Goal: Task Accomplishment & Management: Use online tool/utility

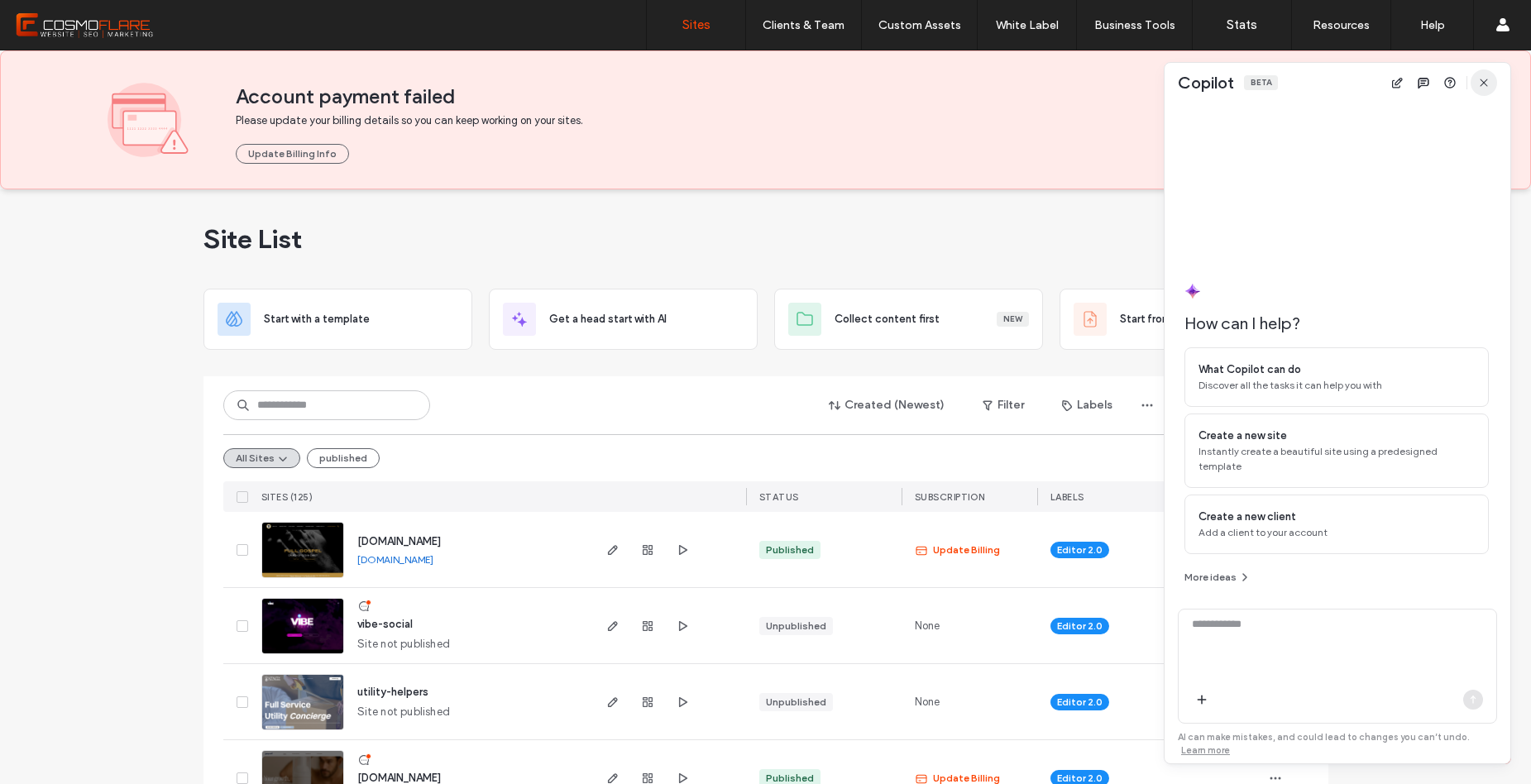
click at [1481, 87] on icon "button" at bounding box center [1484, 82] width 13 height 13
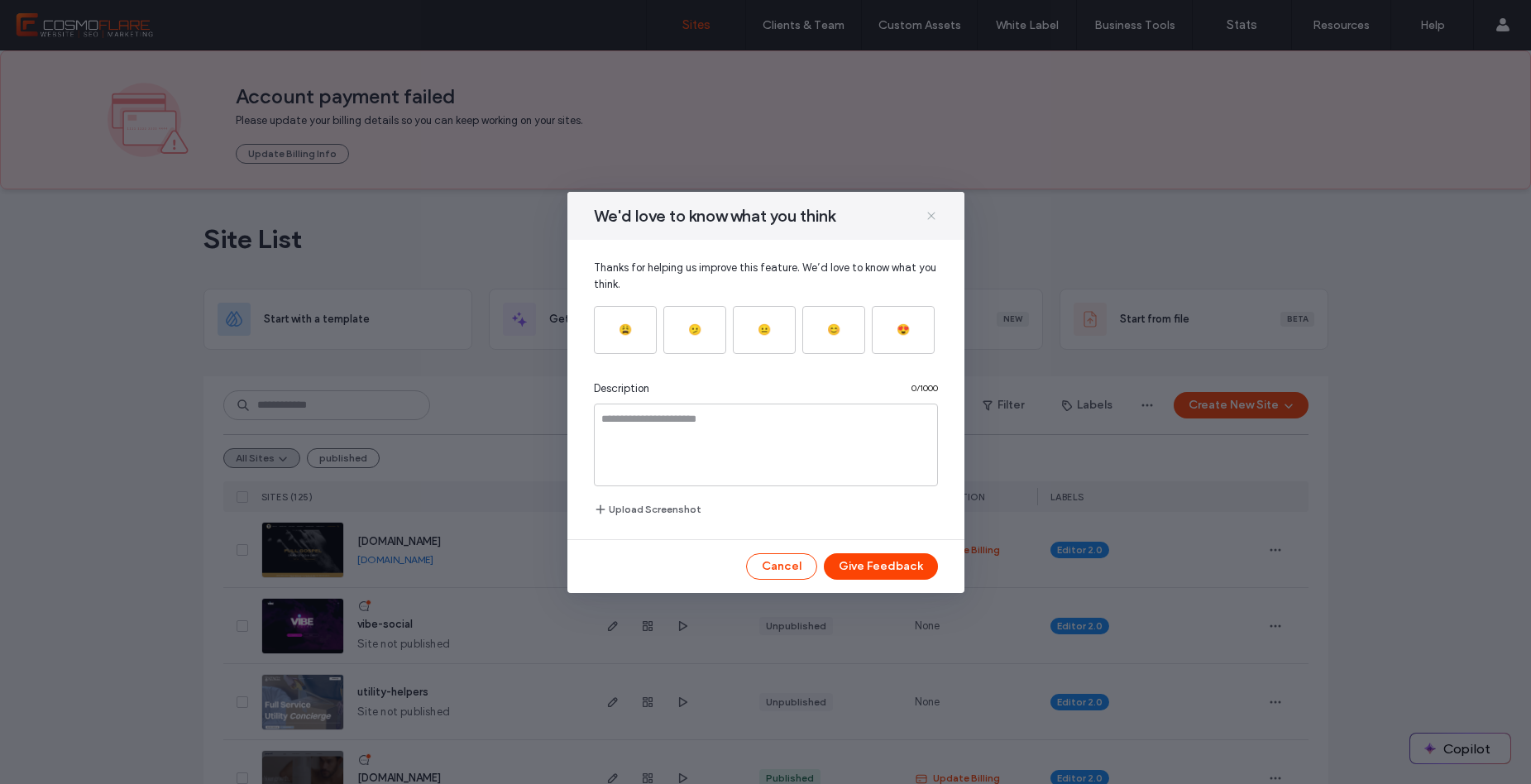
click at [929, 210] on icon at bounding box center [931, 215] width 13 height 13
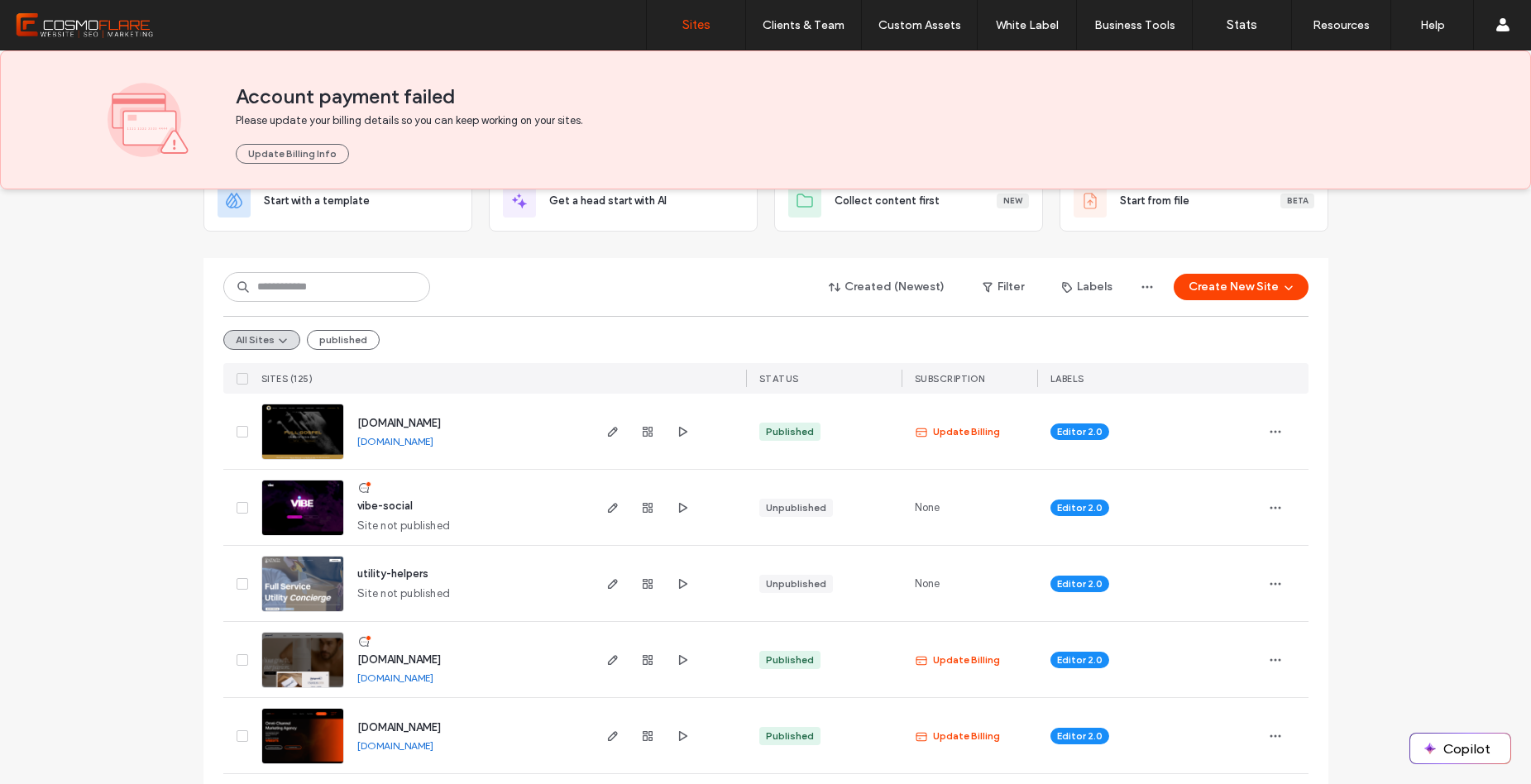
scroll to position [118, 0]
click at [292, 516] on img at bounding box center [303, 536] width 81 height 112
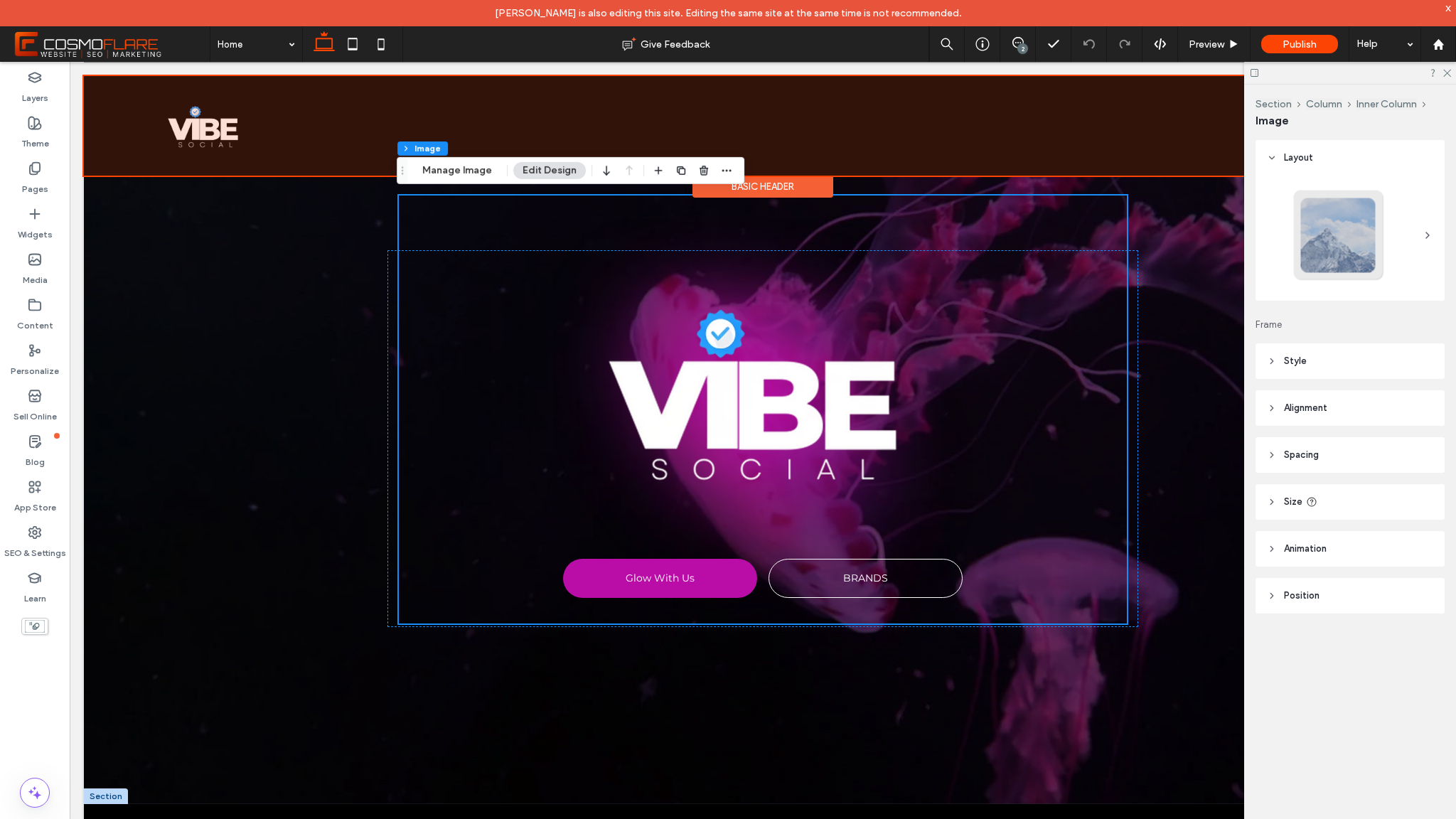
scroll to position [3, 0]
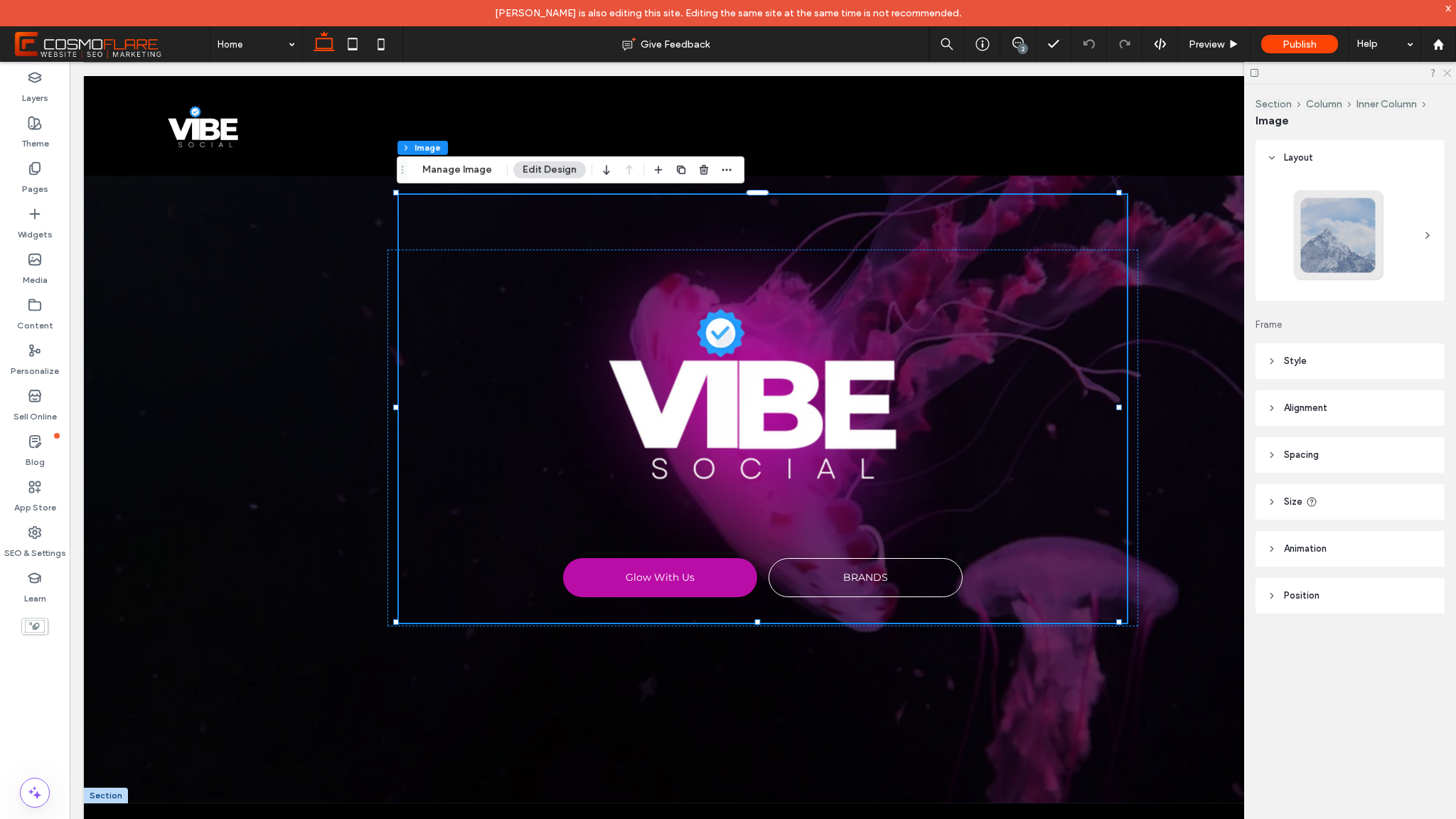
click at [1315, 68] on icon at bounding box center [1446, 72] width 10 height 10
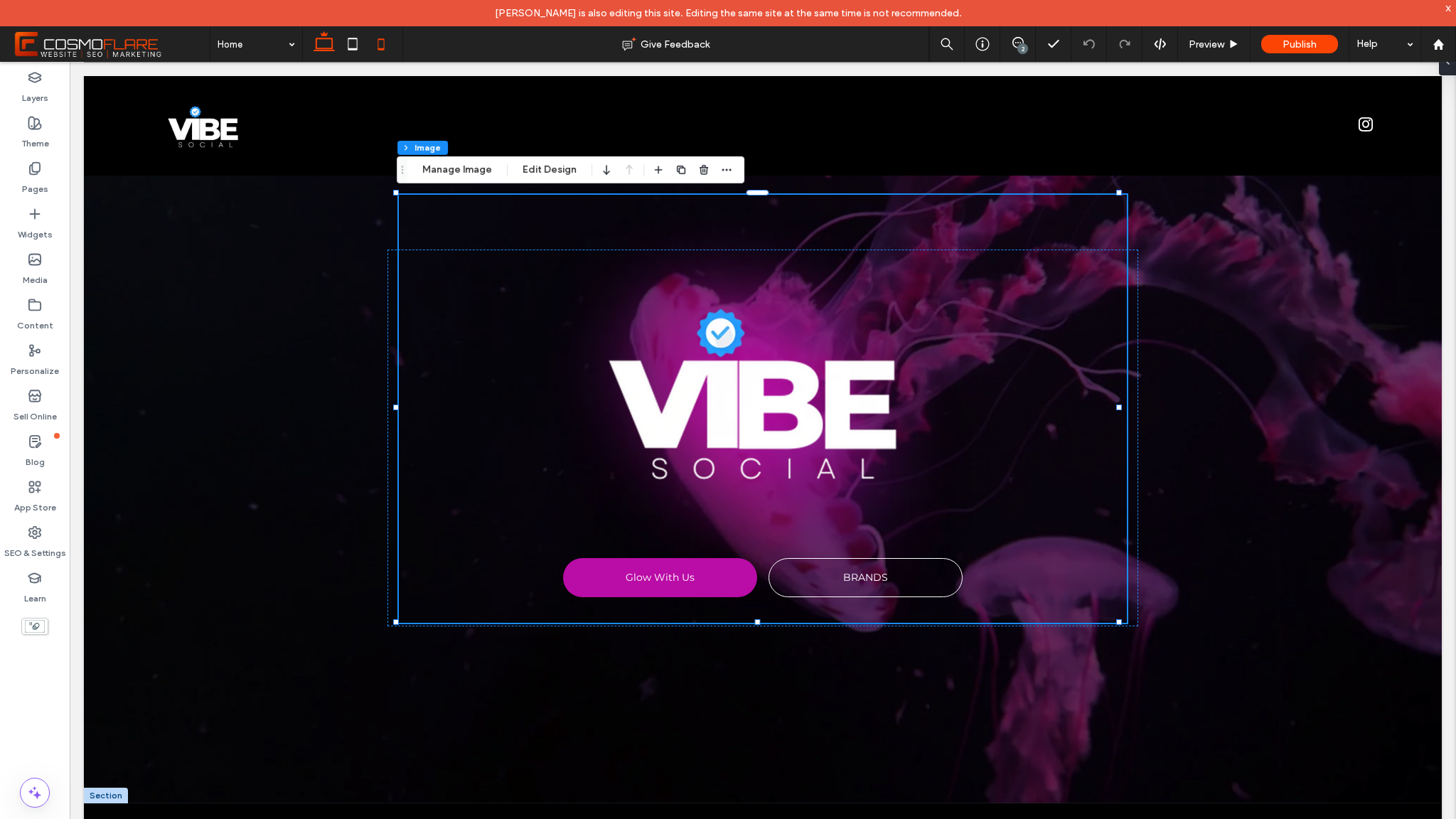
click at [384, 46] on use at bounding box center [381, 44] width 7 height 11
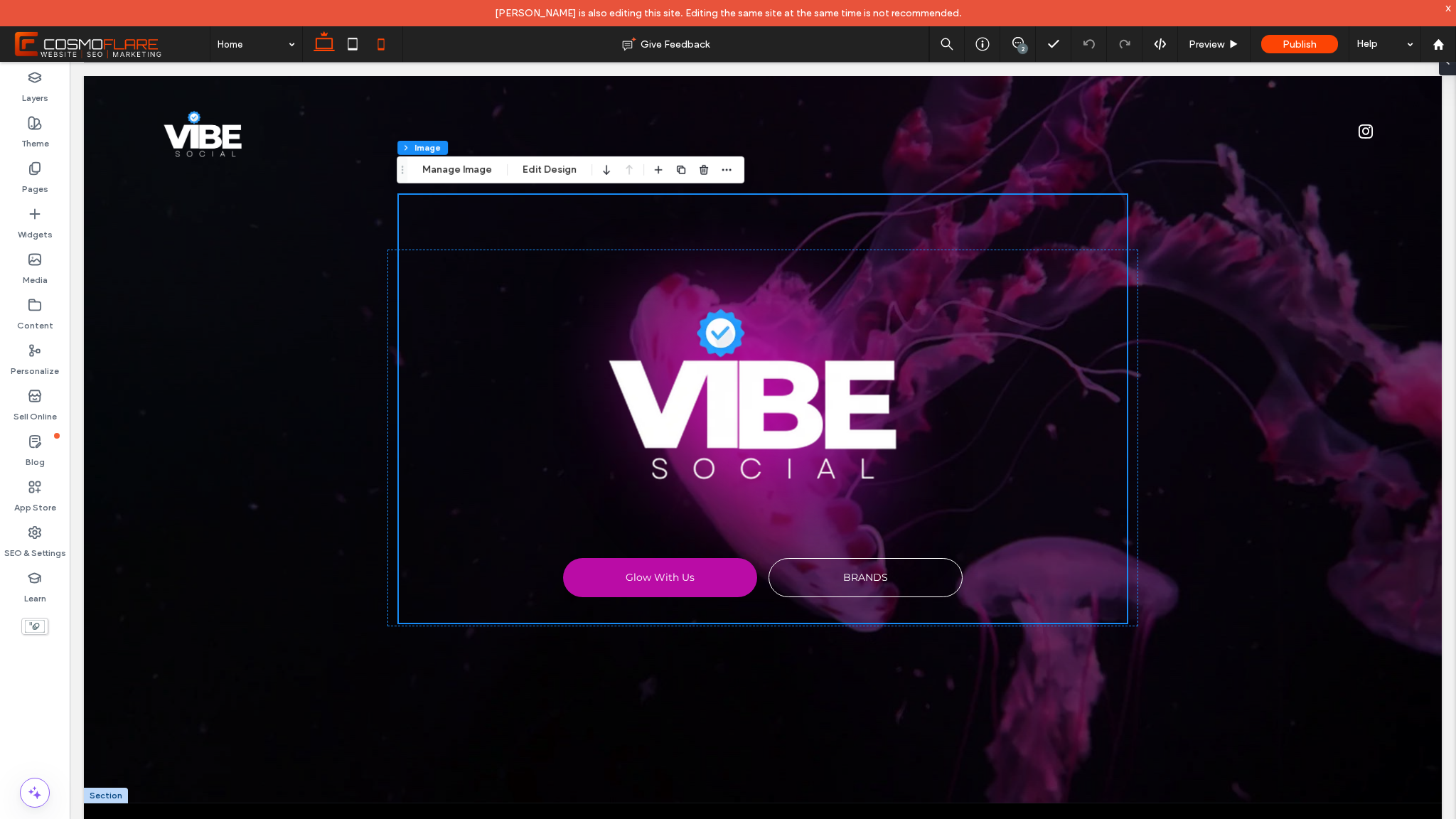
type input "***"
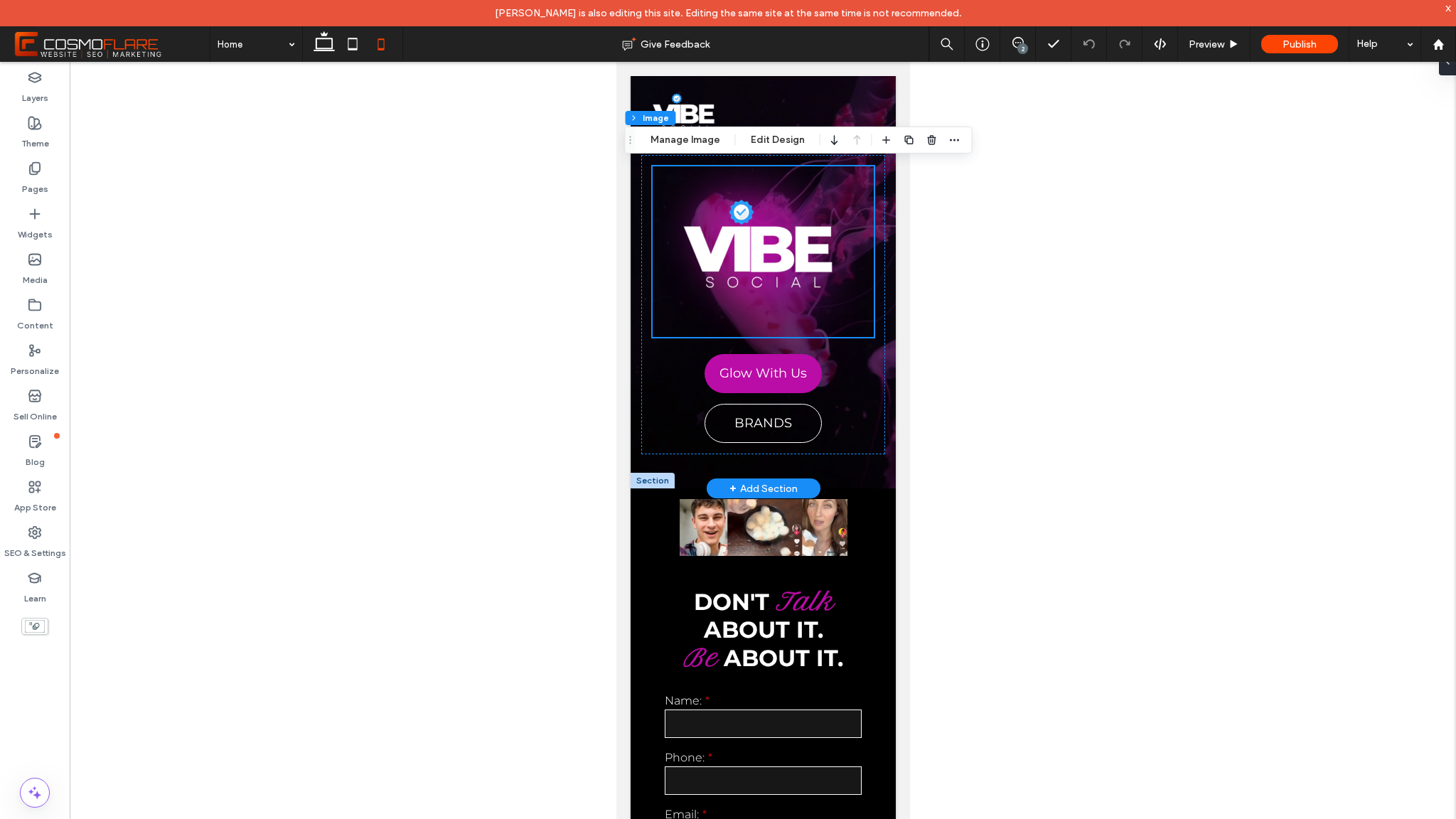
scroll to position [0, 0]
click at [749, 483] on div "+ Add Section" at bounding box center [763, 489] width 69 height 15
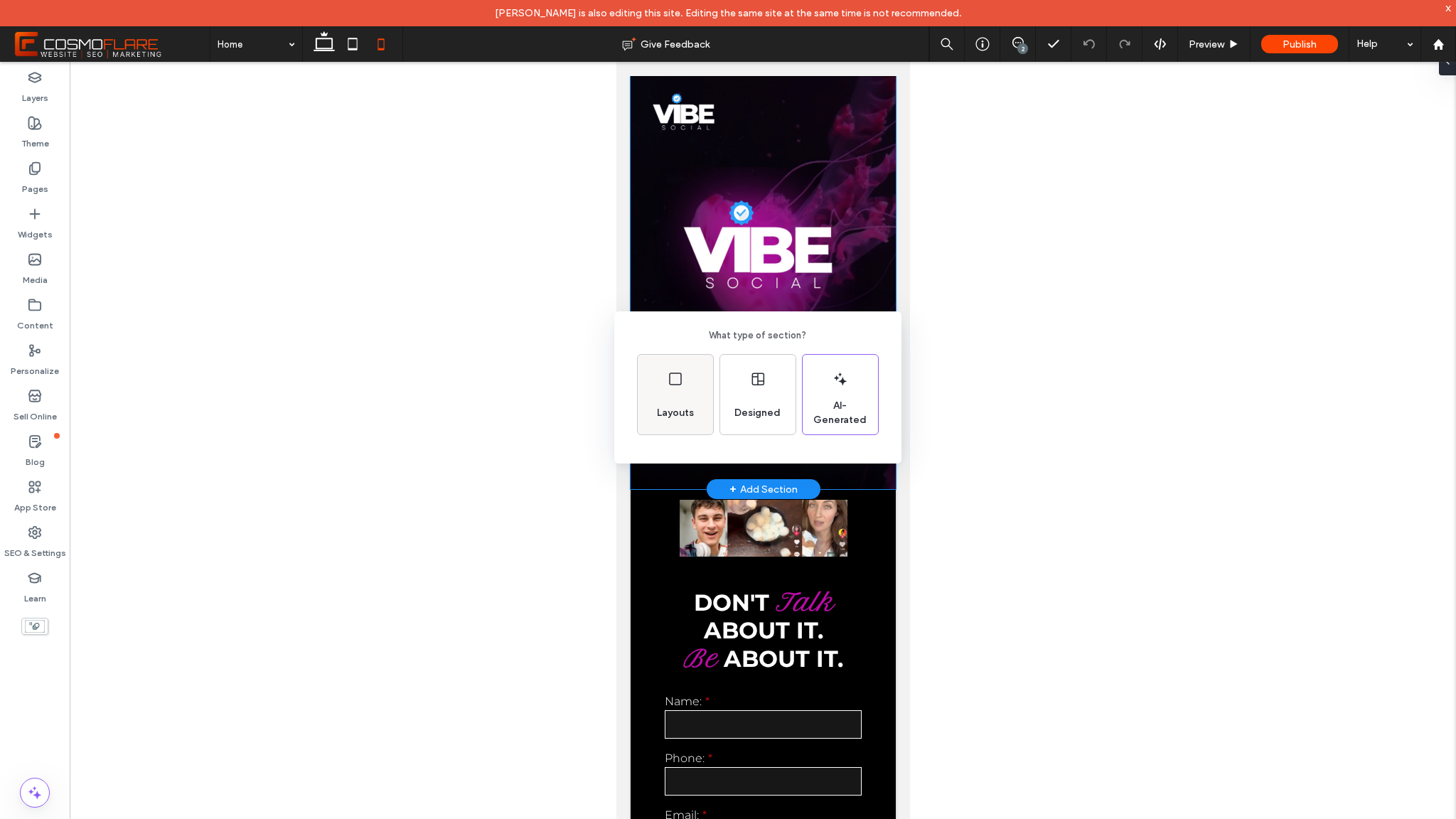
click at [660, 395] on div "Layouts" at bounding box center [676, 395] width 75 height 80
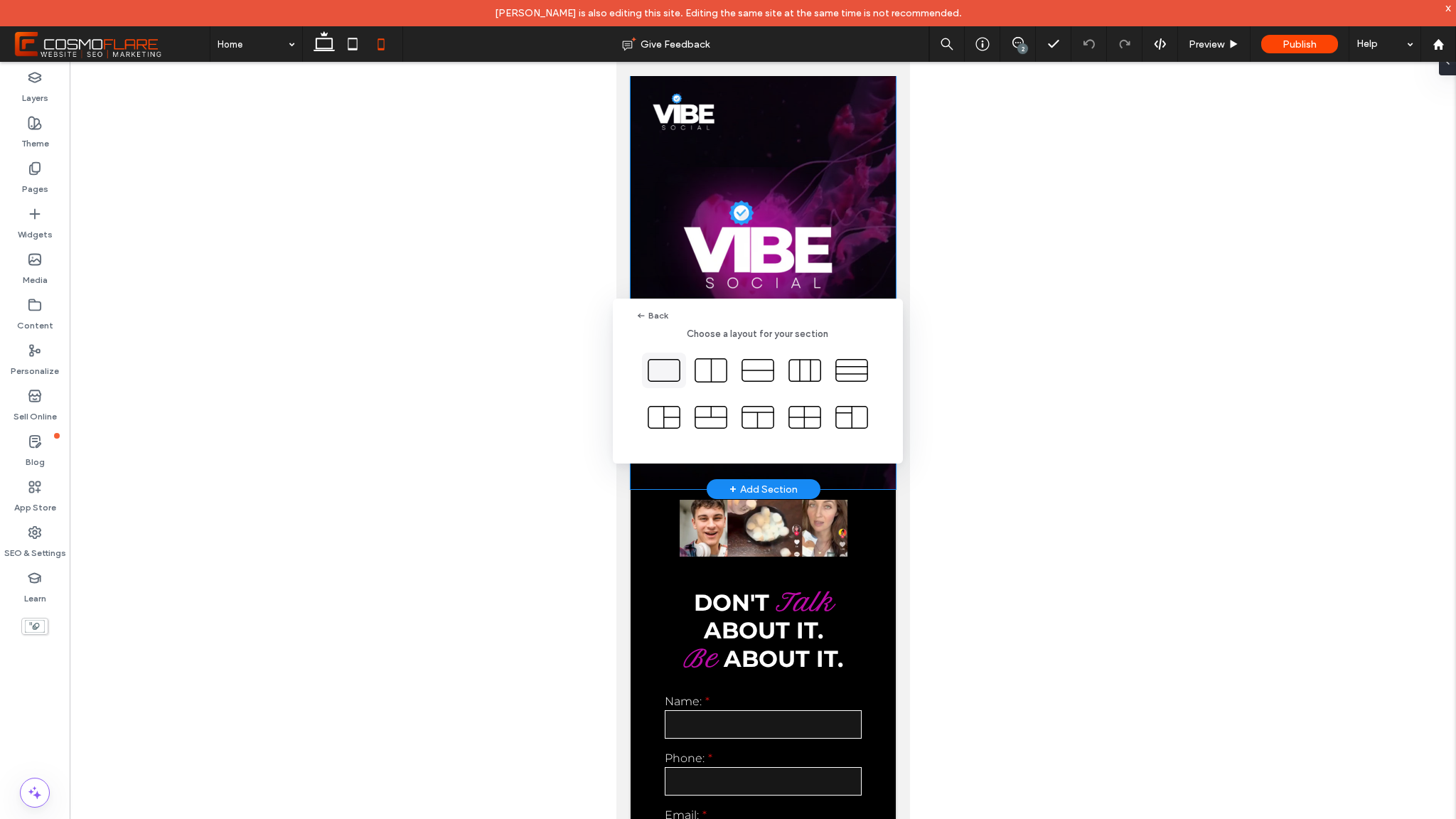
click at [665, 379] on icon at bounding box center [664, 370] width 35 height 35
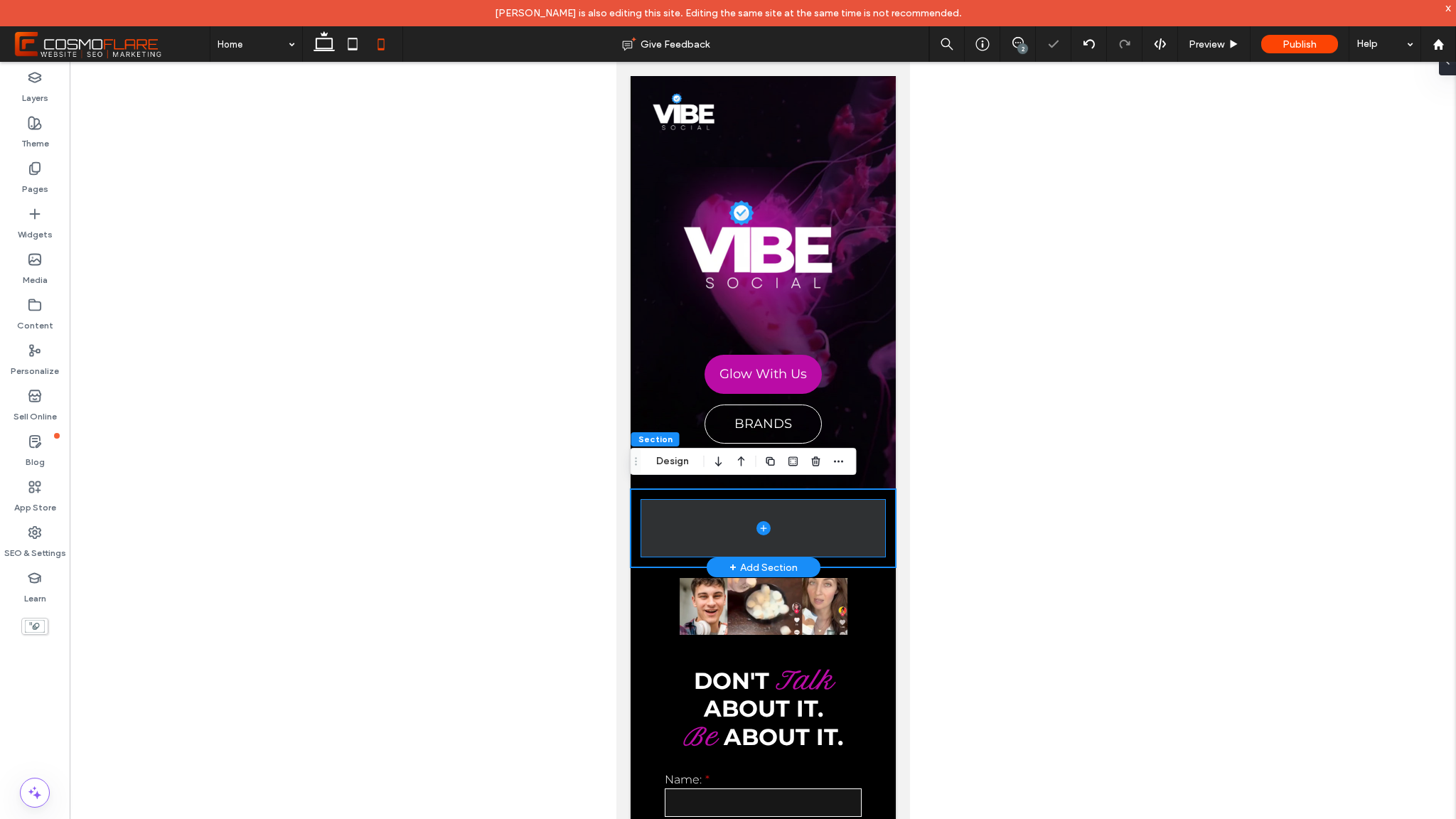
click at [758, 522] on icon at bounding box center [763, 528] width 14 height 14
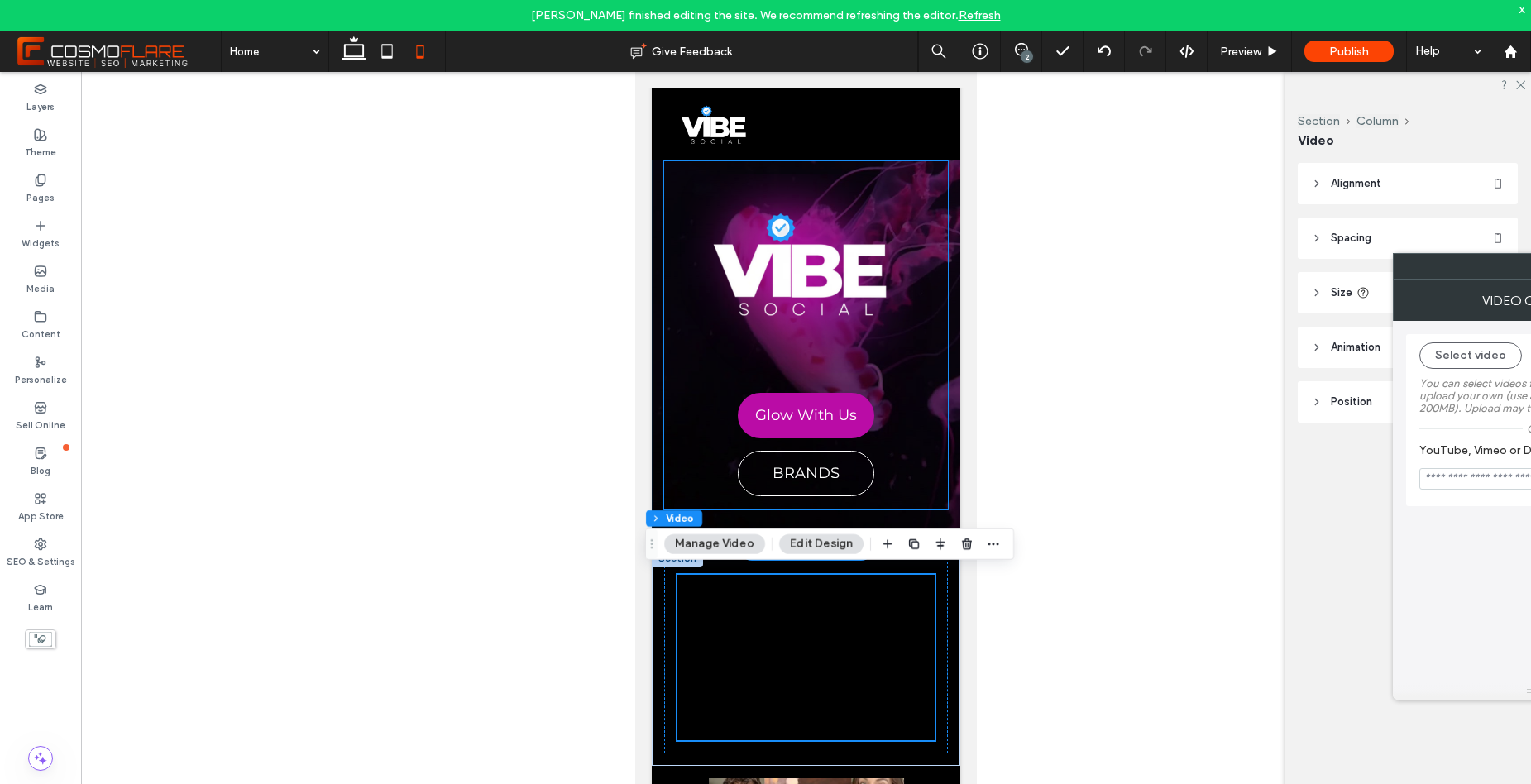
scroll to position [21, 0]
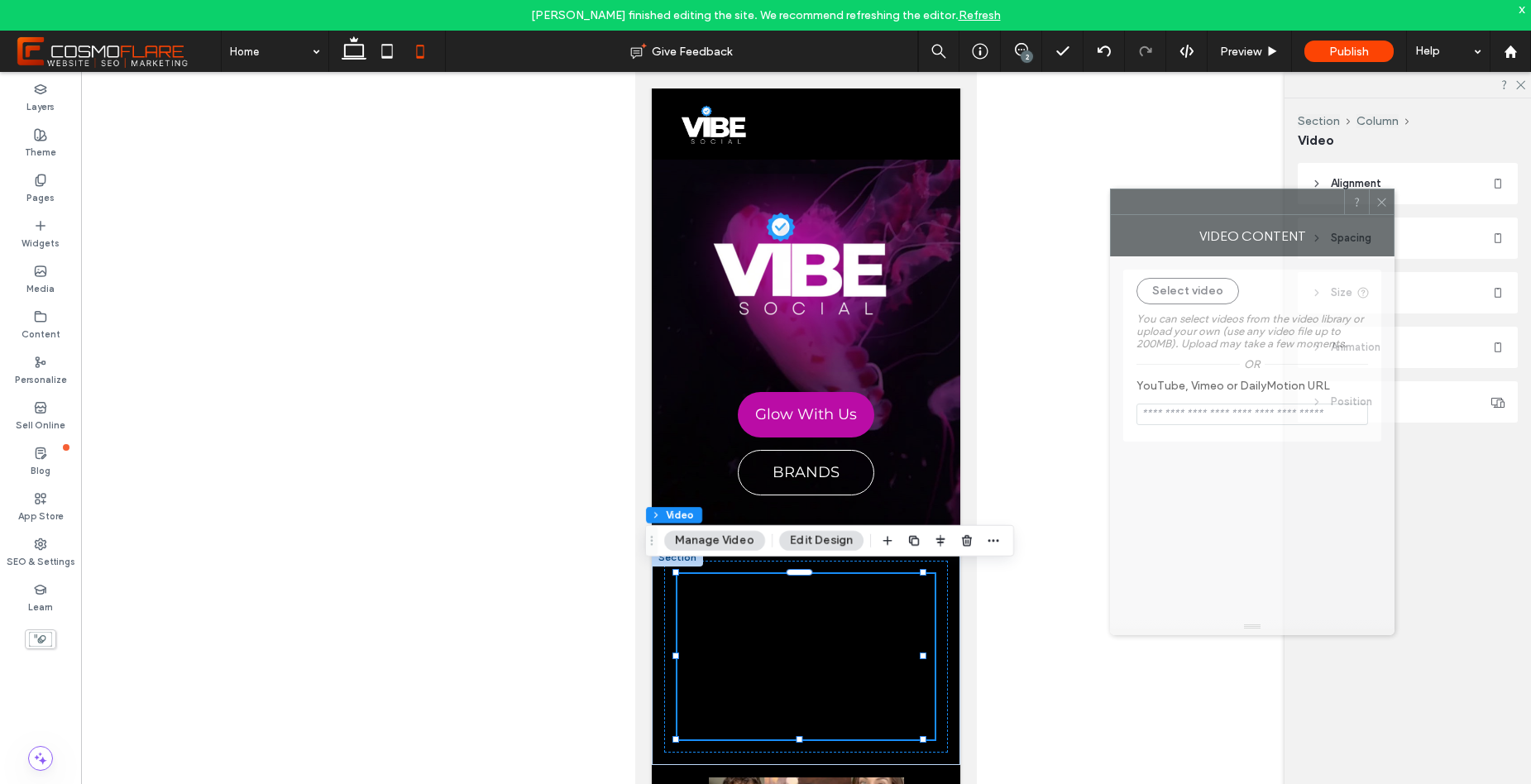
drag, startPoint x: 1454, startPoint y: 261, endPoint x: 1135, endPoint y: 215, distance: 322.3
click at [1169, 195] on div at bounding box center [1228, 202] width 233 height 25
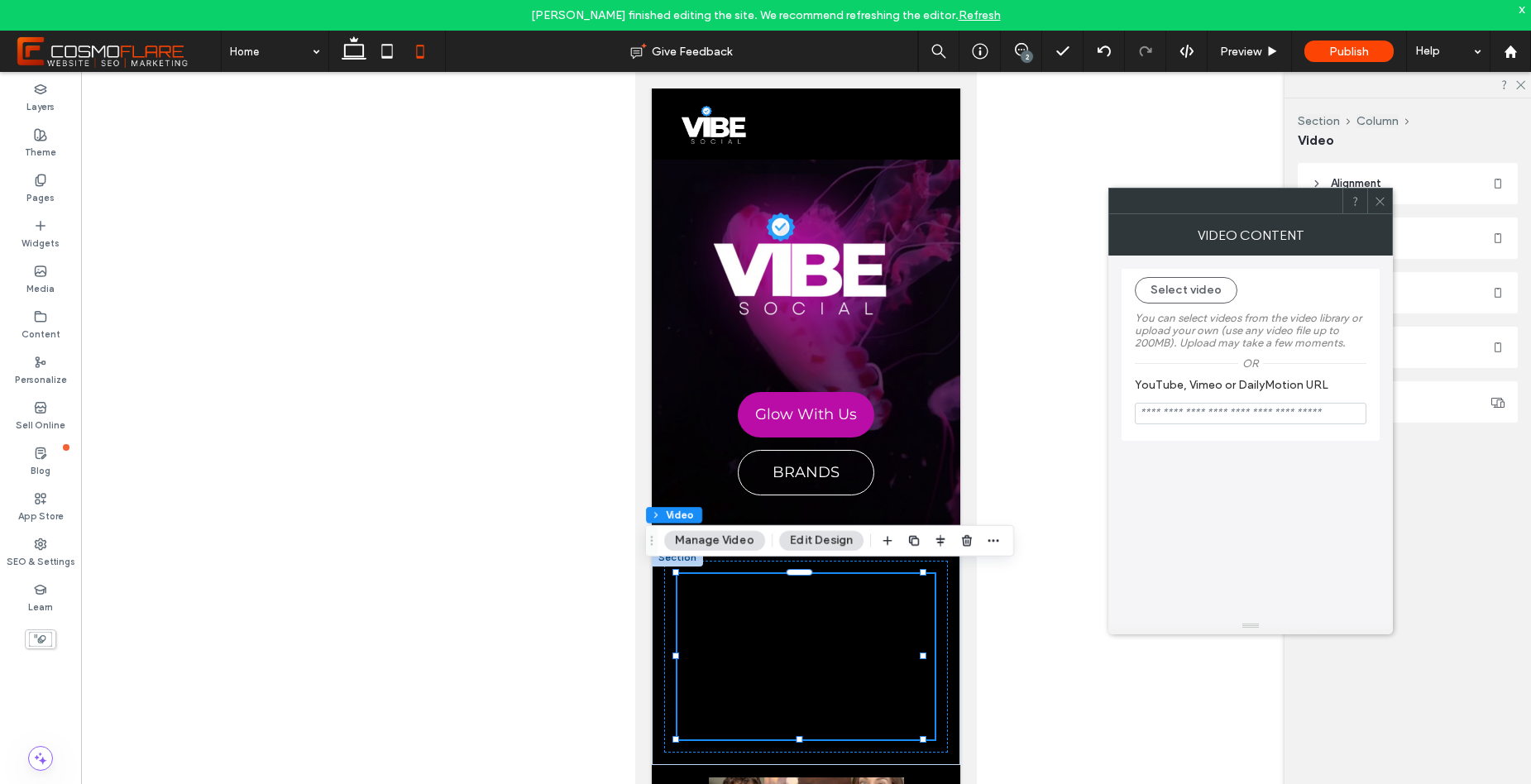
click at [1182, 422] on input "YouTube, Vimeo or DailyMotion URL" at bounding box center [1251, 413] width 232 height 21
paste input "**********"
type input "**********"
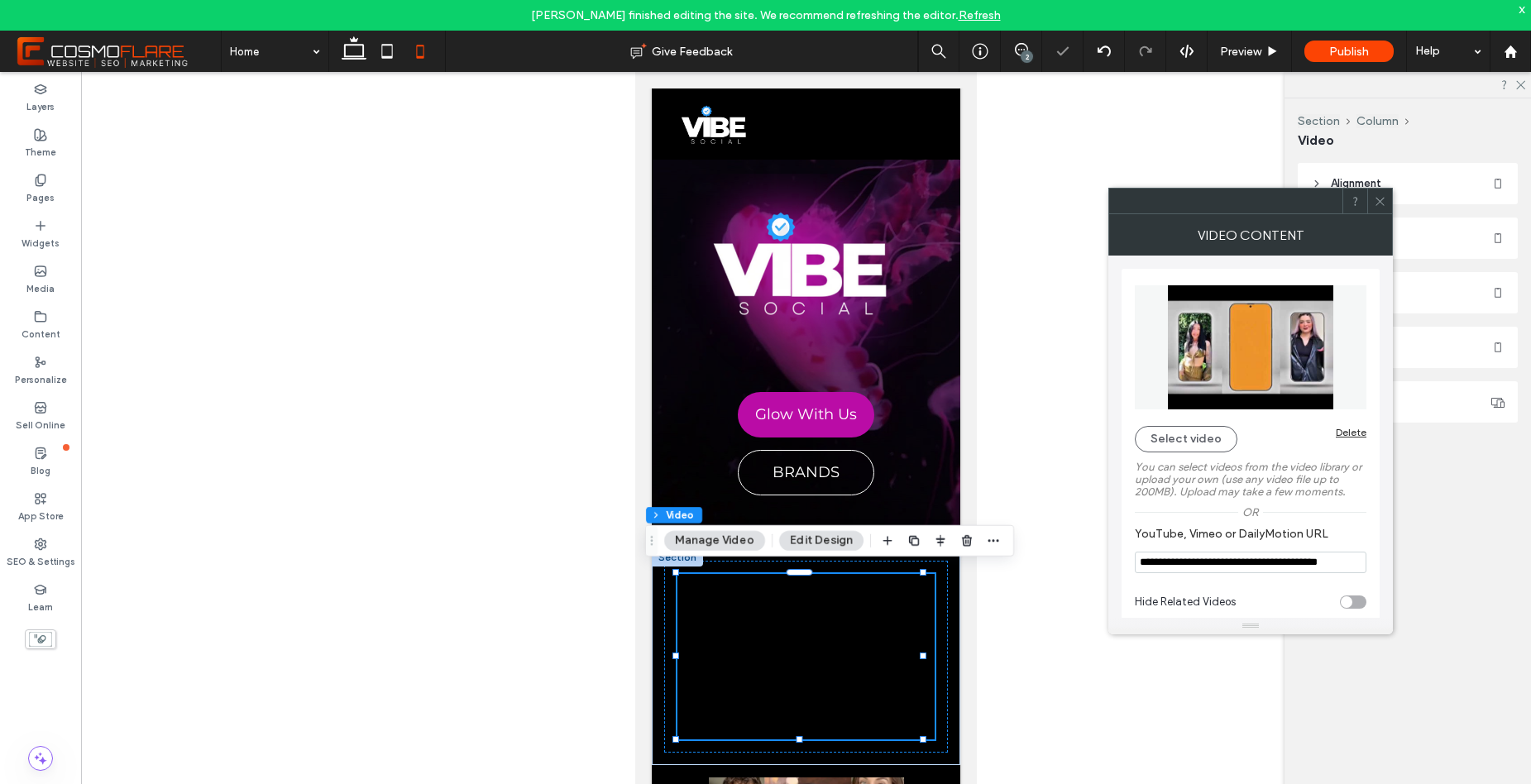
click at [1364, 371] on img at bounding box center [1251, 347] width 232 height 124
click at [1374, 196] on icon at bounding box center [1380, 201] width 12 height 12
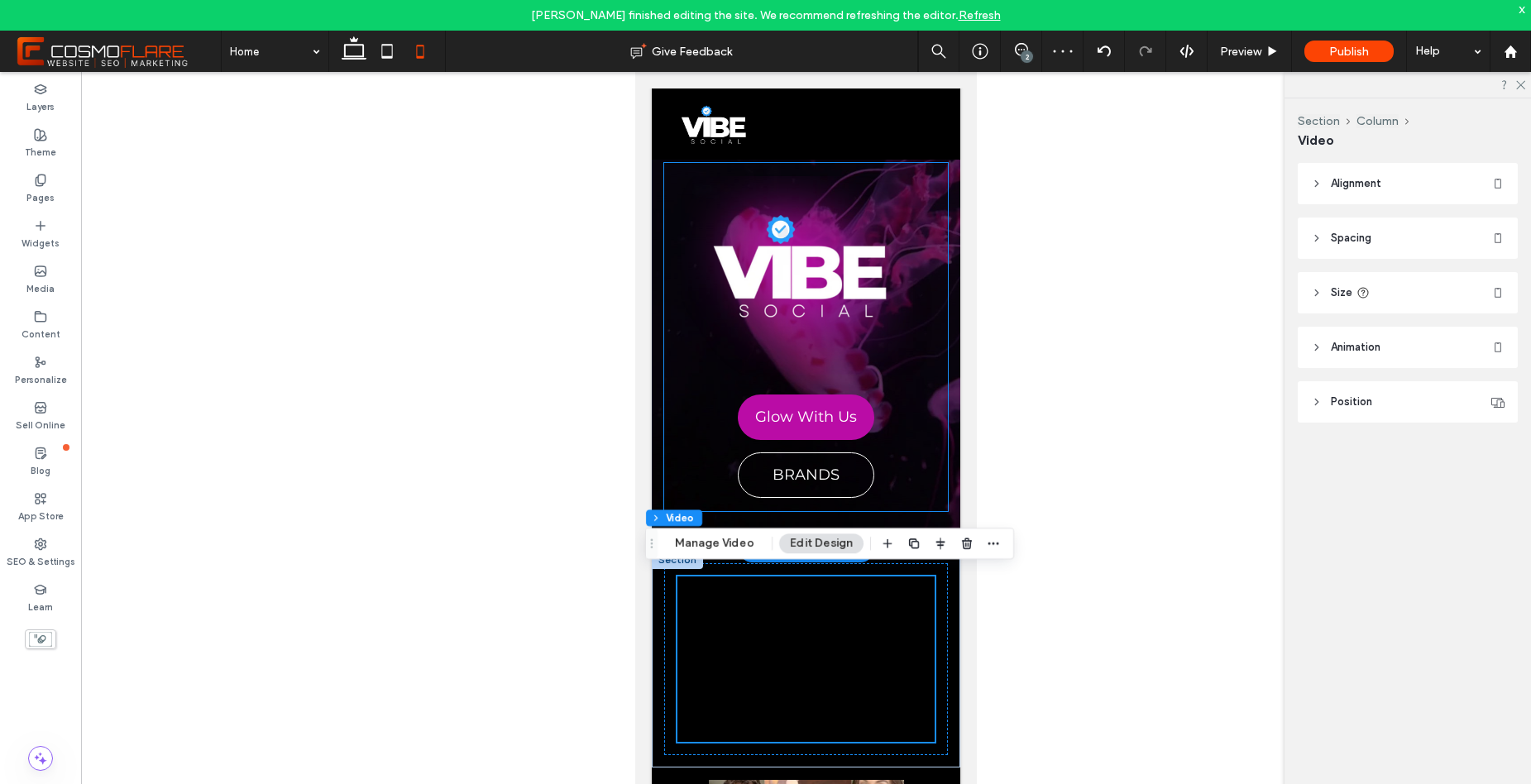
scroll to position [17, 0]
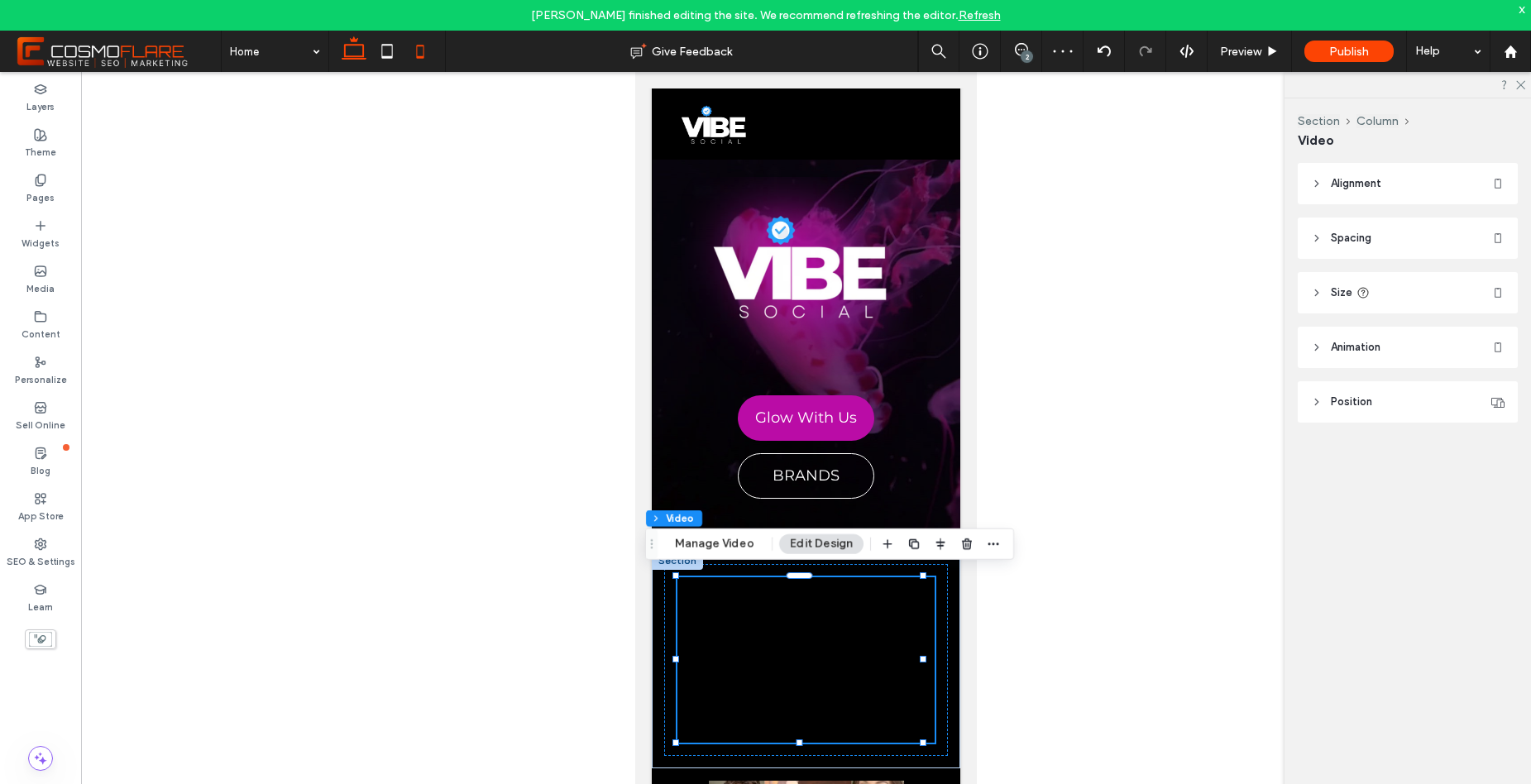
click at [356, 45] on use at bounding box center [354, 47] width 25 height 23
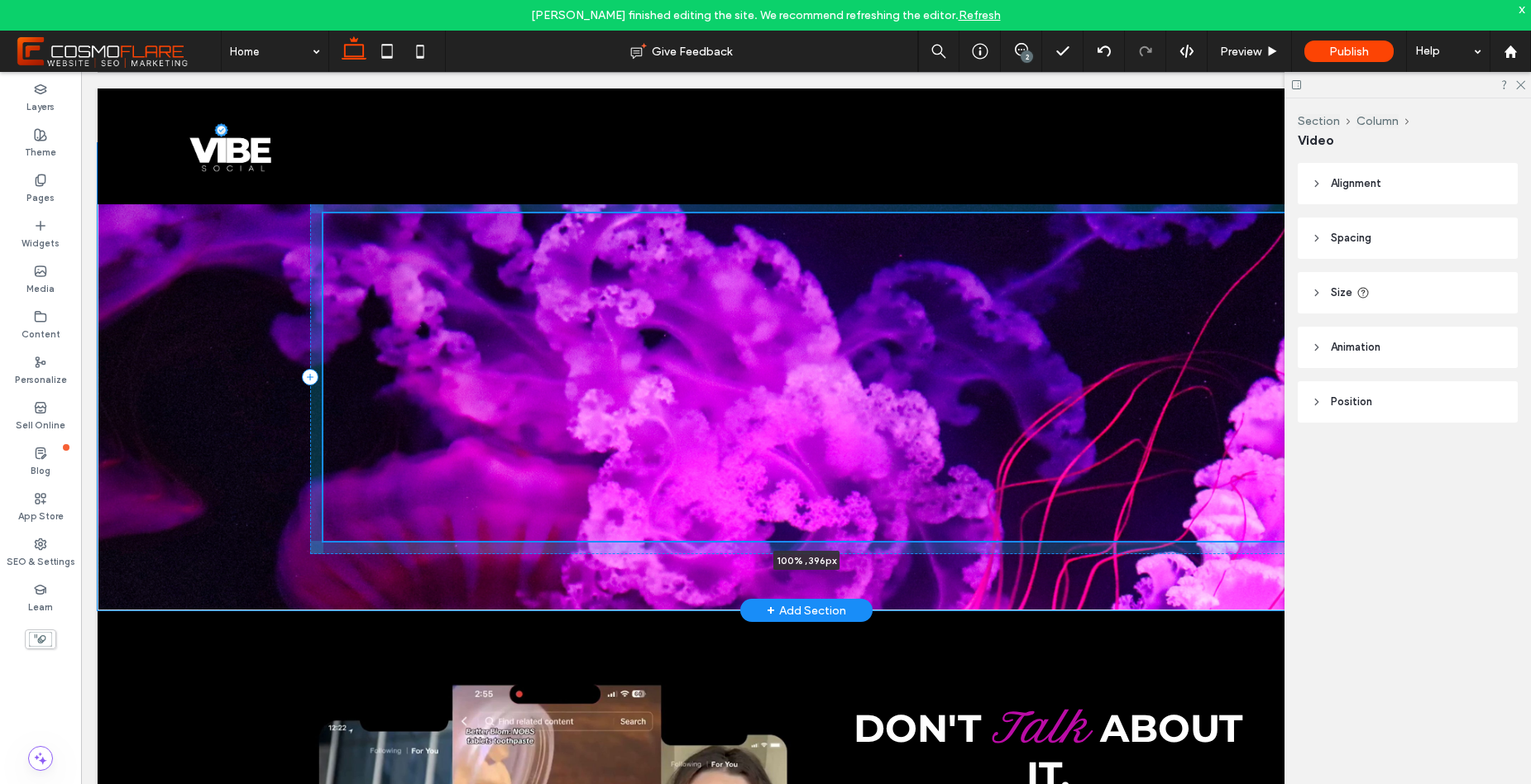
scroll to position [755, 0]
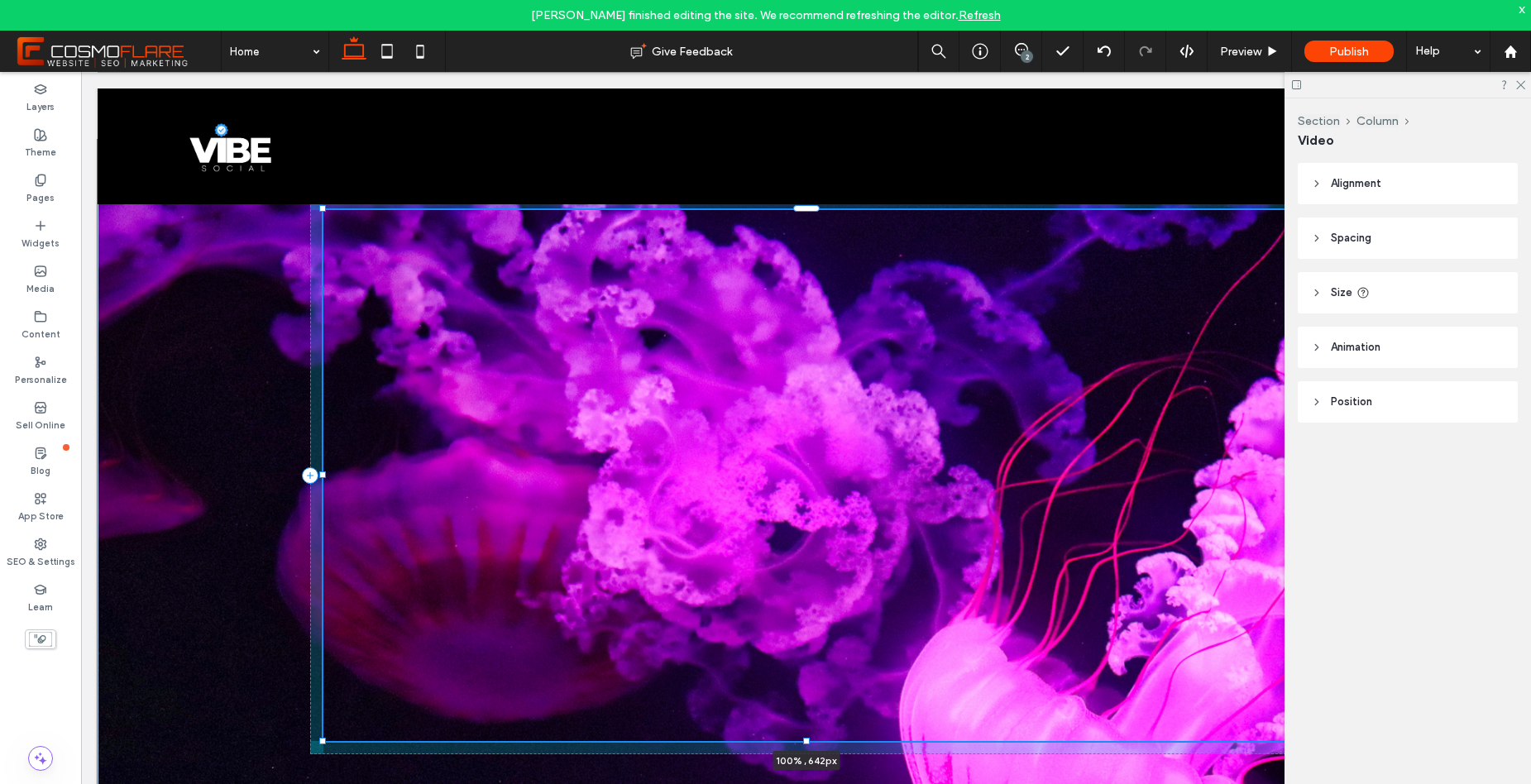
drag, startPoint x: 802, startPoint y: 376, endPoint x: 845, endPoint y: 561, distance: 189.9
click at [845, 561] on div "100% , 642px" at bounding box center [806, 475] width 993 height 671
type input "***"
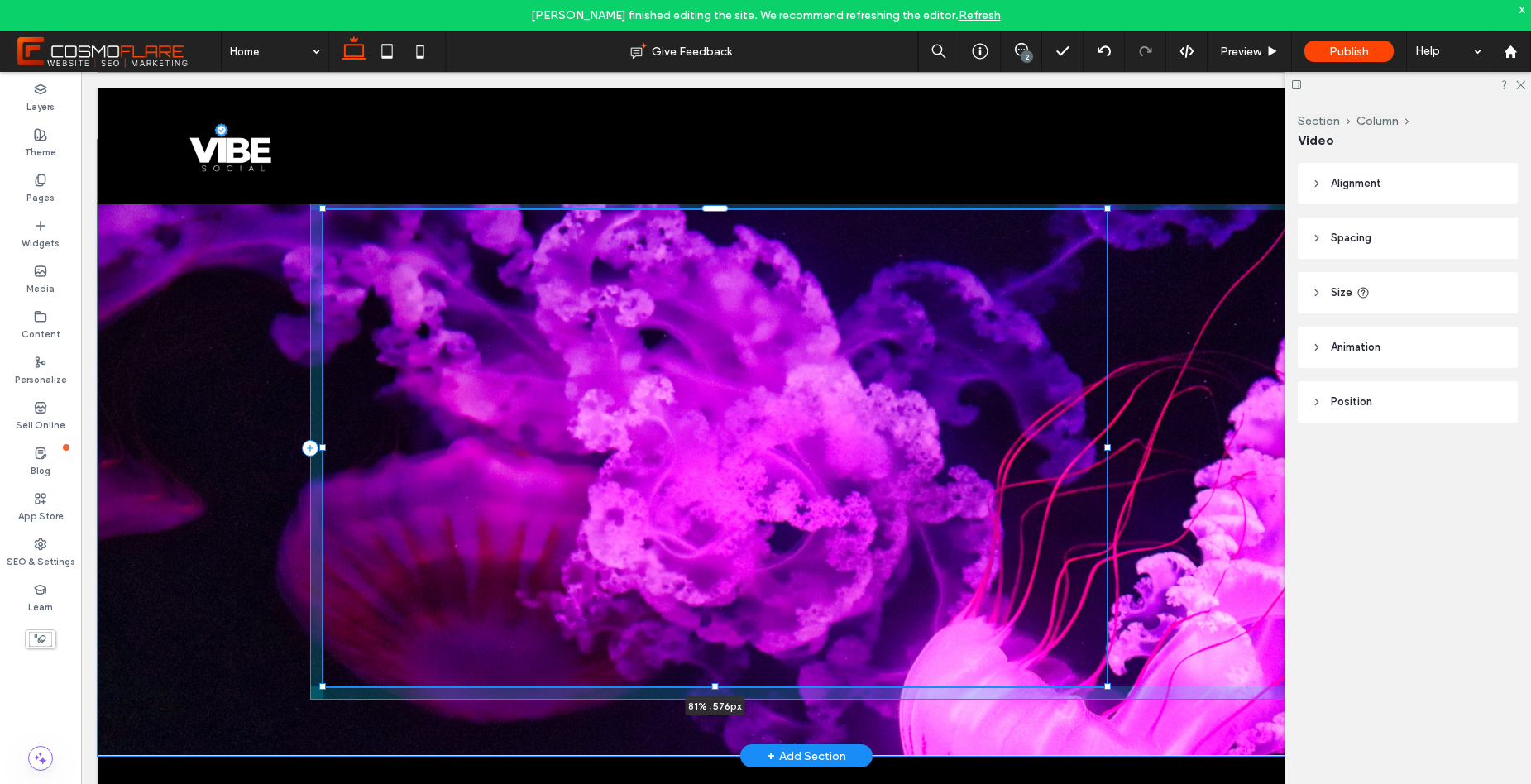
drag, startPoint x: 315, startPoint y: 207, endPoint x: 498, endPoint y: 237, distance: 185.4
click at [498, 237] on div "81% , 576px" at bounding box center [806, 448] width 993 height 616
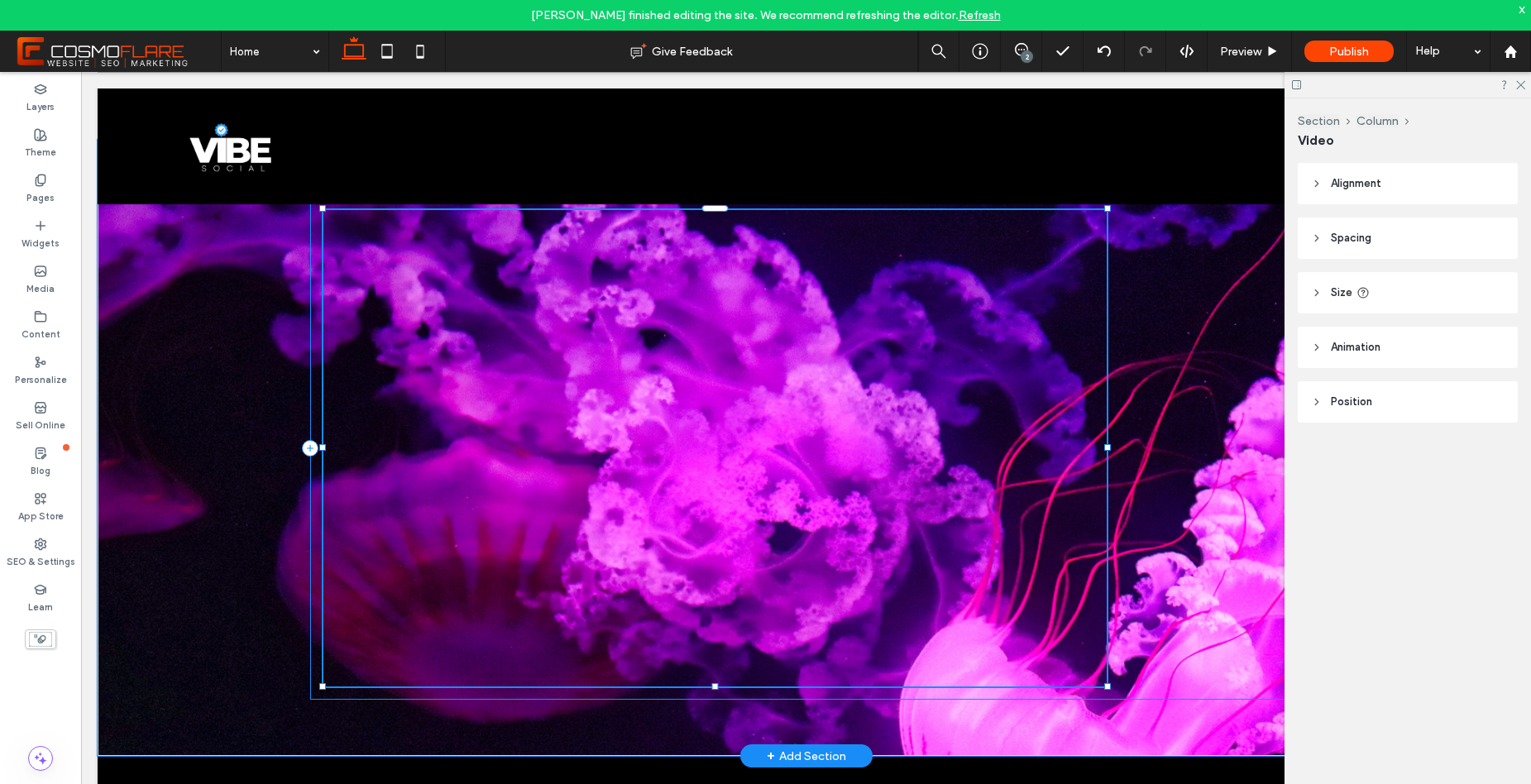
type input "**"
type input "****"
type input "***"
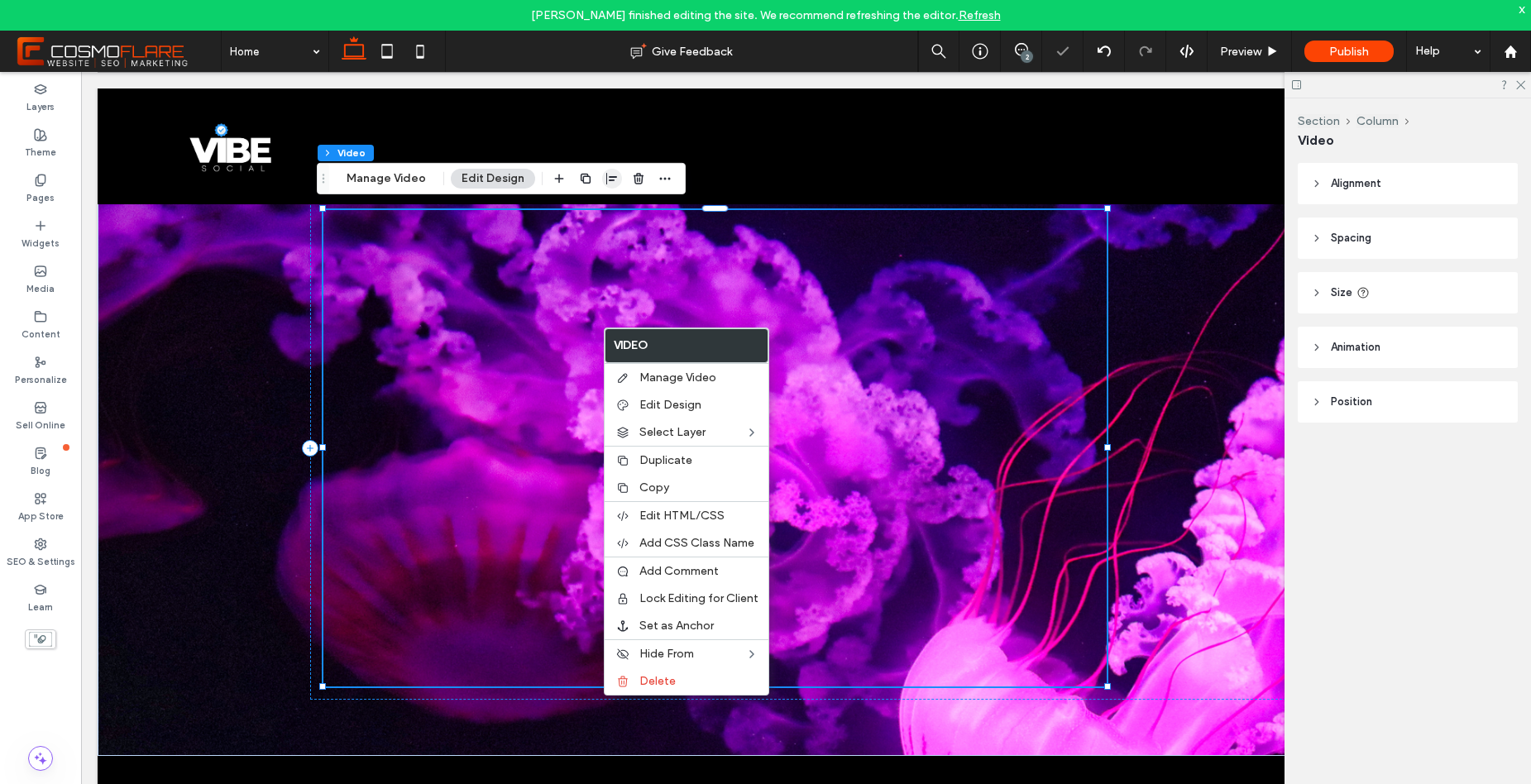
click at [606, 178] on icon "button" at bounding box center [612, 178] width 13 height 13
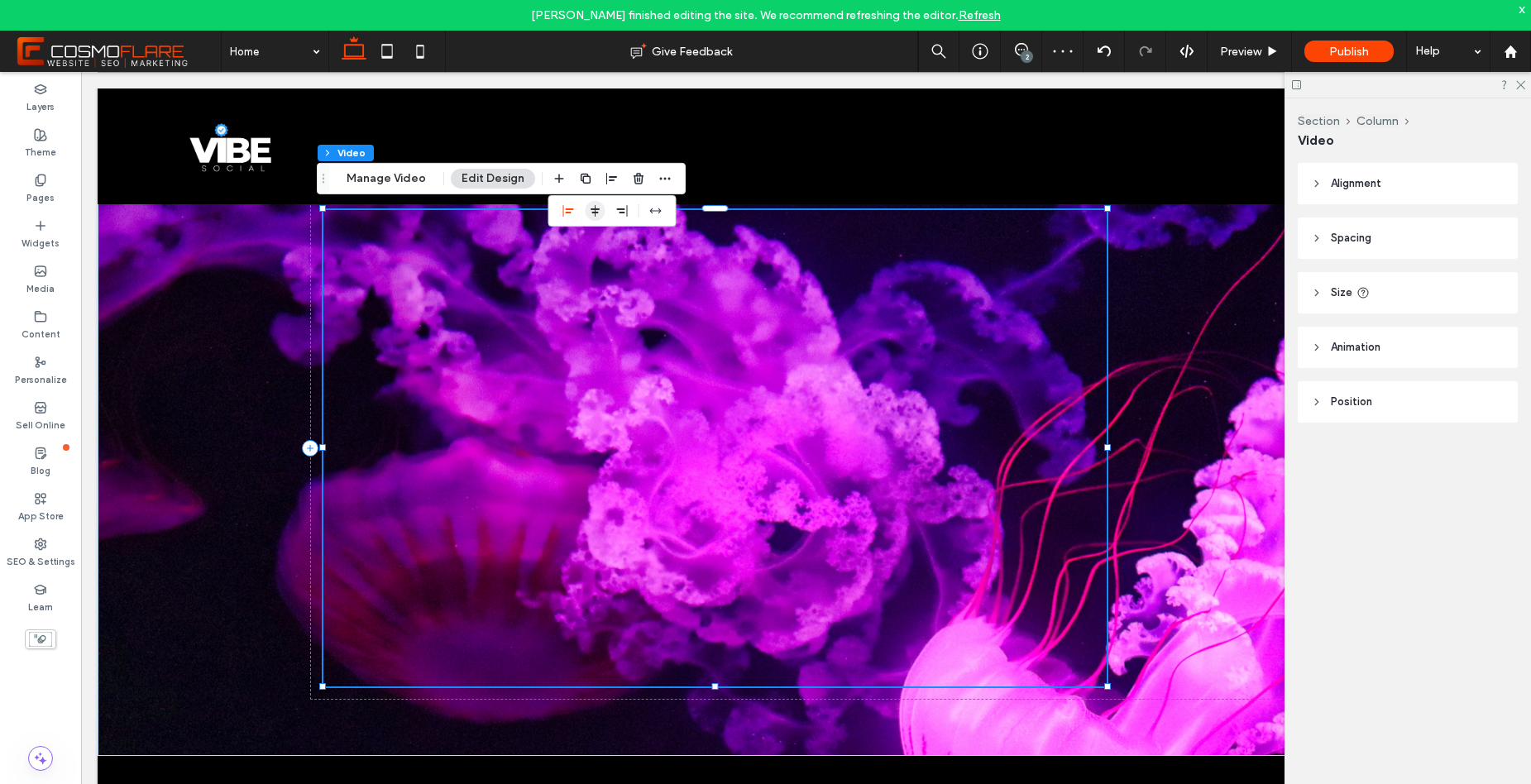
click at [592, 209] on use "center" at bounding box center [595, 210] width 9 height 11
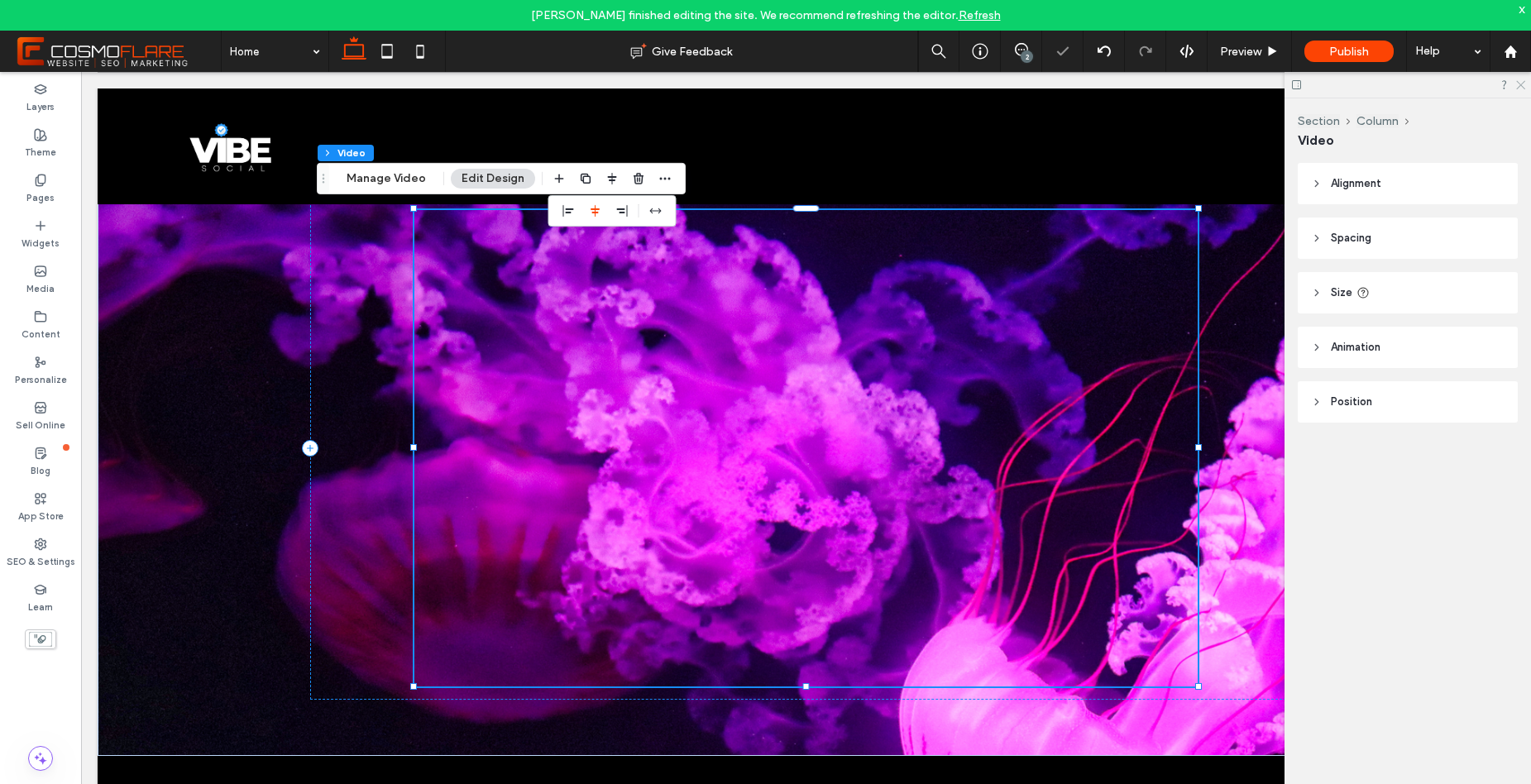
click at [1519, 84] on icon at bounding box center [1520, 84] width 11 height 11
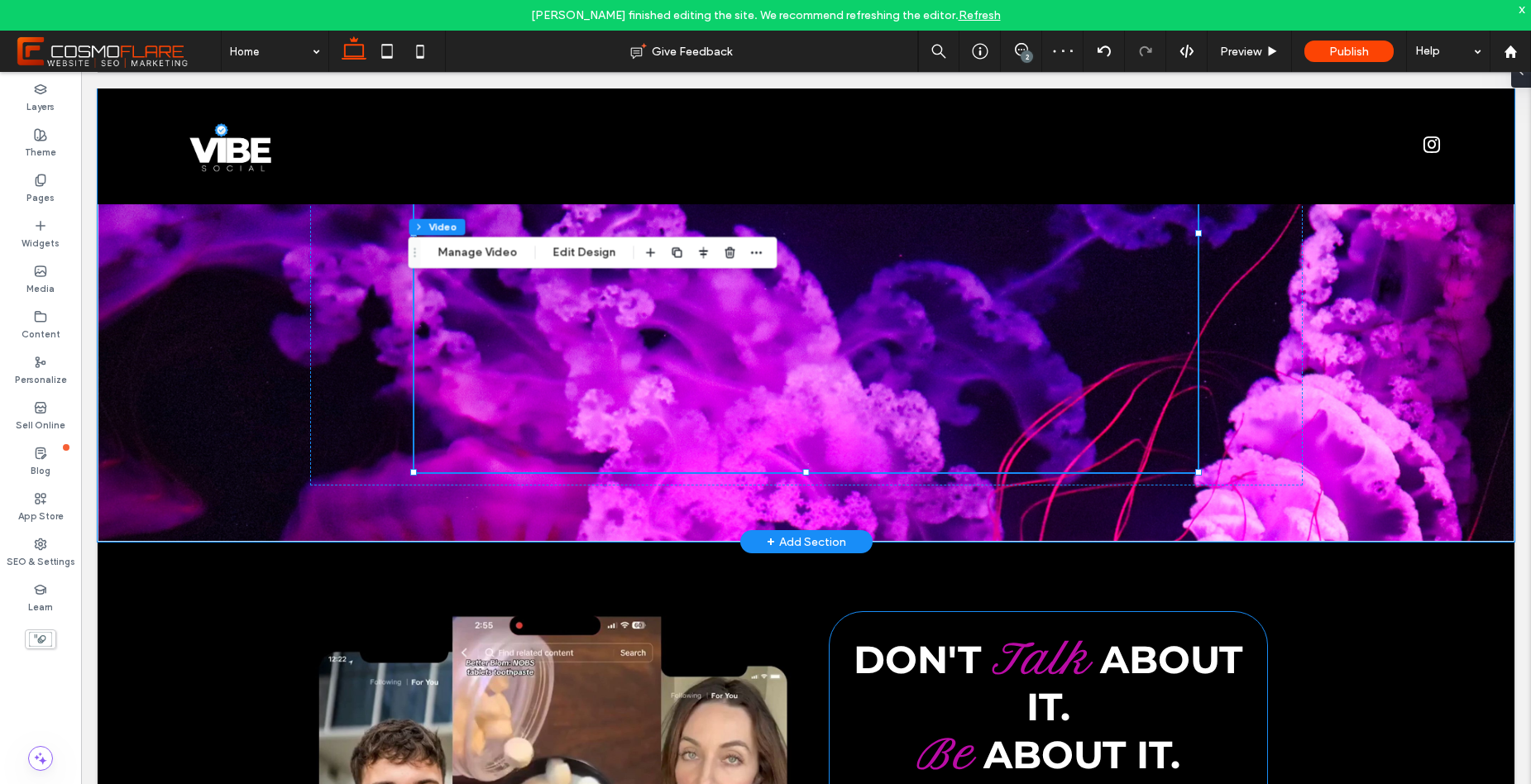
scroll to position [401, 0]
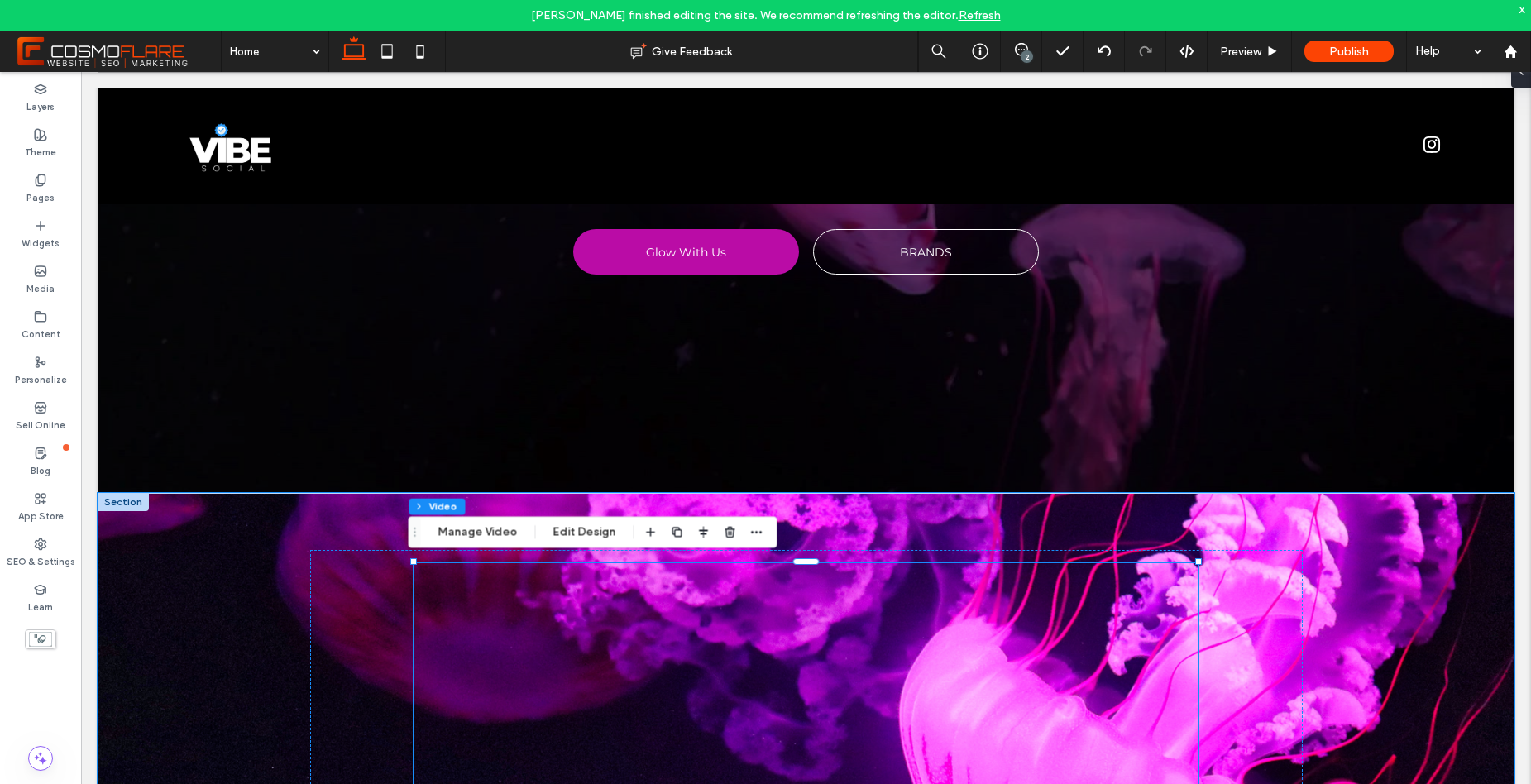
click at [104, 502] on div at bounding box center [124, 502] width 51 height 18
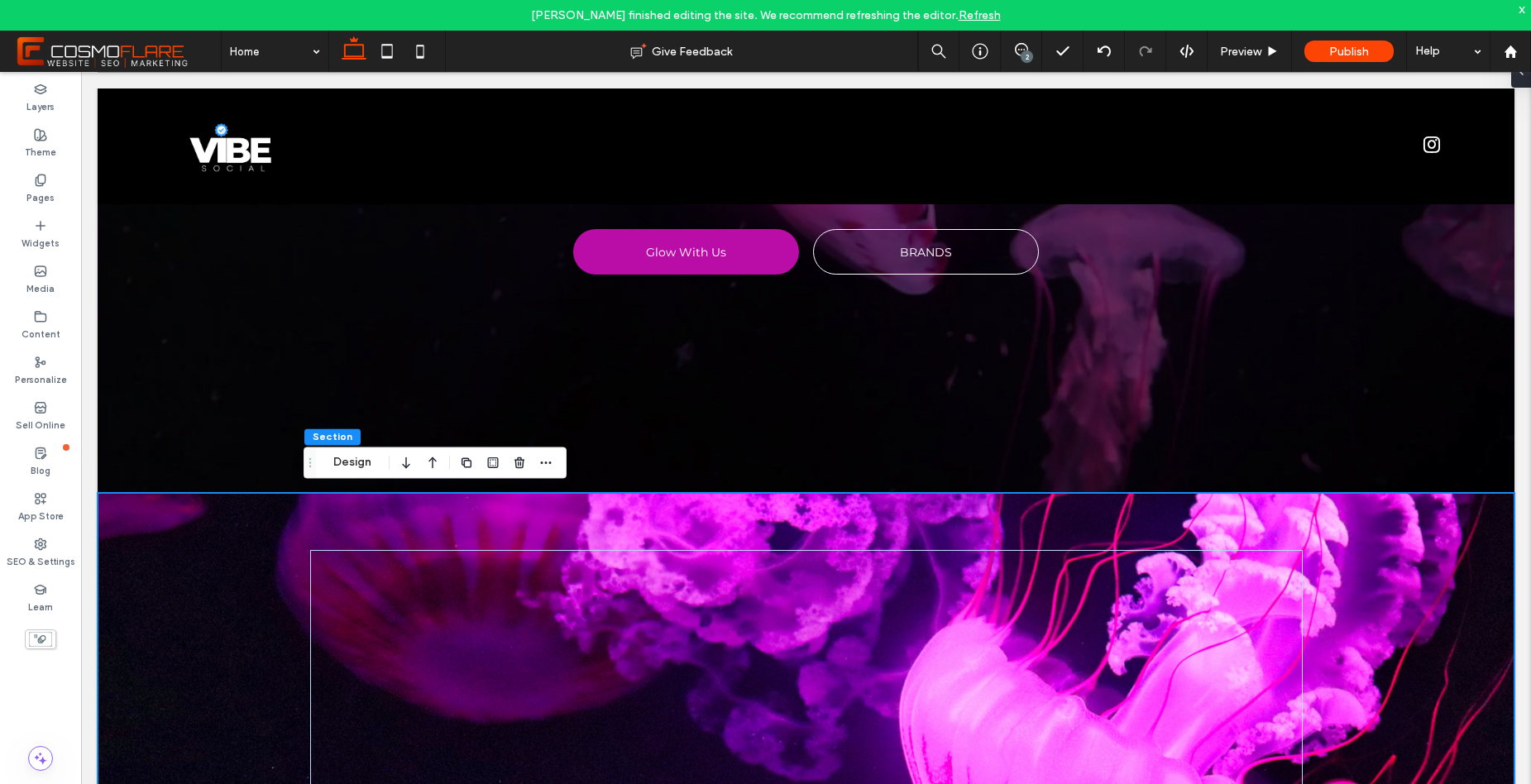
click at [330, 463] on button "Design" at bounding box center [352, 461] width 59 height 20
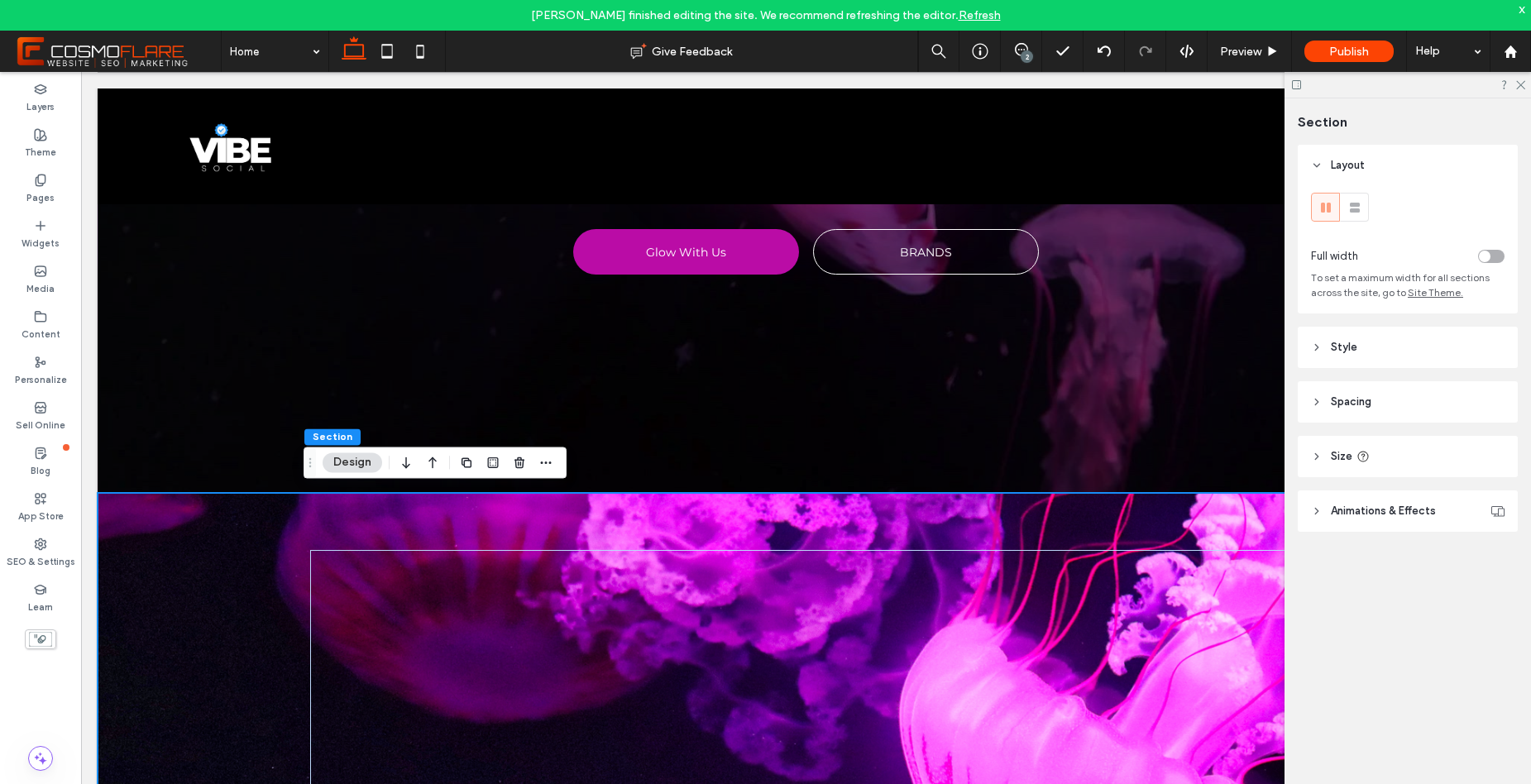
click at [1347, 504] on span "Animations & Effects" at bounding box center [1383, 510] width 105 height 16
click at [1343, 467] on header "Size" at bounding box center [1407, 456] width 220 height 41
click at [1352, 405] on span "Spacing" at bounding box center [1351, 401] width 40 height 16
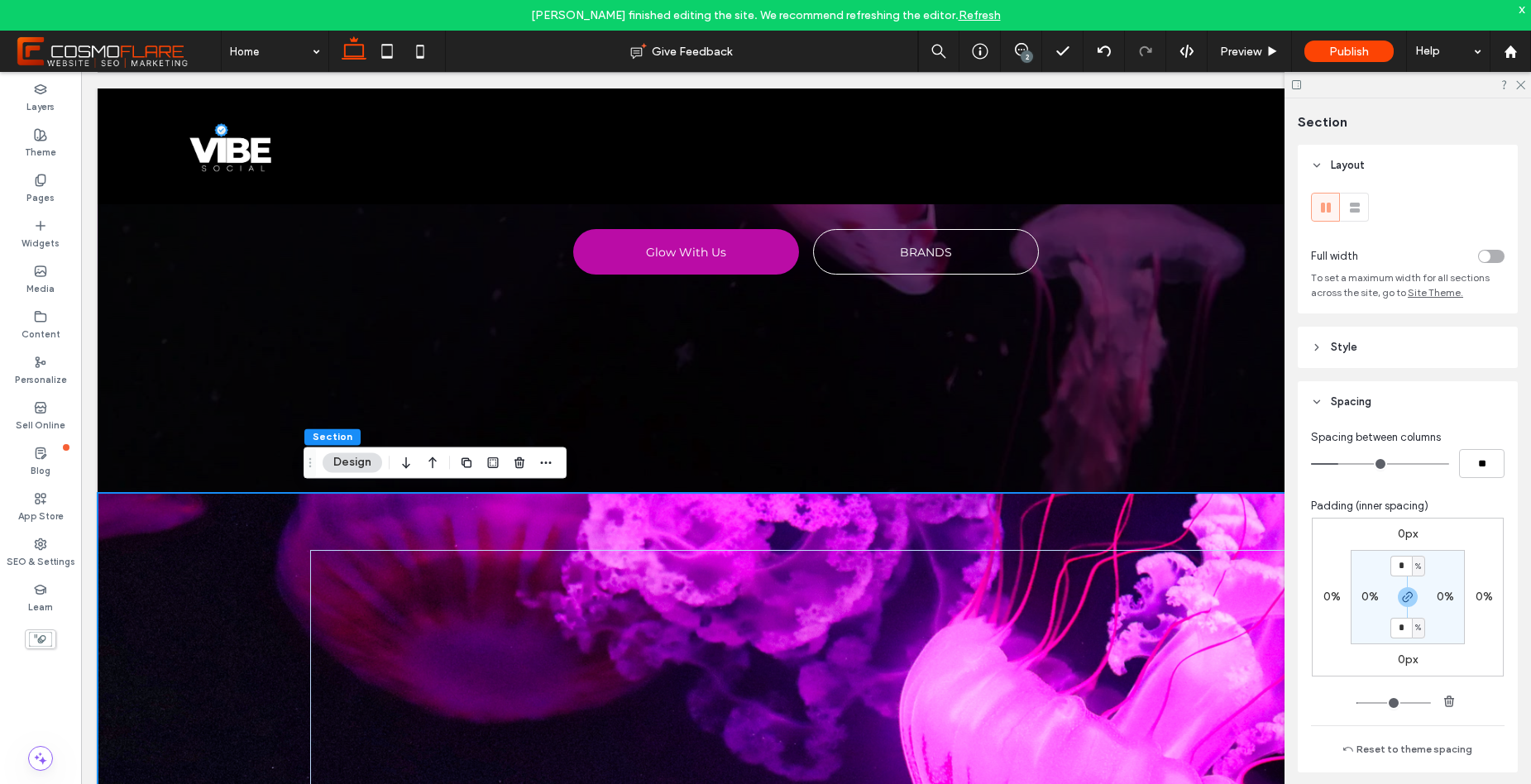
click at [1343, 348] on span "Style" at bounding box center [1344, 347] width 27 height 16
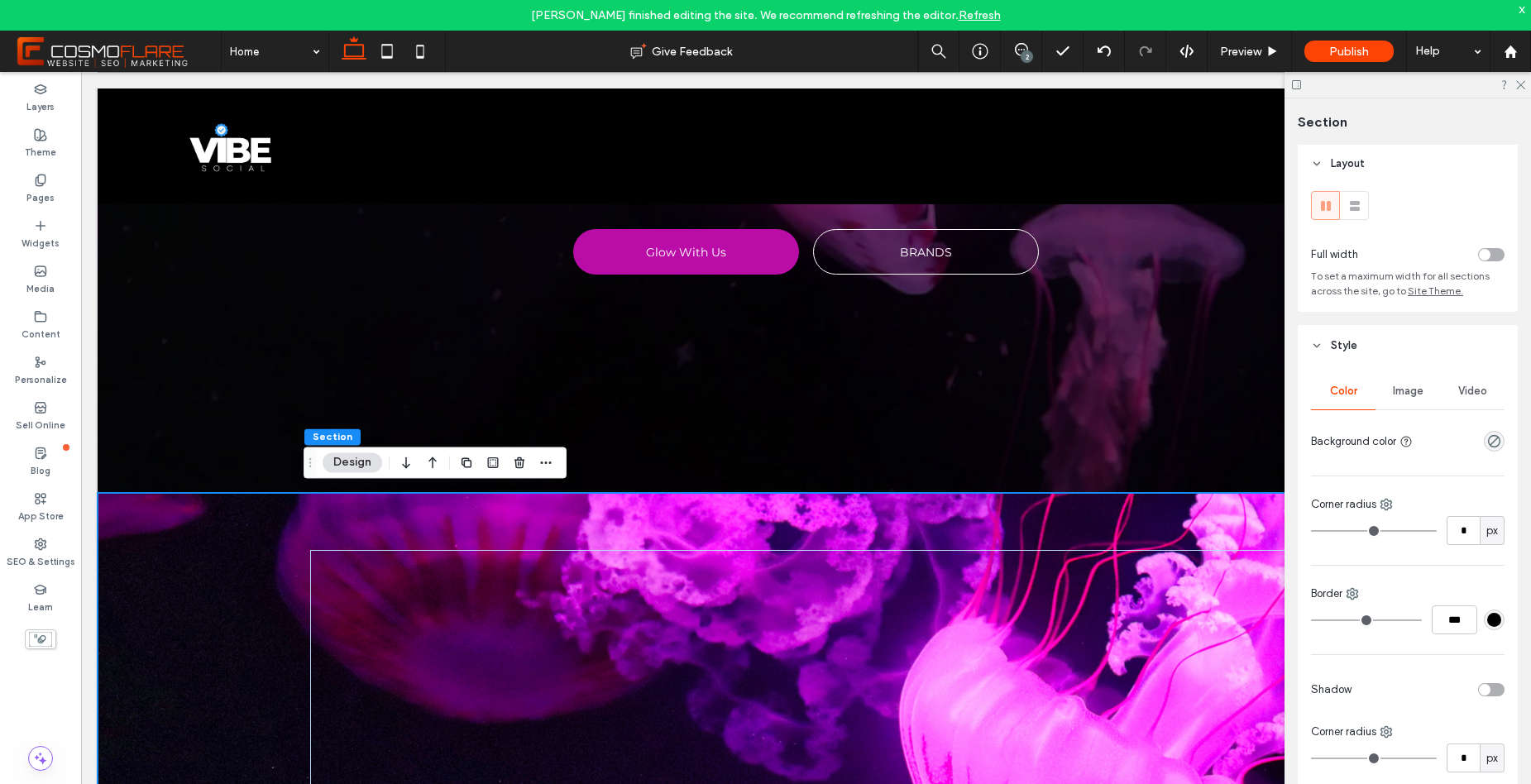
scroll to position [3, 0]
click at [1487, 444] on icon "rgba(0, 0, 0, 0)" at bounding box center [1494, 439] width 14 height 14
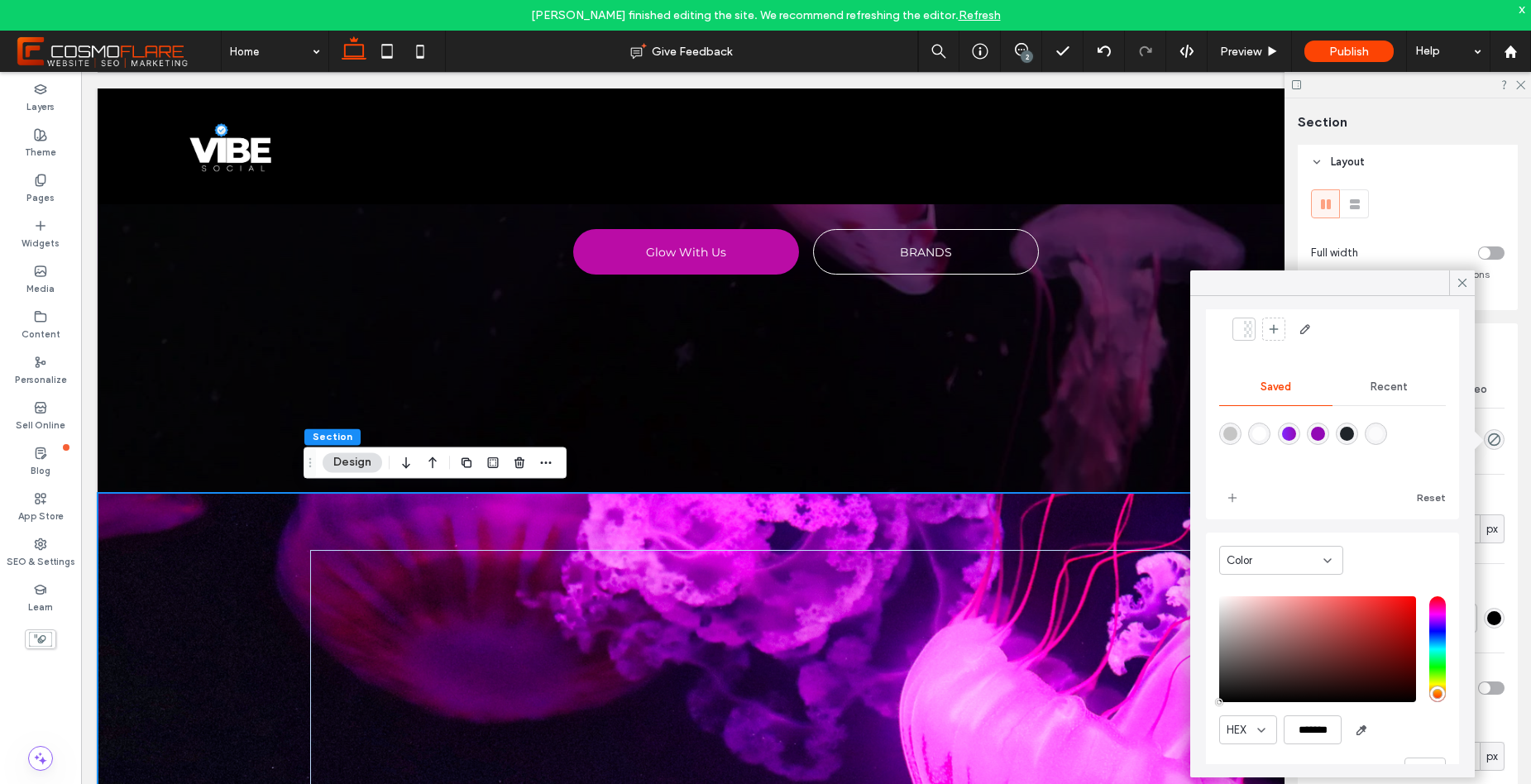
scroll to position [132, 0]
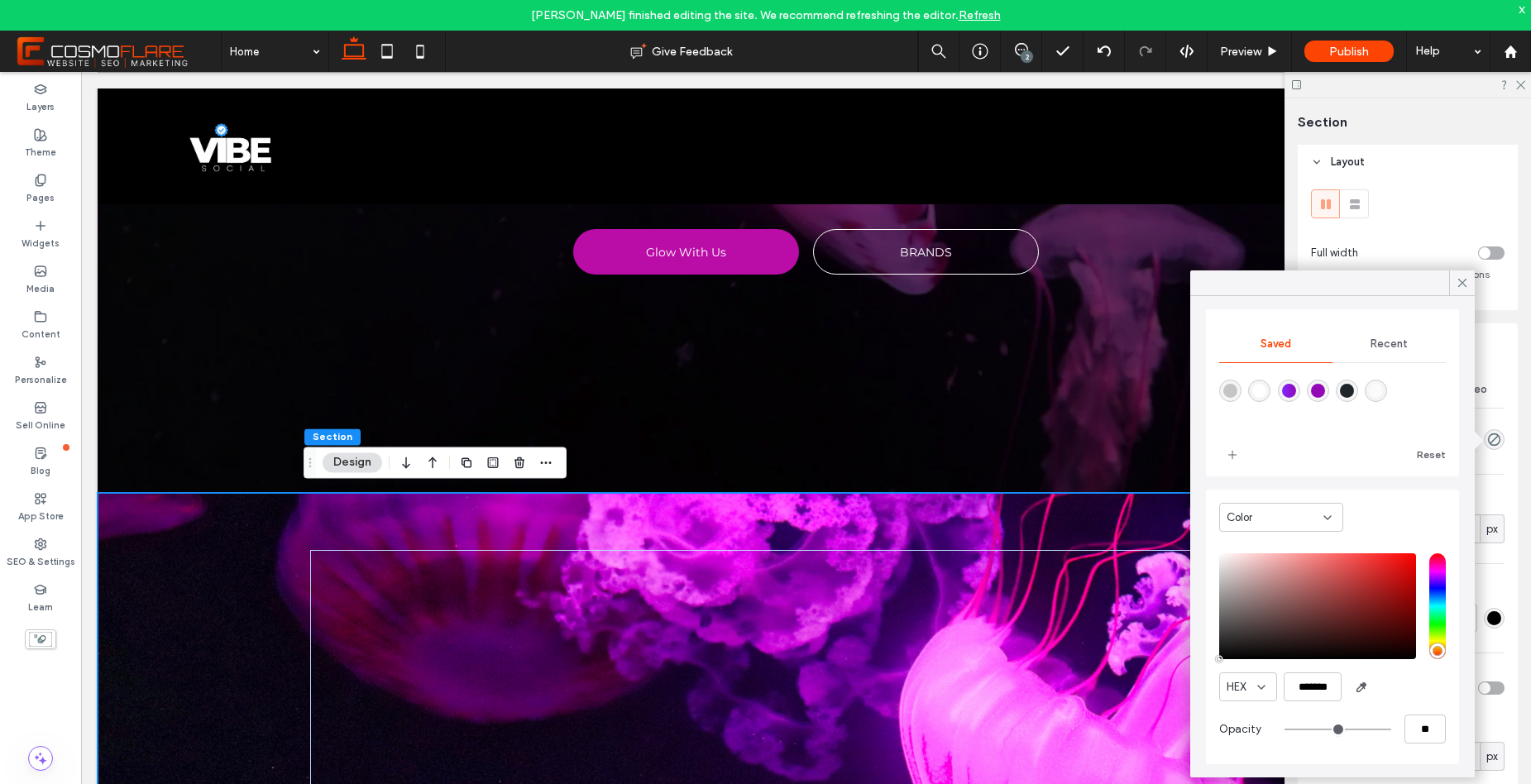
type input "**"
type input "***"
click at [1351, 728] on input "range" at bounding box center [1338, 729] width 106 height 2
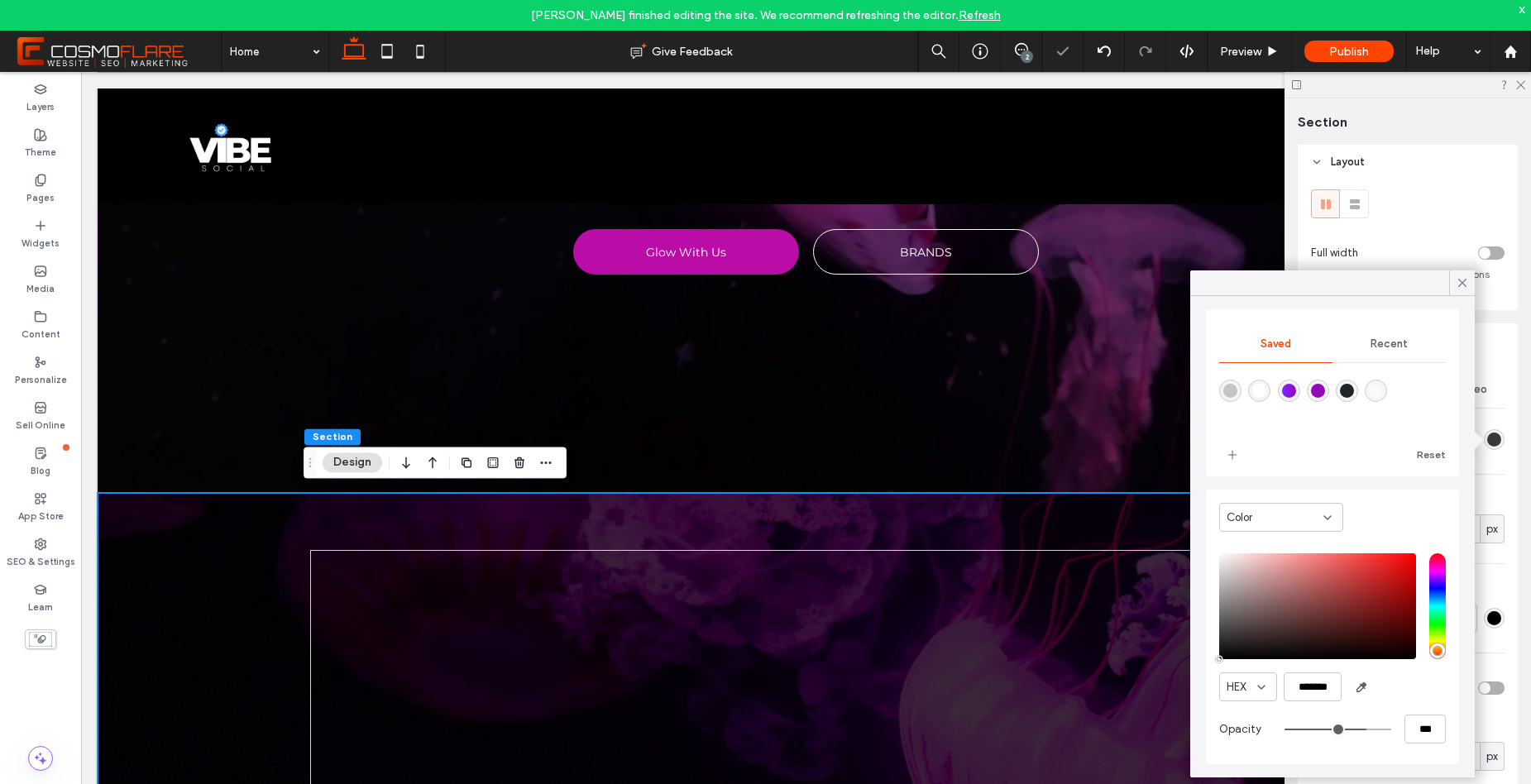
type input "**"
type input "***"
type input "**"
click at [1362, 728] on input "range" at bounding box center [1338, 729] width 106 height 2
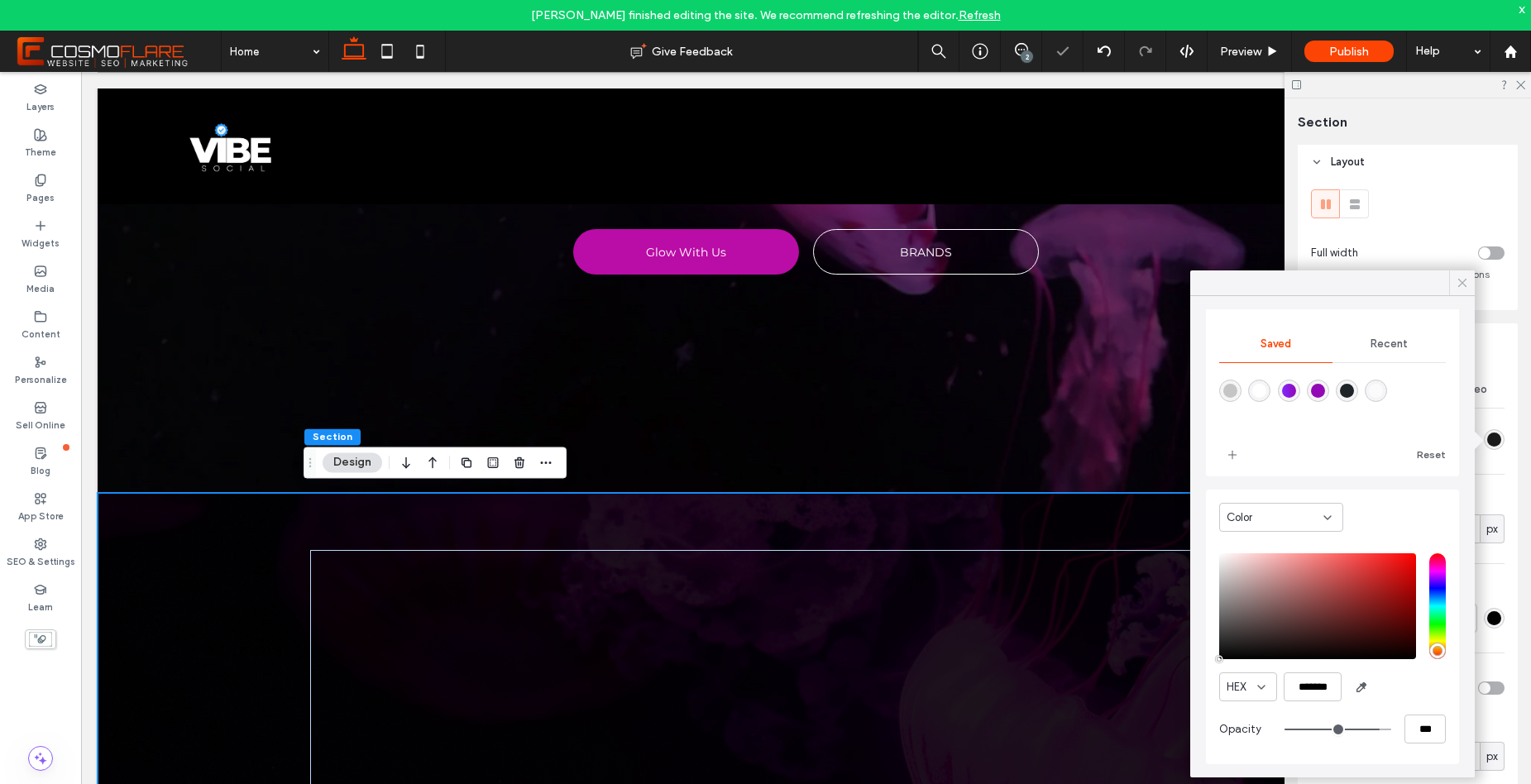
click at [1461, 286] on icon at bounding box center [1462, 282] width 15 height 15
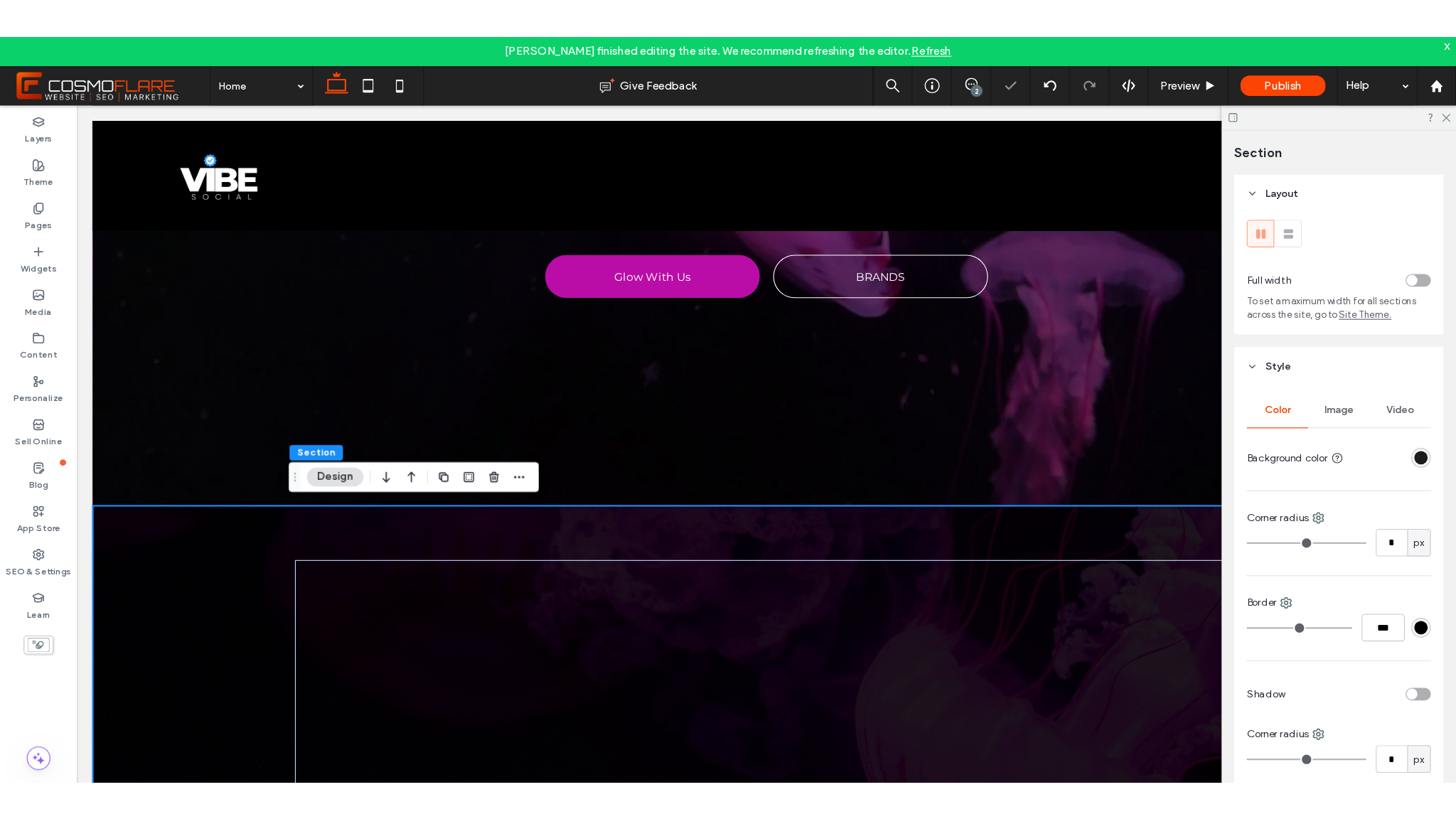
scroll to position [0, 0]
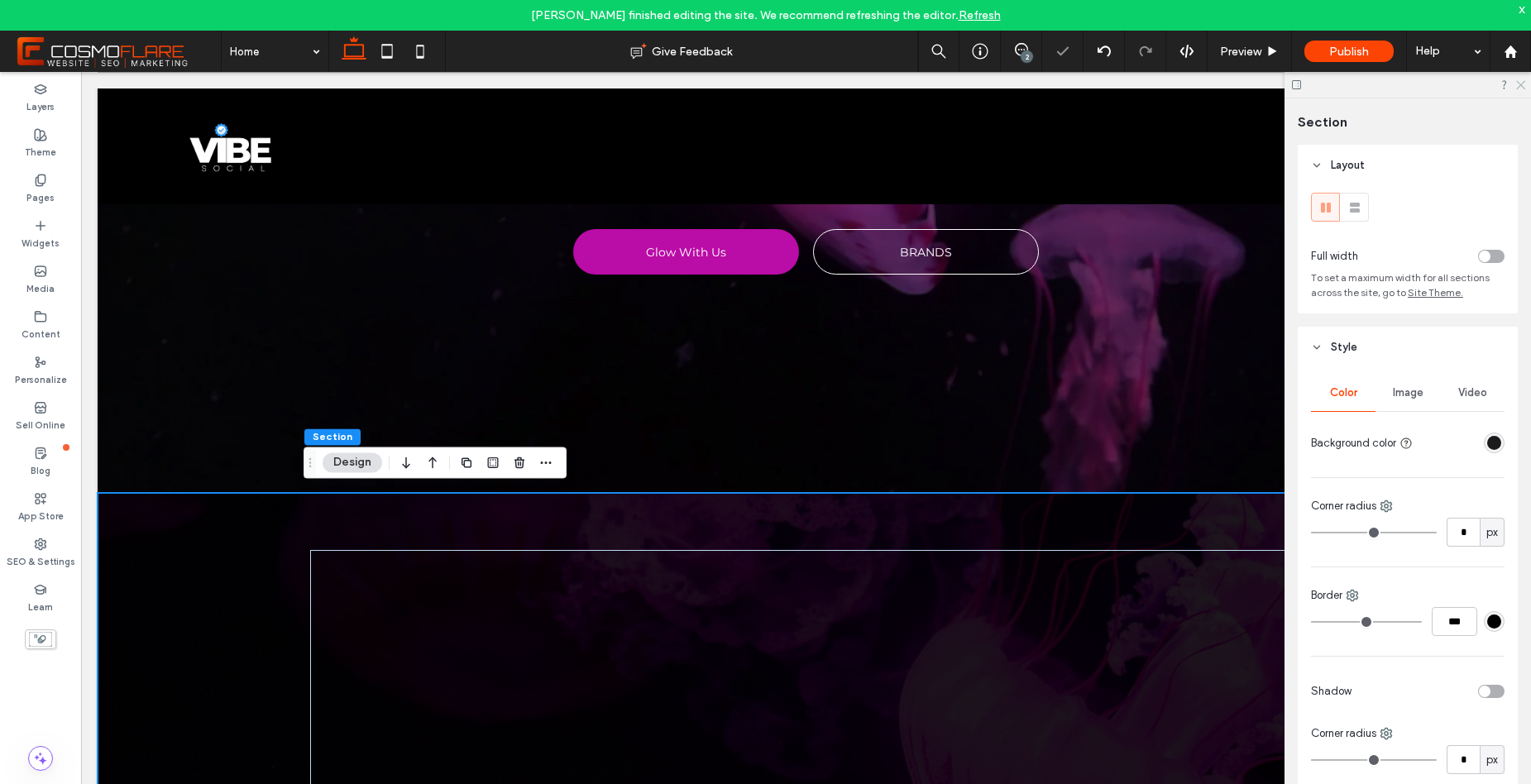
click at [1517, 81] on icon at bounding box center [1520, 84] width 11 height 11
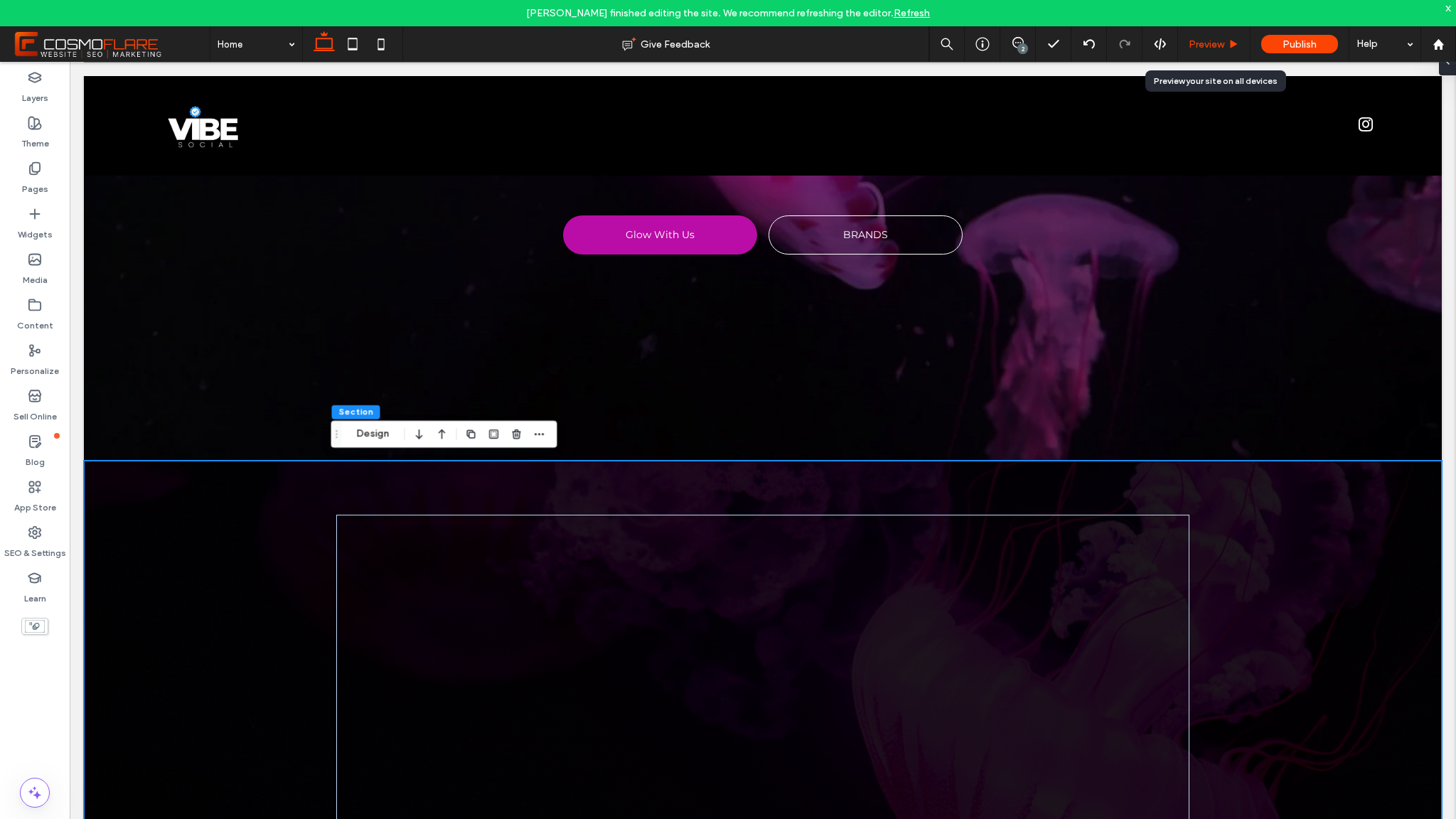
click at [1229, 49] on div "Preview" at bounding box center [1213, 44] width 72 height 12
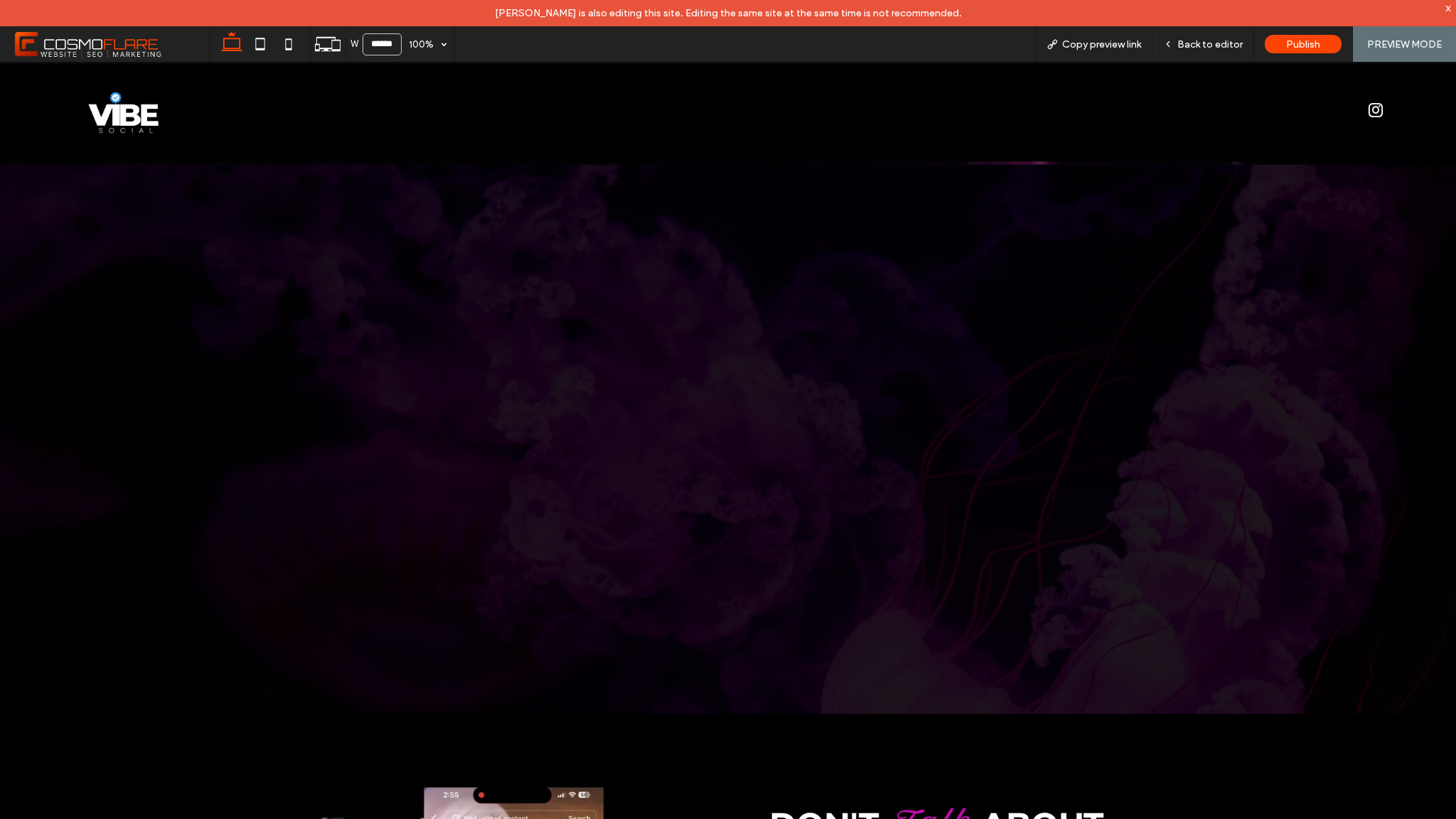
scroll to position [606, 0]
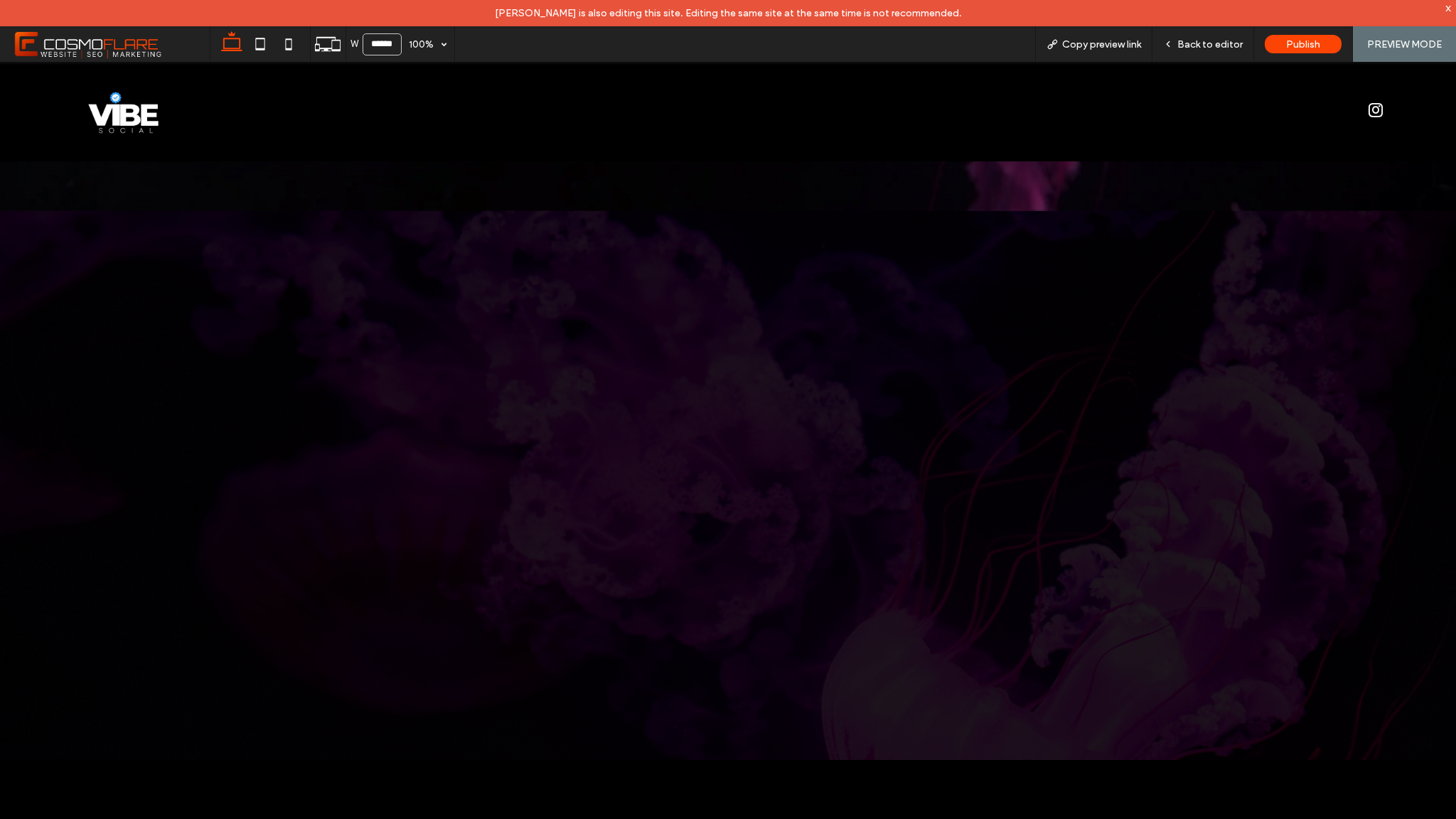
click at [1092, 337] on div at bounding box center [728, 485] width 853 height 432
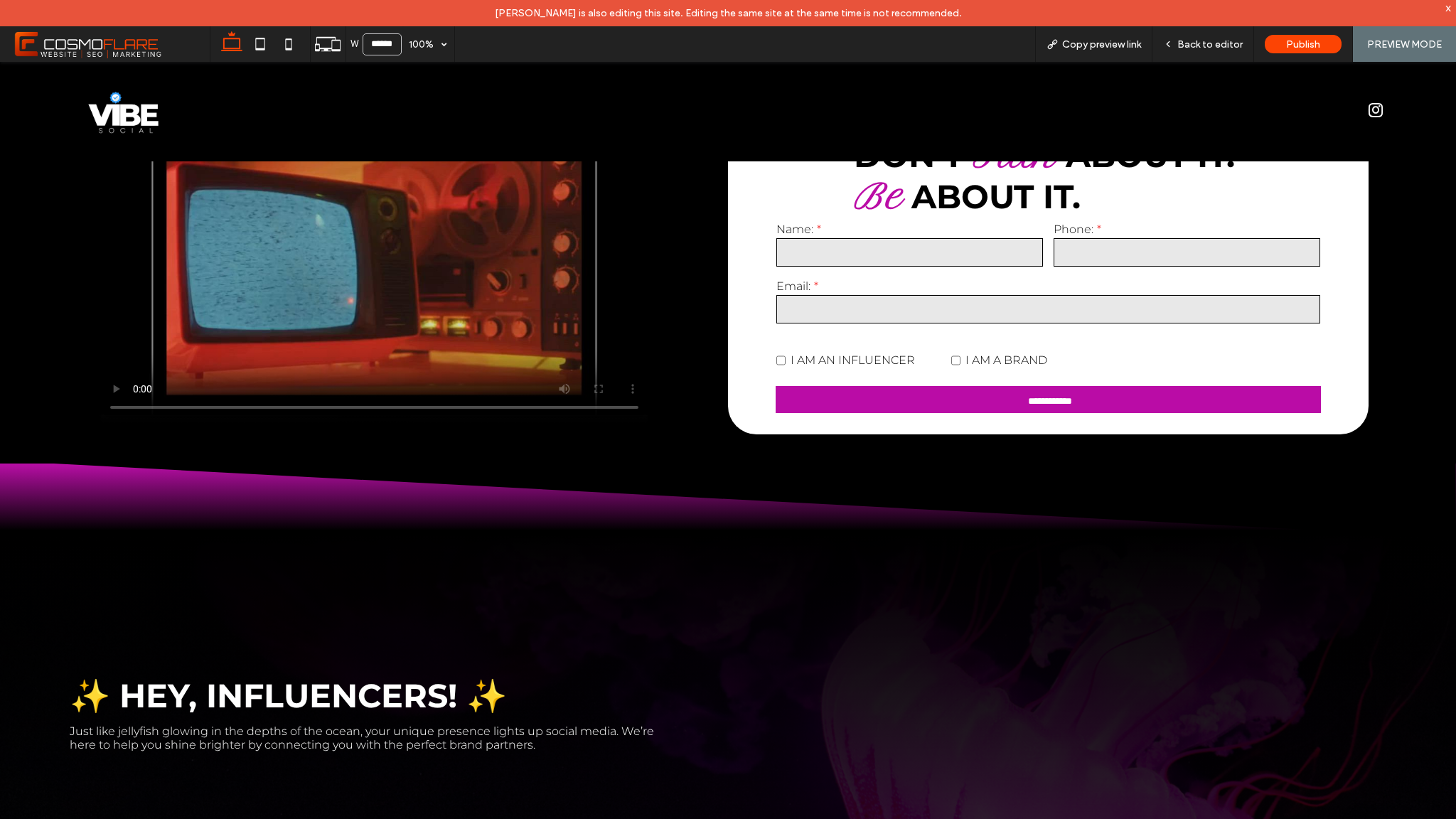
scroll to position [2491, 0]
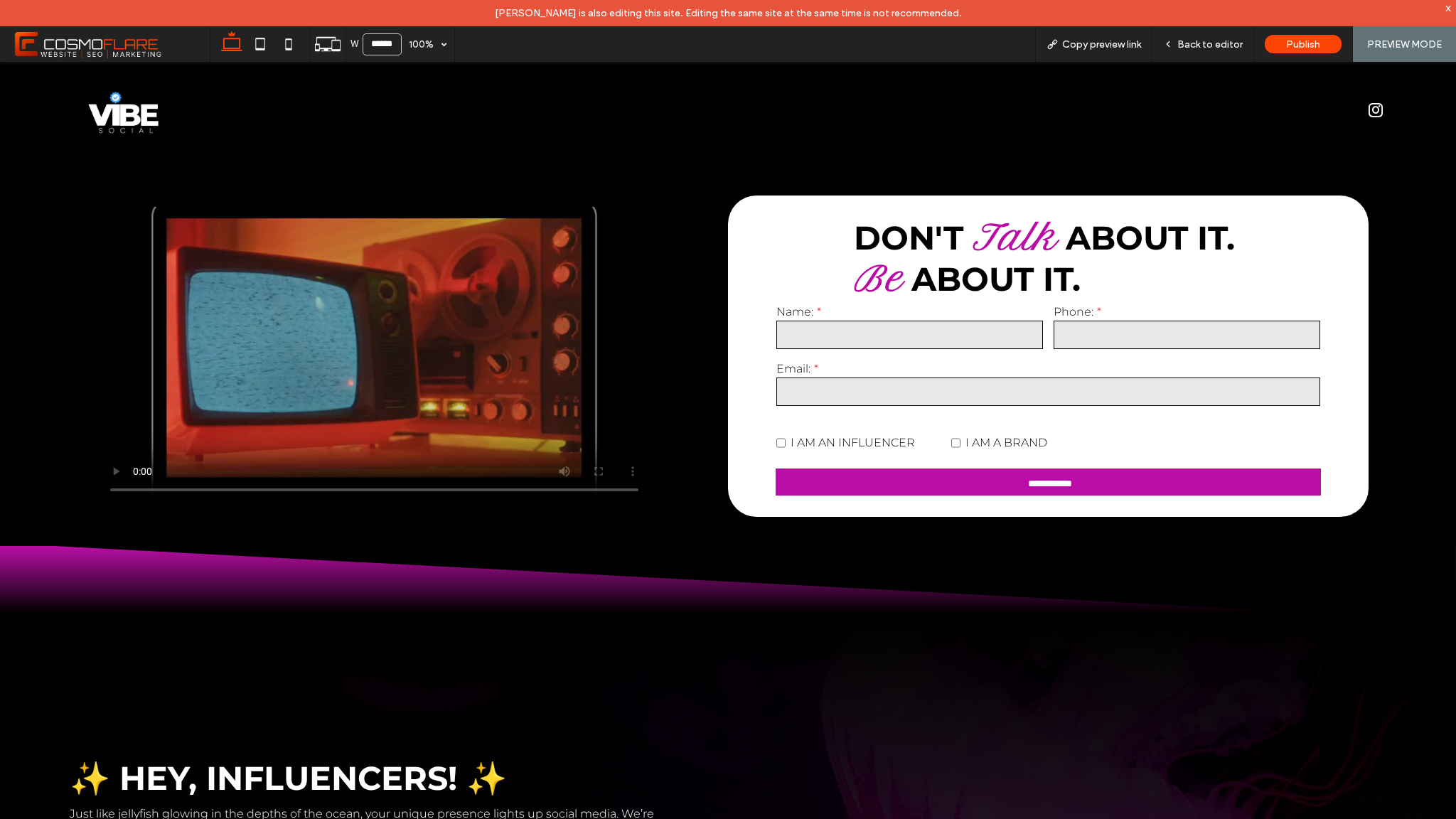
click at [363, 362] on video at bounding box center [374, 356] width 551 height 299
click at [363, 362] on video at bounding box center [374, 356] width 551 height 299
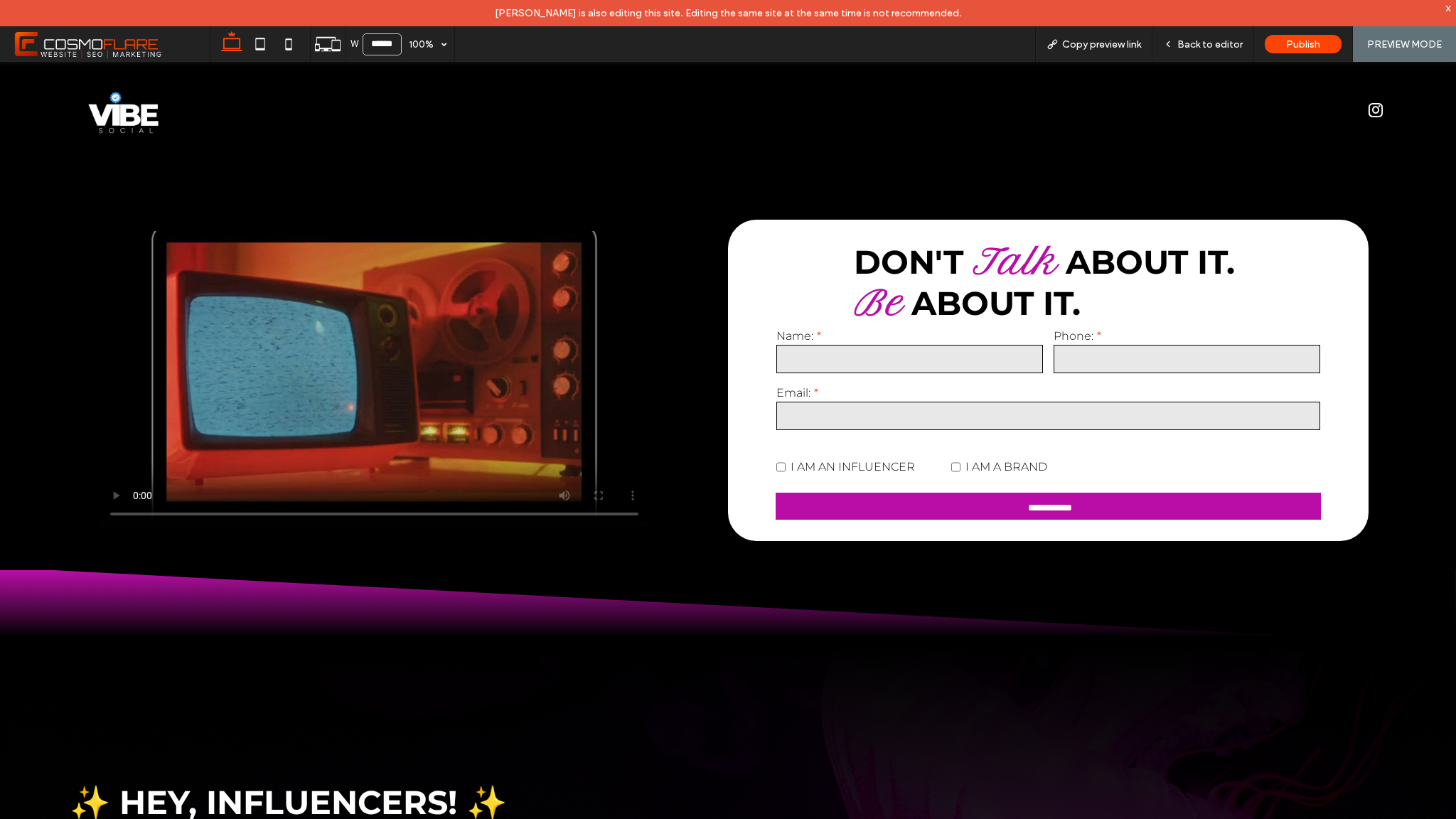
scroll to position [2455, 0]
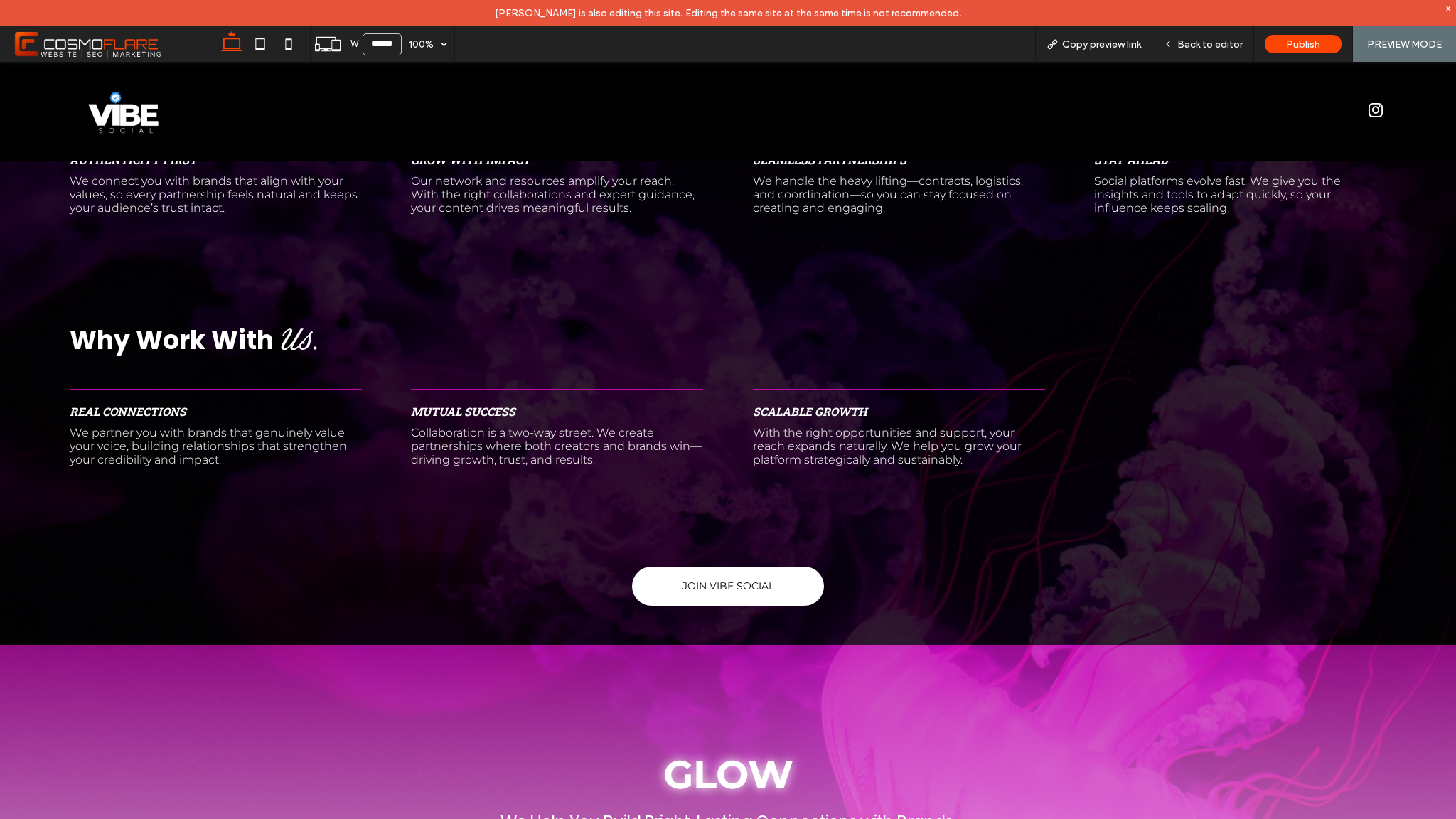
click at [791, 592] on link "JOIN VIBE SOCIAL" at bounding box center [728, 586] width 192 height 39
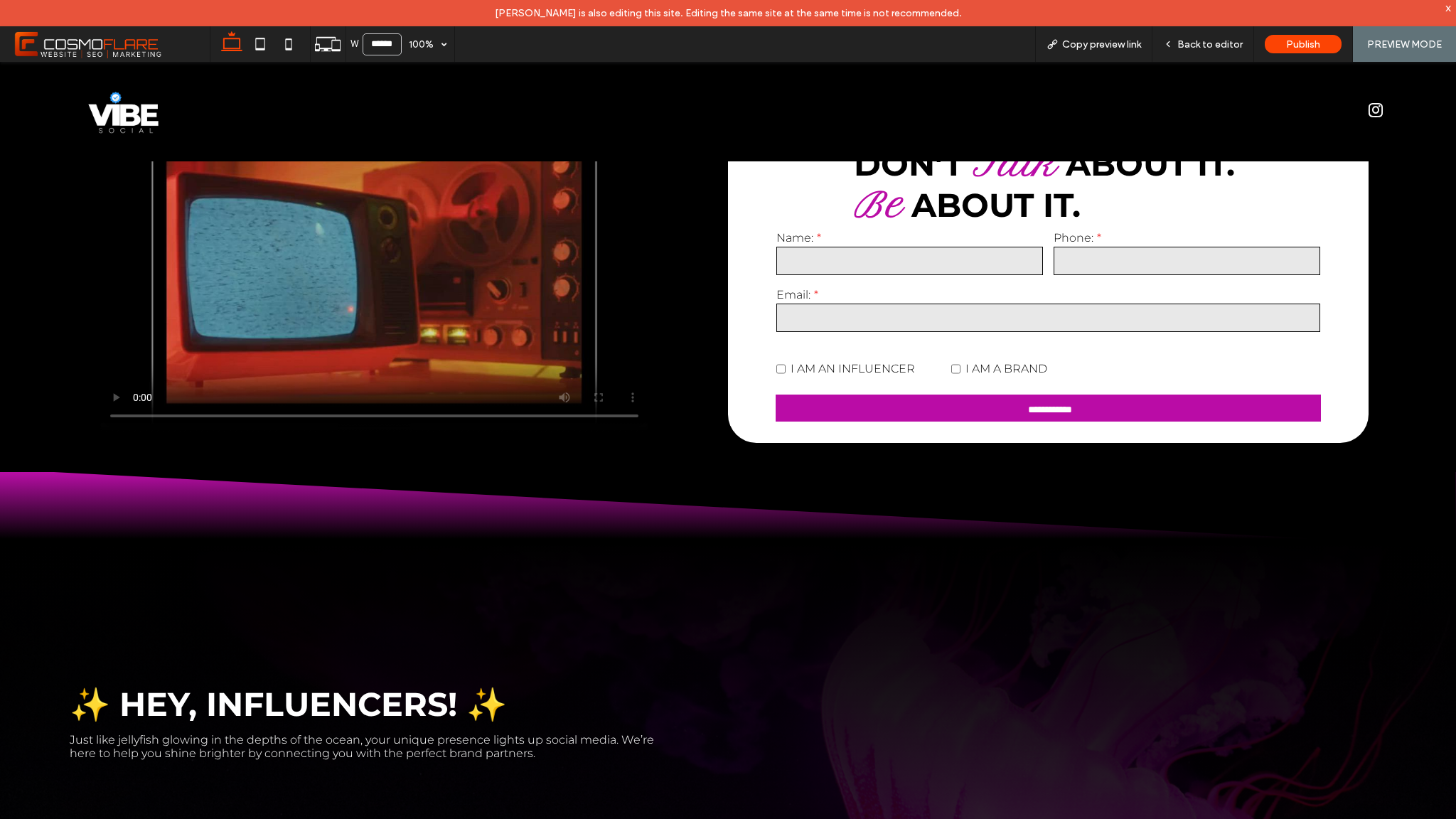
scroll to position [2519, 0]
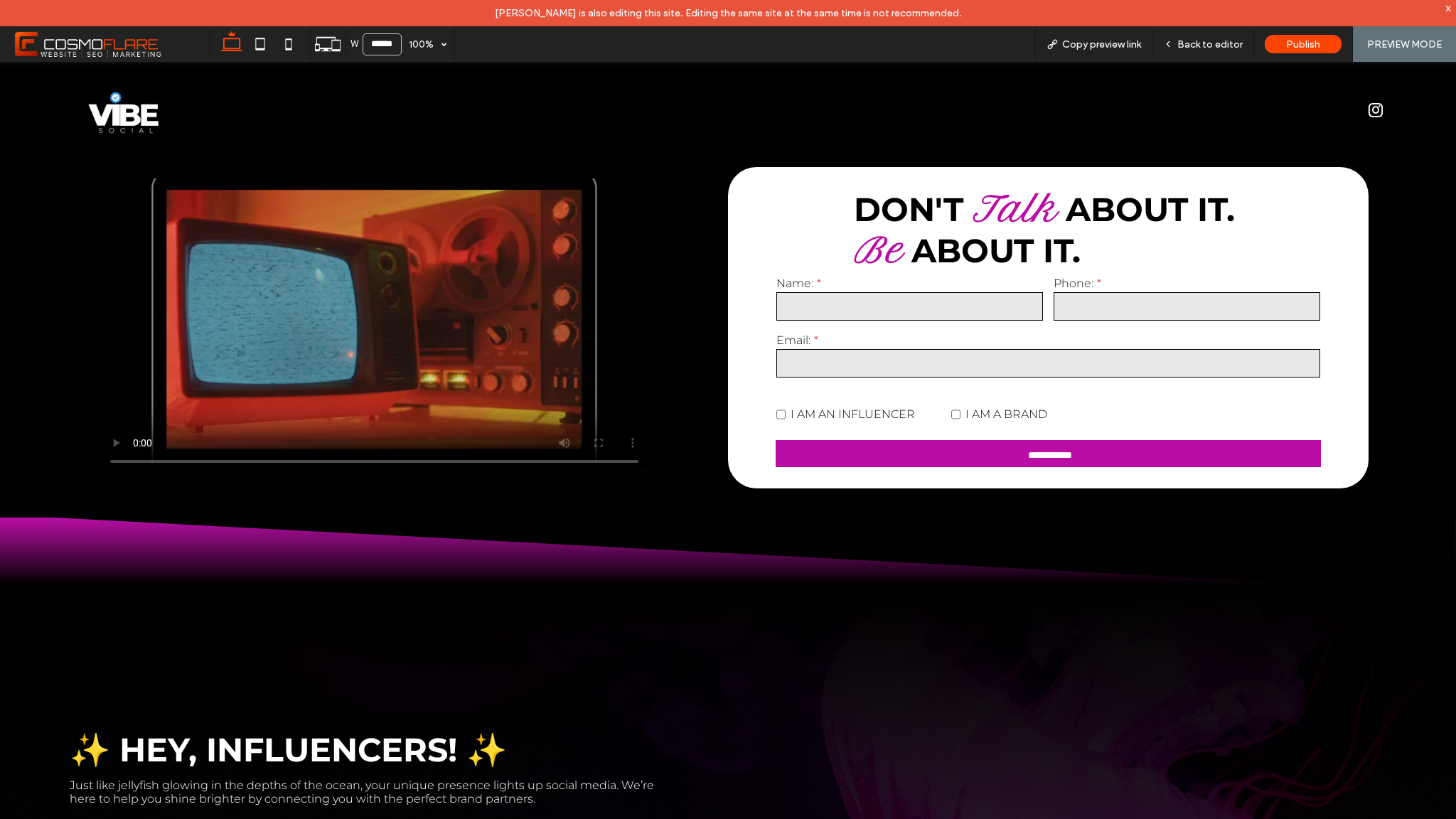
click at [999, 407] on span "I AM A BRAND" at bounding box center [1006, 414] width 82 height 13
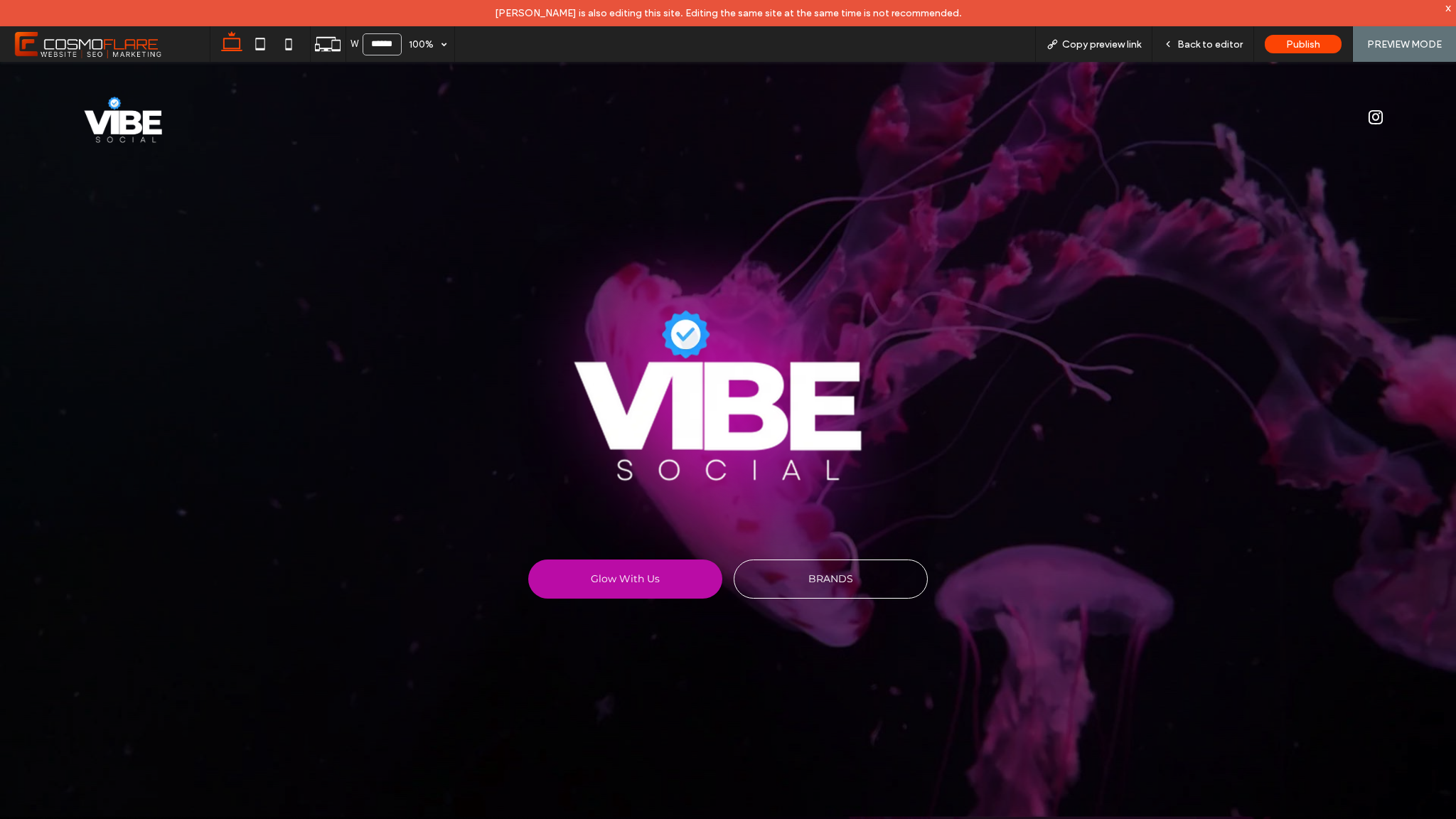
scroll to position [0, 0]
click at [1218, 49] on div "Back to editor" at bounding box center [1204, 44] width 102 height 35
click at [1212, 49] on span "Back to editor" at bounding box center [1210, 44] width 66 height 12
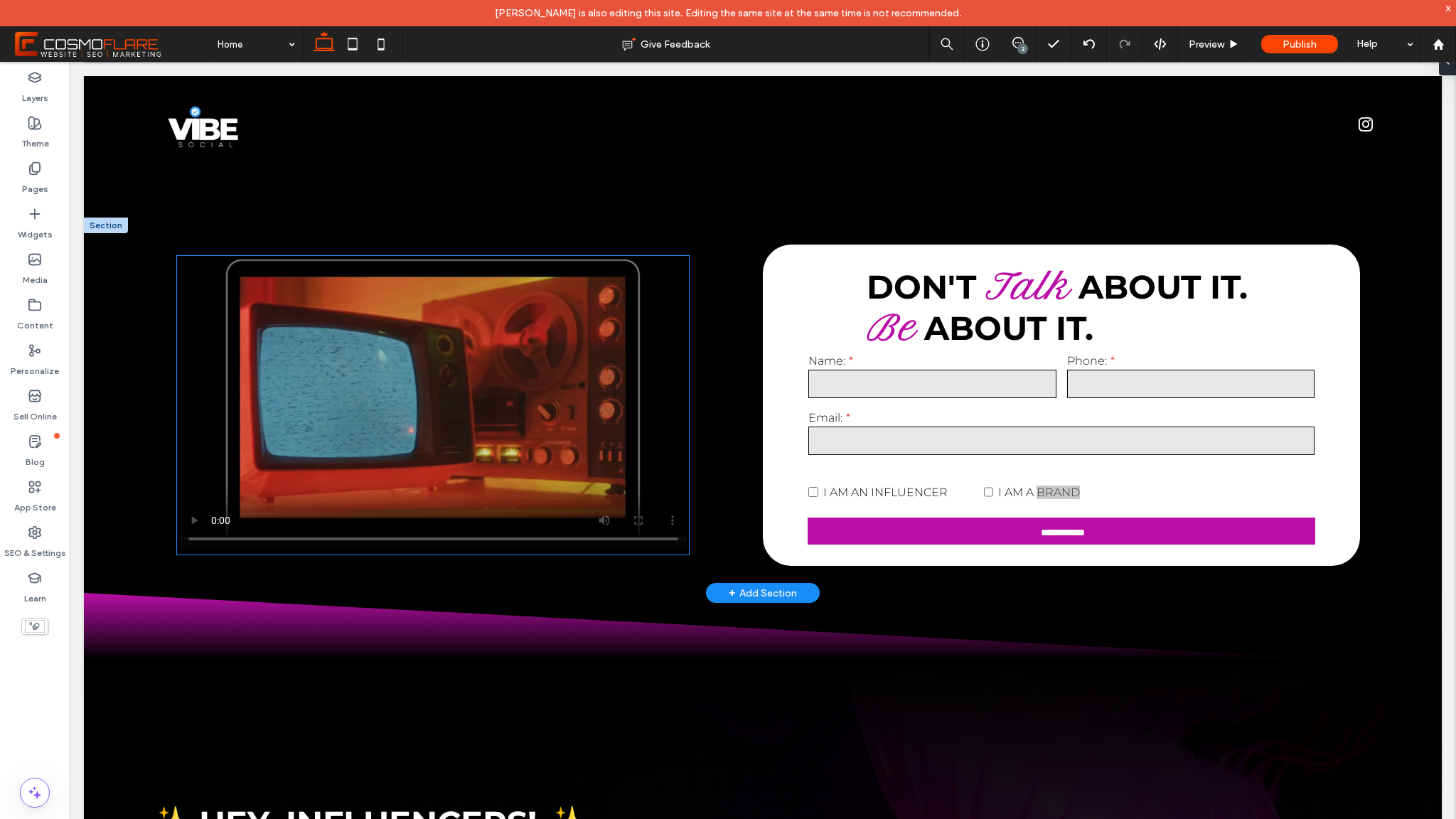
scroll to position [2404, 0]
click at [350, 450] on video at bounding box center [433, 406] width 513 height 299
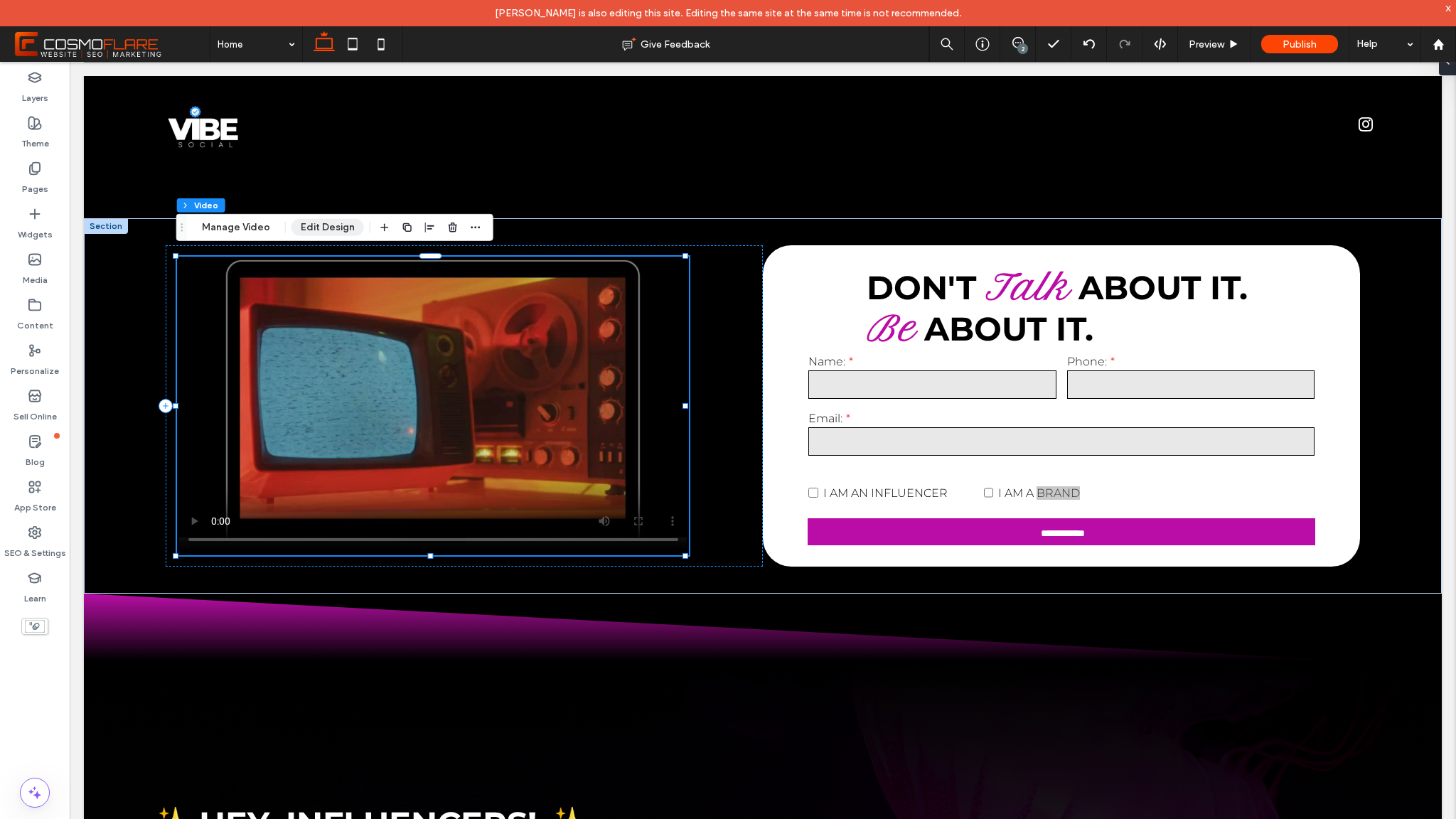
click at [331, 231] on button "Edit Design" at bounding box center [327, 227] width 72 height 17
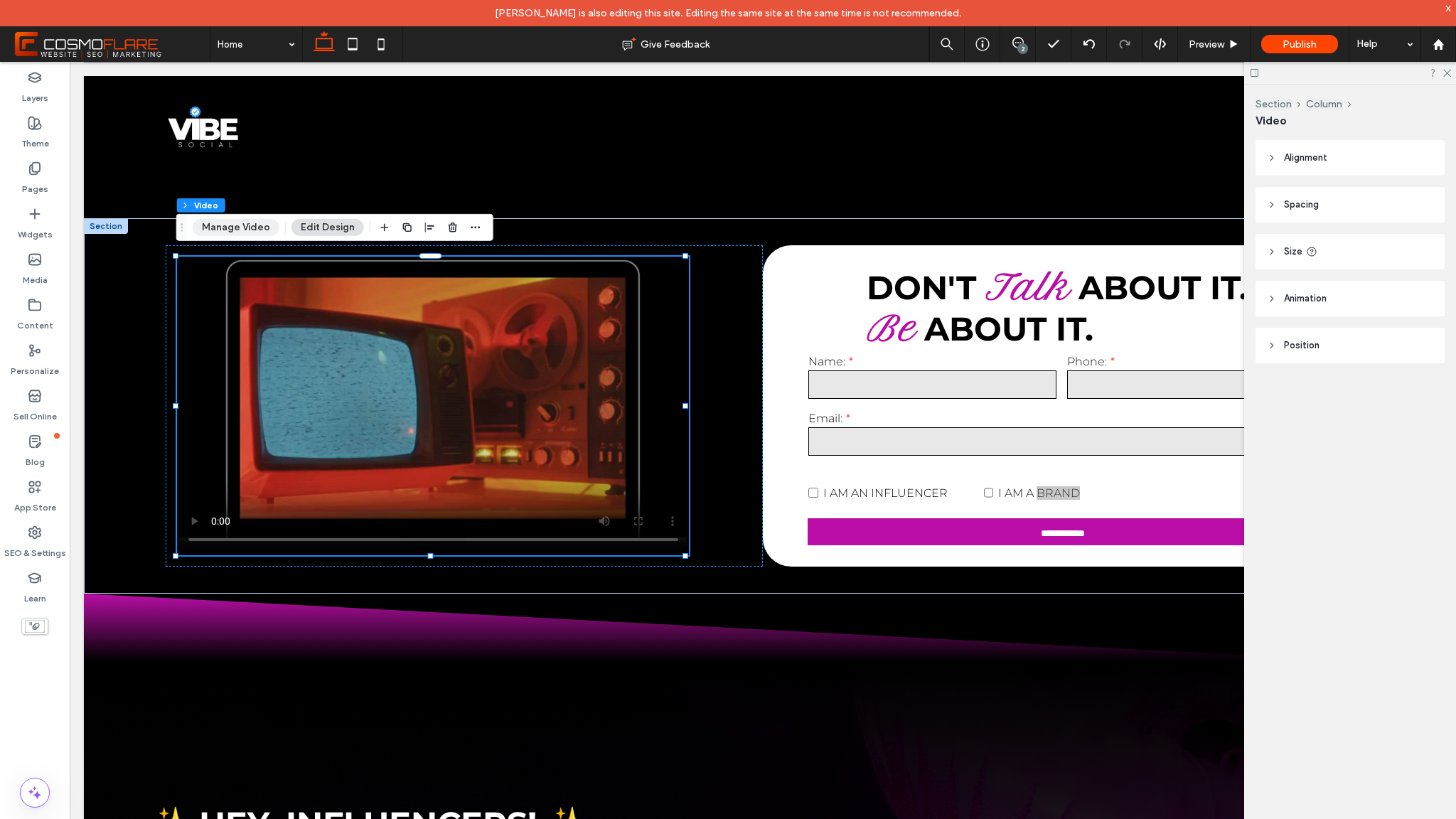
click at [238, 224] on button "Manage Video" at bounding box center [236, 227] width 87 height 17
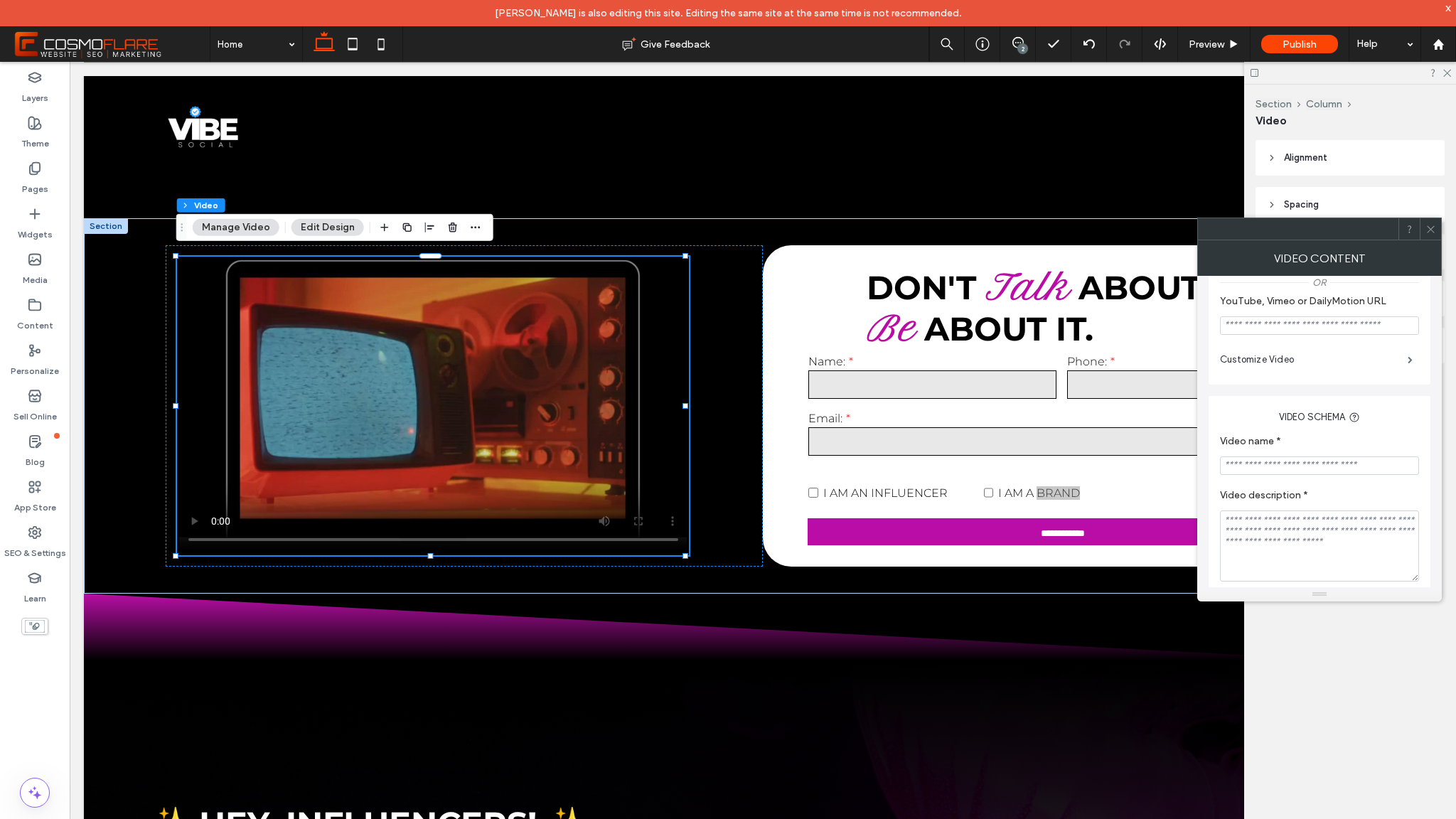
scroll to position [284, 0]
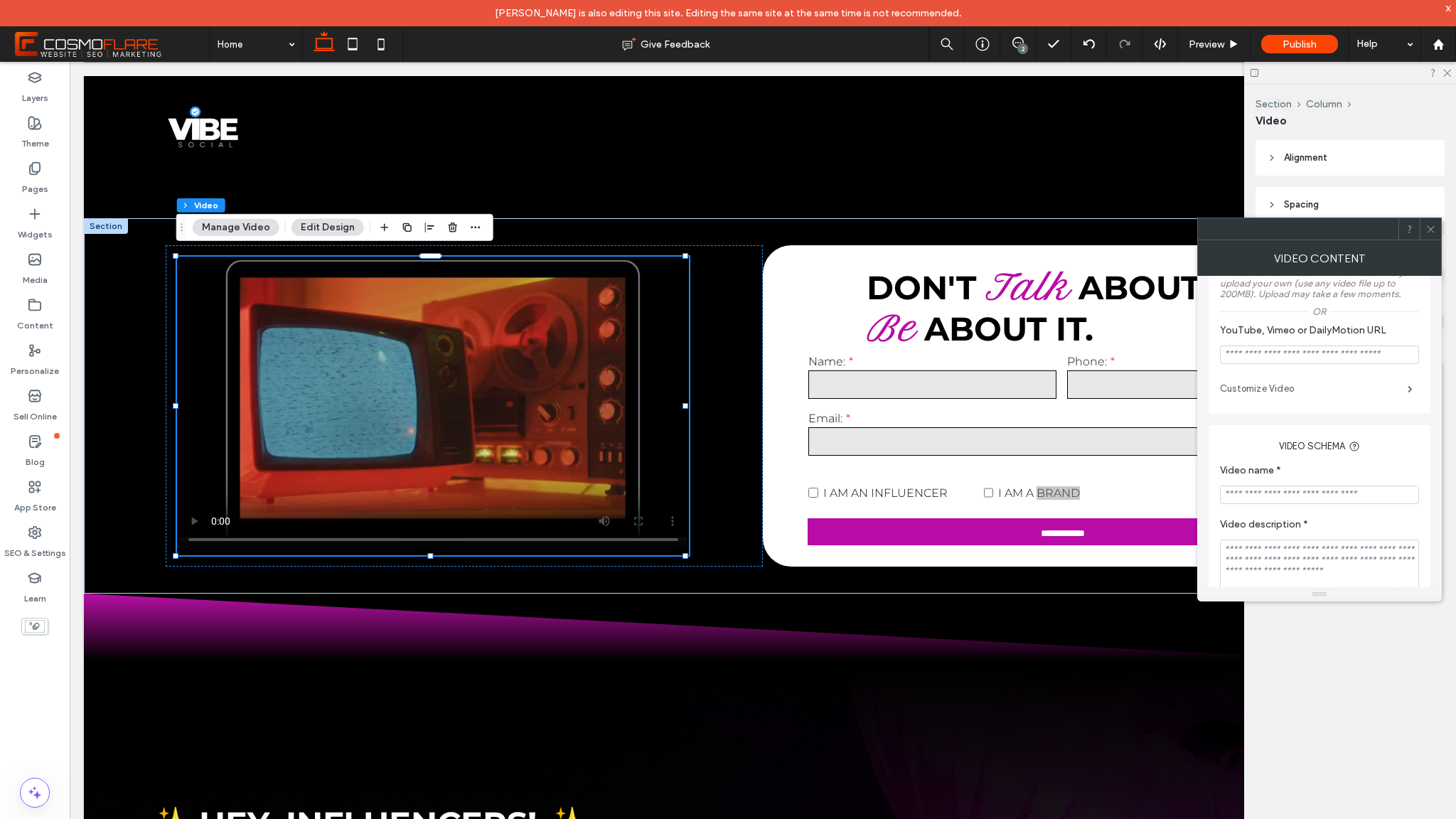
click at [1286, 397] on label "Customize Video" at bounding box center [1314, 389] width 187 height 29
click at [1269, 393] on label "Customize Video" at bounding box center [1314, 392] width 187 height 29
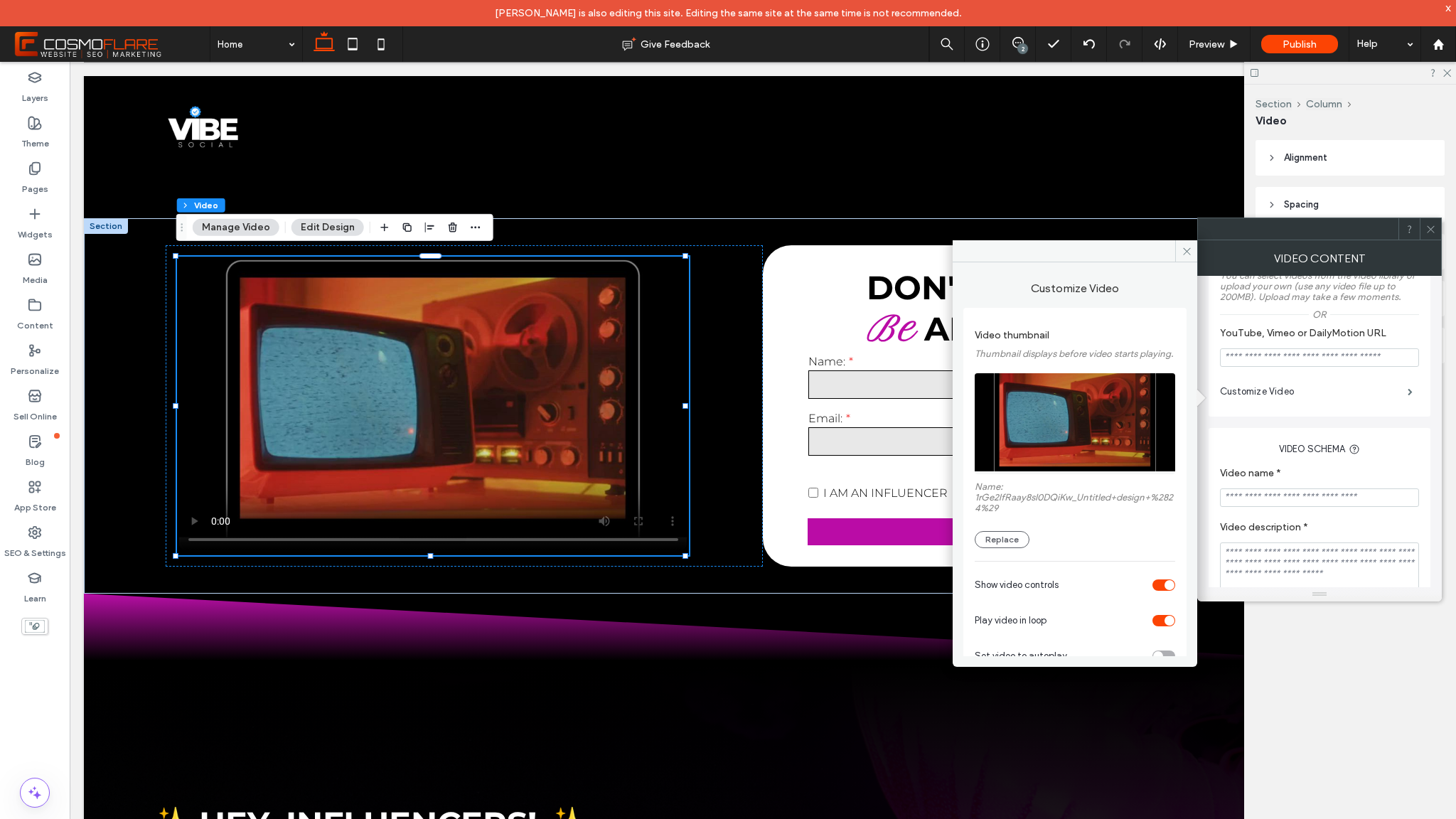
scroll to position [6, 0]
click at [1190, 257] on span at bounding box center [1186, 251] width 22 height 21
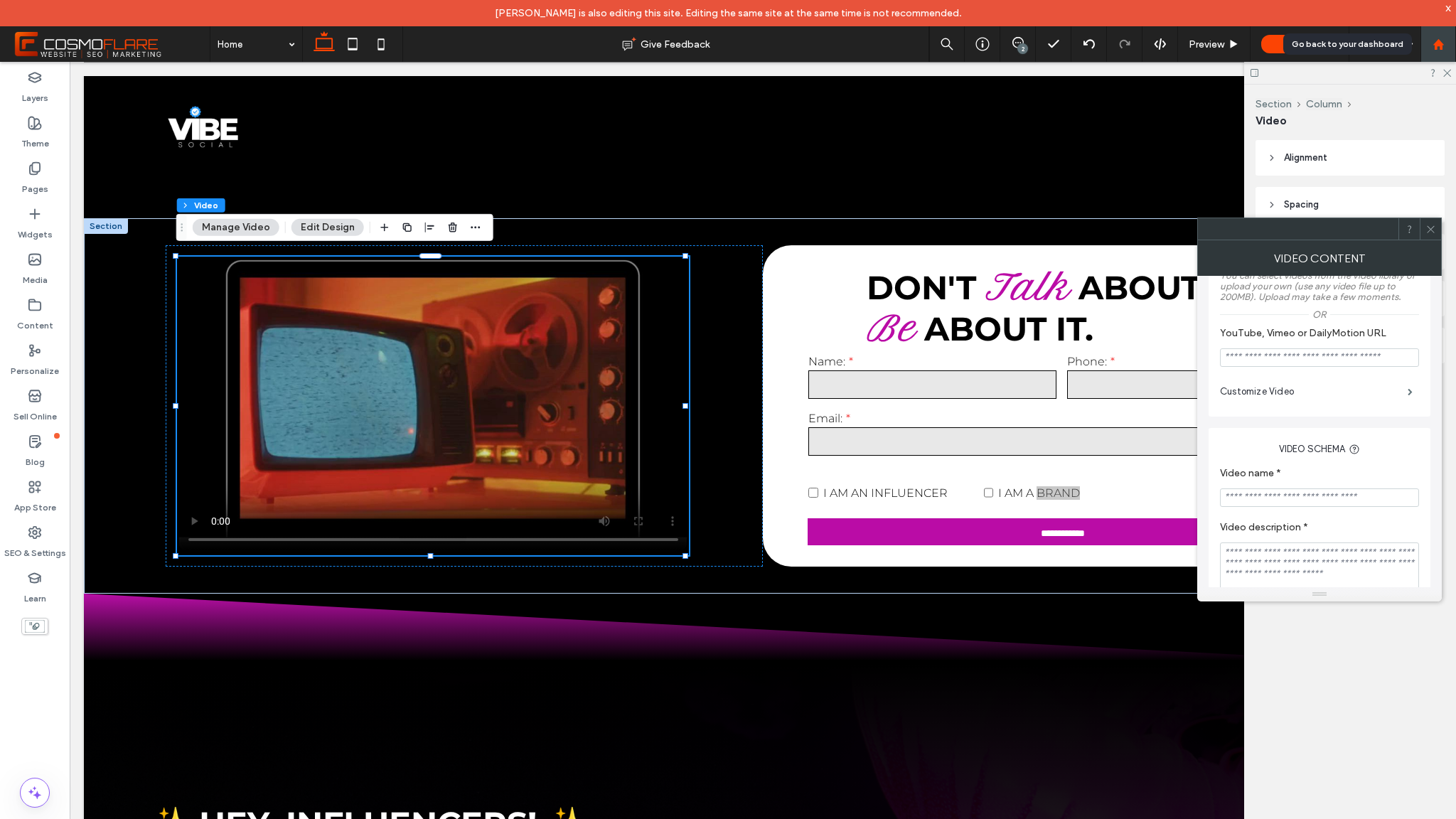
click at [1315, 36] on div at bounding box center [1438, 44] width 35 height 35
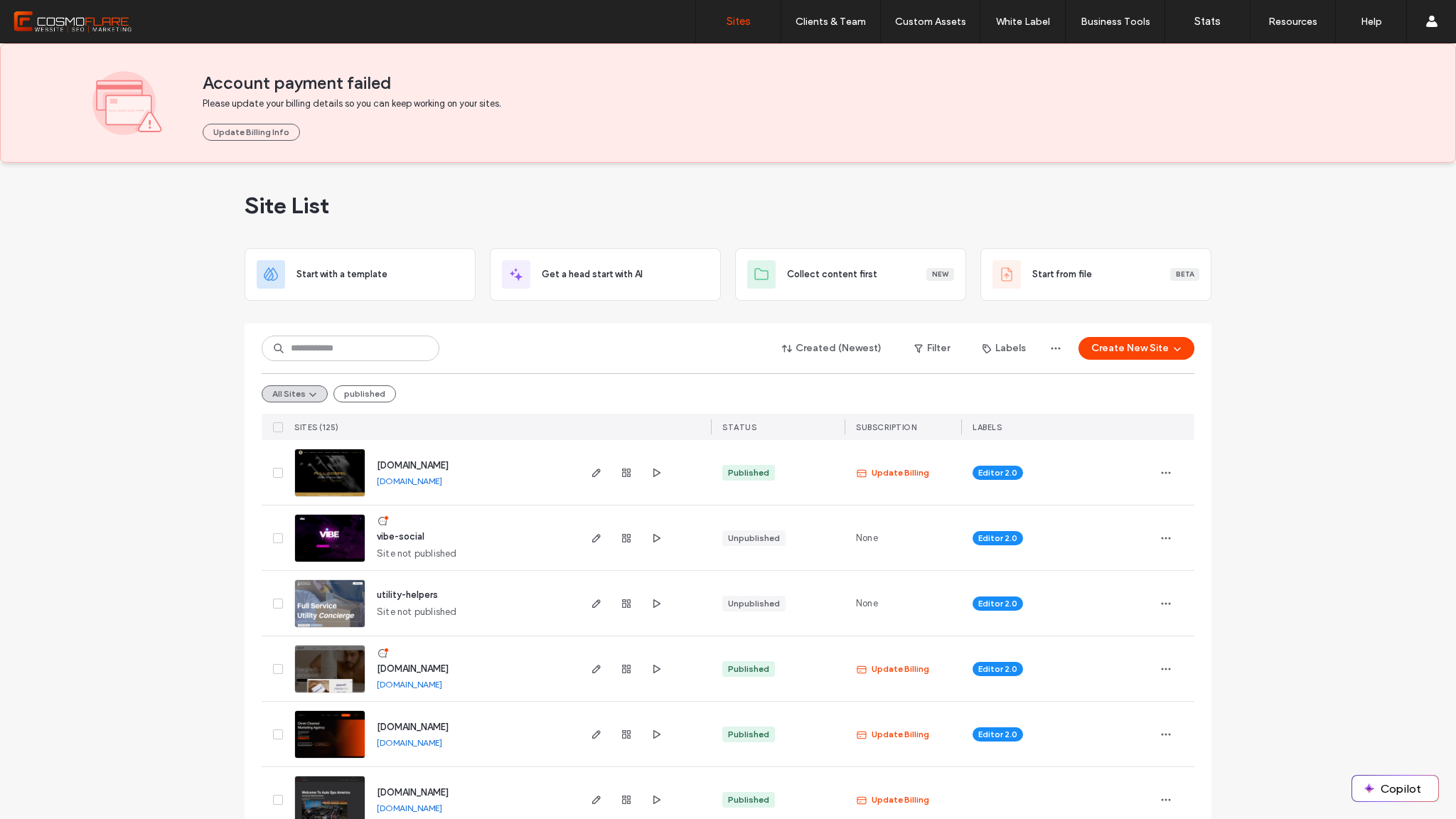
click at [382, 524] on icon at bounding box center [382, 521] width 11 height 11
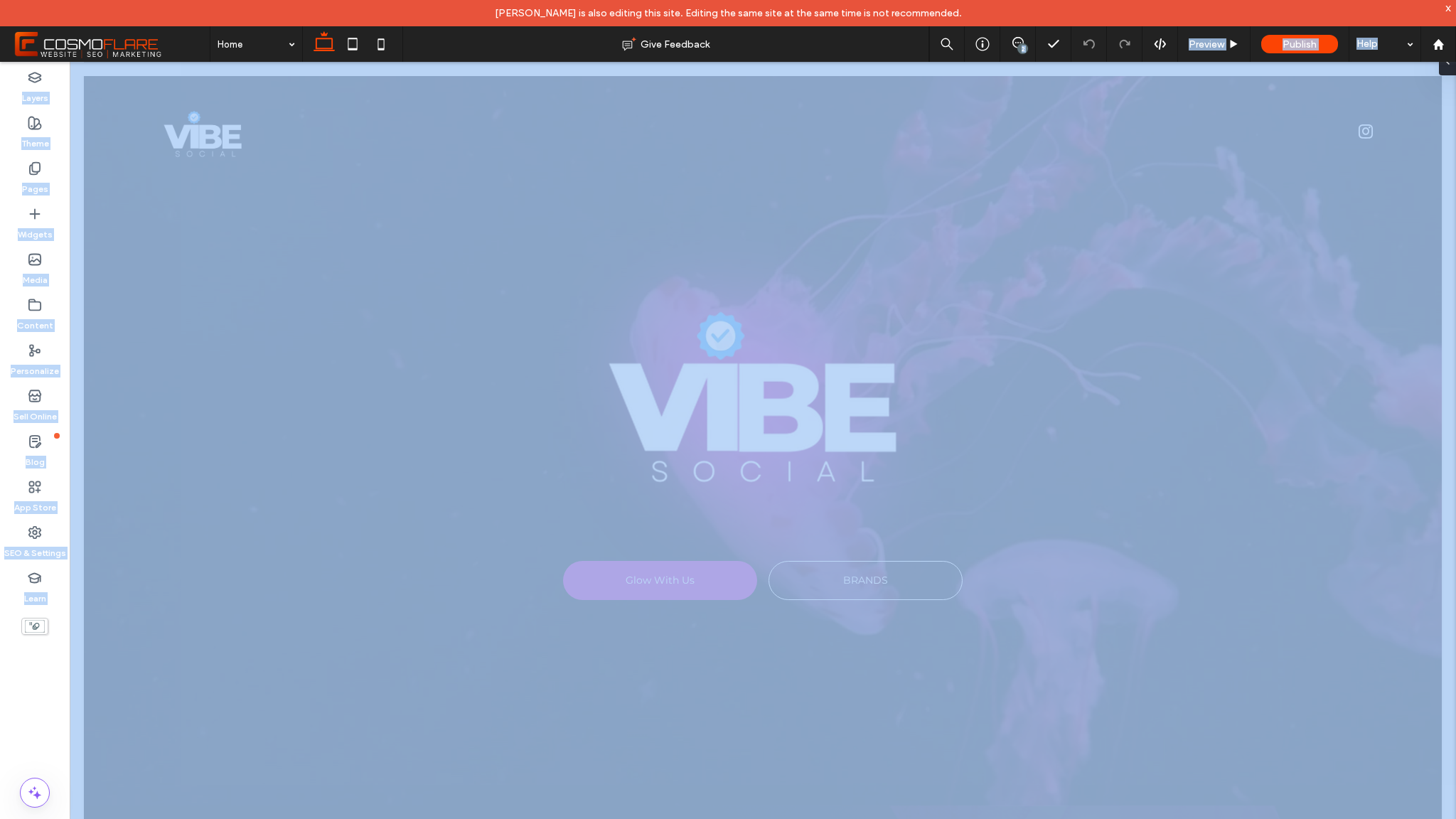
click at [1021, 51] on div "2" at bounding box center [1022, 49] width 10 height 10
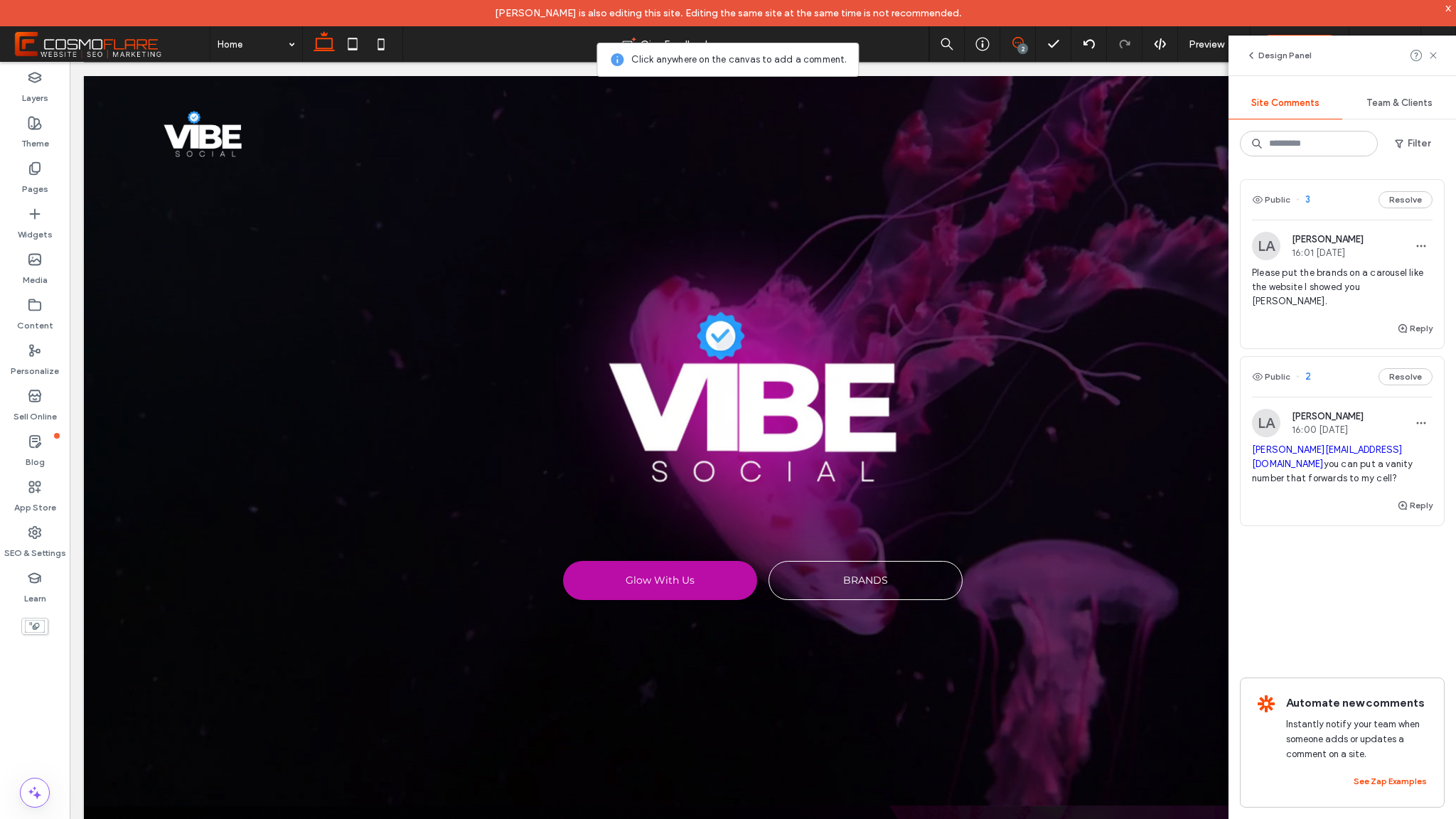
click at [1320, 274] on span "Please put the brands on a carousel like the website I showed you Sergio." at bounding box center [1342, 288] width 181 height 43
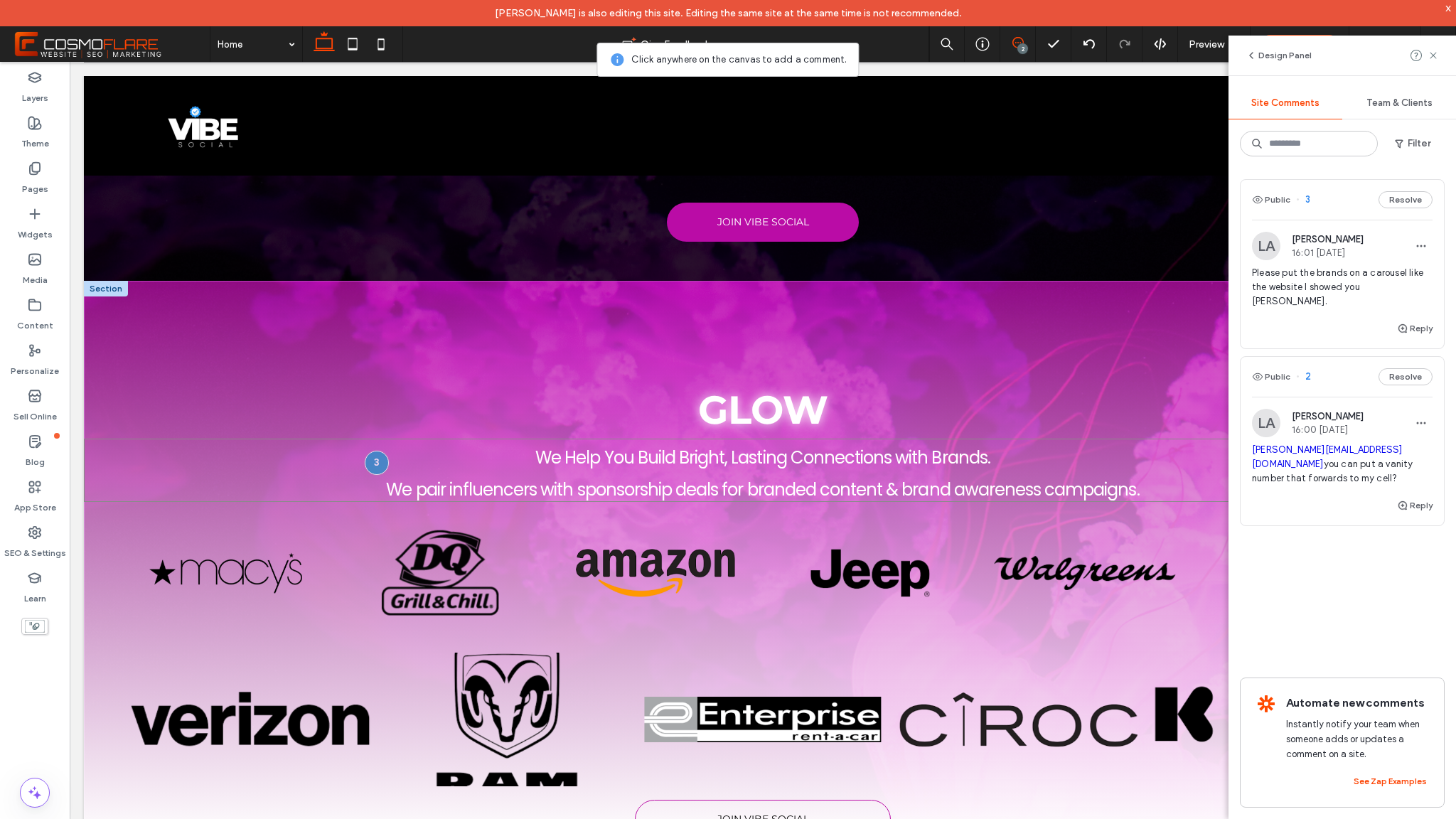
scroll to position [3640, 0]
click at [1432, 55] on use at bounding box center [1432, 55] width 7 height 7
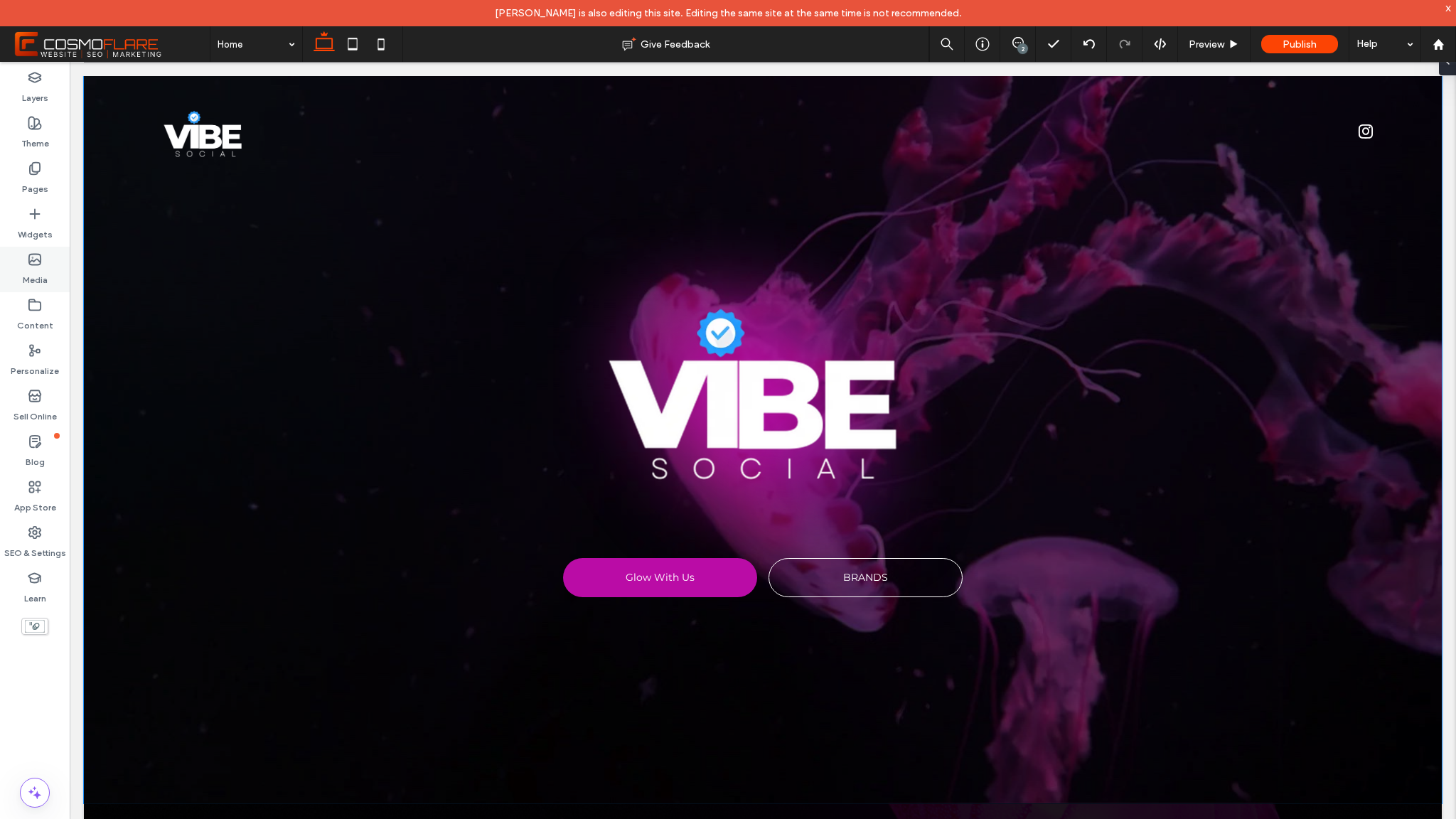
scroll to position [4, 0]
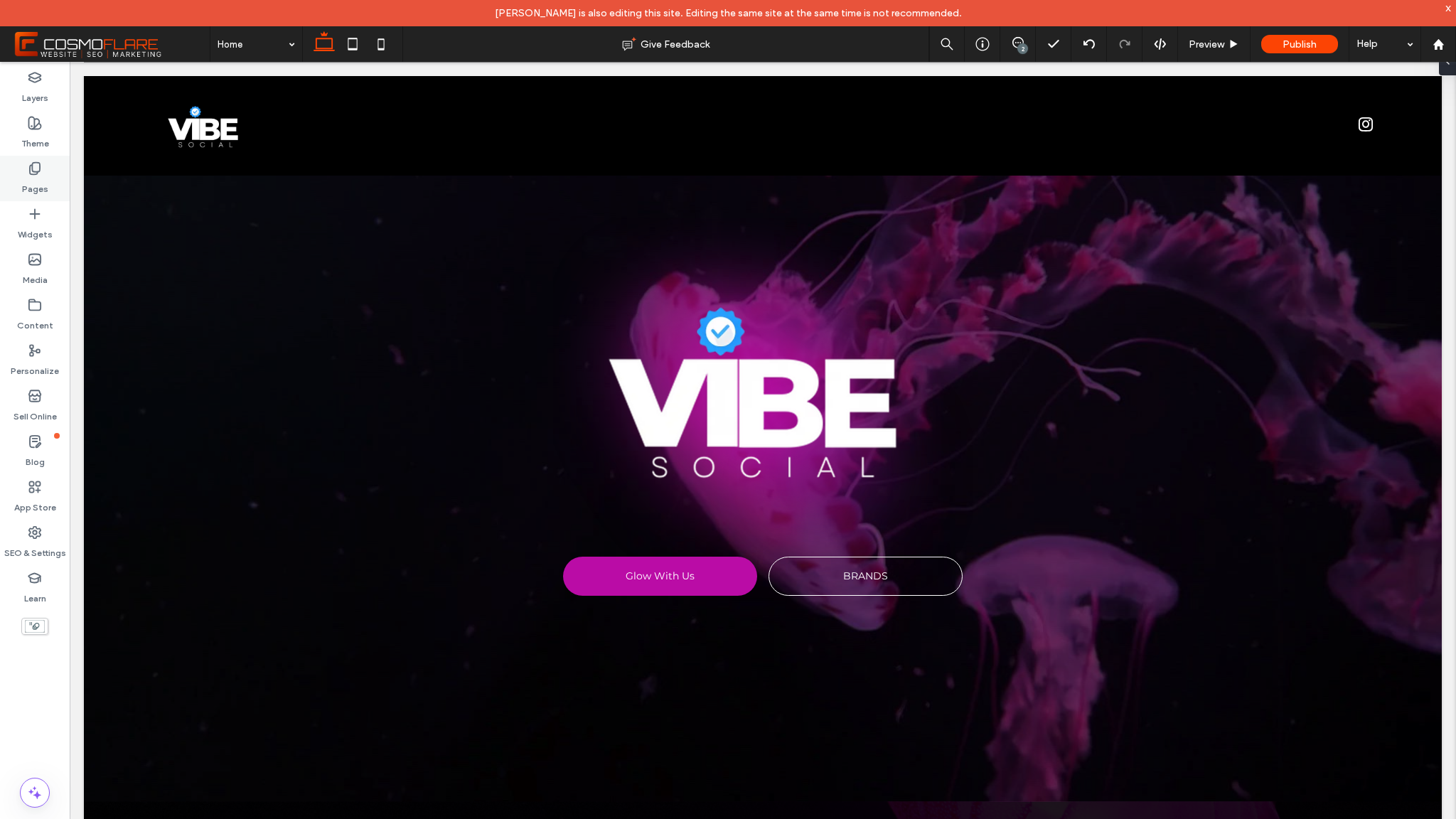
click at [49, 175] on div "Pages" at bounding box center [35, 179] width 69 height 46
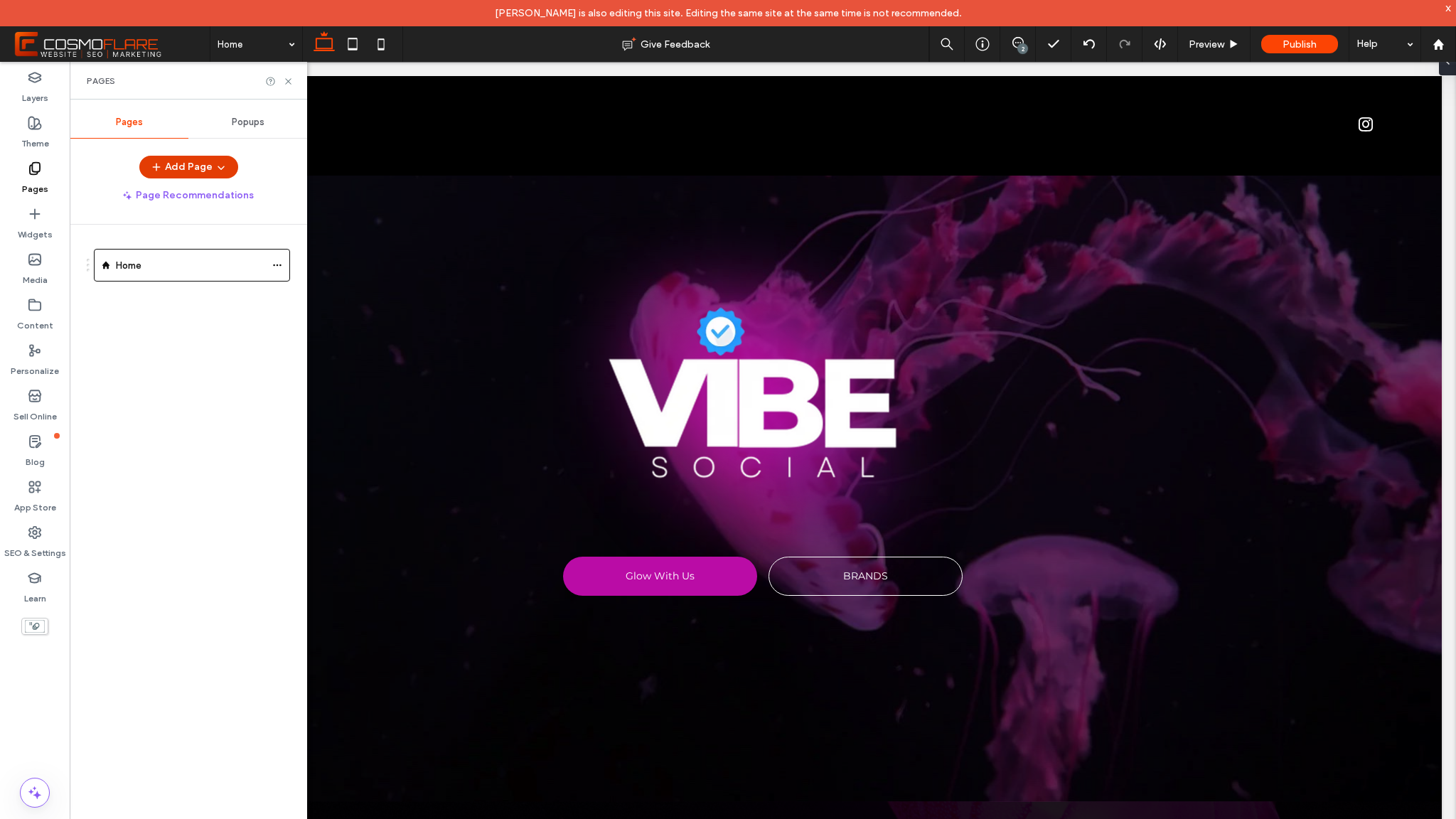
click at [197, 174] on button "Add Page" at bounding box center [189, 167] width 99 height 23
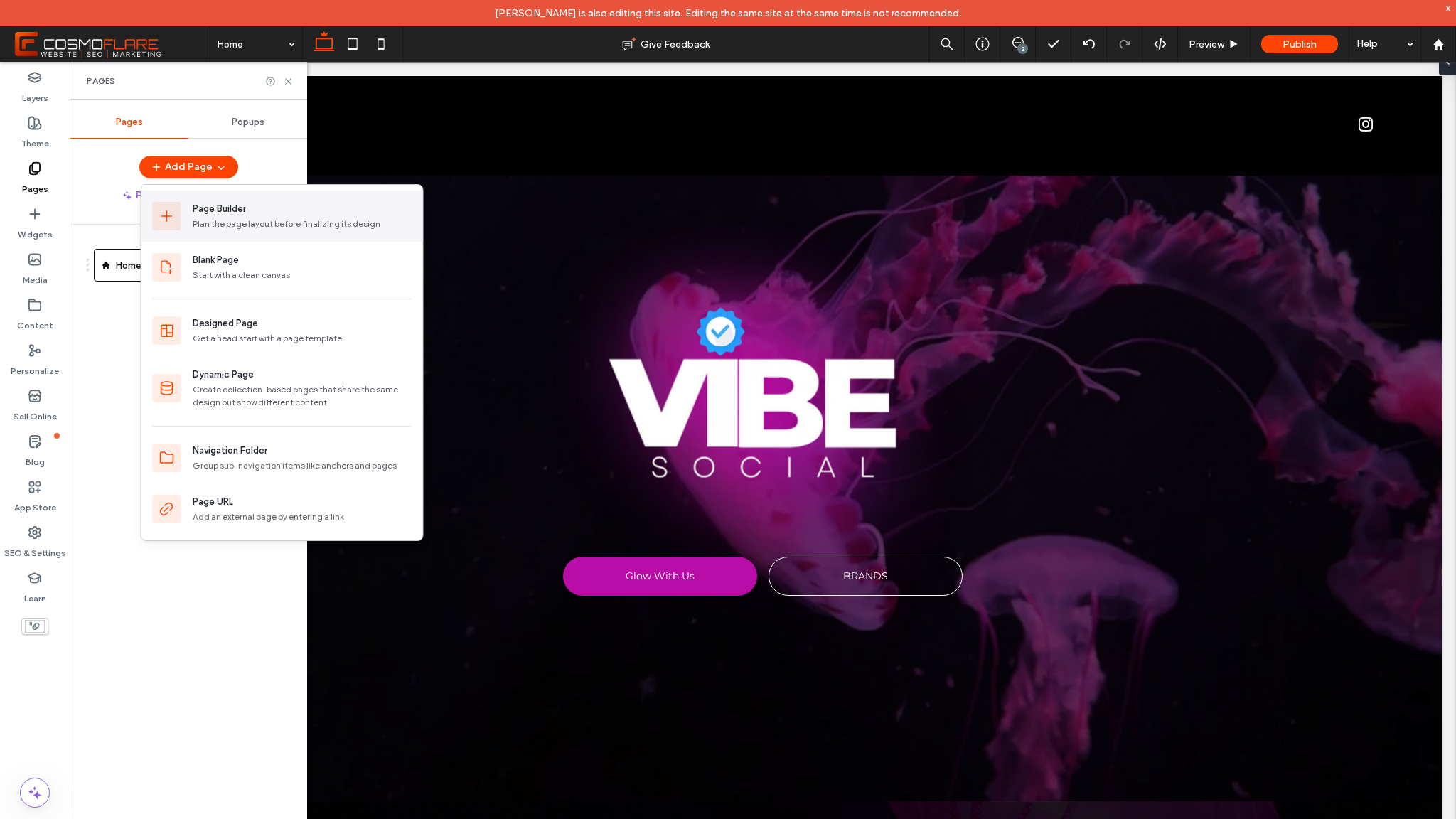
click at [205, 224] on div "Plan the page layout before finalizing its design" at bounding box center [302, 224] width 219 height 13
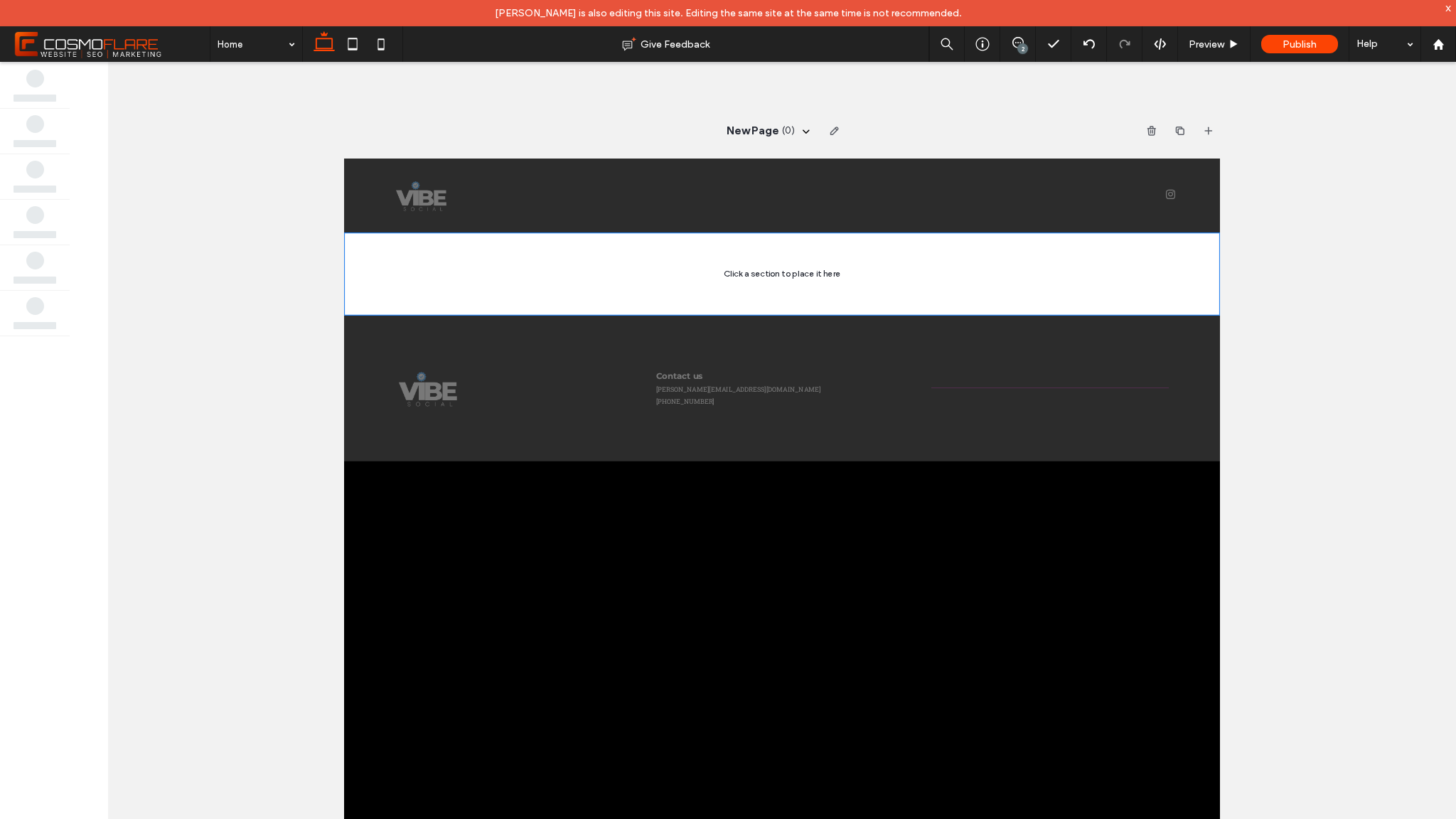
scroll to position [0, 0]
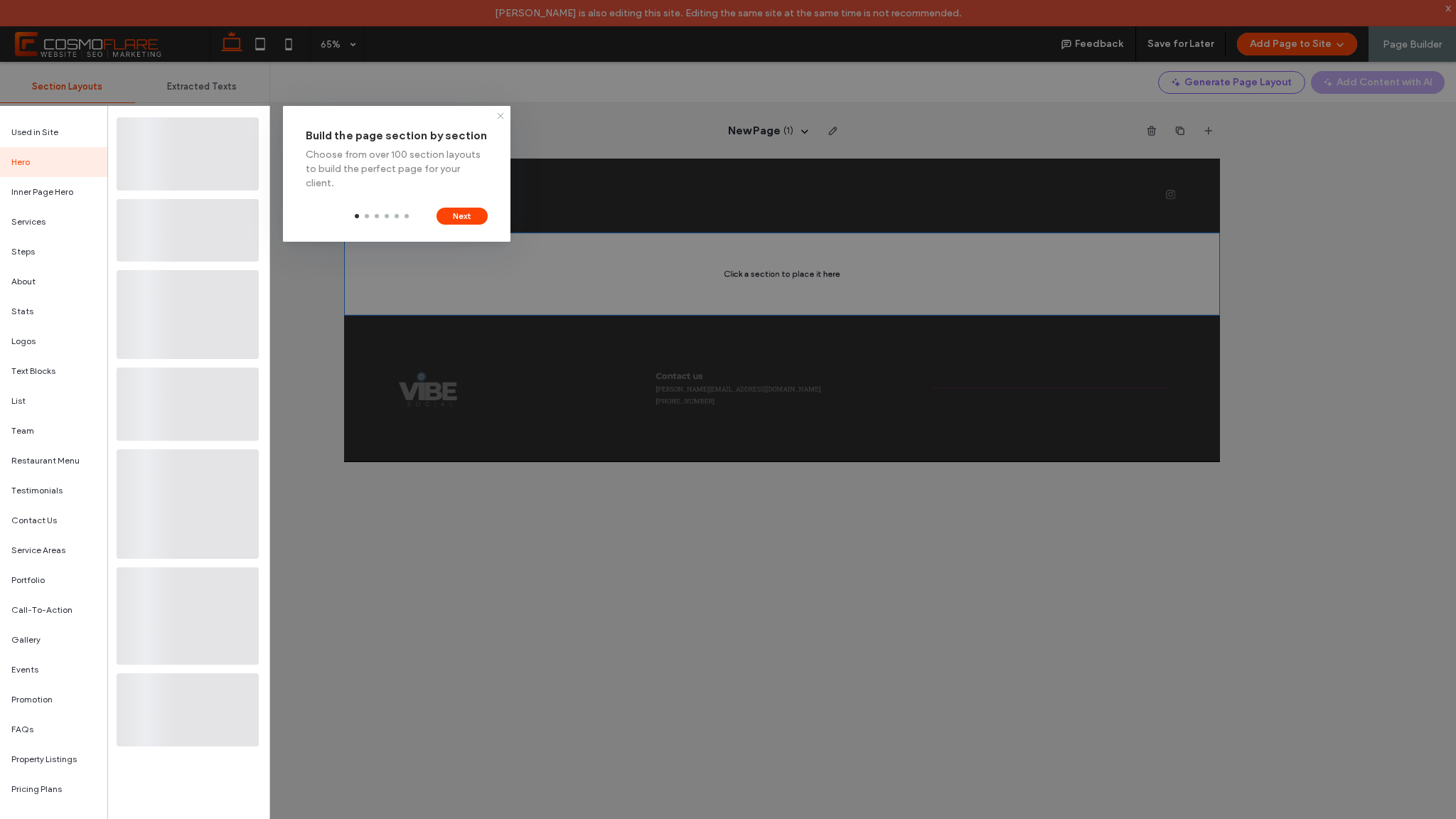
click at [500, 117] on icon at bounding box center [500, 115] width 11 height 11
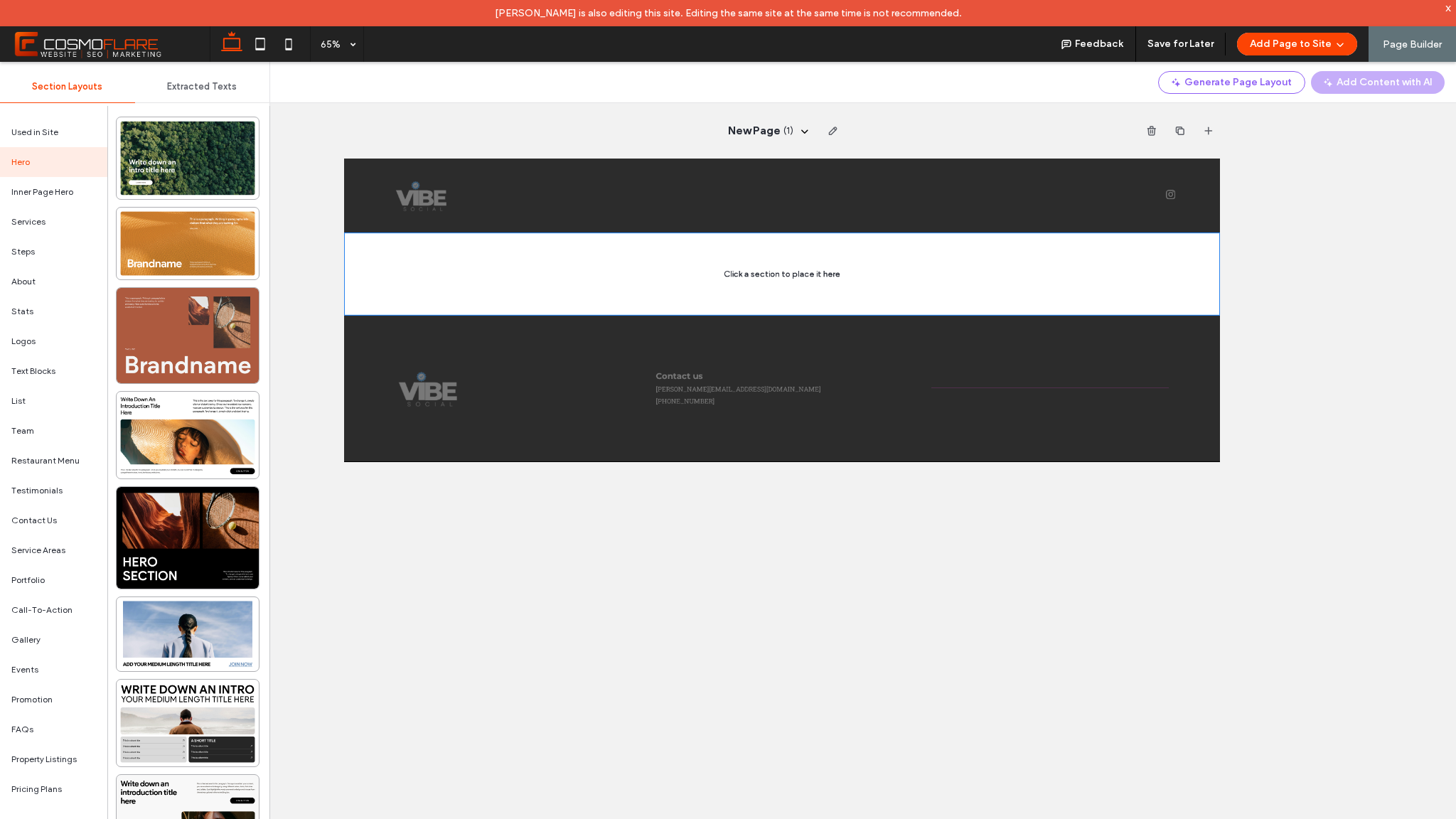
click at [204, 333] on div at bounding box center [187, 335] width 142 height 95
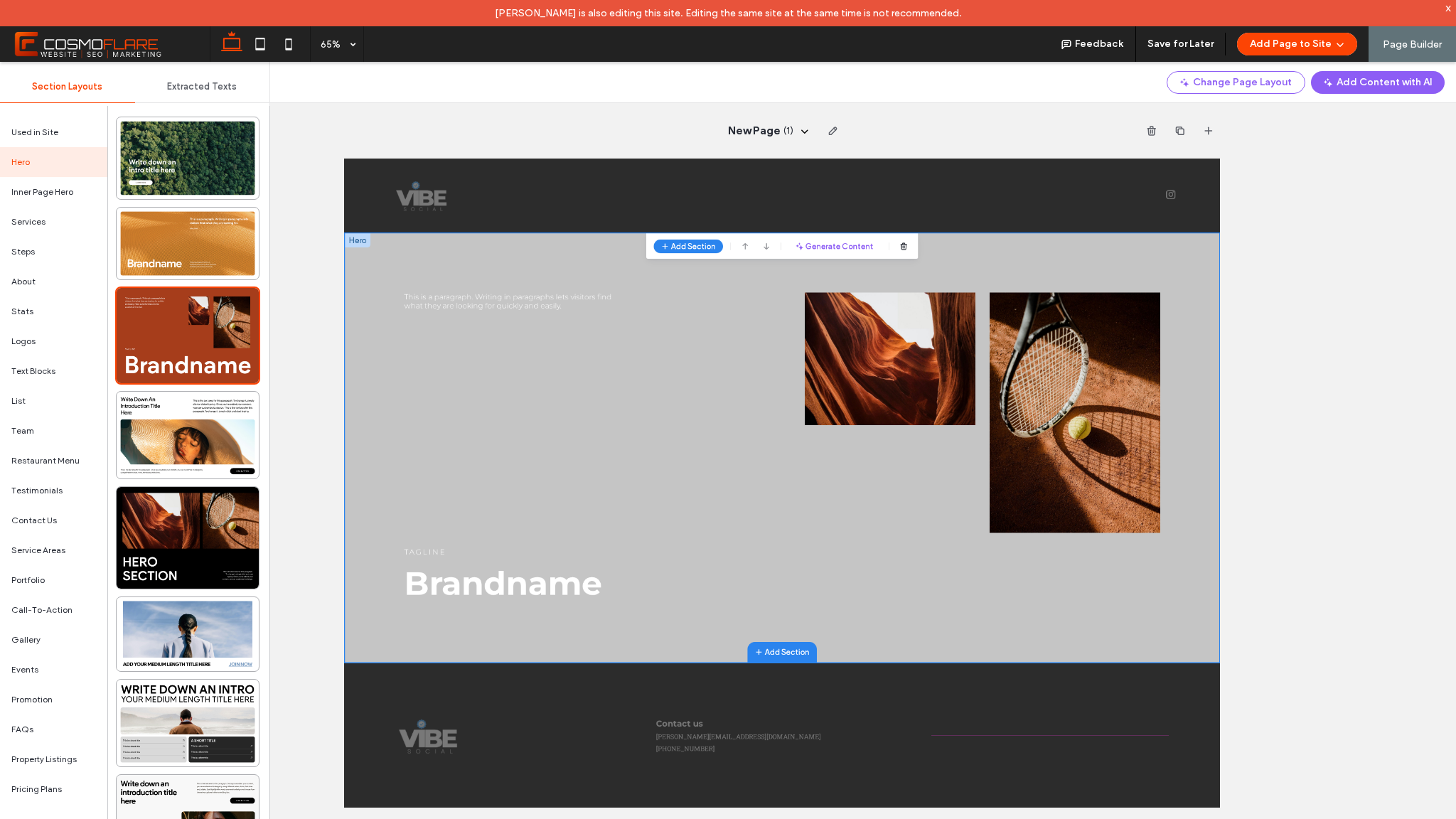
click at [1186, 491] on img at bounding box center [1184, 467] width 263 height 204
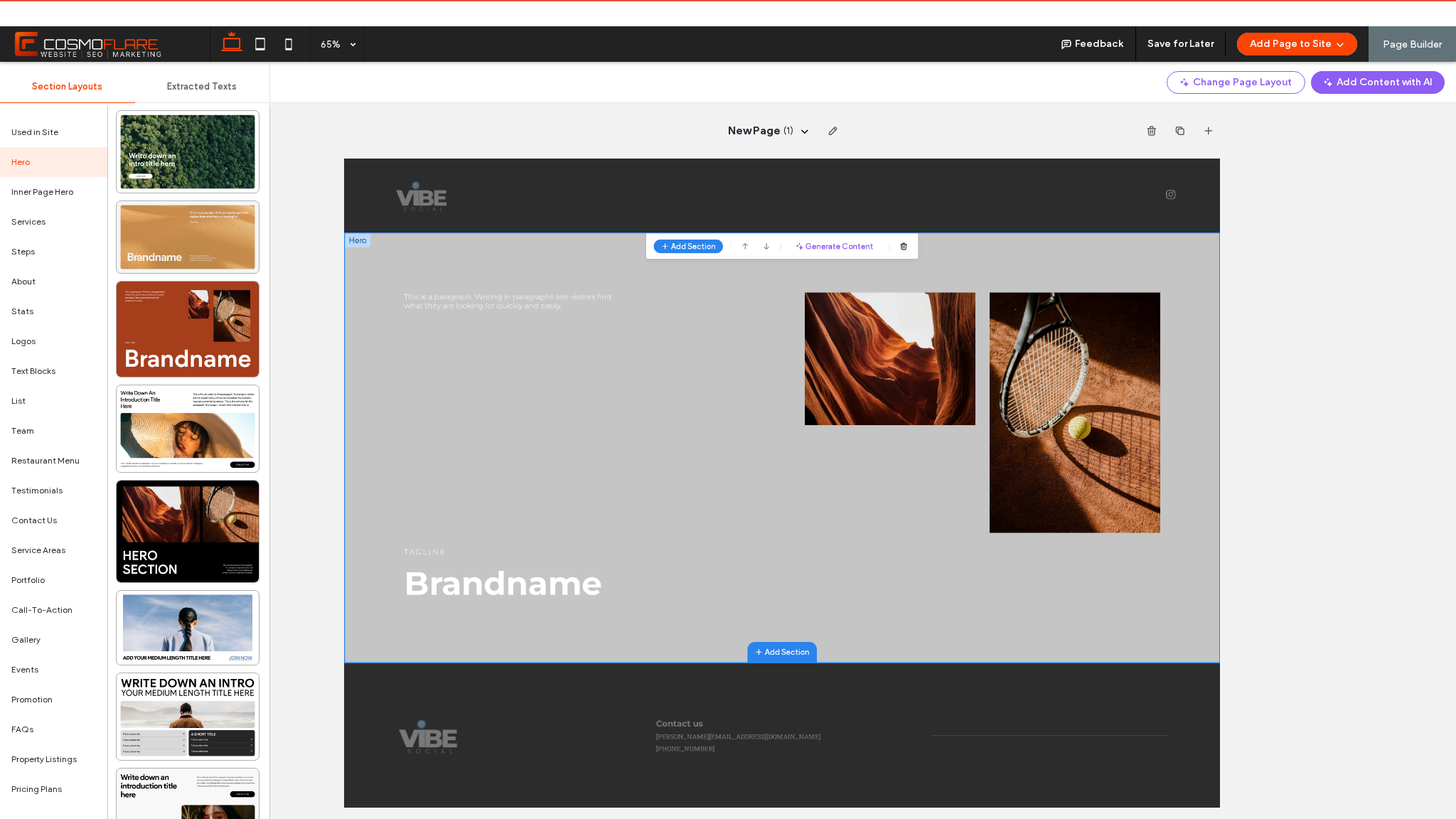
scroll to position [7, 0]
click at [215, 249] on div at bounding box center [187, 236] width 142 height 72
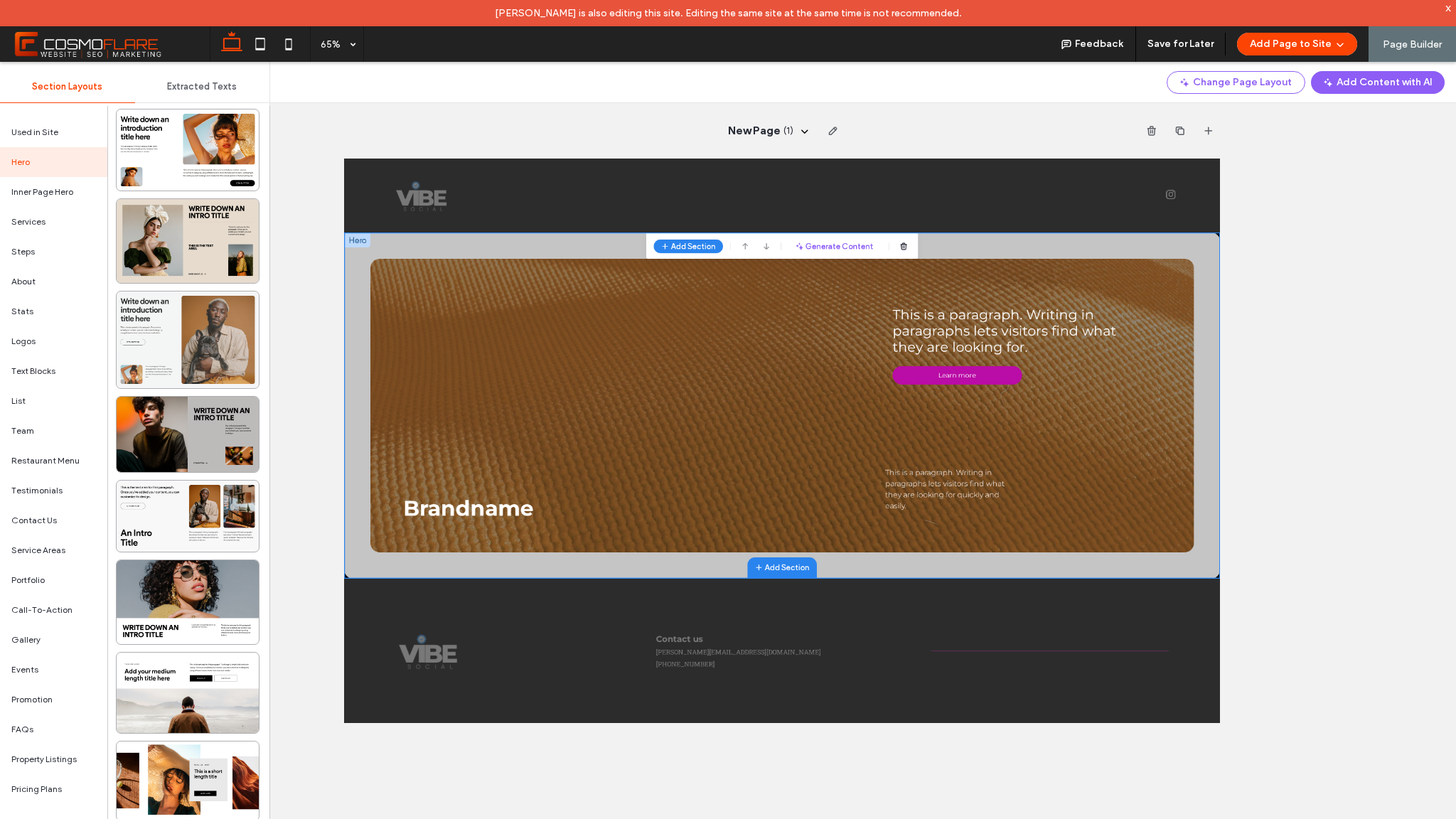
scroll to position [787, 0]
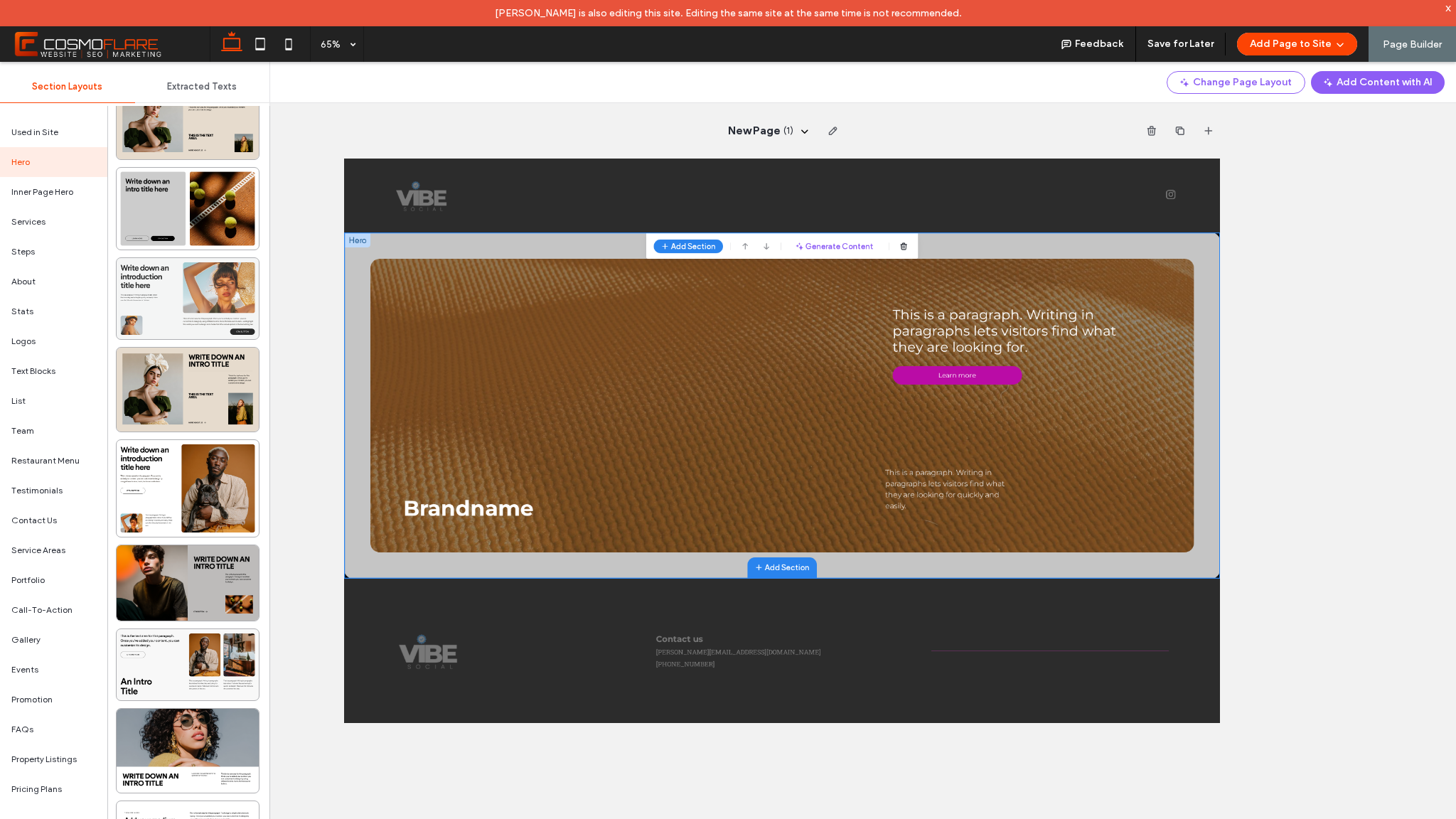
click at [214, 303] on div at bounding box center [187, 299] width 142 height 81
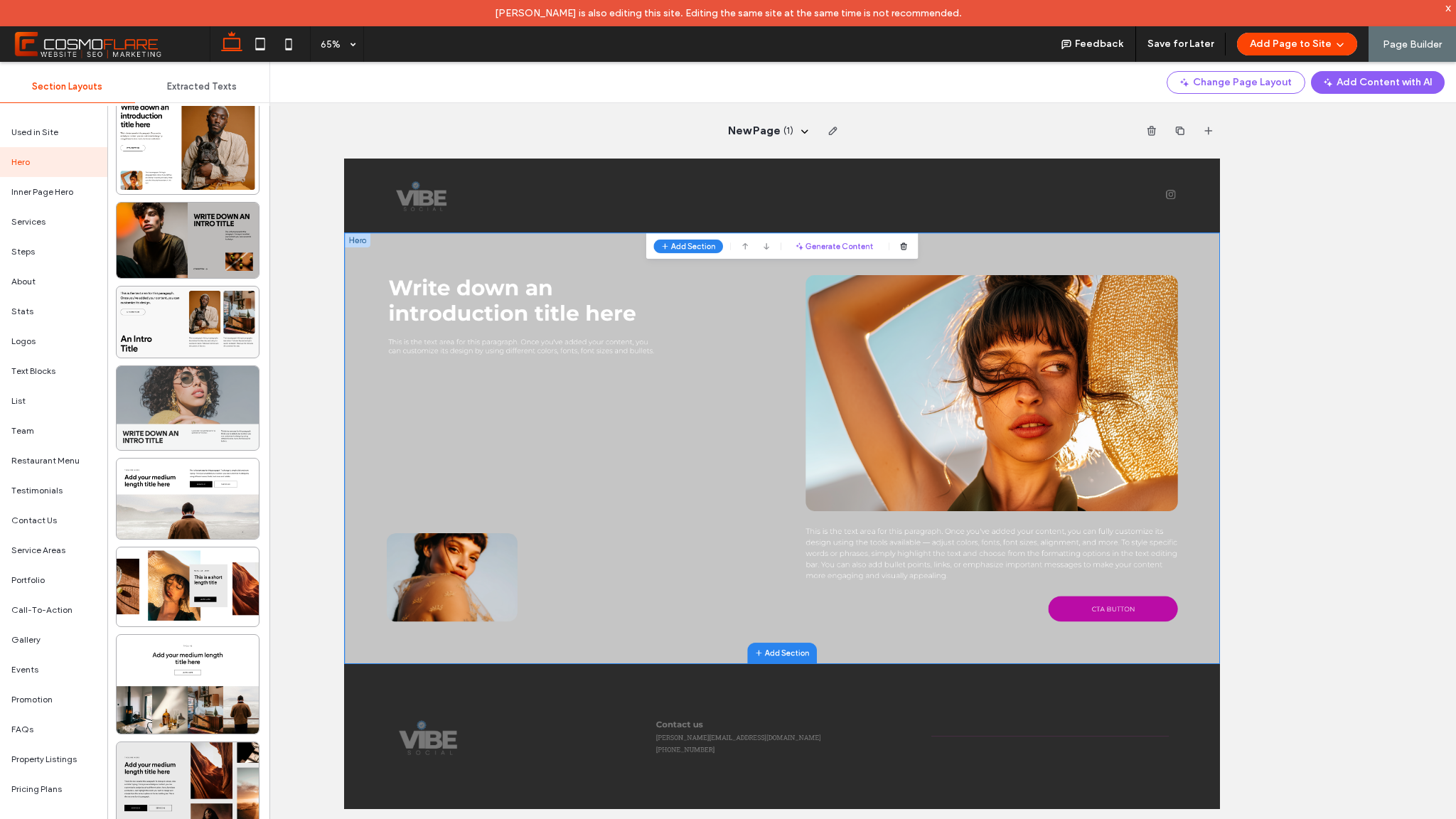
scroll to position [1206, 0]
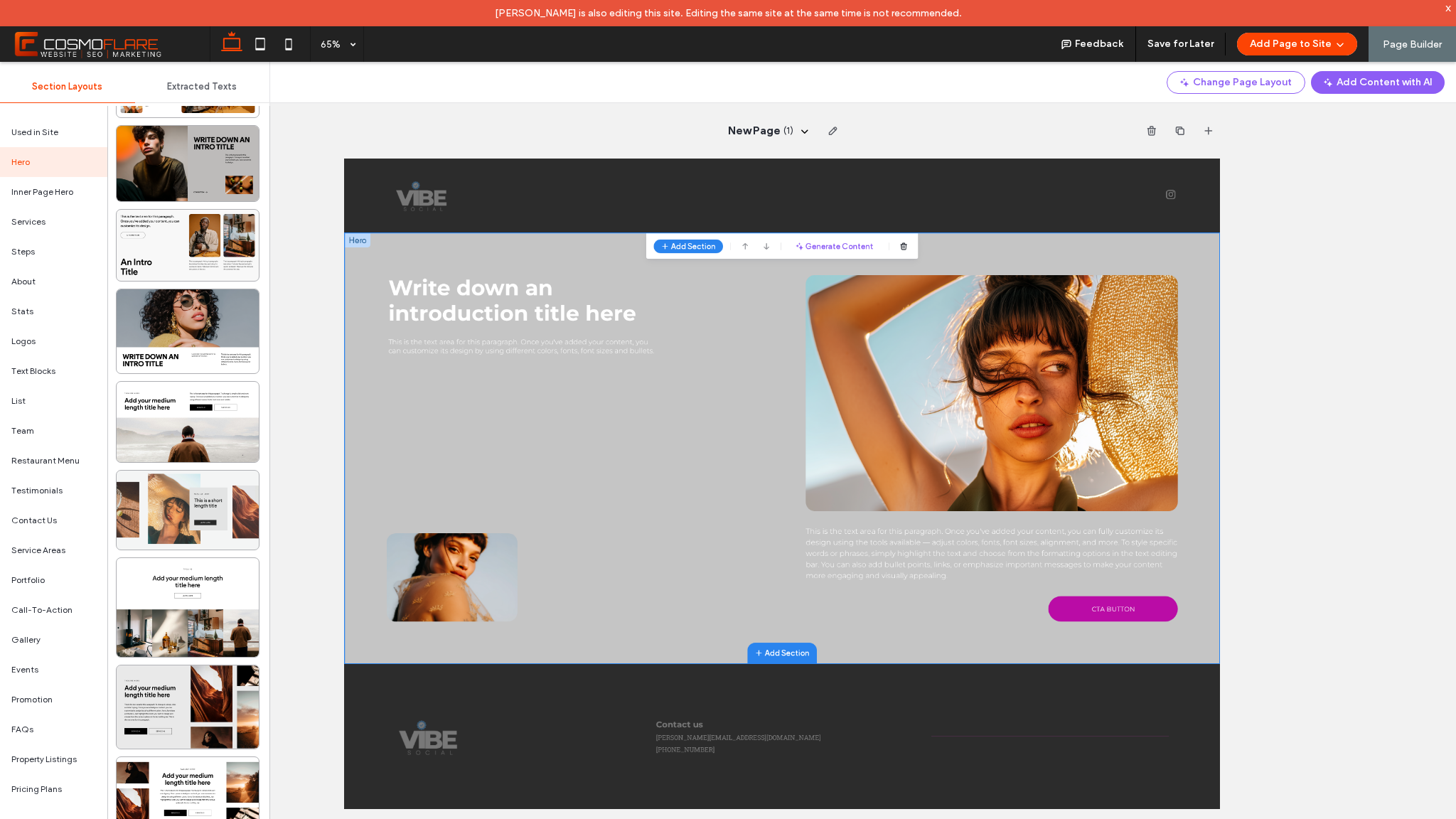
click at [229, 511] on div at bounding box center [187, 510] width 142 height 79
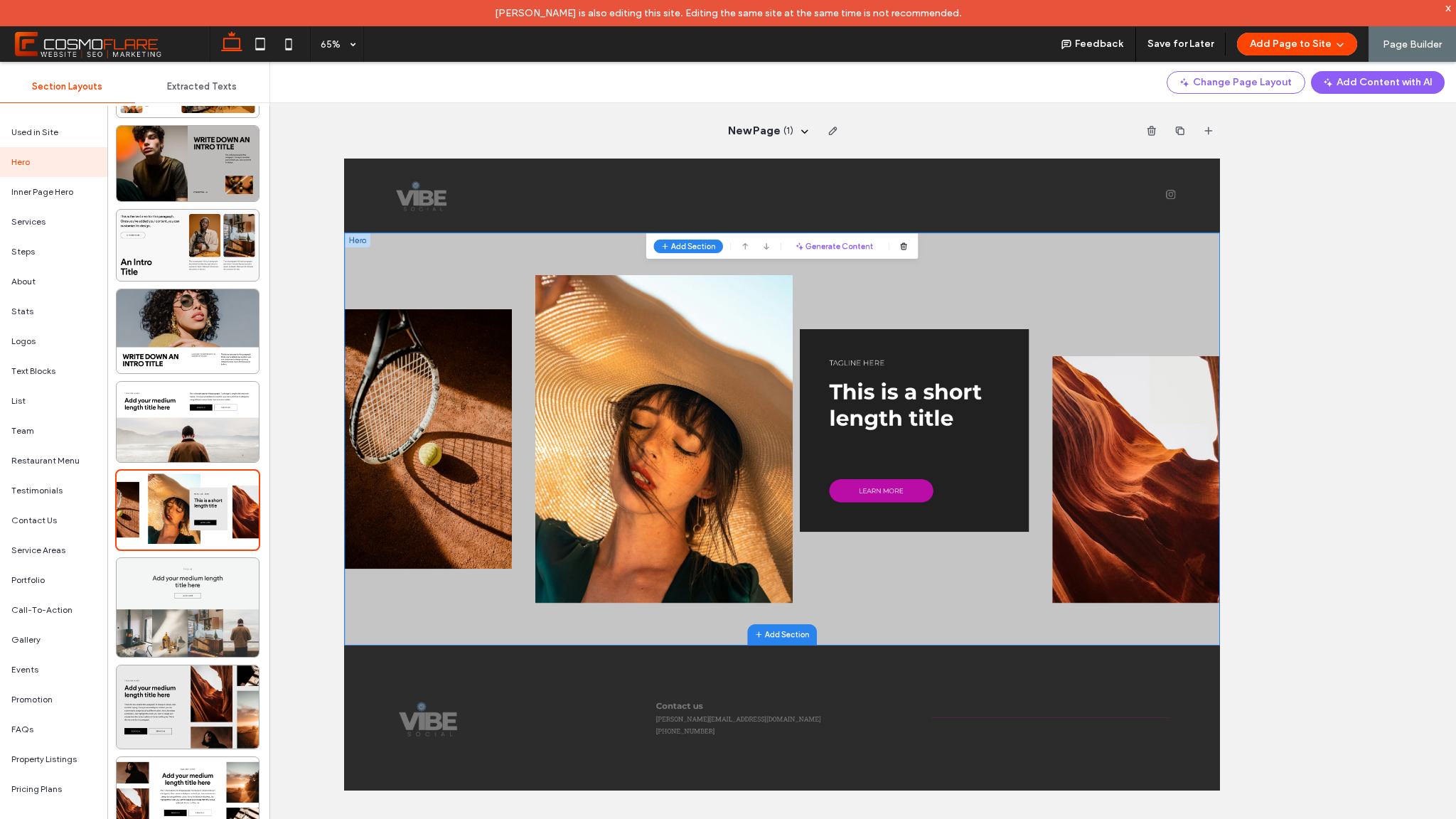
scroll to position [1209, 0]
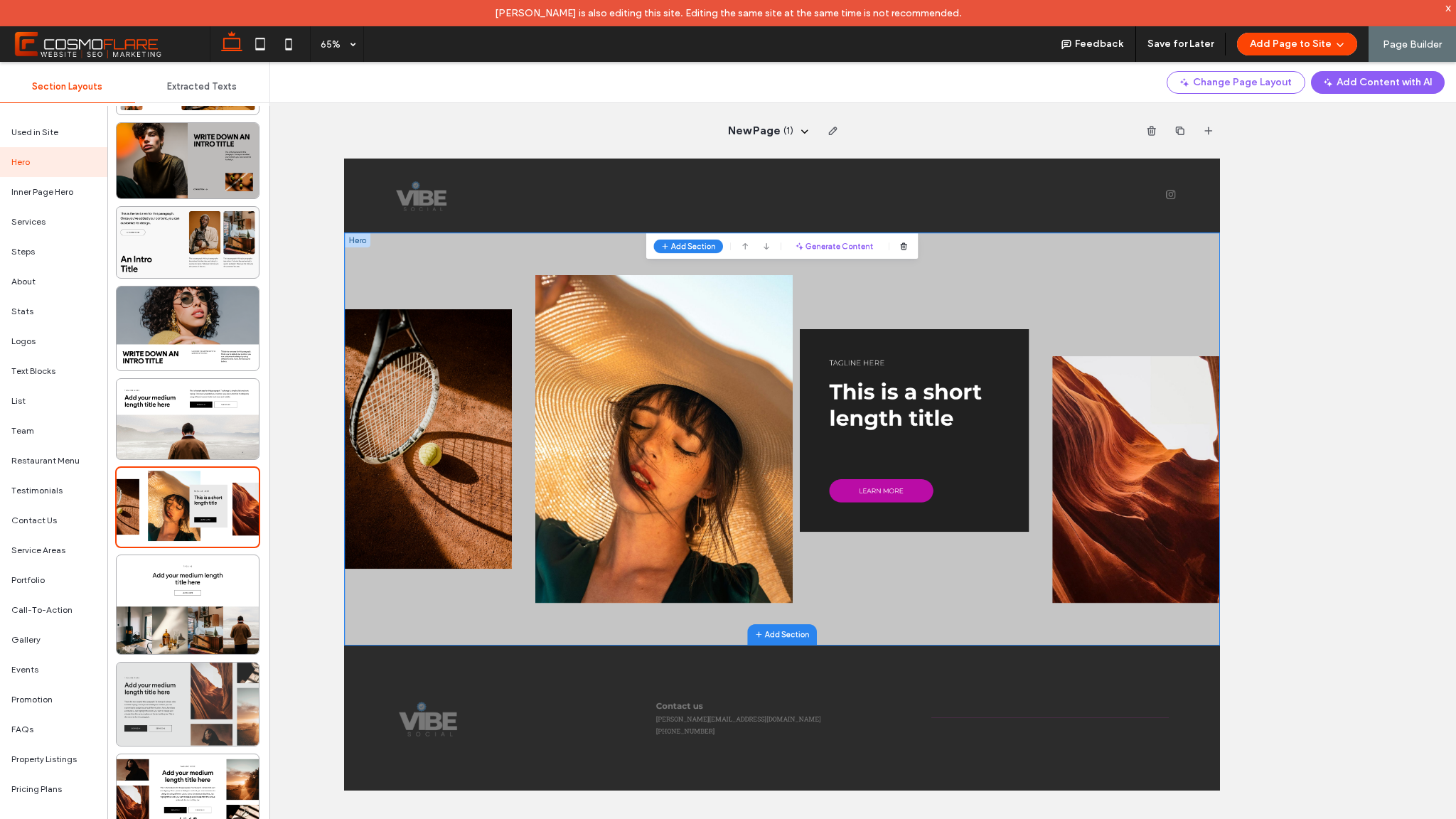
click at [206, 702] on div at bounding box center [187, 704] width 142 height 83
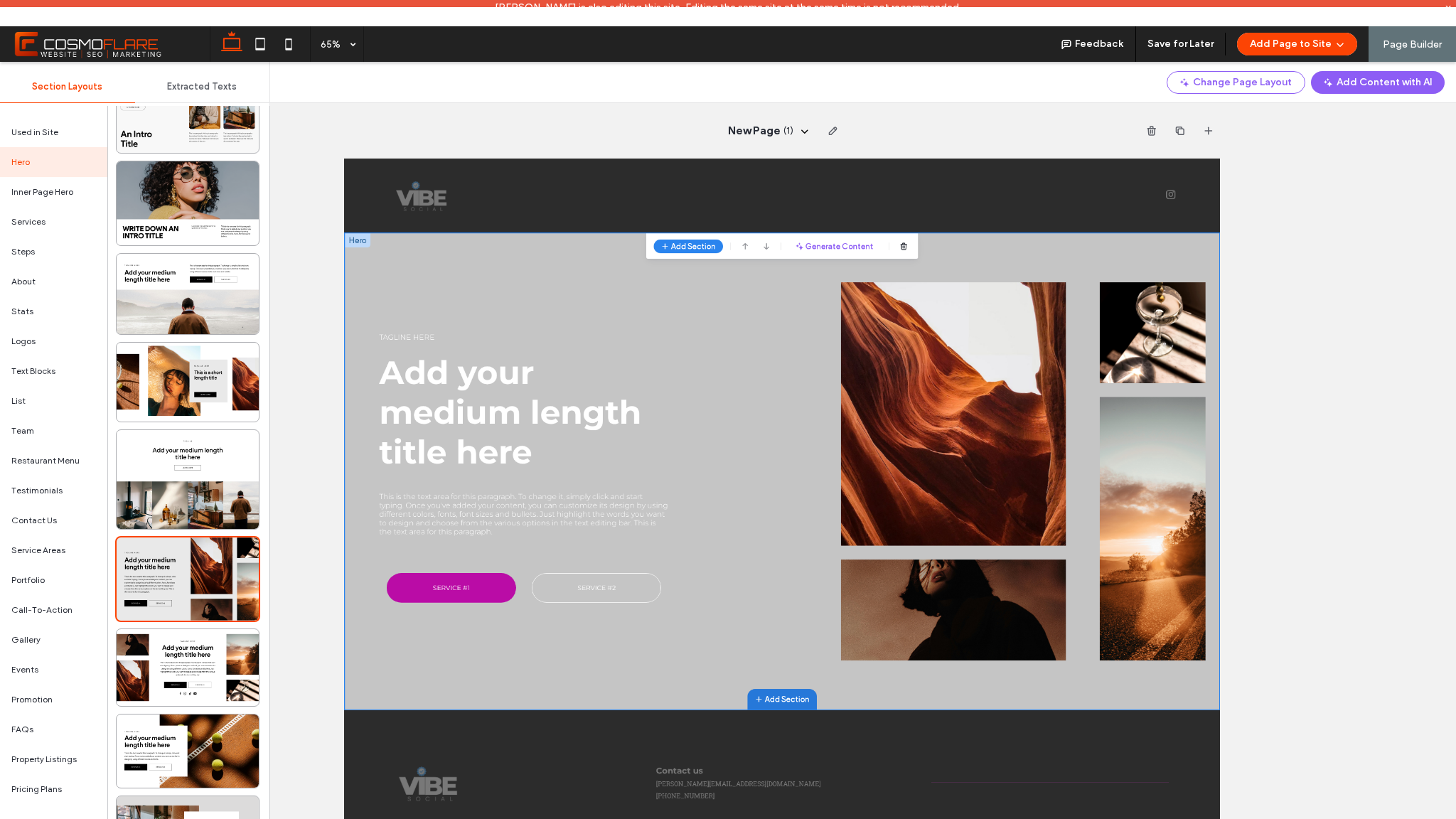
scroll to position [3, 0]
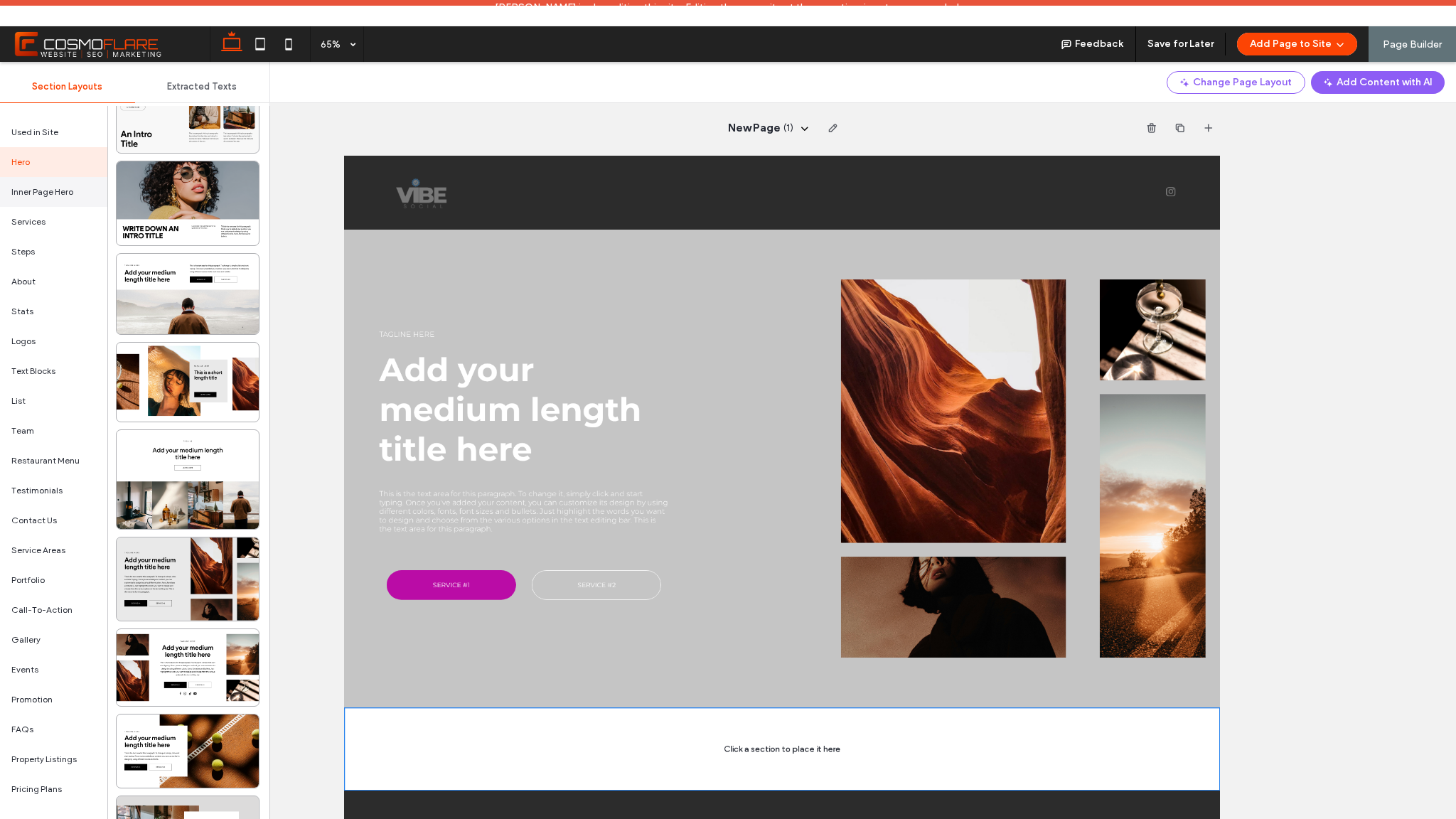
click at [57, 194] on span "Inner Page Hero" at bounding box center [42, 192] width 62 height 13
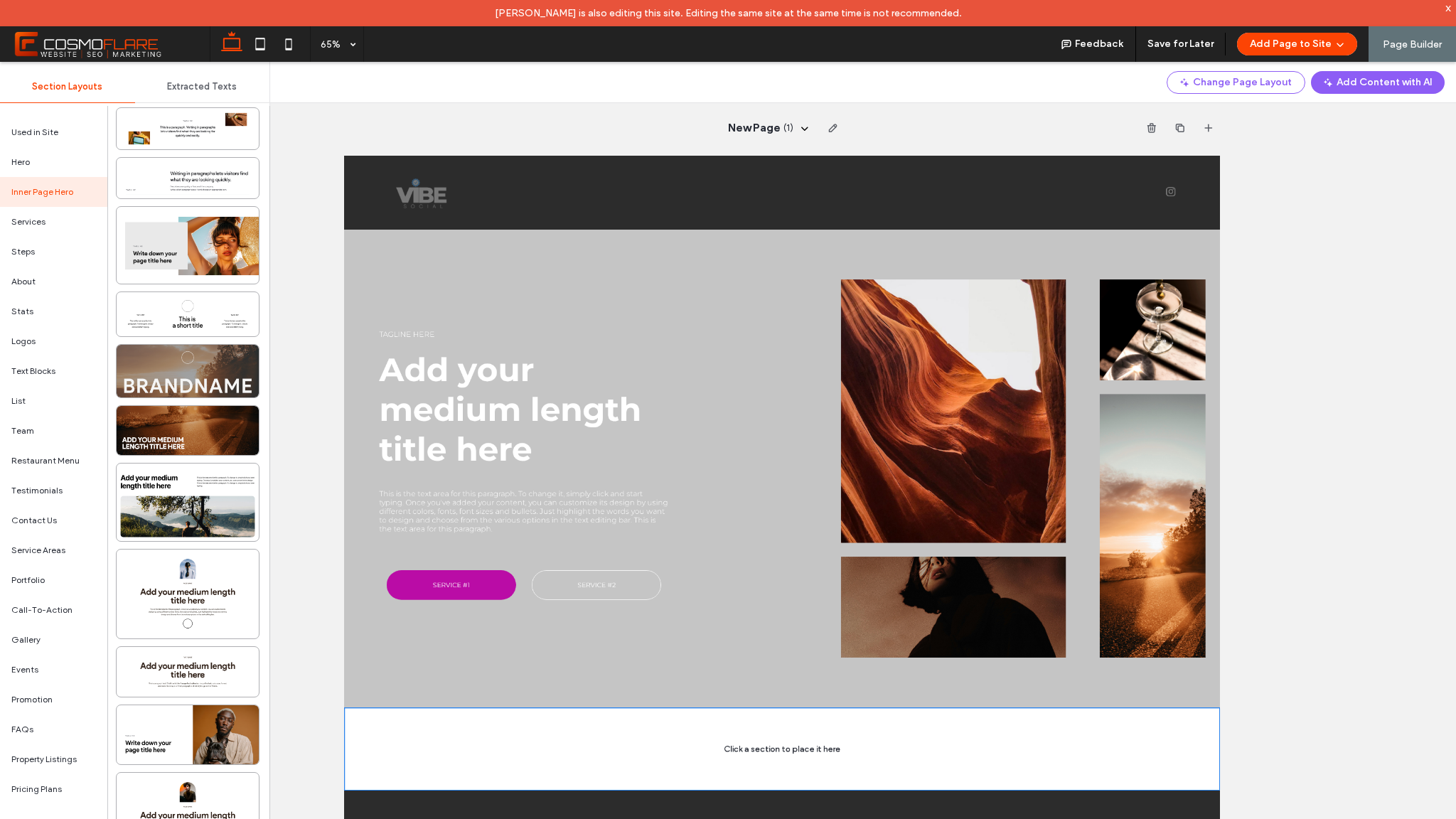
scroll to position [621, 0]
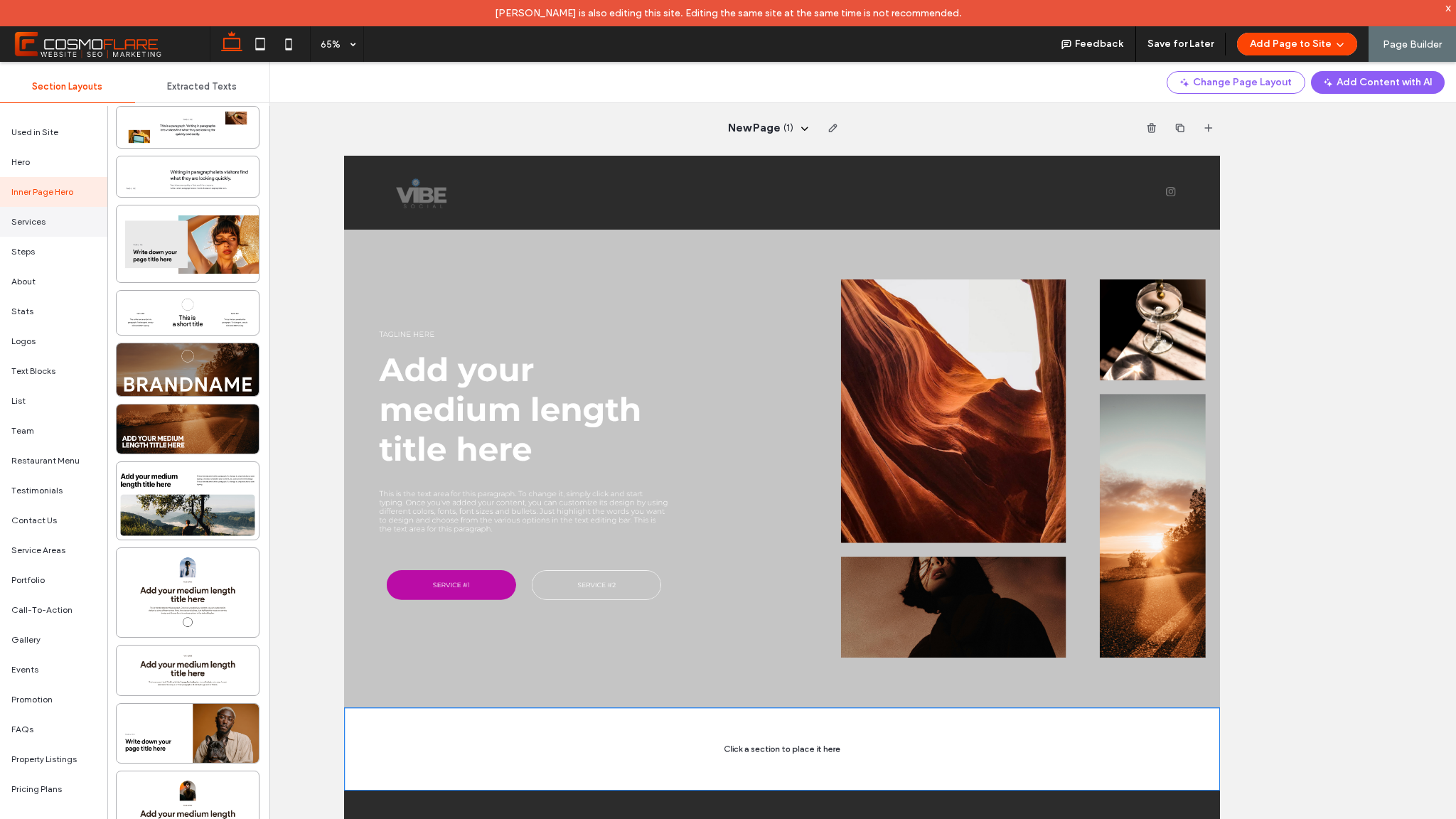
click at [46, 227] on div "Services" at bounding box center [54, 222] width 108 height 30
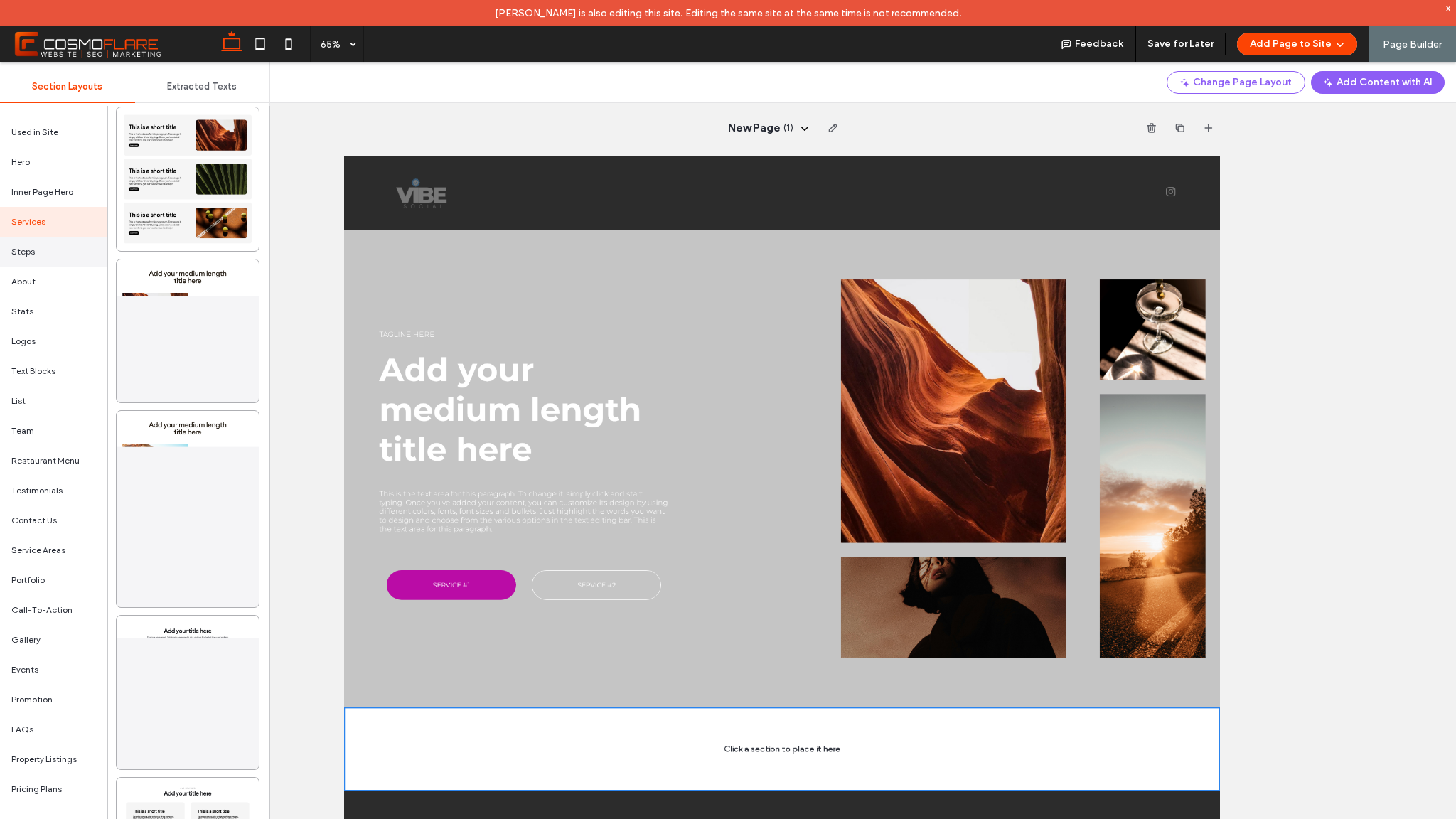
scroll to position [8927, 0]
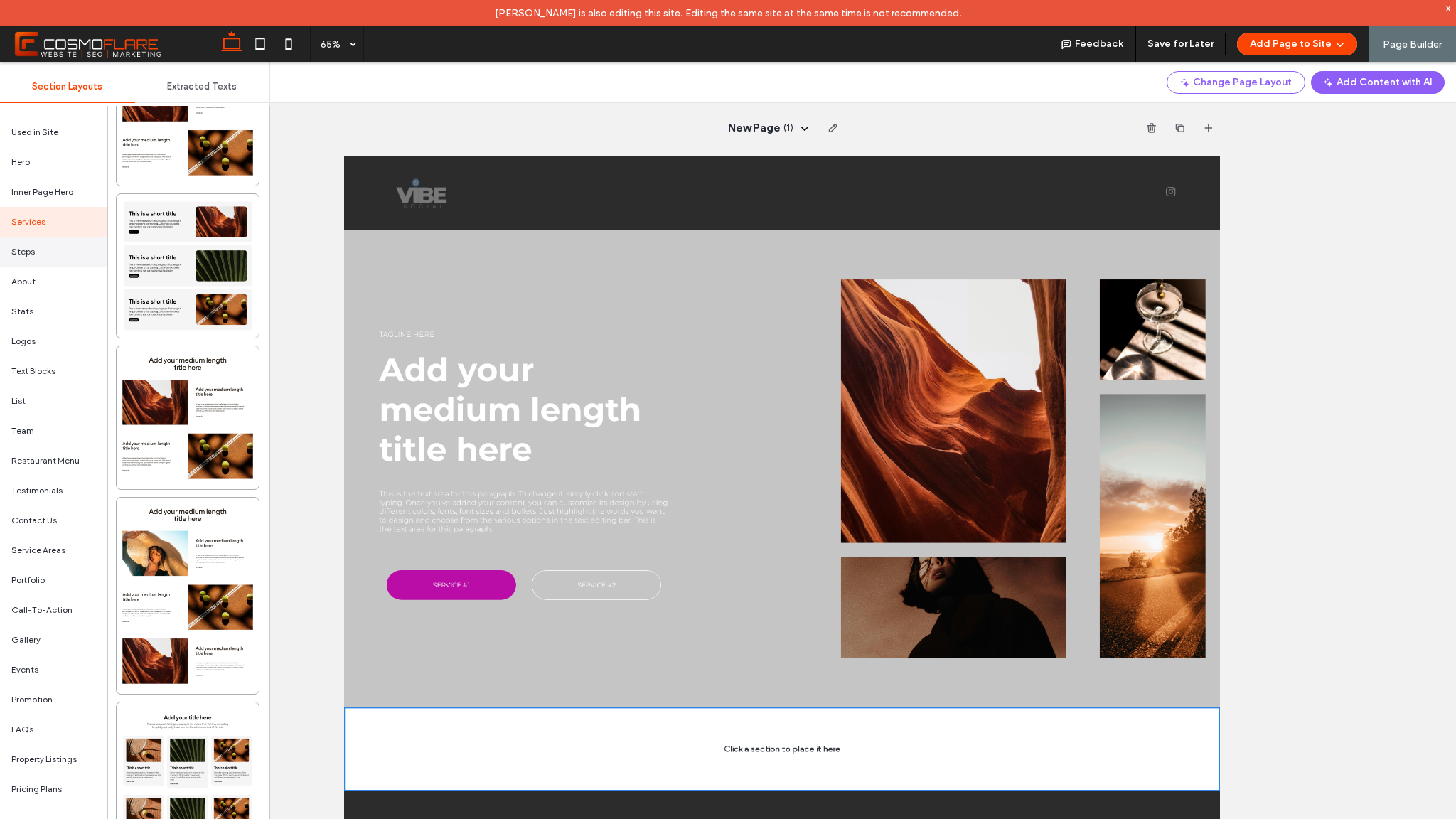
click at [21, 250] on span "Steps" at bounding box center [23, 252] width 24 height 13
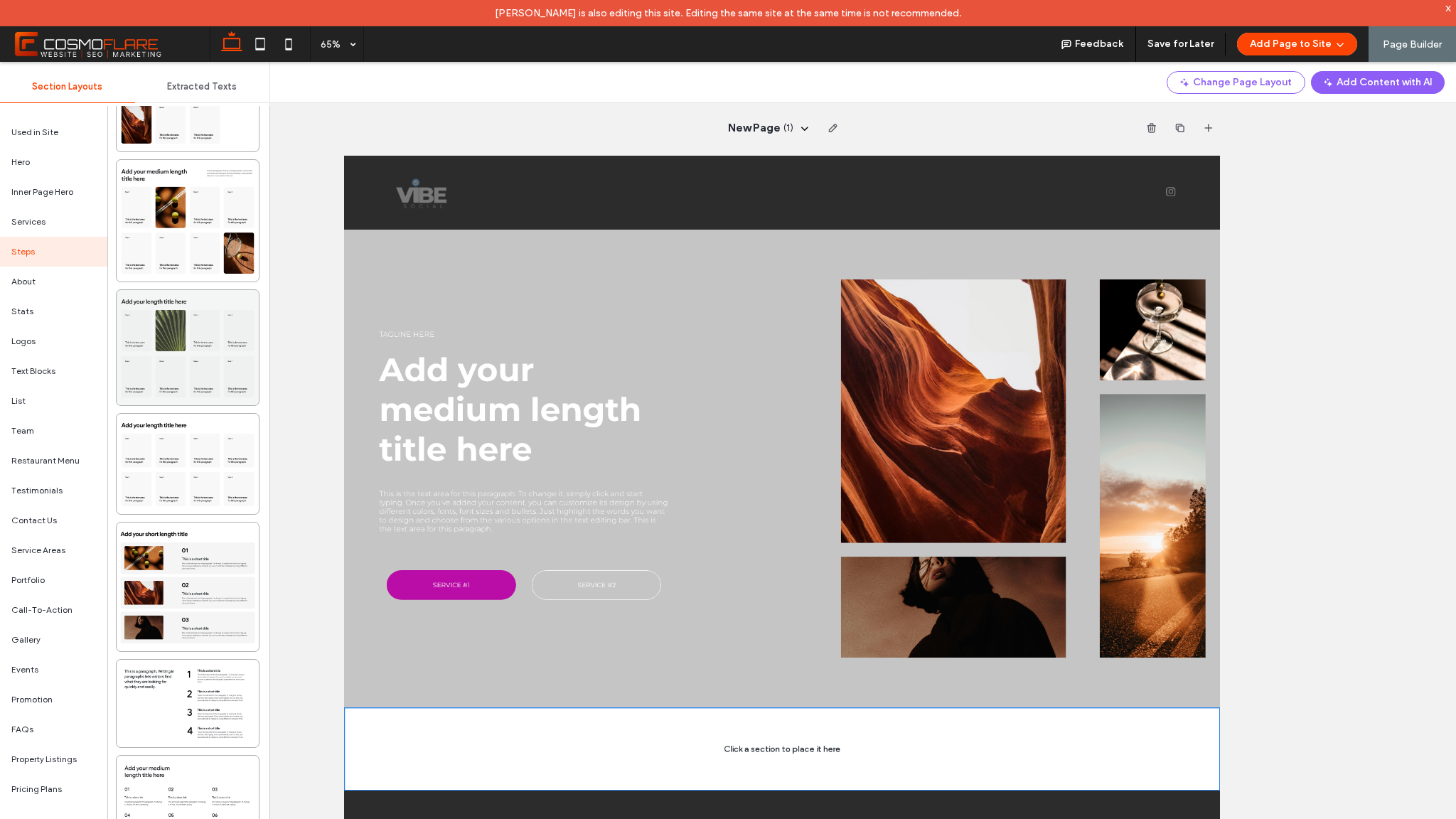
scroll to position [2217, 0]
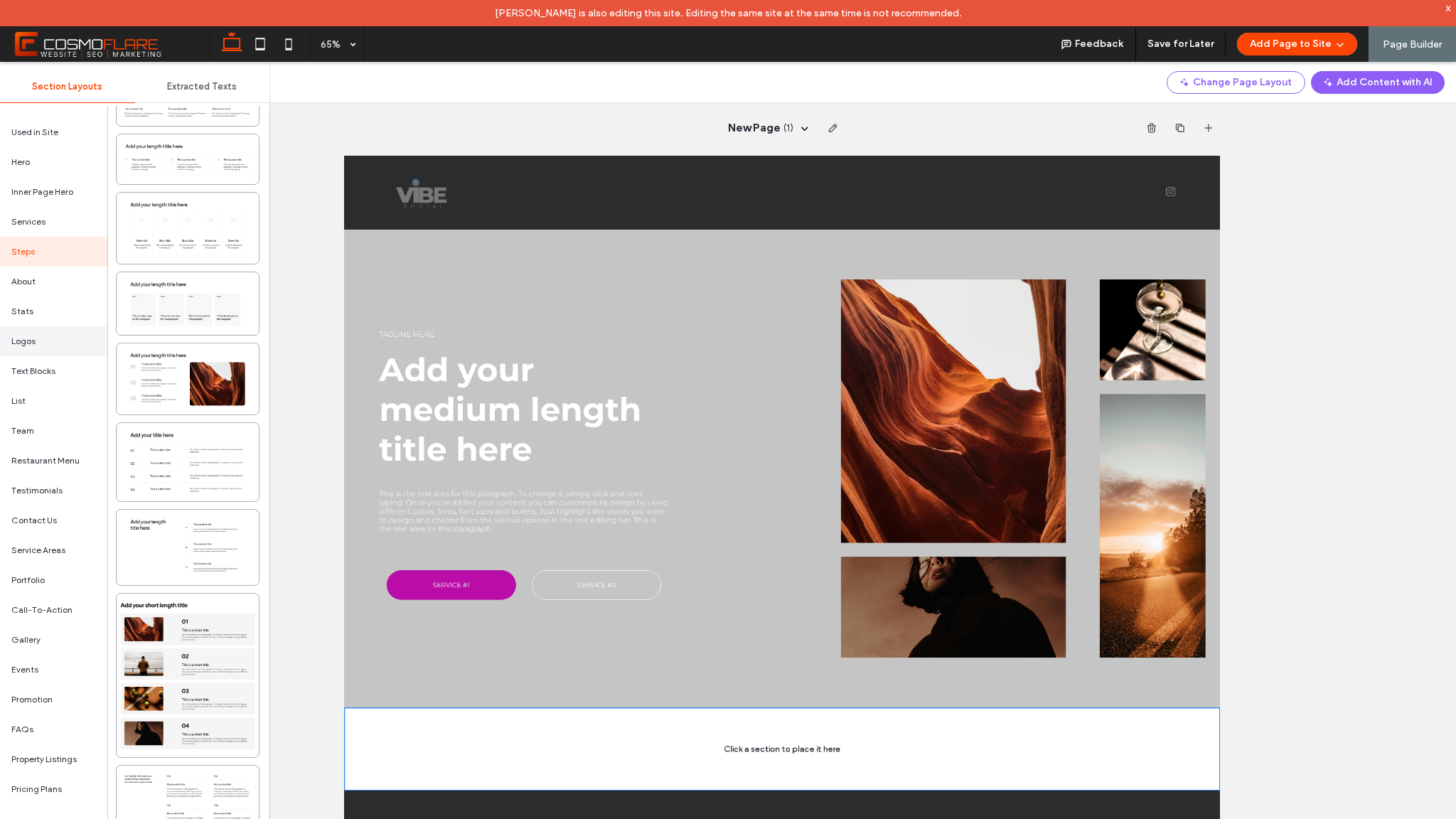
click at [49, 332] on div "Logos" at bounding box center [54, 341] width 108 height 30
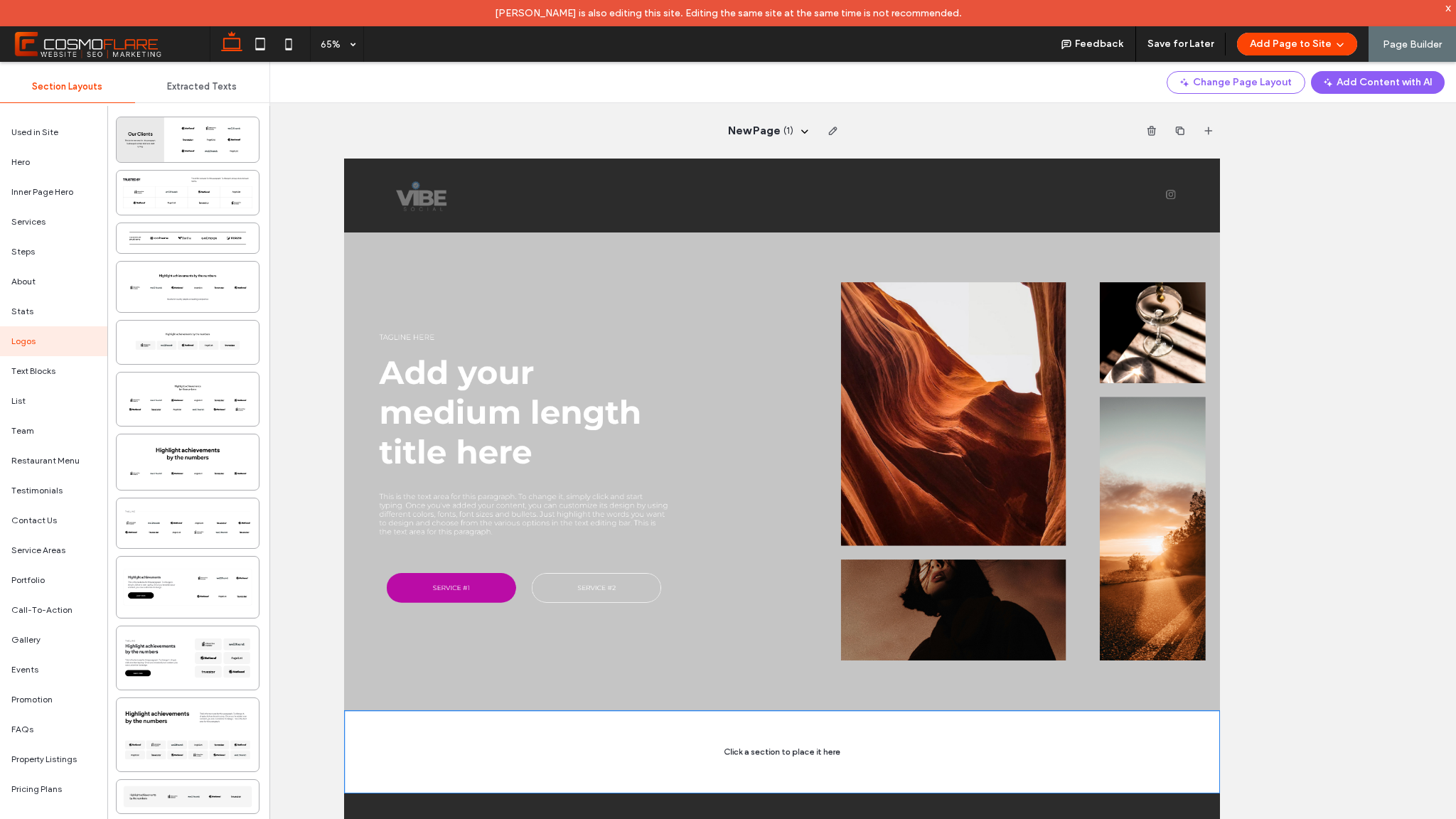
scroll to position [0, 0]
click at [160, 188] on div at bounding box center [187, 193] width 142 height 44
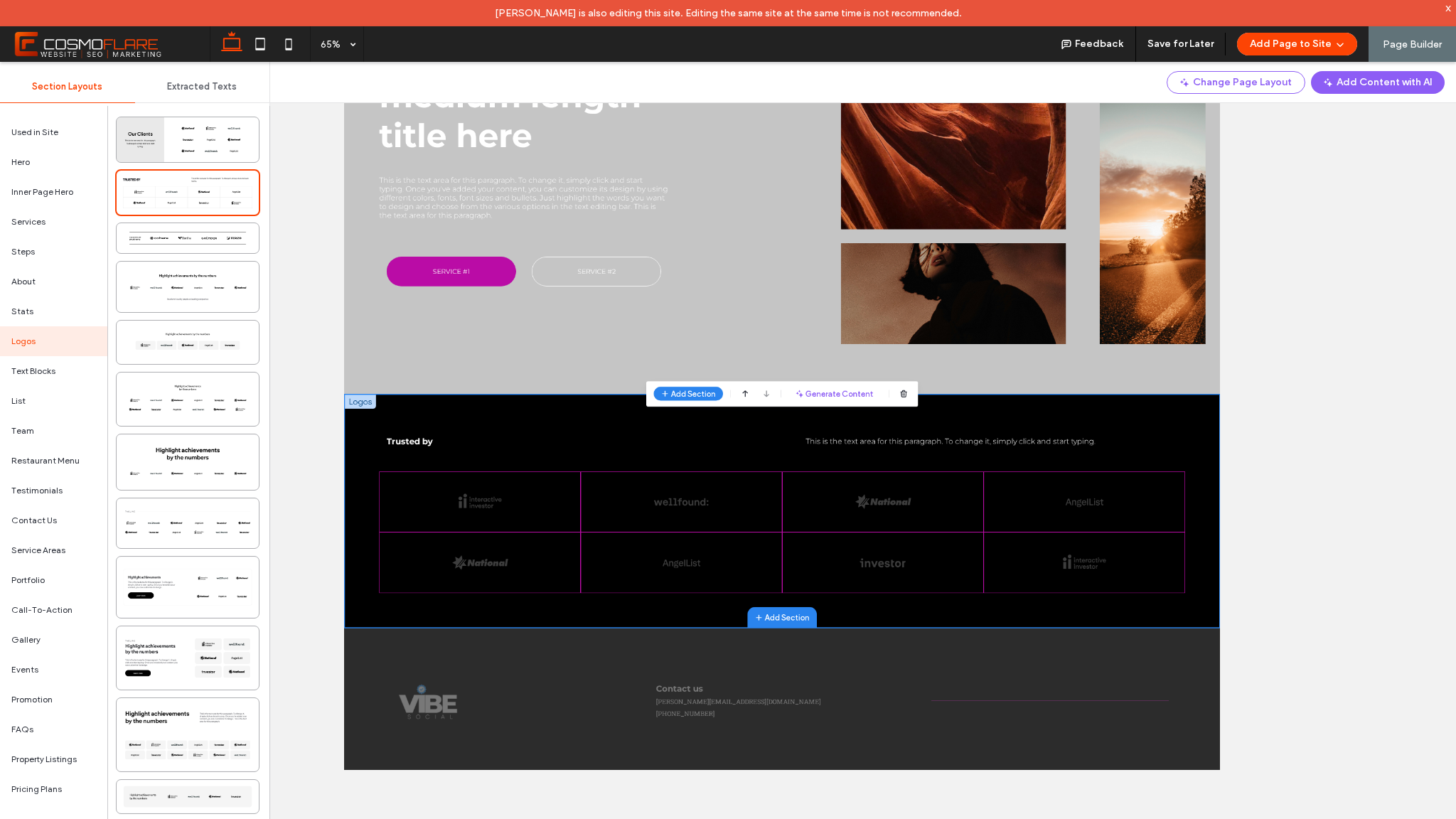
scroll to position [305, 0]
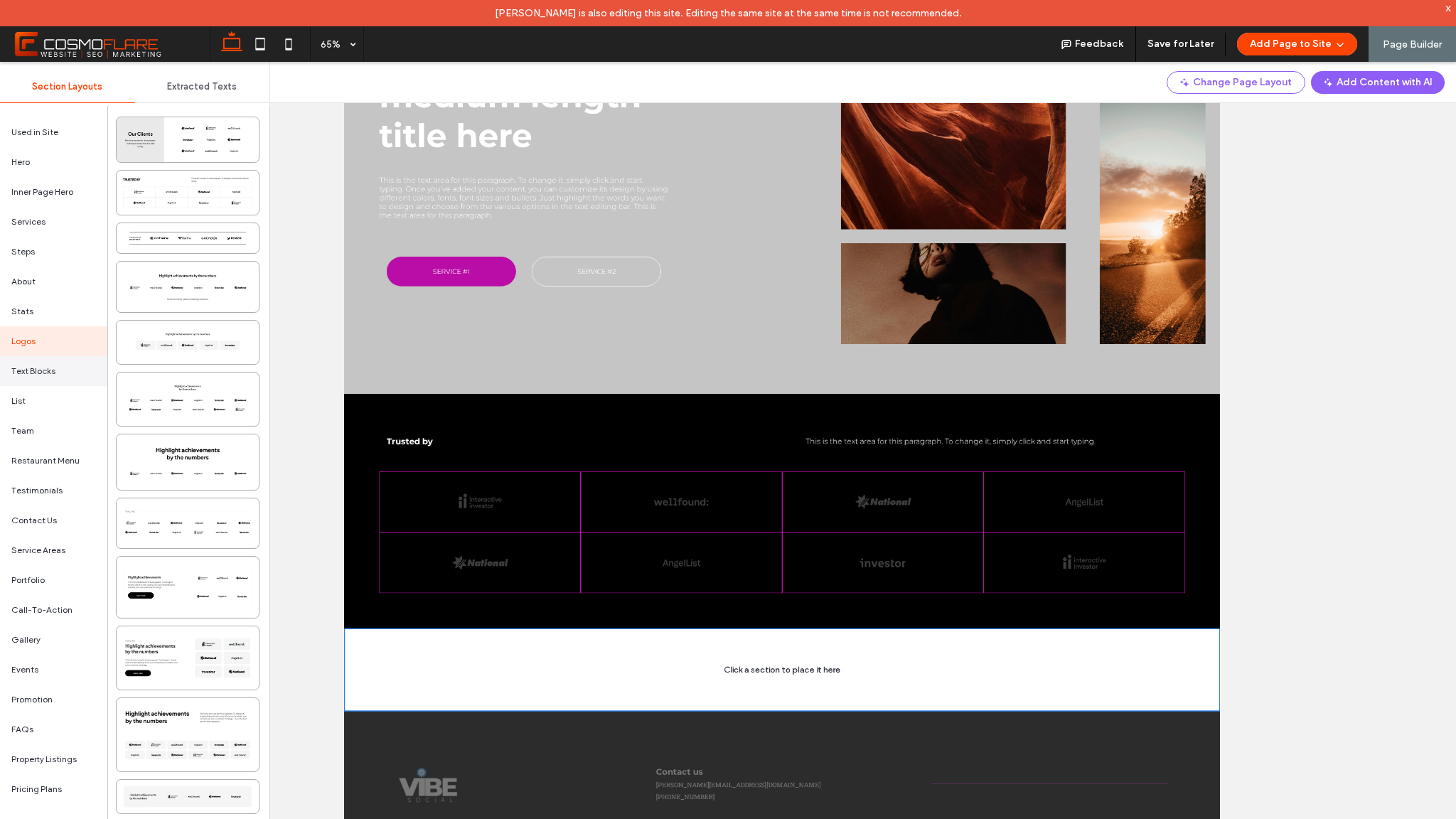
click at [63, 371] on div "Text Blocks" at bounding box center [54, 371] width 108 height 30
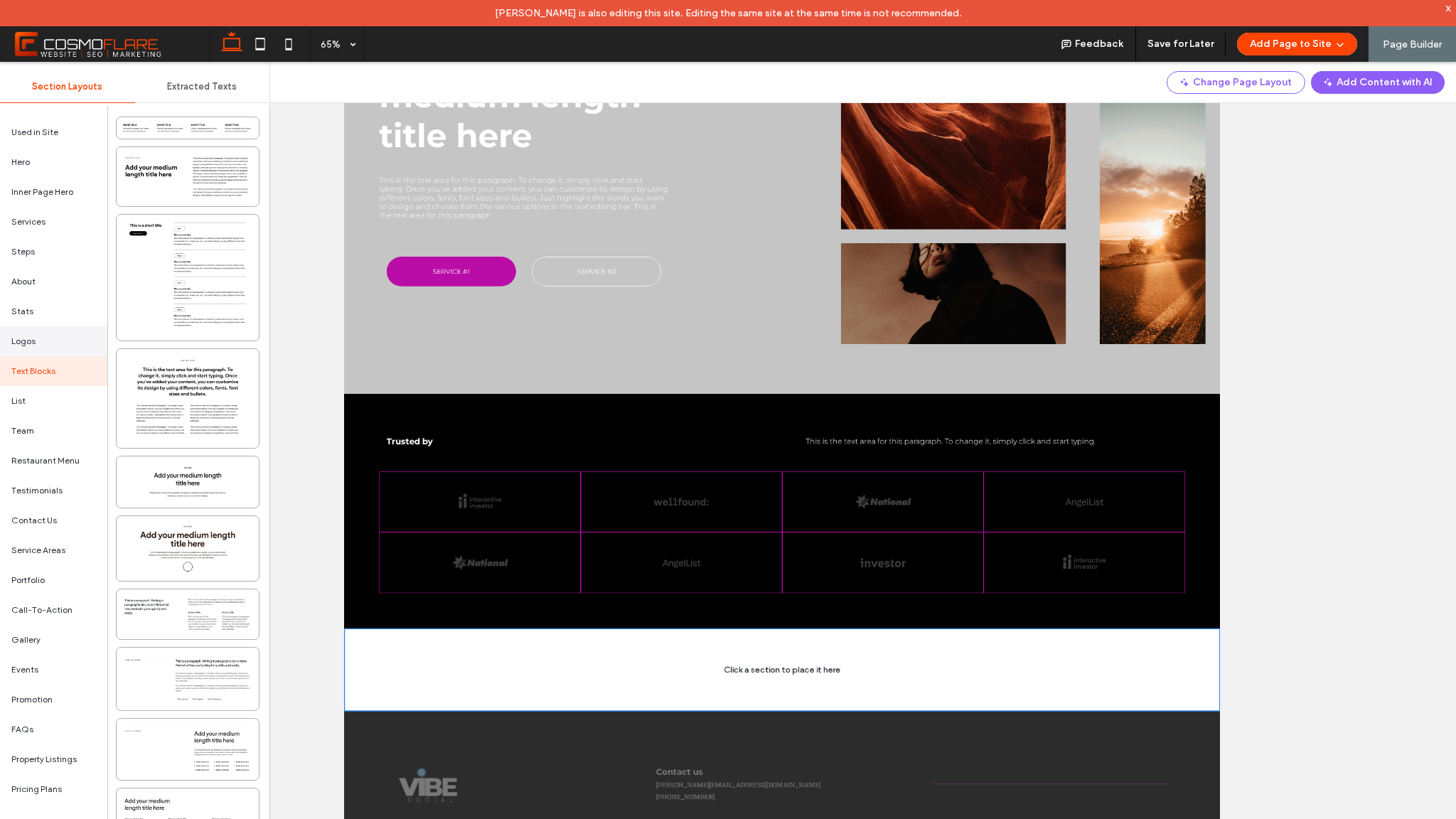
click at [66, 348] on div "Logos" at bounding box center [54, 341] width 108 height 30
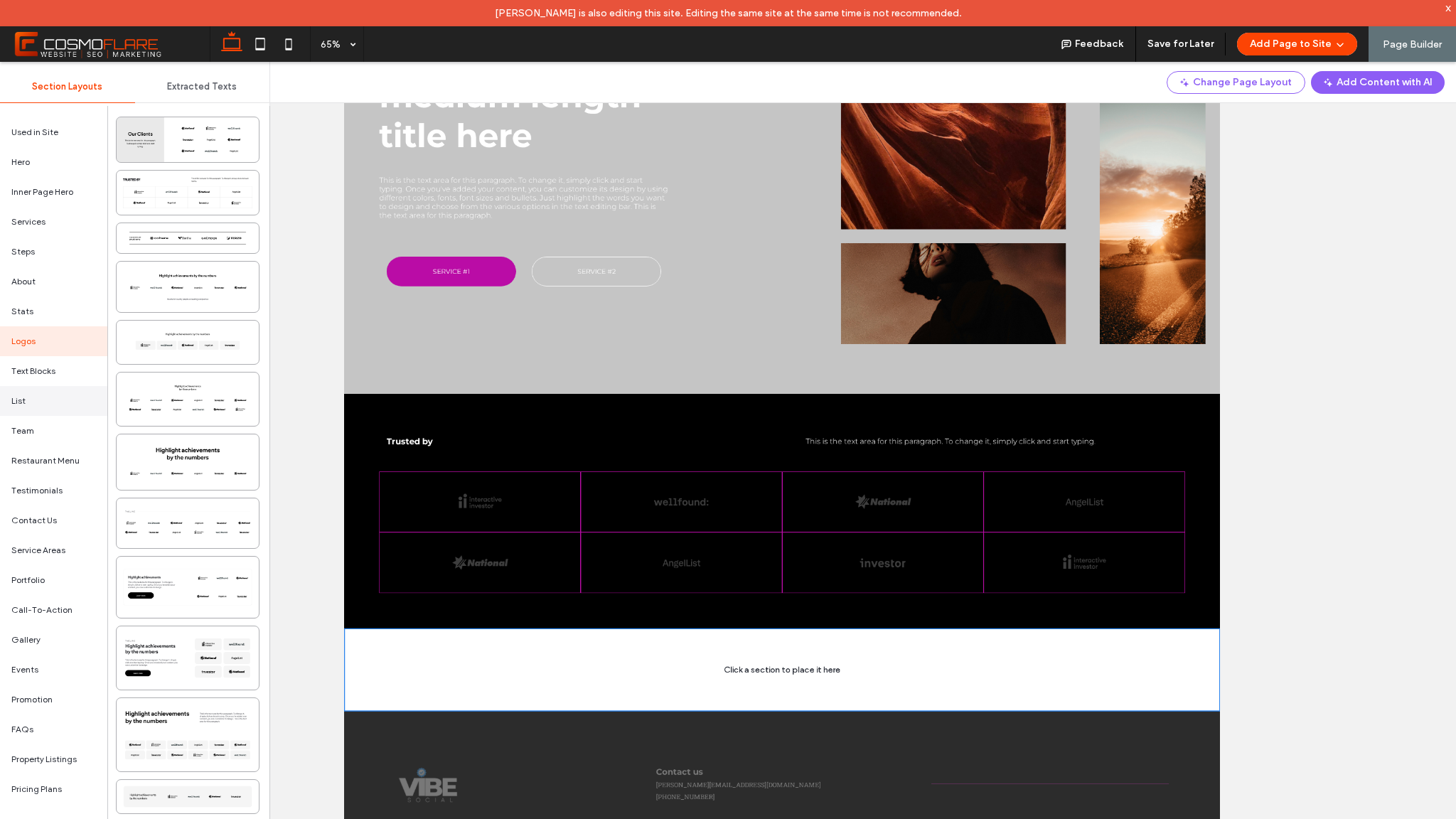
click at [66, 393] on div "List" at bounding box center [54, 401] width 108 height 30
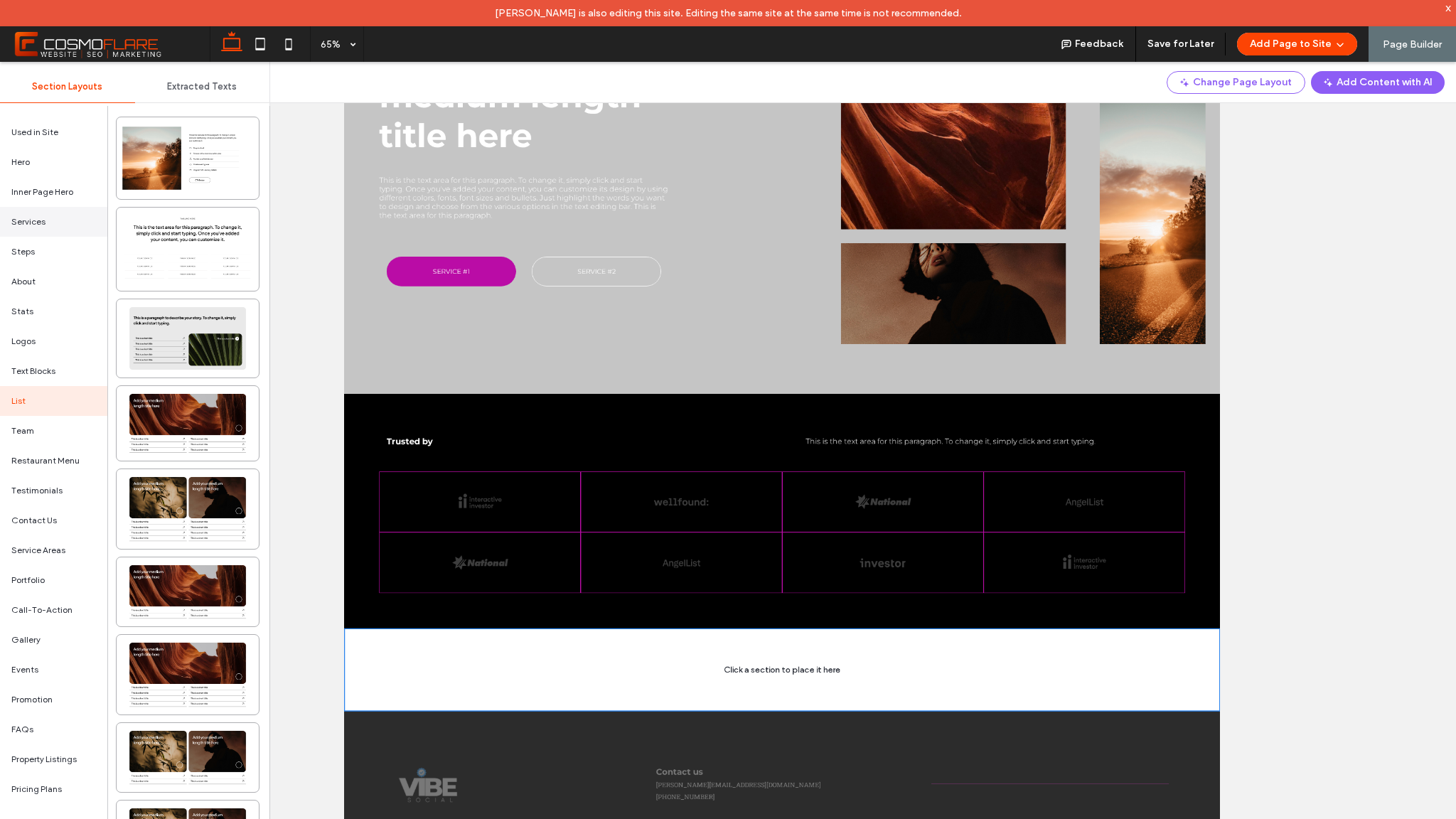
click at [49, 221] on div "Services" at bounding box center [54, 222] width 108 height 30
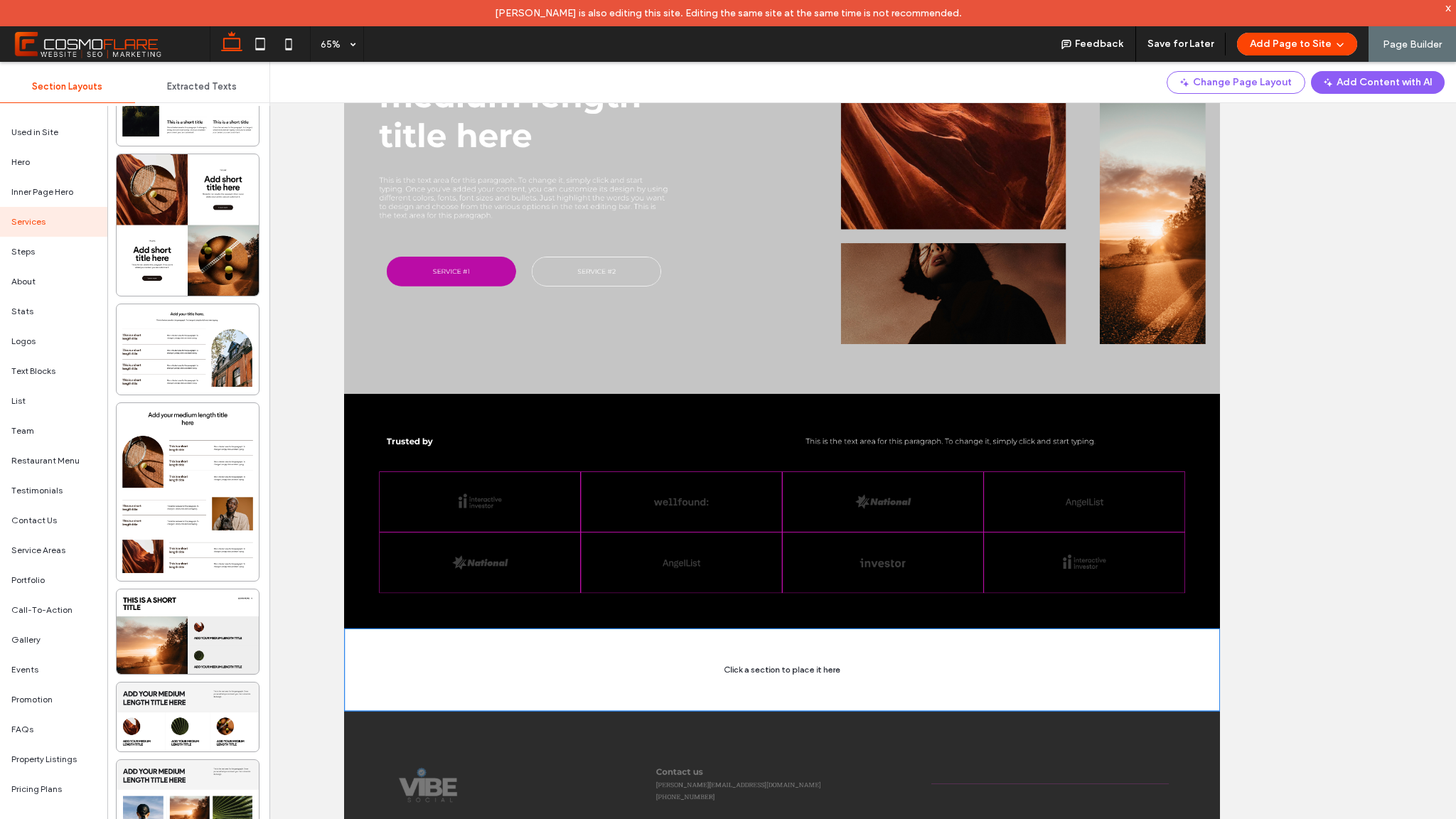
scroll to position [4924, 0]
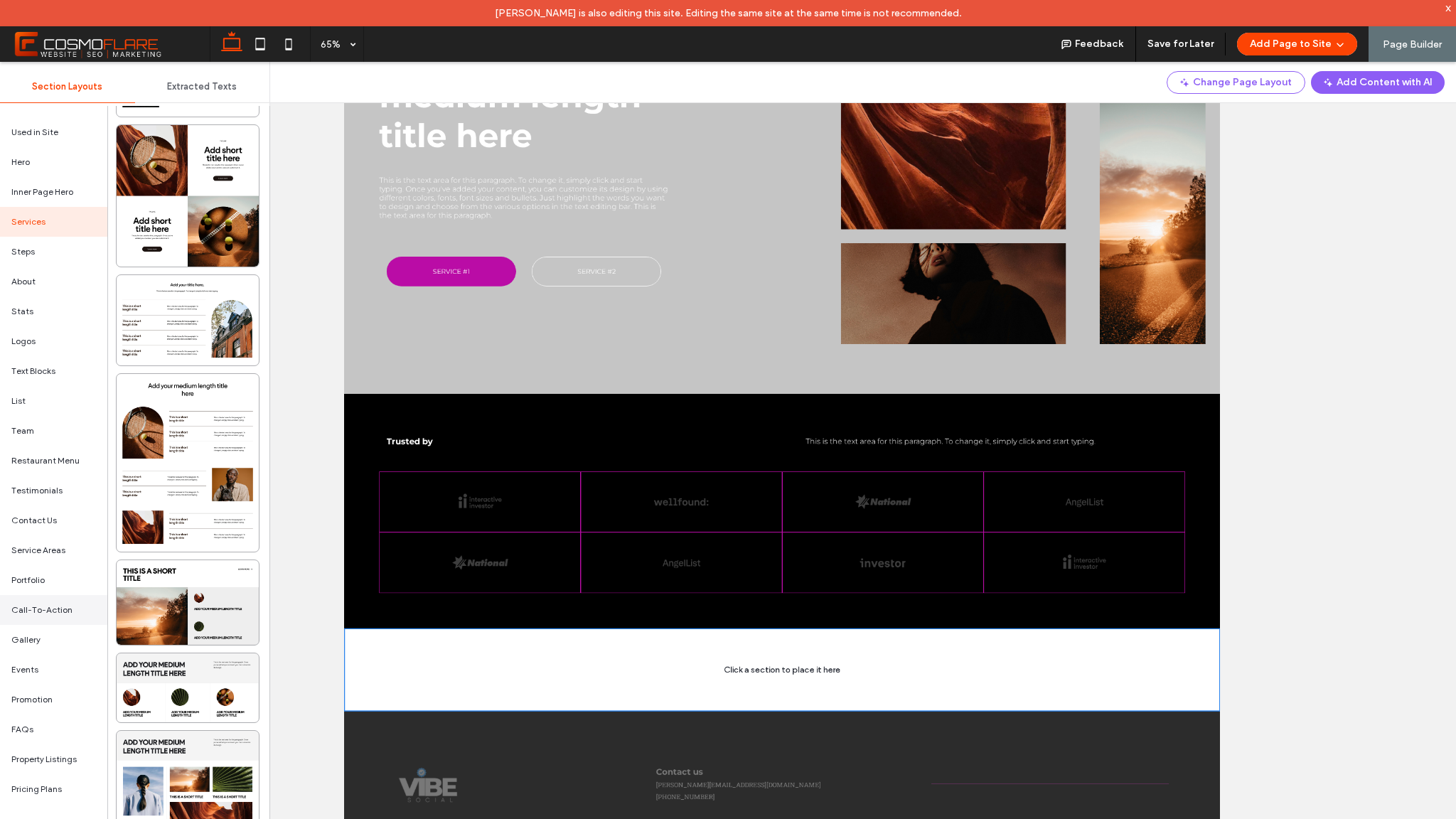
click at [57, 605] on span "Call-To-Action" at bounding box center [41, 609] width 61 height 13
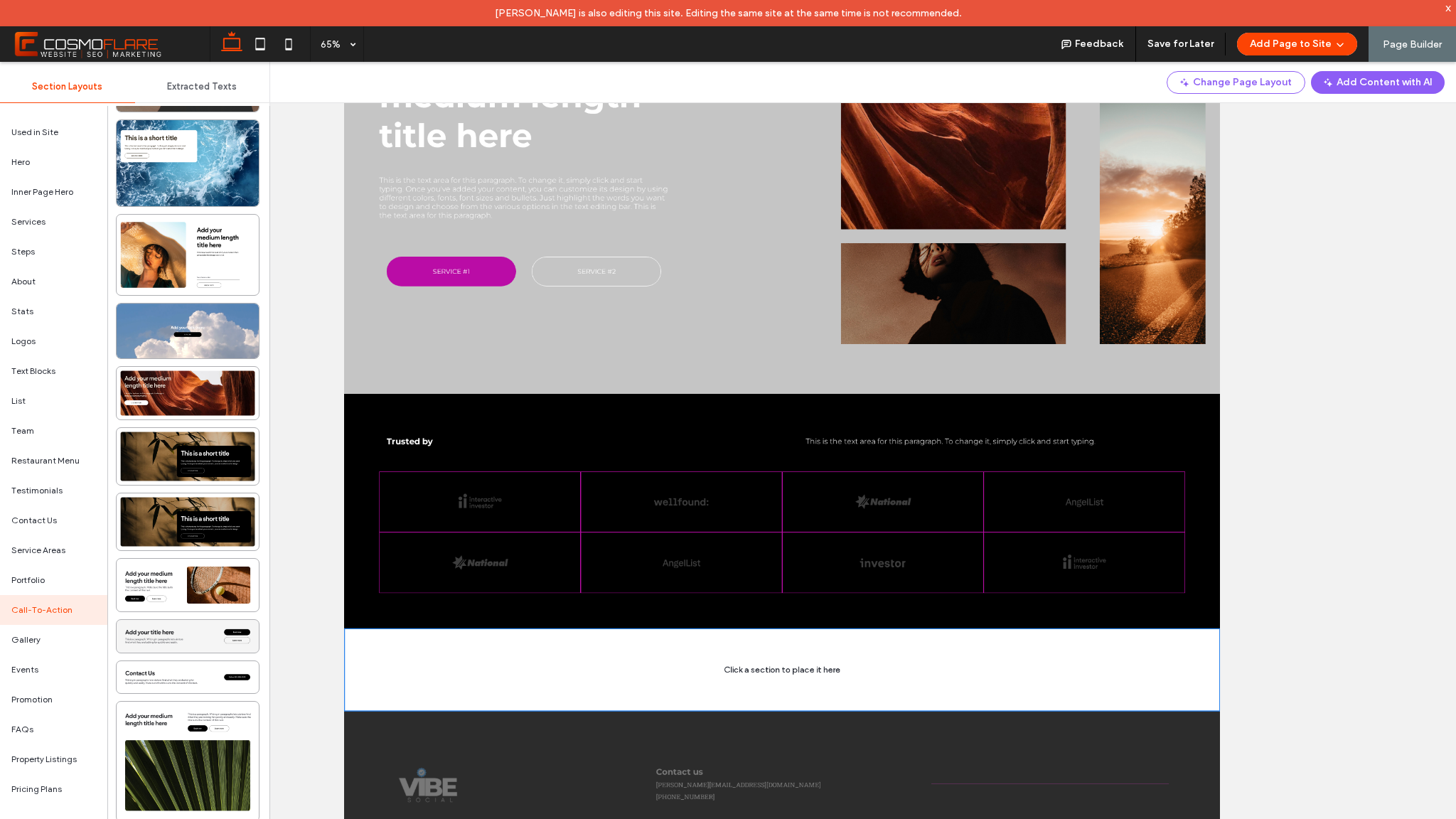
scroll to position [1449, 0]
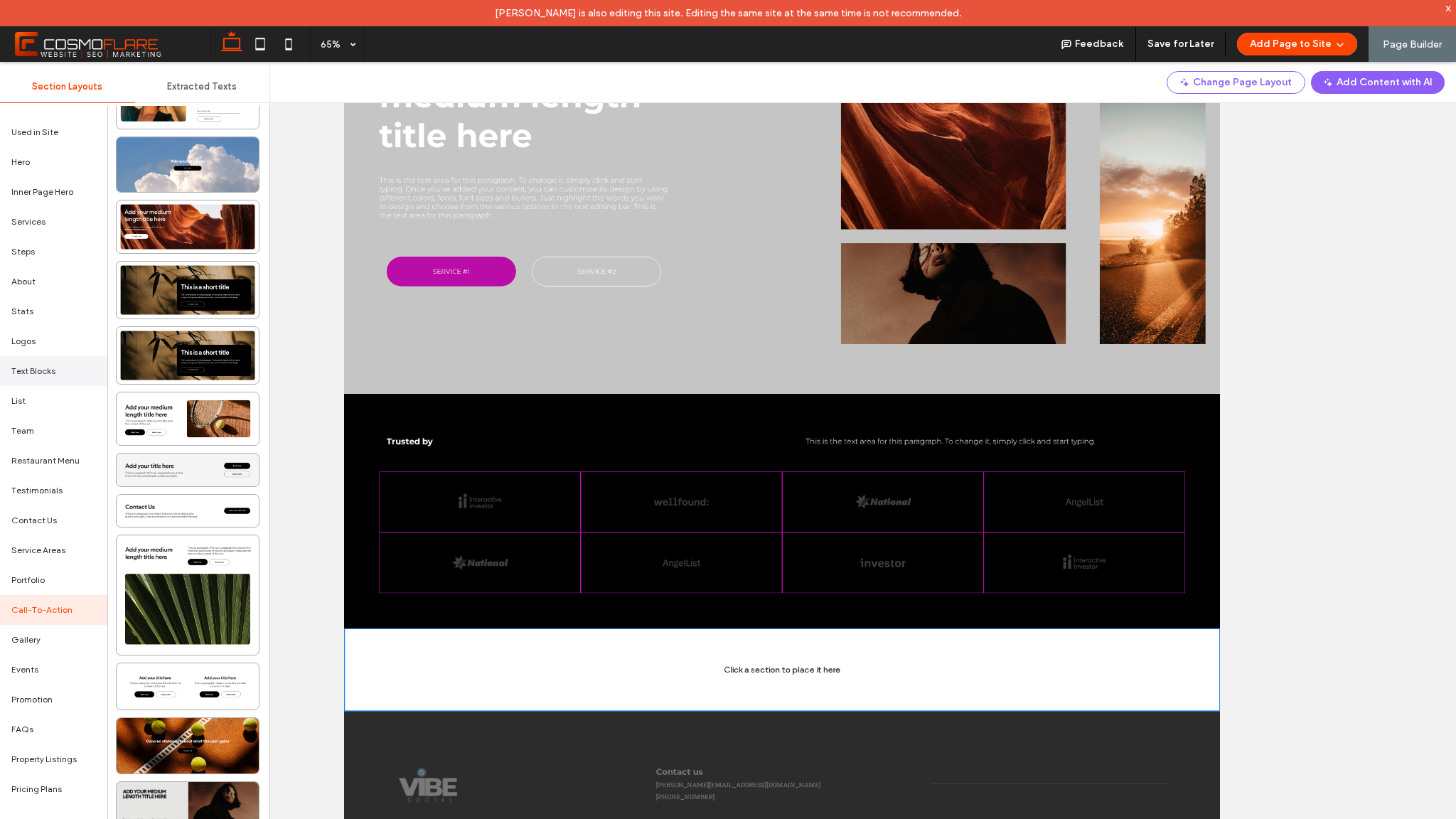
click at [60, 365] on div "Text Blocks" at bounding box center [54, 371] width 108 height 30
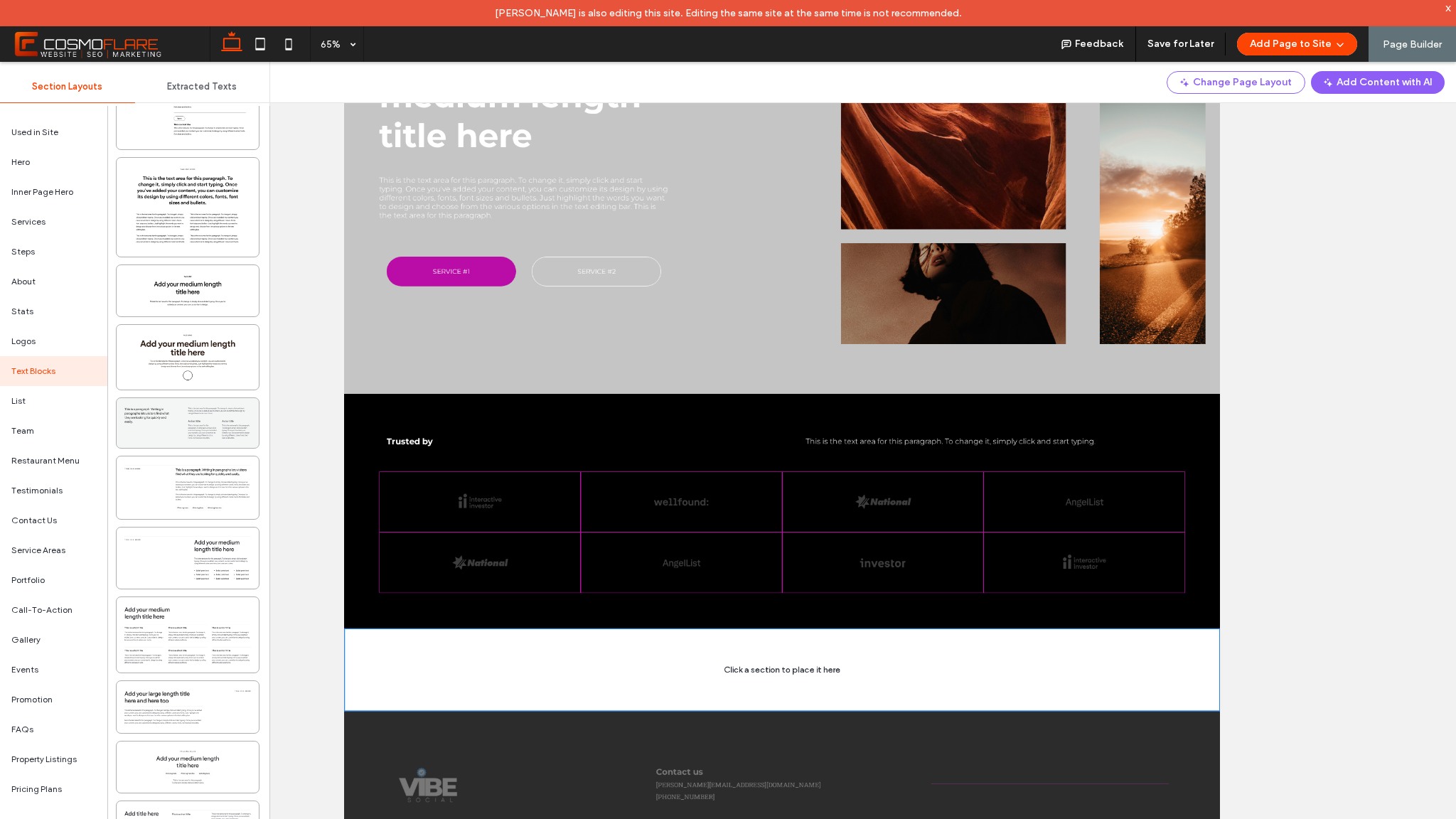
scroll to position [209, 0]
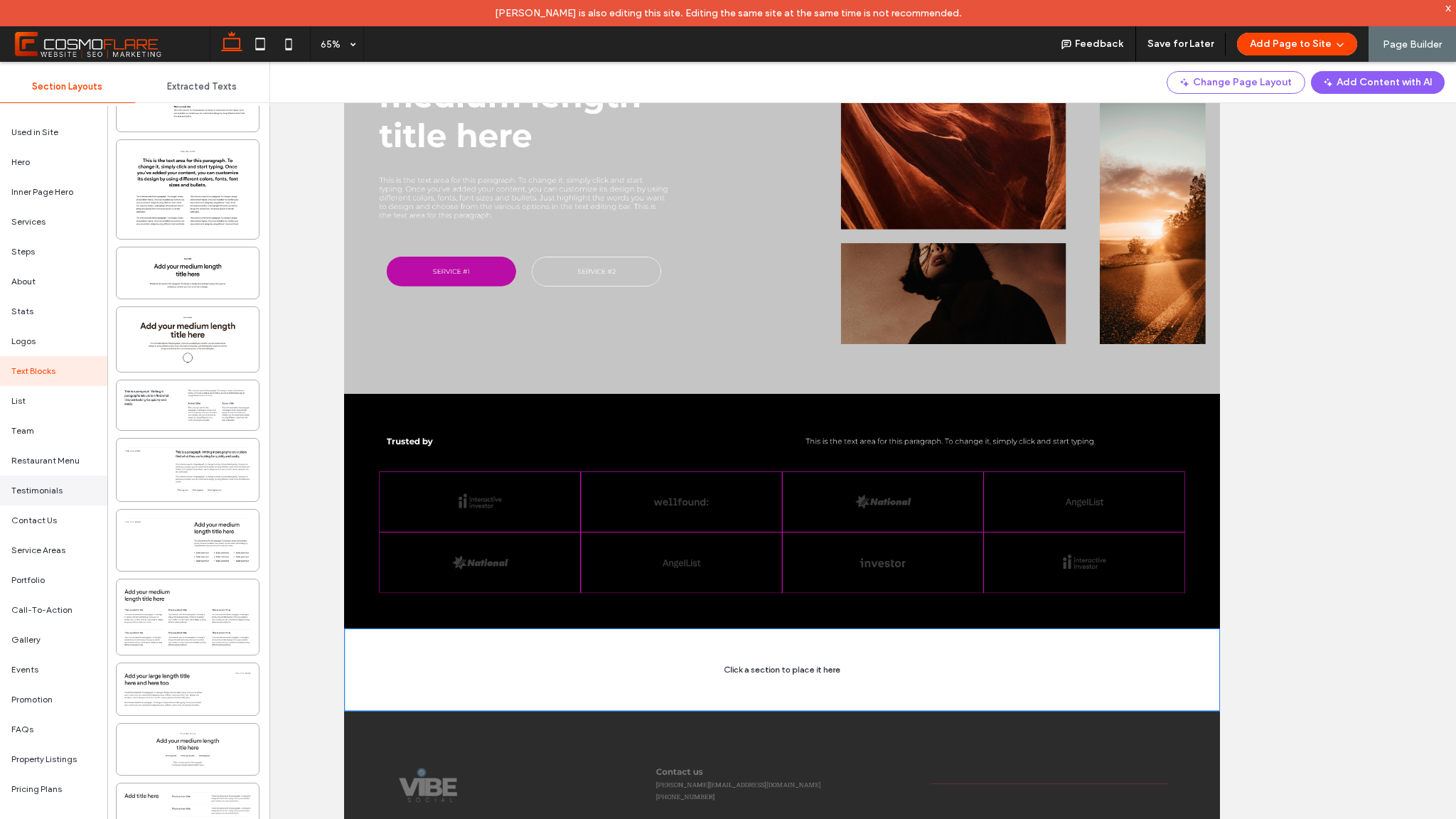
click at [52, 487] on span "Testimonials" at bounding box center [36, 490] width 51 height 13
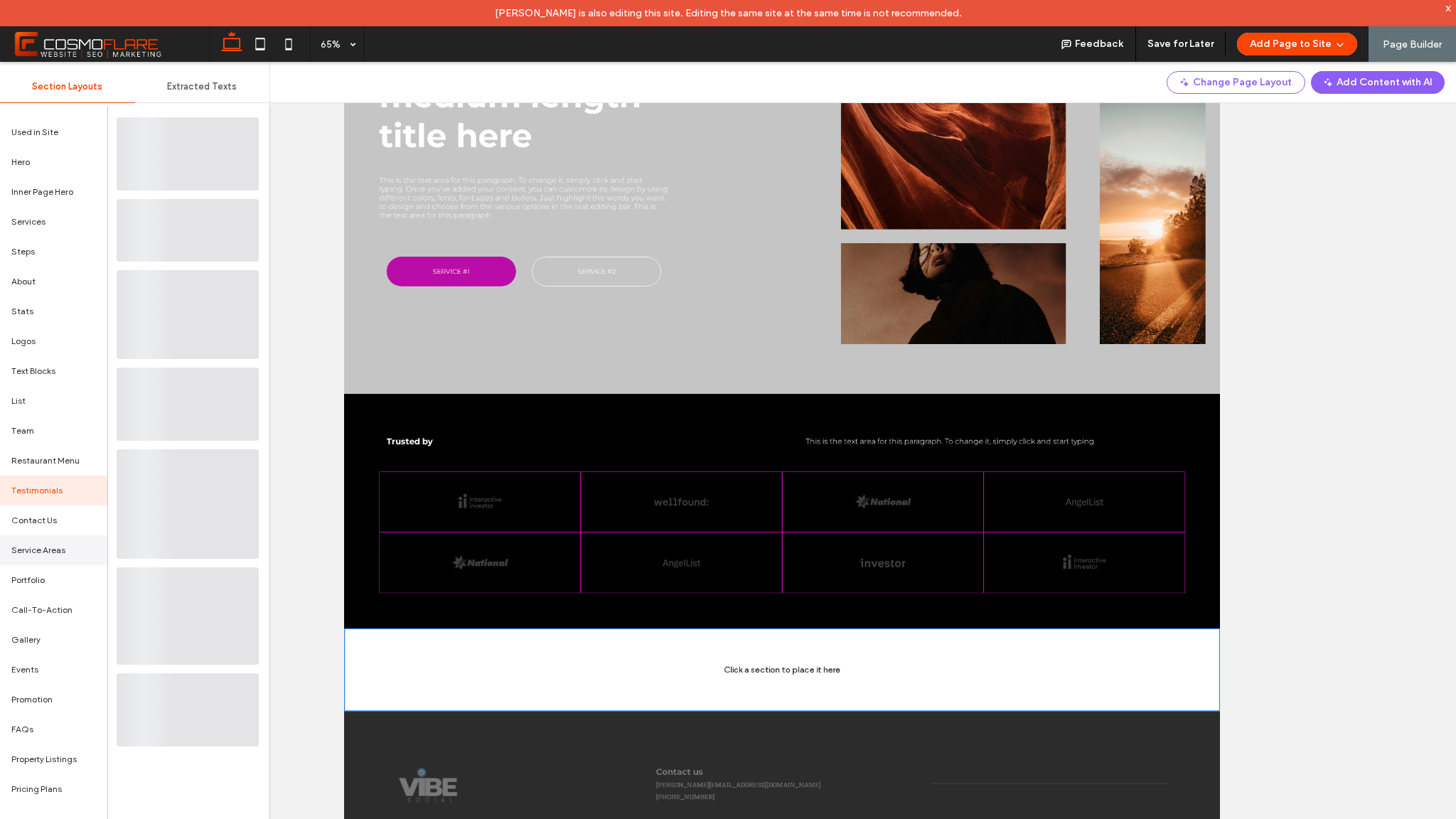
scroll to position [0, 0]
click at [56, 524] on div "Contact Us" at bounding box center [54, 520] width 108 height 30
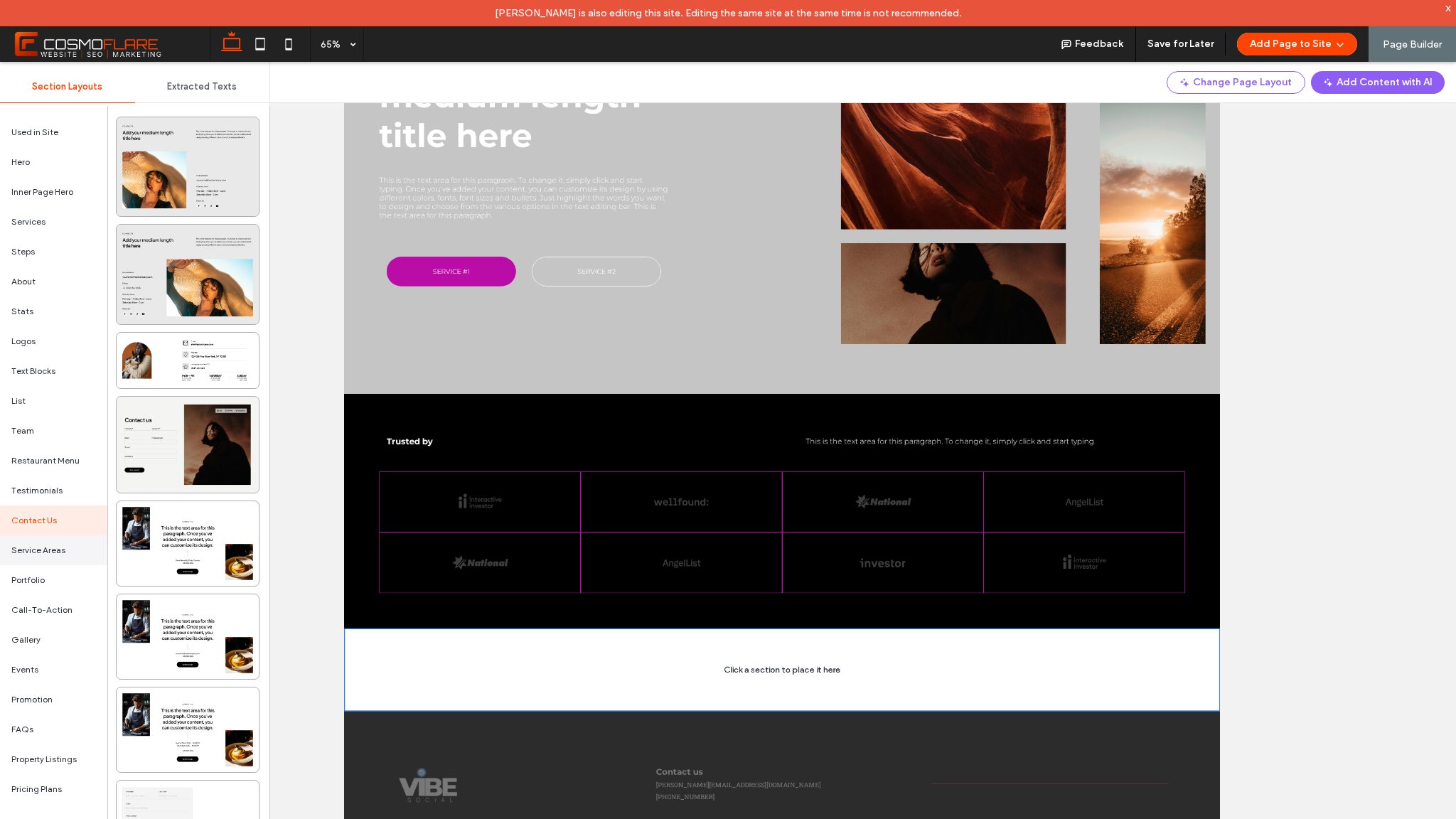
click at [68, 546] on div "Service Areas" at bounding box center [54, 550] width 108 height 30
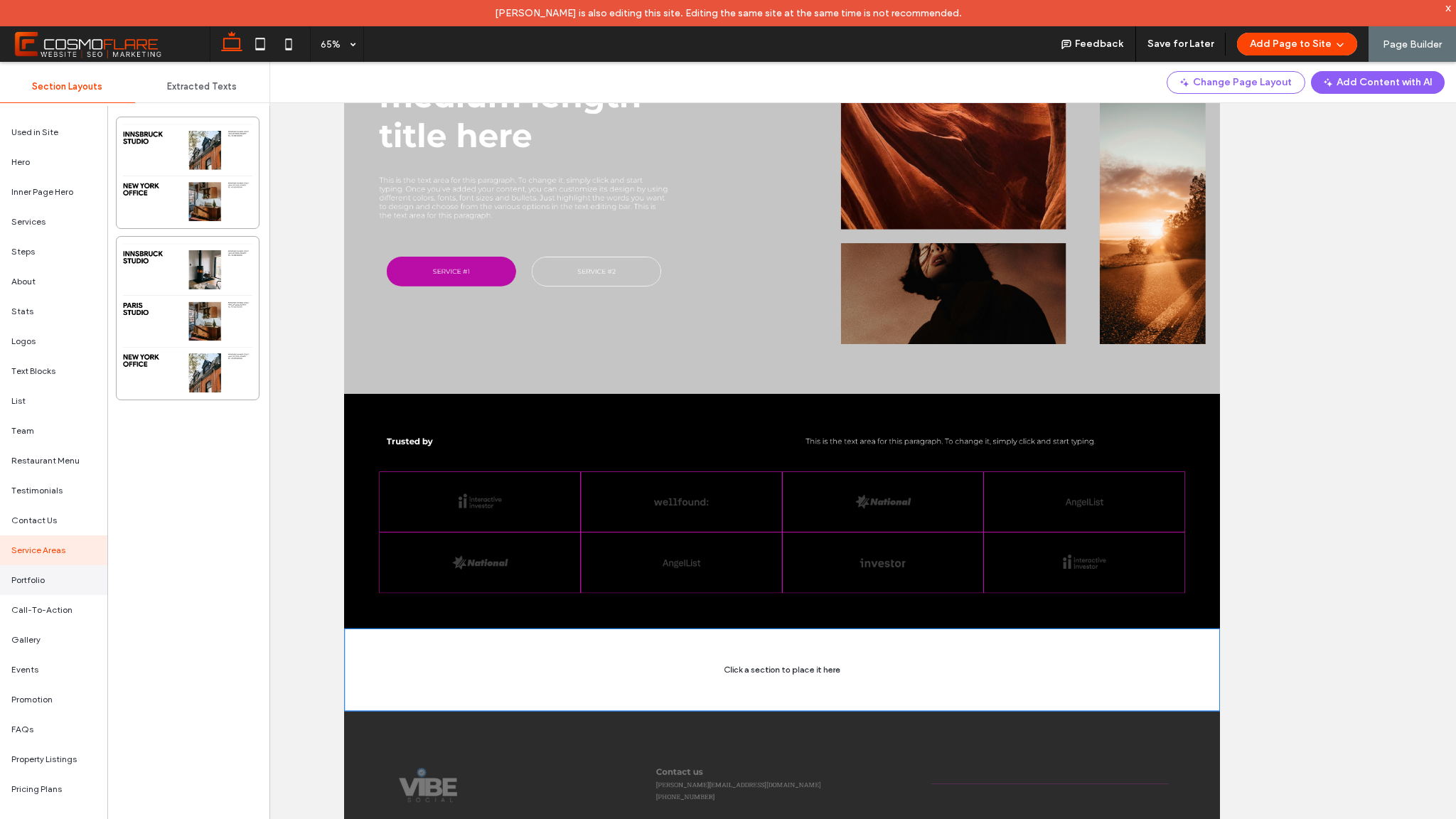
click at [88, 588] on div "Portfolio" at bounding box center [54, 580] width 108 height 30
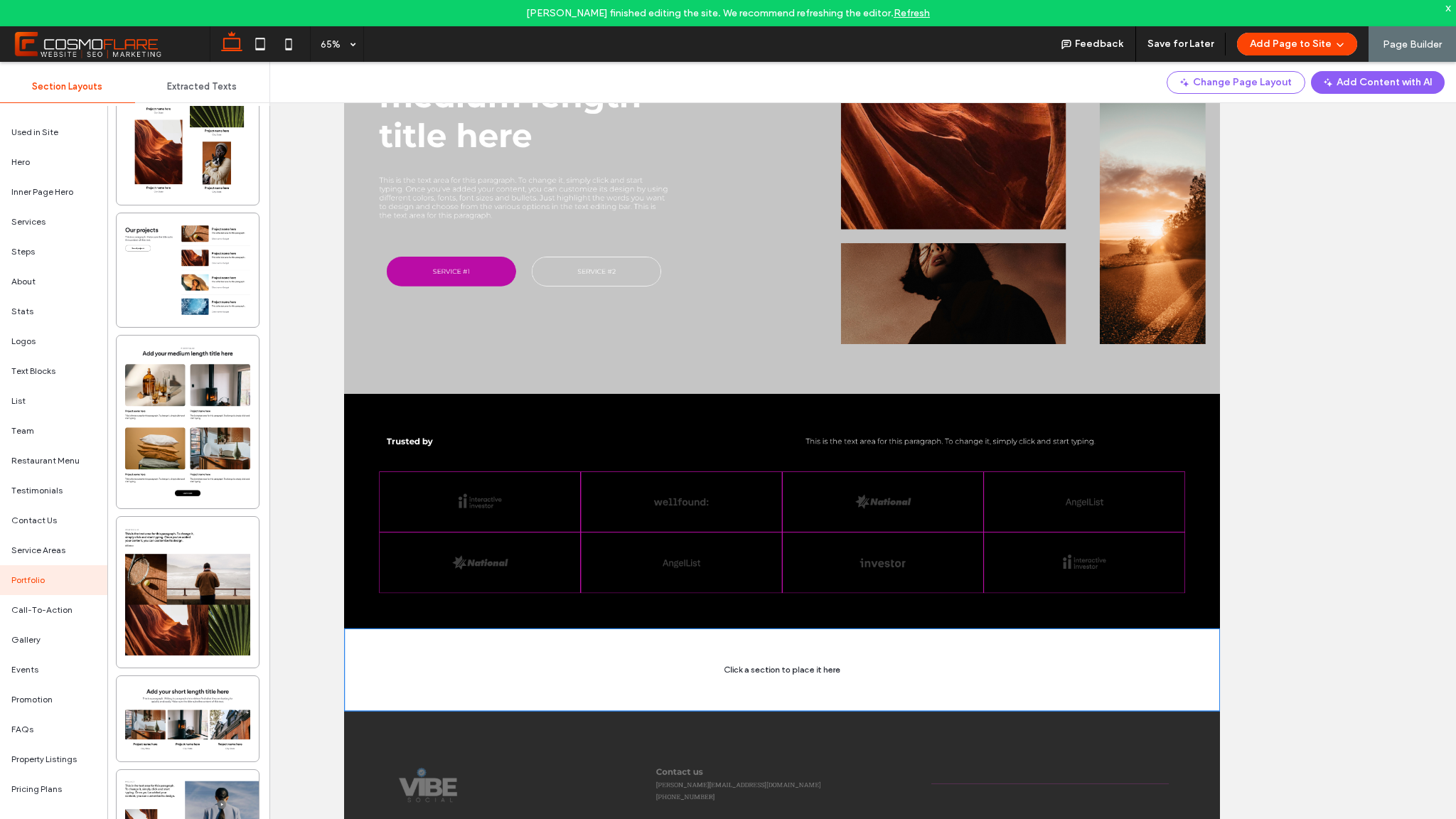
scroll to position [2176, 0]
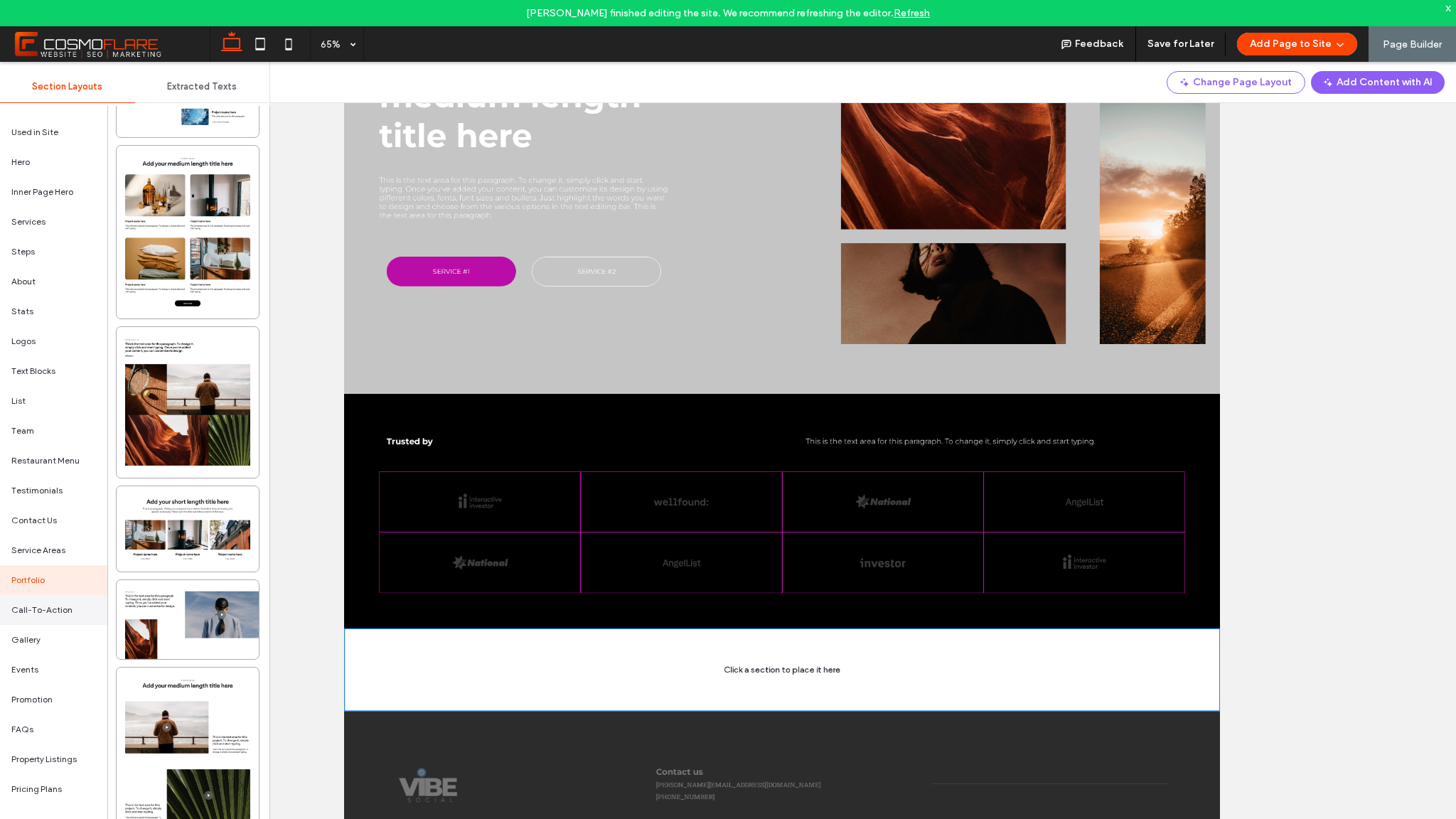
click at [51, 617] on div "Call-To-Action" at bounding box center [54, 610] width 108 height 30
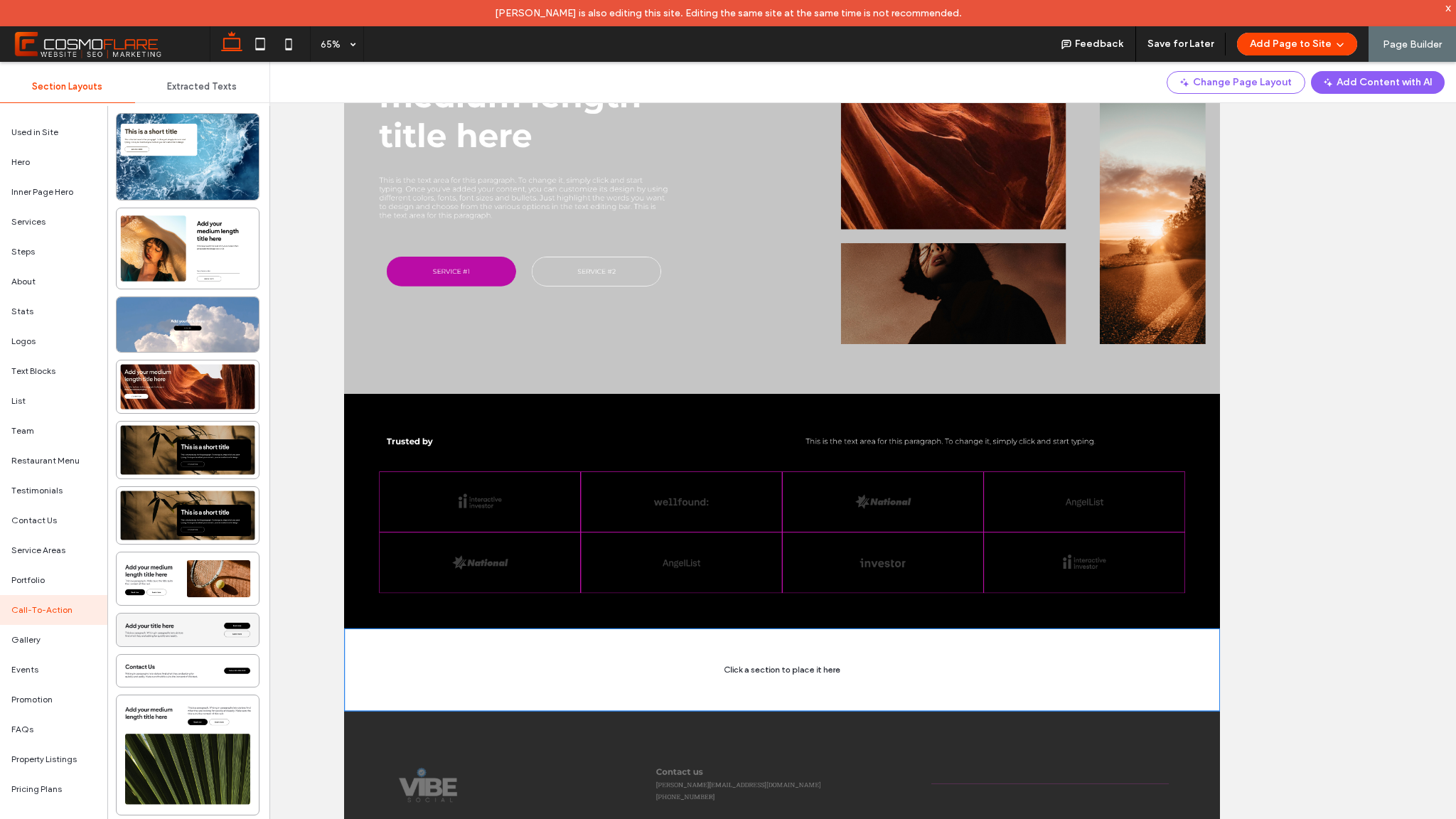
scroll to position [1449, 0]
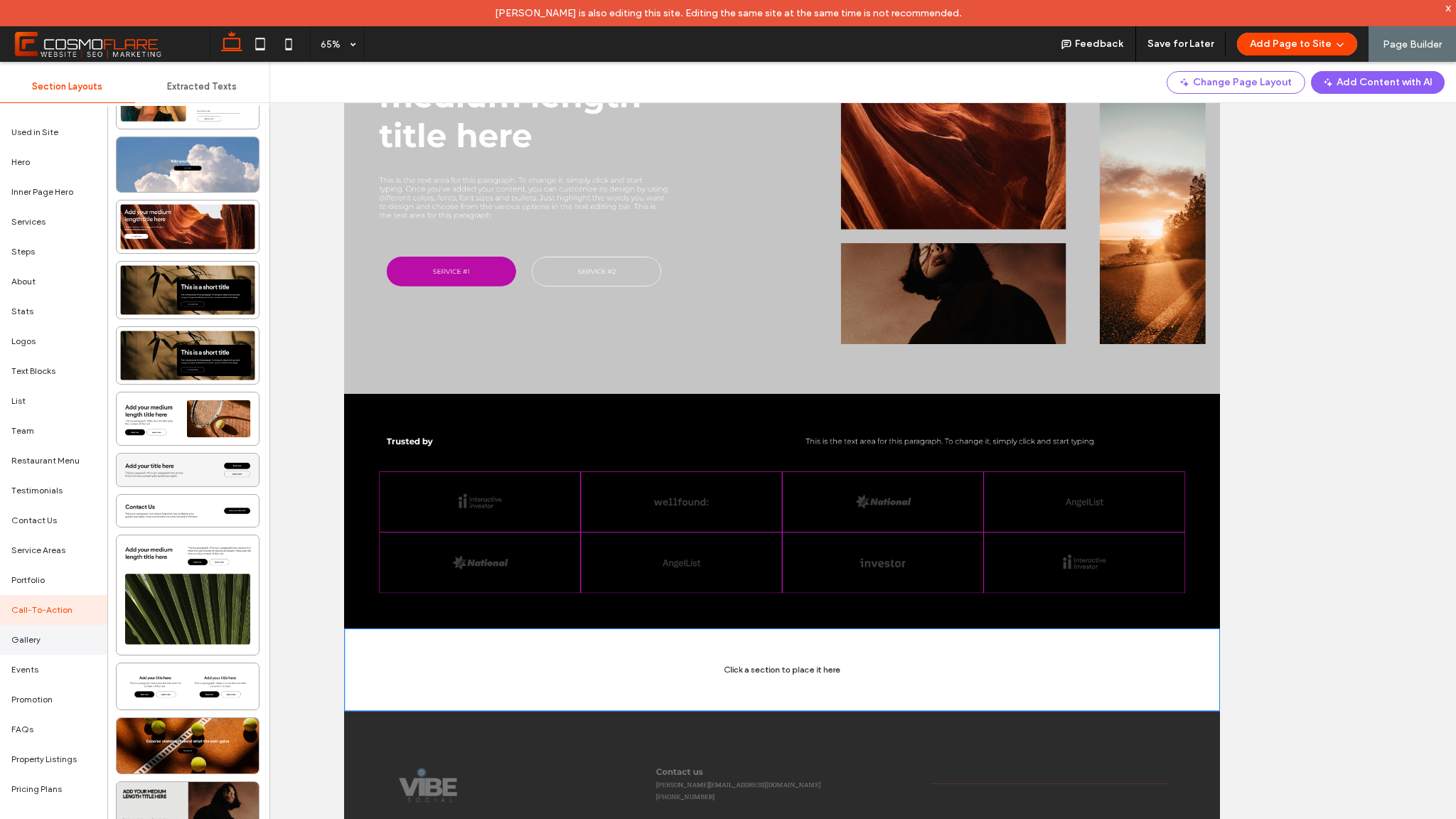
click at [58, 638] on div "Gallery" at bounding box center [54, 640] width 108 height 30
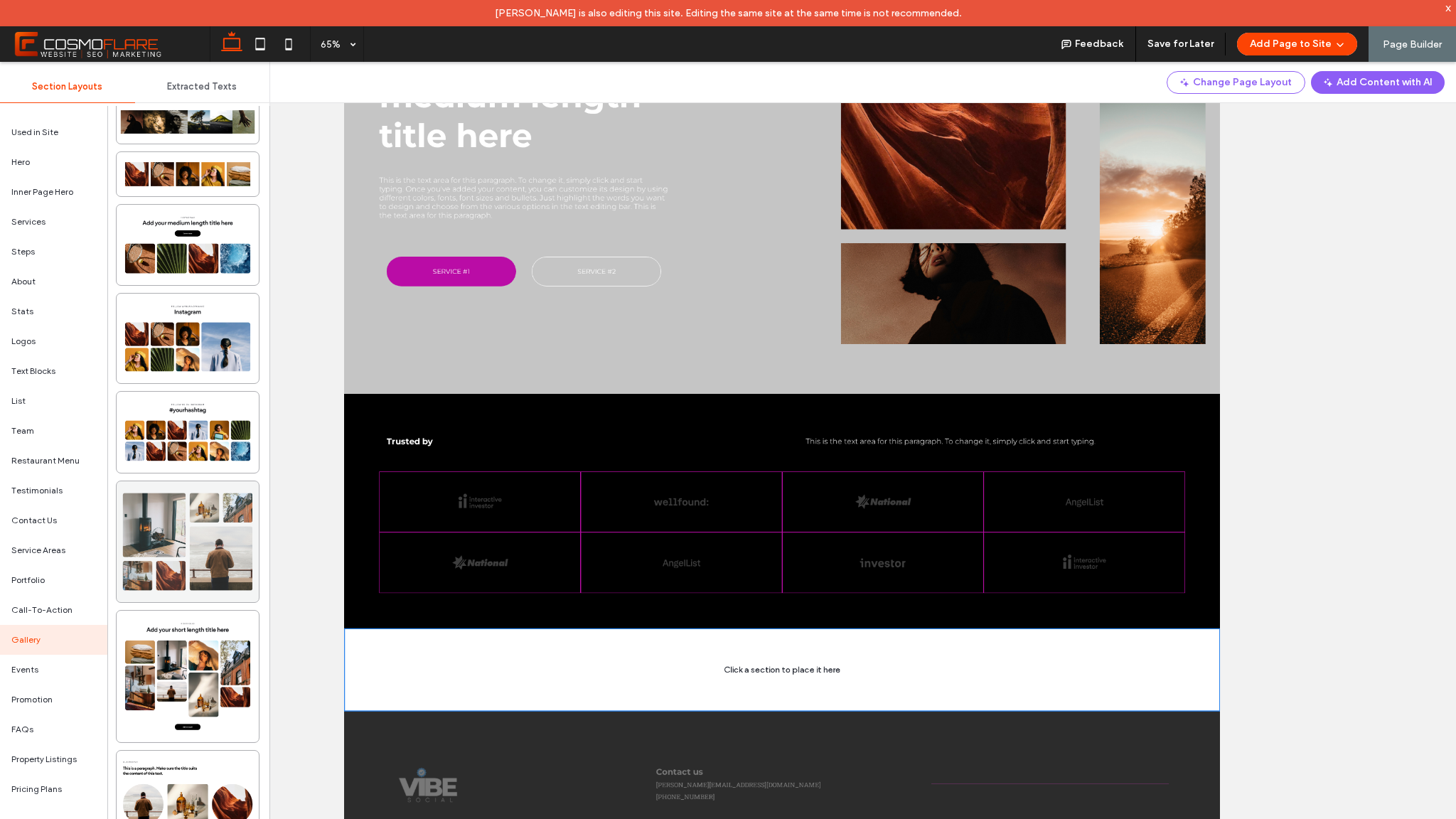
scroll to position [623, 0]
click at [62, 672] on div "Events" at bounding box center [54, 670] width 108 height 30
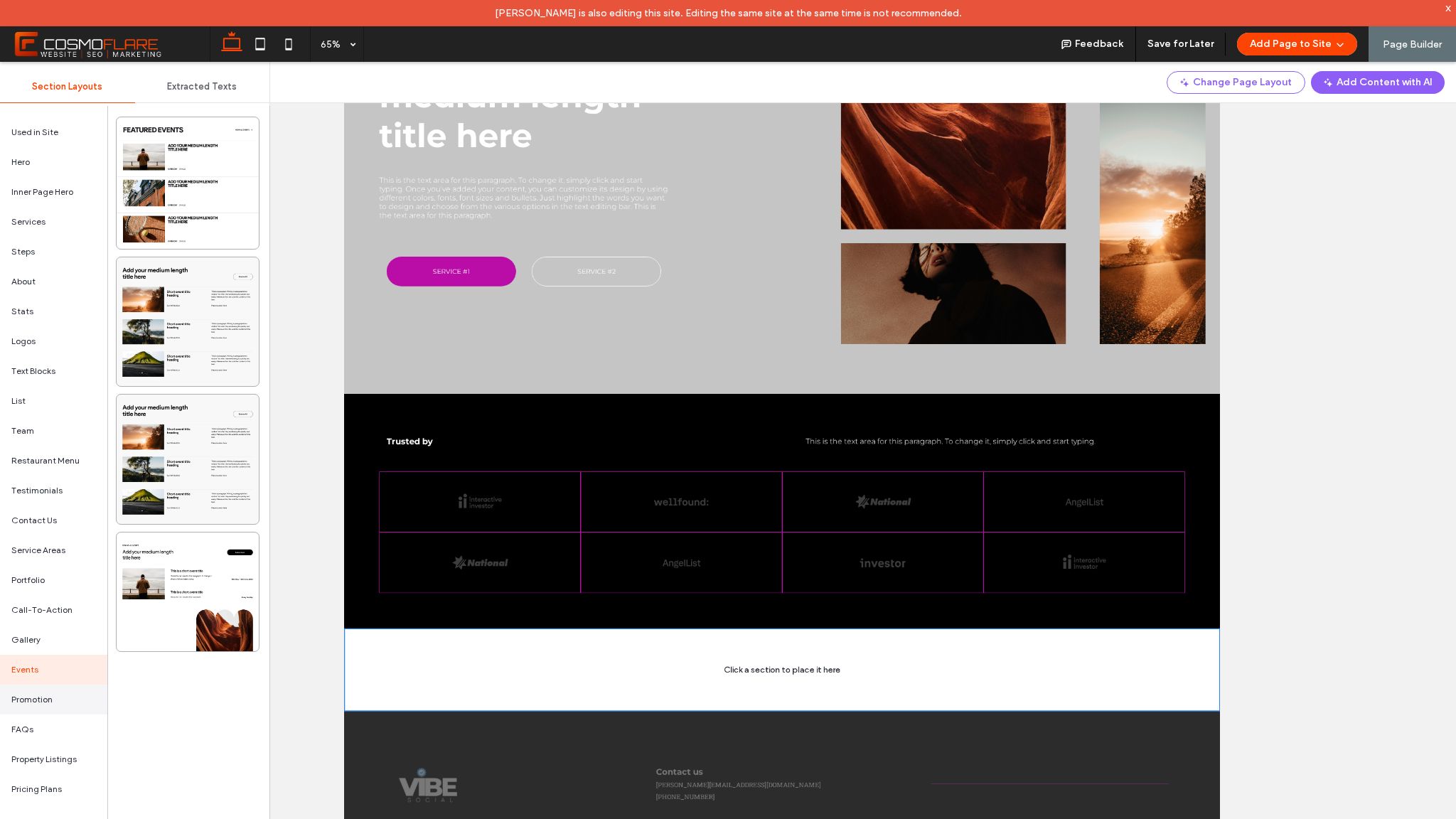
click at [52, 708] on div "Promotion" at bounding box center [54, 699] width 108 height 30
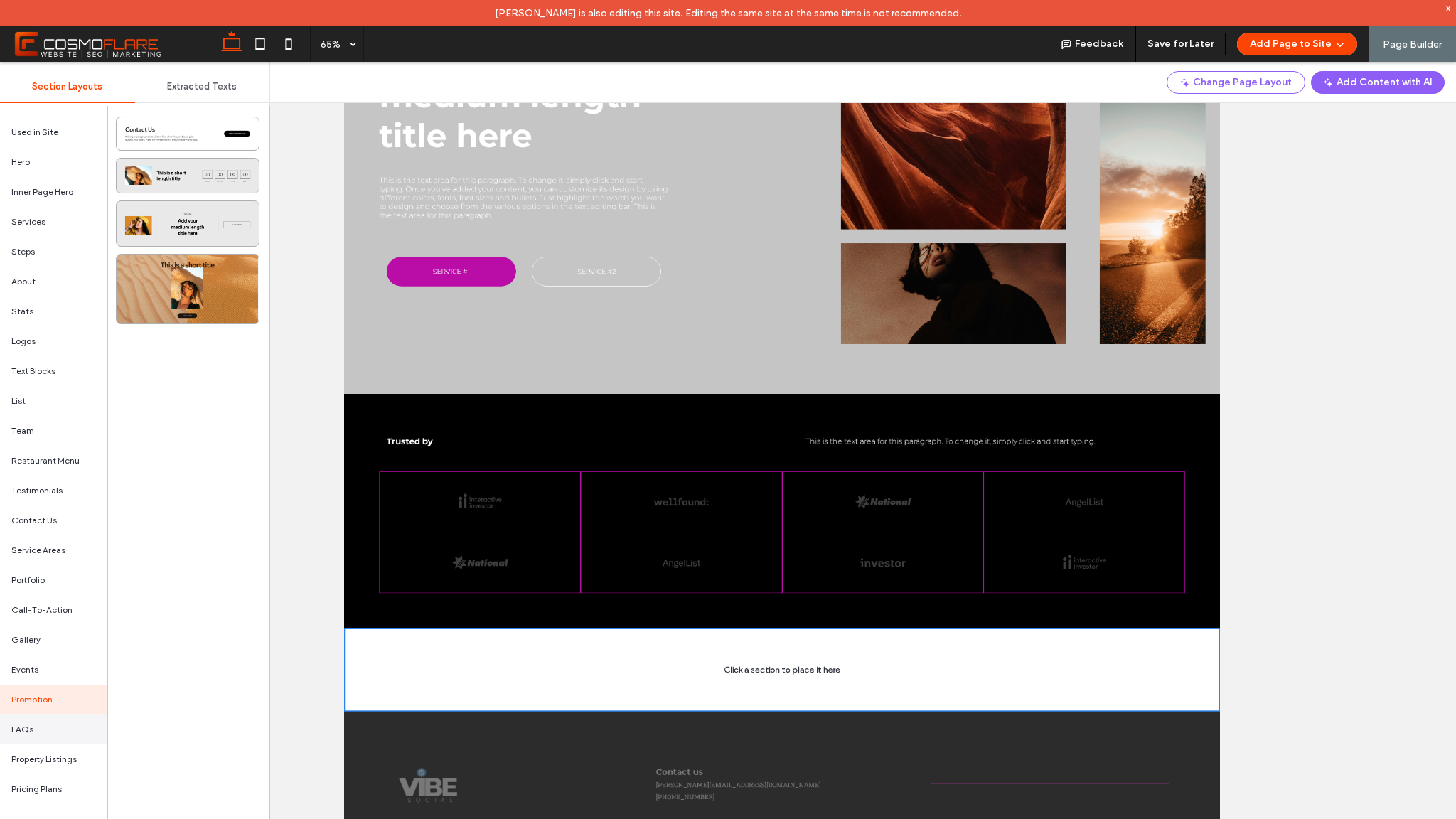
click at [44, 733] on div "FAQs" at bounding box center [54, 730] width 108 height 30
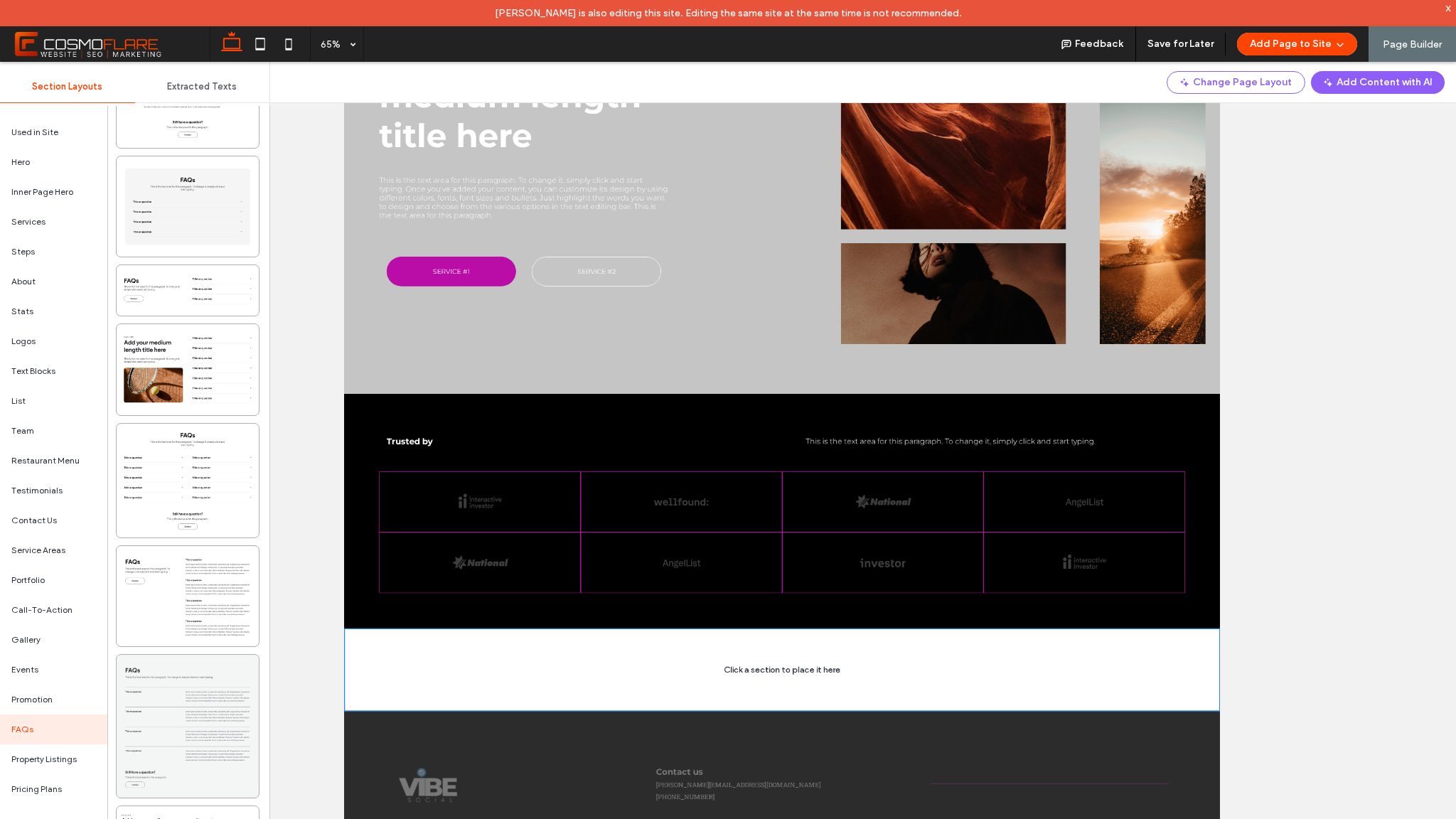
scroll to position [1604, 0]
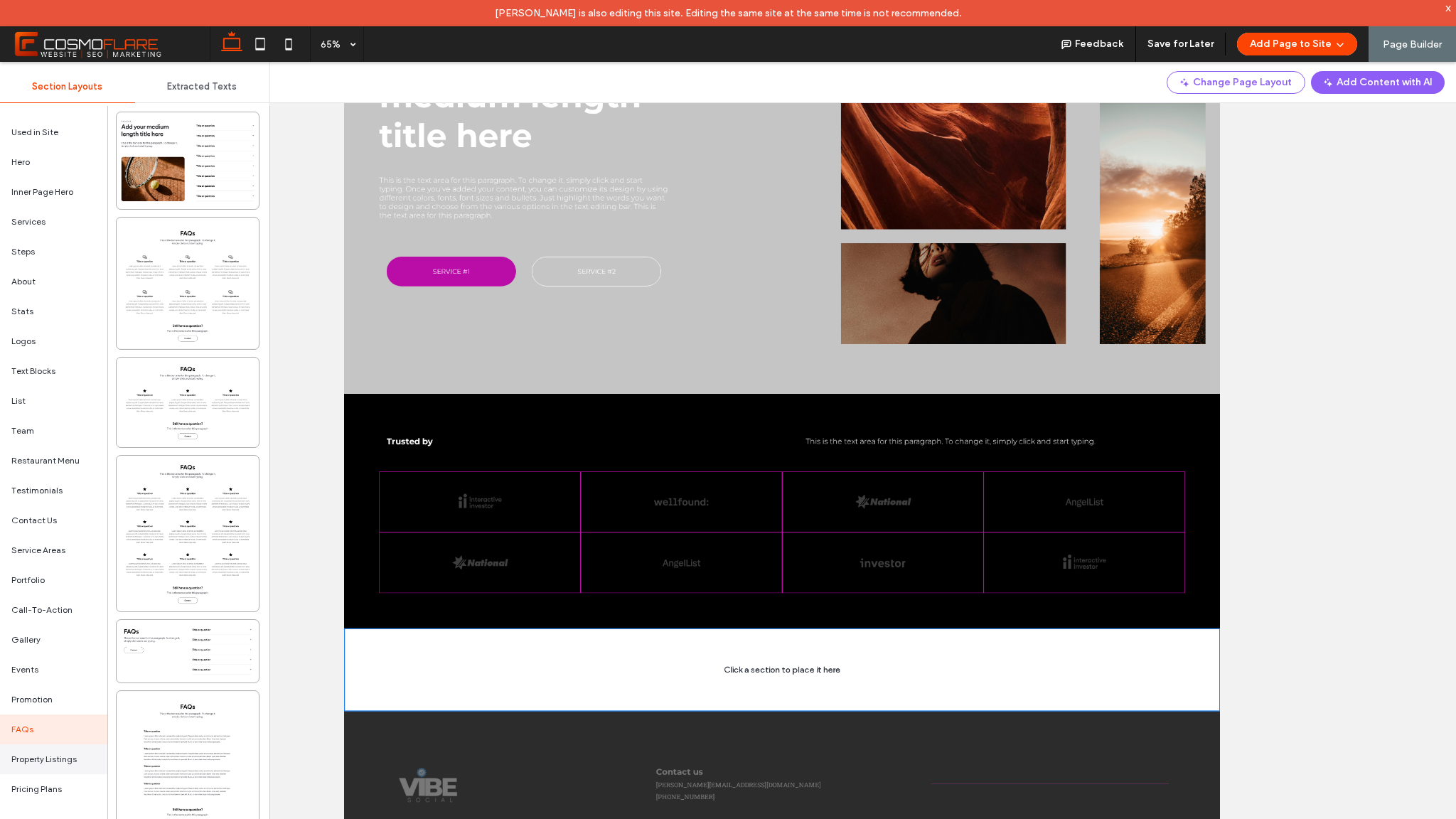
click at [80, 765] on div "Property Listings" at bounding box center [54, 759] width 108 height 30
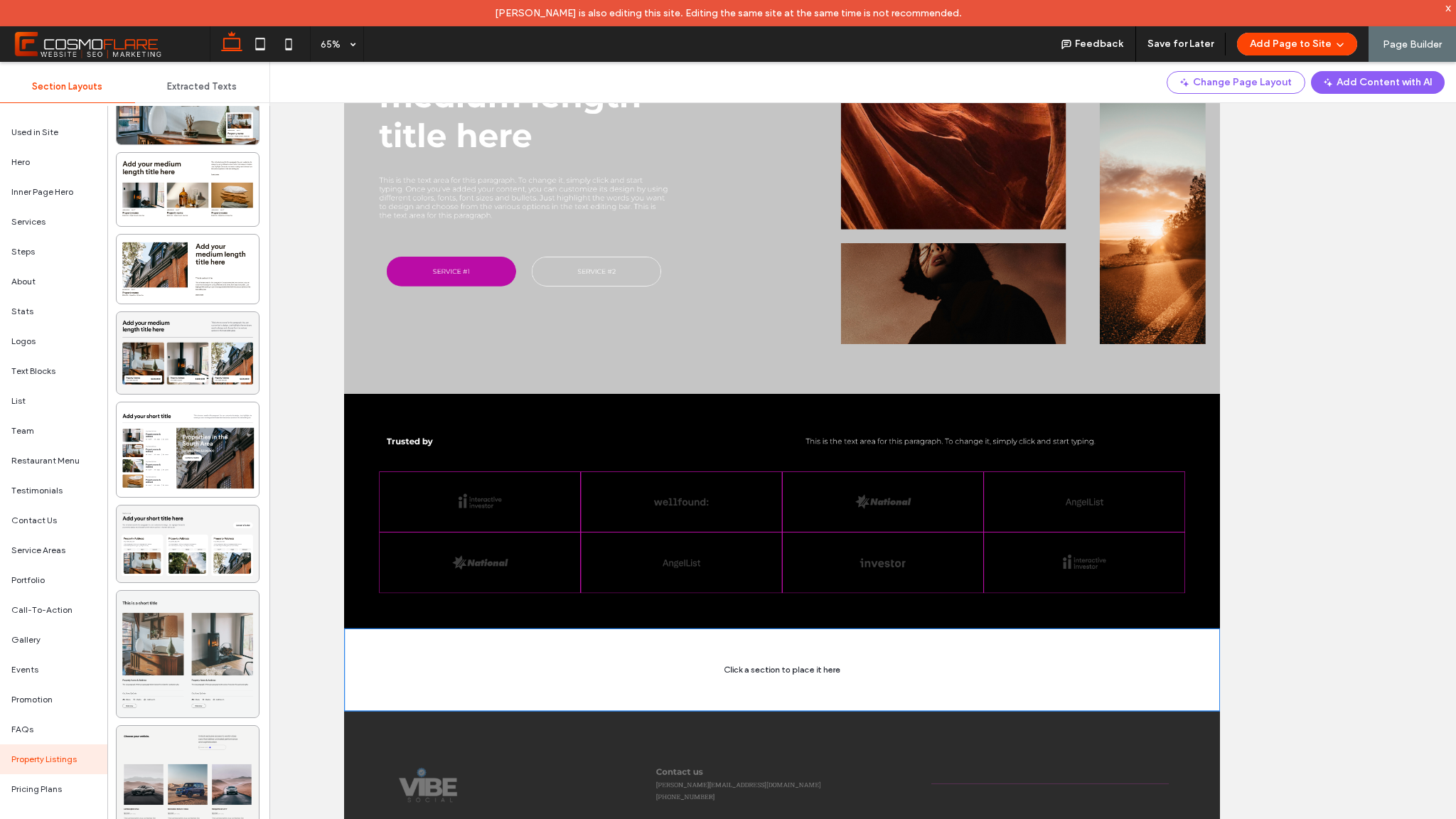
scroll to position [46, 0]
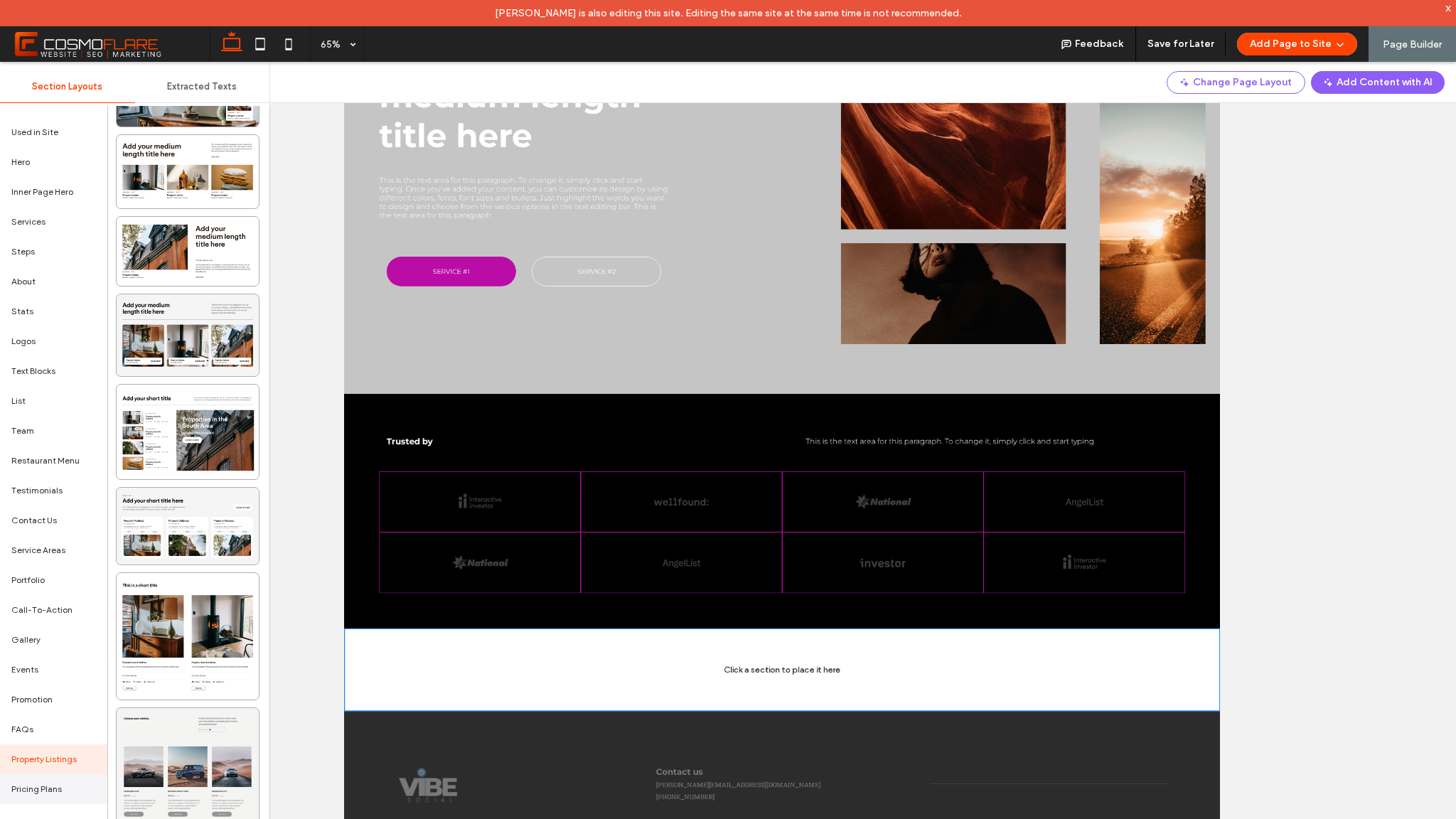
click at [49, 781] on div "Pricing Plans" at bounding box center [54, 789] width 108 height 30
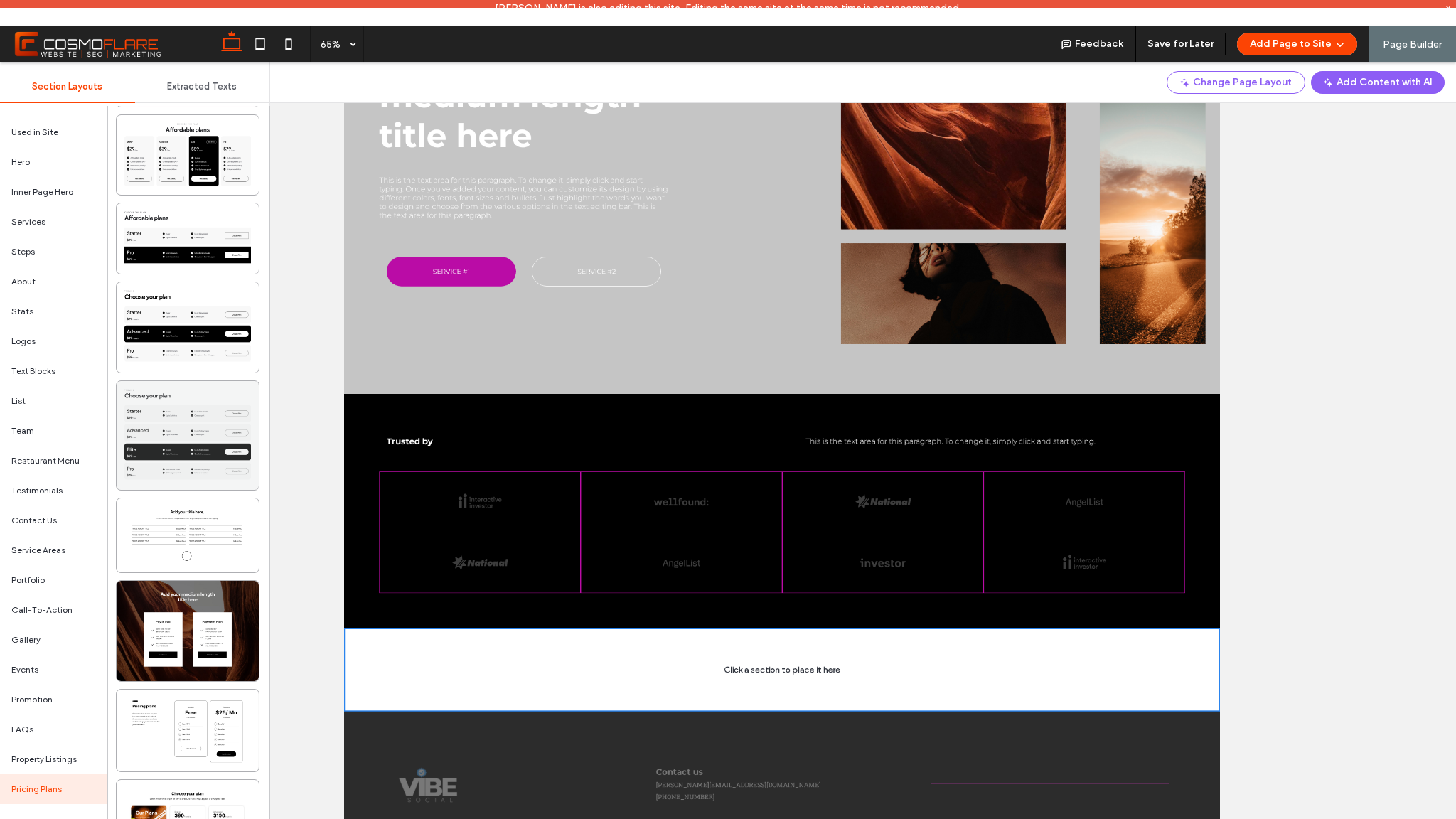
scroll to position [1203, 0]
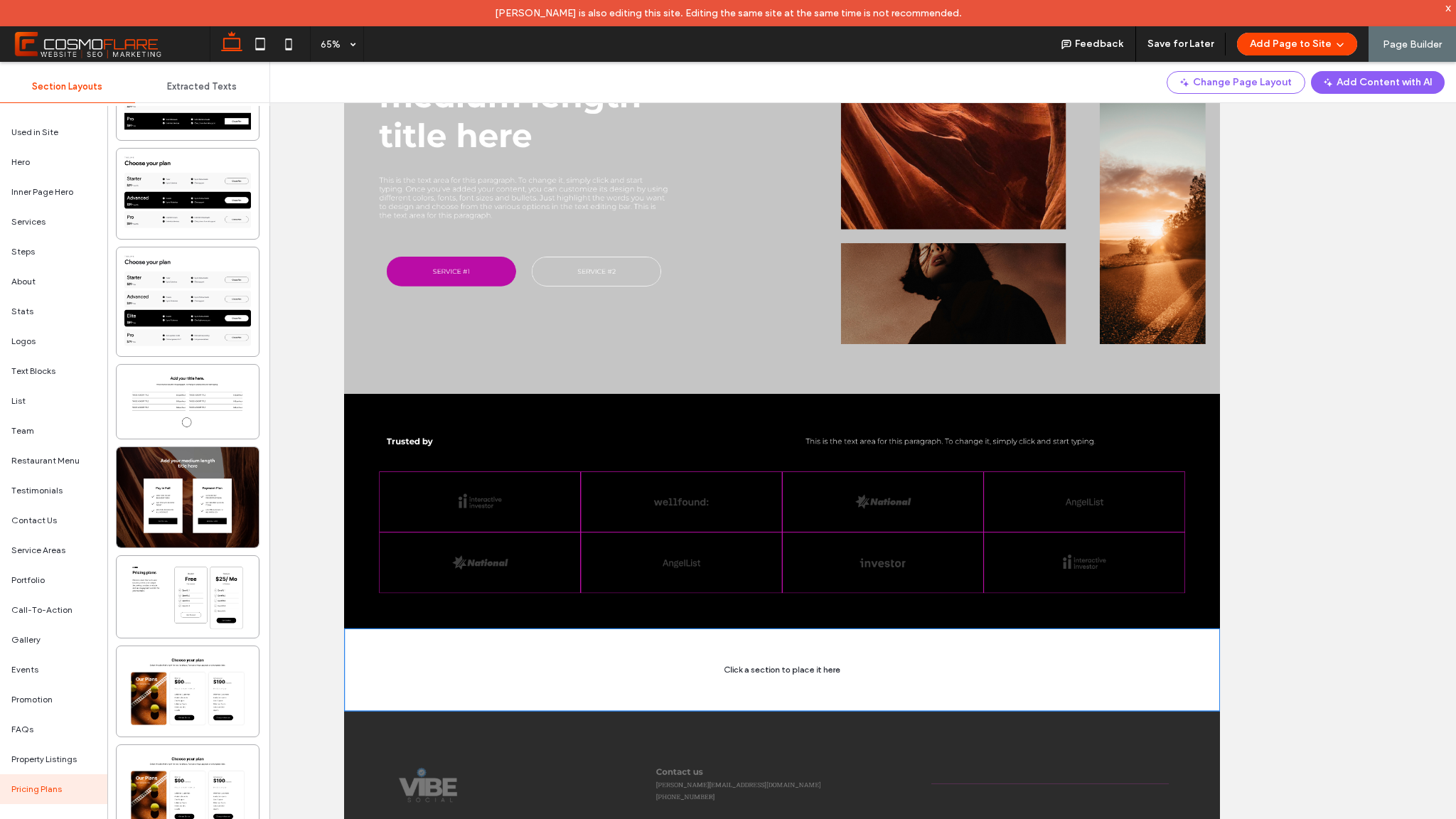
click at [223, 88] on span "Extracted Texts" at bounding box center [202, 86] width 69 height 11
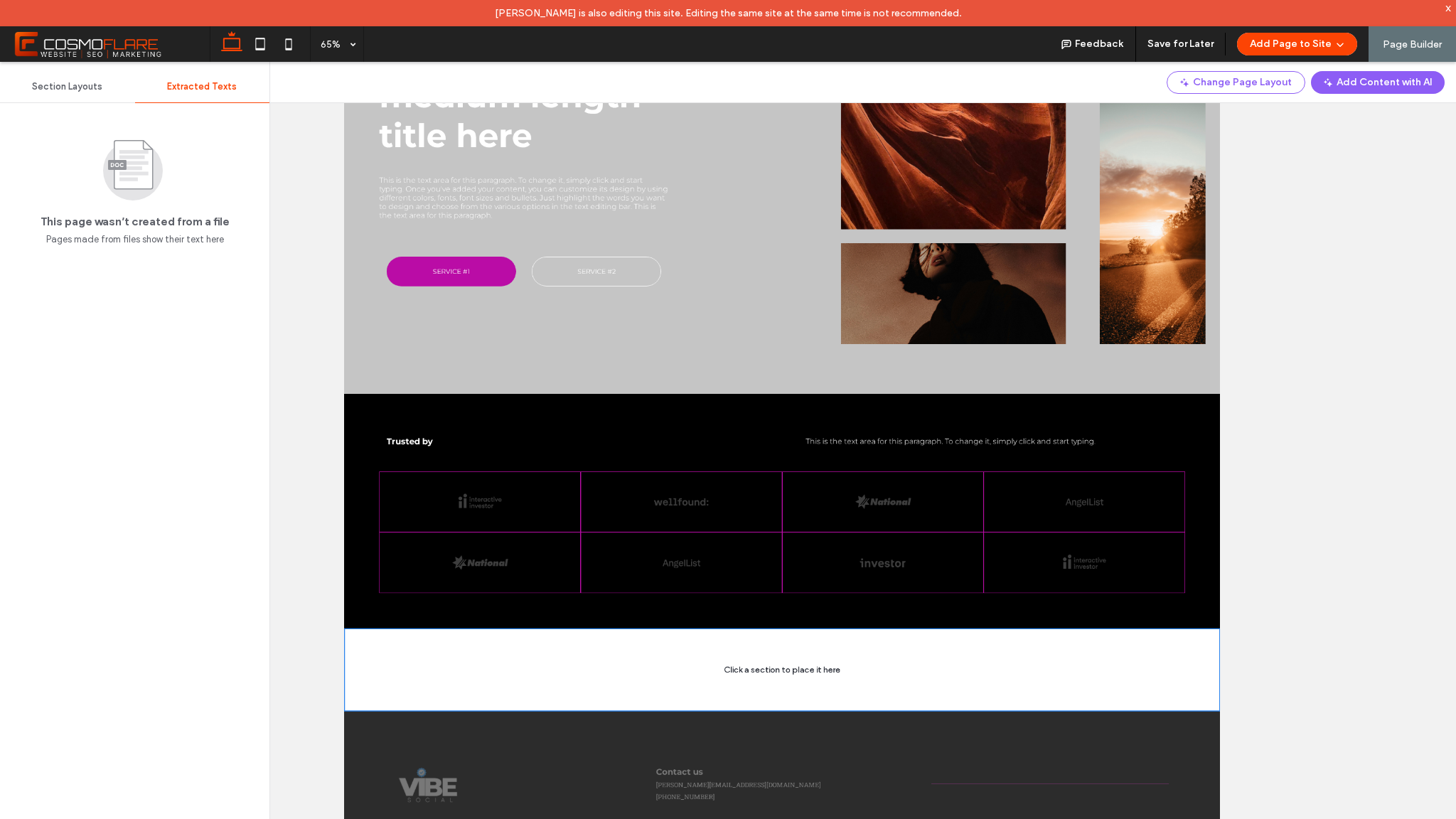
click at [80, 89] on span "Section Layouts" at bounding box center [66, 86] width 70 height 11
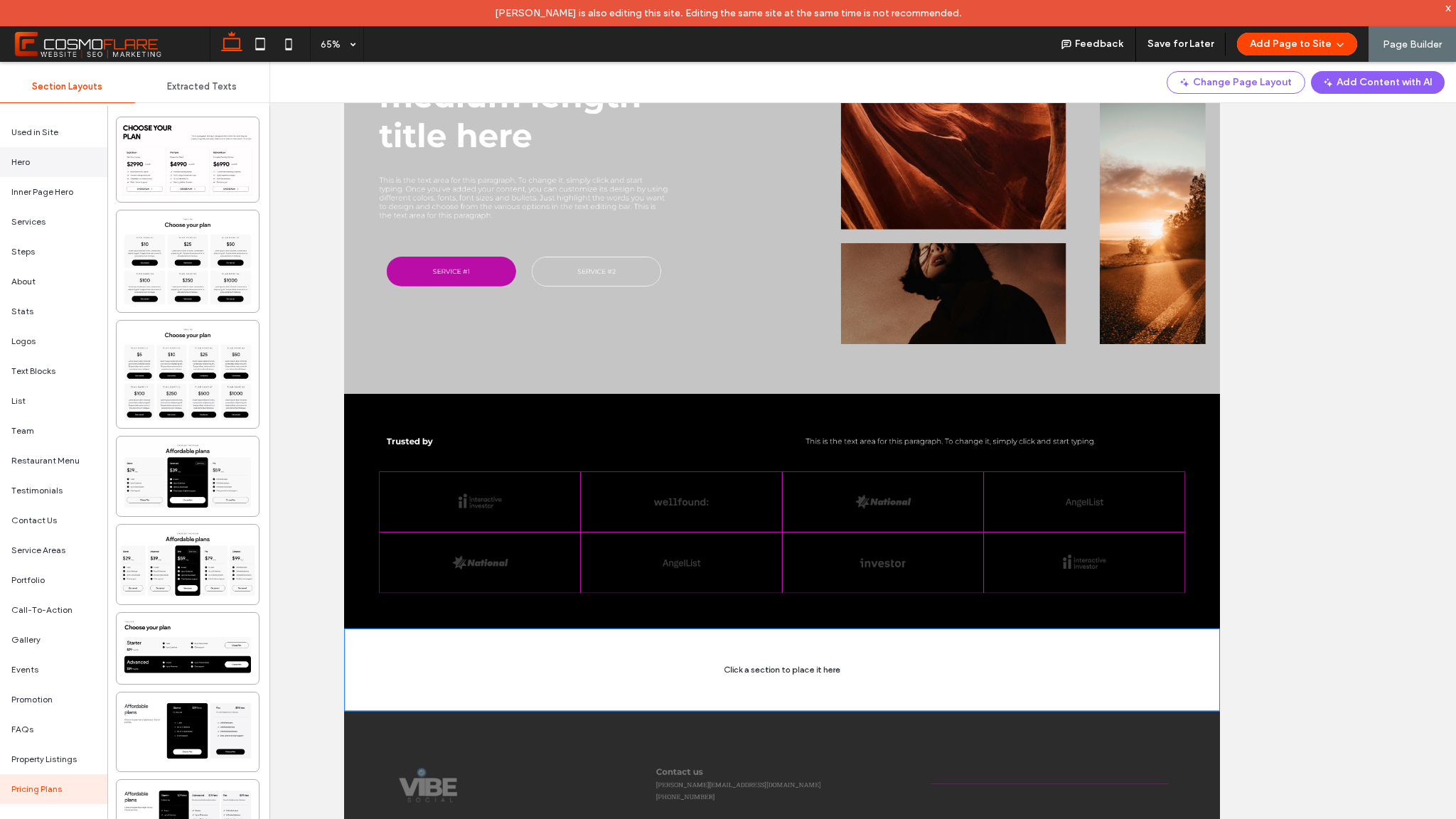
click at [44, 165] on div "Hero" at bounding box center [54, 162] width 108 height 30
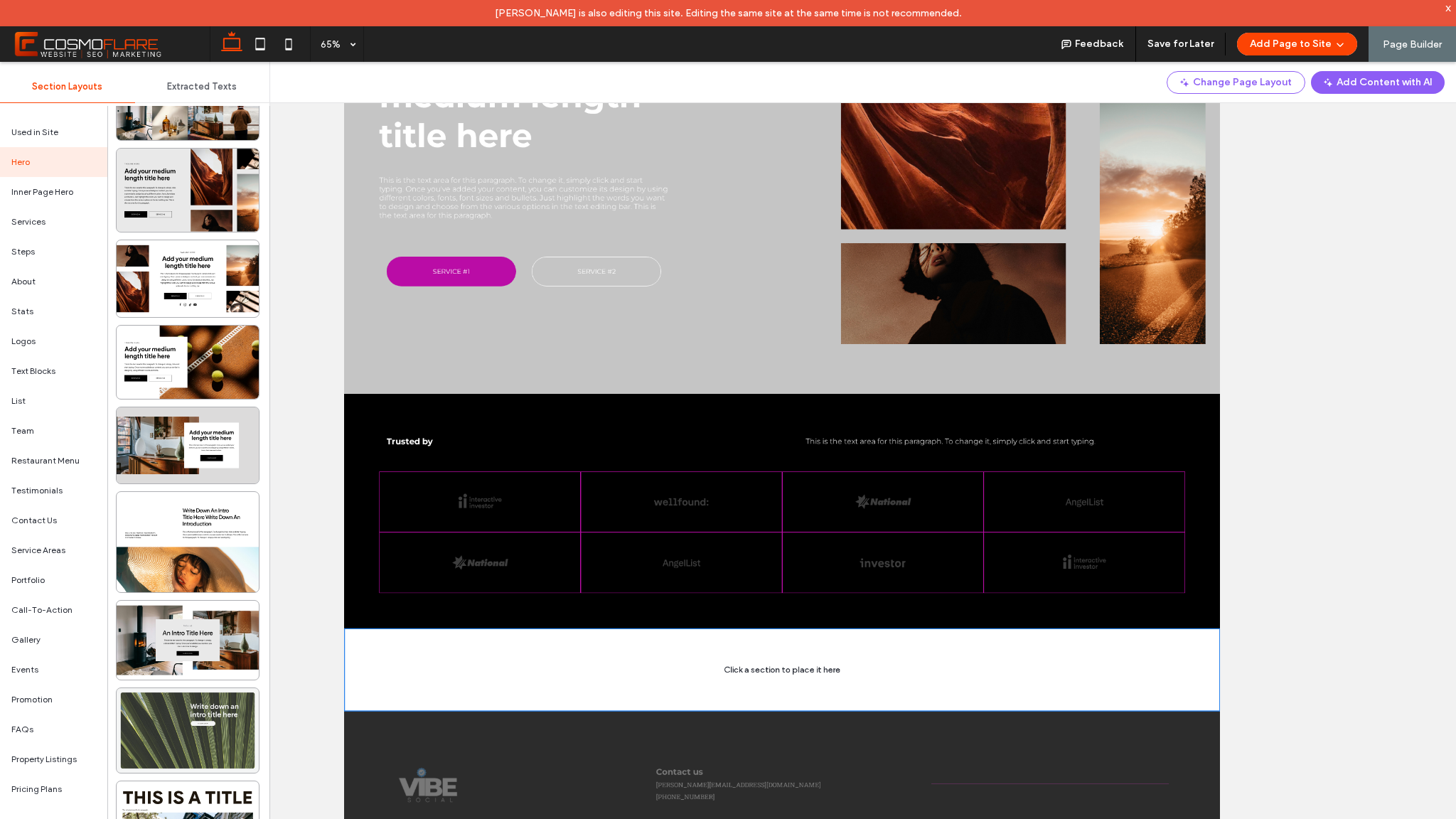
scroll to position [2153, 0]
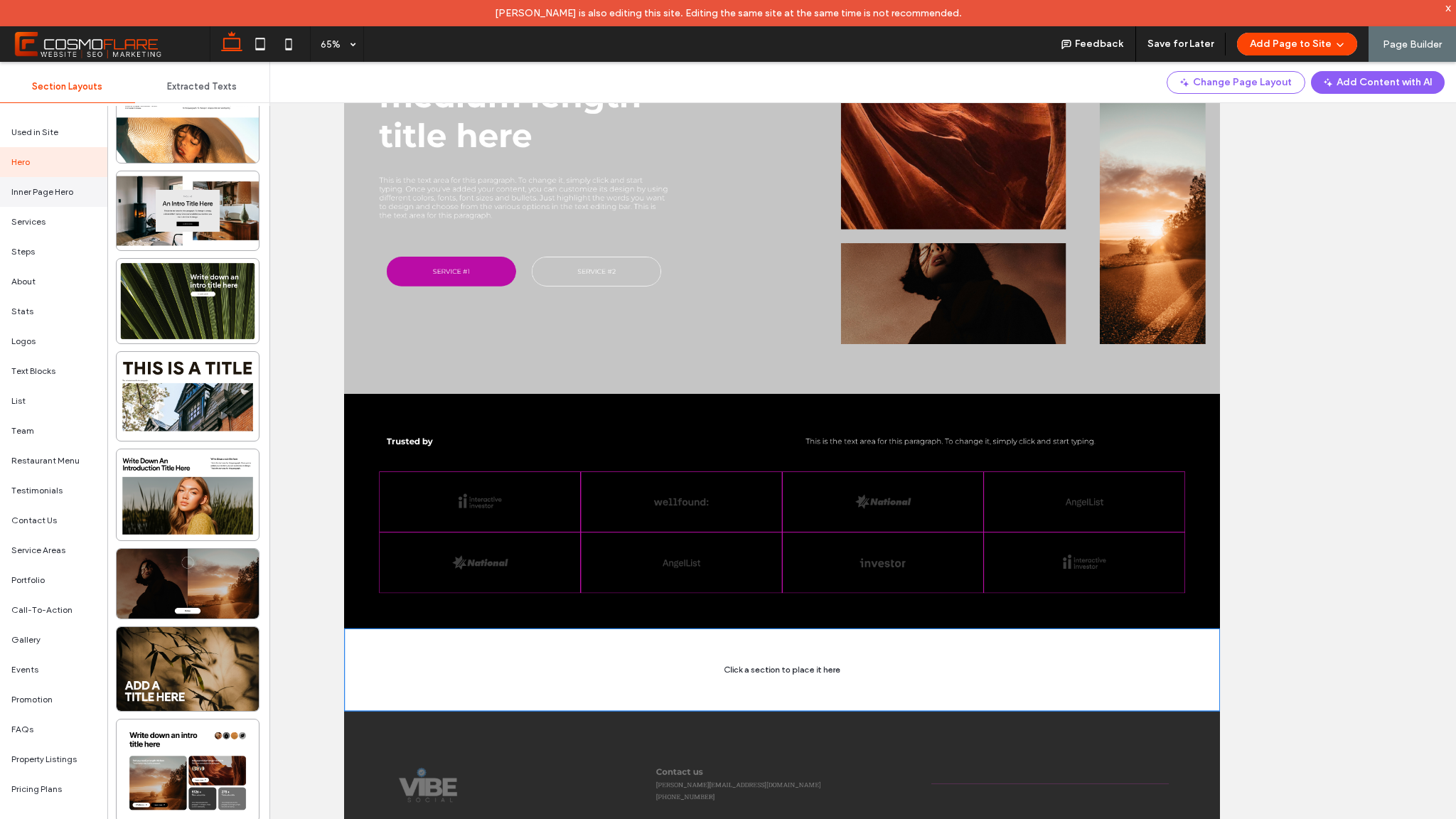
click at [37, 193] on span "Inner Page Hero" at bounding box center [42, 192] width 62 height 13
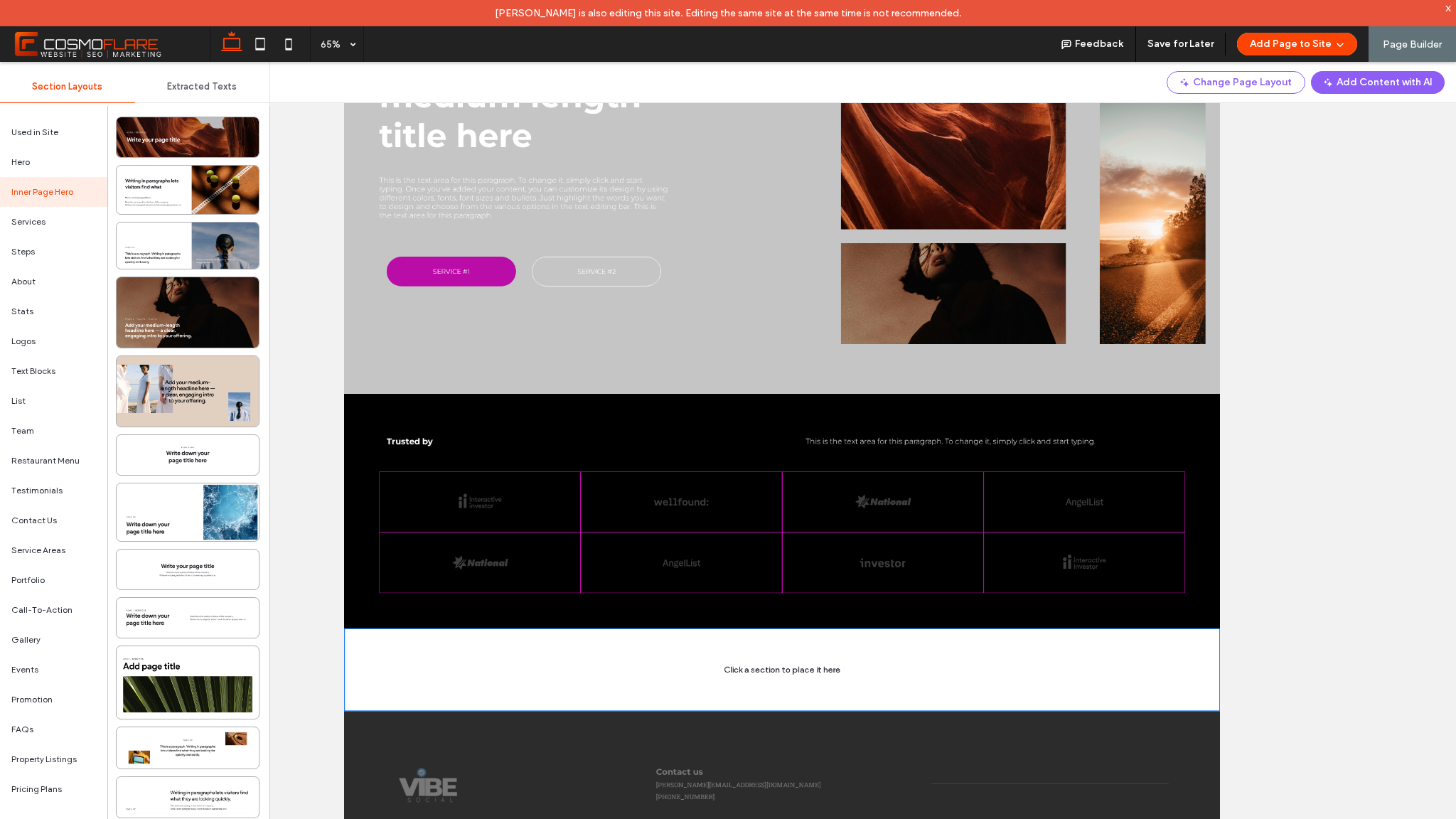
click at [37, 193] on div "Inner Page Hero" at bounding box center [54, 192] width 108 height 30
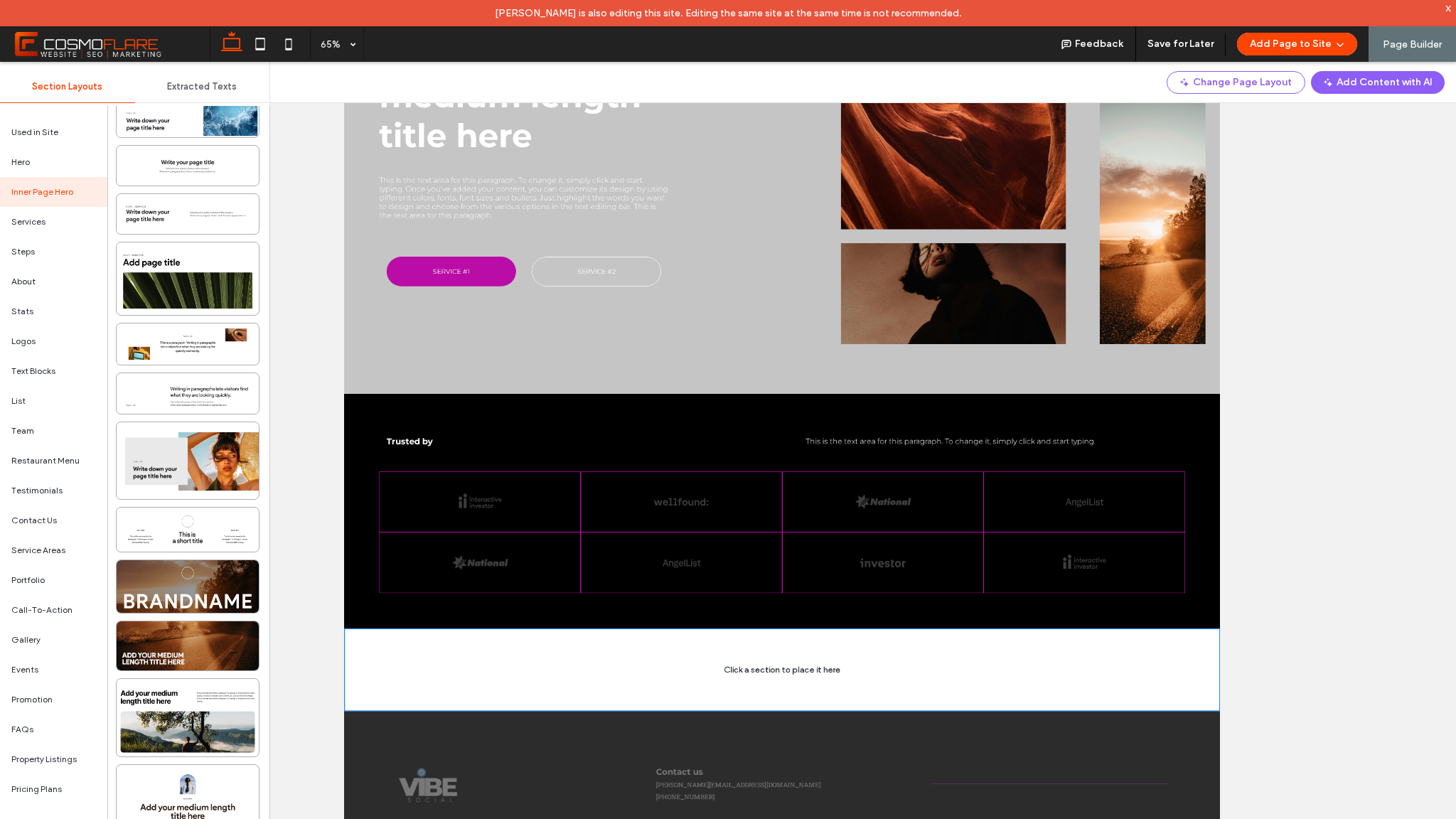
scroll to position [621, 0]
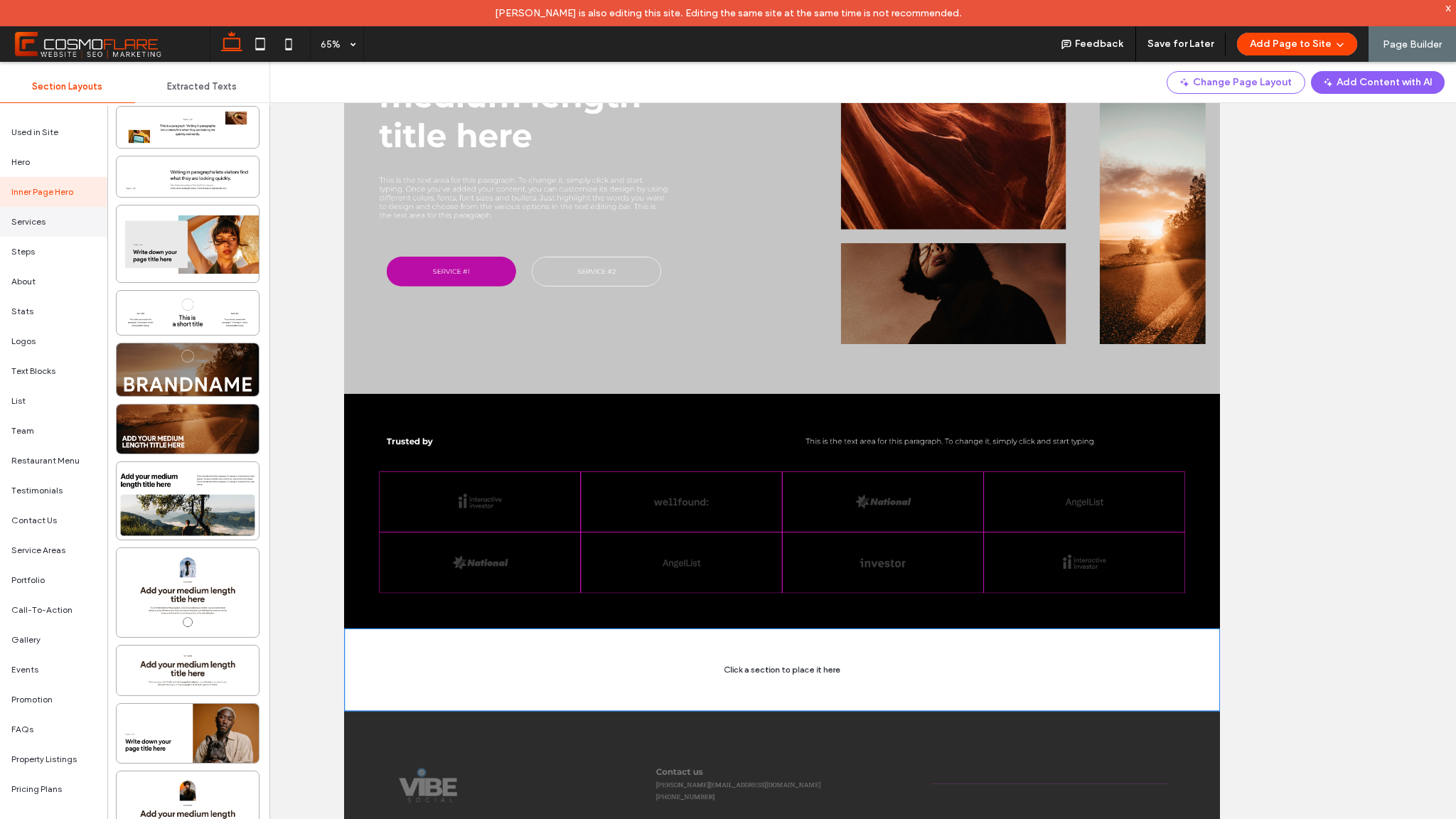
click at [41, 221] on span "Services" at bounding box center [28, 221] width 34 height 13
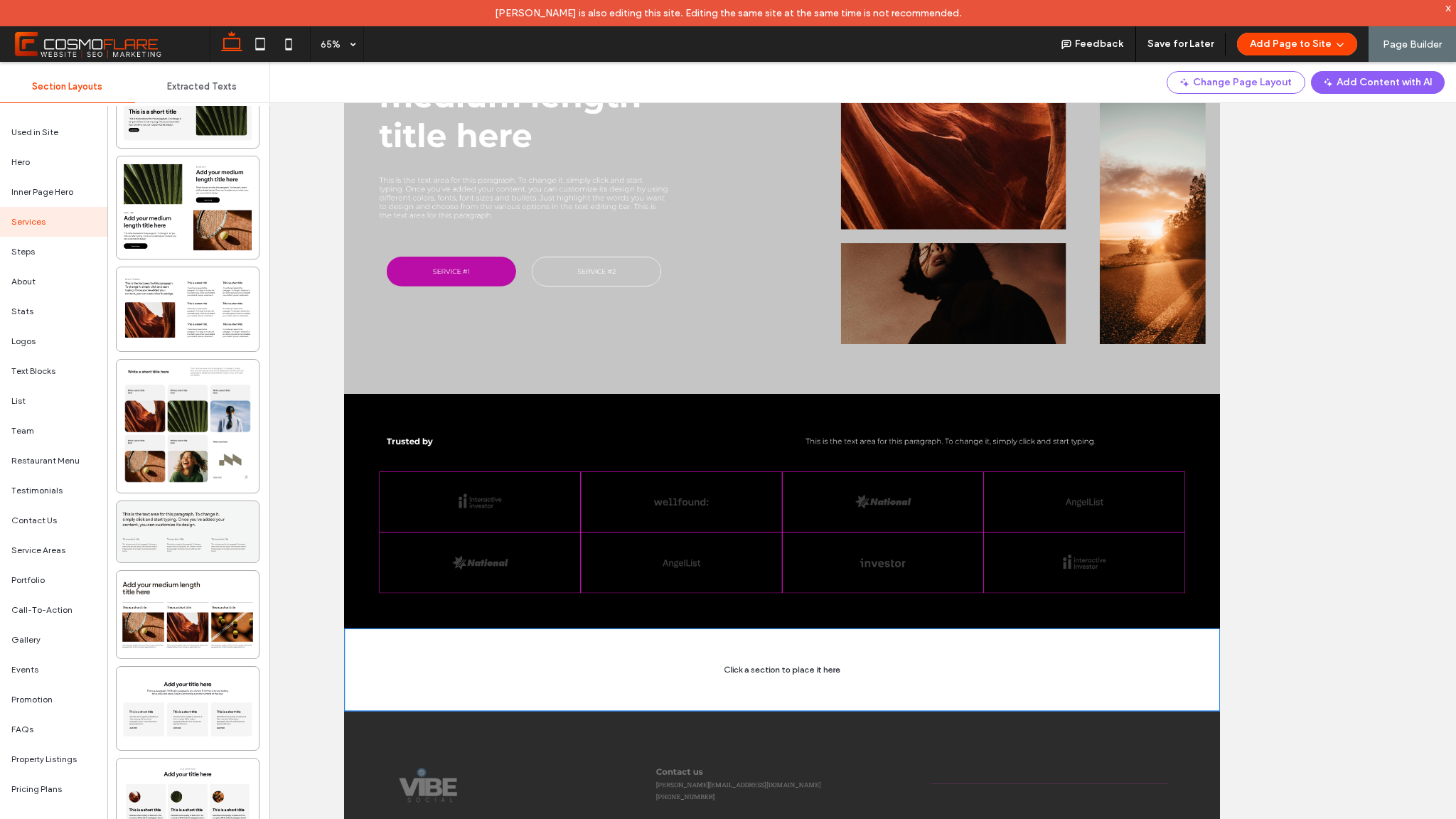
scroll to position [7381, 0]
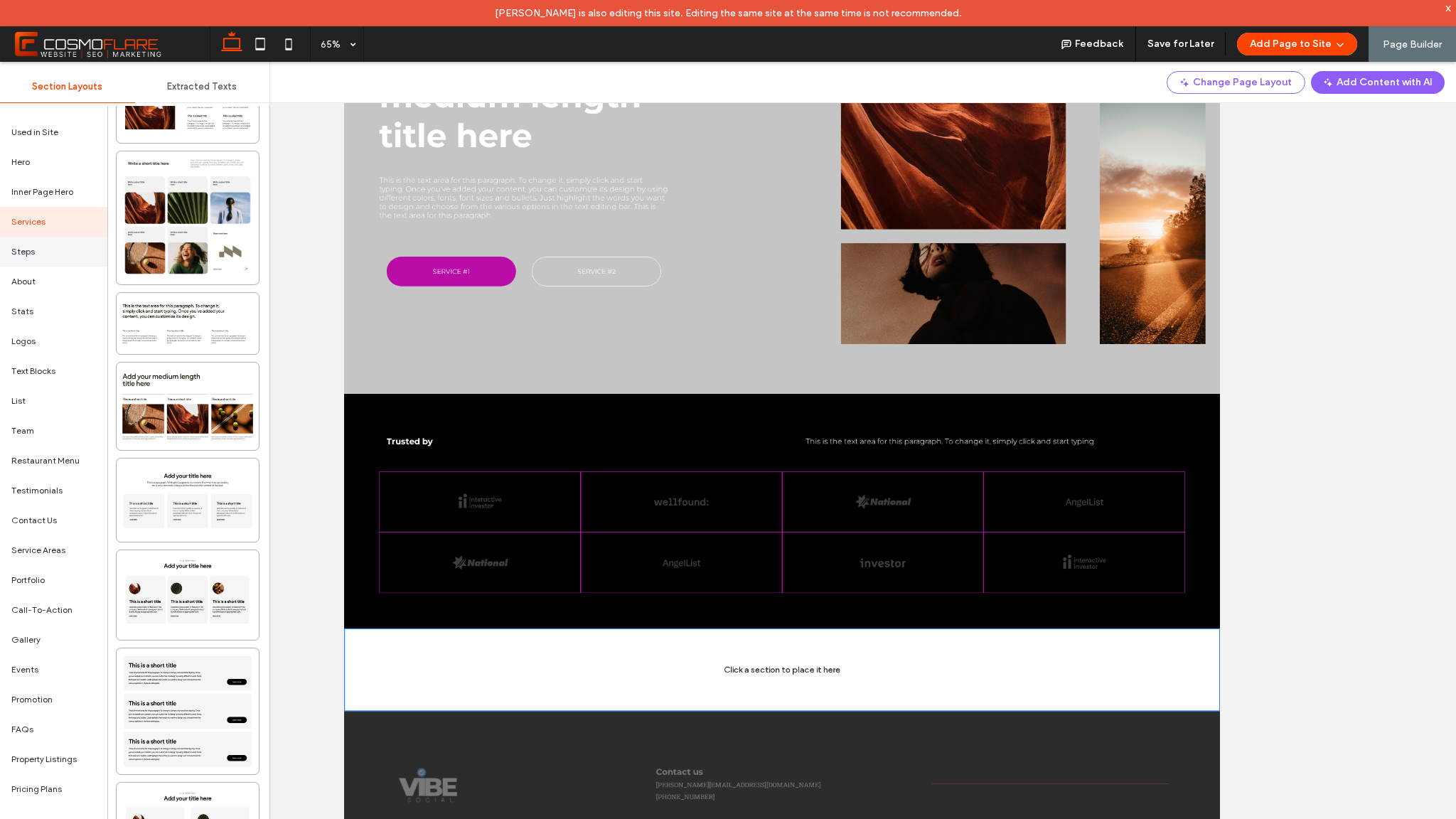
click at [59, 259] on div "Steps" at bounding box center [54, 252] width 108 height 30
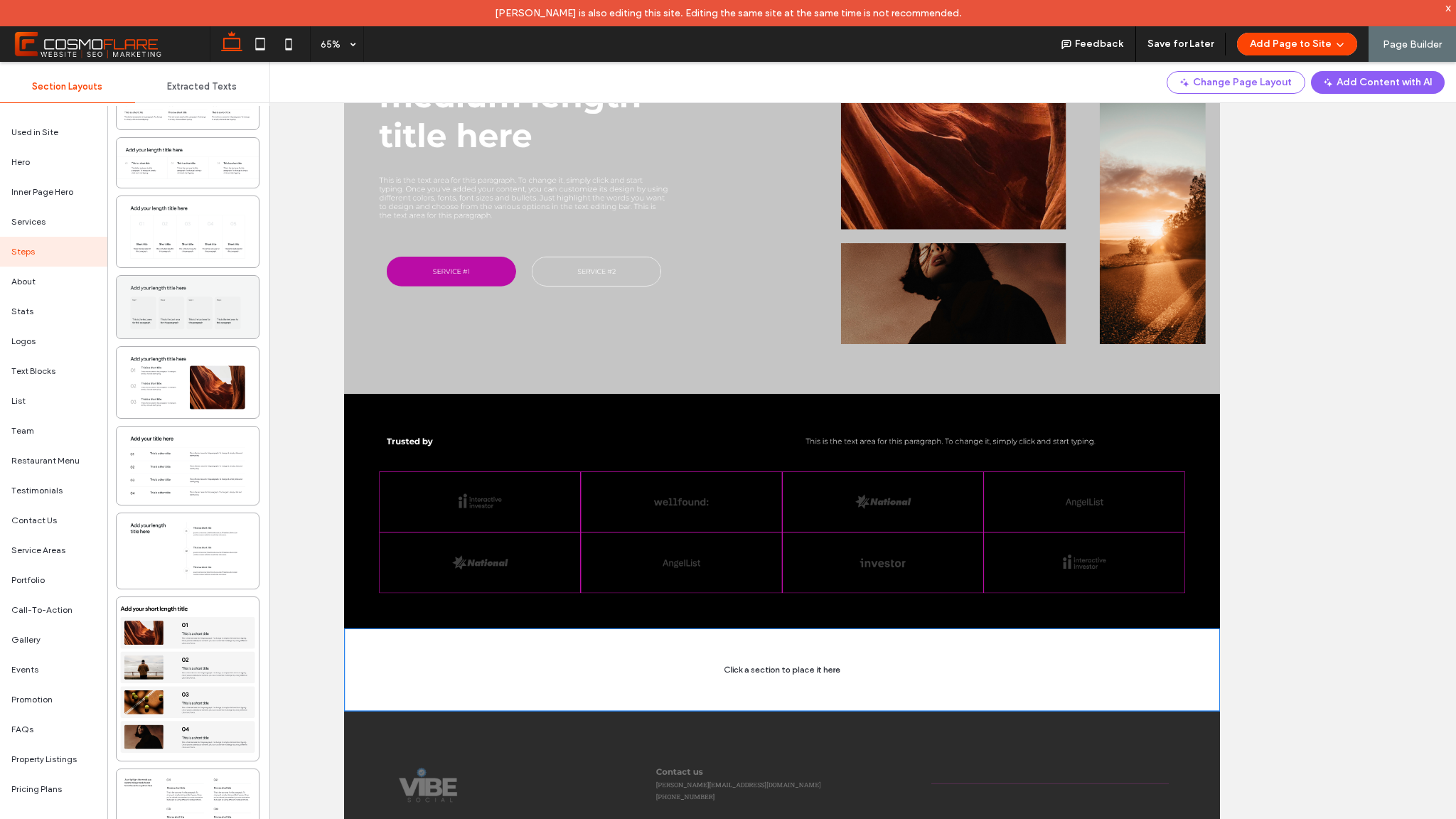
scroll to position [2217, 0]
click at [38, 292] on div "About" at bounding box center [54, 281] width 108 height 30
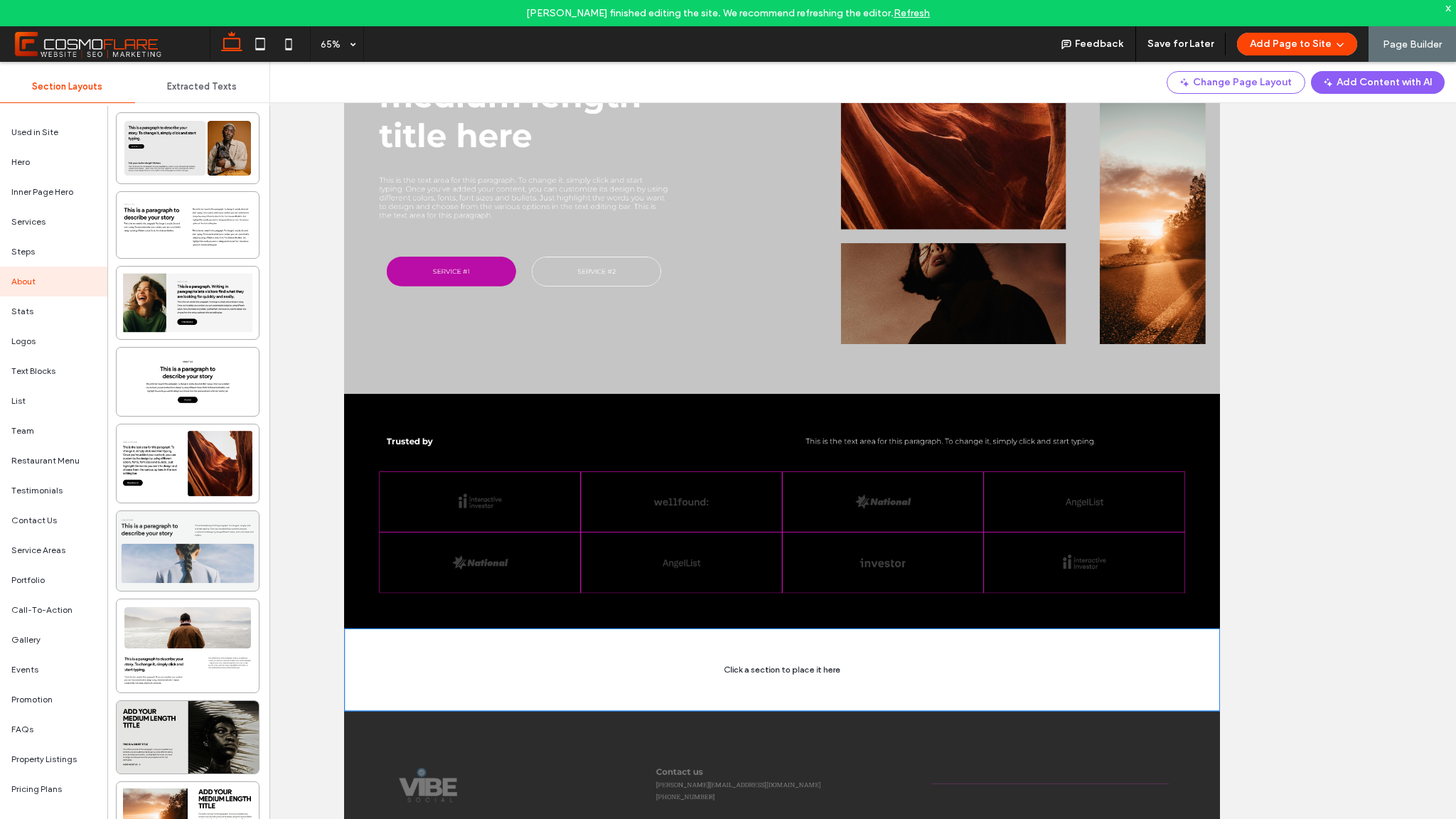
scroll to position [2622, 0]
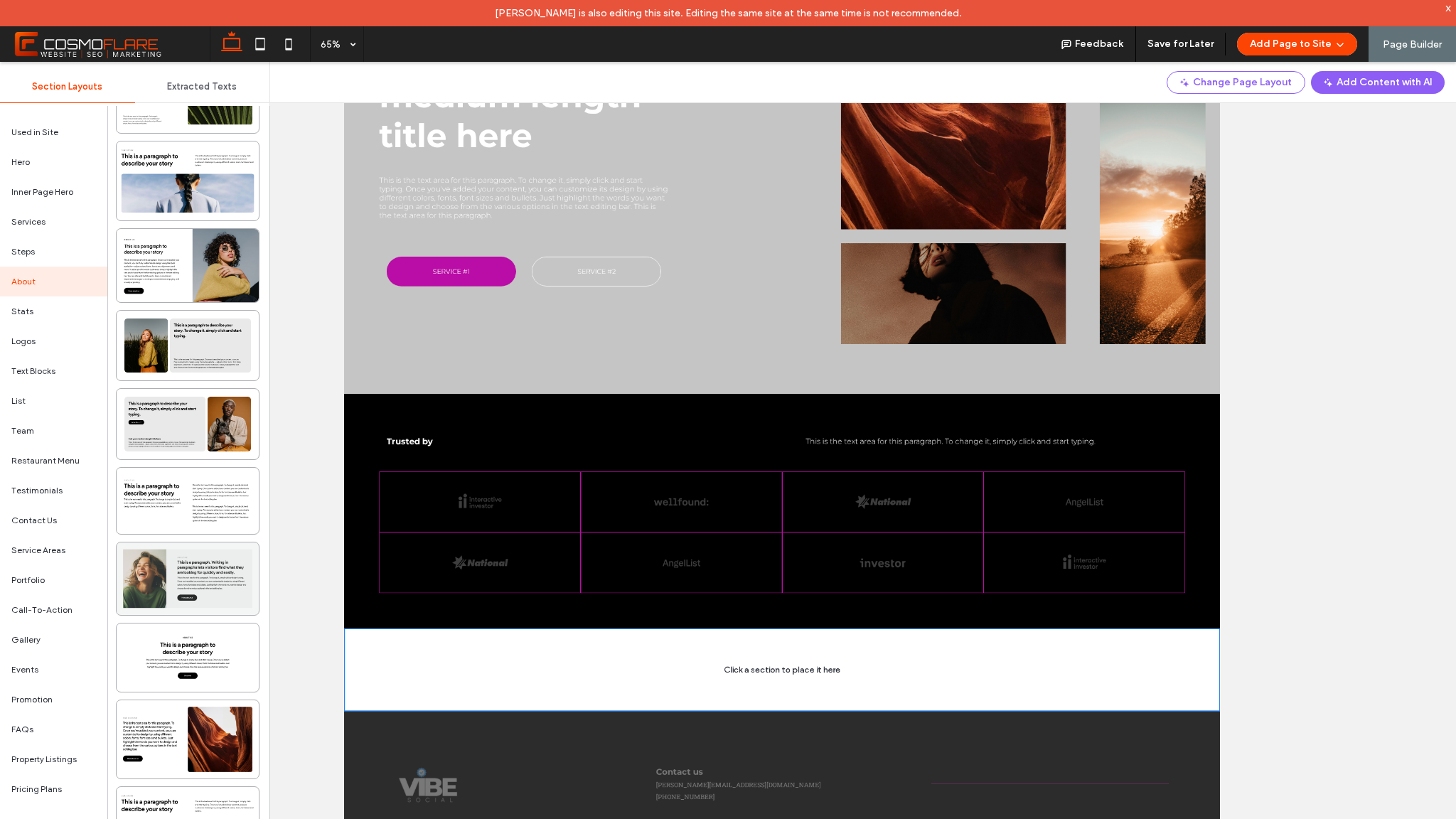
click at [226, 582] on div at bounding box center [187, 578] width 142 height 72
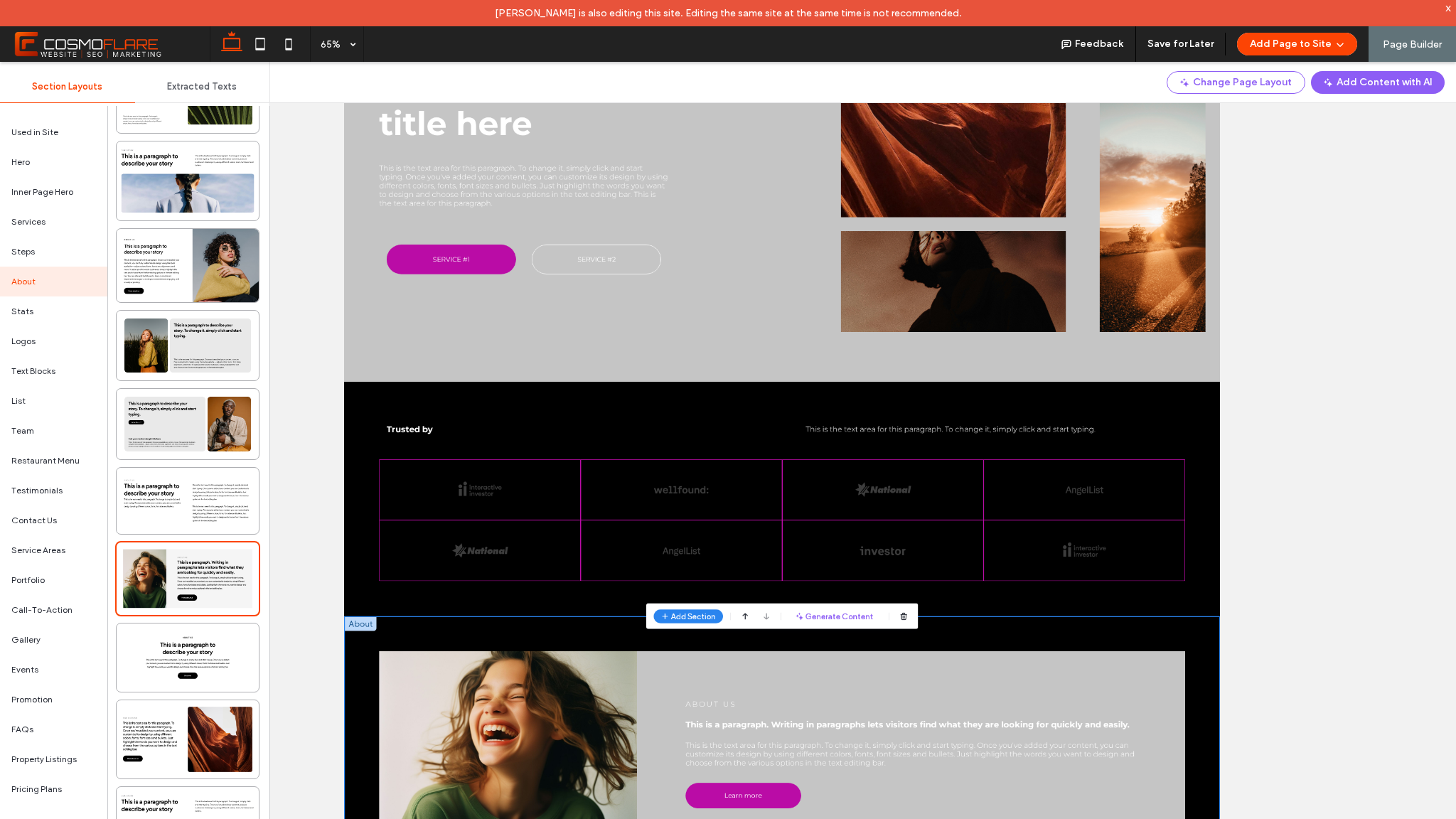
scroll to position [589, 0]
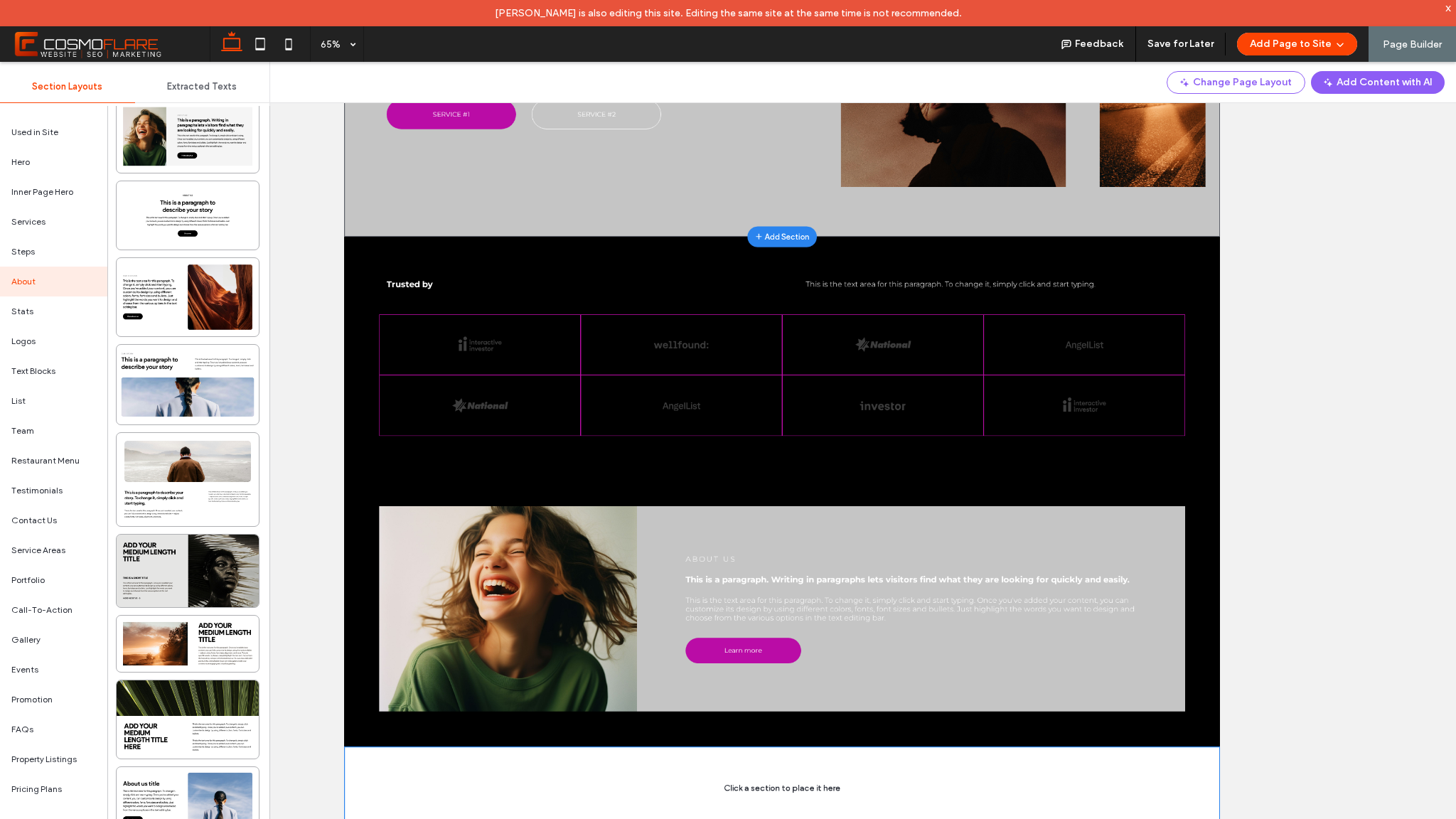
scroll to position [483, 0]
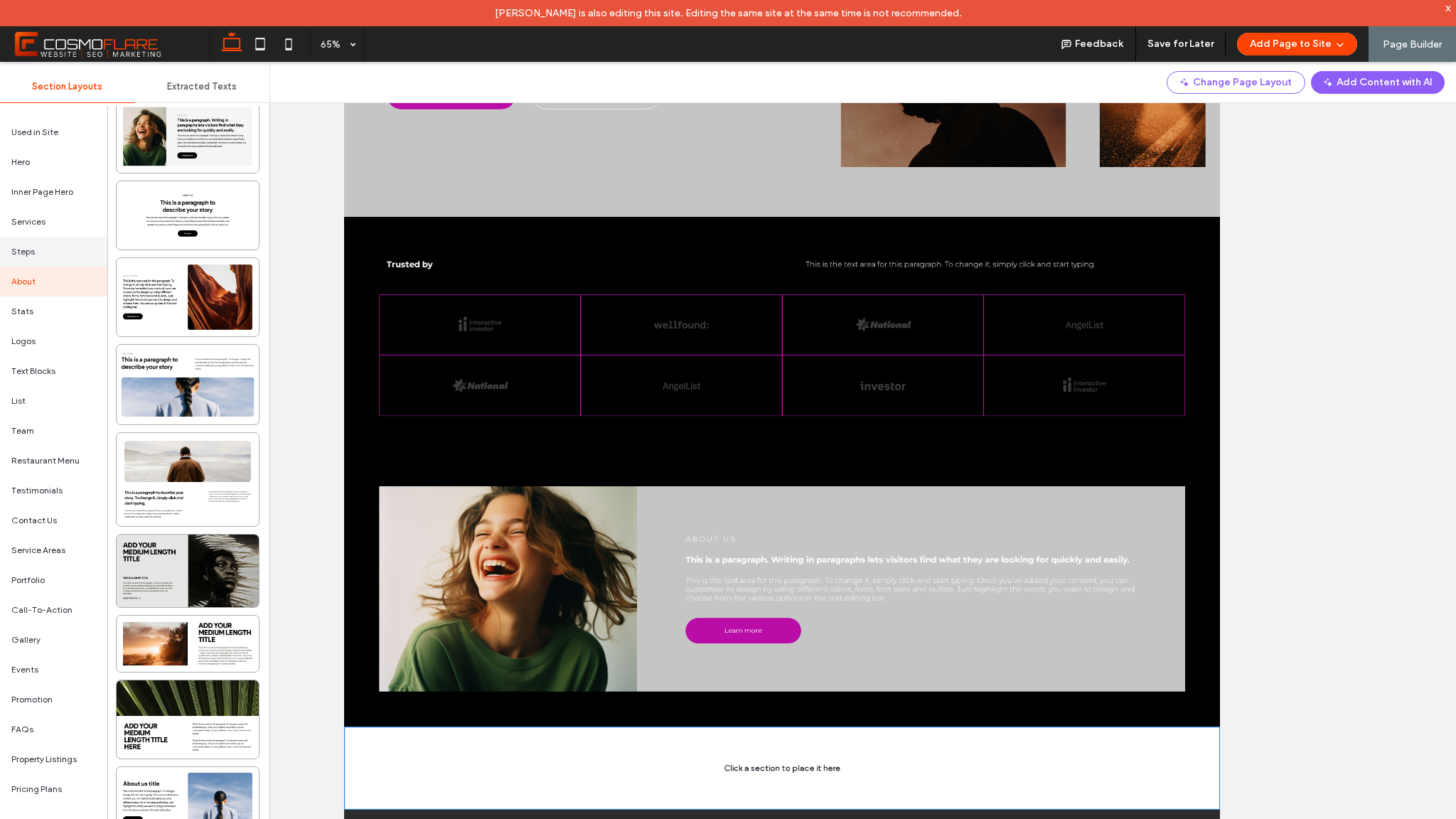
click at [43, 252] on div "Steps" at bounding box center [54, 252] width 108 height 30
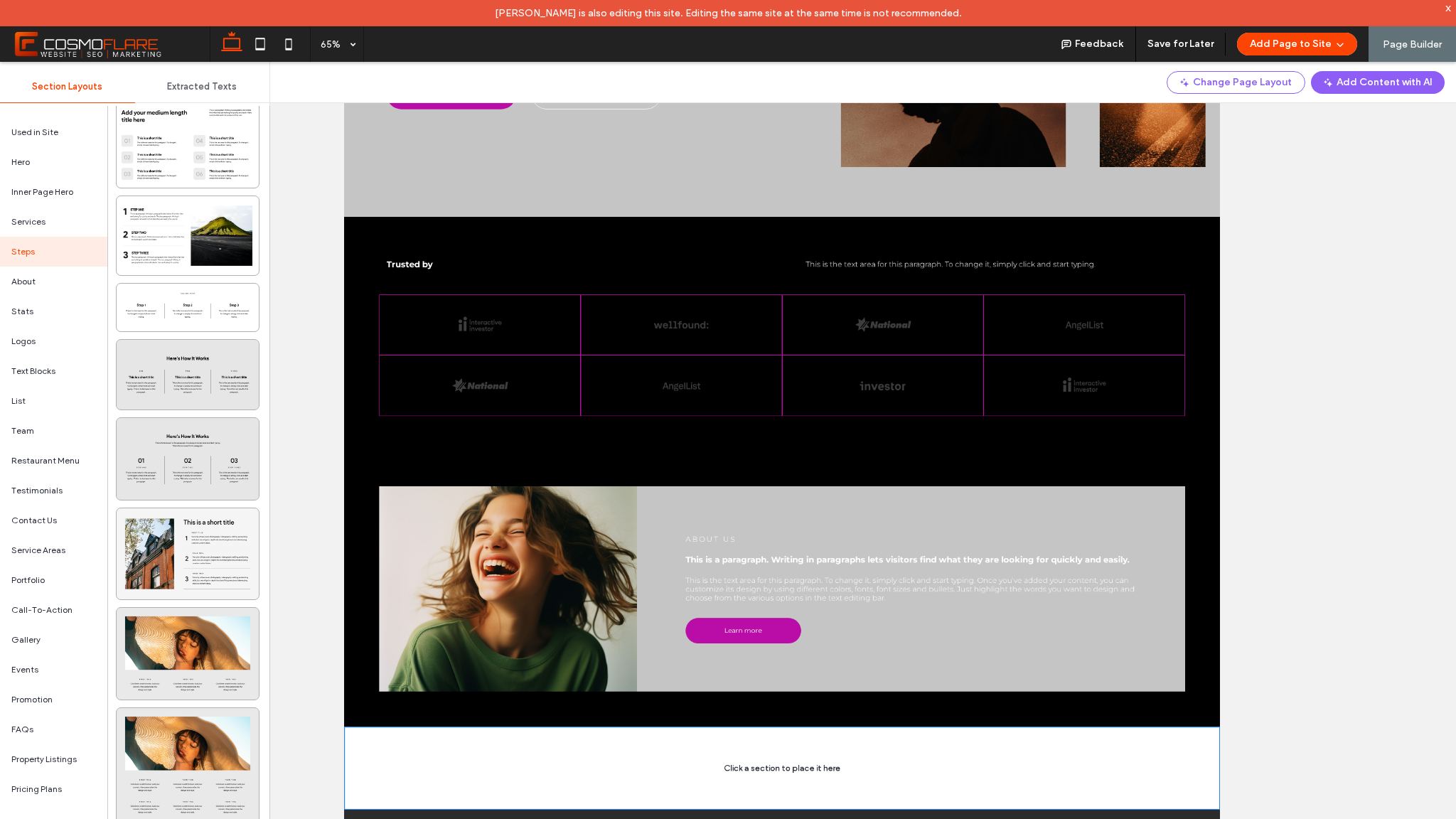
scroll to position [412, 0]
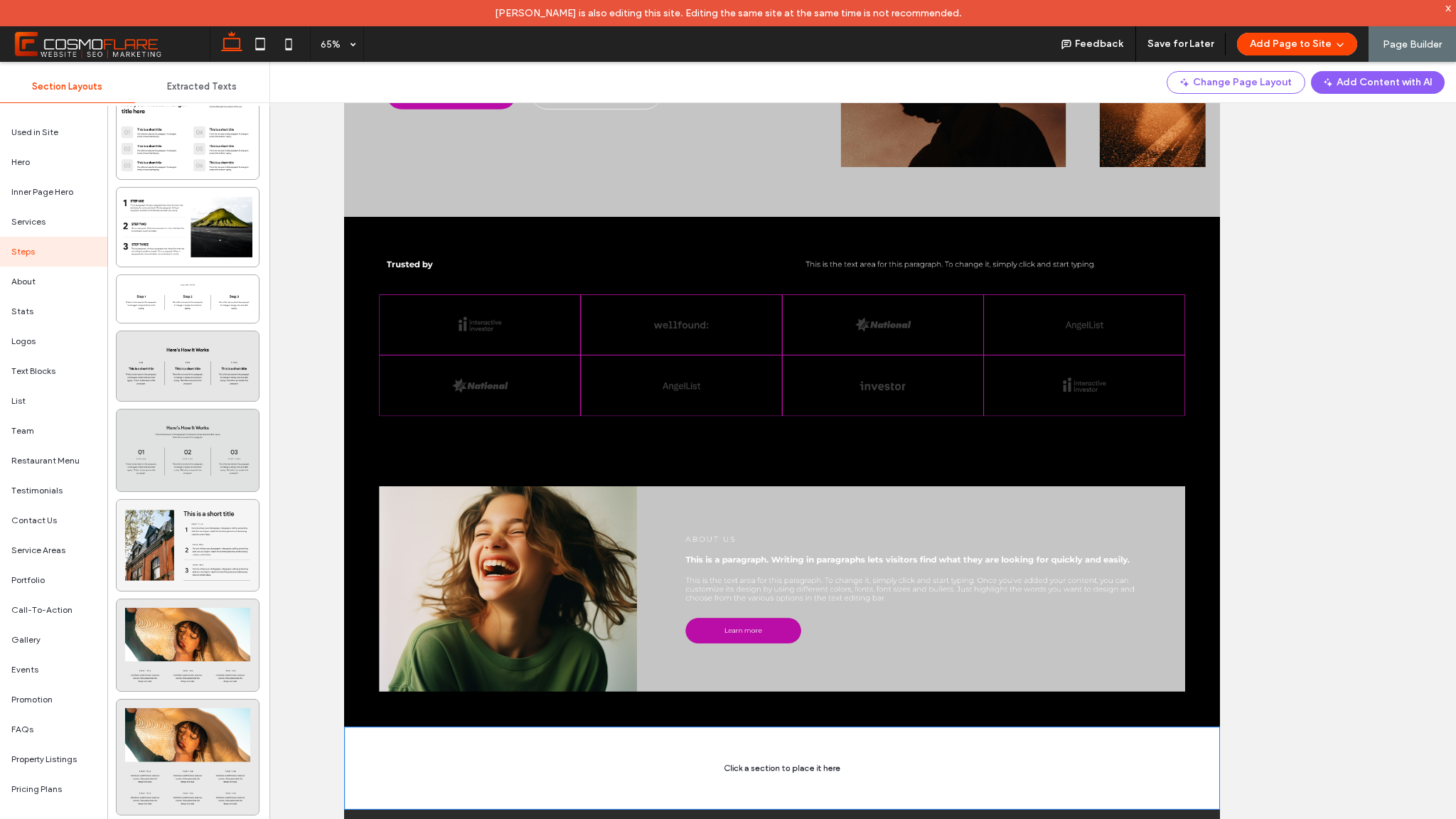
click at [225, 444] on div at bounding box center [187, 451] width 142 height 83
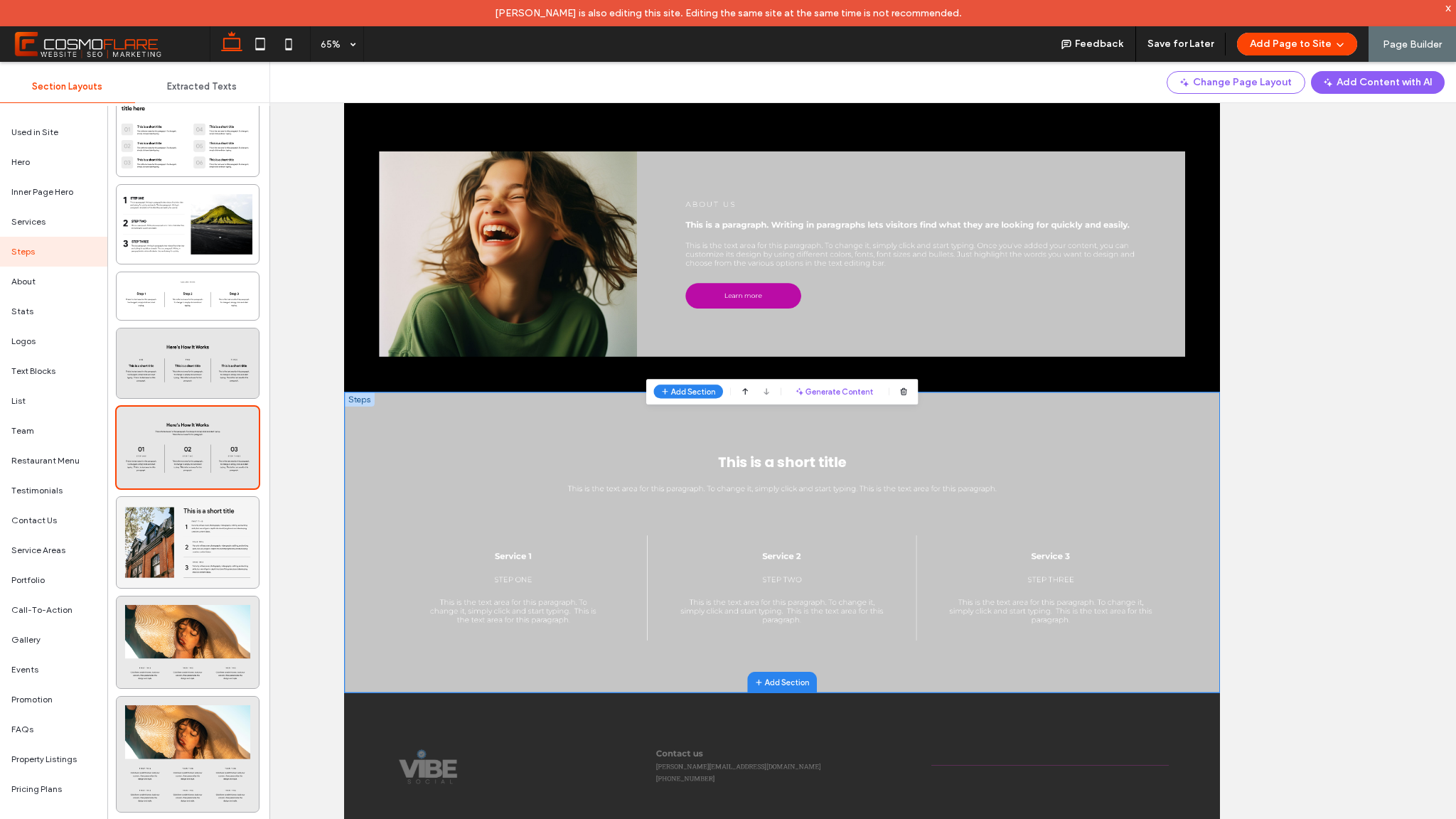
scroll to position [0, 0]
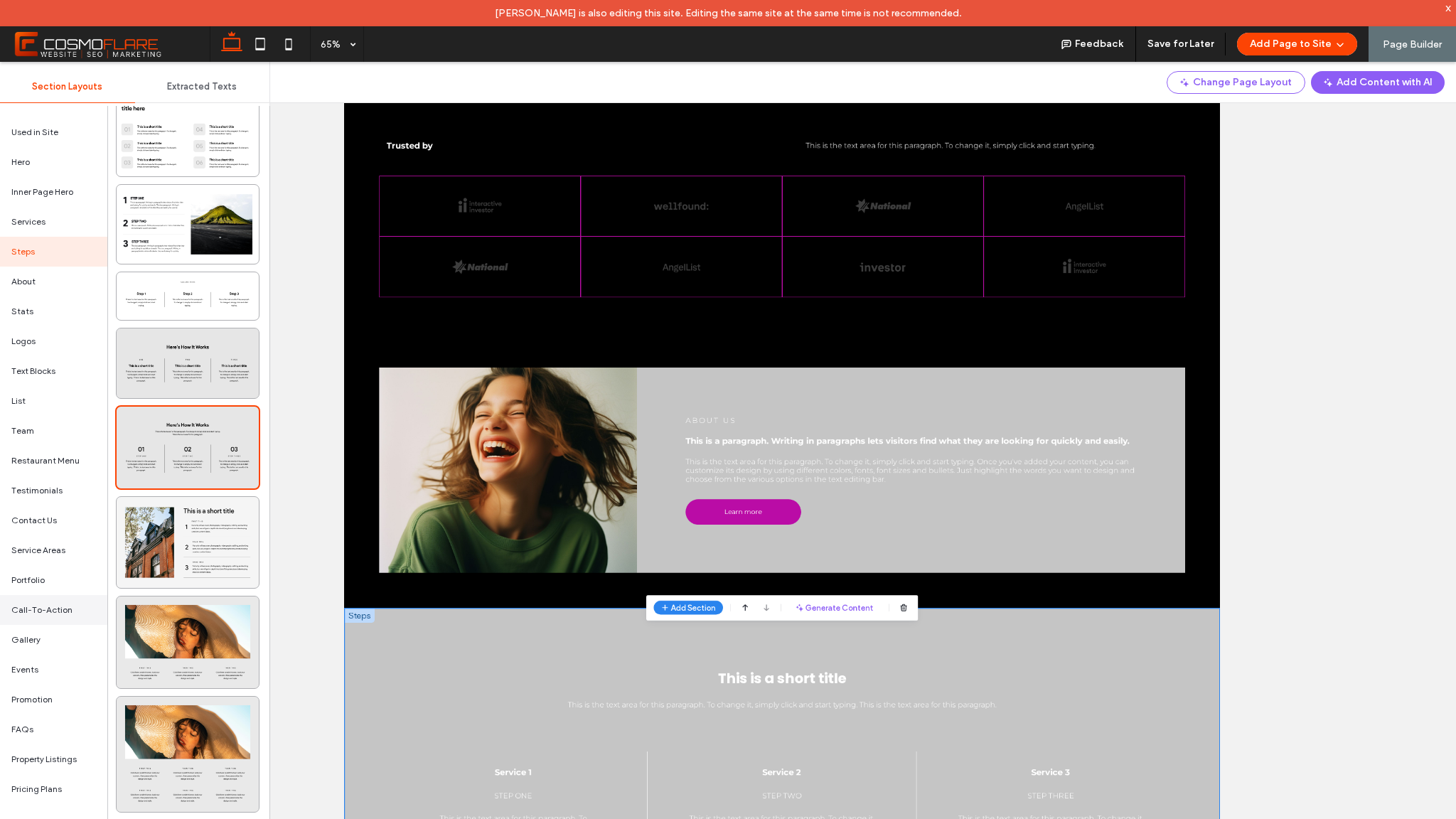
click at [68, 602] on div "Call-To-Action" at bounding box center [54, 610] width 108 height 30
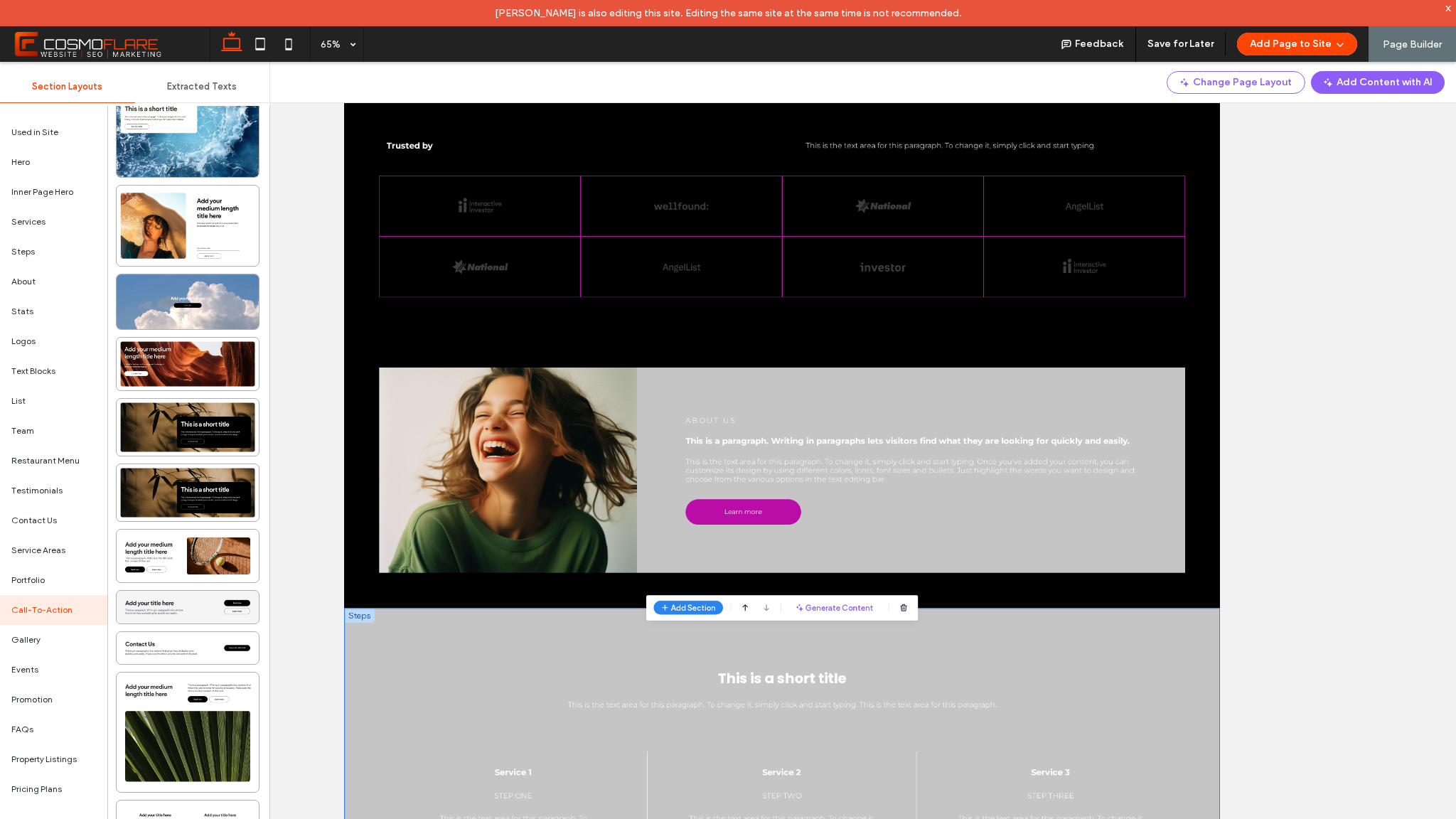
scroll to position [1449, 0]
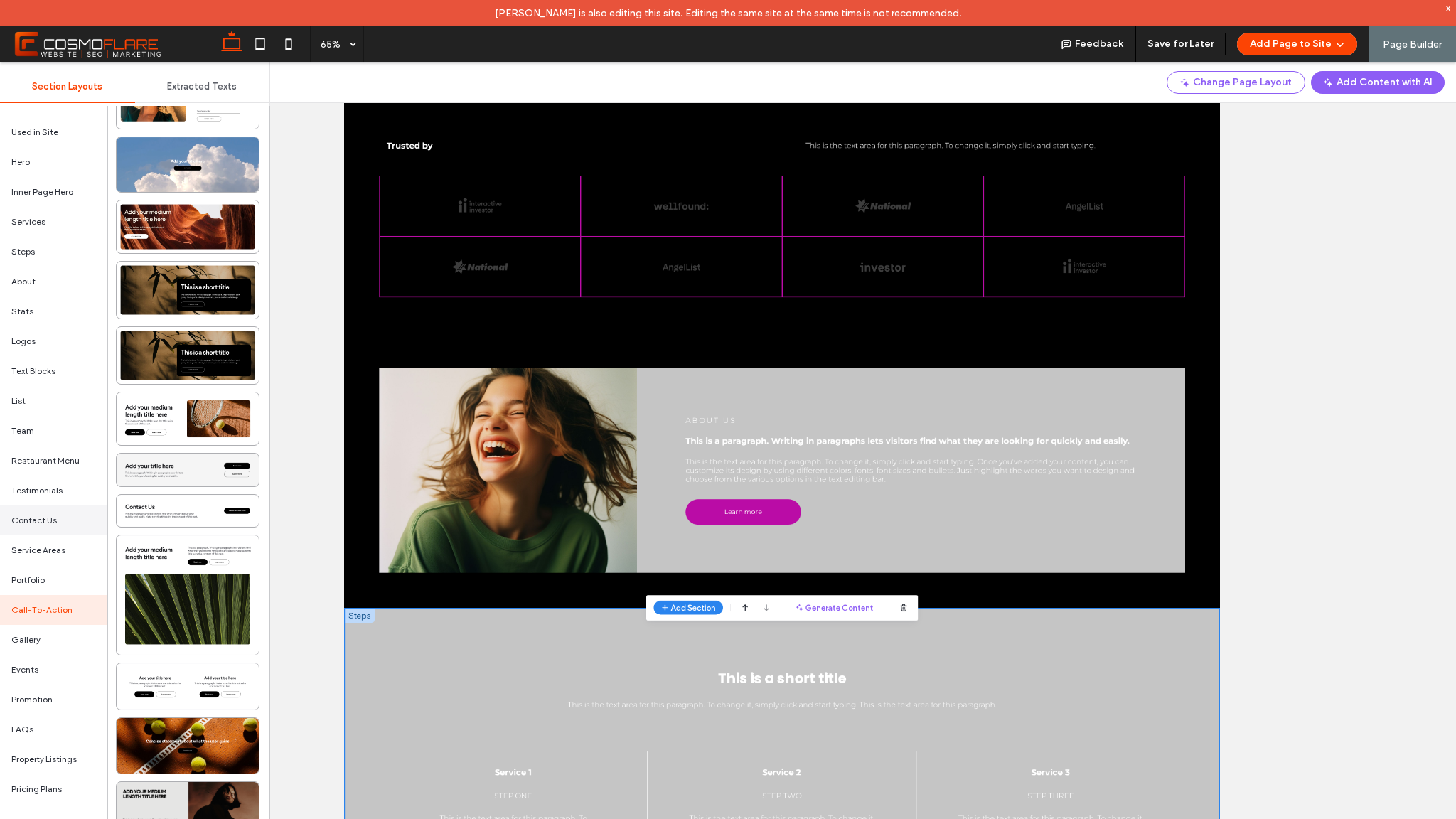
click at [33, 520] on span "Contact Us" at bounding box center [34, 520] width 46 height 13
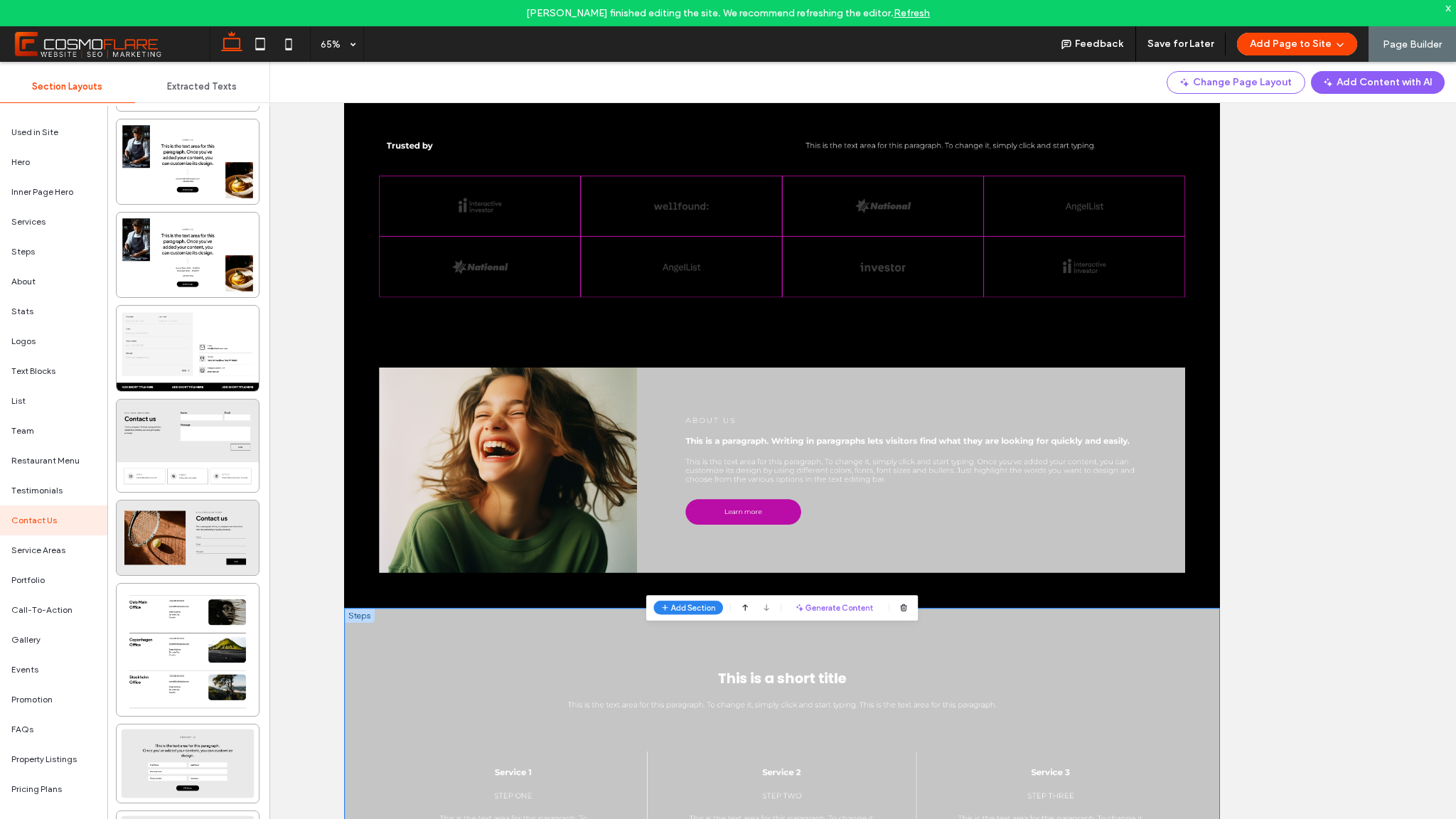
scroll to position [603, 0]
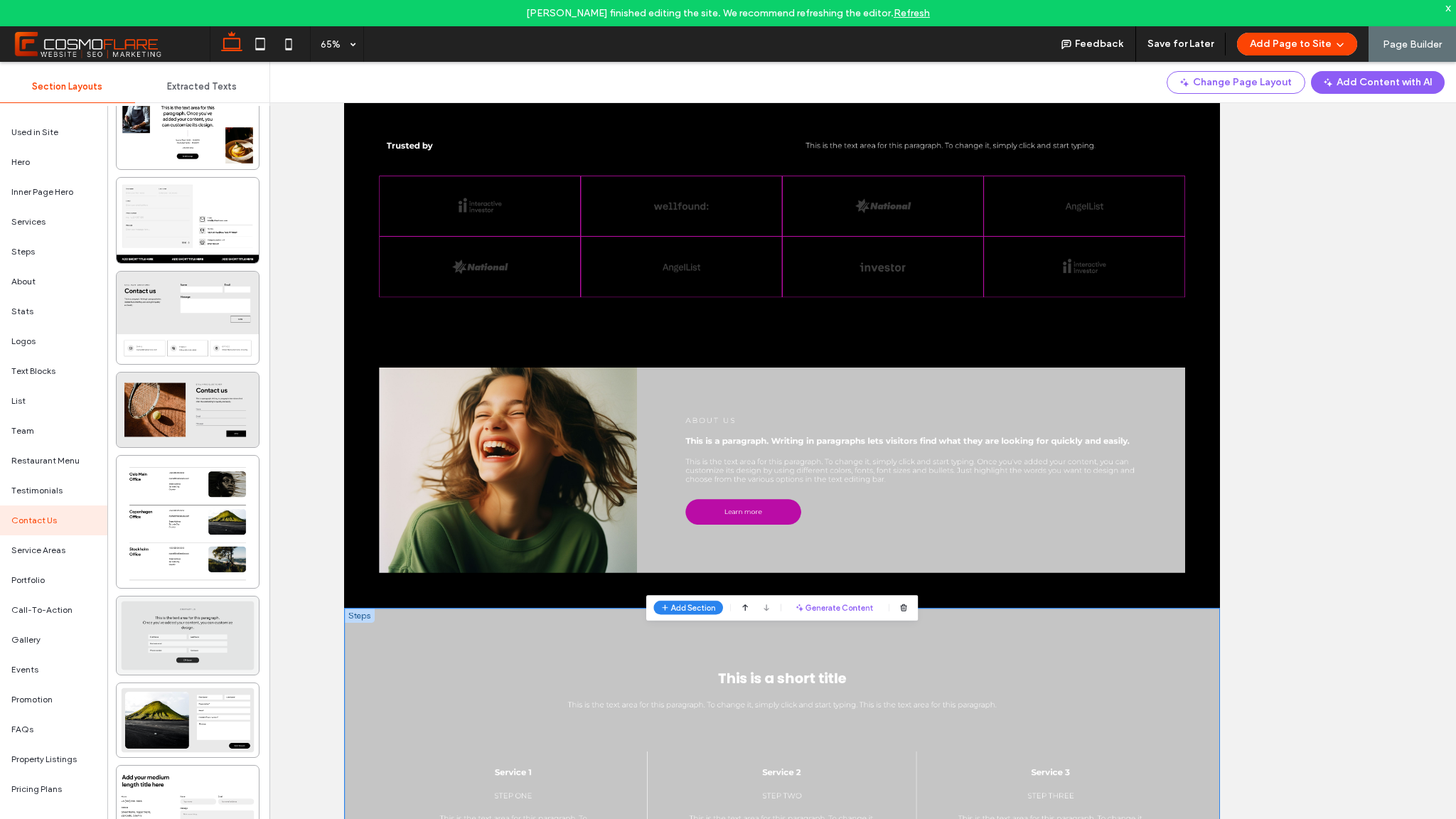
click at [223, 621] on div at bounding box center [187, 636] width 142 height 78
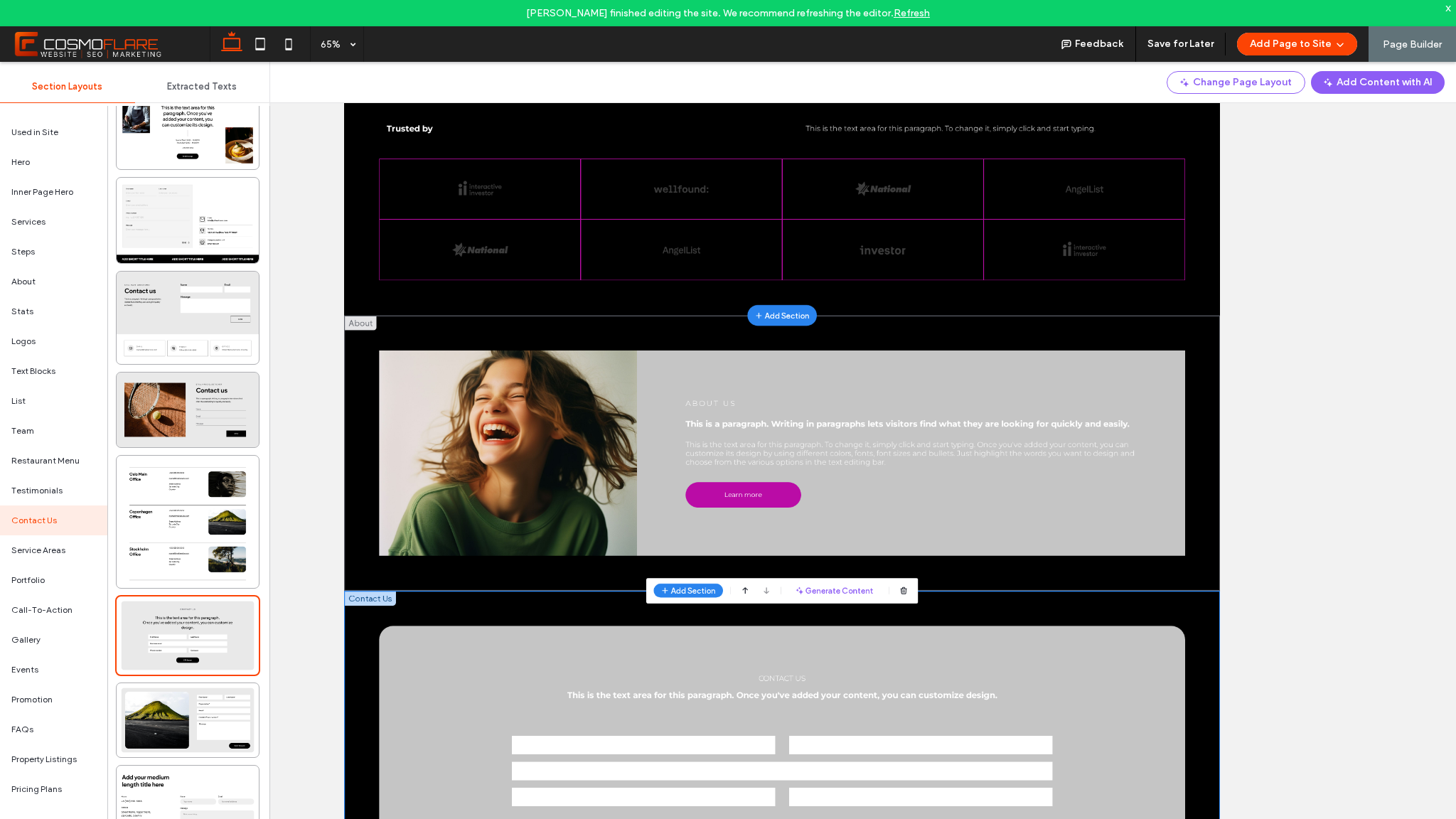
scroll to position [666, 0]
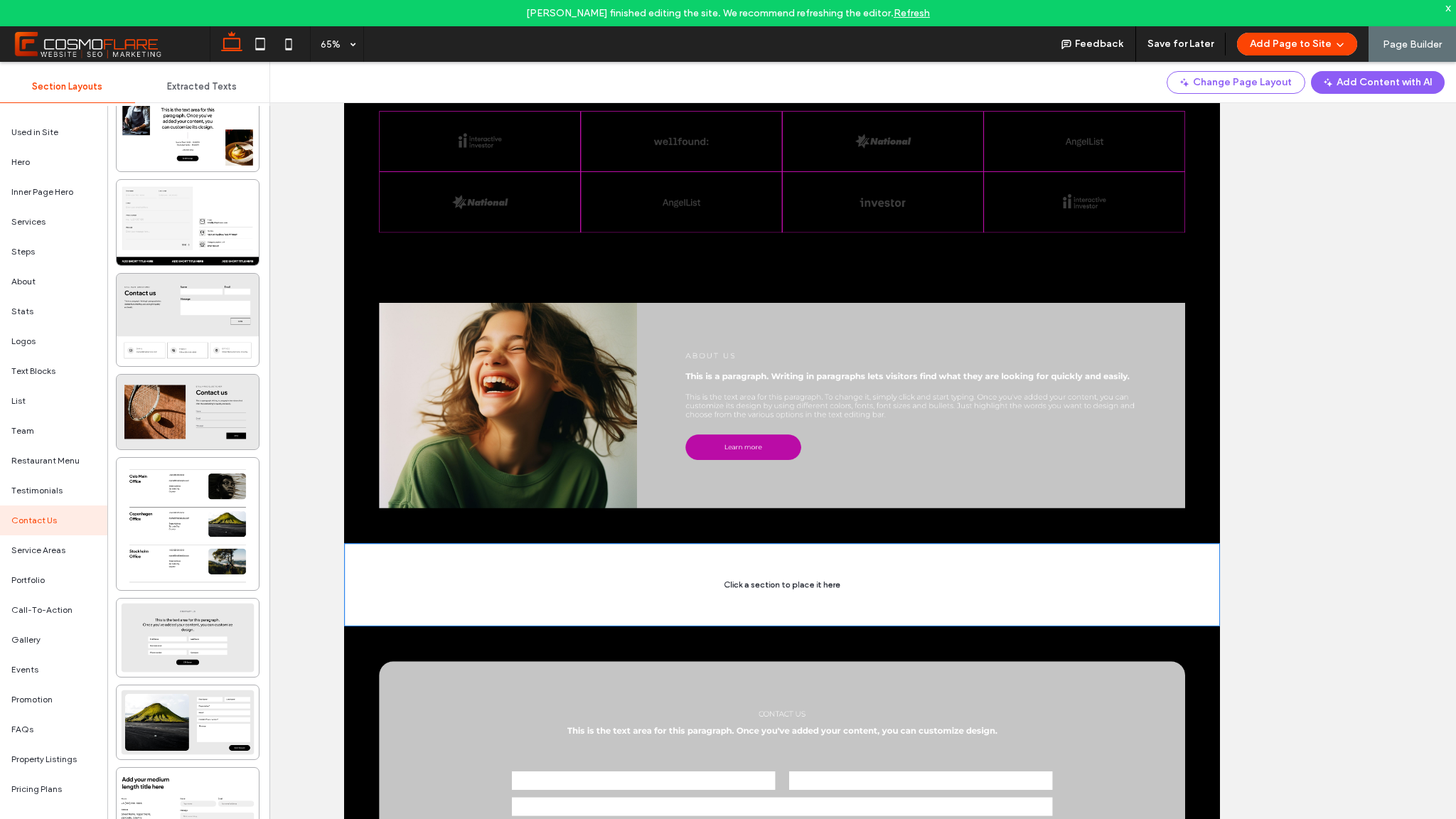
scroll to position [601, 0]
click at [41, 345] on div "Logos" at bounding box center [54, 341] width 108 height 30
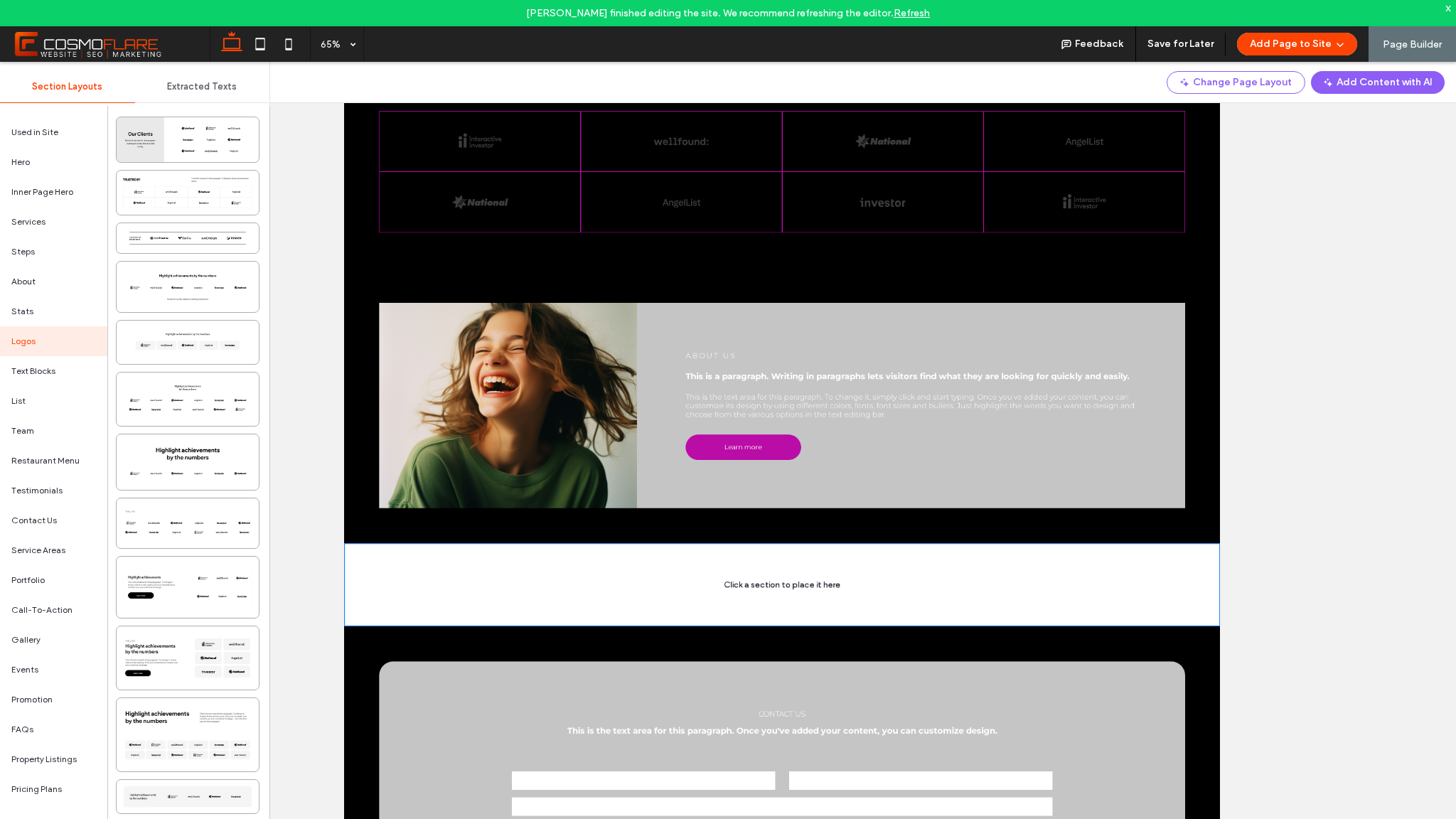
scroll to position [0, 0]
click at [33, 316] on div "Stats" at bounding box center [54, 311] width 108 height 30
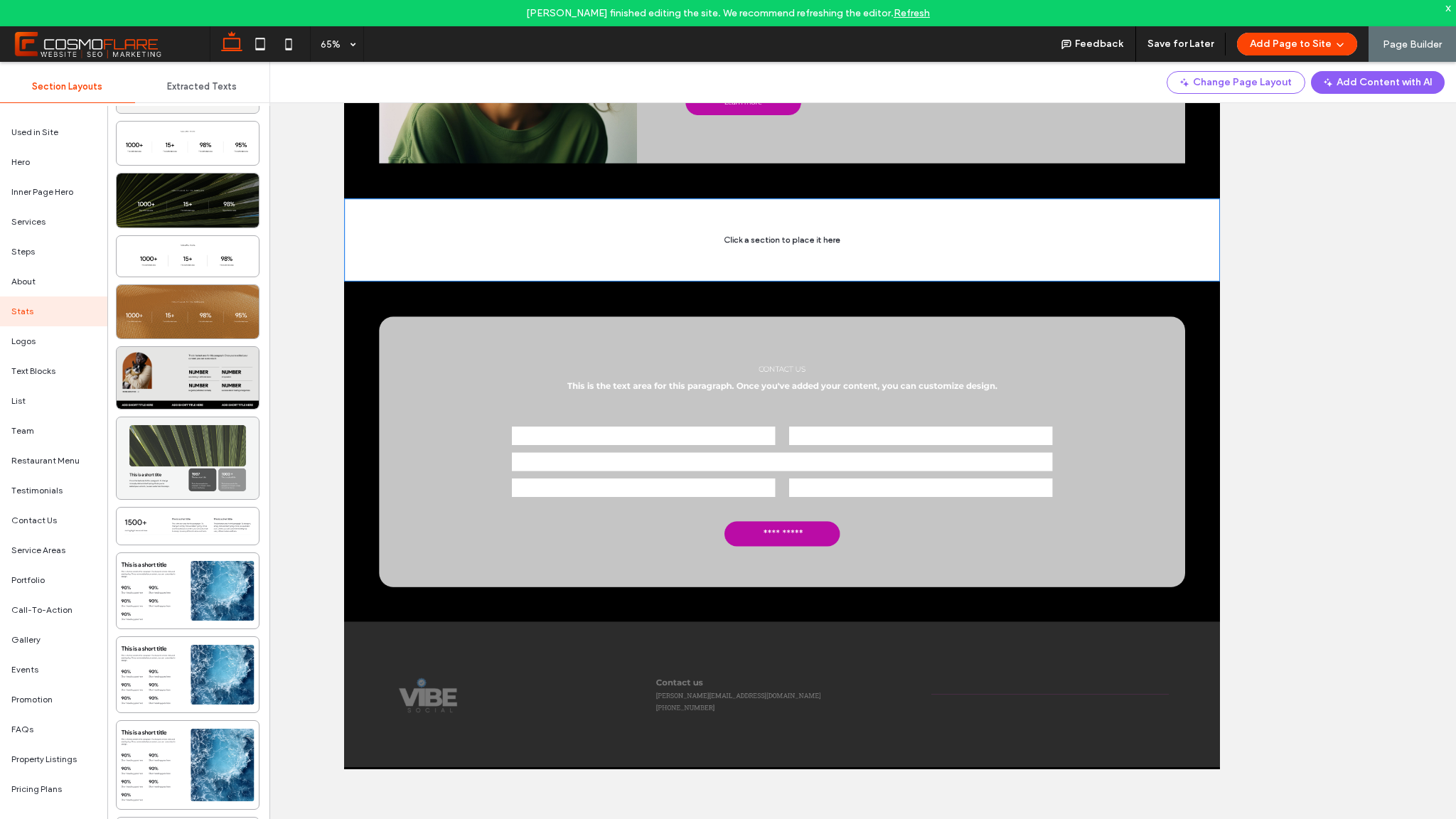
scroll to position [1122, 0]
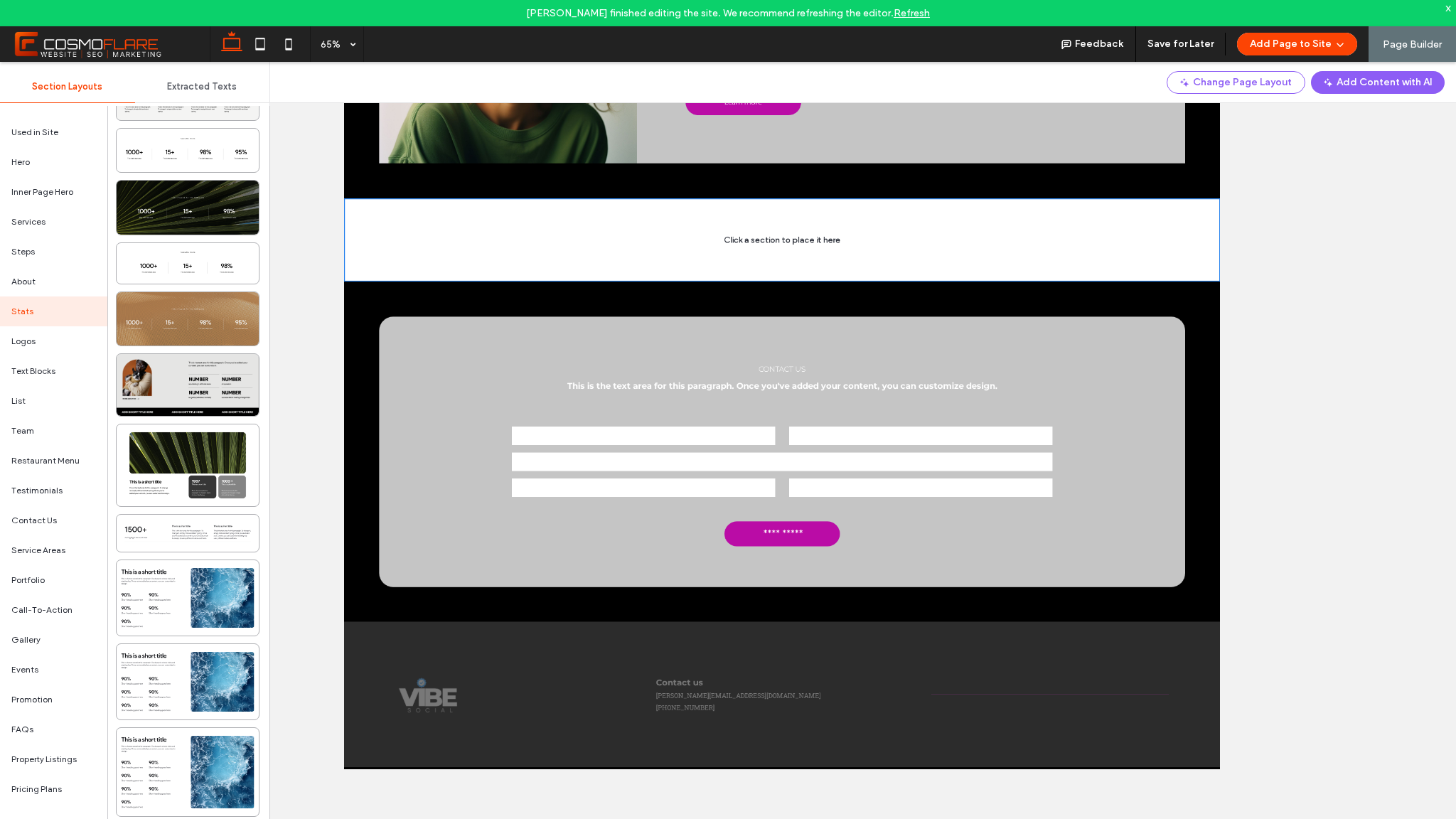
click at [231, 314] on div at bounding box center [187, 319] width 142 height 54
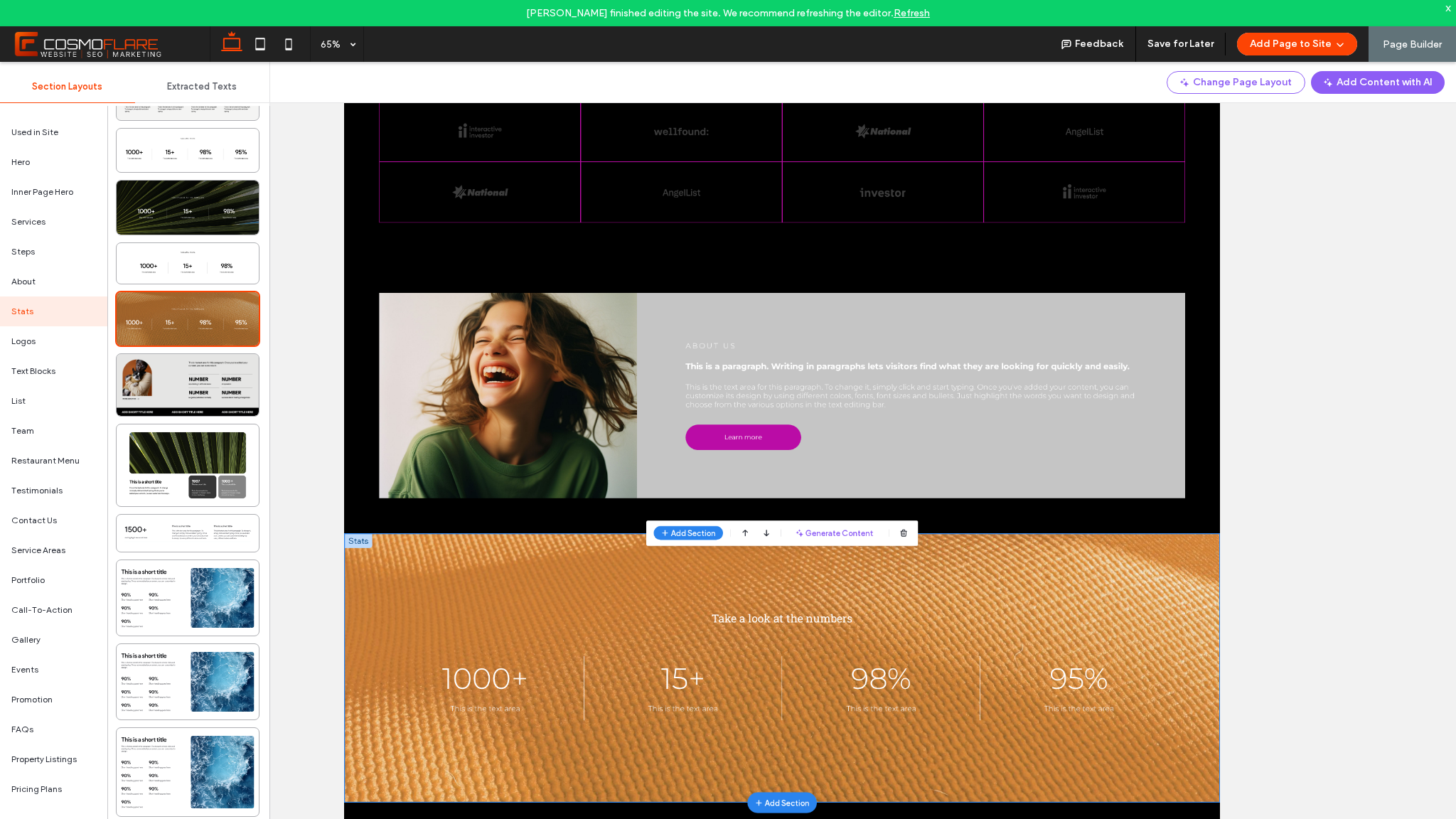
scroll to position [686, 0]
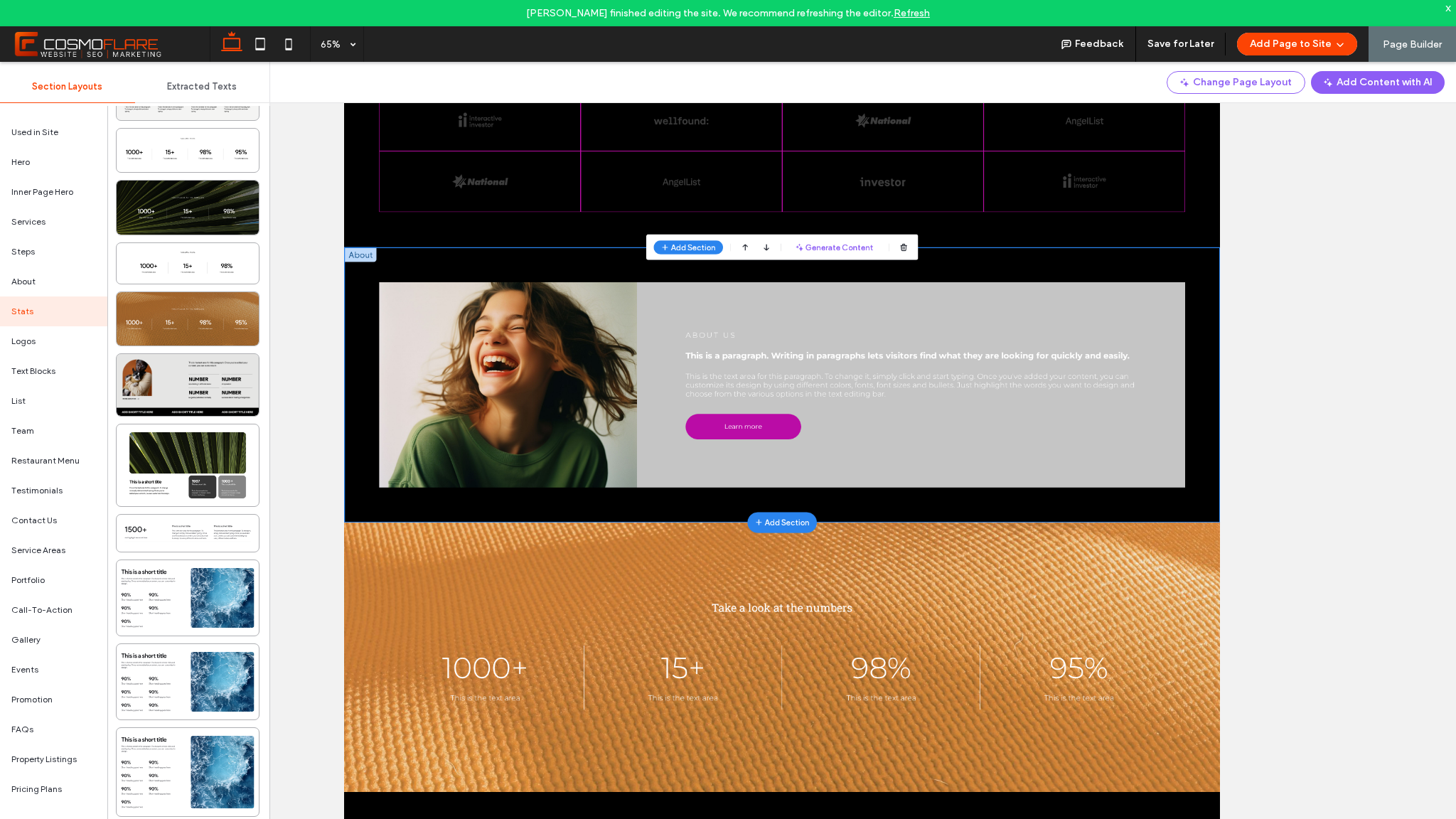
scroll to position [689, 0]
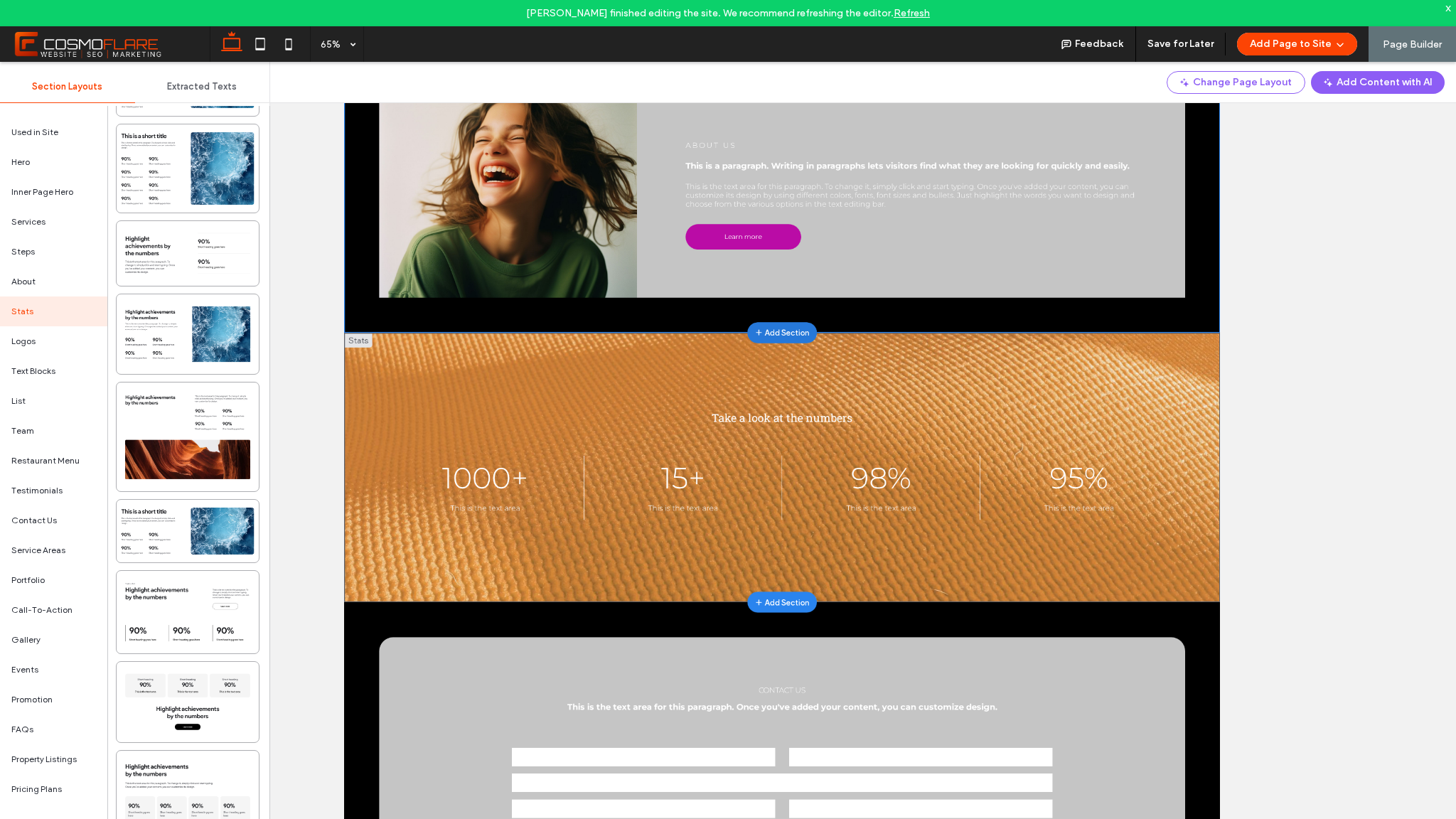
scroll to position [877, 0]
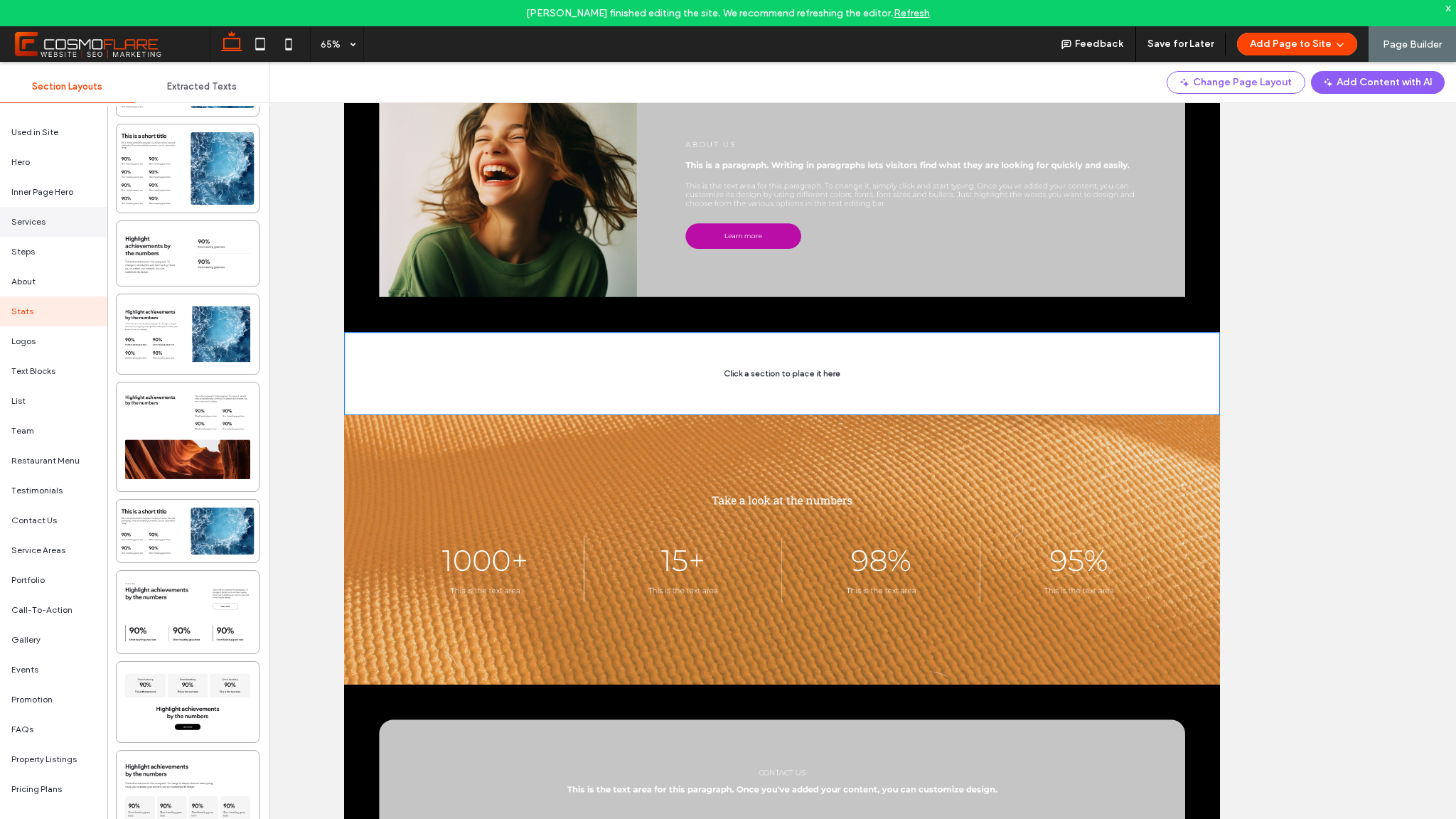
click at [67, 216] on div "Services" at bounding box center [54, 222] width 108 height 30
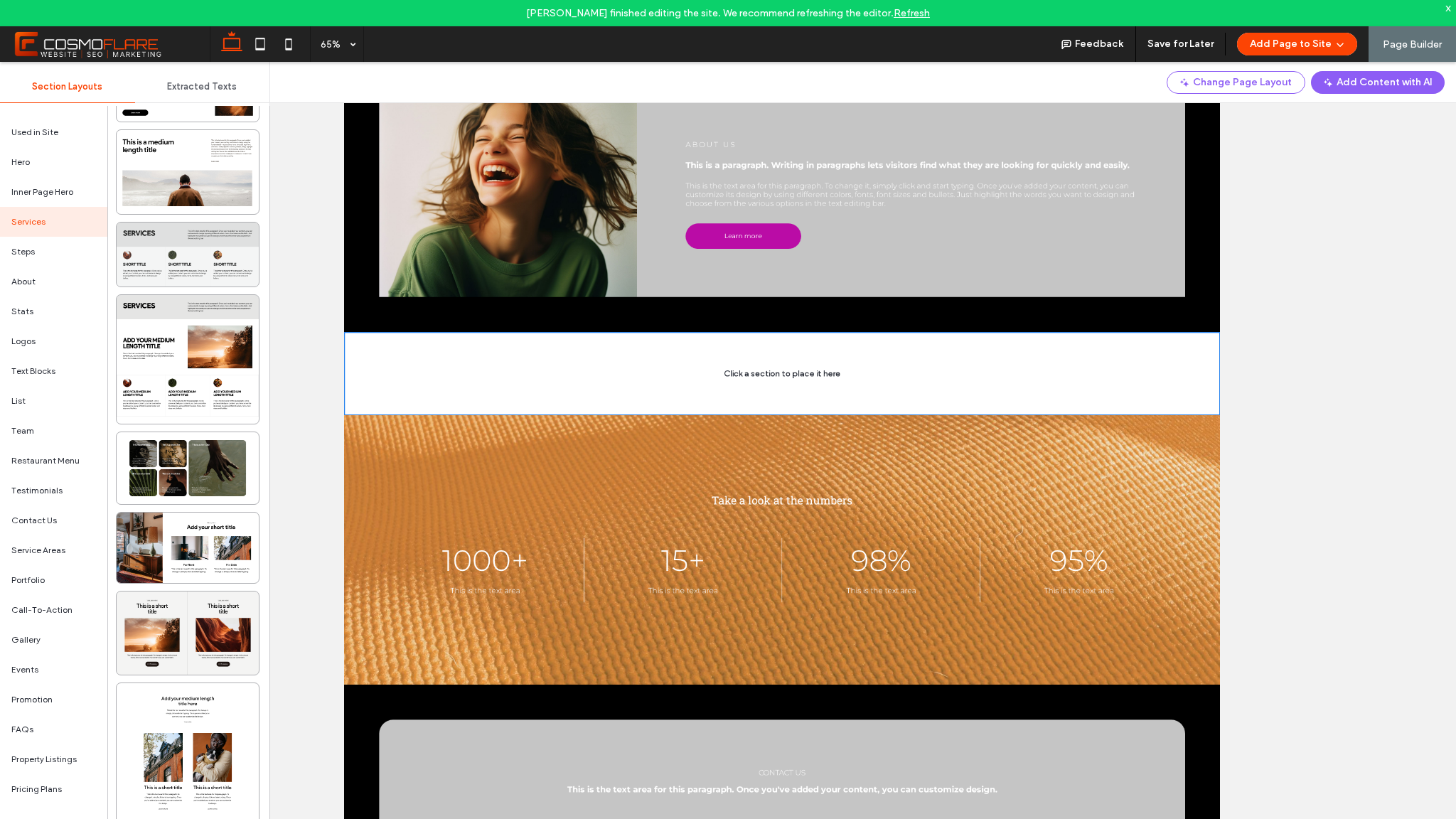
click at [228, 241] on div at bounding box center [187, 255] width 142 height 64
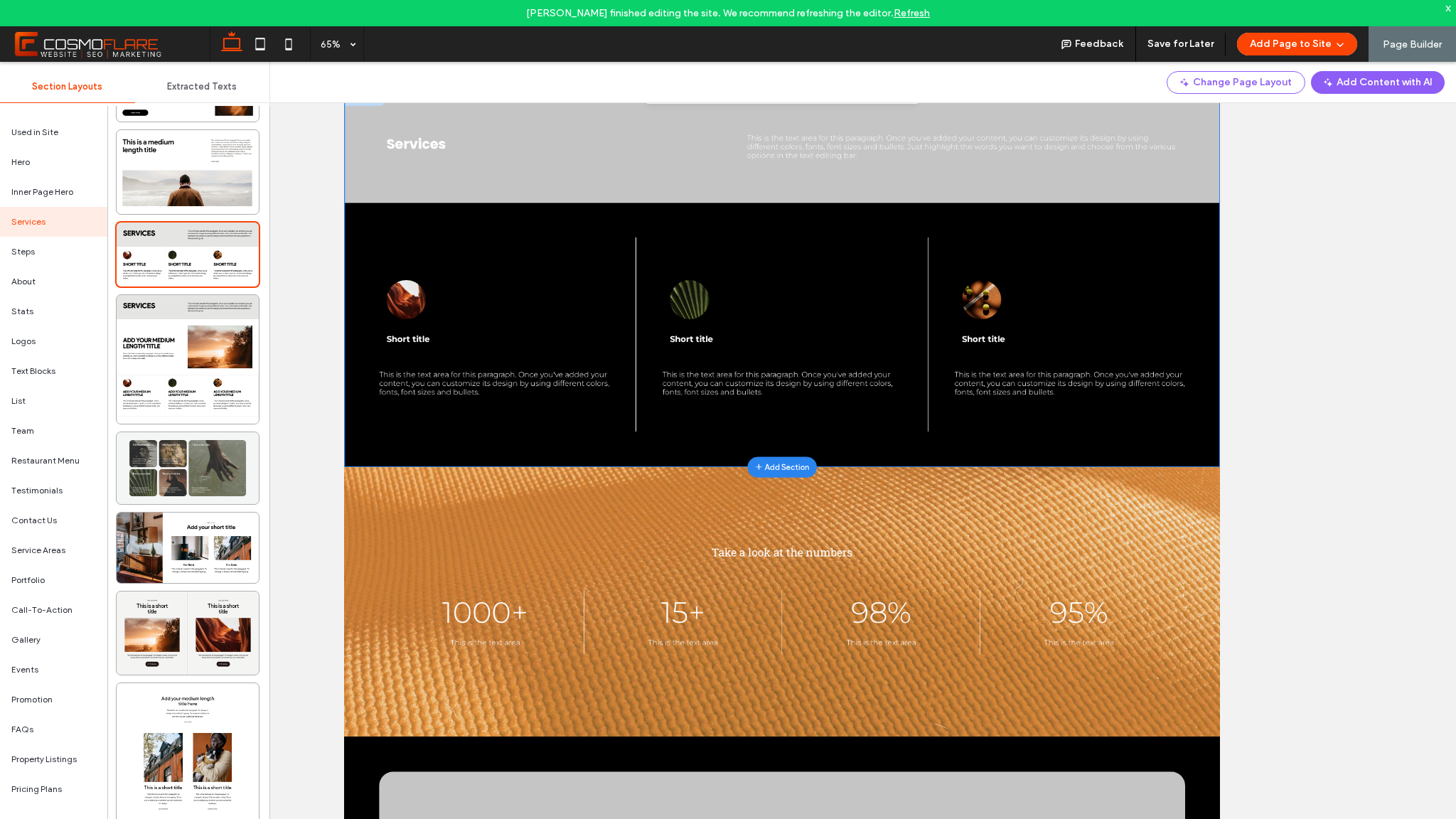
scroll to position [95, 0]
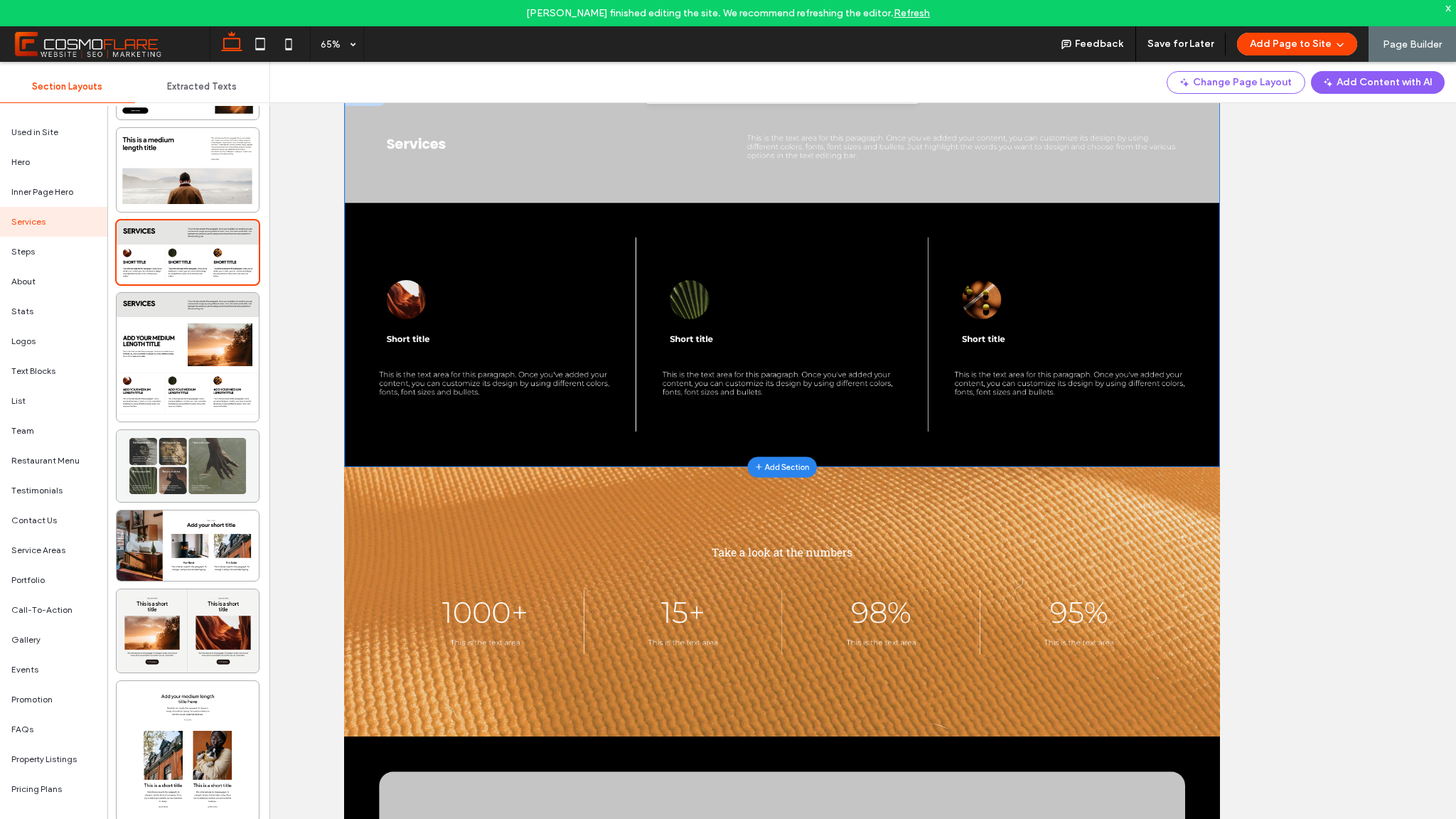
click at [198, 446] on div at bounding box center [187, 466] width 142 height 72
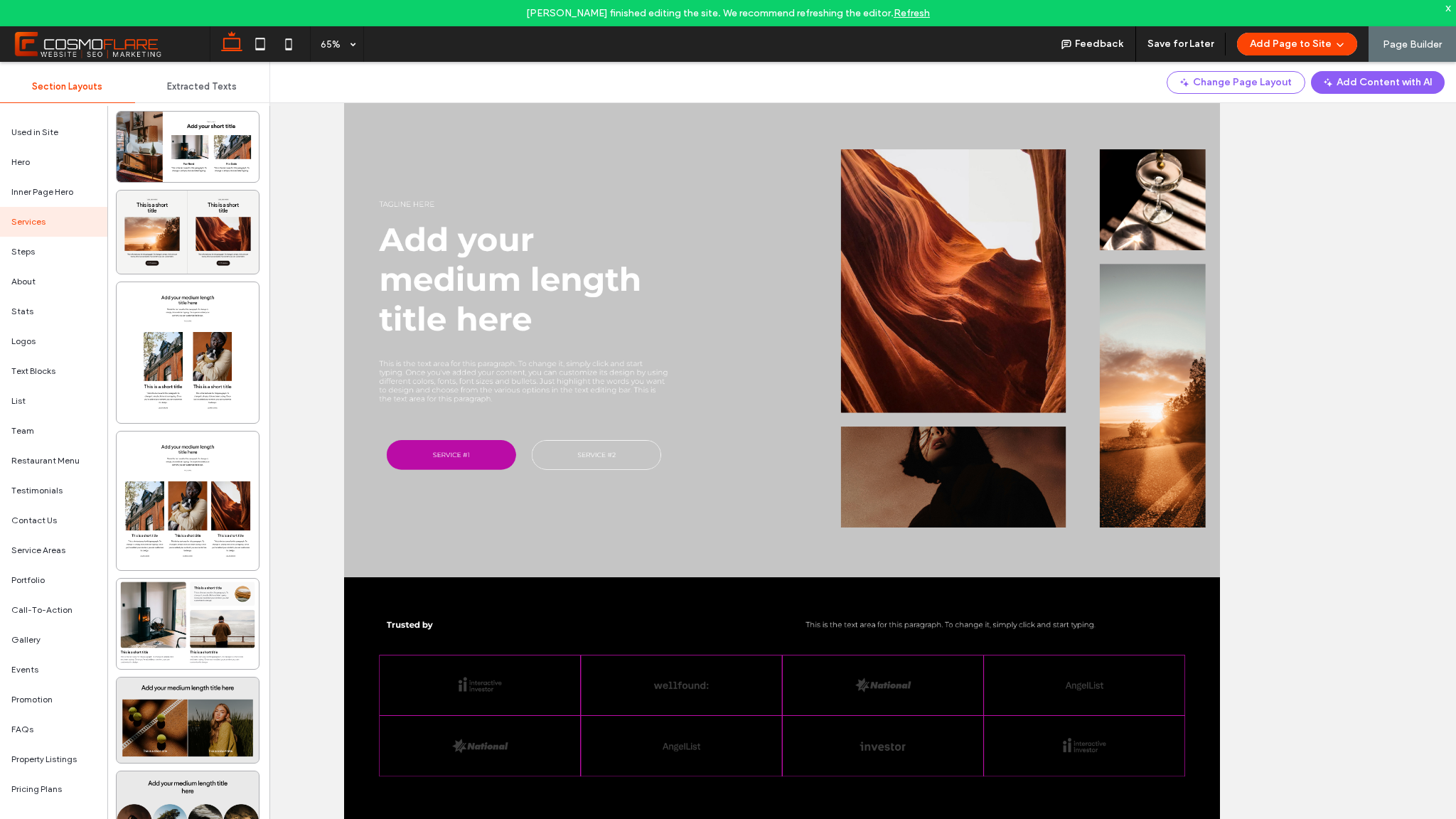
scroll to position [496, 0]
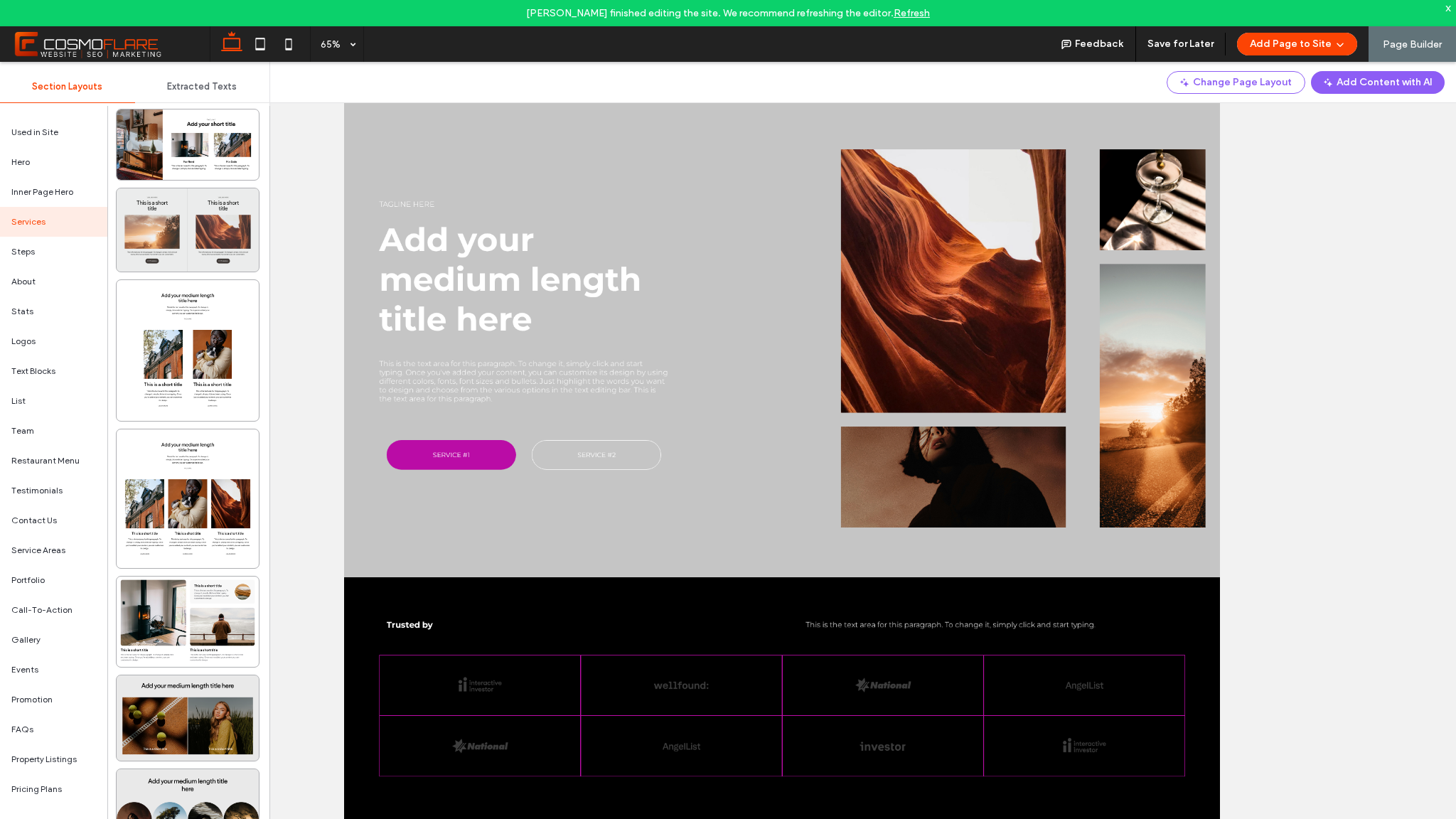
click at [166, 232] on div at bounding box center [187, 229] width 142 height 83
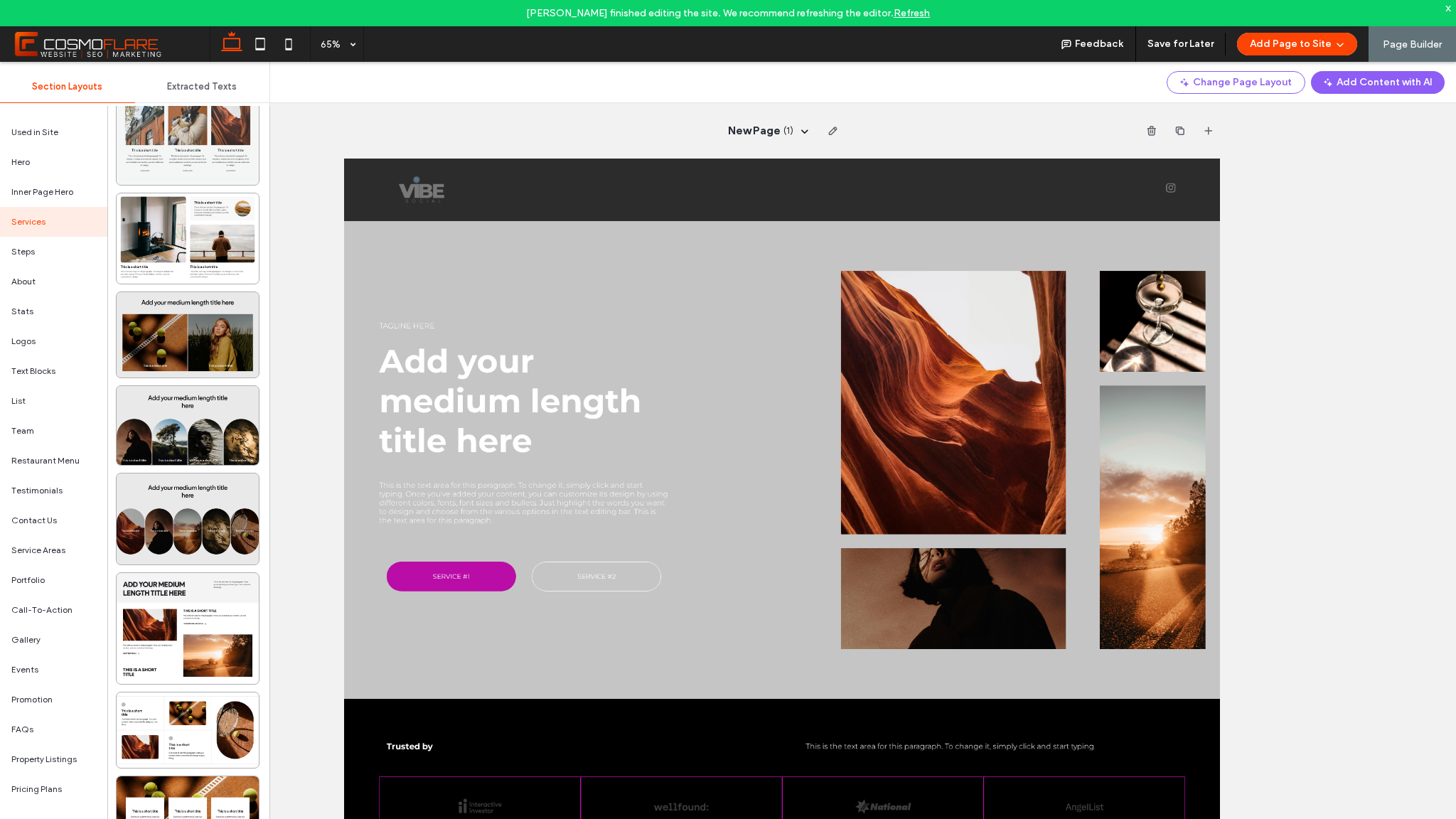
scroll to position [913, 0]
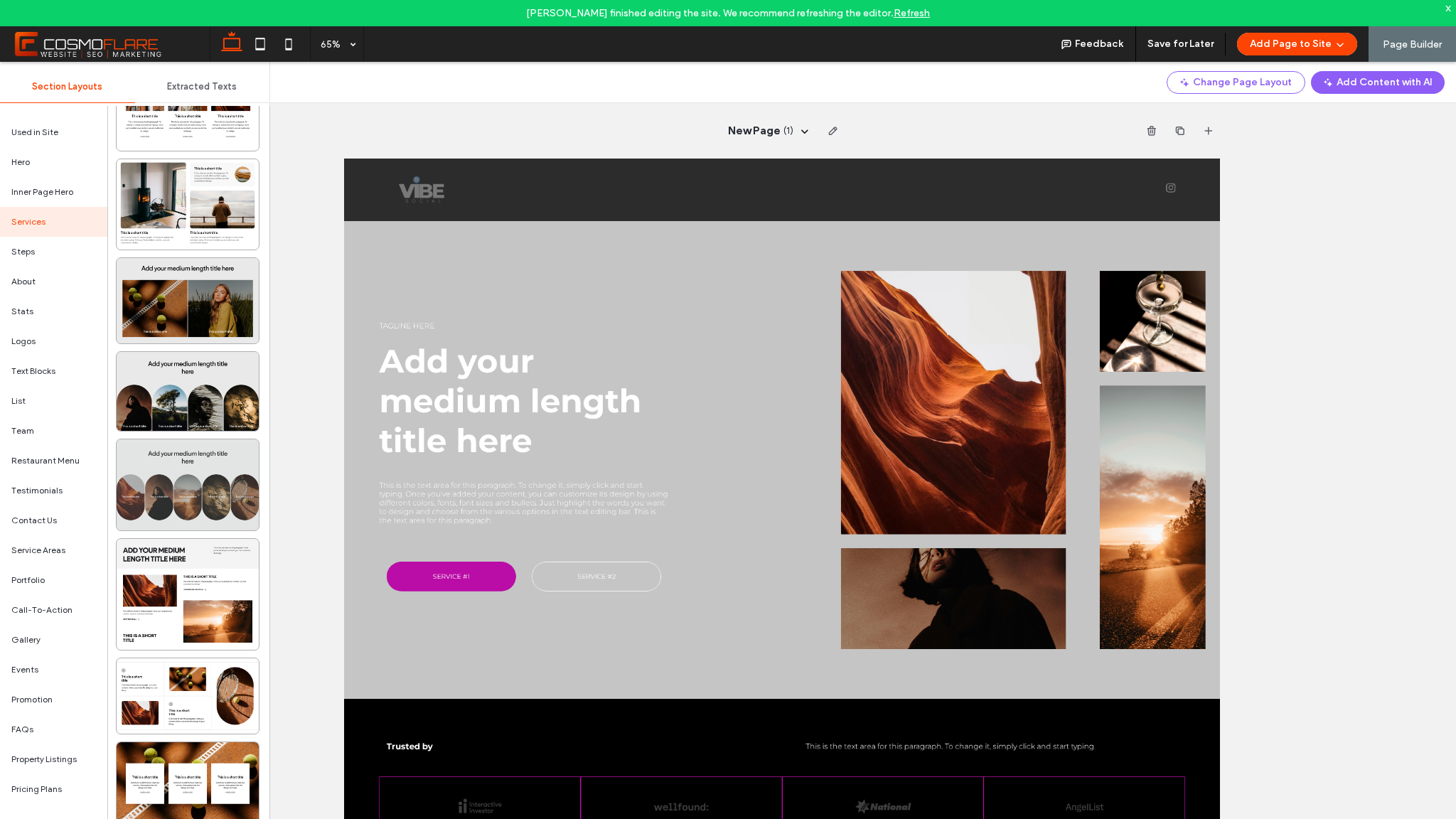
click at [232, 481] on div at bounding box center [187, 485] width 142 height 91
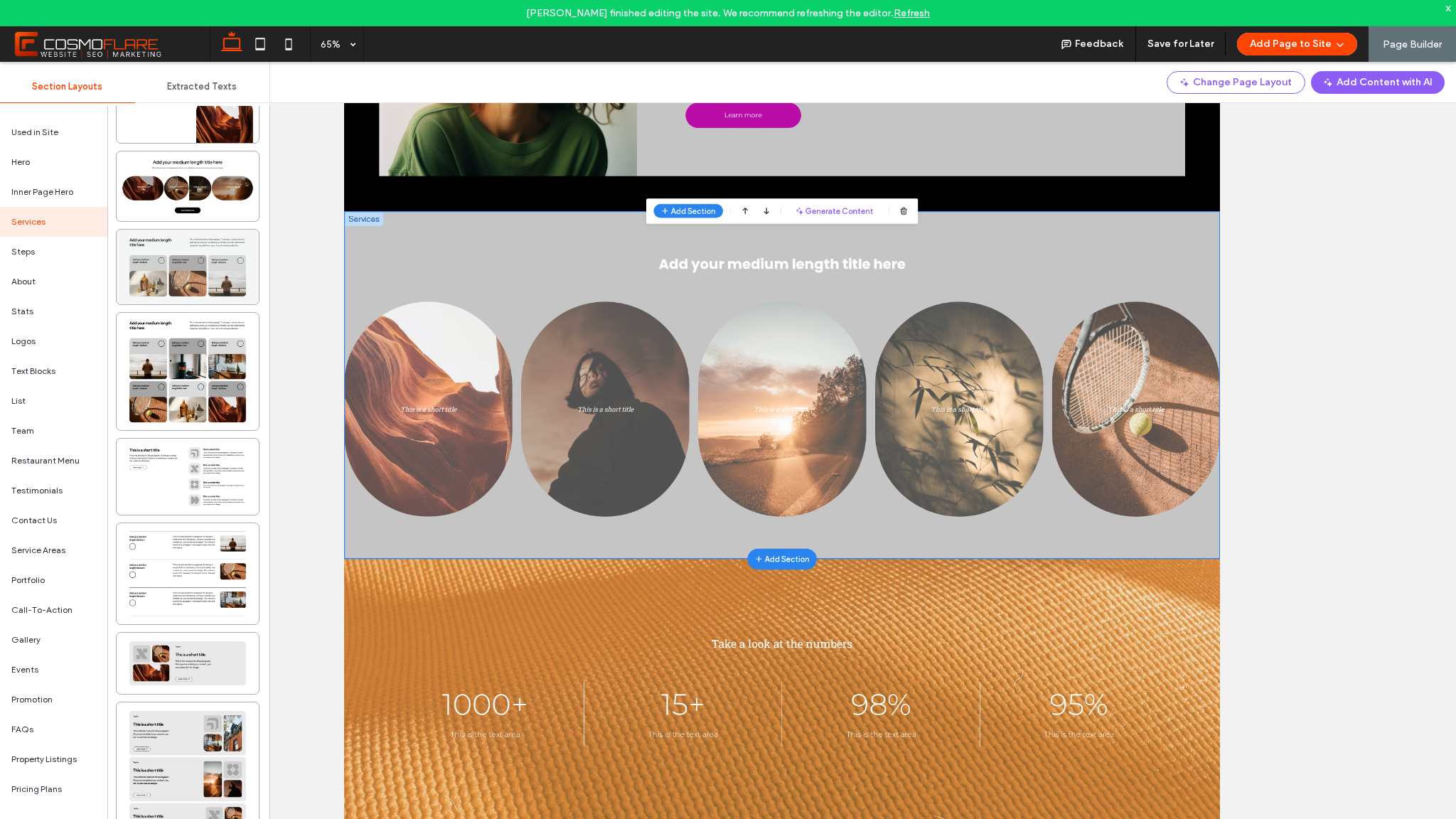
scroll to position [3643, 0]
click at [184, 196] on div at bounding box center [187, 186] width 142 height 69
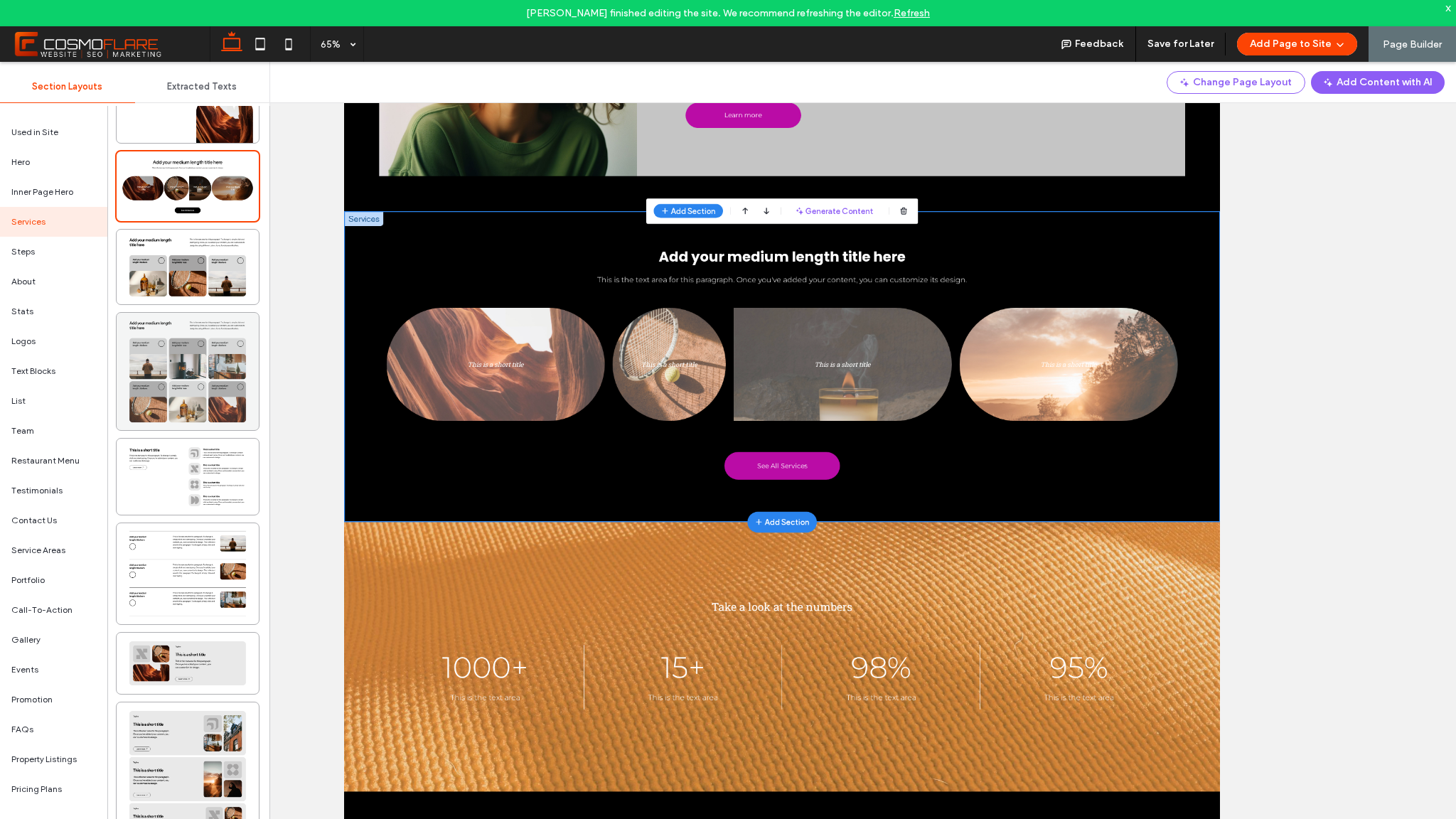
click at [178, 369] on div at bounding box center [187, 371] width 142 height 117
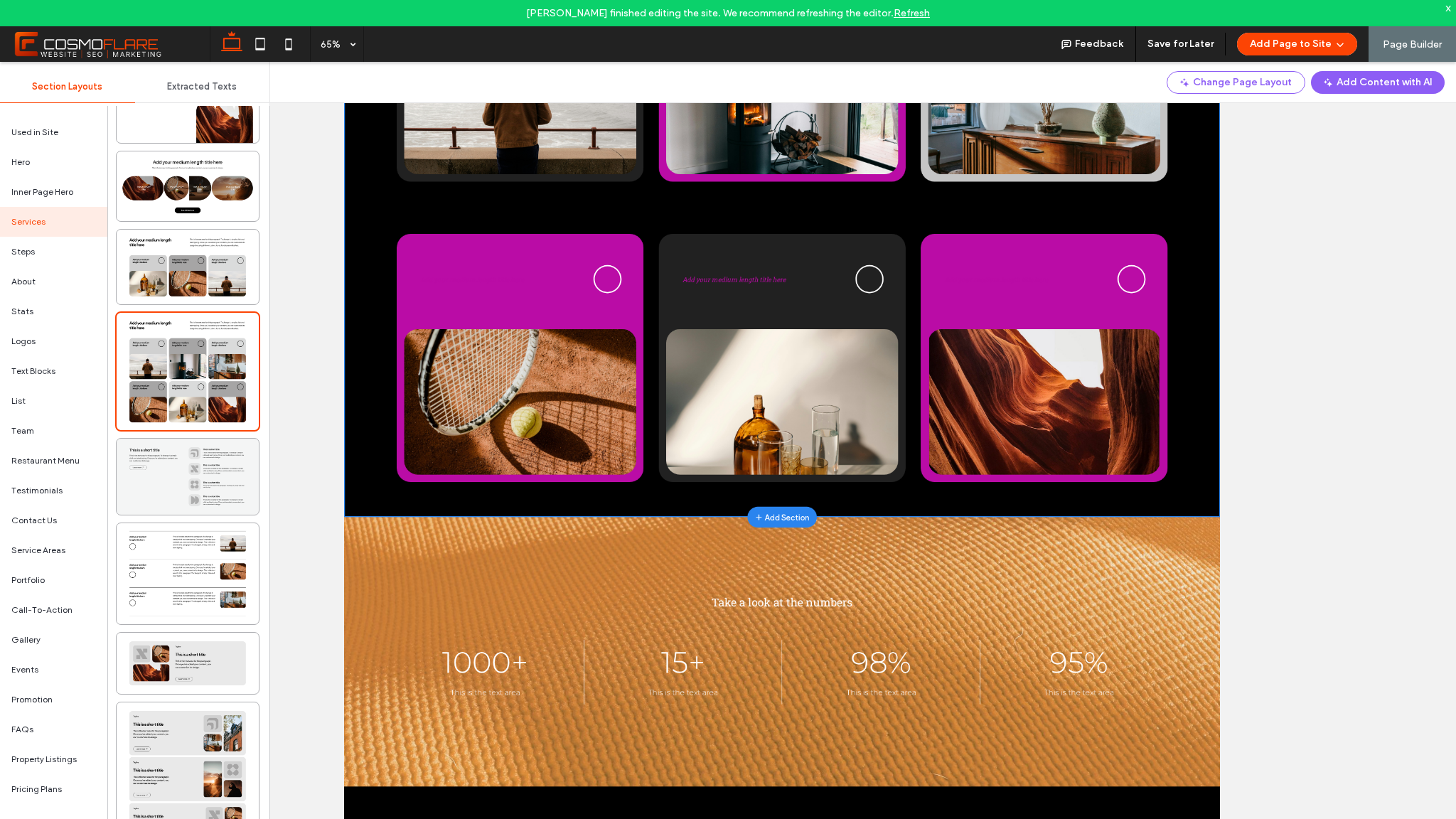
scroll to position [1441, 0]
click at [219, 478] on div at bounding box center [187, 477] width 142 height 77
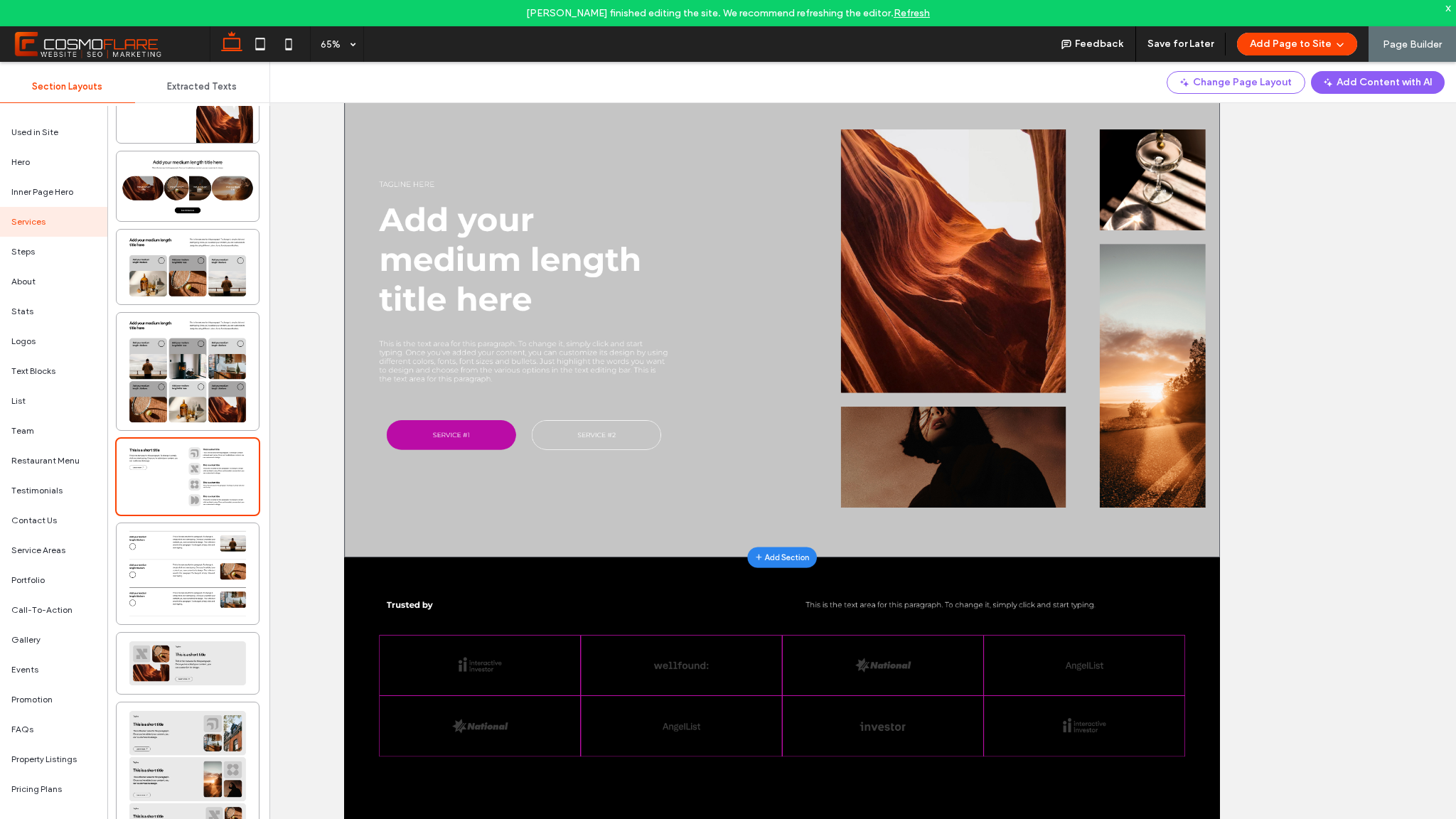
scroll to position [1038, 0]
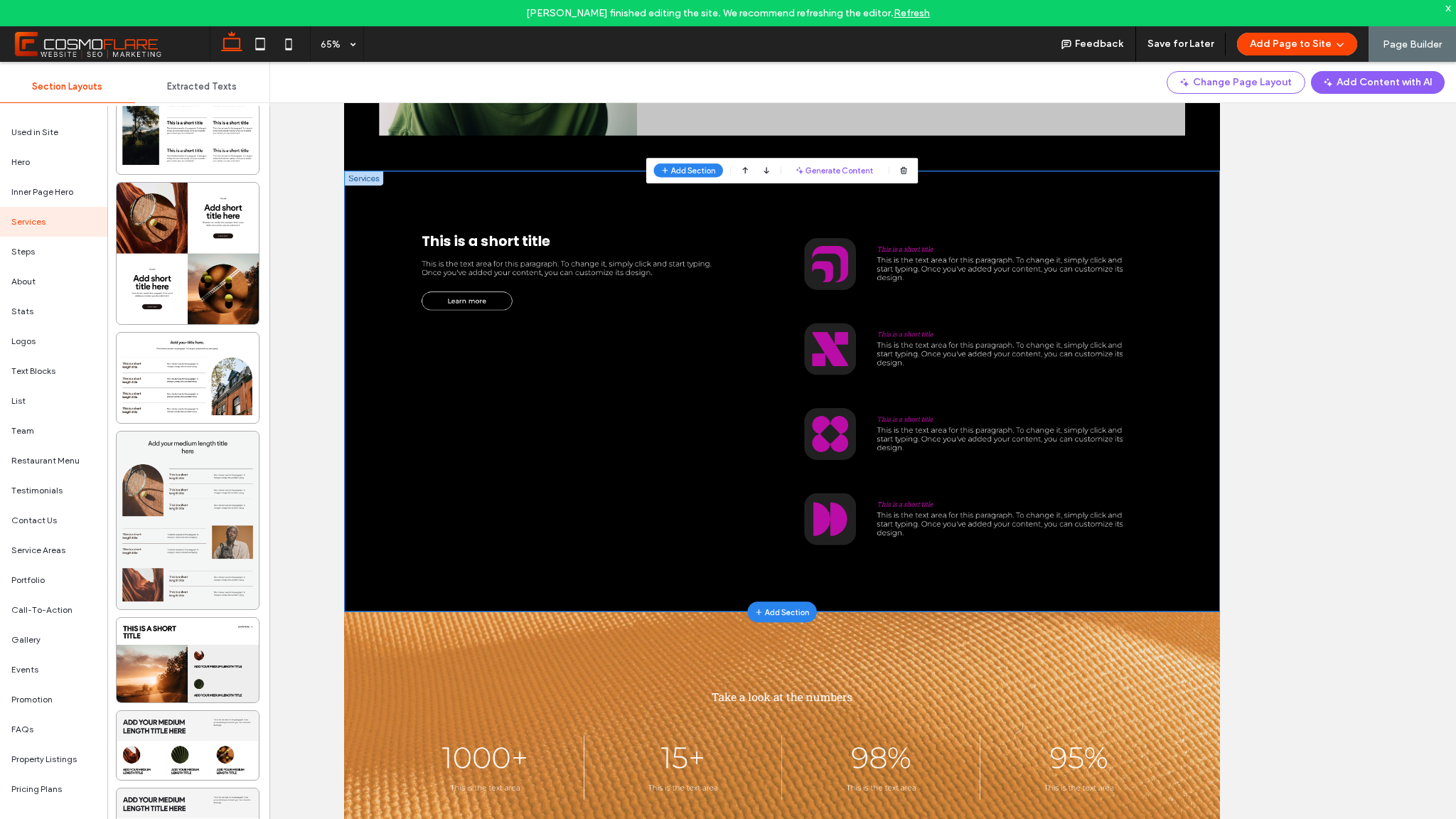
scroll to position [4867, 0]
click at [202, 454] on div at bounding box center [187, 519] width 142 height 178
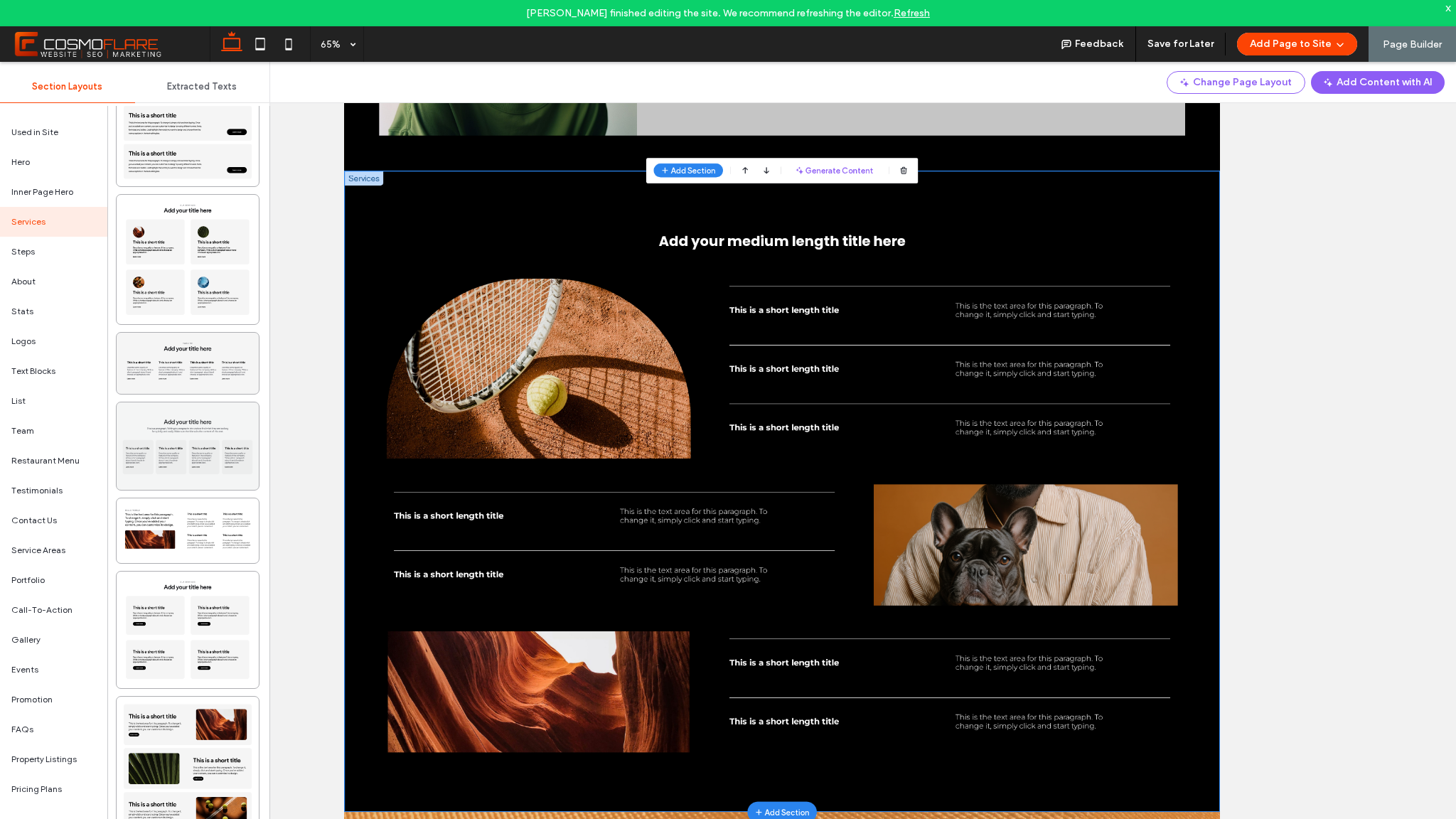
scroll to position [7995, 0]
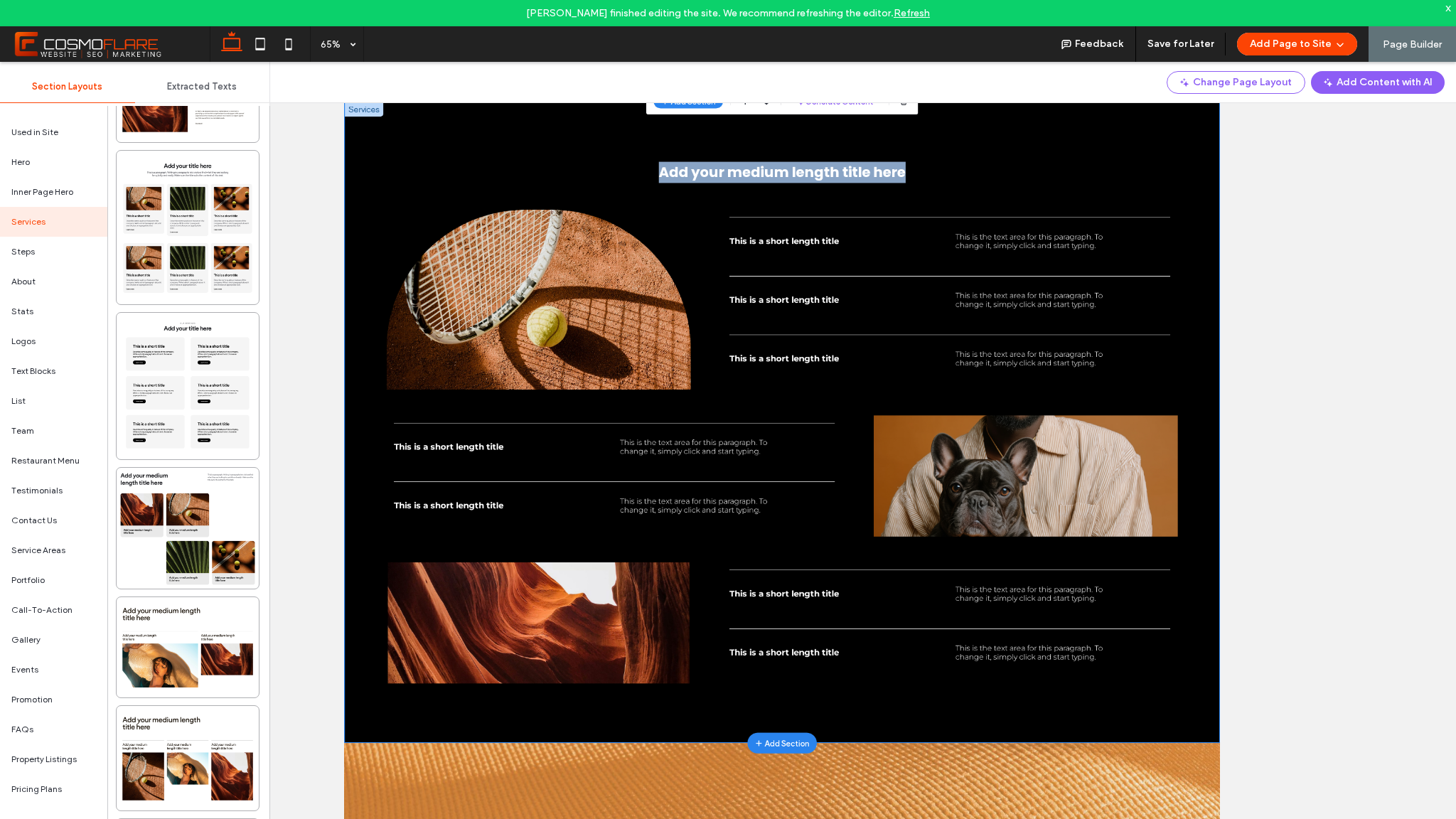
scroll to position [1107, 0]
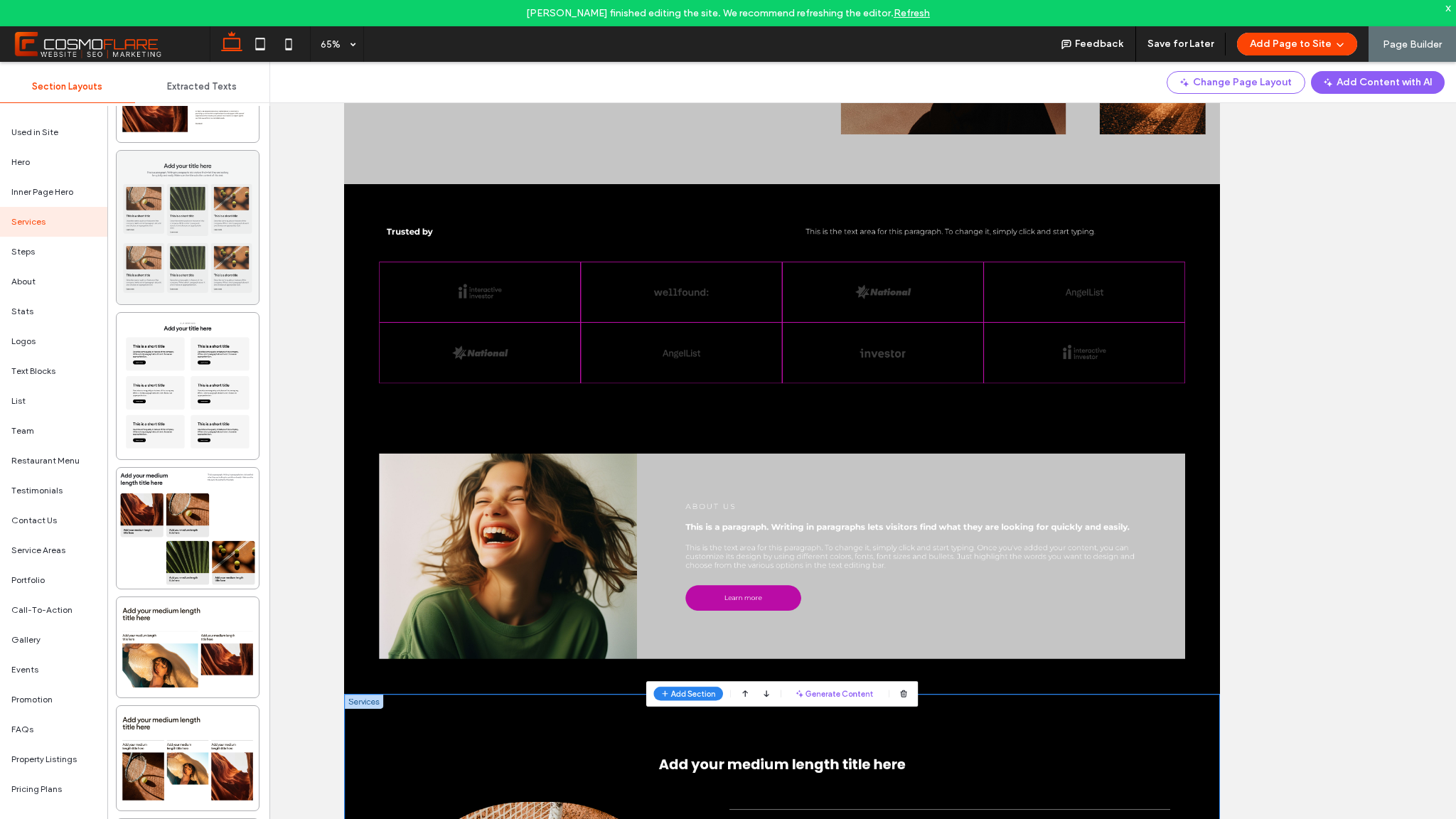
scroll to position [529, 0]
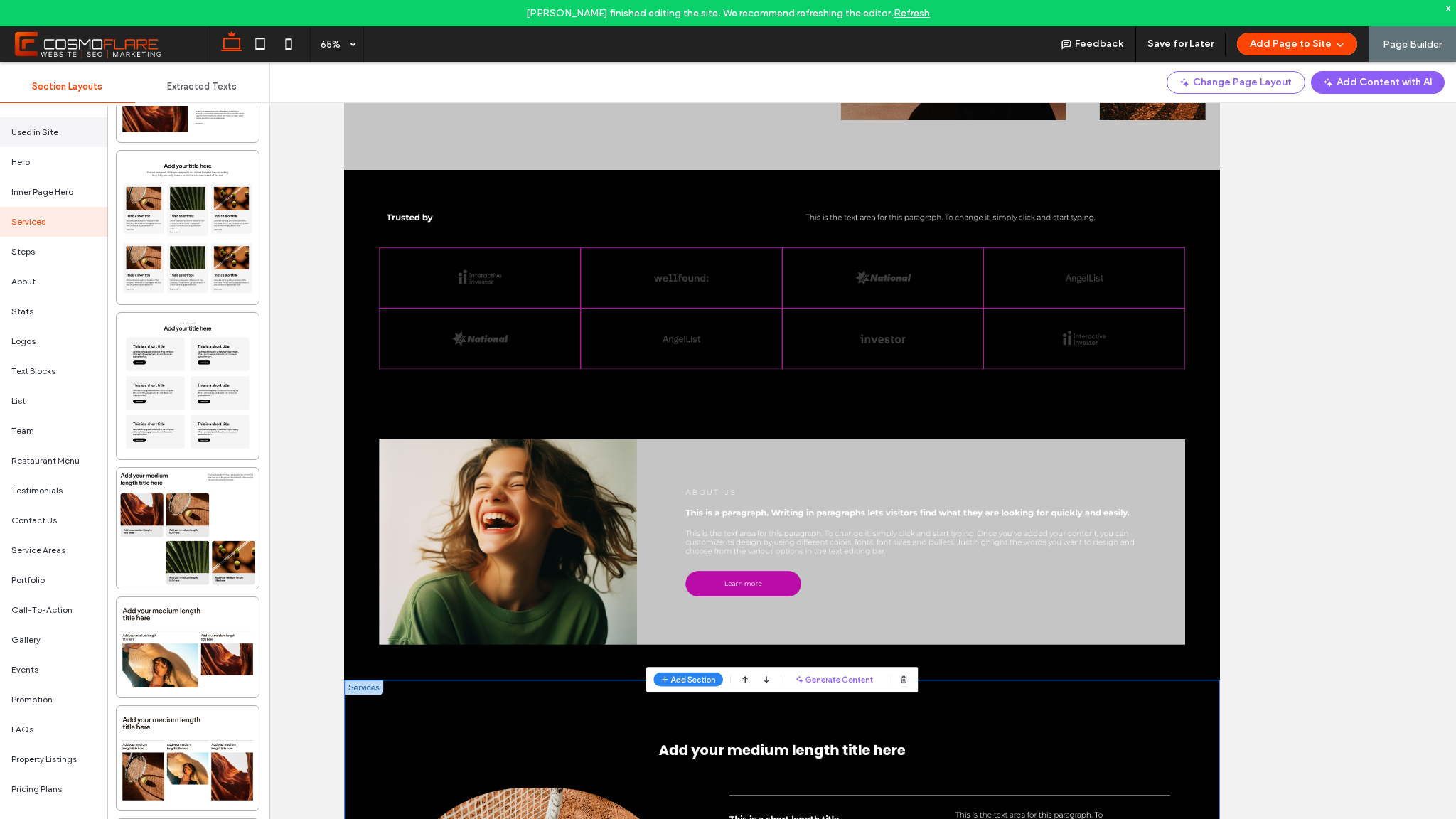
click at [49, 129] on span "Used in Site" at bounding box center [35, 132] width 47 height 13
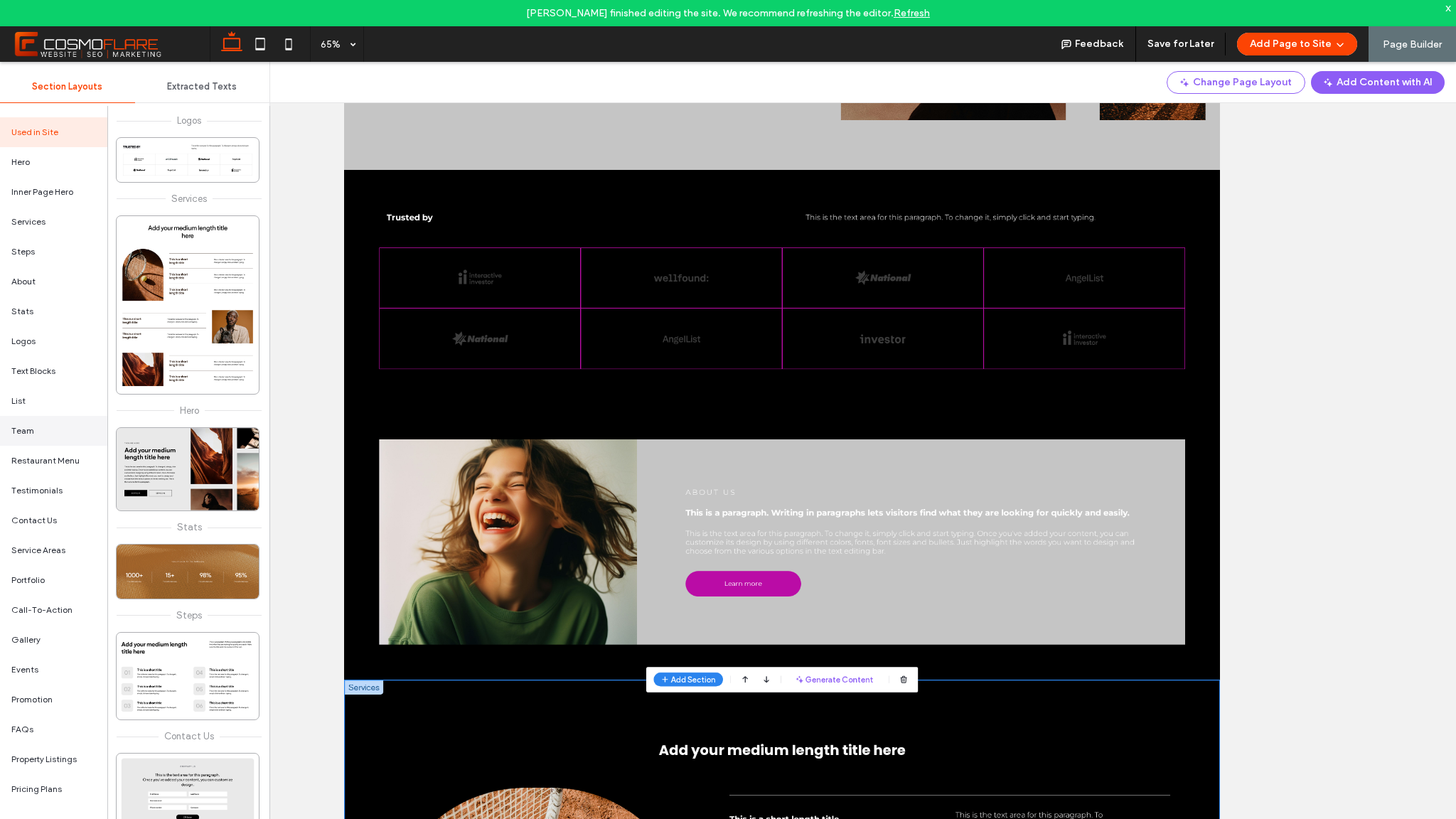
scroll to position [179, 0]
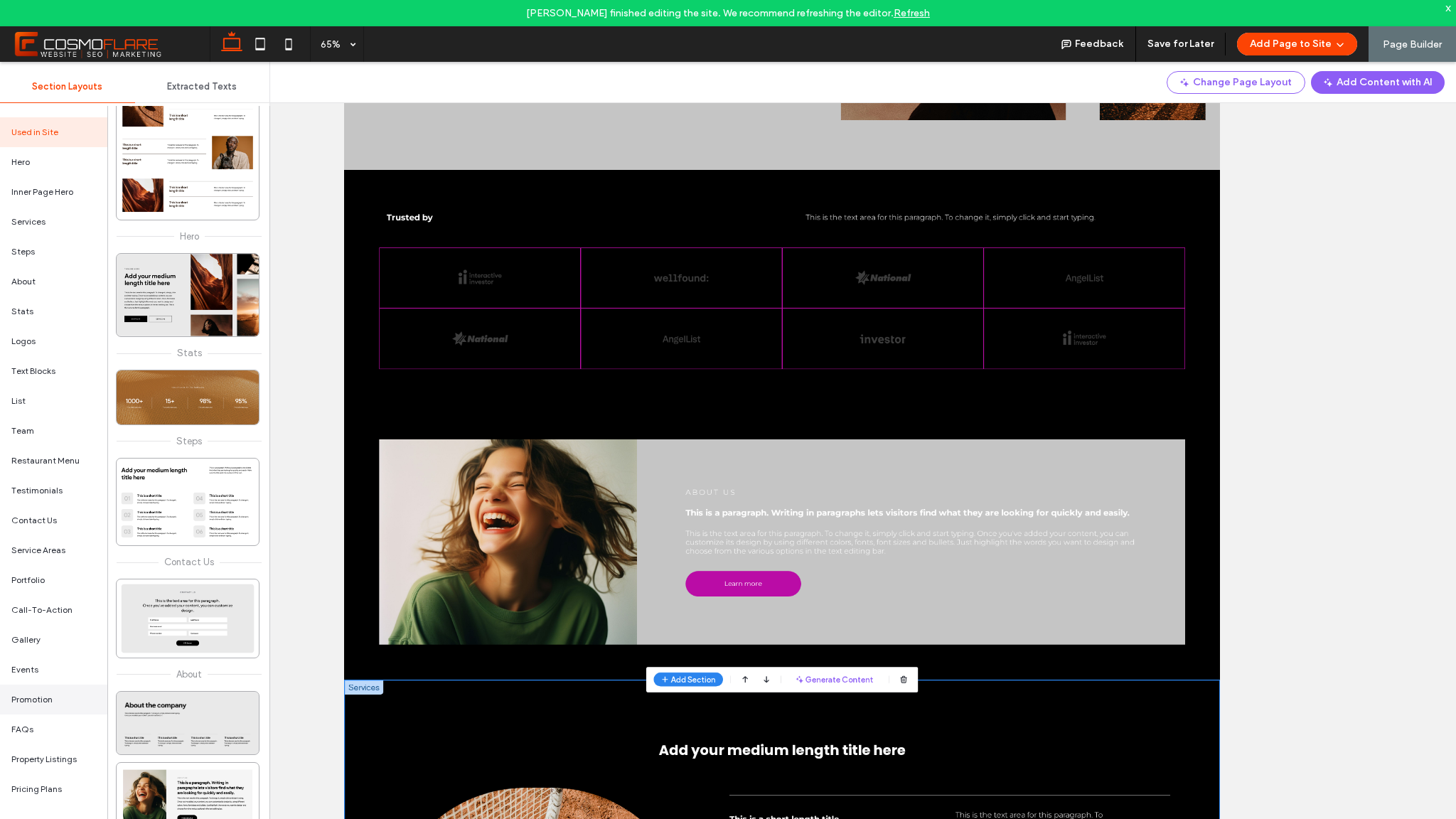
click at [53, 713] on div "Promotion" at bounding box center [54, 699] width 108 height 30
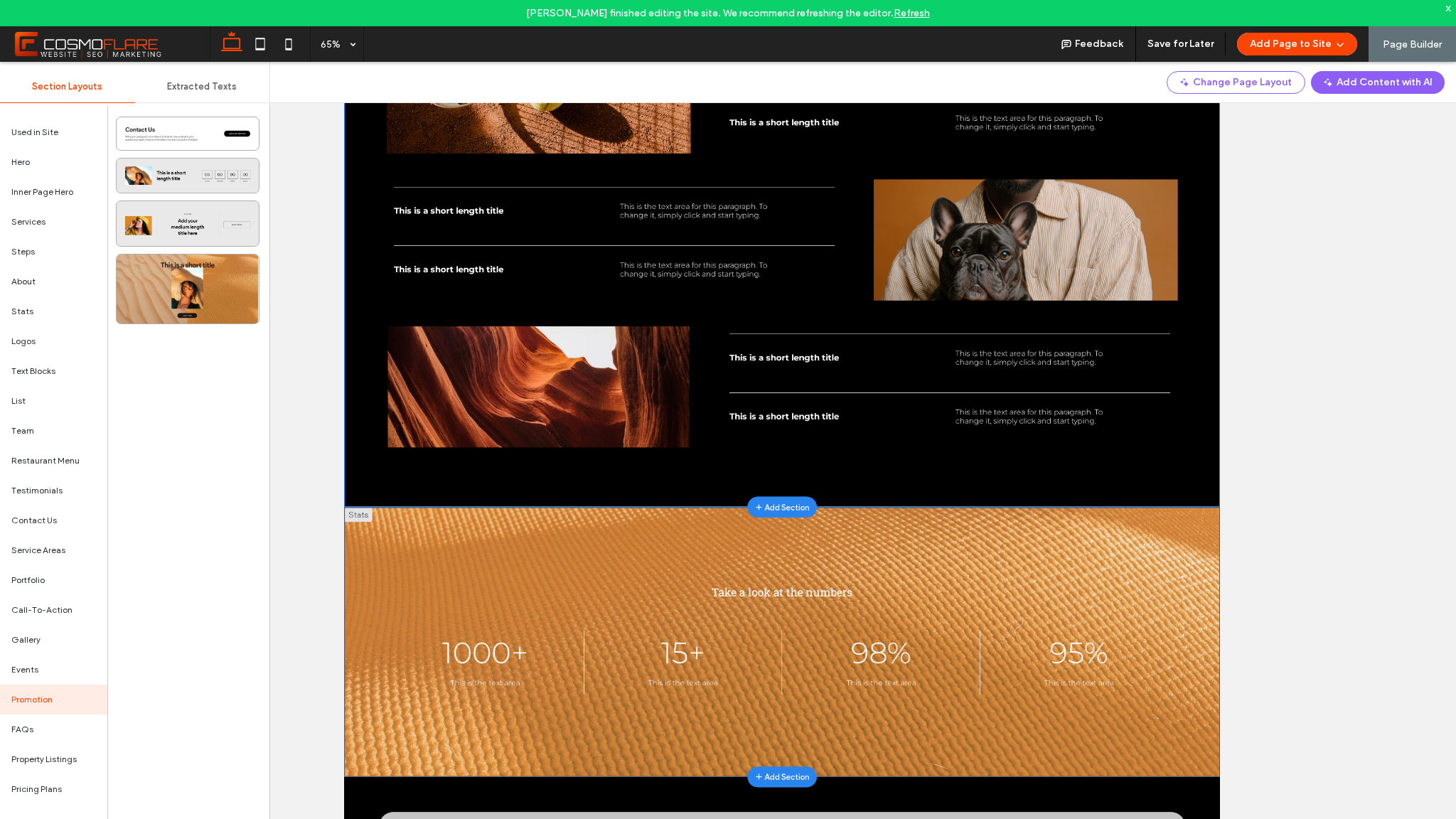
scroll to position [1839, 0]
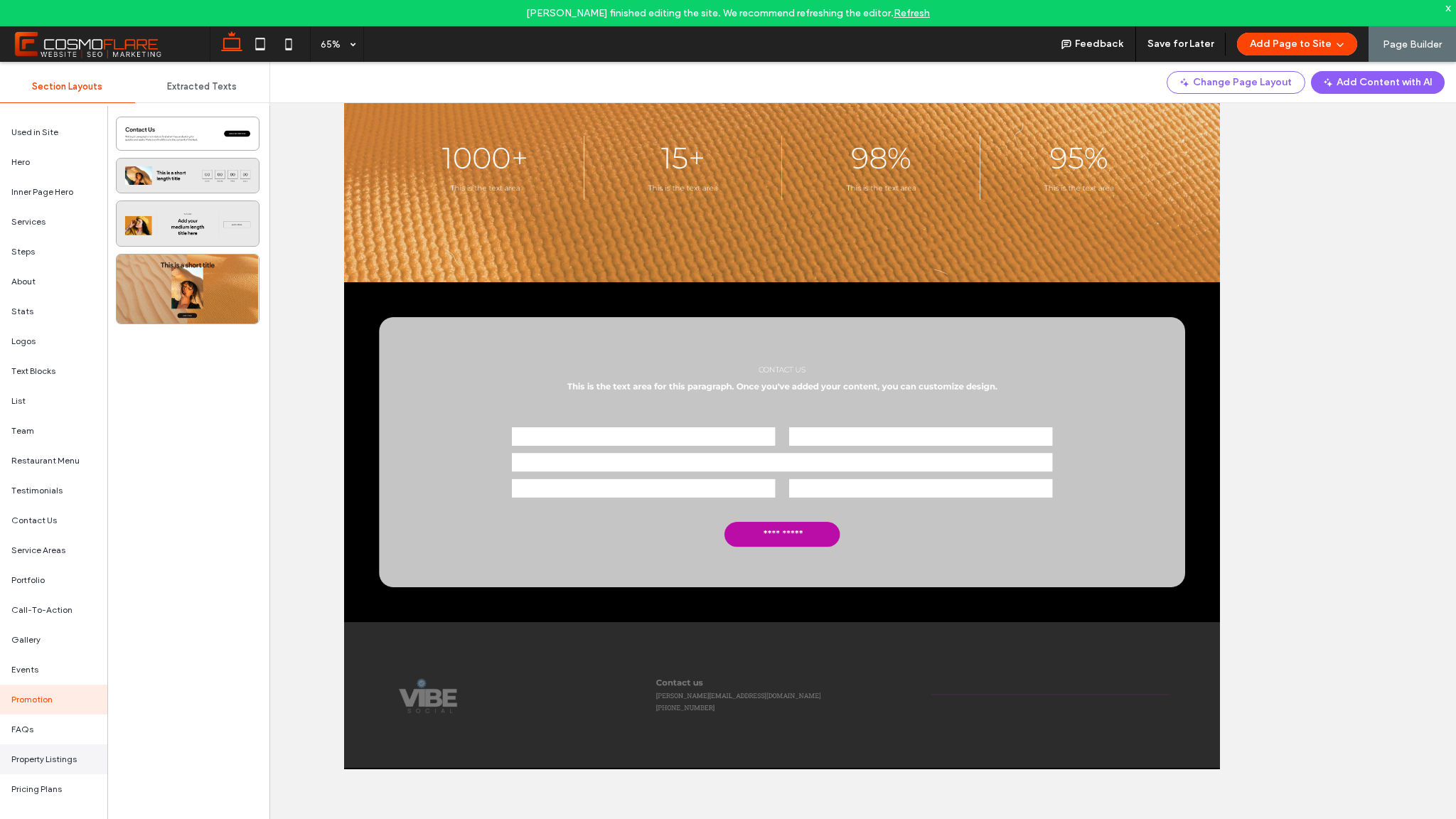
click at [63, 761] on span "Property Listings" at bounding box center [44, 759] width 66 height 13
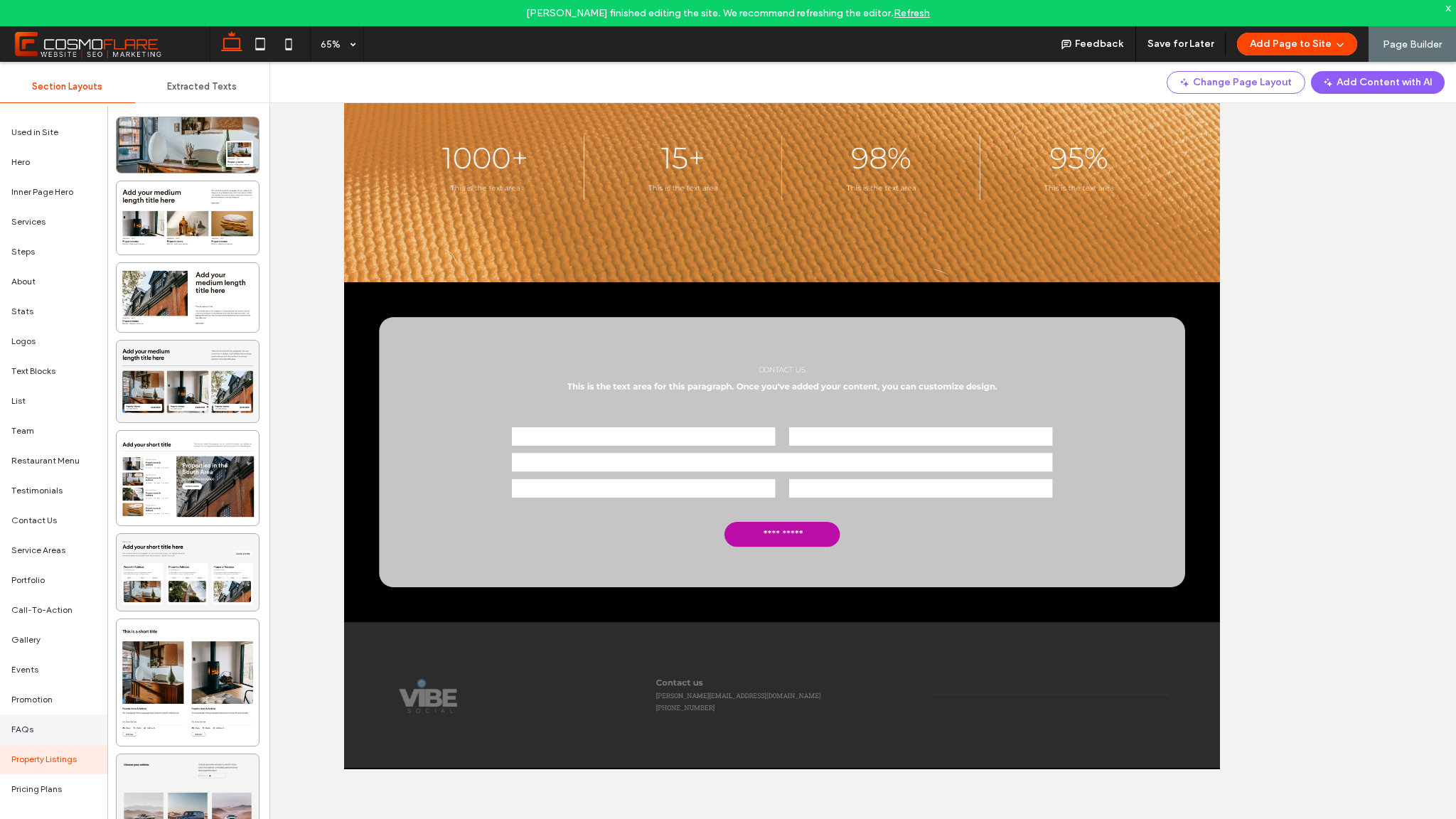
click at [70, 741] on div "FAQs" at bounding box center [54, 730] width 108 height 30
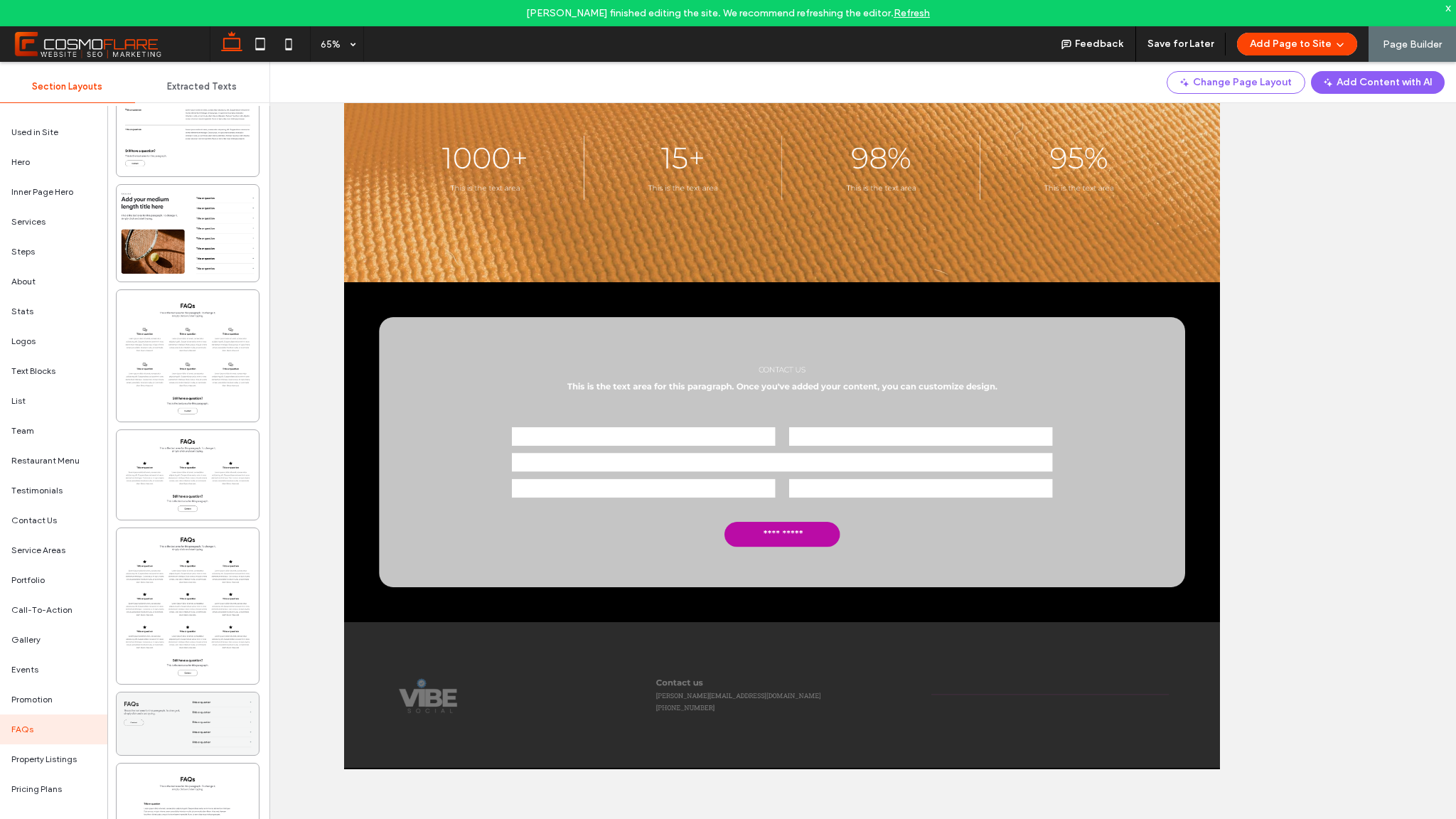
scroll to position [1351, 0]
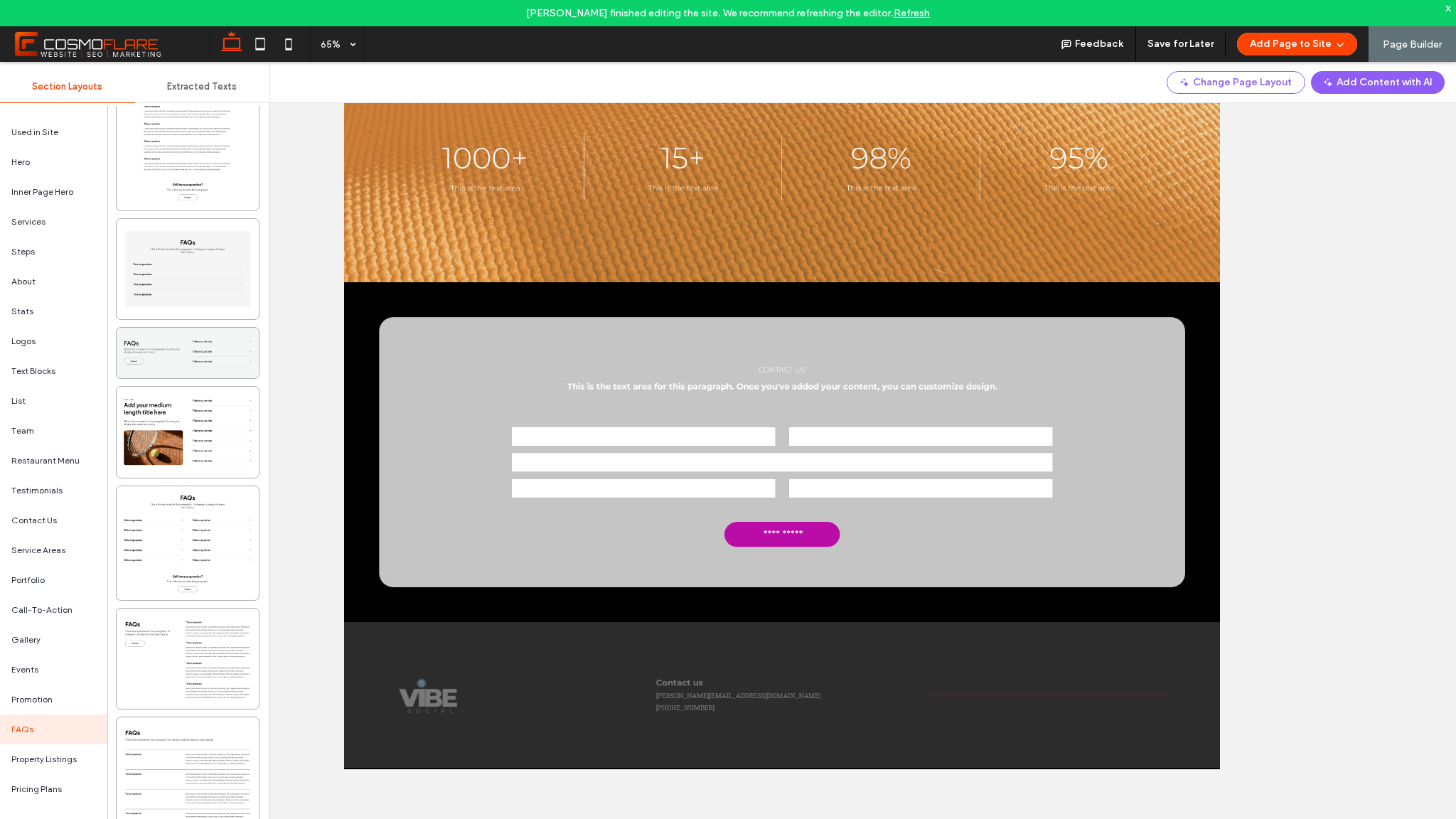
click at [195, 366] on div at bounding box center [187, 353] width 142 height 50
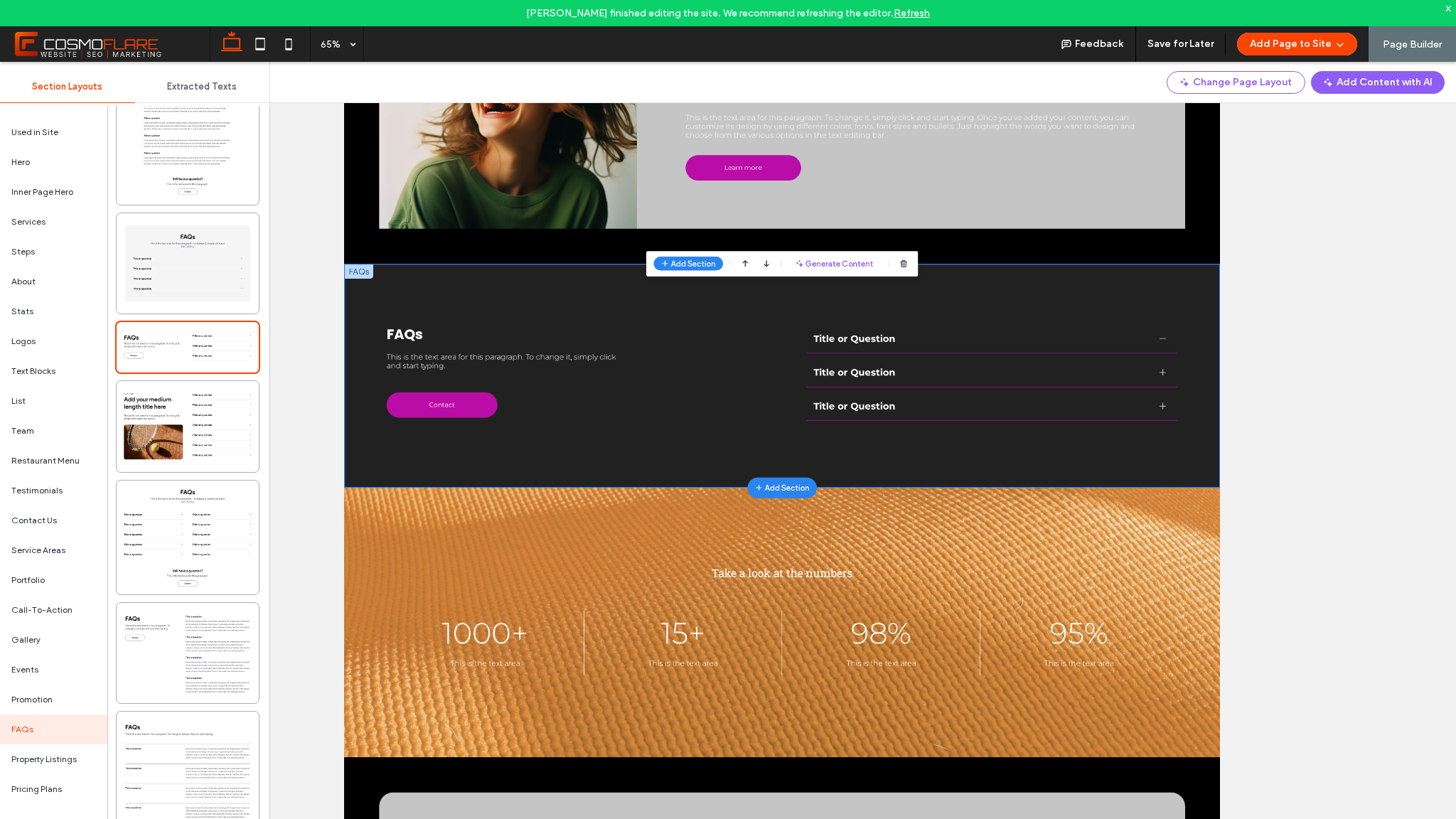
scroll to position [996, 0]
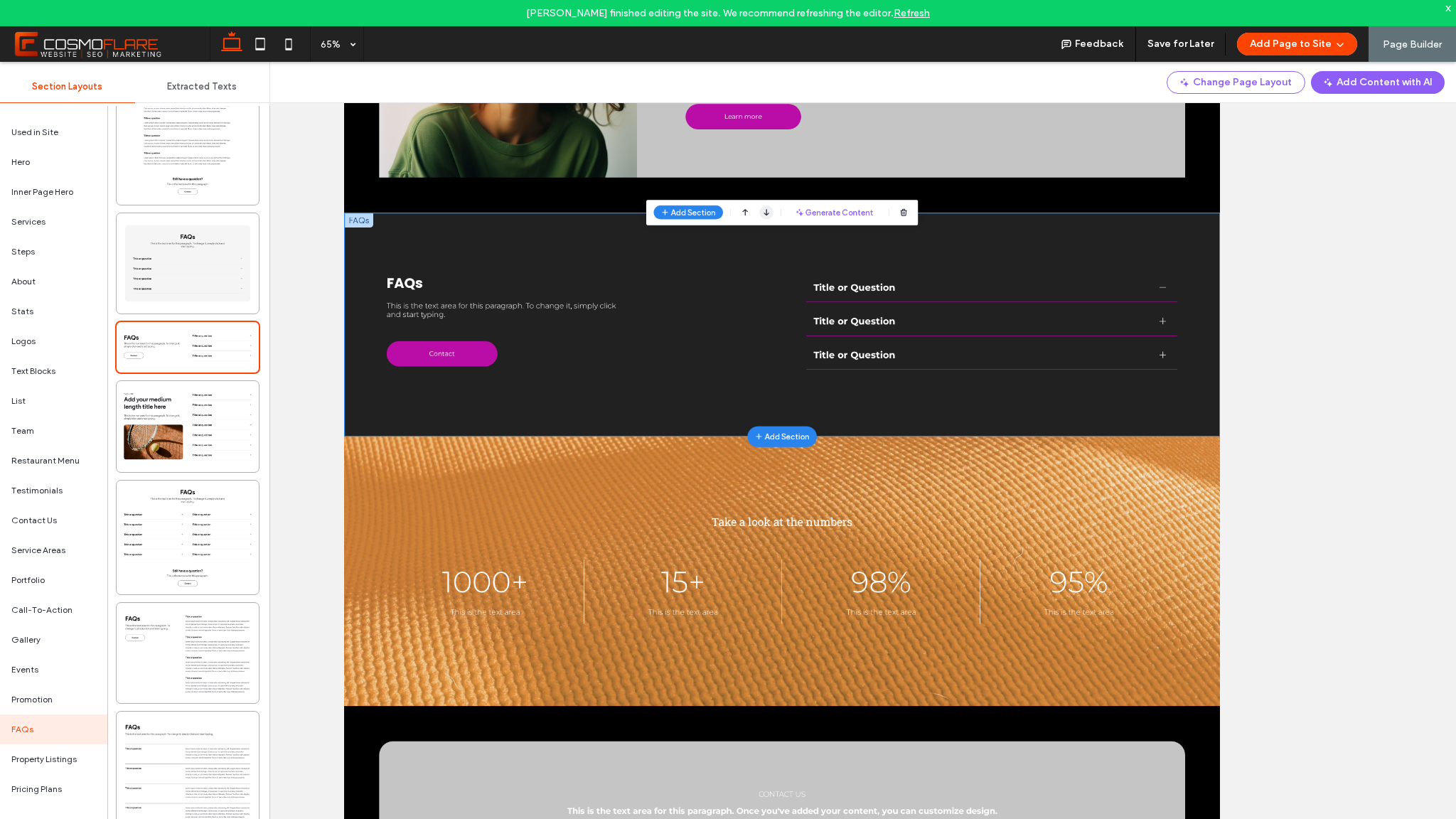
click at [982, 791] on div "Sections can't be placed below the footer." at bounding box center [993, 780] width 21 height 21
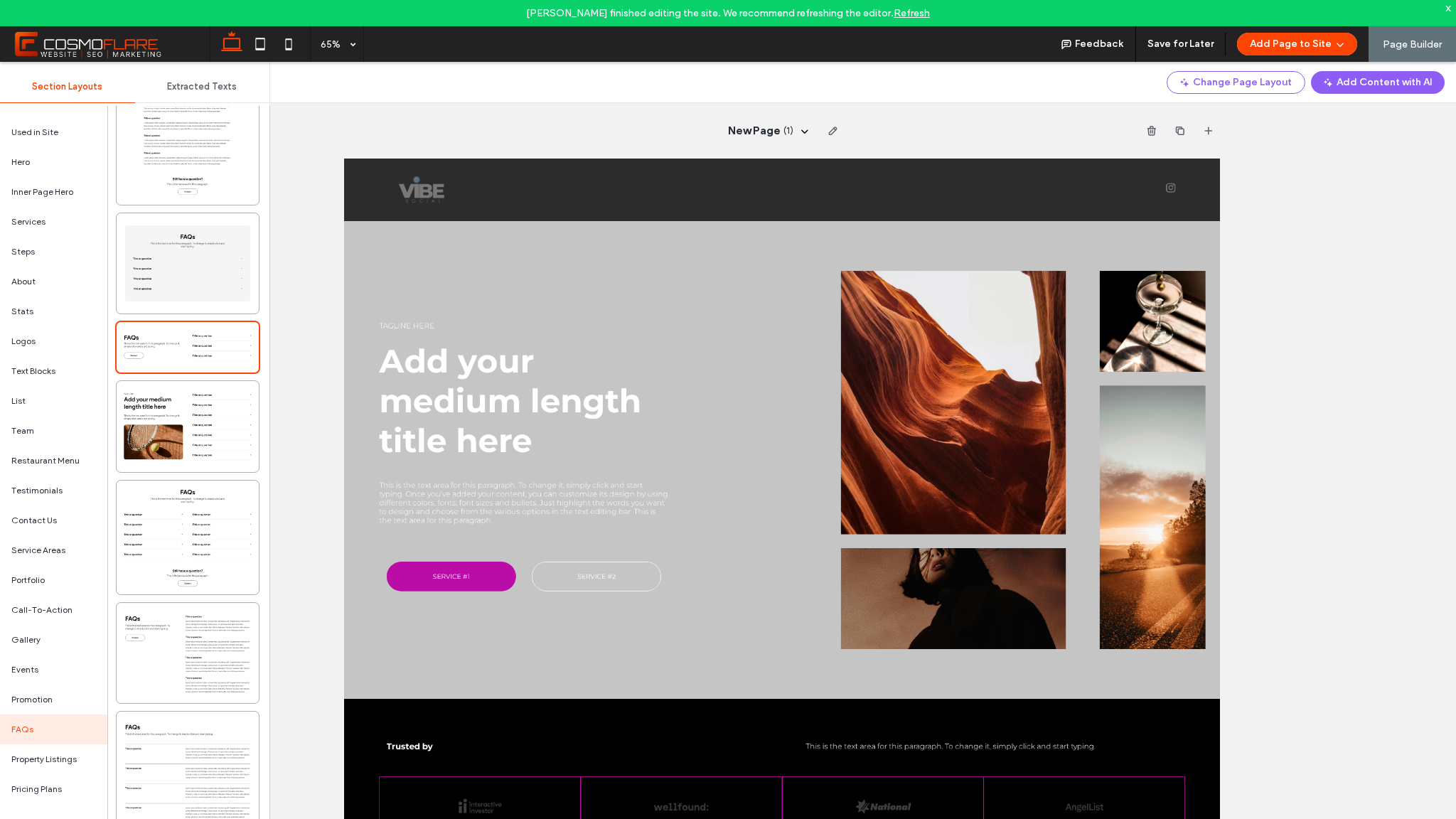
scroll to position [3, 0]
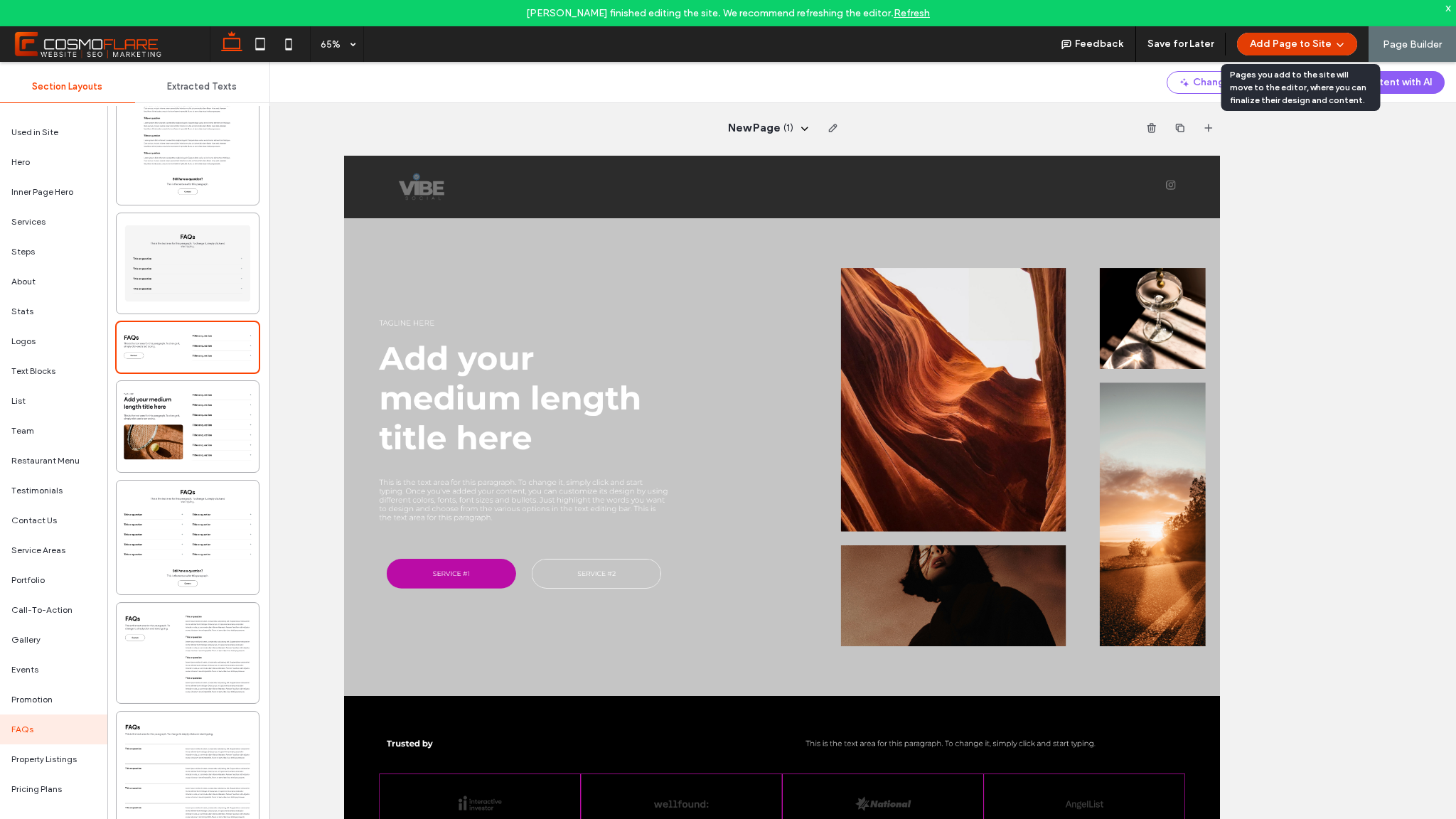
click at [1328, 51] on button "Add Page to Site" at bounding box center [1297, 44] width 120 height 23
click at [1289, 108] on span "Add & Go to Editor" at bounding box center [1284, 108] width 81 height 14
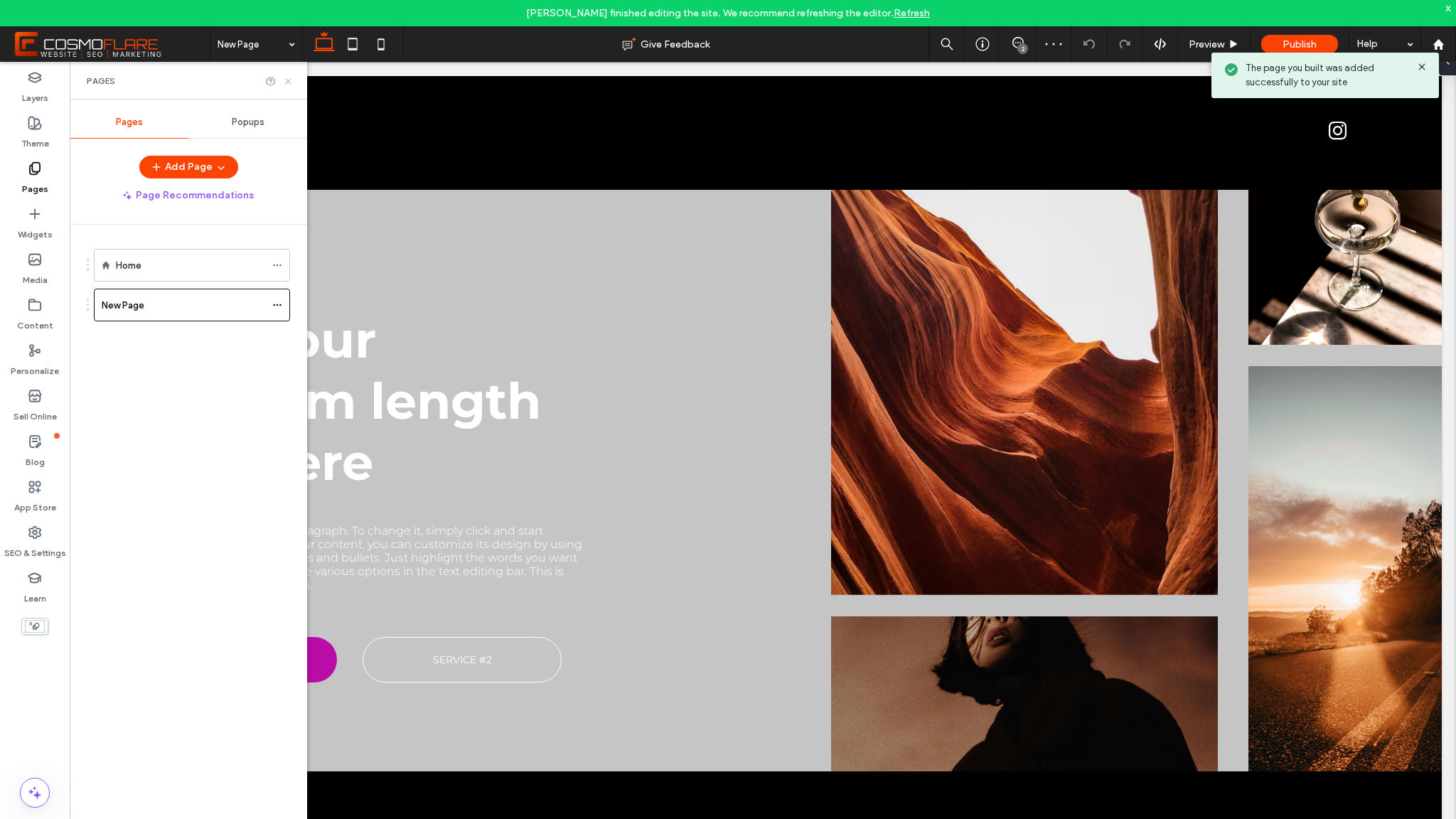
click at [289, 84] on icon at bounding box center [288, 81] width 10 height 10
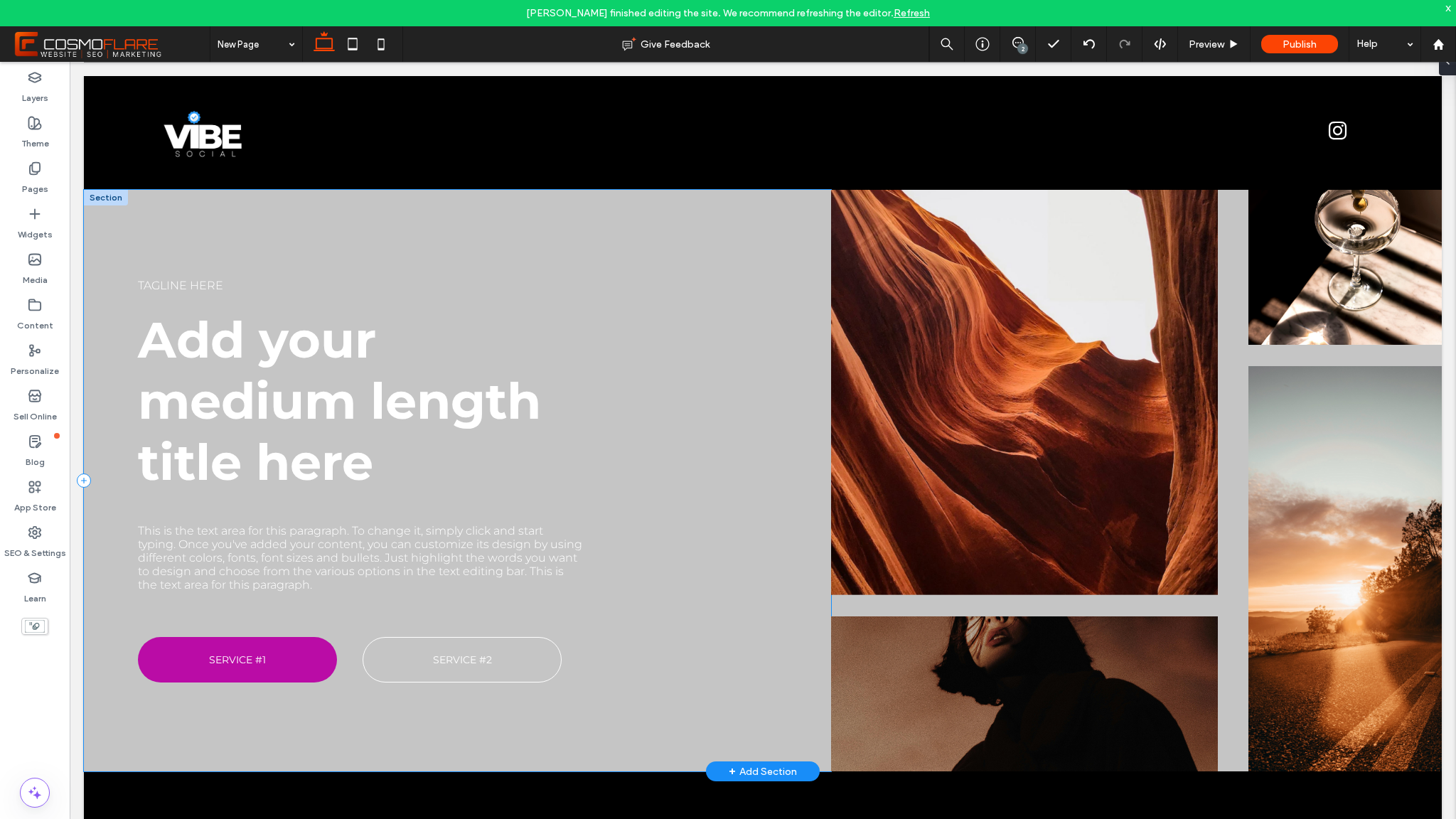
click at [617, 252] on div "Tagline here Add your medium length title here This is the text area for this p…" at bounding box center [457, 480] width 747 height 582
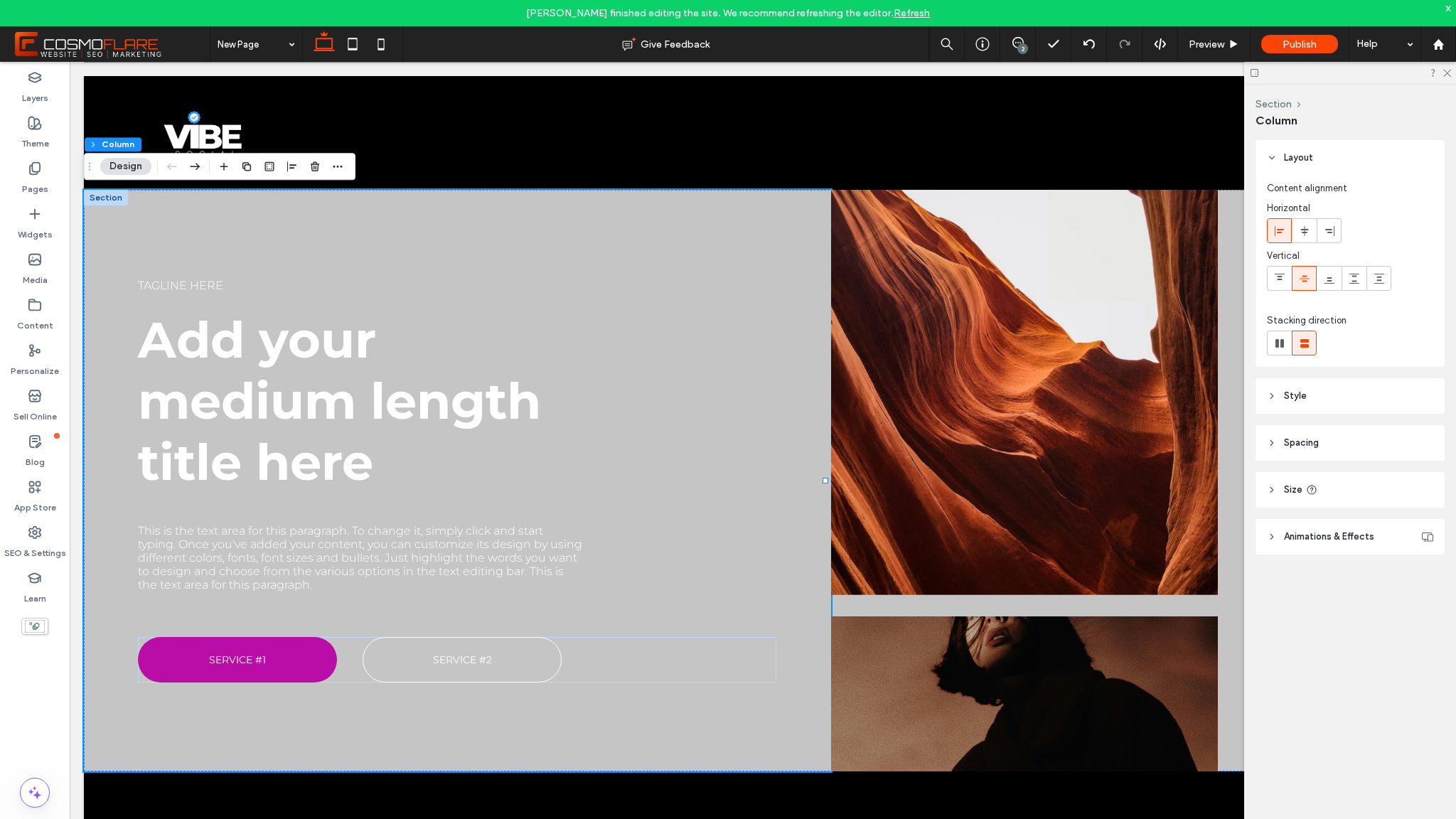
click at [1322, 533] on span "Animations & Effects" at bounding box center [1329, 536] width 90 height 14
click at [1315, 508] on div "Layout Content alignment Horizontal Vertical Stacking direction Style Color Ima…" at bounding box center [1354, 405] width 198 height 531
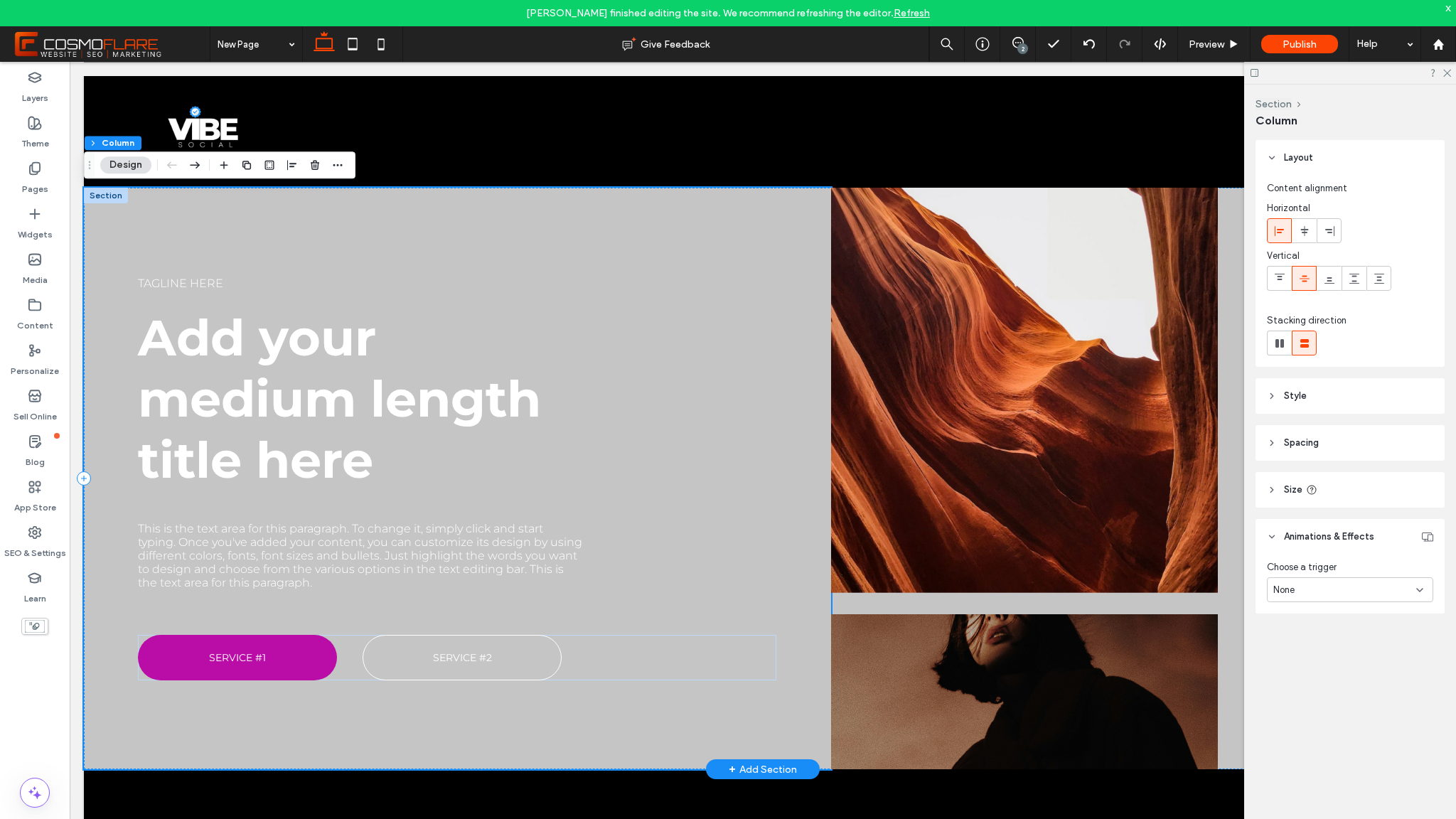
scroll to position [3, 0]
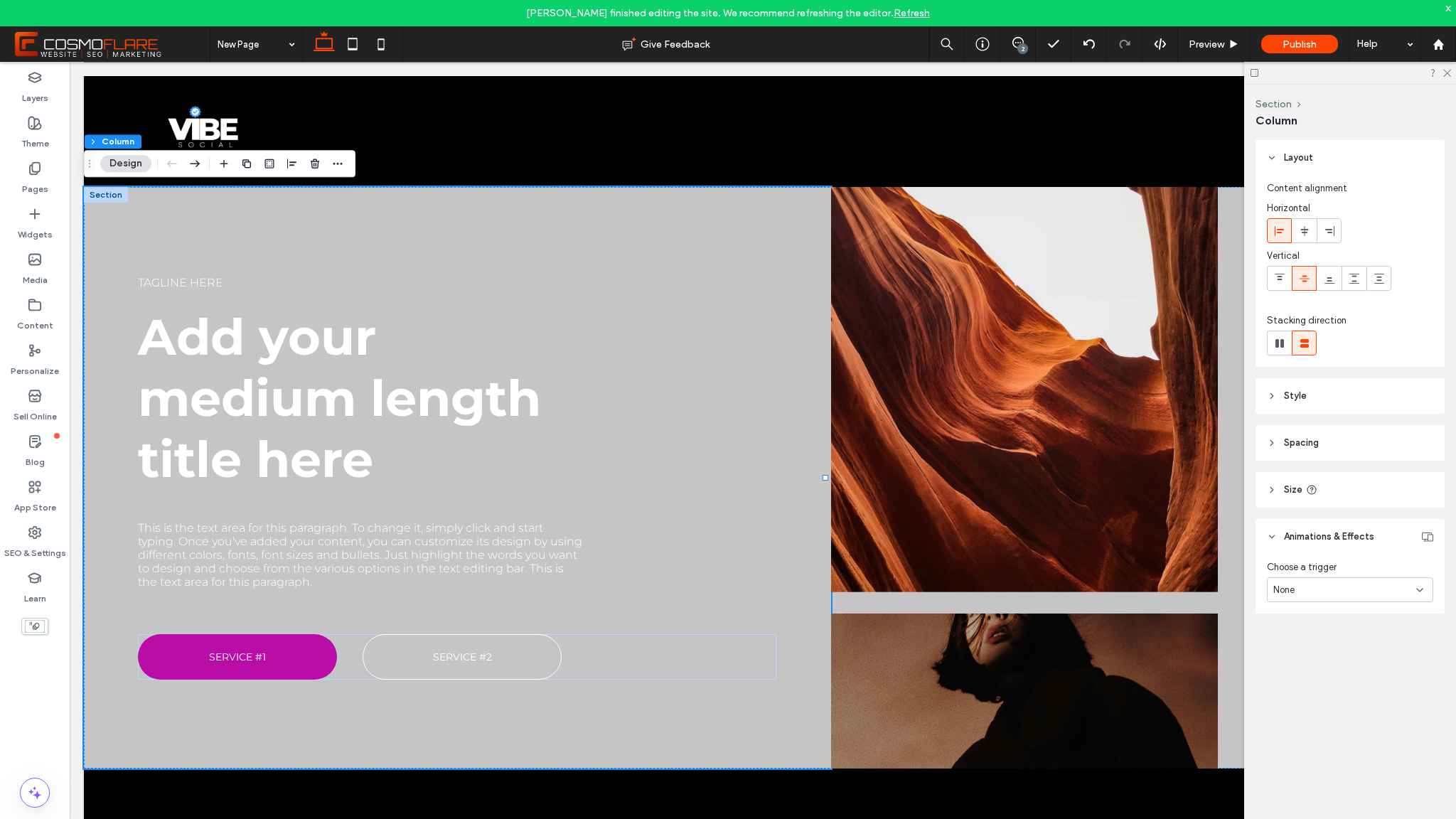
click at [131, 167] on button "Design" at bounding box center [125, 163] width 51 height 17
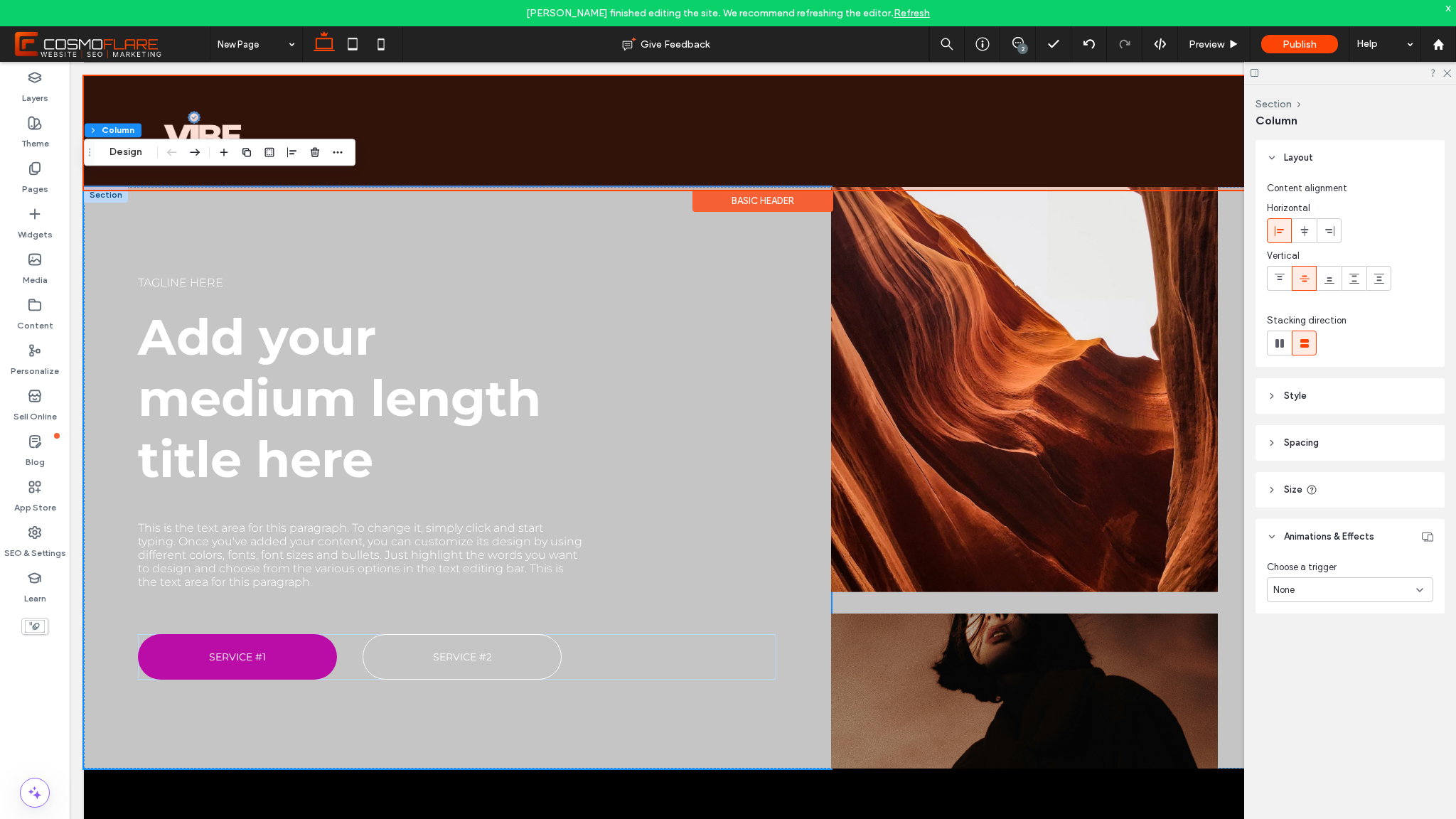
scroll to position [0, 0]
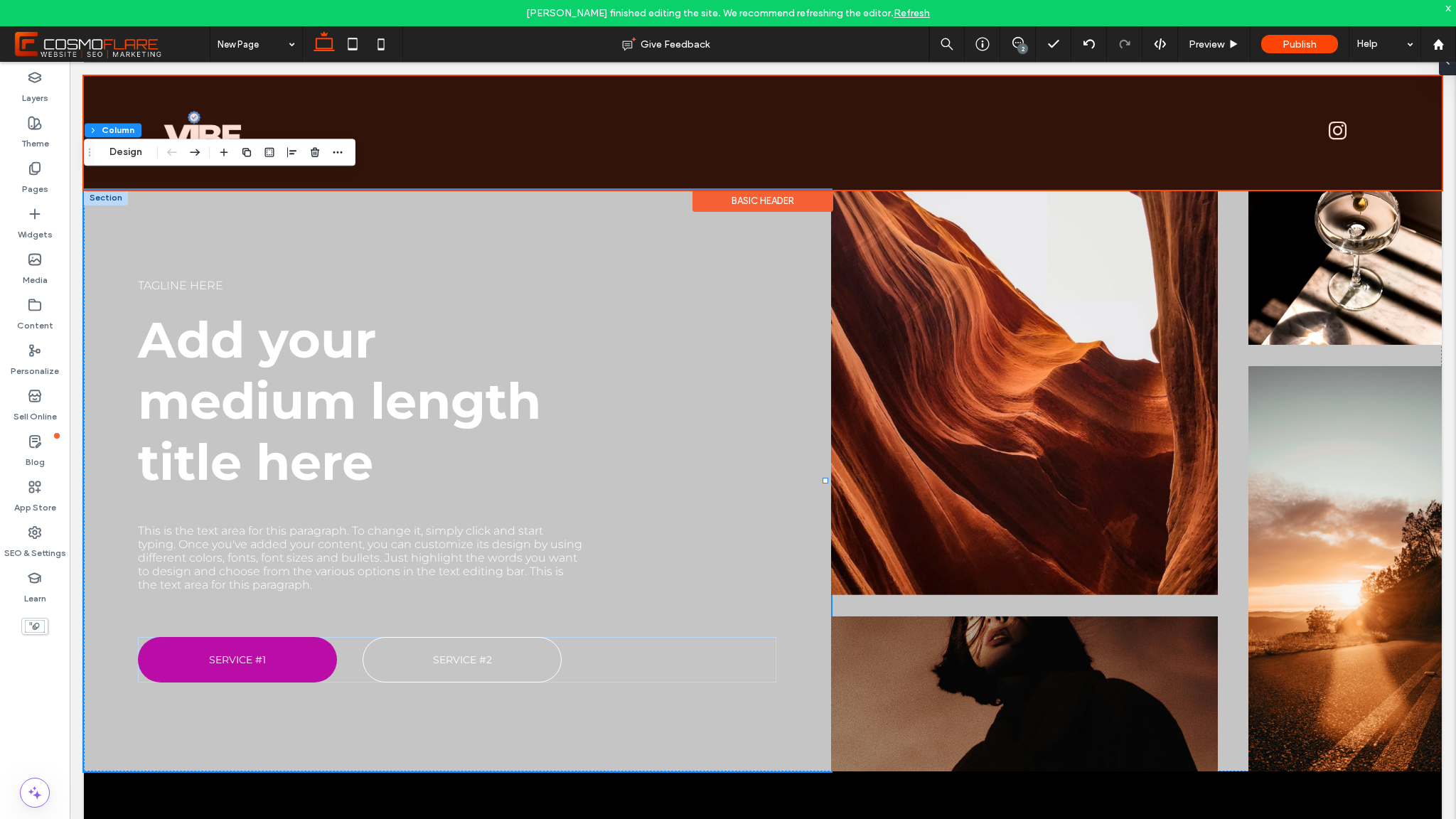
click at [132, 168] on div at bounding box center [763, 133] width 1358 height 114
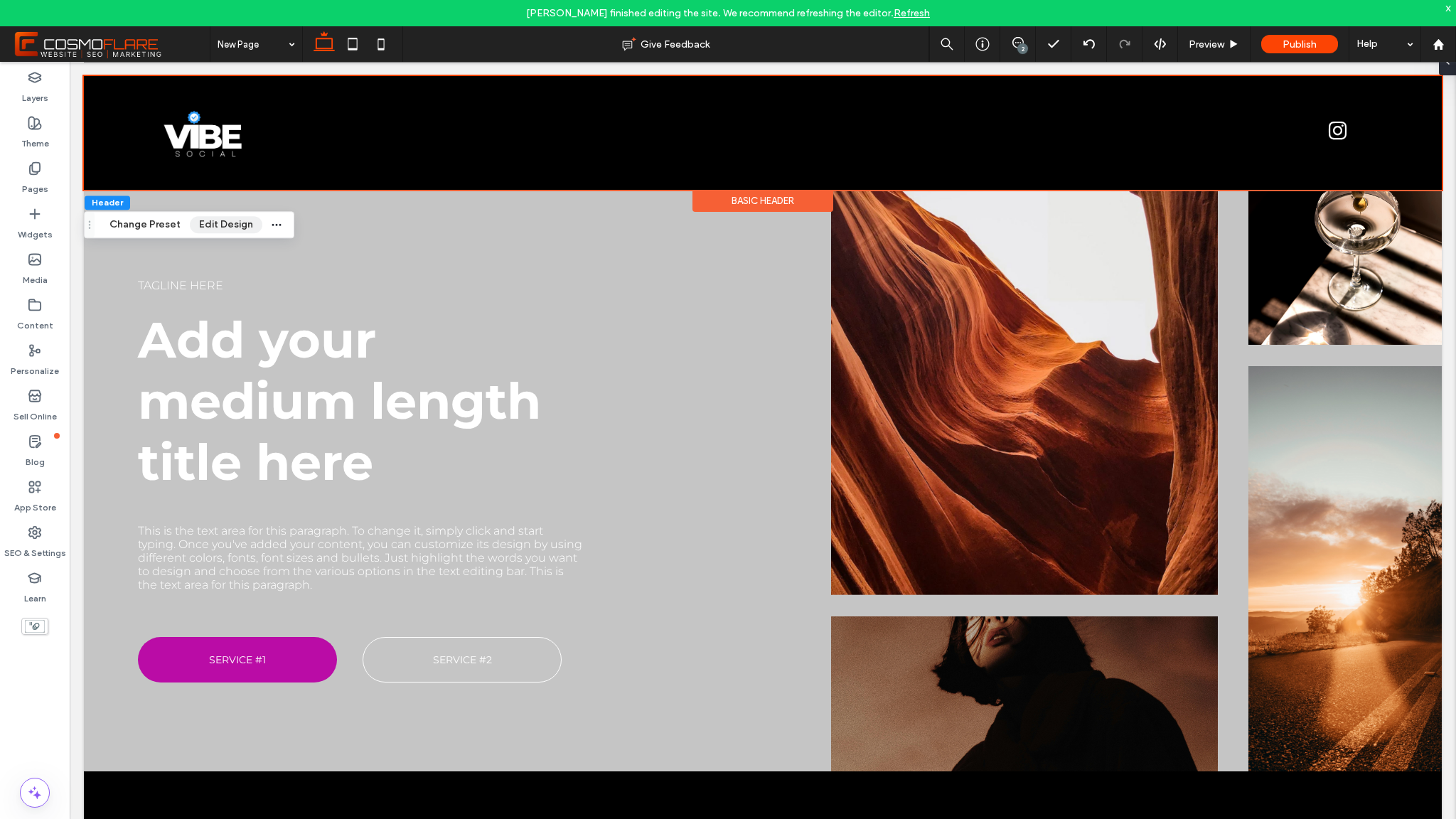
click at [210, 231] on button "Edit Design" at bounding box center [226, 224] width 72 height 17
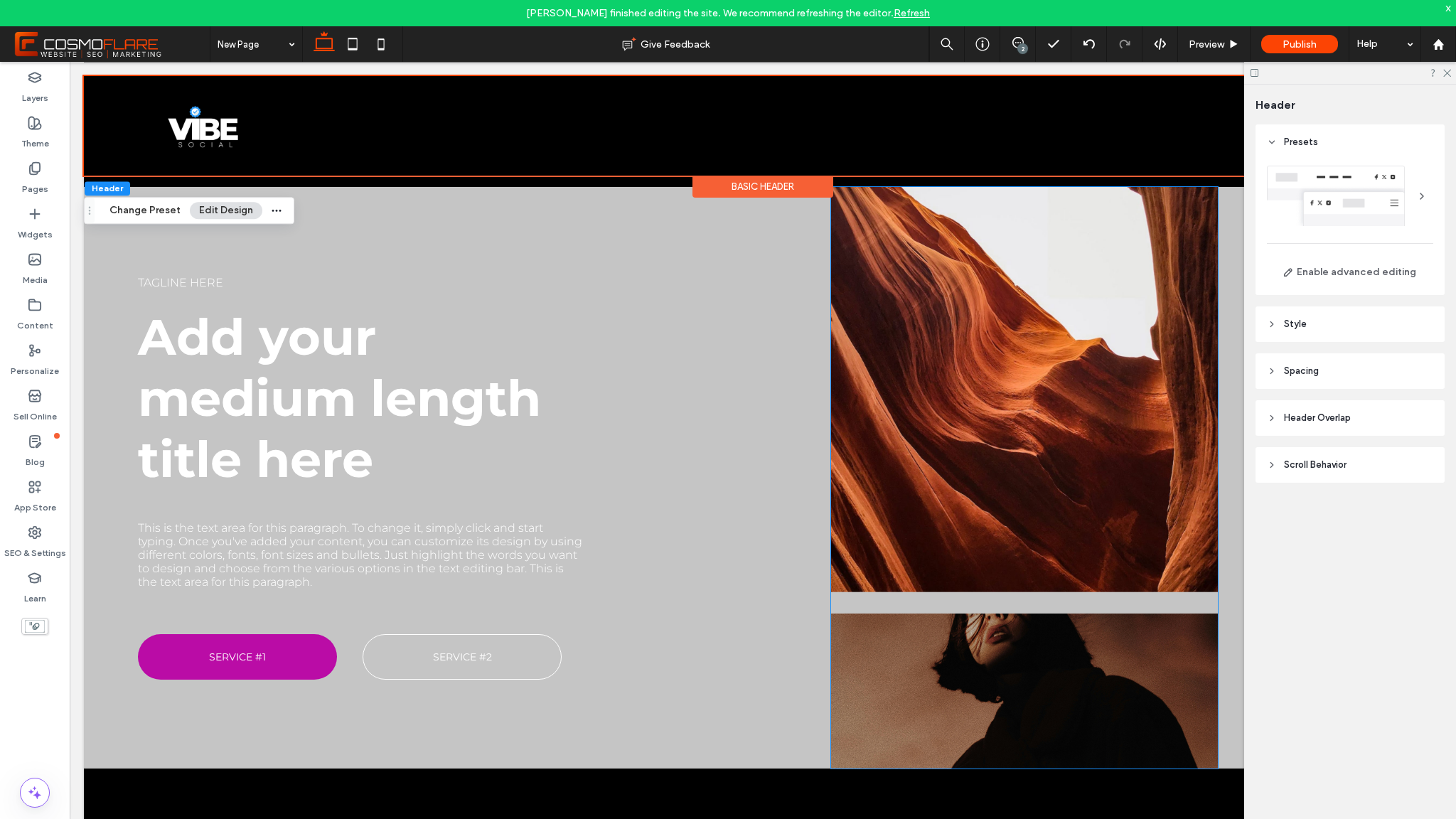
scroll to position [6, 0]
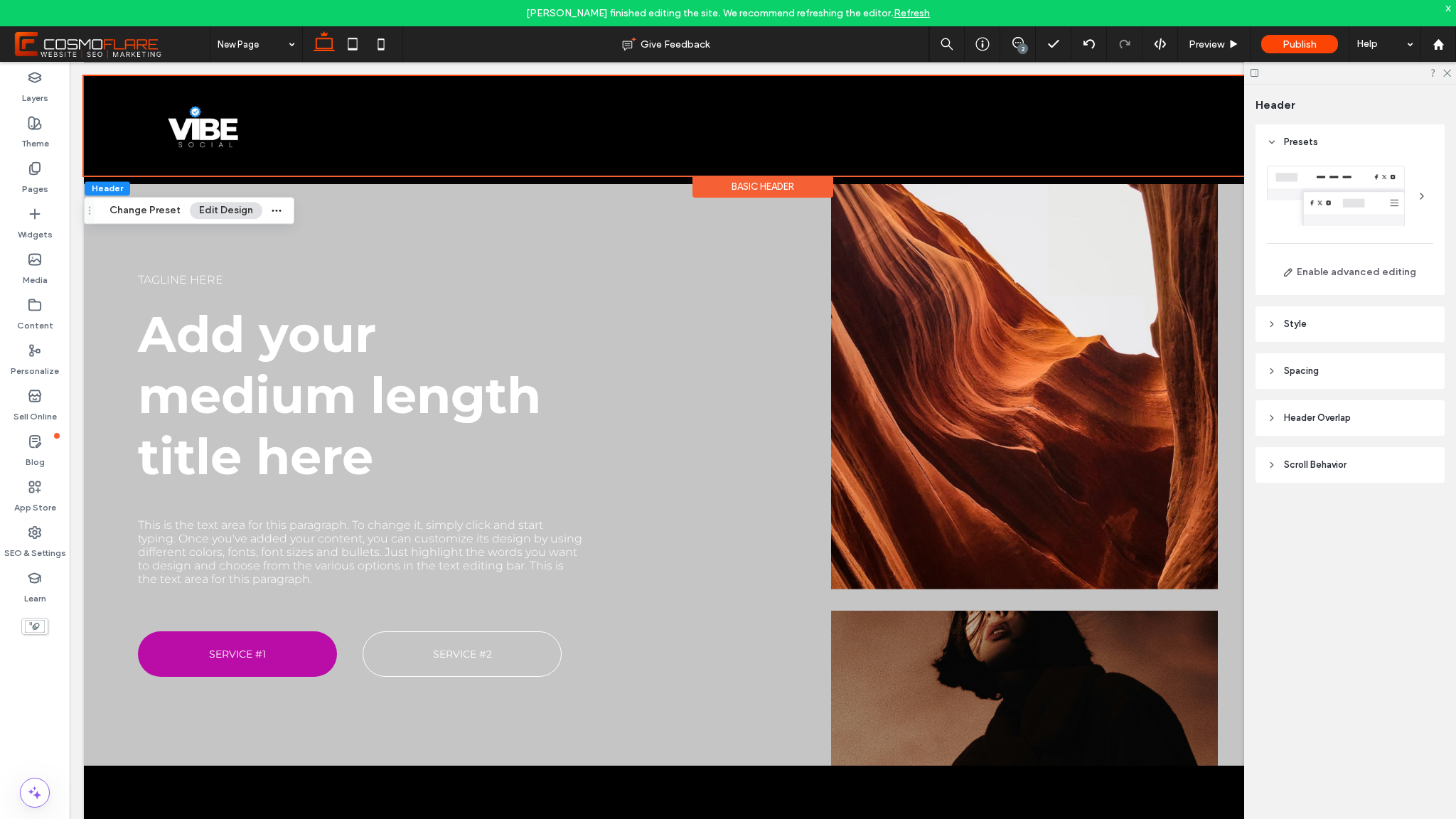
click at [1308, 424] on span "Header Overlap" at bounding box center [1317, 418] width 67 height 14
click at [1287, 382] on header "Spacing" at bounding box center [1350, 371] width 189 height 35
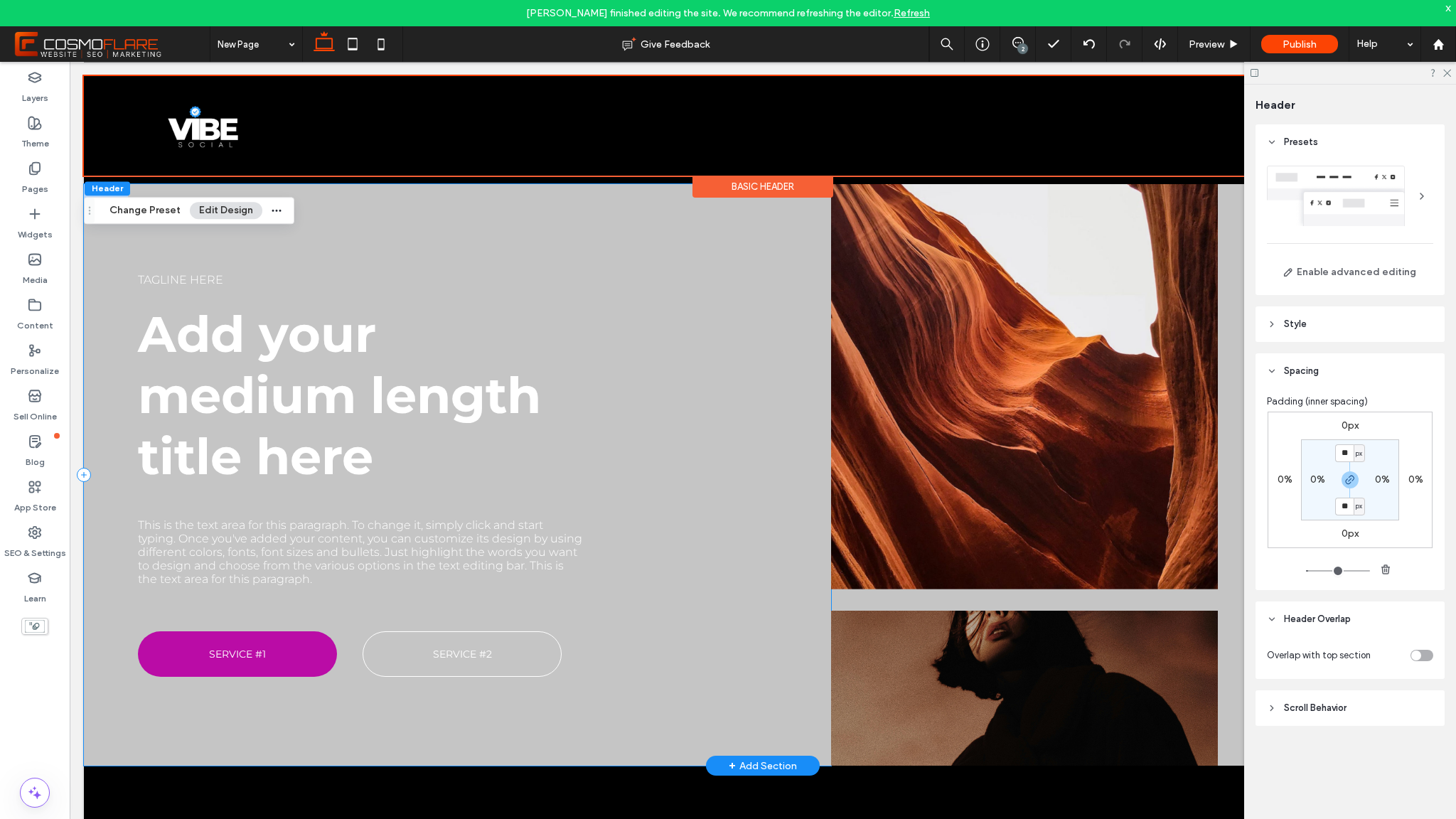
click at [679, 266] on div "Tagline here Add your medium length title here This is the text area for this p…" at bounding box center [457, 475] width 747 height 582
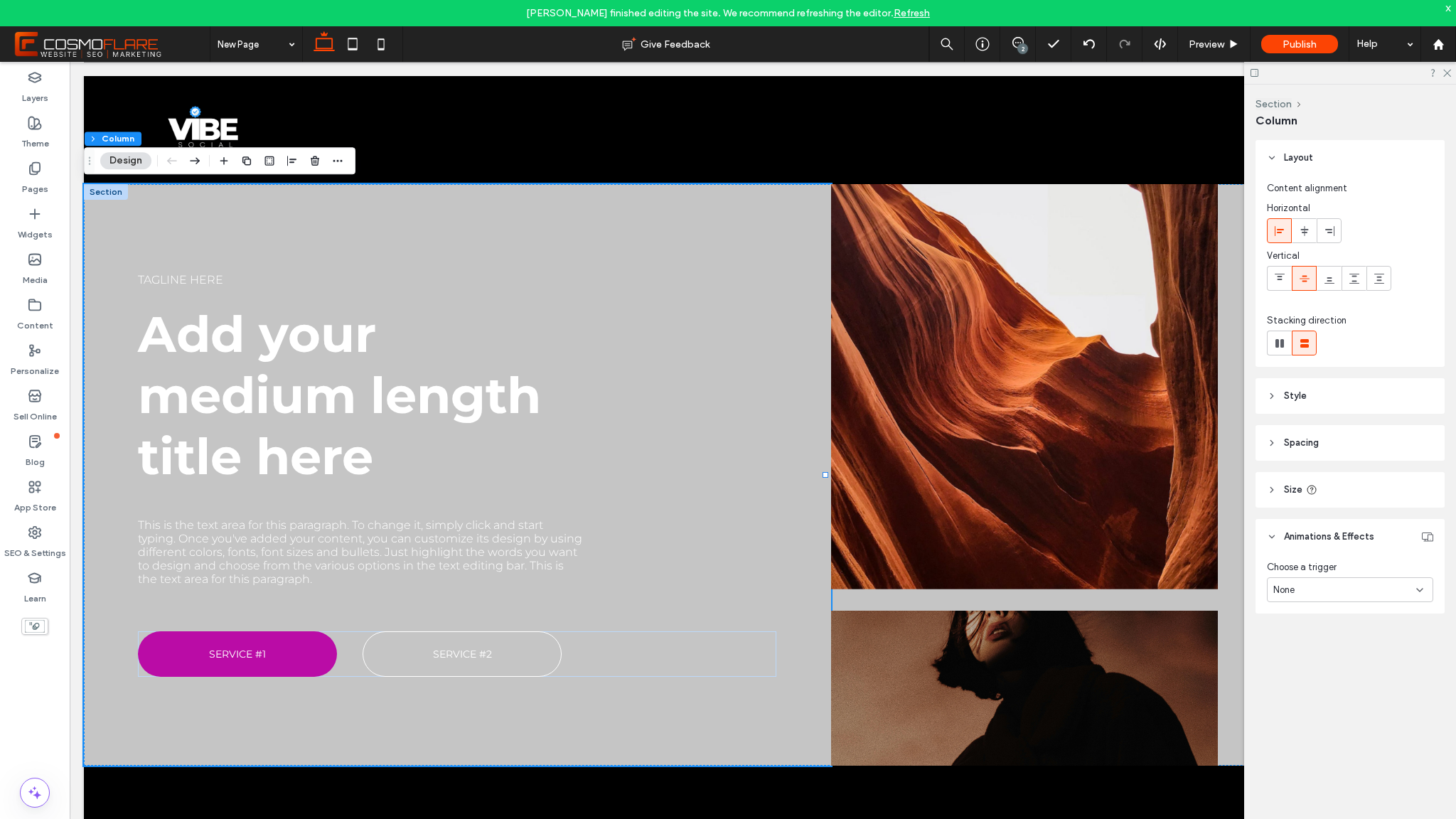
click at [1292, 443] on span "Spacing" at bounding box center [1301, 443] width 35 height 14
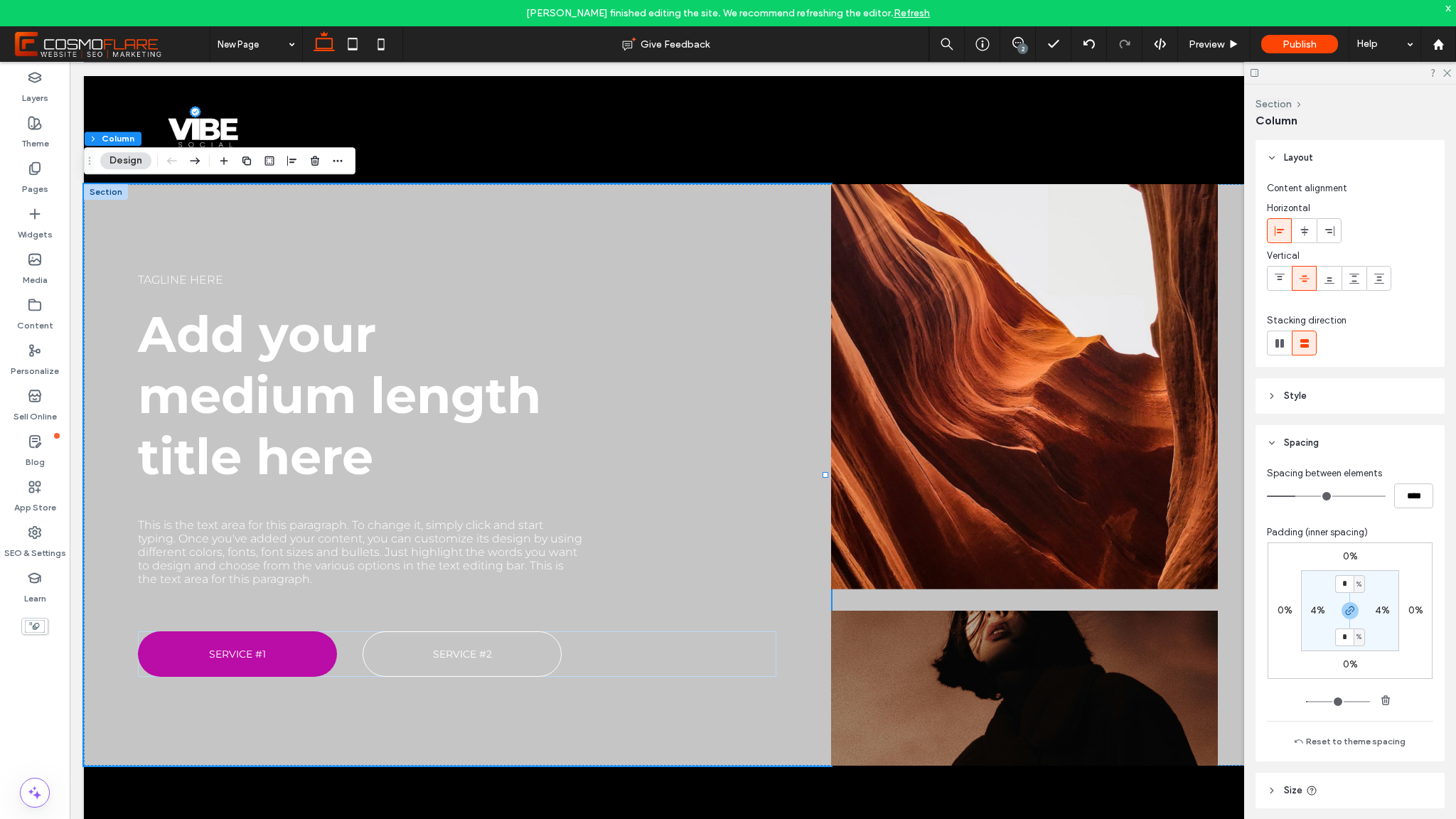
click at [1289, 400] on span "Style" at bounding box center [1295, 395] width 23 height 14
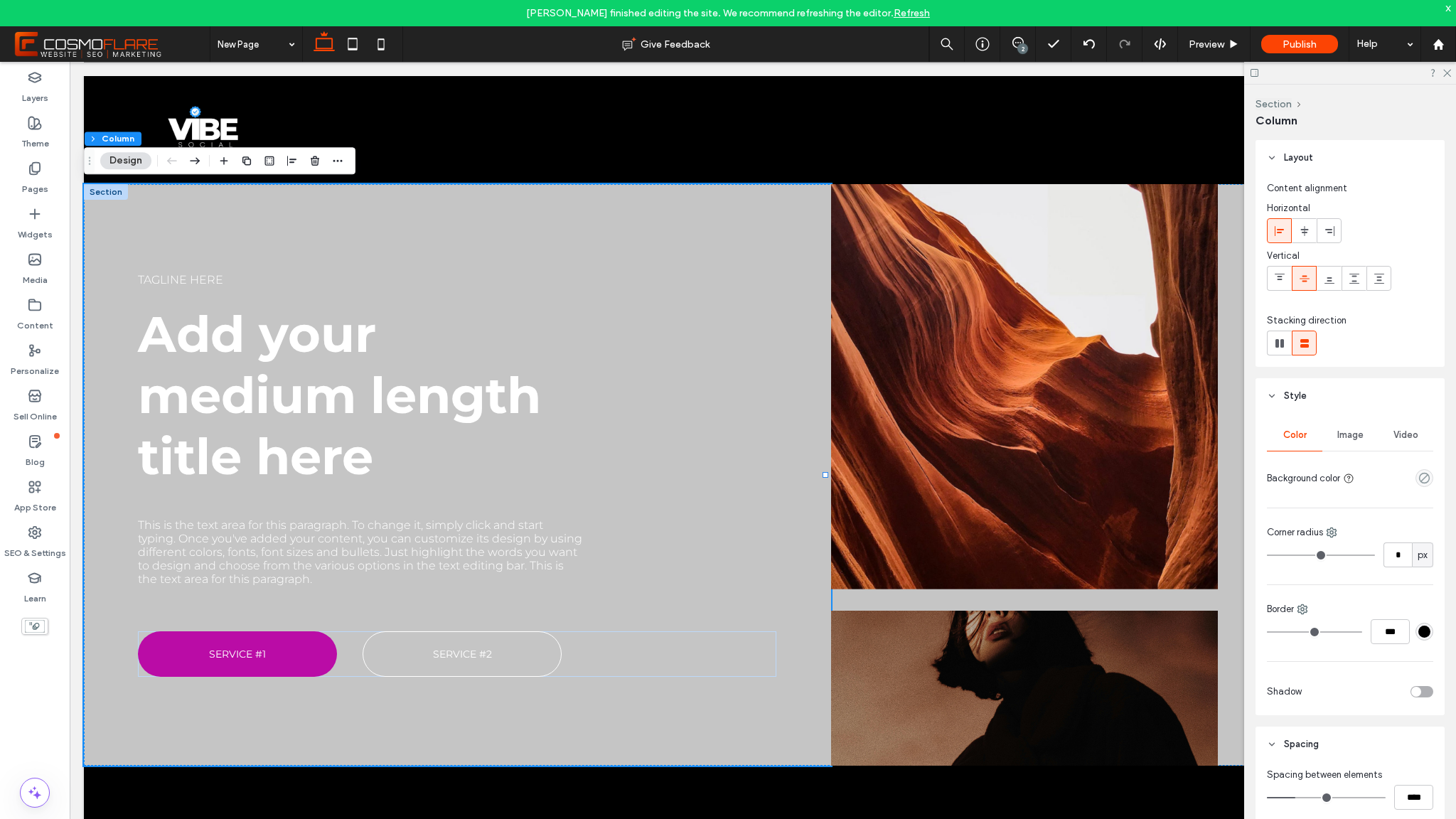
click at [1353, 443] on div "Image" at bounding box center [1350, 435] width 55 height 31
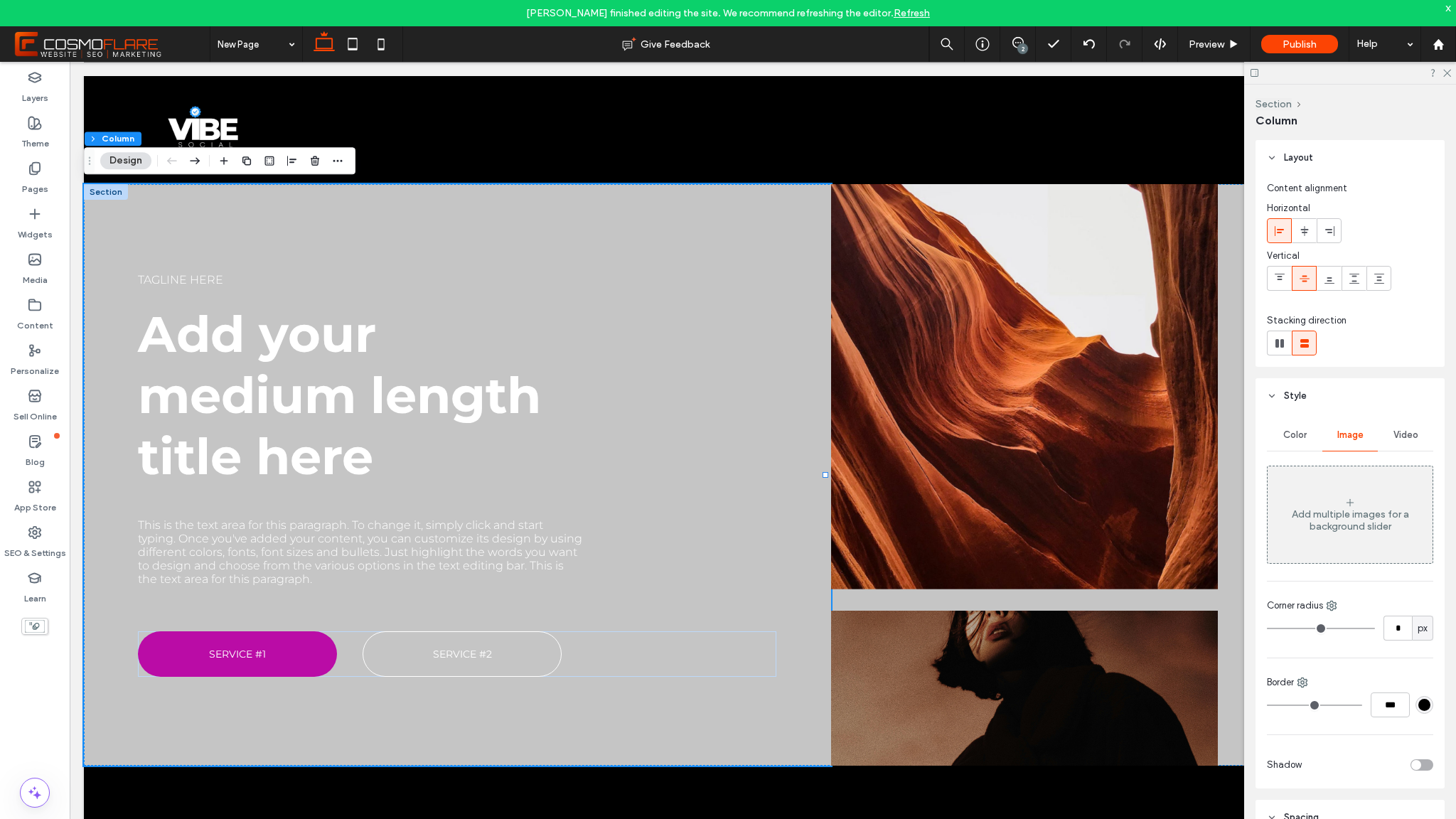
click at [1341, 488] on div "Add multiple images for a background slider" at bounding box center [1351, 514] width 165 height 94
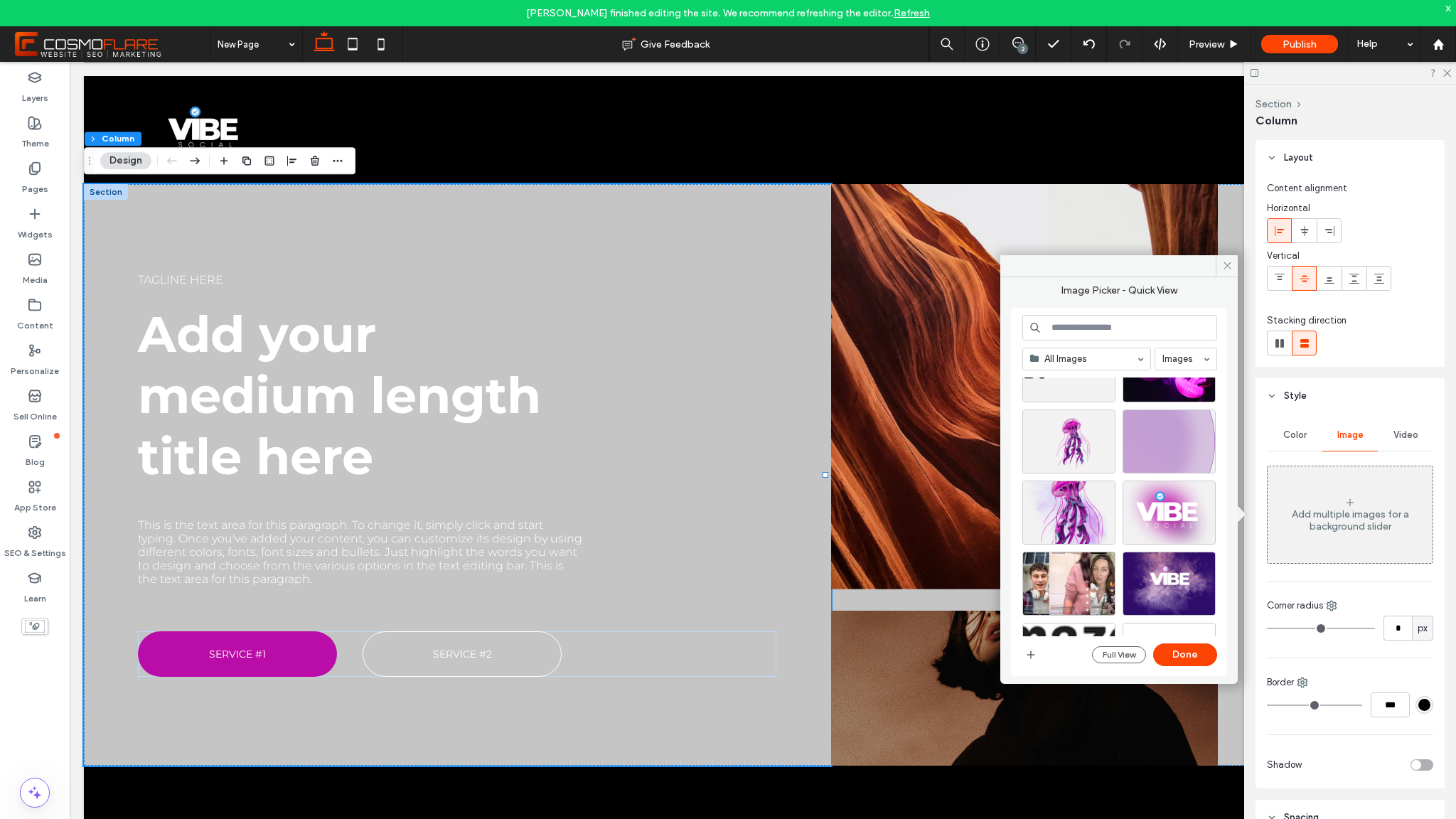
scroll to position [417, 0]
click at [1176, 511] on div "Select" at bounding box center [1169, 512] width 93 height 64
click at [1208, 653] on button "Done" at bounding box center [1185, 654] width 64 height 23
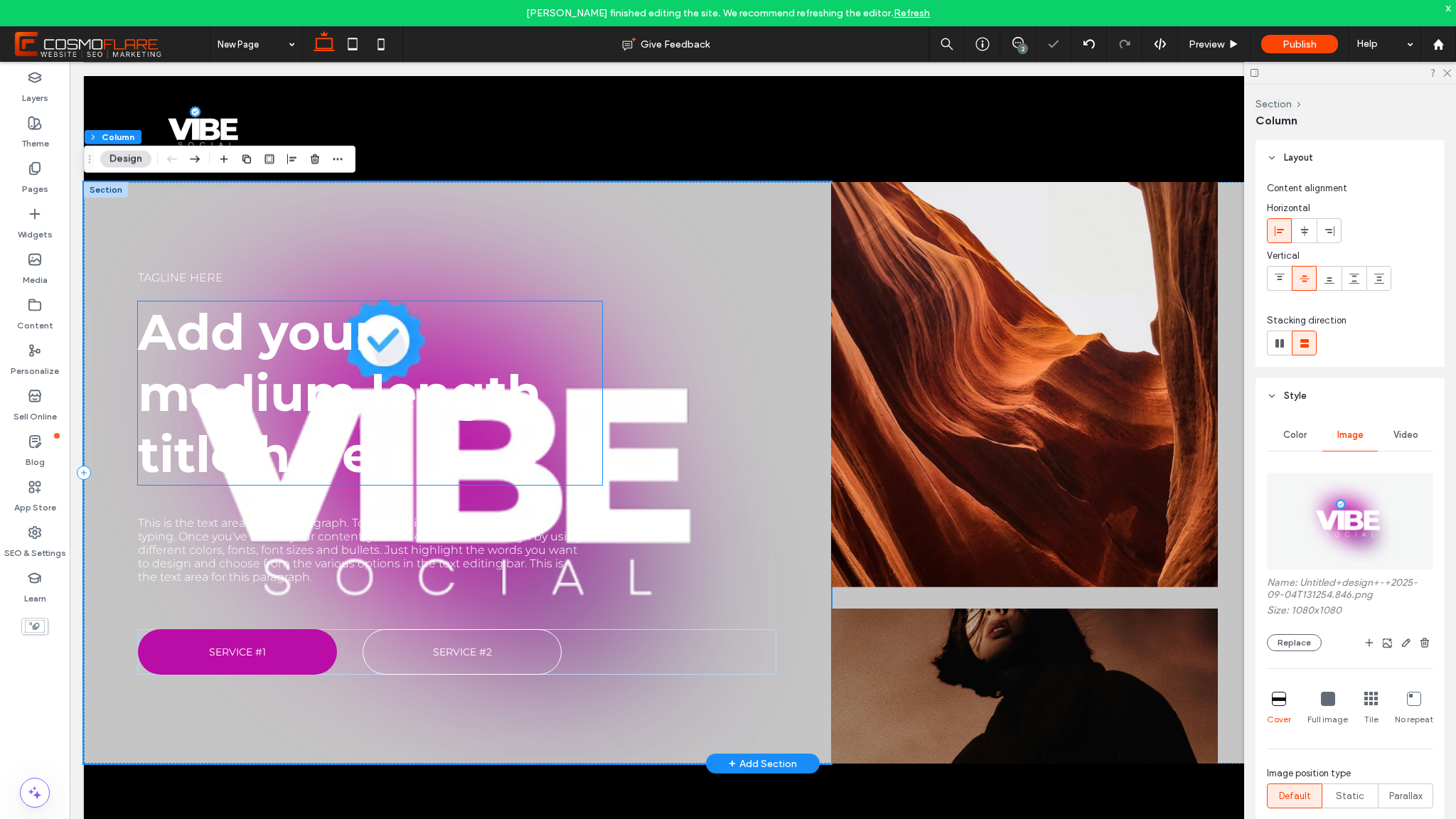
scroll to position [9, 0]
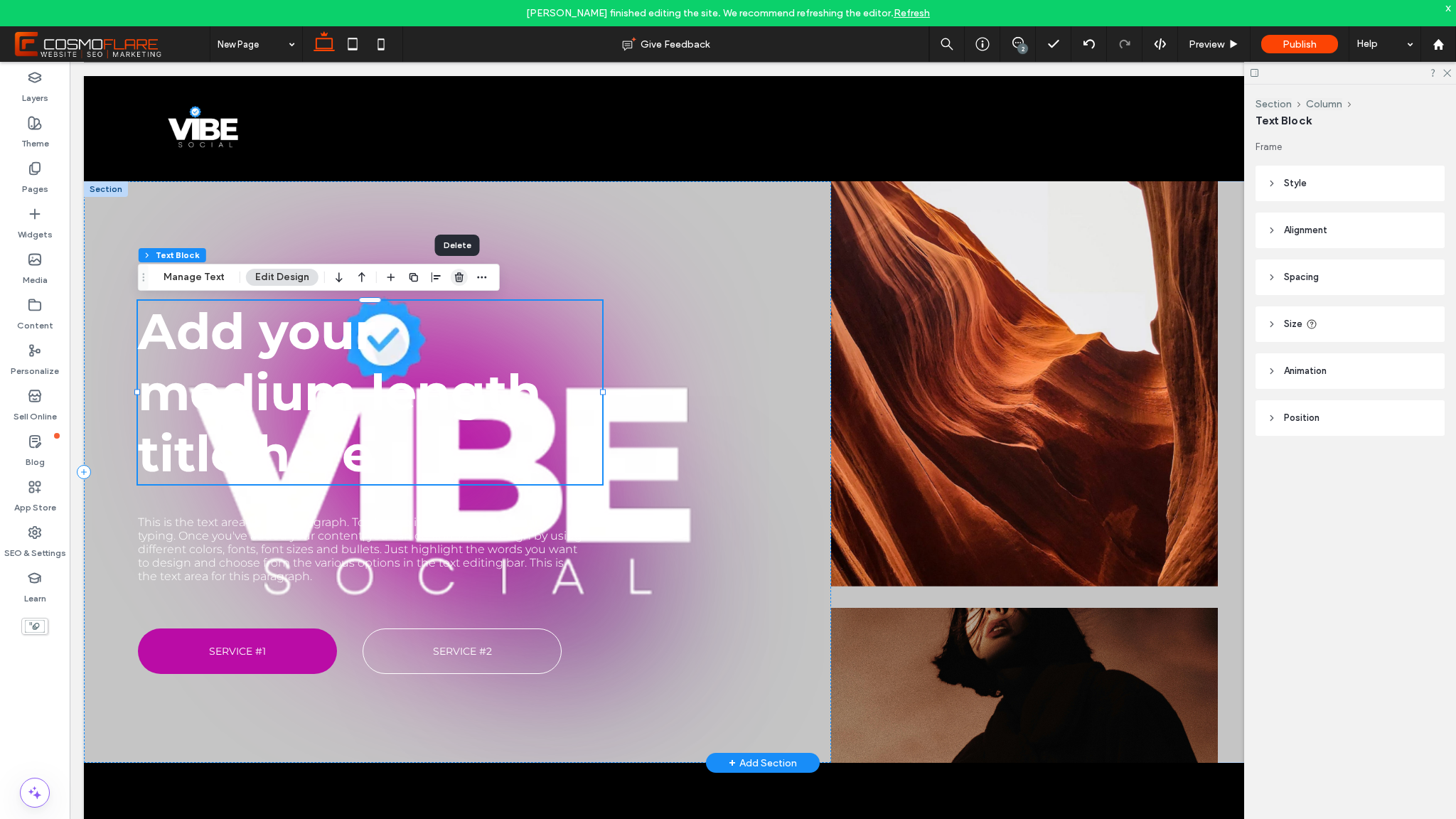
click at [456, 281] on icon "button" at bounding box center [459, 277] width 11 height 11
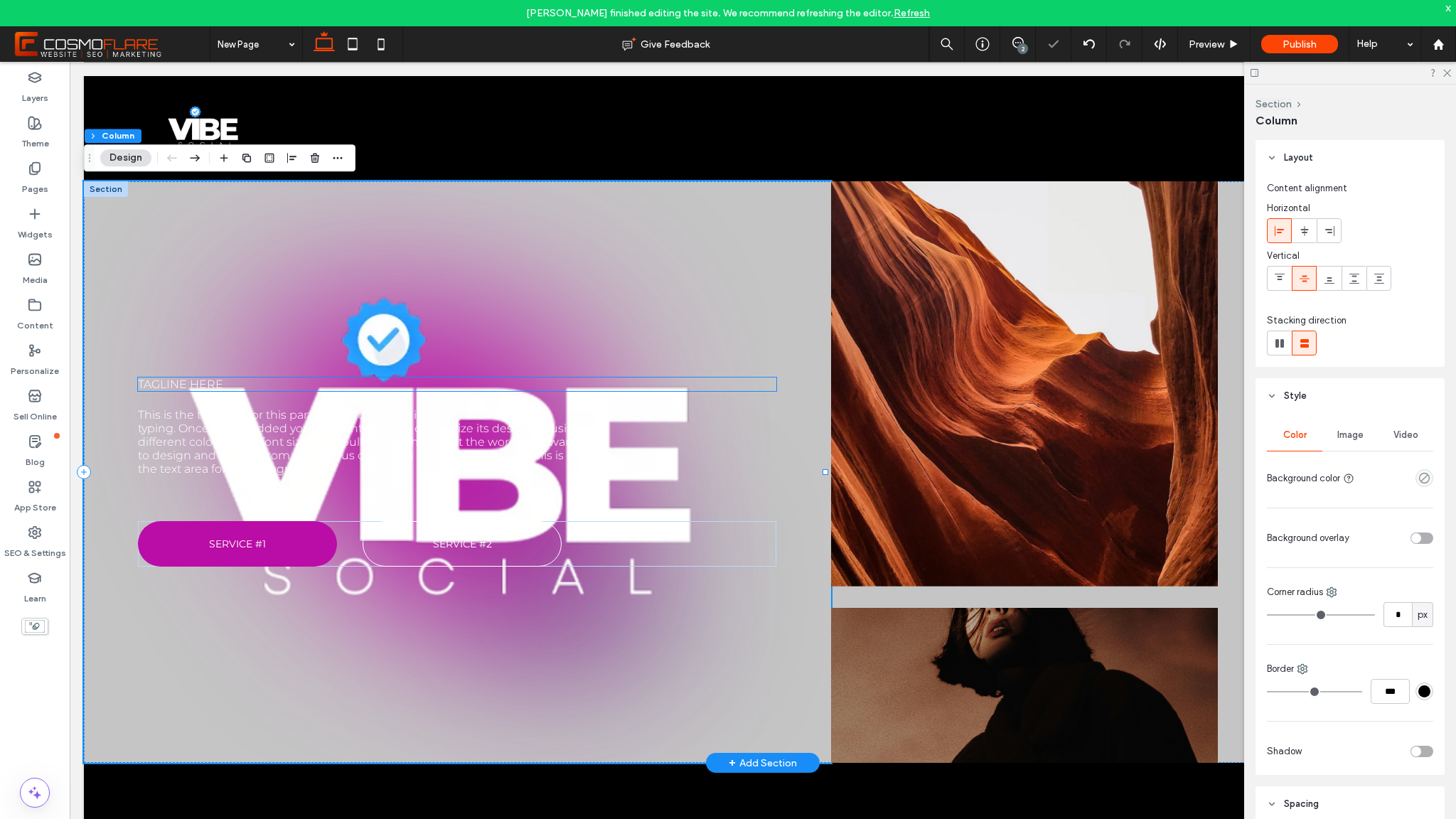
click at [416, 379] on p "Tagline here" at bounding box center [457, 384] width 639 height 13
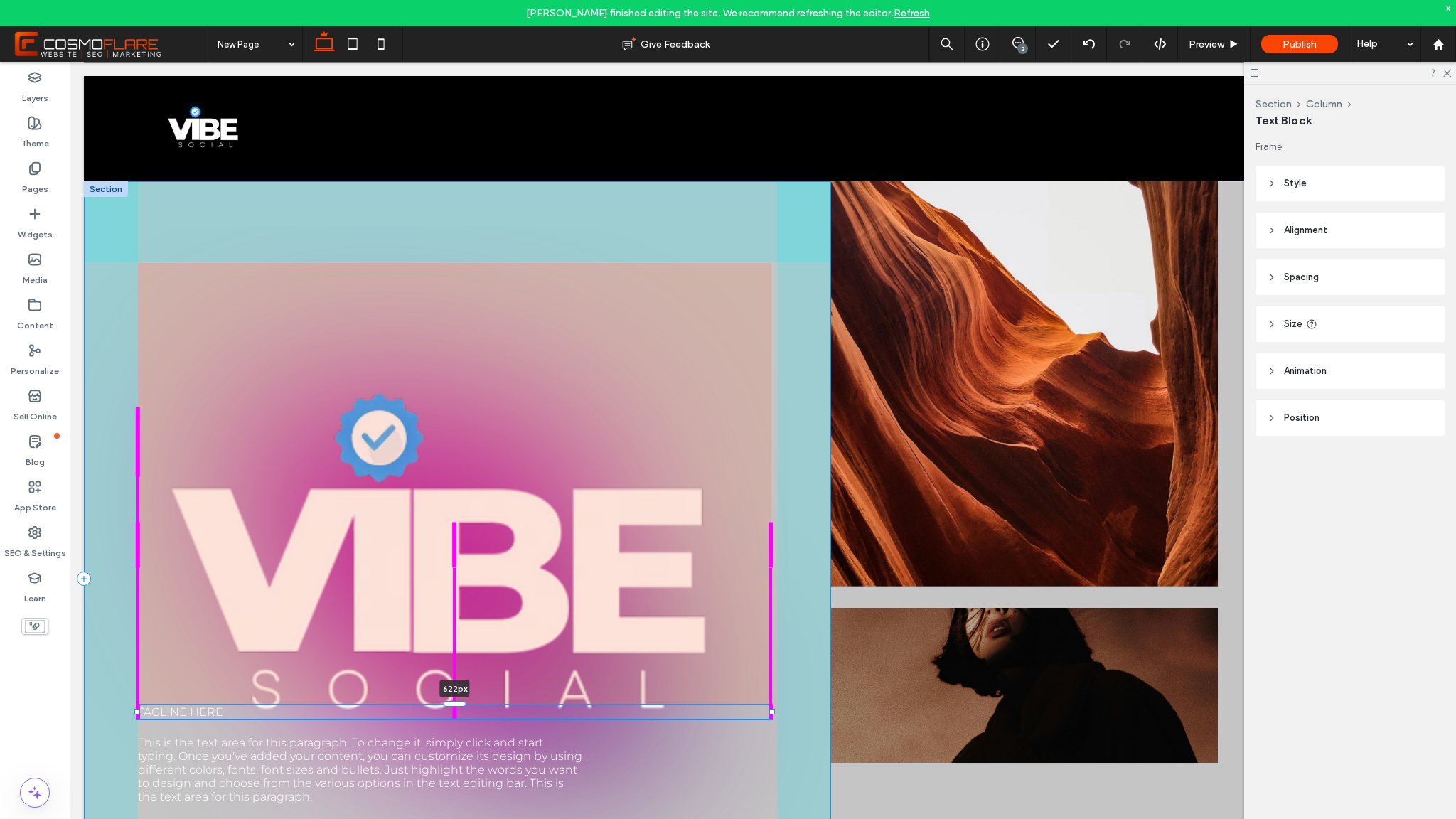
drag, startPoint x: 448, startPoint y: 376, endPoint x: 505, endPoint y: 819, distance: 446.7
click at [505, 819] on div "Tagline here 622px This is the text area for this paragraph. To change it, simp…" at bounding box center [763, 578] width 1358 height 795
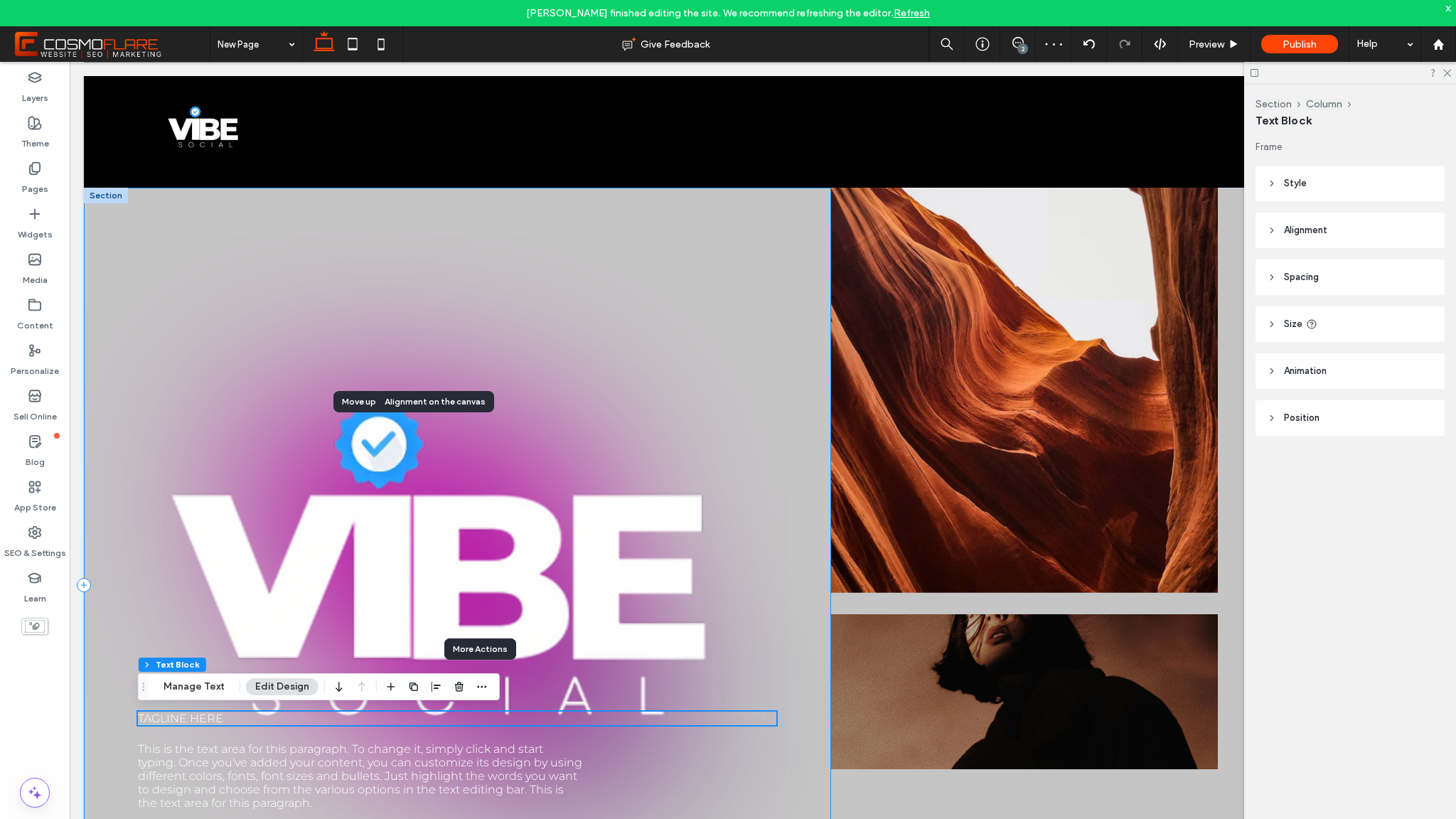
scroll to position [3, 0]
click at [105, 334] on div "Tagline here 622px This is the text area for this paragraph. To change it, simp…" at bounding box center [457, 584] width 747 height 795
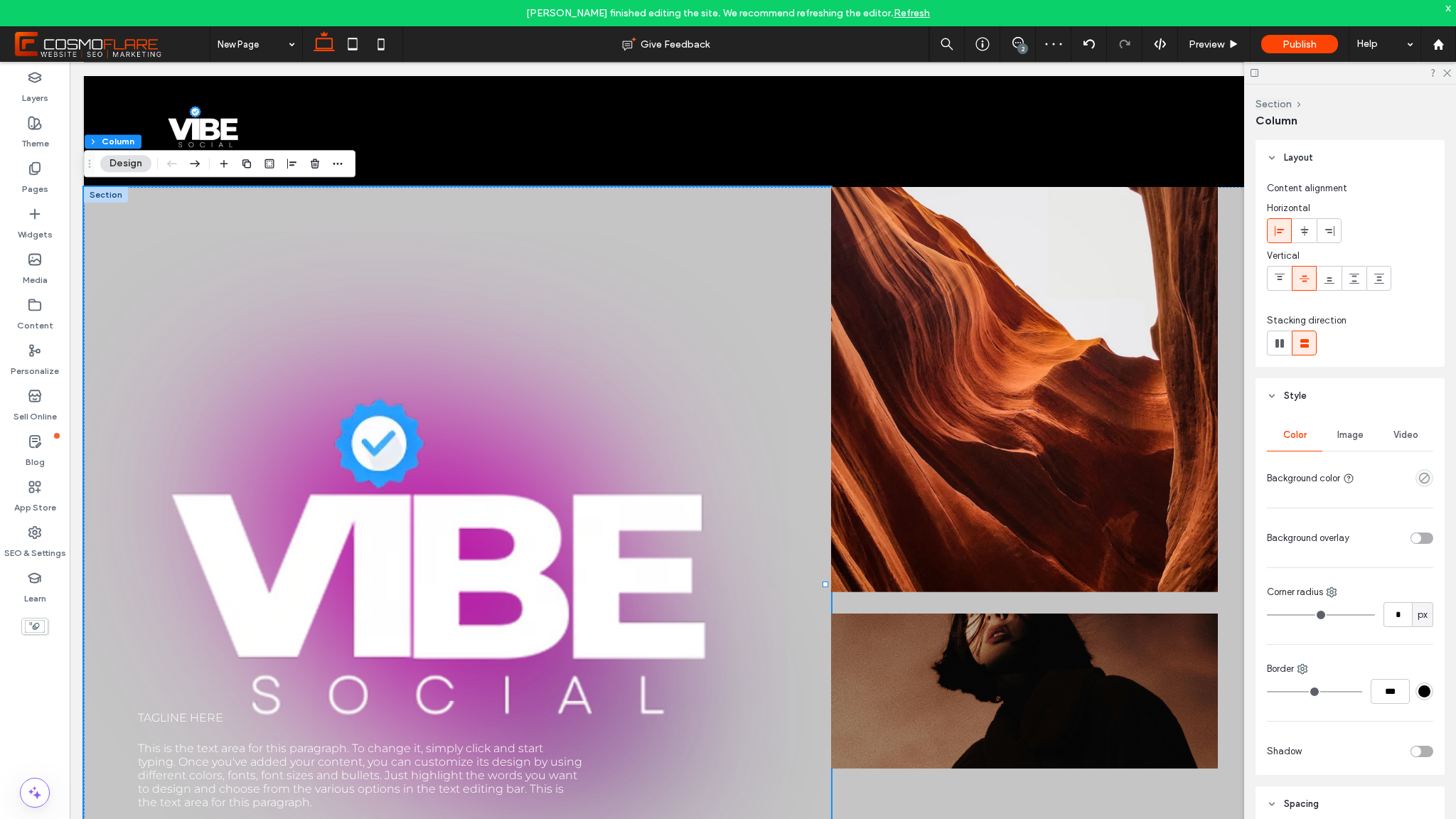
click at [1423, 474] on div "empty color" at bounding box center [1424, 478] width 18 height 18
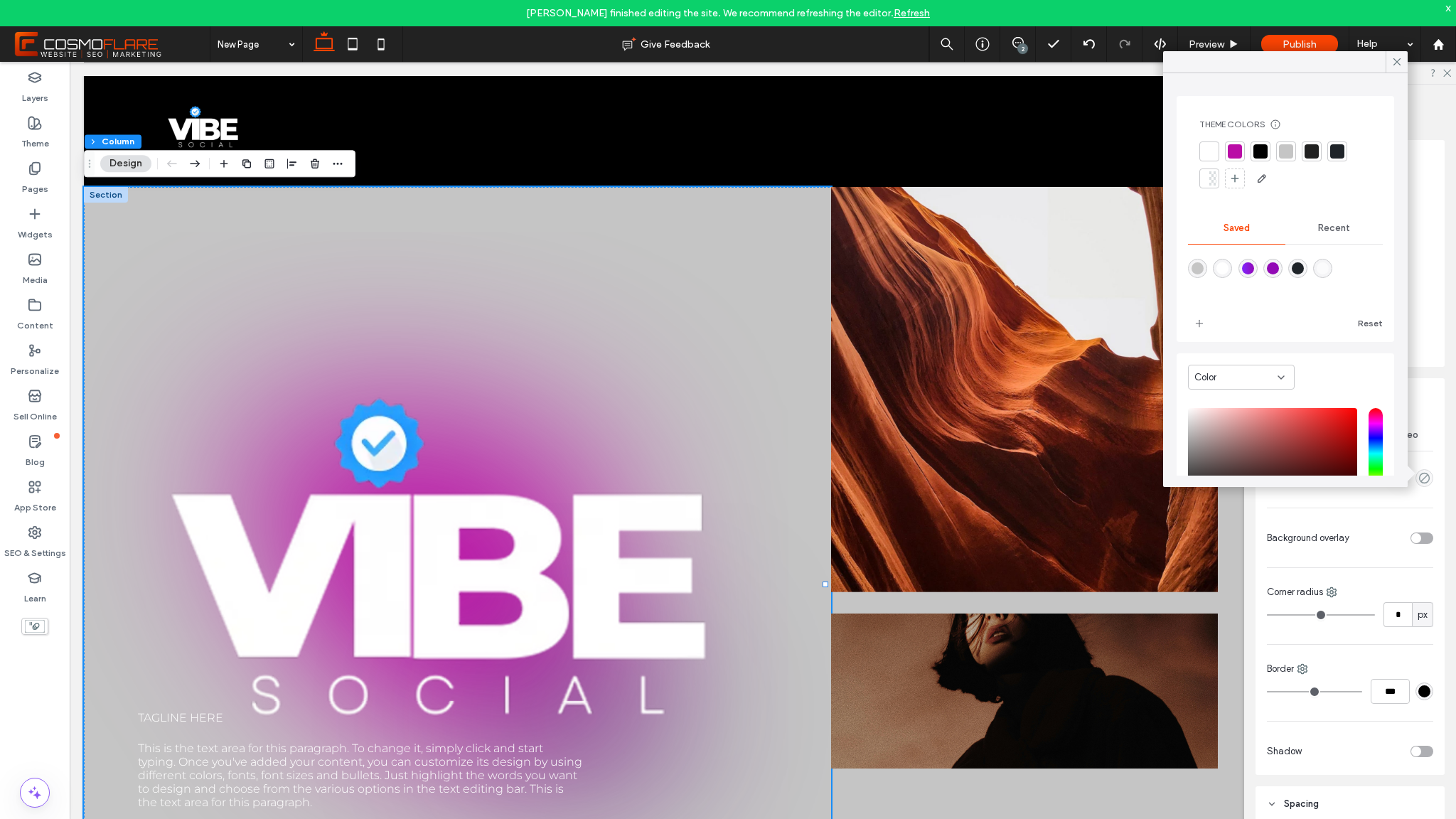
click at [1304, 269] on div "rgba(31,36,41,1)" at bounding box center [1297, 269] width 12 height 12
type input "*******"
type input "***"
type input "****"
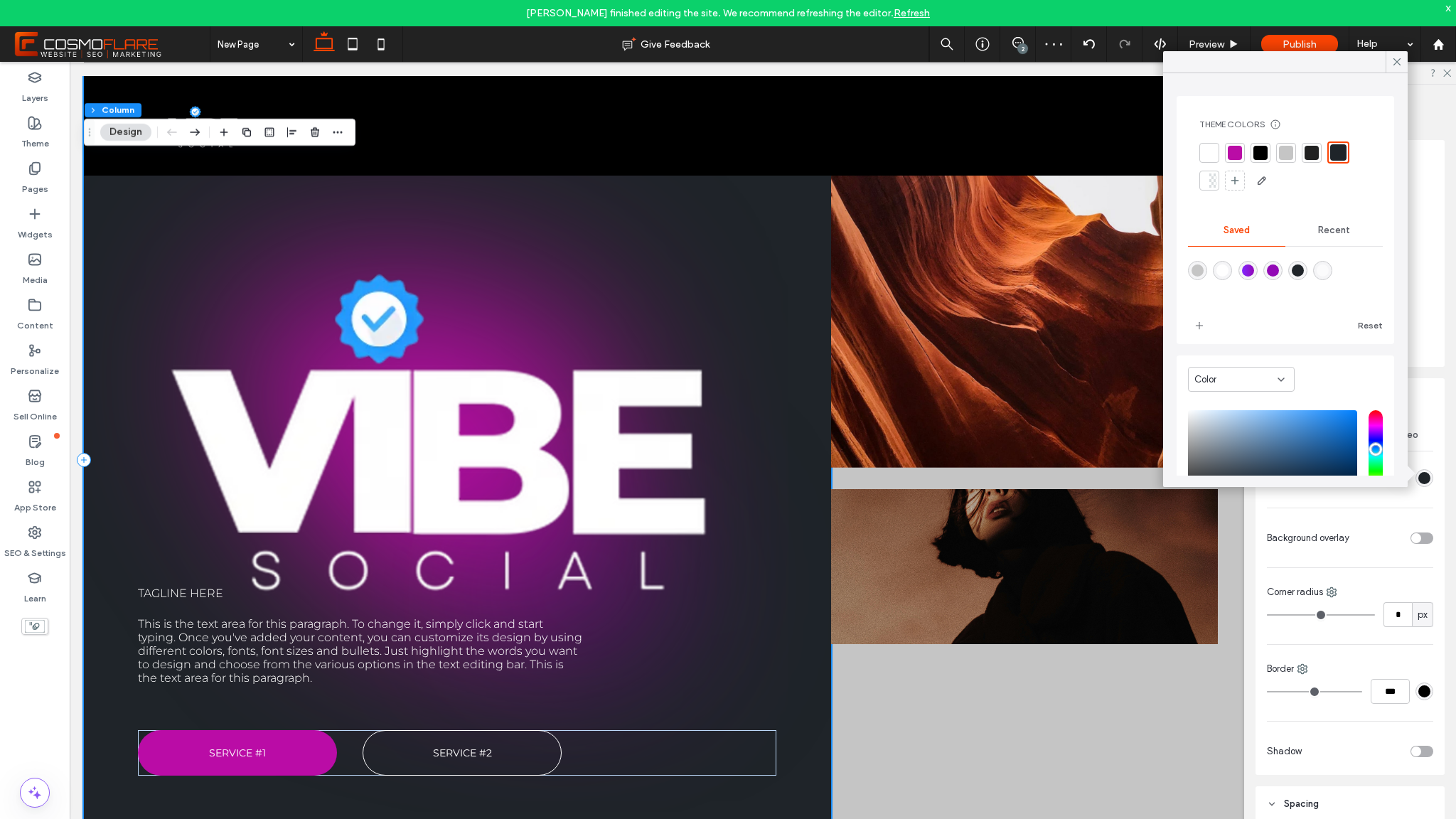
scroll to position [255, 0]
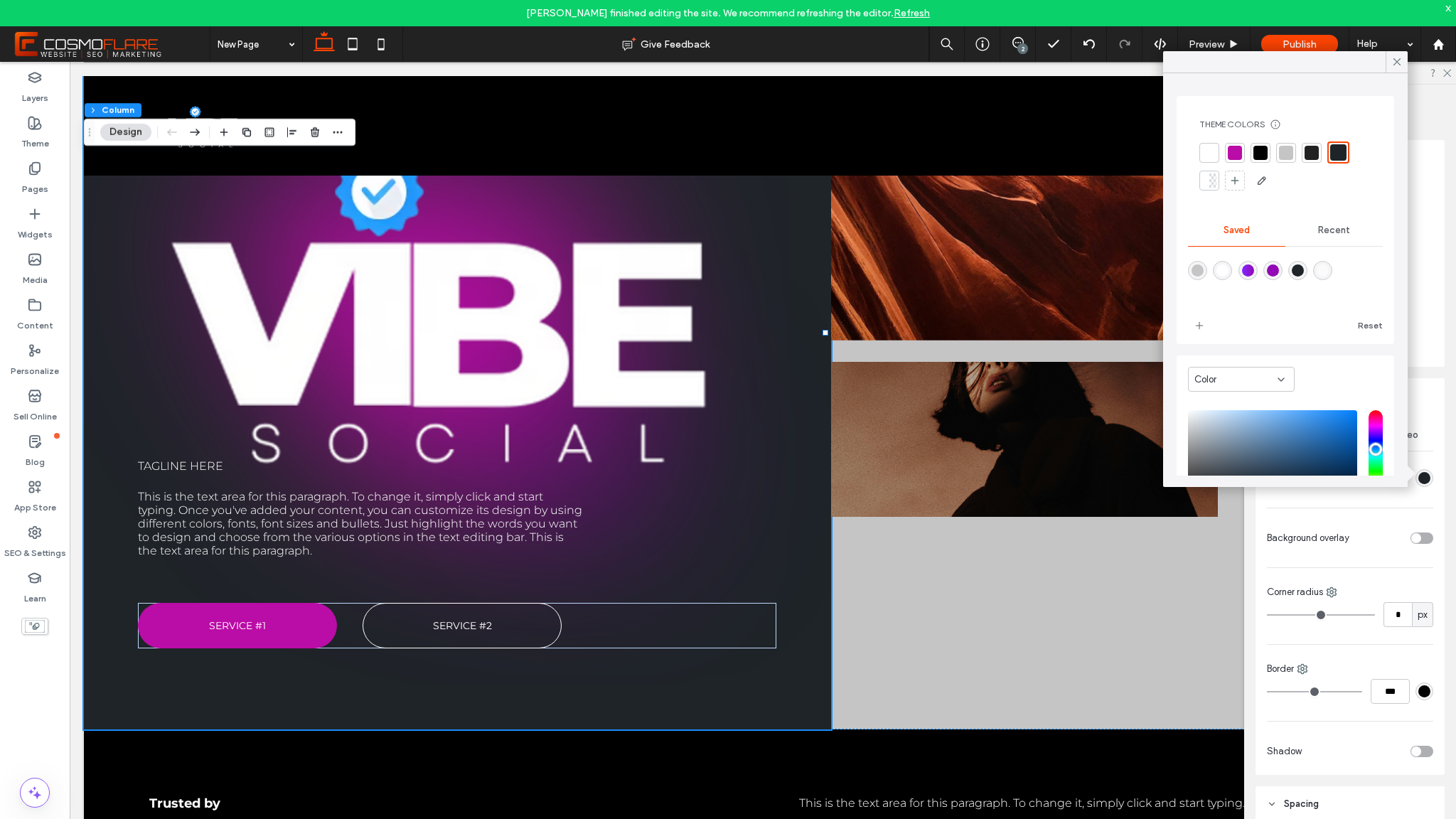
click at [1401, 65] on icon at bounding box center [1396, 61] width 13 height 13
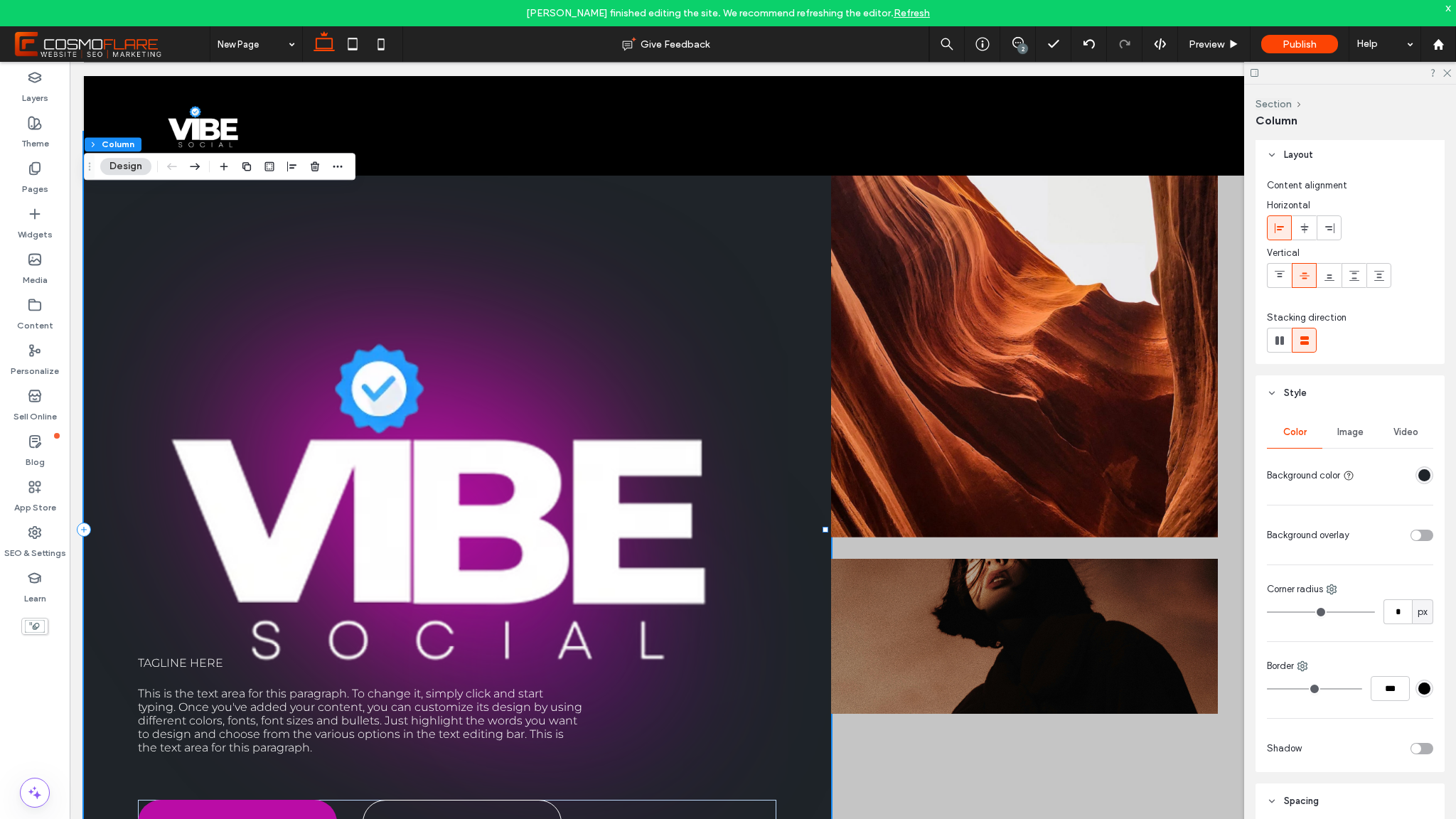
scroll to position [0, 0]
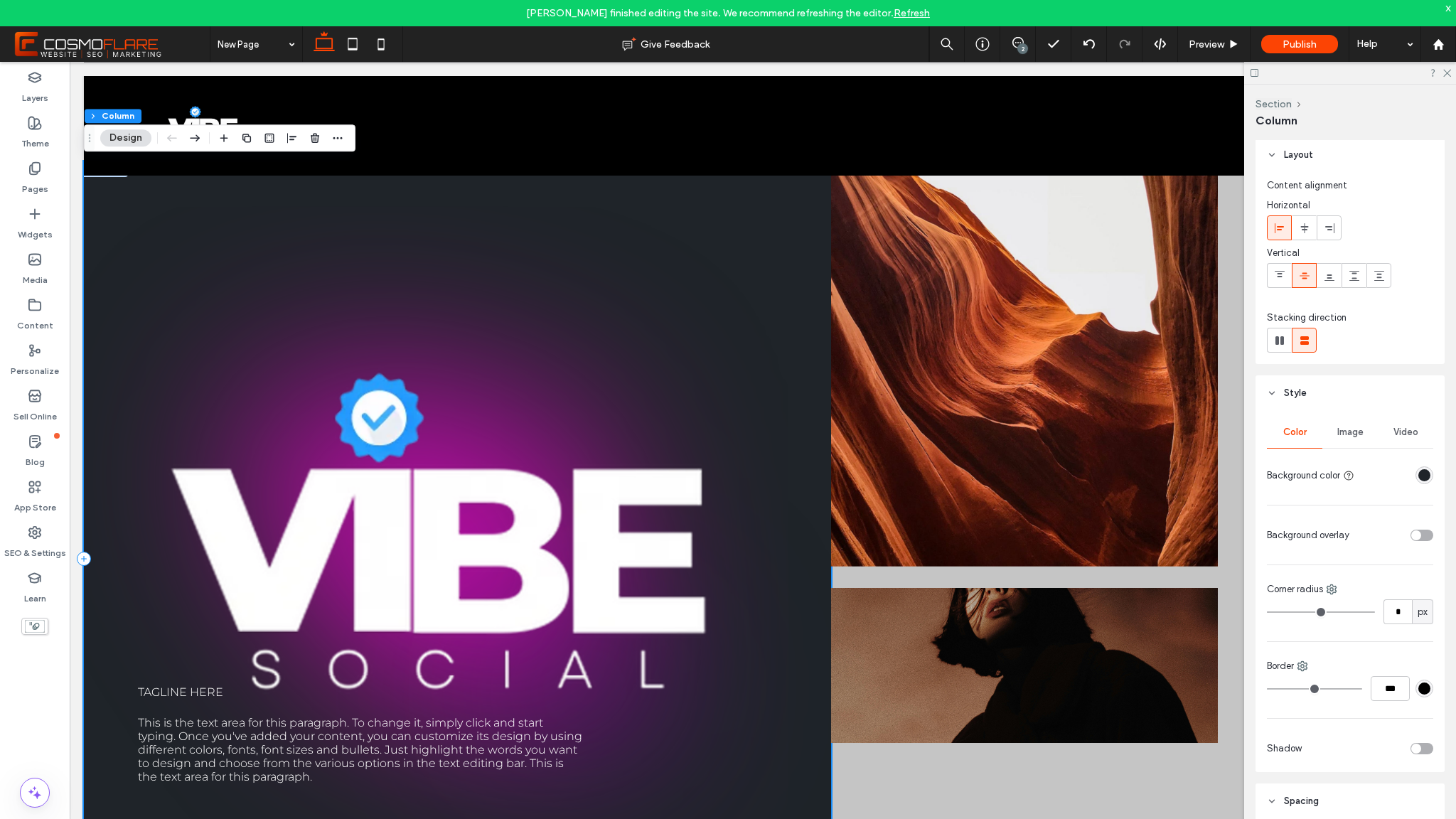
click at [568, 474] on div "Tagline here This is the text area for this paragraph. To change it, simply cli…" at bounding box center [457, 559] width 747 height 795
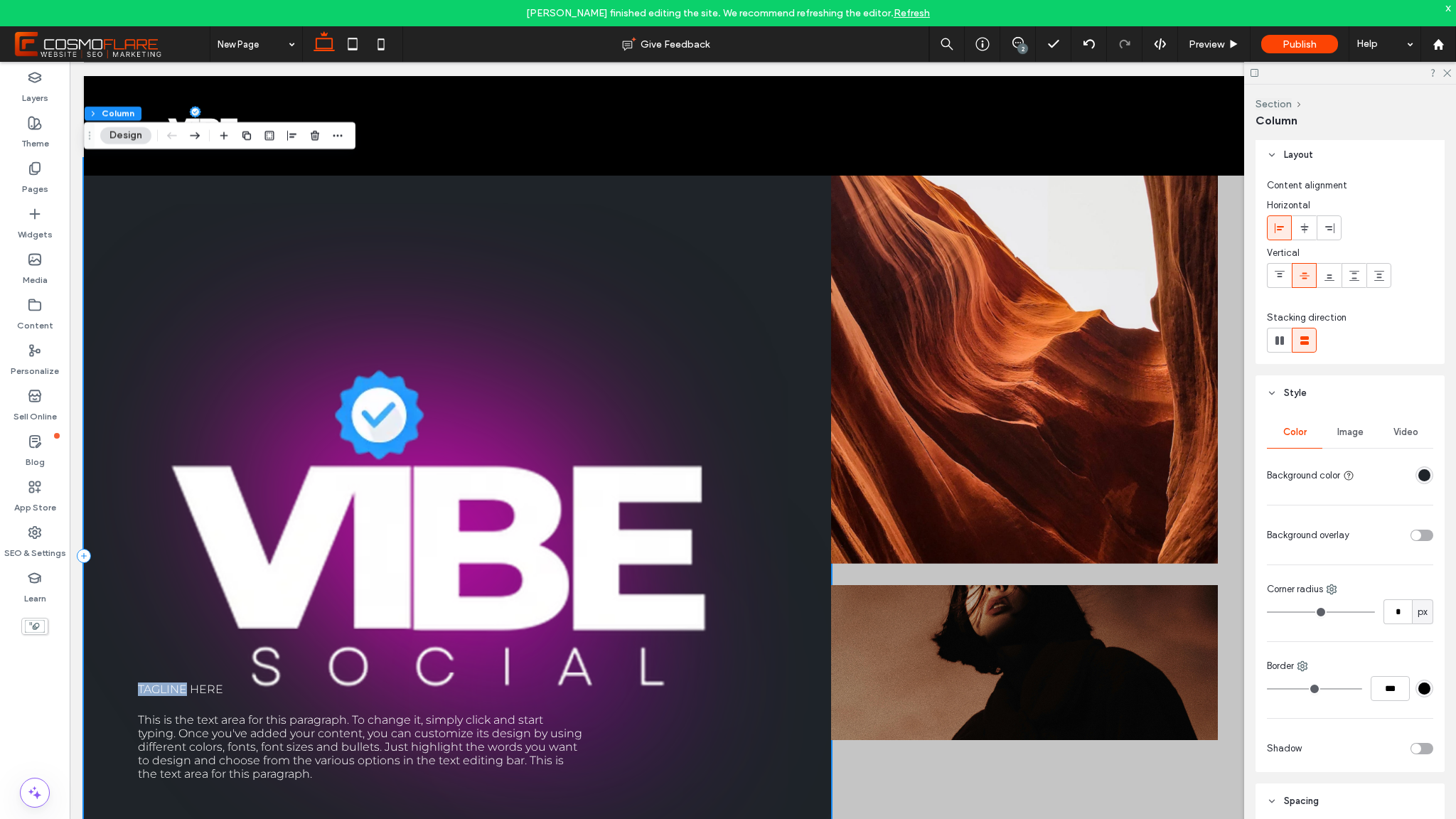
scroll to position [31, 0]
click at [1354, 429] on span "Image" at bounding box center [1351, 432] width 27 height 11
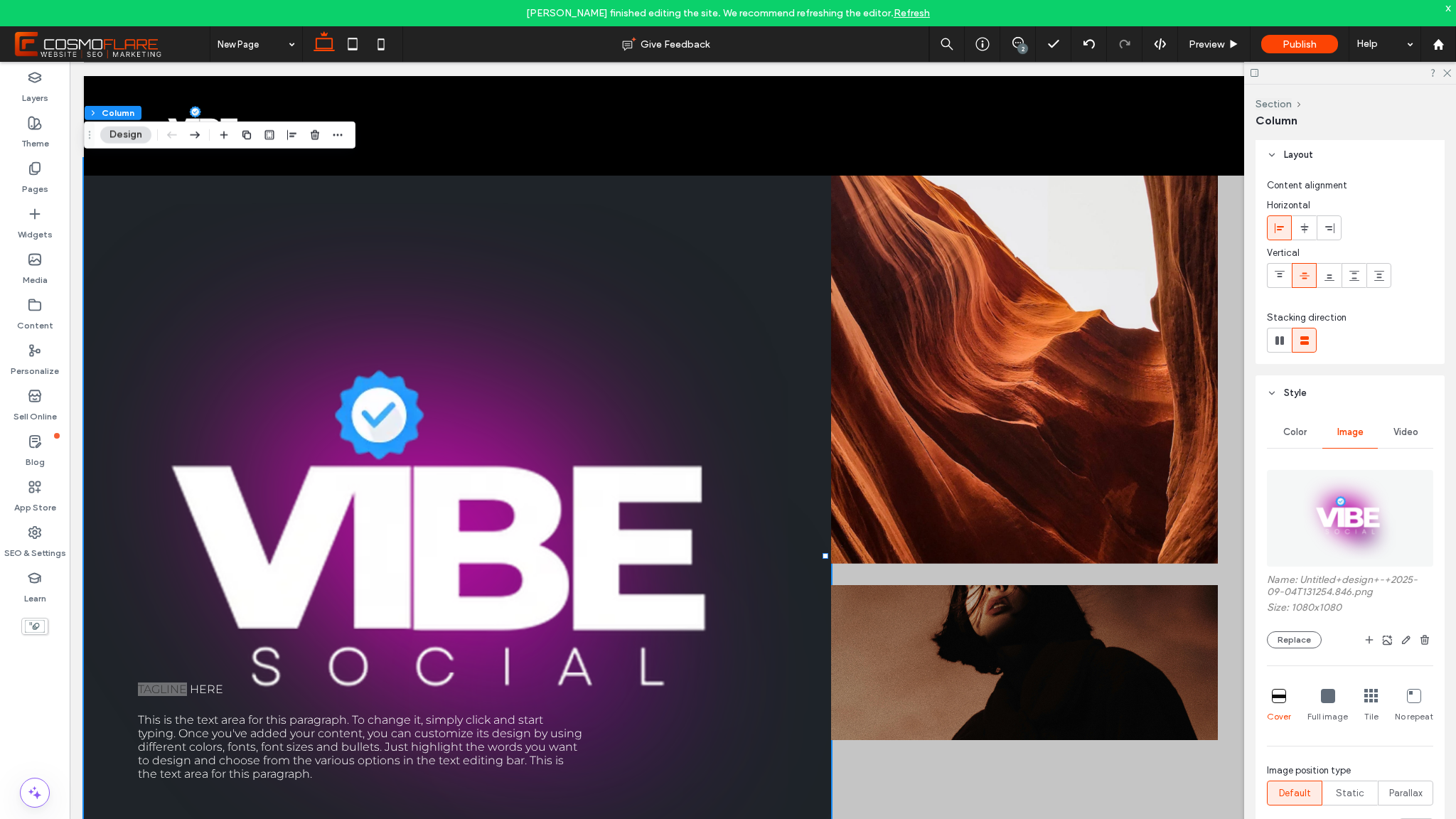
click at [1321, 693] on icon at bounding box center [1328, 696] width 14 height 14
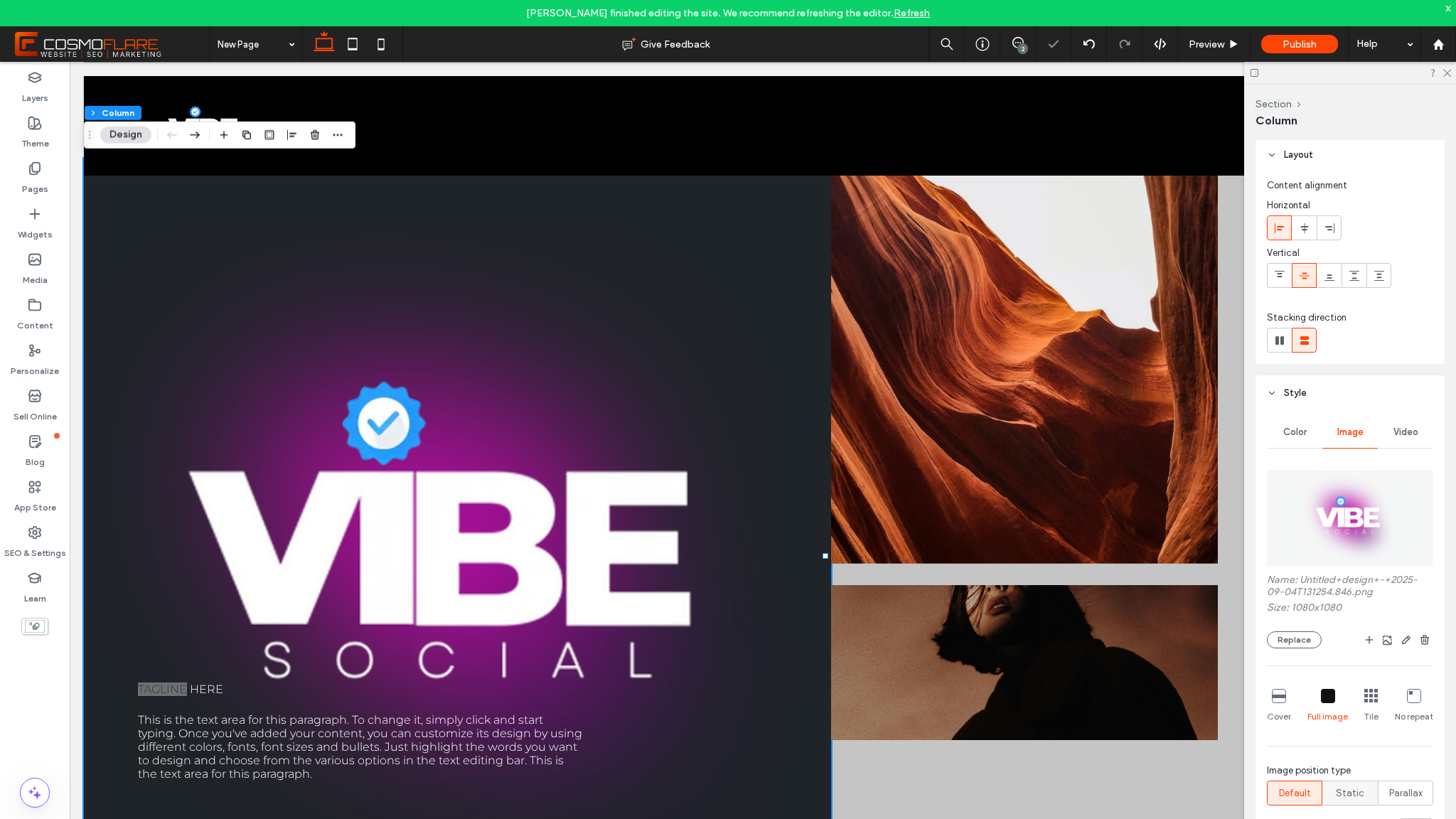
click at [1351, 792] on span "Static" at bounding box center [1350, 793] width 29 height 14
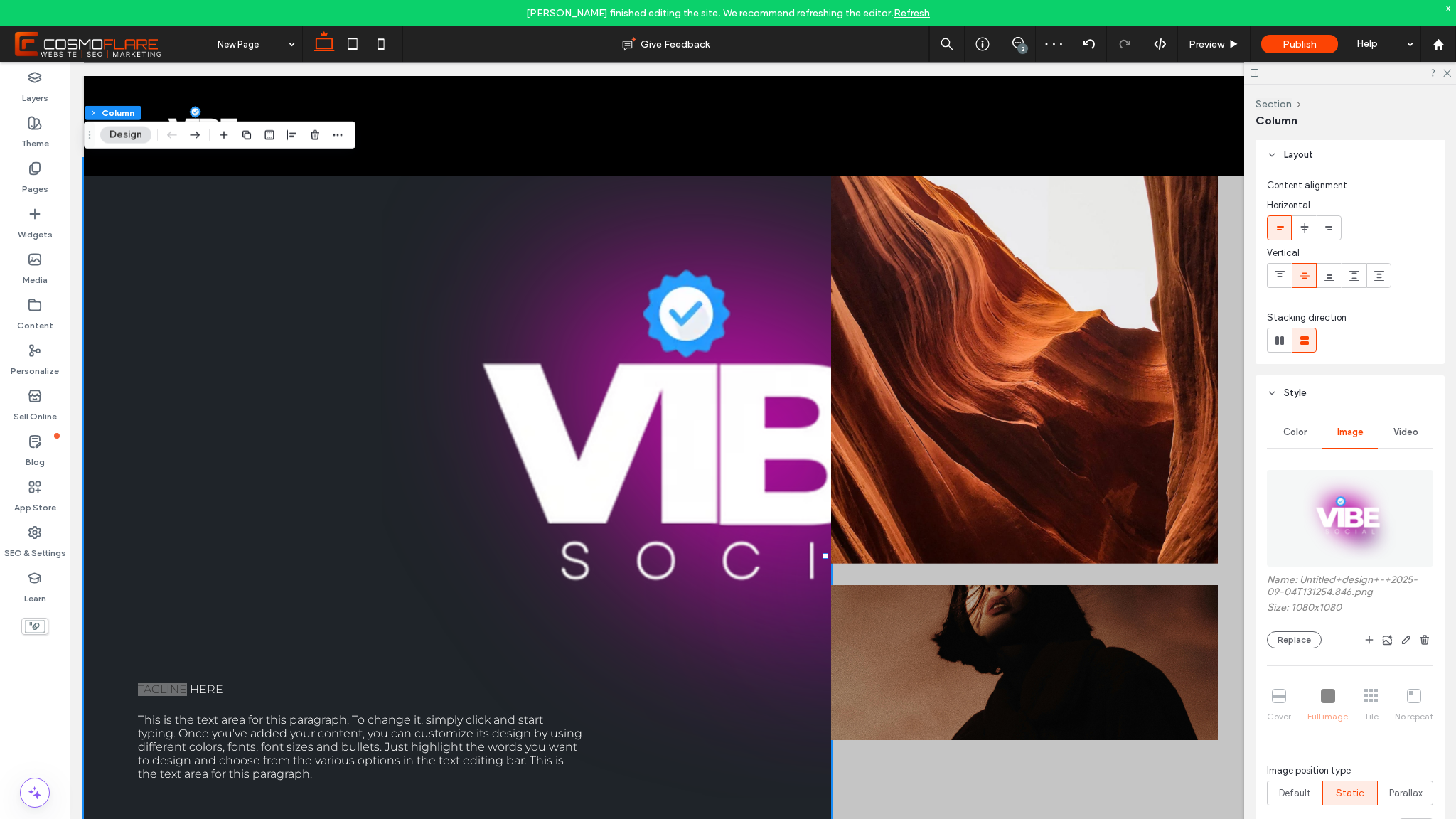
drag, startPoint x: 1304, startPoint y: 791, endPoint x: 1371, endPoint y: 792, distance: 67.0
click at [1308, 791] on span "Default" at bounding box center [1294, 793] width 32 height 14
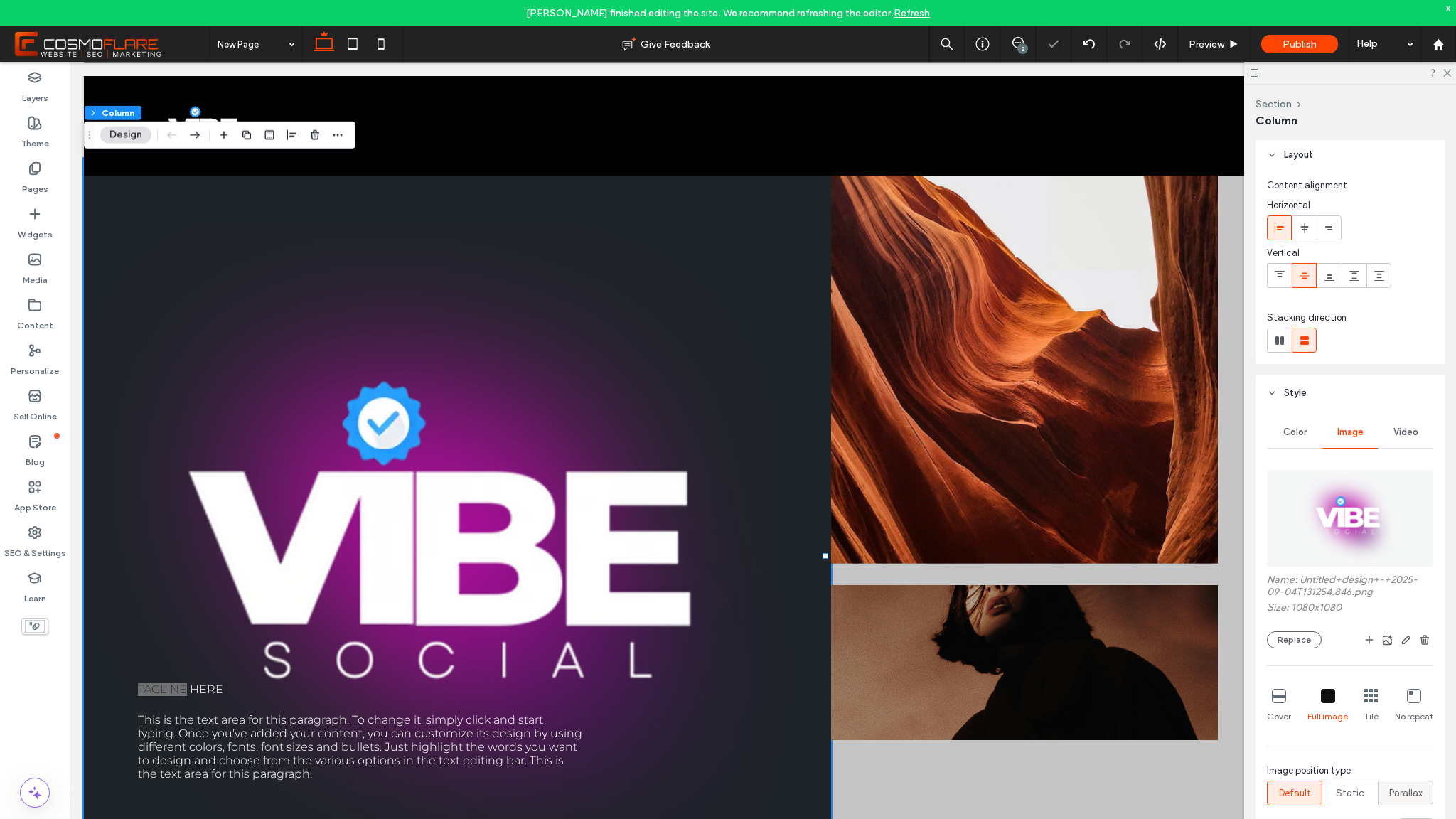
click at [1402, 790] on span "Parallax" at bounding box center [1406, 793] width 33 height 14
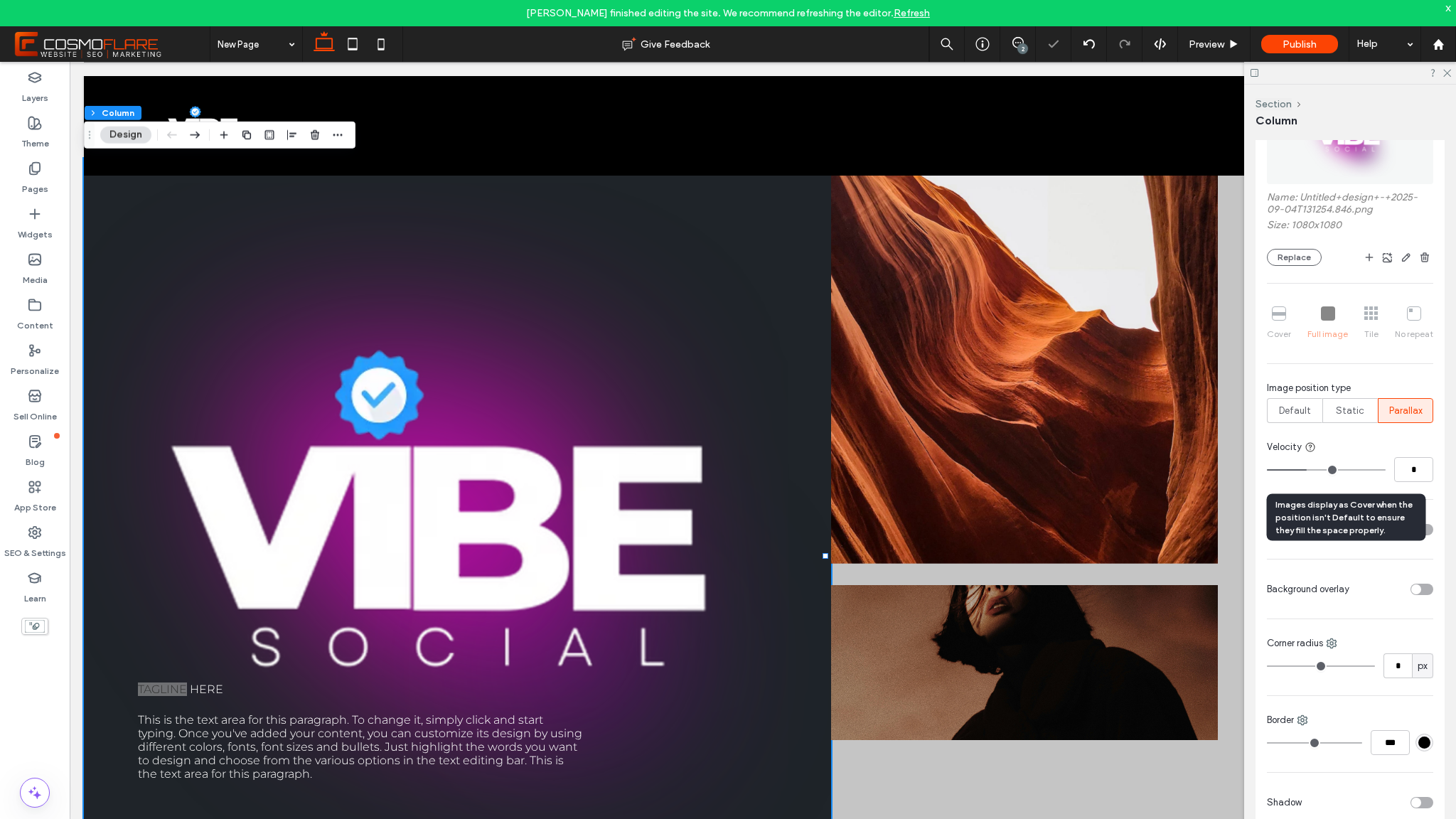
scroll to position [393, 0]
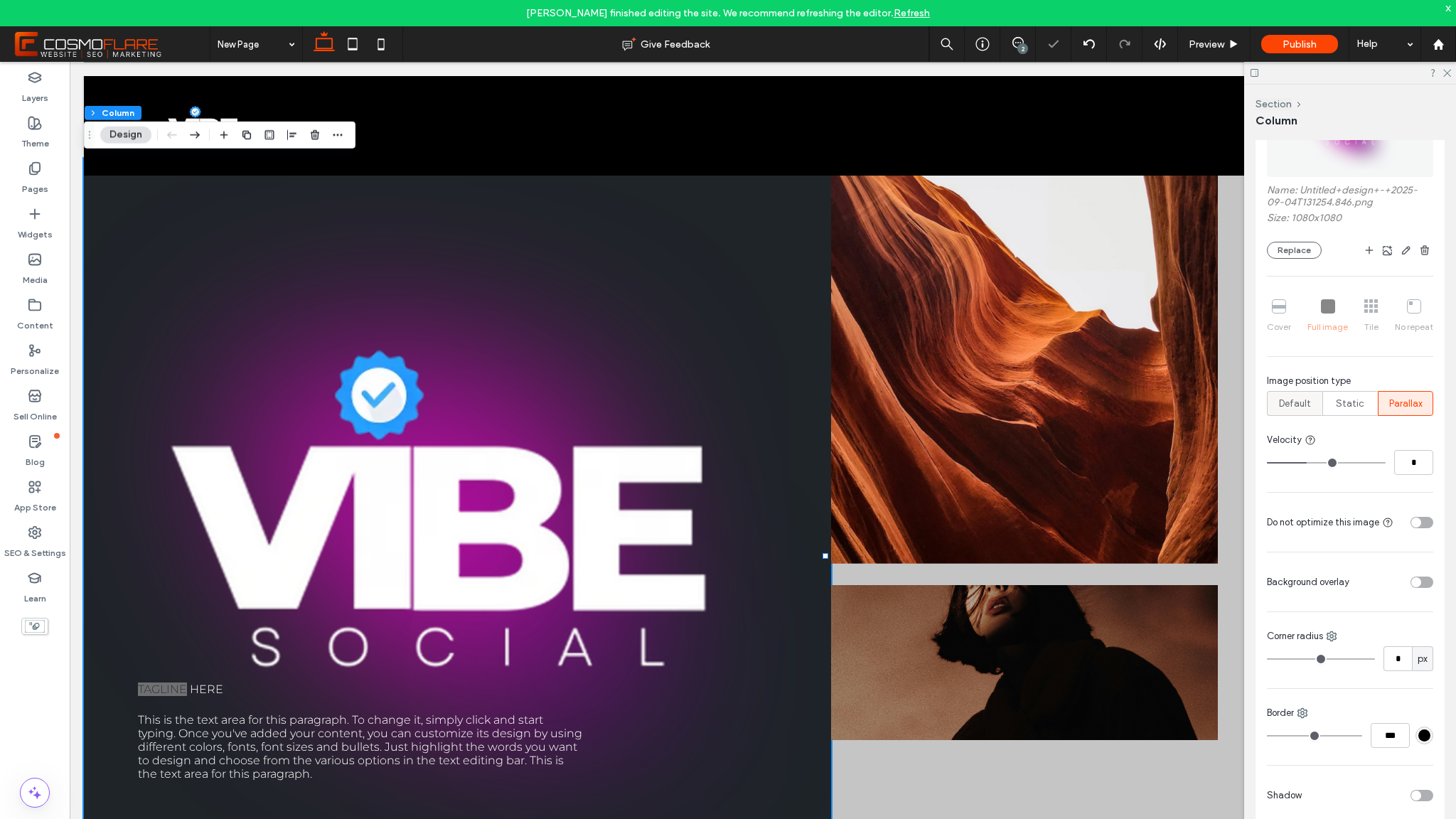
click at [1303, 399] on span "Default" at bounding box center [1294, 404] width 32 height 14
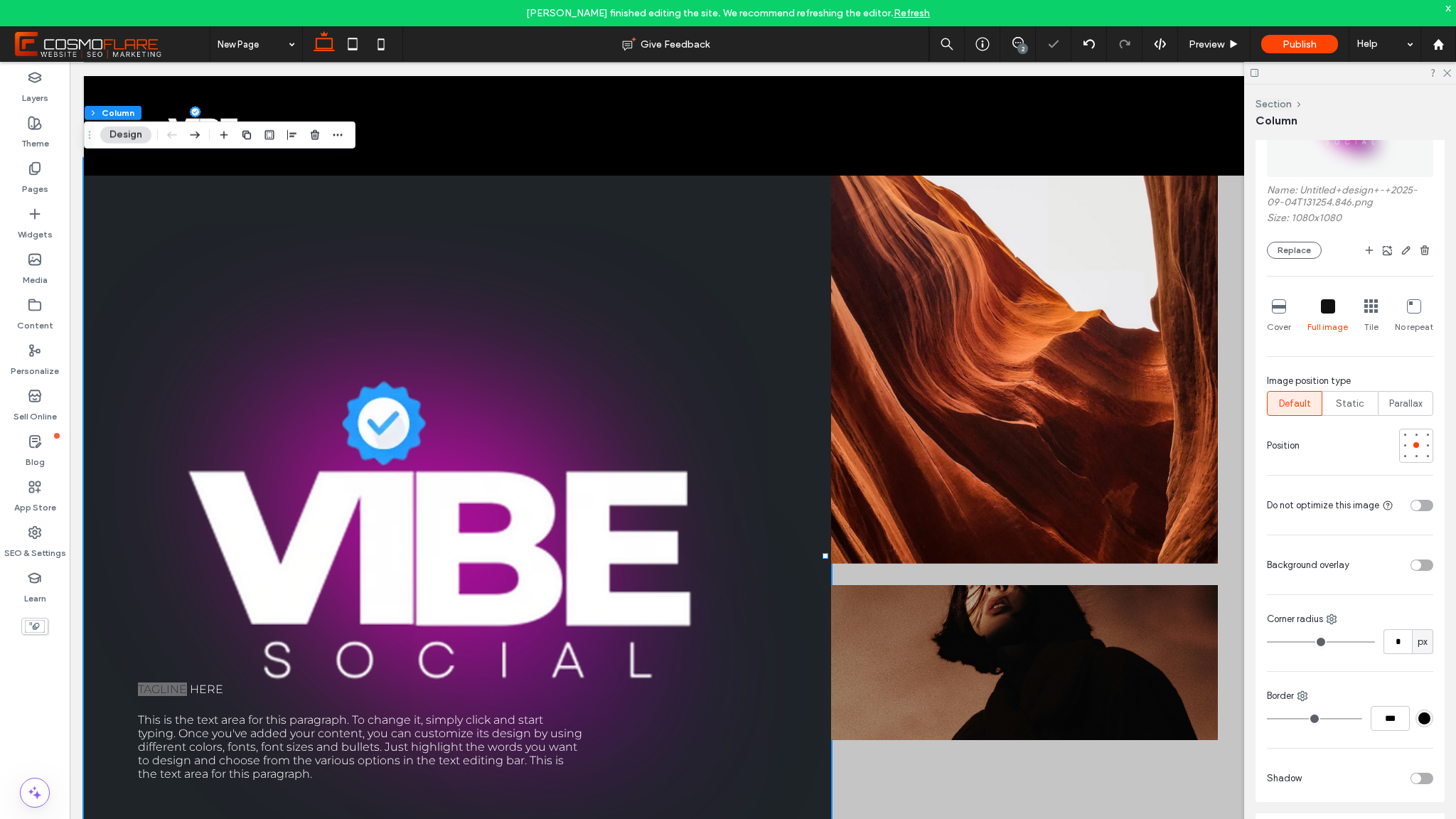
click at [1365, 298] on div "Tile" at bounding box center [1371, 317] width 14 height 46
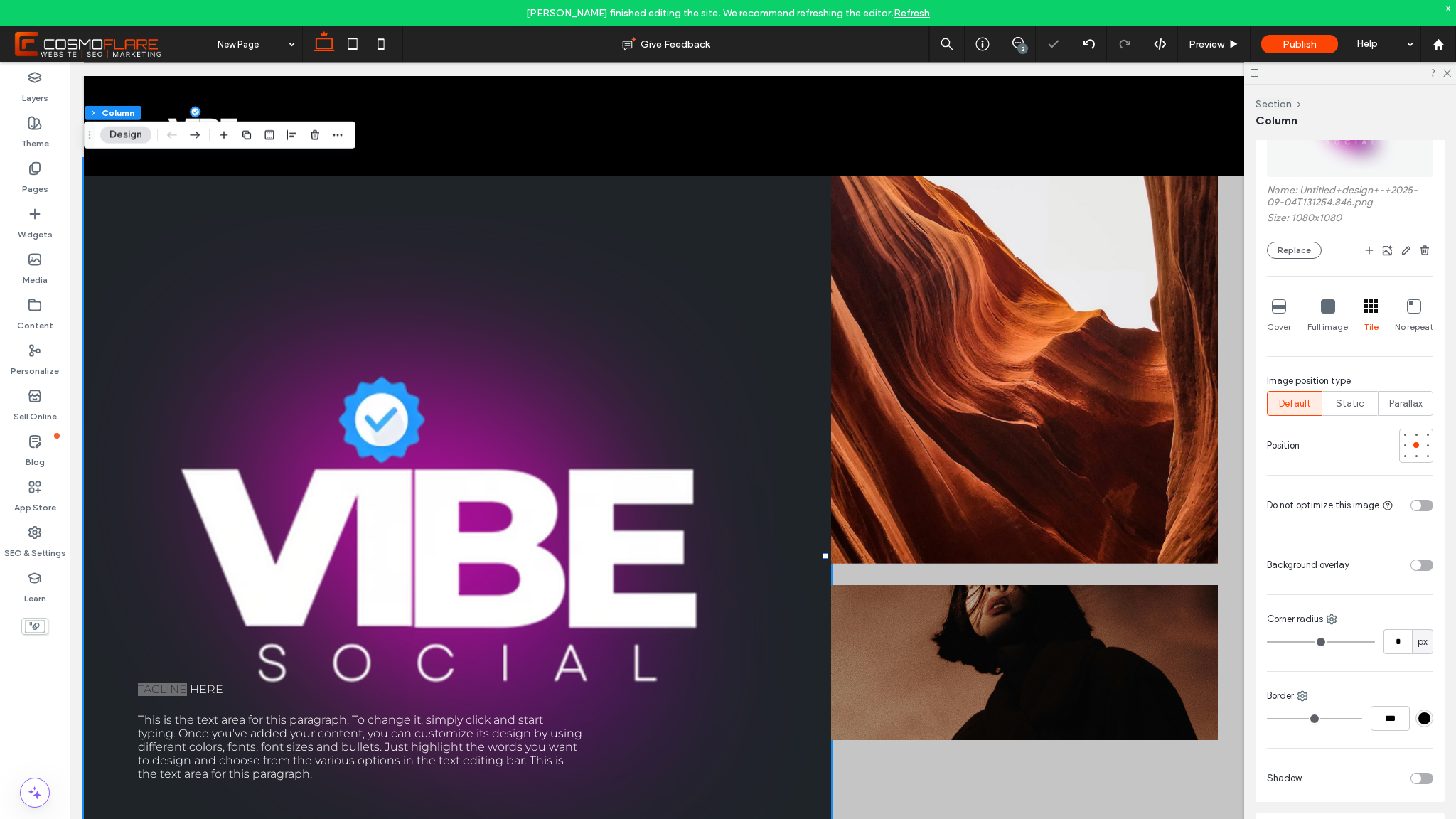
click at [1396, 304] on div "No repeat" at bounding box center [1414, 317] width 38 height 46
click at [1365, 308] on icon at bounding box center [1371, 306] width 14 height 14
click at [1412, 305] on icon at bounding box center [1414, 306] width 14 height 14
click at [1327, 310] on icon at bounding box center [1328, 306] width 14 height 14
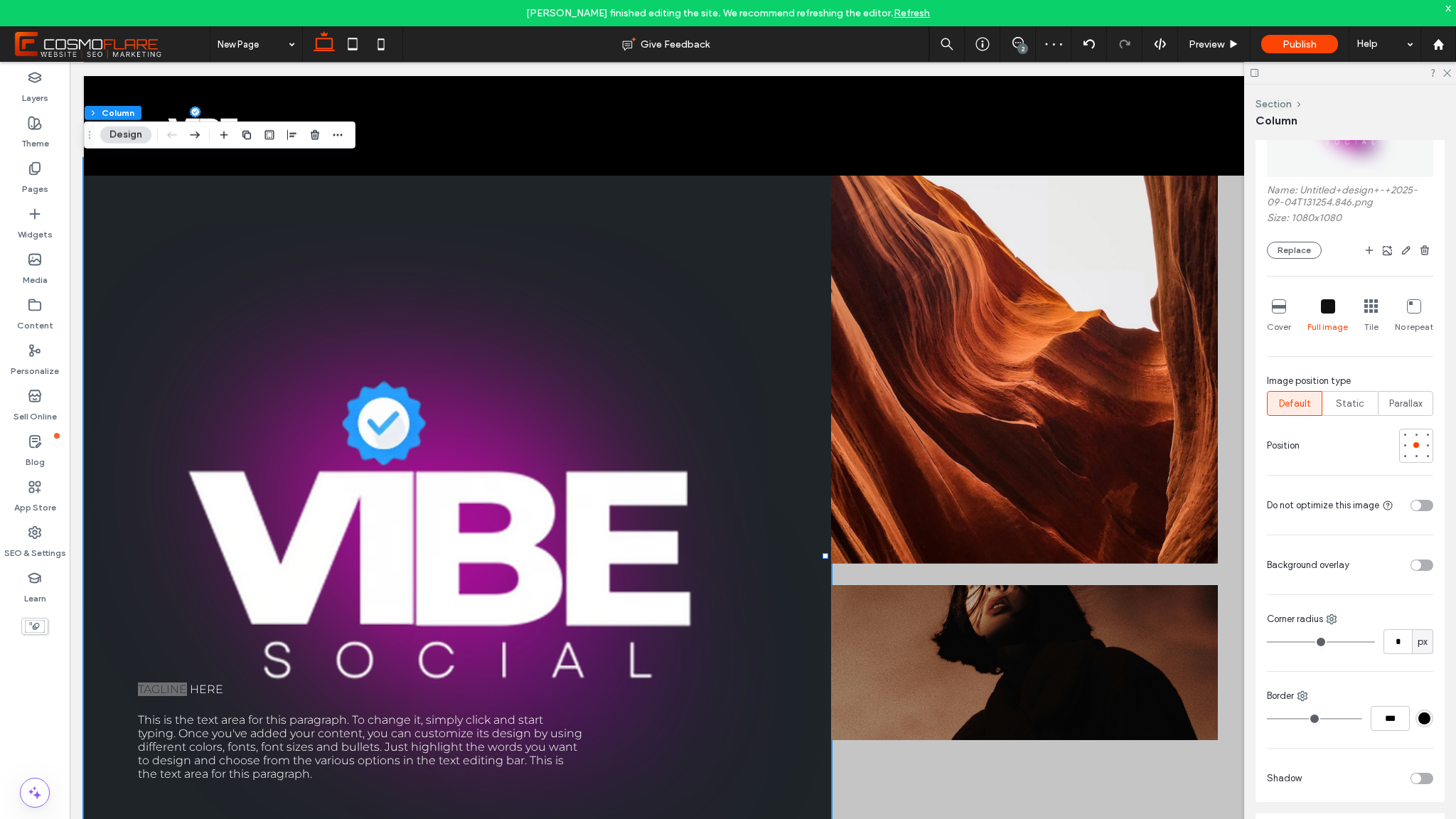
click at [1413, 562] on div "toggle" at bounding box center [1421, 565] width 23 height 11
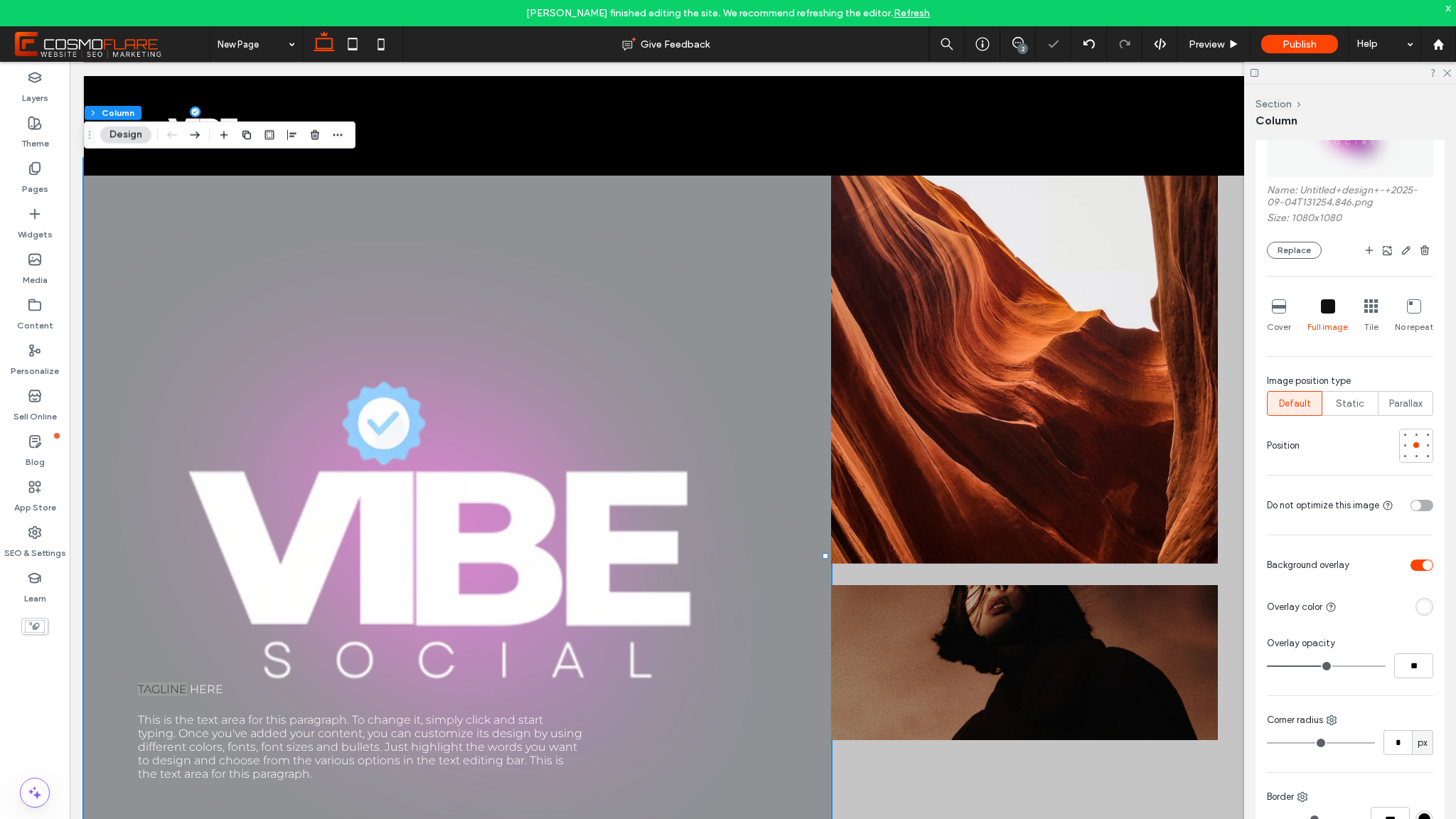
click at [1413, 562] on div "toggle" at bounding box center [1421, 565] width 23 height 11
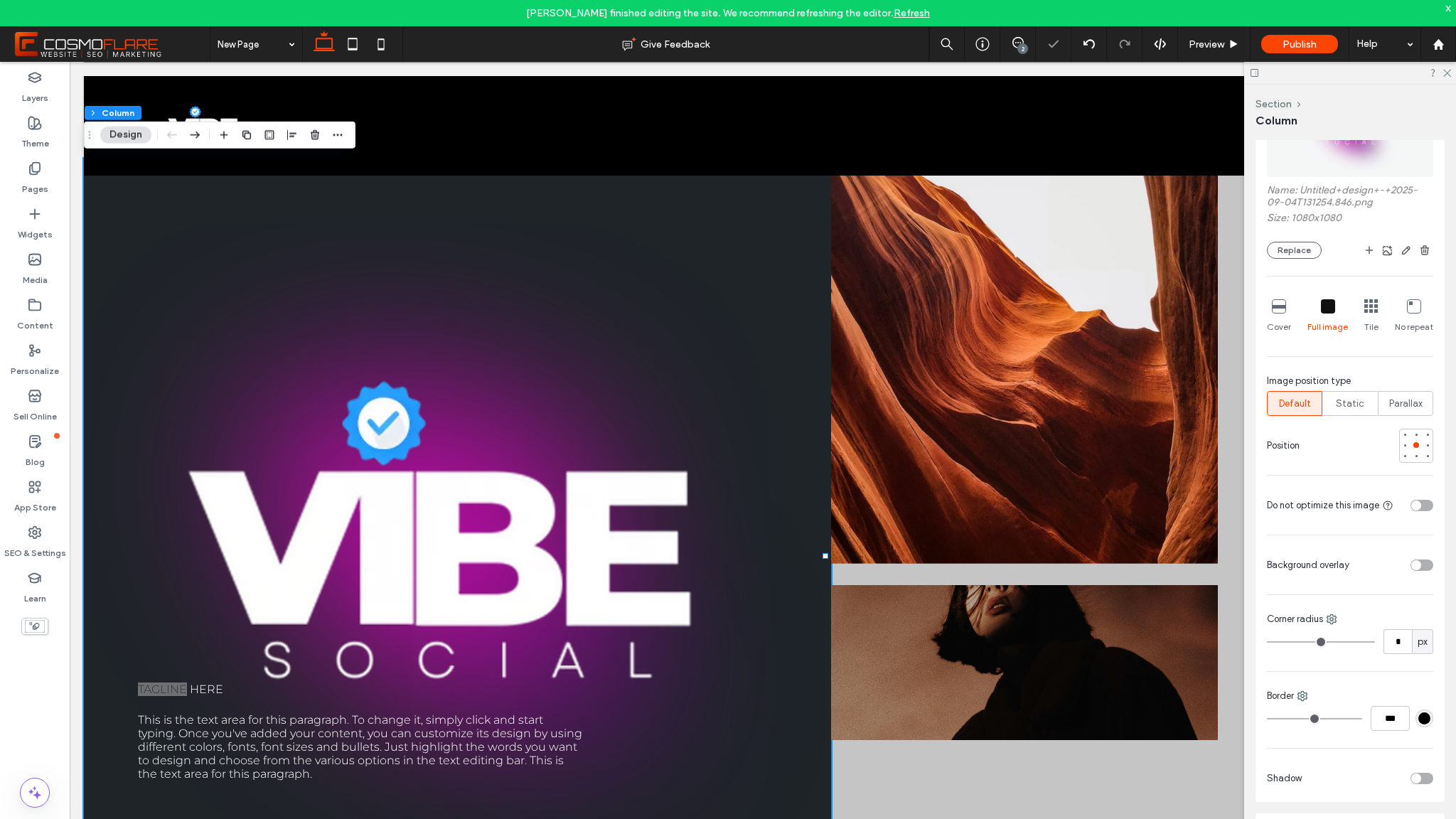
click at [1413, 562] on div "toggle" at bounding box center [1421, 565] width 23 height 11
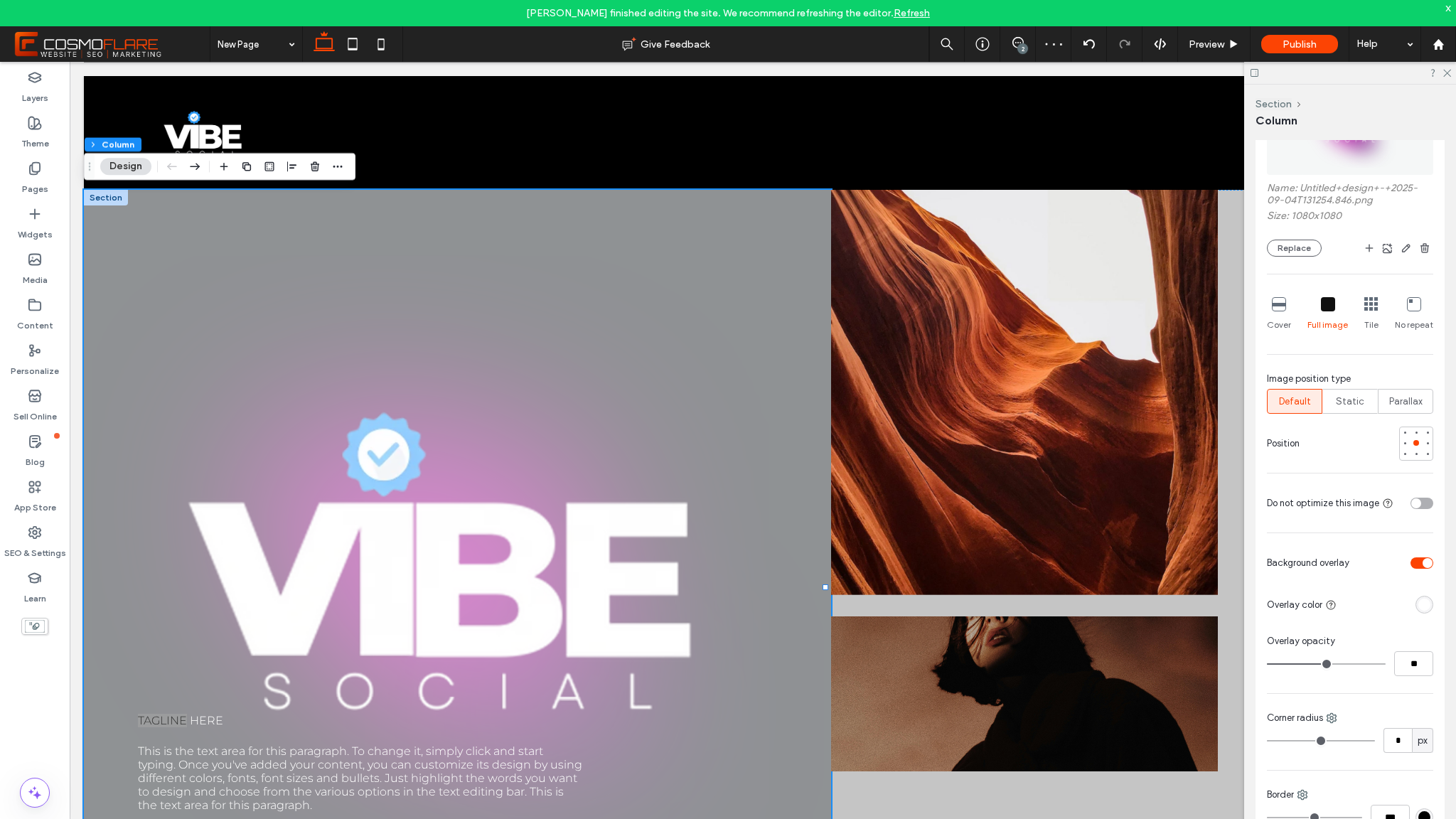
scroll to position [395, 0]
click at [1423, 564] on div "toggle" at bounding box center [1427, 562] width 10 height 10
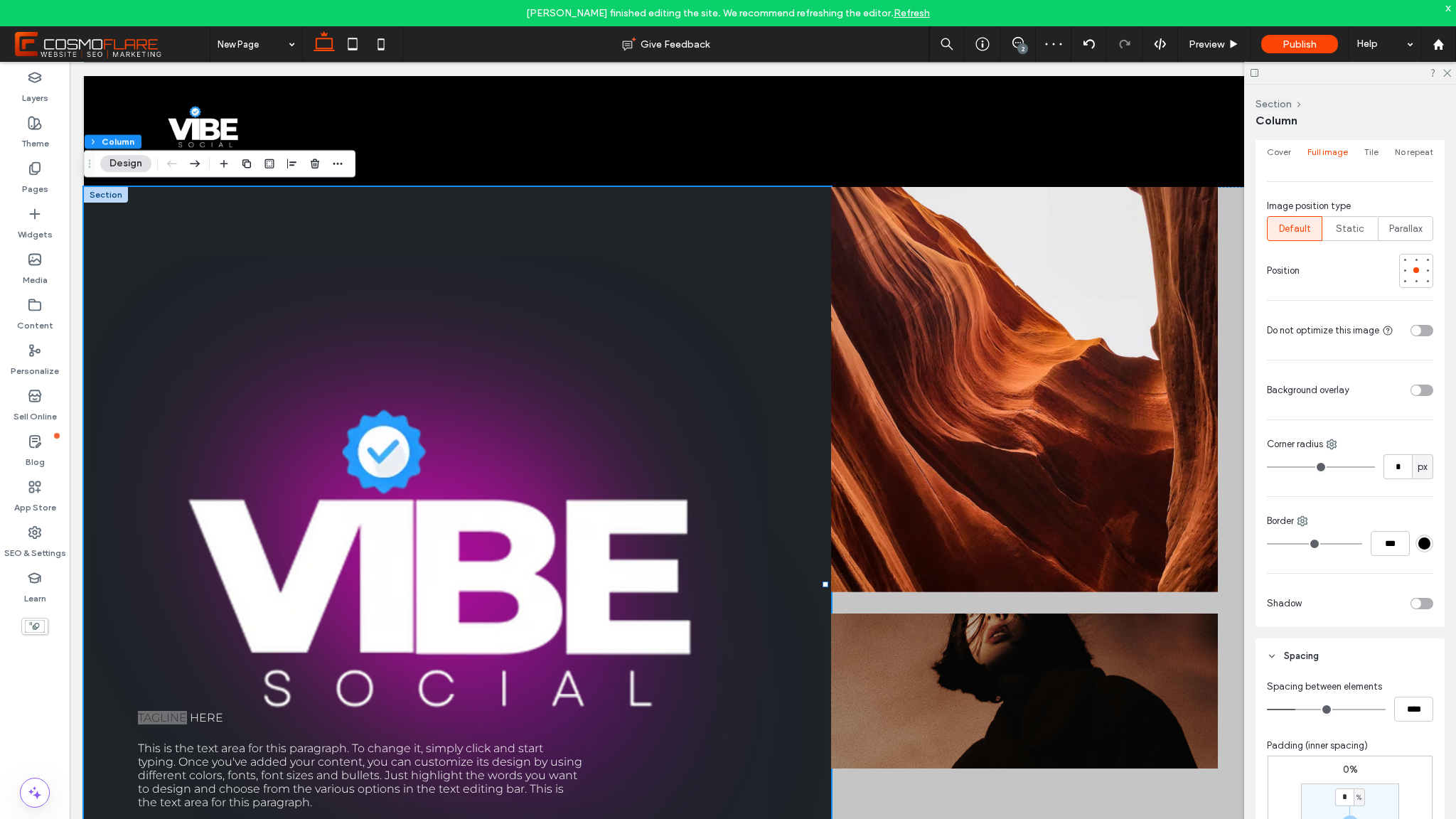
scroll to position [568, 0]
click at [1418, 390] on div "toggle" at bounding box center [1421, 390] width 23 height 11
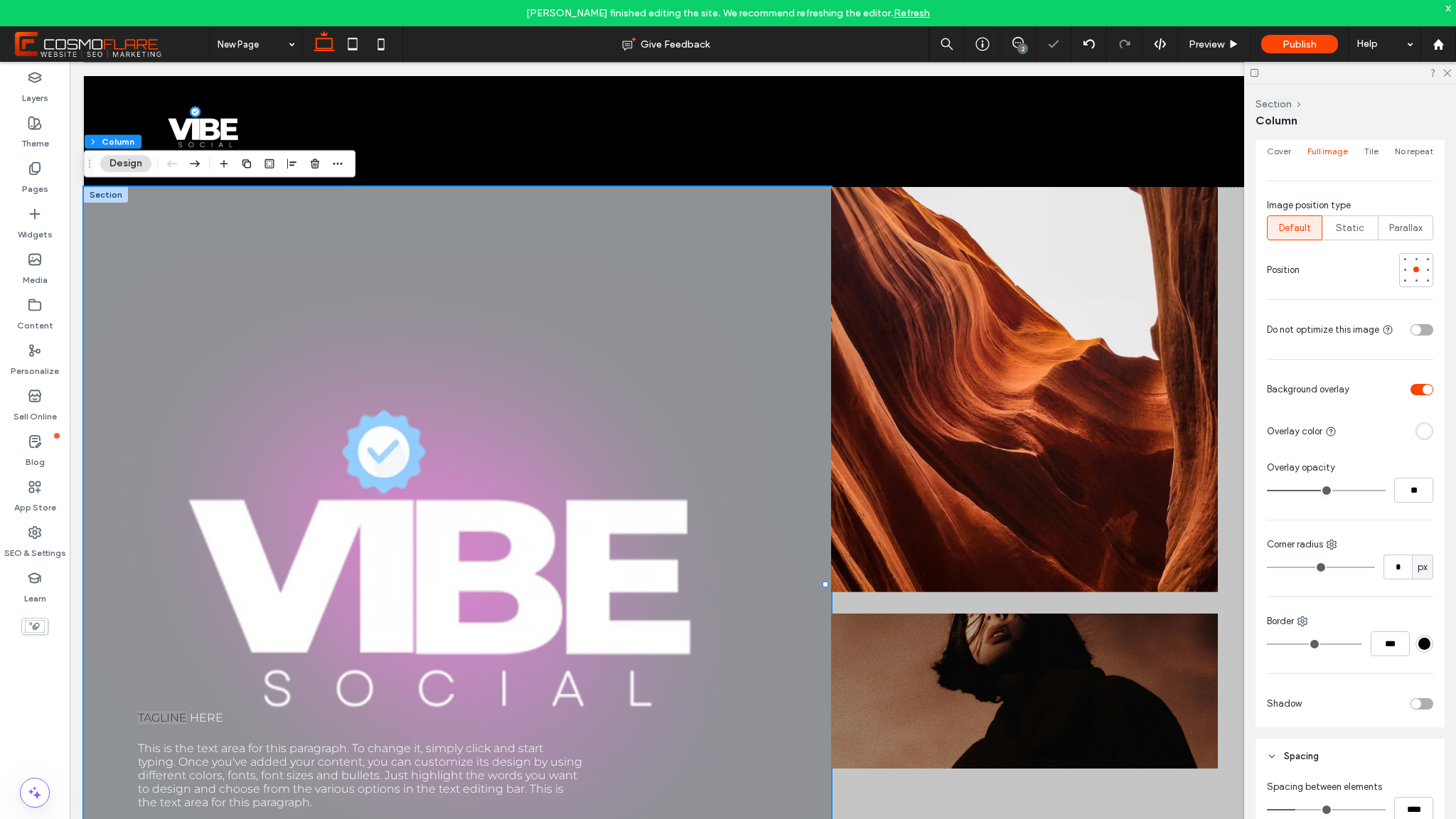
scroll to position [571, 0]
click at [1423, 390] on div "toggle" at bounding box center [1427, 387] width 10 height 10
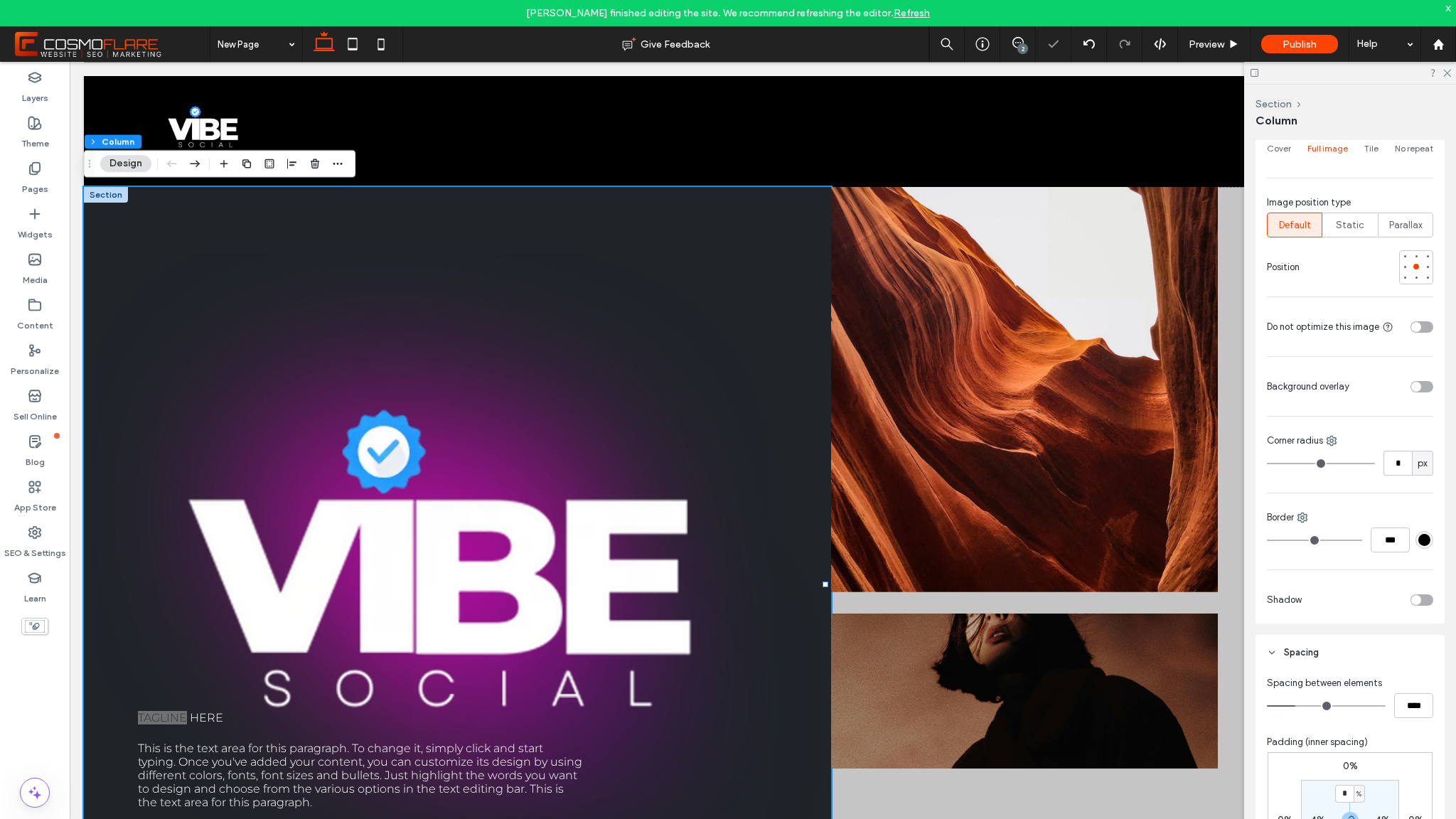
click at [1418, 390] on div "toggle" at bounding box center [1421, 387] width 23 height 11
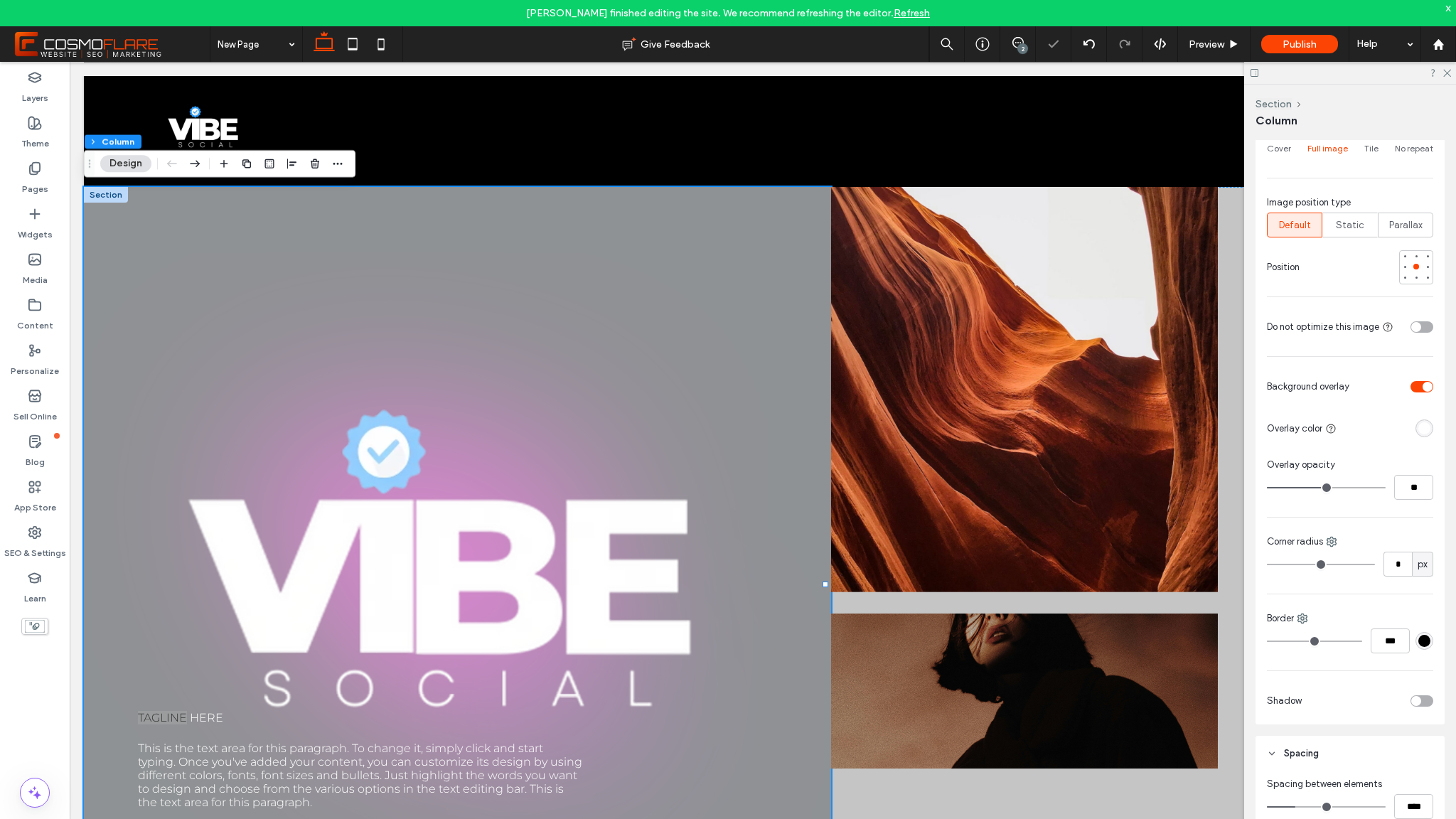
click at [1423, 390] on div "toggle" at bounding box center [1427, 387] width 10 height 10
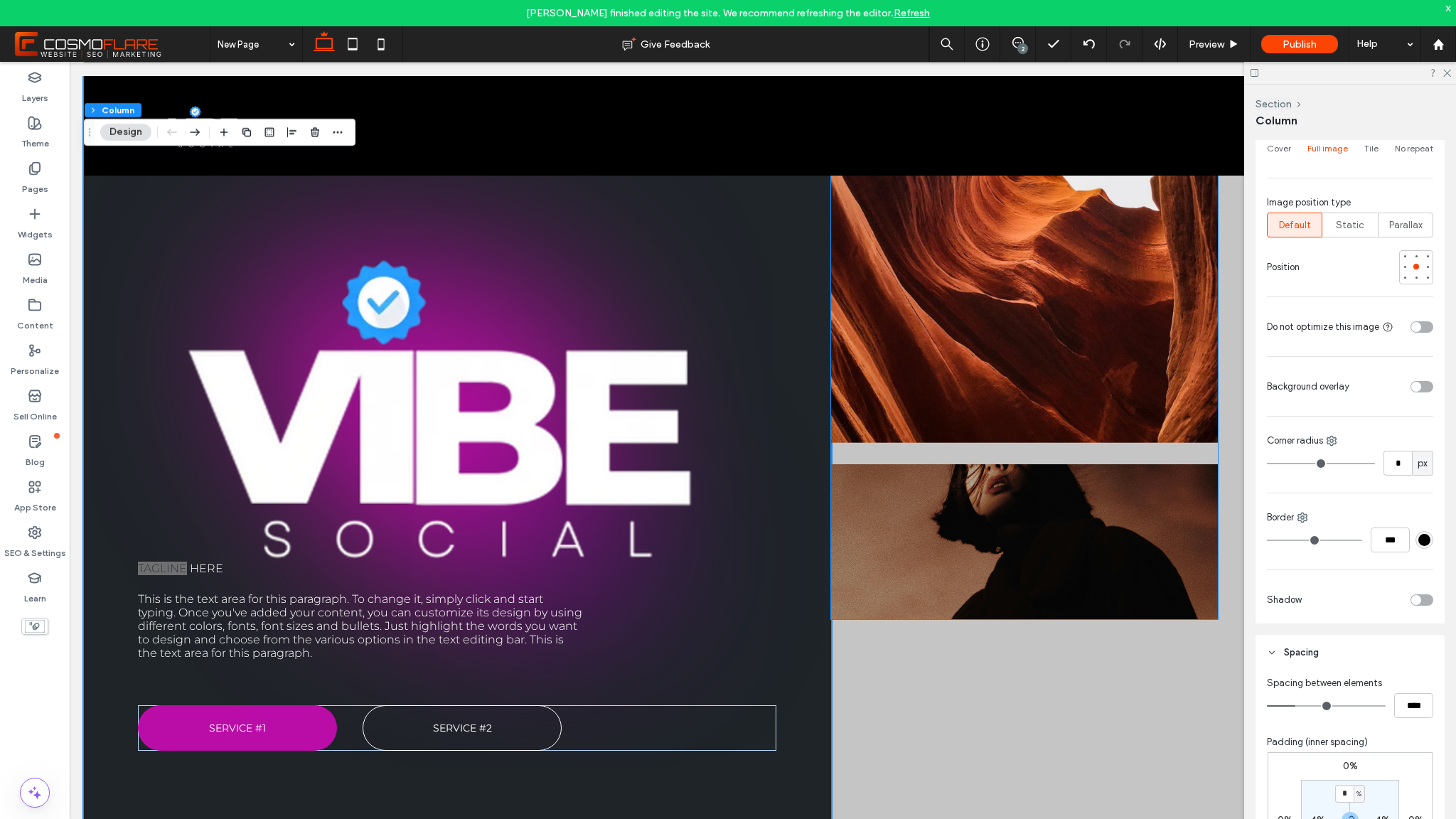
scroll to position [154, 0]
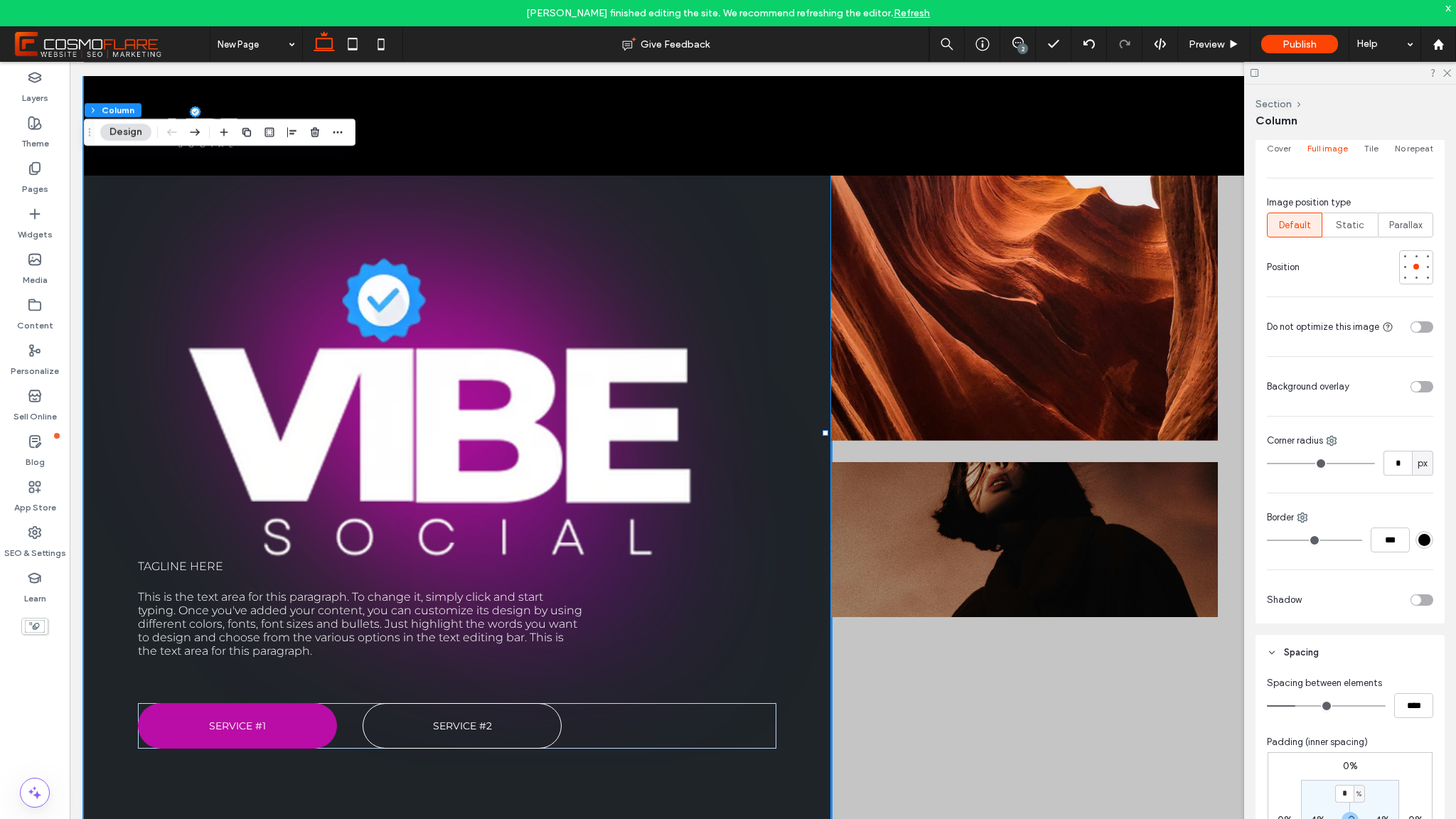
click at [1008, 626] on div at bounding box center [1137, 432] width 611 height 795
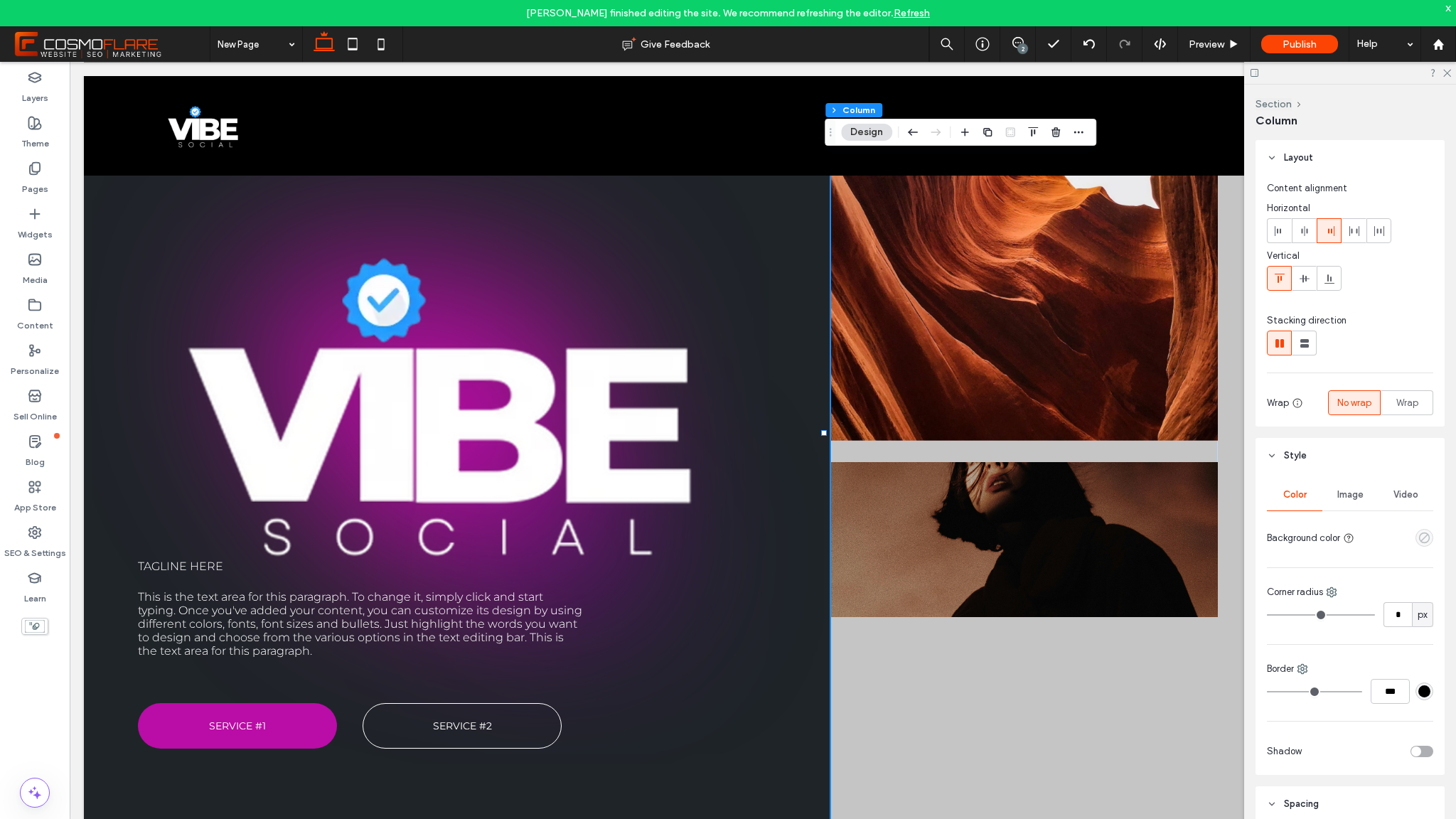
click at [1420, 542] on use "empty color" at bounding box center [1424, 538] width 10 height 10
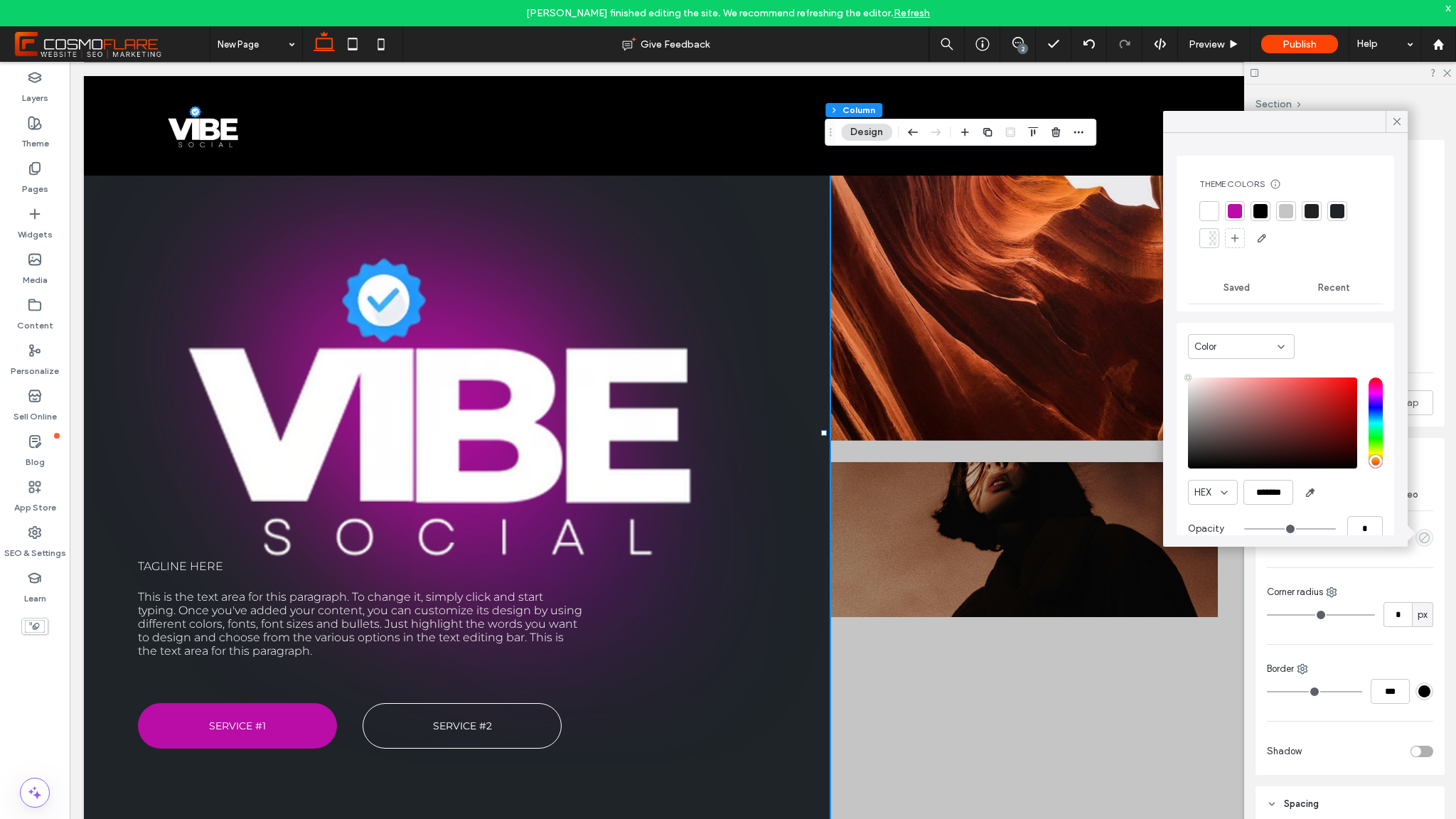
type input "**"
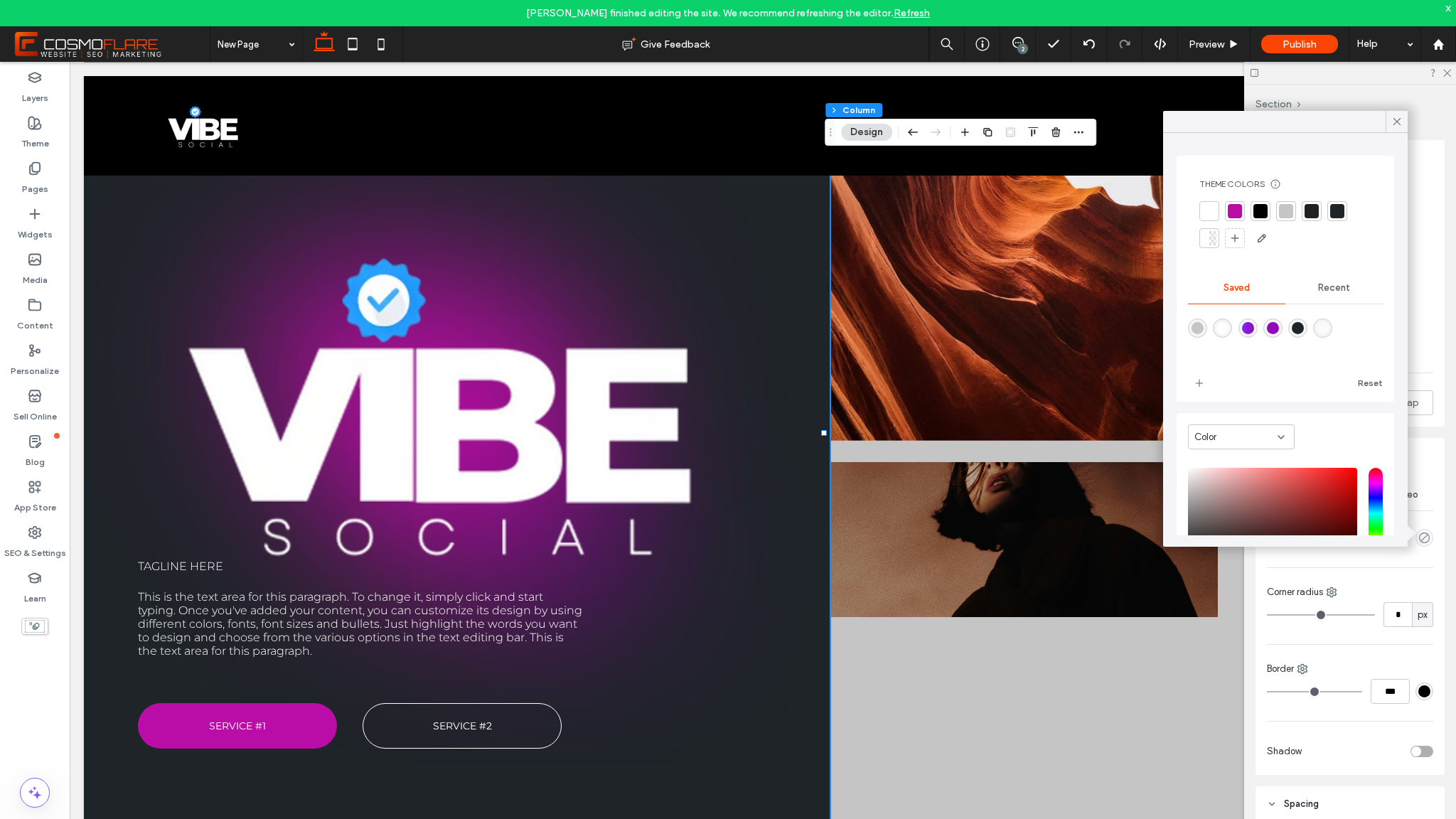
click at [1304, 328] on div "rgba(31,36,41,1)" at bounding box center [1297, 328] width 12 height 12
type input "*******"
type input "***"
type input "****"
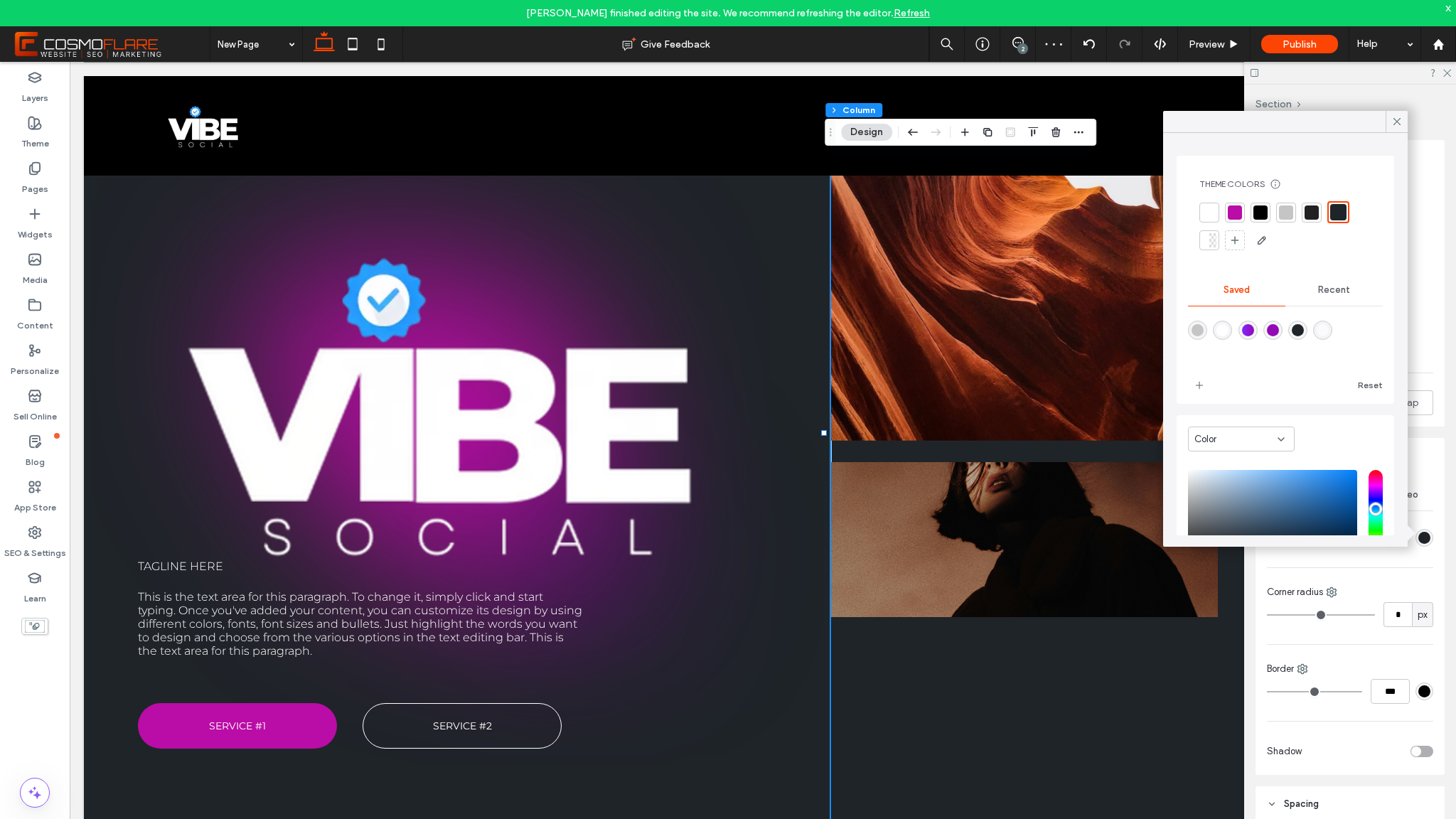
click at [1266, 213] on div at bounding box center [1260, 212] width 14 height 14
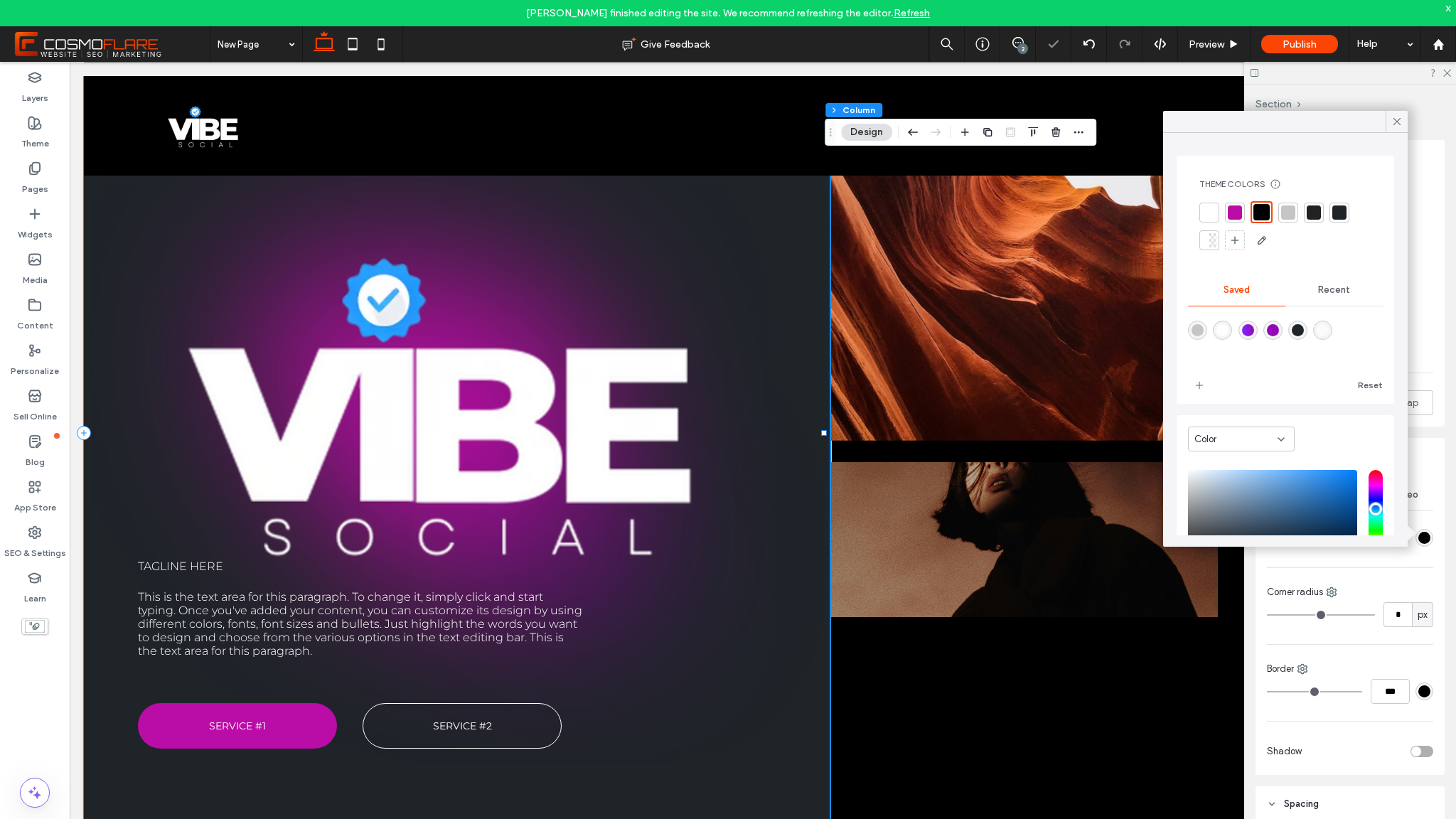
click at [744, 400] on div "Tagline here This is the text area for this paragraph. To change it, simply cli…" at bounding box center [457, 432] width 747 height 795
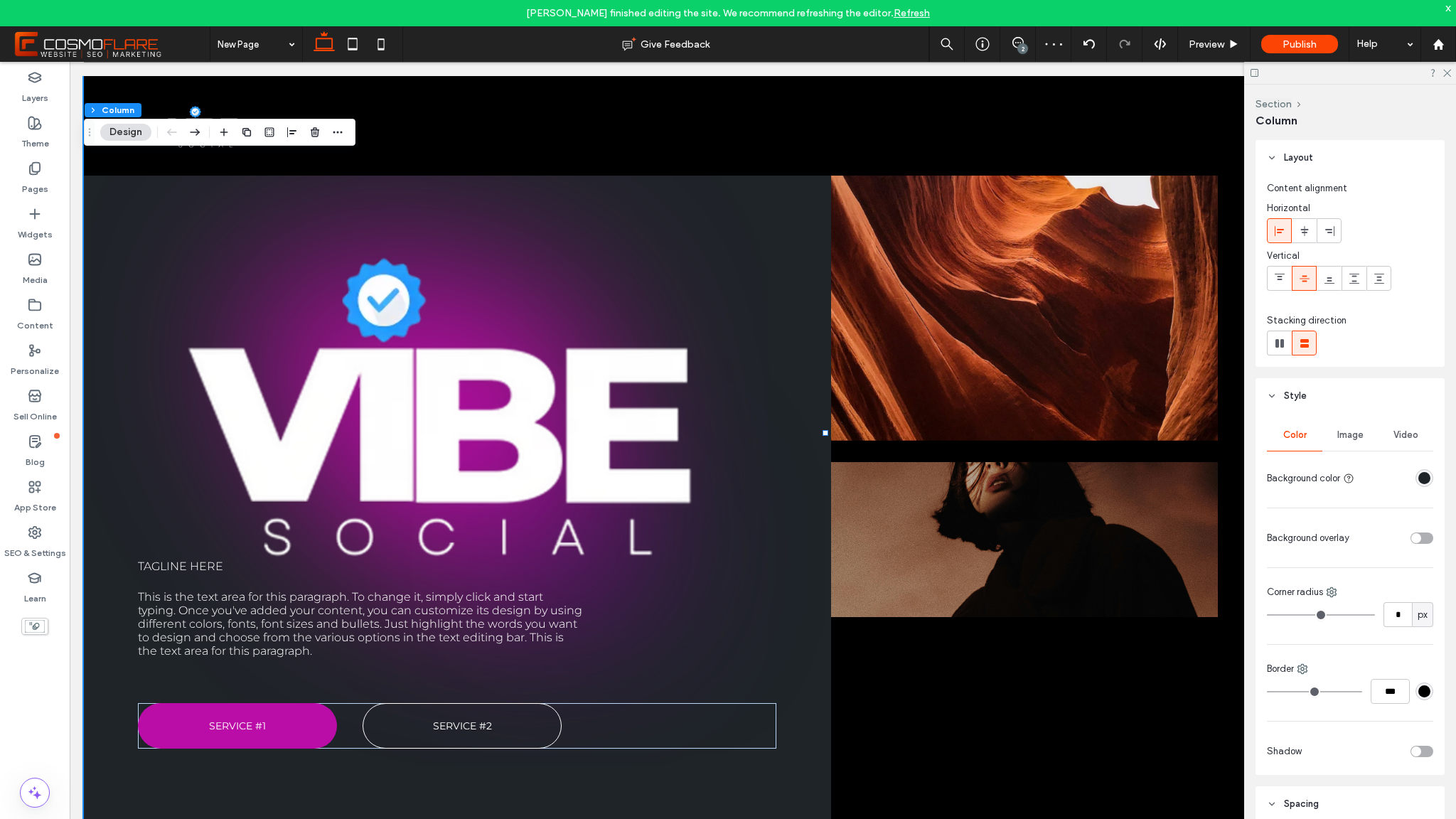
click at [1422, 480] on div "rgba(31,36,41,1)" at bounding box center [1424, 478] width 12 height 12
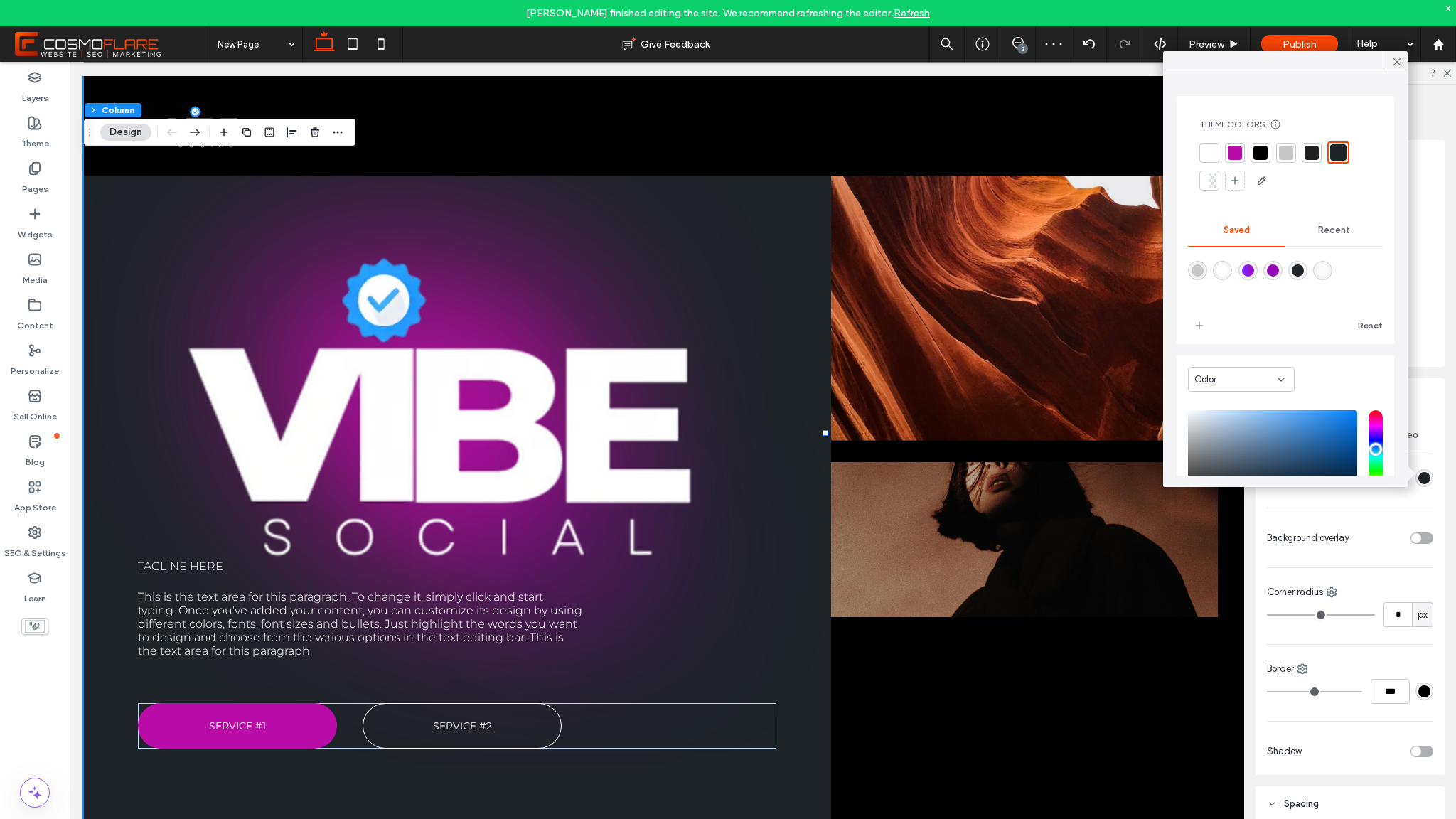
click at [1258, 160] on div at bounding box center [1261, 153] width 20 height 20
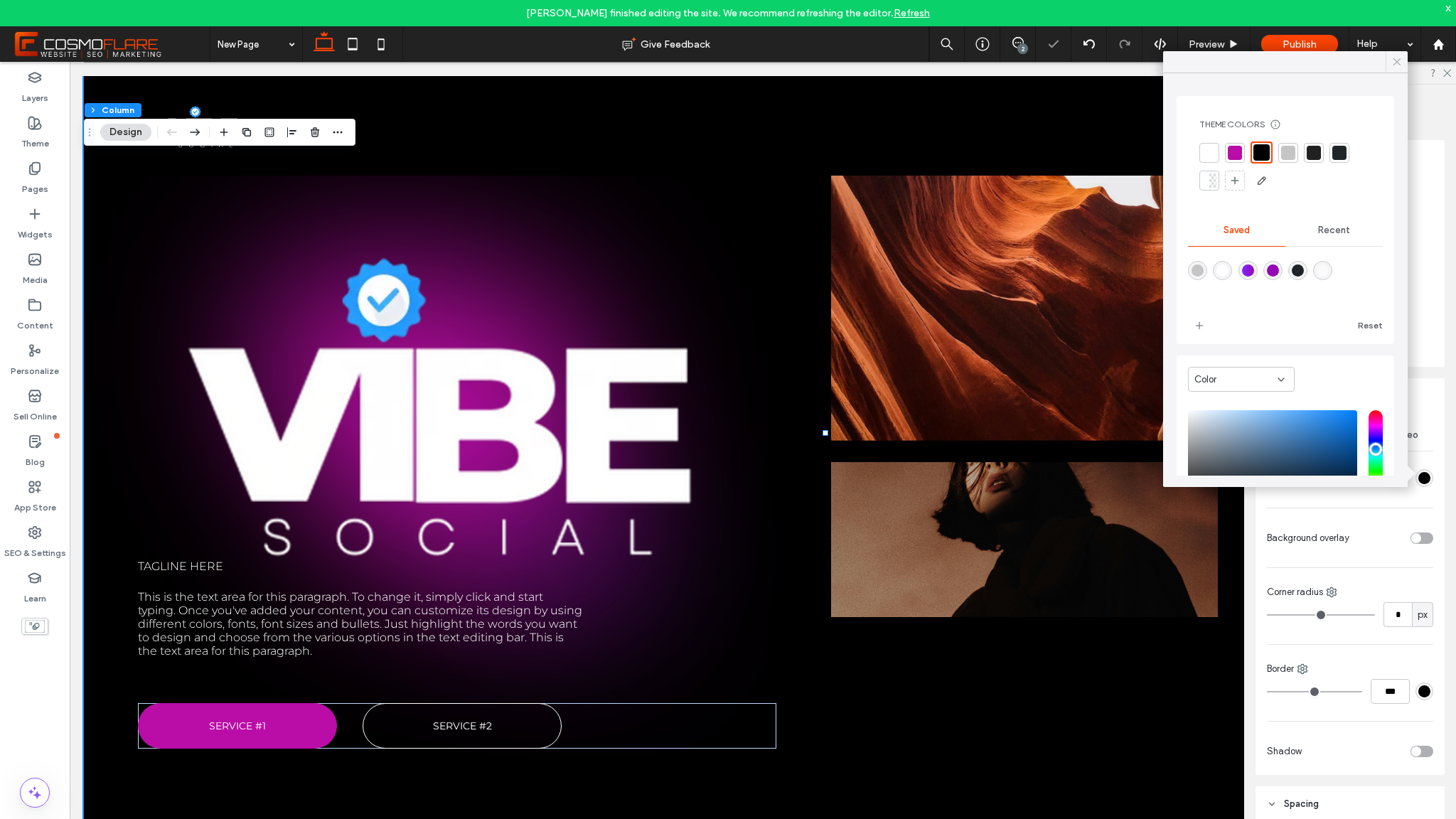
click at [1394, 61] on icon at bounding box center [1396, 61] width 13 height 13
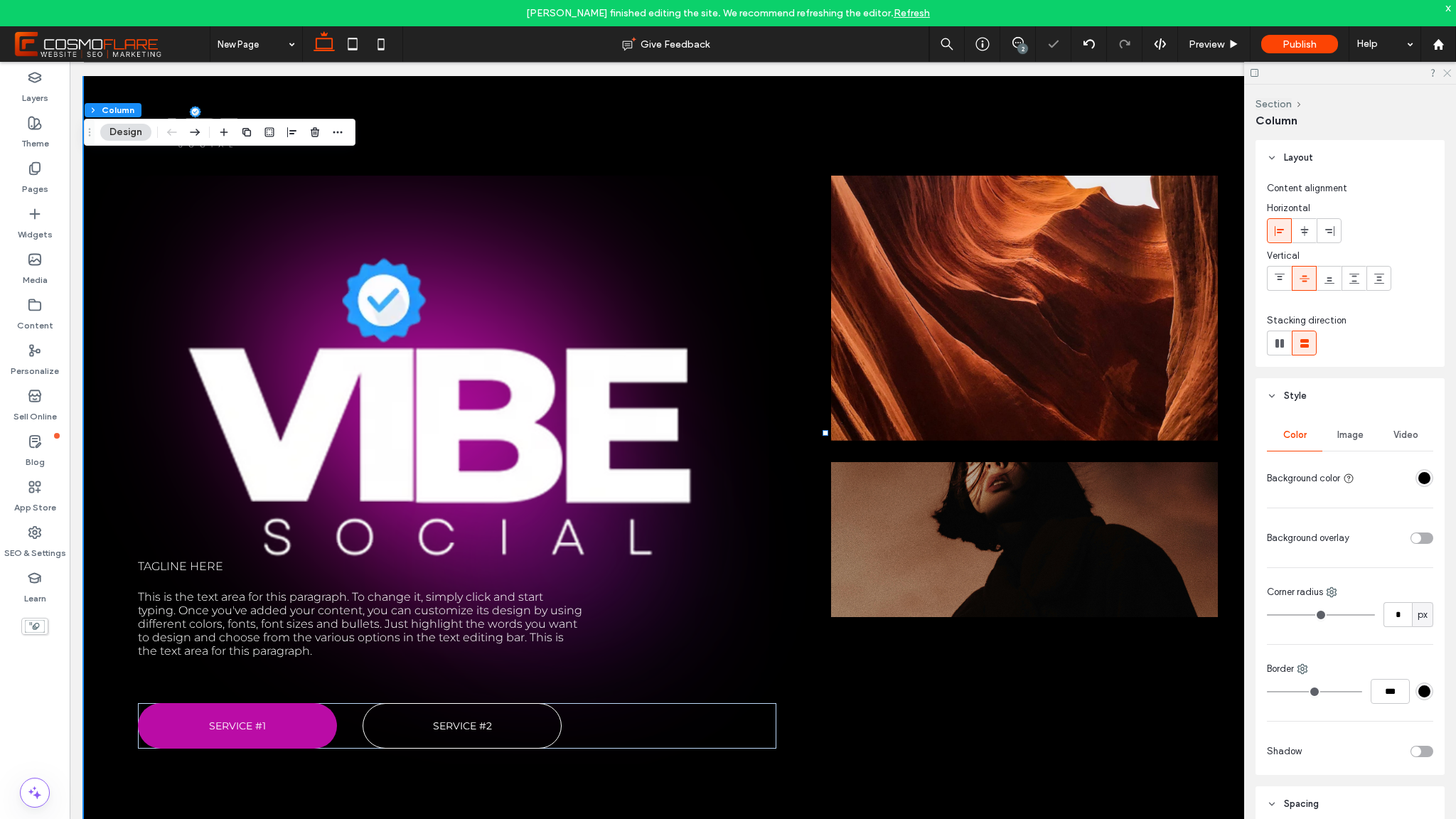
click at [1449, 70] on use at bounding box center [1447, 73] width 8 height 8
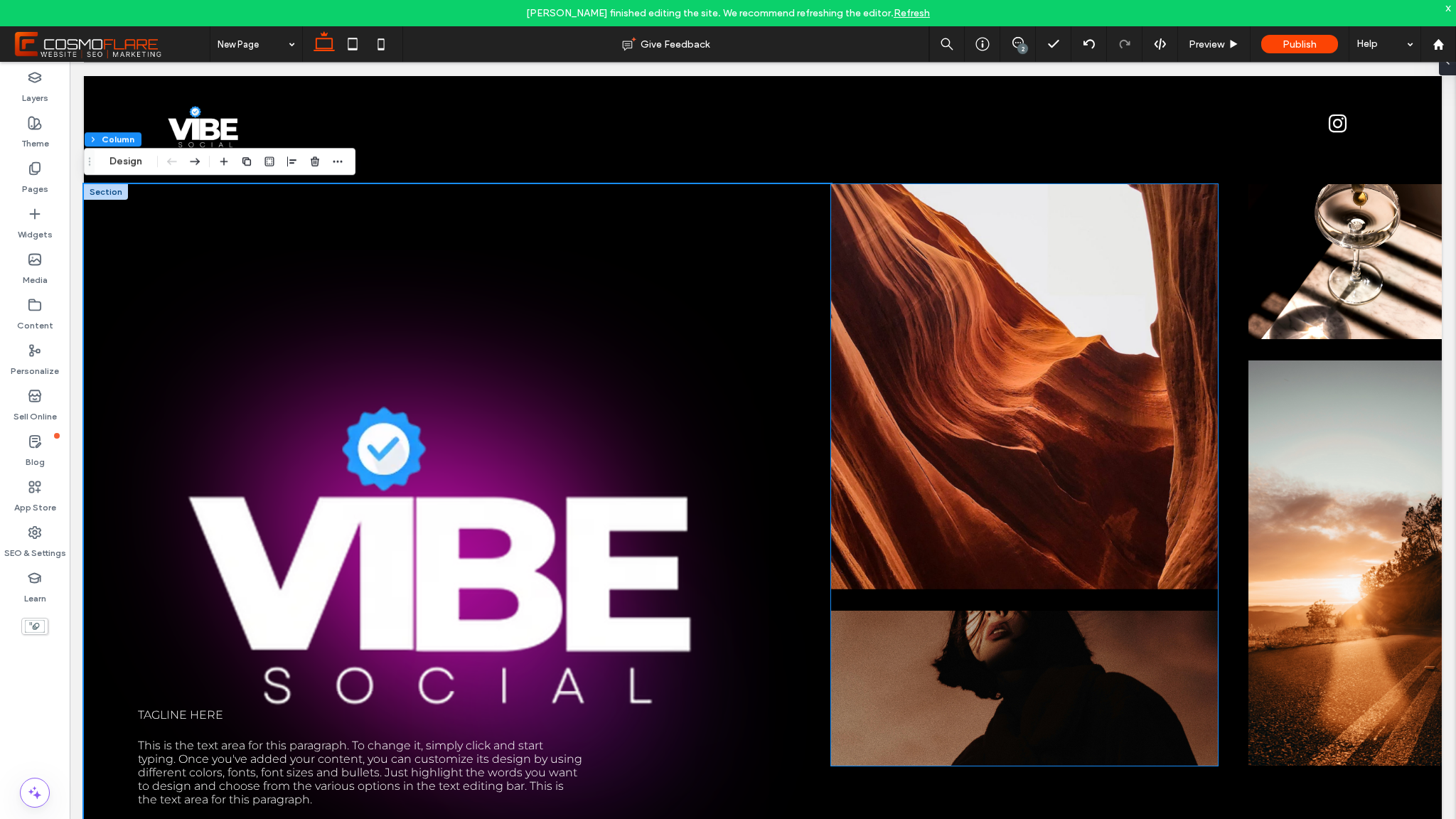
scroll to position [2, 0]
click at [1082, 325] on img at bounding box center [1025, 386] width 386 height 405
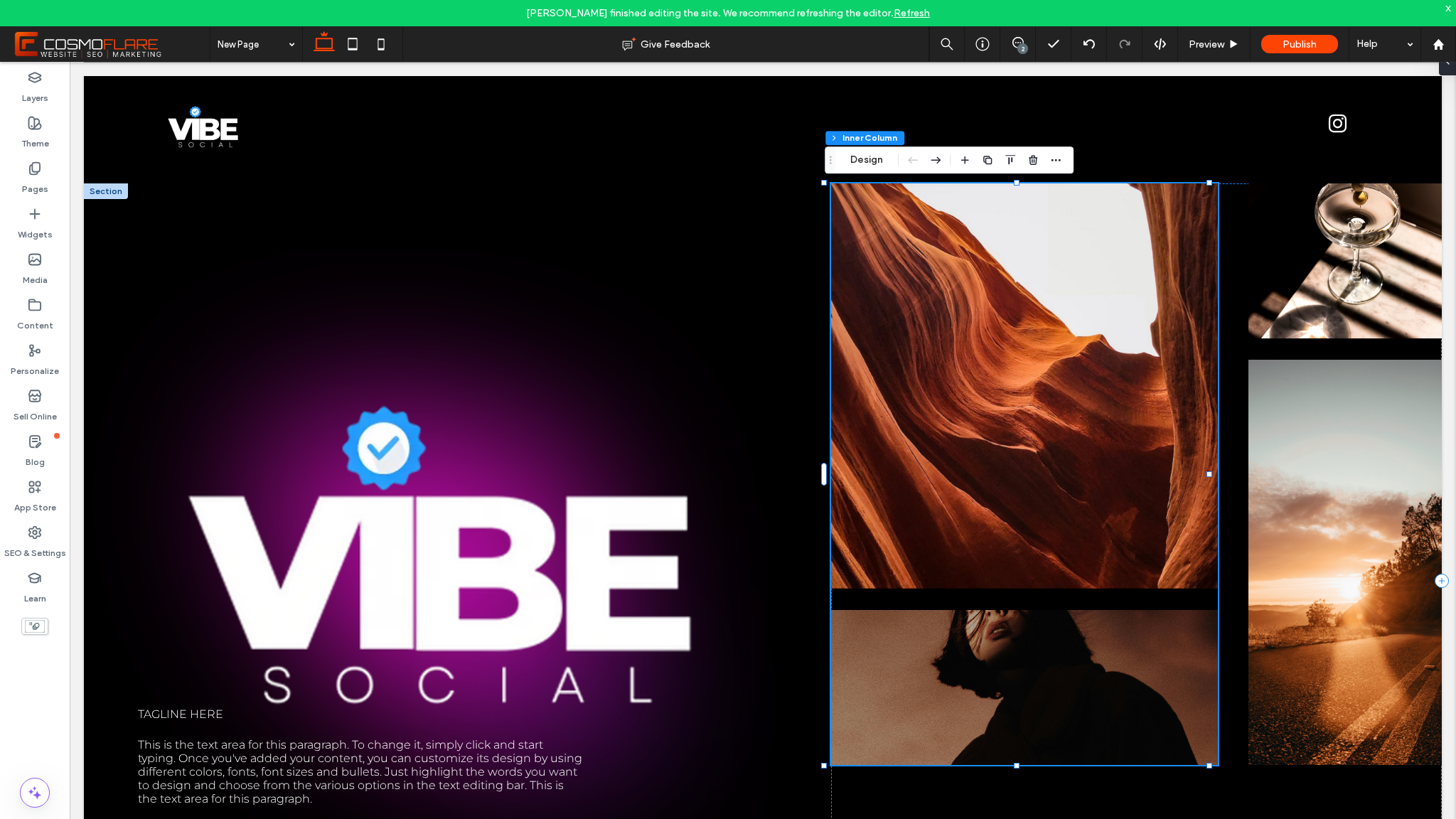
click at [1082, 325] on img at bounding box center [1025, 386] width 386 height 405
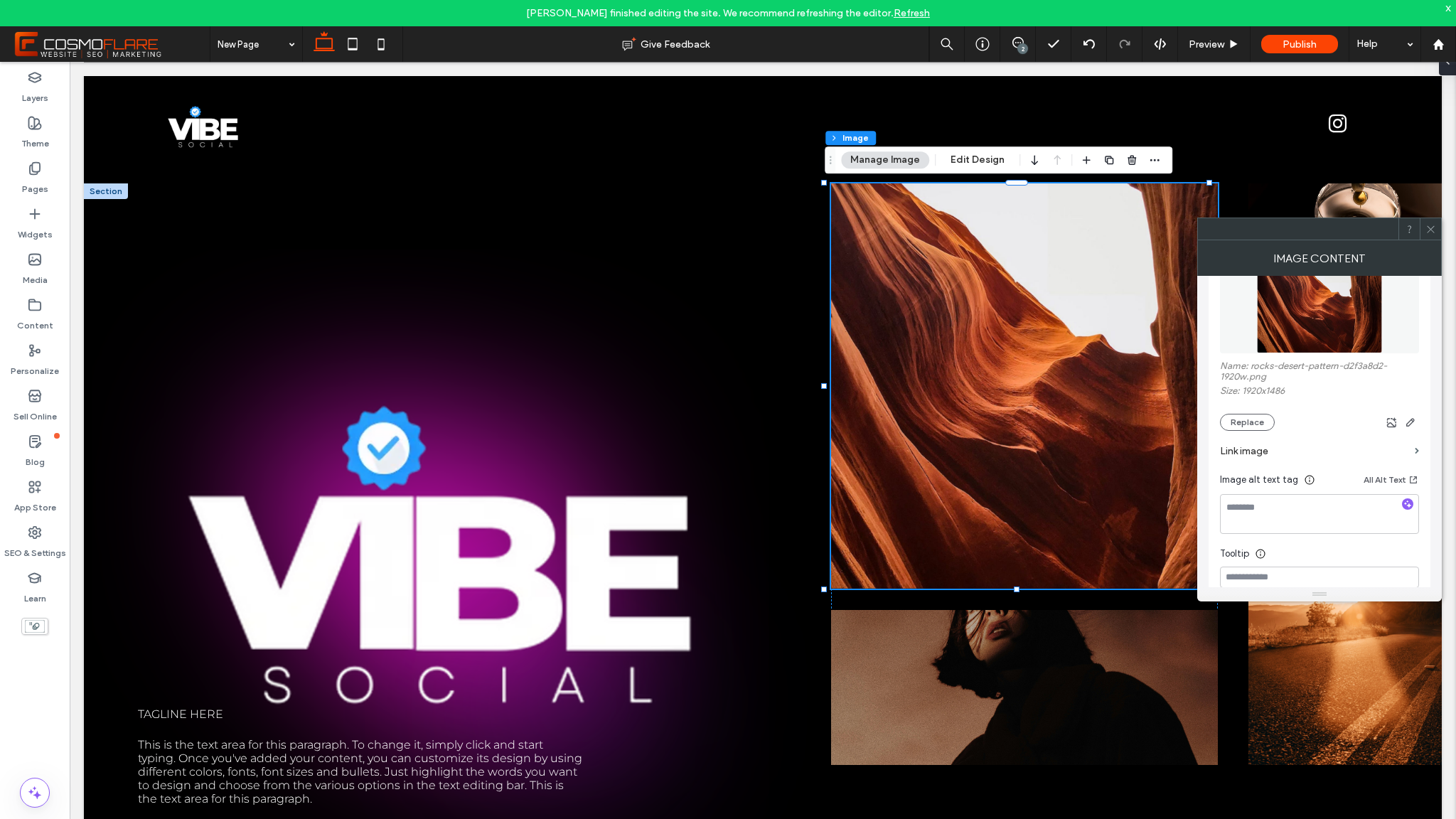
scroll to position [182, 0]
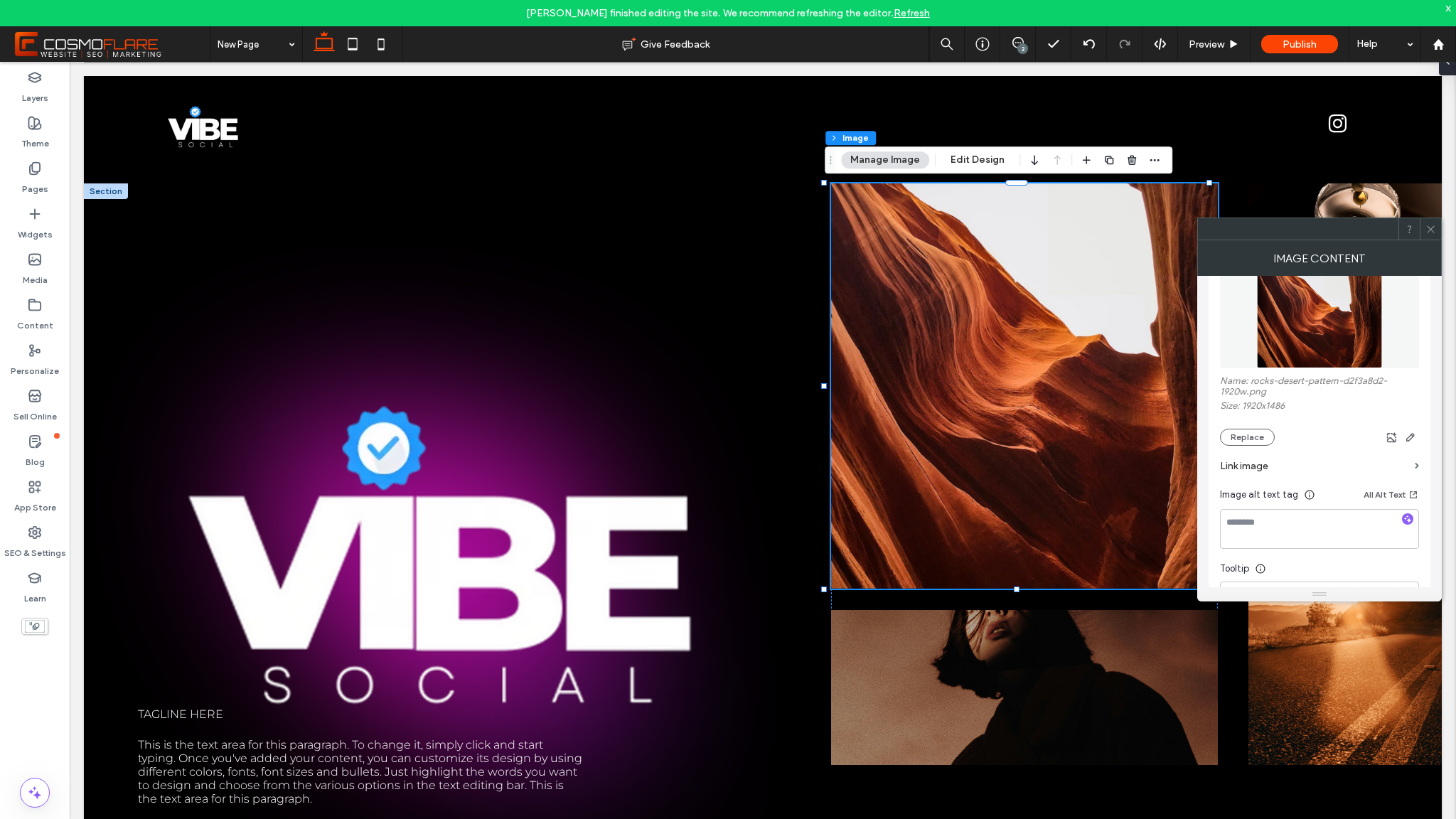
click at [1424, 230] on div at bounding box center [1430, 229] width 21 height 21
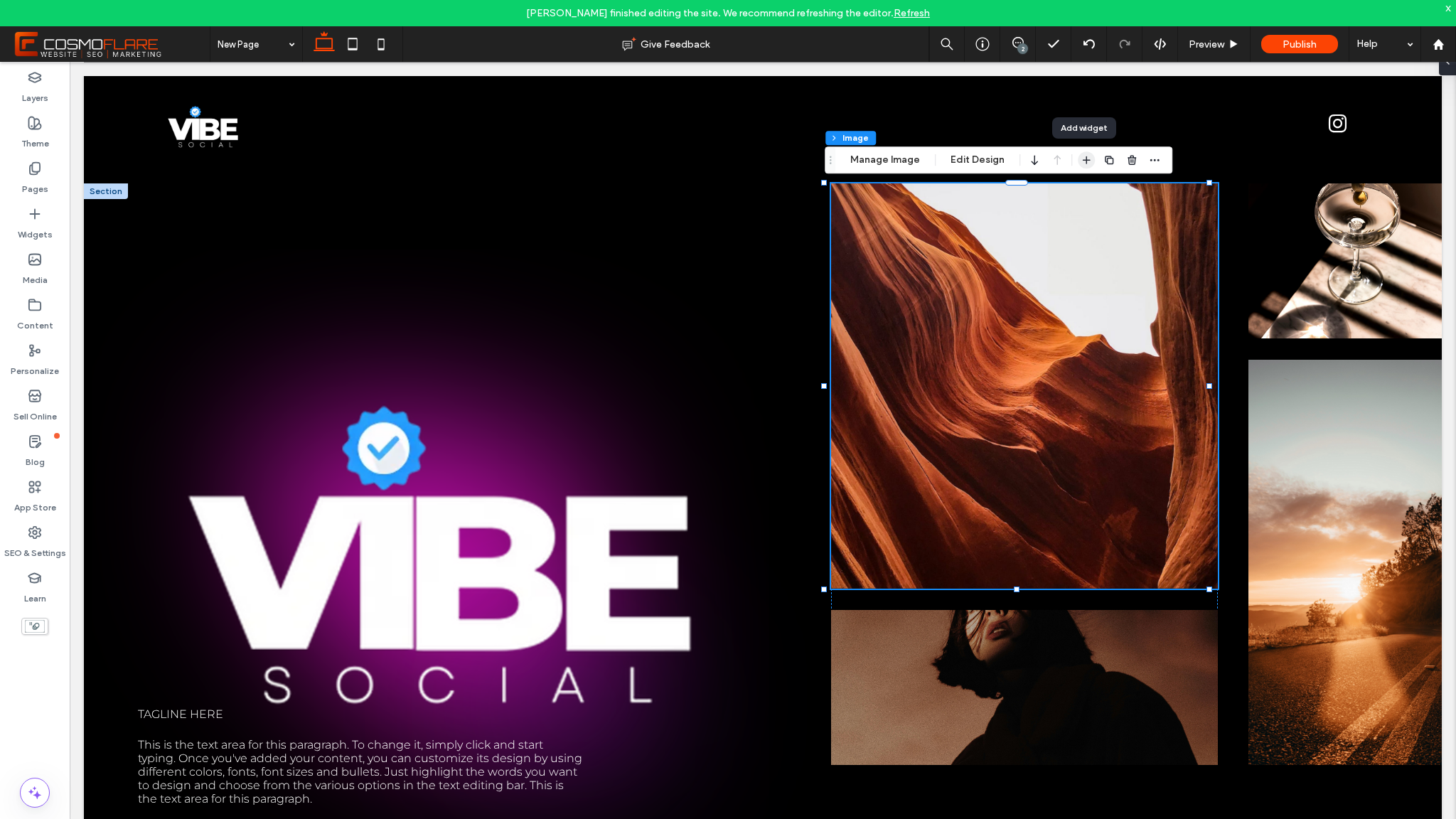
click at [1089, 157] on span "button" at bounding box center [1086, 159] width 17 height 17
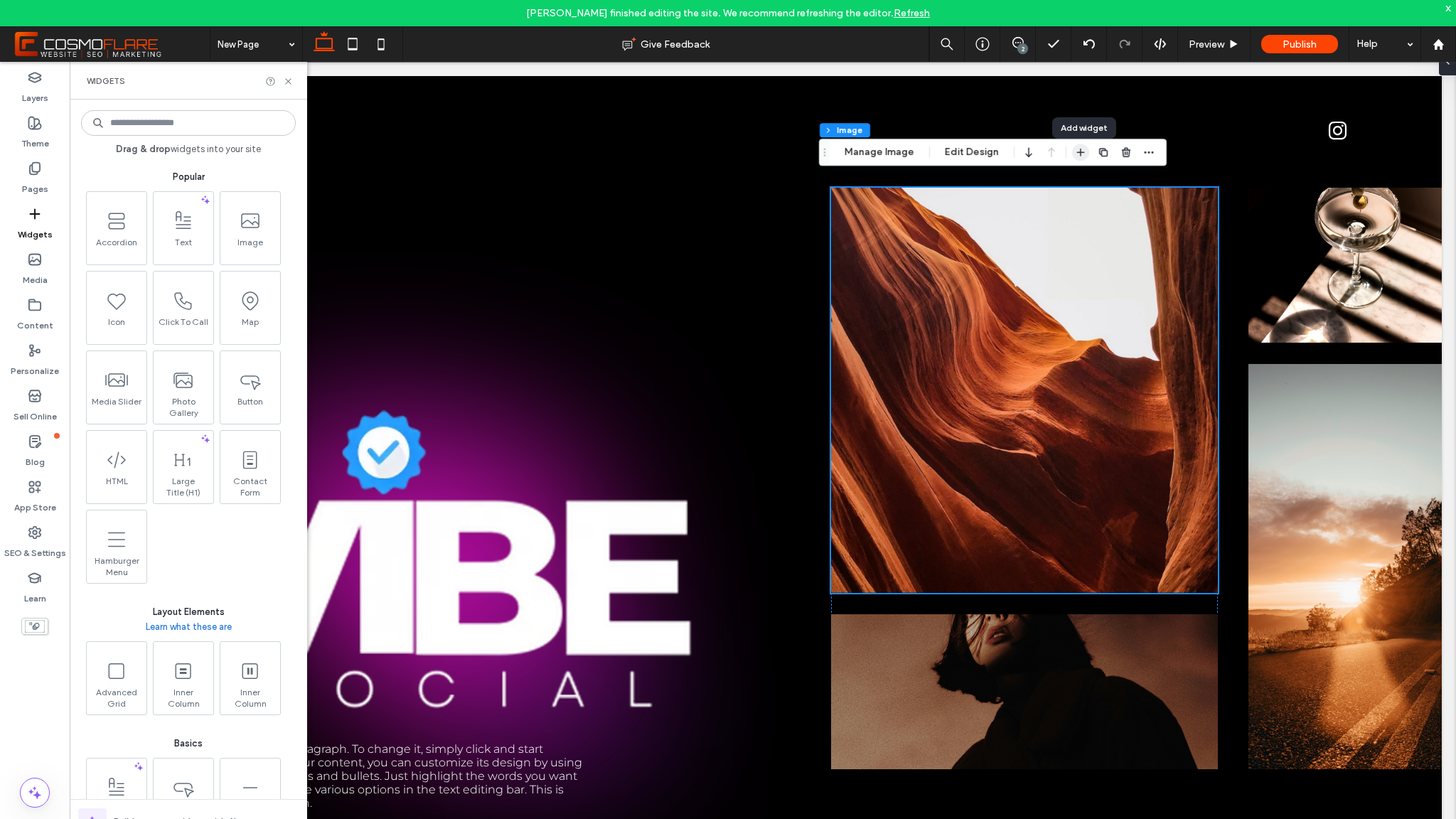
scroll to position [0, 0]
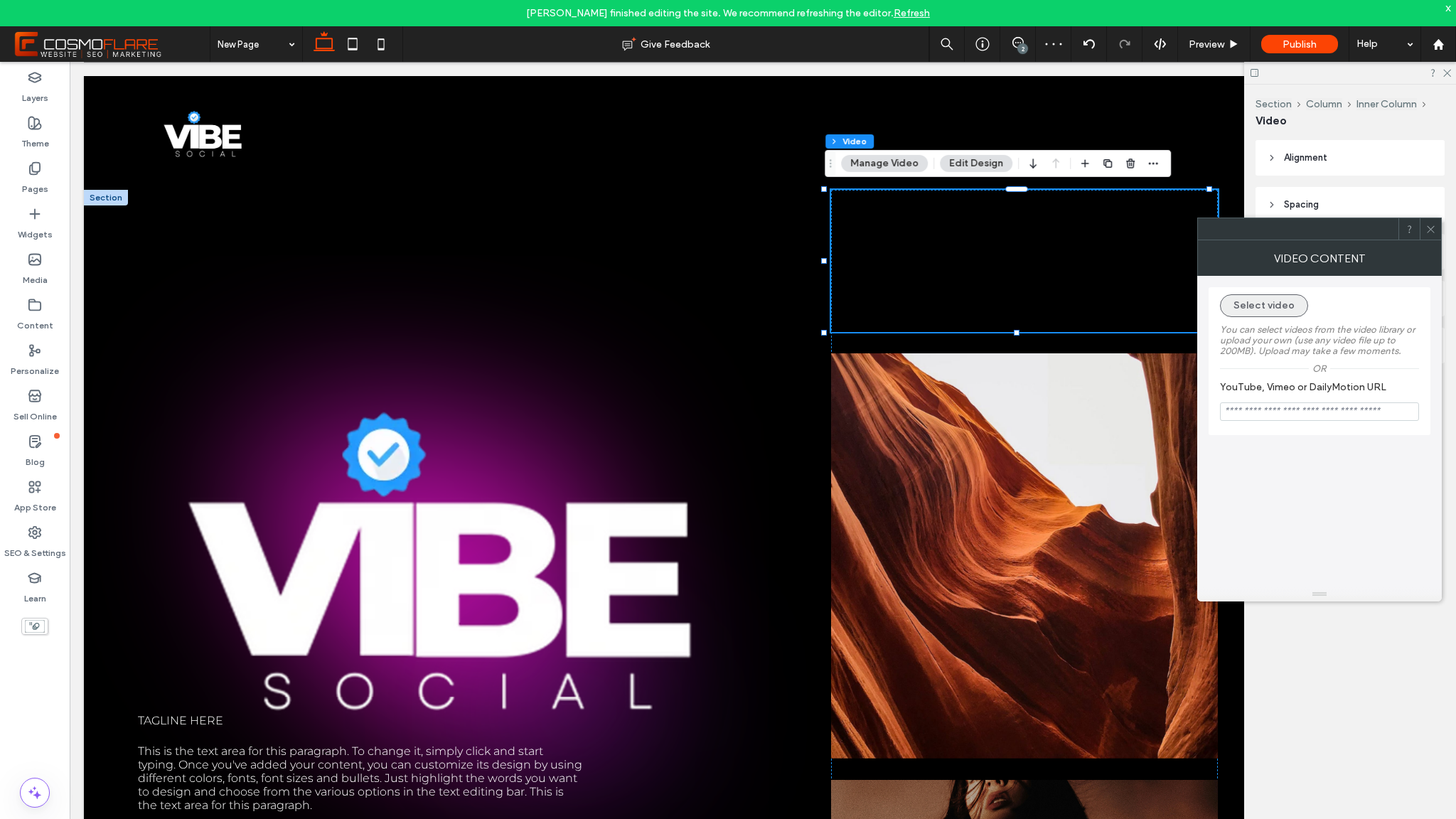
click at [1267, 305] on button "Select video" at bounding box center [1264, 305] width 89 height 23
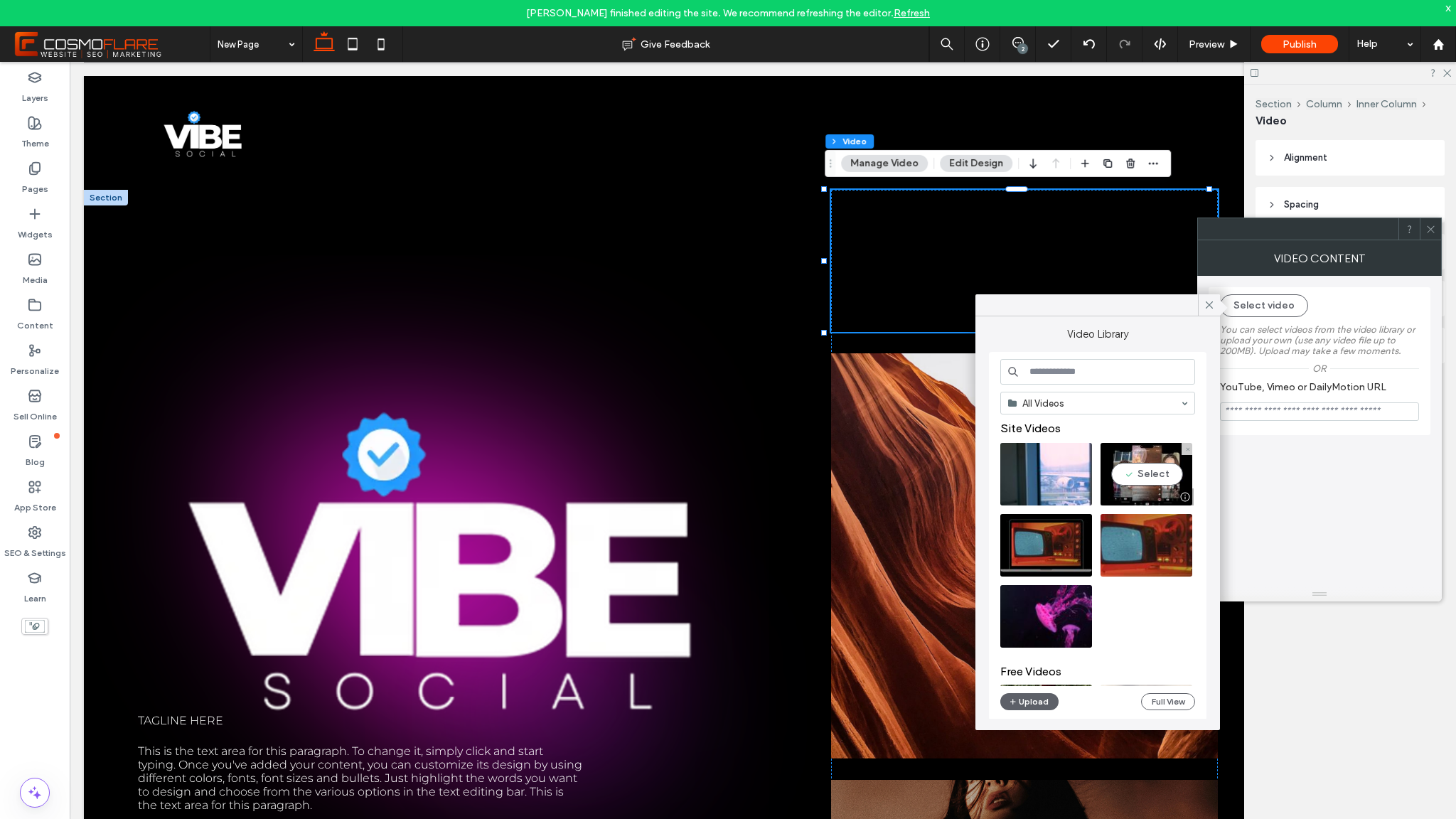
click at [1153, 471] on video at bounding box center [1146, 474] width 91 height 63
type input "**********"
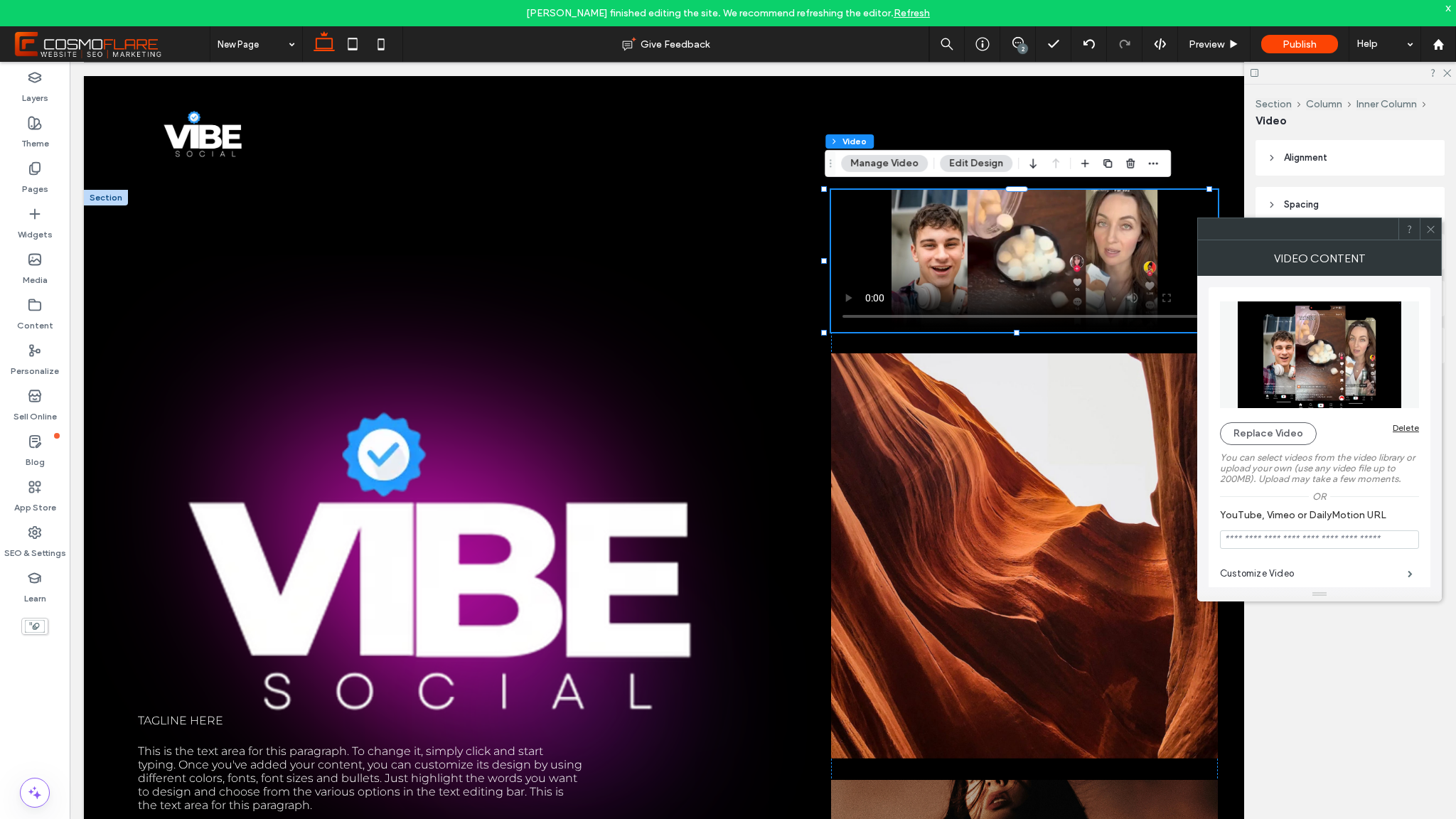
click at [1431, 229] on use at bounding box center [1431, 229] width 7 height 7
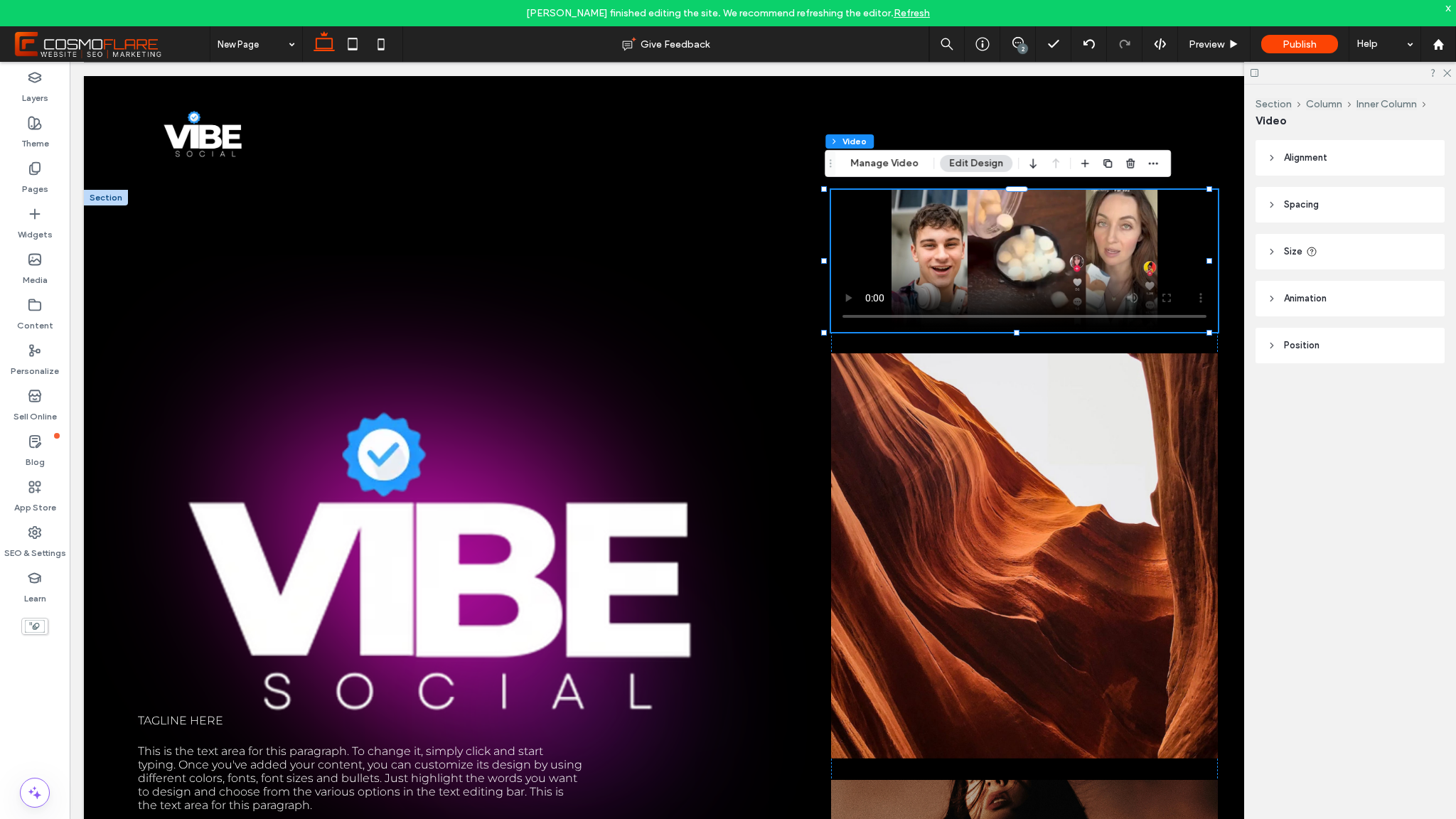
click at [988, 165] on button "Edit Design" at bounding box center [976, 163] width 72 height 17
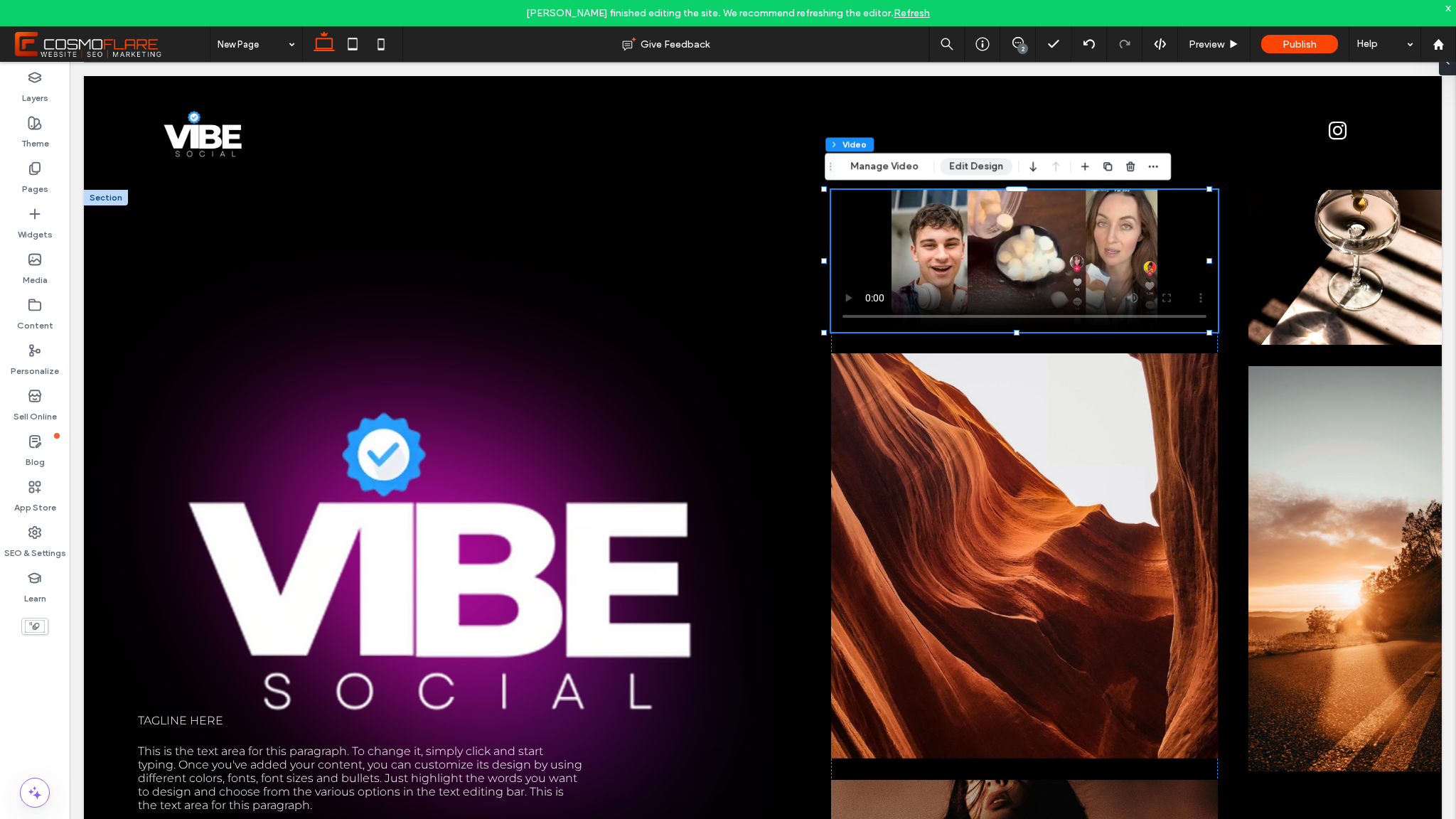
click at [988, 165] on button "Edit Design" at bounding box center [976, 166] width 72 height 17
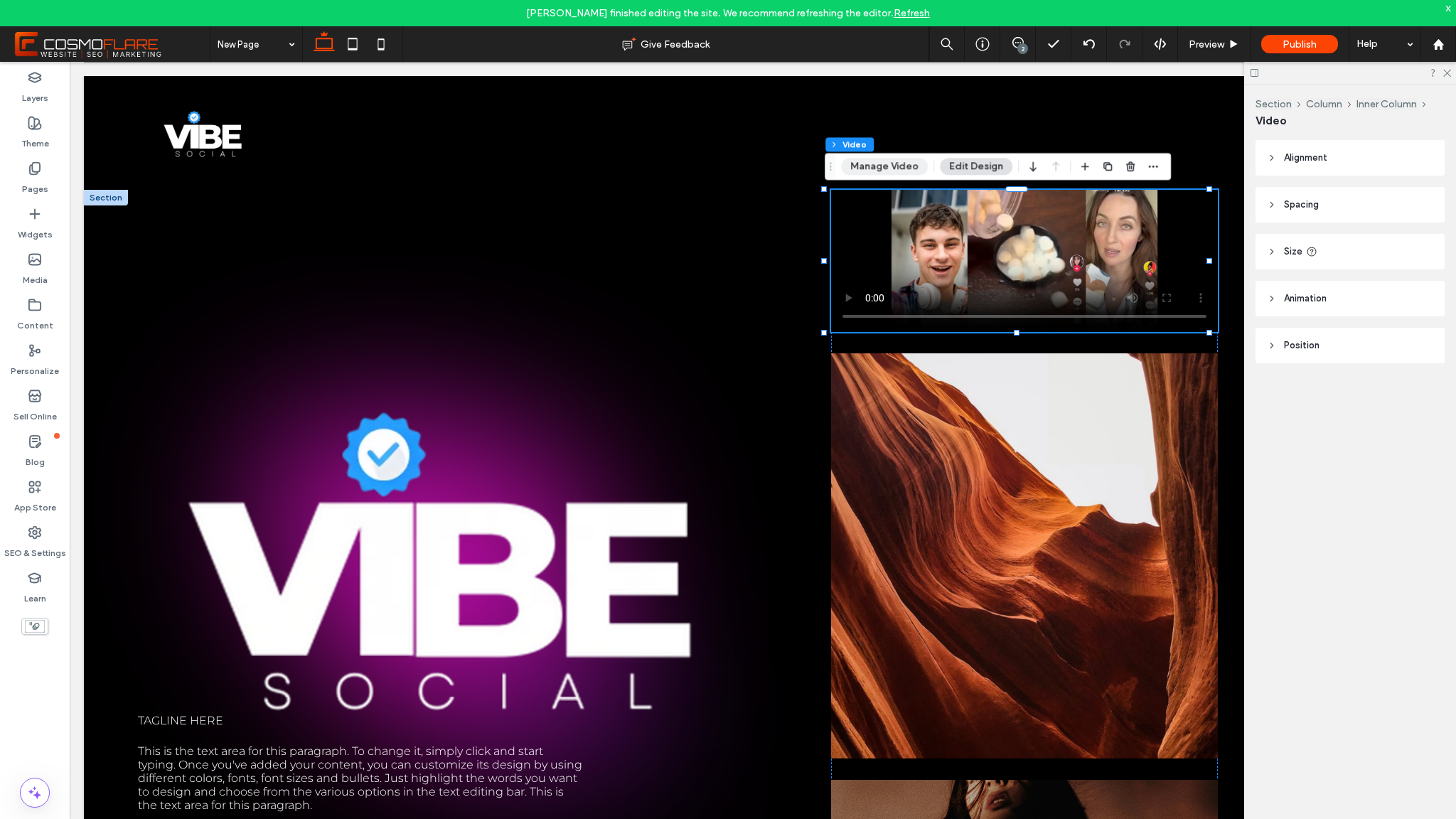
click at [896, 163] on button "Manage Video" at bounding box center [884, 166] width 87 height 17
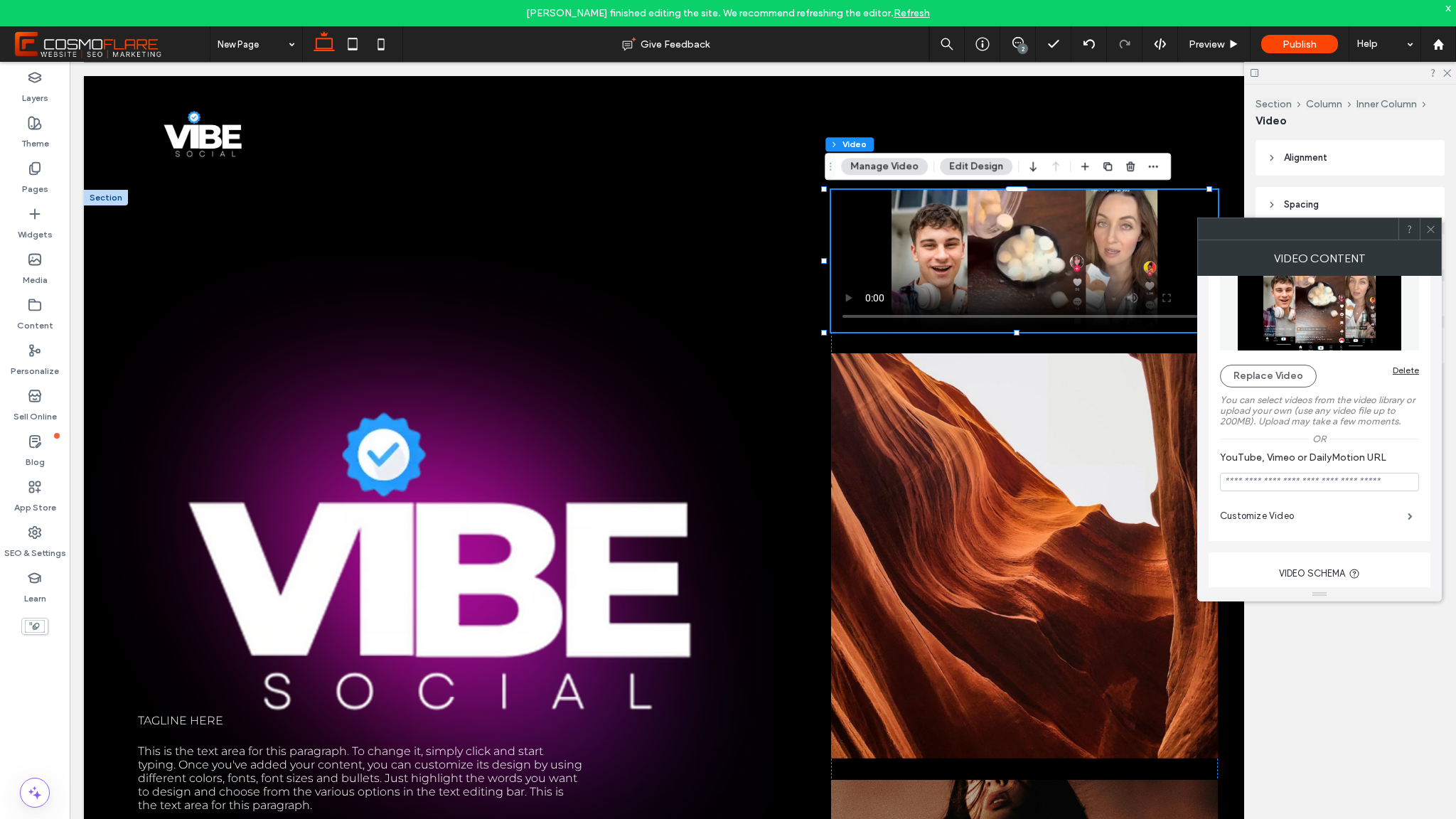
scroll to position [243, 0]
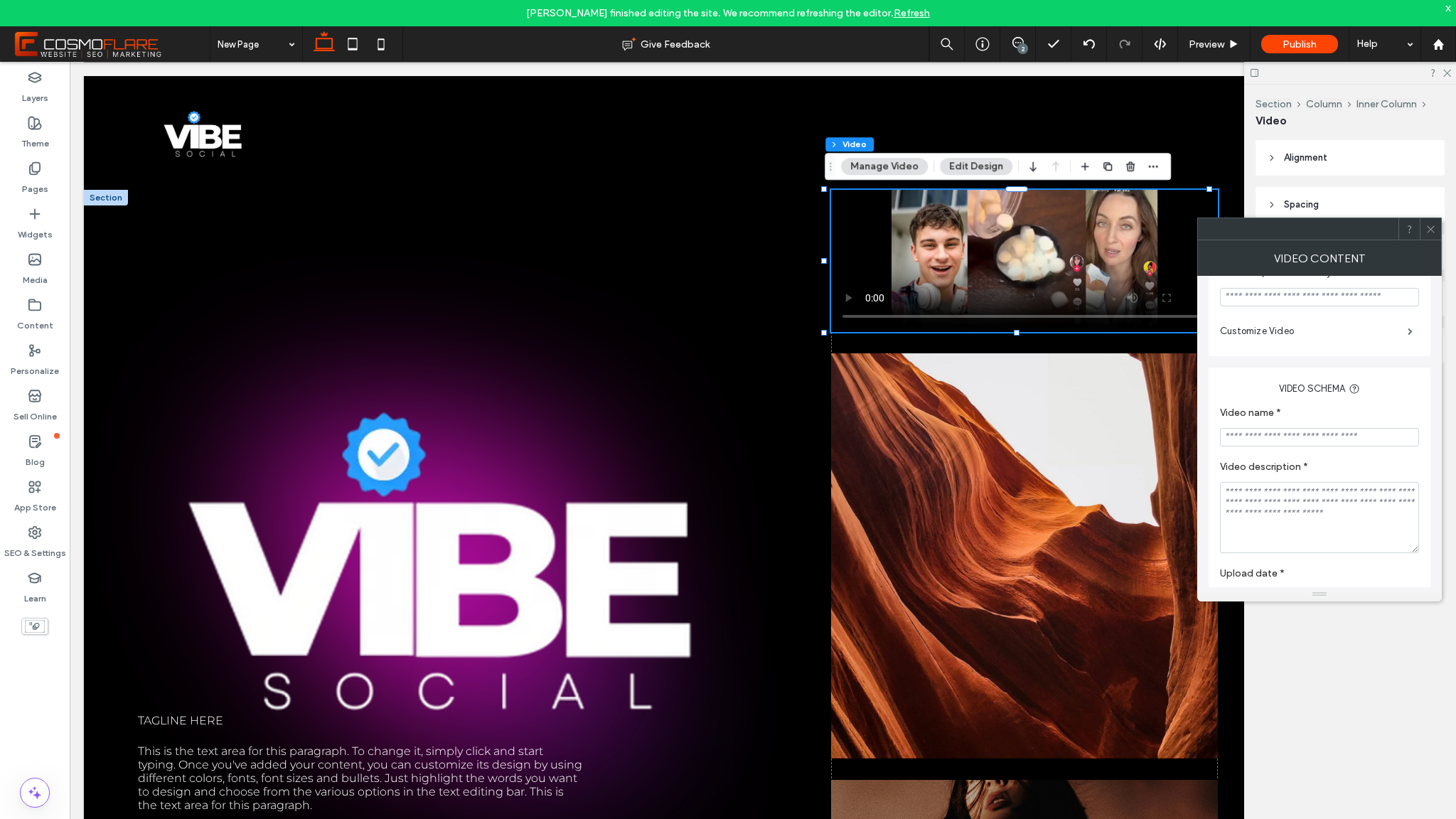
click at [1297, 320] on div "Customize Video" at bounding box center [1320, 331] width 199 height 35
click at [1299, 329] on label "Customize Video" at bounding box center [1314, 331] width 187 height 29
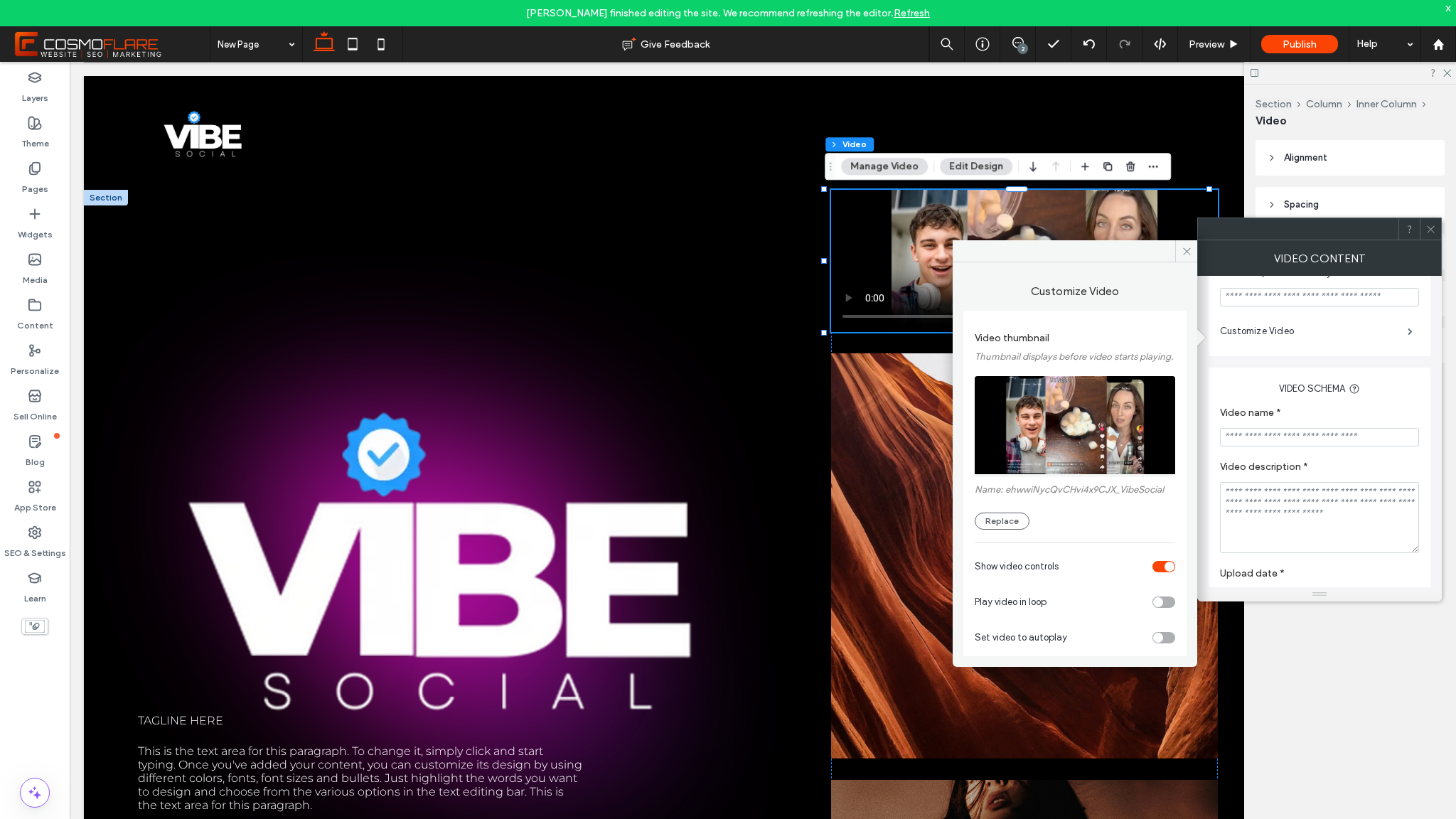
click at [1155, 573] on div "toggle" at bounding box center [1164, 567] width 23 height 11
click at [1154, 607] on div "toggle" at bounding box center [1158, 602] width 10 height 10
click at [1161, 657] on div "Customize Video Video thumbnail Thumbnail displays before video starts playing.…" at bounding box center [1075, 454] width 245 height 426
click at [1157, 643] on div "toggle" at bounding box center [1164, 637] width 23 height 11
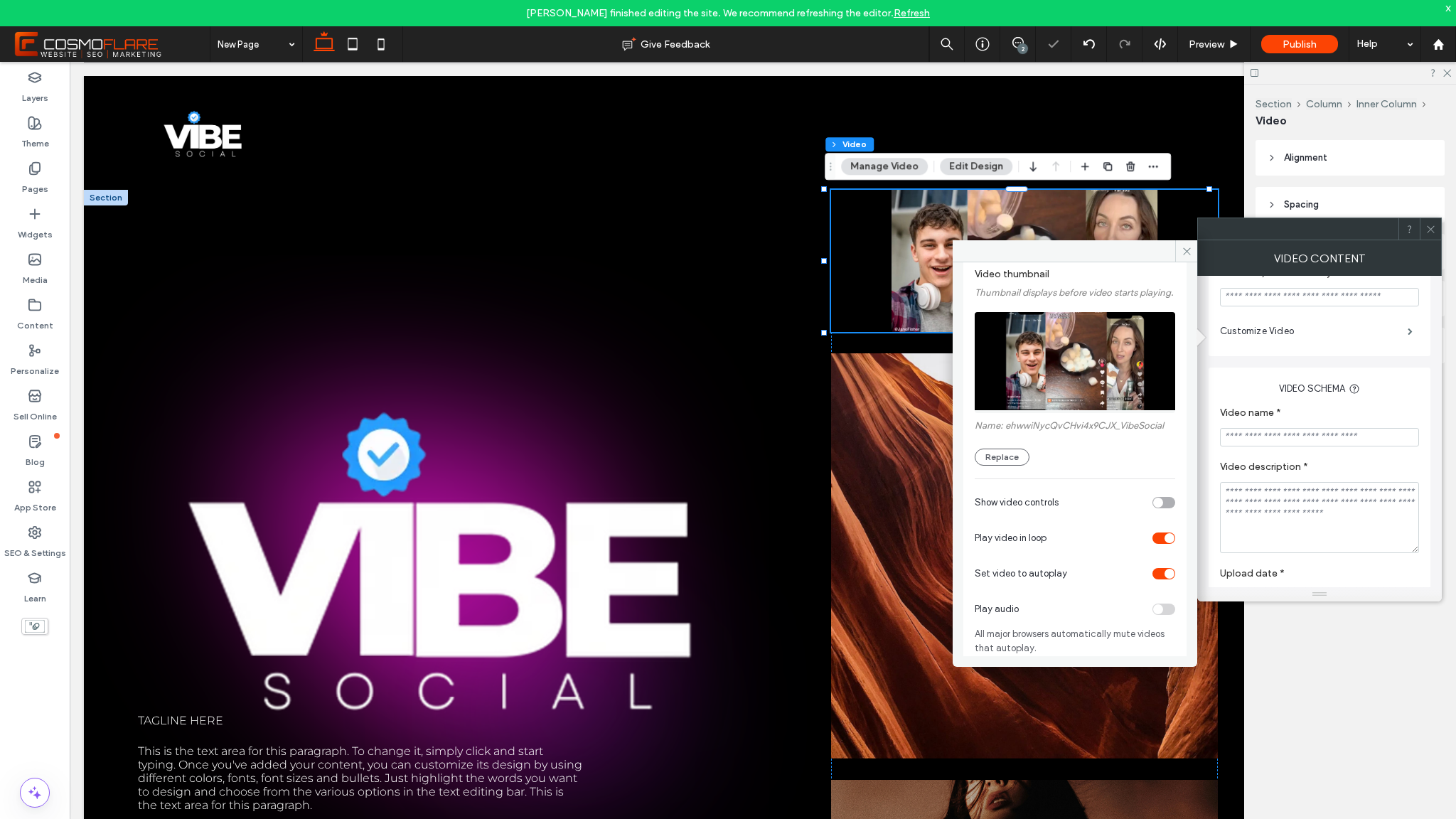
scroll to position [83, 0]
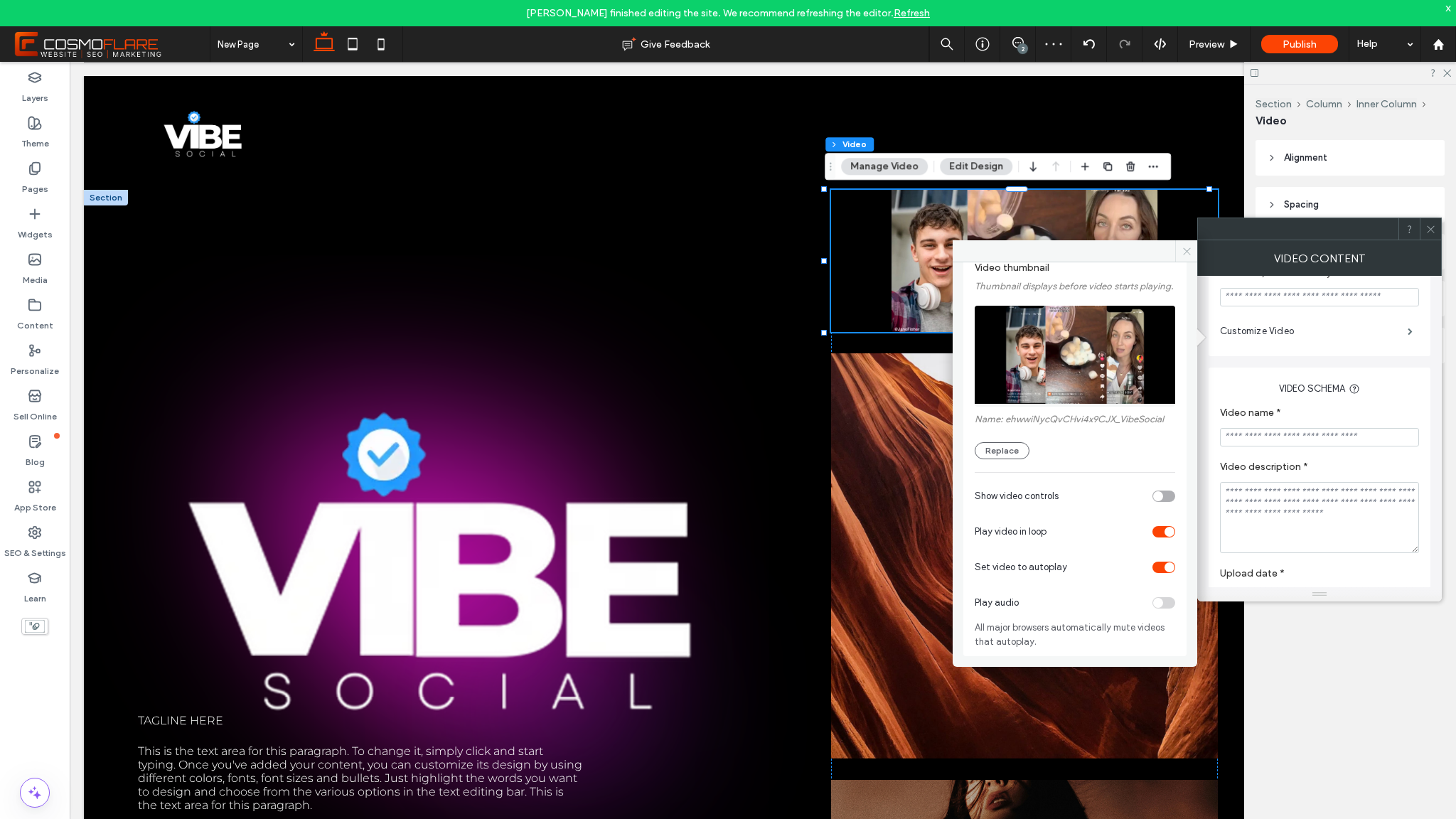
click at [1185, 251] on icon at bounding box center [1187, 252] width 10 height 10
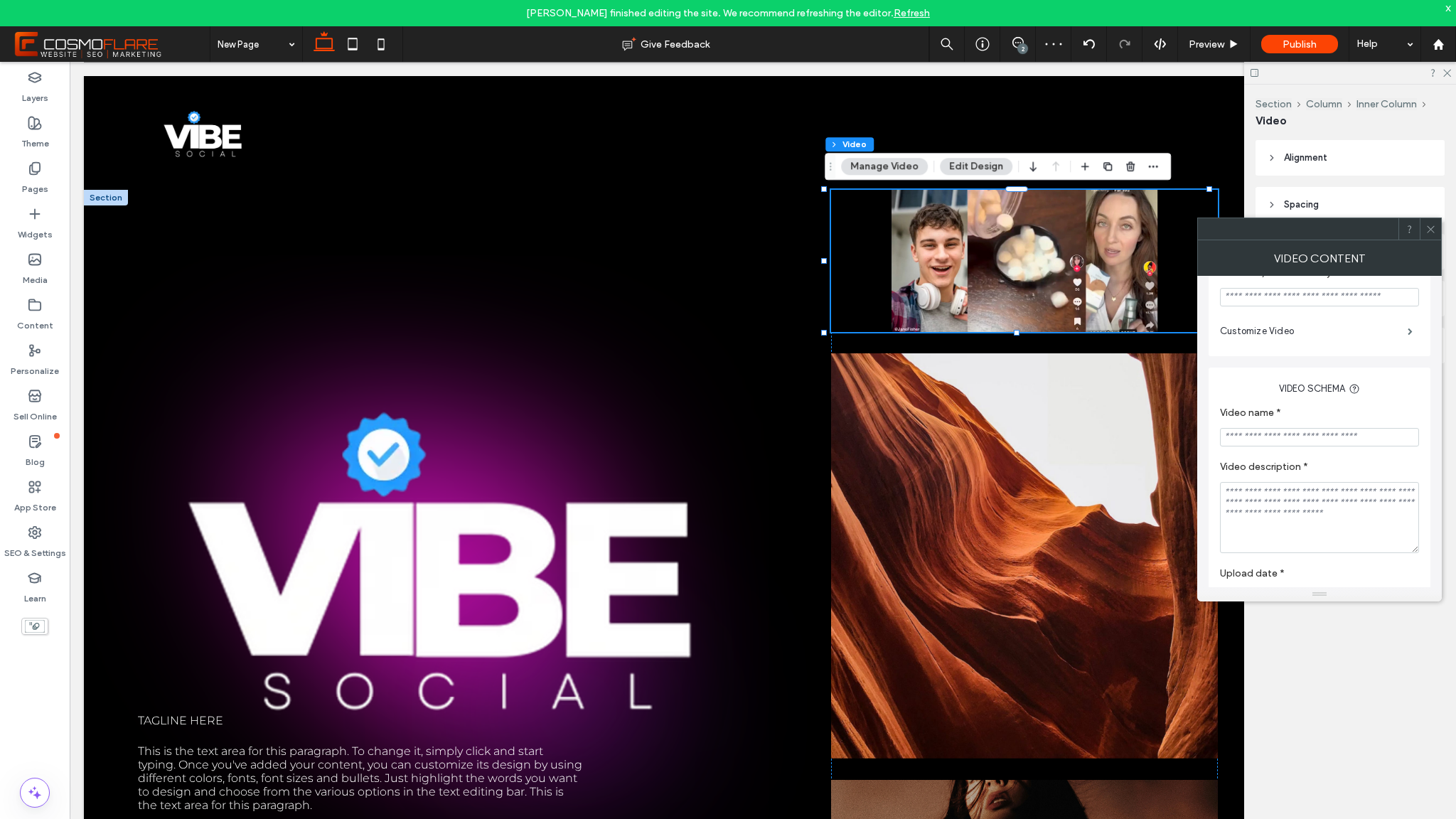
click at [1435, 221] on span at bounding box center [1431, 229] width 10 height 21
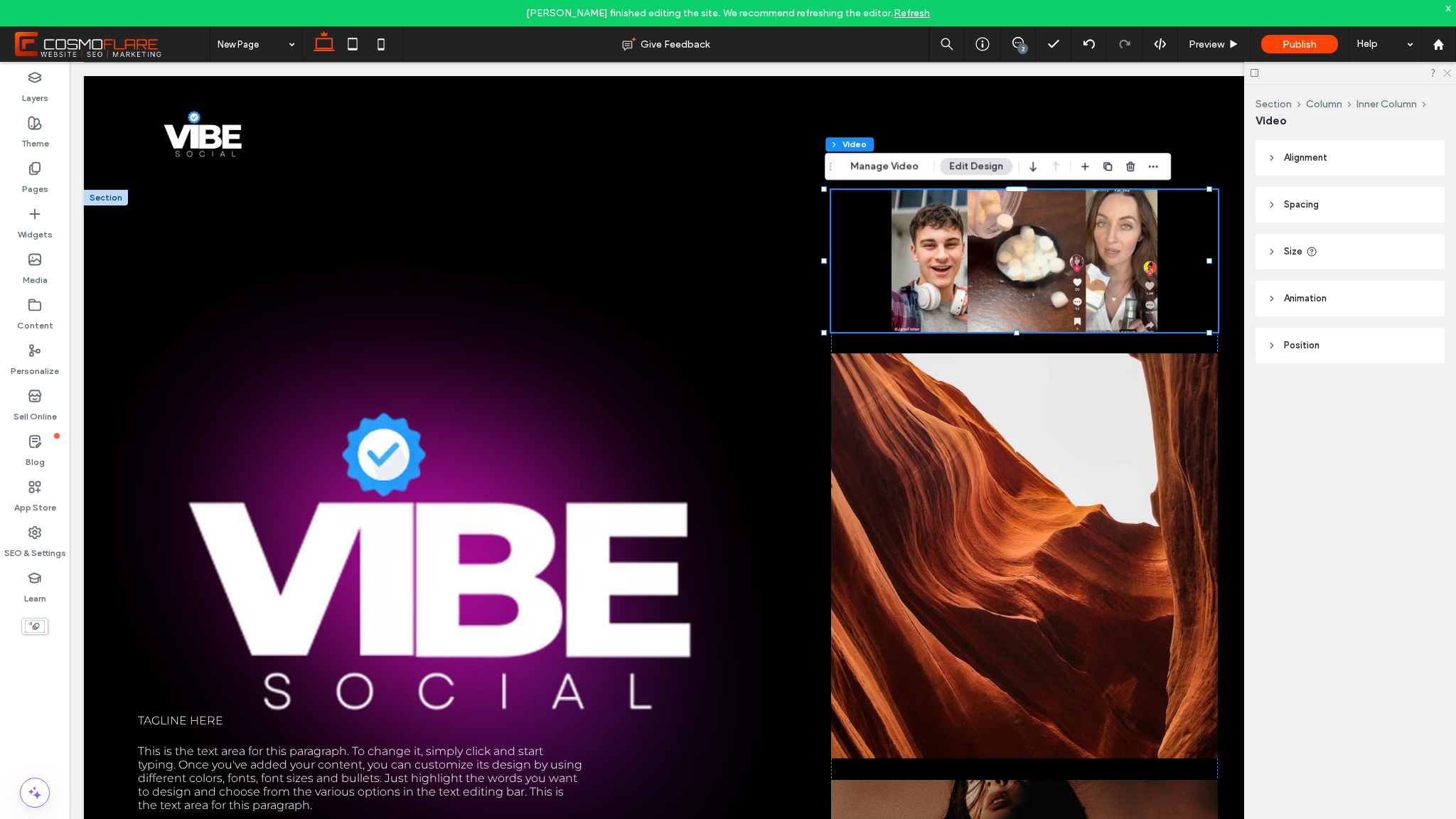
click at [1448, 71] on icon at bounding box center [1446, 72] width 10 height 10
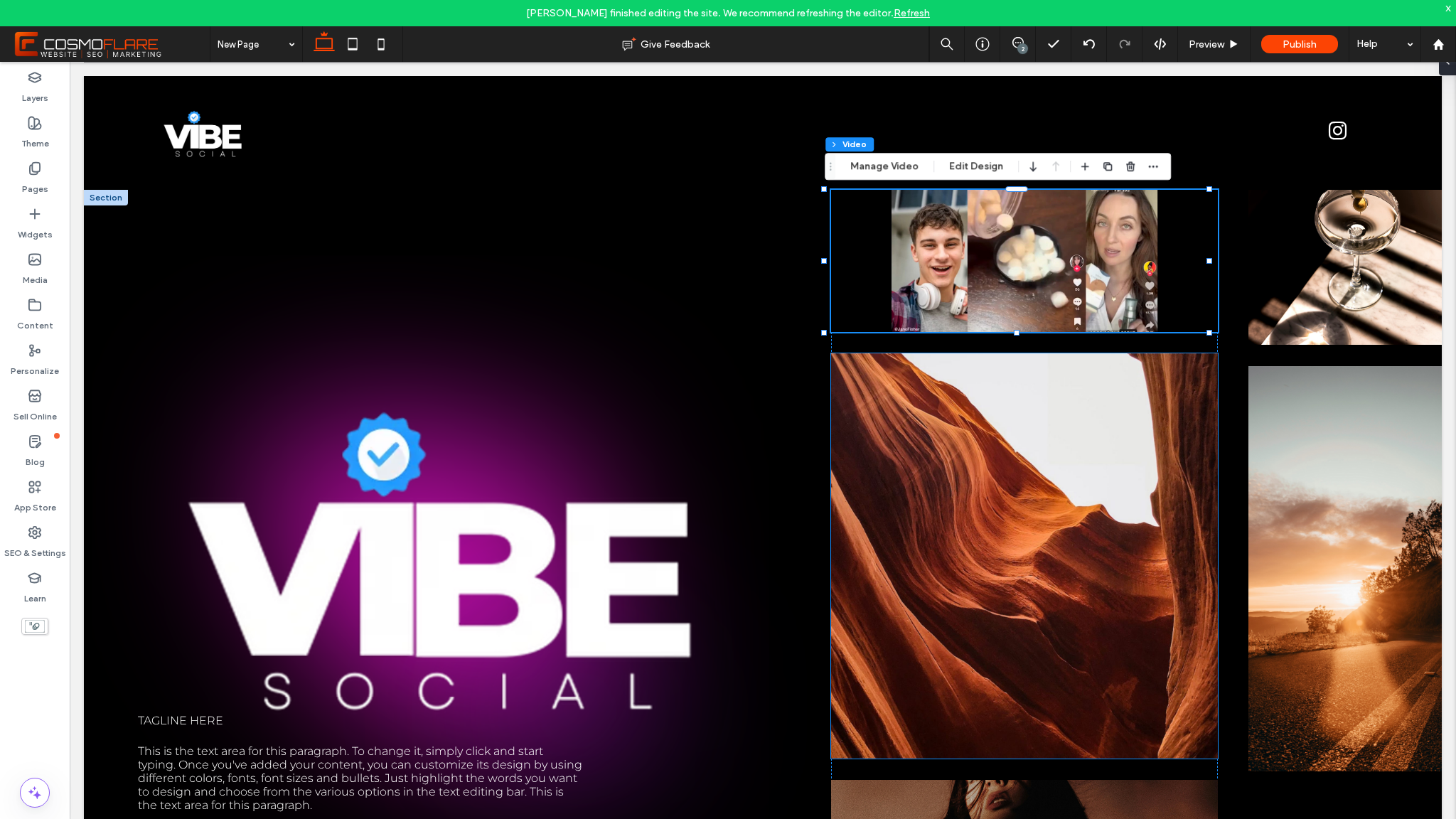
click at [1031, 465] on img at bounding box center [1025, 556] width 386 height 405
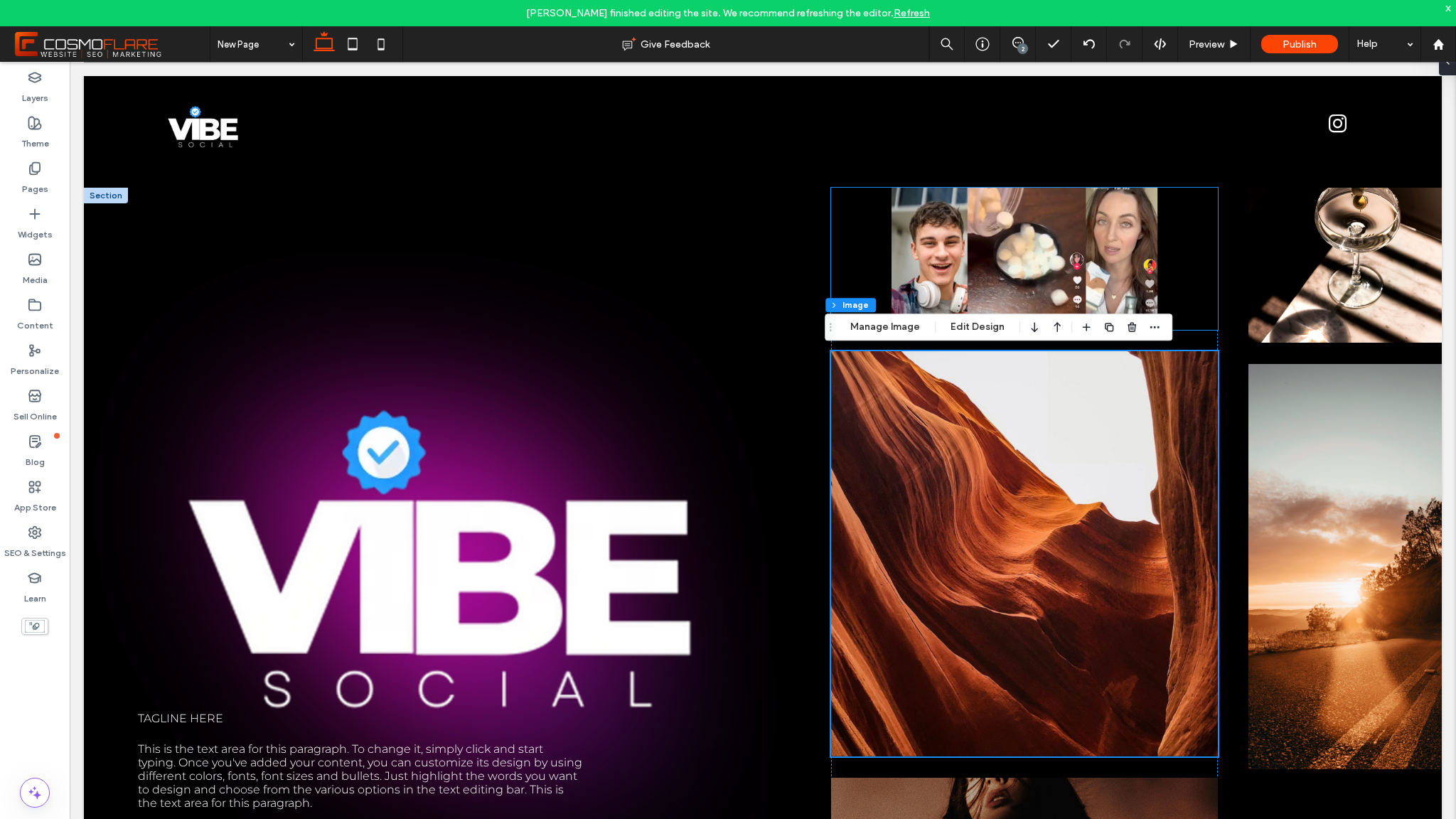
scroll to position [3, 0]
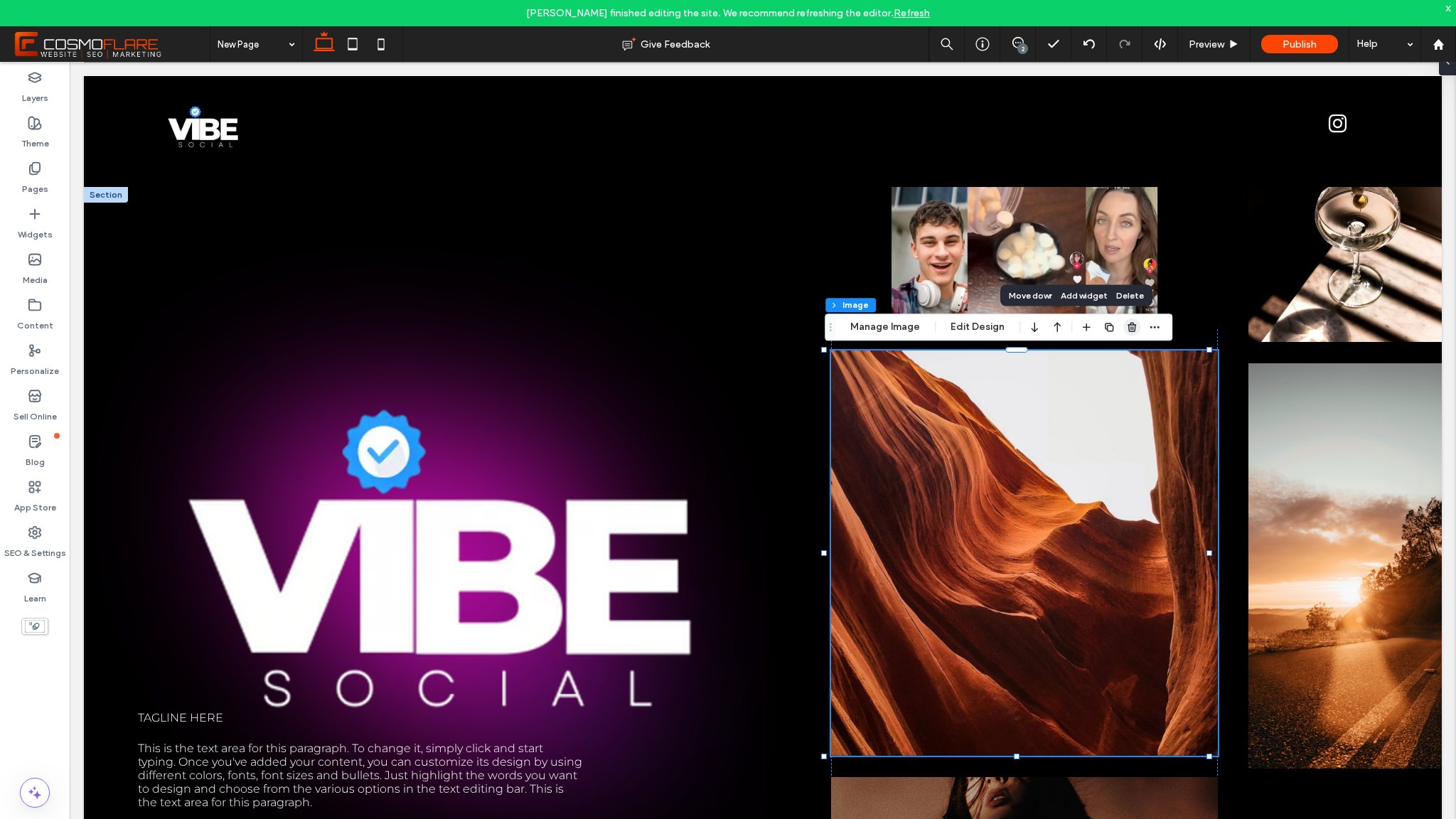
click at [1128, 326] on use "button" at bounding box center [1132, 328] width 9 height 10
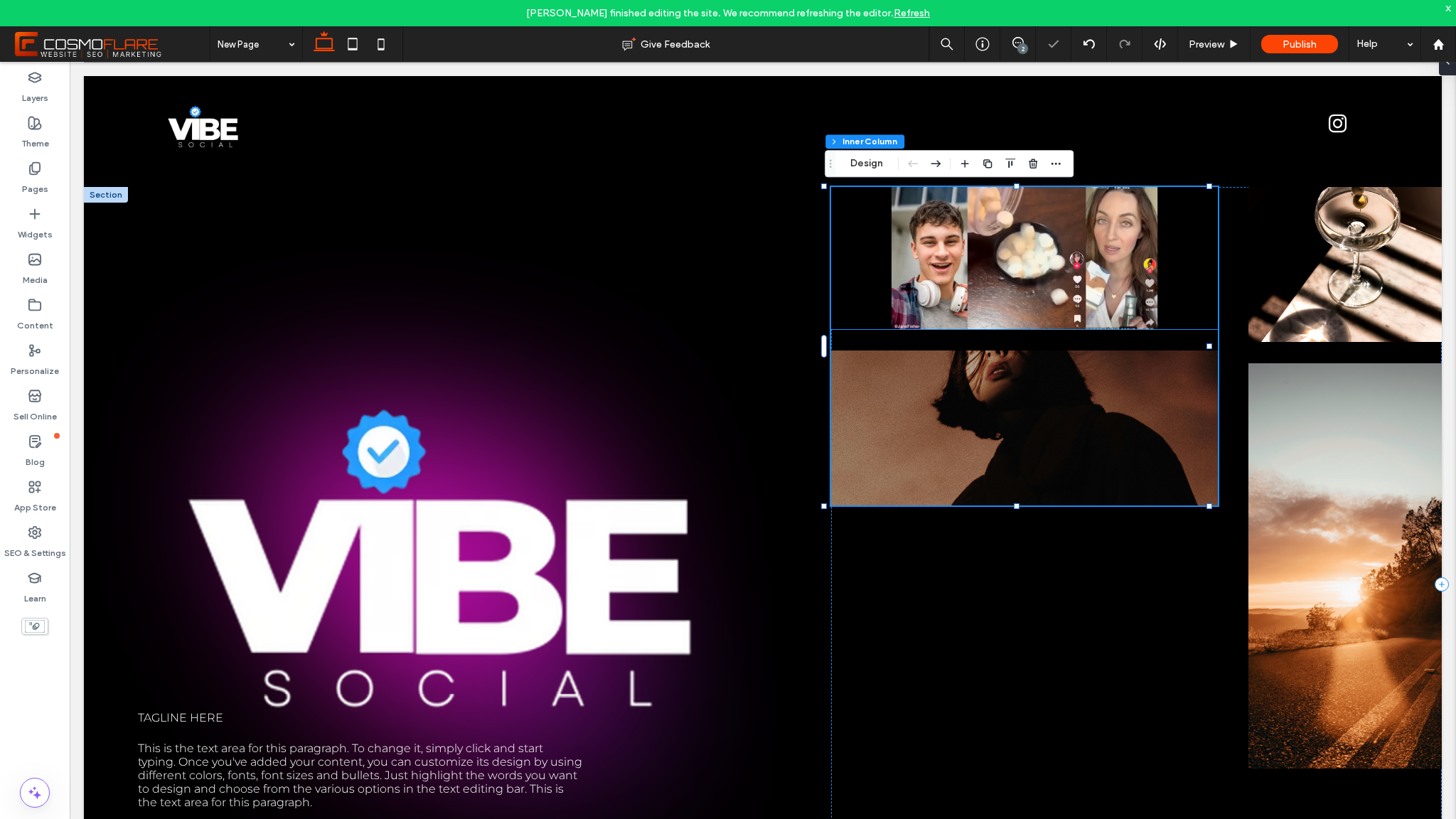
click at [1019, 305] on video at bounding box center [1025, 258] width 386 height 142
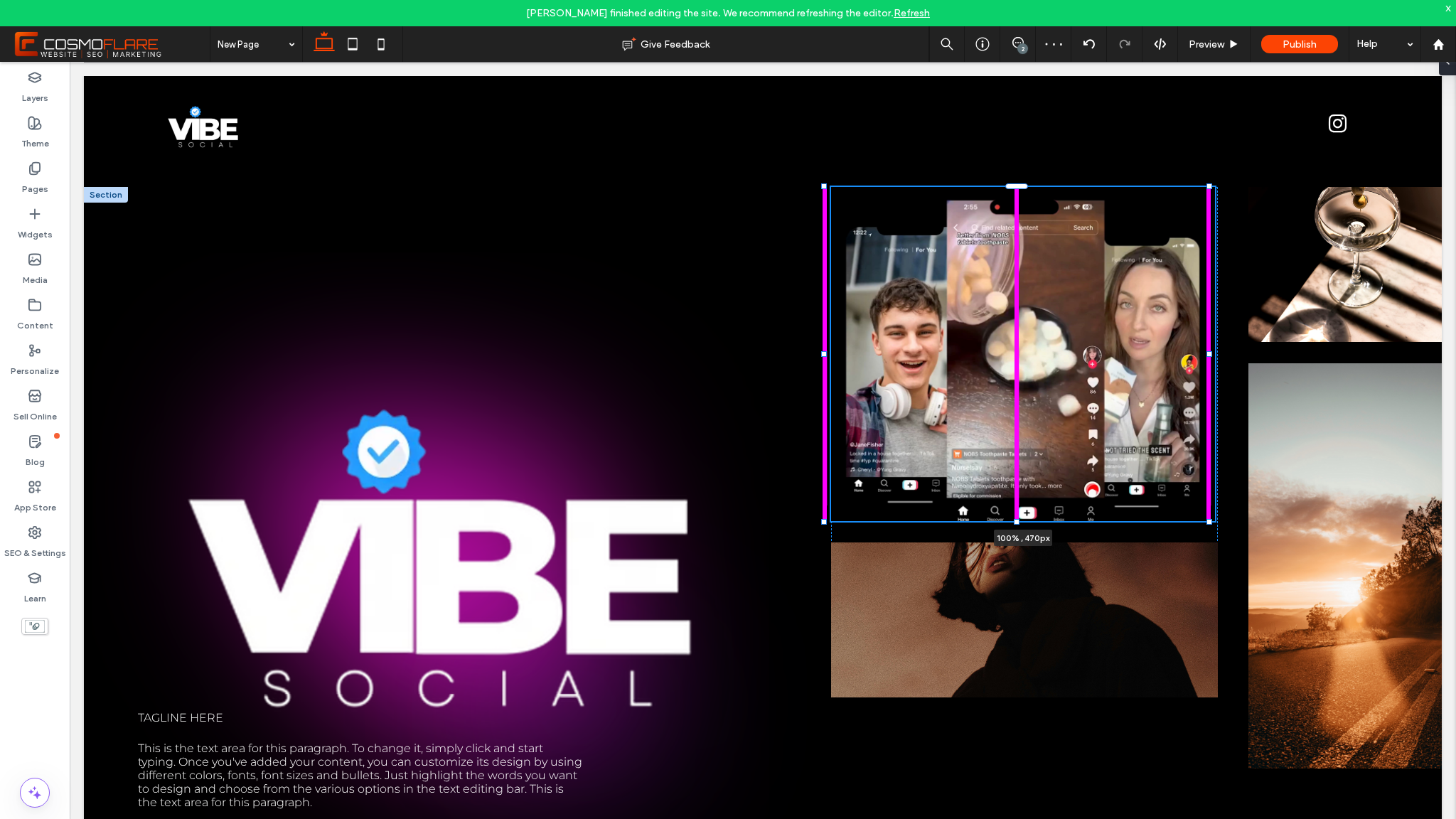
drag, startPoint x: 1019, startPoint y: 329, endPoint x: 927, endPoint y: 522, distance: 213.8
click at [825, 187] on div at bounding box center [825, 187] width 1 height 1
type input "***"
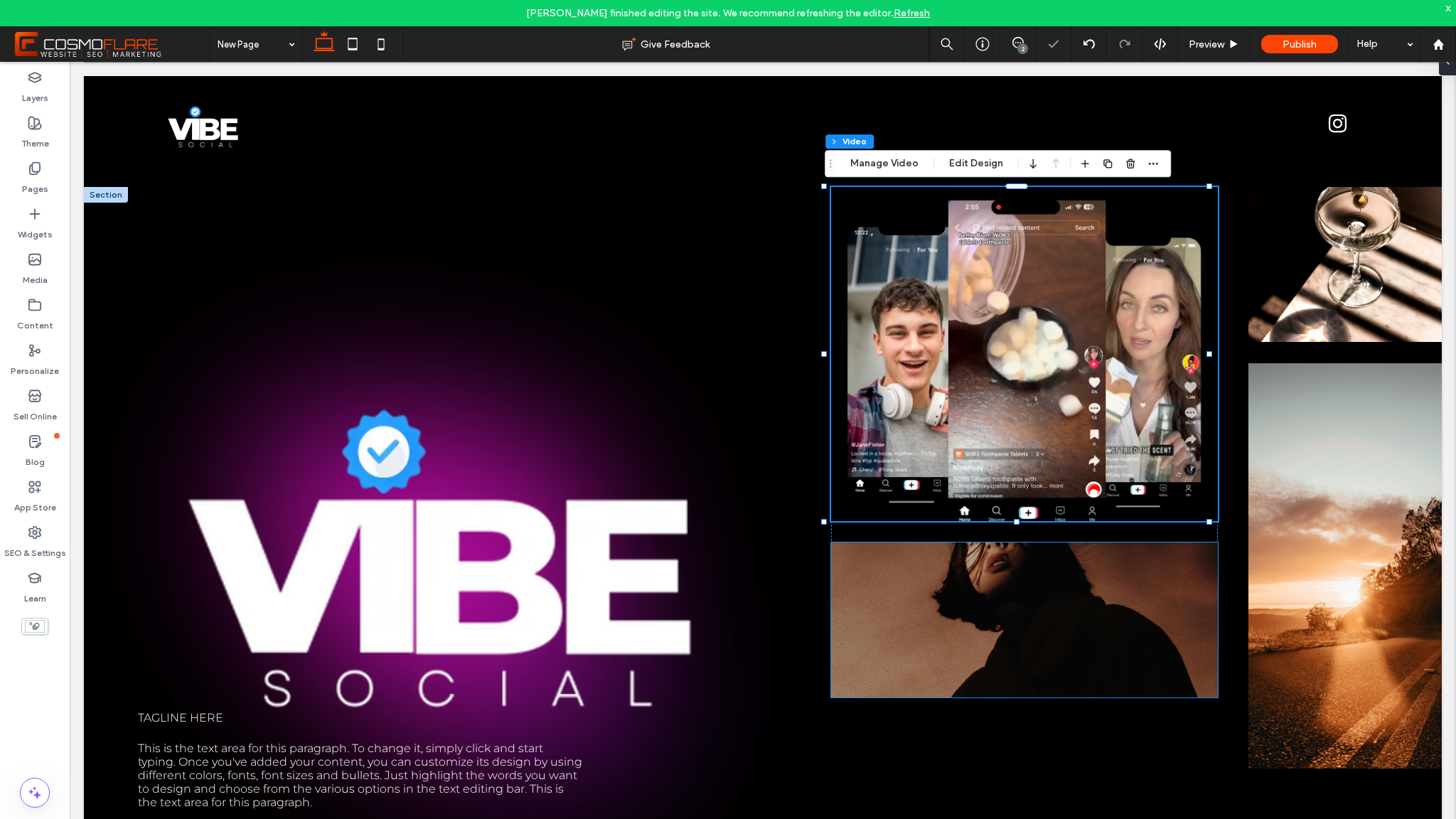
click at [1020, 637] on img at bounding box center [1025, 620] width 386 height 155
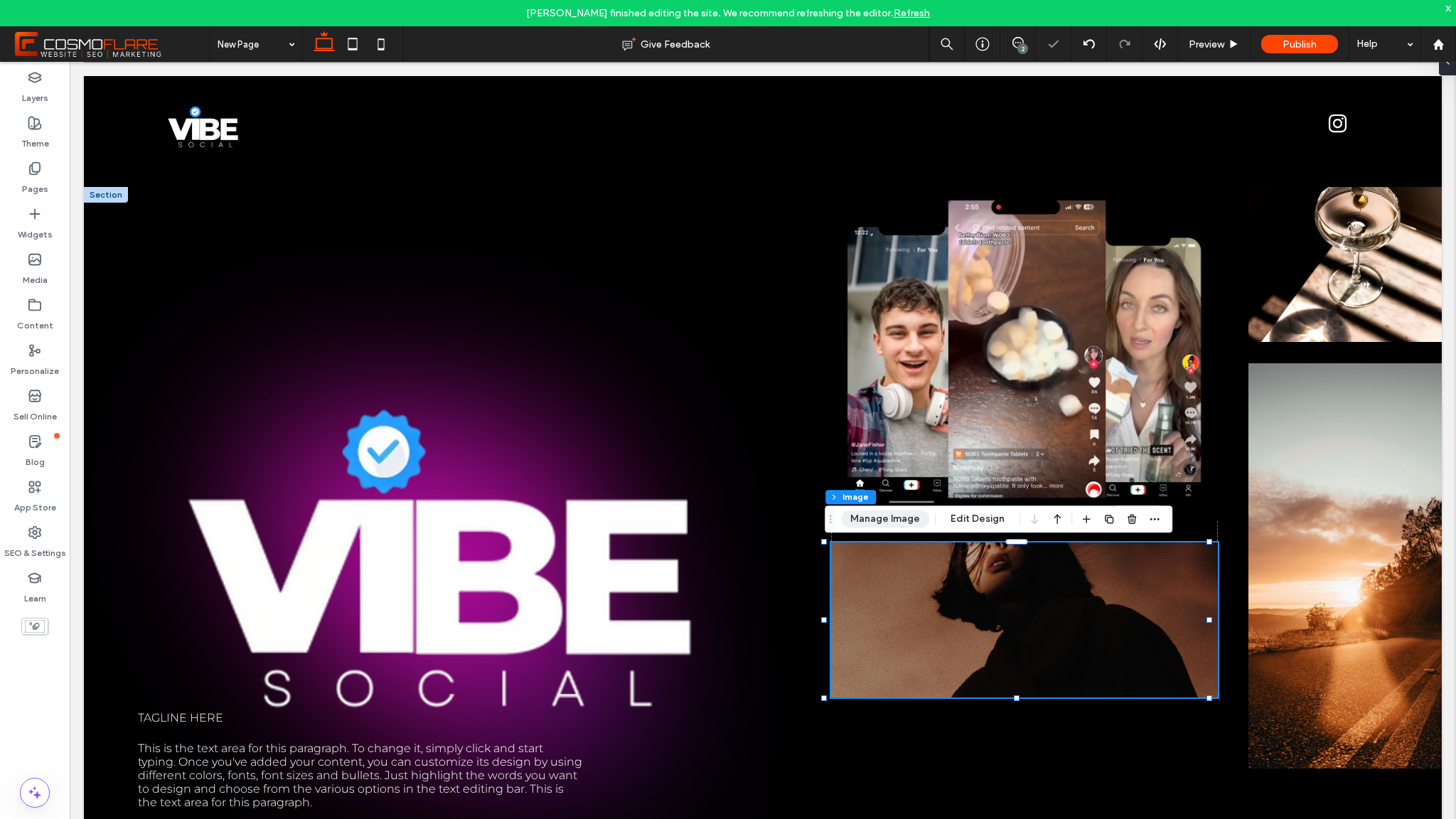
click at [874, 517] on button "Manage Image" at bounding box center [885, 519] width 89 height 17
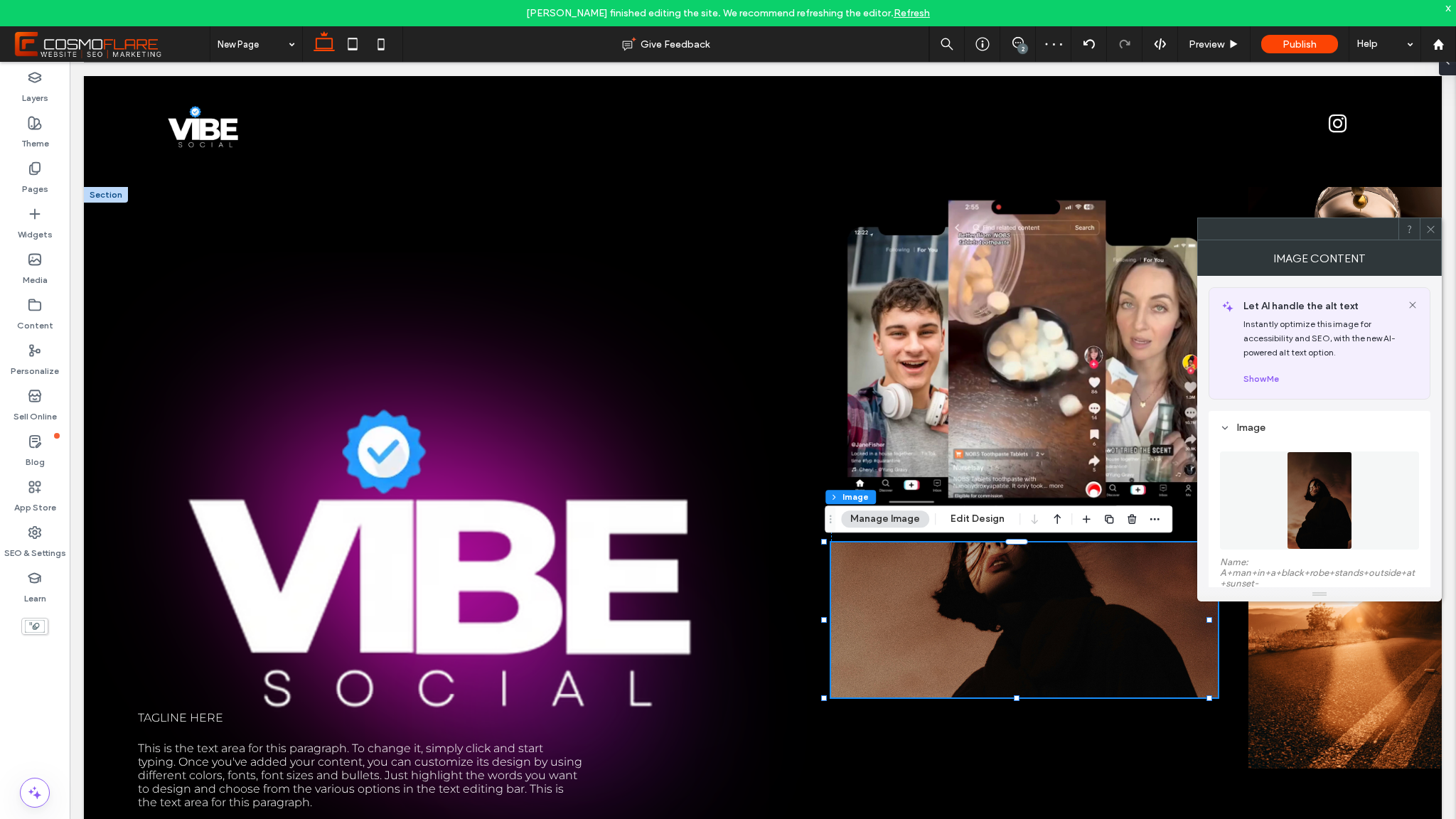
click at [1325, 503] on img at bounding box center [1320, 500] width 66 height 98
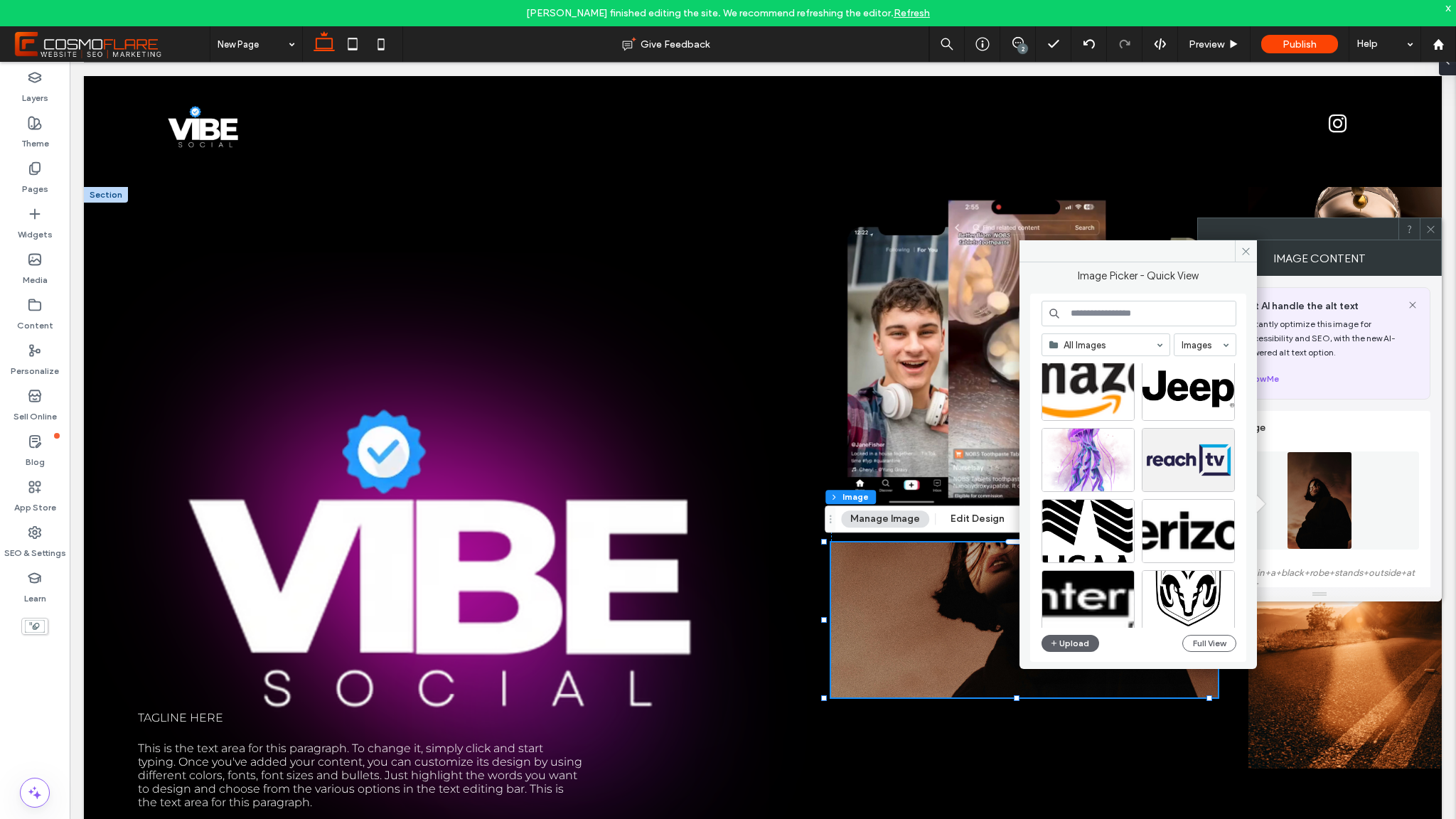
scroll to position [671, 0]
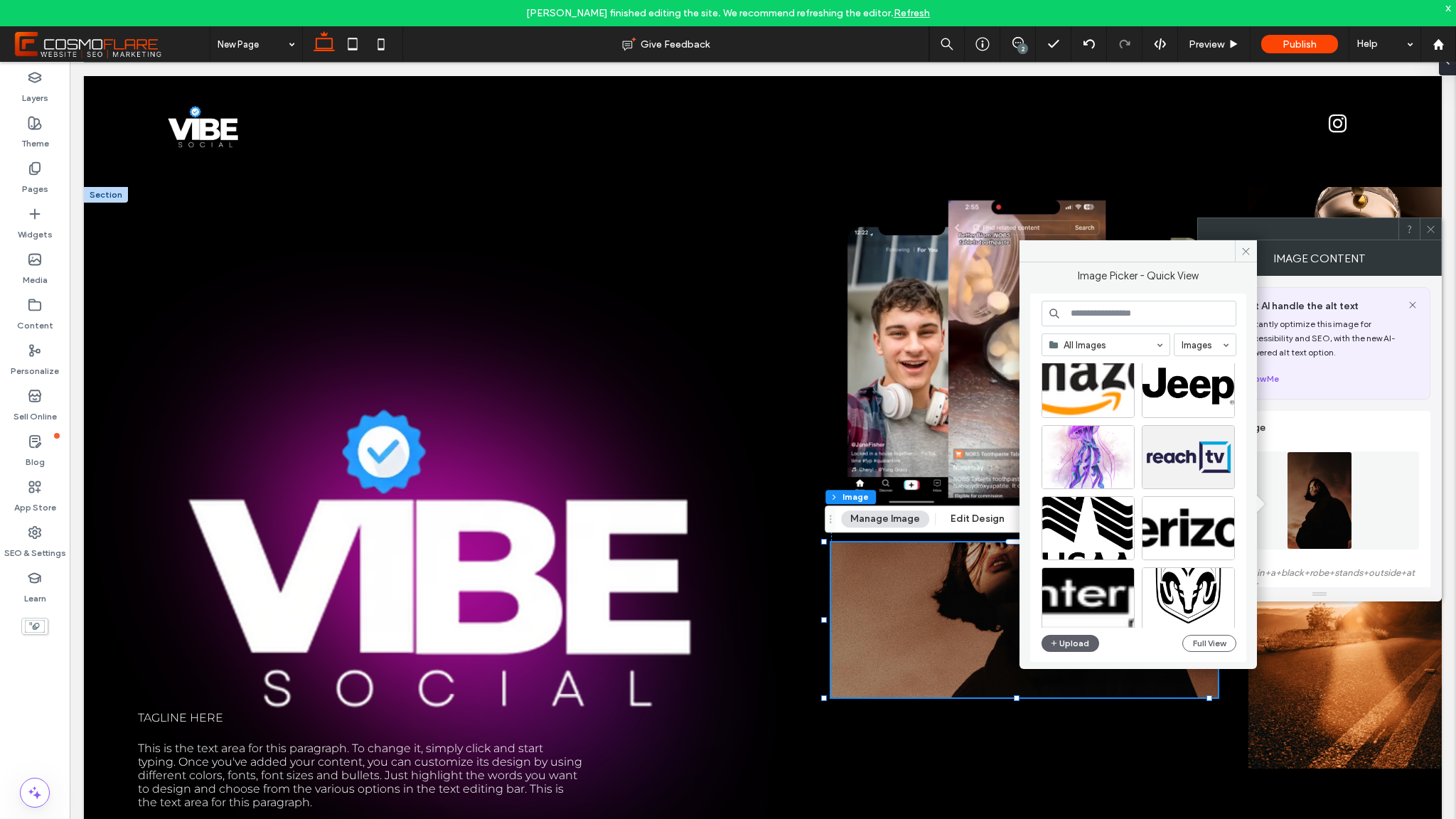
click at [1180, 466] on div at bounding box center [1188, 457] width 93 height 64
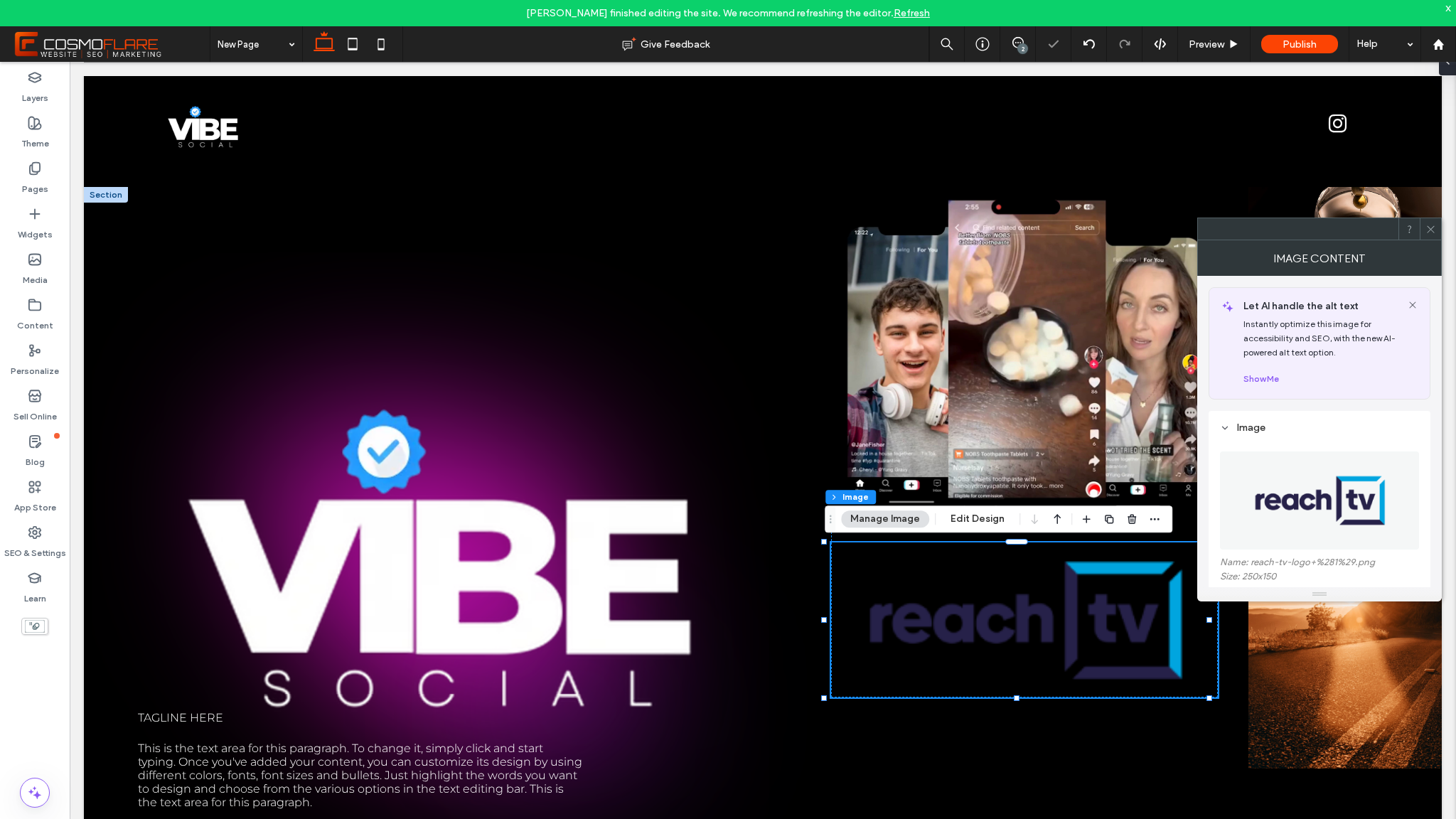
click at [1432, 229] on icon at bounding box center [1431, 229] width 10 height 10
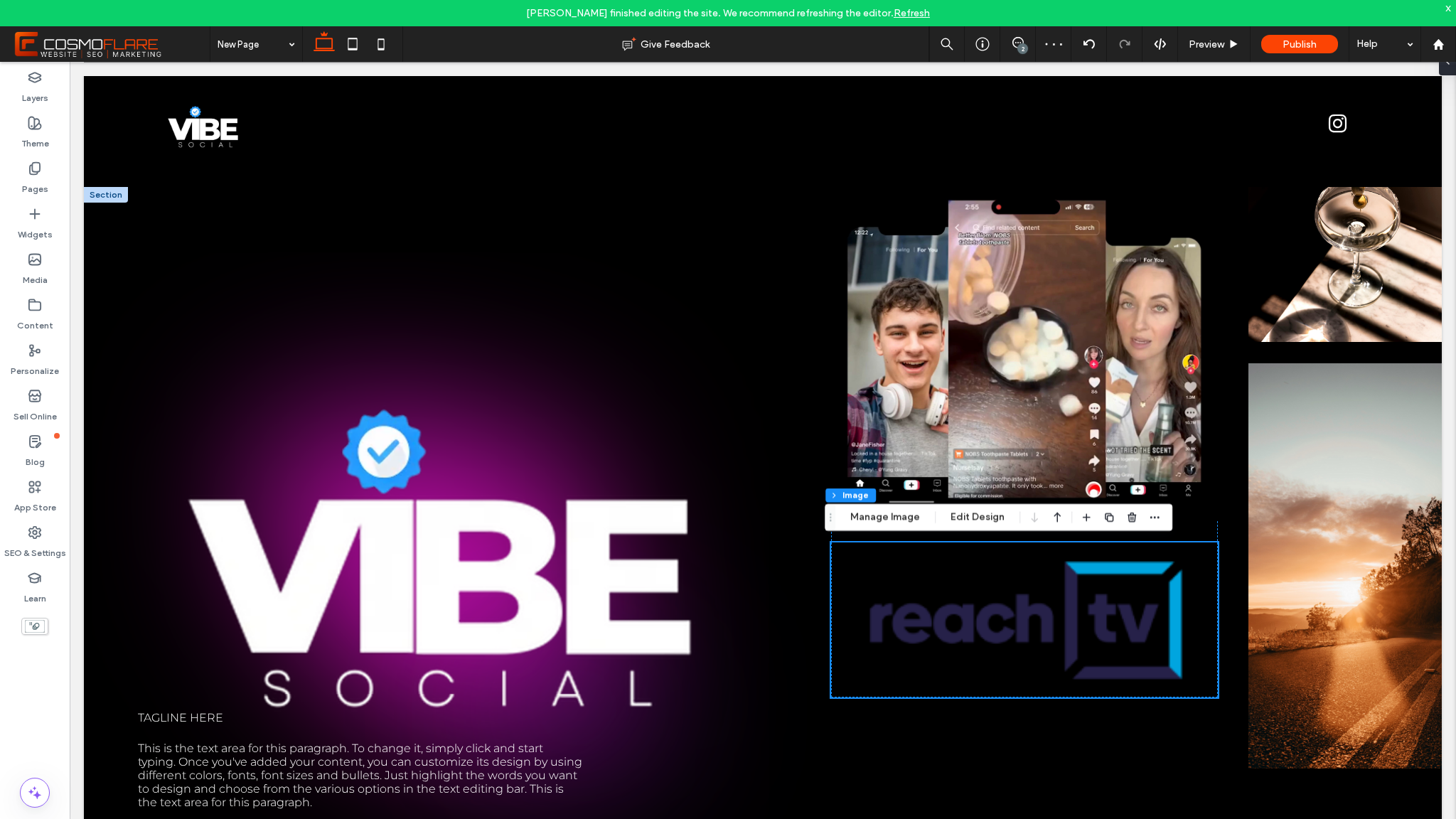
scroll to position [3, 0]
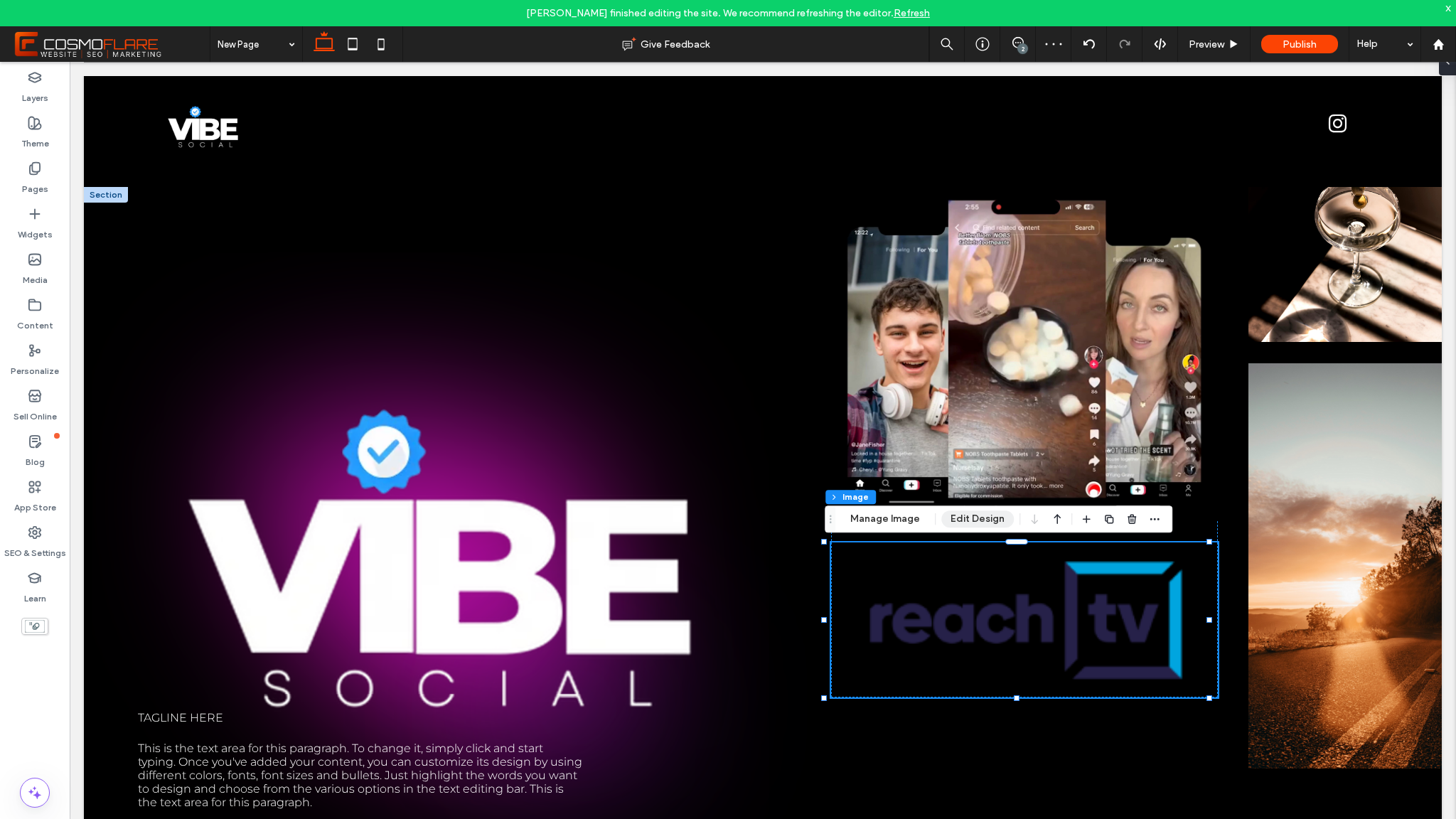
click at [979, 519] on button "Edit Design" at bounding box center [977, 519] width 72 height 17
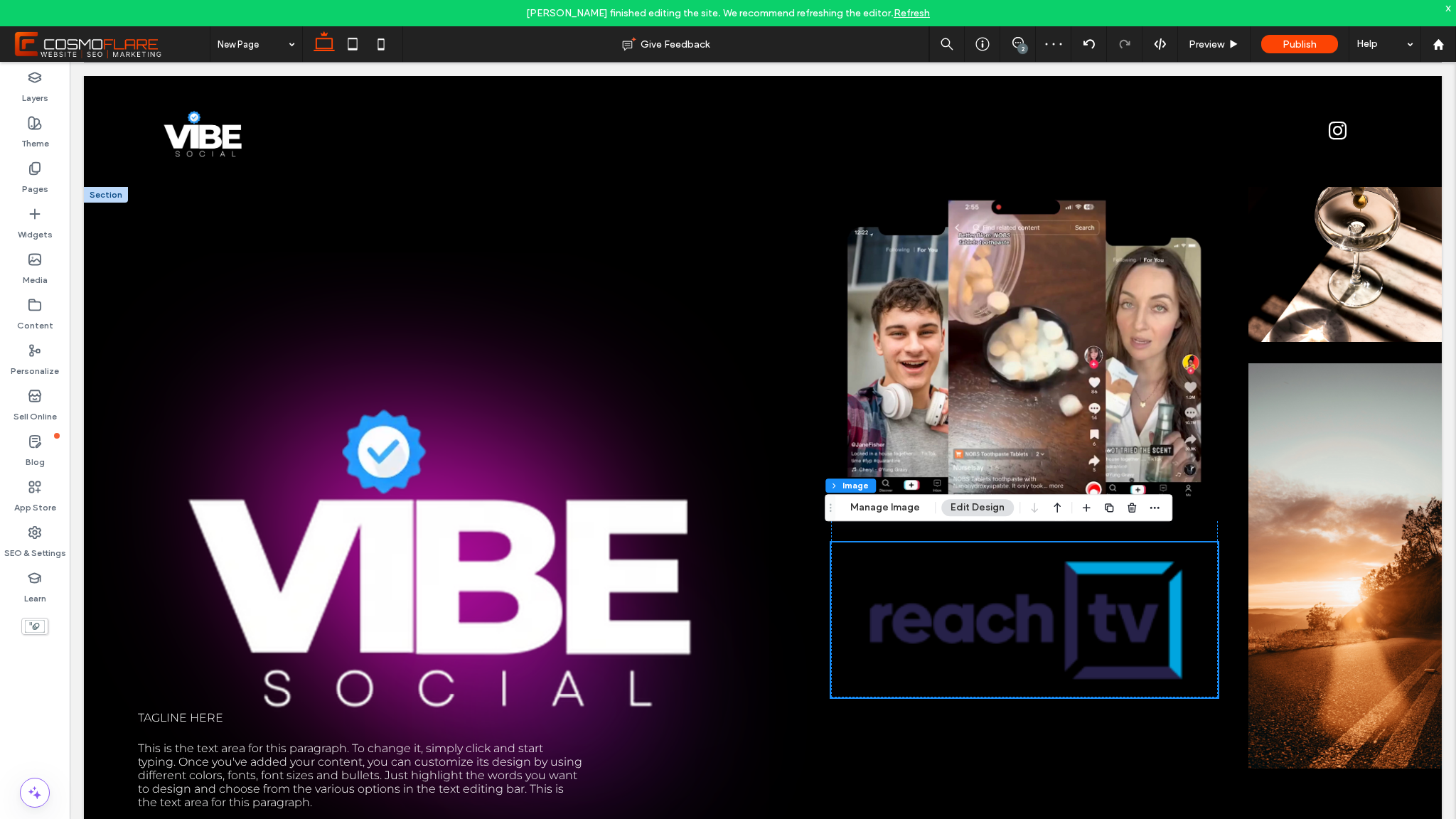
scroll to position [0, 0]
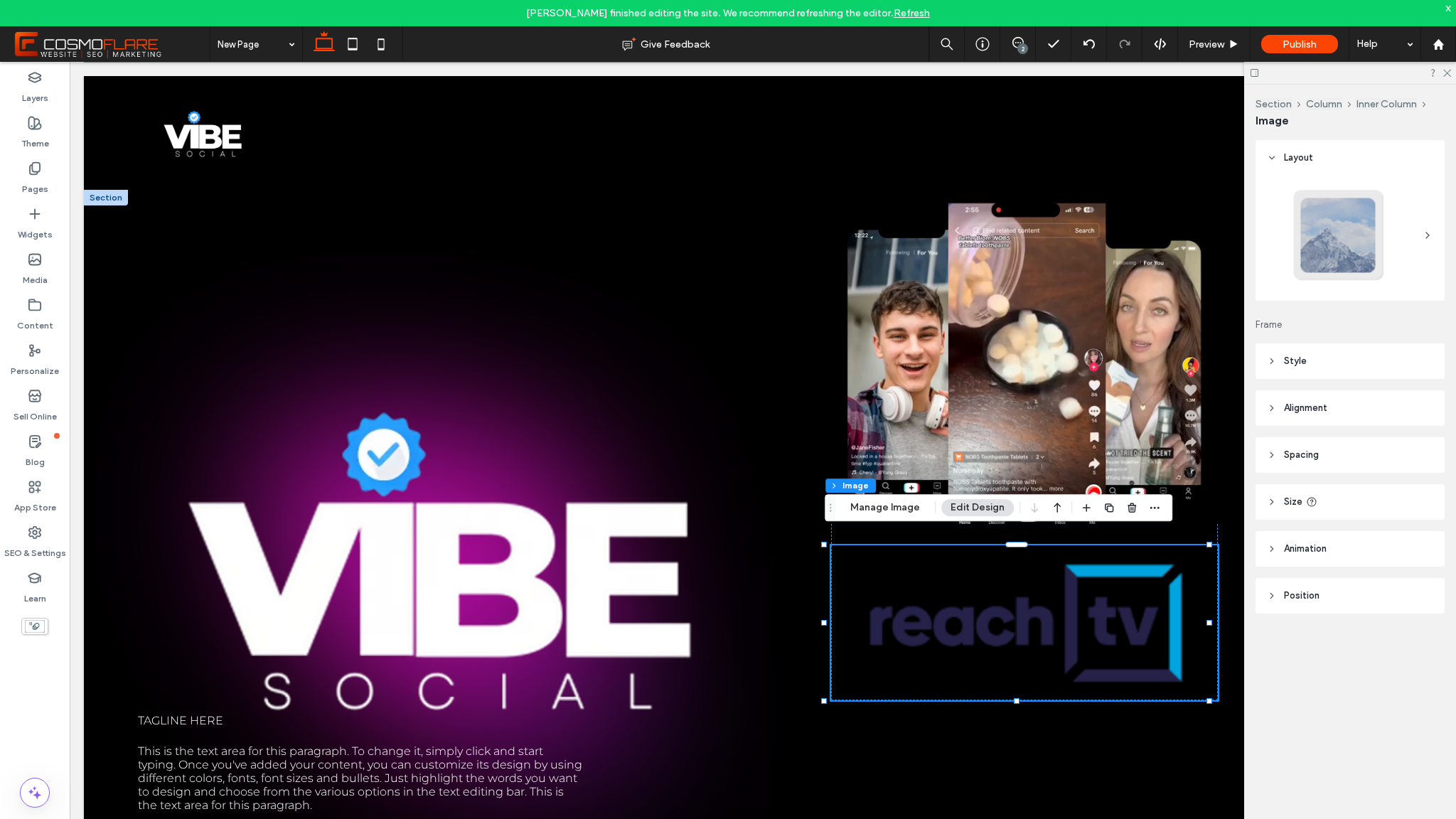
click at [1286, 463] on header "Spacing" at bounding box center [1350, 455] width 189 height 35
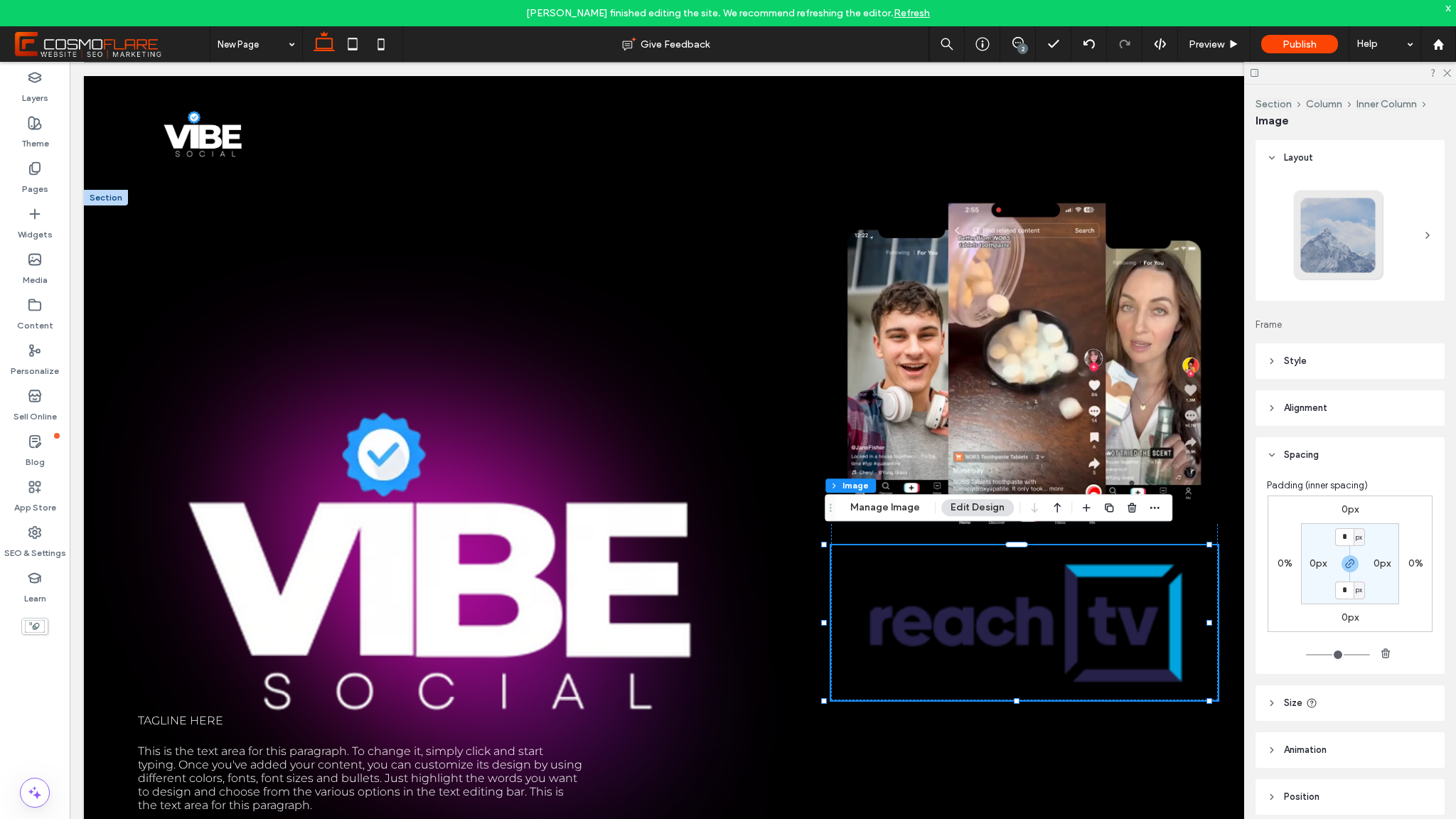
click at [1286, 463] on header "Spacing" at bounding box center [1350, 455] width 189 height 35
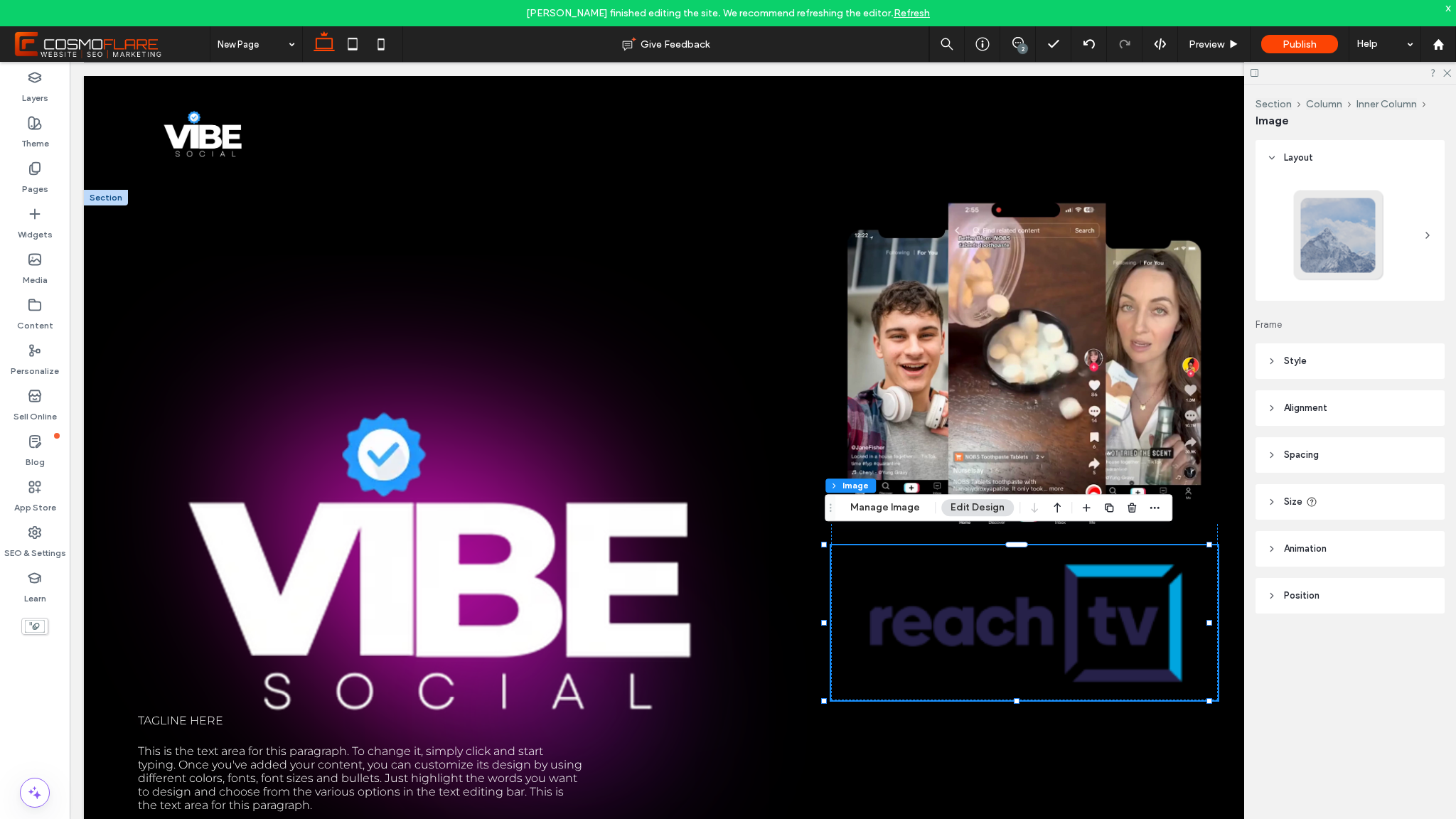
click at [1298, 370] on header "Style" at bounding box center [1350, 362] width 189 height 35
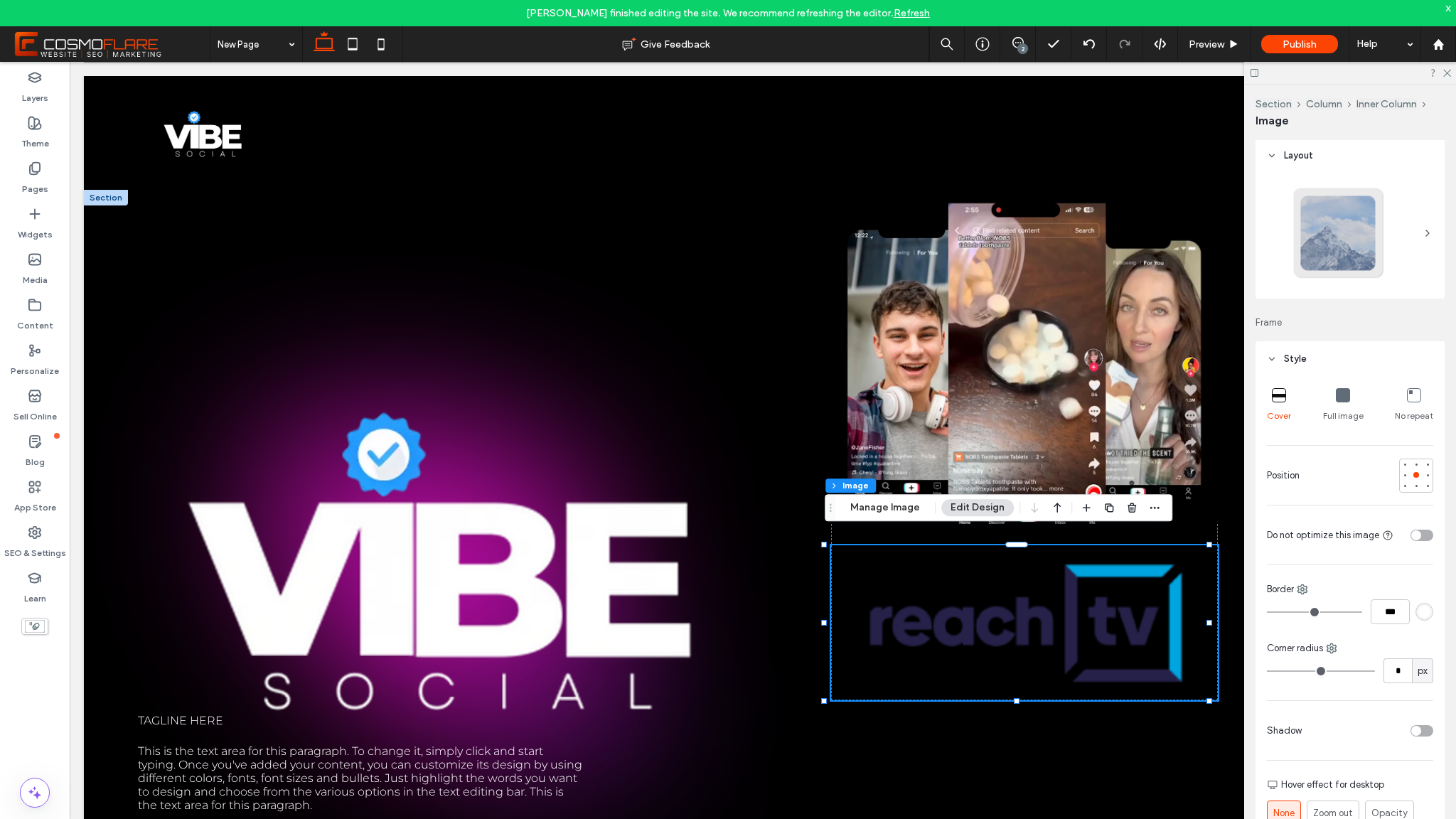
scroll to position [3, 0]
click at [879, 510] on button "Manage Image" at bounding box center [885, 508] width 89 height 17
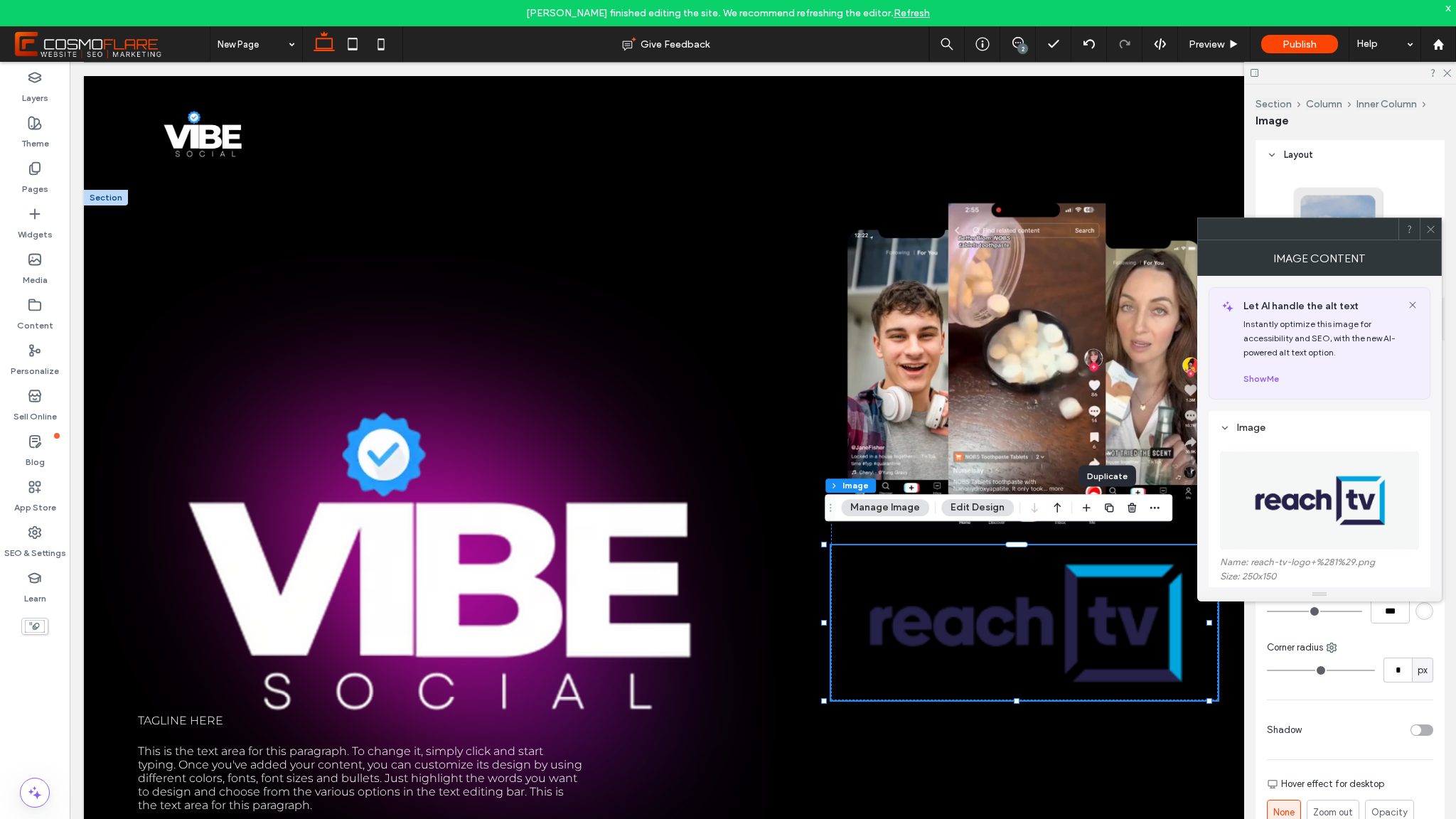
click at [1429, 234] on span at bounding box center [1431, 229] width 10 height 21
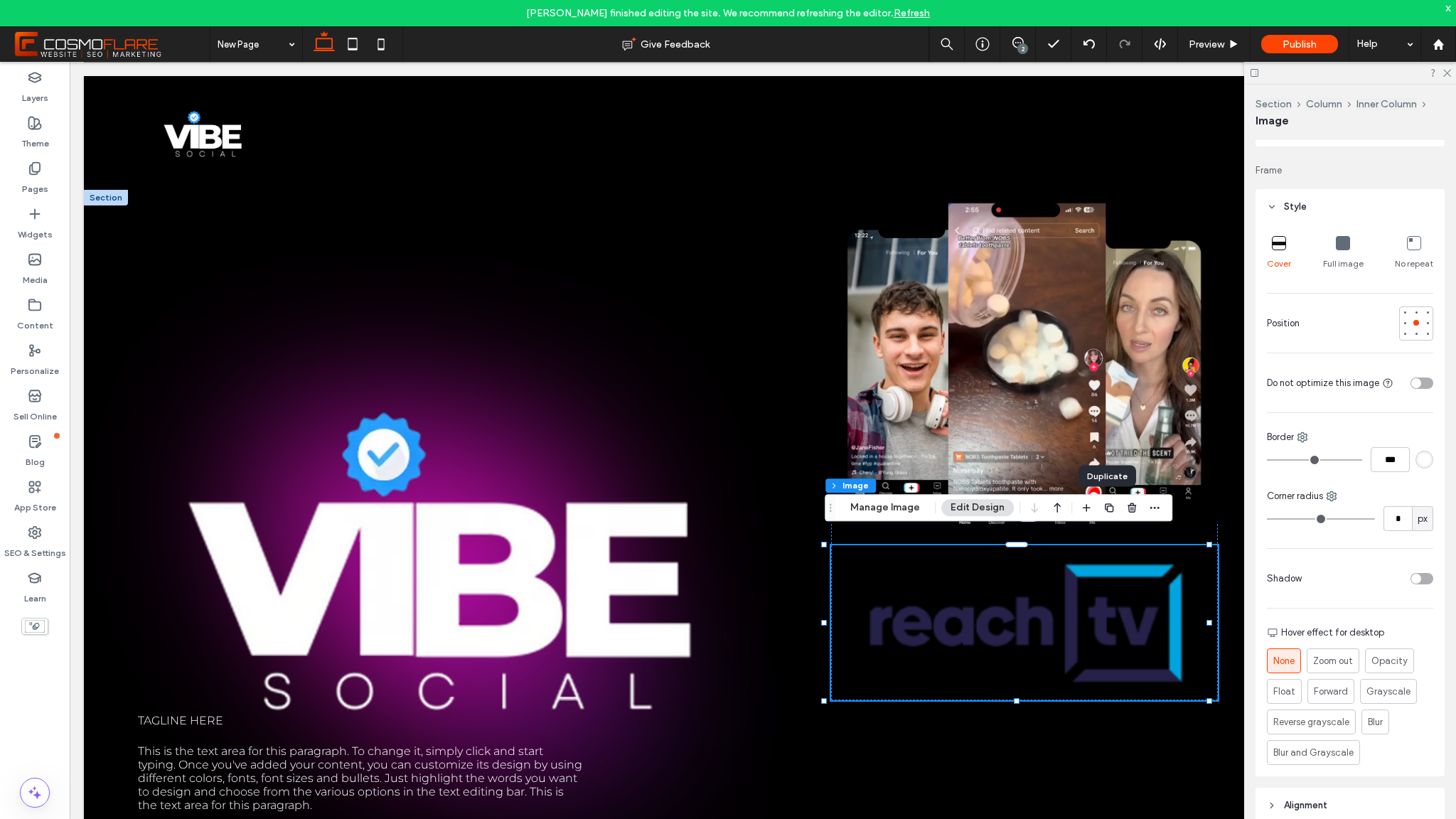
scroll to position [383, 0]
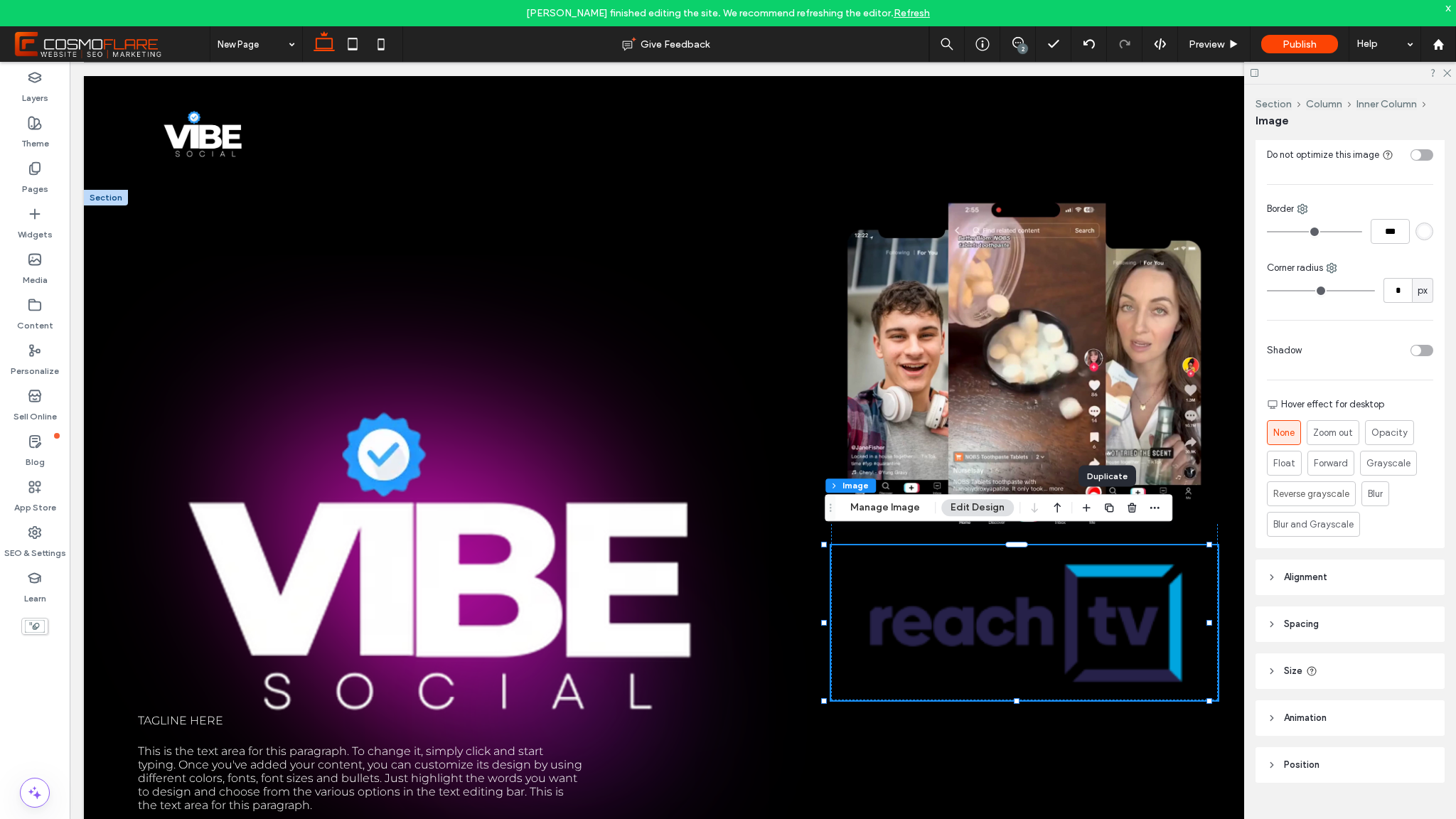
click at [1314, 564] on header "Alignment" at bounding box center [1350, 578] width 189 height 35
click at [1315, 575] on span "Alignment" at bounding box center [1306, 577] width 44 height 14
click at [1289, 675] on span "Size" at bounding box center [1293, 671] width 18 height 14
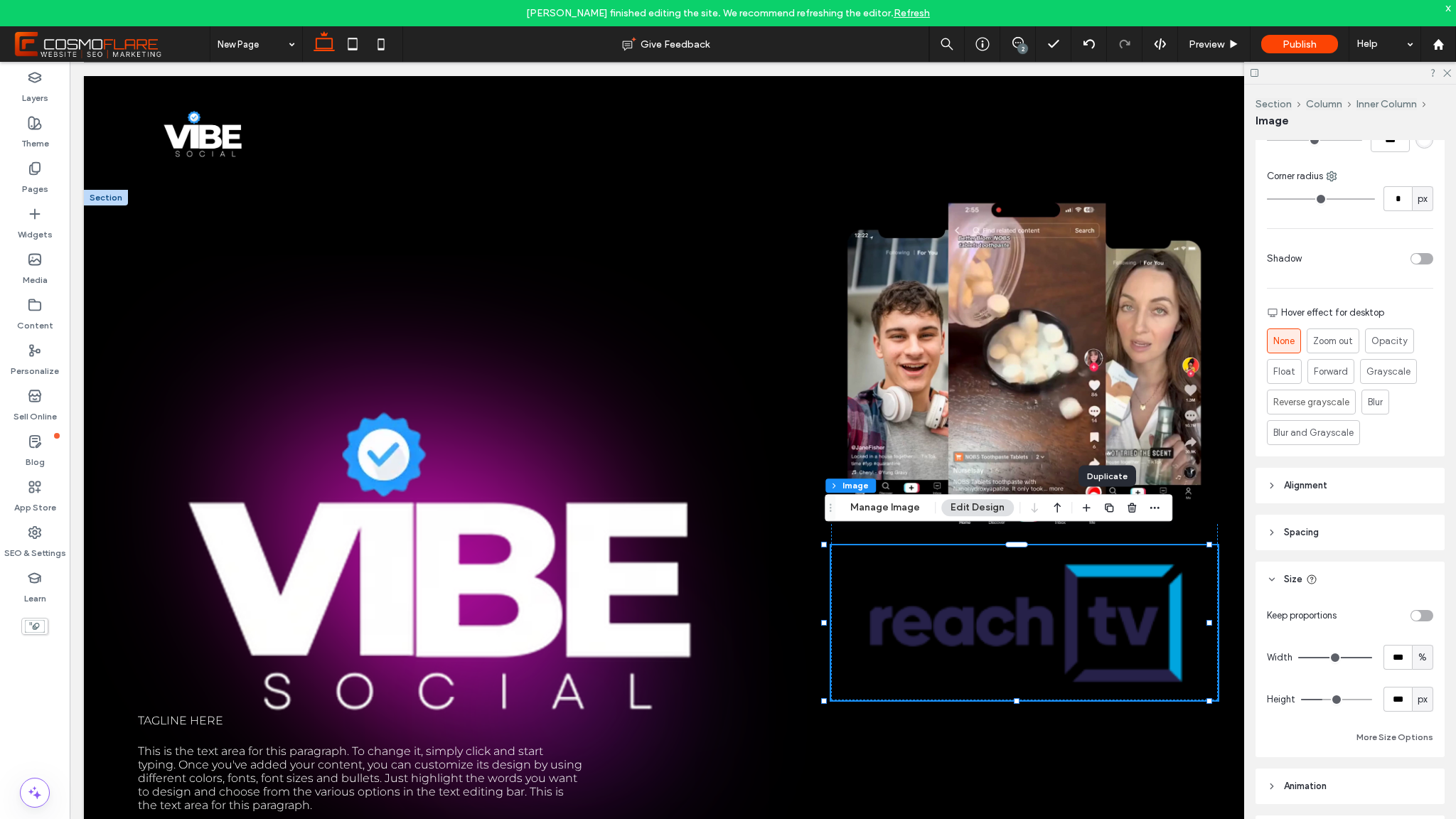
scroll to position [542, 0]
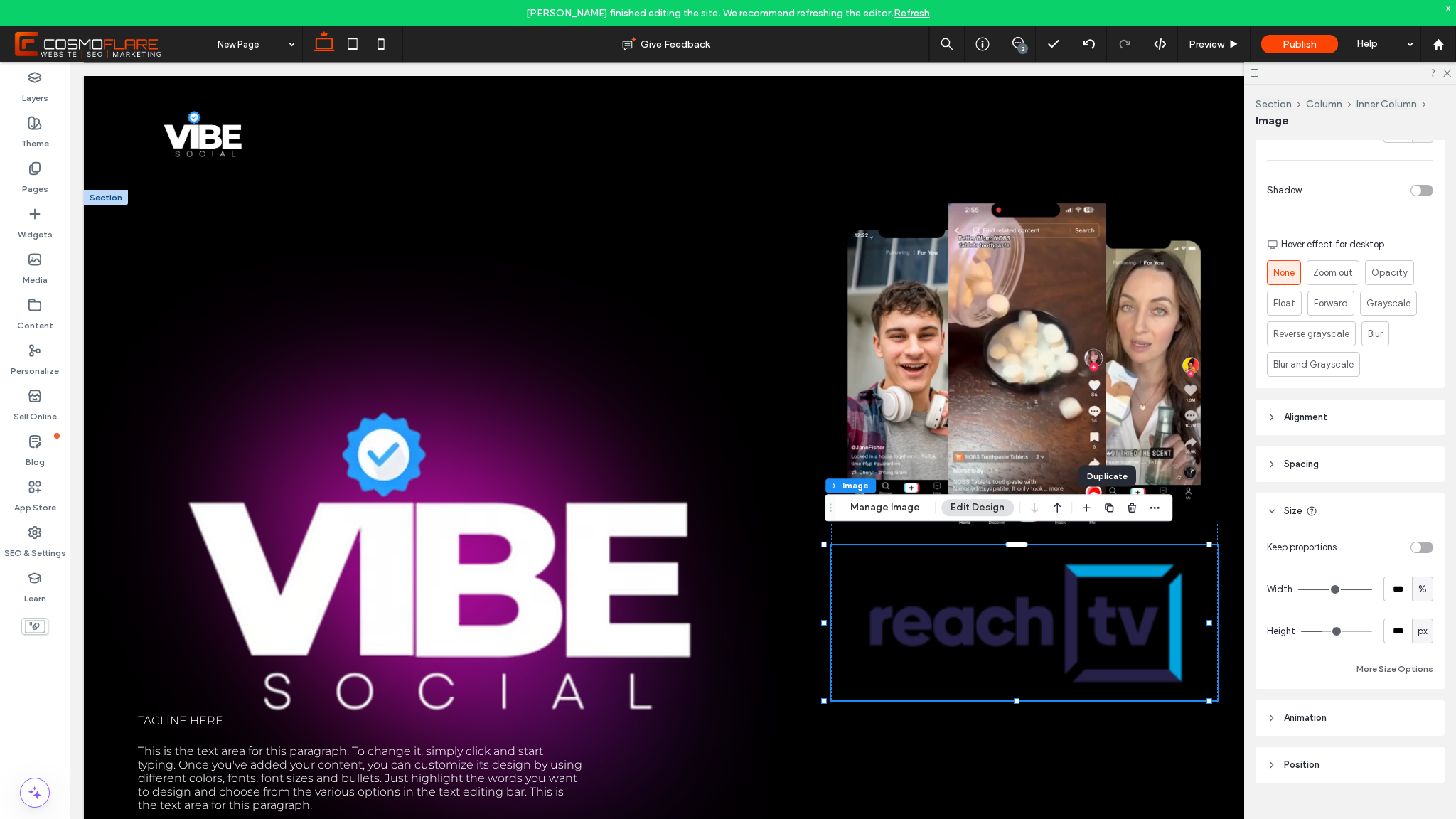
click at [1308, 716] on span "Animation" at bounding box center [1306, 718] width 43 height 14
click at [1314, 714] on span "Animation" at bounding box center [1306, 718] width 43 height 14
click at [1320, 469] on header "Spacing" at bounding box center [1350, 464] width 189 height 35
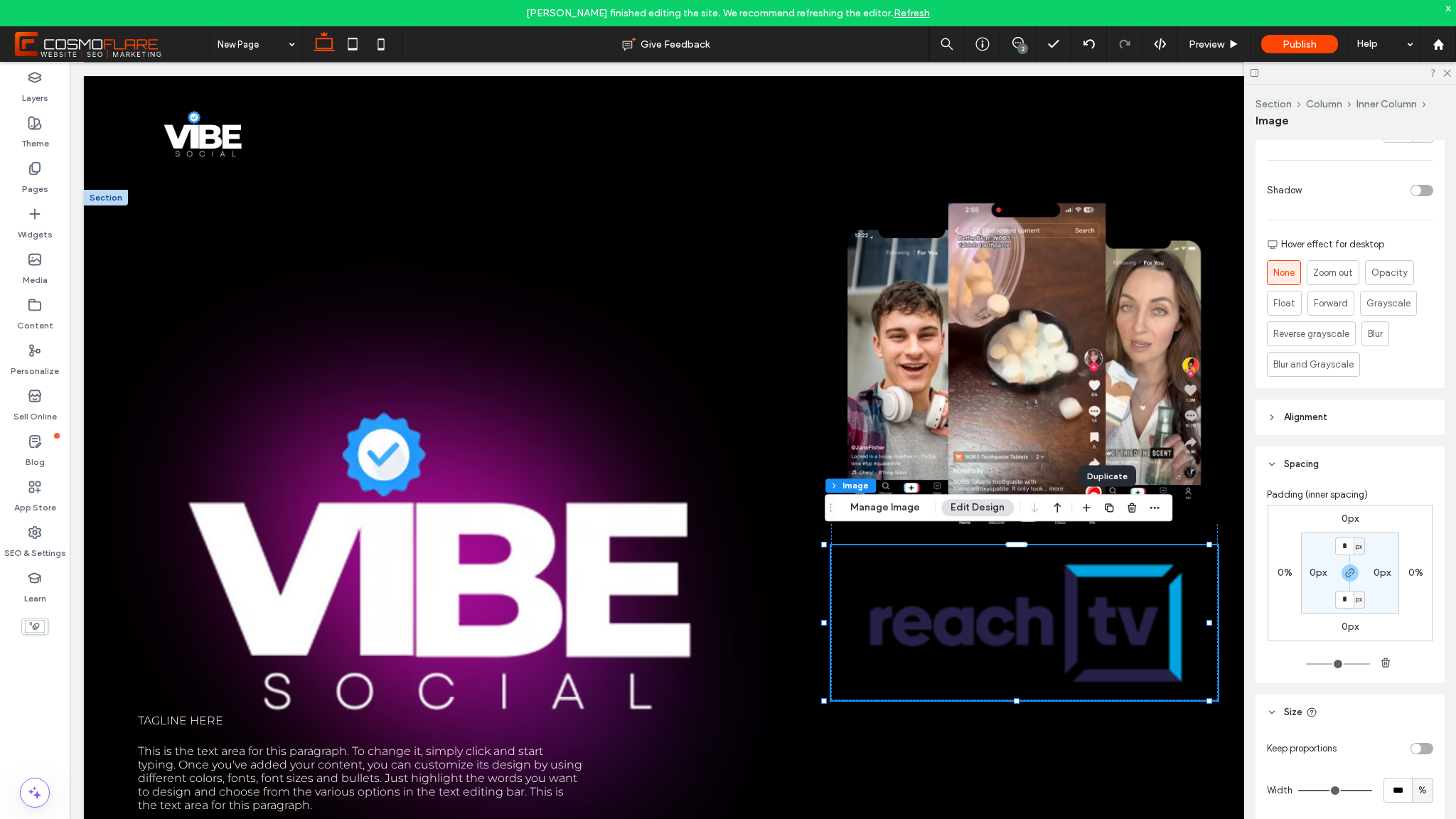
click at [1318, 417] on span "Alignment" at bounding box center [1306, 417] width 44 height 14
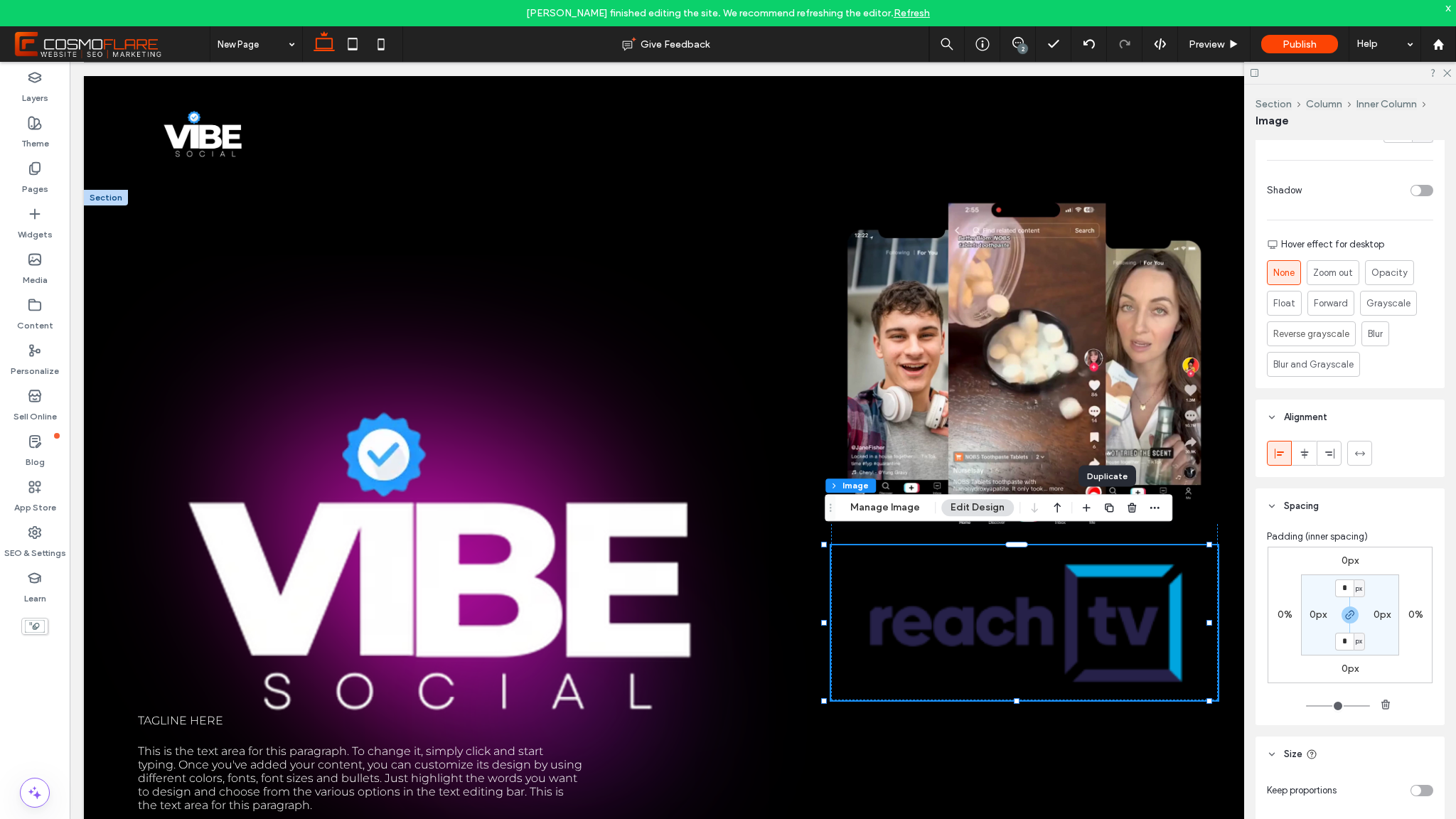
click at [1318, 417] on span "Alignment" at bounding box center [1306, 417] width 44 height 14
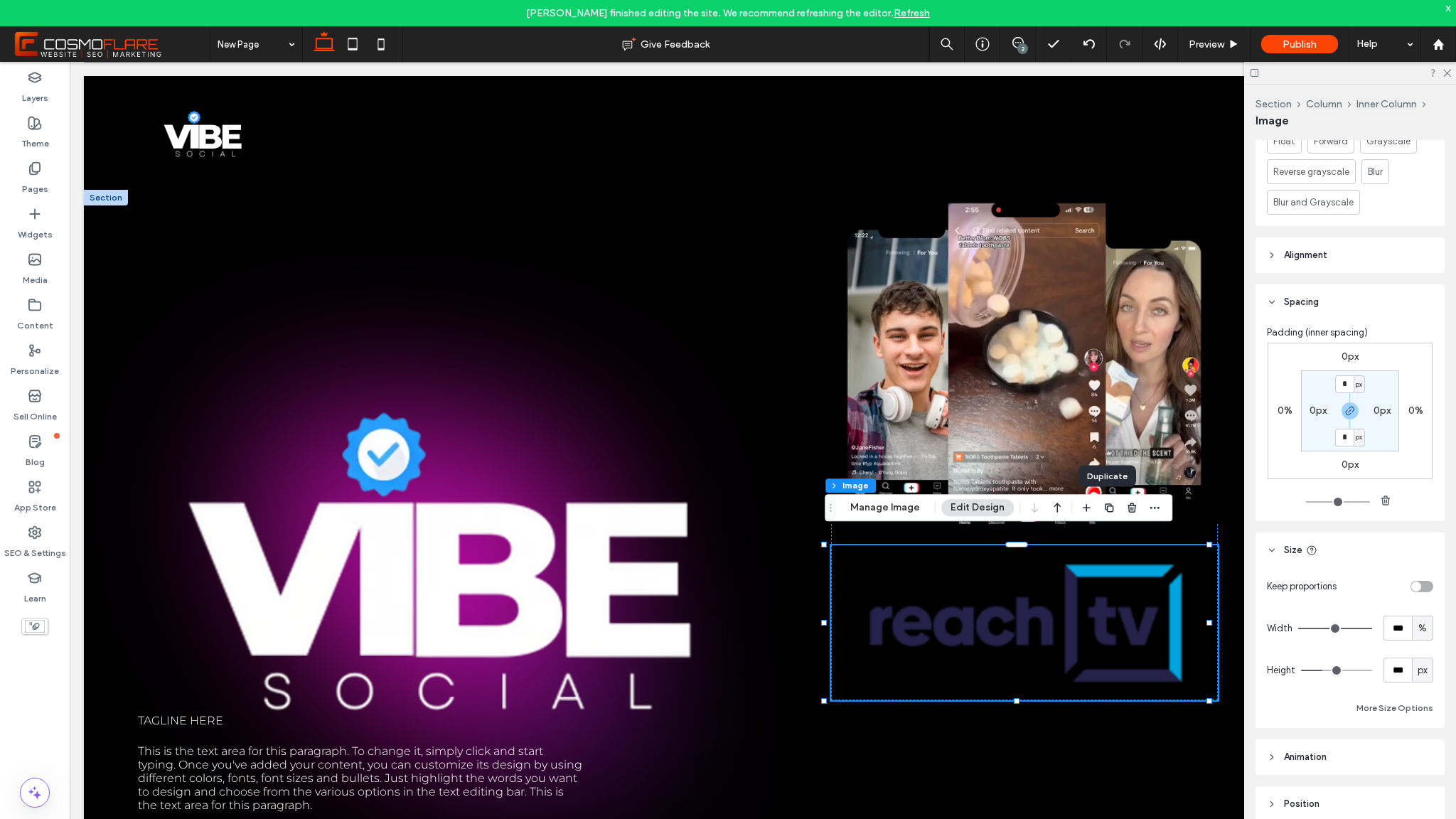
scroll to position [744, 0]
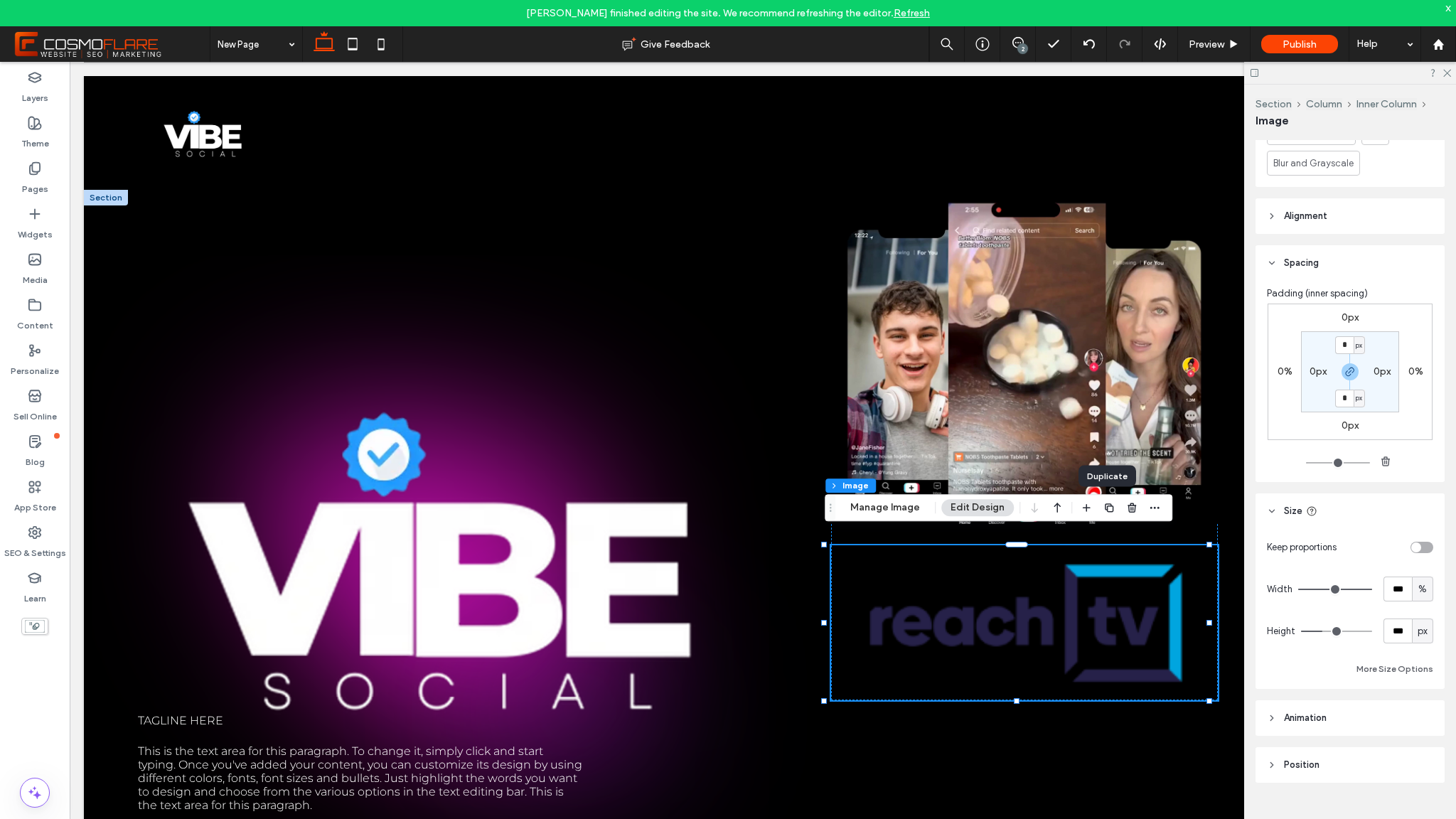
click at [1323, 726] on header "Animation" at bounding box center [1350, 718] width 189 height 35
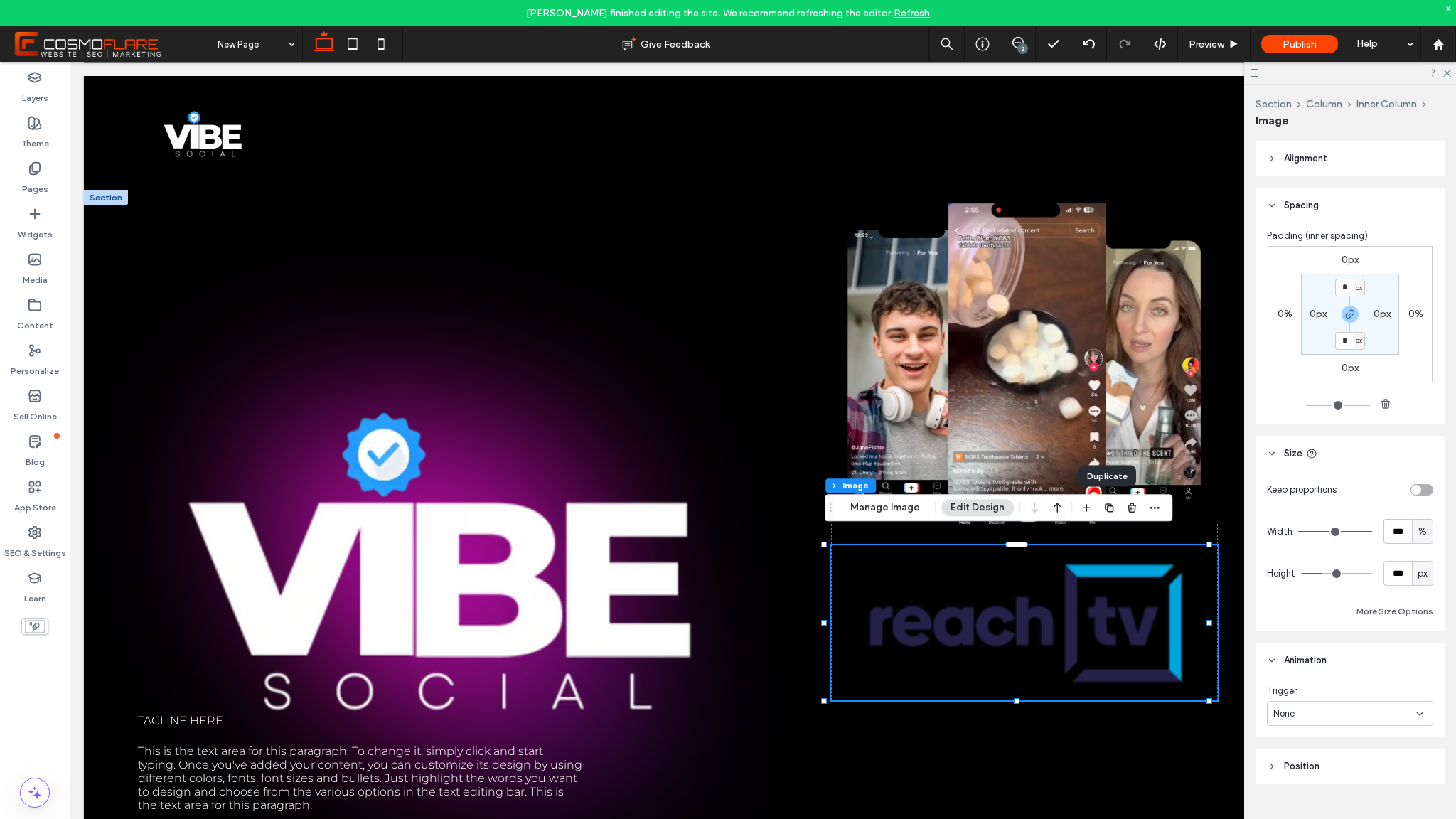
scroll to position [803, 0]
click at [1323, 770] on header "Position" at bounding box center [1350, 765] width 189 height 35
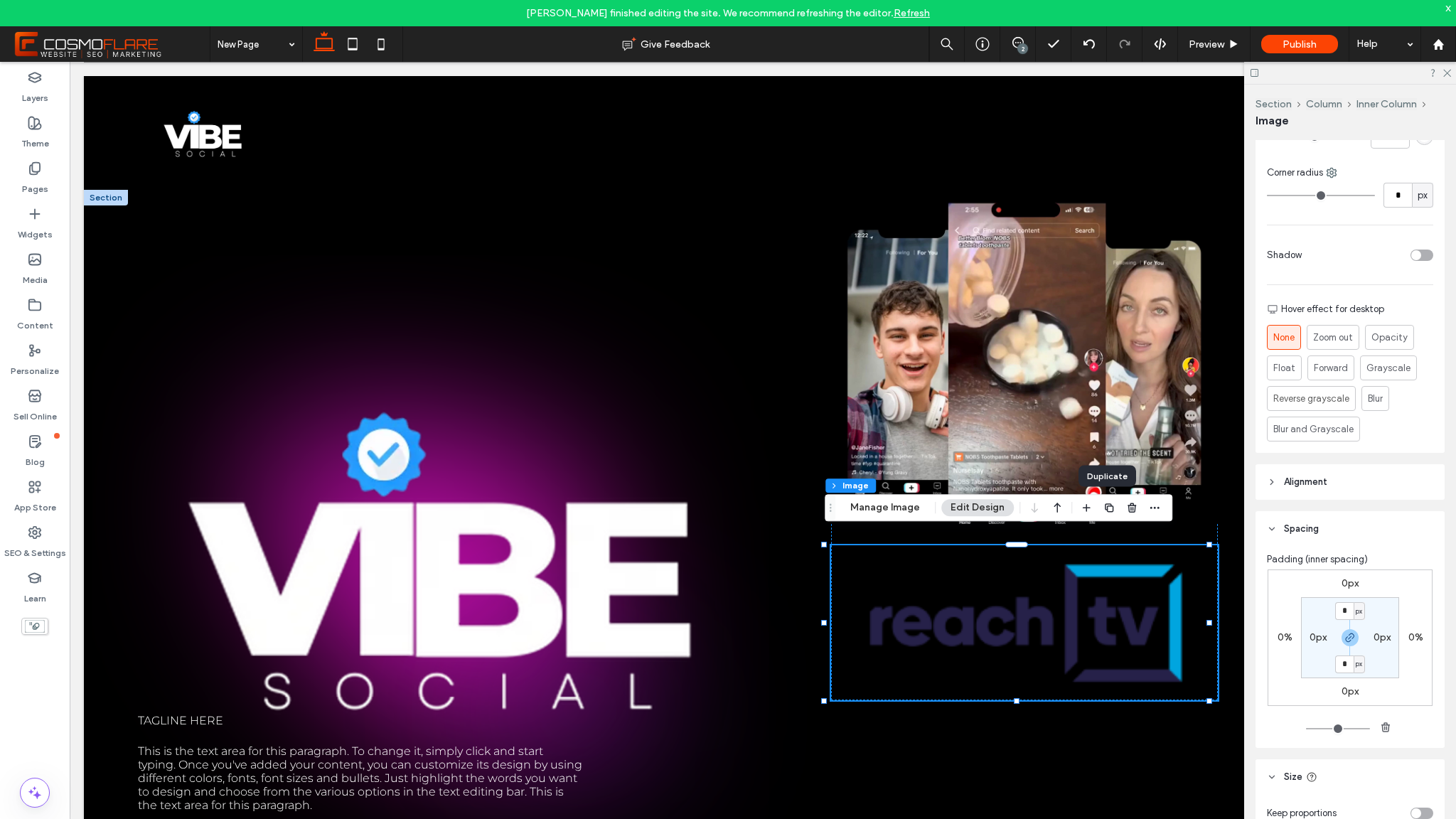
scroll to position [0, 0]
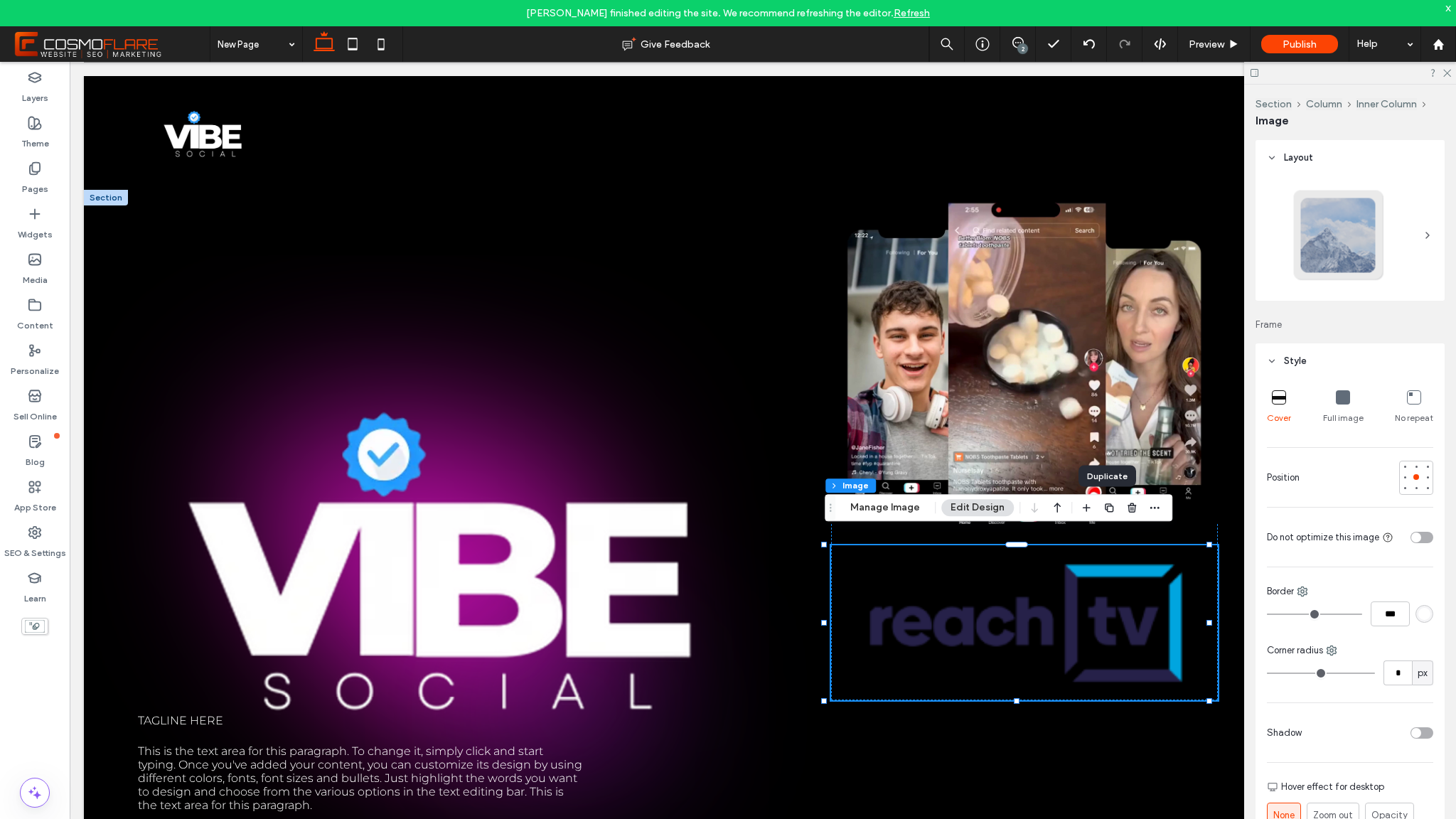
click at [1302, 166] on header "Layout" at bounding box center [1350, 158] width 189 height 35
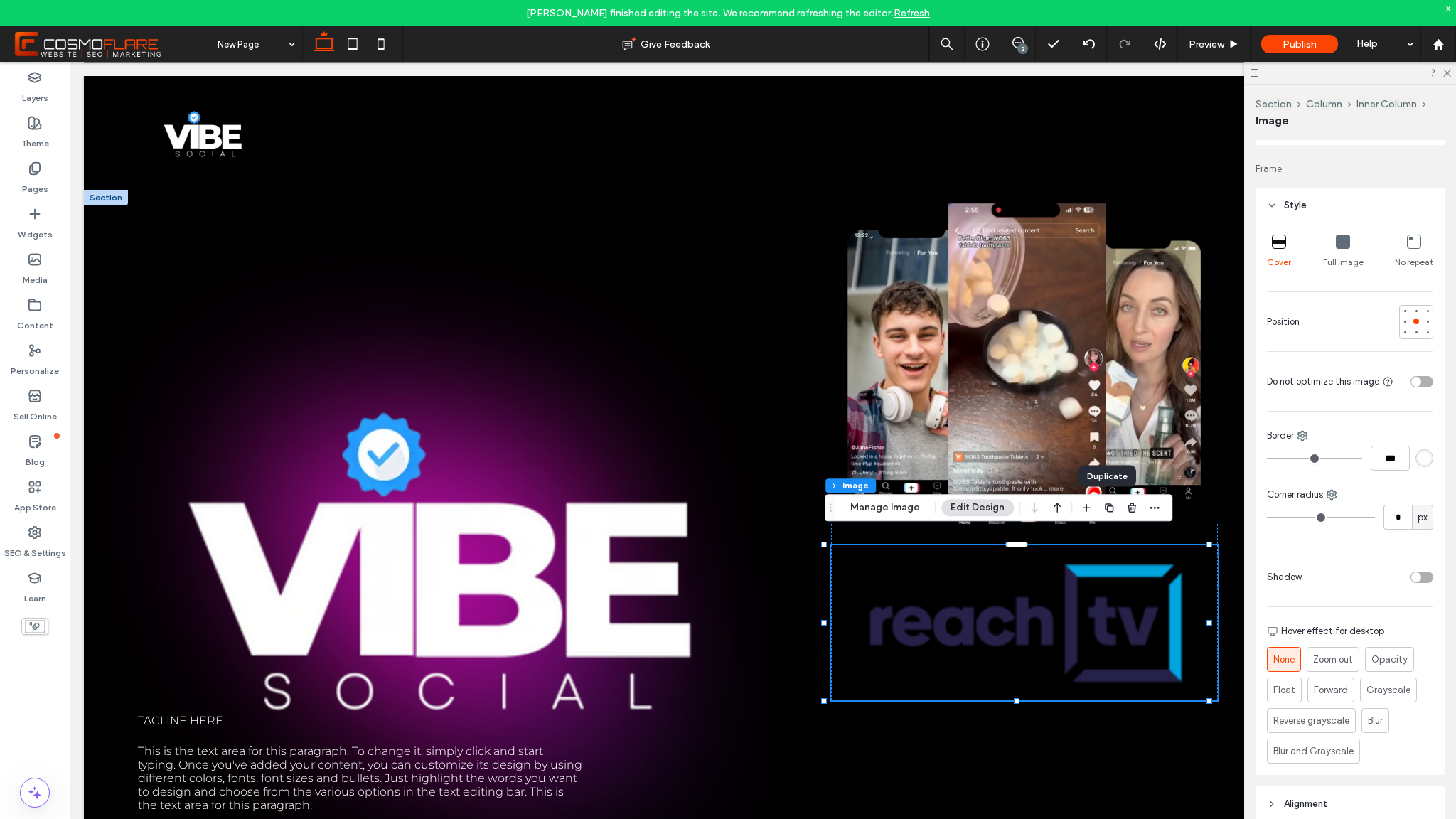
scroll to position [30, 0]
click at [1081, 536] on div at bounding box center [1025, 445] width 386 height 511
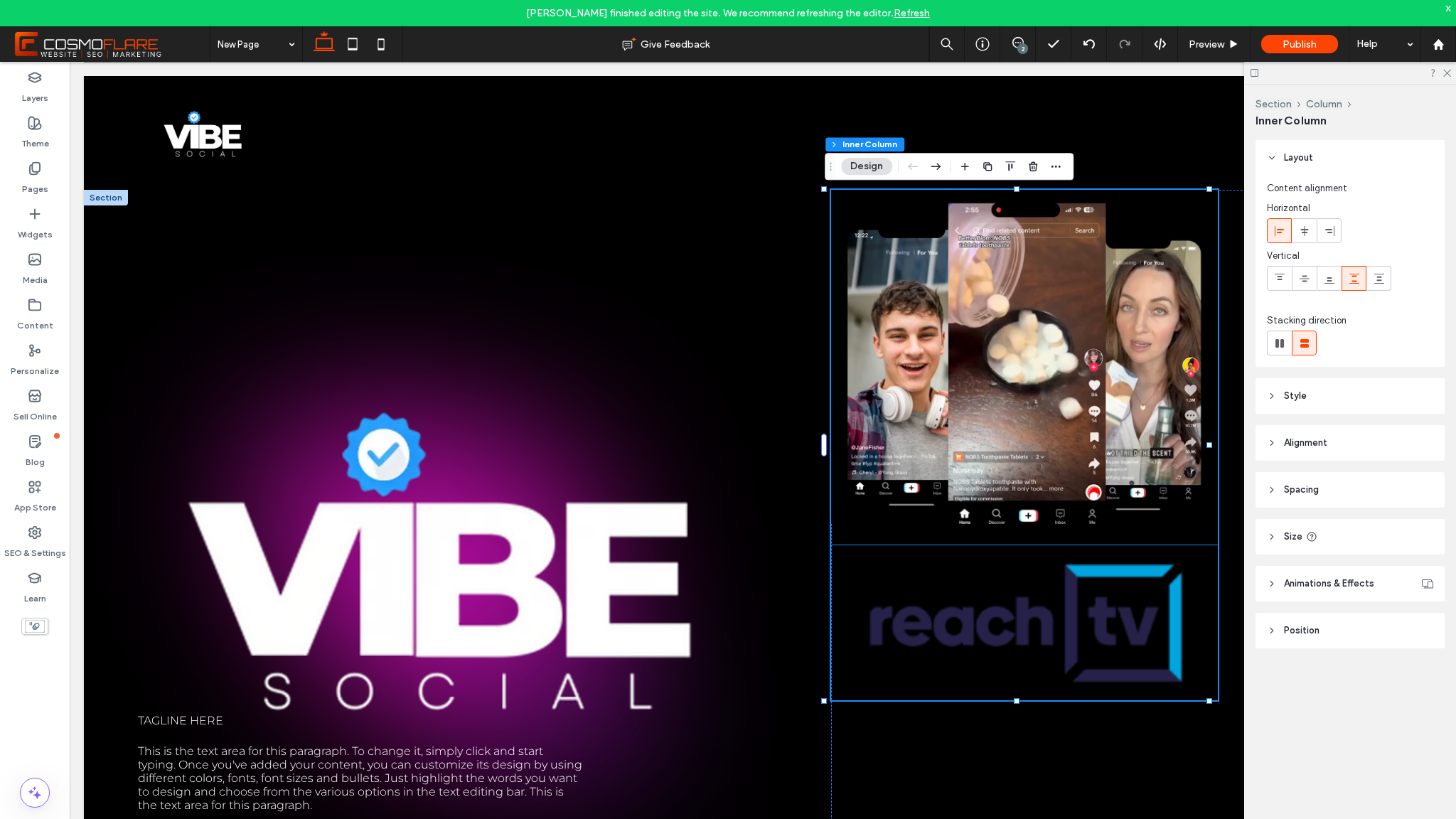
click at [1193, 591] on img at bounding box center [1025, 623] width 386 height 155
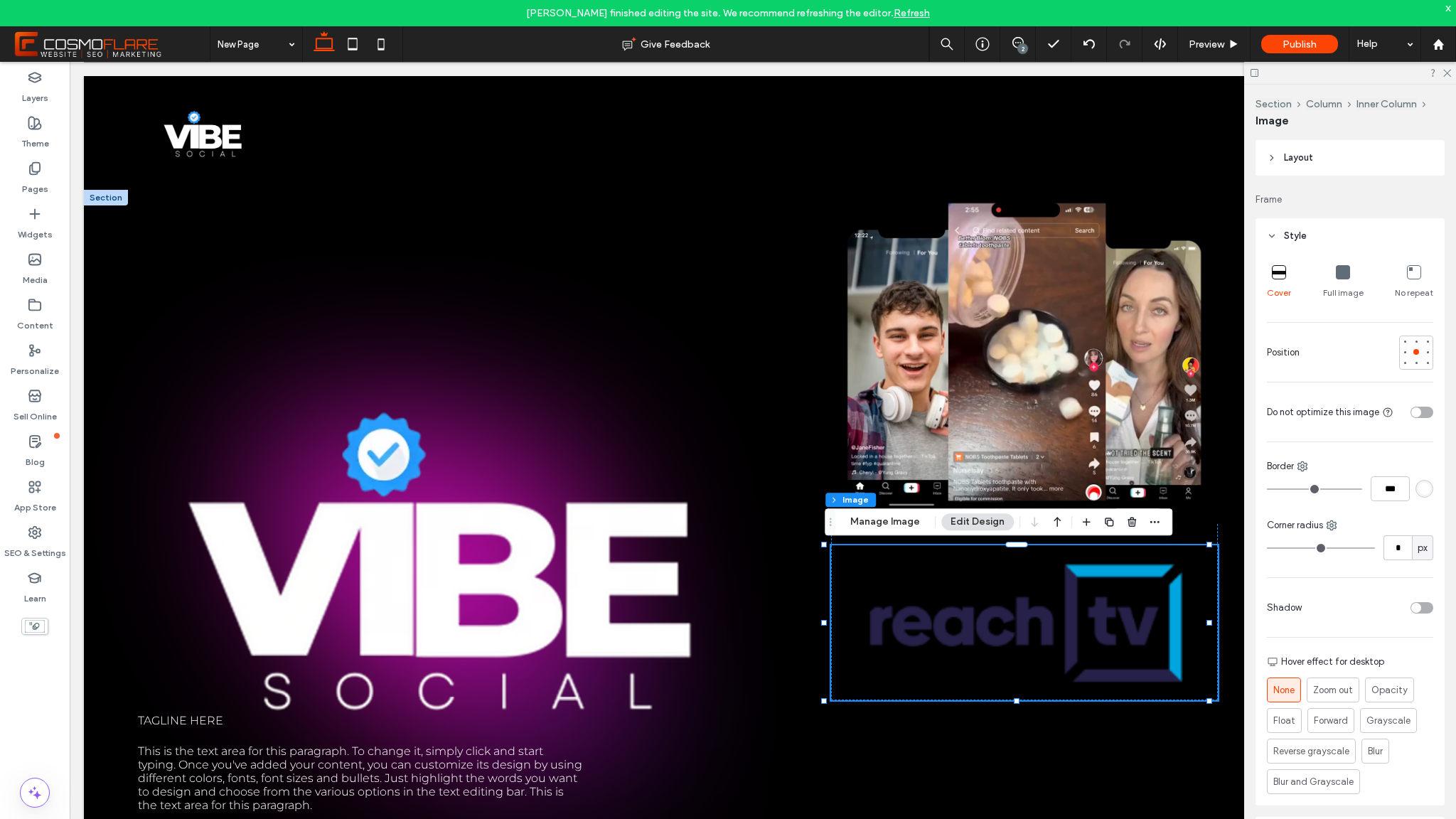
click at [1337, 278] on icon at bounding box center [1342, 272] width 14 height 14
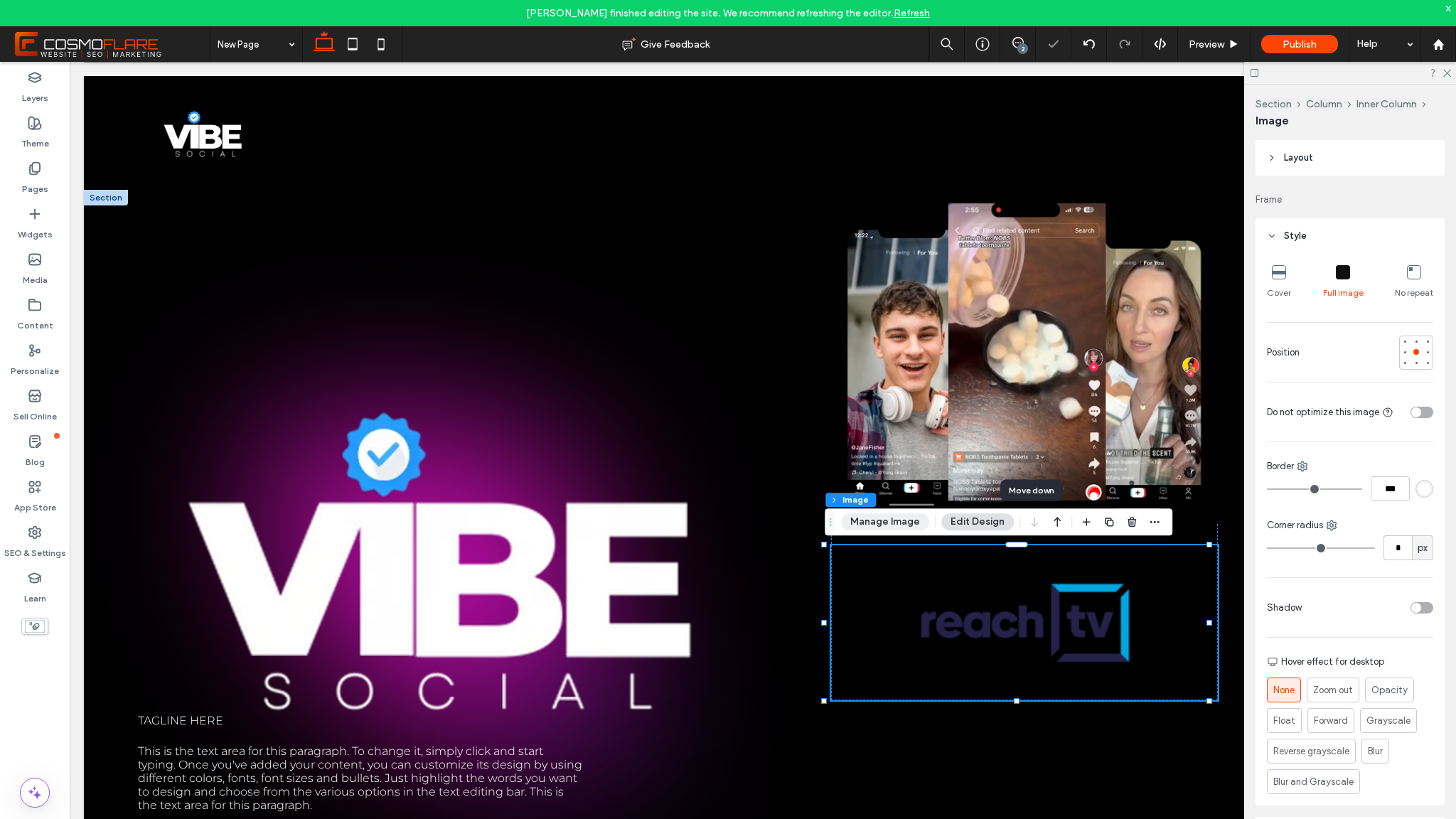
click at [891, 522] on button "Manage Image" at bounding box center [885, 522] width 89 height 17
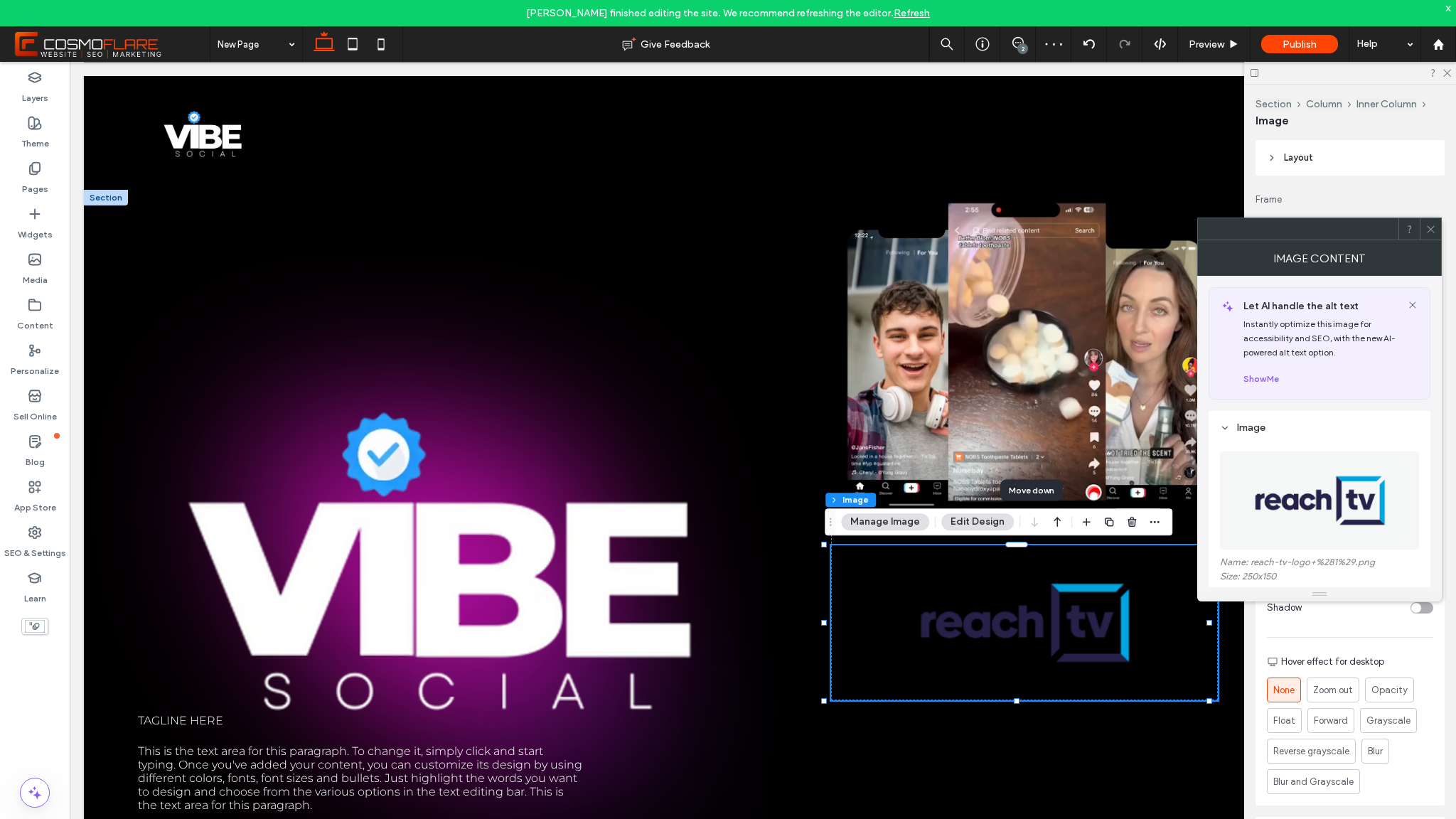
click at [1348, 498] on img at bounding box center [1320, 500] width 163 height 98
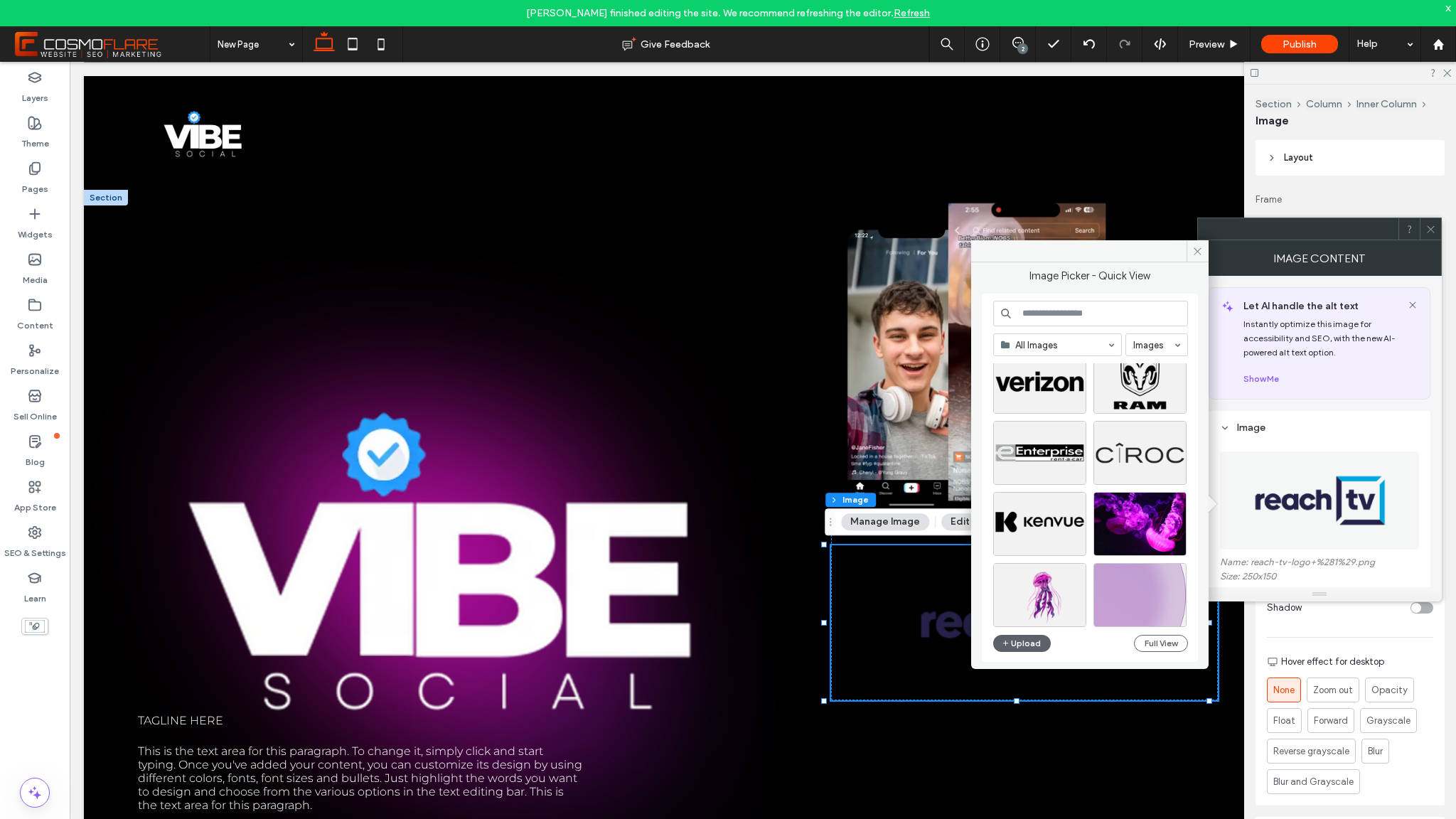
scroll to position [267, 0]
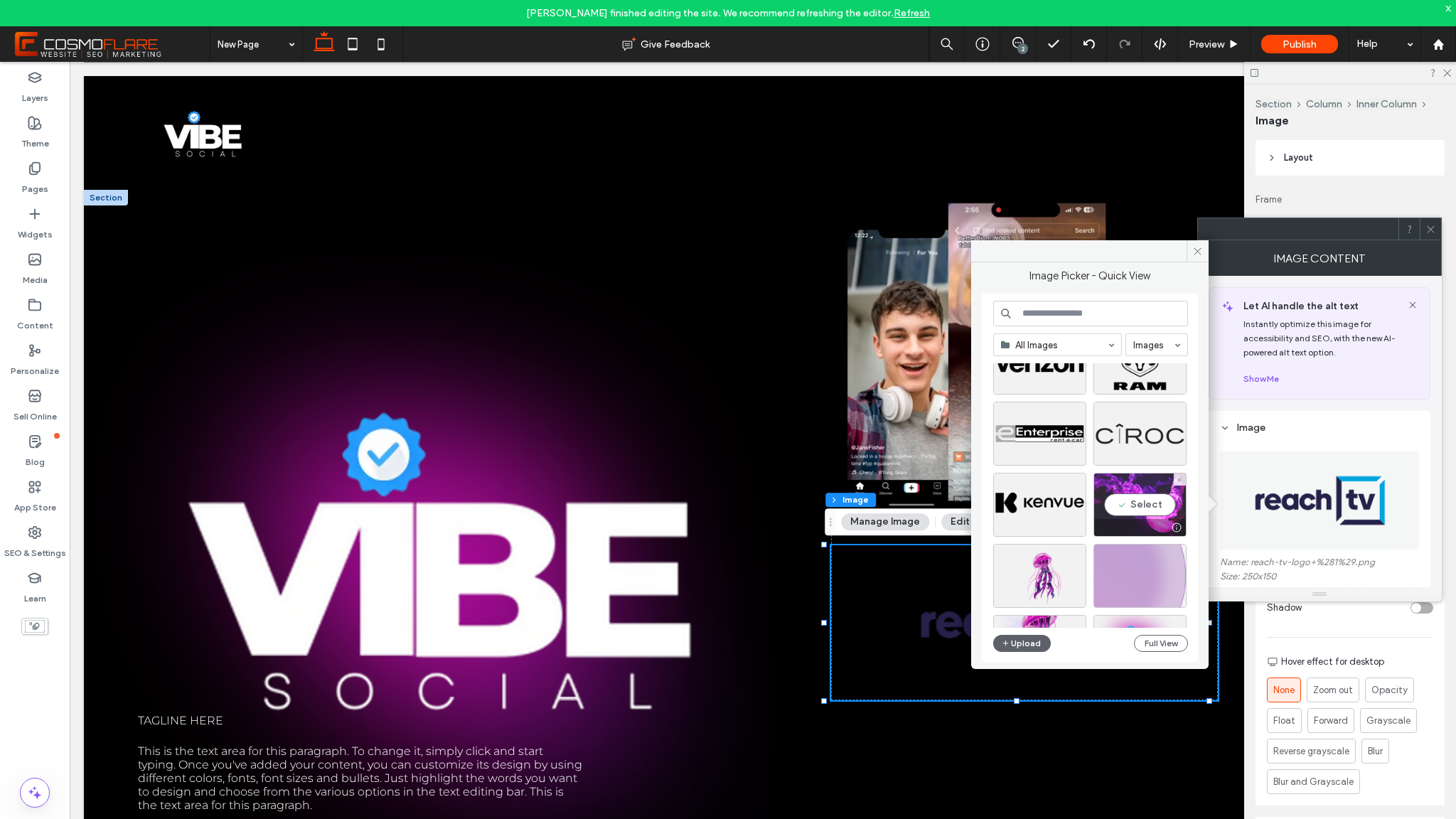
click at [1151, 503] on div "Select" at bounding box center [1140, 505] width 93 height 64
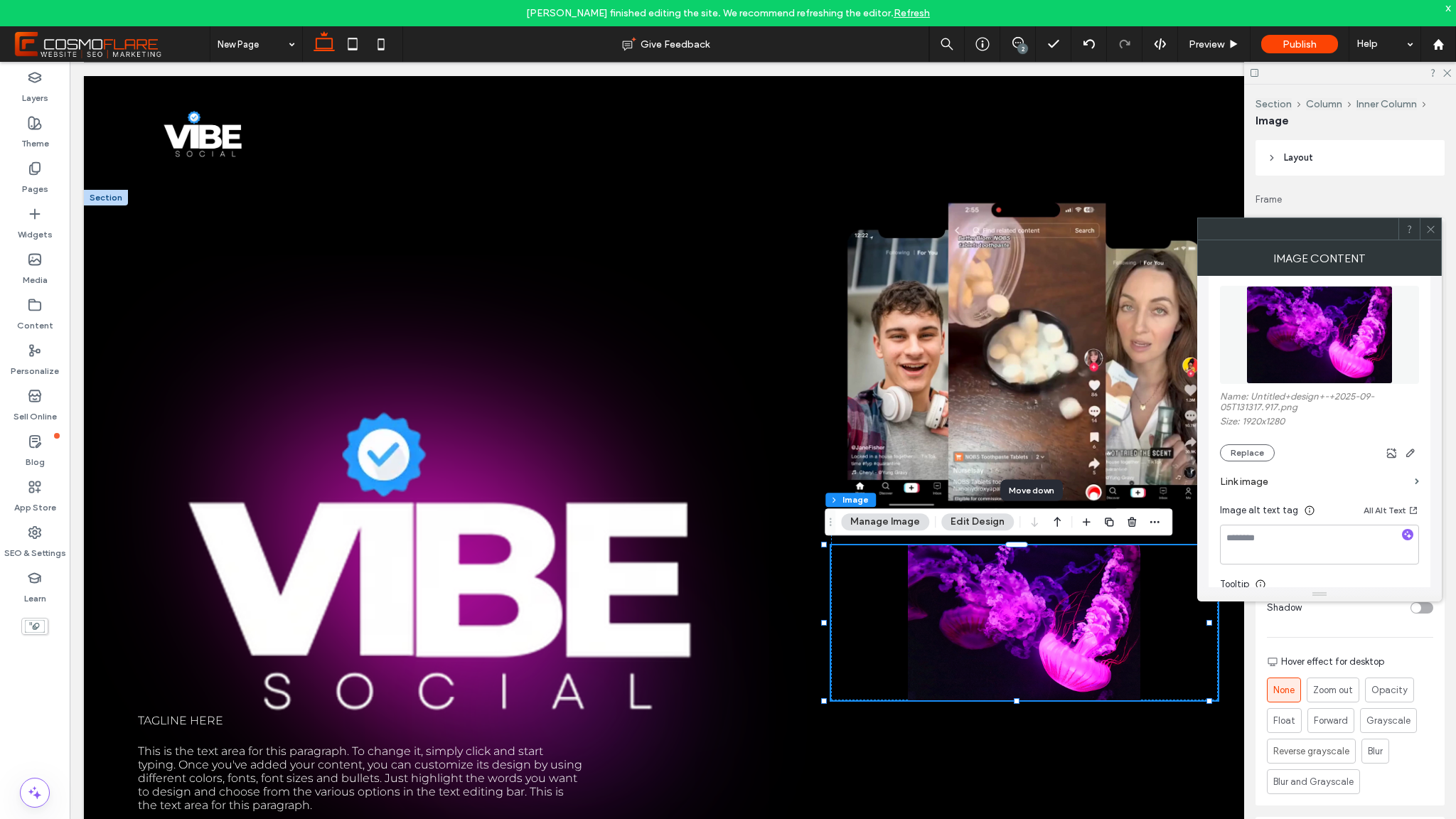
scroll to position [151, 0]
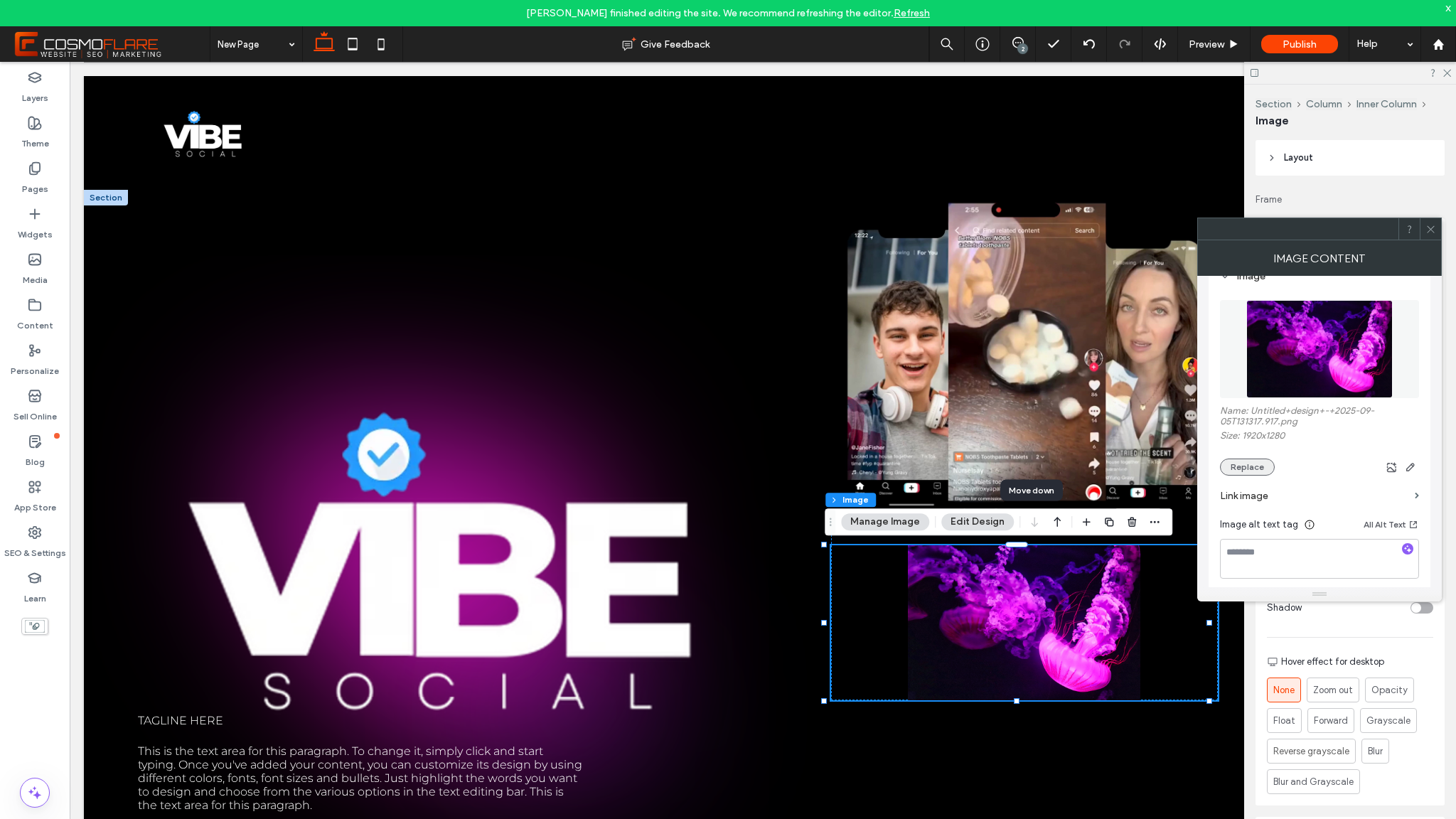
click at [1263, 466] on button "Replace" at bounding box center [1247, 467] width 55 height 17
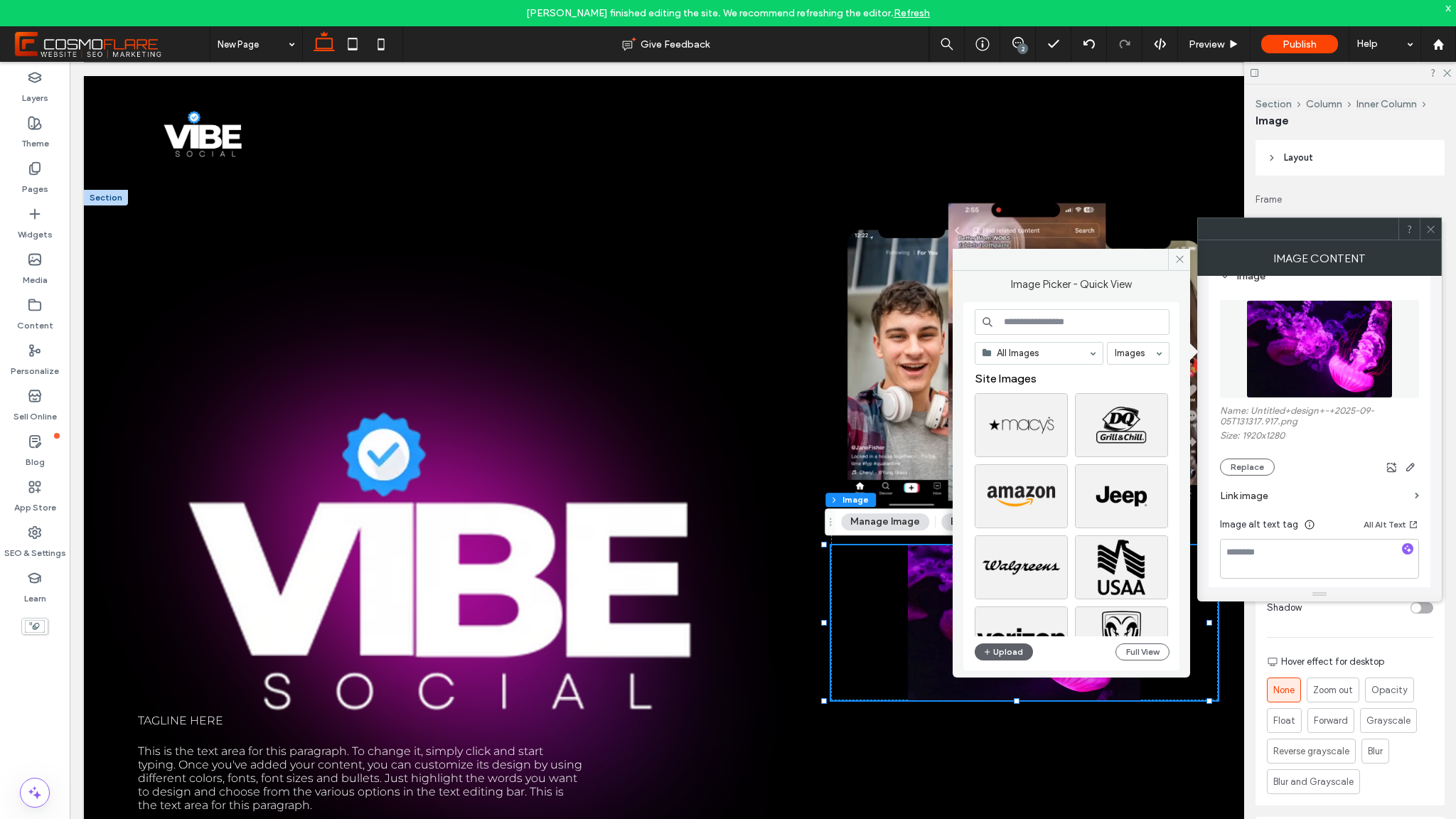
click at [1055, 329] on input at bounding box center [1072, 322] width 195 height 26
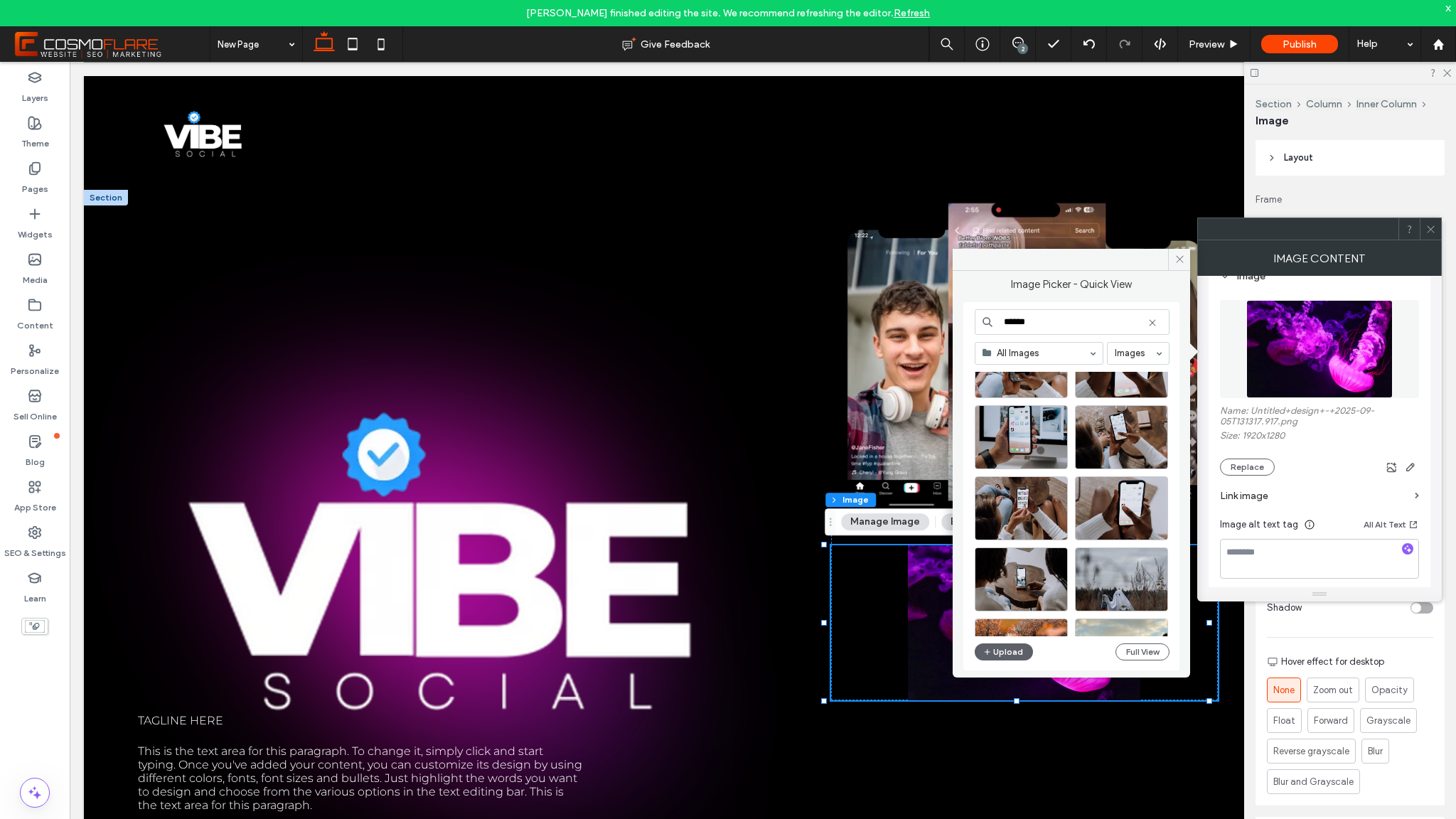
scroll to position [0, 0]
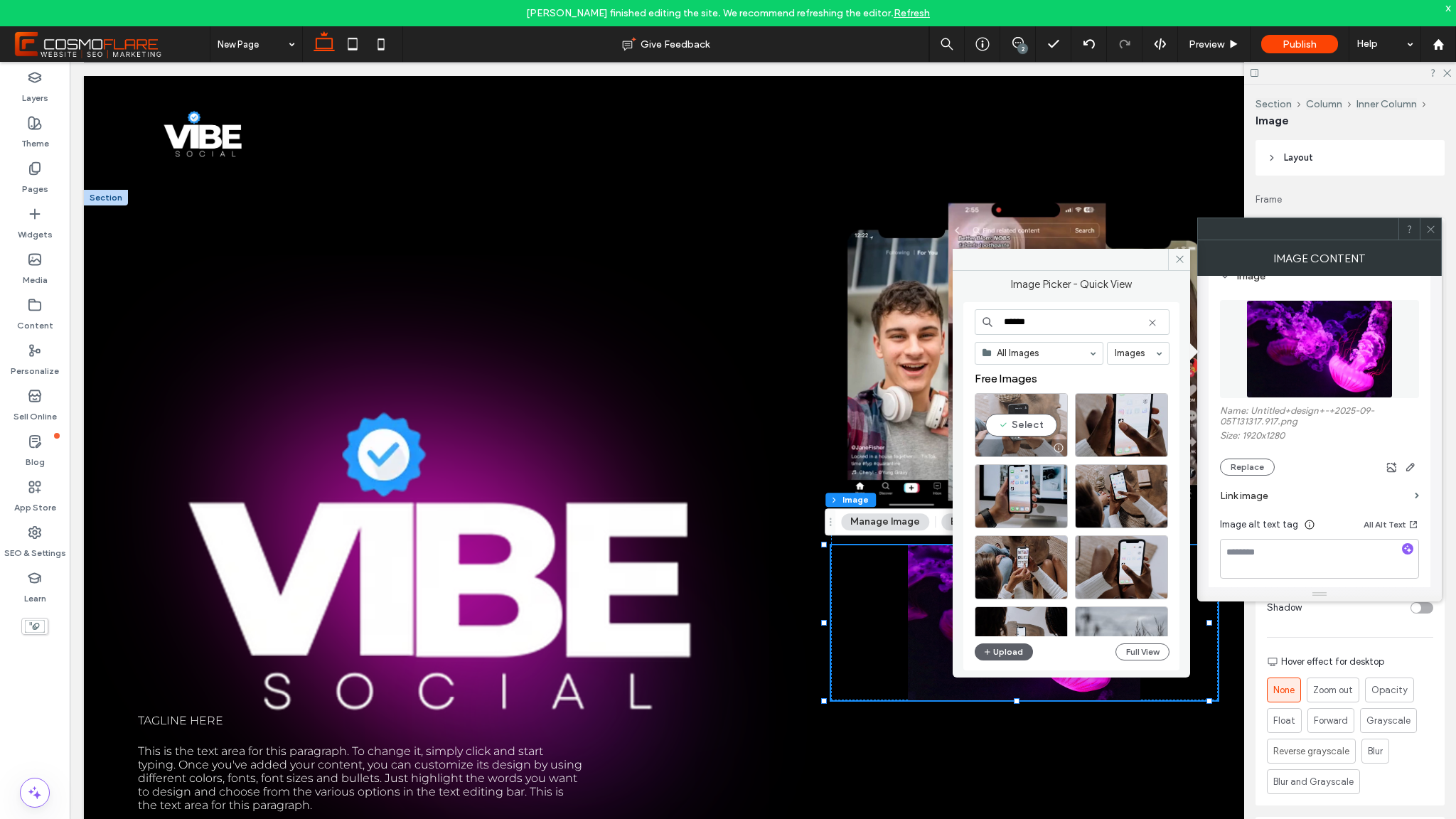
type input "******"
click at [1028, 424] on div "Select" at bounding box center [1022, 425] width 93 height 64
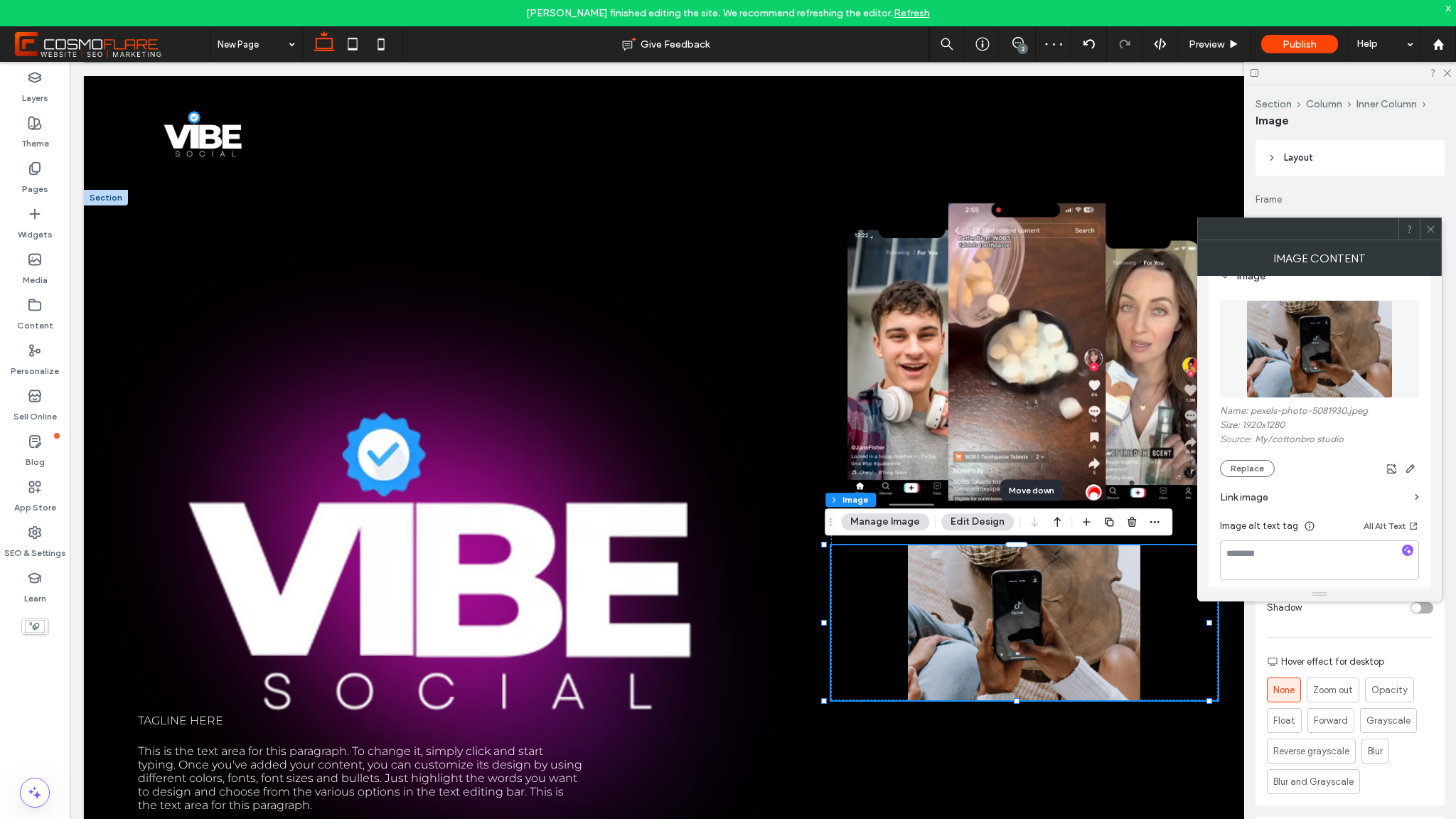
click at [1435, 232] on icon at bounding box center [1431, 229] width 10 height 10
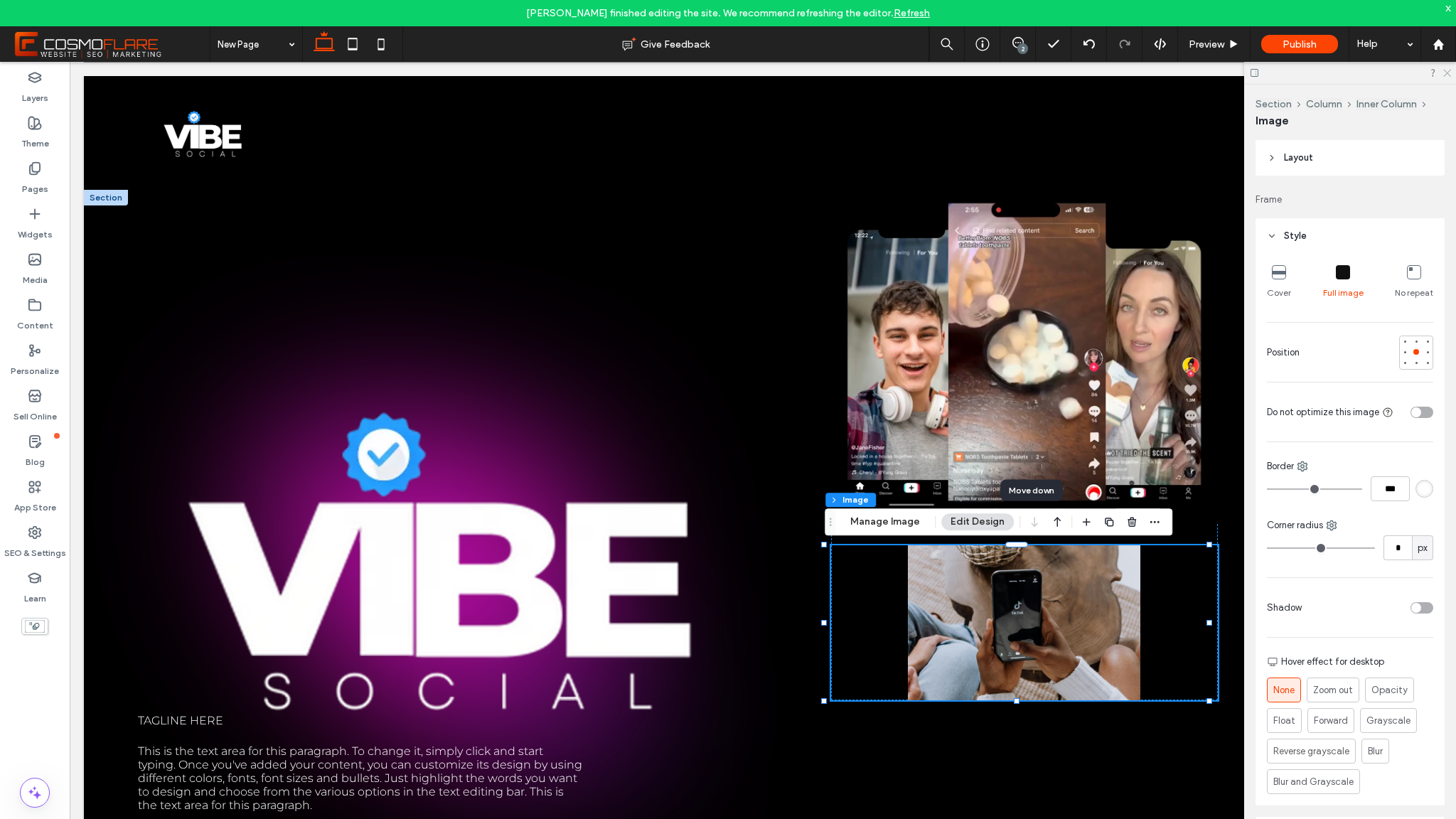
click at [1446, 69] on icon at bounding box center [1446, 72] width 10 height 10
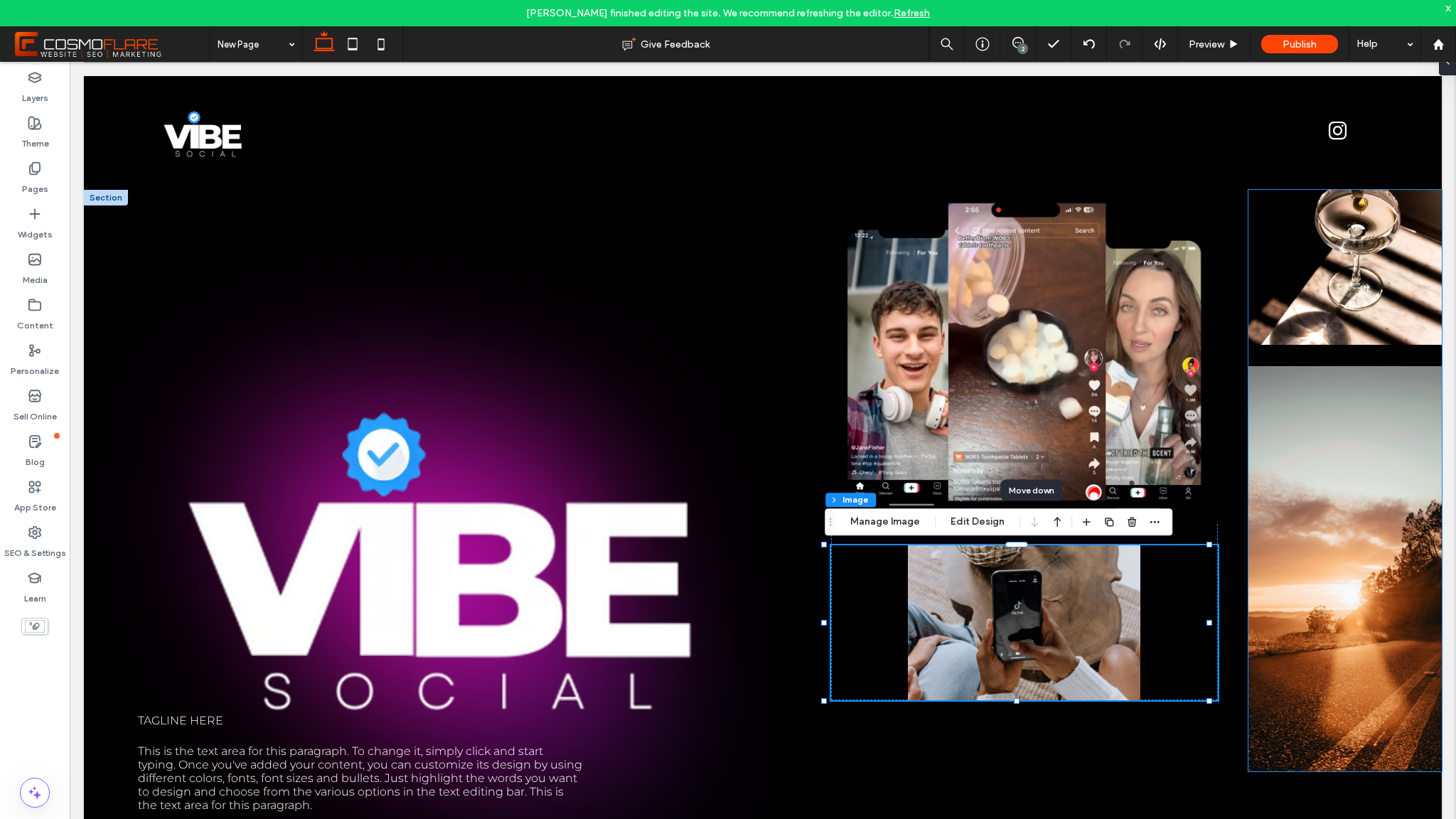
click at [1294, 435] on img at bounding box center [1345, 568] width 193 height 405
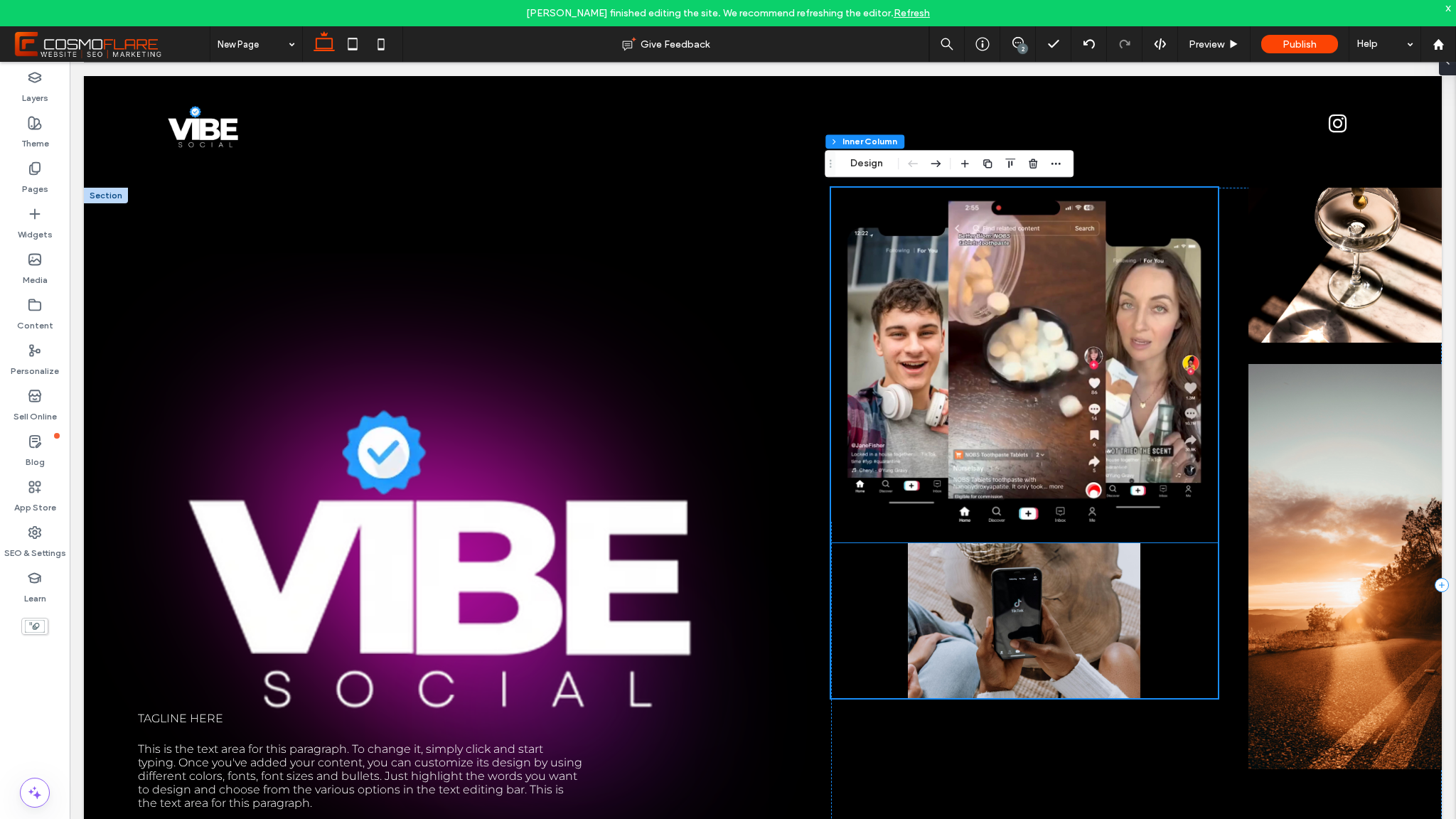
scroll to position [3, 0]
click at [1027, 609] on img at bounding box center [1025, 620] width 386 height 155
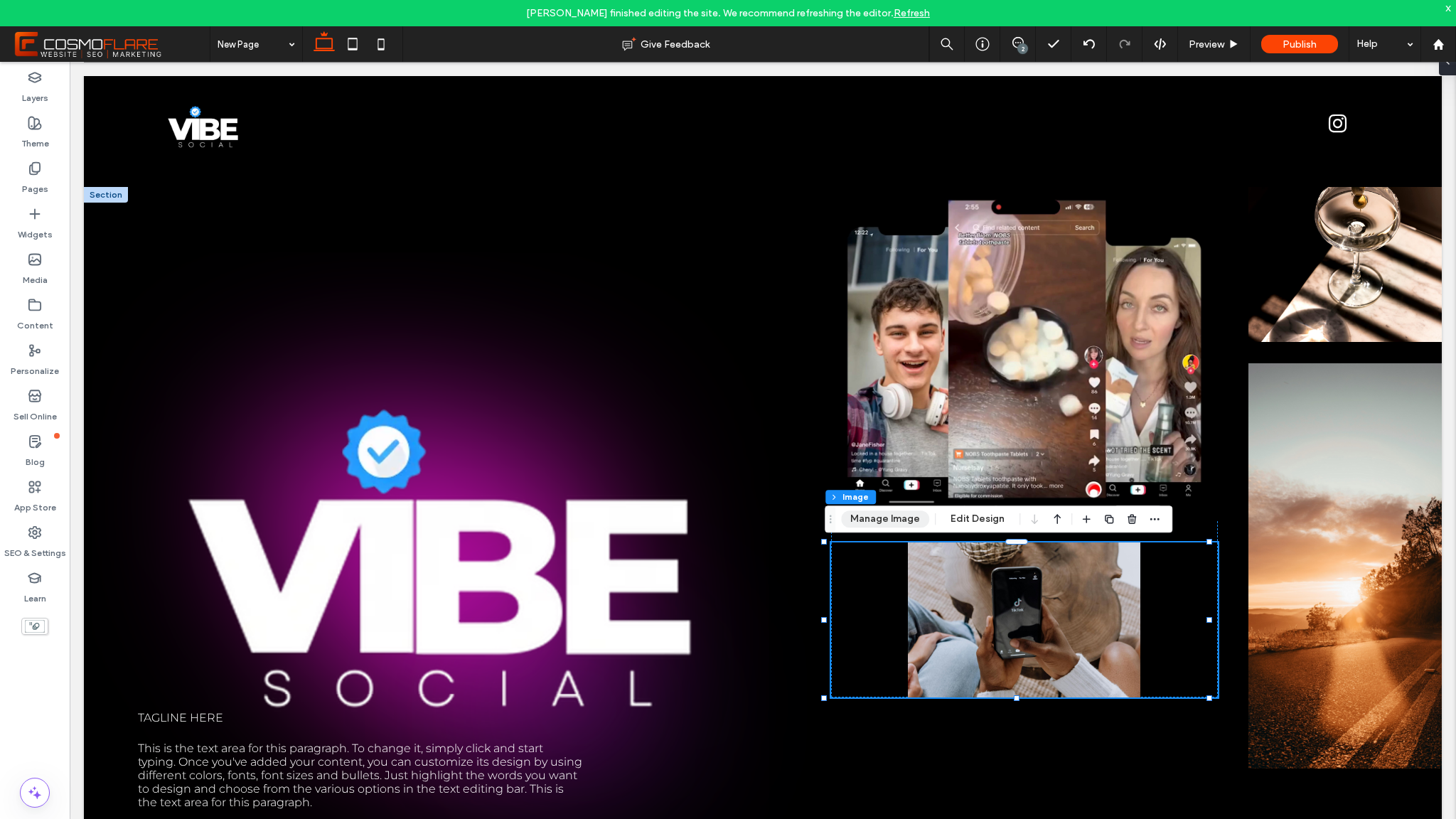
click at [899, 525] on button "Manage Image" at bounding box center [885, 519] width 89 height 17
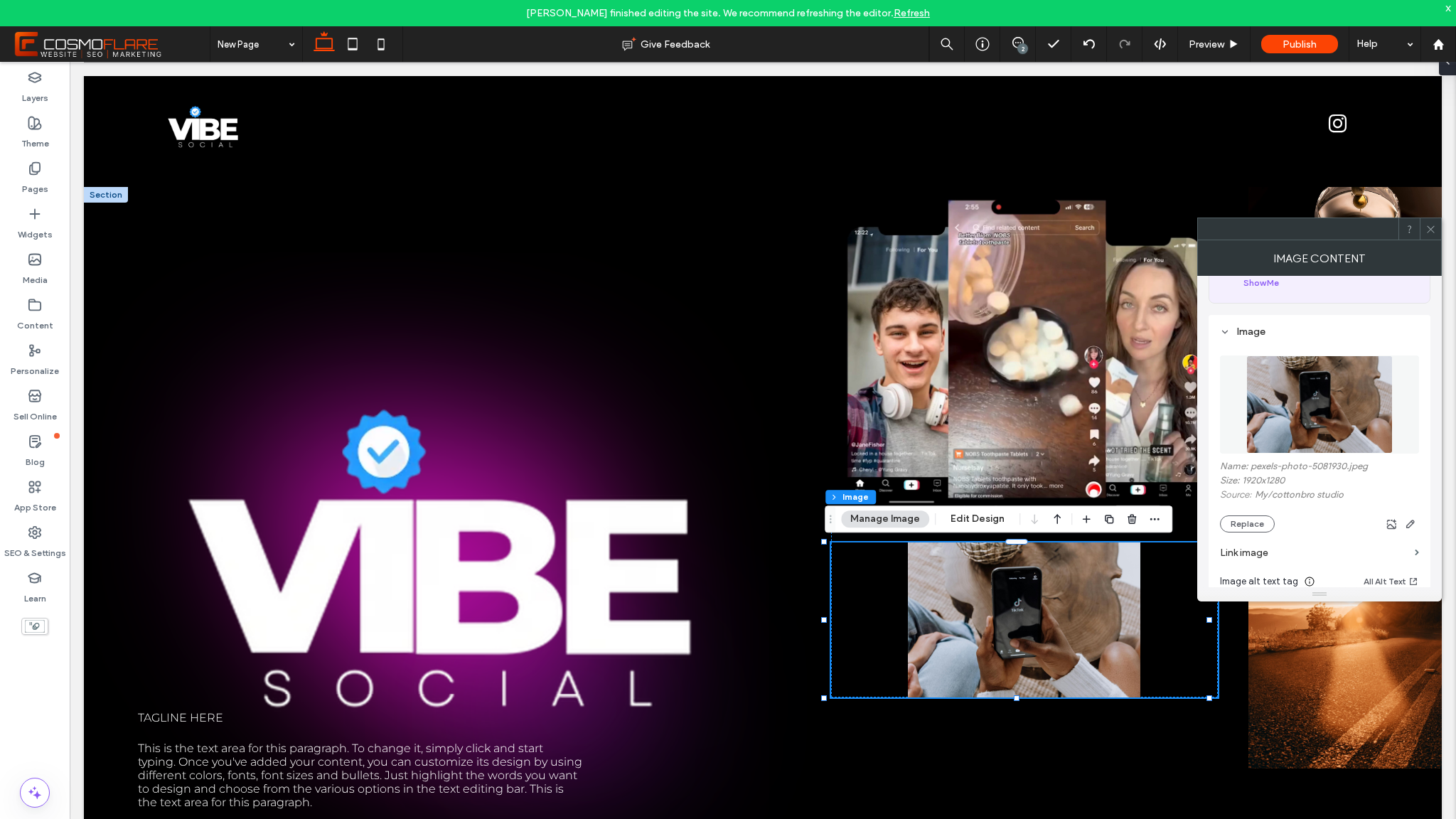
scroll to position [261, 0]
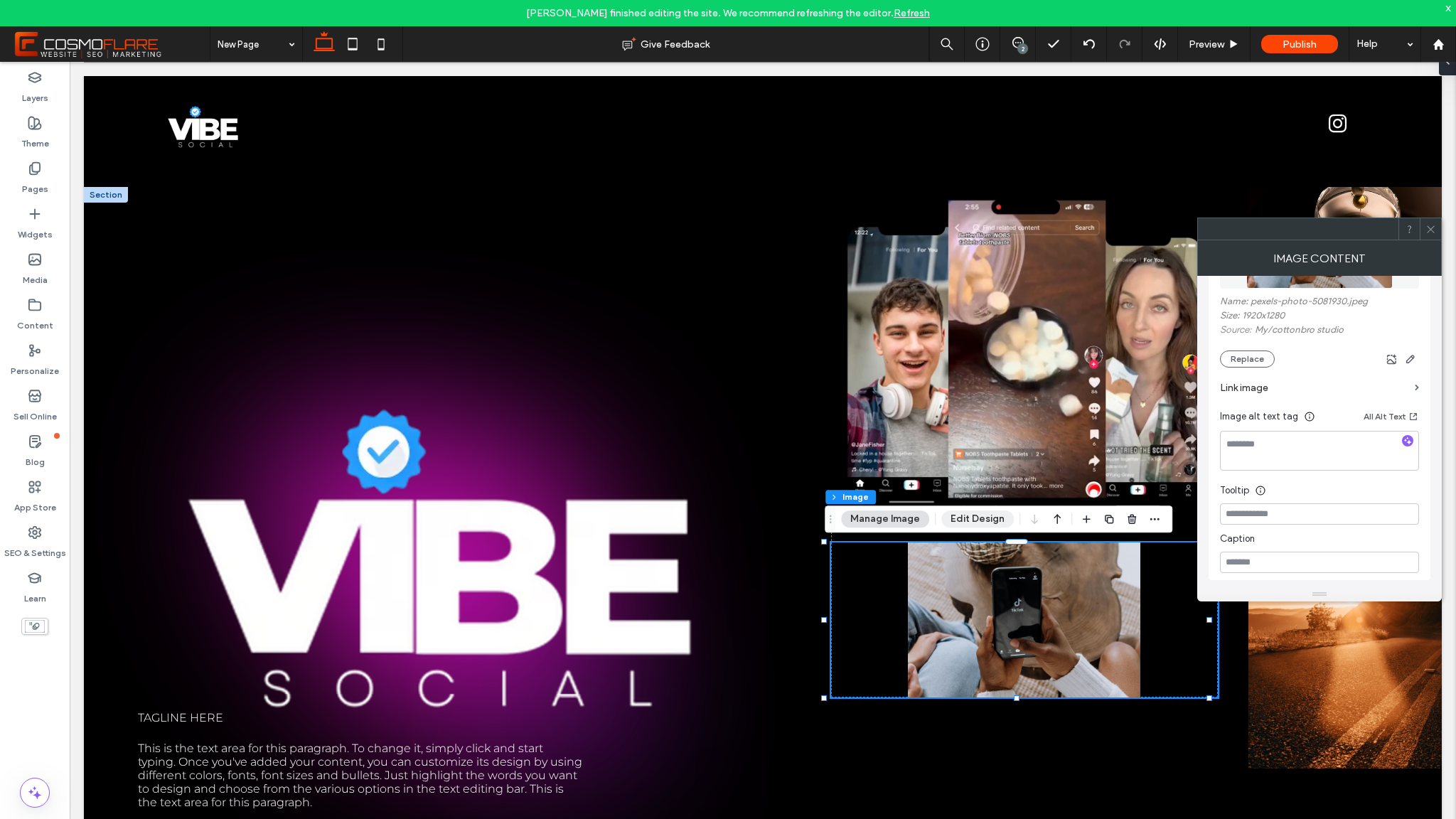
click at [960, 525] on button "Edit Design" at bounding box center [977, 519] width 72 height 17
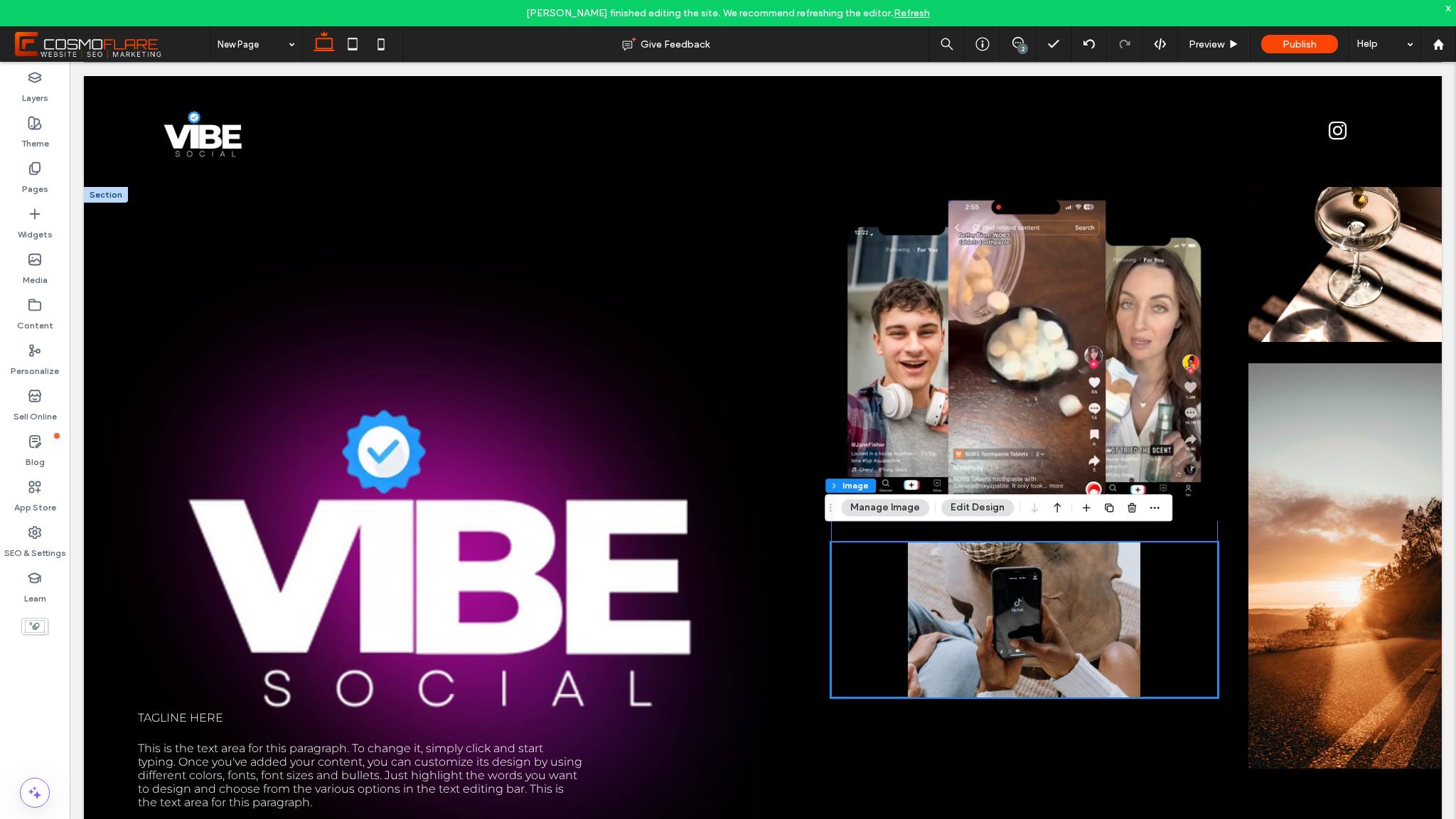
scroll to position [0, 0]
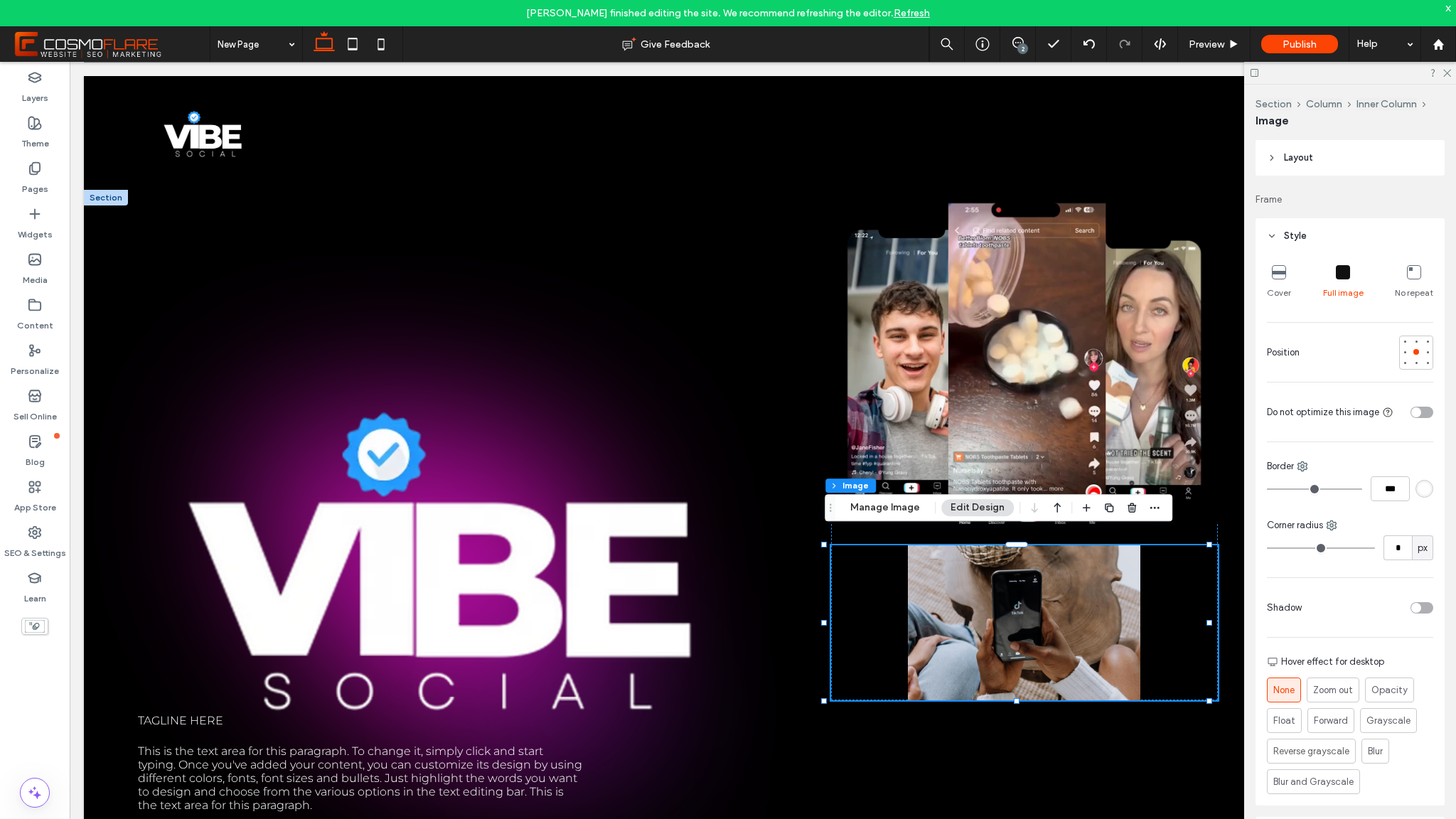
click at [1281, 272] on icon at bounding box center [1278, 272] width 14 height 14
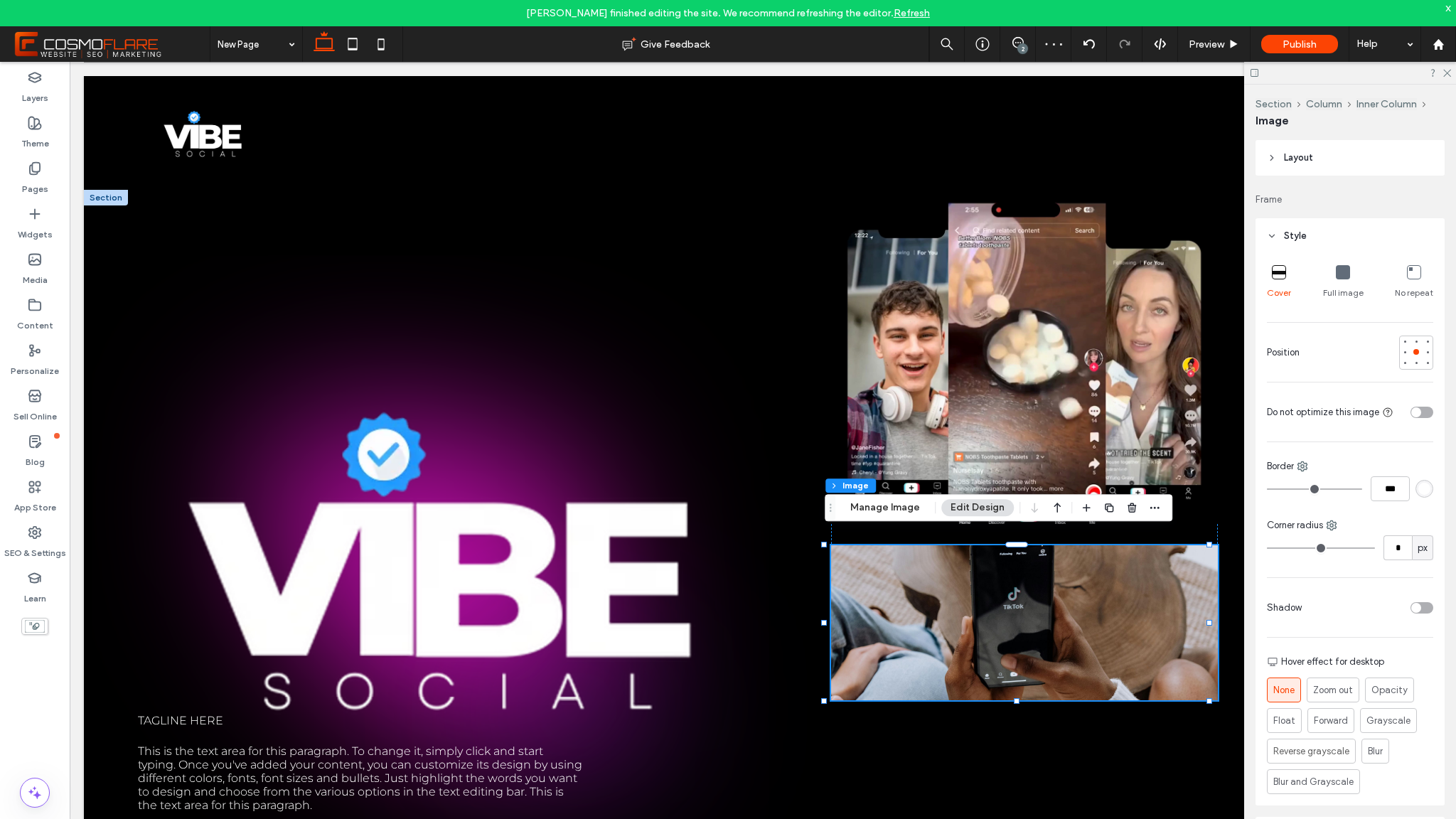
click at [1451, 69] on div at bounding box center [1350, 73] width 212 height 22
click at [1448, 72] on use at bounding box center [1447, 73] width 8 height 8
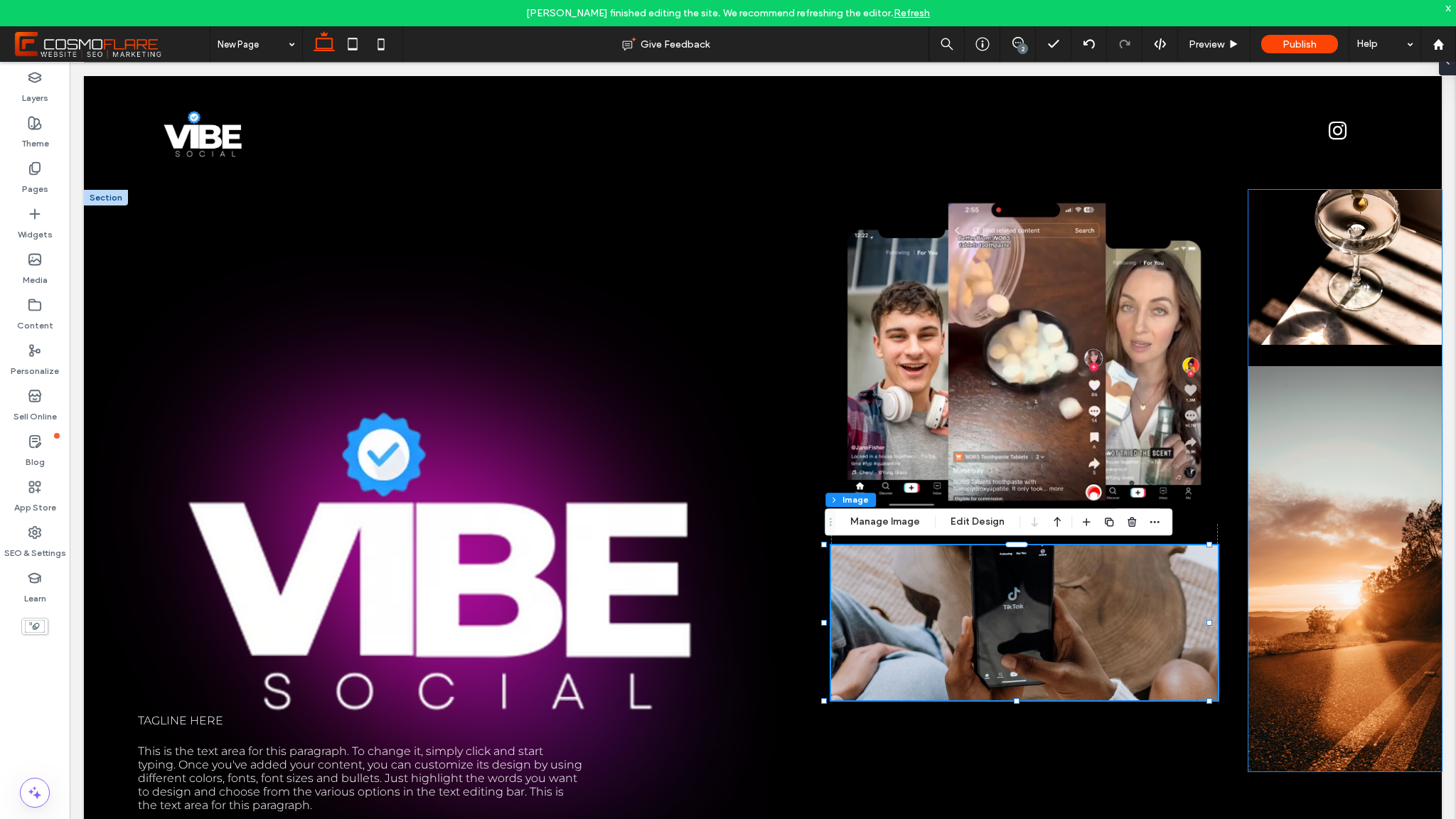
click at [1325, 311] on img at bounding box center [1345, 267] width 193 height 155
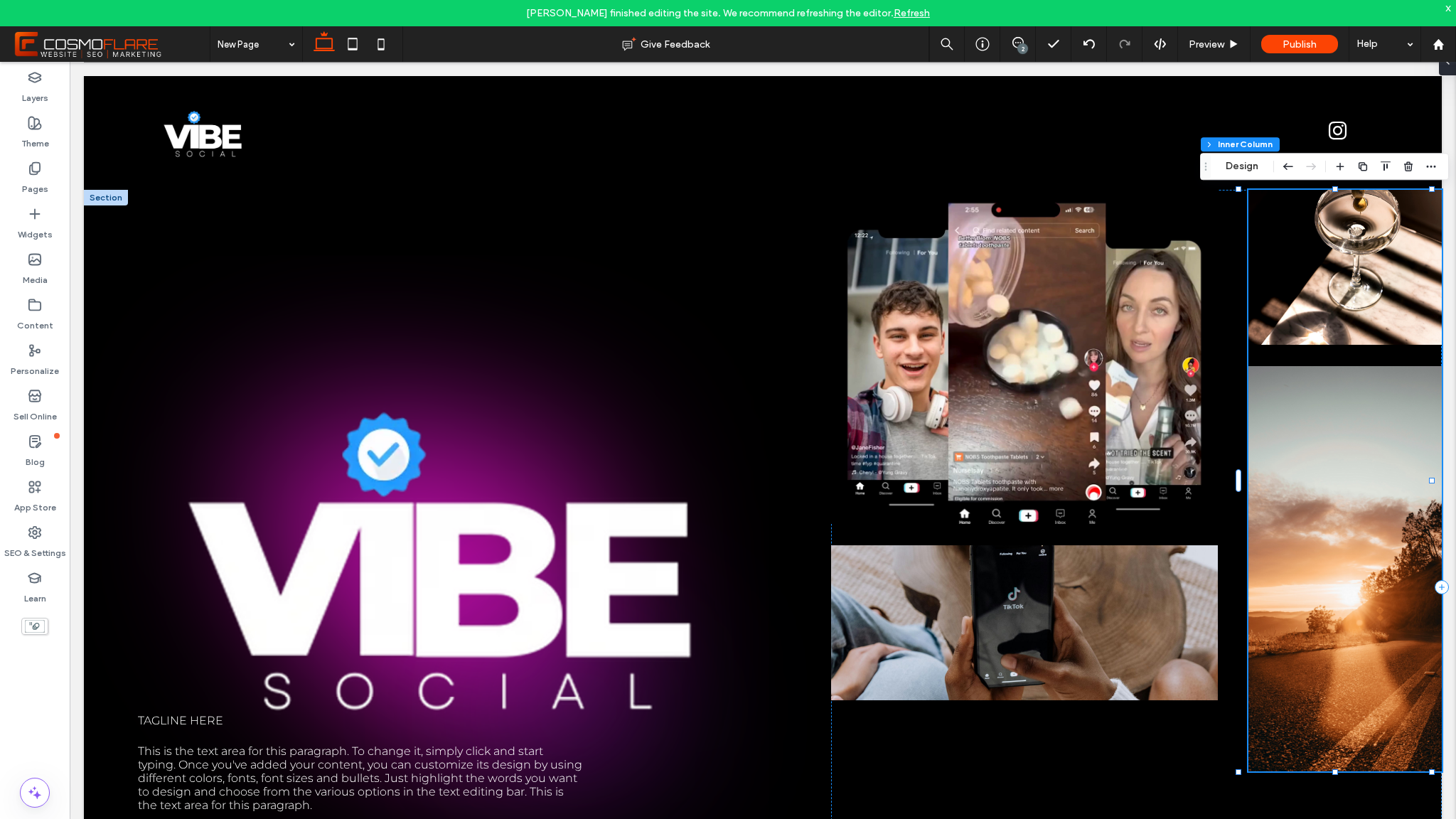
click at [1331, 280] on img at bounding box center [1345, 267] width 193 height 155
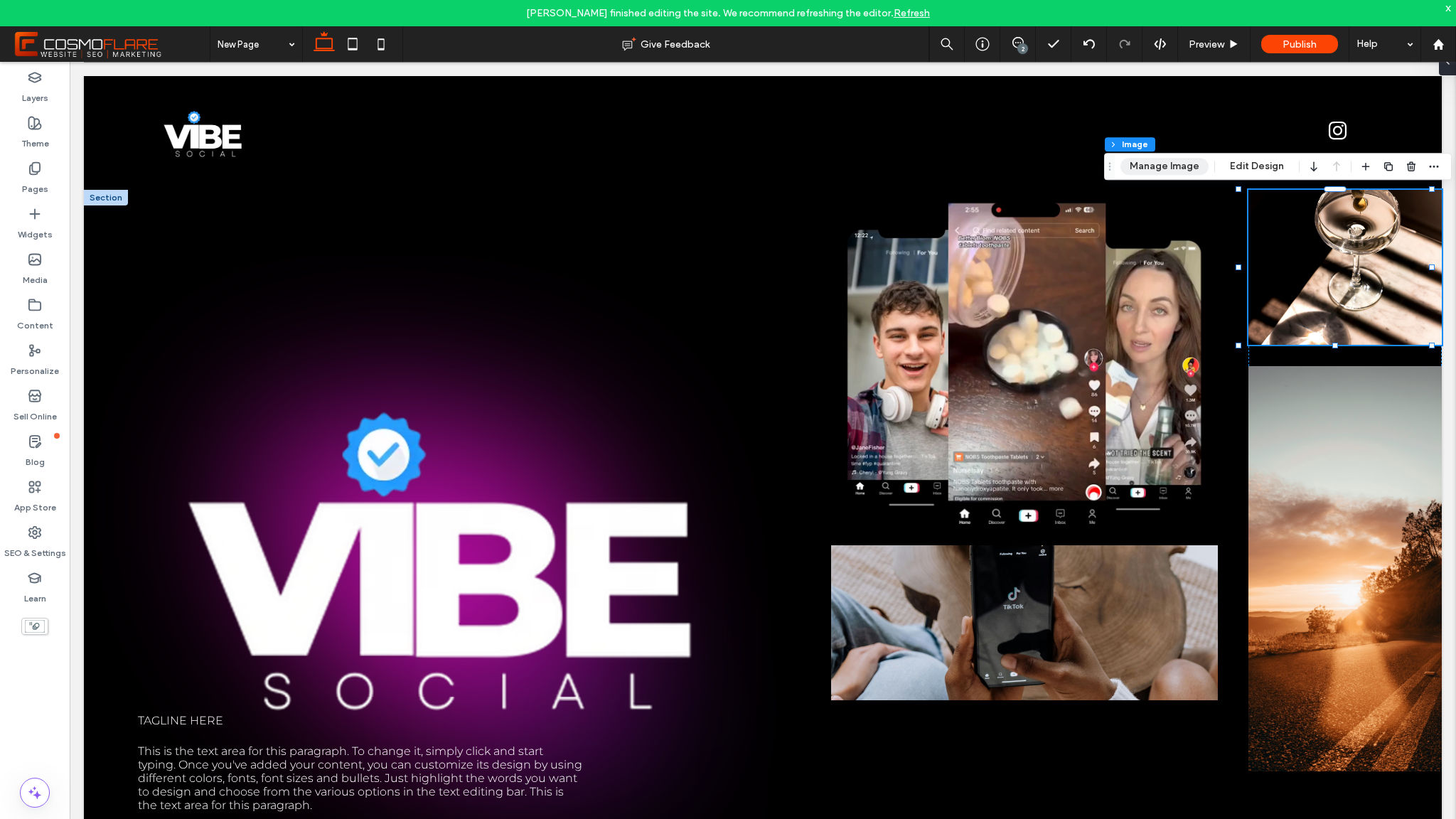
click at [1177, 171] on button "Manage Image" at bounding box center [1165, 166] width 89 height 17
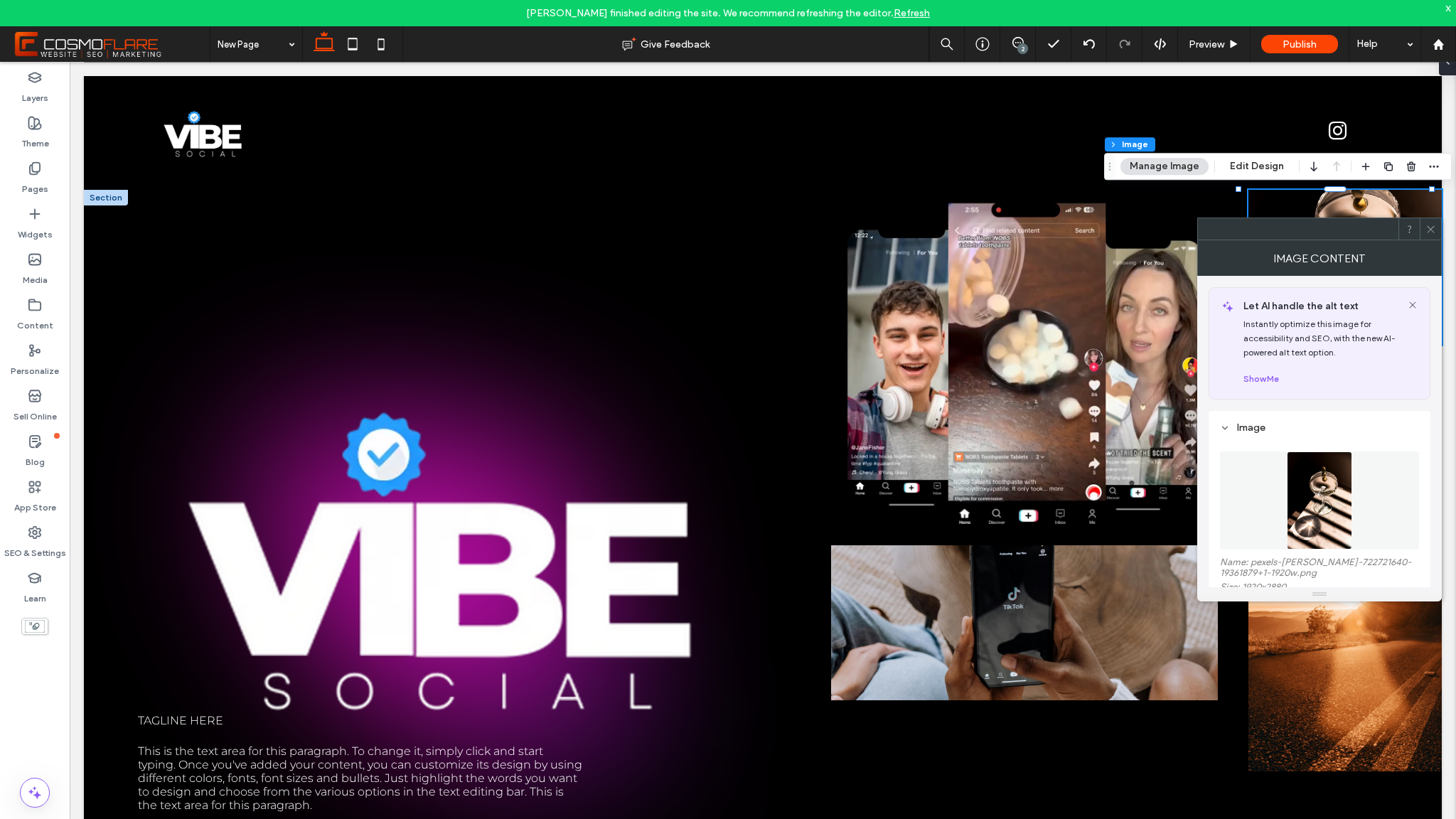
click at [1300, 492] on img at bounding box center [1320, 500] width 66 height 98
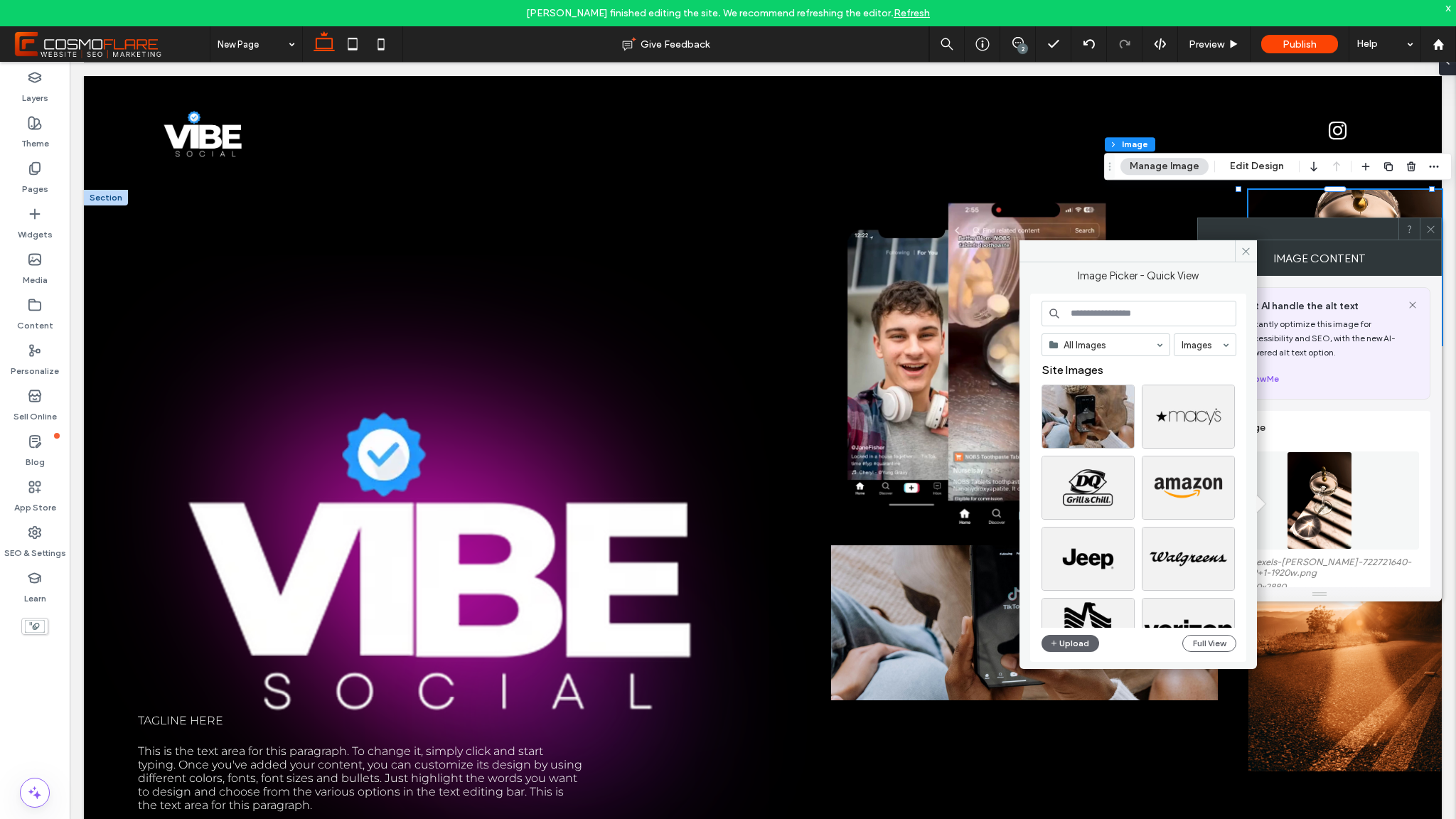
click at [1112, 312] on input at bounding box center [1139, 314] width 195 height 26
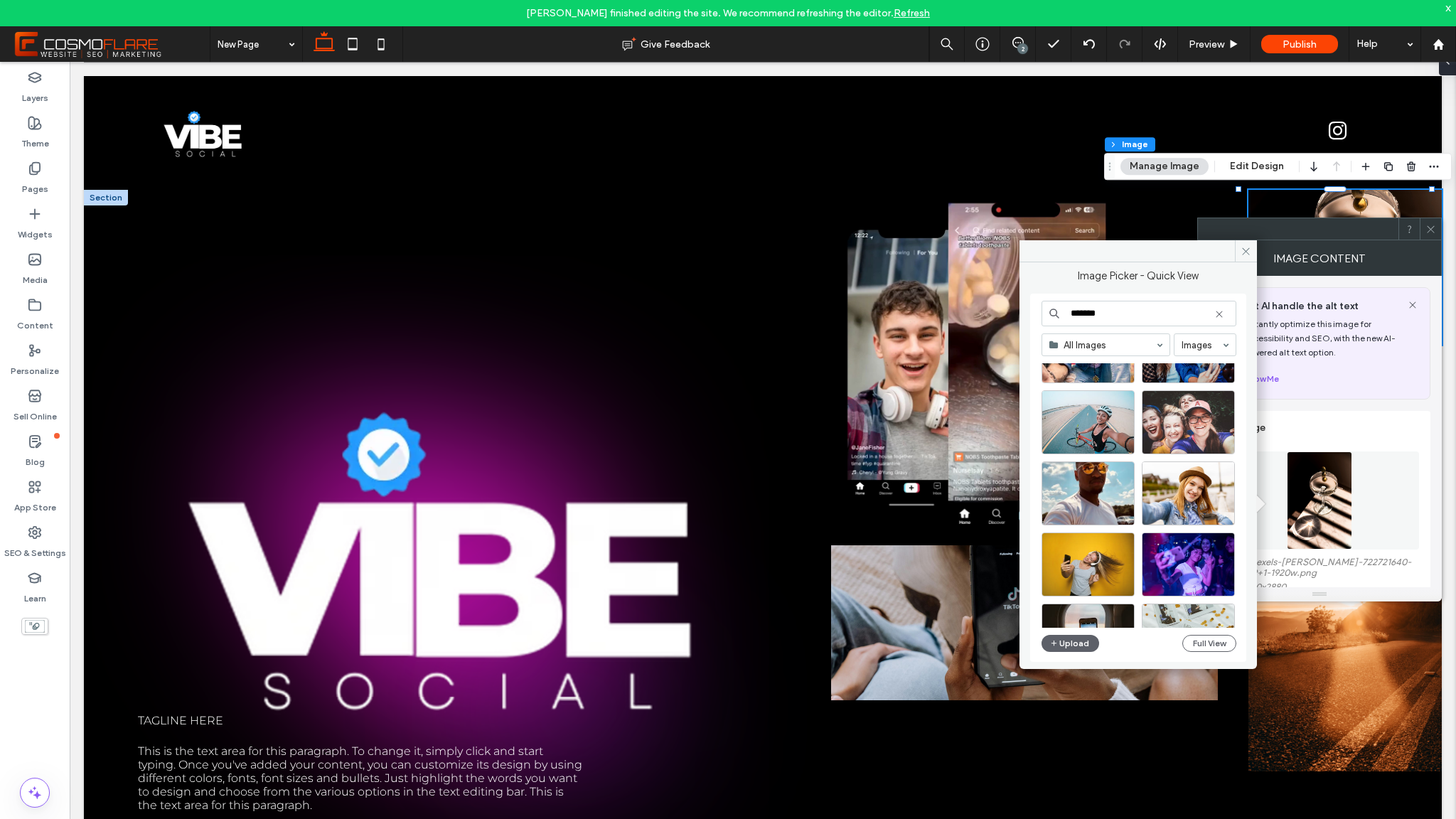
scroll to position [66, 0]
type input "*******"
click at [1207, 564] on div "Select" at bounding box center [1188, 564] width 93 height 64
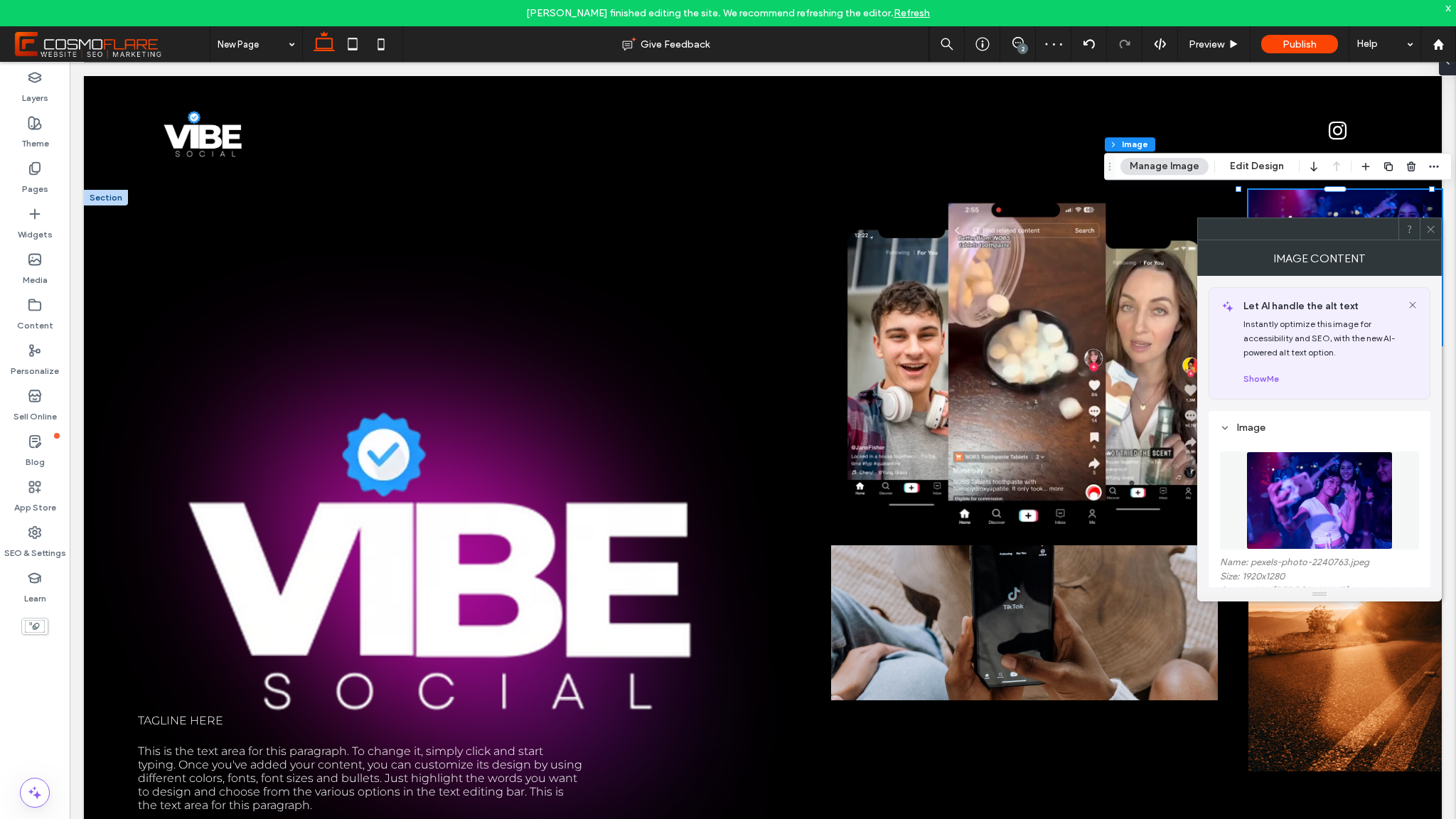
click at [1437, 224] on div at bounding box center [1430, 229] width 21 height 21
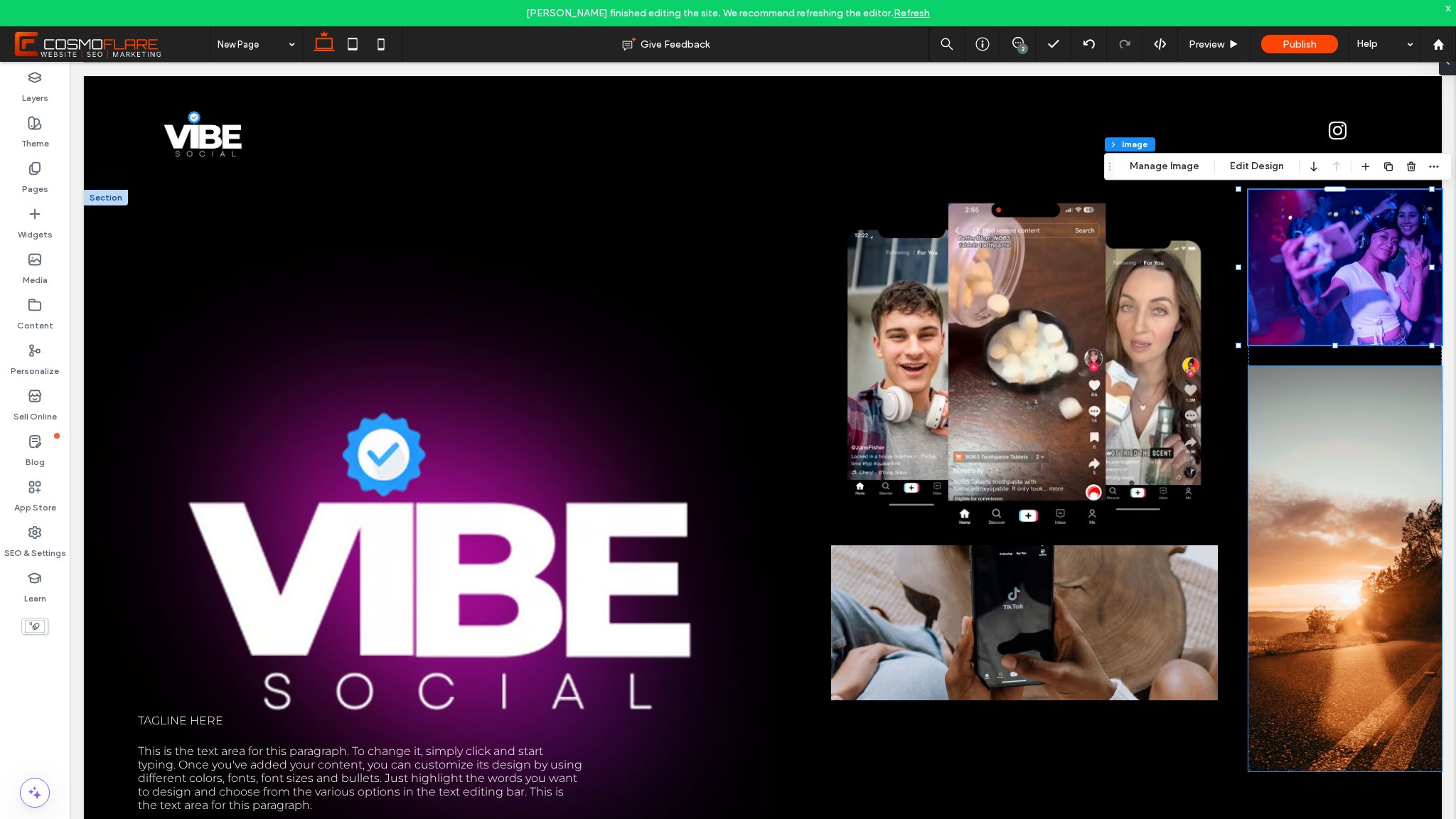
click at [1340, 410] on img at bounding box center [1345, 568] width 193 height 405
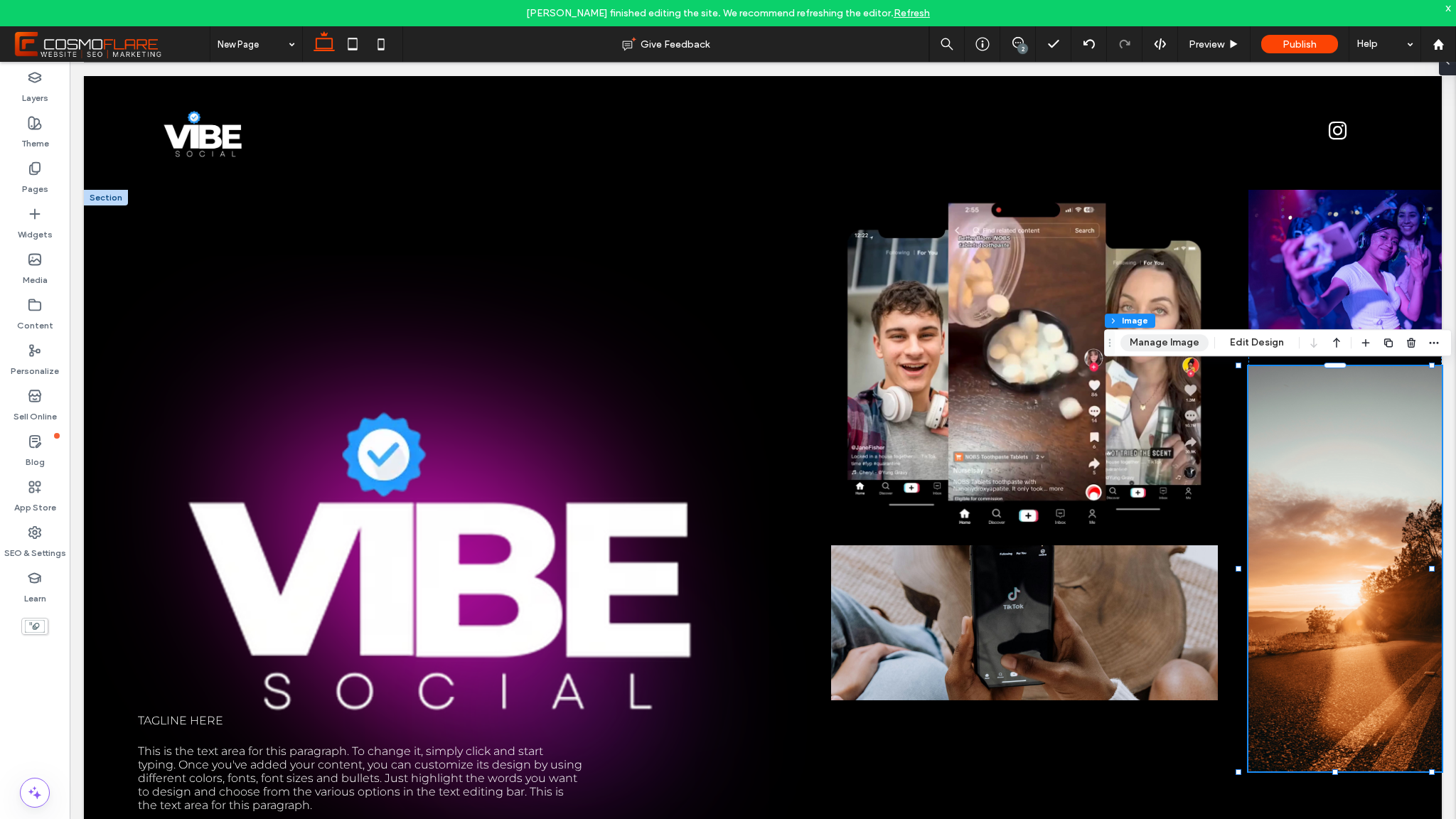
click at [1170, 350] on button "Manage Image" at bounding box center [1165, 342] width 89 height 17
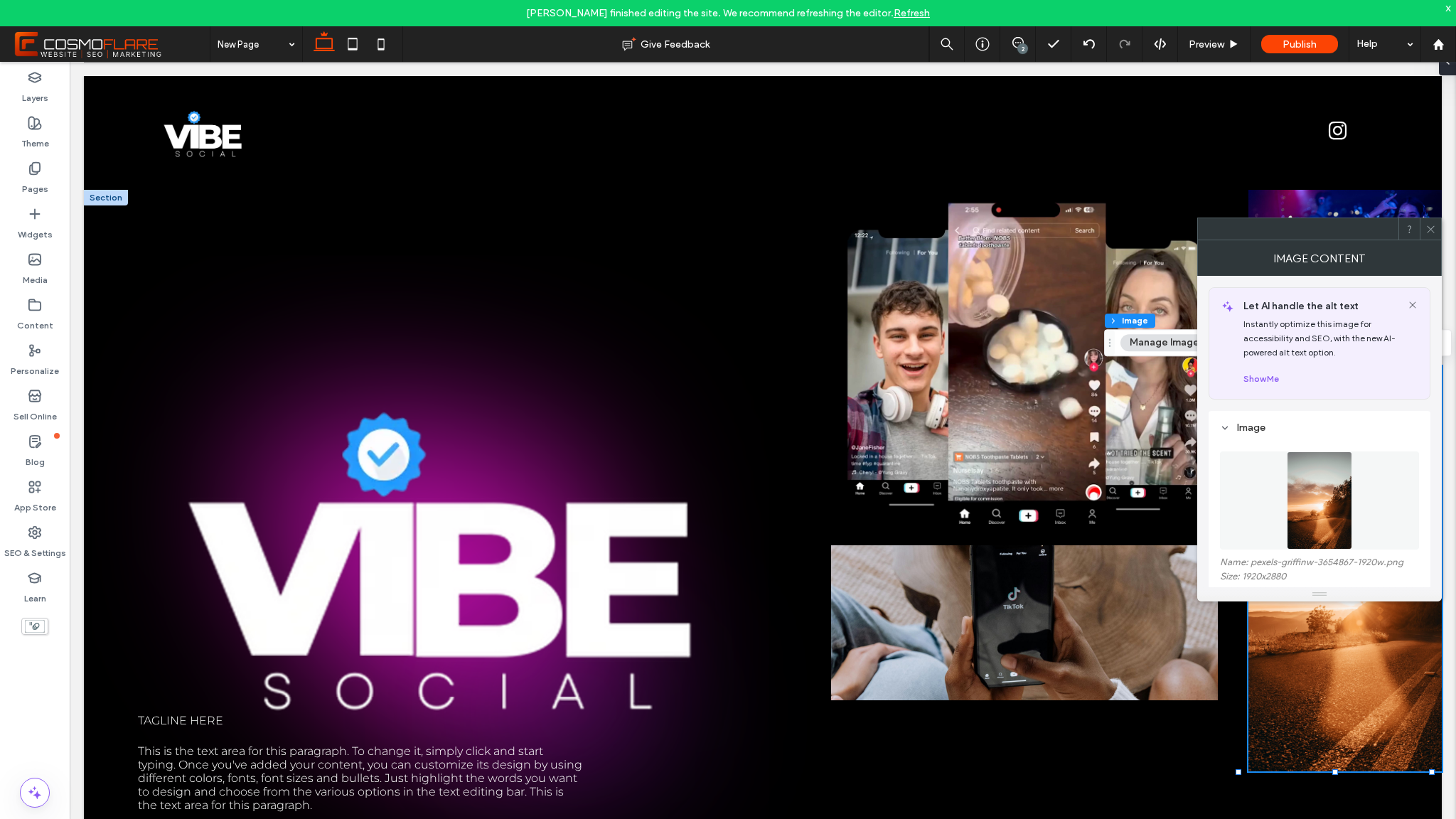
click at [1334, 484] on img at bounding box center [1320, 500] width 66 height 98
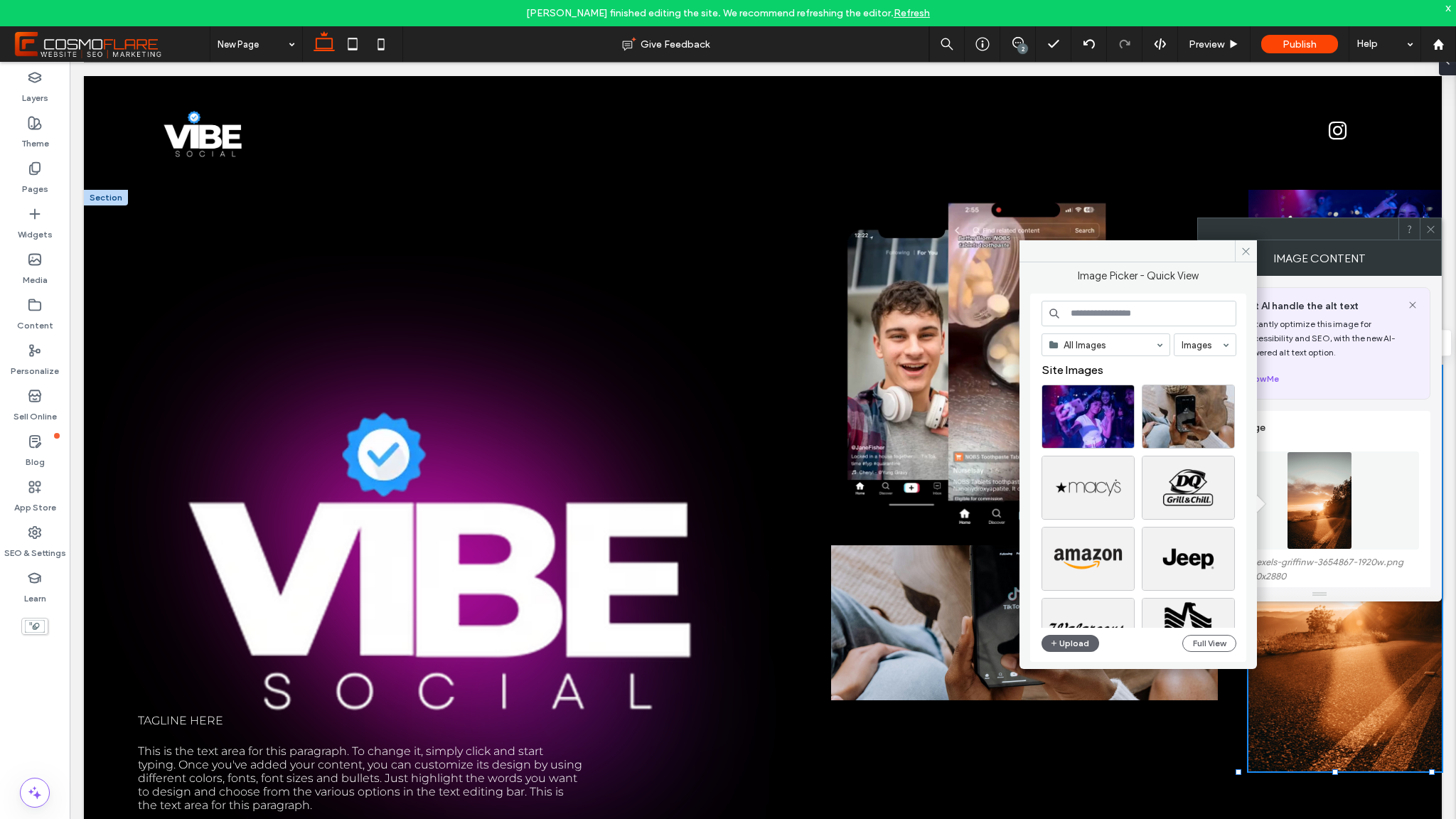
click at [1126, 309] on input at bounding box center [1139, 314] width 195 height 26
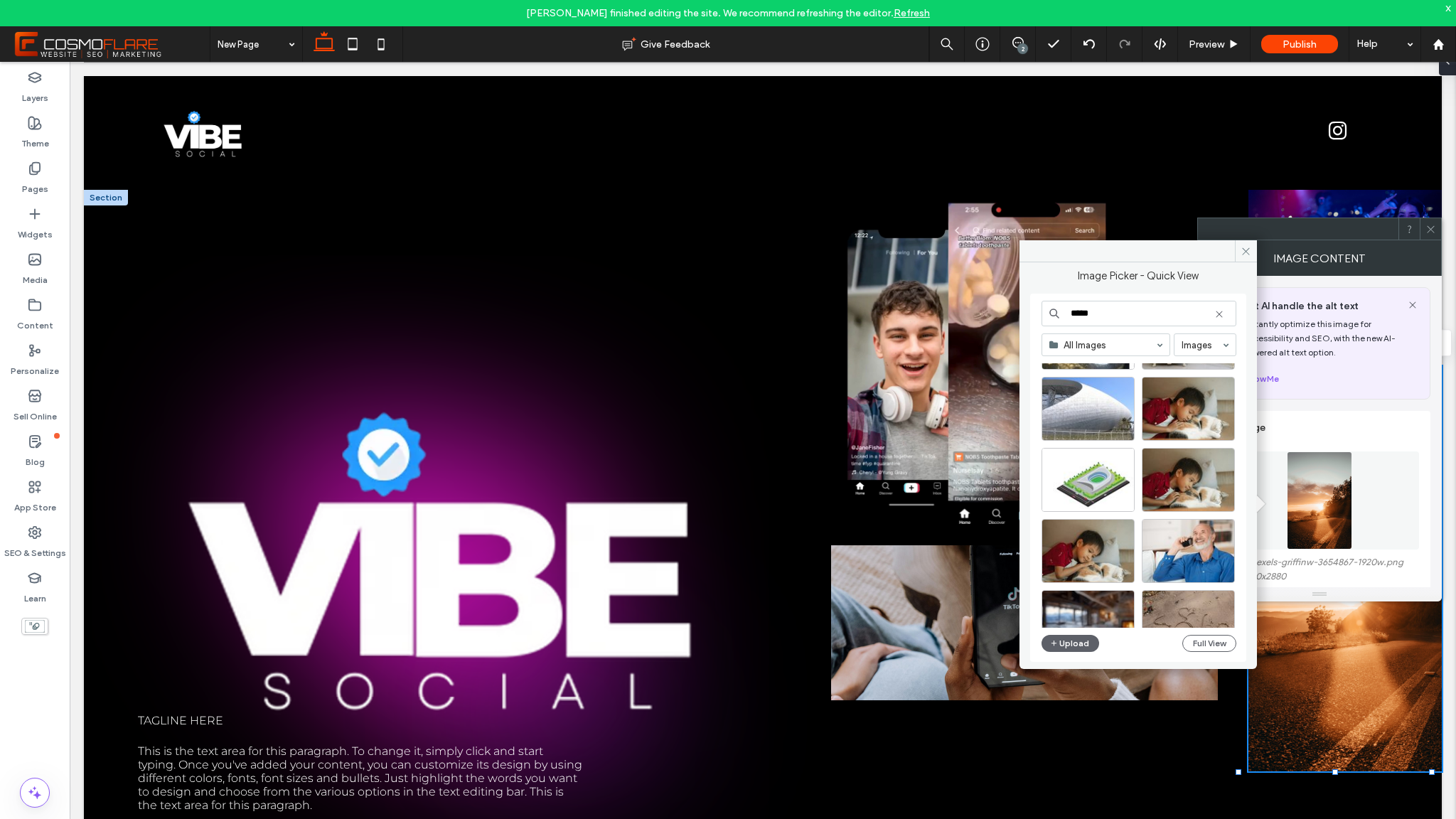
scroll to position [0, 0]
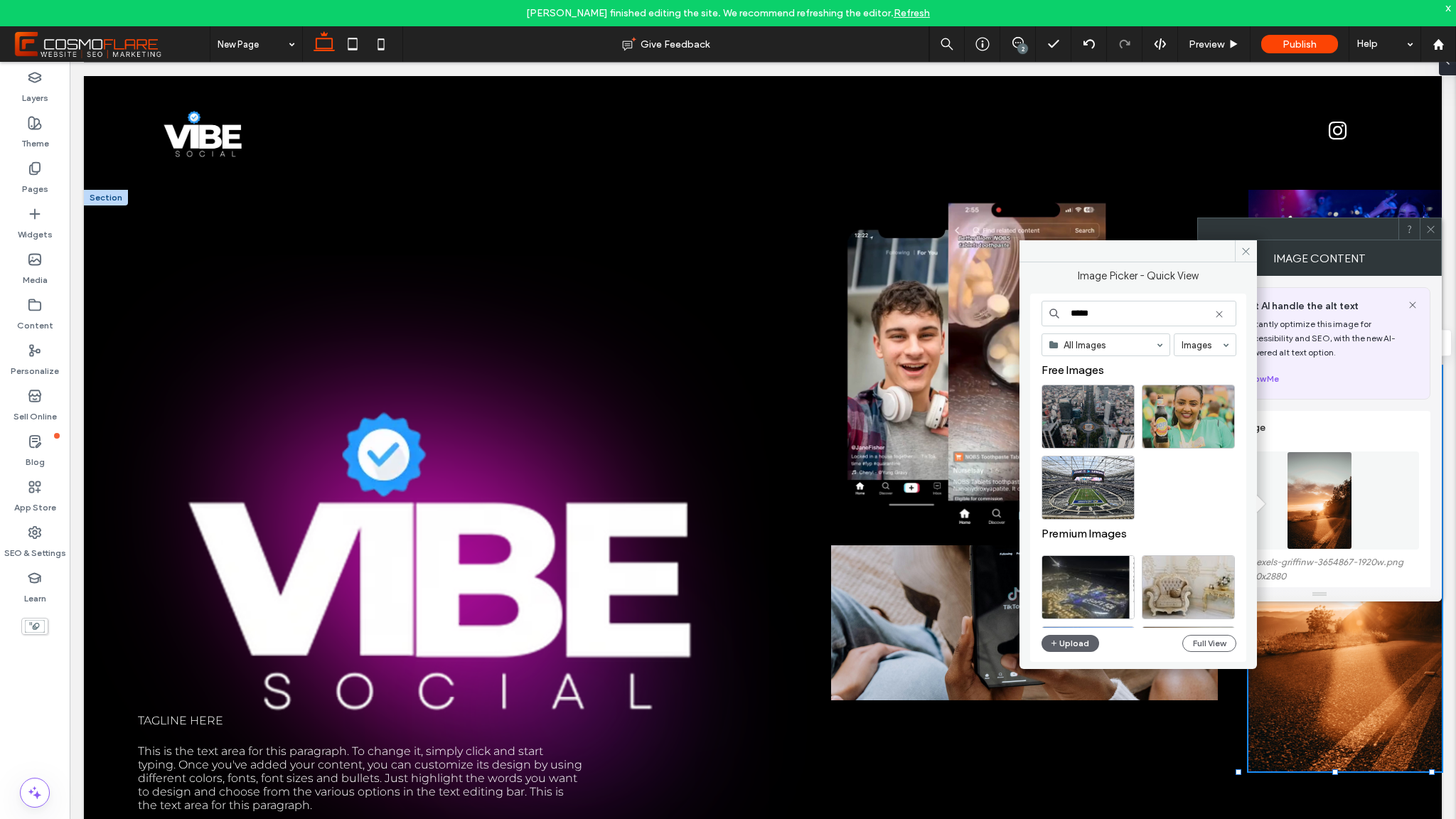
click at [1121, 314] on input "*****" at bounding box center [1139, 314] width 195 height 26
click at [1120, 313] on input "*****" at bounding box center [1139, 314] width 195 height 26
type input "*"
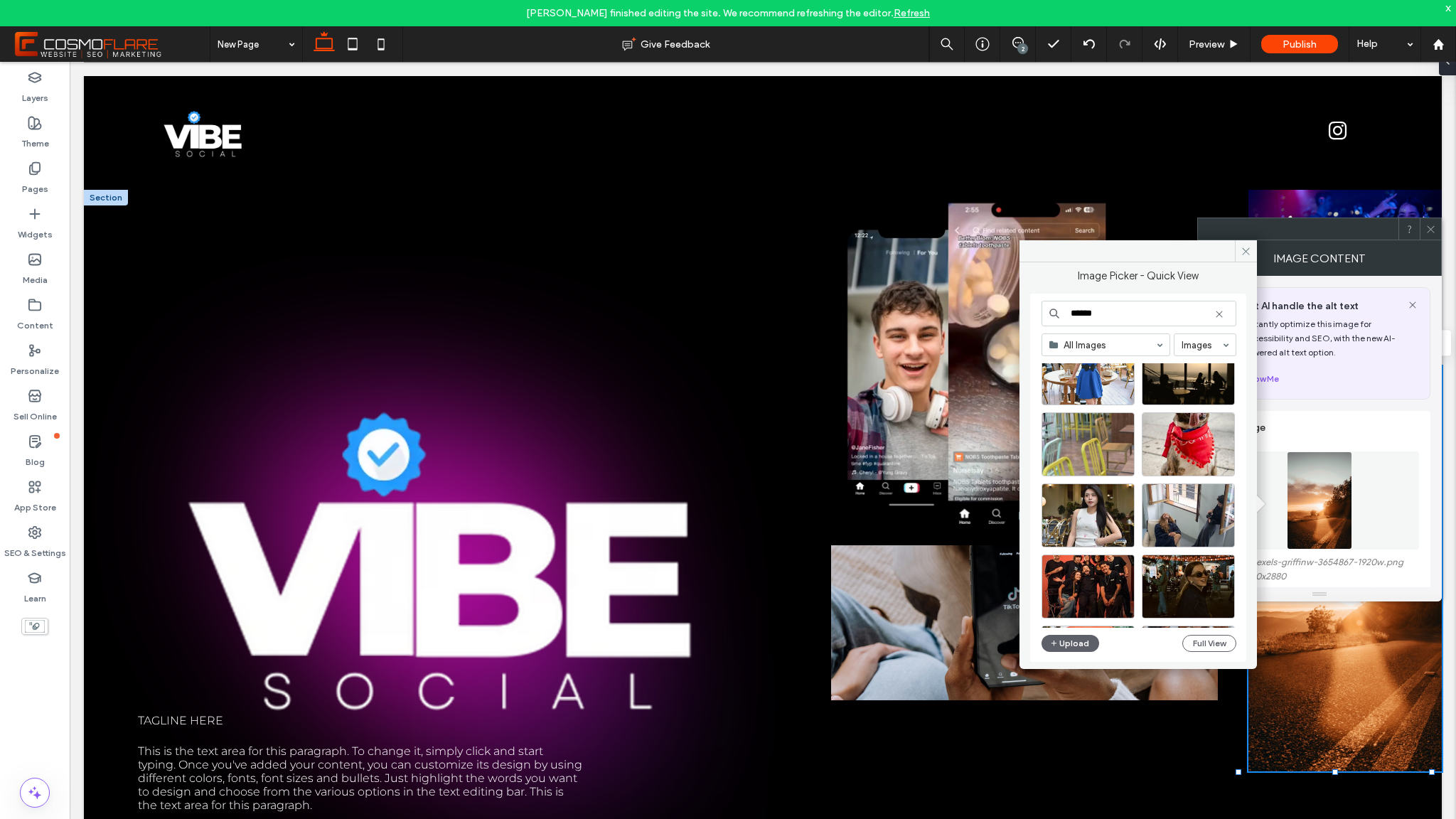
scroll to position [2349, 0]
type input "******"
click at [1108, 579] on div "Select" at bounding box center [1088, 585] width 93 height 64
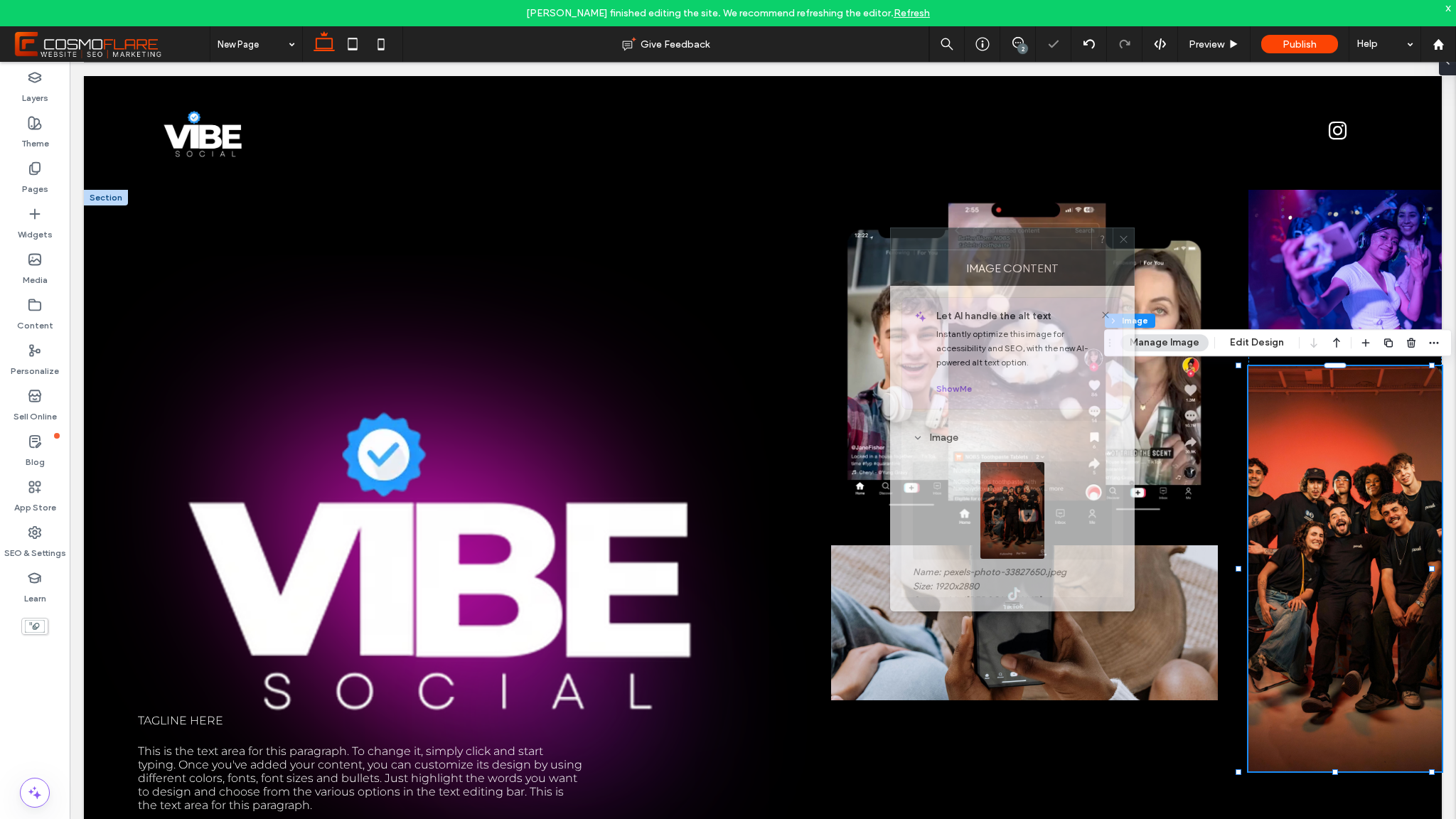
drag, startPoint x: 1273, startPoint y: 239, endPoint x: 966, endPoint y: 249, distance: 307.2
click at [966, 249] on div at bounding box center [991, 238] width 201 height 21
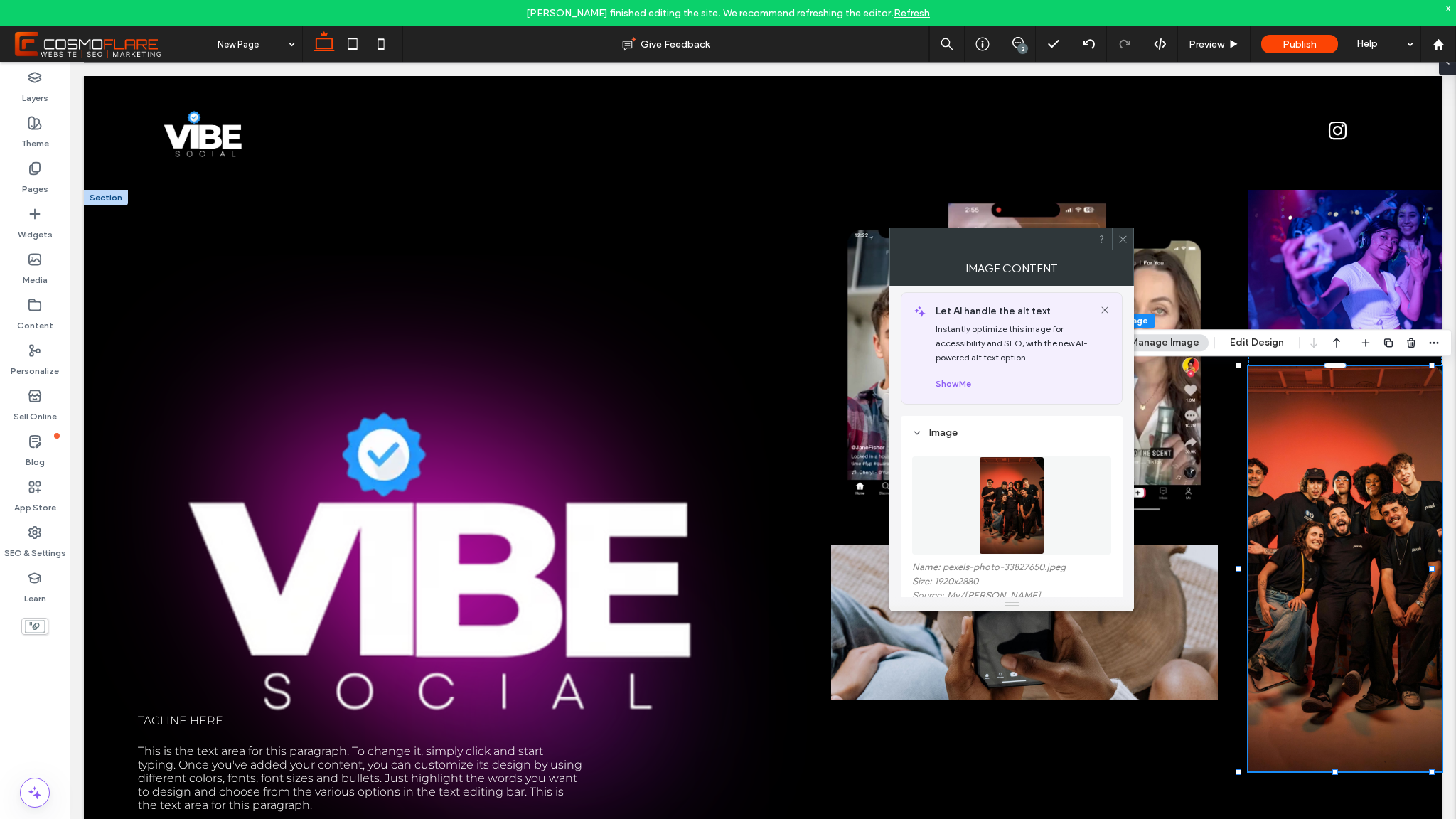
scroll to position [6, 0]
click at [928, 434] on div "Image" at bounding box center [1012, 432] width 199 height 12
click at [951, 427] on div "Image" at bounding box center [1012, 430] width 199 height 12
click at [1037, 487] on img at bounding box center [1012, 502] width 66 height 98
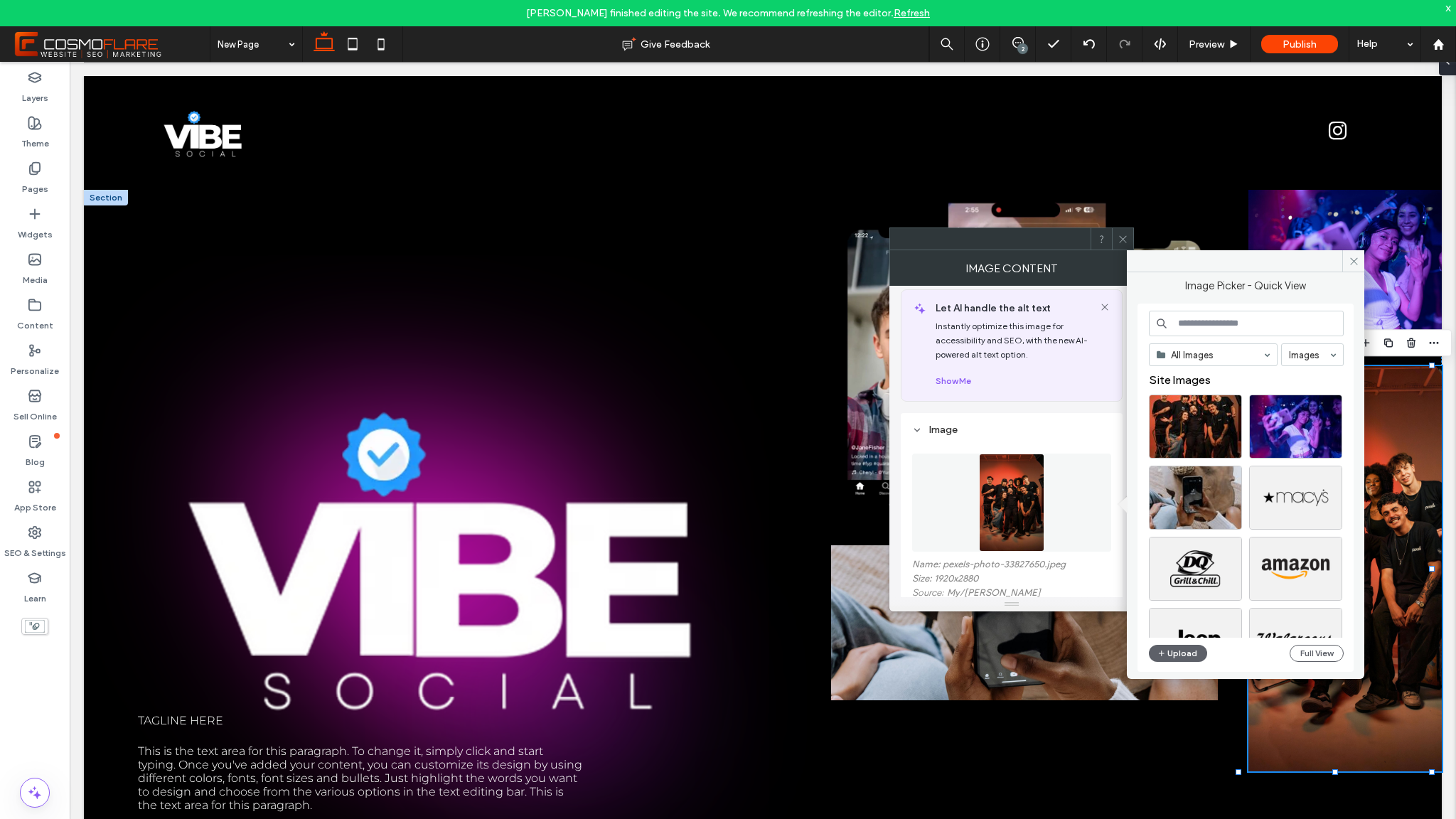
click at [1228, 325] on input at bounding box center [1247, 323] width 195 height 26
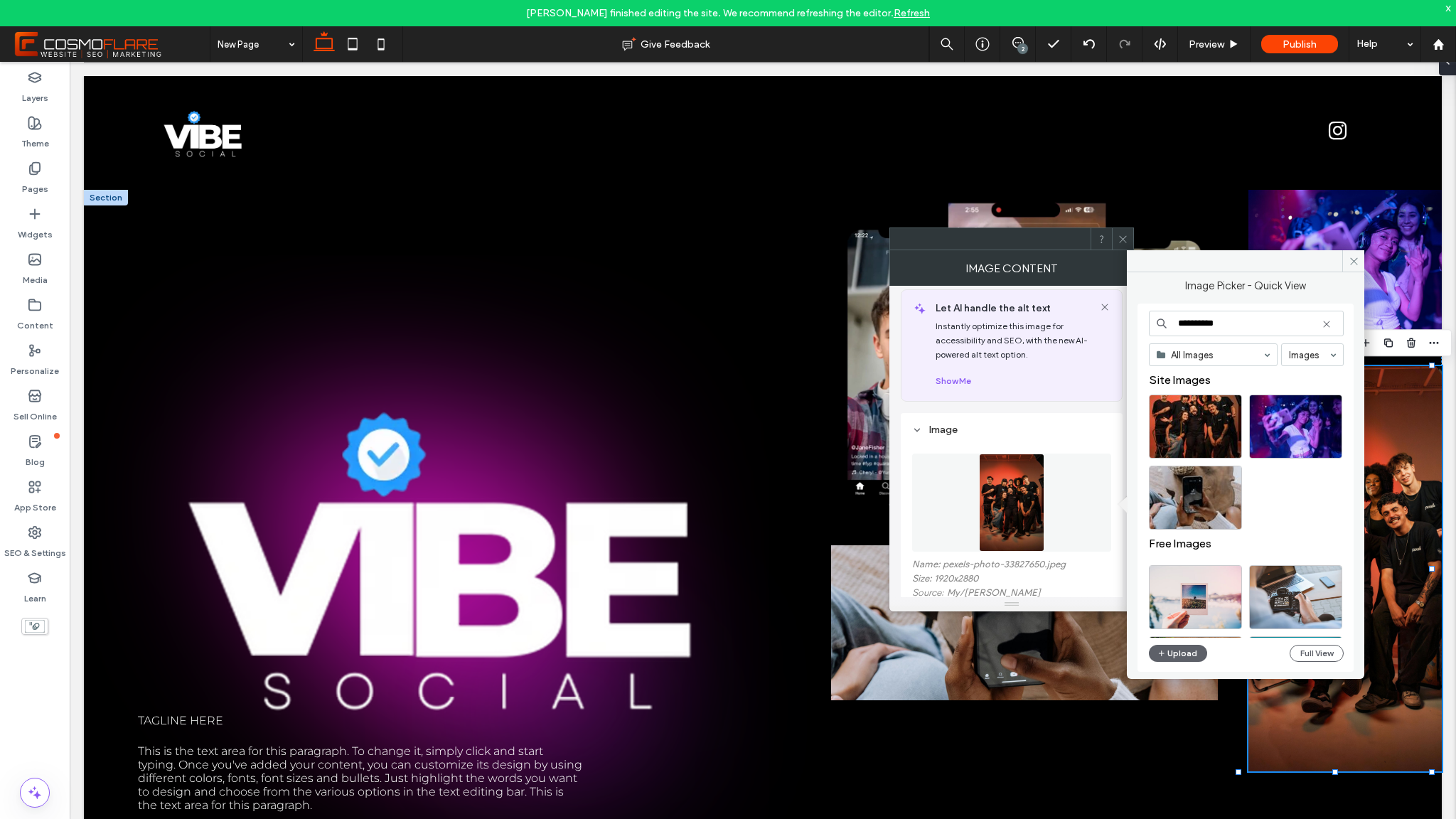
type input "**********"
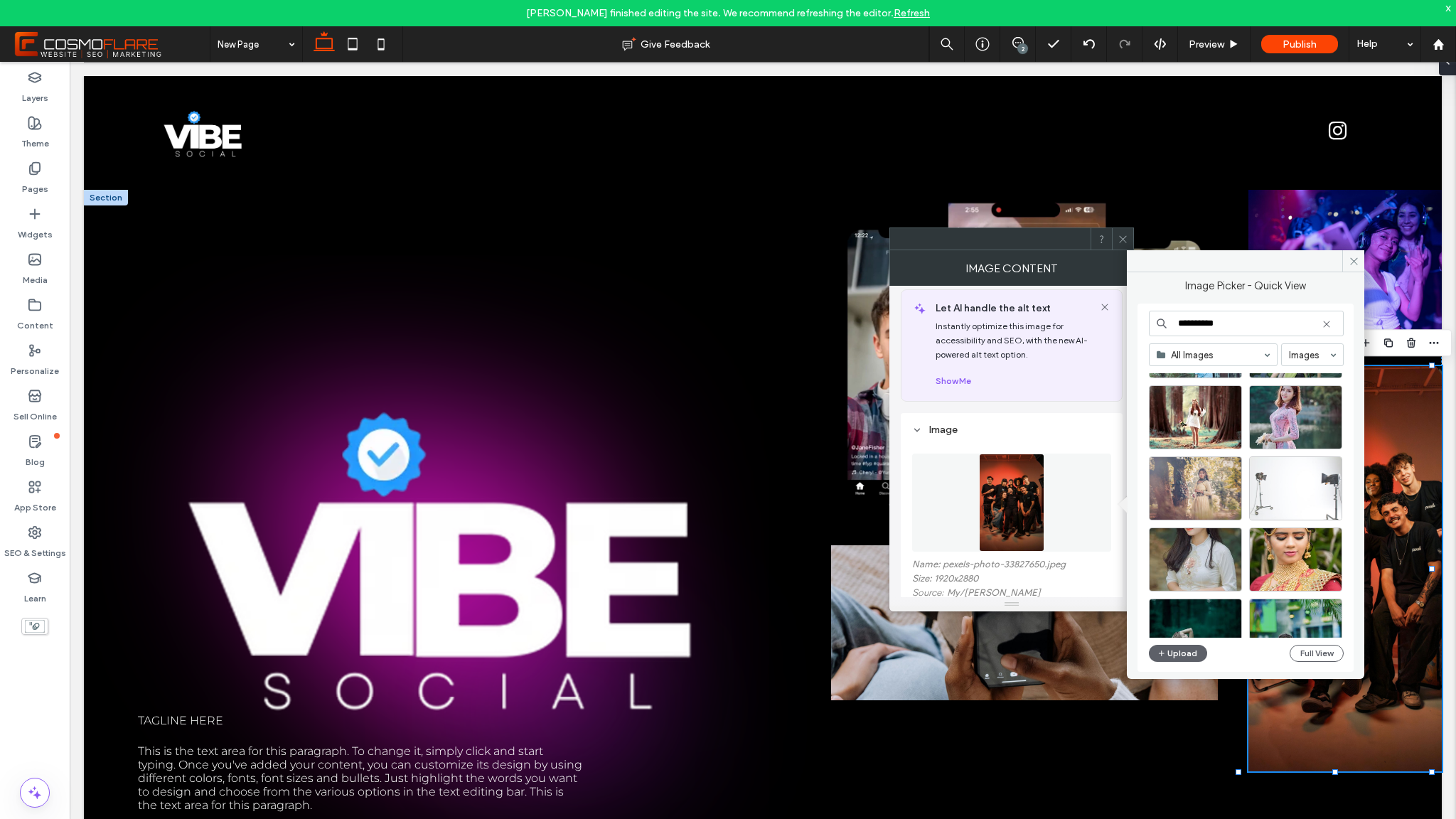
scroll to position [509, 0]
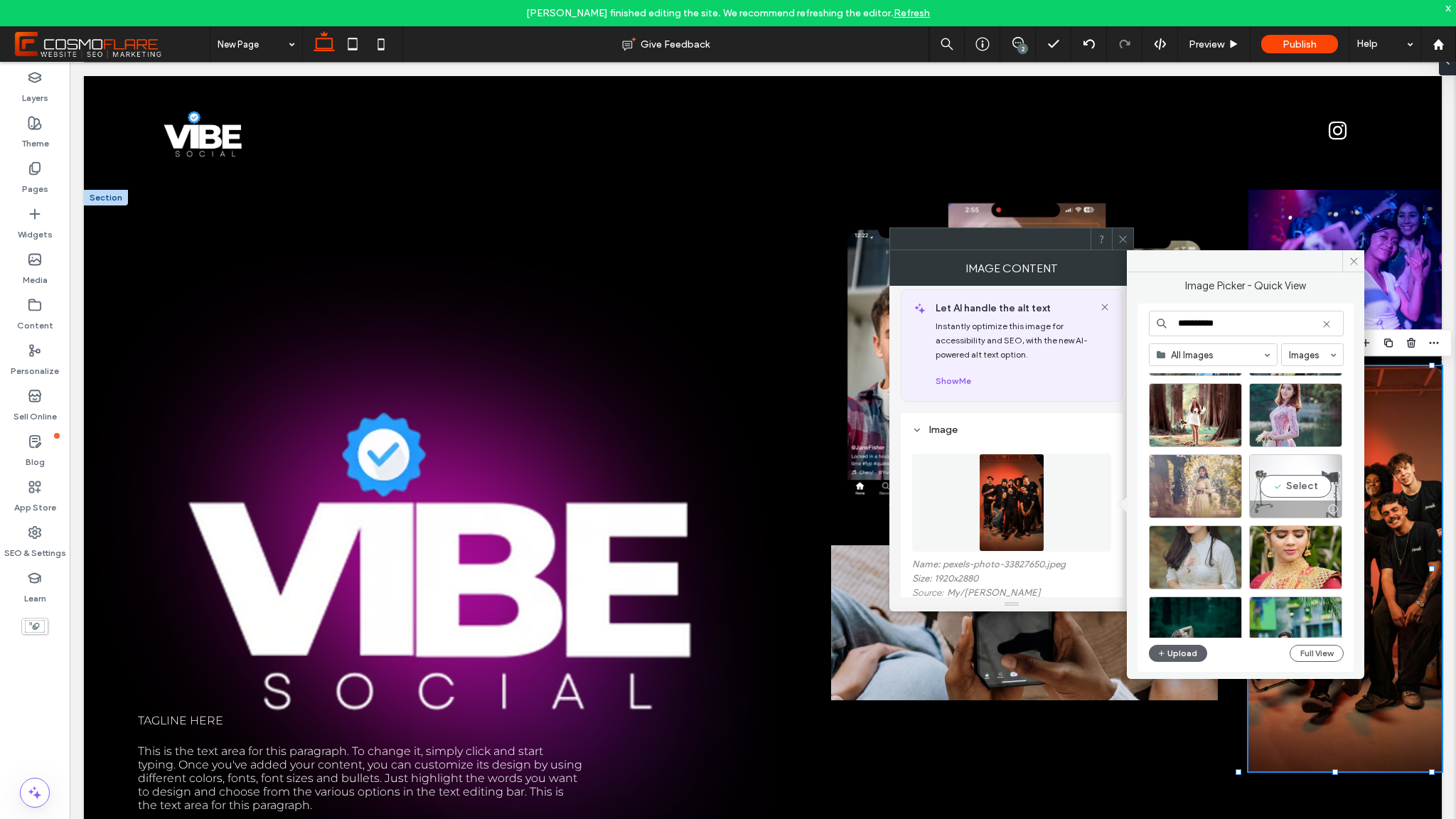
click at [1301, 495] on div "Select" at bounding box center [1296, 486] width 93 height 64
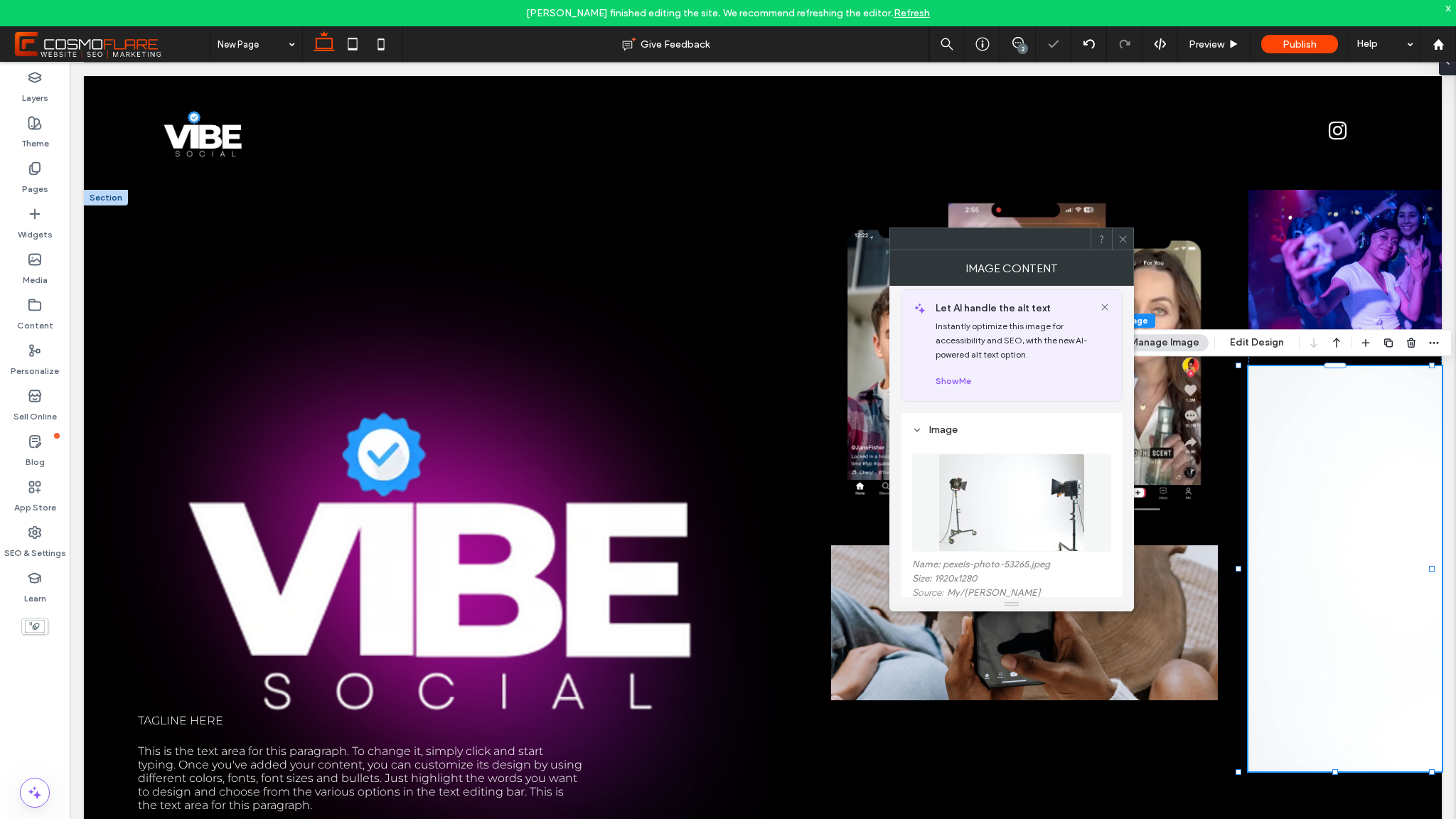
click at [1019, 482] on img at bounding box center [1011, 502] width 147 height 98
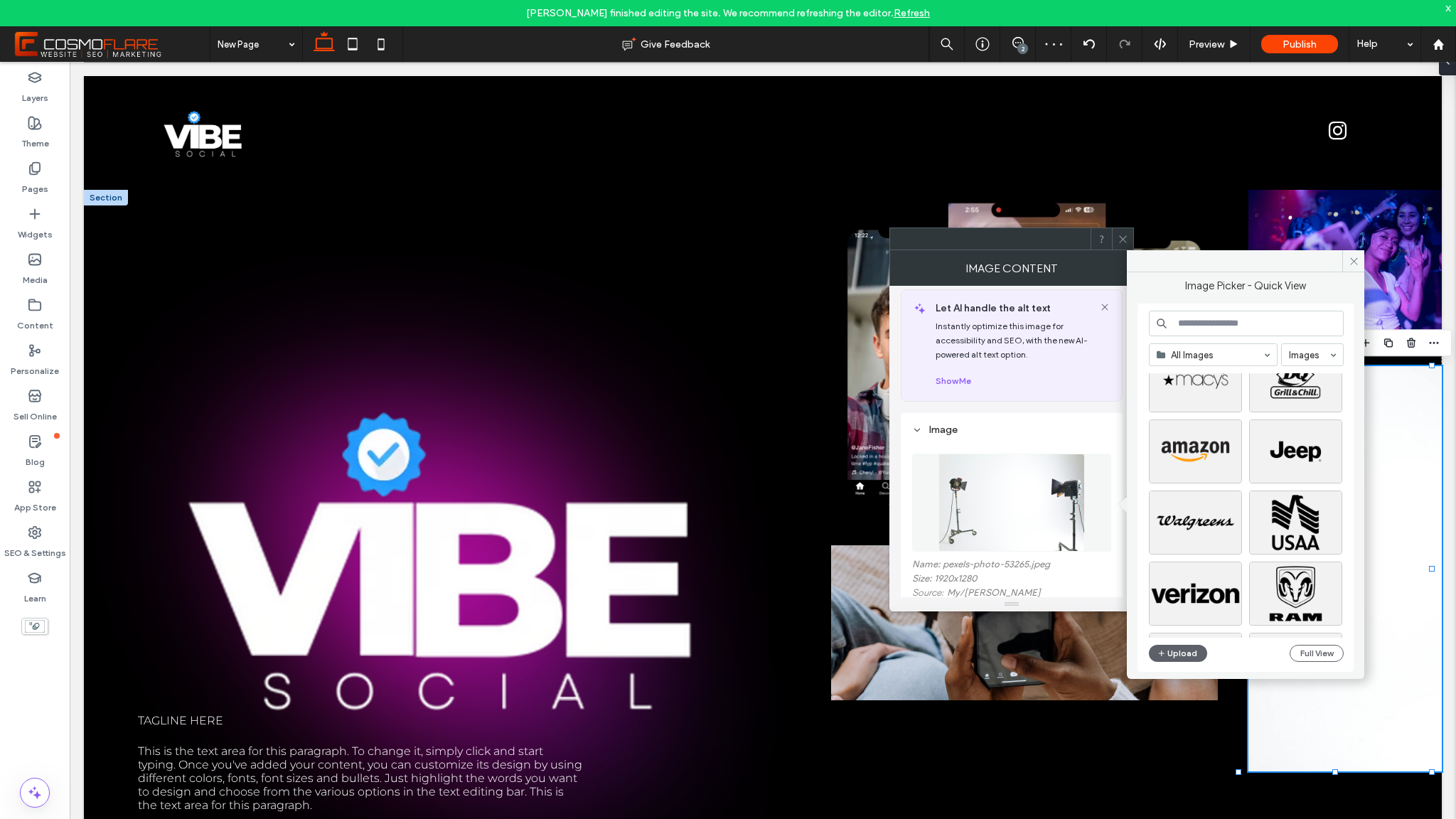
scroll to position [0, 0]
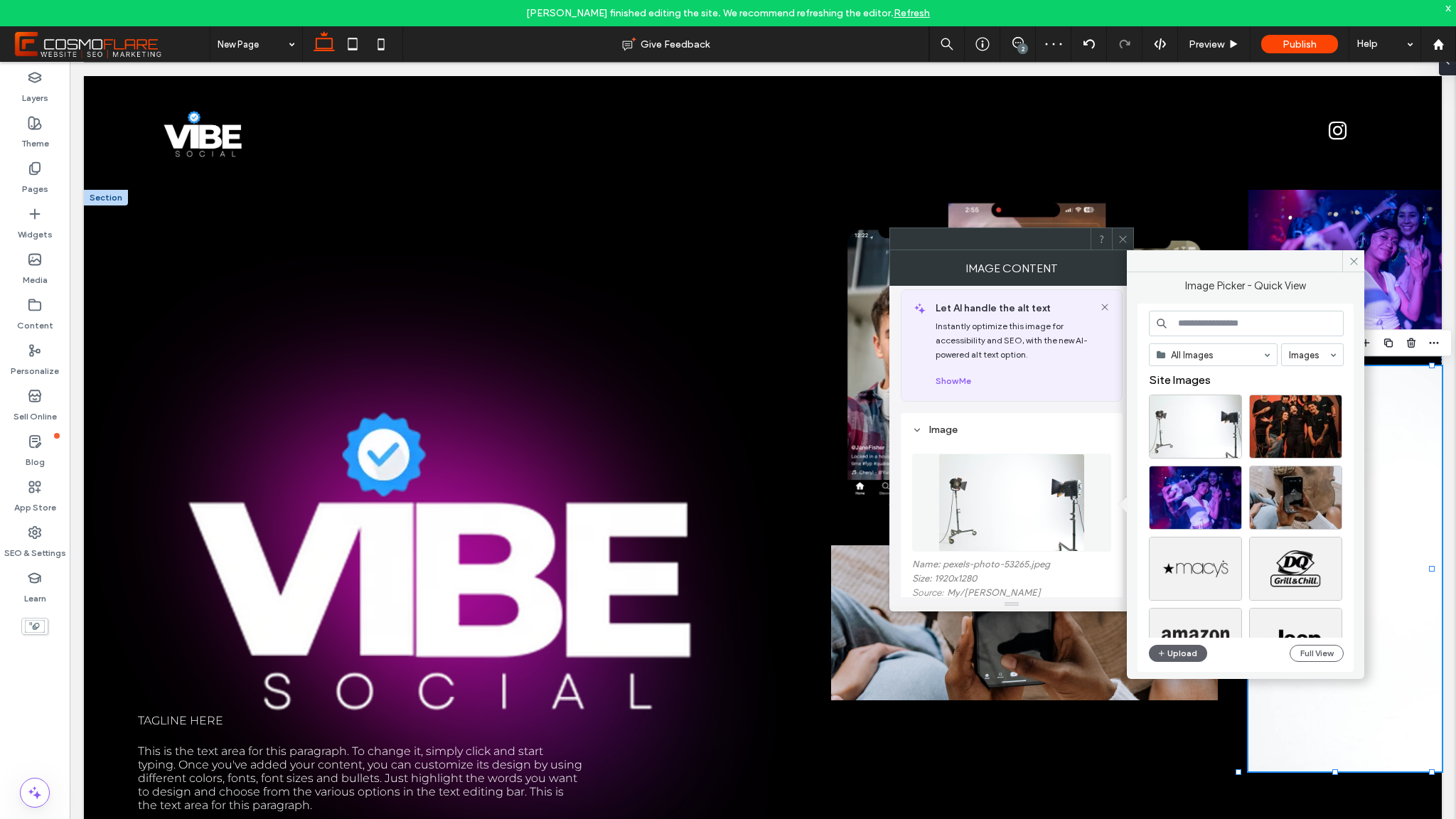
click at [1230, 320] on input at bounding box center [1247, 323] width 195 height 26
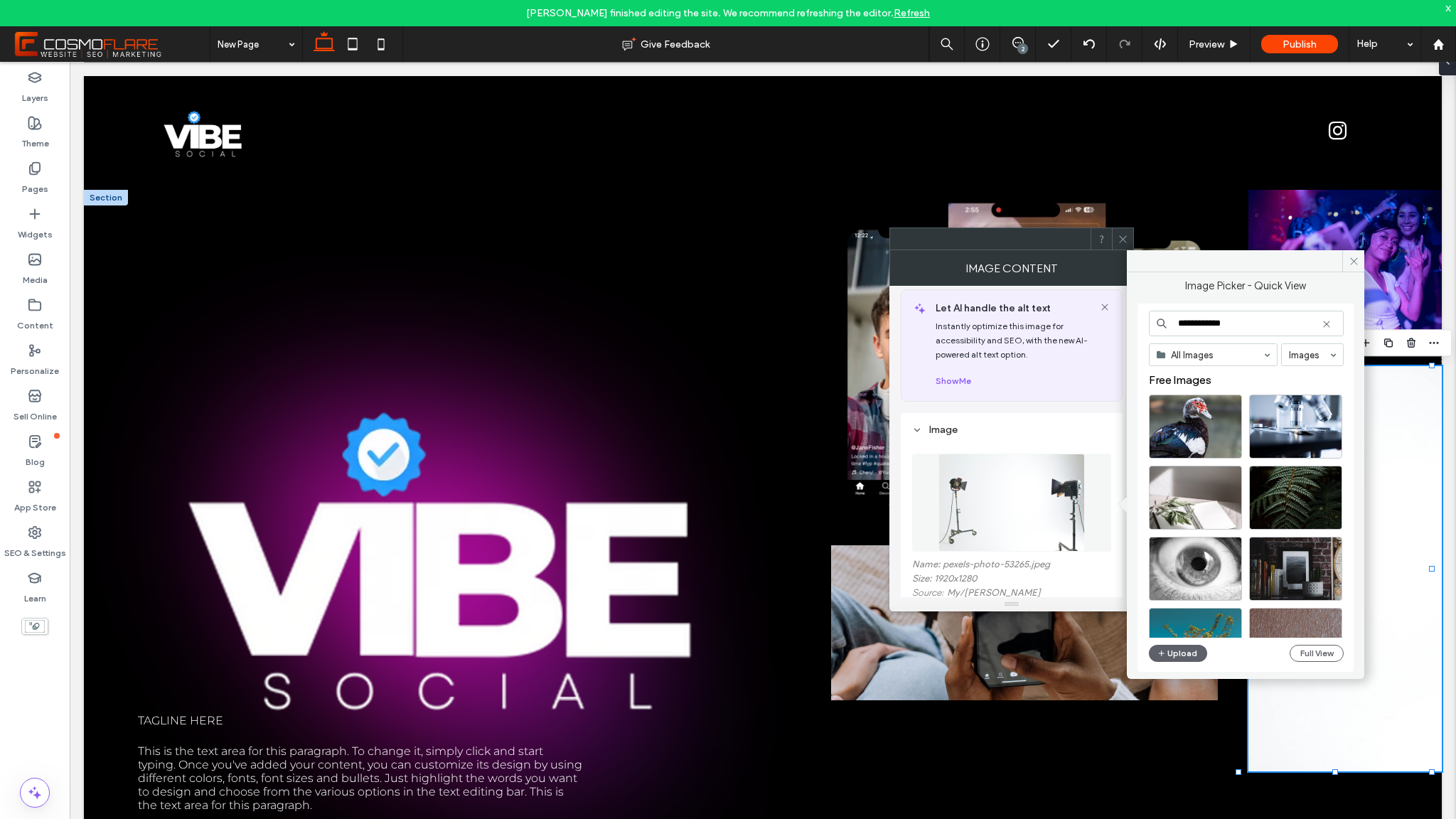
type input "**********"
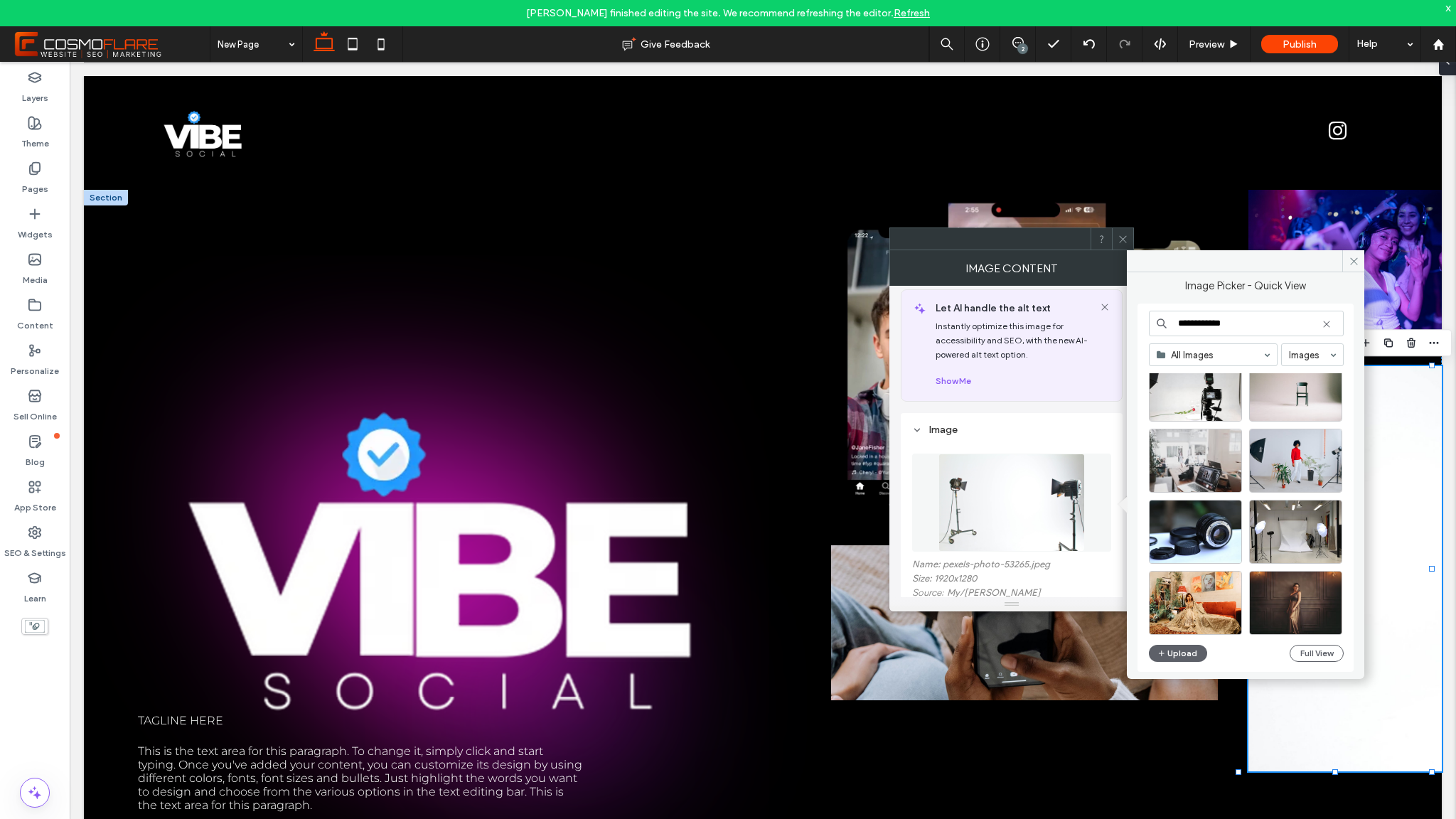
scroll to position [108, 0]
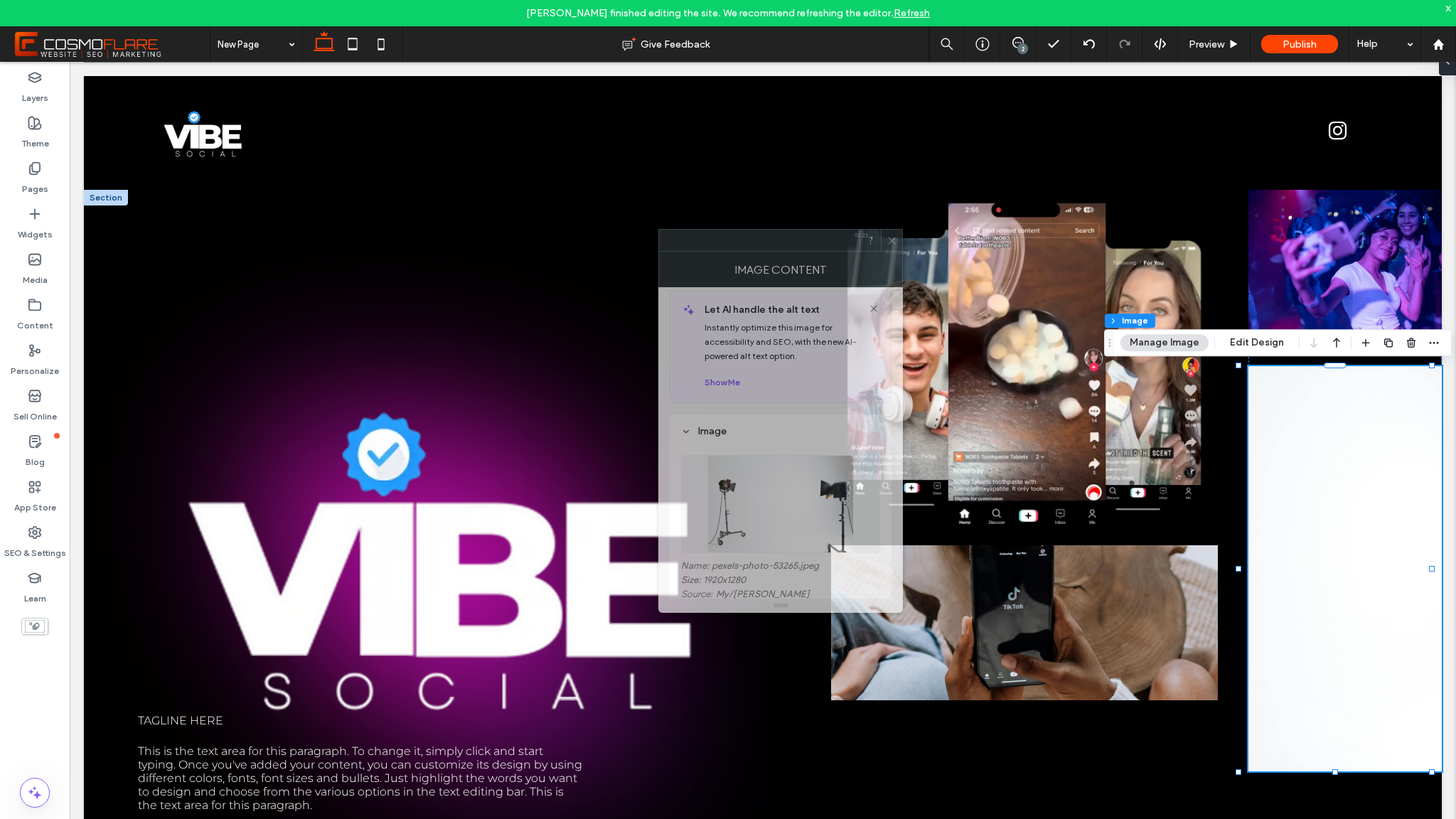
drag, startPoint x: 1008, startPoint y: 250, endPoint x: 807, endPoint y: 254, distance: 201.0
click at [807, 254] on div "Image Content" at bounding box center [781, 269] width 245 height 35
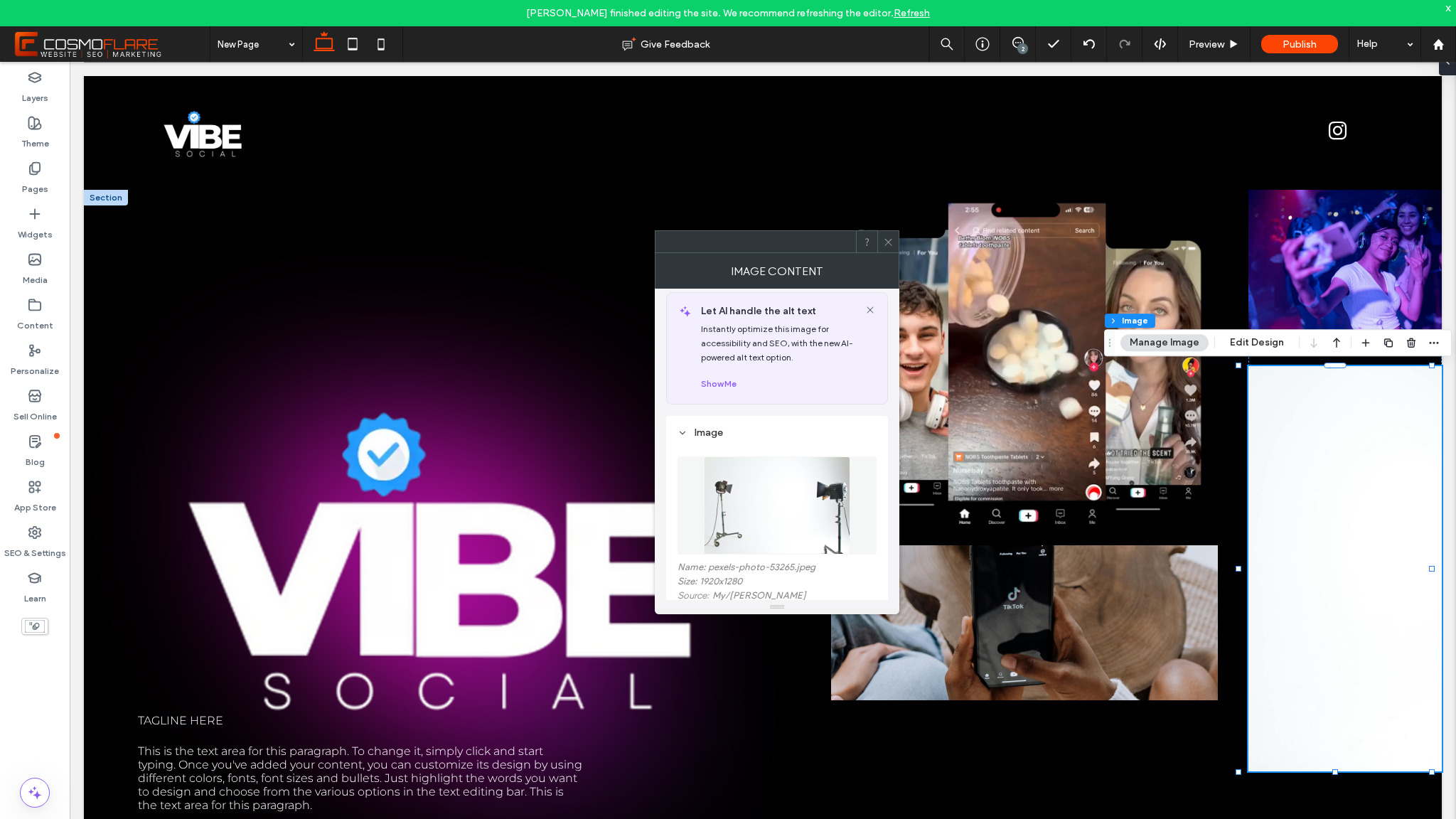
click at [792, 475] on img at bounding box center [777, 505] width 147 height 98
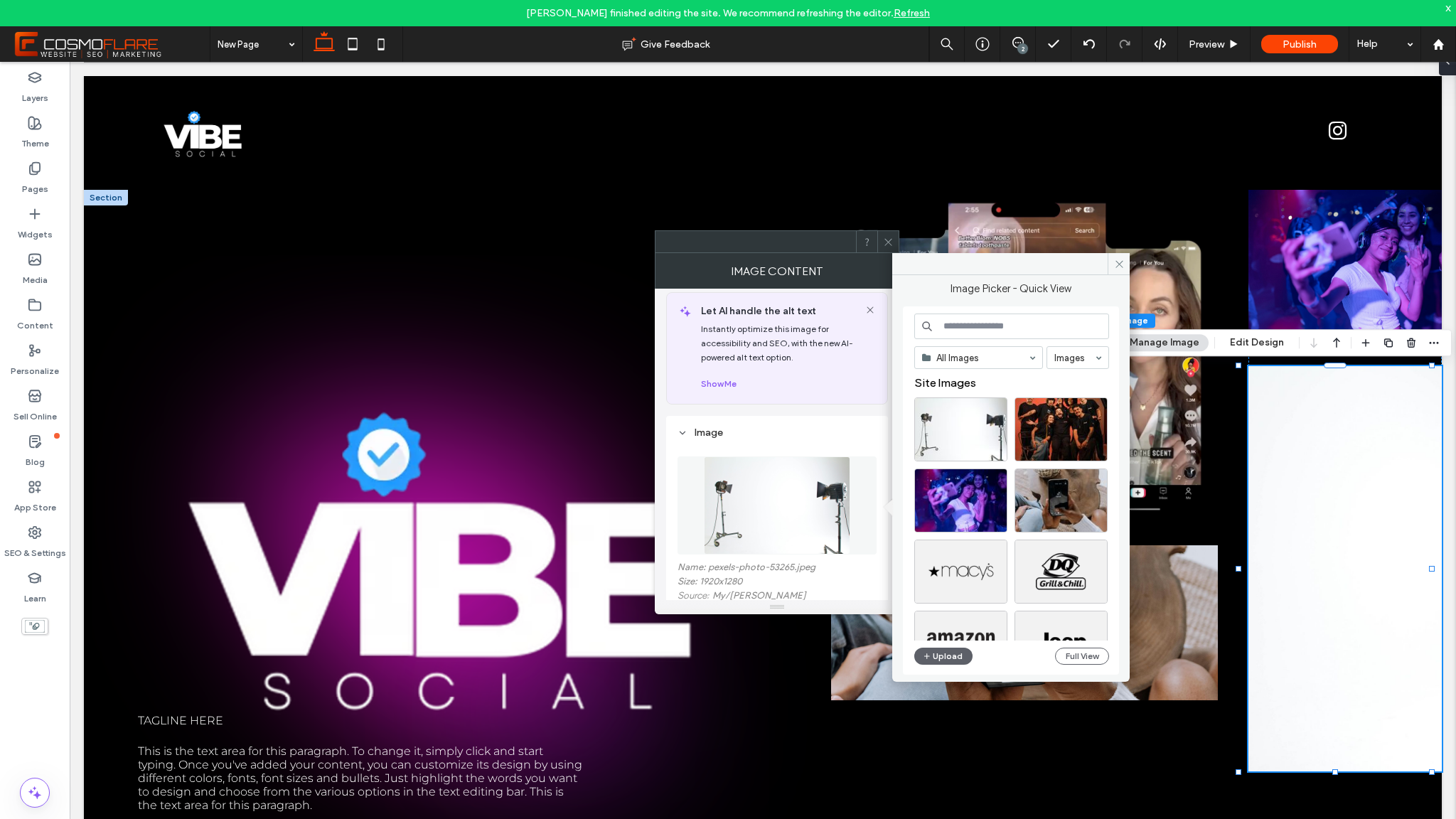
click at [1016, 325] on input at bounding box center [1012, 326] width 195 height 26
type input "**********"
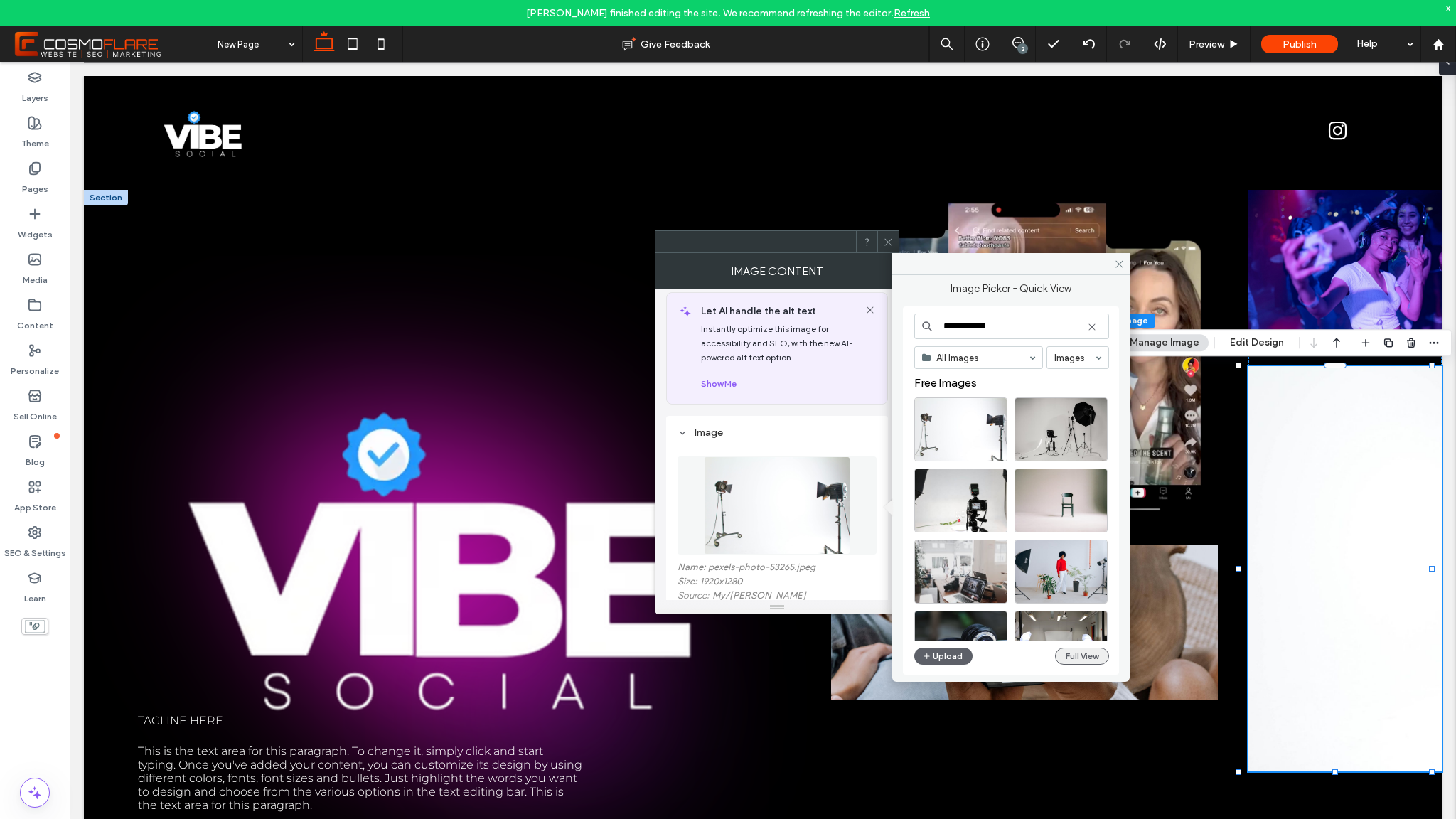
click at [1097, 662] on button "Full View" at bounding box center [1081, 656] width 54 height 17
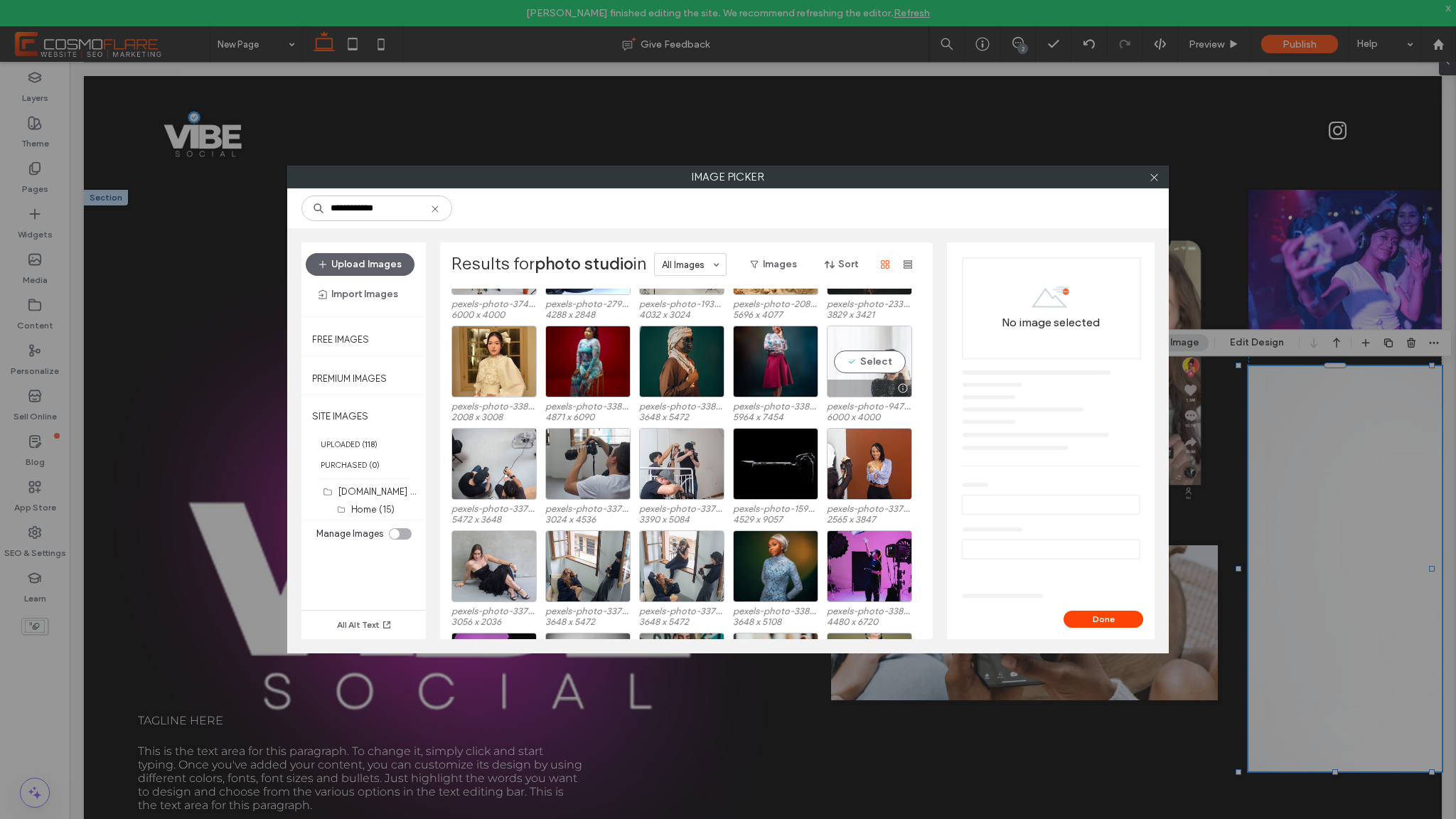
scroll to position [202, 0]
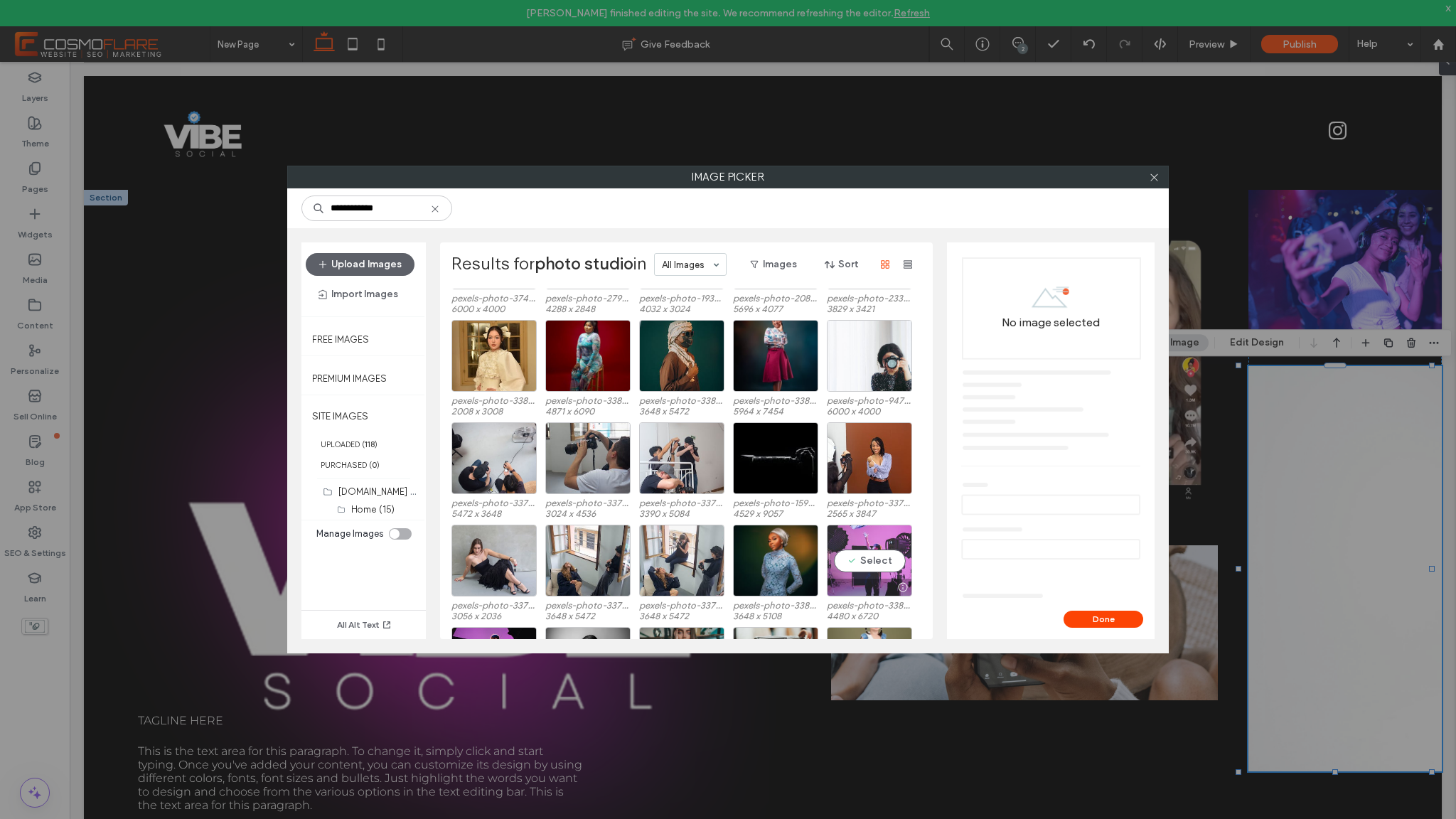
click at [881, 549] on div "Select" at bounding box center [870, 560] width 86 height 72
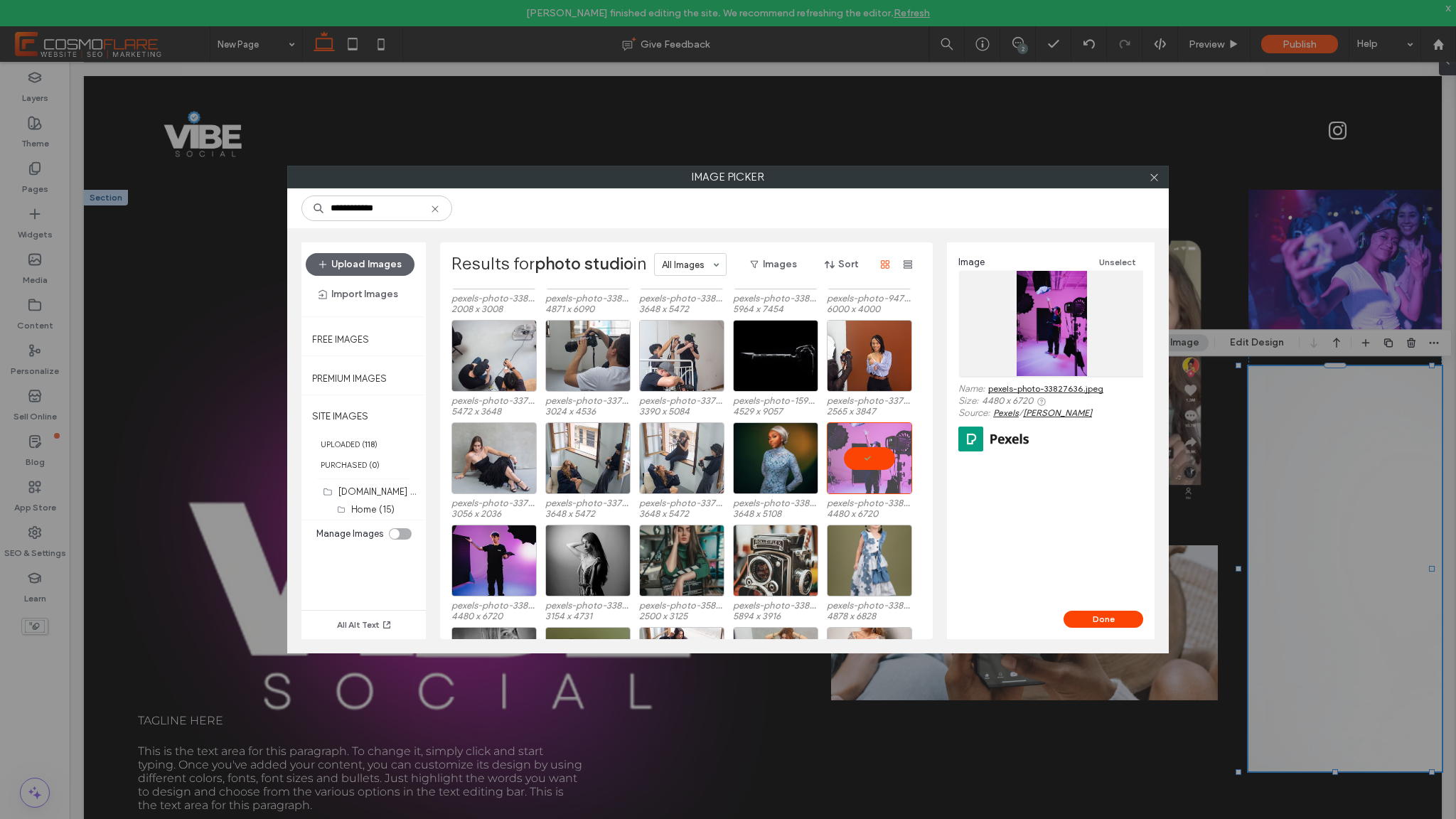
scroll to position [328, 0]
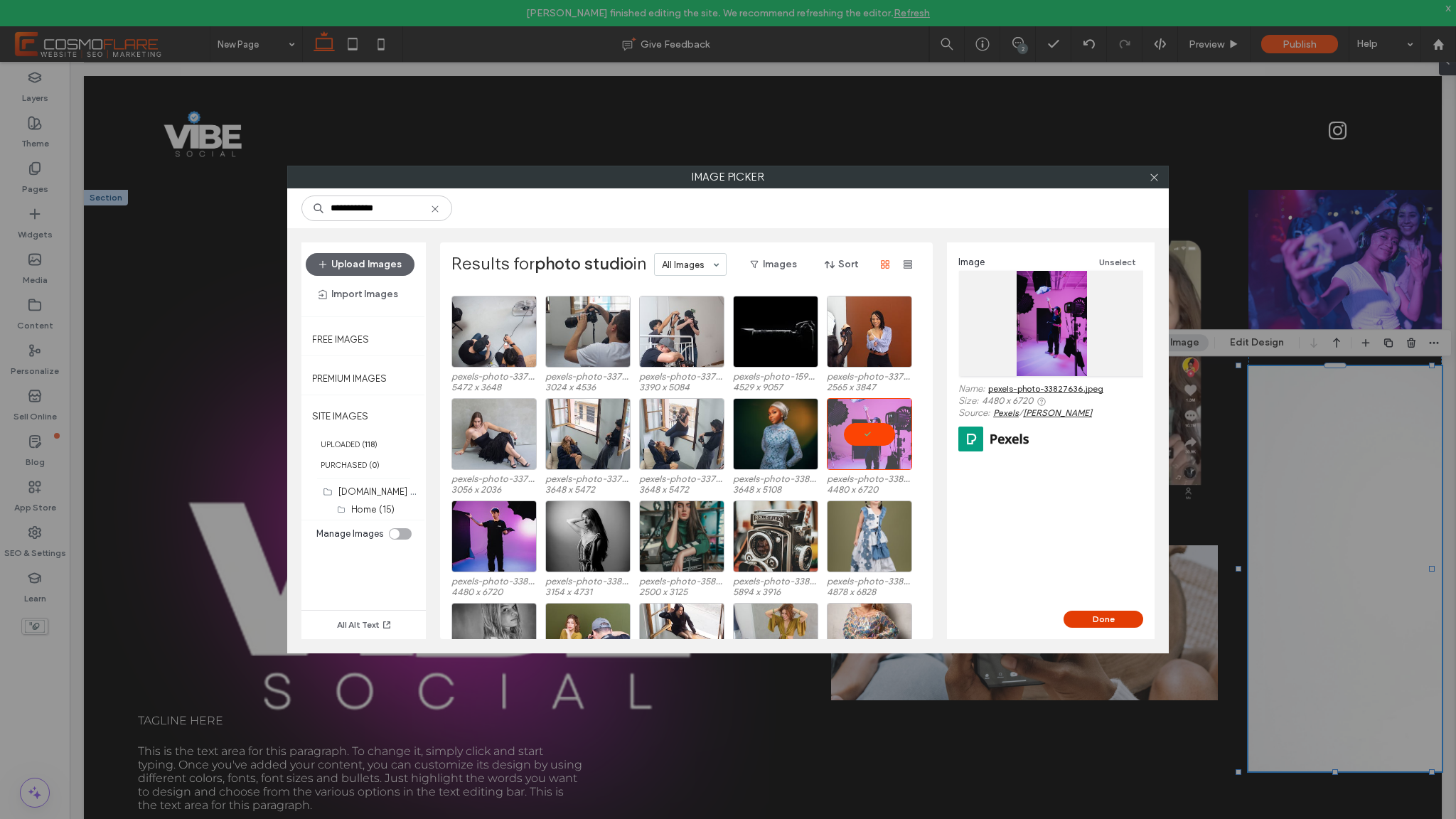
click at [1131, 616] on button "Done" at bounding box center [1103, 619] width 80 height 17
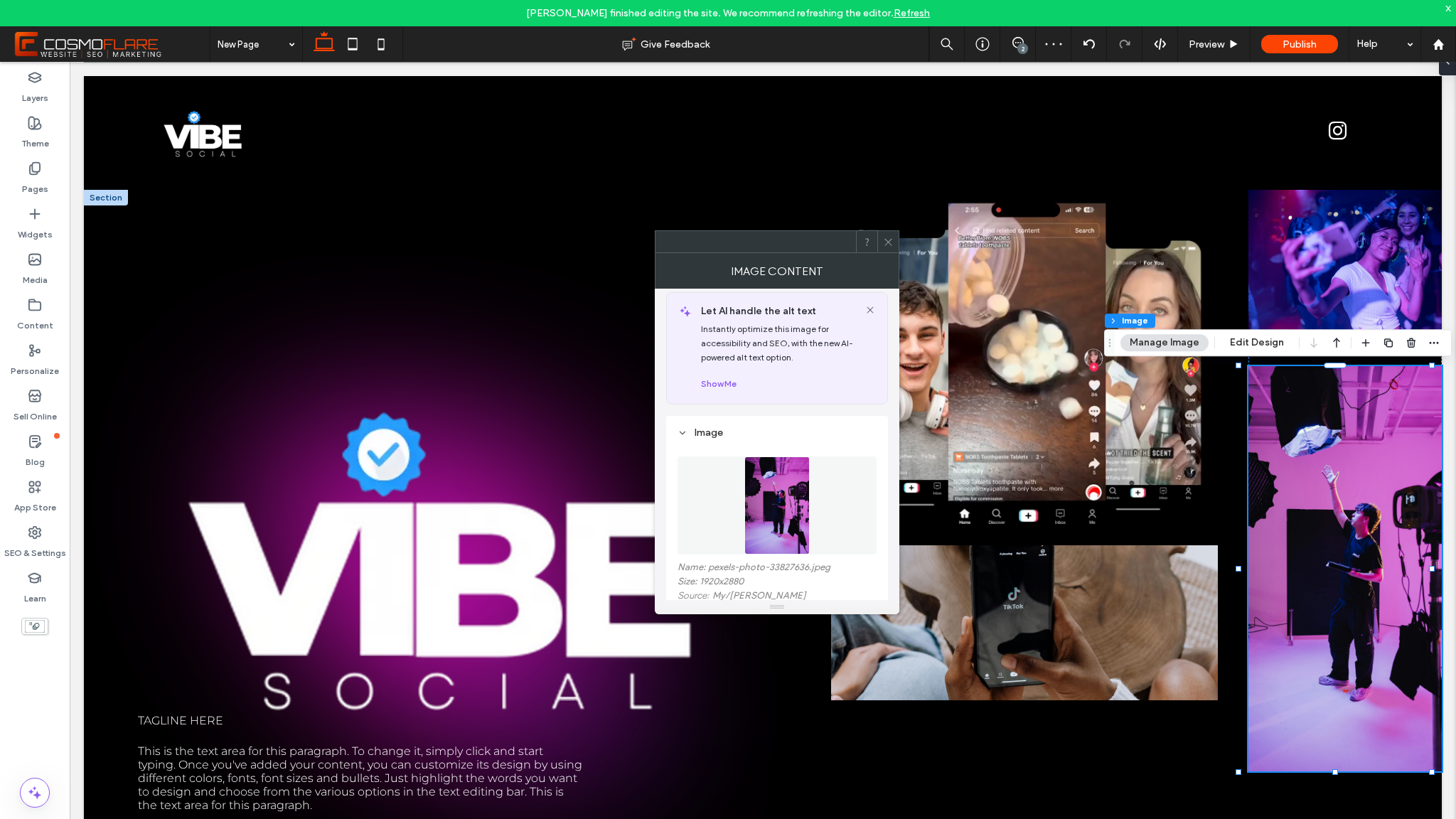
click at [888, 233] on span at bounding box center [888, 241] width 10 height 21
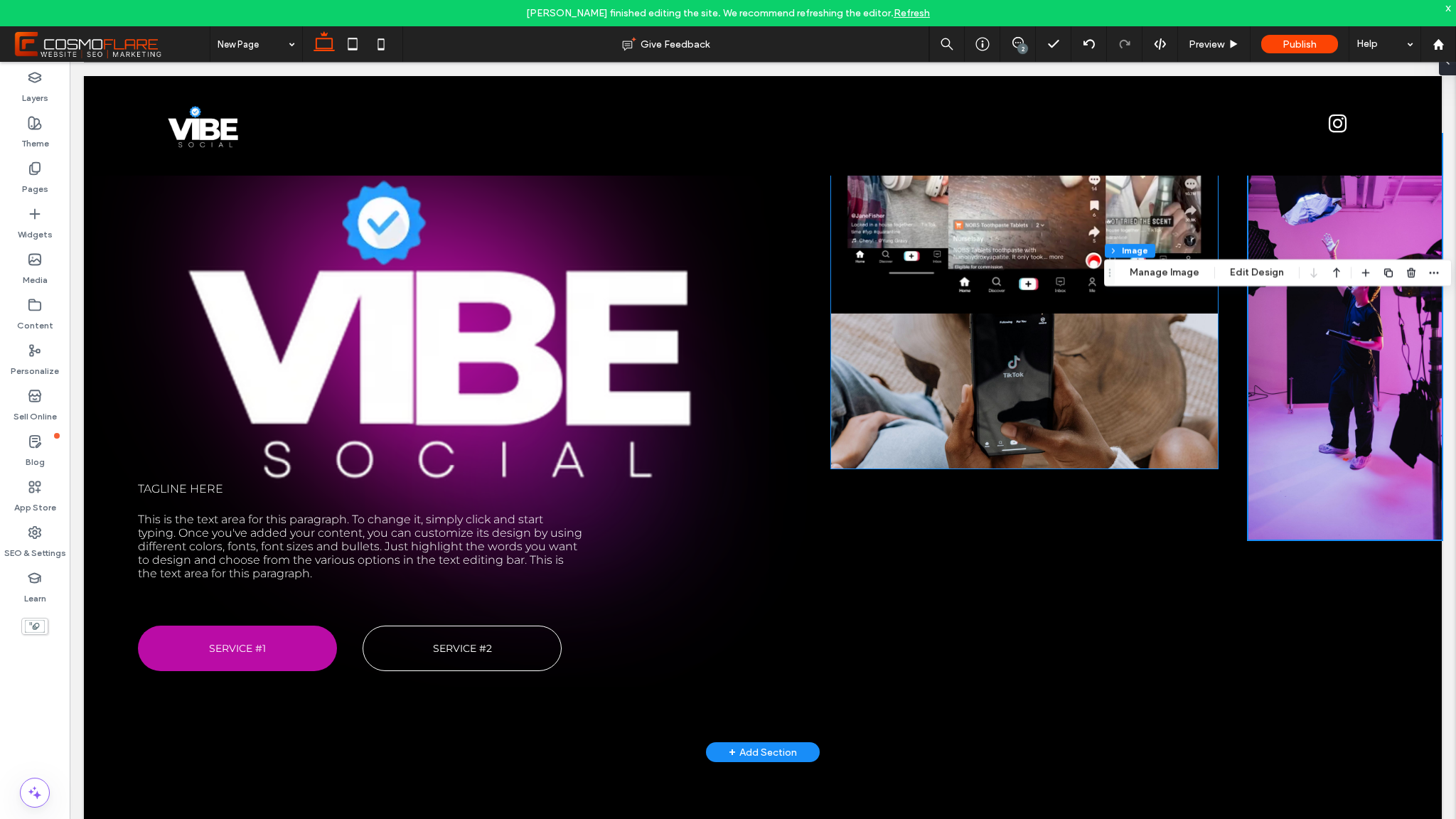
scroll to position [0, 0]
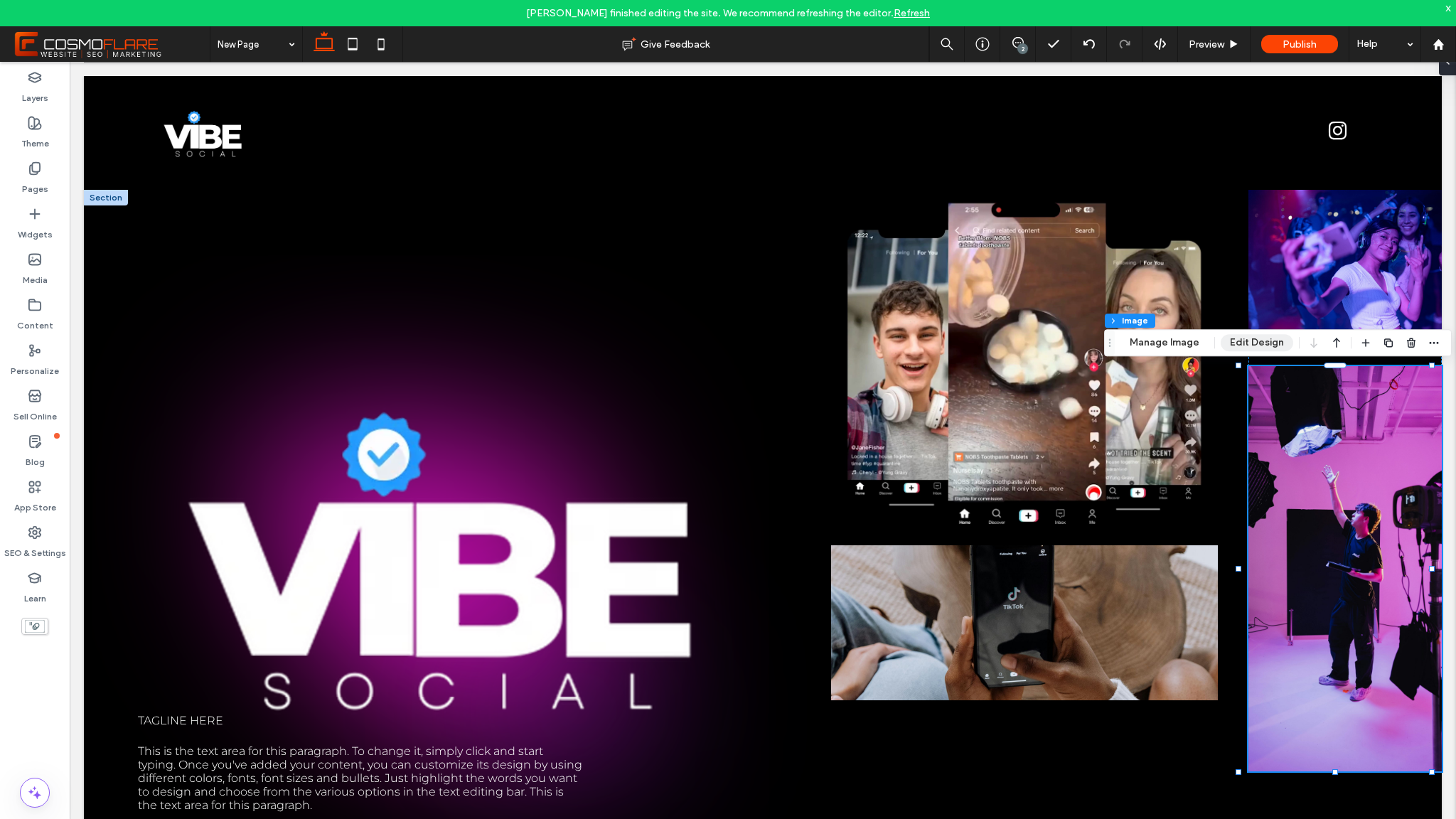
click at [1259, 347] on button "Edit Design" at bounding box center [1257, 342] width 72 height 17
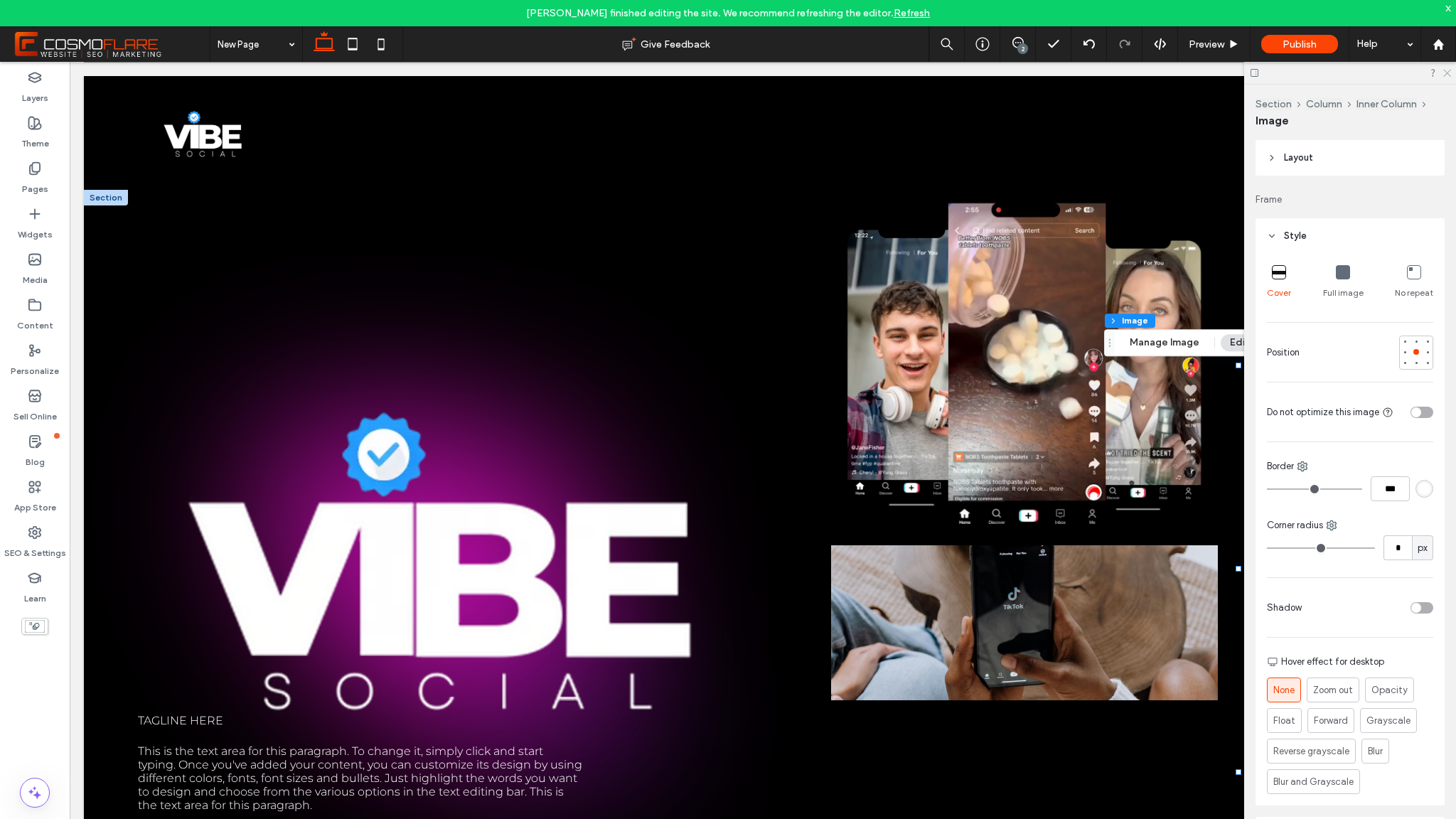
click at [1443, 69] on icon at bounding box center [1446, 72] width 10 height 10
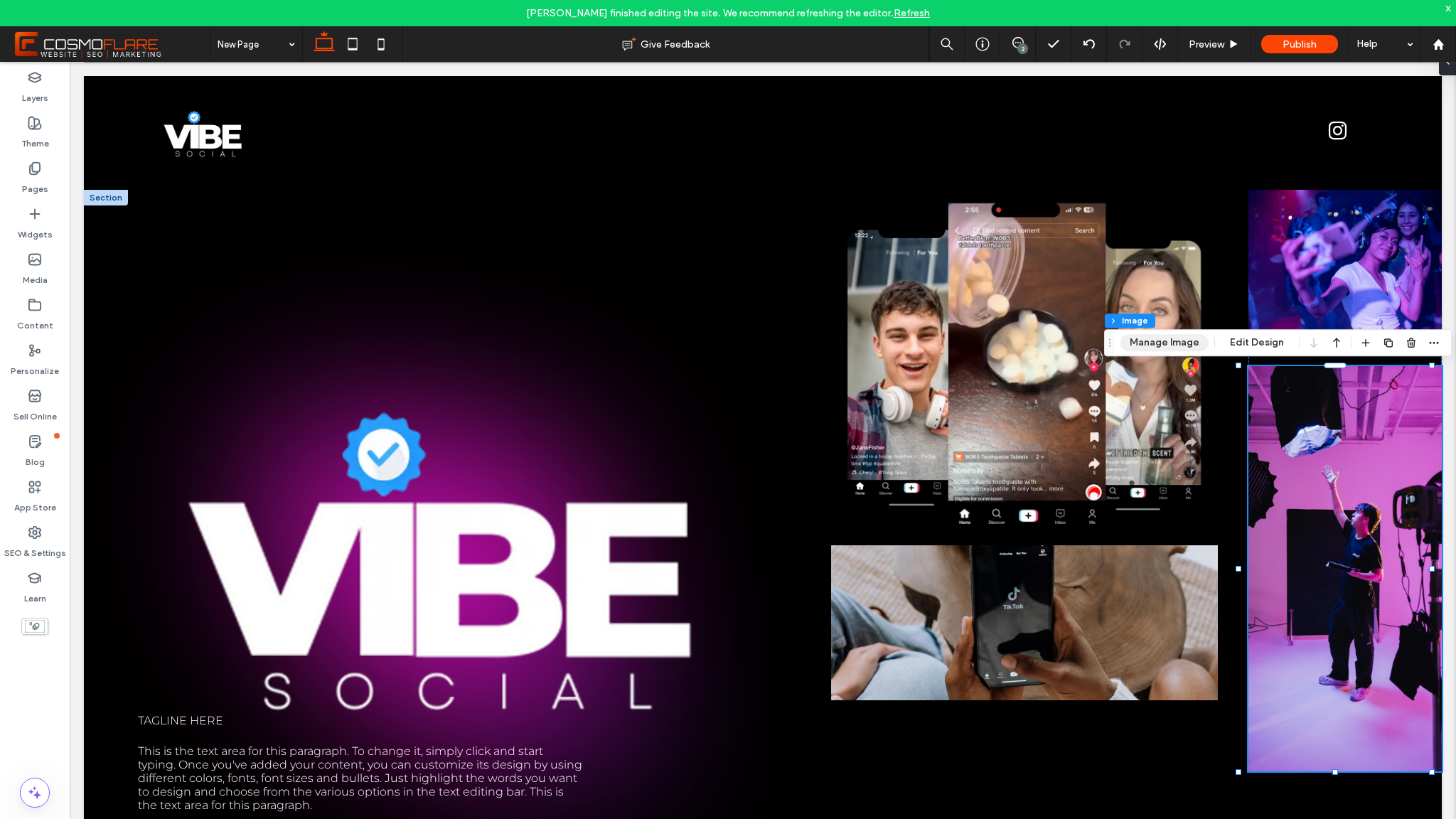
click at [1167, 345] on button "Manage Image" at bounding box center [1165, 342] width 89 height 17
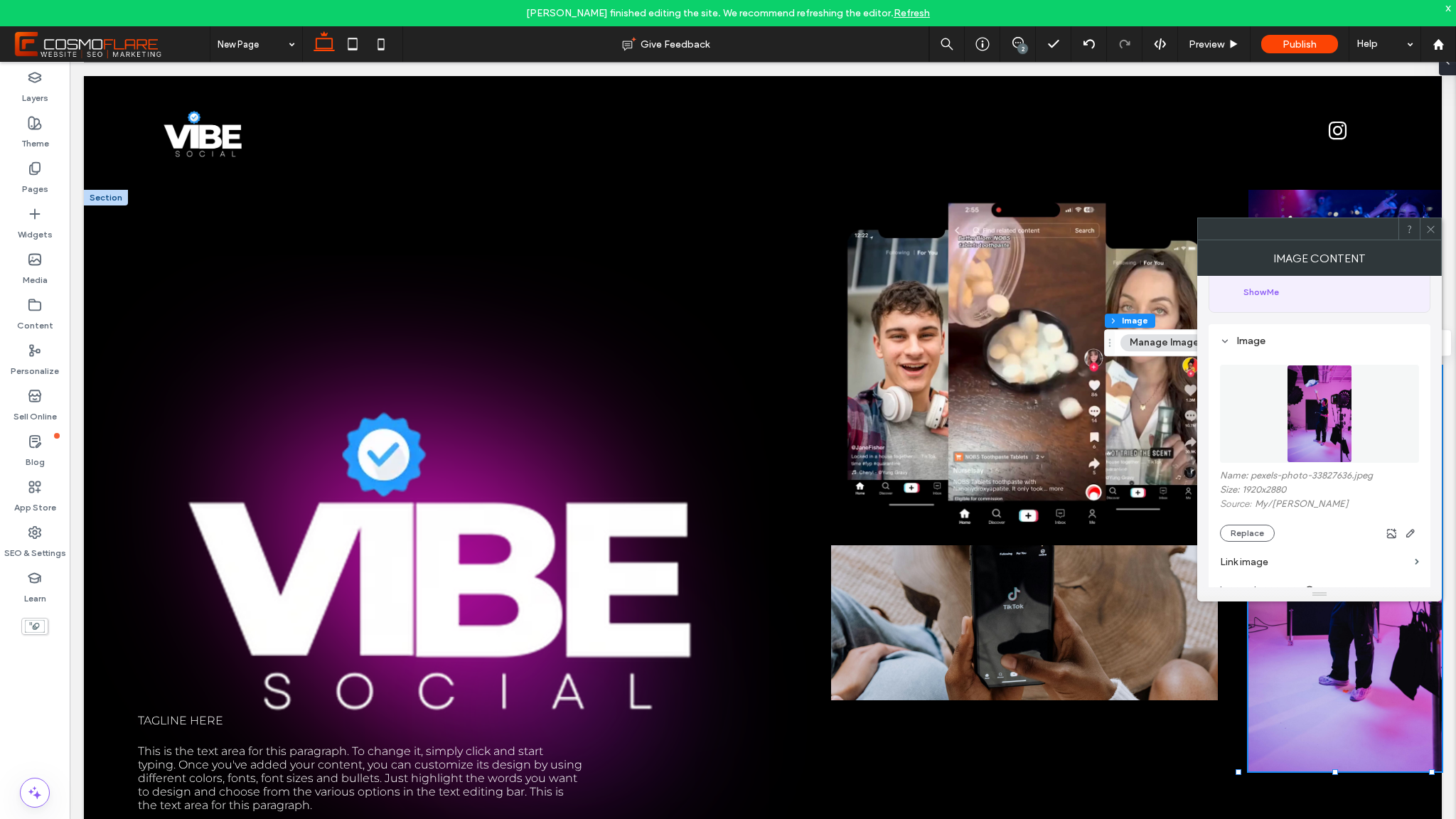
scroll to position [234, 0]
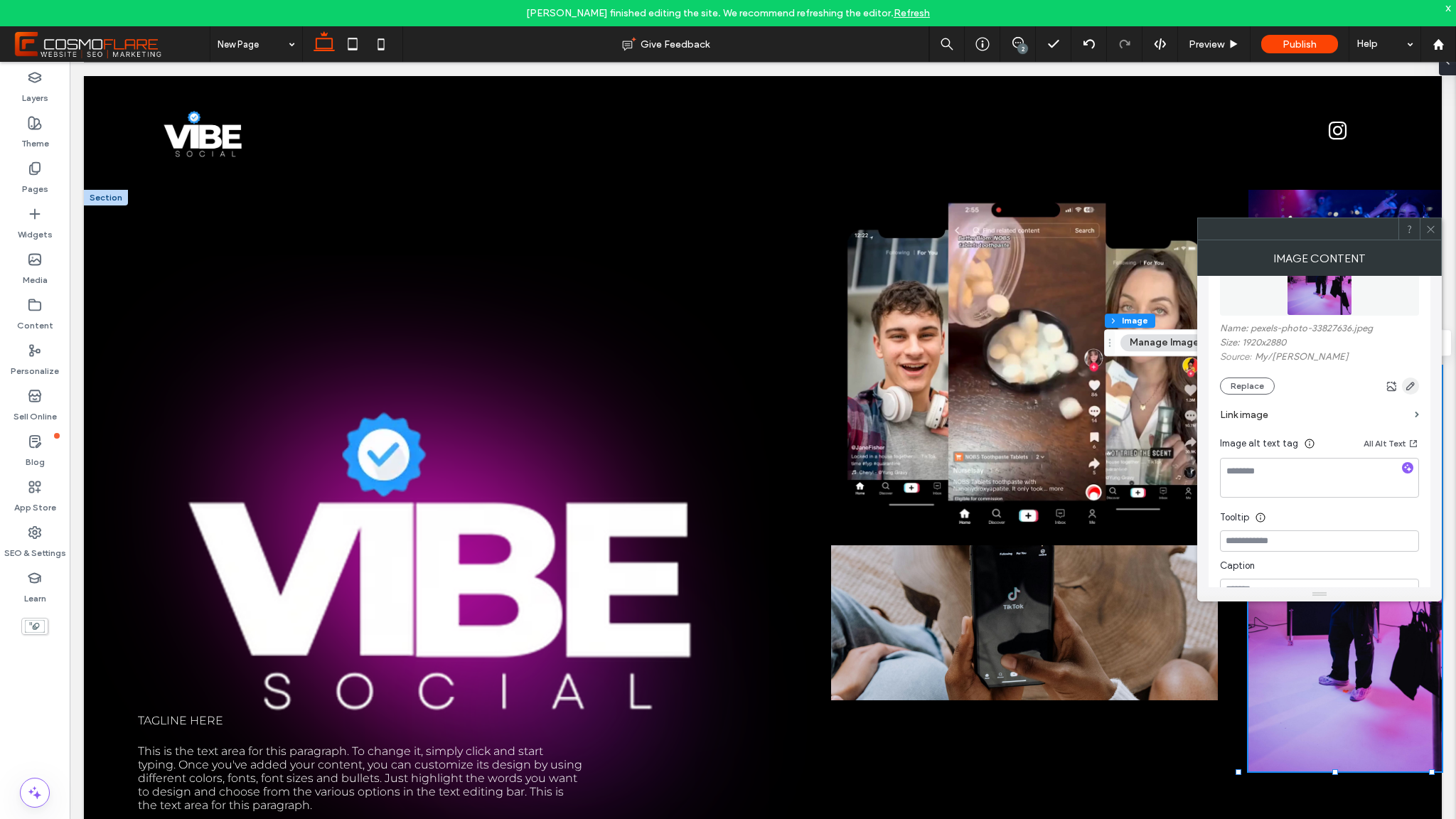
click at [1412, 390] on icon "button" at bounding box center [1410, 386] width 11 height 11
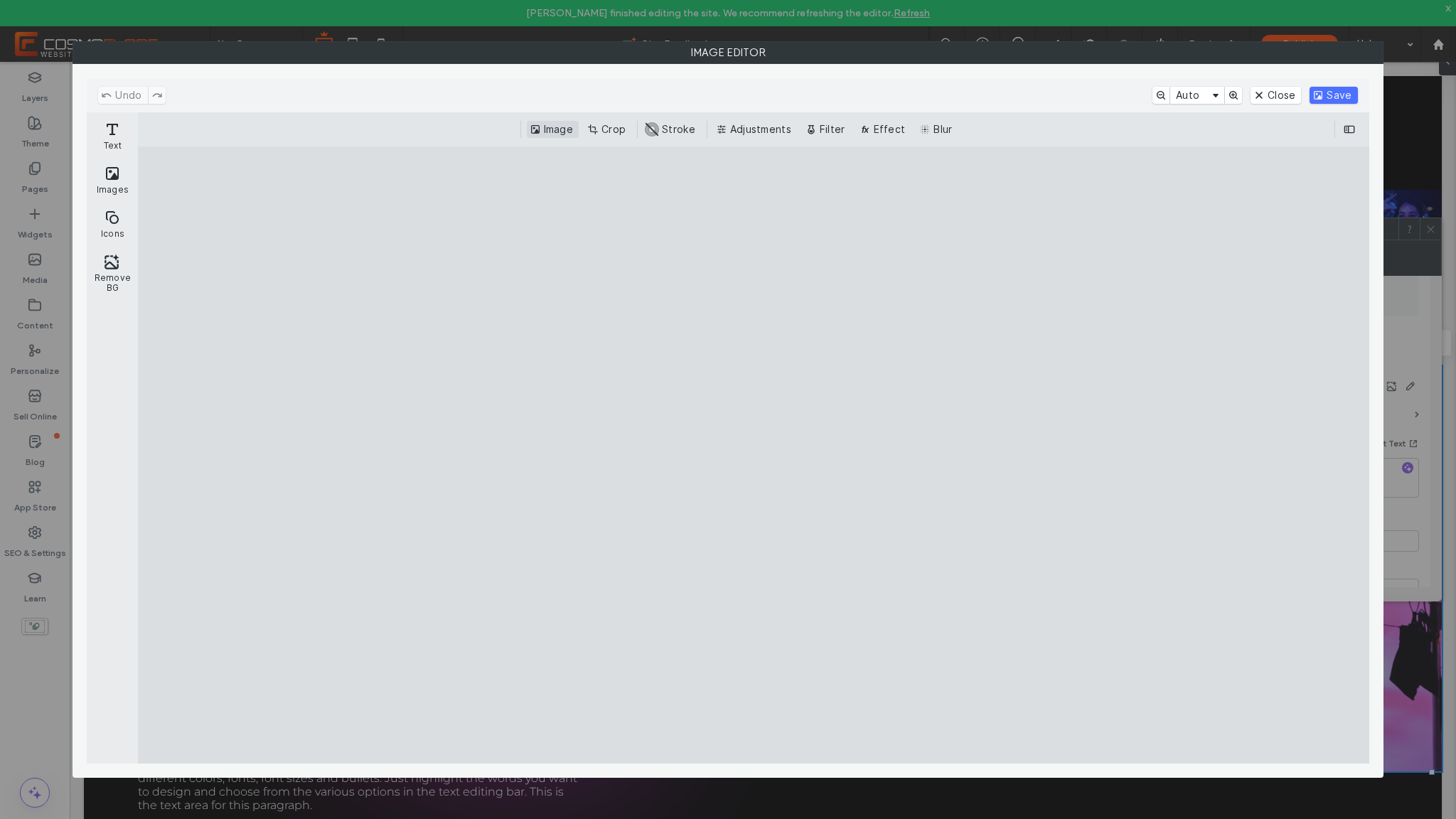
click at [550, 128] on button "Image" at bounding box center [552, 129] width 52 height 17
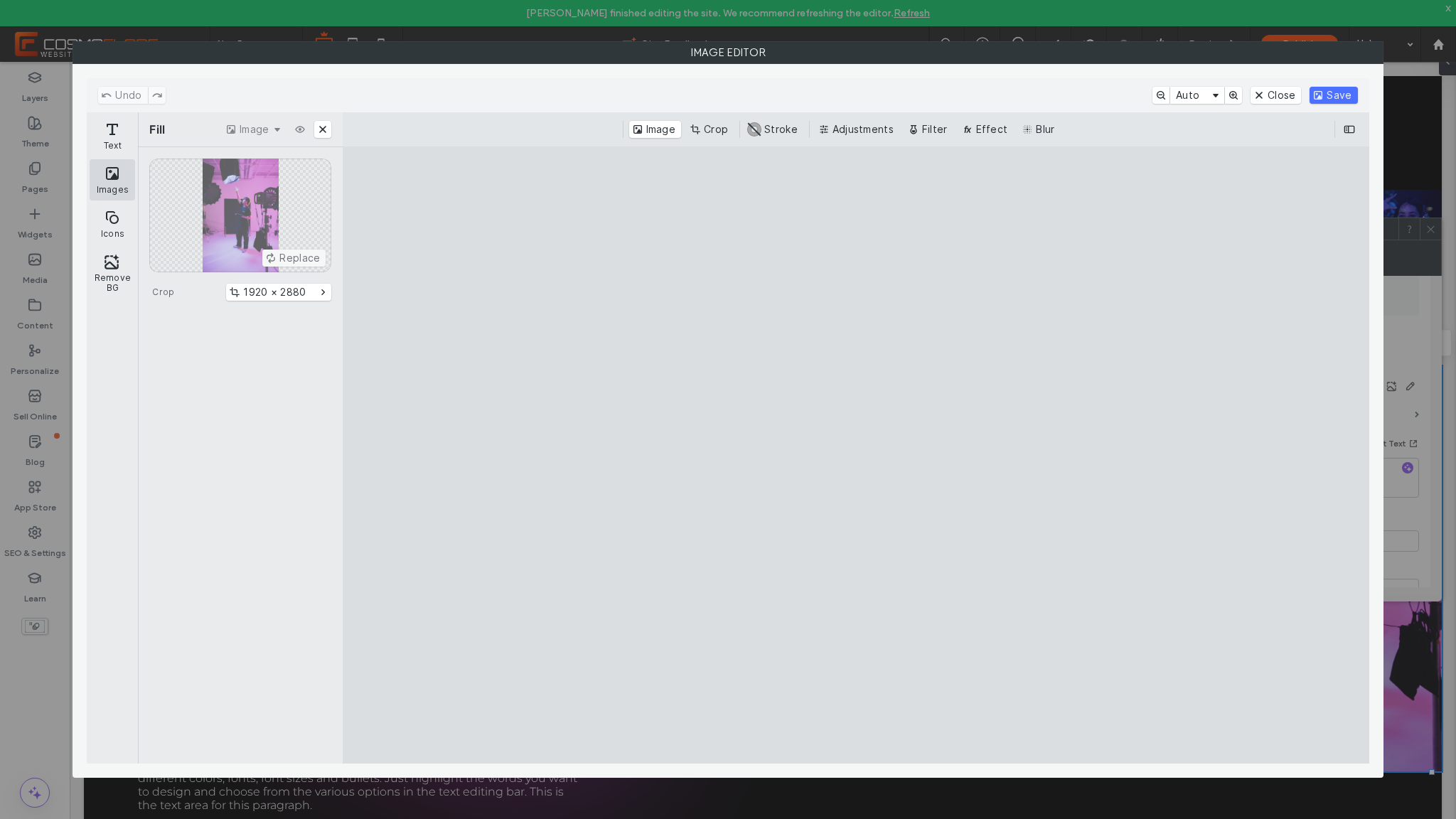
click at [105, 187] on button "Images" at bounding box center [112, 180] width 46 height 41
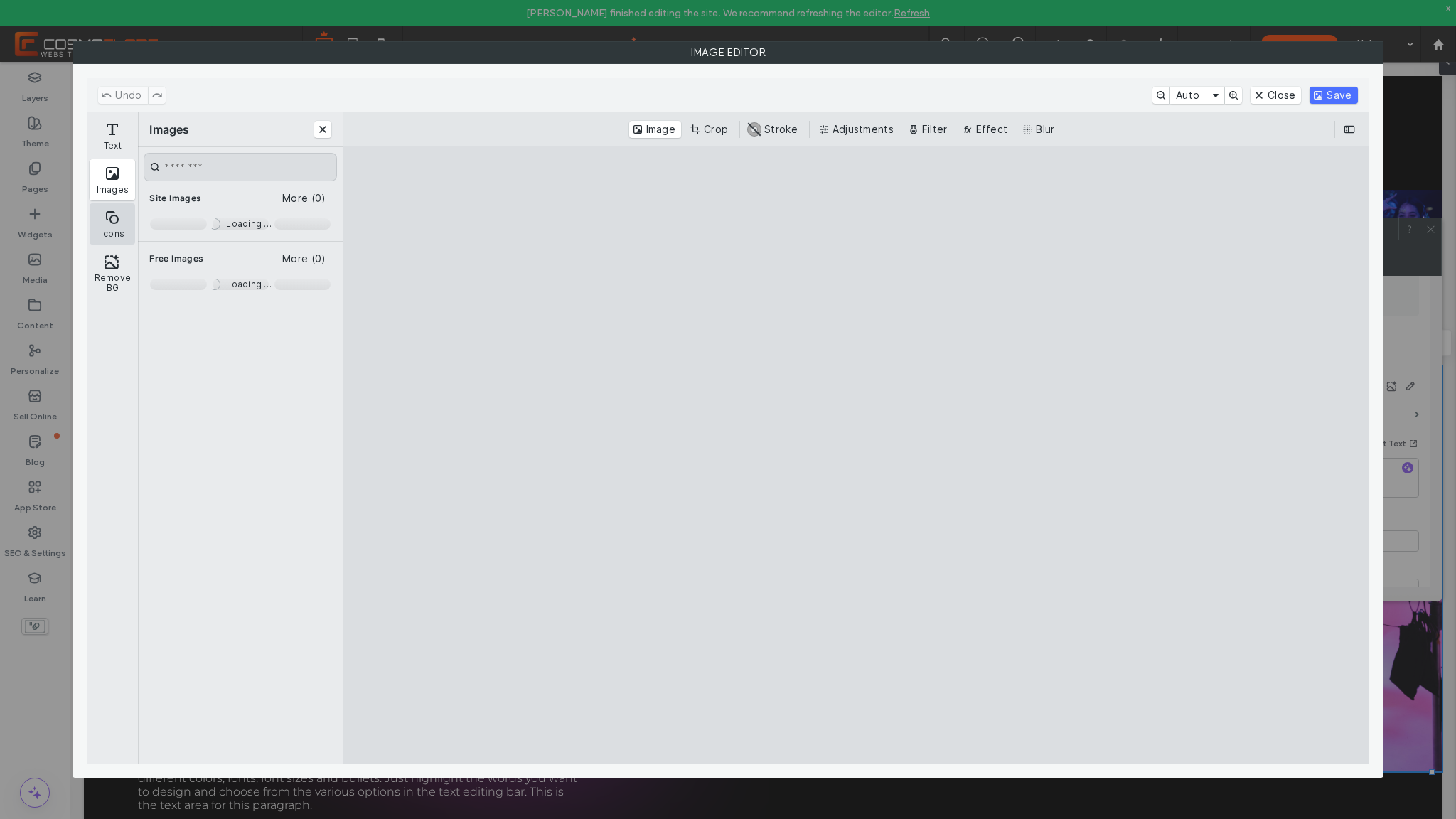
click at [97, 227] on button "Icons" at bounding box center [112, 224] width 46 height 41
click at [119, 183] on button "Images" at bounding box center [112, 180] width 46 height 41
click at [288, 197] on button "More (0)" at bounding box center [304, 198] width 55 height 17
click at [726, 131] on button "Crop" at bounding box center [710, 129] width 47 height 17
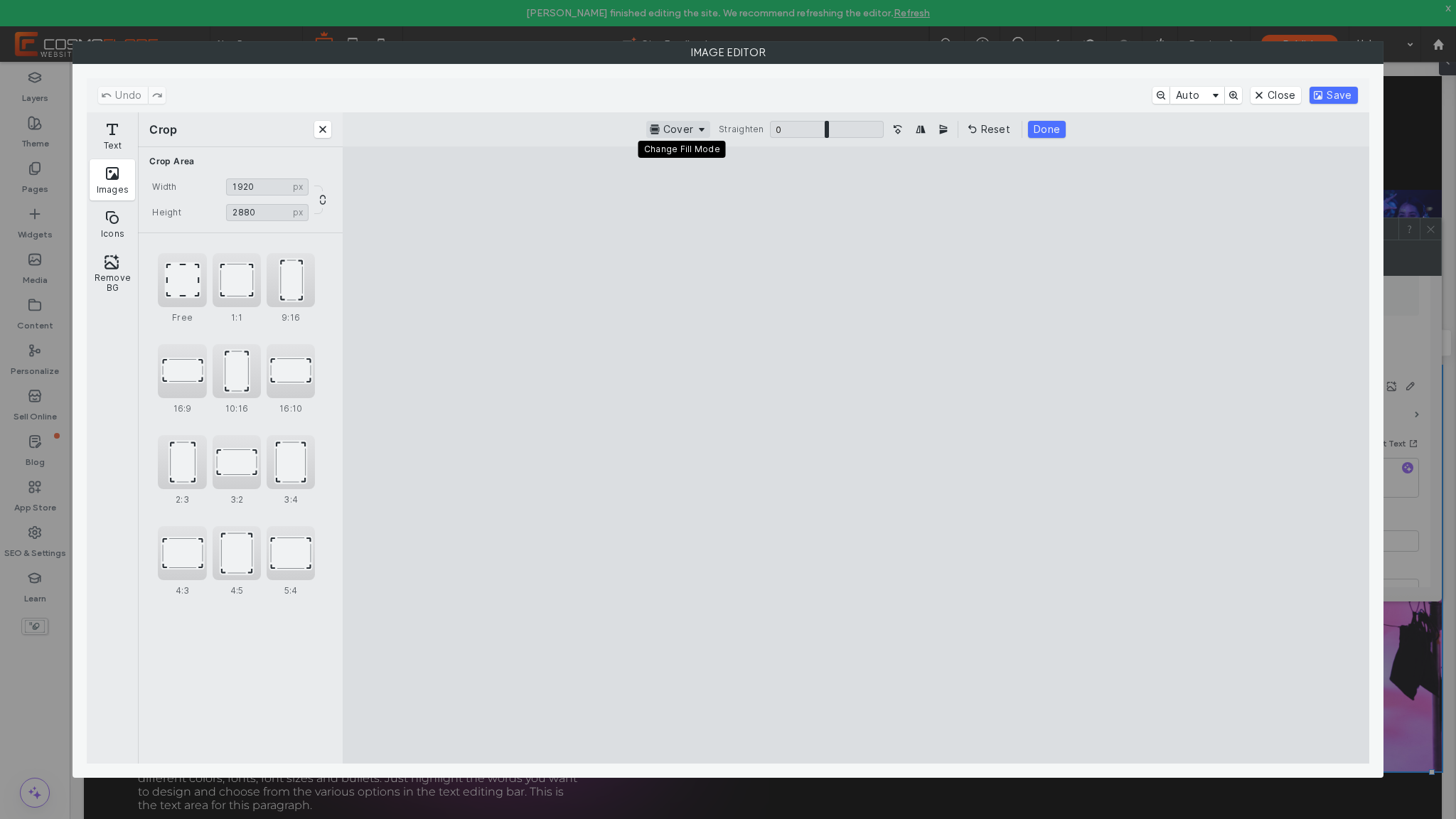
click at [668, 131] on button "Cover" at bounding box center [678, 129] width 64 height 17
click at [117, 132] on button "Text" at bounding box center [112, 136] width 46 height 41
click at [327, 128] on button "Close" at bounding box center [322, 129] width 17 height 17
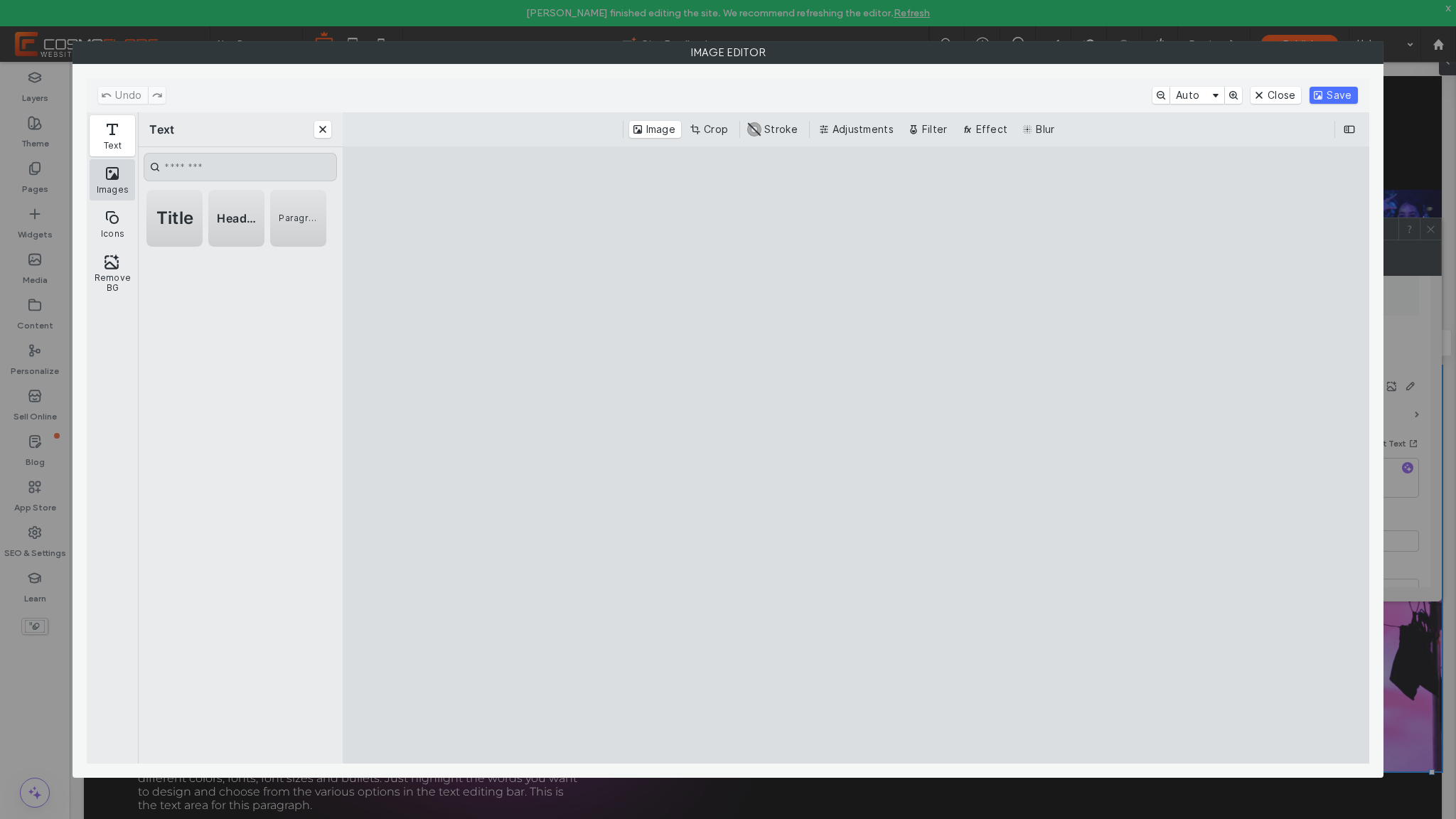
click at [109, 169] on button "Images" at bounding box center [112, 180] width 46 height 41
click at [230, 214] on div "Loading …" at bounding box center [240, 224] width 204 height 23
click at [286, 198] on button "More (0)" at bounding box center [304, 198] width 55 height 17
click at [170, 193] on button "Images" at bounding box center [168, 193] width 44 height 17
click at [195, 269] on div "Free Images More (0) Loading …" at bounding box center [240, 273] width 205 height 46
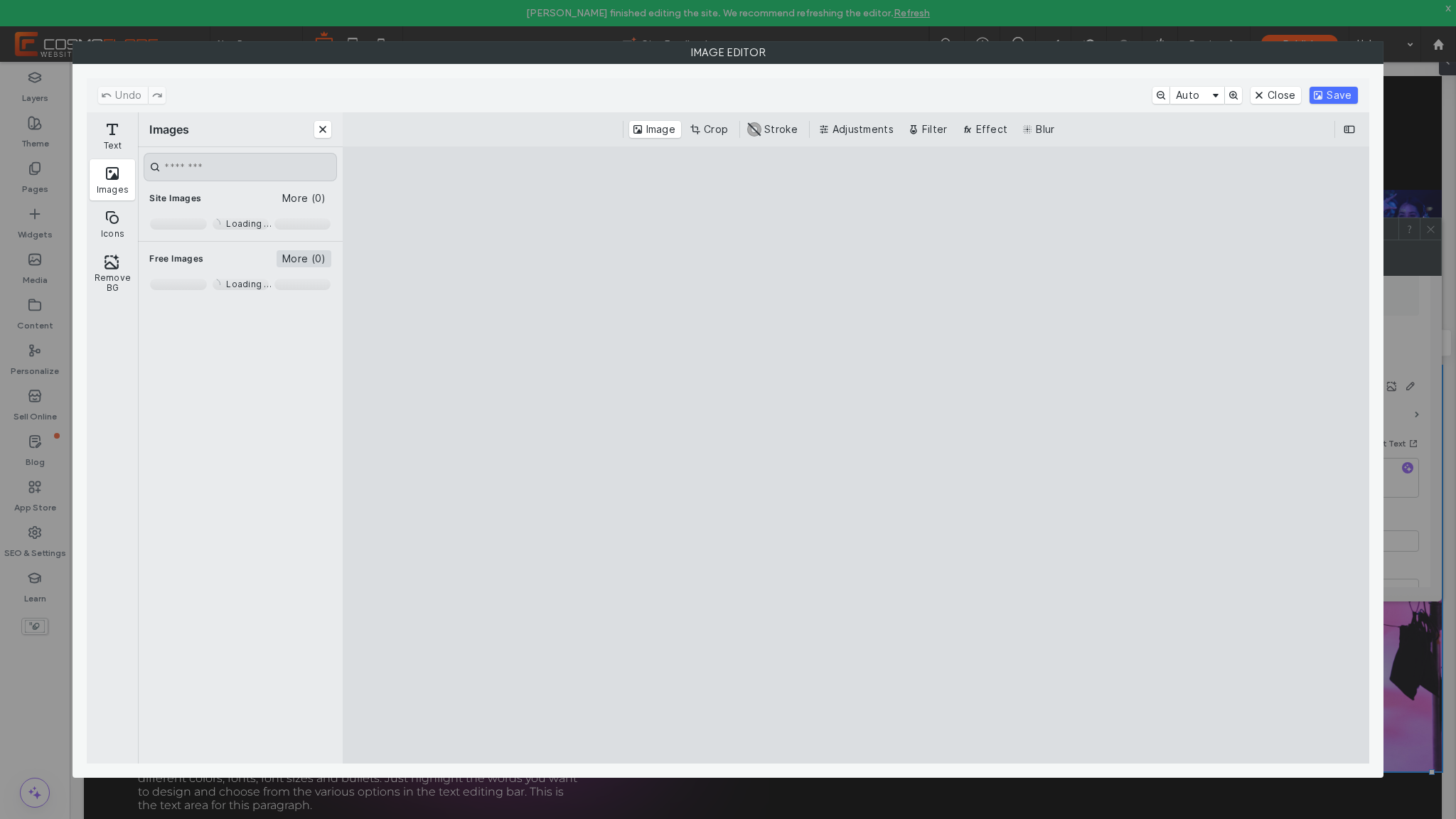
click at [304, 251] on button "More (0)" at bounding box center [304, 258] width 55 height 17
click at [174, 194] on button "Images" at bounding box center [168, 193] width 44 height 17
click at [231, 166] on input "CE.SDK" at bounding box center [240, 167] width 193 height 29
click at [116, 283] on button "Remove BG" at bounding box center [112, 272] width 46 height 51
click at [120, 227] on button "Icons" at bounding box center [112, 224] width 46 height 41
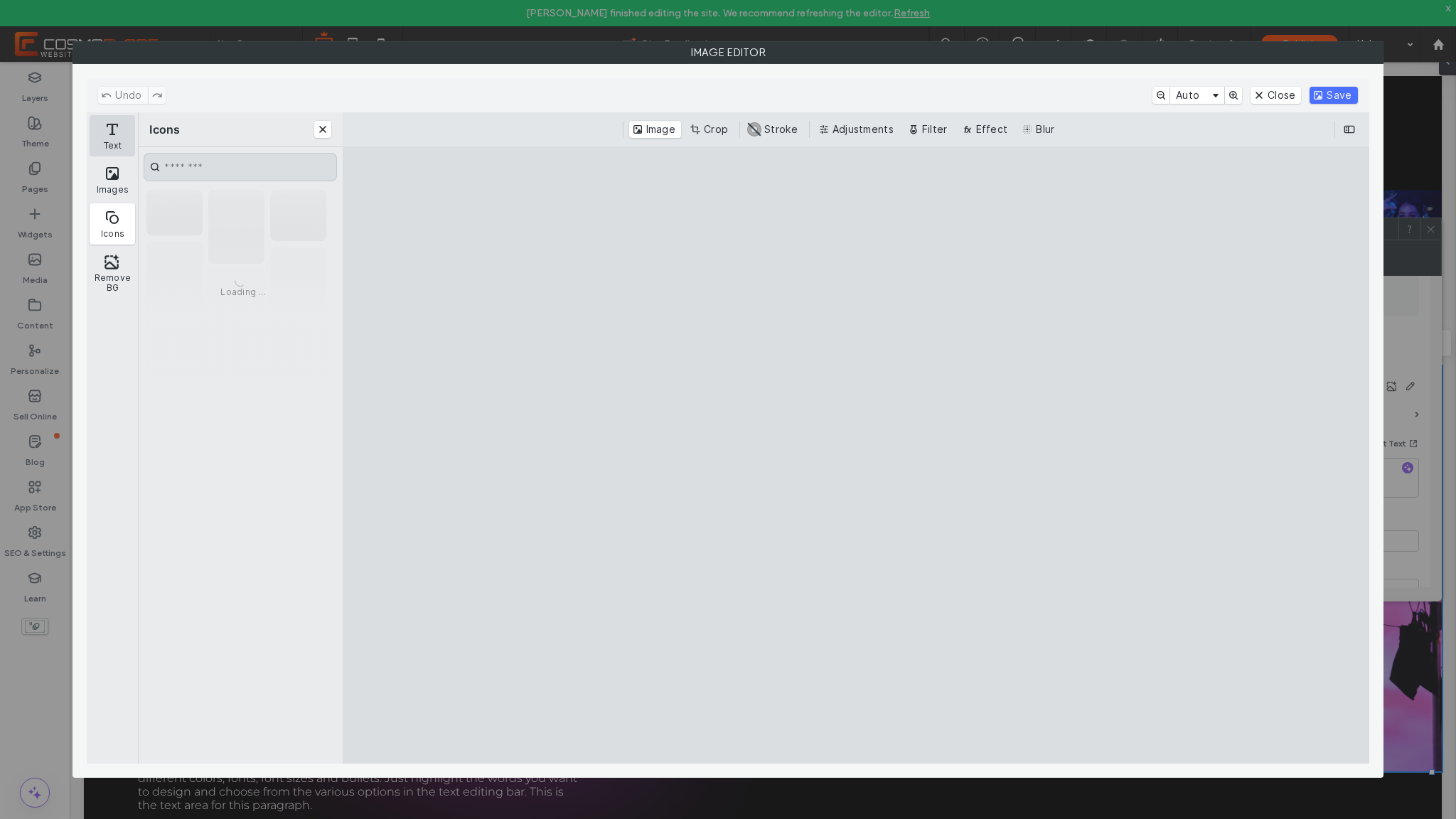
click at [124, 137] on button "Text" at bounding box center [112, 136] width 46 height 41
click at [1273, 90] on button "Close" at bounding box center [1276, 95] width 50 height 17
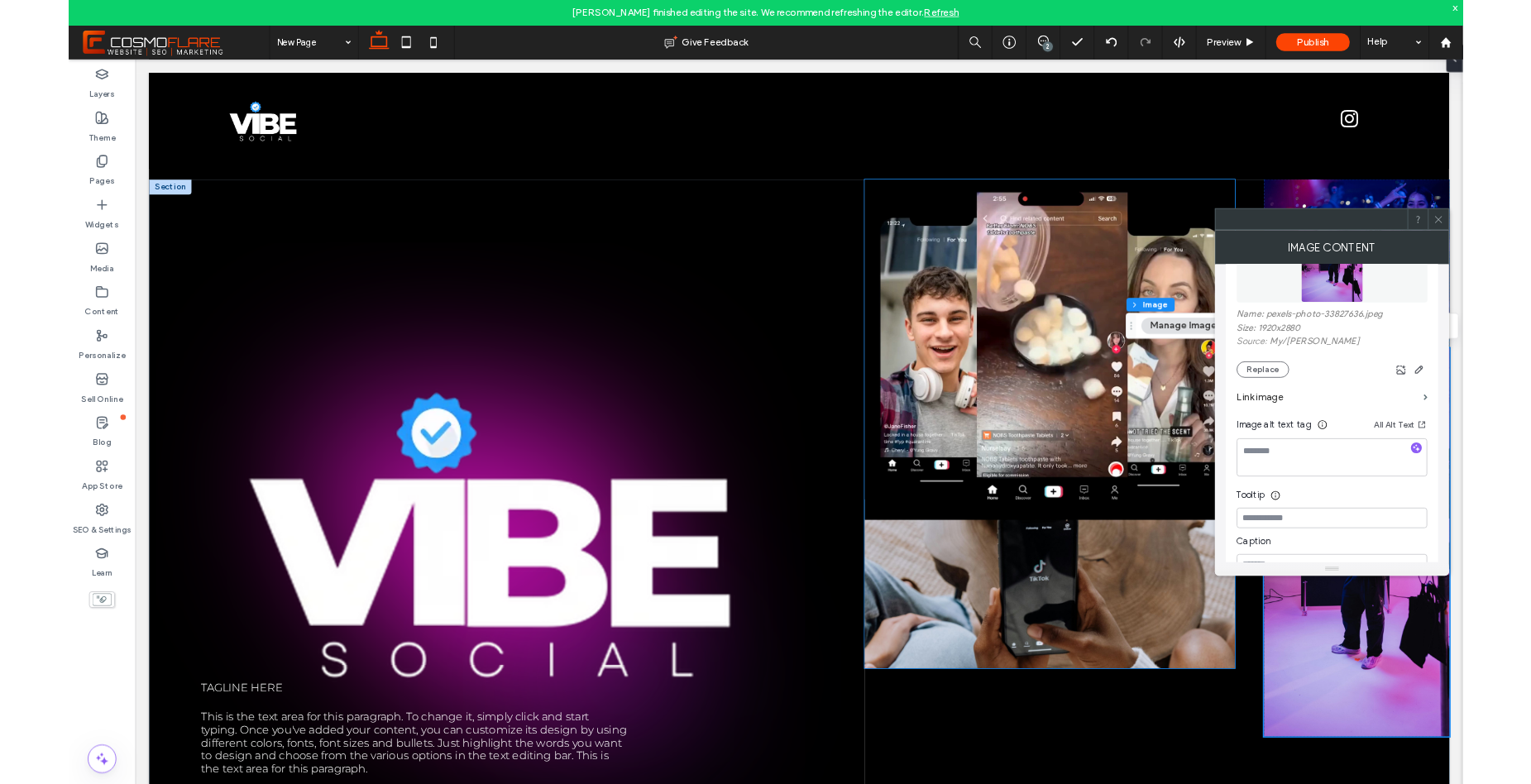
scroll to position [3, 0]
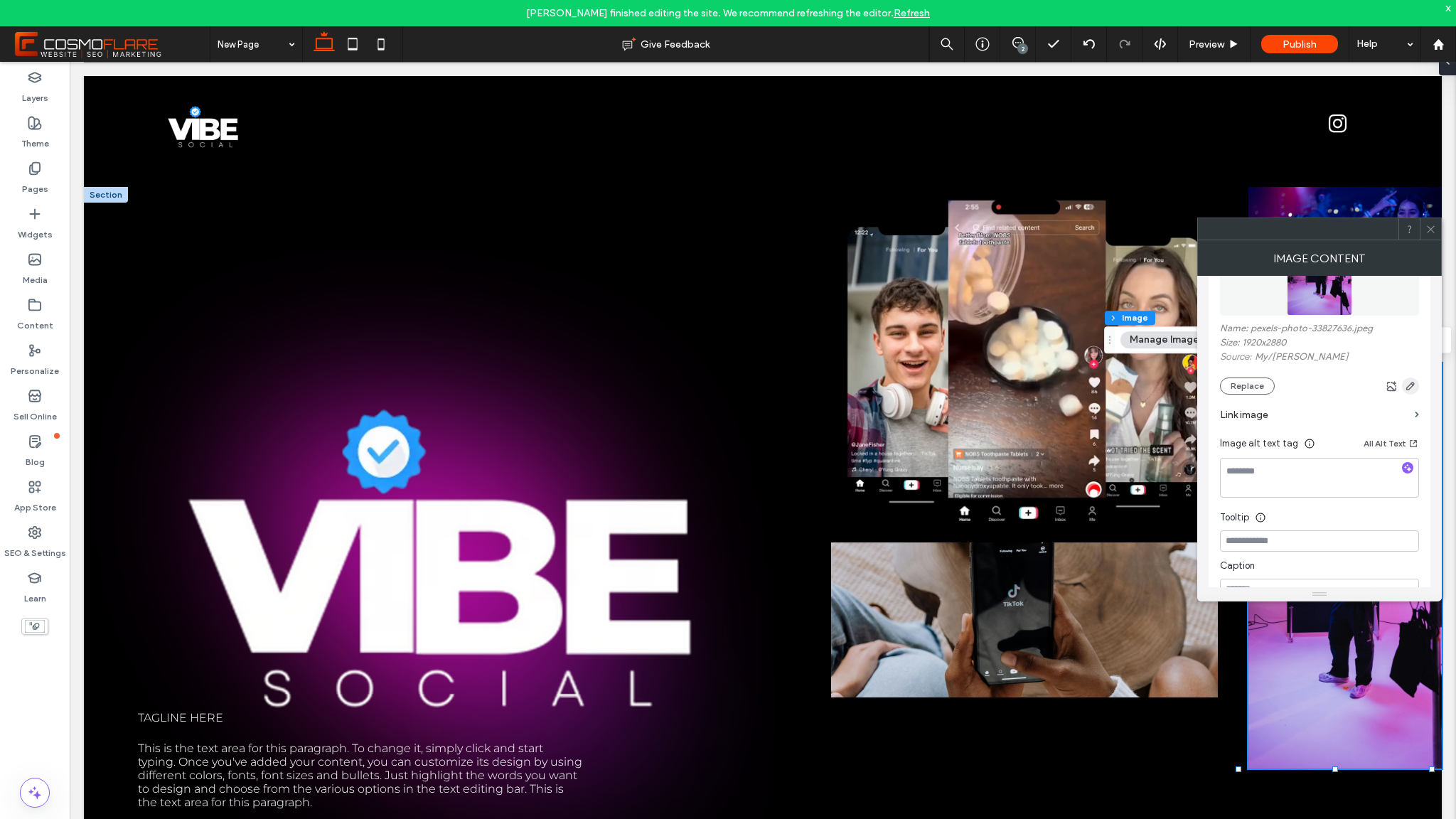
click at [1410, 390] on icon "button" at bounding box center [1410, 386] width 11 height 11
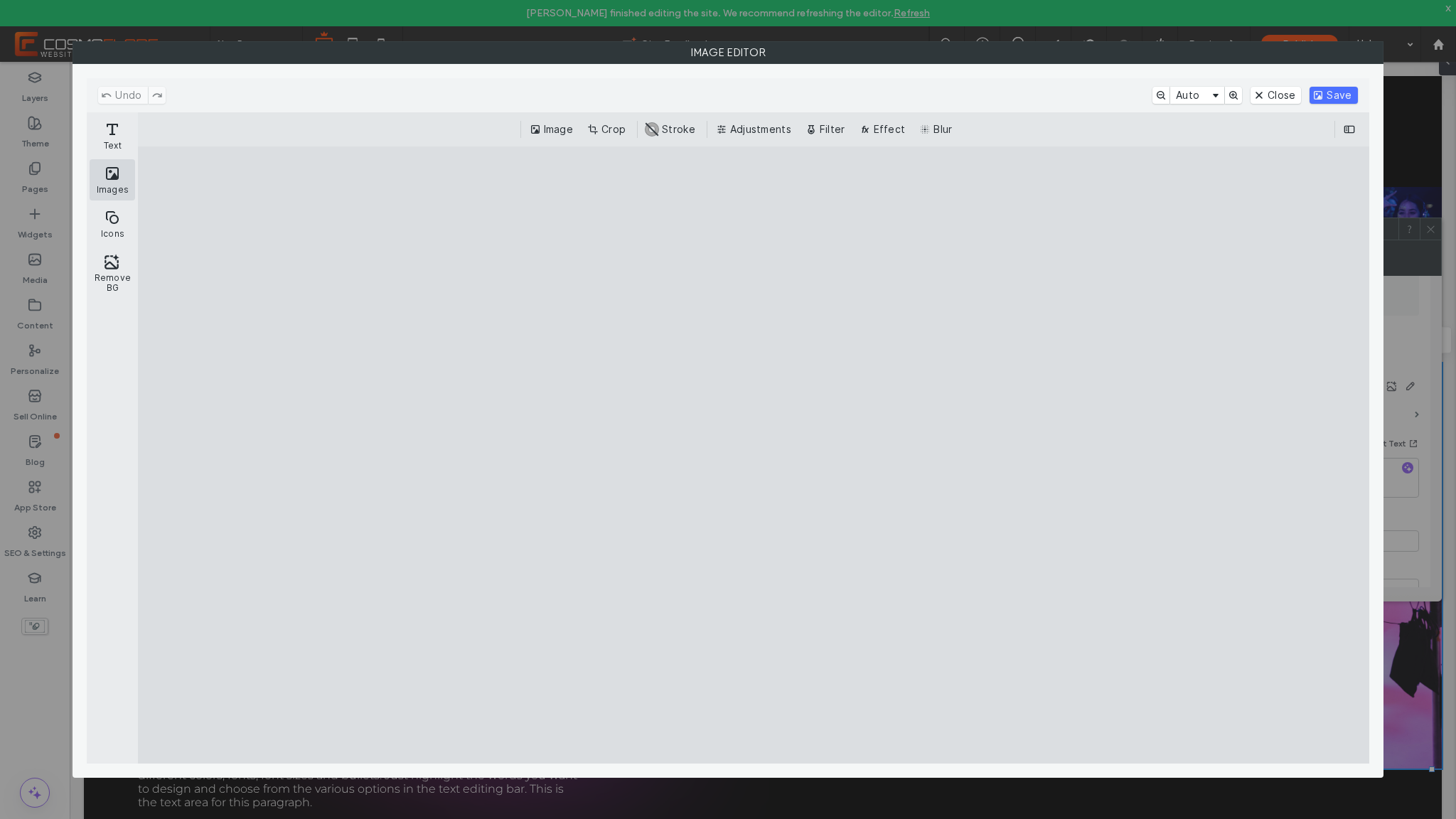
click at [123, 188] on button "Images" at bounding box center [112, 180] width 46 height 41
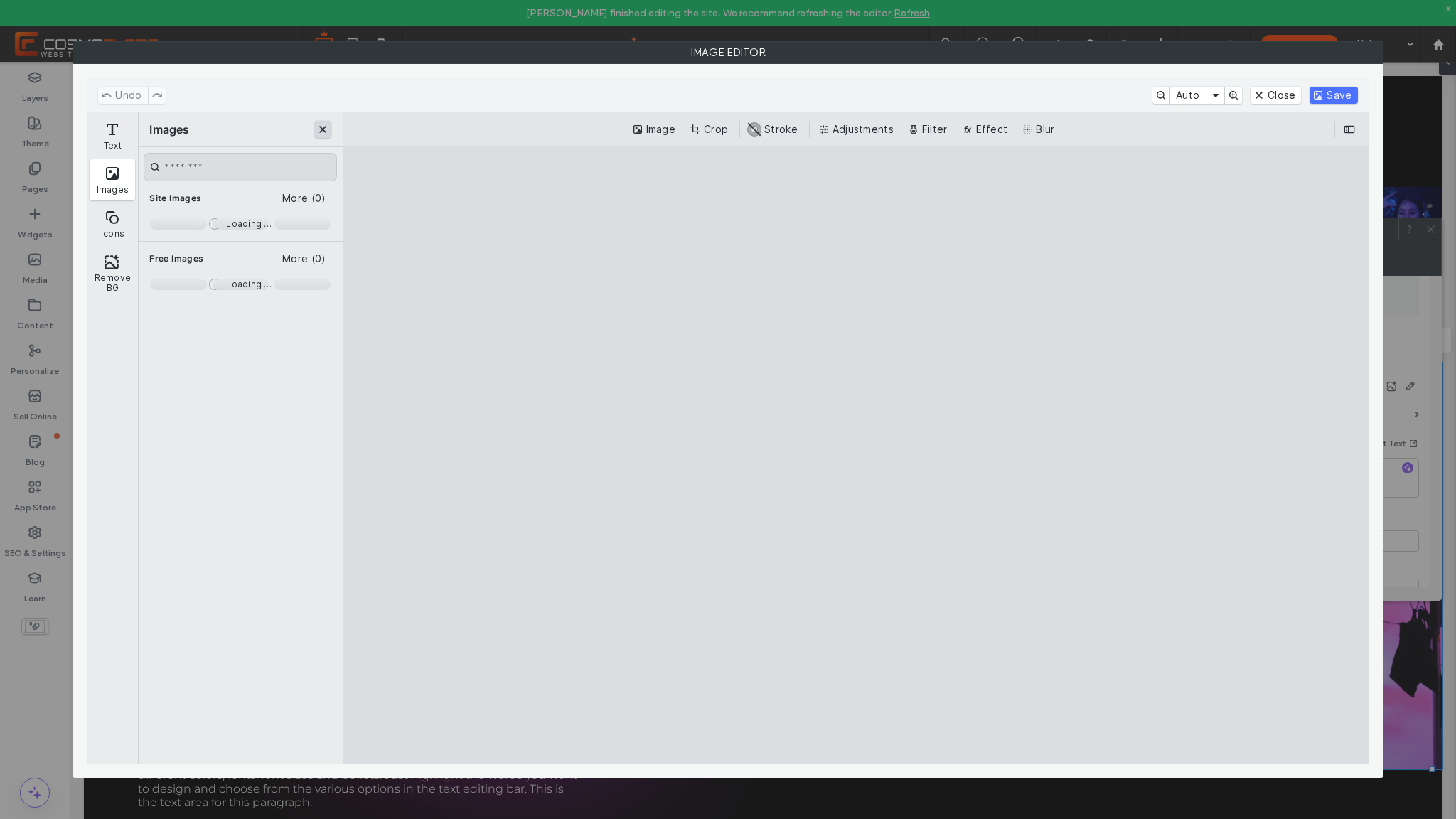
click at [318, 127] on button "Close" at bounding box center [322, 129] width 17 height 17
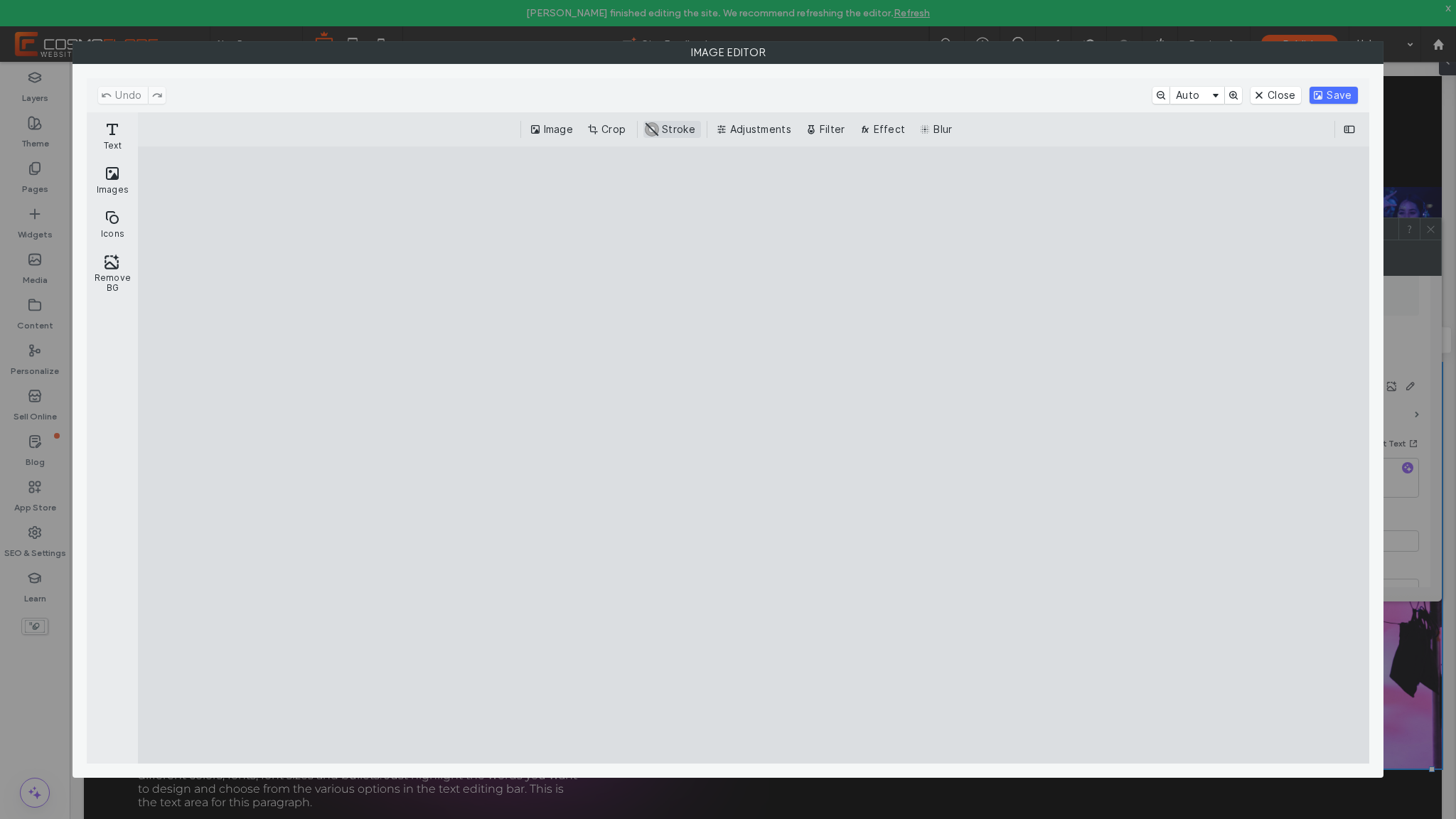
click at [651, 129] on button "#ABABAB Stroke" at bounding box center [672, 129] width 58 height 17
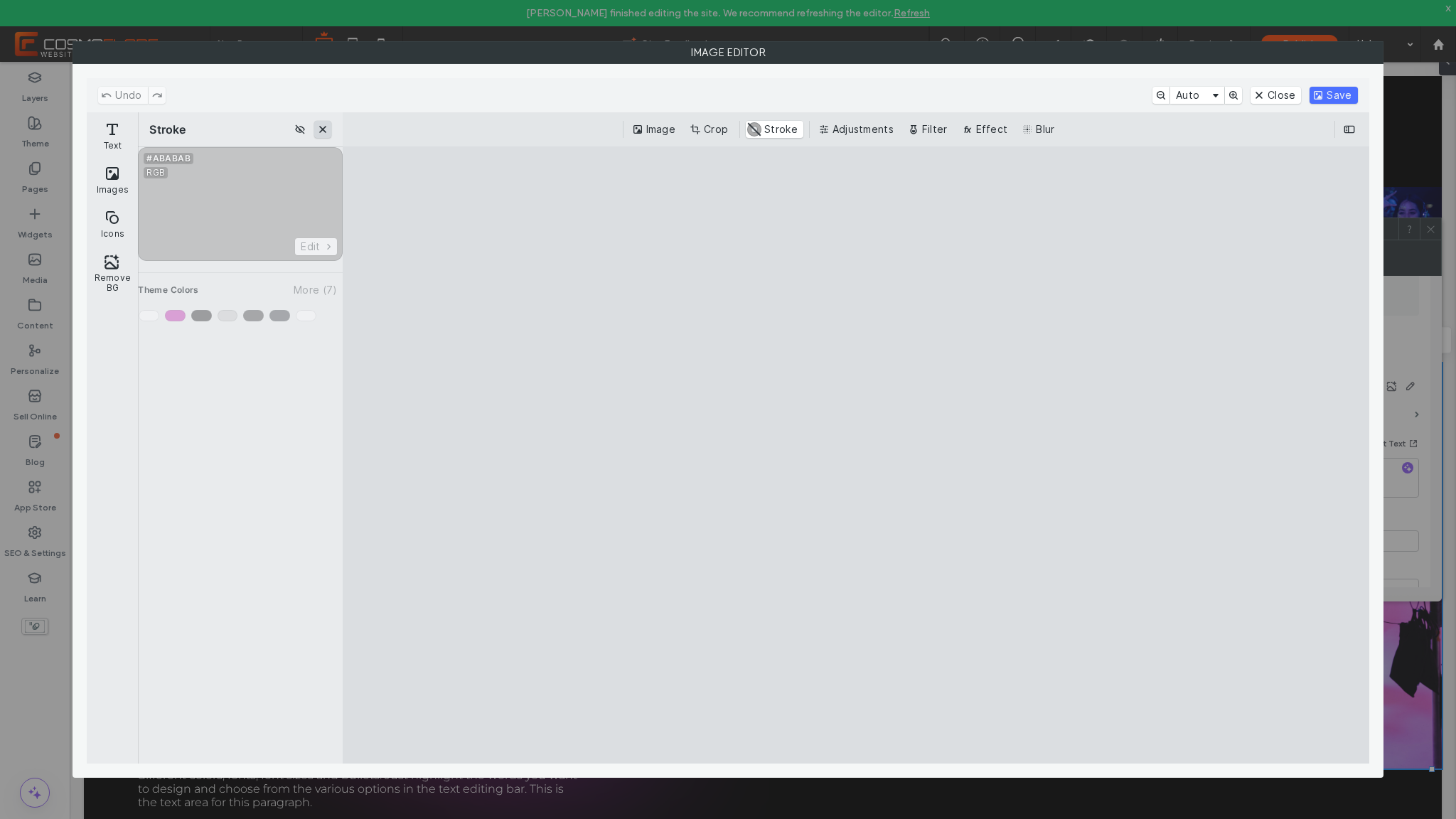
click at [327, 134] on button "Close" at bounding box center [322, 129] width 17 height 17
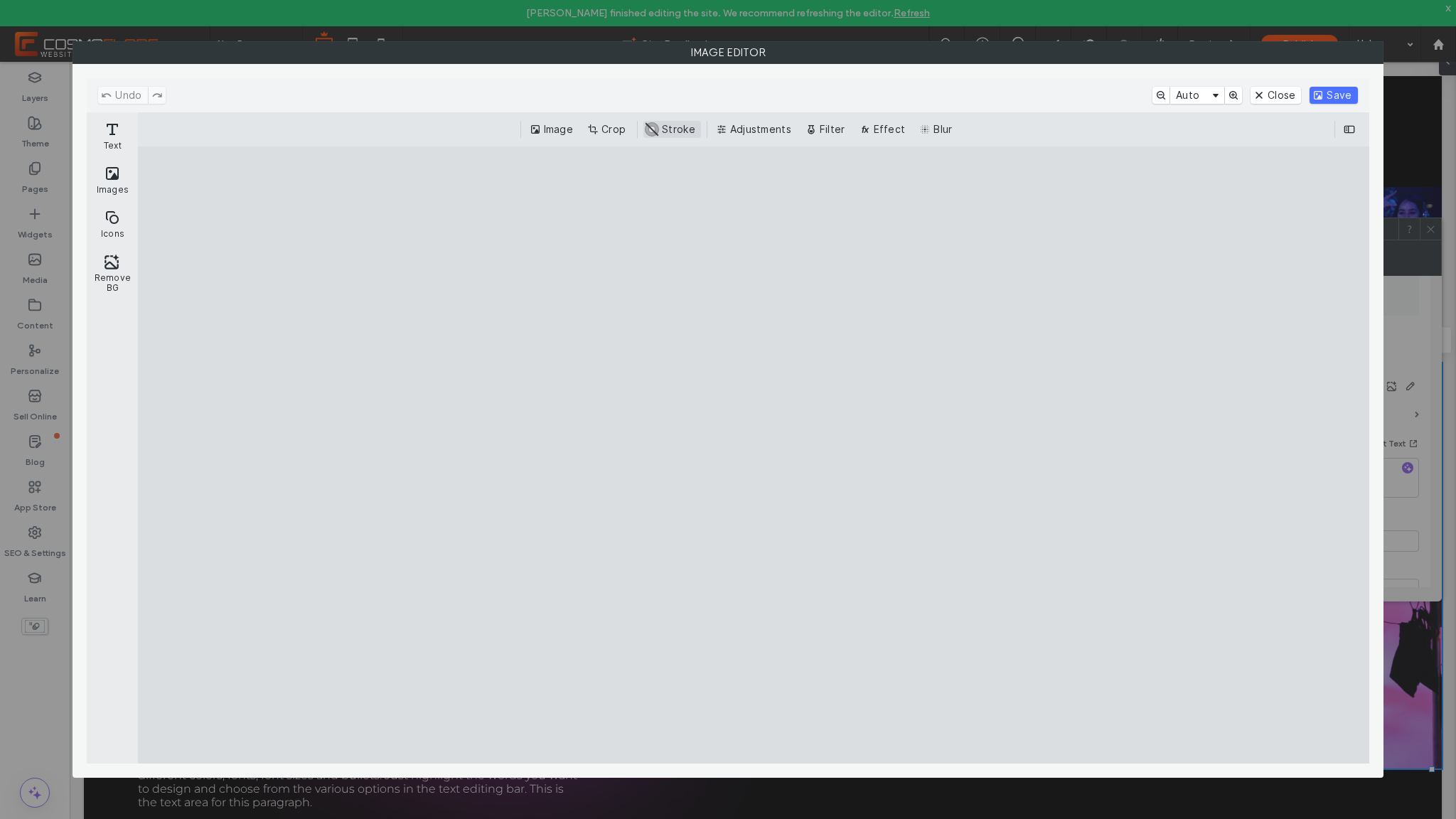
click at [662, 131] on button "#ABABAB Stroke" at bounding box center [672, 129] width 58 height 17
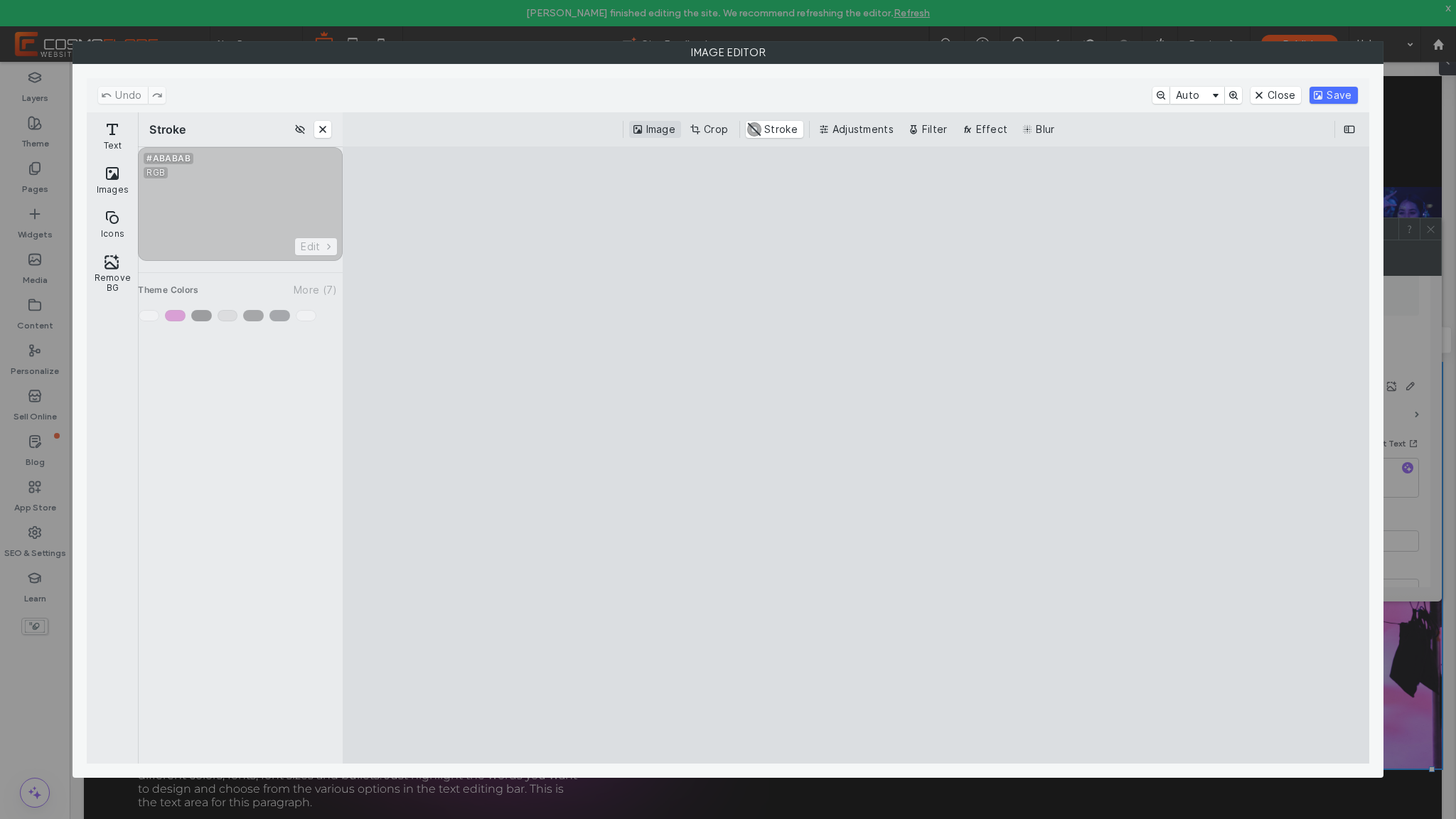
click at [646, 132] on button "Image" at bounding box center [655, 129] width 52 height 17
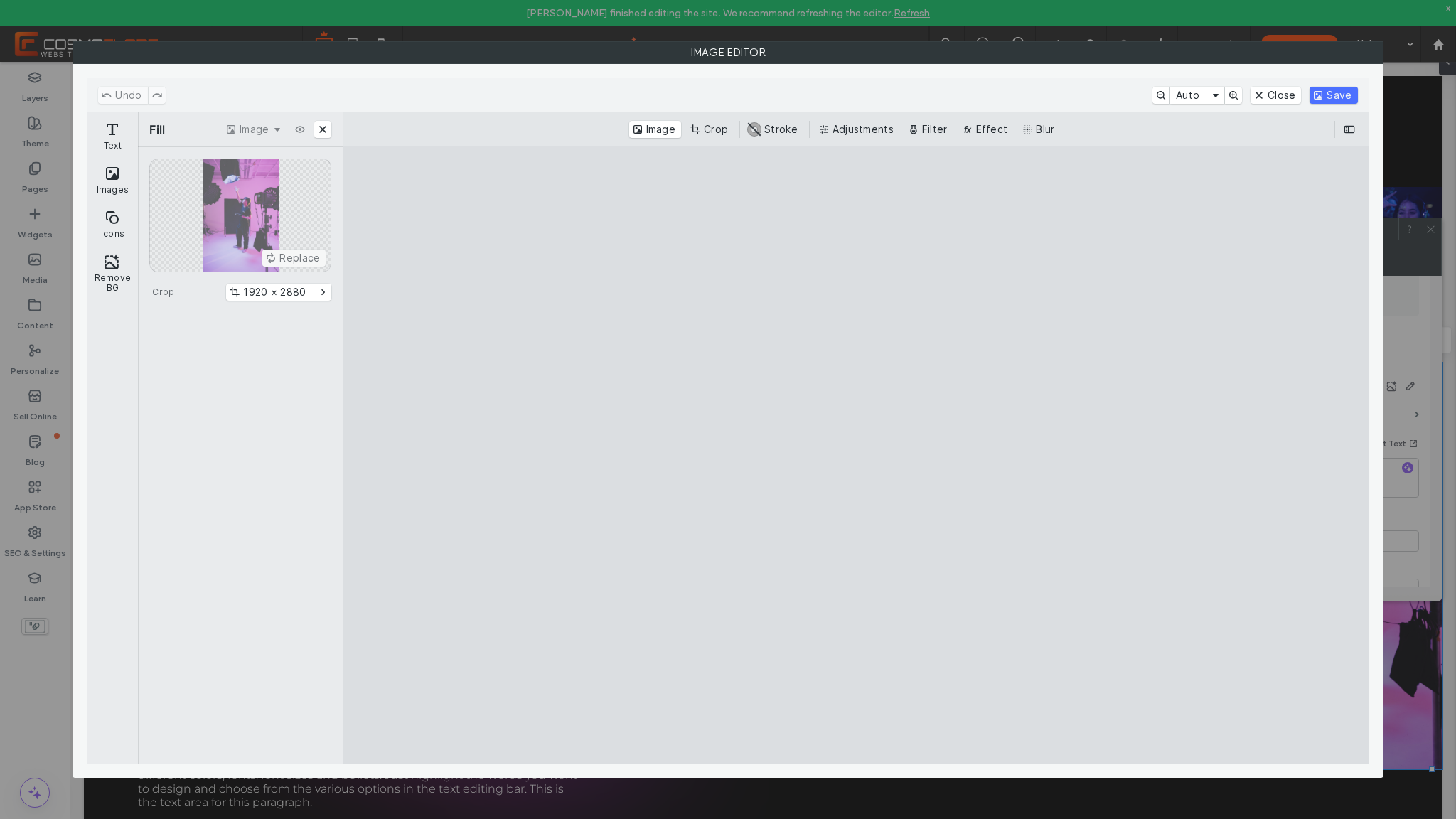
click at [159, 139] on section "Fill Image" at bounding box center [240, 129] width 205 height 34
click at [299, 253] on div "Replace" at bounding box center [240, 215] width 182 height 114
click at [856, 455] on cesdk-canvas "Editor canvas" at bounding box center [856, 455] width 0 height 0
click at [108, 210] on button "Icons" at bounding box center [112, 224] width 46 height 41
click at [112, 196] on button "Images" at bounding box center [112, 180] width 46 height 41
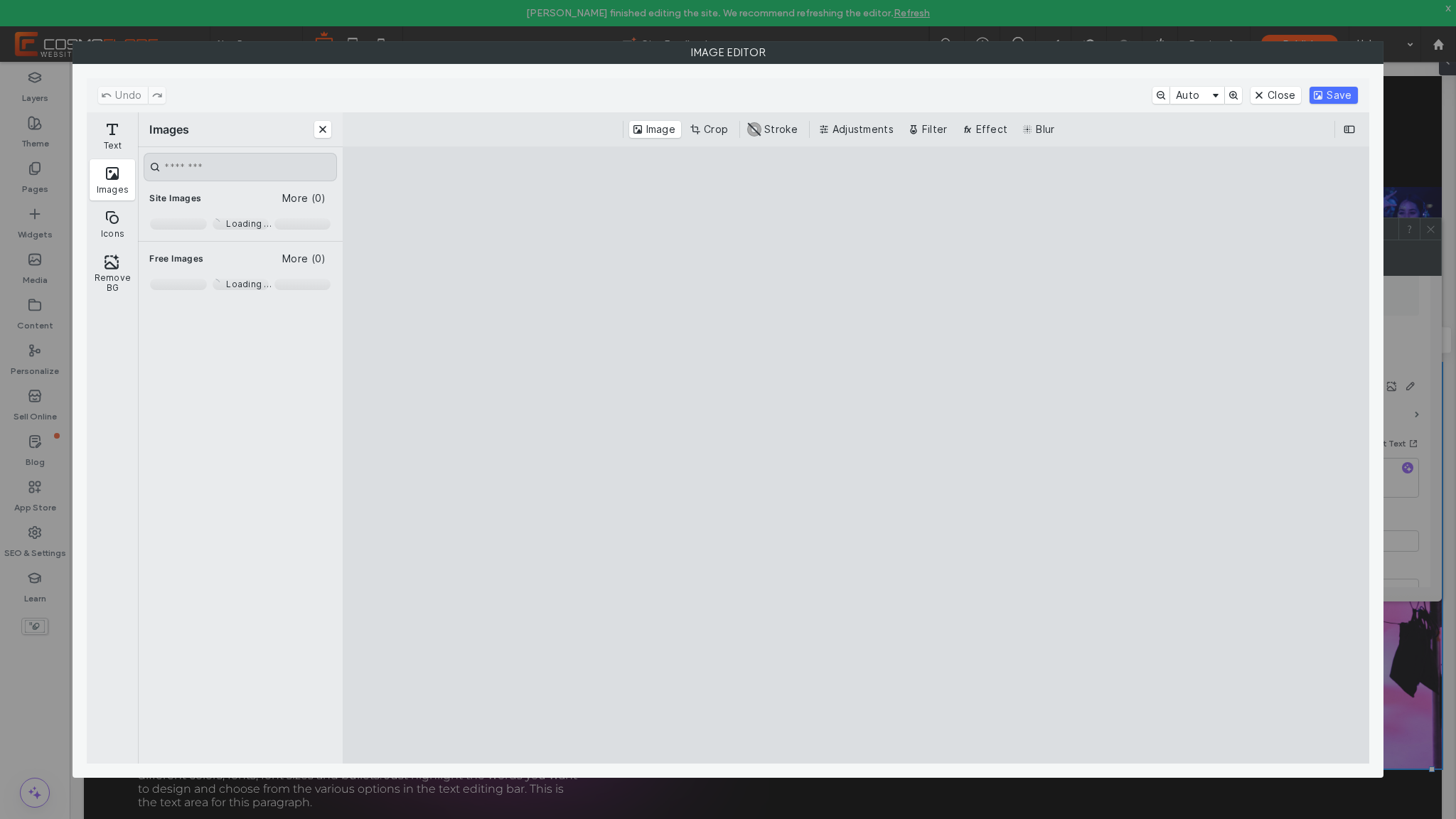
click at [266, 221] on span "Loading …" at bounding box center [249, 224] width 46 height 11
click at [322, 198] on button "More (0)" at bounding box center [304, 198] width 55 height 17
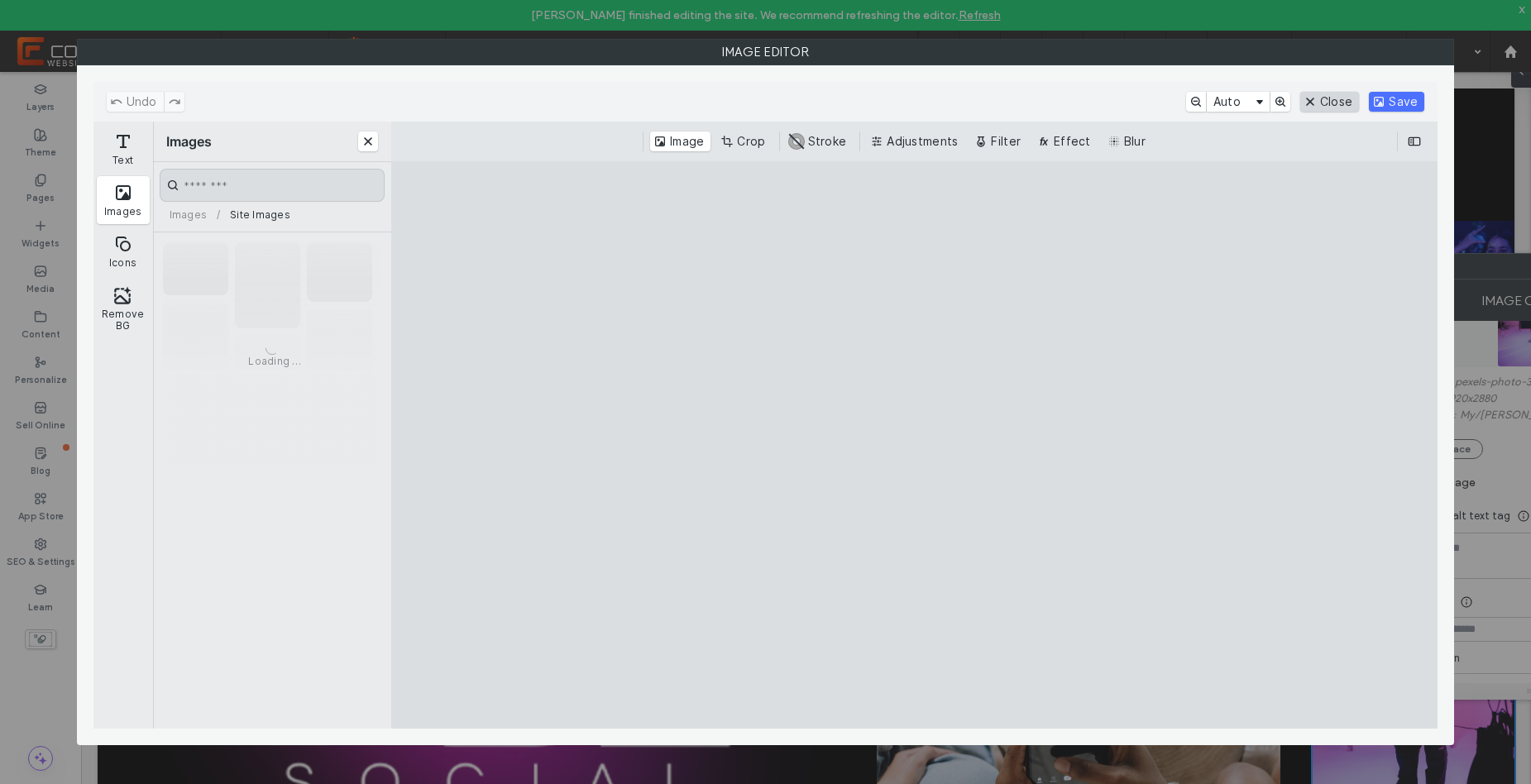
click at [1344, 106] on button "Close" at bounding box center [1329, 101] width 58 height 20
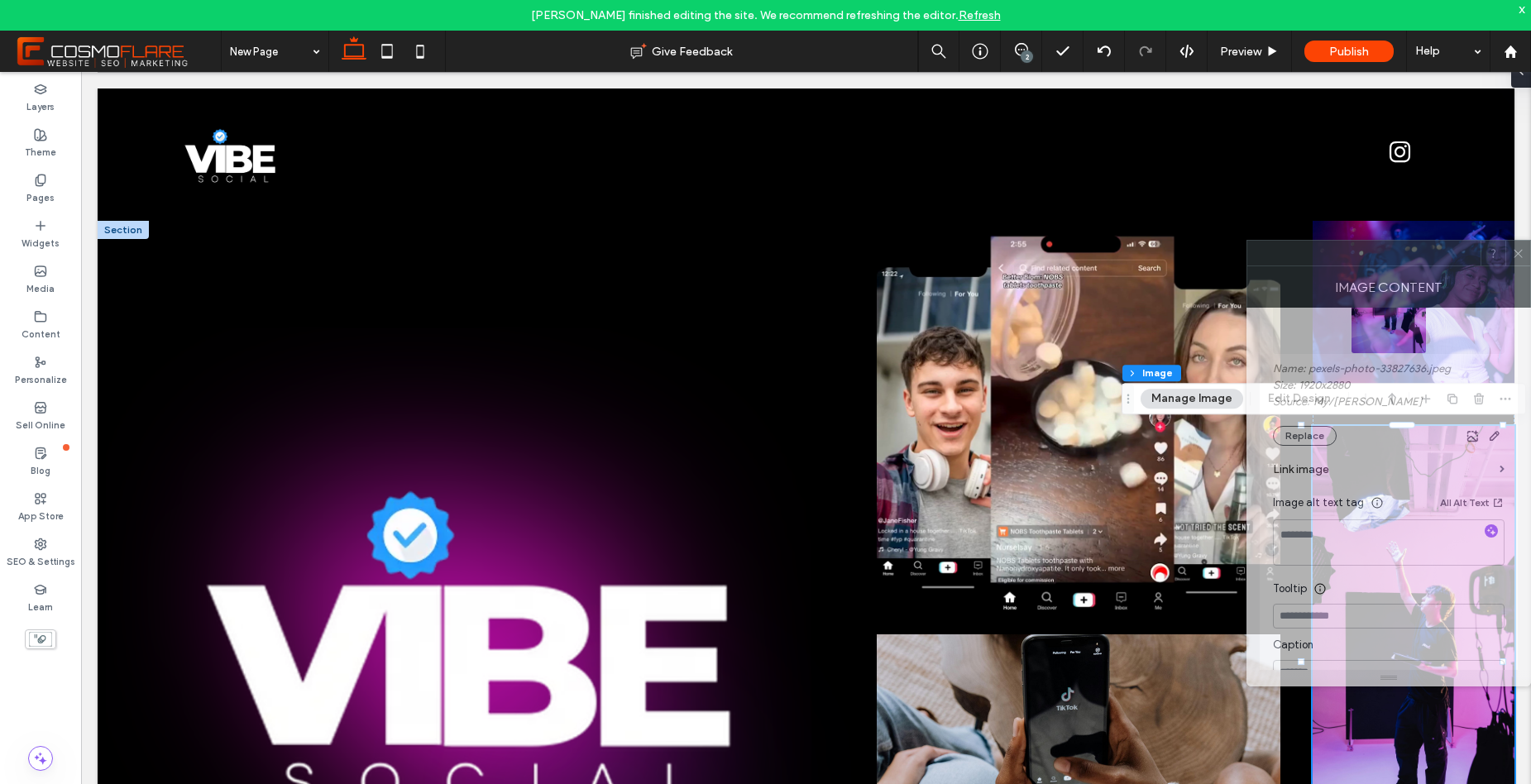
drag, startPoint x: 1451, startPoint y: 274, endPoint x: 584, endPoint y: 195, distance: 870.6
click at [1248, 241] on div at bounding box center [1365, 253] width 233 height 25
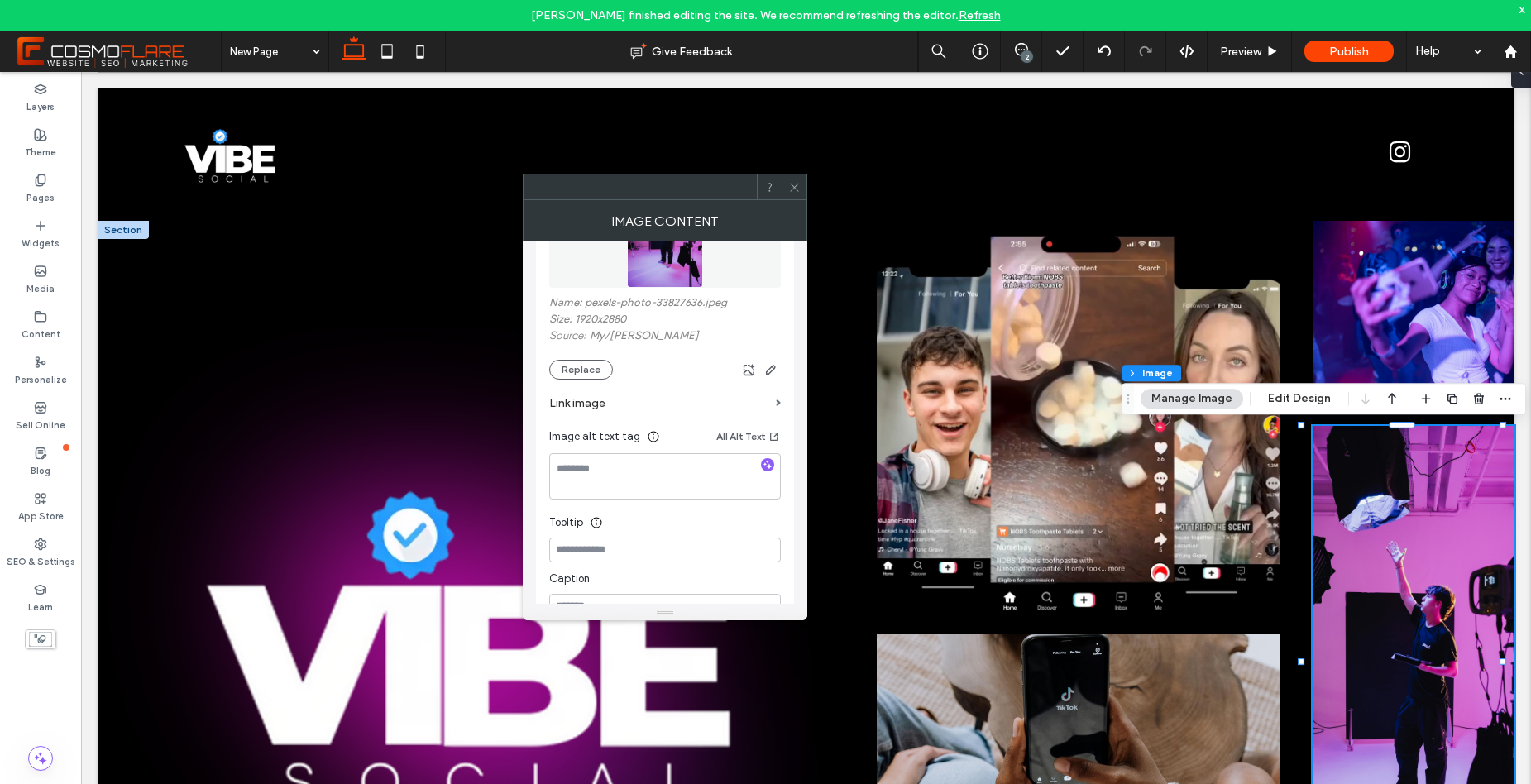
click at [799, 188] on icon at bounding box center [795, 187] width 12 height 12
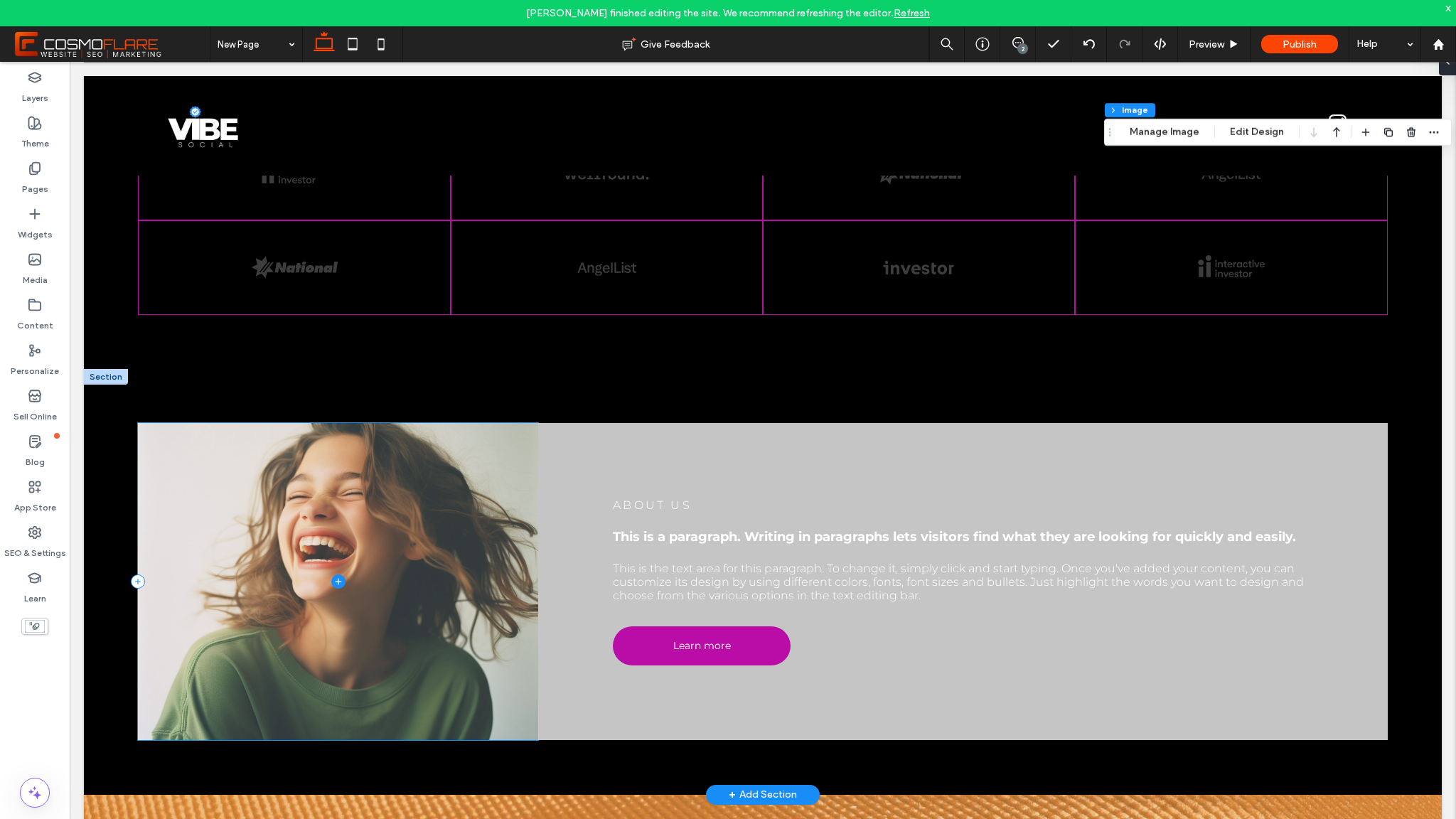
scroll to position [978, 0]
click at [410, 528] on span at bounding box center [338, 581] width 400 height 317
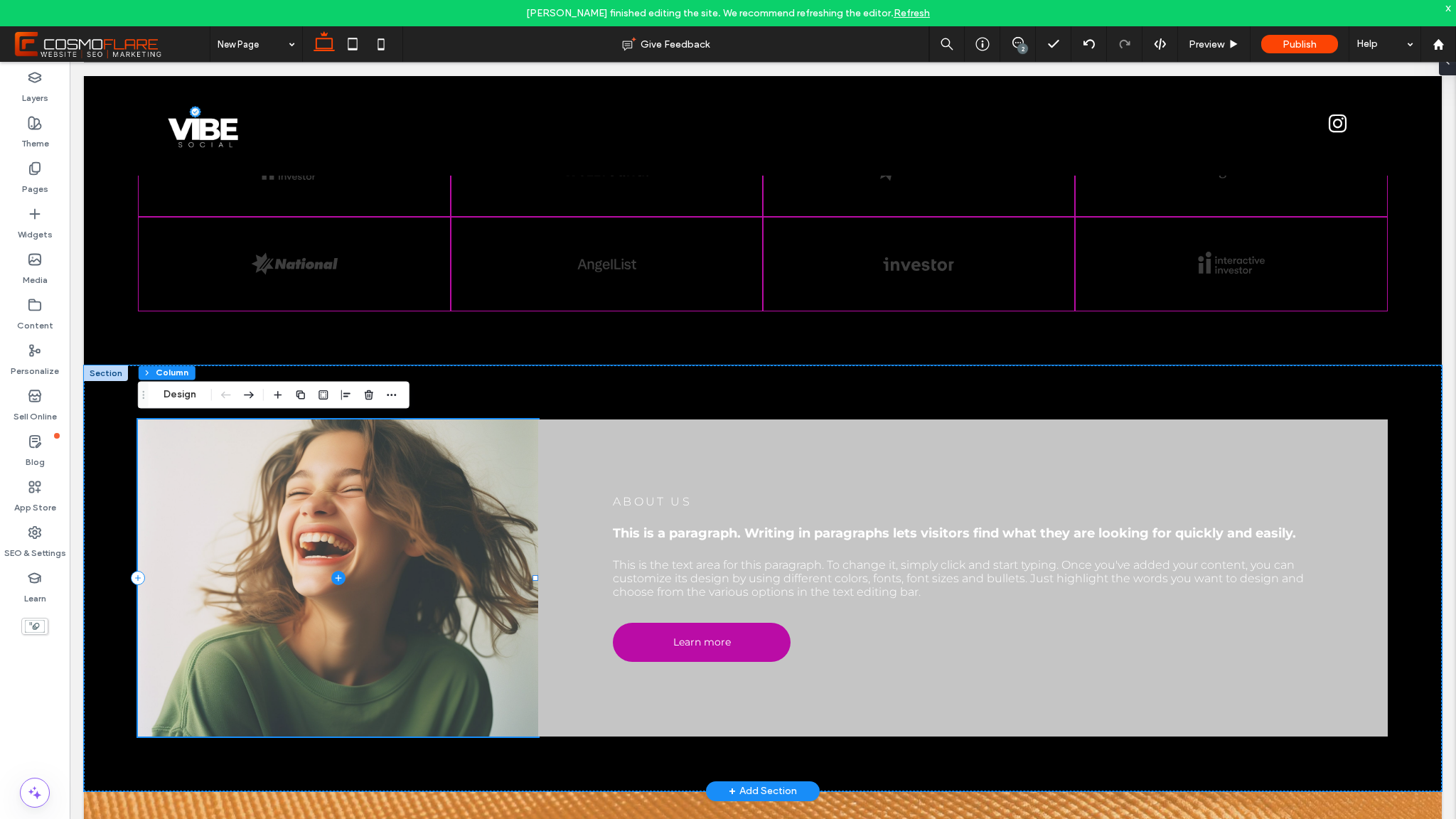
click at [309, 516] on span at bounding box center [338, 578] width 400 height 317
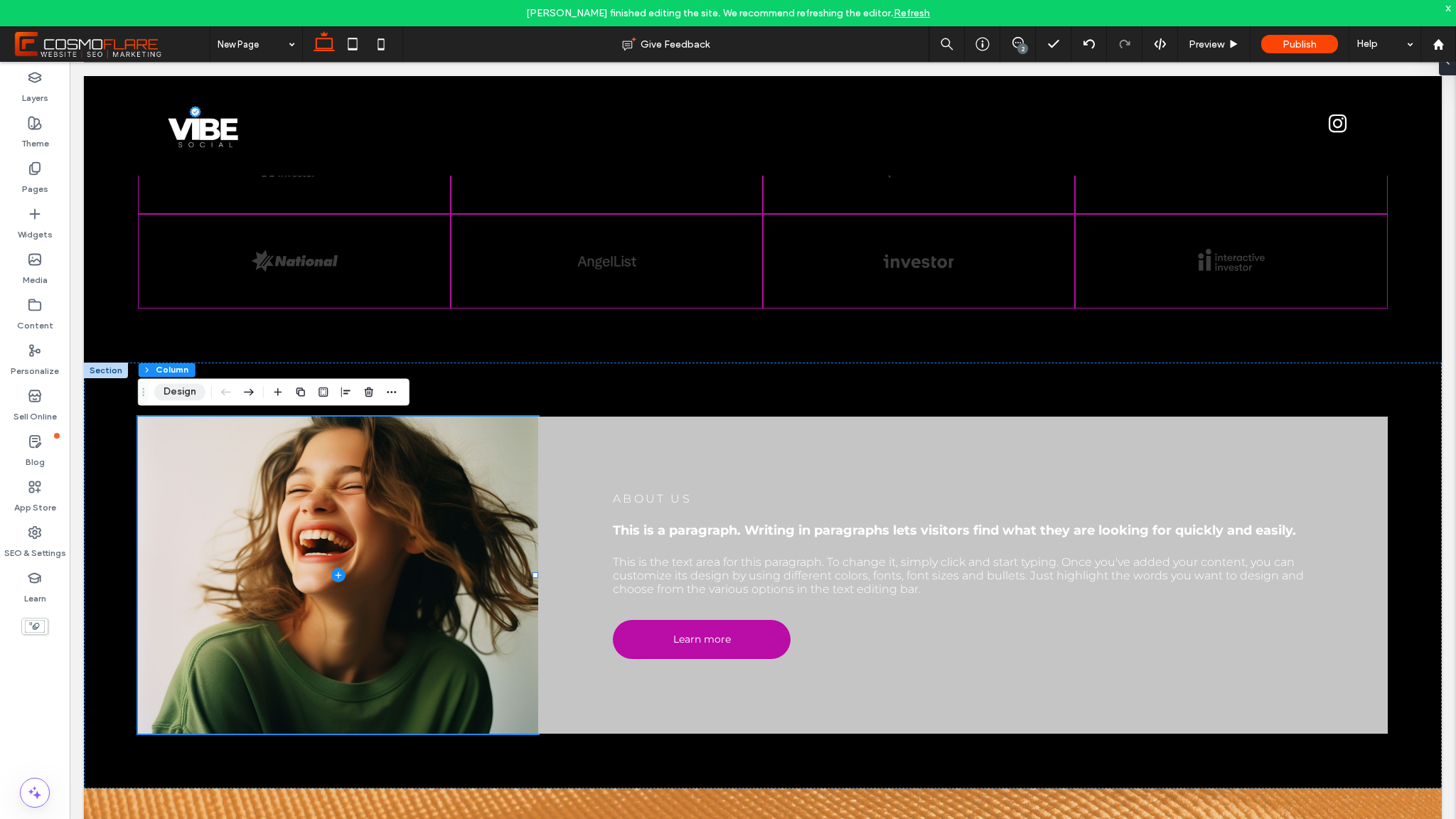
click at [187, 387] on button "Design" at bounding box center [179, 392] width 51 height 17
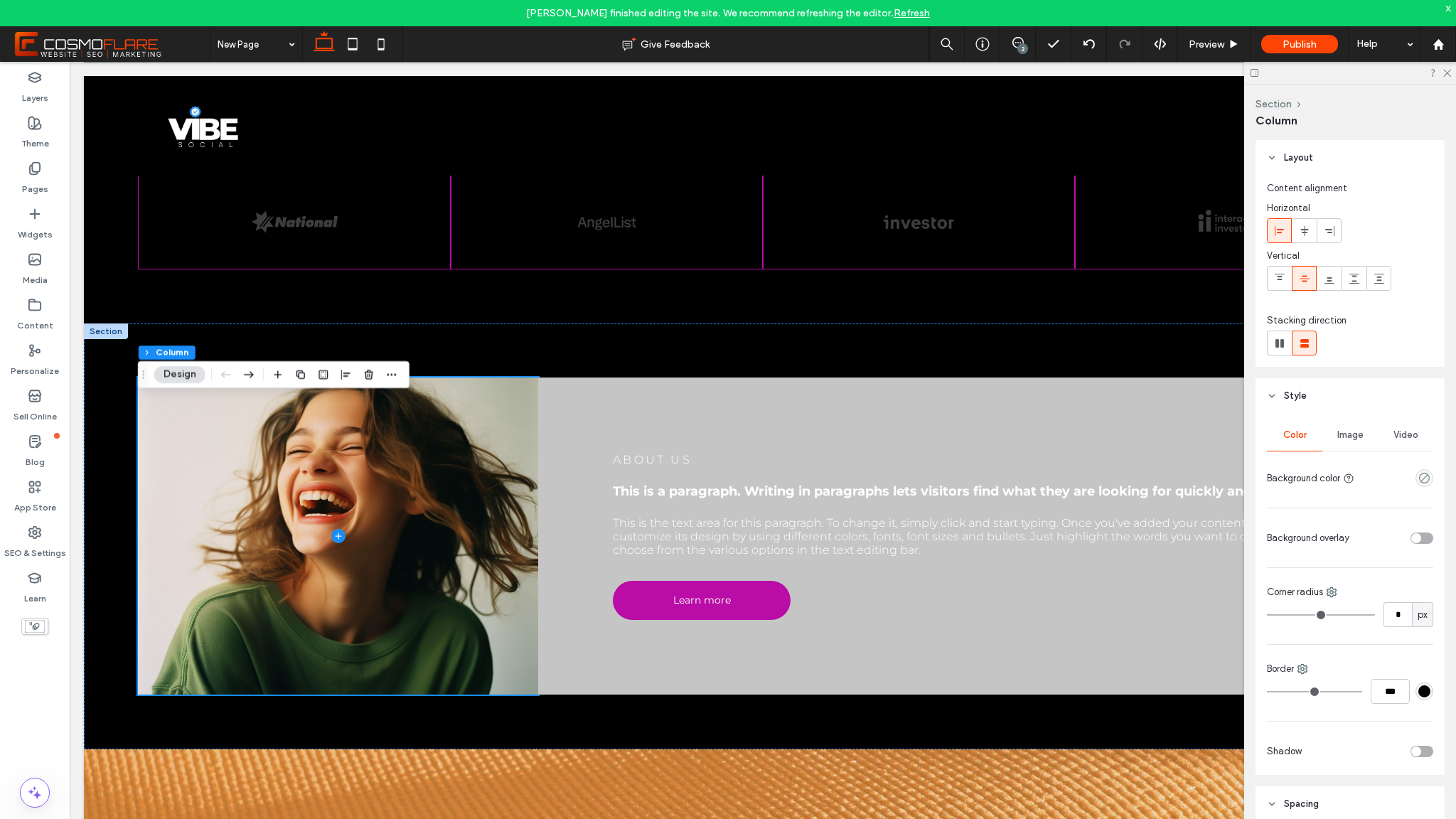
scroll to position [1010, 0]
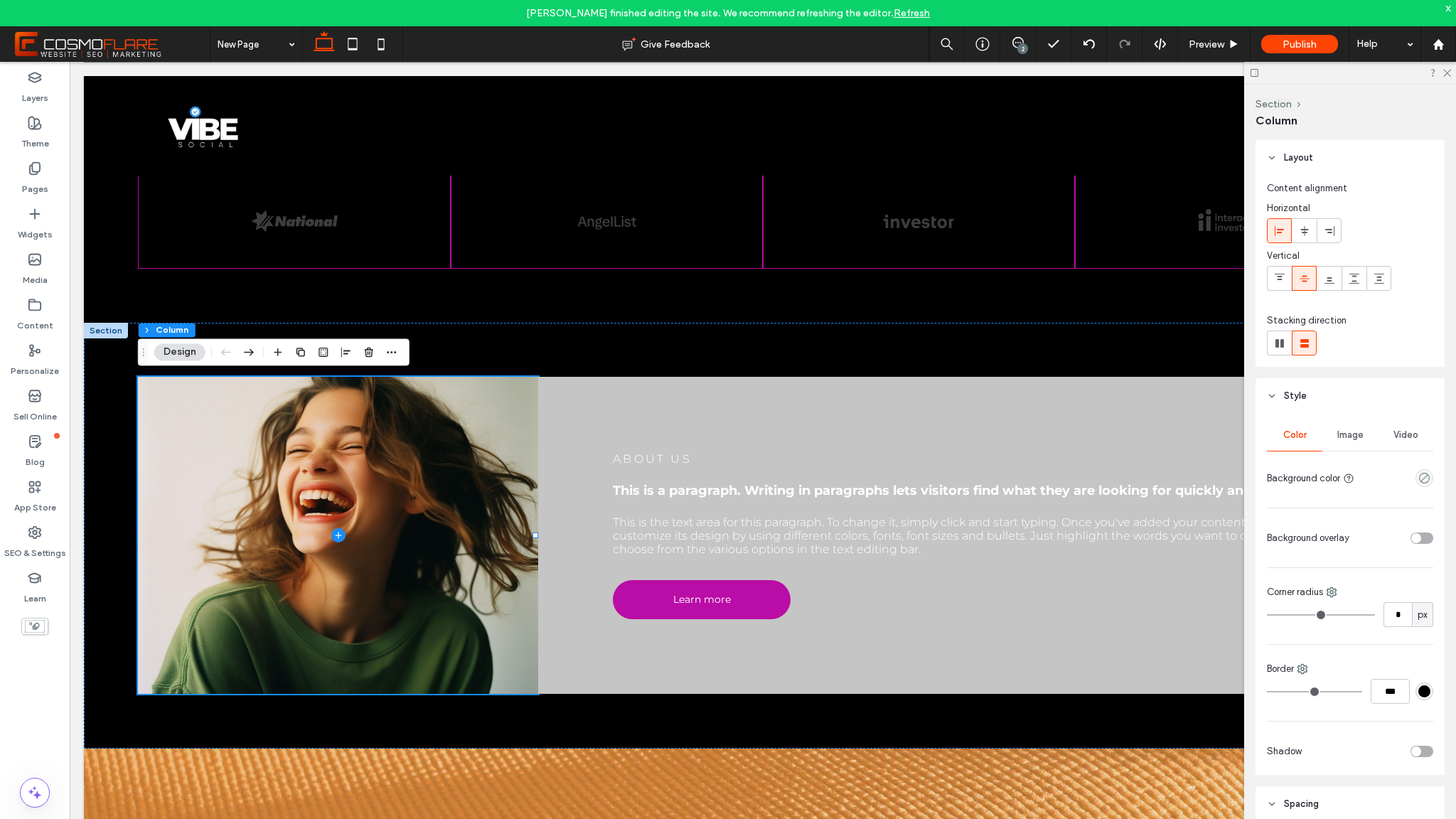
click at [1344, 435] on span "Image" at bounding box center [1351, 435] width 27 height 11
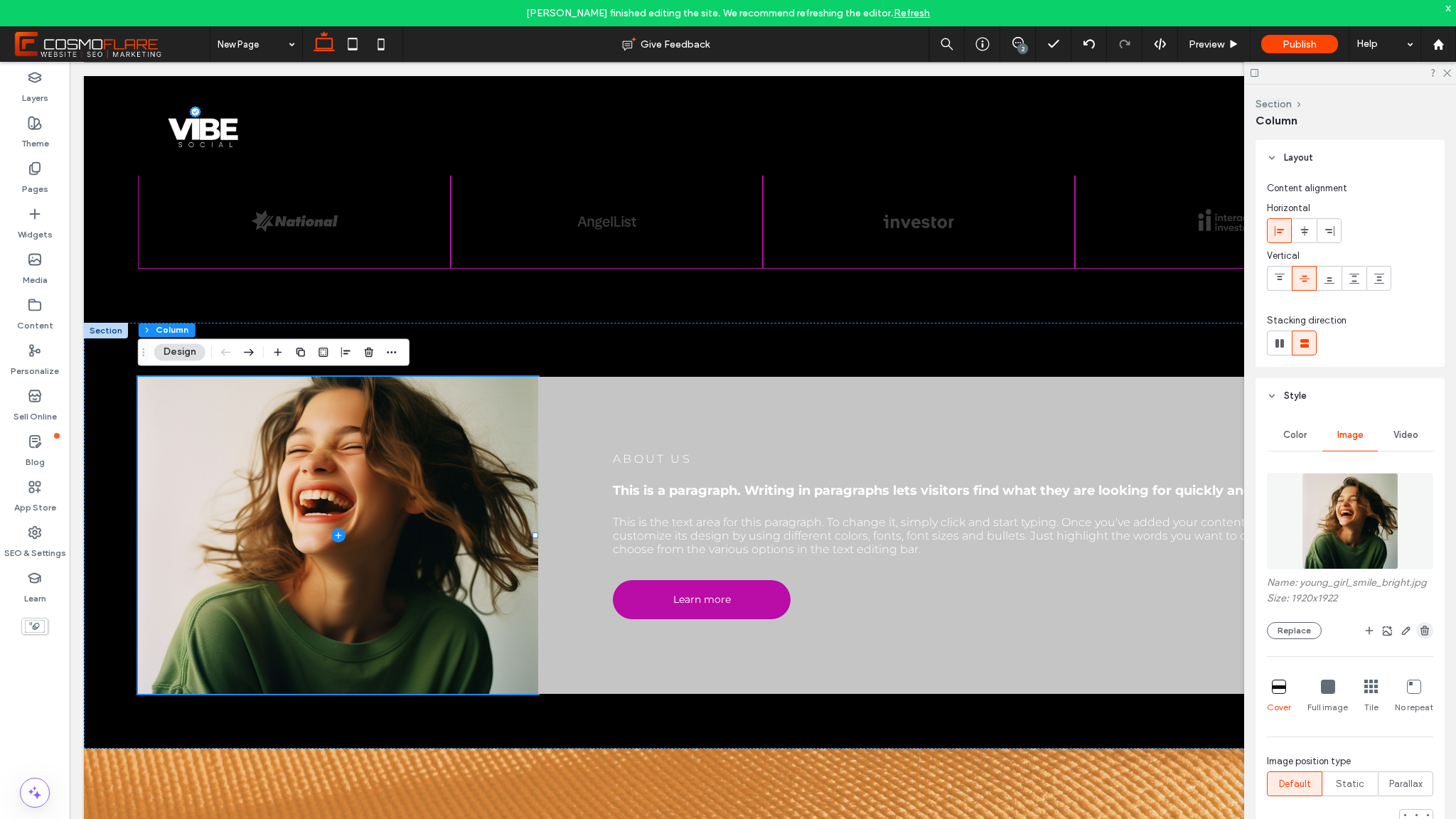
click at [1419, 637] on icon "button" at bounding box center [1424, 630] width 11 height 11
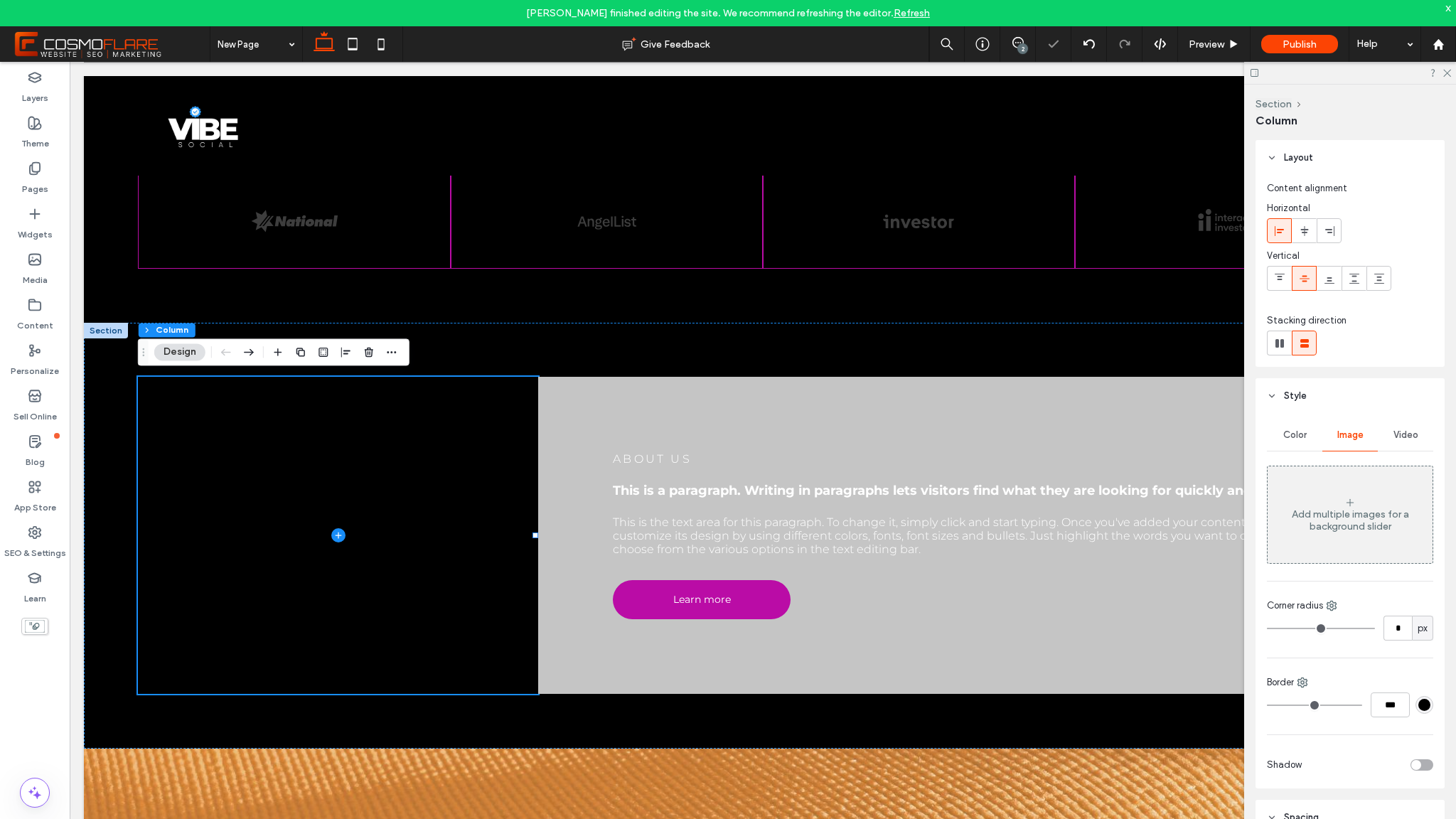
click at [1333, 503] on div "Add multiple images for a background slider" at bounding box center [1351, 514] width 165 height 94
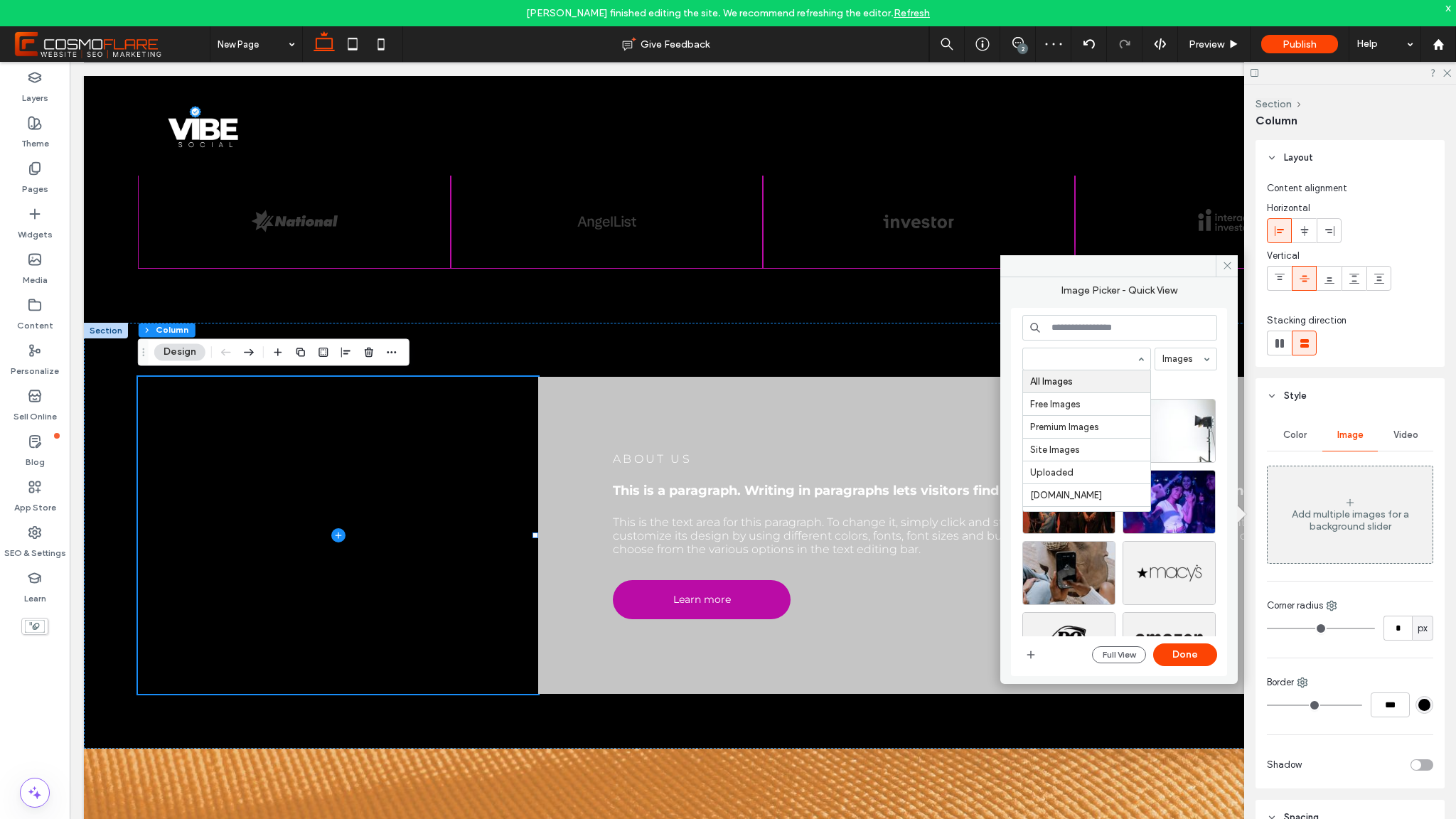
click at [1179, 373] on div "All Images Free Images Premium Images Site Images Uploaded vibesocial.co Home I…" at bounding box center [1120, 492] width 195 height 355
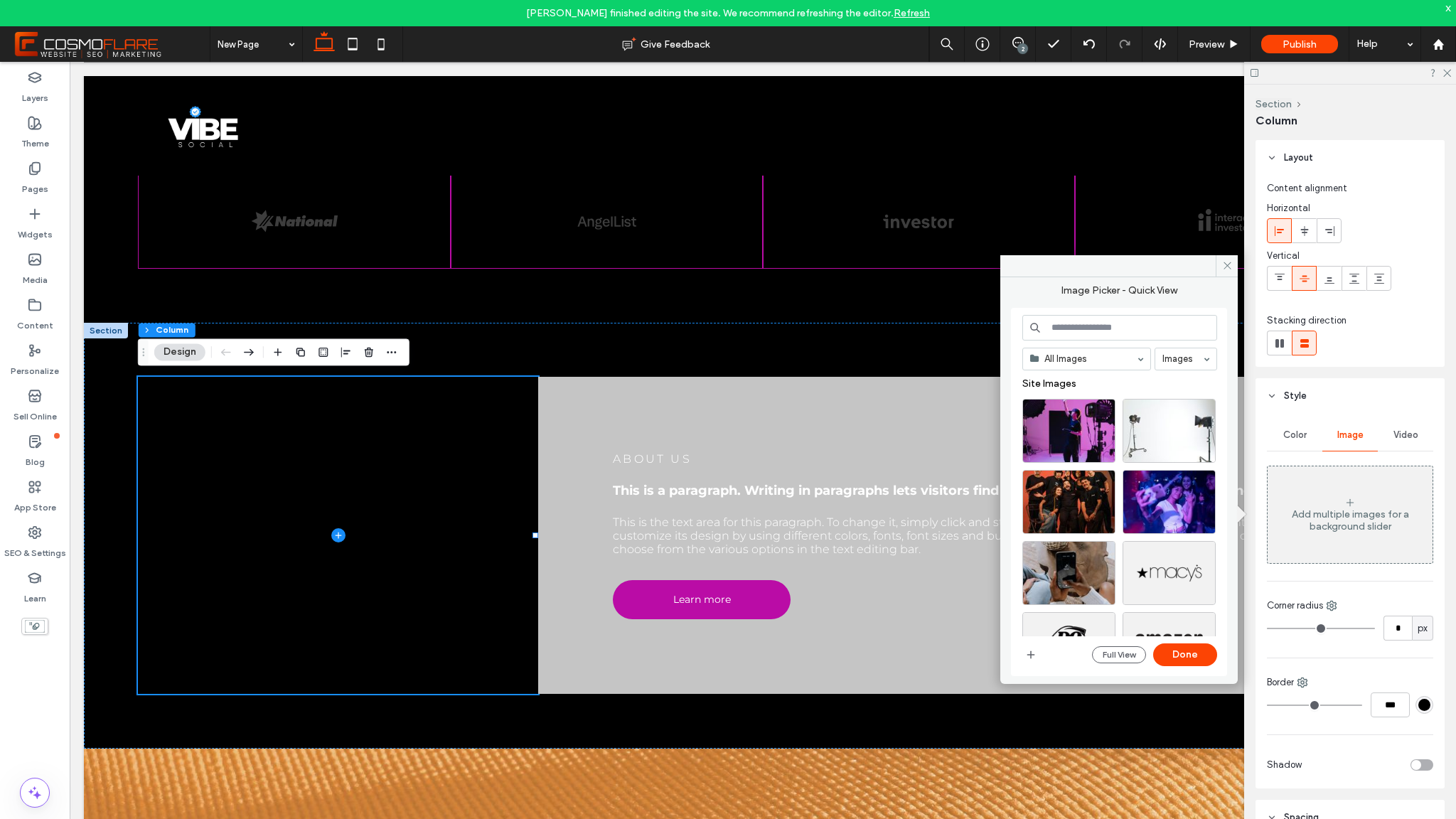
click at [1397, 432] on span "Video" at bounding box center [1406, 435] width 25 height 11
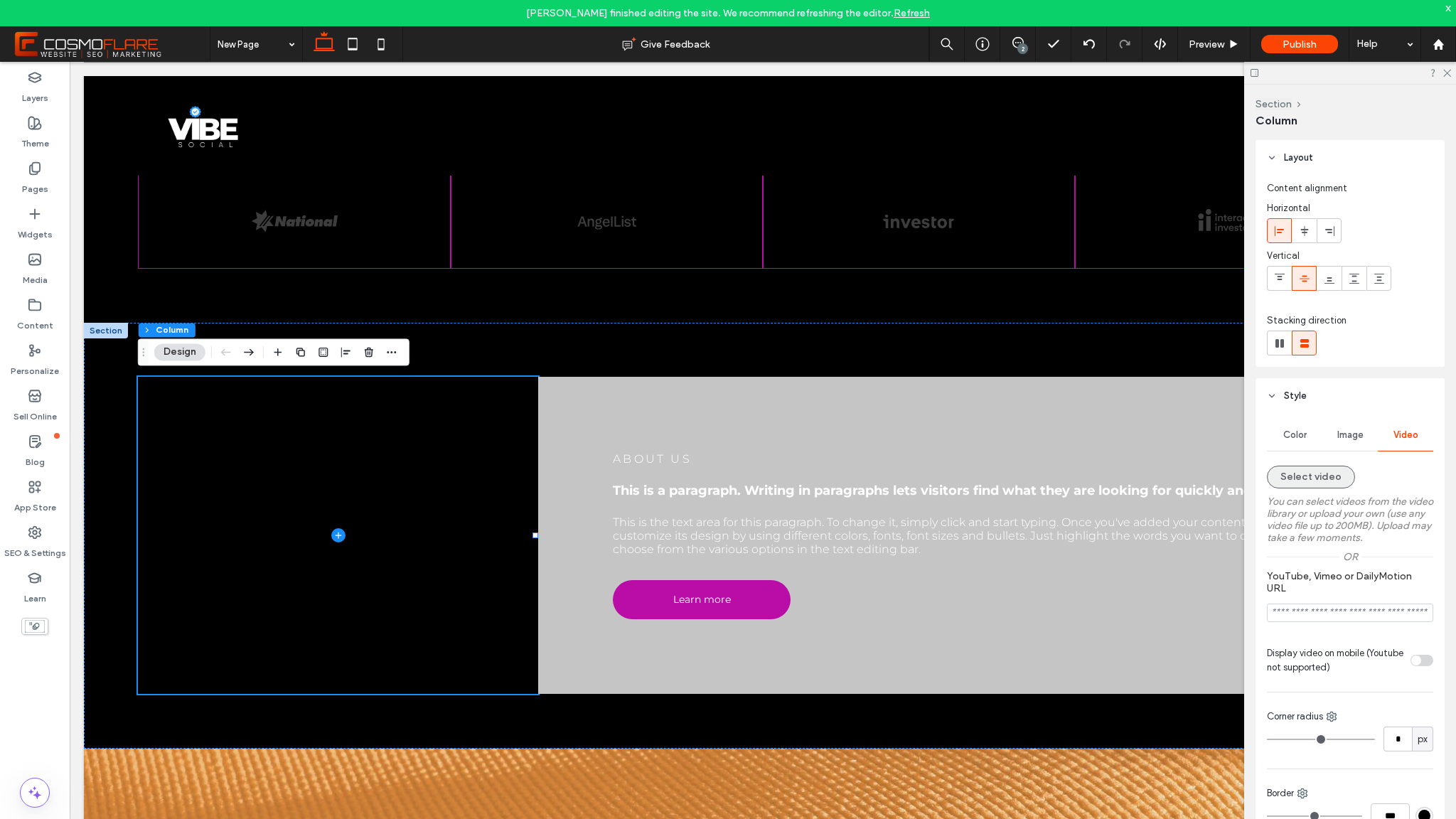
click at [1309, 480] on button "Select video" at bounding box center [1311, 477] width 89 height 23
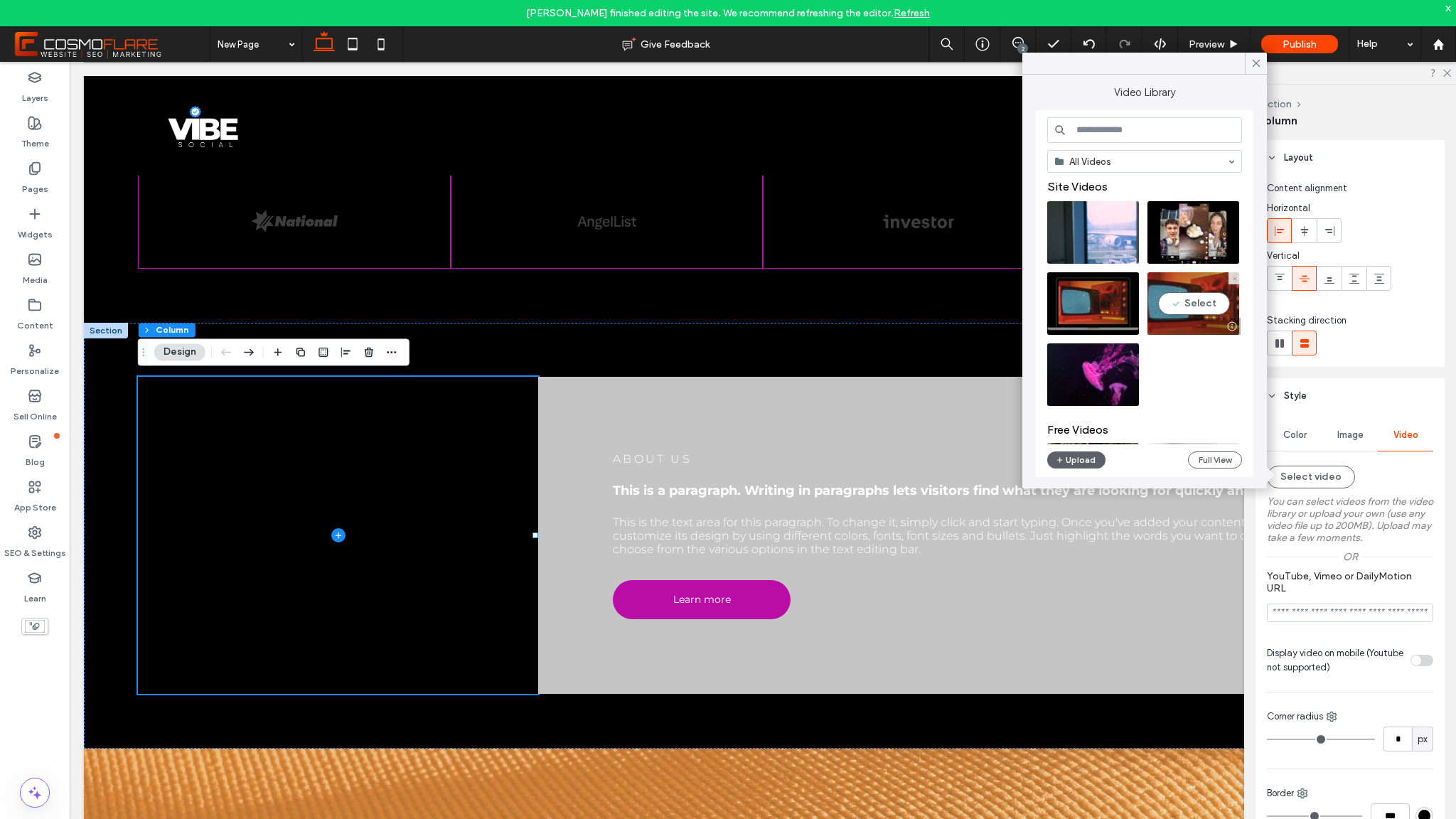
click at [1188, 307] on video at bounding box center [1193, 303] width 91 height 63
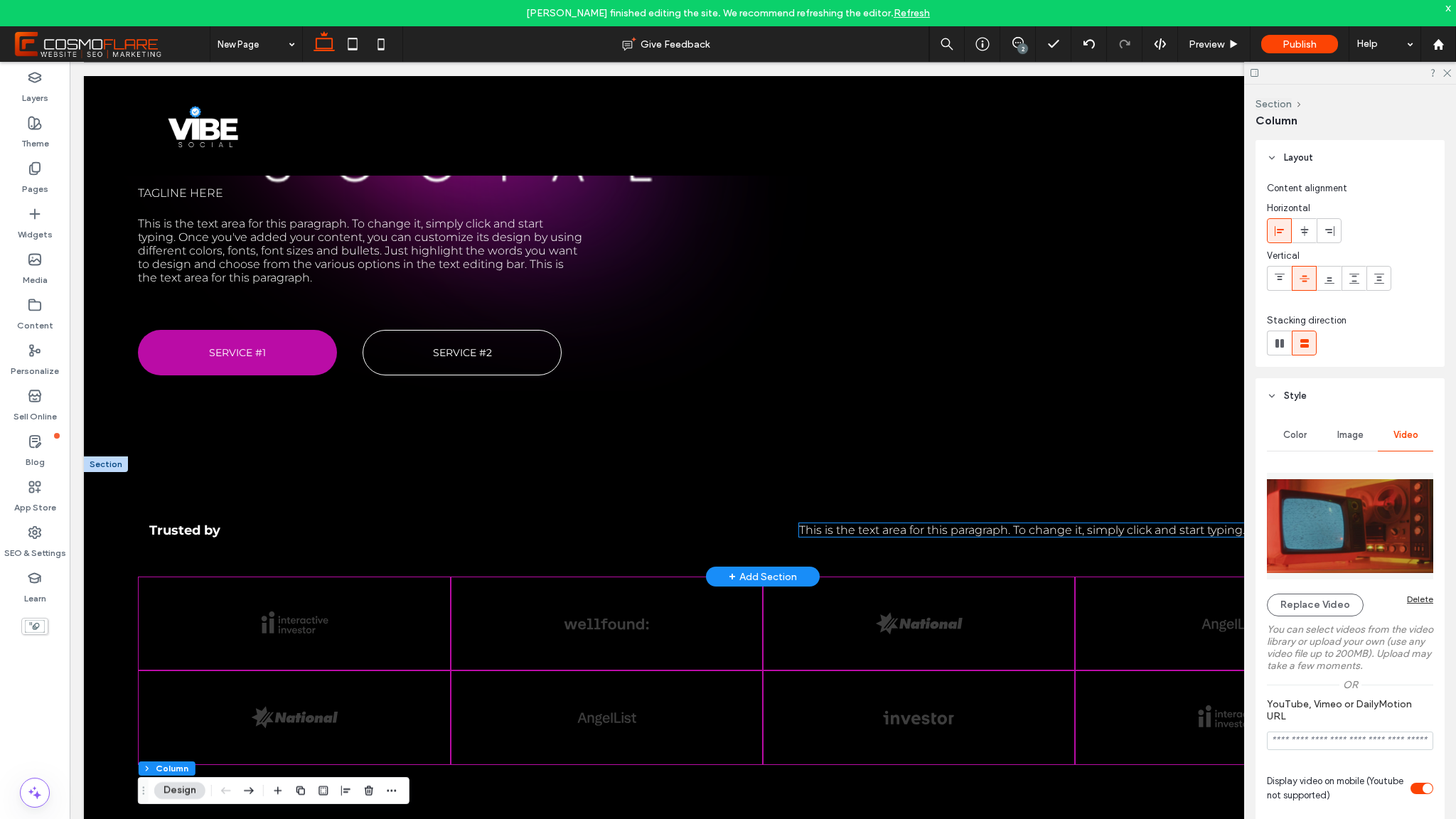
scroll to position [514, 0]
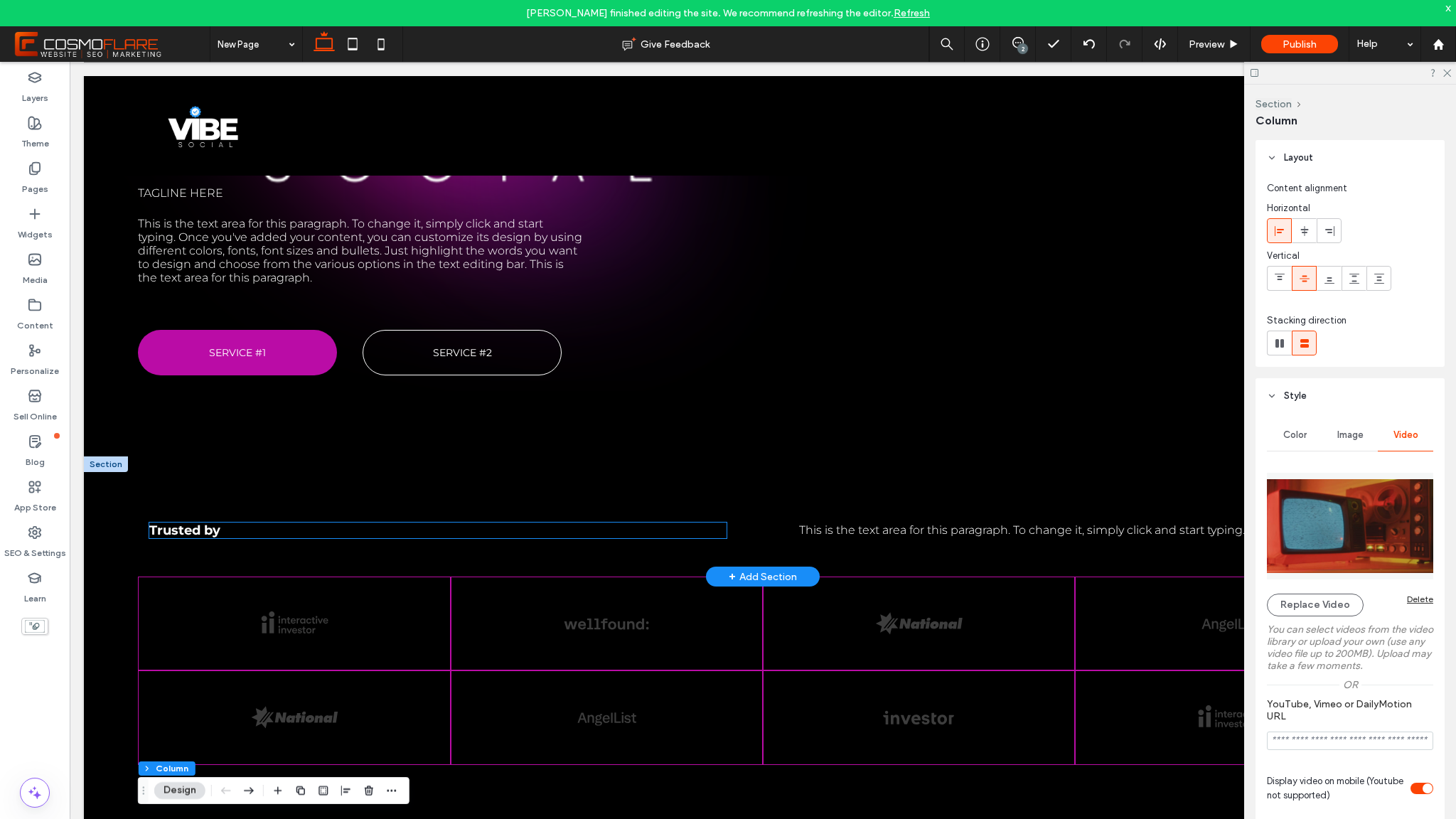
click at [260, 531] on h3 "Trusted by" at bounding box center [437, 530] width 577 height 15
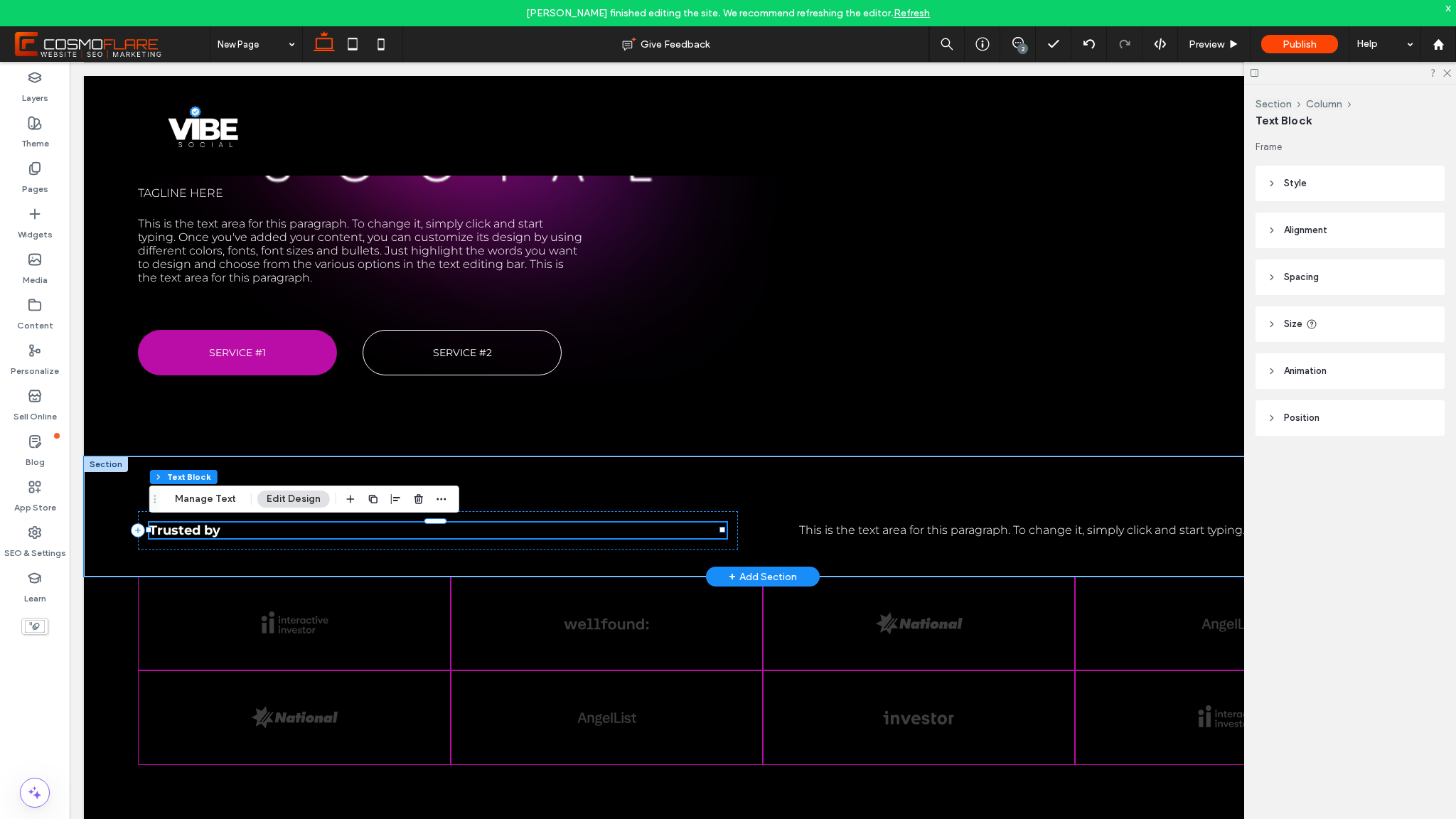
click at [260, 531] on div "Trusted by" at bounding box center [437, 530] width 577 height 15
click at [260, 531] on h3 "Trusted by" at bounding box center [437, 530] width 577 height 15
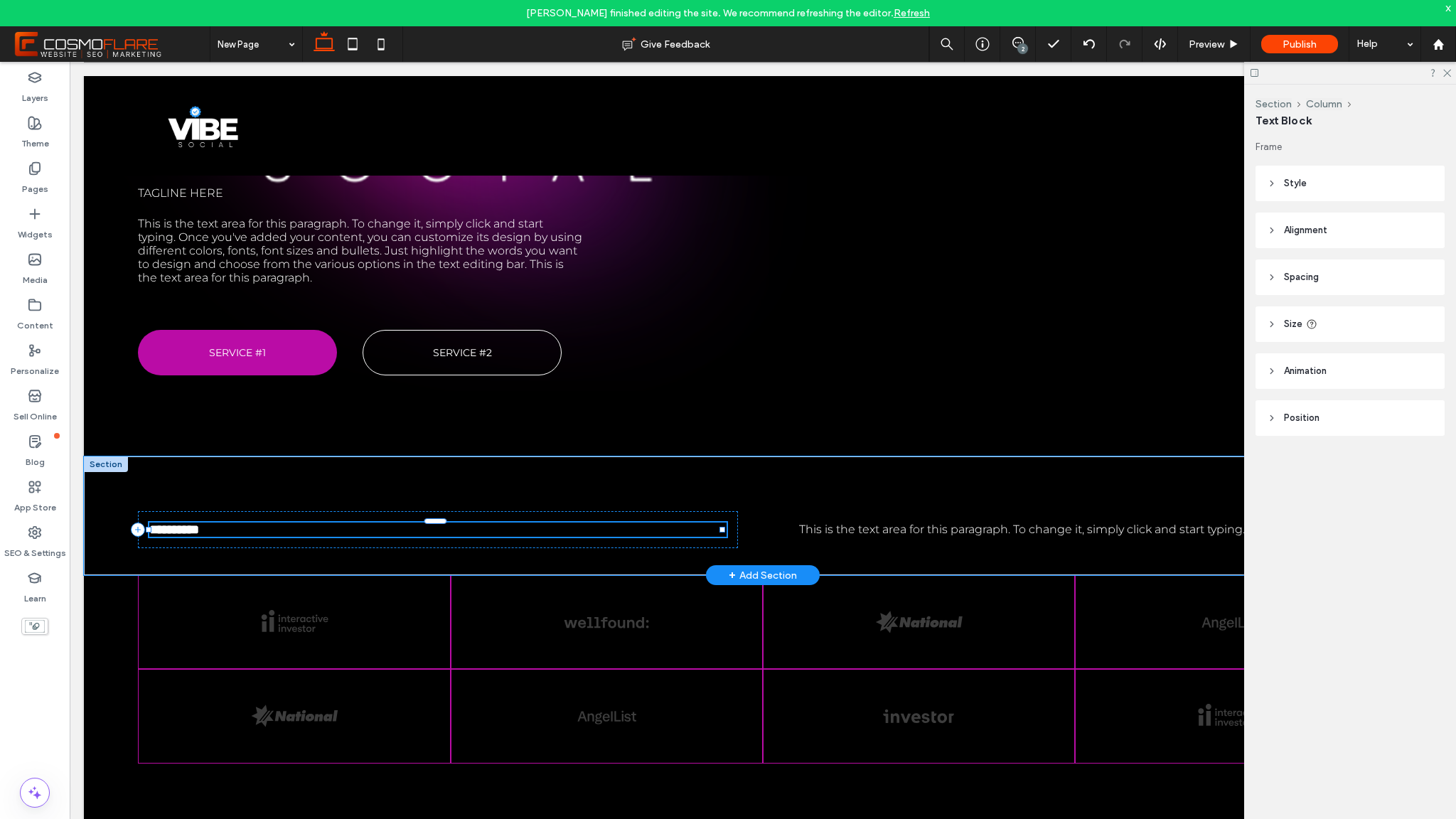
type input "**********"
type input "**"
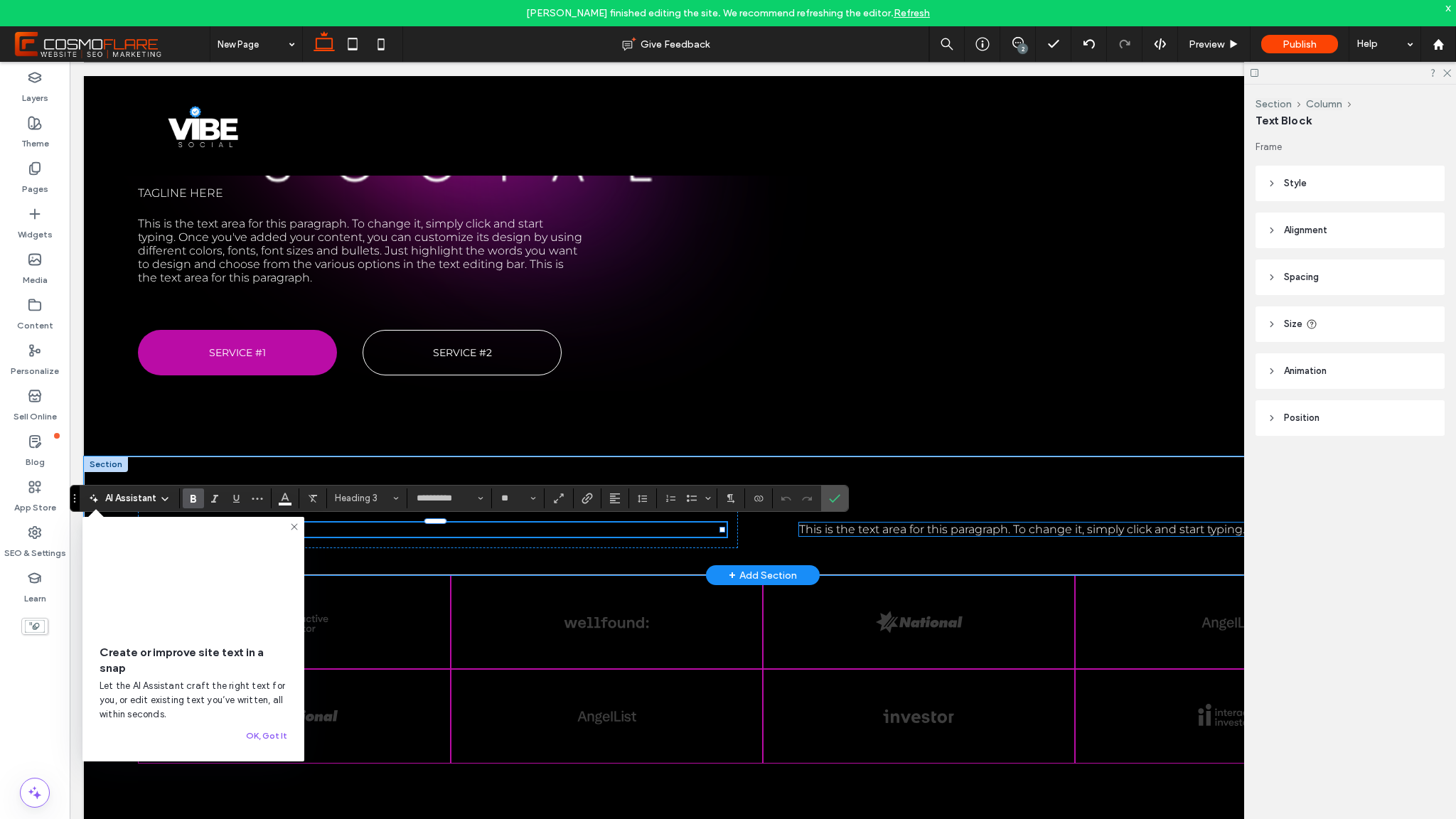
click at [850, 533] on span "This is the text area for this paragraph. To change it, simply click and start …" at bounding box center [1022, 529] width 446 height 13
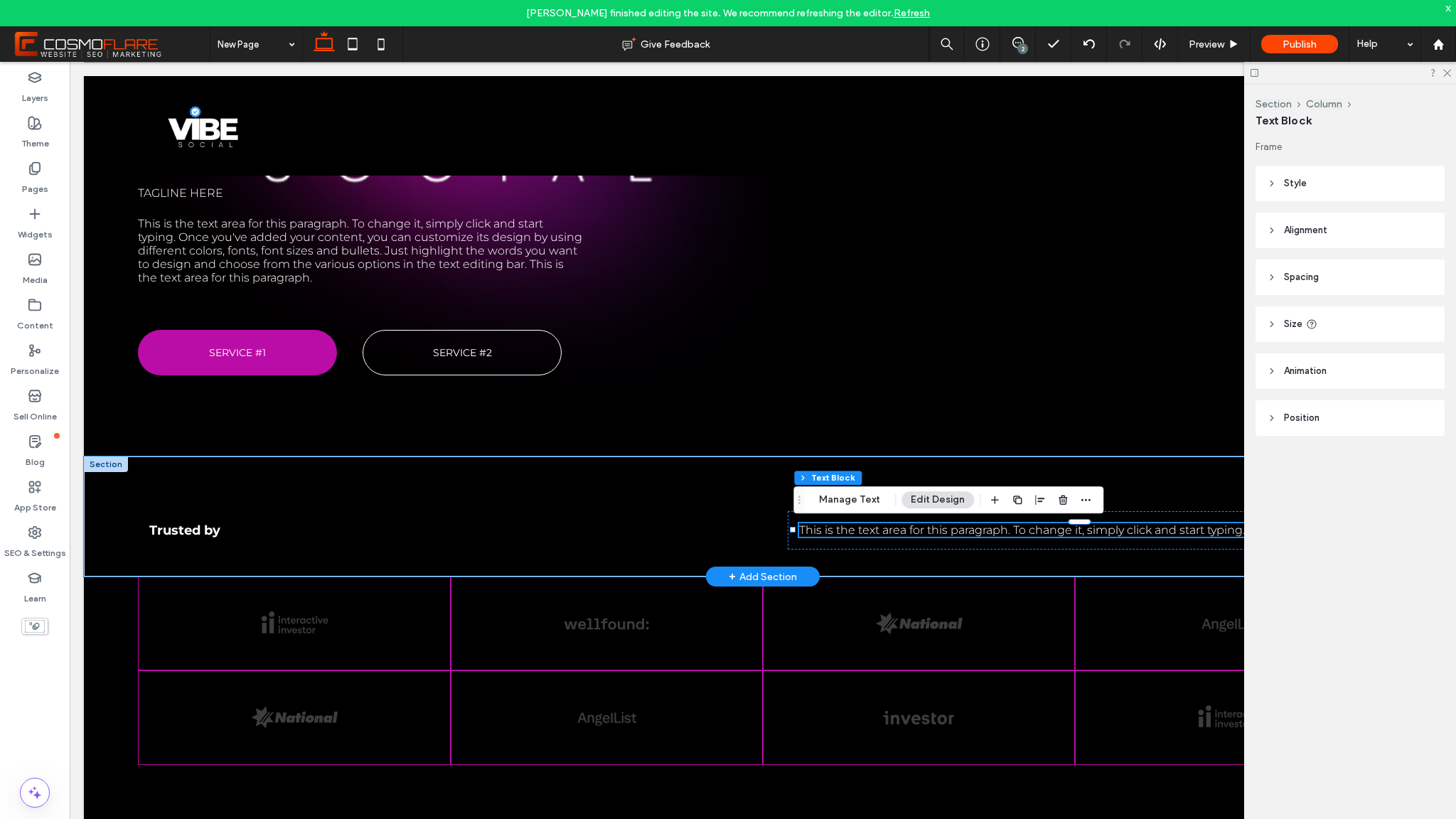
click at [850, 533] on span "This is the text area for this paragraph. To change it, simply click and start …" at bounding box center [1022, 530] width 446 height 13
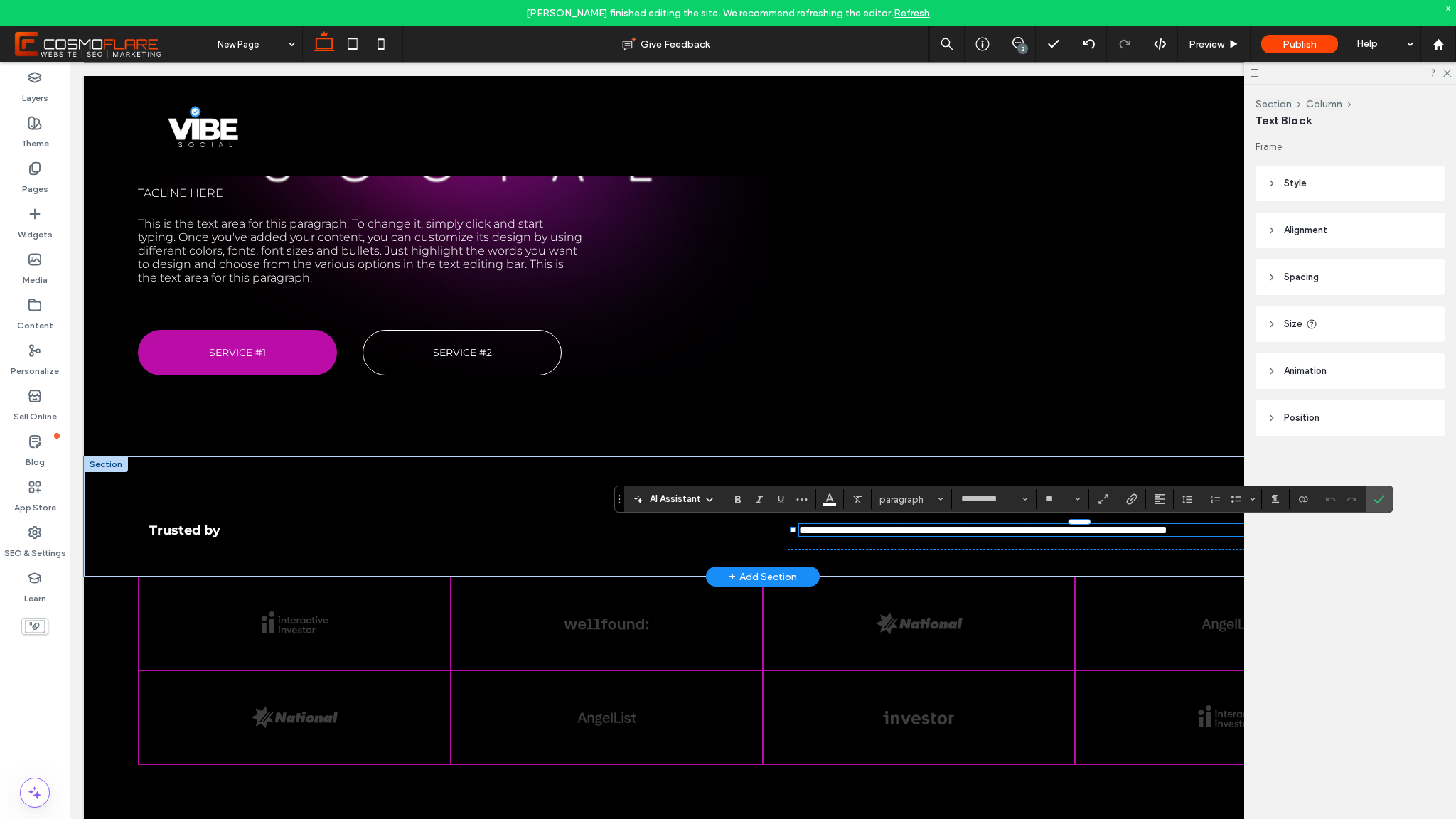
click at [850, 533] on span "**********" at bounding box center [982, 530] width 368 height 10
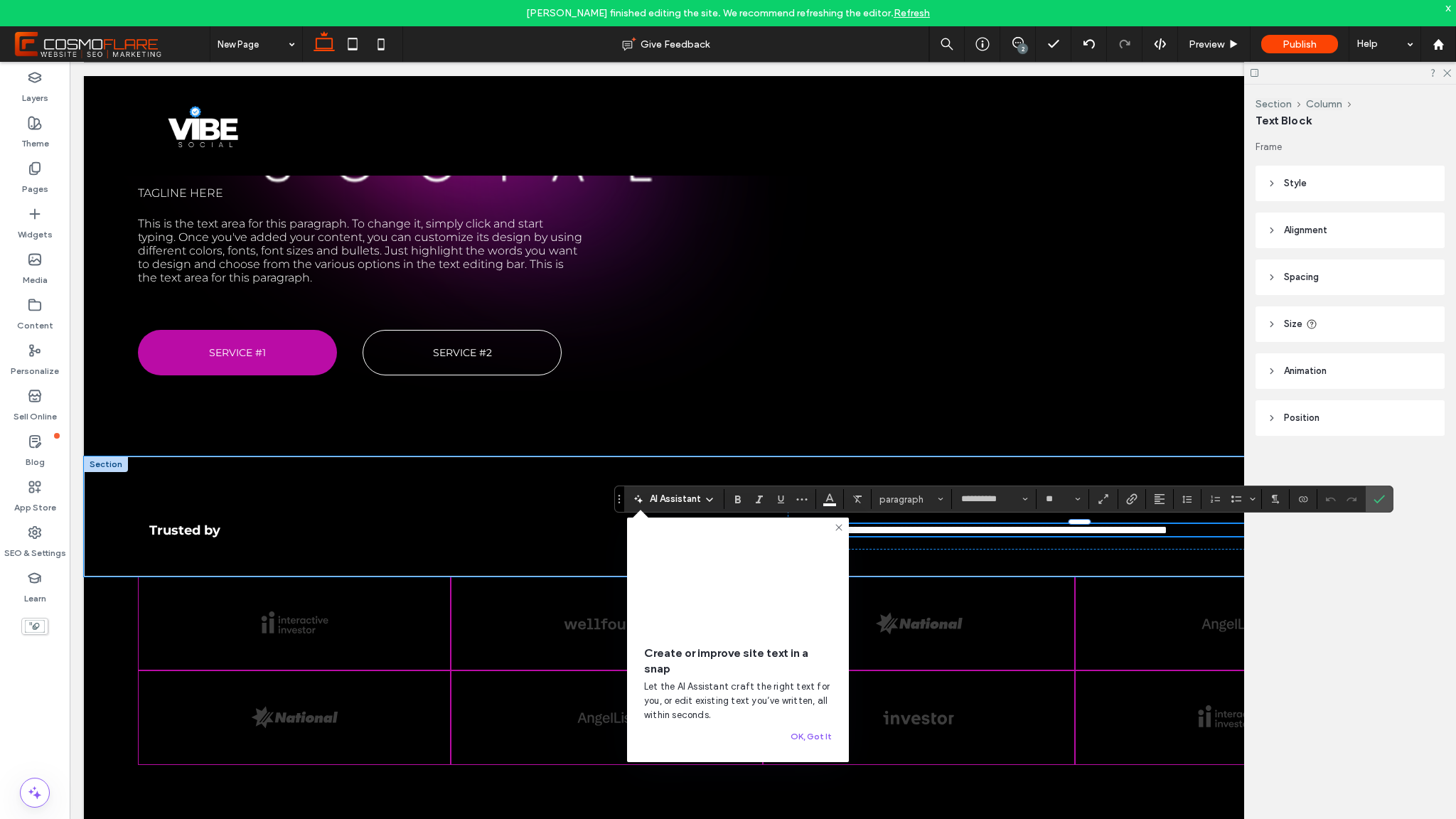
click at [841, 527] on icon at bounding box center [839, 528] width 11 height 11
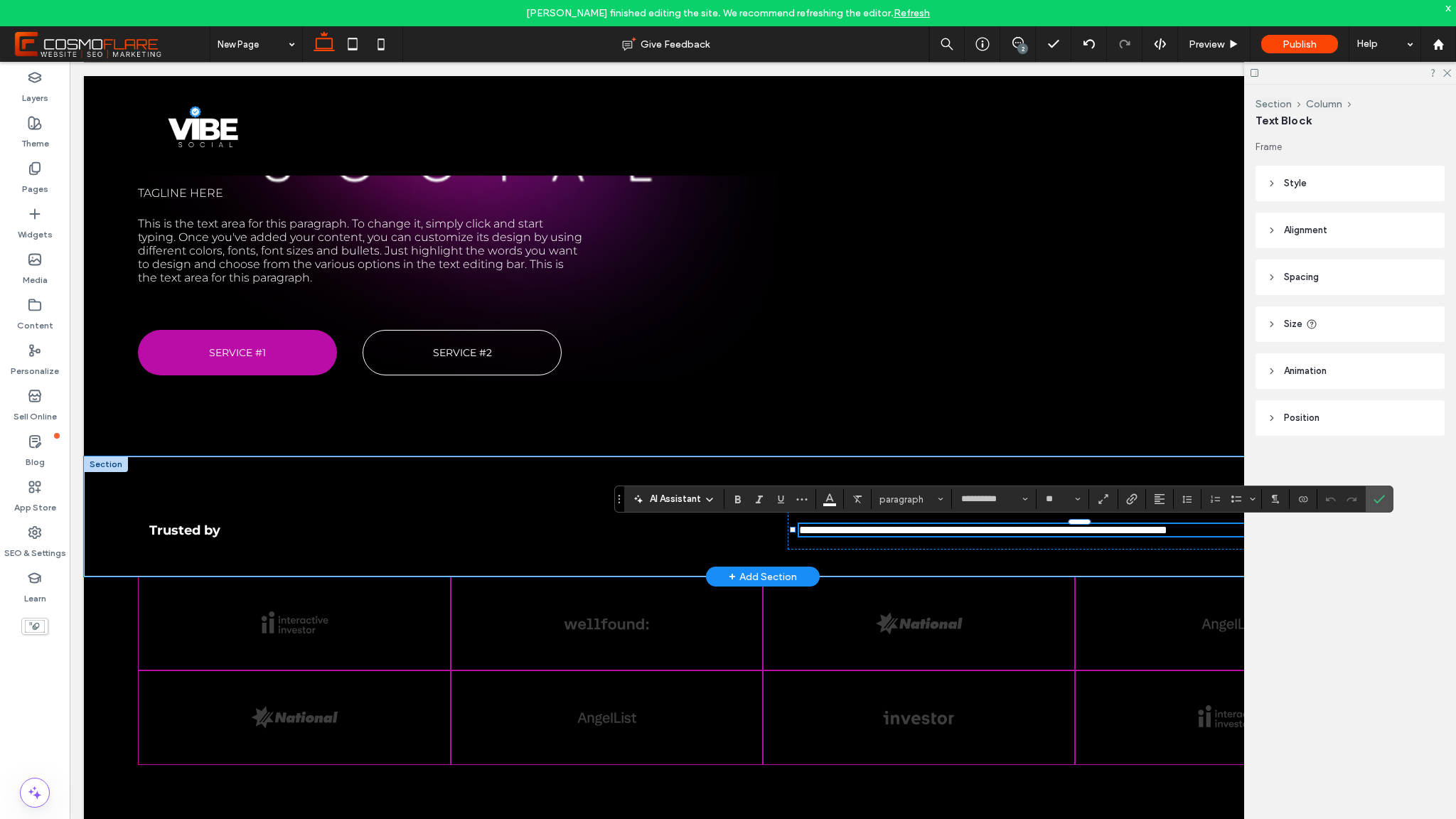
drag, startPoint x: 1382, startPoint y: 495, endPoint x: 1389, endPoint y: 466, distance: 29.8
click at [1382, 495] on icon "Confirm" at bounding box center [1379, 499] width 11 height 11
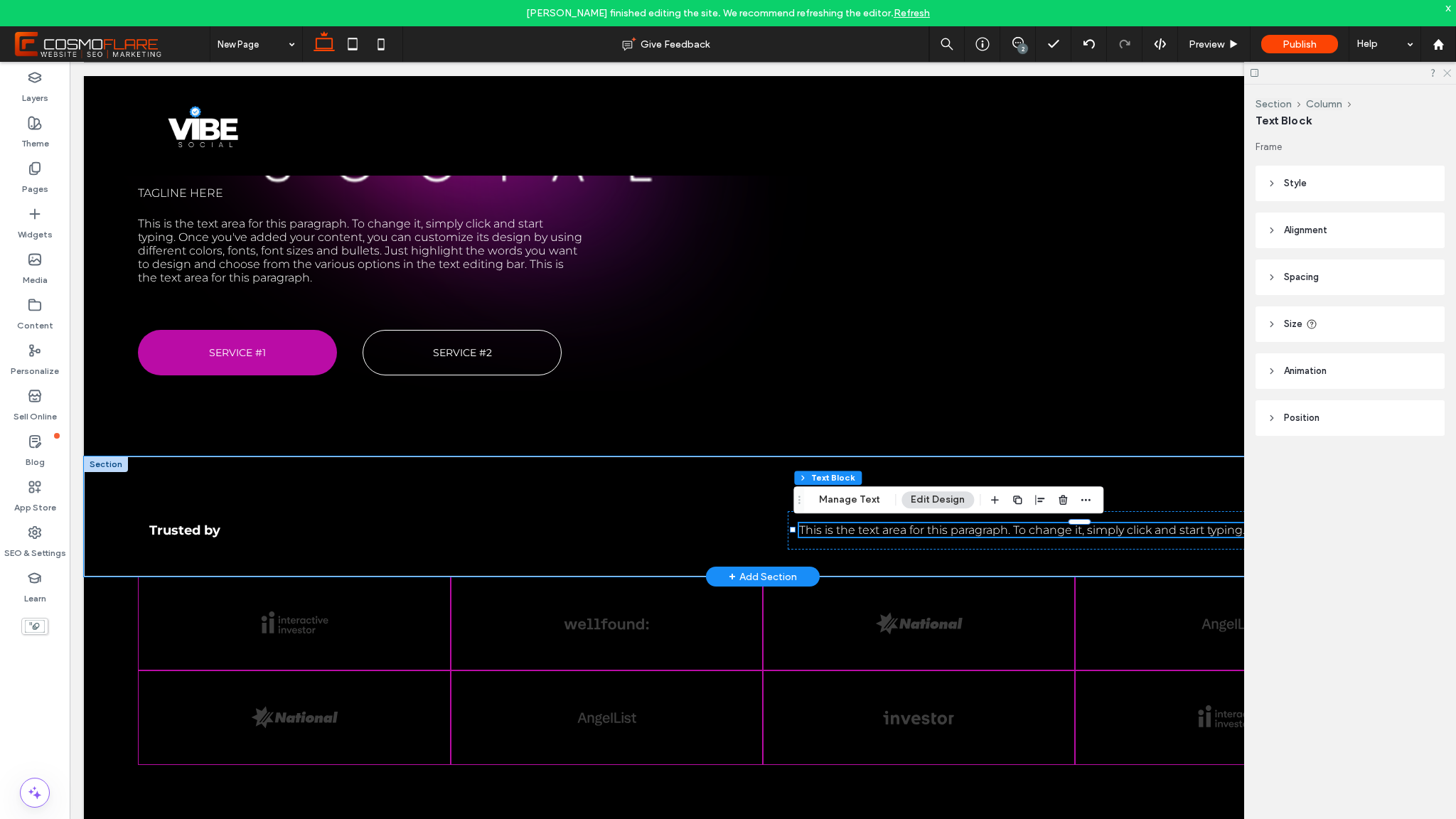
click at [1449, 71] on use at bounding box center [1447, 73] width 8 height 8
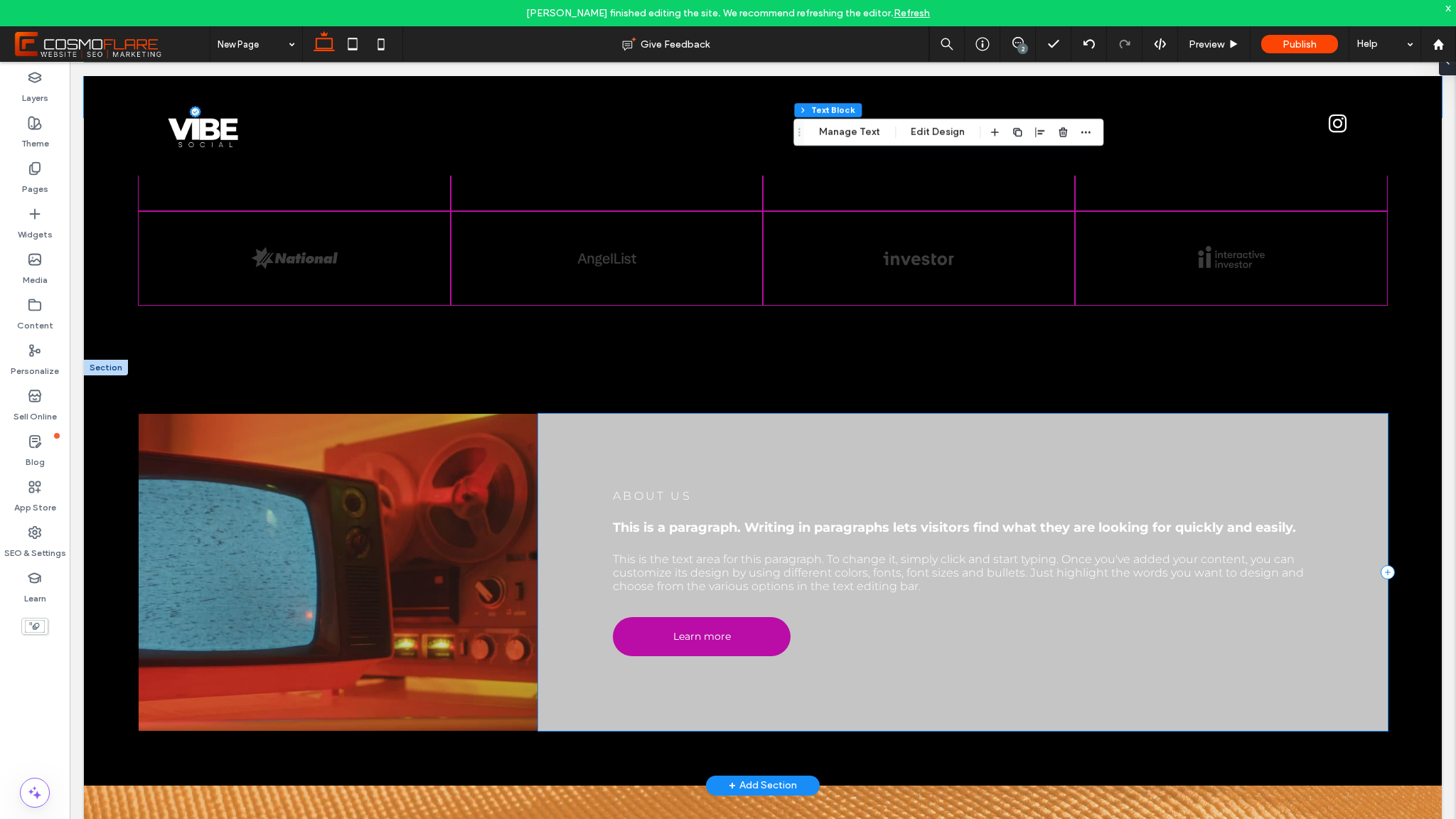
scroll to position [973, 0]
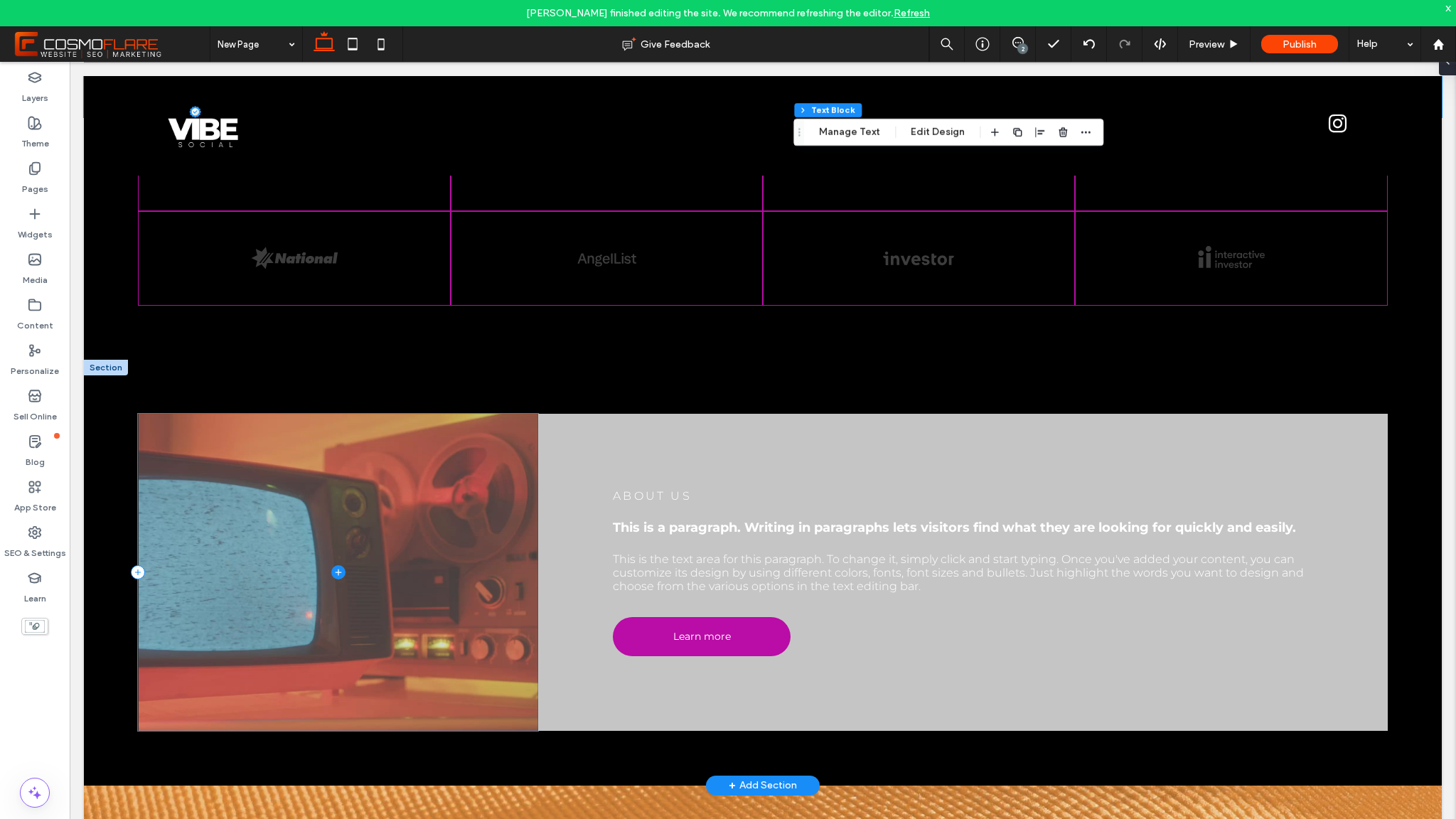
click at [362, 566] on span at bounding box center [338, 573] width 400 height 317
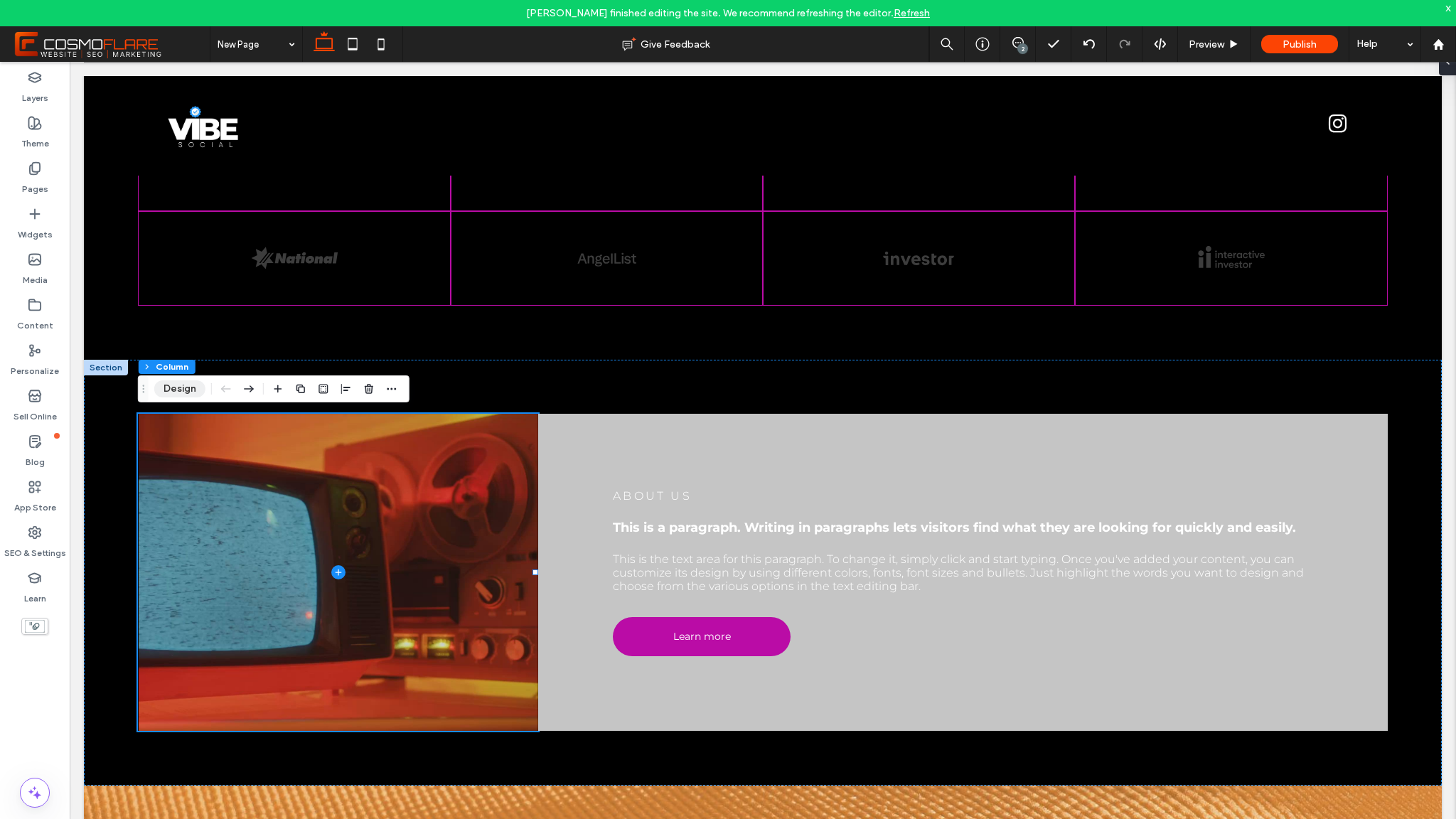
click at [176, 396] on button "Design" at bounding box center [179, 389] width 51 height 17
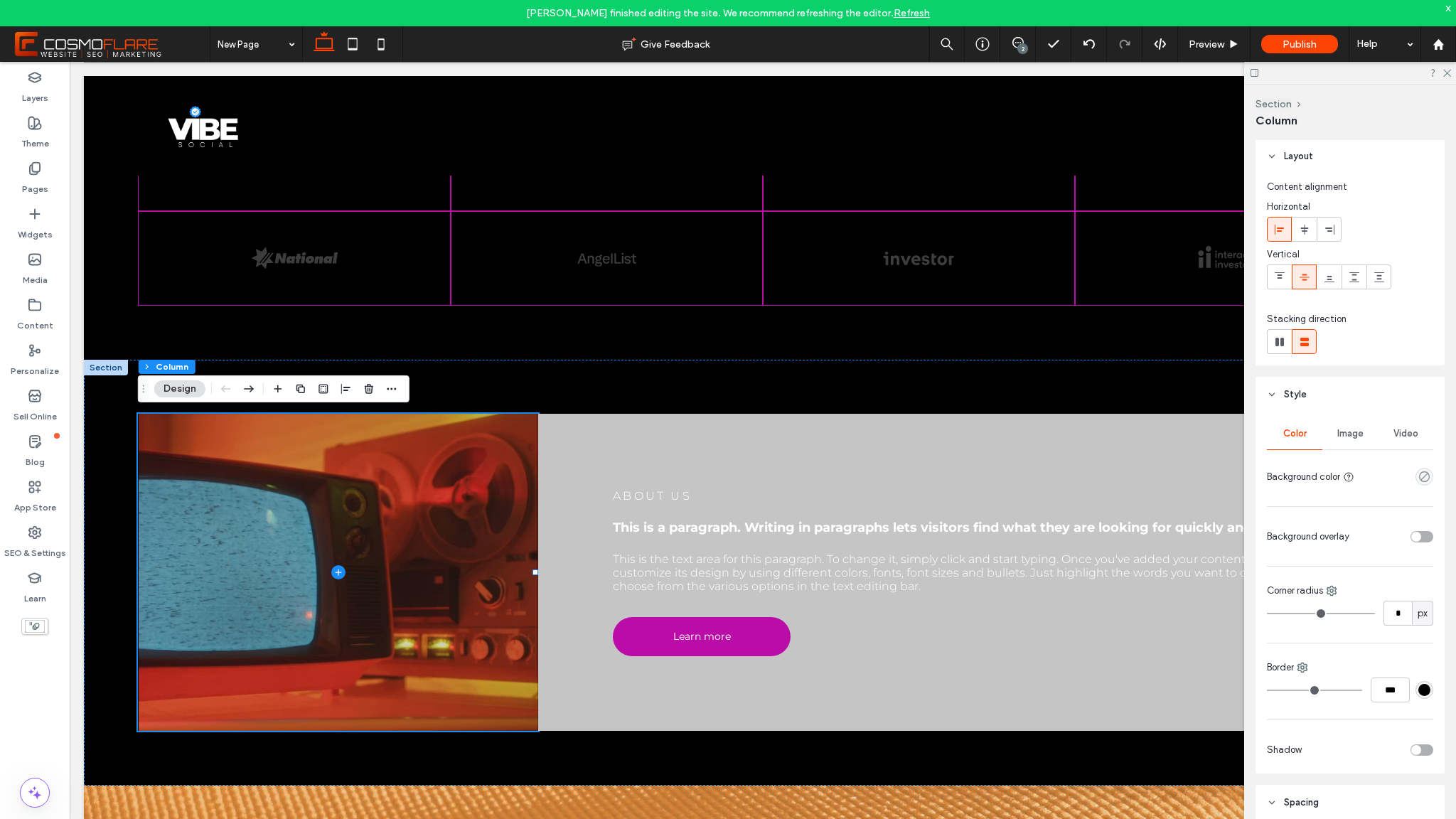
click at [1411, 432] on div "Video" at bounding box center [1405, 434] width 55 height 31
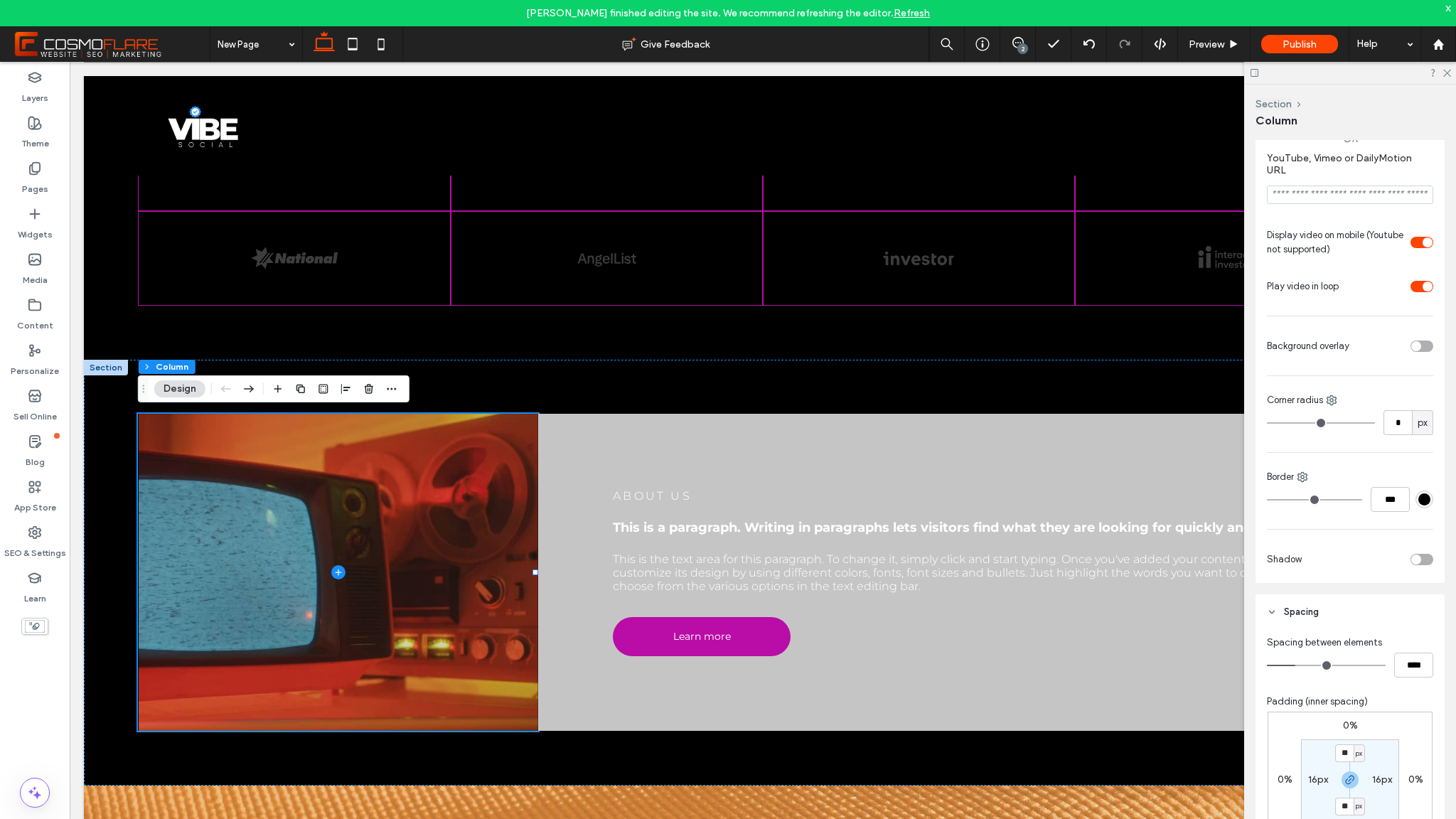
scroll to position [550, 0]
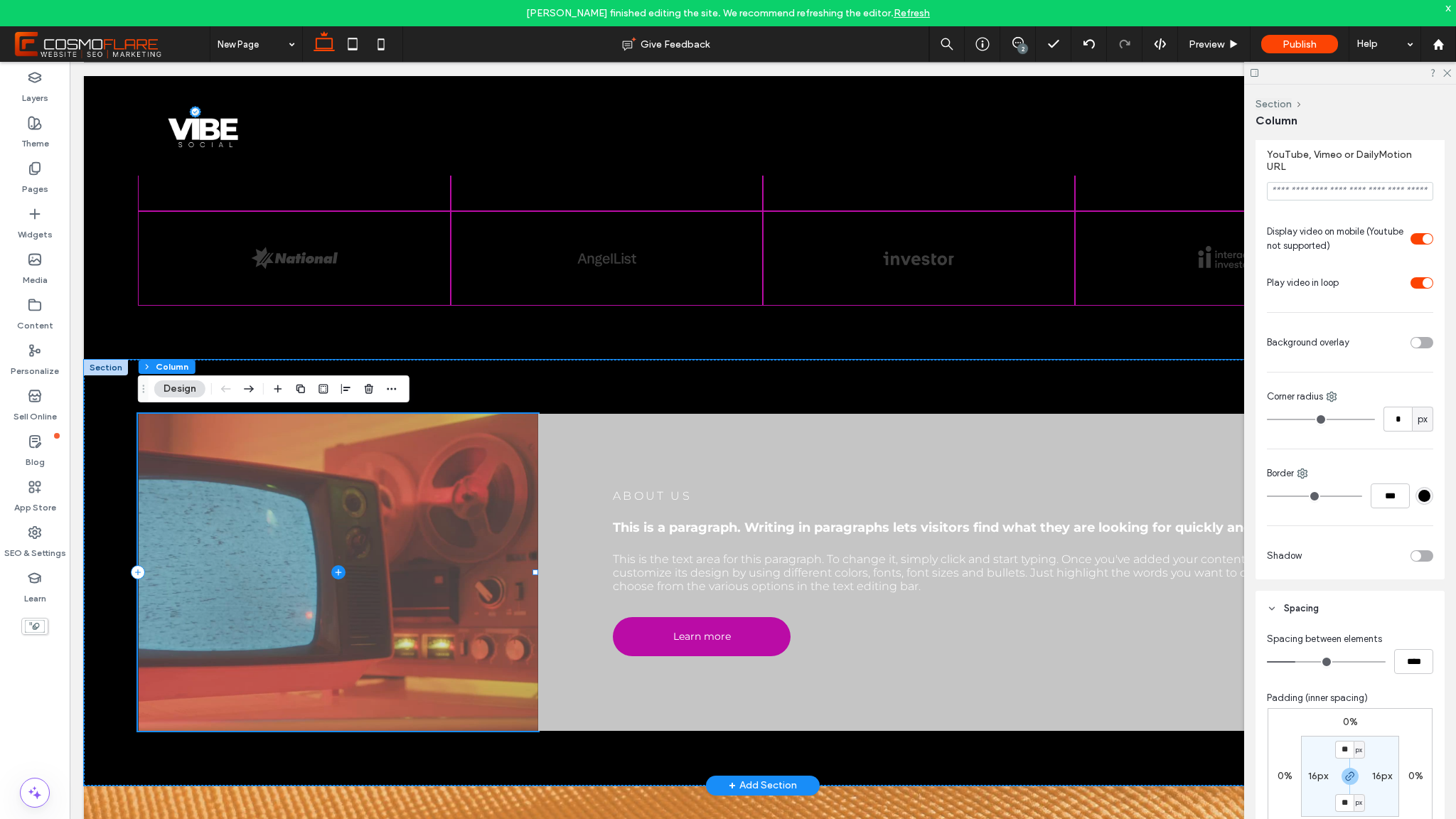
click at [335, 573] on icon at bounding box center [338, 572] width 14 height 14
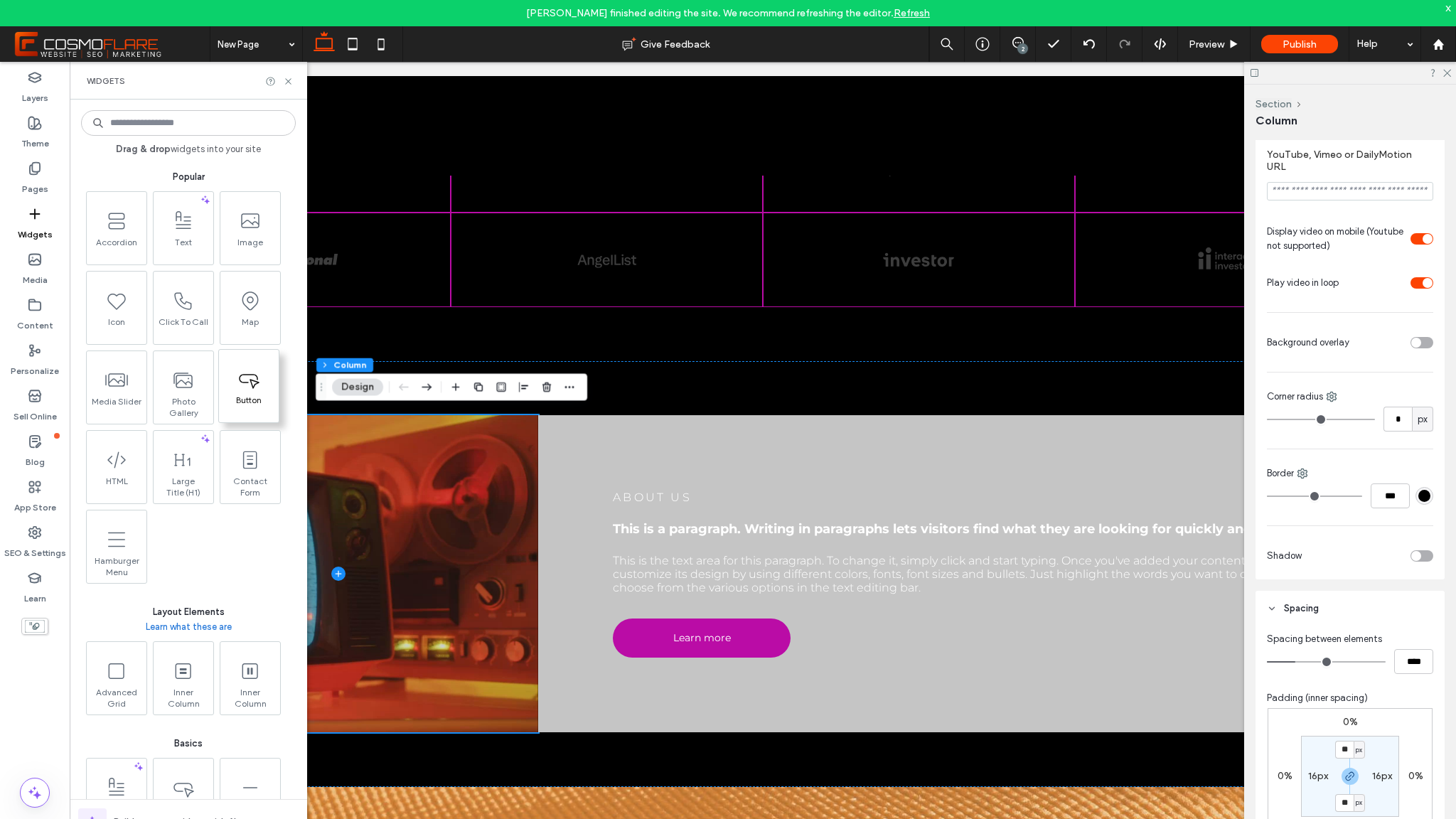
scroll to position [973, 0]
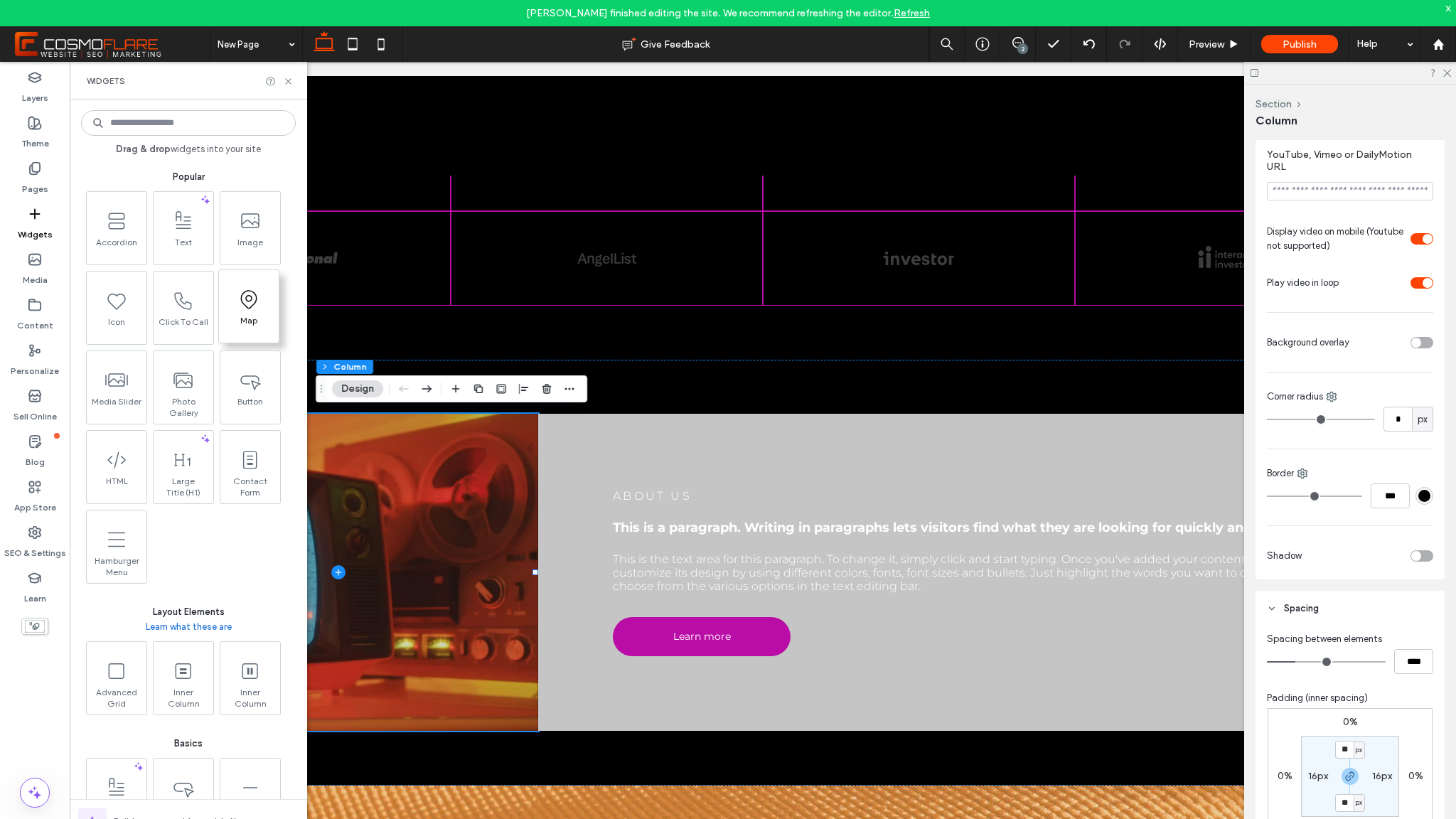
click at [263, 321] on span "Map" at bounding box center [249, 325] width 60 height 20
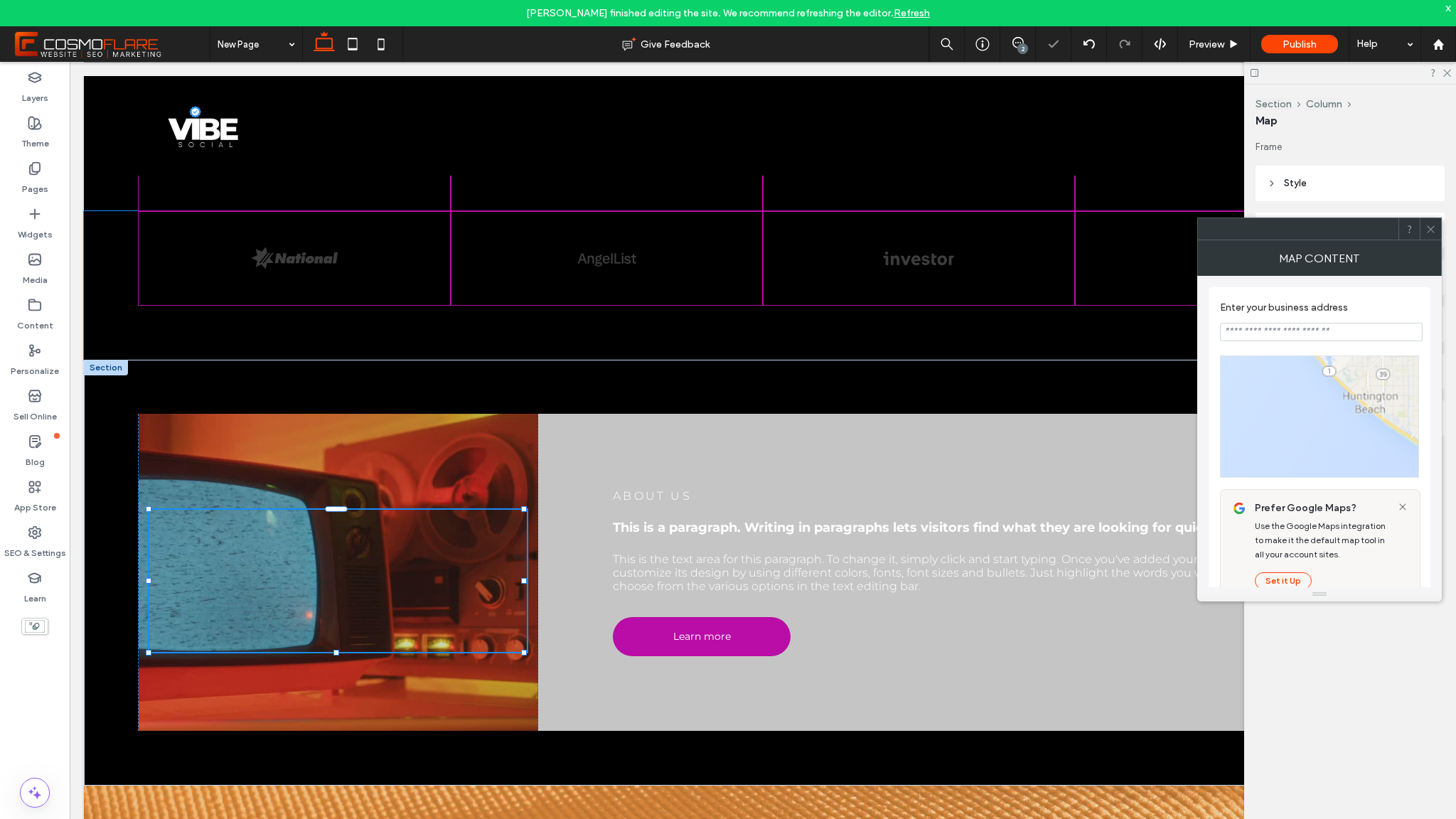
type input "**********"
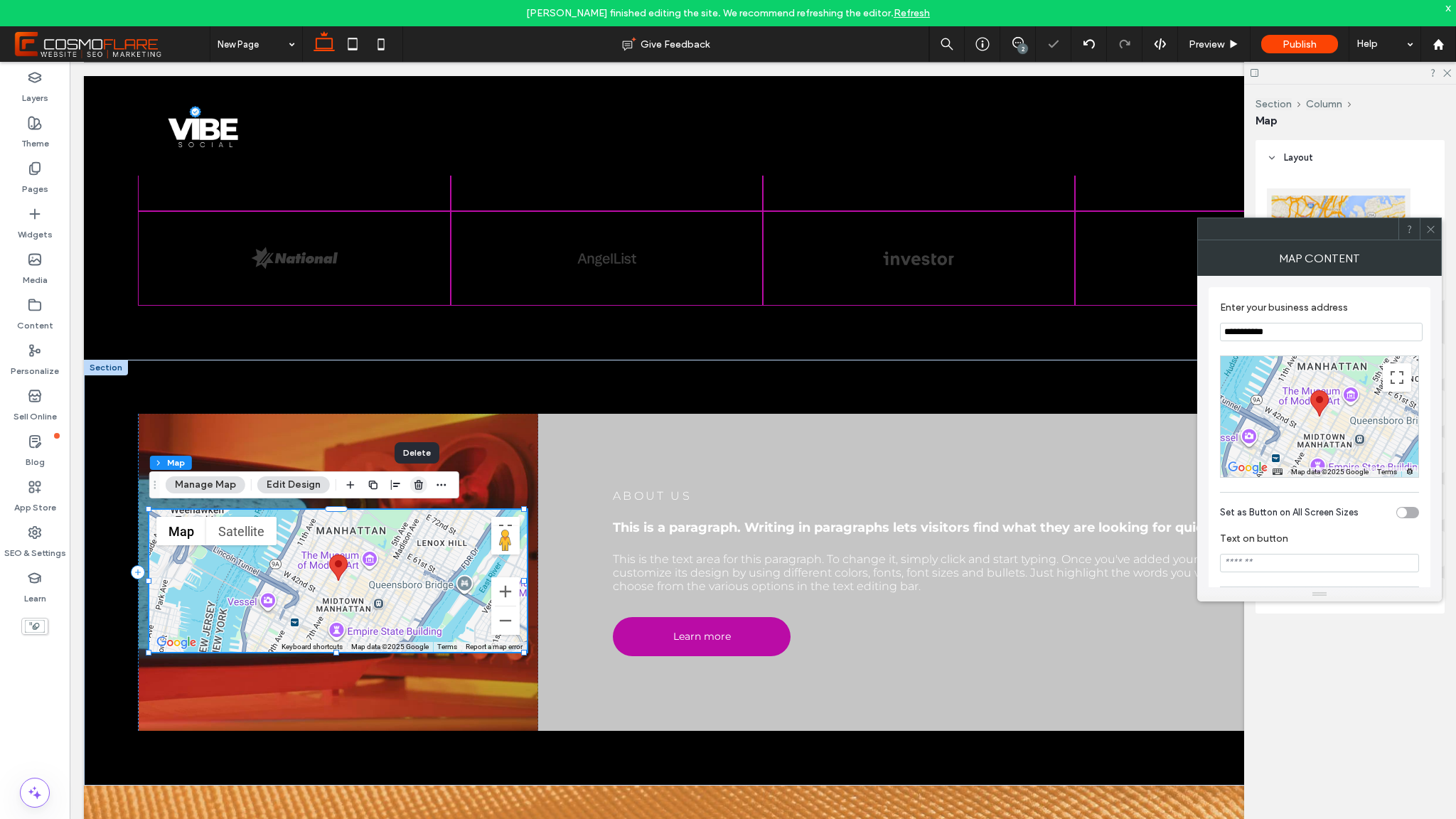
click at [417, 483] on icon "button" at bounding box center [418, 485] width 11 height 11
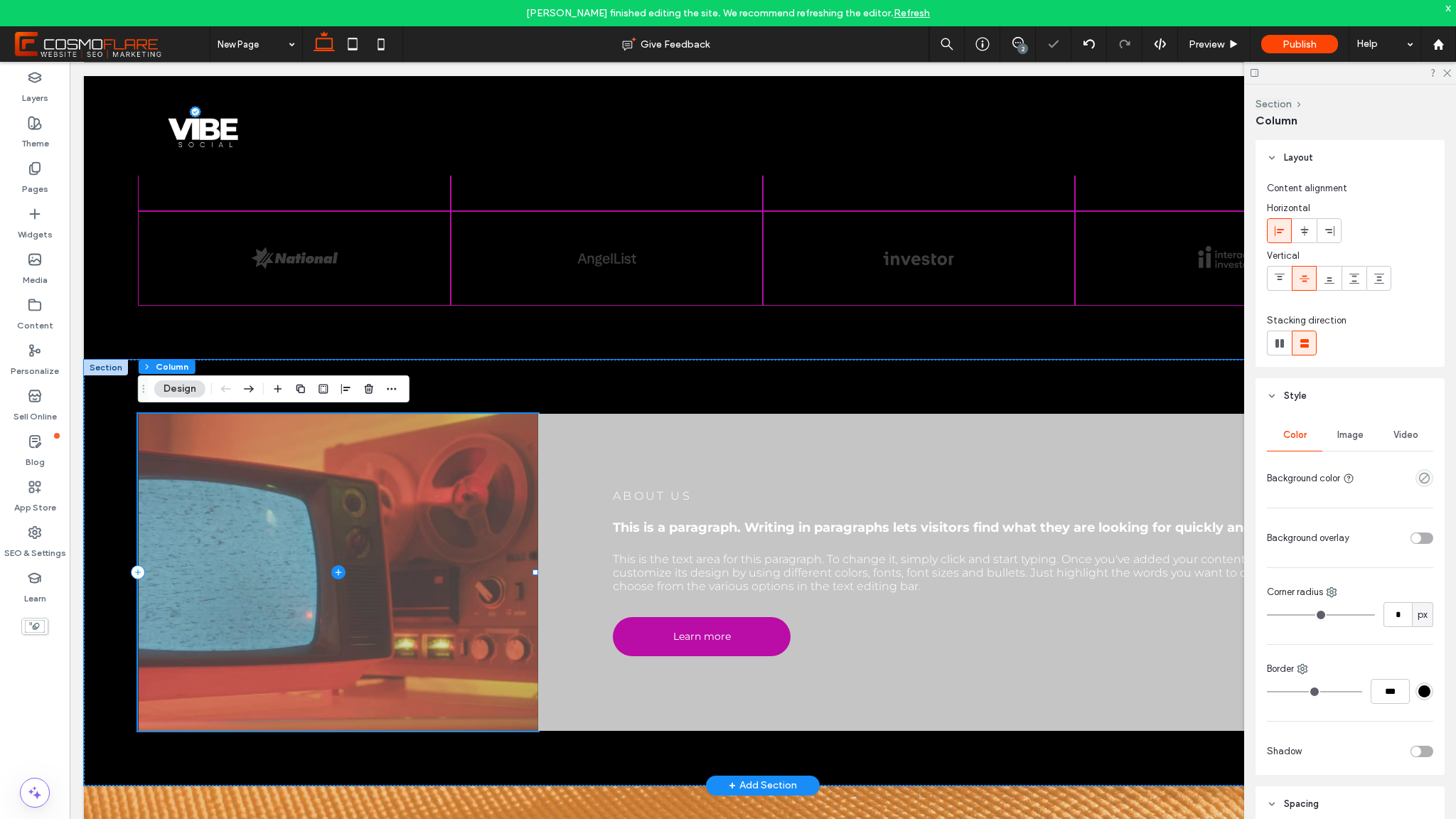
click at [337, 570] on icon at bounding box center [338, 572] width 14 height 14
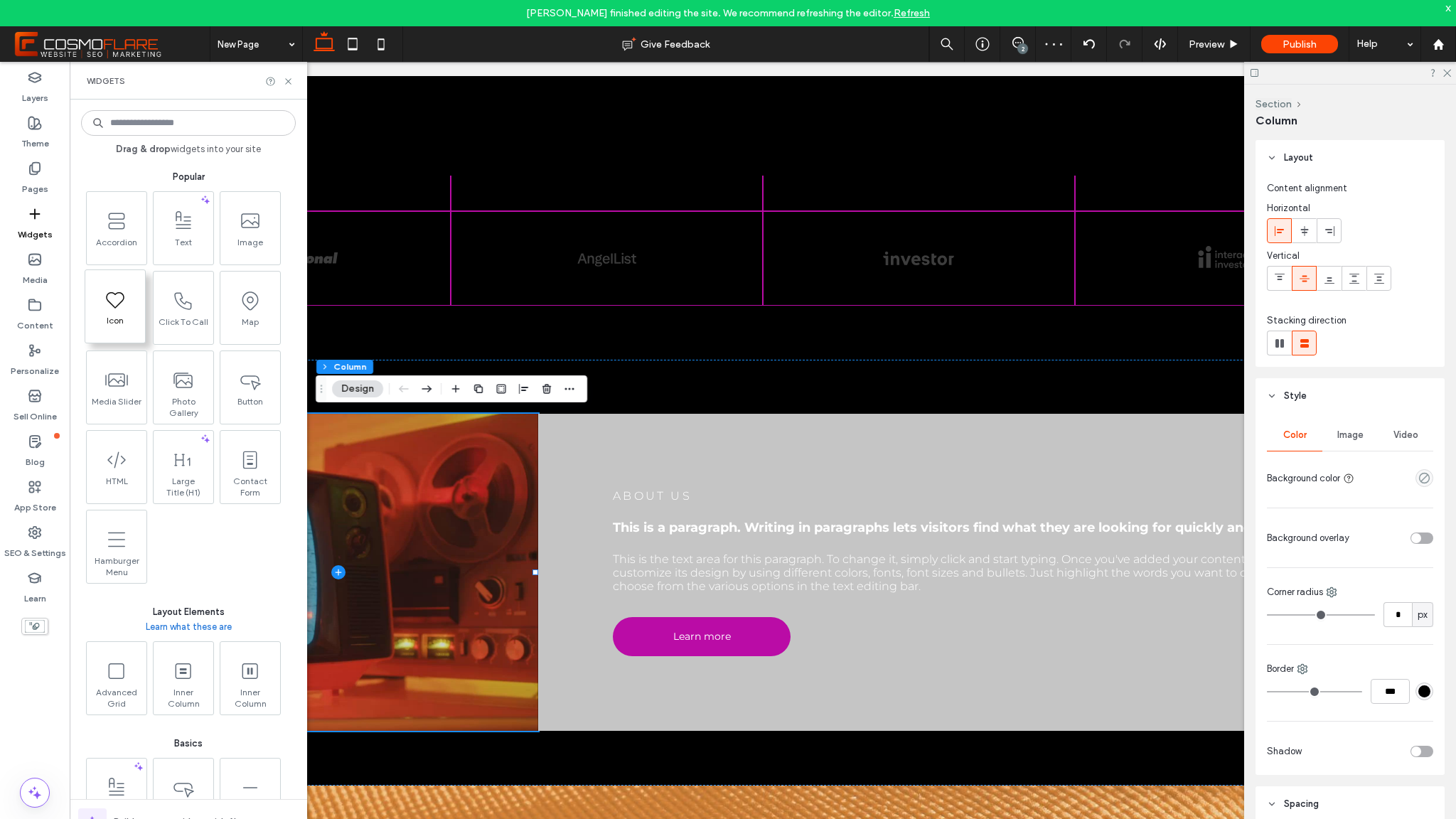
click at [126, 296] on icon at bounding box center [115, 299] width 23 height 23
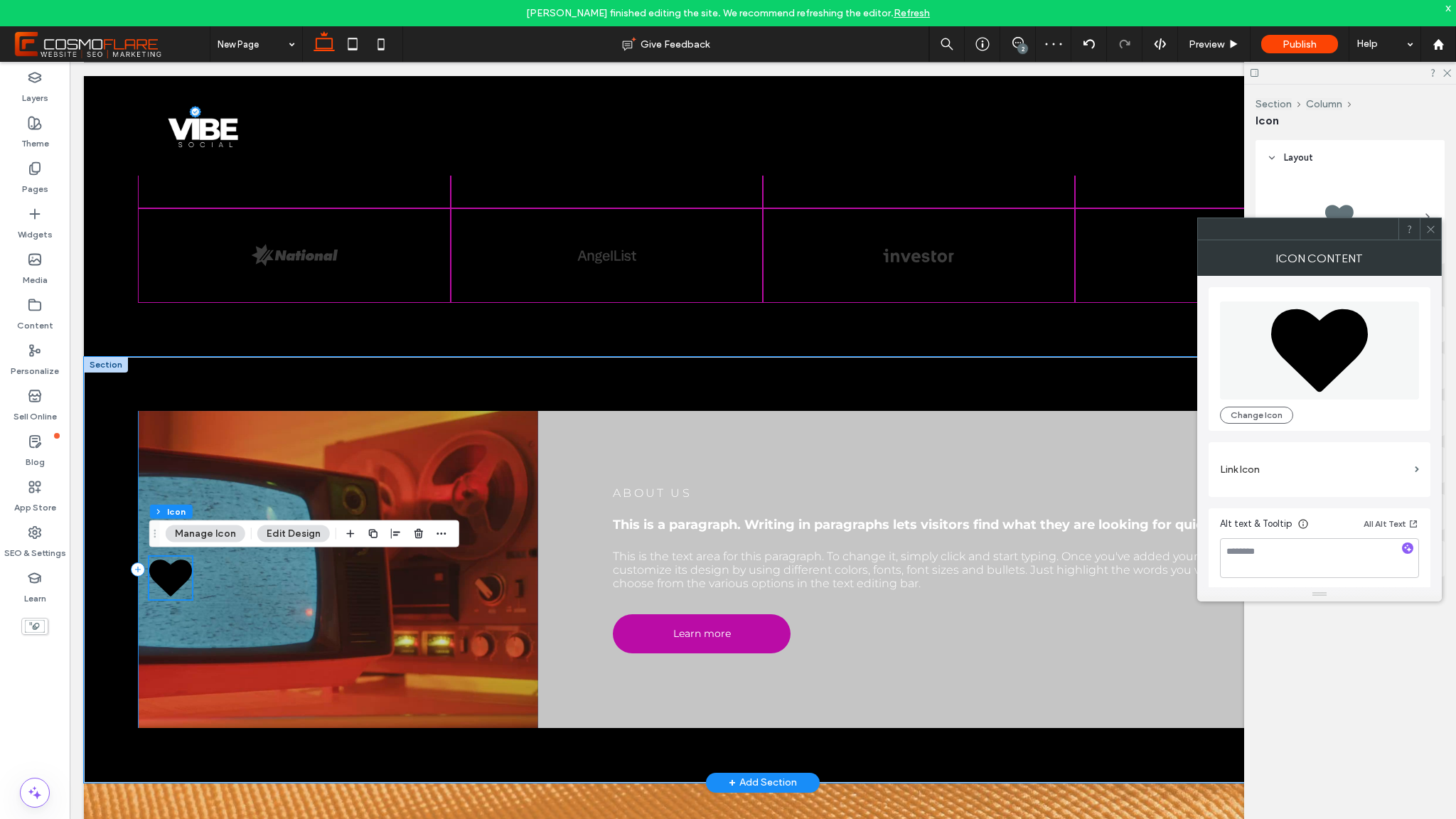
scroll to position [976, 0]
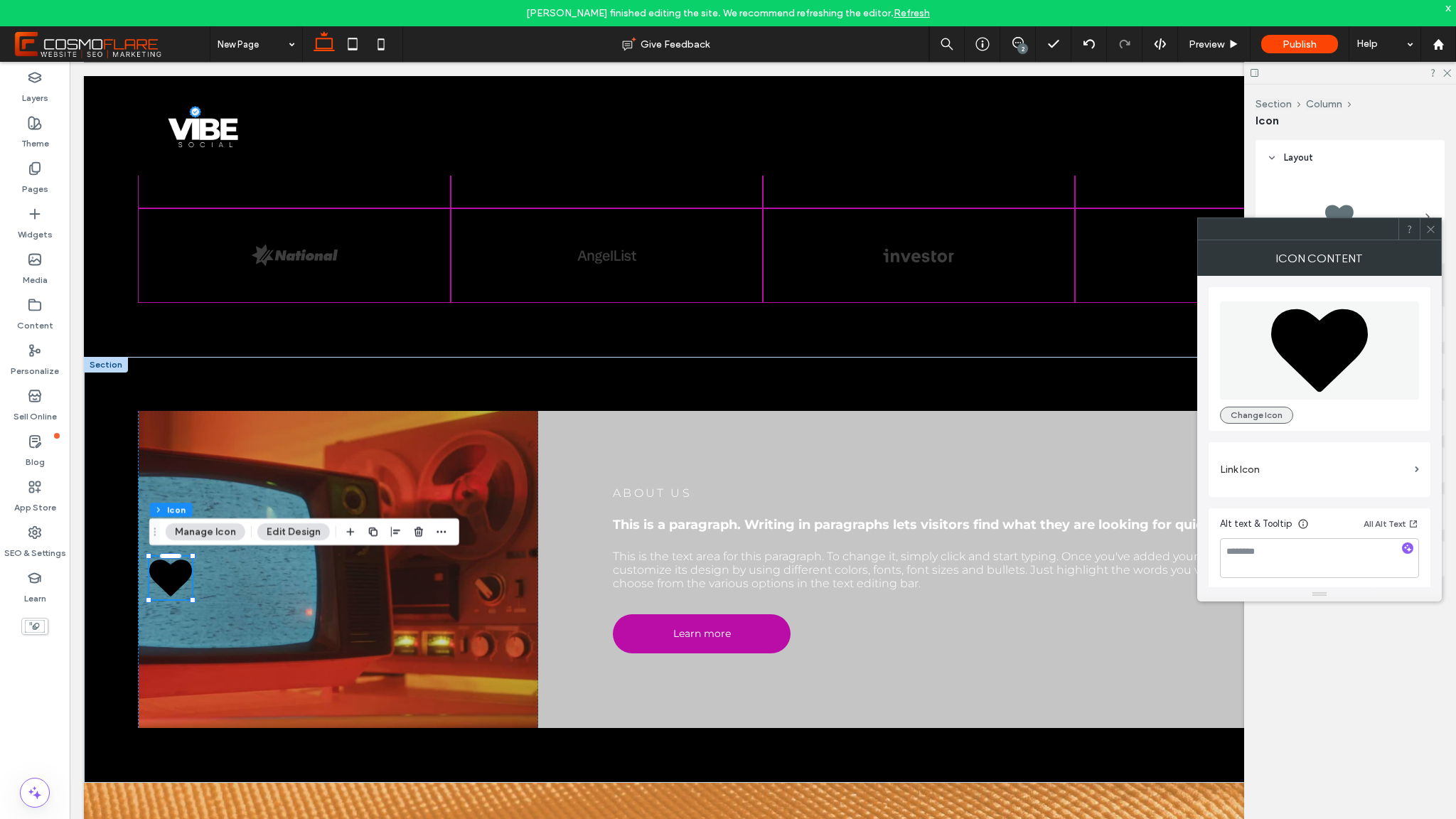
click at [1272, 416] on button "Change Icon" at bounding box center [1256, 415] width 73 height 17
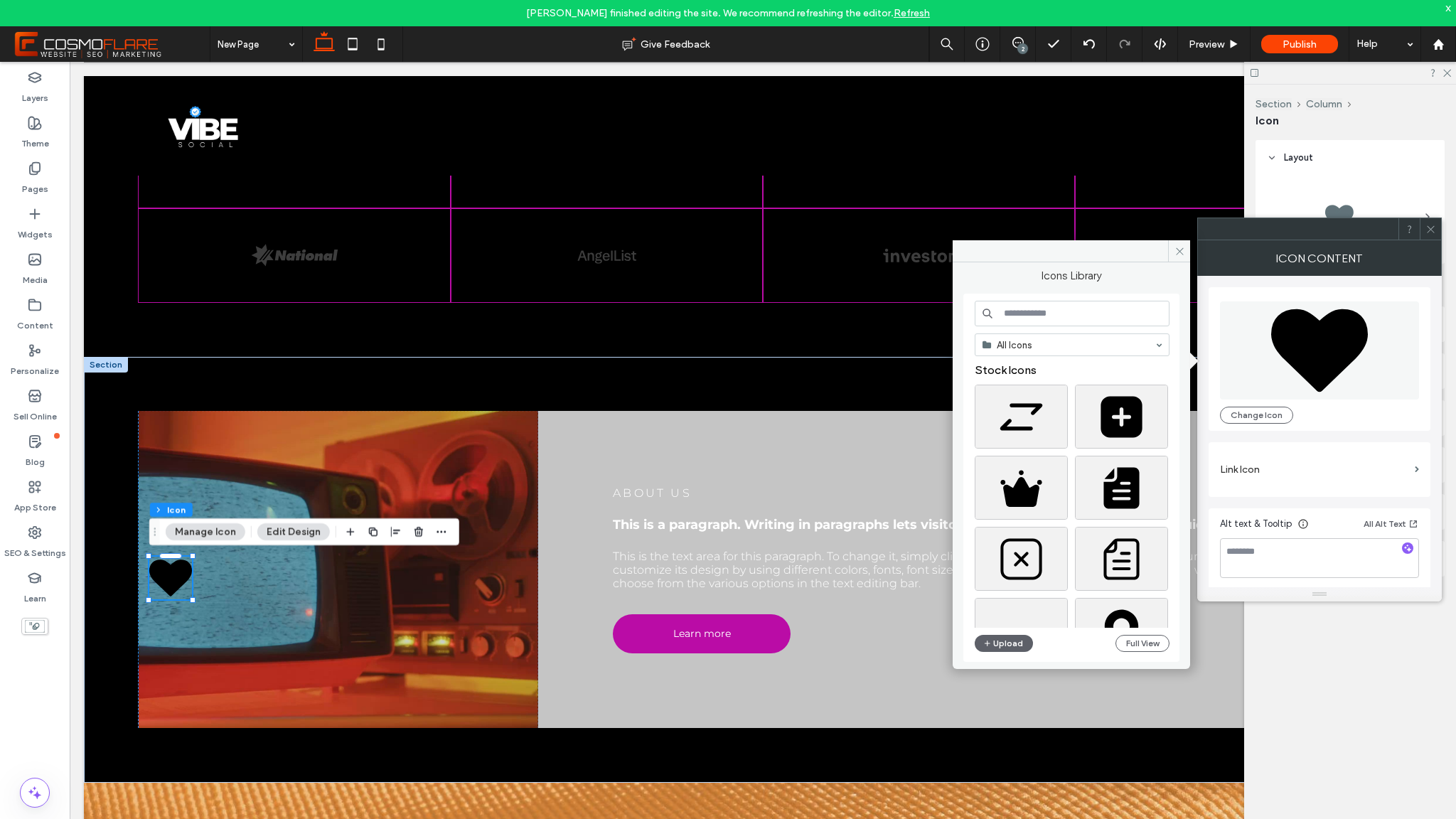
click at [1080, 318] on input at bounding box center [1072, 314] width 195 height 26
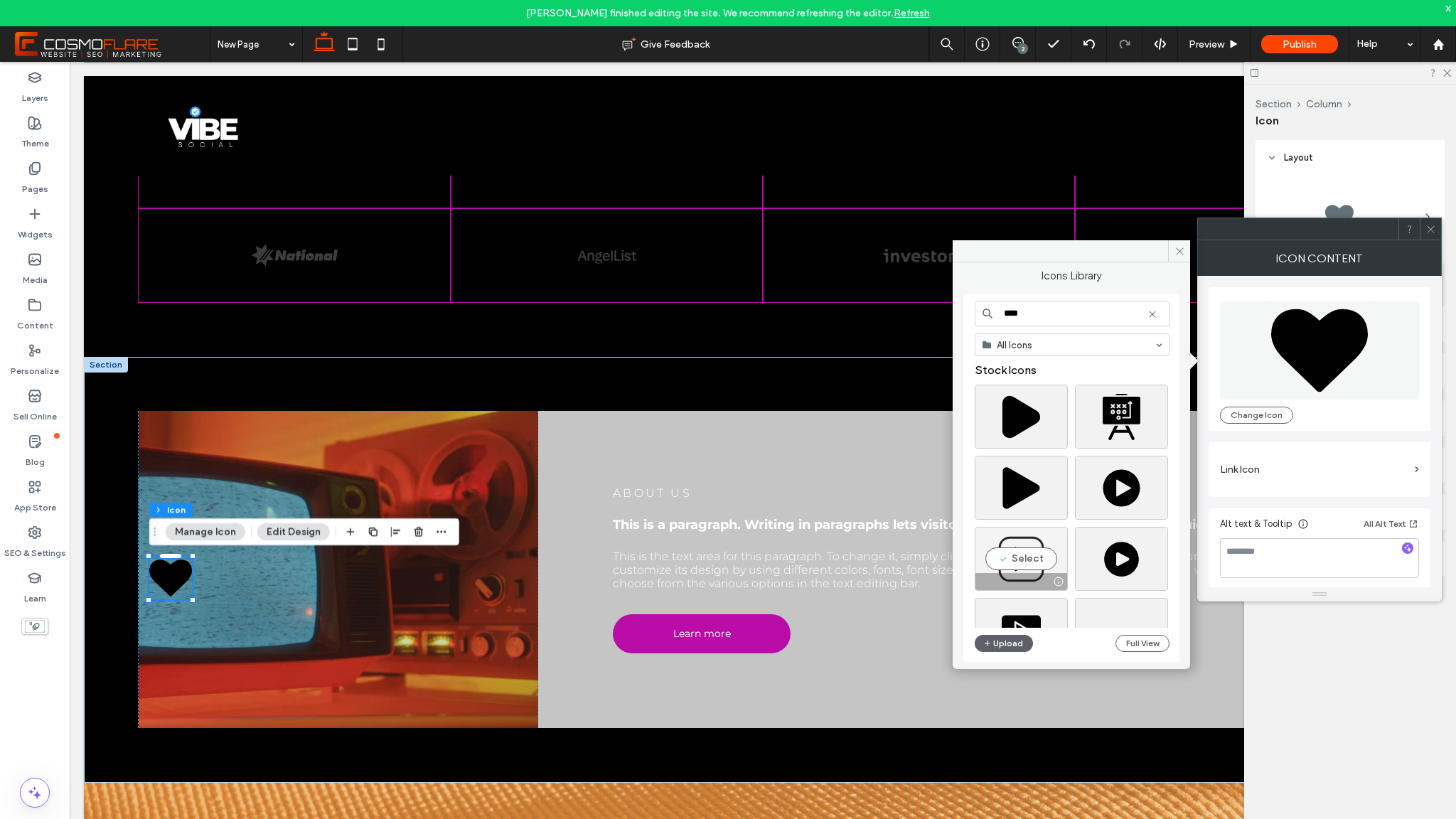
type input "****"
click at [1037, 547] on div "Select" at bounding box center [1022, 559] width 93 height 64
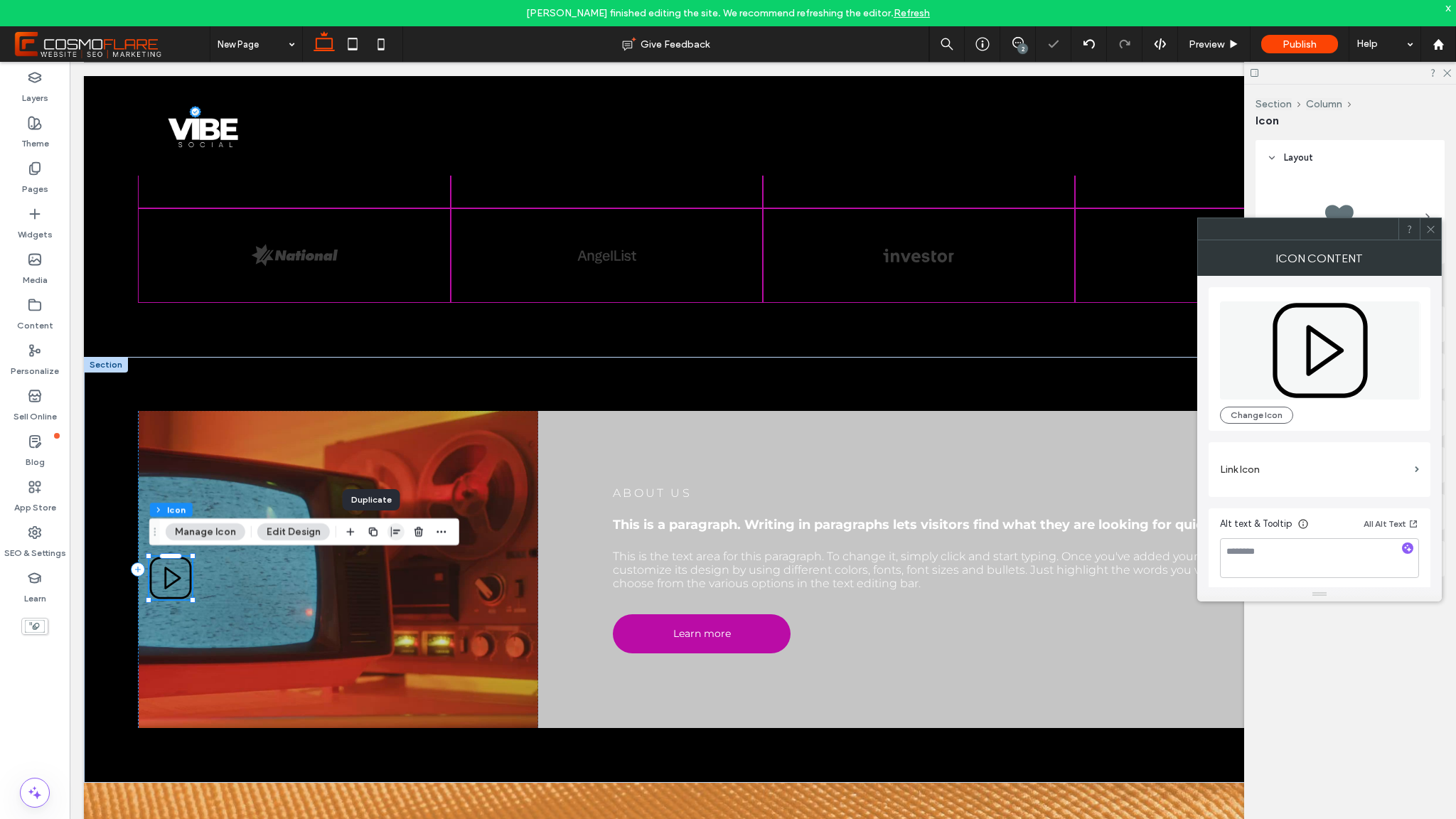
click at [395, 531] on icon "button" at bounding box center [395, 531] width 11 height 11
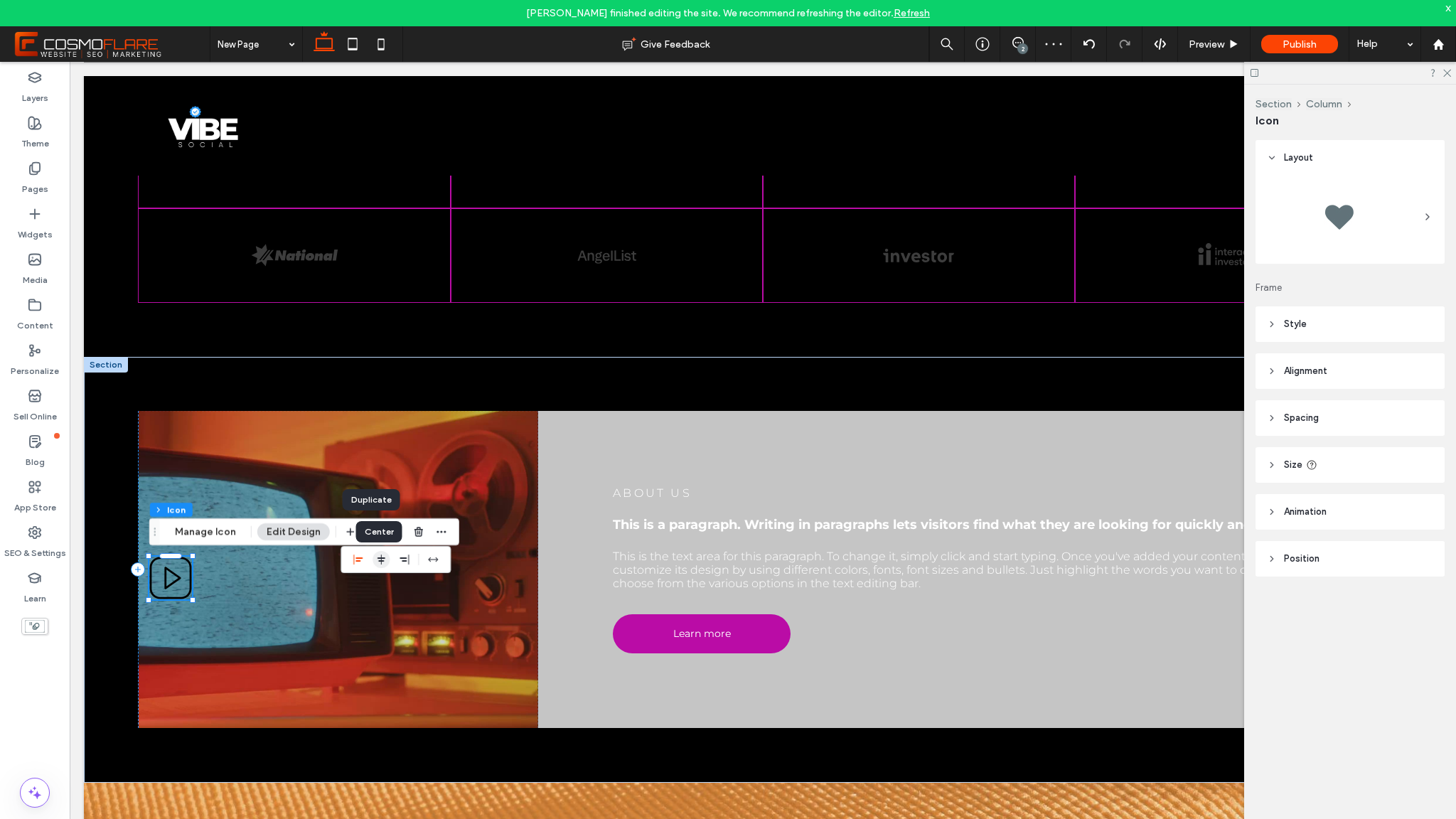
click at [383, 559] on icon "center" at bounding box center [381, 559] width 11 height 11
click at [209, 533] on button "Manage Icon" at bounding box center [206, 531] width 80 height 17
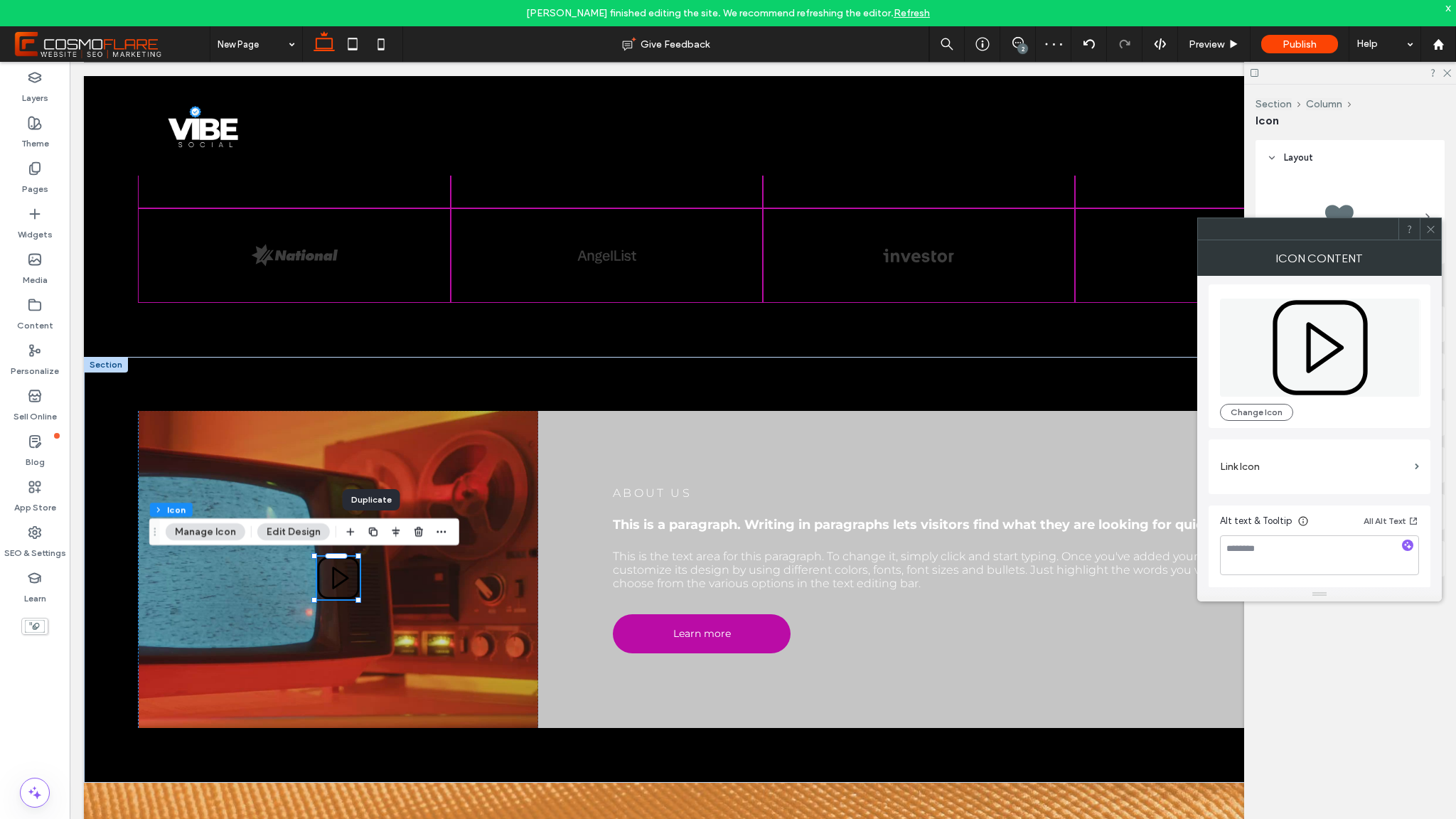
scroll to position [4, 0]
click at [1356, 468] on label "Link Icon" at bounding box center [1314, 466] width 189 height 27
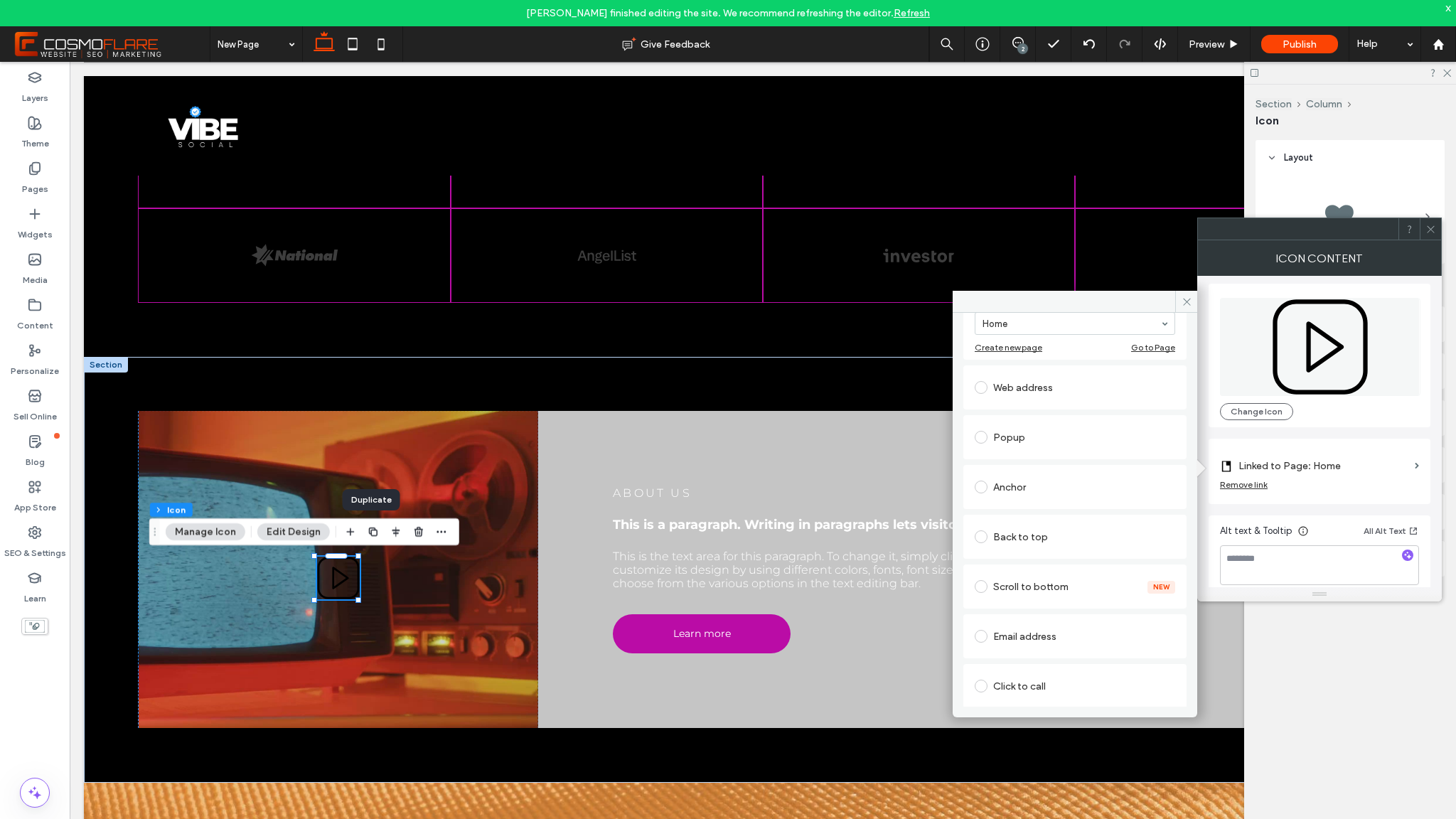
scroll to position [116, 0]
click at [1017, 438] on div "Popup" at bounding box center [1075, 436] width 201 height 23
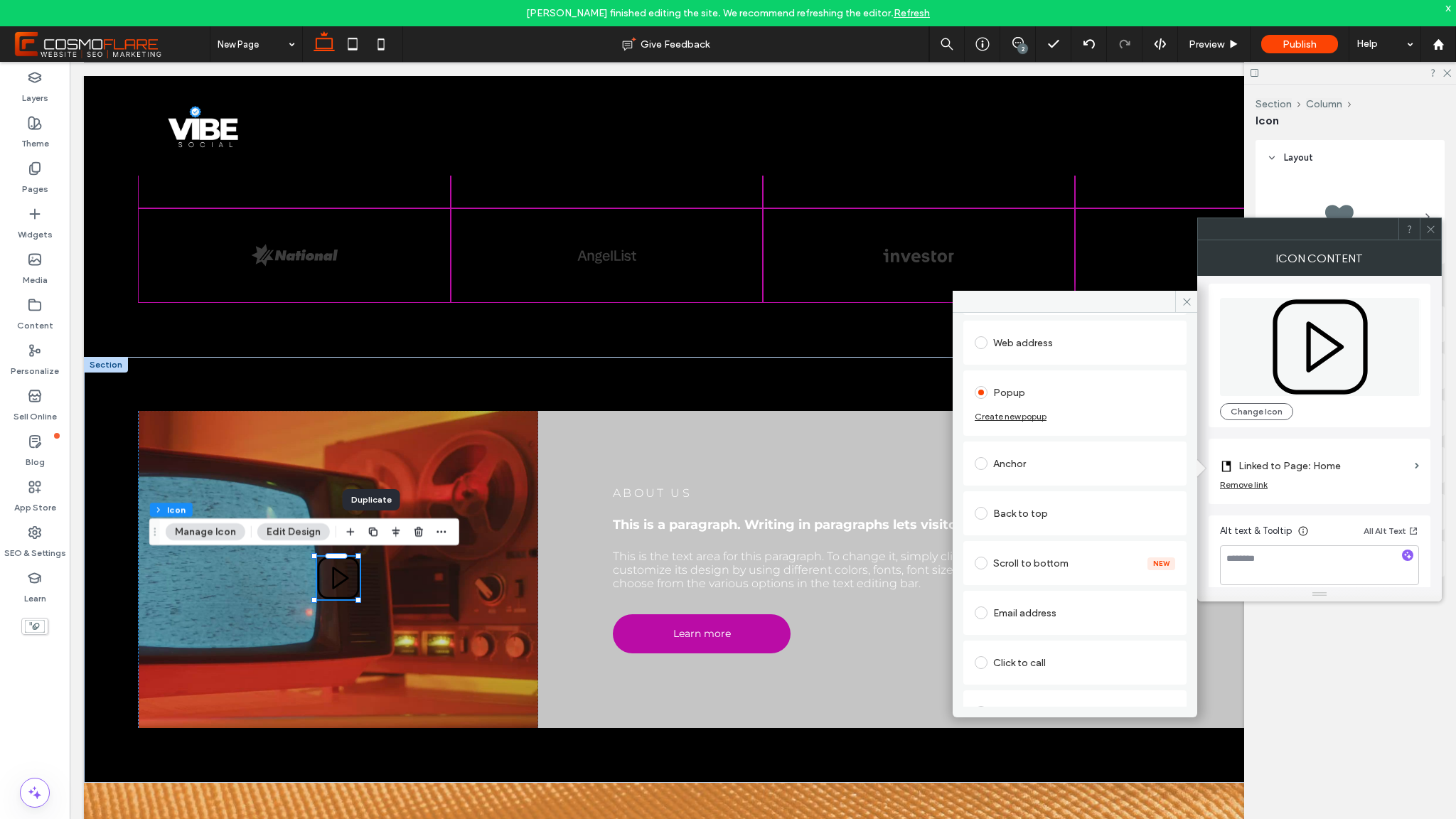
click at [1032, 418] on div "Create new popup" at bounding box center [1010, 416] width 72 height 10
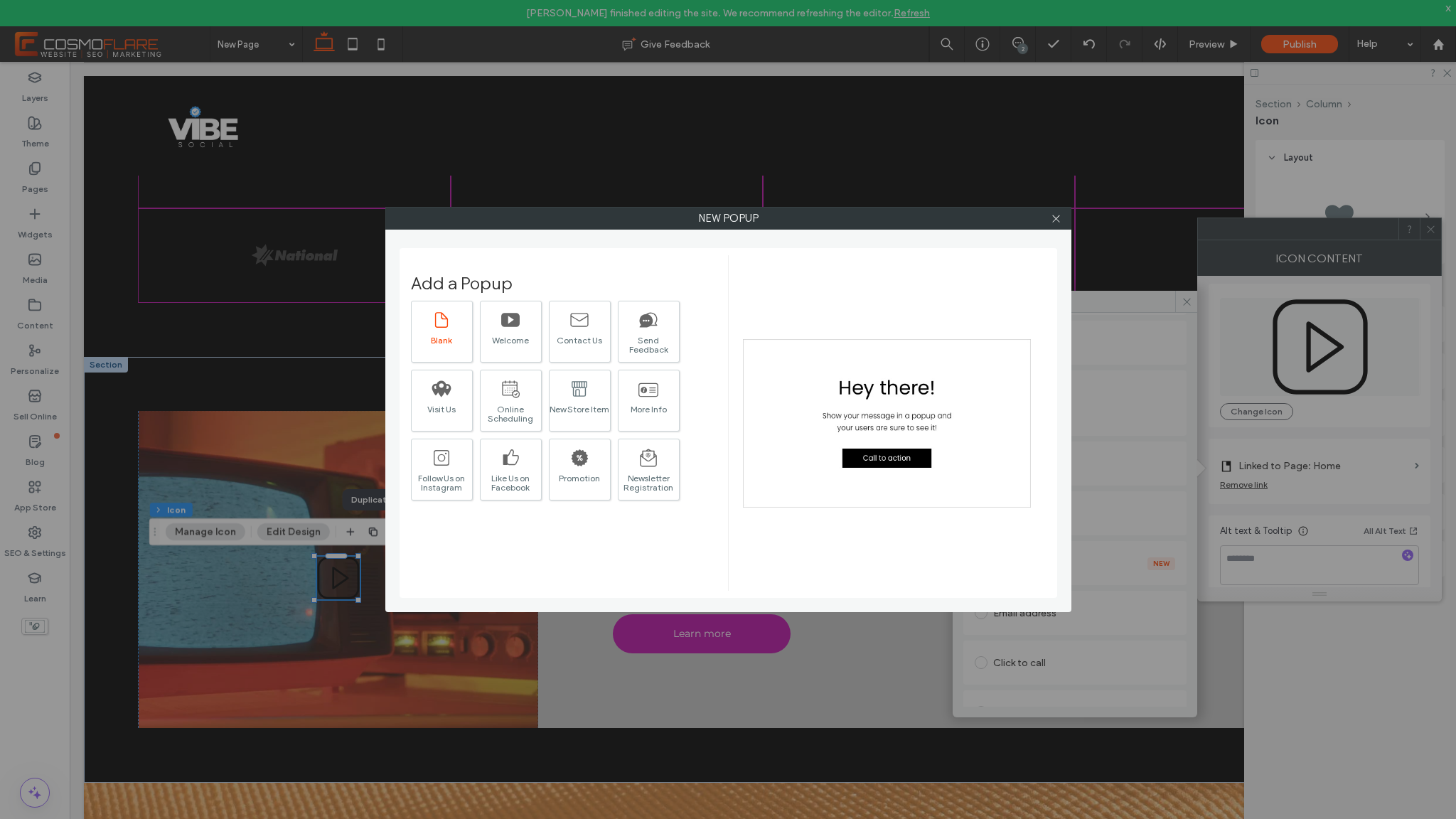
click at [443, 306] on div at bounding box center [441, 319] width 20 height 30
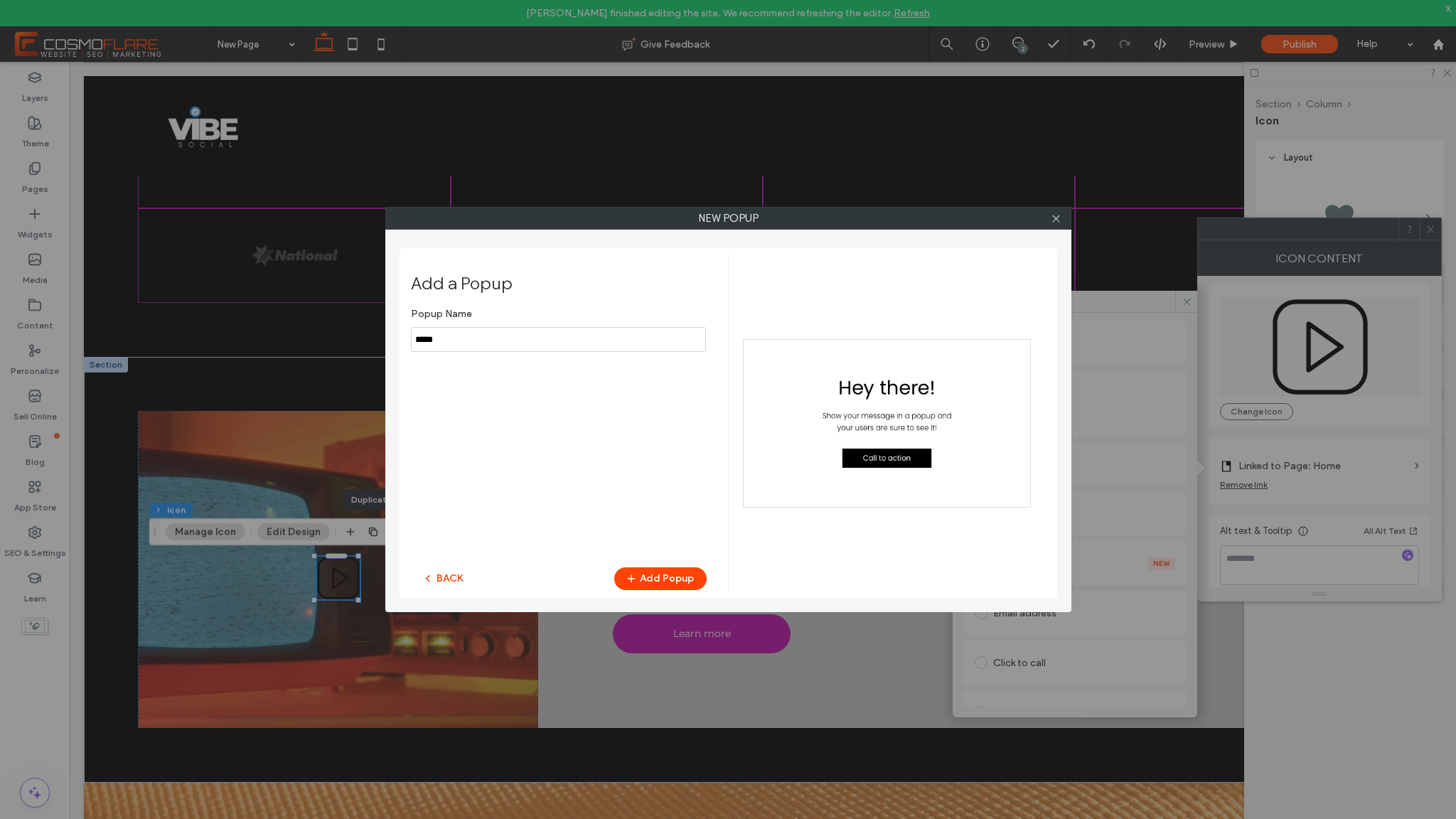
click at [542, 341] on input "notEmpty" at bounding box center [558, 339] width 295 height 25
type input "*"
type input "*****"
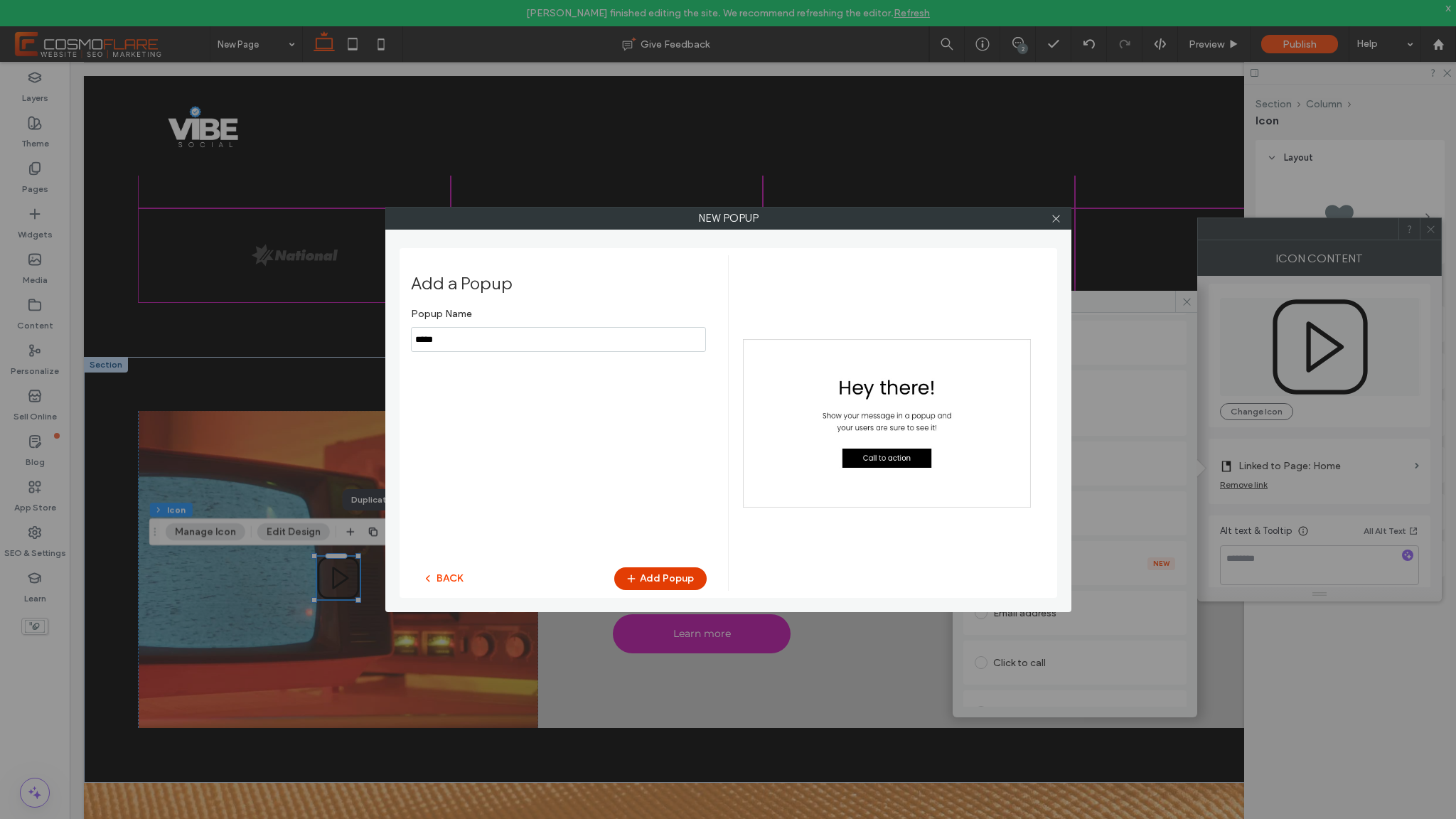
drag, startPoint x: 695, startPoint y: 576, endPoint x: 684, endPoint y: 578, distance: 11.2
click at [695, 576] on button "Add Popup" at bounding box center [660, 578] width 92 height 23
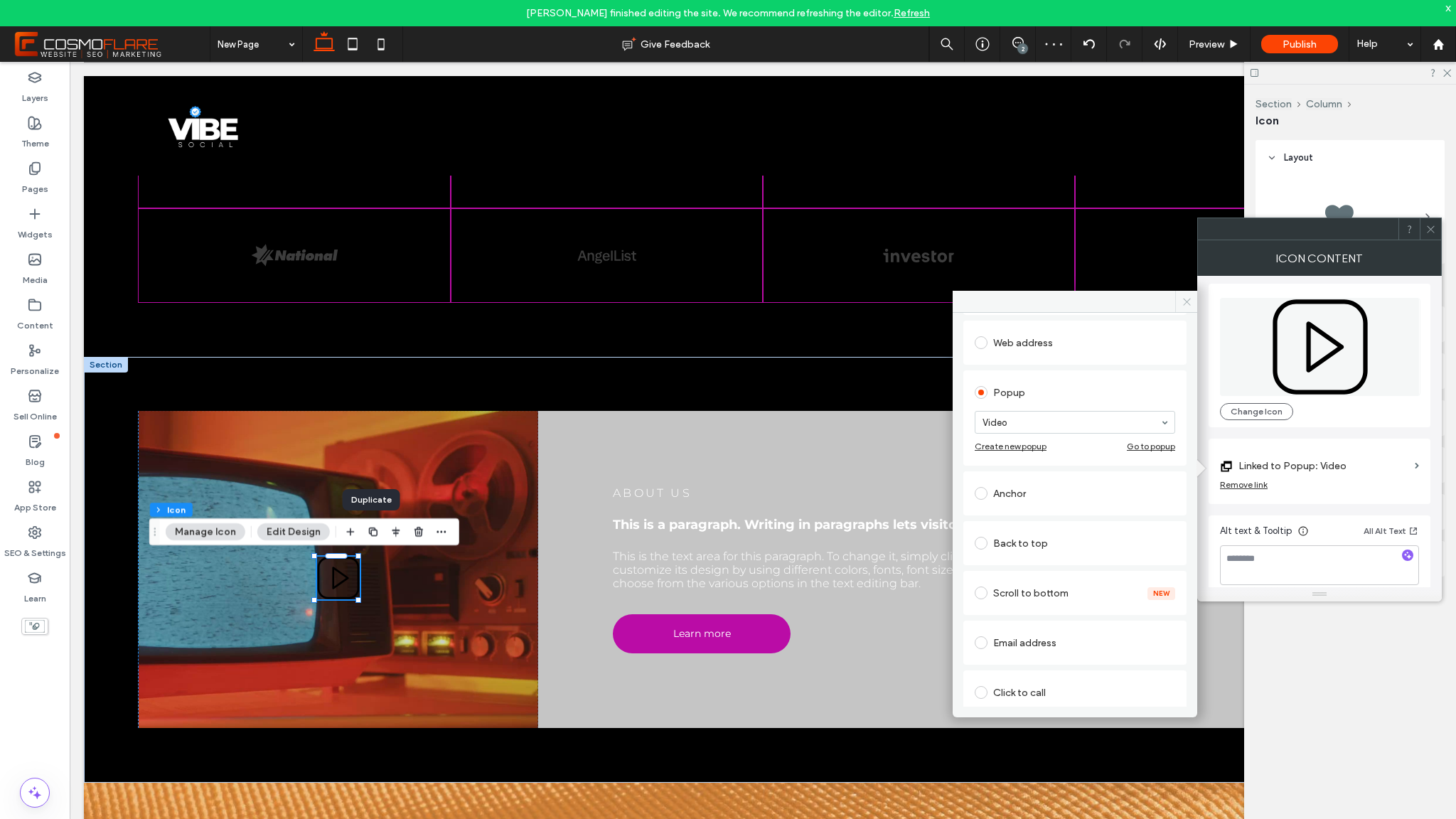
click at [1182, 300] on icon at bounding box center [1187, 302] width 10 height 10
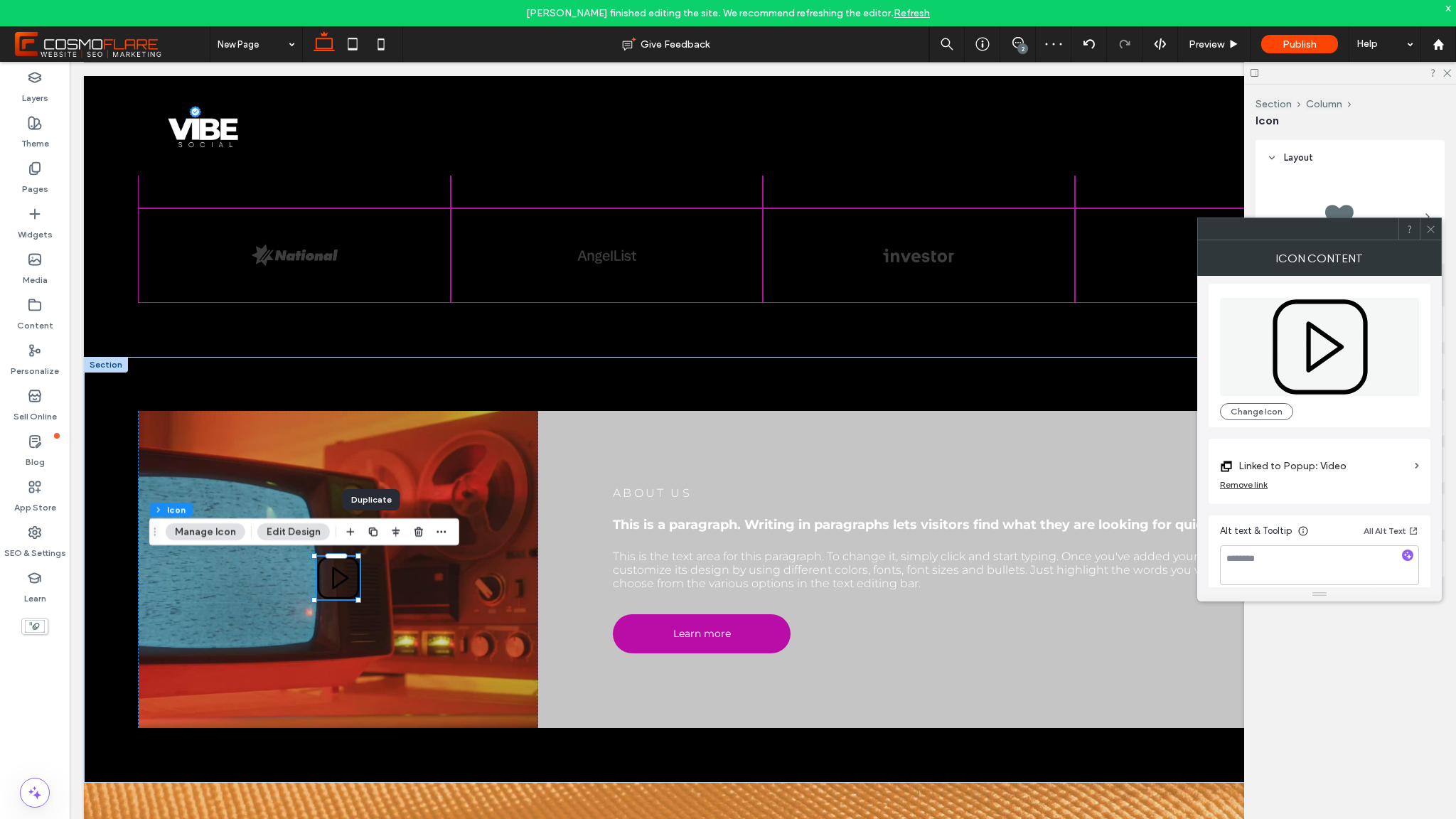
click at [1425, 225] on div at bounding box center [1430, 229] width 21 height 21
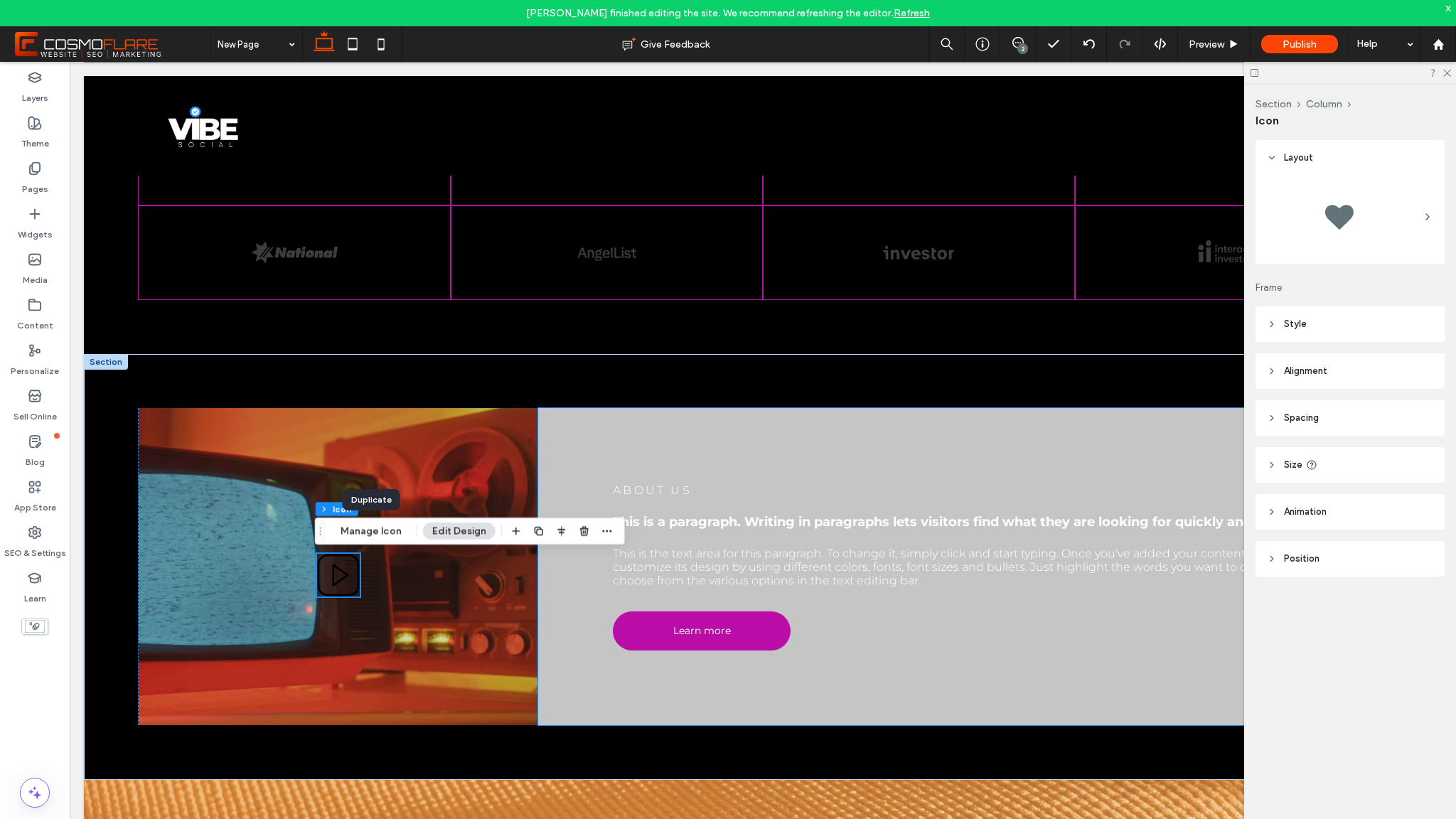
scroll to position [978, 0]
click at [1304, 320] on span "Style" at bounding box center [1295, 324] width 23 height 14
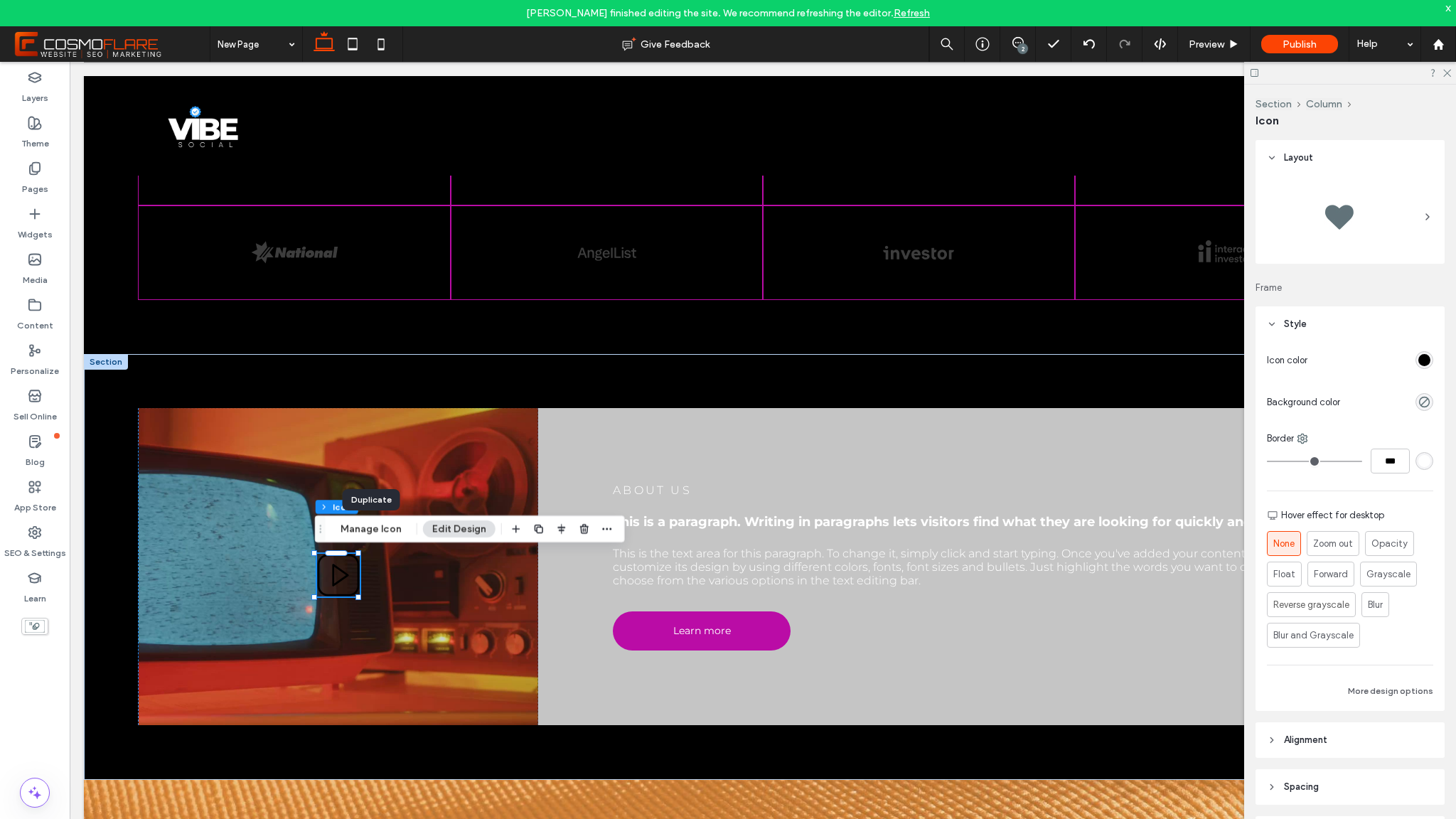
click at [1418, 356] on div "rgb(0, 0, 0)" at bounding box center [1424, 360] width 12 height 12
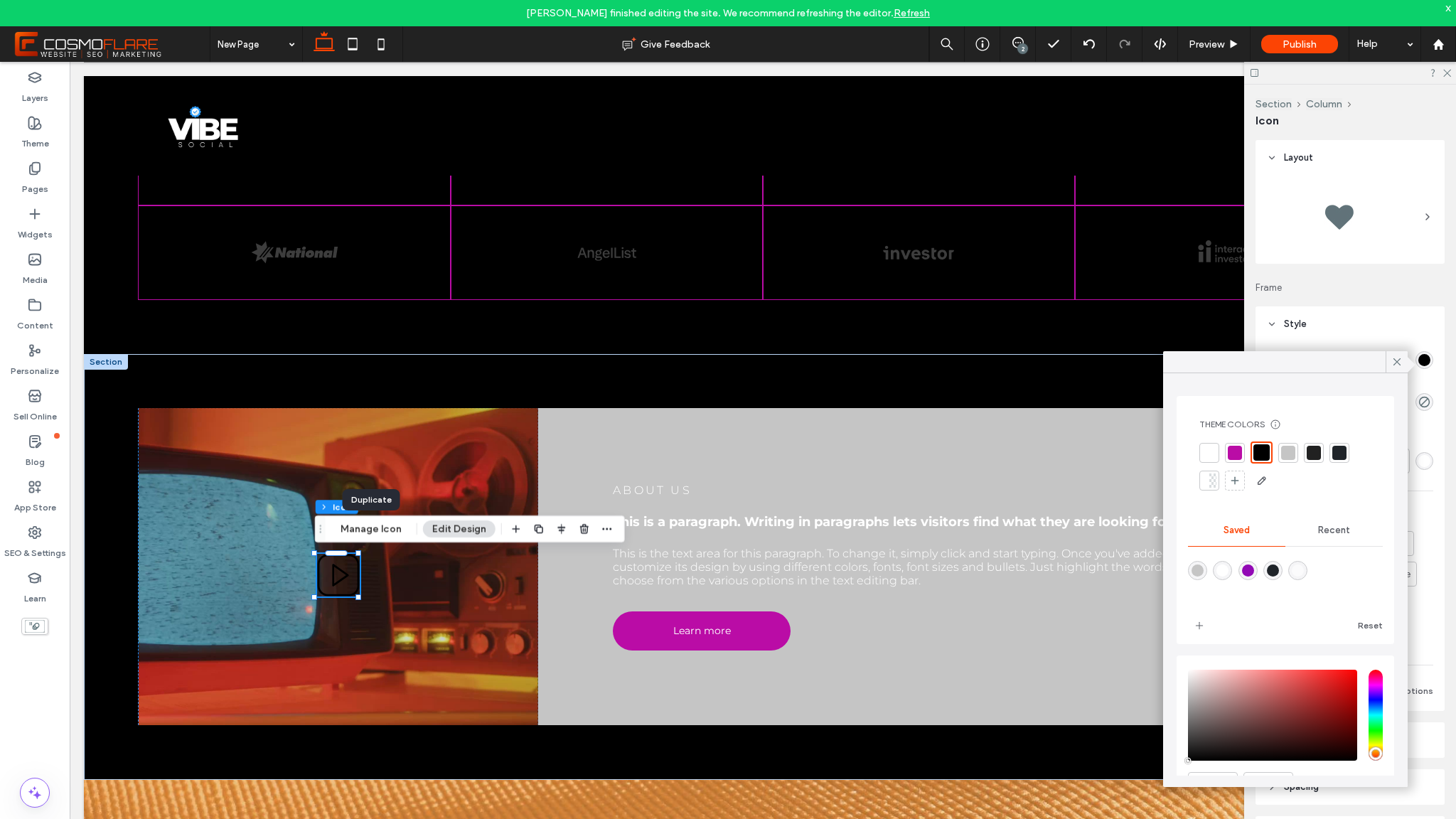
click at [1236, 446] on div at bounding box center [1235, 452] width 14 height 14
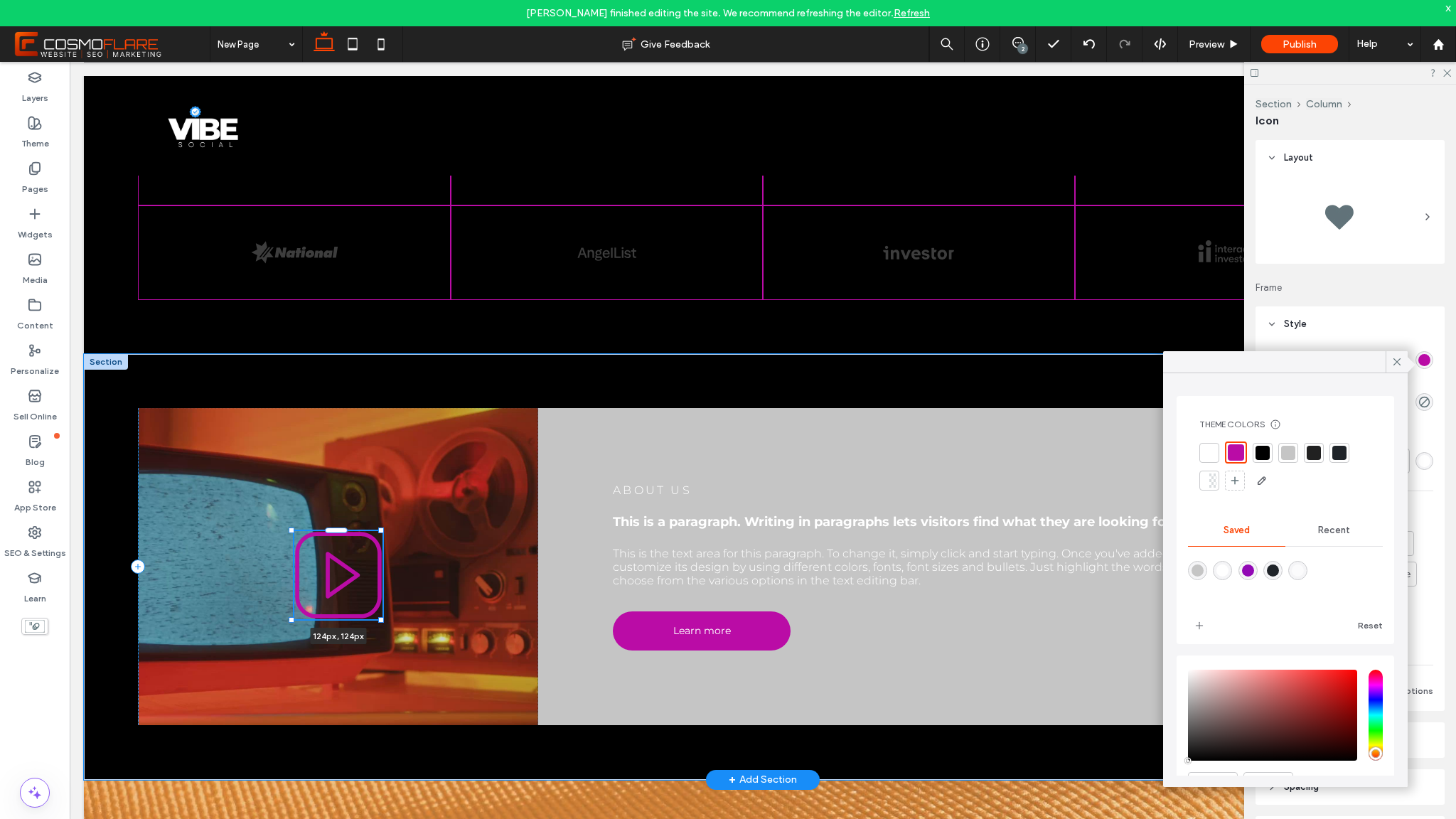
drag, startPoint x: 357, startPoint y: 593, endPoint x: 380, endPoint y: 615, distance: 31.8
click at [380, 618] on div at bounding box center [381, 621] width 6 height 6
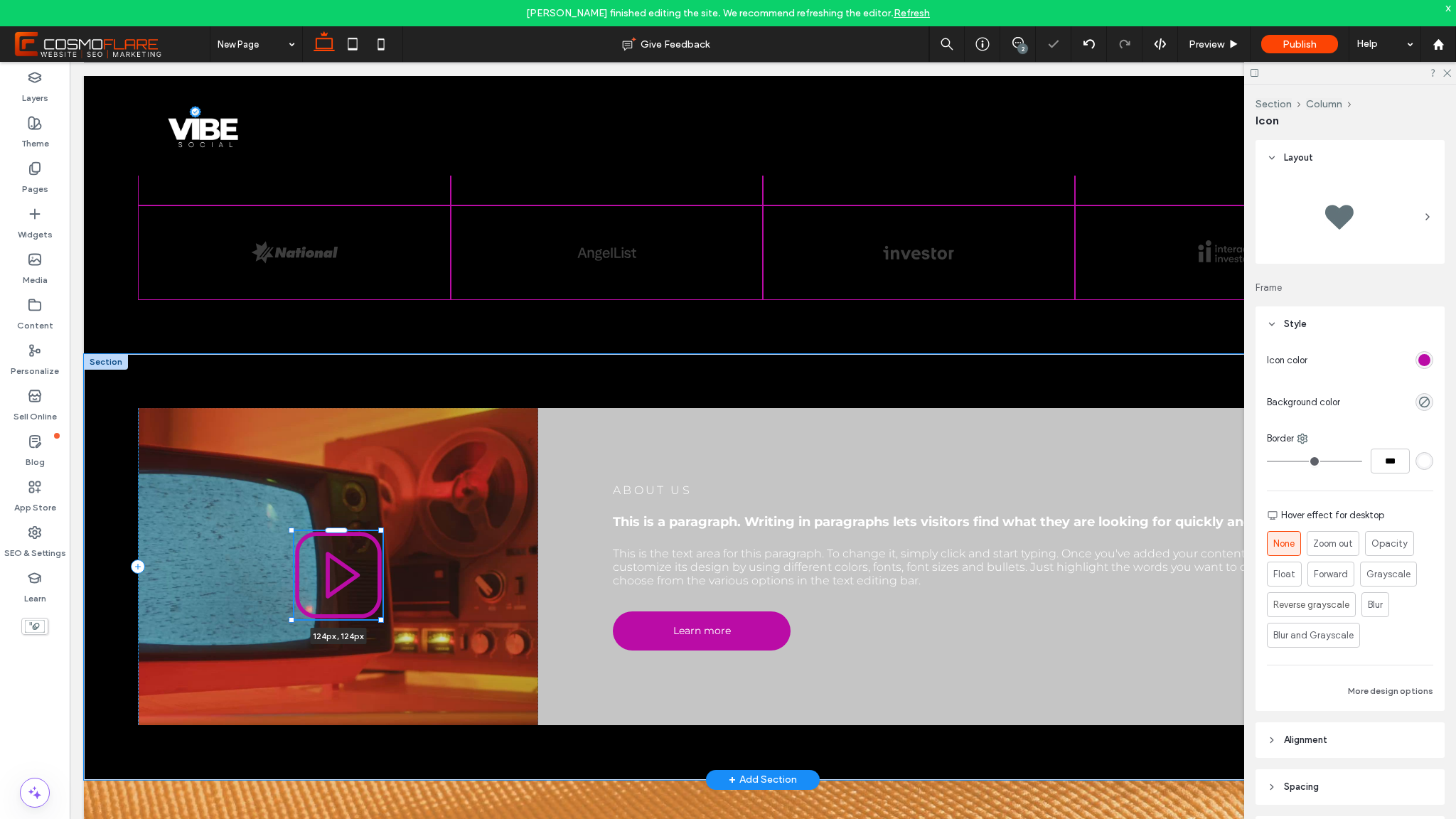
type input "***"
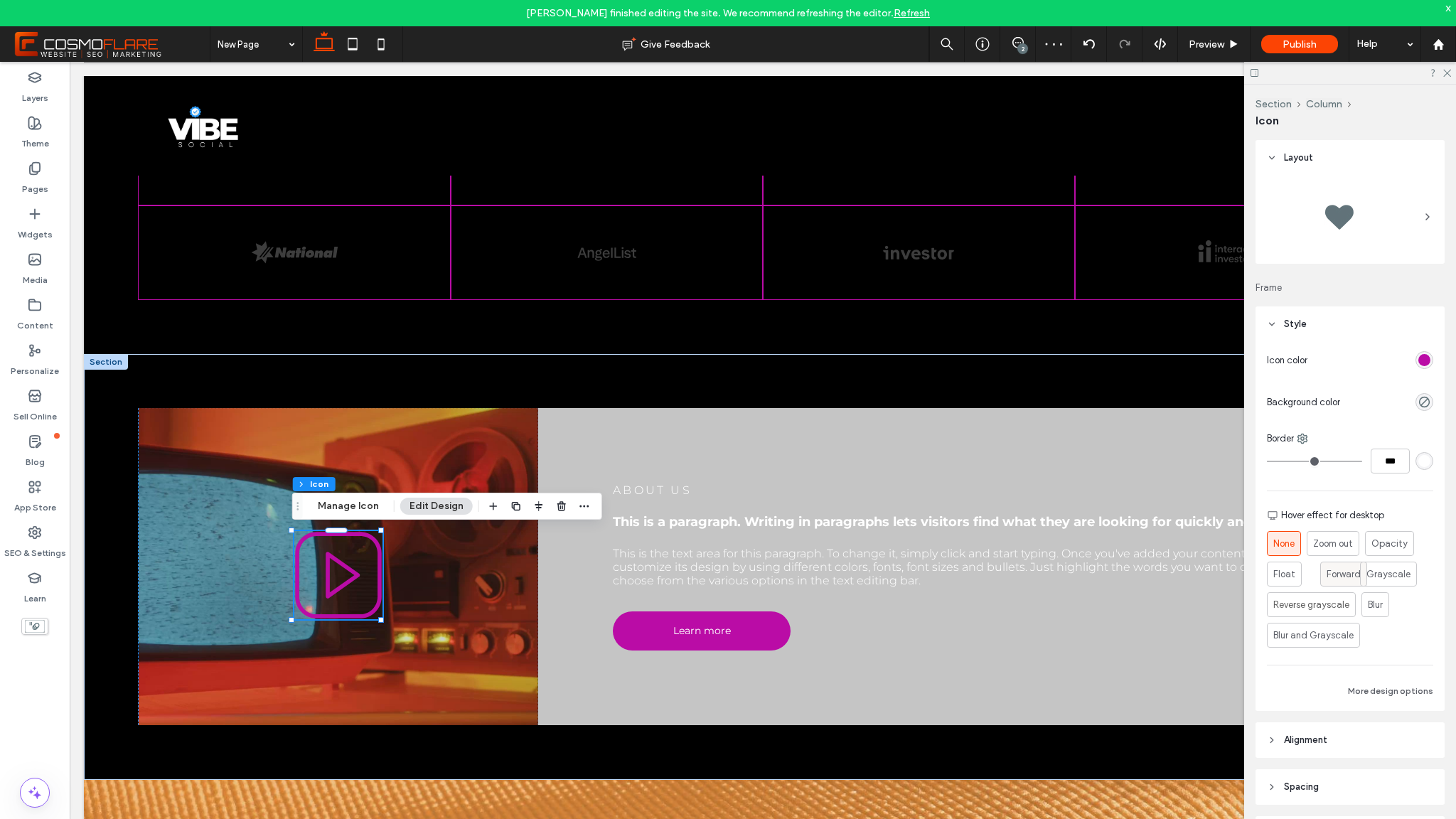
click at [1331, 570] on span "Forward" at bounding box center [1344, 574] width 34 height 14
click at [1370, 684] on button "More design options" at bounding box center [1391, 688] width 86 height 17
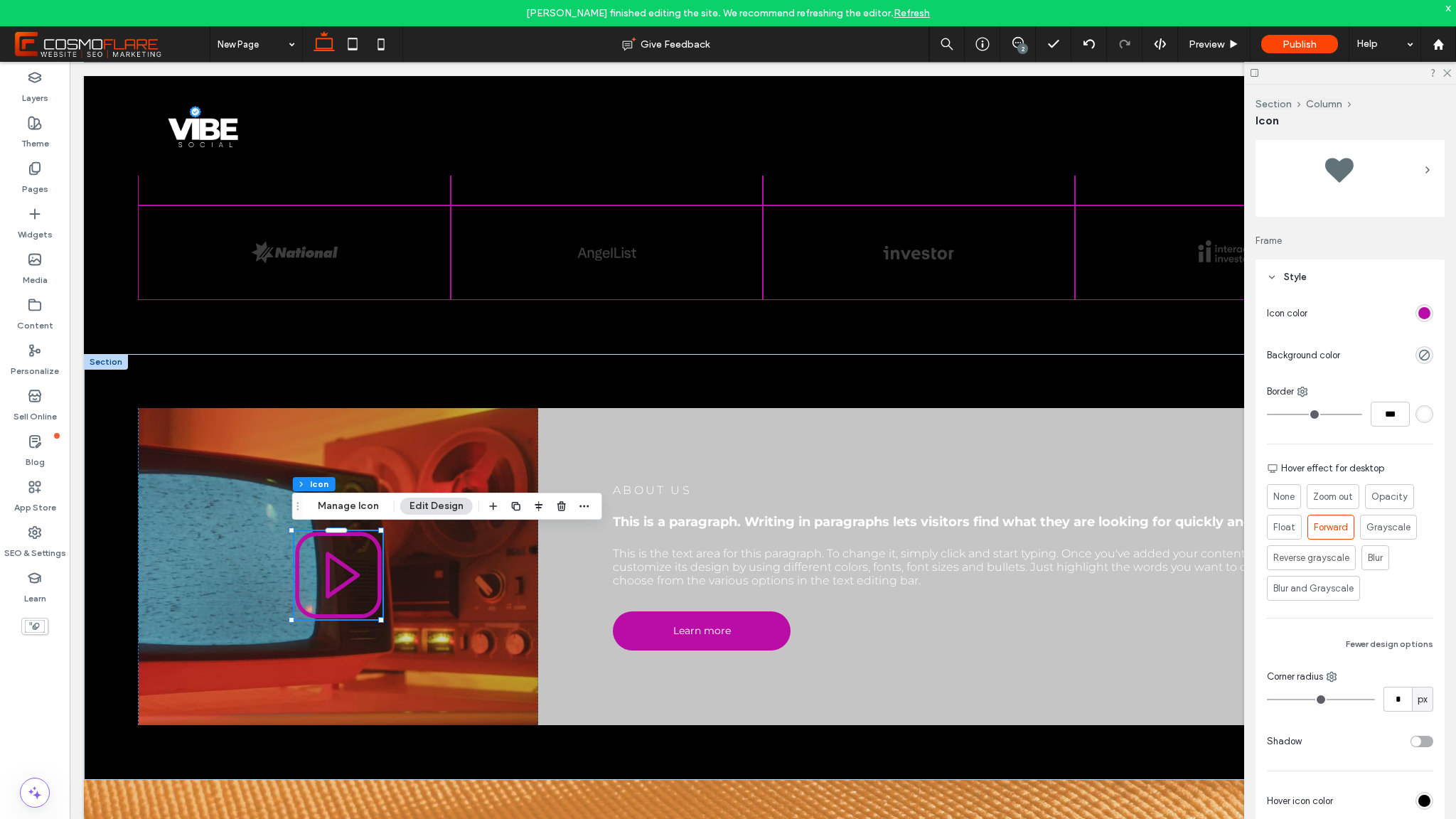
scroll to position [215, 0]
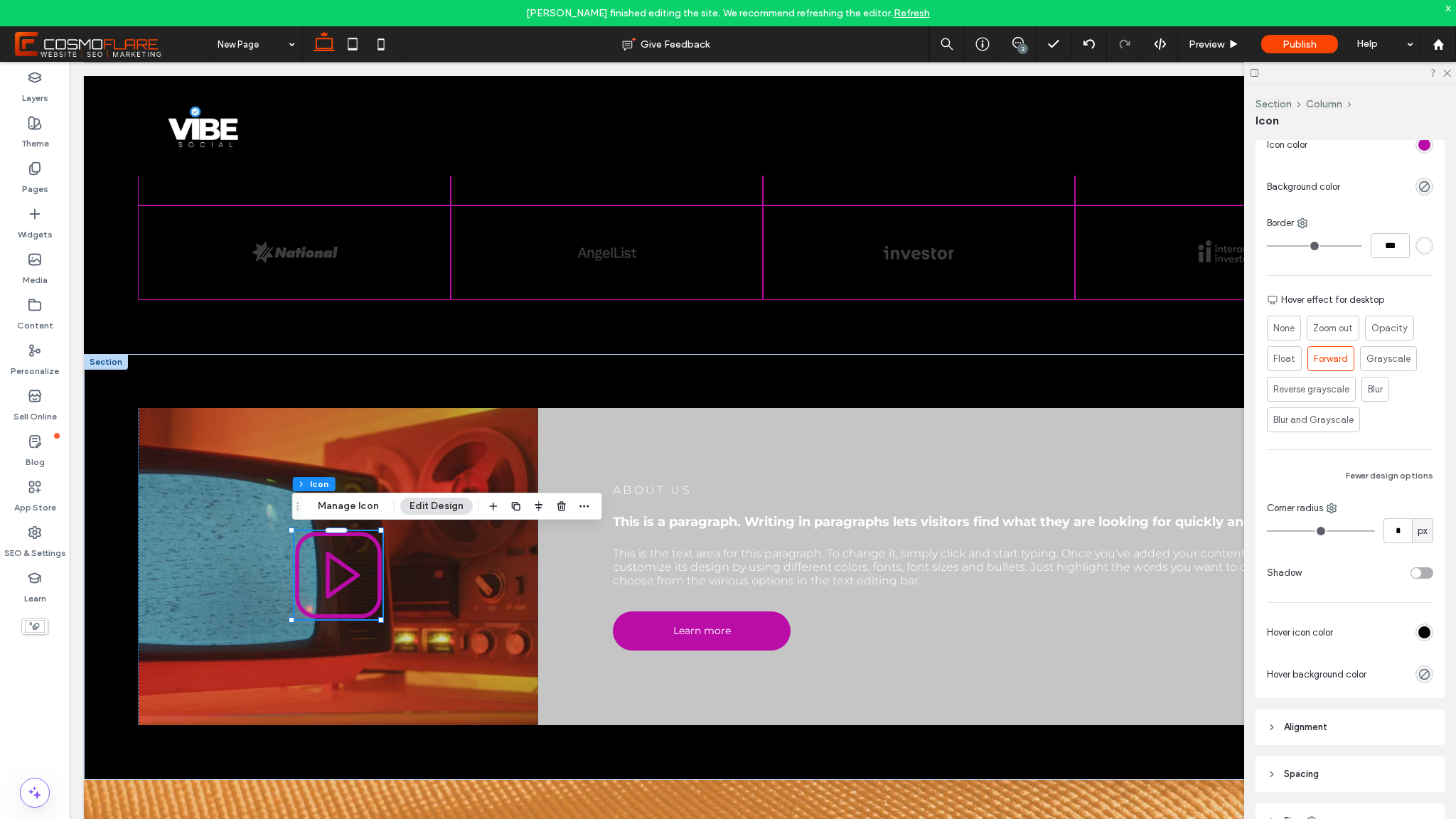
click at [1411, 576] on div "toggle" at bounding box center [1415, 573] width 10 height 10
click at [1419, 619] on div "rgba(0, 0, 0, 0.25)" at bounding box center [1424, 615] width 12 height 12
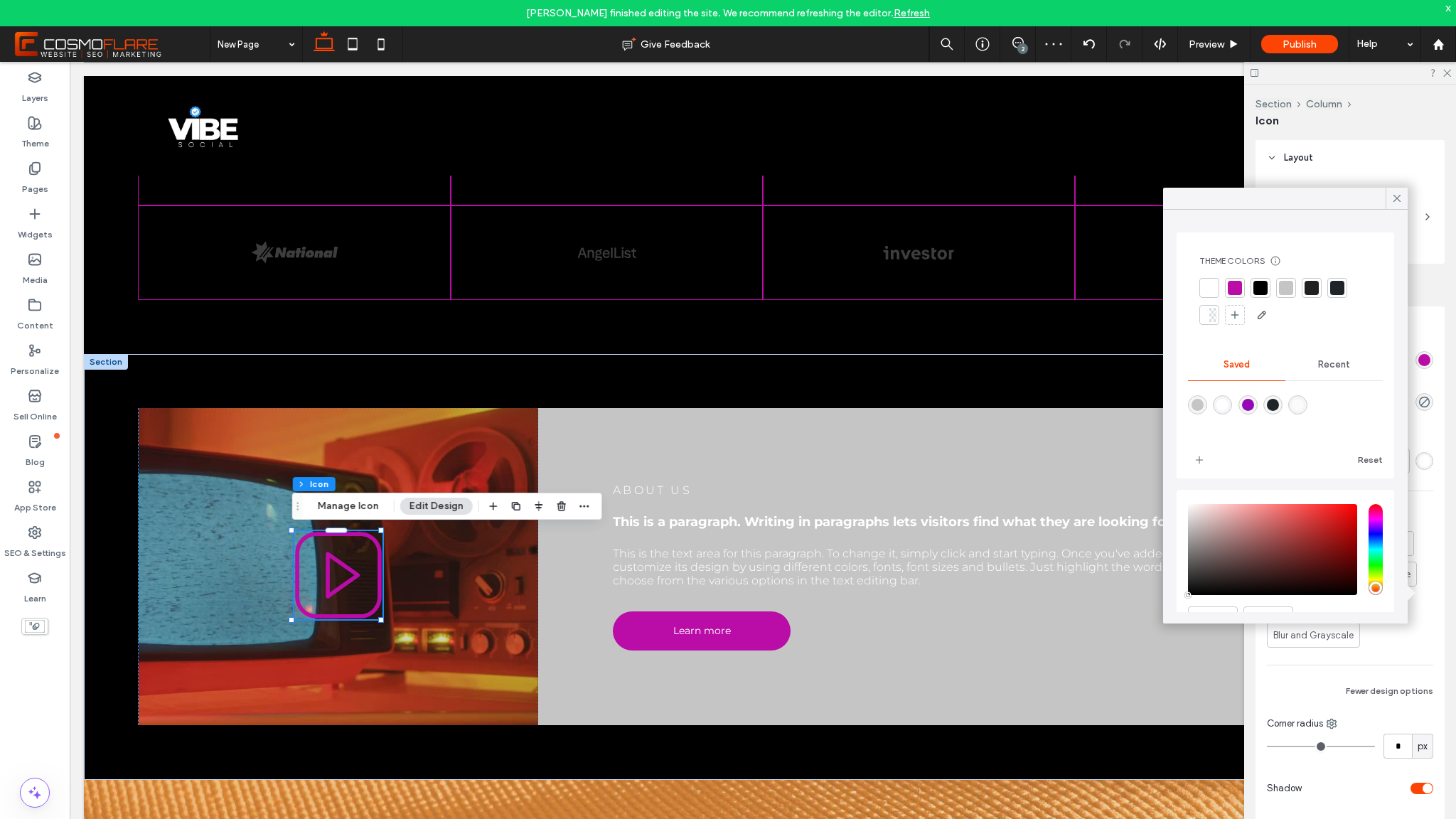
scroll to position [215, 0]
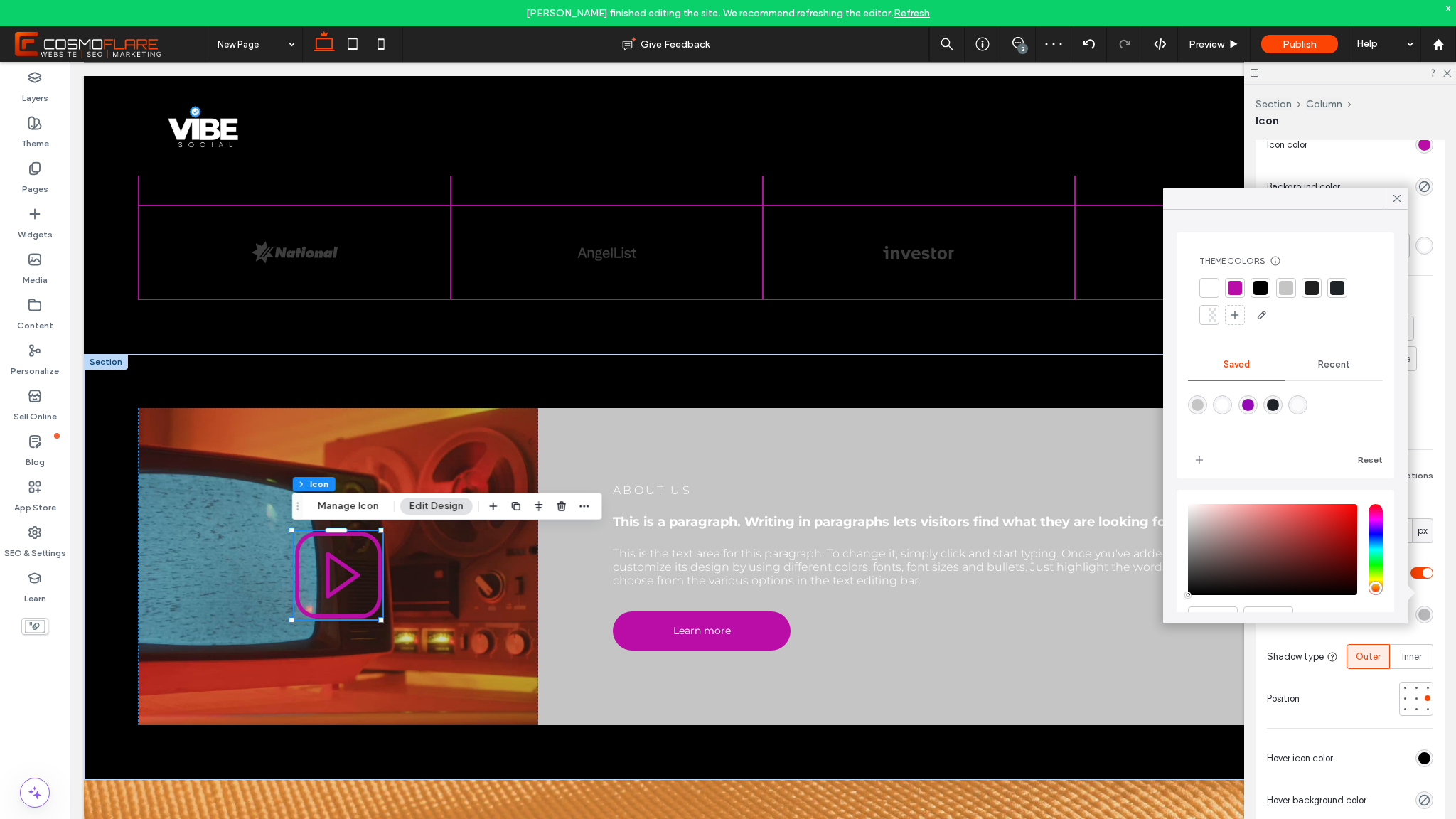
click at [1252, 410] on div "rgba(146,9,181,1)" at bounding box center [1248, 405] width 12 height 12
type input "*******"
type input "***"
type input "****"
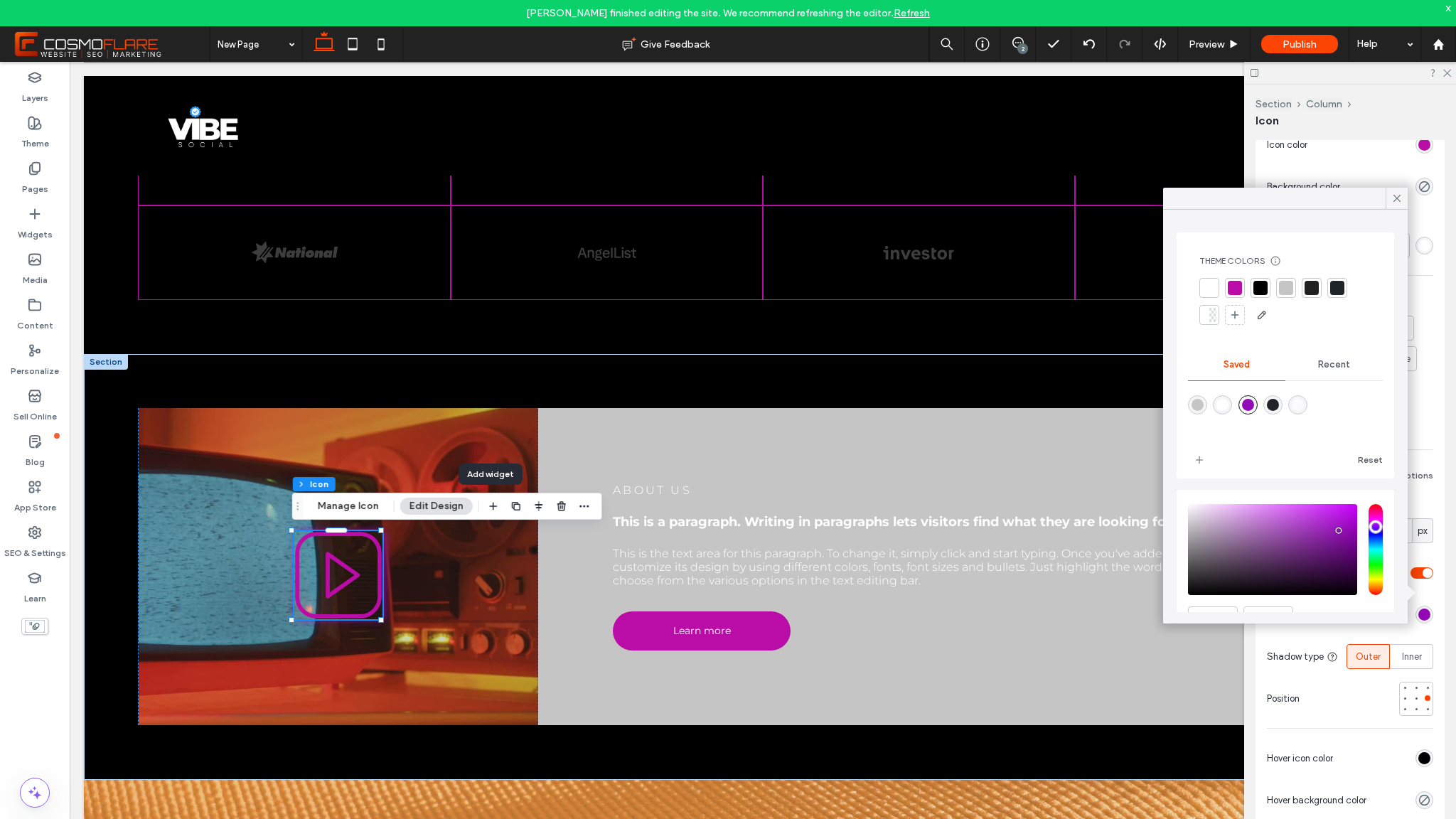
click at [1416, 600] on div "Icon color Background color Border *** Hover effect for desktop None Zoom out O…" at bounding box center [1350, 476] width 189 height 698
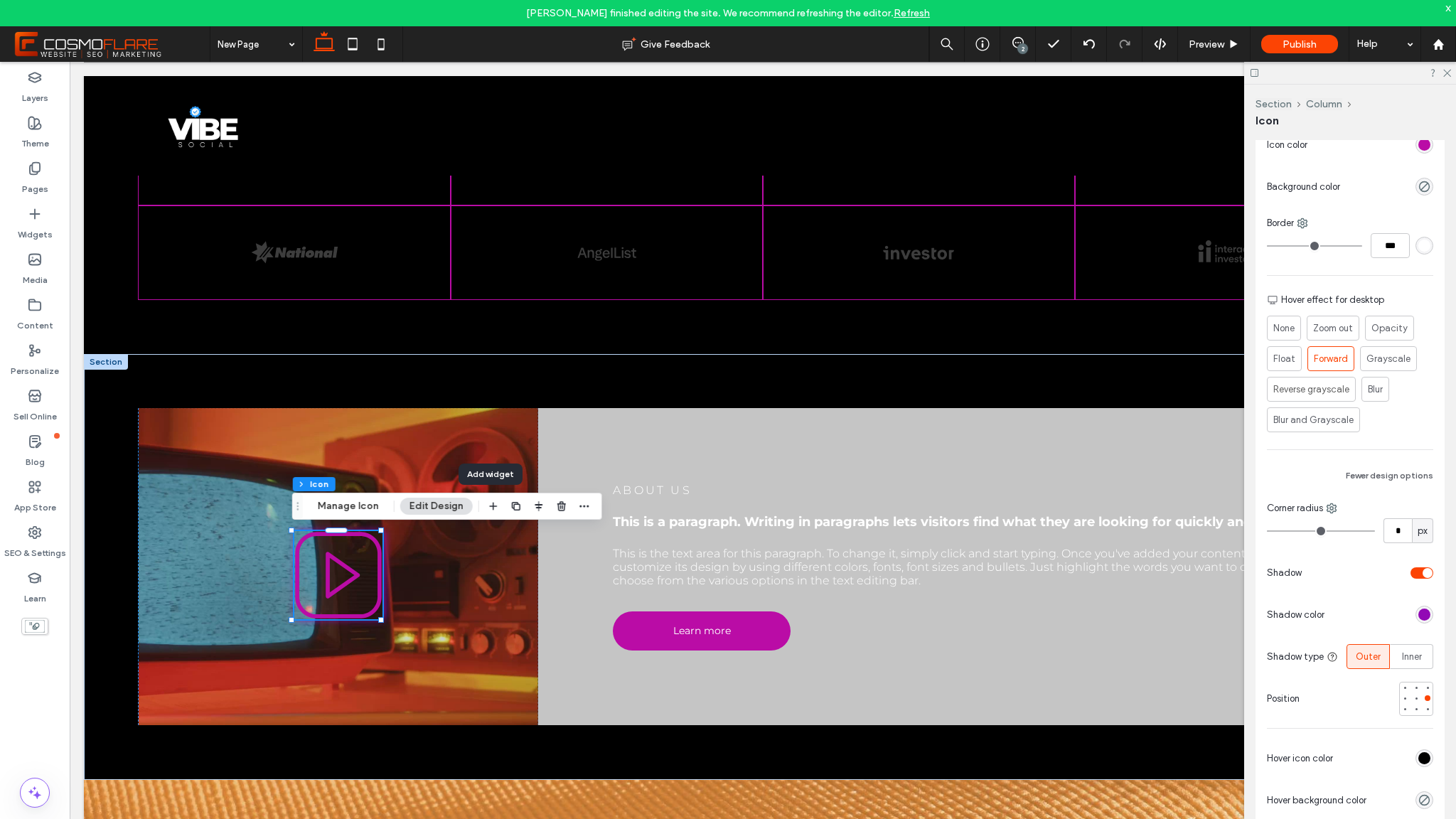
click at [1410, 574] on div "toggle" at bounding box center [1421, 573] width 23 height 11
click at [1411, 574] on div "toggle" at bounding box center [1415, 573] width 10 height 10
click at [1403, 661] on span "Inner" at bounding box center [1412, 657] width 20 height 14
click at [1423, 618] on div "rgba(0, 0, 0, 0.25)" at bounding box center [1424, 615] width 18 height 18
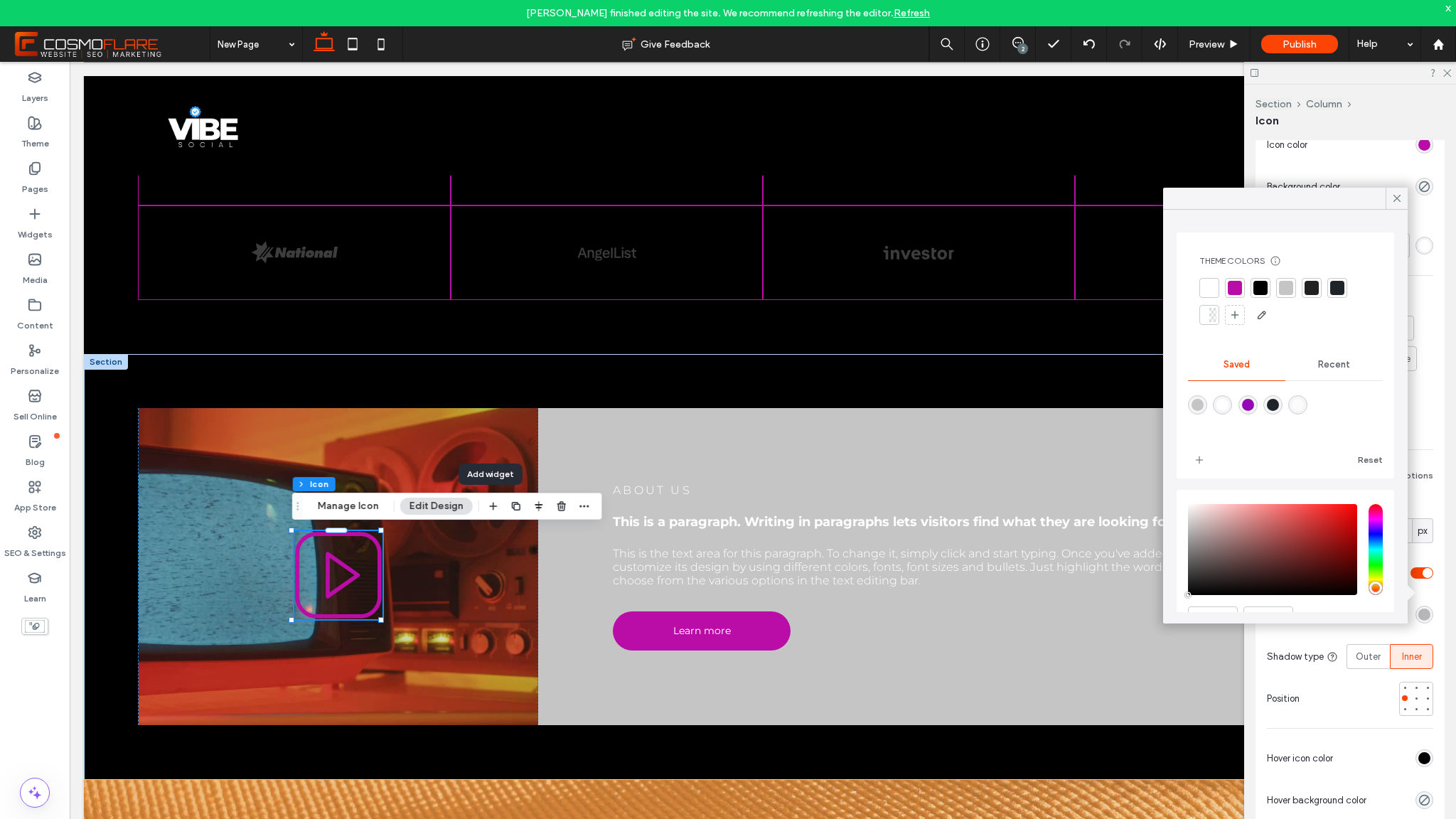
click at [1240, 288] on div at bounding box center [1235, 288] width 14 height 14
click at [1401, 202] on icon at bounding box center [1396, 198] width 13 height 13
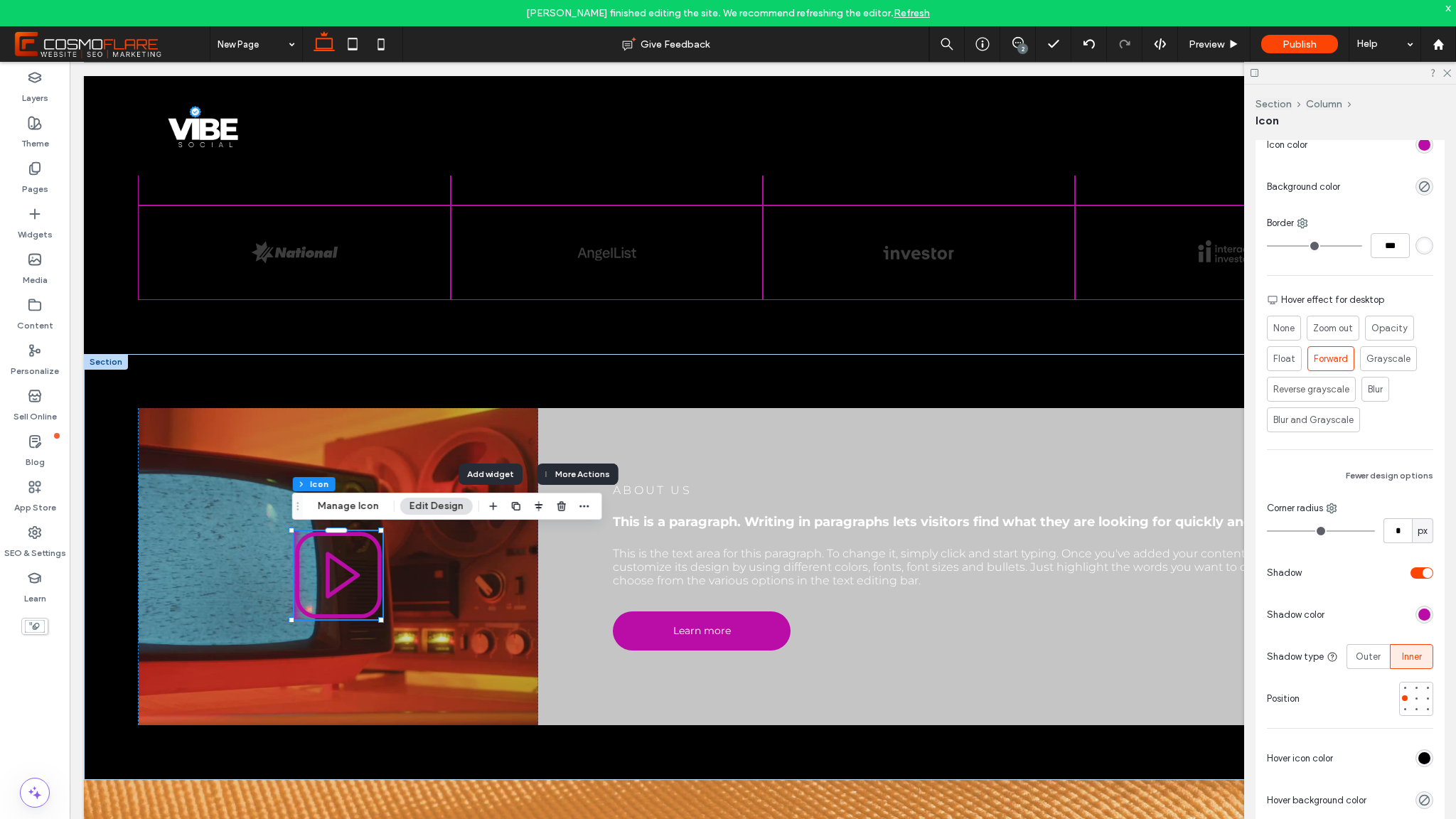
click at [1417, 581] on div at bounding box center [1370, 573] width 126 height 25
click at [1423, 573] on div "toggle" at bounding box center [1427, 573] width 10 height 10
click at [1418, 632] on div "rgb(0, 0, 0)" at bounding box center [1424, 632] width 12 height 12
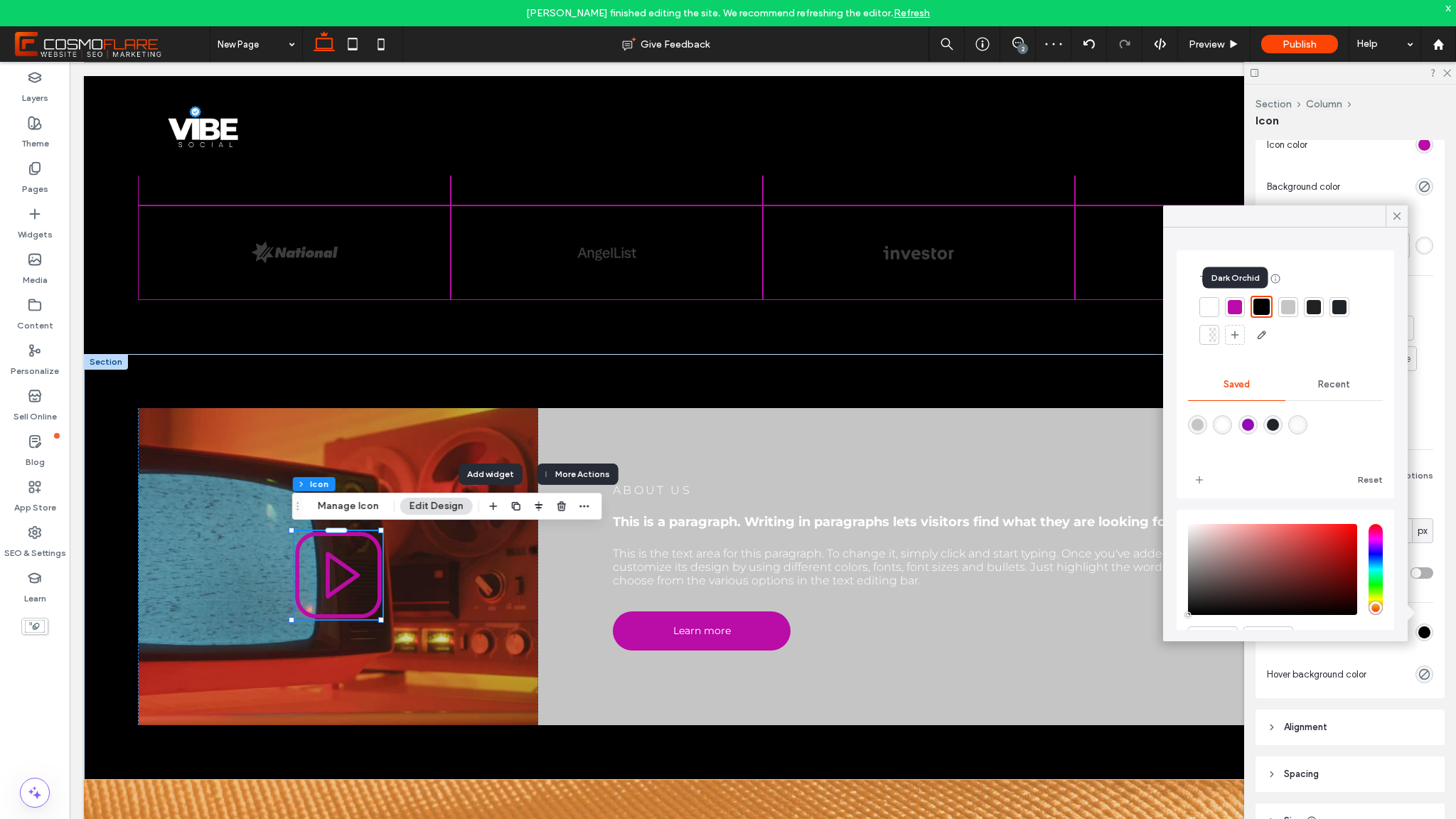
click at [1235, 301] on div at bounding box center [1235, 307] width 14 height 14
drag, startPoint x: 1213, startPoint y: 310, endPoint x: 1183, endPoint y: 313, distance: 30.1
click at [1213, 310] on div at bounding box center [1209, 307] width 14 height 14
drag, startPoint x: 1259, startPoint y: 306, endPoint x: 1207, endPoint y: 312, distance: 52.3
click at [1258, 307] on div at bounding box center [1262, 307] width 14 height 14
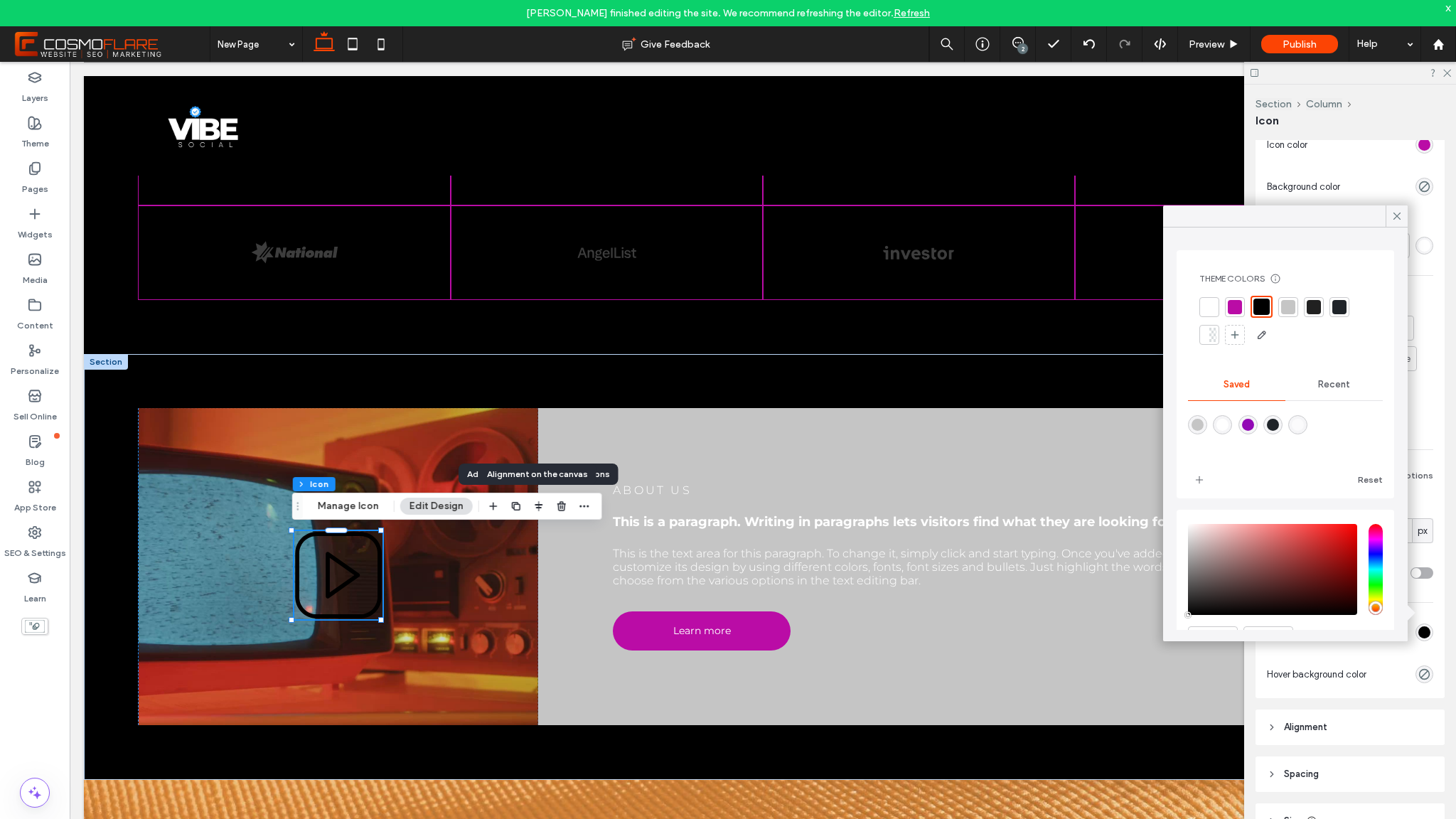
click at [1390, 218] on div at bounding box center [1397, 216] width 22 height 21
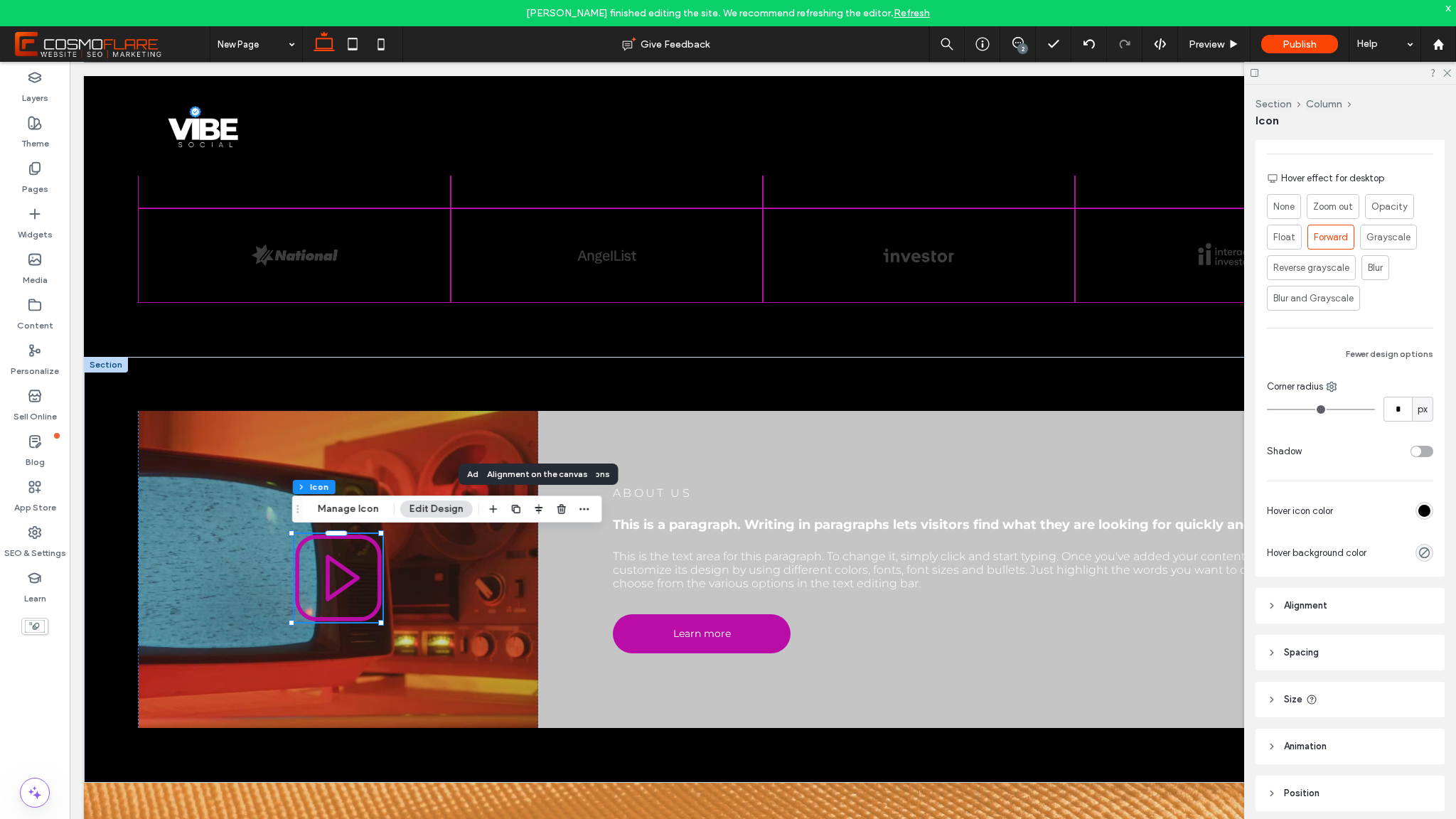
scroll to position [365, 0]
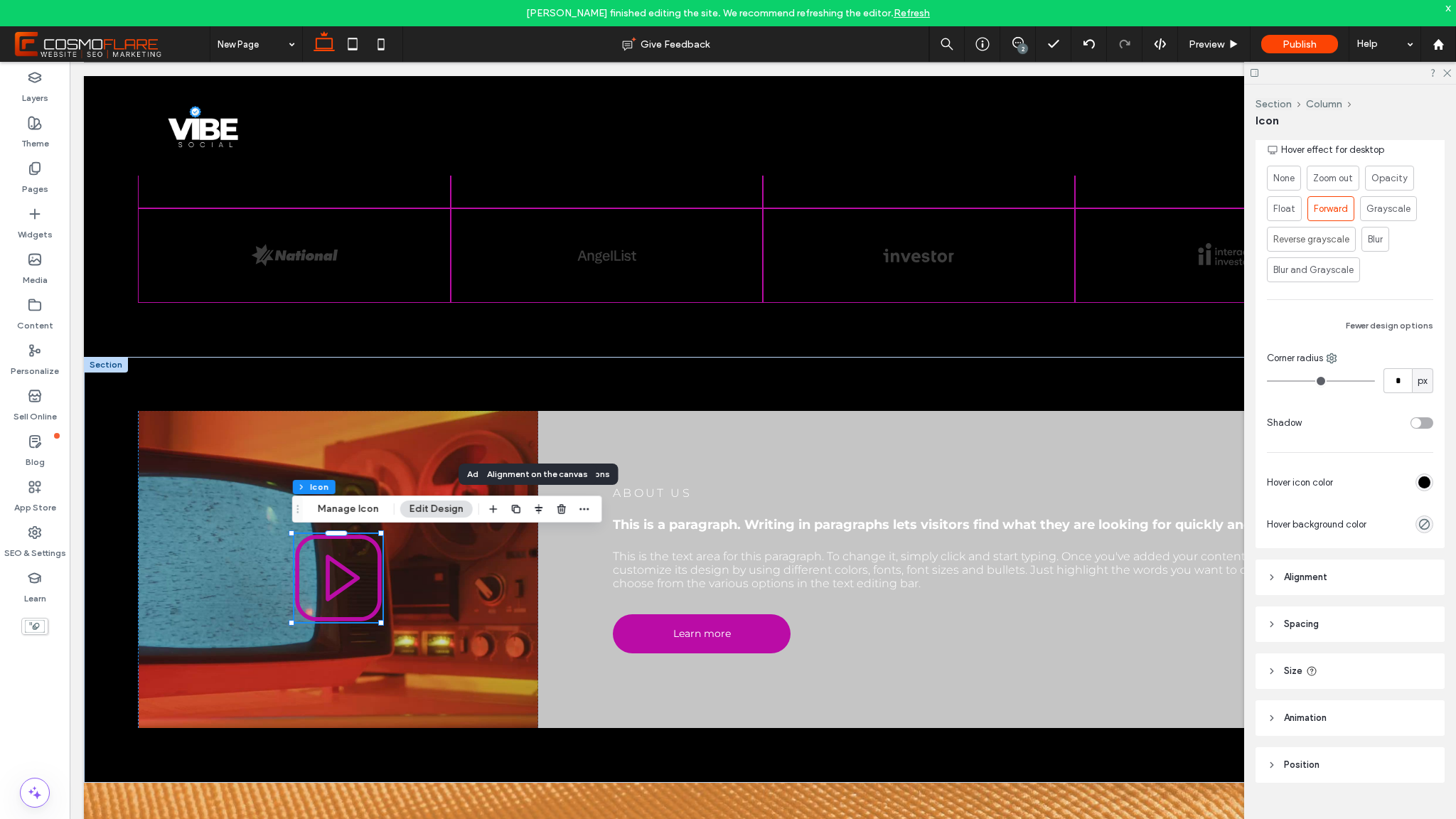
click at [1311, 722] on span "Animation" at bounding box center [1306, 718] width 43 height 14
click at [1366, 771] on div "None" at bounding box center [1345, 771] width 143 height 14
click at [1298, 726] on div "Entrance" at bounding box center [1346, 719] width 157 height 25
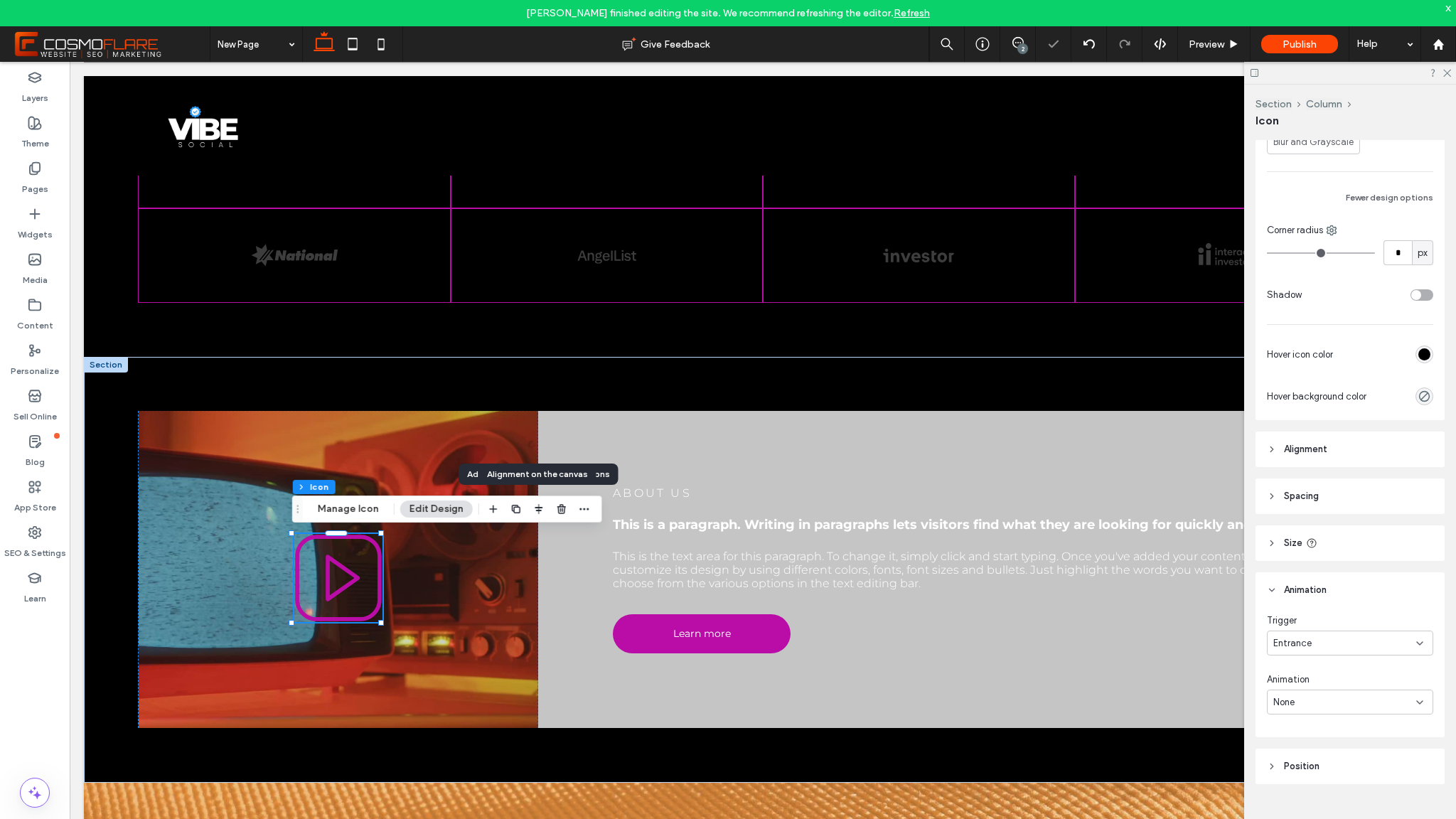
scroll to position [495, 0]
click at [1348, 693] on div "None" at bounding box center [1351, 701] width 167 height 25
click at [1328, 628] on div "Swing" at bounding box center [1346, 626] width 157 height 25
click at [1224, 35] on div "Preview" at bounding box center [1214, 44] width 72 height 35
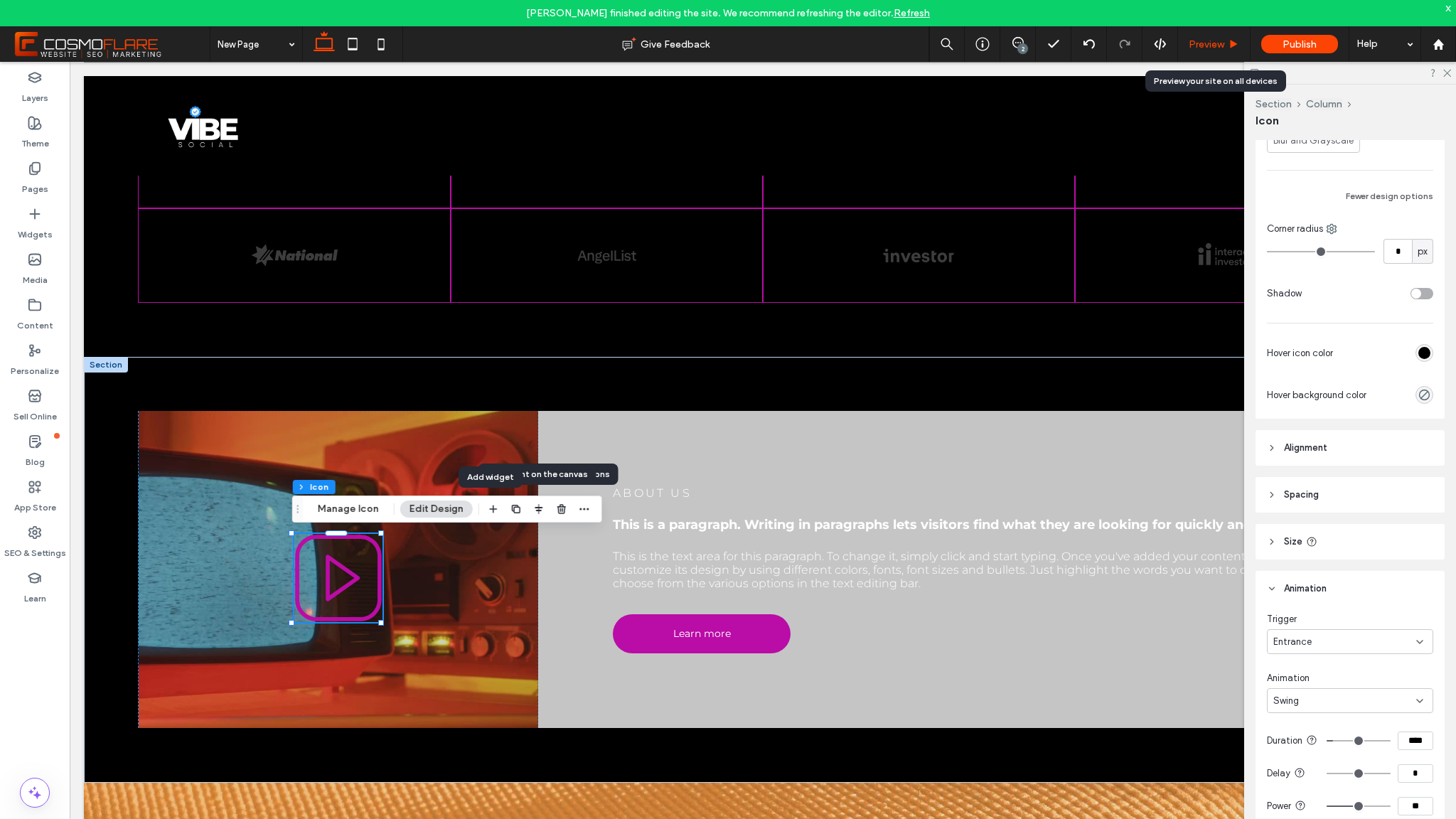
click at [1224, 44] on span "Preview" at bounding box center [1207, 44] width 35 height 12
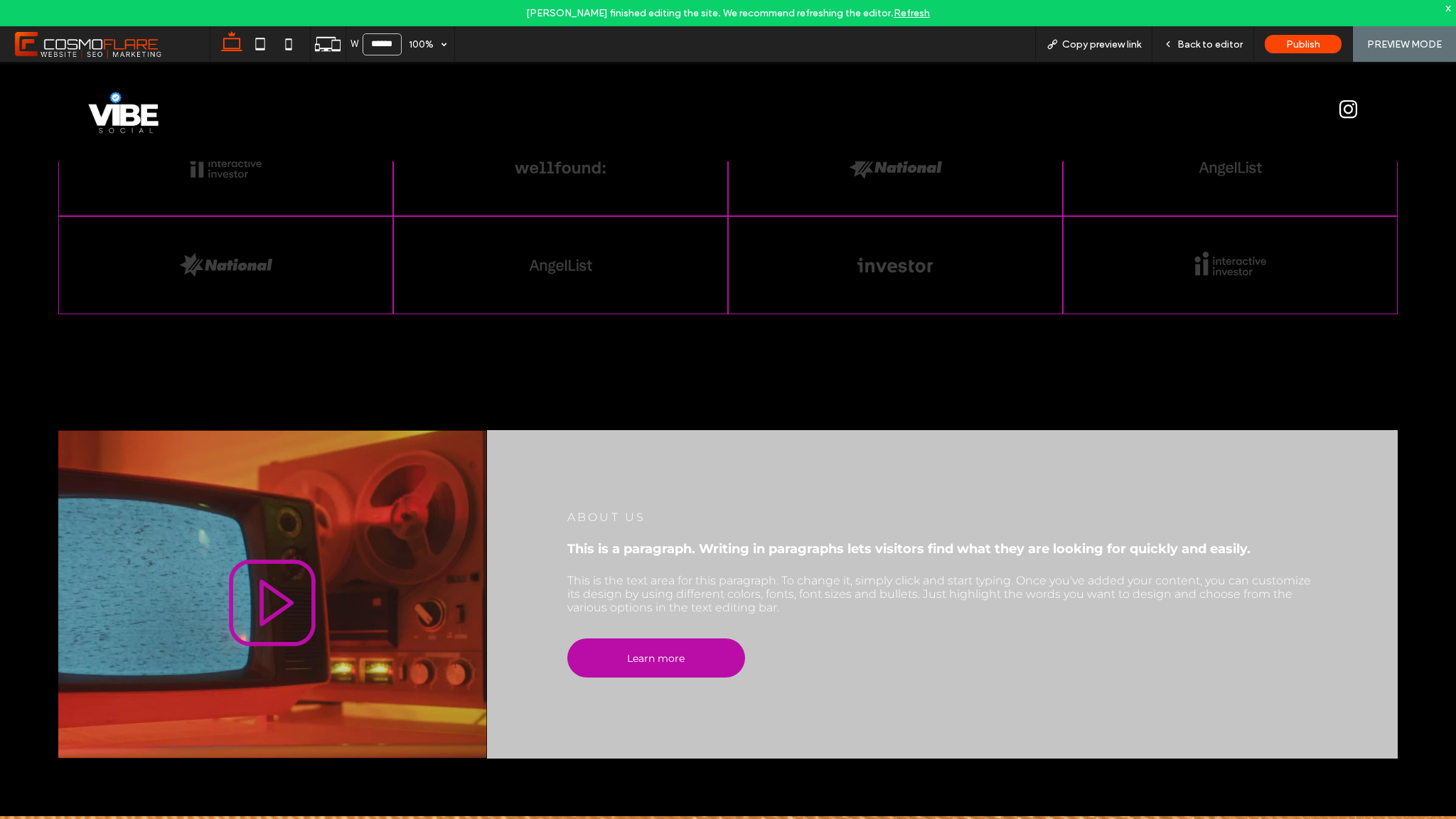
scroll to position [975, 0]
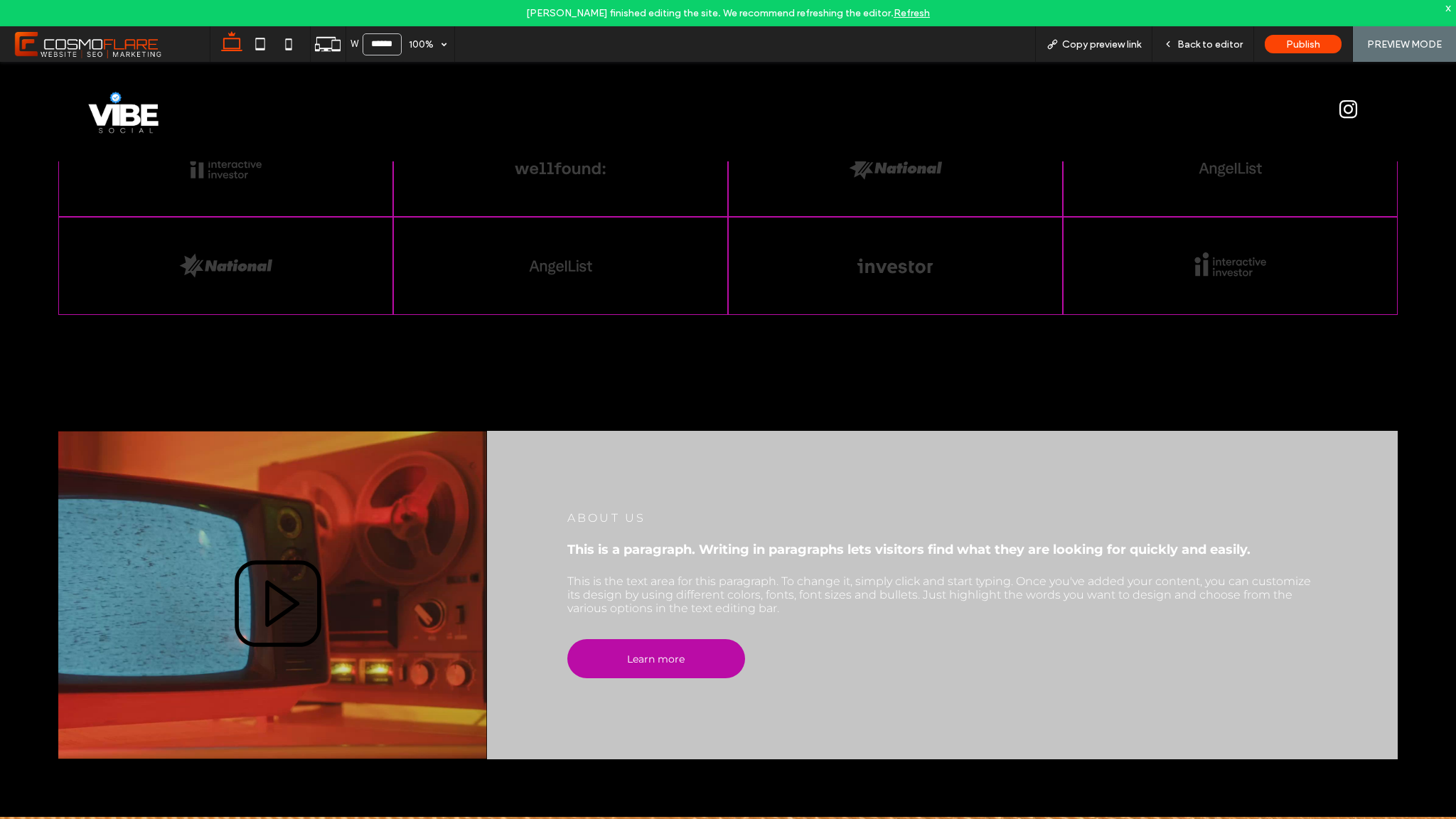
click at [276, 622] on icon at bounding box center [278, 604] width 89 height 89
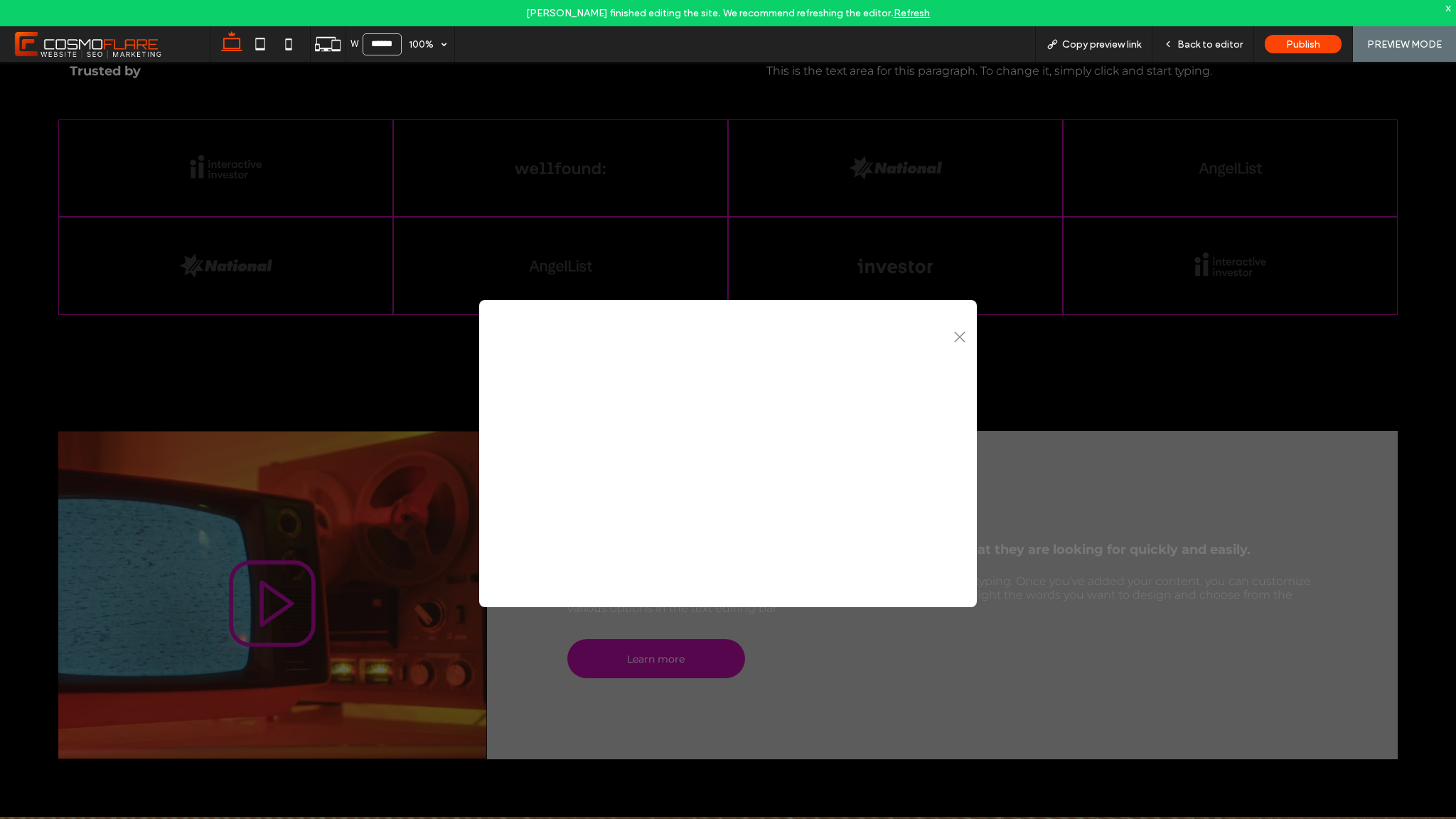
click at [963, 336] on icon ".st0-1091118977{fill-rule:evenodd;clip-rule:evenodd;}" at bounding box center [960, 336] width 11 height 11
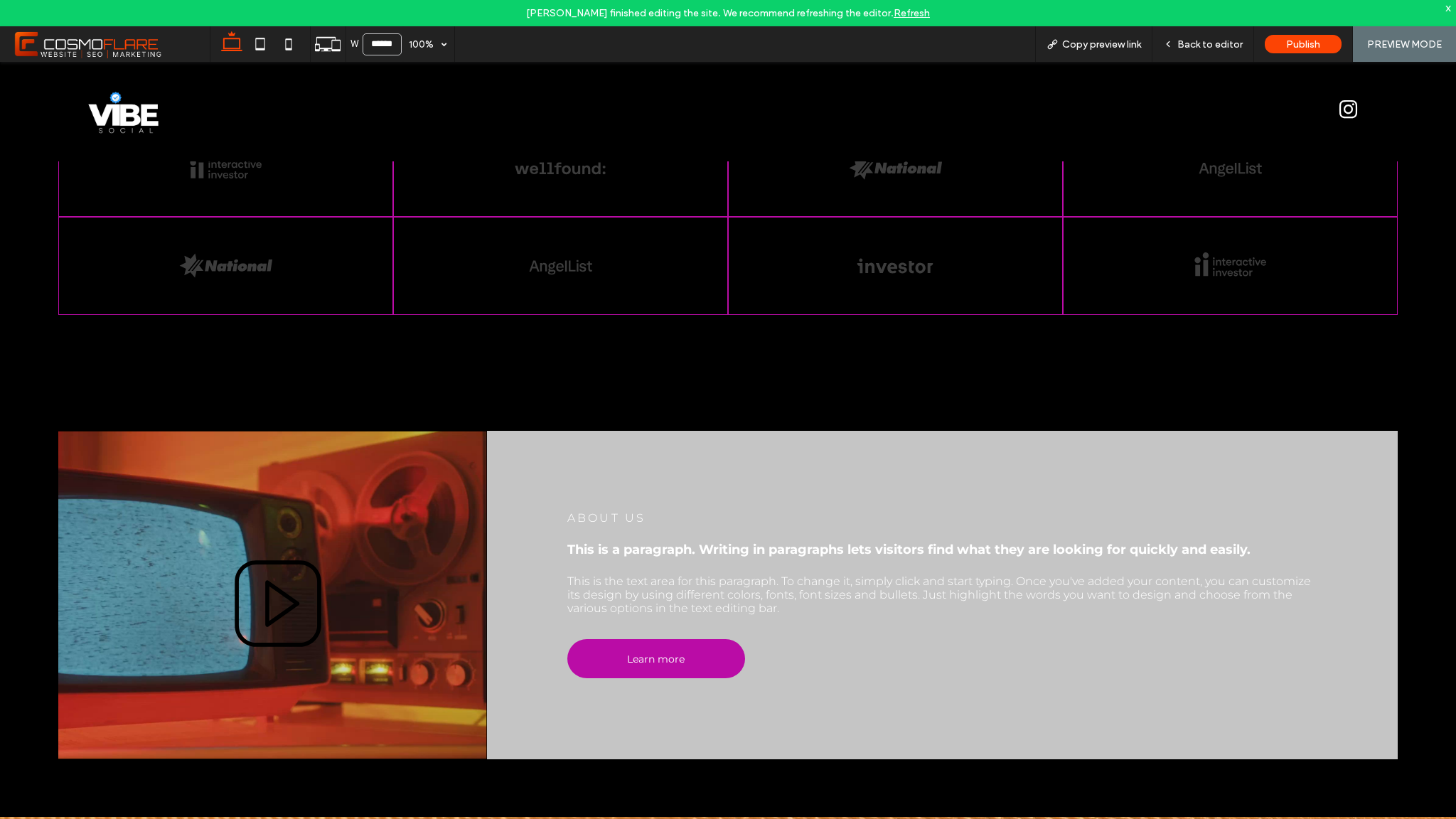
click at [281, 584] on icon at bounding box center [278, 604] width 89 height 89
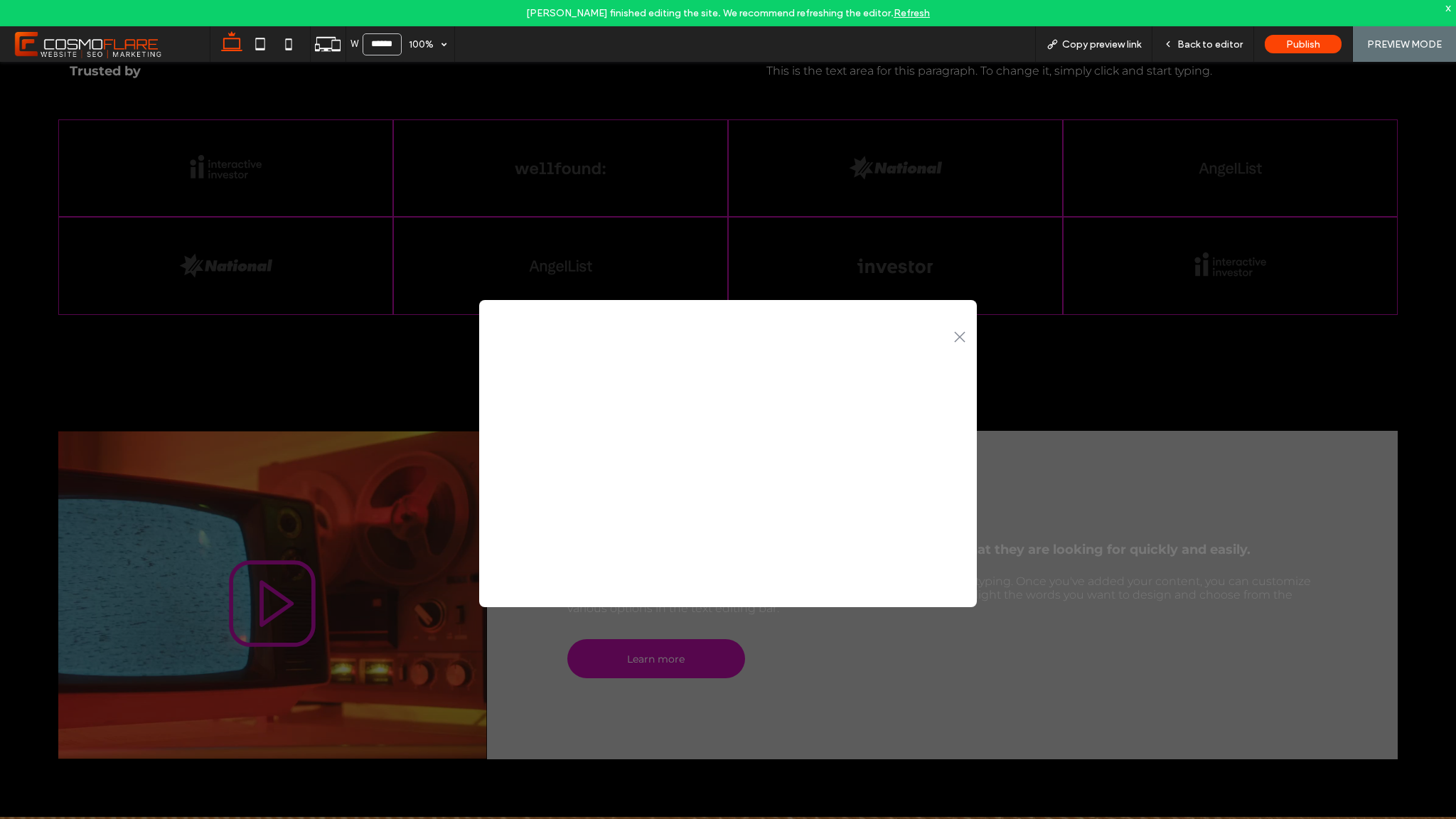
click at [963, 330] on div ".st0-1091118977{fill-rule:evenodd;clip-rule:evenodd;}" at bounding box center [728, 335] width 498 height 30
click at [961, 334] on icon ".st0-1091118977{fill-rule:evenodd;clip-rule:evenodd;}" at bounding box center [960, 336] width 11 height 11
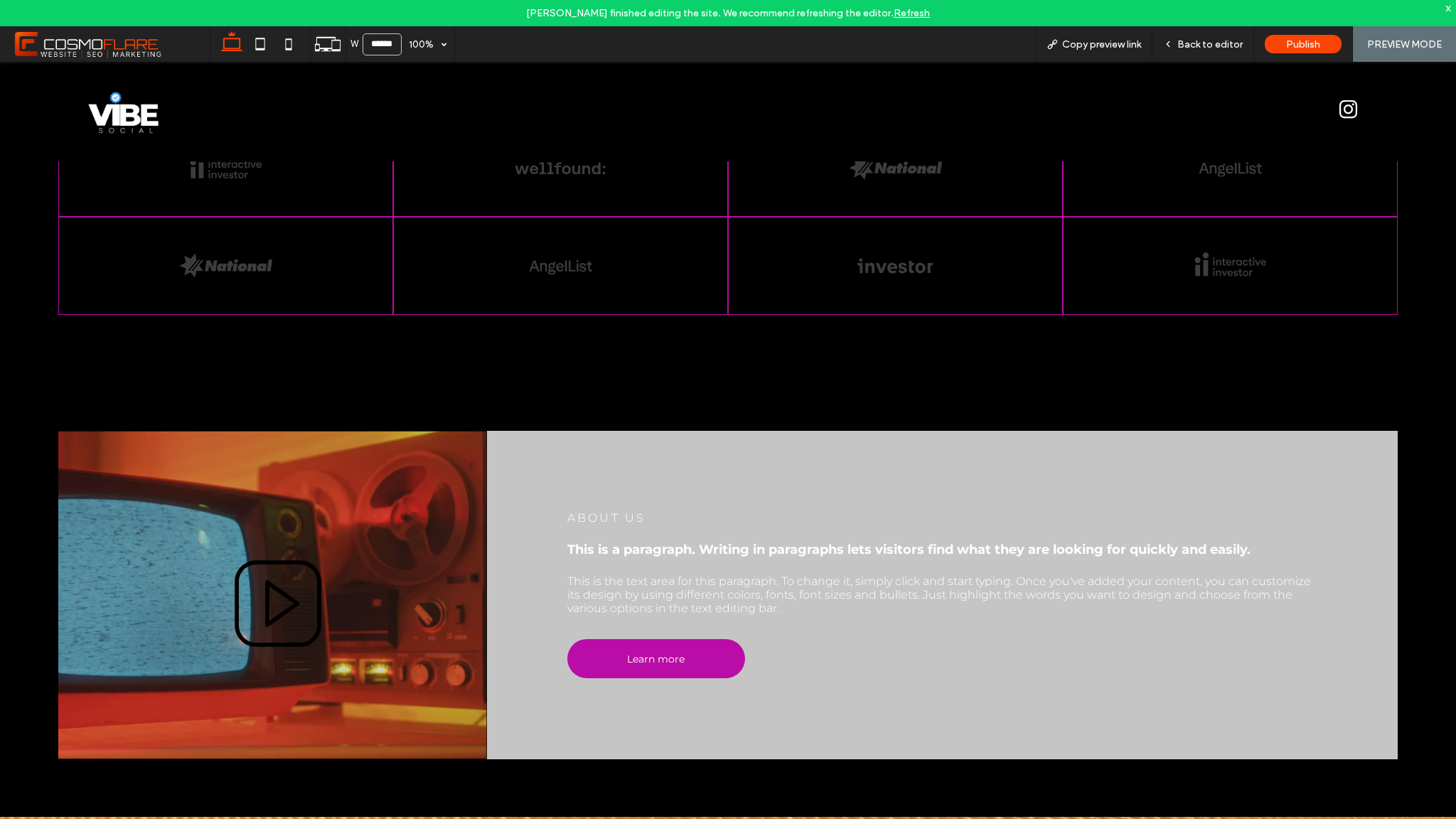
click at [300, 615] on icon at bounding box center [278, 604] width 89 height 89
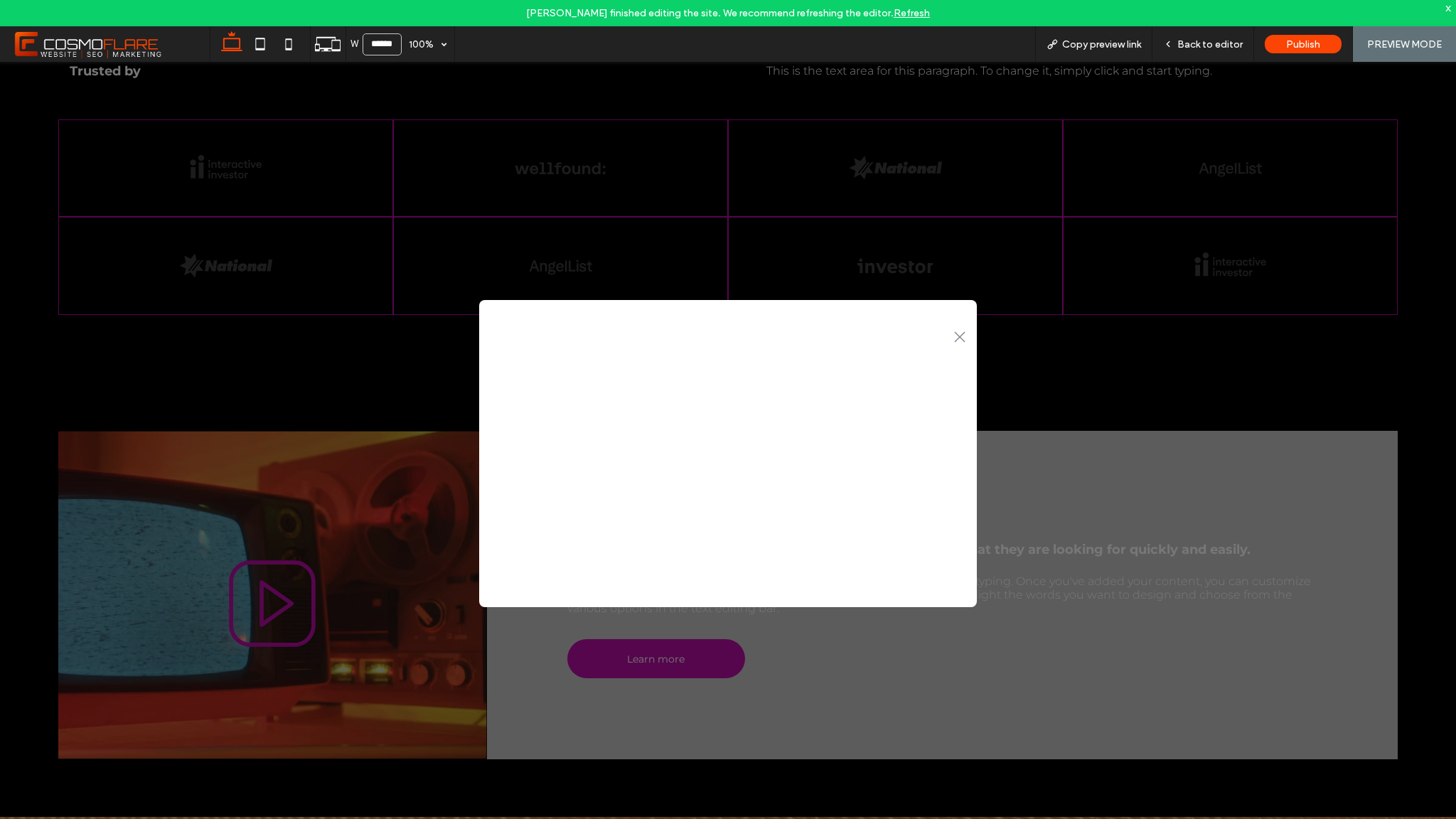
click at [957, 337] on icon ".st0-1091118977{fill-rule:evenodd;clip-rule:evenodd;}" at bounding box center [960, 336] width 11 height 11
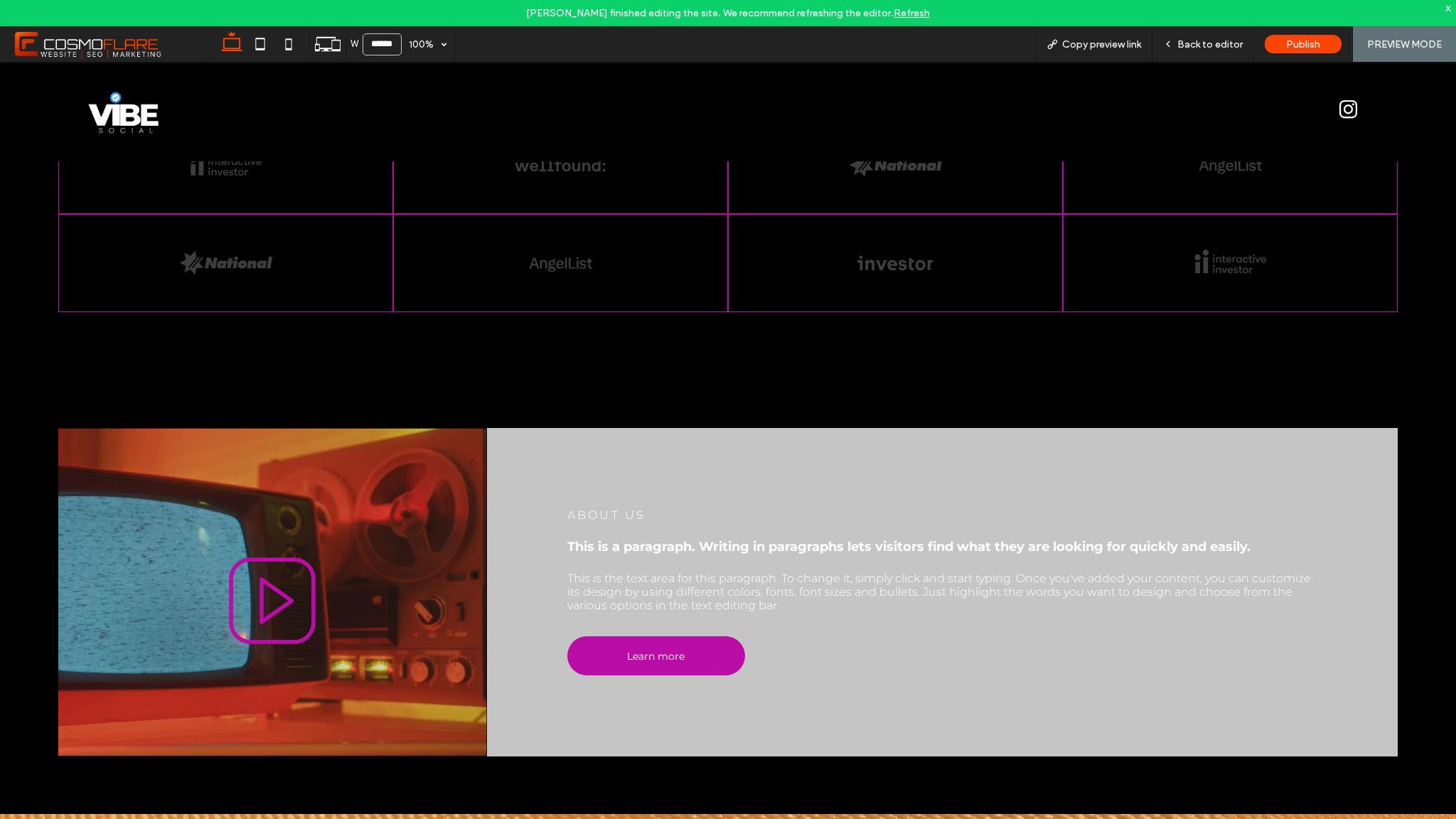
scroll to position [977, 0]
click at [260, 610] on icon at bounding box center [278, 601] width 89 height 89
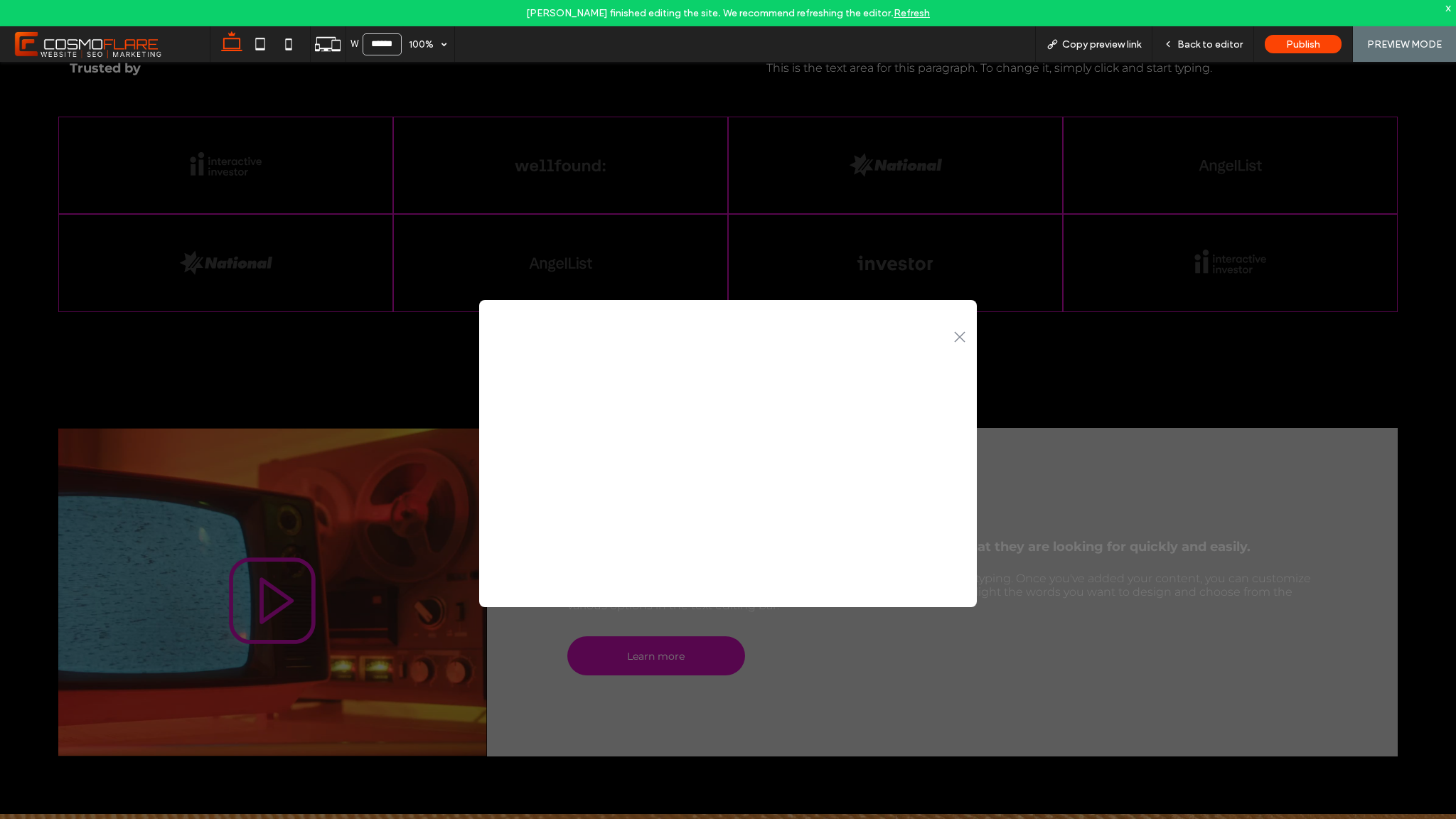
click at [957, 337] on icon ".st0-1091118977{fill-rule:evenodd;clip-rule:evenodd;}" at bounding box center [960, 336] width 11 height 11
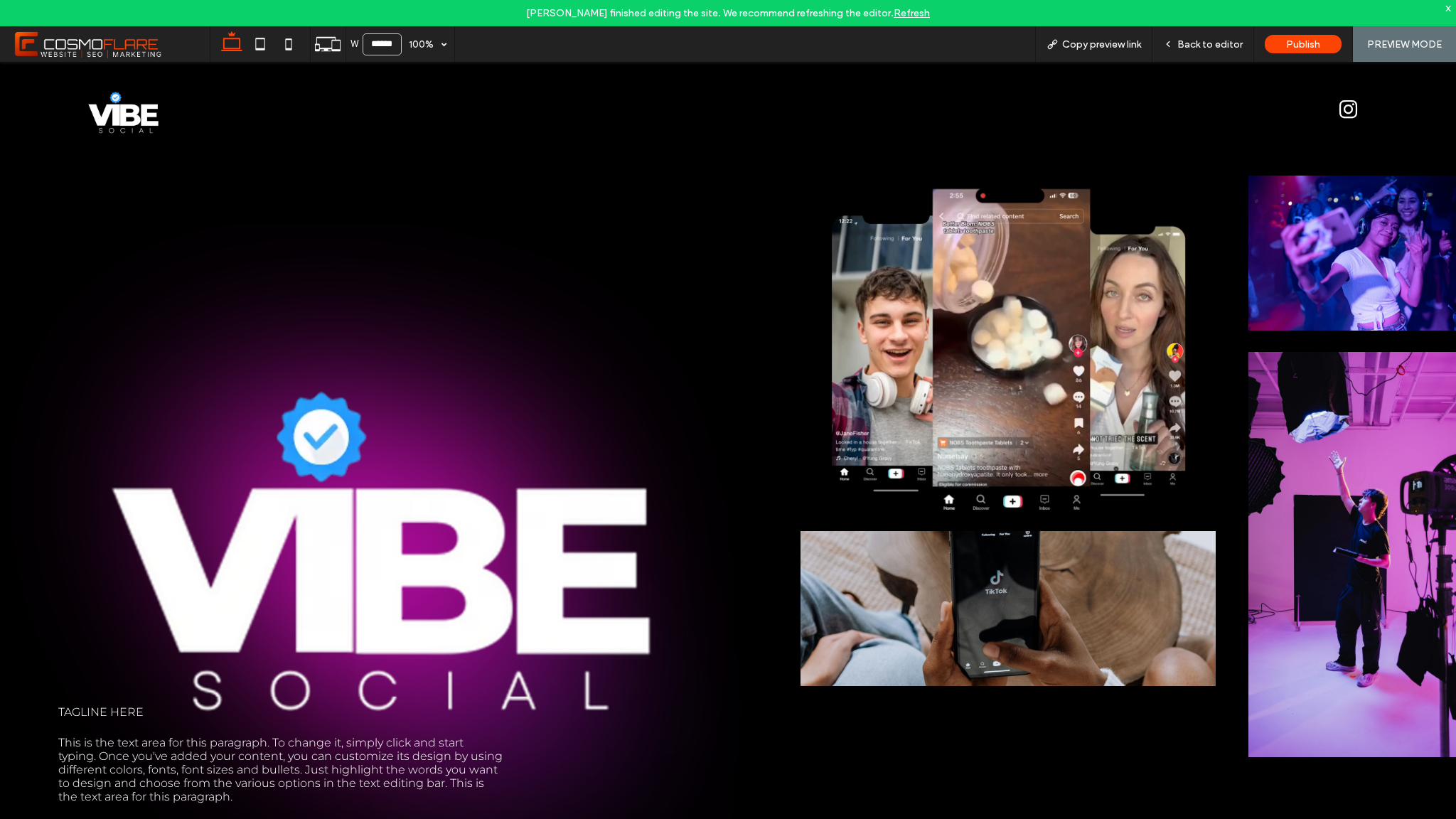
scroll to position [0, 0]
click at [1244, 44] on div "Back to editor" at bounding box center [1203, 44] width 101 height 12
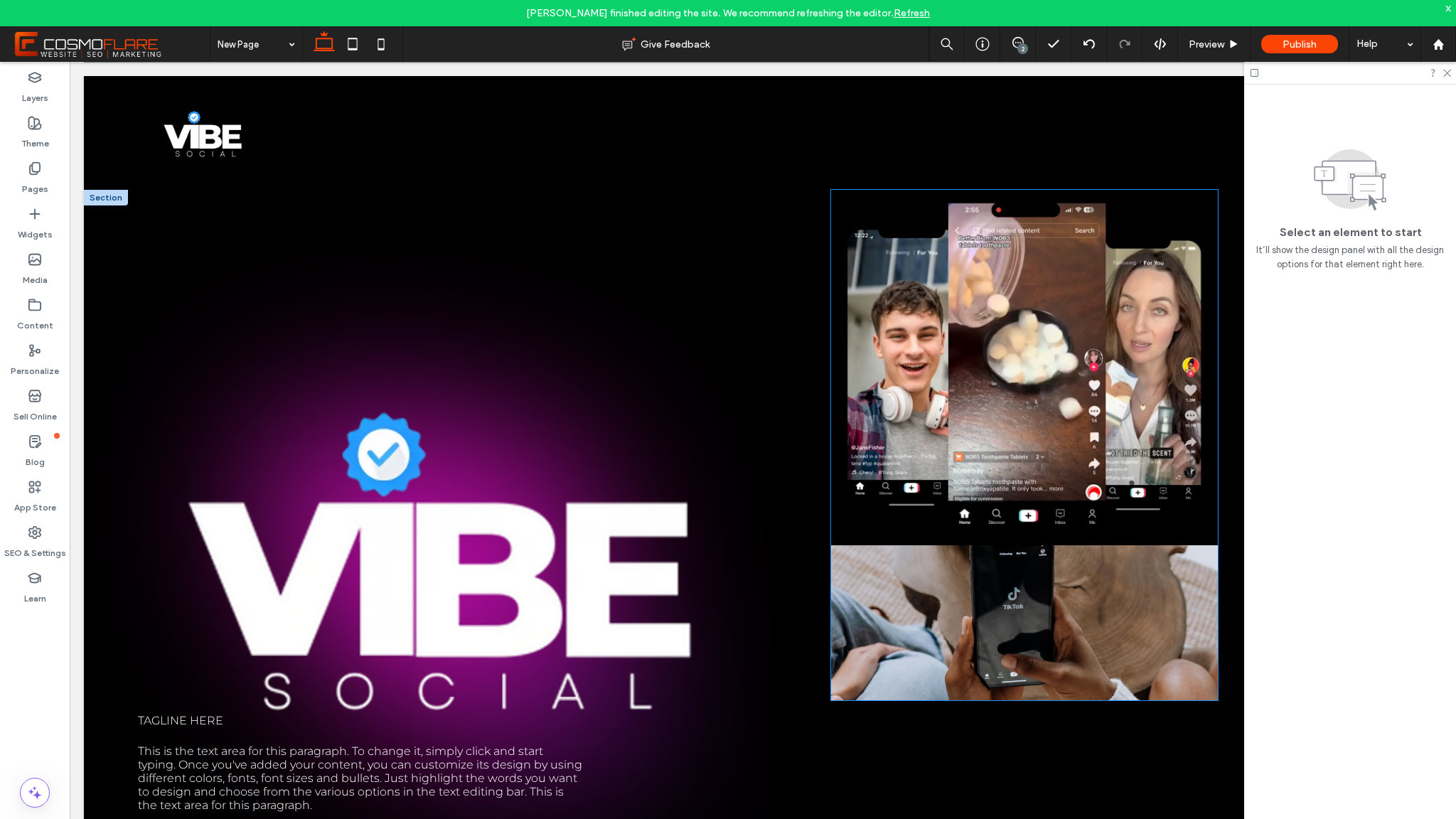
click at [1044, 381] on video at bounding box center [1025, 356] width 386 height 334
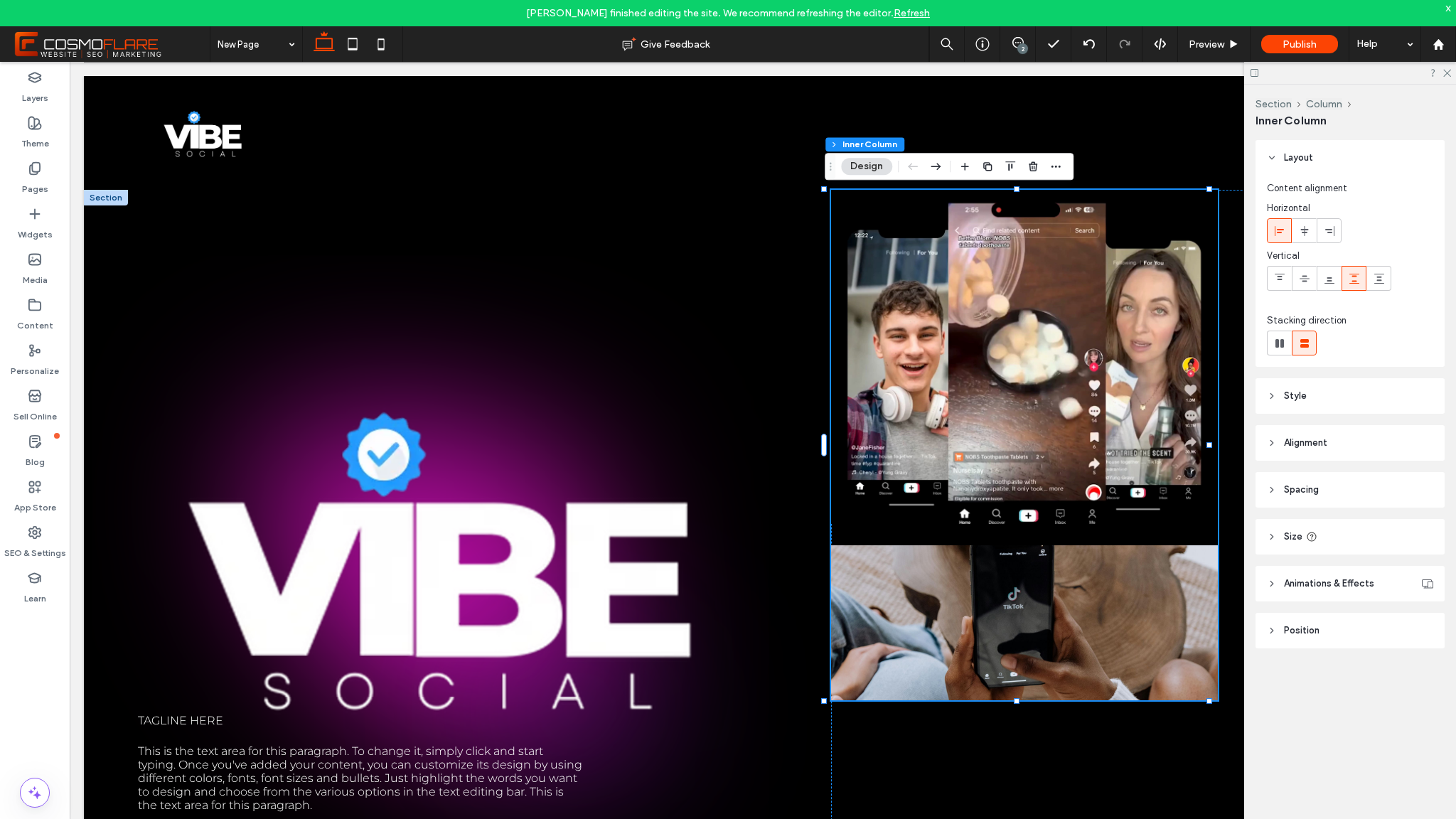
click at [1044, 381] on video at bounding box center [1025, 356] width 386 height 334
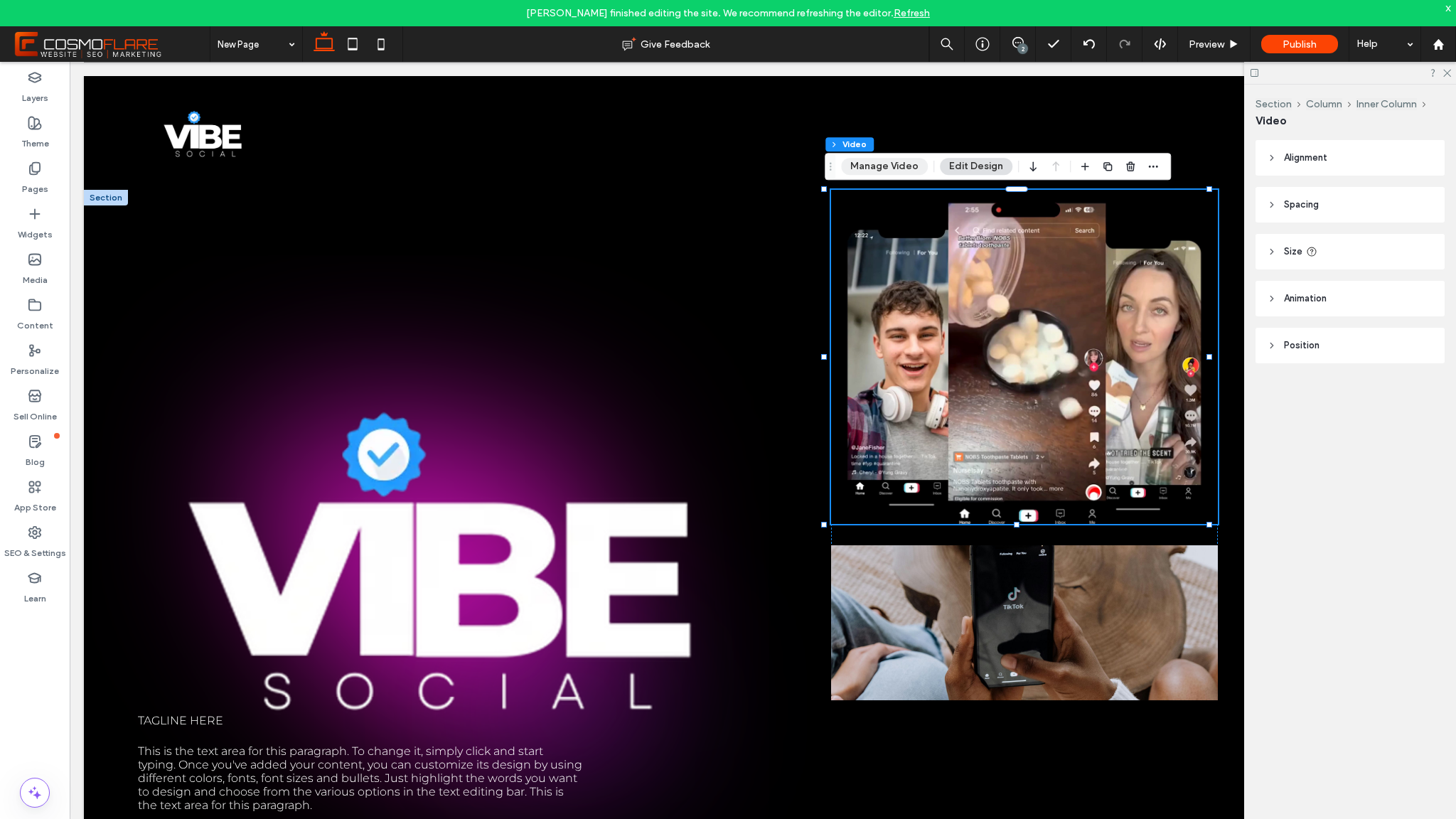
click at [908, 168] on button "Manage Video" at bounding box center [884, 166] width 87 height 17
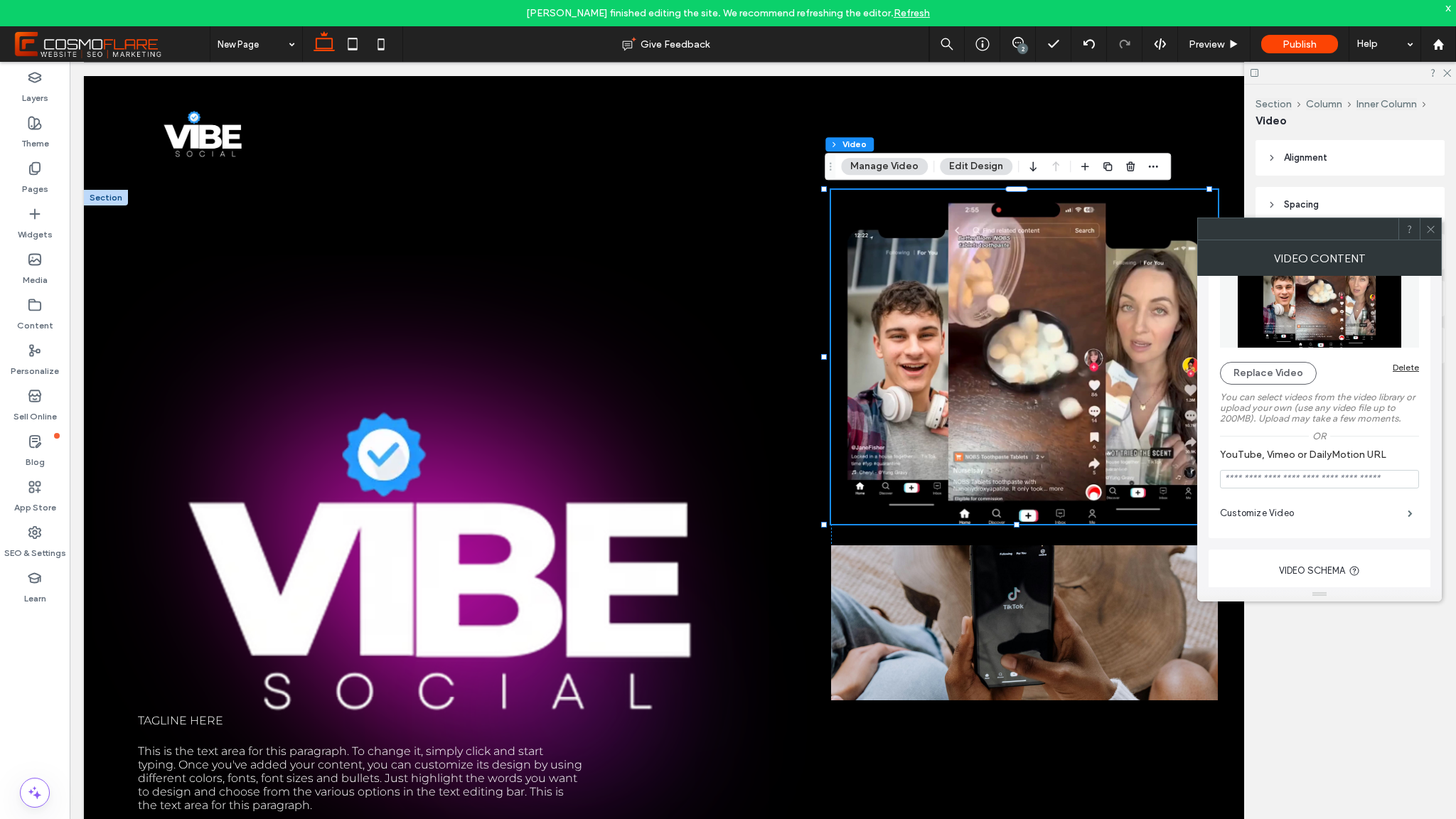
scroll to position [111, 0]
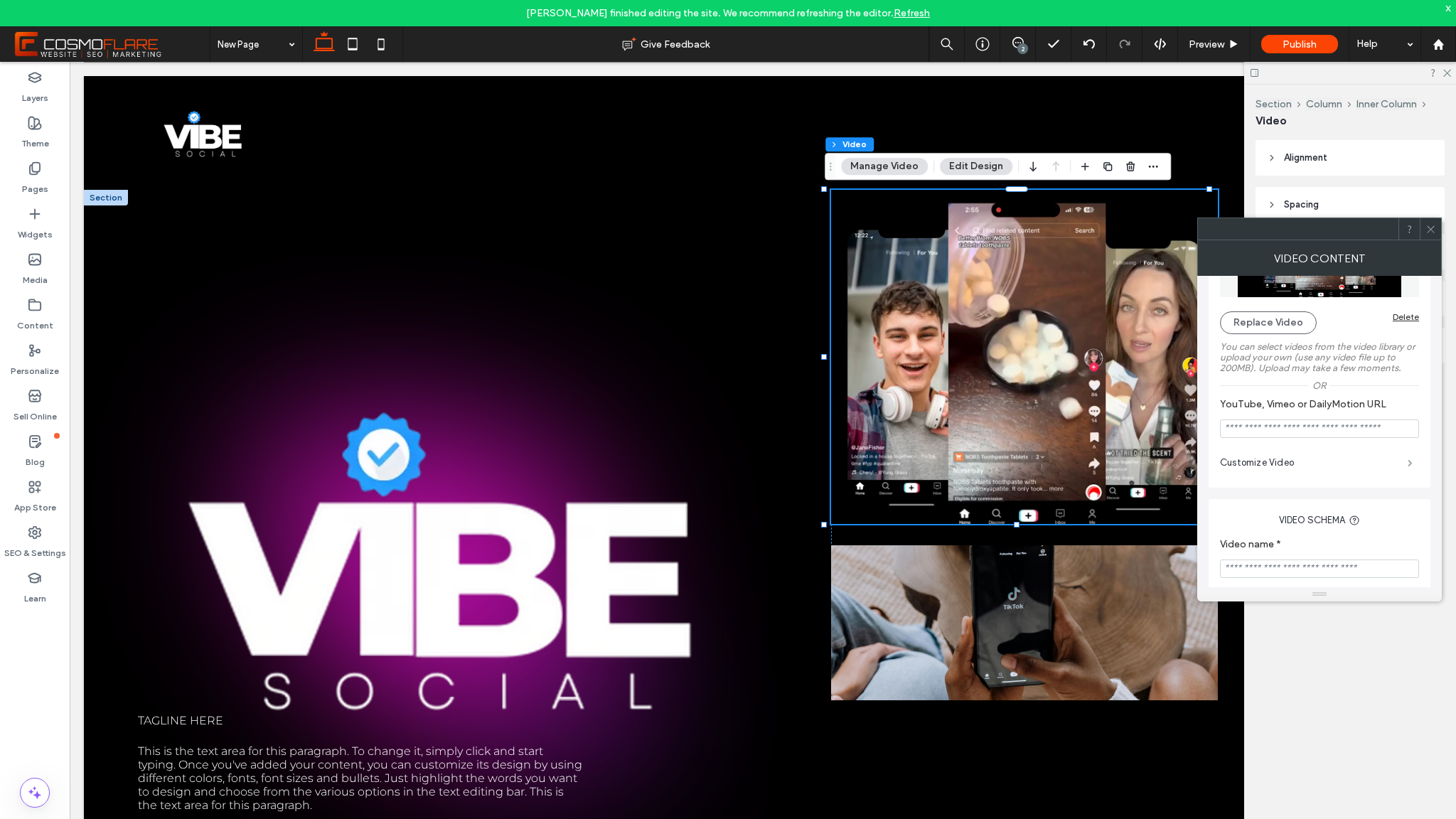
click at [1408, 460] on span at bounding box center [1410, 463] width 5 height 7
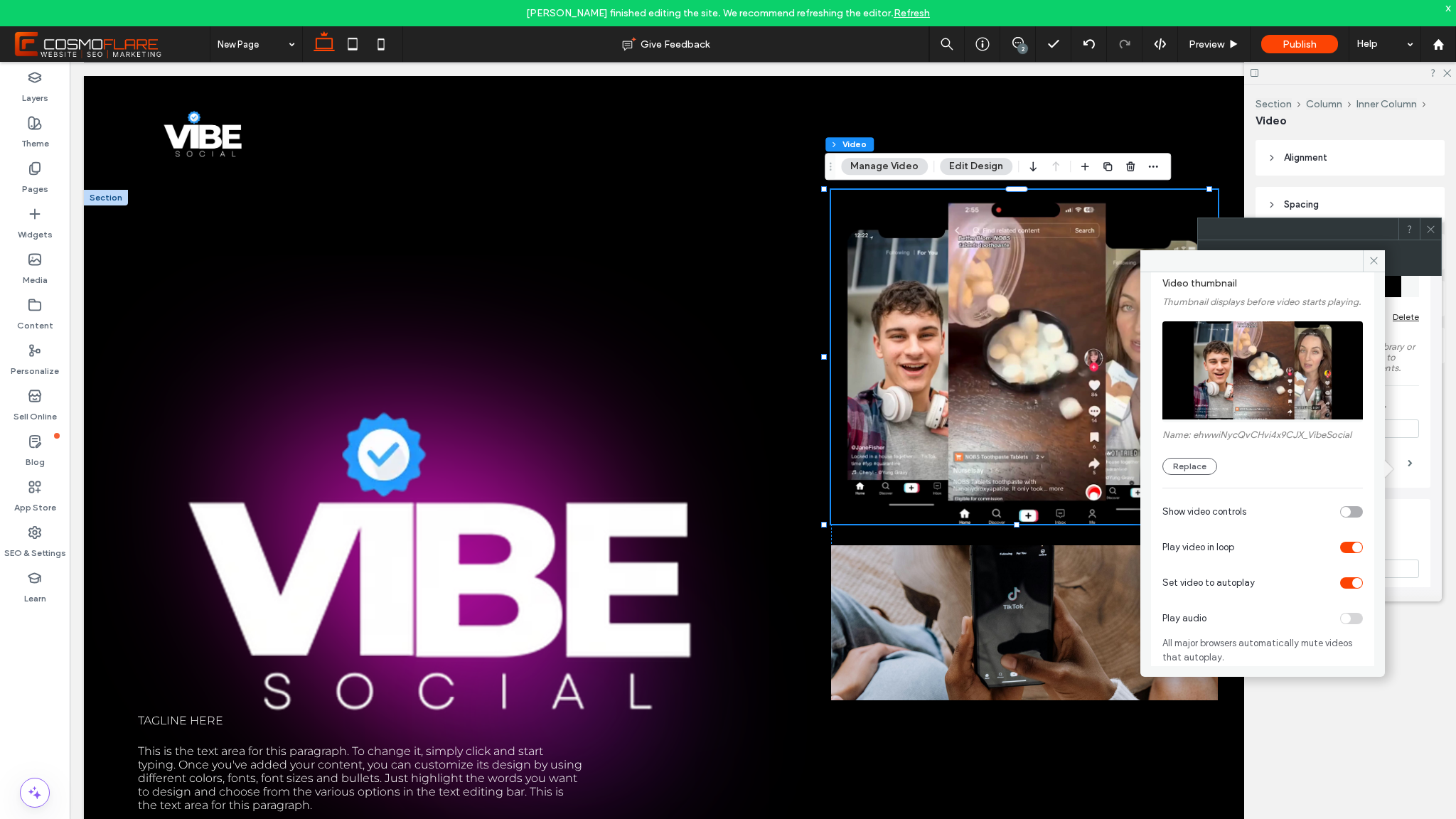
scroll to position [66, 0]
click at [1369, 265] on icon at bounding box center [1374, 260] width 10 height 10
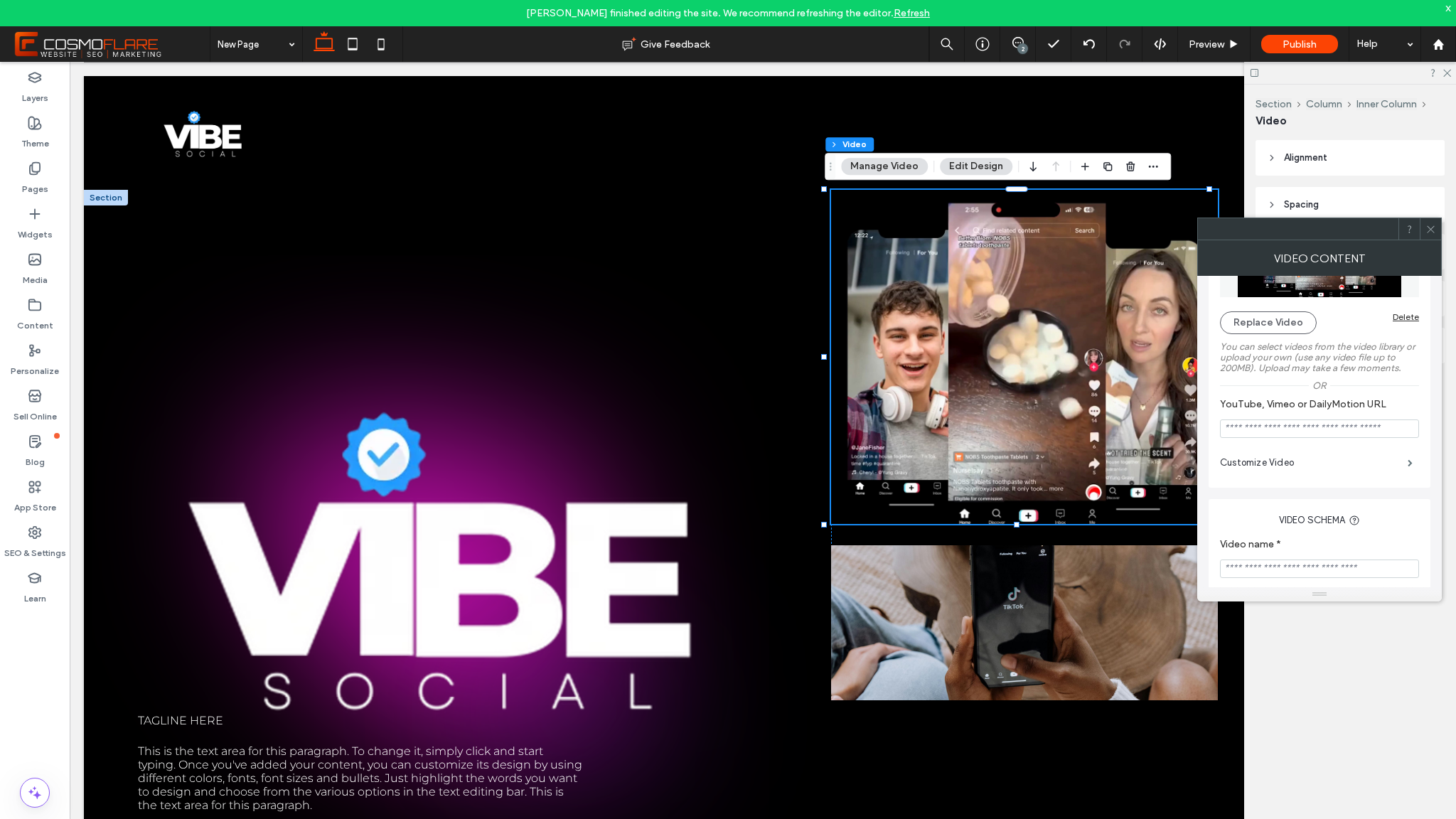
click at [1427, 232] on icon at bounding box center [1431, 229] width 10 height 10
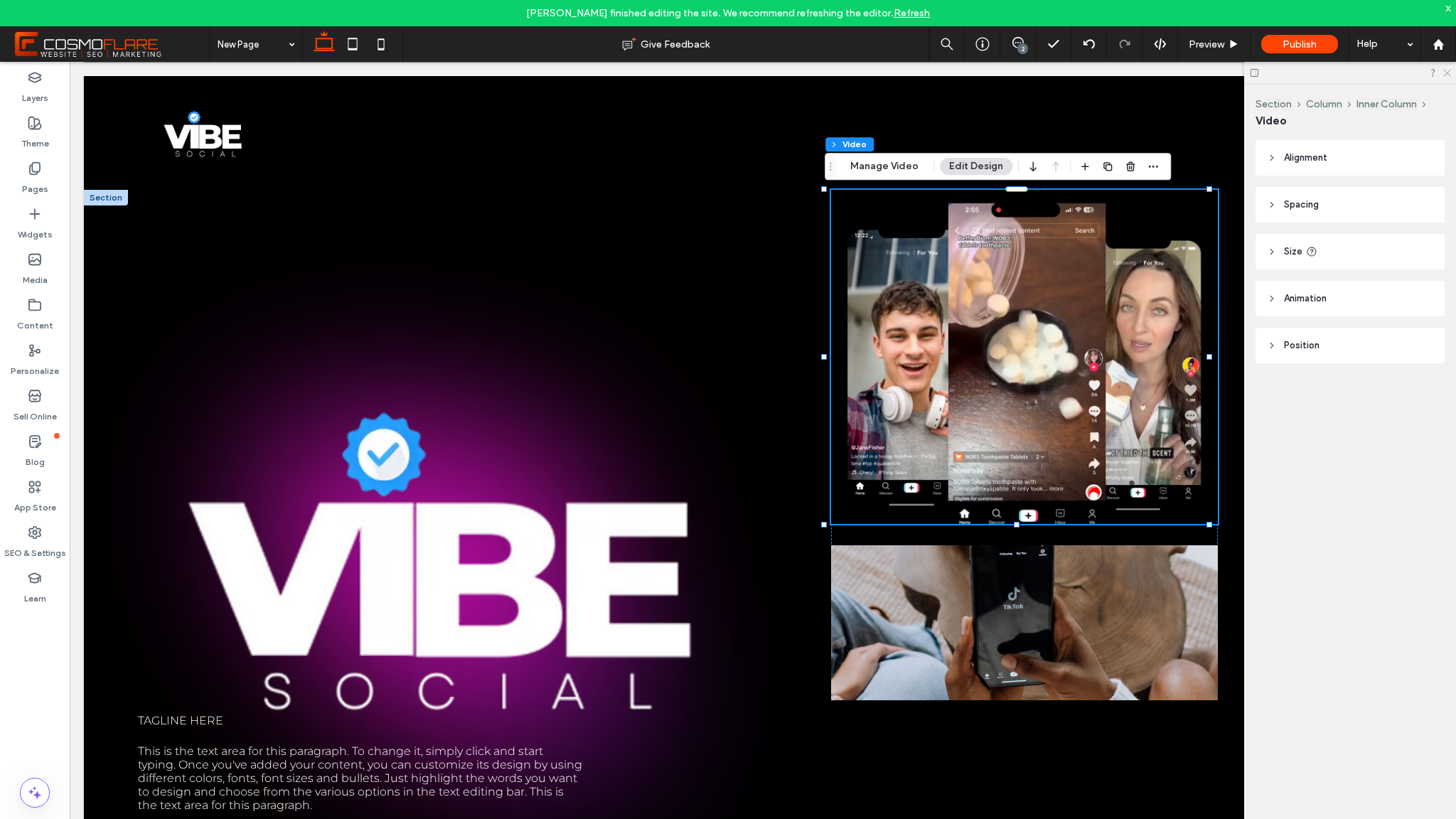
click at [1450, 72] on icon at bounding box center [1446, 72] width 10 height 10
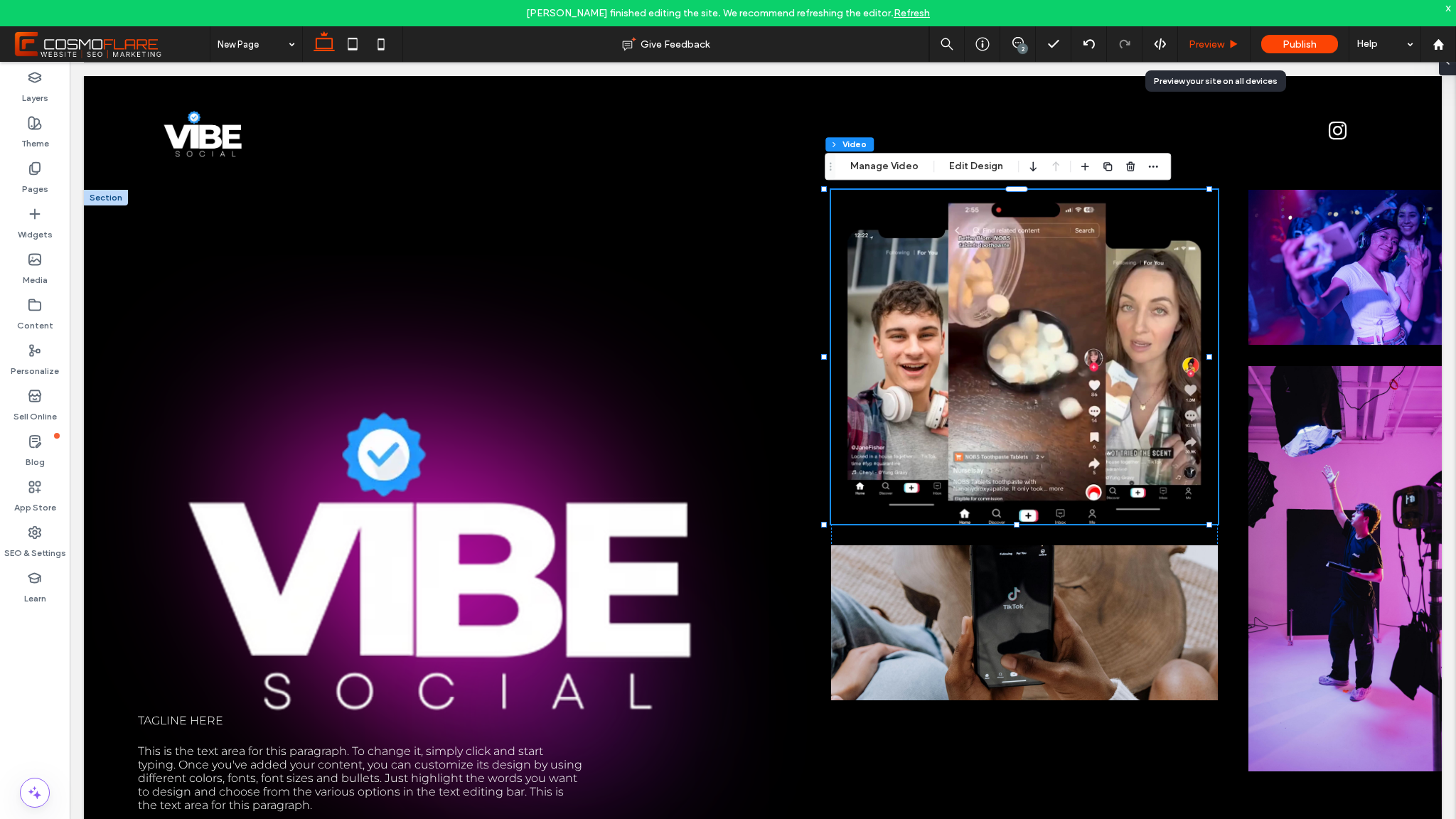
click at [1233, 51] on div "Preview" at bounding box center [1214, 44] width 72 height 35
click at [1232, 49] on div "Preview" at bounding box center [1213, 44] width 72 height 12
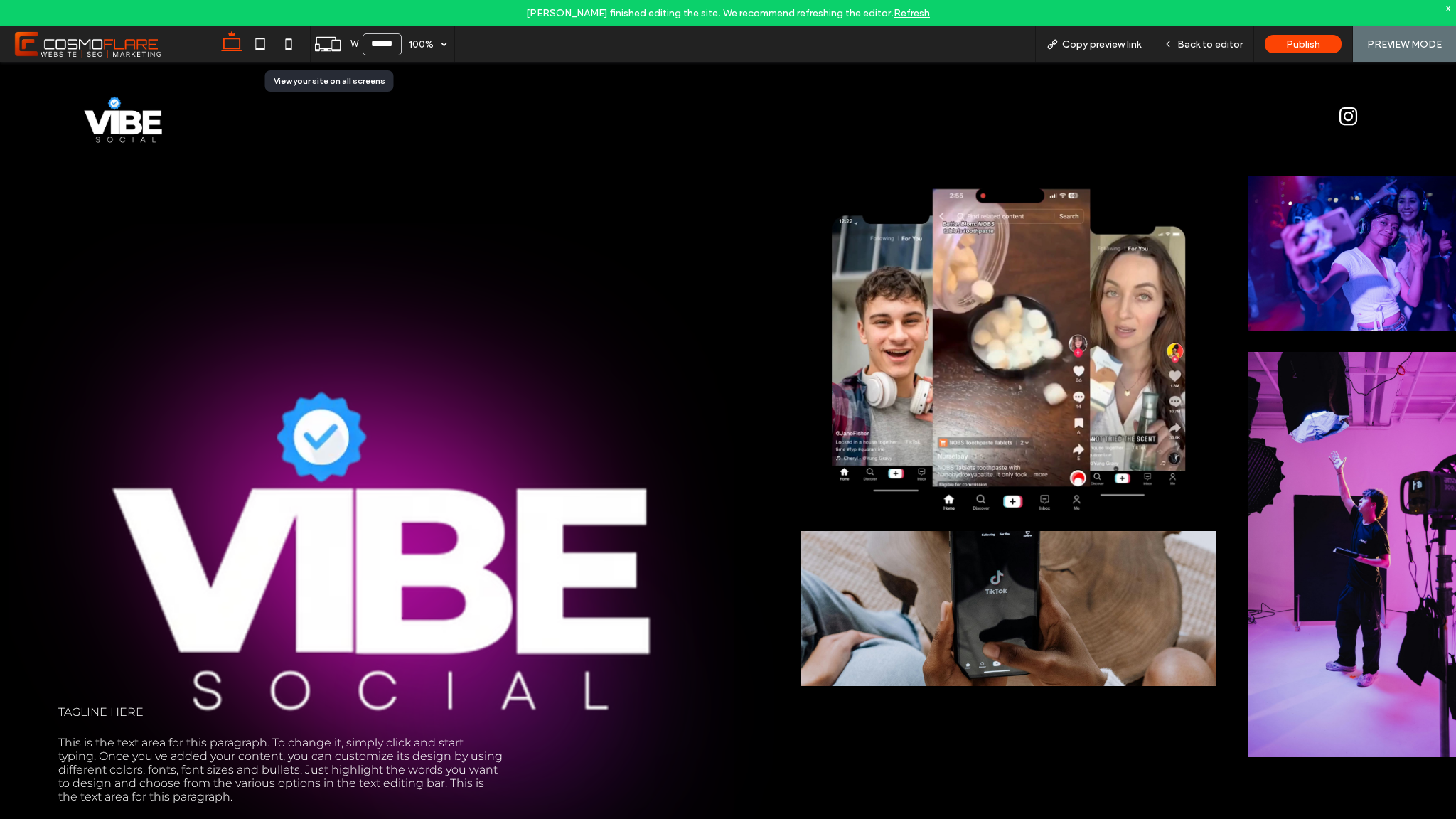
click at [342, 48] on div at bounding box center [327, 44] width 35 height 27
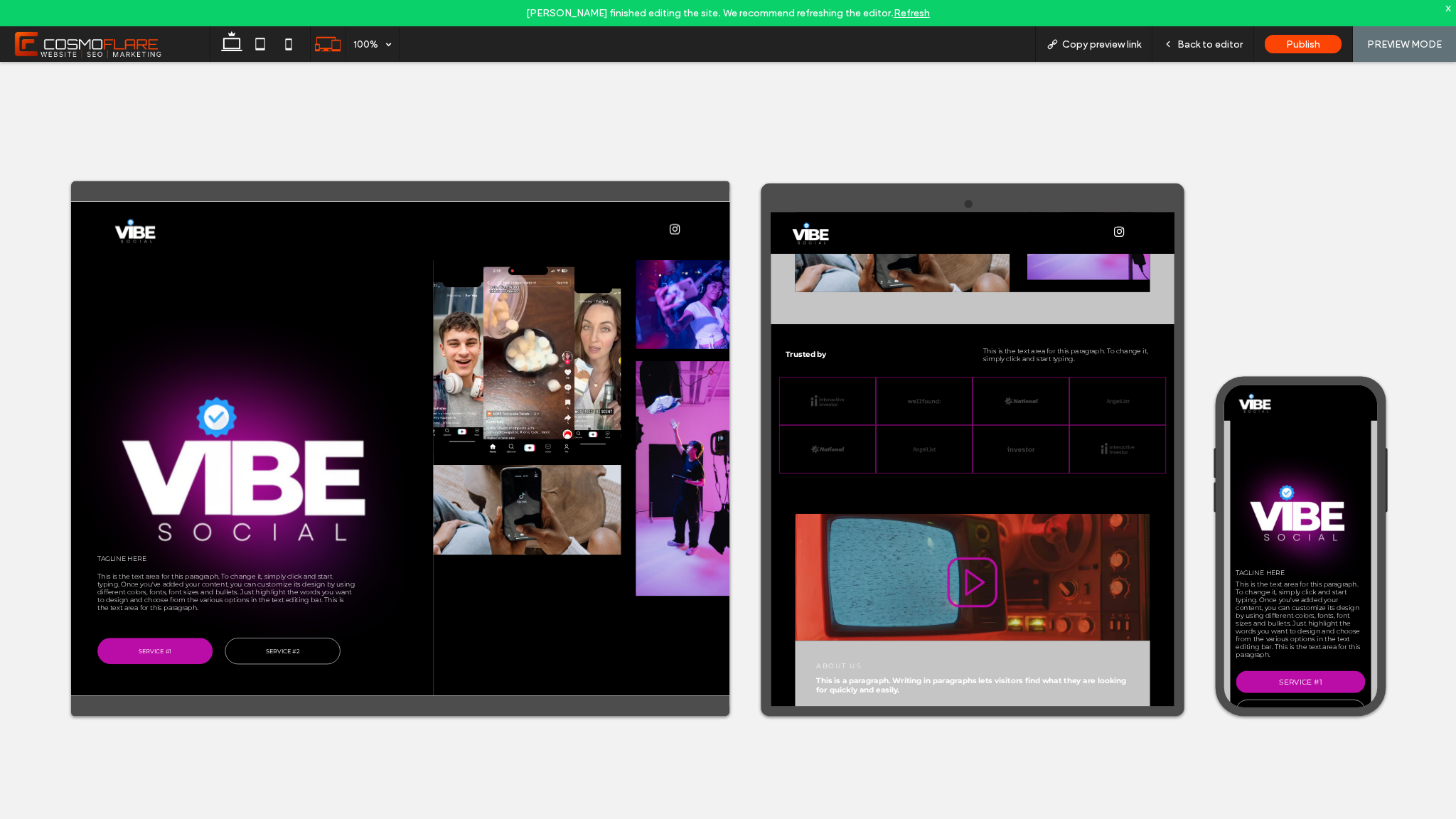
scroll to position [1348, 0]
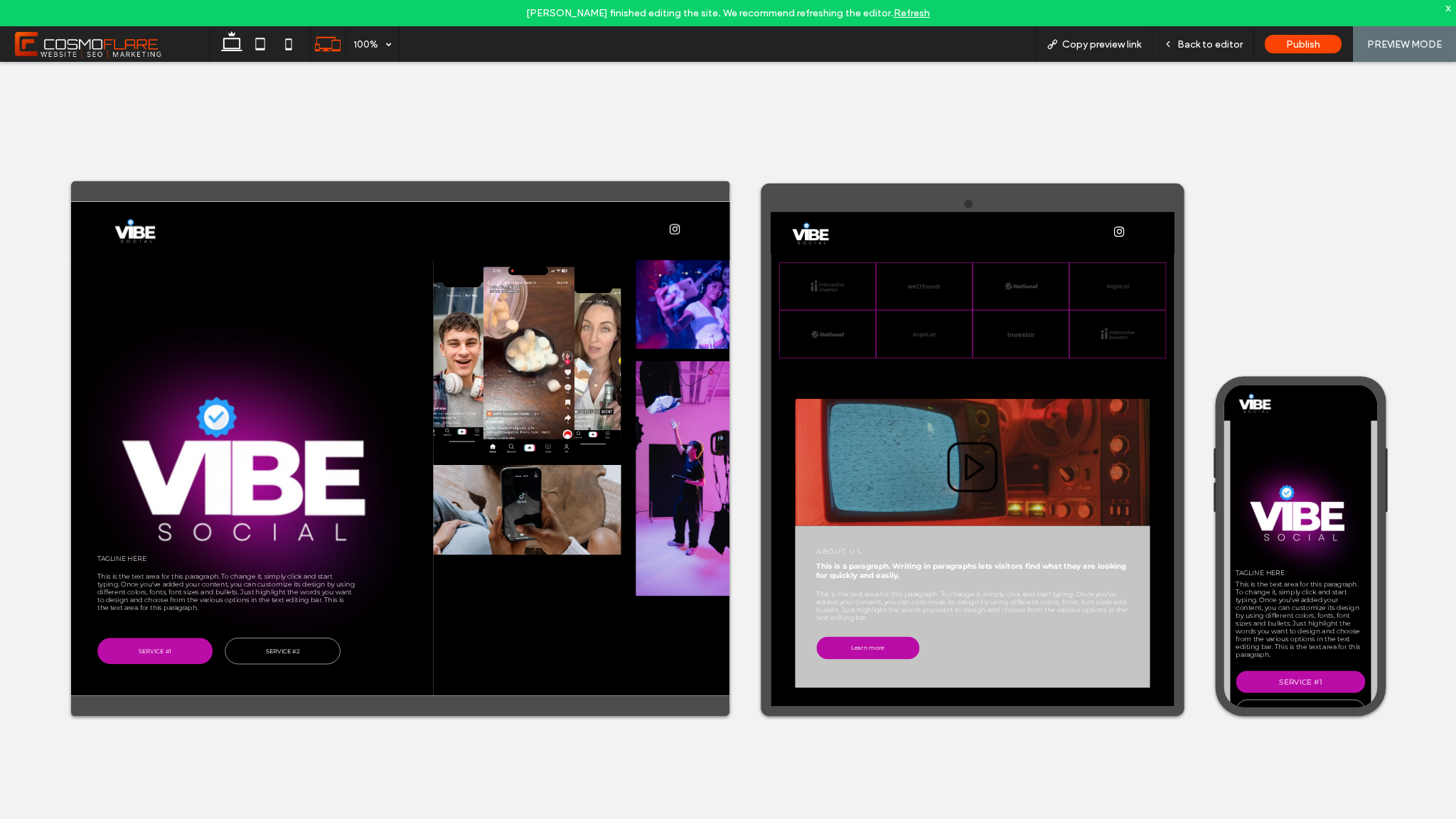
click at [1124, 640] on icon at bounding box center [1119, 653] width 89 height 89
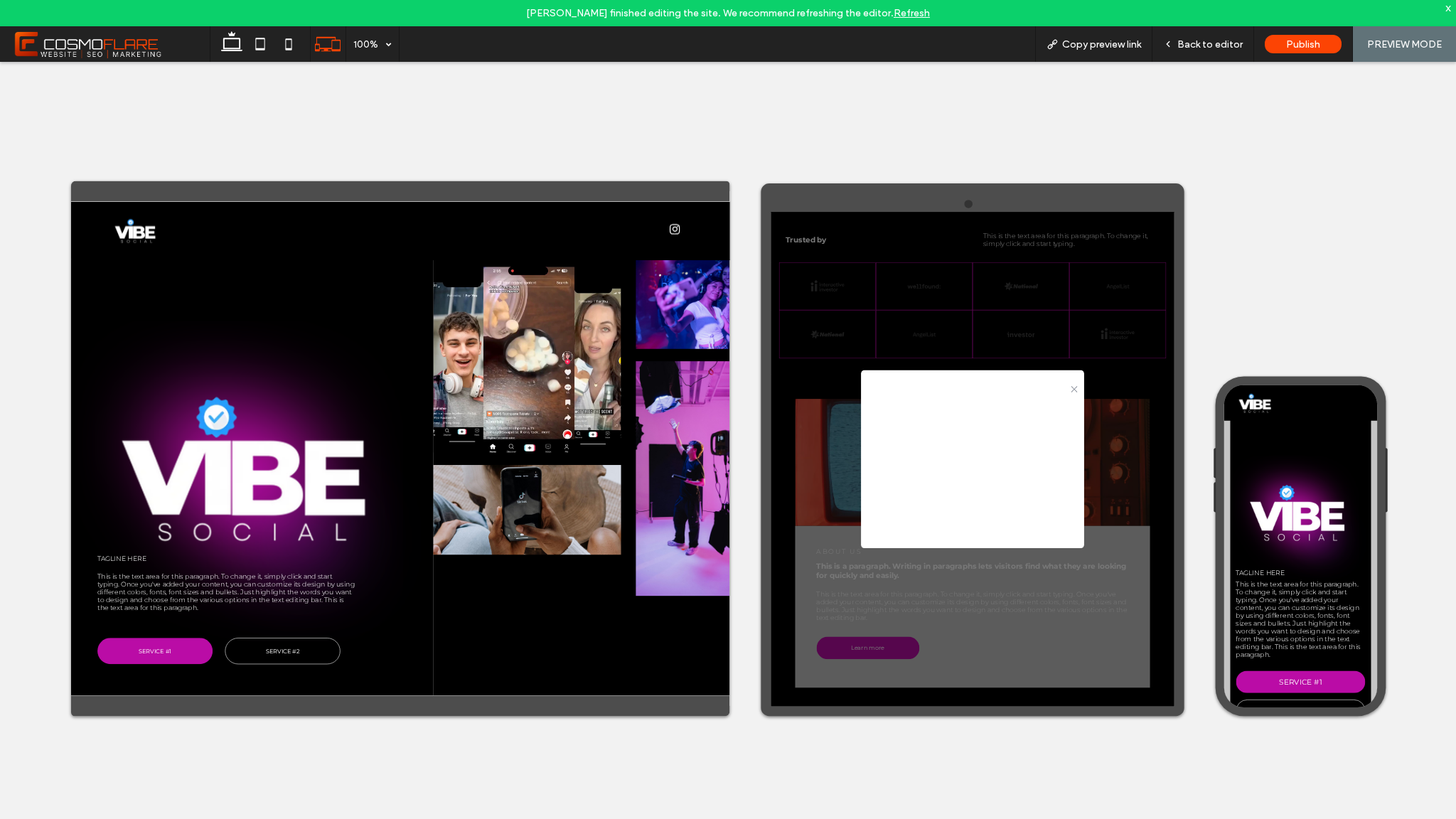
click at [1300, 523] on div ".st0-1091118977{fill-rule:evenodd;clip-rule:evenodd;}" at bounding box center [1119, 516] width 385 height 30
click at [1294, 517] on icon at bounding box center [1294, 517] width 10 height 10
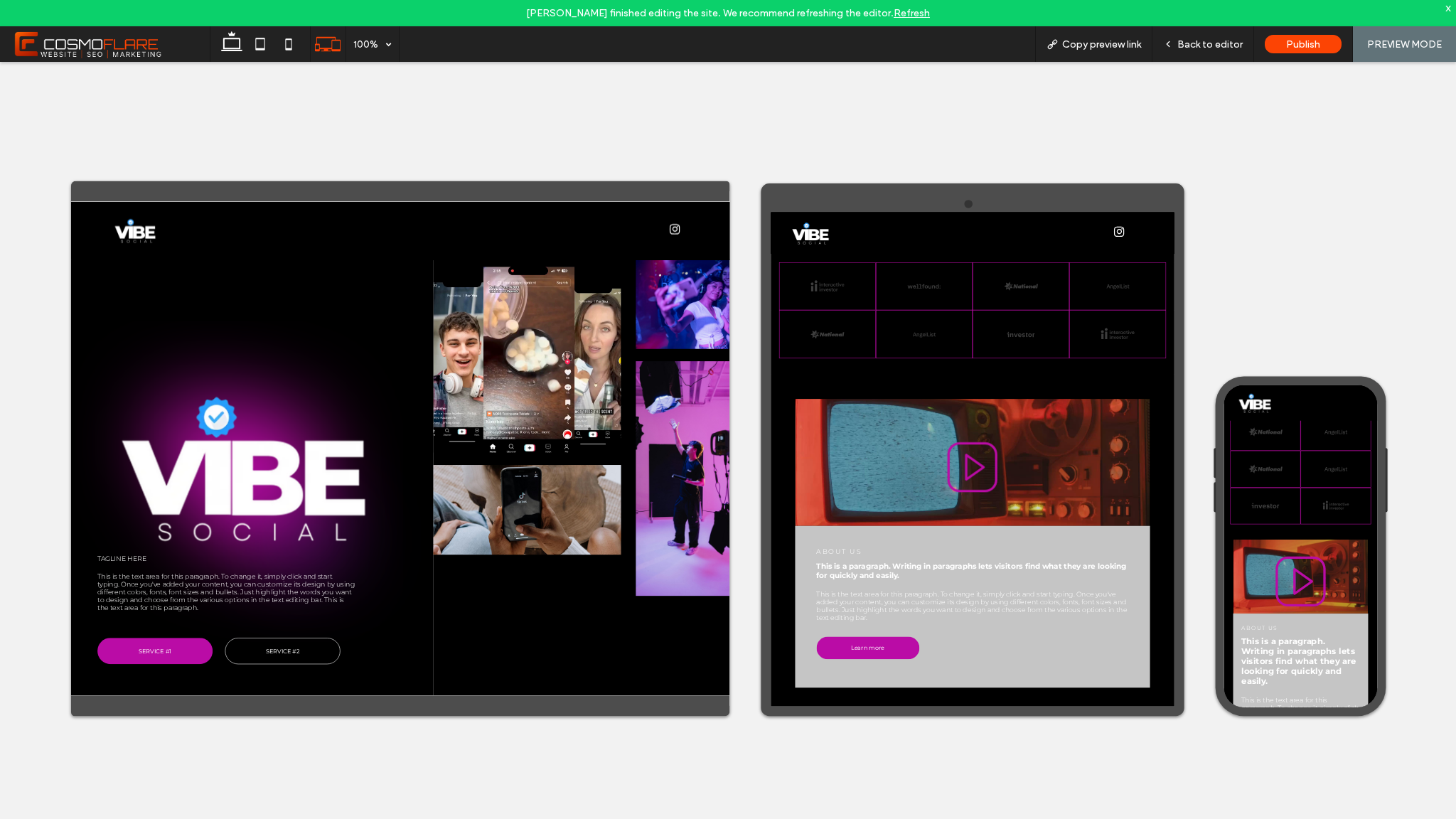
scroll to position [1456, 0]
click at [1337, 722] on icon at bounding box center [1356, 721] width 89 height 89
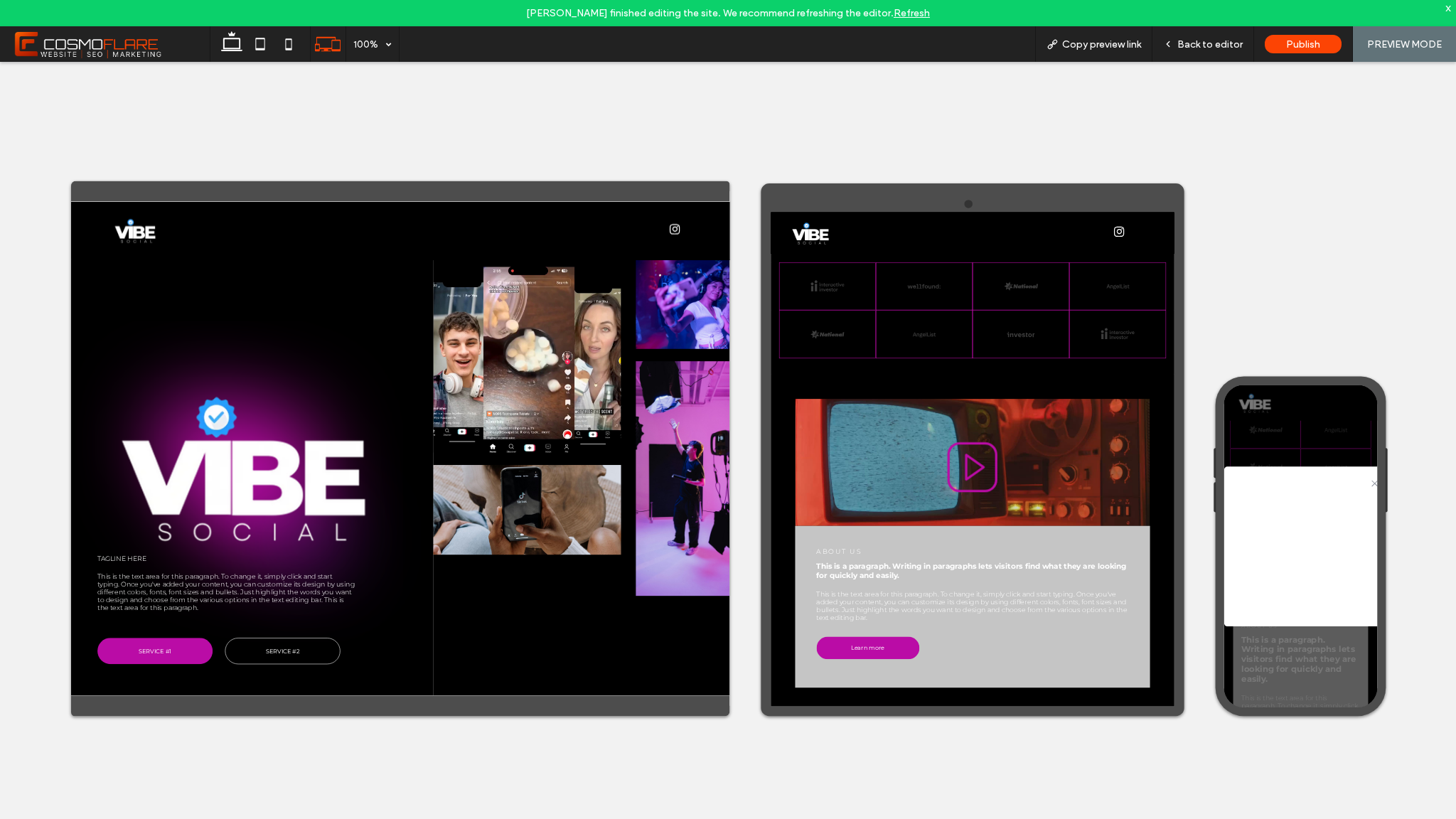
click at [1431, 496] on div ".st0-1091118977{fill-rule:evenodd;clip-rule:evenodd;} Hey There! Show your mess…" at bounding box center [1356, 663] width 265 height 557
click at [1455, 527] on div ".st0-1091118977{fill-rule:evenodd;clip-rule:evenodd;} Hey There! Show your mess…" at bounding box center [1356, 663] width 265 height 557
click at [1455, 537] on div ".st0-1091118977{fill-rule:evenodd;clip-rule:evenodd;}" at bounding box center [1362, 553] width 277 height 32
click at [1455, 538] on div ".st0-1091118977{fill-rule:evenodd;clip-rule:evenodd;}" at bounding box center [1362, 553] width 277 height 32
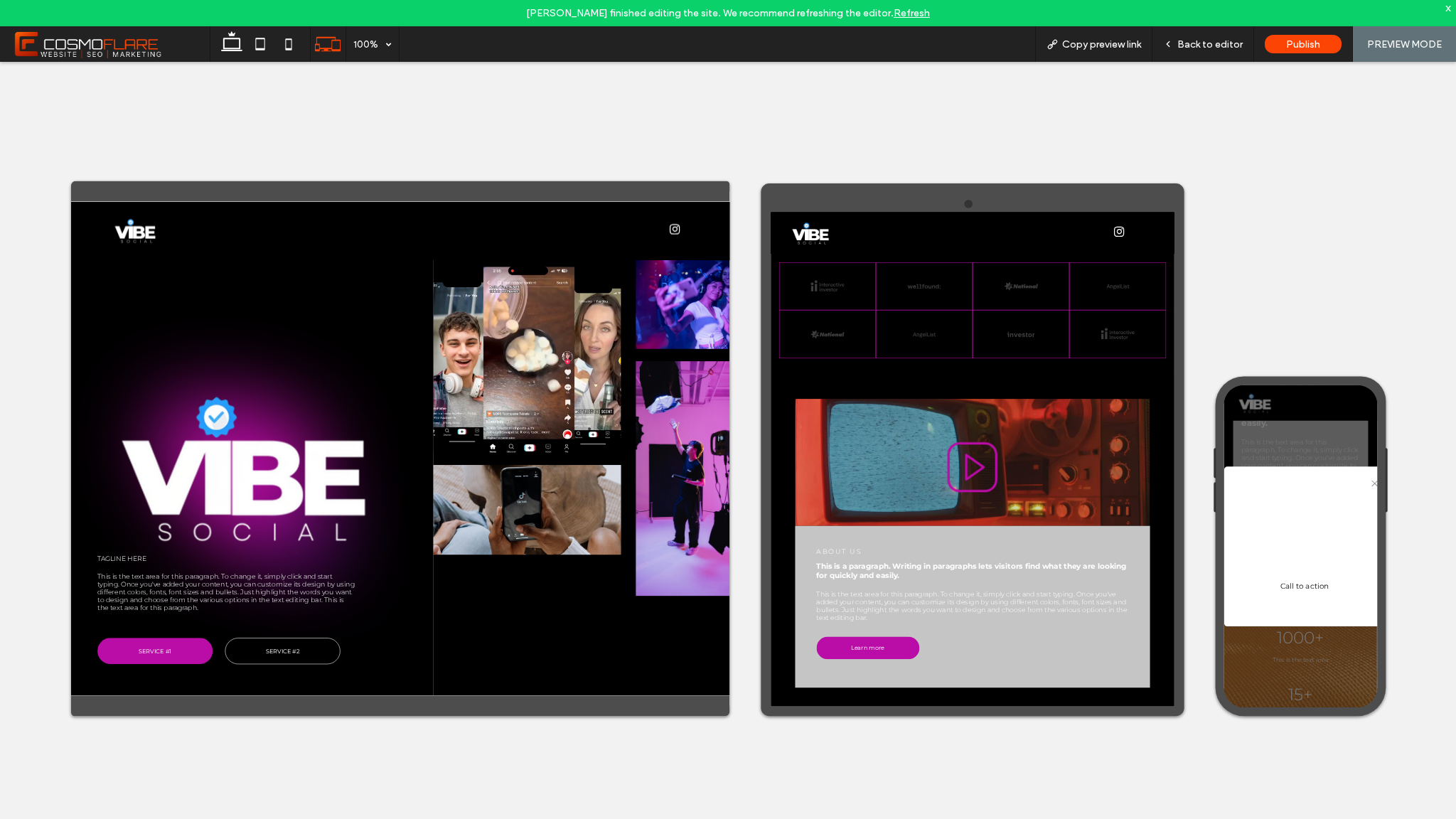
scroll to position [1885, 0]
click at [1382, 753] on div "Hey There! Show your message in a popup and site visitors are sure to see it! C…" at bounding box center [1362, 674] width 255 height 182
click at [1322, 491] on div ".st0-1091118977{fill-rule:evenodd;clip-rule:evenodd;} Hey There! Show your mess…" at bounding box center [1356, 663] width 265 height 557
click at [1321, 490] on div ".st0-1091118977{fill-rule:evenodd;clip-rule:evenodd;} Hey There! Show your mess…" at bounding box center [1356, 663] width 265 height 557
drag, startPoint x: 1321, startPoint y: 490, endPoint x: 1324, endPoint y: 515, distance: 25.2
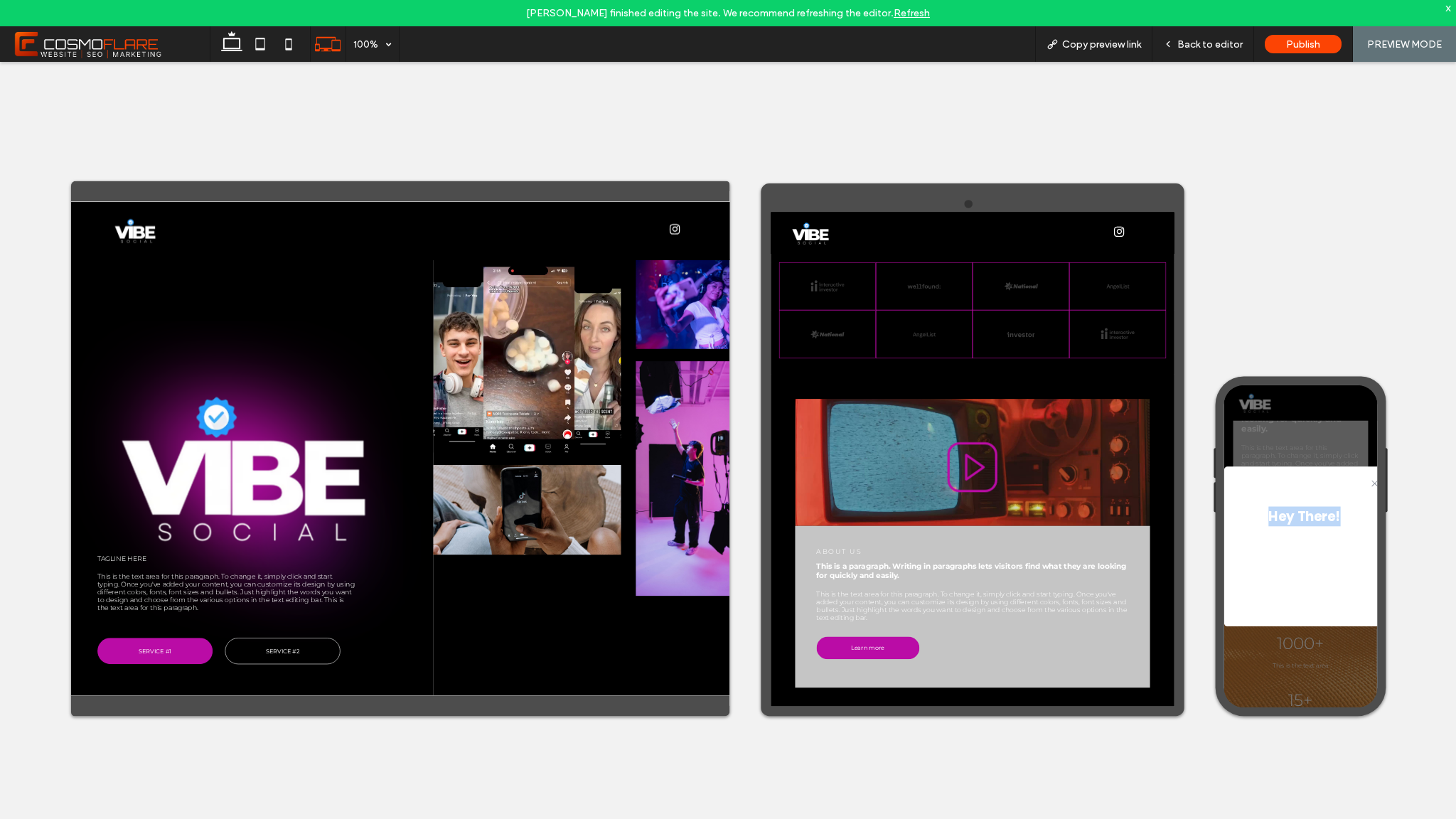
click at [1320, 494] on div ".st0-1091118977{fill-rule:evenodd;clip-rule:evenodd;} Hey There! Show your mess…" at bounding box center [1356, 663] width 265 height 557
drag, startPoint x: 1461, startPoint y: 528, endPoint x: 1465, endPoint y: 535, distance: 8.1
click at [1455, 533] on div ".st0-1091118977{fill-rule:evenodd;clip-rule:evenodd;}" at bounding box center [1362, 549] width 277 height 47
click at [1455, 547] on div ".st0-1091118977{fill-rule:evenodd;clip-rule:evenodd;}" at bounding box center [1362, 553] width 277 height 32
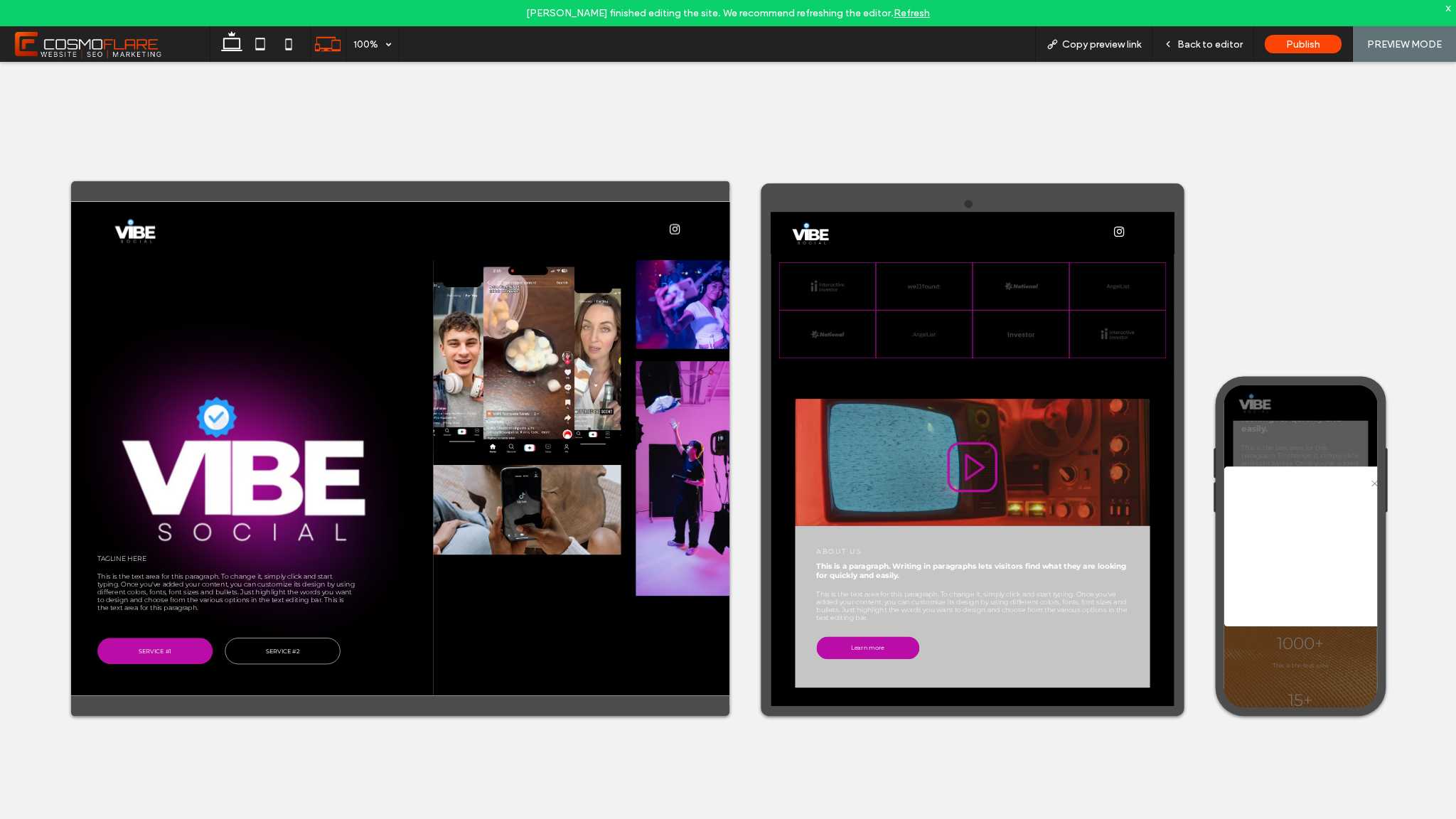
click at [1455, 562] on div ".st0-1091118977{fill-rule:evenodd;clip-rule:evenodd;}" at bounding box center [1362, 553] width 277 height 32
click at [1455, 559] on div ".st0-1091118977{fill-rule:evenodd;clip-rule:evenodd;}" at bounding box center [1362, 553] width 277 height 32
click at [1455, 545] on div ".st0-1091118977{fill-rule:evenodd;clip-rule:evenodd;}" at bounding box center [1362, 553] width 277 height 32
drag, startPoint x: 1471, startPoint y: 542, endPoint x: 1466, endPoint y: 537, distance: 7.1
click at [1455, 541] on div ".st0-1091118977{fill-rule:evenodd;clip-rule:evenodd;}" at bounding box center [1362, 553] width 277 height 32
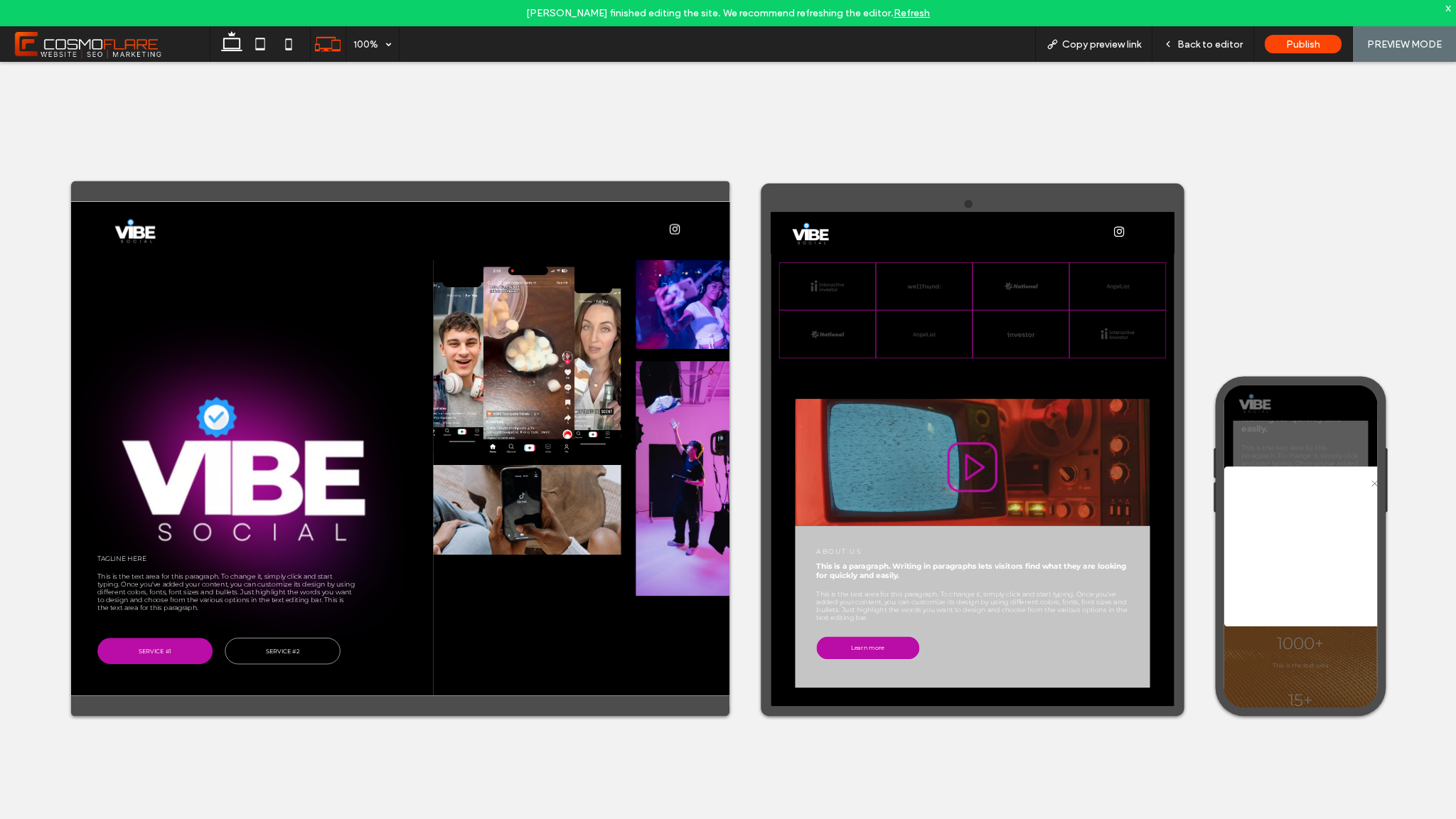
drag, startPoint x: 1461, startPoint y: 535, endPoint x: 1353, endPoint y: 528, distance: 108.2
click at [1449, 534] on div ".st0-1091118977{fill-rule:evenodd;clip-rule:evenodd;}" at bounding box center [1362, 549] width 277 height 47
drag, startPoint x: 1353, startPoint y: 528, endPoint x: 1283, endPoint y: 530, distance: 70.0
click at [1345, 528] on div ".st0-1091118977{fill-rule:evenodd;clip-rule:evenodd;}" at bounding box center [1362, 549] width 277 height 47
click at [1263, 531] on div ".st0-1091118977{fill-rule:evenodd;clip-rule:evenodd;}" at bounding box center [1362, 549] width 277 height 47
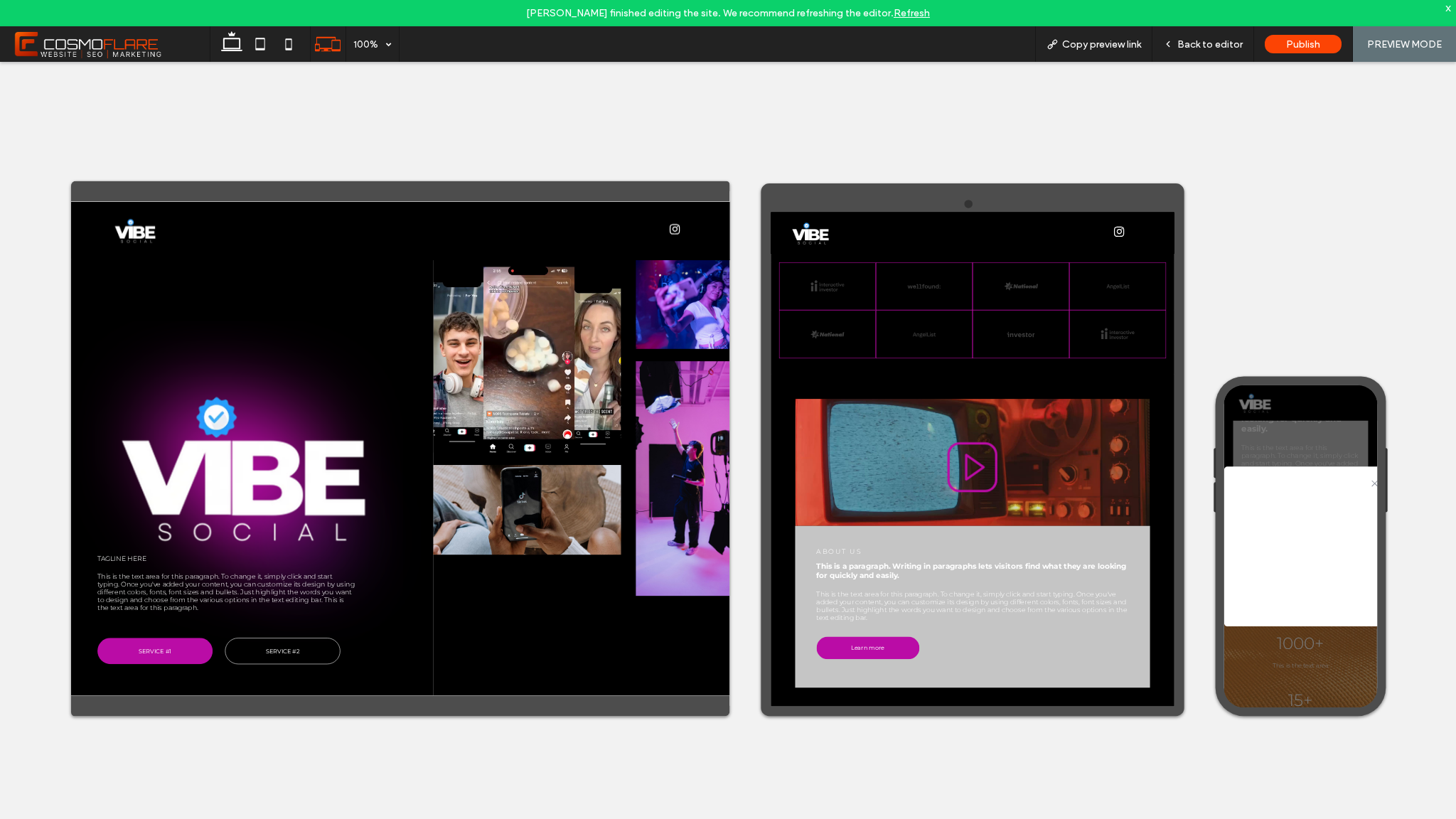
click at [1251, 533] on div ".st0-1091118977{fill-rule:evenodd;clip-rule:evenodd;}" at bounding box center [1362, 549] width 277 height 47
drag, startPoint x: 1243, startPoint y: 540, endPoint x: 1238, endPoint y: 553, distance: 13.9
click at [1242, 544] on div ".st0-1091118977{fill-rule:evenodd;clip-rule:evenodd;}" at bounding box center [1362, 553] width 277 height 32
drag, startPoint x: 1238, startPoint y: 553, endPoint x: 1333, endPoint y: 694, distance: 170.0
click at [1240, 570] on div ".st0-1091118977{fill-rule:evenodd;clip-rule:evenodd;}" at bounding box center [1362, 549] width 277 height 47
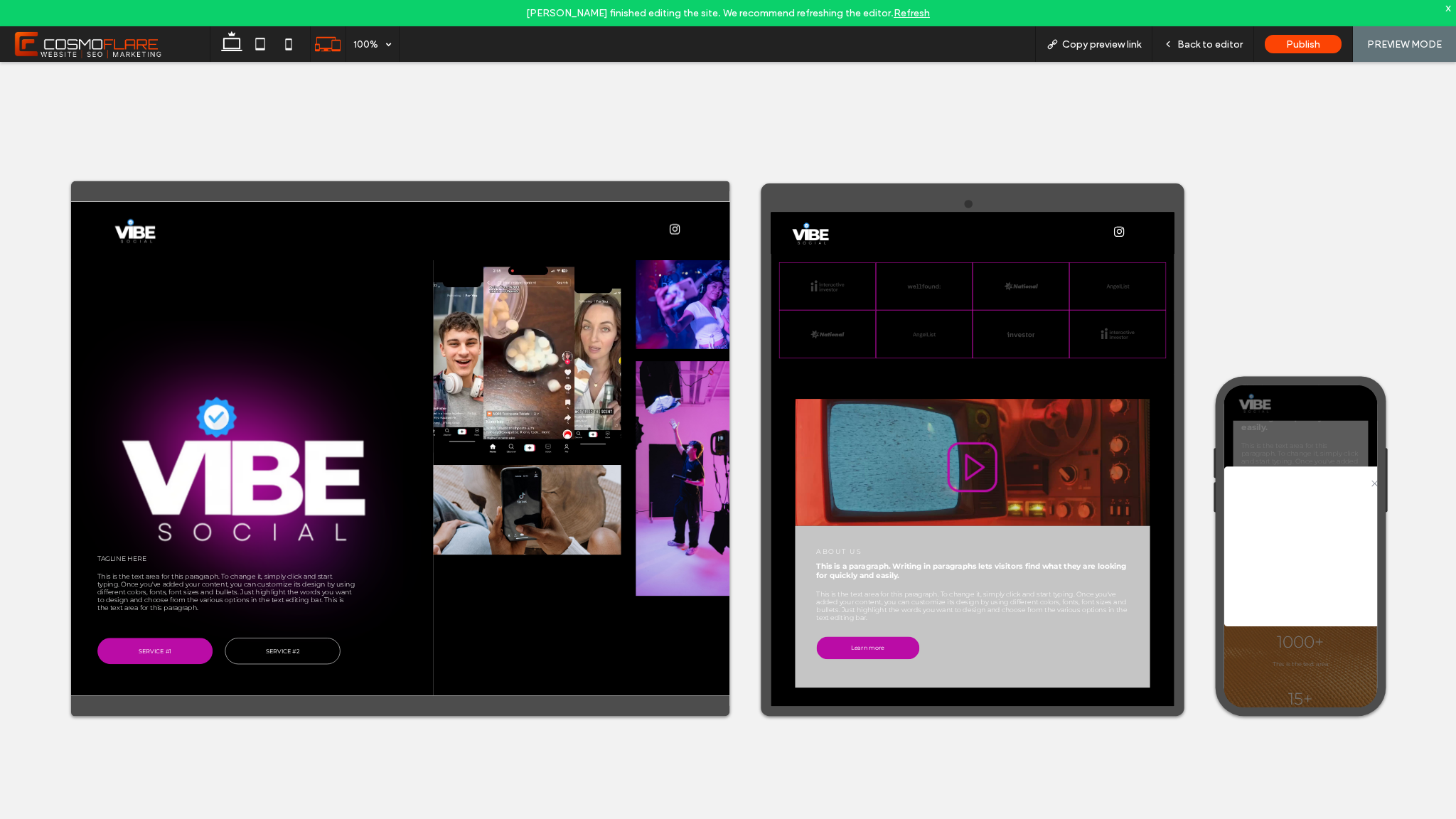
scroll to position [1891, 0]
click at [1398, 819] on div ".st0-1091118977{fill-rule:evenodd;clip-rule:evenodd;} Hey There! Show your mess…" at bounding box center [1356, 663] width 265 height 557
drag, startPoint x: 291, startPoint y: 49, endPoint x: 316, endPoint y: 44, distance: 25.5
click at [291, 49] on icon at bounding box center [288, 44] width 29 height 29
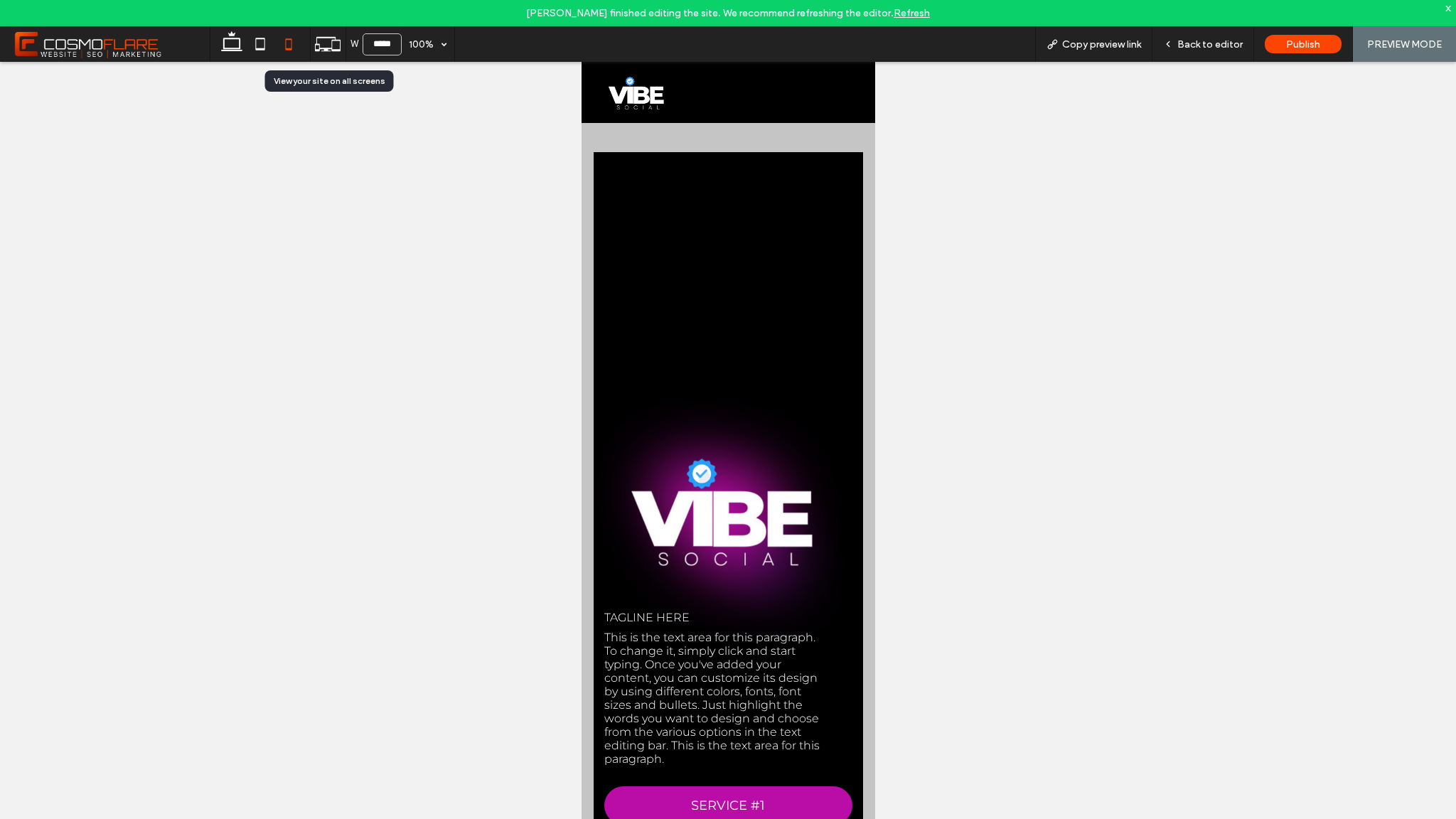
scroll to position [1400, 0]
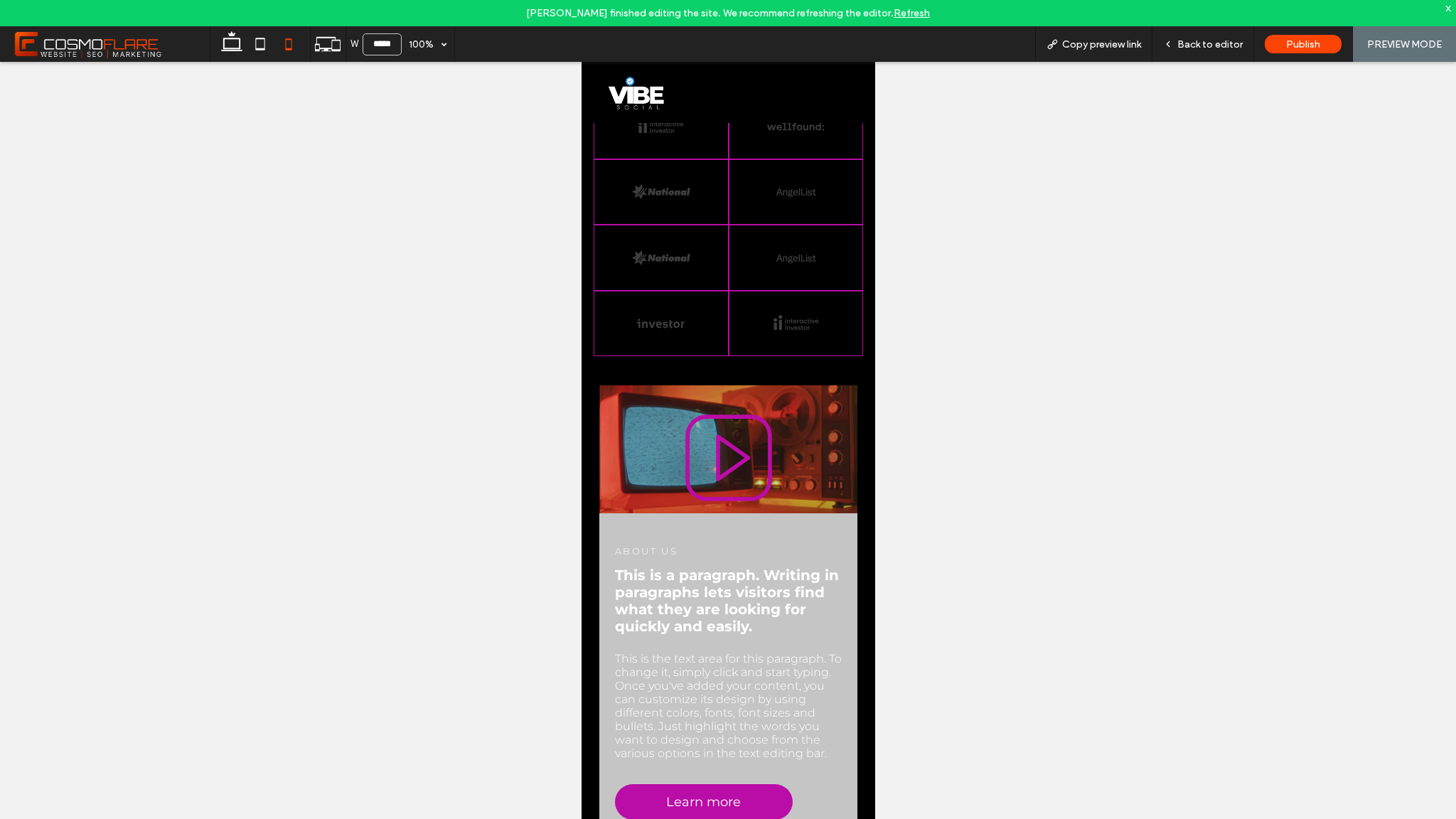
click at [326, 52] on icon at bounding box center [327, 44] width 27 height 27
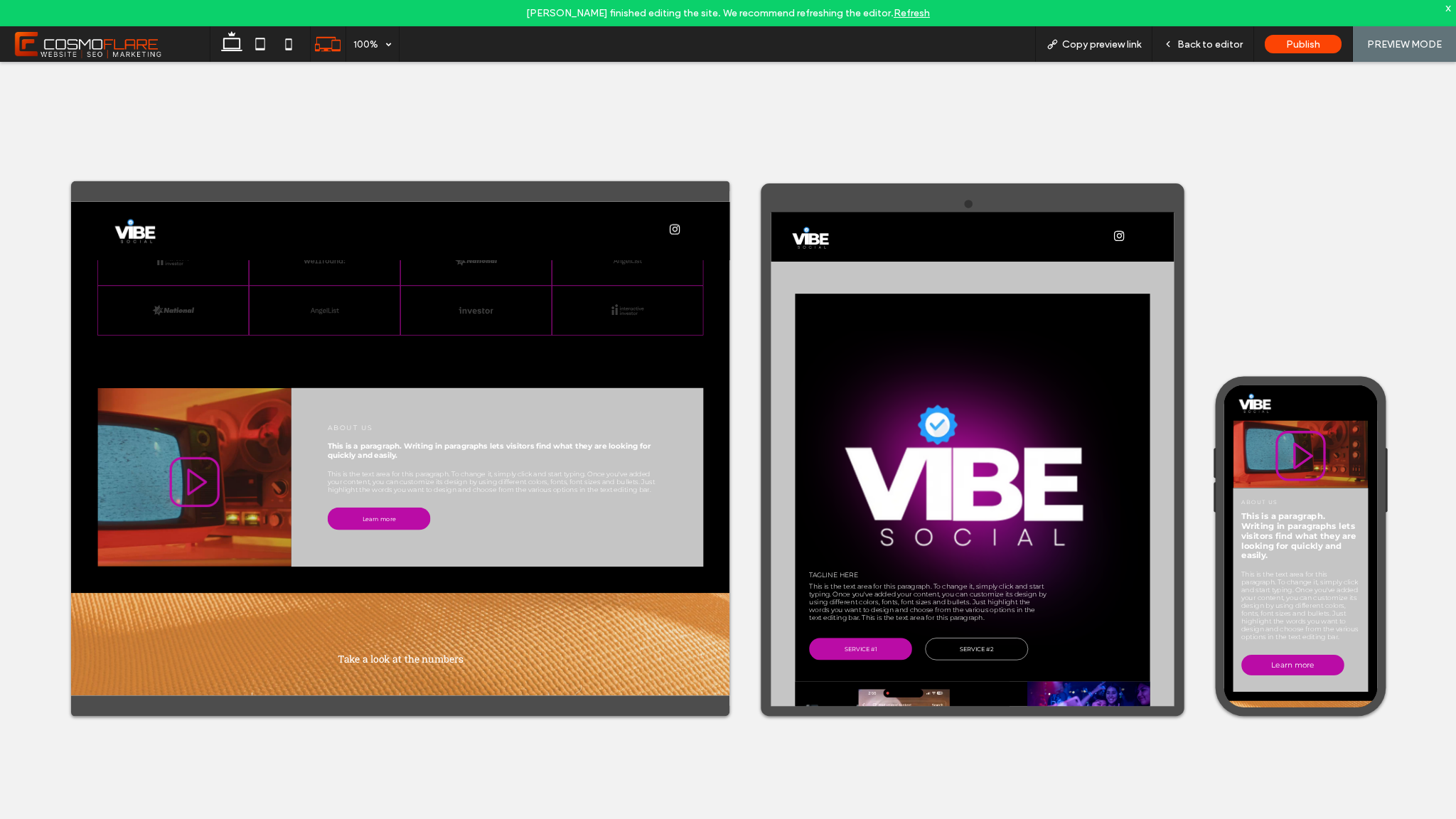
scroll to position [916, 0]
click at [1216, 53] on div "Back to editor" at bounding box center [1204, 44] width 102 height 35
click at [1213, 49] on span "Back to editor" at bounding box center [1210, 44] width 66 height 12
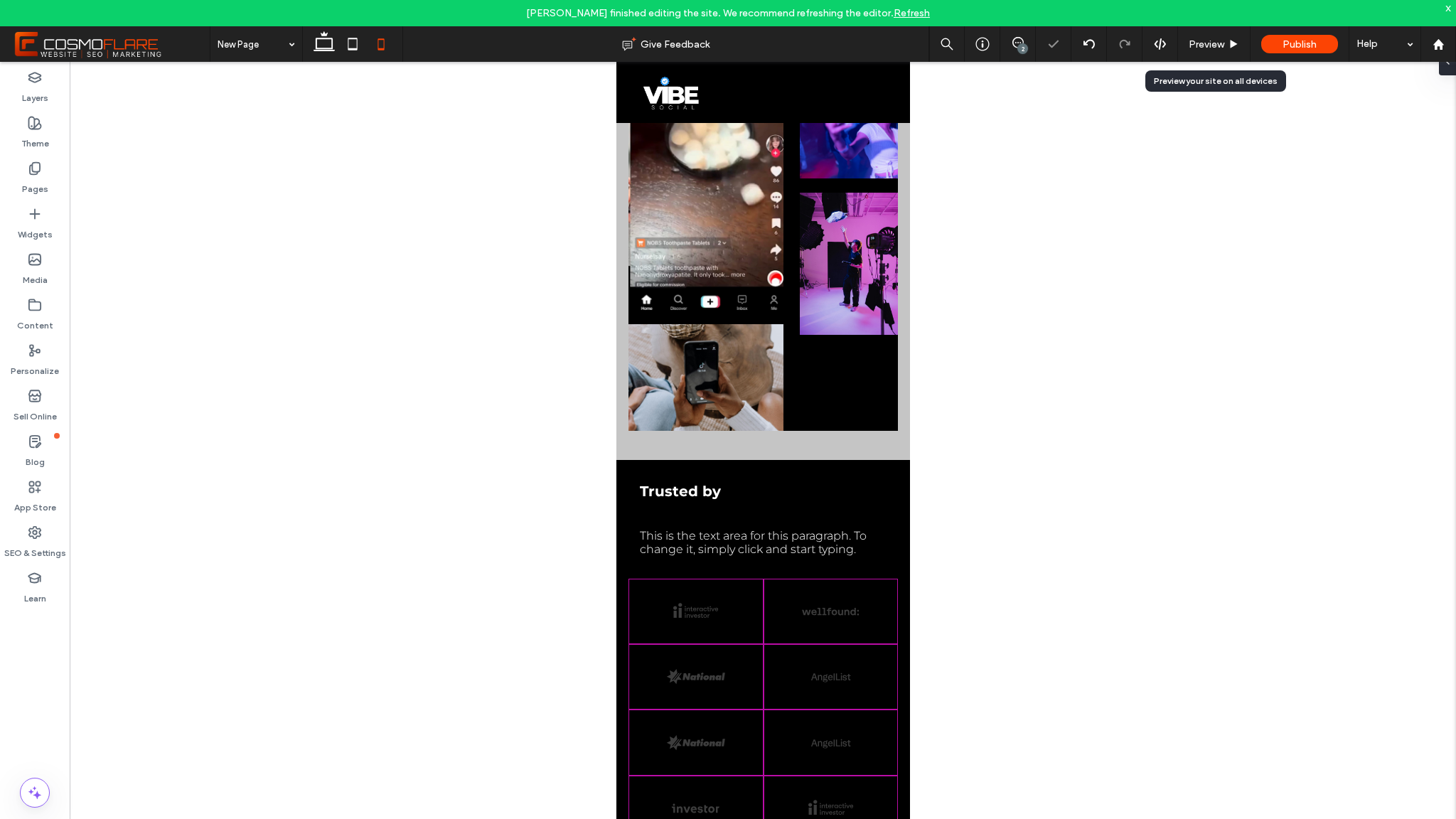
scroll to position [1403, 0]
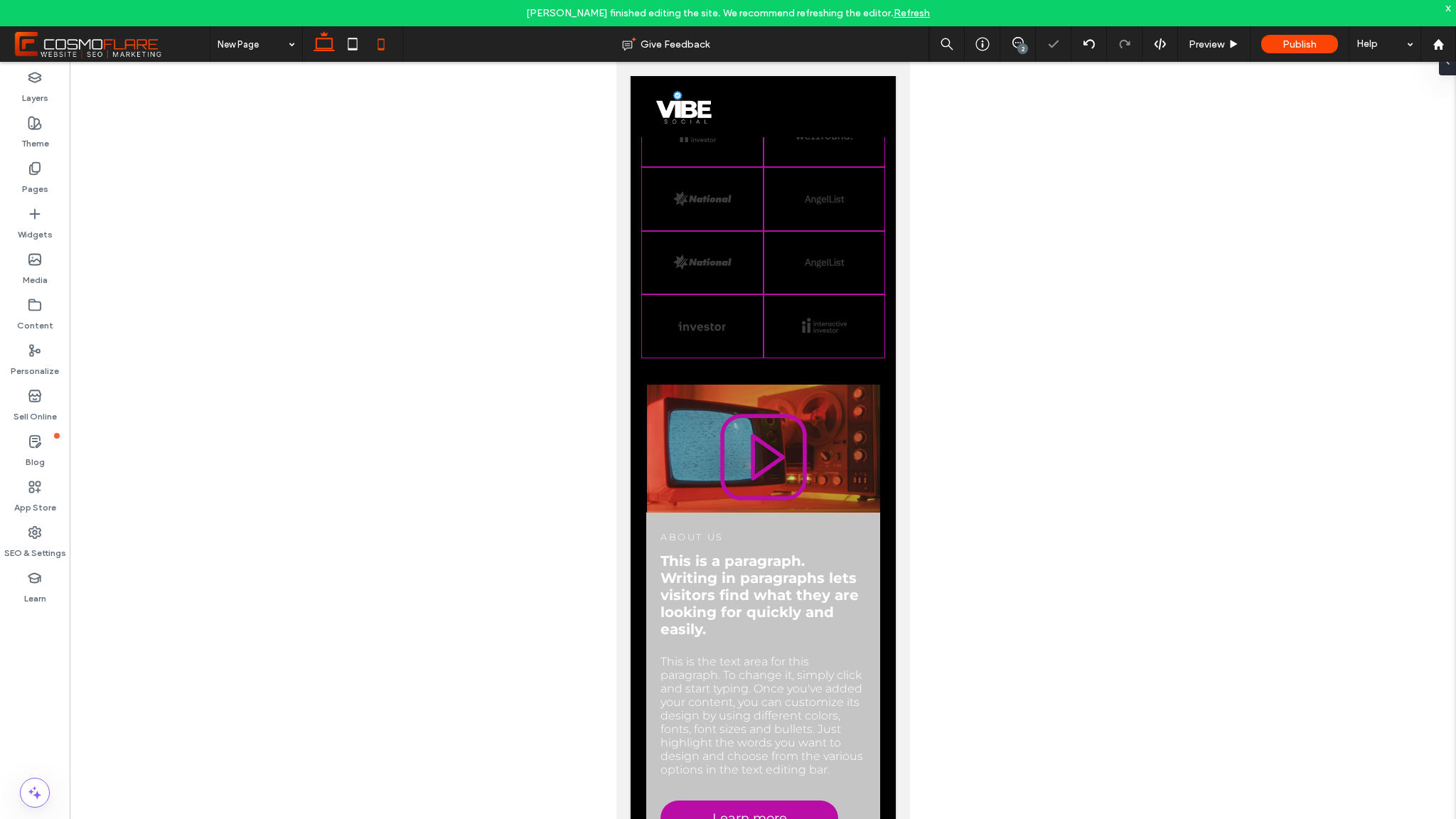
click at [326, 43] on icon at bounding box center [324, 44] width 29 height 29
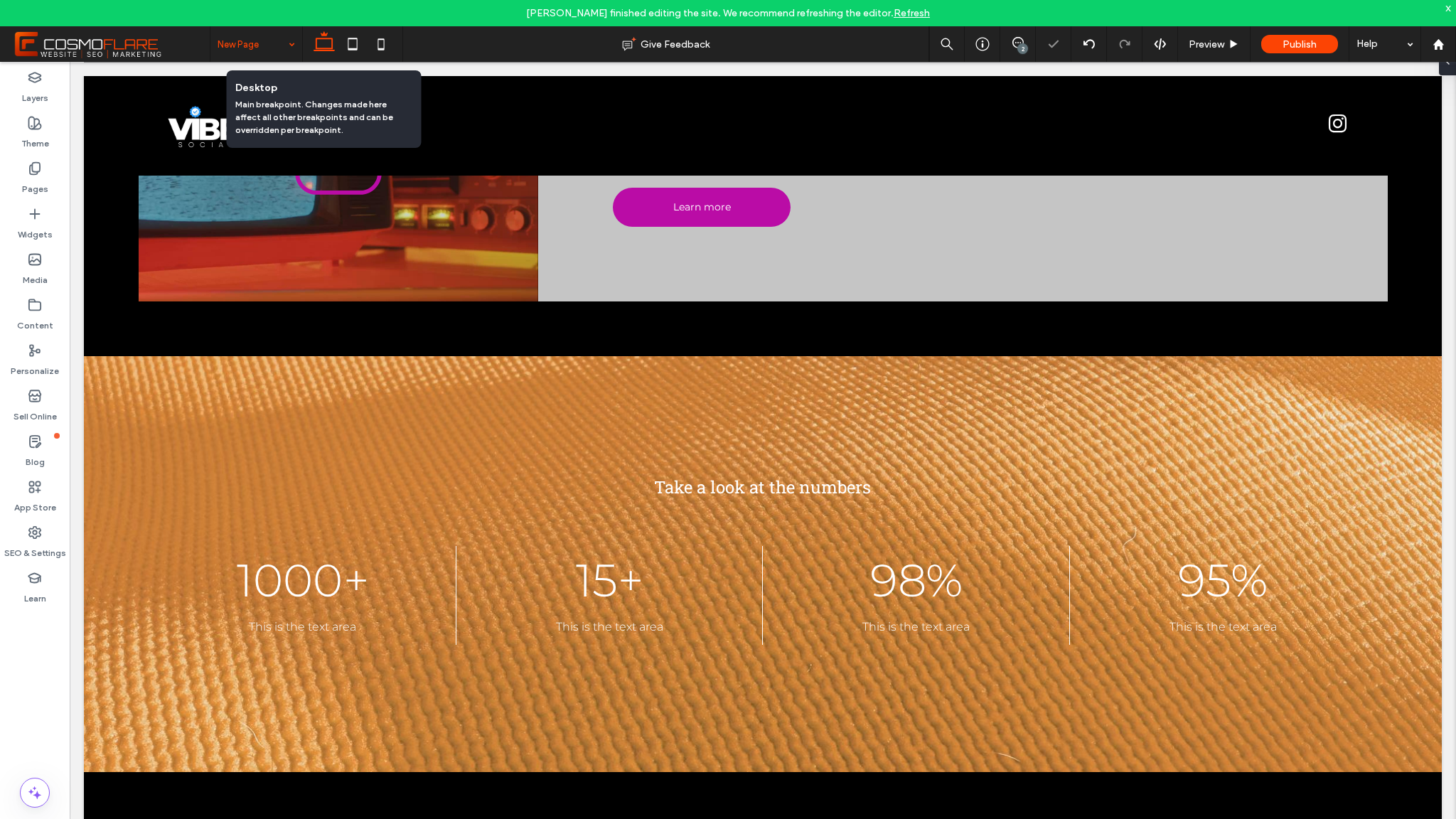
scroll to position [915, 0]
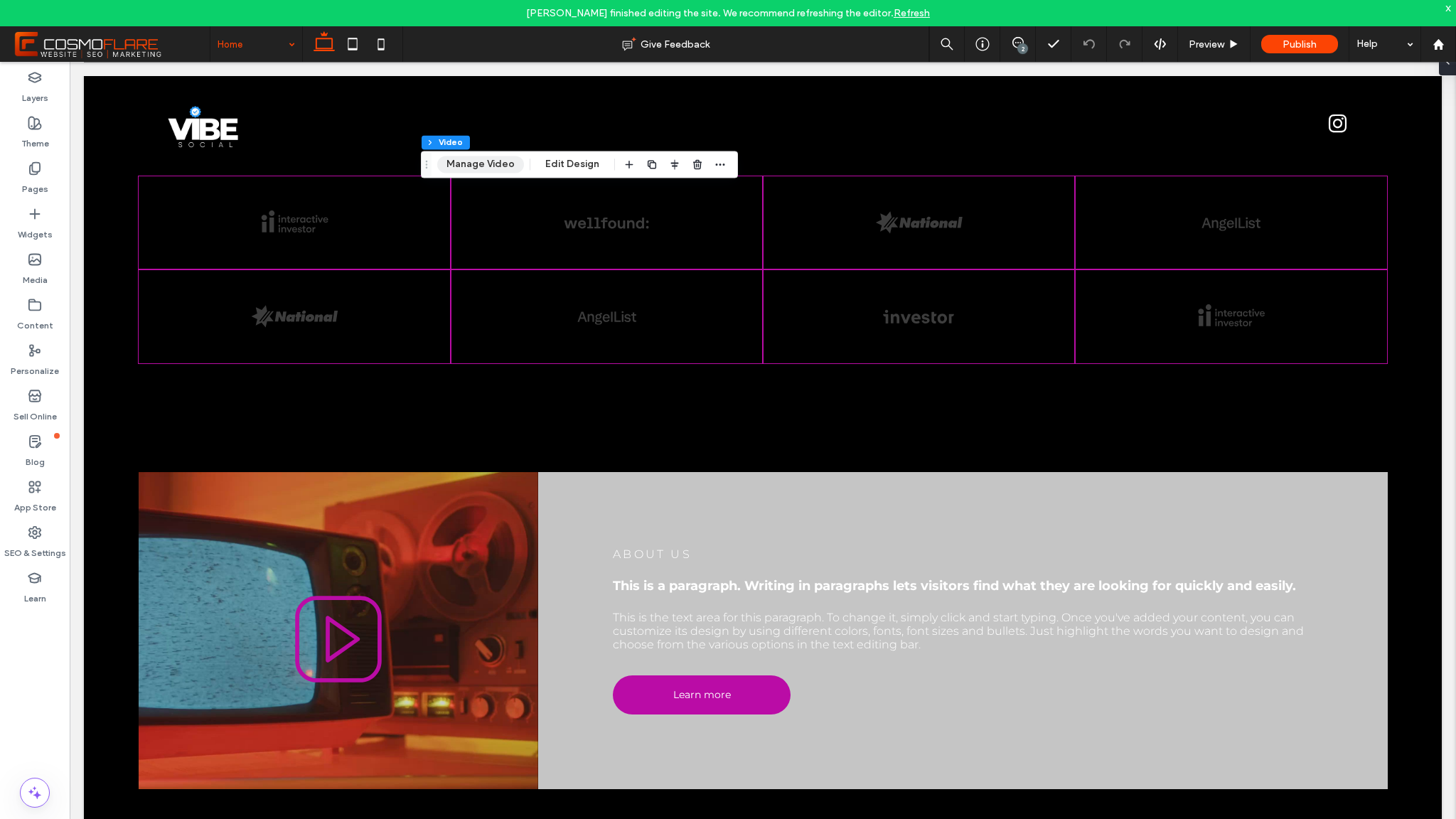
click at [489, 165] on button "Manage Video" at bounding box center [481, 164] width 87 height 17
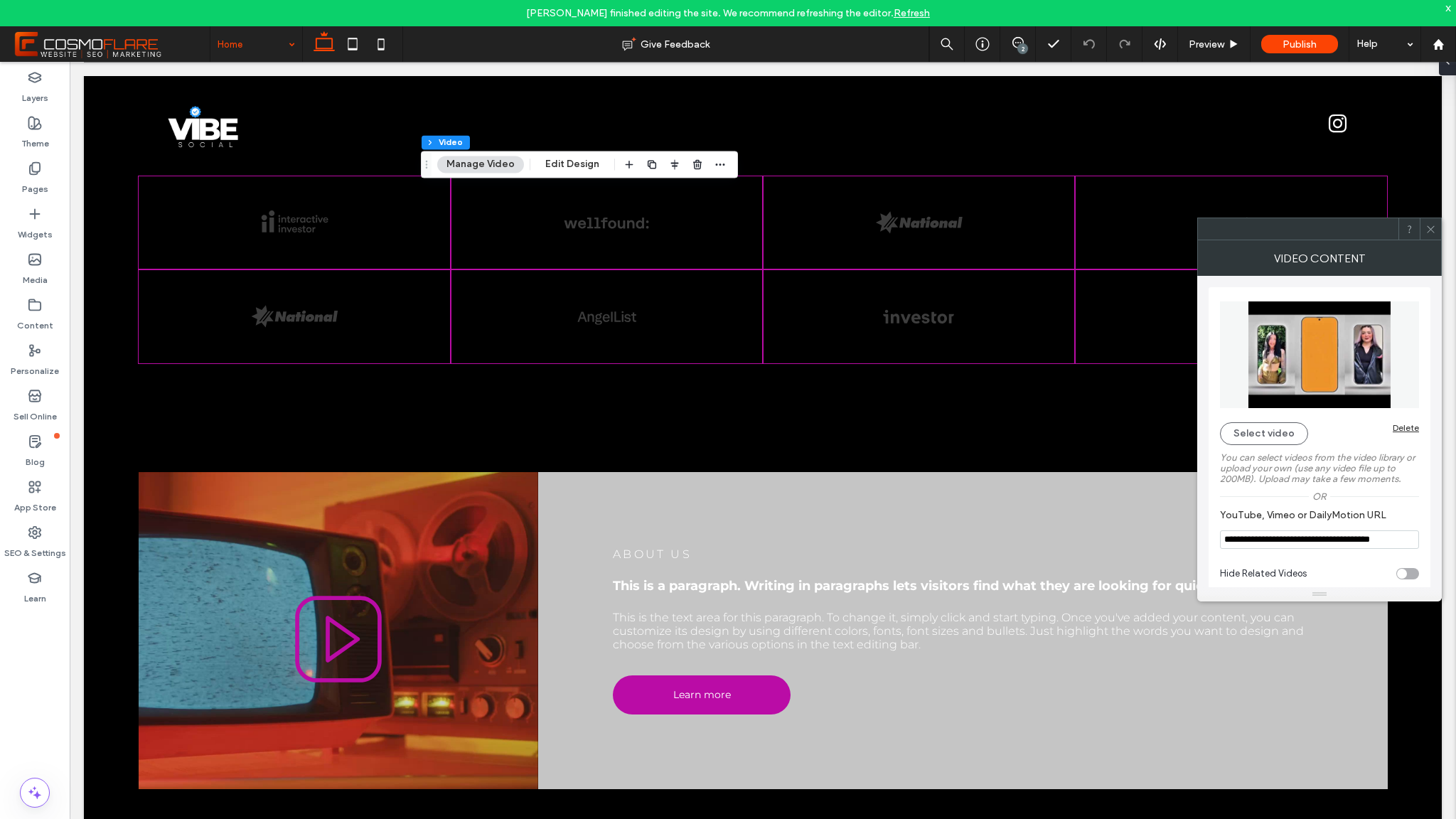
click at [1342, 537] on input "**********" at bounding box center [1320, 539] width 199 height 18
click at [1428, 224] on icon at bounding box center [1431, 229] width 10 height 10
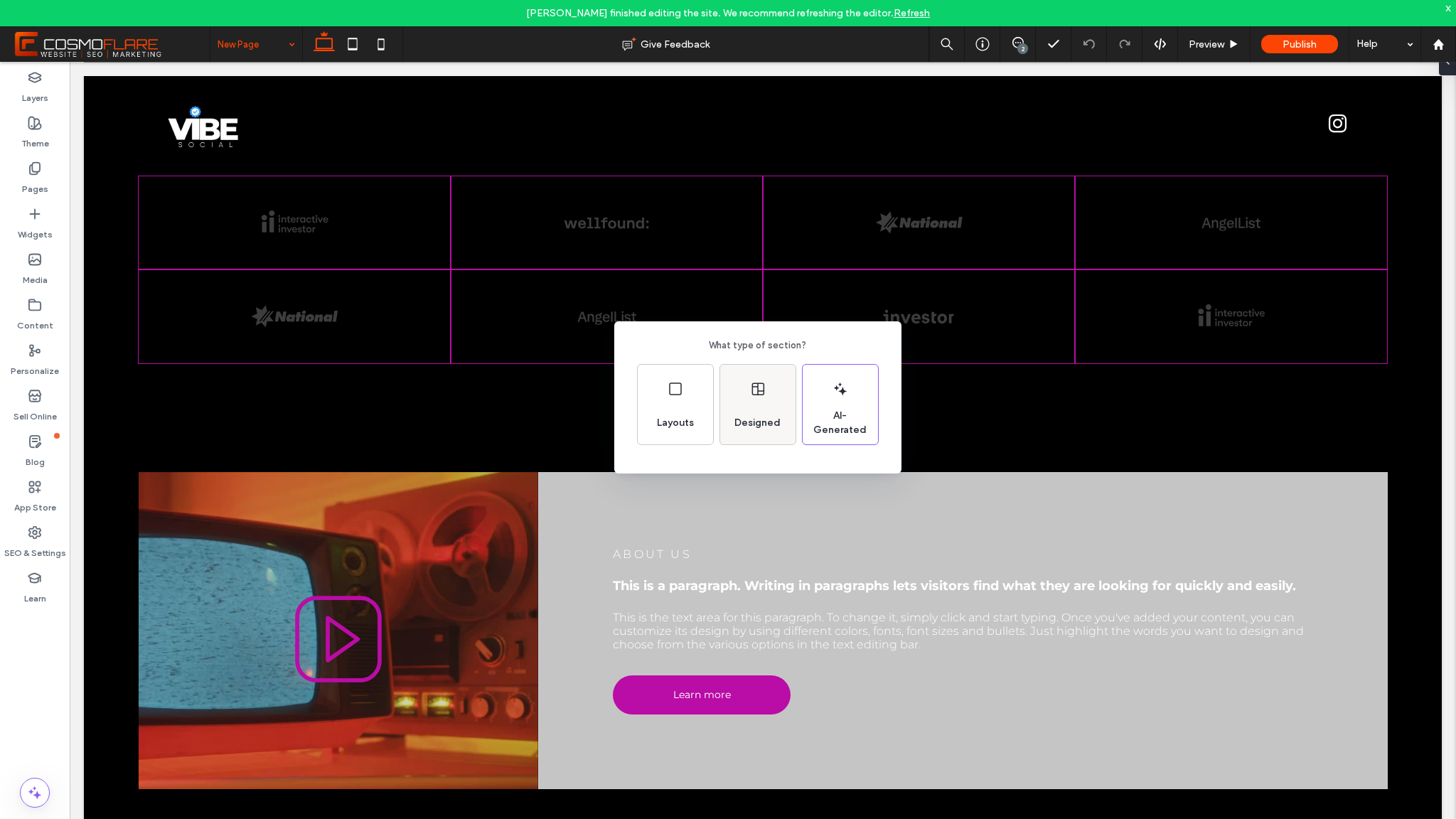
click at [743, 403] on div "Designed" at bounding box center [758, 405] width 75 height 80
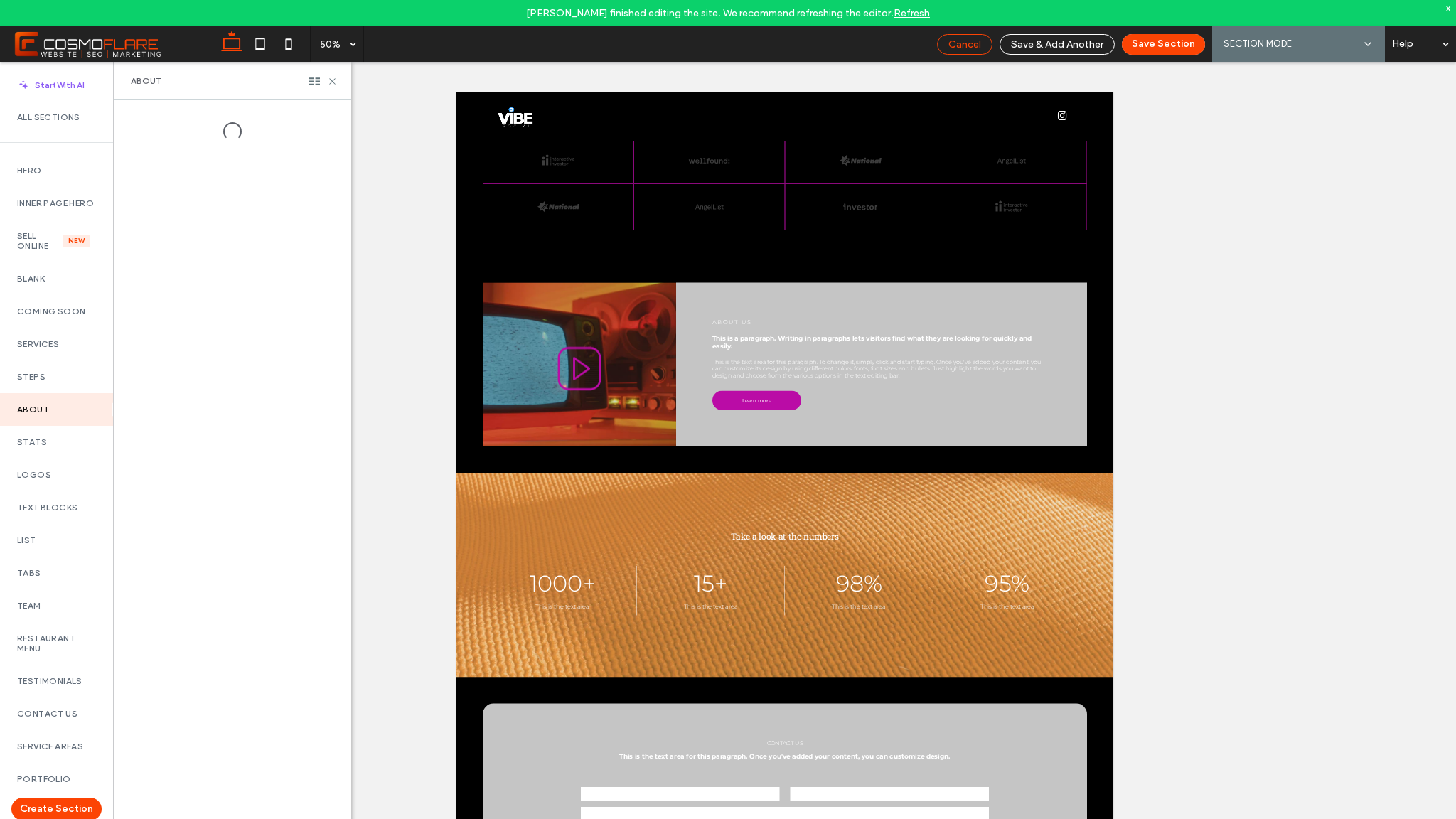
click at [967, 49] on span "Cancel" at bounding box center [965, 44] width 32 height 12
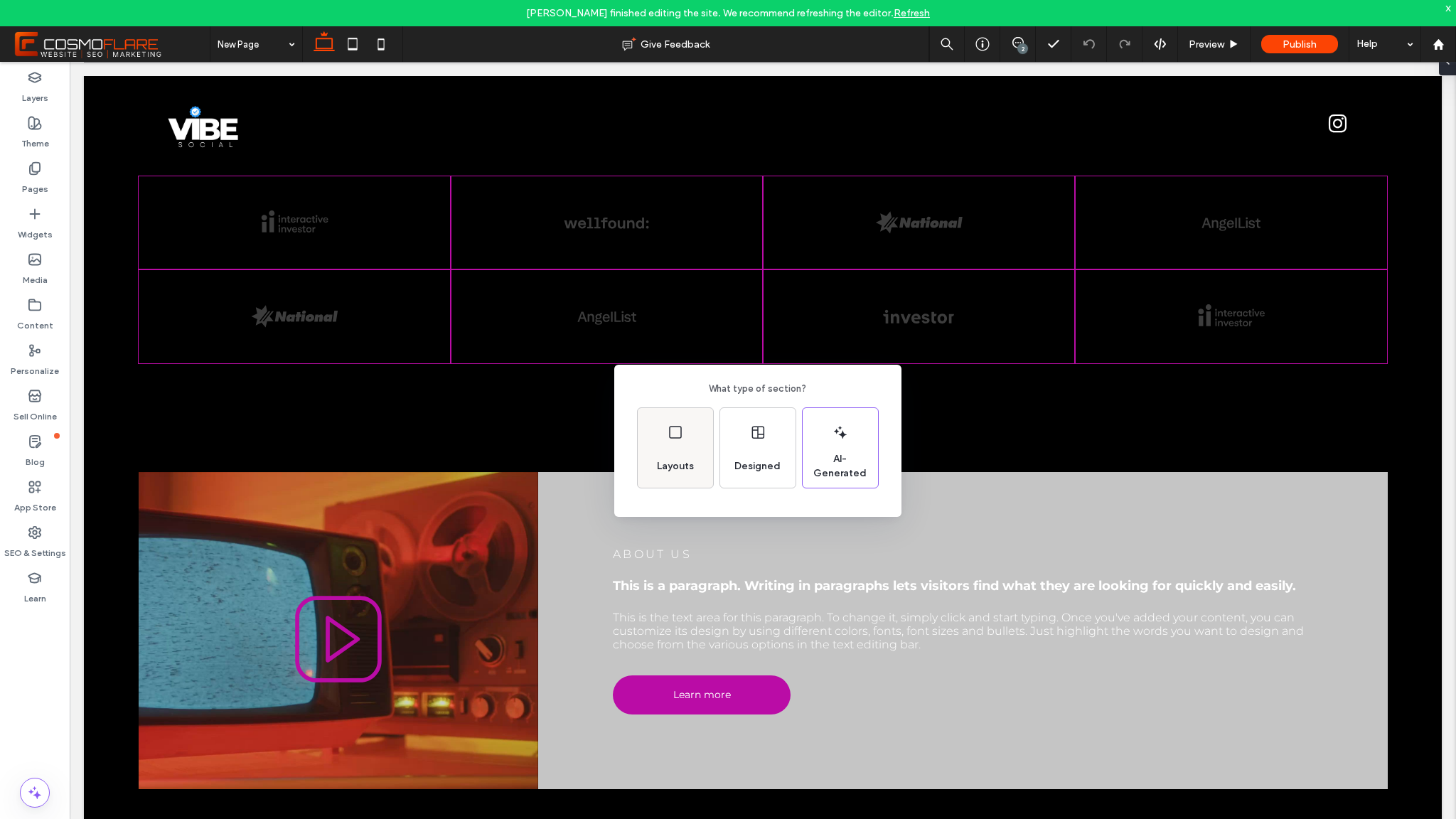
click at [687, 435] on div "Layouts" at bounding box center [676, 448] width 75 height 80
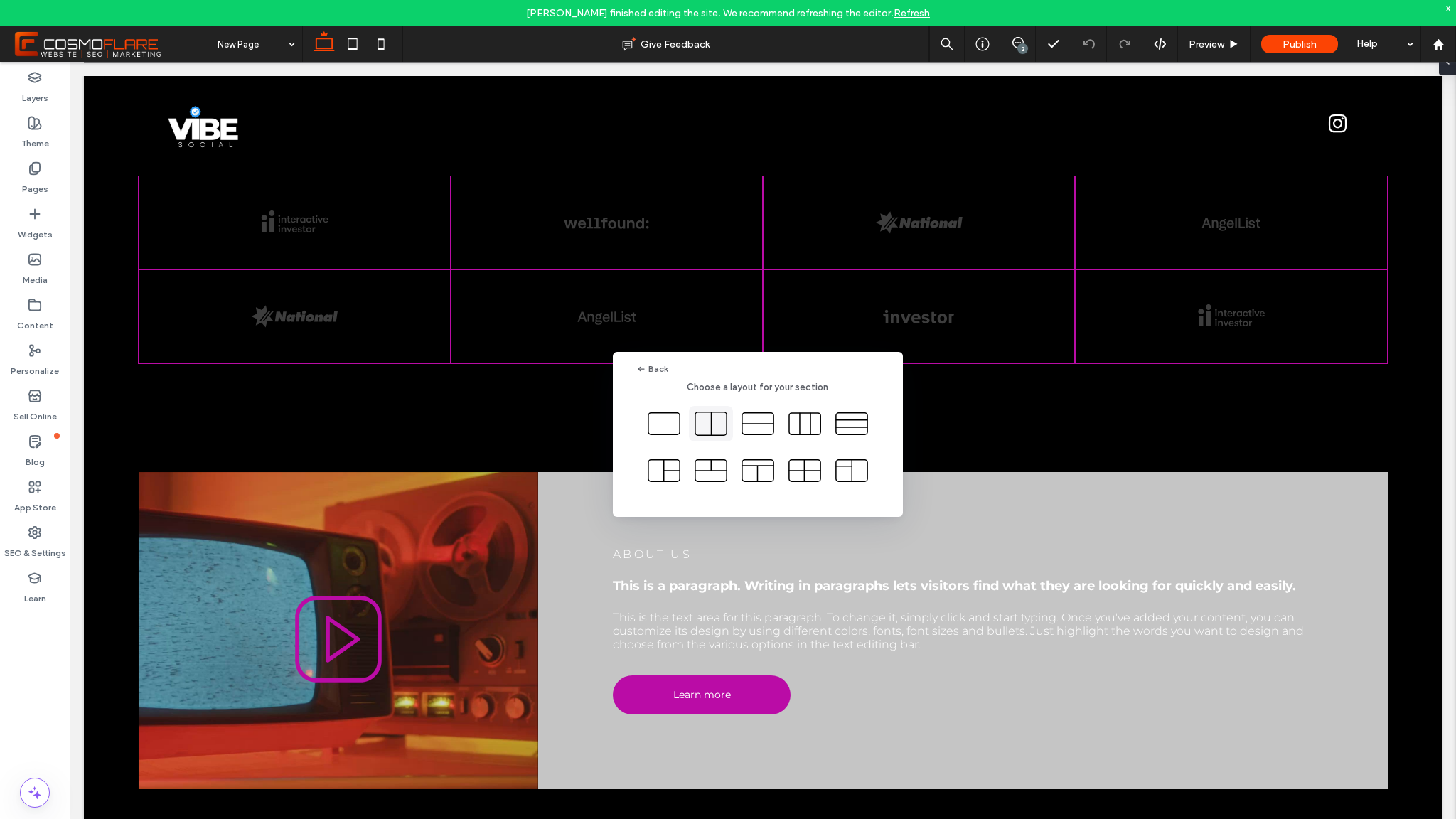
click at [727, 426] on icon at bounding box center [711, 424] width 35 height 35
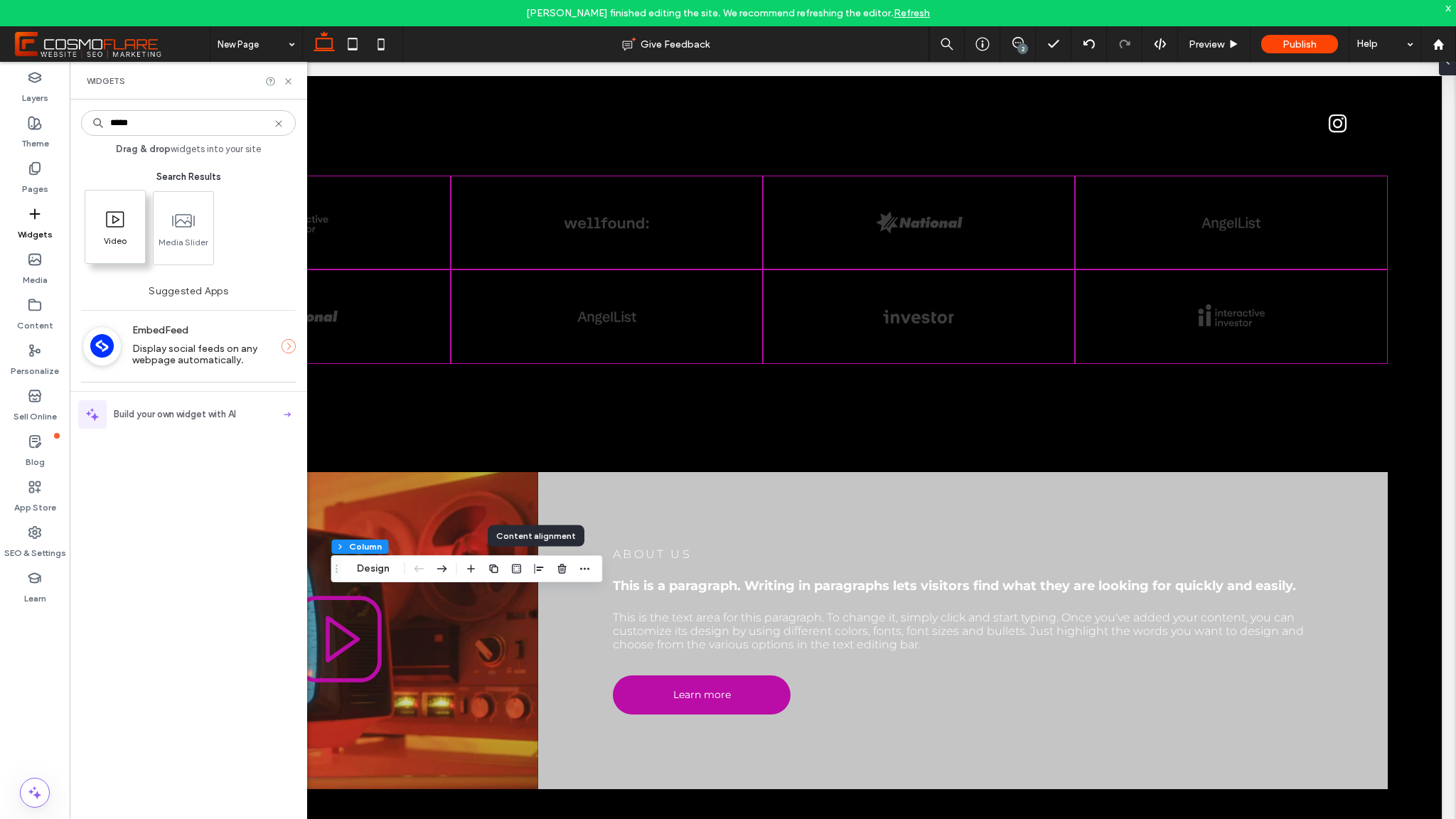
type input "*****"
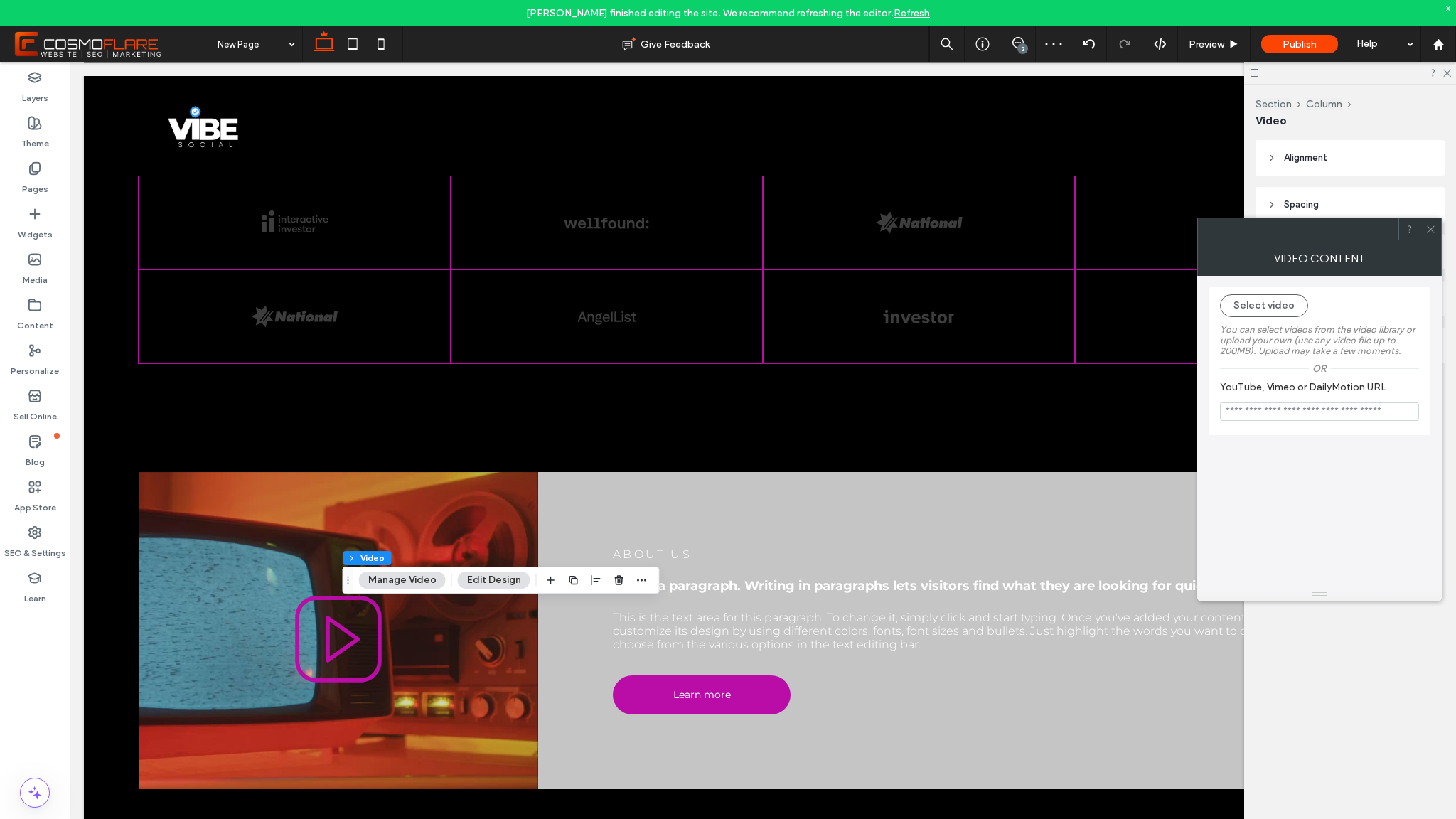
click at [1305, 415] on input "YouTube, Vimeo or DailyMotion URL" at bounding box center [1320, 412] width 199 height 18
paste input "**********"
type input "**********"
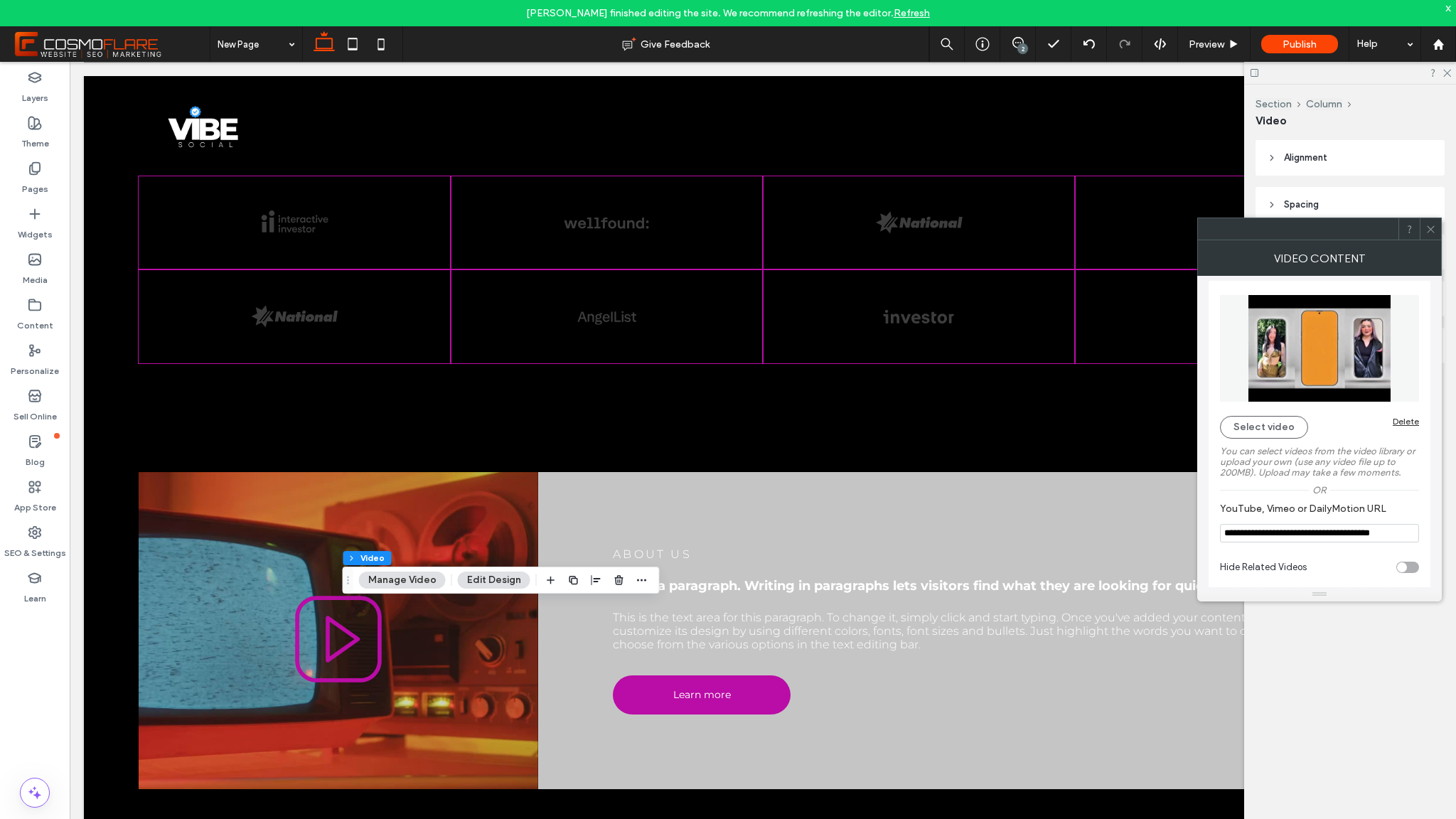
scroll to position [15, 0]
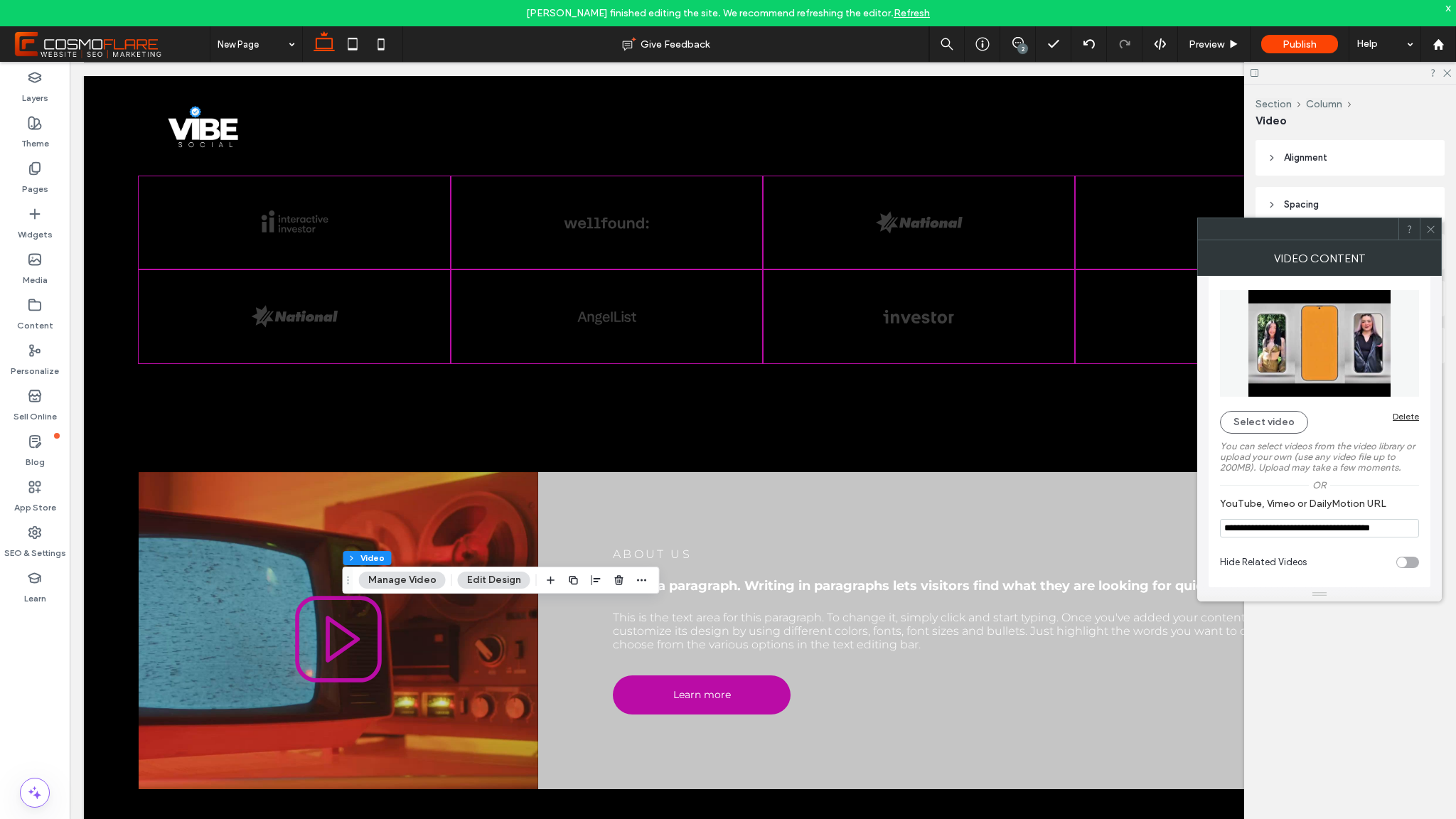
click at [1412, 560] on div "toggle" at bounding box center [1407, 562] width 23 height 11
type input "**********"
type input "***"
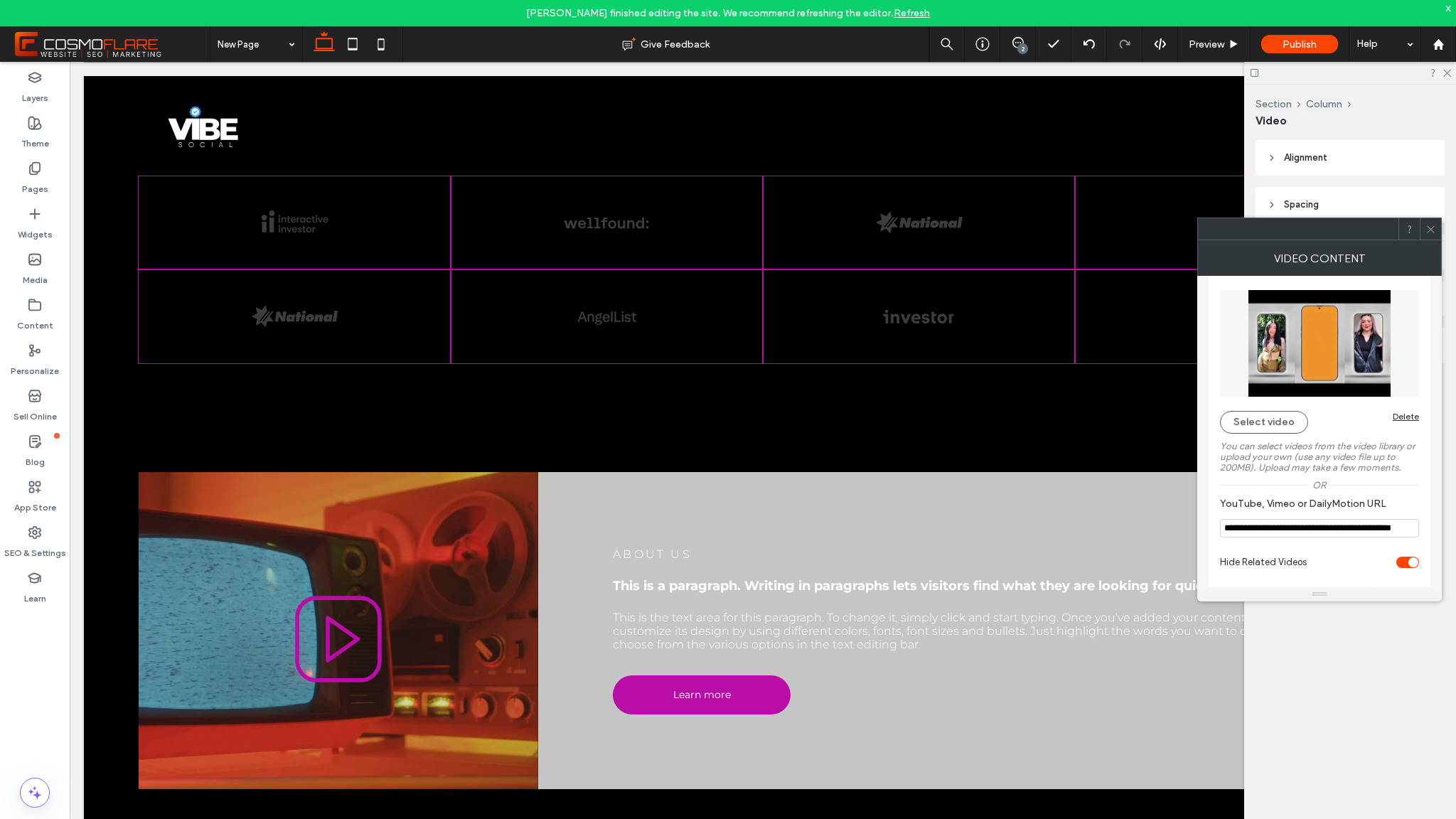
type input "***"
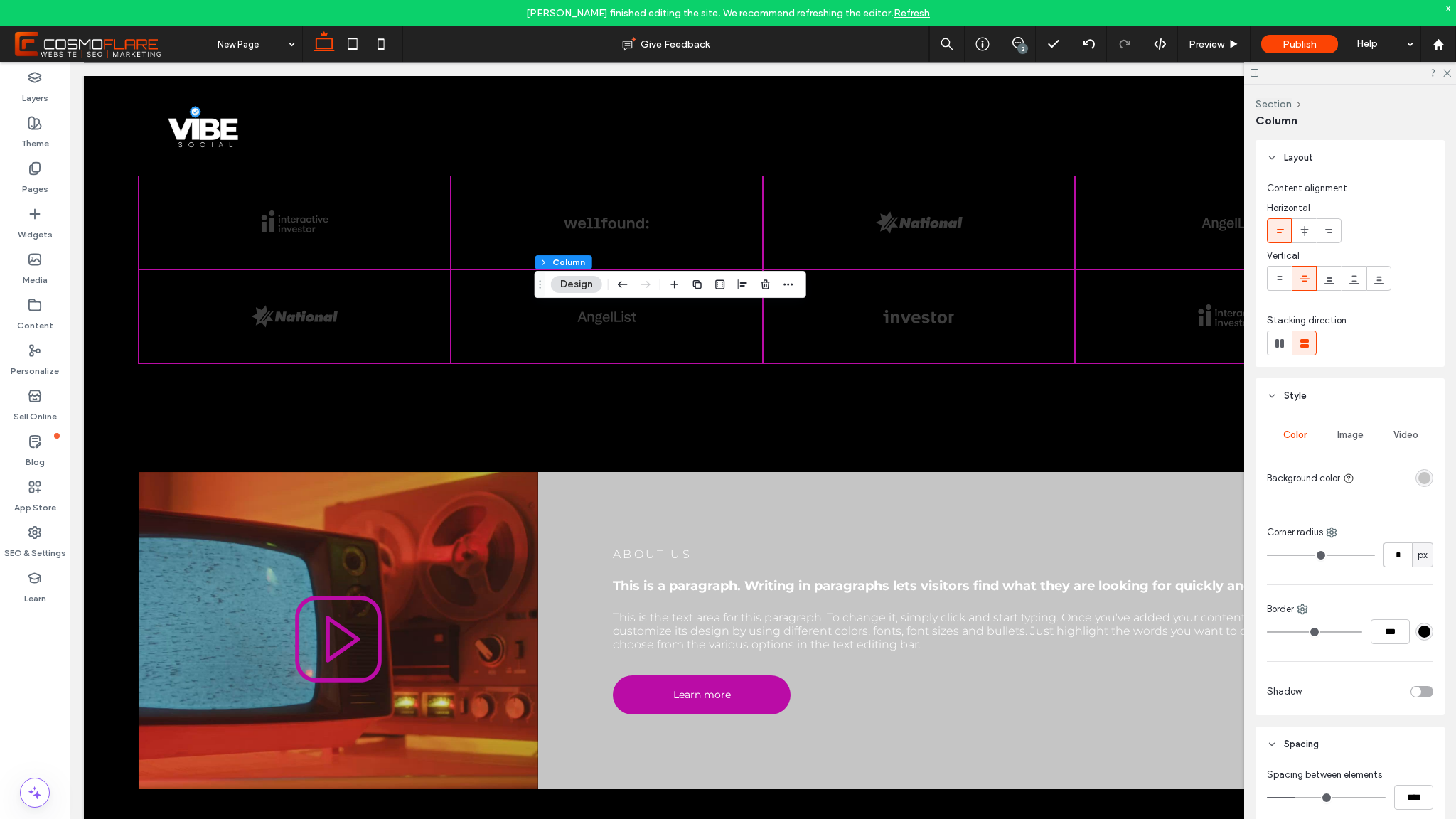
click at [1418, 632] on div "#000000" at bounding box center [1424, 632] width 12 height 12
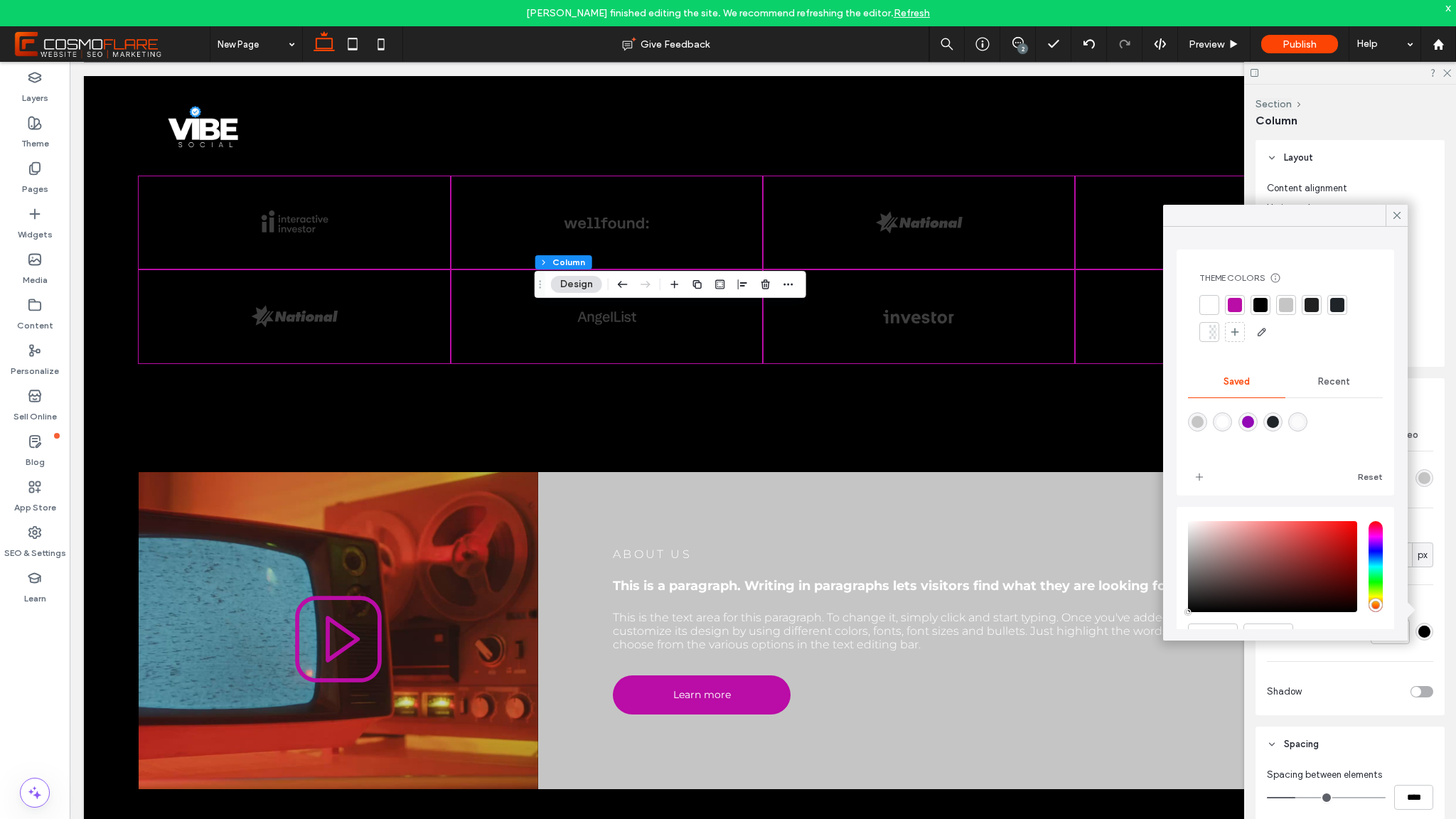
click at [1423, 588] on div "Color Image Video Background color Corner radius * px Border *** Shadow" at bounding box center [1350, 564] width 189 height 302
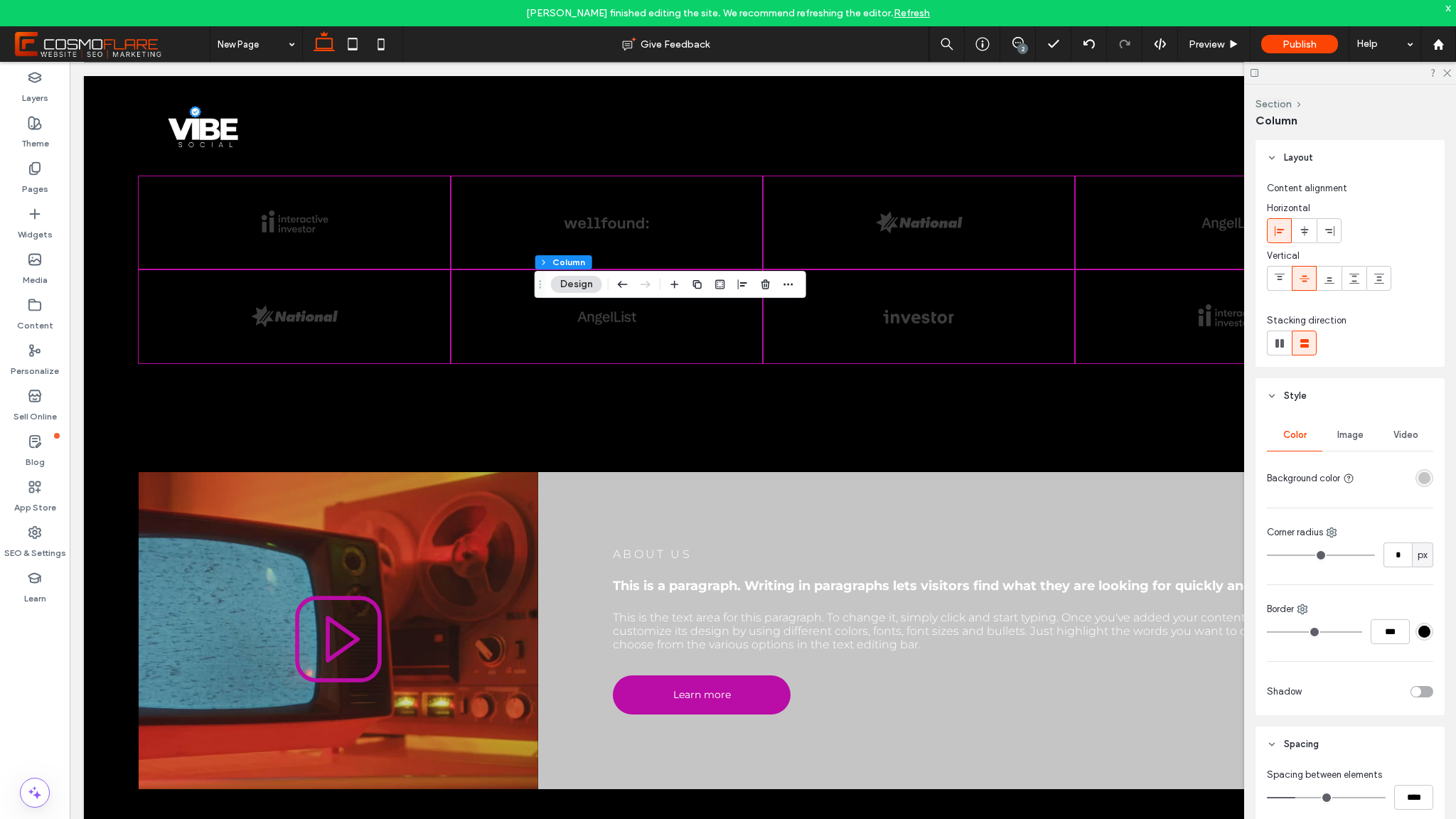
click at [1415, 478] on div "rgba(197,197,197,1)" at bounding box center [1424, 478] width 18 height 18
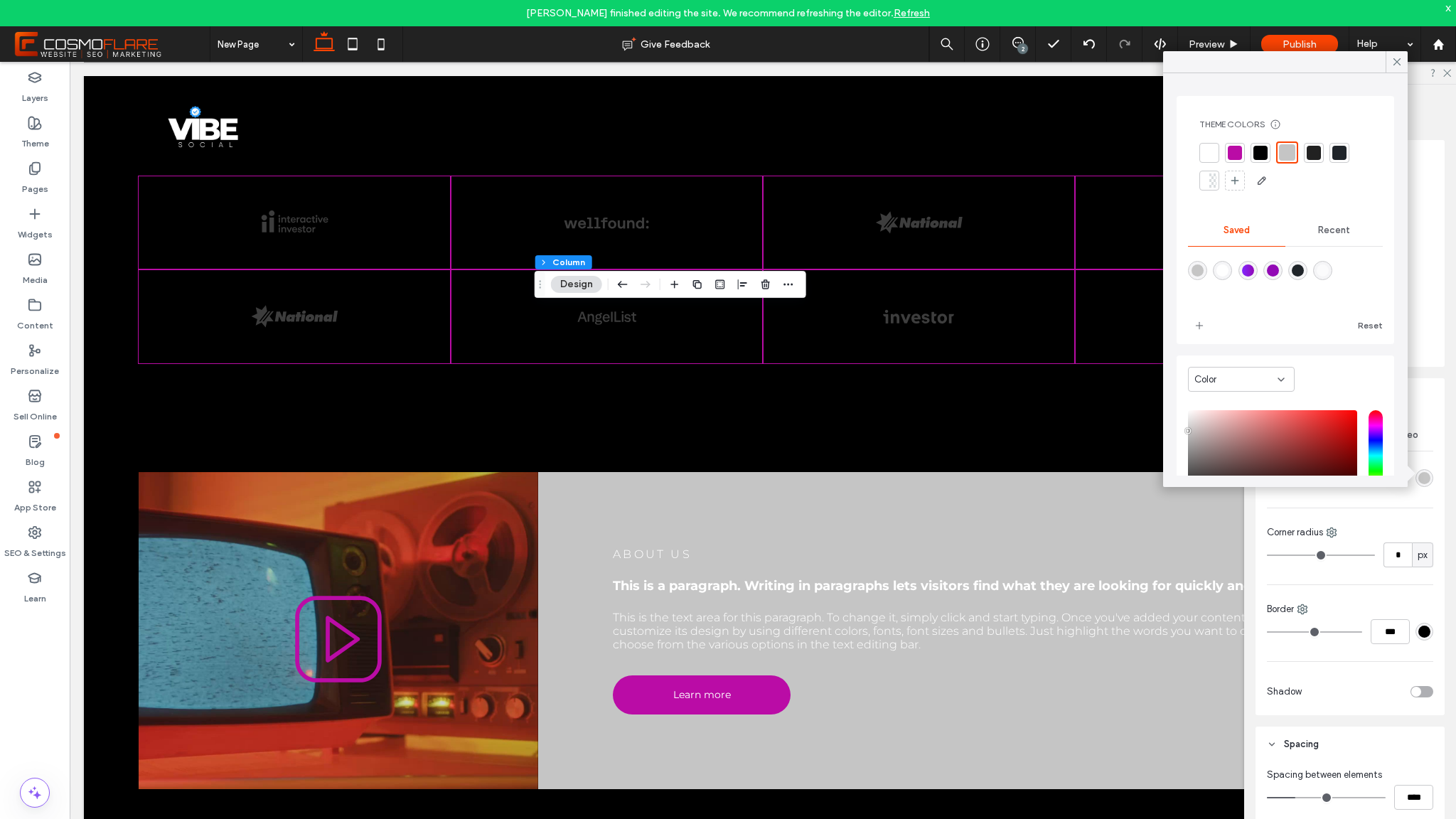
click at [1347, 159] on div at bounding box center [1339, 153] width 20 height 20
click at [1404, 64] on div at bounding box center [1397, 61] width 22 height 21
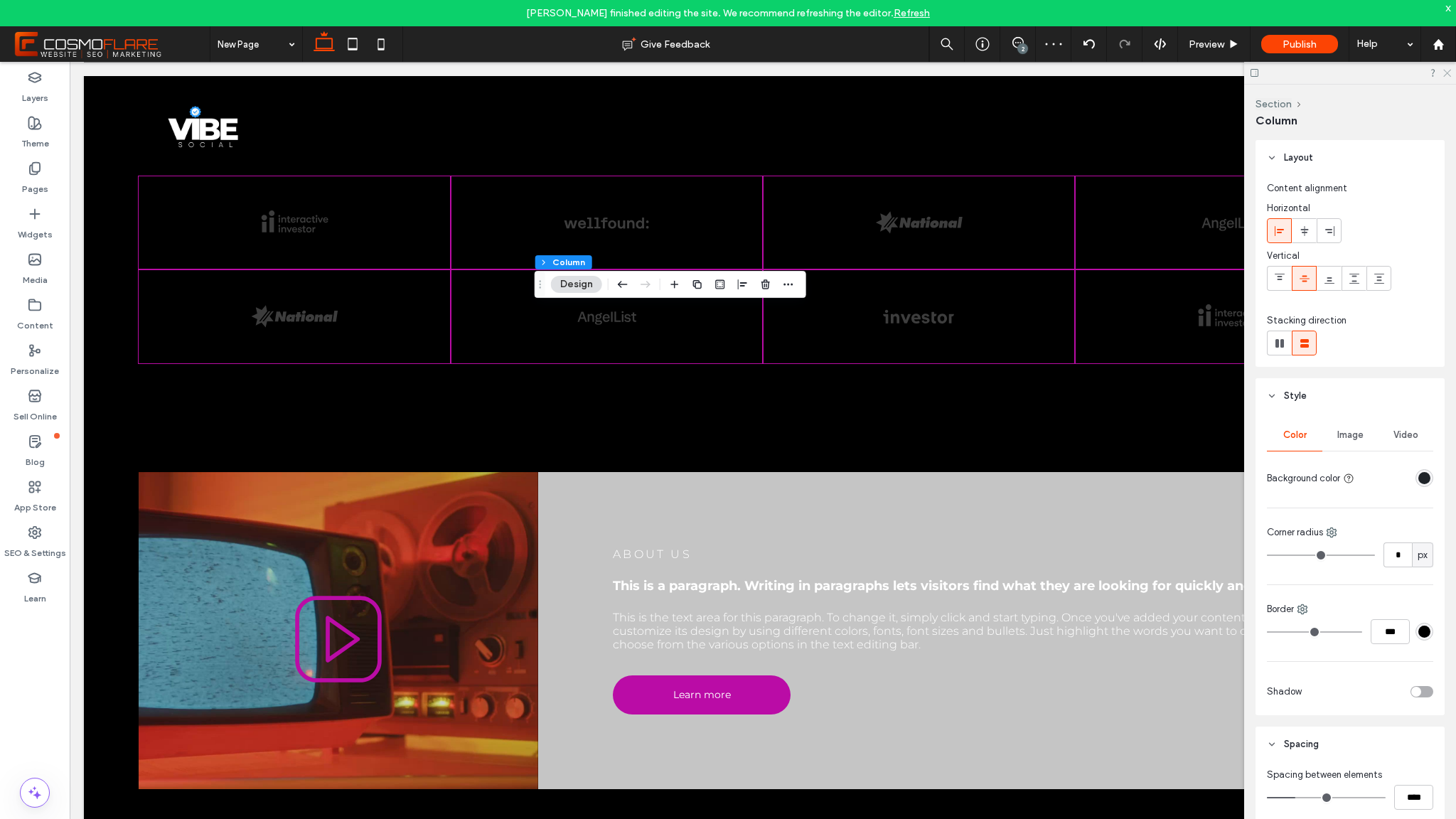
click at [1442, 75] on icon at bounding box center [1446, 72] width 10 height 10
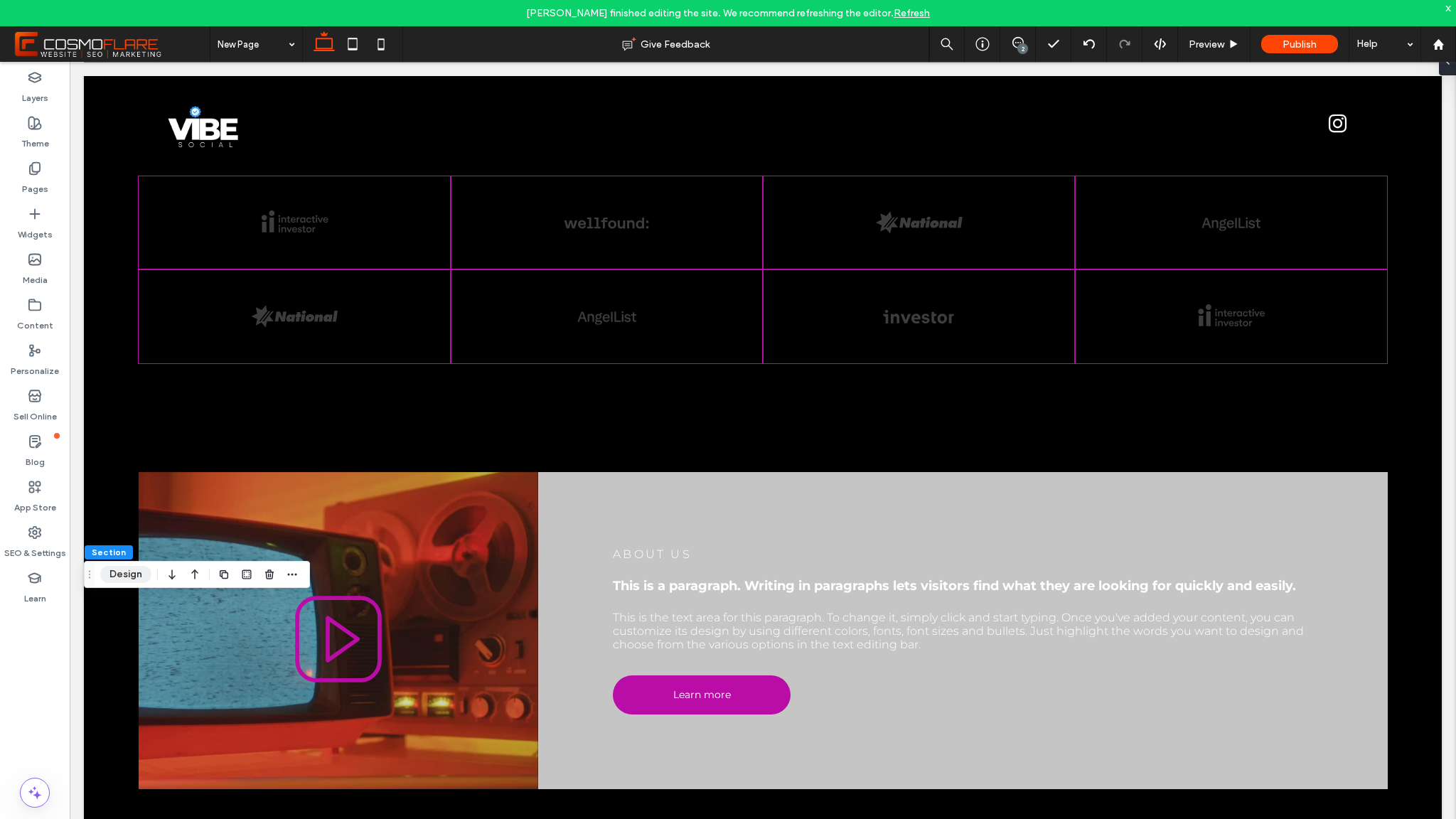
click at [134, 573] on button "Design" at bounding box center [125, 574] width 51 height 17
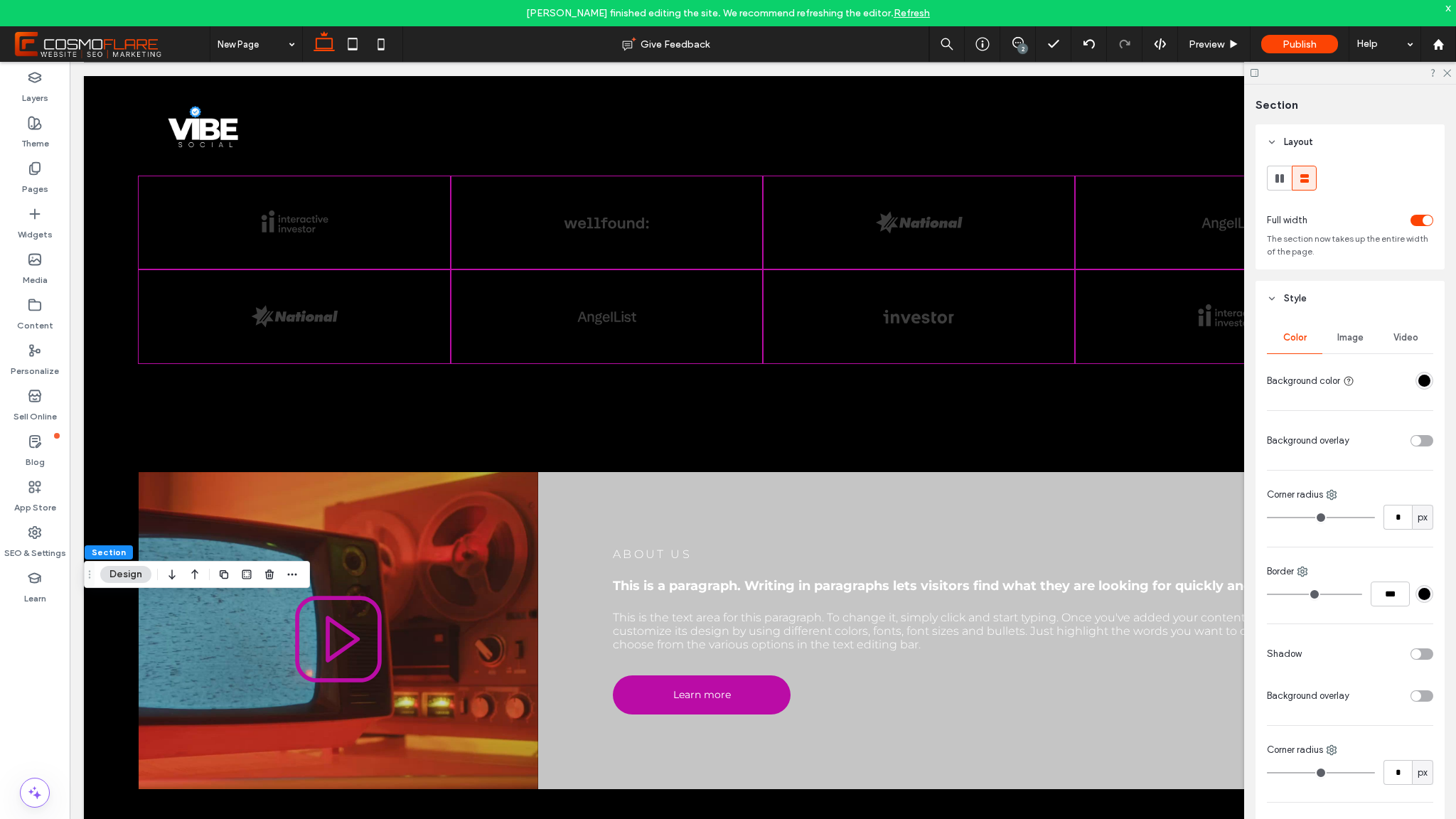
click at [1355, 338] on span "Image" at bounding box center [1351, 337] width 27 height 11
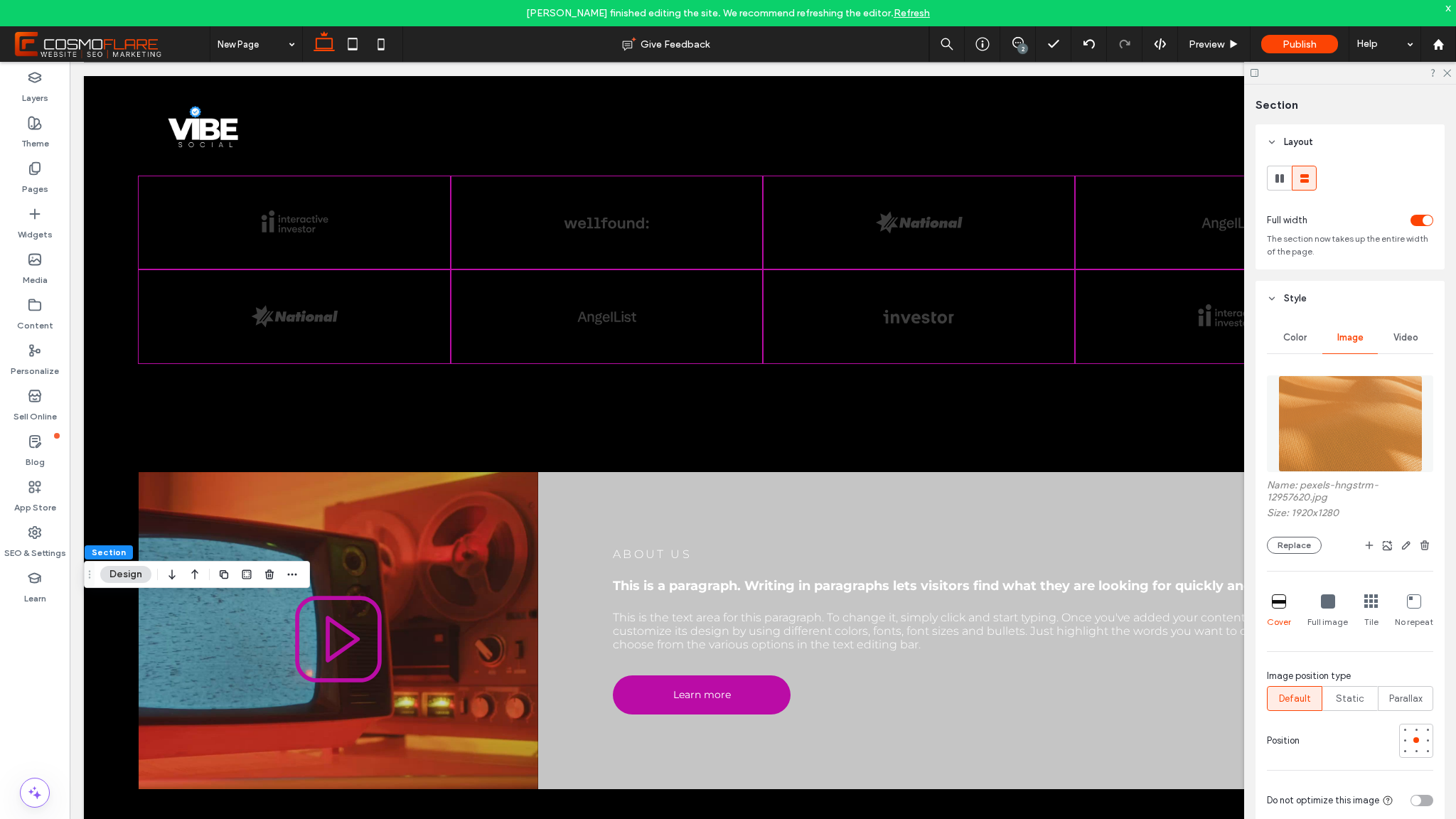
click at [1322, 398] on img at bounding box center [1351, 424] width 145 height 97
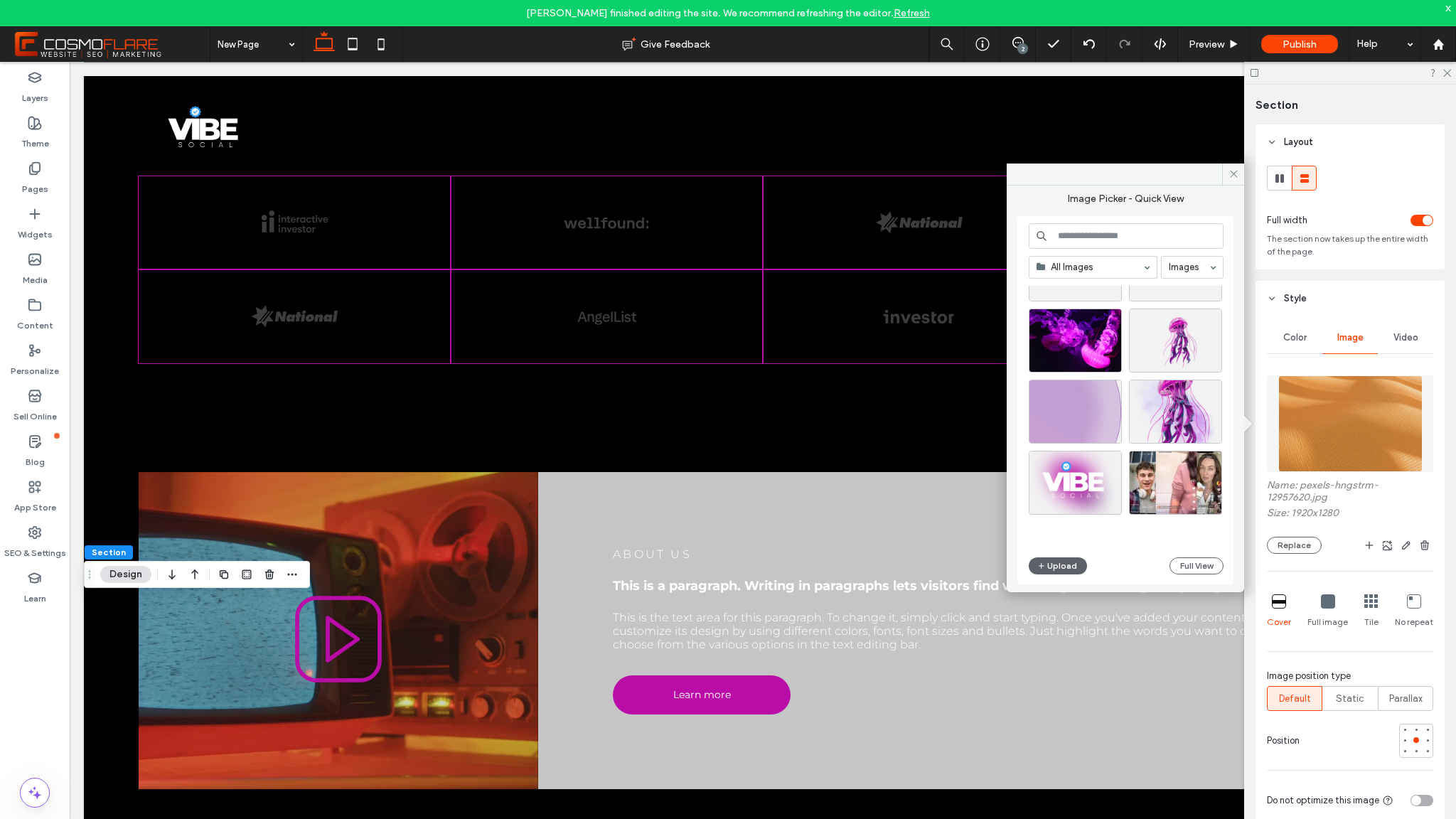
scroll to position [578, 0]
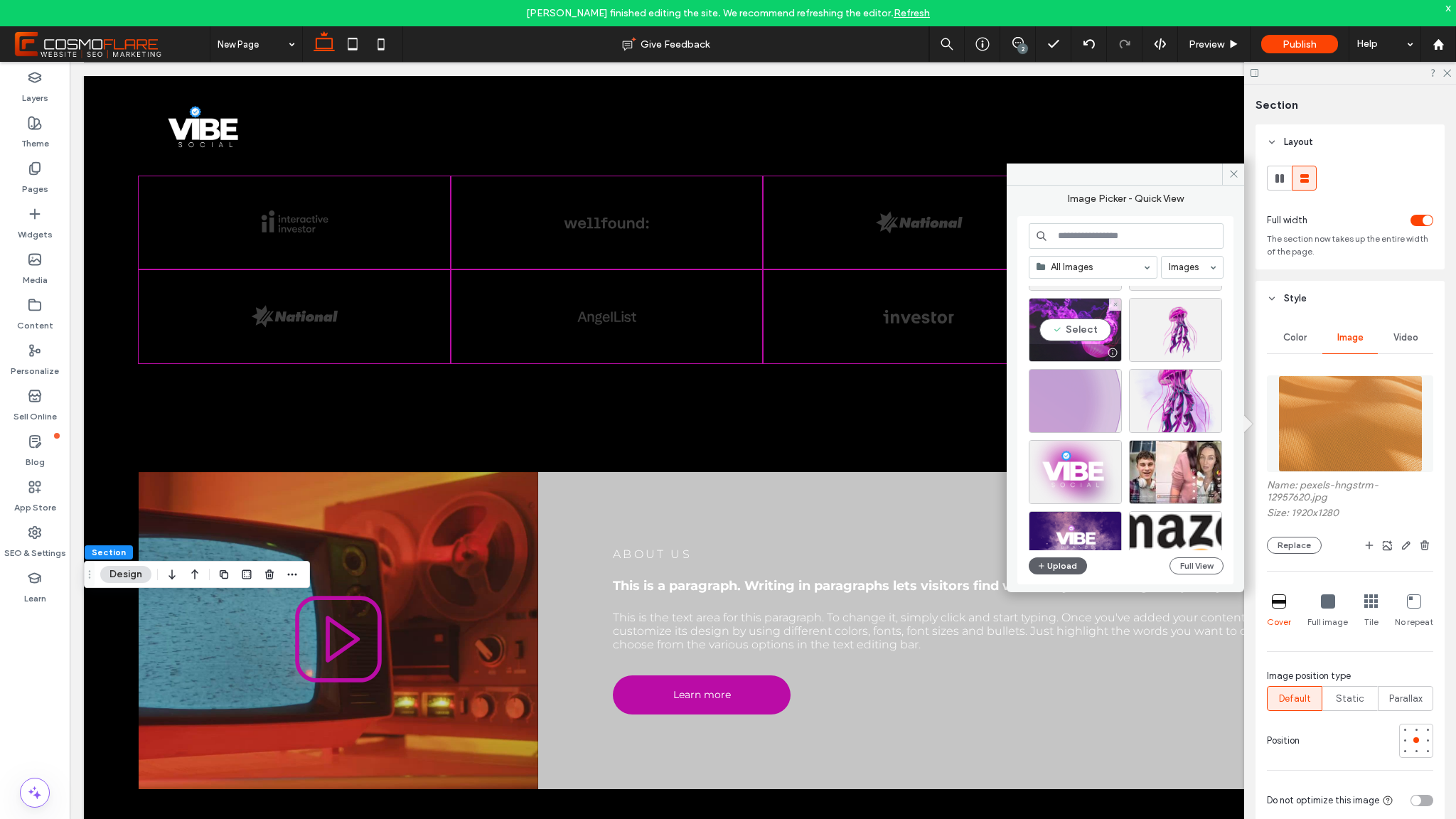
click at [1079, 339] on div "Select" at bounding box center [1075, 330] width 93 height 64
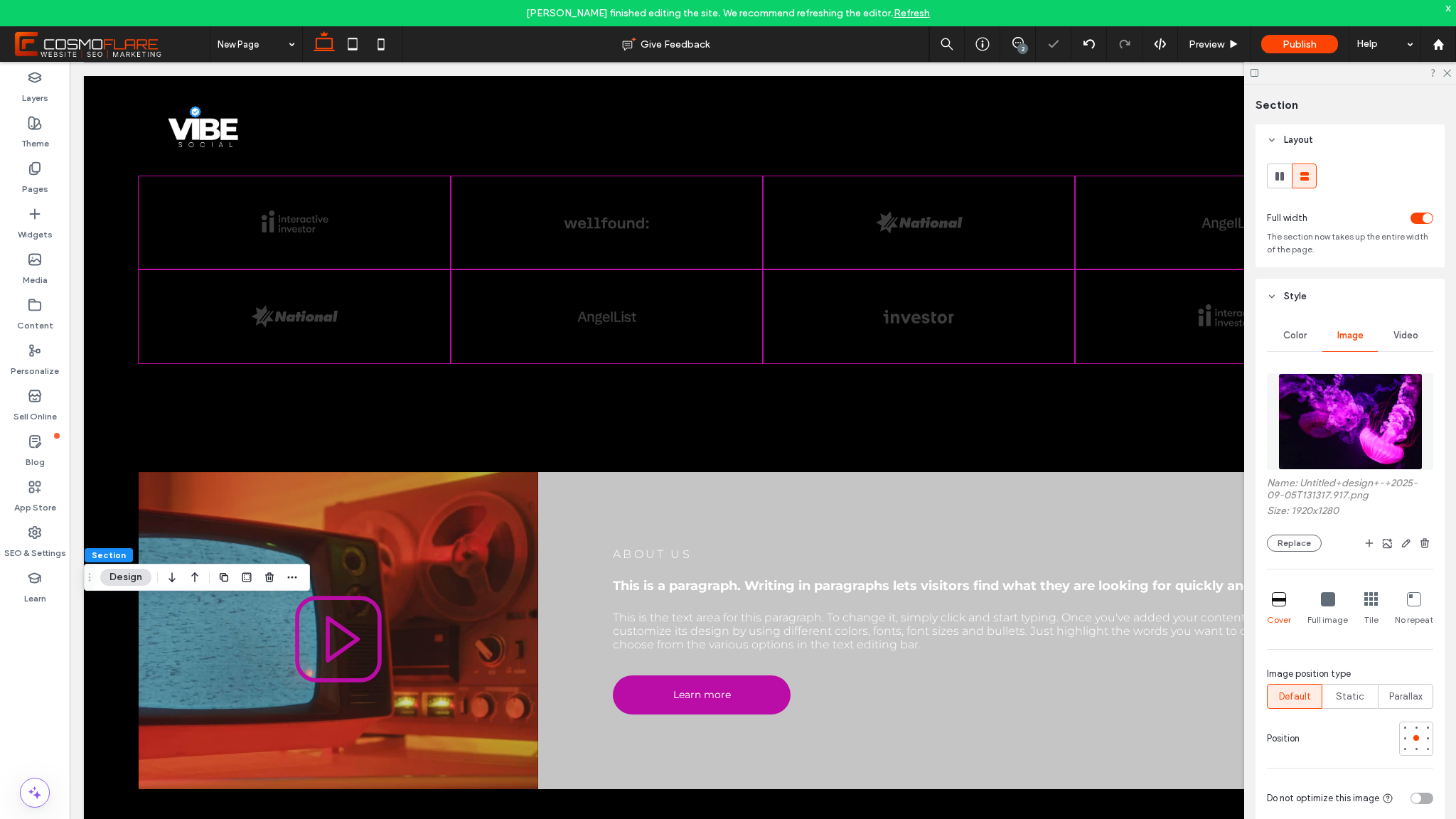
scroll to position [3, 0]
click at [1391, 700] on span "Parallax" at bounding box center [1406, 696] width 33 height 14
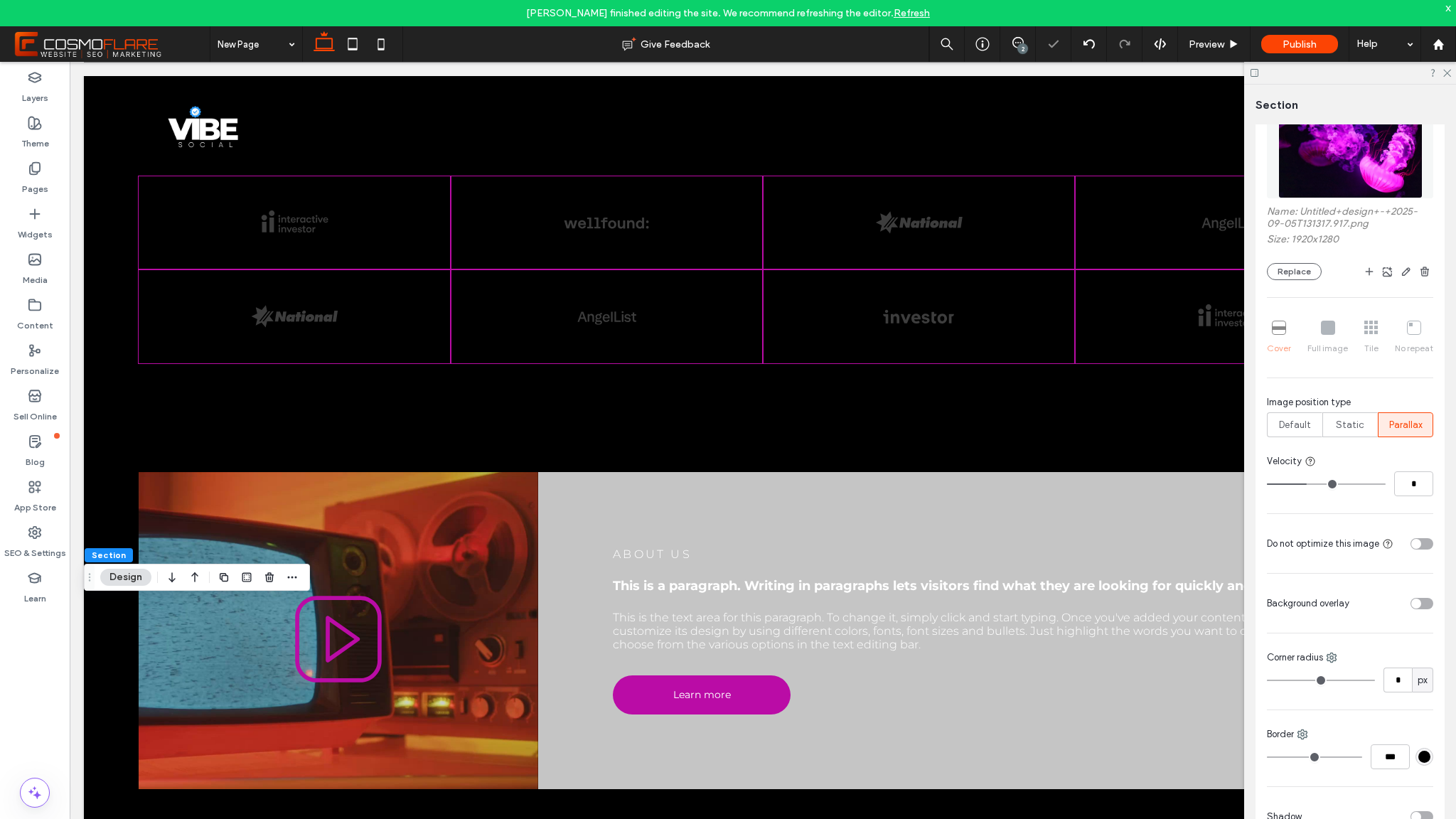
scroll to position [281, 0]
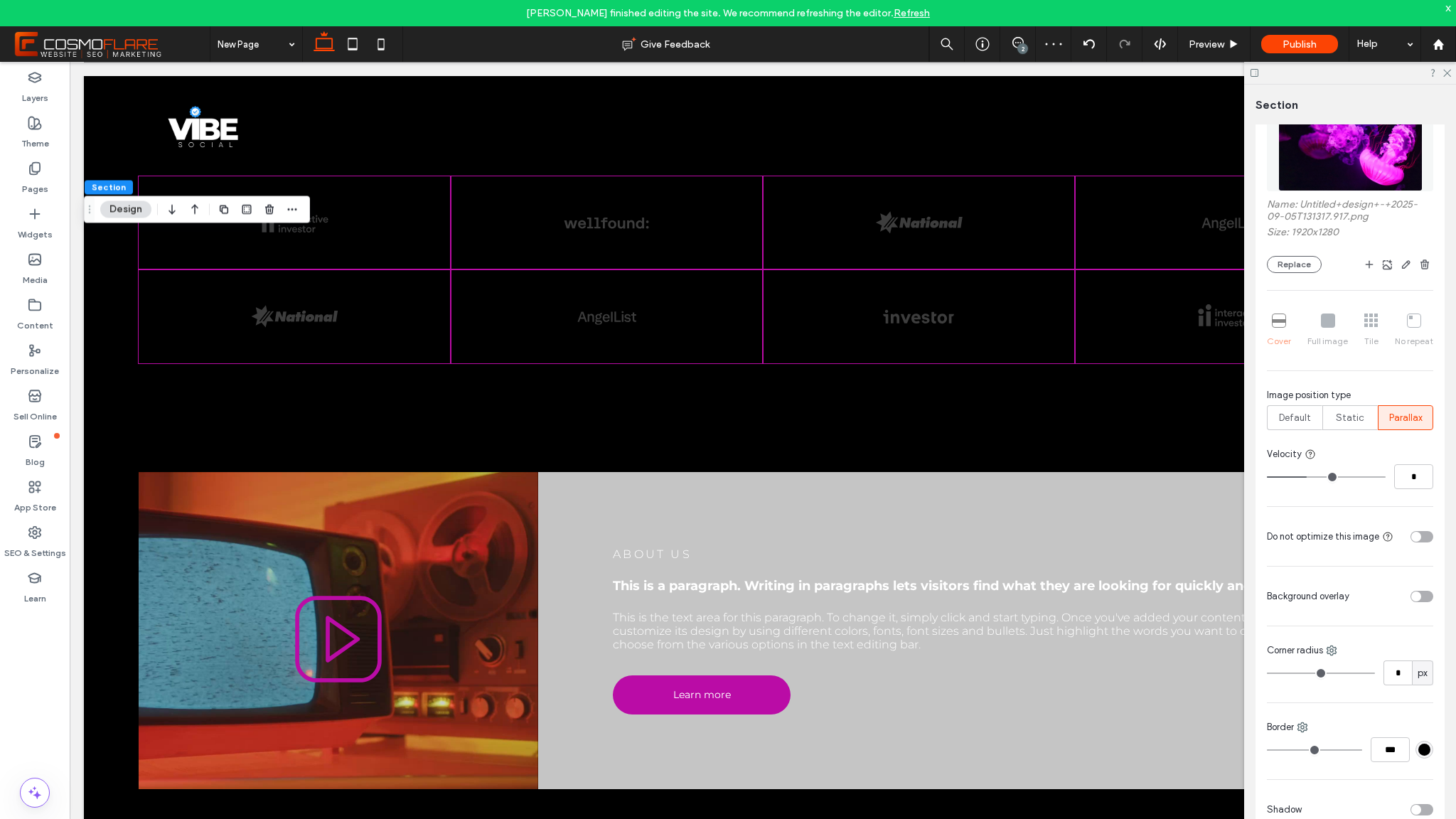
click at [1415, 598] on div "toggle" at bounding box center [1421, 596] width 23 height 11
click at [1416, 645] on div "rgba(255, 255, 255, 1)" at bounding box center [1424, 638] width 18 height 18
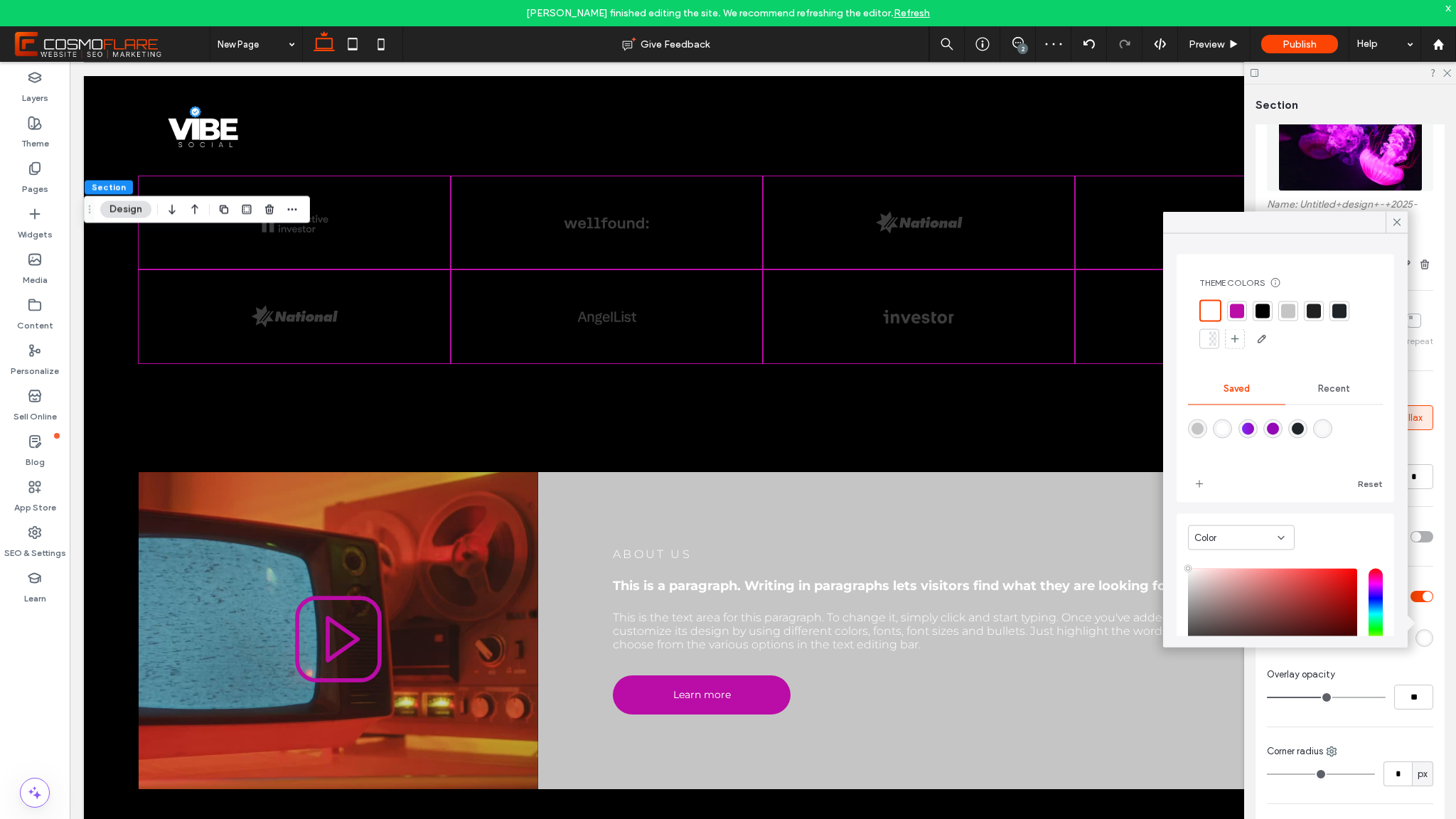
click at [1269, 545] on div "Color" at bounding box center [1241, 538] width 107 height 25
click at [1248, 580] on div "Gradient" at bounding box center [1241, 587] width 105 height 25
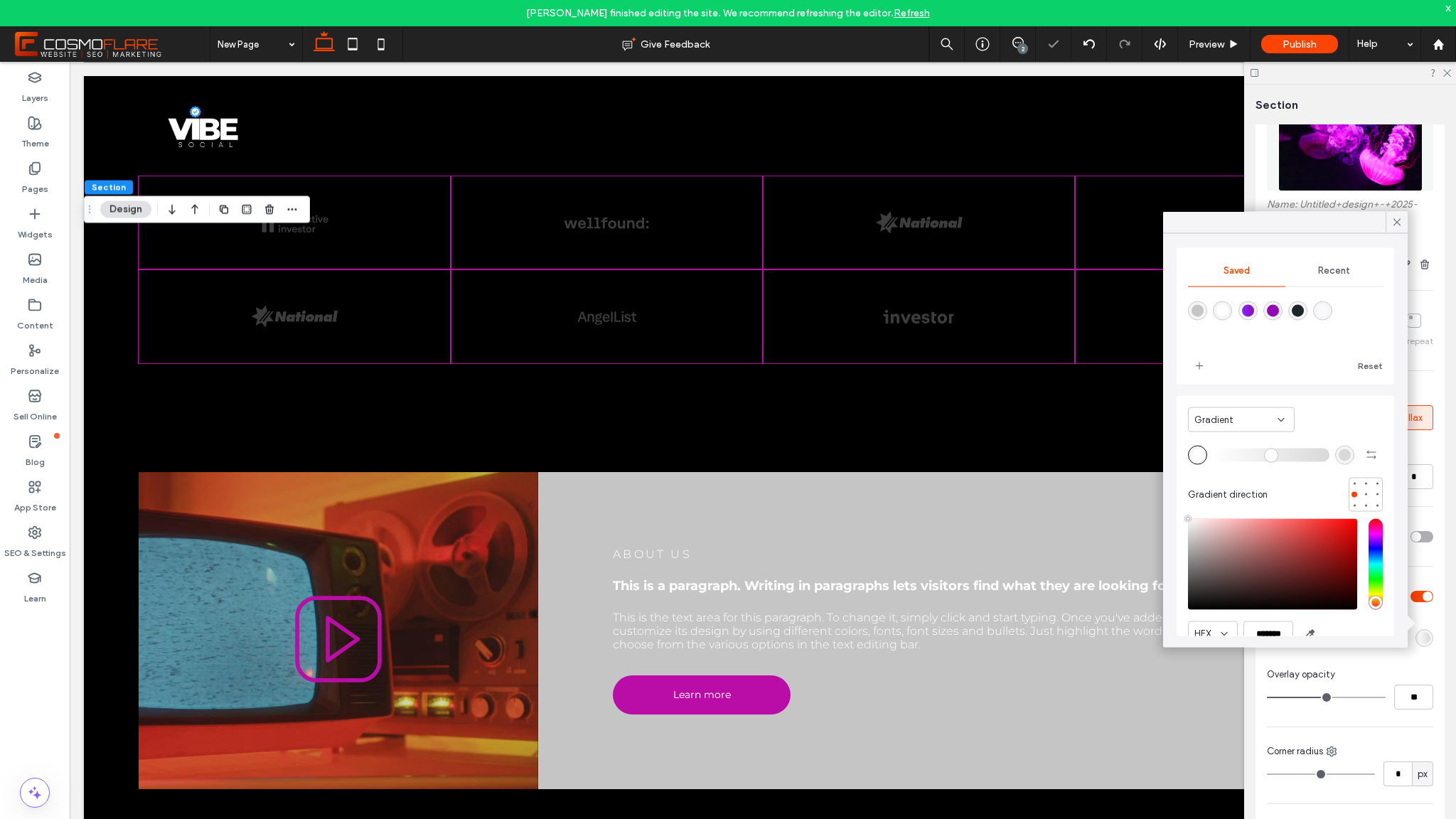
click at [1251, 314] on div "linear-gradient(90deg,rgba(129,39,255,1) 0%,rgba(146,9,181,1) 100%)" at bounding box center [1248, 311] width 12 height 12
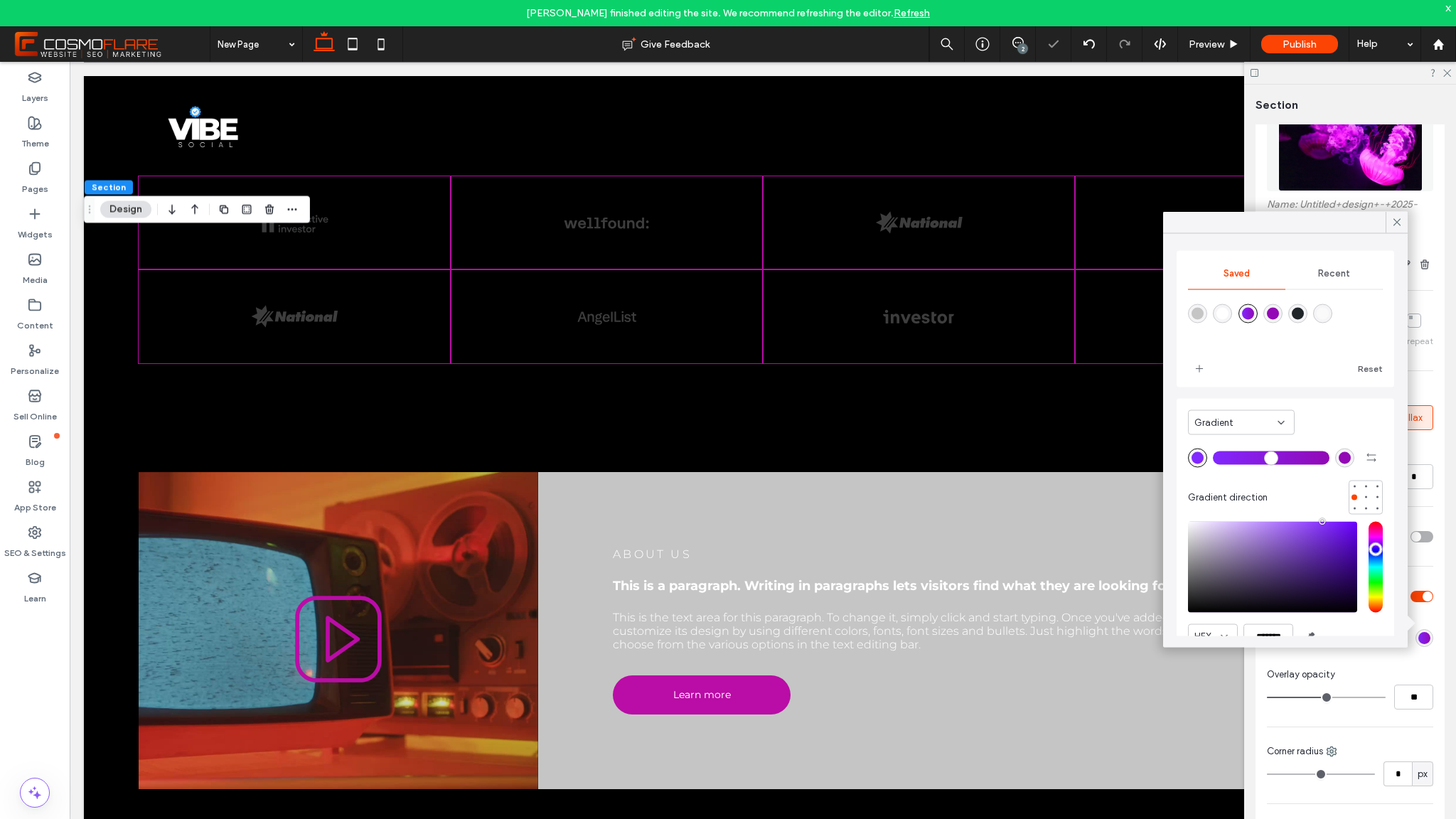
scroll to position [9, 0]
click at [1303, 304] on div "rgba(31,36,41,1)" at bounding box center [1298, 311] width 19 height 19
type input "*******"
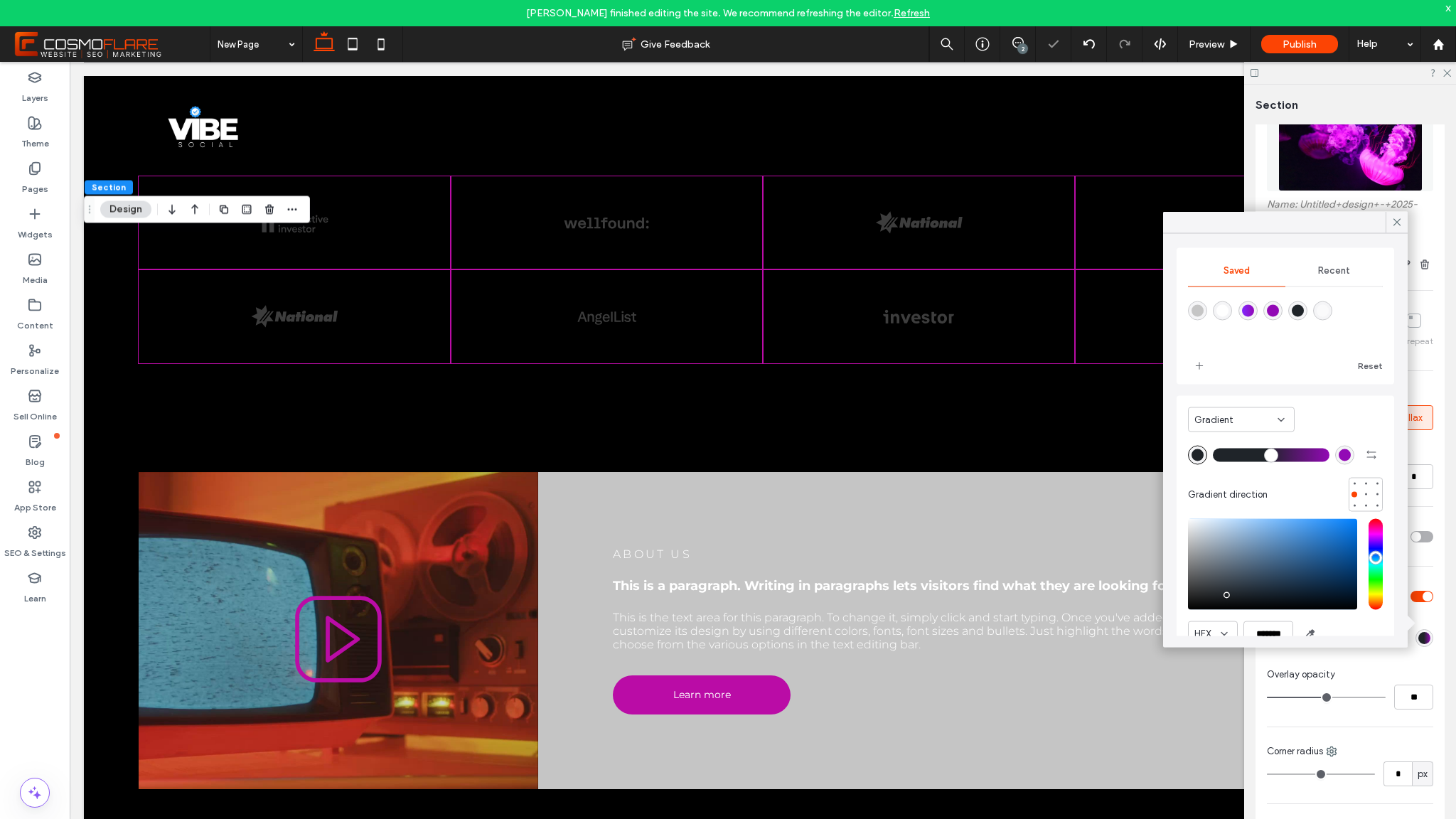
type input "**"
click at [1263, 455] on input "range" at bounding box center [1271, 455] width 117 height 1
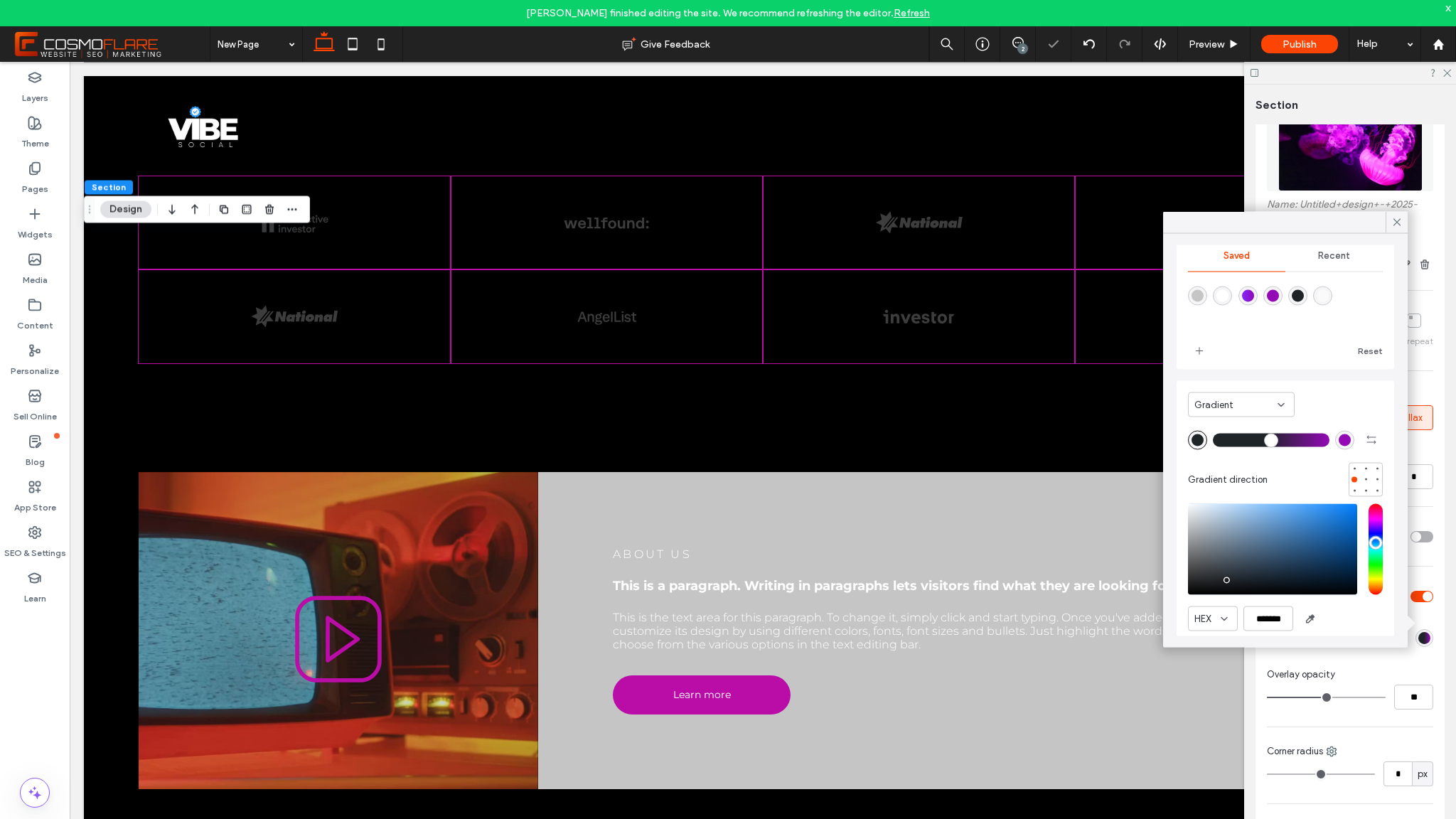
scroll to position [36, 0]
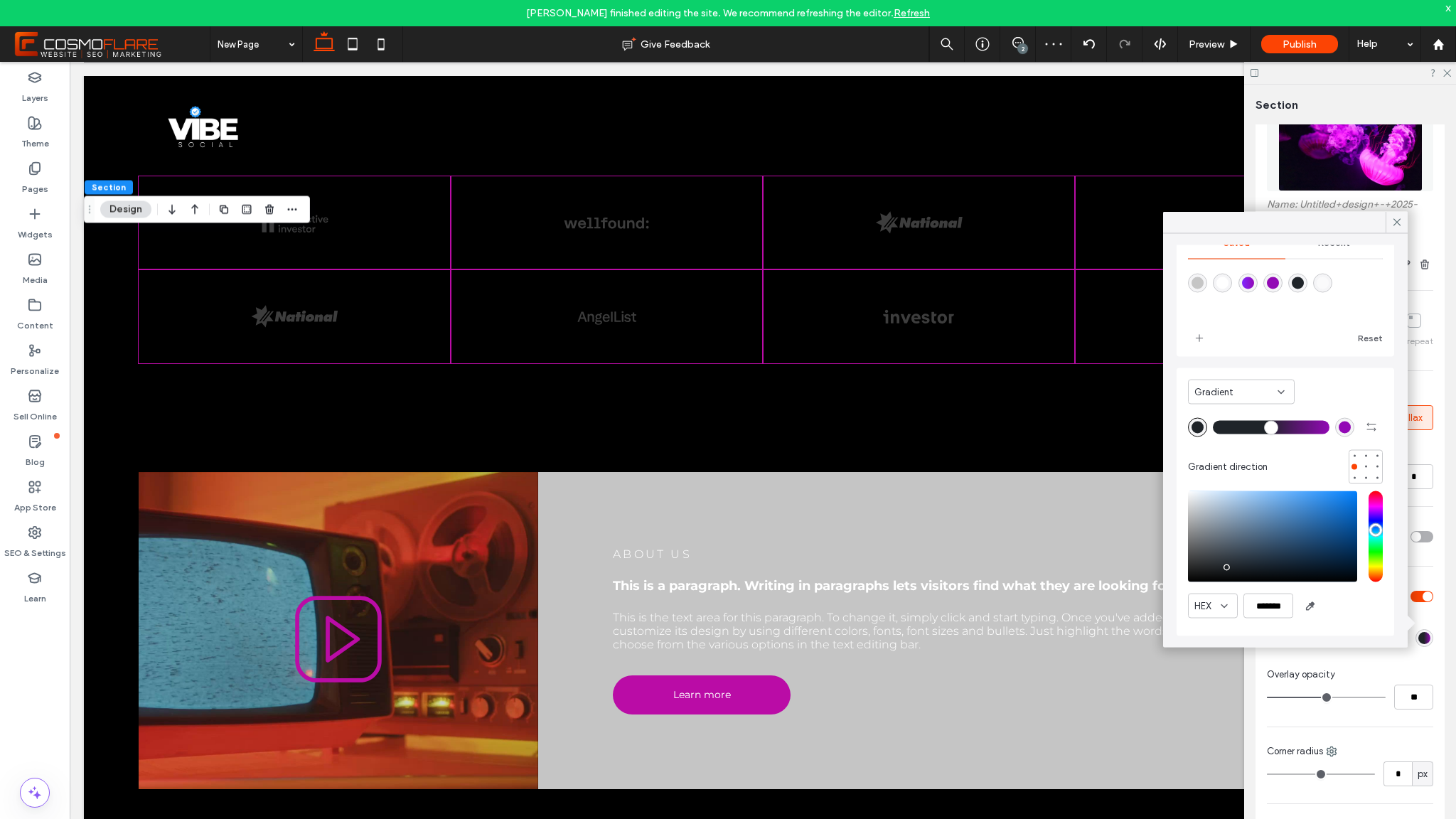
type input "**"
click at [1354, 697] on input "range" at bounding box center [1326, 698] width 119 height 1
type input "**"
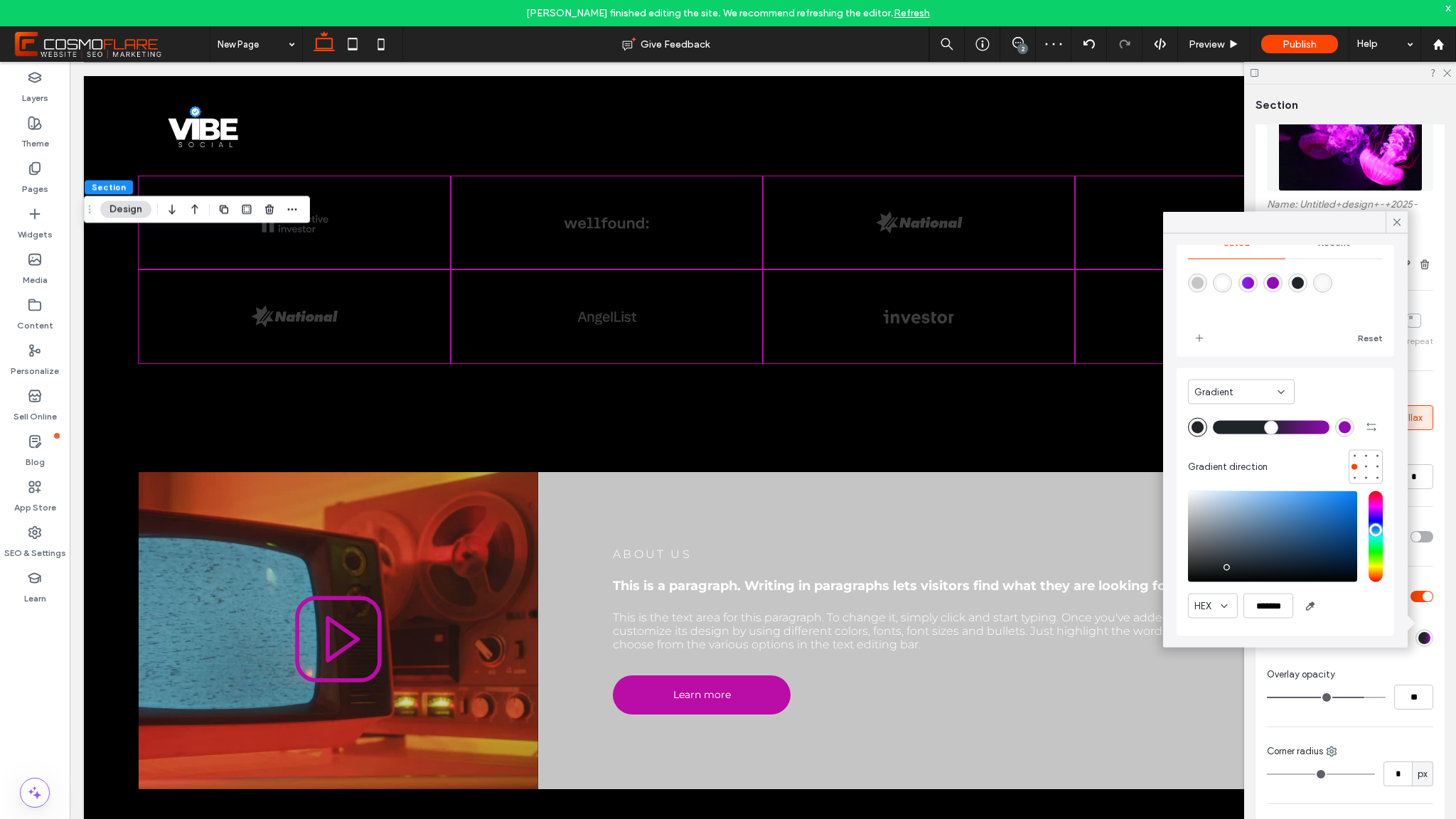
type input "**"
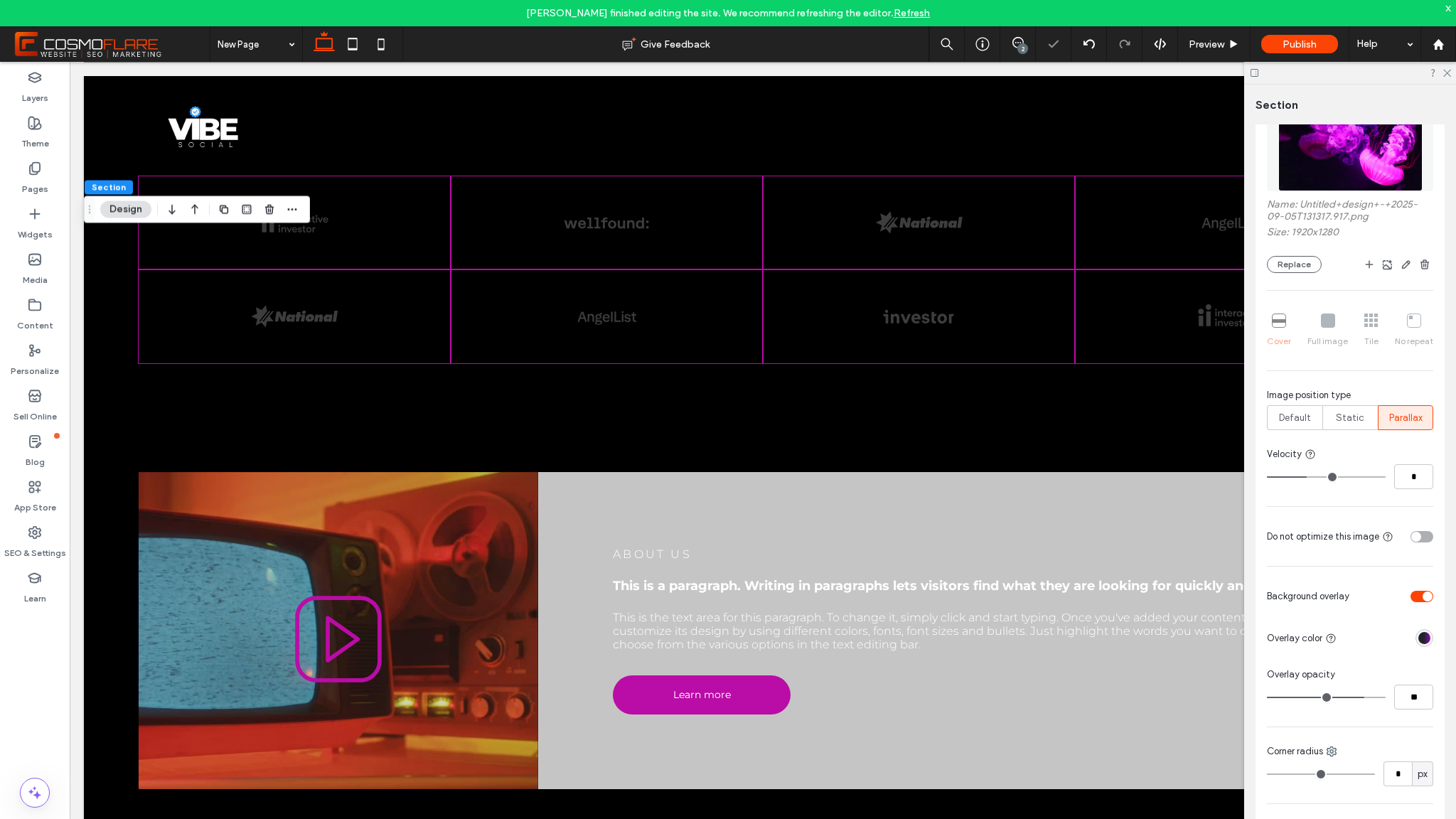
type input "**"
drag, startPoint x: 1365, startPoint y: 694, endPoint x: 1355, endPoint y: 694, distance: 10.0
type input "**"
click at [1365, 697] on input "range" at bounding box center [1326, 698] width 119 height 1
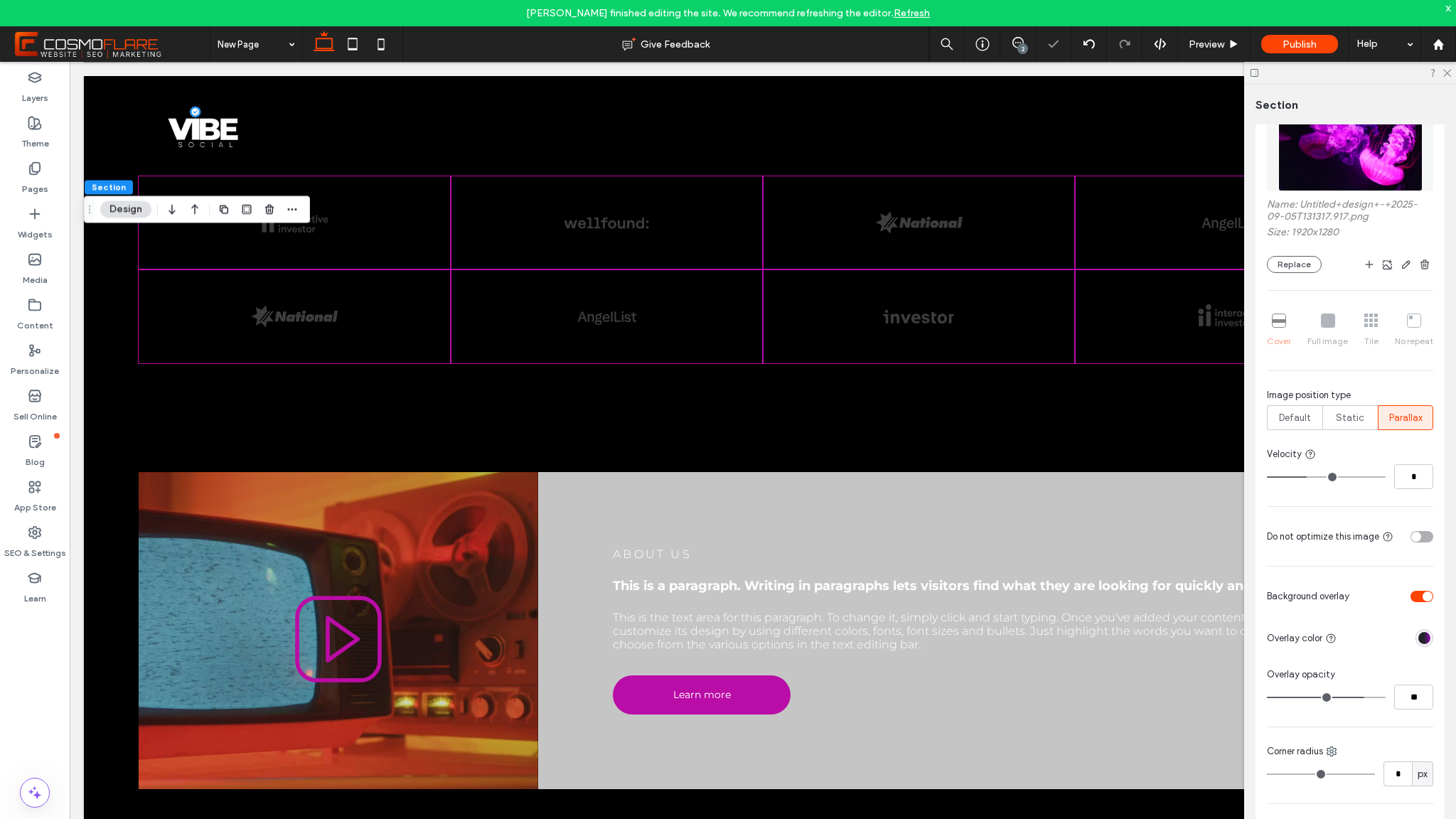
type input "**"
click at [1448, 76] on icon at bounding box center [1446, 72] width 10 height 10
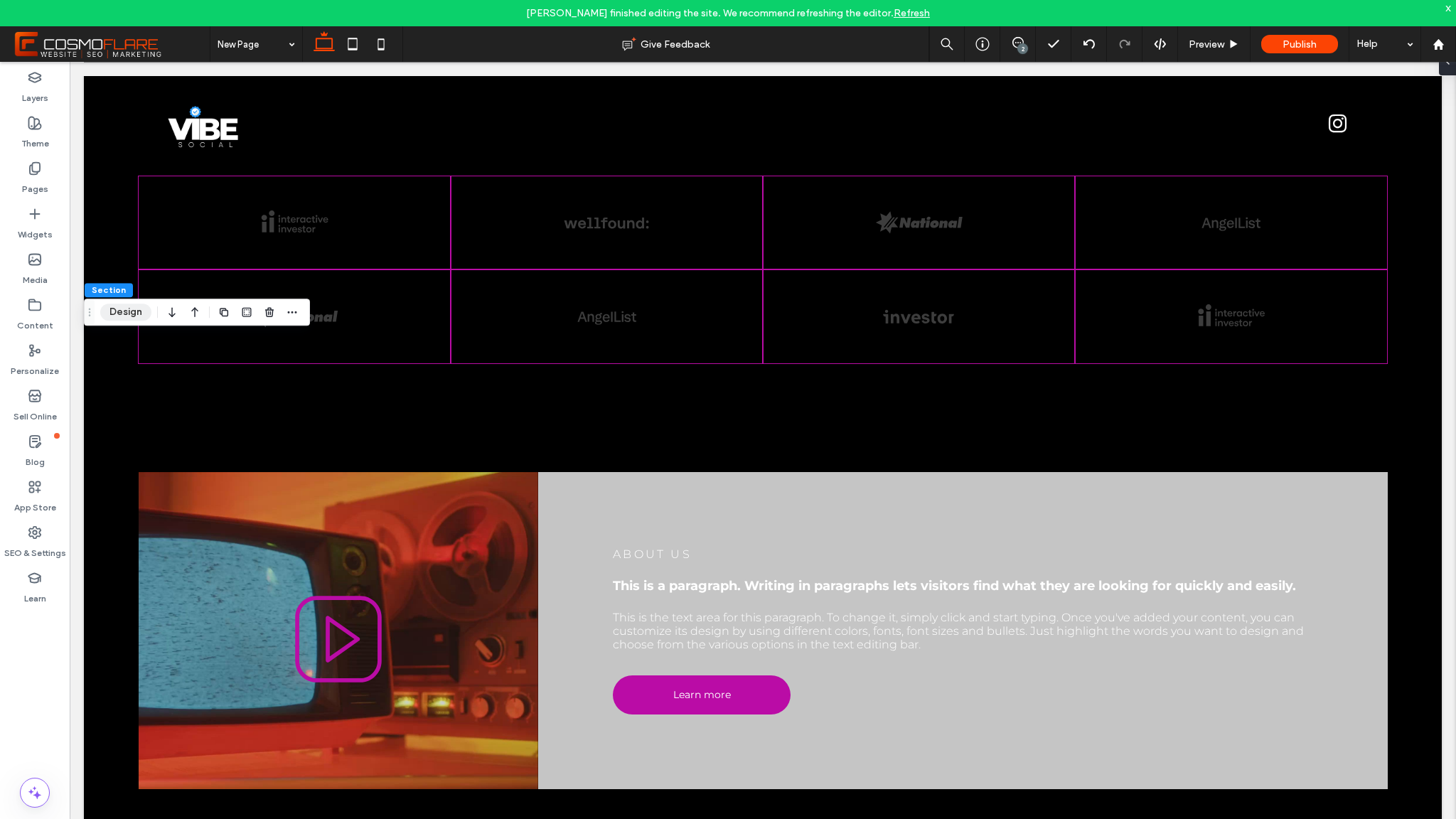
click at [120, 313] on button "Design" at bounding box center [125, 312] width 51 height 17
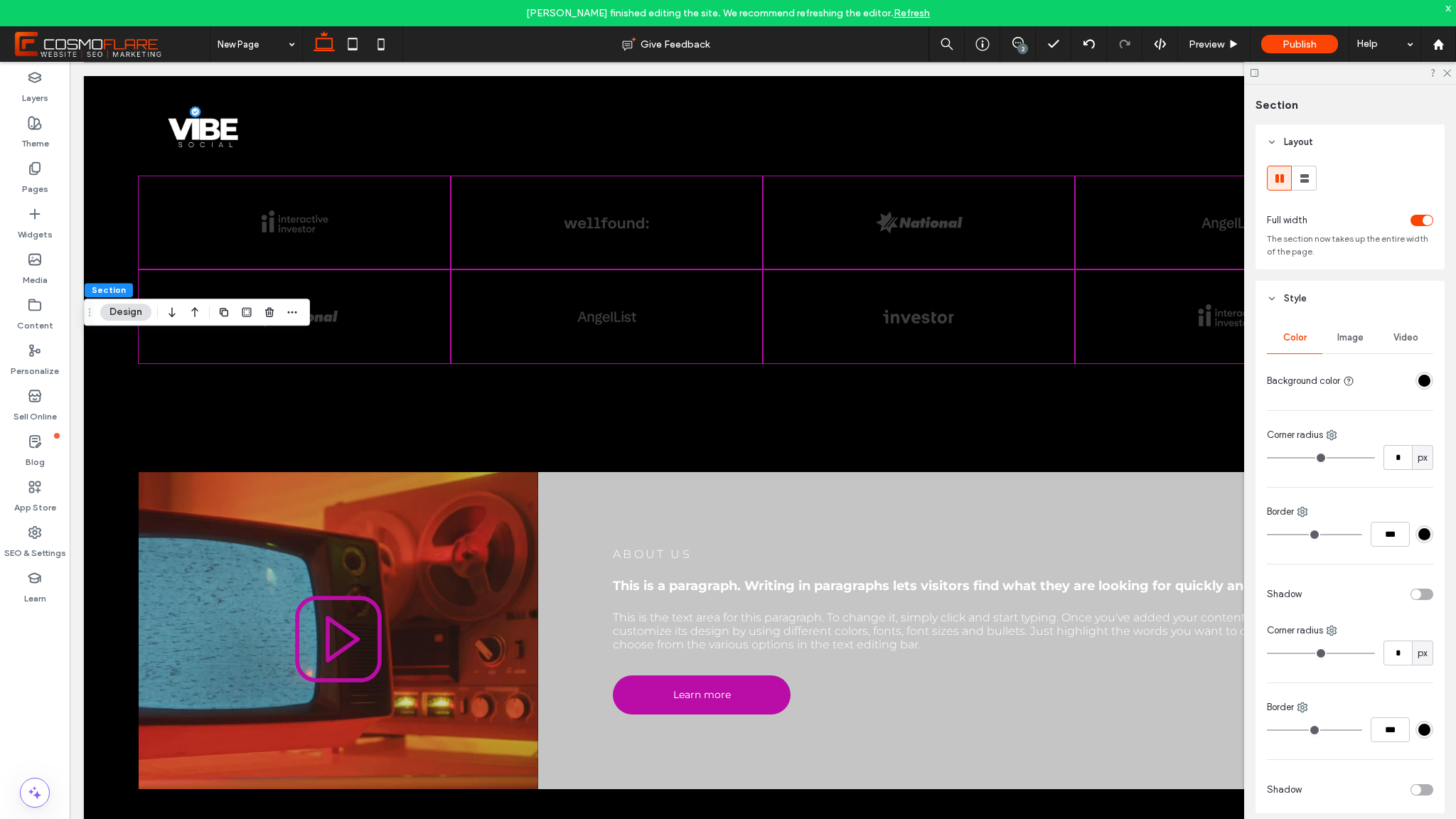
click at [1424, 384] on div "rgba(0, 0, 0, 1)" at bounding box center [1424, 381] width 18 height 18
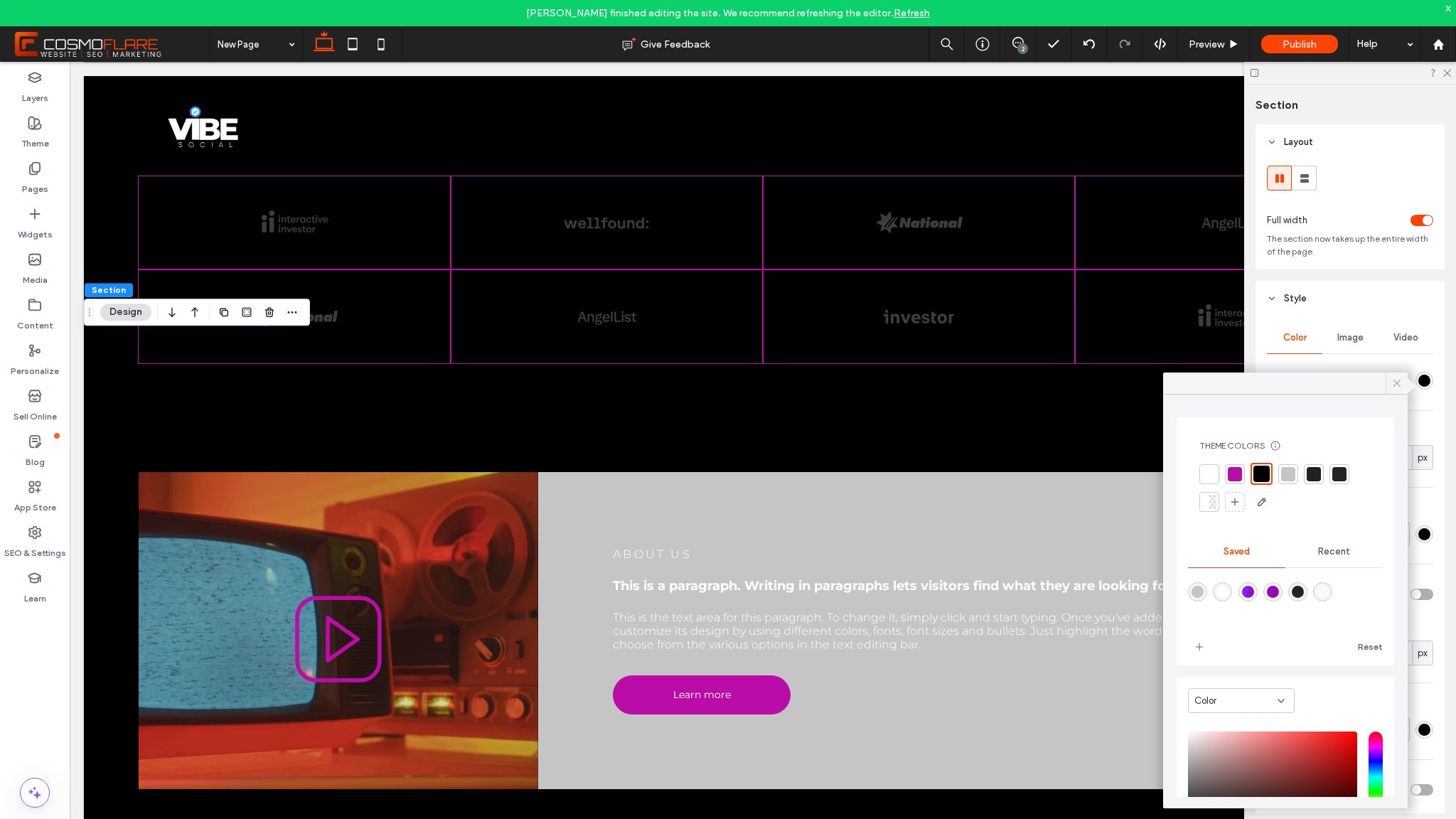
click at [1404, 384] on div at bounding box center [1397, 383] width 22 height 21
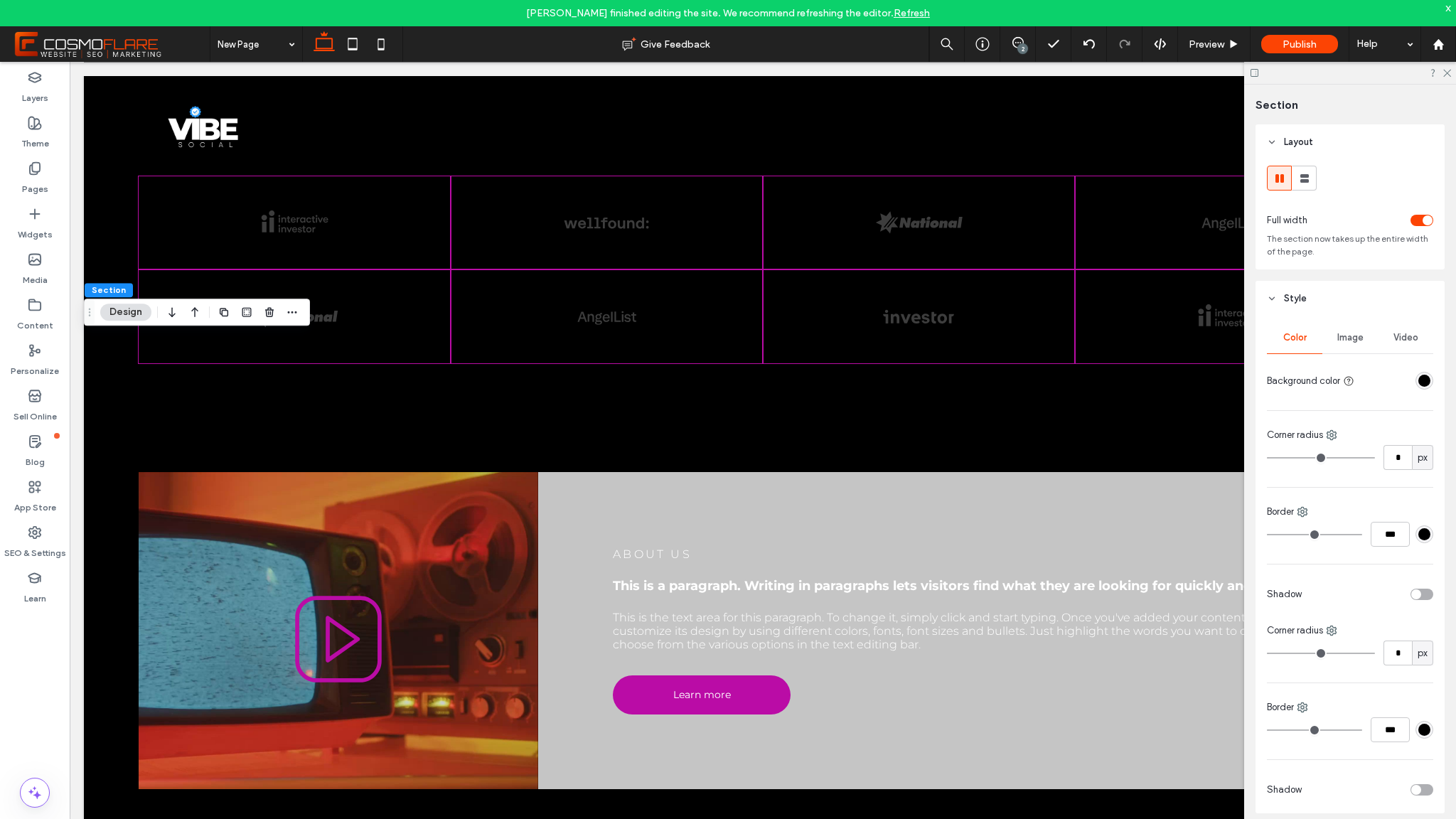
drag, startPoint x: 1449, startPoint y: 71, endPoint x: 1438, endPoint y: 81, distance: 14.9
click at [1449, 72] on use at bounding box center [1447, 73] width 8 height 8
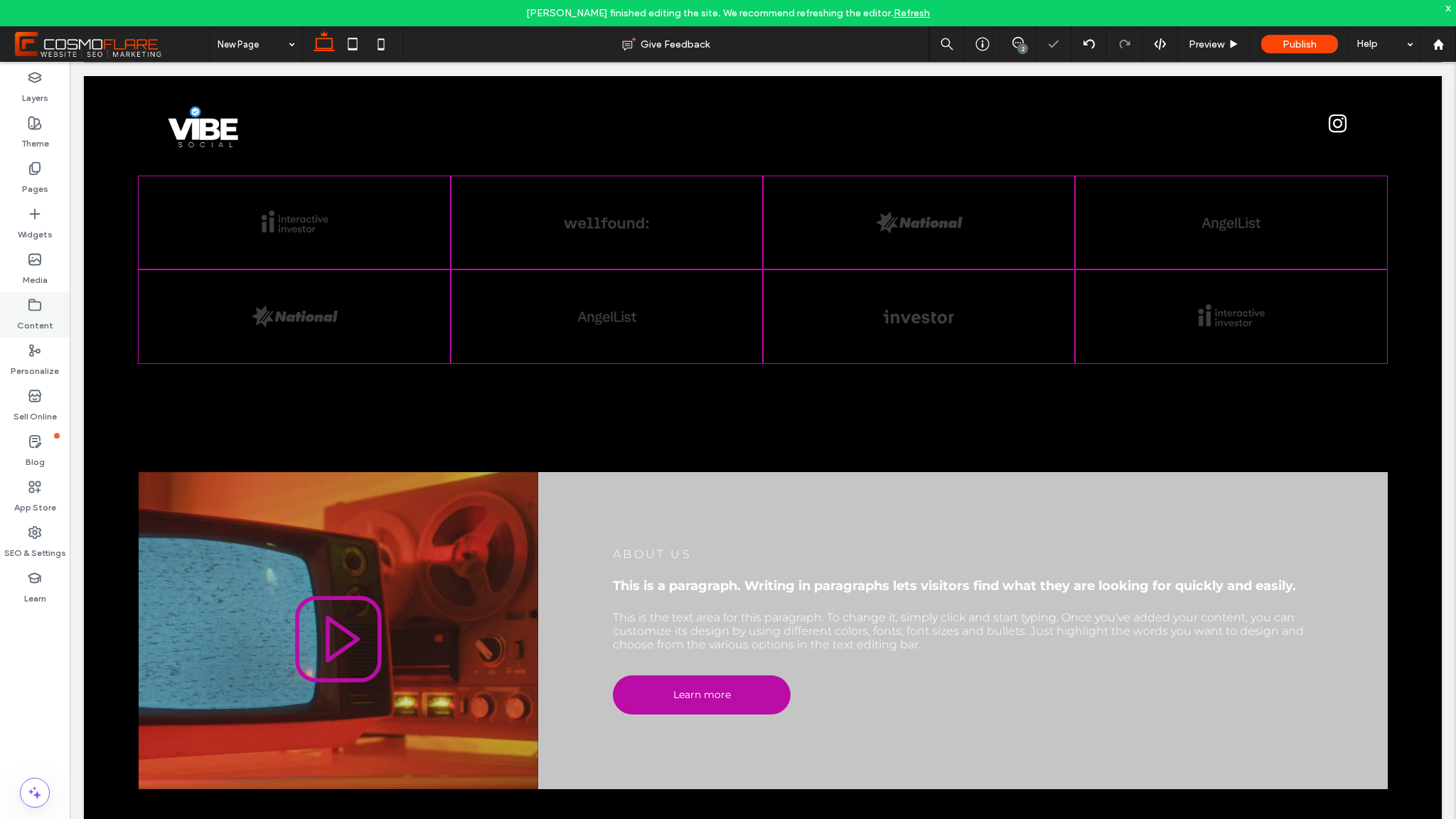
type input "**********"
type input "**"
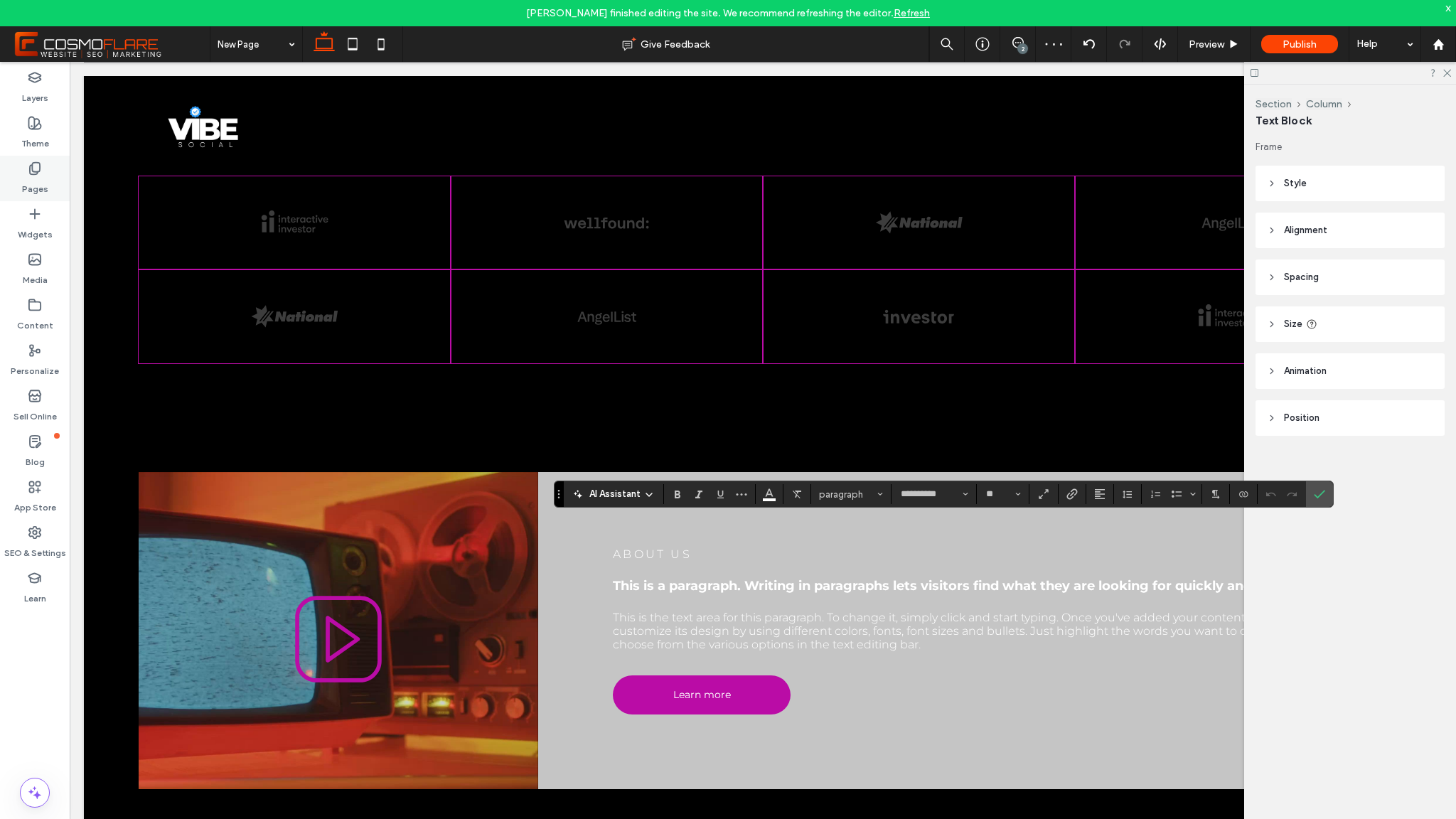
click at [35, 170] on icon at bounding box center [35, 168] width 14 height 14
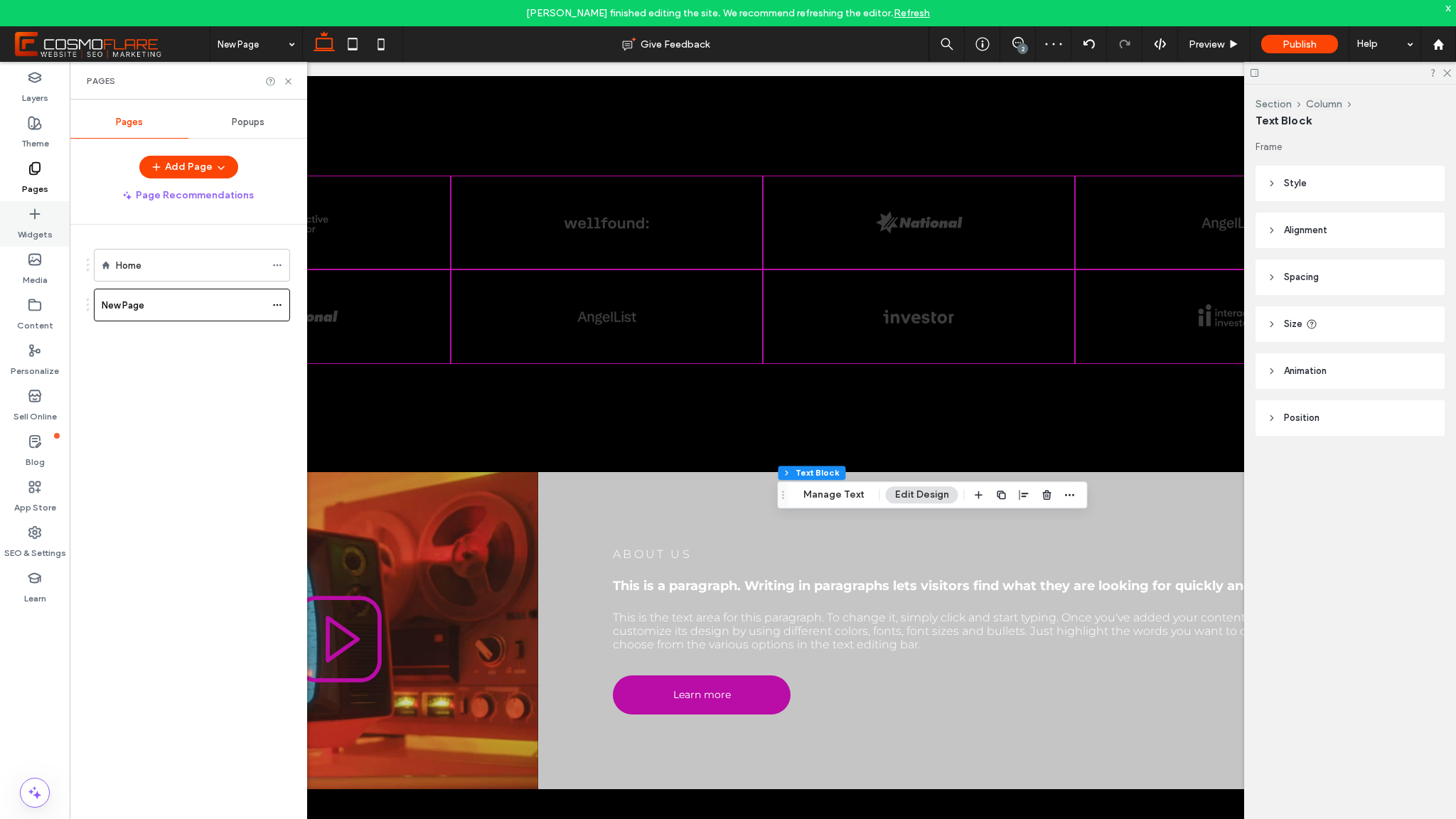
click at [35, 218] on icon at bounding box center [35, 214] width 14 height 14
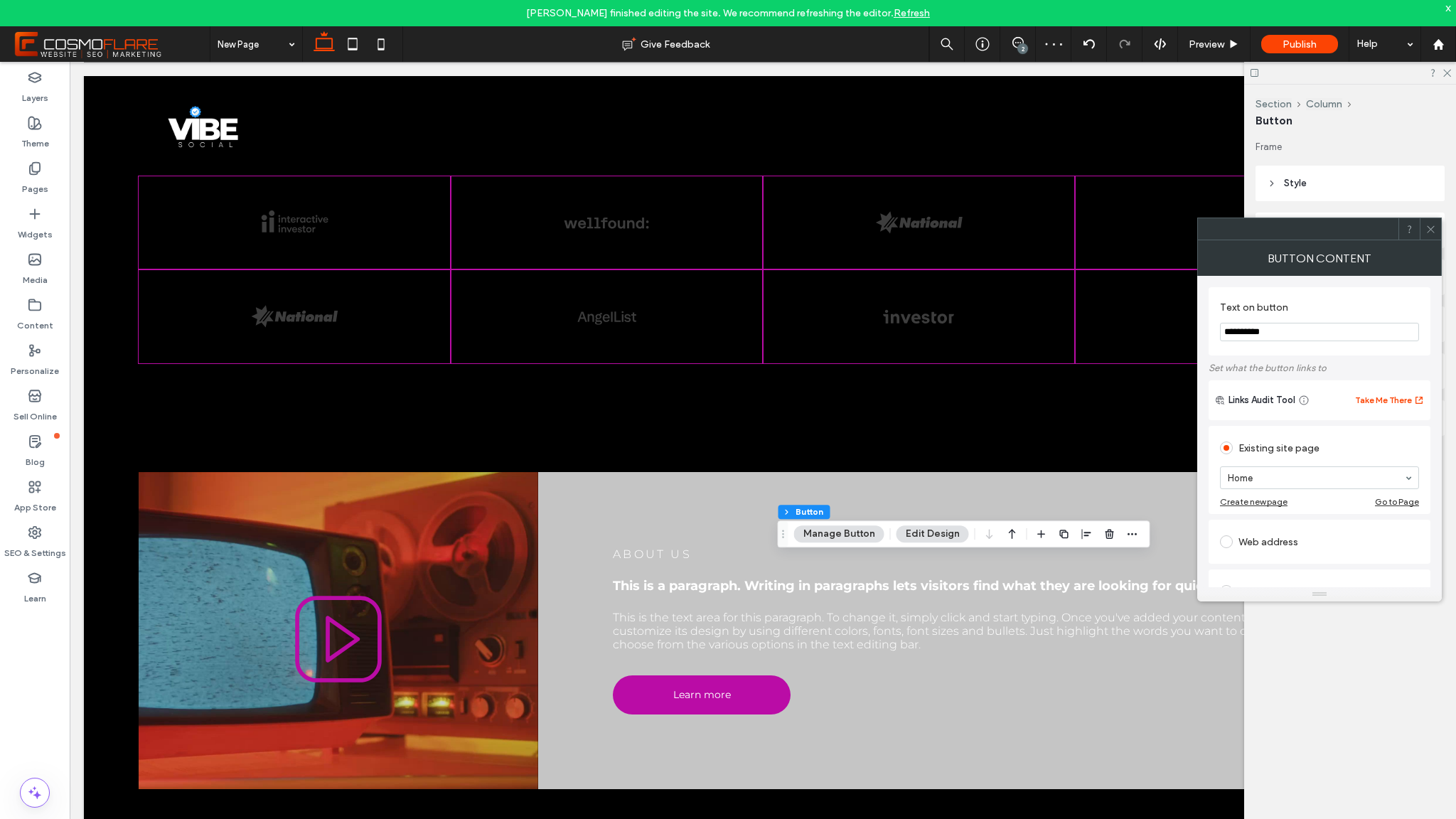
click at [1432, 226] on icon at bounding box center [1431, 229] width 10 height 10
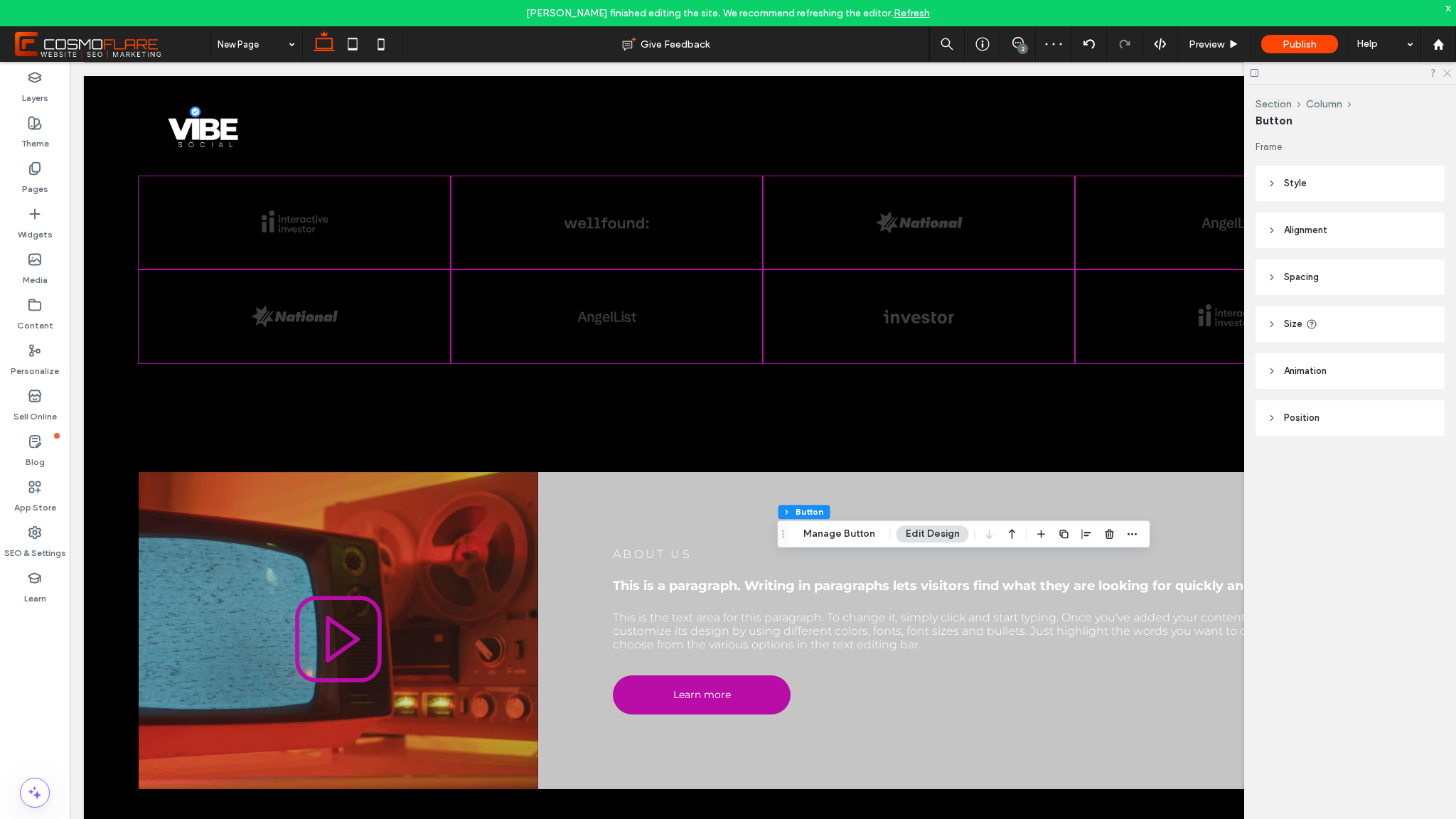
click at [1450, 70] on icon at bounding box center [1446, 72] width 10 height 10
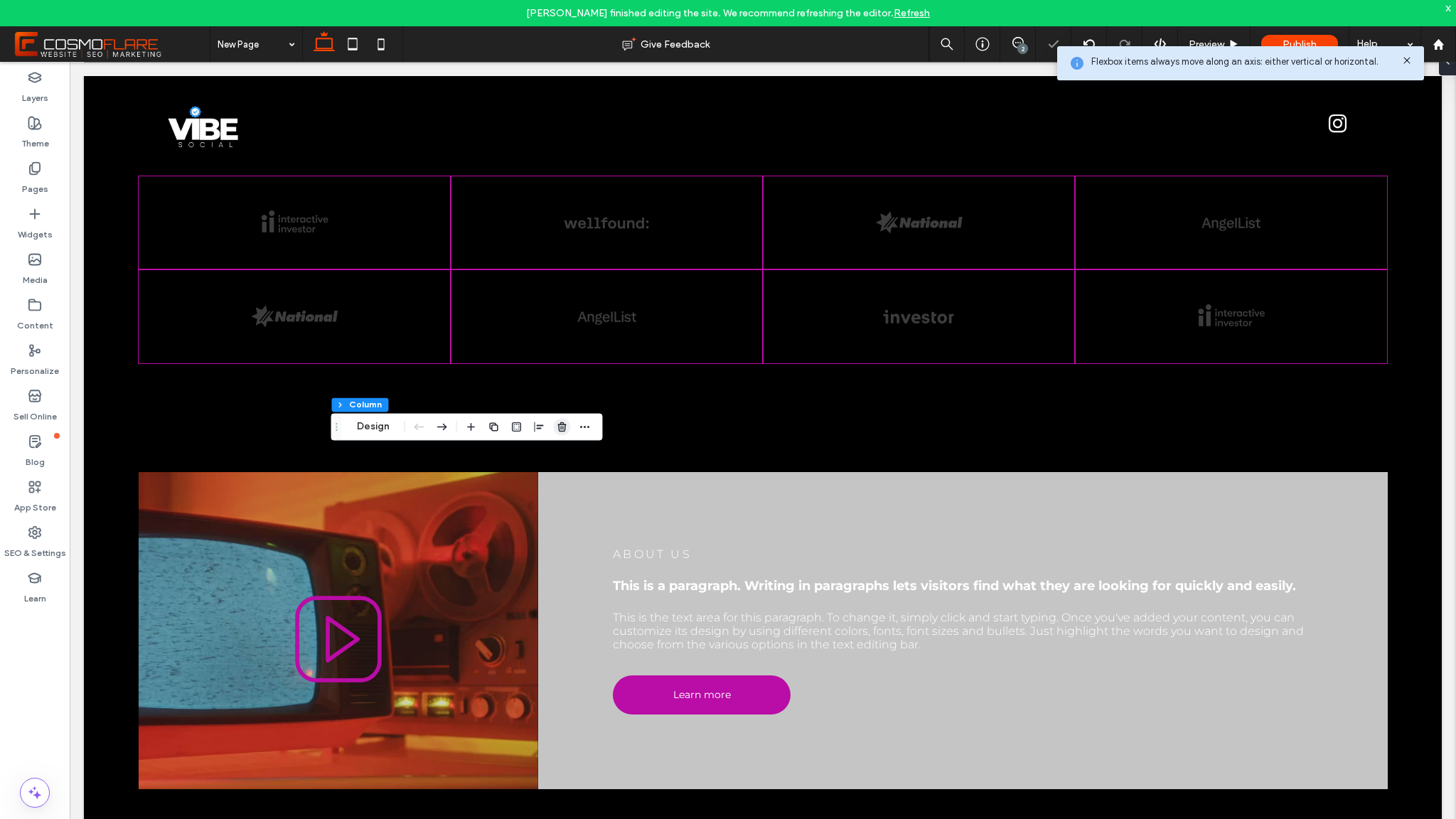
click at [564, 430] on use "button" at bounding box center [562, 427] width 9 height 10
type input "**"
type input "****"
type input "***"
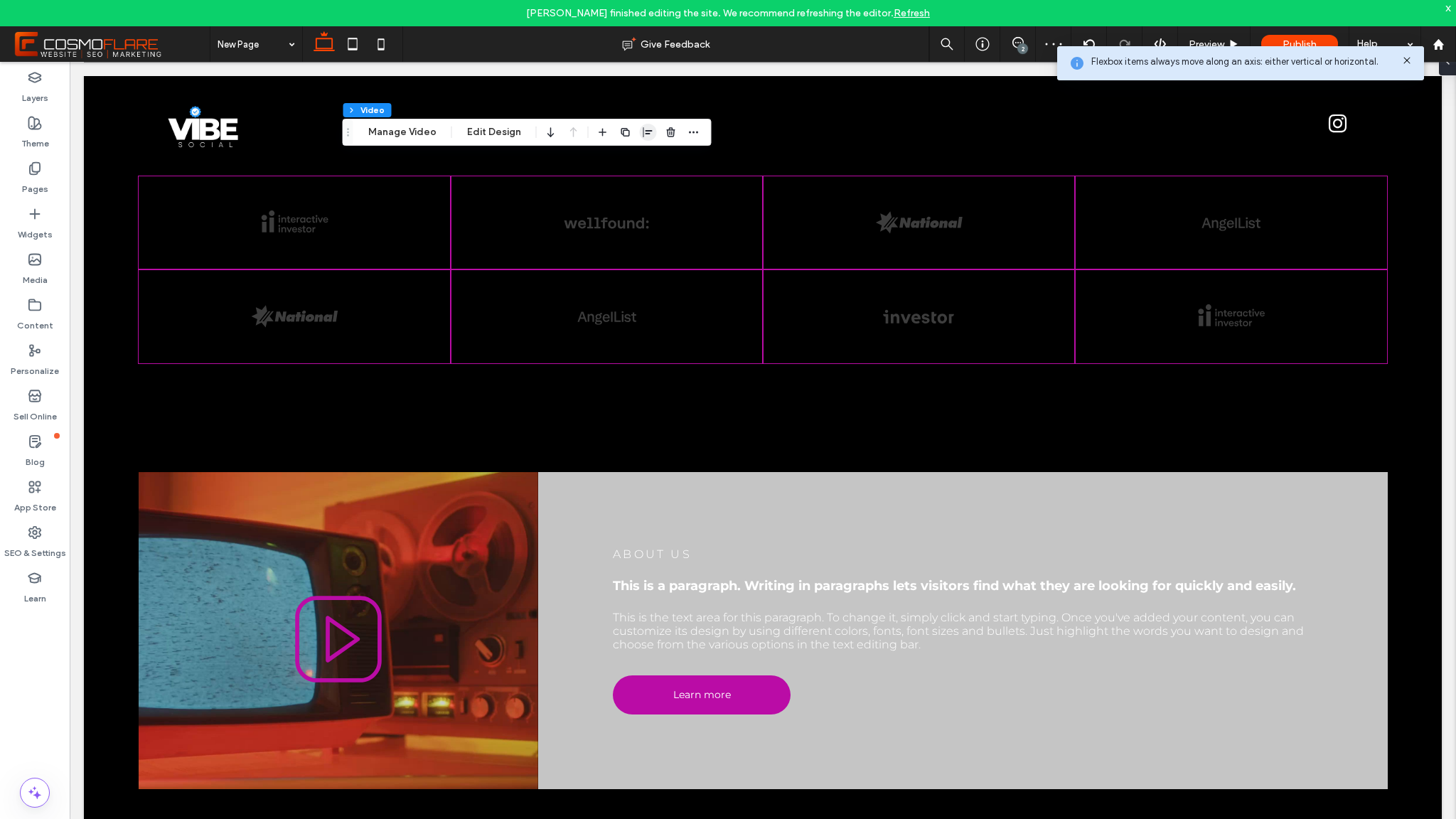
click at [647, 134] on icon "button" at bounding box center [648, 132] width 11 height 11
click at [637, 158] on span "center" at bounding box center [633, 159] width 17 height 17
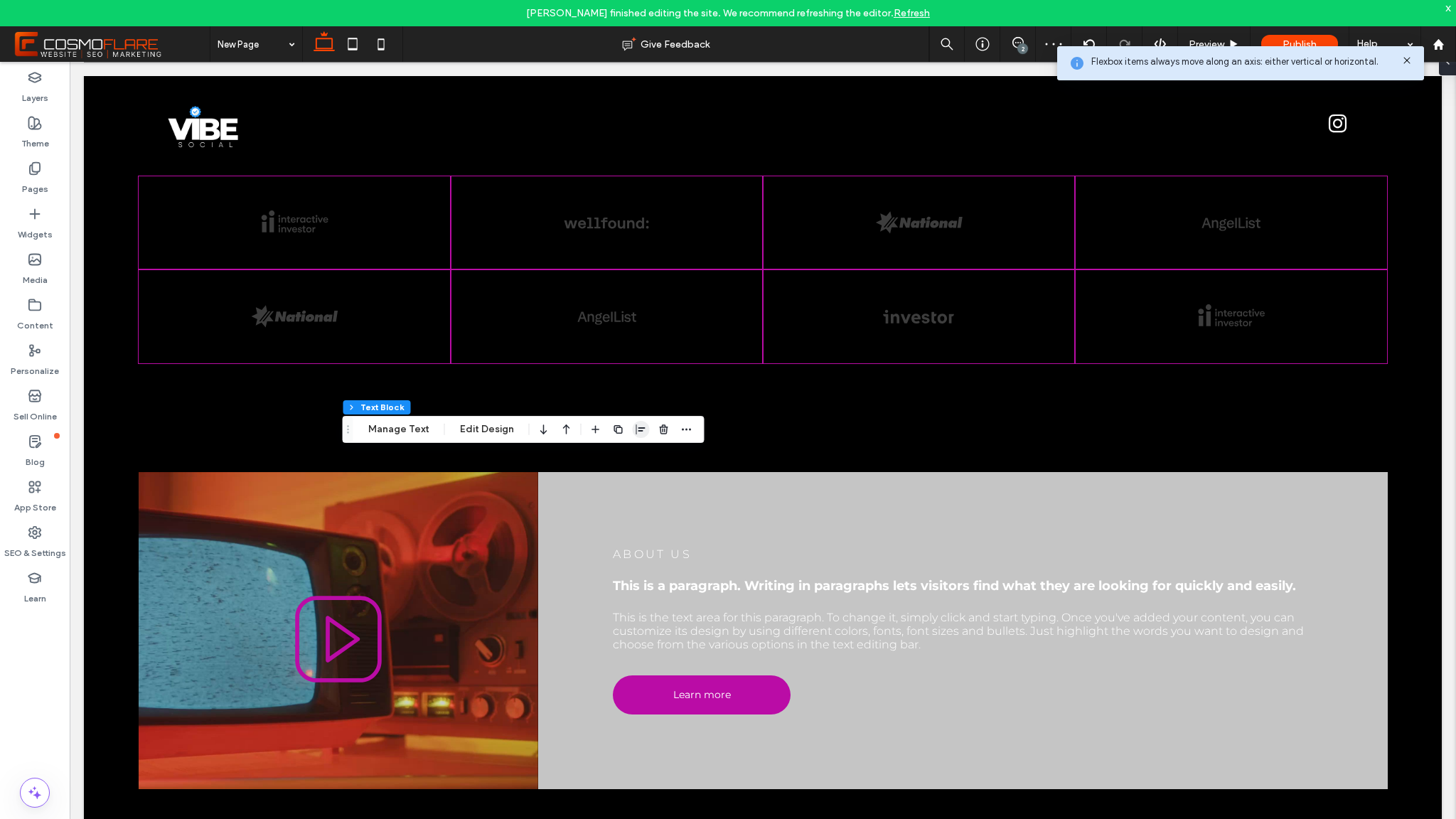
click at [640, 433] on icon "button" at bounding box center [641, 429] width 11 height 11
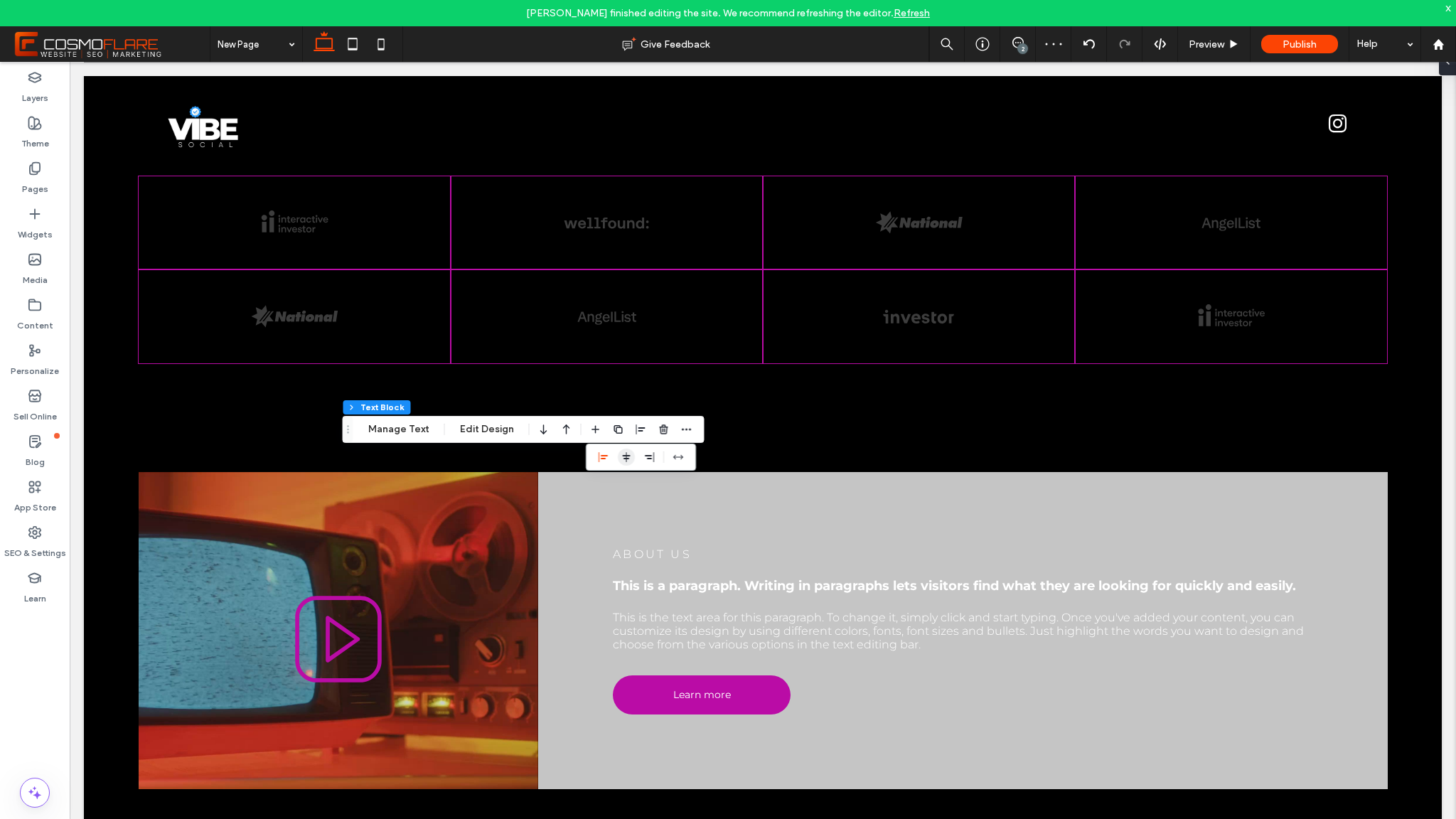
click at [631, 455] on span "center" at bounding box center [626, 457] width 17 height 17
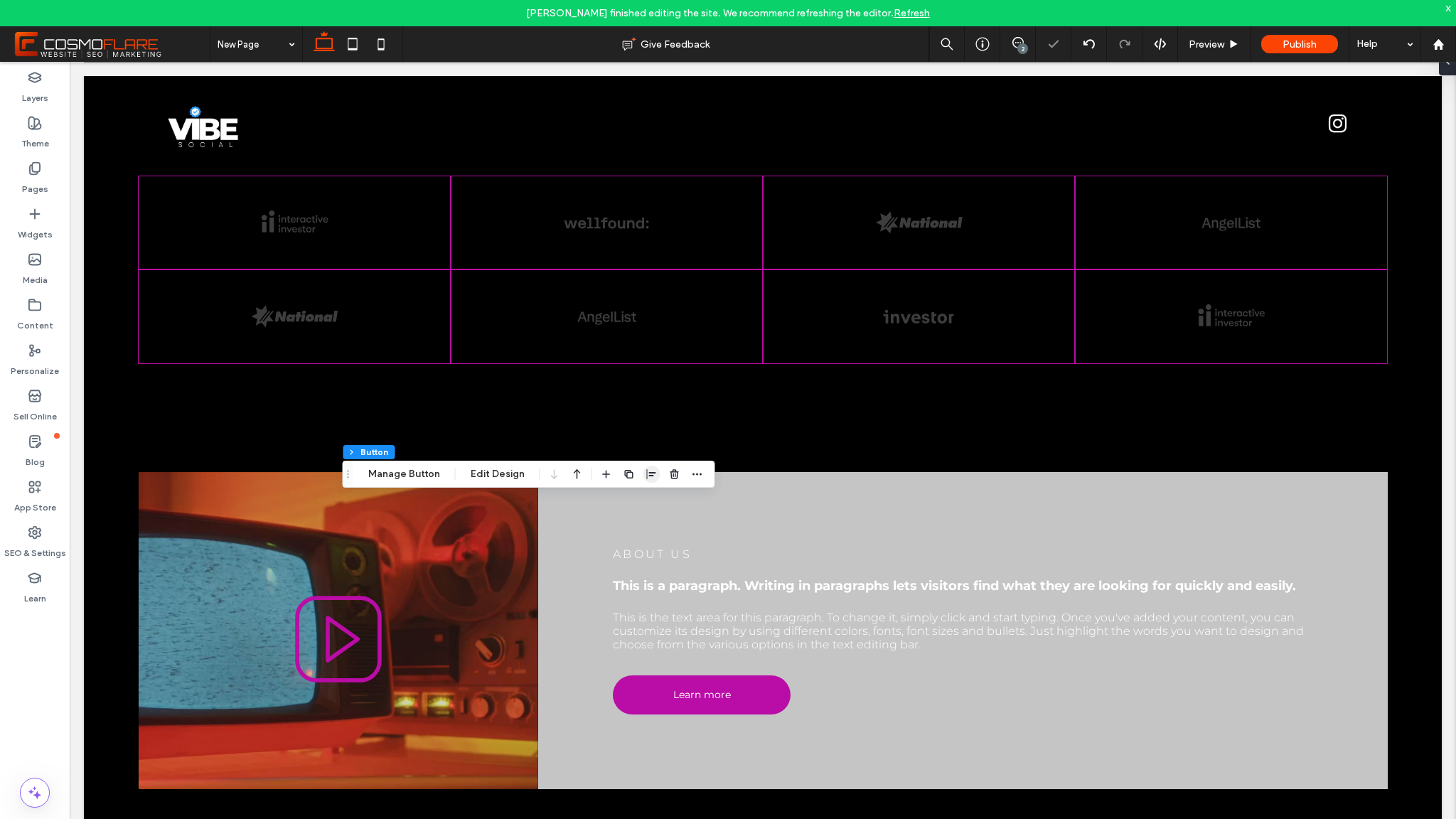
click at [652, 471] on icon "button" at bounding box center [651, 474] width 11 height 11
click at [634, 501] on use "center" at bounding box center [637, 502] width 8 height 10
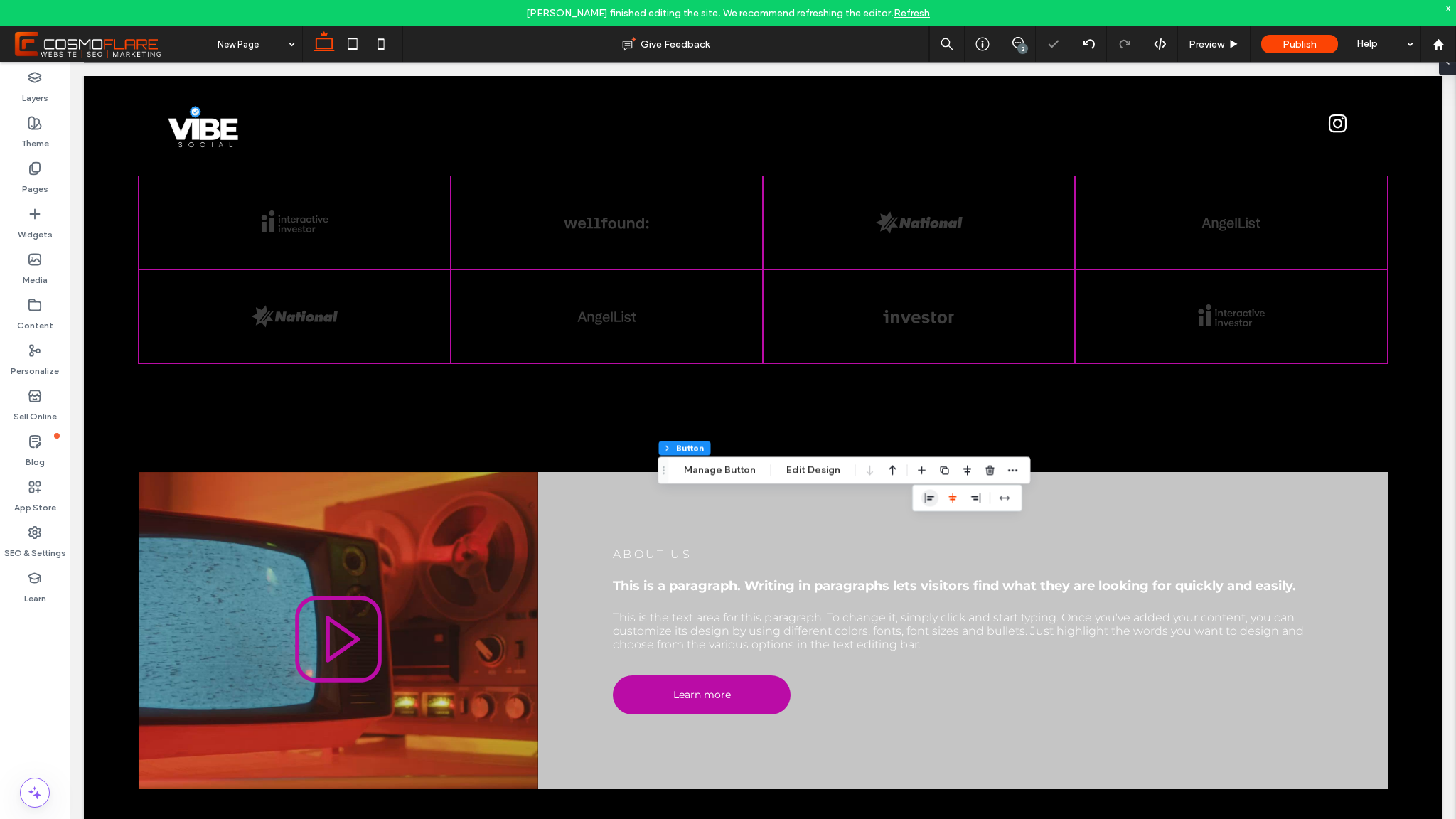
click at [921, 489] on span "flex-start" at bounding box center [929, 497] width 17 height 17
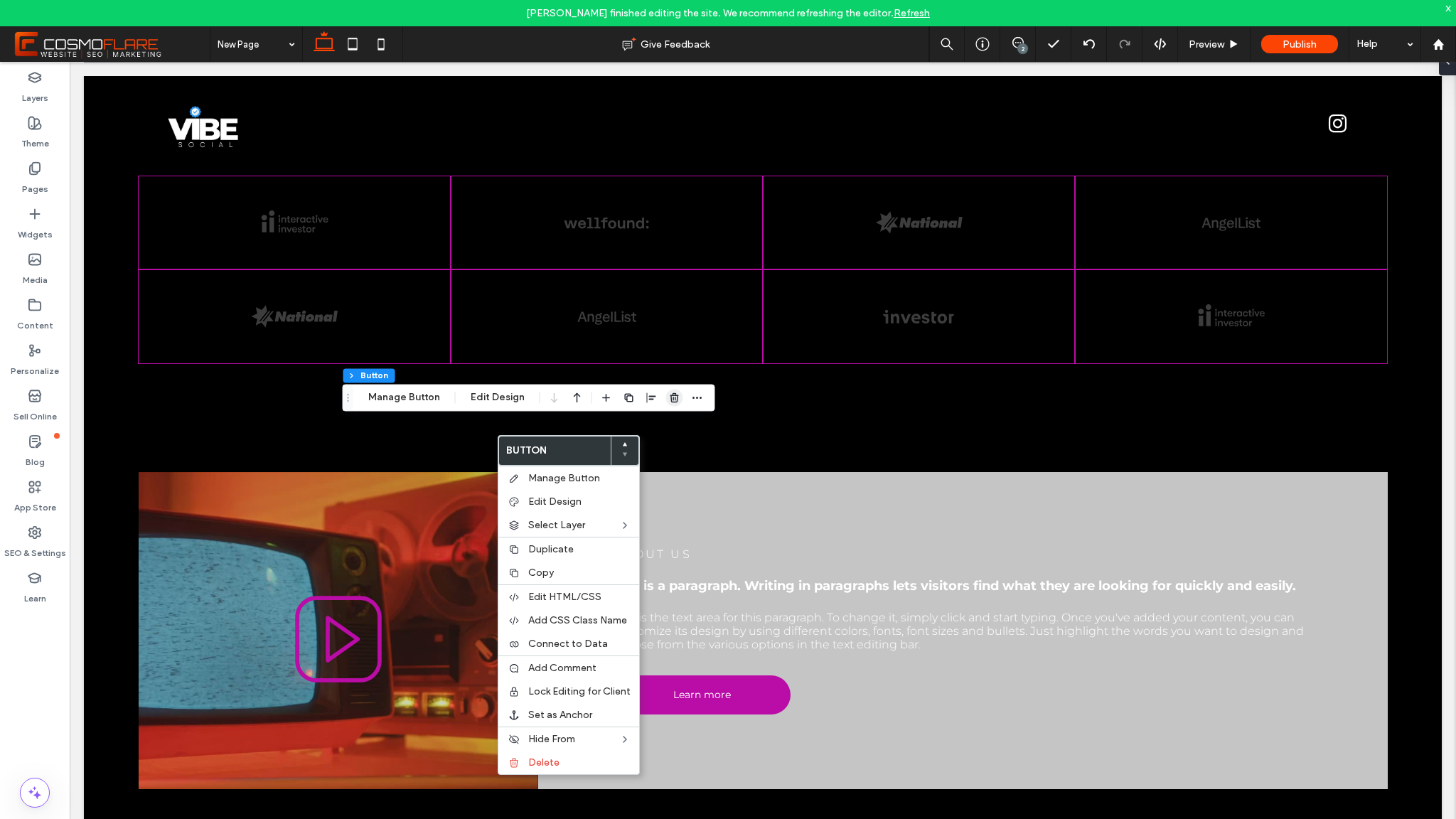
click at [672, 398] on icon "button" at bounding box center [674, 397] width 11 height 11
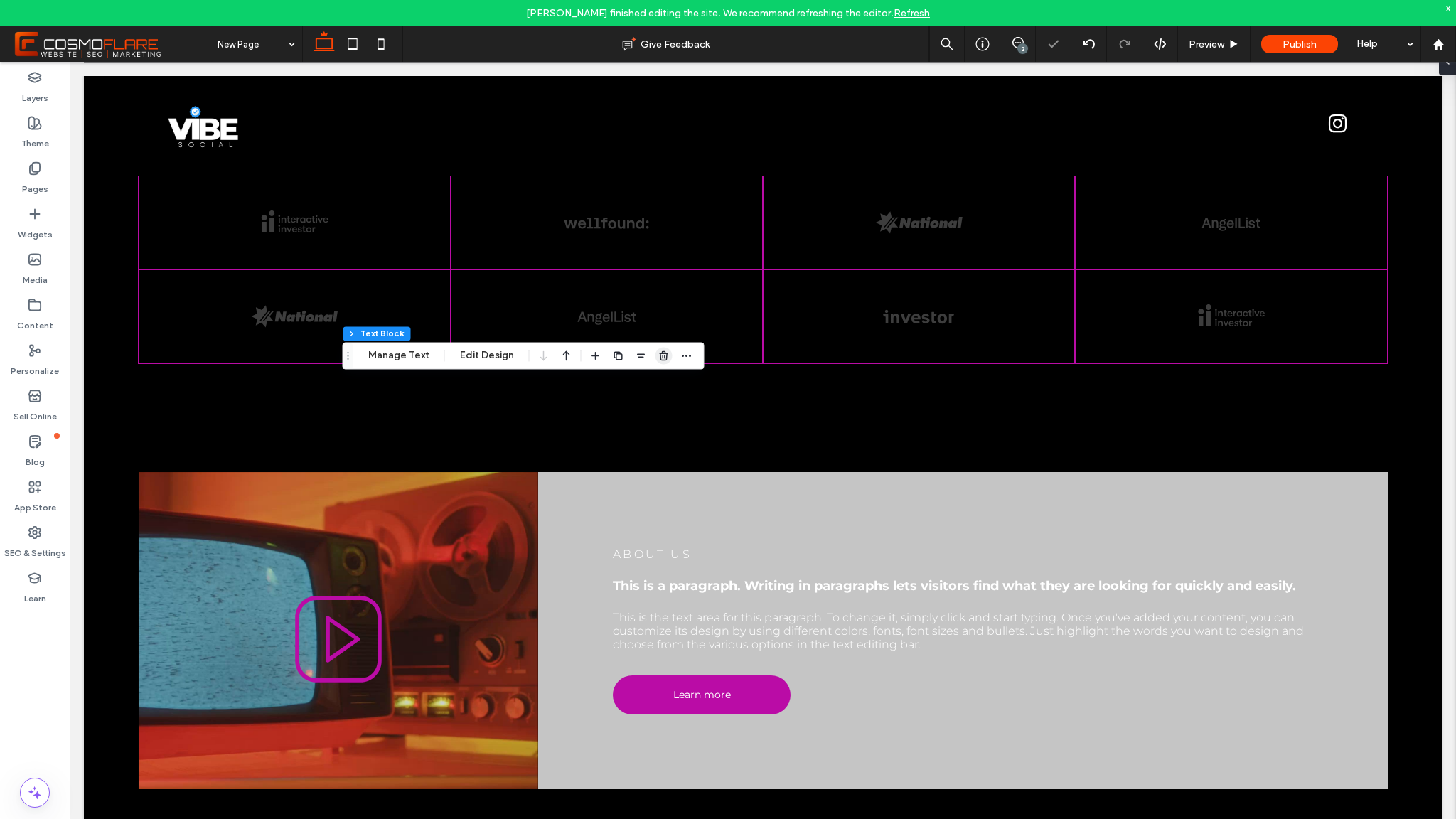
click at [656, 359] on span "button" at bounding box center [664, 355] width 17 height 17
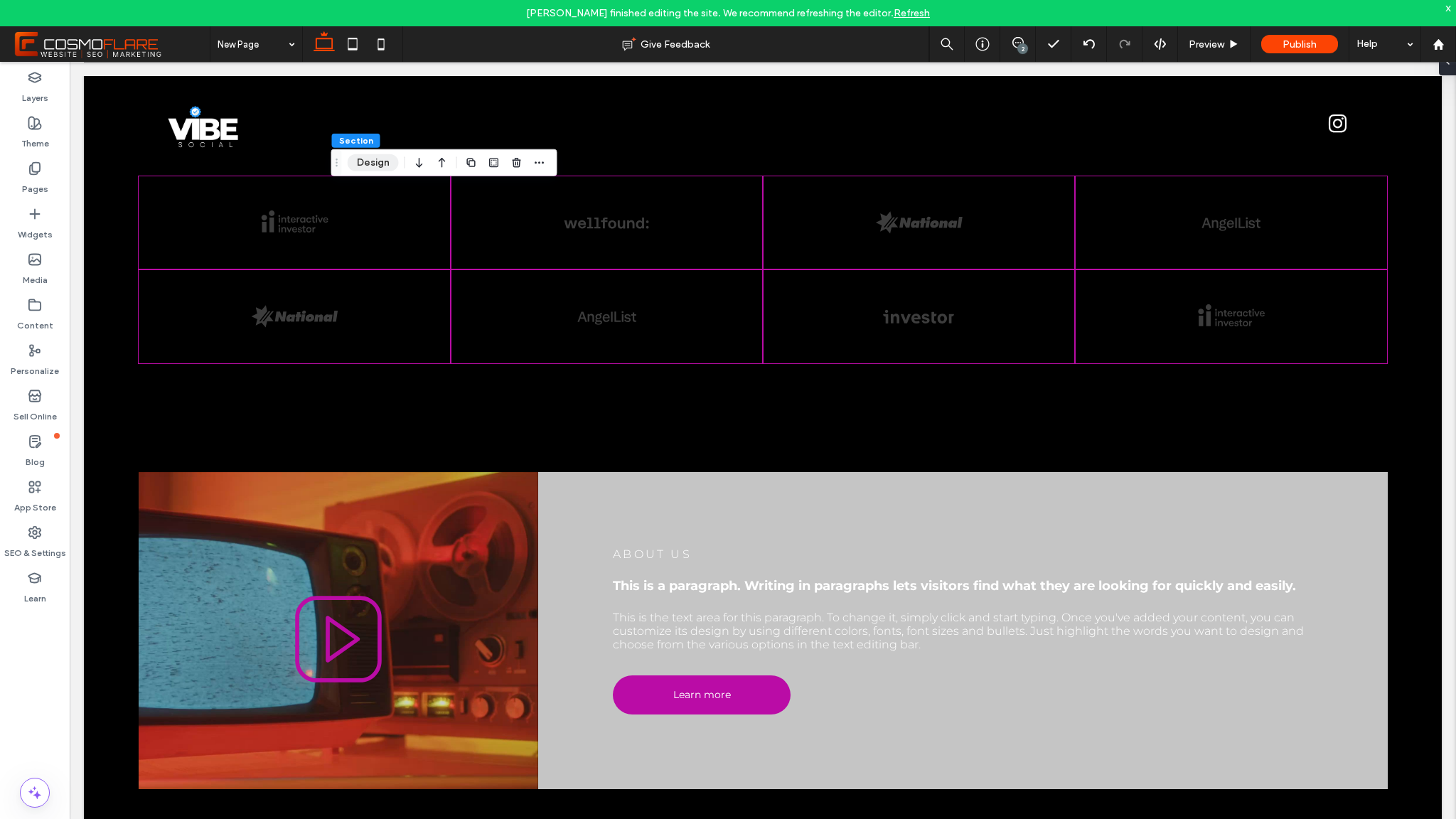
click at [364, 163] on button "Design" at bounding box center [372, 162] width 51 height 17
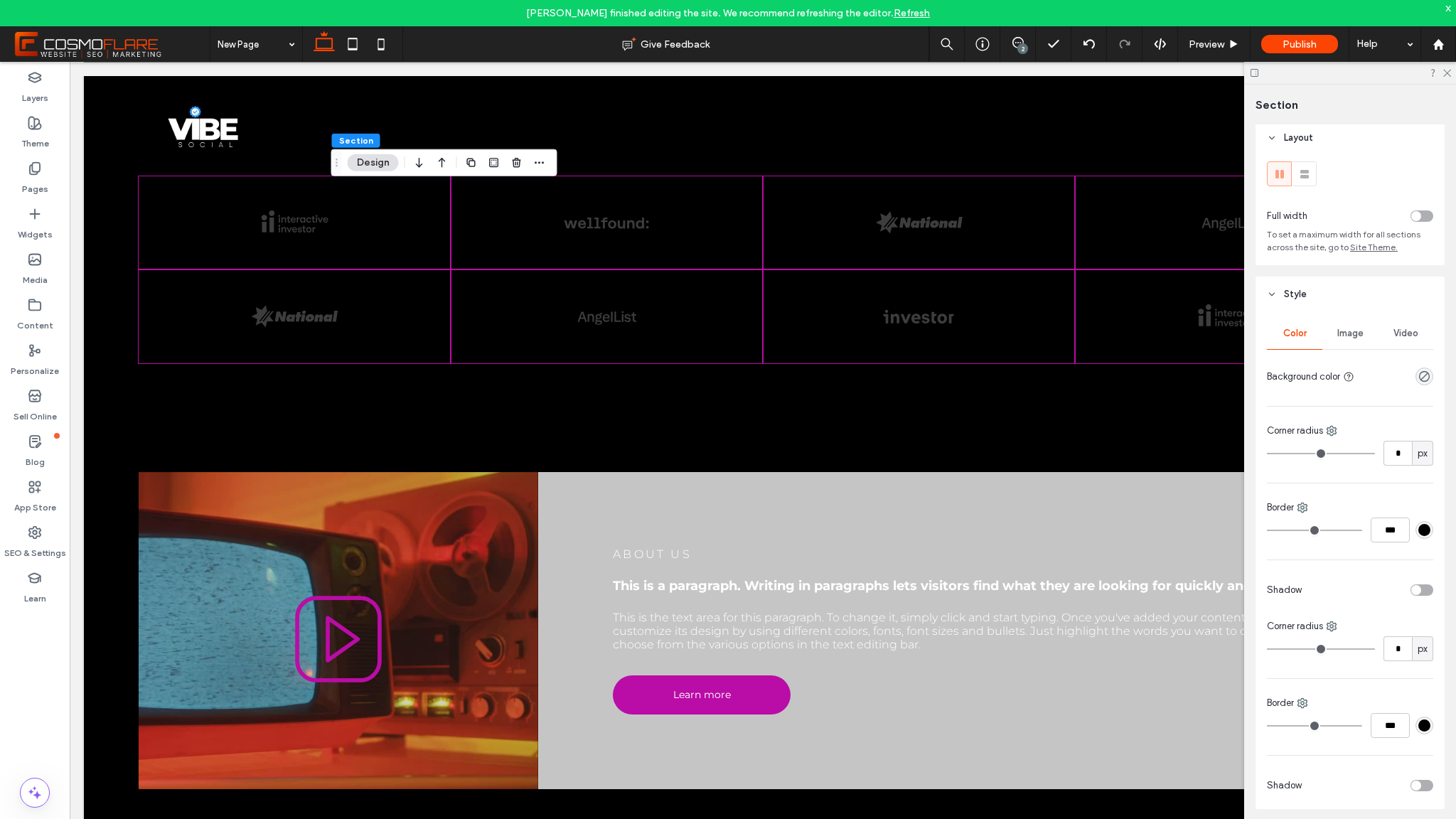
scroll to position [6, 0]
click at [1419, 371] on use "rgba(0, 0, 0, 0)" at bounding box center [1424, 375] width 10 height 10
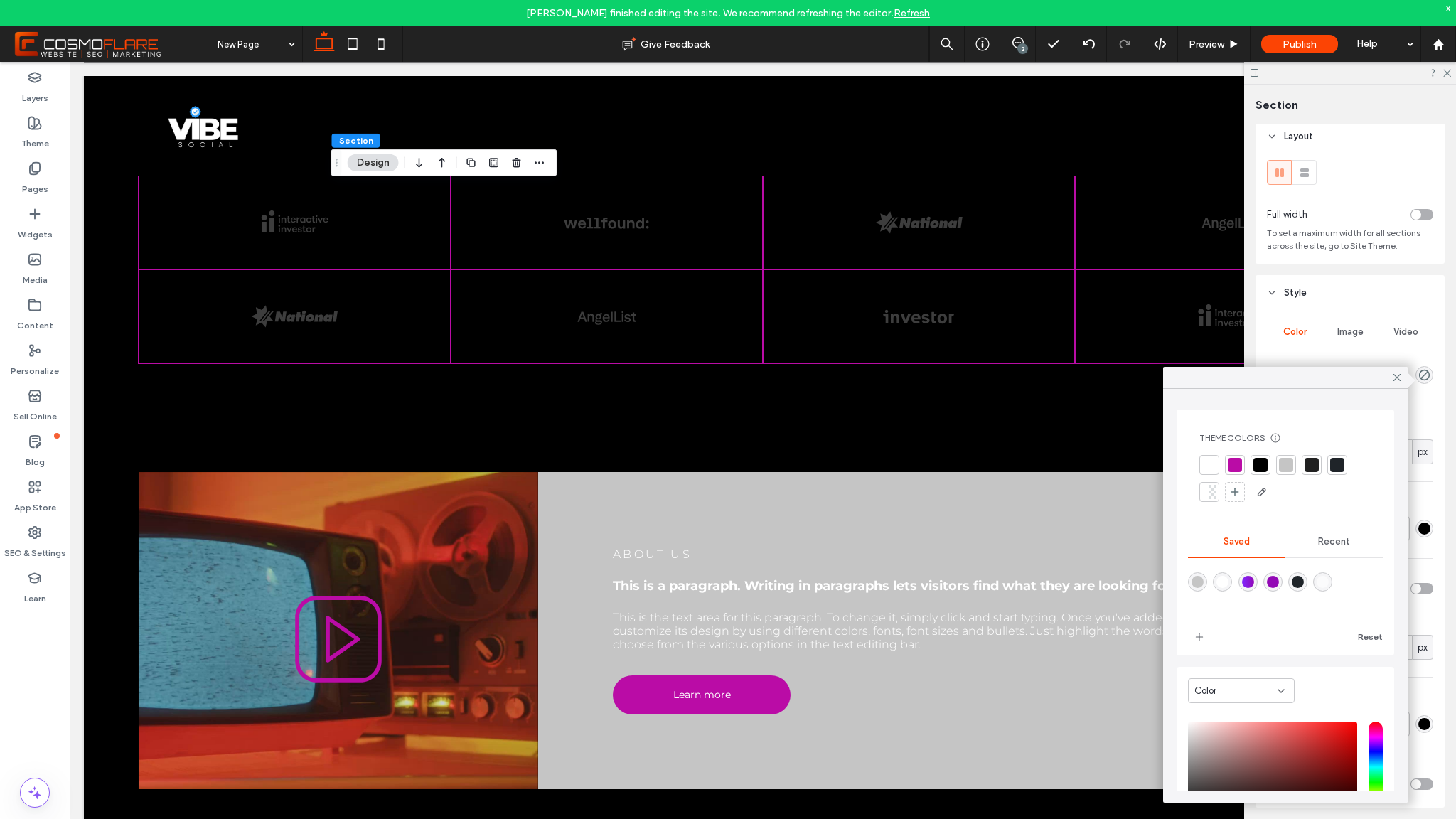
scroll to position [3, 0]
click at [1272, 676] on div "Color" at bounding box center [1286, 694] width 195 height 41
click at [1278, 691] on icon at bounding box center [1280, 690] width 11 height 11
click at [1258, 731] on div "Gradient" at bounding box center [1241, 740] width 105 height 25
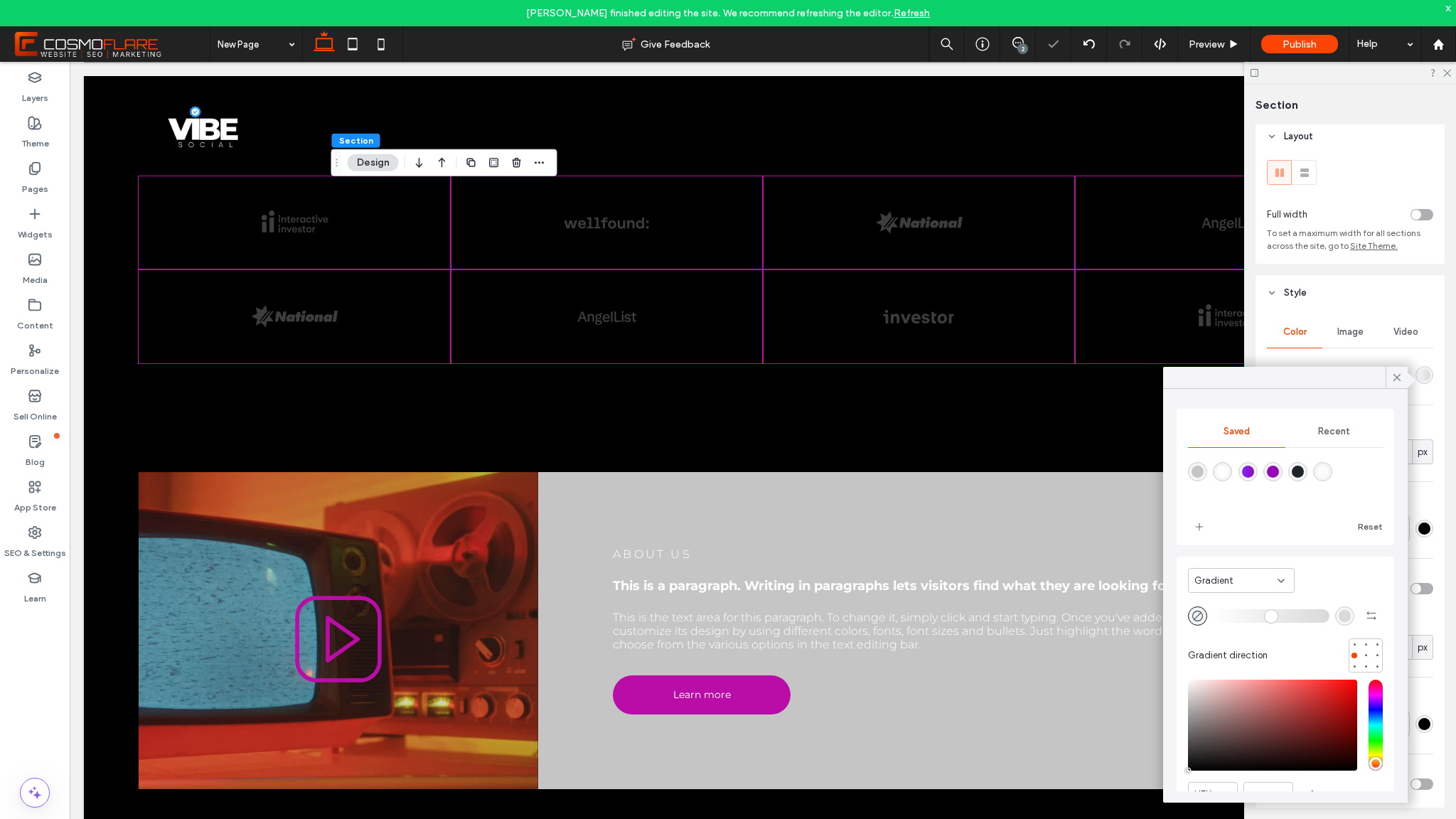
click at [1308, 473] on div "rgba(31,36,41,1)" at bounding box center [1298, 472] width 19 height 19
type input "*******"
type input "***"
type input "****"
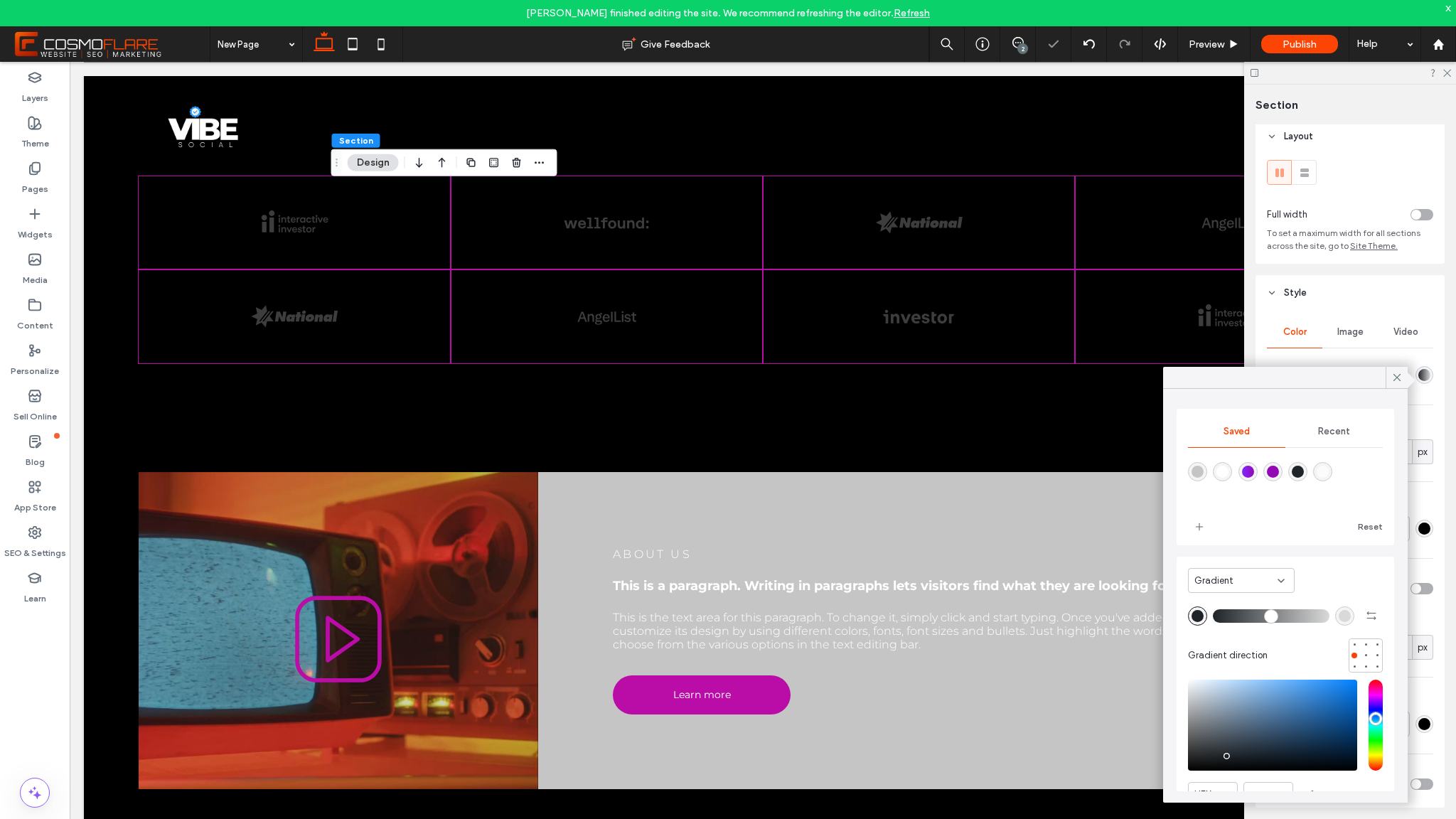
click at [1339, 620] on div "rgba(217, 217, 217, 1)" at bounding box center [1345, 616] width 12 height 12
click at [1272, 473] on div "rgba(146,9,181,1)" at bounding box center [1273, 472] width 19 height 19
type input "*******"
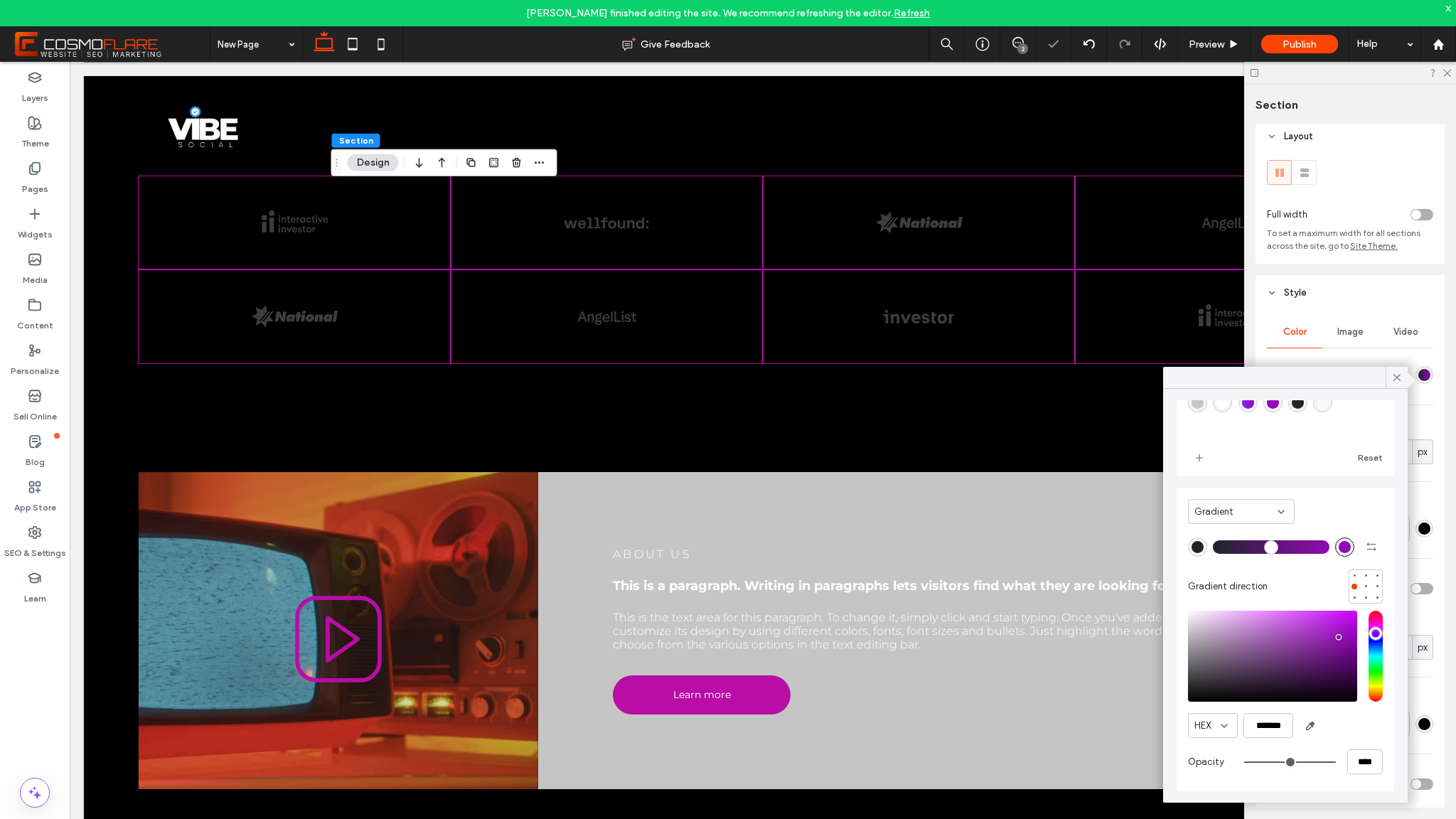
scroll to position [72, 0]
type input "**"
type input "***"
type input "**"
click at [1283, 762] on input "range" at bounding box center [1290, 761] width 91 height 1
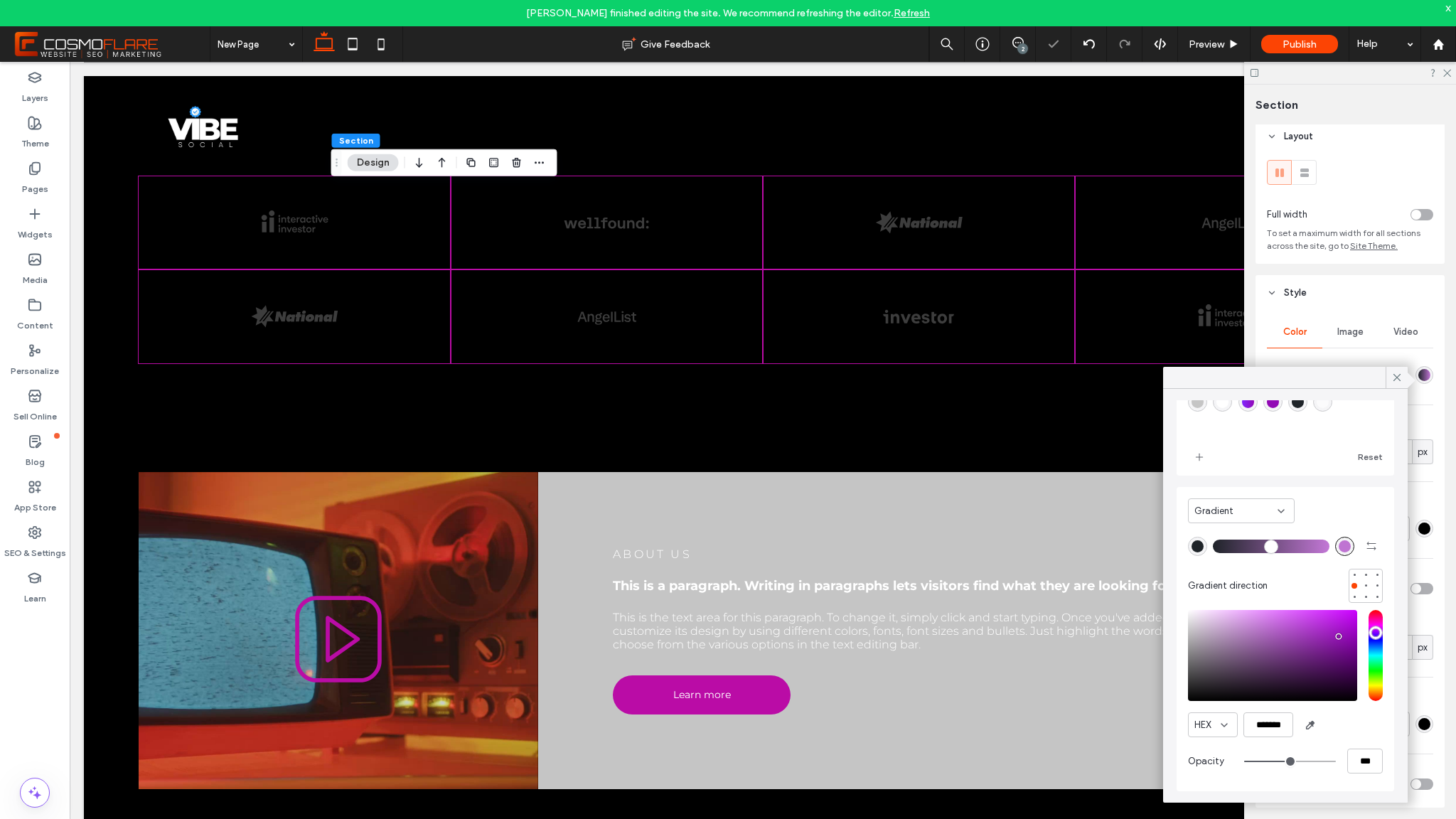
type input "**"
click at [1268, 545] on input "range" at bounding box center [1271, 546] width 117 height 1
click at [1393, 376] on icon at bounding box center [1396, 377] width 13 height 13
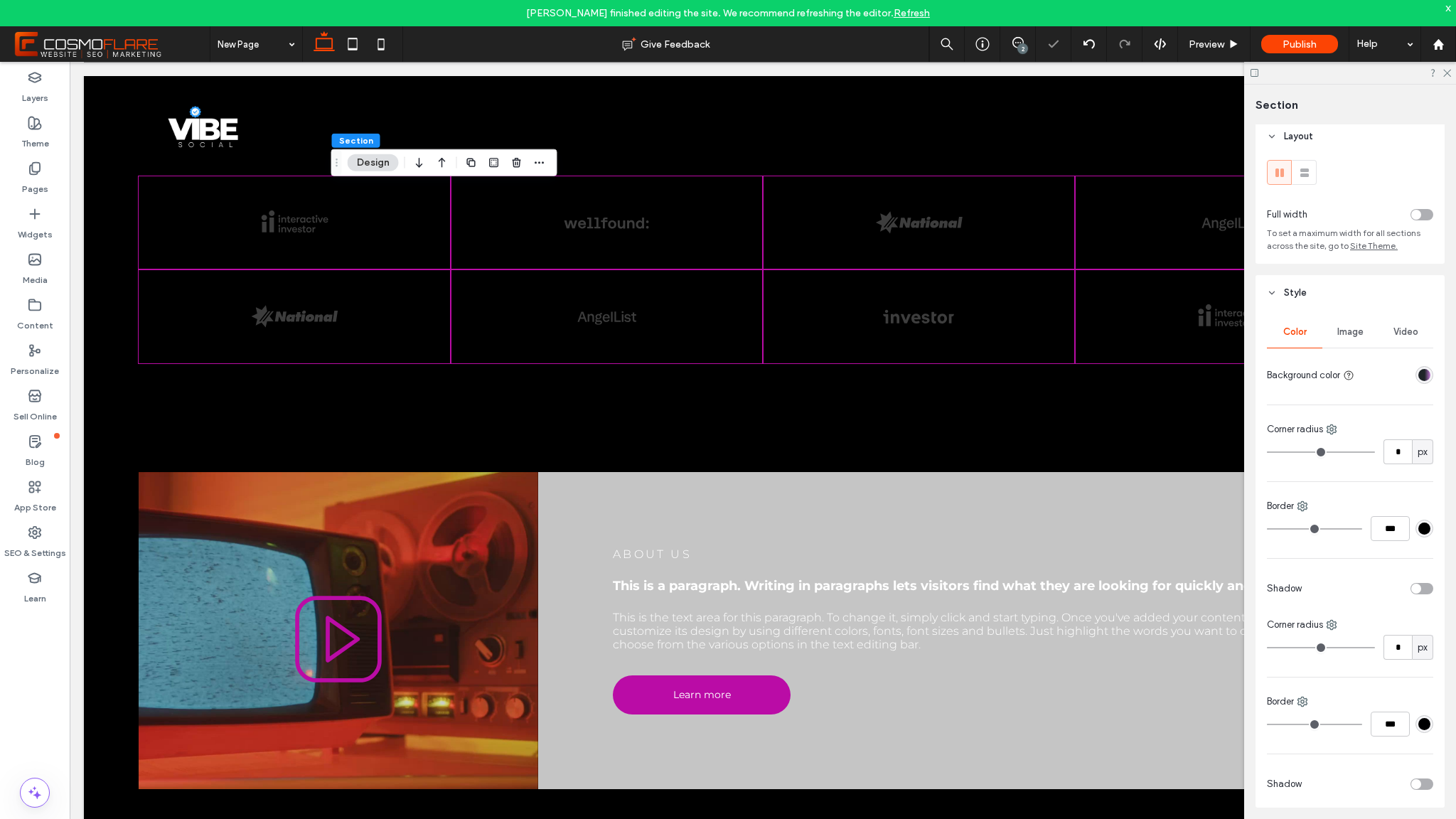
click at [1360, 335] on div "Image" at bounding box center [1350, 332] width 55 height 31
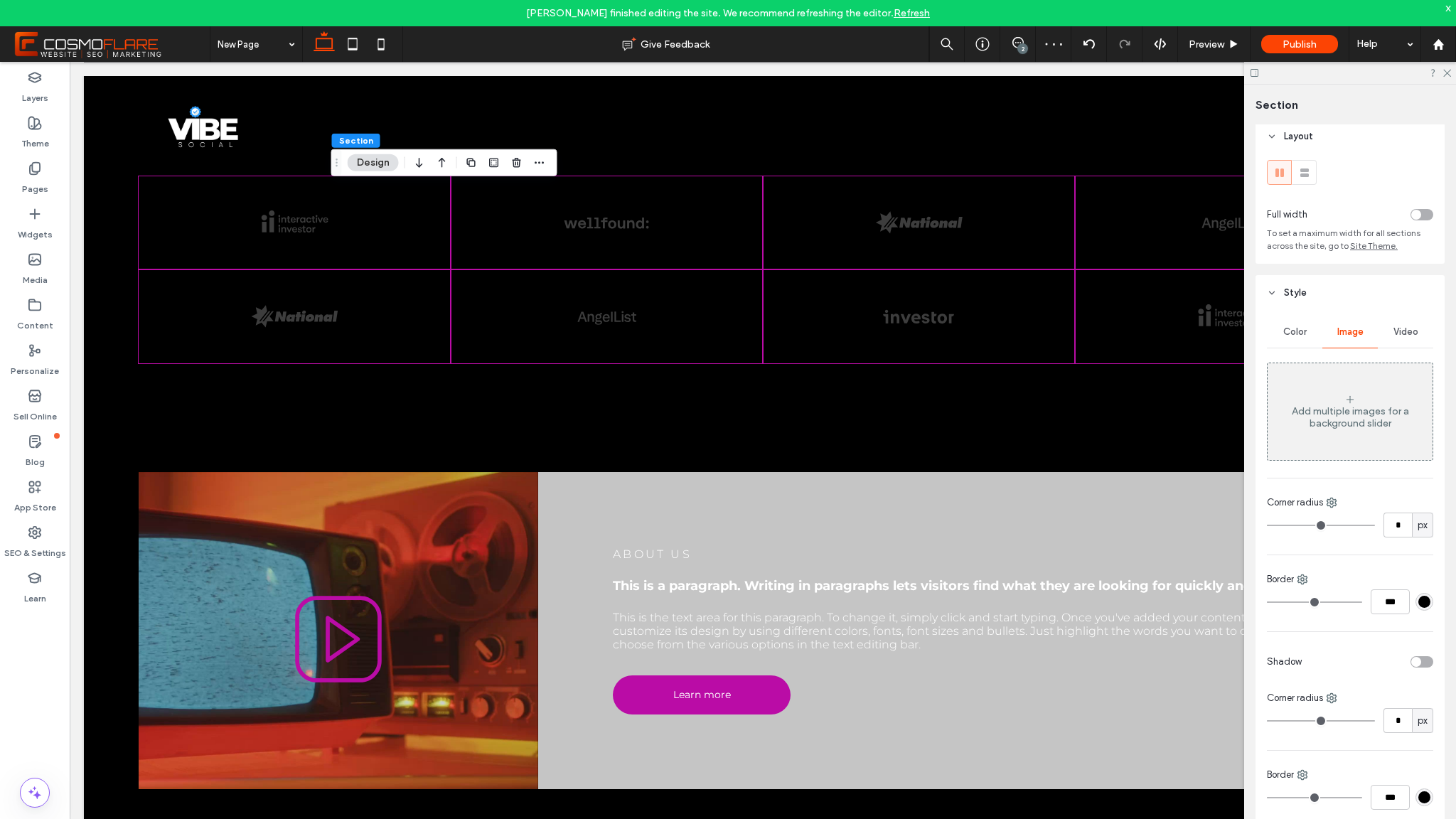
click at [1359, 421] on div "Add multiple images for a background slider" at bounding box center [1351, 417] width 165 height 24
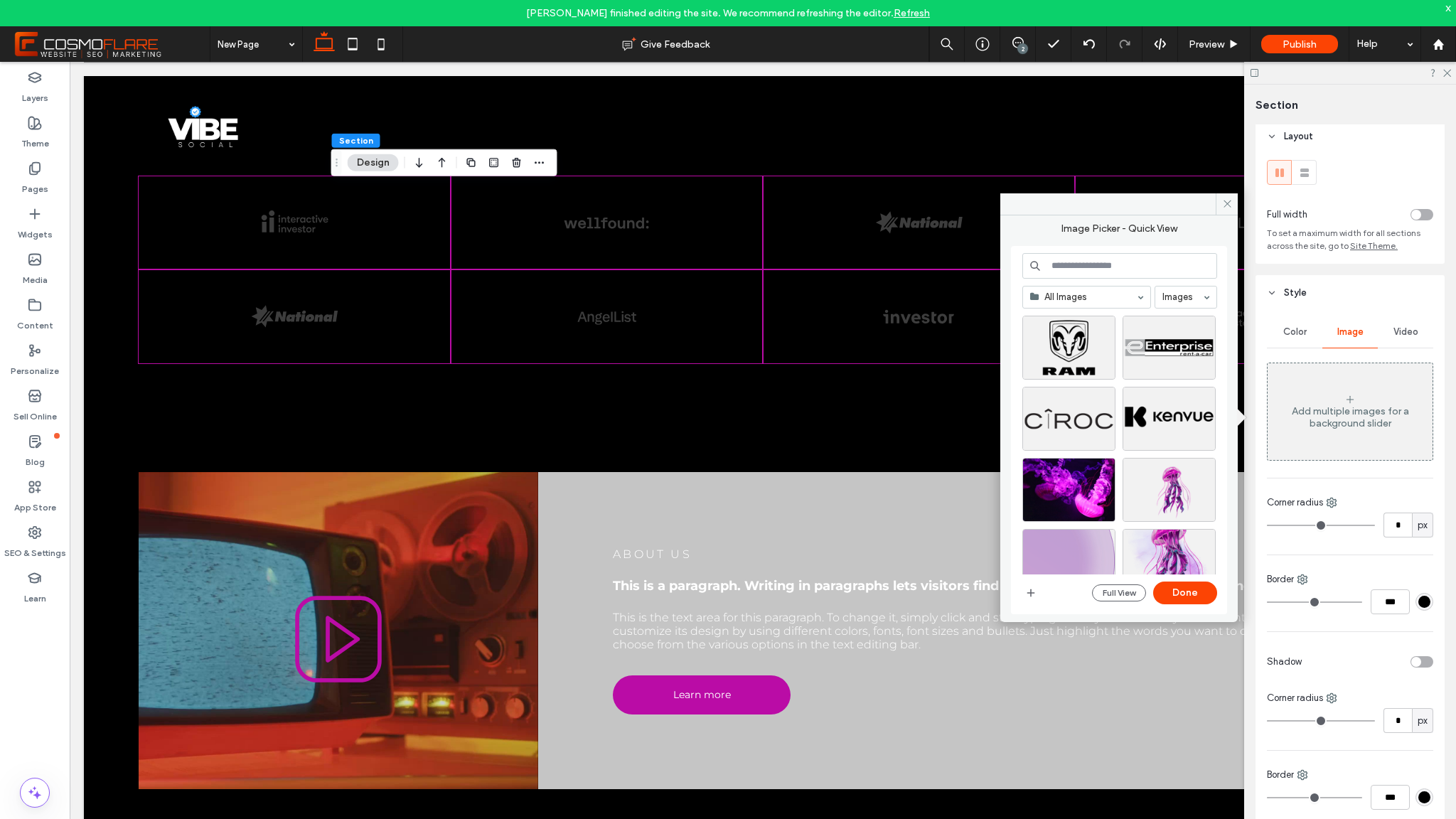
scroll to position [480, 0]
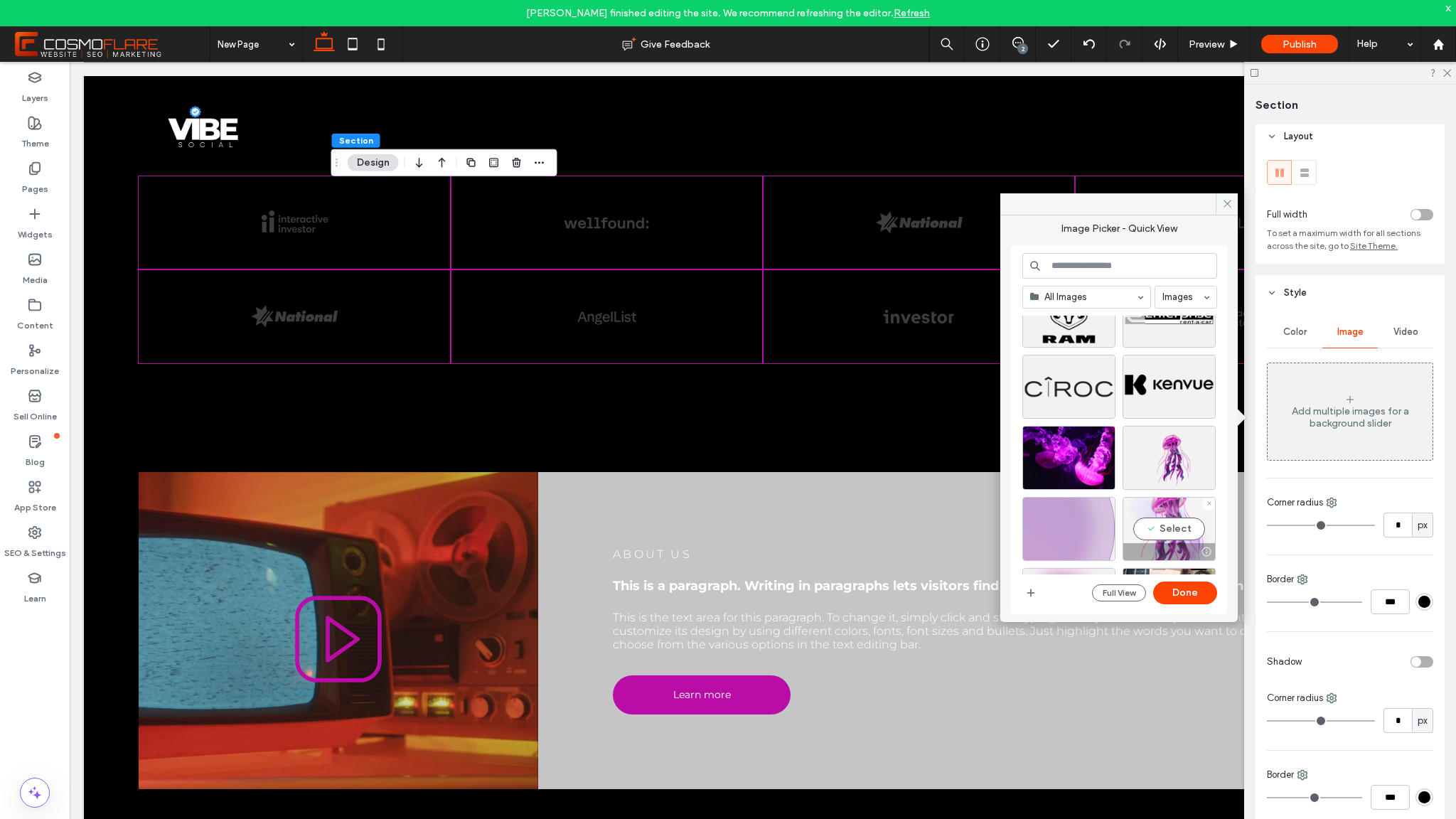
click at [1182, 510] on div "Select" at bounding box center [1169, 529] width 93 height 64
click at [1207, 607] on div "All Images Images Site Images Full View Done" at bounding box center [1120, 430] width 195 height 355
click at [1202, 600] on button "Done" at bounding box center [1185, 593] width 64 height 23
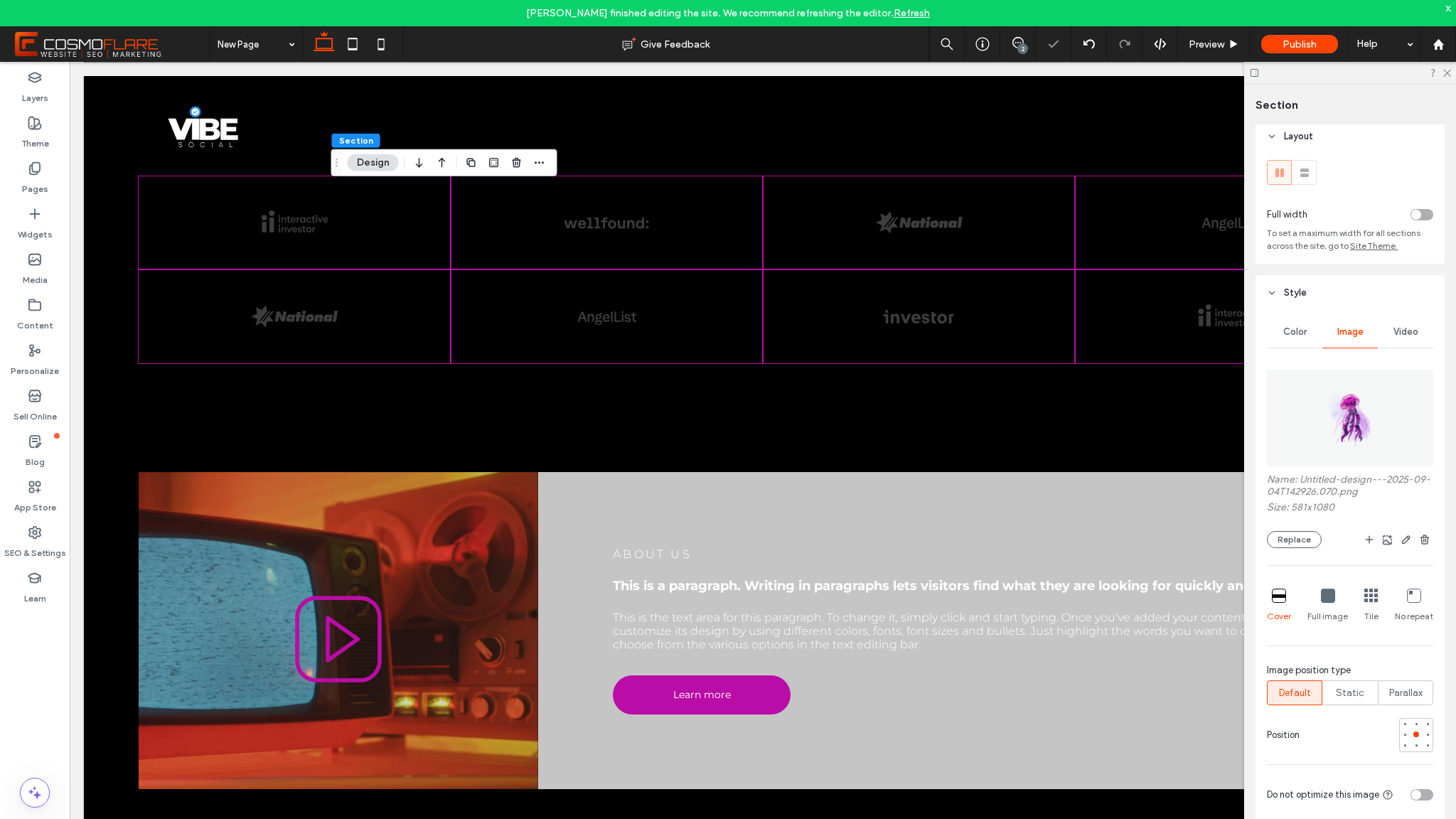
click at [1361, 432] on img at bounding box center [1350, 418] width 52 height 97
click at [1348, 432] on img at bounding box center [1350, 418] width 52 height 97
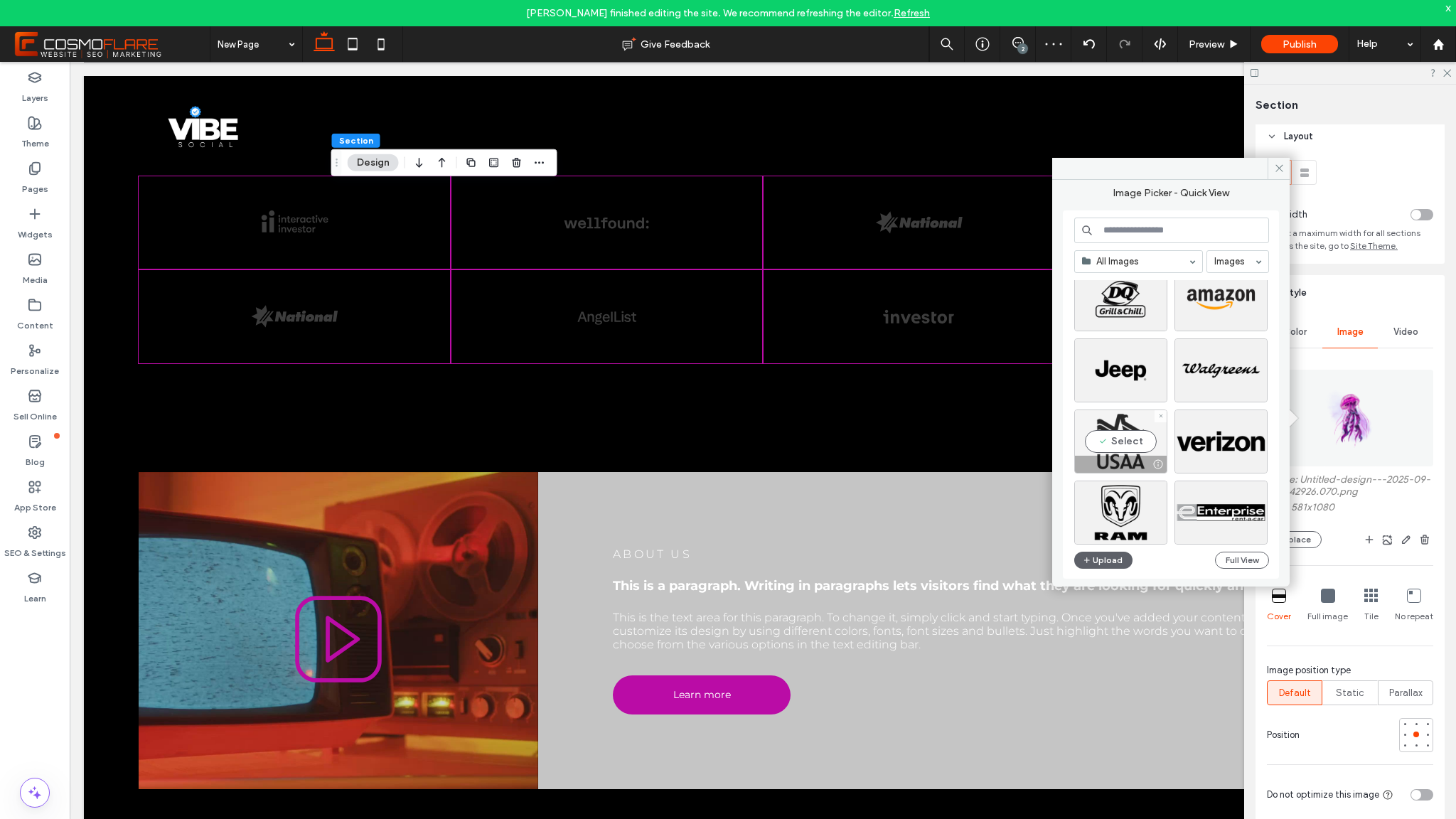
scroll to position [538, 0]
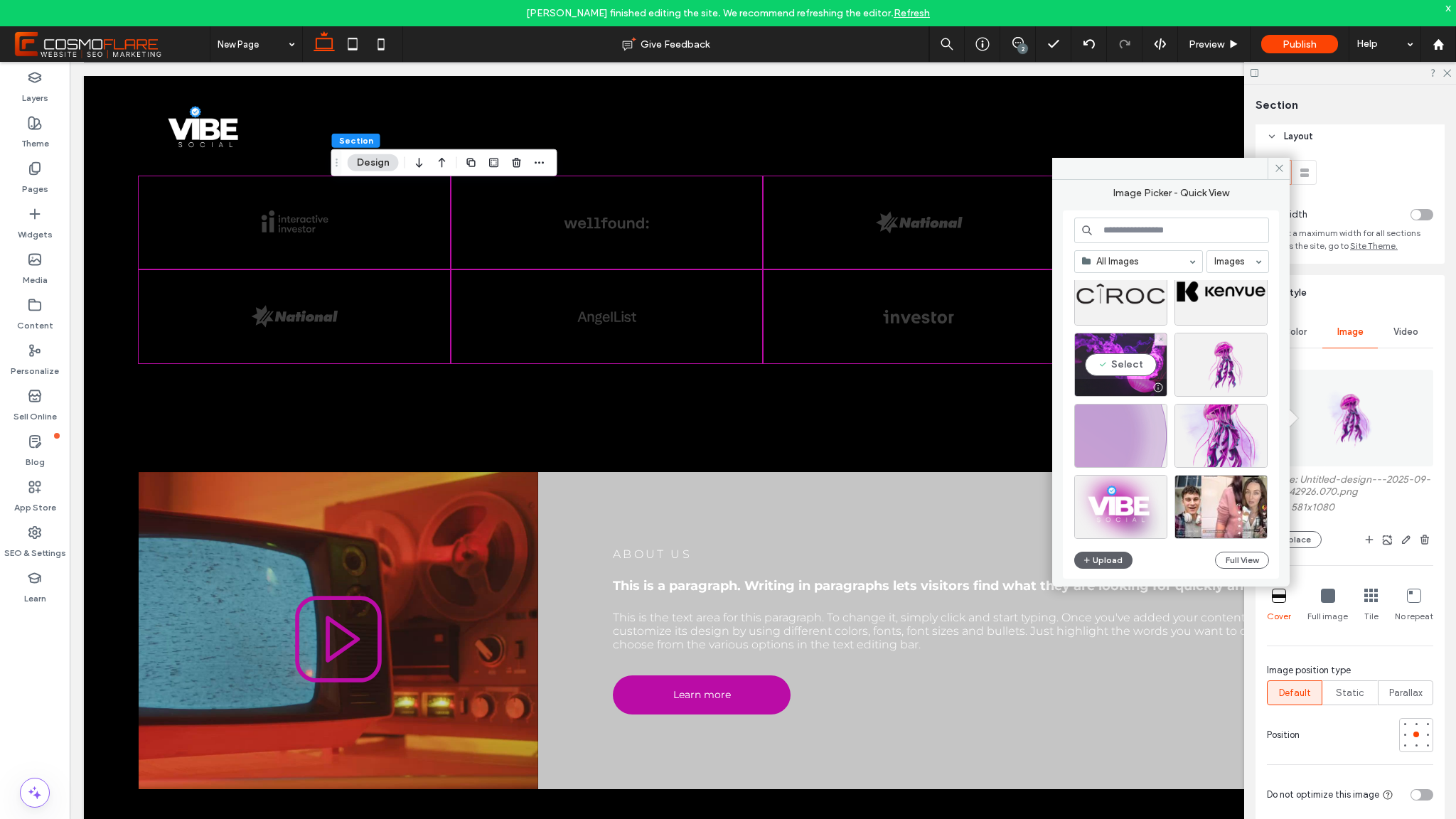
click at [1142, 361] on div "Select" at bounding box center [1121, 364] width 93 height 64
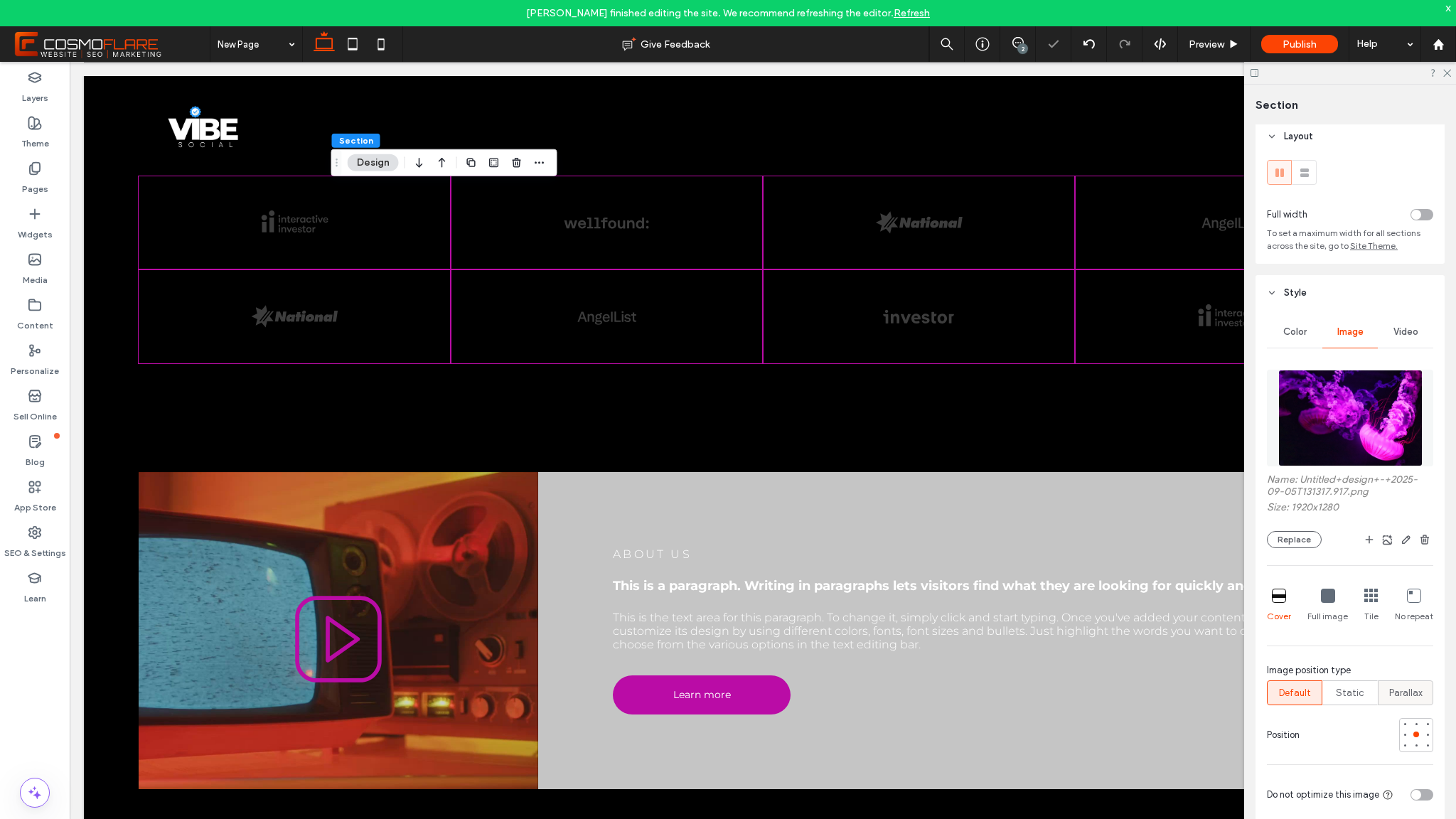
click at [1414, 701] on div "Parallax" at bounding box center [1406, 693] width 37 height 24
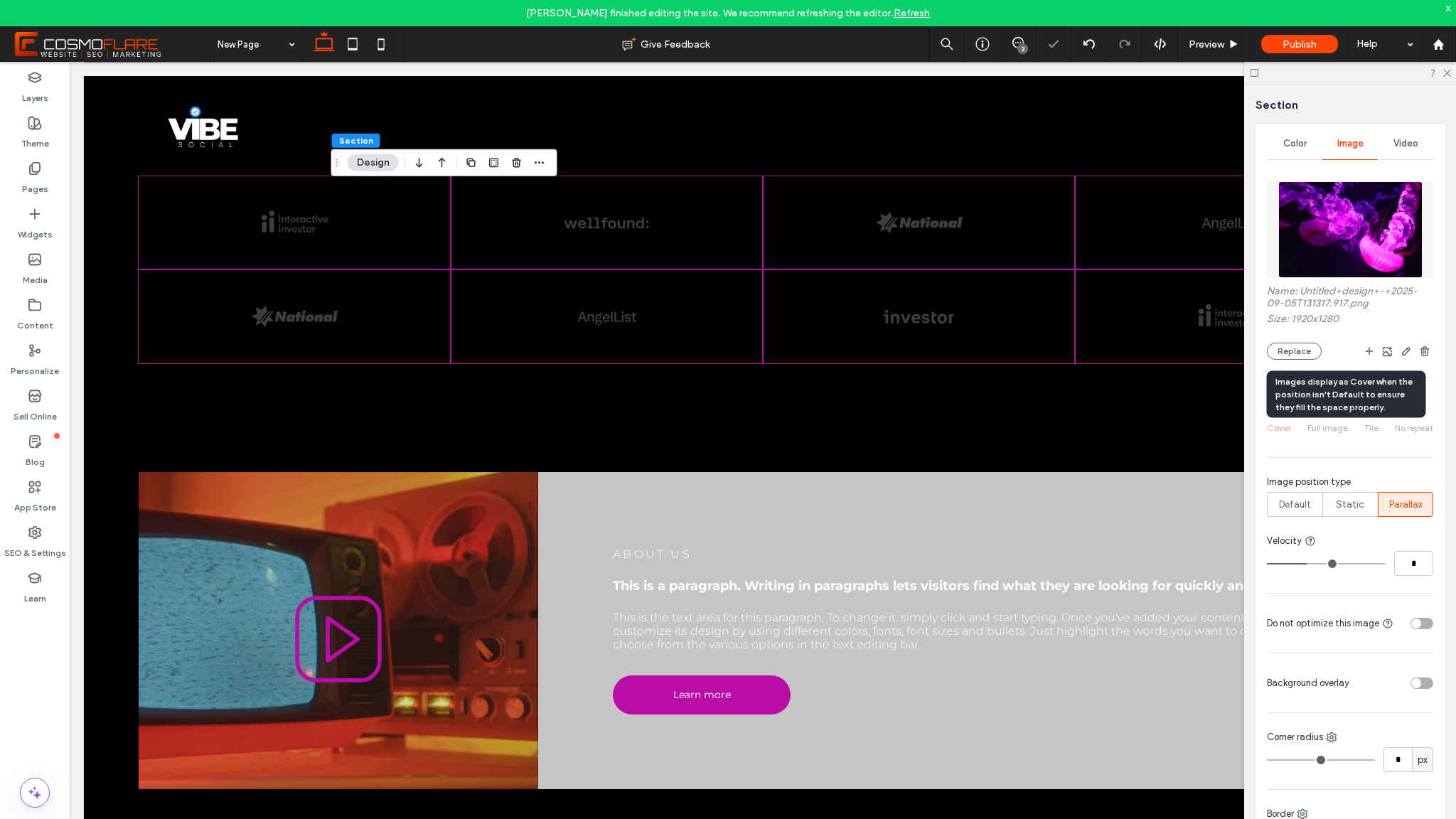
scroll to position [272, 0]
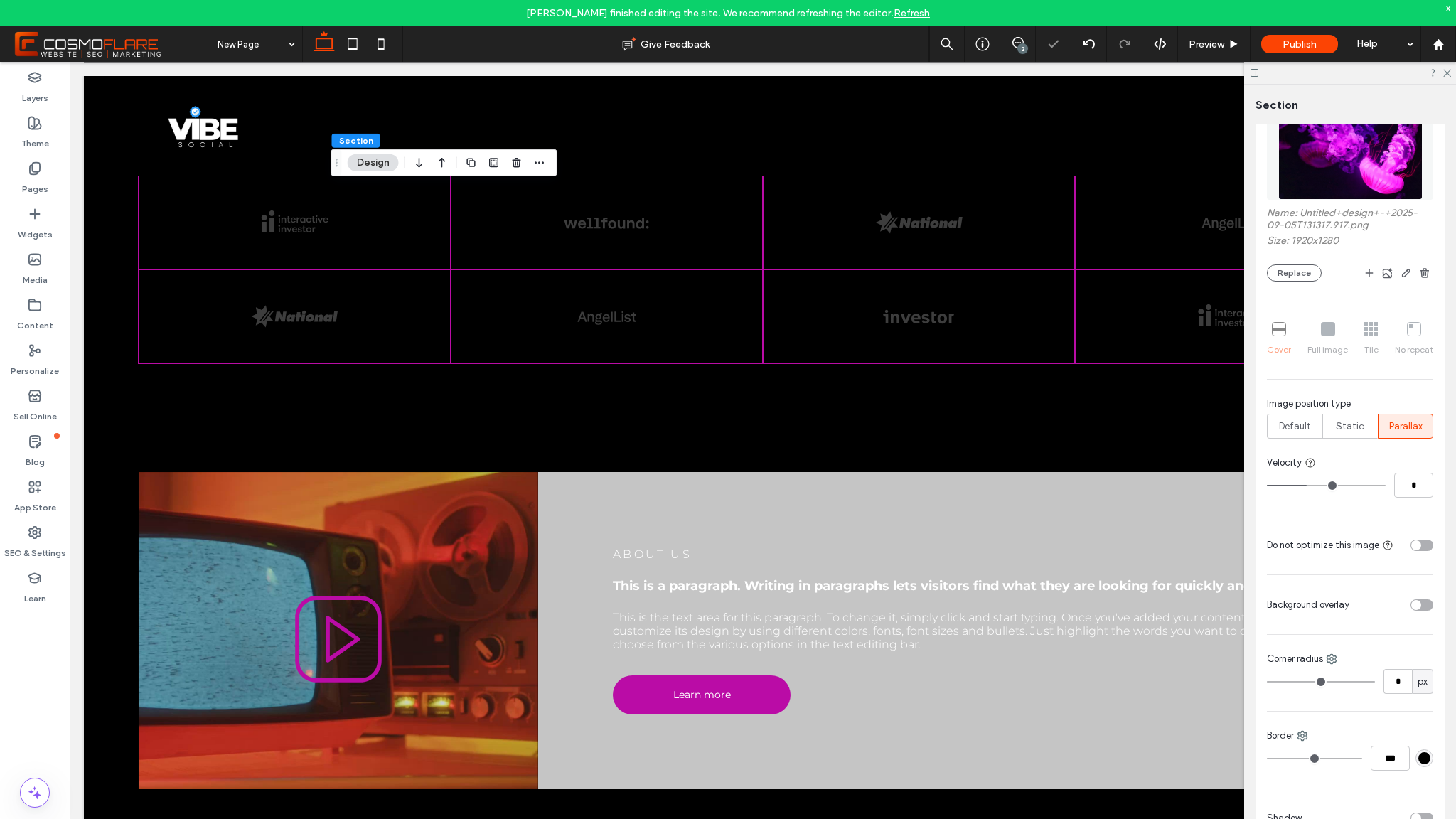
type input "*"
click at [1362, 486] on input "range" at bounding box center [1326, 485] width 119 height 1
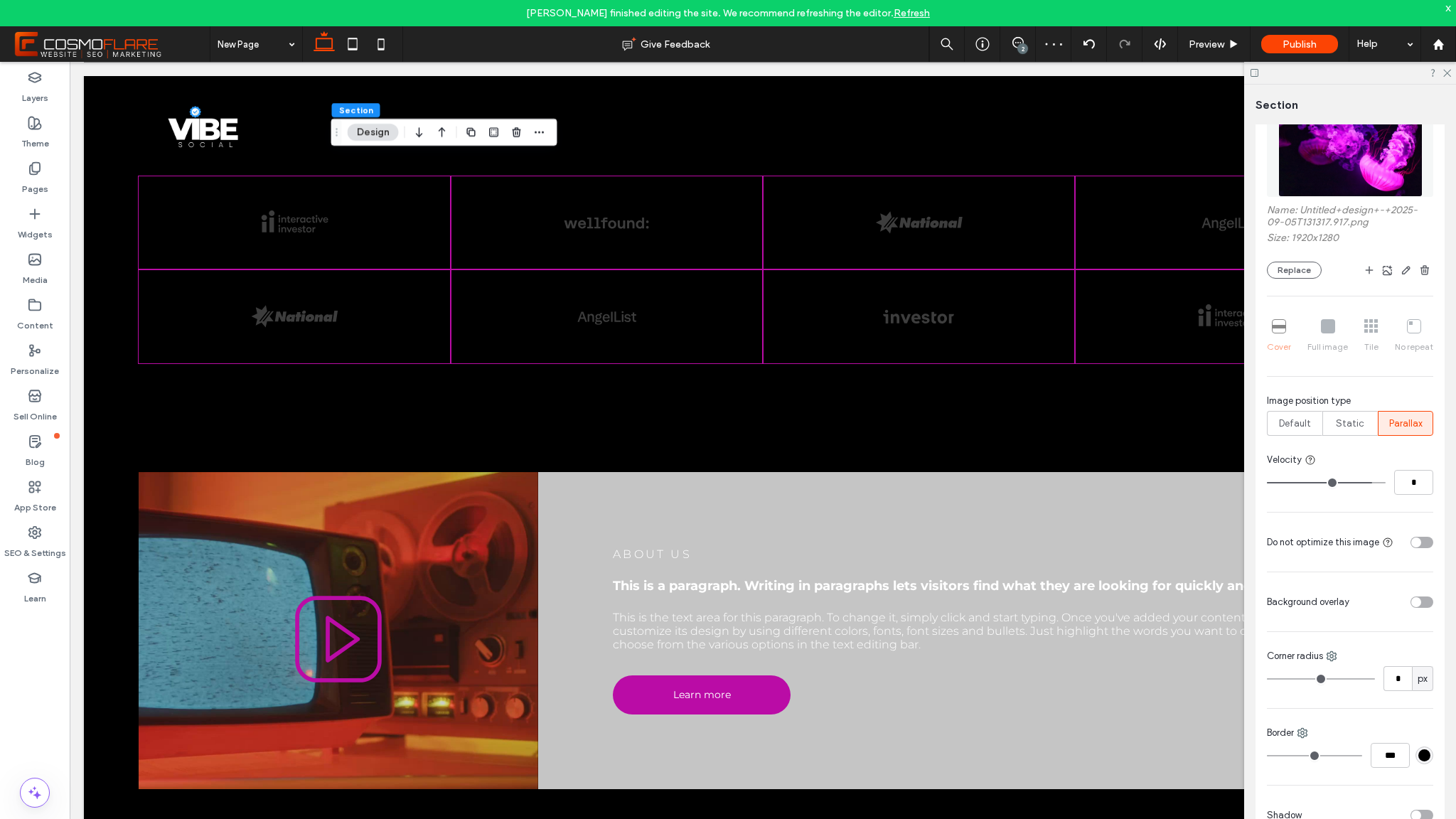
click at [1411, 601] on div "toggle" at bounding box center [1415, 602] width 10 height 10
click at [1418, 649] on div "rgba(255, 255, 255, 1)" at bounding box center [1424, 644] width 12 height 12
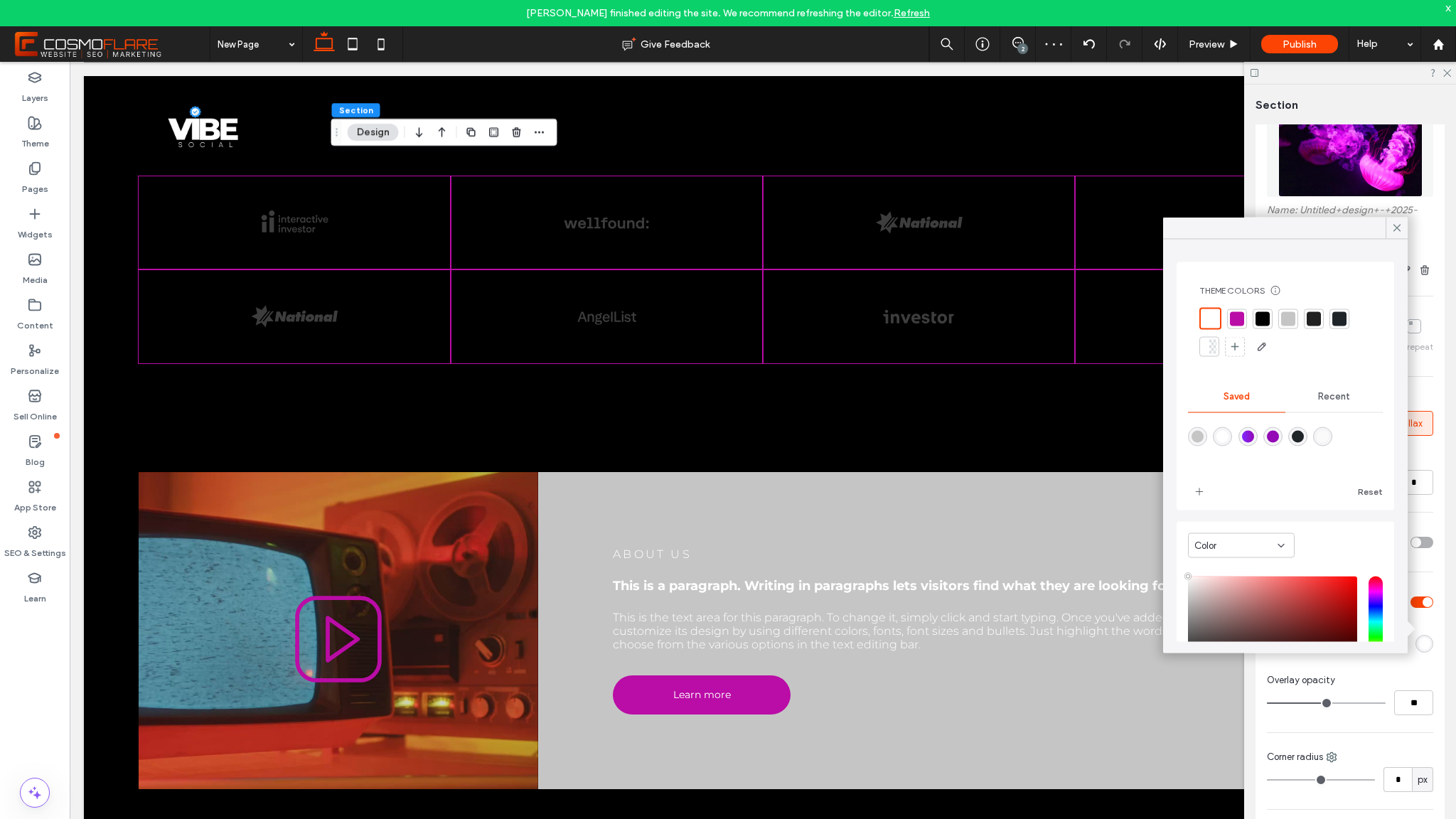
click at [1258, 552] on div "Color" at bounding box center [1235, 545] width 83 height 14
click at [1247, 595] on div "Gradient" at bounding box center [1241, 595] width 105 height 25
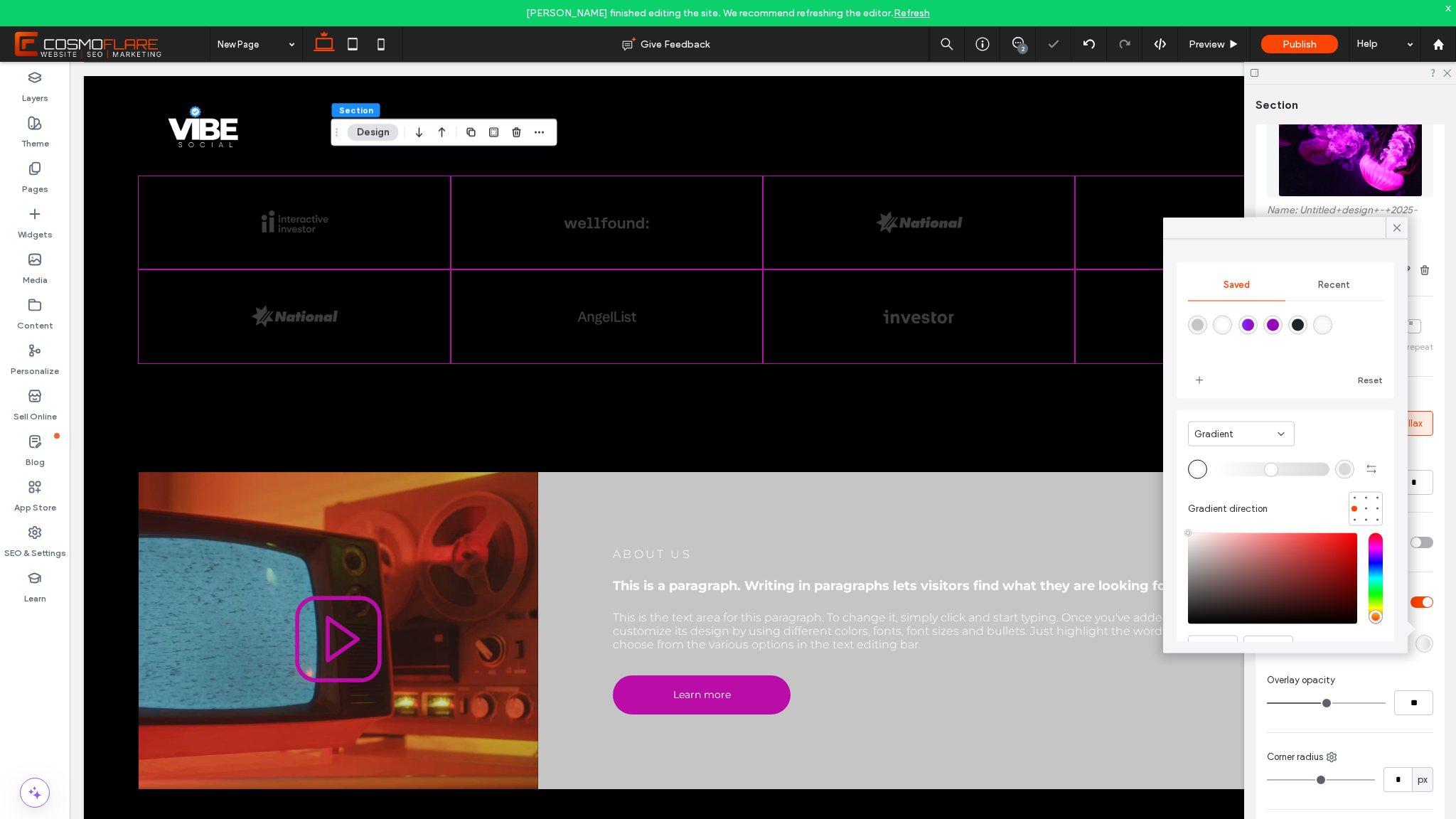
click at [1279, 324] on div "rgba(146,9,181,1)" at bounding box center [1273, 325] width 12 height 12
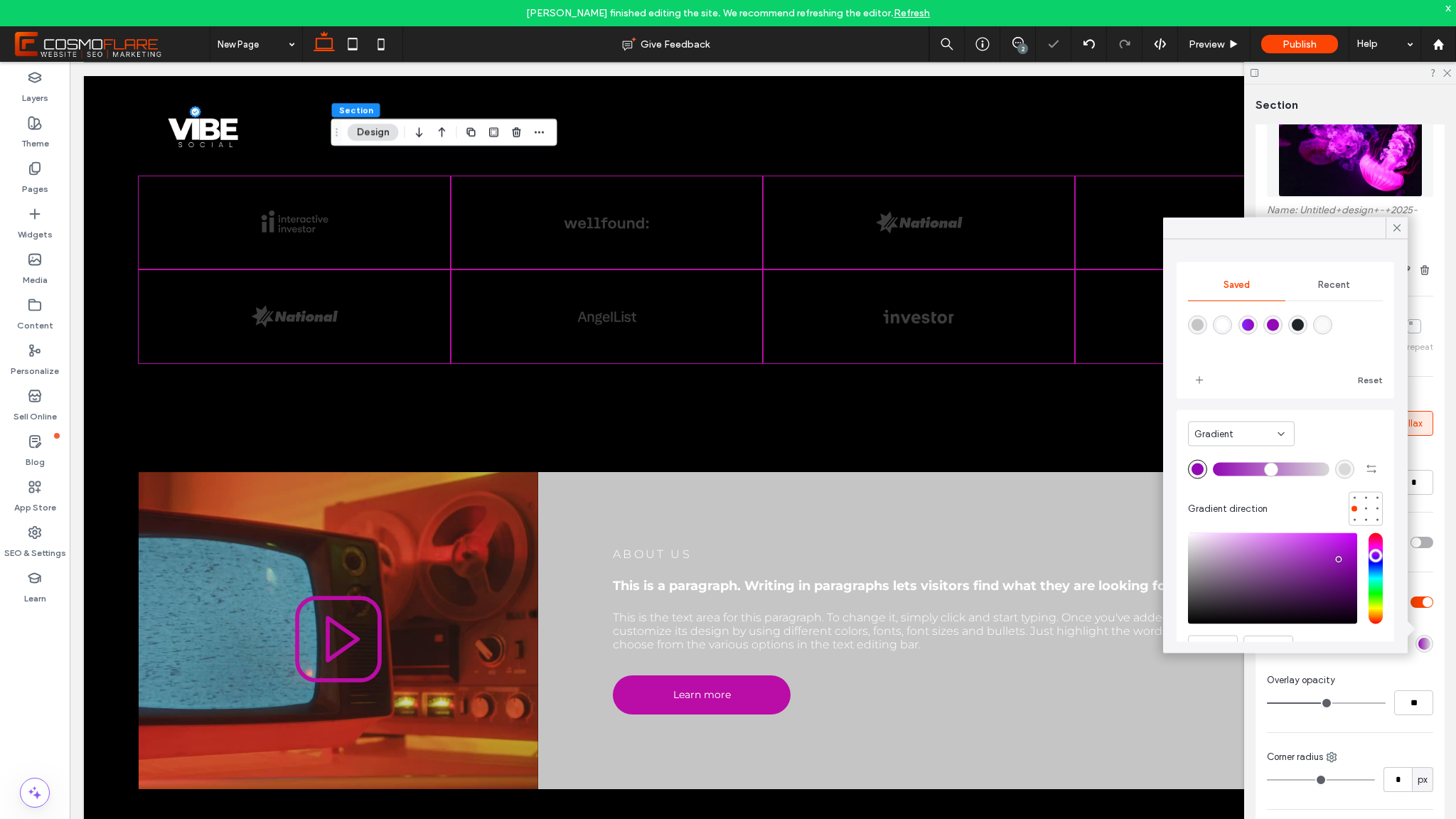
click at [1339, 467] on div "rgba(217, 217, 217, 1)" at bounding box center [1345, 469] width 12 height 12
click at [1304, 327] on div "rgba(31,36,41,1)" at bounding box center [1297, 325] width 12 height 12
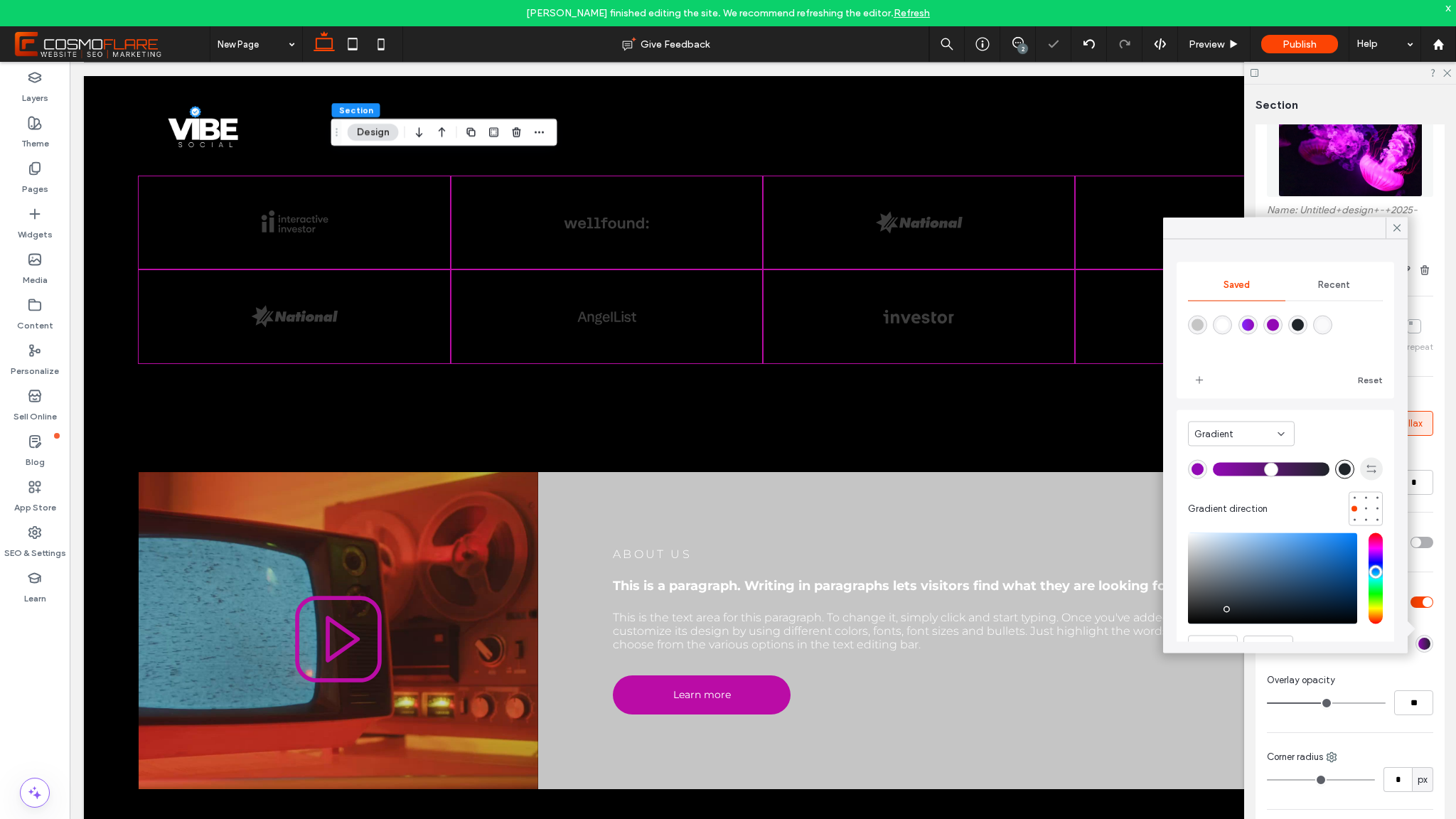
click at [1367, 471] on use "button" at bounding box center [1371, 469] width 10 height 9
type input "*******"
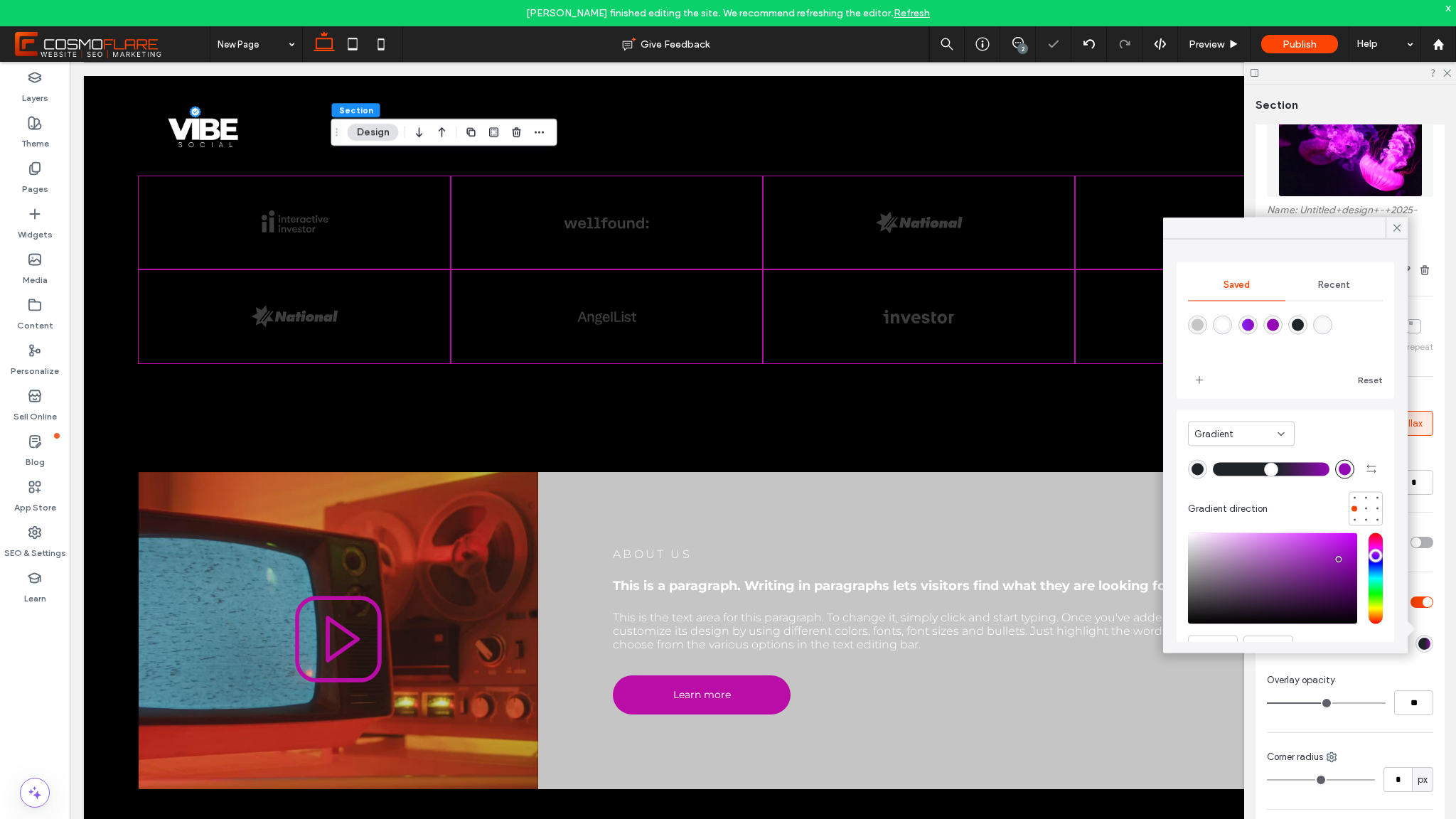
type input "**"
click at [1271, 470] on input "range" at bounding box center [1271, 469] width 117 height 1
click at [1360, 466] on span "button" at bounding box center [1371, 469] width 23 height 23
type input "*******"
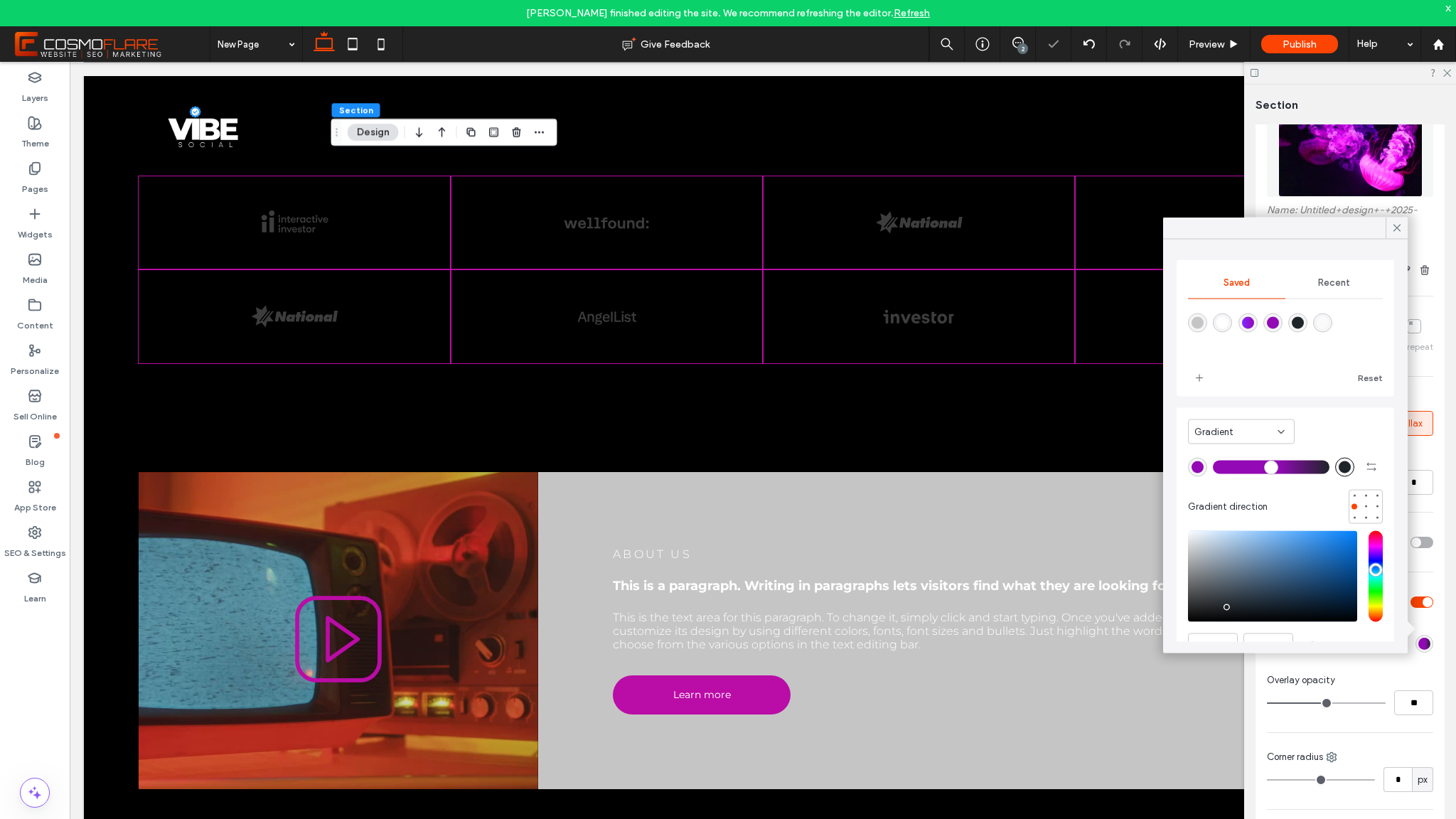
scroll to position [3, 0]
type input "**"
click at [1262, 467] on input "range" at bounding box center [1271, 466] width 117 height 1
click at [1366, 467] on icon "button" at bounding box center [1371, 466] width 11 height 11
type input "*******"
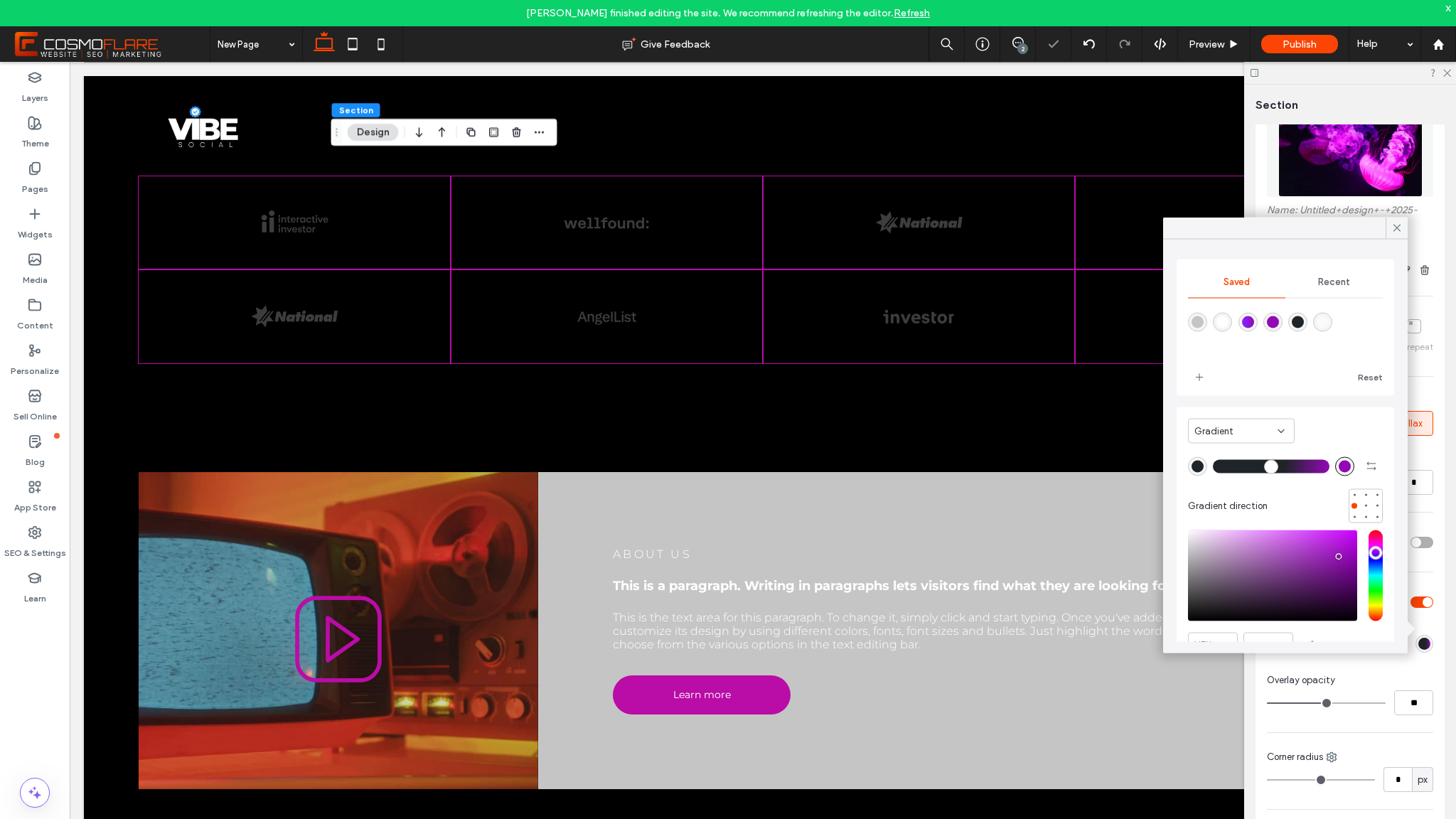
drag, startPoint x: 1261, startPoint y: 463, endPoint x: 1275, endPoint y: 466, distance: 14.3
type input "**"
click at [1276, 466] on input "range" at bounding box center [1271, 466] width 117 height 1
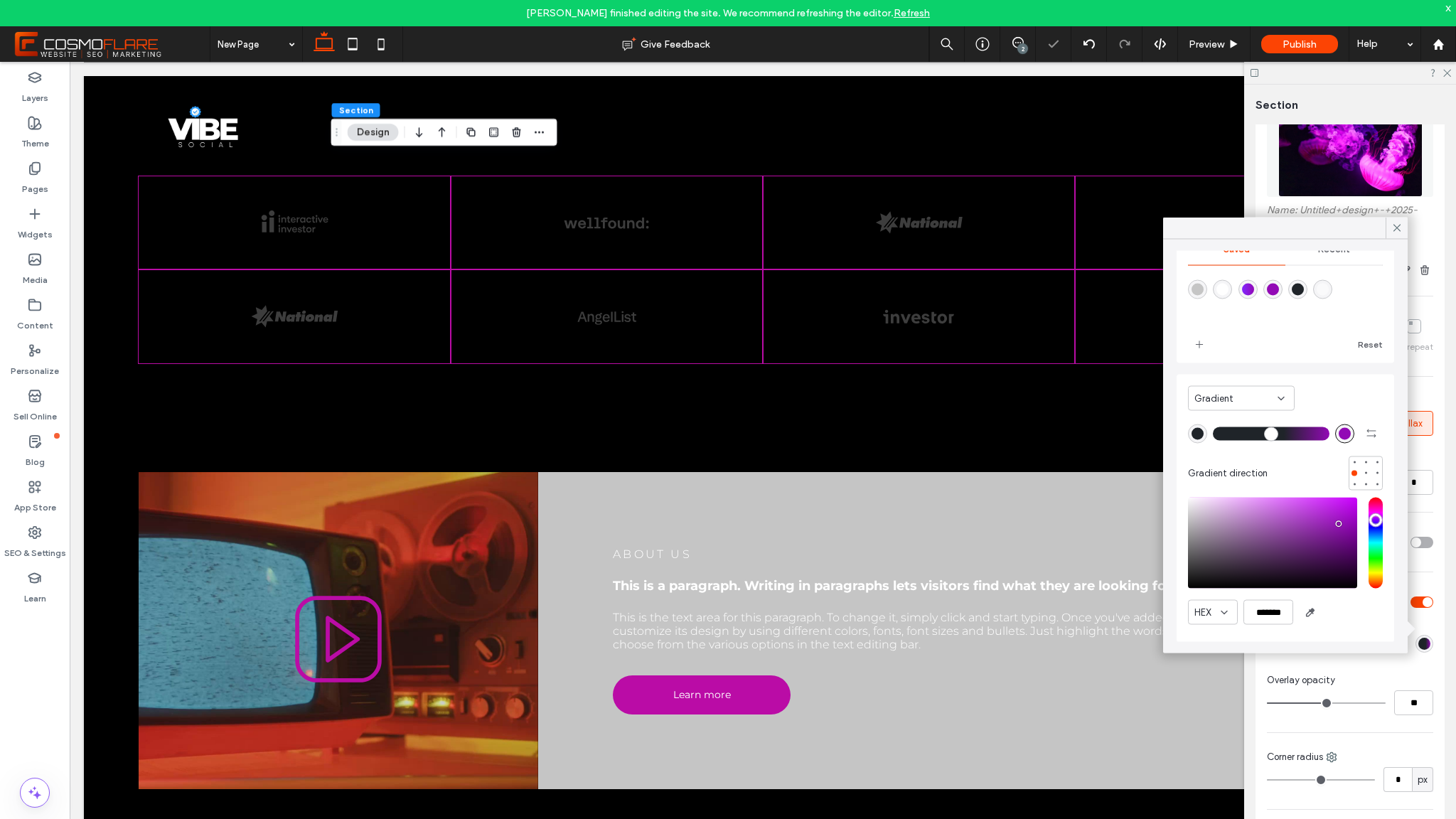
scroll to position [36, 0]
type input "**"
click at [1357, 704] on input "range" at bounding box center [1326, 703] width 119 height 1
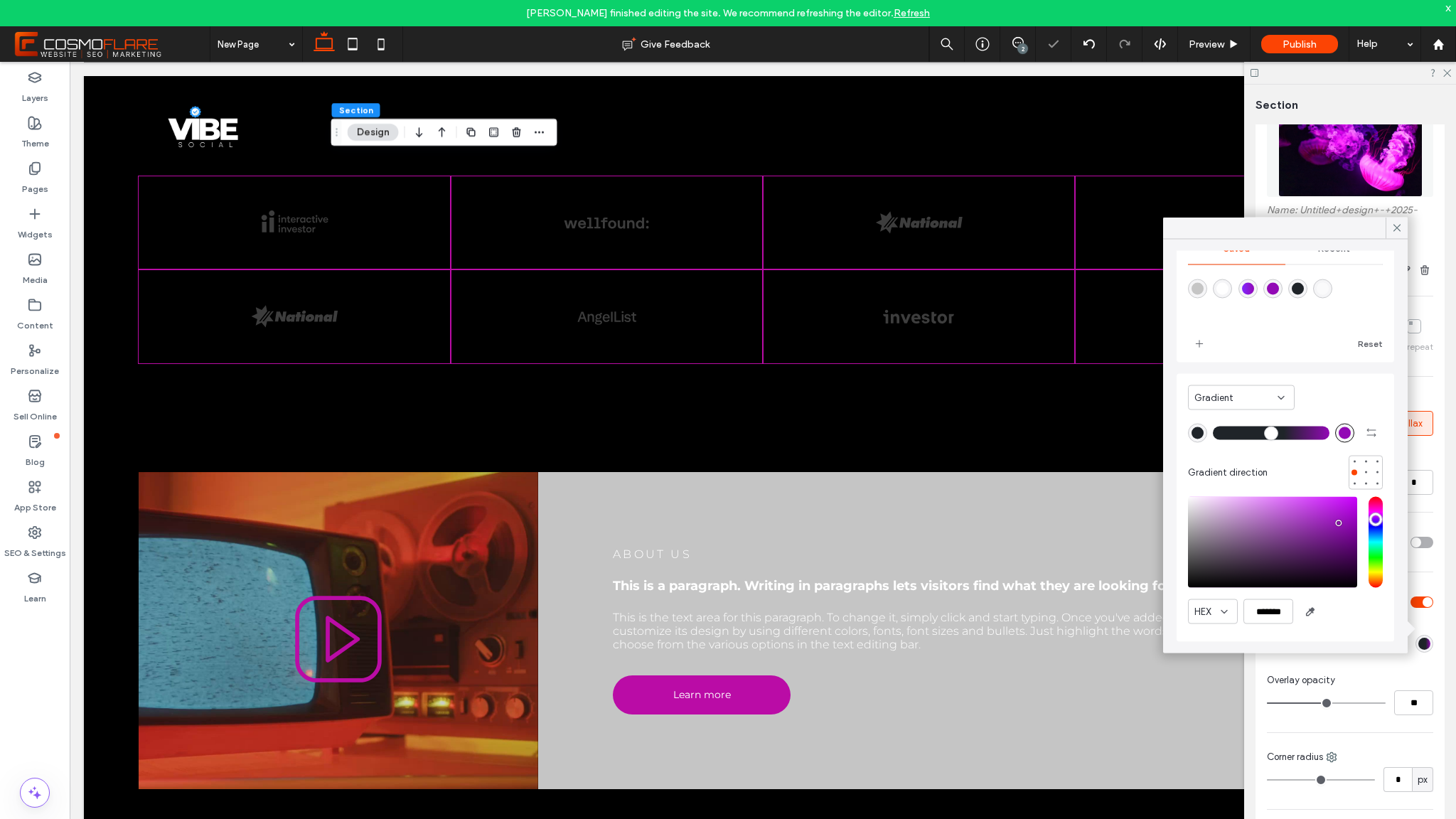
type input "**"
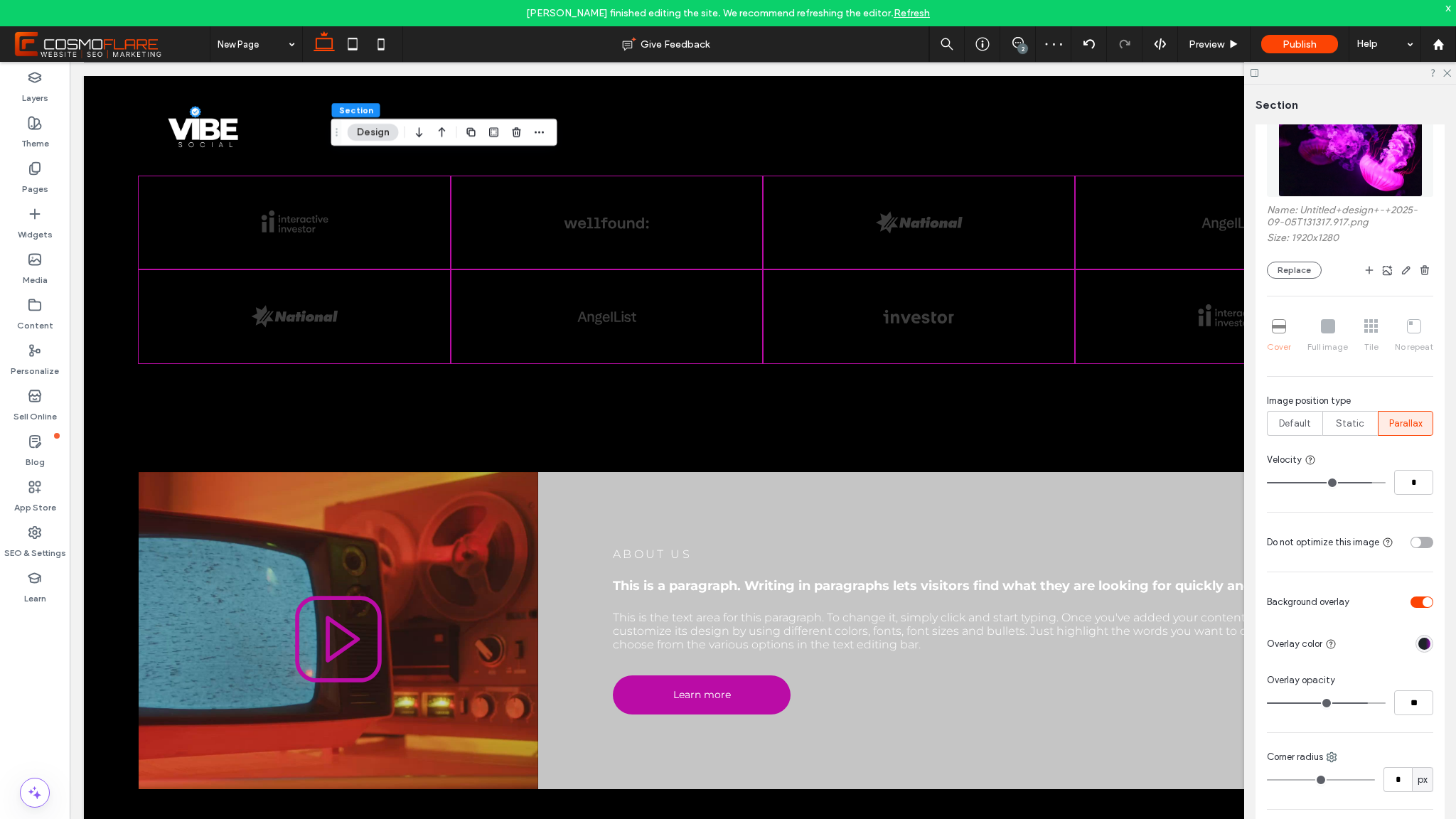
type input "***"
click at [1373, 702] on input "range" at bounding box center [1326, 703] width 119 height 1
type input "***"
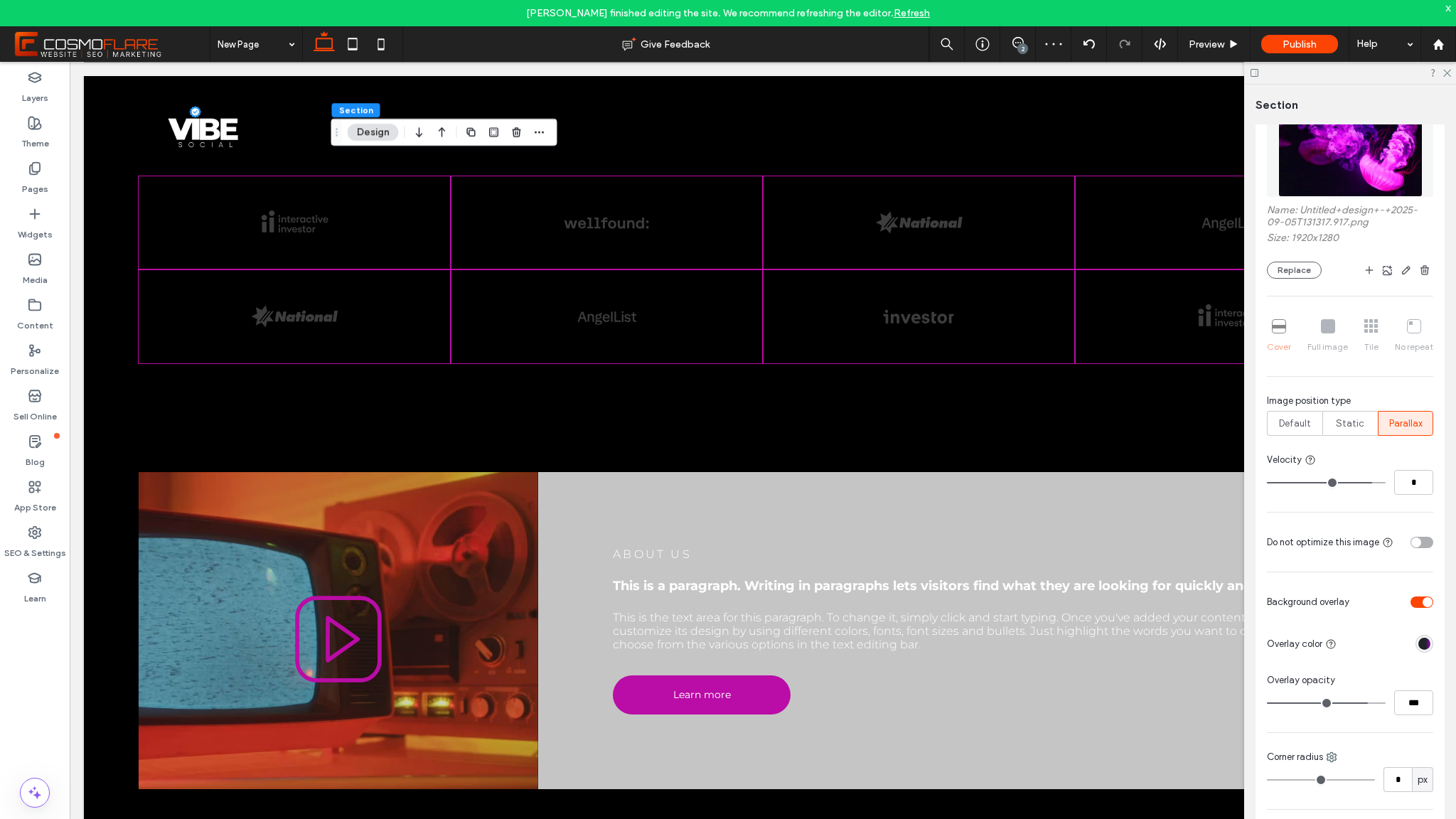
type input "***"
type input "**"
click at [1358, 702] on input "range" at bounding box center [1326, 703] width 119 height 1
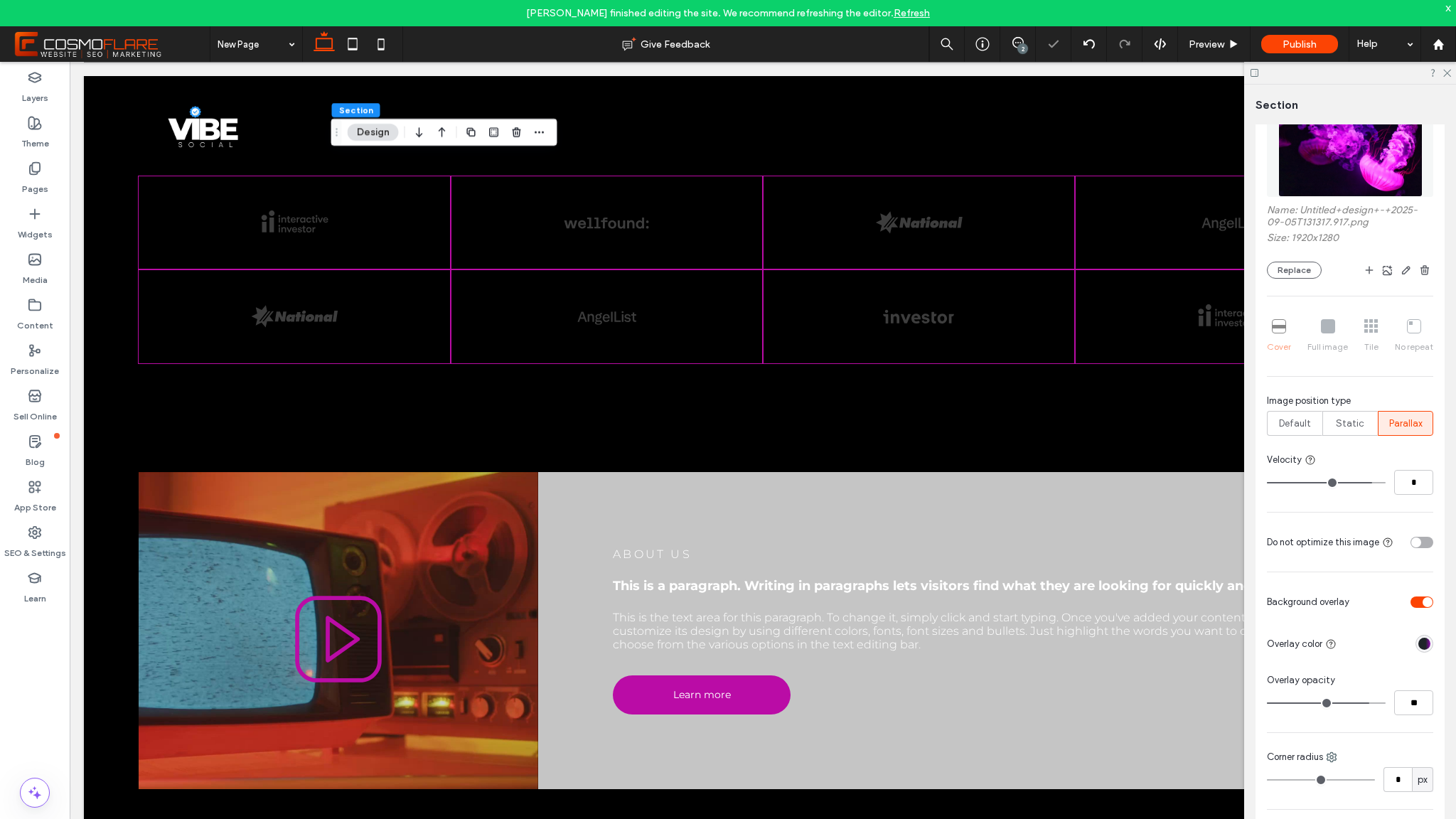
type input "**"
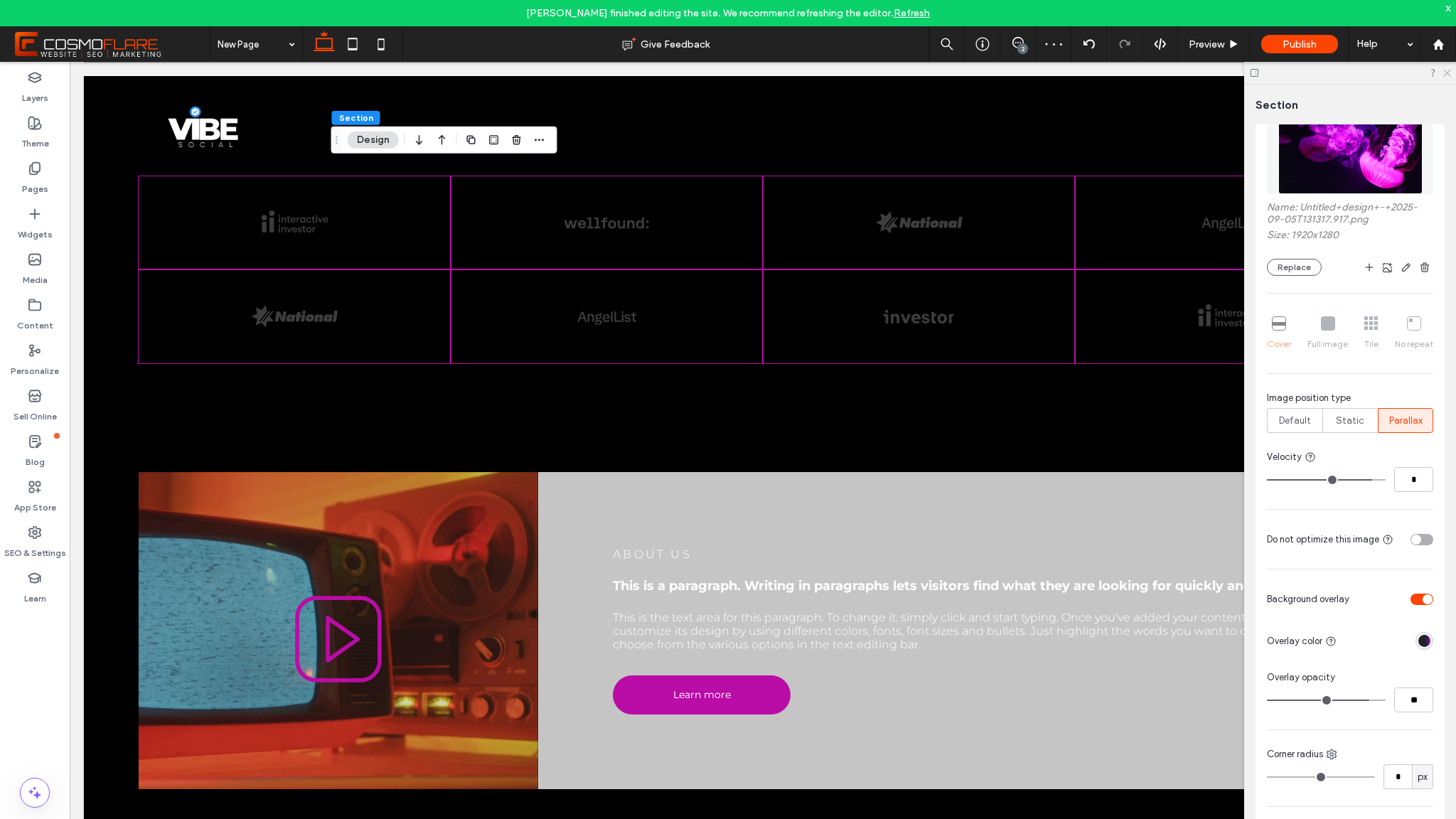
click at [1444, 74] on icon at bounding box center [1446, 72] width 10 height 10
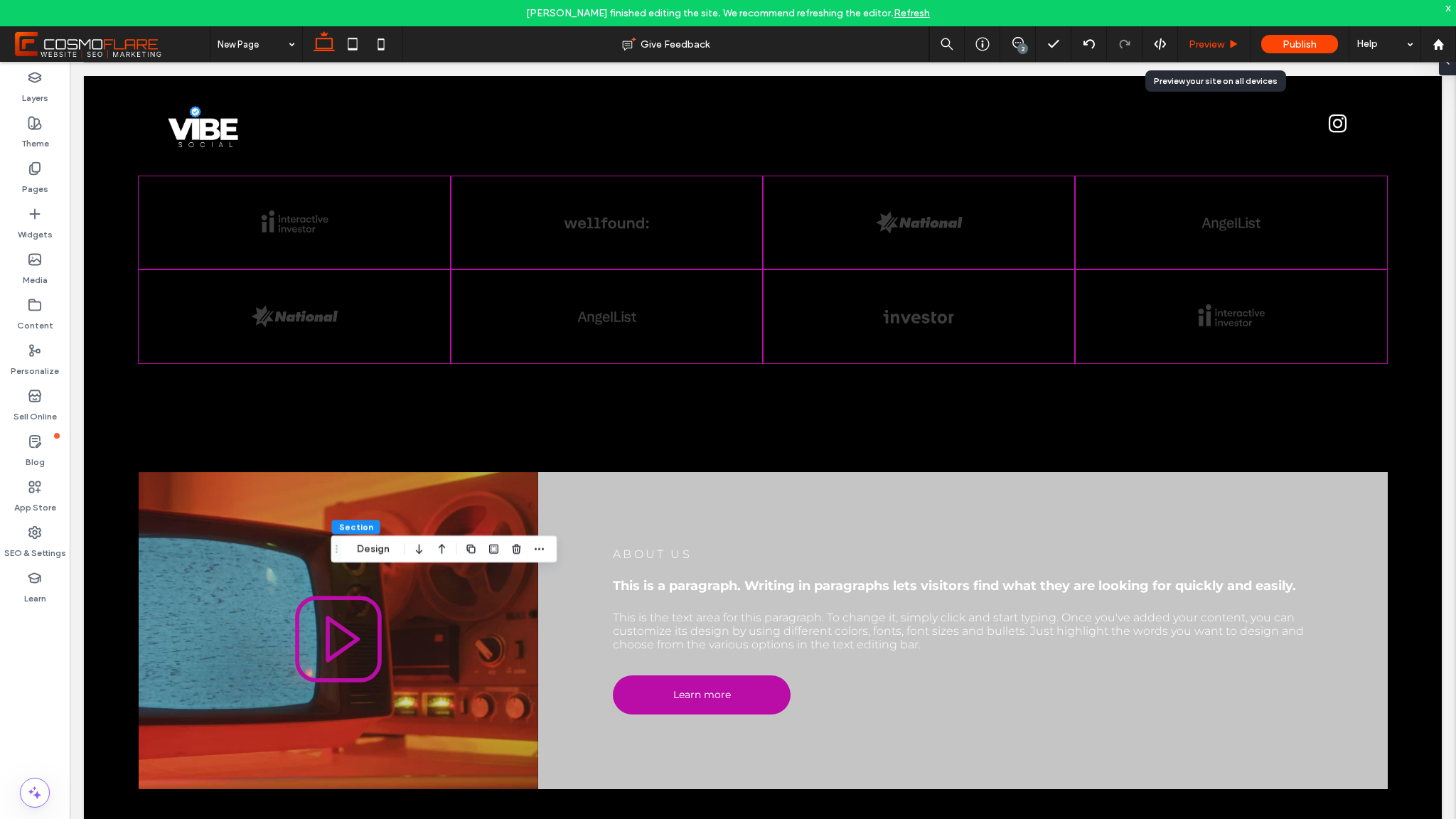
click at [1214, 47] on span "Preview" at bounding box center [1207, 44] width 35 height 12
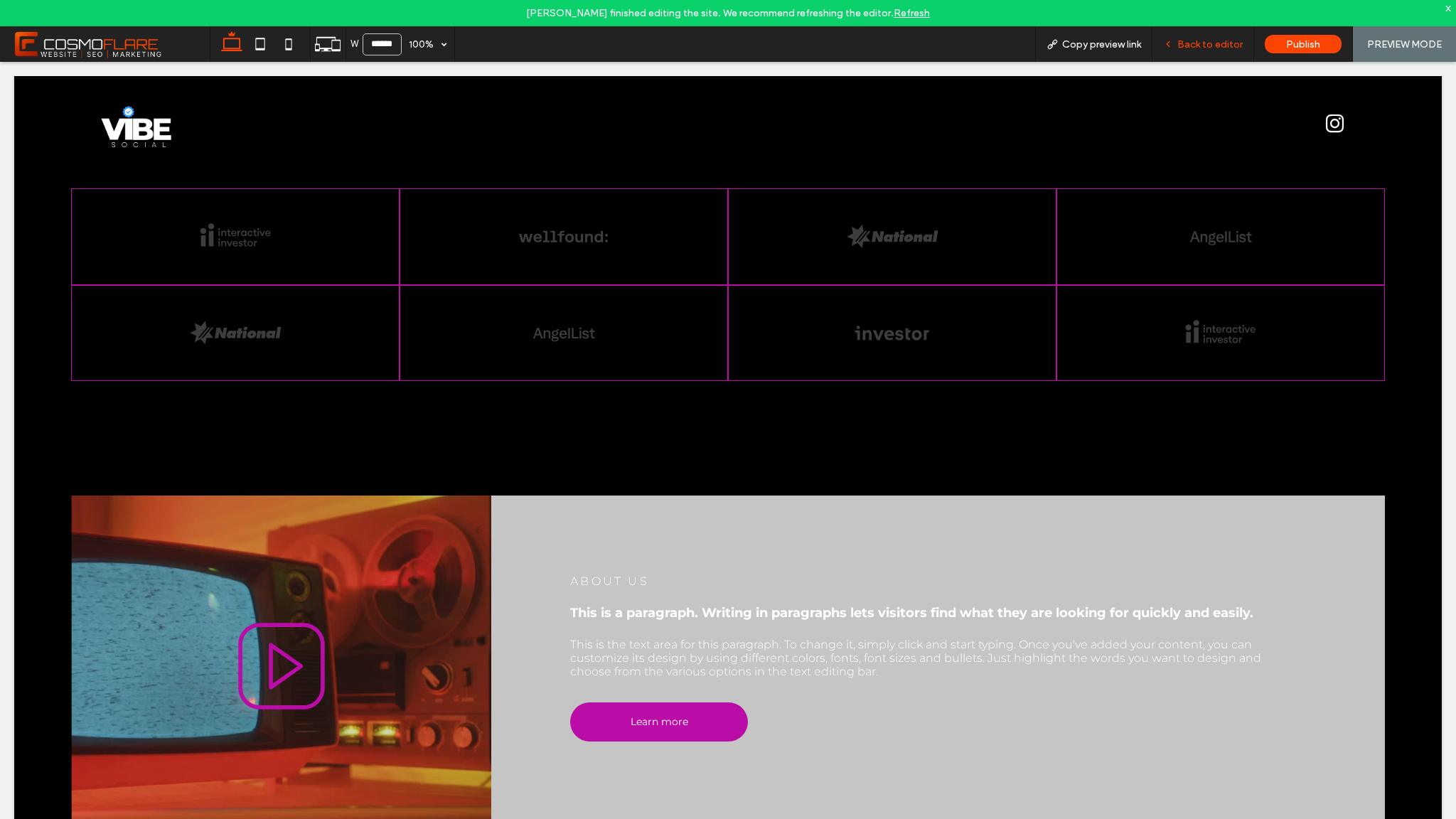
click at [1198, 49] on span "Back to editor" at bounding box center [1210, 44] width 66 height 12
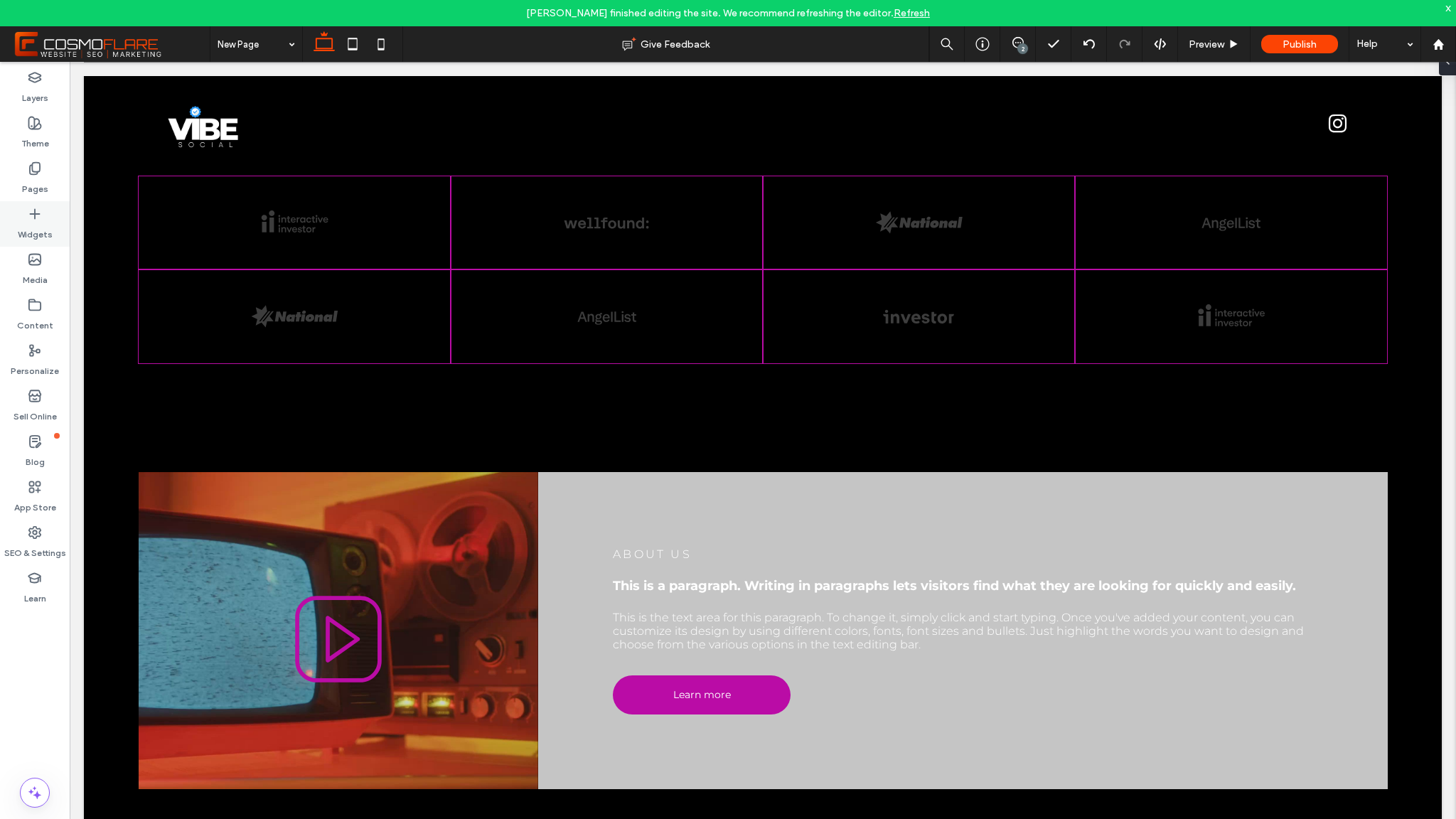
click at [29, 227] on label "Widgets" at bounding box center [35, 231] width 35 height 20
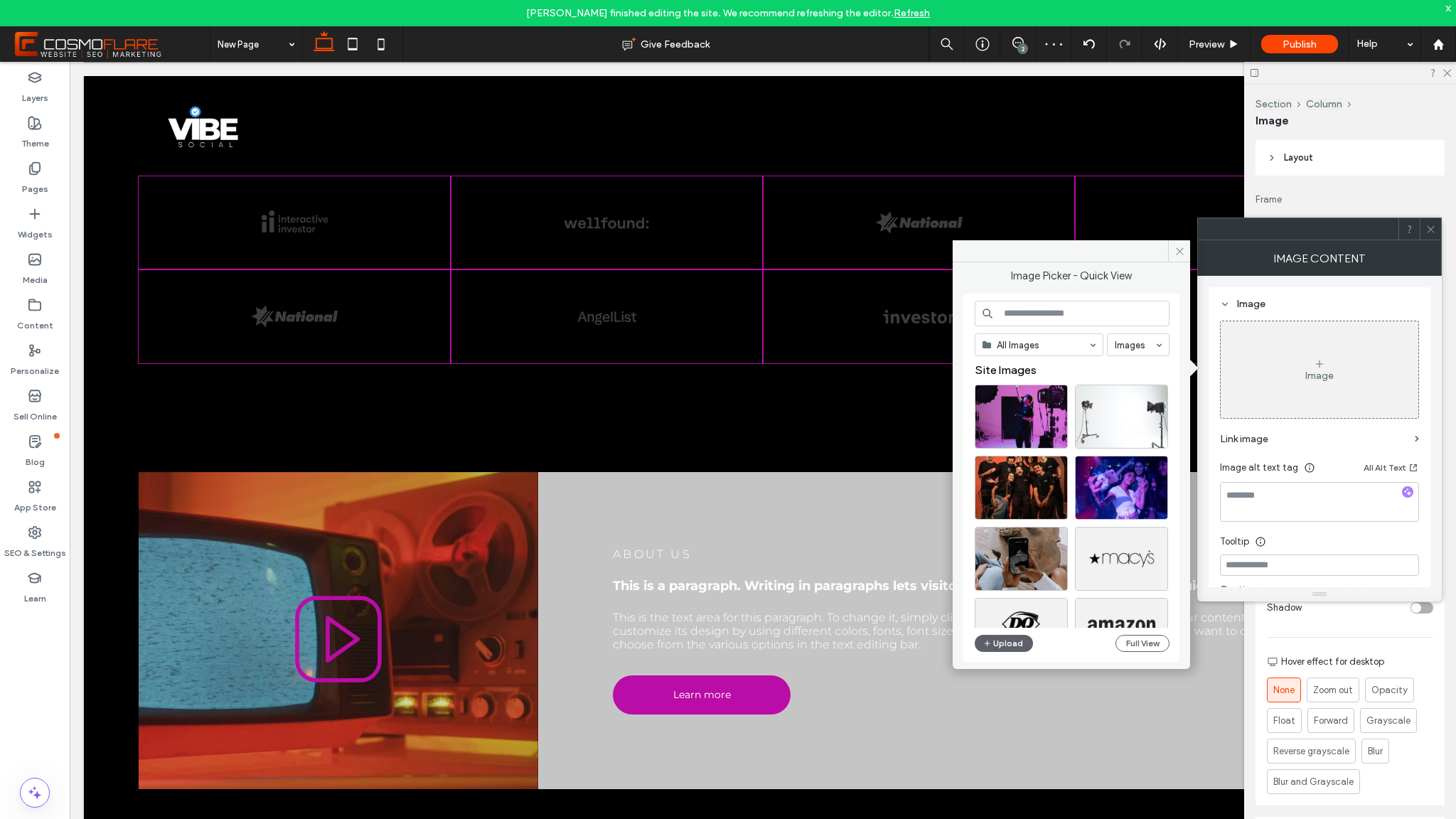
type input "**"
type input "****"
type input "***"
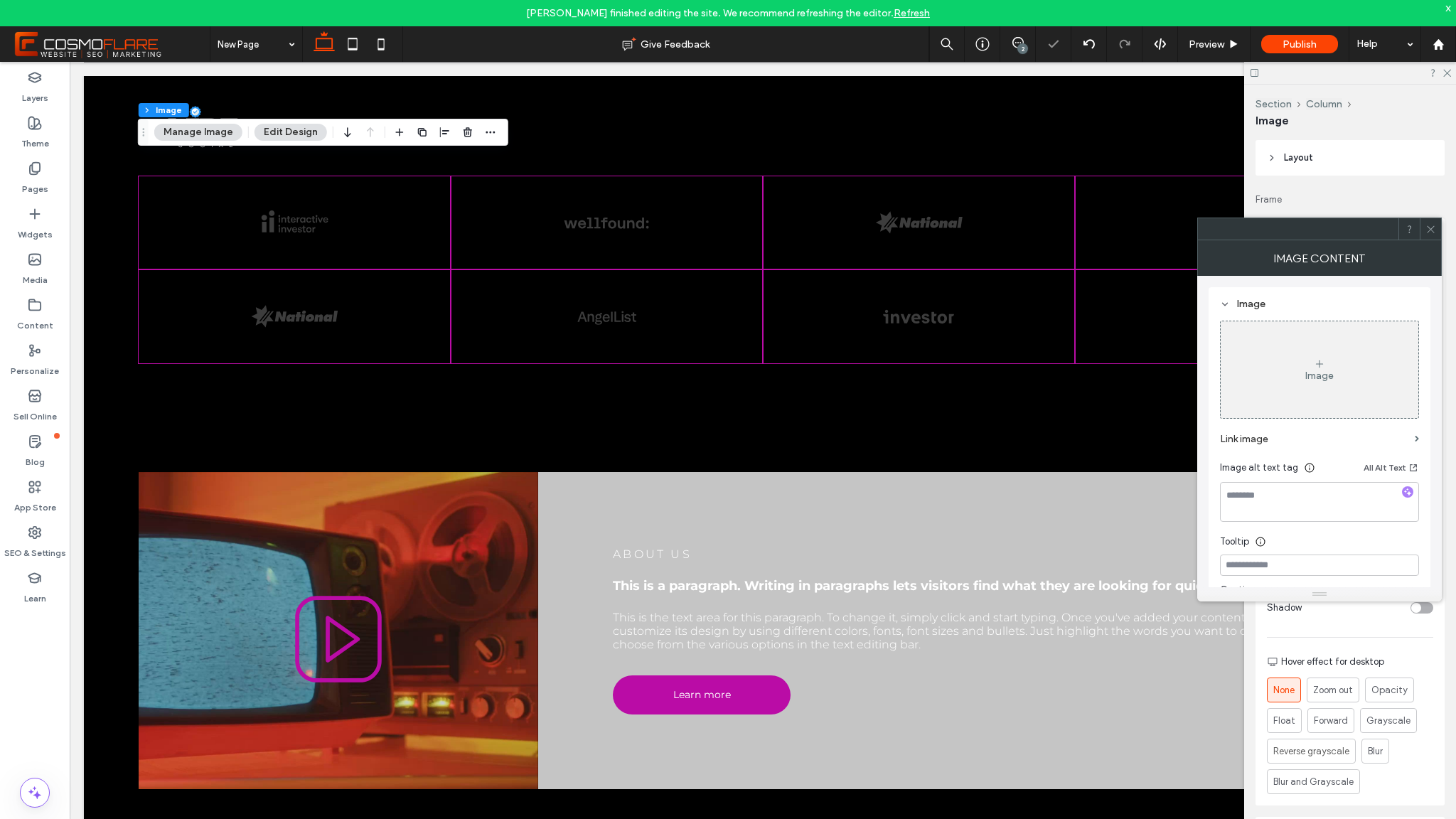
click at [1435, 227] on icon at bounding box center [1431, 229] width 10 height 10
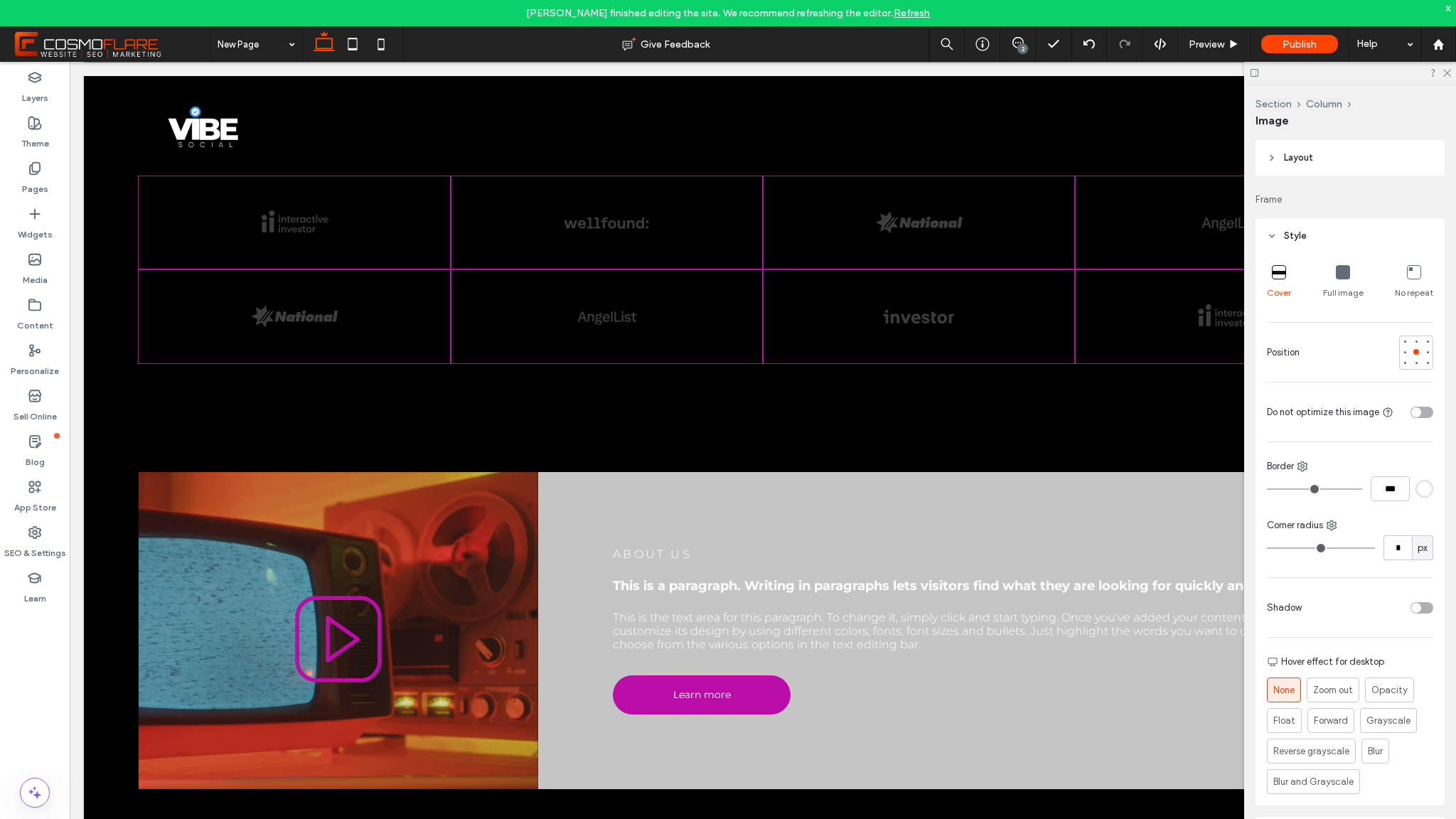
type input "**"
type input "****"
type input "***"
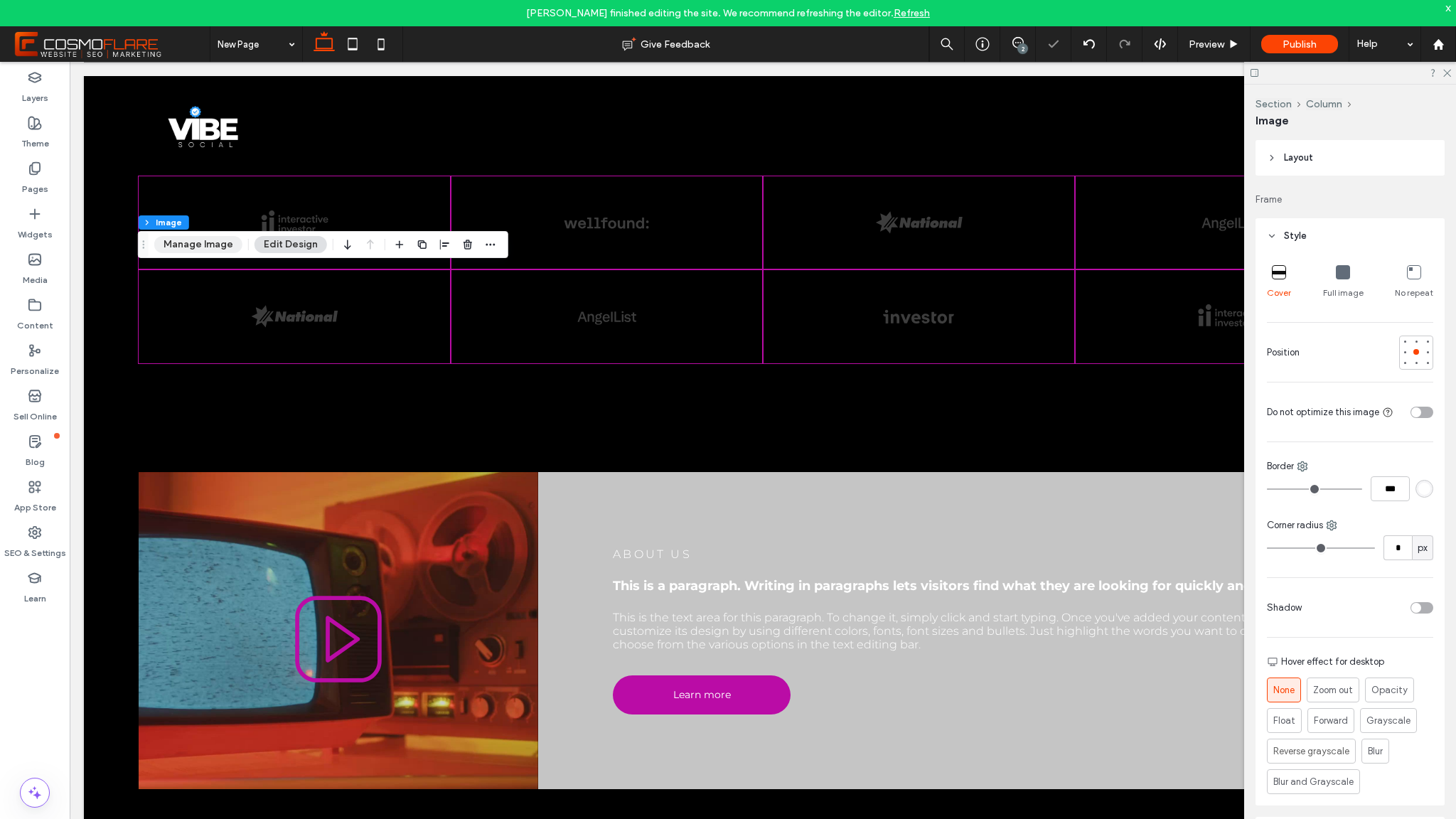
click at [195, 243] on button "Manage Image" at bounding box center [198, 244] width 89 height 17
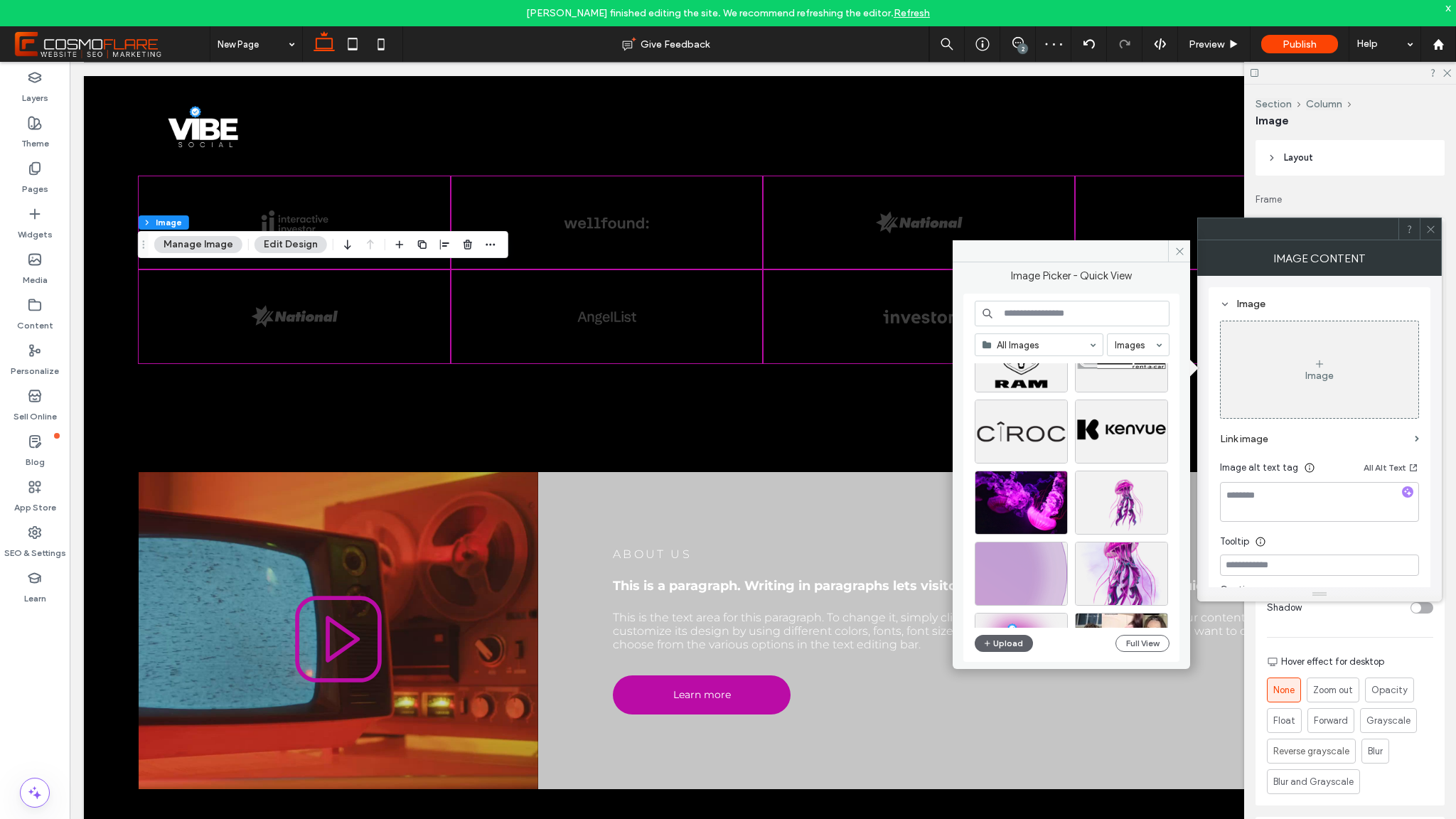
scroll to position [503, 0]
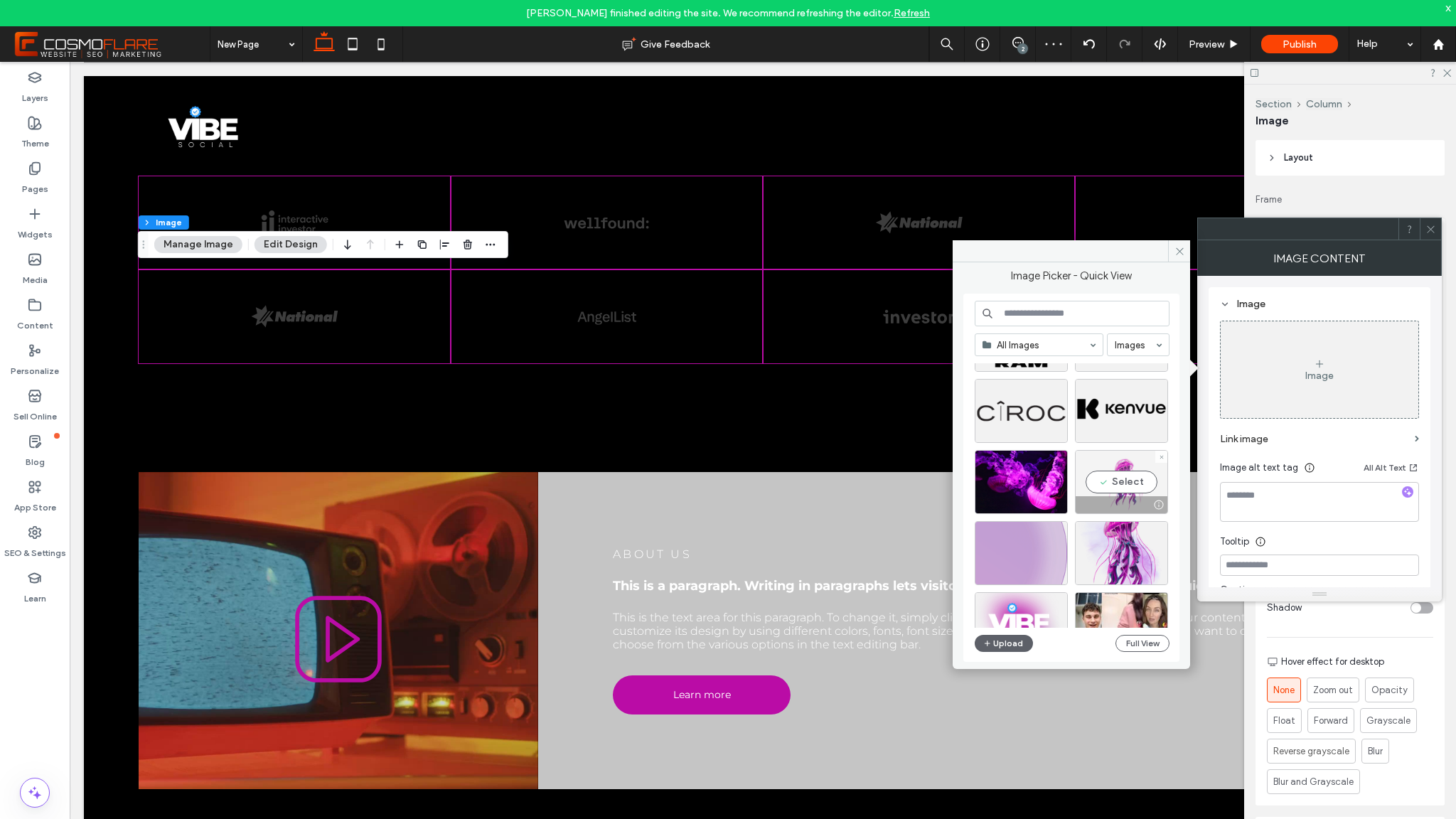
click at [1125, 485] on div "Select" at bounding box center [1121, 482] width 93 height 64
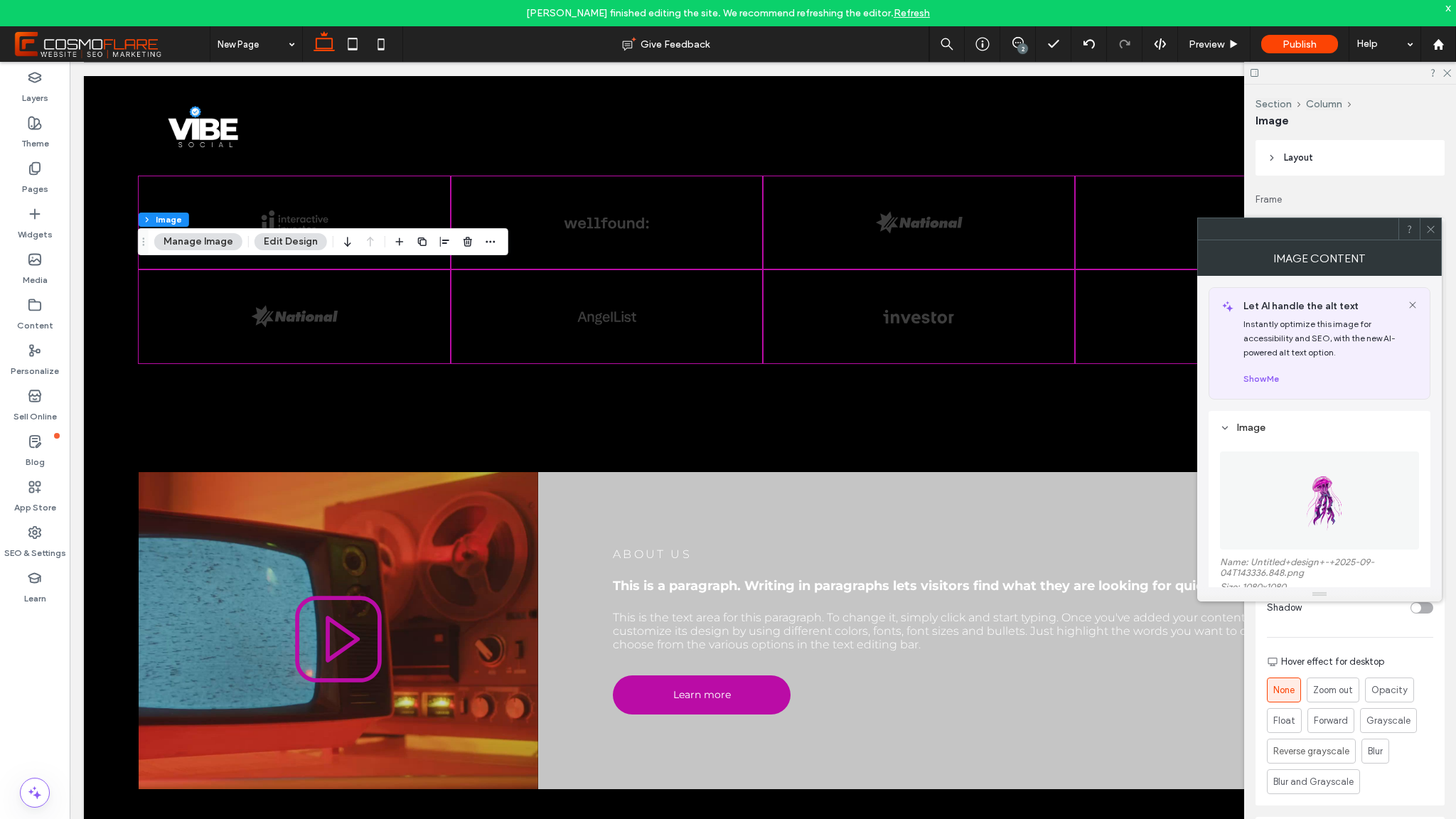
click at [1426, 233] on icon at bounding box center [1431, 229] width 10 height 10
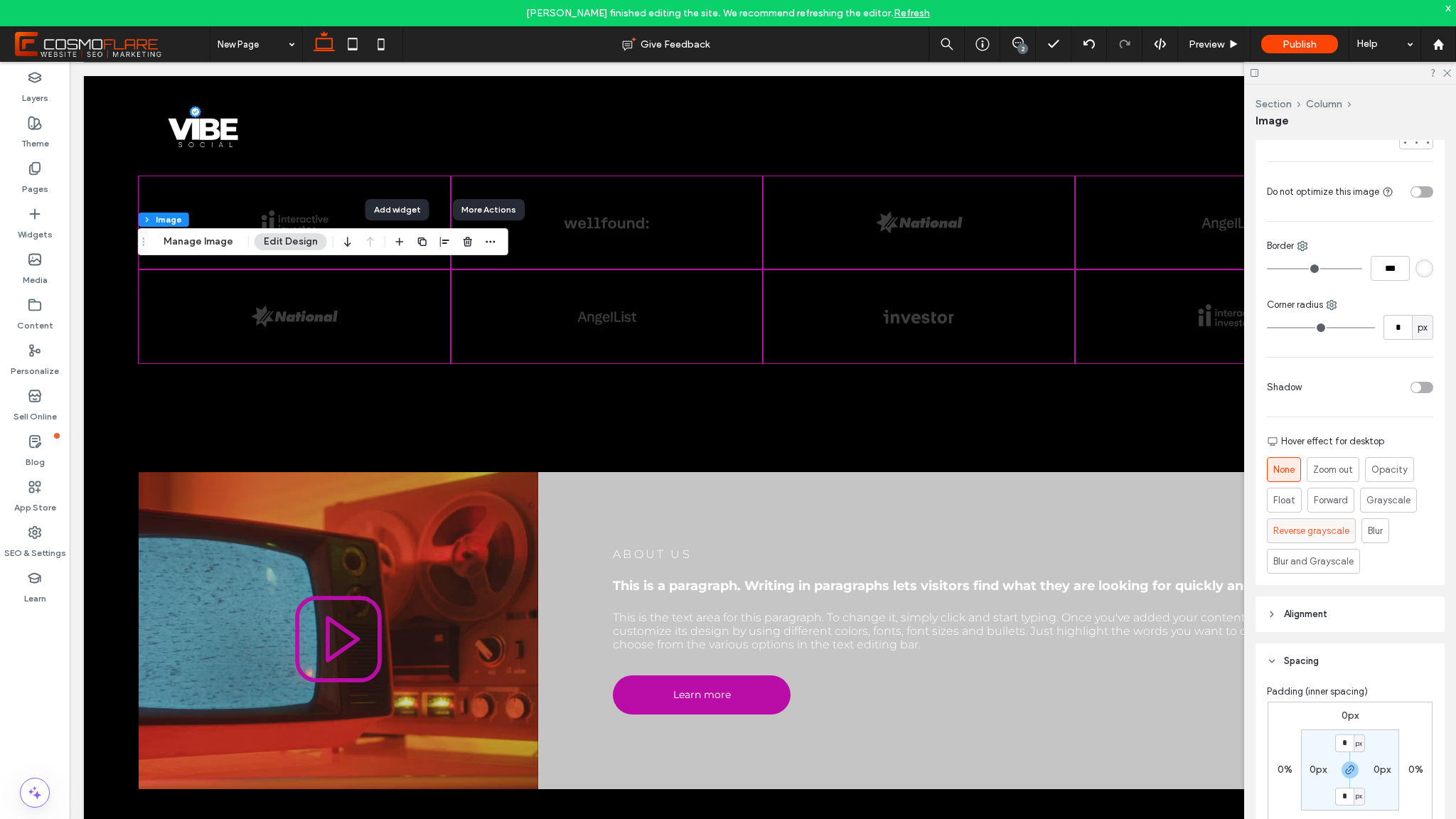
scroll to position [240, 0]
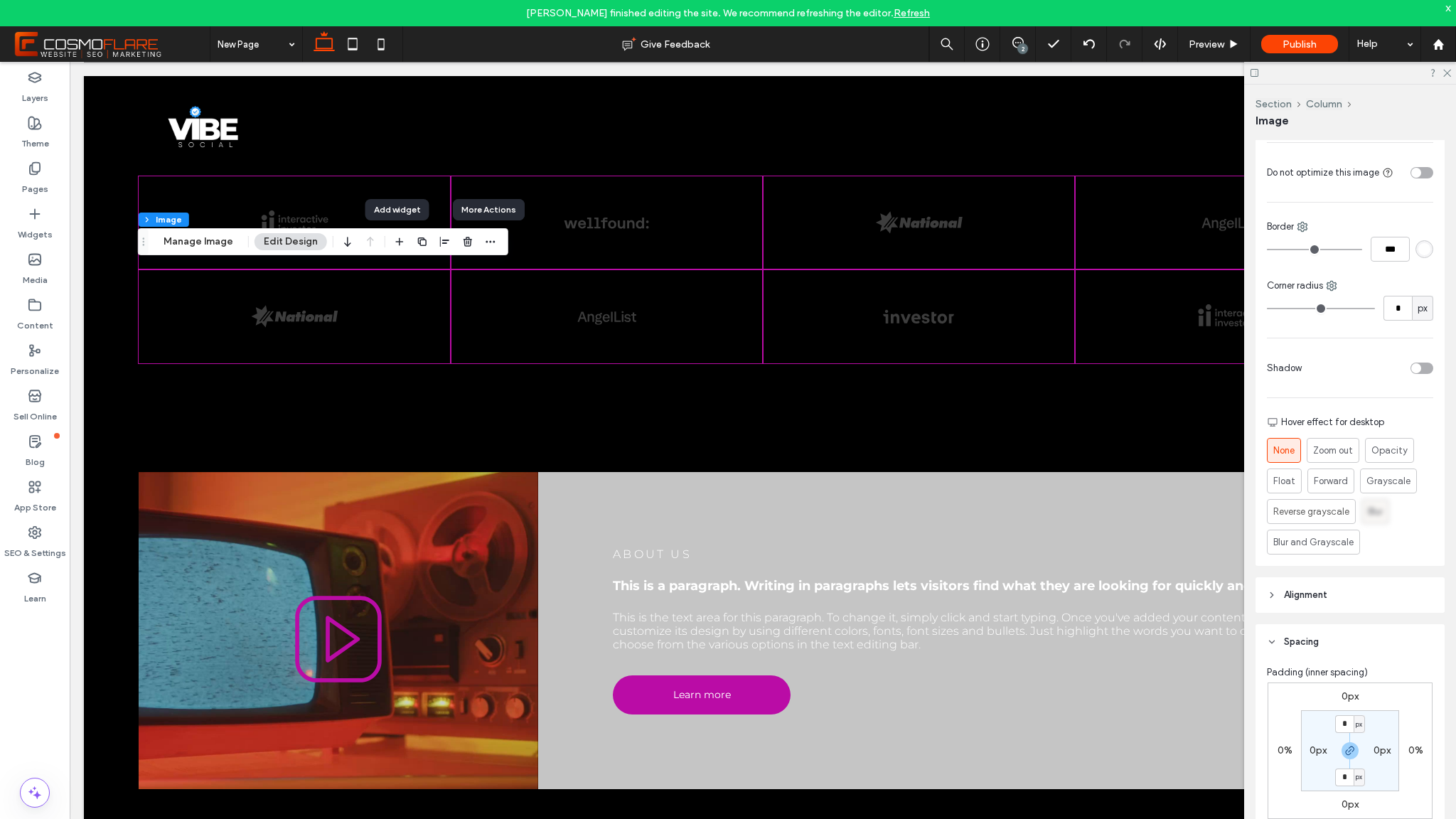
click at [1370, 516] on span "Blur" at bounding box center [1376, 511] width 15 height 14
click at [1301, 532] on div "Blur and Grayscale" at bounding box center [1313, 542] width 80 height 24
click at [1292, 491] on div "None Zoom out Opacity Float Forward Grayscale Reverse grayscale Blur Blur and G…" at bounding box center [1351, 497] width 167 height 117
click at [1280, 473] on span "Float" at bounding box center [1284, 475] width 22 height 14
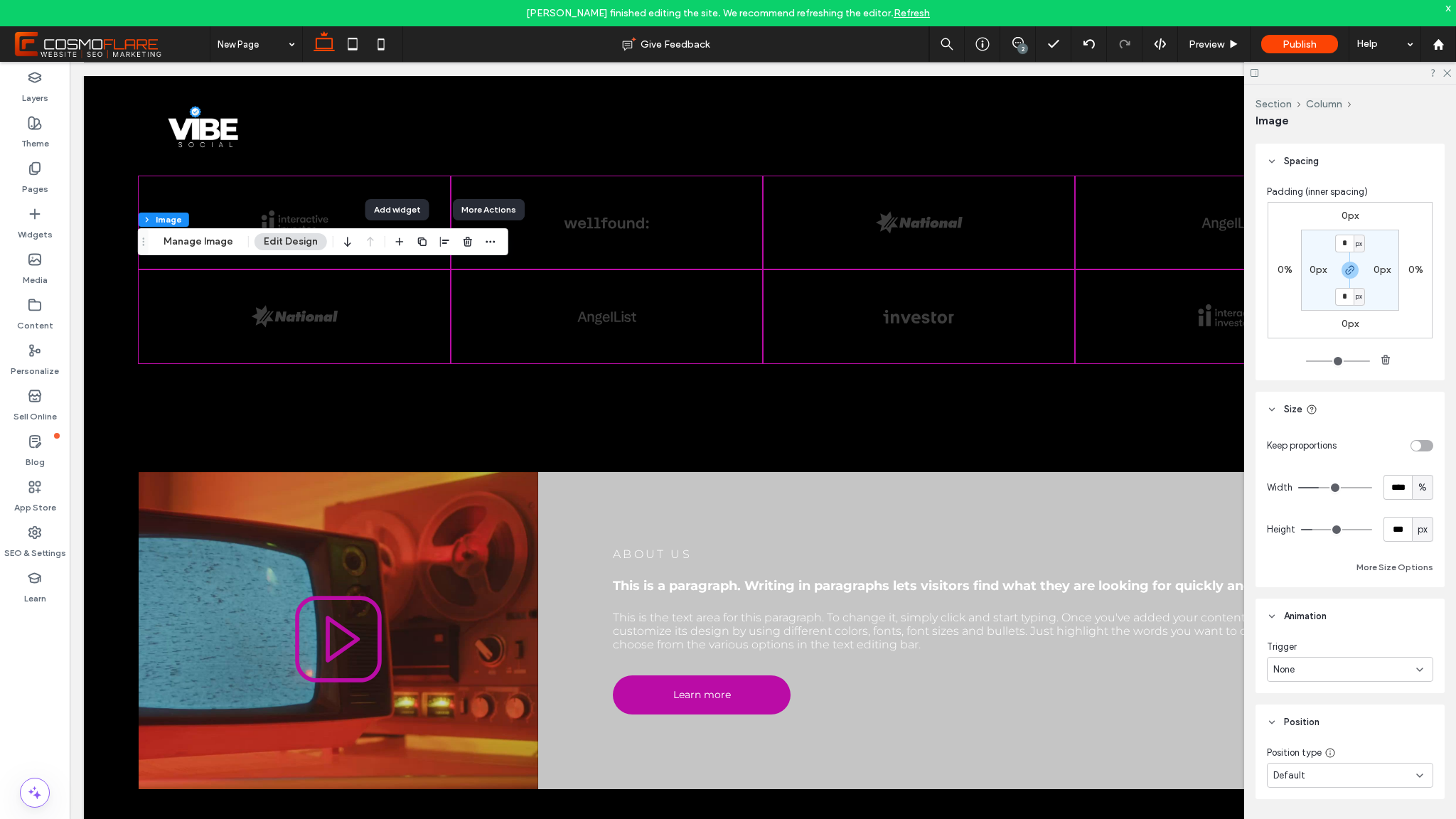
scroll to position [737, 0]
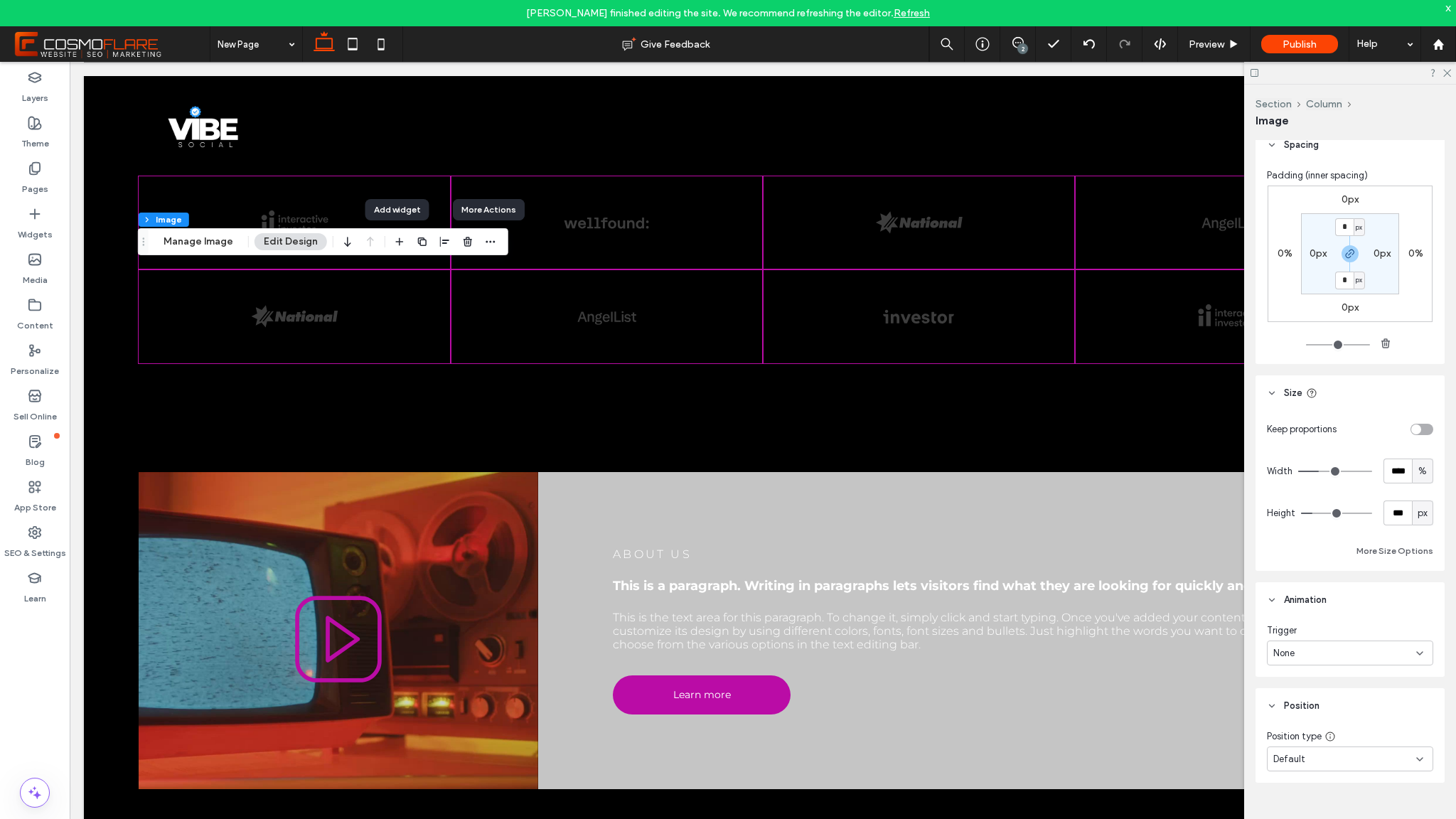
click at [1389, 753] on div "Default" at bounding box center [1345, 759] width 143 height 14
click at [418, 243] on icon "button" at bounding box center [422, 241] width 11 height 11
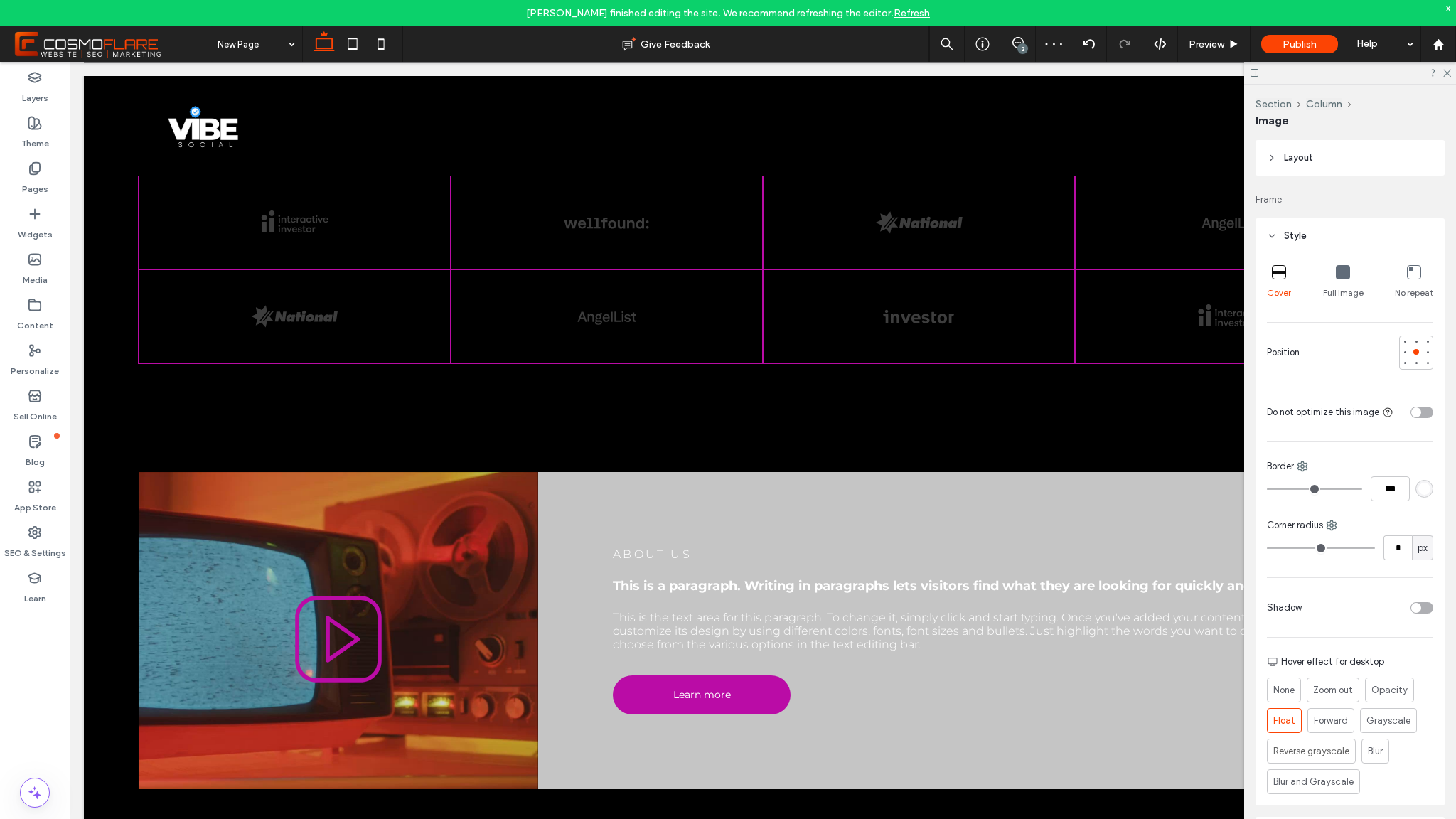
type input "**"
type input "****"
click at [1149, 514] on icon "button" at bounding box center [1154, 516] width 11 height 11
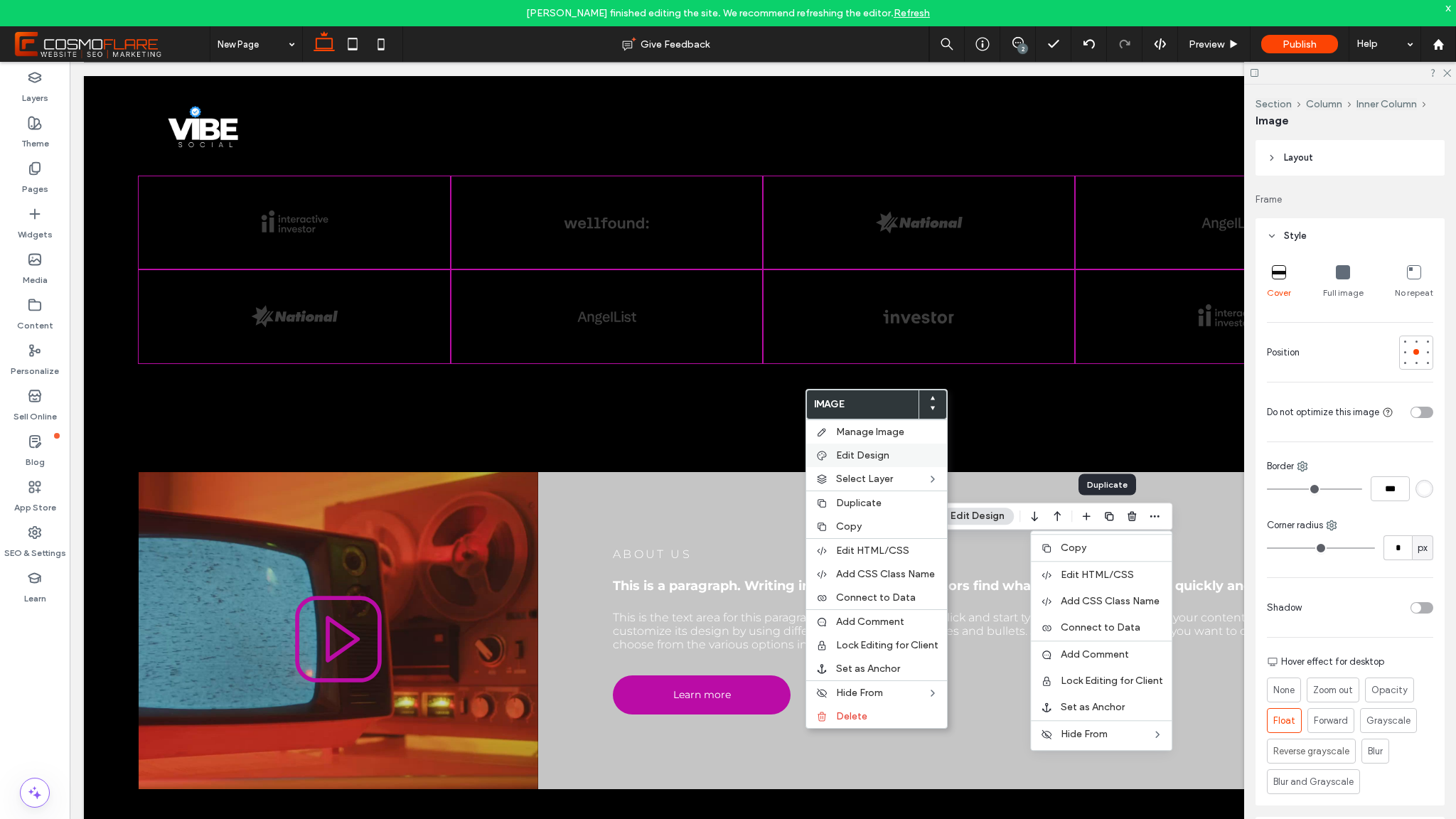
click at [876, 449] on div "Edit Design" at bounding box center [876, 456] width 141 height 24
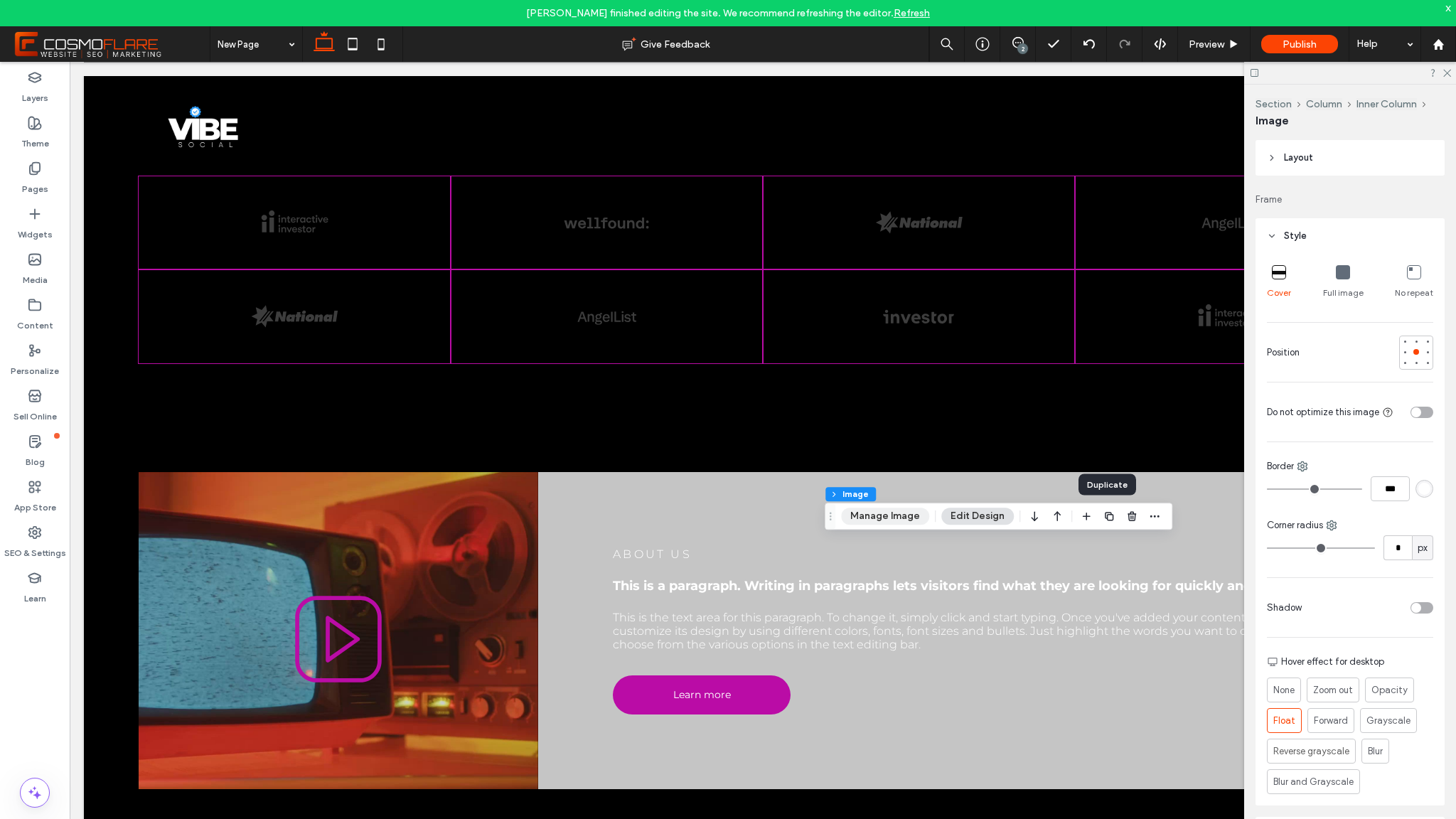
click at [904, 516] on button "Manage Image" at bounding box center [885, 516] width 89 height 17
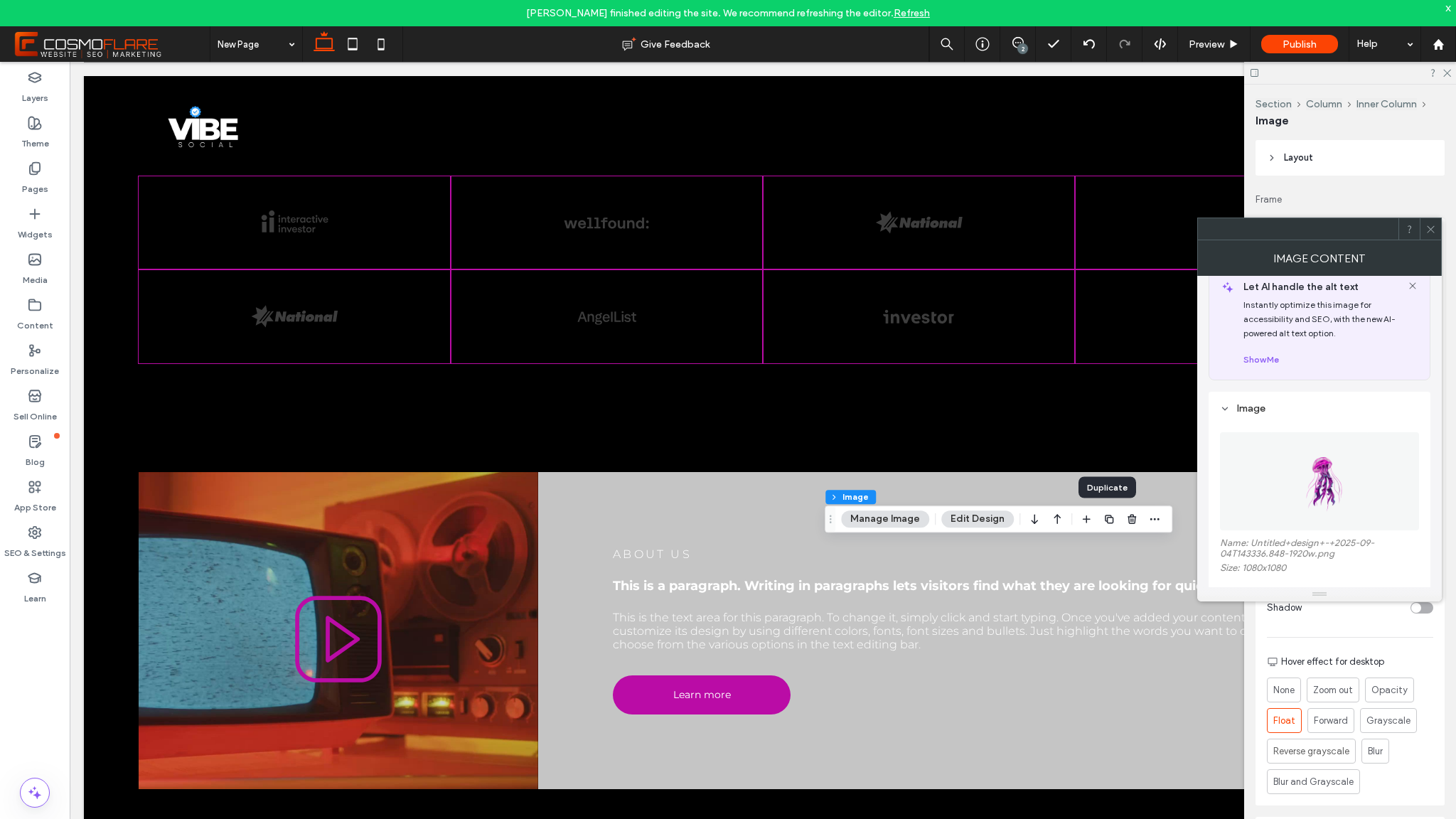
scroll to position [283, 0]
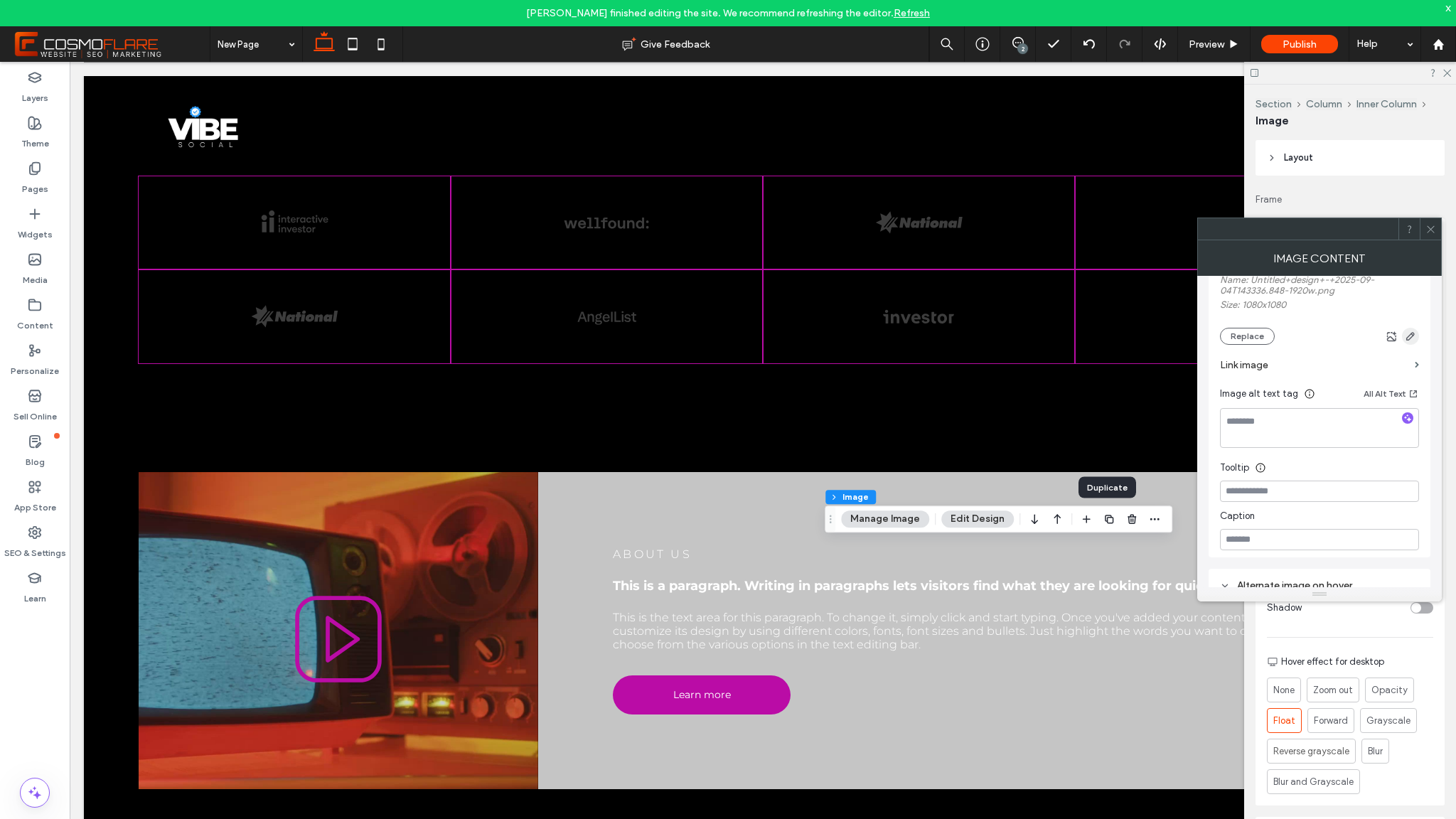
click at [1411, 337] on use "button" at bounding box center [1411, 336] width 9 height 9
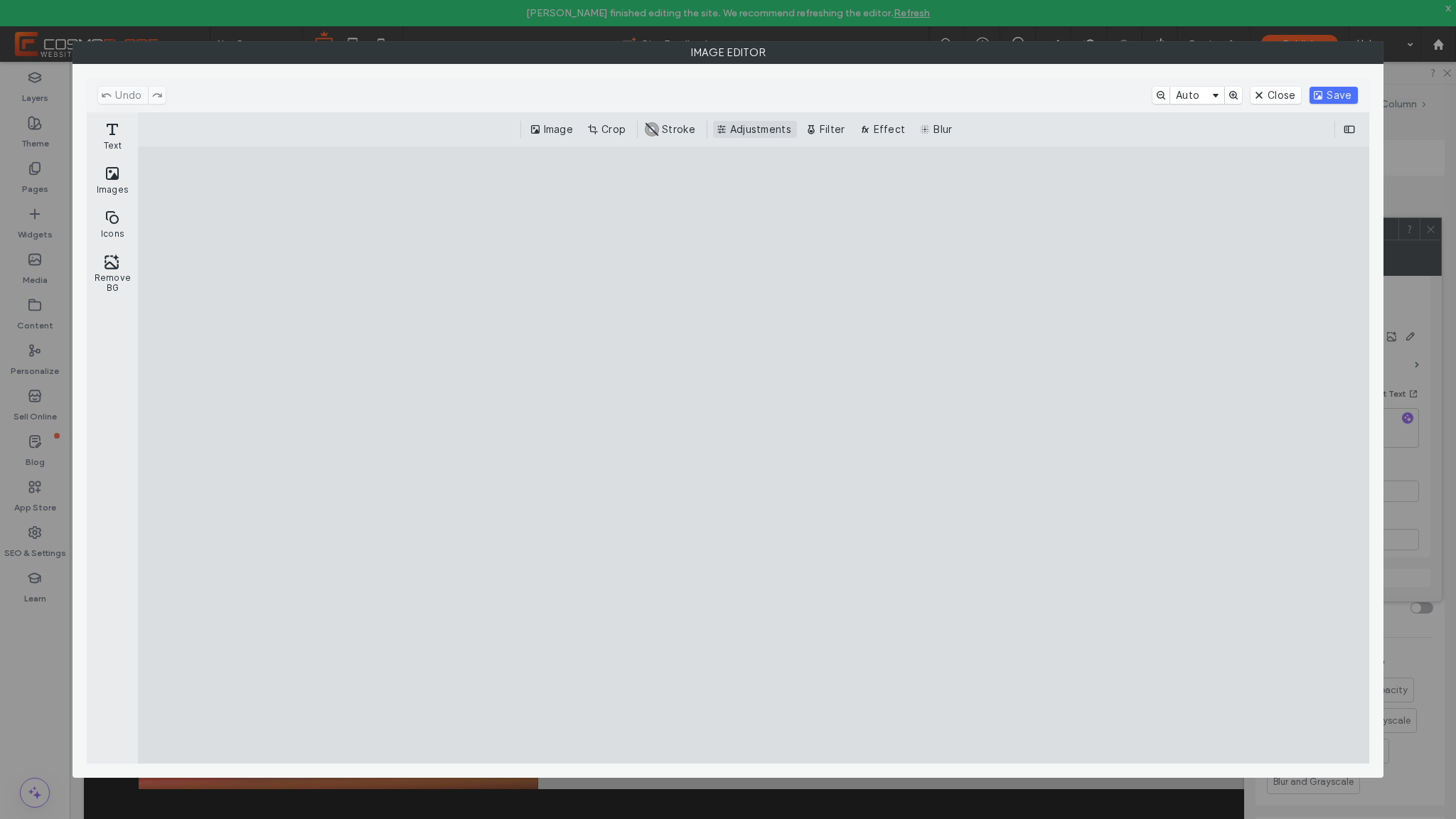
click at [739, 134] on button "Adjustments" at bounding box center [755, 129] width 84 height 17
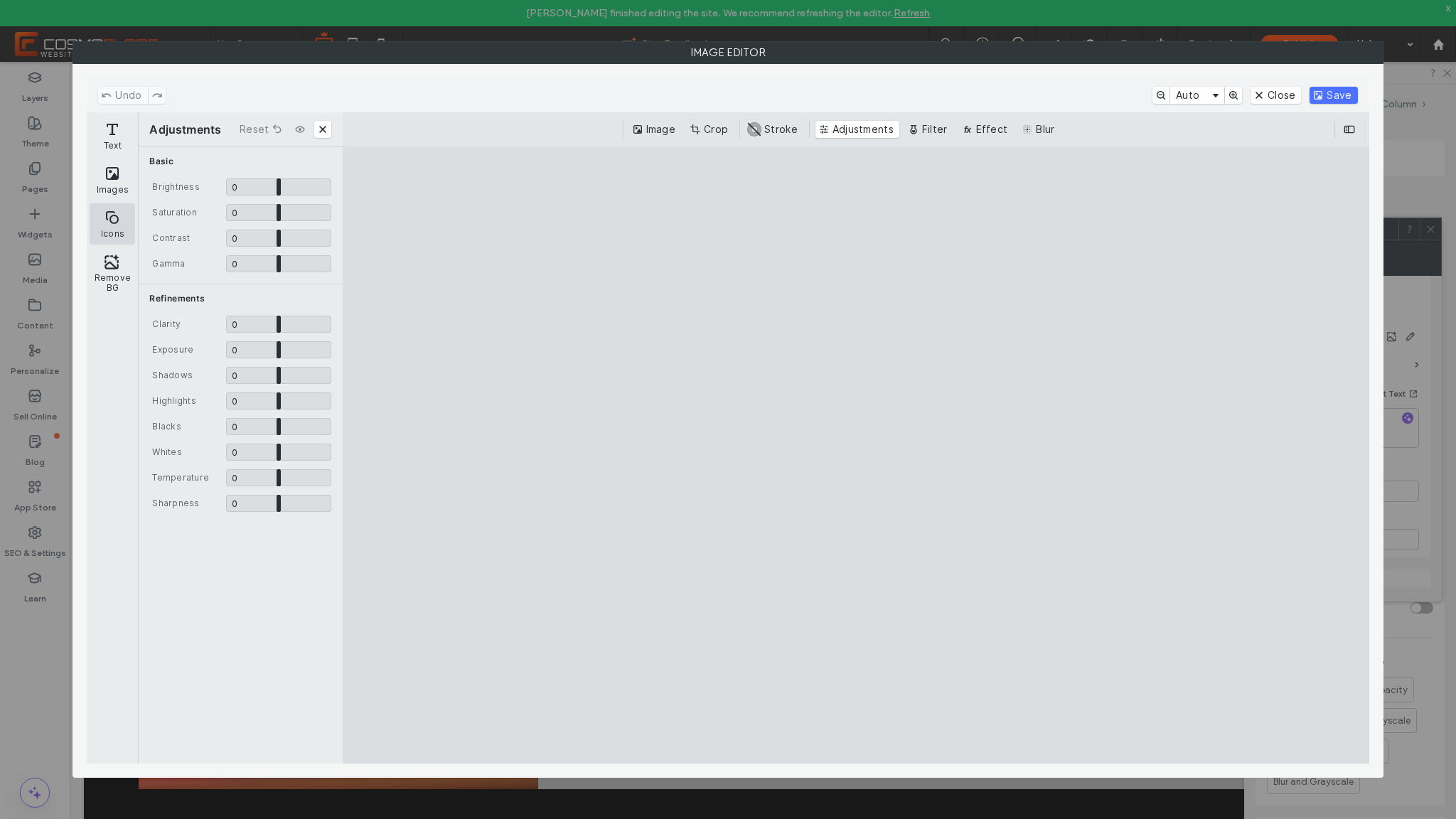
click at [110, 233] on button "Icons" at bounding box center [112, 224] width 46 height 41
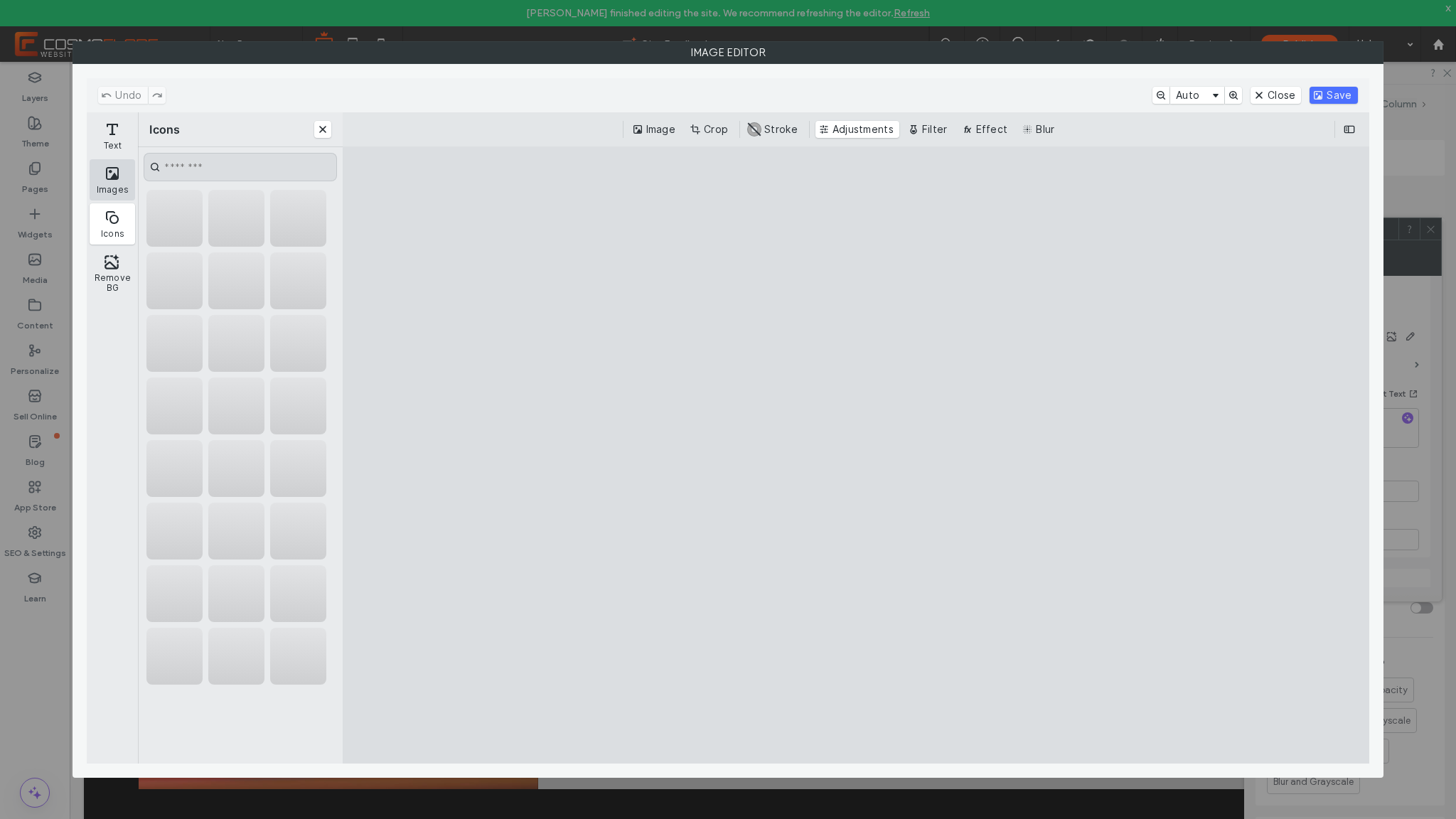
click at [111, 179] on button "Images" at bounding box center [112, 180] width 46 height 41
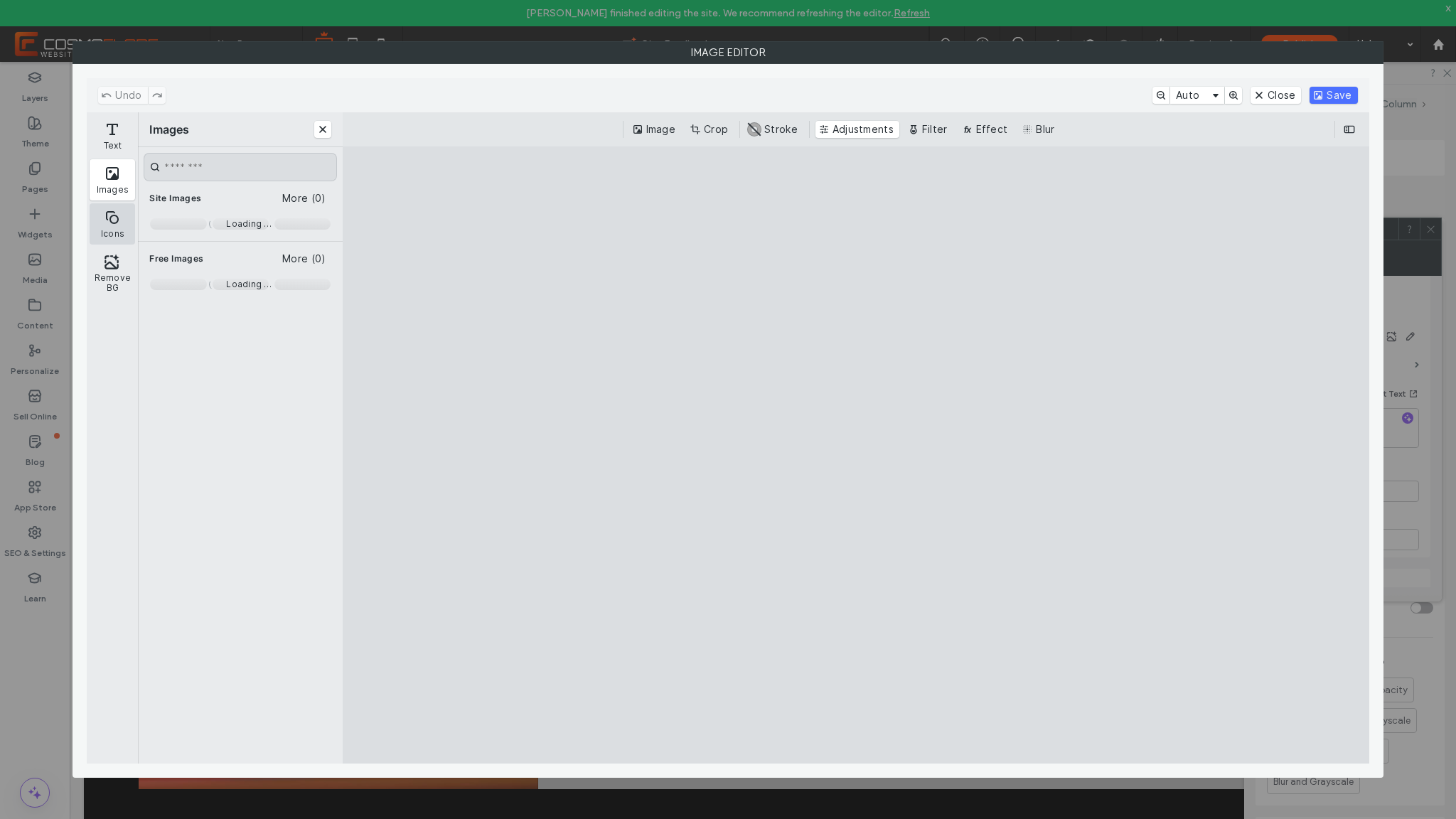
click at [120, 218] on button "Icons" at bounding box center [112, 224] width 46 height 41
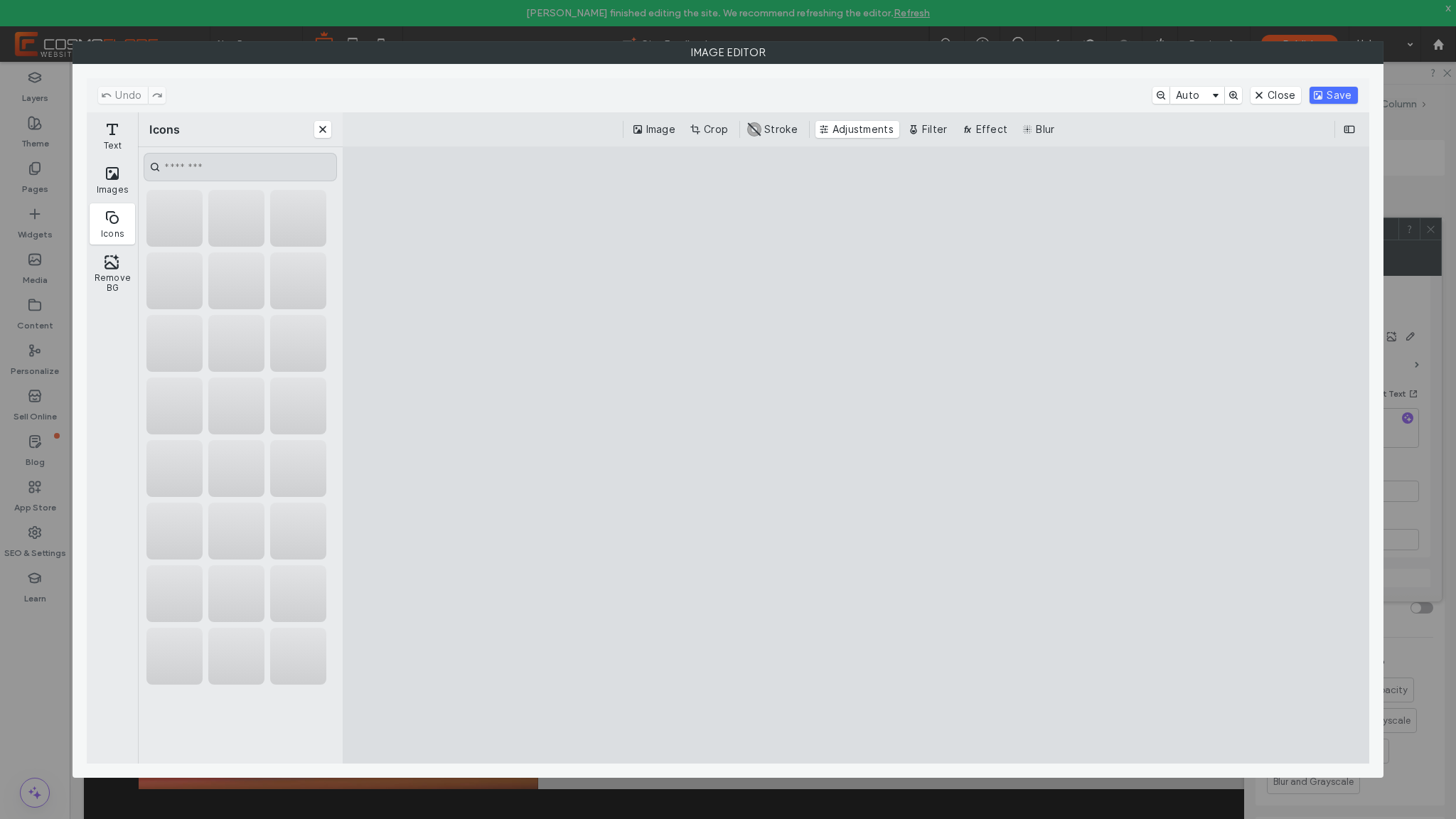
click at [954, 125] on div "Image Crop #ABABAB Stroke Adjustments Filter Effect Blur" at bounding box center [856, 129] width 1003 height 17
click at [947, 126] on button "Filter" at bounding box center [929, 129] width 49 height 17
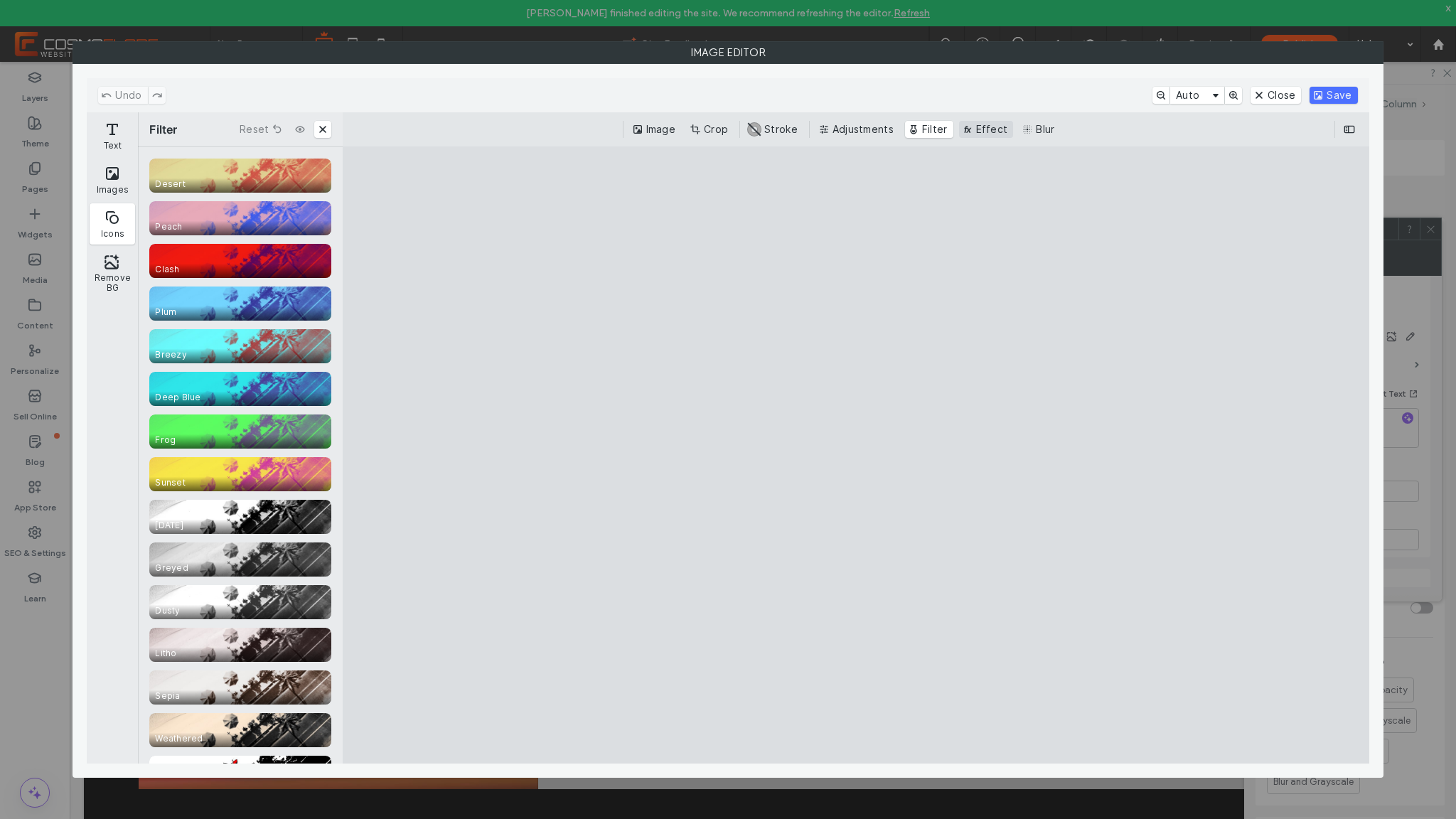
click at [985, 128] on button "Effect" at bounding box center [986, 129] width 55 height 17
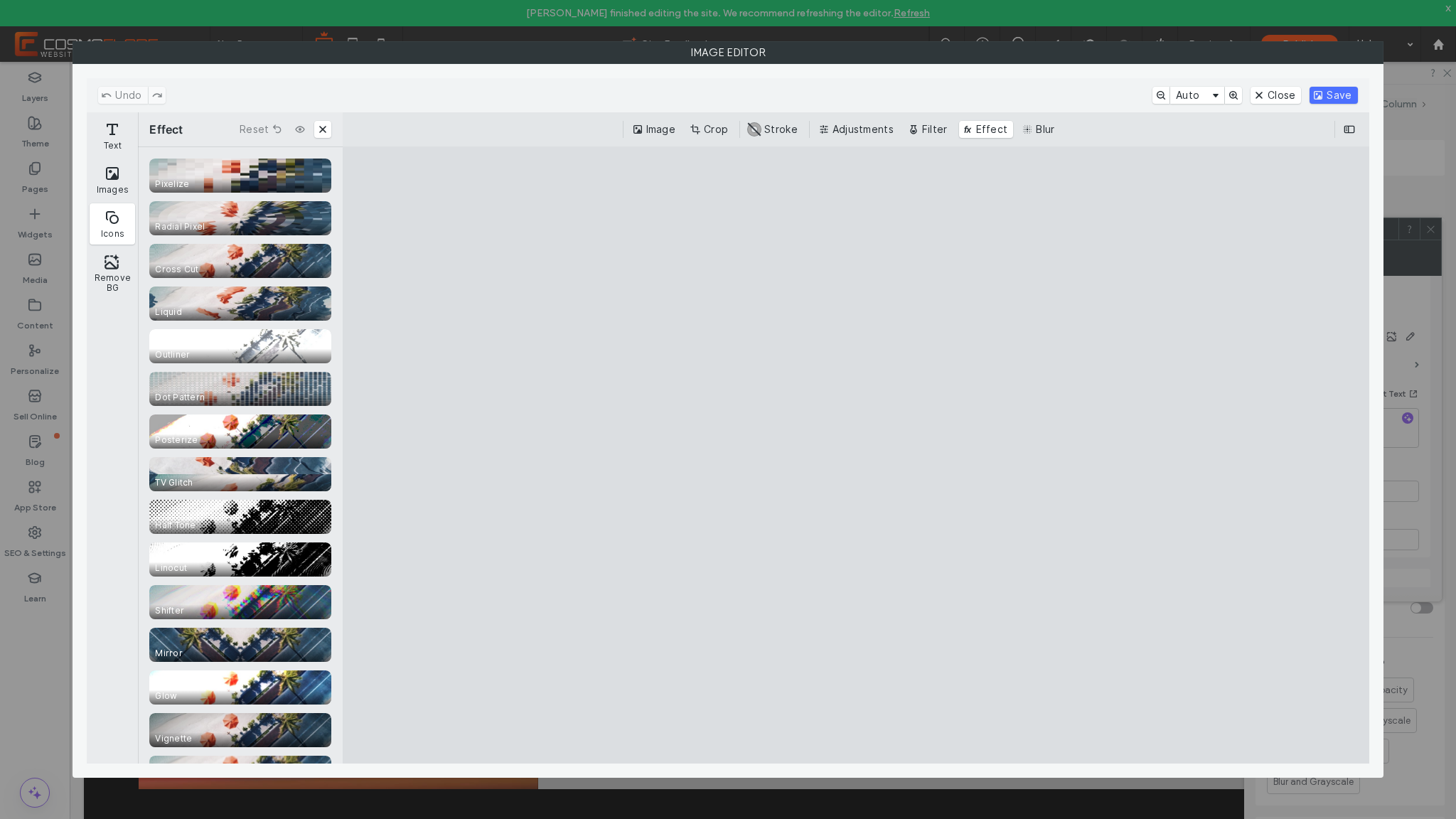
click at [1013, 128] on div "Image Crop #ABABAB Stroke Adjustments Filter Effect Blur" at bounding box center [856, 129] width 1003 height 17
click at [1025, 128] on button "Blur" at bounding box center [1039, 129] width 41 height 17
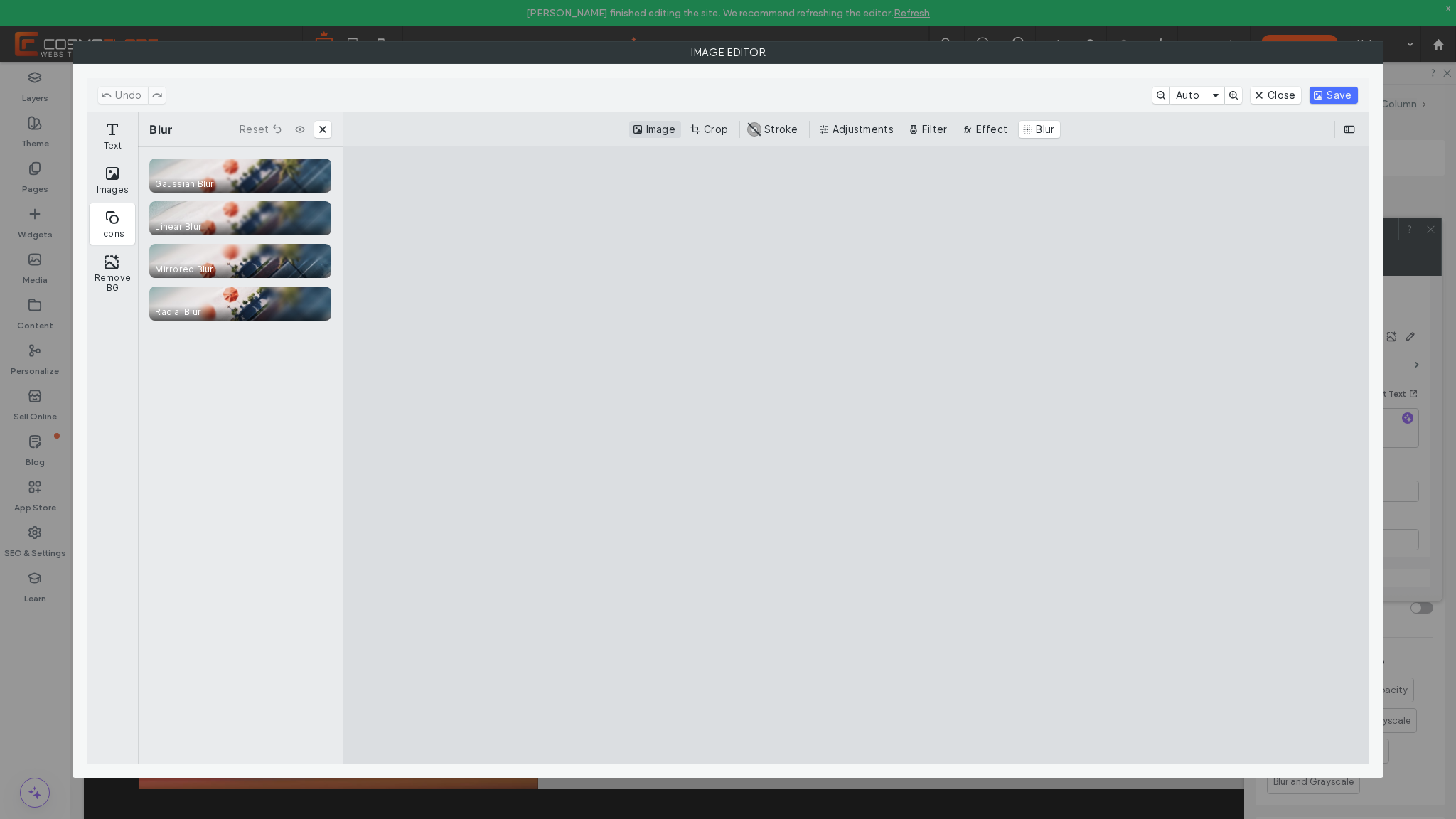
click at [664, 128] on button "Image" at bounding box center [655, 129] width 52 height 17
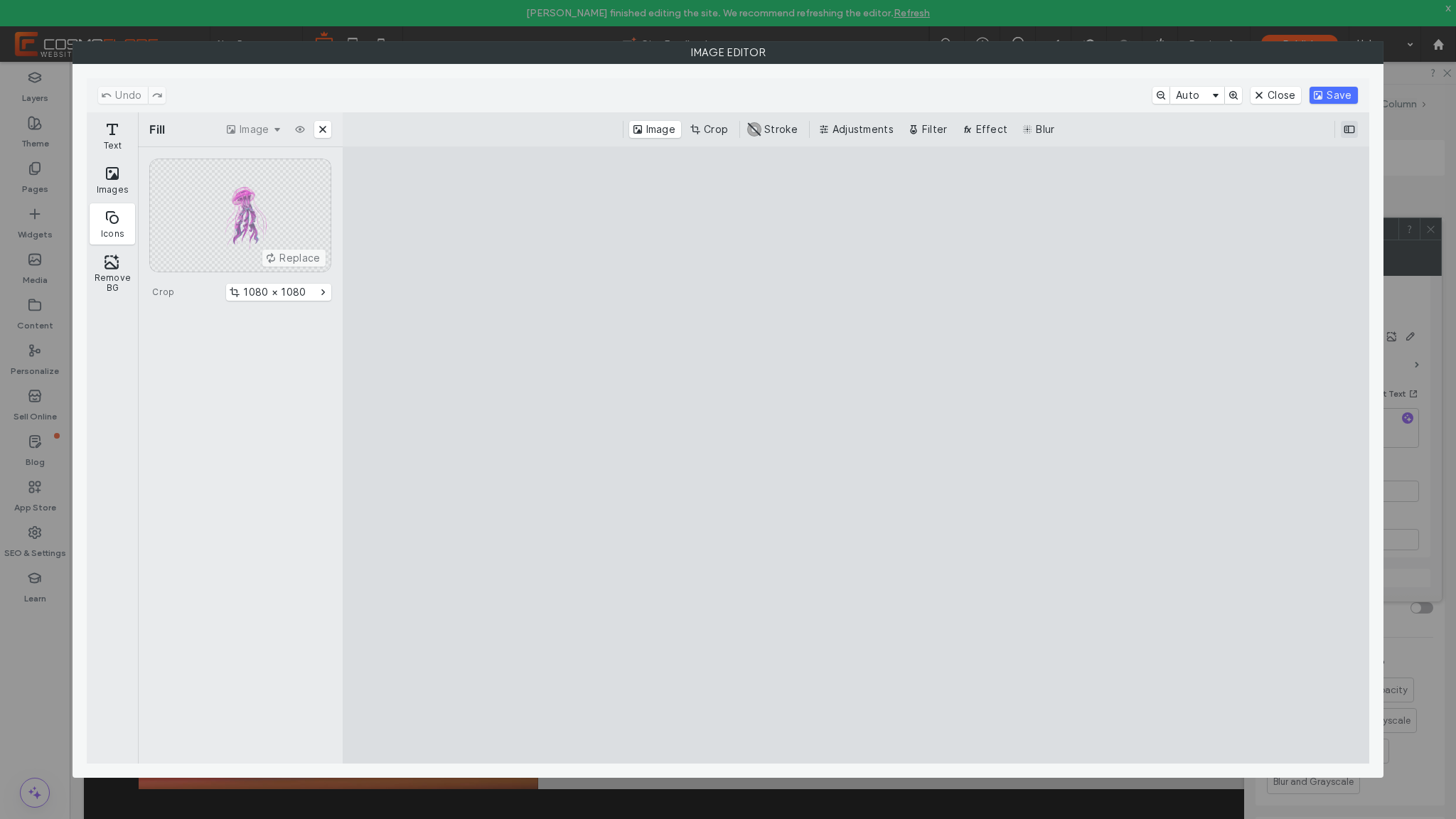
click at [1355, 123] on button "ui.ed.cesdk.component.inspectorBar" at bounding box center [1349, 129] width 17 height 17
click at [135, 253] on div "Text Images Icons Remove BG" at bounding box center [112, 438] width 51 height 652
click at [118, 255] on button "Remove BG" at bounding box center [112, 272] width 46 height 51
click at [146, 151] on h3 "Fill" at bounding box center [240, 162] width 205 height 29
click at [127, 146] on button "Text" at bounding box center [112, 136] width 46 height 41
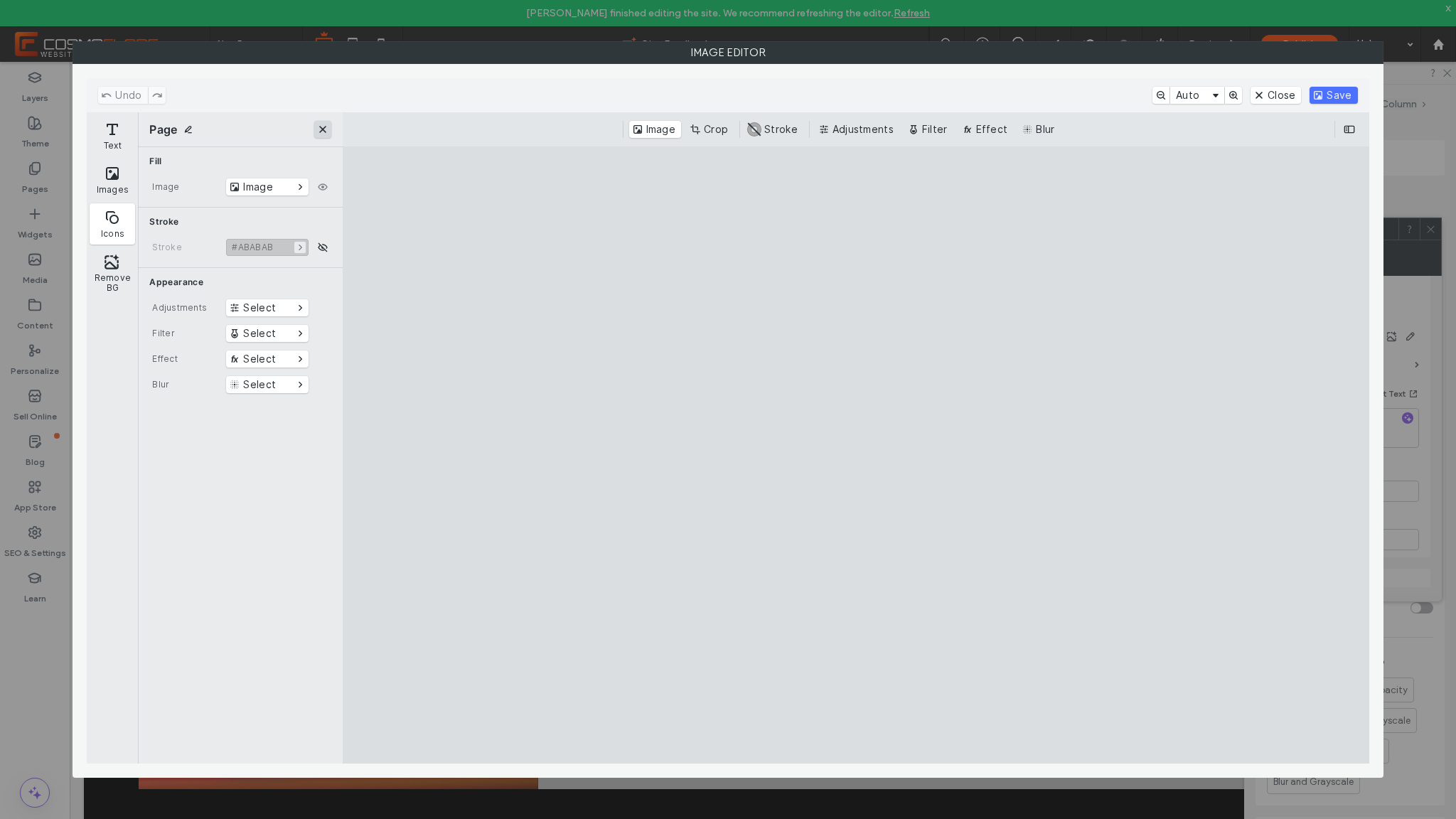
click at [115, 133] on button "Text" at bounding box center [112, 136] width 46 height 41
click at [1278, 101] on button "Close" at bounding box center [1276, 95] width 50 height 17
click at [1279, 95] on button "Close" at bounding box center [1276, 95] width 50 height 17
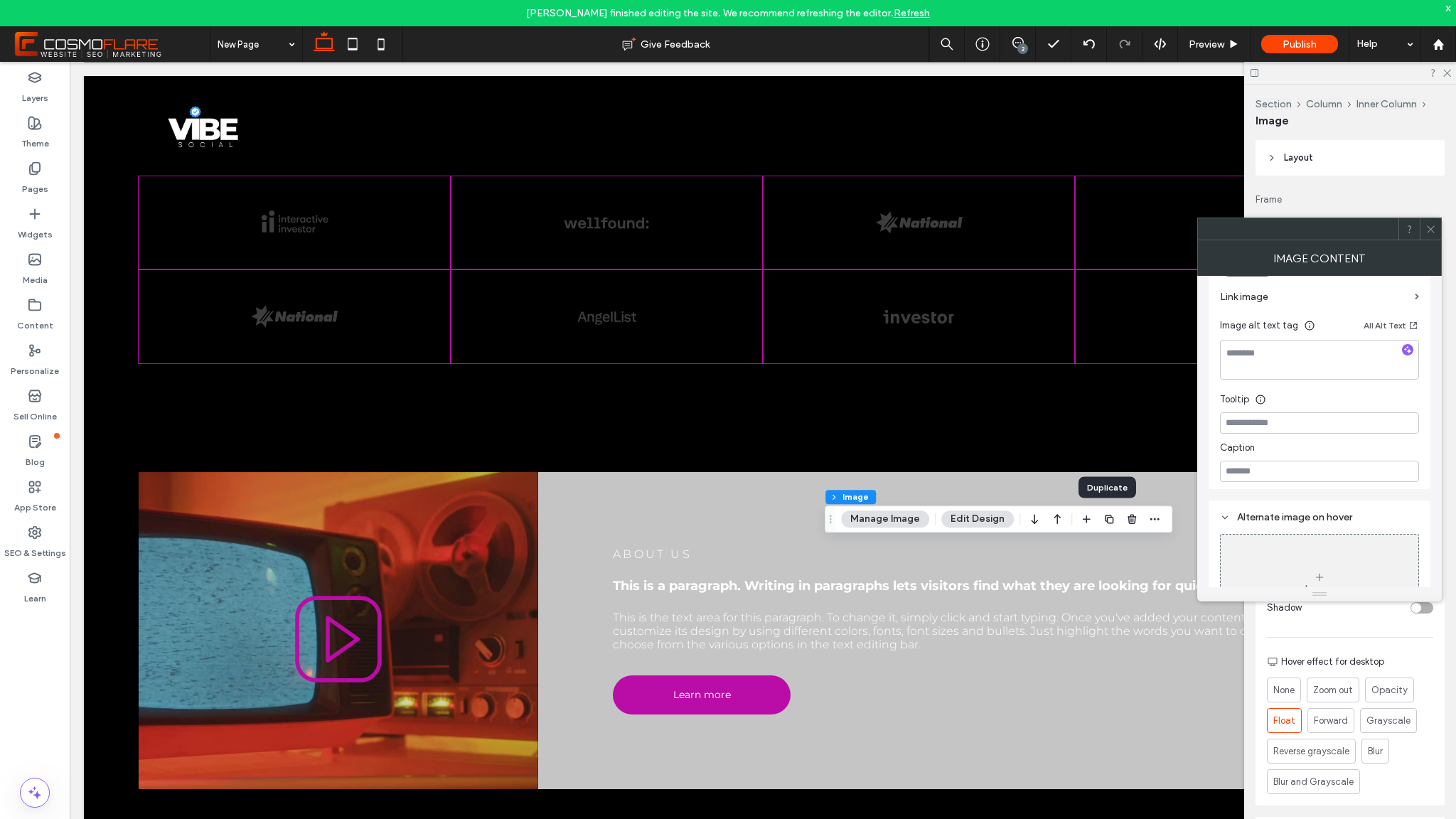
scroll to position [405, 0]
click at [1439, 229] on div at bounding box center [1430, 229] width 21 height 21
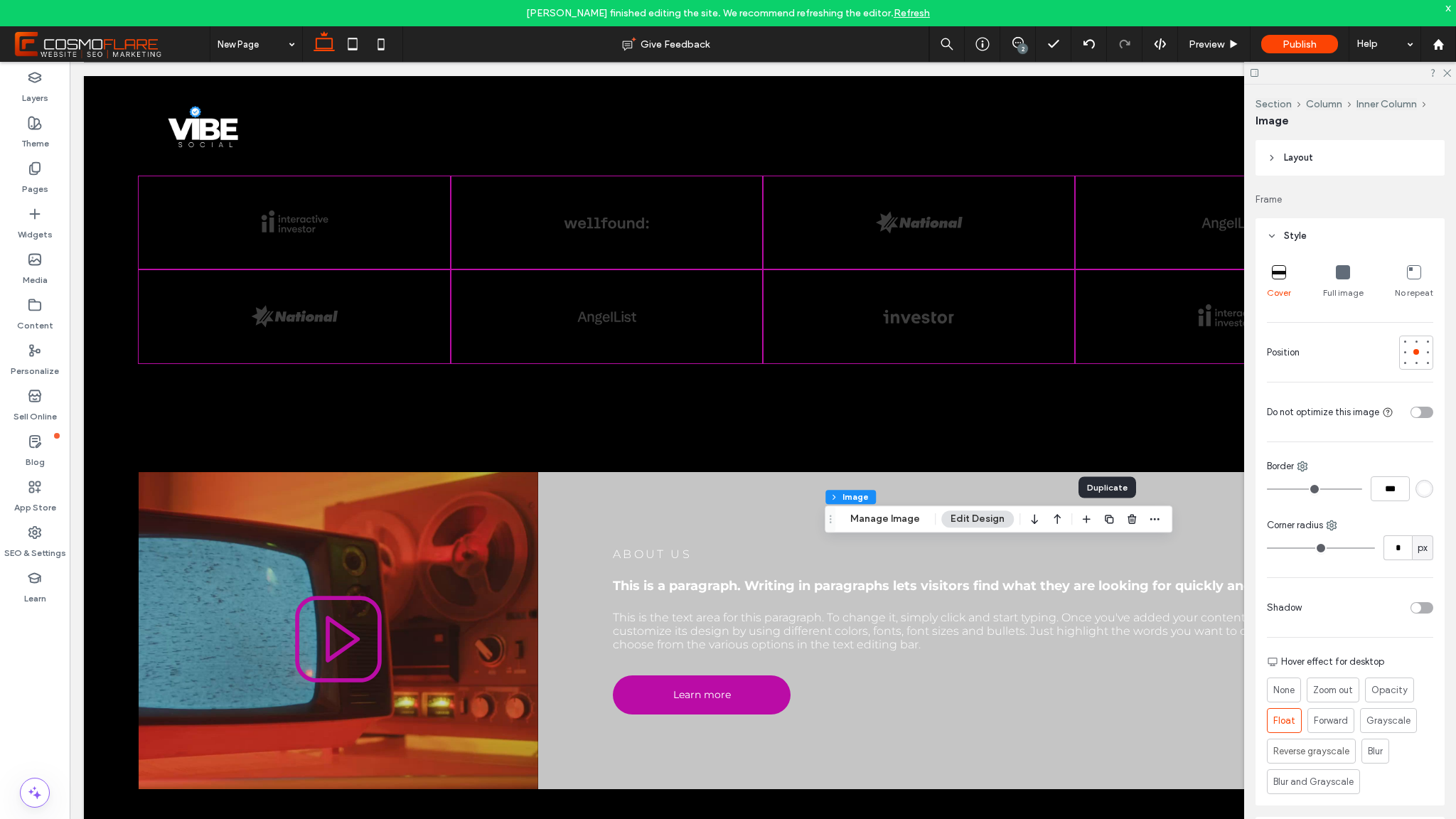
click at [1296, 167] on header "Layout" at bounding box center [1350, 158] width 189 height 35
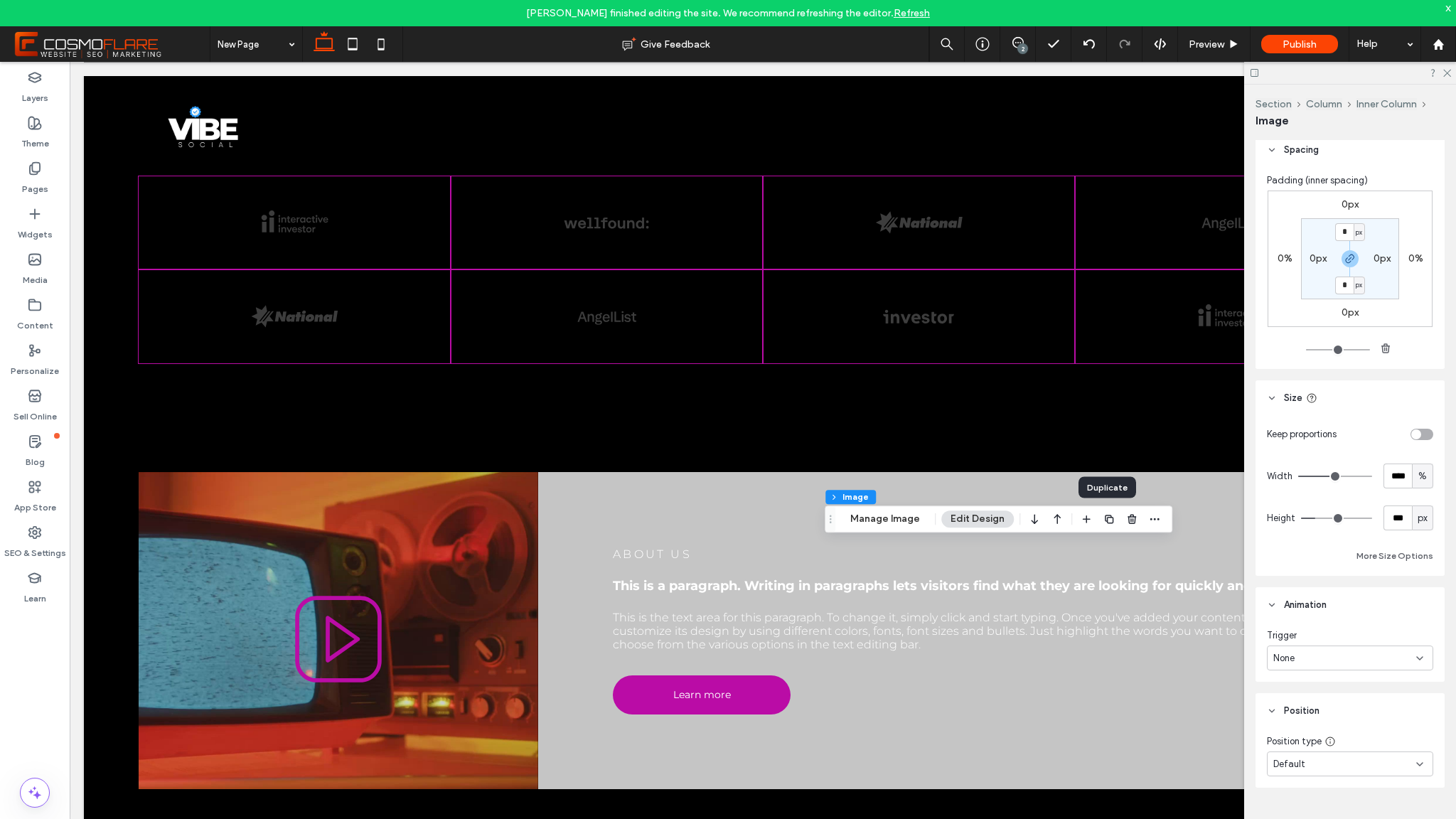
scroll to position [862, 0]
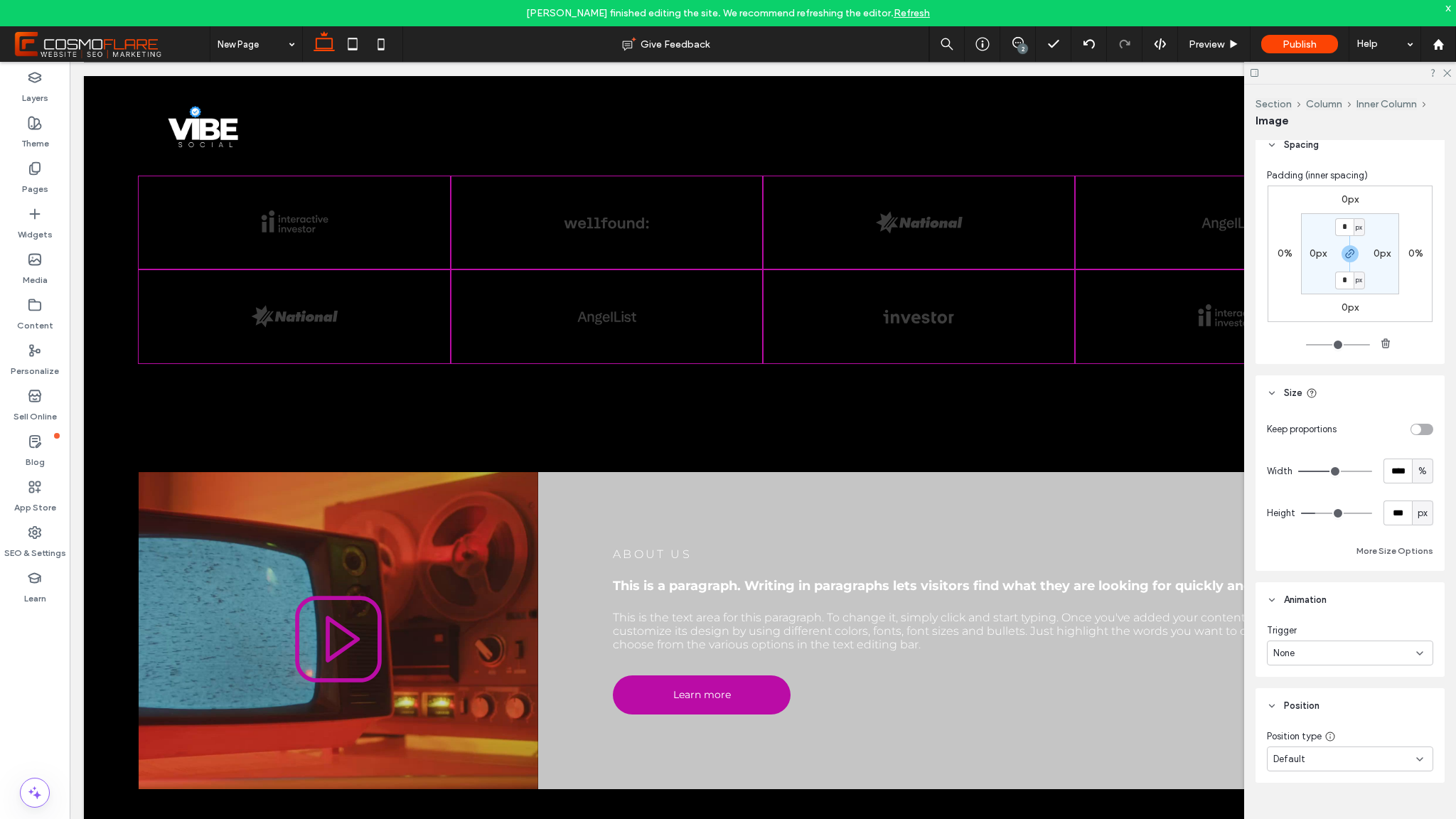
type input "**"
type input "****"
type input "**"
type input "***"
type input "****"
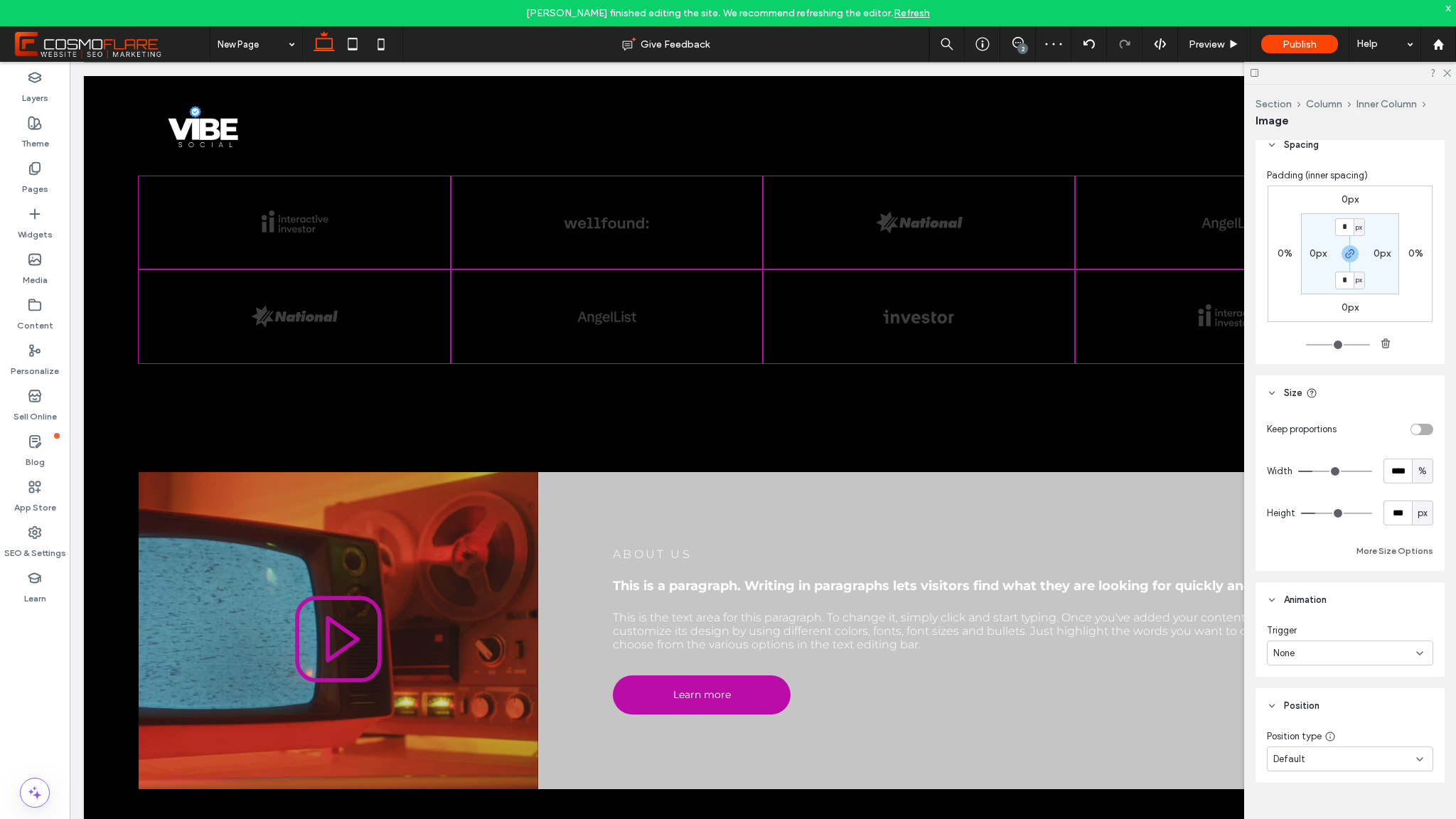
type input "***"
click at [1103, 519] on icon "button" at bounding box center [1109, 519] width 11 height 11
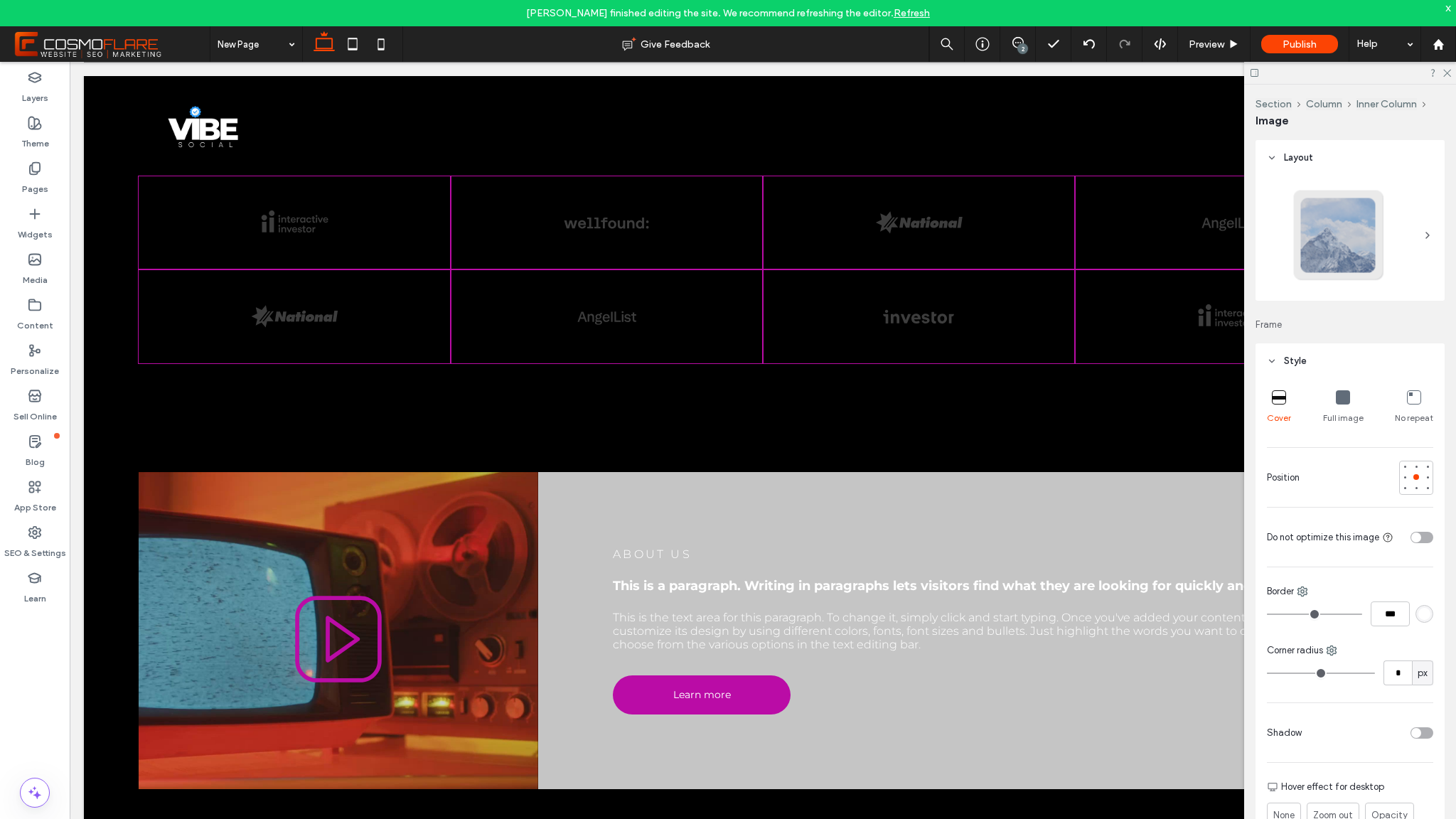
type input "**"
type input "****"
click at [1151, 162] on icon "button" at bounding box center [1154, 163] width 11 height 11
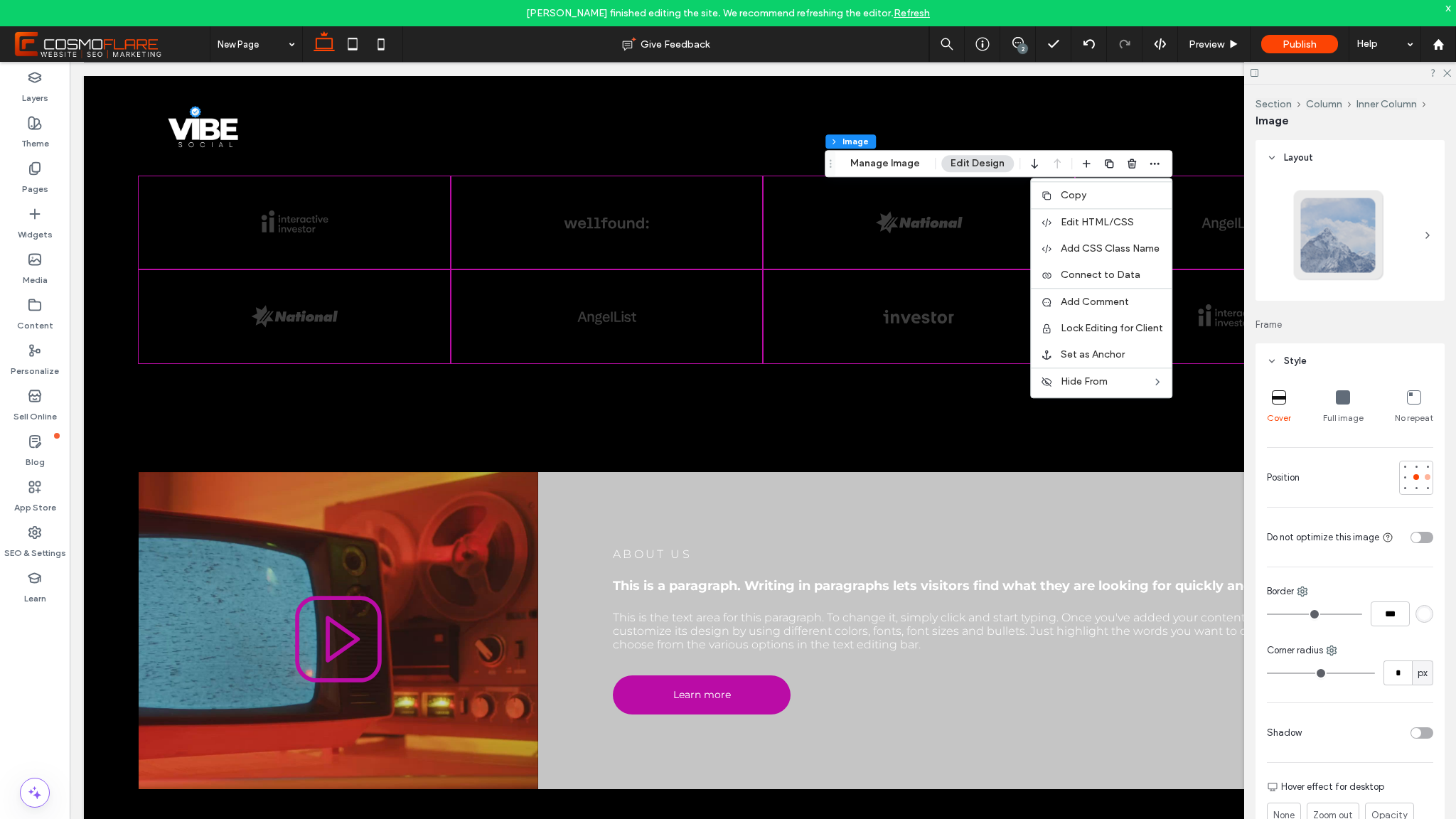
click at [1425, 477] on div at bounding box center [1428, 477] width 6 height 6
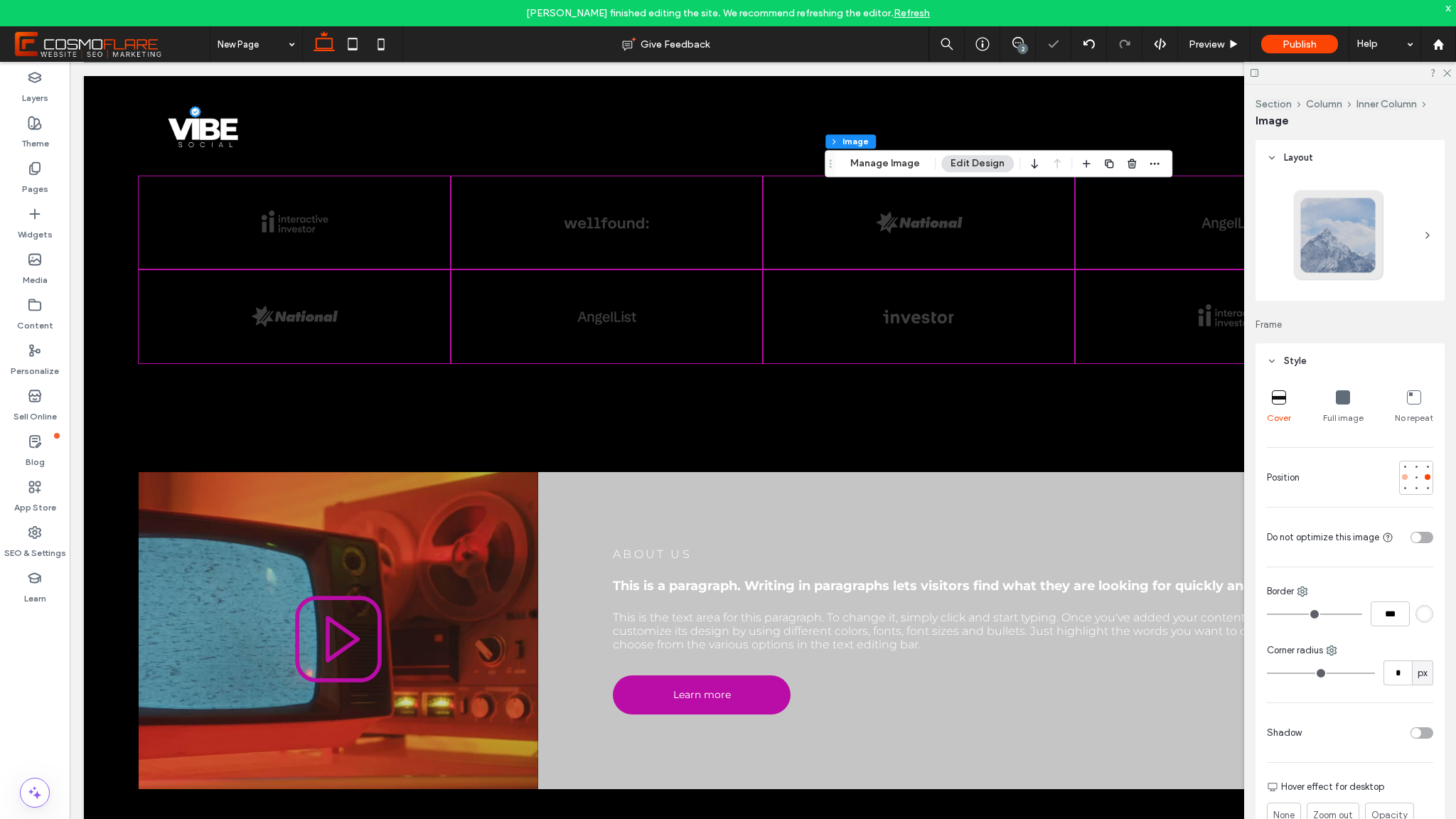
click at [1402, 477] on div at bounding box center [1405, 477] width 6 height 6
click at [1413, 468] on div at bounding box center [1416, 466] width 6 height 6
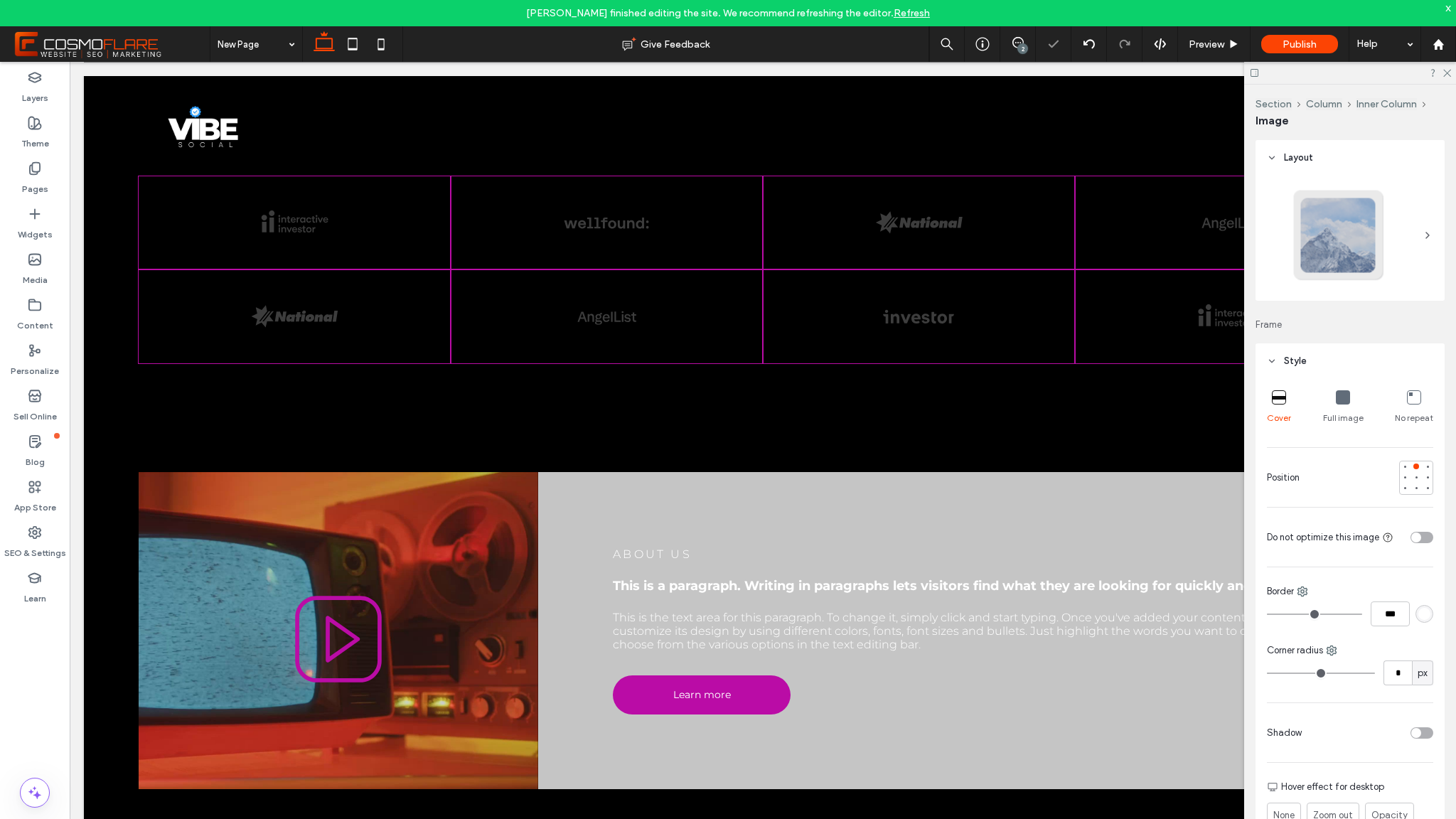
type input "**"
type input "****"
type input "**"
type input "****"
type input "***"
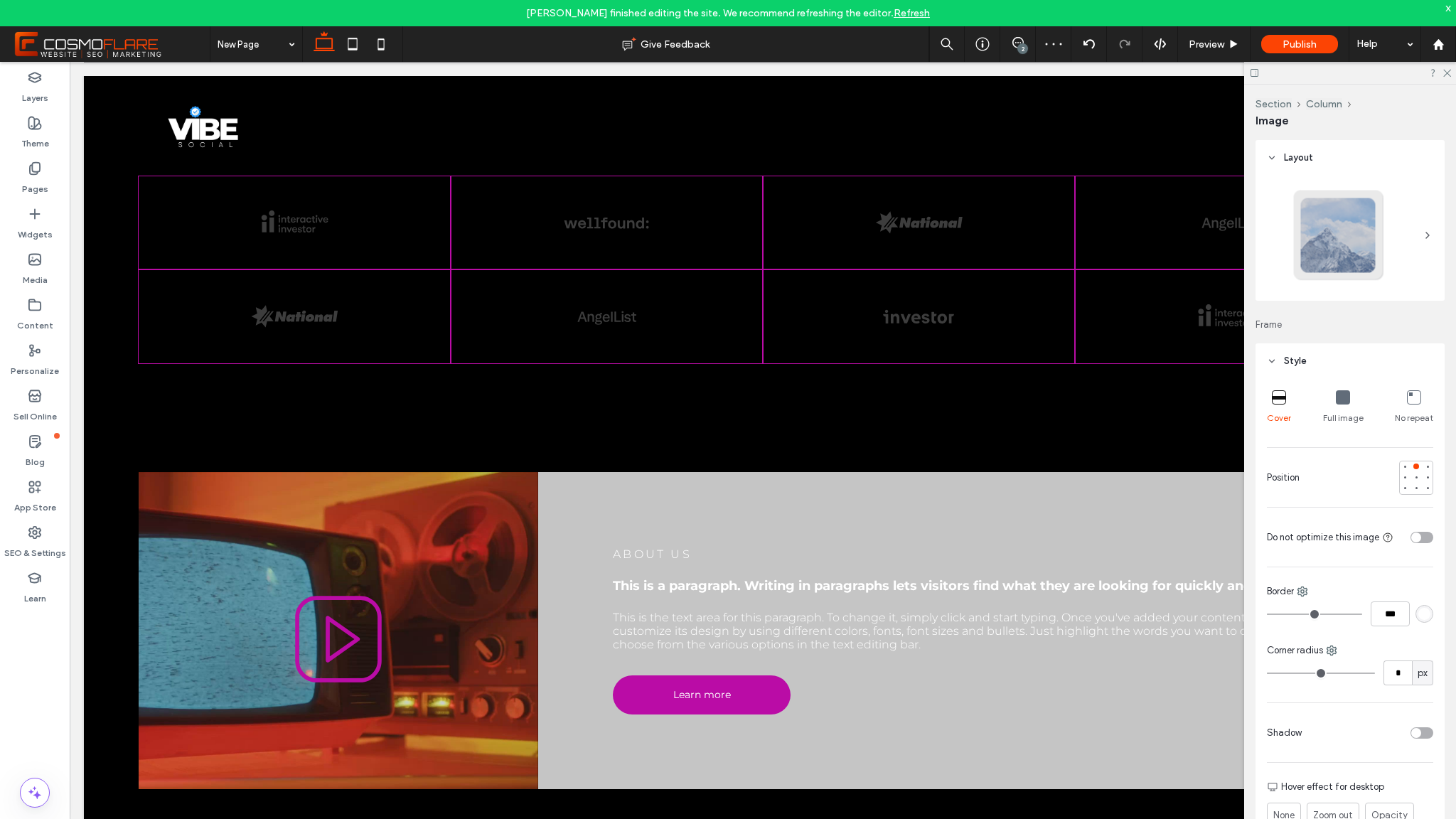
type input "***"
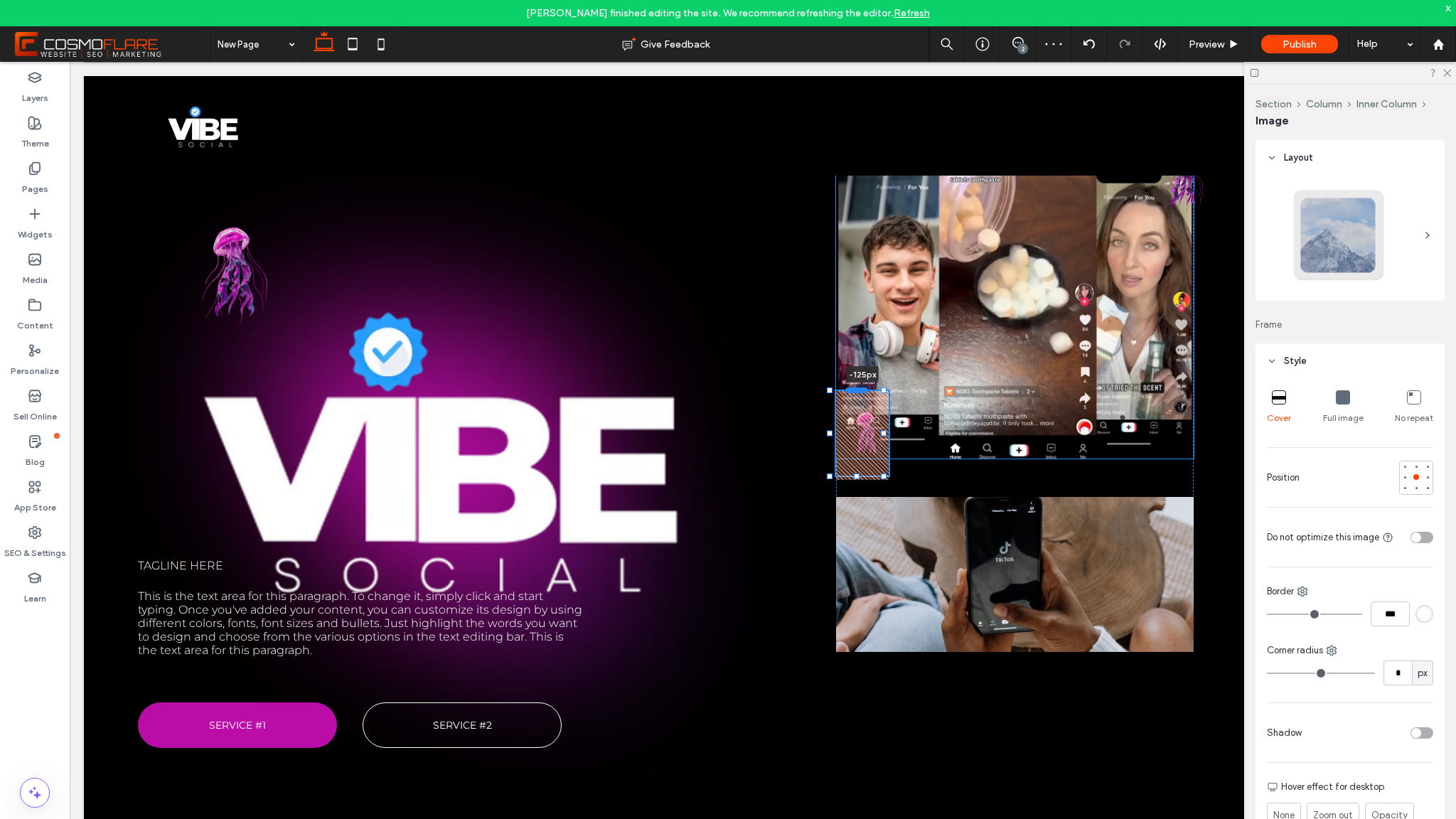
click at [856, 390] on div at bounding box center [856, 390] width 23 height 6
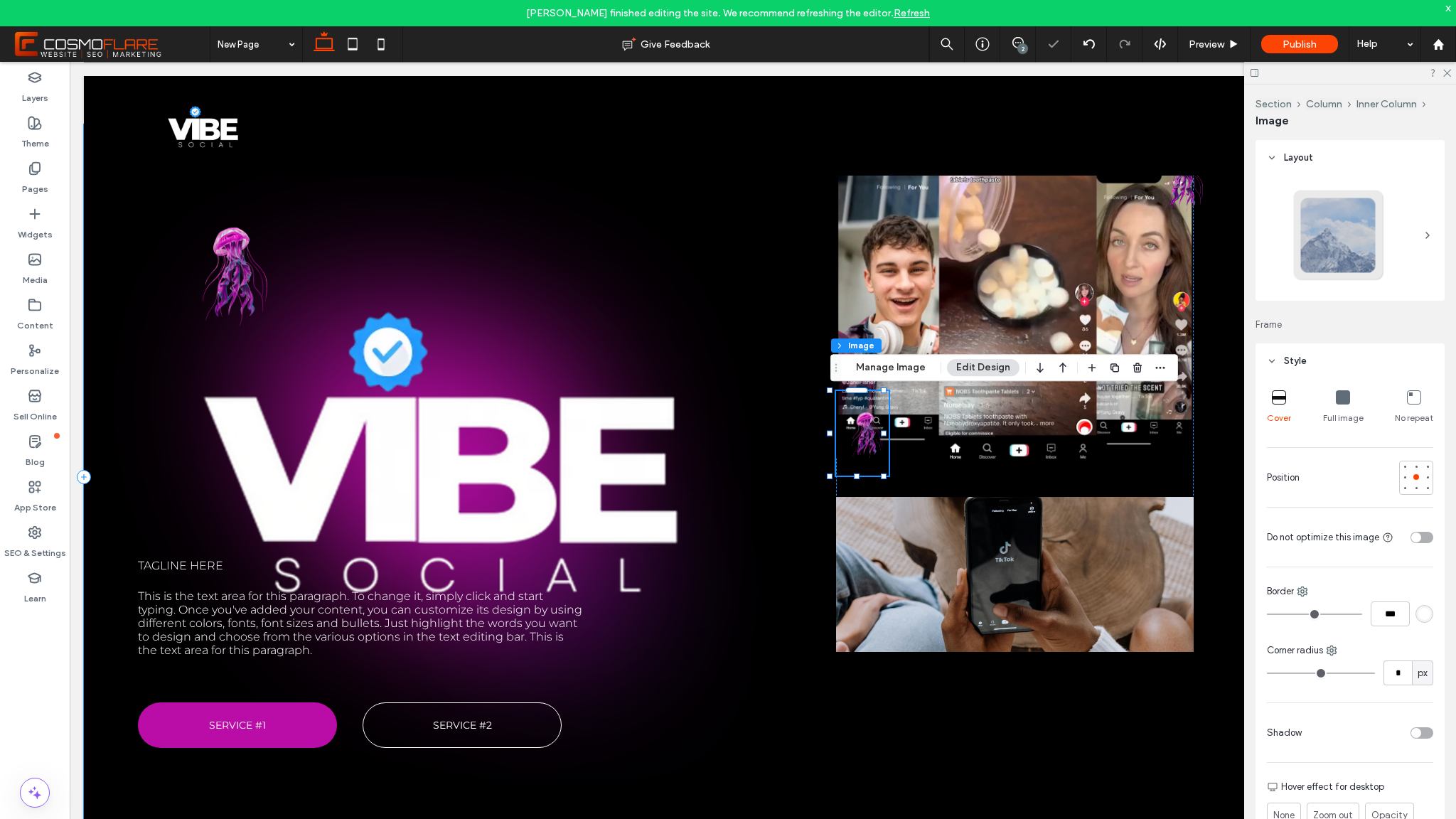
click at [775, 444] on div "Tagline here This is the text area for this paragraph. To change it, simply cli…" at bounding box center [457, 477] width 747 height 705
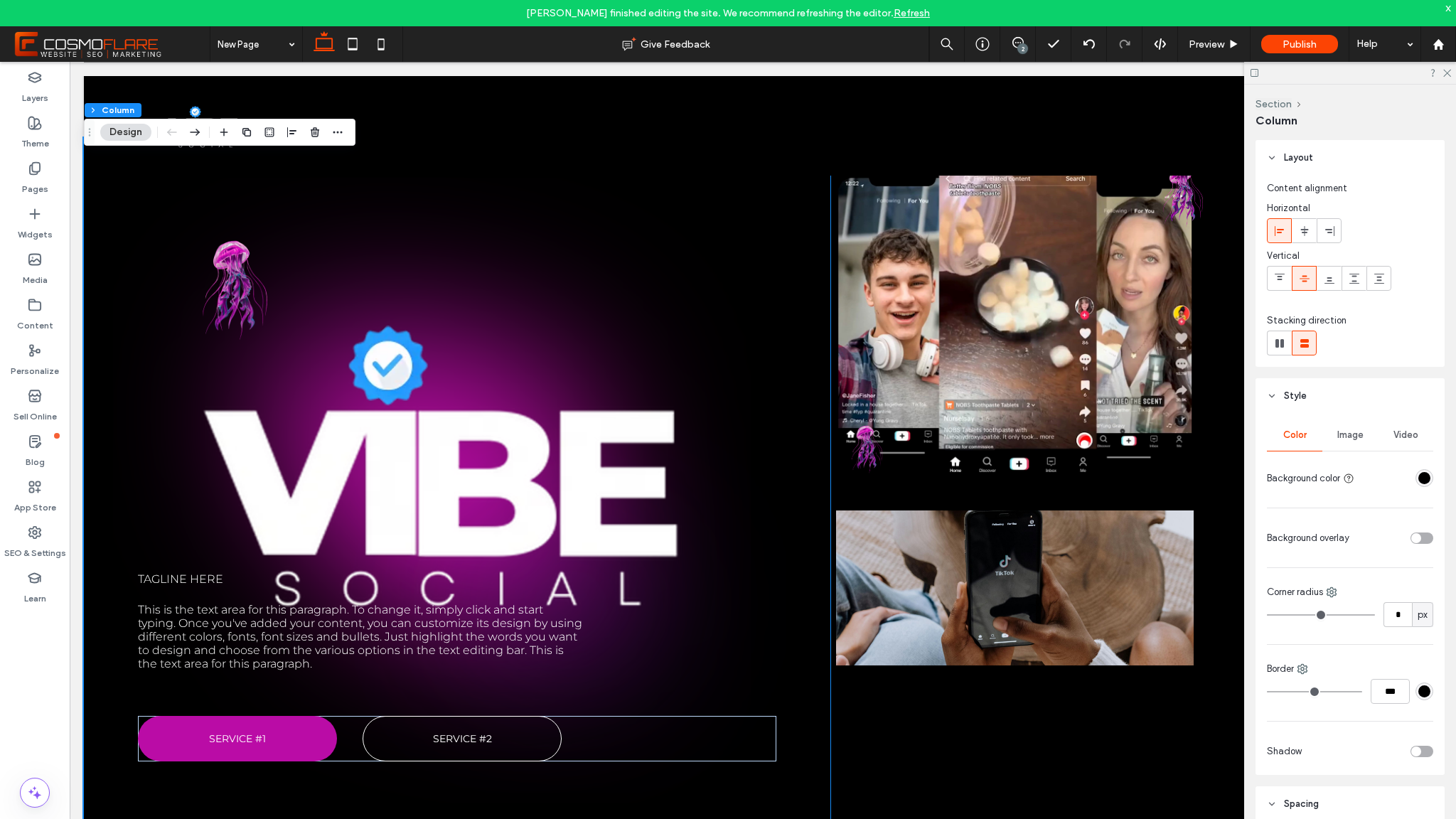
scroll to position [52, 0]
click at [861, 435] on img at bounding box center [862, 441] width 52 height 85
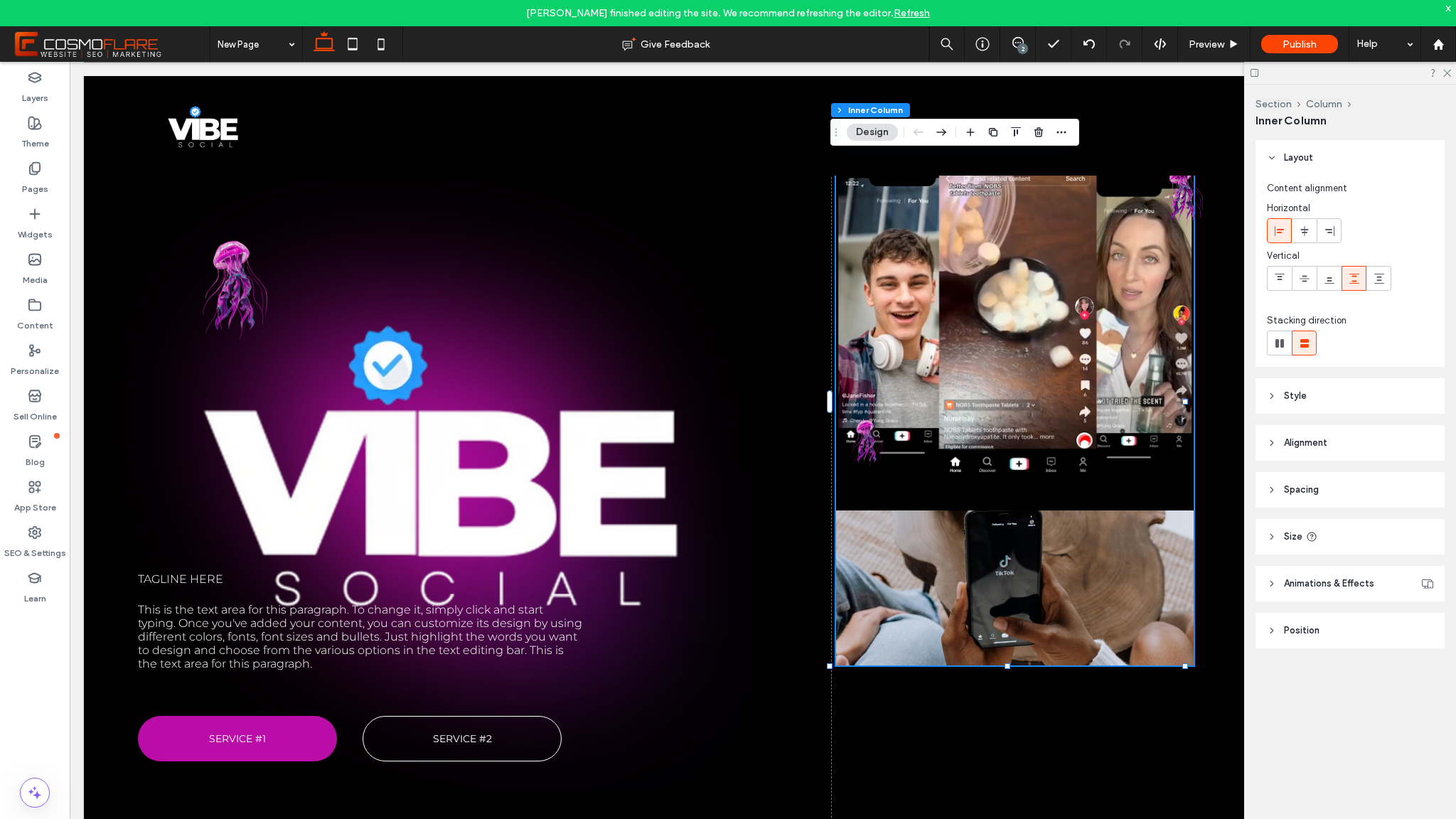
click at [861, 437] on img at bounding box center [862, 441] width 52 height 85
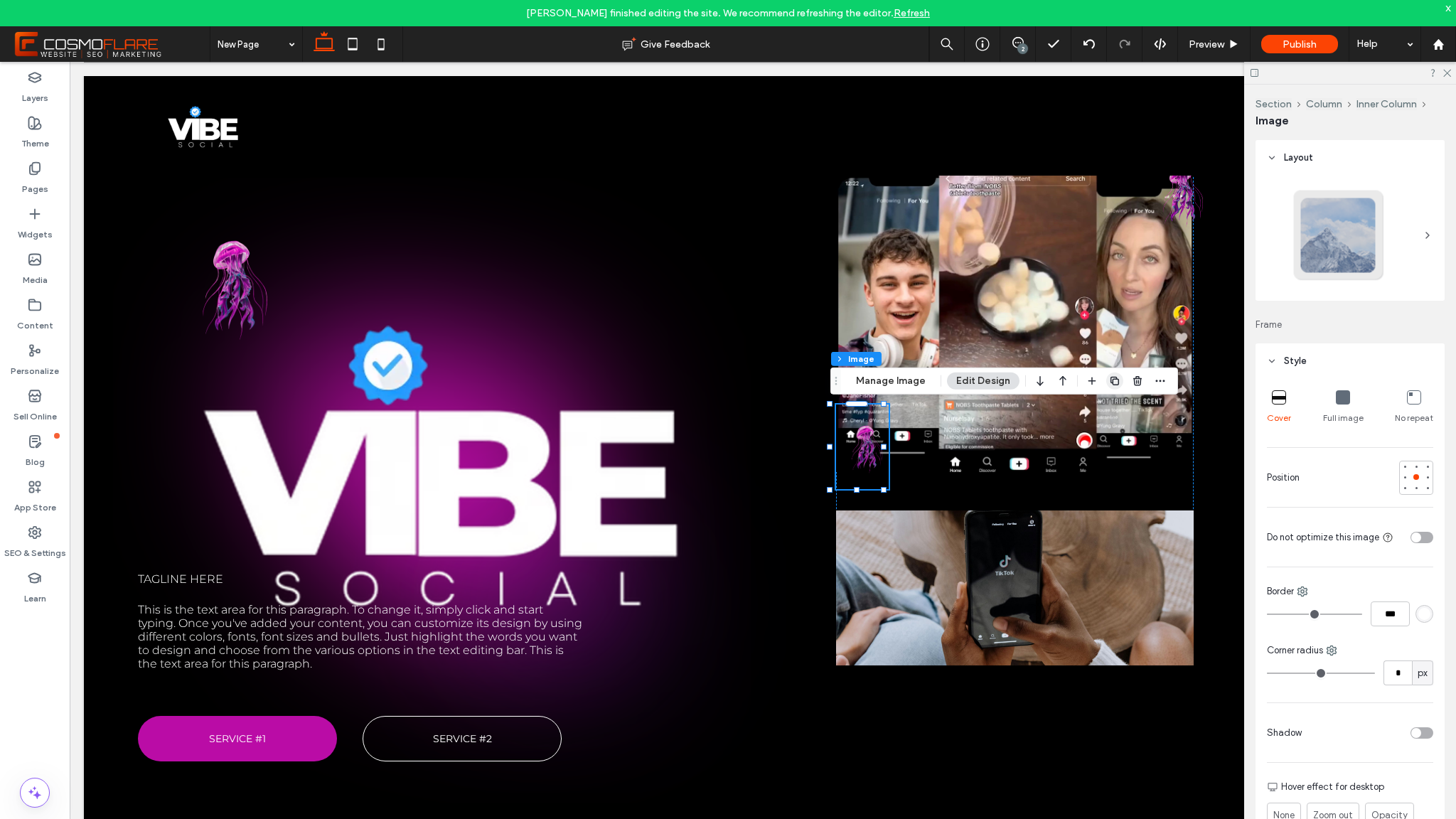
click at [1109, 381] on icon "button" at bounding box center [1114, 381] width 11 height 11
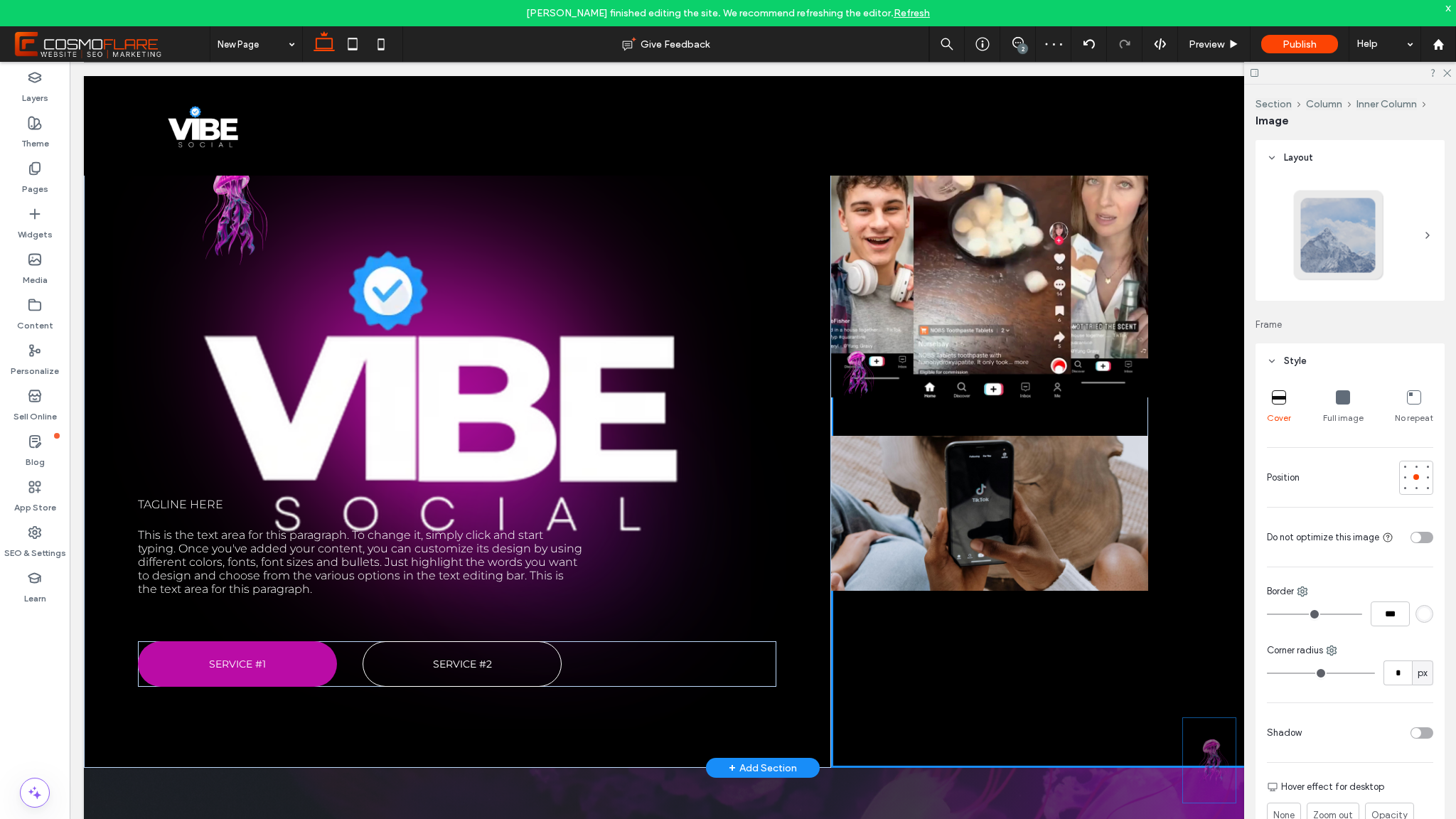
scroll to position [130, 0]
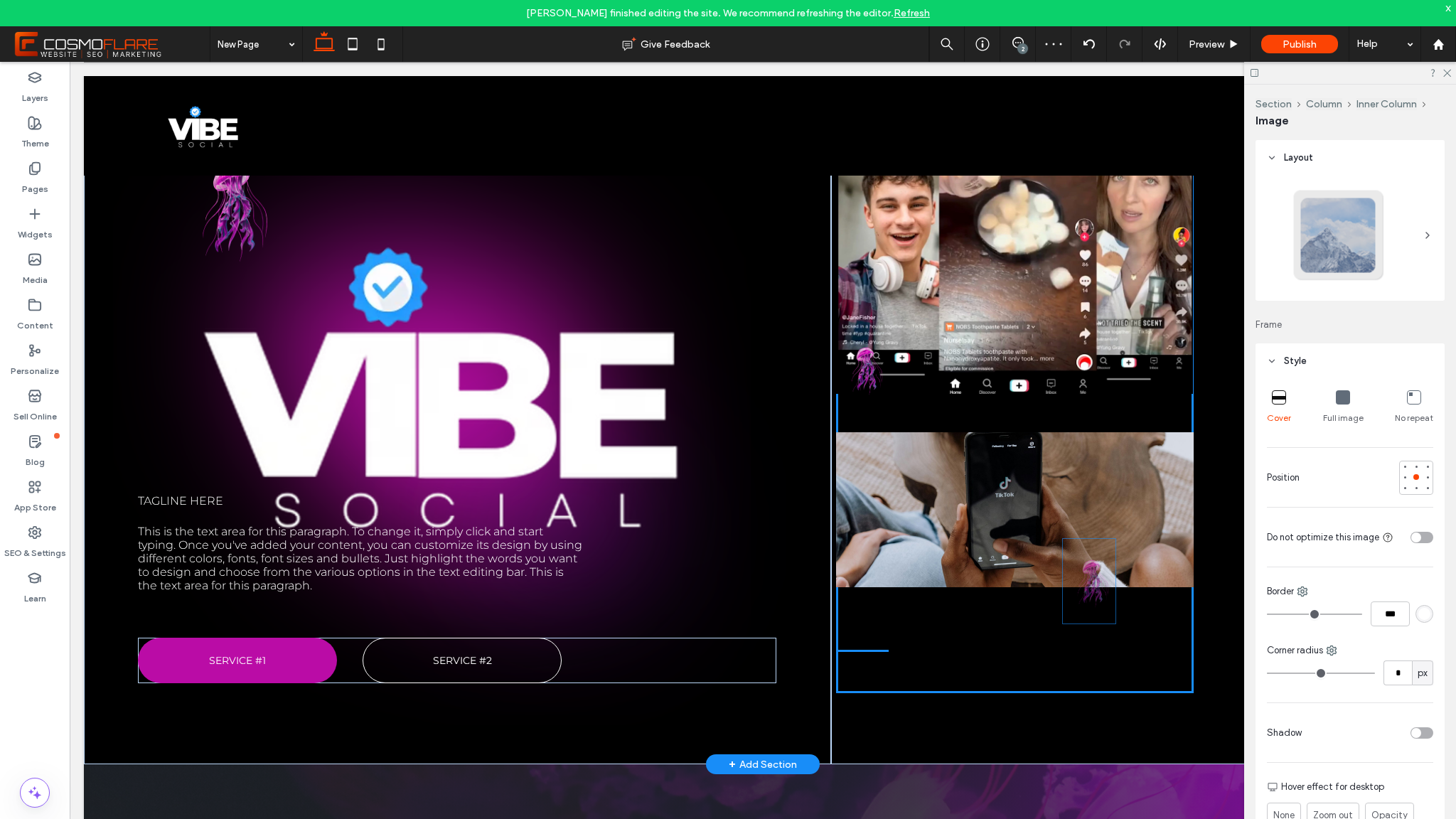
drag, startPoint x: 870, startPoint y: 463, endPoint x: 1101, endPoint y: 570, distance: 254.6
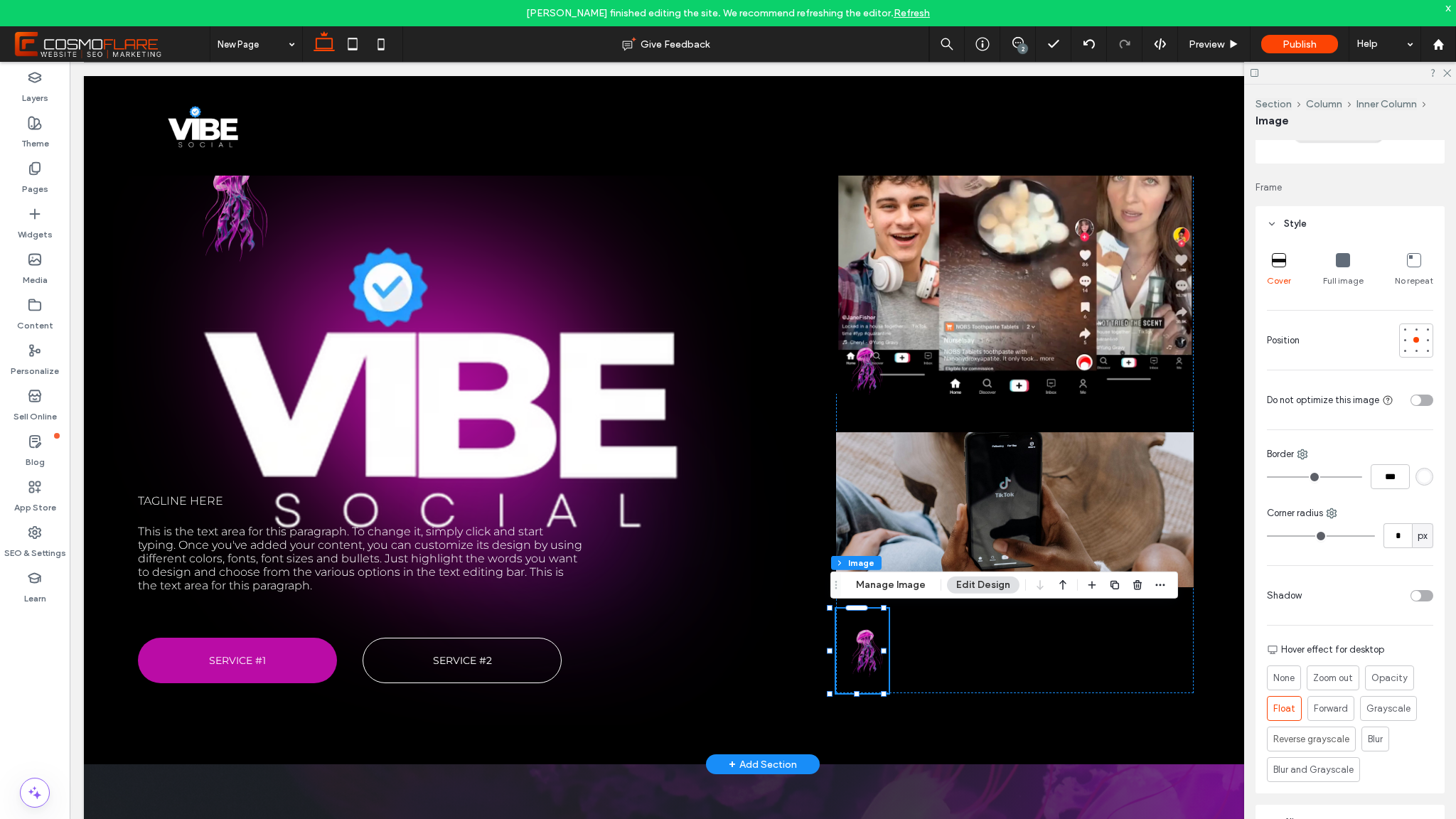
scroll to position [0, 0]
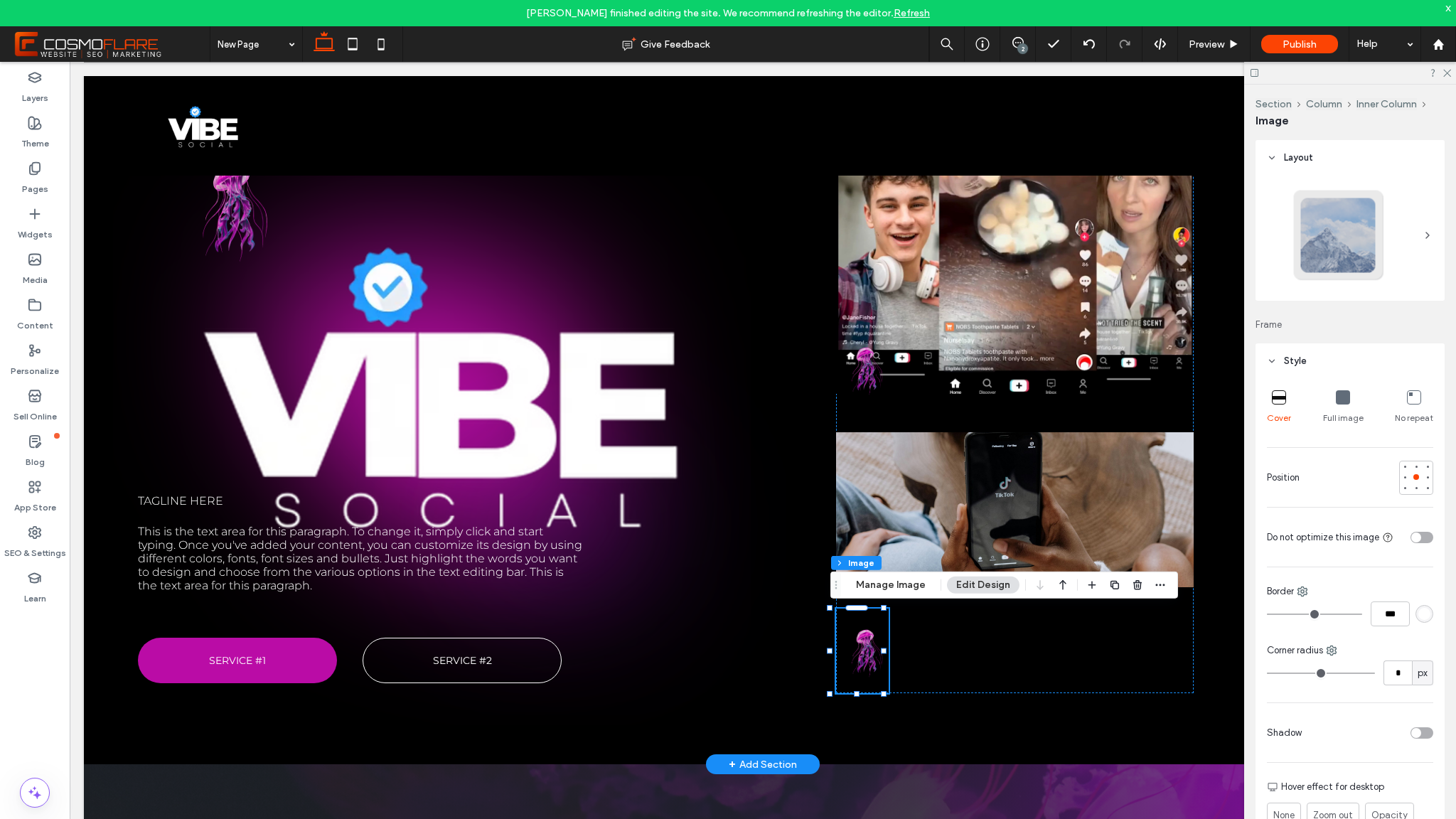
click at [1288, 151] on span "Layout" at bounding box center [1299, 157] width 30 height 14
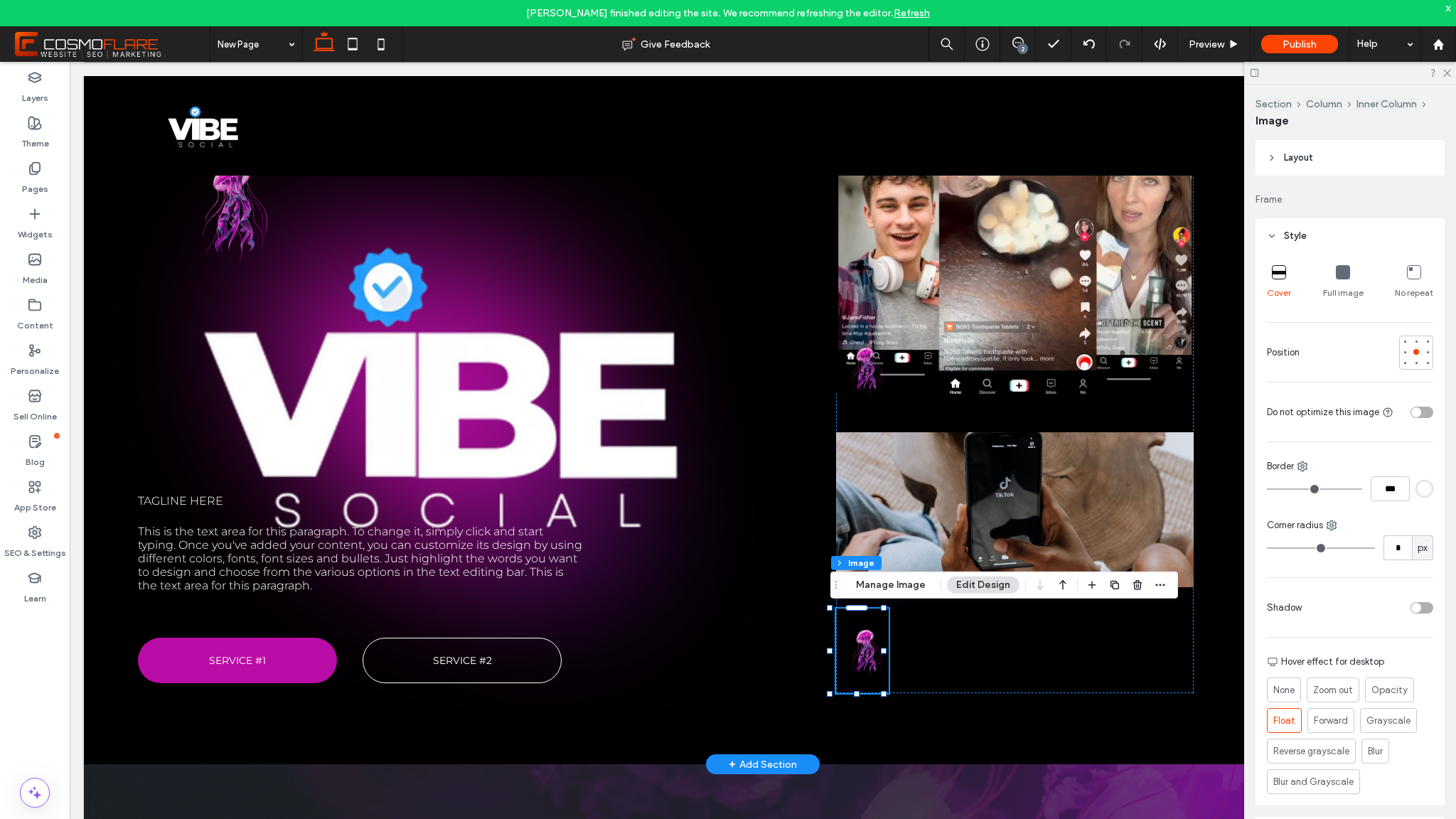
click at [1269, 159] on icon at bounding box center [1272, 157] width 10 height 10
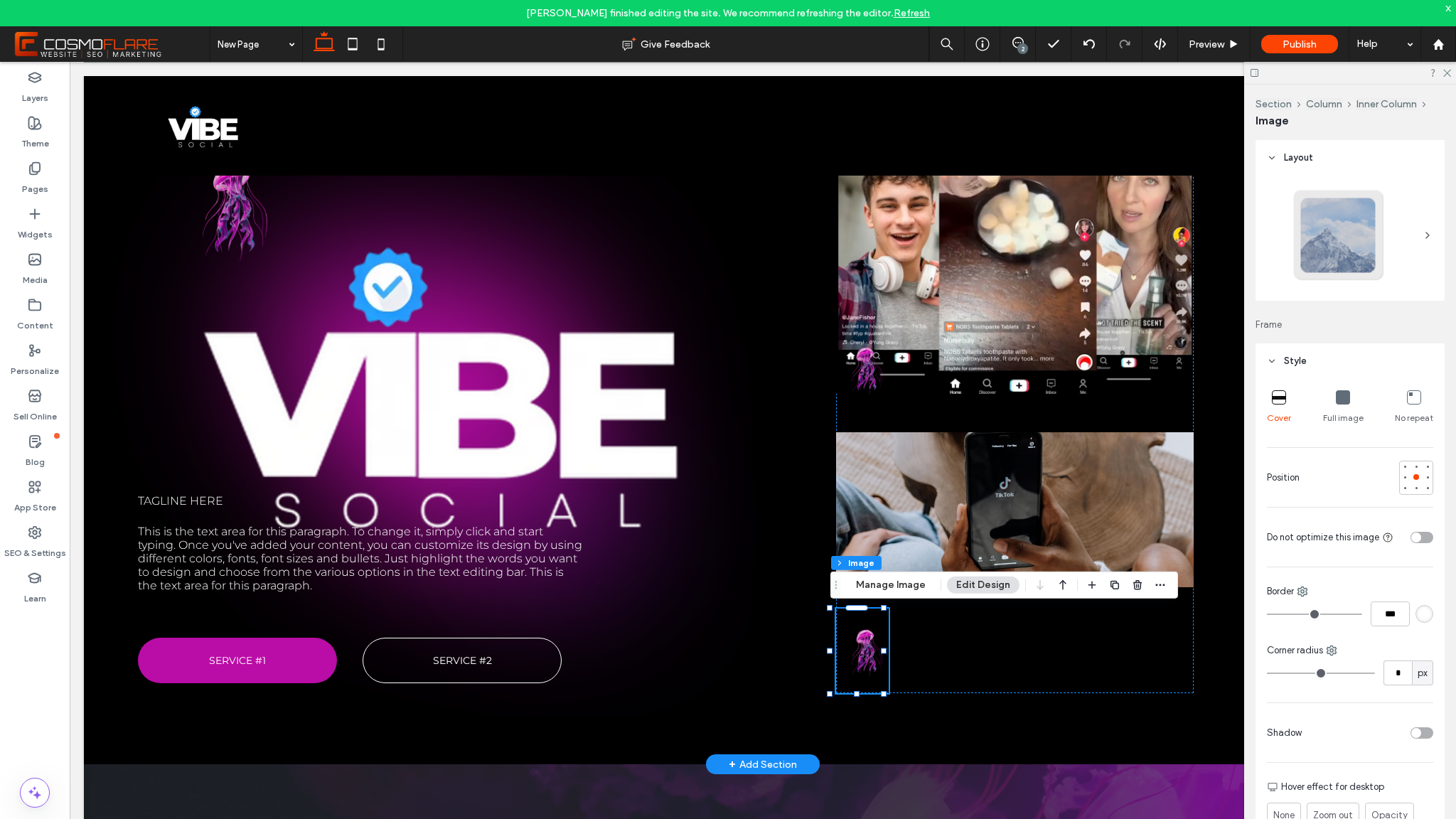
click at [1269, 159] on icon at bounding box center [1272, 157] width 10 height 10
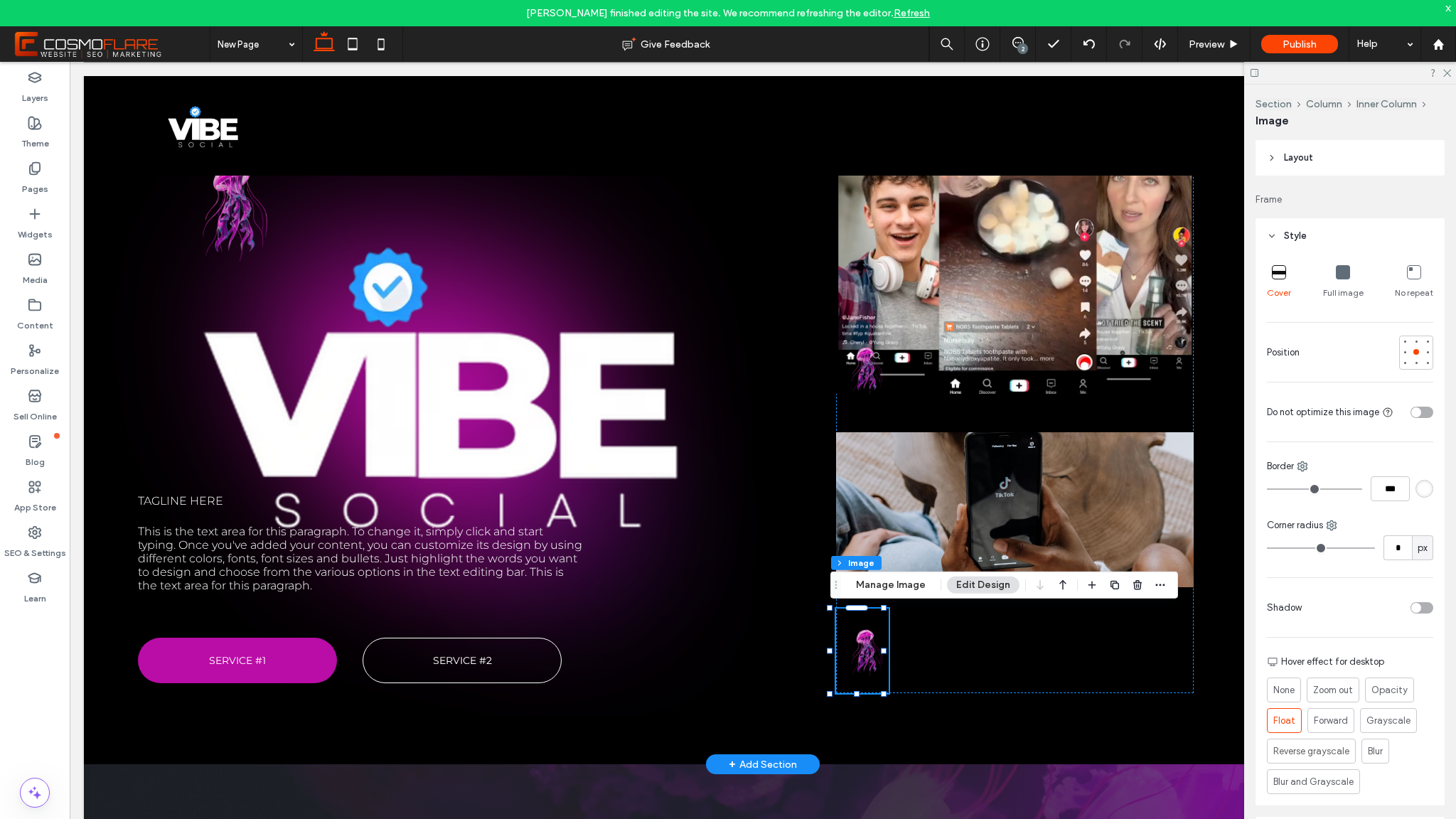
click at [1274, 231] on icon at bounding box center [1272, 235] width 10 height 10
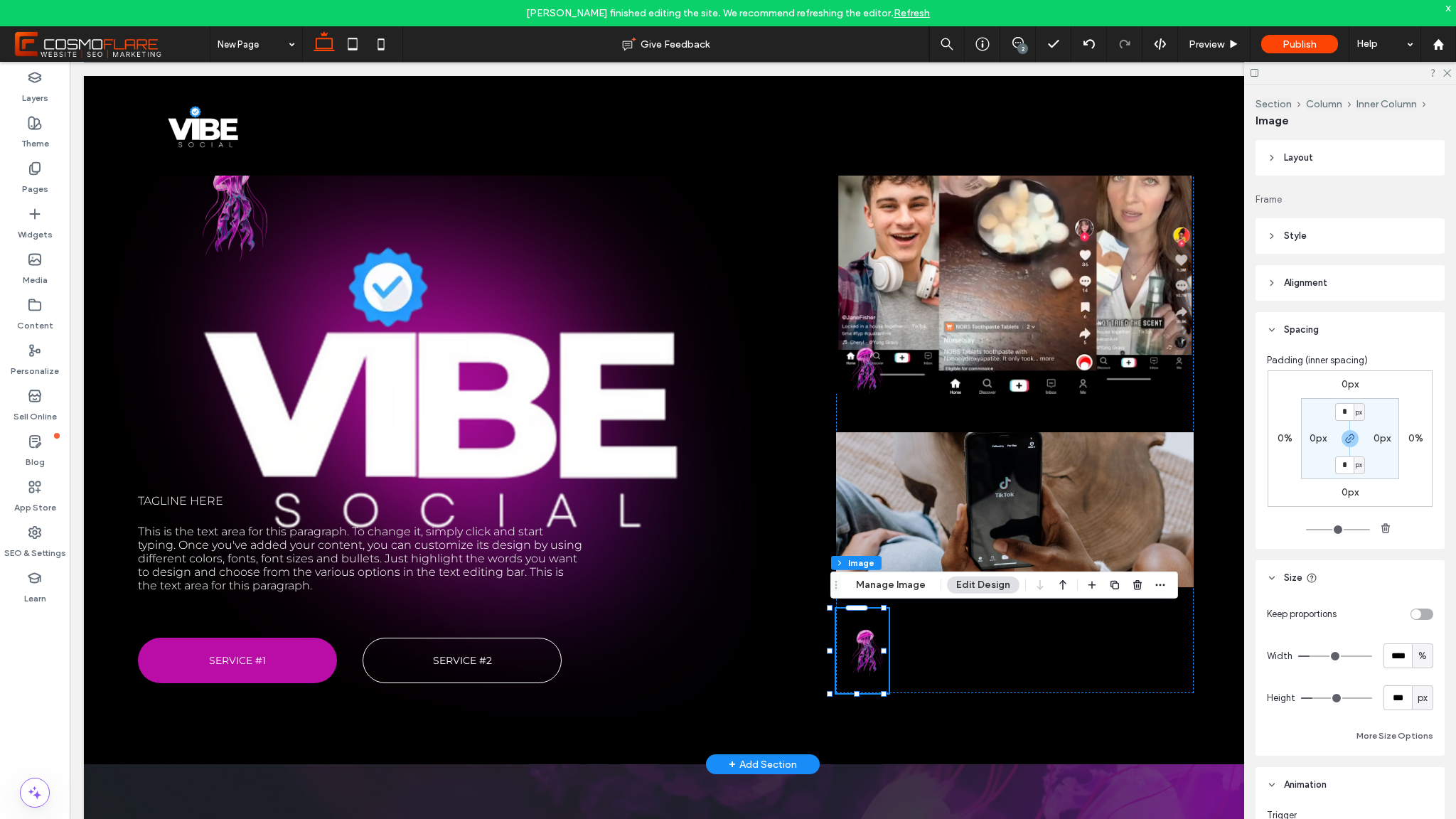
click at [1262, 328] on header "Spacing" at bounding box center [1350, 330] width 189 height 35
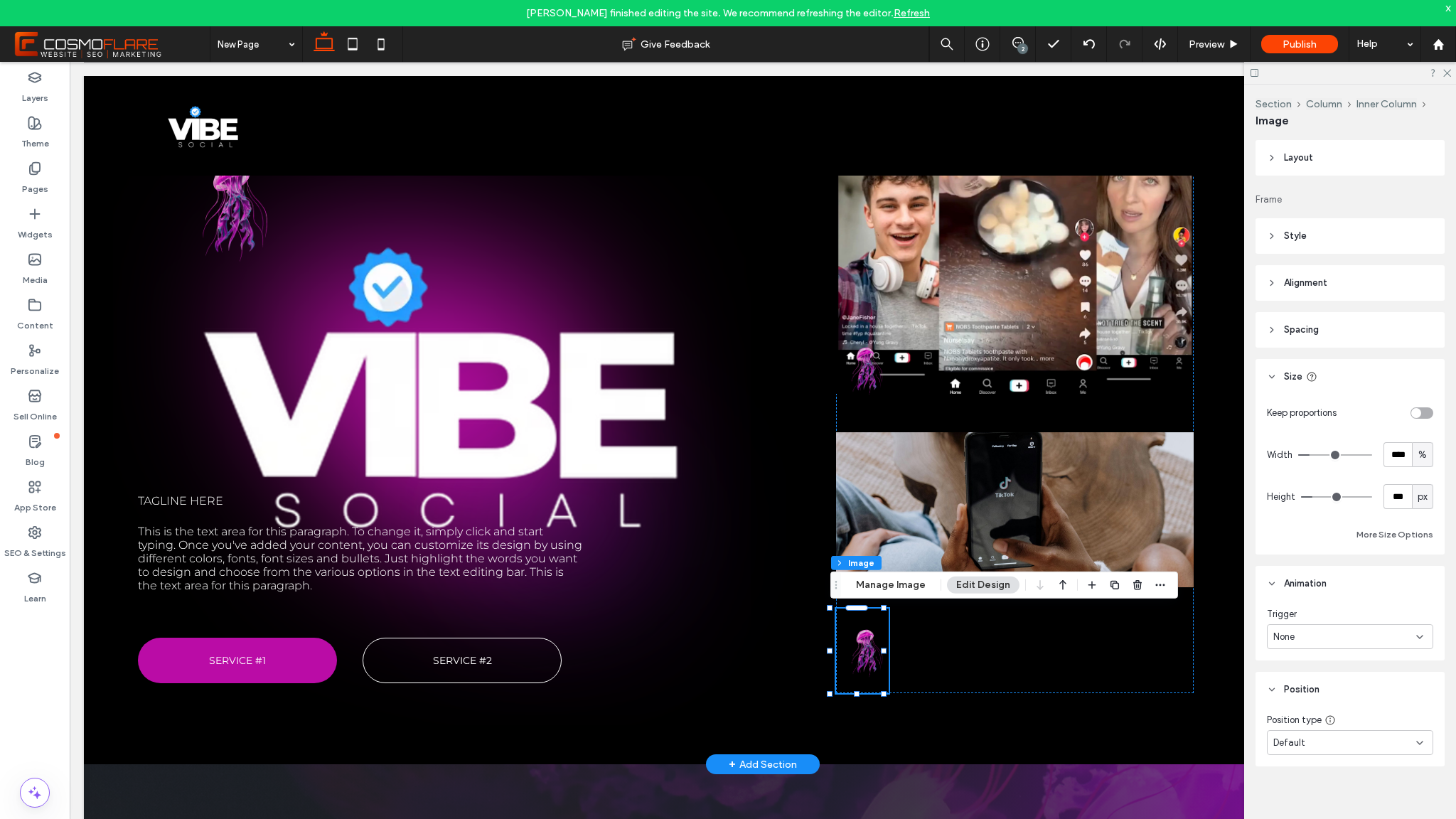
click at [1266, 281] on header "Alignment" at bounding box center [1350, 283] width 189 height 35
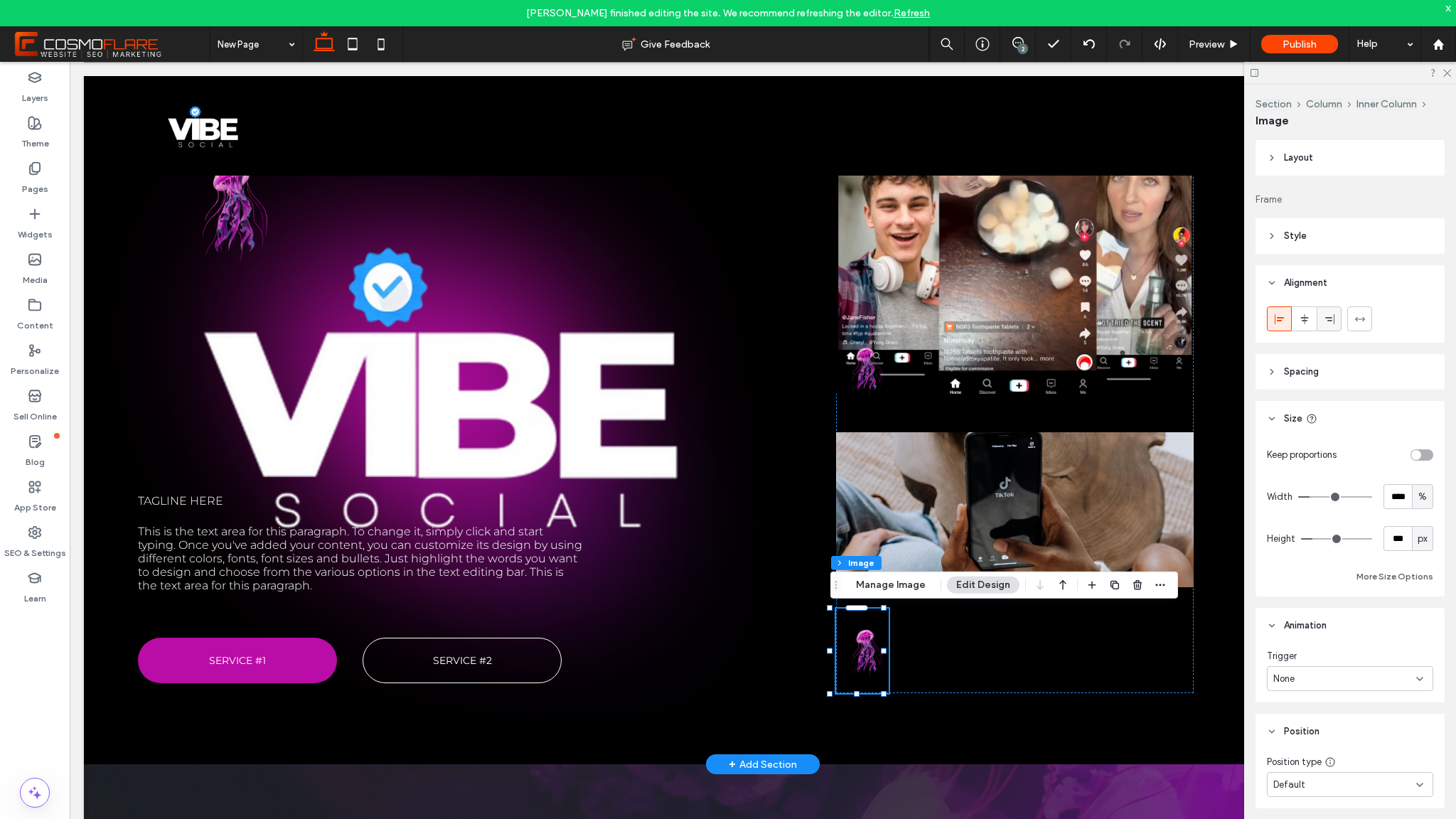
click at [1327, 317] on use at bounding box center [1330, 318] width 10 height 10
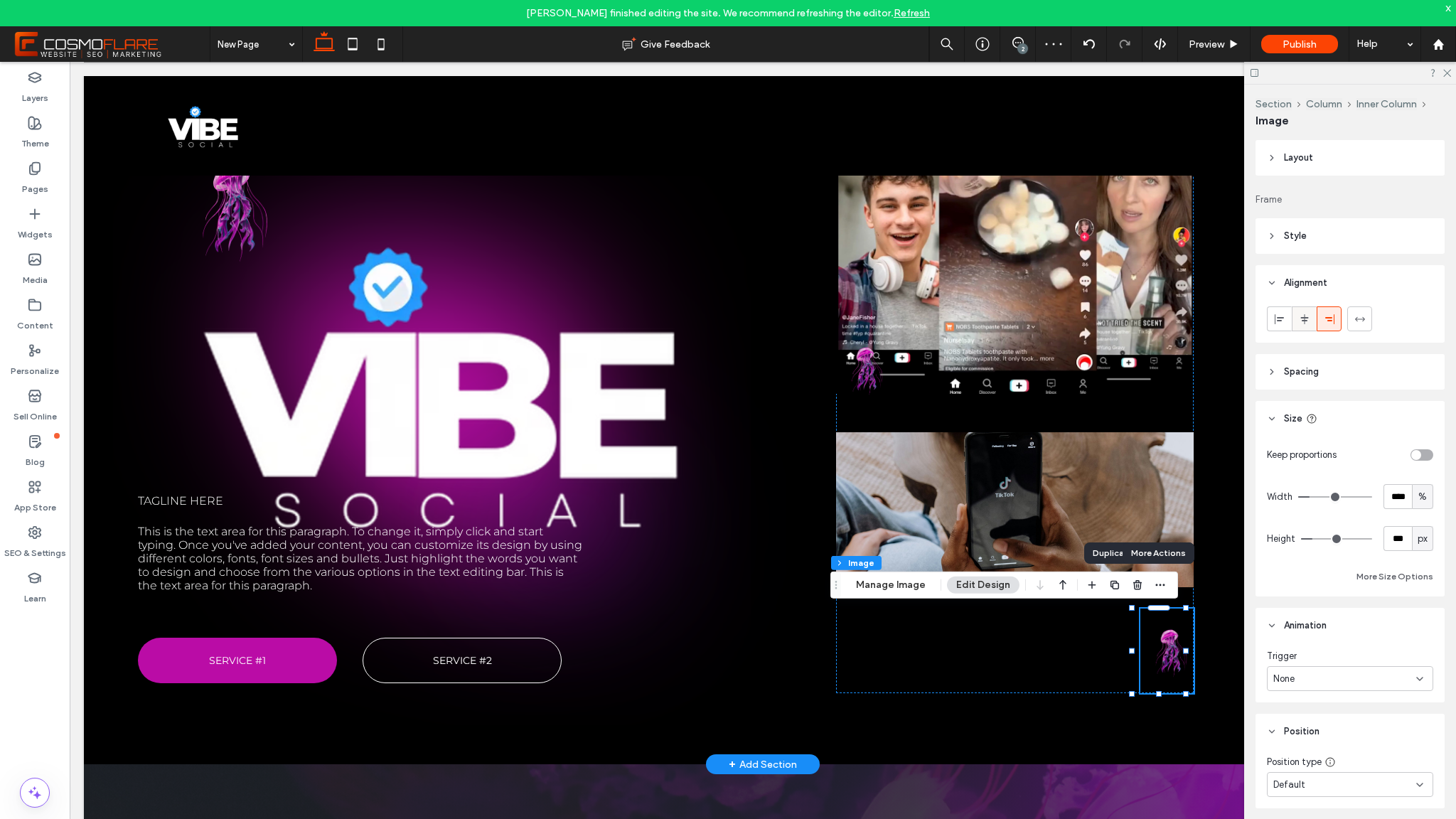
click at [1310, 322] on icon at bounding box center [1304, 319] width 11 height 11
click at [1008, 611] on img at bounding box center [1014, 645] width 52 height 85
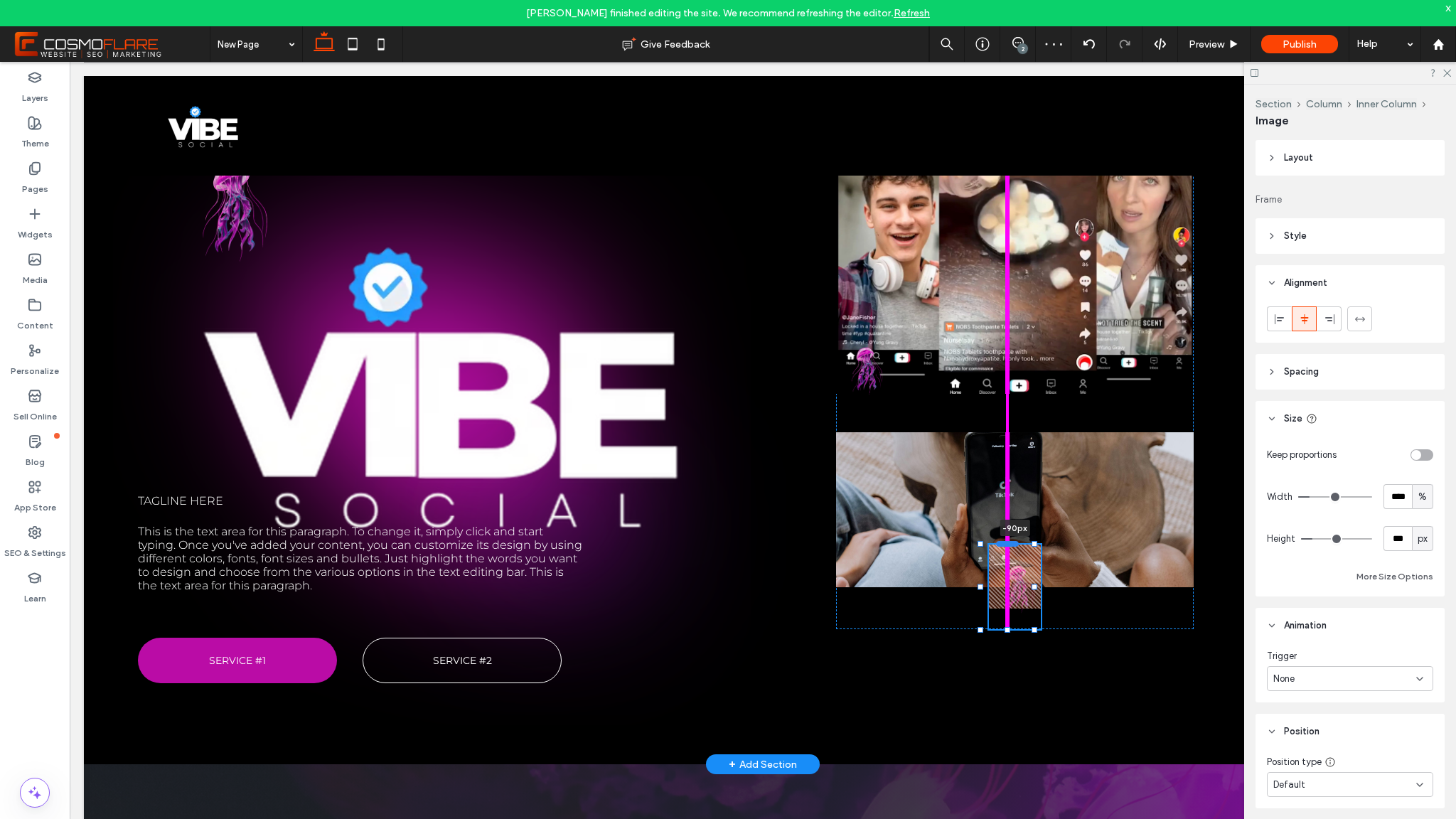
drag, startPoint x: 1008, startPoint y: 608, endPoint x: 999, endPoint y: 544, distance: 64.6
click at [999, 544] on div at bounding box center [1007, 545] width 23 height 6
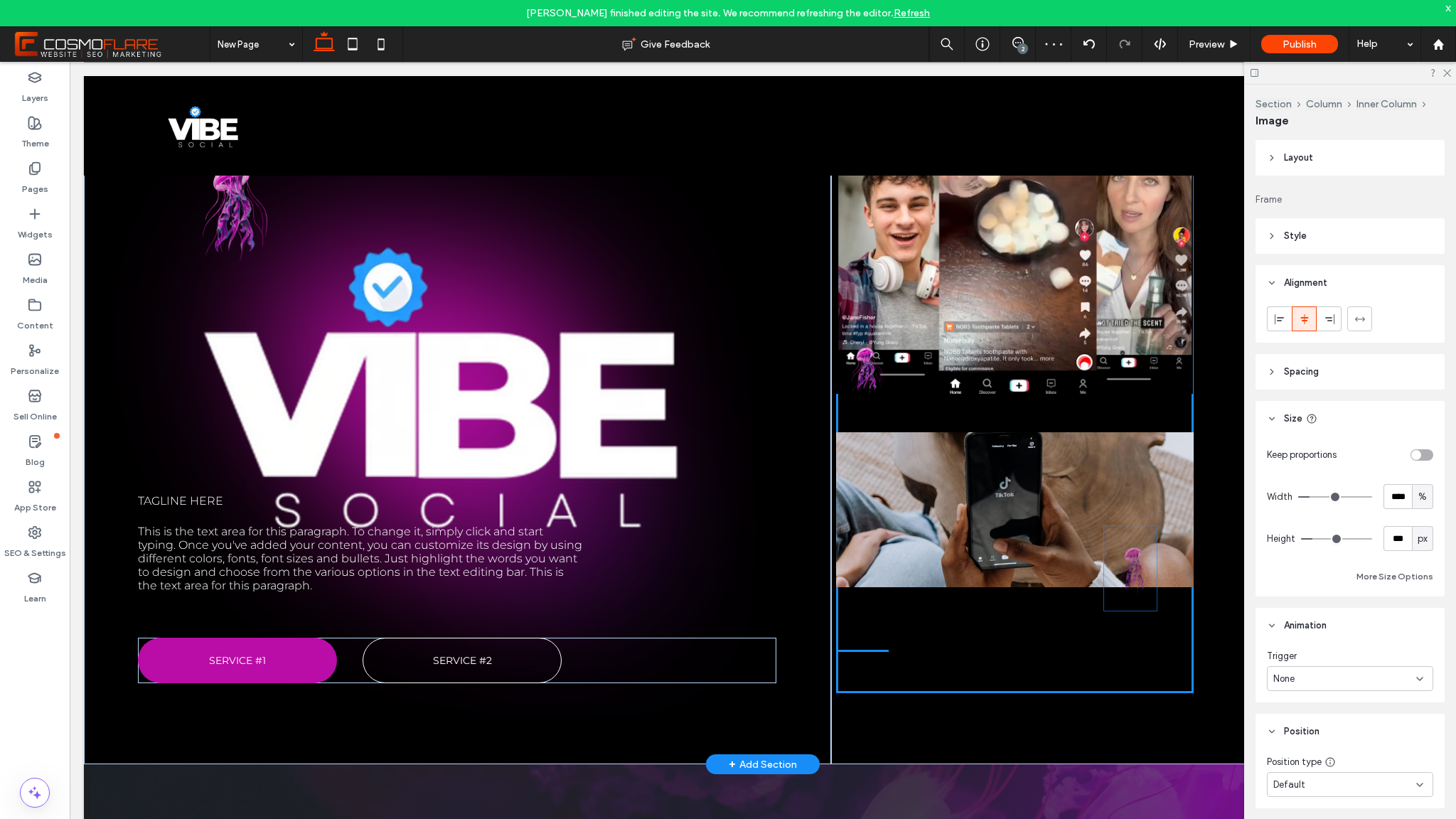
drag, startPoint x: 1012, startPoint y: 547, endPoint x: 1129, endPoint y: 529, distance: 118.4
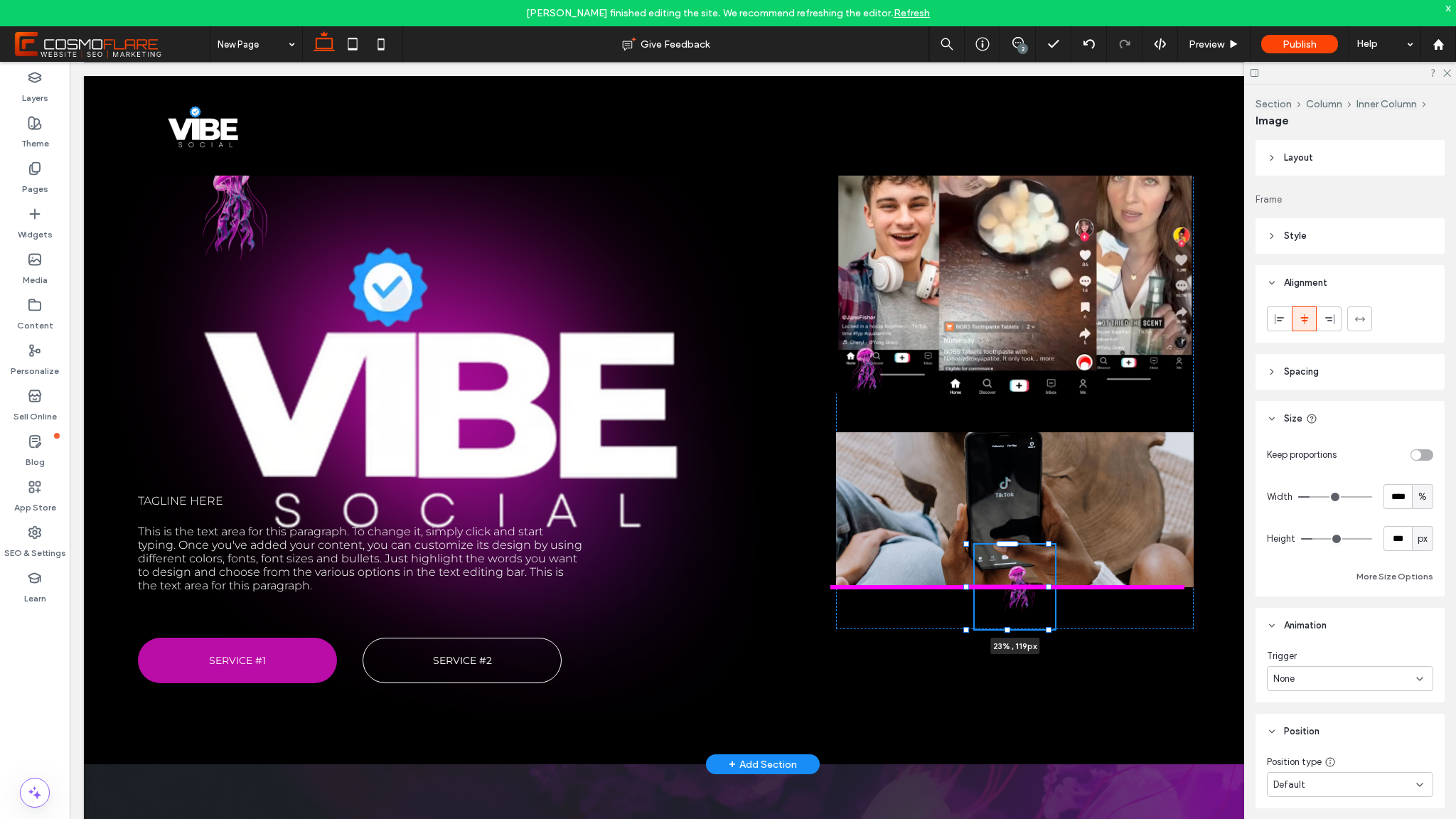
drag, startPoint x: 979, startPoint y: 587, endPoint x: 965, endPoint y: 583, distance: 14.6
click at [965, 583] on div "Tagline here This is the text area for this paragraph. To change it, simply cli…" at bounding box center [763, 412] width 1358 height 705
type input "**"
type input "****"
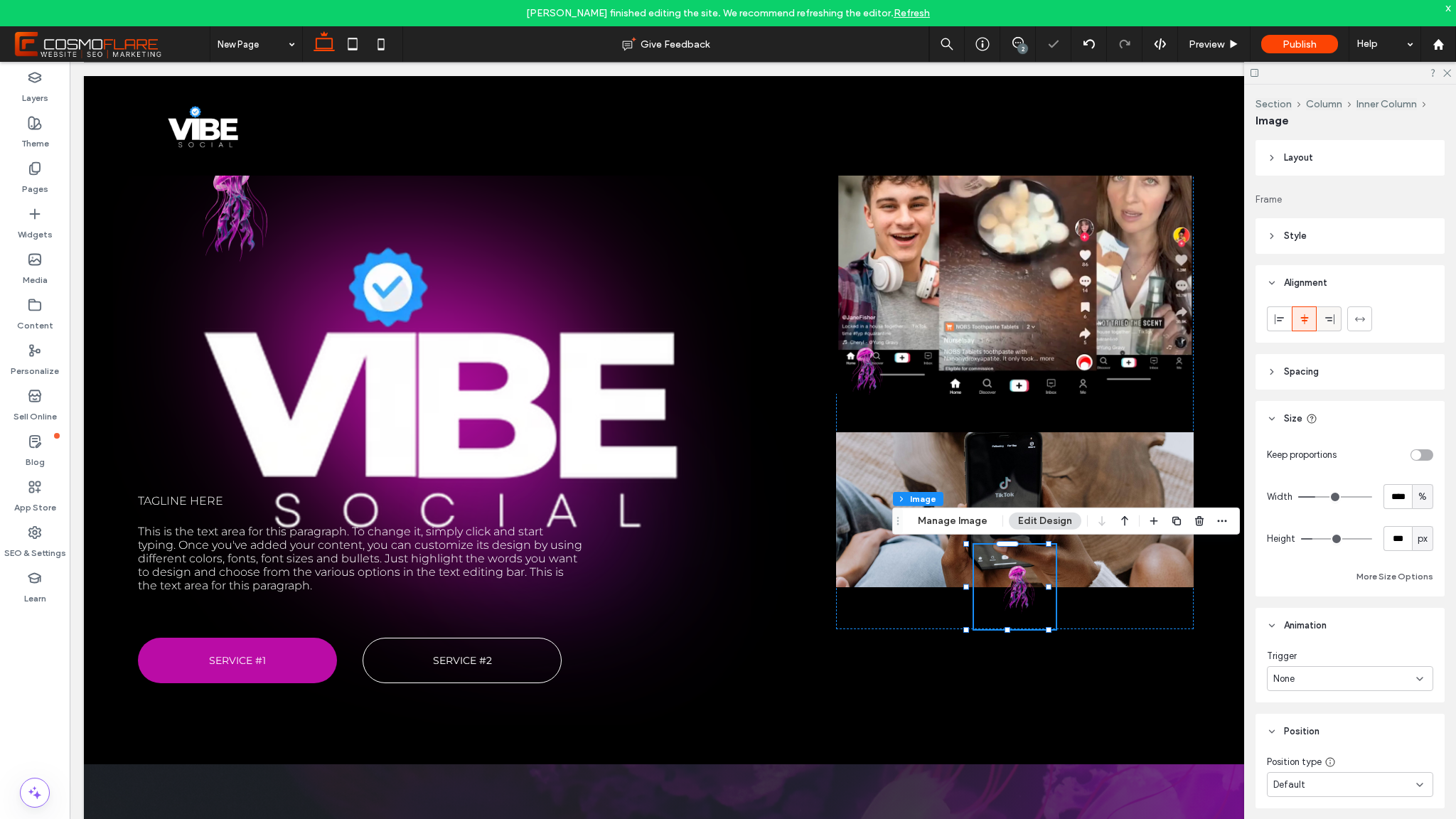
click at [1331, 319] on icon at bounding box center [1329, 319] width 11 height 11
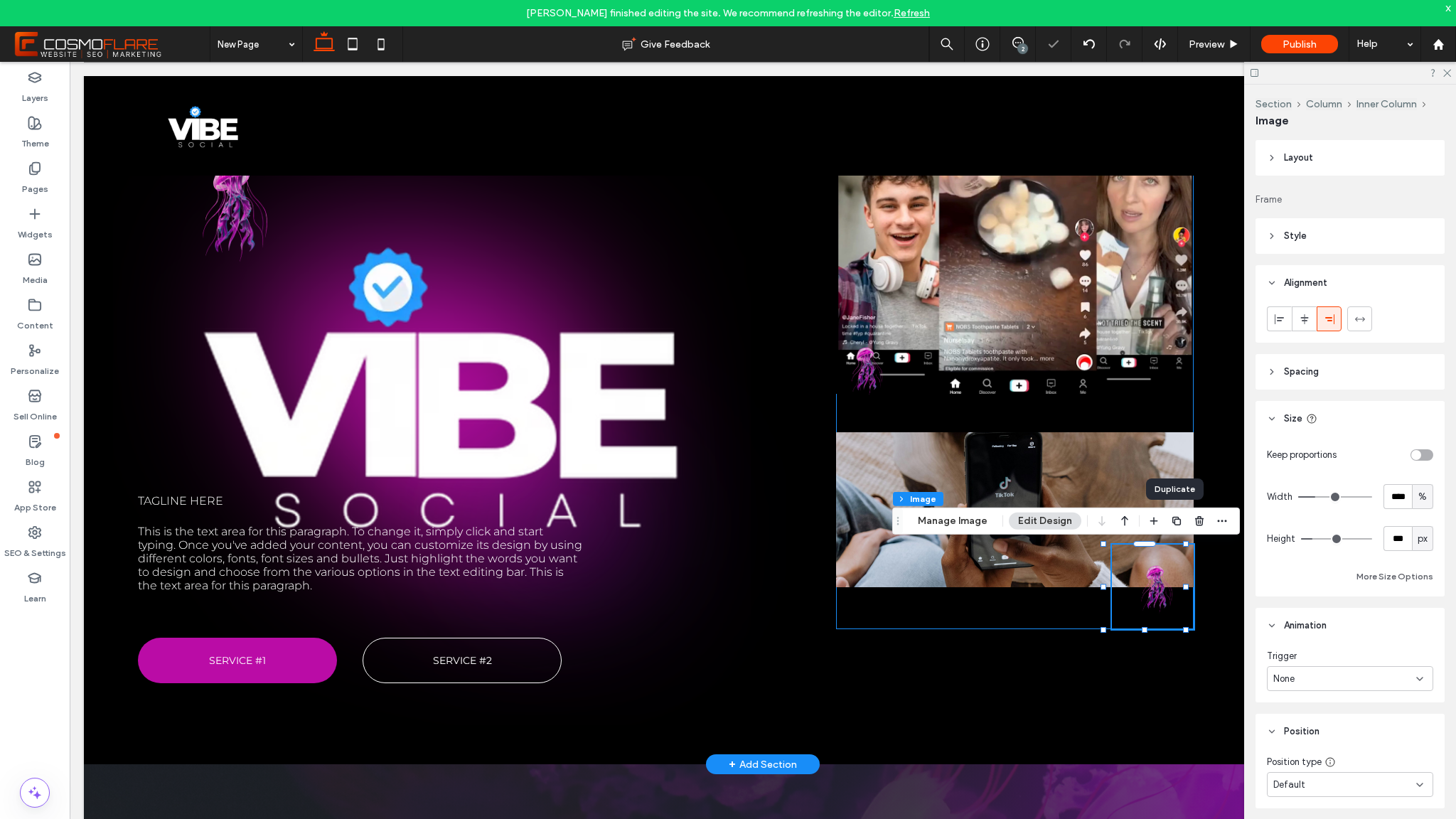
click at [1038, 599] on div "23% , 119px" at bounding box center [1015, 345] width 357 height 570
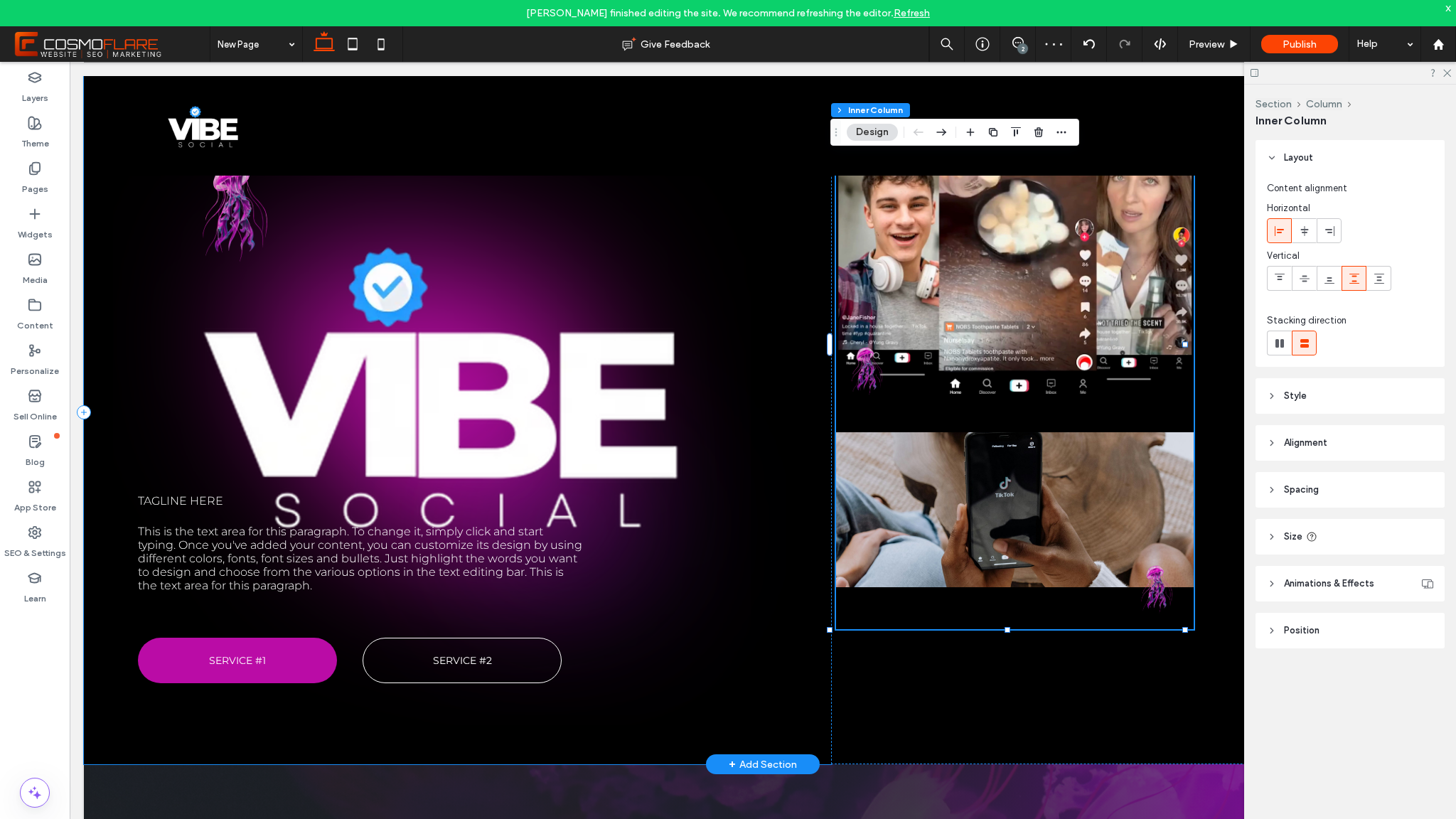
click at [696, 593] on div "Tagline here This is the text area for this paragraph. To change it, simply cli…" at bounding box center [457, 412] width 747 height 705
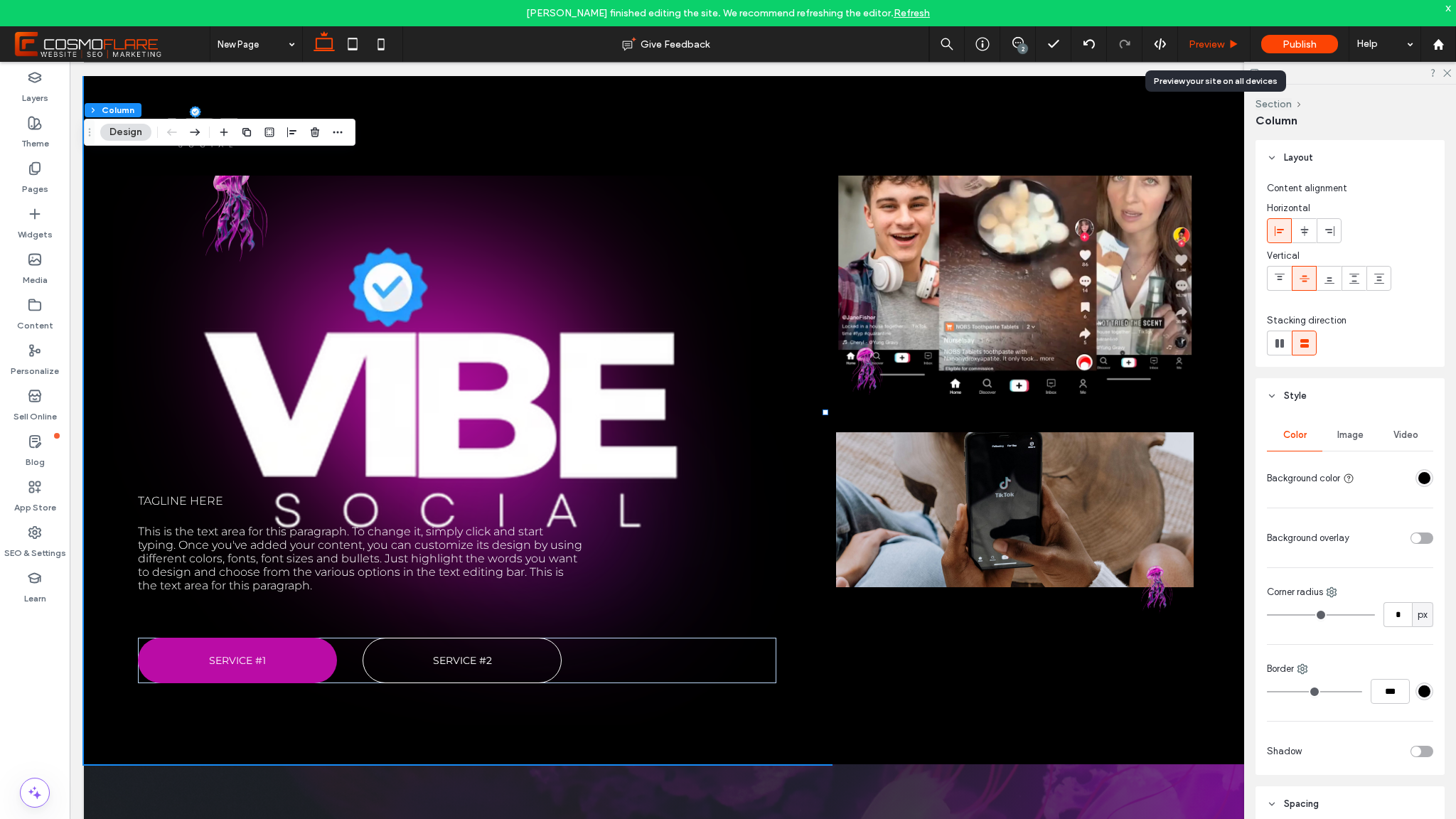
click at [1224, 44] on div "Preview" at bounding box center [1213, 44] width 72 height 12
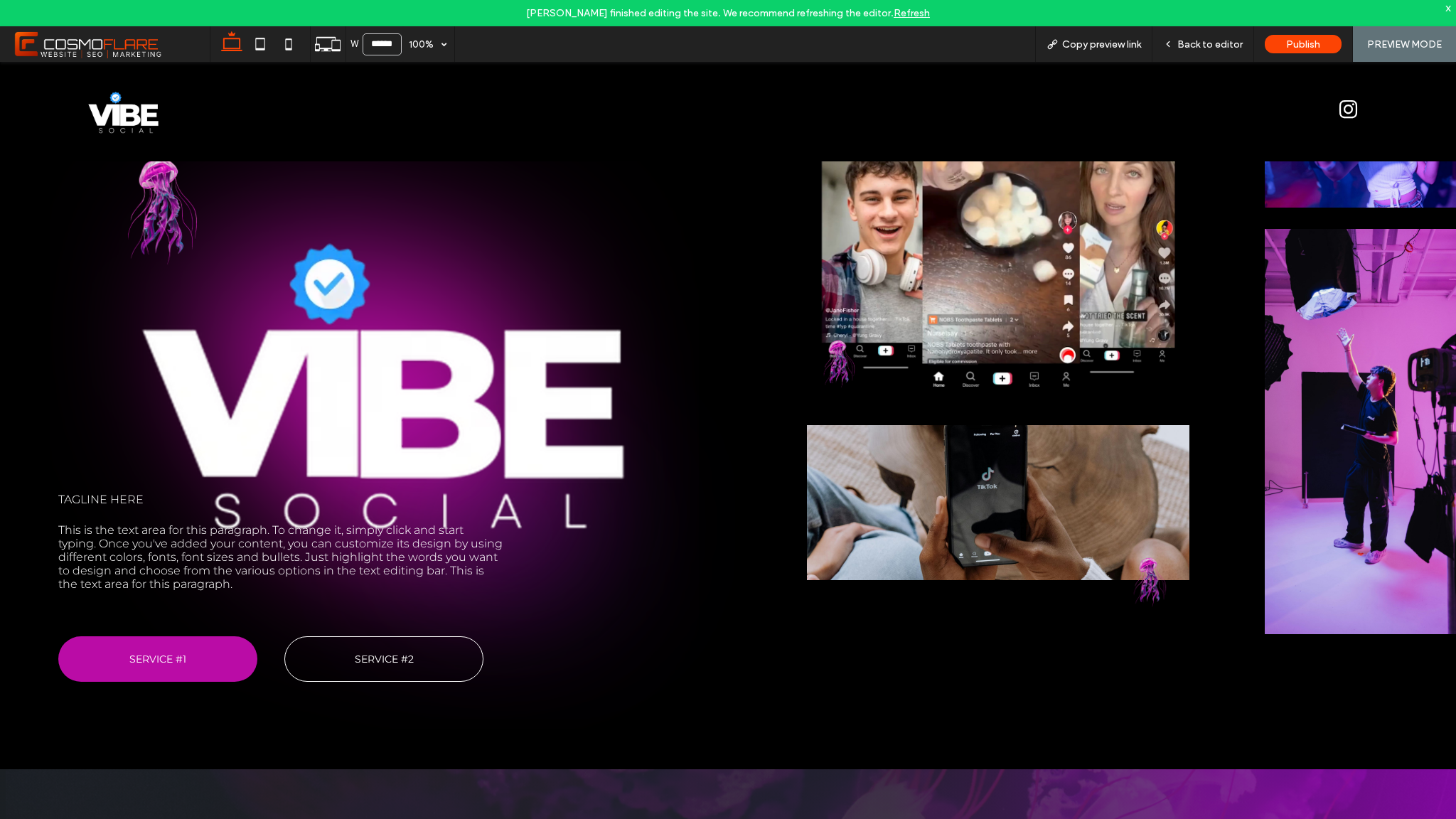
scroll to position [108, 0]
drag, startPoint x: 1174, startPoint y: 584, endPoint x: 1158, endPoint y: 584, distance: 16.0
click at [1174, 583] on img at bounding box center [1145, 575] width 88 height 85
click at [1135, 579] on img at bounding box center [1145, 575] width 88 height 85
click at [1229, 47] on span "Back to editor" at bounding box center [1210, 44] width 66 height 12
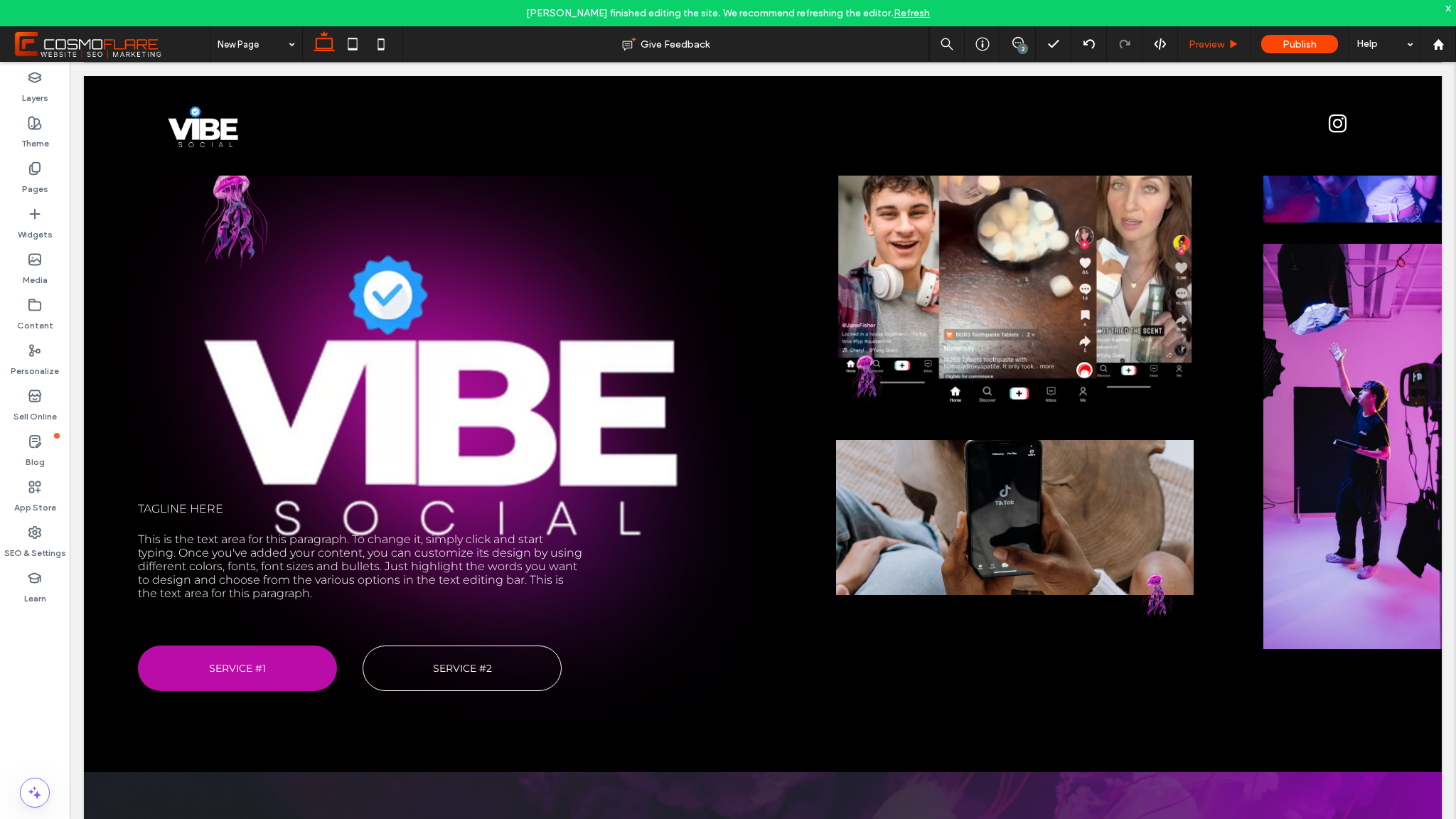
scroll to position [116, 0]
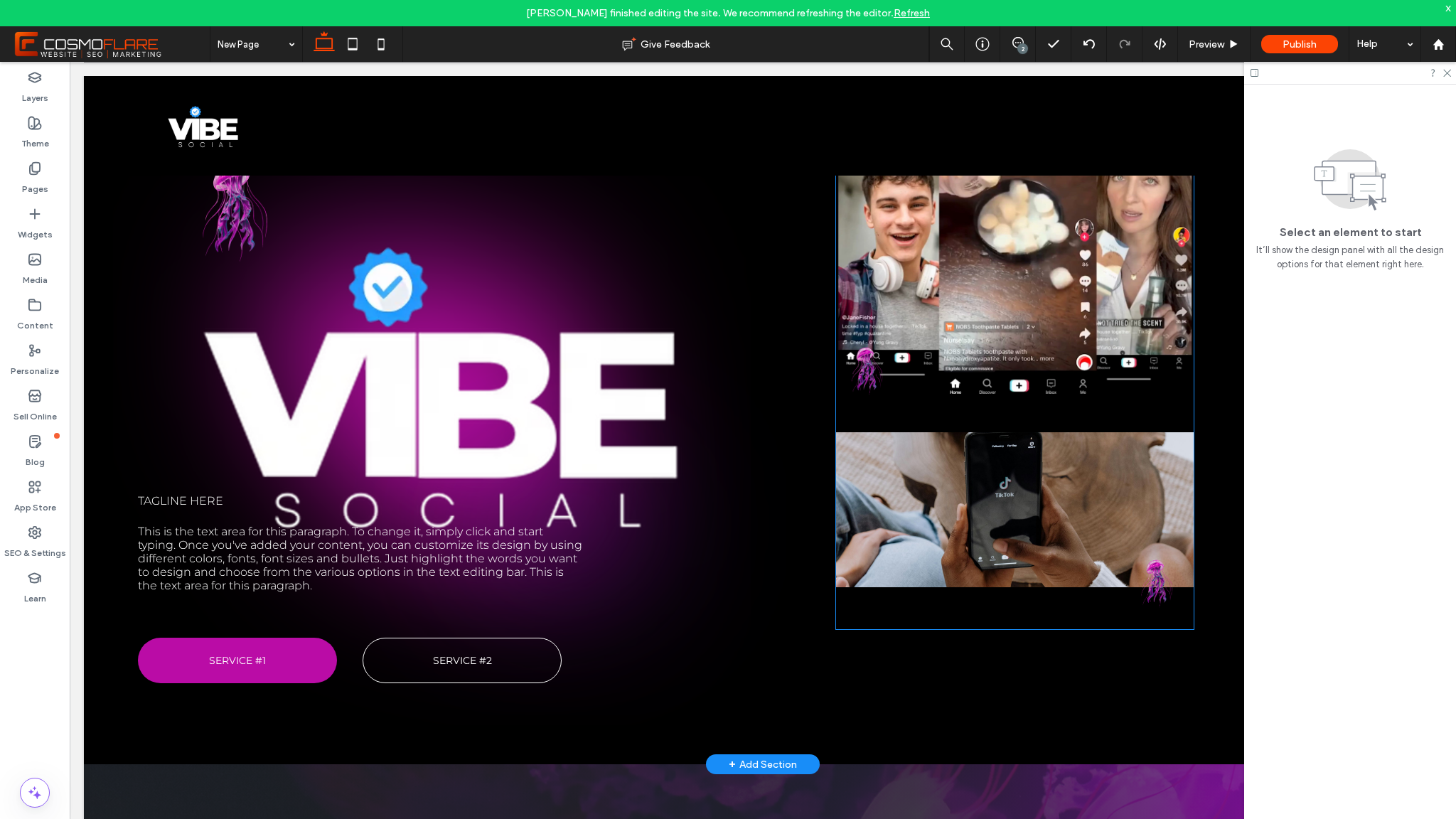
click at [1149, 583] on img at bounding box center [1153, 581] width 82 height 85
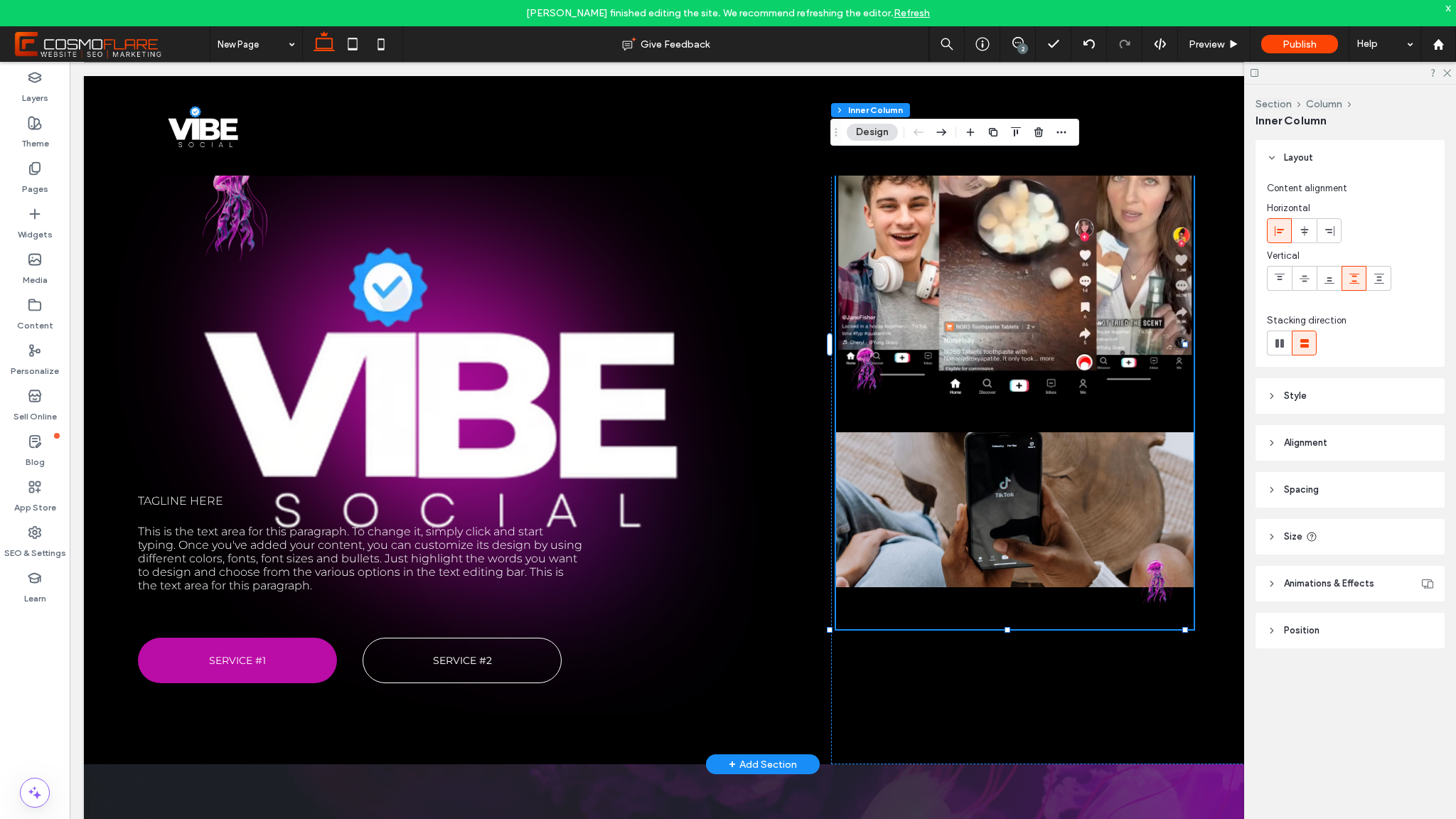
click at [1147, 584] on img at bounding box center [1153, 581] width 82 height 85
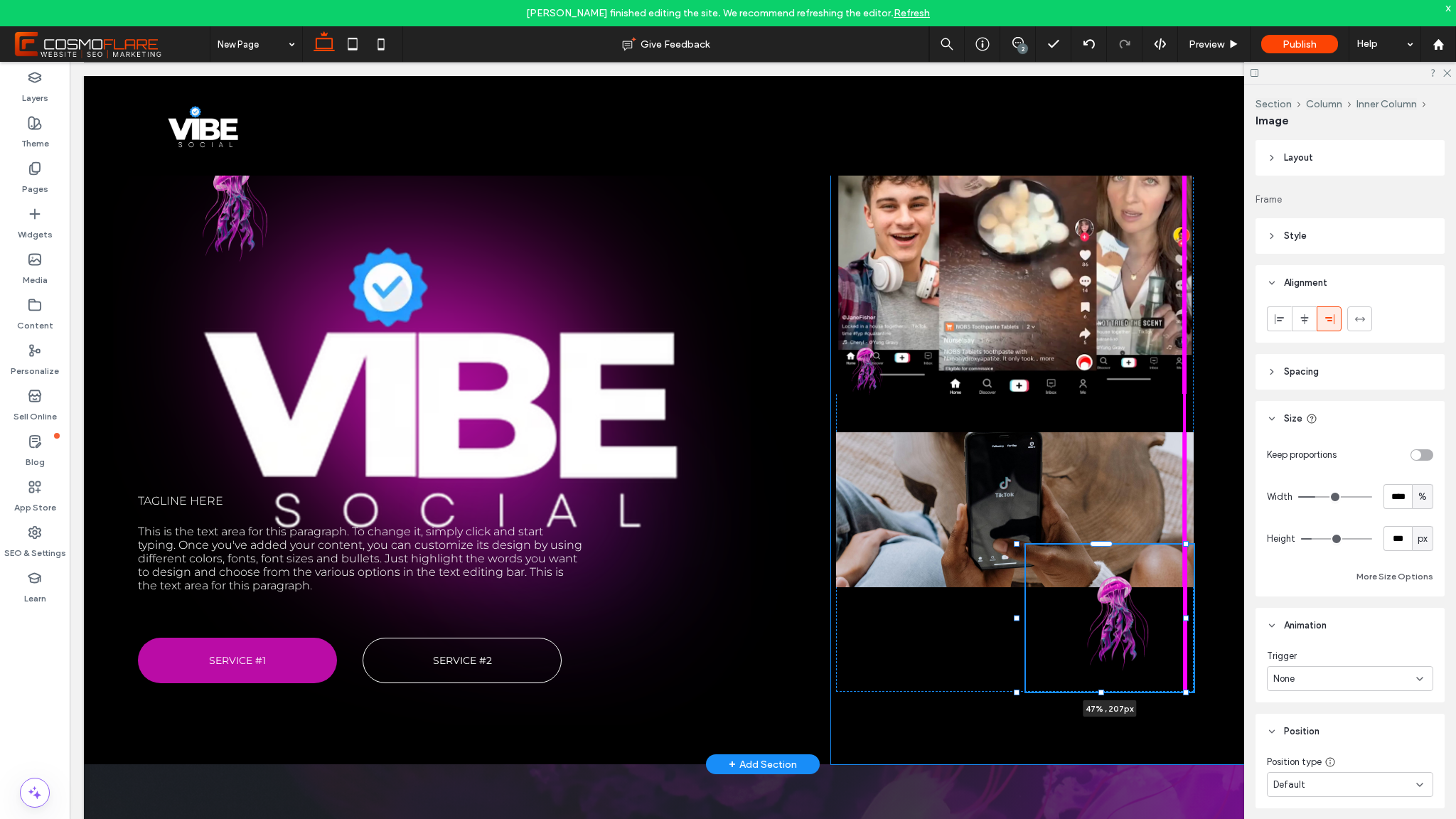
drag, startPoint x: 1183, startPoint y: 631, endPoint x: 1270, endPoint y: 694, distance: 107.4
click at [1270, 694] on div "Tagline here This is the text area for this paragraph. To change it, simply cli…" at bounding box center [763, 412] width 1358 height 705
type input "**"
type input "****"
type input "***"
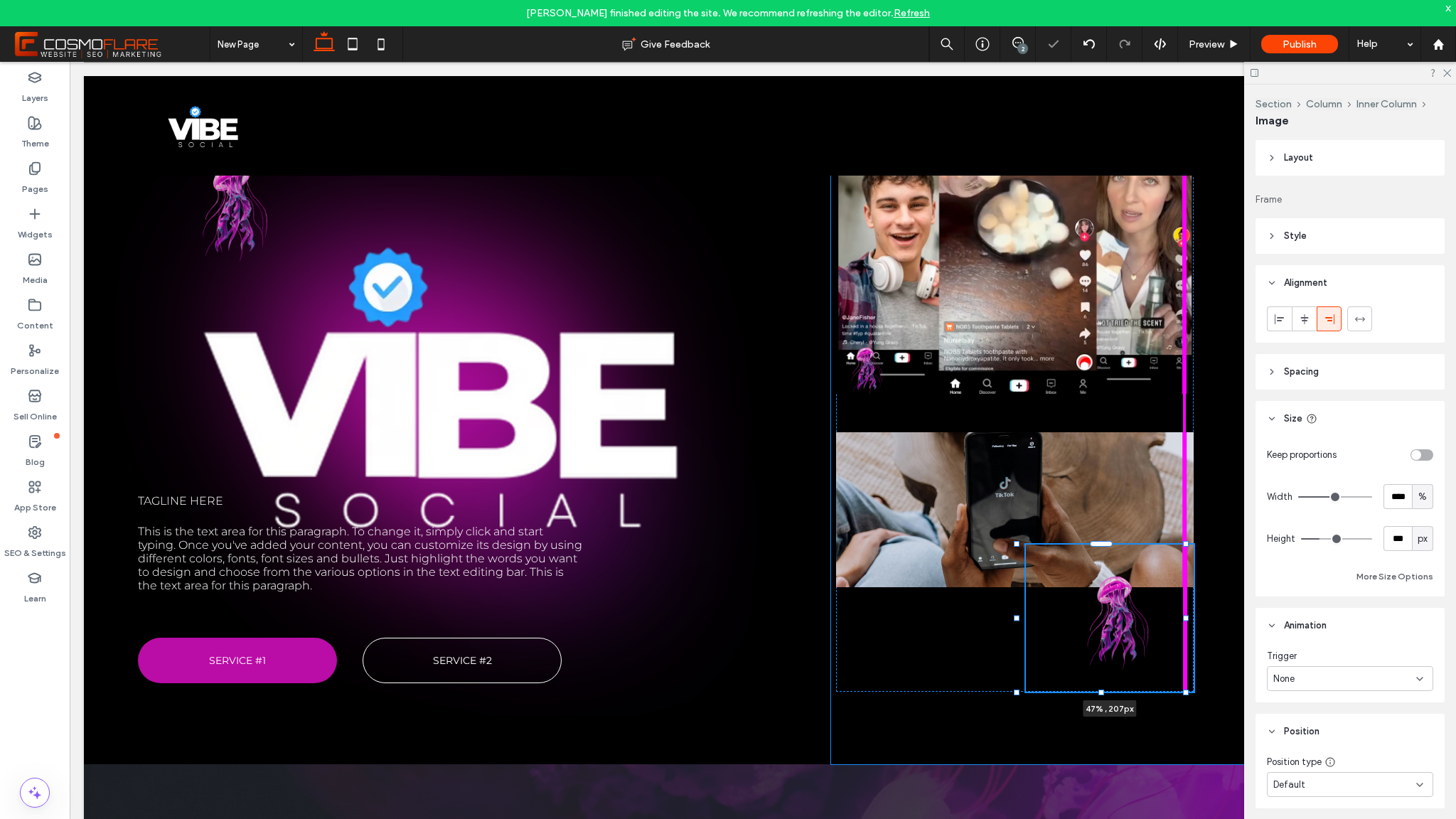
type input "***"
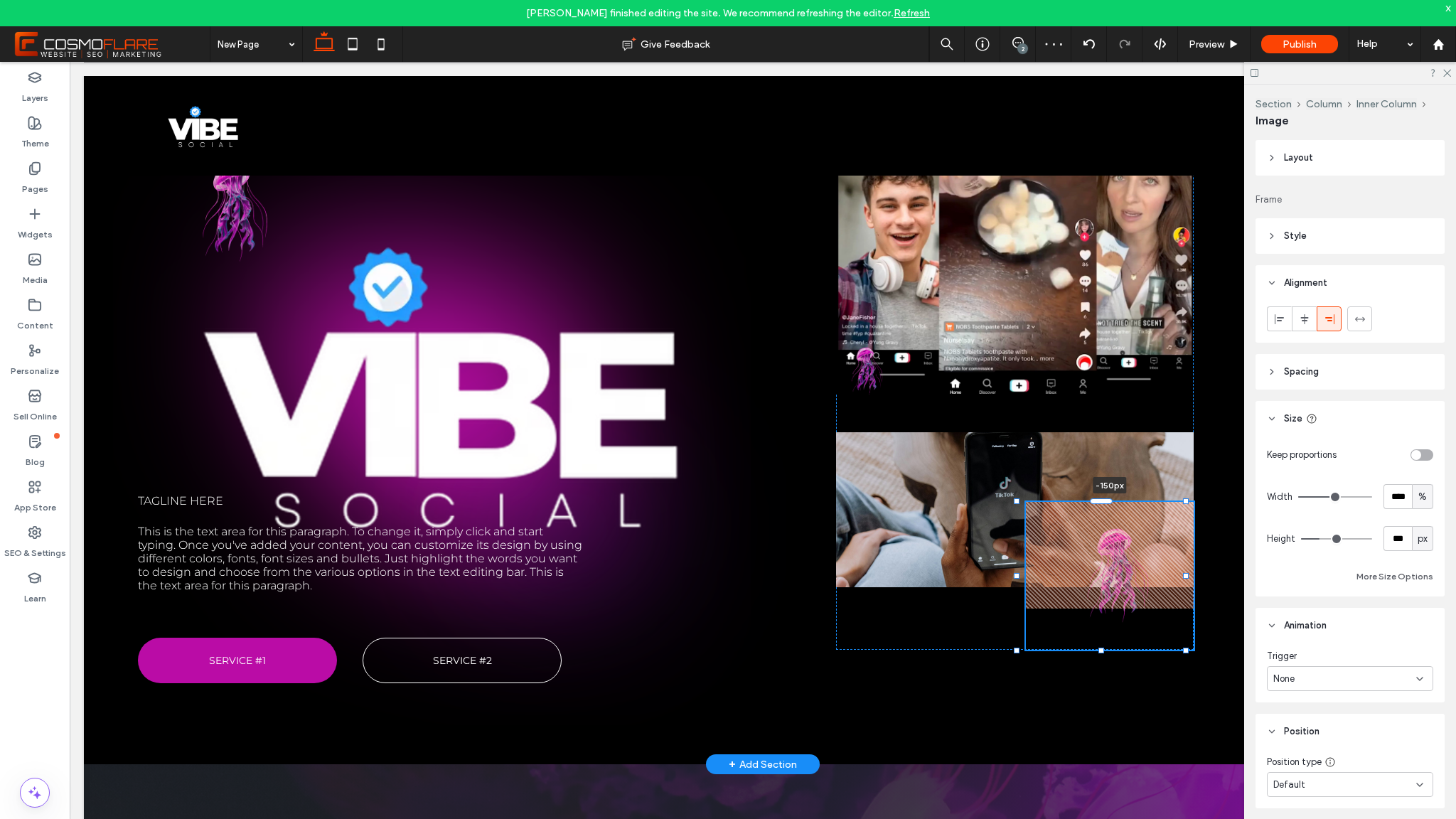
drag, startPoint x: 1105, startPoint y: 545, endPoint x: 1115, endPoint y: 511, distance: 35.4
click at [1115, 511] on div "Tagline here This is the text area for this paragraph. To change it, simply cli…" at bounding box center [763, 412] width 1358 height 705
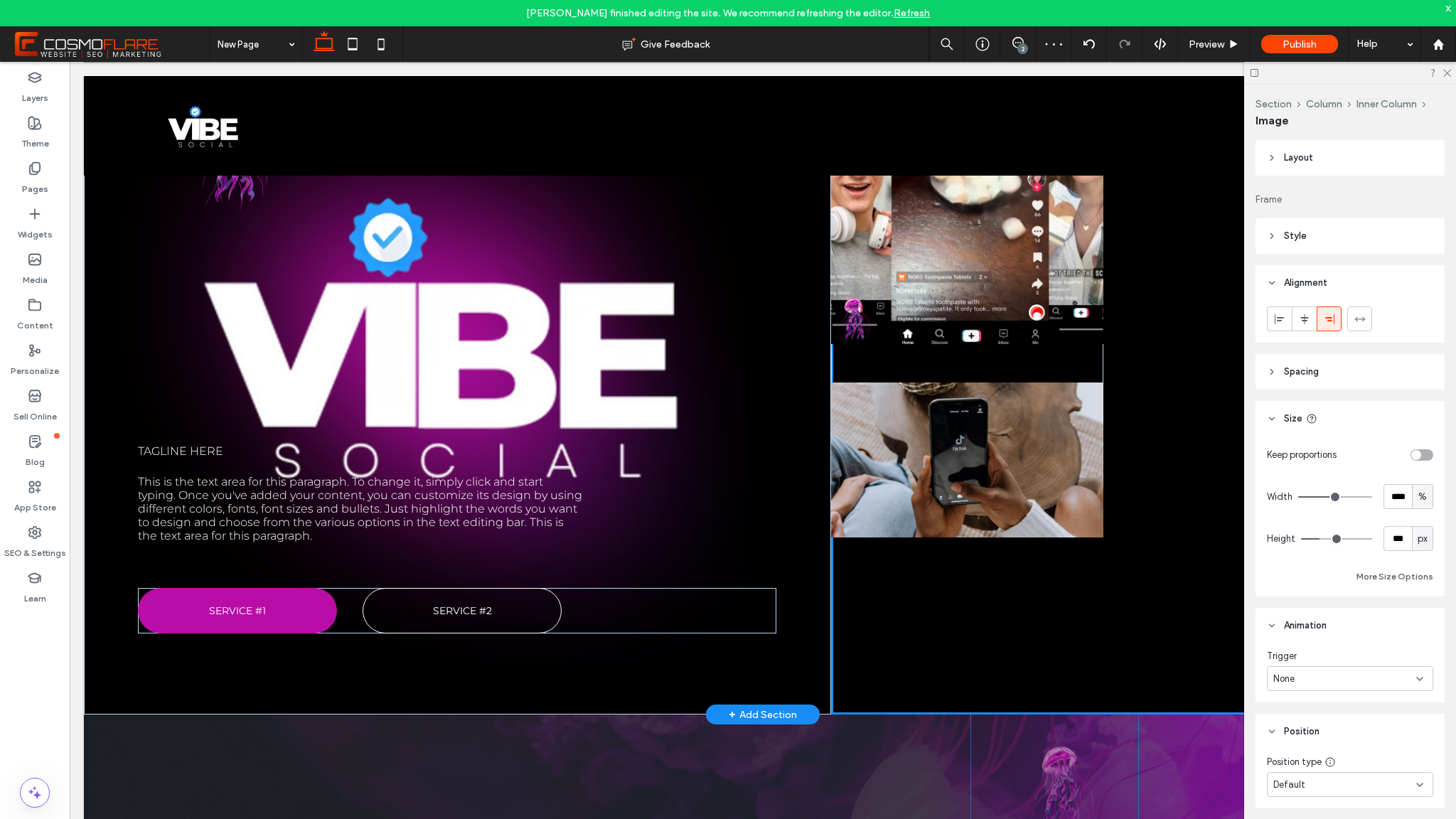
scroll to position [169, 0]
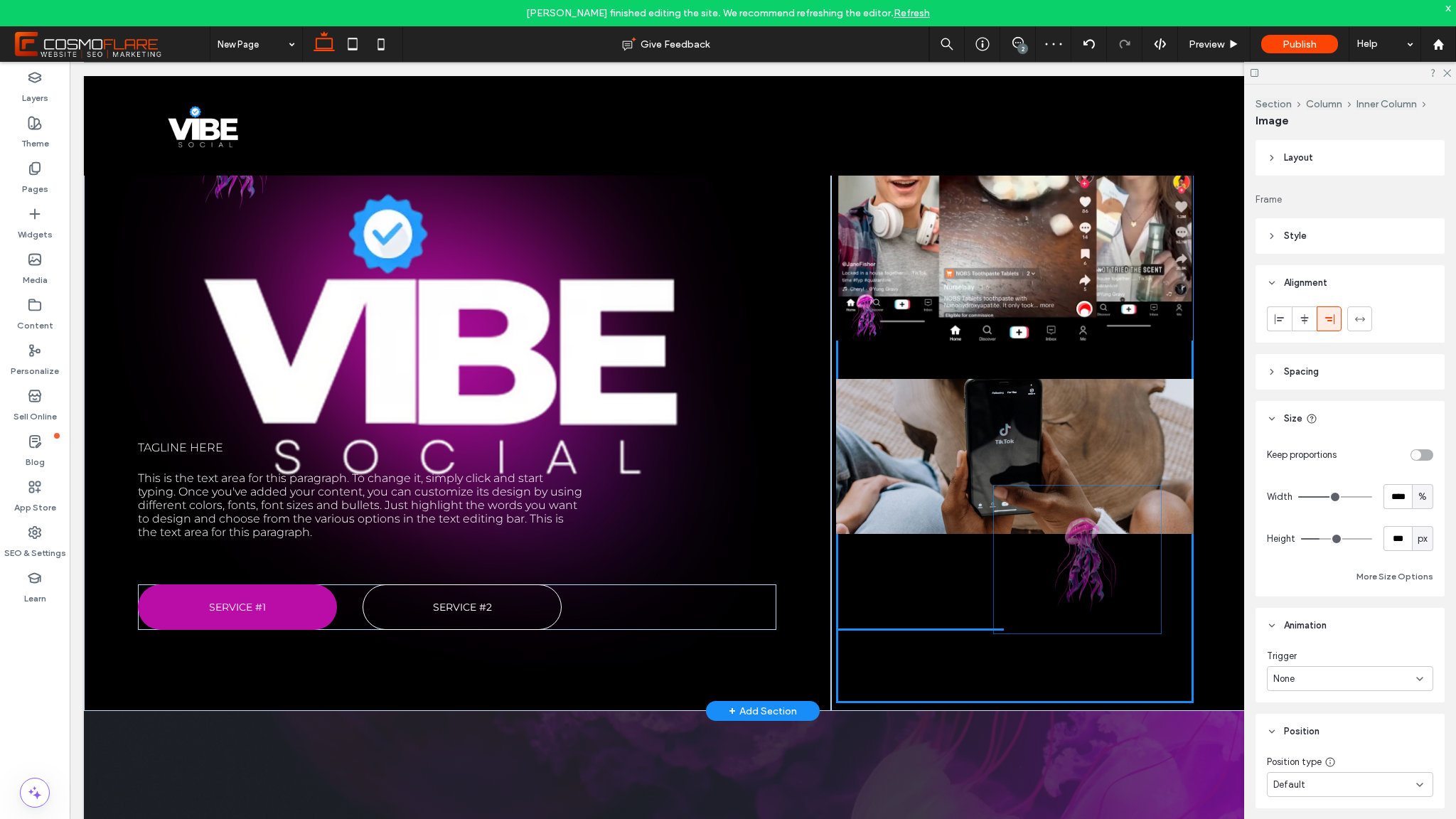
drag, startPoint x: 1115, startPoint y: 511, endPoint x: 1107, endPoint y: 485, distance: 27.2
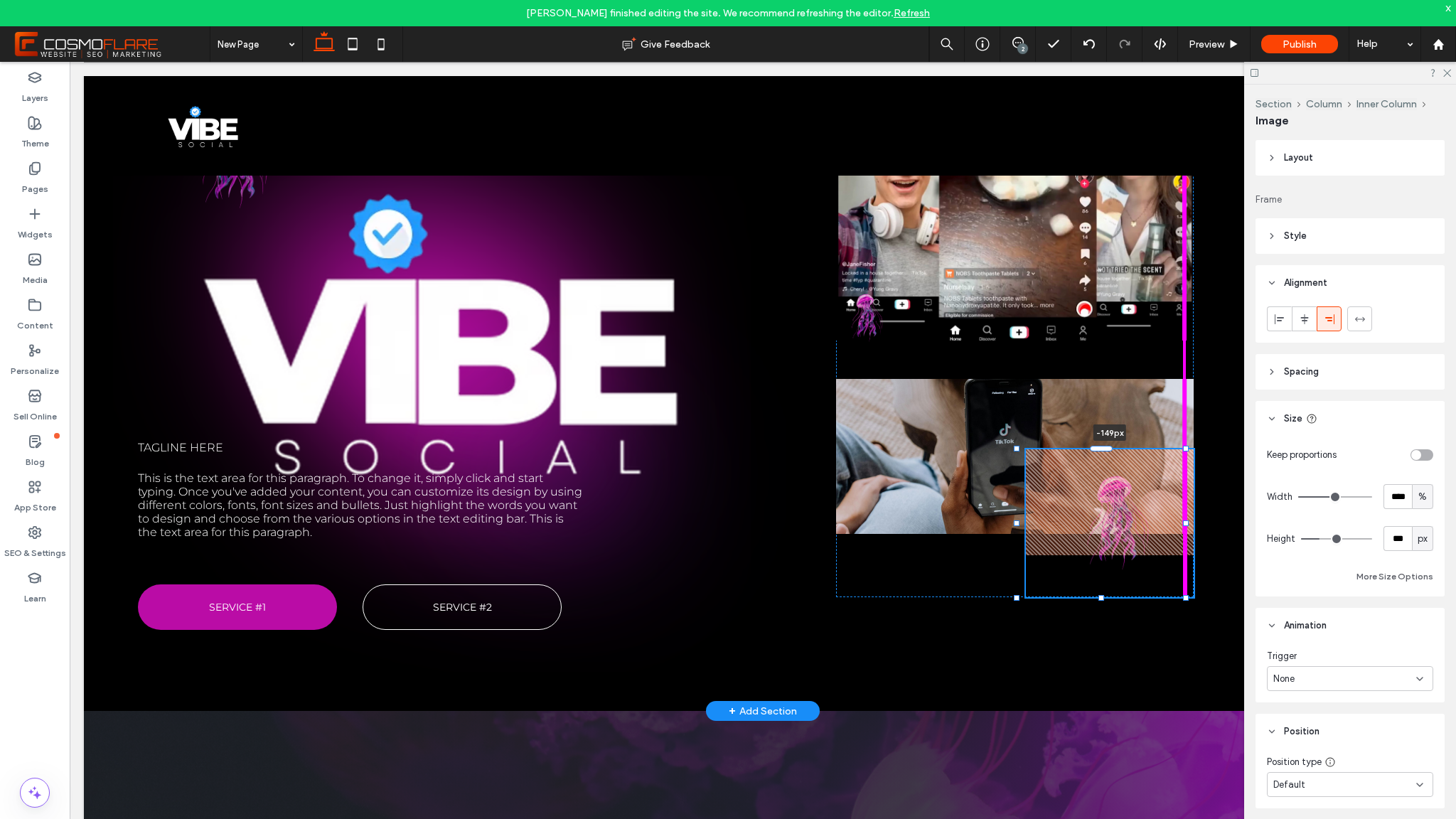
click at [1106, 452] on div "Tagline here This is the text area for this paragraph. To change it, simply cli…" at bounding box center [763, 359] width 1358 height 705
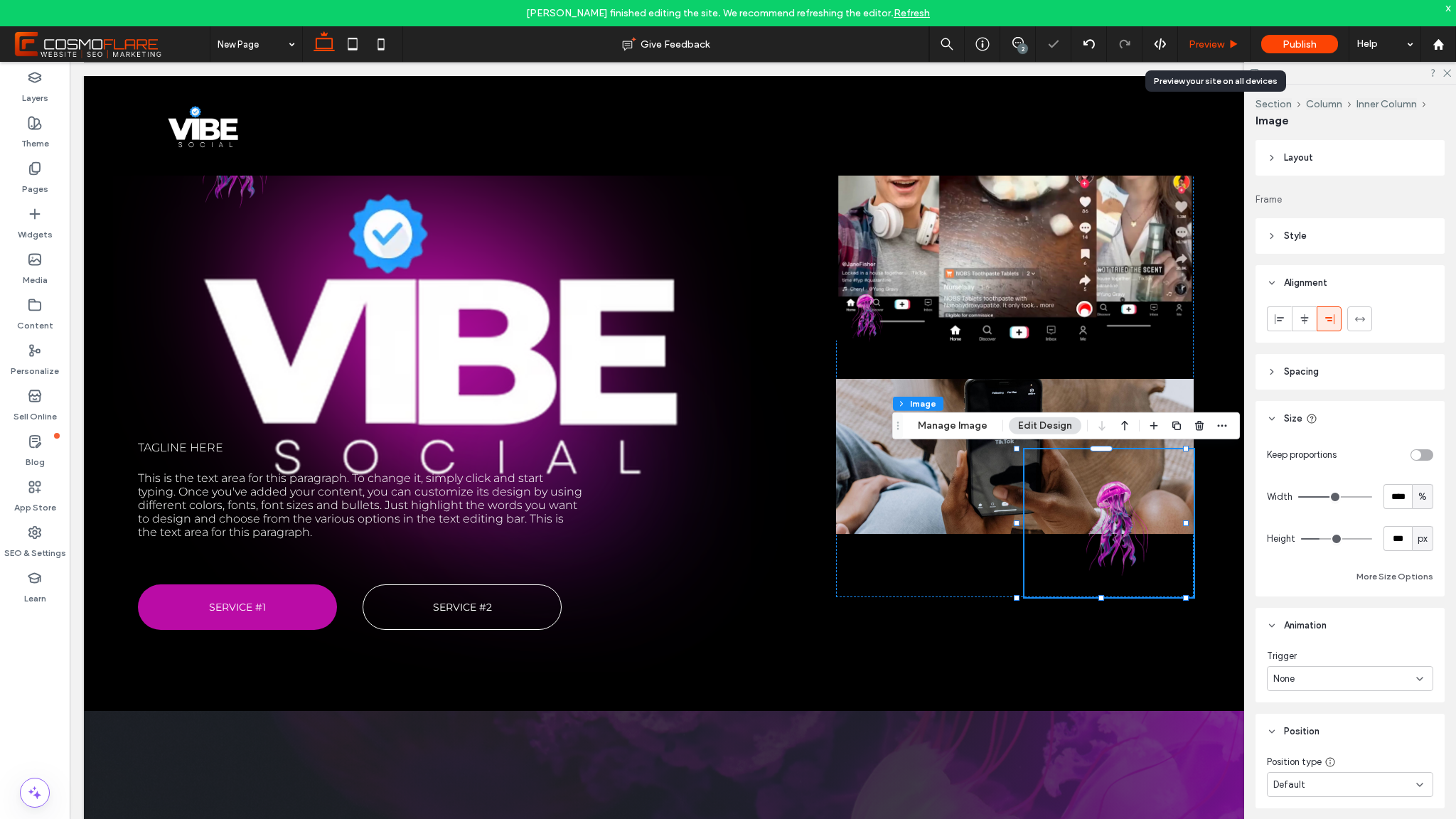
click at [1224, 41] on div "Preview" at bounding box center [1213, 44] width 72 height 12
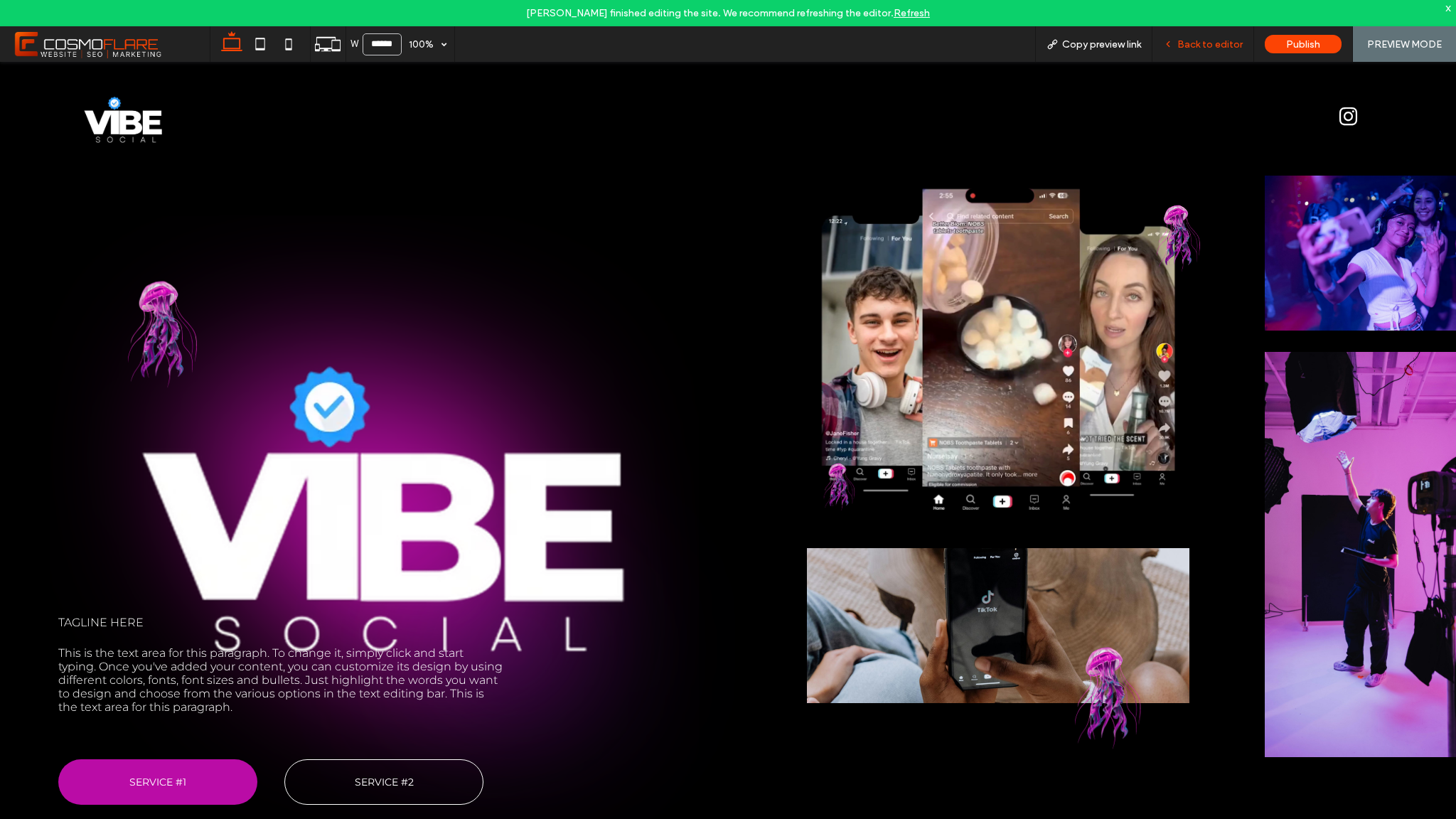
click at [1214, 43] on span "Back to editor" at bounding box center [1210, 44] width 66 height 12
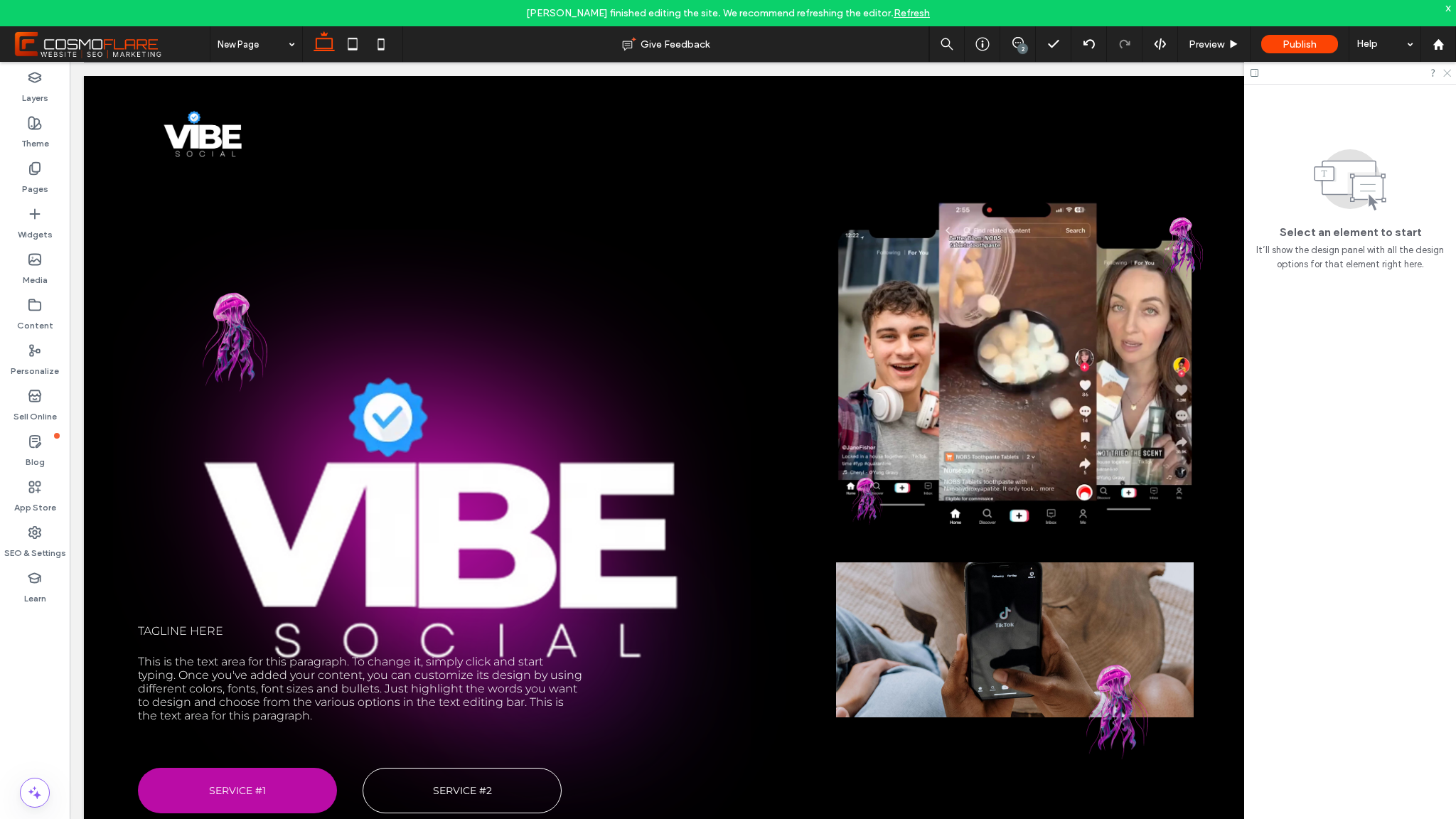
click at [1445, 74] on icon at bounding box center [1446, 72] width 10 height 10
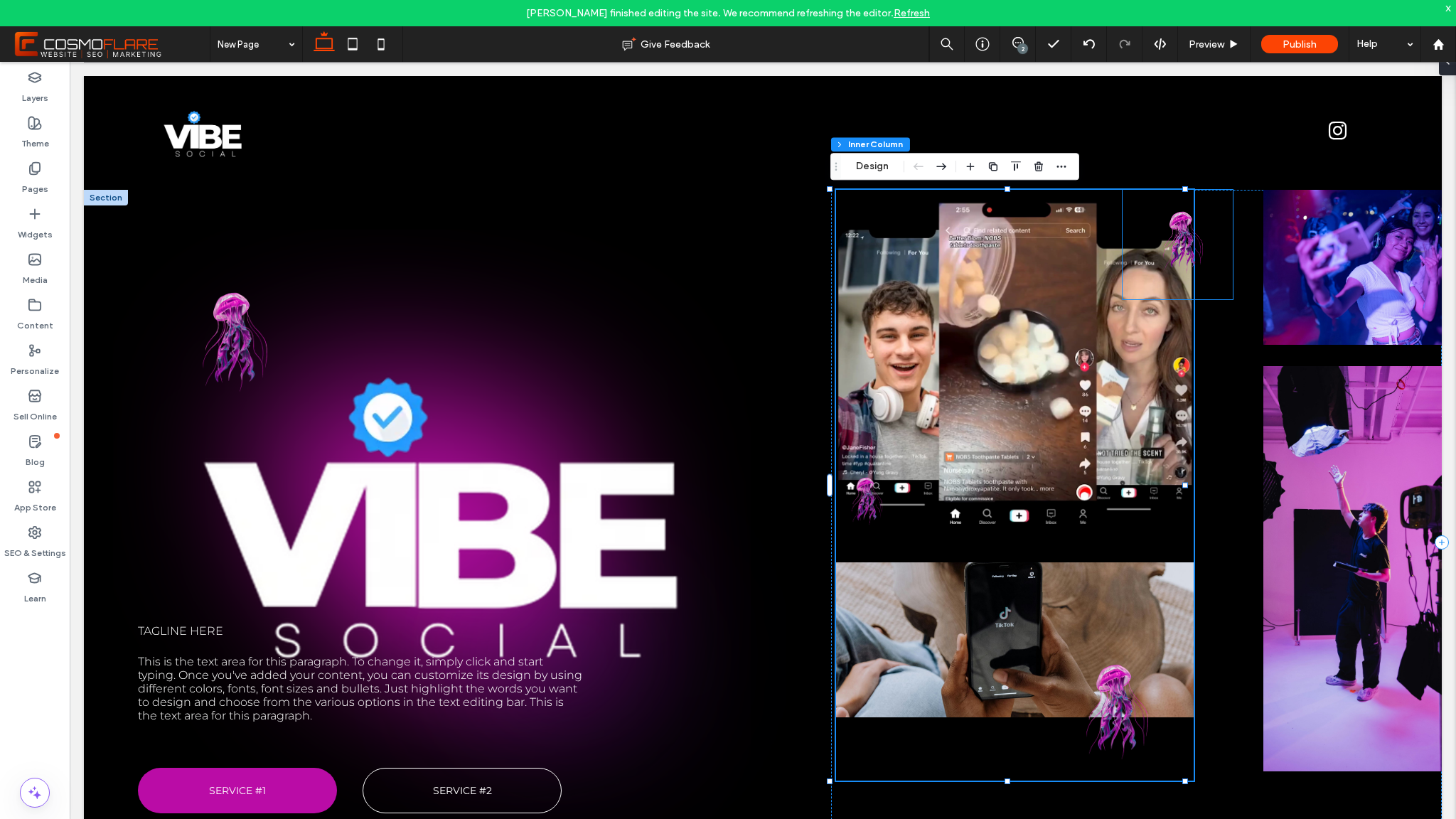
click at [1176, 245] on img at bounding box center [1177, 239] width 110 height 109
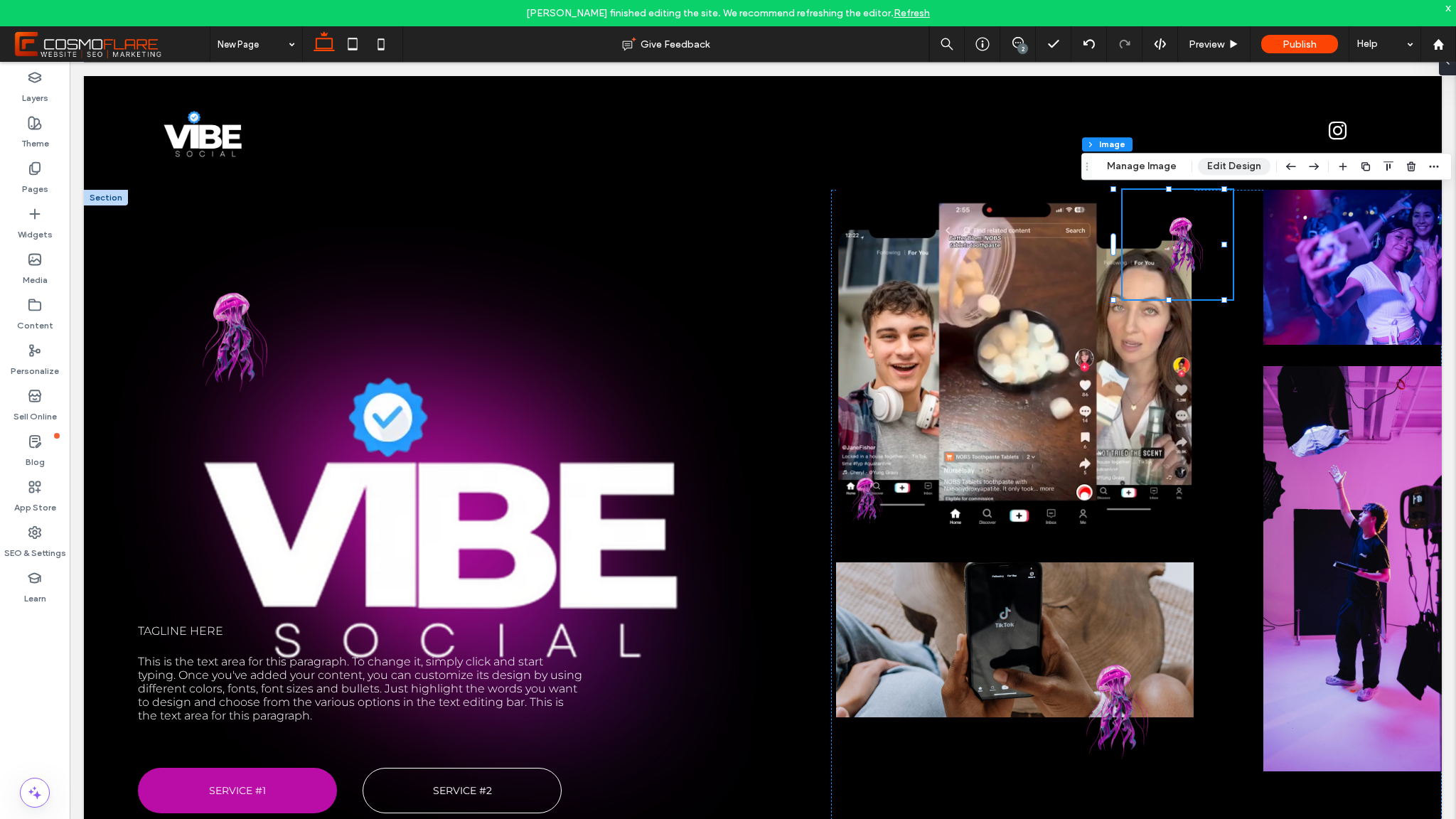
click at [1211, 167] on button "Edit Design" at bounding box center [1234, 166] width 72 height 17
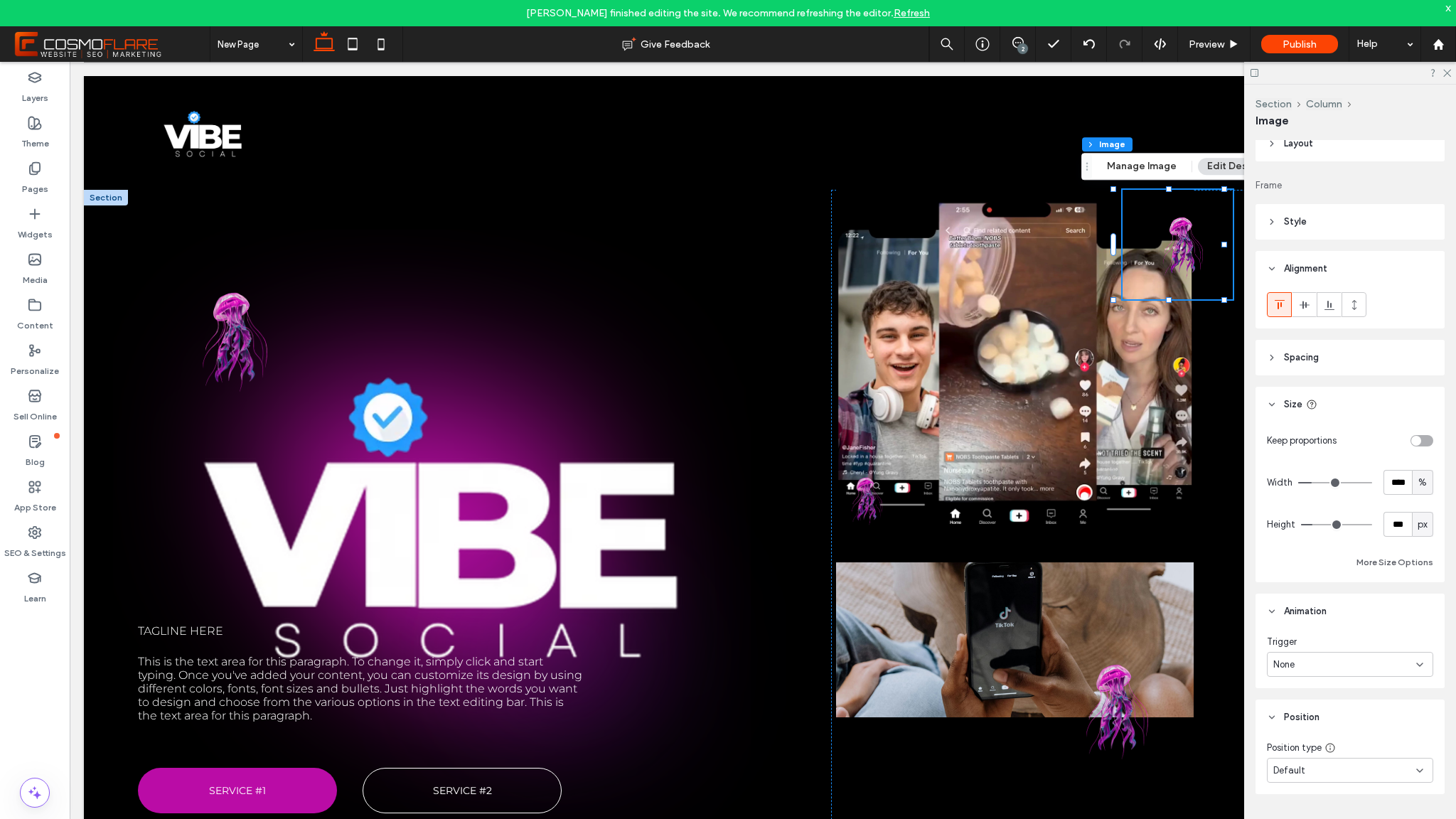
scroll to position [26, 0]
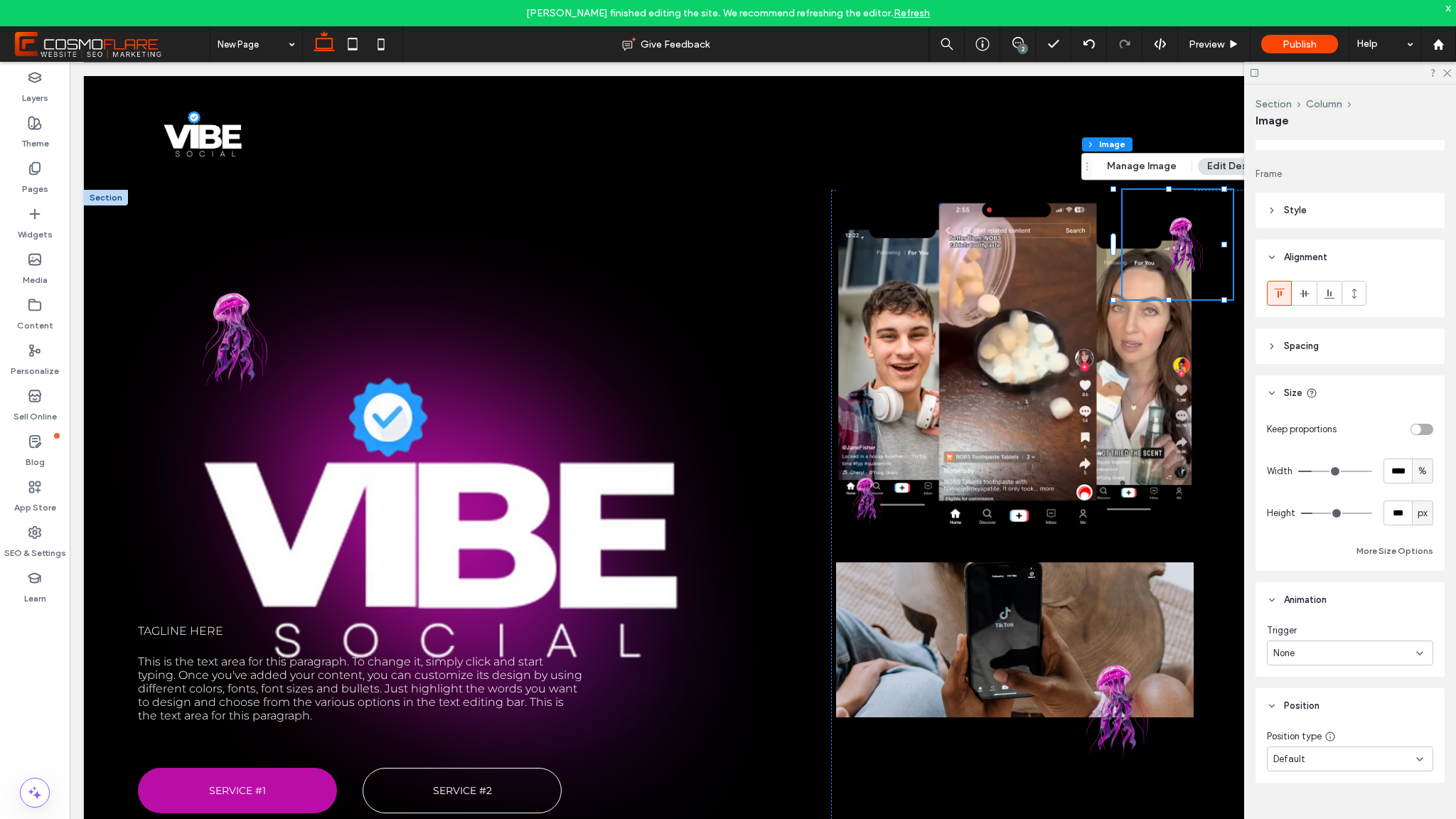
click at [1347, 644] on div "None" at bounding box center [1351, 654] width 167 height 25
click at [1348, 702] on div "Entrance" at bounding box center [1346, 703] width 157 height 25
click at [1339, 713] on div "None" at bounding box center [1345, 712] width 143 height 14
click at [1341, 643] on div "Swing" at bounding box center [1346, 637] width 157 height 25
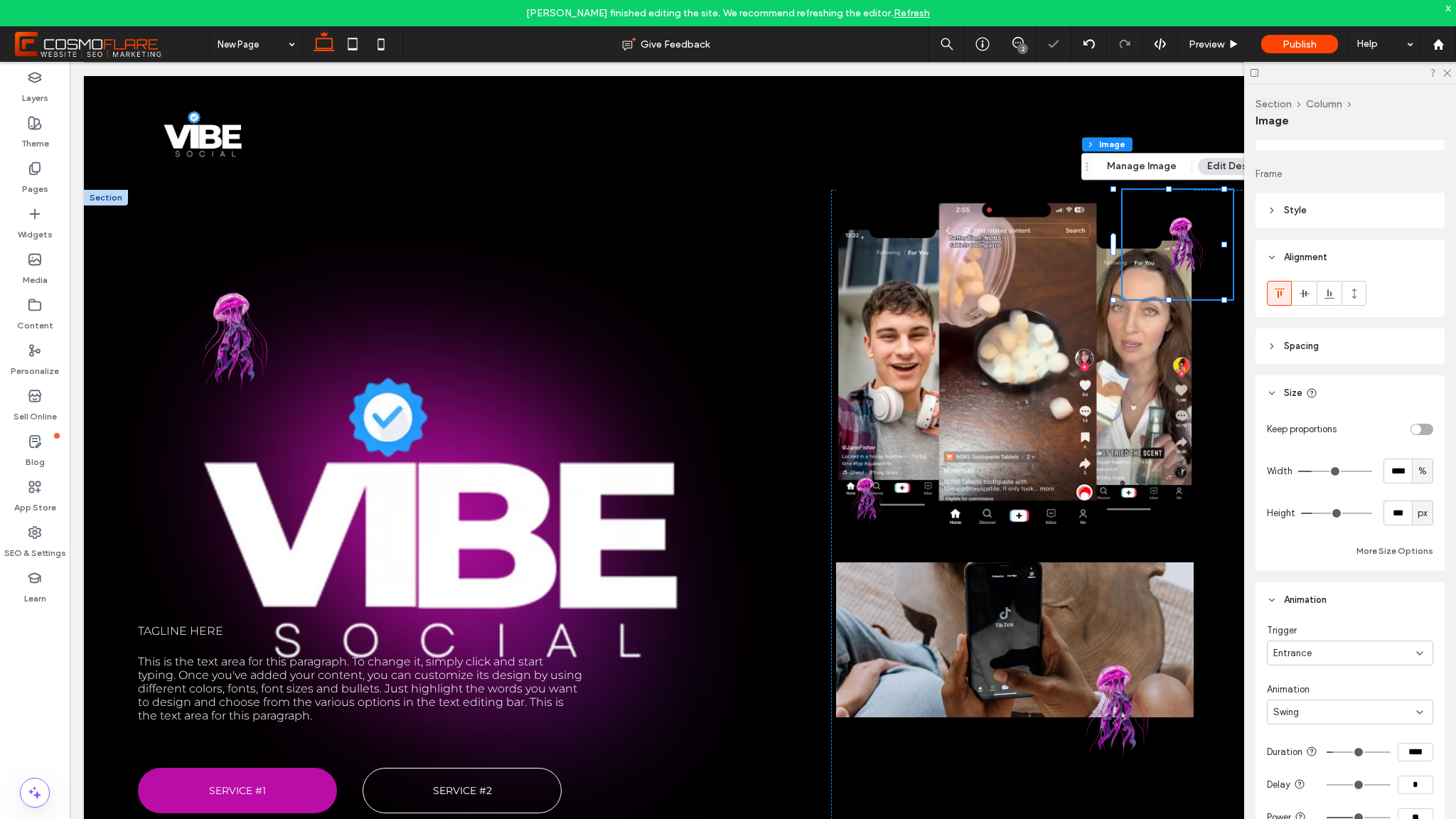
click at [1351, 708] on div "Swing" at bounding box center [1345, 712] width 143 height 14
click at [1325, 687] on div "Wobble" at bounding box center [1346, 688] width 157 height 25
click at [1345, 712] on div "Wobble" at bounding box center [1345, 712] width 143 height 14
click at [1311, 590] on div "Fade In" at bounding box center [1346, 588] width 157 height 25
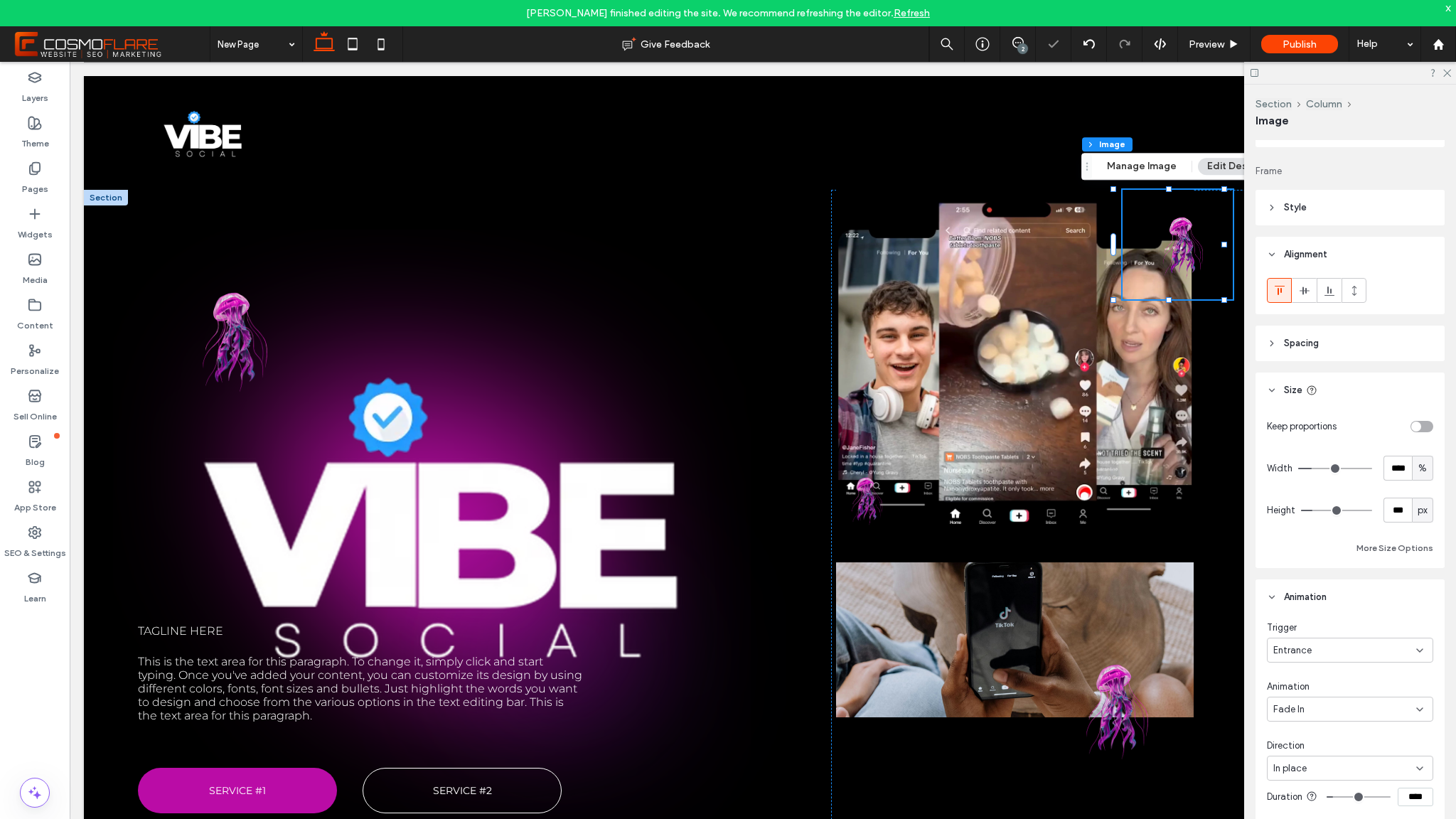
click at [1344, 715] on div "Fade In" at bounding box center [1345, 709] width 143 height 14
click at [1324, 604] on div "Zoom In" at bounding box center [1346, 596] width 157 height 25
click at [1370, 765] on div "In place" at bounding box center [1345, 768] width 143 height 14
click at [1338, 674] on div "From right" at bounding box center [1346, 669] width 157 height 25
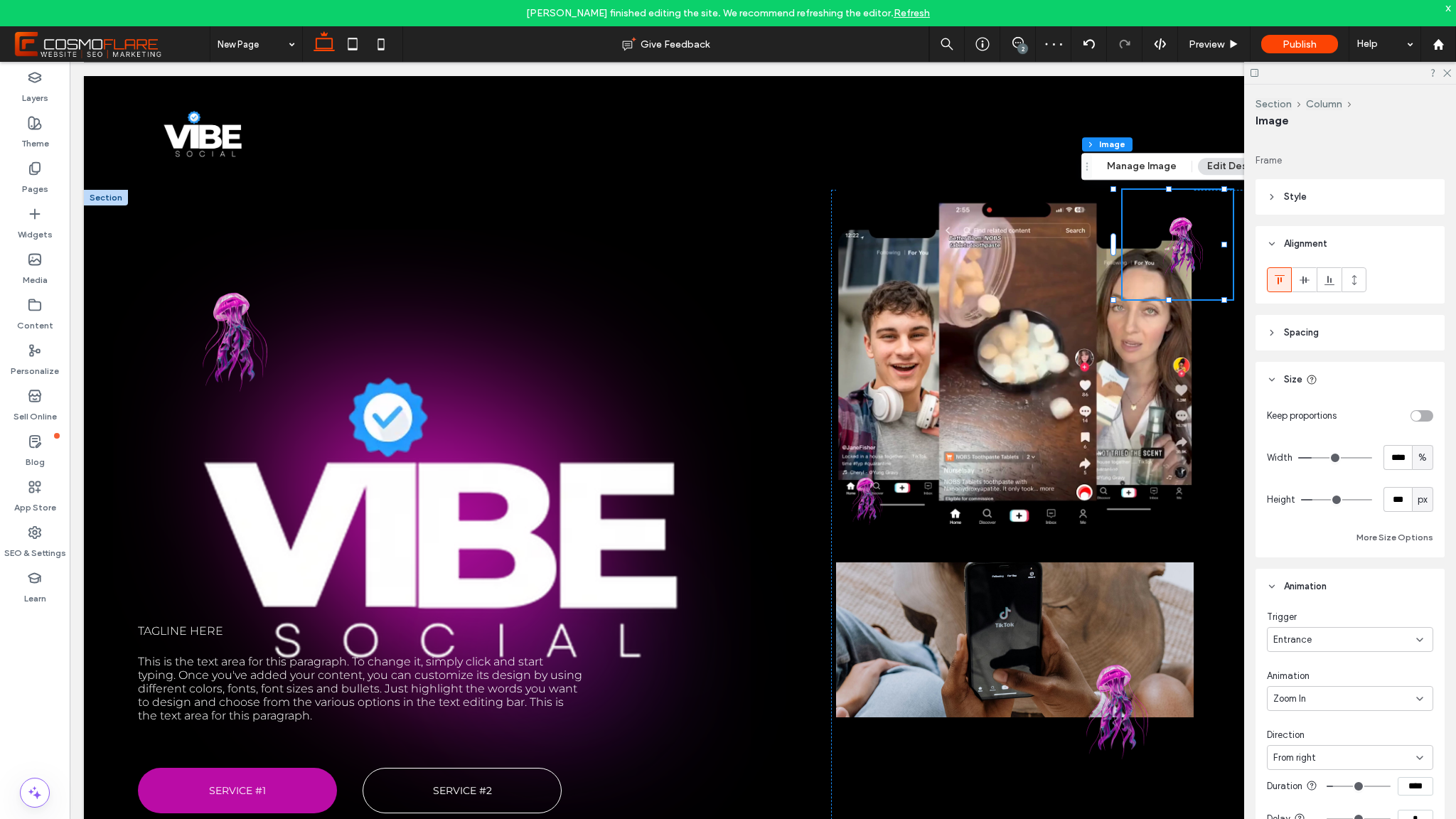
scroll to position [188, 0]
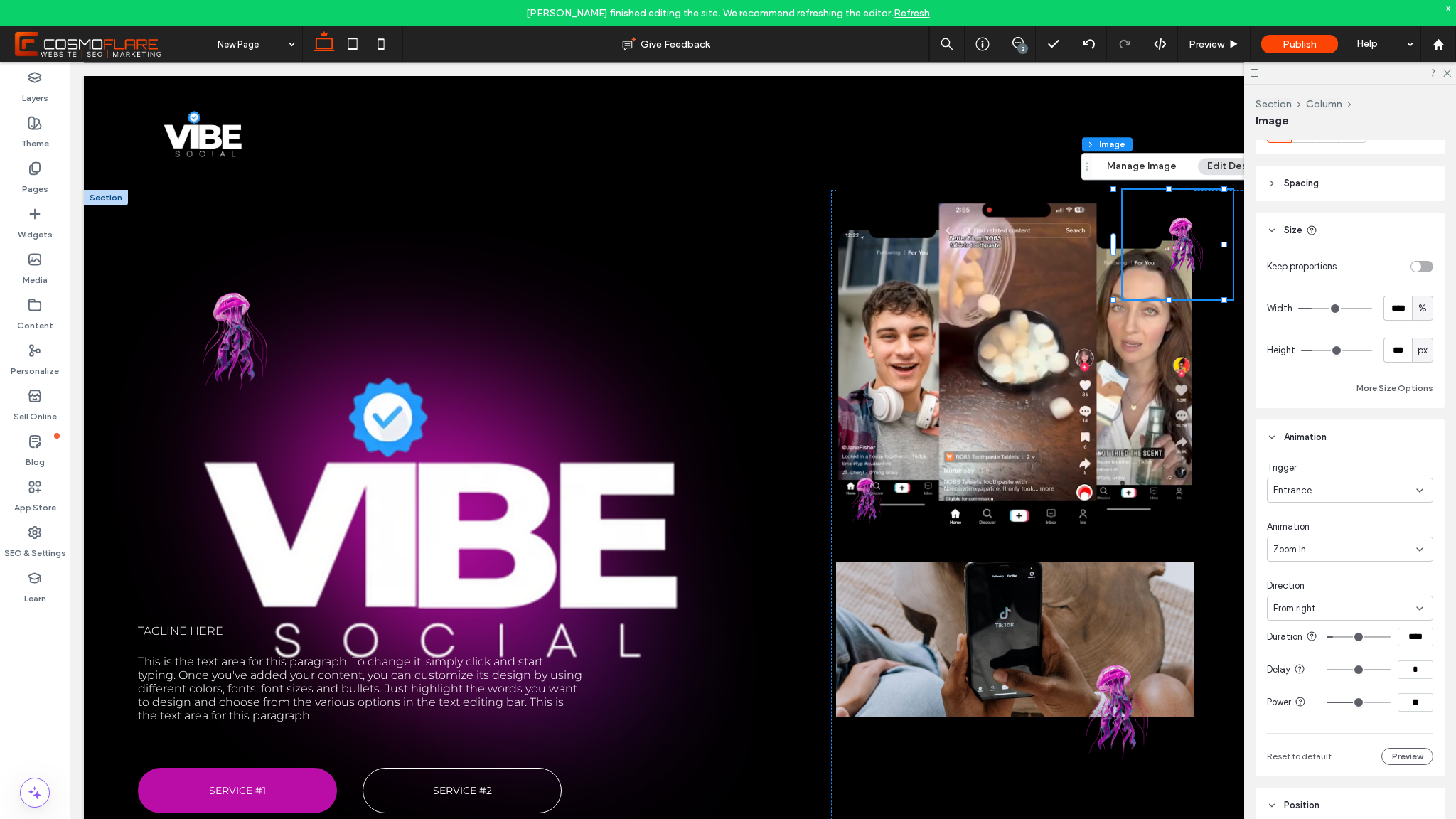
type input "****"
click at [1333, 671] on input "range" at bounding box center [1359, 670] width 64 height 1
type input "****"
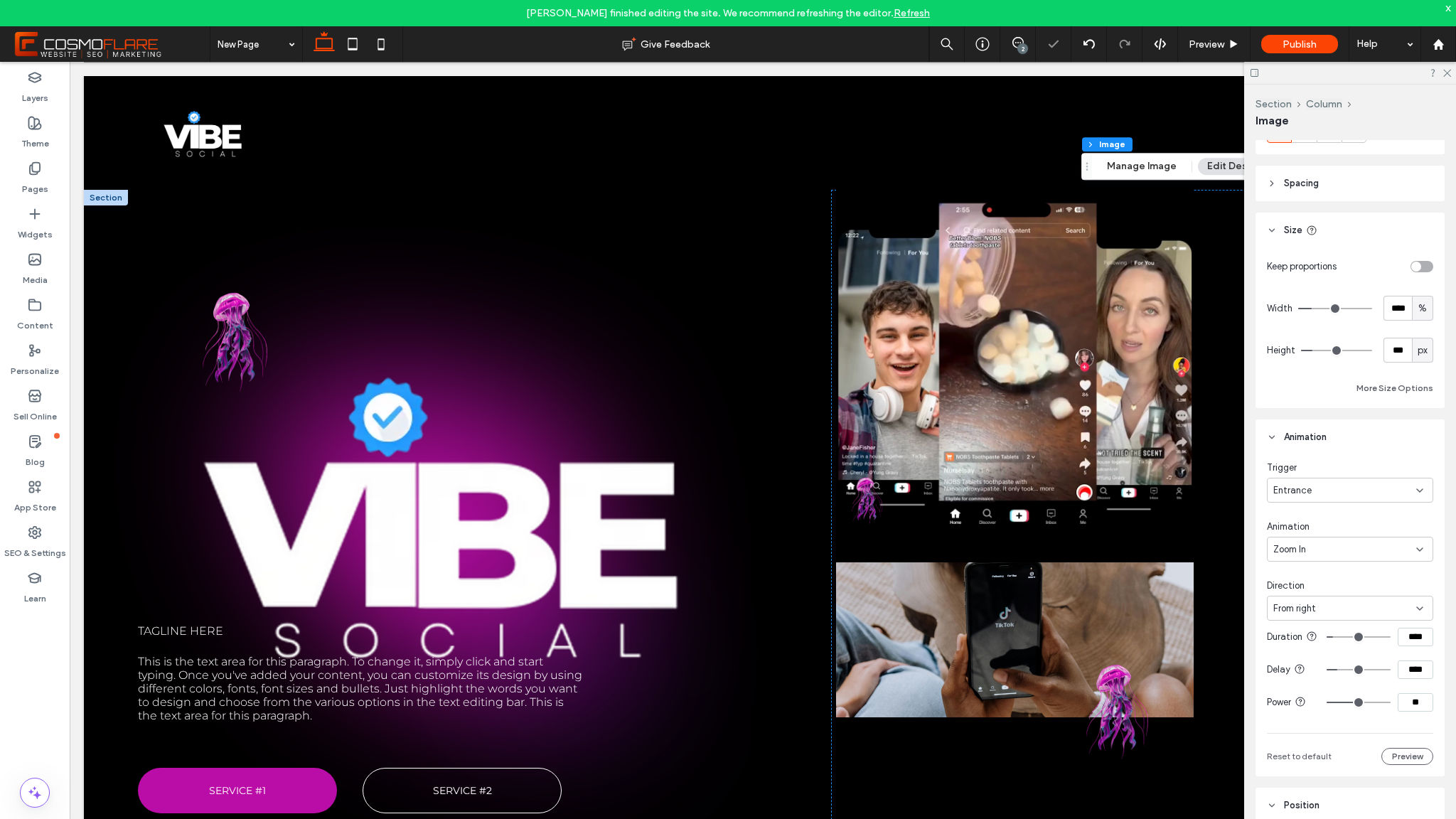
type input "****"
click at [1342, 638] on input "range" at bounding box center [1359, 637] width 64 height 1
click at [1407, 764] on button "Preview" at bounding box center [1407, 756] width 52 height 17
type input "**"
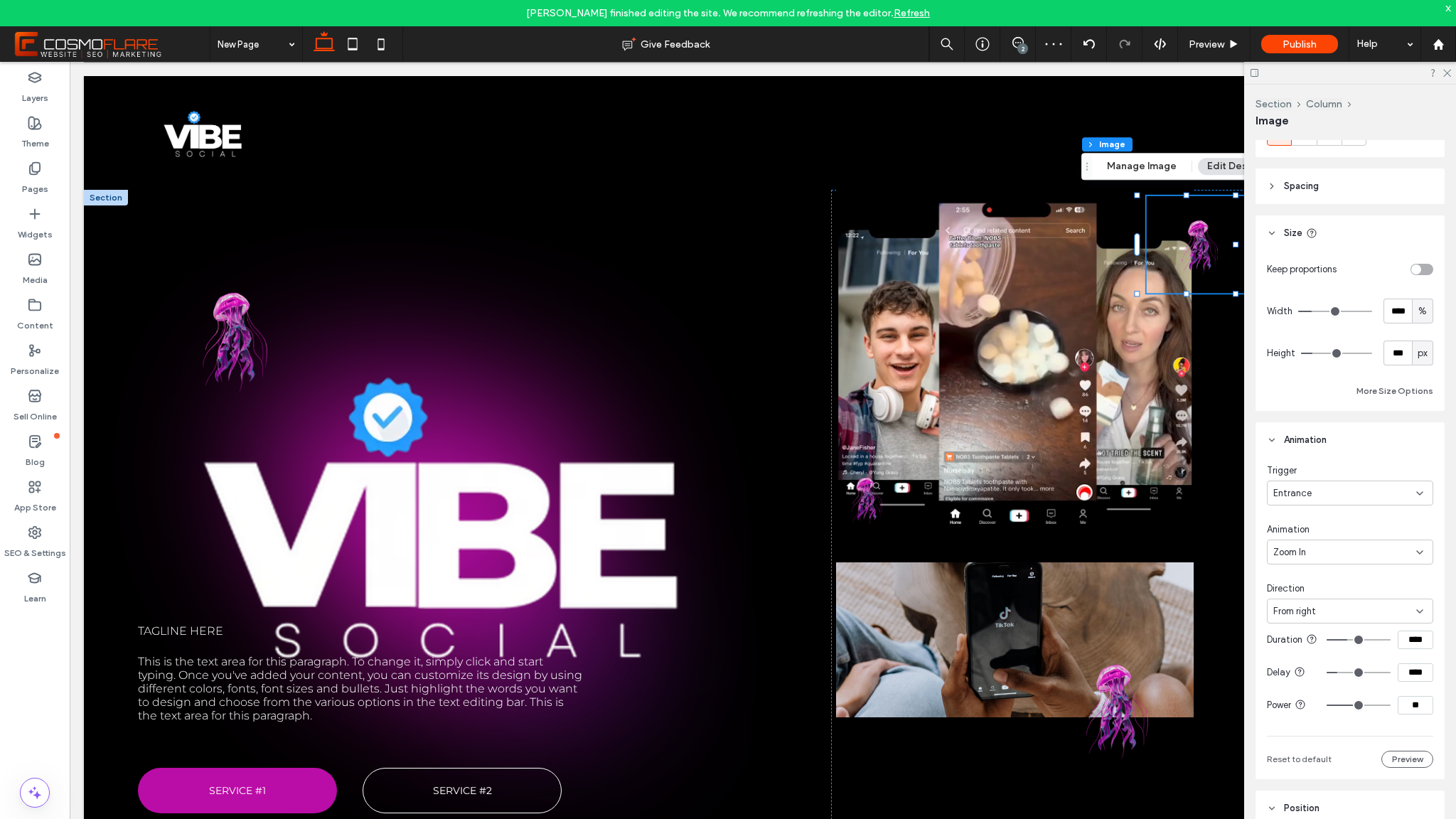
type input "**"
click at [1327, 641] on input "range" at bounding box center [1359, 640] width 64 height 1
type input "***"
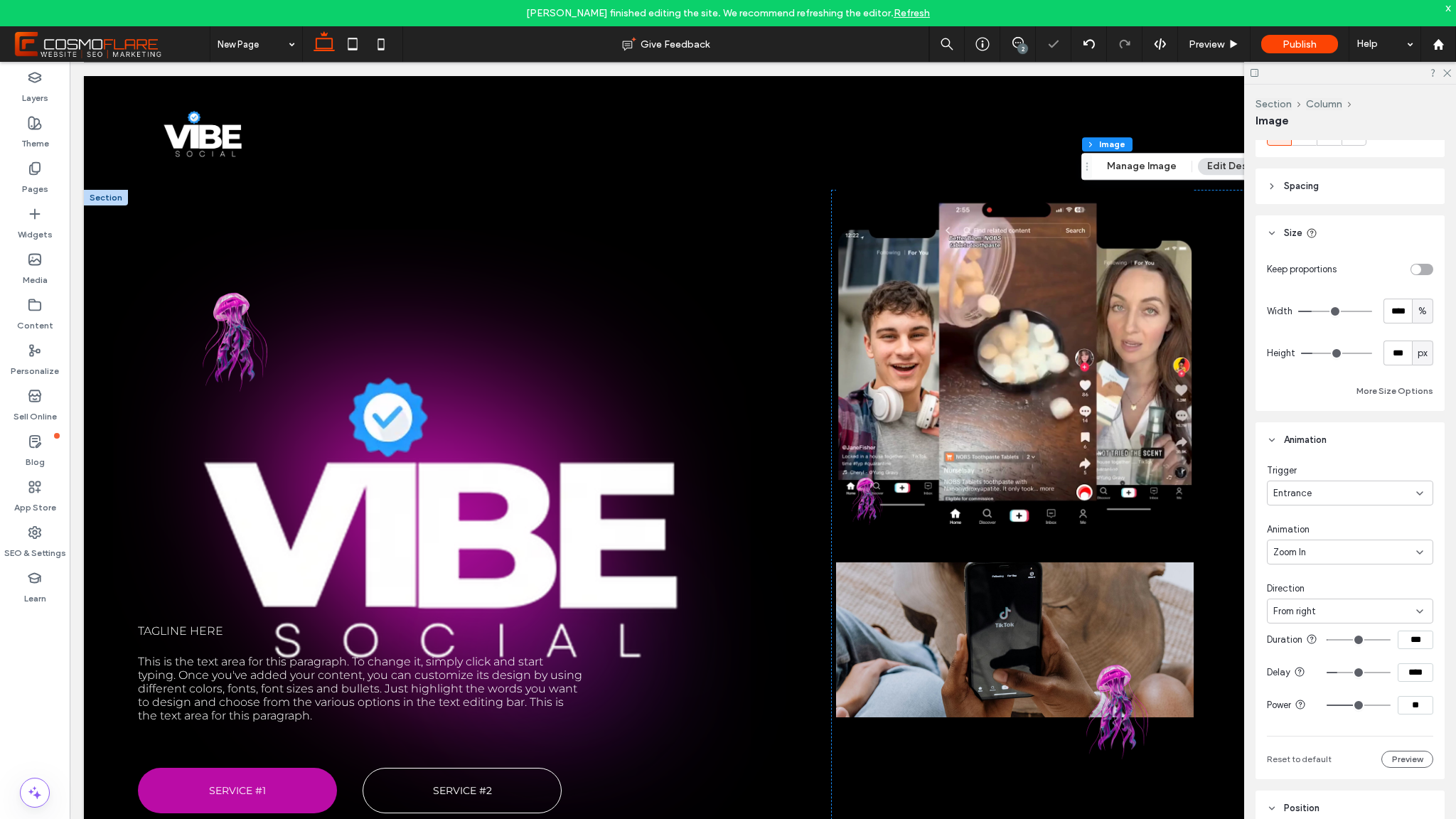
type input "***"
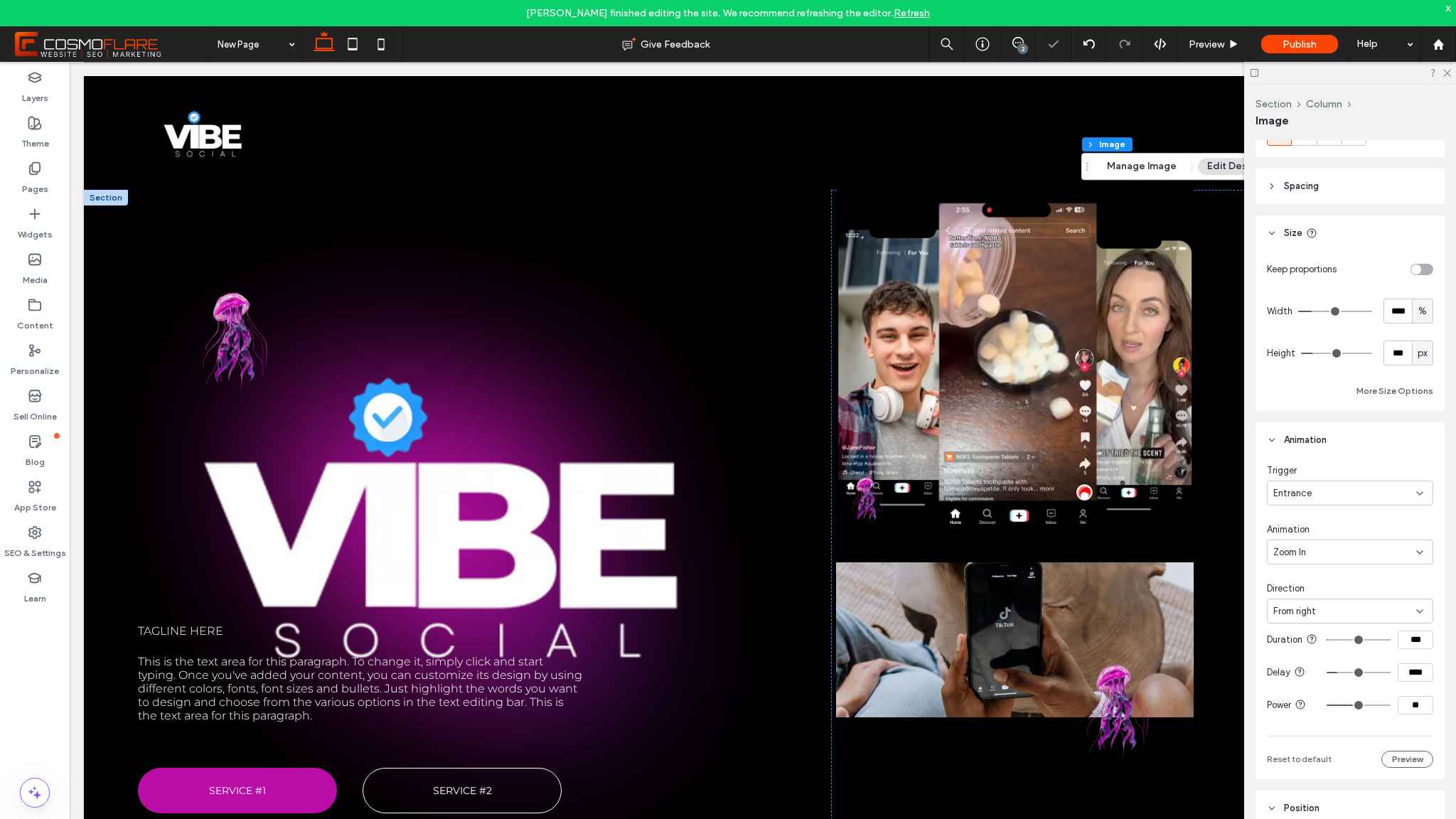
type input "***"
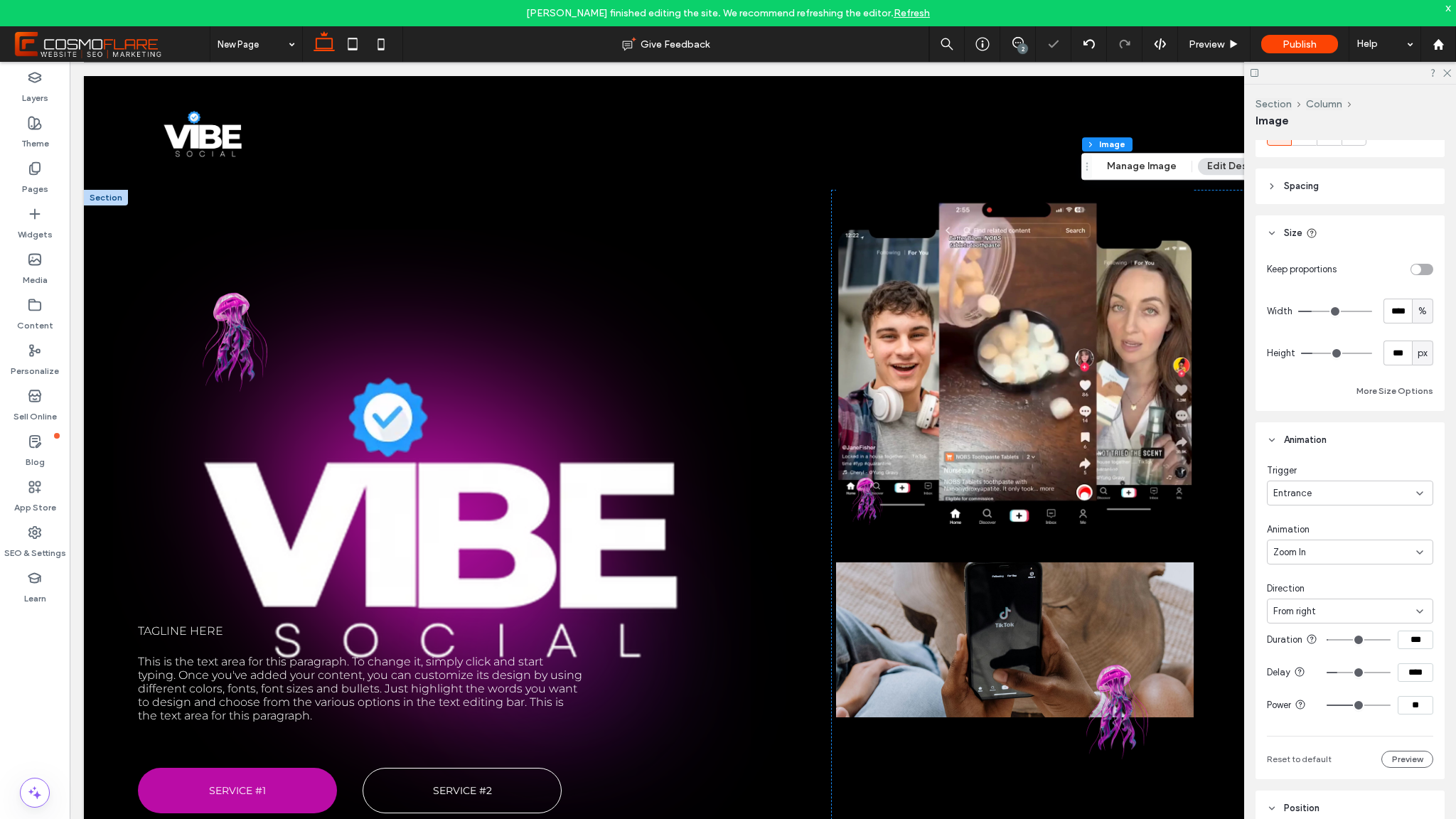
click at [1327, 641] on input "range" at bounding box center [1359, 640] width 64 height 1
type input "***"
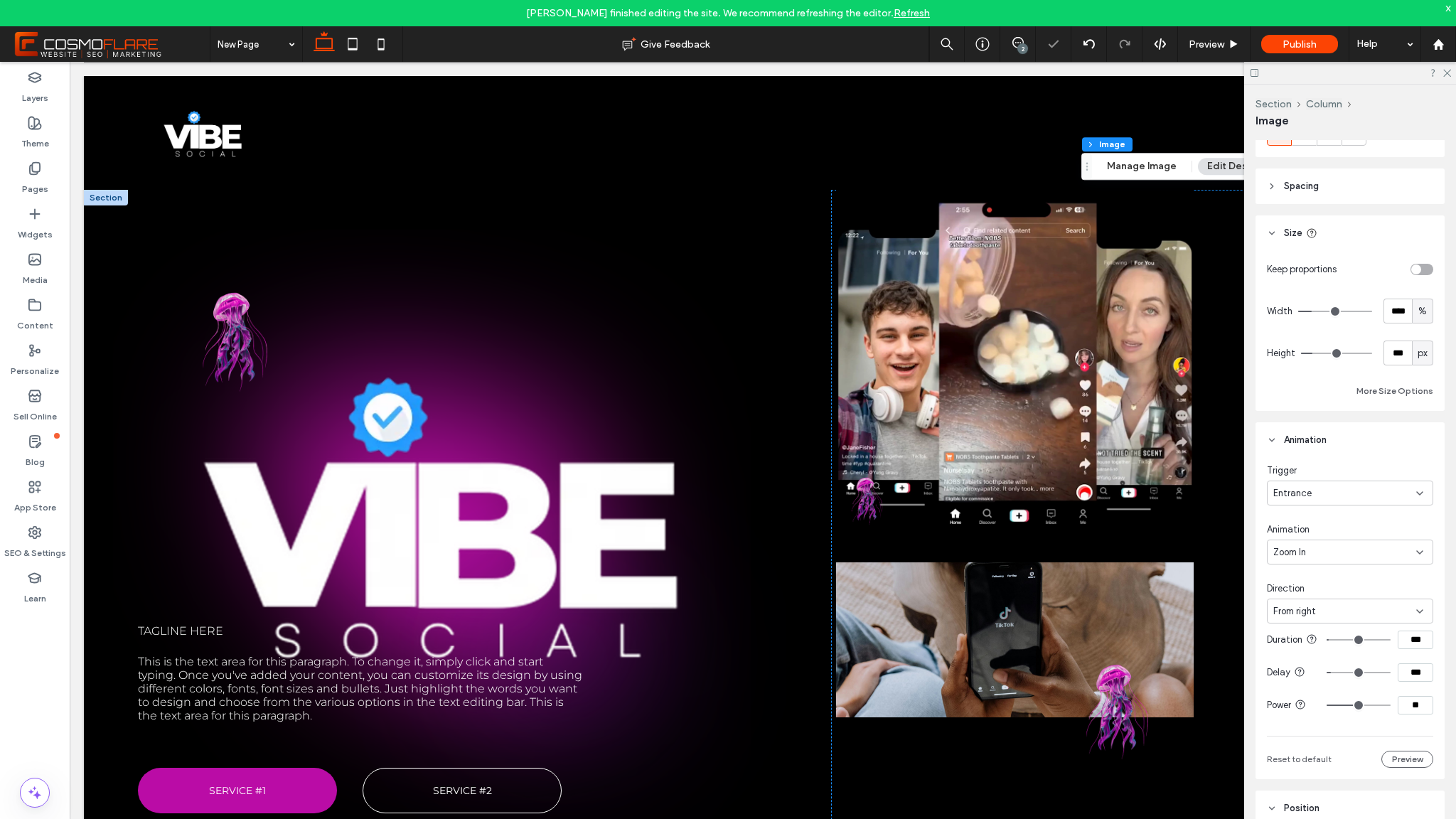
type input "***"
drag, startPoint x: 1328, startPoint y: 686, endPoint x: 1328, endPoint y: 701, distance: 15.0
type input "***"
click at [1328, 674] on input "range" at bounding box center [1359, 673] width 64 height 1
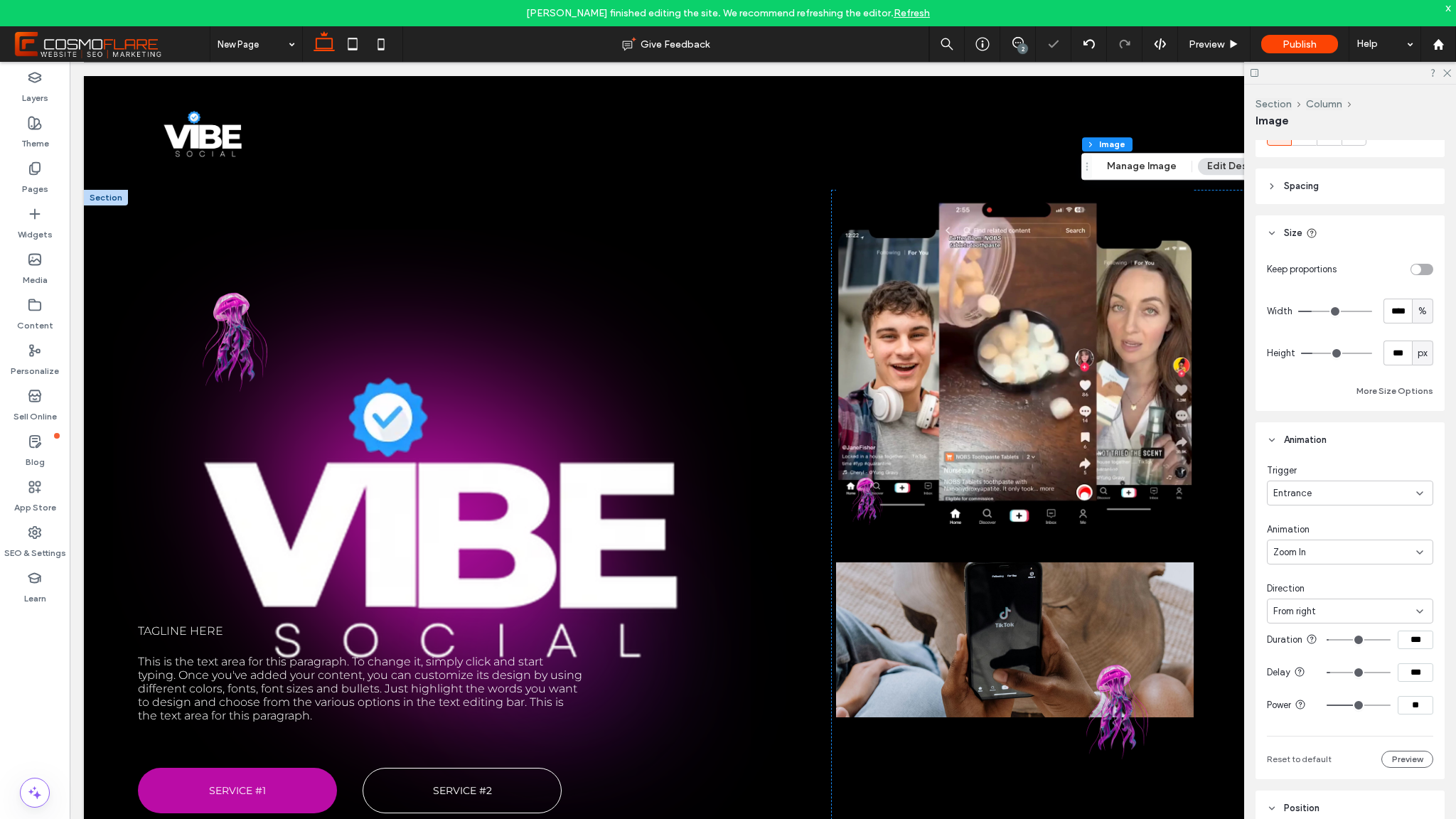
type input "***"
click at [1397, 768] on button "Preview" at bounding box center [1407, 759] width 52 height 17
type input "**"
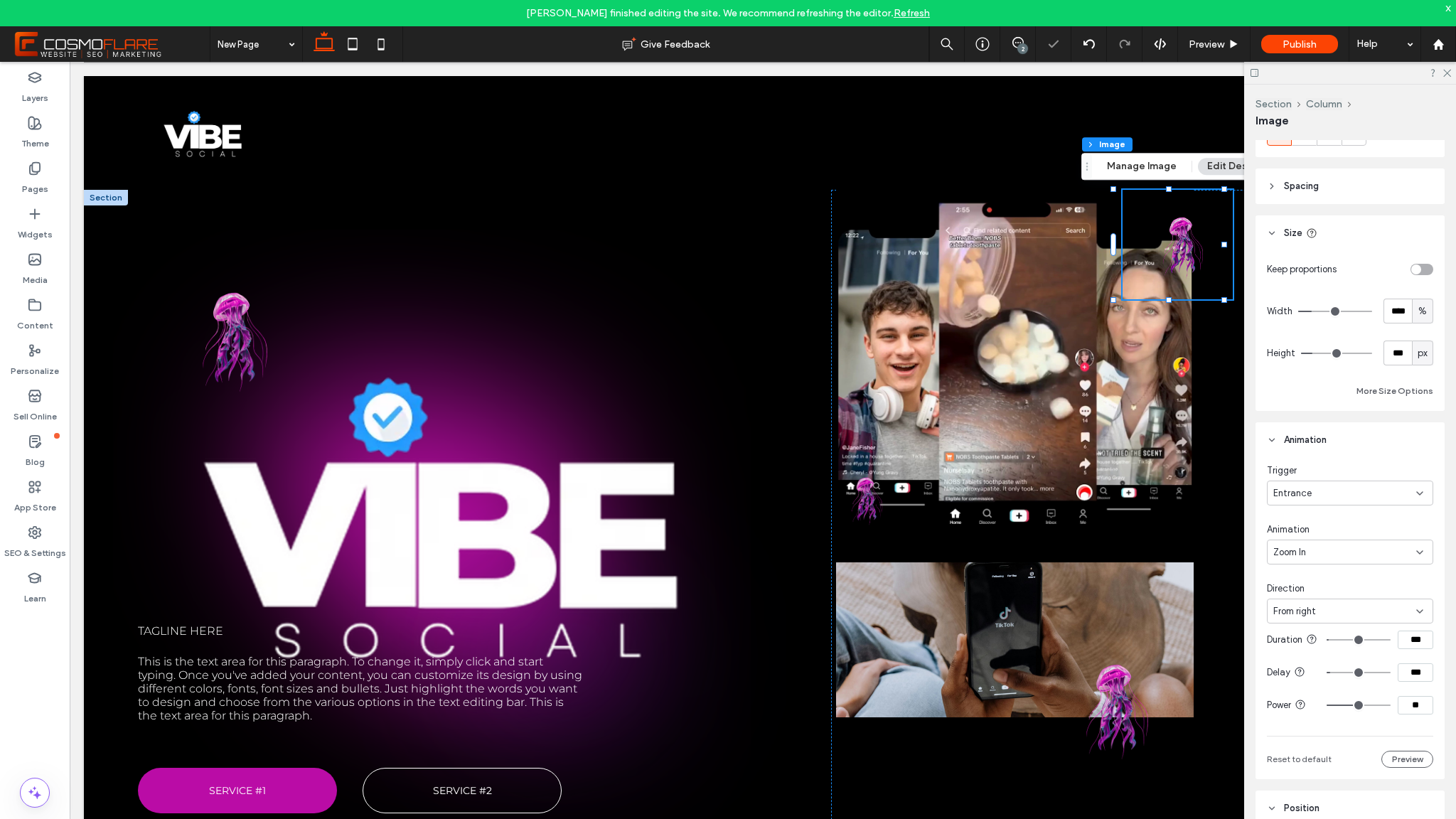
click at [1331, 706] on input "range" at bounding box center [1359, 705] width 64 height 1
click at [1404, 768] on button "Preview" at bounding box center [1407, 759] width 52 height 17
type input "****"
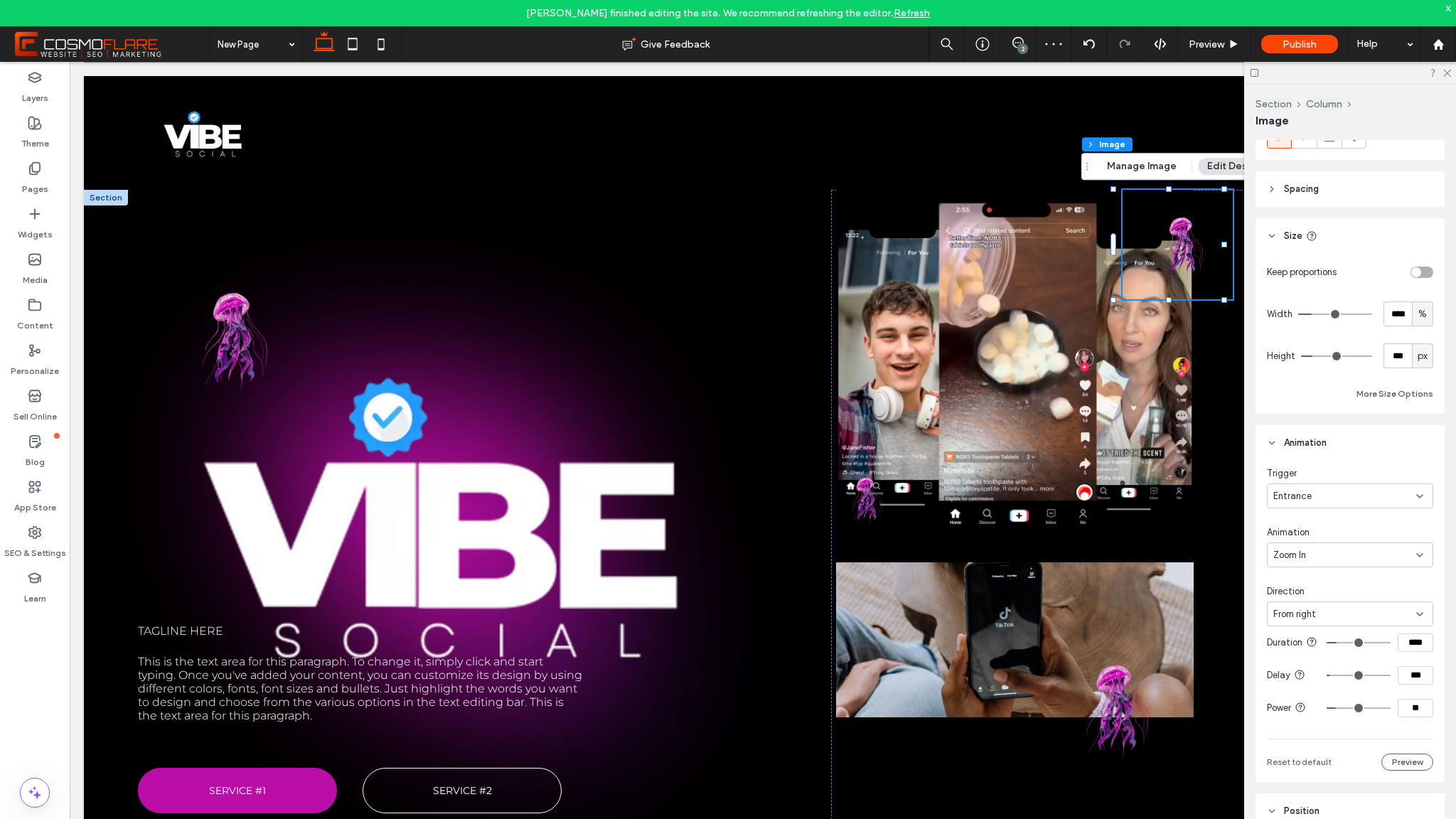
type input "****"
click at [1332, 643] on input "range" at bounding box center [1359, 643] width 64 height 1
click at [1400, 768] on button "Preview" at bounding box center [1407, 759] width 52 height 17
type input "***"
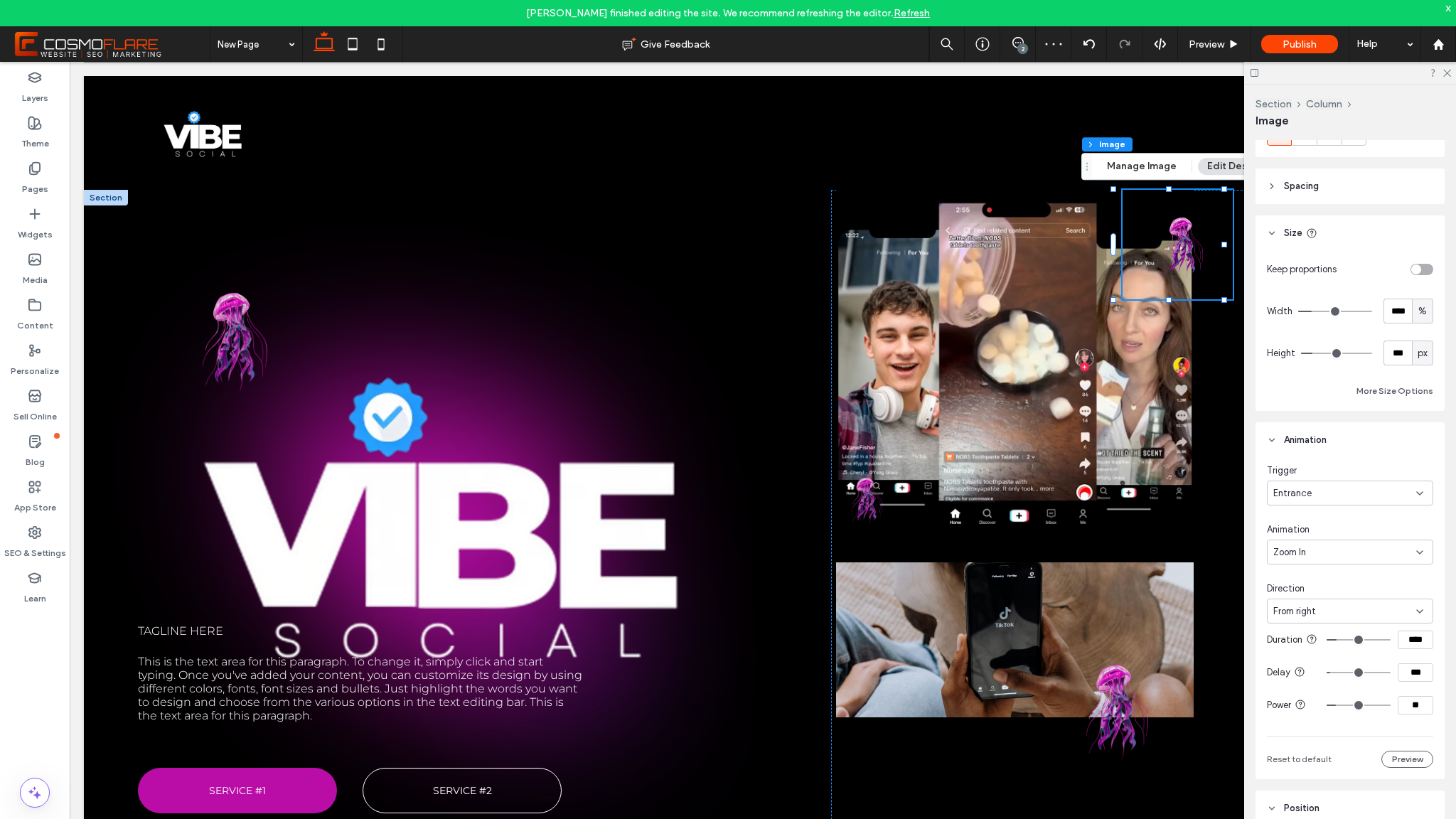
type input "***"
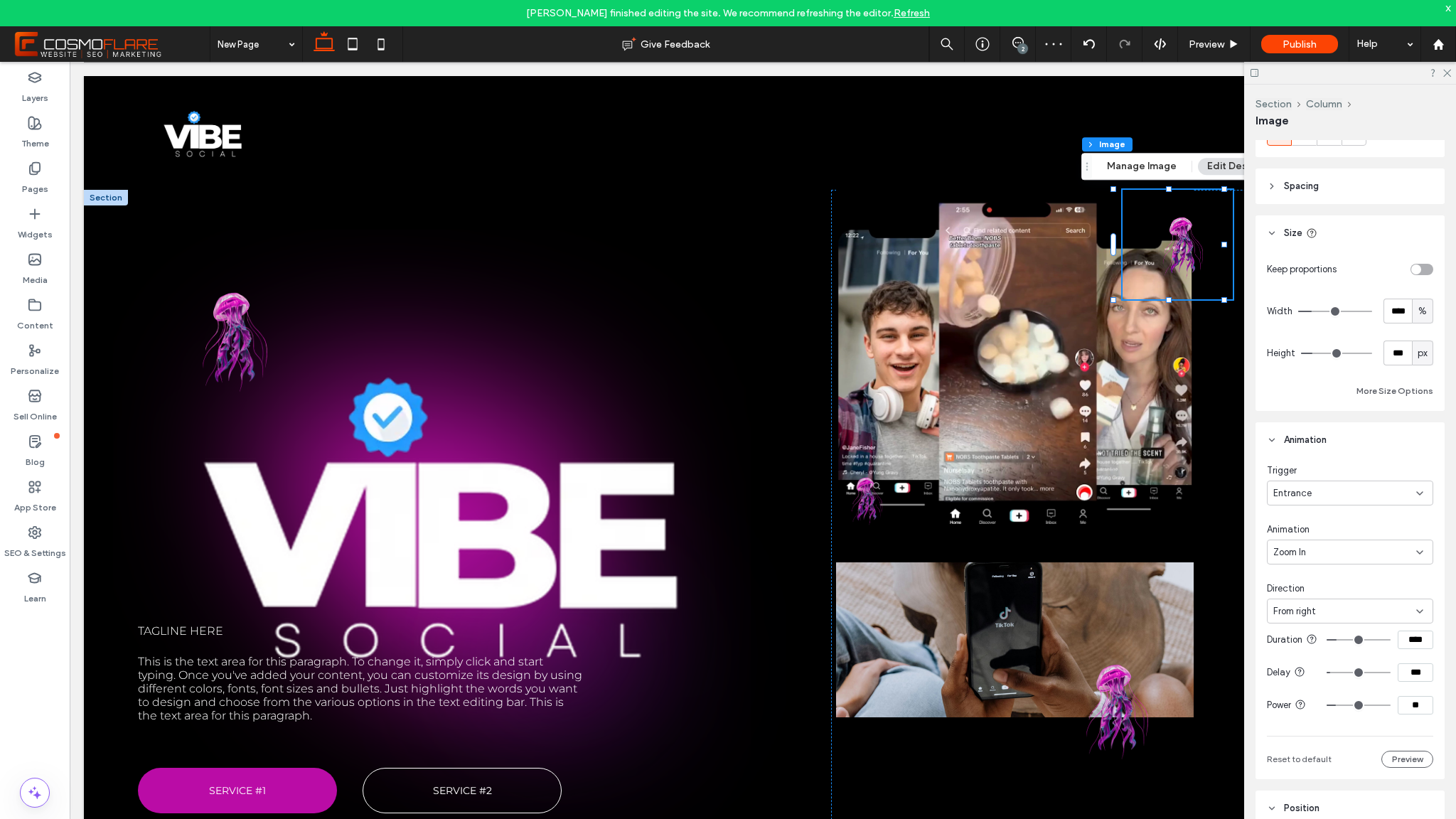
type input "***"
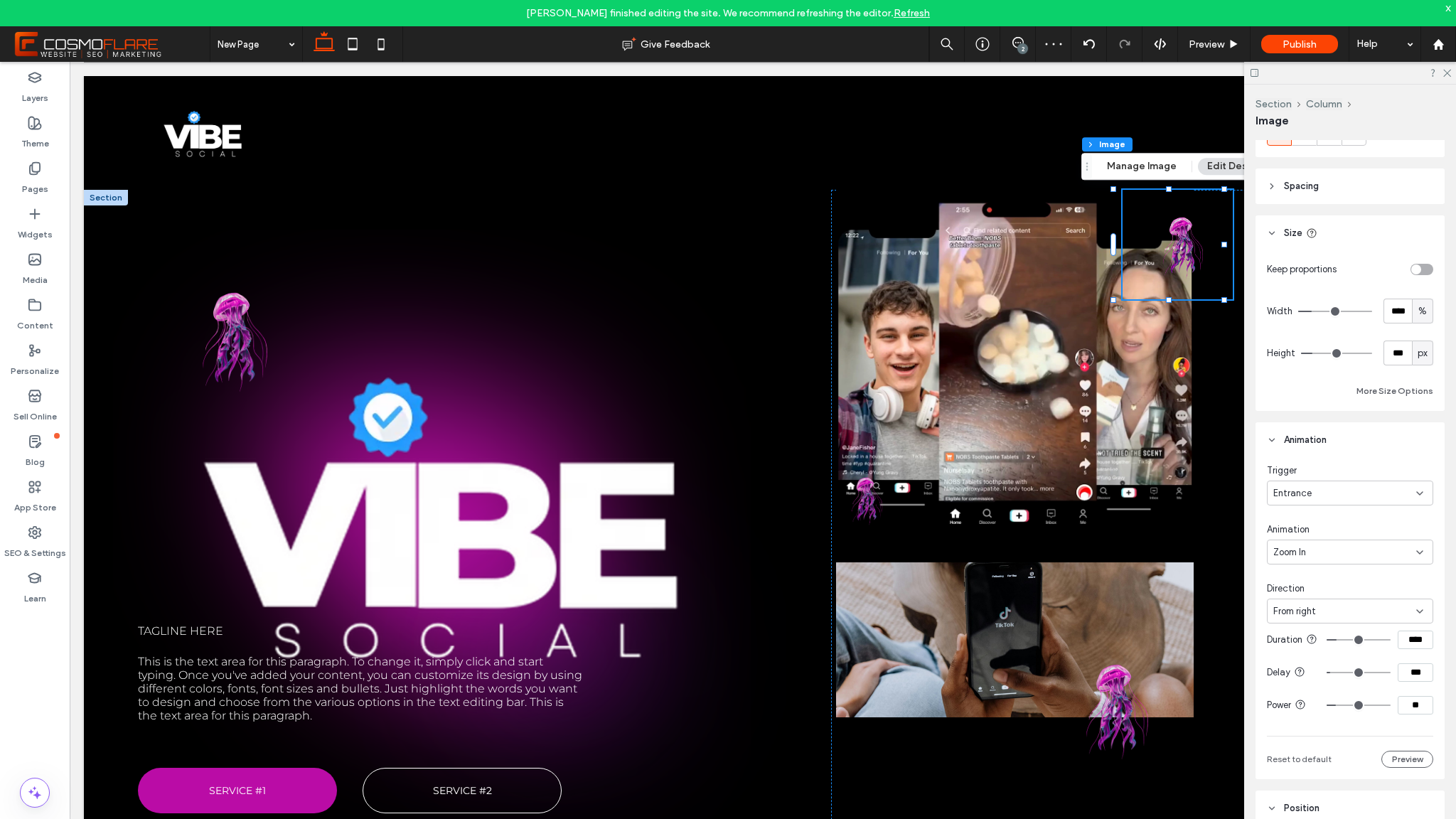
type input "***"
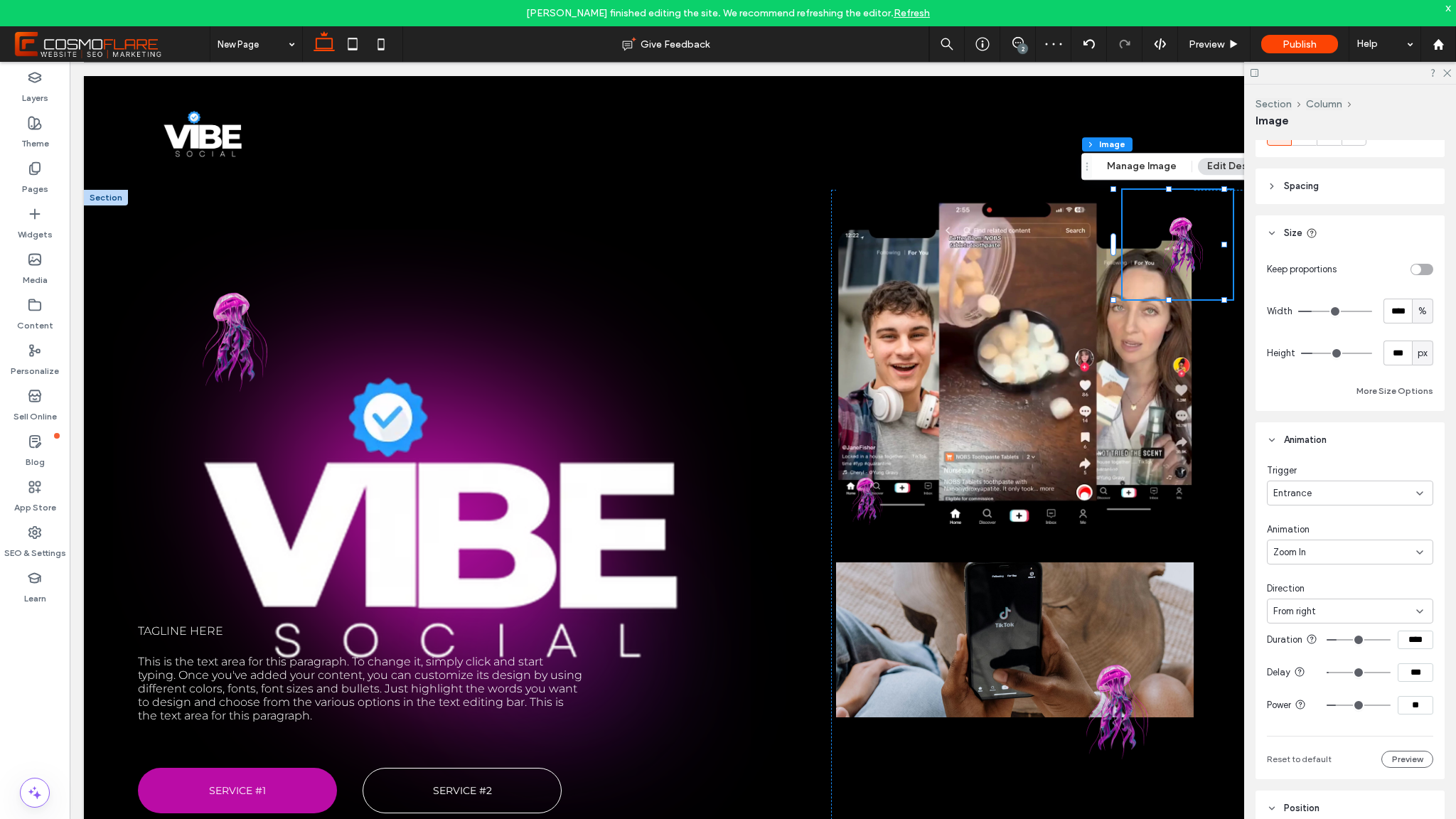
type input "***"
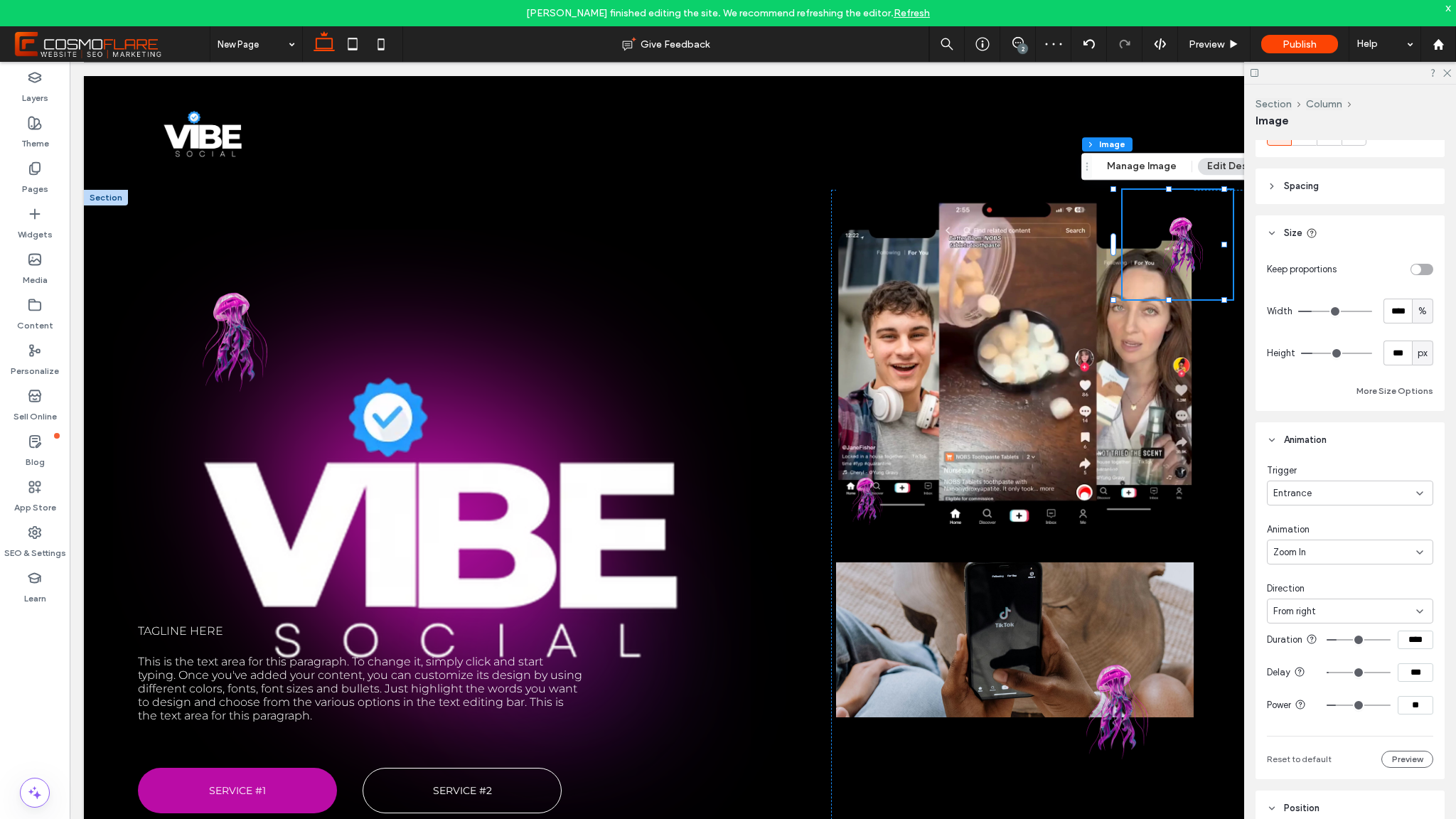
type input "***"
click at [1327, 674] on input "range" at bounding box center [1359, 673] width 64 height 1
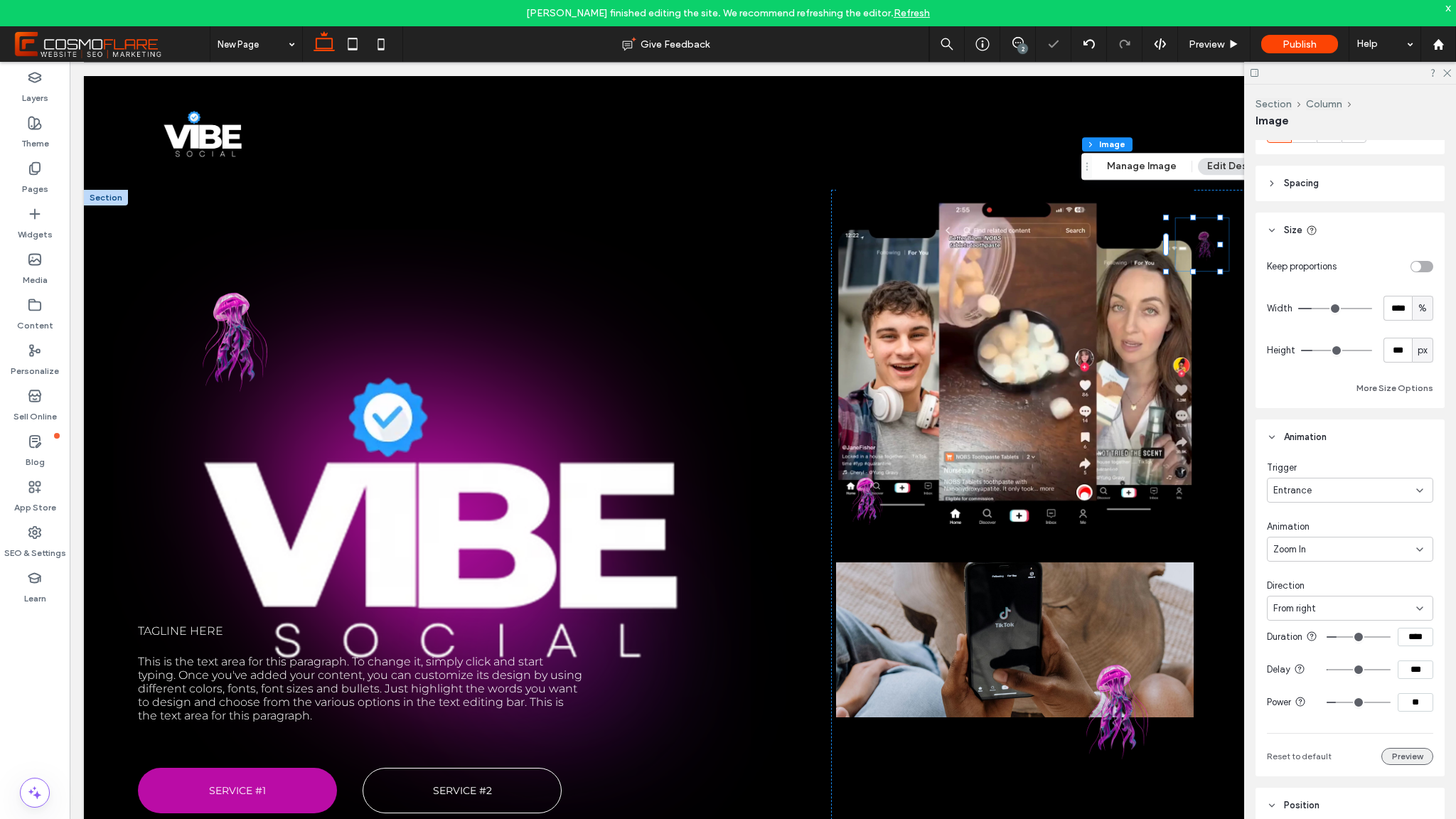
scroll to position [188, 0]
click at [1410, 765] on button "Preview" at bounding box center [1407, 756] width 52 height 17
type input "***"
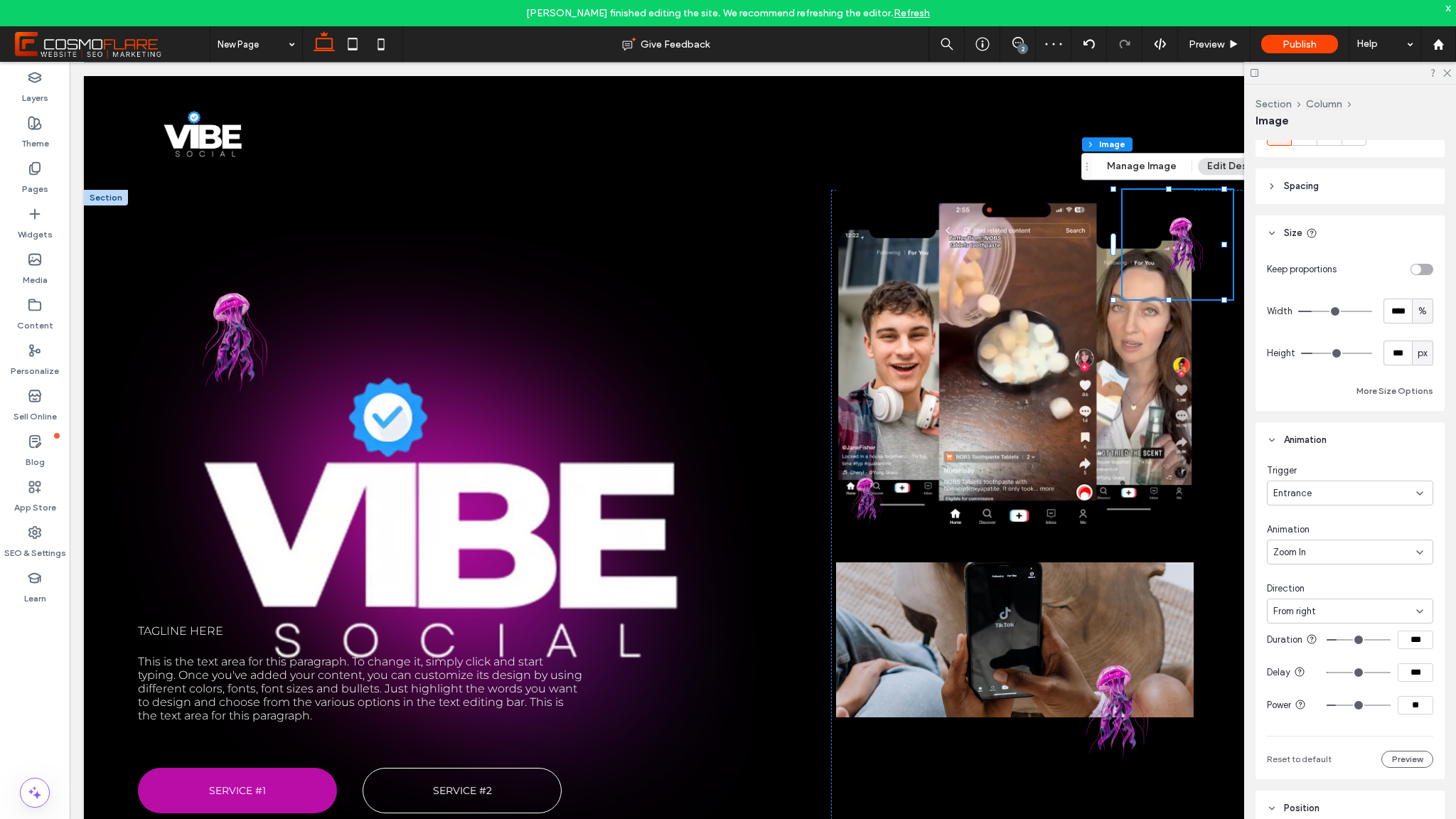
type input "***"
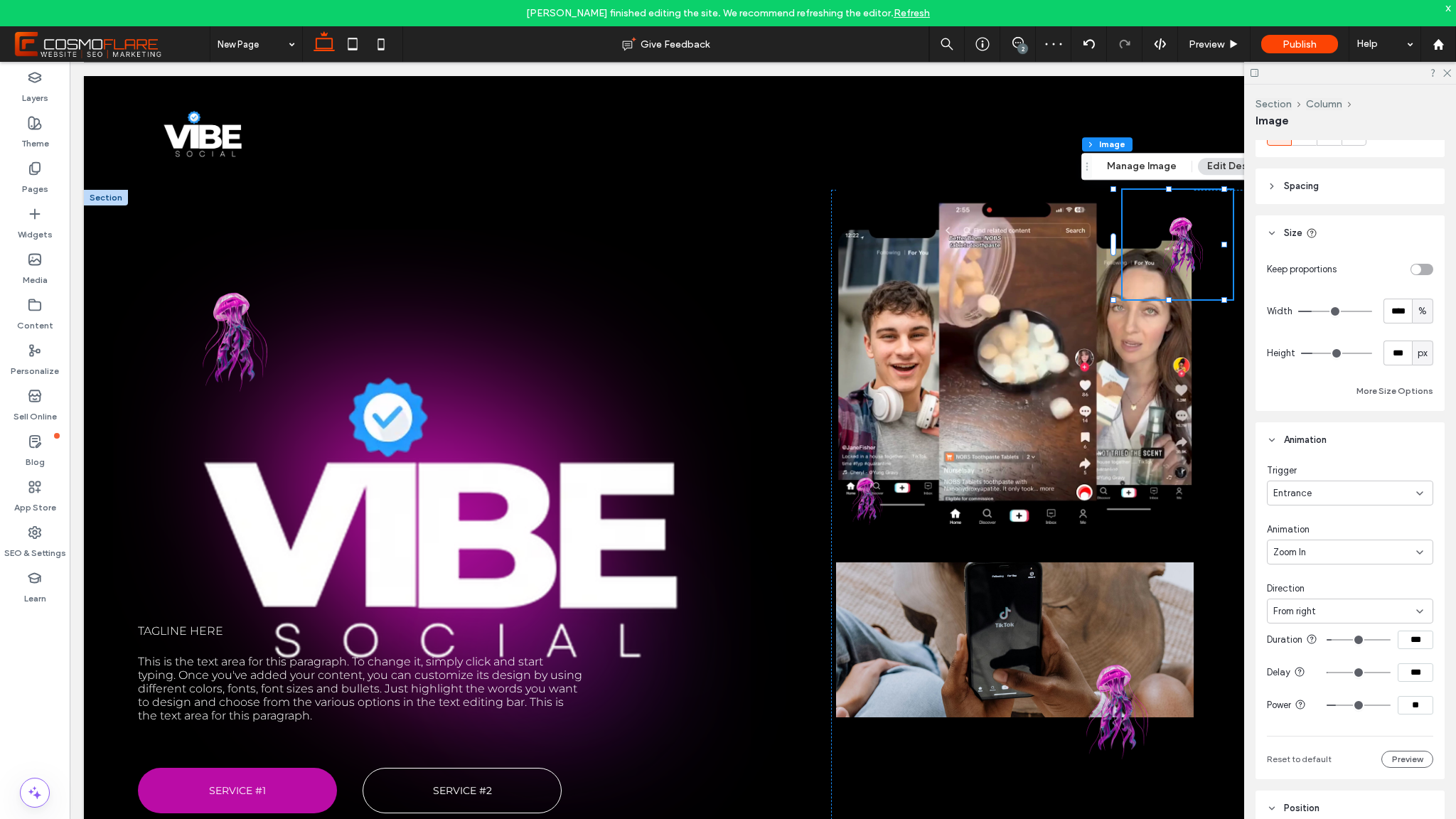
type input "***"
click at [1328, 641] on input "range" at bounding box center [1359, 640] width 64 height 1
type input "***"
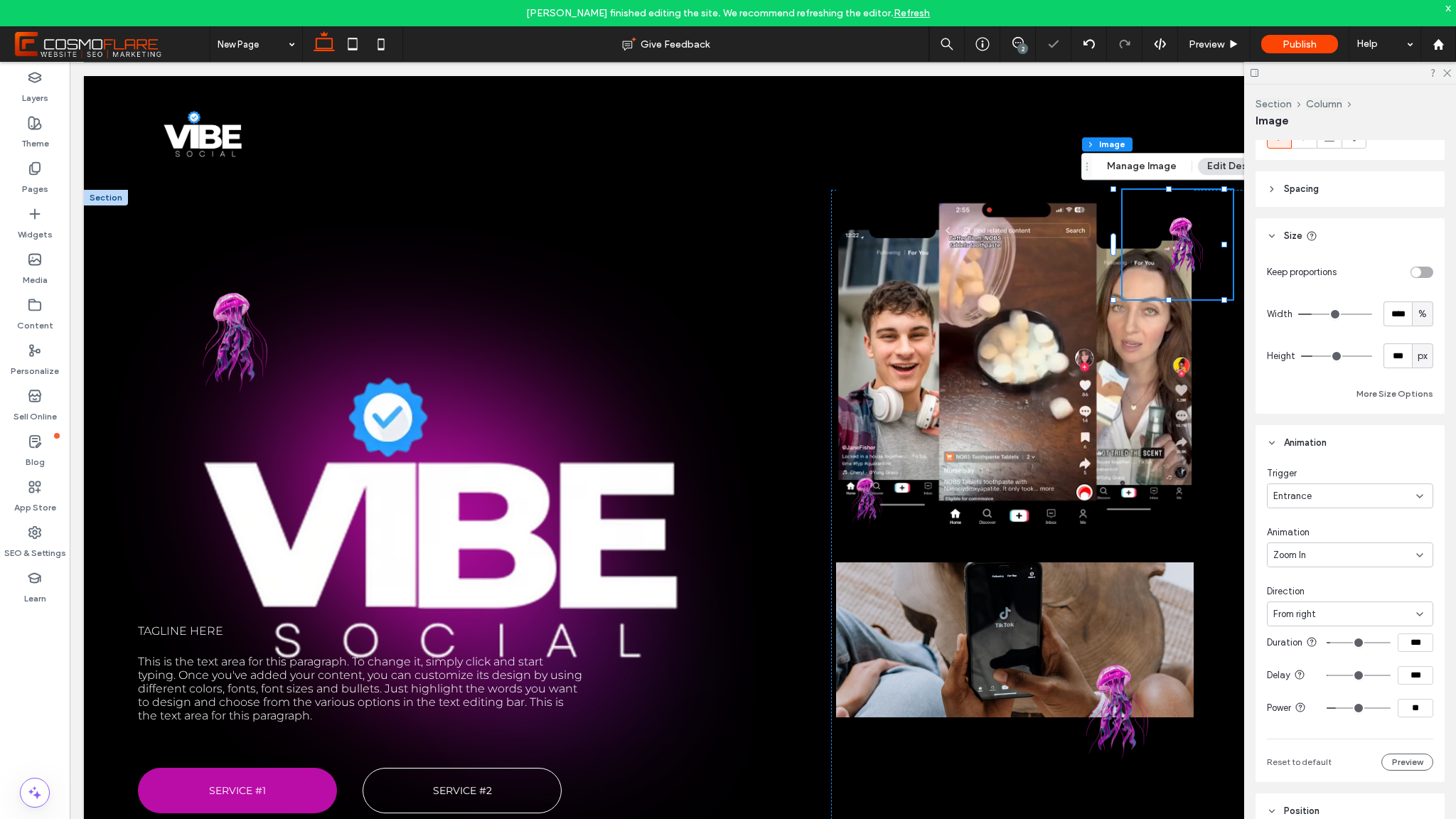
type input "***"
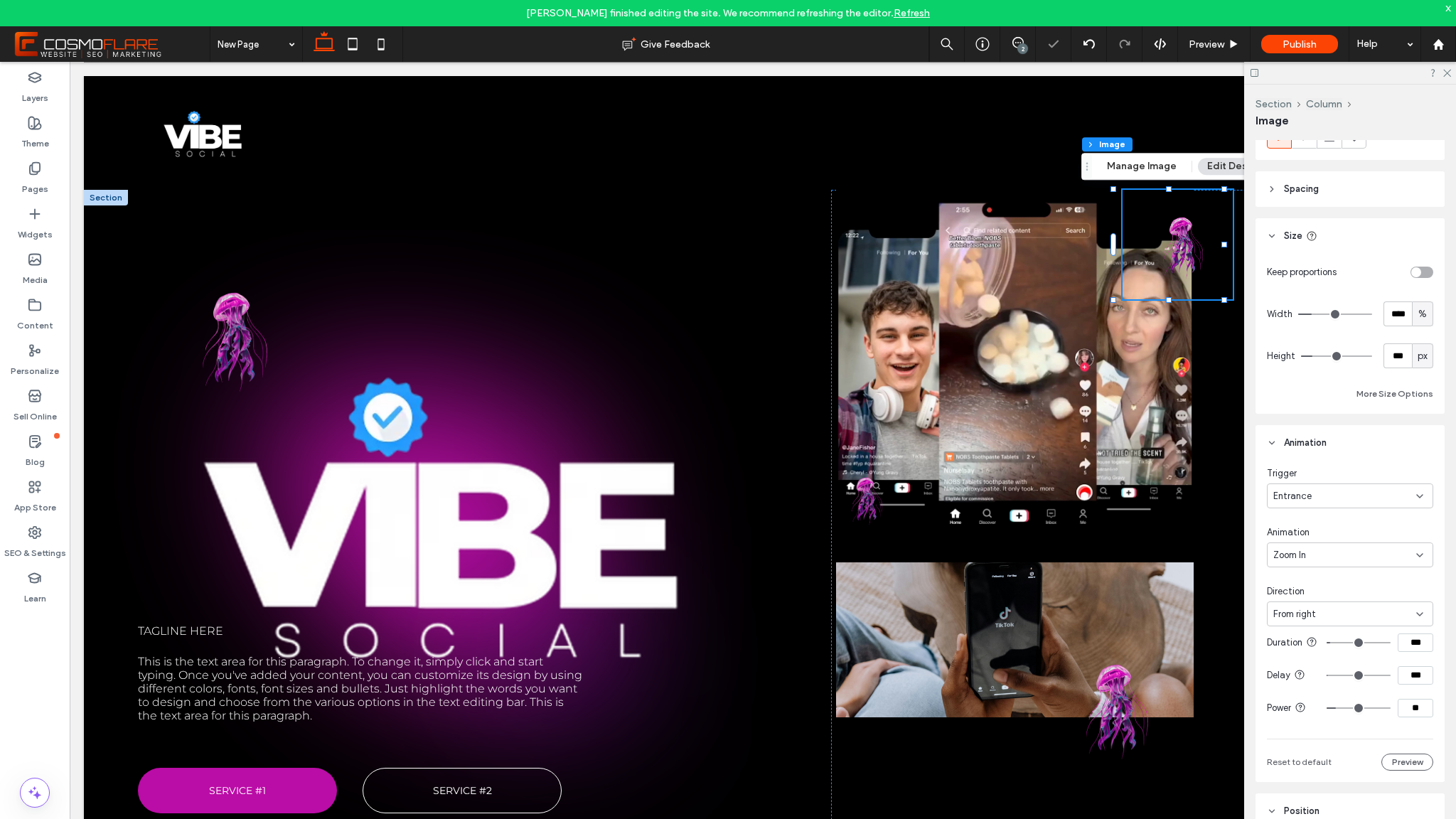
type input "***"
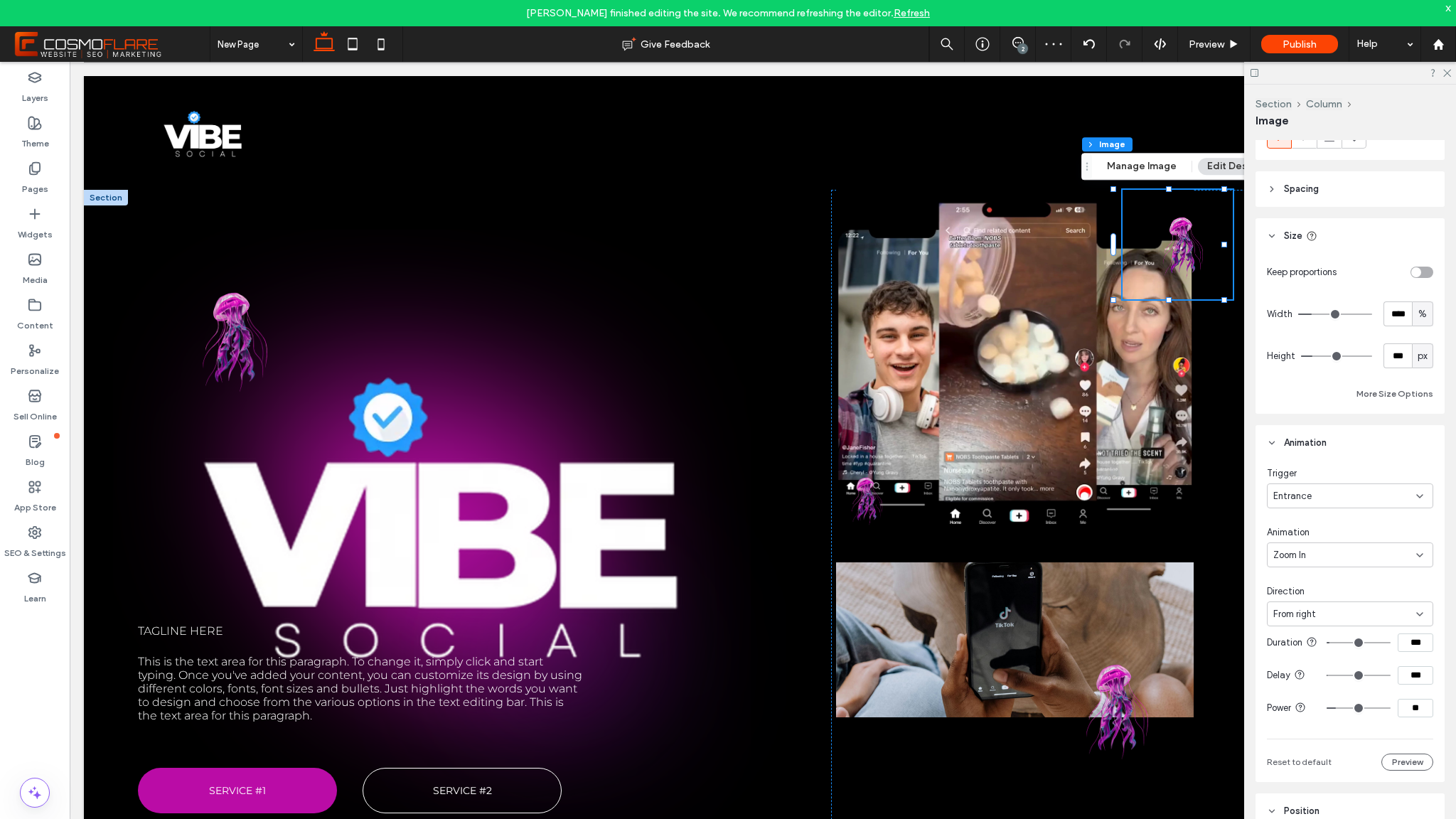
type input "***"
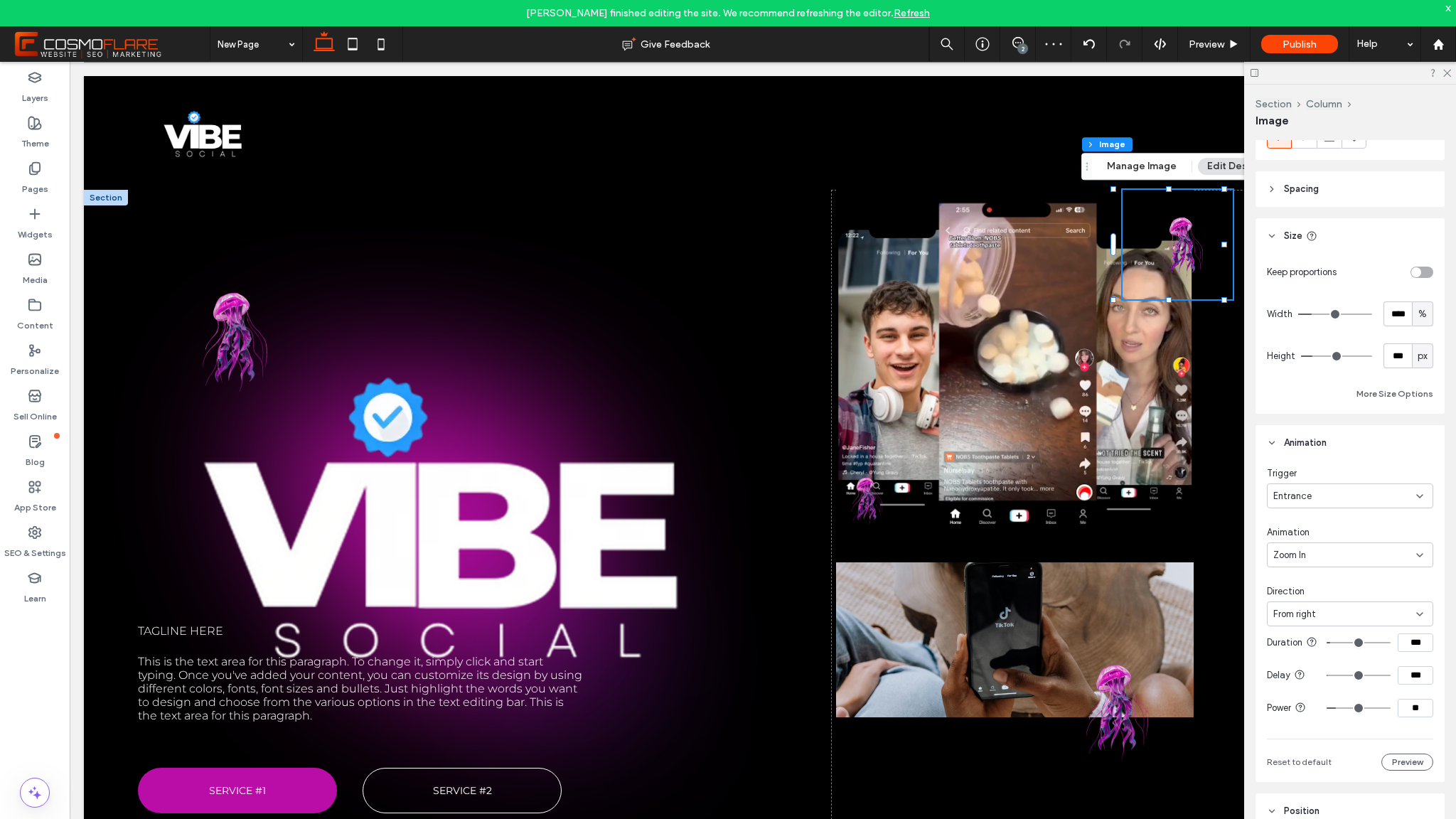
type input "***"
click at [1328, 643] on input "range" at bounding box center [1359, 643] width 64 height 1
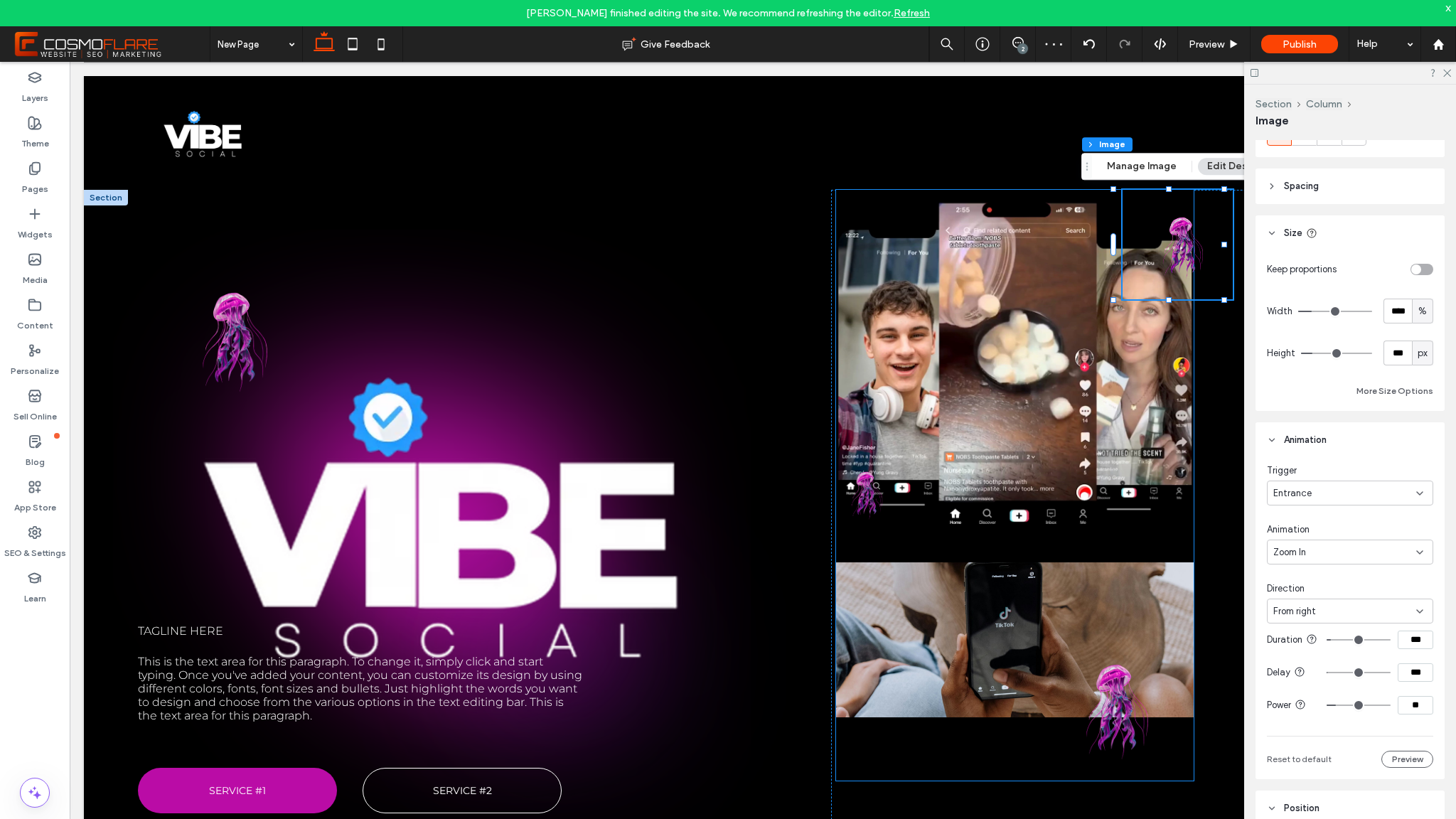
click at [861, 496] on img at bounding box center [862, 493] width 52 height 85
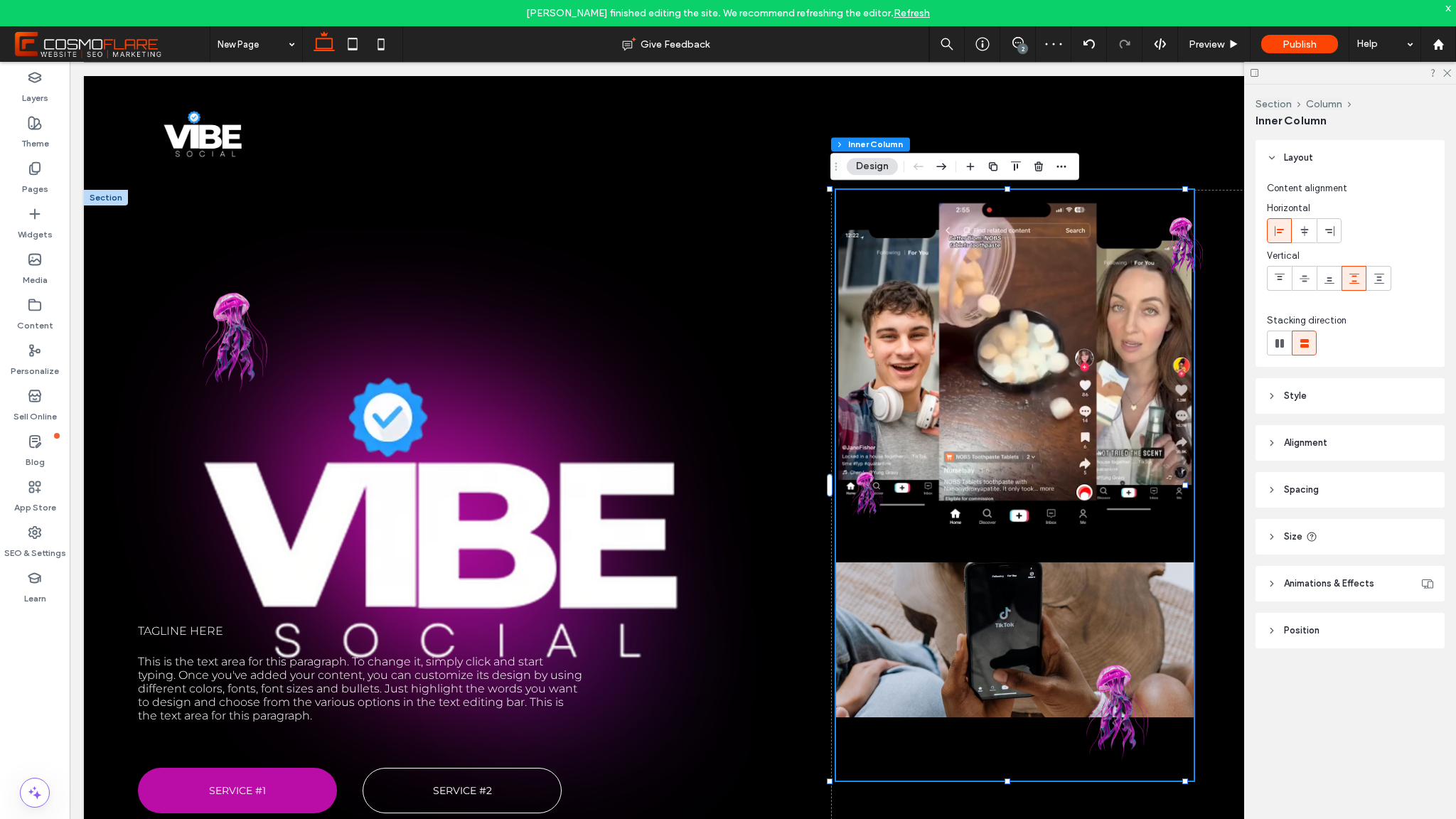
click at [858, 495] on img at bounding box center [862, 493] width 52 height 85
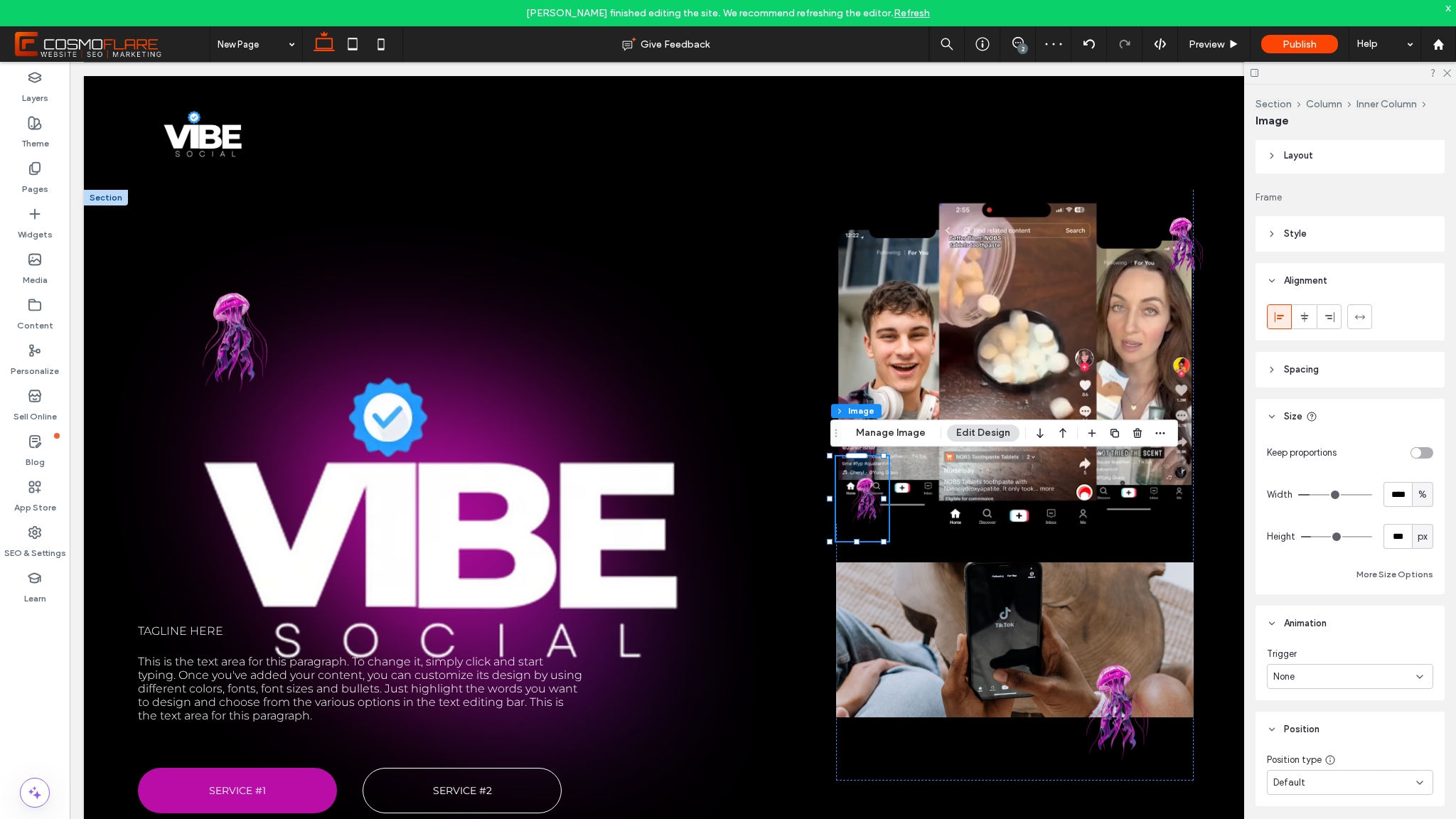
scroll to position [3, 0]
click at [1326, 674] on div "None" at bounding box center [1345, 676] width 143 height 14
click at [1331, 629] on header "Animation" at bounding box center [1350, 623] width 189 height 35
click at [1315, 634] on header "Animation" at bounding box center [1350, 626] width 189 height 35
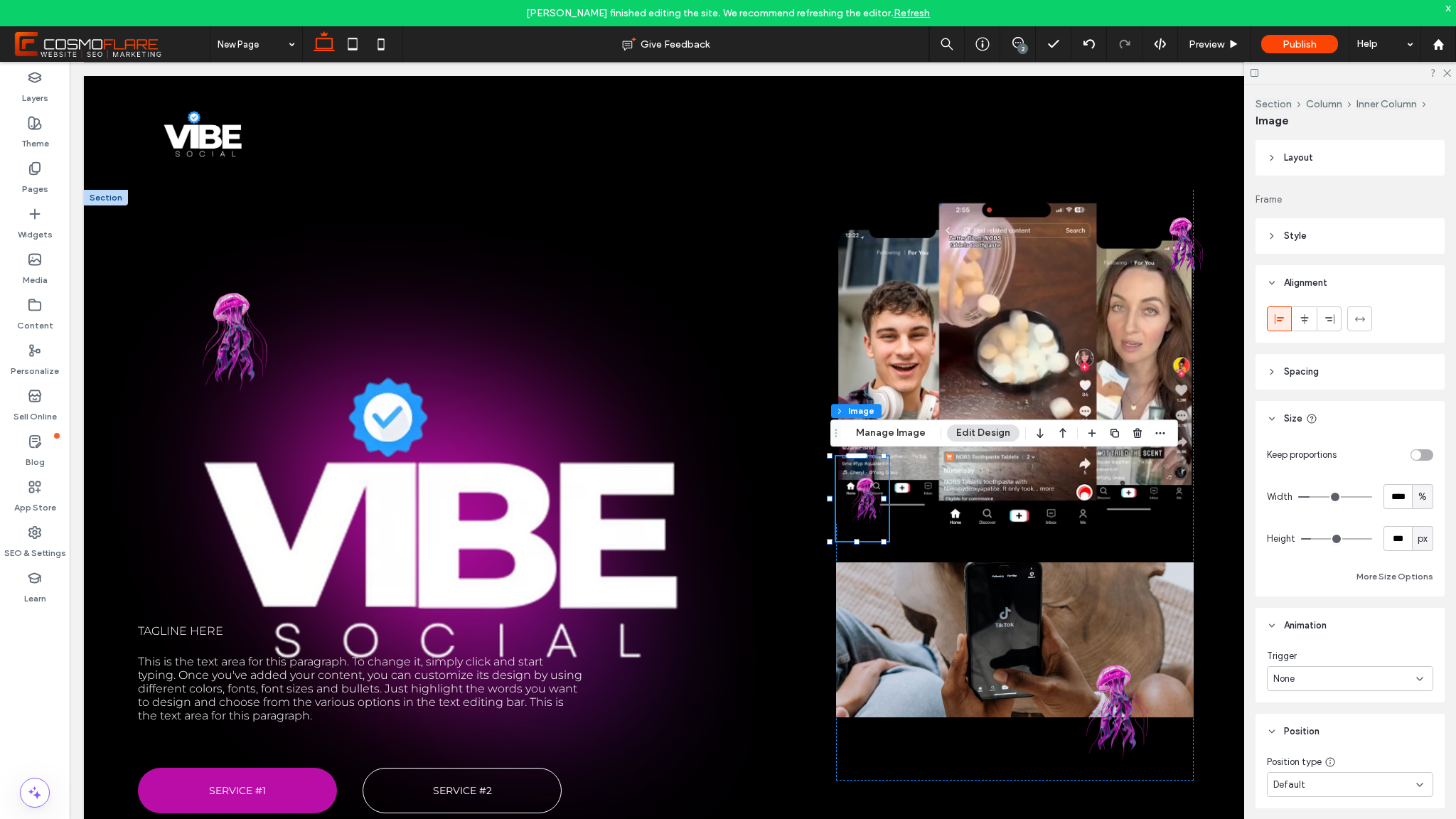
click at [1320, 680] on div "None" at bounding box center [1345, 679] width 143 height 14
click at [1305, 727] on span "Entrance" at bounding box center [1292, 728] width 38 height 14
click at [1324, 729] on div "None" at bounding box center [1351, 738] width 167 height 25
click at [1289, 618] on span "Fade In" at bounding box center [1289, 613] width 31 height 14
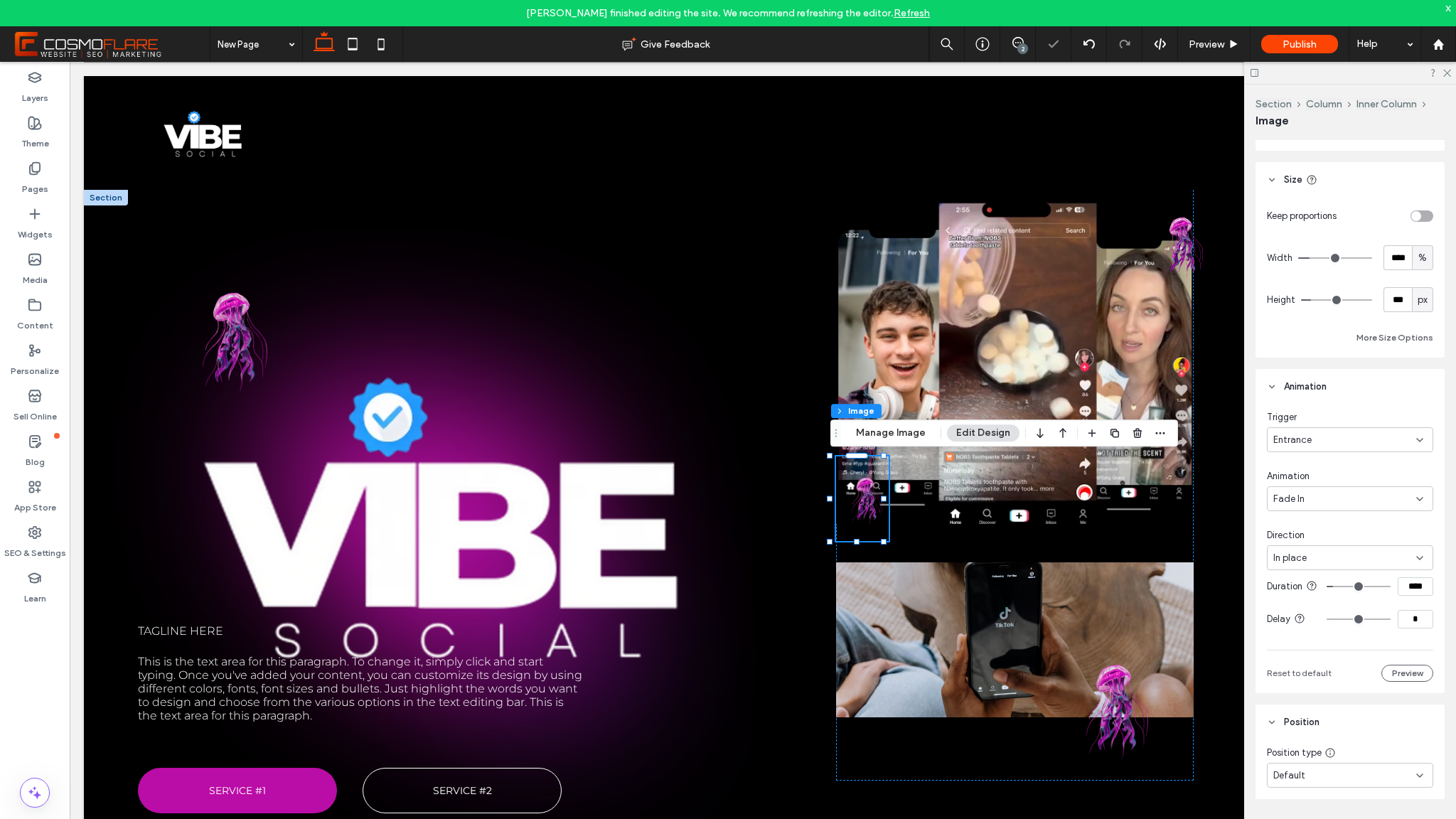
type input "****"
click at [1342, 587] on input "range" at bounding box center [1359, 587] width 64 height 1
click at [1103, 696] on img at bounding box center [1109, 701] width 168 height 148
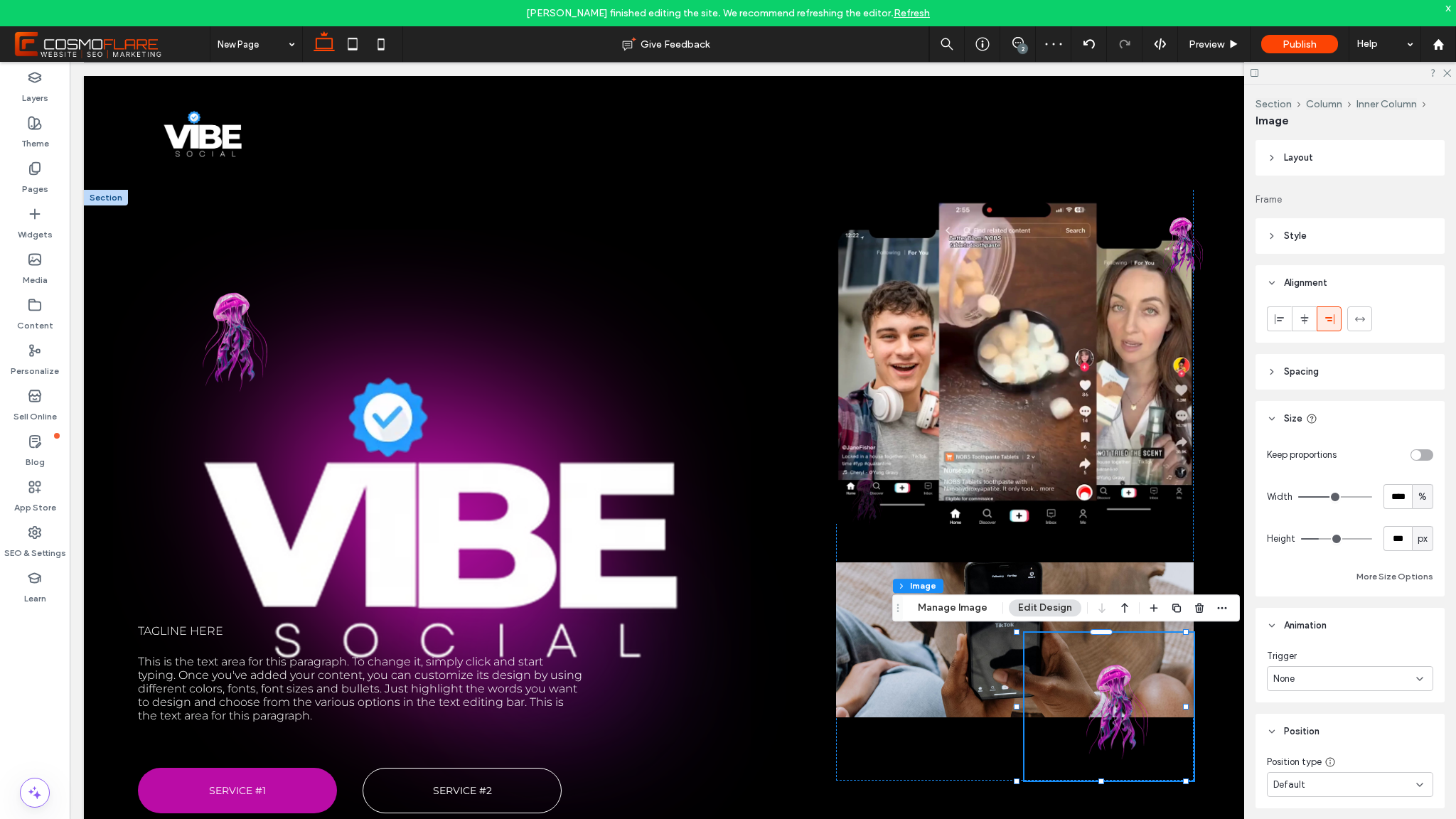
scroll to position [3, 0]
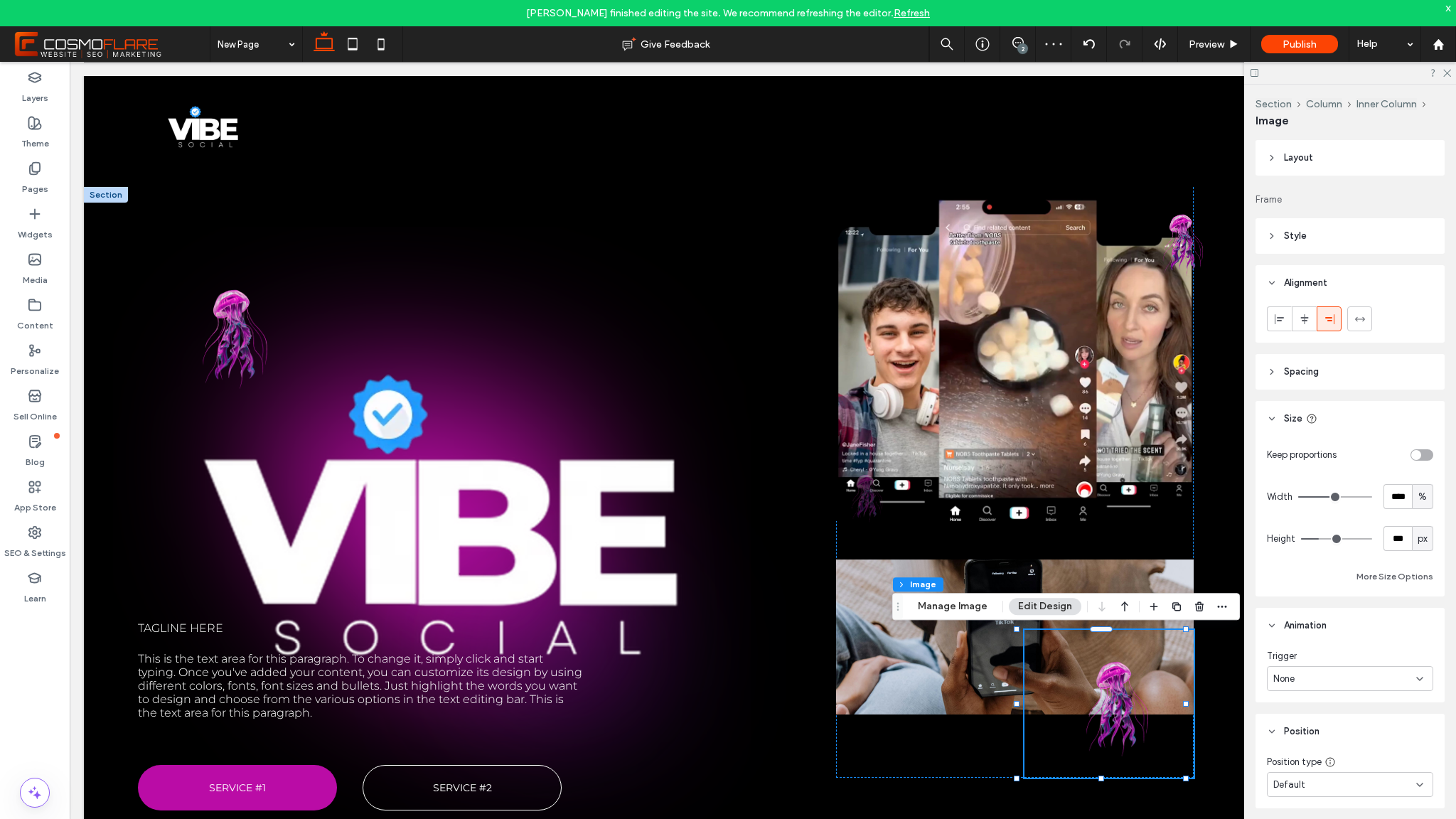
click at [1322, 682] on div "None" at bounding box center [1345, 679] width 143 height 14
click at [1316, 733] on div "Entrance" at bounding box center [1346, 729] width 157 height 25
click at [1324, 741] on div "None" at bounding box center [1345, 738] width 143 height 14
click at [1305, 618] on div "Fade In" at bounding box center [1346, 614] width 157 height 25
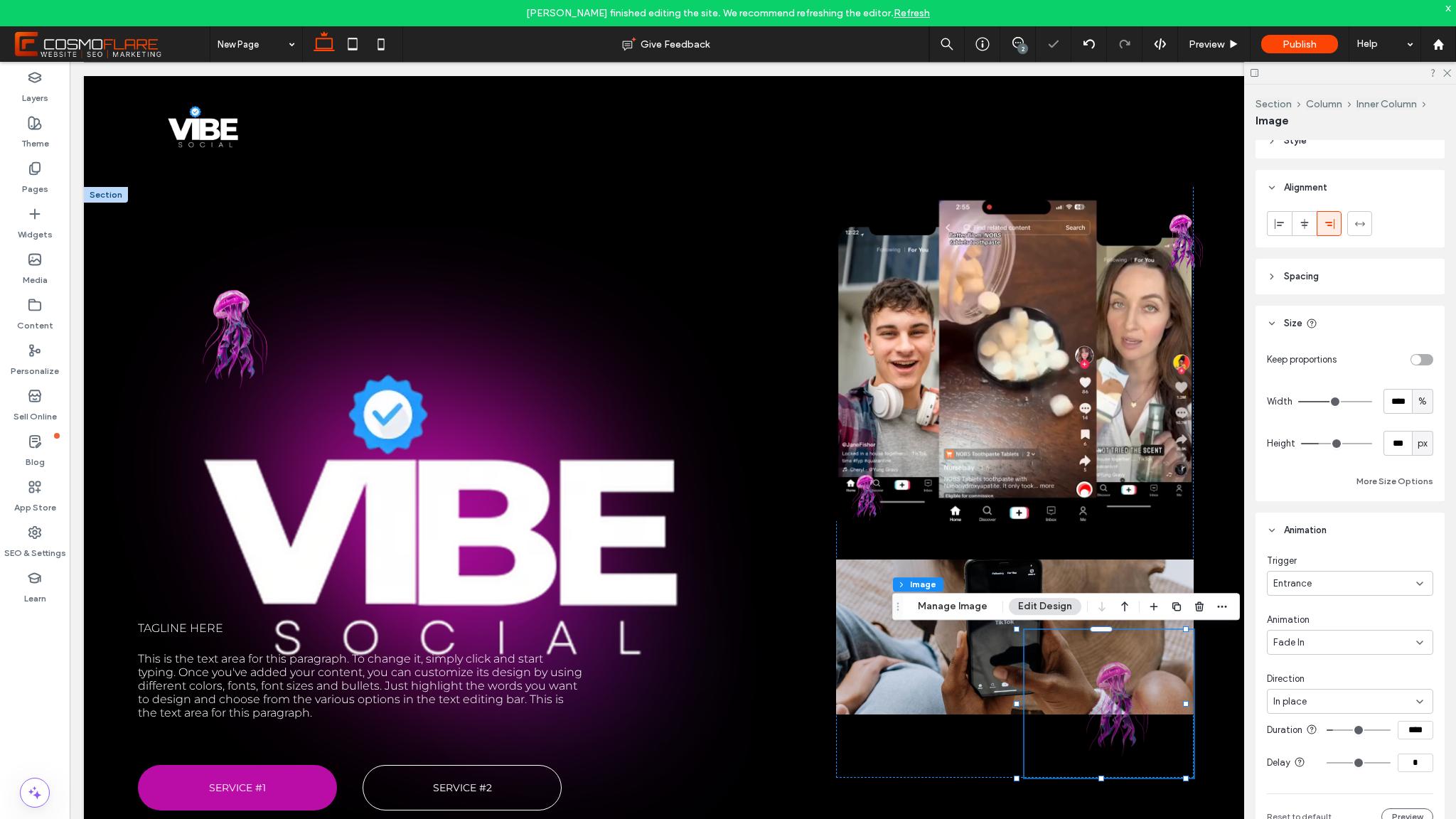
scroll to position [165, 0]
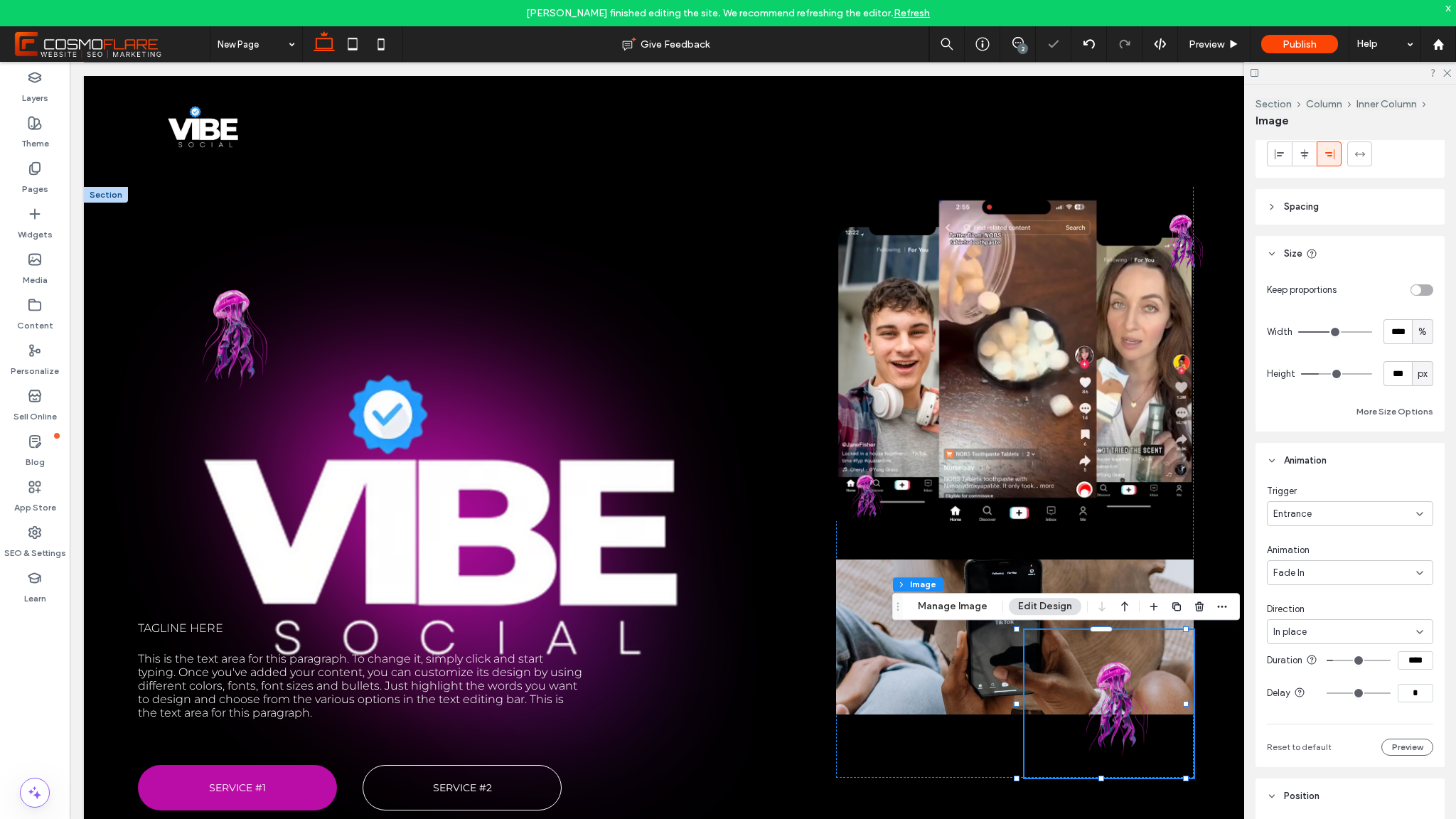
click at [1314, 623] on div "In place" at bounding box center [1351, 632] width 167 height 25
click at [1327, 730] on span "From bottom" at bounding box center [1300, 730] width 53 height 14
type input "****"
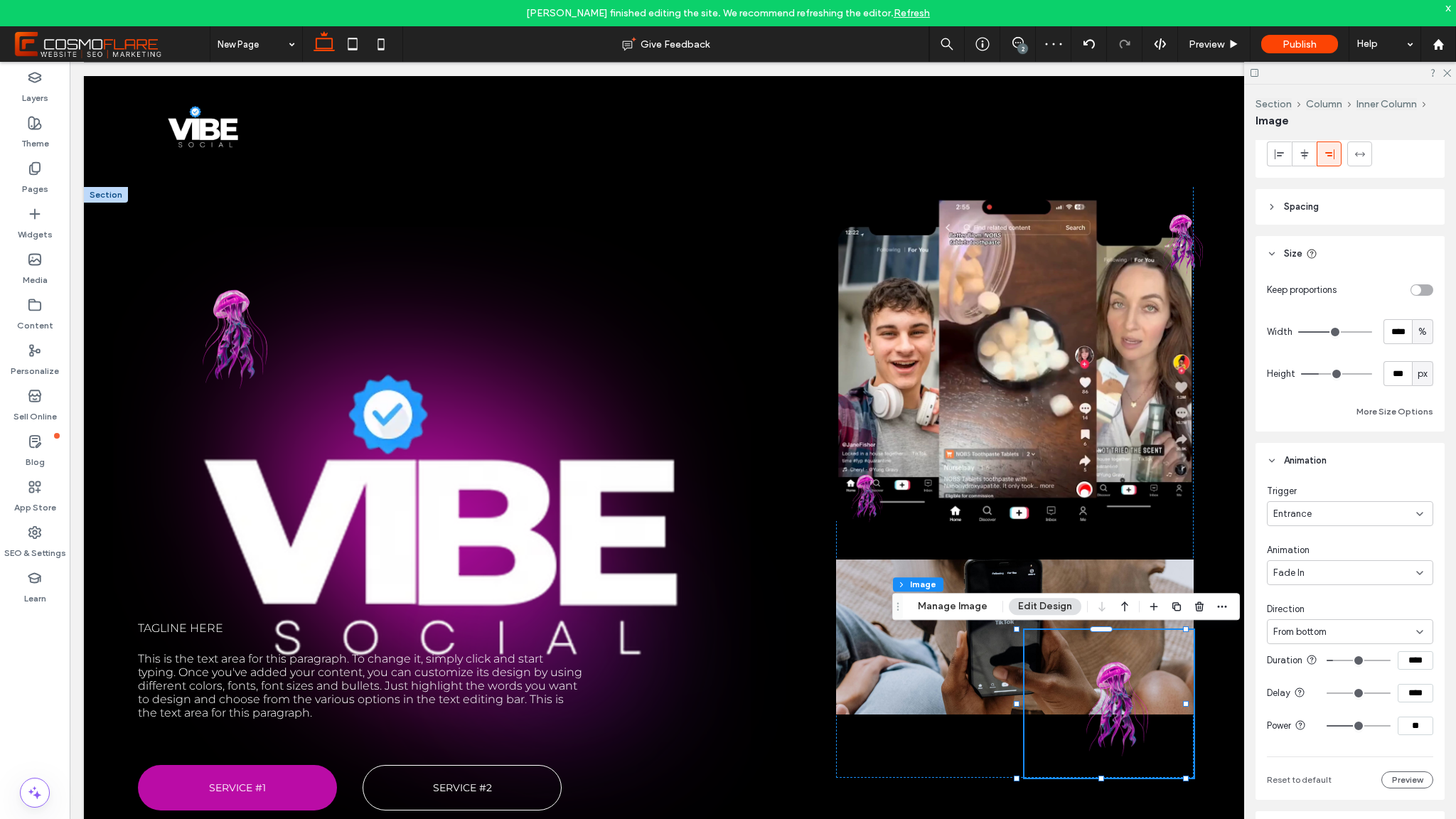
click at [1331, 694] on input "range" at bounding box center [1359, 694] width 64 height 1
type input "****"
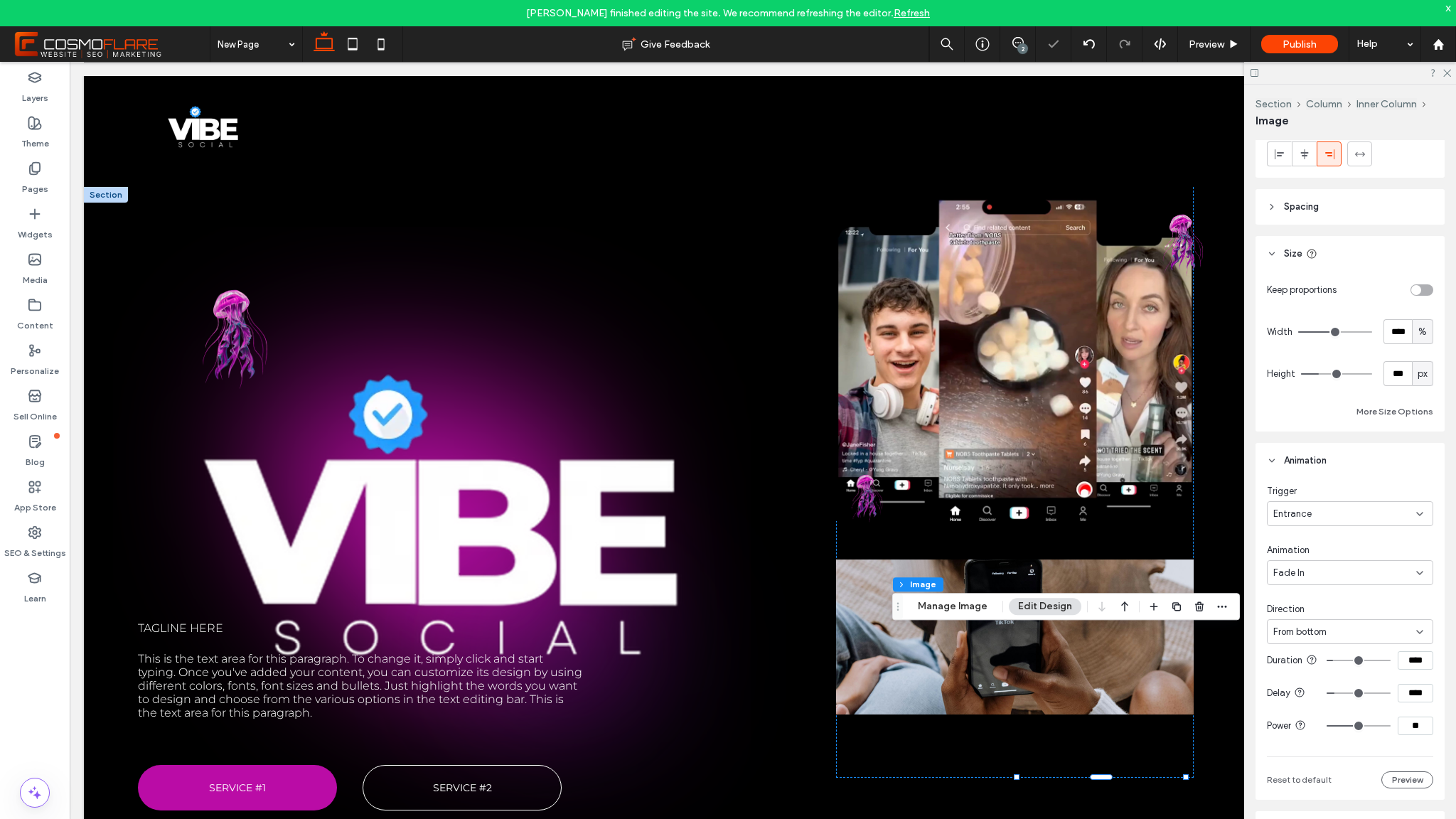
type input "****"
click at [1336, 661] on input "range" at bounding box center [1359, 661] width 64 height 1
type input "**"
click at [1332, 727] on input "range" at bounding box center [1359, 726] width 64 height 1
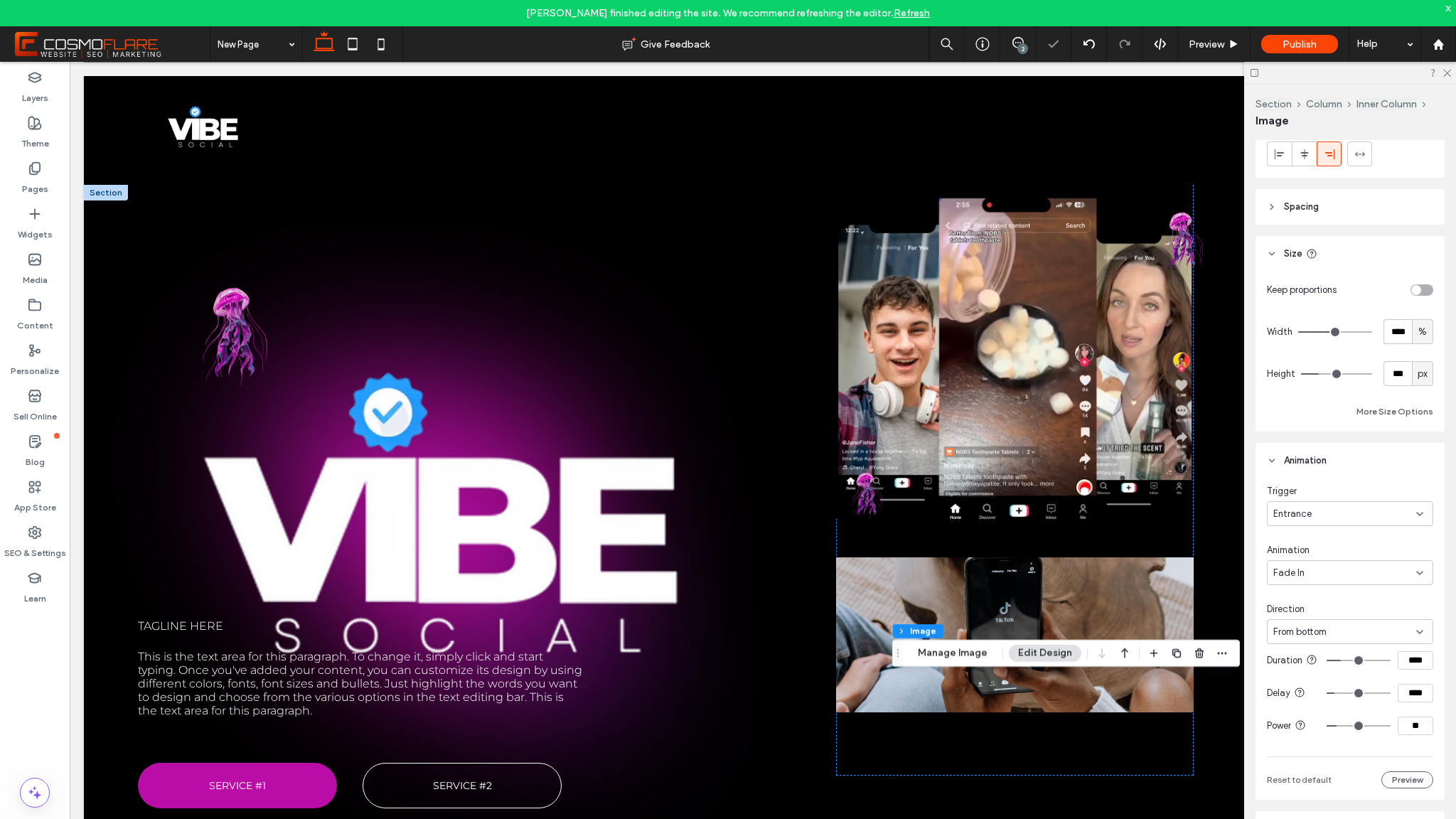
scroll to position [6, 0]
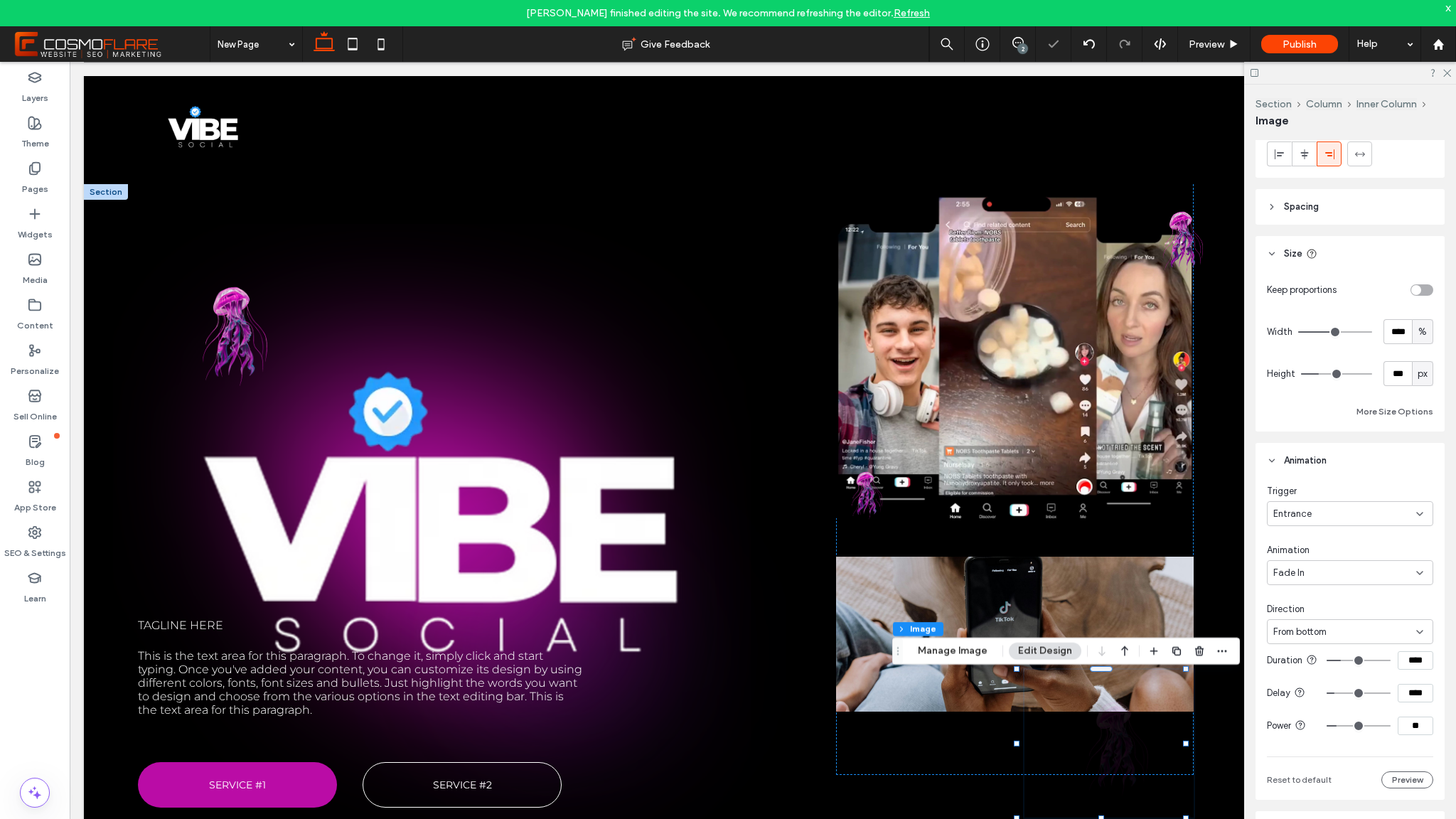
type input "**"
click at [1357, 727] on input "range" at bounding box center [1359, 726] width 64 height 1
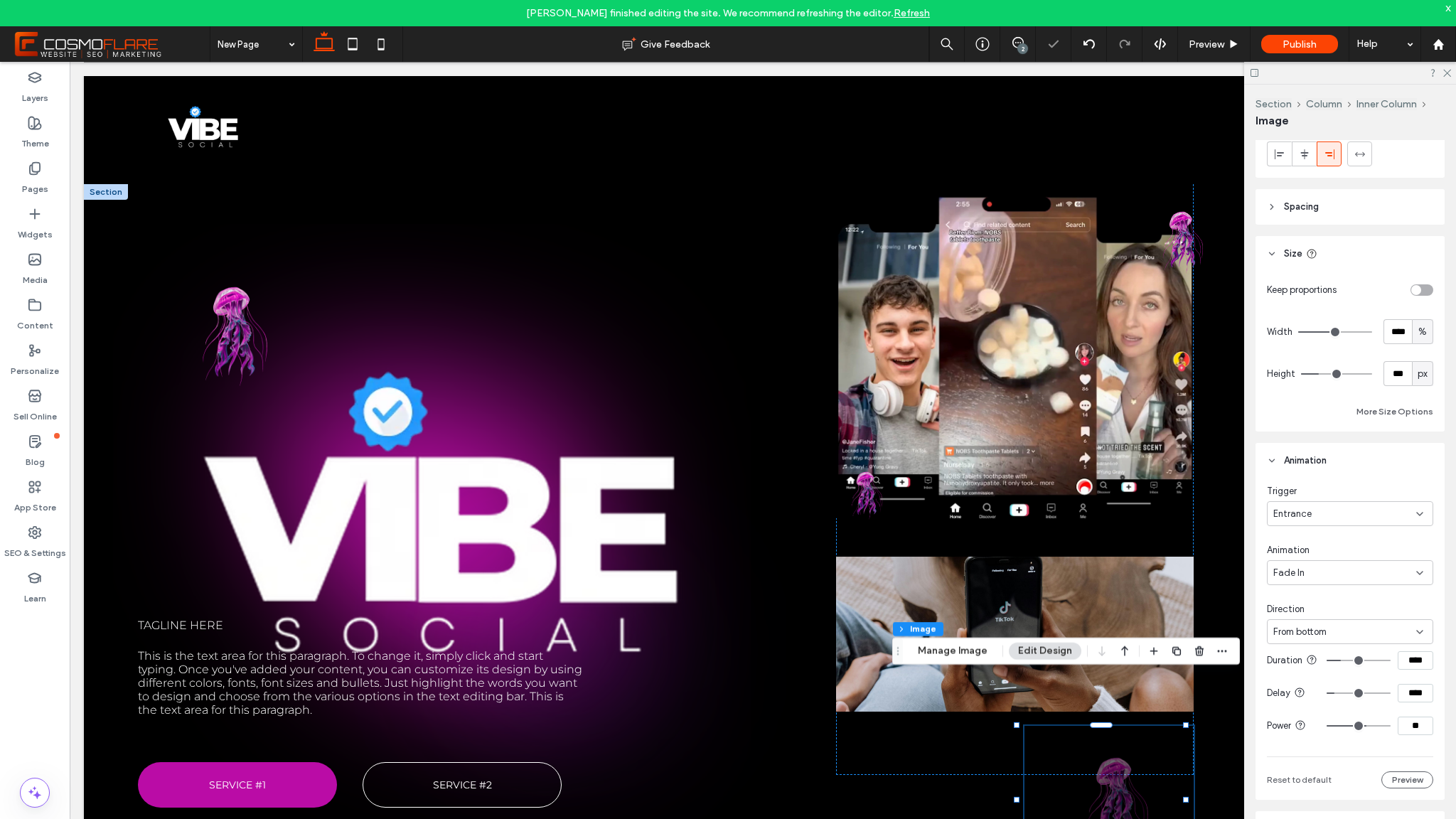
type input "*"
click at [1327, 727] on input "range" at bounding box center [1359, 726] width 64 height 1
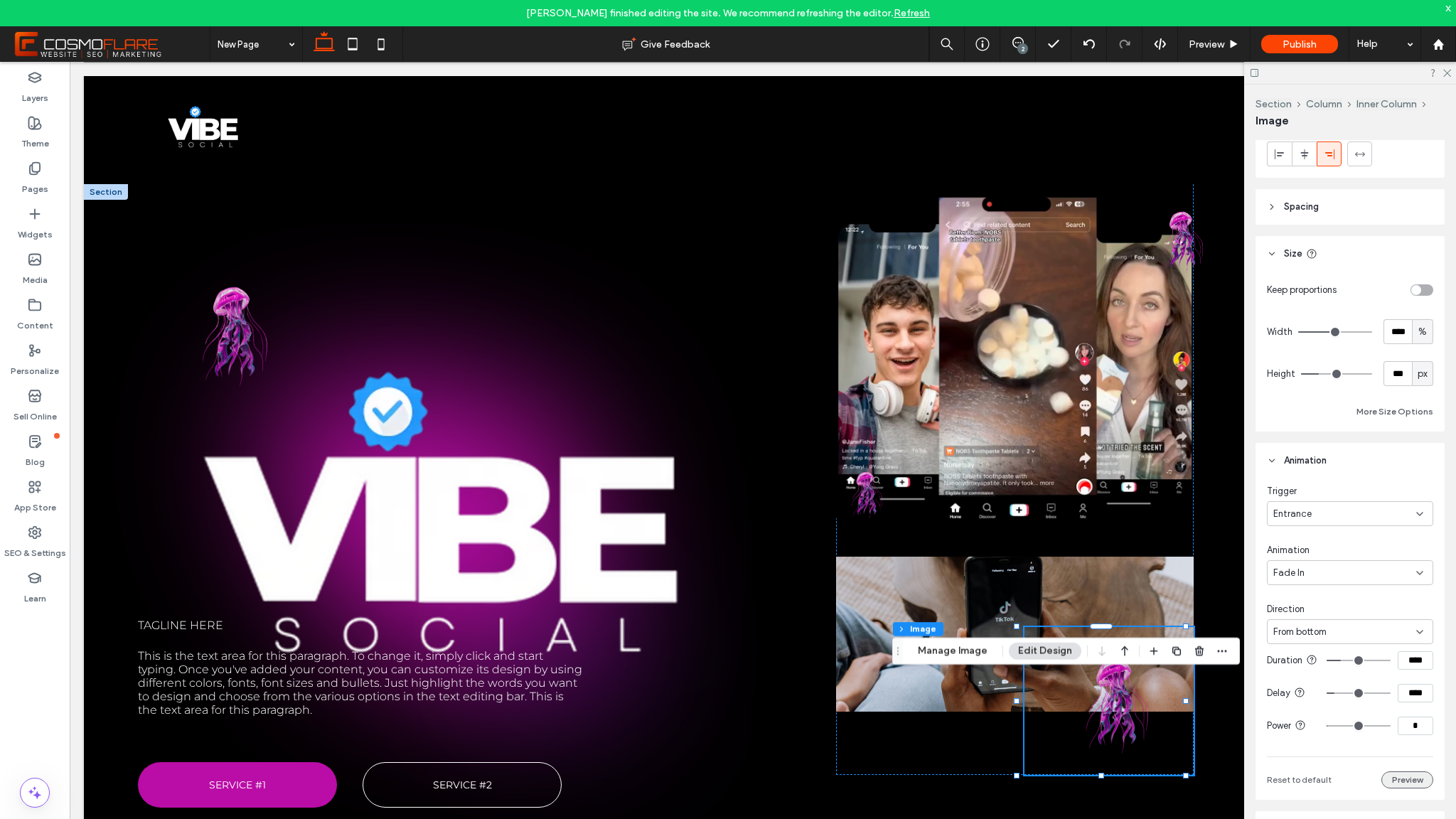
click at [1396, 789] on button "Preview" at bounding box center [1407, 780] width 52 height 17
click at [270, 336] on img at bounding box center [226, 325] width 177 height 131
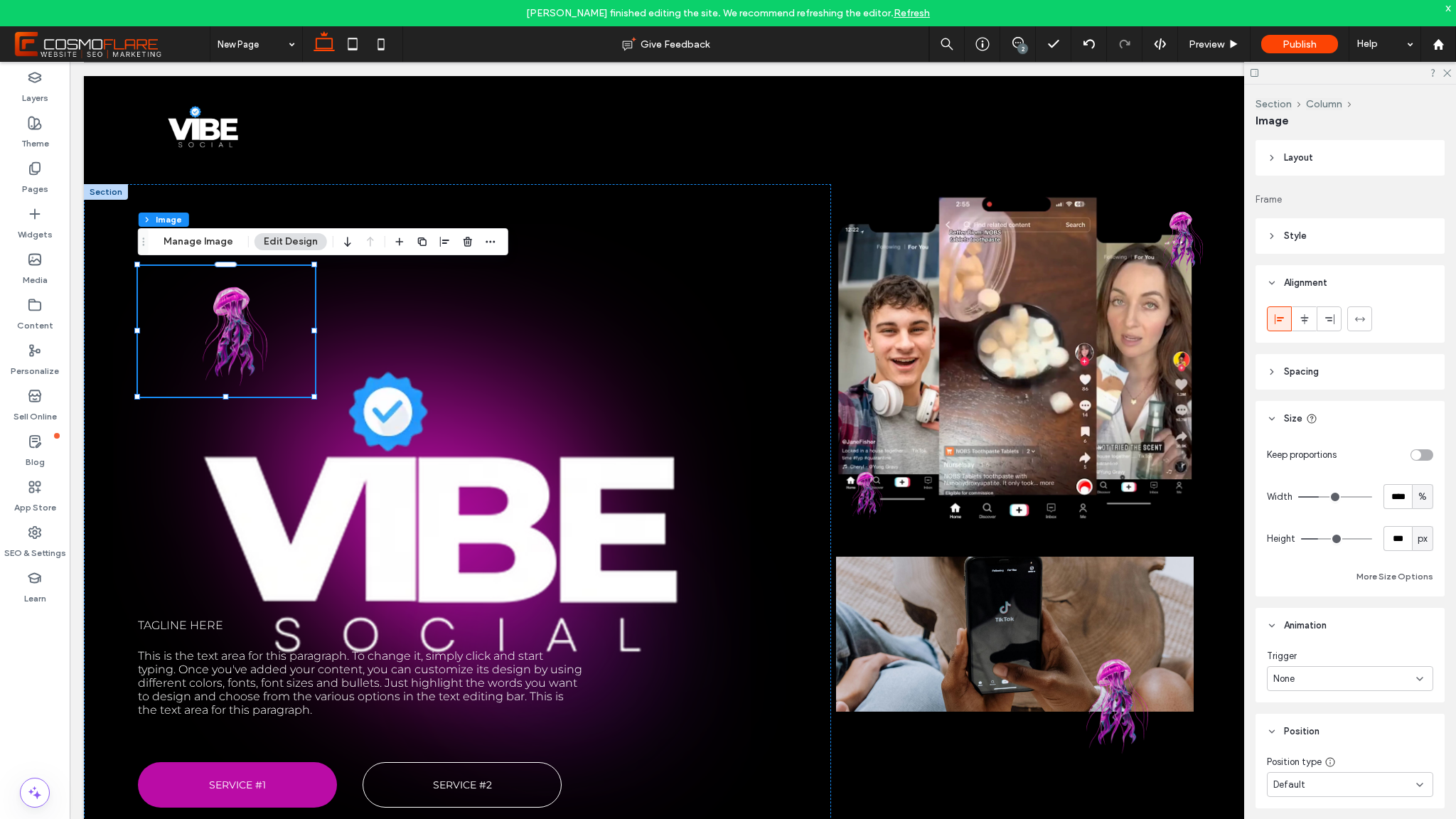
click at [1354, 685] on div "None" at bounding box center [1345, 679] width 143 height 14
click at [1343, 722] on div "Entrance" at bounding box center [1346, 729] width 157 height 25
click at [1328, 732] on div "None" at bounding box center [1345, 738] width 143 height 14
click at [1285, 618] on span "Fade In" at bounding box center [1289, 613] width 31 height 14
click at [1373, 796] on div "In place" at bounding box center [1345, 797] width 143 height 14
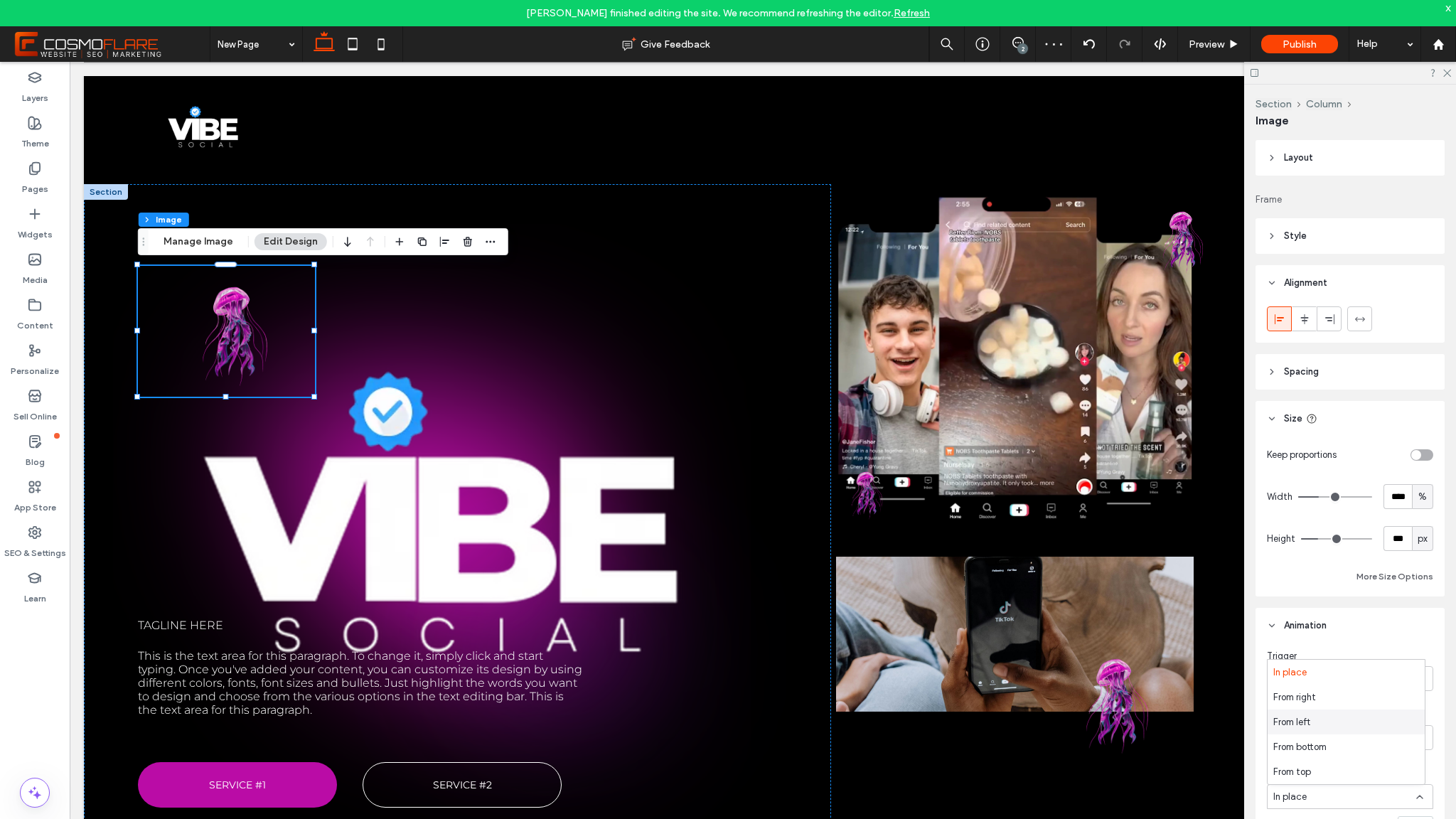
click at [1303, 718] on span "From left" at bounding box center [1292, 722] width 37 height 14
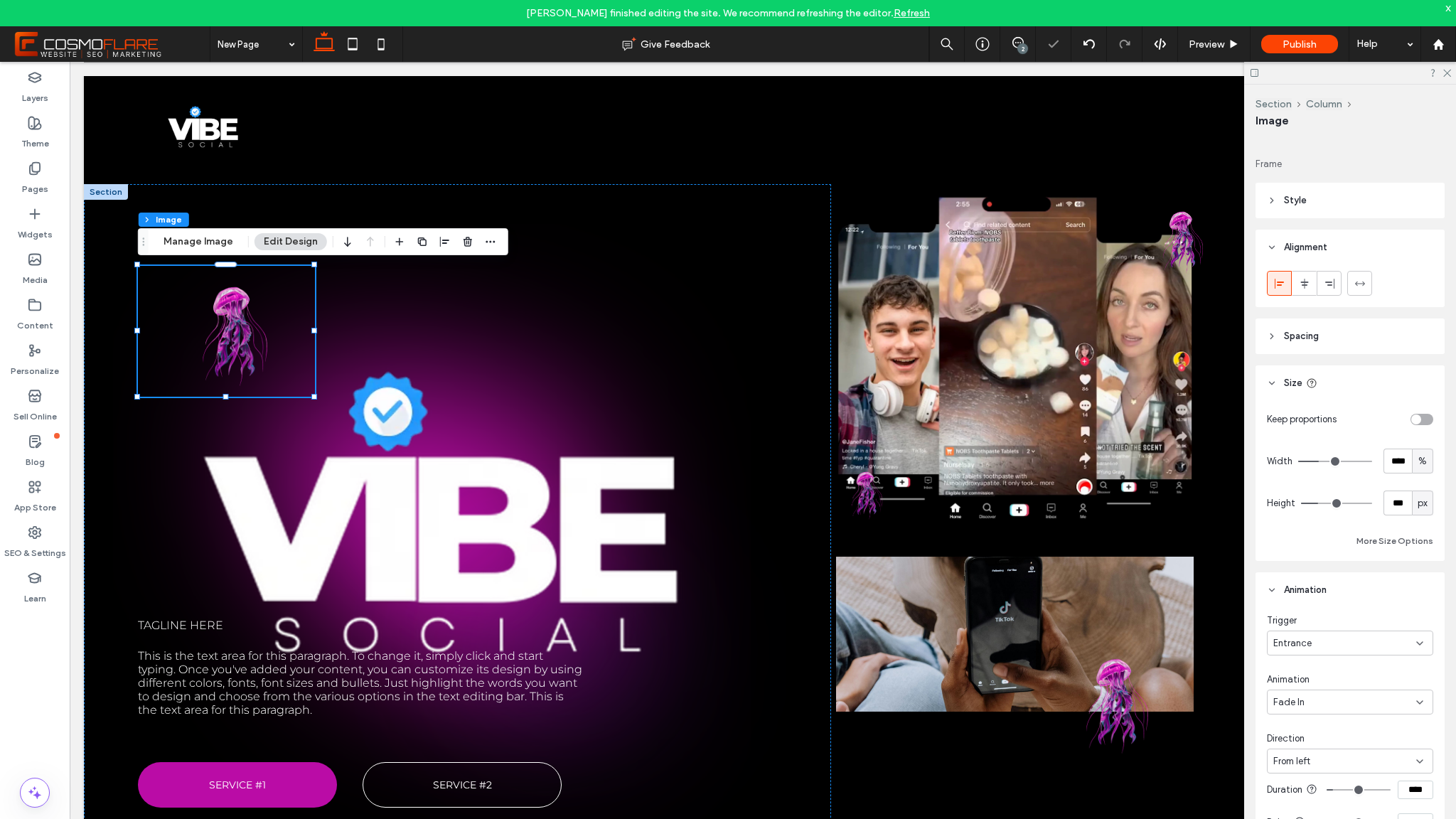
scroll to position [218, 0]
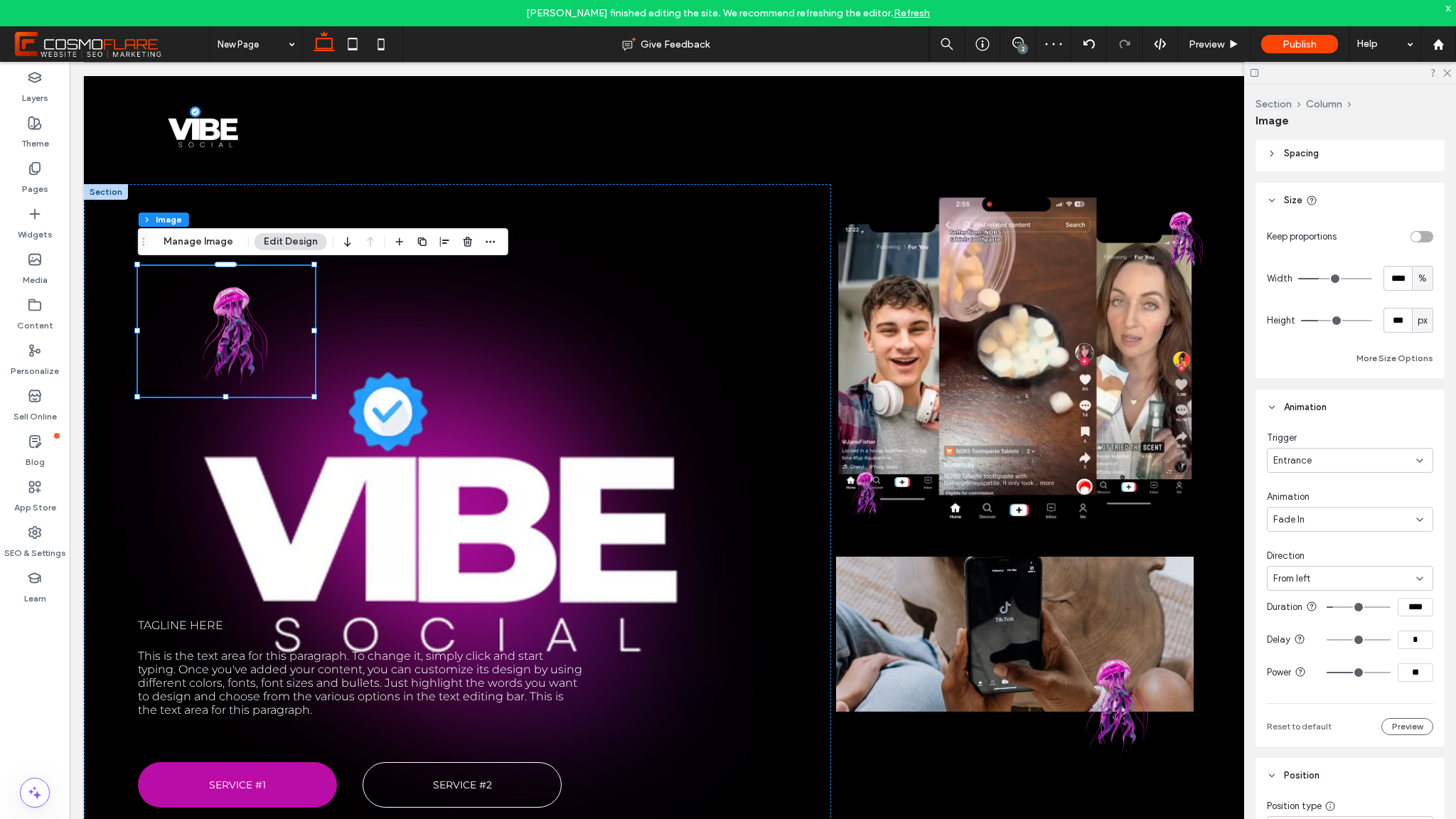
type input "****"
click at [1331, 641] on input "range" at bounding box center [1359, 640] width 64 height 1
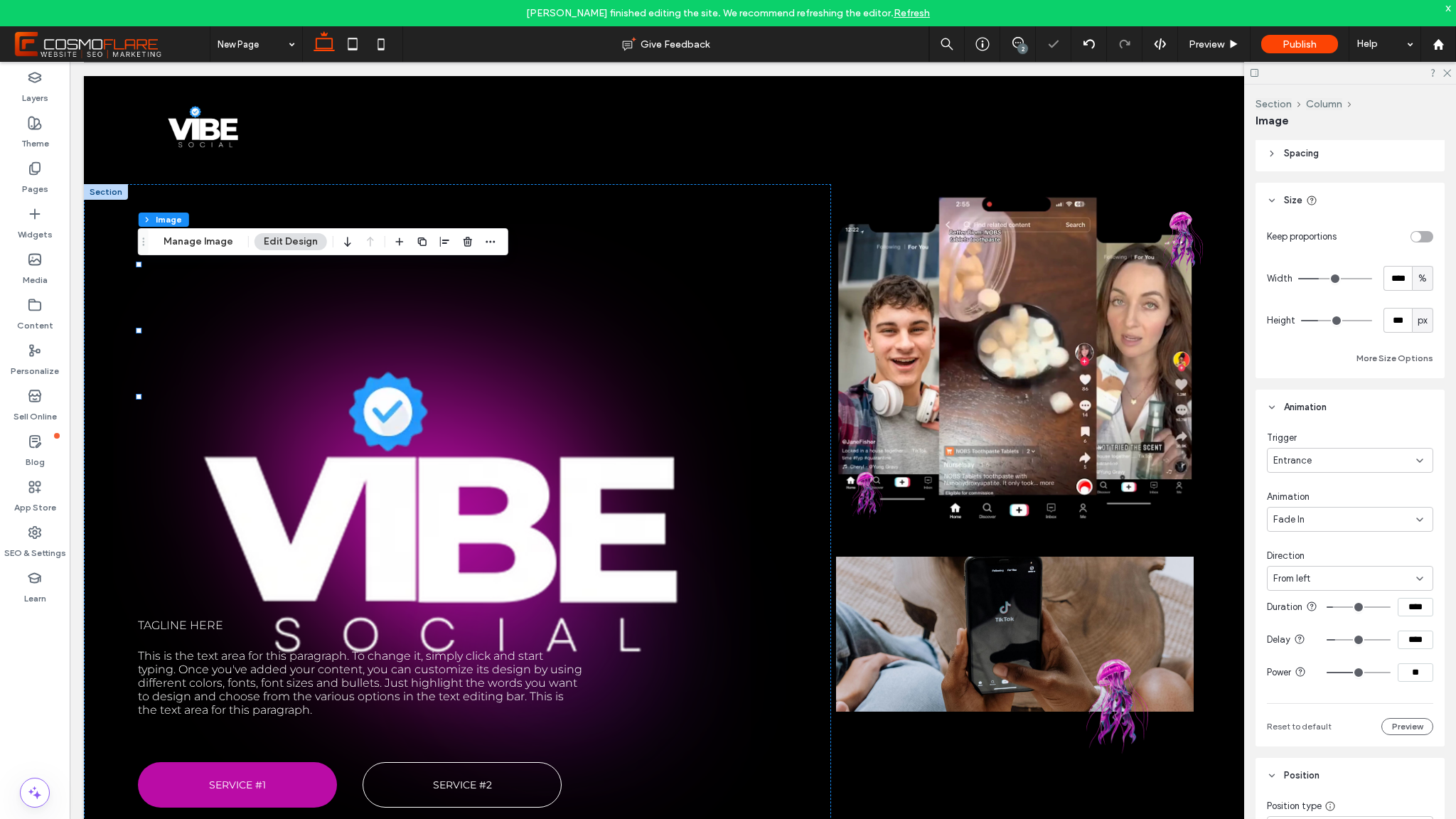
type input "**"
click at [1336, 674] on input "range" at bounding box center [1359, 673] width 64 height 1
click at [1216, 37] on div "Preview" at bounding box center [1214, 44] width 72 height 35
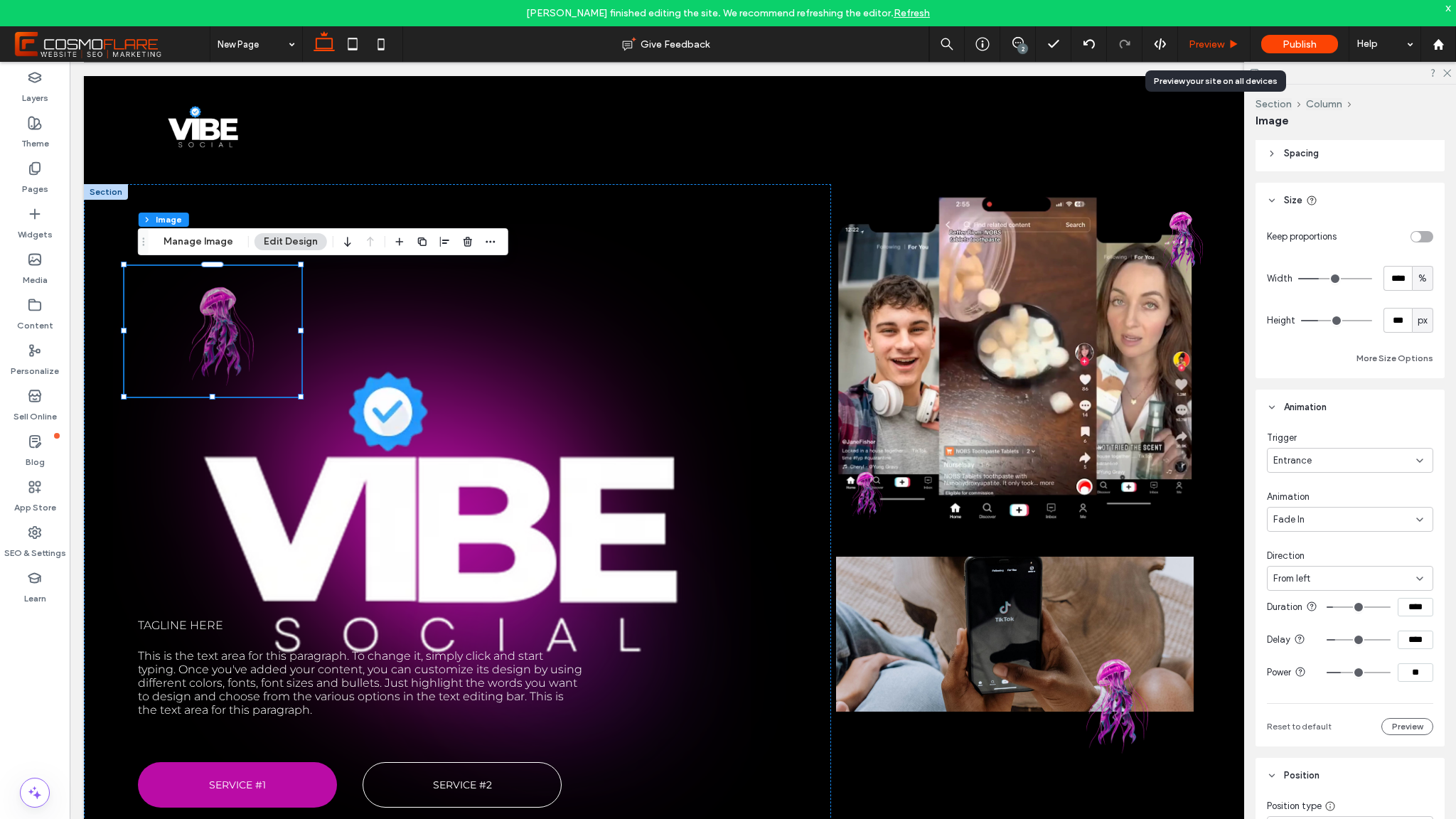
click at [1230, 45] on icon at bounding box center [1234, 44] width 10 height 10
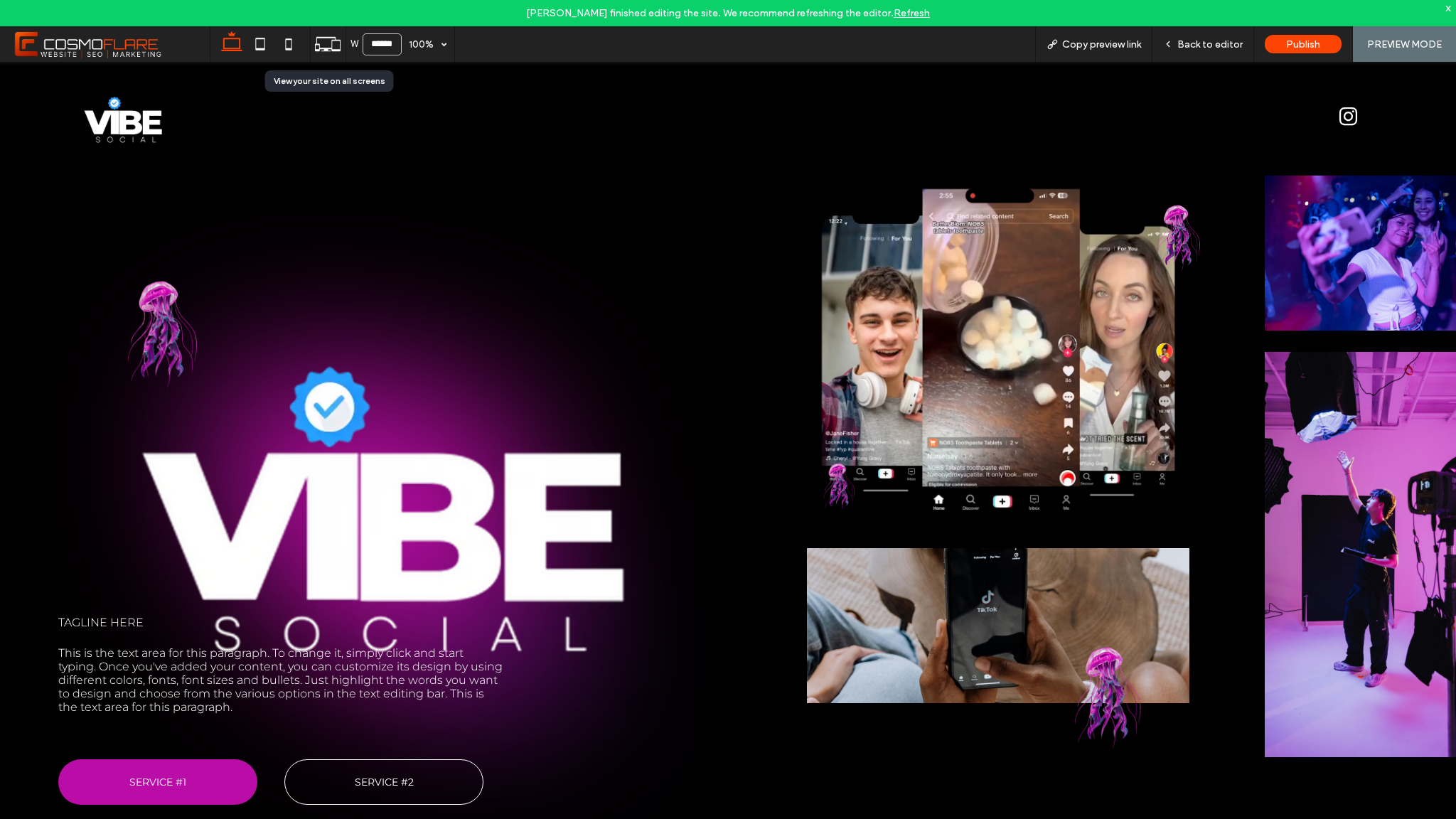
click at [338, 41] on icon at bounding box center [327, 44] width 27 height 27
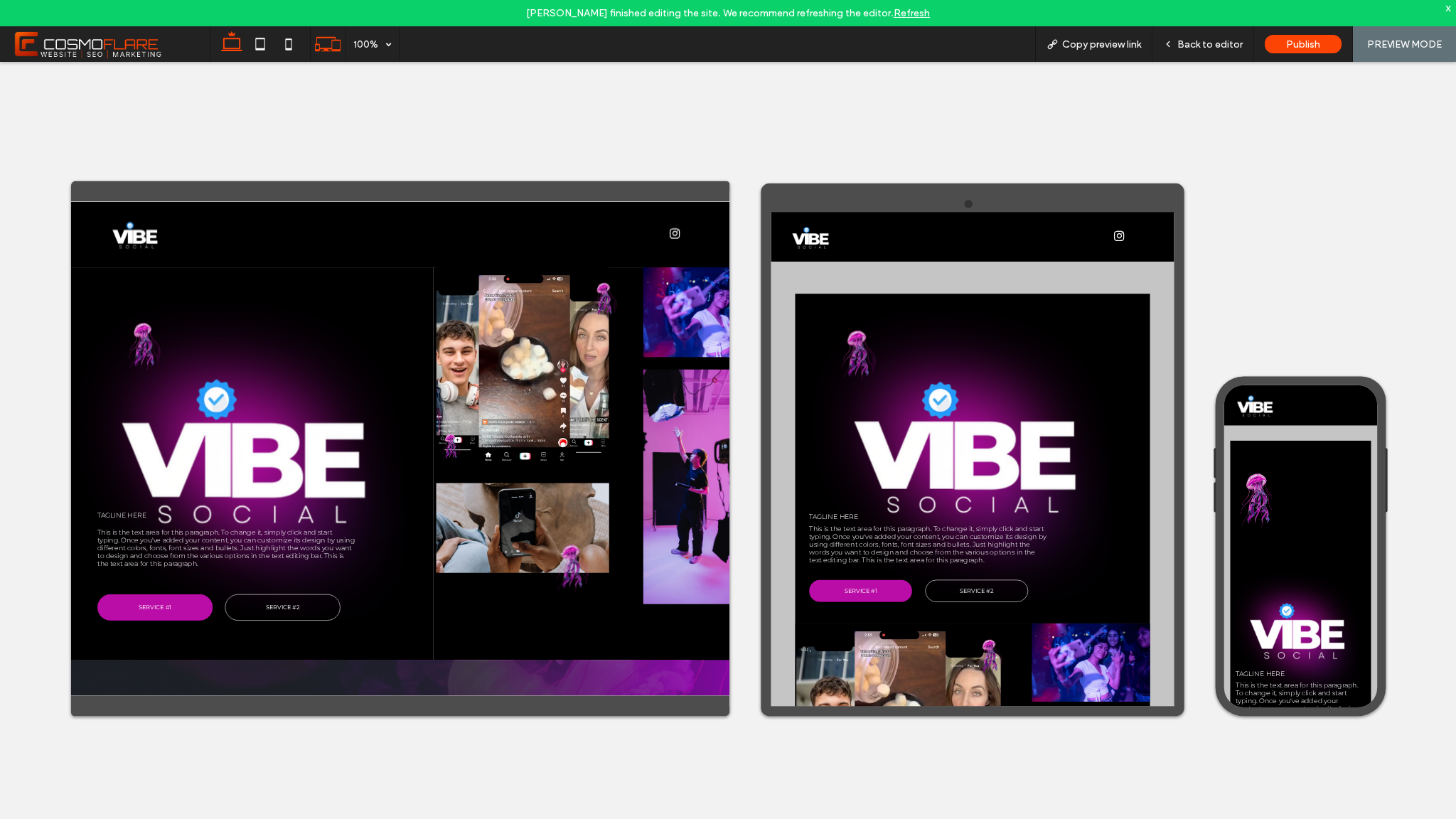
click at [239, 45] on use at bounding box center [232, 41] width 21 height 20
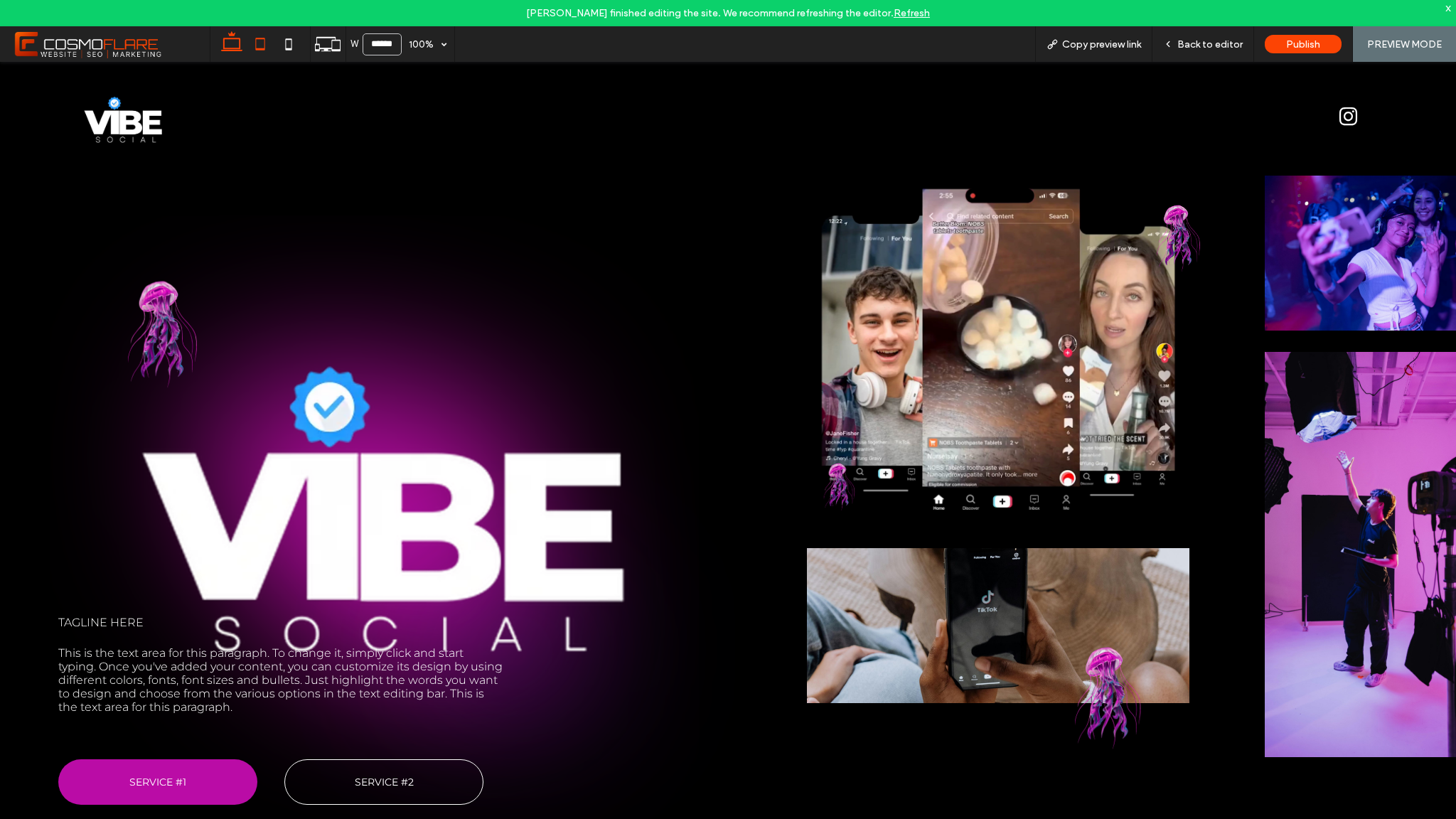
click at [273, 46] on icon at bounding box center [260, 44] width 29 height 29
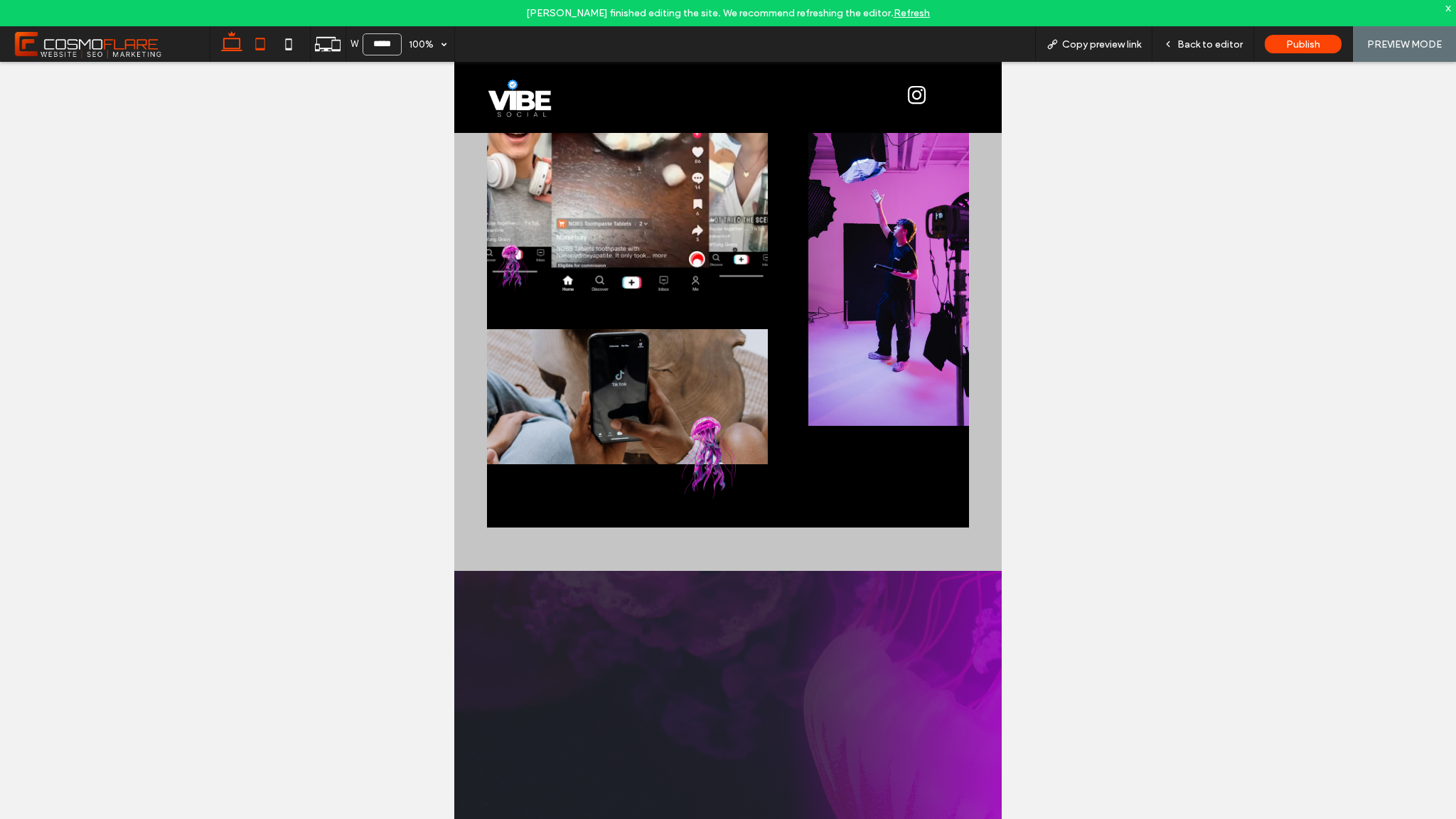
click at [228, 42] on icon at bounding box center [232, 44] width 29 height 29
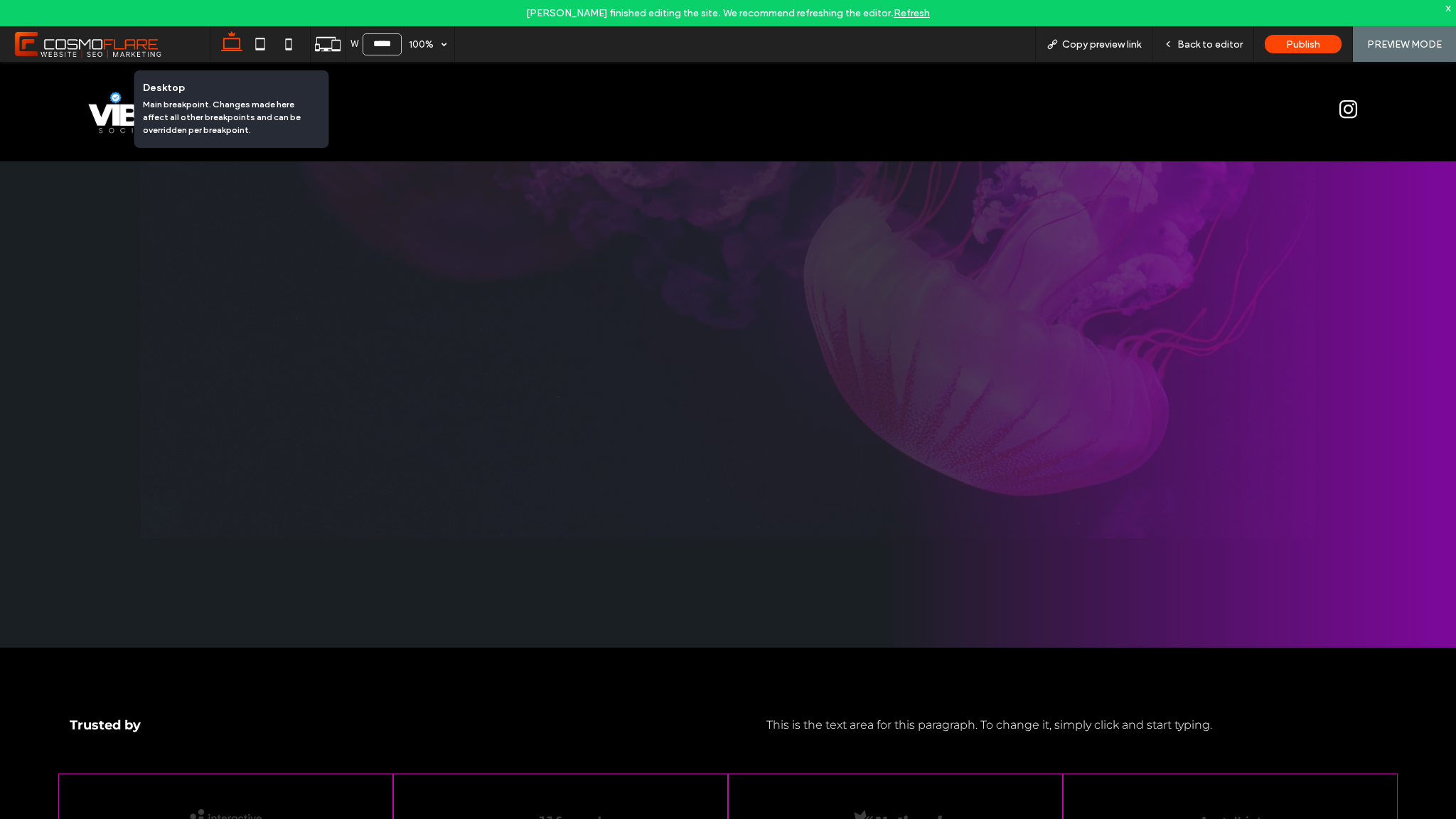
type input "******"
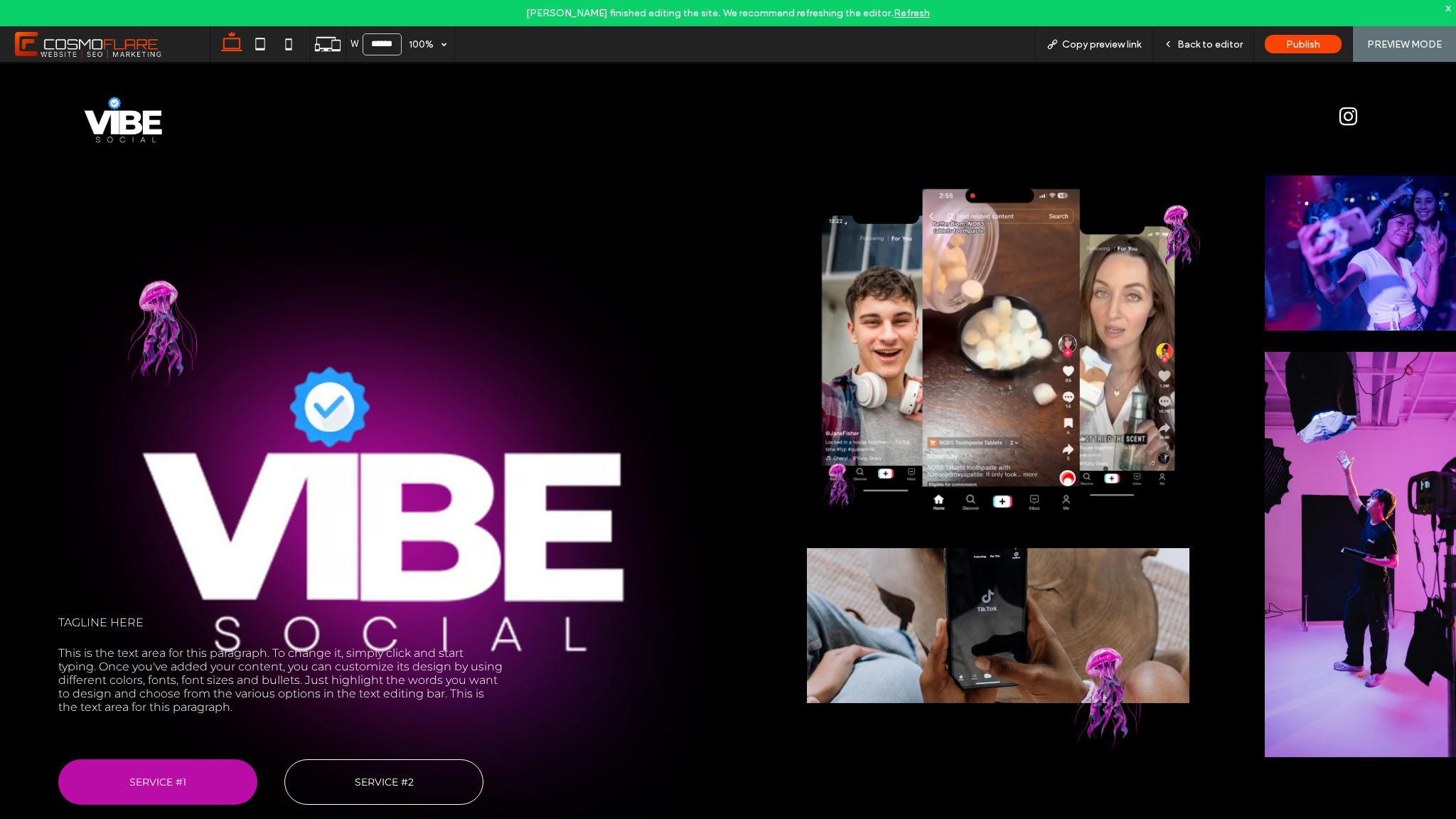
scroll to position [3, 0]
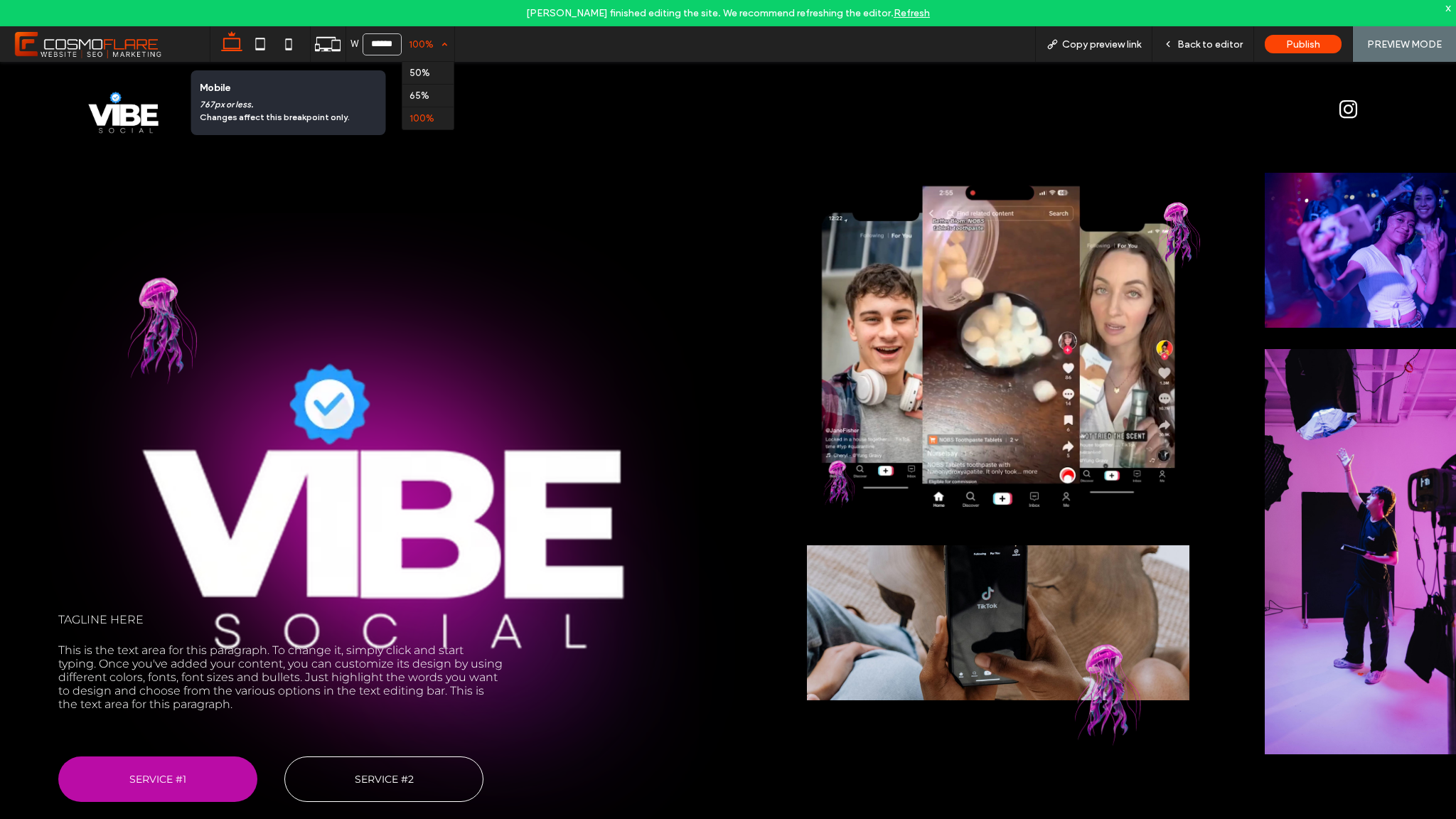
click at [421, 43] on div "100%" at bounding box center [422, 44] width 40 height 35
click at [325, 49] on use at bounding box center [327, 44] width 26 height 14
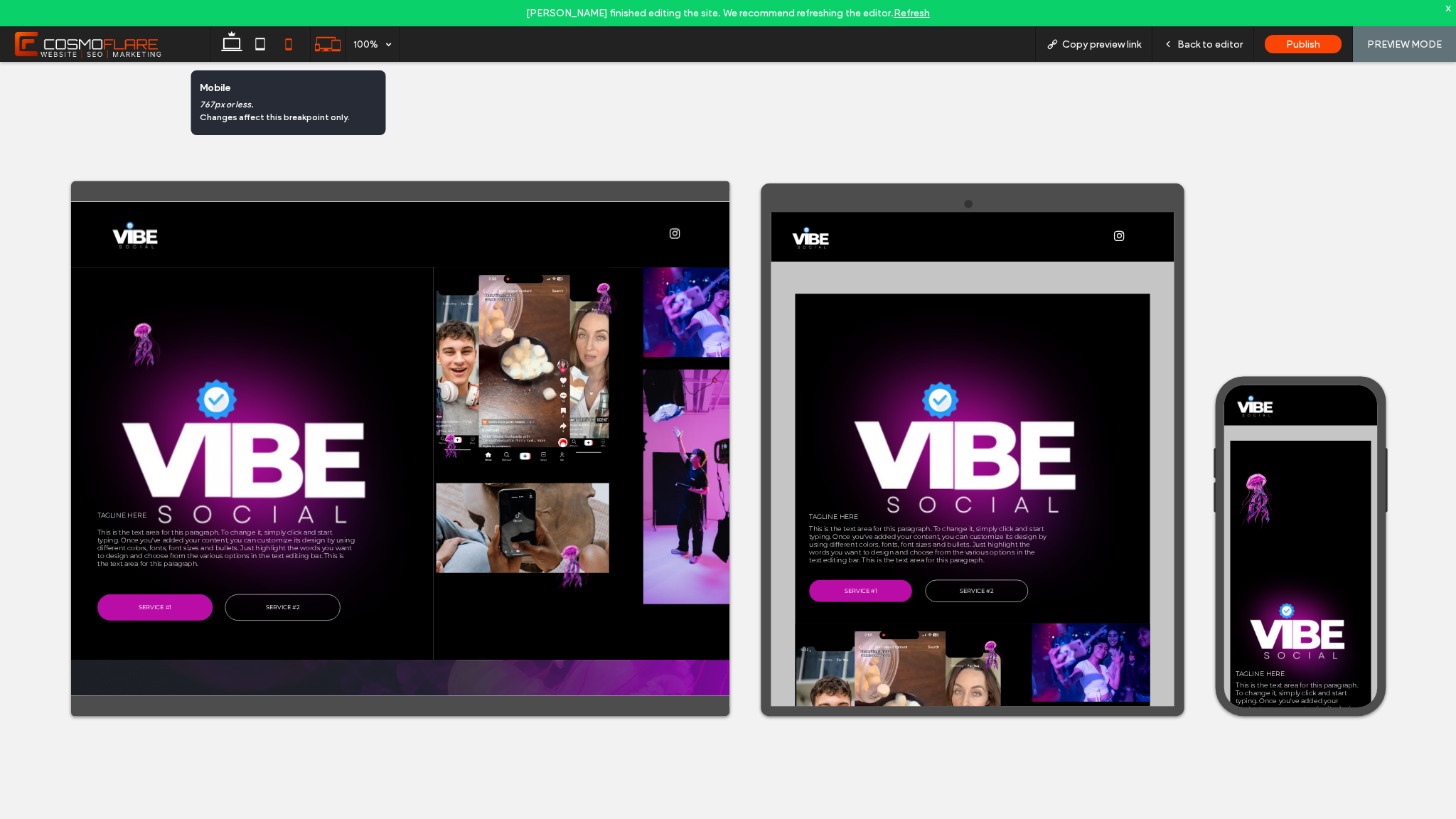
scroll to position [0, 0]
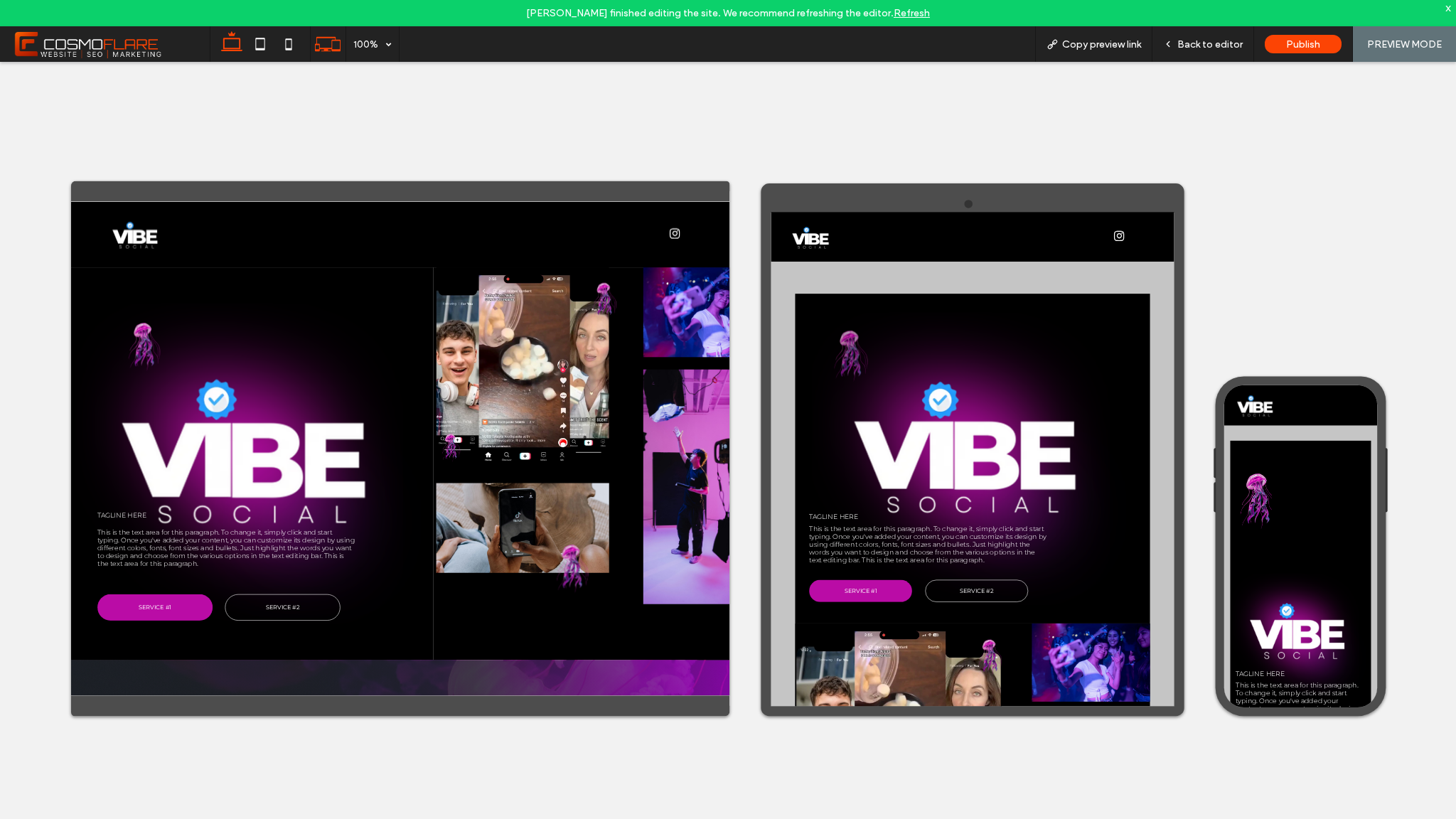
click at [235, 44] on icon at bounding box center [232, 44] width 29 height 29
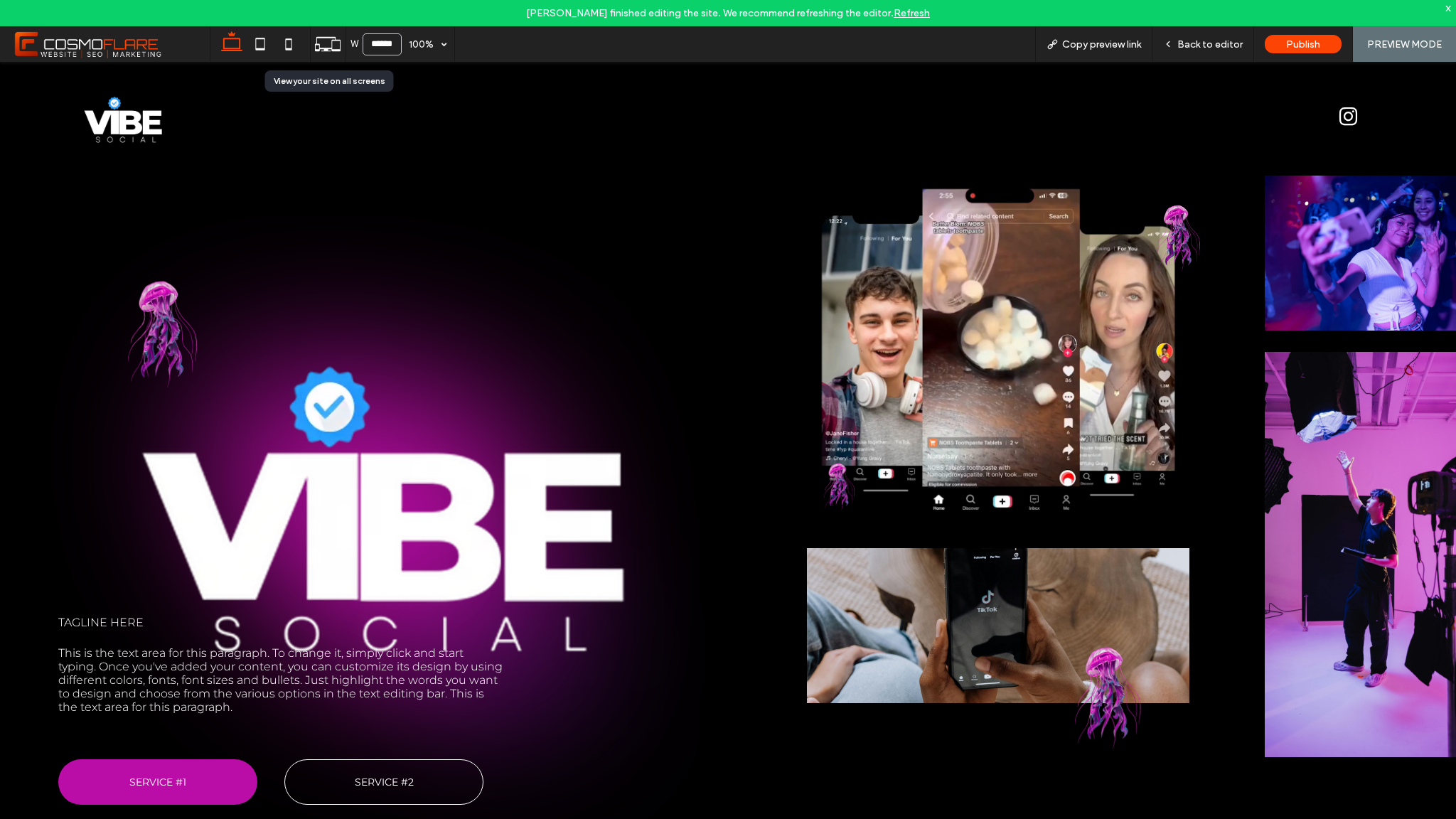
click at [323, 52] on icon at bounding box center [327, 44] width 27 height 27
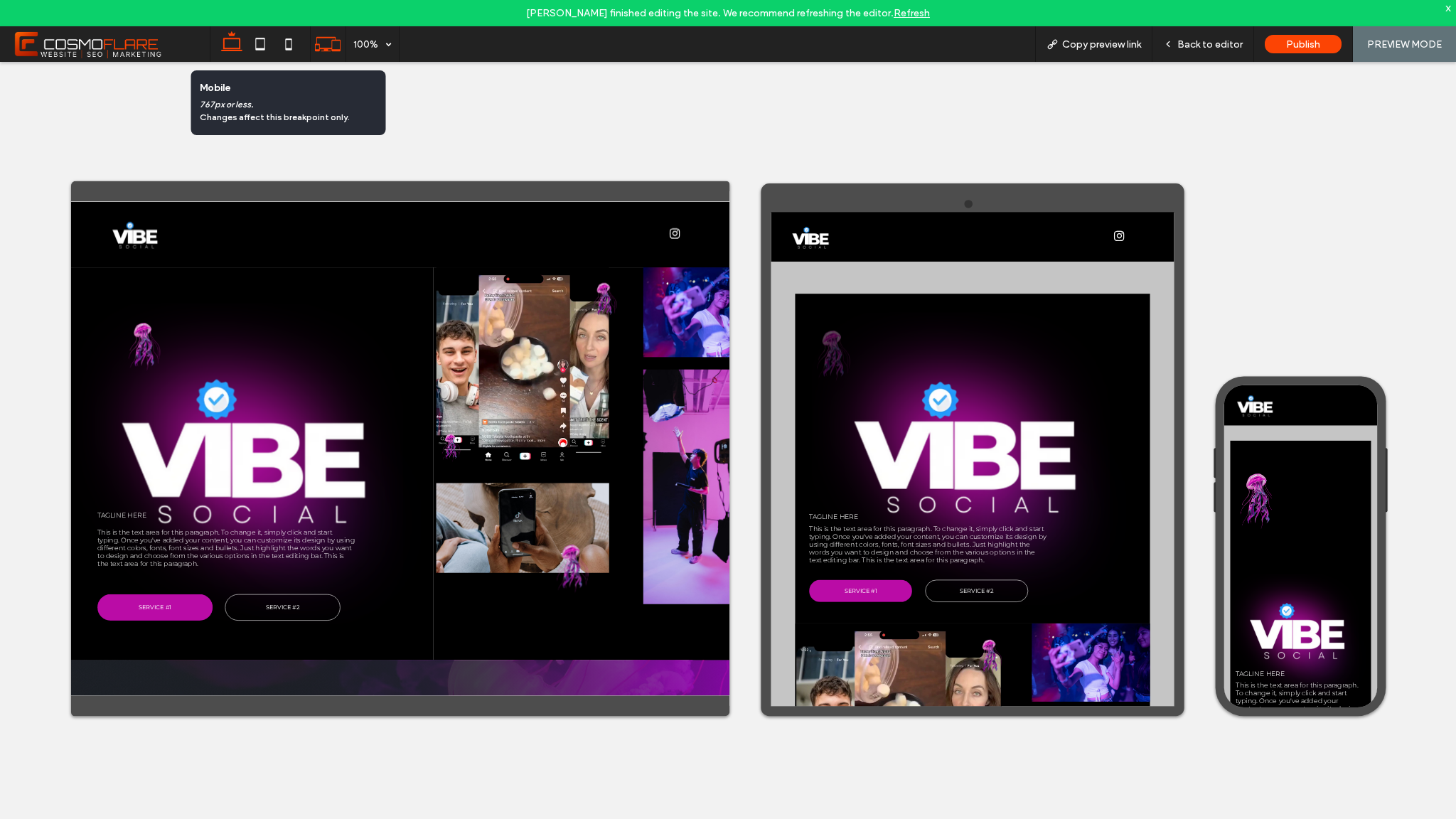
click at [223, 37] on icon at bounding box center [232, 44] width 29 height 29
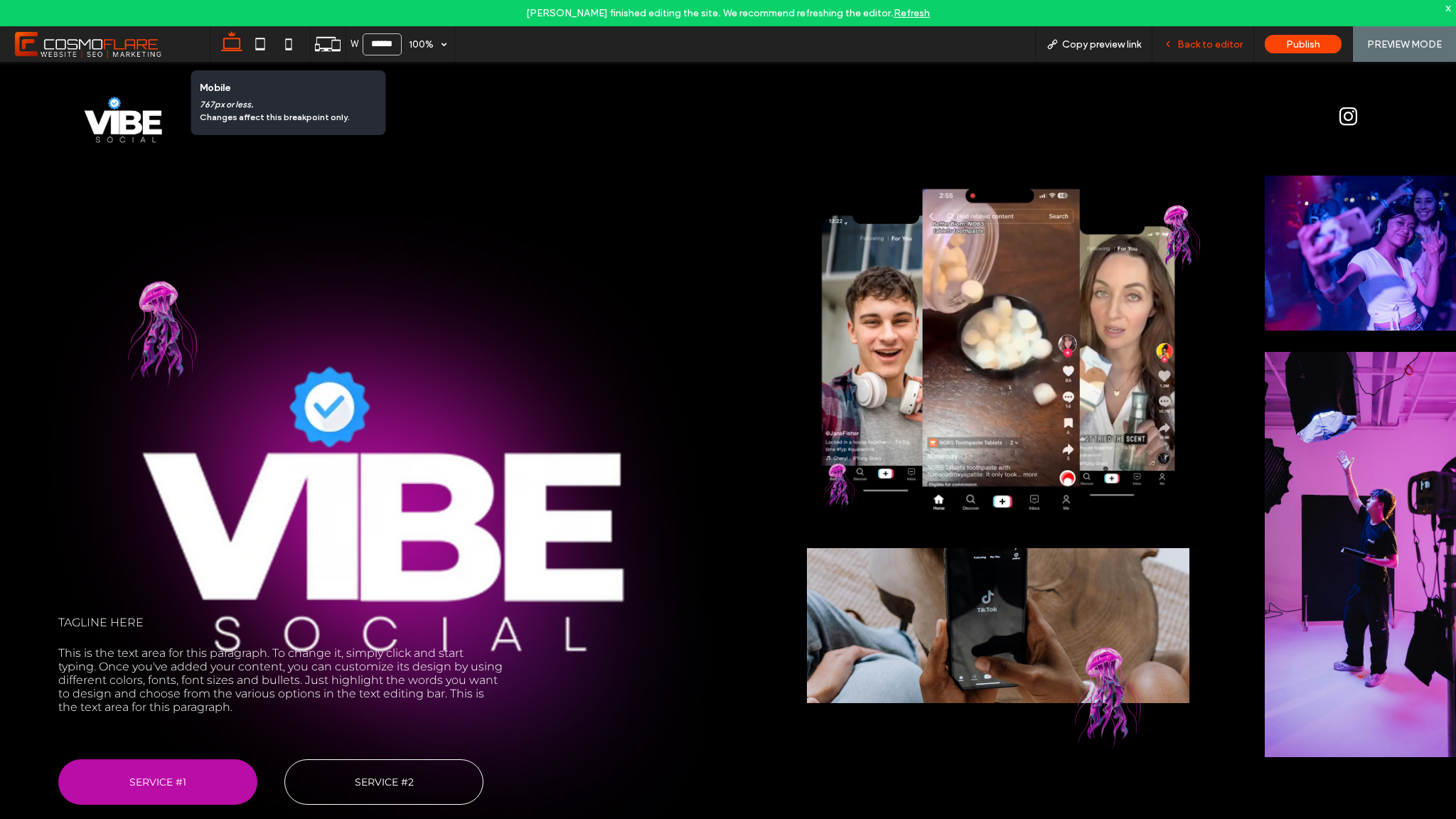
click at [1222, 44] on span "Back to editor" at bounding box center [1210, 44] width 66 height 12
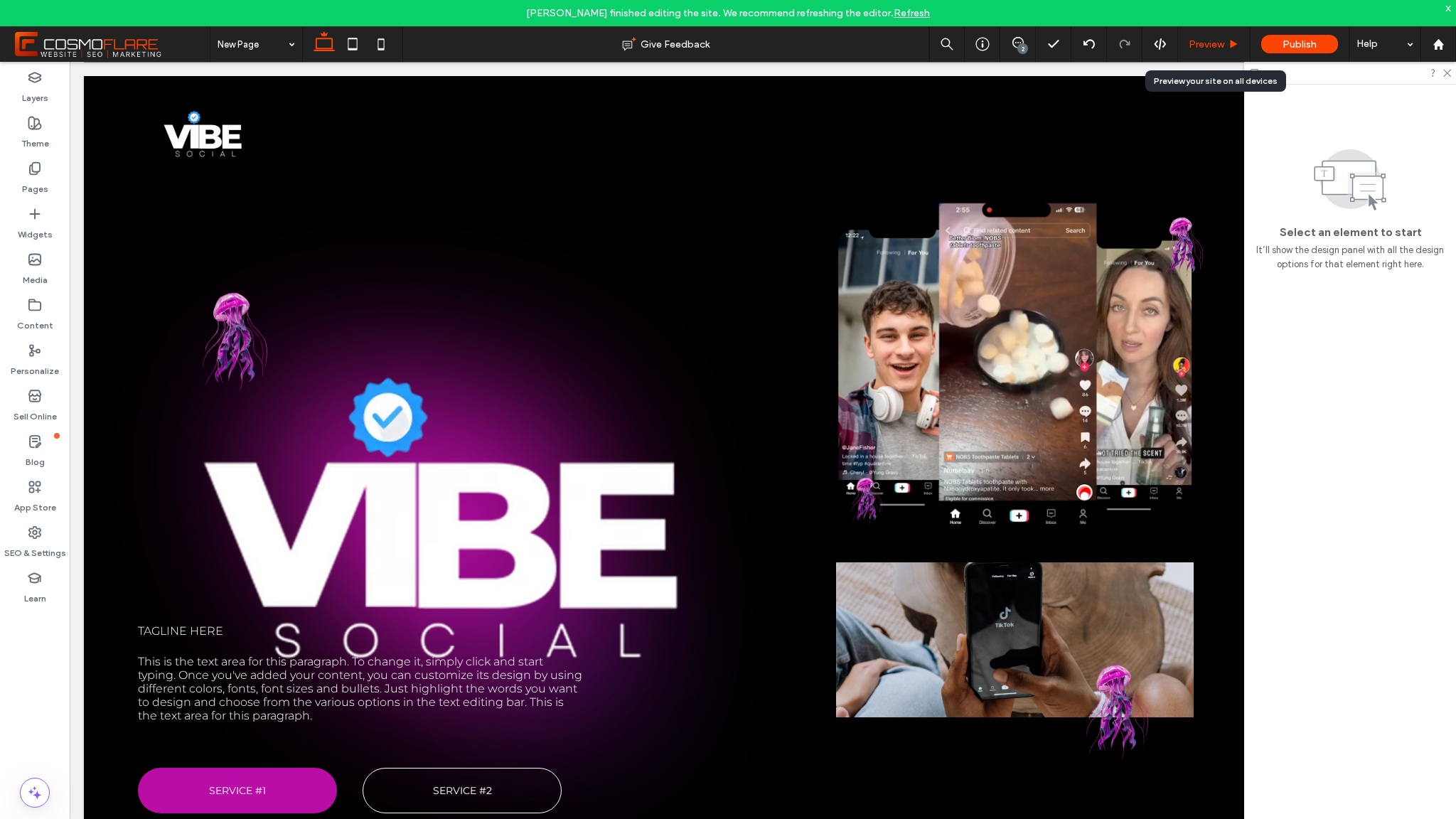
click at [1221, 46] on span "Preview" at bounding box center [1207, 44] width 35 height 12
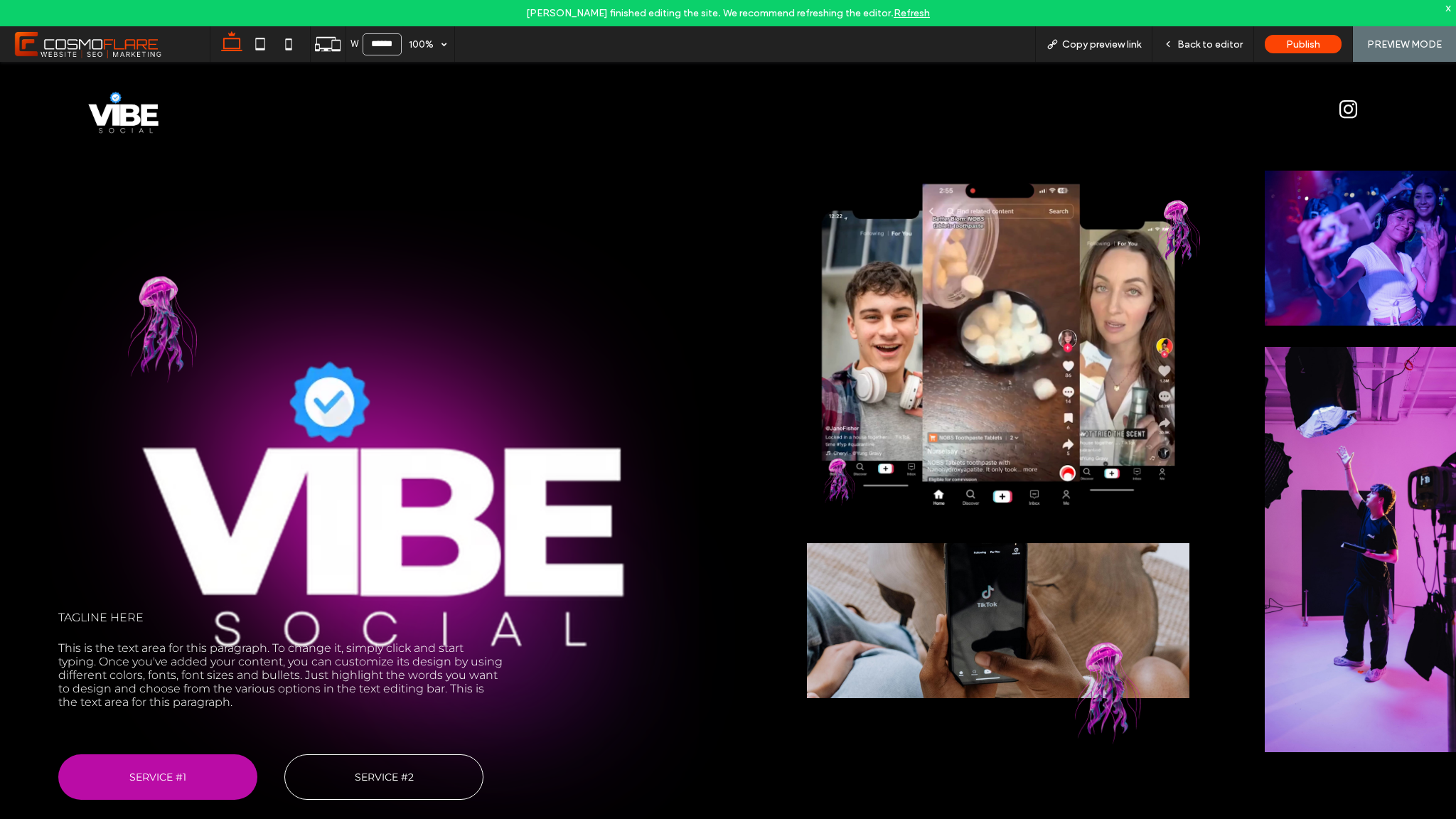
scroll to position [6, 0]
click at [1217, 38] on span "Back to editor" at bounding box center [1210, 44] width 66 height 12
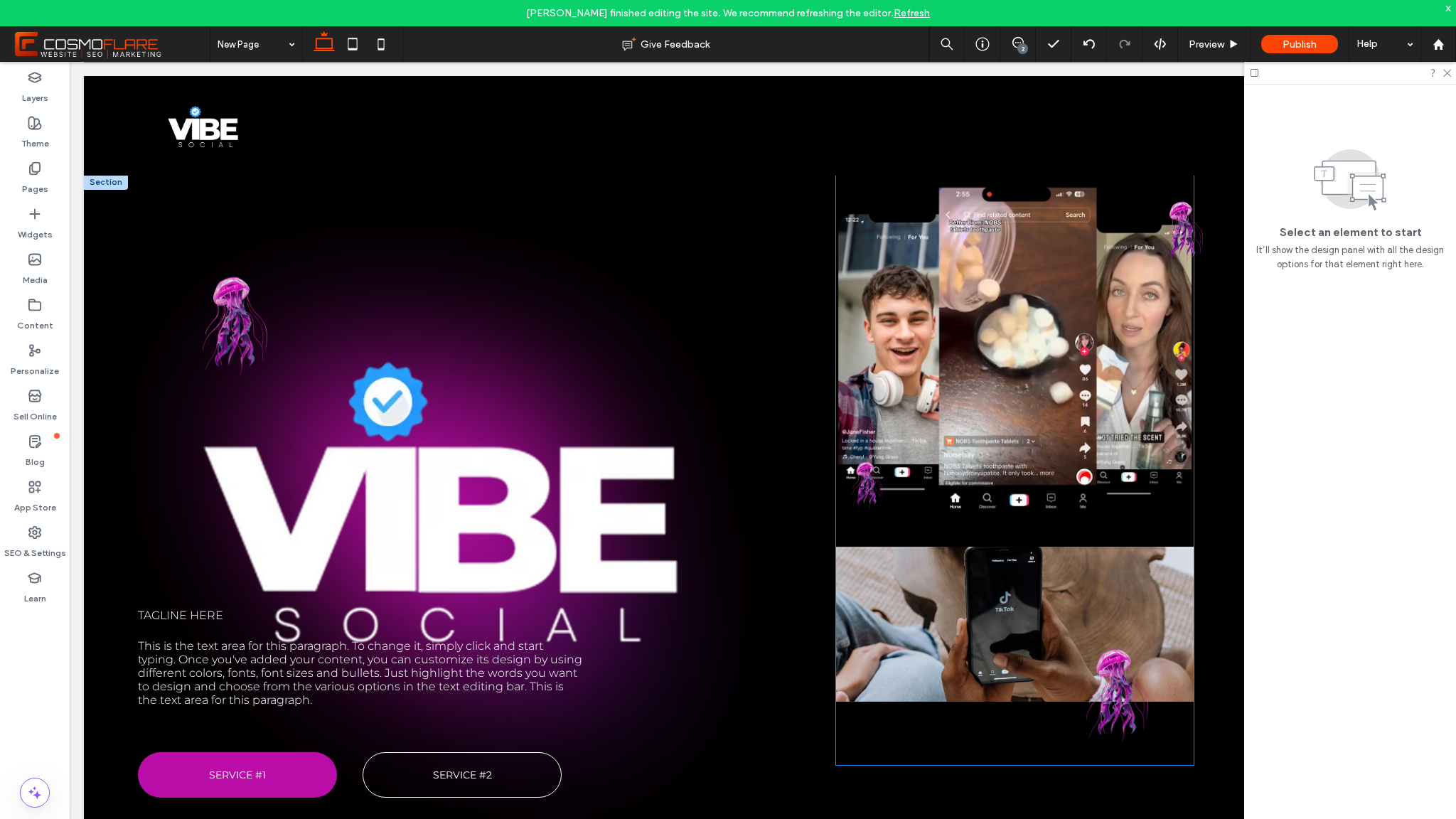
scroll to position [1, 0]
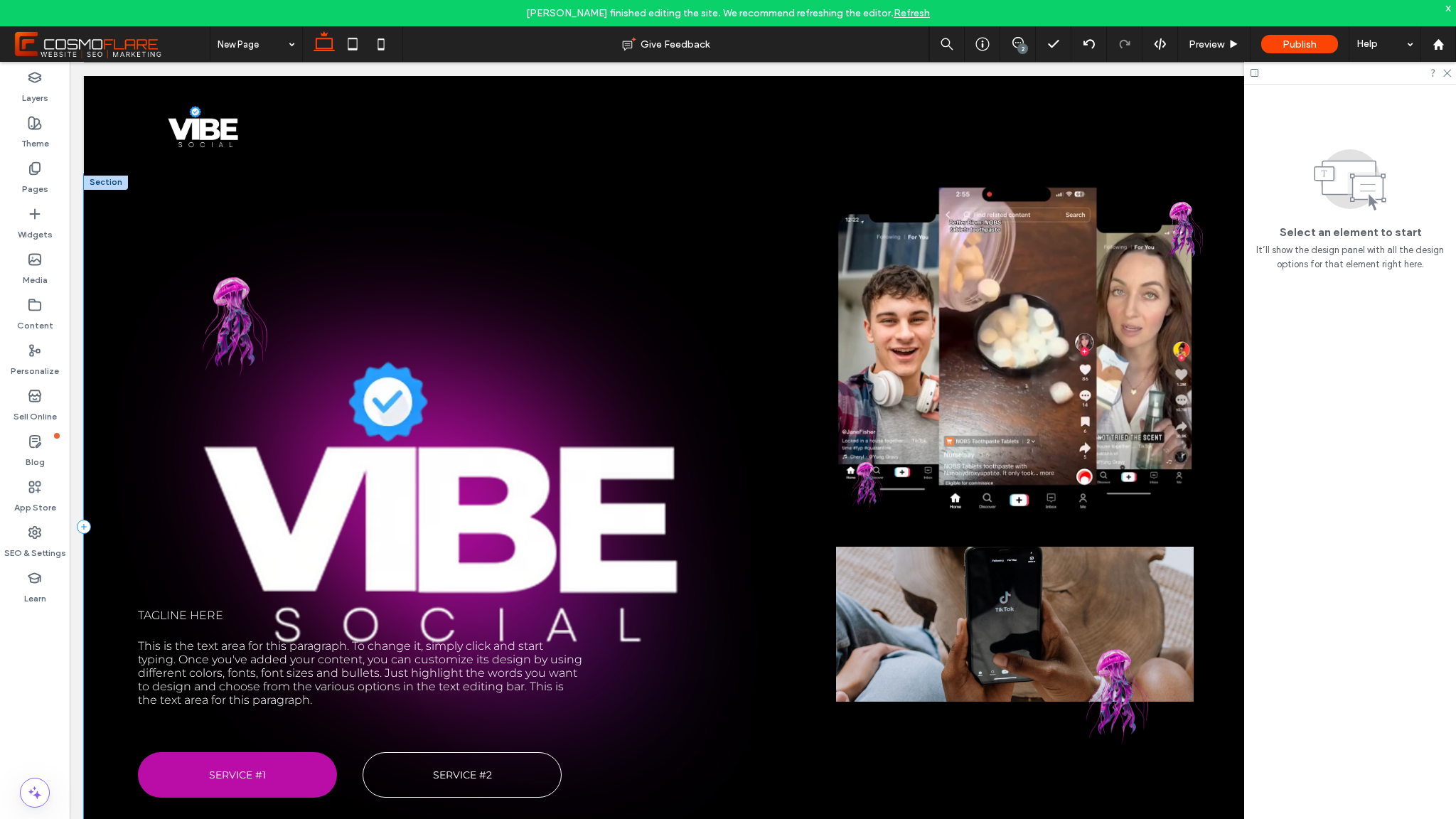
click at [625, 455] on div "Tagline here This is the text area for this paragraph. To change it, simply cli…" at bounding box center [457, 526] width 747 height 705
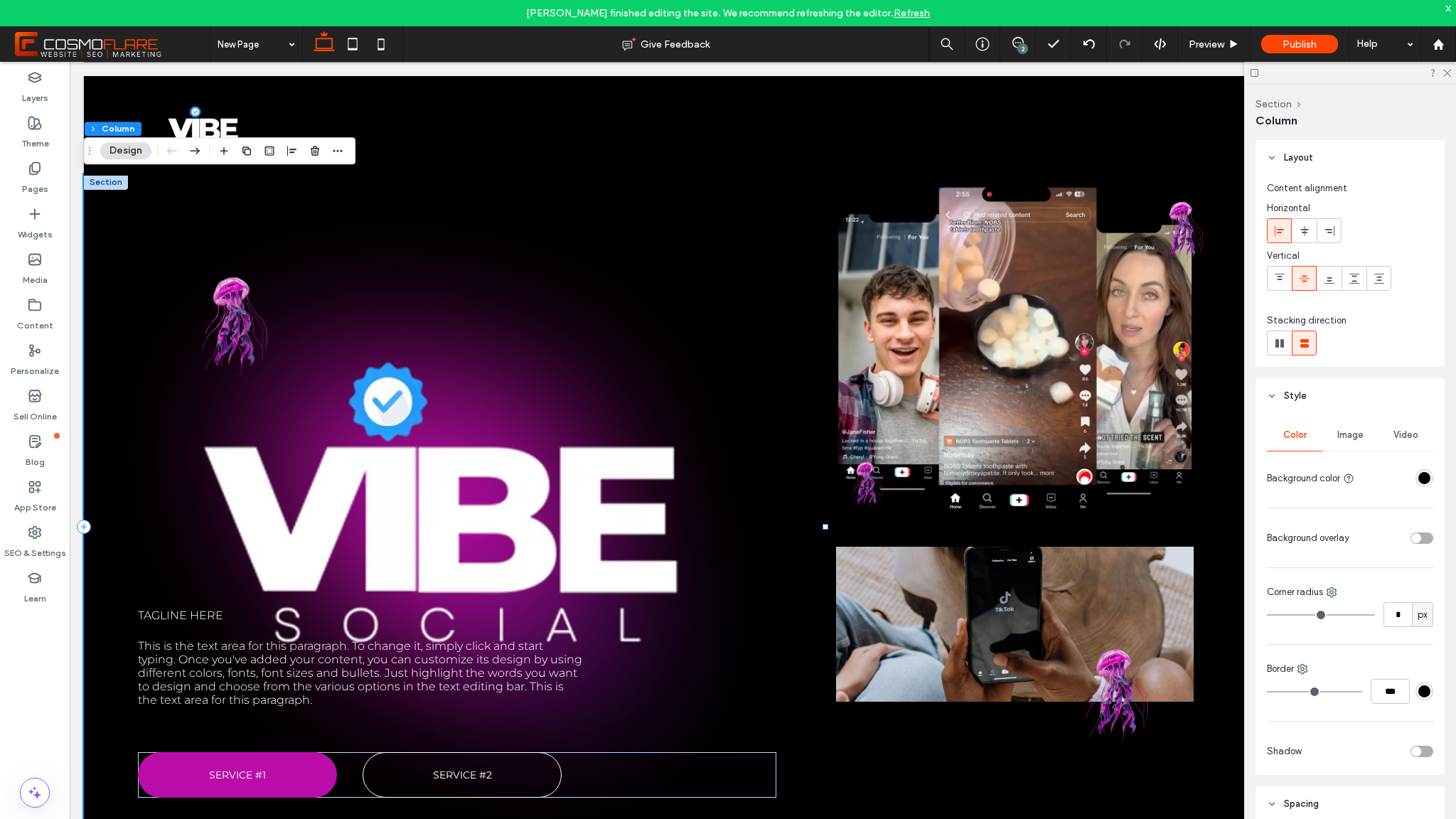
click at [575, 457] on div "Tagline here This is the text area for this paragraph. To change it, simply cli…" at bounding box center [457, 526] width 747 height 705
click at [325, 640] on span "This is the text area for this paragraph. To change it, simply click and start …" at bounding box center [360, 674] width 444 height 68
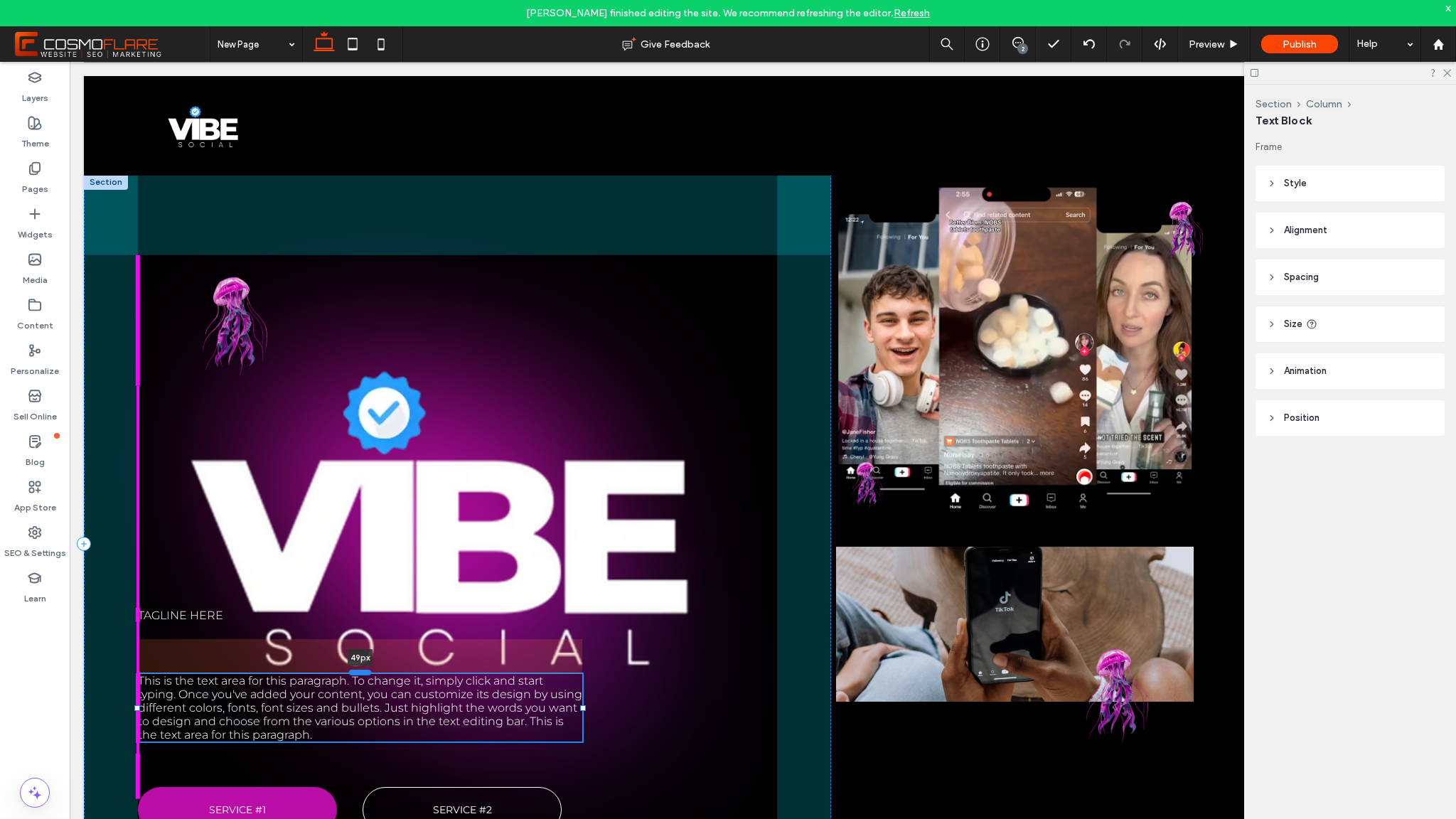
drag, startPoint x: 358, startPoint y: 639, endPoint x: 358, endPoint y: 674, distance: 35.0
click at [358, 674] on div at bounding box center [360, 673] width 23 height 6
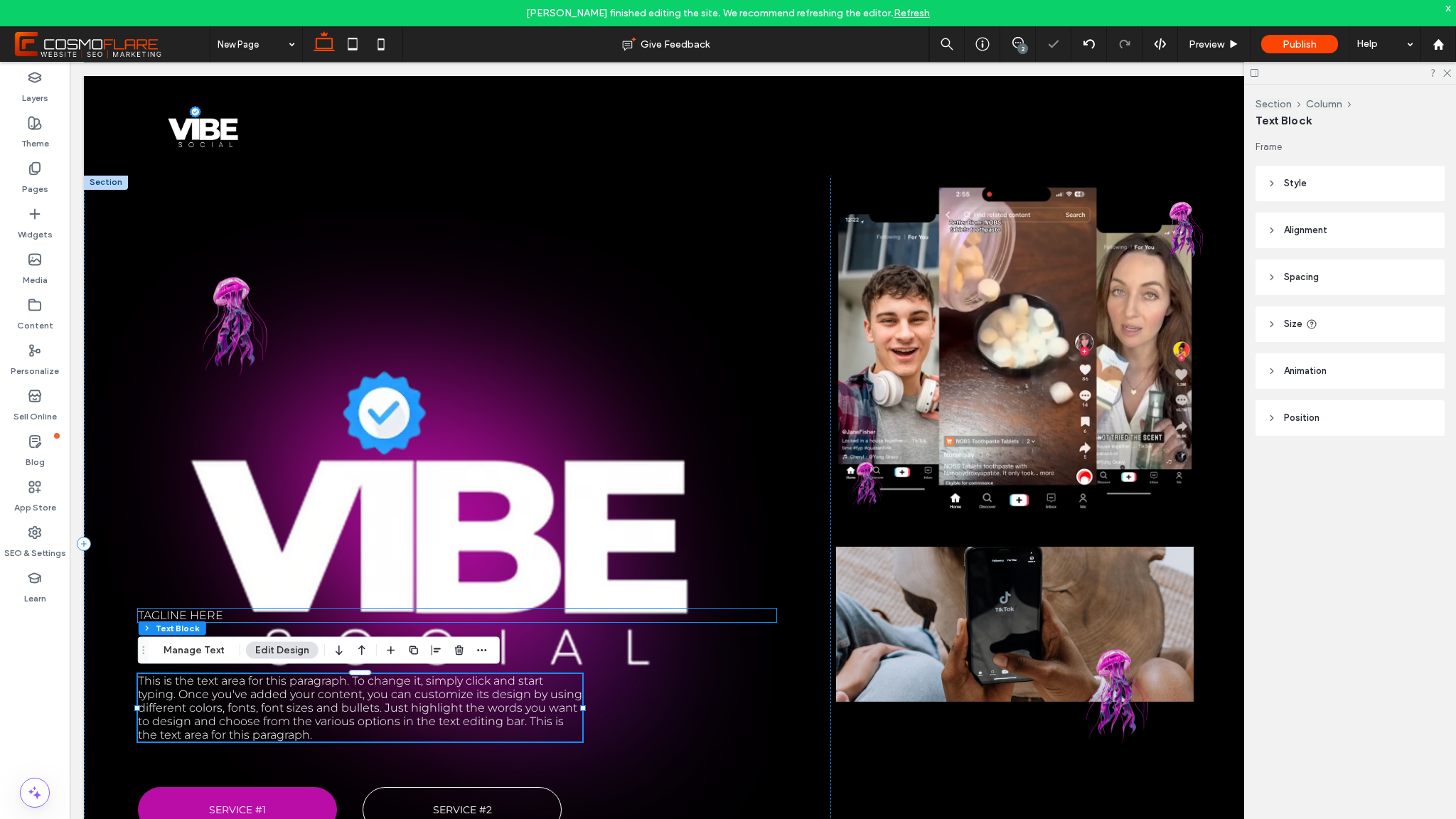
click at [212, 610] on span "Tagline here" at bounding box center [181, 615] width 86 height 13
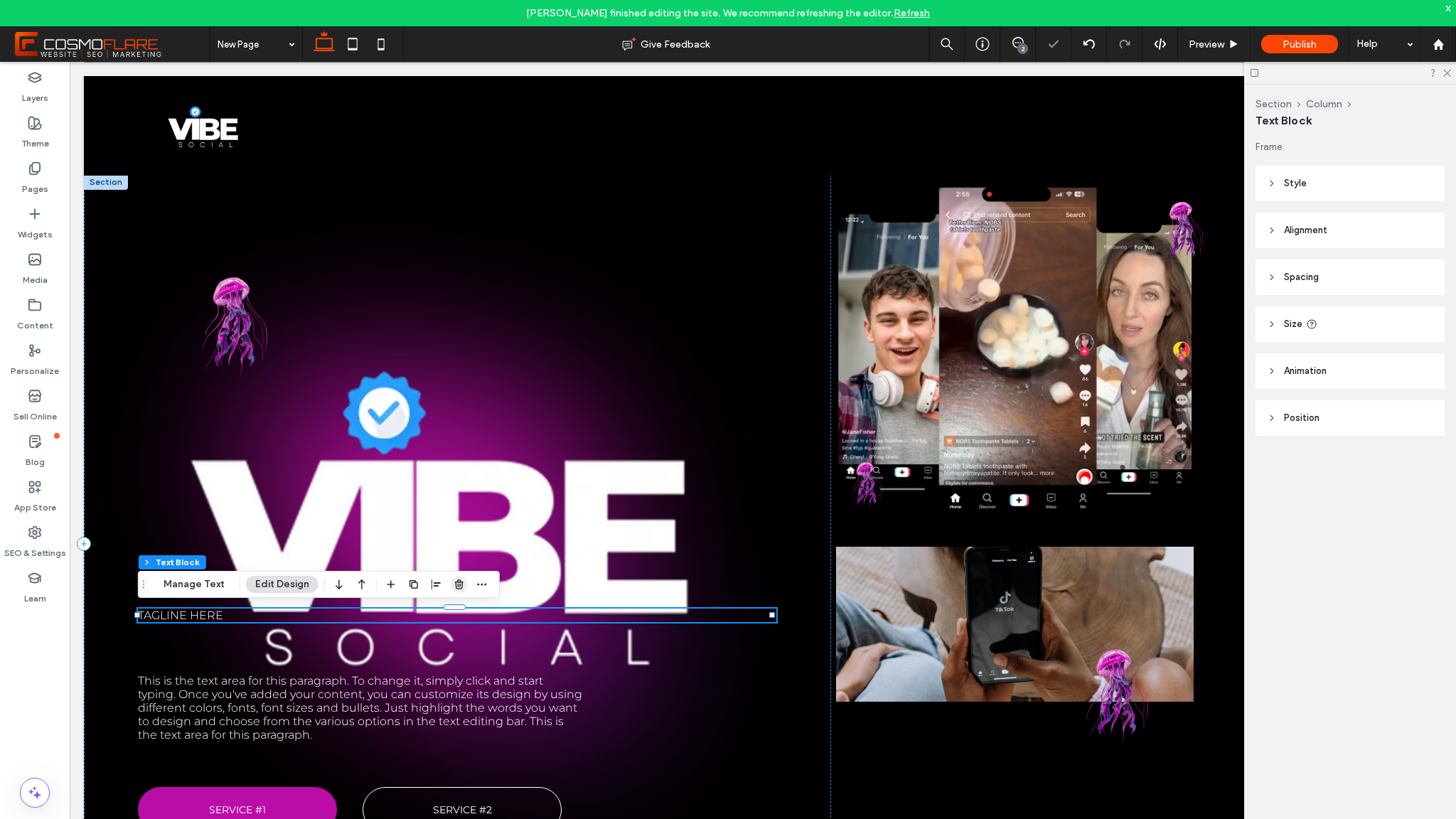
drag, startPoint x: 454, startPoint y: 581, endPoint x: 384, endPoint y: 519, distance: 93.5
click at [454, 581] on icon "button" at bounding box center [459, 584] width 11 height 11
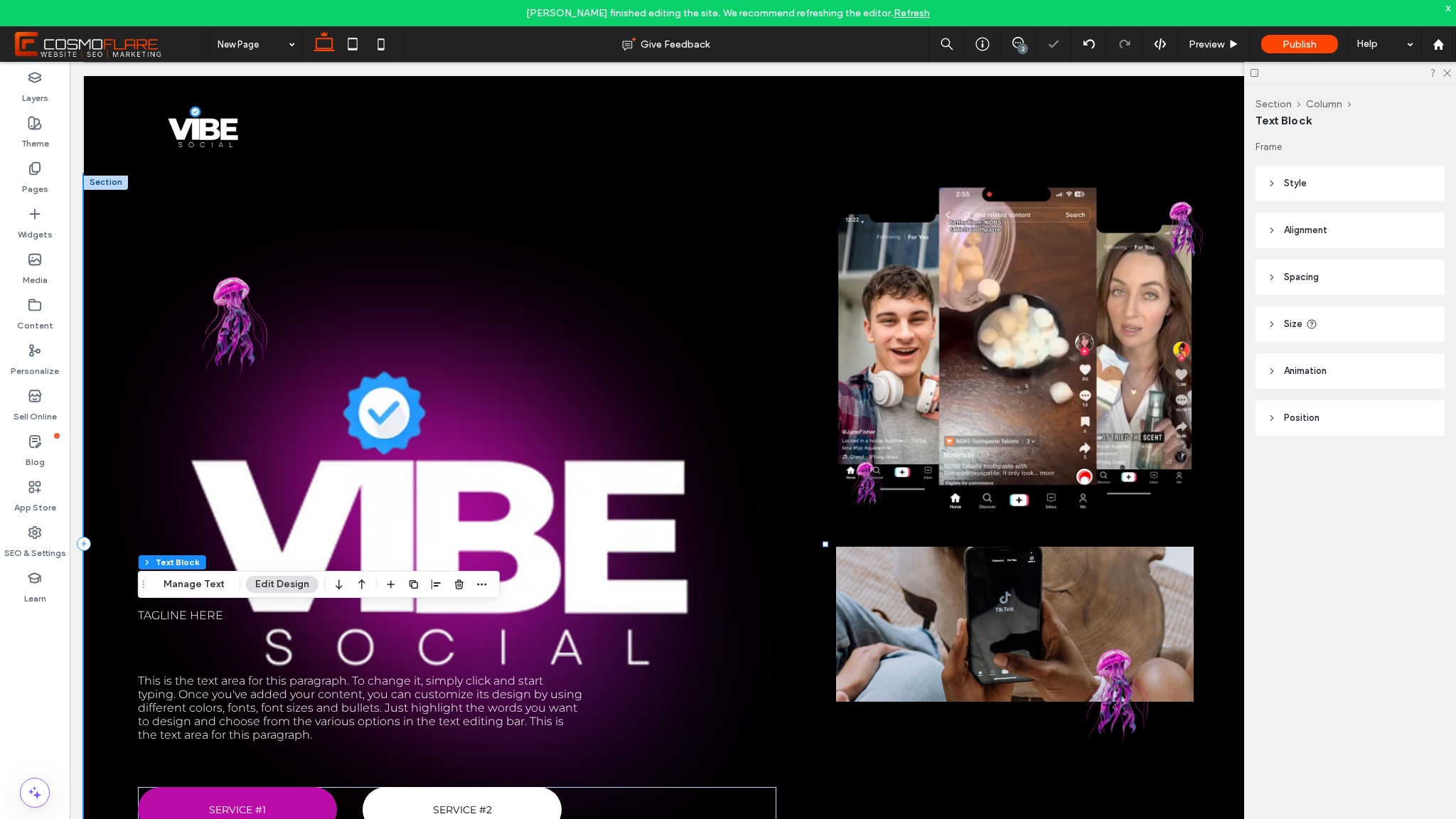
scroll to position [44, 0]
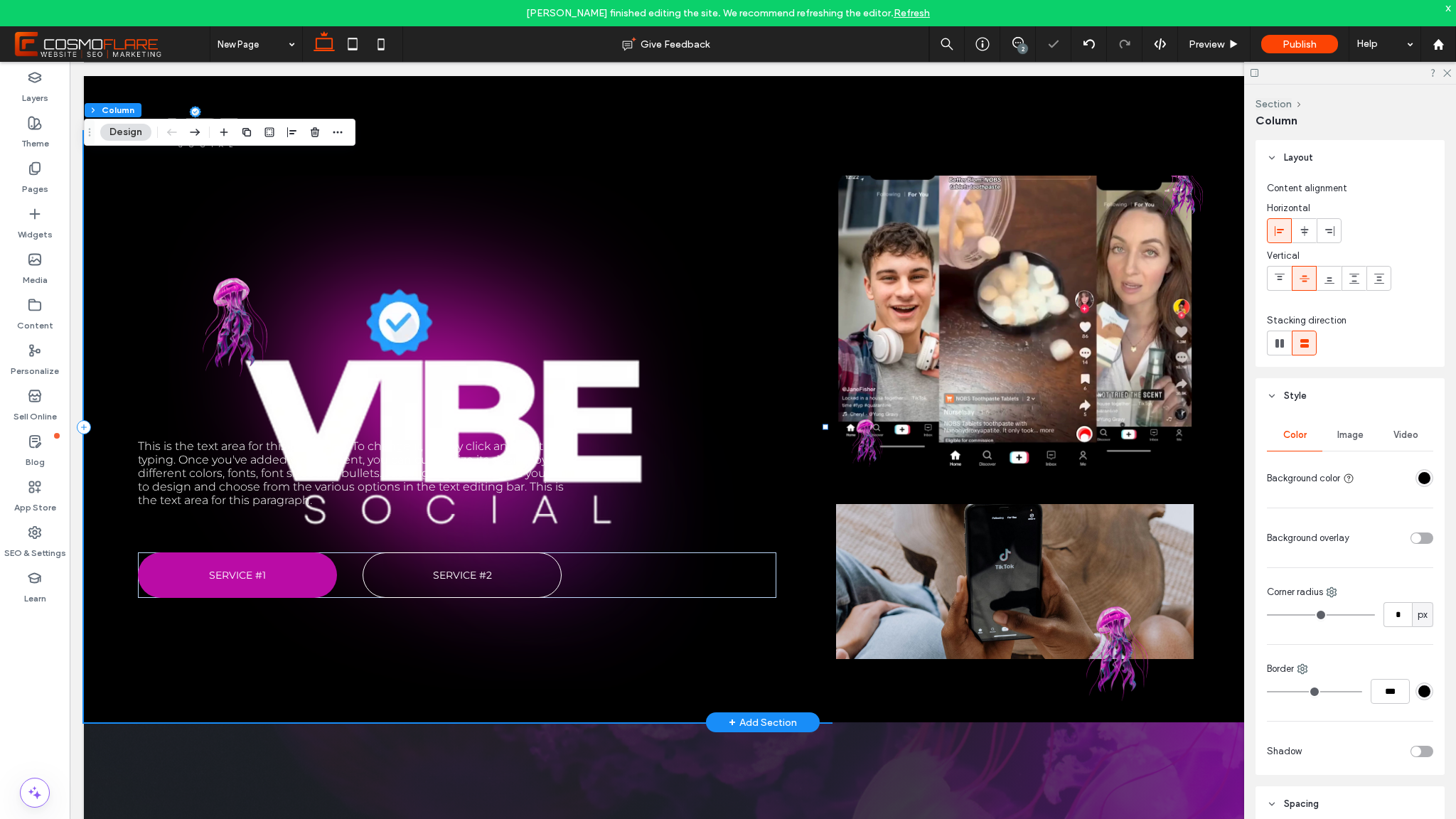
click at [270, 438] on div "This is the text area for this paragraph. To change it, simply click and start …" at bounding box center [457, 426] width 747 height 591
click at [350, 446] on span "This is the text area for this paragraph. To change it, simply click and start …" at bounding box center [360, 474] width 444 height 68
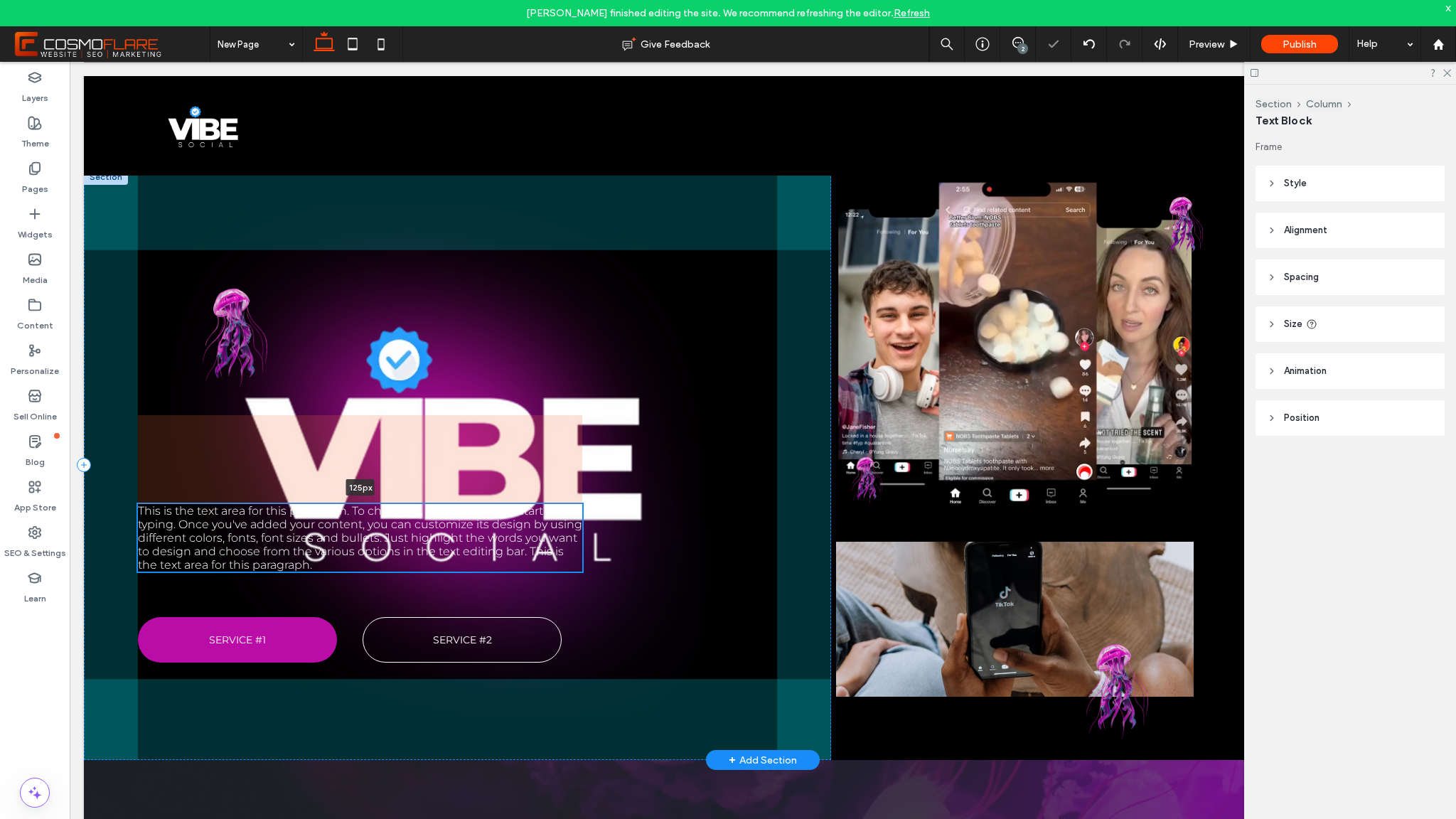
scroll to position [1, 0]
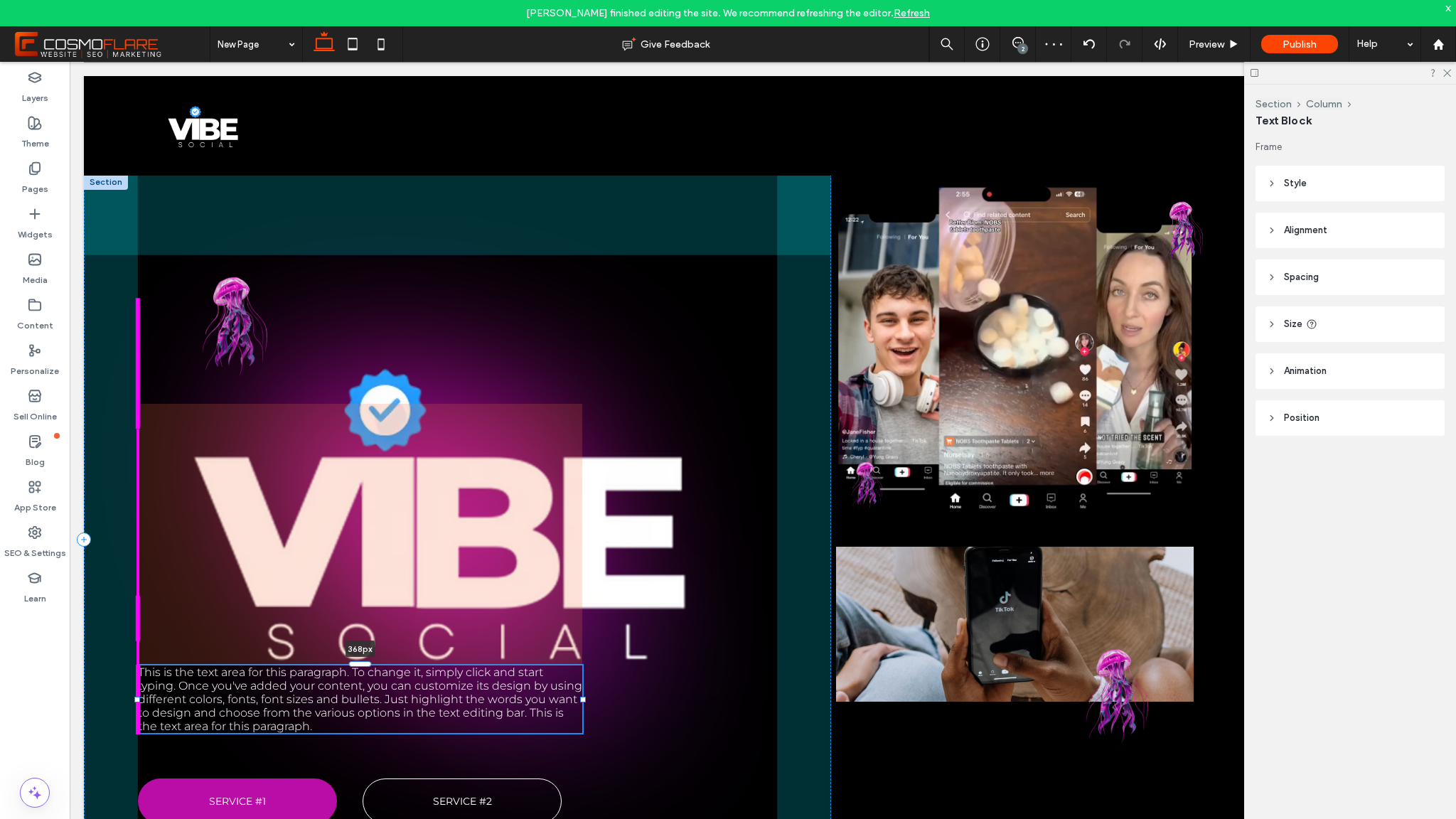
drag, startPoint x: 365, startPoint y: 438, endPoint x: 395, endPoint y: 664, distance: 228.0
click at [139, 665] on div at bounding box center [138, 665] width 1 height 1
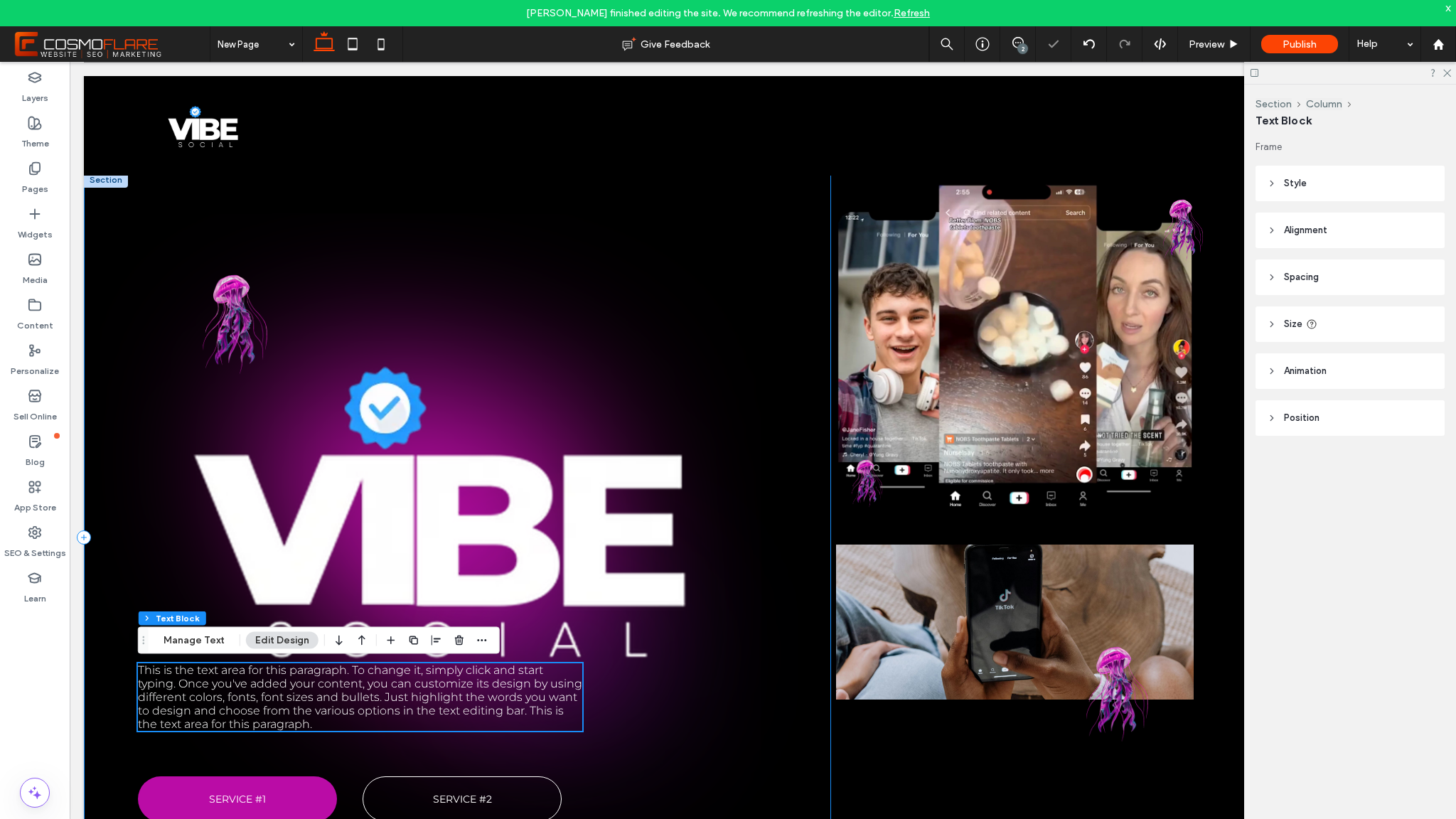
scroll to position [4, 0]
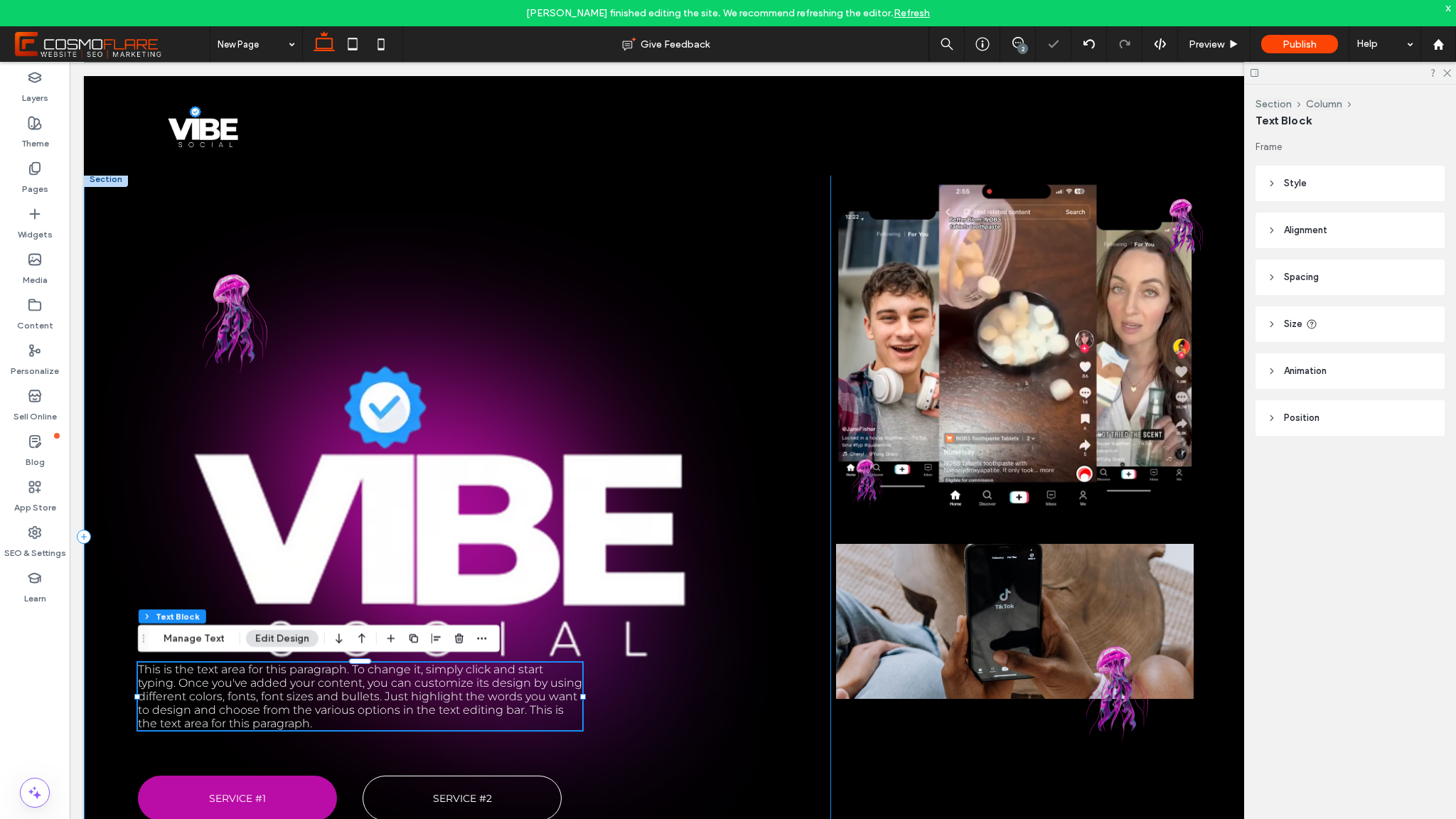
click at [646, 660] on div "This is the text area for this paragraph. To change it, simply click and start …" at bounding box center [457, 536] width 747 height 731
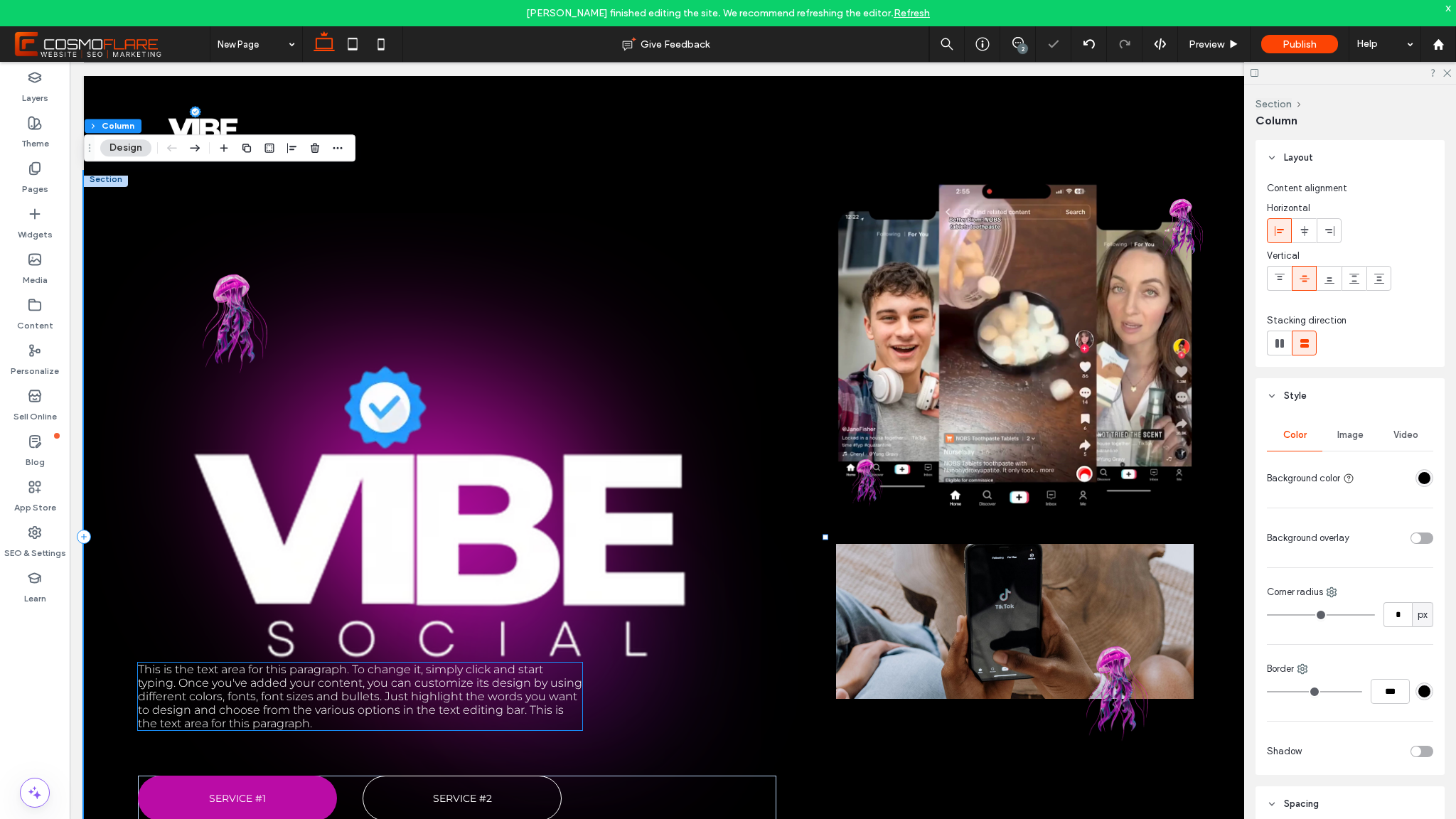
click at [452, 680] on span "This is the text area for this paragraph. To change it, simply click and start …" at bounding box center [360, 697] width 444 height 68
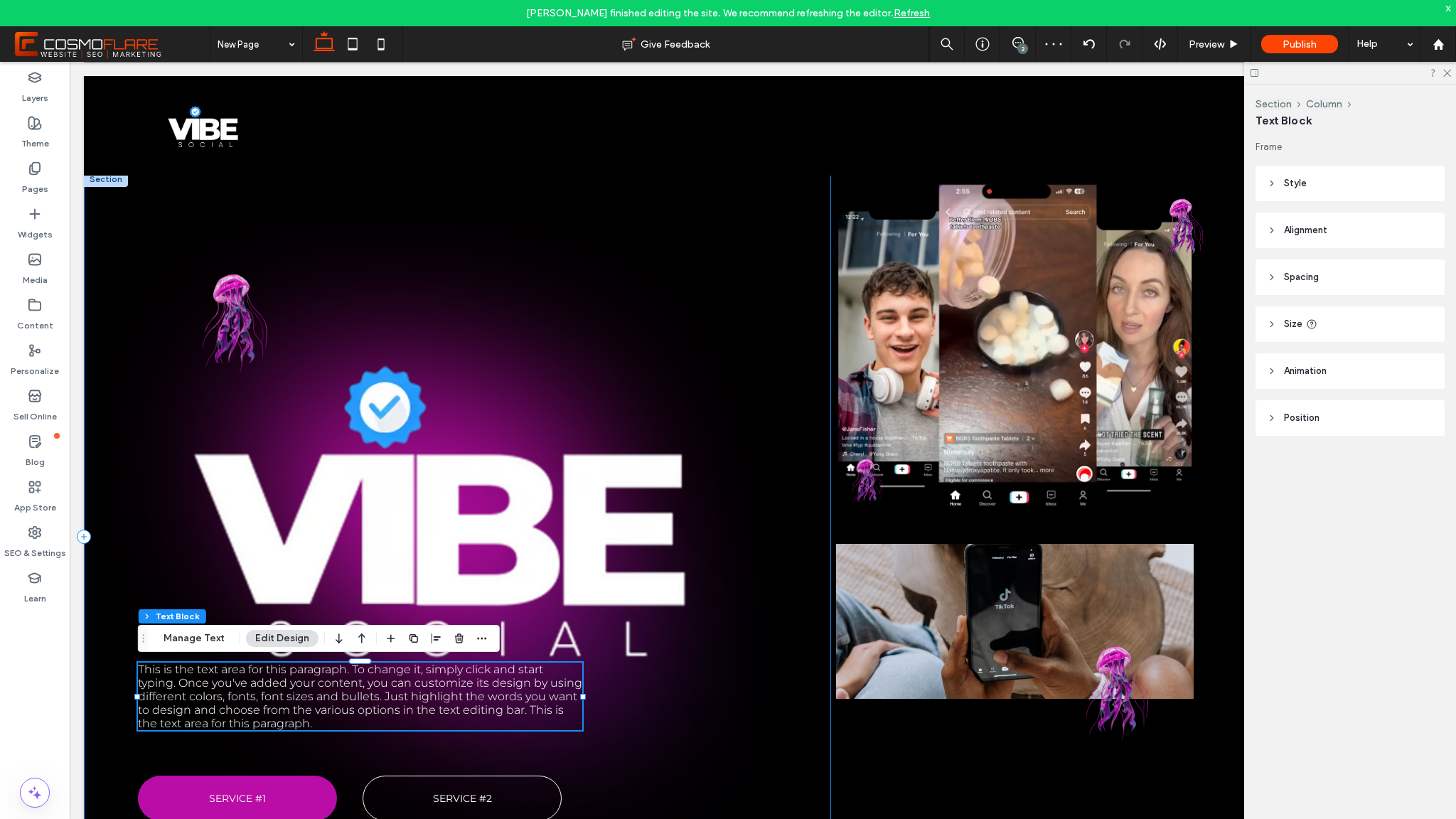
click at [580, 552] on div "This is the text area for this paragraph. To change it, simply click and start …" at bounding box center [457, 536] width 747 height 731
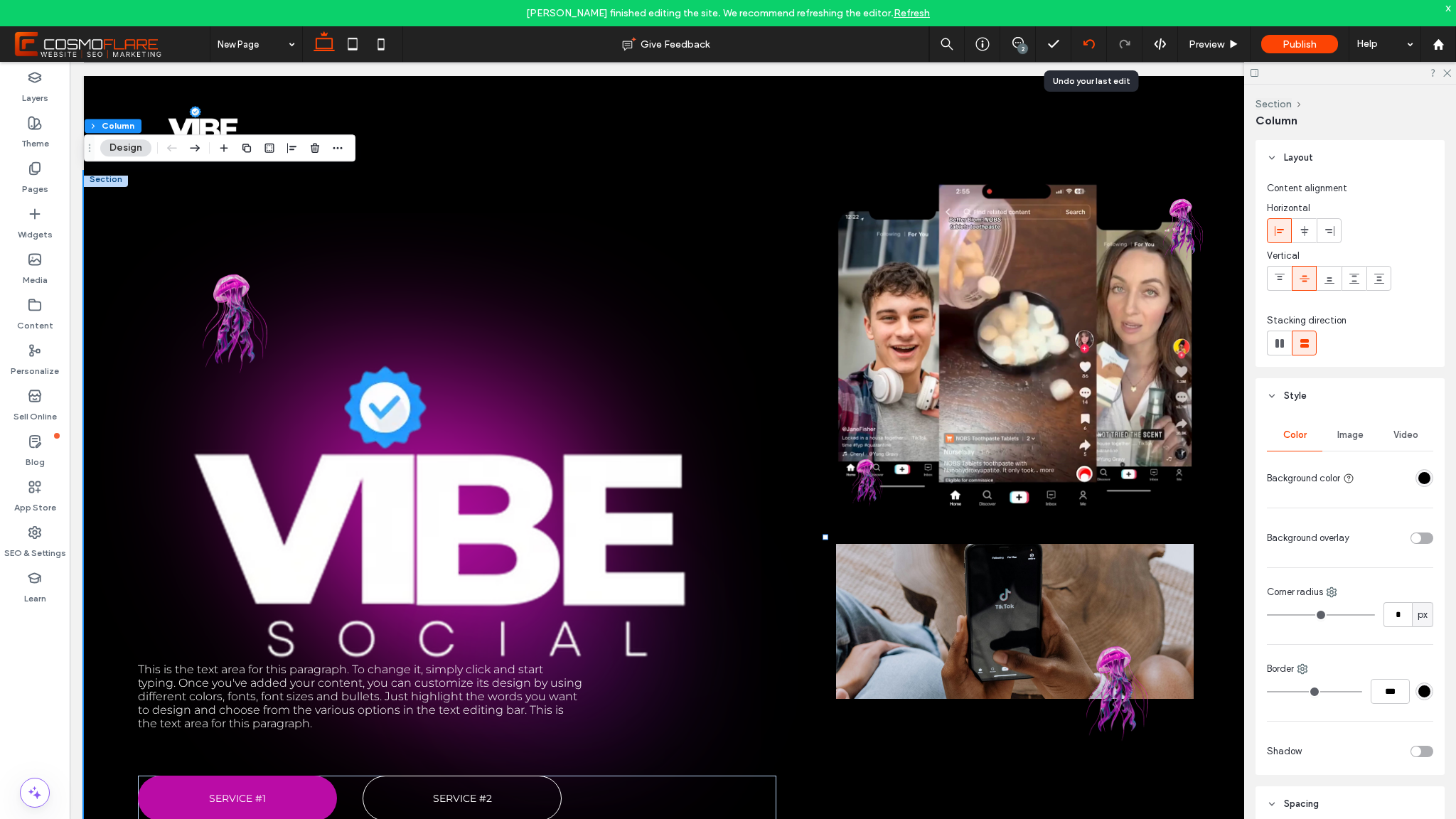
click at [1084, 49] on icon at bounding box center [1089, 44] width 11 height 11
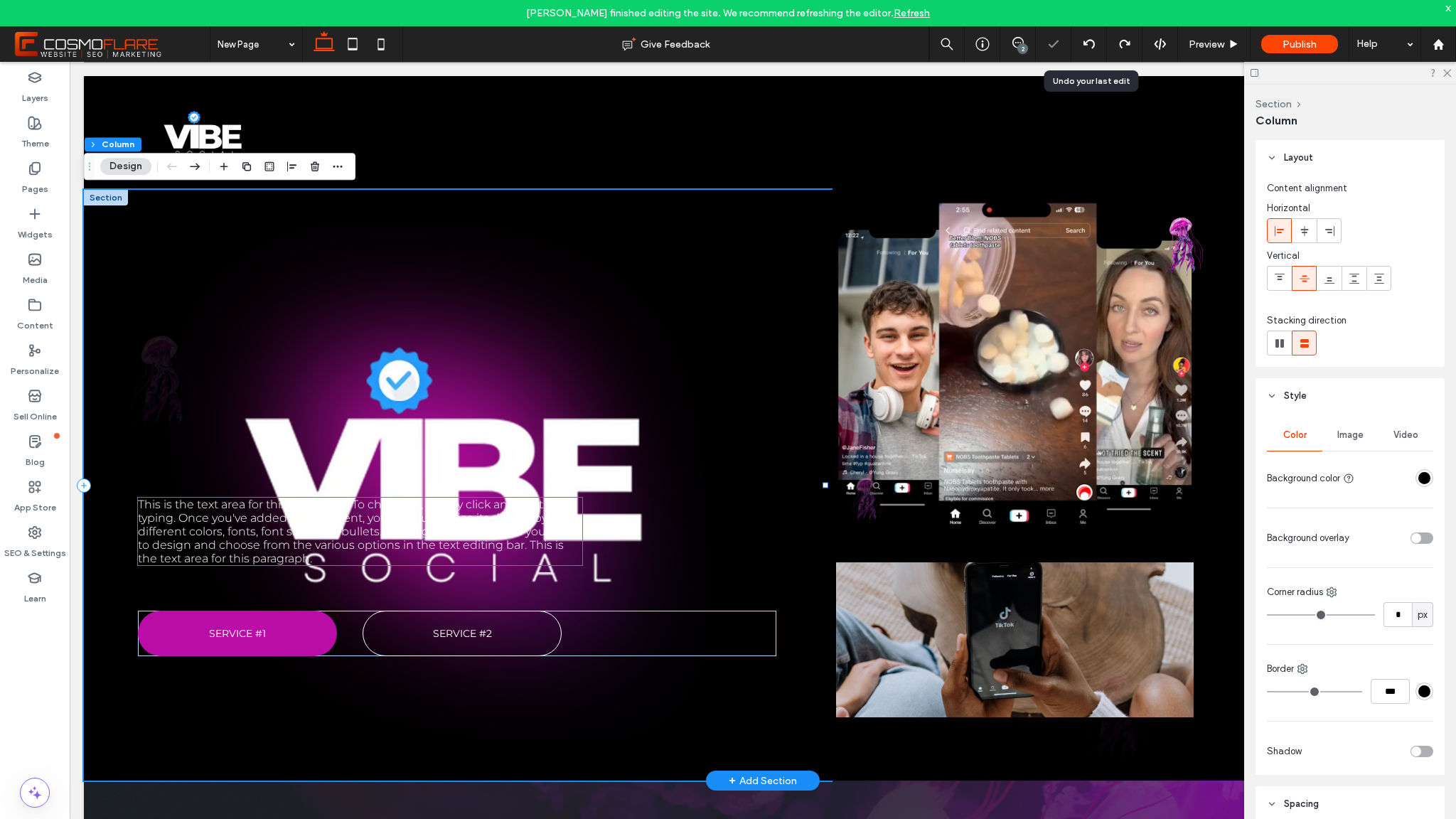
scroll to position [0, 0]
click at [320, 507] on span "This is the text area for this paragraph. To change it, simply click and start …" at bounding box center [360, 532] width 444 height 68
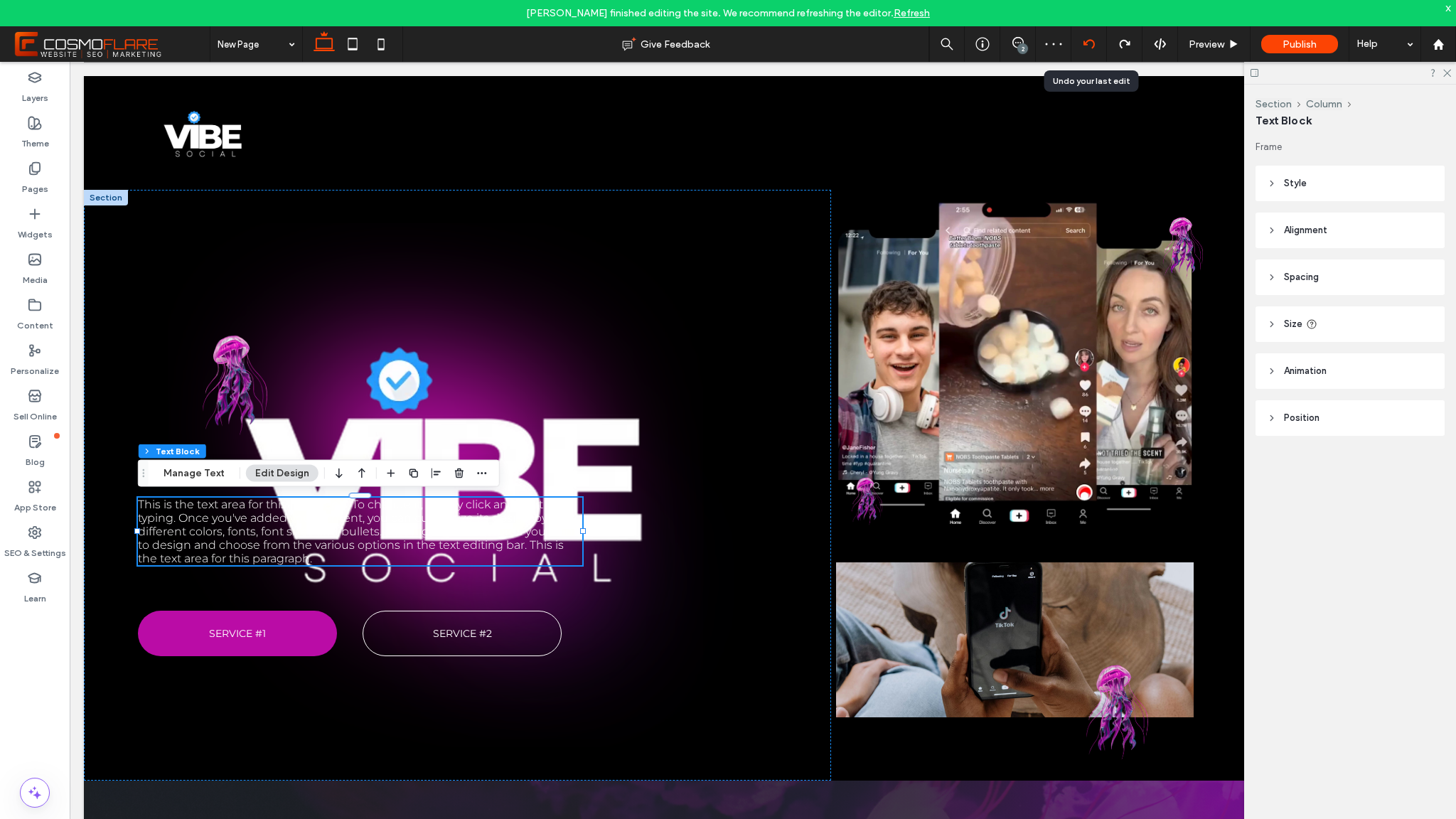
click at [1078, 42] on div at bounding box center [1089, 44] width 35 height 11
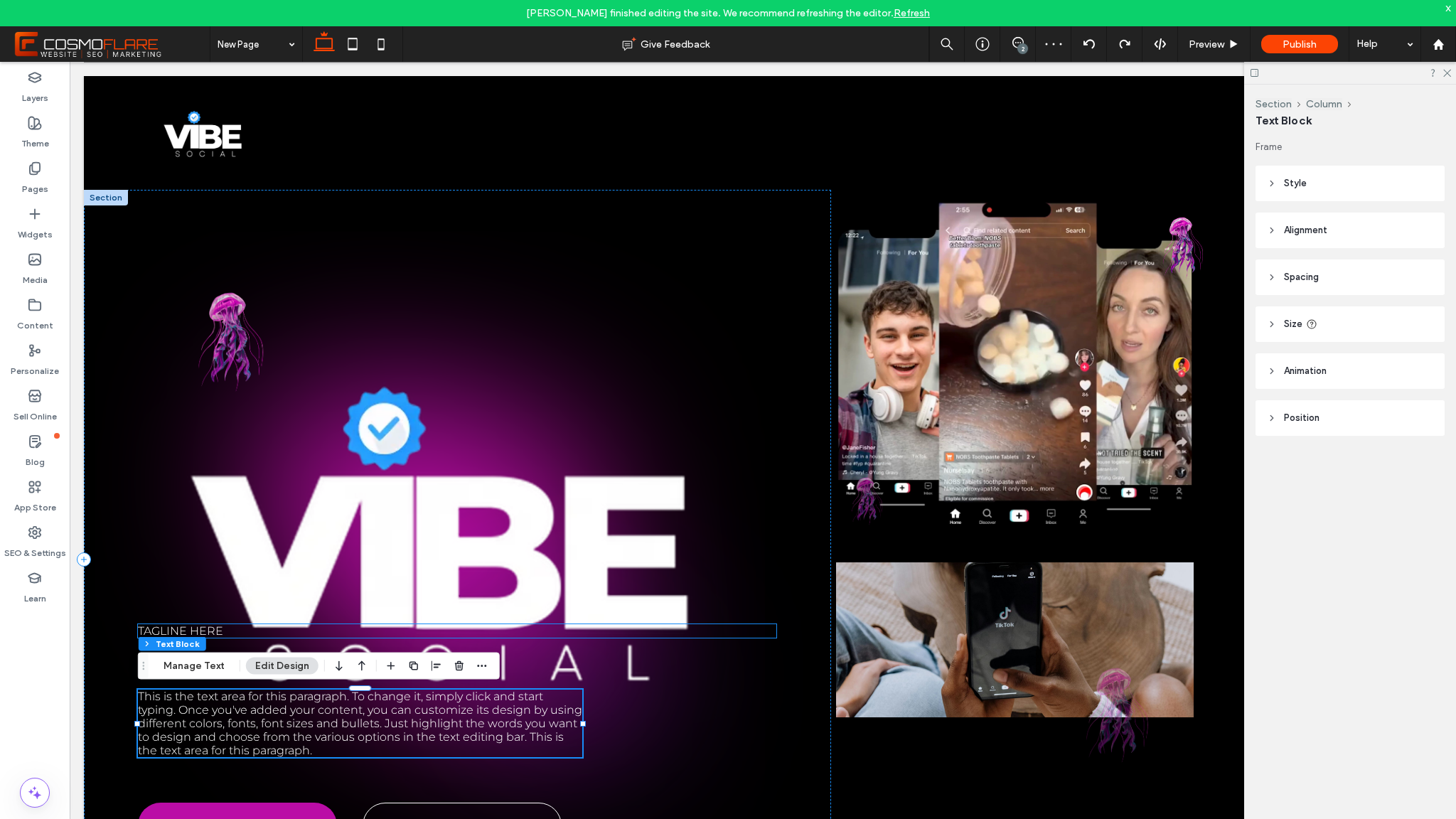
click at [235, 631] on p "Tagline here" at bounding box center [457, 631] width 639 height 13
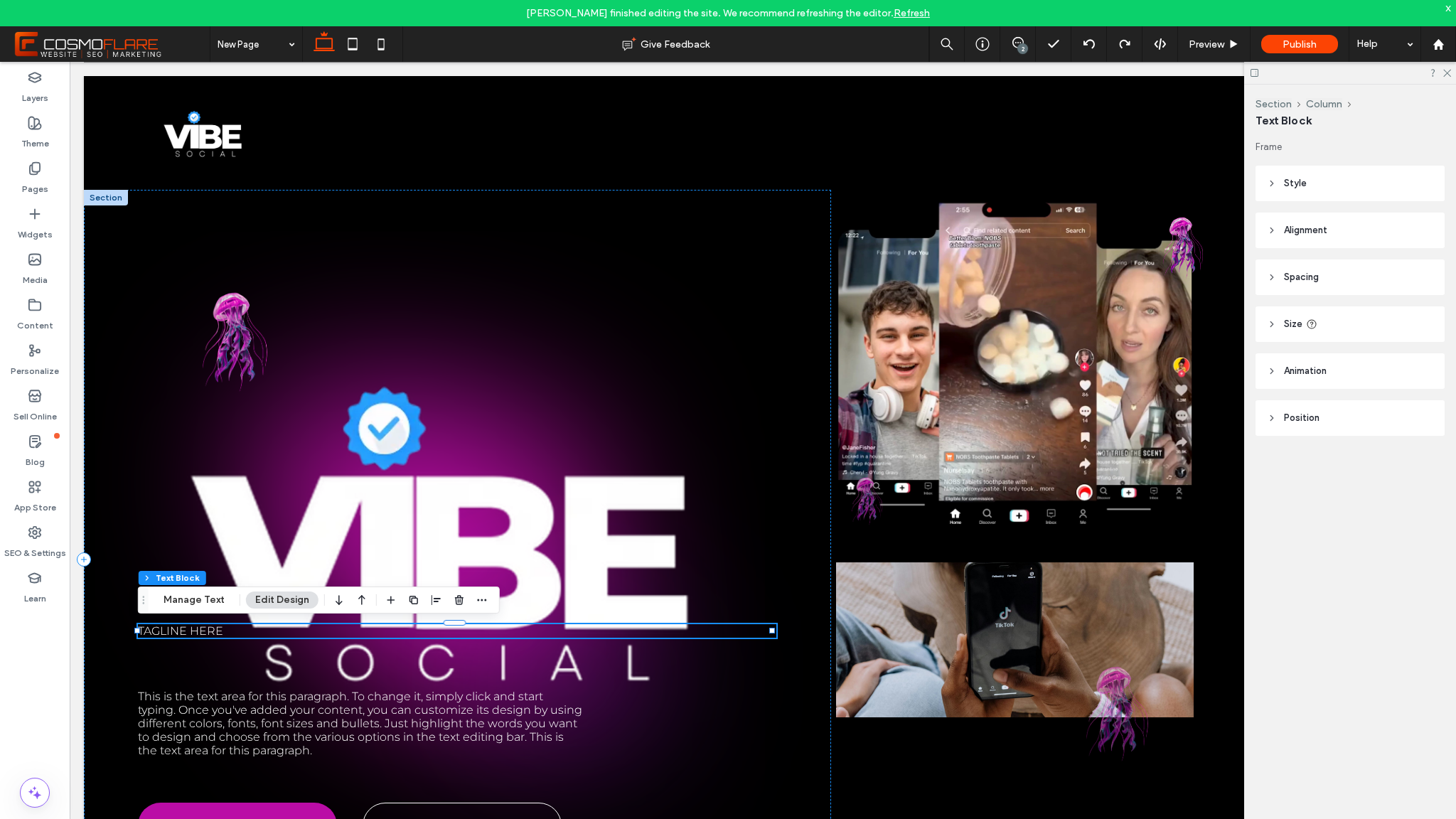
click at [235, 631] on p "Tagline here" at bounding box center [457, 631] width 639 height 13
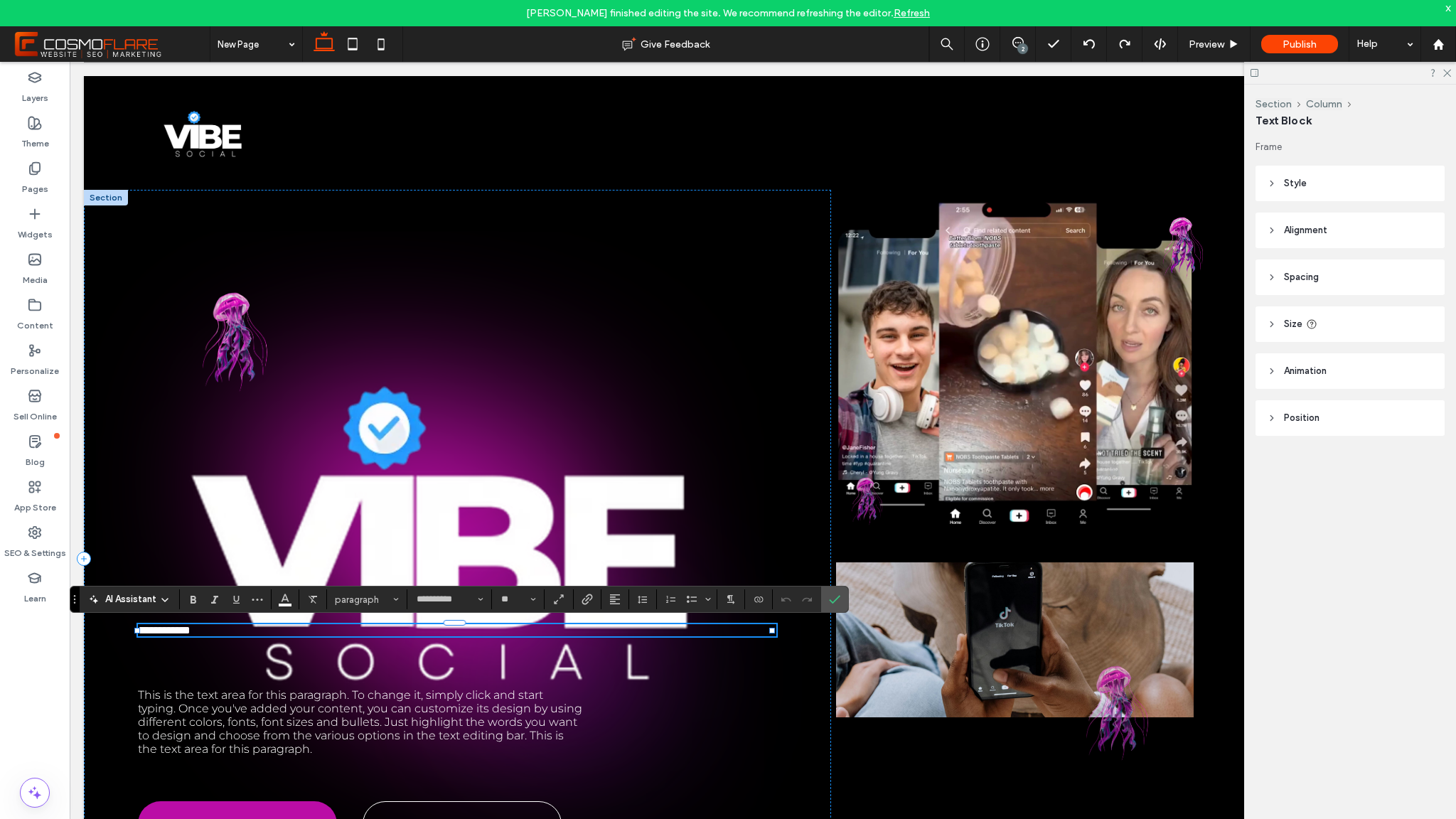
click at [235, 631] on p "**********" at bounding box center [457, 630] width 639 height 12
click at [839, 600] on icon "Confirm" at bounding box center [834, 599] width 11 height 11
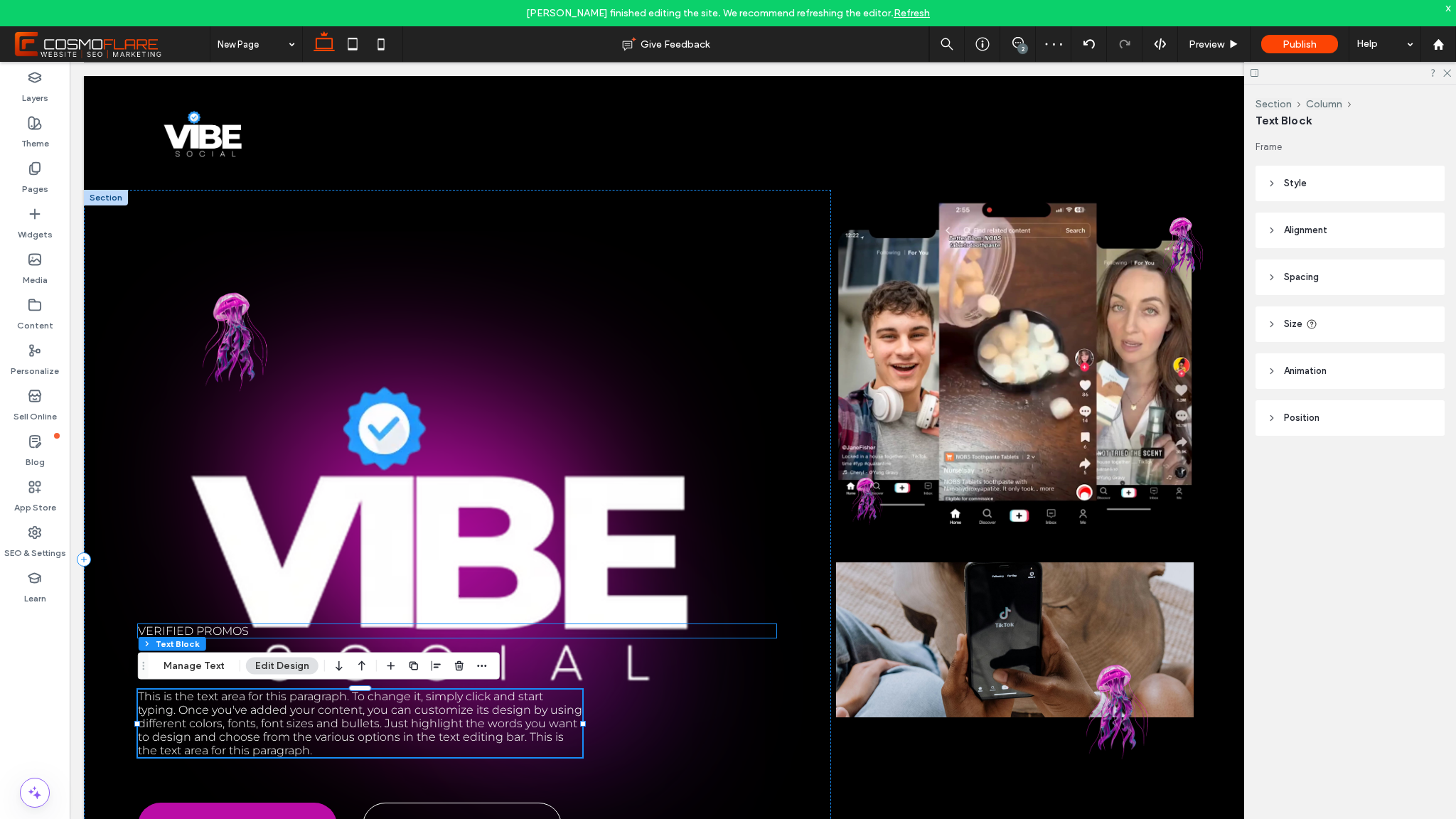
click at [243, 632] on span "Verified promos" at bounding box center [193, 631] width 111 height 13
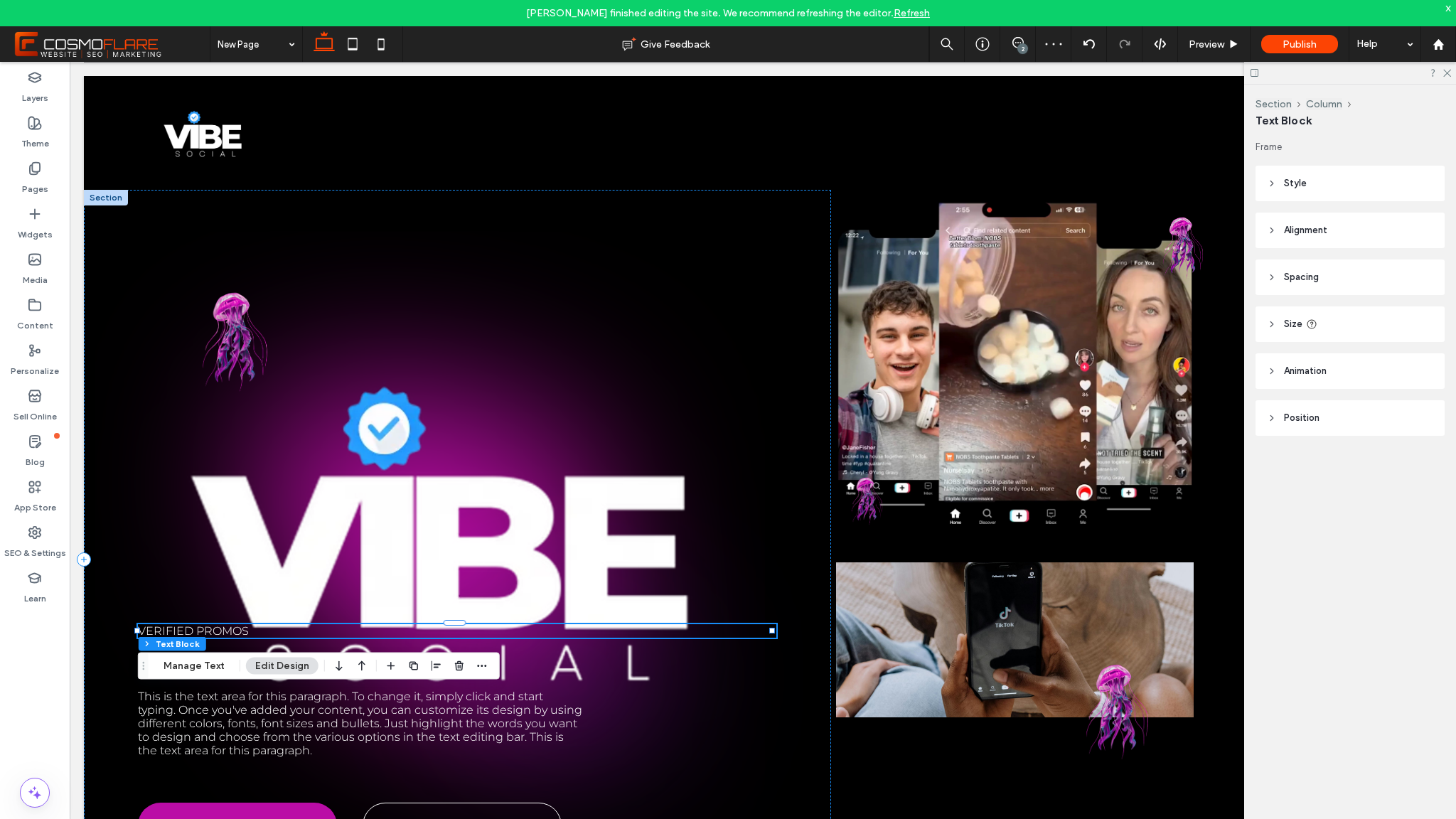
click at [243, 632] on div "Verified promos" at bounding box center [457, 631] width 639 height 13
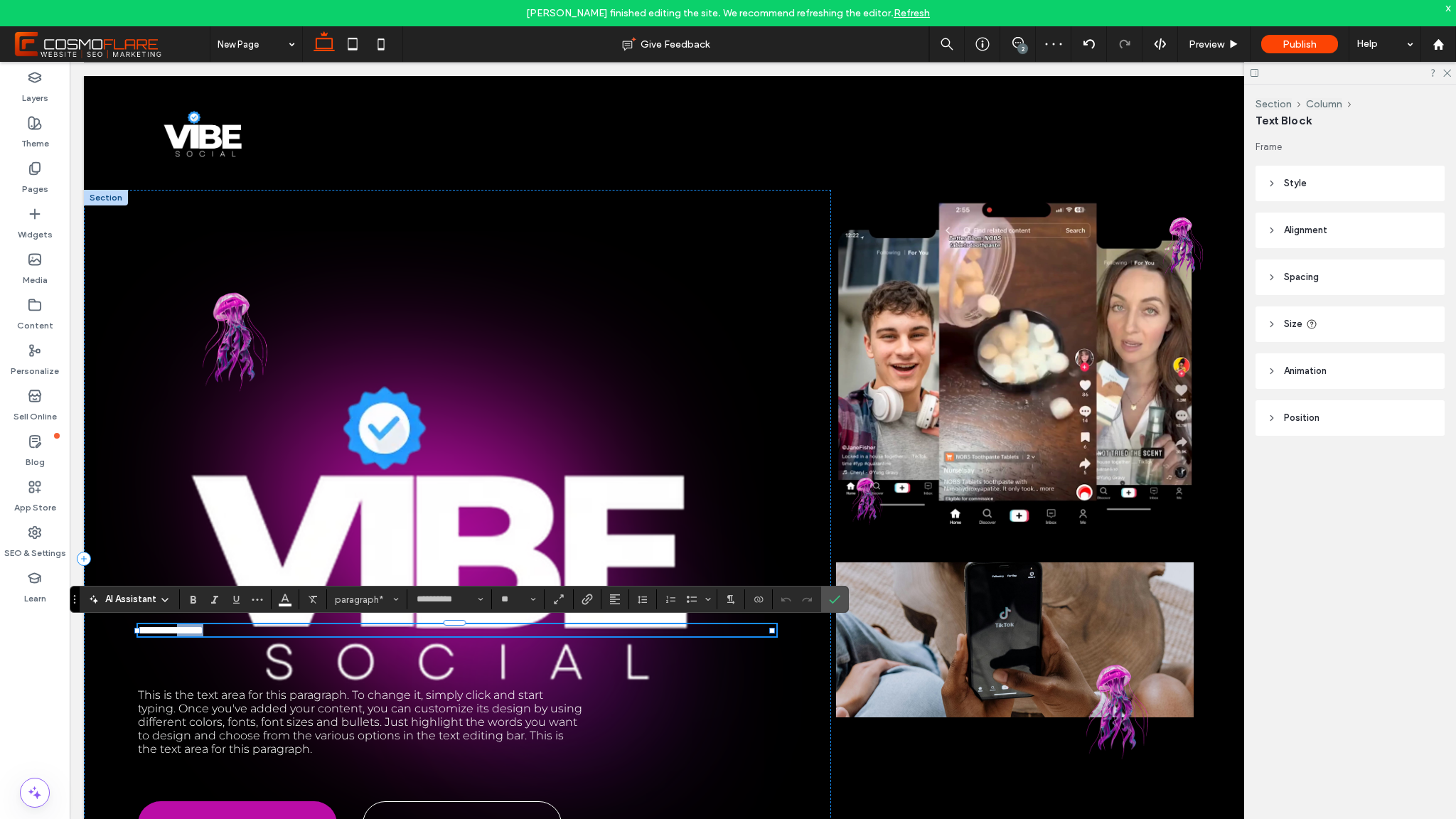
drag, startPoint x: 223, startPoint y: 635, endPoint x: 268, endPoint y: 637, distance: 45.0
click at [268, 637] on p "**********" at bounding box center [457, 630] width 639 height 12
click at [838, 596] on use "Confirm" at bounding box center [835, 600] width 11 height 9
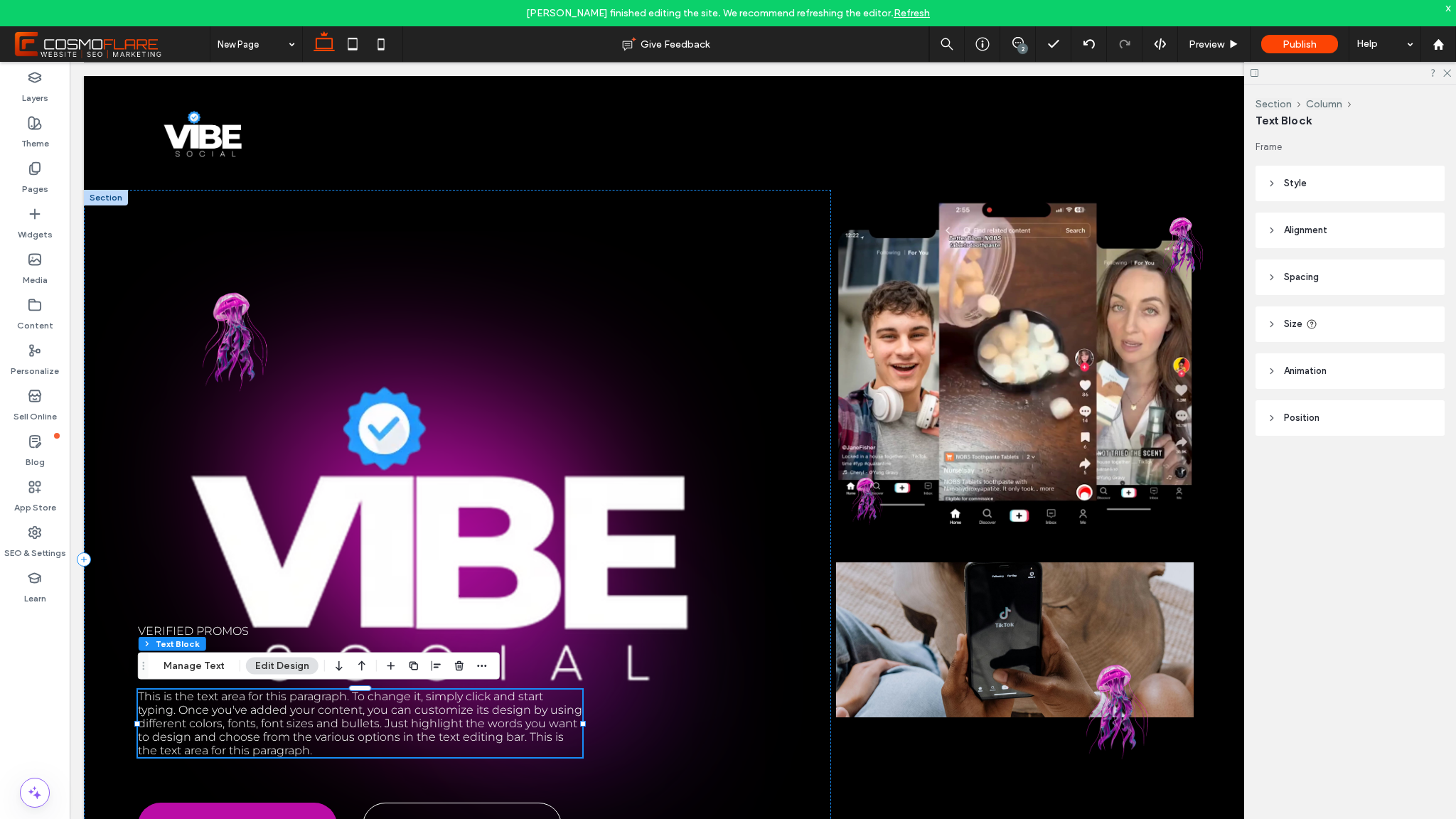
click at [465, 723] on span "This is the text area for this paragraph. To change it, simply click and start …" at bounding box center [360, 724] width 444 height 68
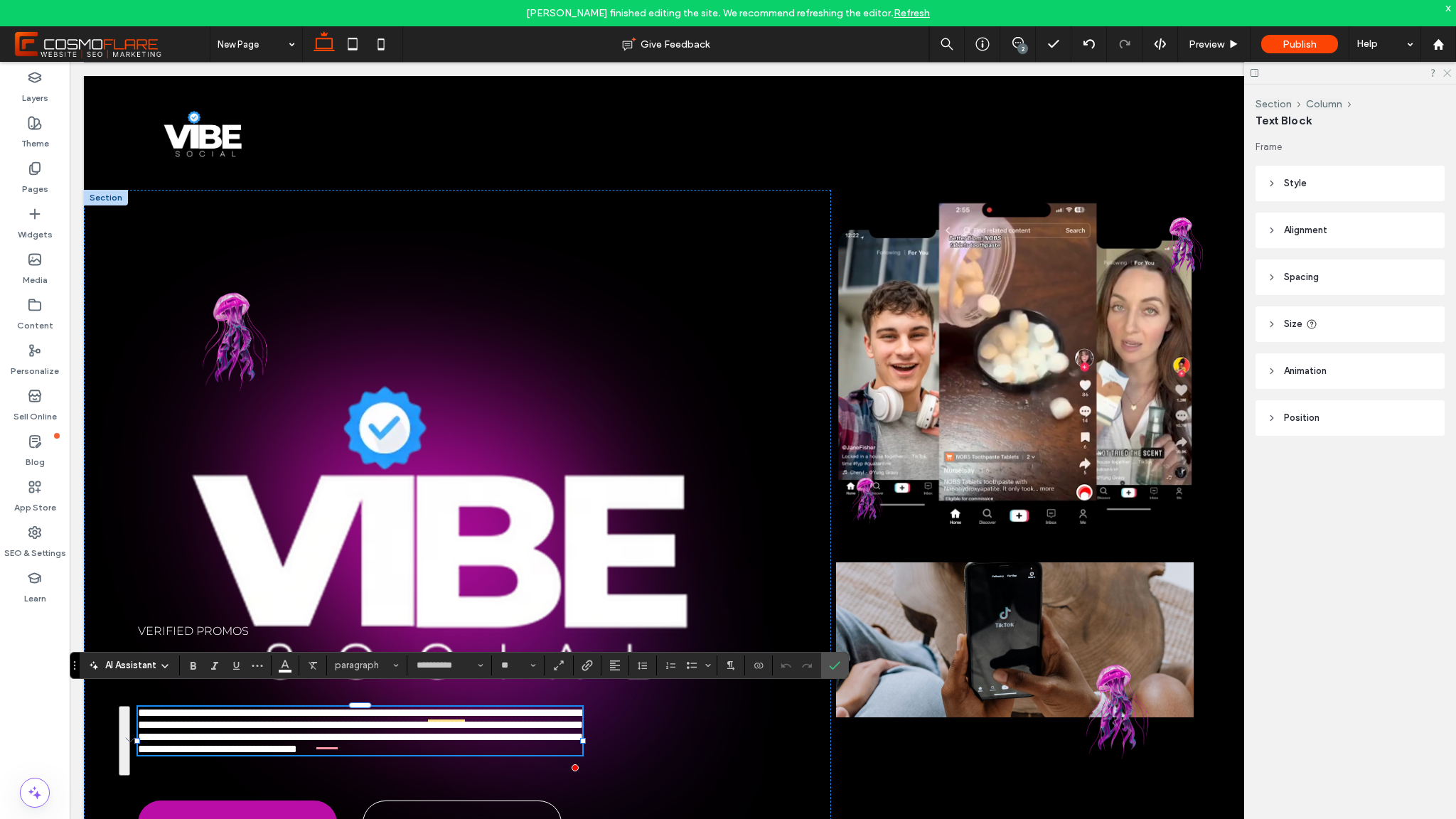
click at [1448, 75] on icon at bounding box center [1446, 72] width 10 height 10
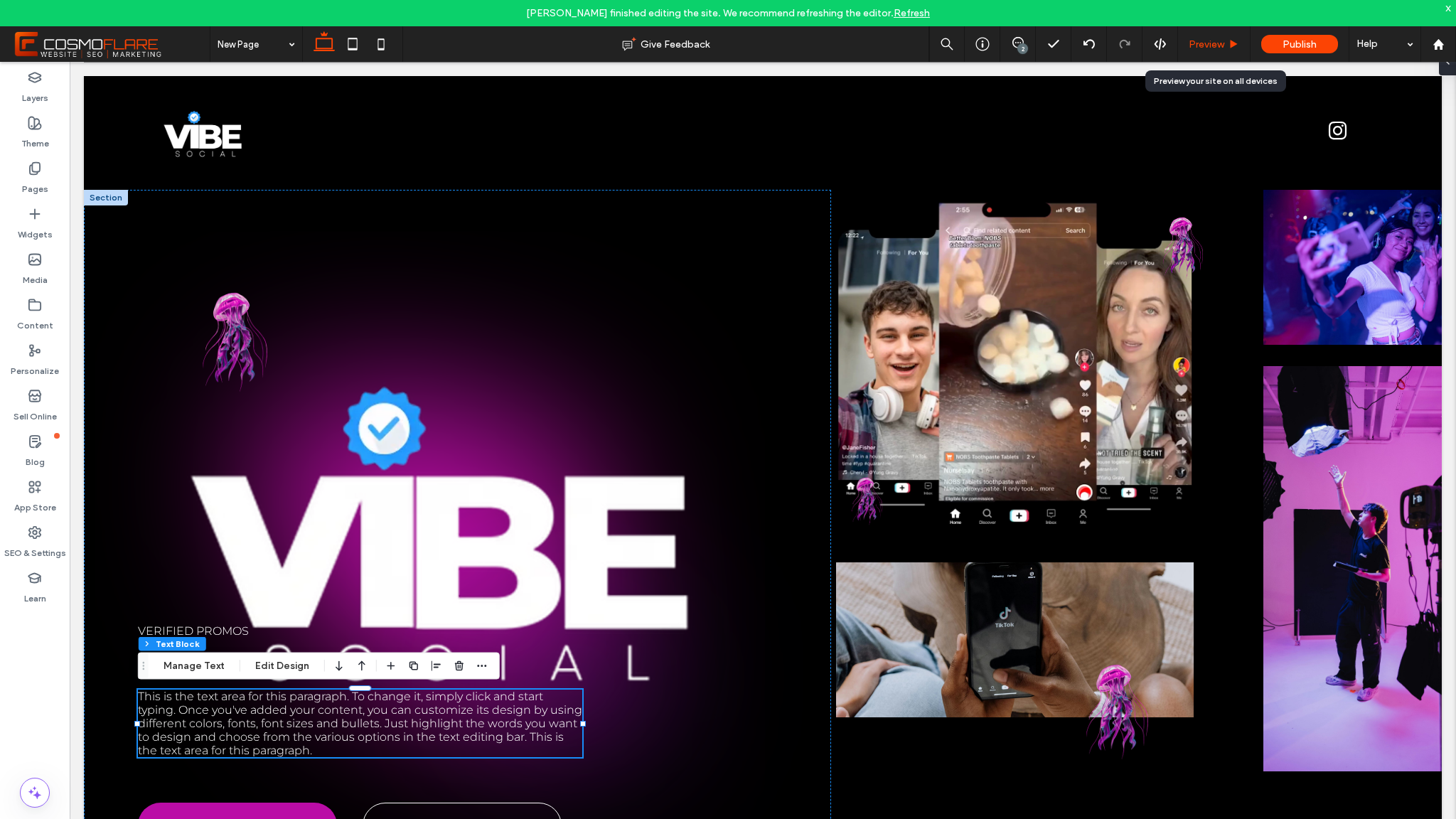
click at [1234, 47] on icon at bounding box center [1234, 44] width 10 height 10
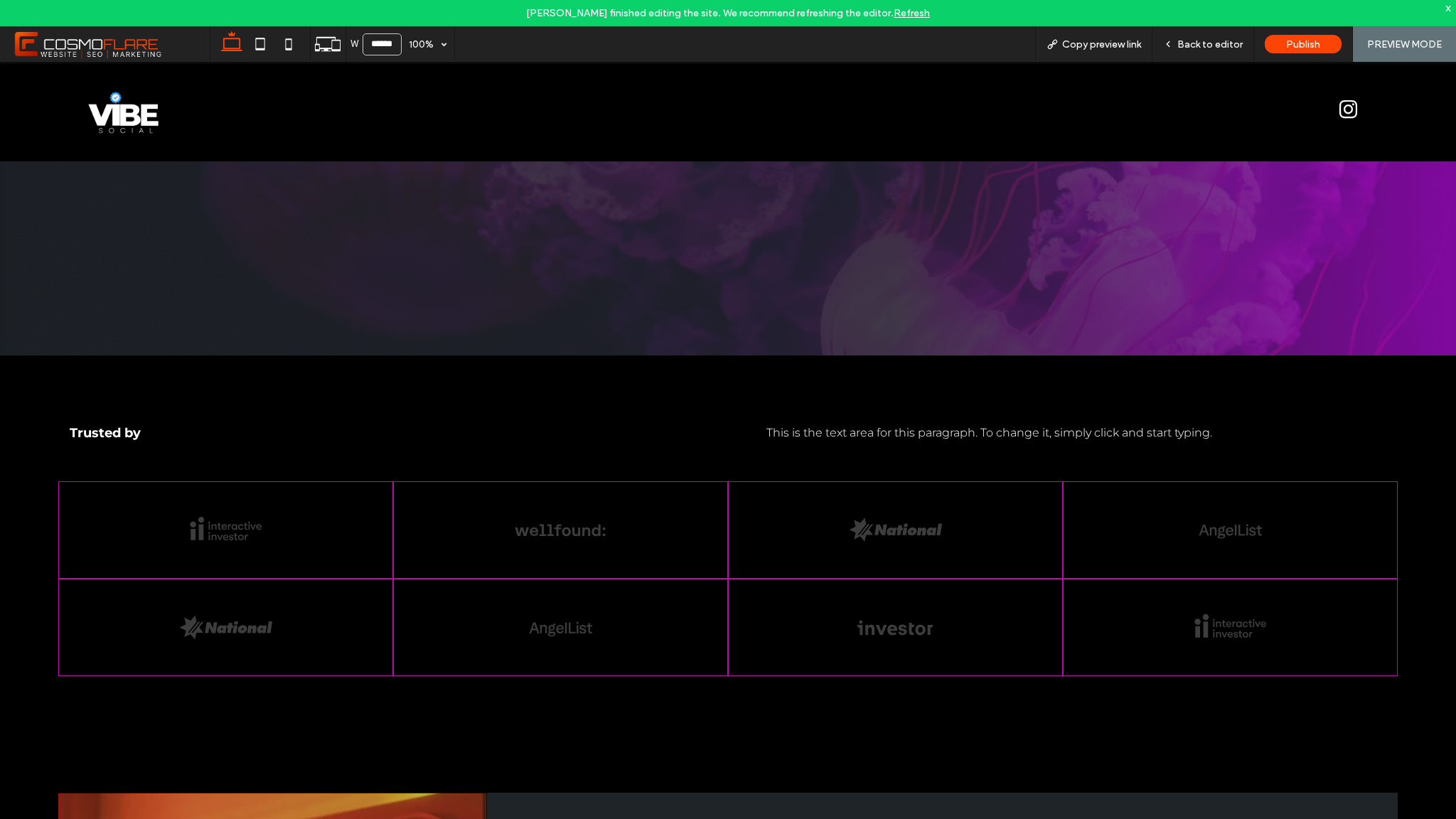
scroll to position [1134, 0]
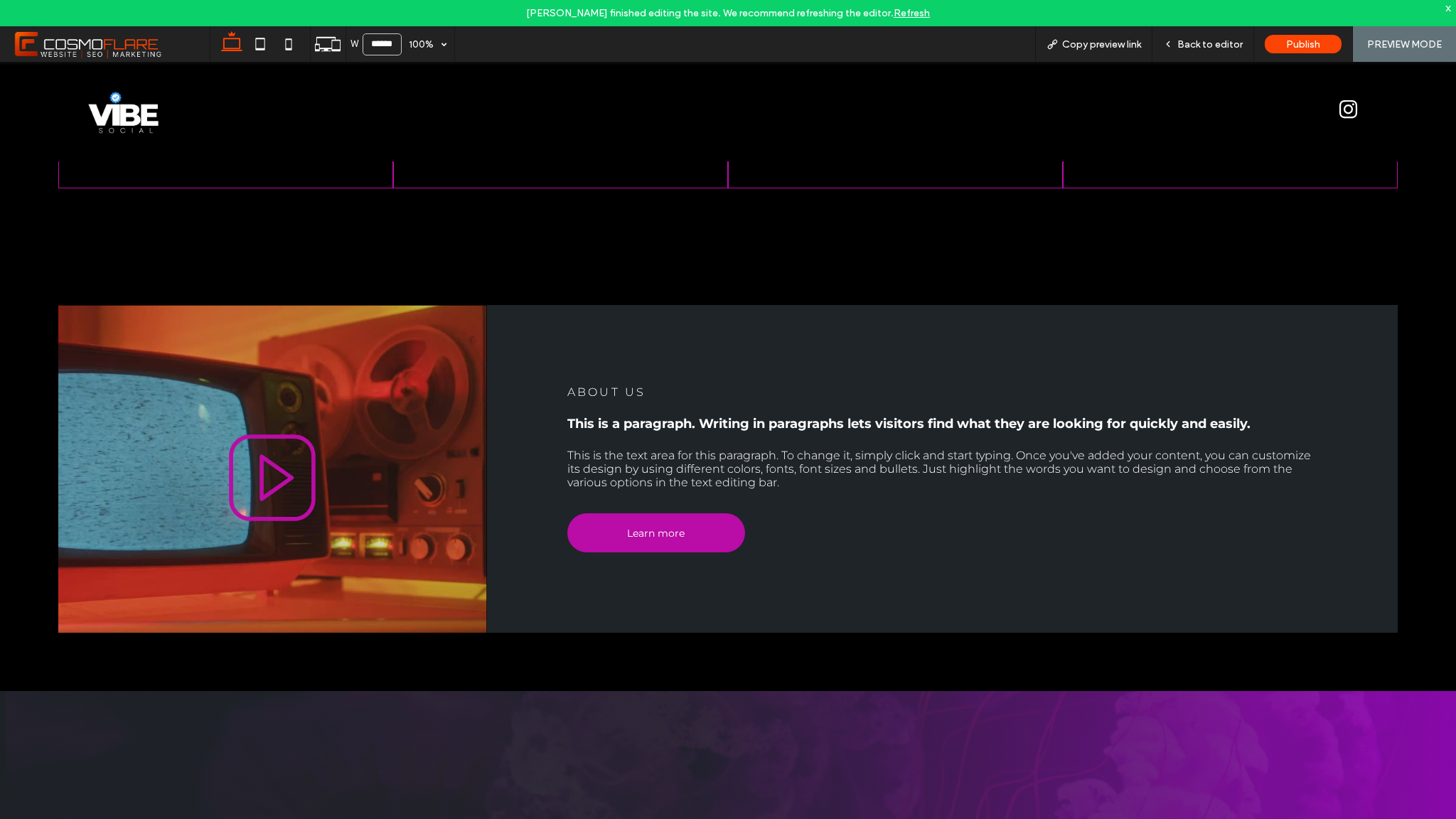
scroll to position [1607, 0]
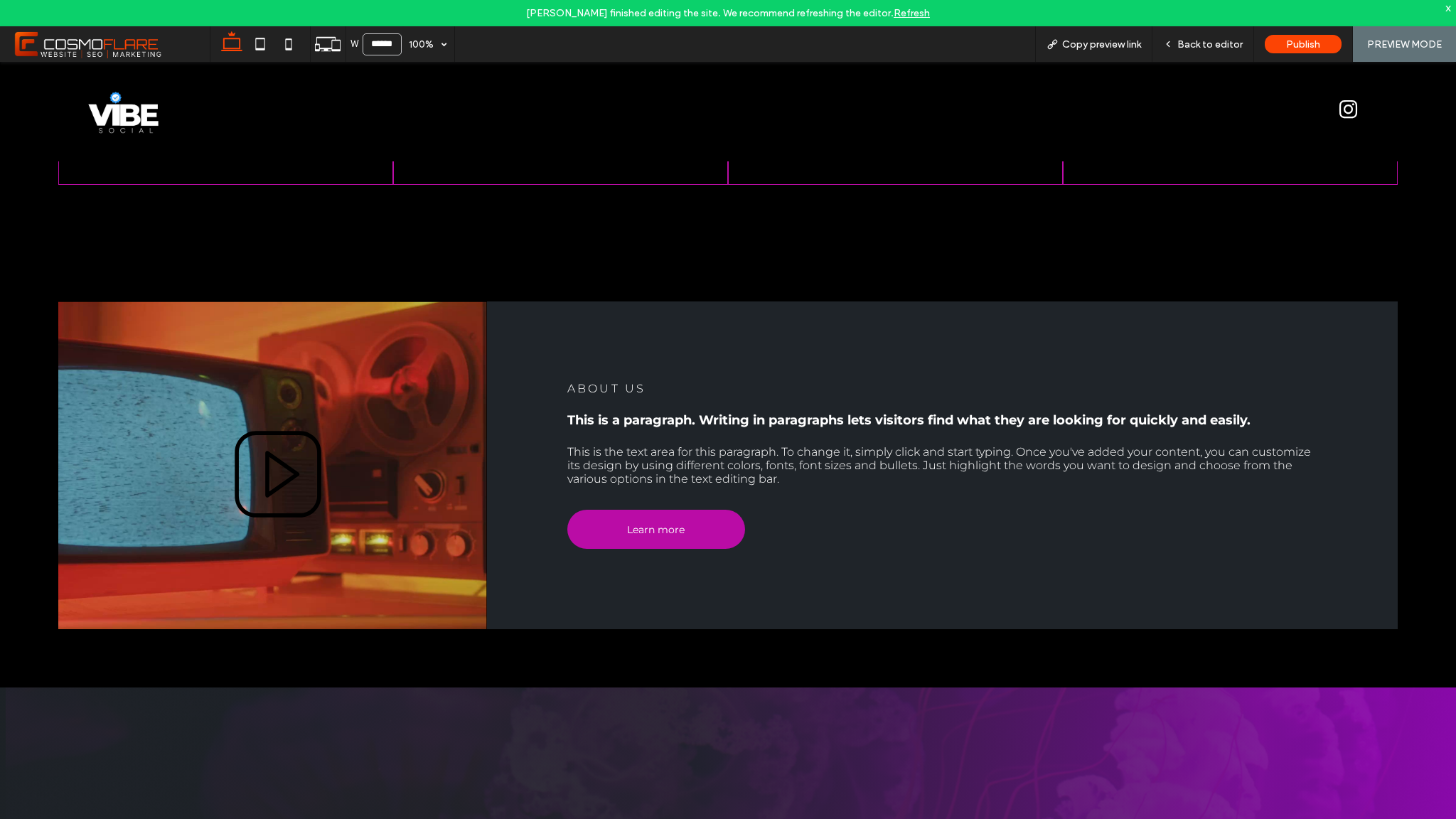
click at [282, 473] on icon at bounding box center [278, 474] width 89 height 89
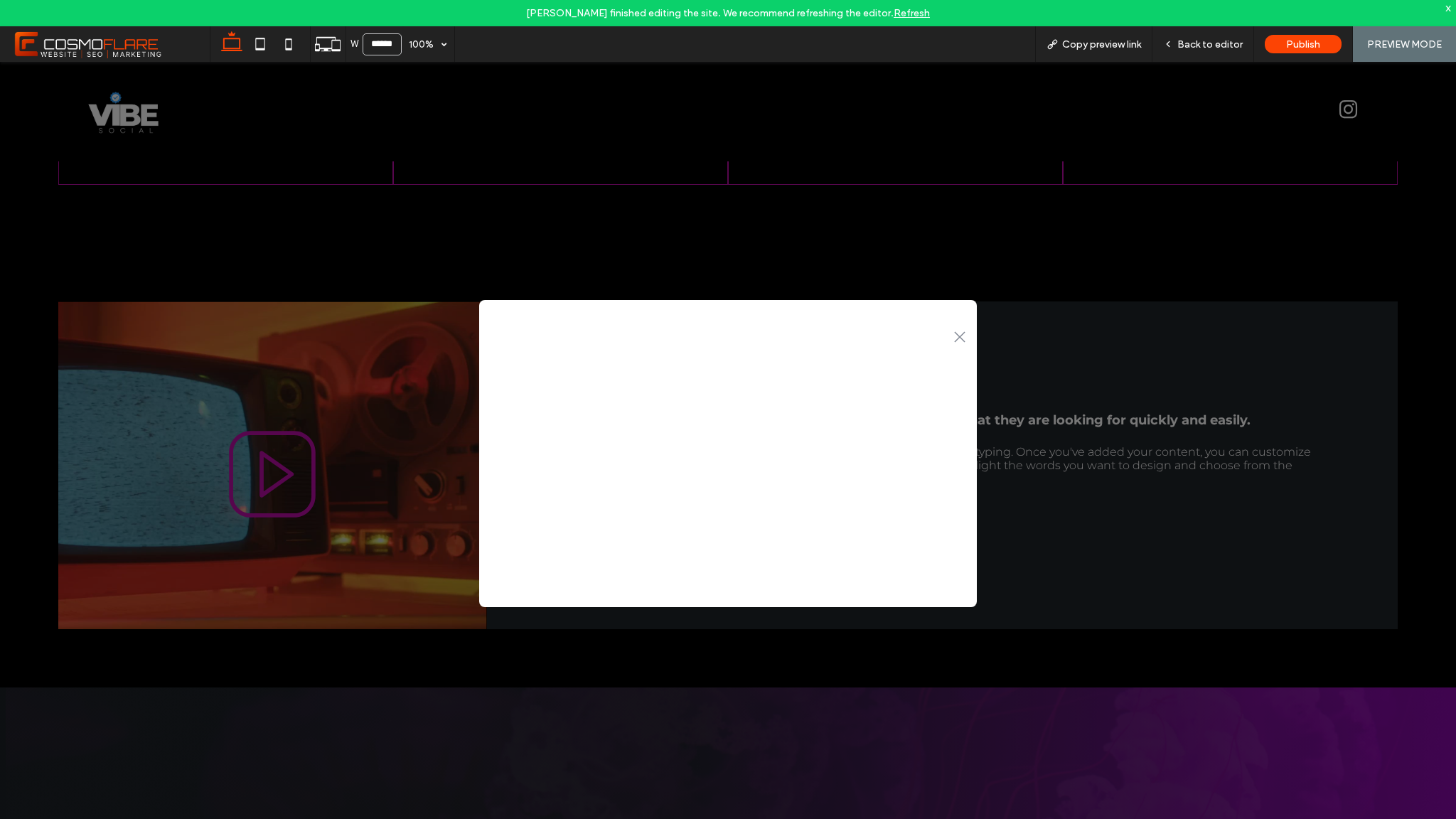
click at [959, 339] on icon ".st0-1091118977{fill-rule:evenodd;clip-rule:evenodd;}" at bounding box center [960, 336] width 11 height 11
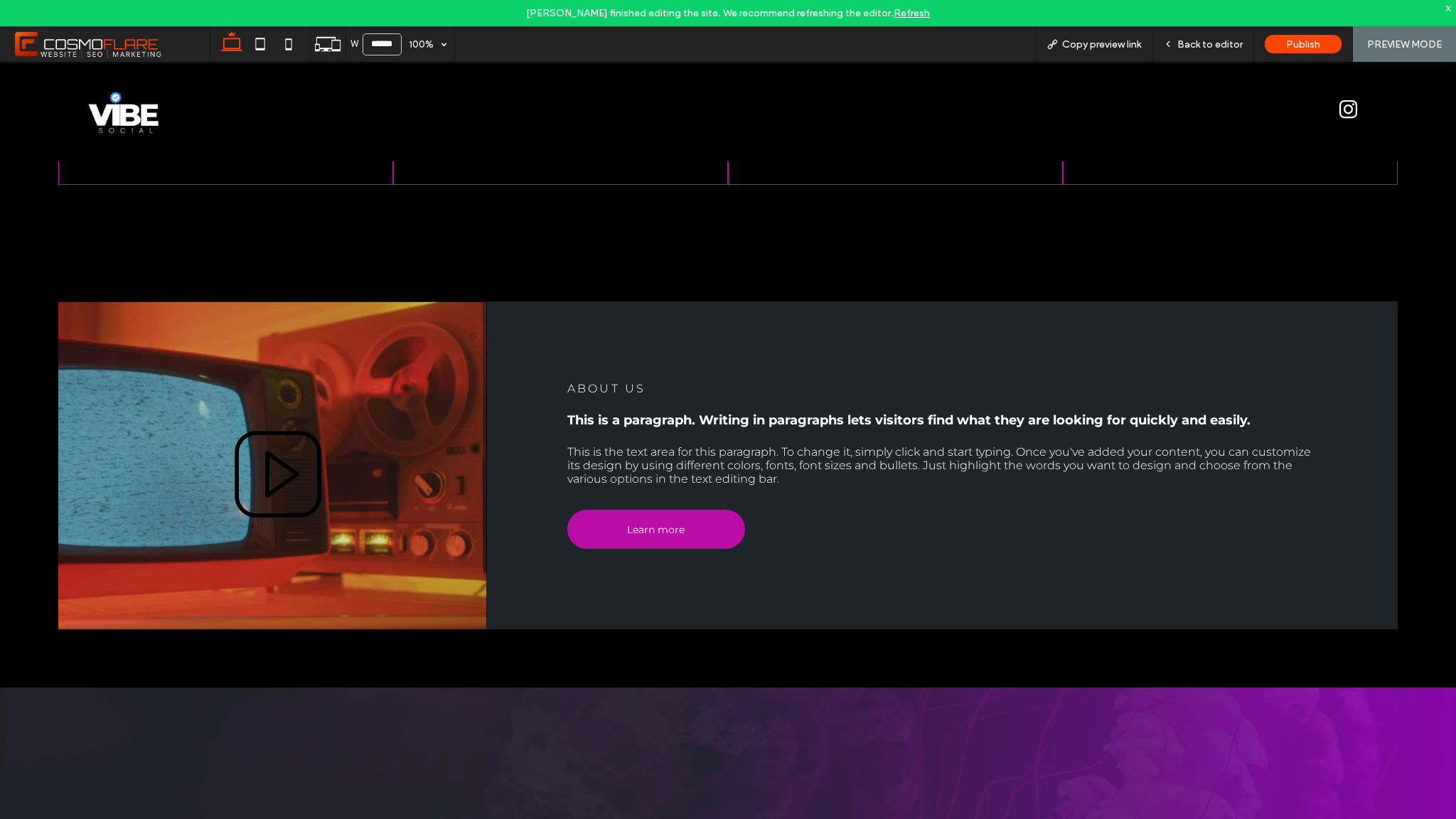
click at [283, 483] on icon at bounding box center [279, 474] width 87 height 87
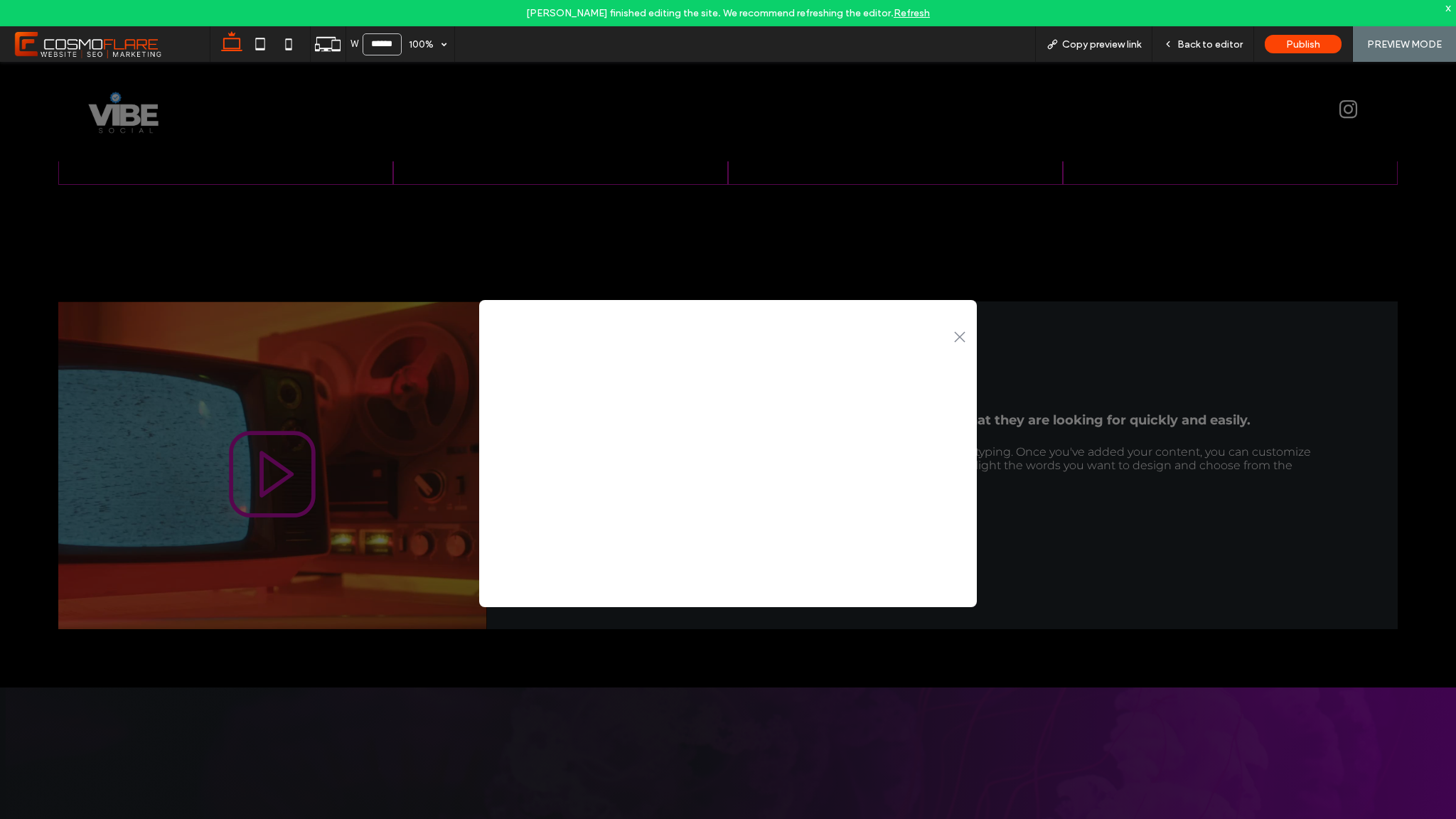
click at [959, 335] on icon ".st0-1091118977{fill-rule:evenodd;clip-rule:evenodd;}" at bounding box center [960, 336] width 11 height 11
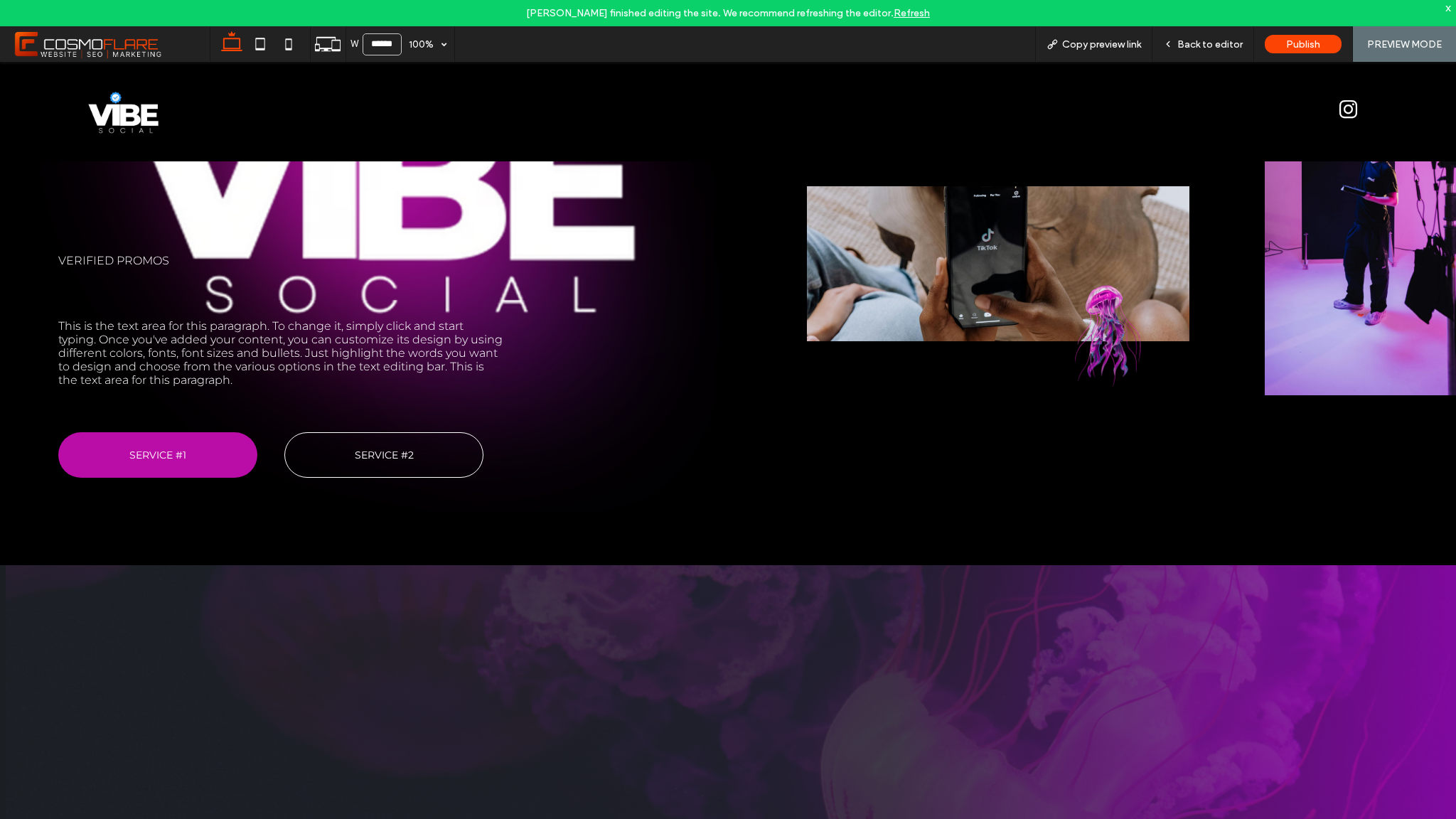
scroll to position [362, 0]
click at [1241, 45] on span "Back to editor" at bounding box center [1210, 44] width 66 height 12
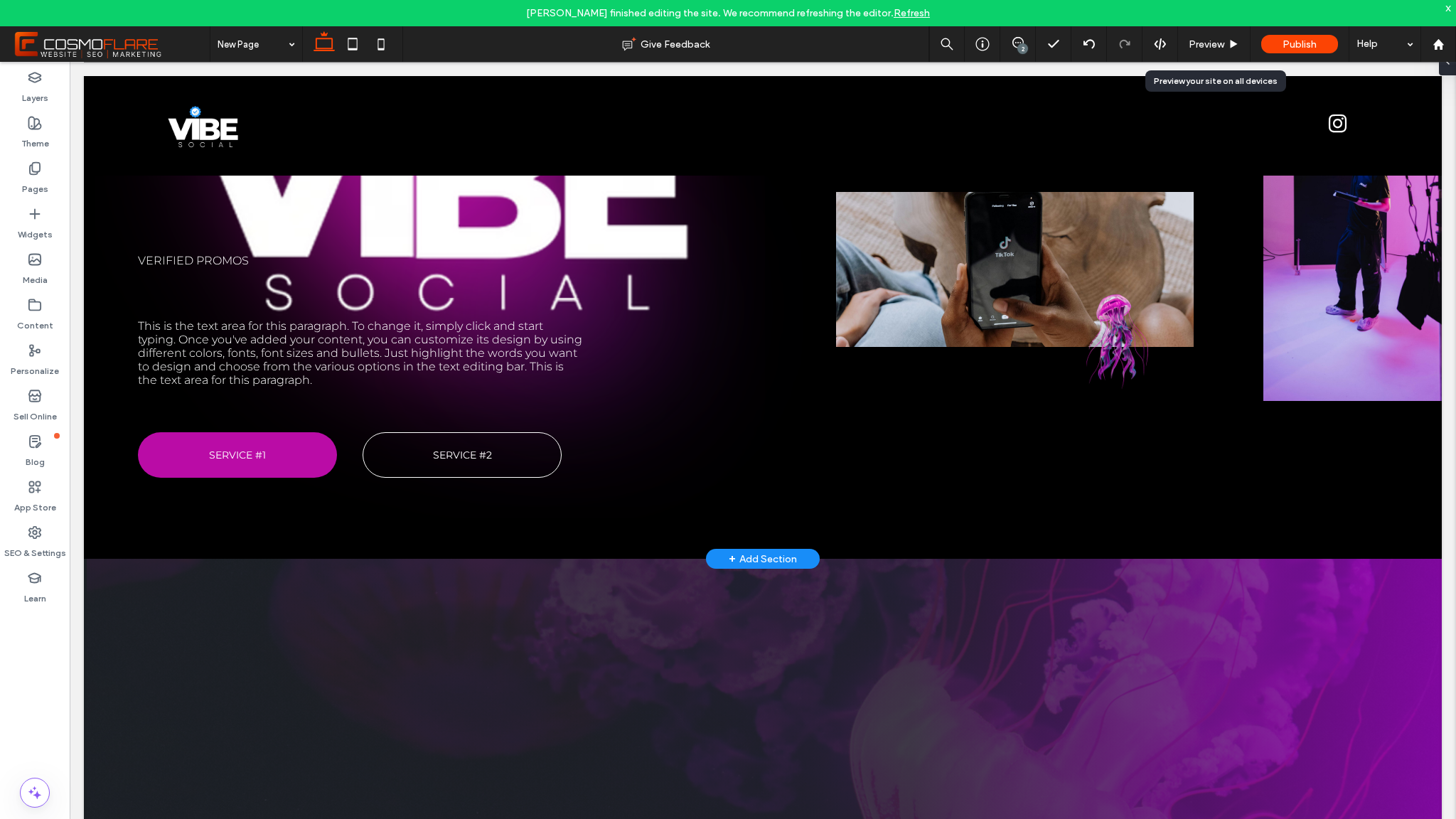
scroll to position [356, 0]
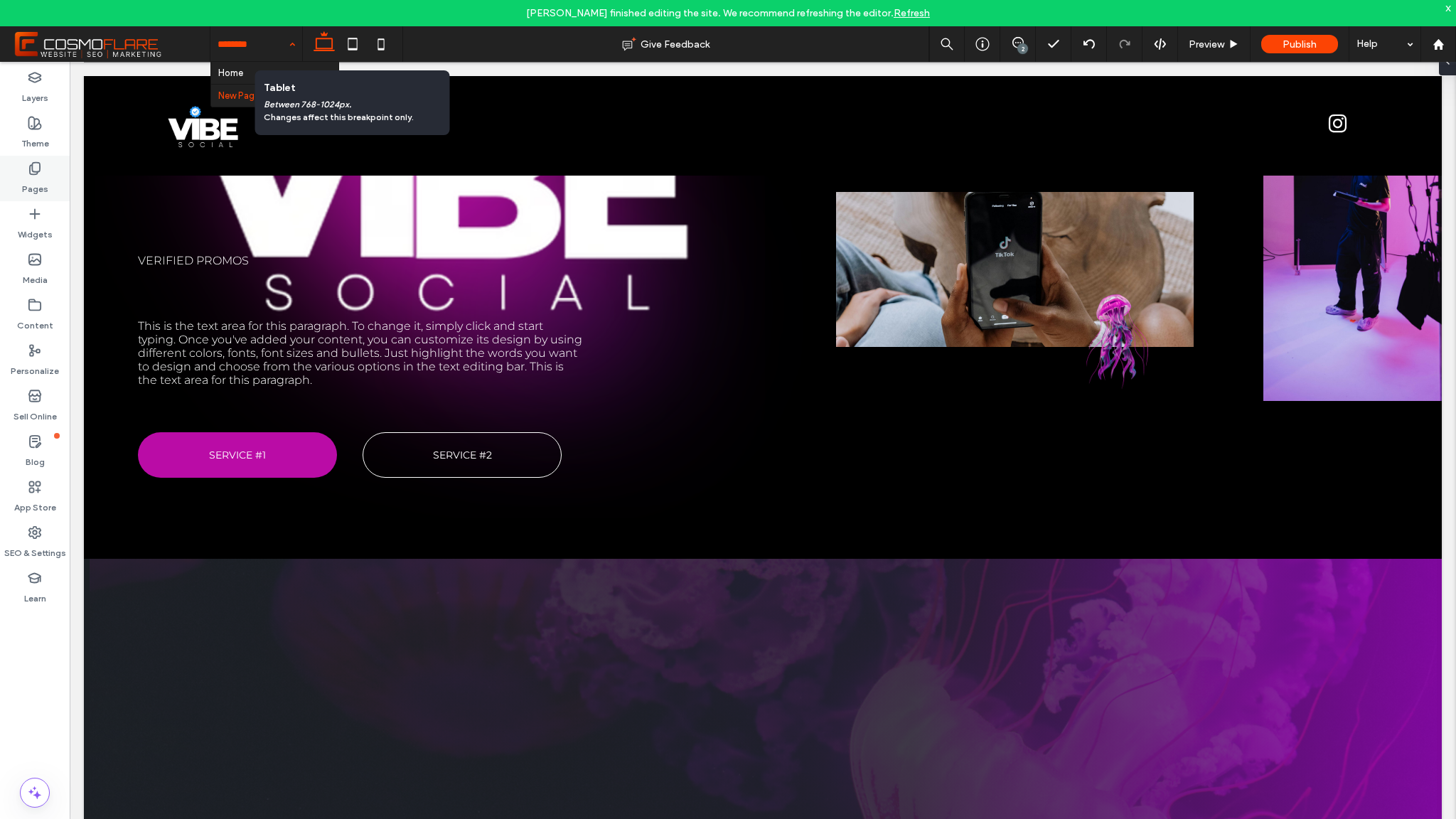
click at [35, 170] on icon at bounding box center [35, 168] width 14 height 14
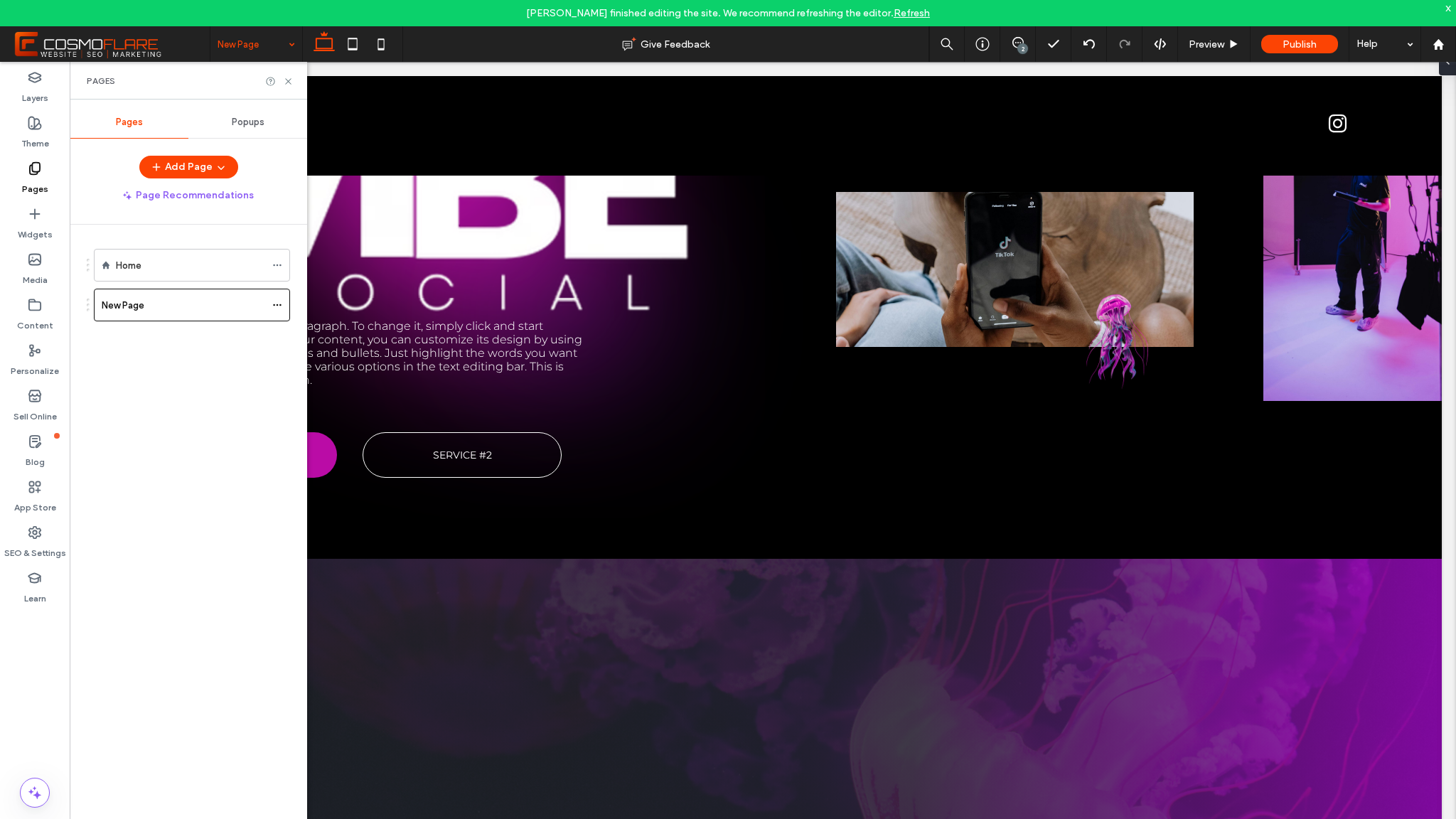
click at [222, 69] on div "Pages" at bounding box center [188, 80] width 238 height 38
click at [288, 78] on icon at bounding box center [288, 81] width 10 height 10
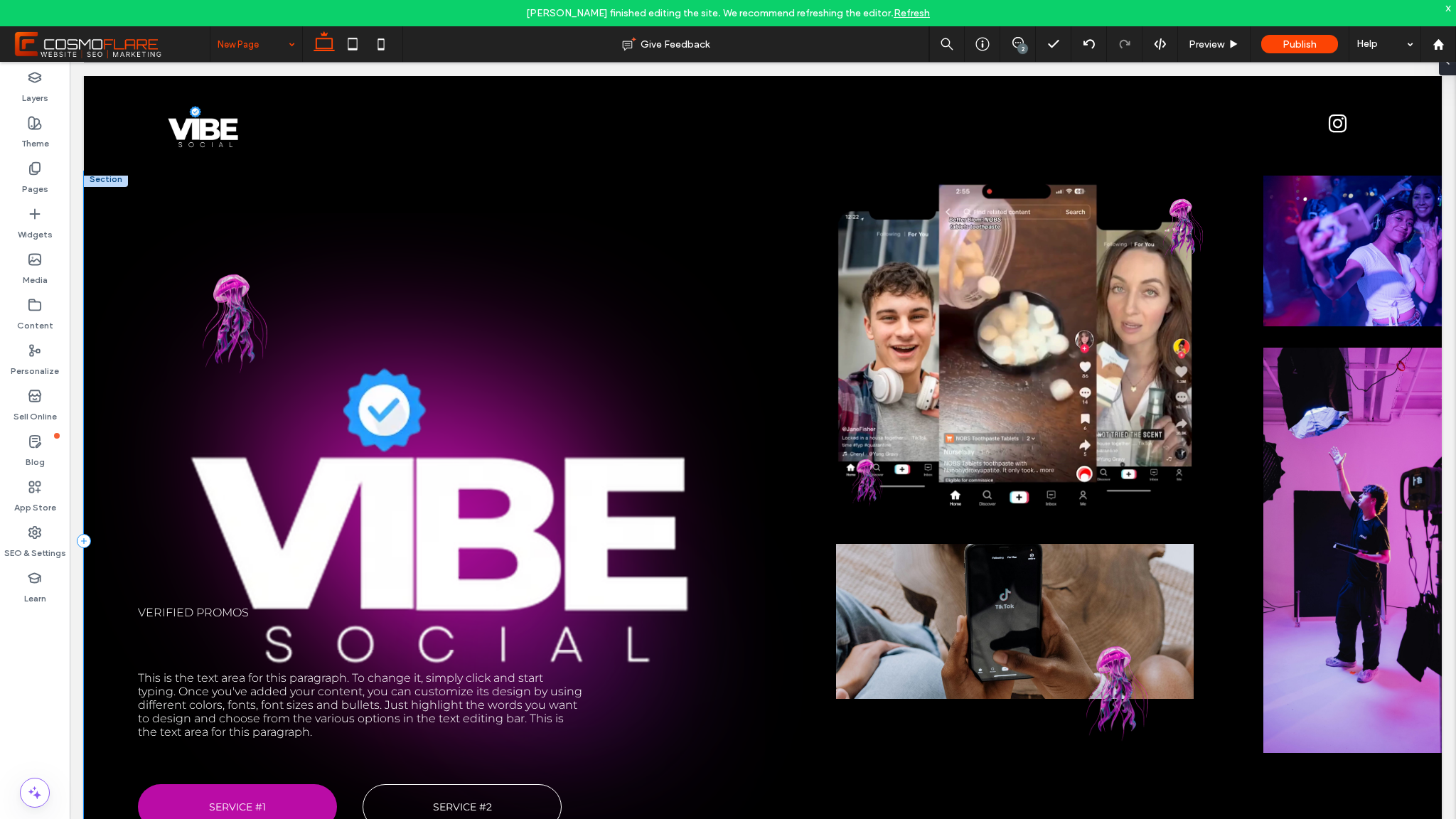
scroll to position [0, 0]
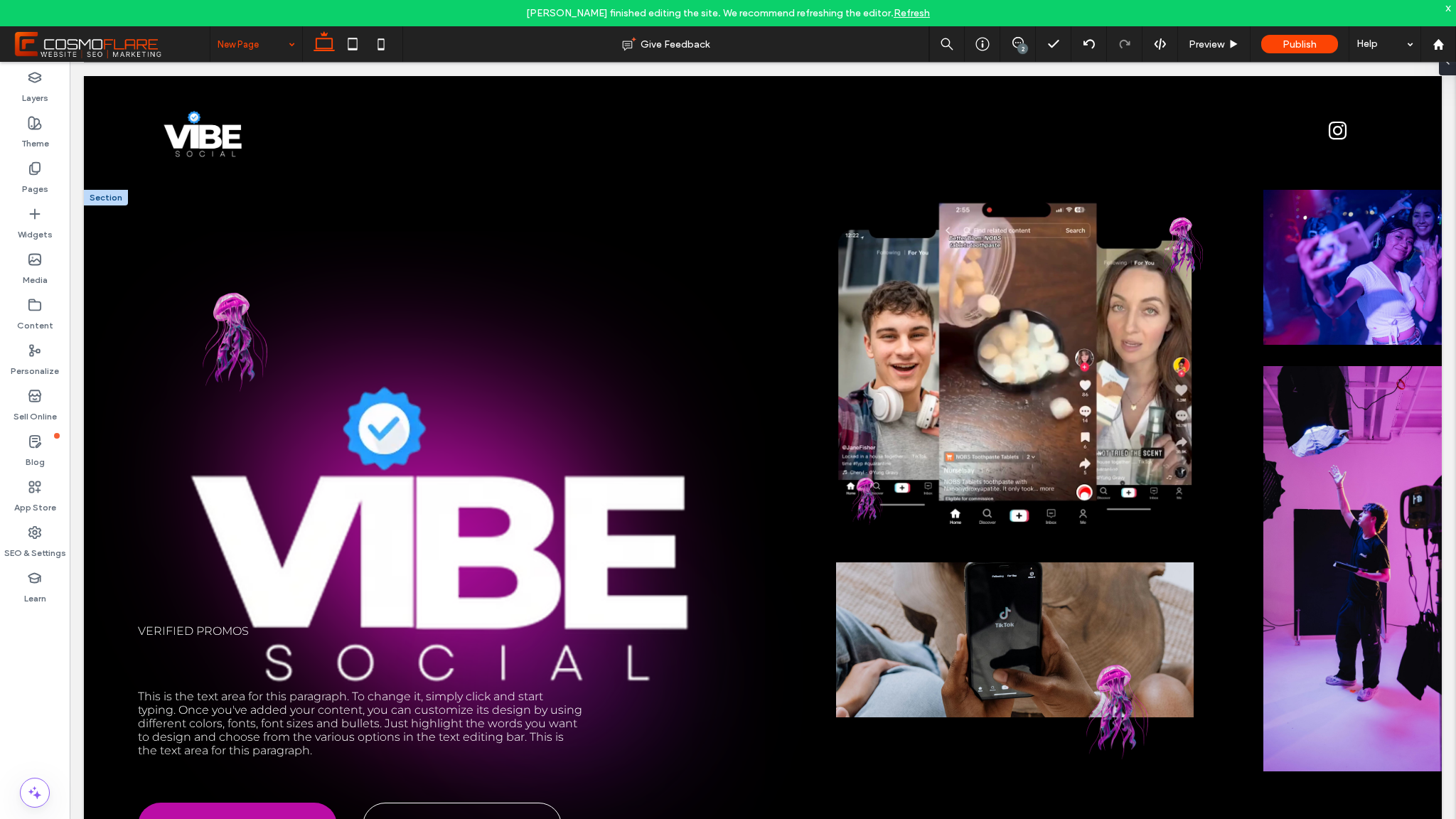
click at [109, 196] on div at bounding box center [106, 197] width 44 height 15
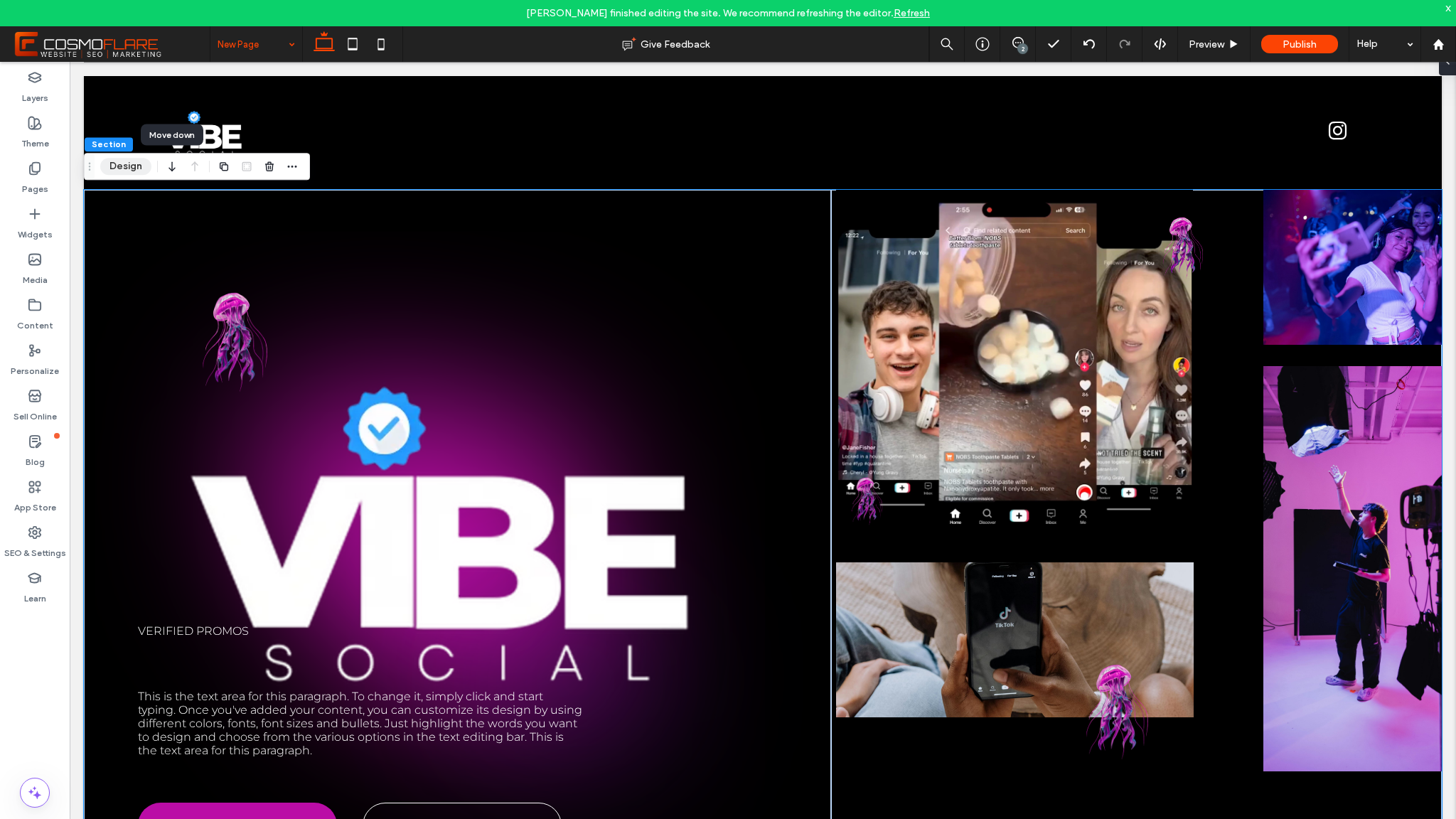
click at [136, 162] on button "Design" at bounding box center [125, 166] width 51 height 17
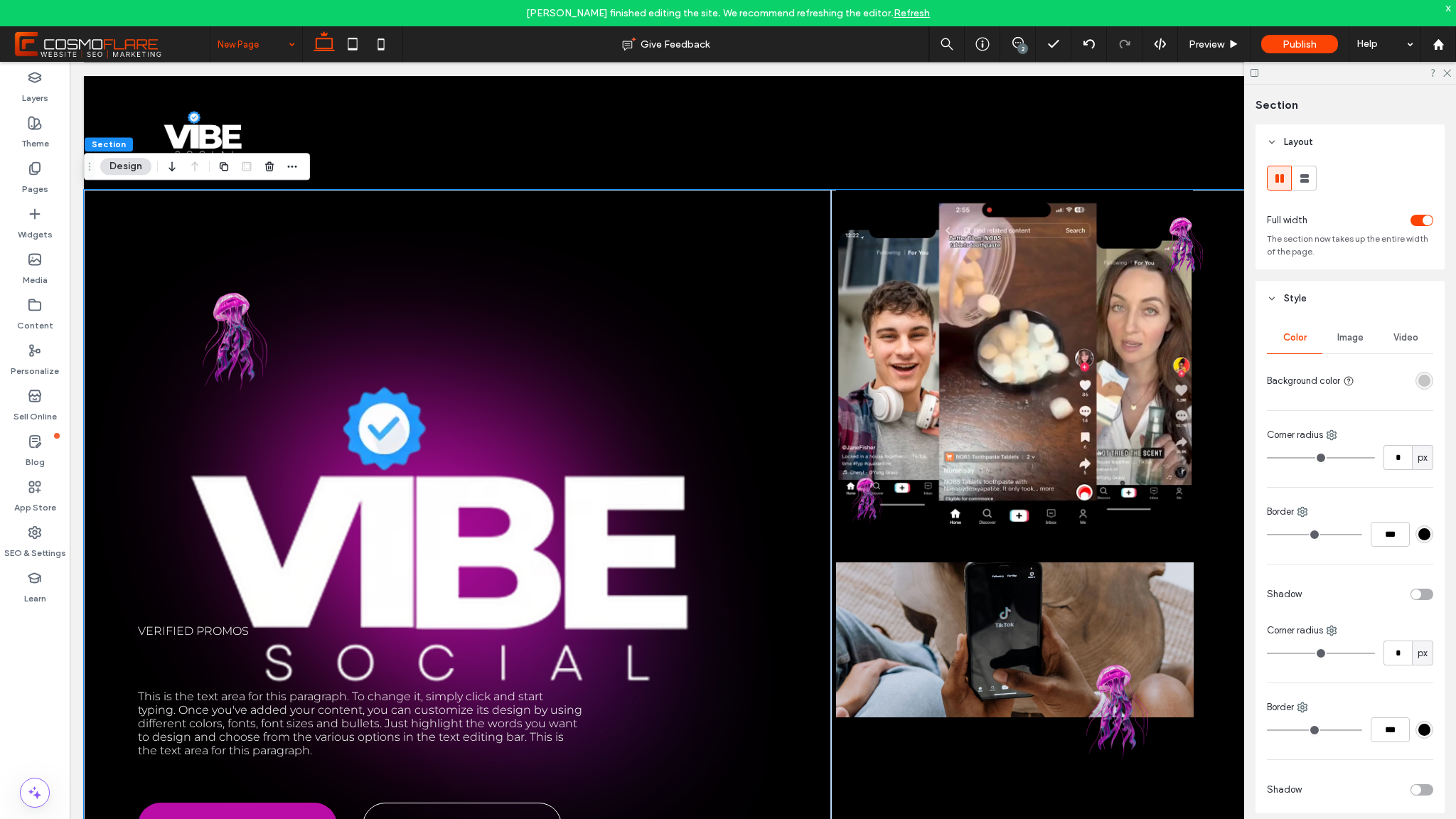
click at [1401, 338] on span "Video" at bounding box center [1406, 337] width 25 height 11
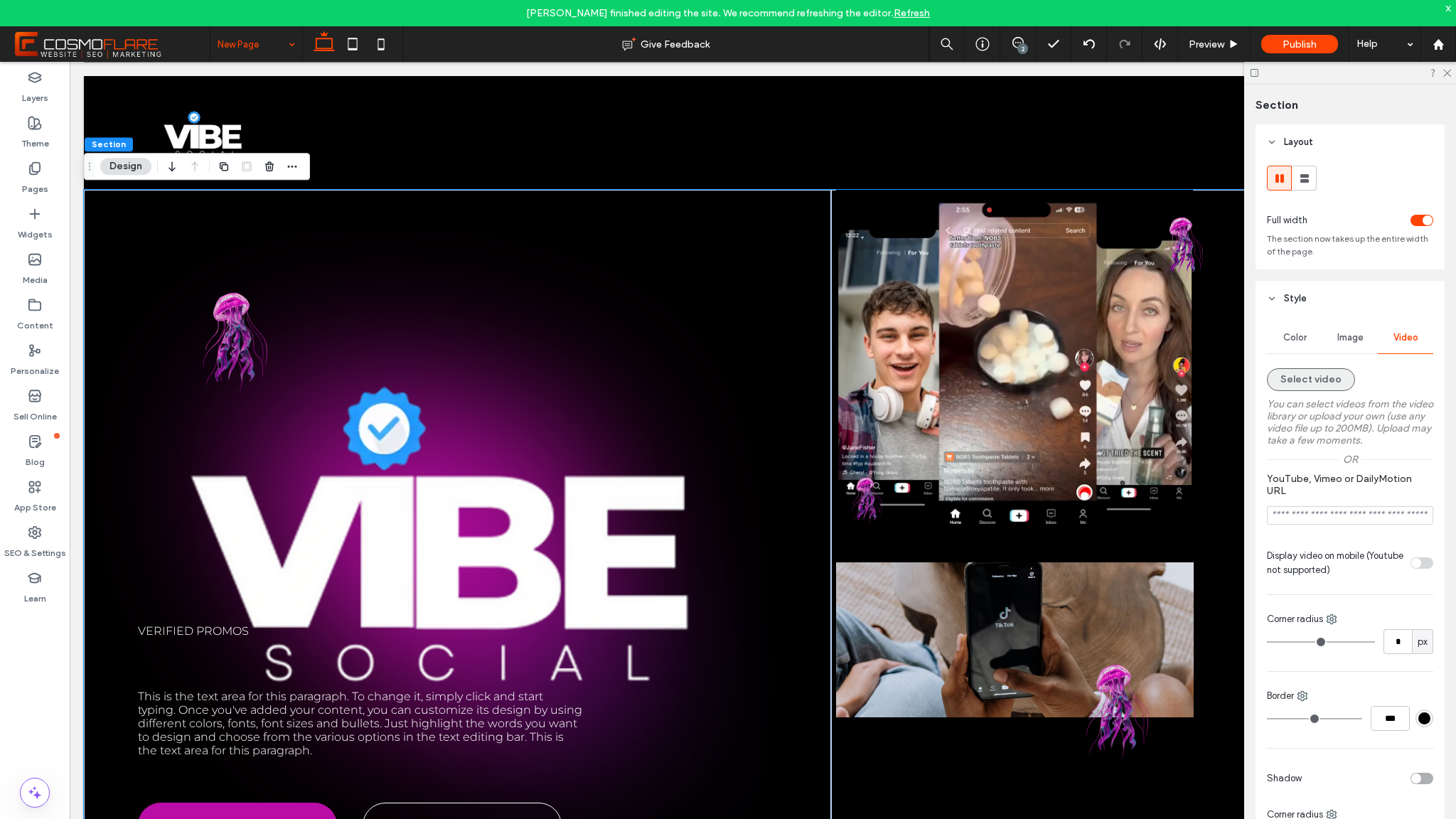
click at [1328, 390] on button "Select video" at bounding box center [1311, 379] width 89 height 23
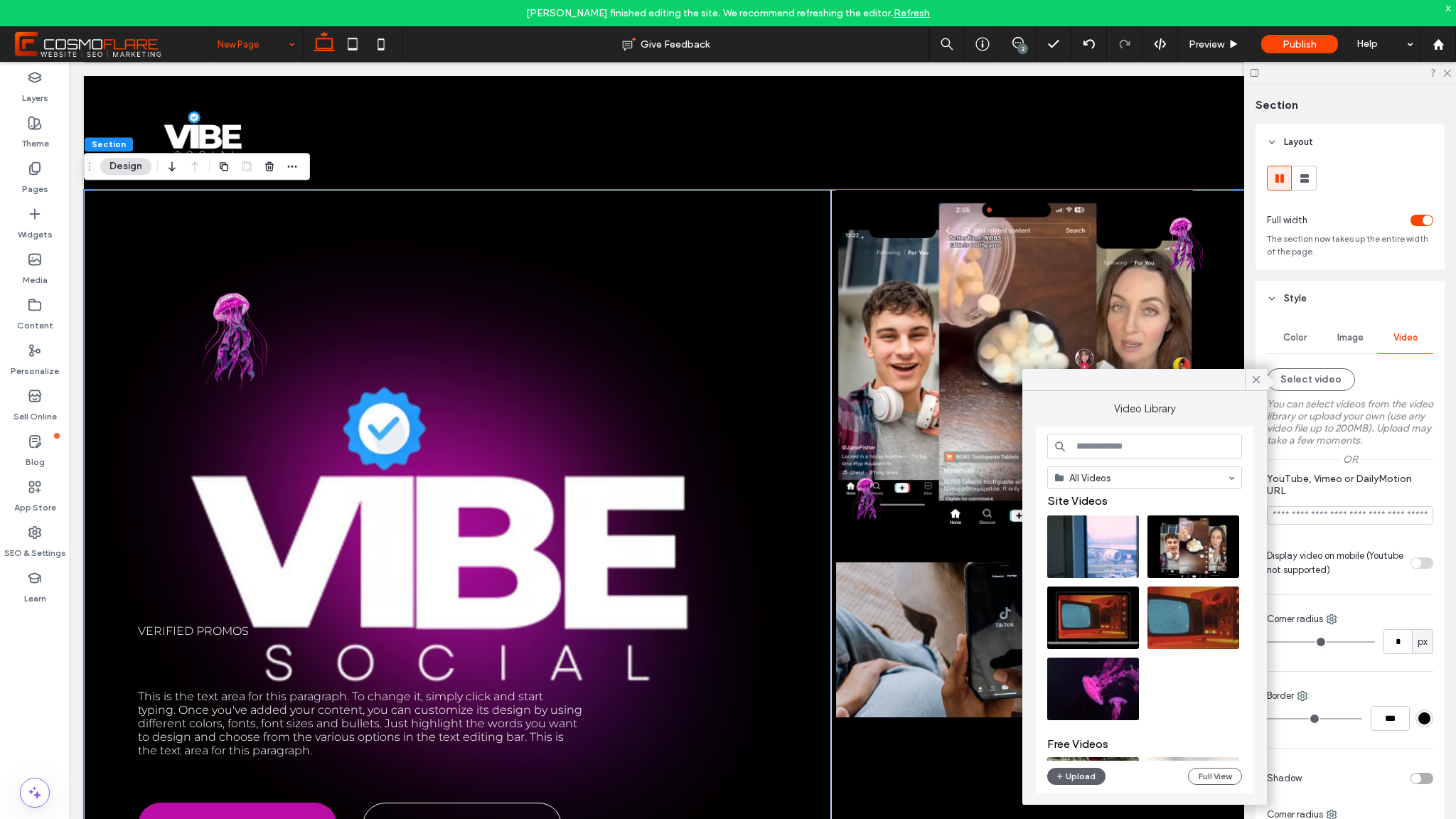
scroll to position [3, 0]
click at [1115, 680] on div "Site Videos Free Videos" at bounding box center [1150, 629] width 206 height 265
click at [1098, 688] on video at bounding box center [1093, 688] width 91 height 63
type input "**********"
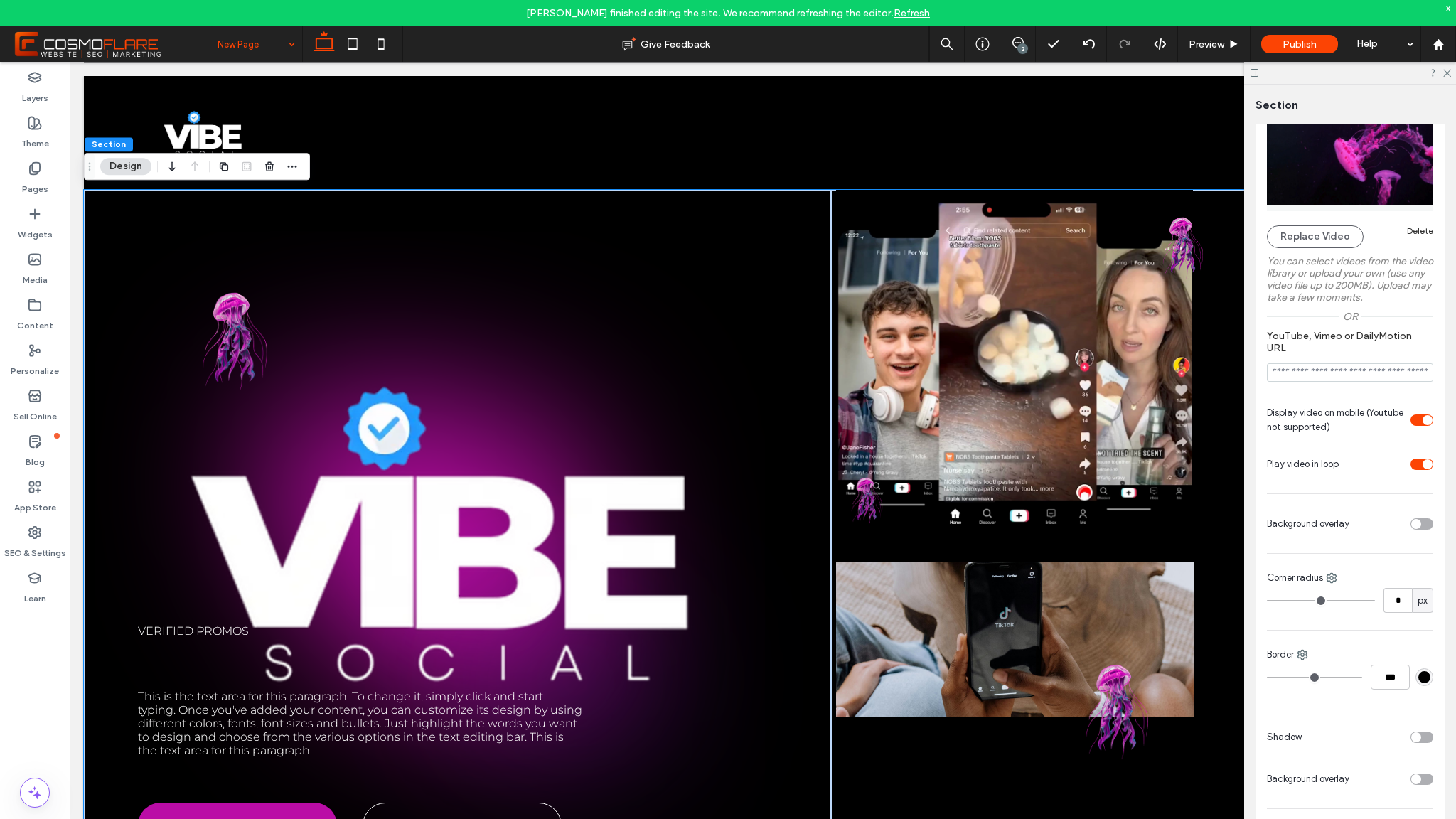
scroll to position [269, 0]
click at [1449, 75] on use at bounding box center [1447, 73] width 8 height 8
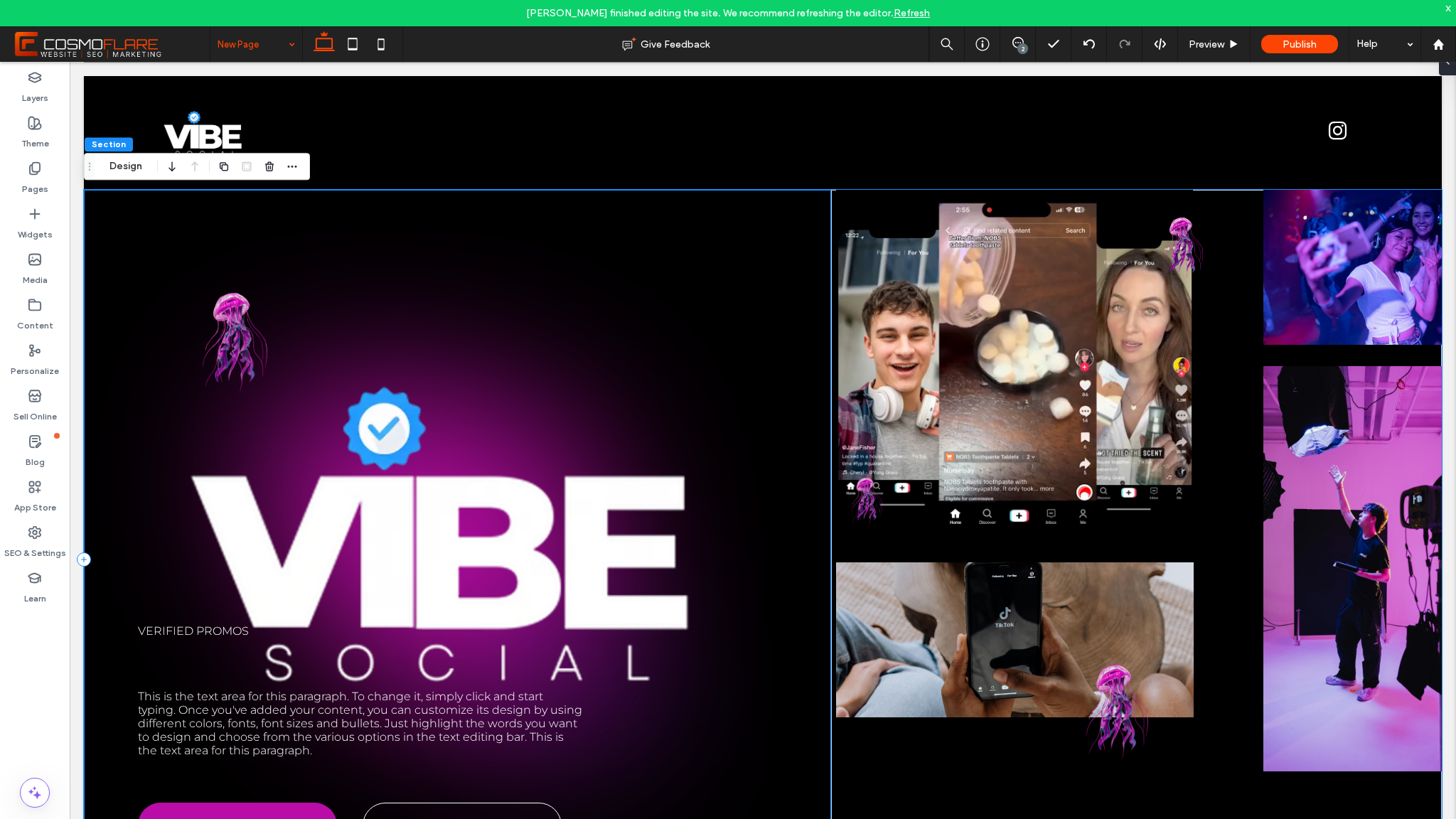
click at [205, 222] on div "Verified promos This is the text area for this paragraph. To change it, simply …" at bounding box center [457, 559] width 747 height 740
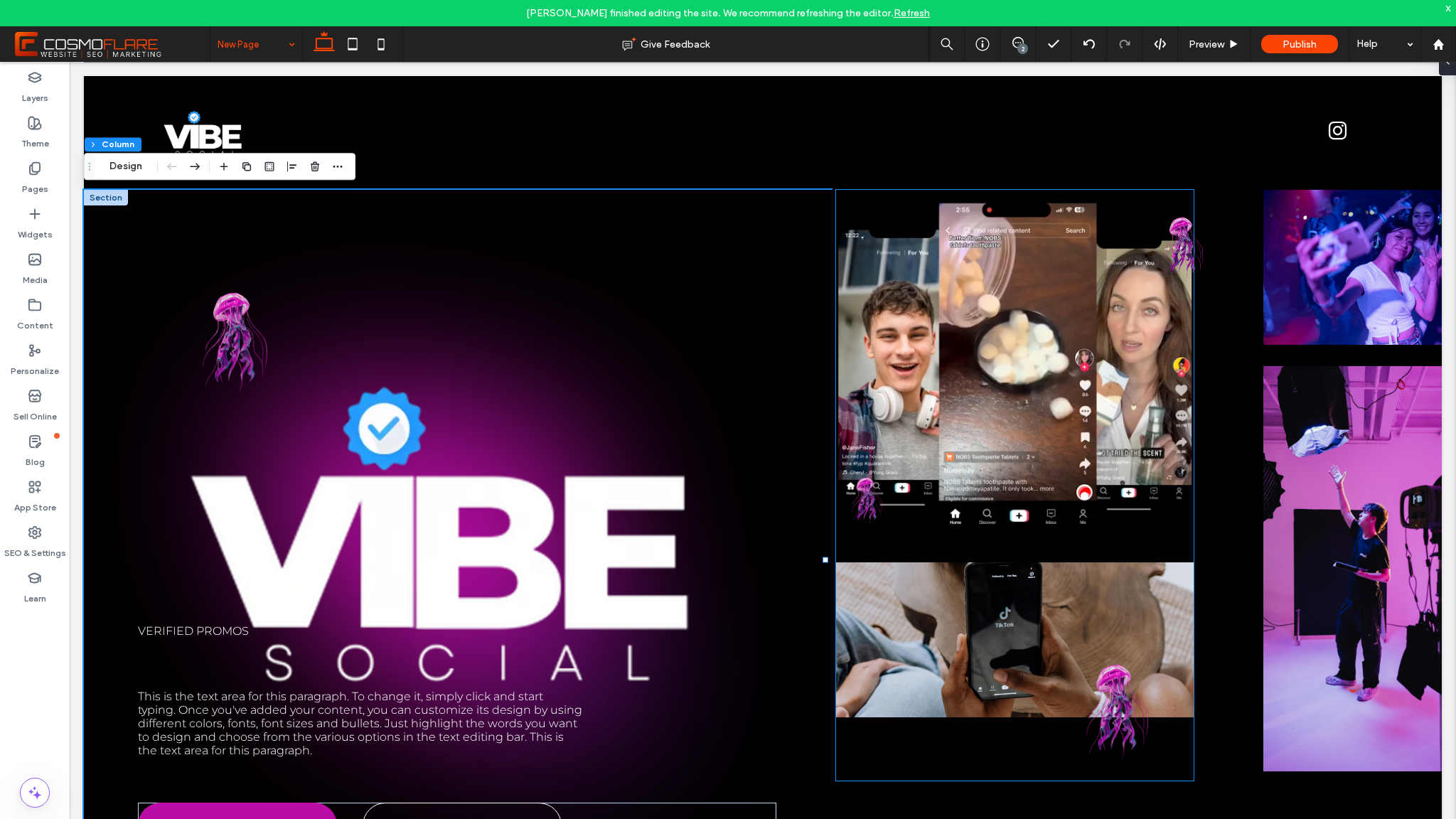
click at [1005, 193] on video at bounding box center [1015, 356] width 357 height 334
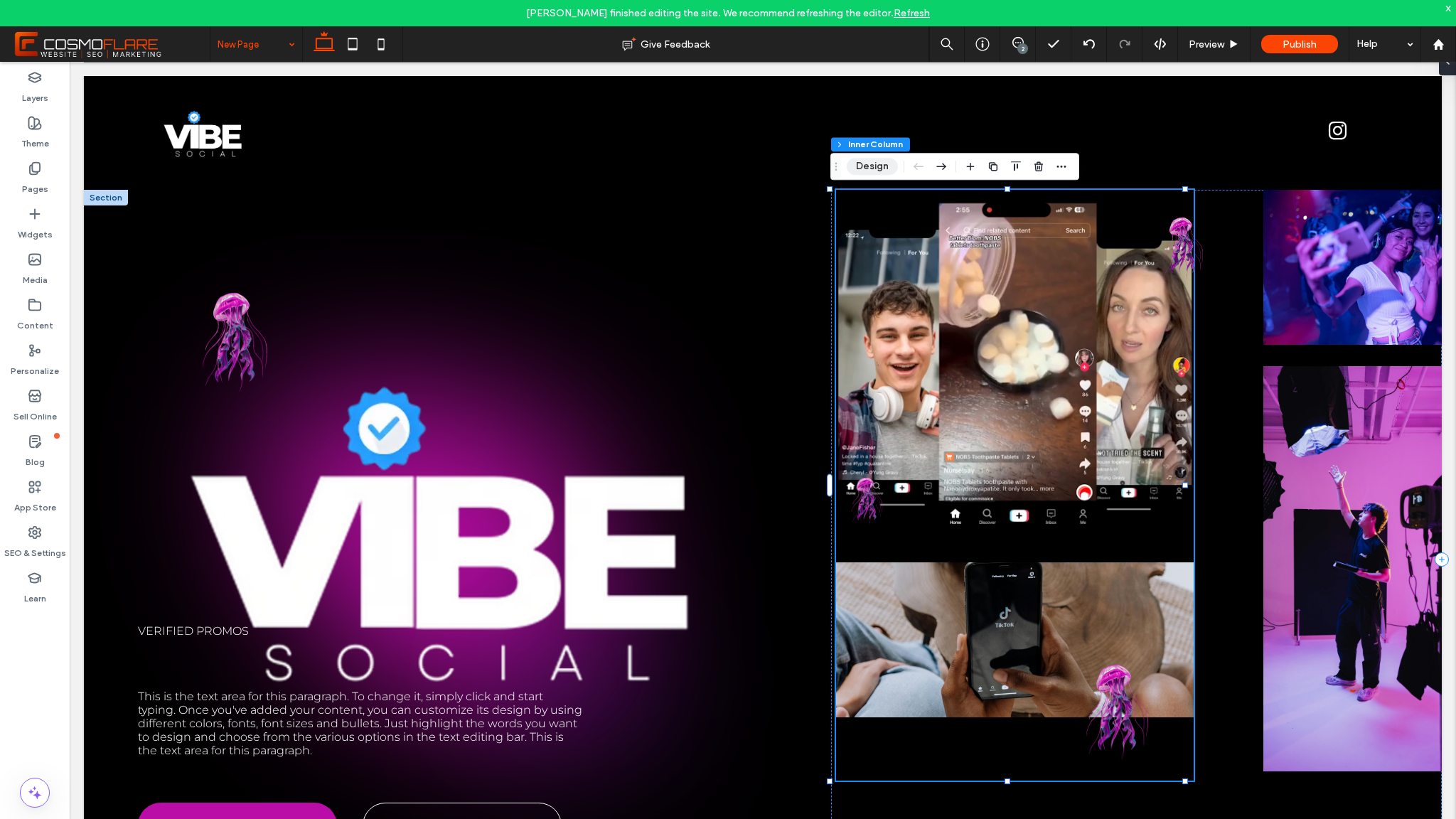
click at [864, 167] on button "Design" at bounding box center [872, 166] width 51 height 17
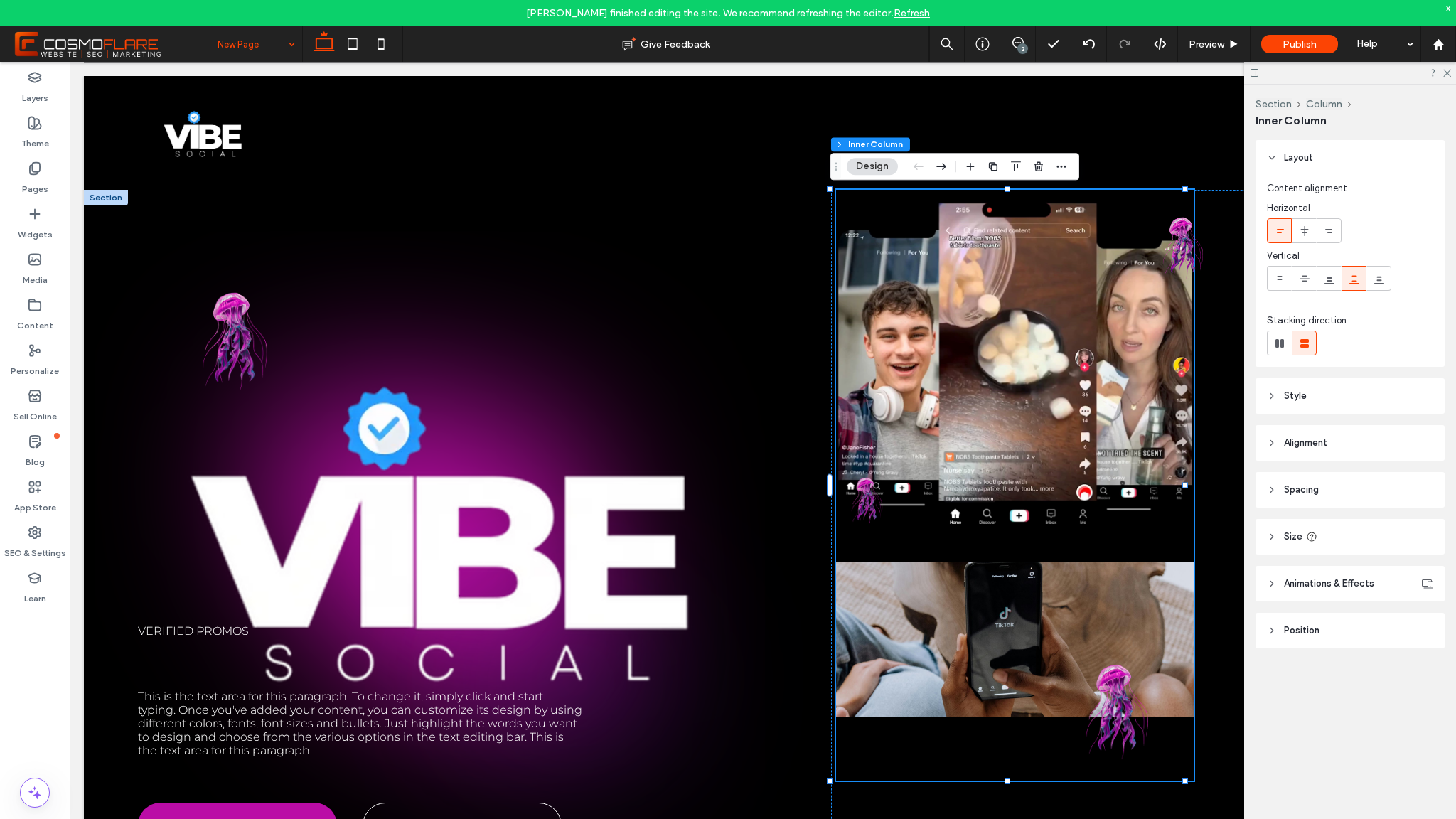
click at [1306, 623] on span "Position" at bounding box center [1302, 630] width 35 height 14
click at [1303, 581] on span "Animations & Effects" at bounding box center [1329, 584] width 90 height 14
click at [831, 237] on div at bounding box center [1137, 559] width 611 height 740
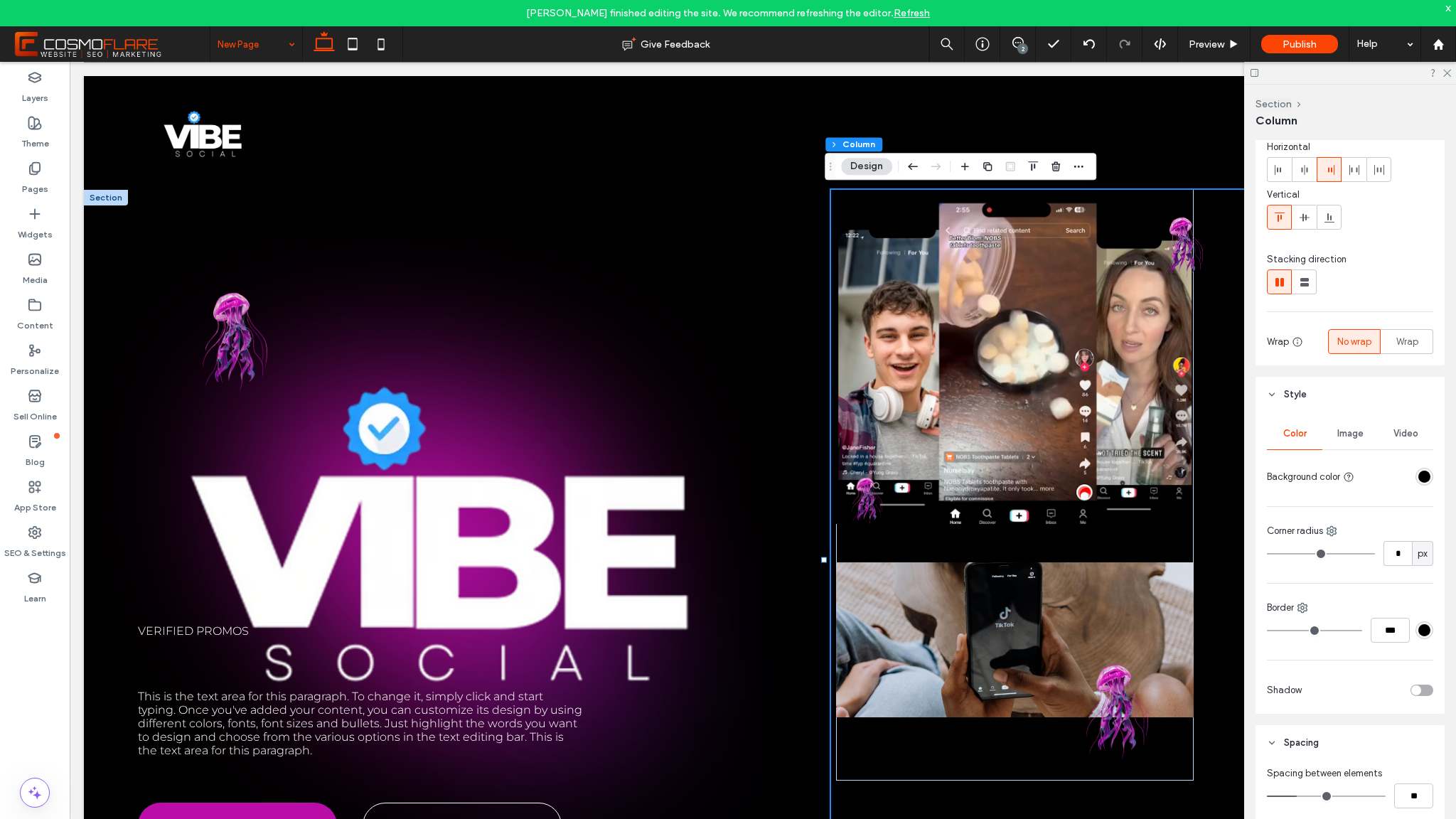
scroll to position [238, 0]
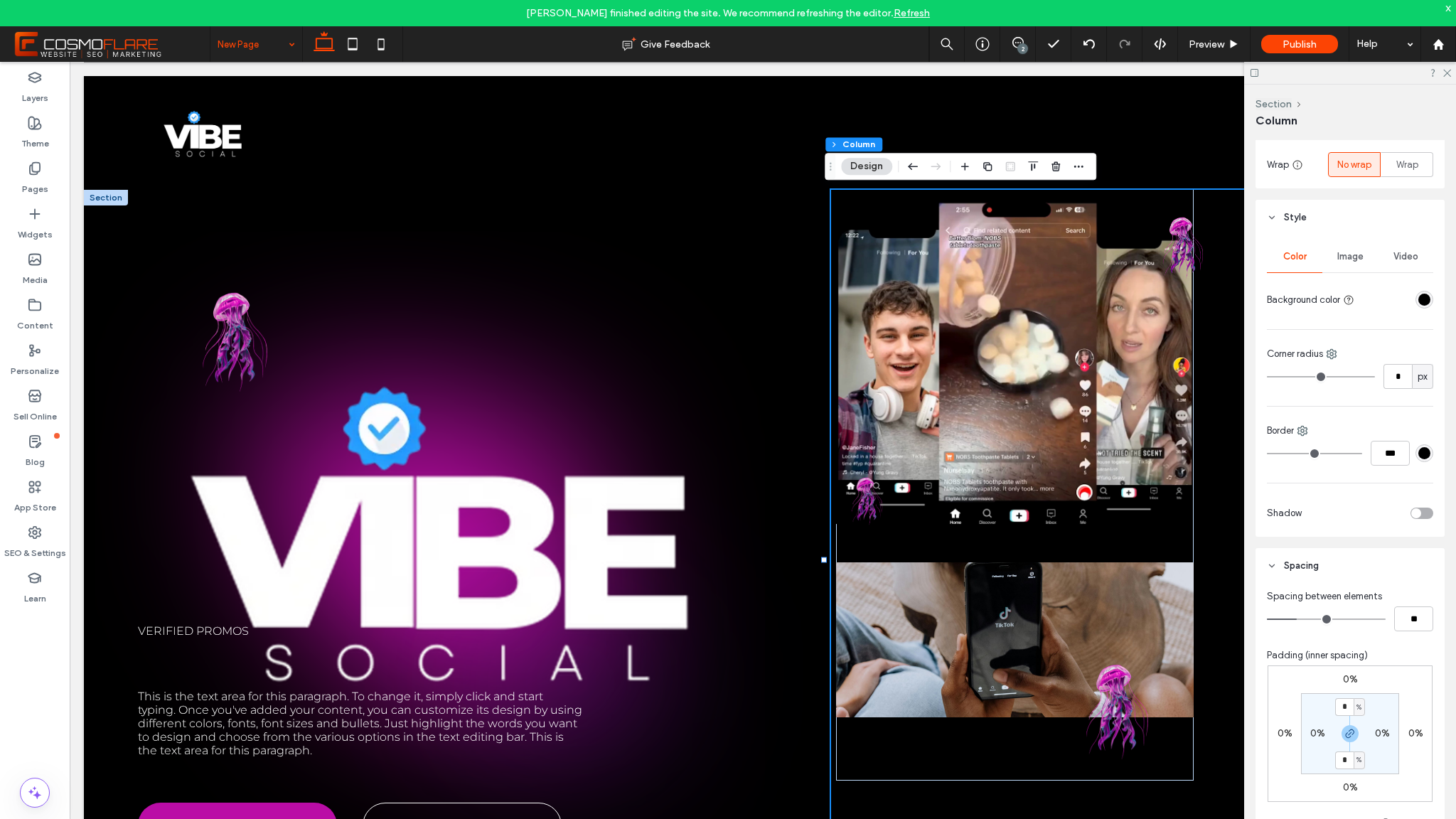
click at [1415, 305] on div "rgba(0, 0, 0, 1)" at bounding box center [1424, 300] width 18 height 18
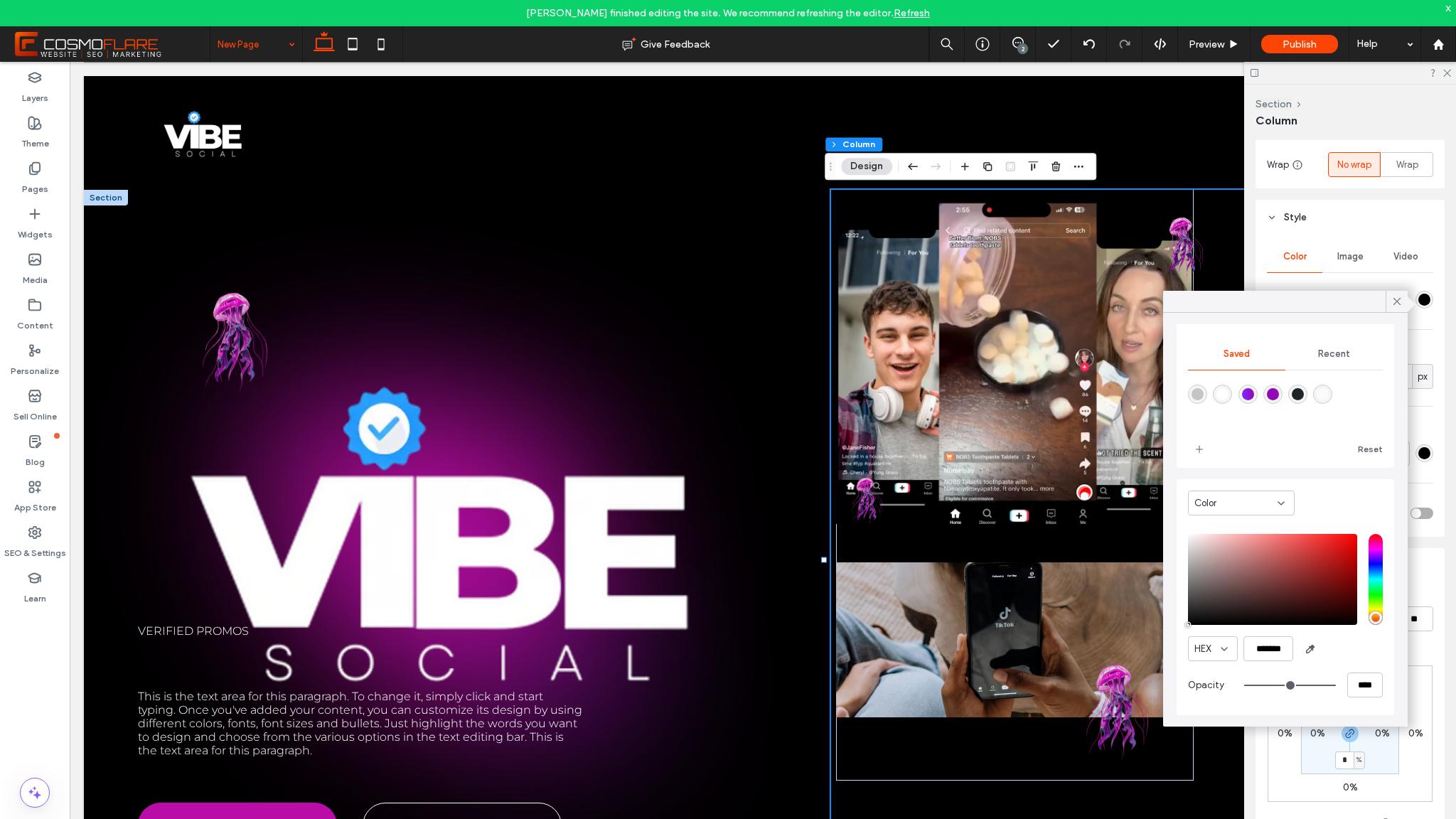
type input "**"
type input "***"
click at [1276, 686] on input "range" at bounding box center [1290, 685] width 91 height 1
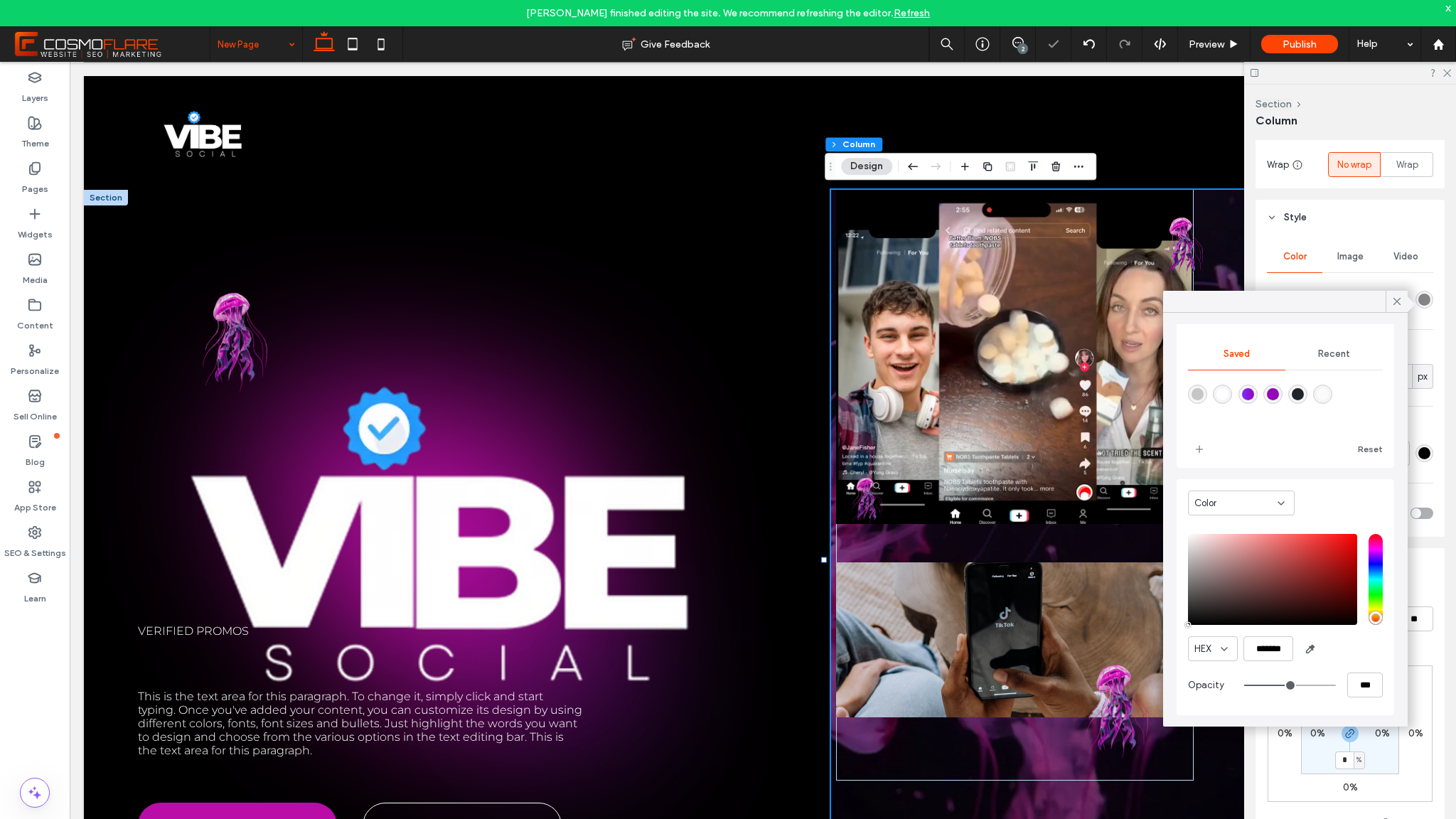
type input "**"
type input "***"
click at [1270, 686] on input "range" at bounding box center [1290, 685] width 91 height 1
type input "**"
type input "***"
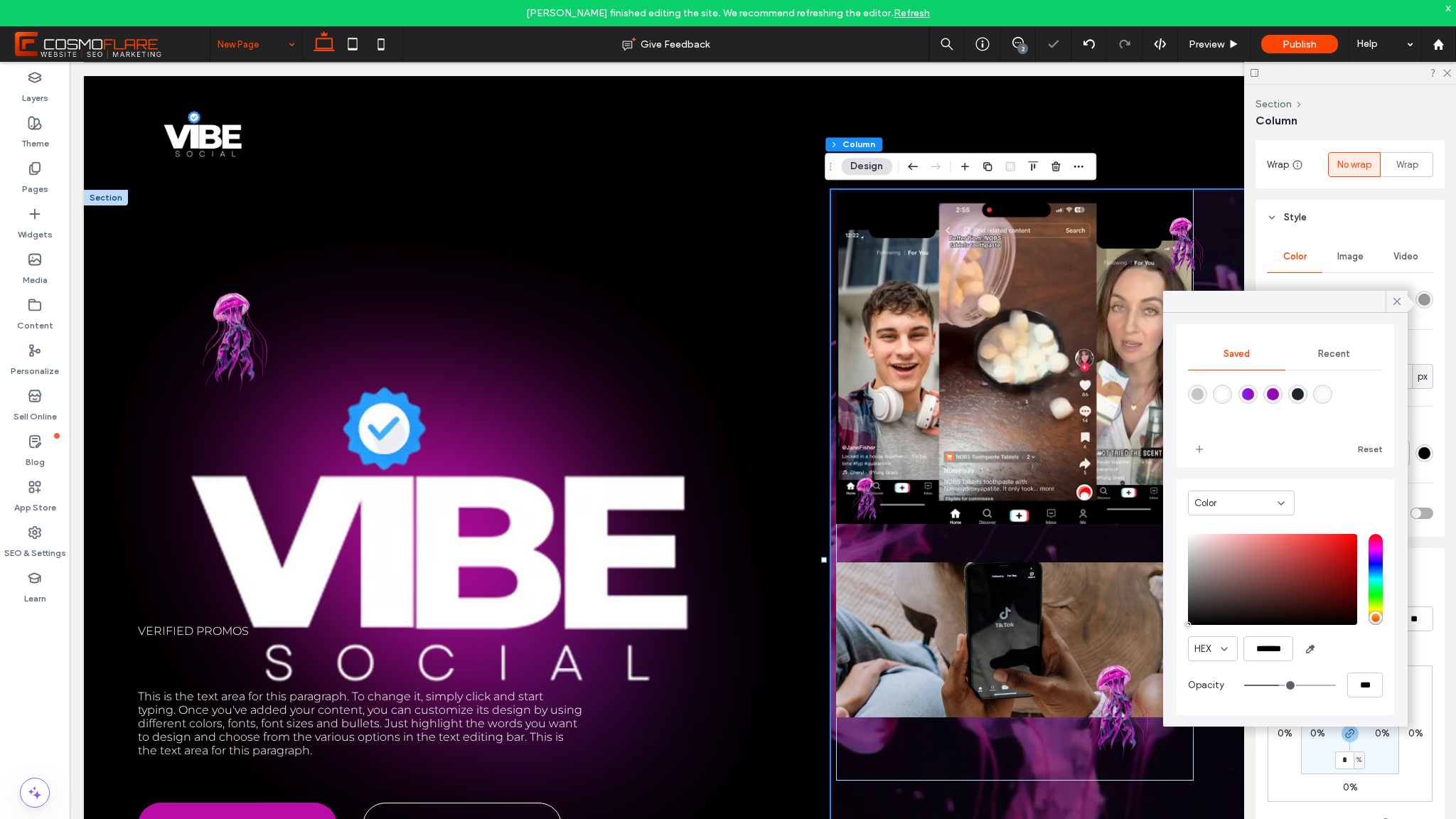
type input "**"
type input "***"
type input "**"
type input "***"
drag, startPoint x: 1274, startPoint y: 687, endPoint x: 1289, endPoint y: 687, distance: 15.0
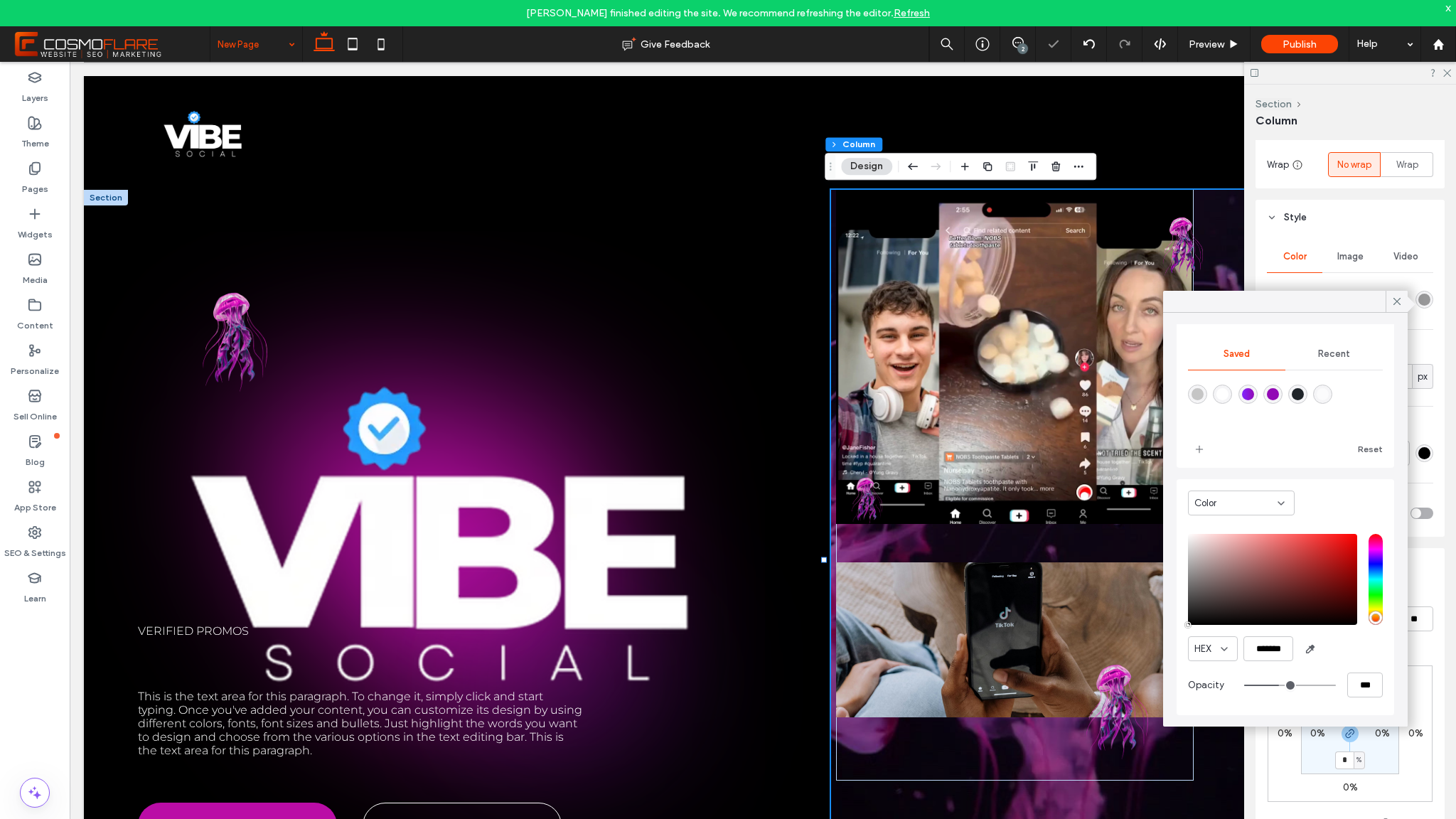
type input "**"
click at [1286, 686] on input "range" at bounding box center [1290, 685] width 91 height 1
type input "***"
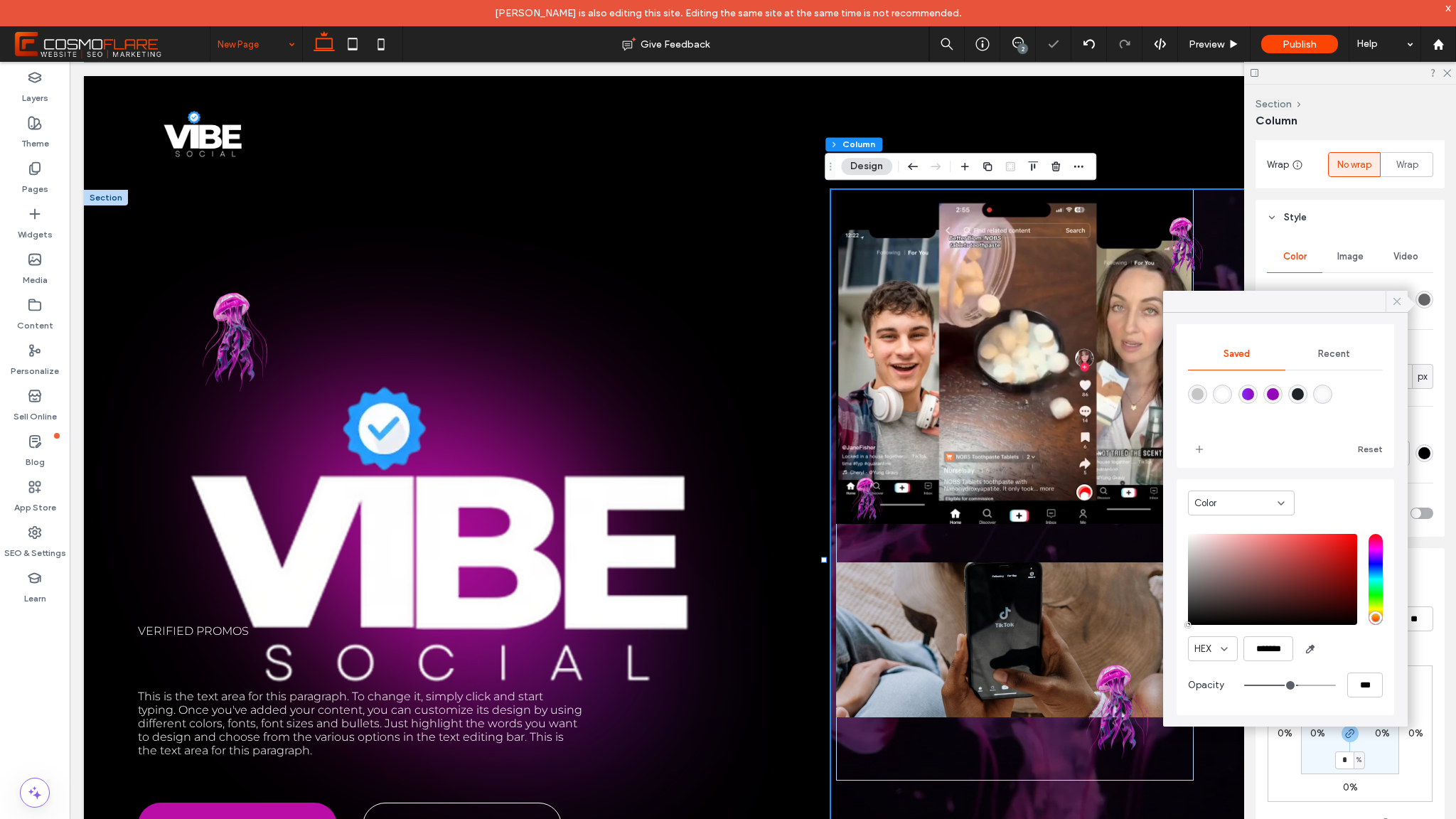
click at [1402, 303] on icon at bounding box center [1396, 301] width 13 height 13
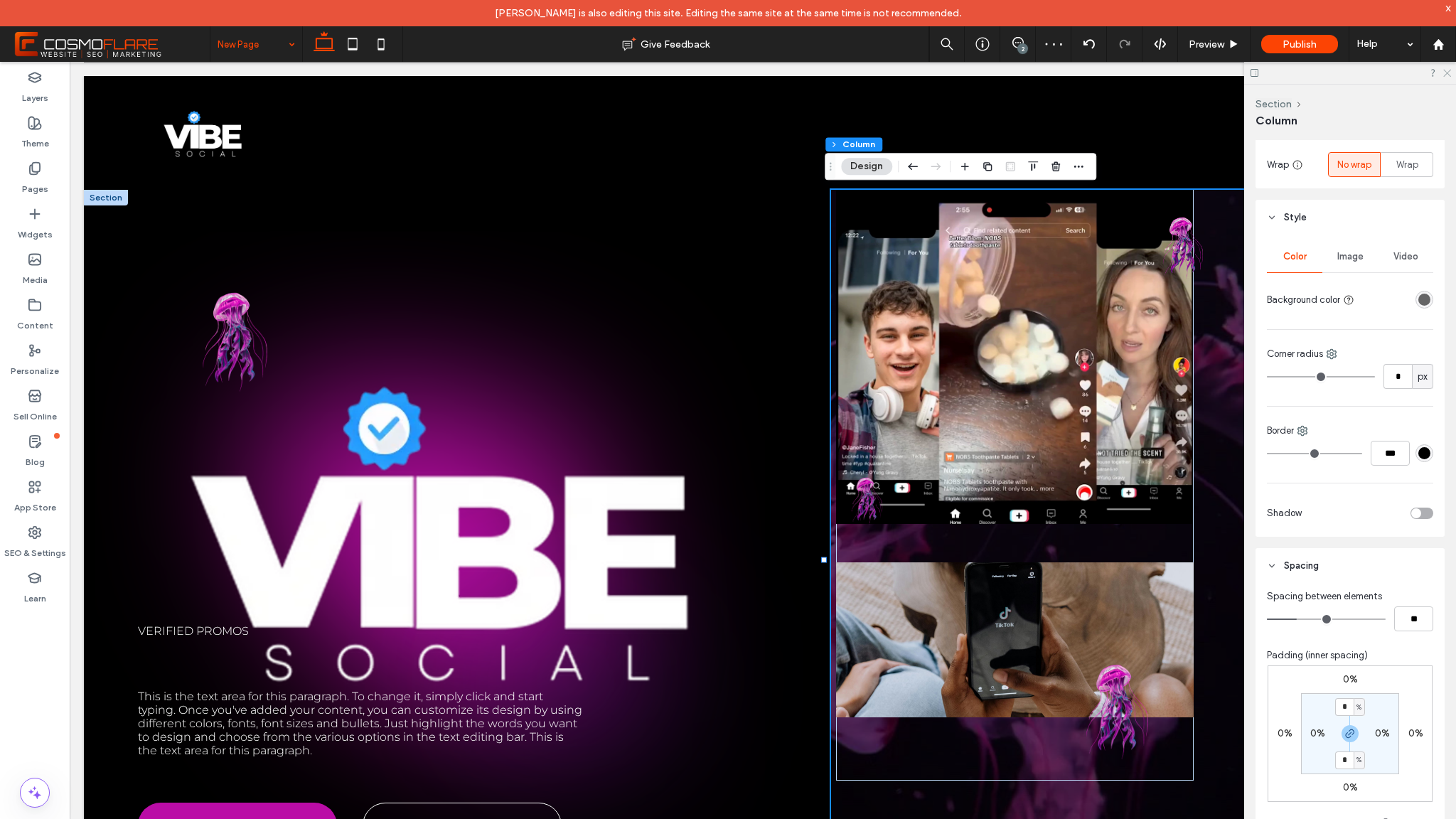
click at [1449, 74] on icon at bounding box center [1446, 72] width 10 height 10
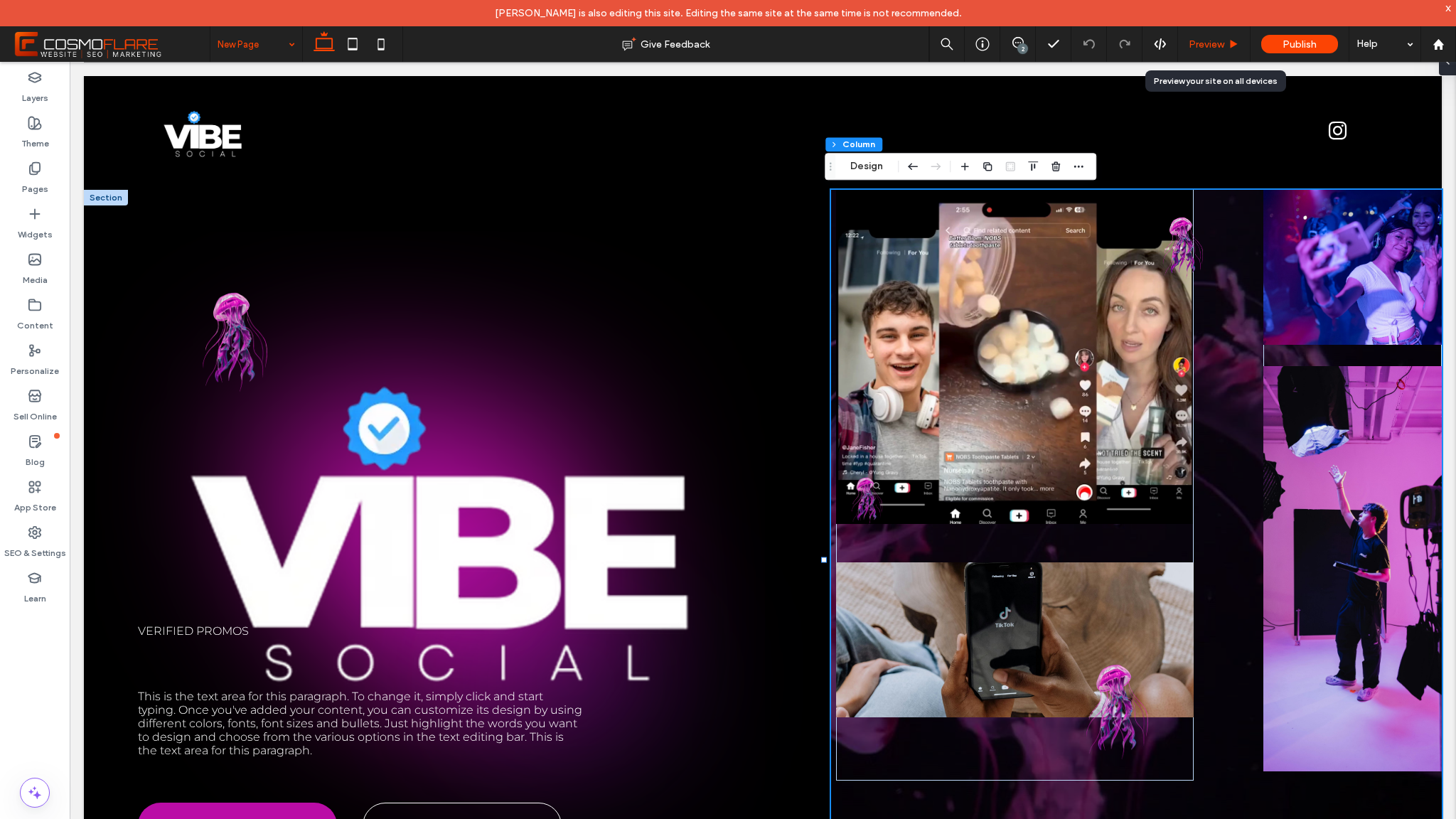
click at [1209, 40] on span "Preview" at bounding box center [1207, 44] width 35 height 12
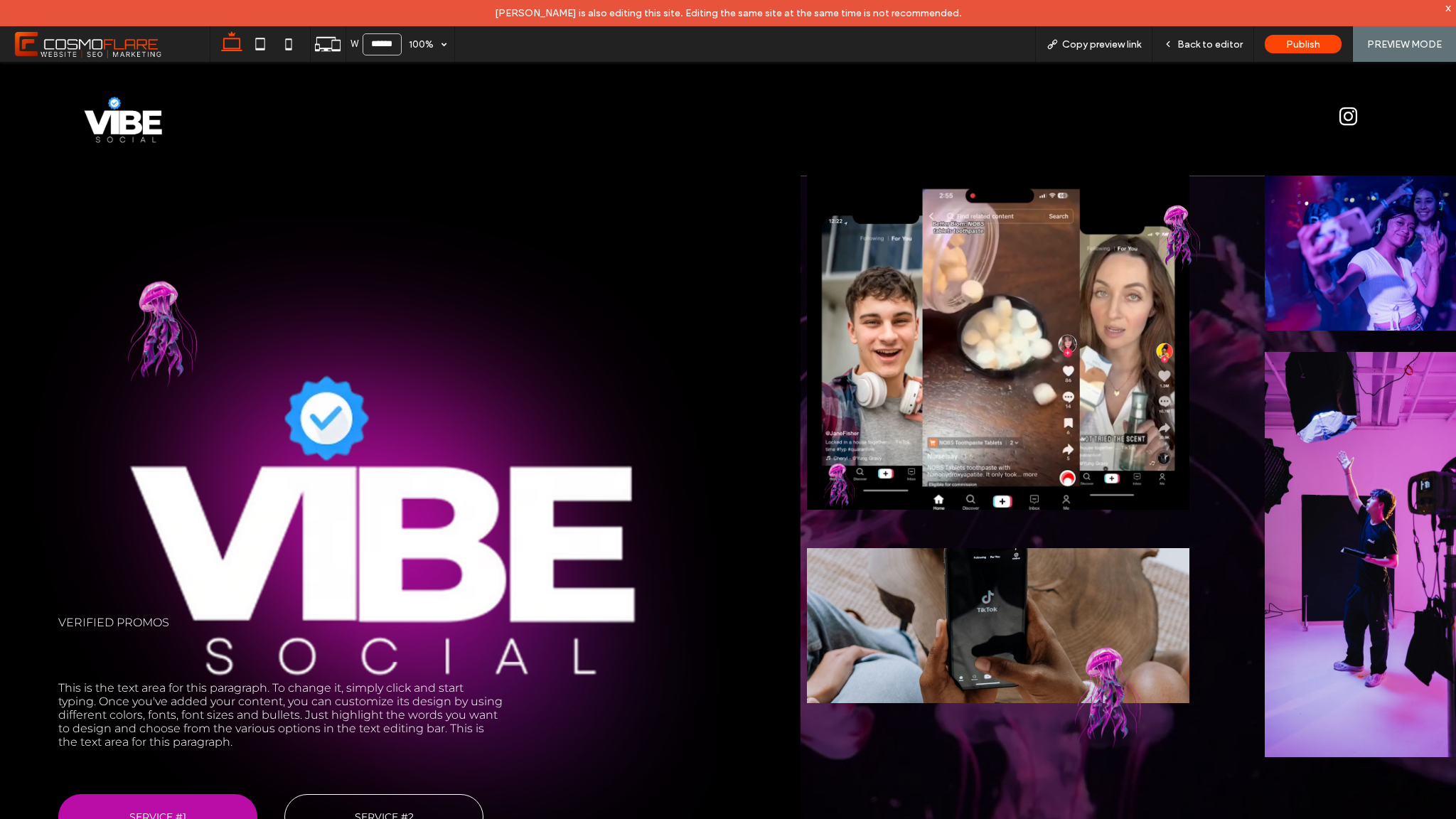
click at [568, 314] on div "Verified promos This is the text area for this paragraph. To change it, simply …" at bounding box center [400, 551] width 800 height 752
click at [1186, 55] on div "Back to editor" at bounding box center [1204, 44] width 102 height 35
click at [1193, 50] on div "Back to editor" at bounding box center [1204, 44] width 102 height 35
click at [1211, 46] on span "Back to editor" at bounding box center [1210, 44] width 66 height 12
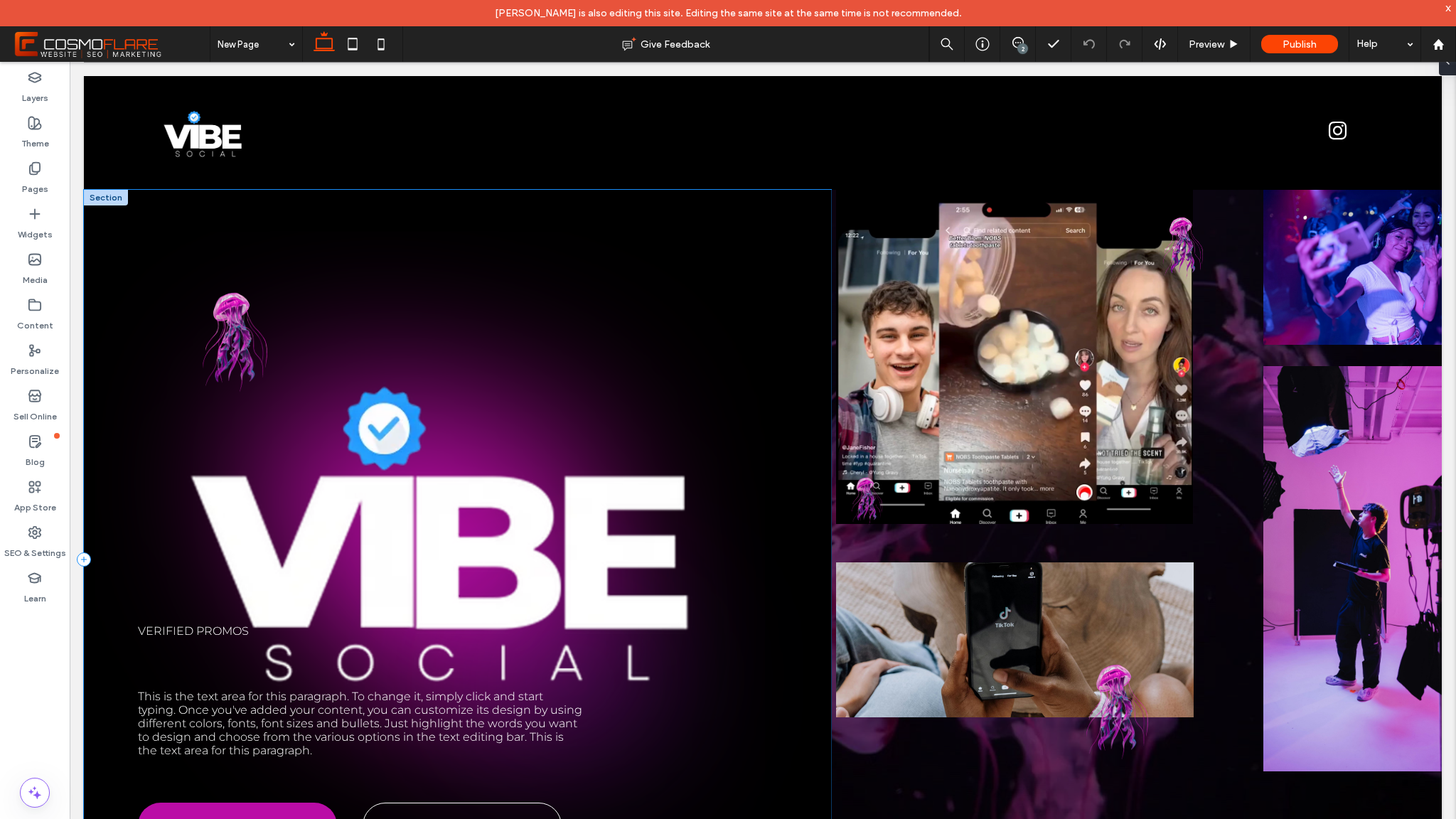
click at [623, 253] on div "Verified promos This is the text area for this paragraph. To change it, simply …" at bounding box center [457, 559] width 747 height 740
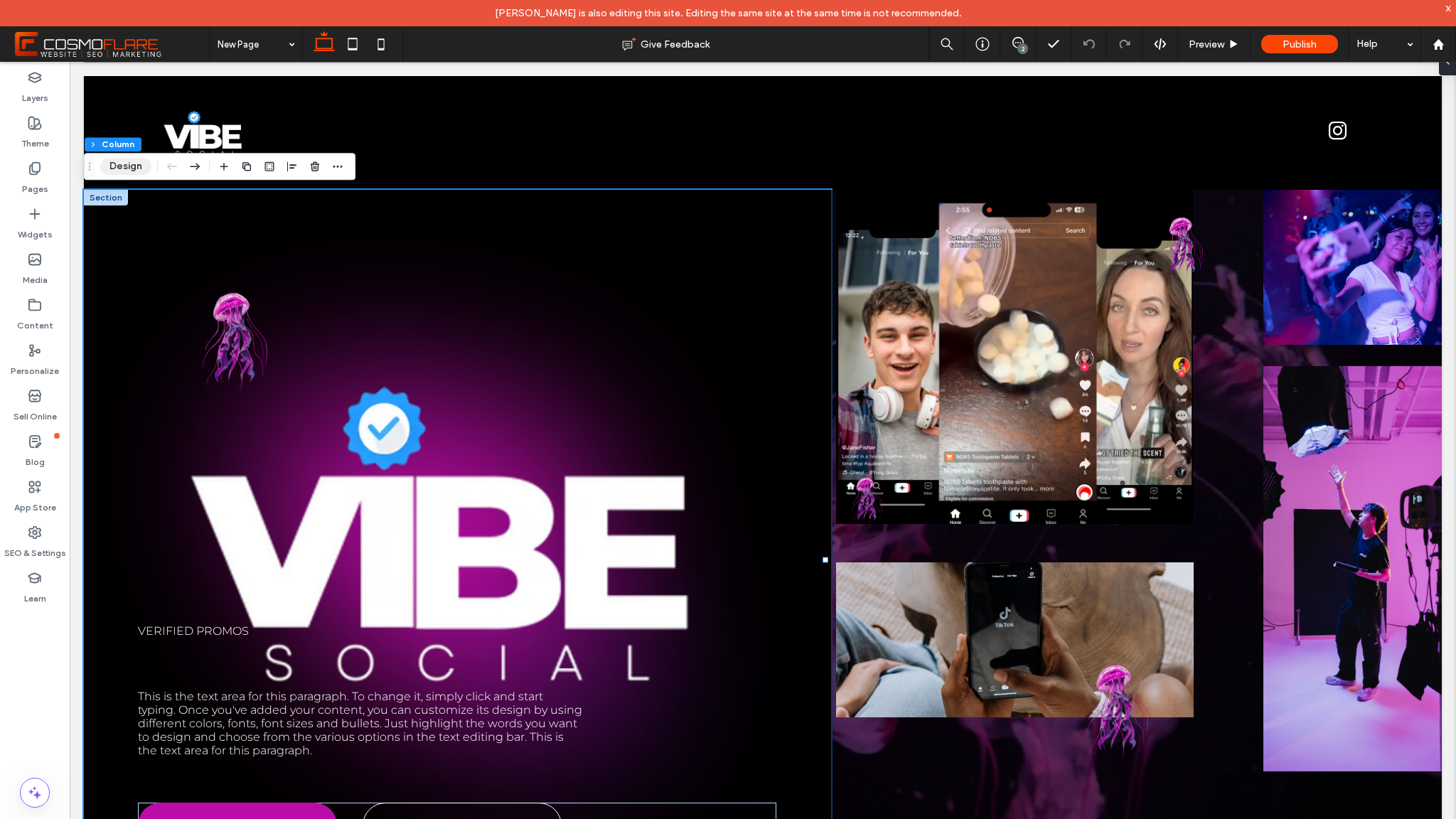
click at [117, 172] on button "Design" at bounding box center [125, 166] width 51 height 17
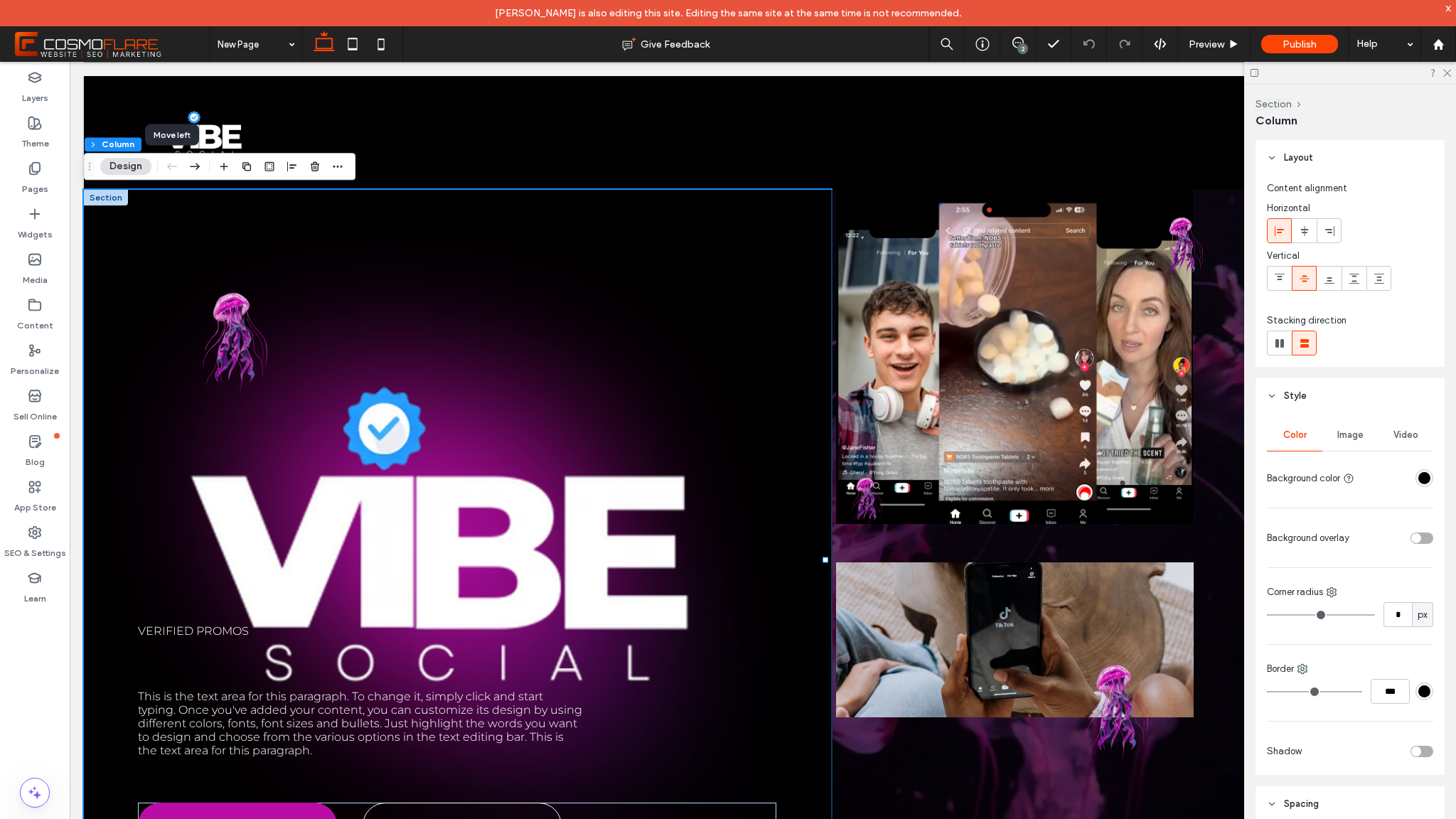
click at [1418, 476] on div "rgba(0, 0, 0, 1)" at bounding box center [1424, 478] width 12 height 12
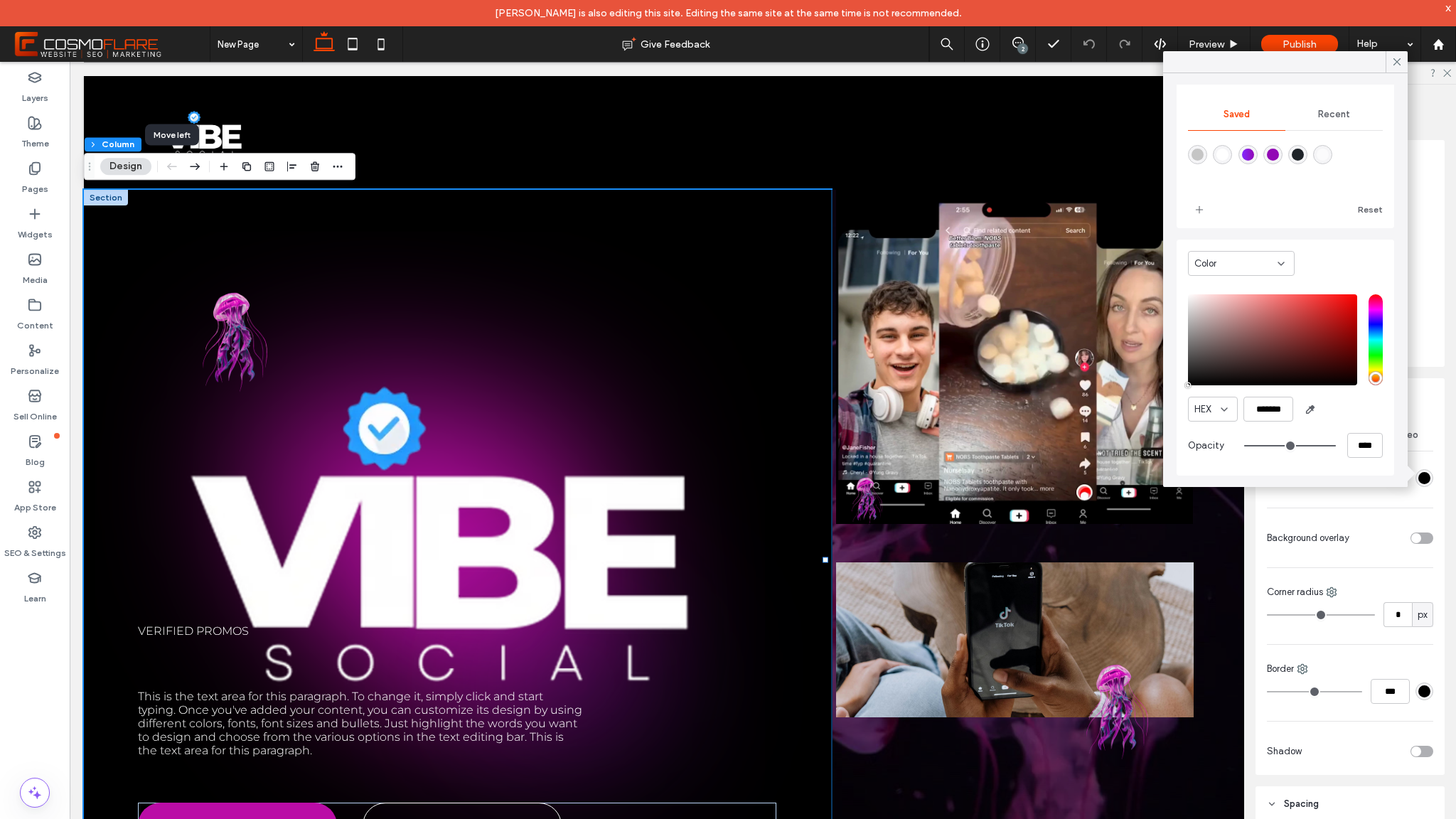
type input "**"
type input "***"
click at [1279, 446] on input "range" at bounding box center [1290, 446] width 91 height 1
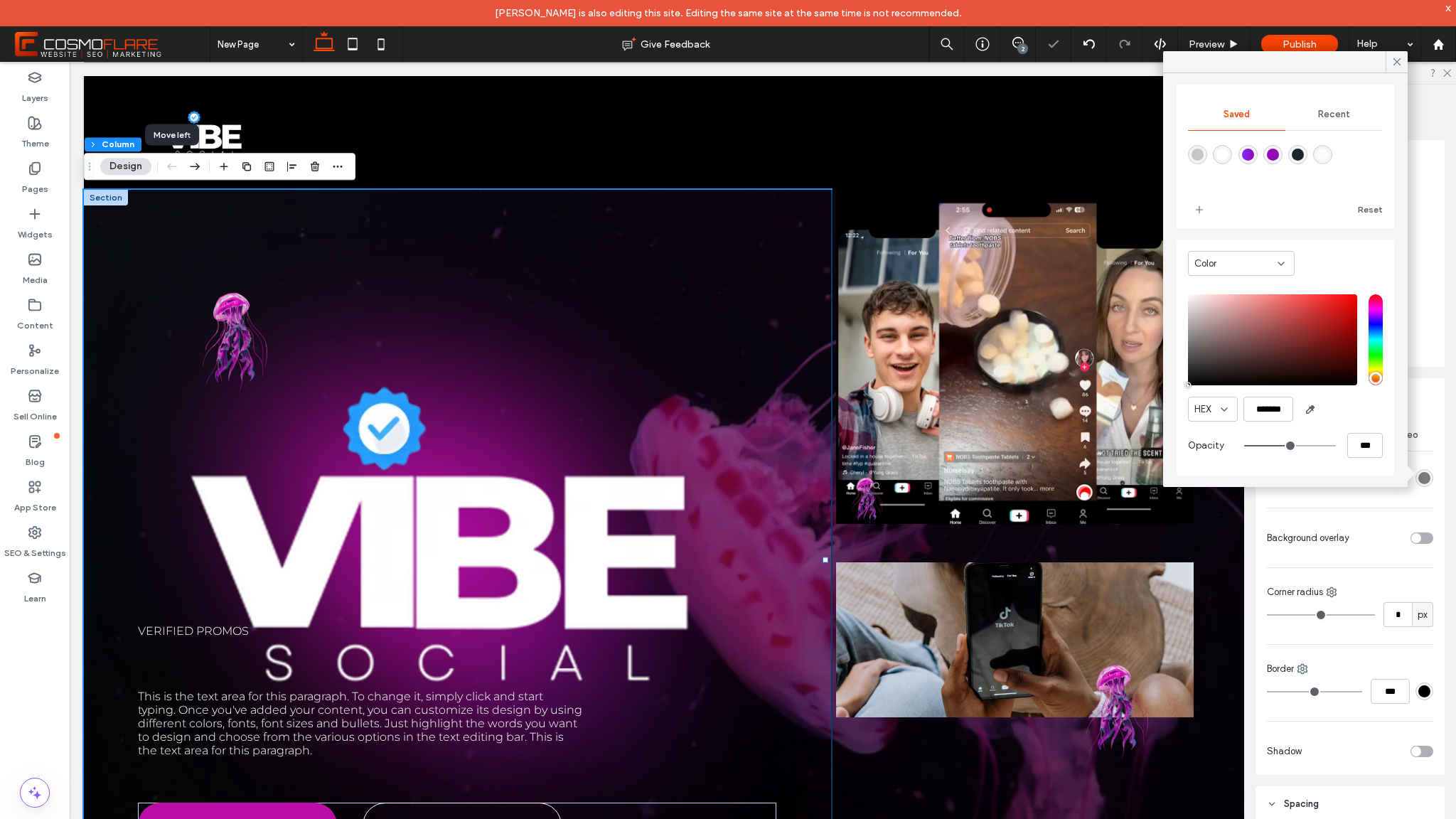
type input "**"
type input "***"
click at [1294, 445] on input "range" at bounding box center [1290, 446] width 91 height 1
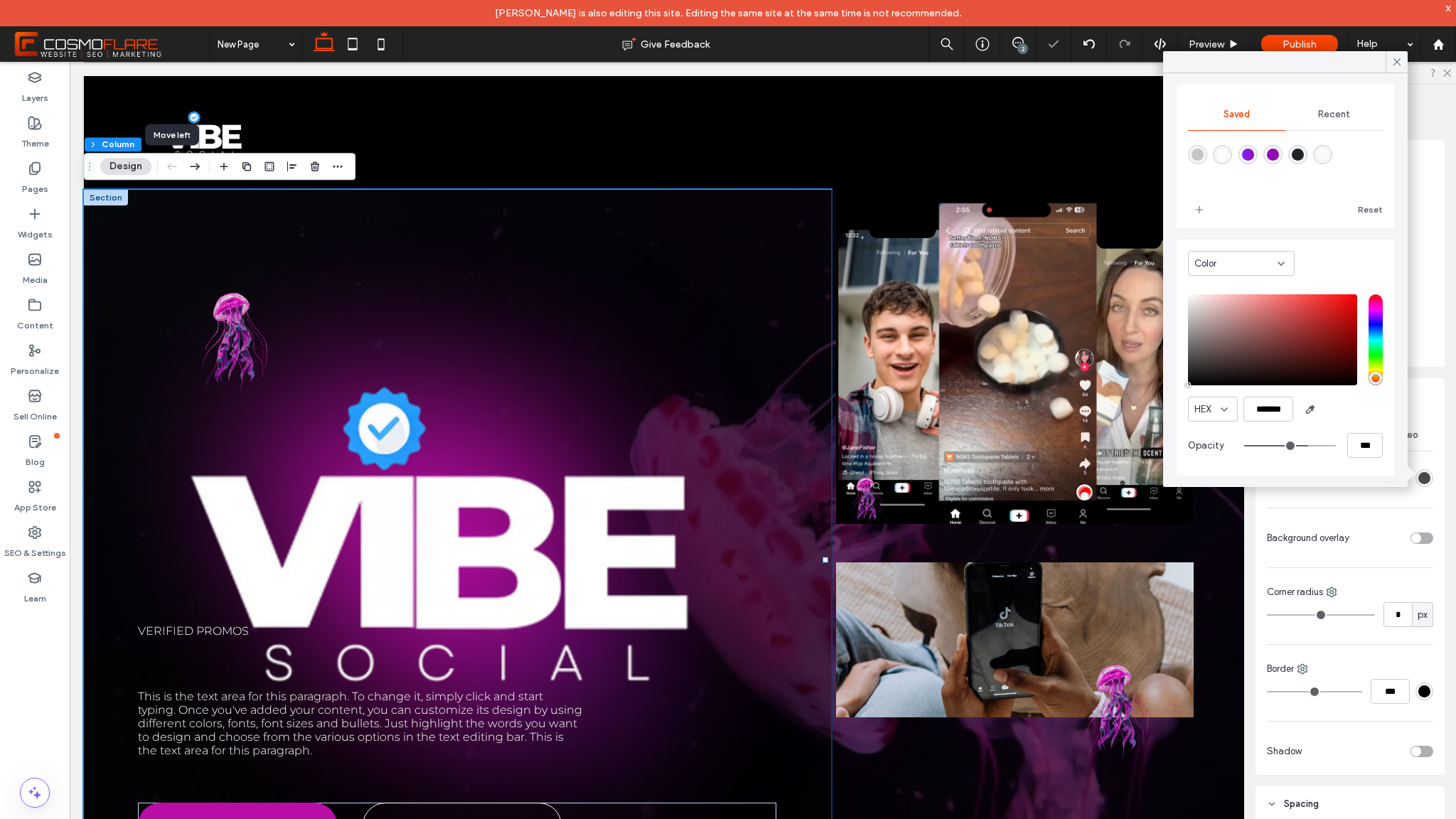
type input "**"
type input "***"
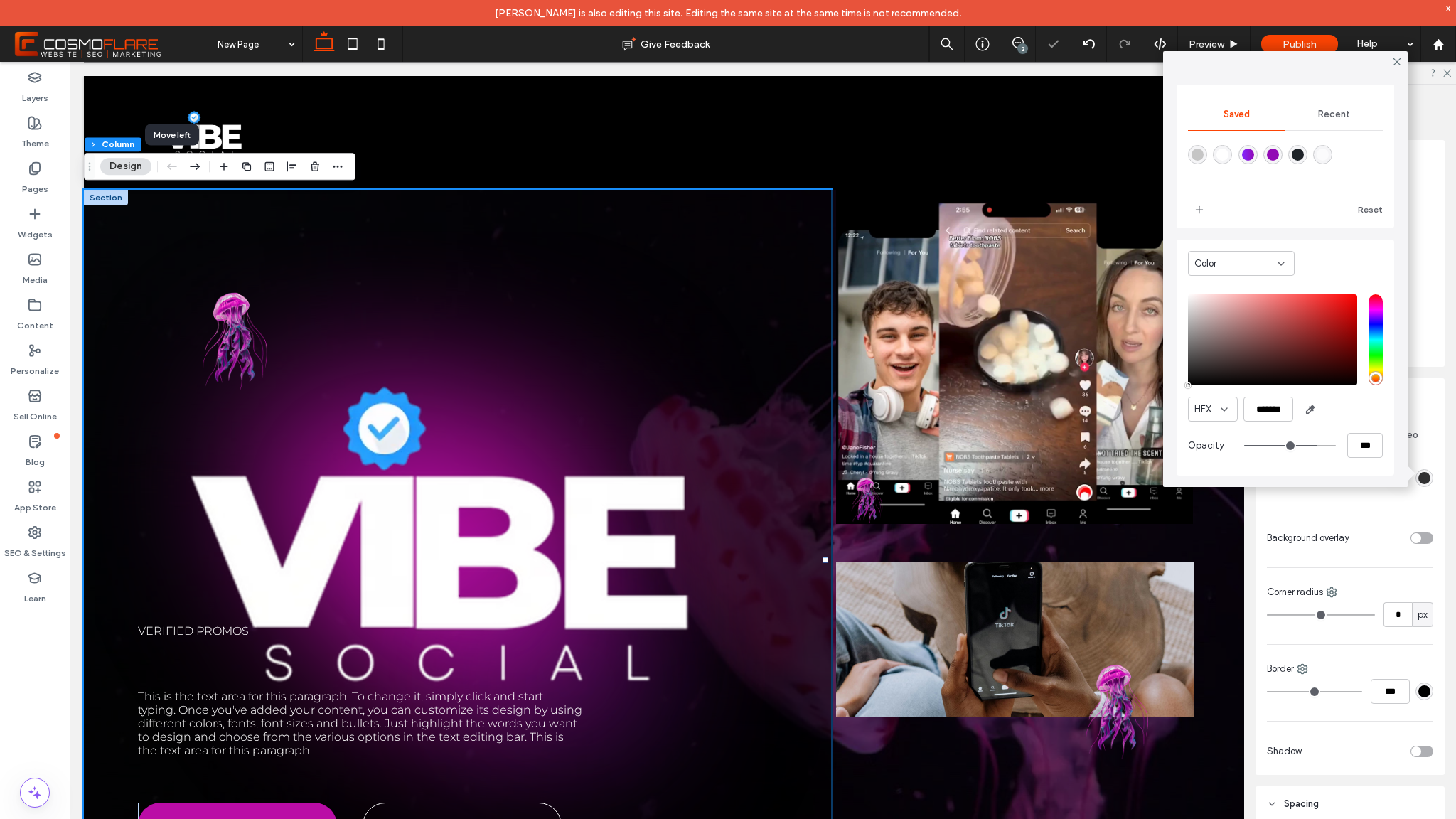
click at [1303, 445] on input "range" at bounding box center [1290, 446] width 91 height 1
type input "**"
type input "***"
type input "**"
click at [1311, 445] on input "range" at bounding box center [1290, 446] width 91 height 1
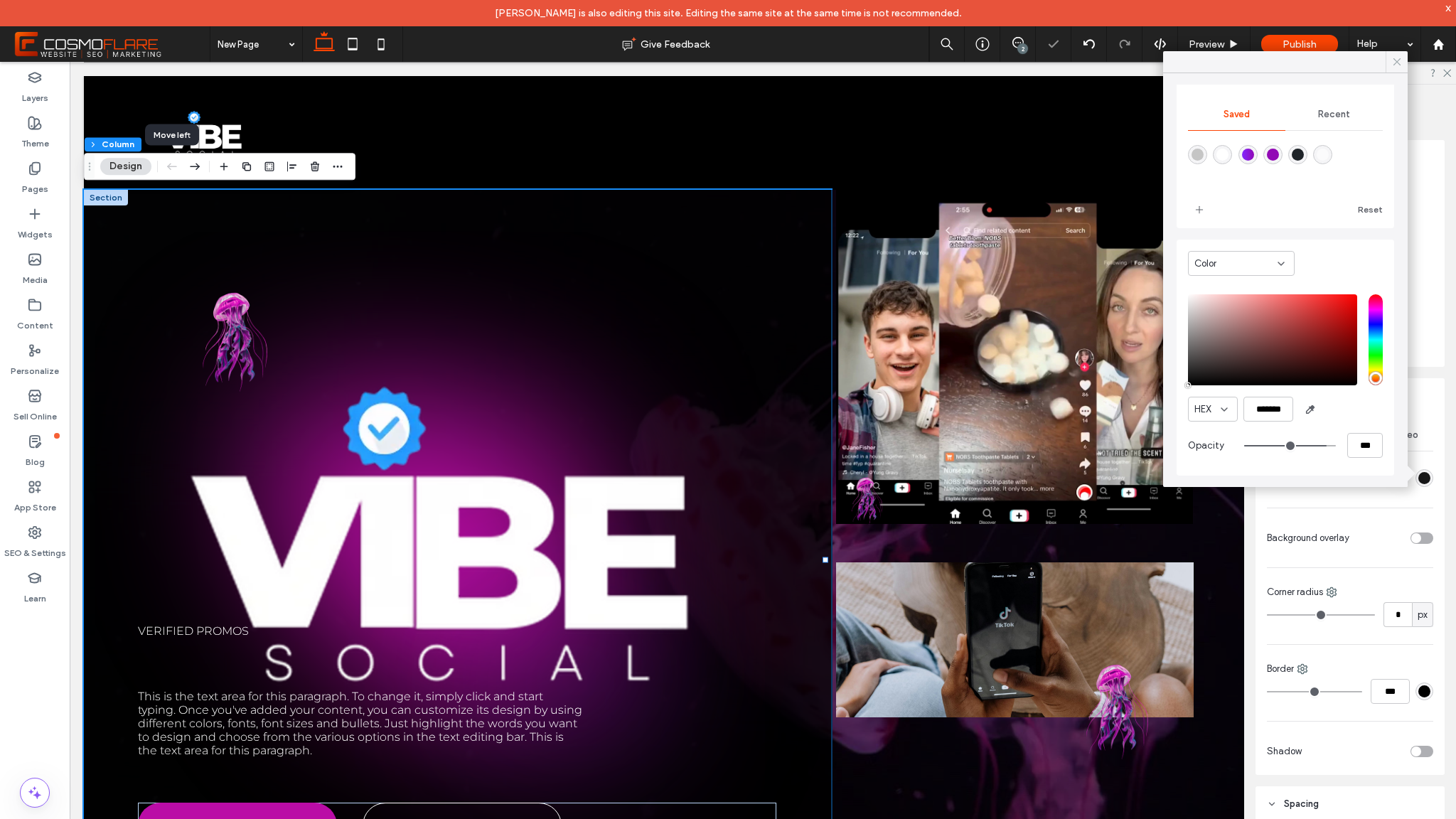
click at [1393, 68] on icon at bounding box center [1396, 61] width 13 height 13
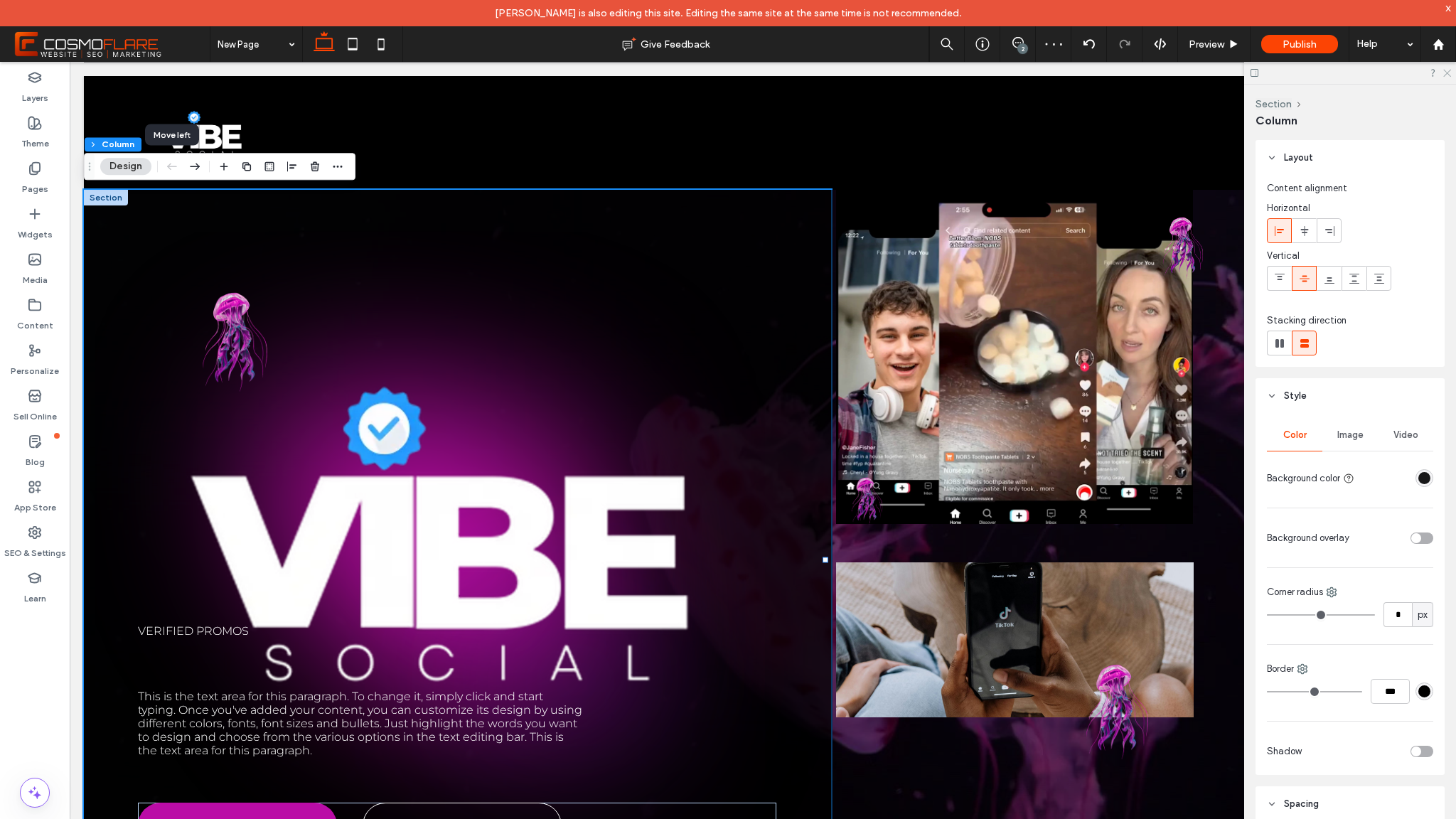
click at [1449, 75] on icon at bounding box center [1446, 72] width 10 height 10
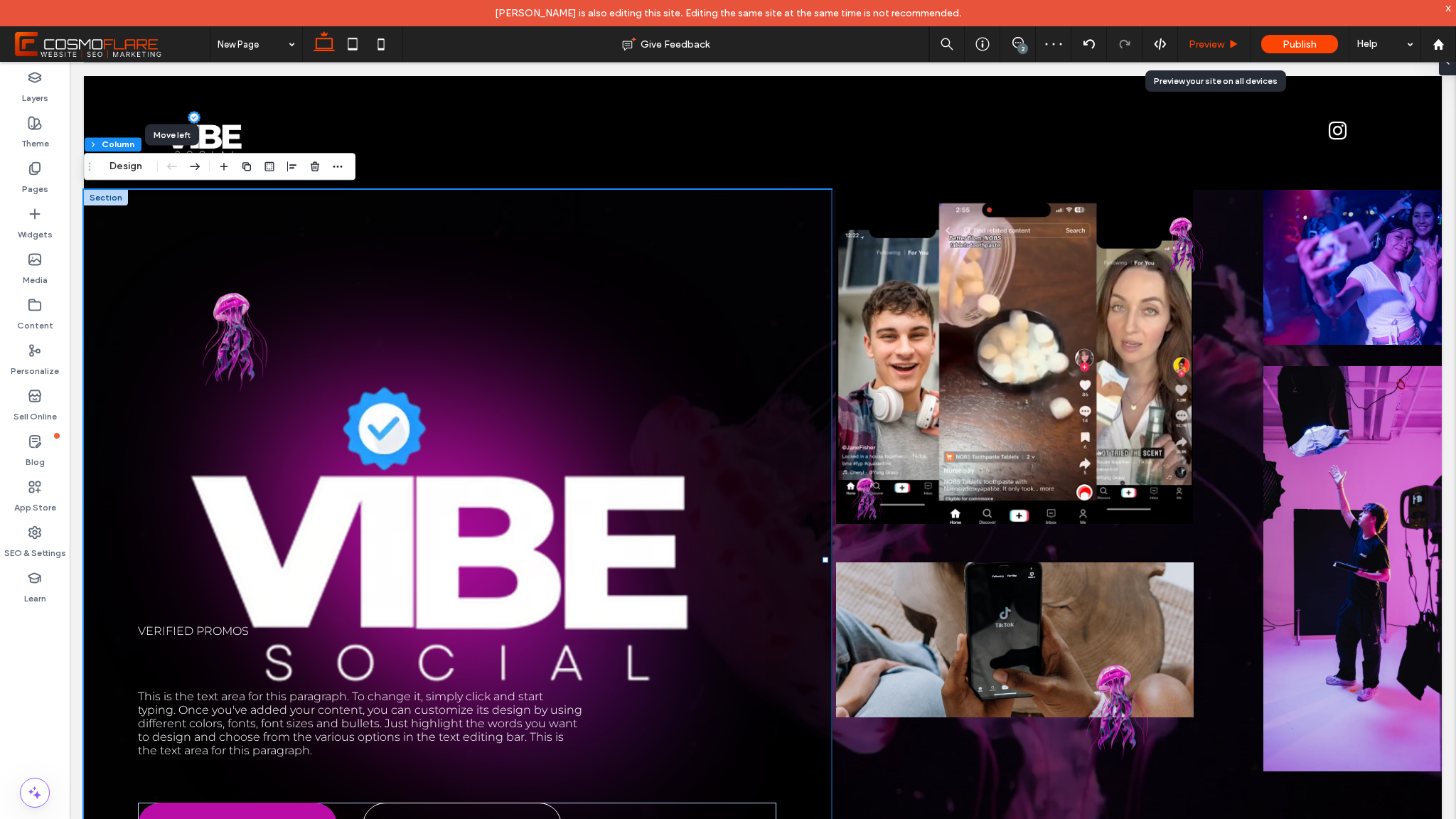
click at [1226, 53] on div "Preview" at bounding box center [1214, 44] width 72 height 35
click at [1230, 47] on icon at bounding box center [1234, 44] width 10 height 10
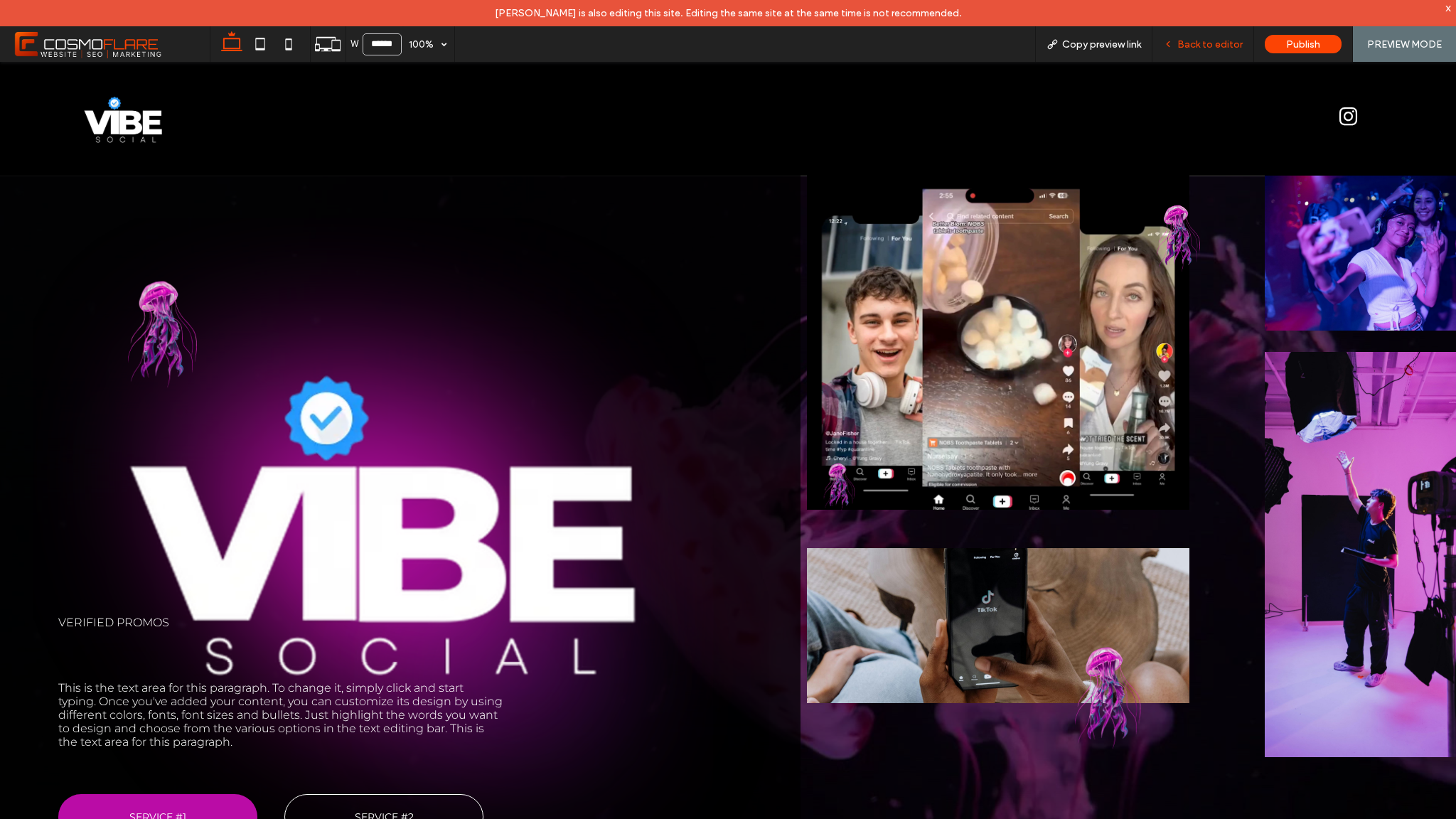
click at [1209, 33] on div "Back to editor" at bounding box center [1204, 44] width 102 height 35
click at [1207, 44] on span "Back to editor" at bounding box center [1210, 44] width 66 height 12
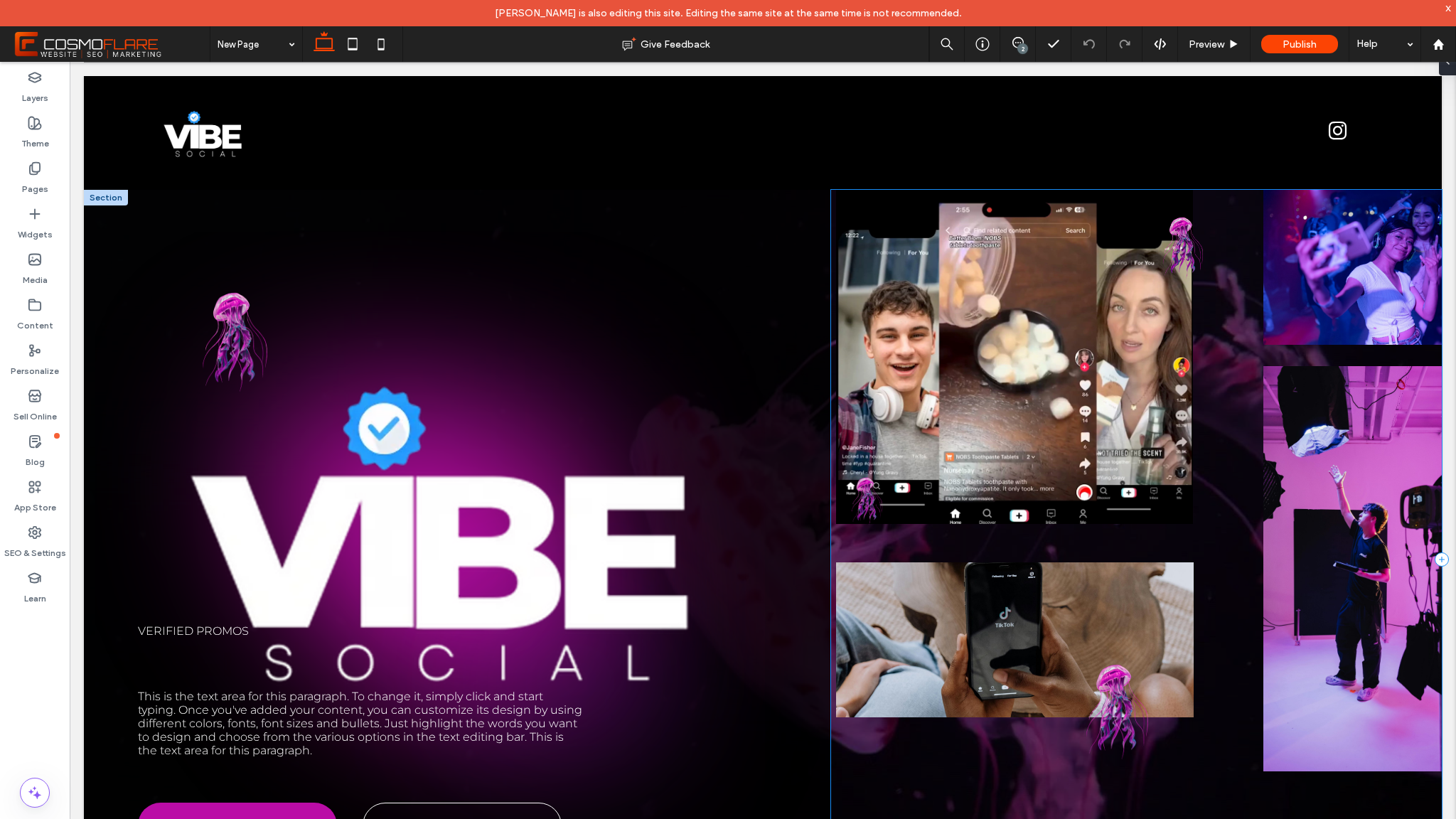
click at [831, 495] on div at bounding box center [1137, 559] width 611 height 740
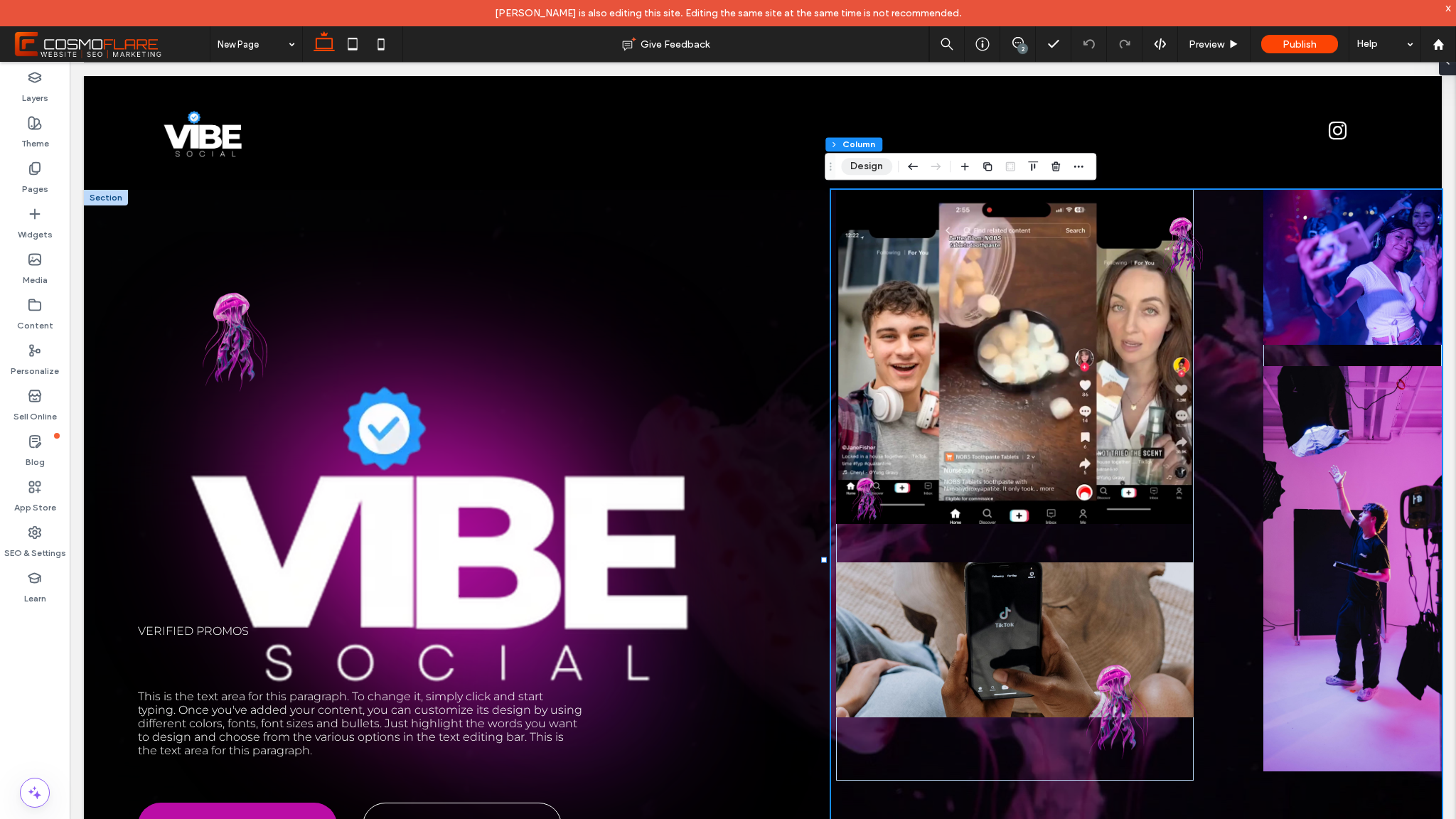
click at [878, 167] on button "Design" at bounding box center [866, 166] width 51 height 17
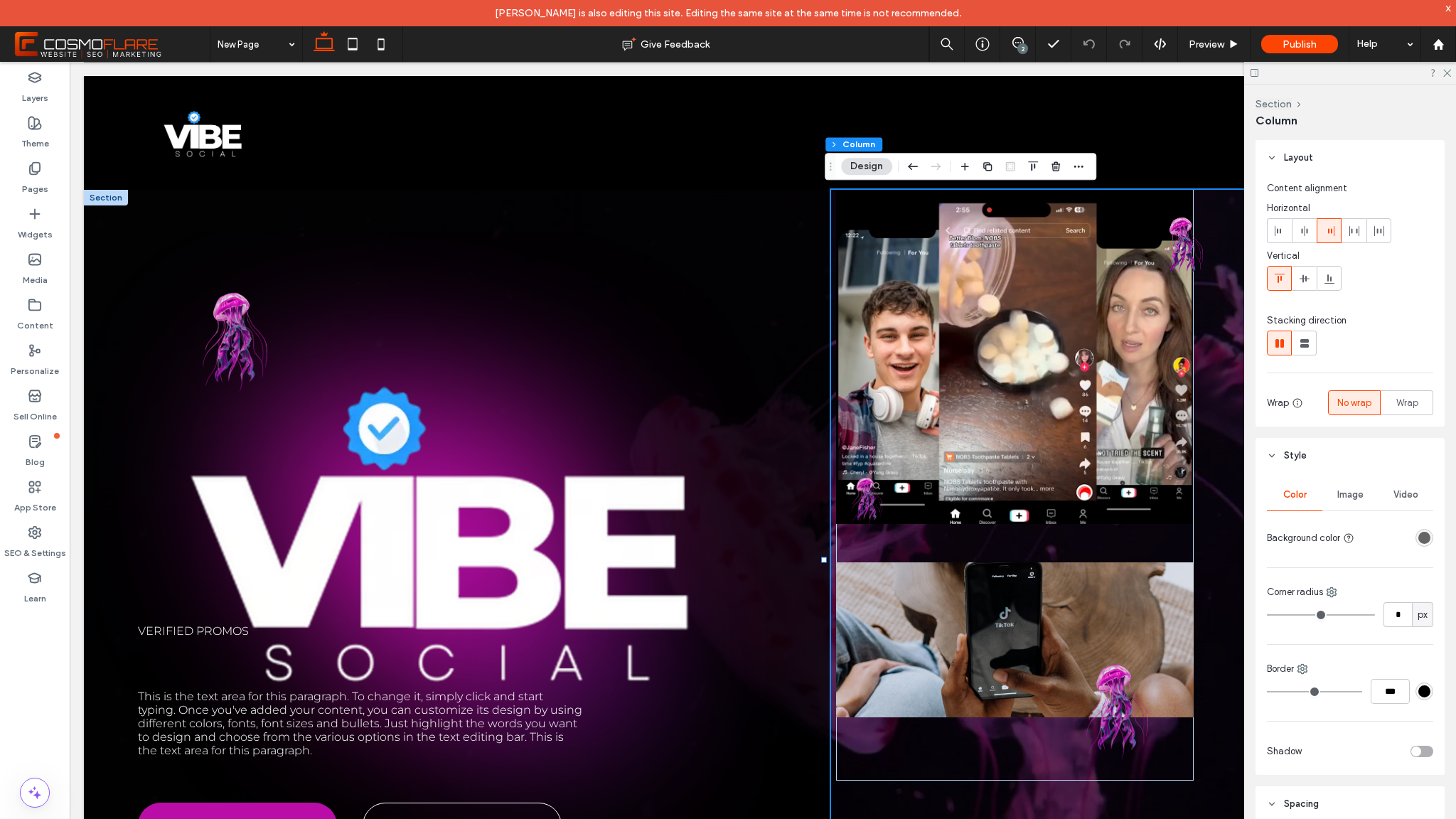
click at [1418, 536] on div "rgba(0, 0, 0, 0.59)" at bounding box center [1424, 538] width 12 height 12
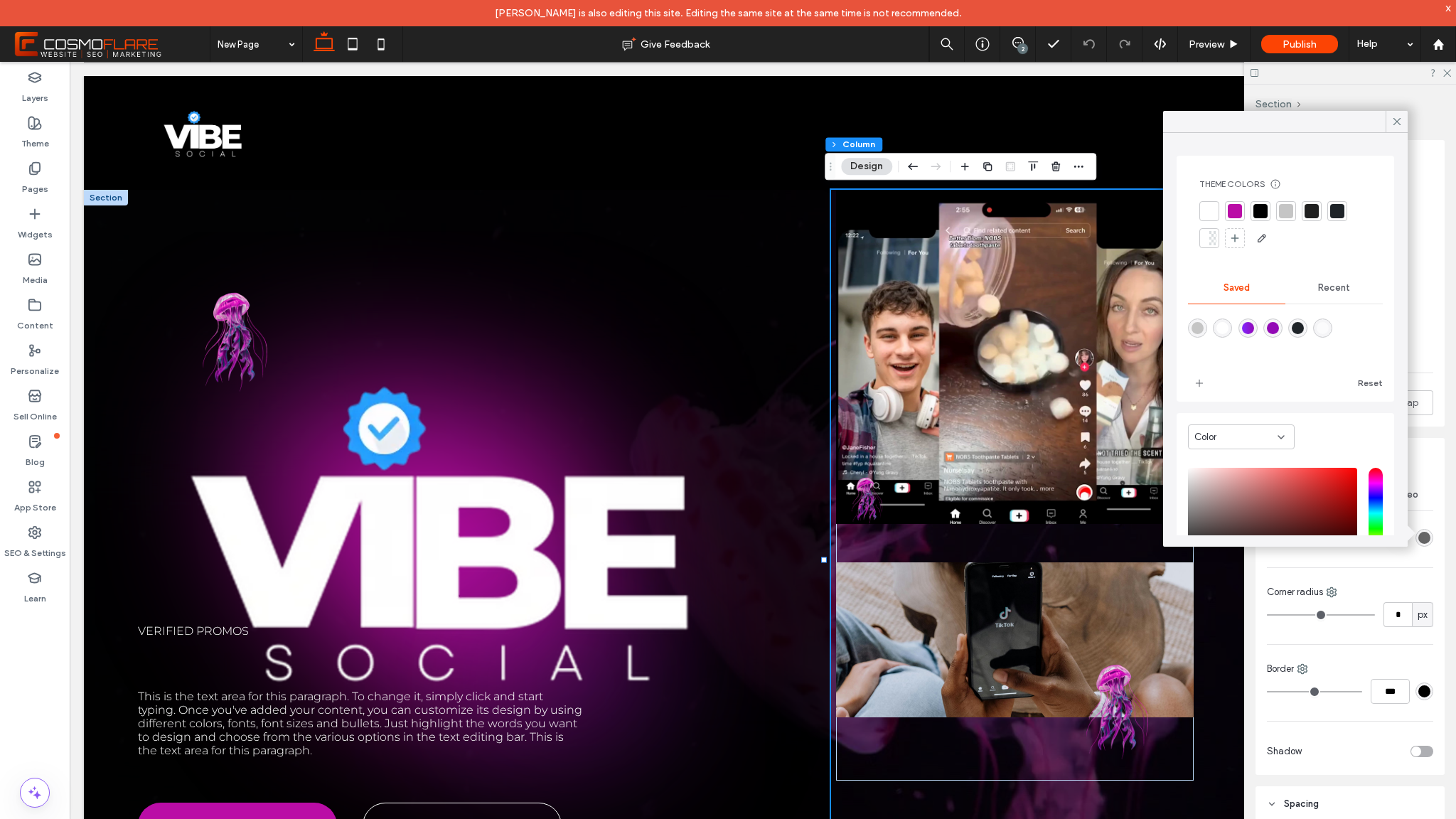
click at [1256, 215] on div at bounding box center [1260, 211] width 14 height 14
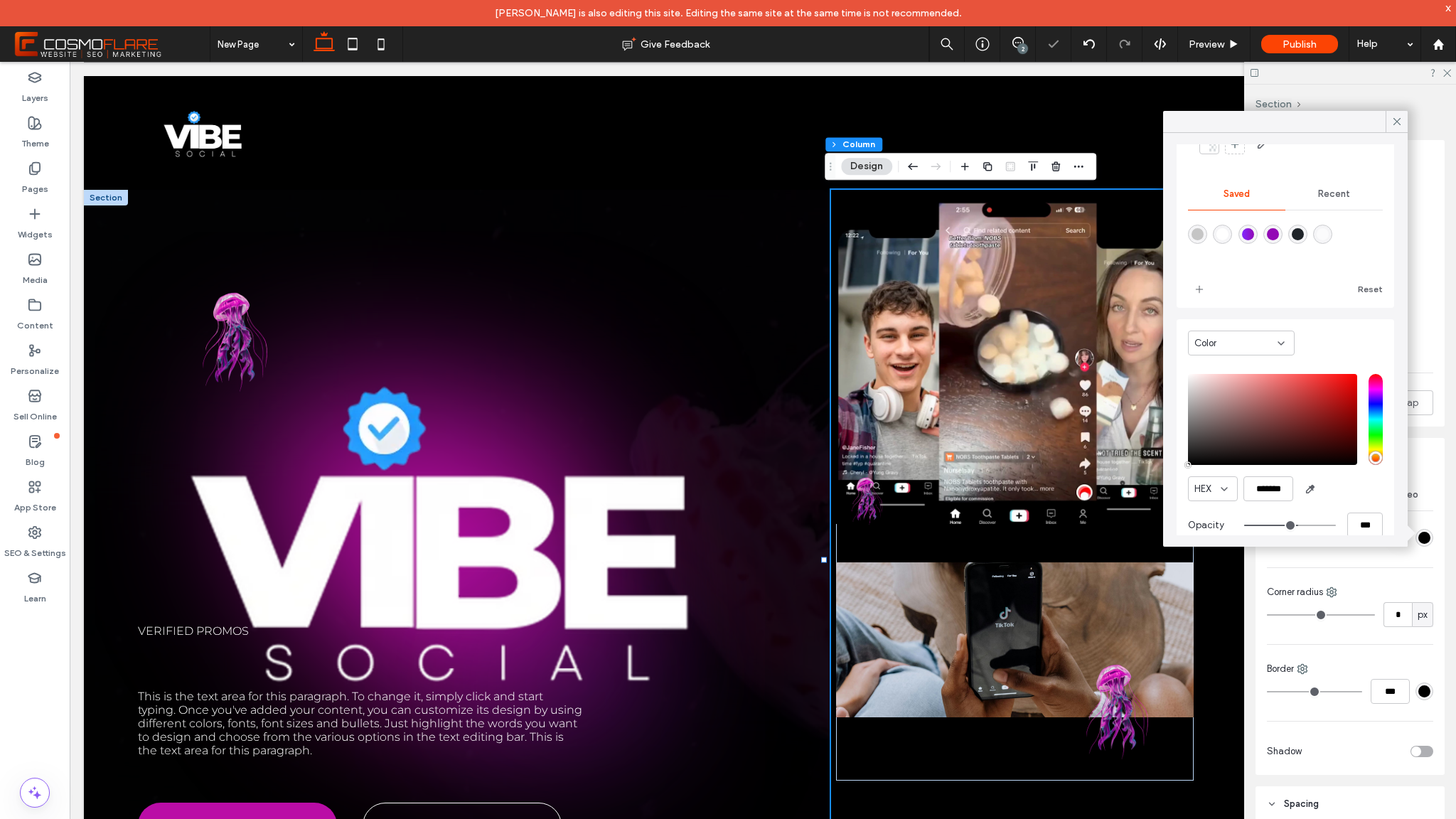
scroll to position [116, 0]
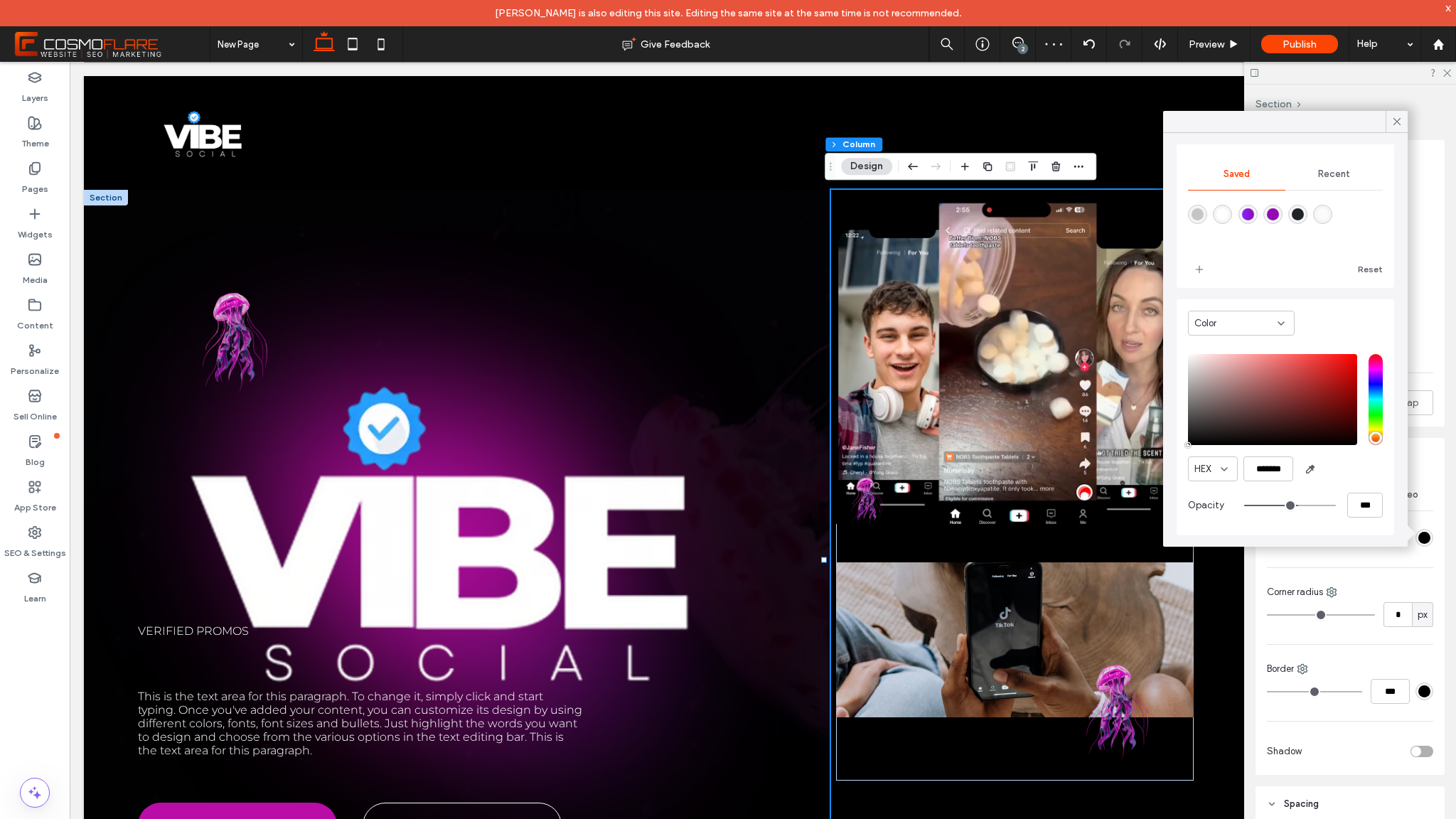
click at [1391, 120] on icon at bounding box center [1396, 121] width 13 height 13
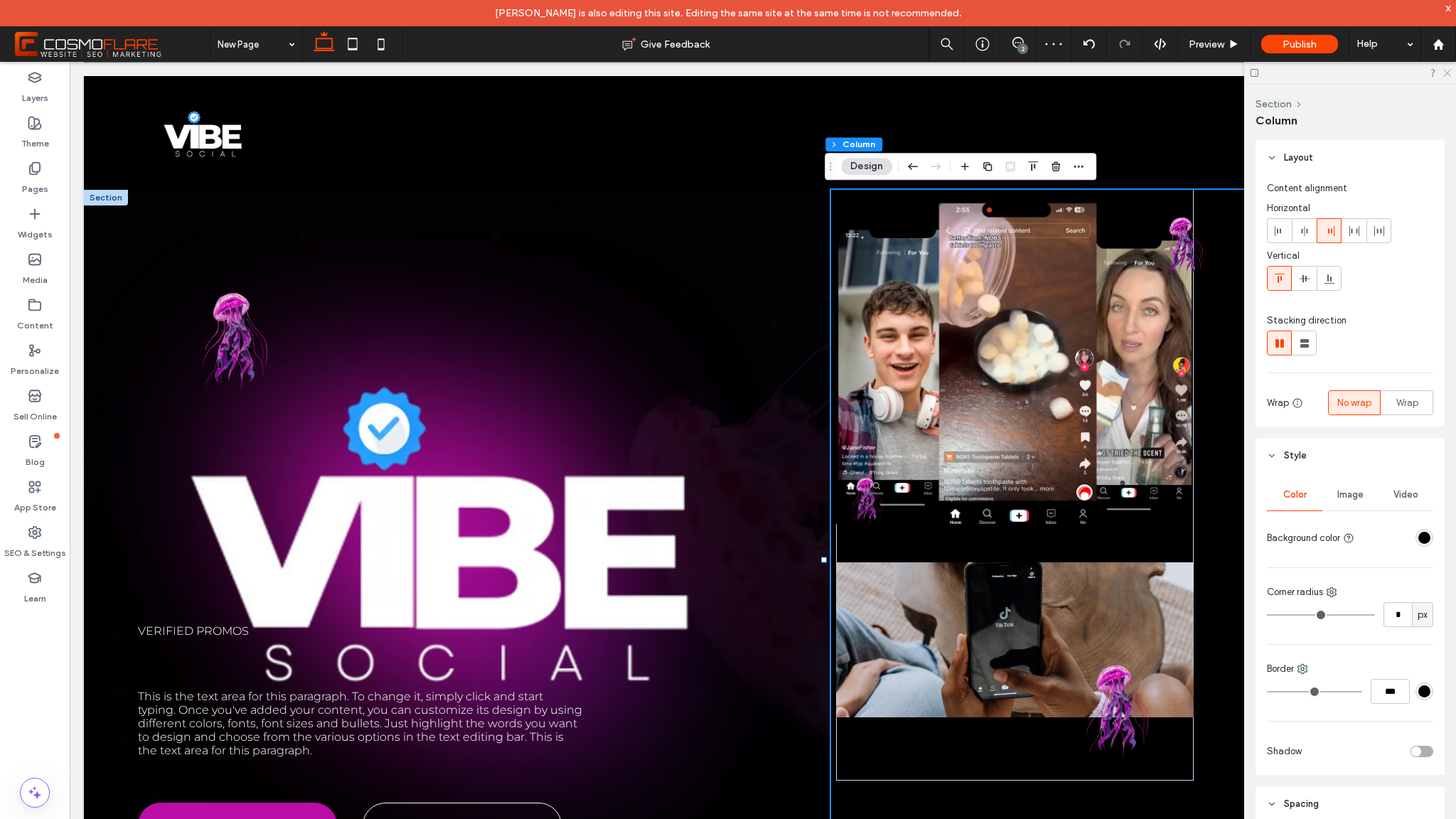
click at [1446, 73] on icon at bounding box center [1446, 72] width 10 height 10
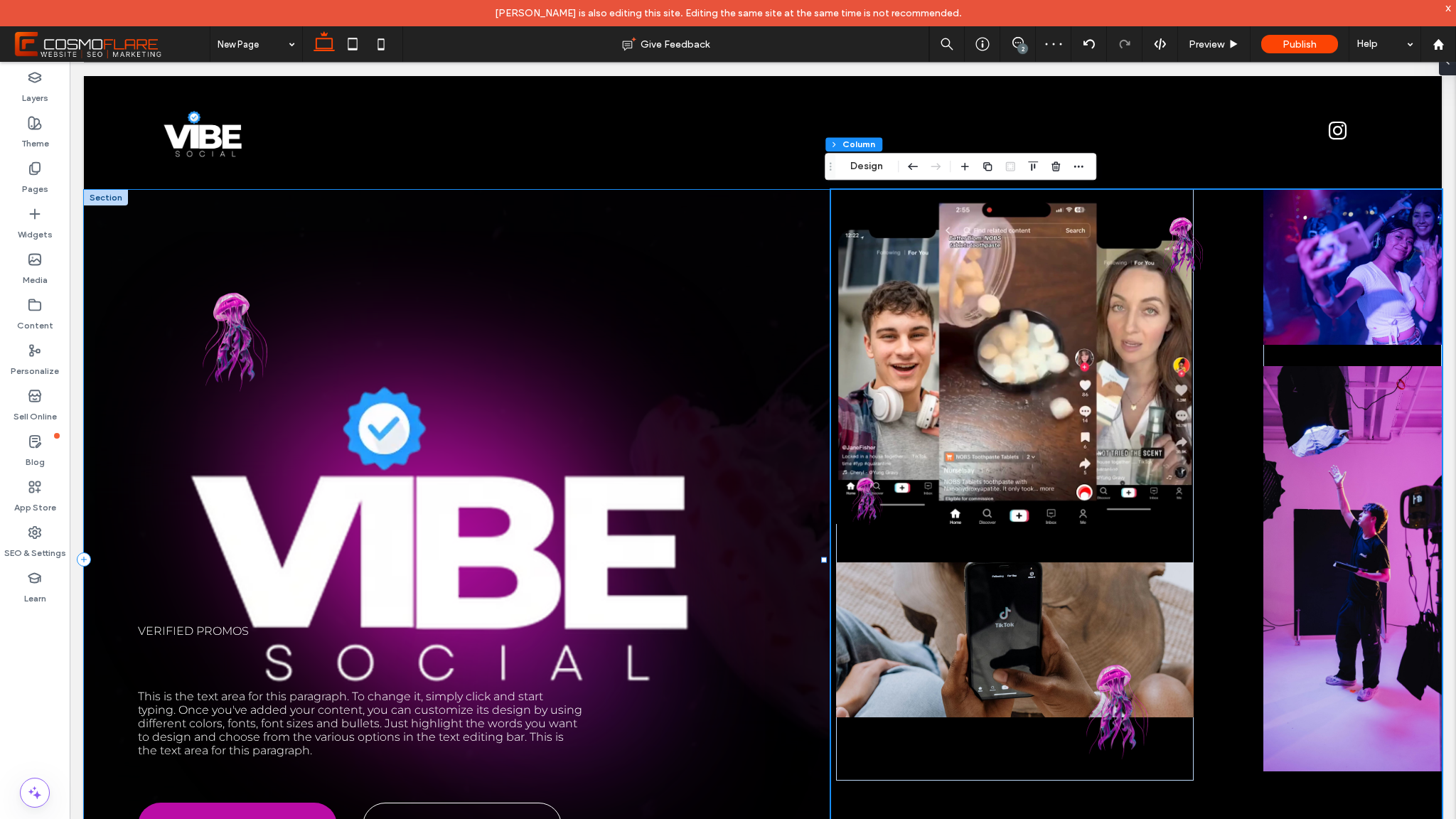
click at [679, 258] on div "Verified promos This is the text area for this paragraph. To change it, simply …" at bounding box center [457, 559] width 747 height 740
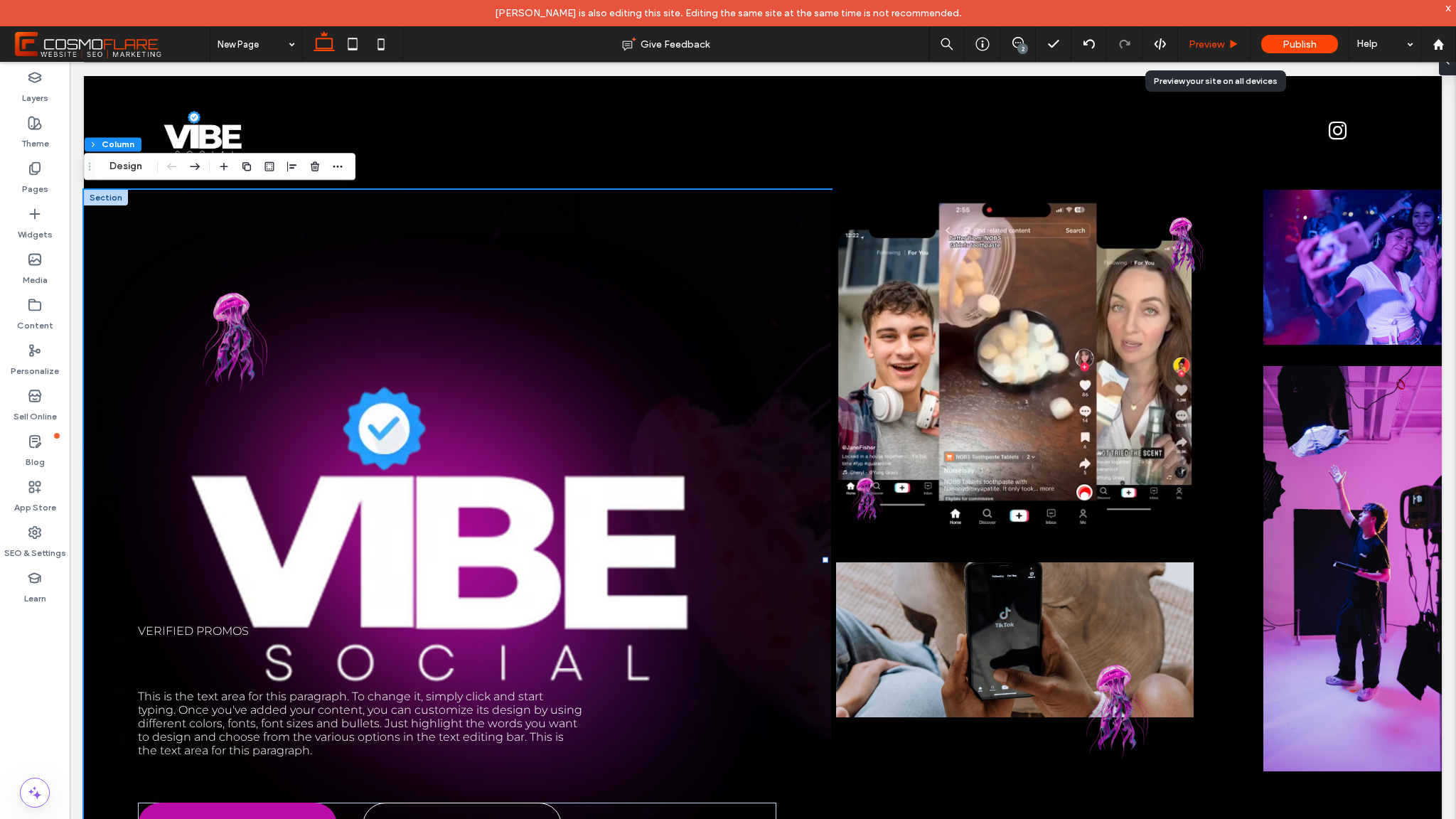
click at [1201, 52] on div "Preview" at bounding box center [1214, 44] width 72 height 35
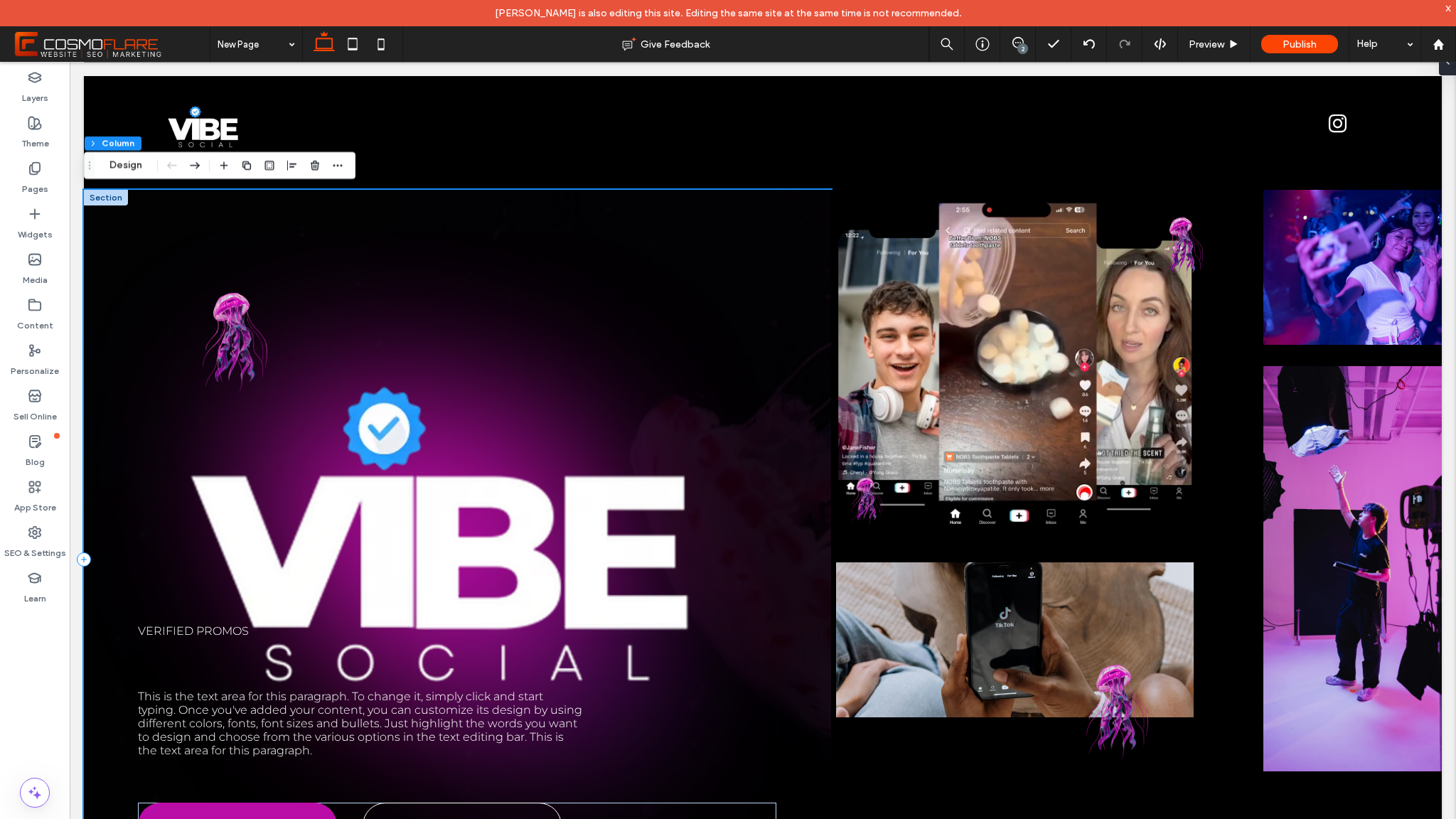
scroll to position [3, 0]
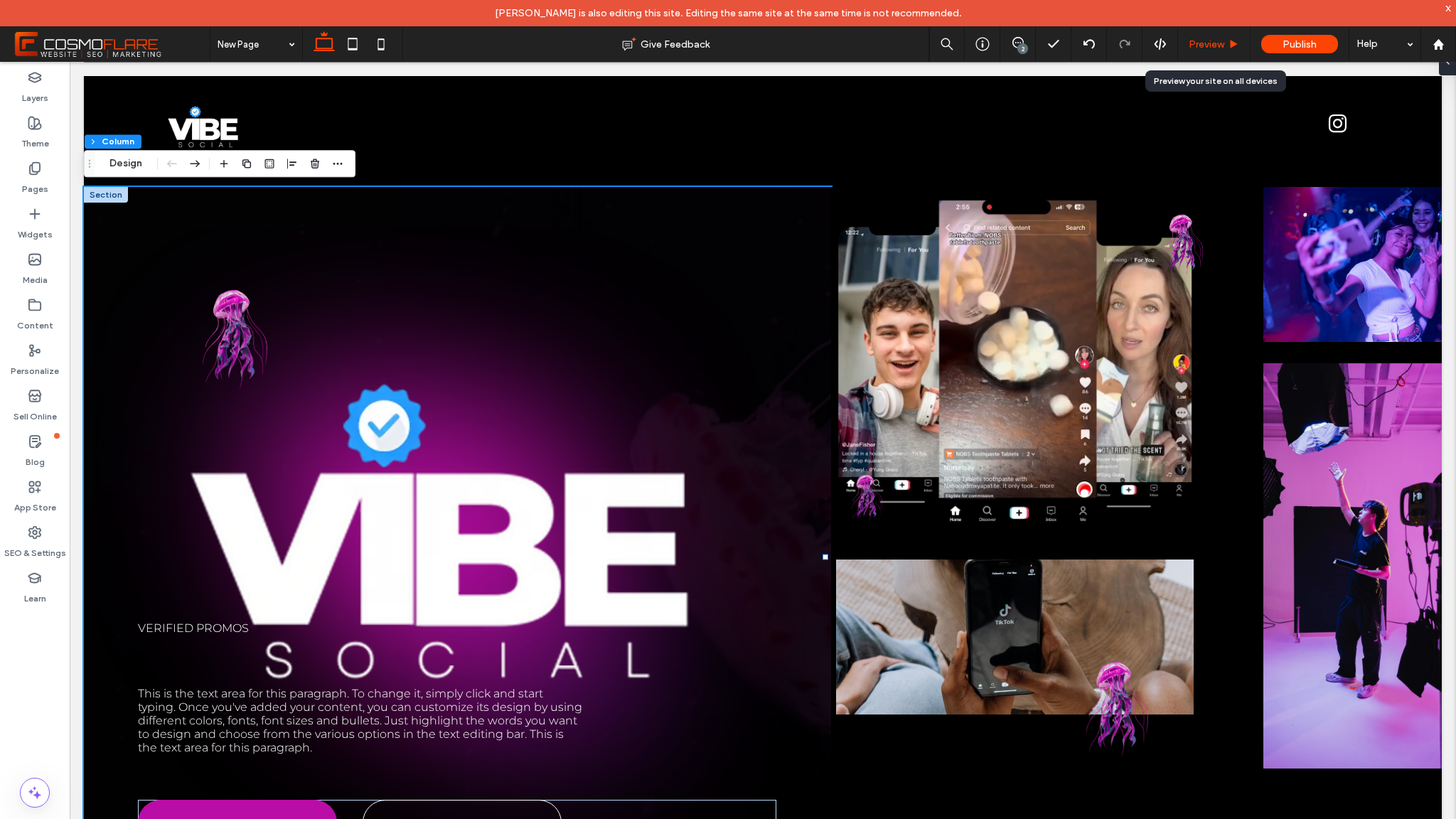
click at [1204, 44] on span "Preview" at bounding box center [1207, 44] width 35 height 12
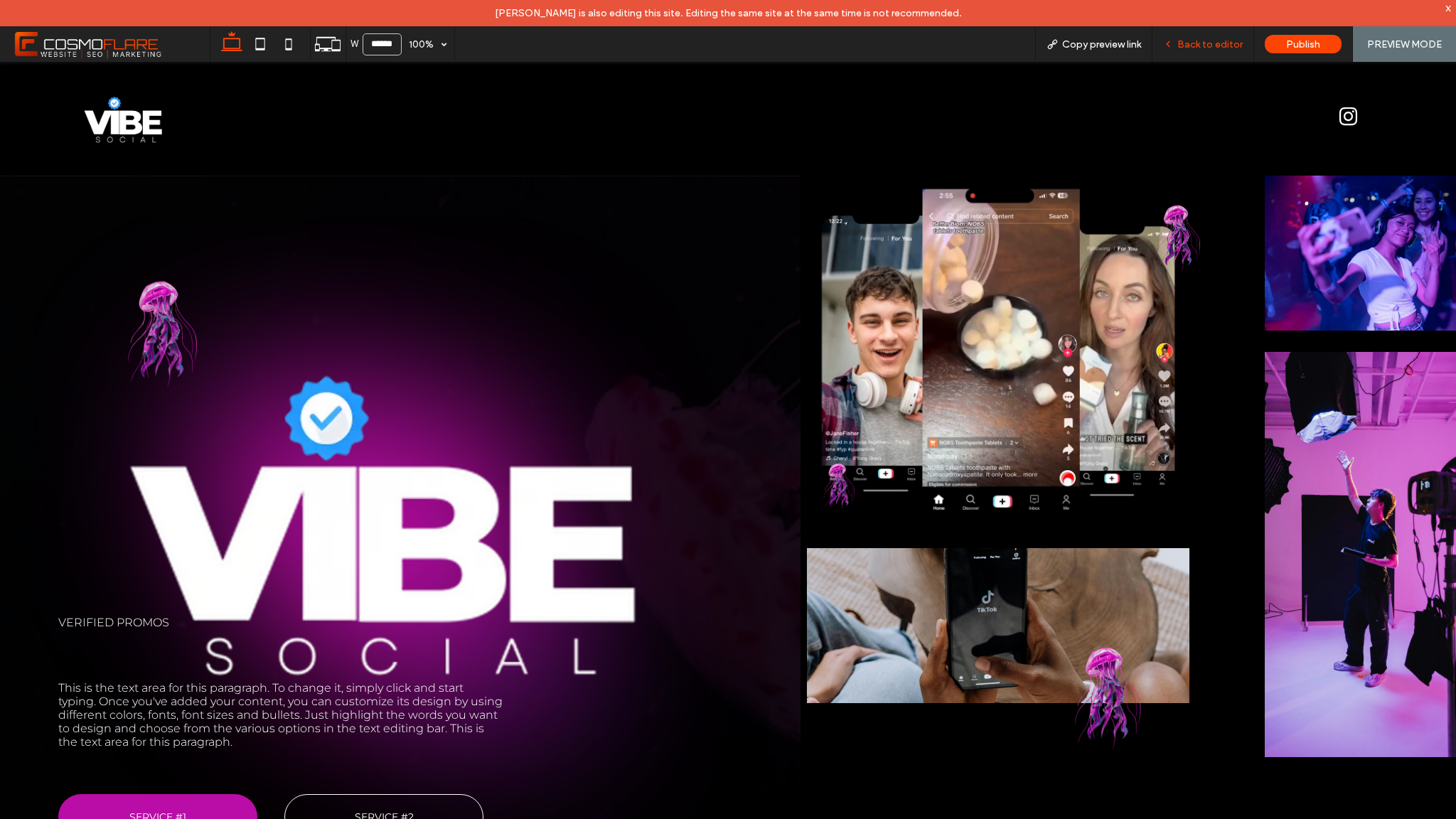
click at [1230, 38] on span "Back to editor" at bounding box center [1210, 44] width 66 height 12
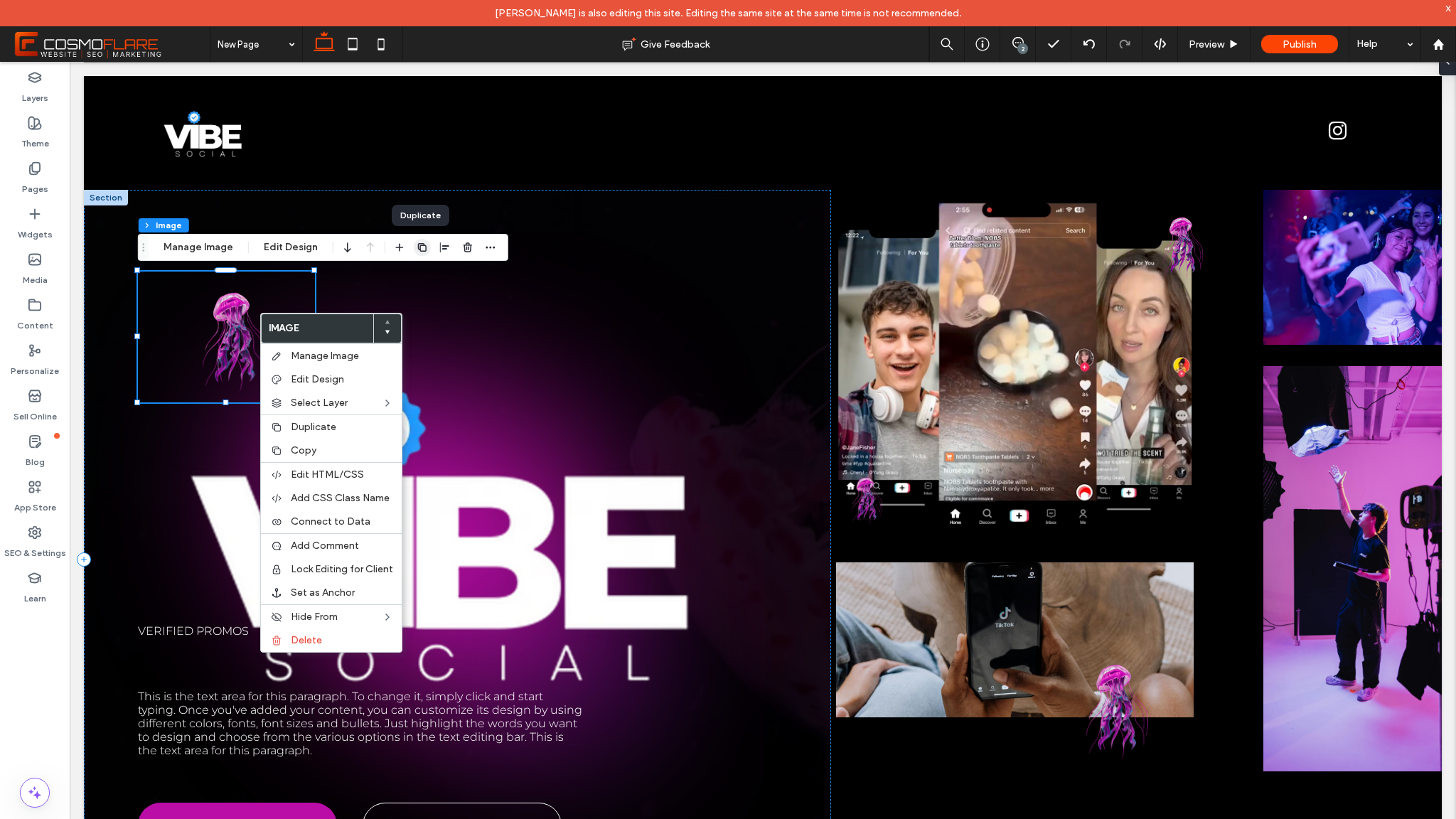
click at [423, 248] on use "button" at bounding box center [423, 248] width 9 height 9
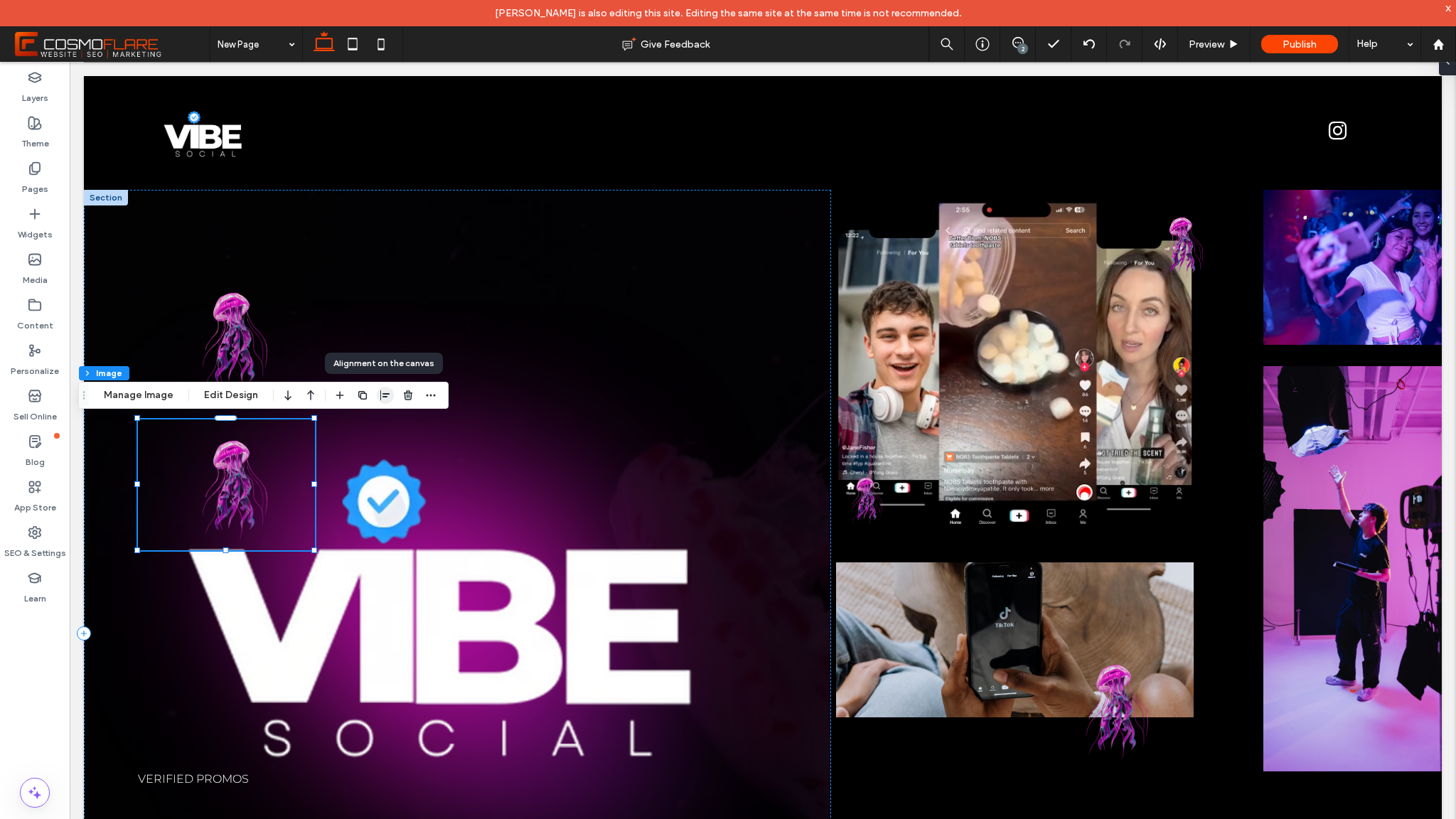
click at [382, 392] on icon "button" at bounding box center [385, 395] width 11 height 11
click at [392, 426] on icon "flex-end" at bounding box center [393, 423] width 11 height 11
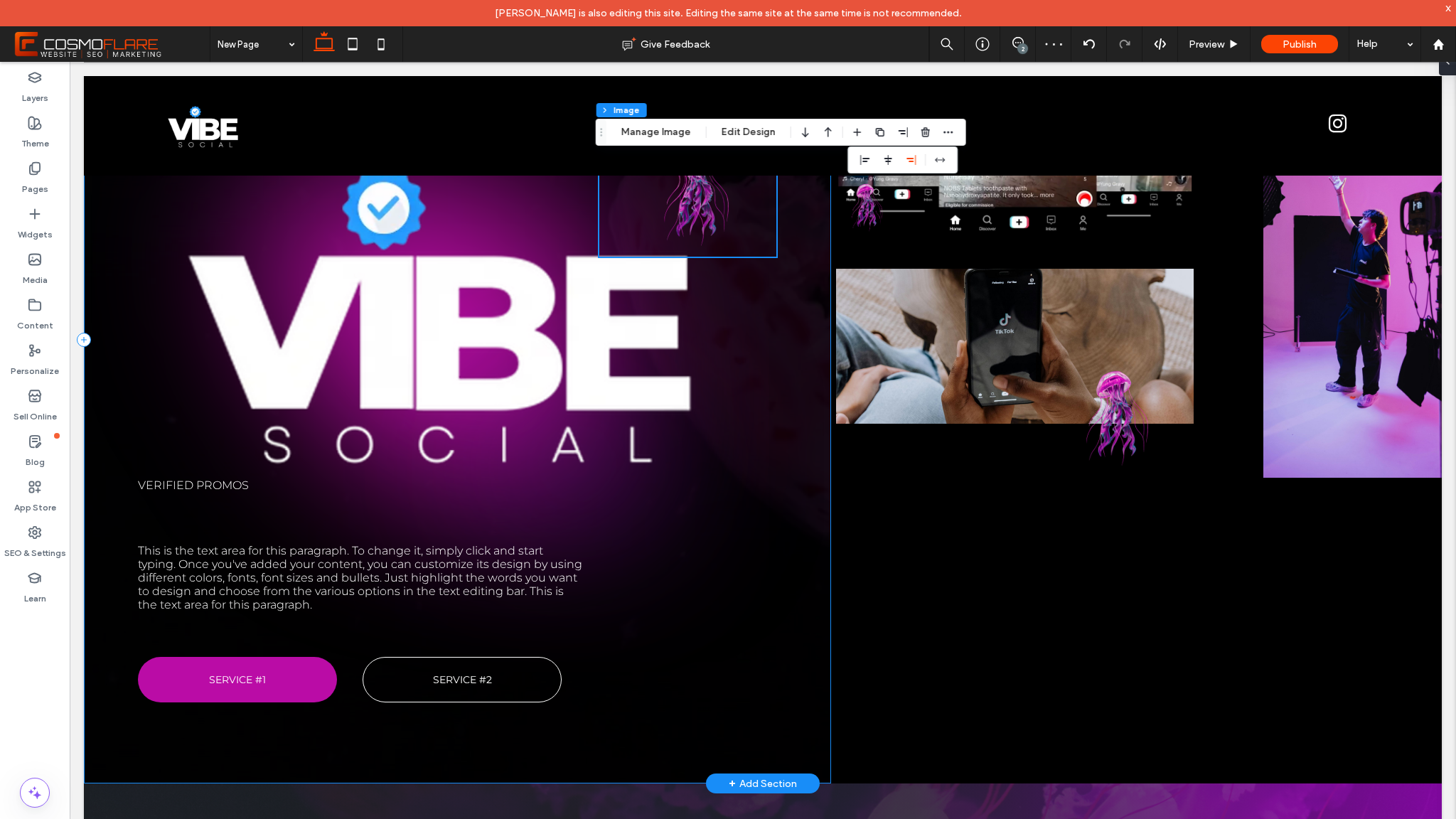
scroll to position [294, 0]
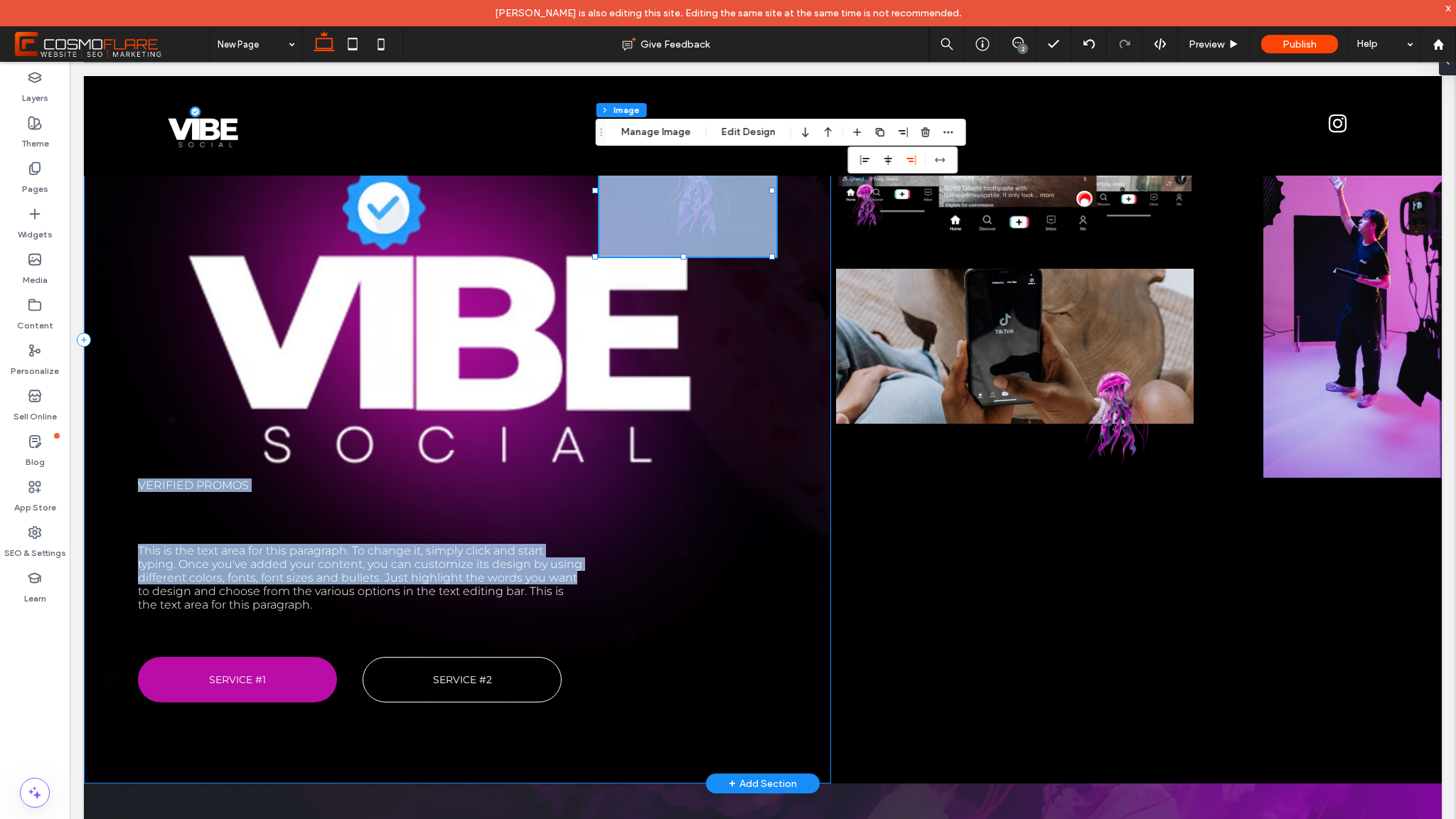
drag, startPoint x: 704, startPoint y: 194, endPoint x: 640, endPoint y: 556, distance: 367.6
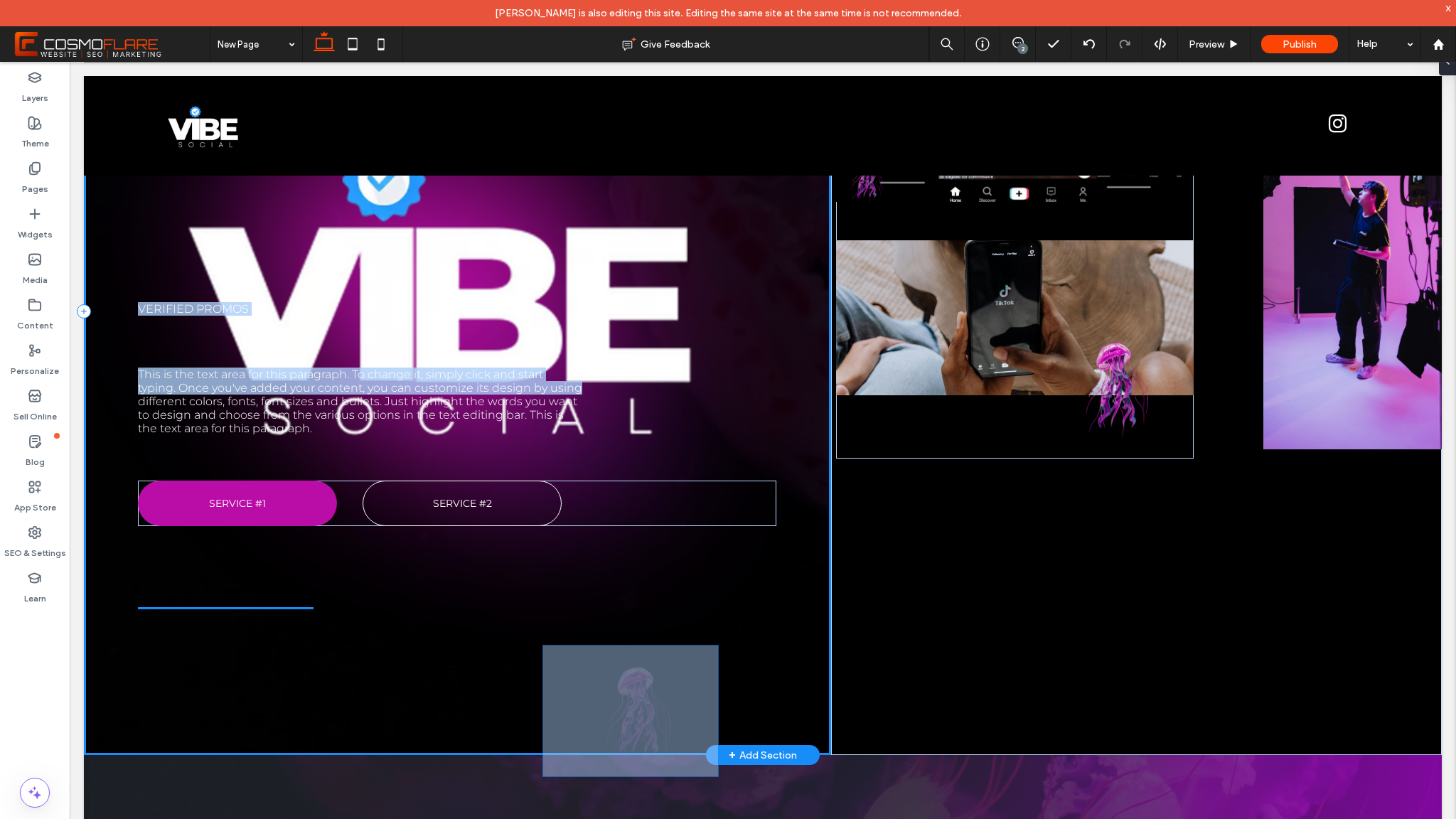
scroll to position [354, 0]
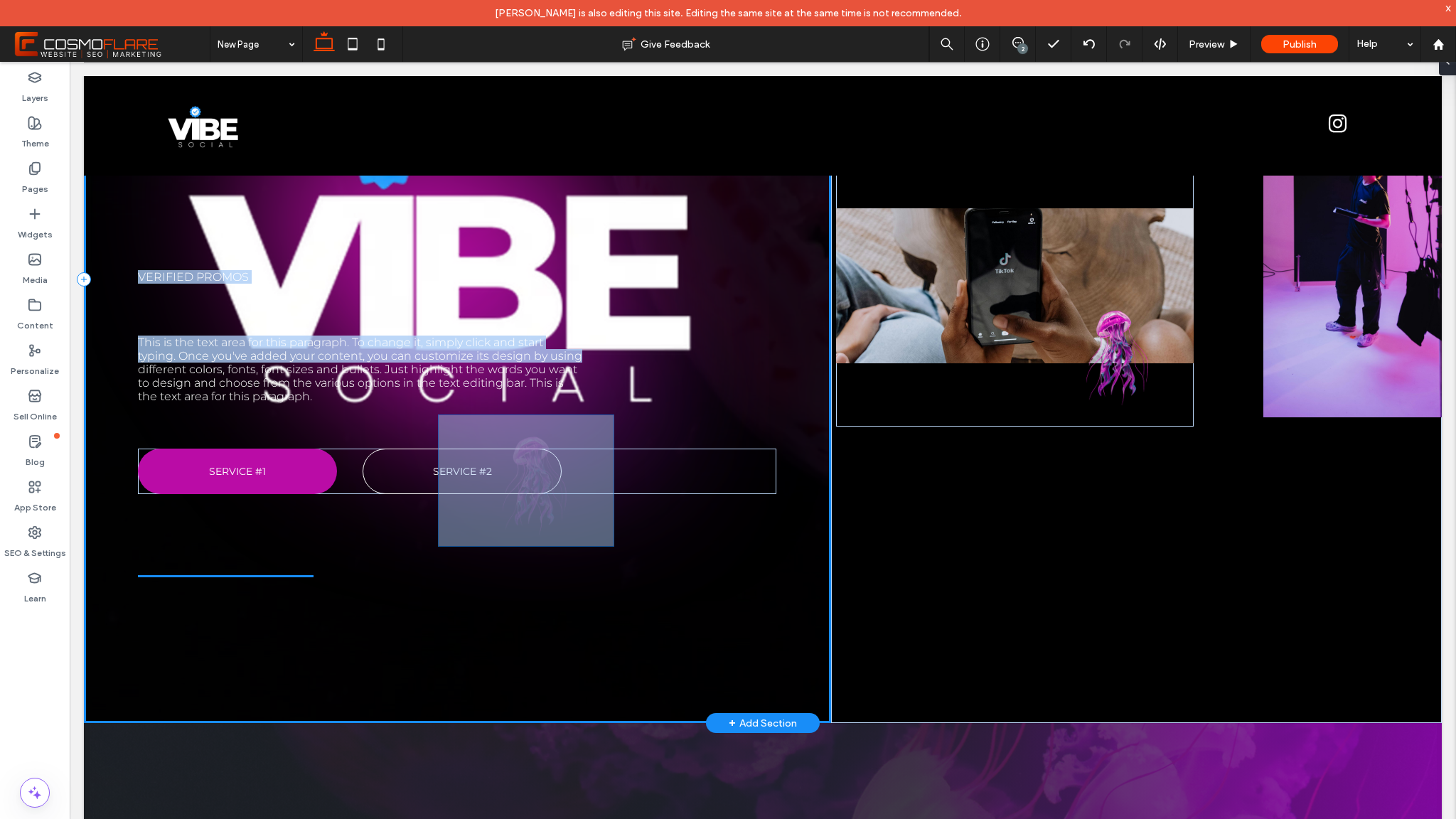
drag, startPoint x: 679, startPoint y: 254, endPoint x: 524, endPoint y: 506, distance: 295.9
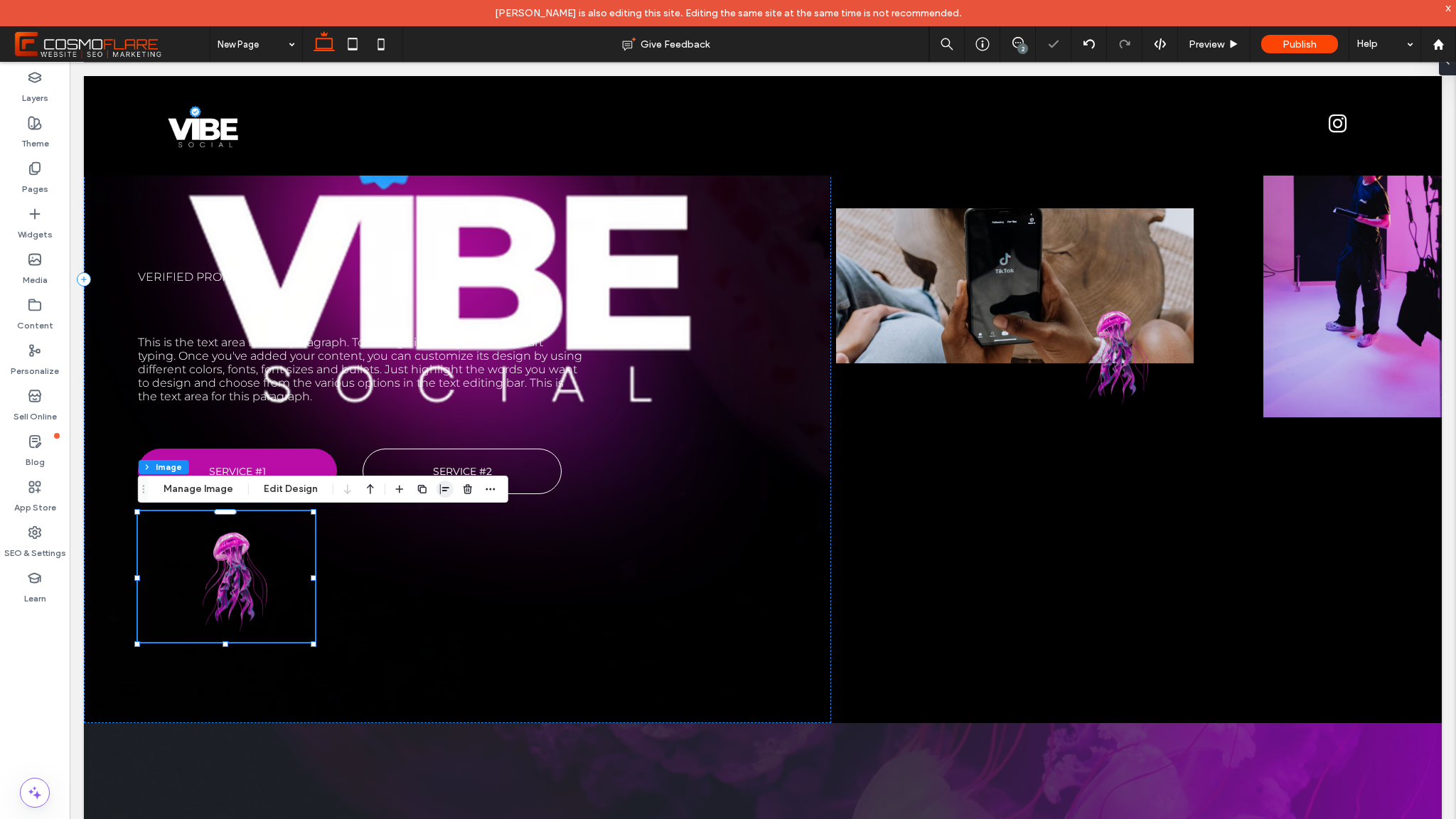
click at [446, 489] on icon "button" at bounding box center [445, 488] width 11 height 11
click at [433, 519] on span "center" at bounding box center [430, 516] width 17 height 17
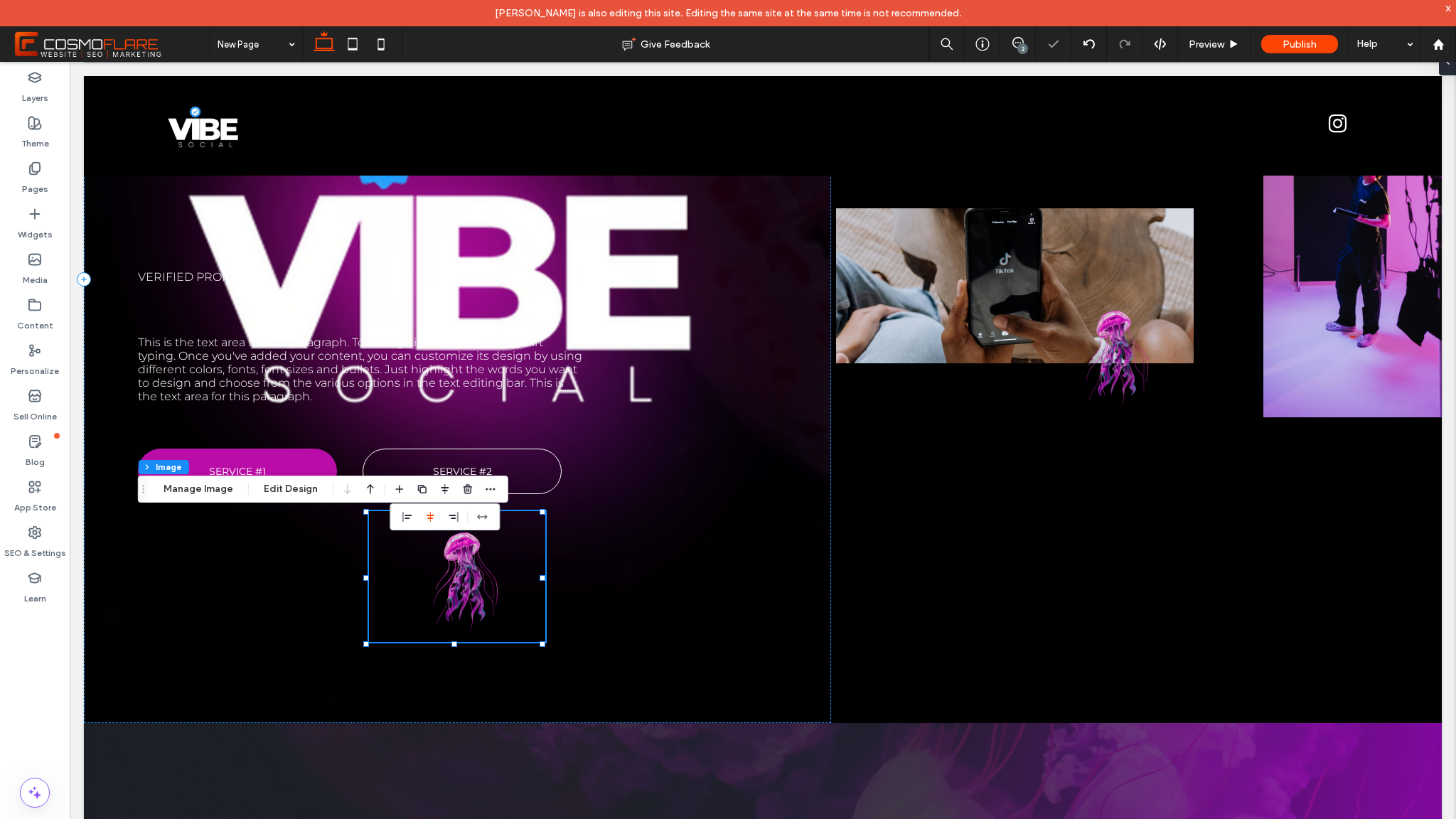
drag, startPoint x: 450, startPoint y: 522, endPoint x: 459, endPoint y: 527, distance: 10.3
click at [450, 522] on span "flex-end" at bounding box center [452, 516] width 17 height 17
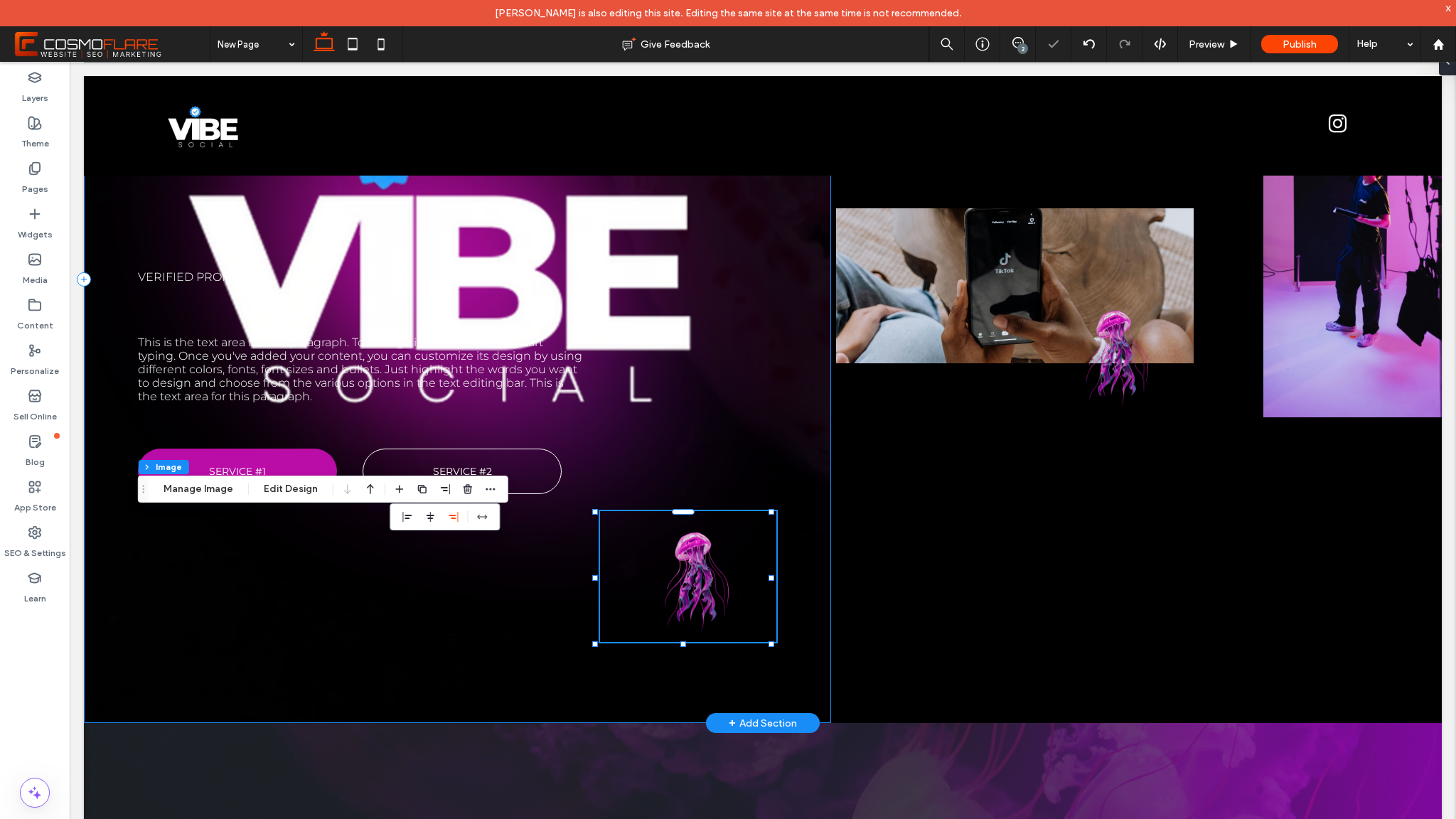
click at [335, 579] on div "Verified promos This is the text area for this paragraph. To change it, simply …" at bounding box center [457, 279] width 747 height 888
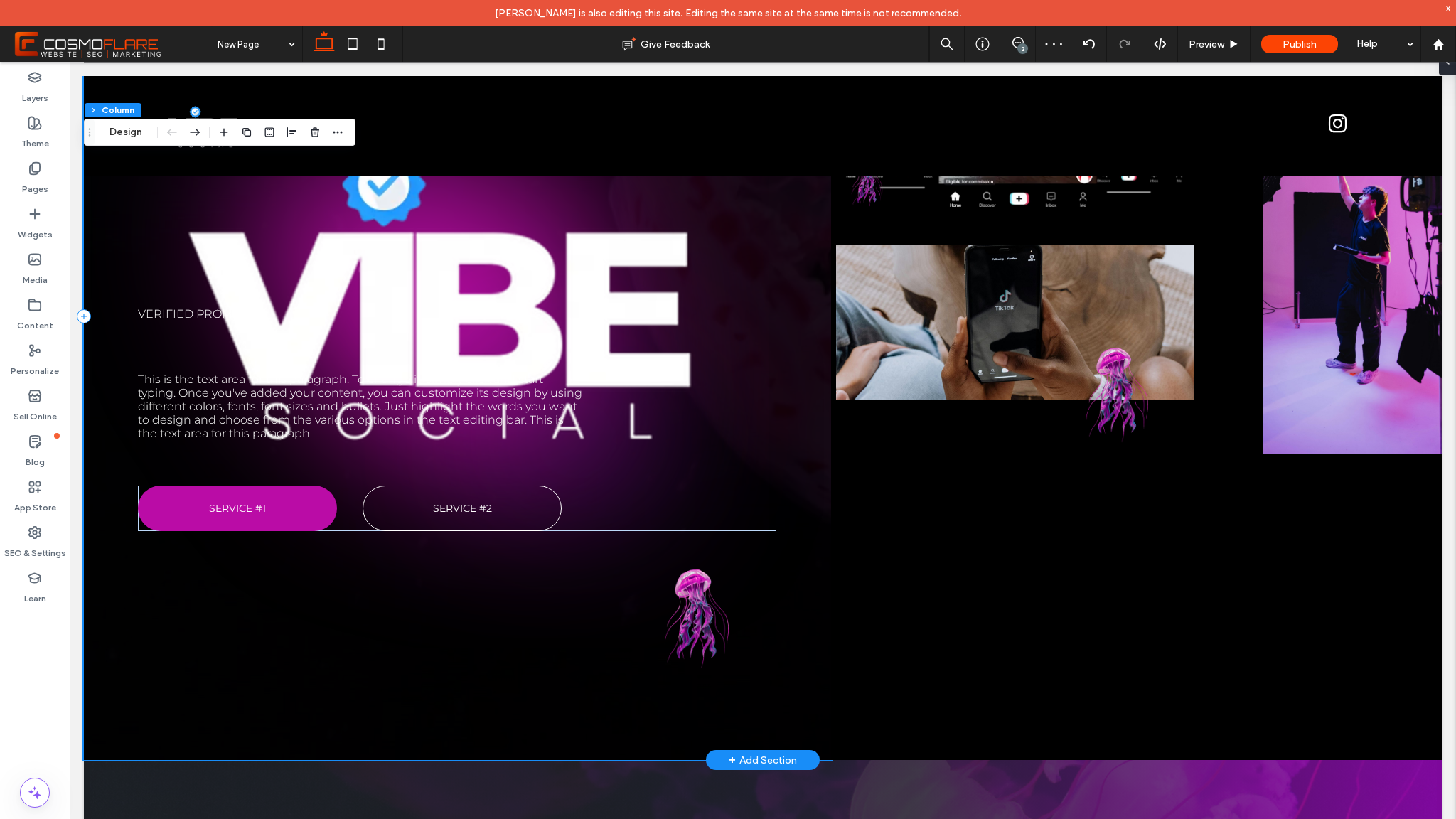
scroll to position [318, 0]
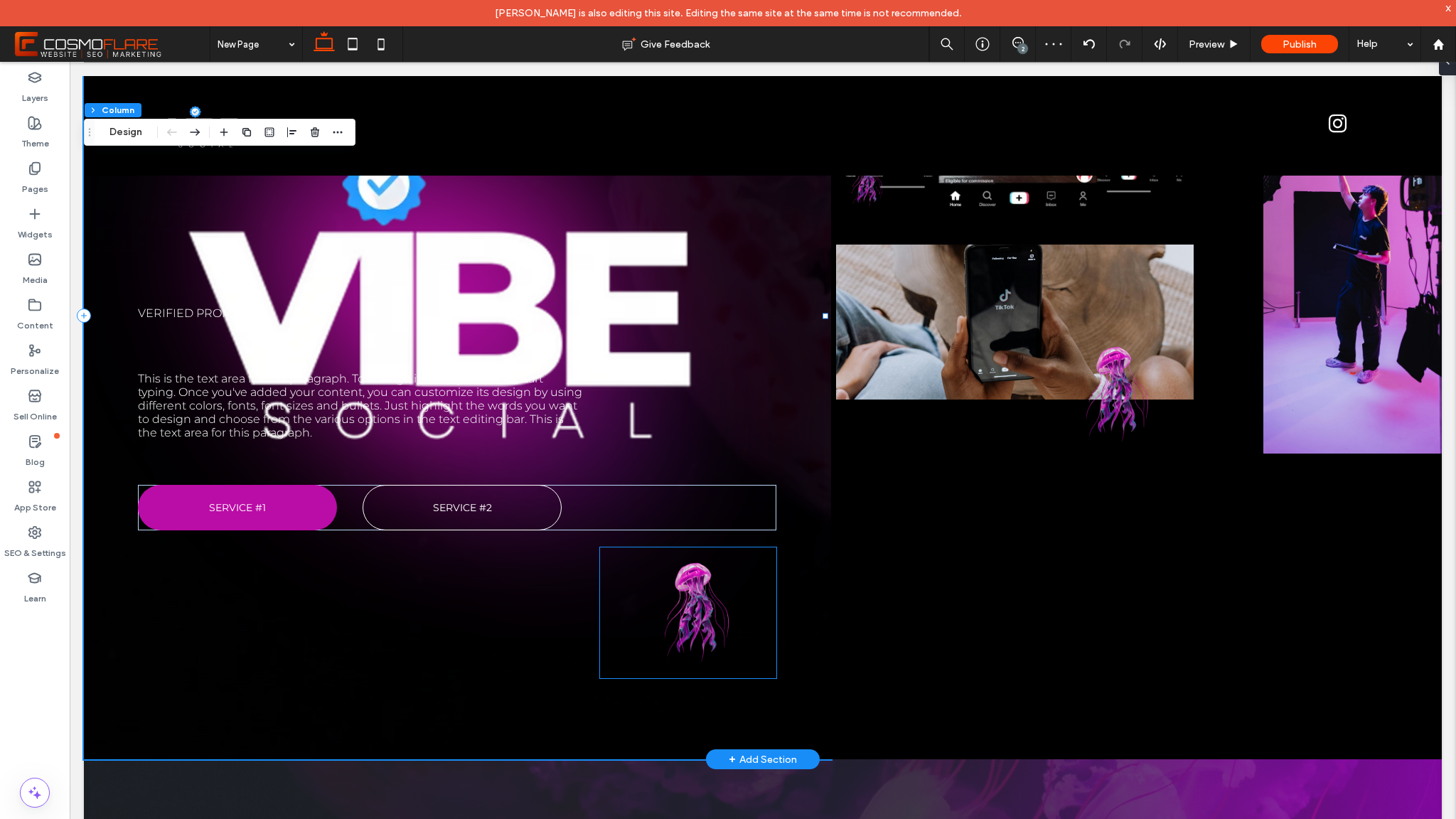
click at [710, 601] on img at bounding box center [688, 607] width 176 height 131
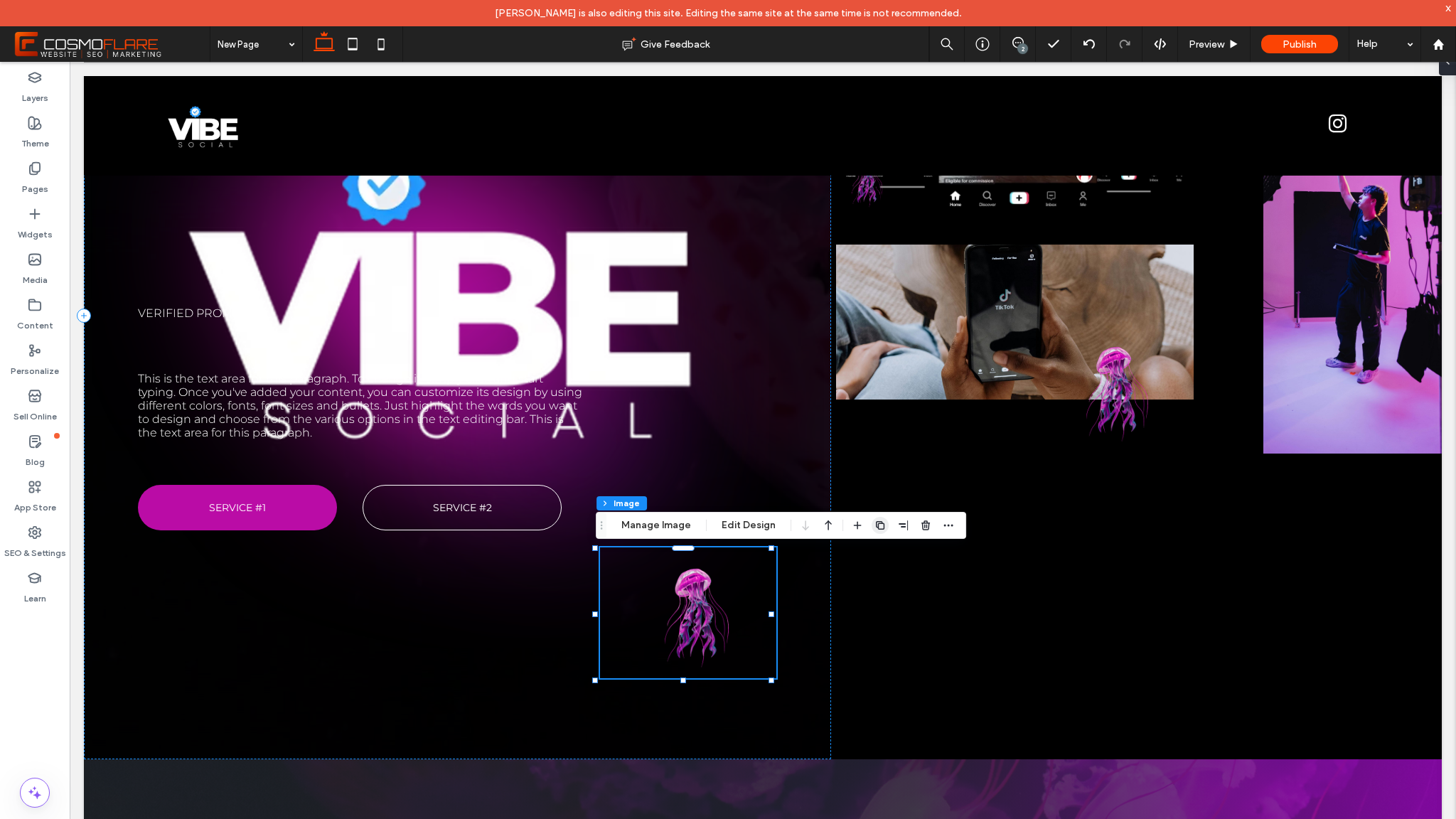
click at [878, 528] on icon "button" at bounding box center [880, 525] width 11 height 11
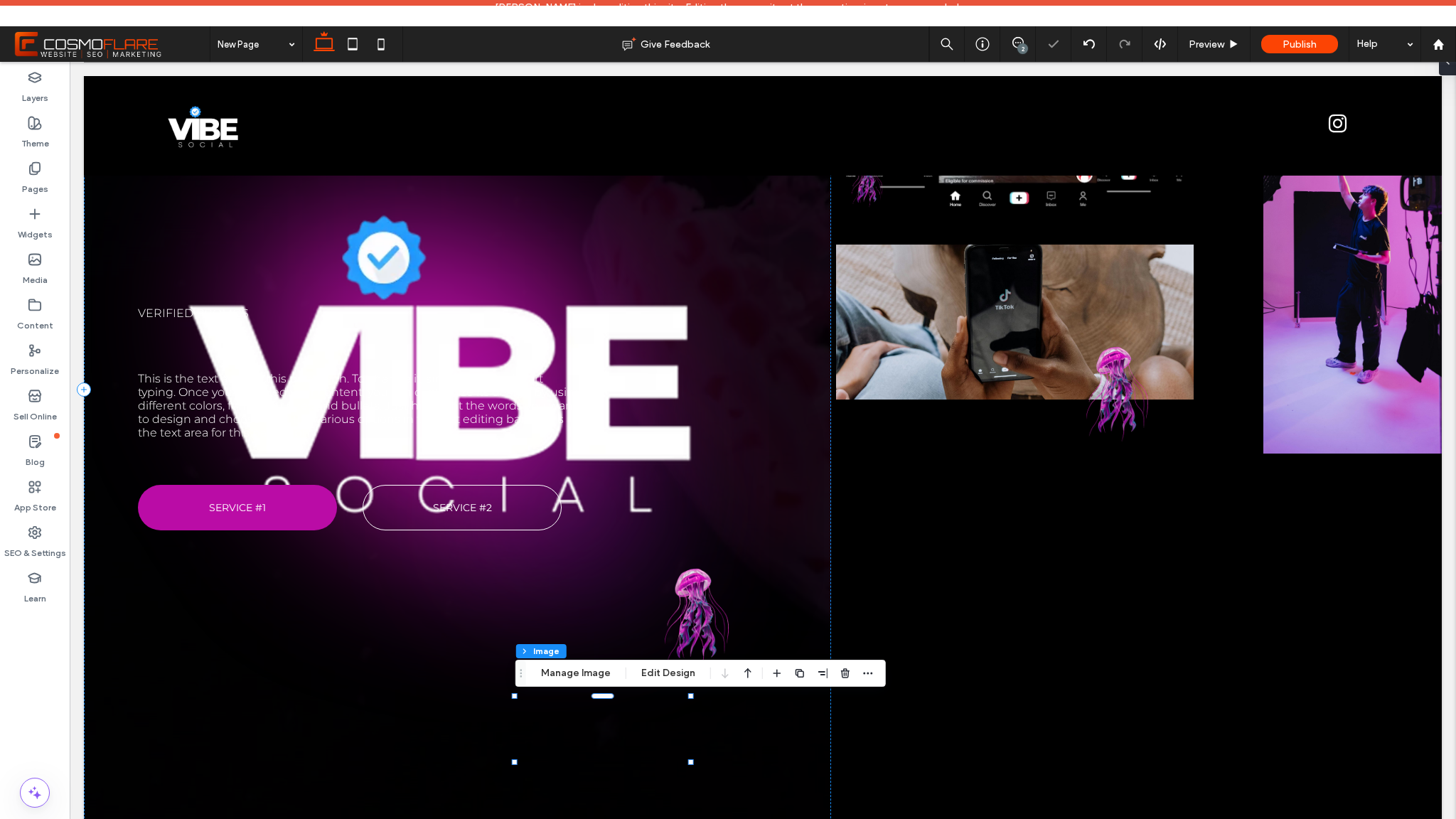
scroll to position [325, 0]
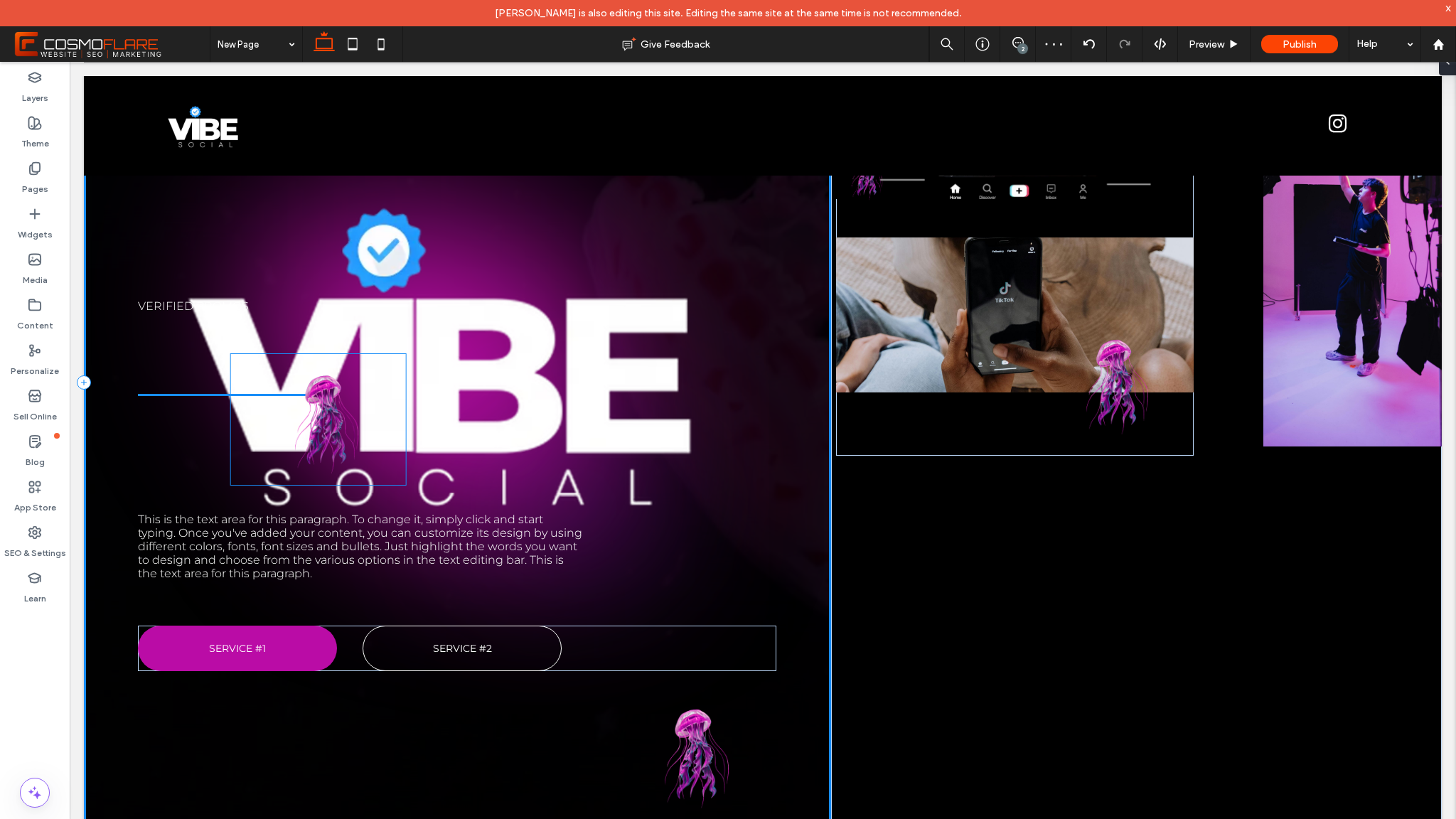
drag, startPoint x: 624, startPoint y: 734, endPoint x: 420, endPoint y: 391, distance: 399.1
type input "****"
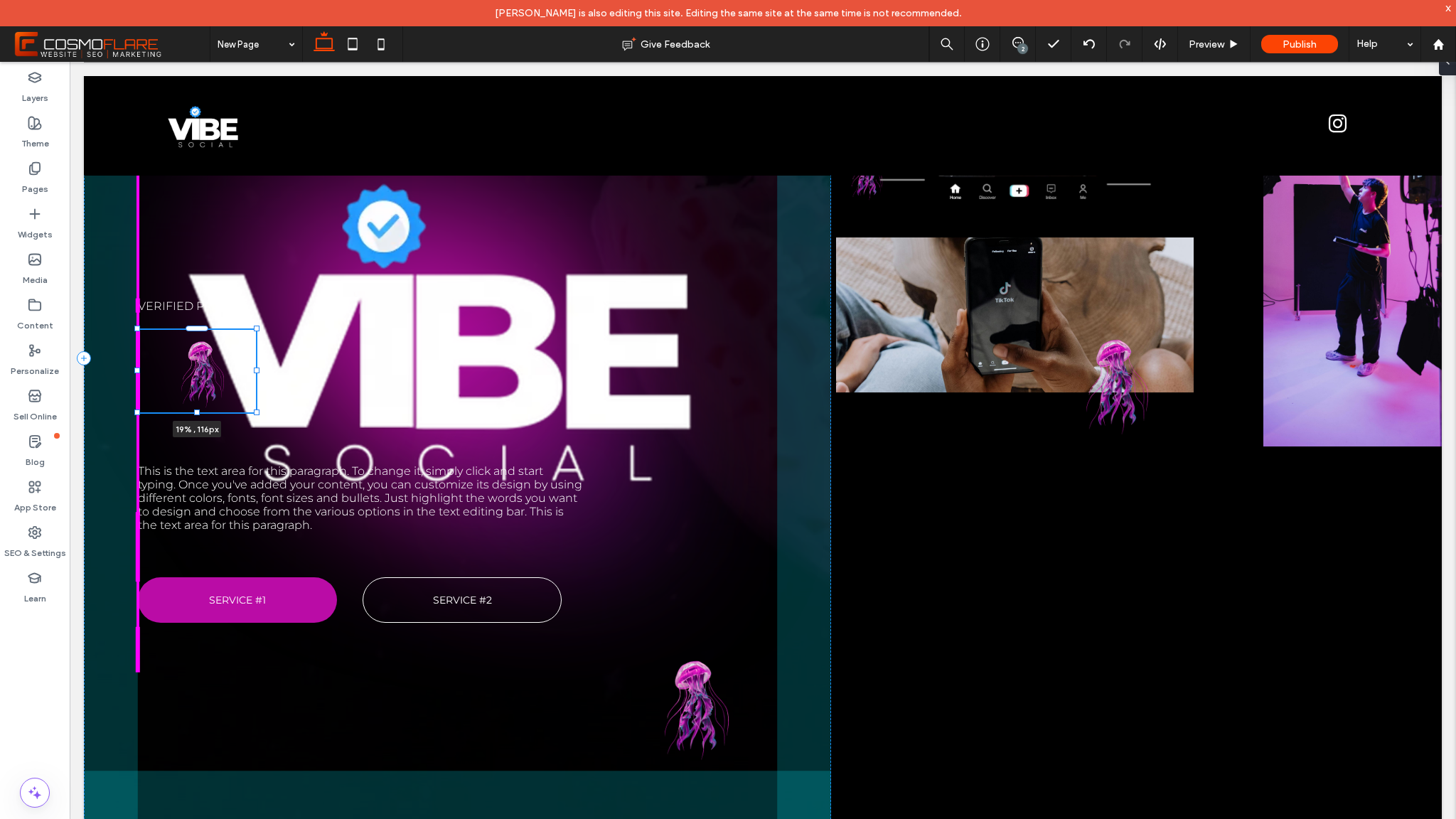
drag, startPoint x: 312, startPoint y: 461, endPoint x: 382, endPoint y: 357, distance: 125.4
click at [256, 436] on div "Verified promos 19% , 116px This is the text area for this paragraph. To change…" at bounding box center [763, 359] width 1358 height 987
type input "**"
type input "****"
type input "***"
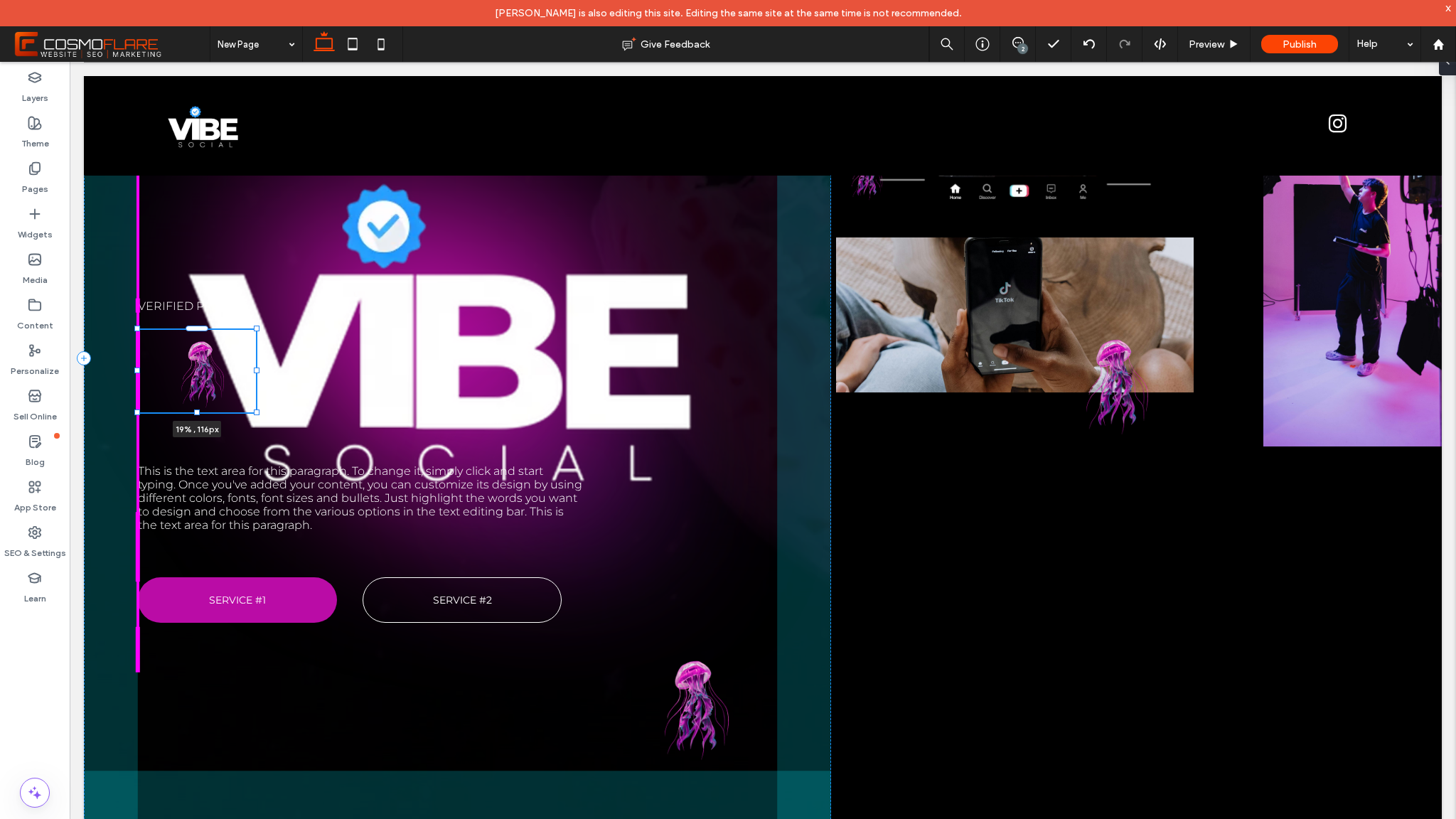
type input "***"
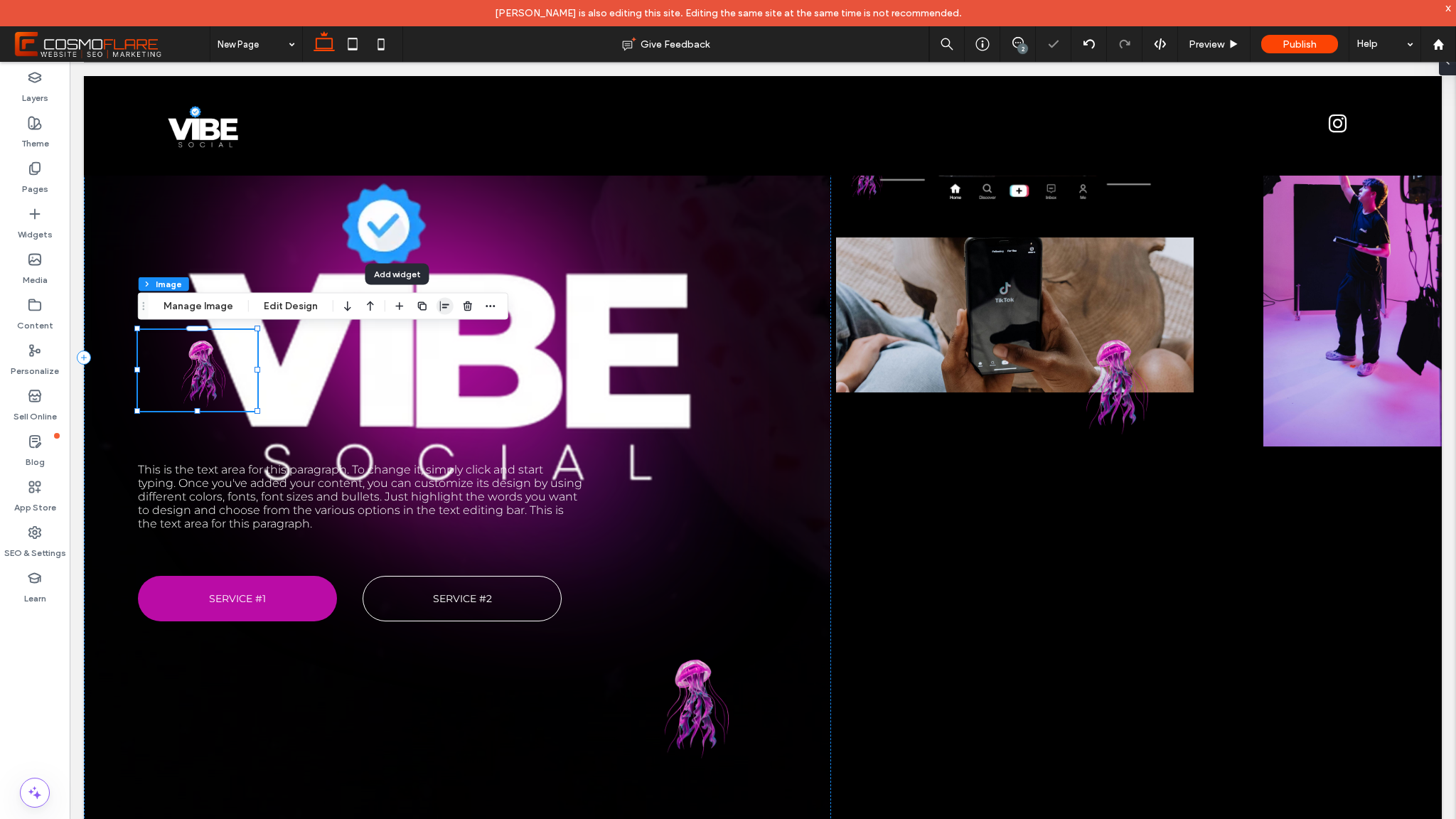
click at [443, 307] on use "button" at bounding box center [445, 305] width 10 height 10
click at [431, 337] on icon "center" at bounding box center [429, 334] width 11 height 11
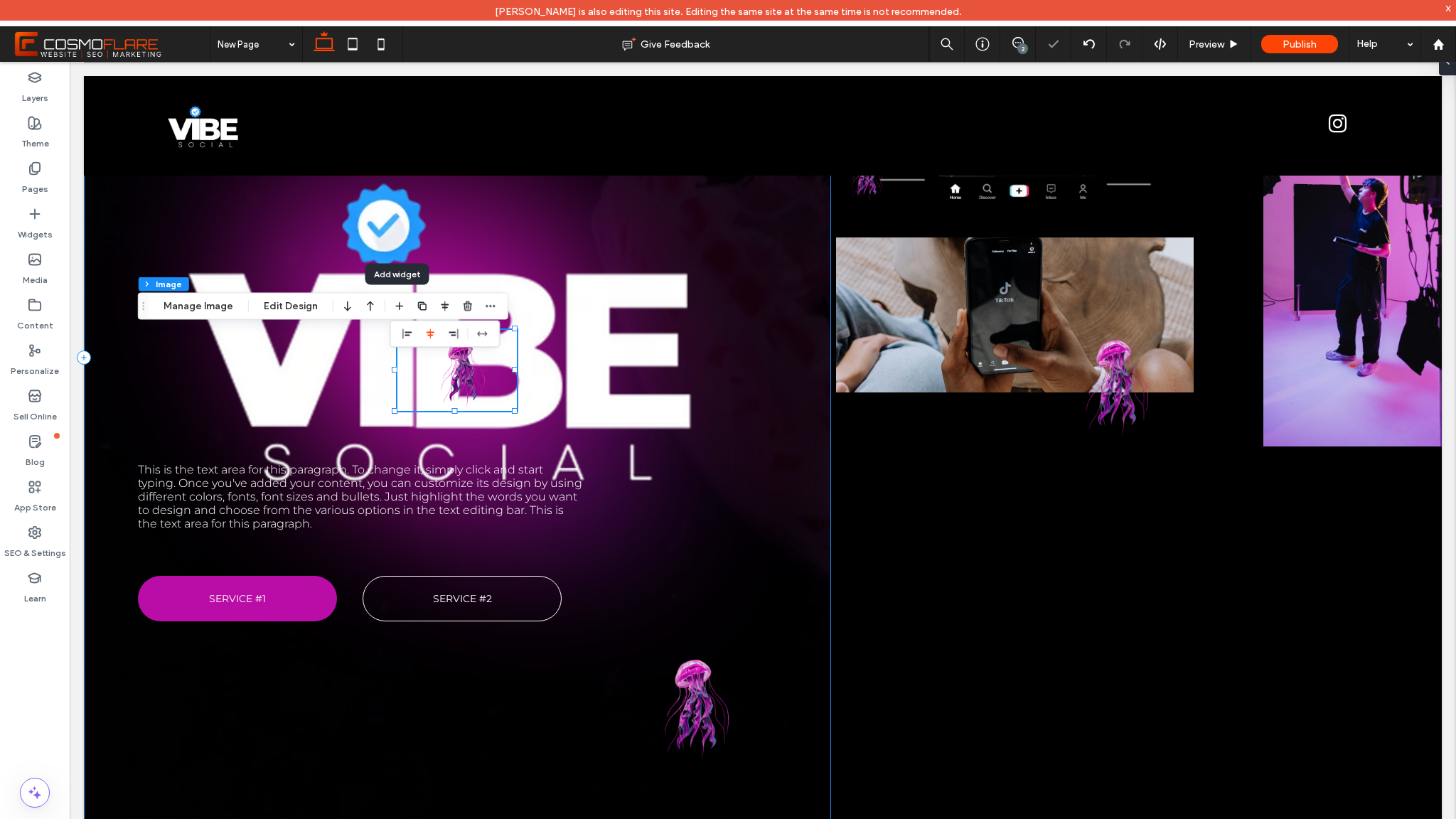
click at [323, 403] on div "Verified promos 19% , 114px This is the text area for this paragraph. To change…" at bounding box center [457, 358] width 747 height 986
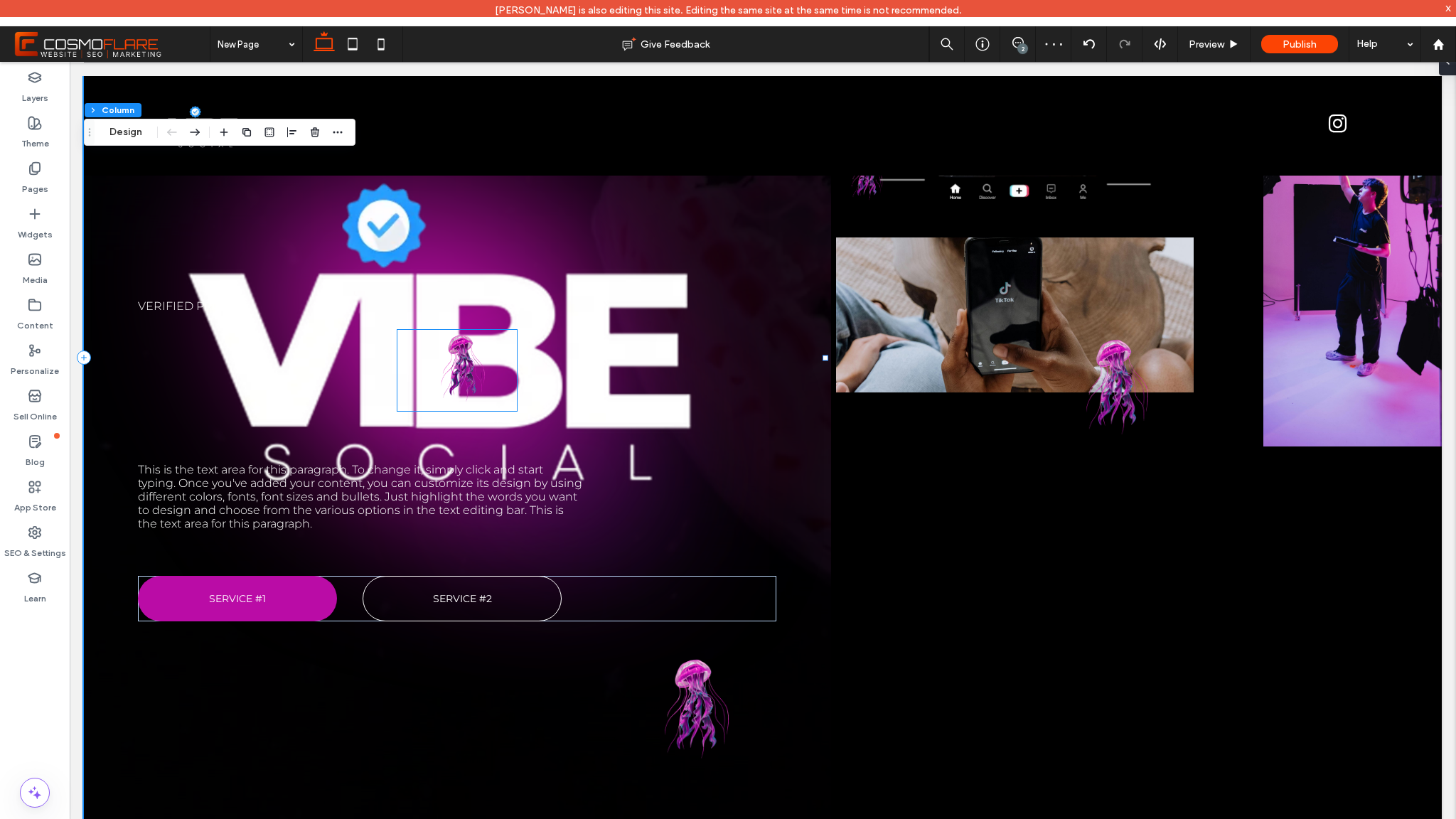
click at [464, 368] on img at bounding box center [457, 365] width 119 height 81
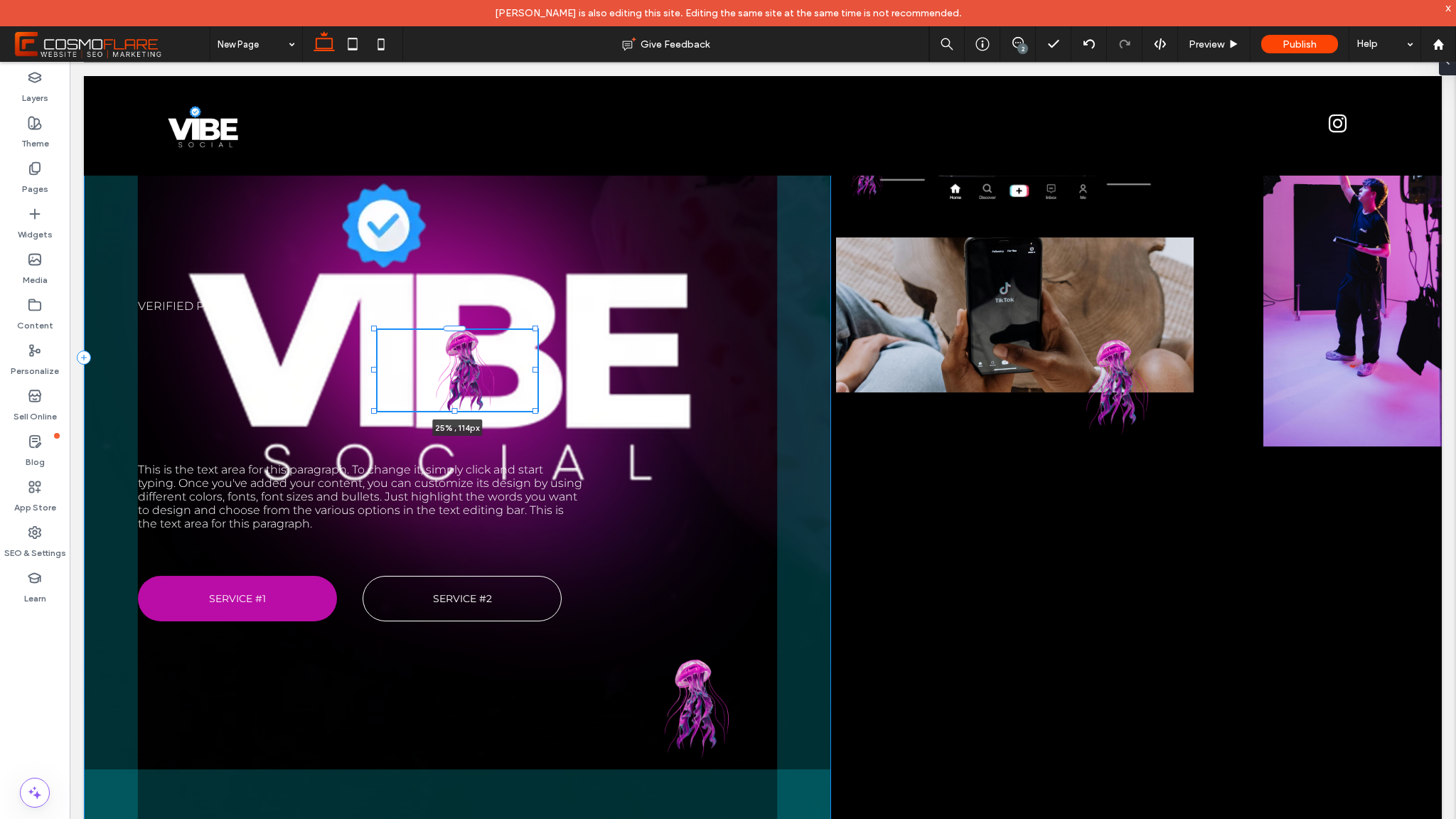
drag, startPoint x: 395, startPoint y: 367, endPoint x: 374, endPoint y: 385, distance: 27.7
click at [375, 330] on div at bounding box center [375, 329] width 1 height 1
type input "**"
type input "****"
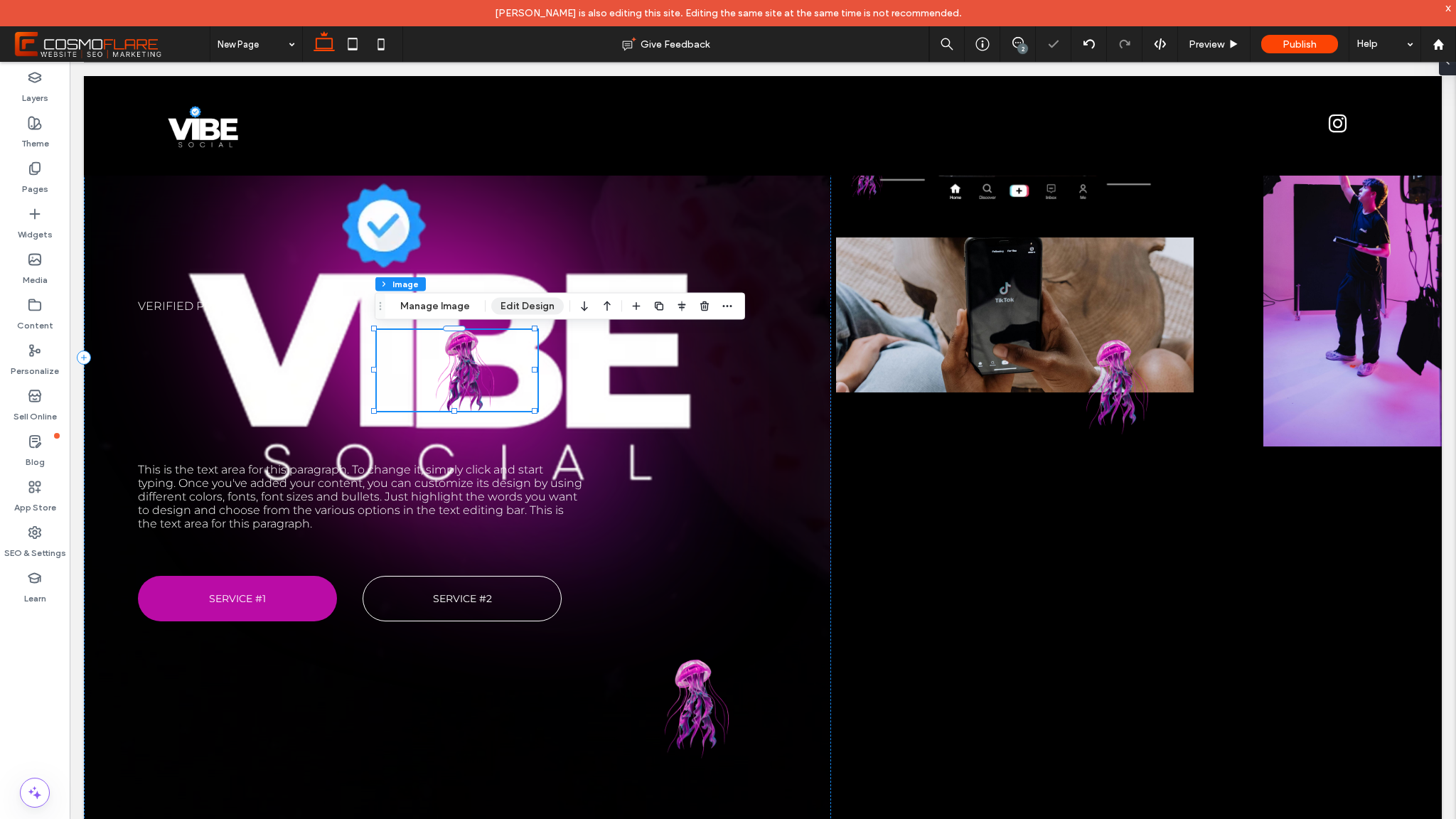
click at [534, 305] on button "Edit Design" at bounding box center [527, 306] width 72 height 17
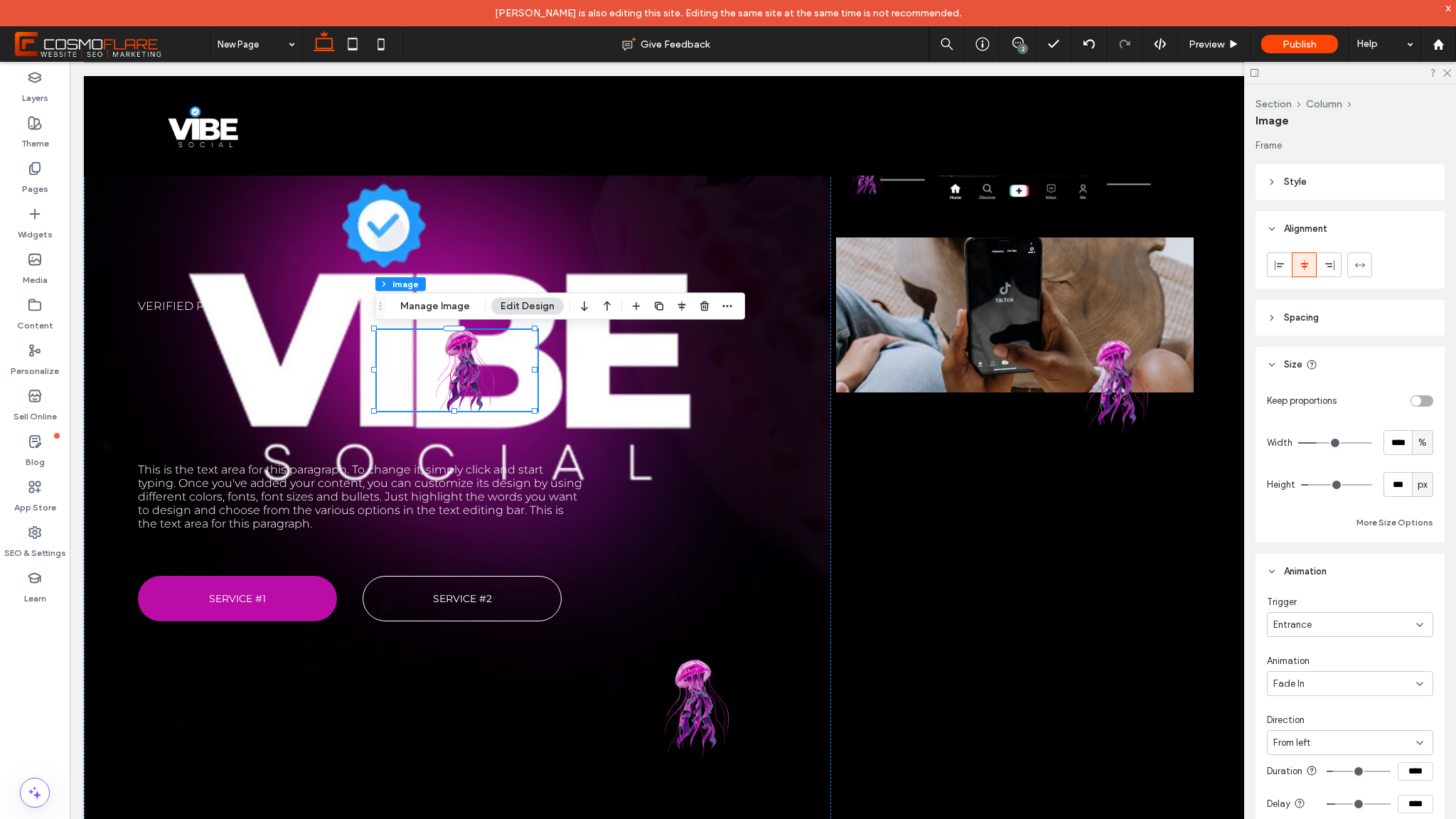
scroll to position [58, 0]
click at [1277, 184] on header "Style" at bounding box center [1350, 179] width 189 height 35
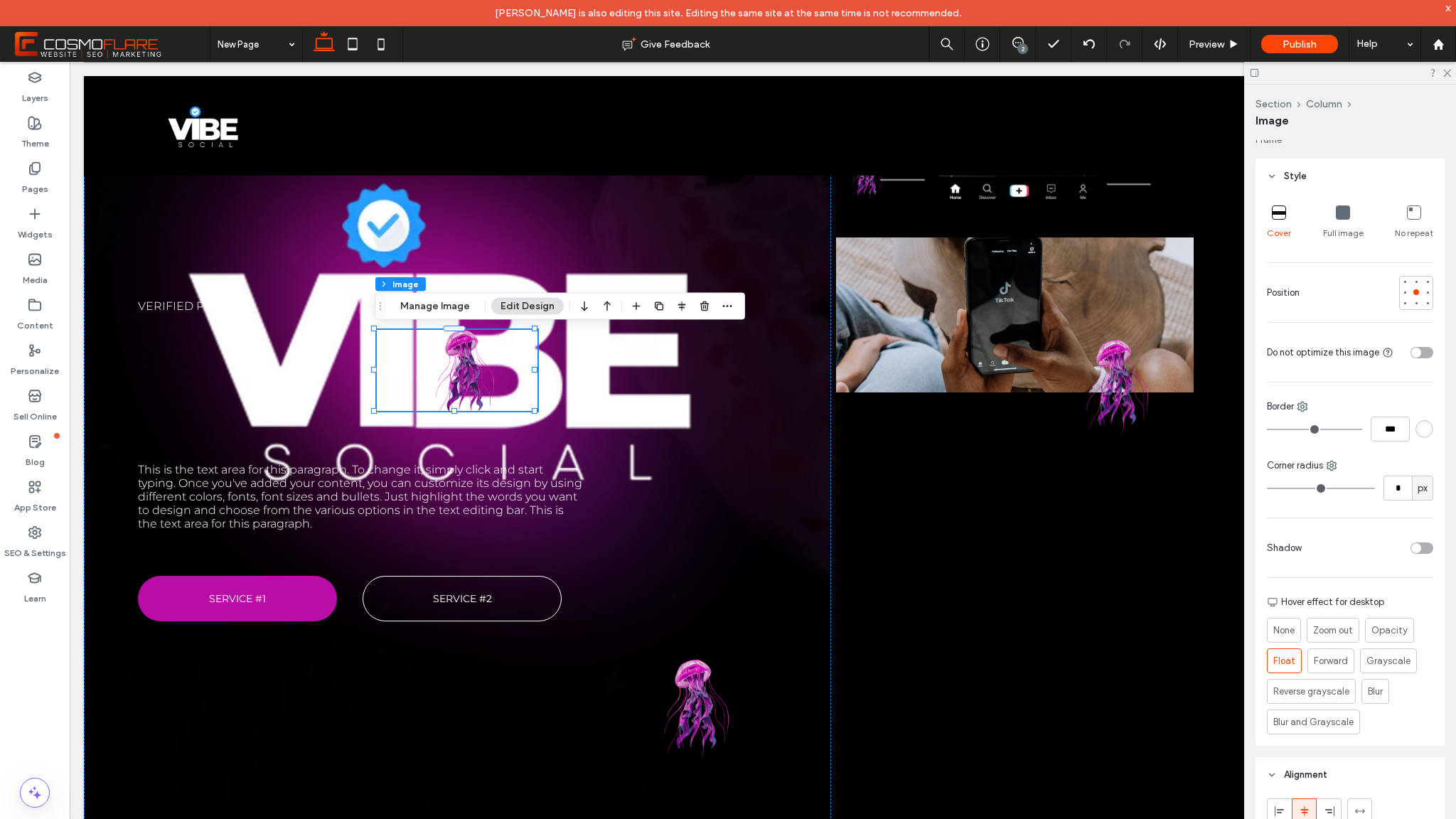
scroll to position [61, 0]
click at [1452, 73] on div at bounding box center [1350, 73] width 212 height 22
click at [1243, 45] on div "Preview" at bounding box center [1213, 44] width 72 height 12
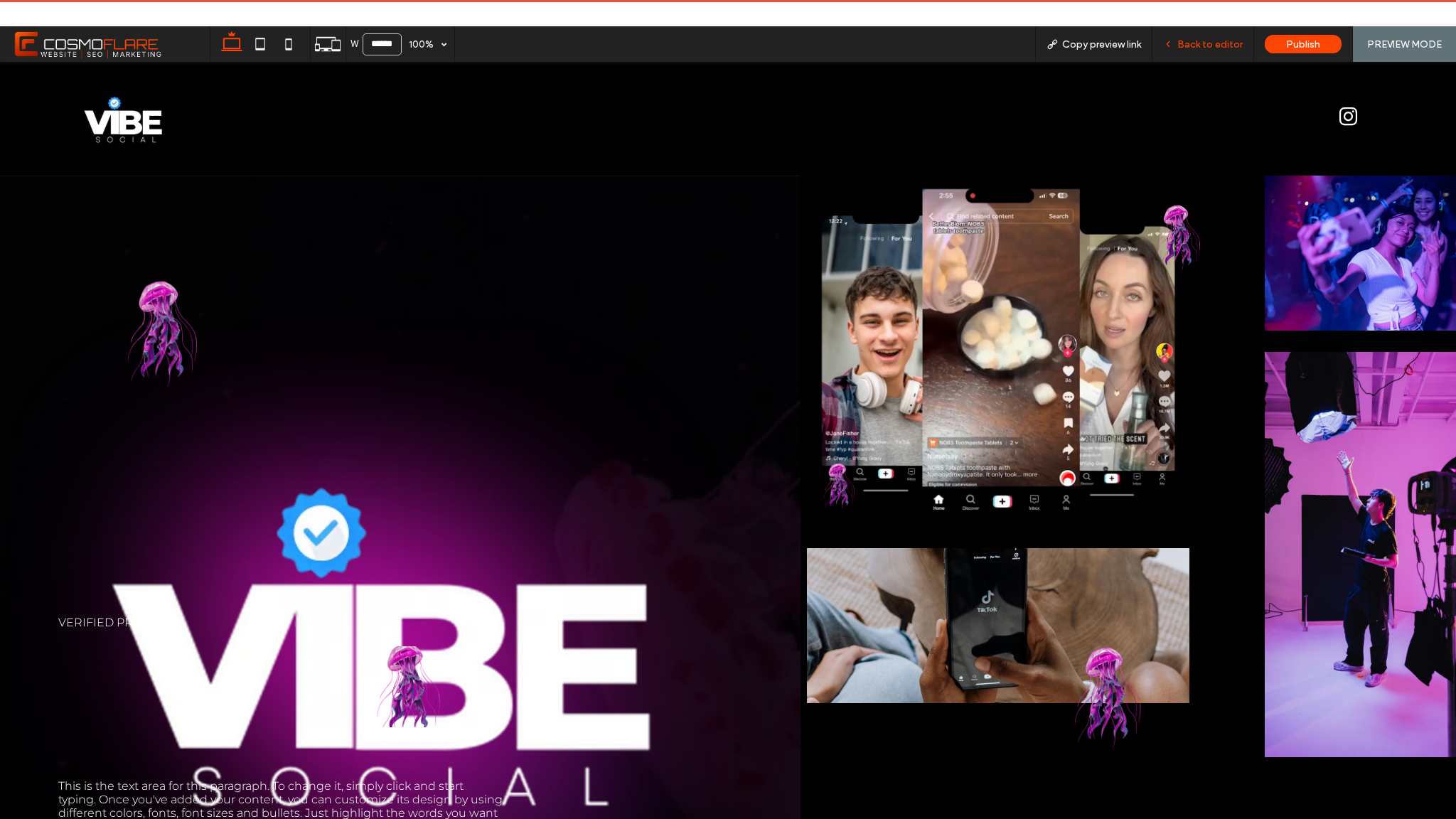
click at [1224, 40] on span "Back to editor" at bounding box center [1210, 44] width 66 height 12
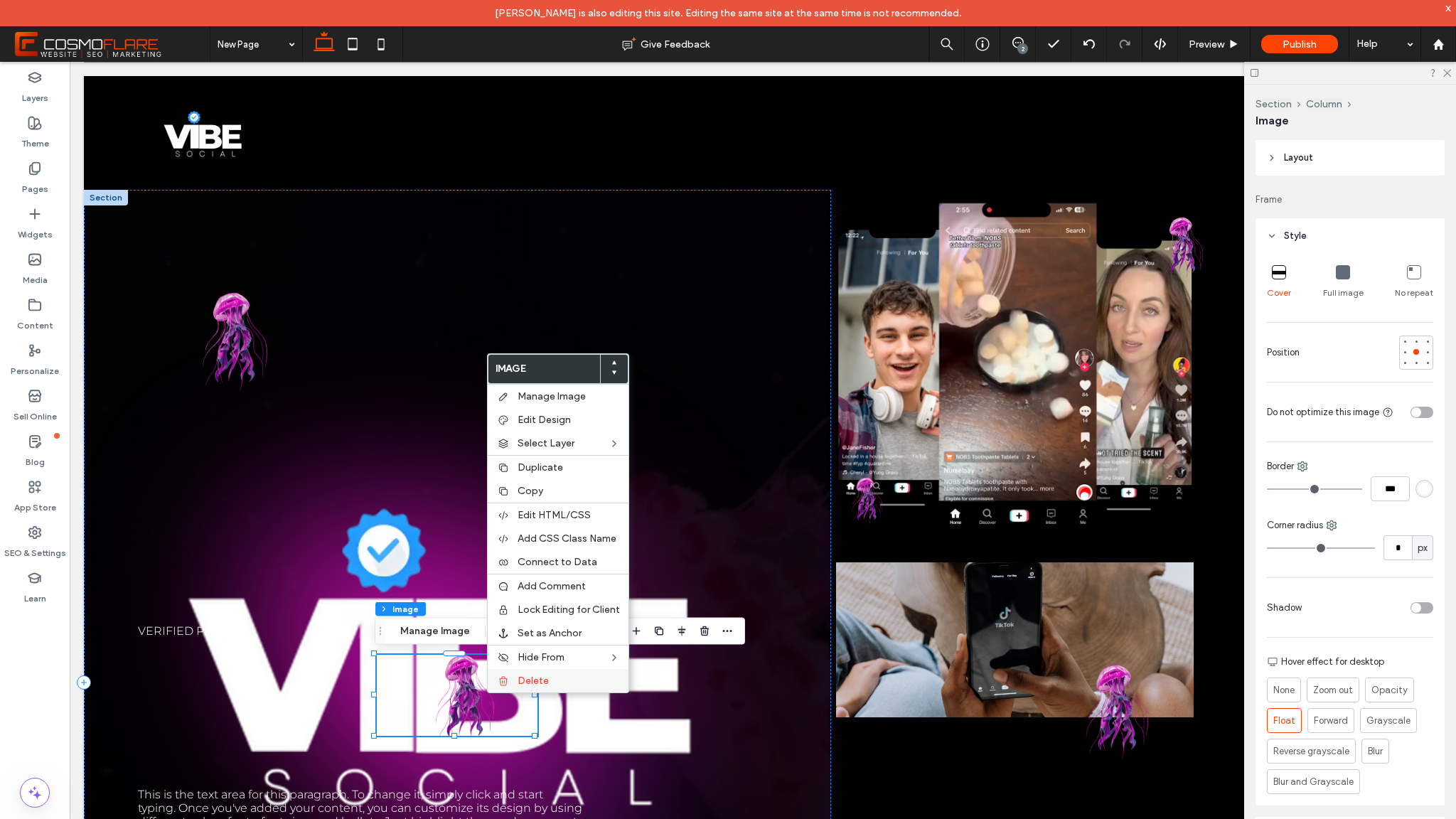
click at [553, 676] on label "Delete" at bounding box center [569, 681] width 103 height 12
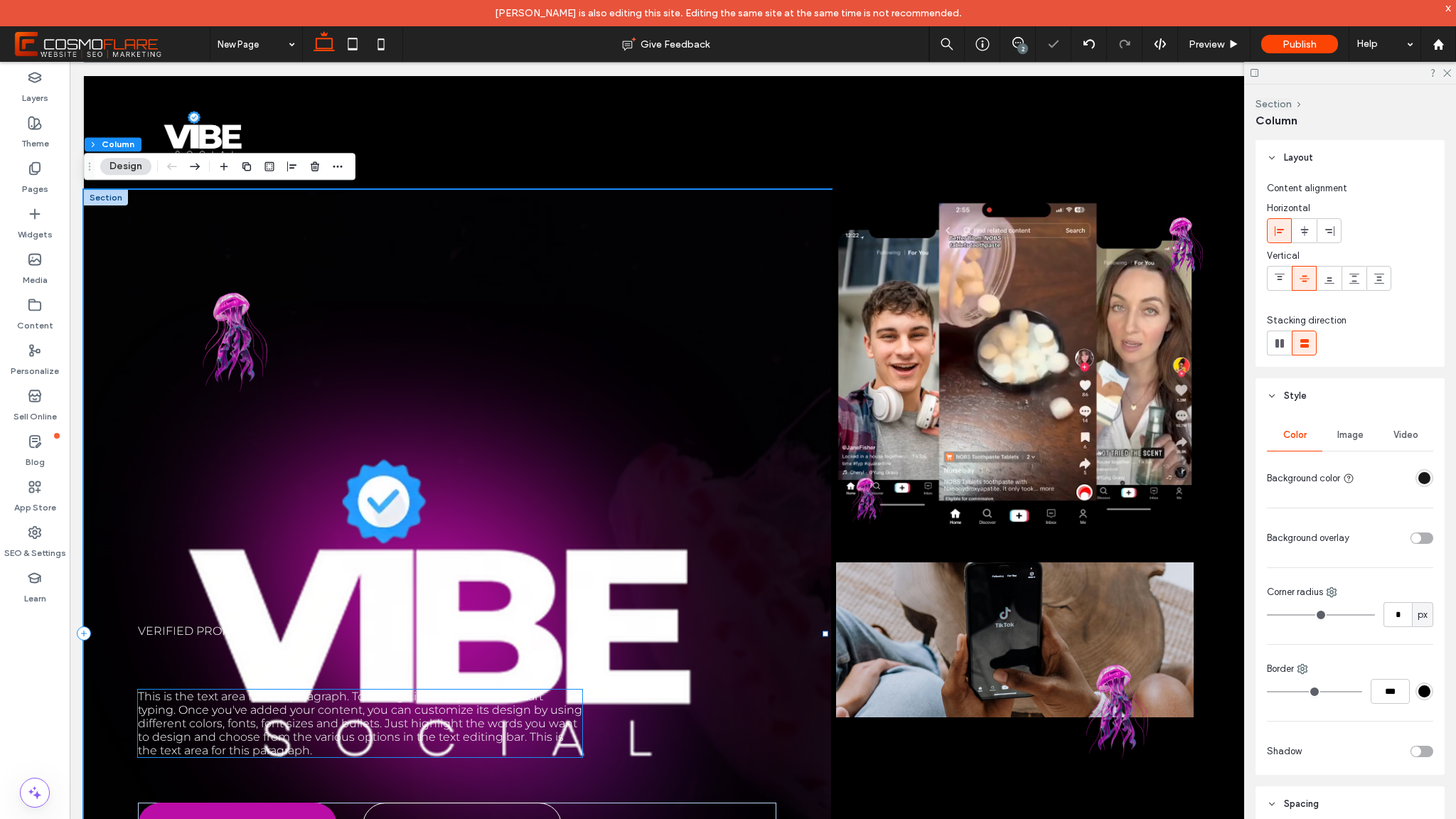
click at [360, 692] on span "This is the text area for this paragraph. To change it, simply click and start …" at bounding box center [360, 724] width 444 height 68
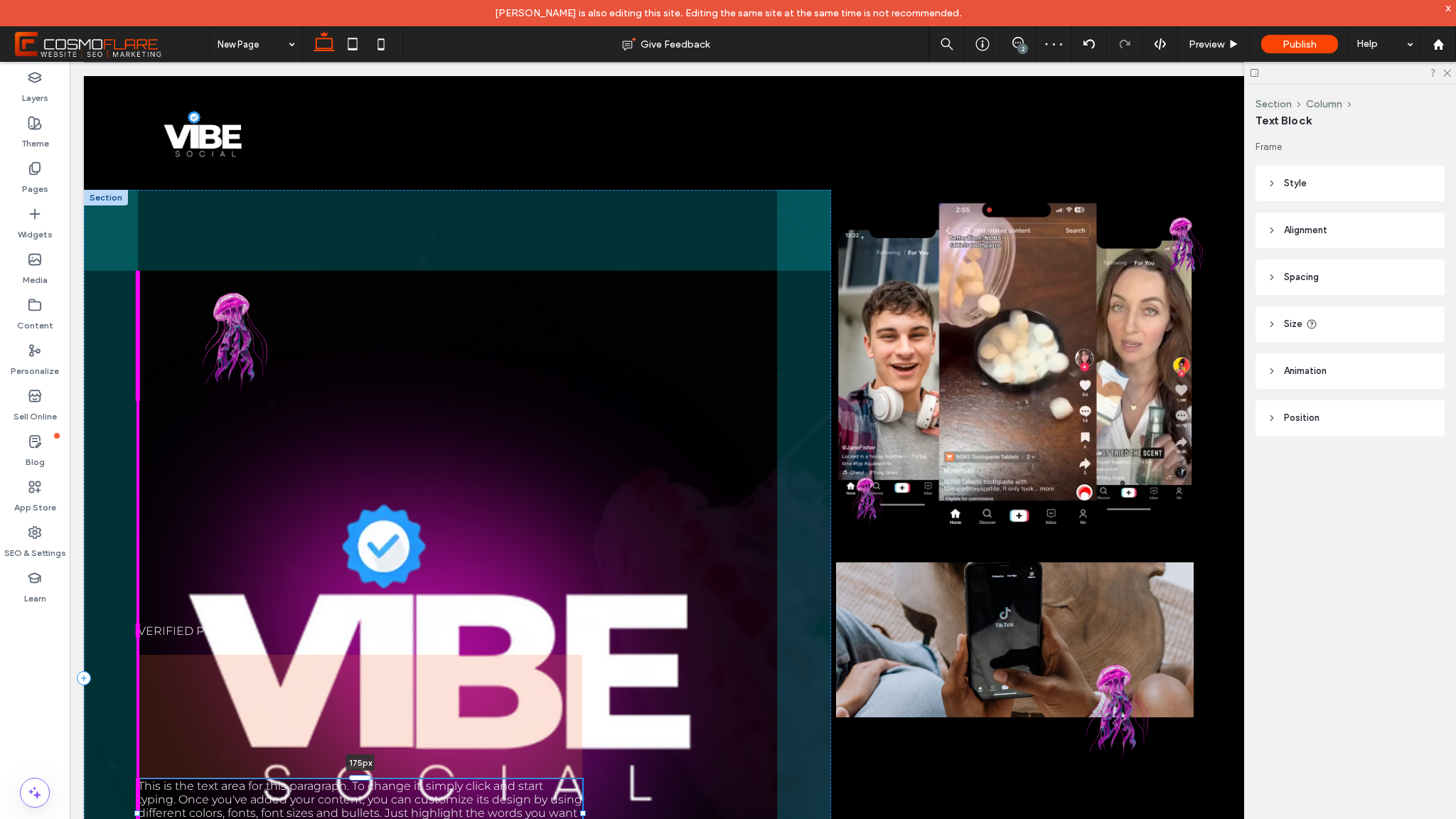
drag, startPoint x: 366, startPoint y: 689, endPoint x: 391, endPoint y: 772, distance: 86.7
click at [139, 779] on div at bounding box center [138, 779] width 1 height 1
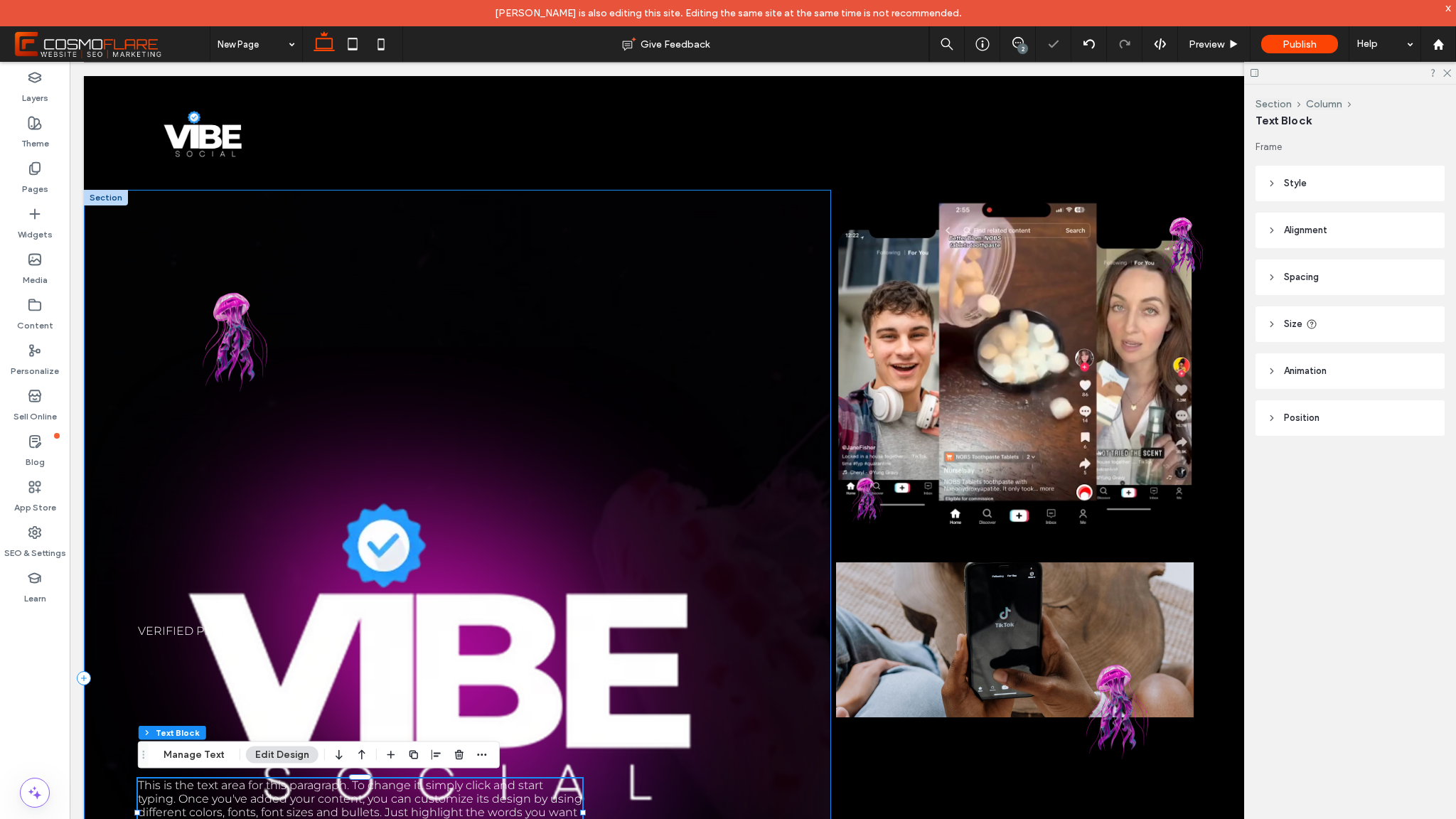
click at [353, 553] on div "Verified promos This is the text area for this paragraph. To change it, simply …" at bounding box center [457, 677] width 747 height 976
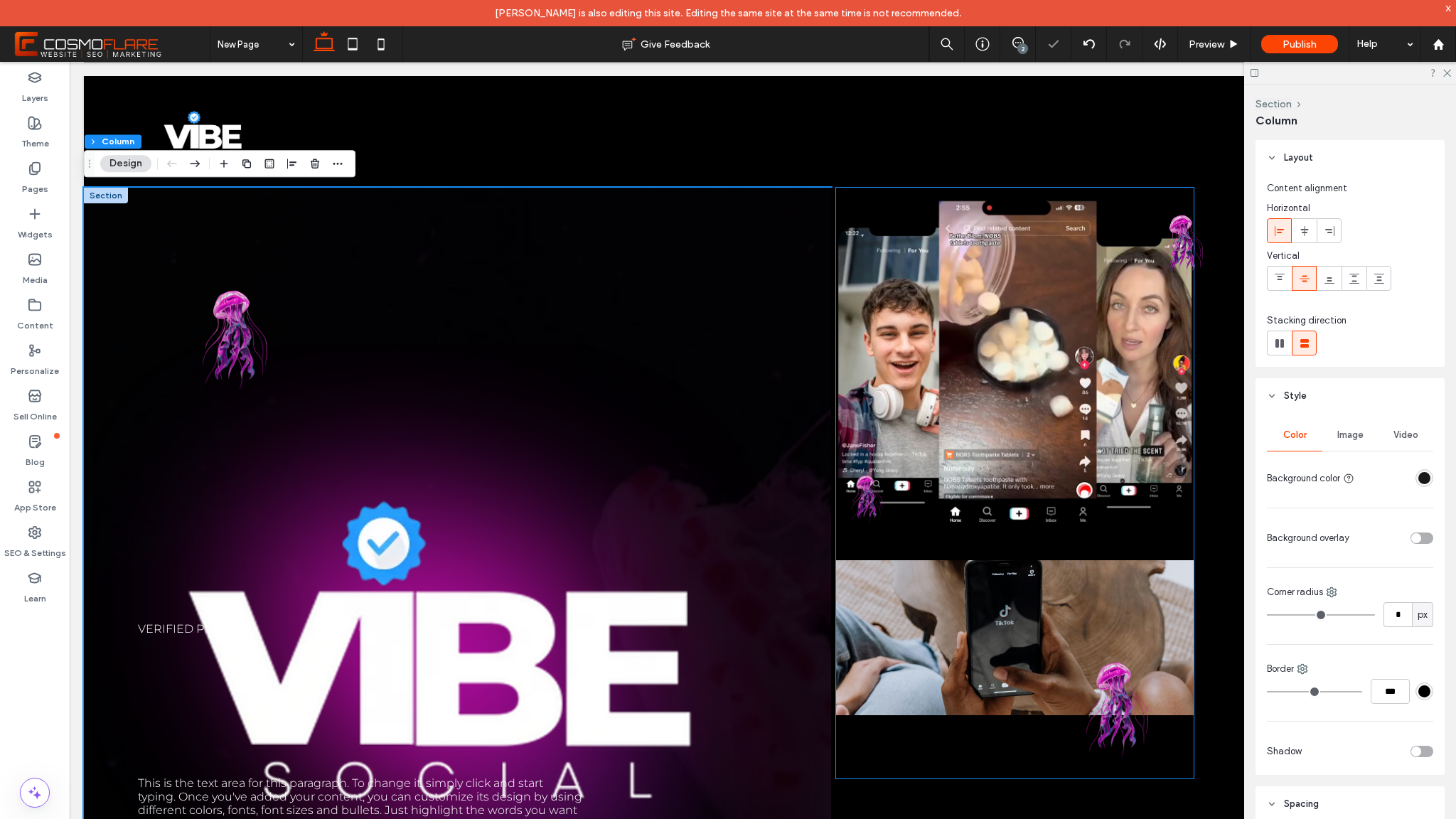
scroll to position [3, 0]
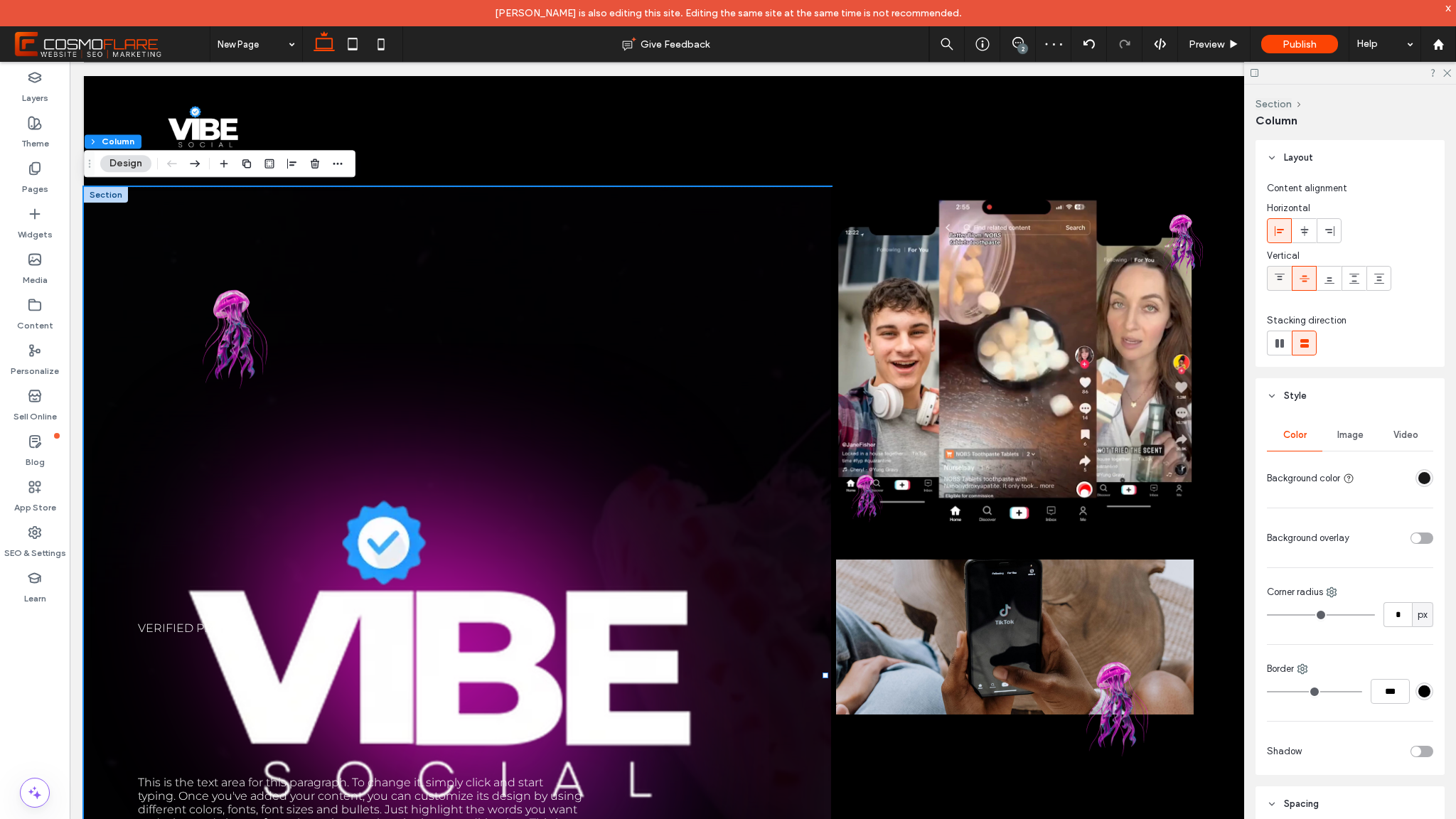
click at [1286, 275] on div at bounding box center [1280, 278] width 24 height 24
click at [477, 300] on div "Verified promos This is the text area for this paragraph. To change it, simply …" at bounding box center [457, 675] width 747 height 976
click at [1278, 339] on use at bounding box center [1280, 344] width 9 height 9
type input "*"
type input "**"
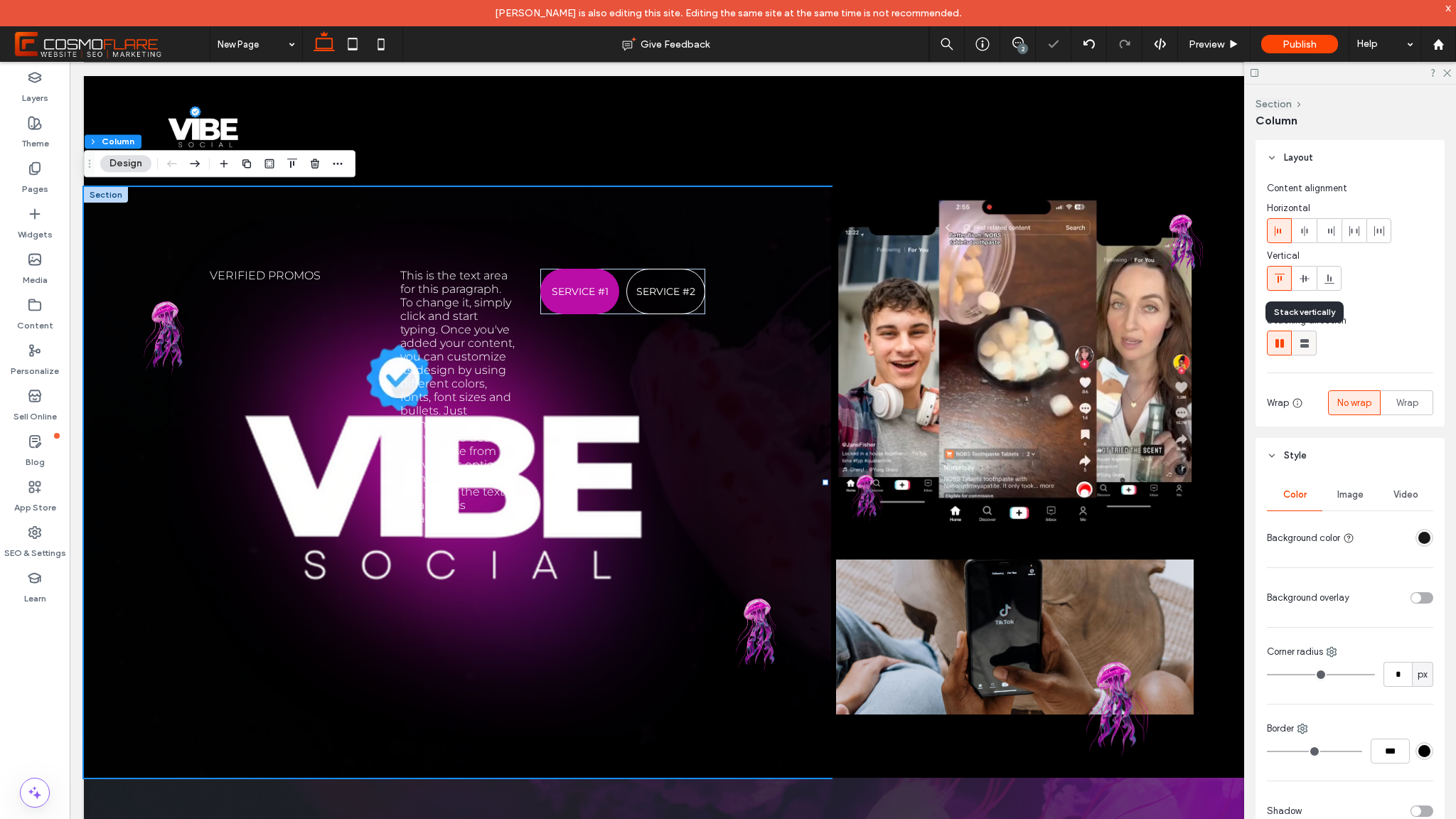
click at [1308, 342] on icon at bounding box center [1304, 343] width 14 height 14
type input "**"
type input "****"
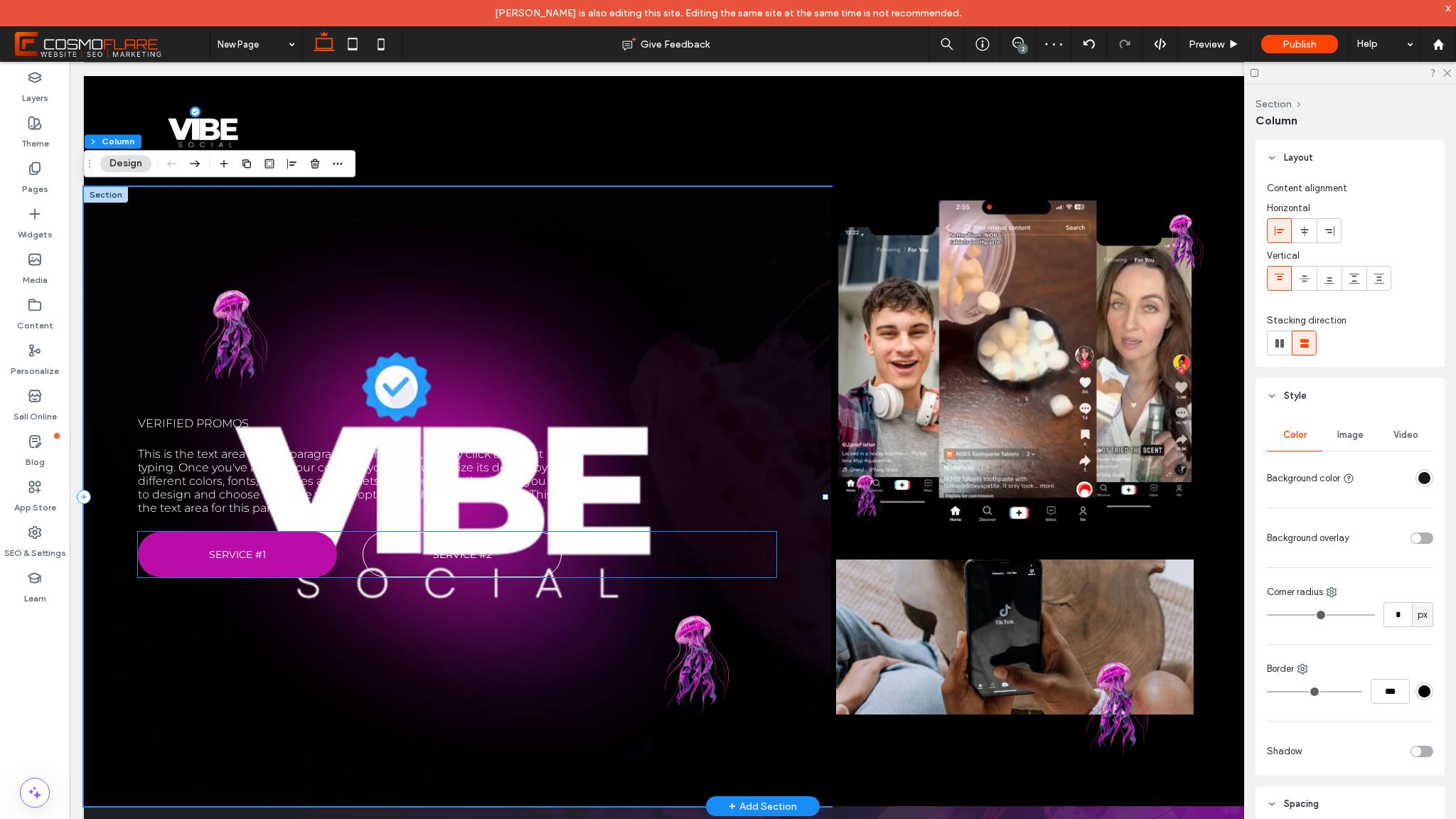
click at [336, 533] on div "SERVICE #1" at bounding box center [238, 555] width 199 height 46
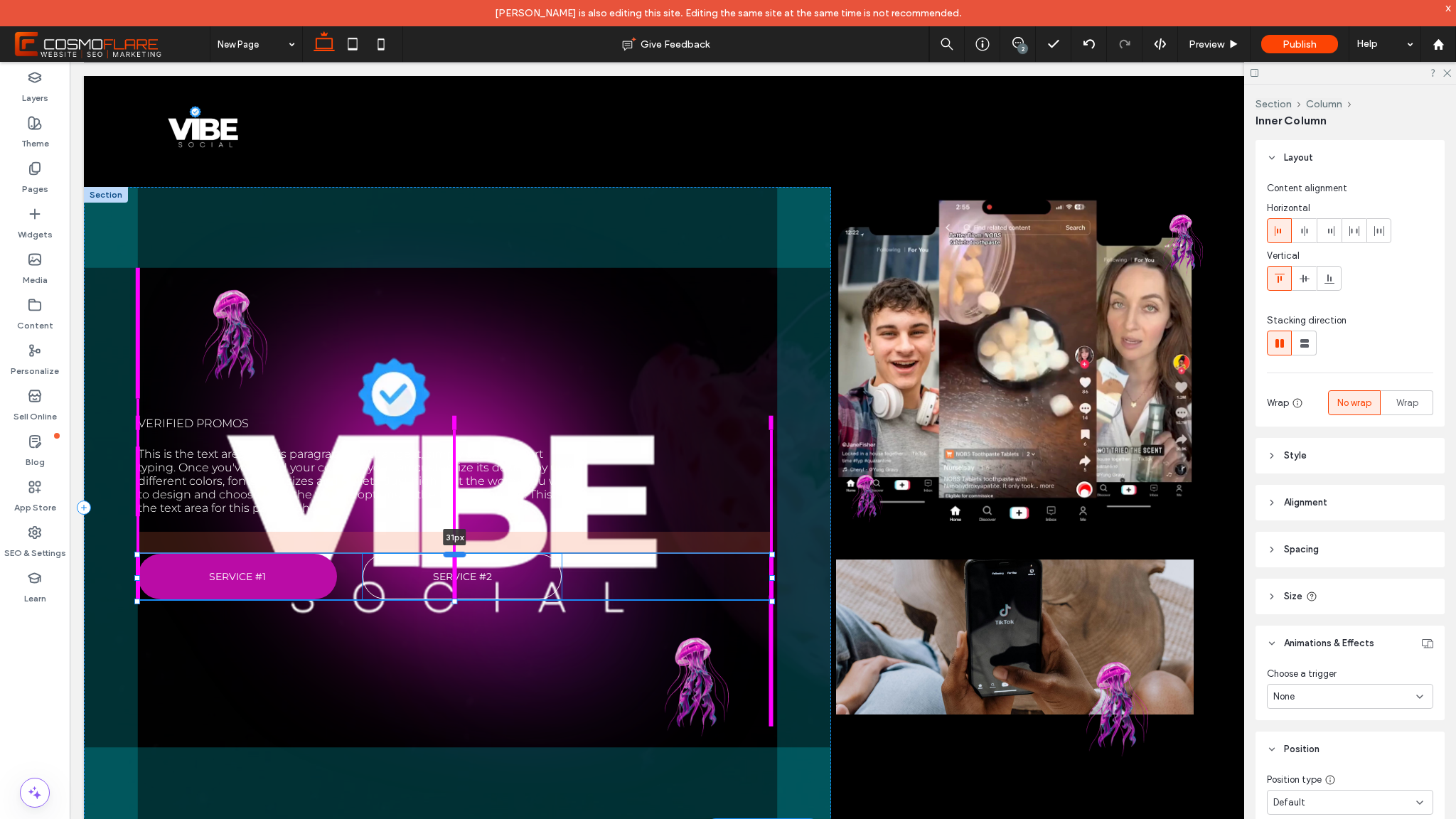
scroll to position [44, 0]
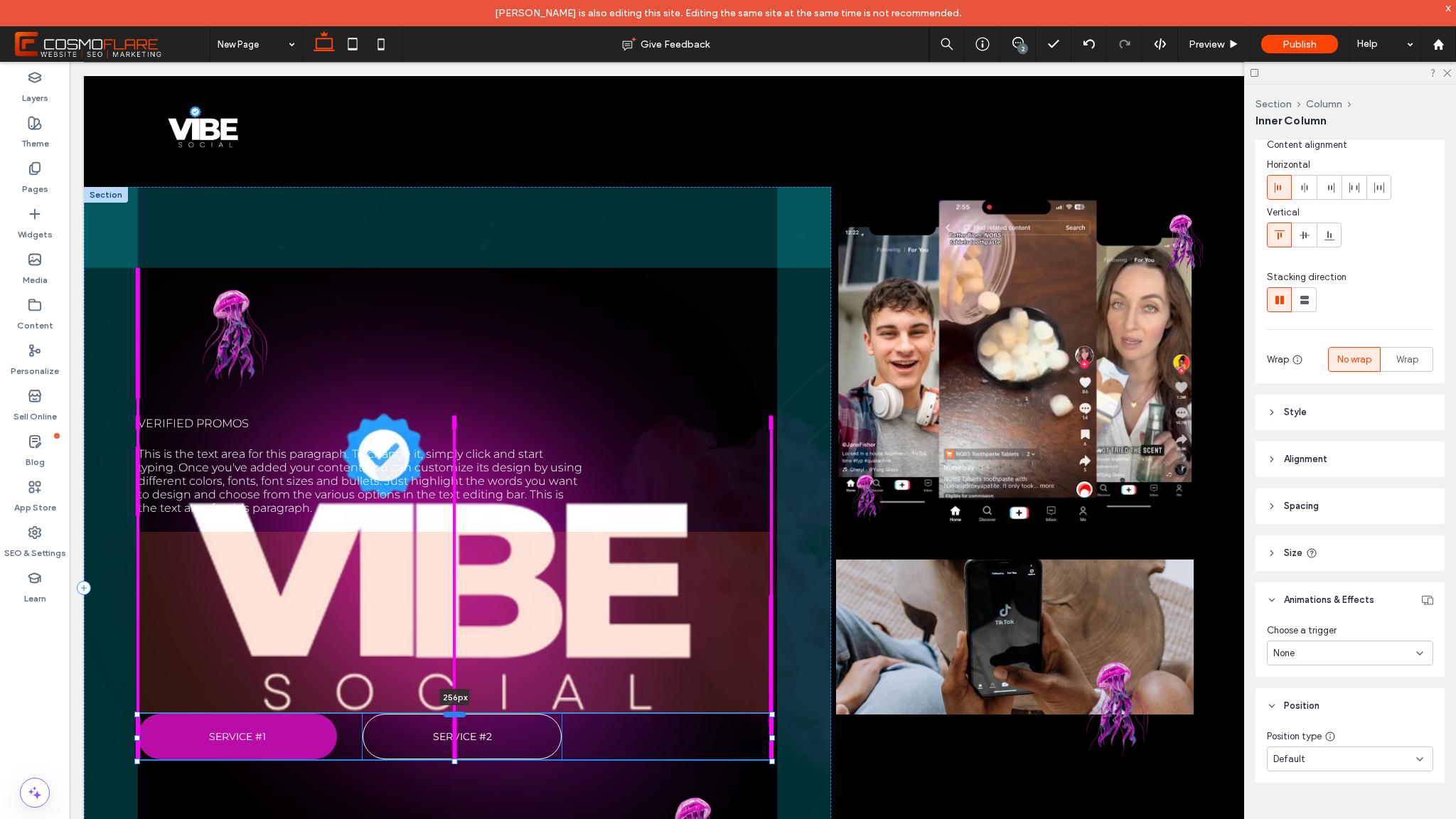
drag, startPoint x: 446, startPoint y: 533, endPoint x: 459, endPoint y: 716, distance: 183.5
click at [459, 716] on div at bounding box center [455, 715] width 23 height 6
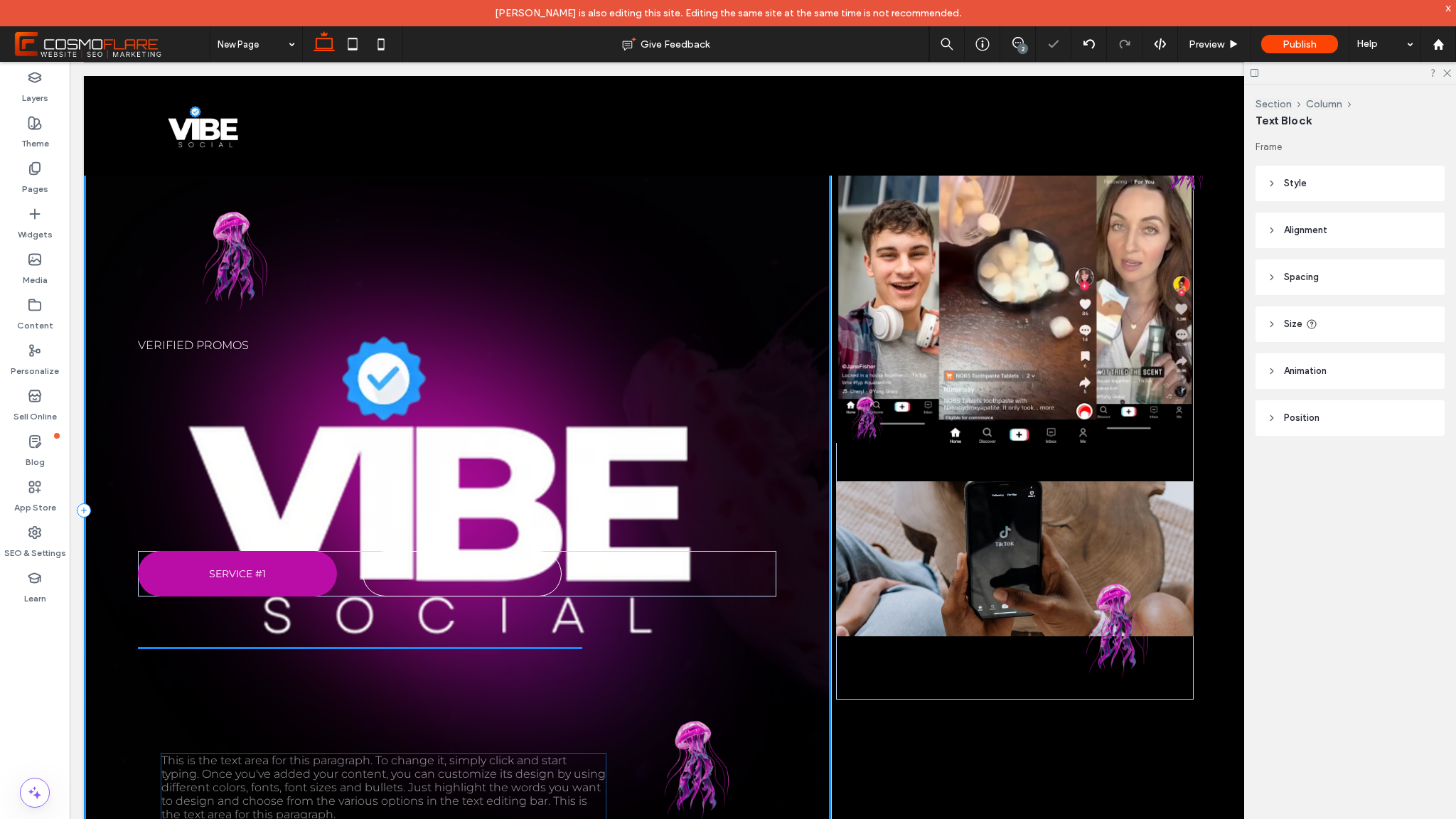
scroll to position [85, 0]
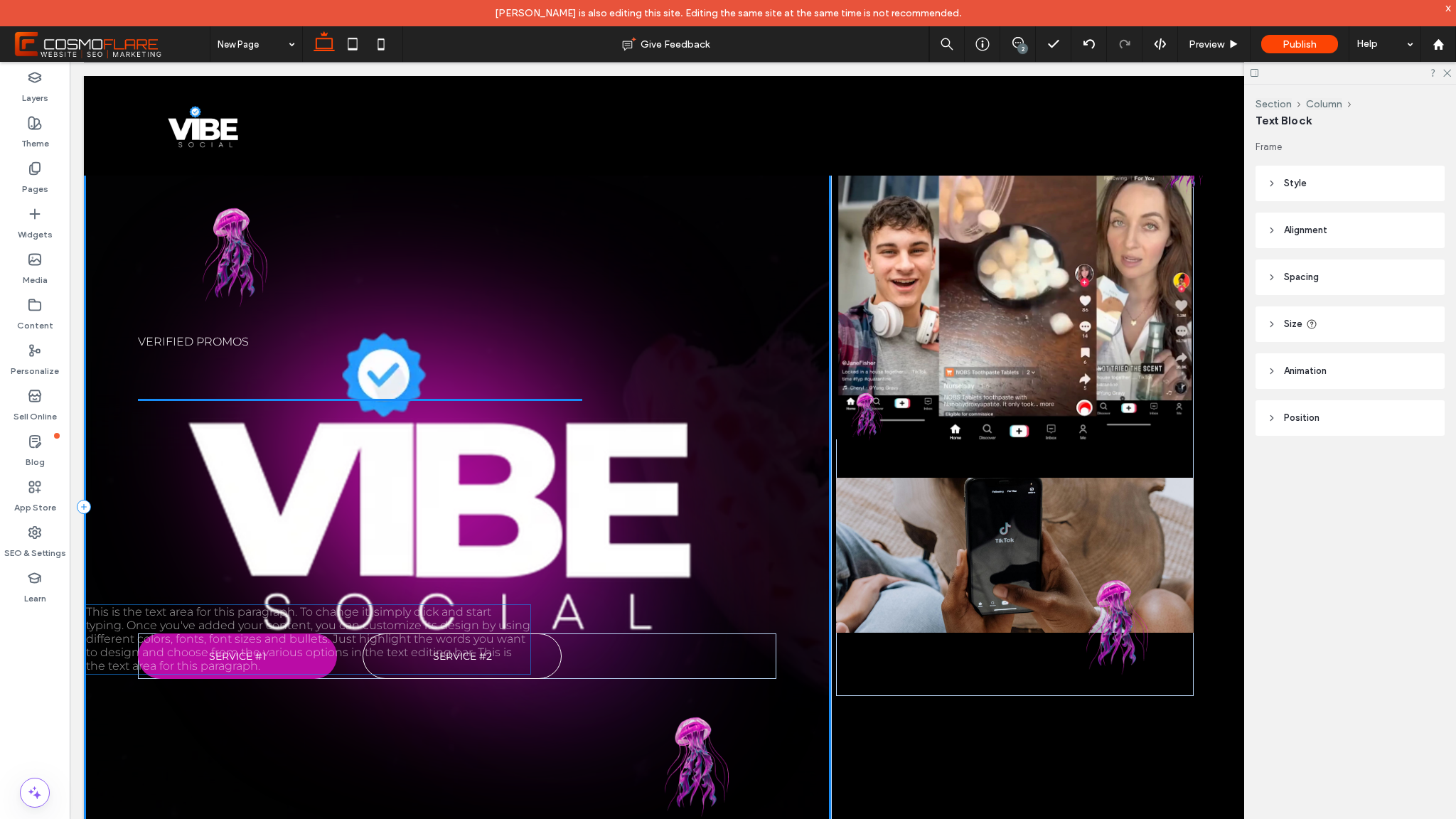
drag, startPoint x: 361, startPoint y: 458, endPoint x: 309, endPoint y: 616, distance: 166.3
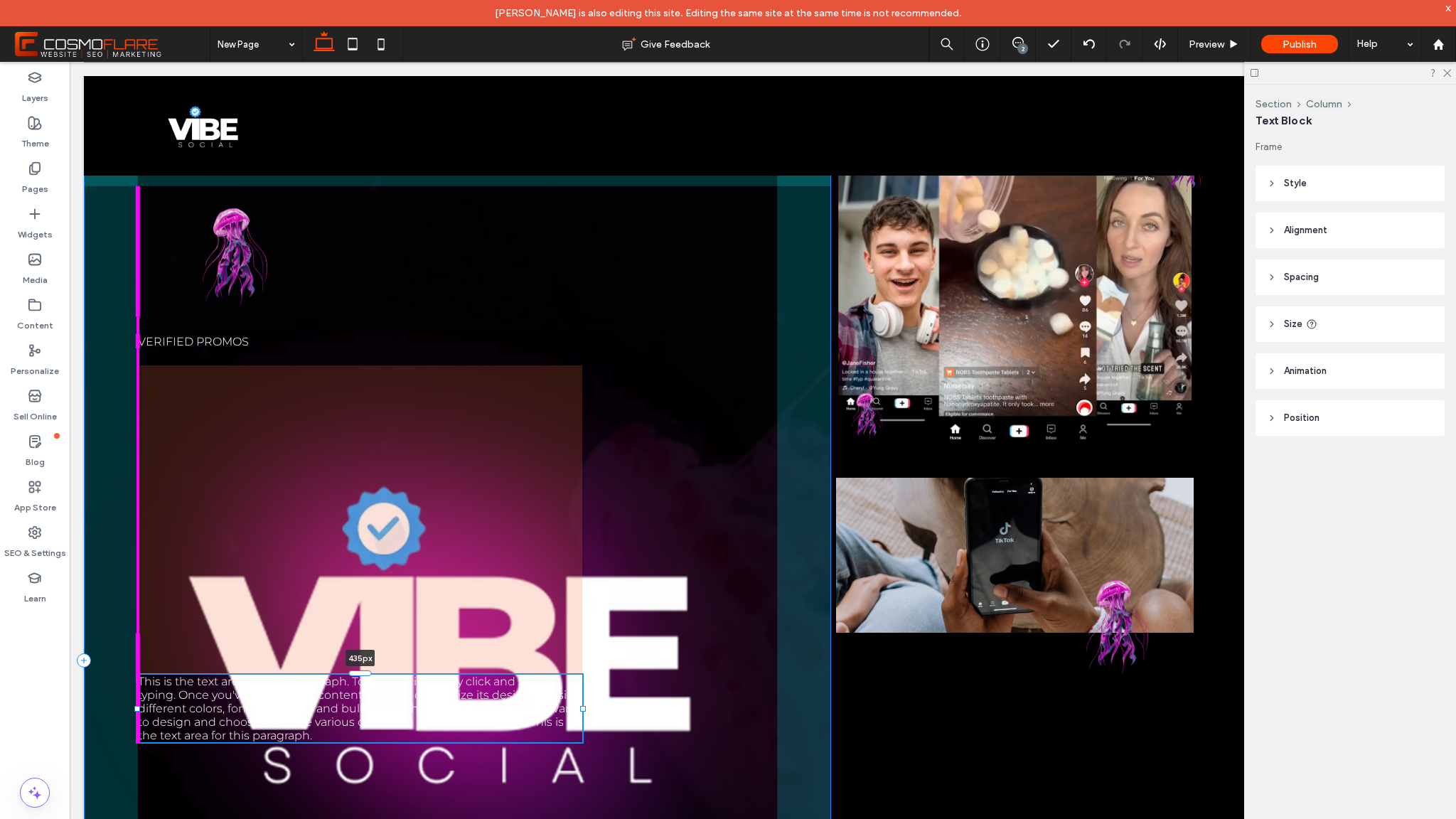
drag, startPoint x: 359, startPoint y: 364, endPoint x: 353, endPoint y: 637, distance: 273.1
click at [139, 674] on div at bounding box center [138, 674] width 1 height 1
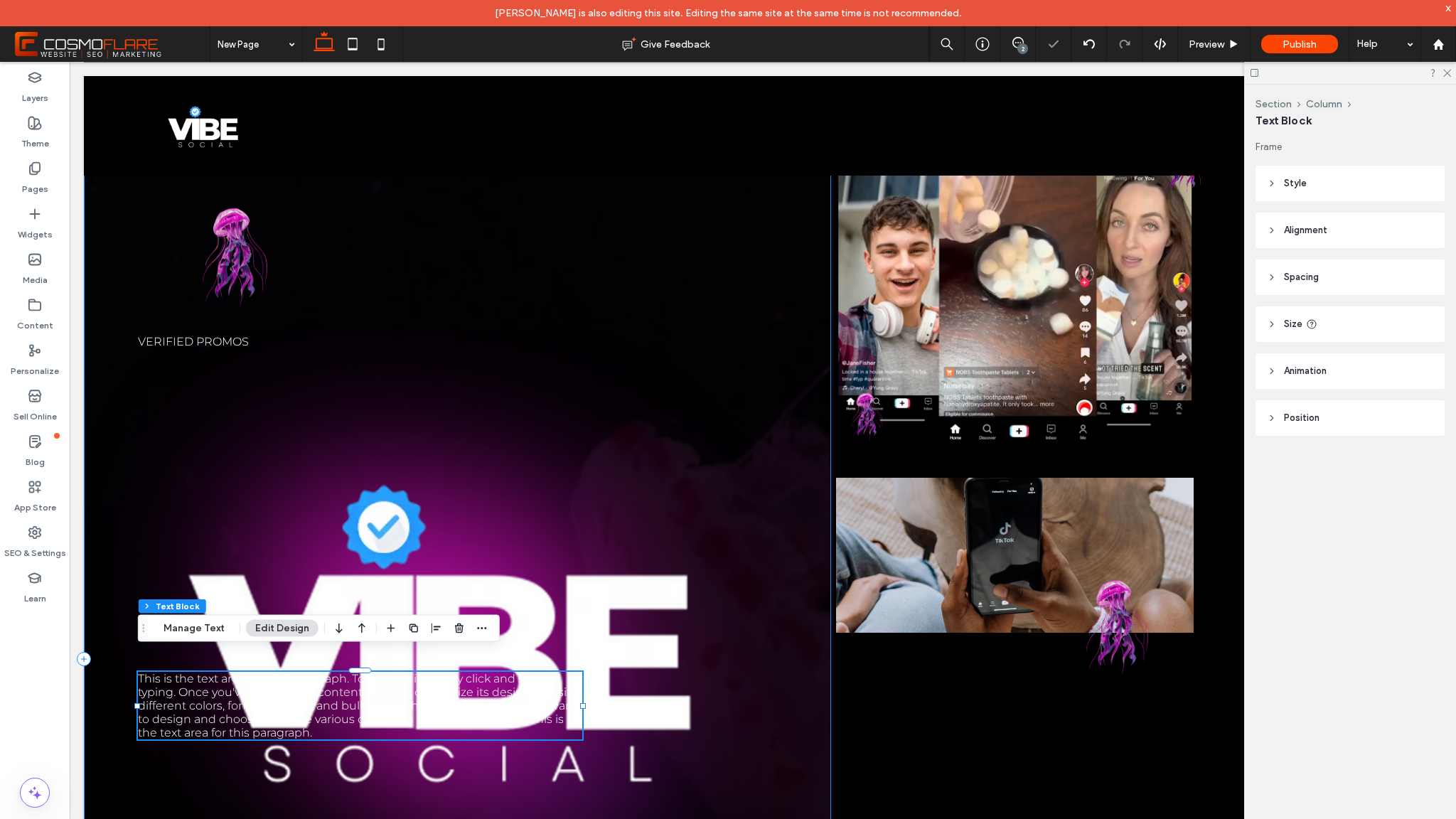
scroll to position [546, 0]
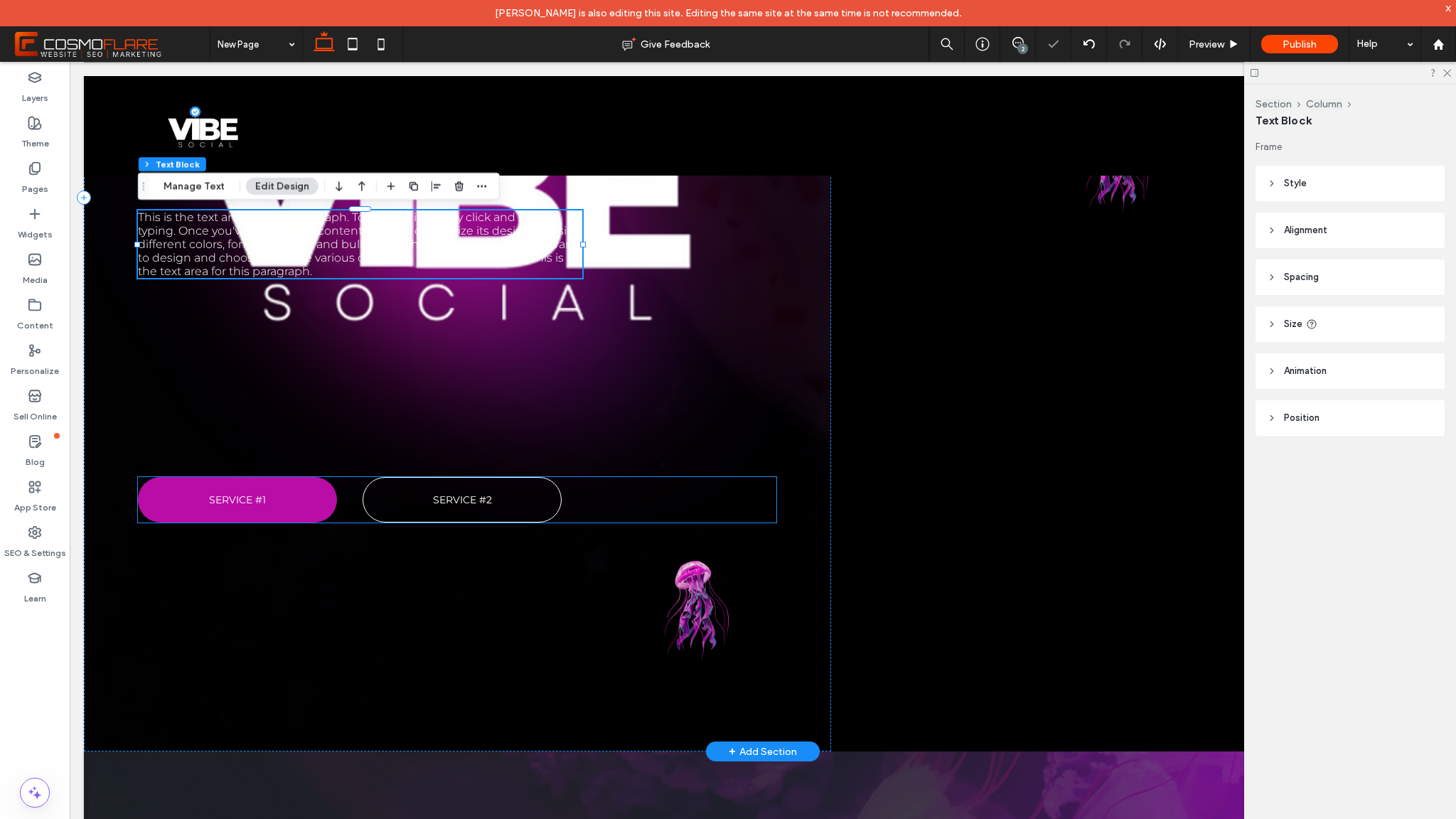
click at [356, 479] on div "SERVICE #1 SERVICE #2" at bounding box center [457, 500] width 639 height 46
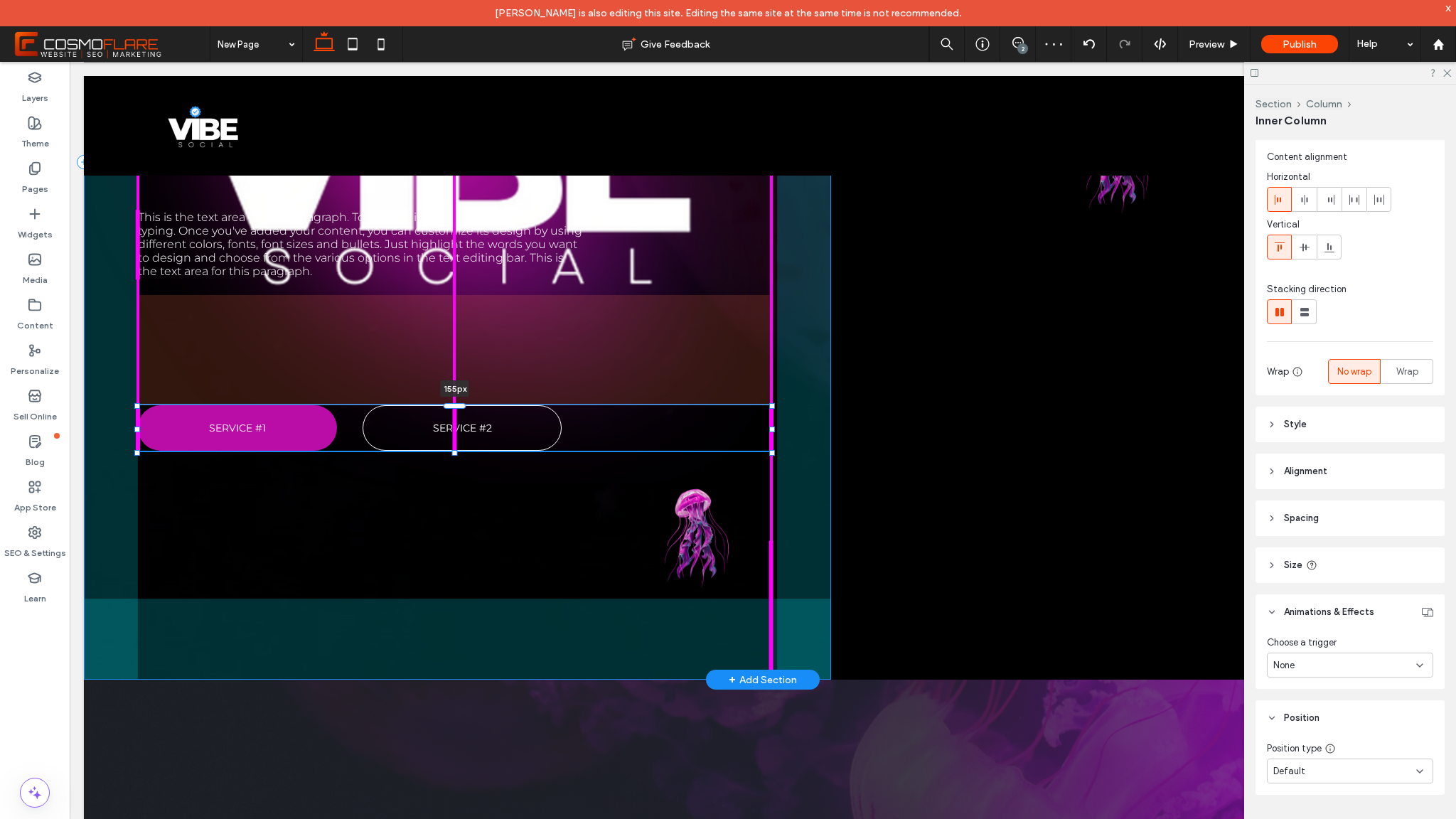
scroll to position [44, 0]
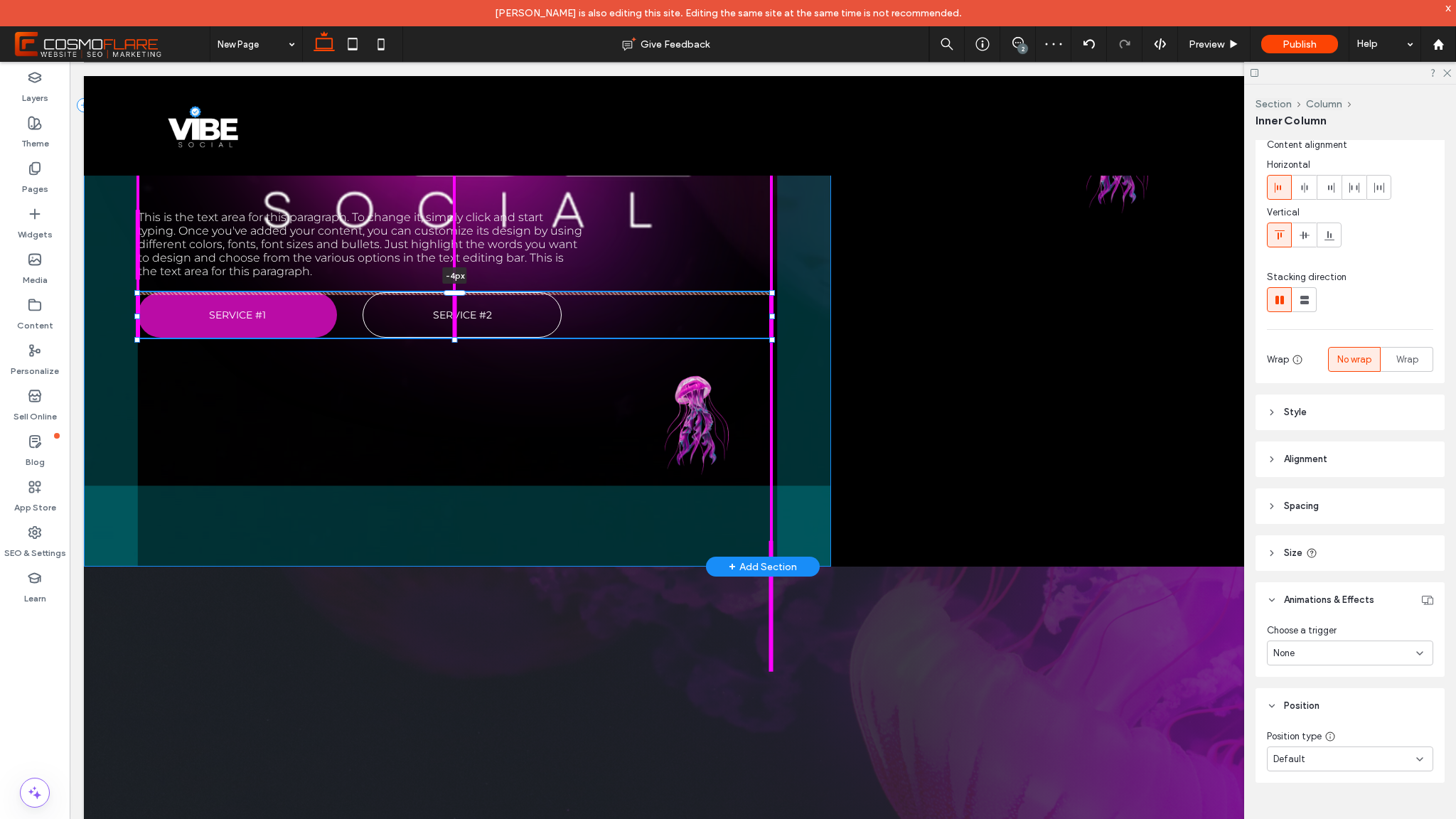
drag, startPoint x: 447, startPoint y: 474, endPoint x: 423, endPoint y: 289, distance: 186.6
click at [423, 289] on div "Verified promos This is the text area for this paragraph. To change it, simply …" at bounding box center [763, 105] width 1358 height 923
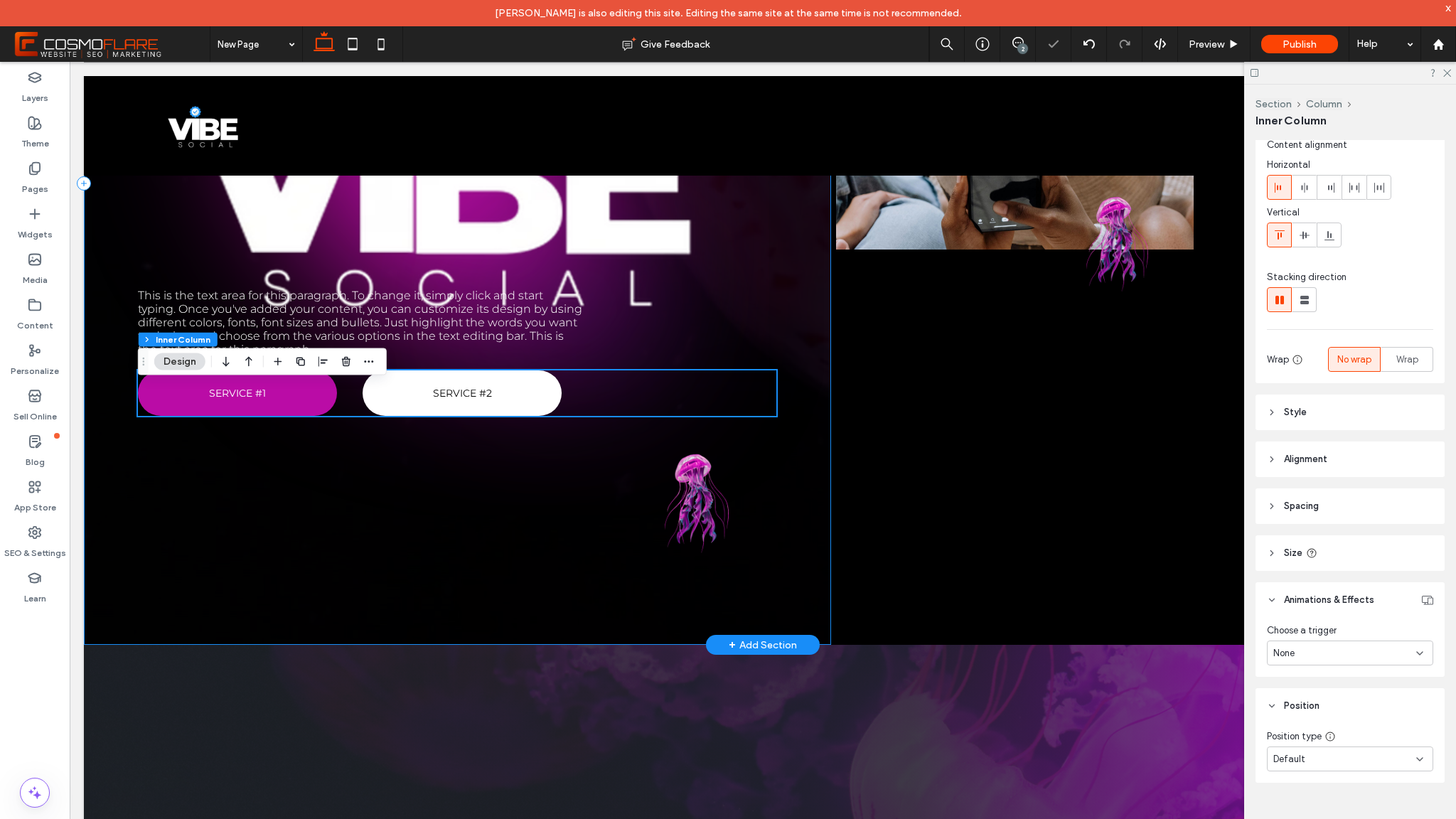
scroll to position [424, 0]
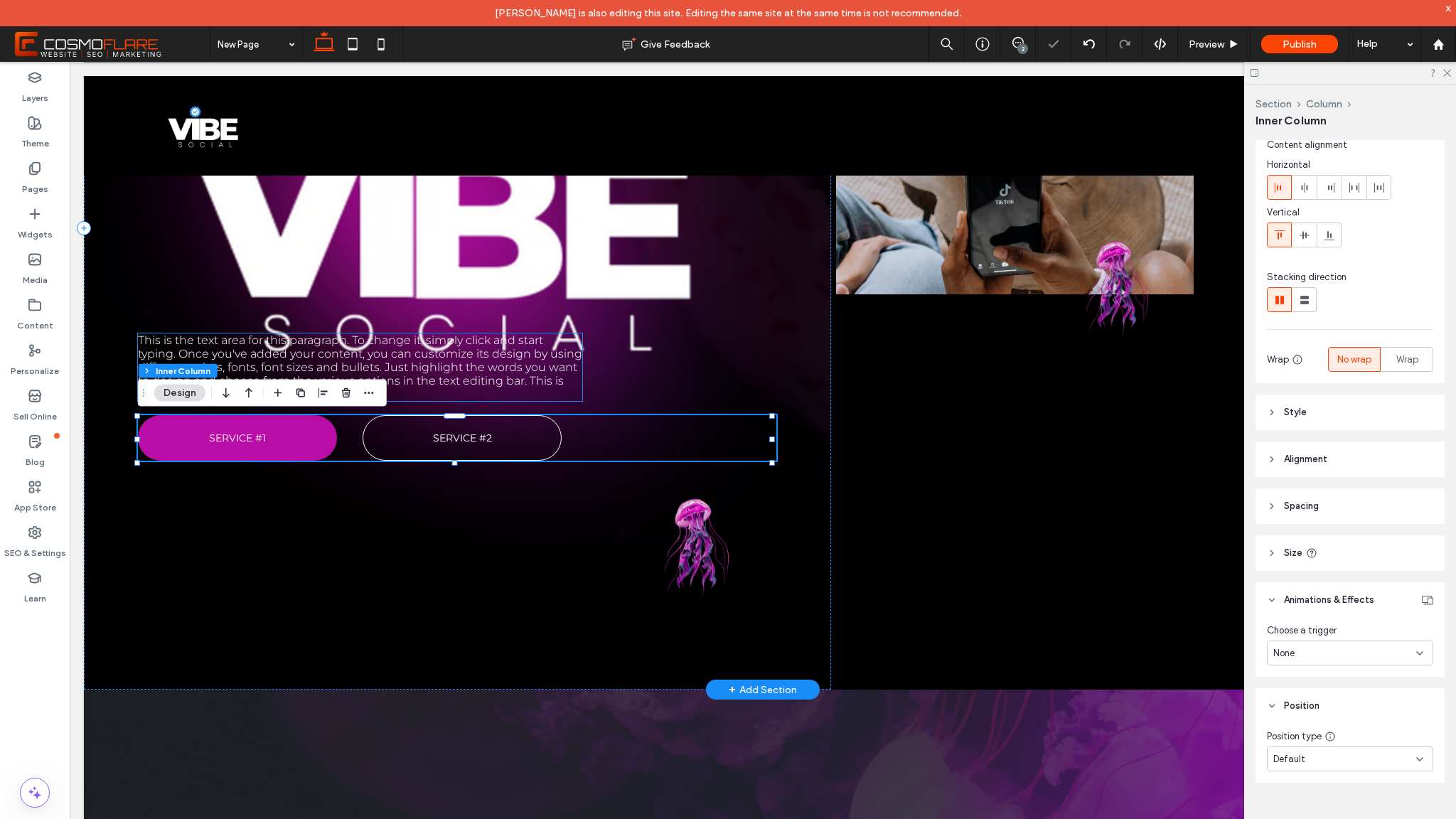
click at [428, 334] on span "This is the text area for this paragraph. To change it, simply click and start …" at bounding box center [360, 367] width 444 height 68
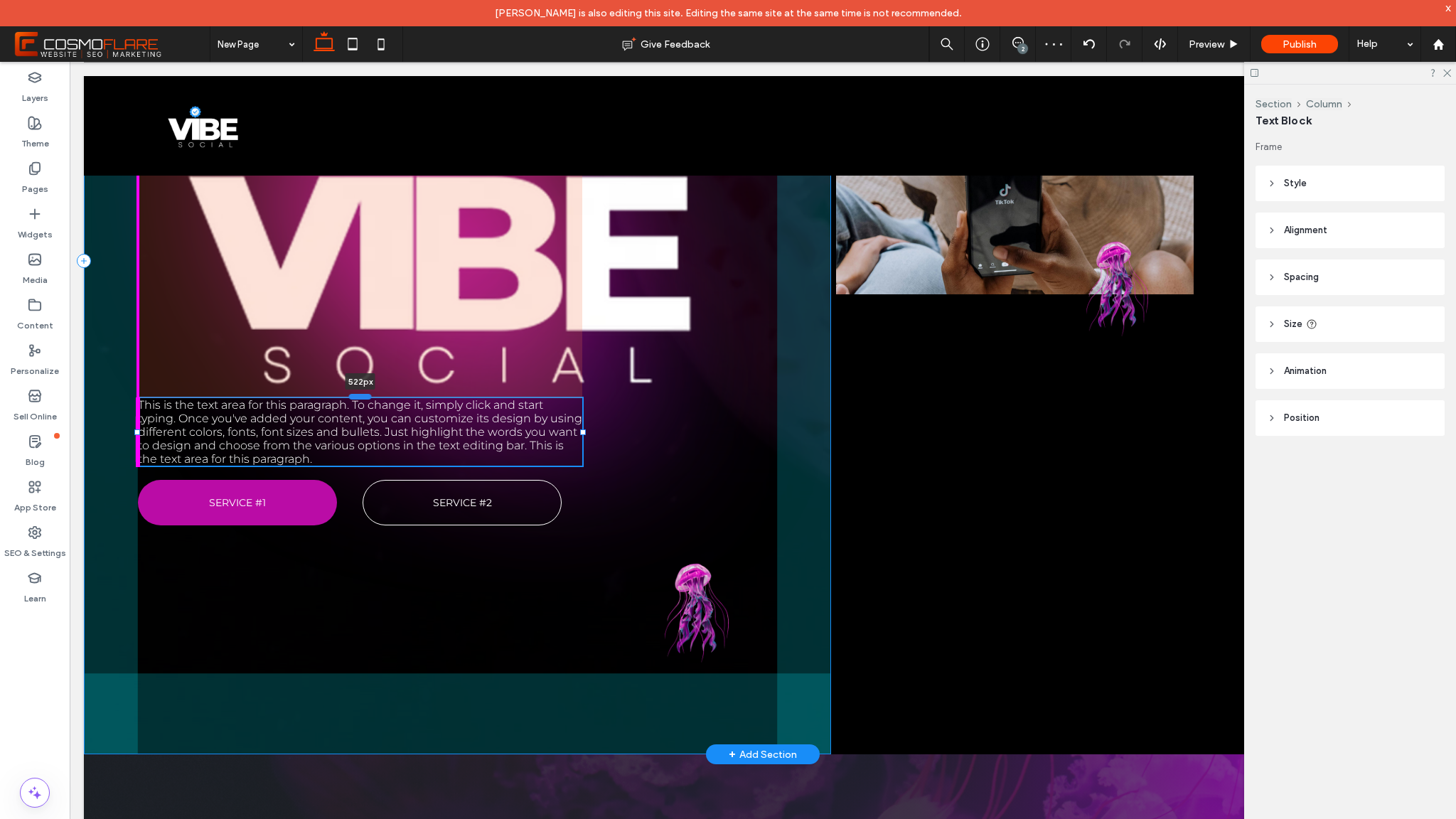
drag, startPoint x: 366, startPoint y: 331, endPoint x: 353, endPoint y: 395, distance: 65.3
click at [353, 395] on div at bounding box center [360, 397] width 23 height 6
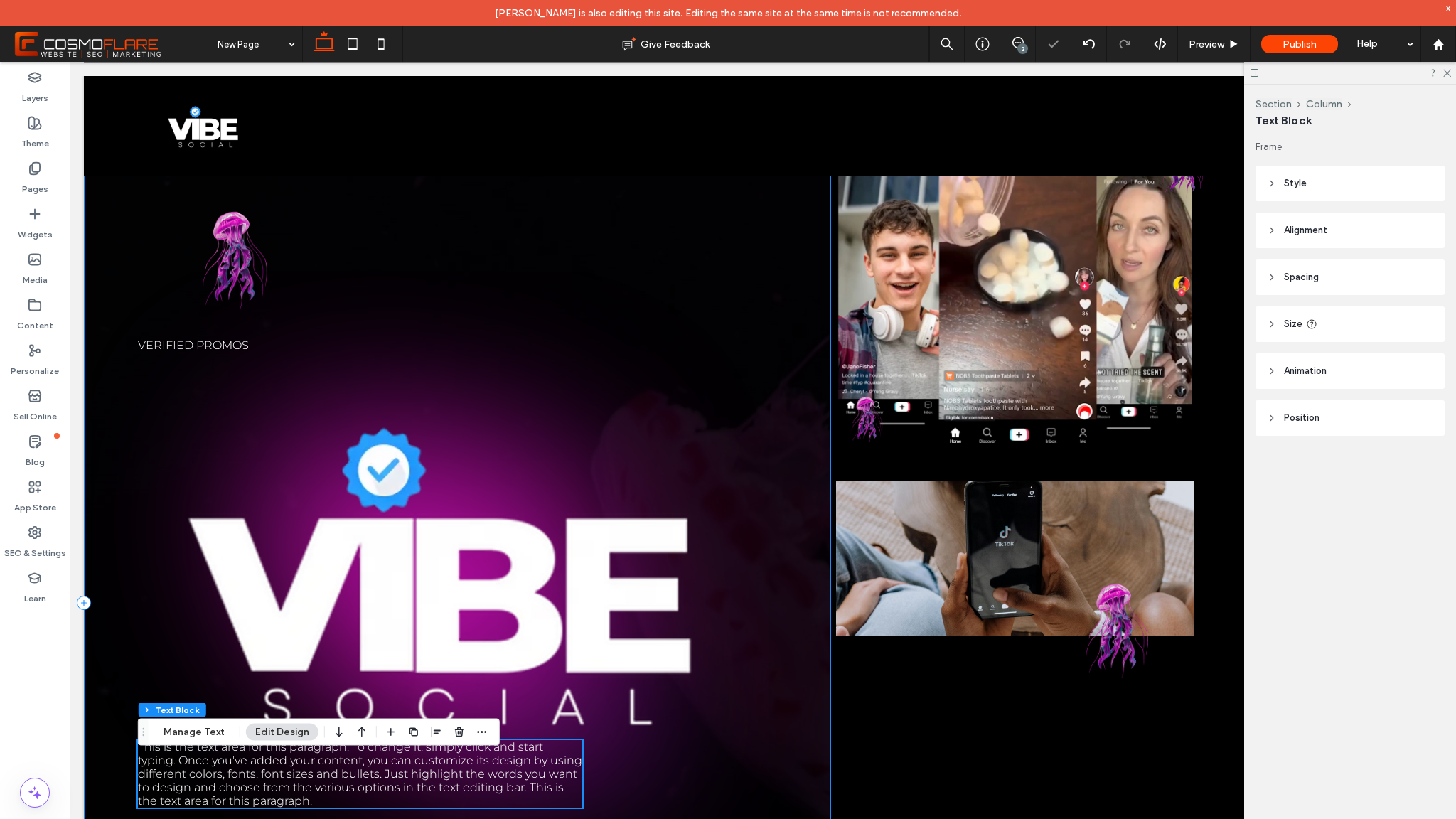
scroll to position [55, 0]
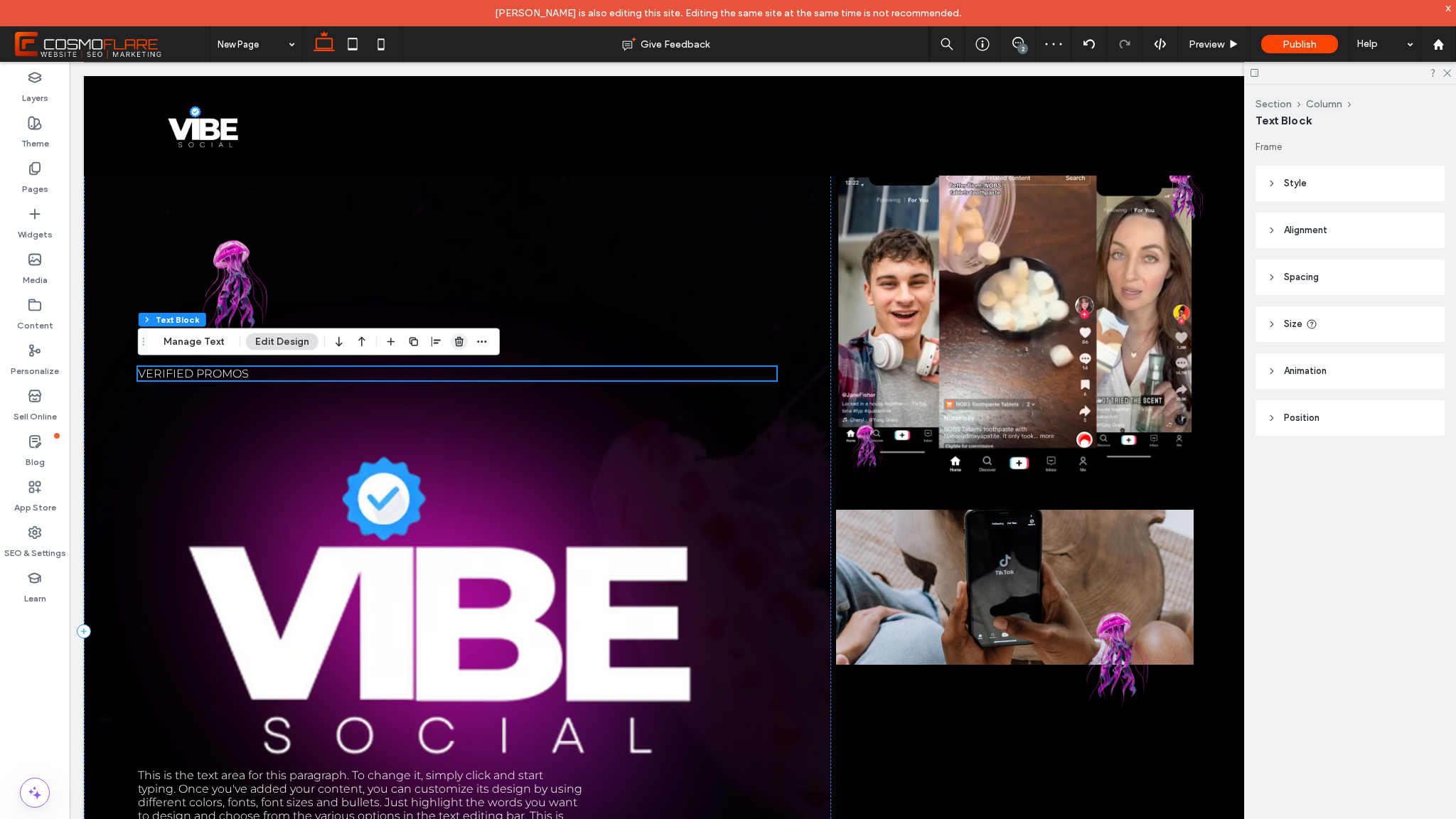
click at [457, 338] on use "button" at bounding box center [460, 342] width 9 height 10
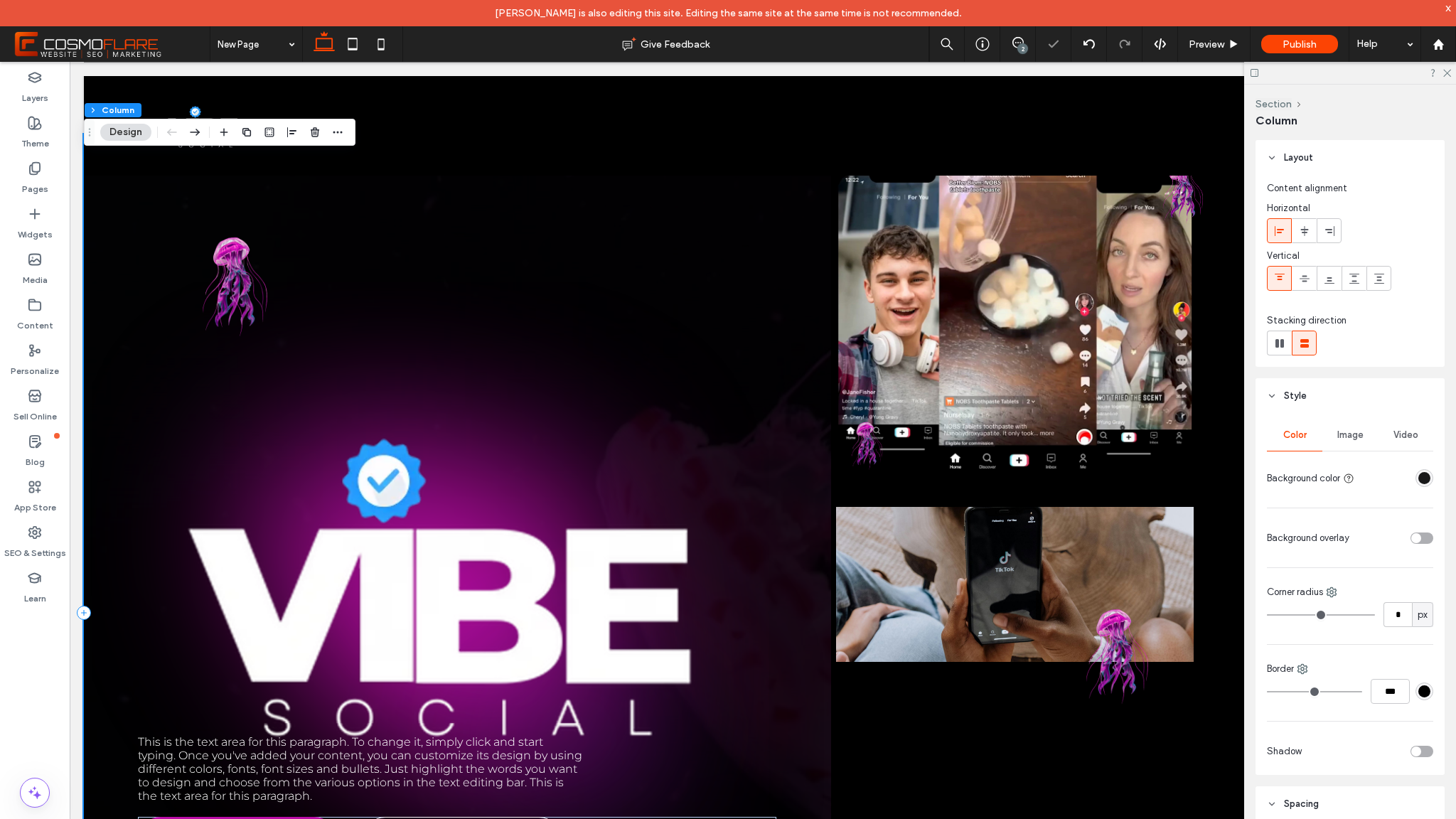
scroll to position [297, 0]
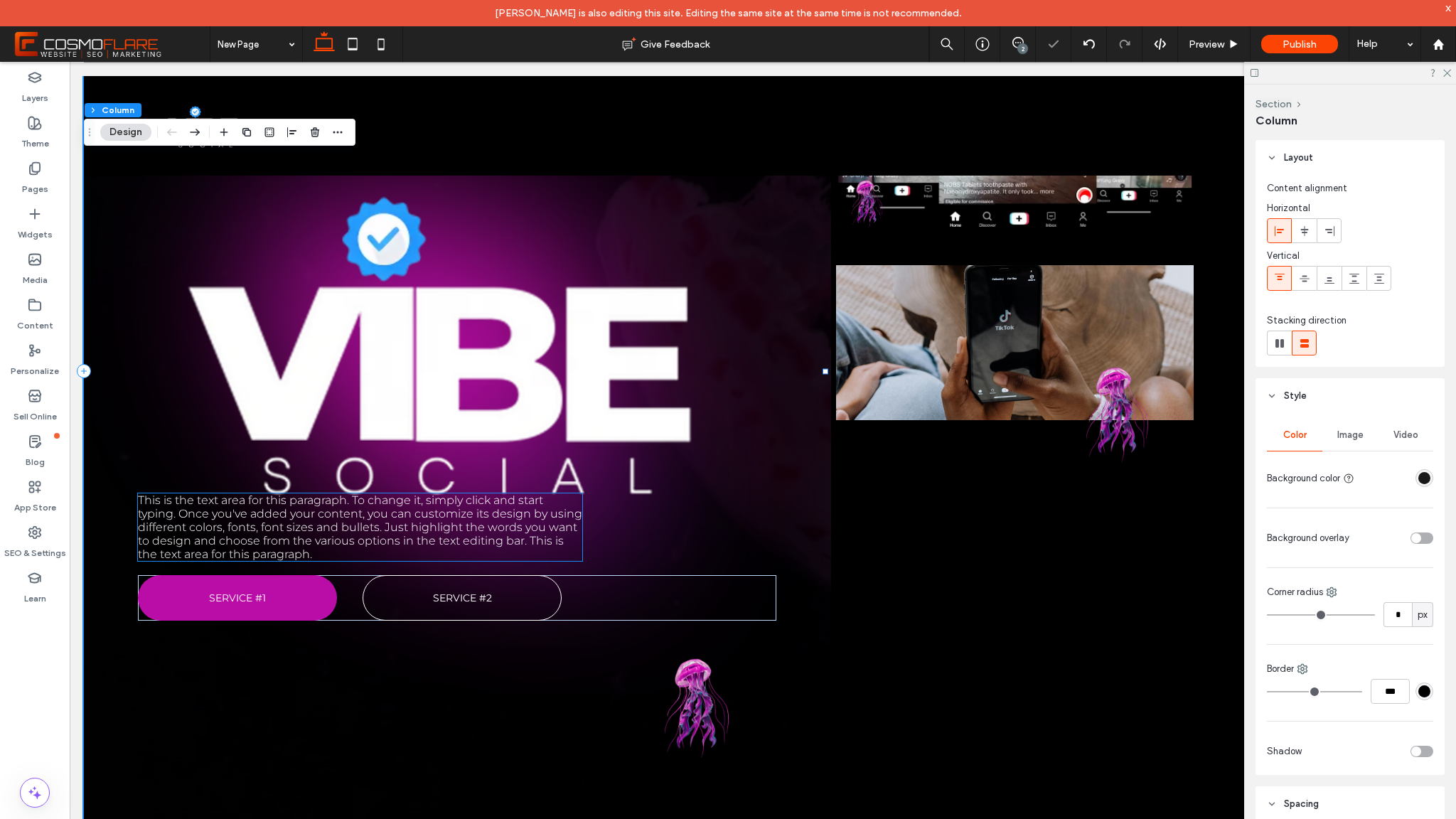
click at [389, 498] on span "This is the text area for this paragraph. To change it, simply click and start …" at bounding box center [360, 528] width 444 height 68
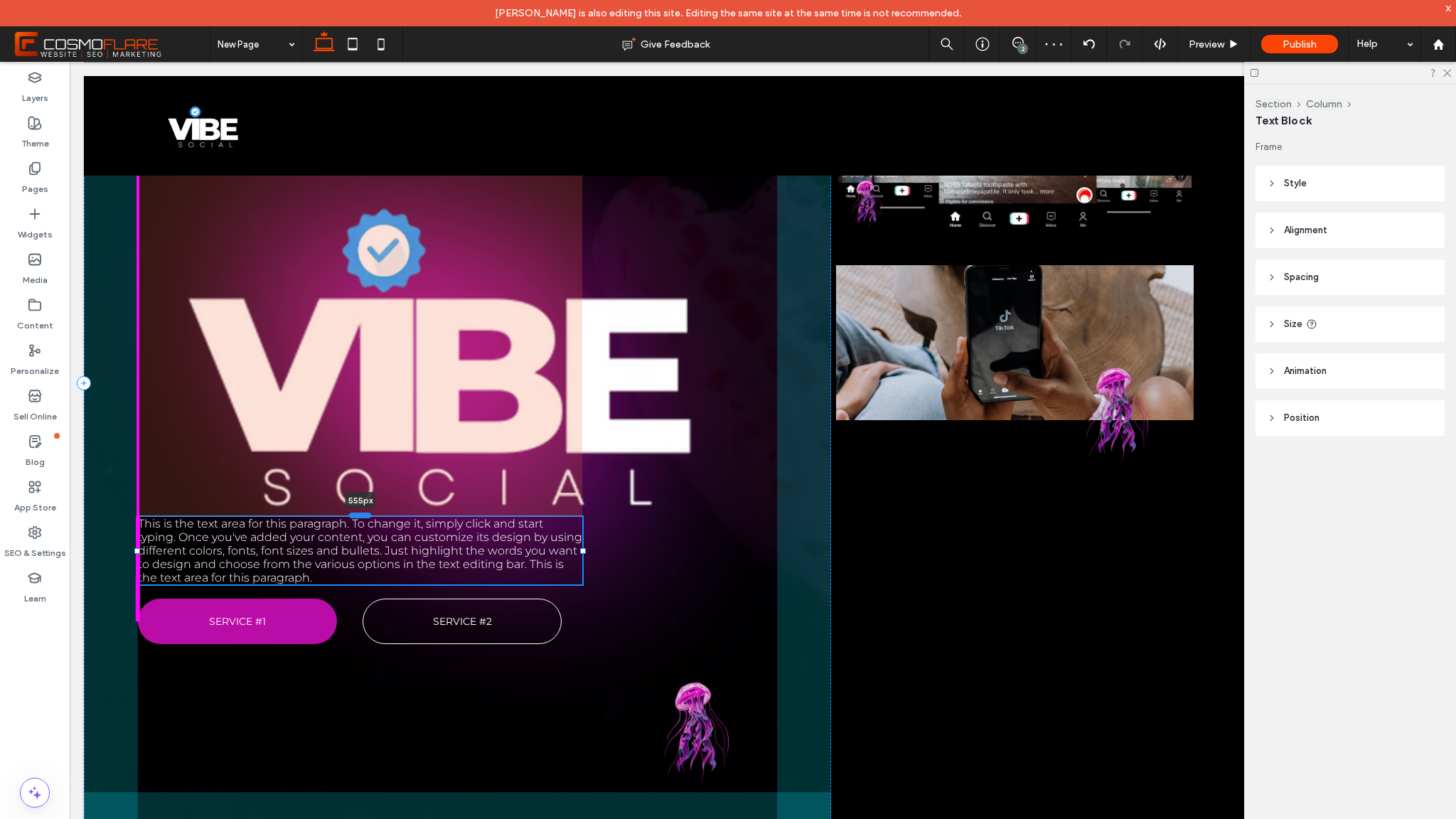
drag, startPoint x: 358, startPoint y: 494, endPoint x: 354, endPoint y: 516, distance: 22.4
click at [354, 516] on div at bounding box center [360, 516] width 23 height 6
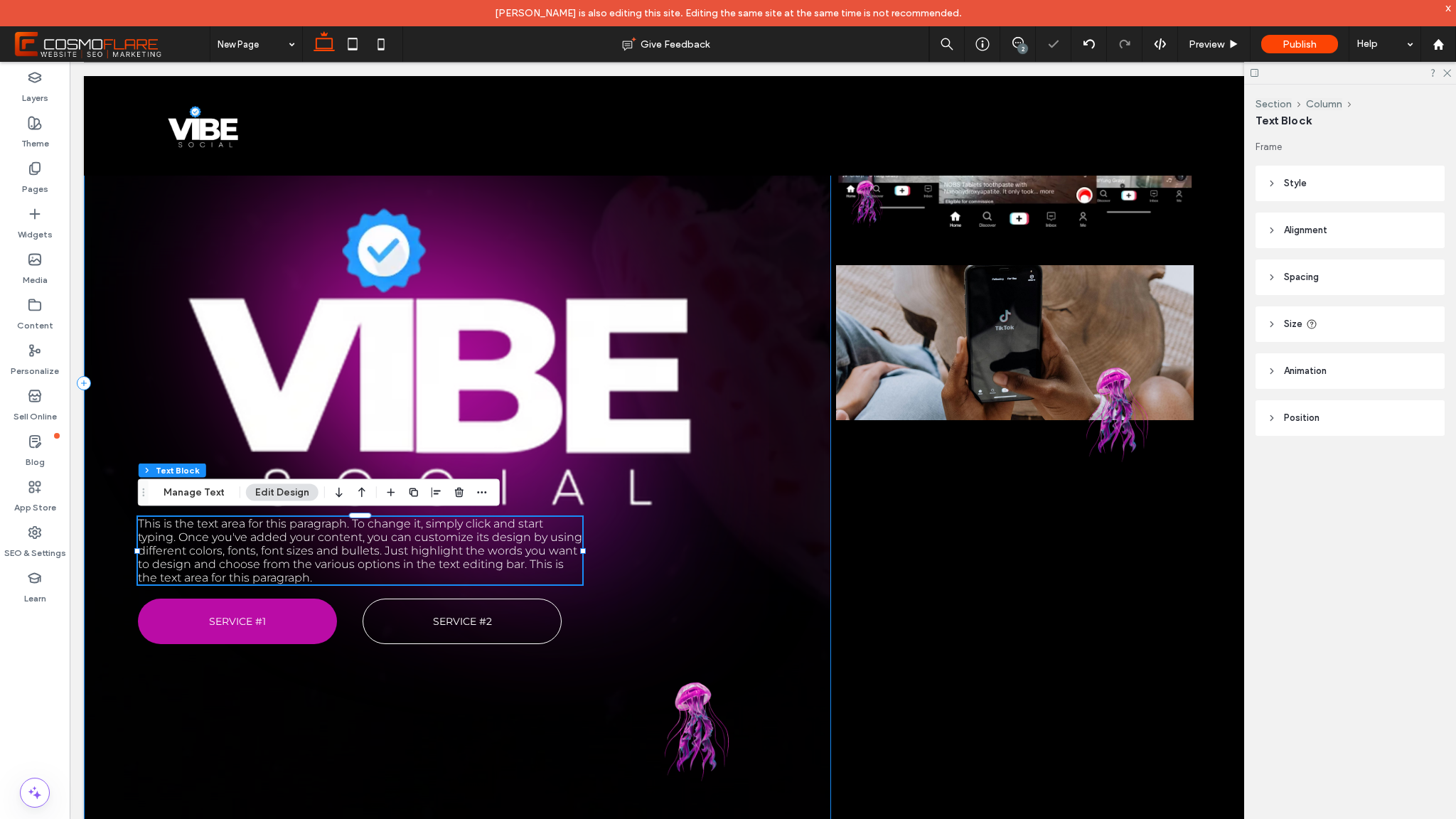
click at [663, 533] on div "This is the text area for this paragraph. To change it, simply click and start …" at bounding box center [457, 382] width 747 height 981
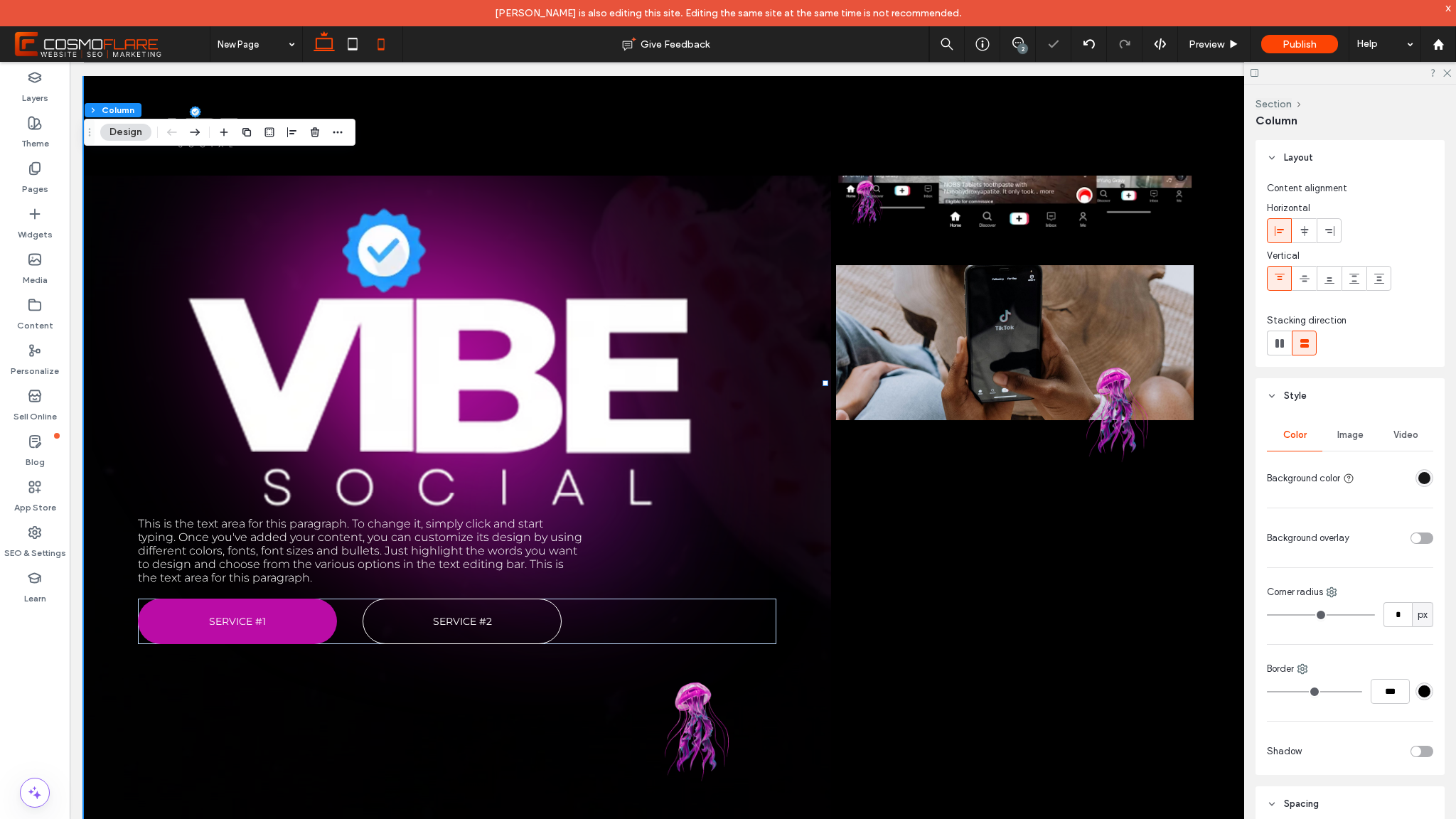
click at [381, 35] on icon at bounding box center [381, 44] width 29 height 29
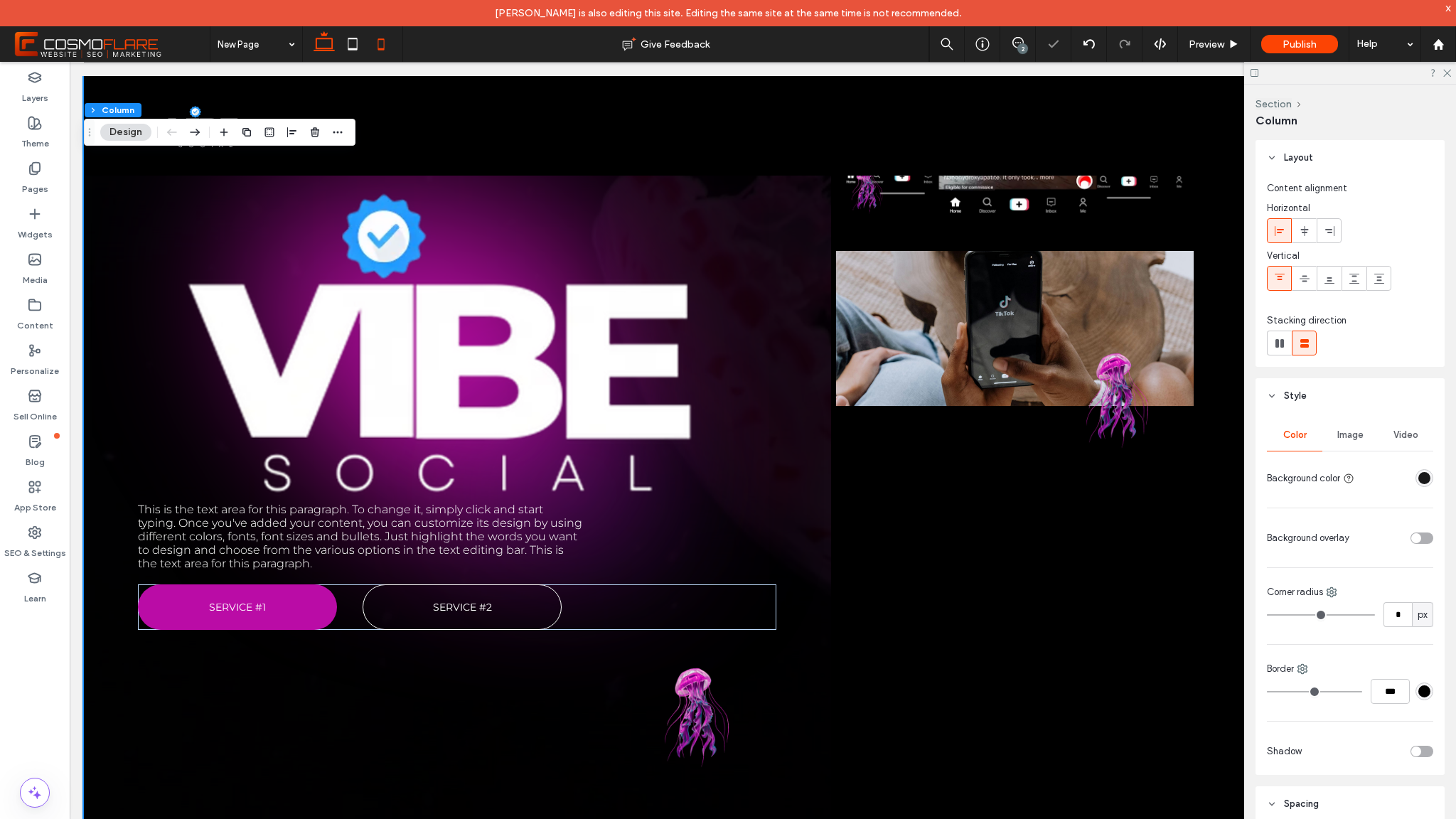
type input "*"
type input "***"
type input "**"
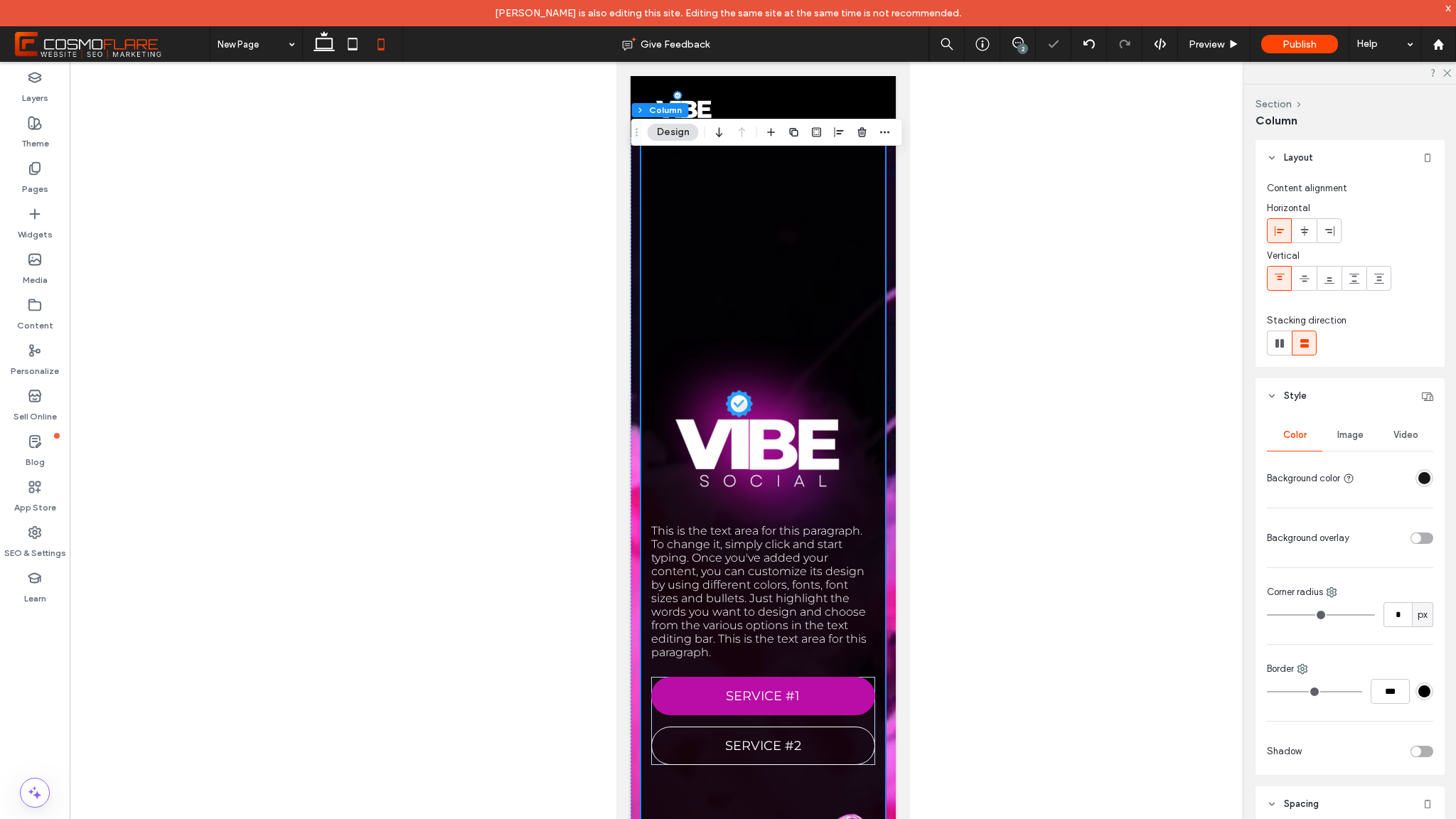
click at [755, 328] on div "This is the text area for this paragraph. To change it, simply click and start …" at bounding box center [763, 446] width 244 height 1019
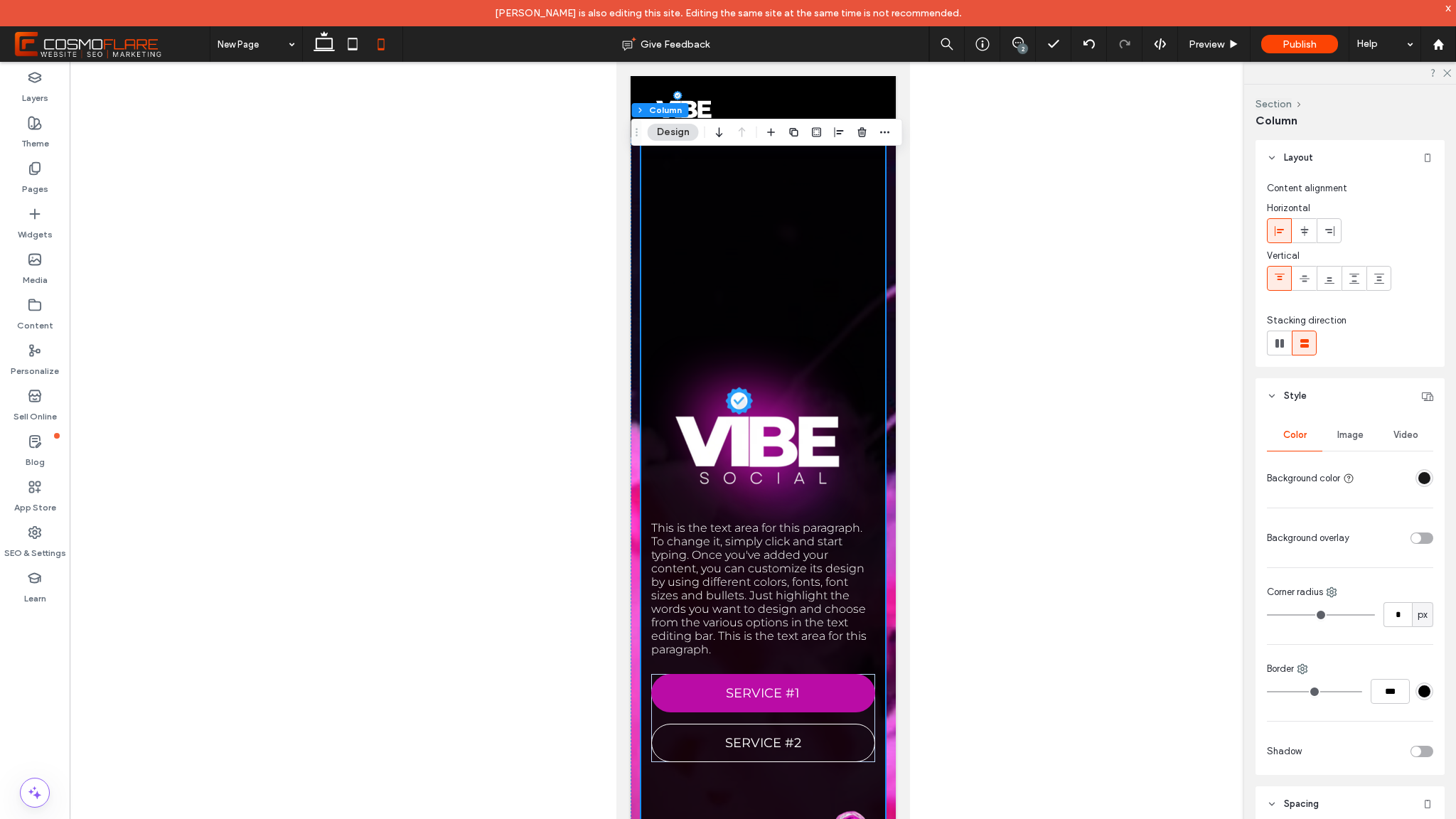
click at [793, 381] on div "This is the text area for this paragraph. To change it, simply click and start …" at bounding box center [763, 443] width 244 height 1019
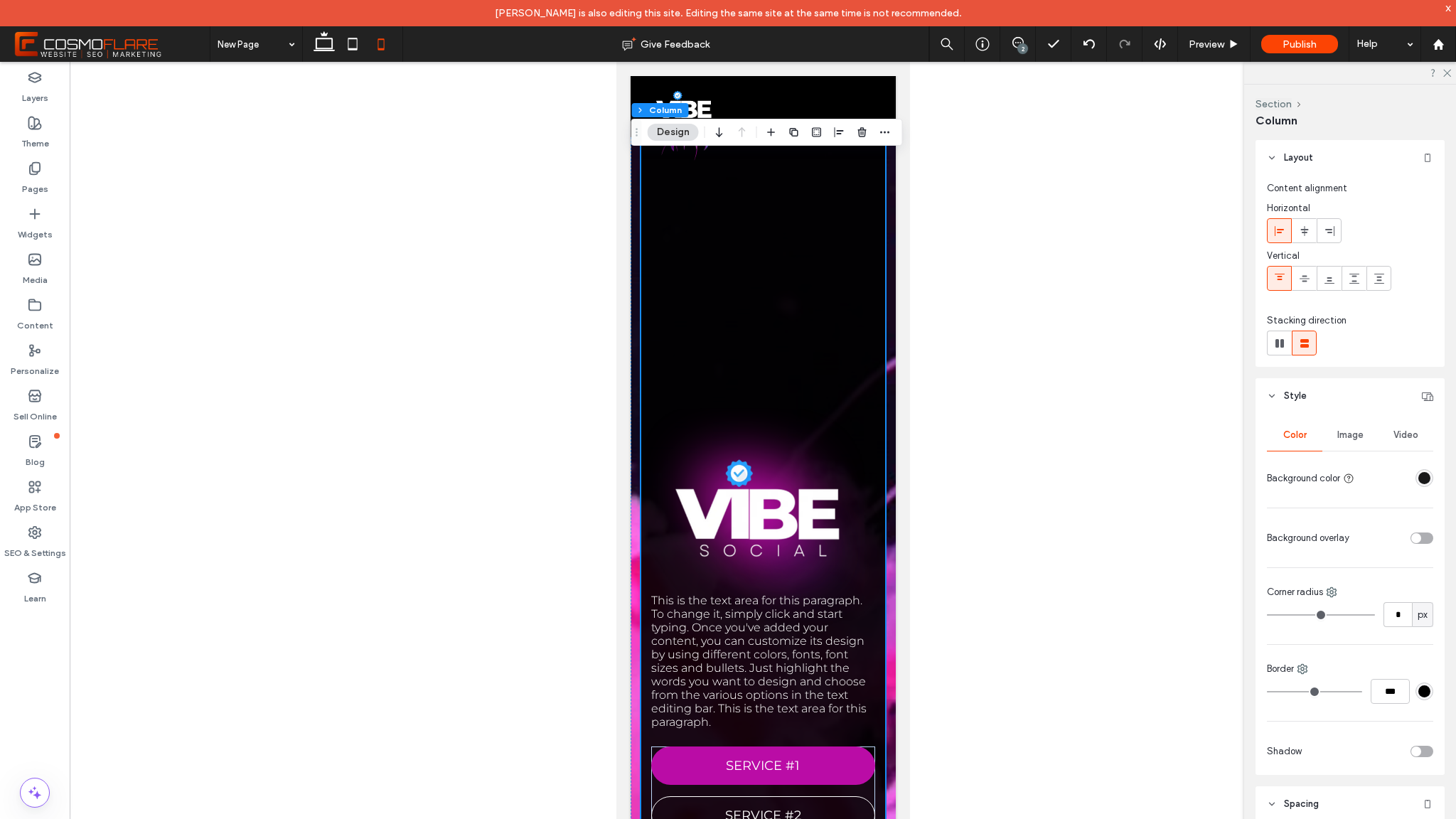
scroll to position [102, 0]
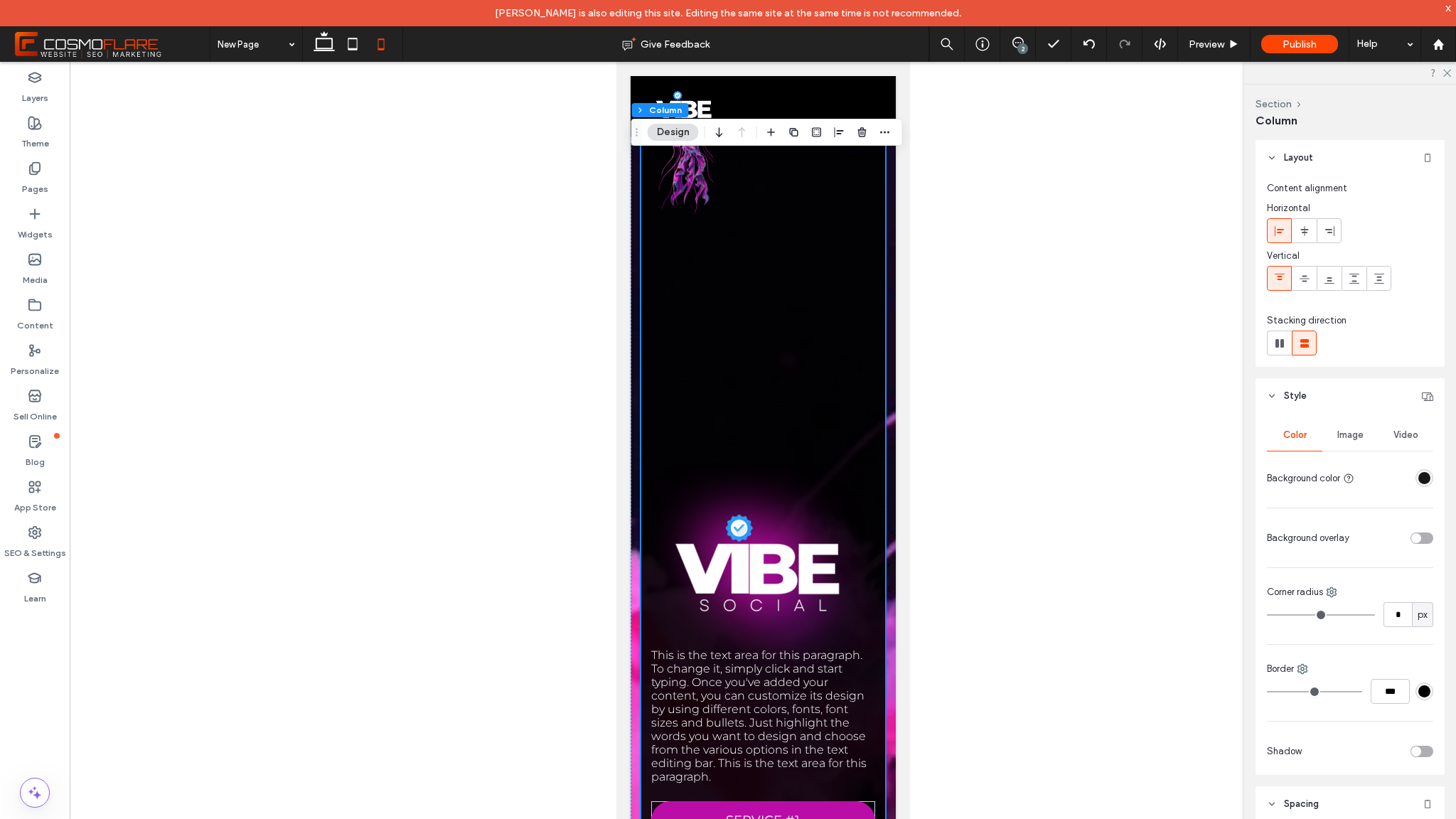
drag, startPoint x: 715, startPoint y: 211, endPoint x: 680, endPoint y: 187, distance: 42.4
click at [714, 211] on div "This is the text area for this paragraph. To change it, simply click and start …" at bounding box center [763, 571] width 244 height 1019
click at [680, 187] on img at bounding box center [682, 162] width 62 height 170
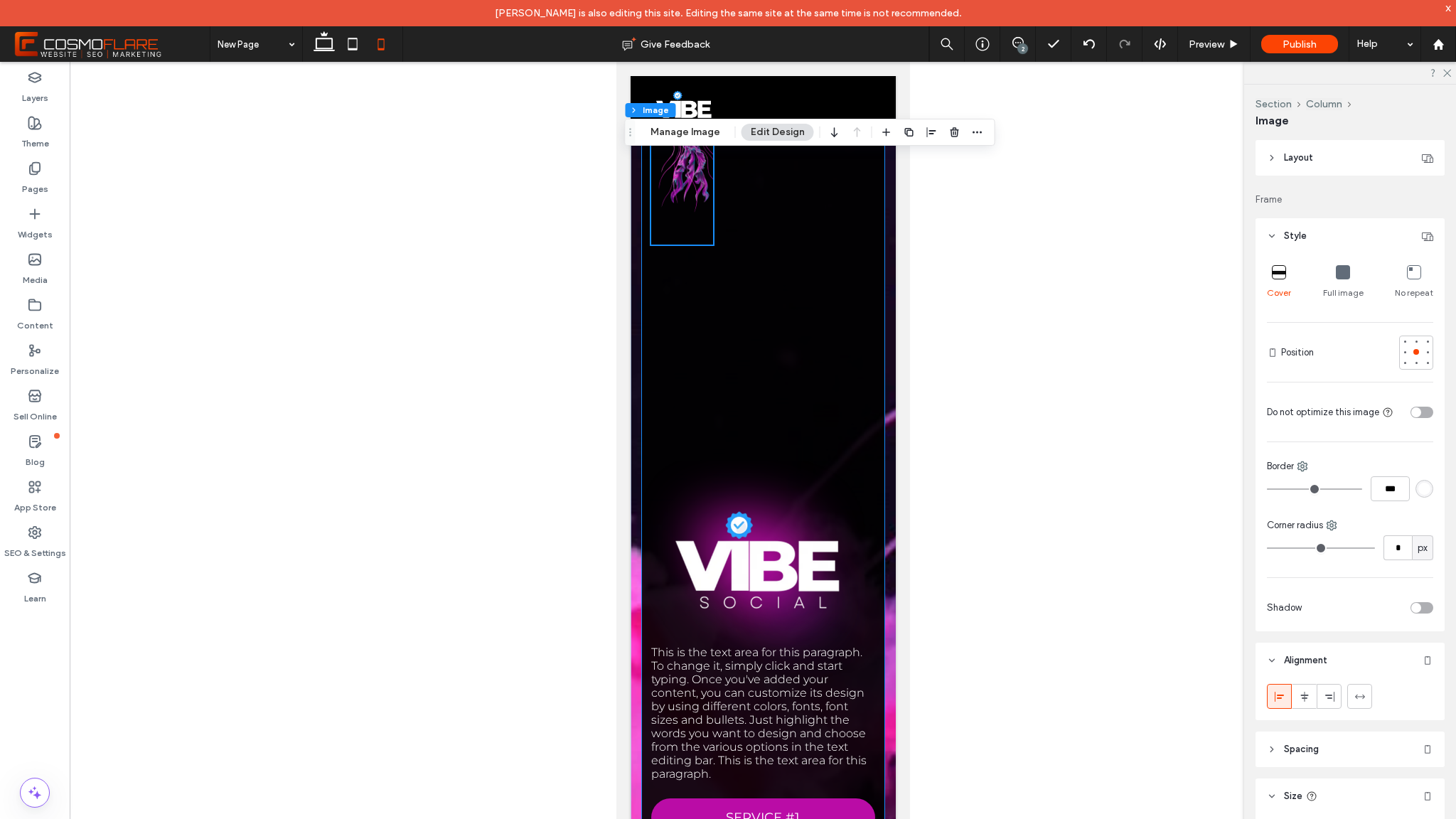
scroll to position [105, 0]
click at [1317, 164] on header "Layout" at bounding box center [1350, 158] width 189 height 35
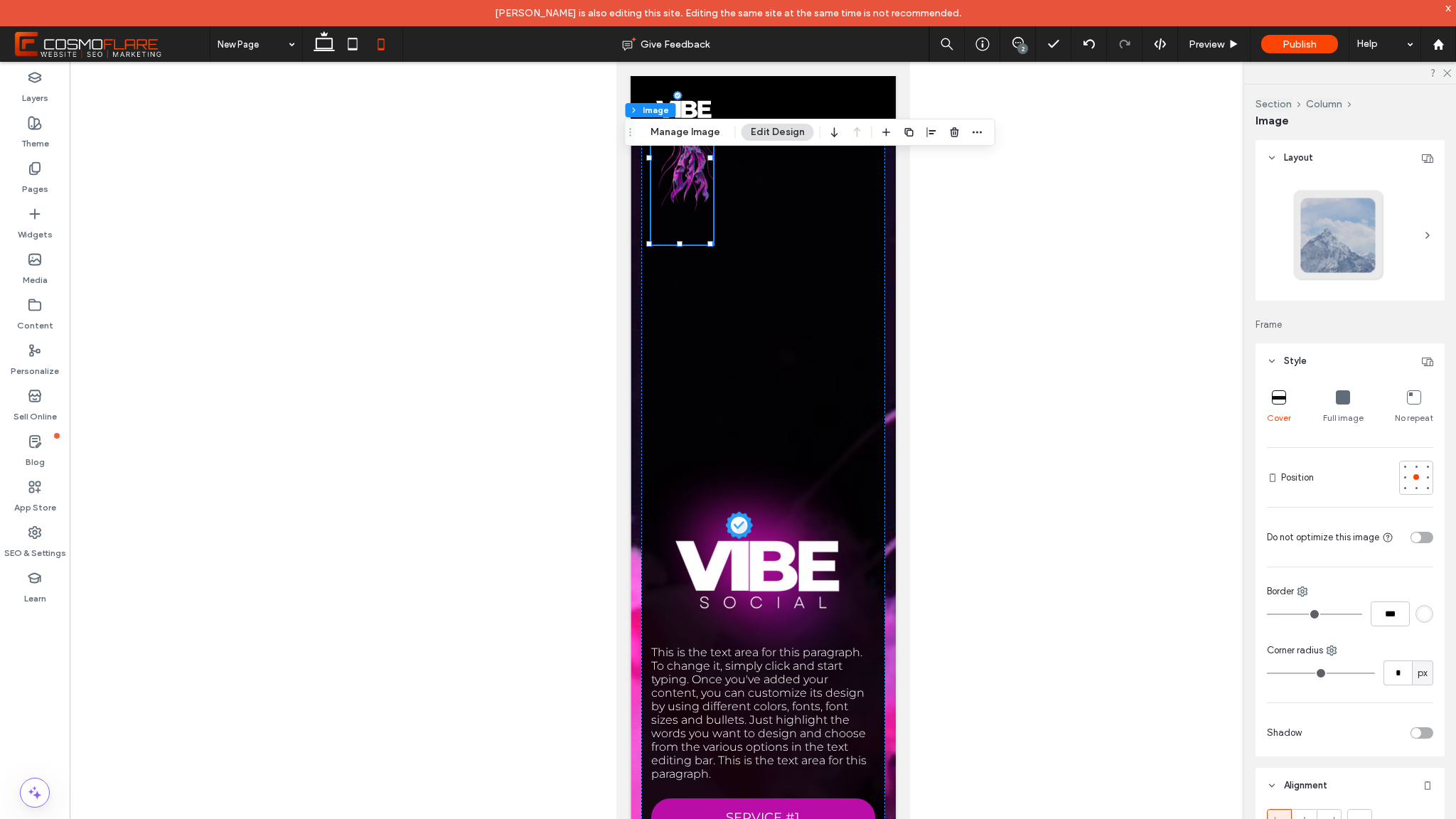
click at [1294, 155] on span "Layout" at bounding box center [1299, 157] width 30 height 14
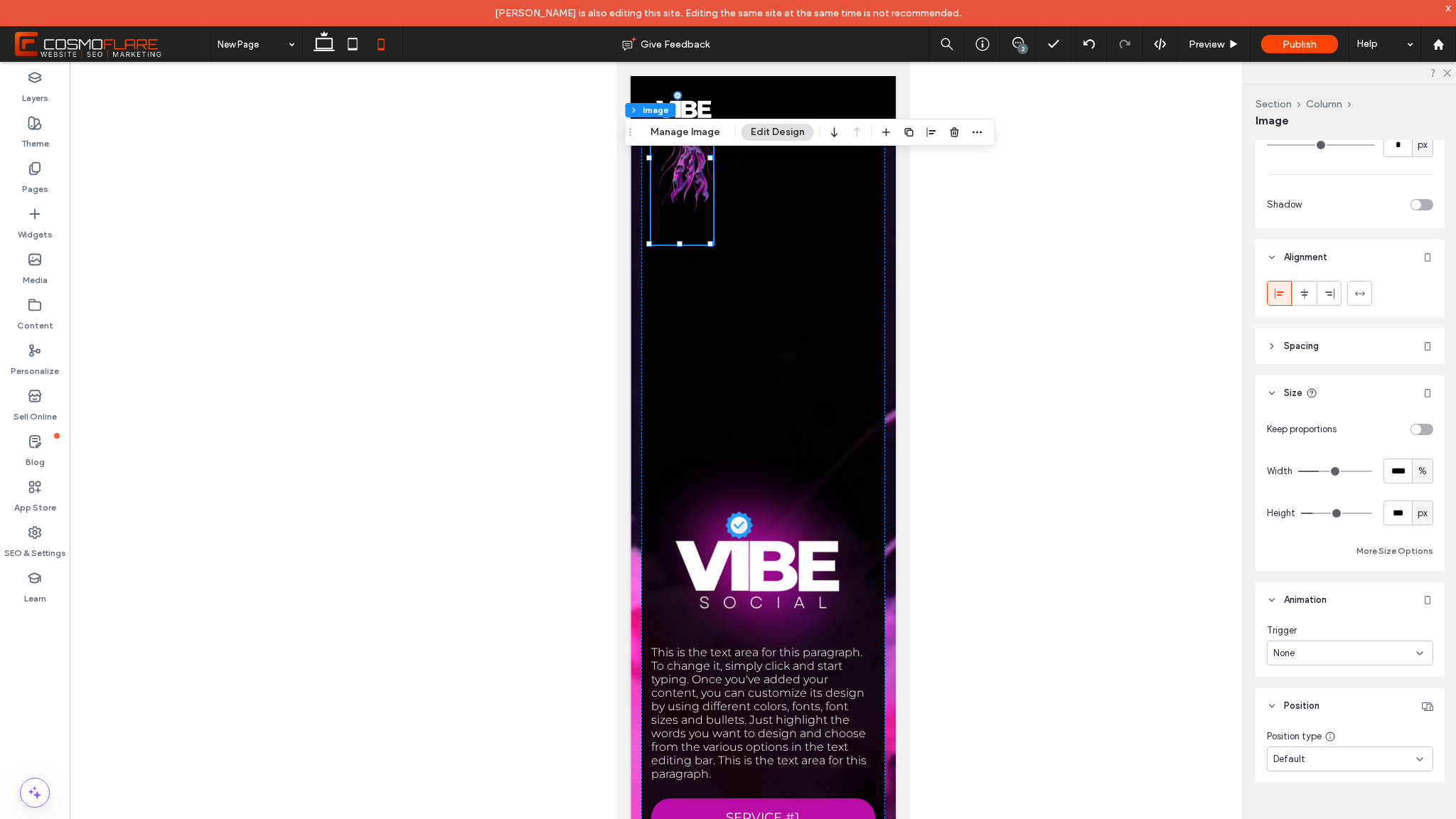
click at [1311, 338] on header "Spacing" at bounding box center [1350, 346] width 189 height 35
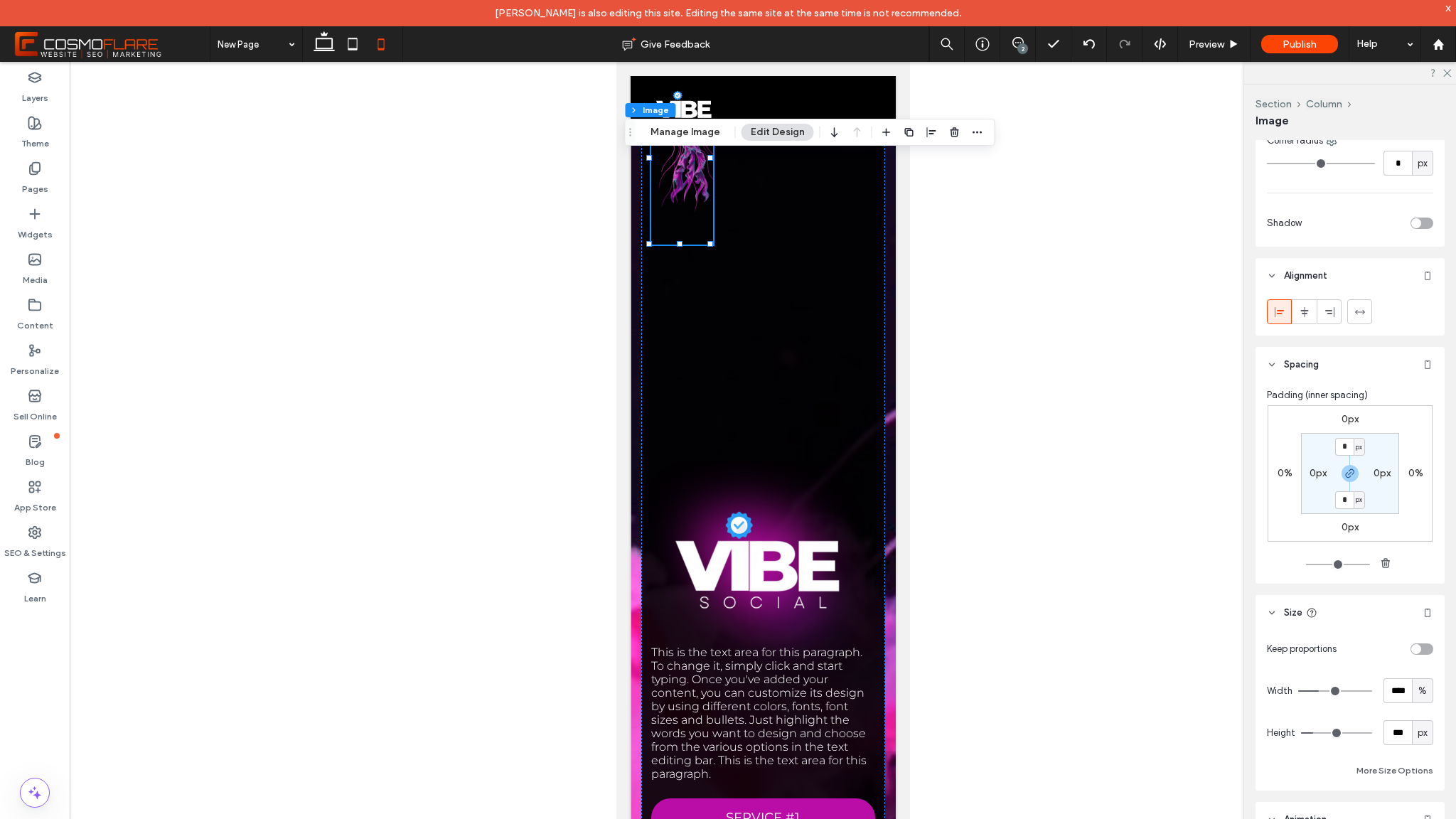
scroll to position [376, 0]
click at [671, 391] on div "This is the text area for this paragraph. To change it, simply click and start …" at bounding box center [763, 568] width 244 height 1019
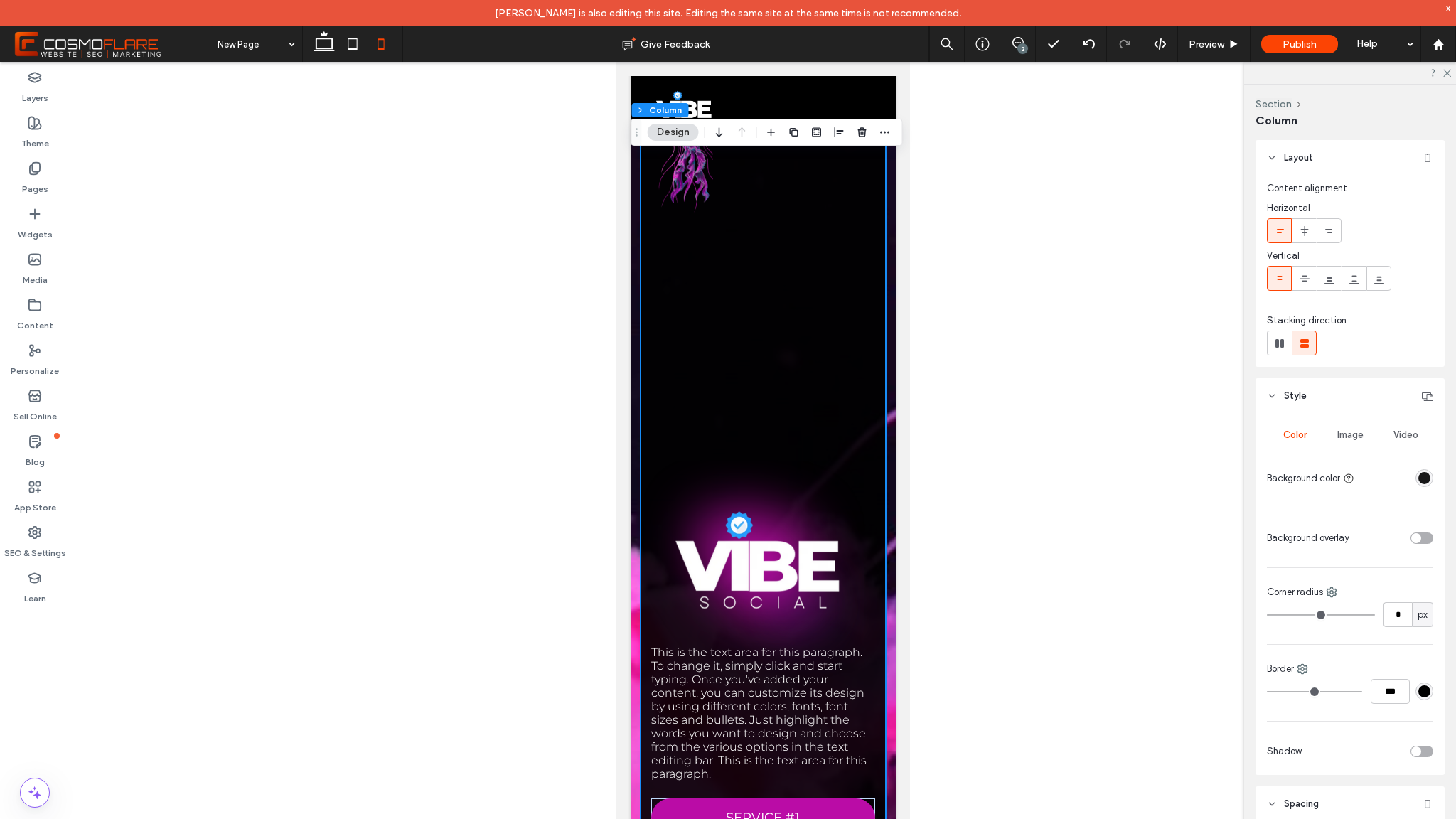
click at [743, 502] on div "This is the text area for this paragraph. To change it, simply click and start …" at bounding box center [763, 568] width 244 height 1019
click at [742, 668] on span "This is the text area for this paragraph. To change it, simply click and start …" at bounding box center [758, 713] width 215 height 135
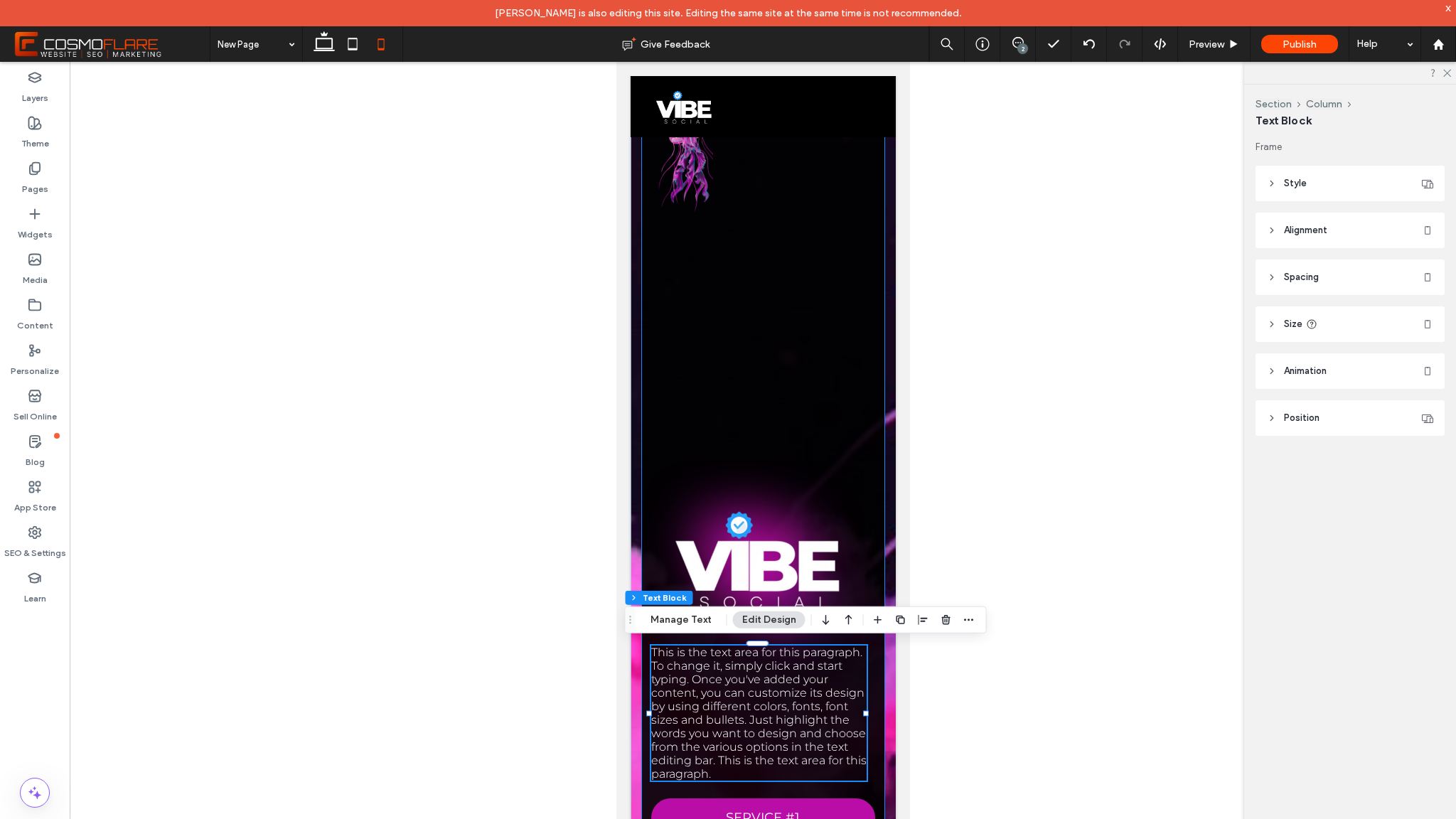
click at [729, 555] on div "This is the text area for this paragraph. To change it, simply click and start …" at bounding box center [763, 568] width 244 height 1019
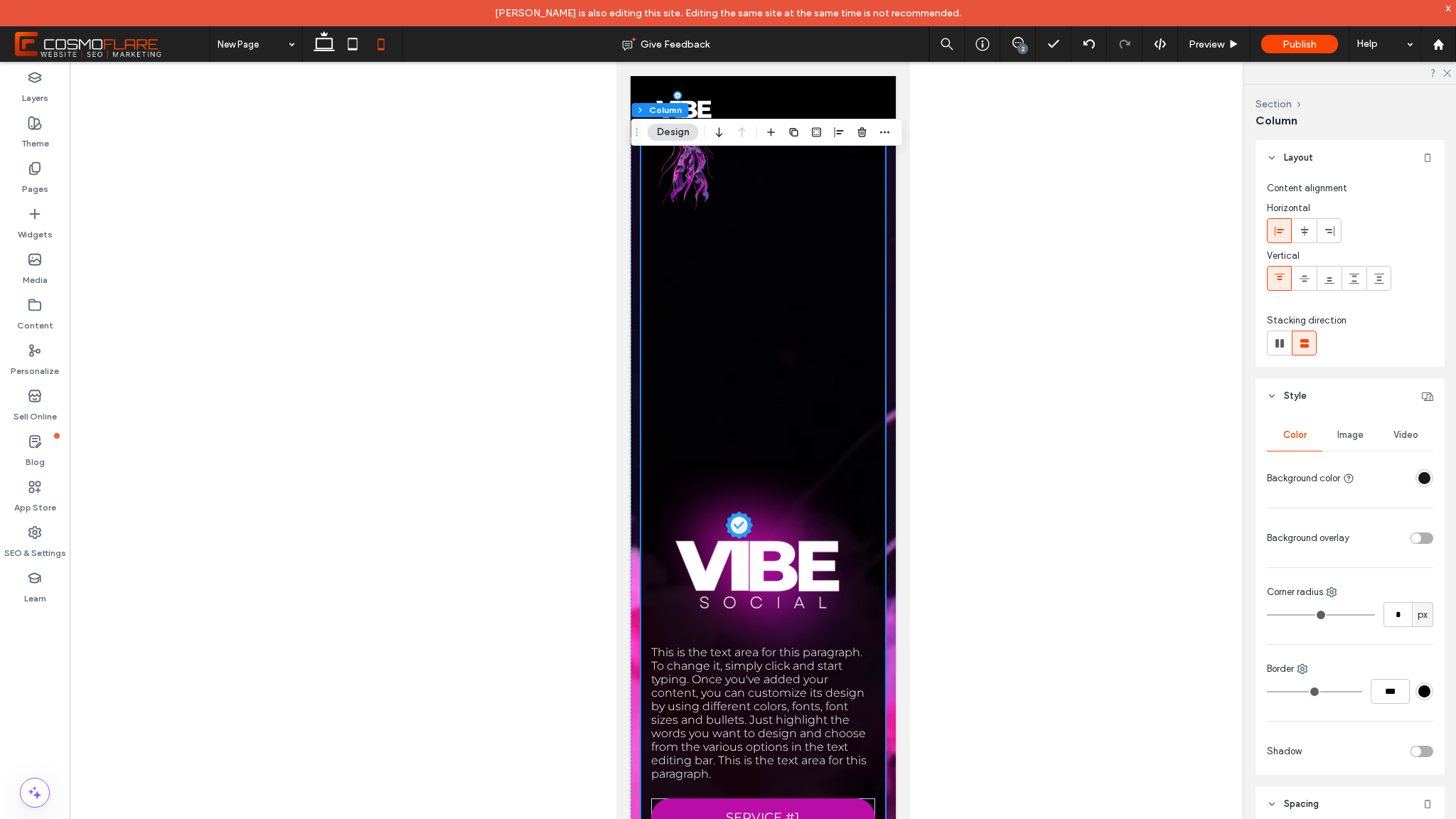
click at [874, 196] on div at bounding box center [873, 569] width 1 height 1022
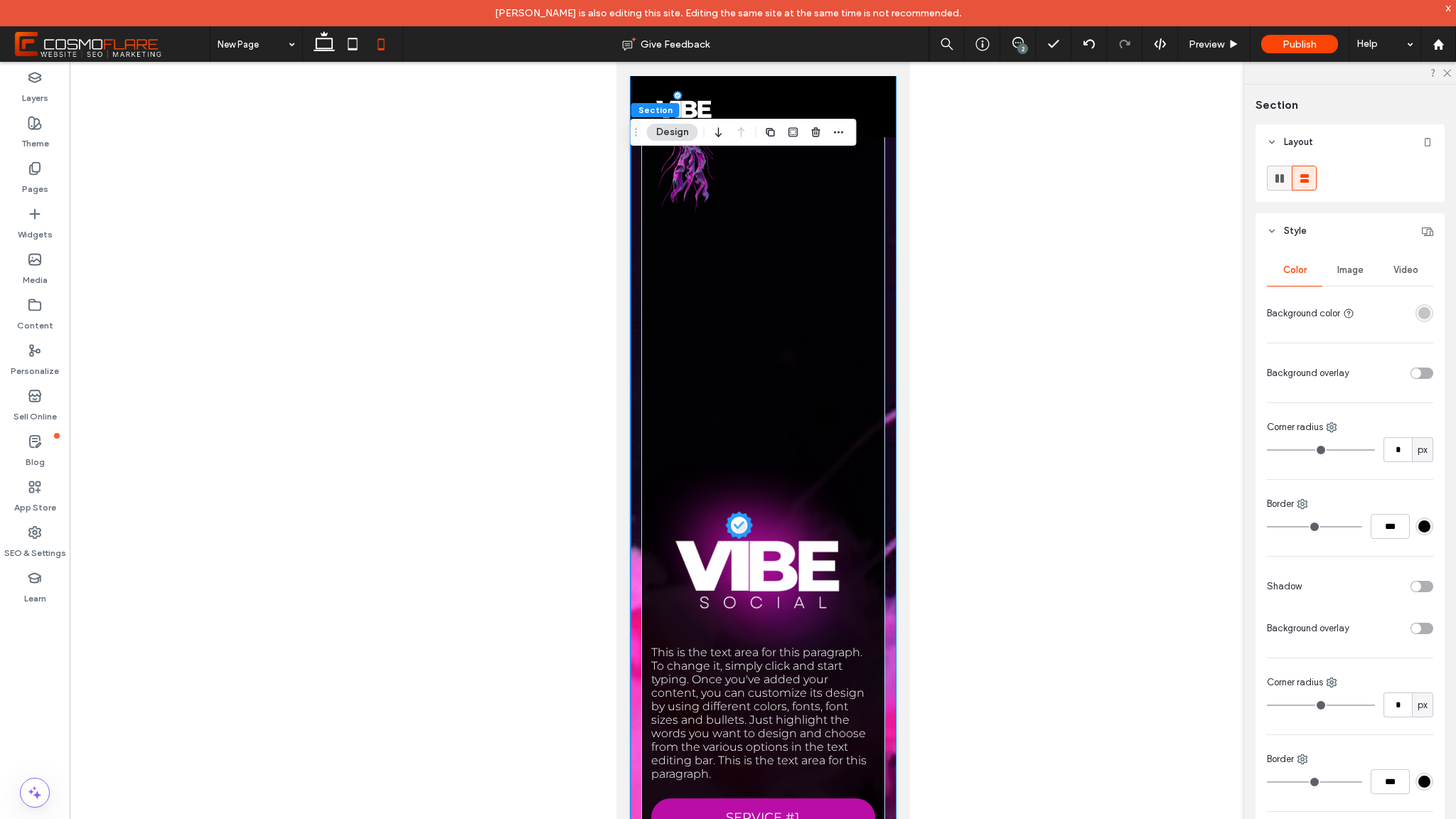
click at [1284, 180] on icon at bounding box center [1279, 178] width 14 height 14
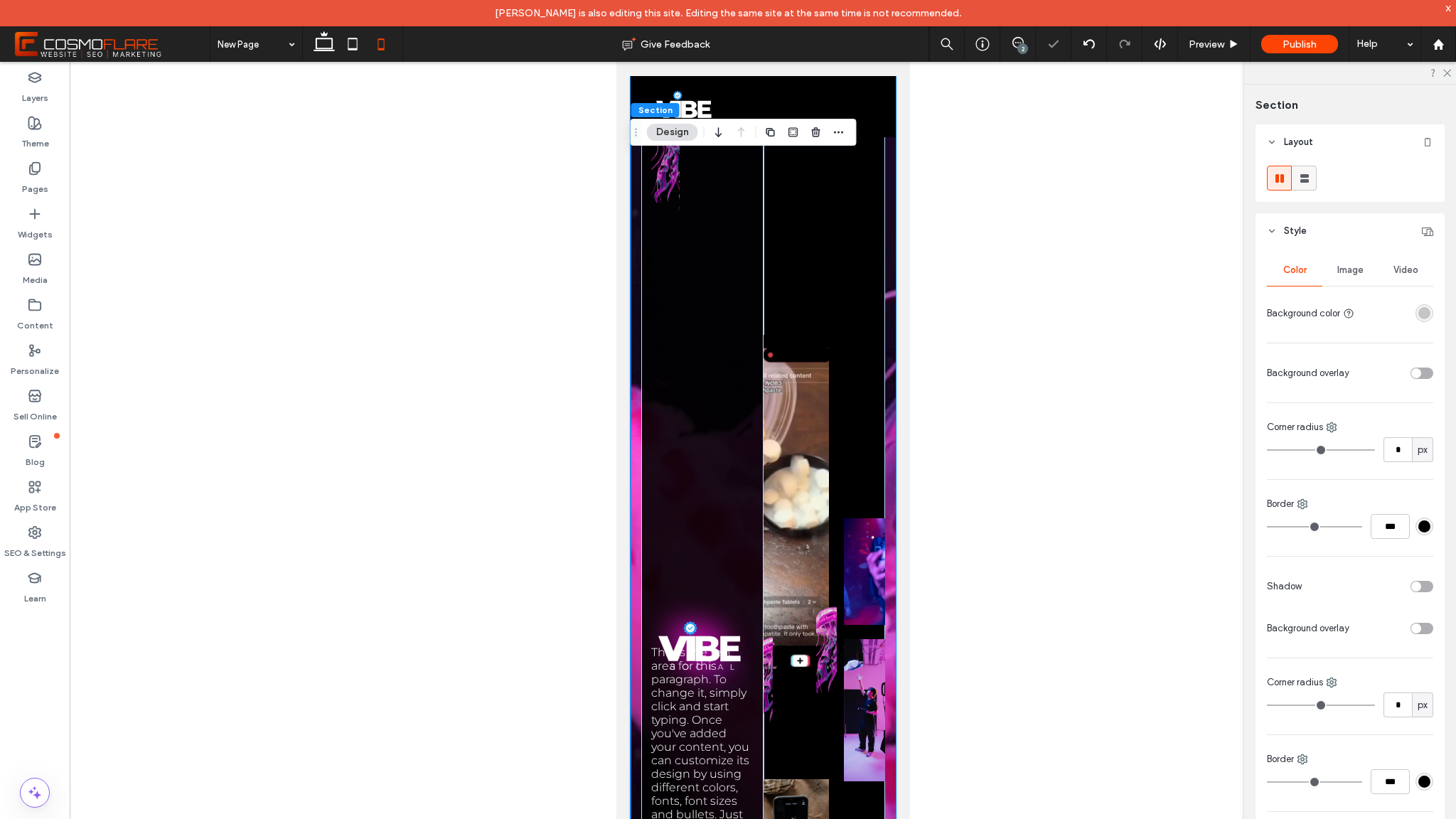
click at [1297, 176] on icon at bounding box center [1304, 178] width 14 height 14
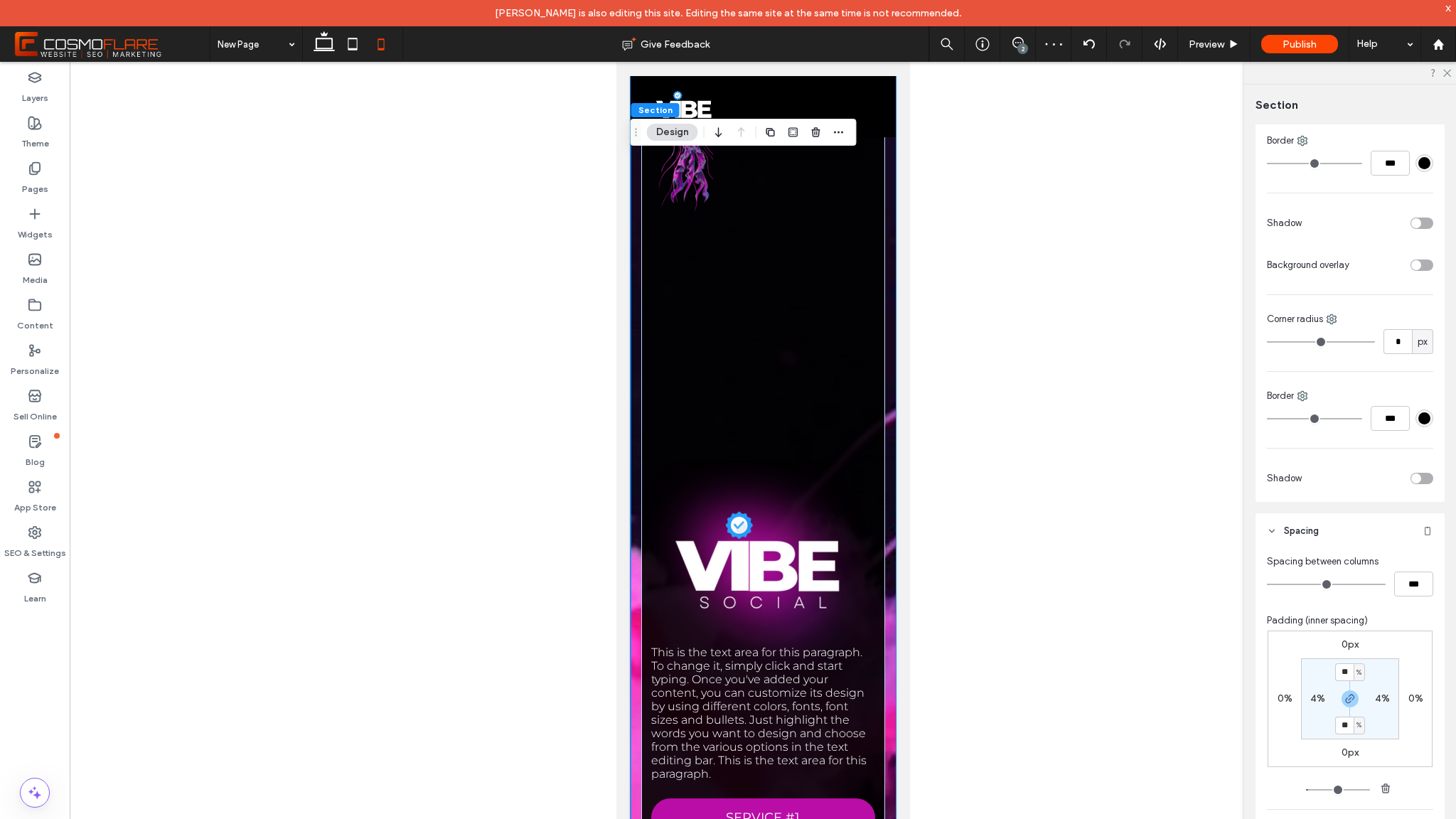
scroll to position [477, 0]
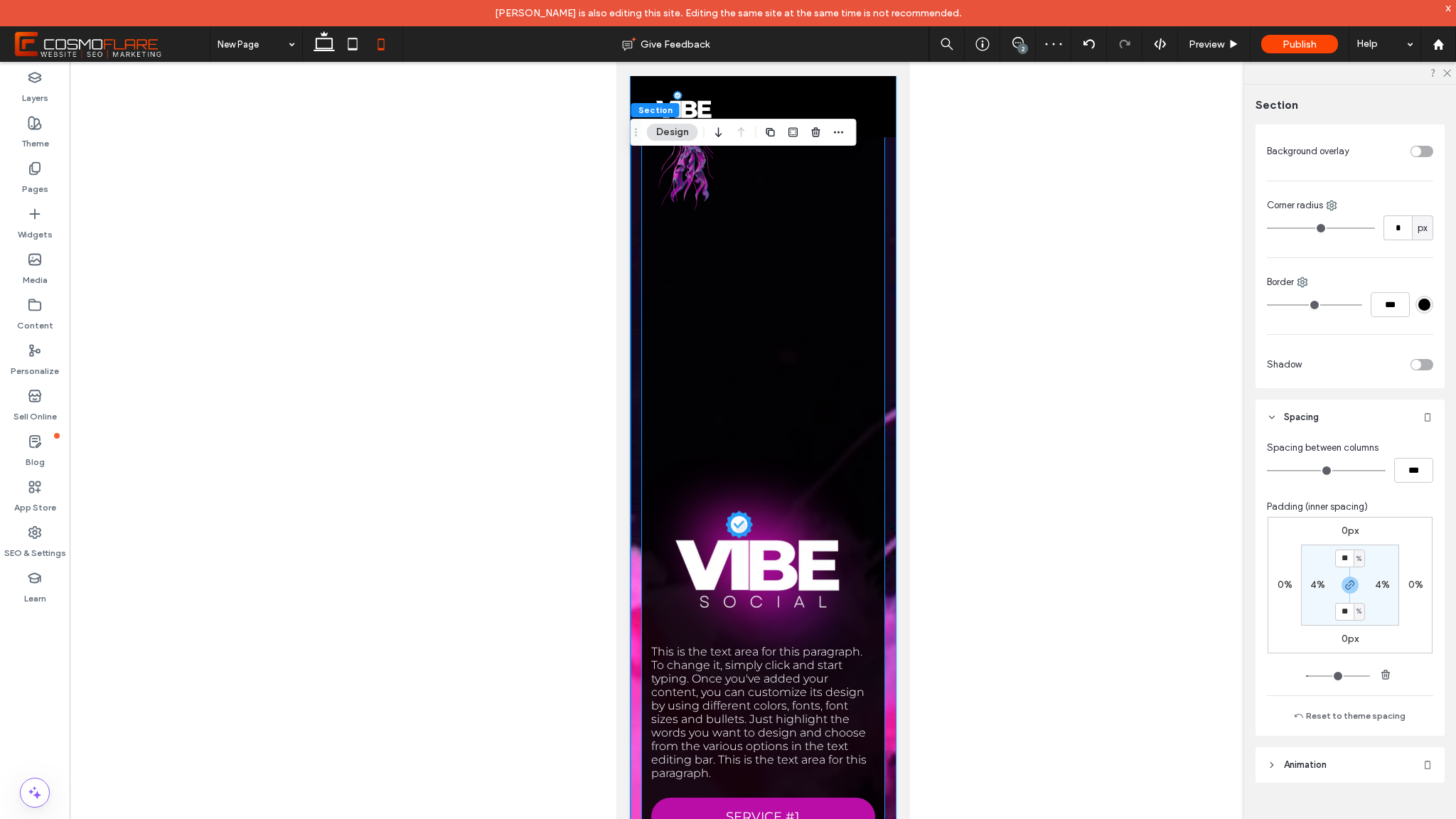
click at [746, 556] on div "This is the text area for this paragraph. To change it, simply click and start …" at bounding box center [763, 567] width 244 height 1019
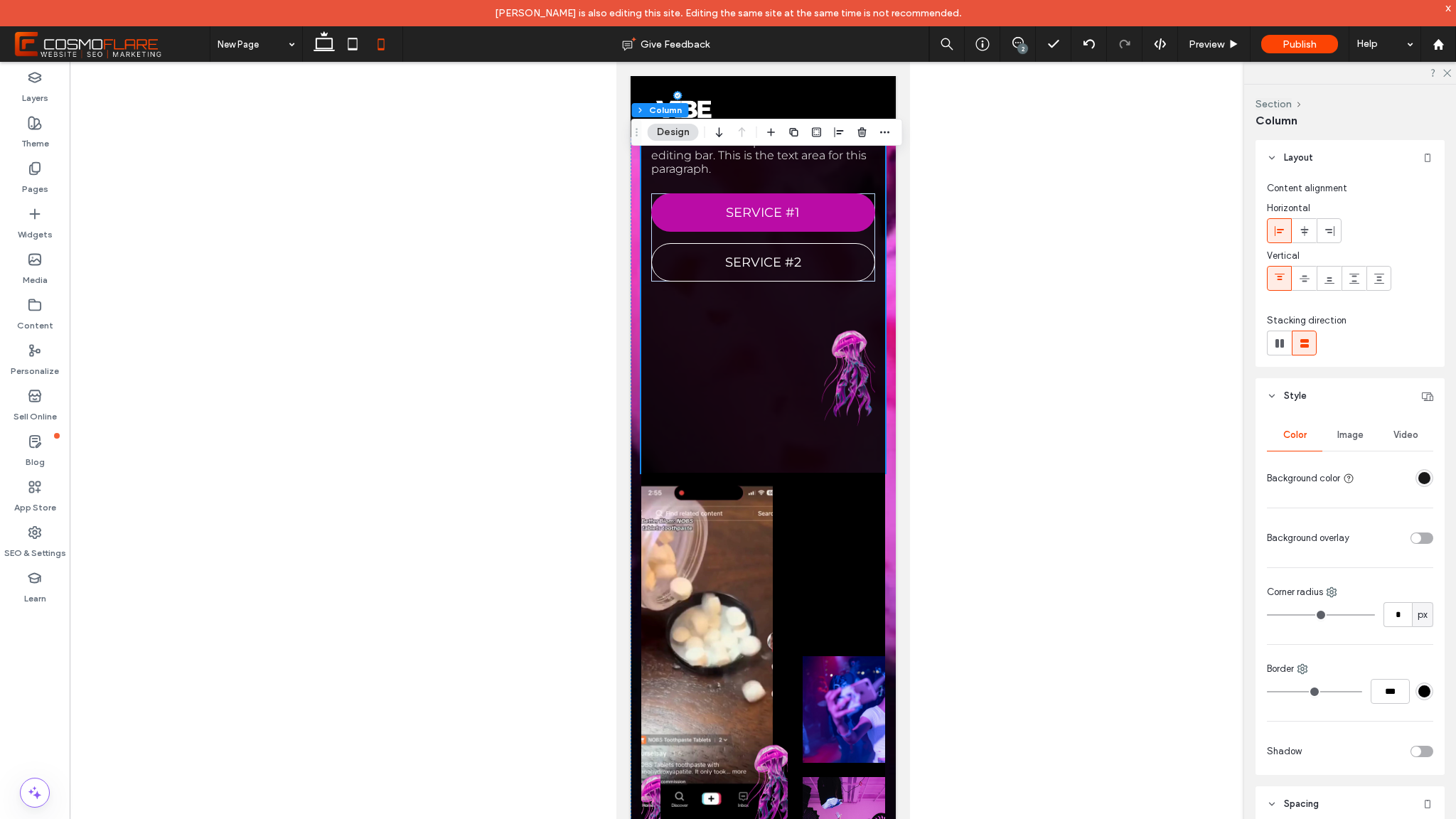
scroll to position [677, 0]
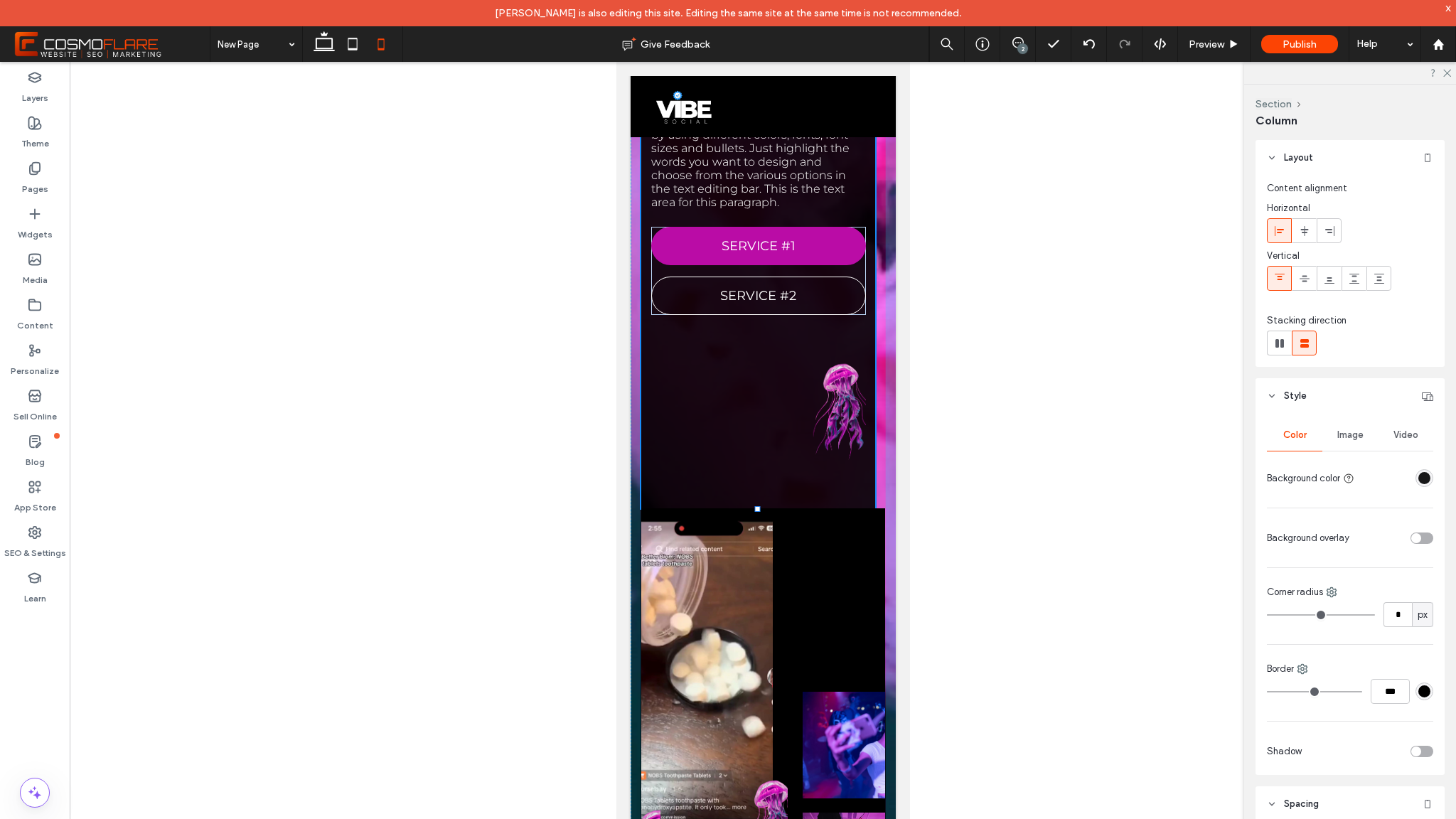
drag, startPoint x: 759, startPoint y: 506, endPoint x: 755, endPoint y: 410, distance: 96.1
click at [755, 410] on div "This is the text area for this paragraph. To change it, simply click and start …" at bounding box center [763, 313] width 266 height 1705
type input "****"
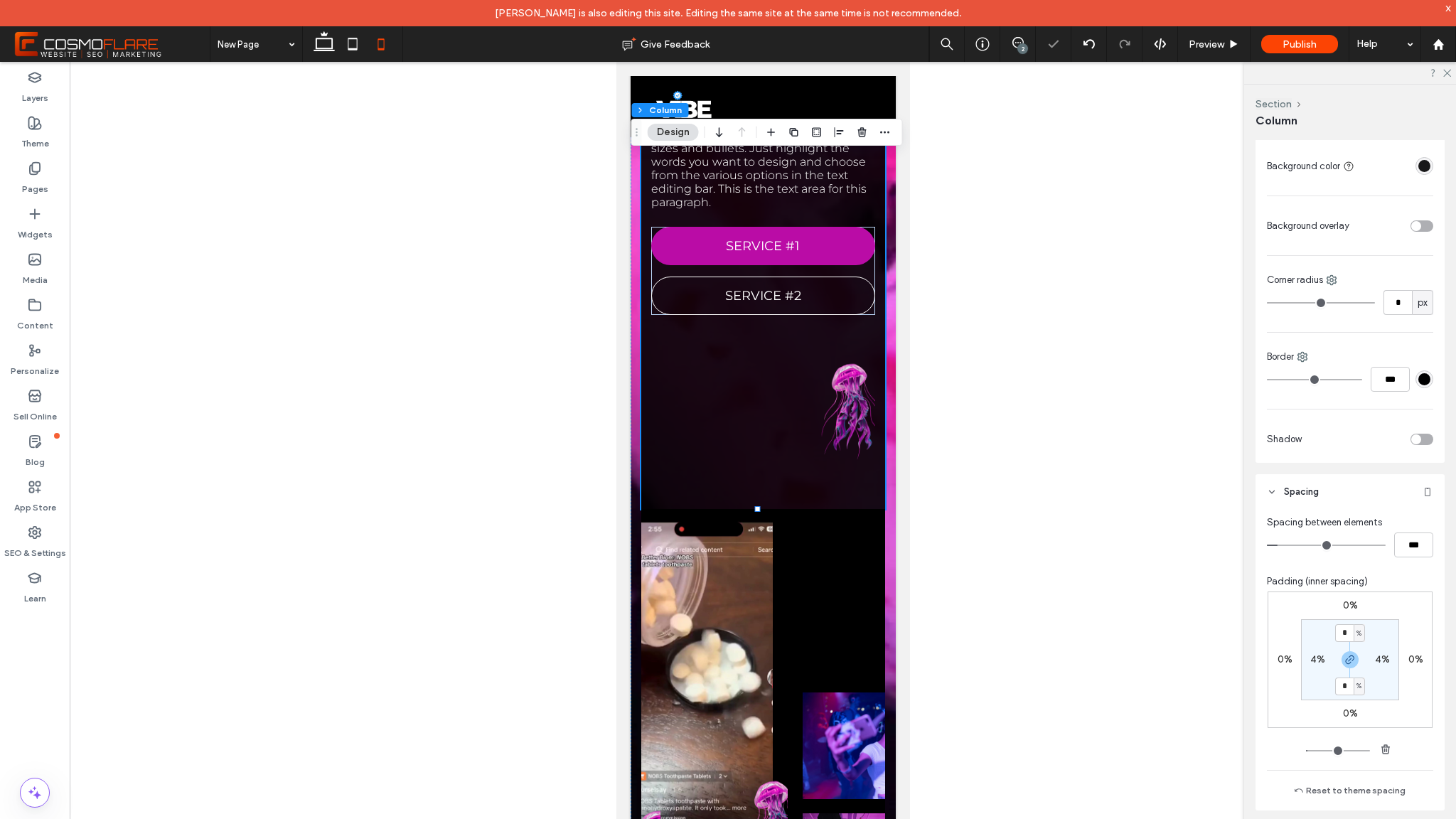
scroll to position [434, 0]
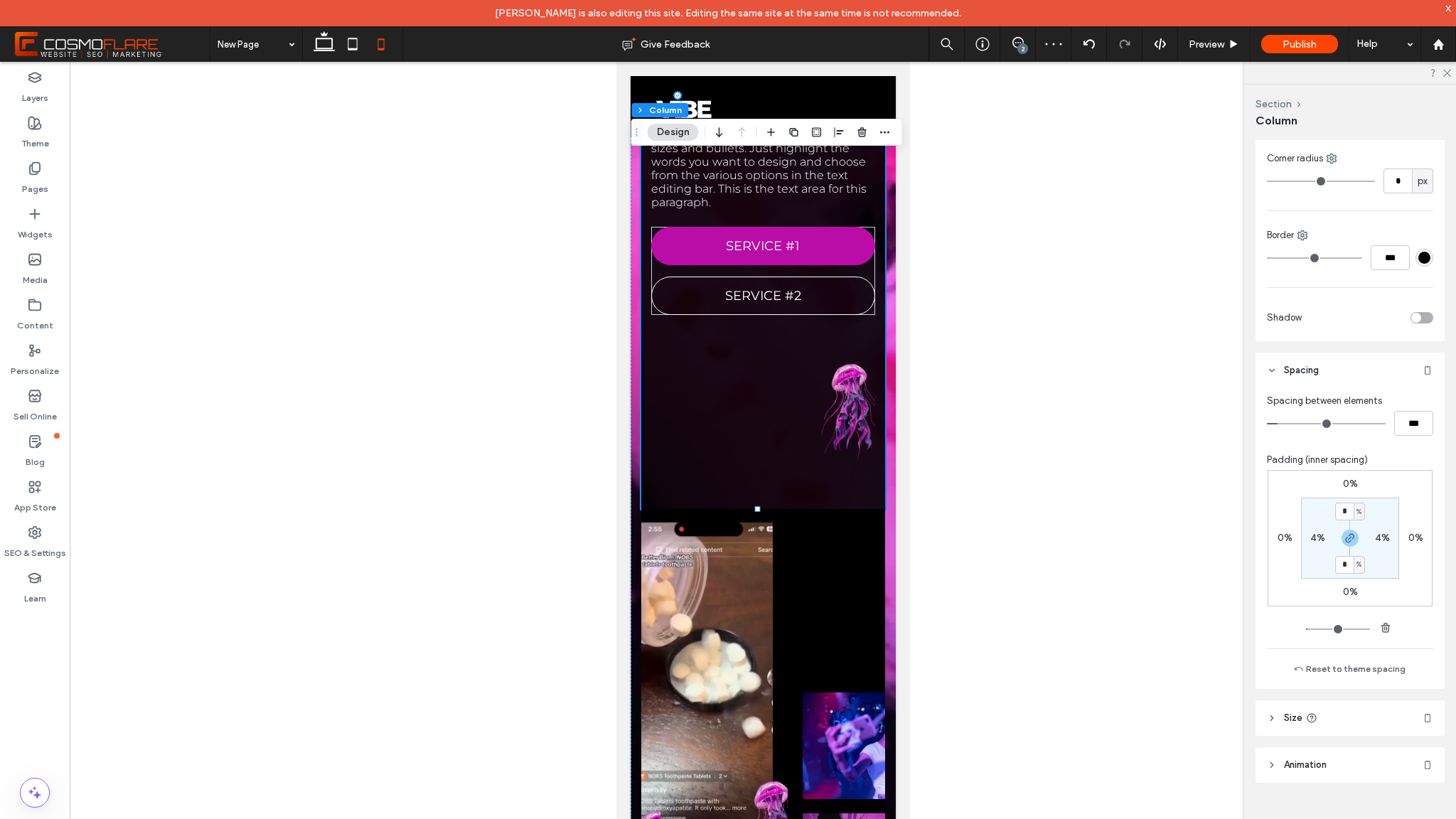
type input "**"
type input "****"
type input "*"
type input "***"
type input "*"
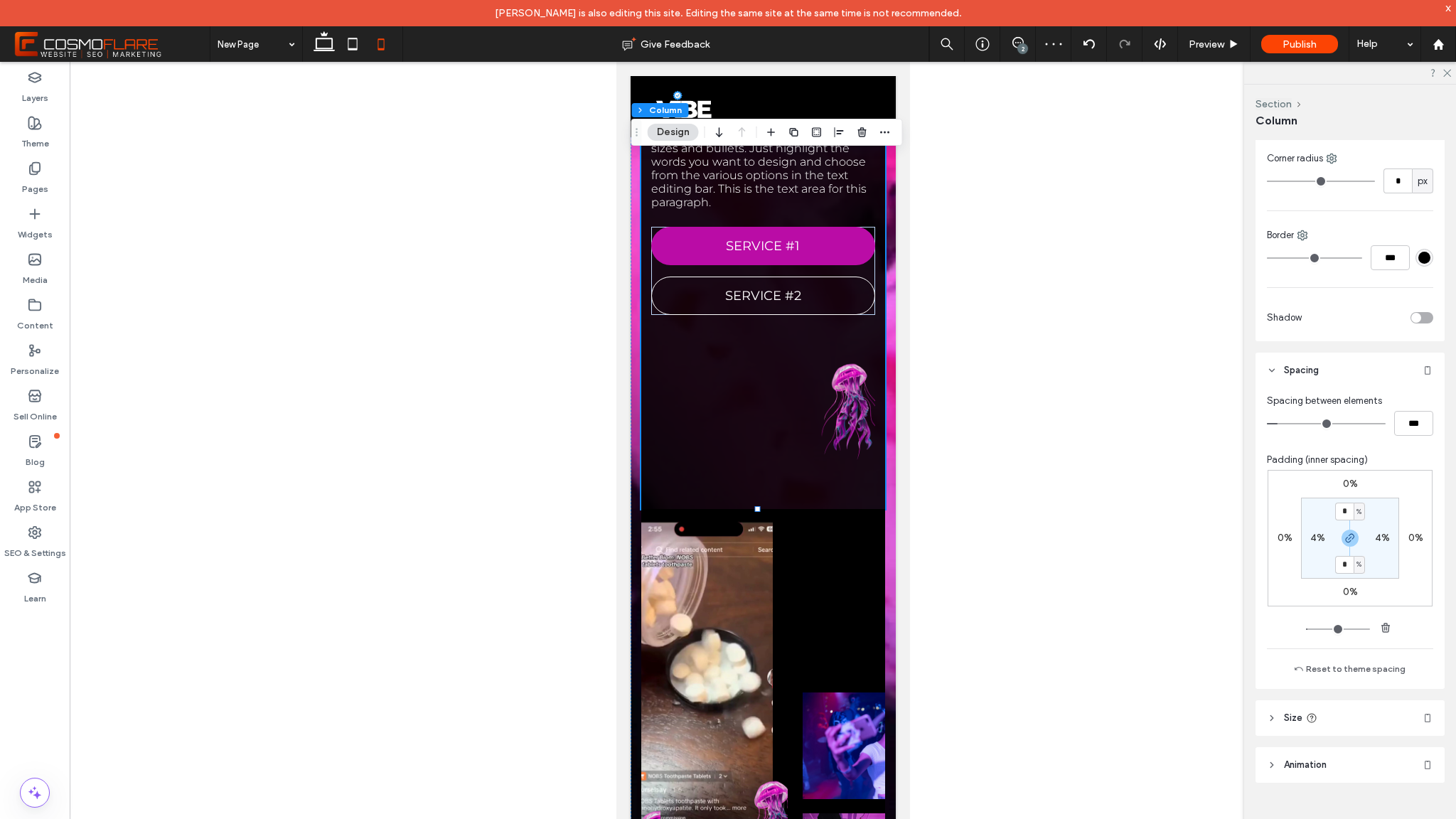
type input "***"
drag, startPoint x: 1283, startPoint y: 424, endPoint x: 1193, endPoint y: 416, distance: 90.4
type input "*"
click at [1267, 424] on input "range" at bounding box center [1326, 424] width 119 height 1
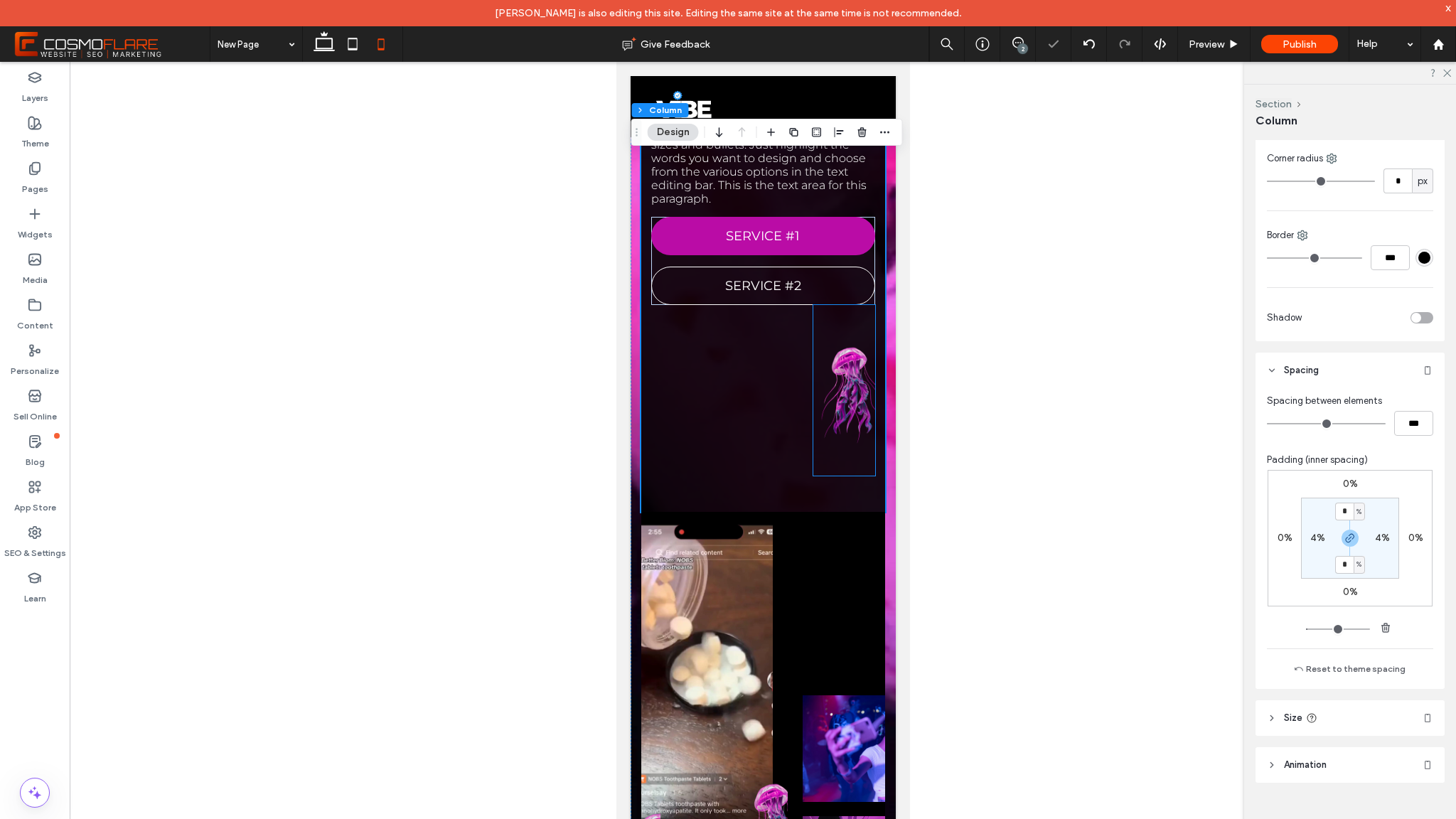
scroll to position [674, 0]
click at [1345, 514] on input "*" at bounding box center [1344, 512] width 18 height 18
type input "*"
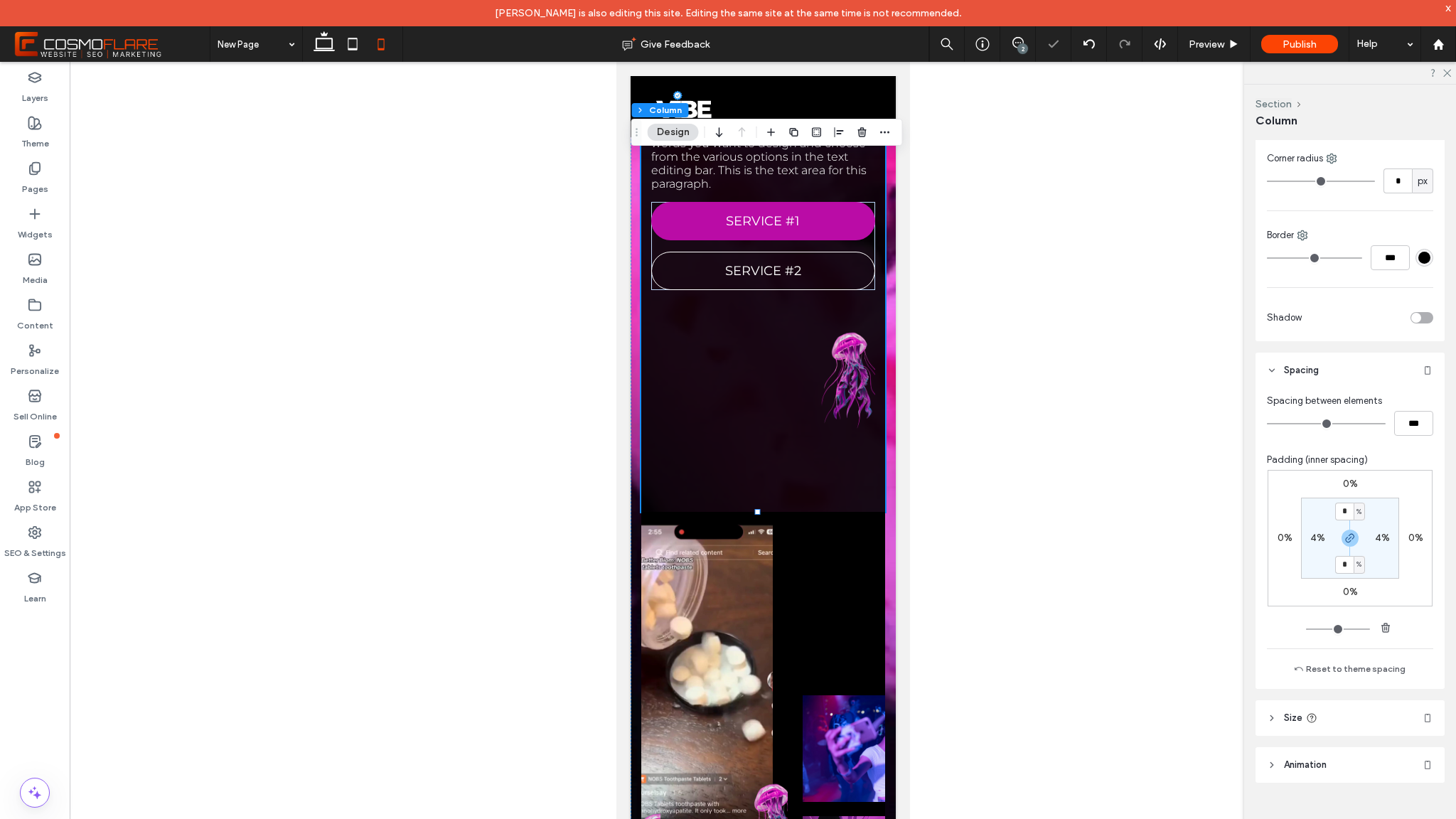
click at [838, 503] on div "This is the text area for this paragraph. To change it, simply click and start …" at bounding box center [763, 1] width 244 height 1022
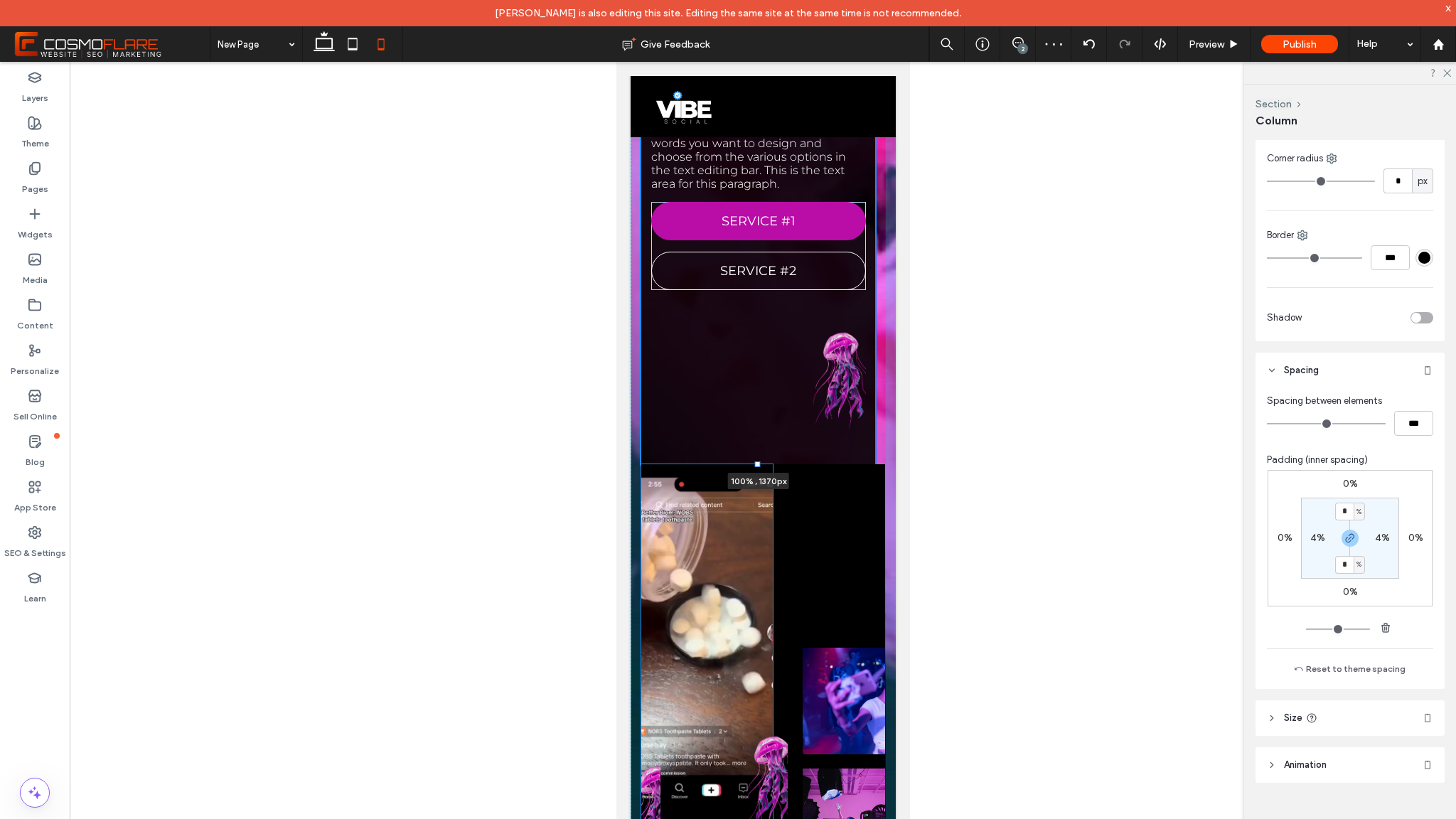
drag, startPoint x: 757, startPoint y: 511, endPoint x: 752, endPoint y: 350, distance: 161.1
click at [752, 350] on div "This is the text area for this paragraph. To change it, simply click and start …" at bounding box center [763, 292] width 266 height 1658
type input "****"
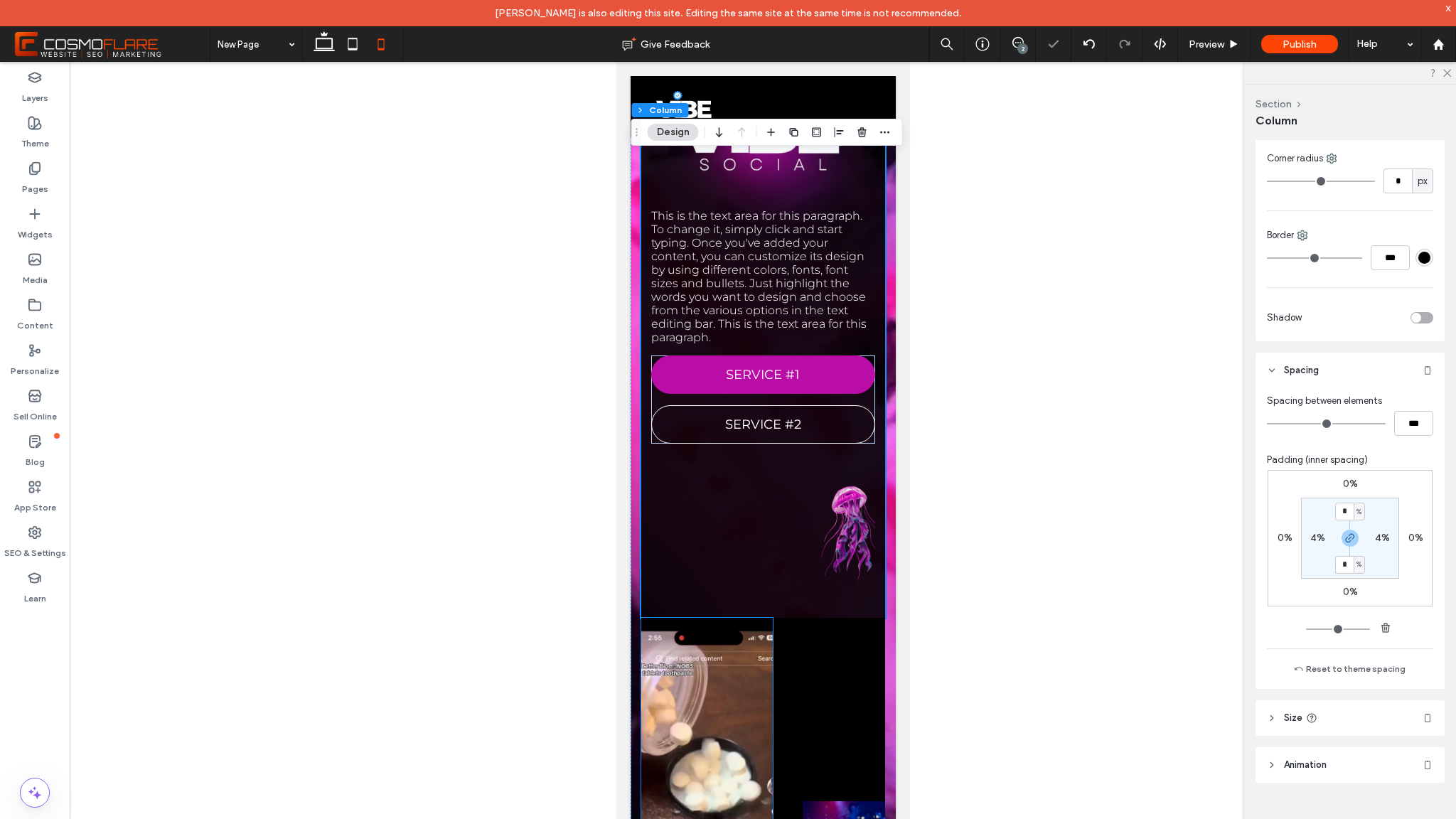
scroll to position [0, 0]
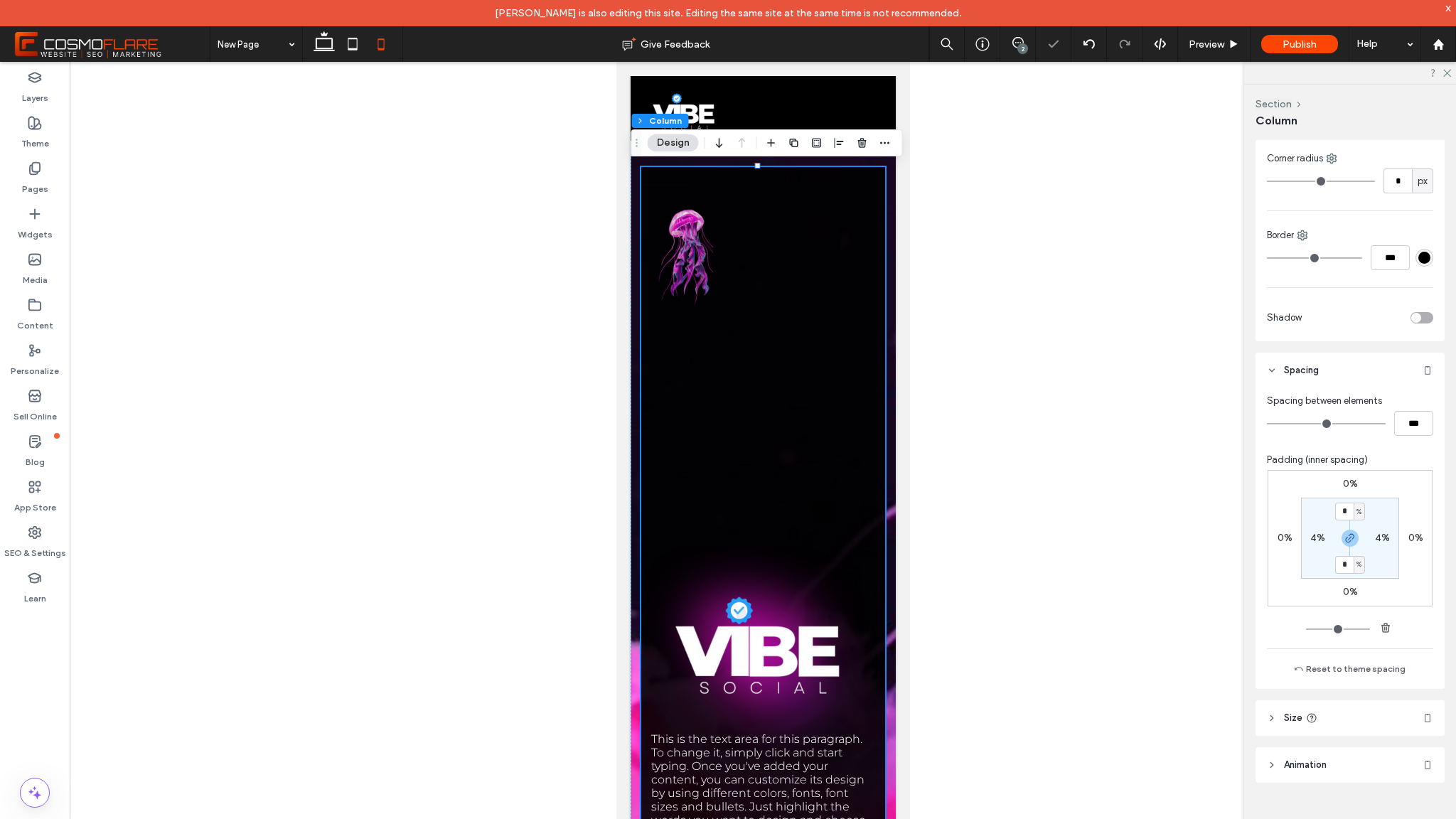
click at [735, 563] on div "This is the text area for this paragraph. To change it, simply click and start …" at bounding box center [763, 654] width 244 height 975
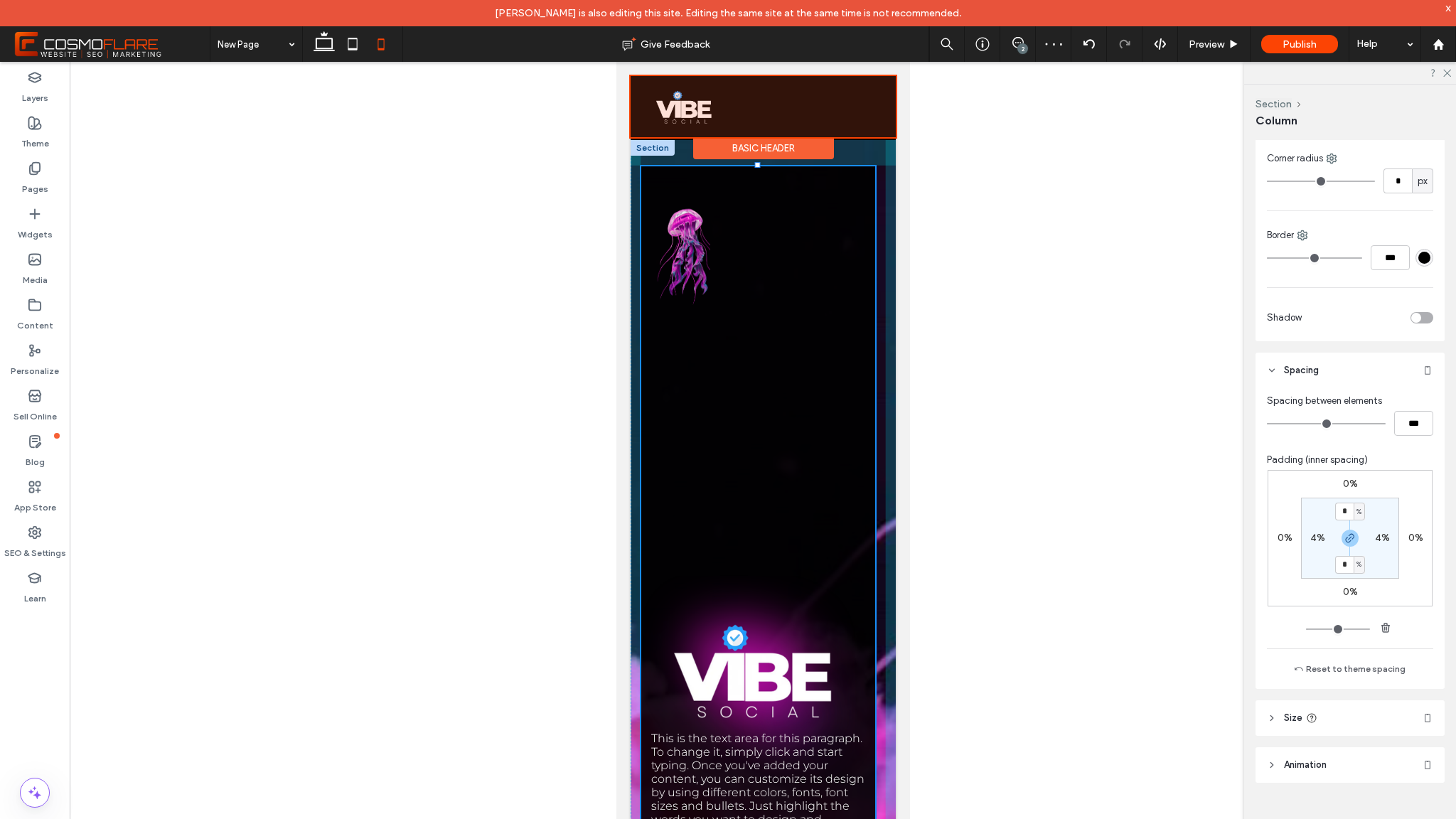
drag, startPoint x: 758, startPoint y: 166, endPoint x: 755, endPoint y: 113, distance: 53.1
type input "****"
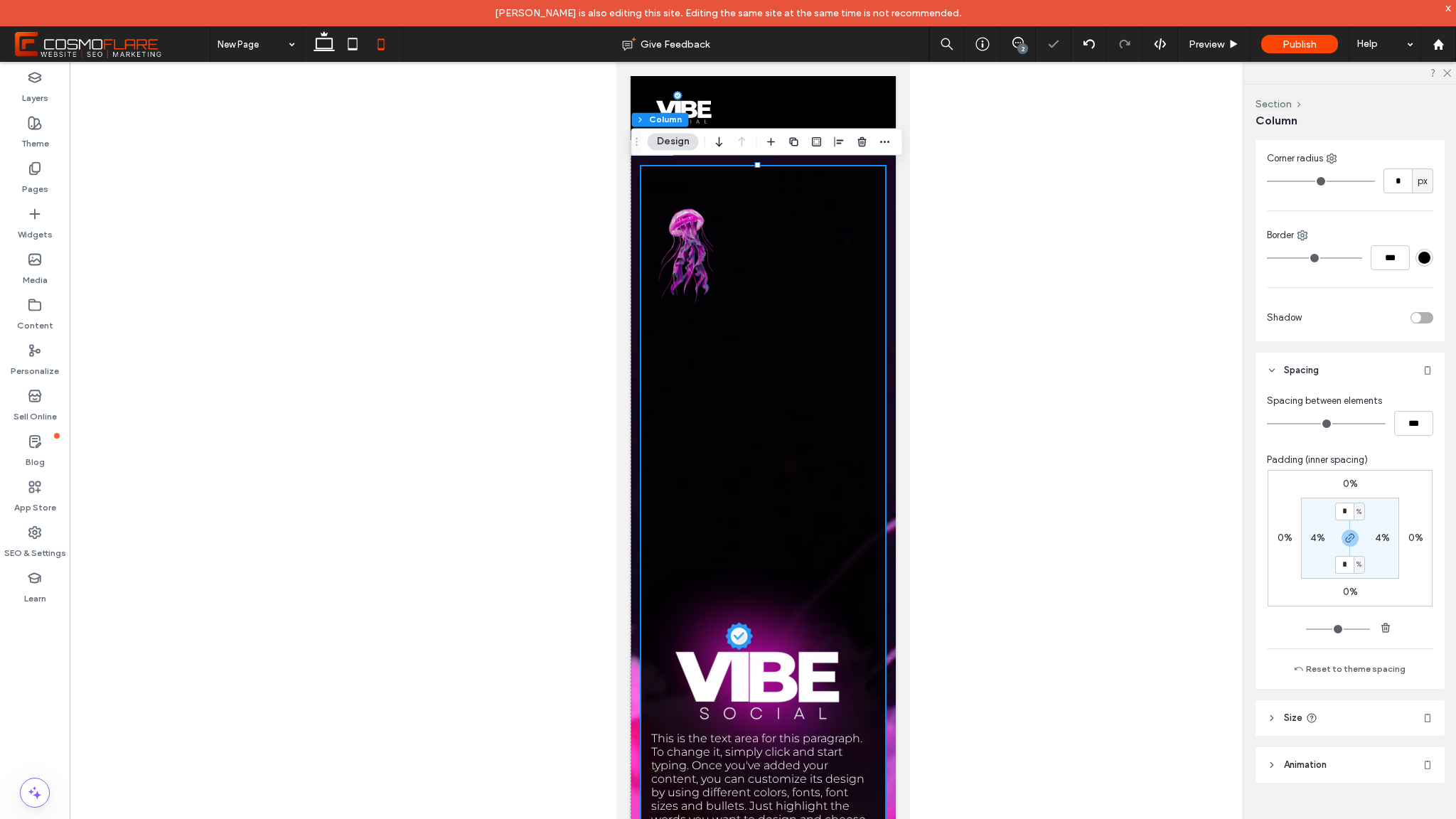
click at [766, 517] on div "This is the text area for this paragraph. To change it, simply click and start …" at bounding box center [763, 680] width 244 height 1027
click at [777, 655] on div "This is the text area for this paragraph. To change it, simply click and start …" at bounding box center [763, 680] width 244 height 1027
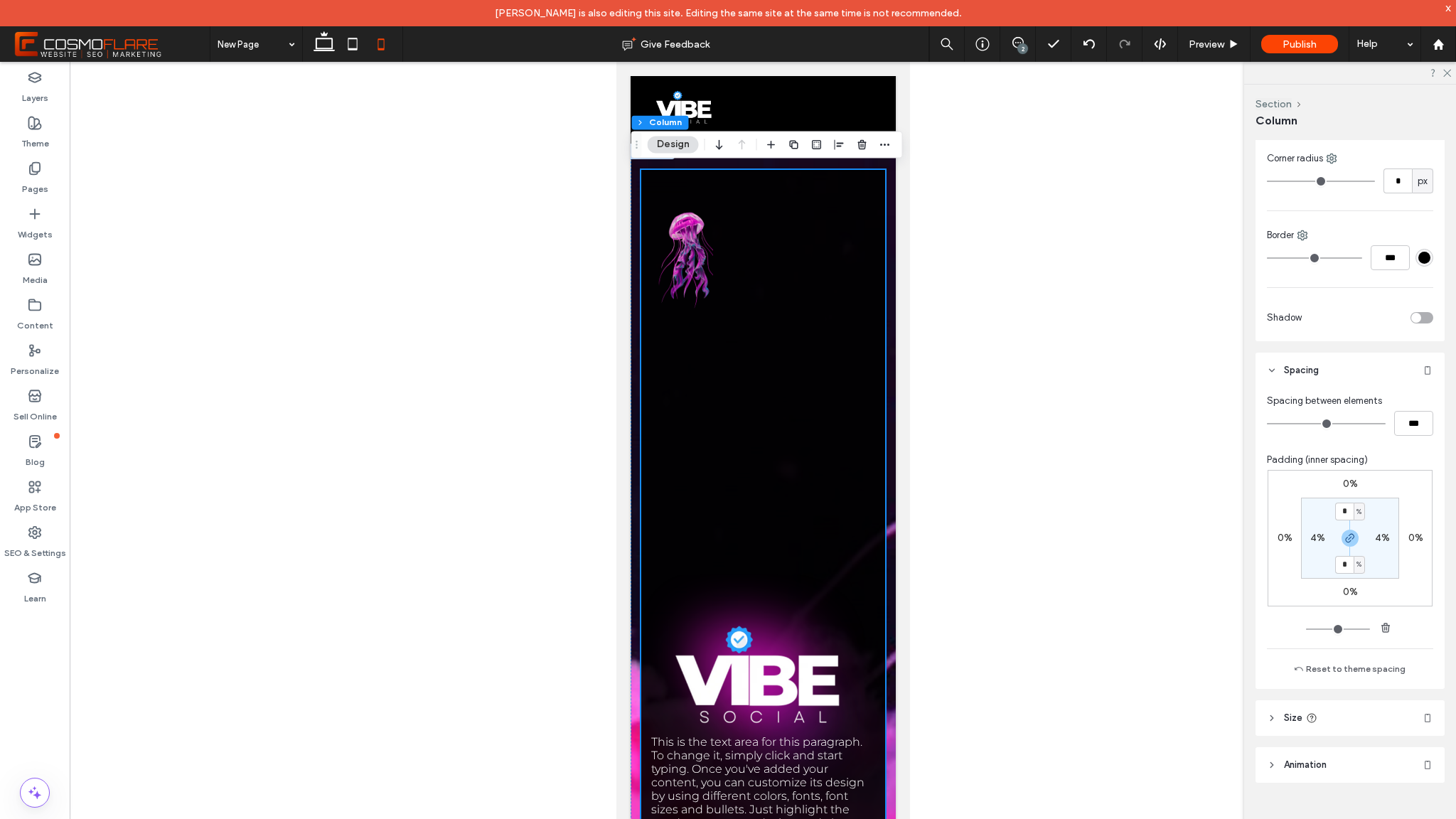
scroll to position [3, 0]
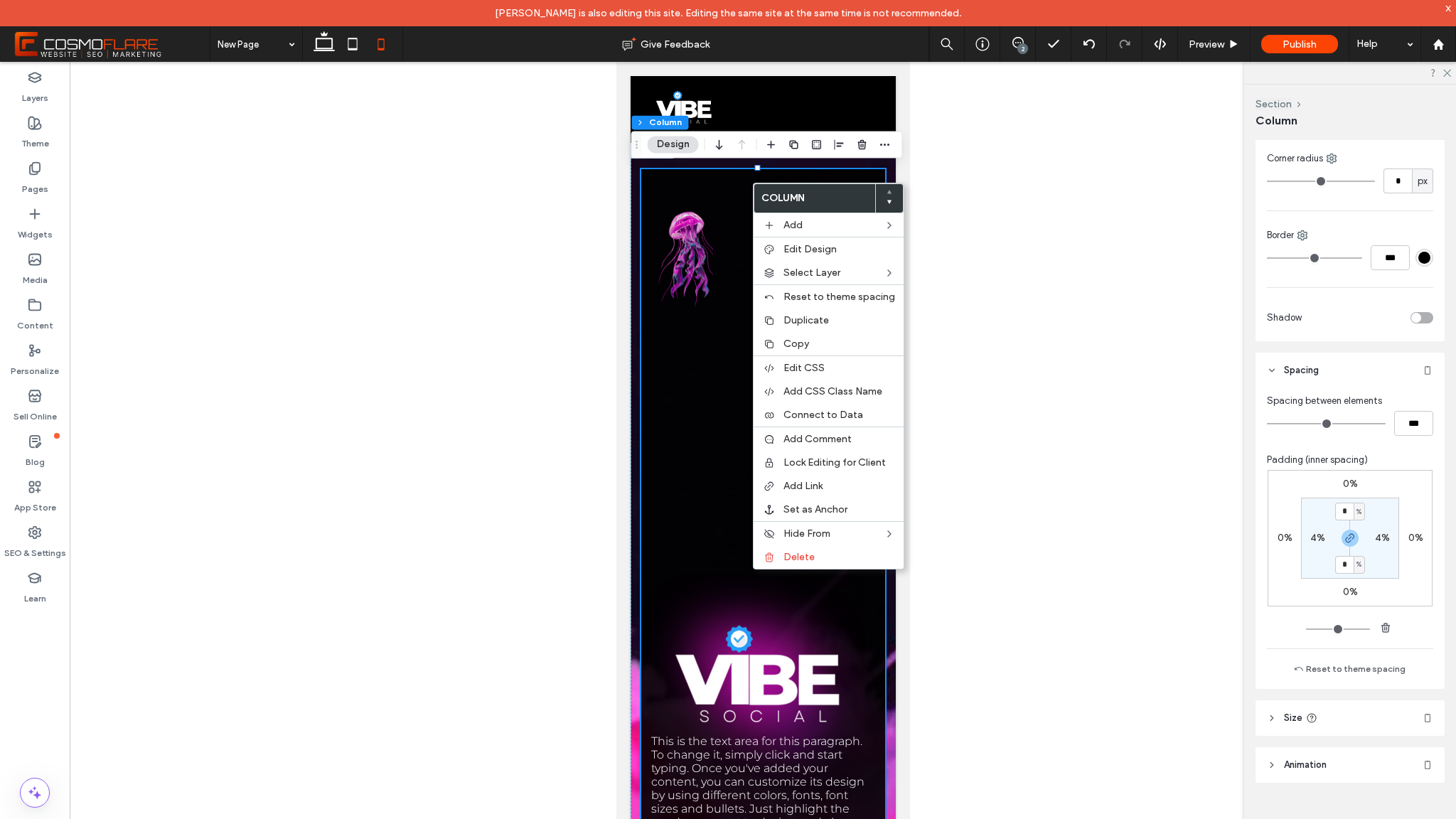
click at [732, 215] on div "This is the text area for this paragraph. To change it, simply click and start …" at bounding box center [763, 682] width 244 height 1027
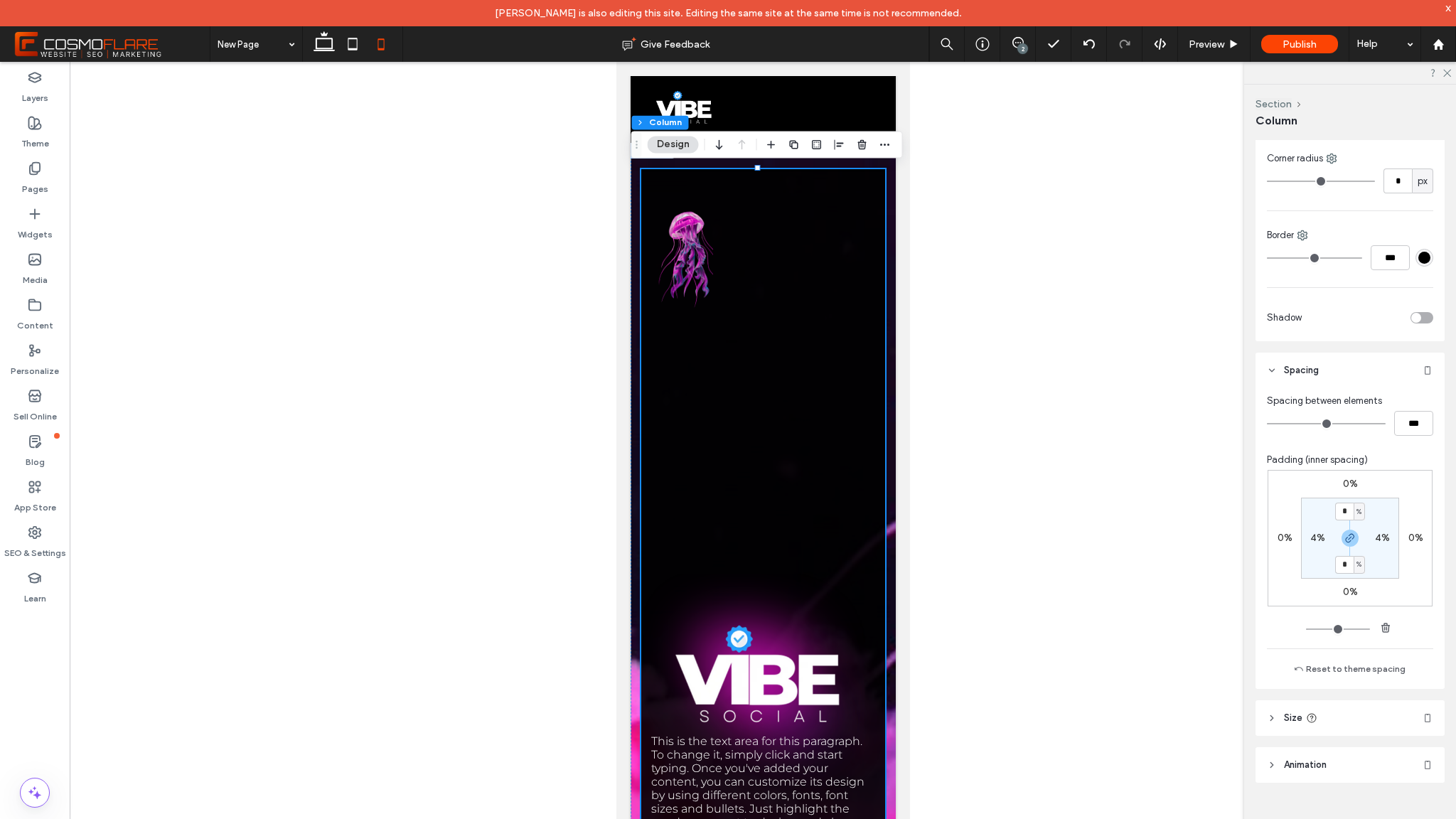
click at [720, 431] on div "This is the text area for this paragraph. To change it, simply click and start …" at bounding box center [763, 682] width 244 height 1027
click at [771, 752] on span "This is the text area for this paragraph. To change it, simply click and start …" at bounding box center [758, 802] width 215 height 135
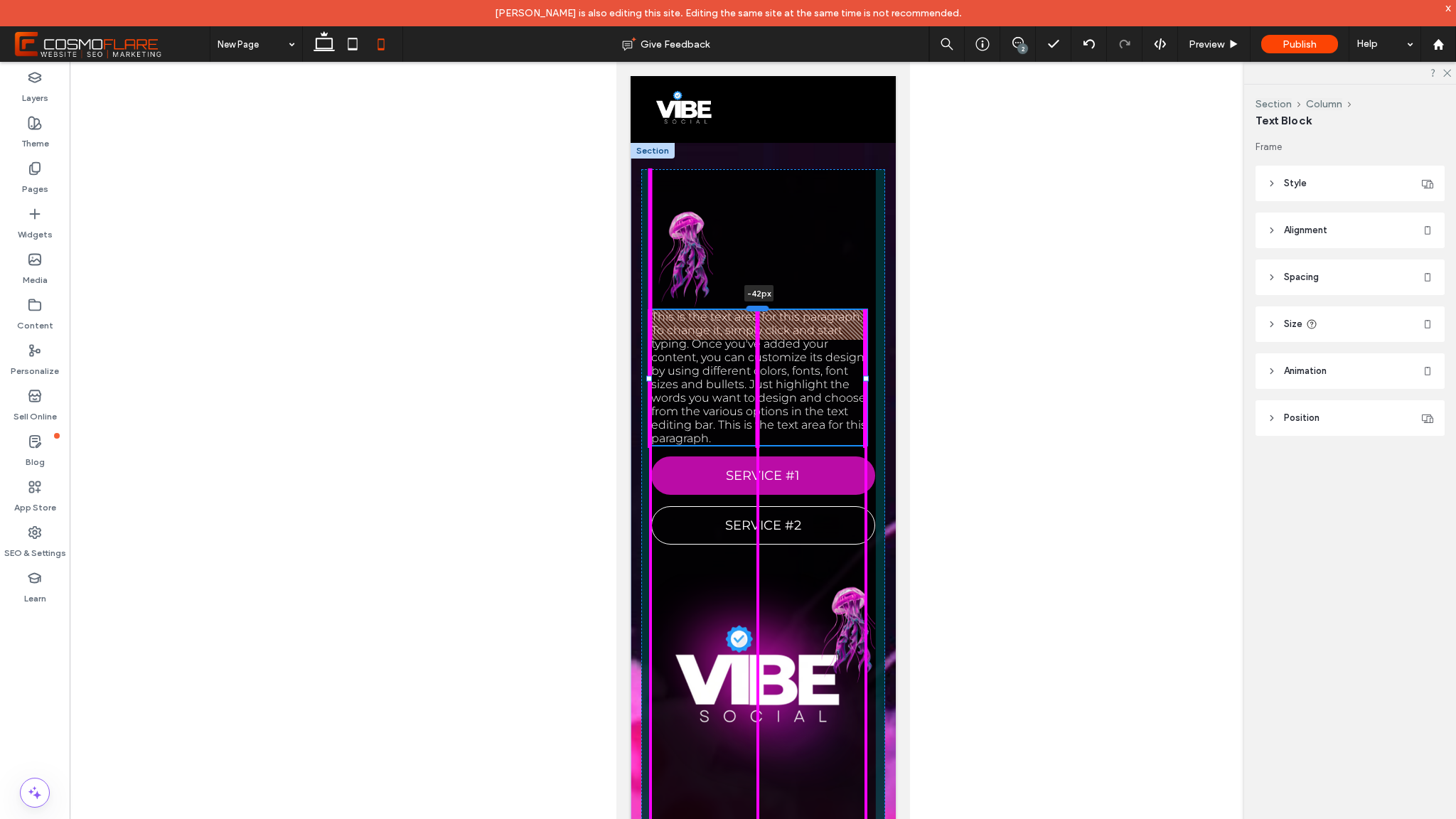
drag, startPoint x: 762, startPoint y: 733, endPoint x: 749, endPoint y: 308, distance: 425.2
click at [749, 308] on div at bounding box center [757, 308] width 23 height 6
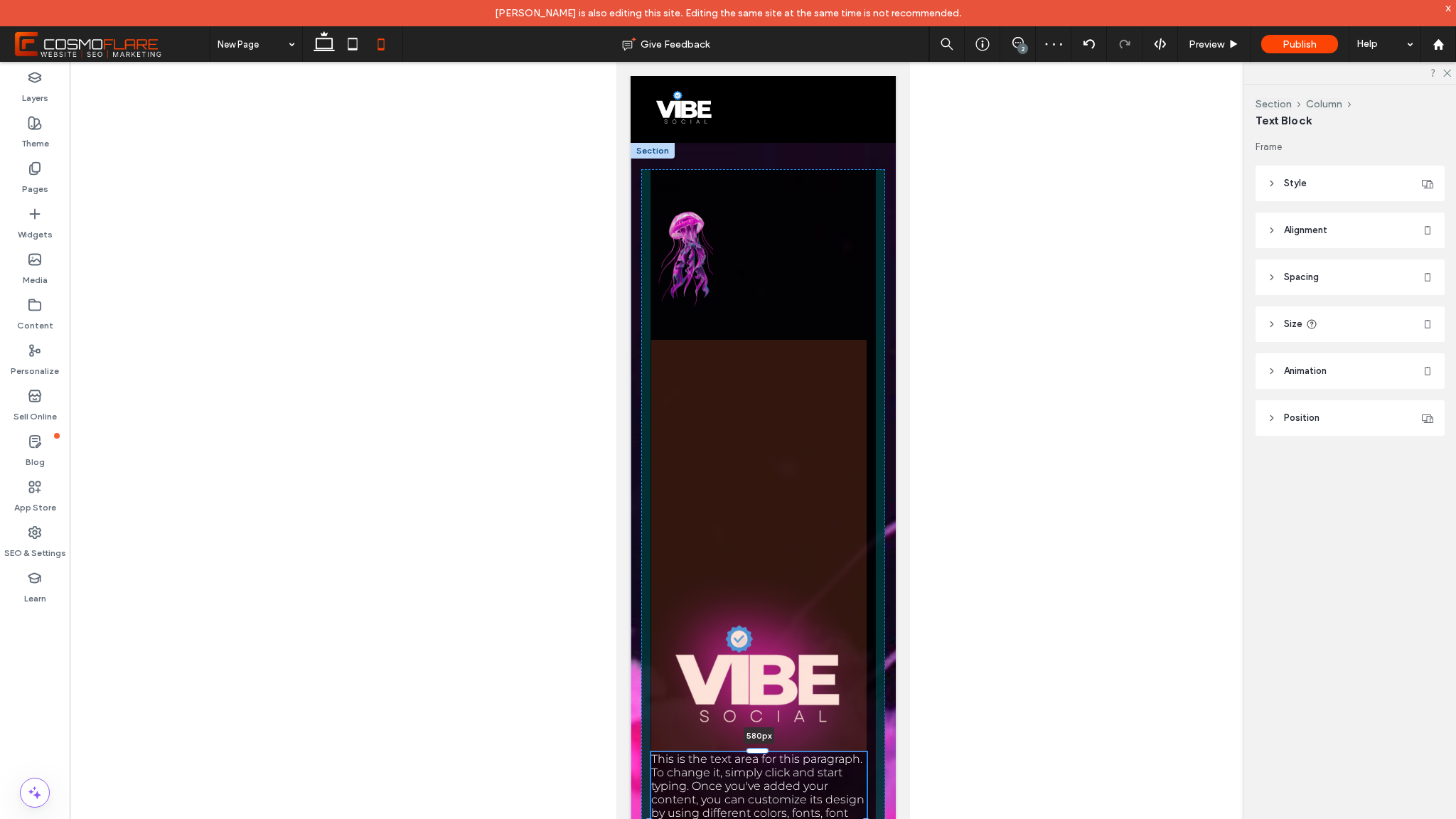
drag, startPoint x: 751, startPoint y: 309, endPoint x: 764, endPoint y: 568, distance: 259.3
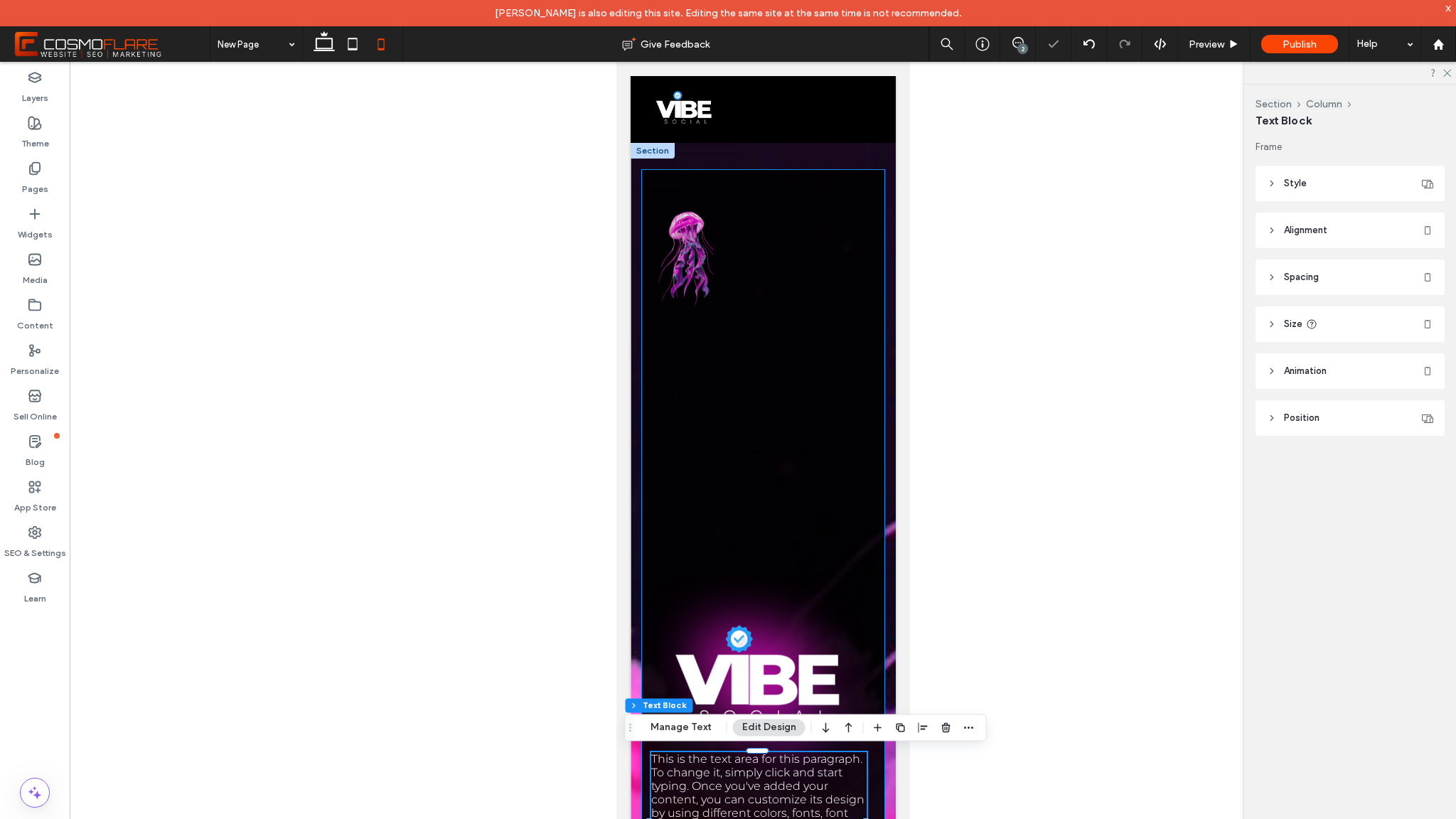
click at [746, 460] on div "This is the text area for this paragraph. To change it, simply click and start …" at bounding box center [763, 682] width 244 height 1027
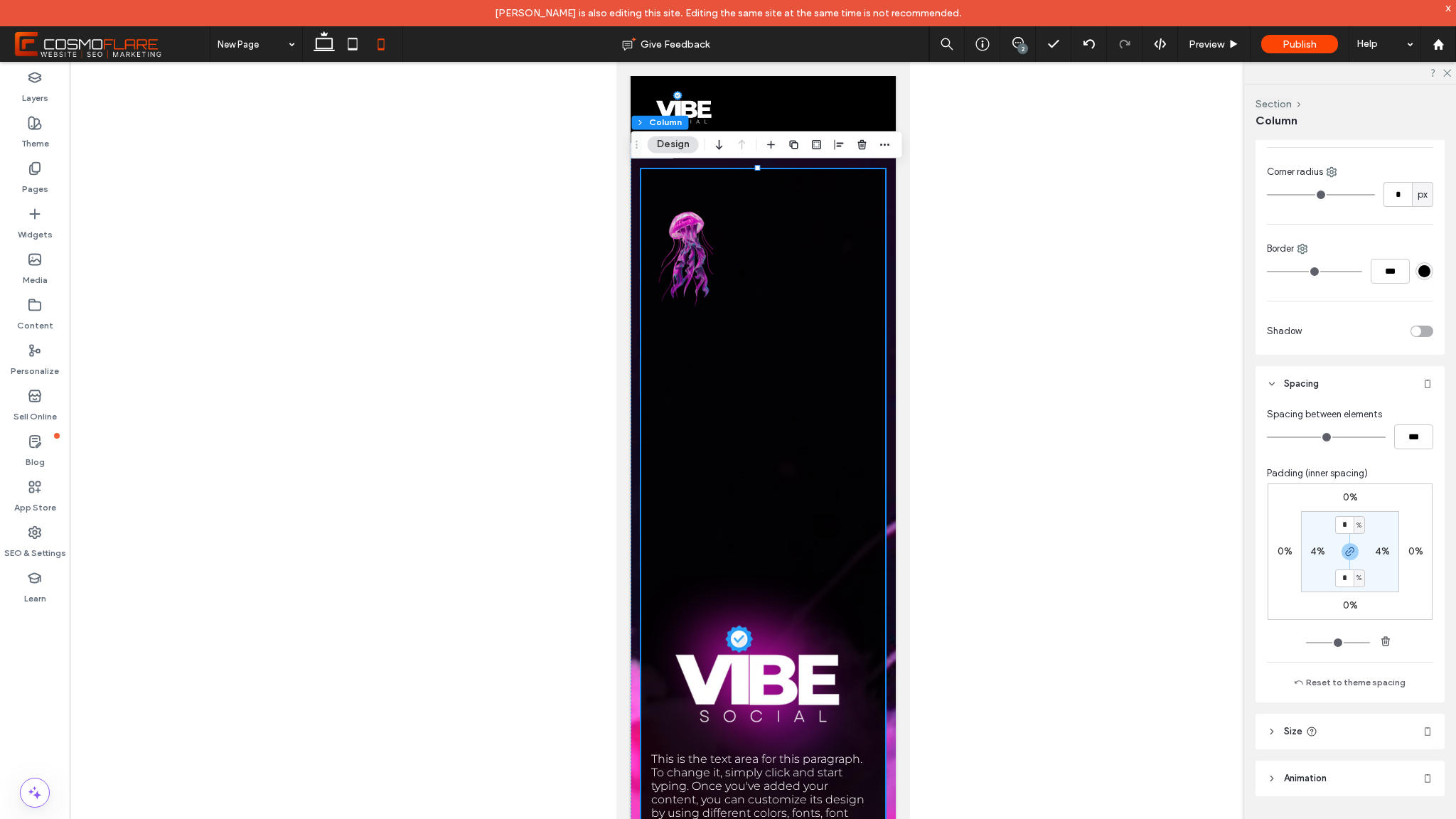
scroll to position [413, 0]
click at [1277, 729] on header "Size" at bounding box center [1350, 739] width 189 height 35
type input "***"
click at [1328, 775] on input "range" at bounding box center [1337, 775] width 71 height 1
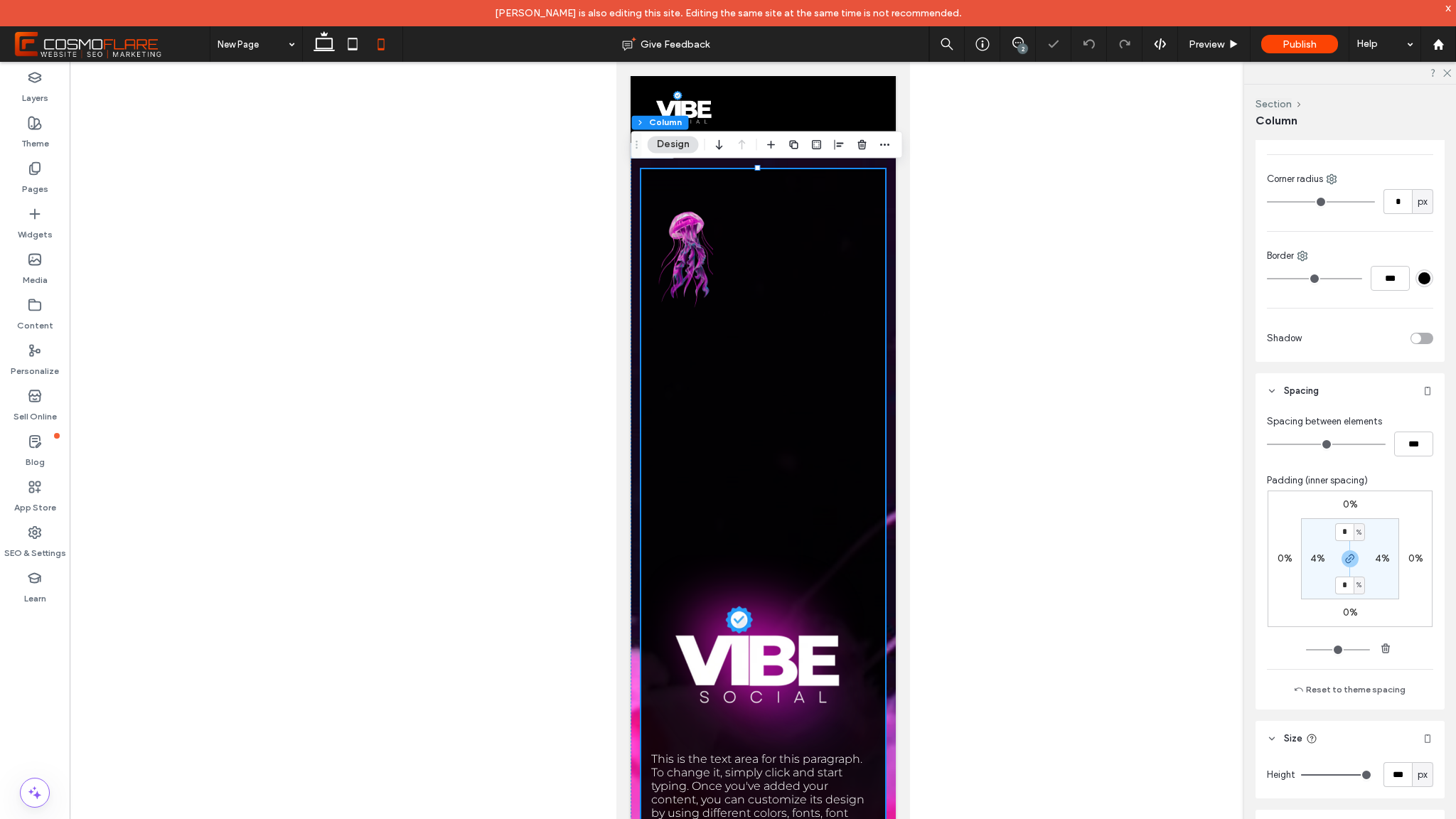
type input "***"
type input "**"
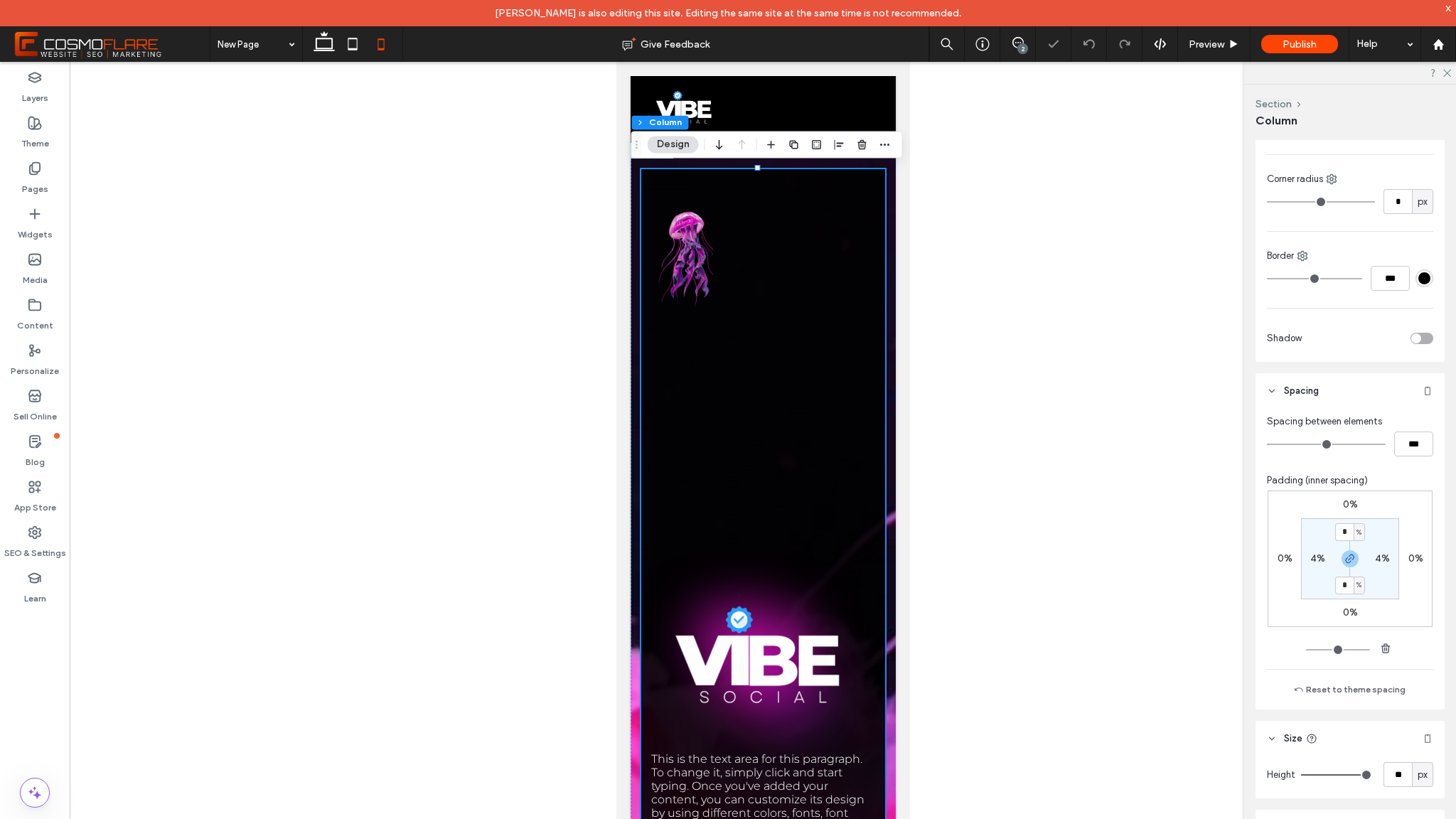
type input "**"
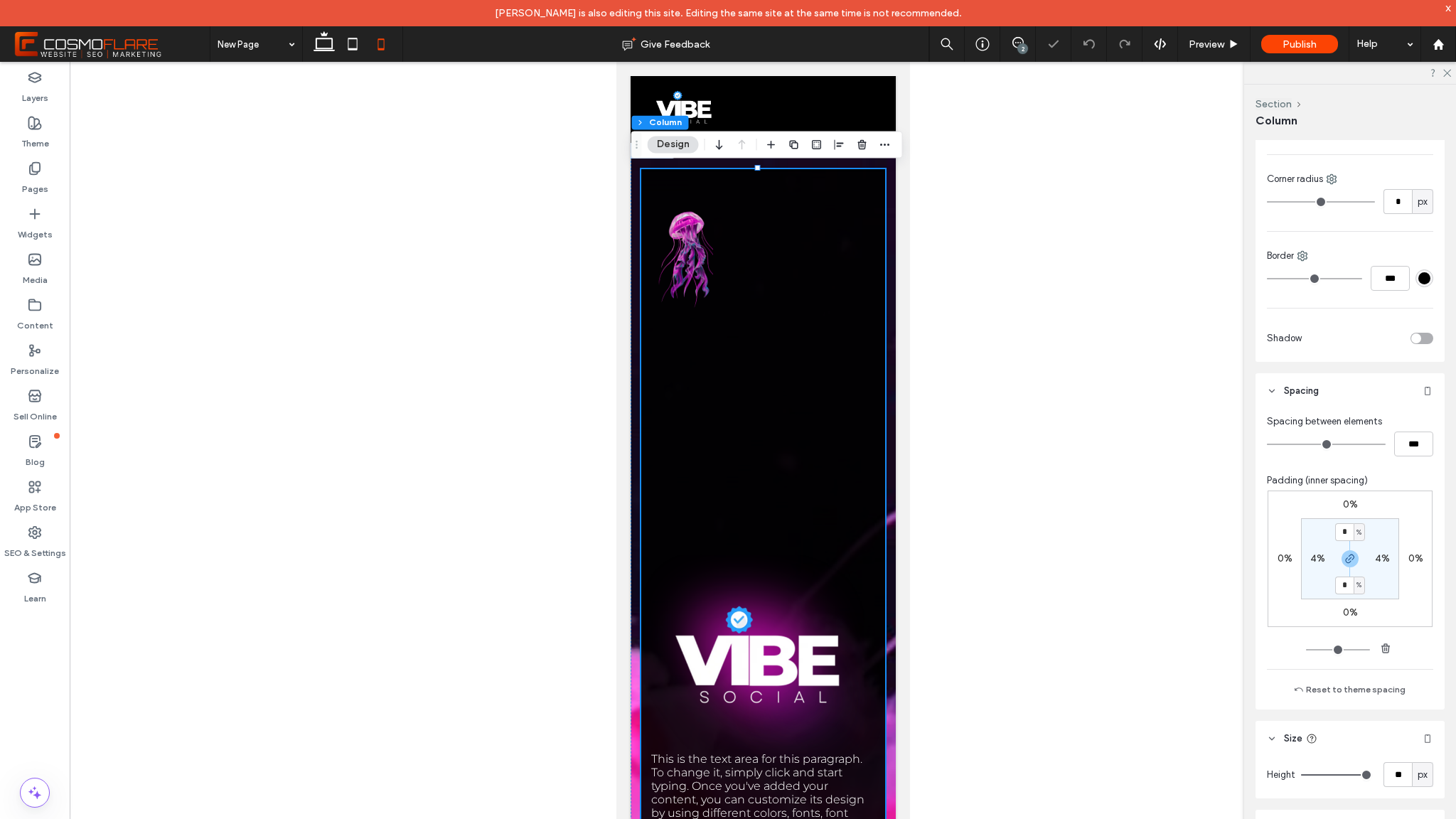
type input "**"
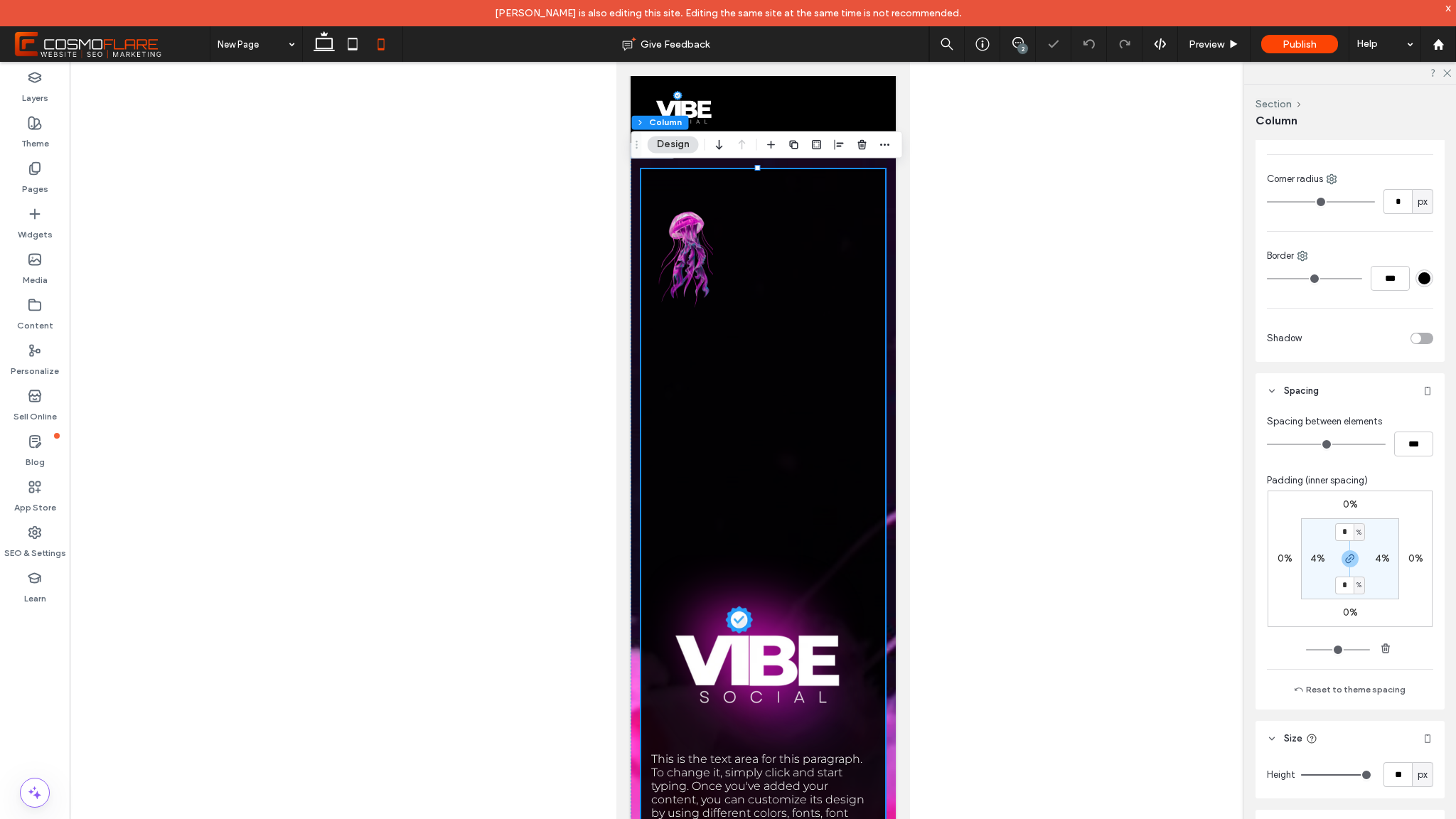
type input "**"
type input "*"
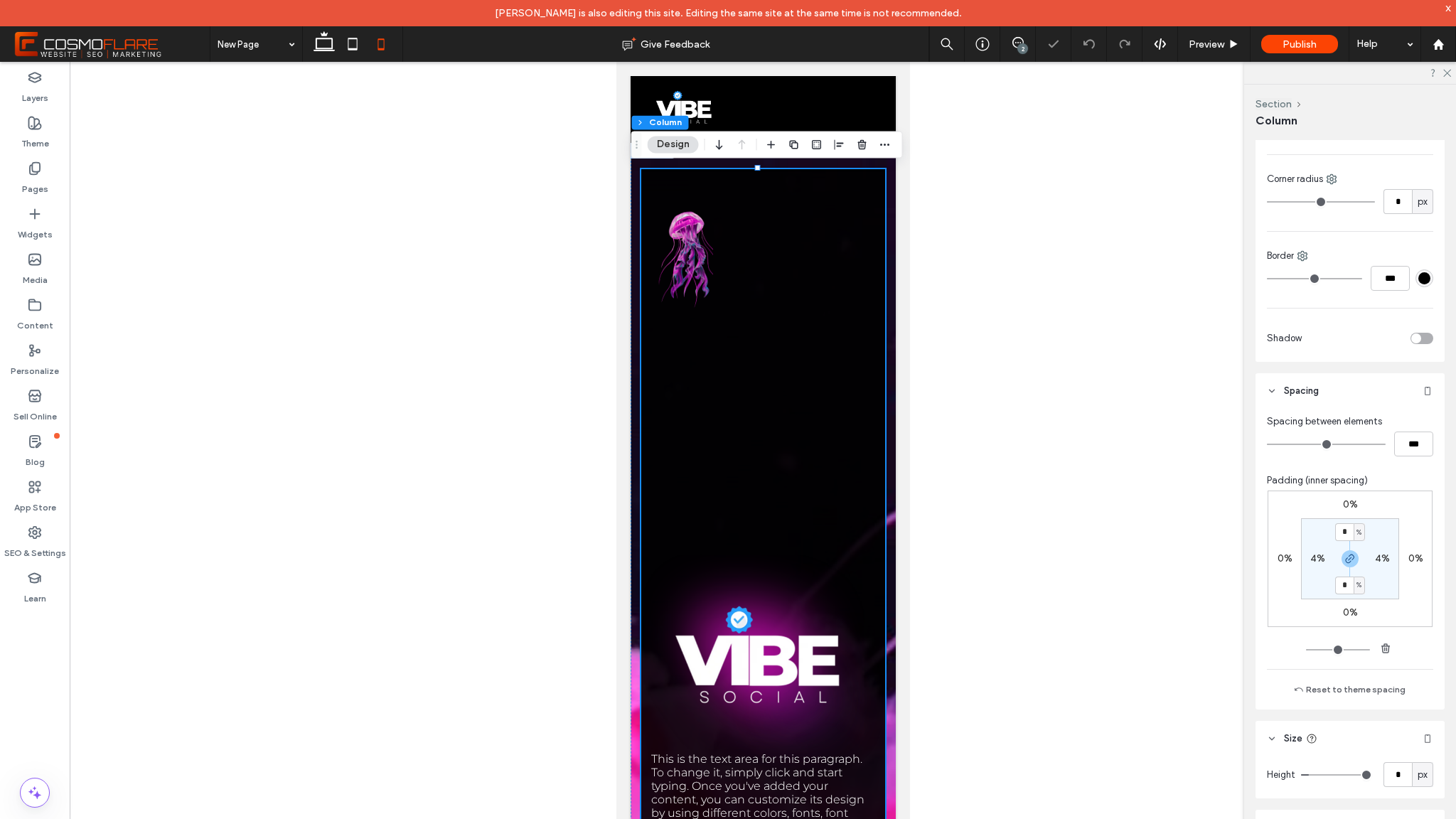
type input "*"
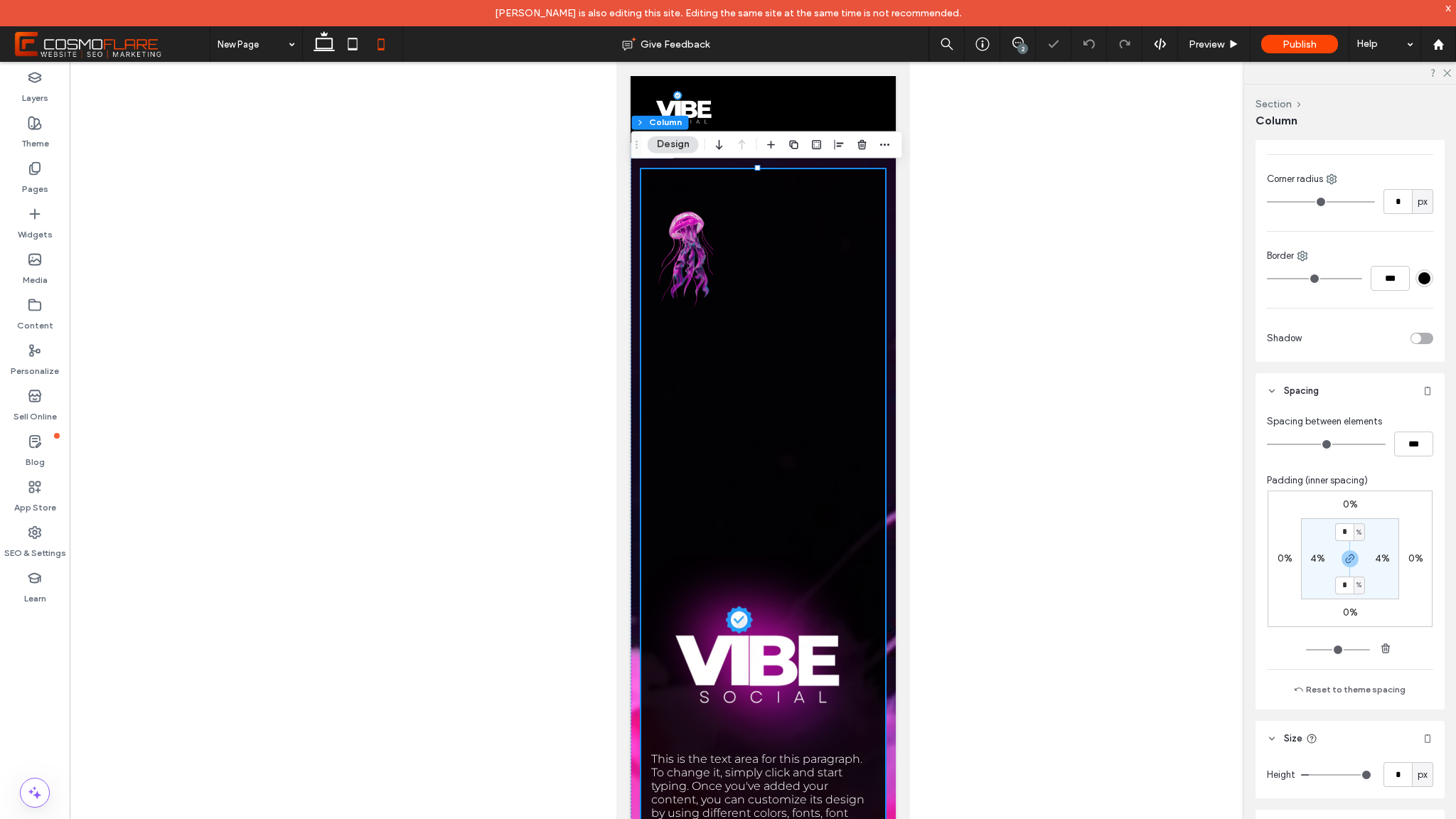
type input "*"
drag, startPoint x: 1325, startPoint y: 775, endPoint x: 1308, endPoint y: 775, distance: 17.0
click at [1308, 775] on input "range" at bounding box center [1337, 775] width 71 height 1
type input "**"
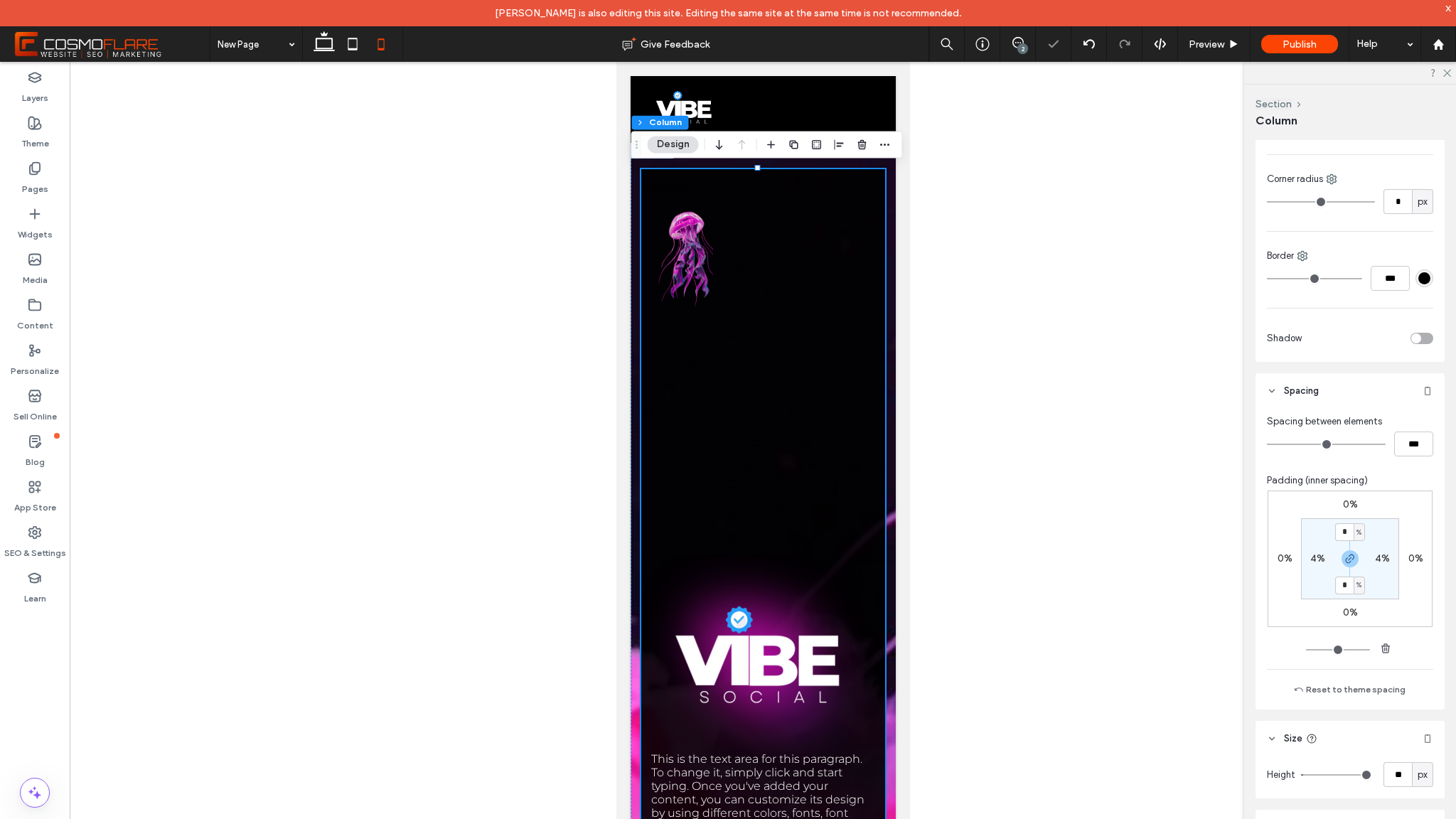
type input "**"
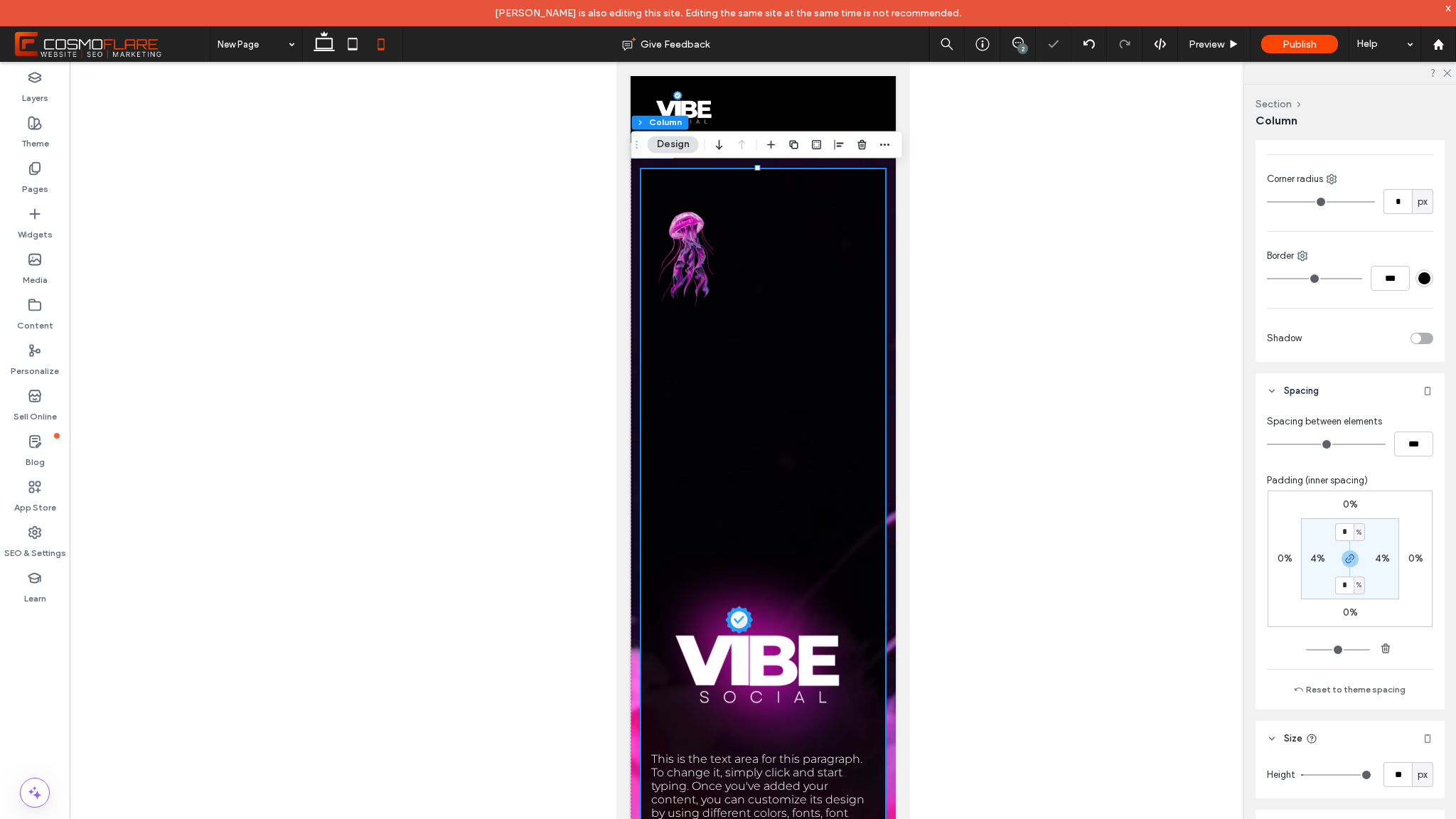
type input "**"
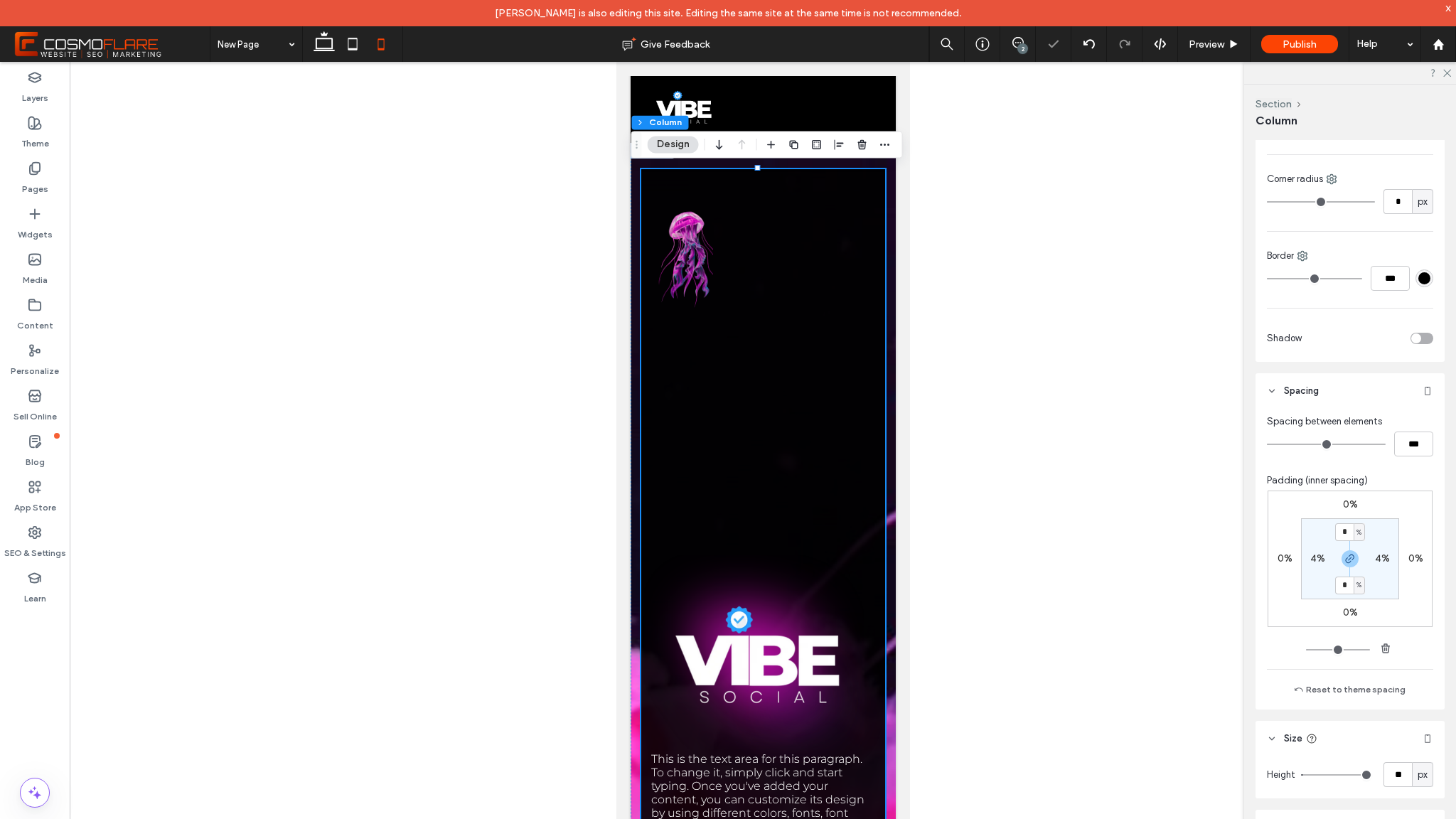
type input "**"
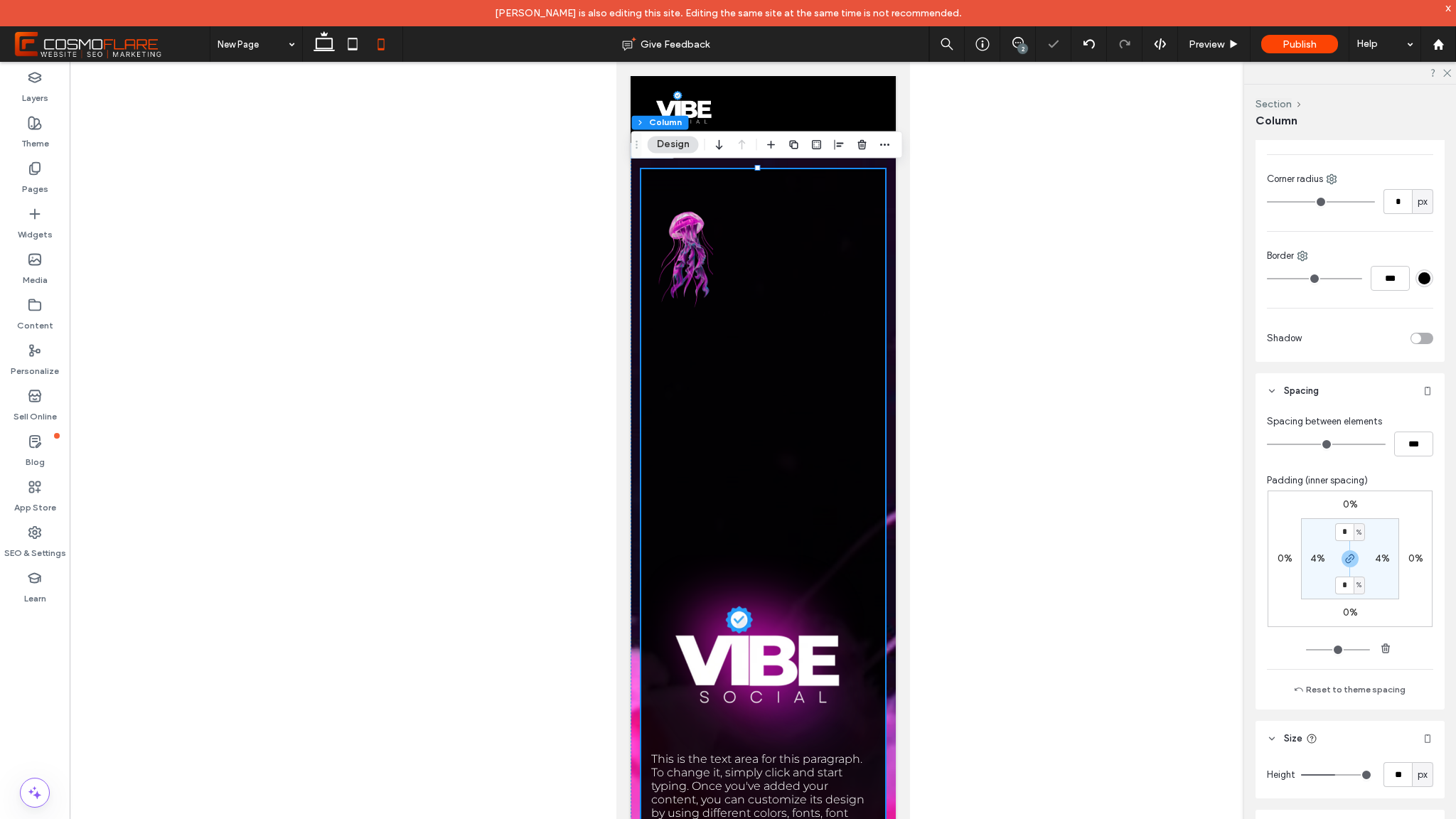
type input "**"
drag, startPoint x: 1316, startPoint y: 776, endPoint x: 1332, endPoint y: 778, distance: 16.1
click at [1332, 776] on input "range" at bounding box center [1337, 775] width 71 height 1
type input "**"
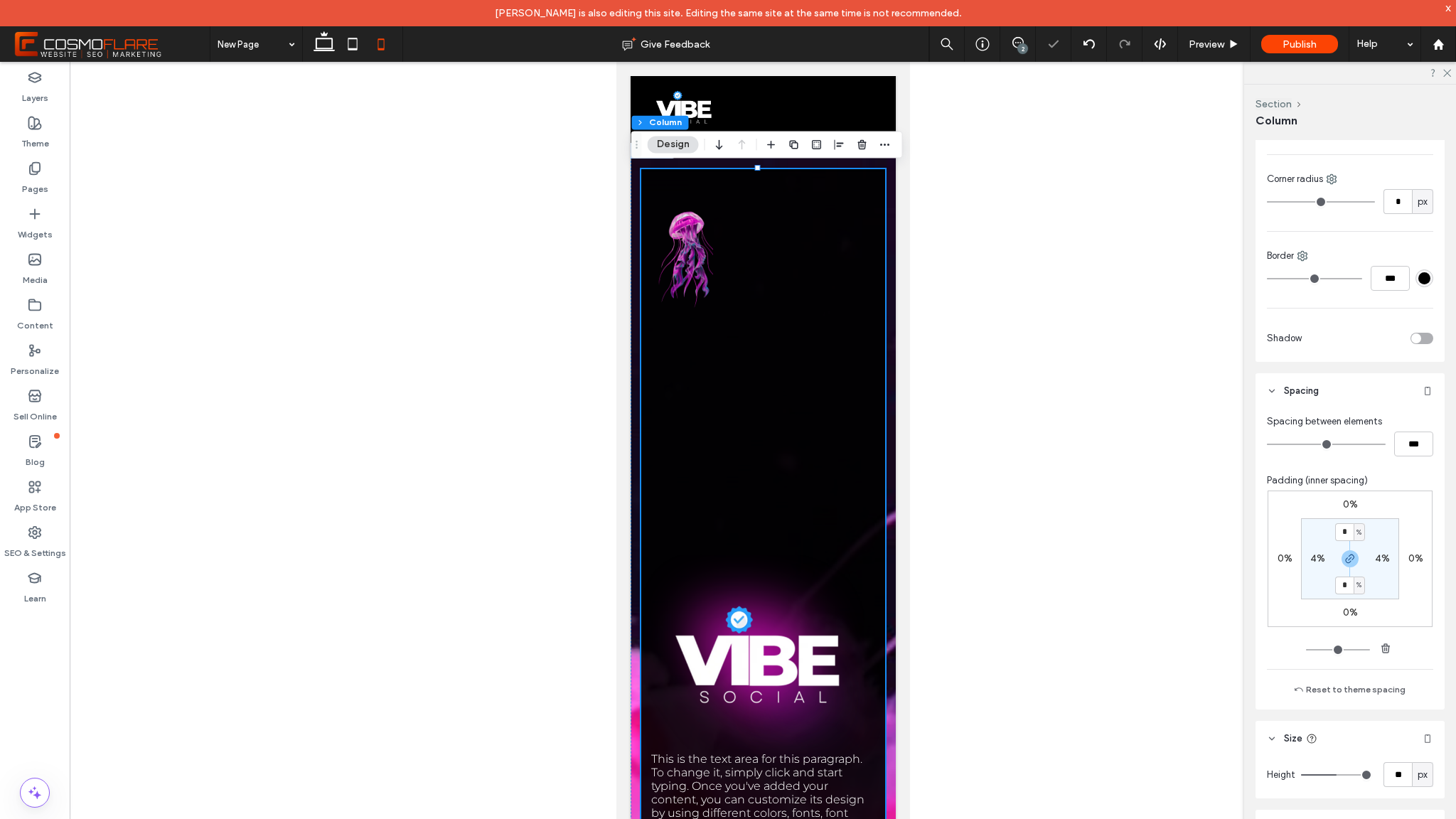
type input "**"
type input "*"
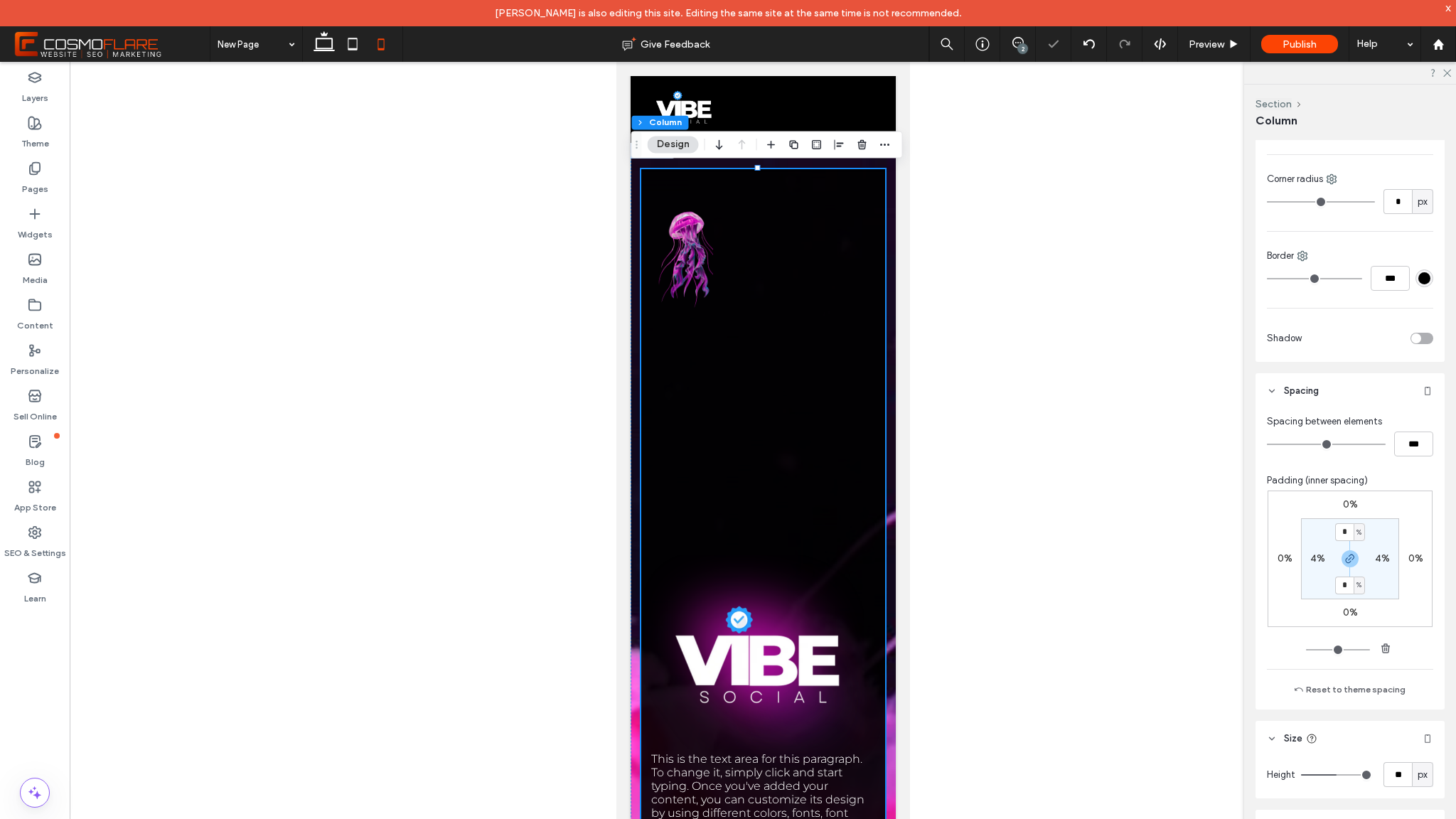
type input "*"
drag, startPoint x: 1332, startPoint y: 778, endPoint x: 1265, endPoint y: 770, distance: 67.5
type input "*"
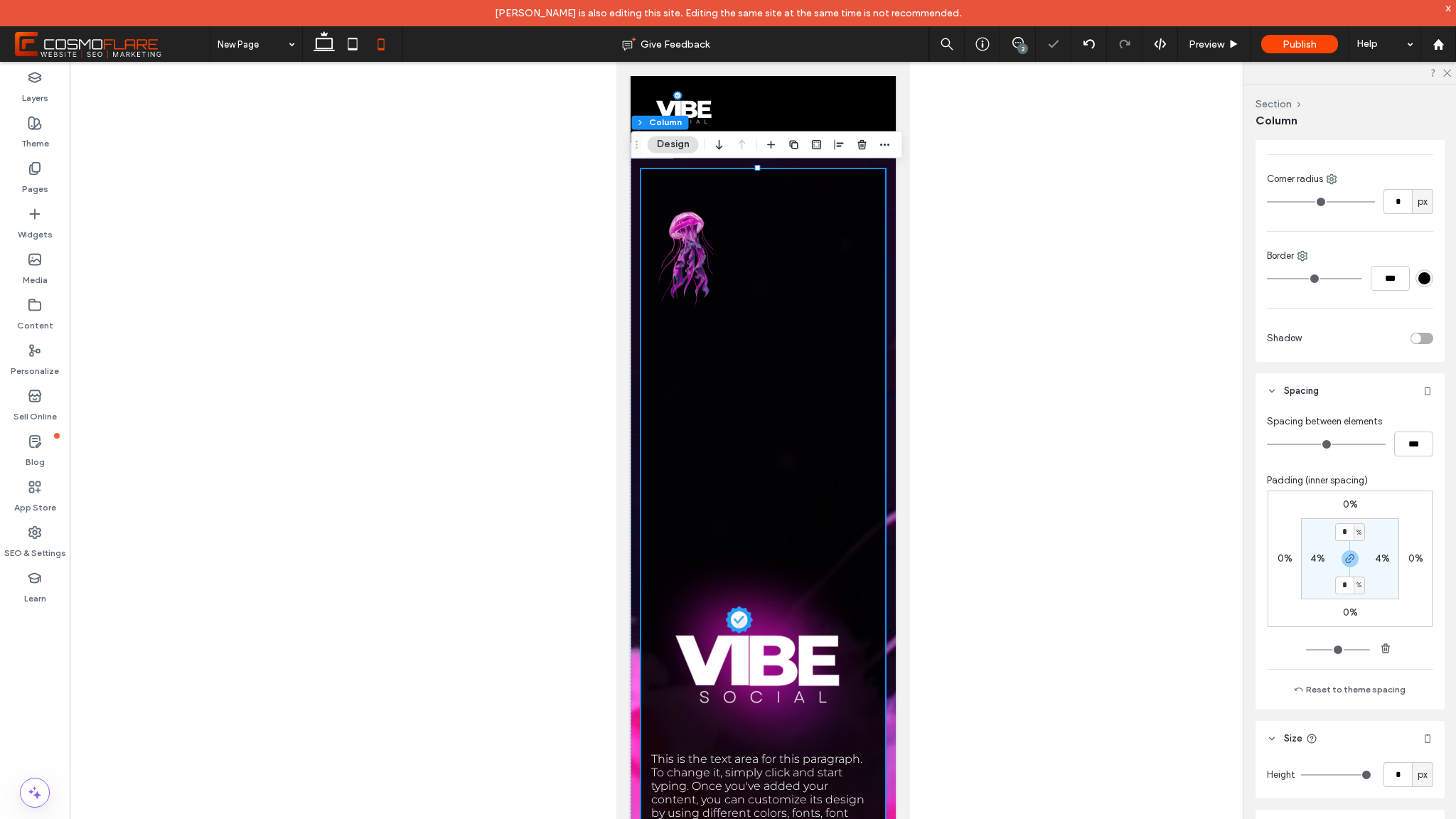
click at [1301, 775] on input "range" at bounding box center [1337, 775] width 71 height 1
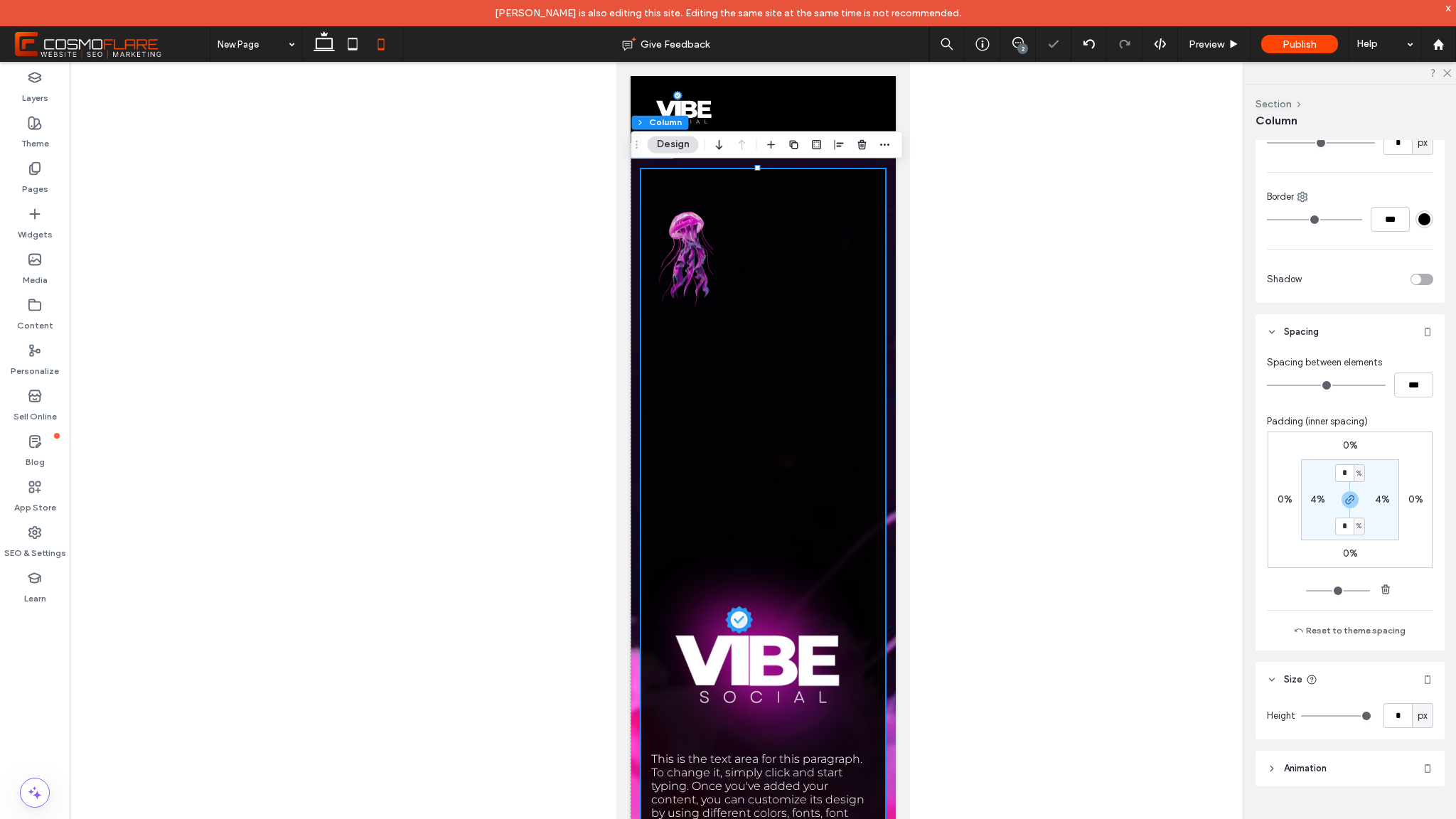
scroll to position [476, 0]
click at [1278, 768] on header "Animation" at bounding box center [1350, 765] width 189 height 35
click at [822, 437] on div "This is the text area for this paragraph. To change it, simply click and start …" at bounding box center [763, 663] width 244 height 989
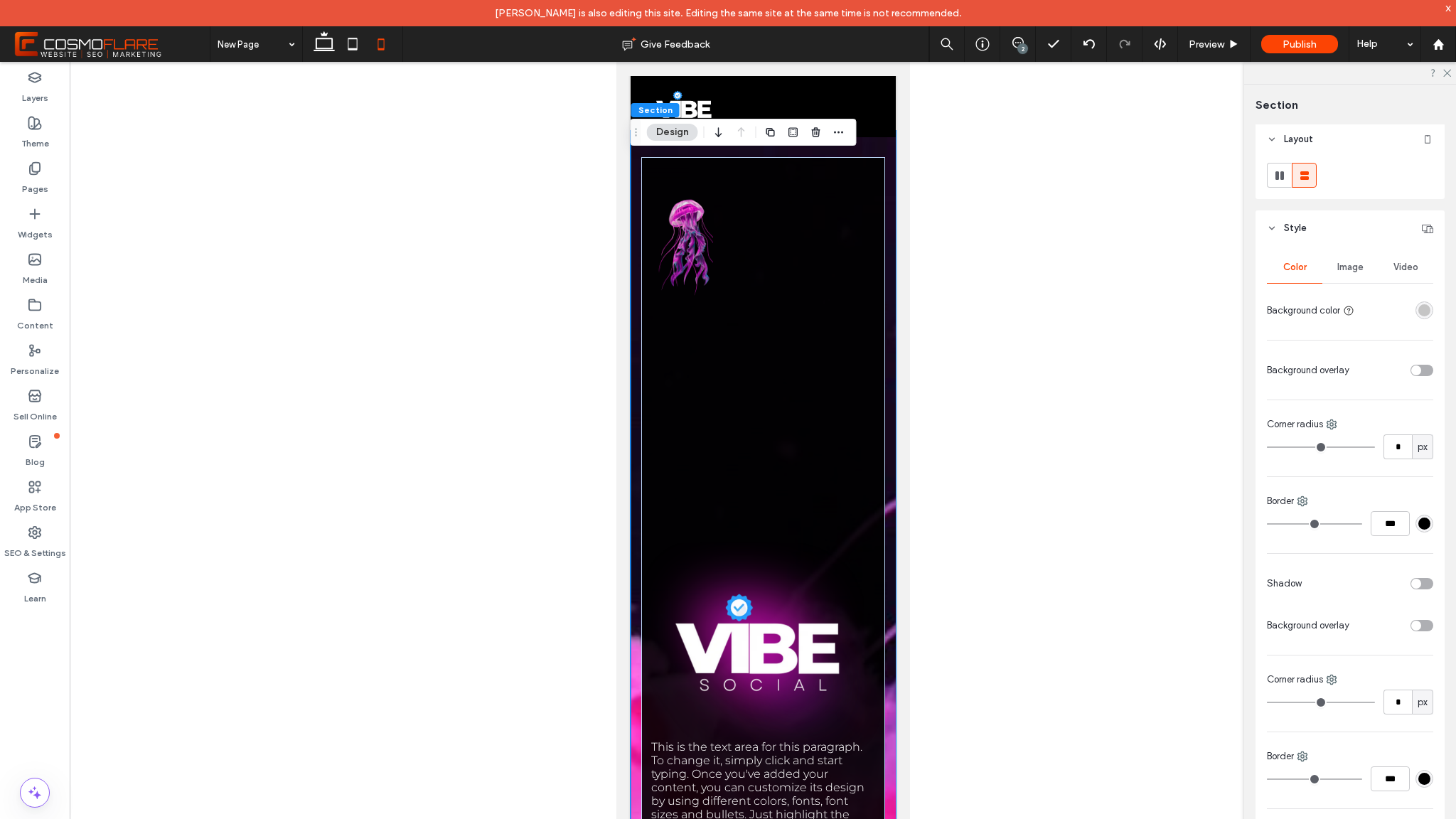
scroll to position [477, 0]
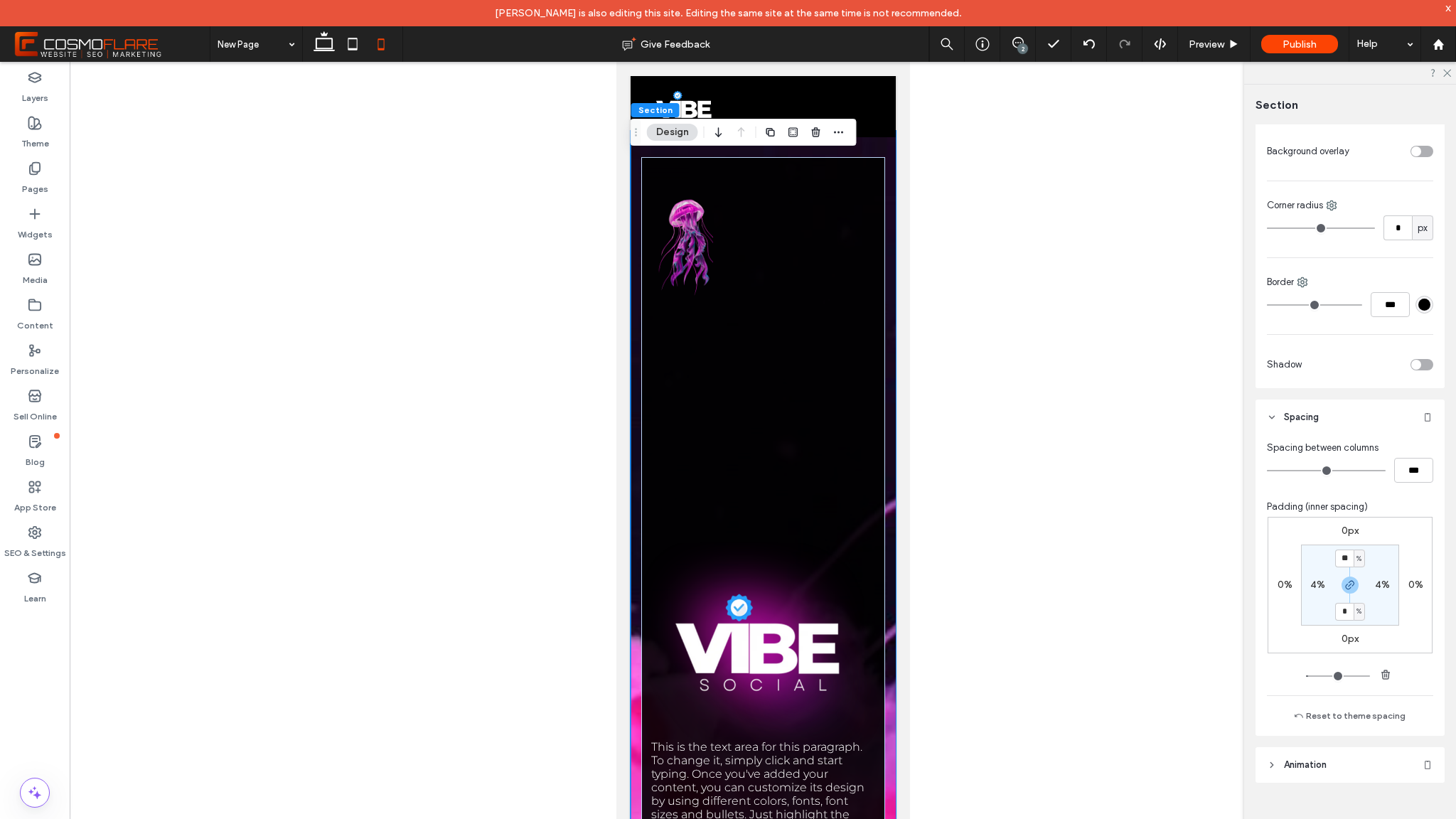
type input "*"
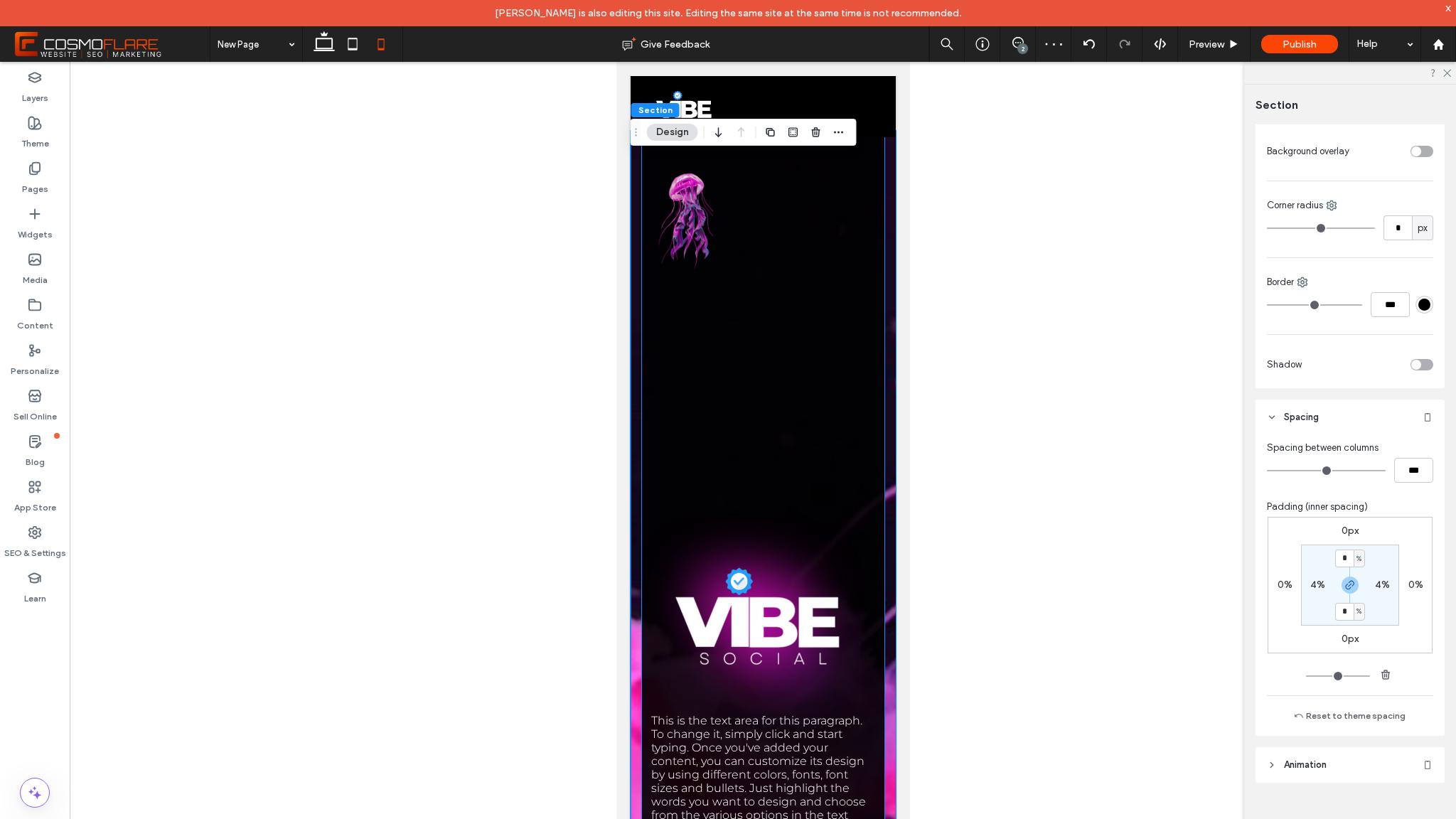
click at [769, 455] on div "This is the text area for this paragraph. To change it, simply click and start …" at bounding box center [763, 625] width 244 height 989
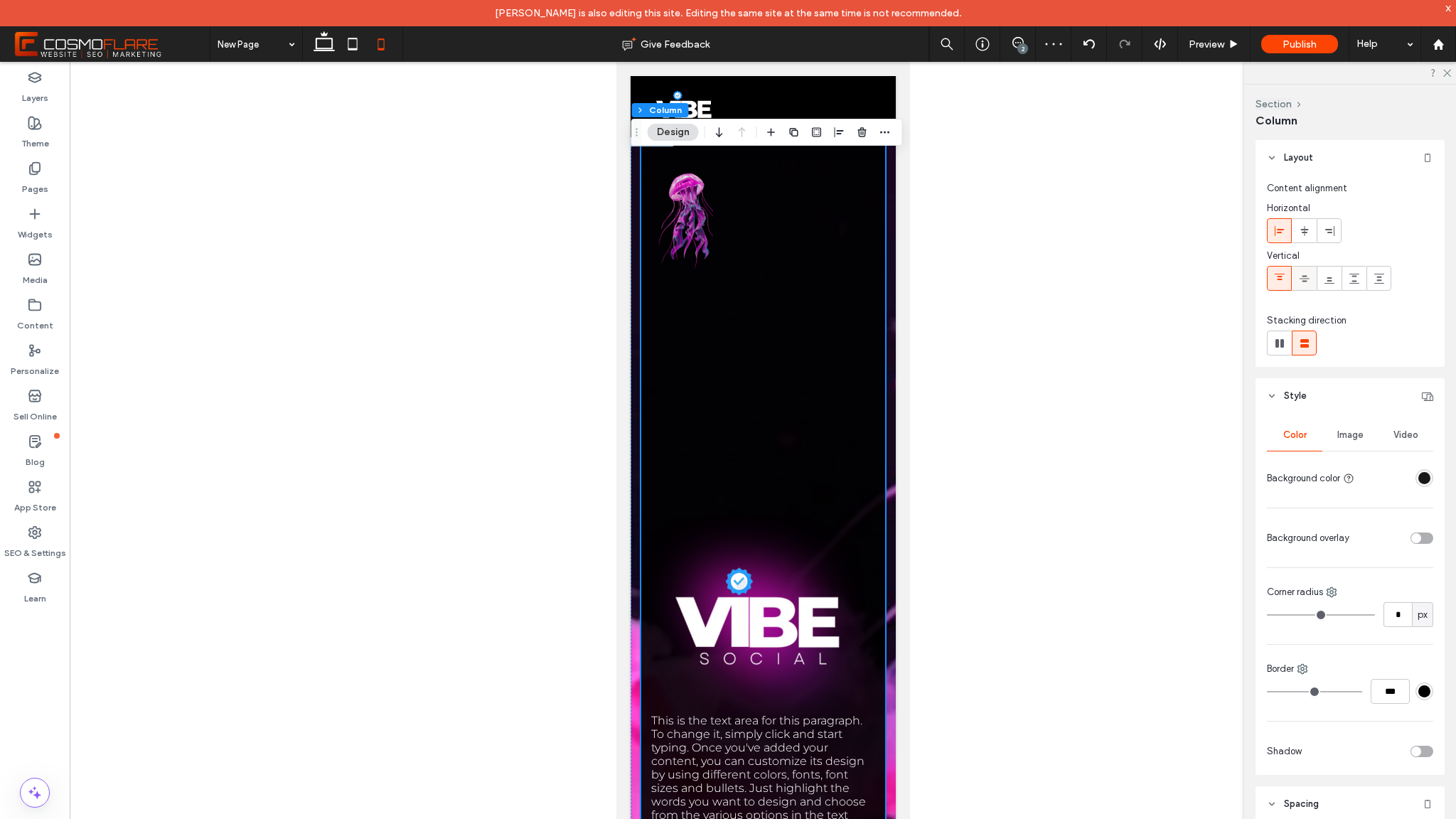
click at [1300, 277] on icon at bounding box center [1304, 278] width 11 height 11
click at [1286, 279] on div at bounding box center [1280, 278] width 24 height 24
click at [1384, 281] on icon at bounding box center [1379, 278] width 11 height 11
click at [1289, 275] on div at bounding box center [1280, 278] width 24 height 24
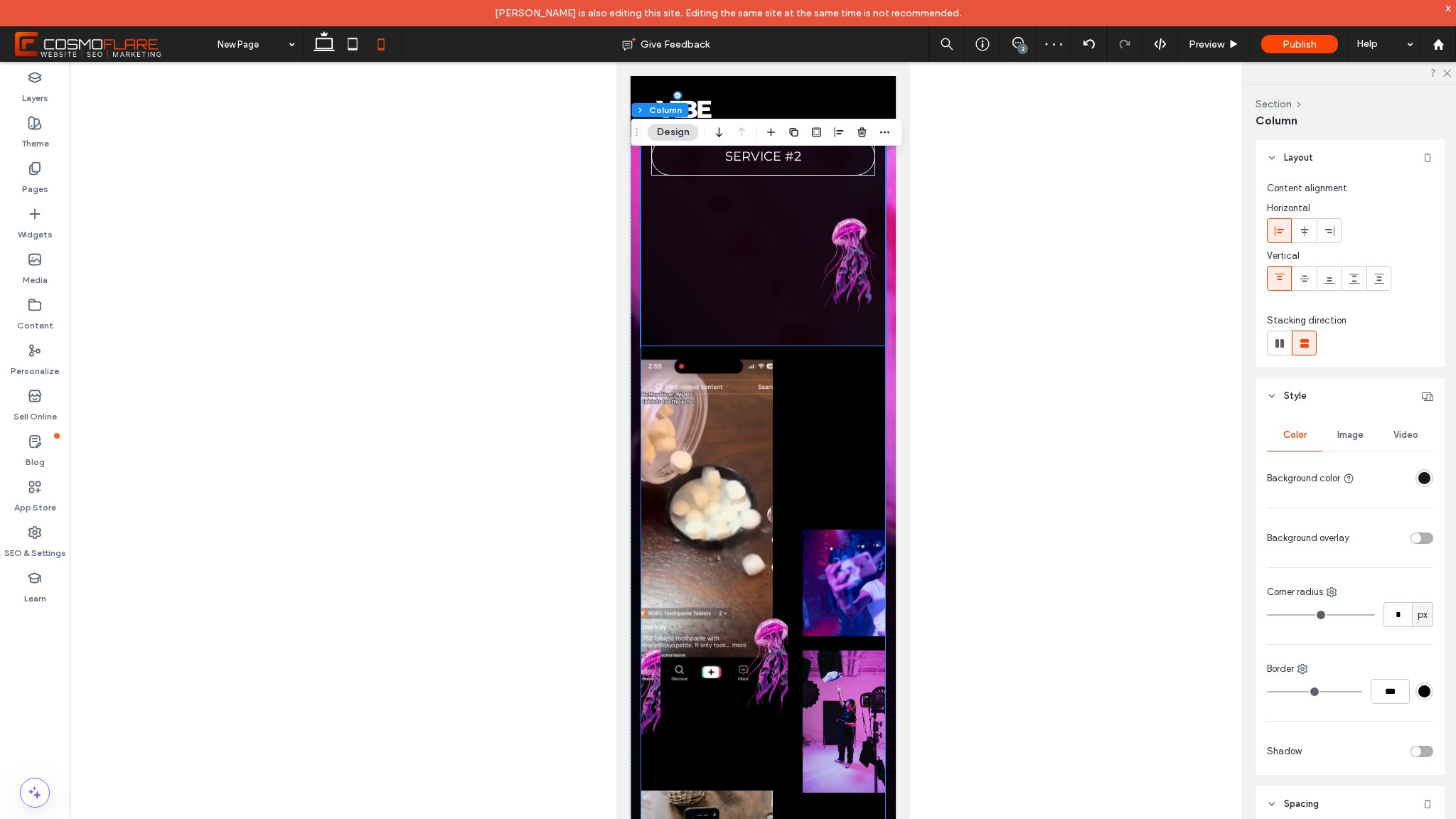
scroll to position [719, 0]
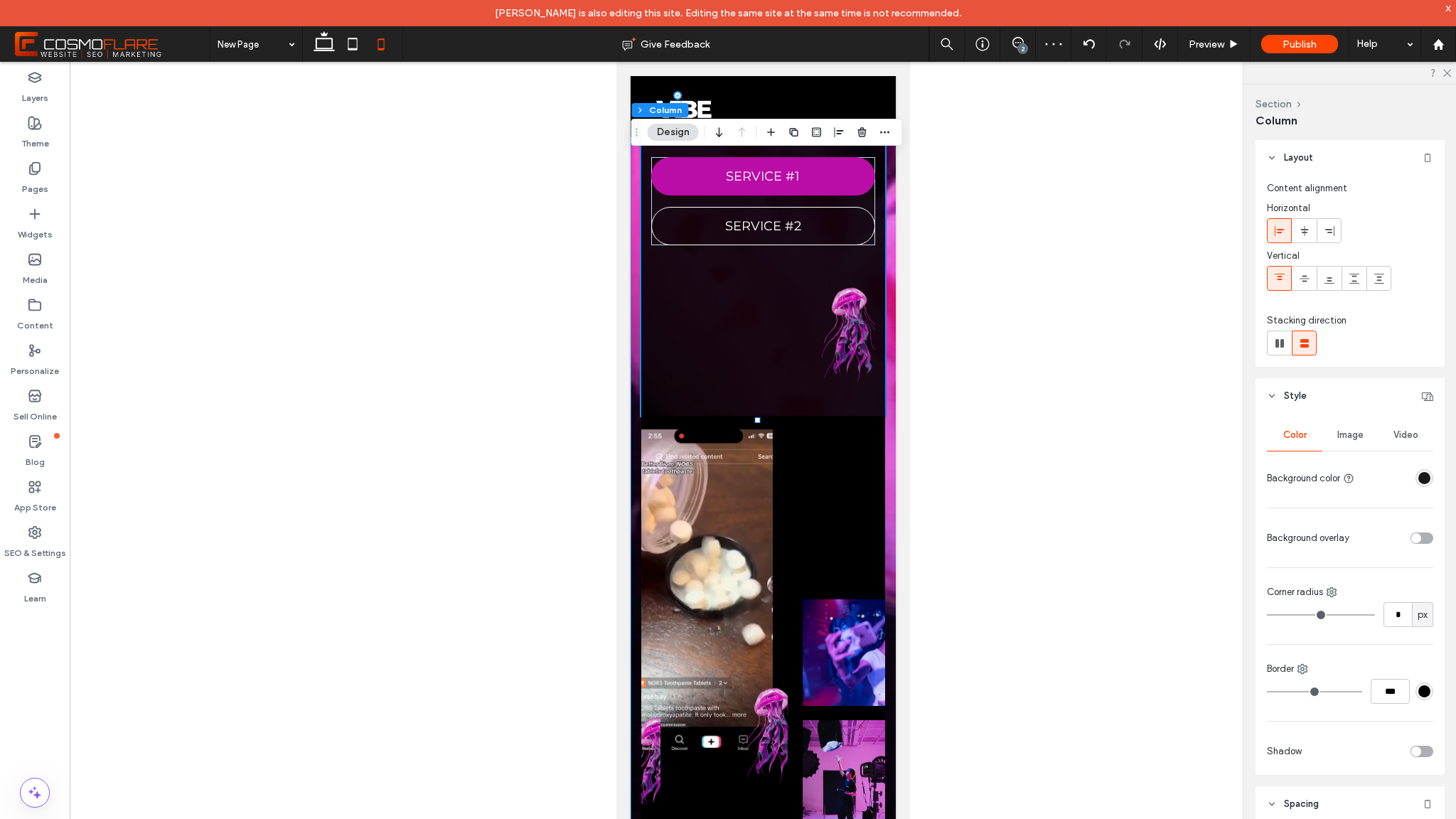
click at [637, 385] on div "This is the text area for this paragraph. To change it, simply click and start …" at bounding box center [763, 237] width 266 height 1619
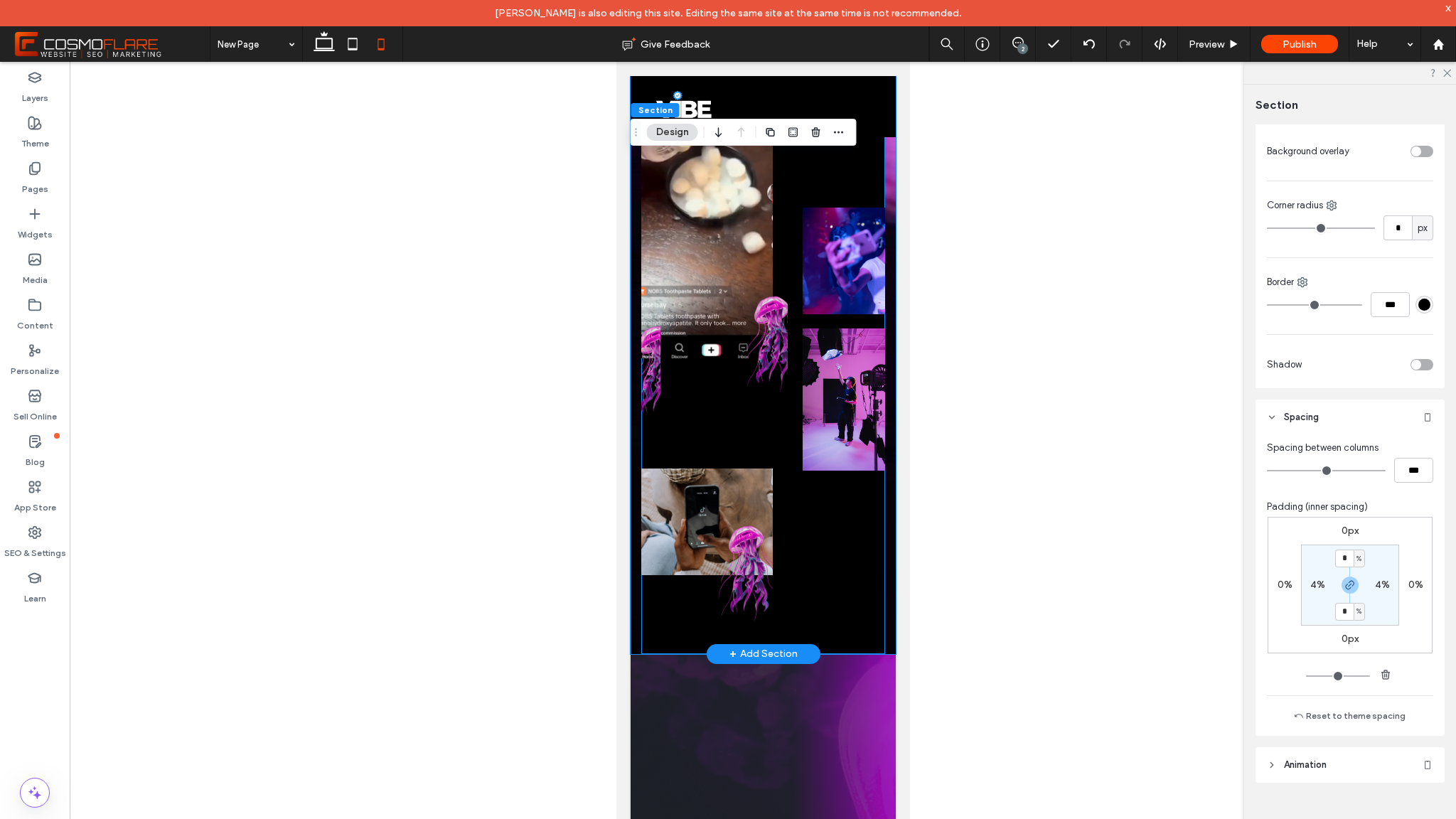
scroll to position [1104, 0]
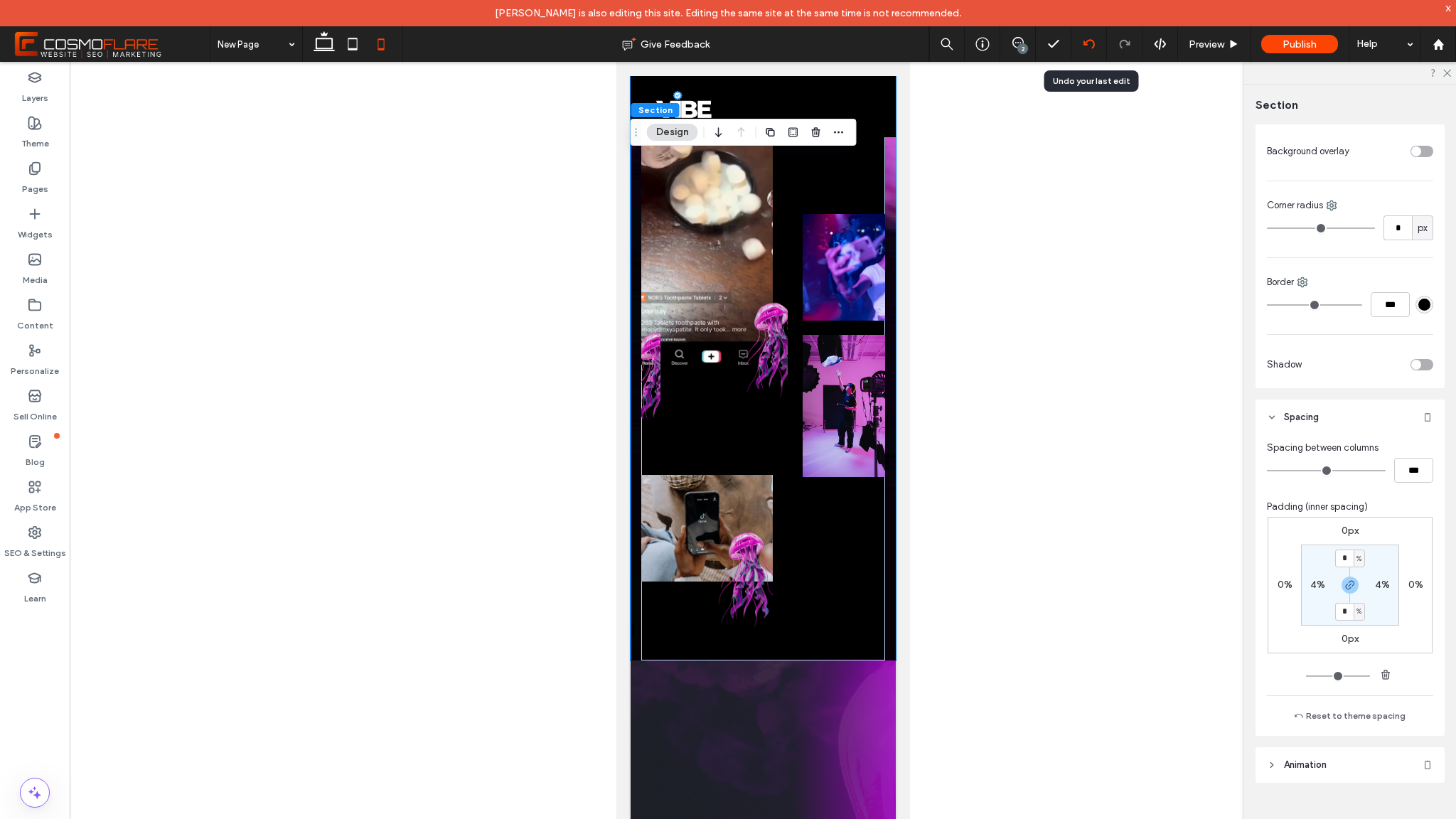
click at [1095, 44] on div at bounding box center [1089, 44] width 35 height 11
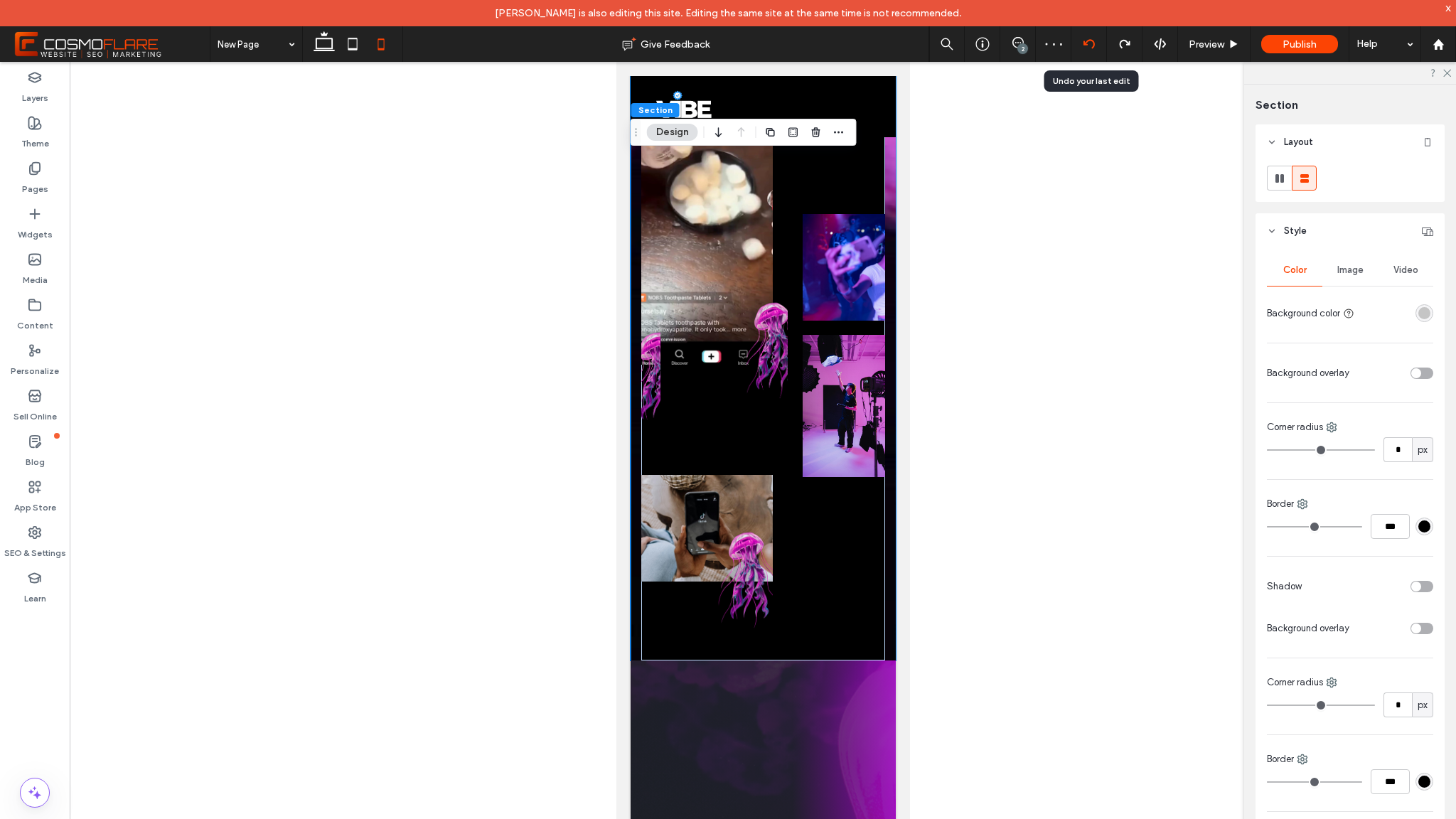
click at [1096, 46] on div at bounding box center [1089, 44] width 35 height 11
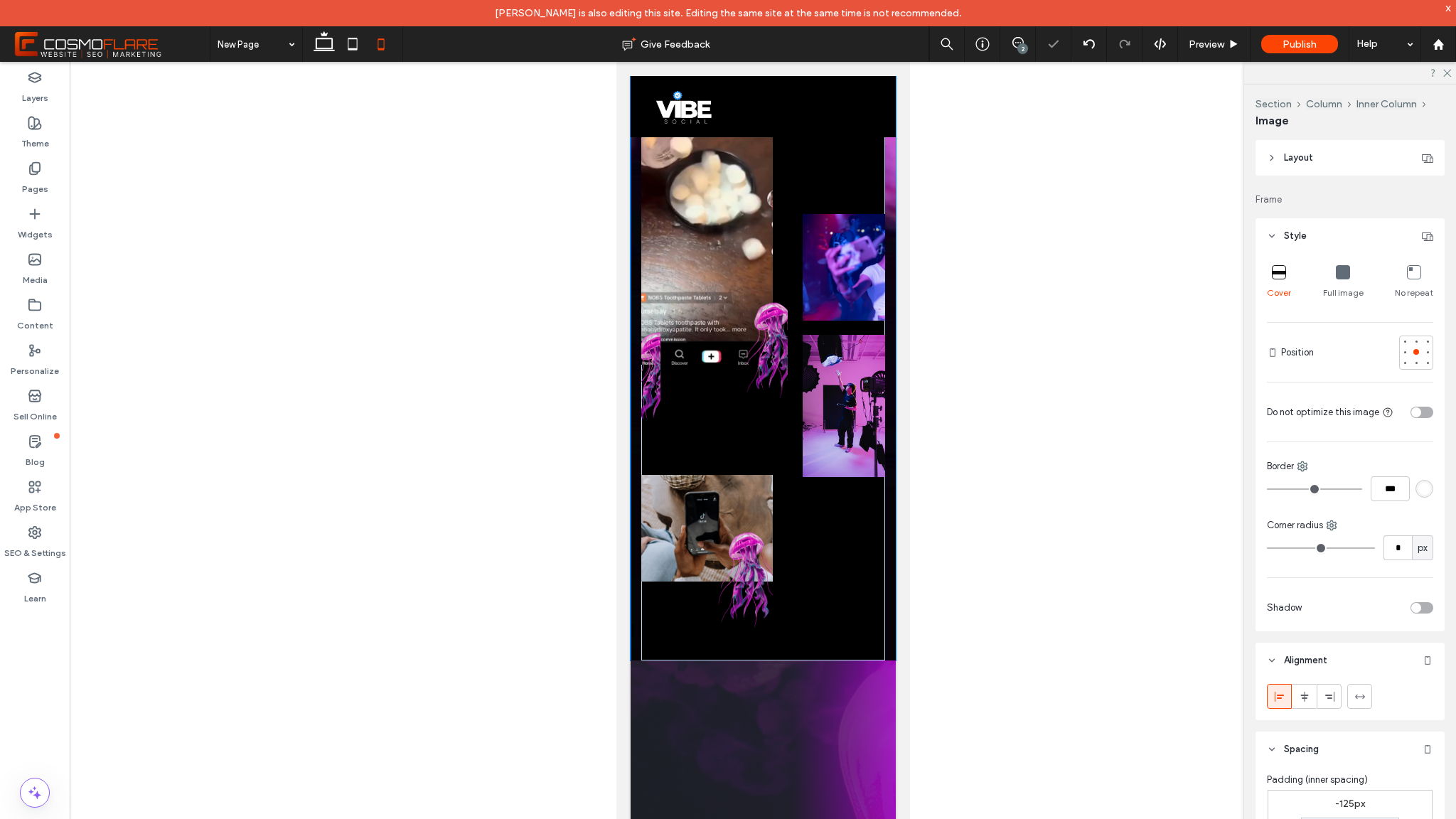
type input "**"
type input "****"
type input "**"
type input "****"
type input "***"
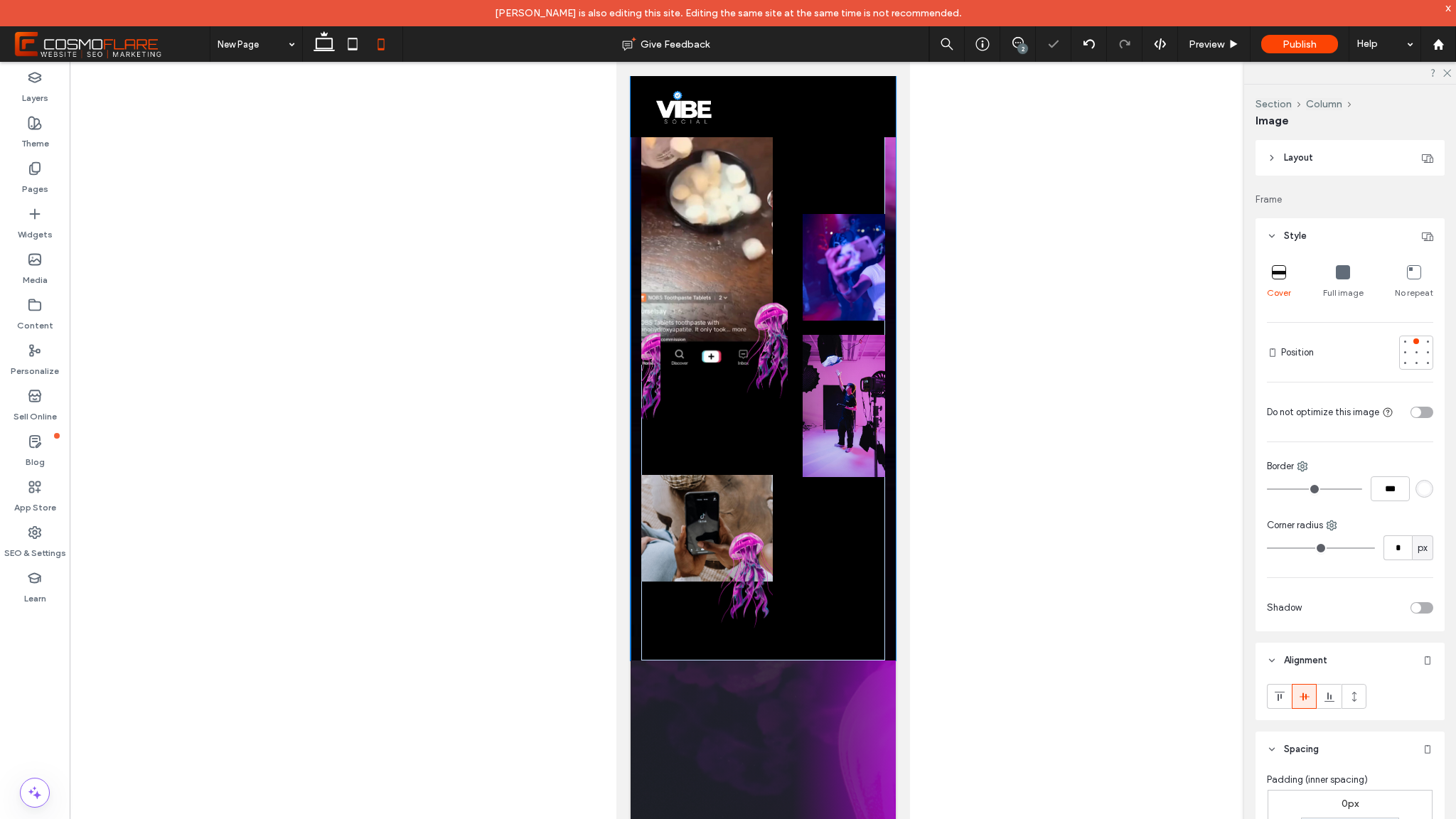
type input "***"
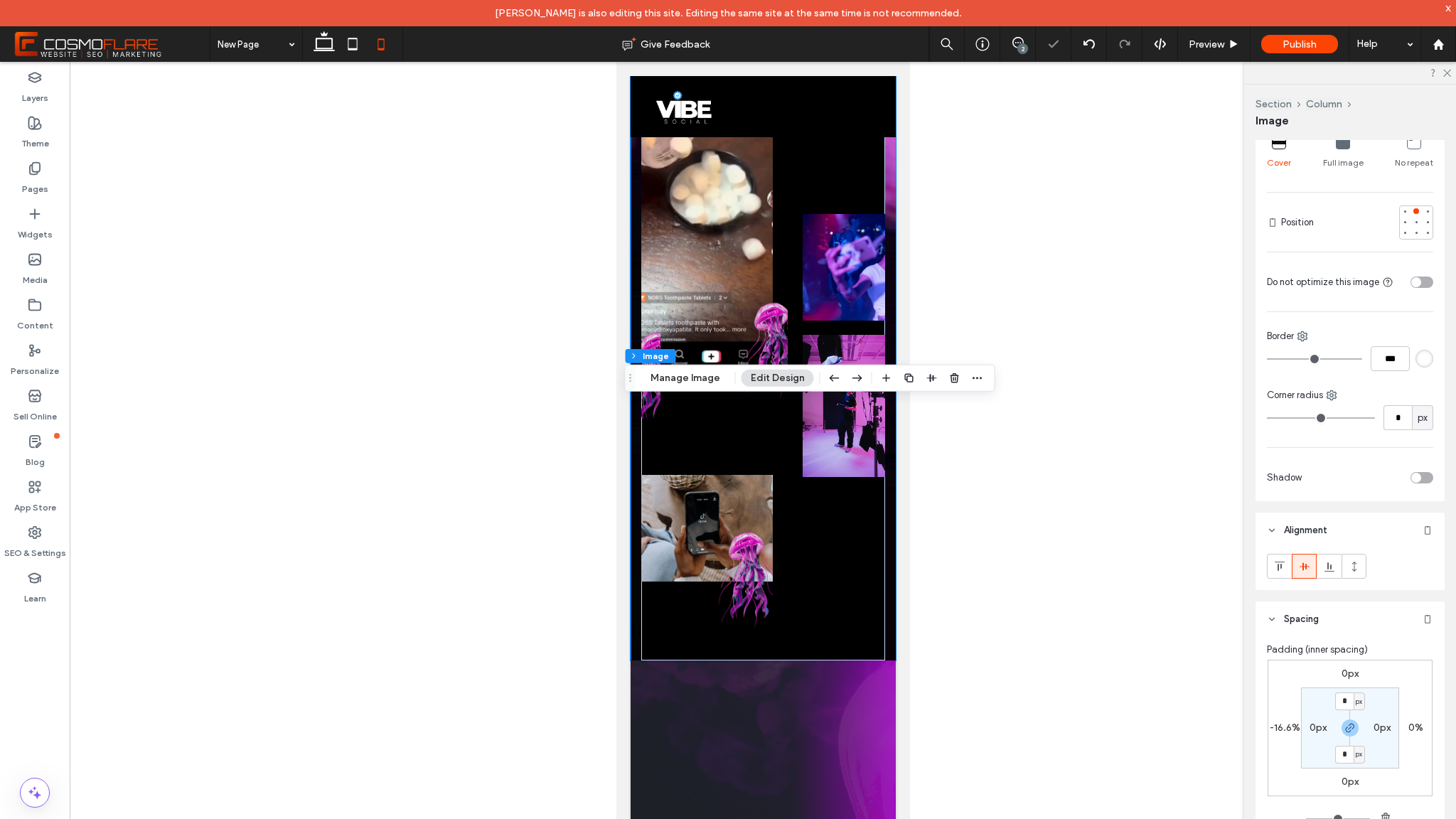
scroll to position [0, 0]
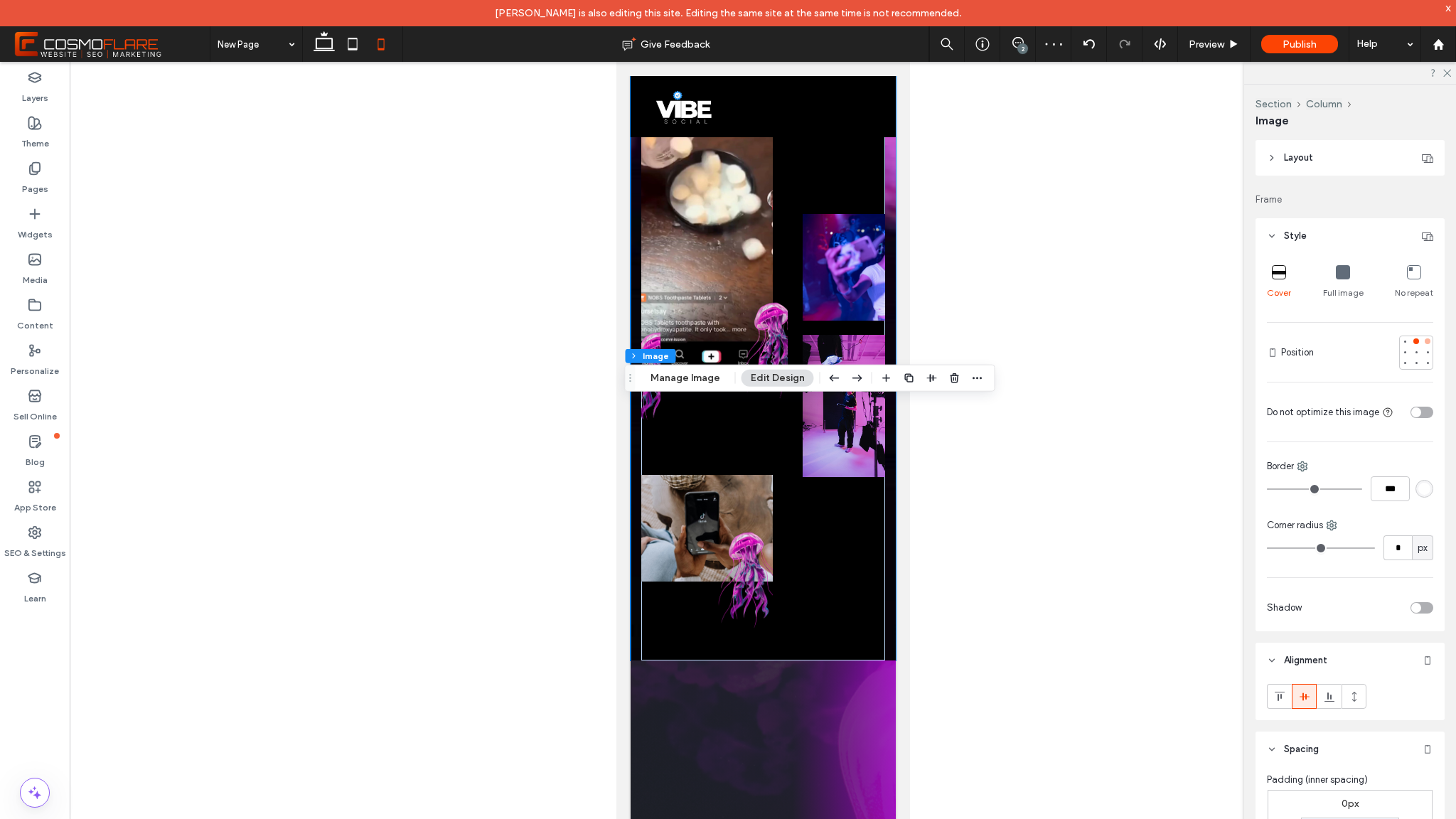
click at [1424, 340] on div at bounding box center [1427, 341] width 10 height 10
click at [1413, 349] on div at bounding box center [1416, 349] width 6 height 6
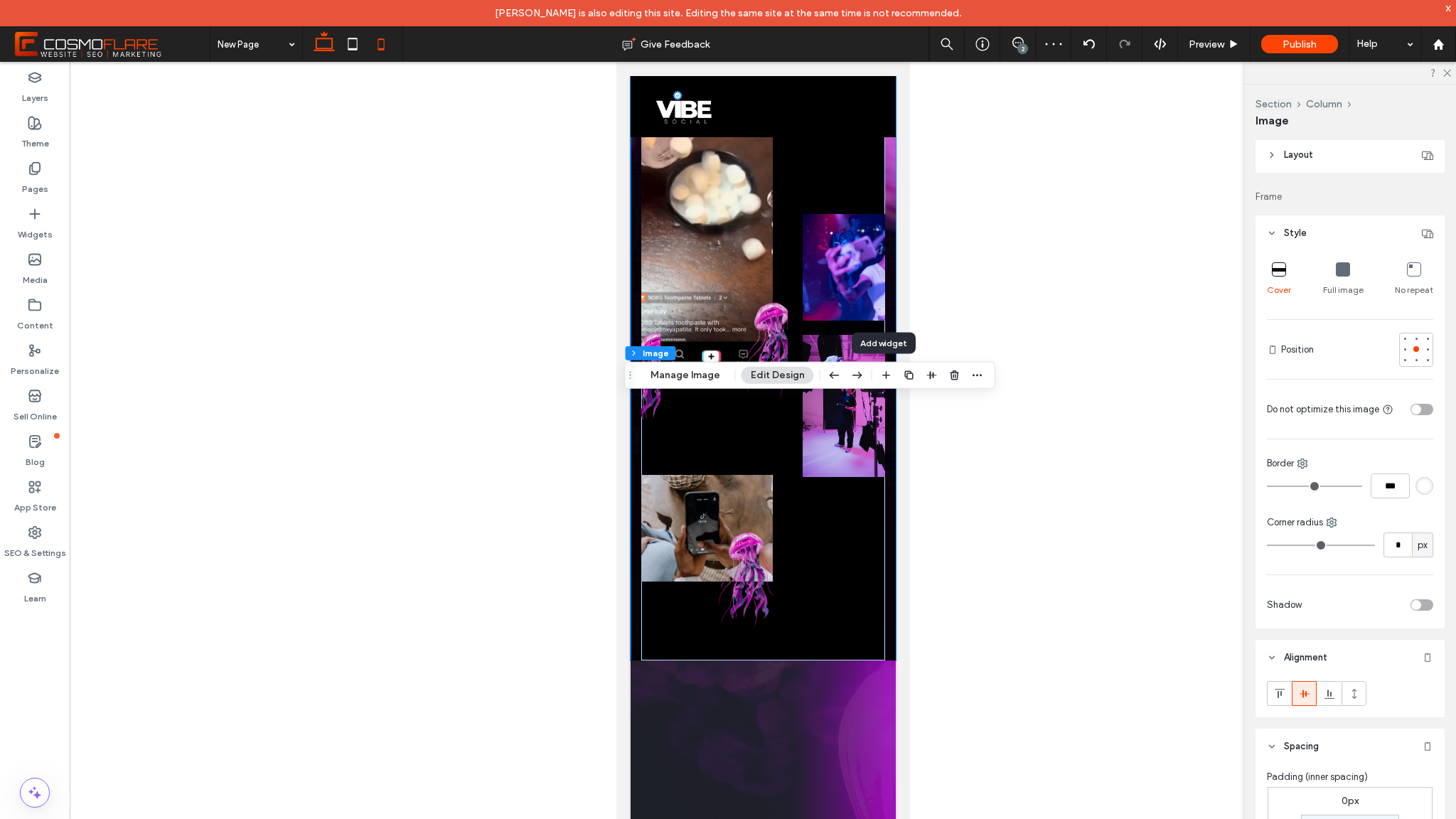
click at [319, 46] on icon at bounding box center [324, 44] width 29 height 29
type input "**"
type input "****"
type input "***"
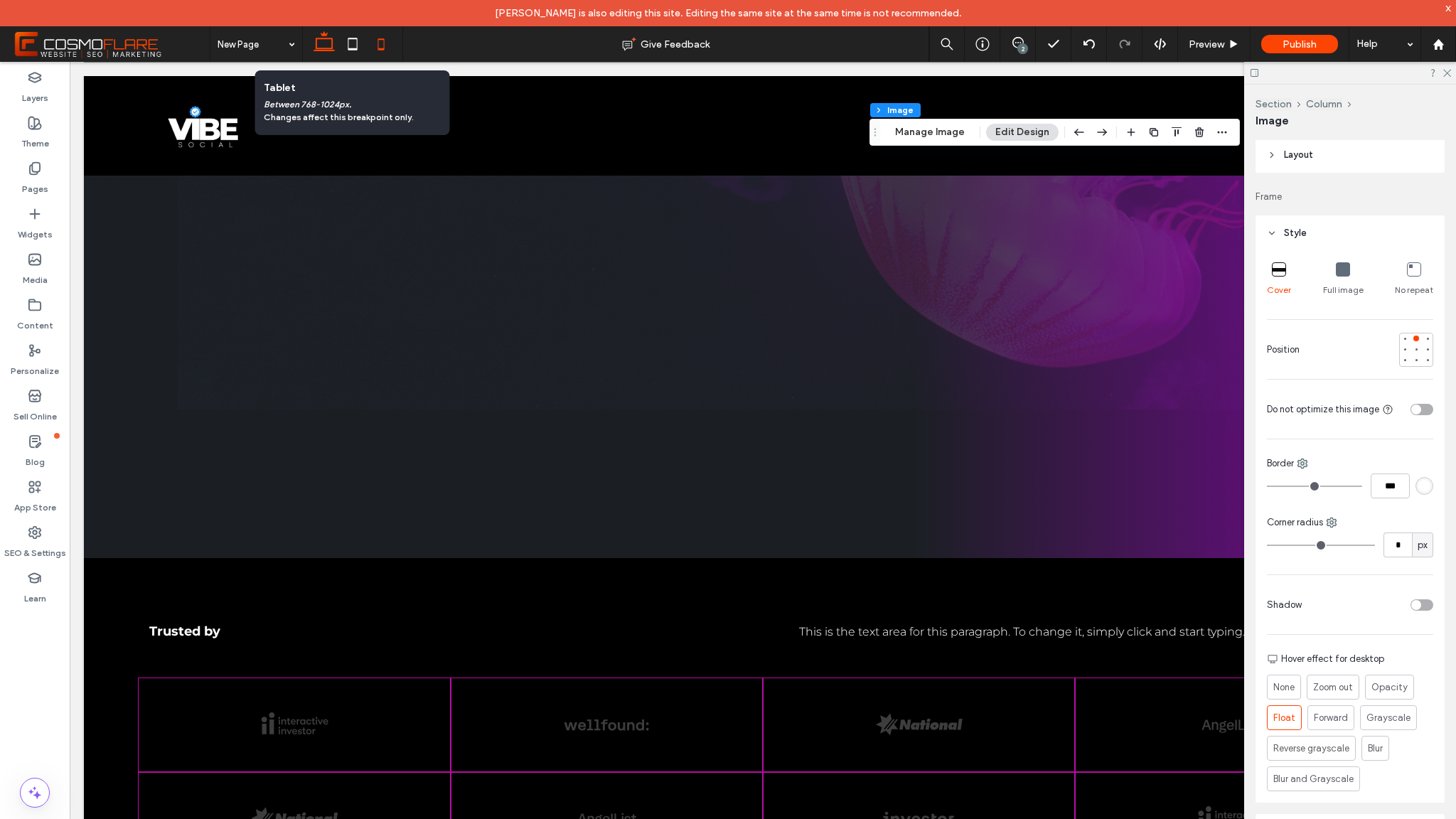
click at [379, 43] on icon at bounding box center [381, 44] width 29 height 29
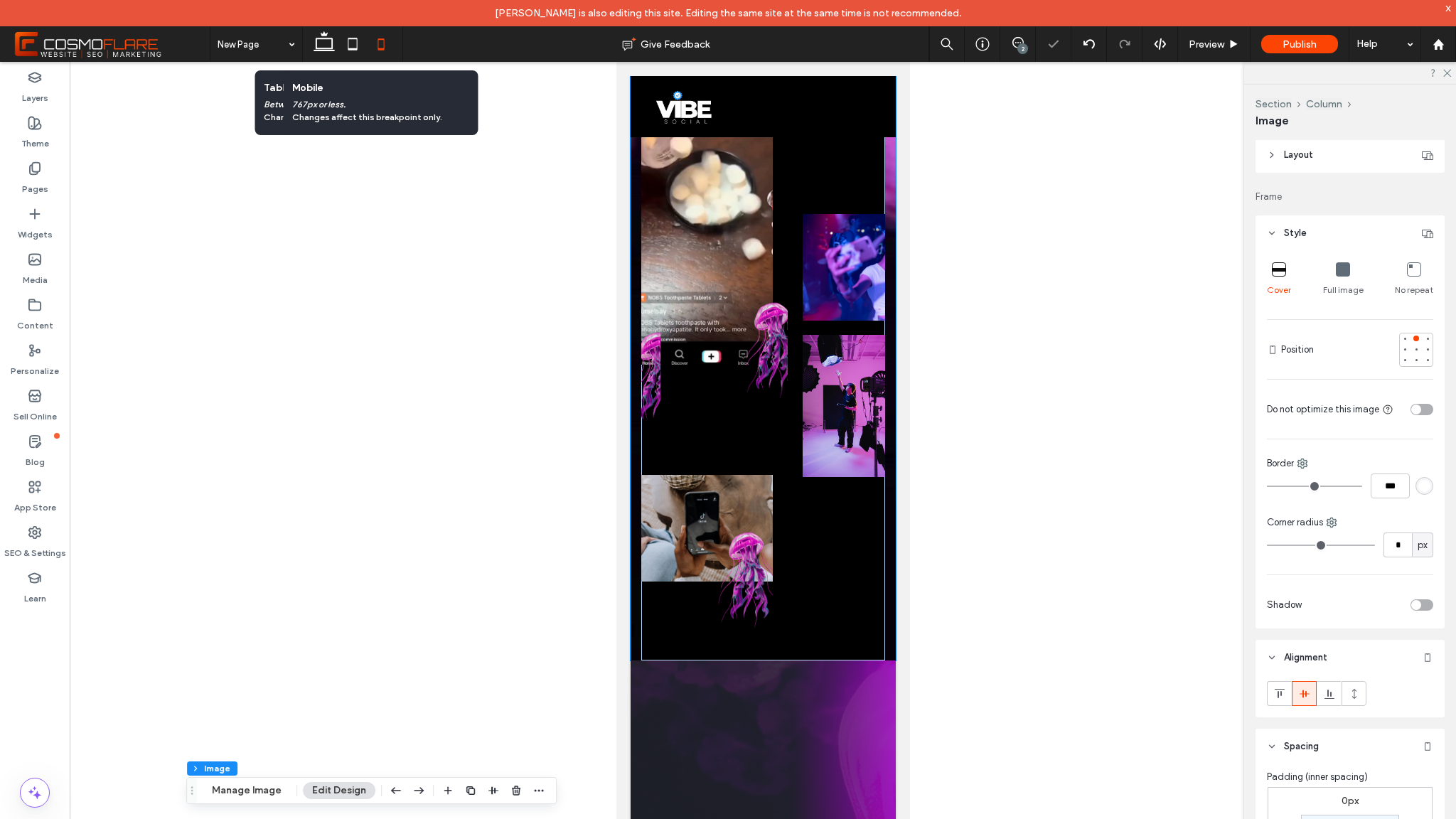
type input "**"
type input "****"
type input "***"
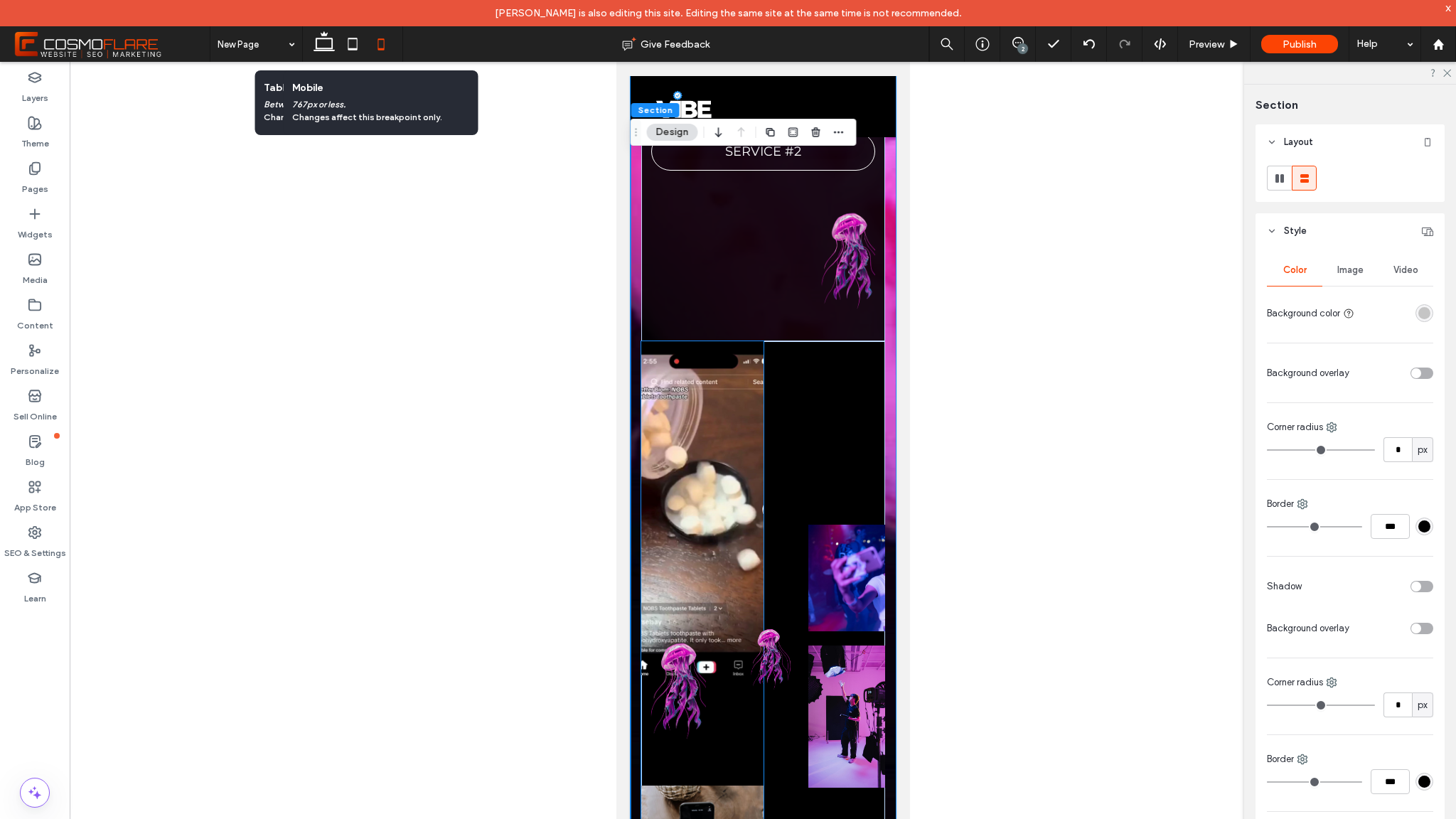
scroll to position [537, 0]
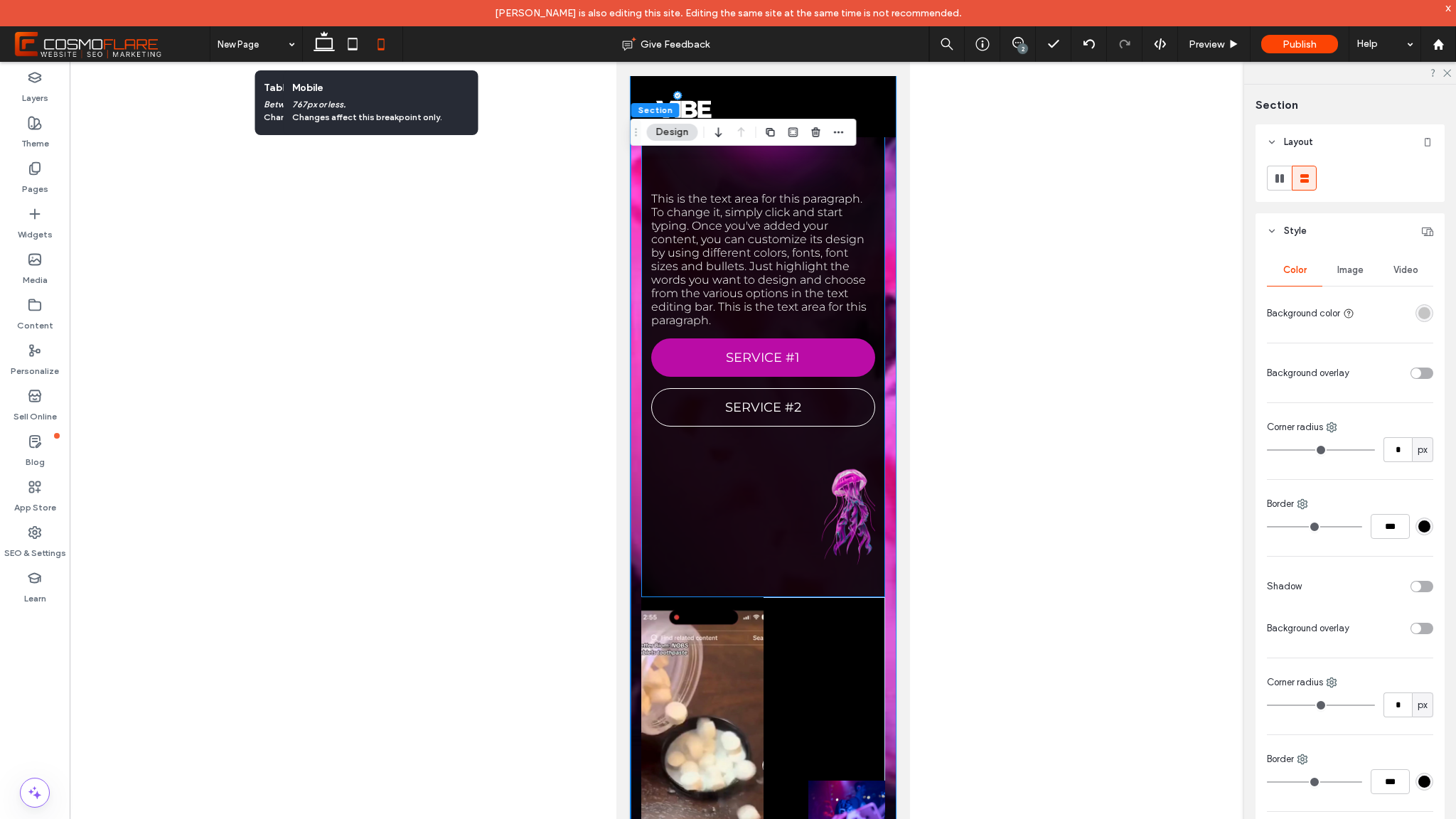
click at [749, 598] on div "This is the text area for this paragraph. To change it, simply click and start …" at bounding box center [763, 103] width 244 height 989
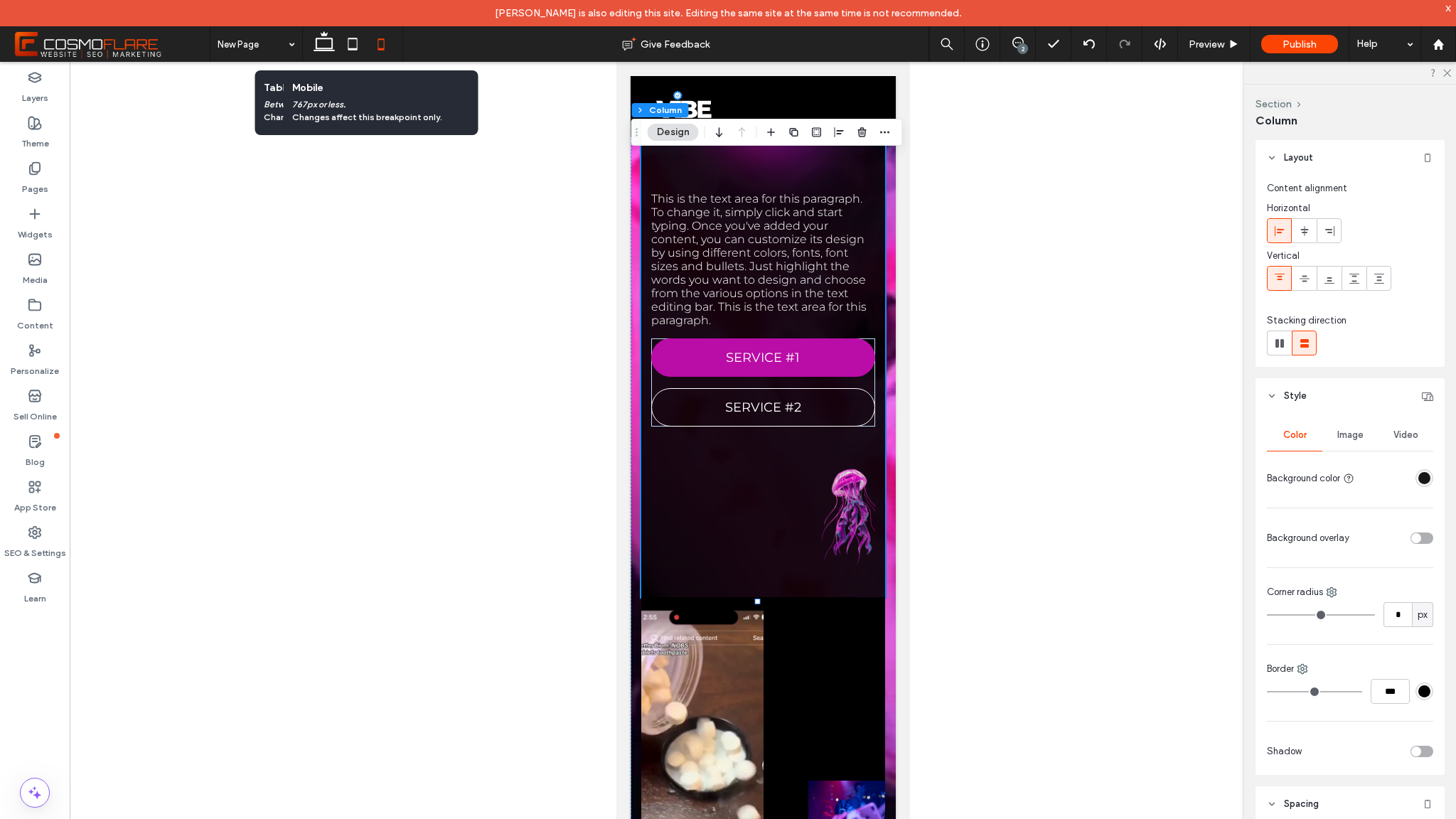
click at [761, 598] on div "This is the text area for this paragraph. To change it, simply click and start …" at bounding box center [763, 103] width 244 height 989
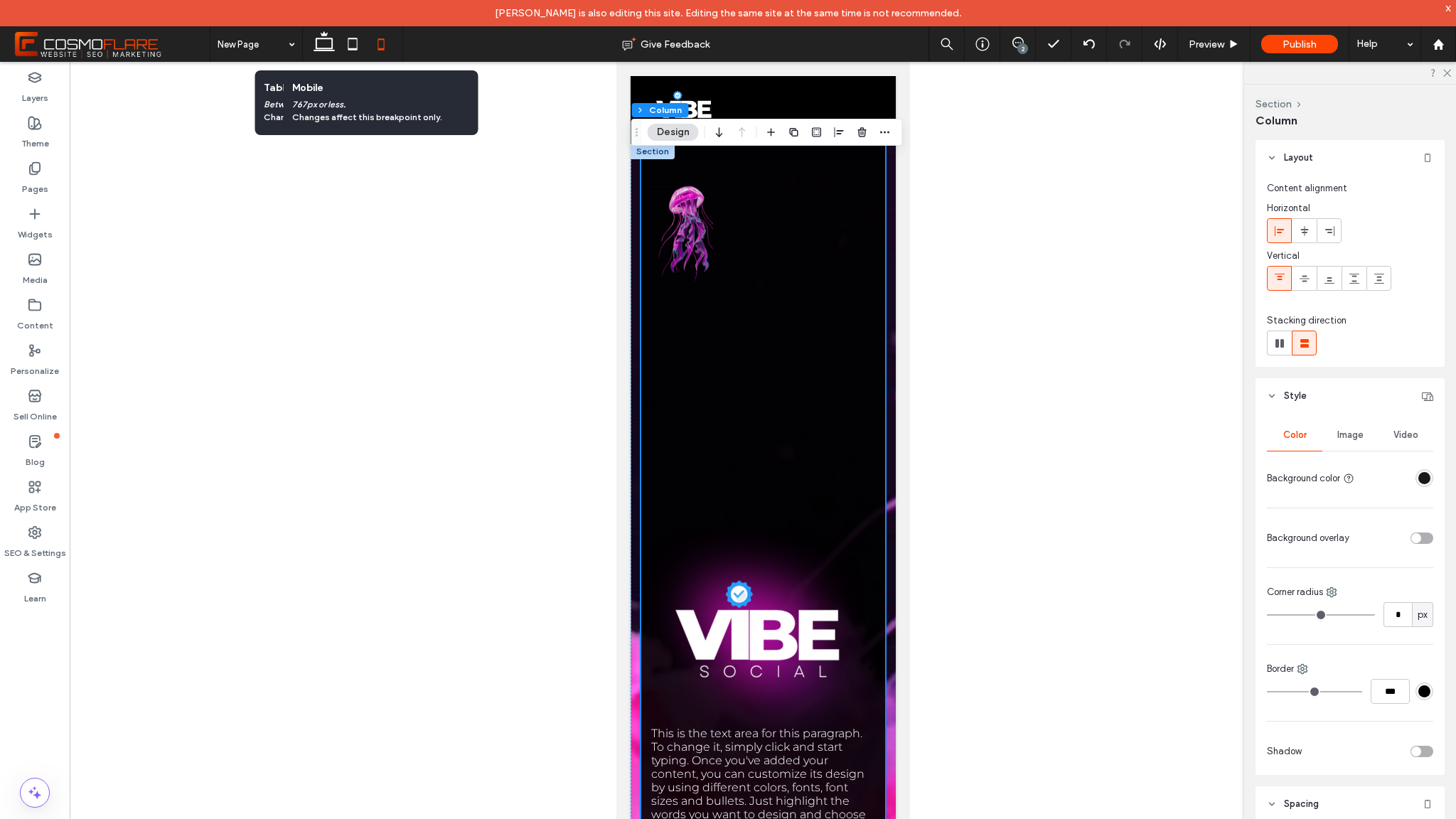
scroll to position [3, 0]
click at [323, 53] on icon at bounding box center [324, 44] width 29 height 29
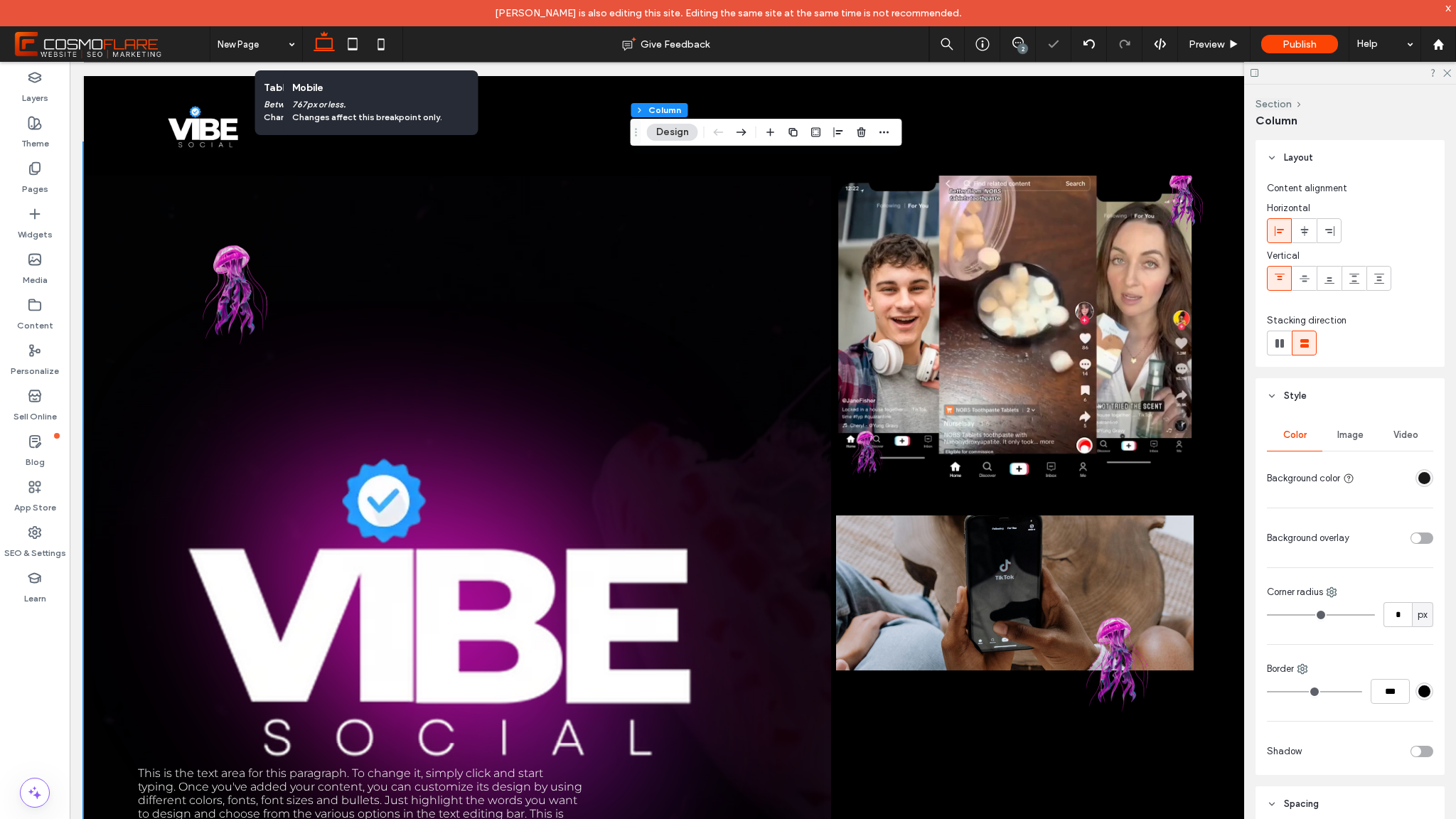
type input "**"
type input "****"
type input "*"
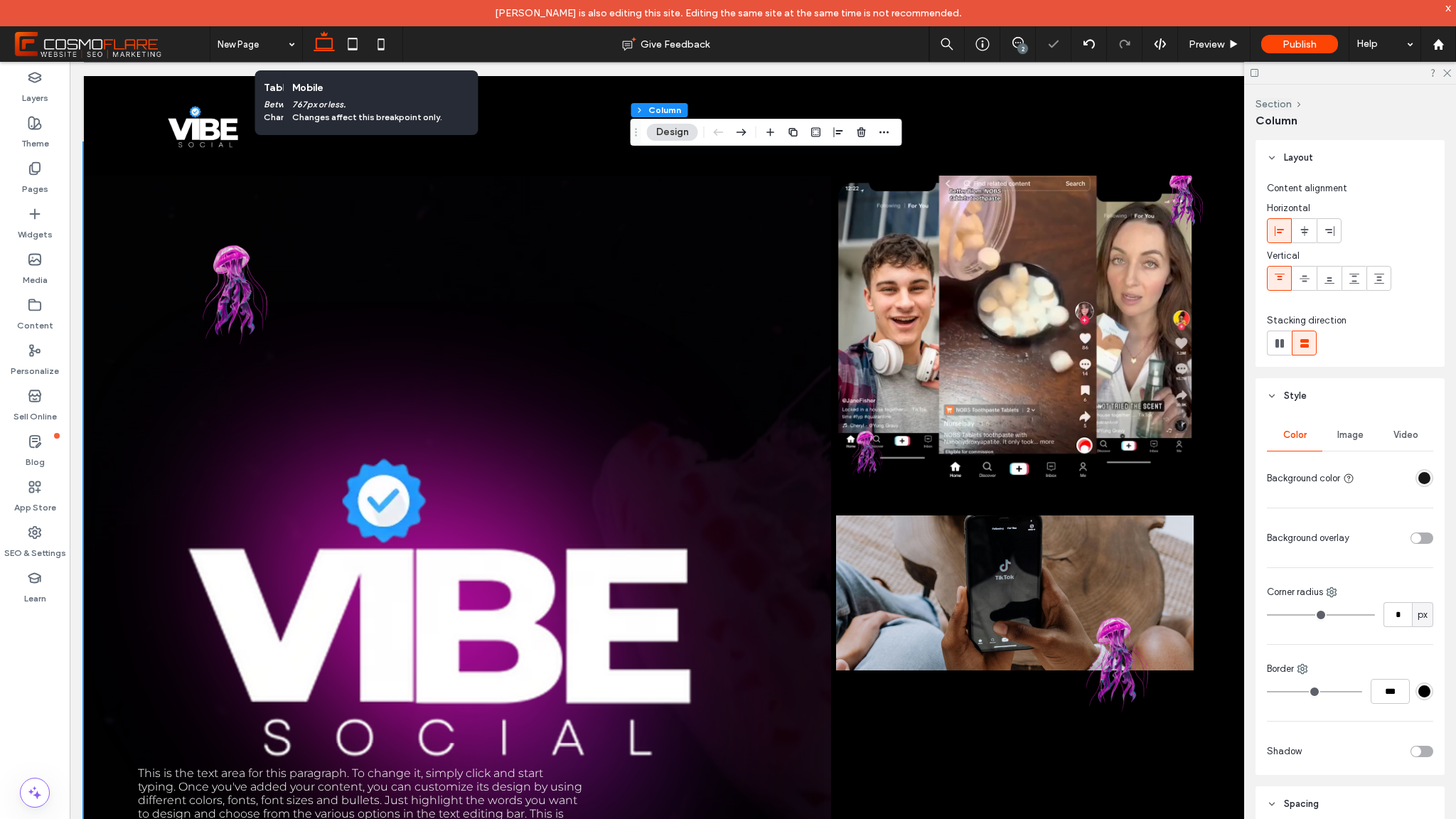
type input "**"
type input "***"
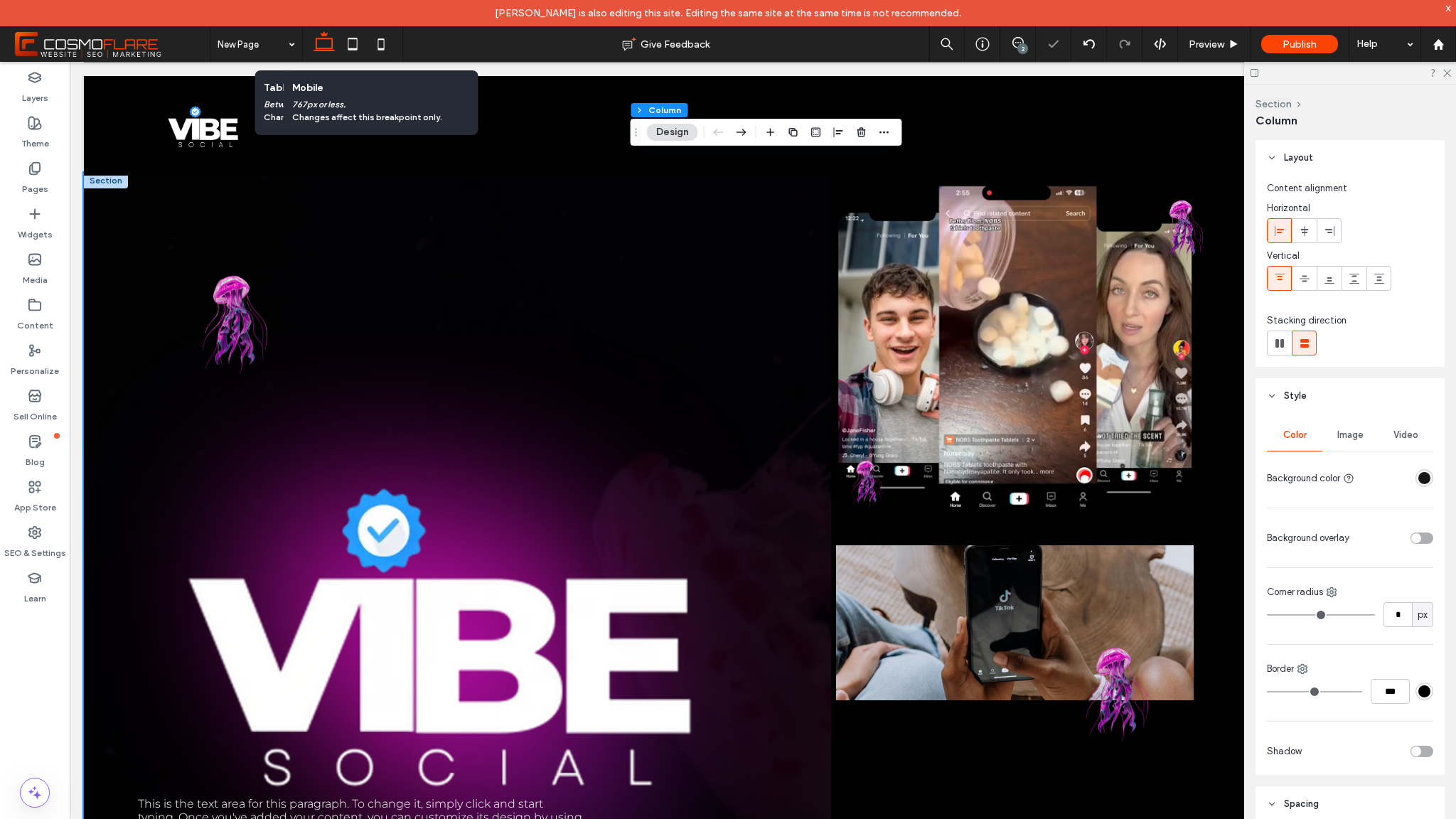
scroll to position [220, 0]
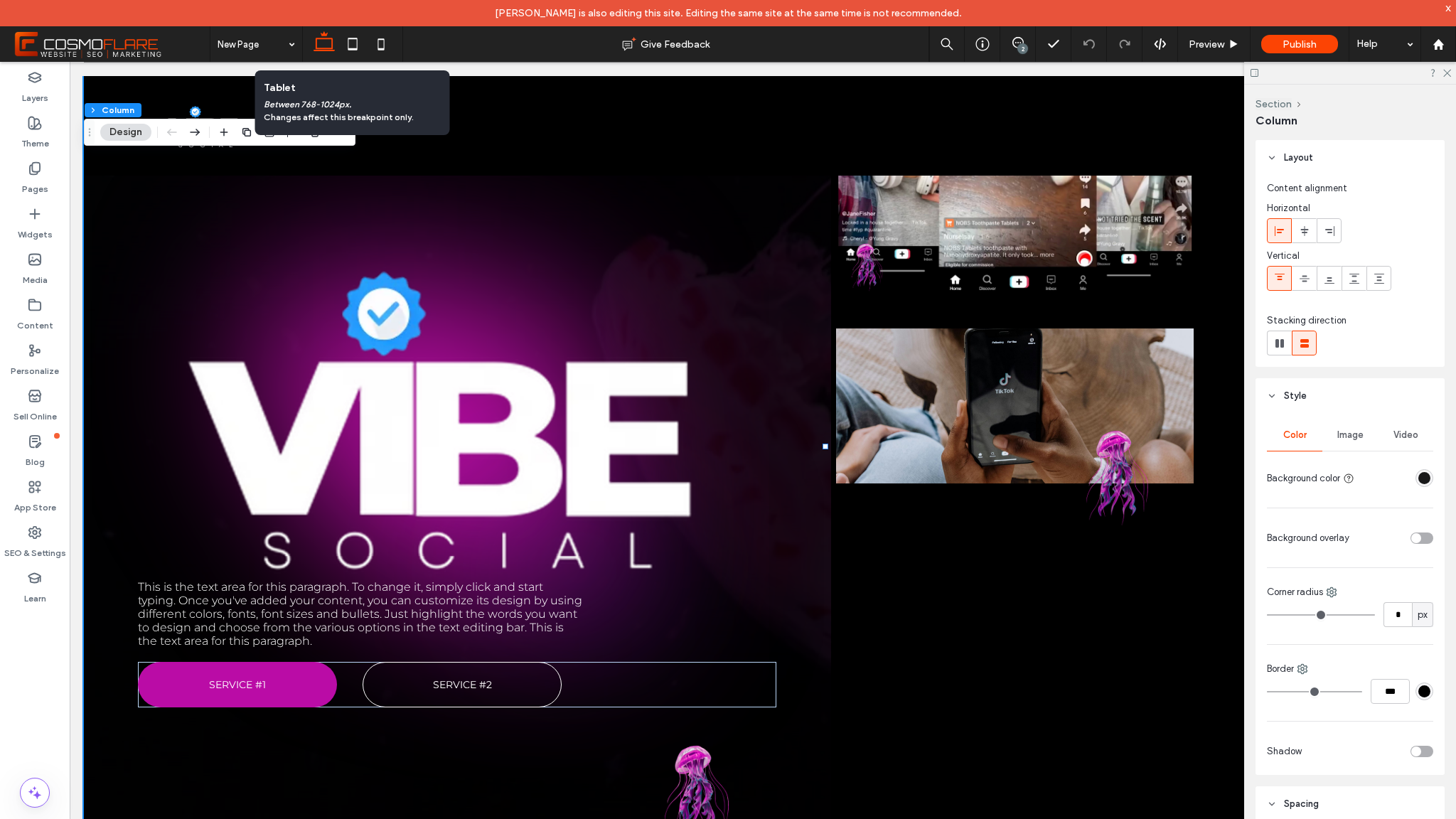
click at [1356, 436] on span "Image" at bounding box center [1351, 435] width 27 height 11
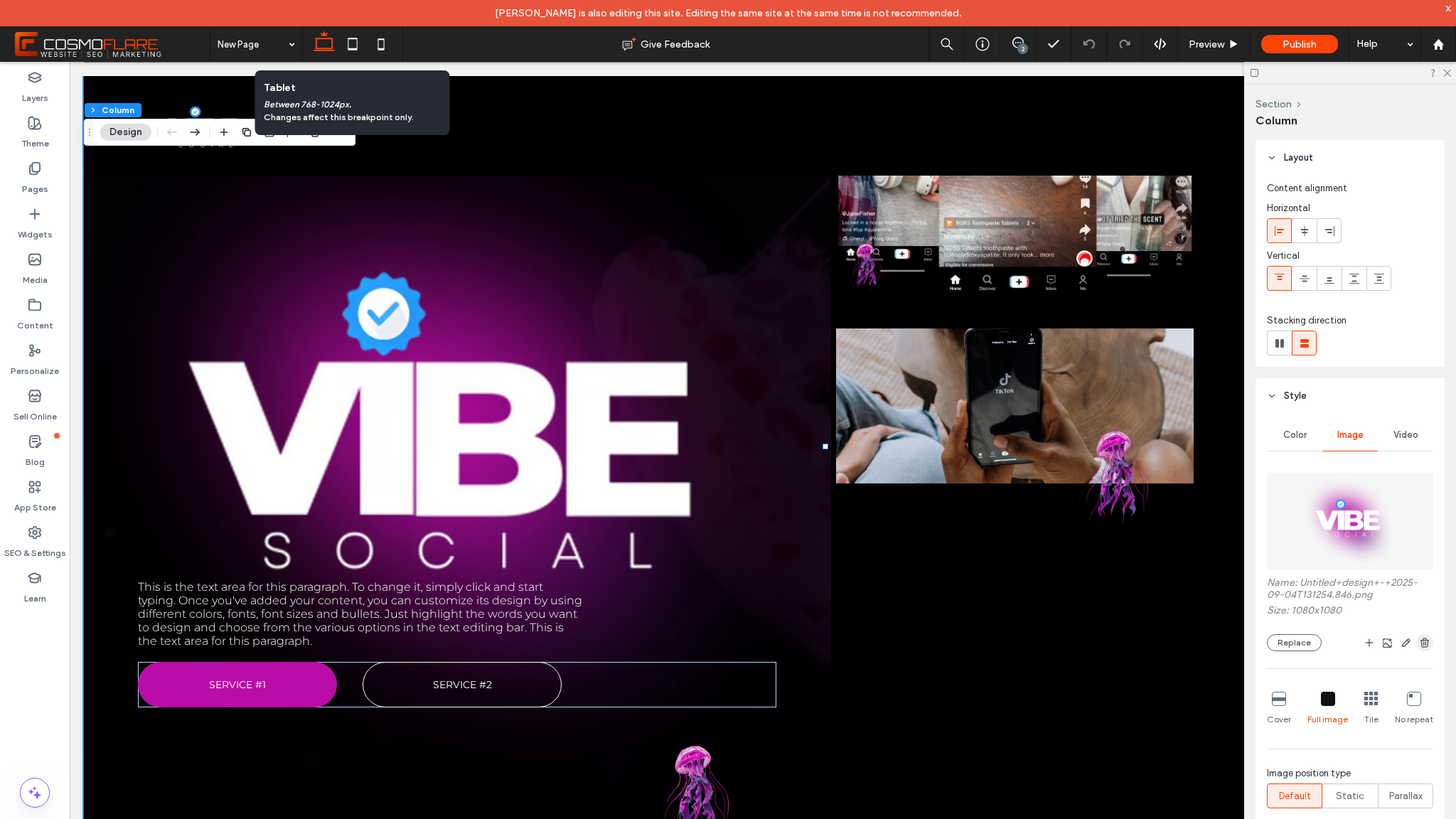
click at [1419, 648] on icon "button" at bounding box center [1424, 643] width 11 height 11
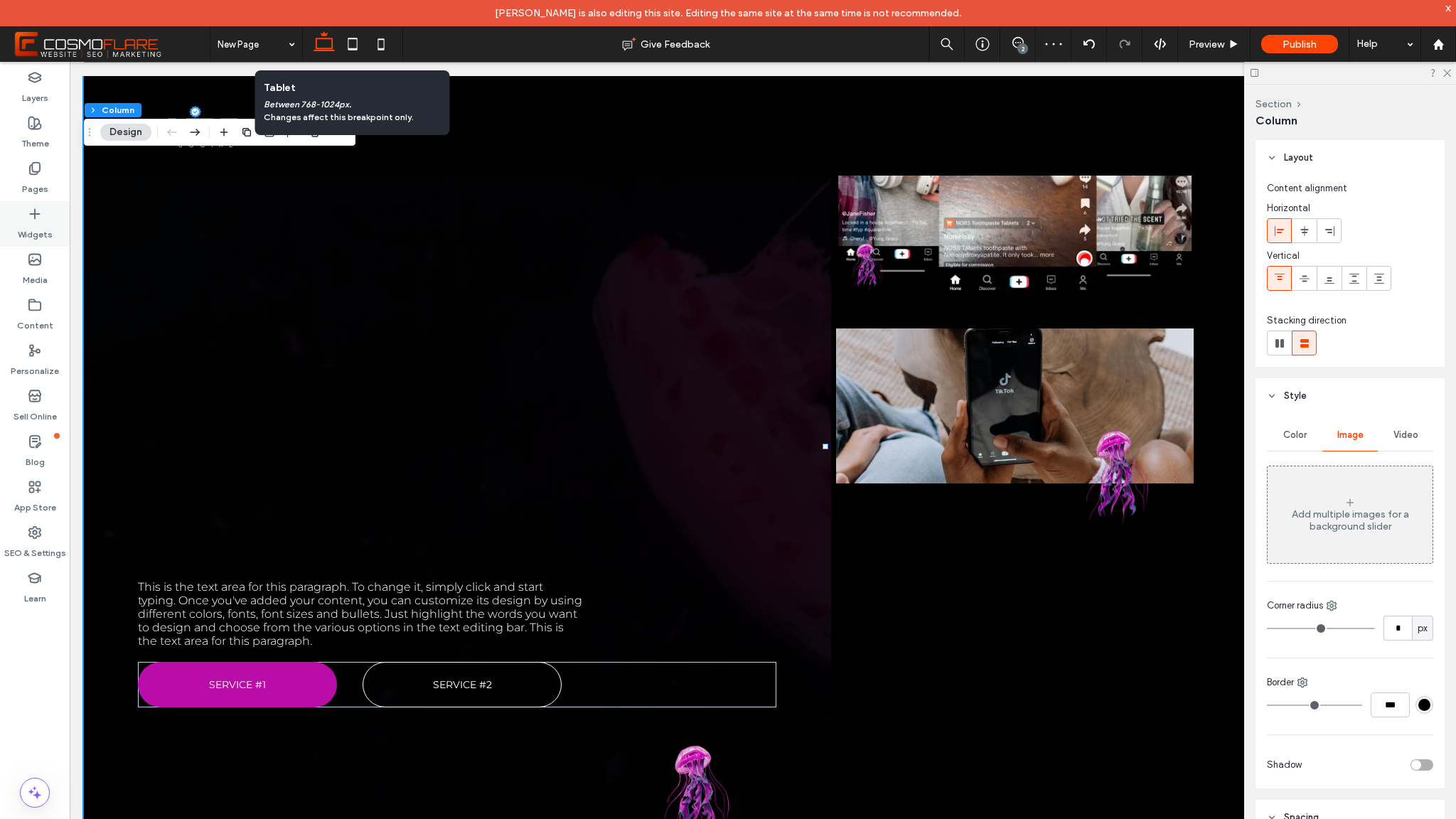
click at [47, 227] on label "Widgets" at bounding box center [35, 231] width 35 height 20
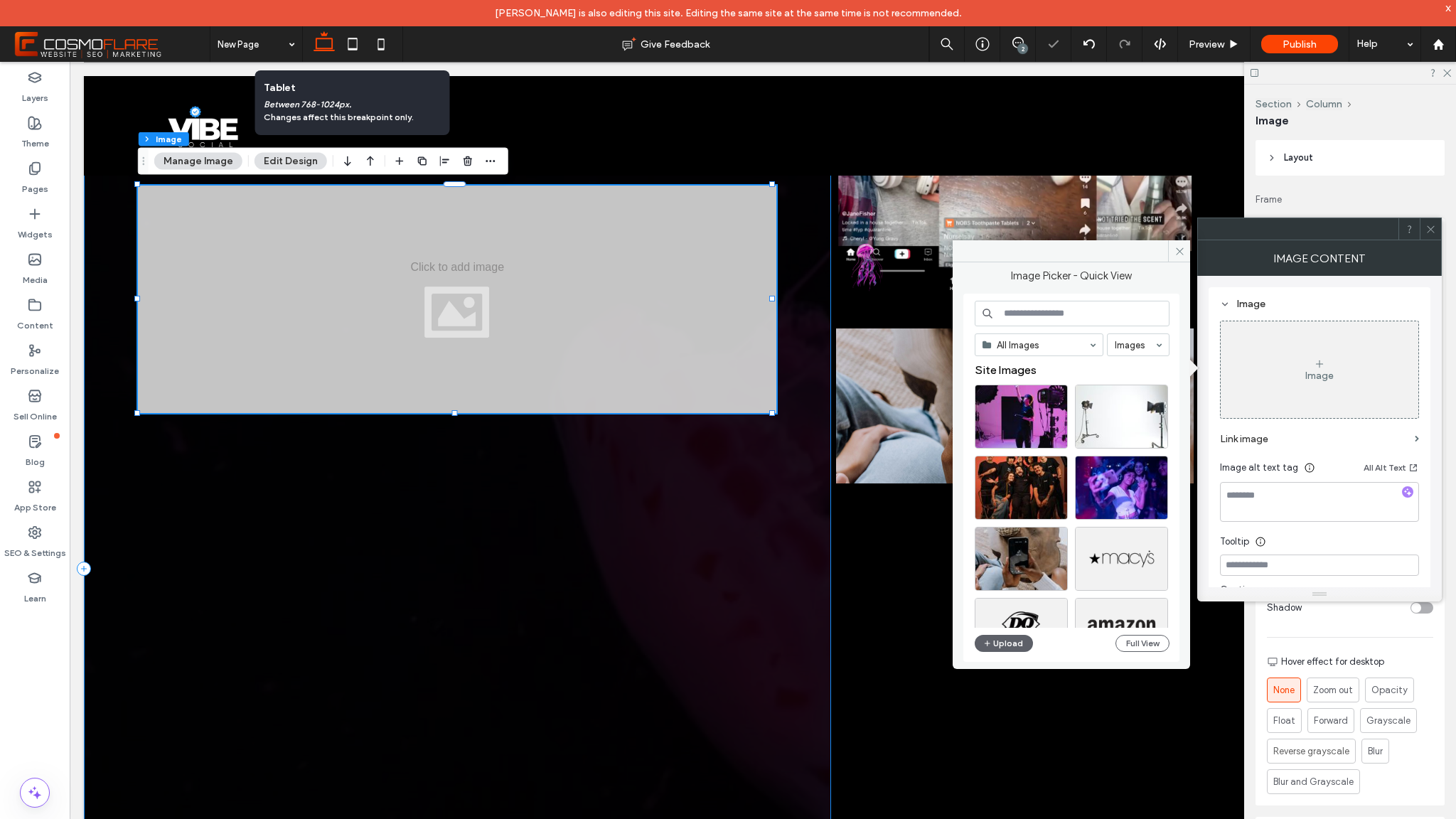
click at [527, 527] on div "This is the text area for this paragraph. To change it, simply click and start …" at bounding box center [457, 568] width 747 height 1226
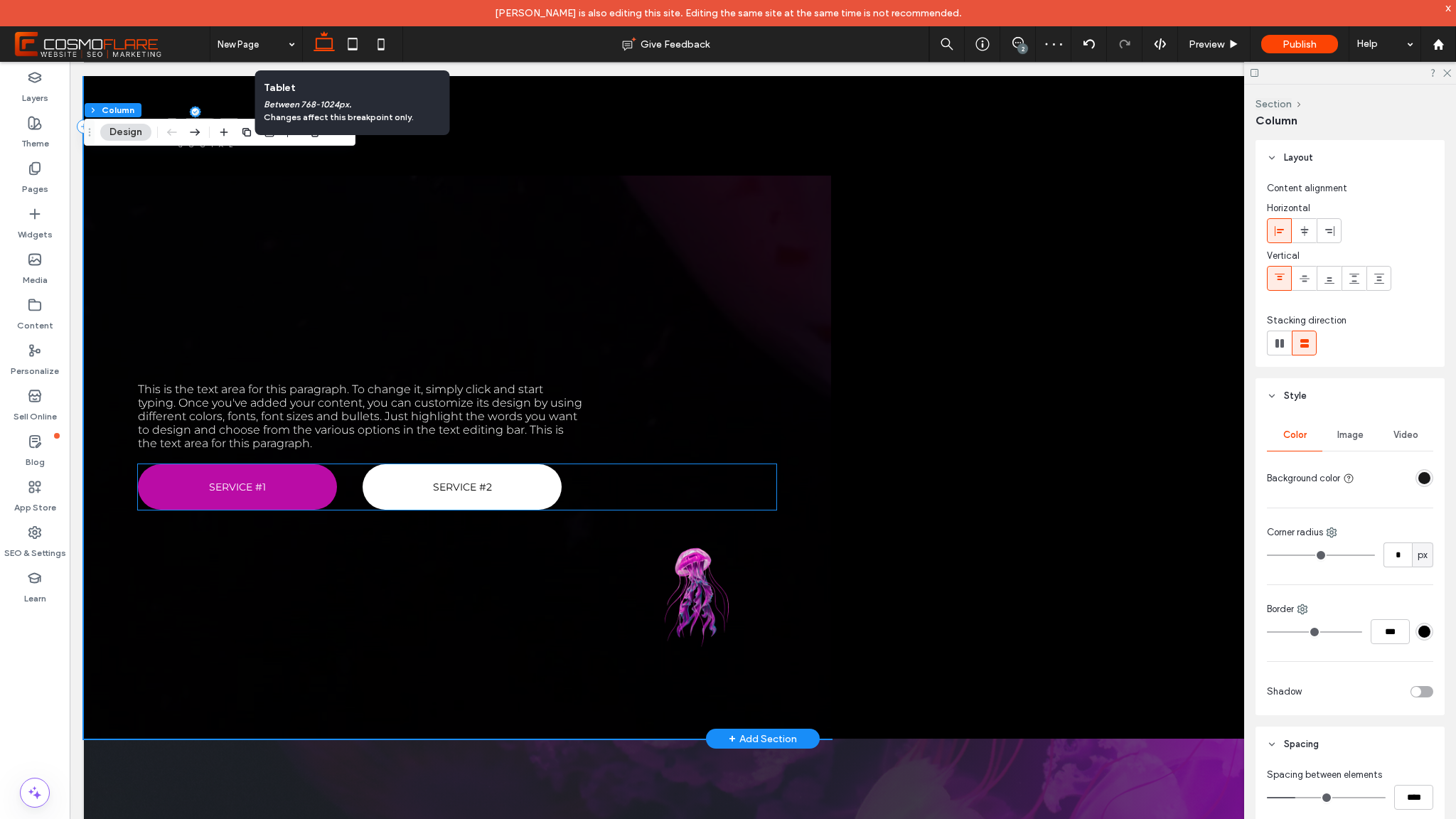
scroll to position [670, 0]
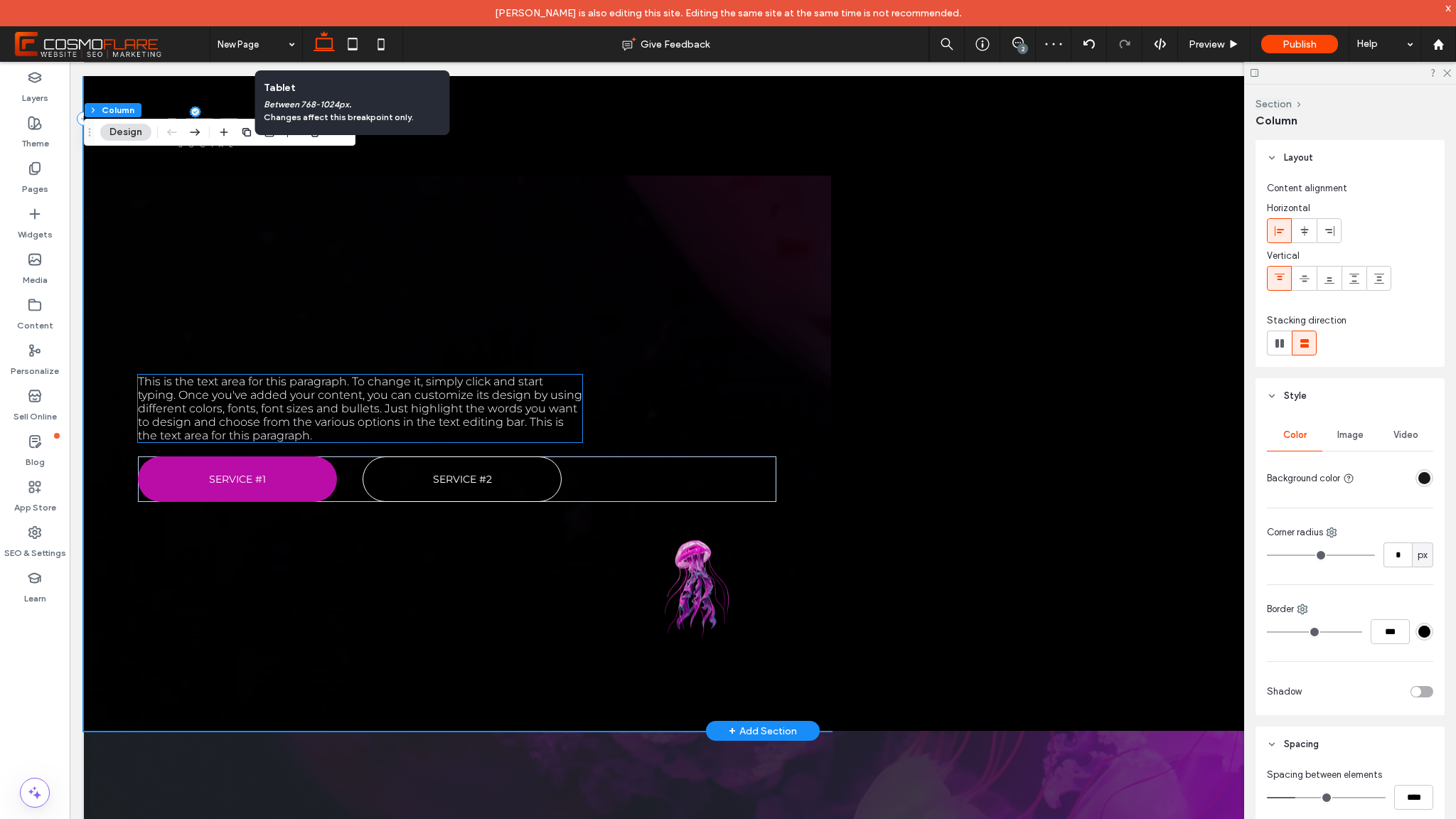
click at [433, 396] on span "This is the text area for this paragraph. To change it, simply click and start …" at bounding box center [360, 409] width 444 height 68
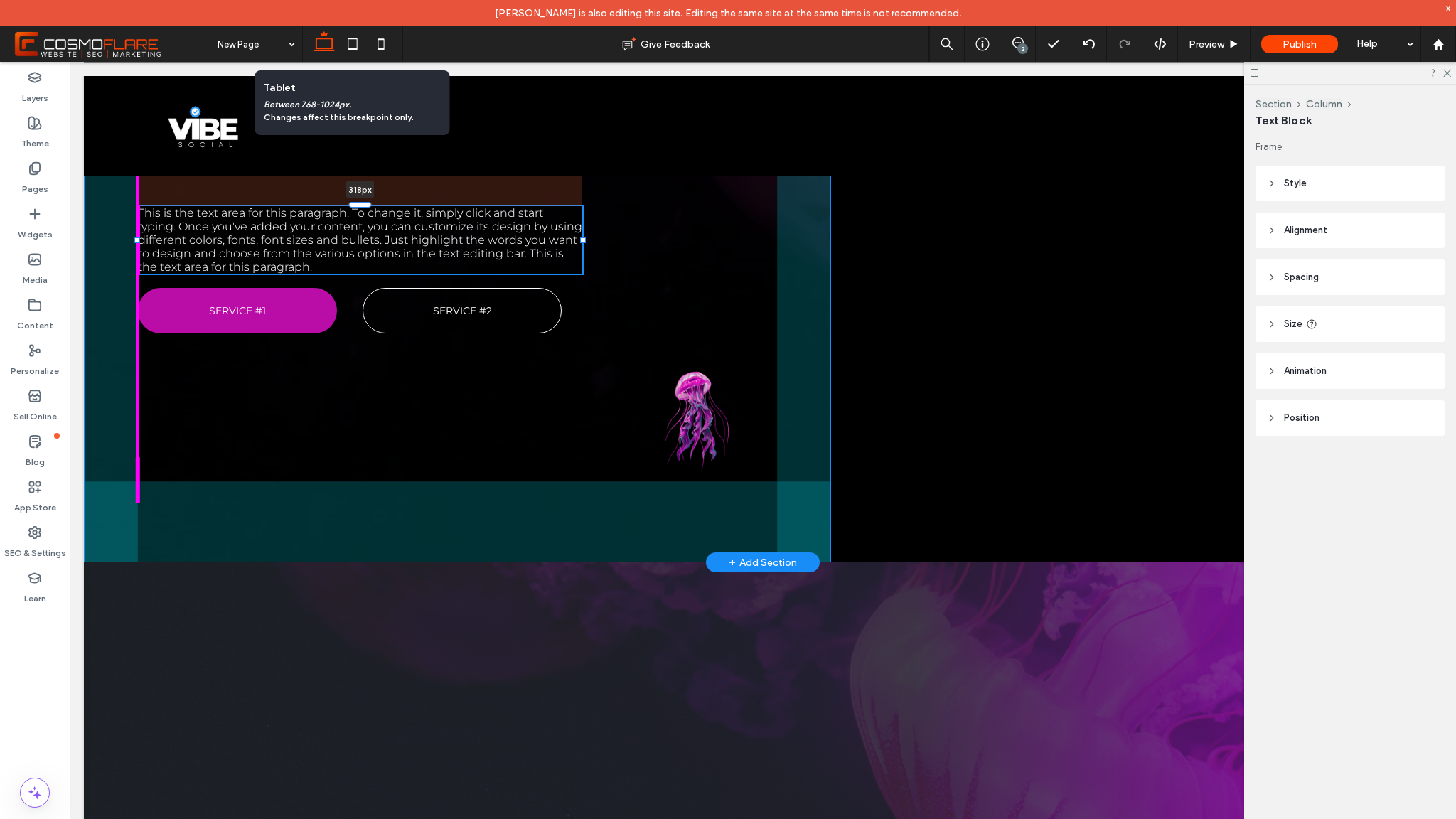
drag, startPoint x: 367, startPoint y: 373, endPoint x: 381, endPoint y: 204, distance: 169.6
click at [381, 204] on div "This is the text area for this paragraph. To change it, simply click and start …" at bounding box center [763, 34] width 1358 height 1057
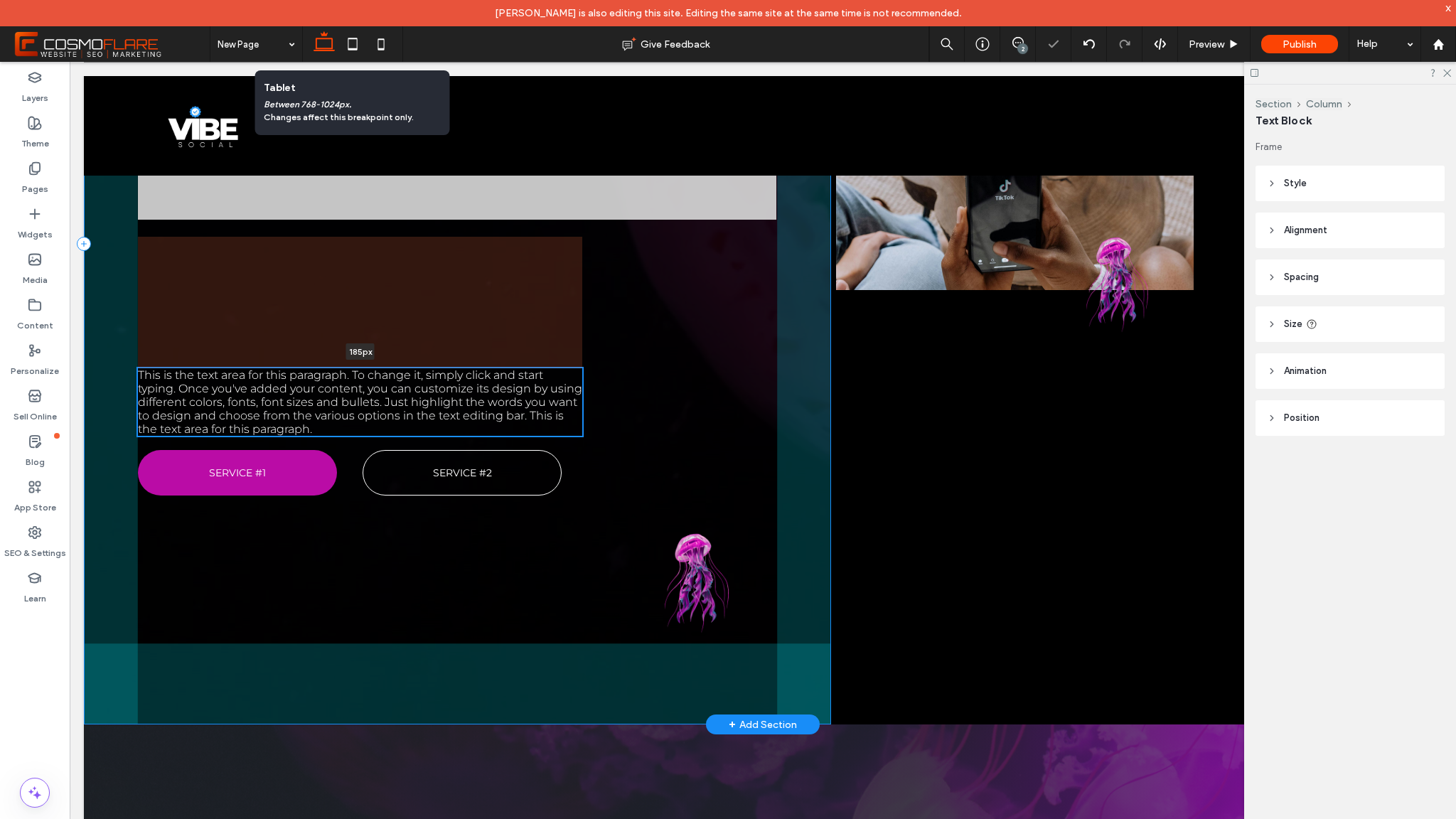
scroll to position [414, 0]
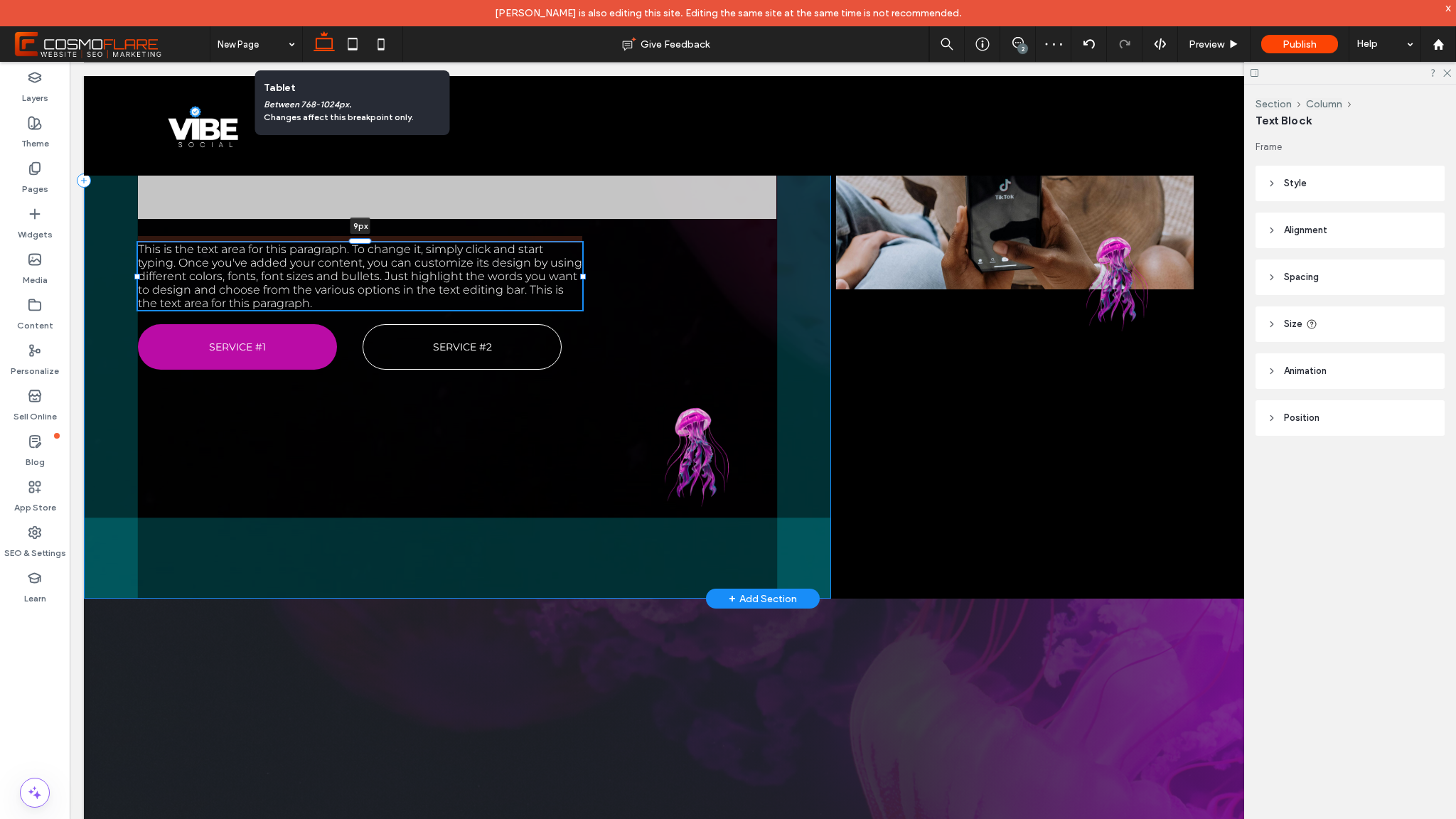
drag, startPoint x: 363, startPoint y: 463, endPoint x: 388, endPoint y: 244, distance: 220.4
click at [388, 244] on div "This is the text area for this paragraph. To change it, simply click and start …" at bounding box center [763, 180] width 1358 height 837
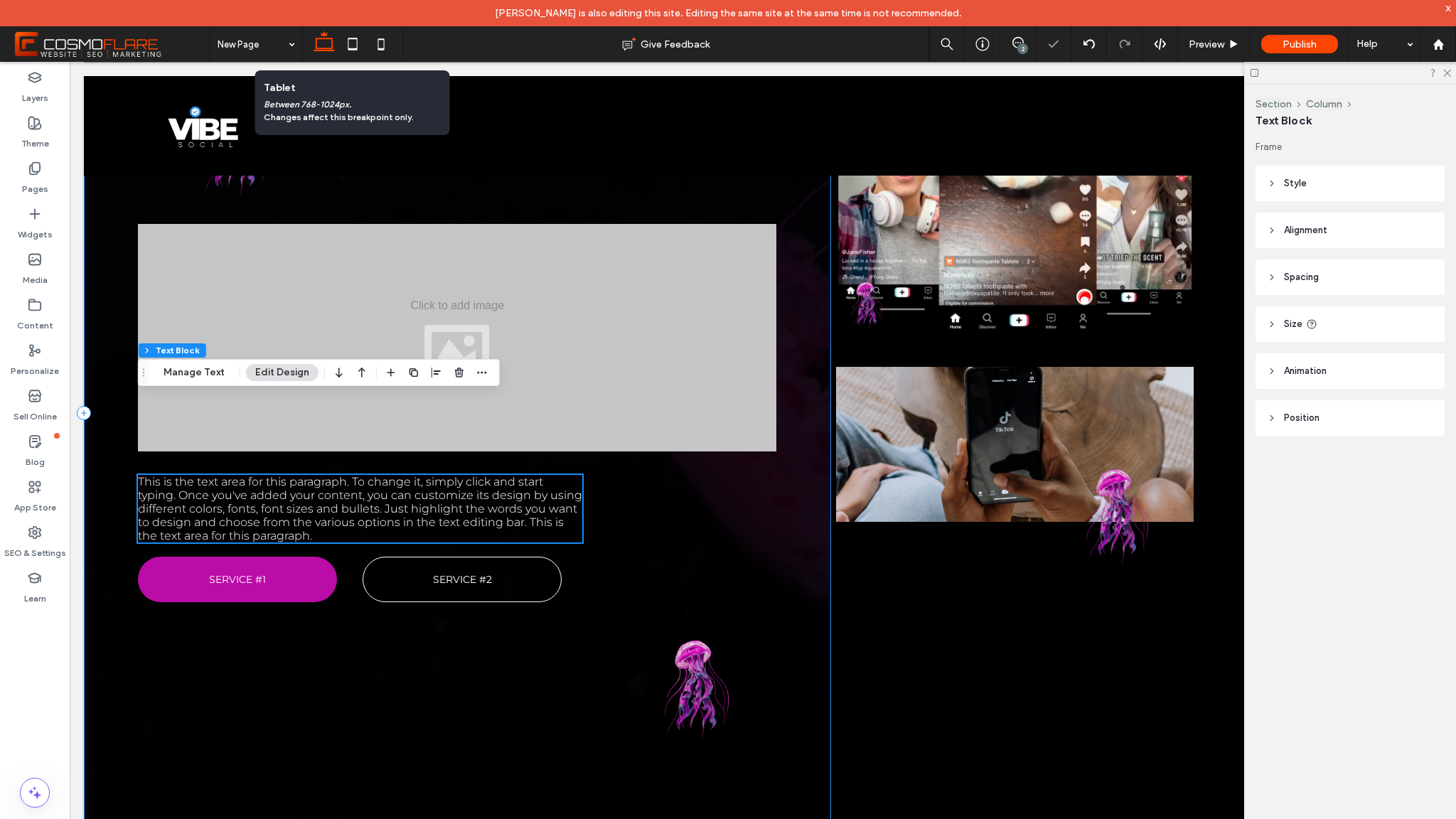
scroll to position [0, 0]
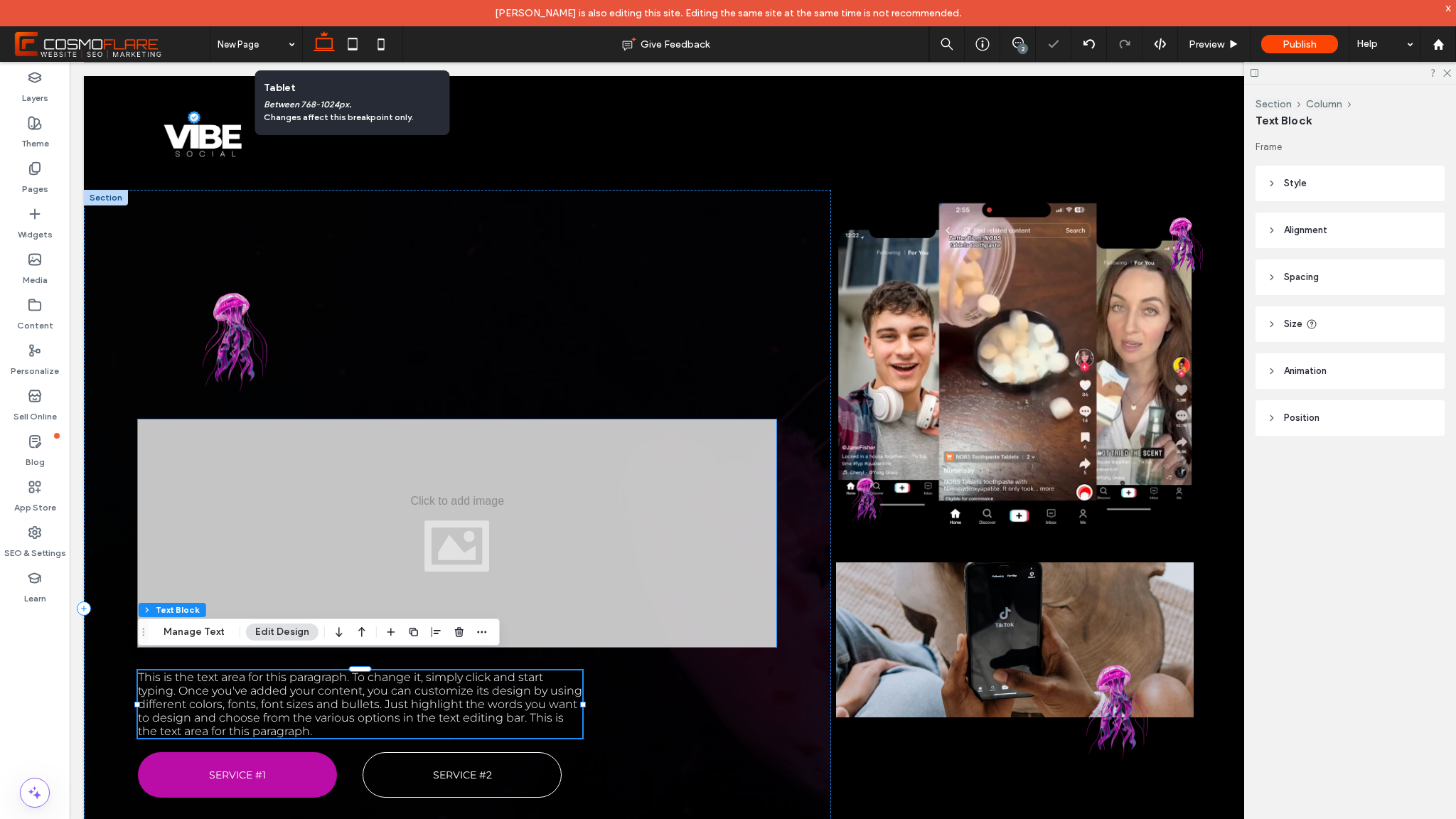
click at [444, 507] on div at bounding box center [457, 533] width 639 height 227
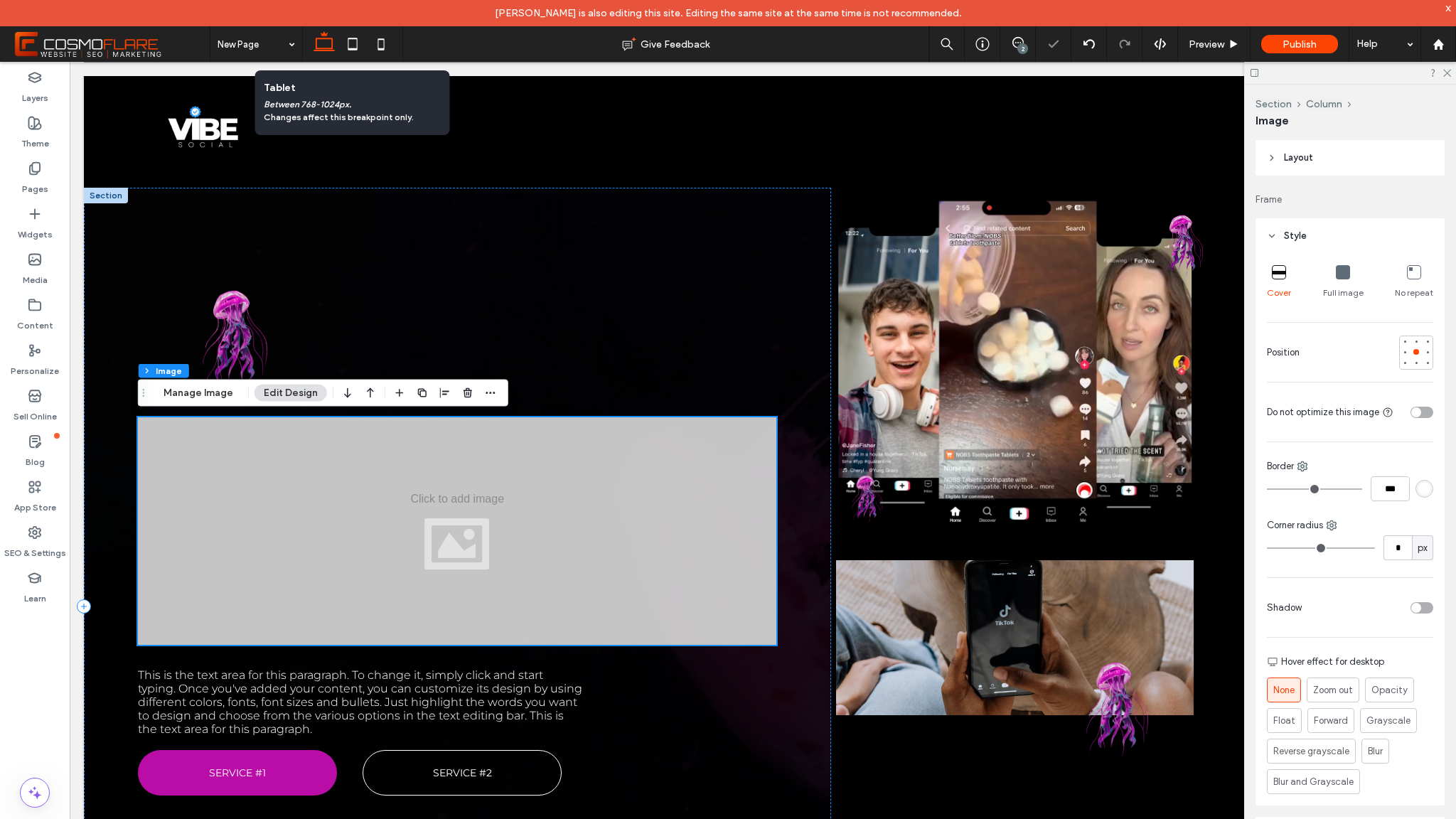
scroll to position [3, 0]
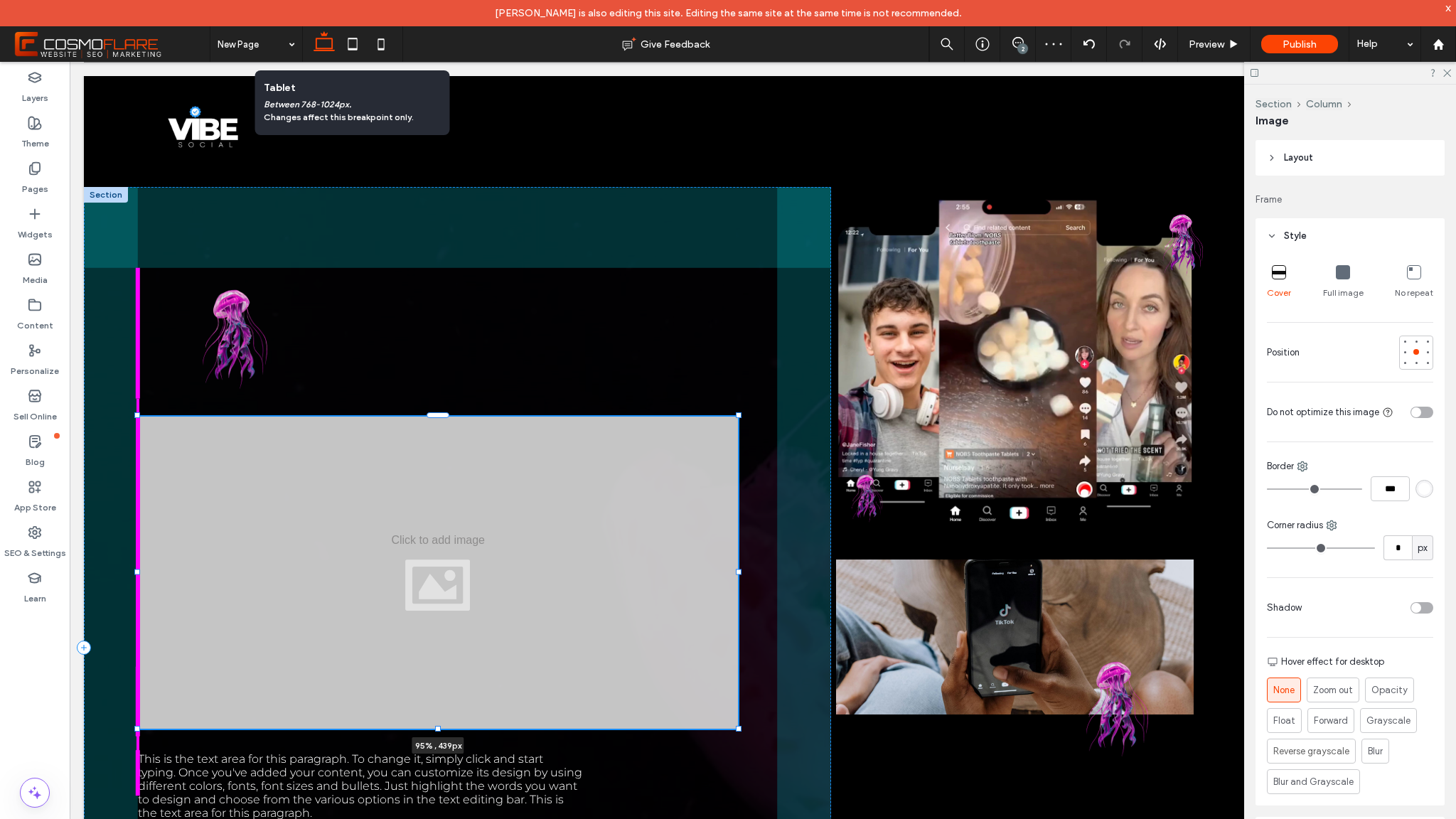
drag, startPoint x: 772, startPoint y: 644, endPoint x: 738, endPoint y: 729, distance: 91.5
click at [738, 729] on div at bounding box center [739, 729] width 6 height 6
type input "**"
type input "****"
type input "***"
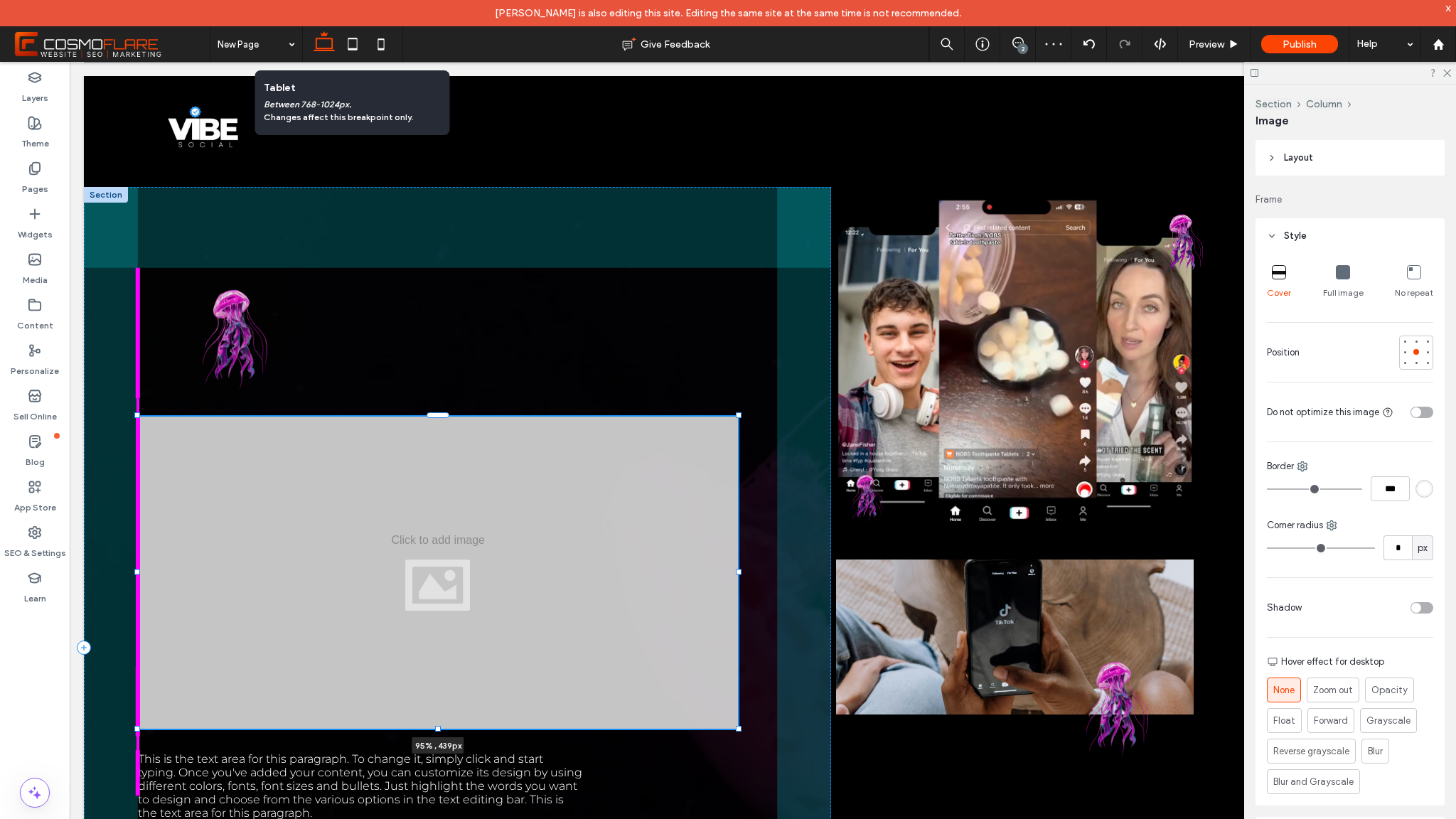
type input "***"
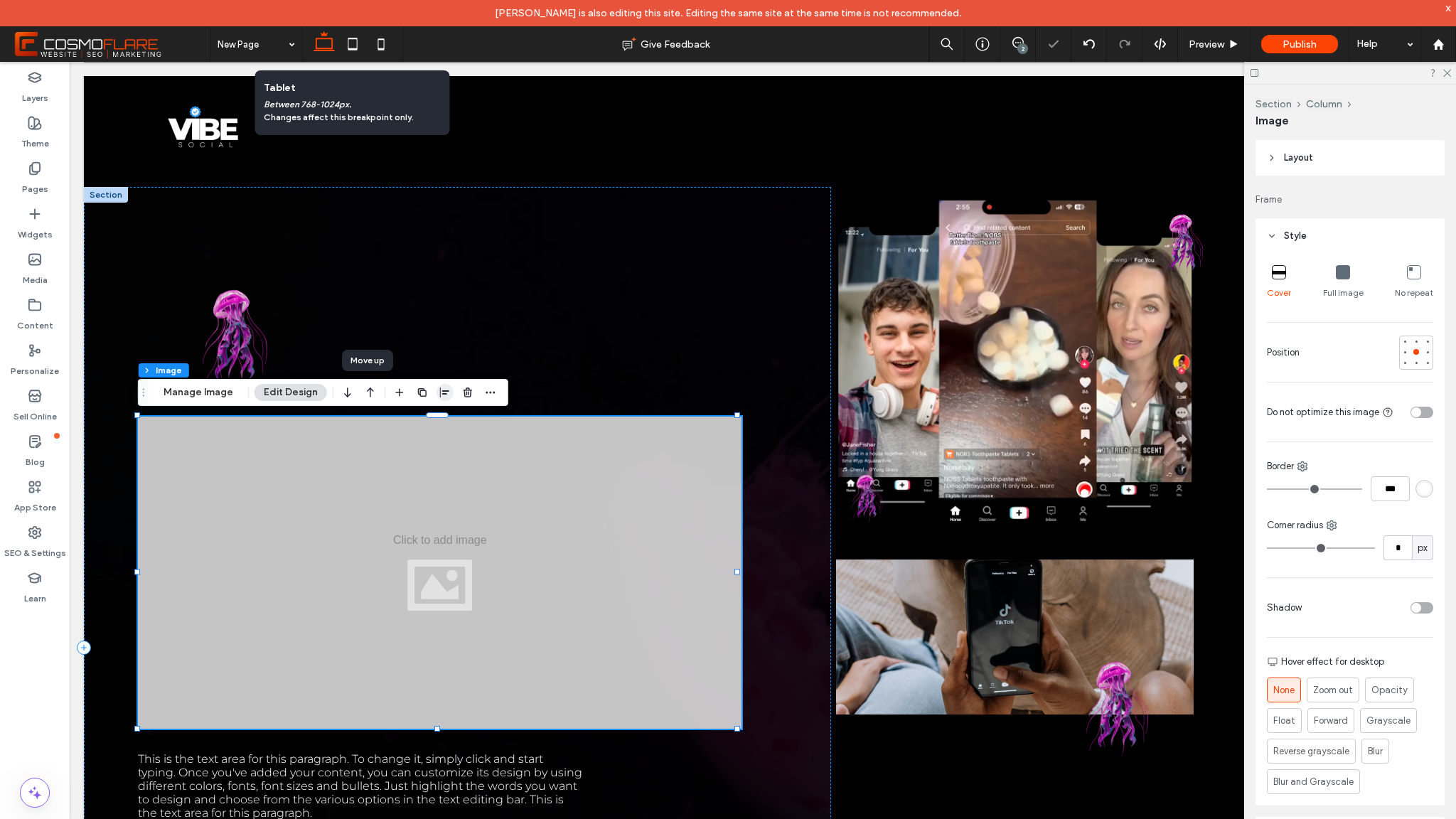
click at [440, 392] on icon "button" at bounding box center [445, 392] width 11 height 11
click at [437, 421] on div at bounding box center [444, 420] width 110 height 27
click at [429, 423] on icon "center" at bounding box center [429, 420] width 11 height 11
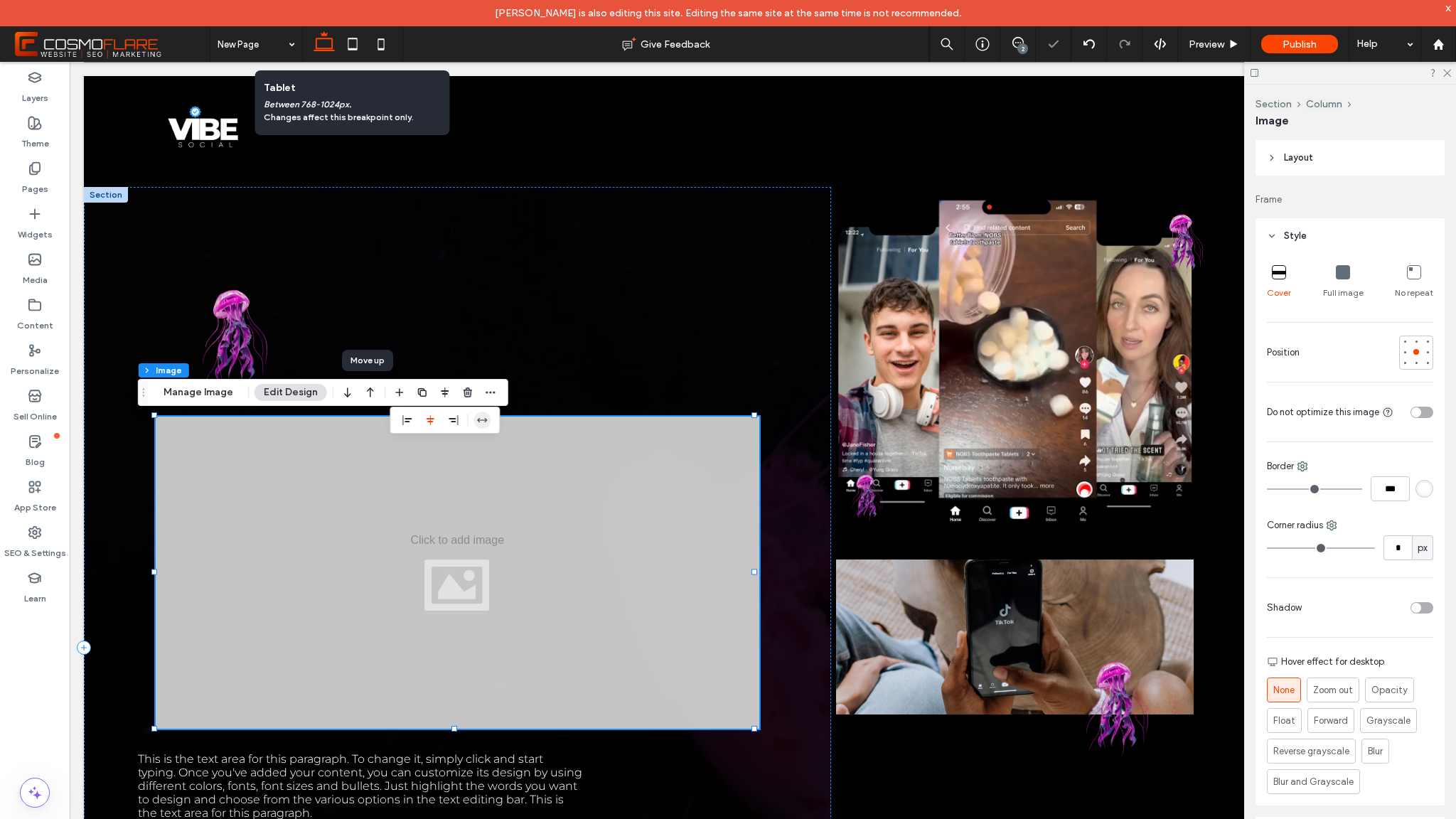
click at [483, 424] on icon "stretch" at bounding box center [482, 420] width 11 height 11
type input "***"
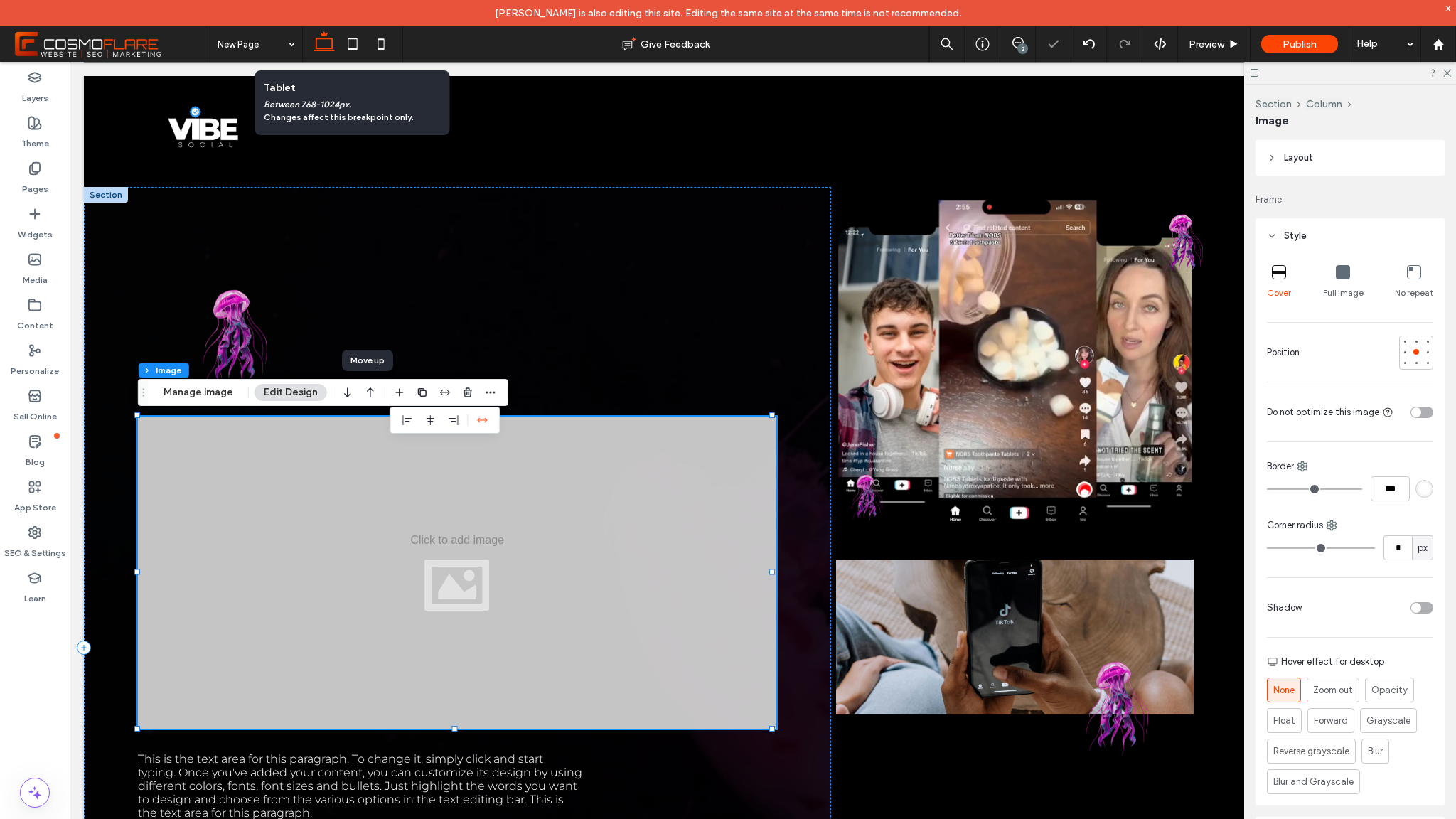
click at [578, 503] on div at bounding box center [457, 573] width 639 height 312
click at [208, 395] on button "Manage Image" at bounding box center [198, 393] width 89 height 17
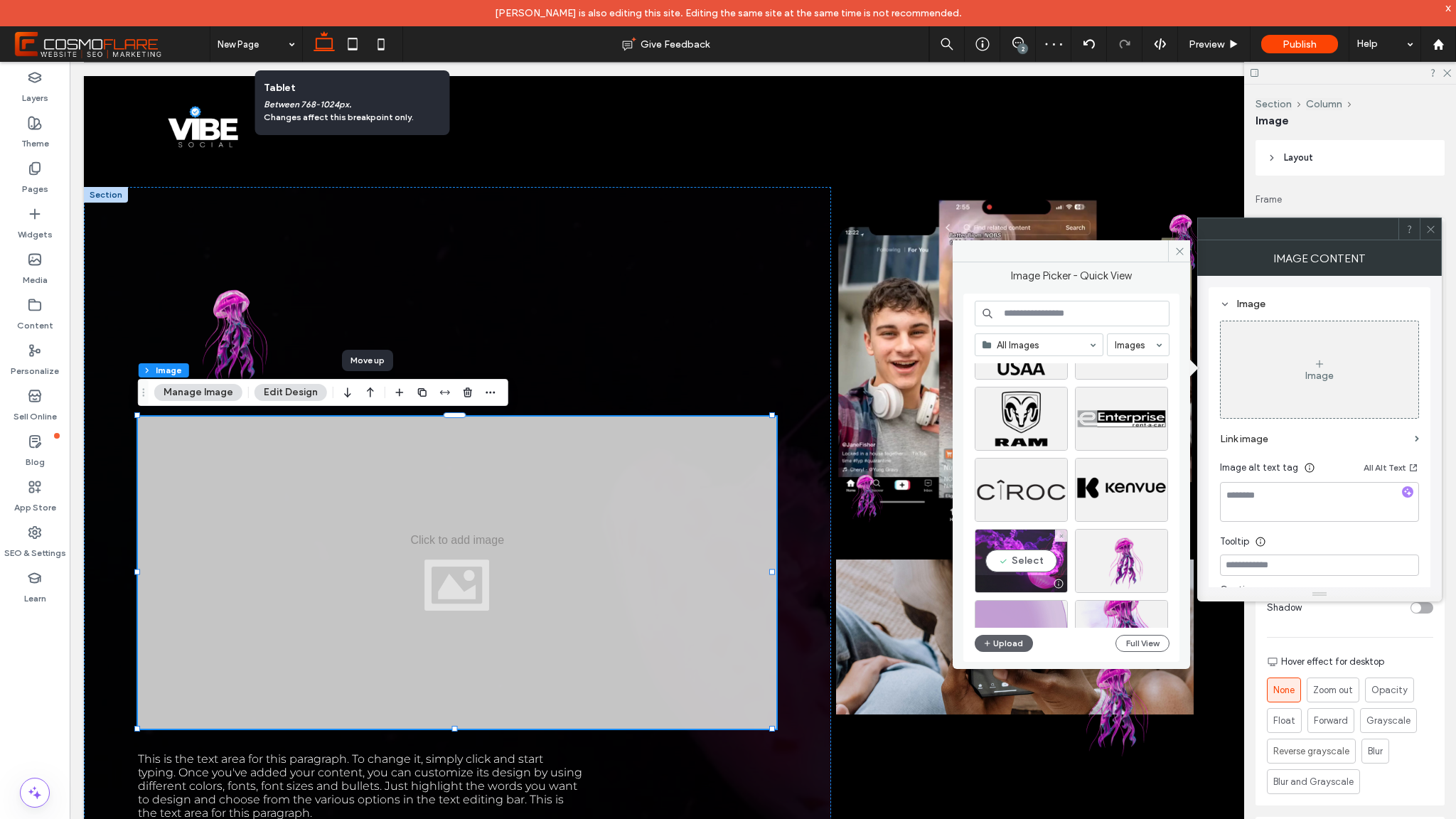
scroll to position [610, 0]
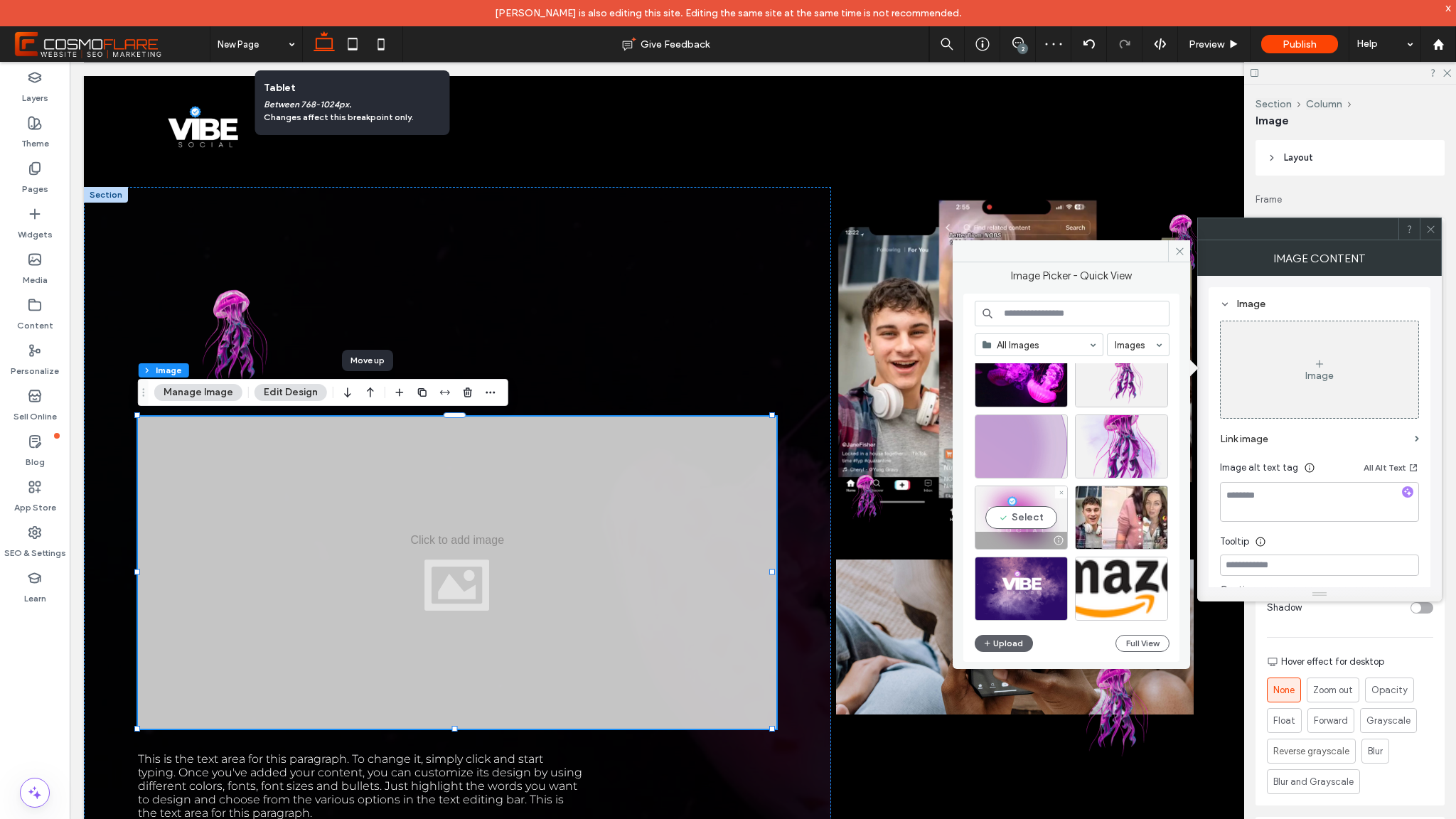
click at [1036, 519] on div "Select" at bounding box center [1022, 517] width 93 height 64
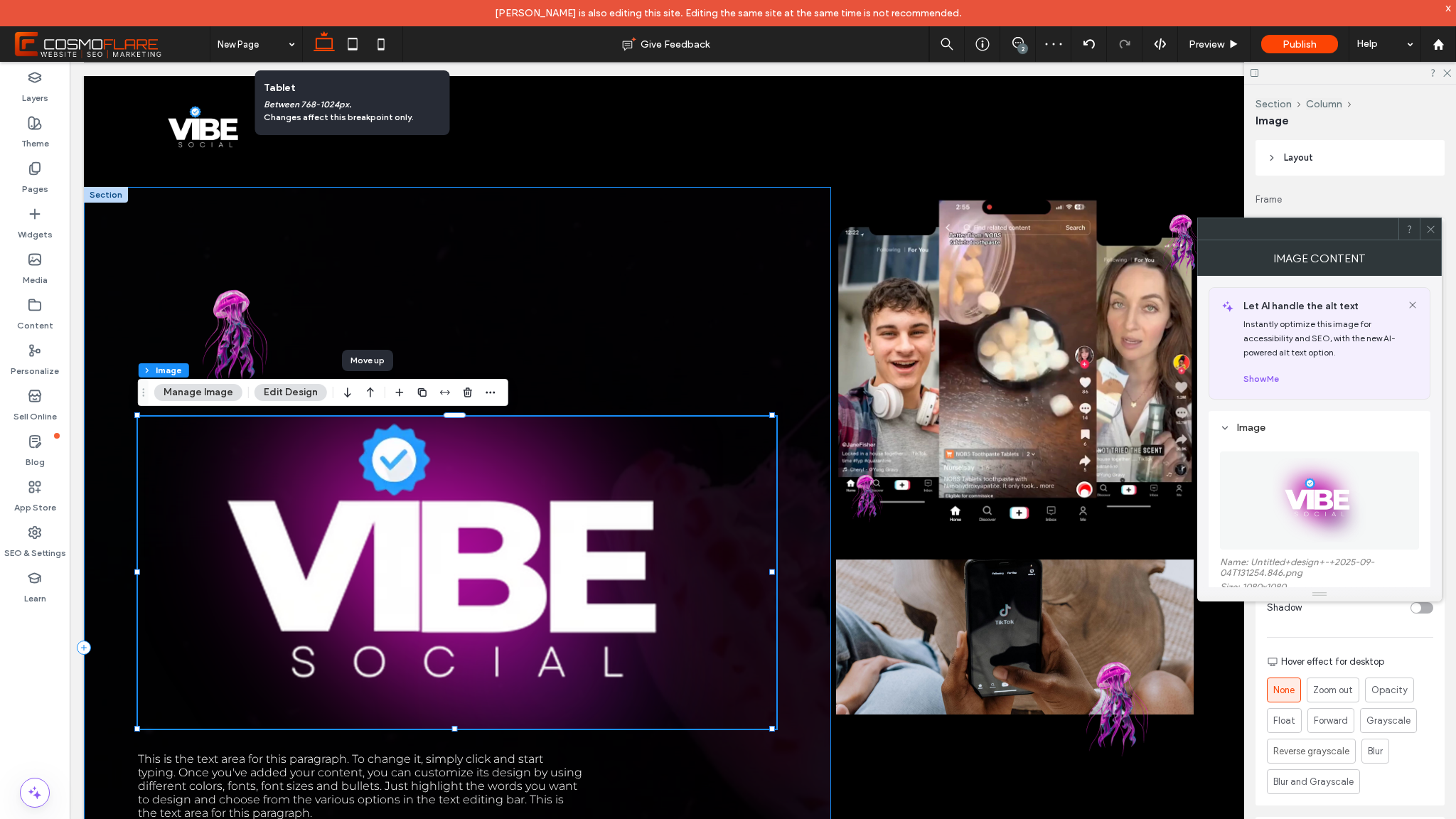
click at [676, 393] on div "This is the text area for this paragraph. To change it, simply click and start …" at bounding box center [457, 648] width 747 height 922
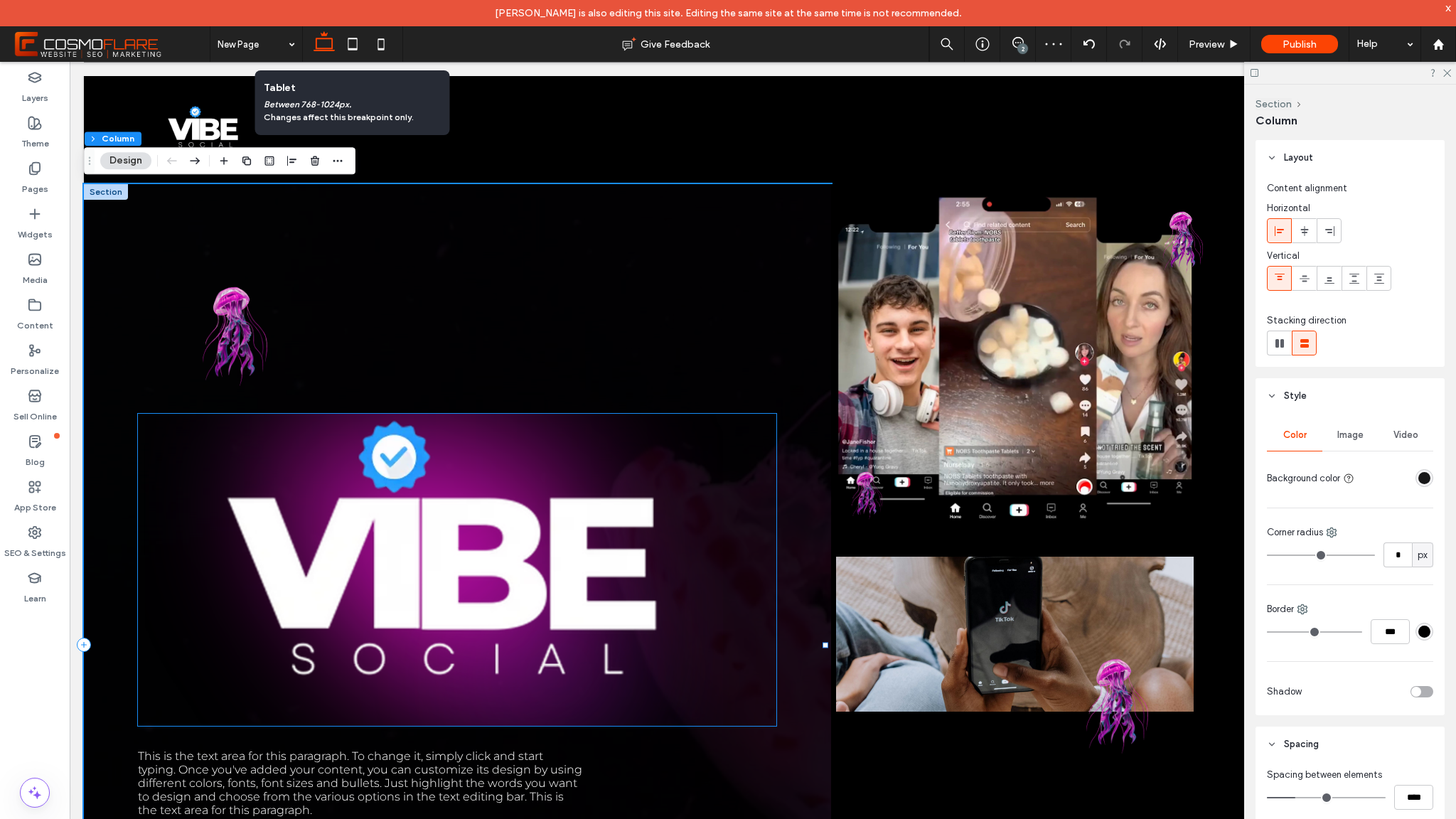
click at [616, 469] on img at bounding box center [457, 570] width 639 height 312
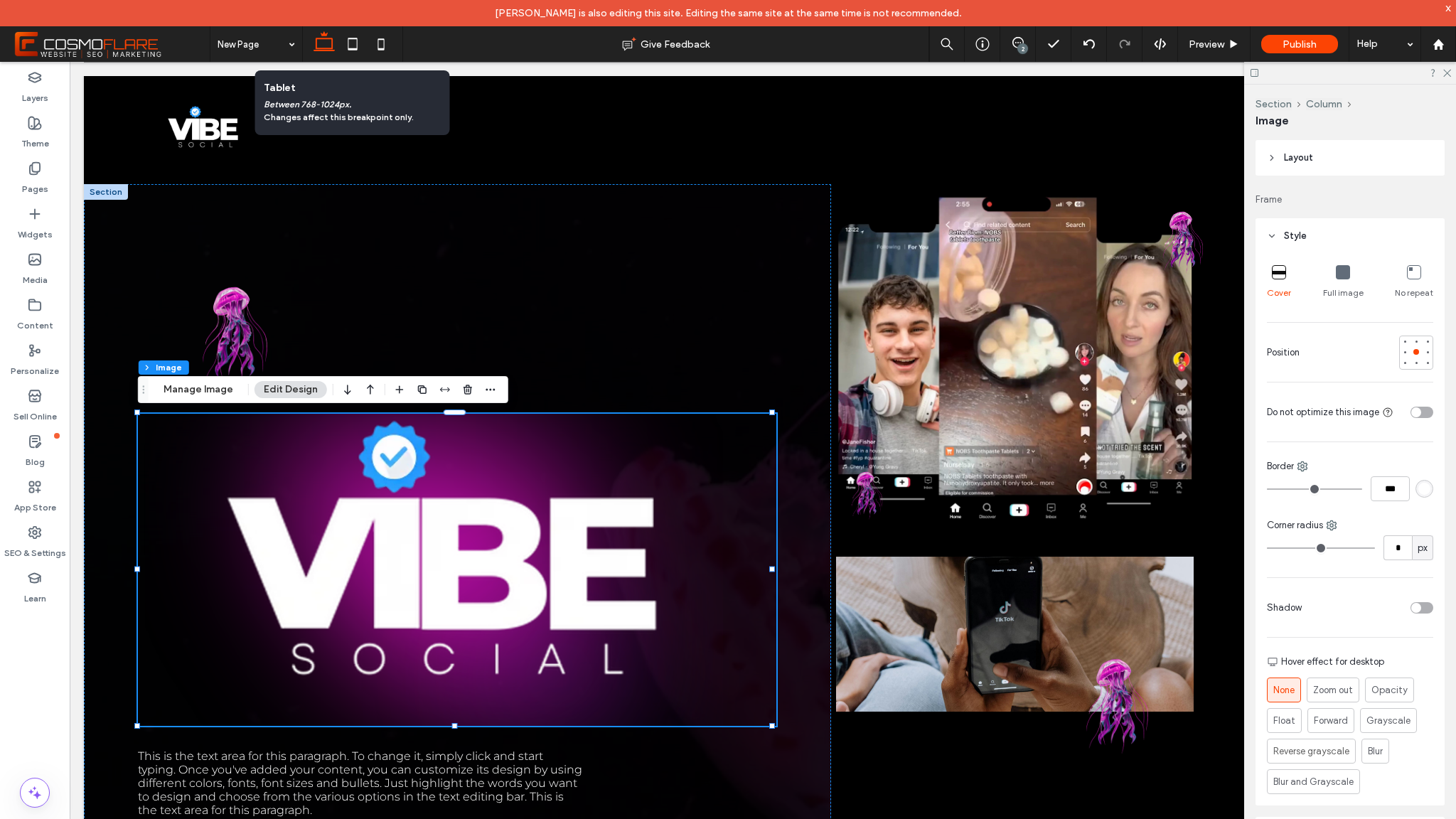
click at [1336, 269] on icon at bounding box center [1342, 272] width 14 height 14
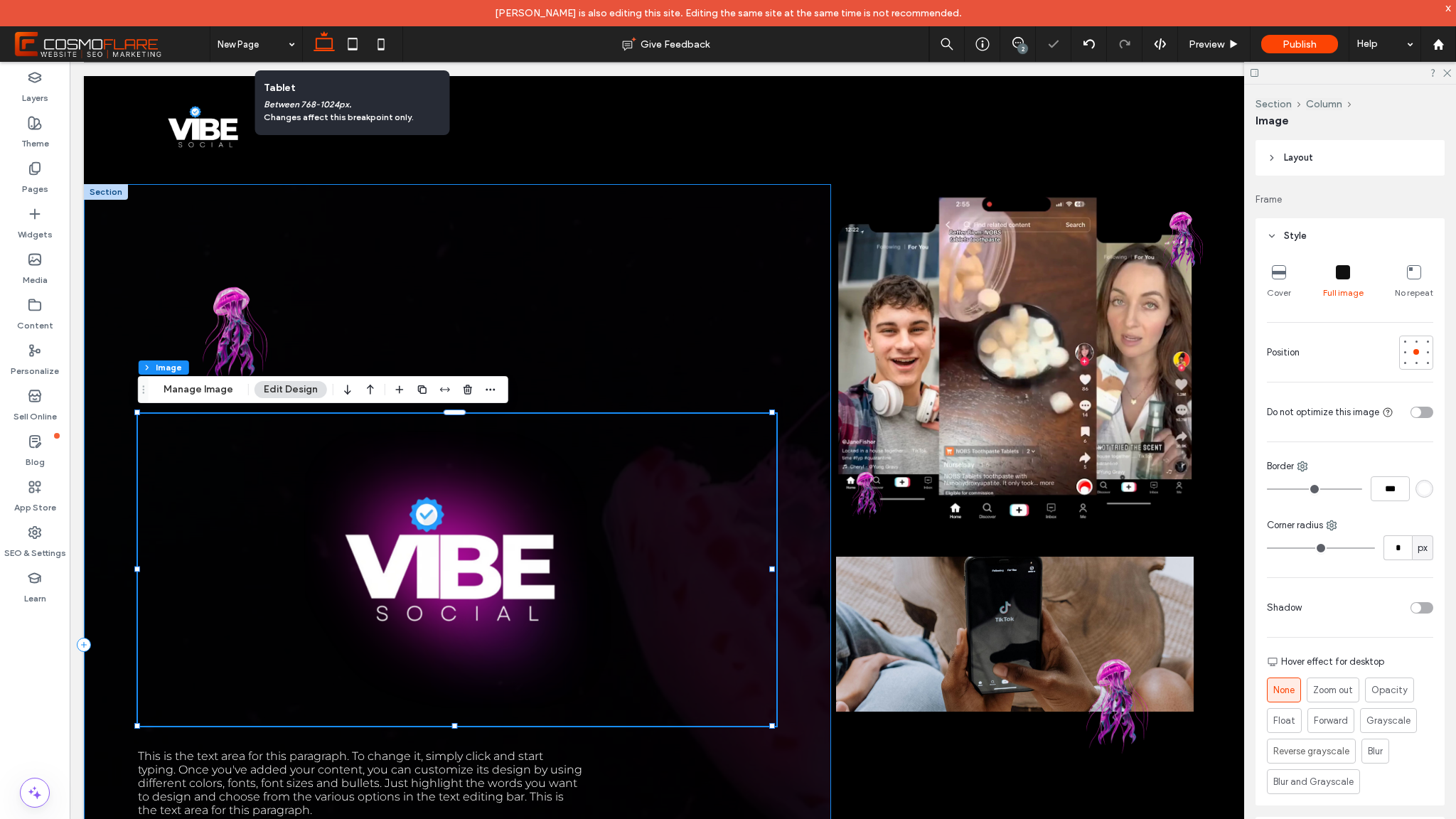
click at [739, 286] on div "This is the text area for this paragraph. To change it, simply click and start …" at bounding box center [457, 645] width 747 height 922
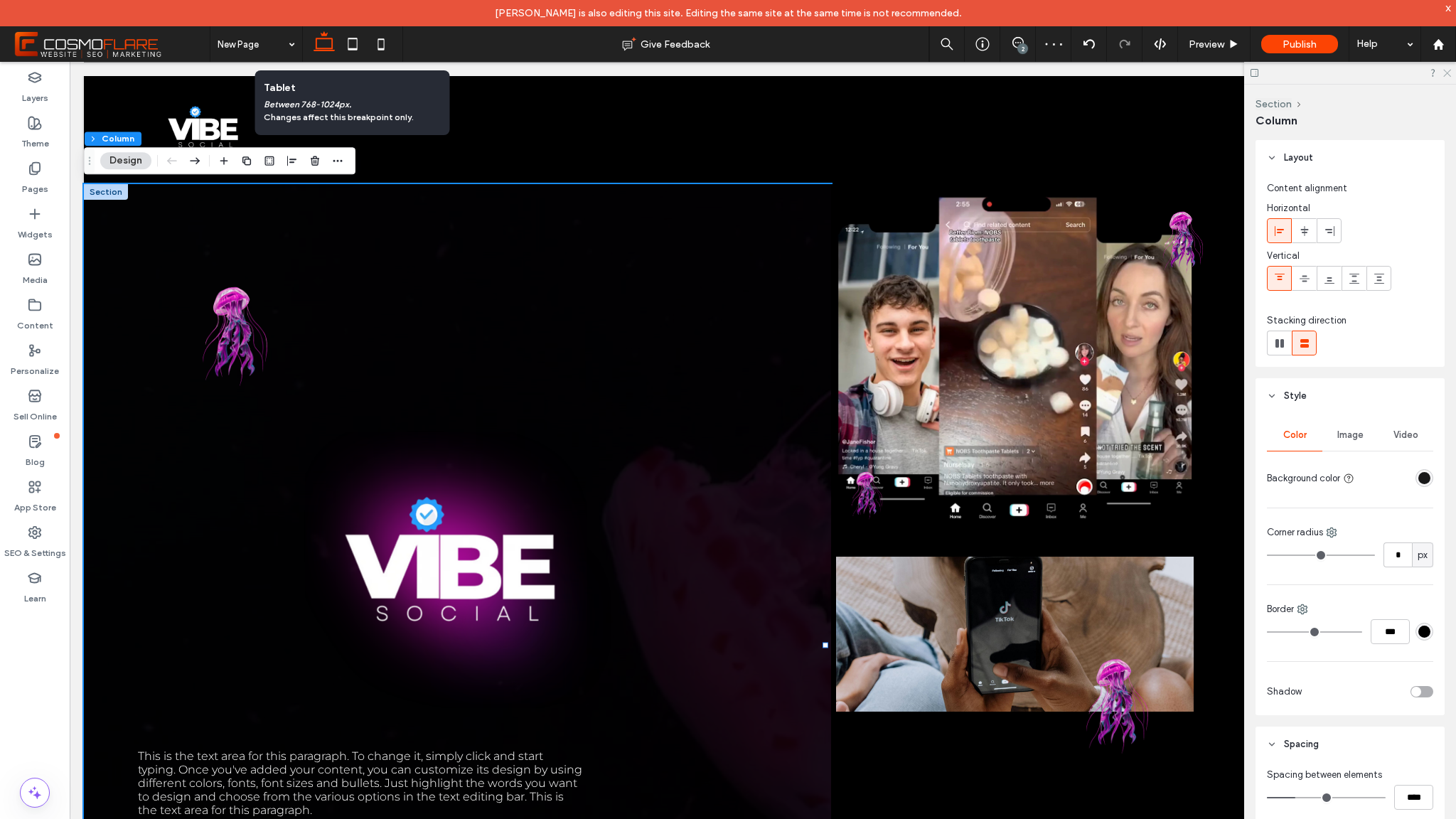
click at [1443, 75] on icon at bounding box center [1446, 72] width 10 height 10
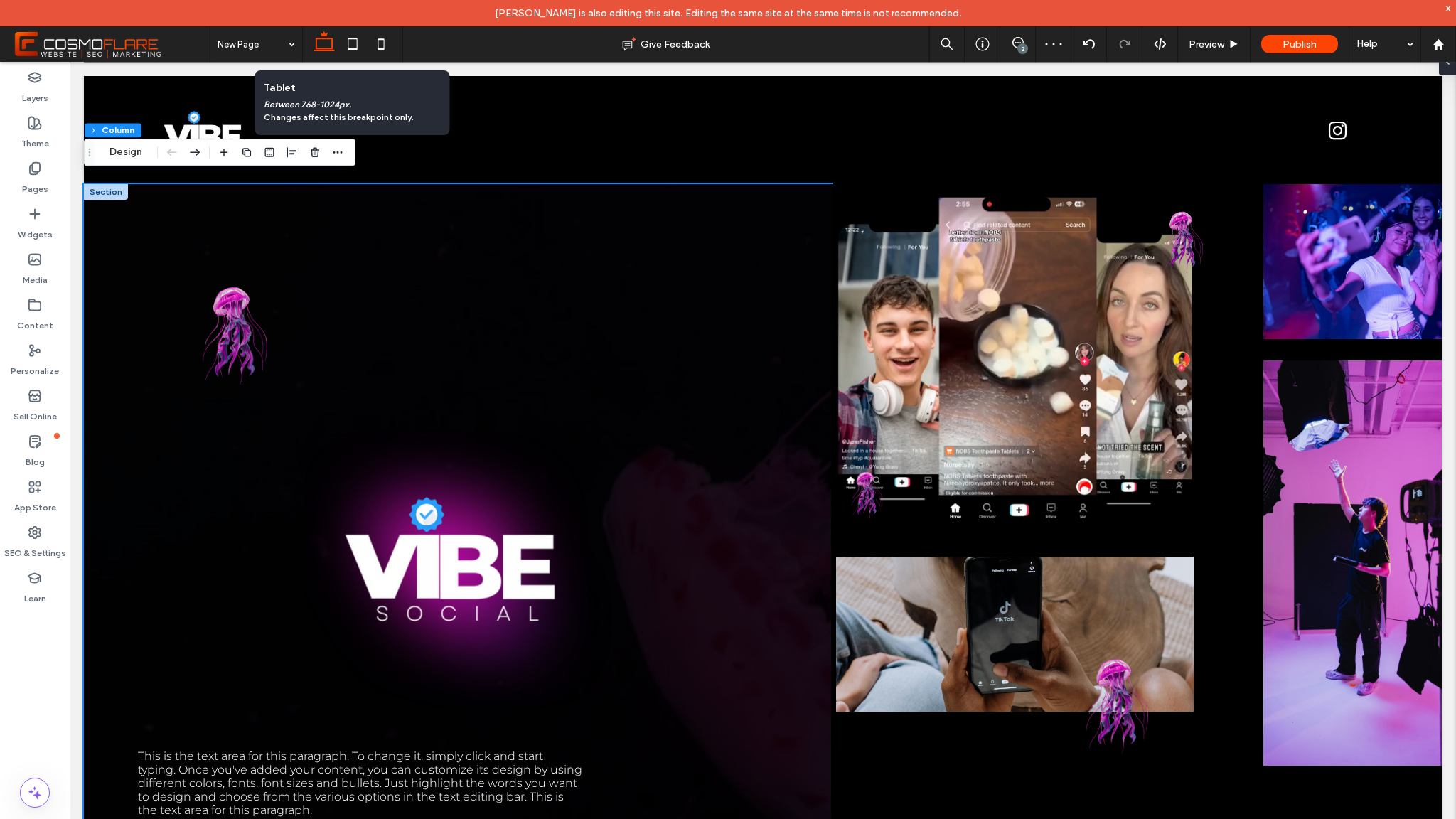
scroll to position [0, 0]
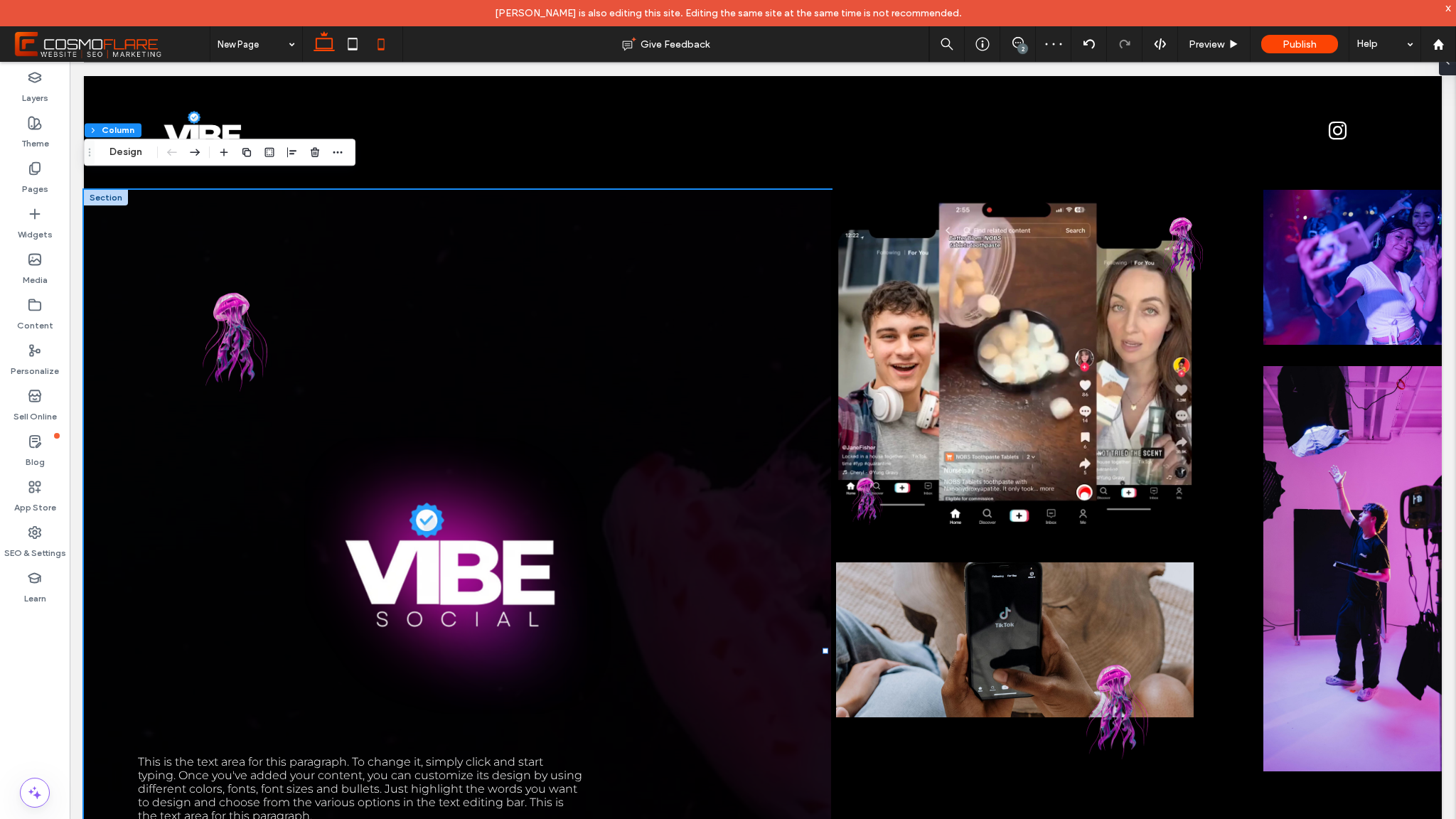
click at [383, 48] on icon at bounding box center [381, 44] width 29 height 29
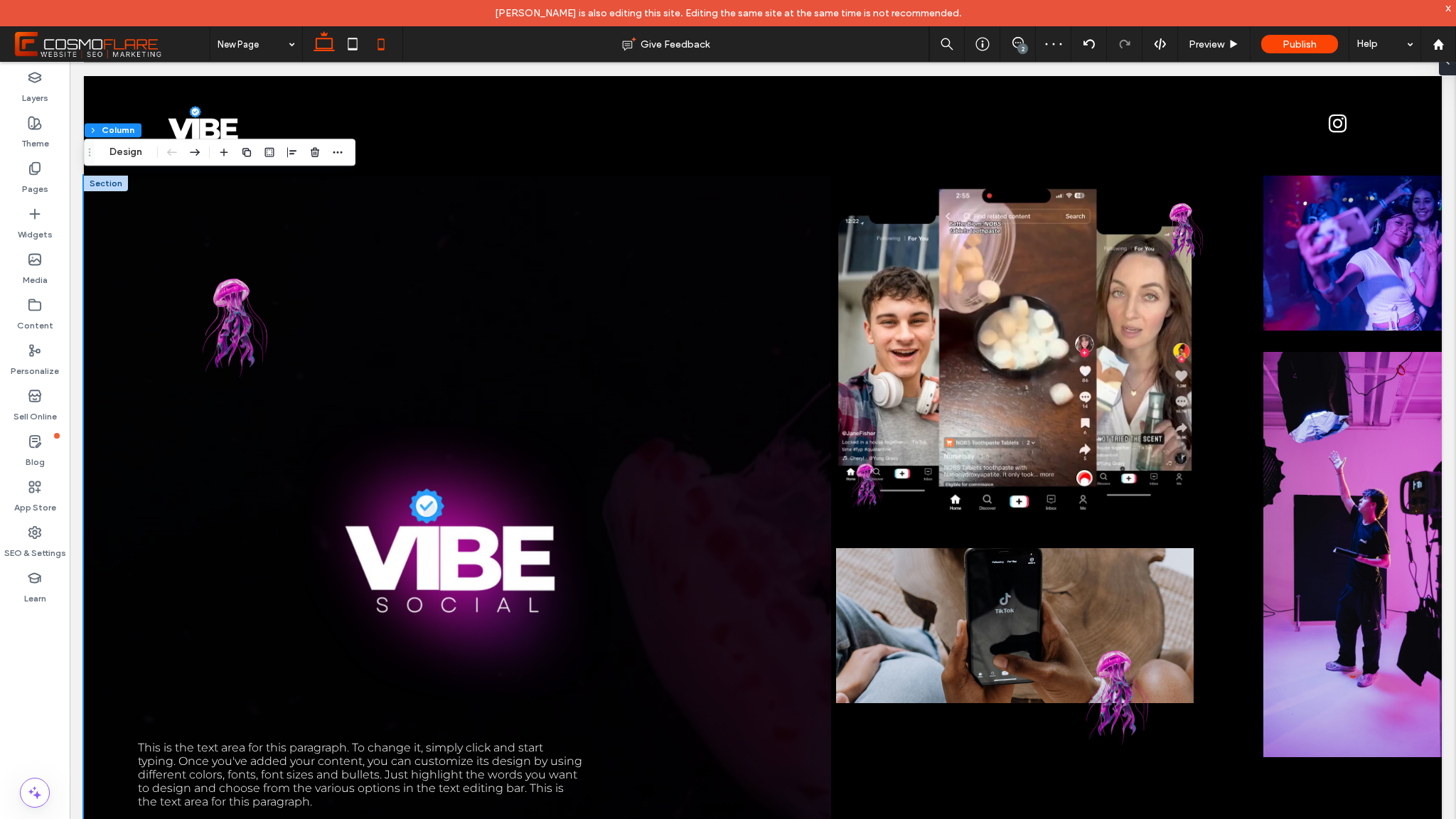
type input "*"
type input "***"
type input "*"
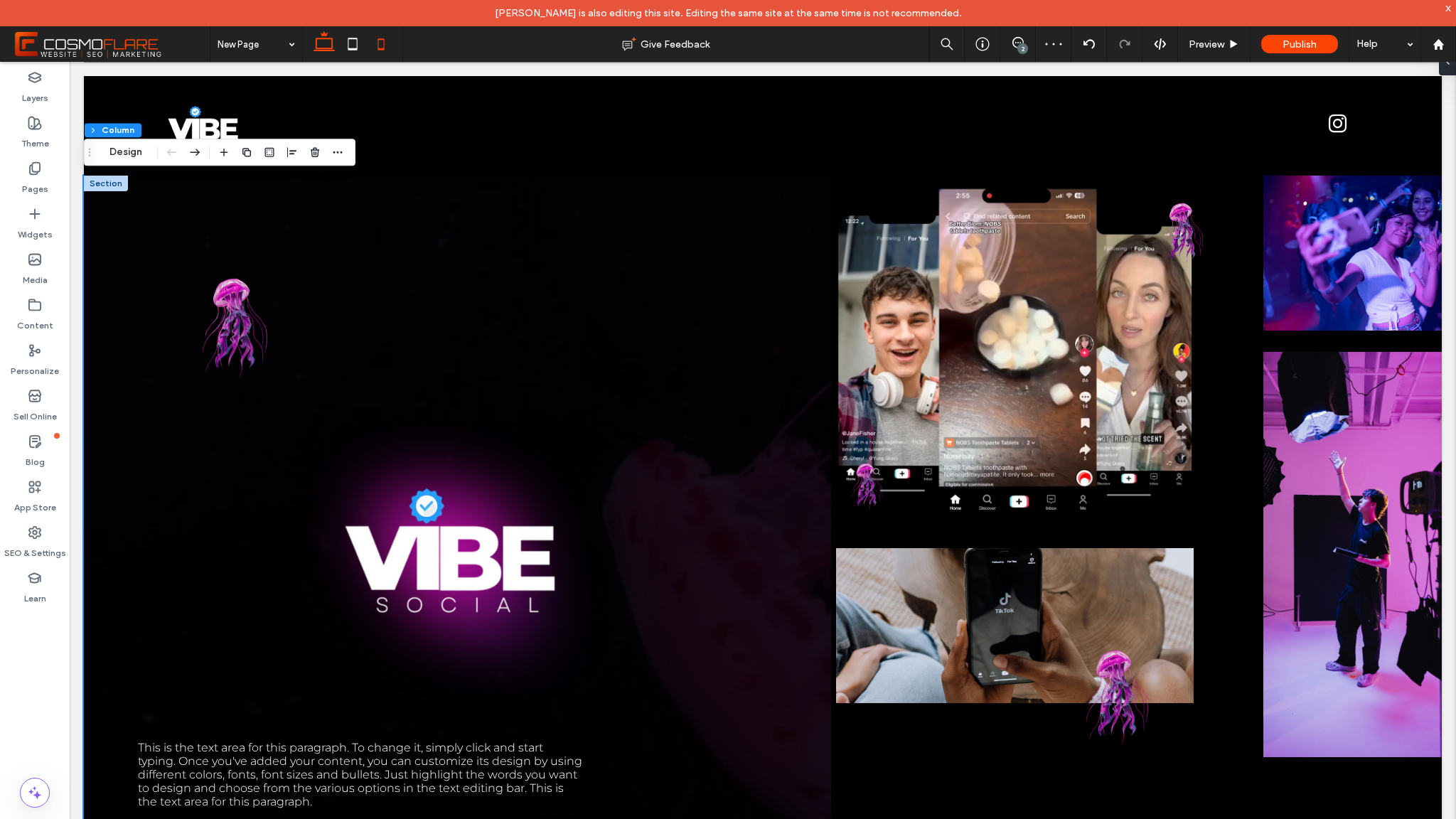
type input "*"
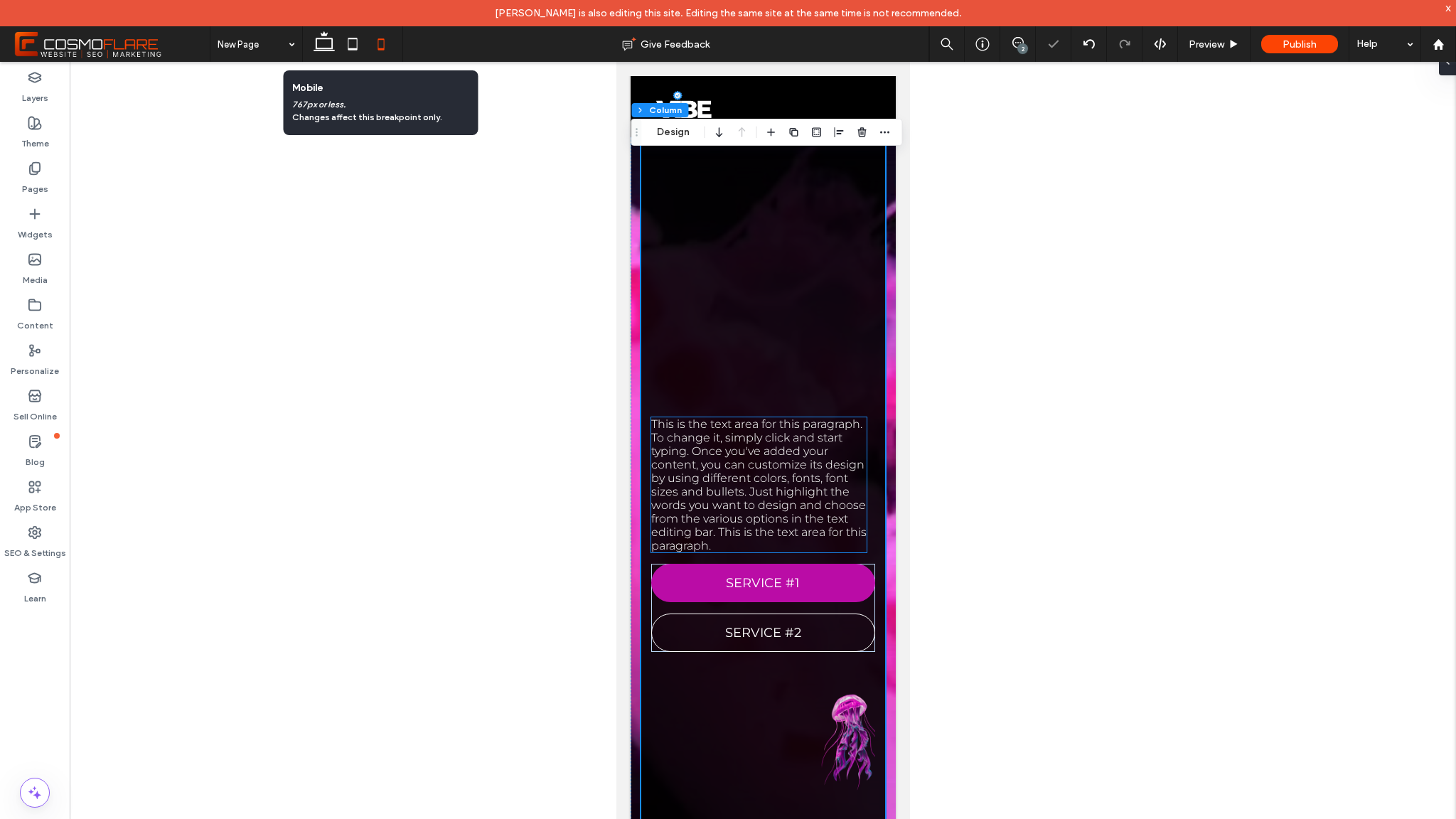
scroll to position [473, 0]
click at [763, 423] on span "This is the text area for this paragraph. To change it, simply click and start …" at bounding box center [758, 485] width 215 height 135
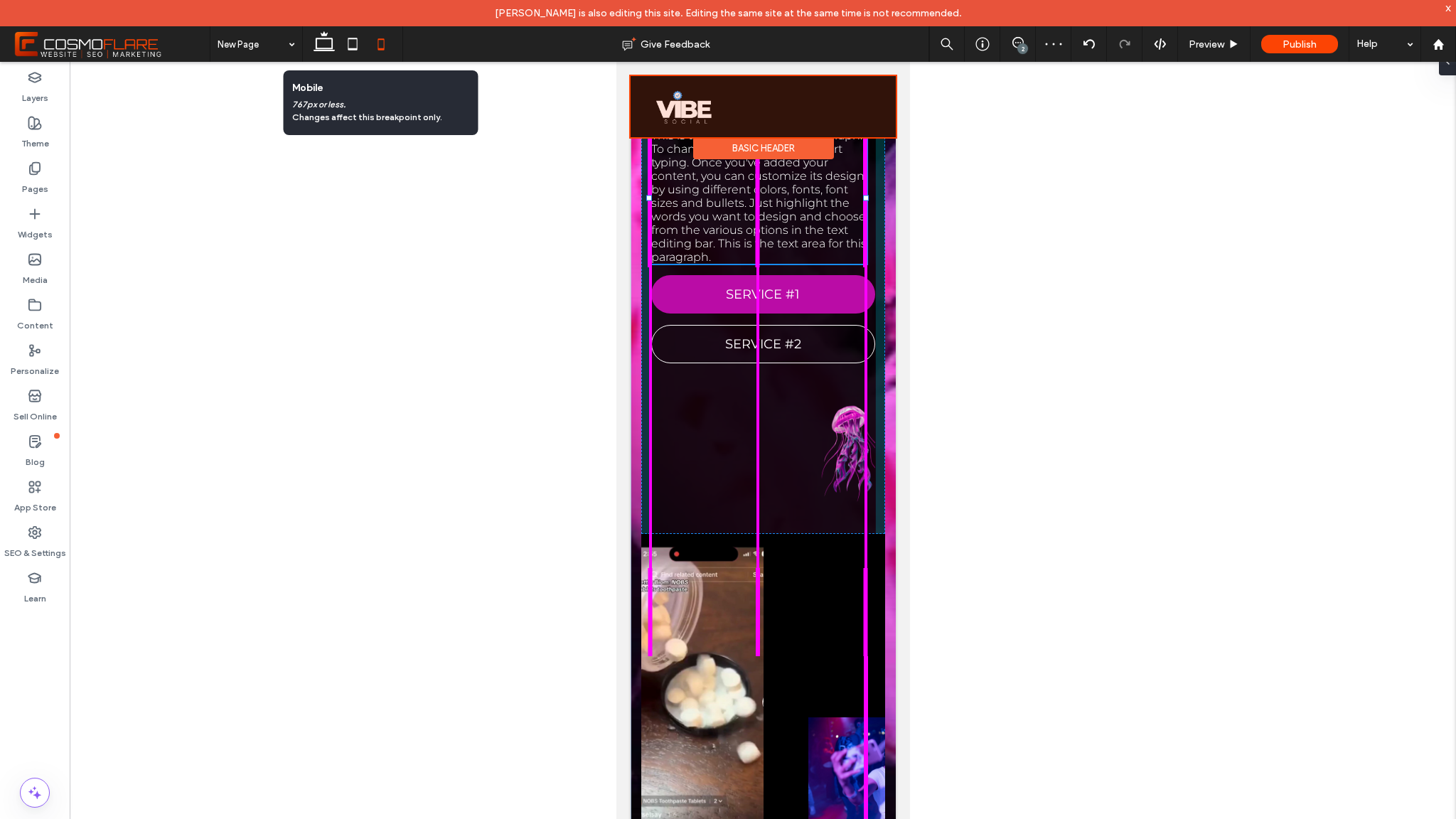
drag, startPoint x: 761, startPoint y: 419, endPoint x: 777, endPoint y: 131, distance: 288.4
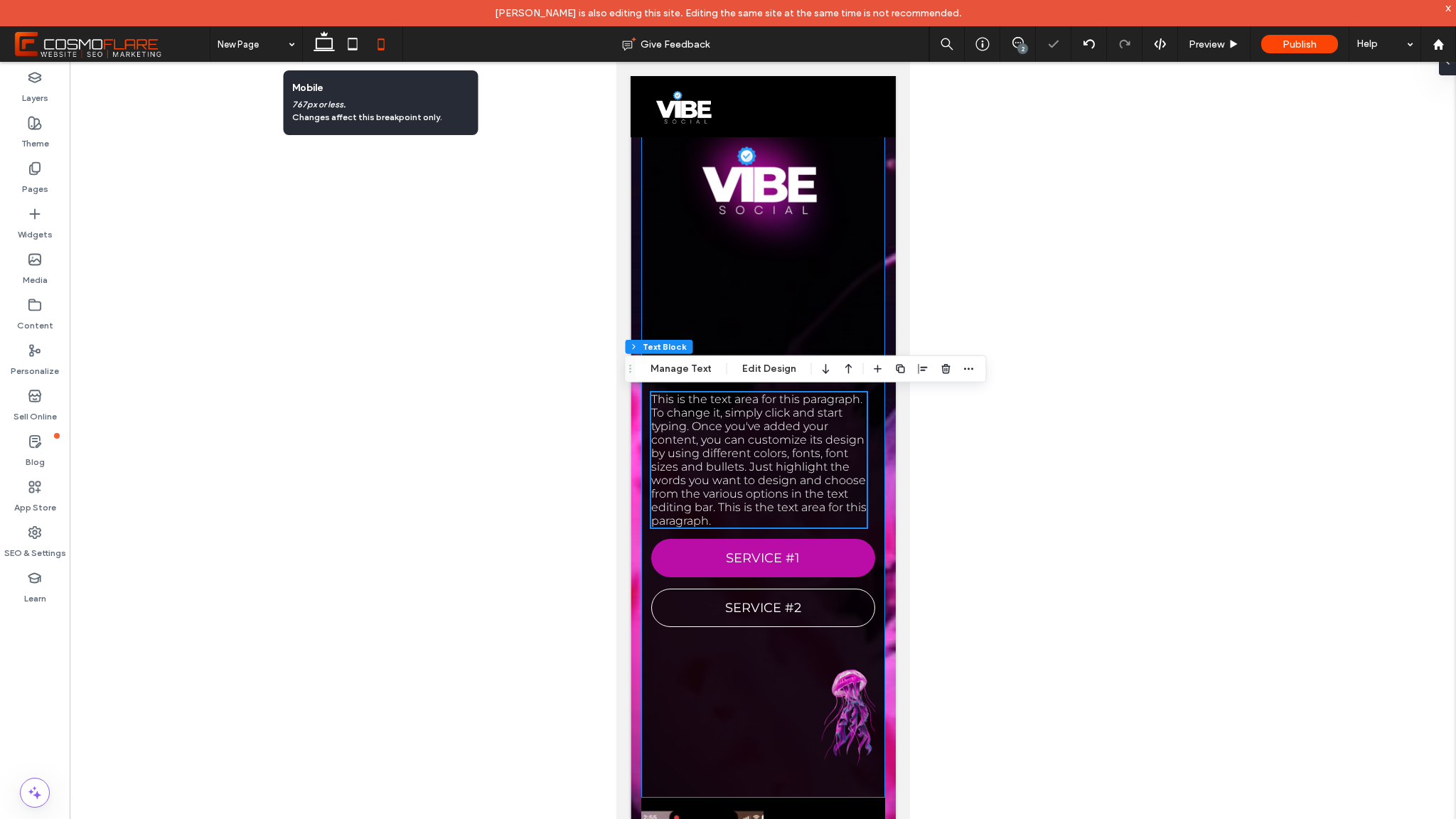
scroll to position [153, 0]
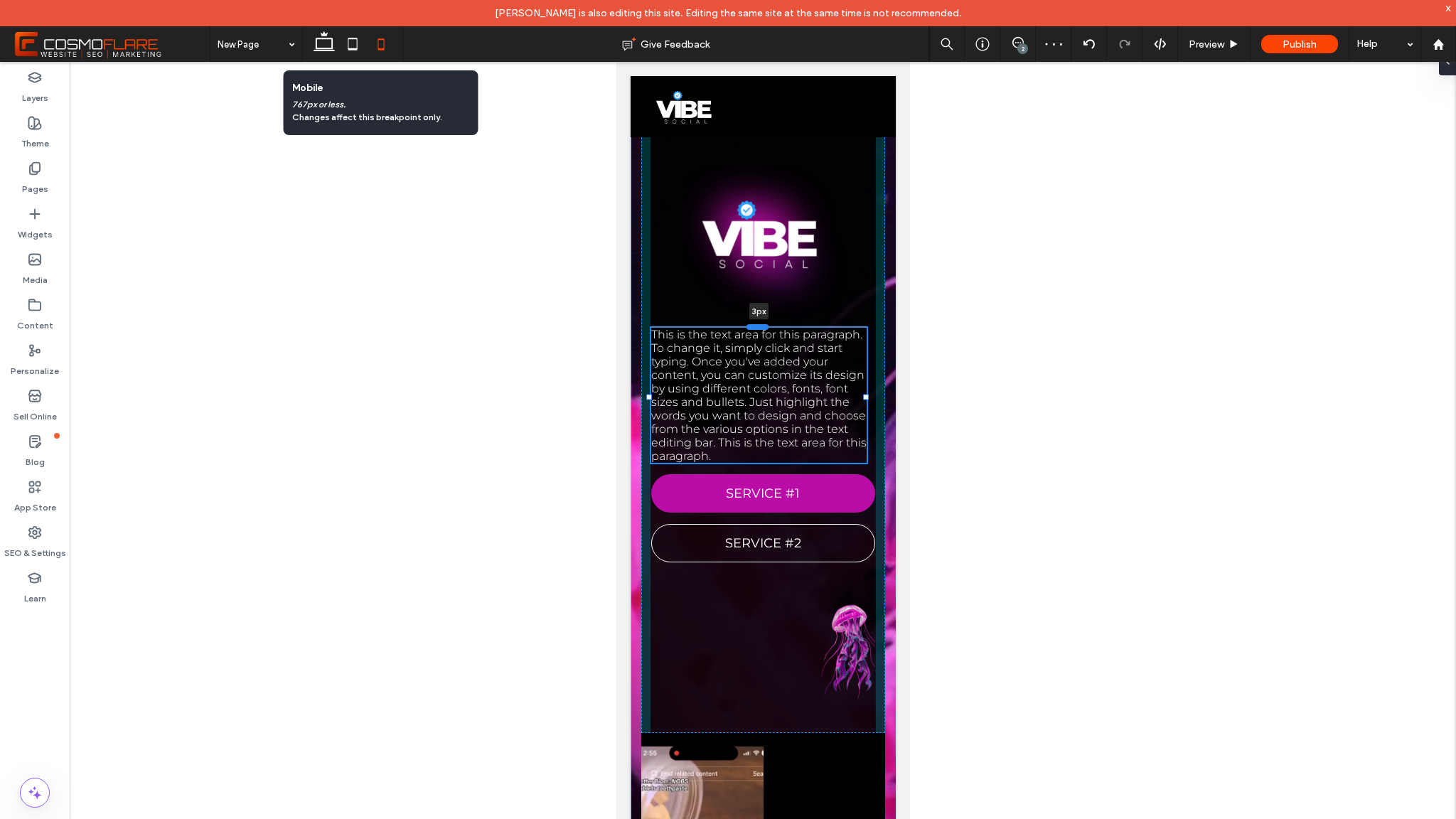
drag, startPoint x: 759, startPoint y: 445, endPoint x: 759, endPoint y: 326, distance: 119.0
click at [759, 326] on div at bounding box center [757, 327] width 23 height 6
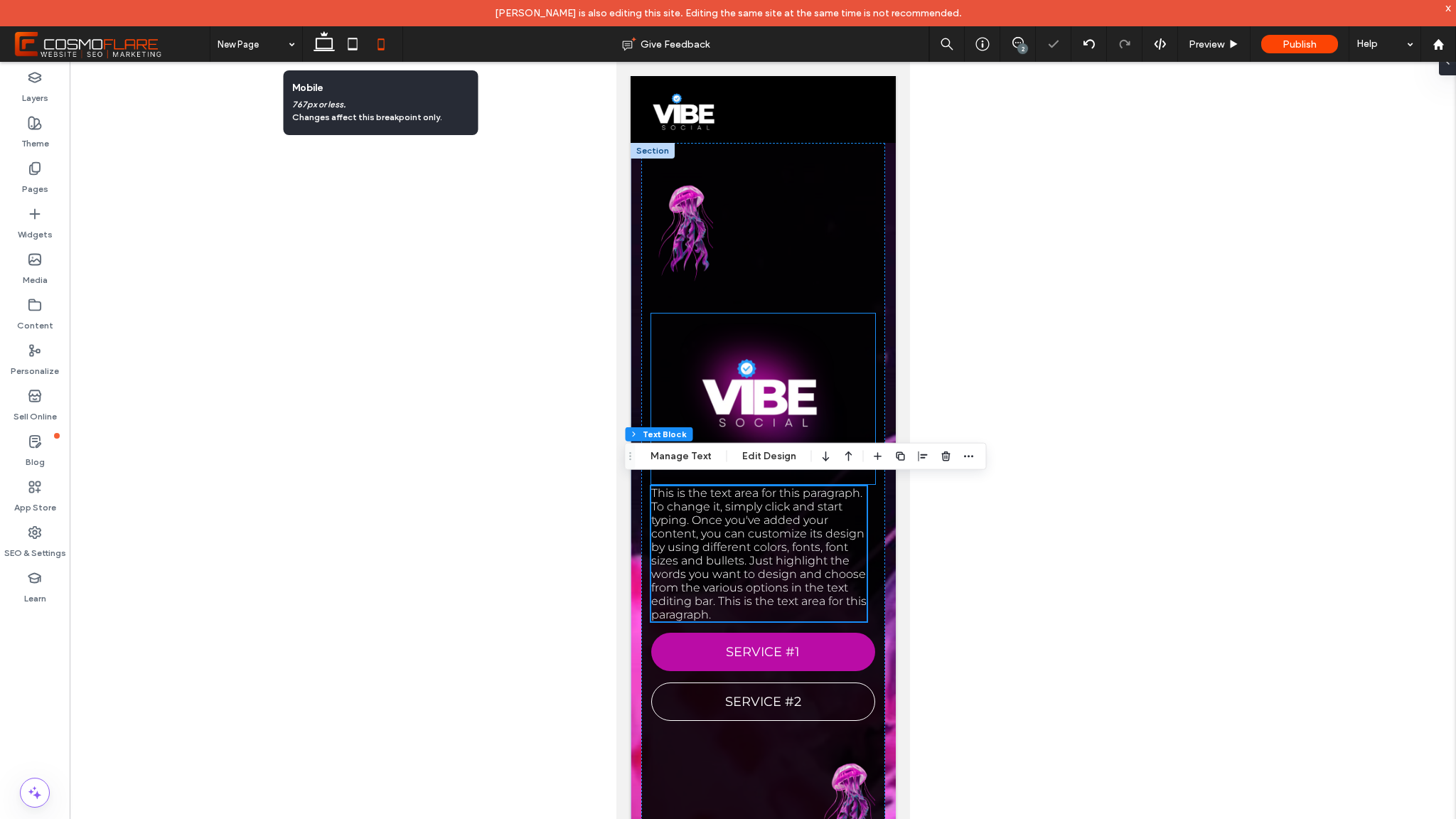
scroll to position [0, 0]
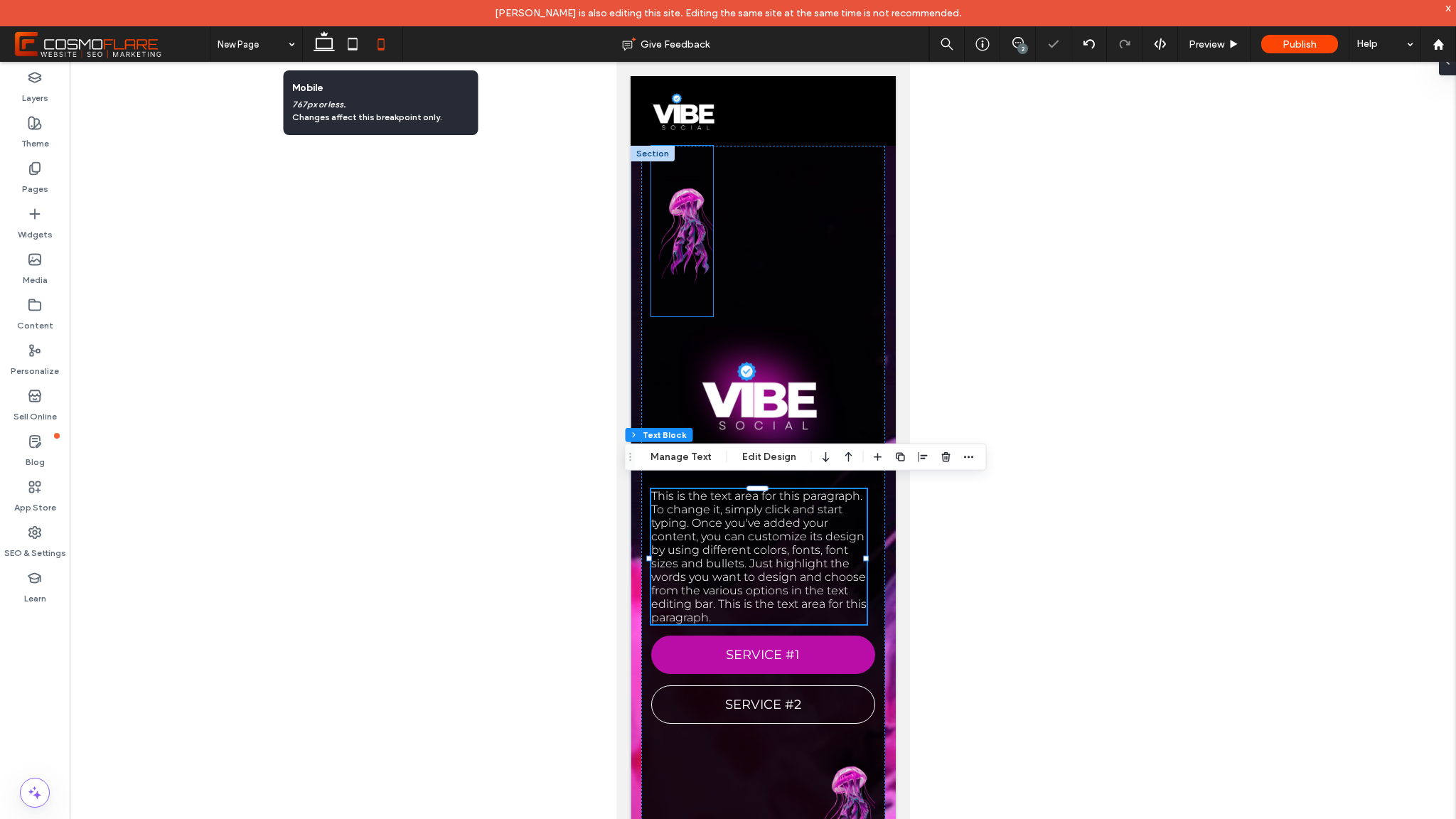
click at [700, 249] on img at bounding box center [682, 231] width 62 height 170
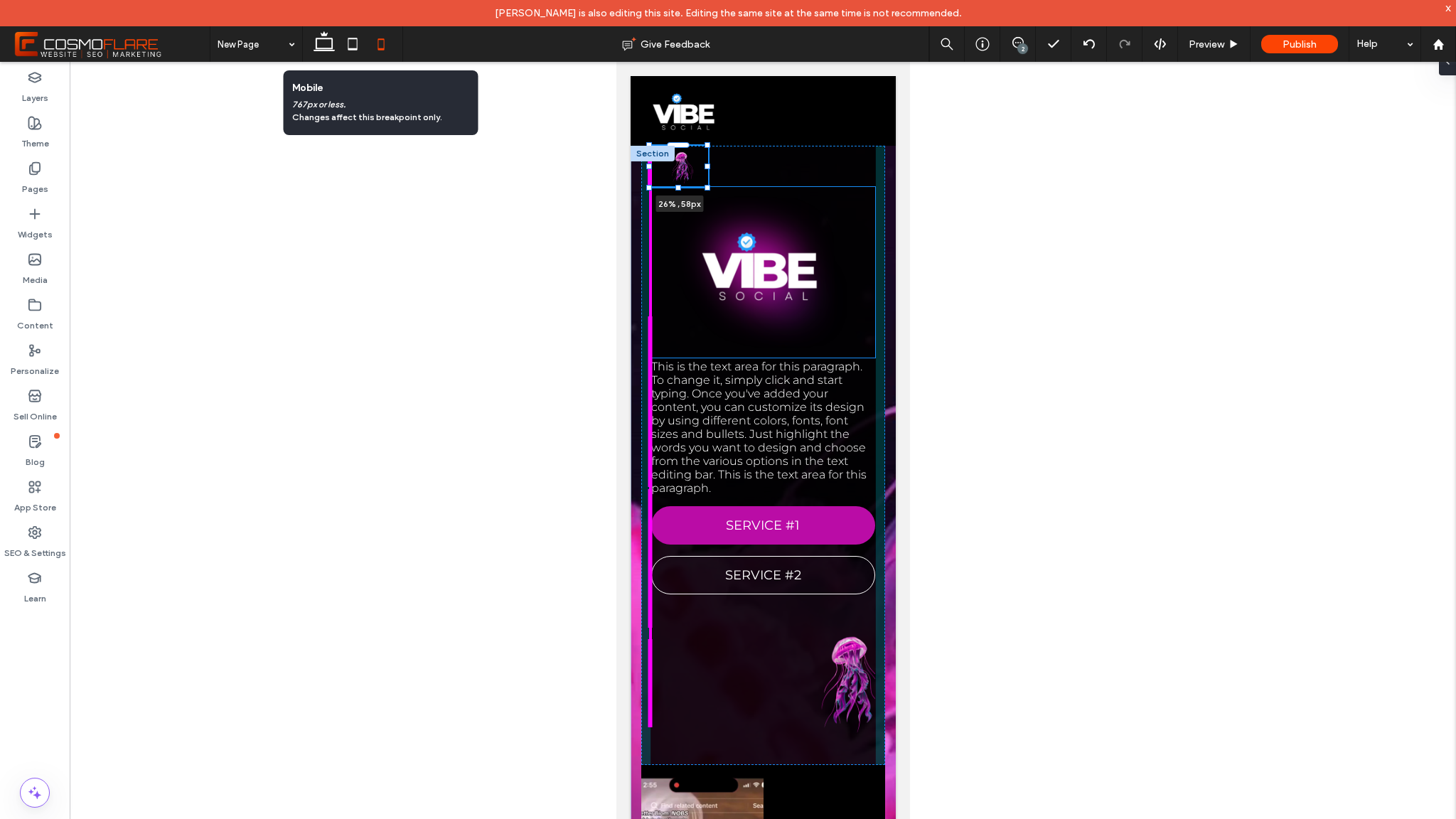
drag, startPoint x: 710, startPoint y: 315, endPoint x: 707, endPoint y: 186, distance: 129.0
click at [707, 186] on div at bounding box center [707, 187] width 6 height 6
type input "**"
type input "****"
type input "**"
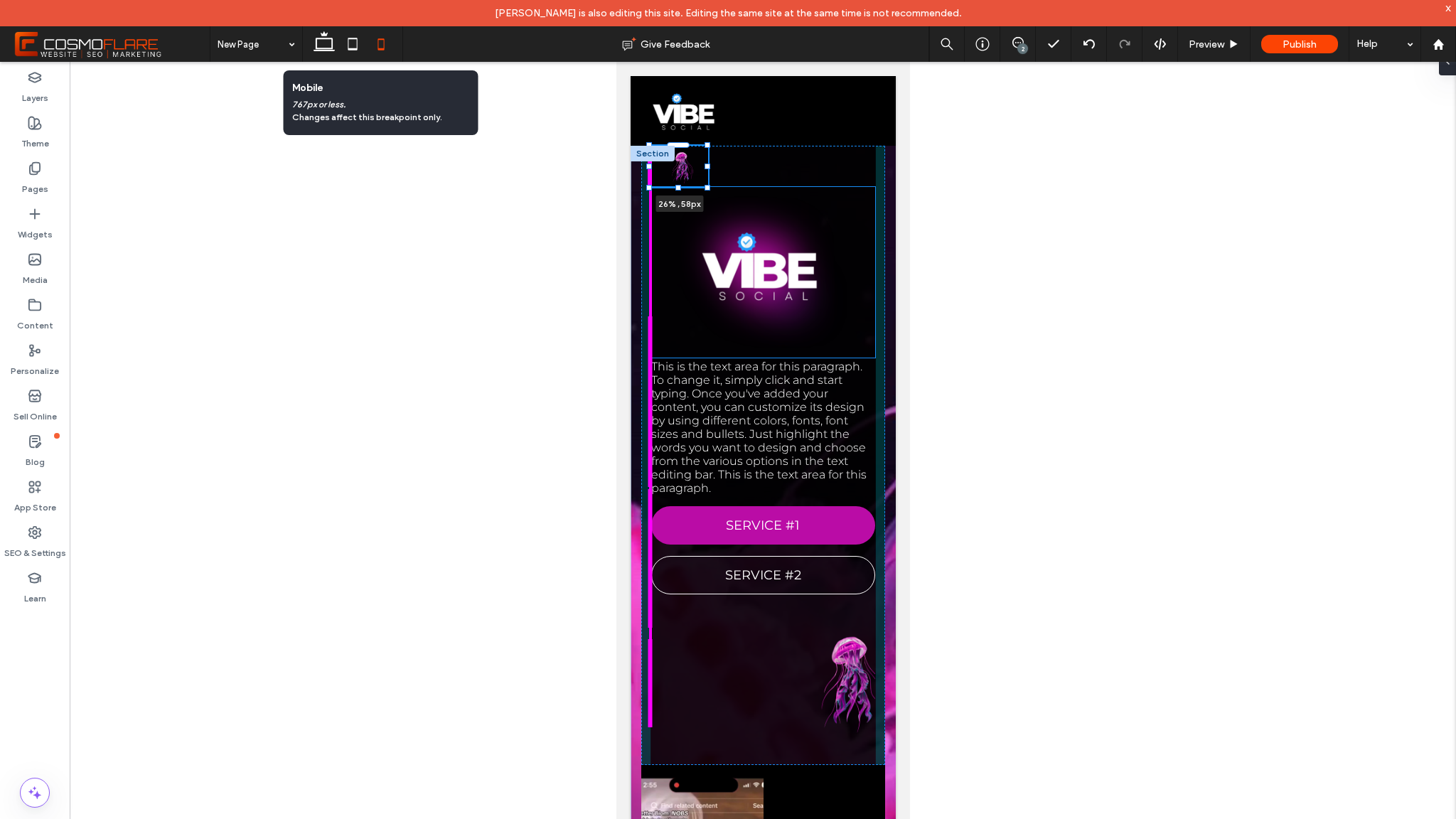
type input "**"
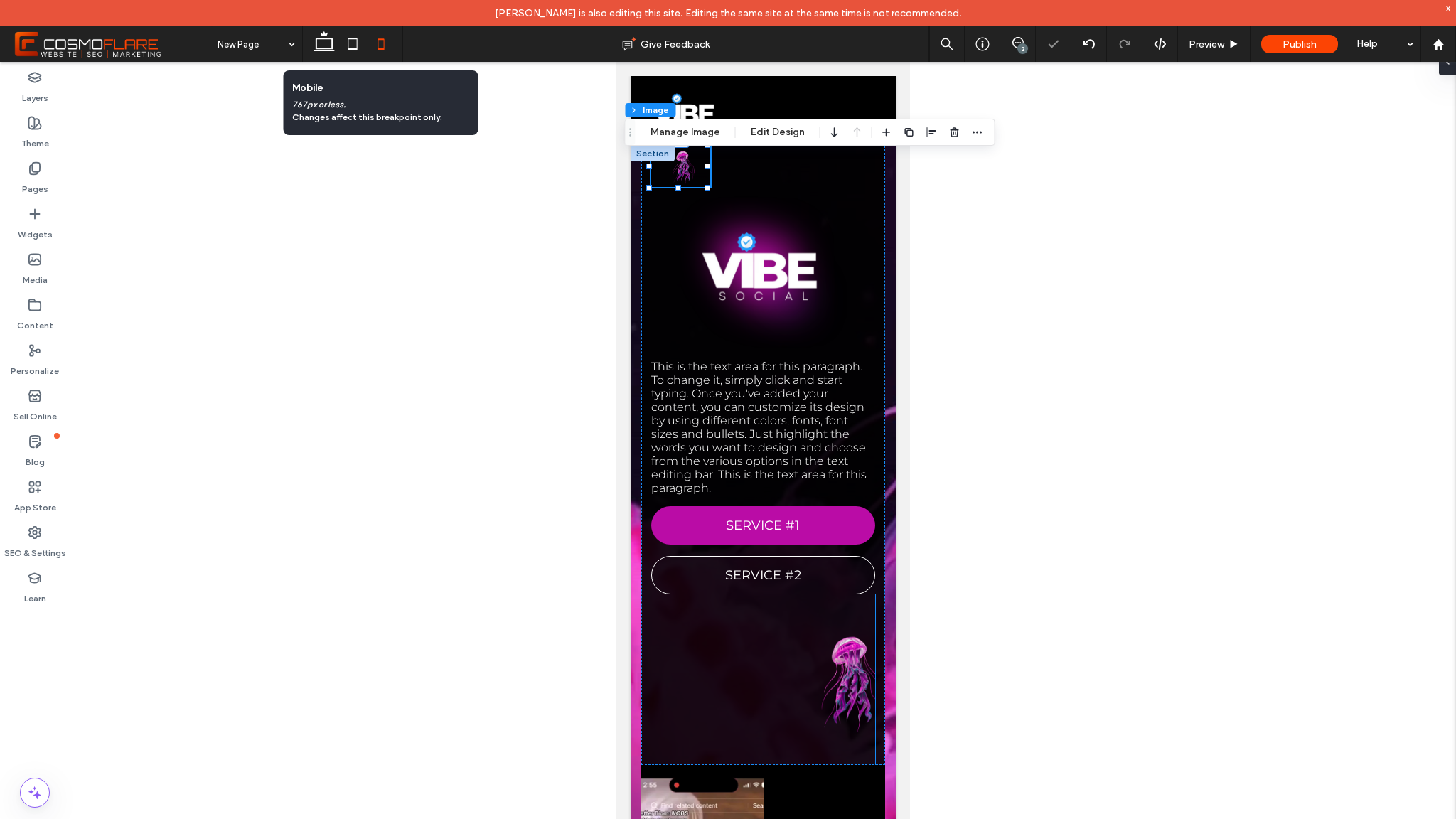
click at [845, 671] on img at bounding box center [844, 680] width 62 height 170
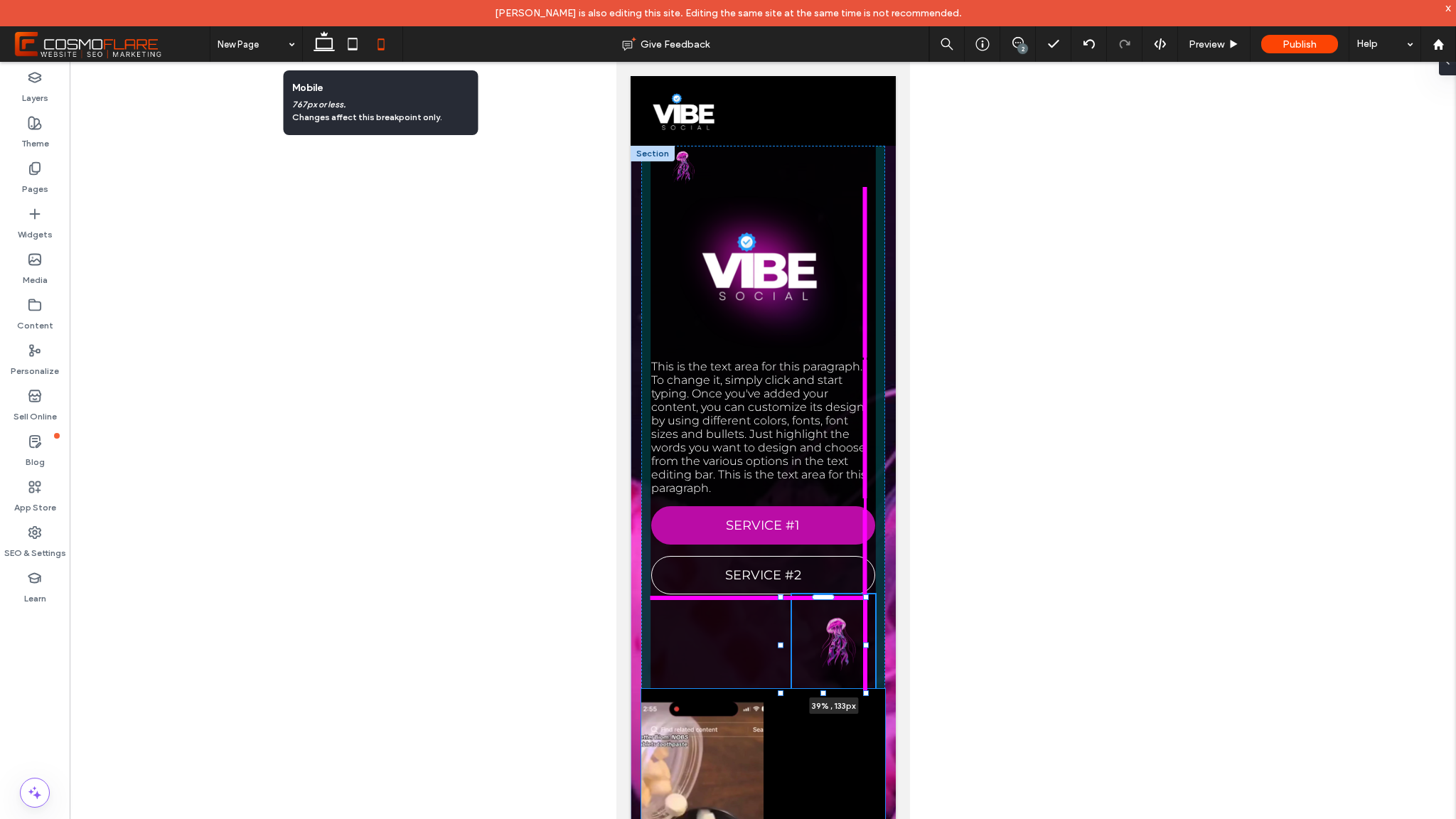
drag, startPoint x: 865, startPoint y: 766, endPoint x: 890, endPoint y: 690, distance: 80.0
type input "**"
type input "****"
type input "***"
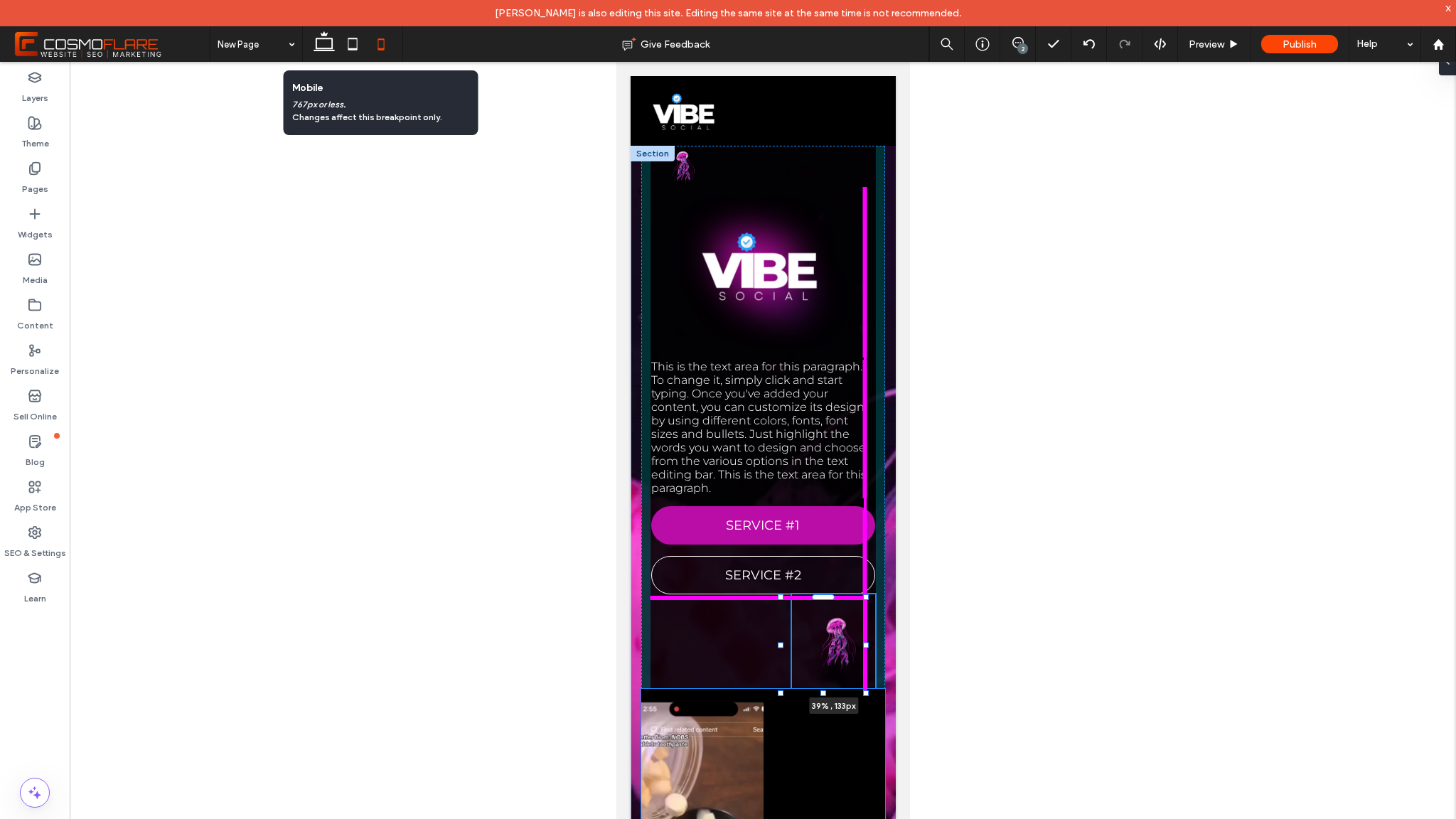
type input "***"
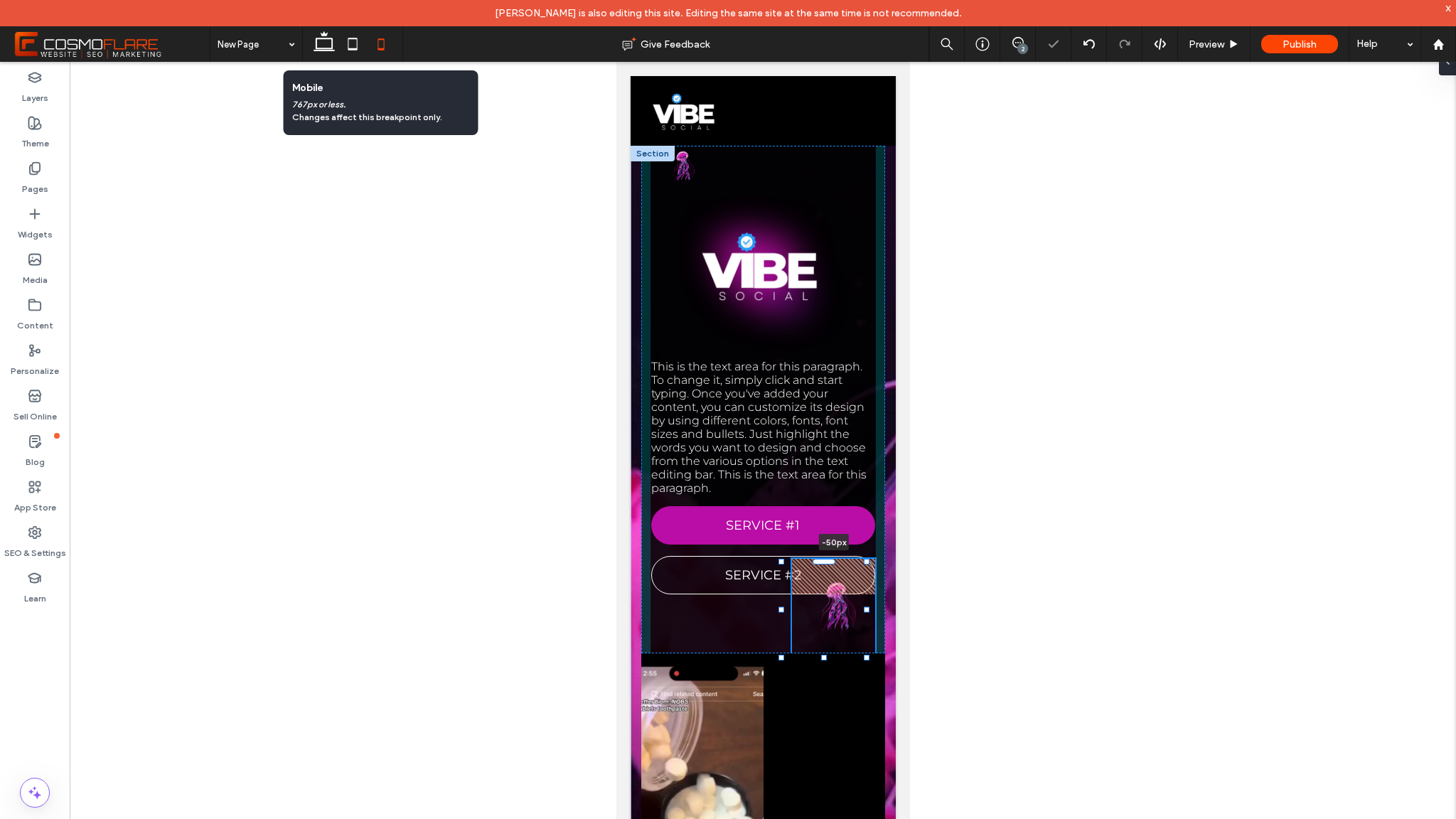
drag, startPoint x: 826, startPoint y: 598, endPoint x: 834, endPoint y: 562, distance: 36.9
click at [782, 562] on div at bounding box center [781, 562] width 1 height 1
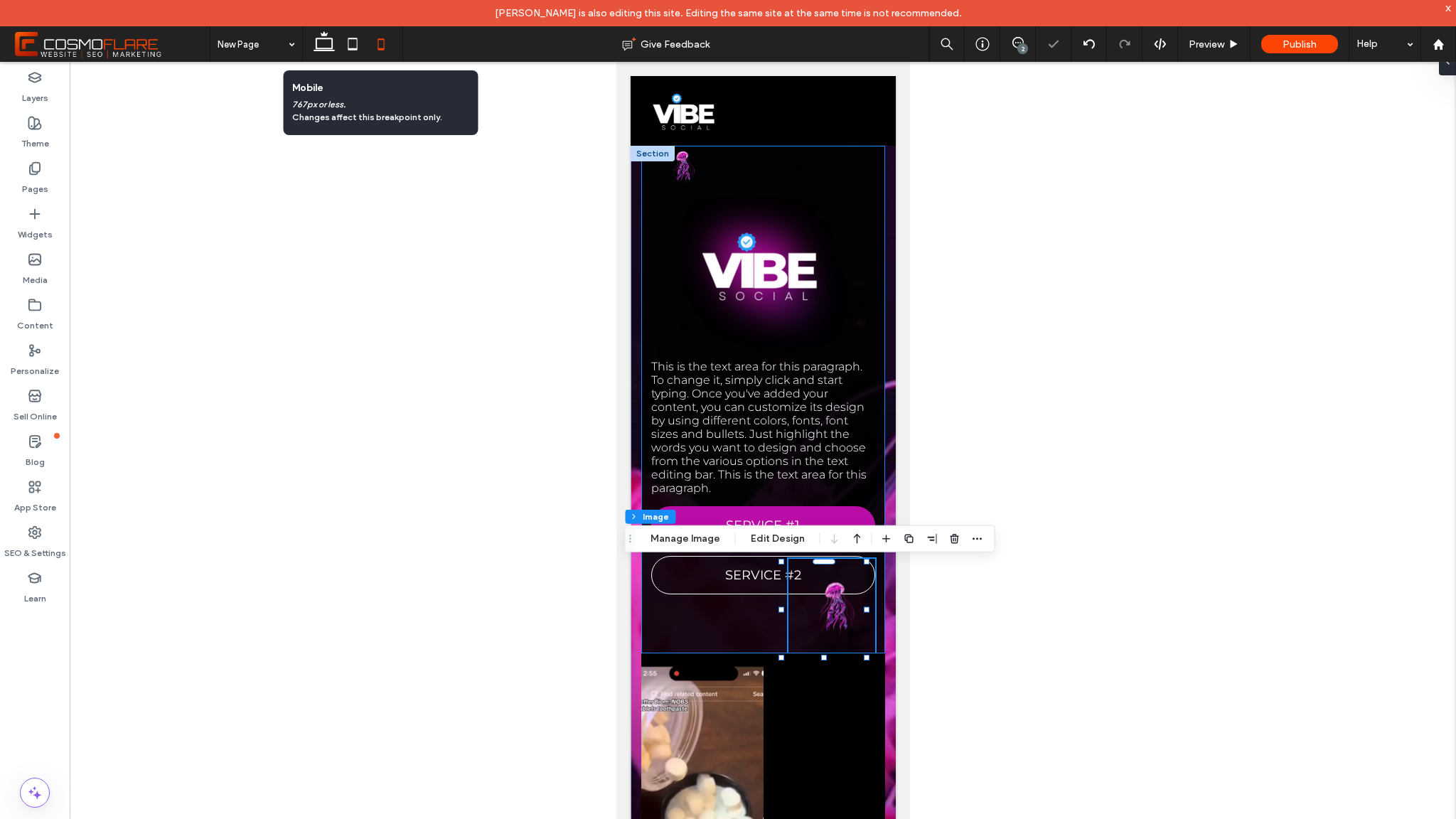
click at [731, 637] on div "This is the text area for this paragraph. To change it, simply click and start …" at bounding box center [763, 400] width 244 height 508
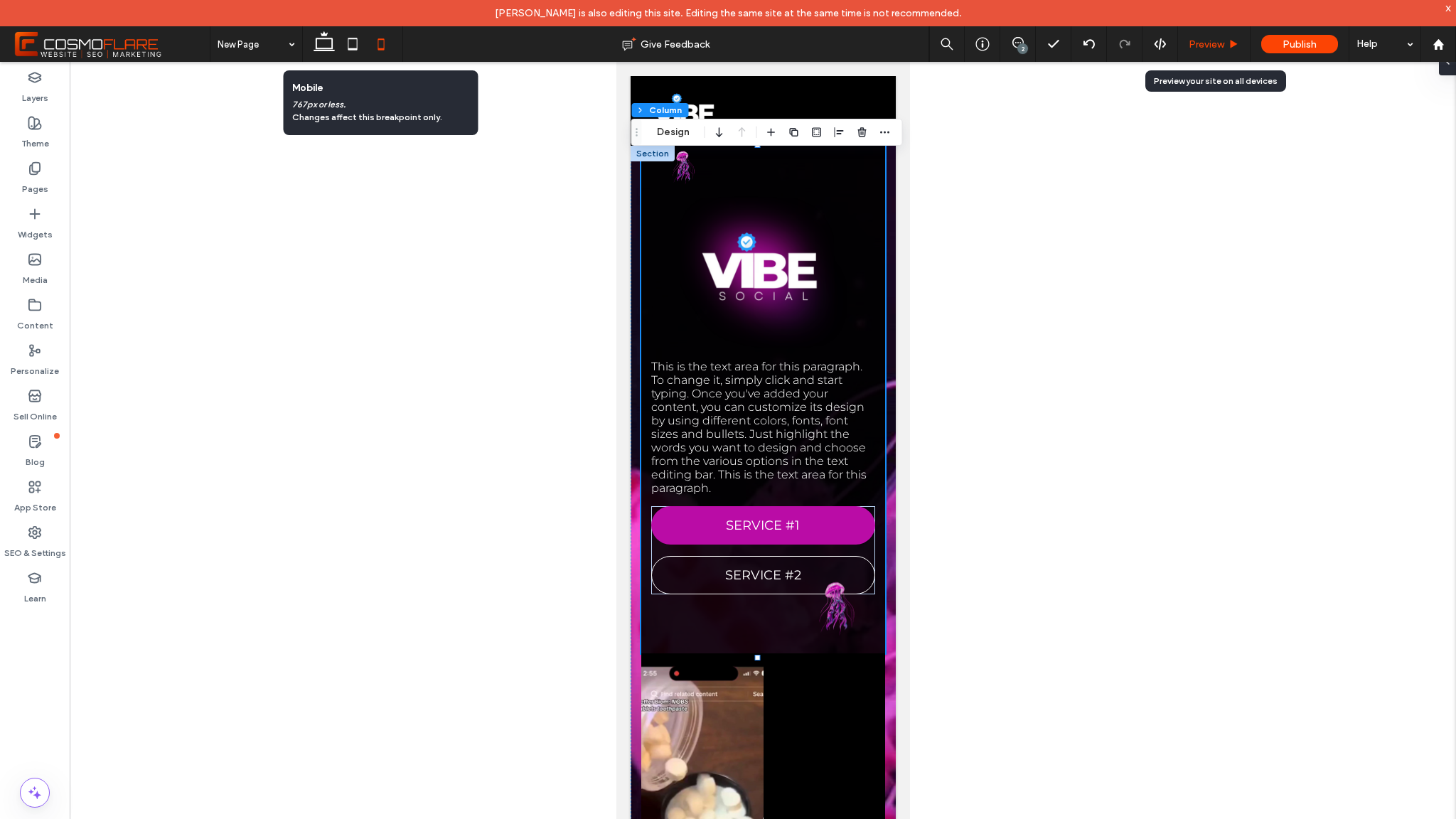
click at [1235, 43] on use at bounding box center [1235, 44] width 7 height 8
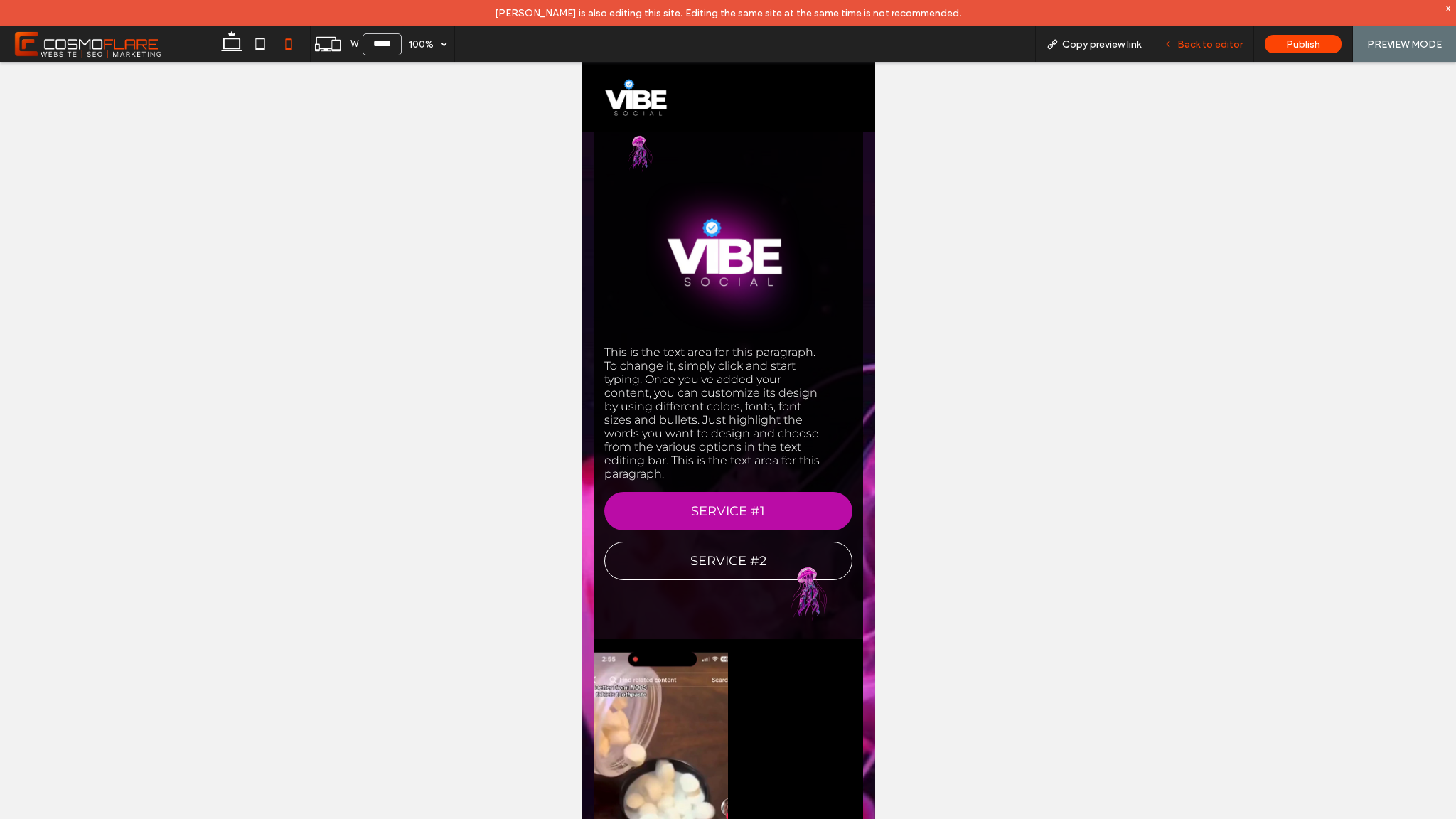
click at [1221, 54] on div "Back to editor" at bounding box center [1204, 44] width 102 height 35
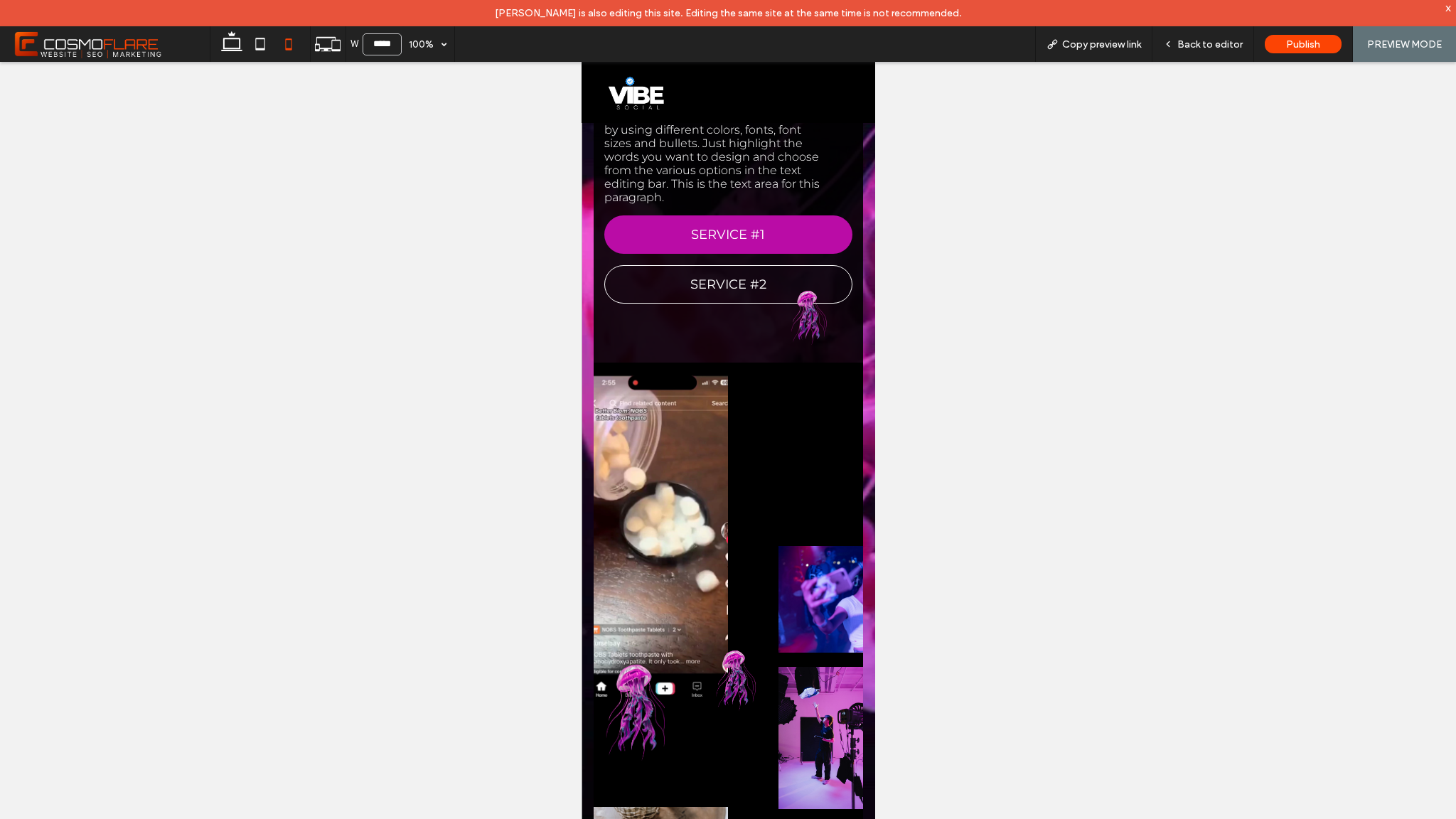
scroll to position [474, 0]
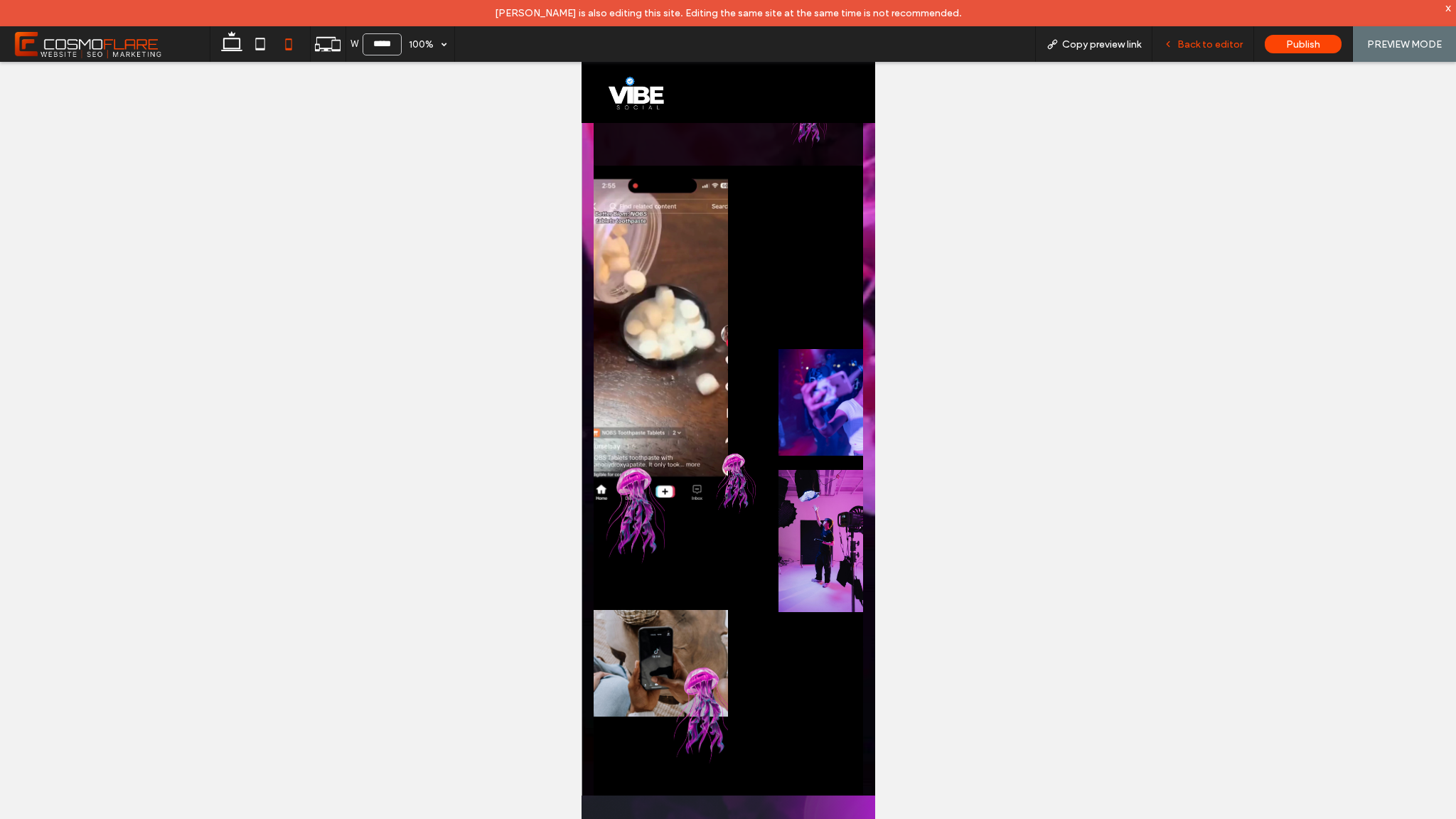
click at [1238, 40] on span "Back to editor" at bounding box center [1210, 44] width 66 height 12
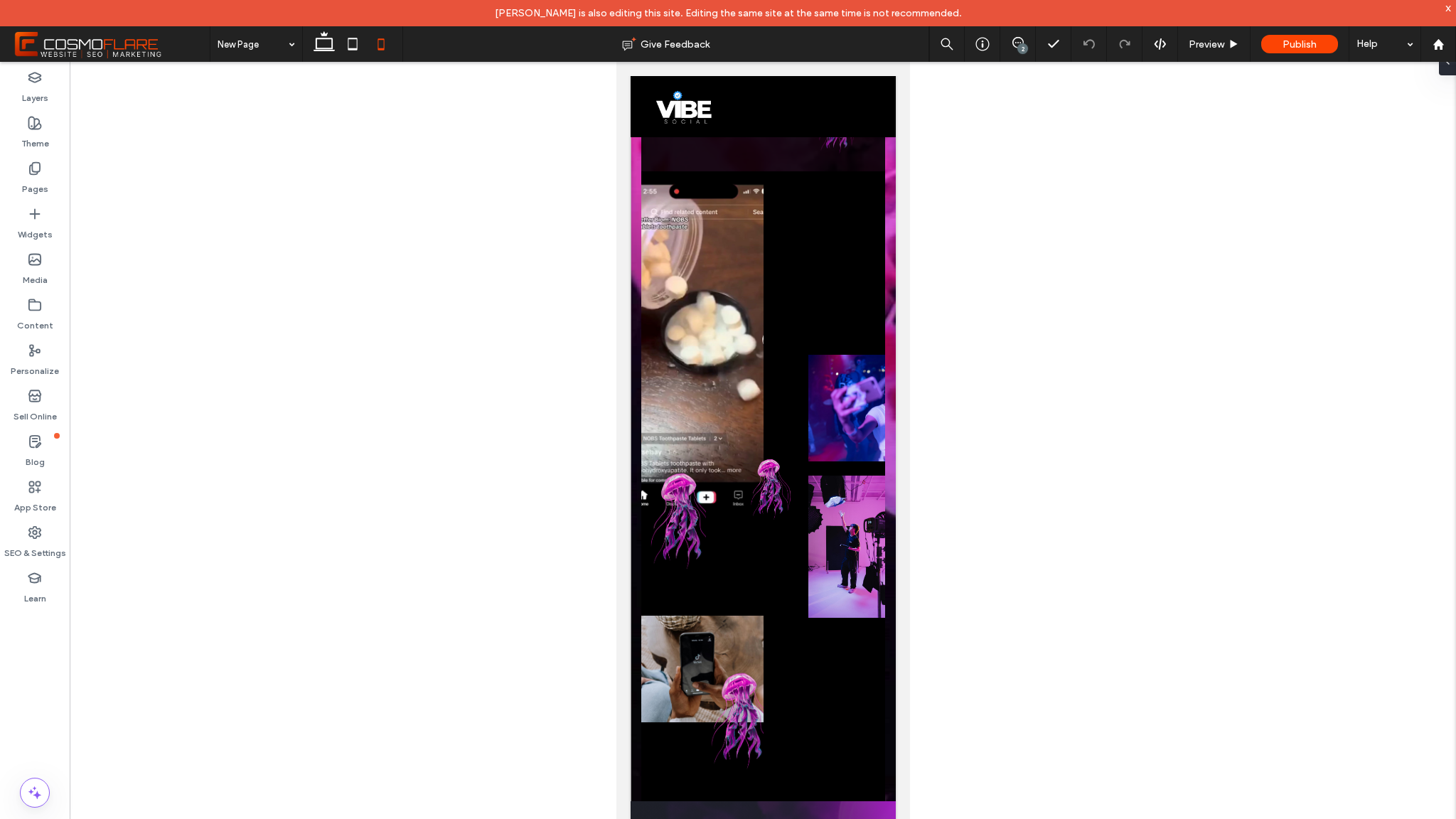
scroll to position [480, 0]
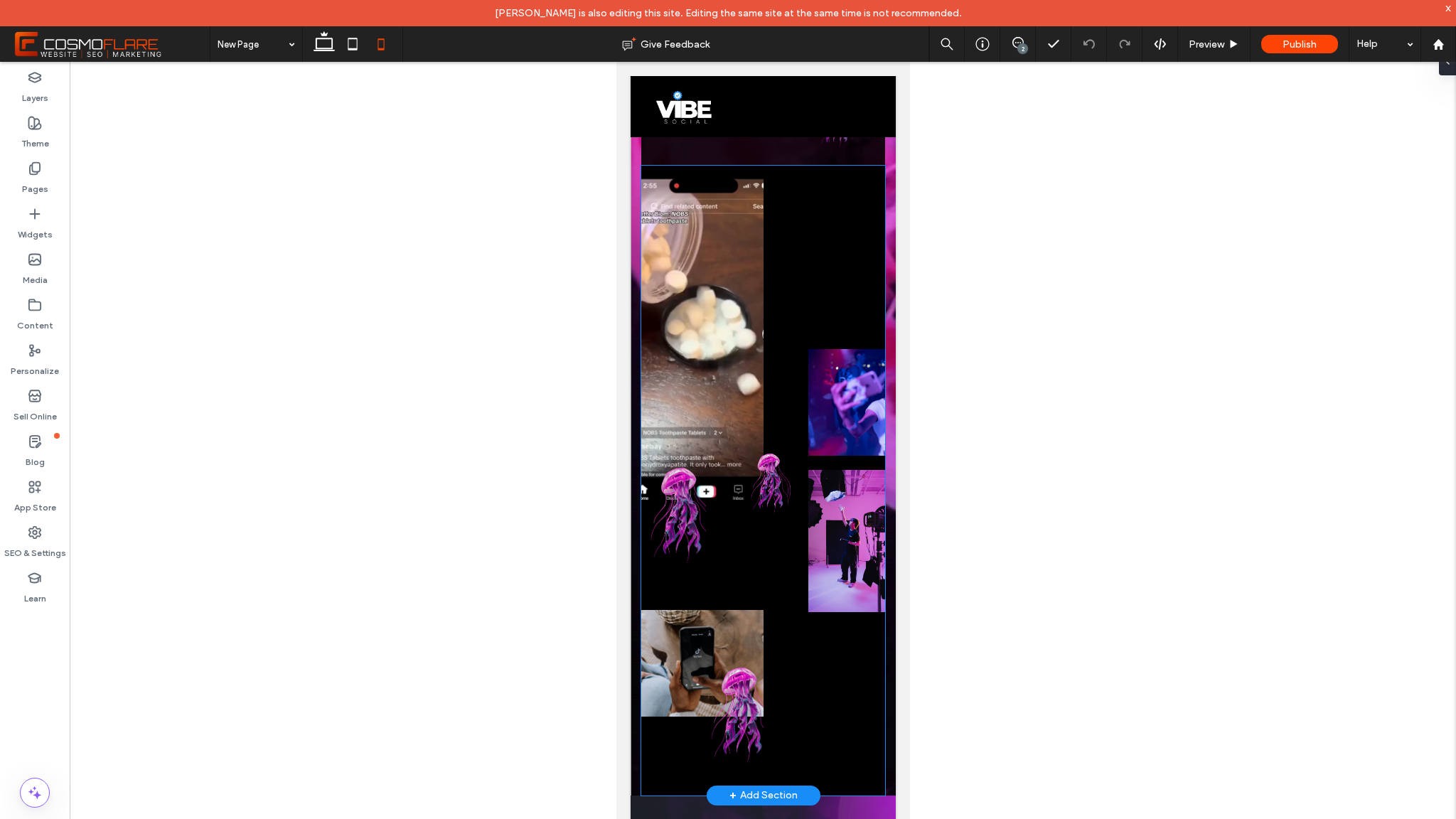
click at [783, 480] on img at bounding box center [765, 480] width 56 height 108
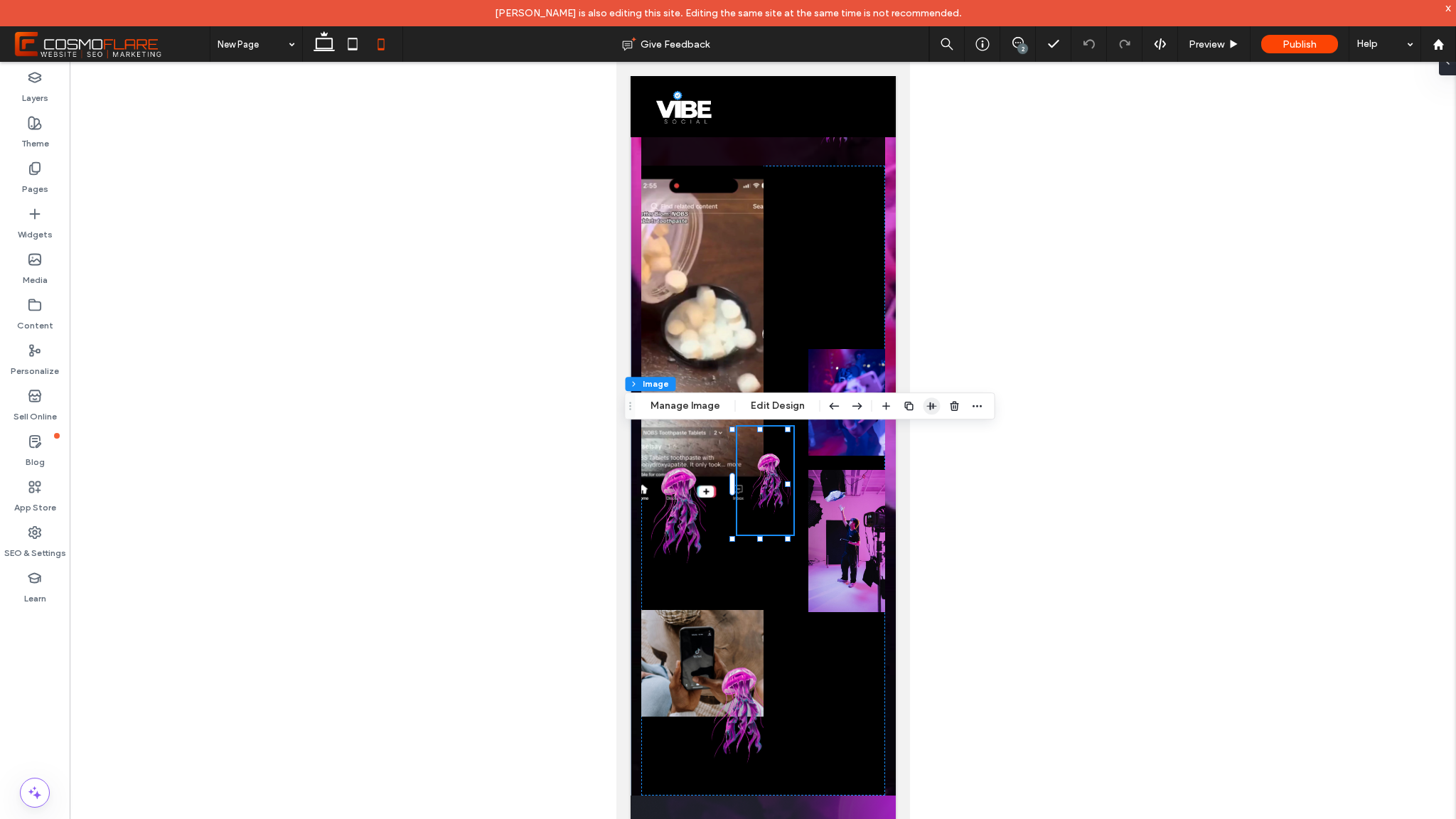
click at [930, 407] on use "button" at bounding box center [931, 407] width 10 height 8
click at [940, 438] on use "flex-end" at bounding box center [940, 434] width 10 height 10
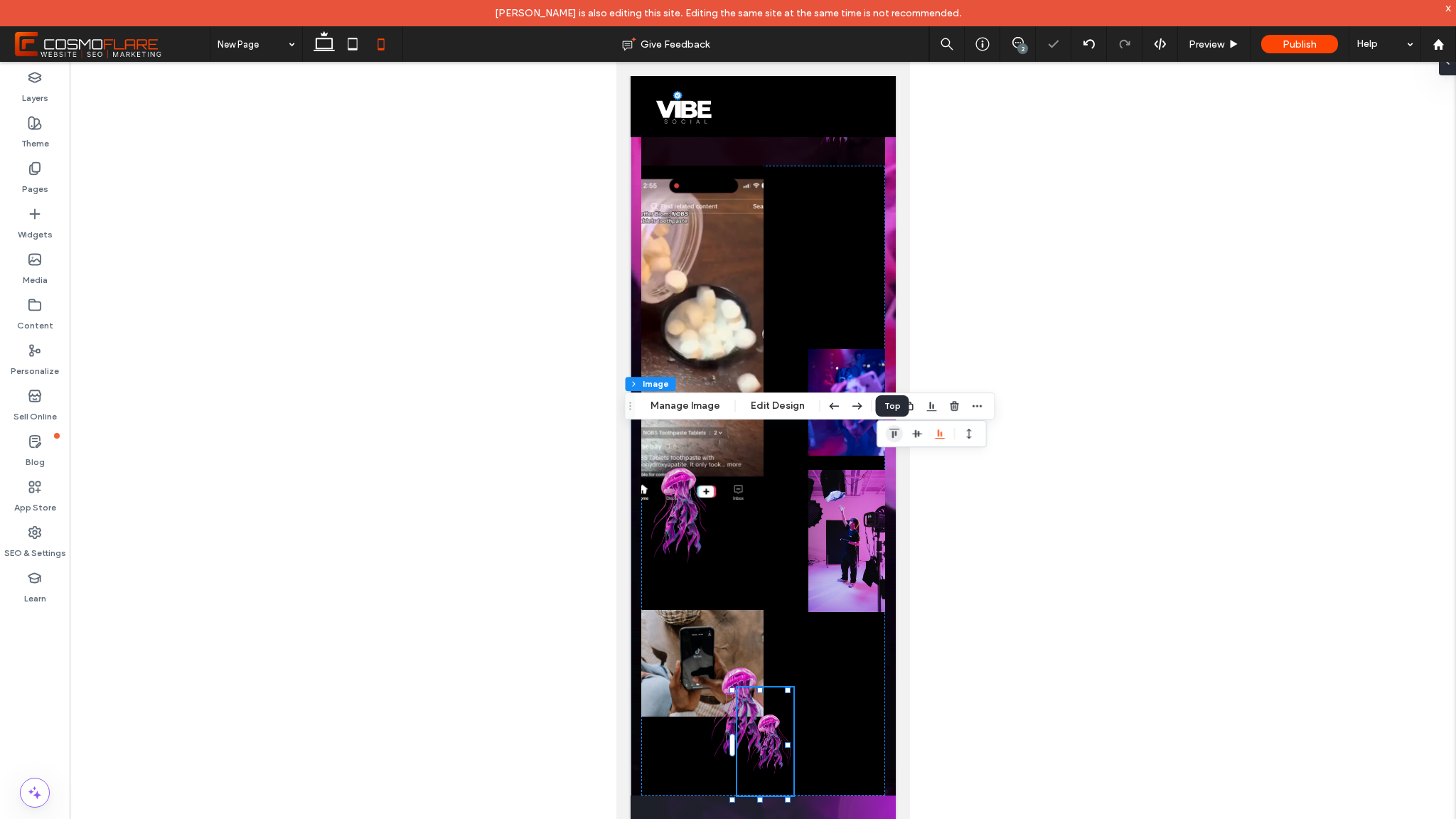
click at [896, 435] on icon "flex-start" at bounding box center [894, 433] width 11 height 11
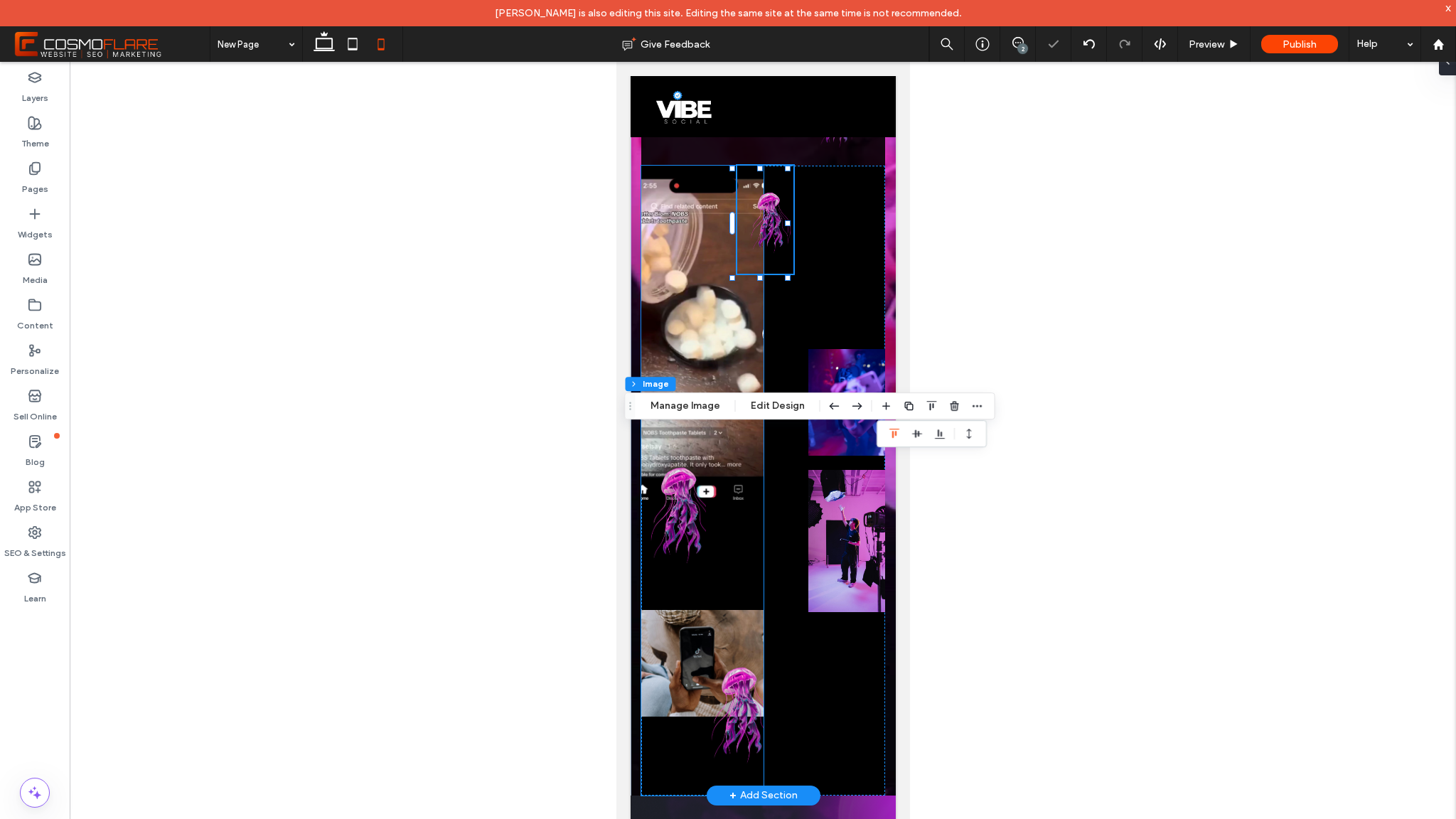
click at [668, 533] on img at bounding box center [673, 510] width 65 height 170
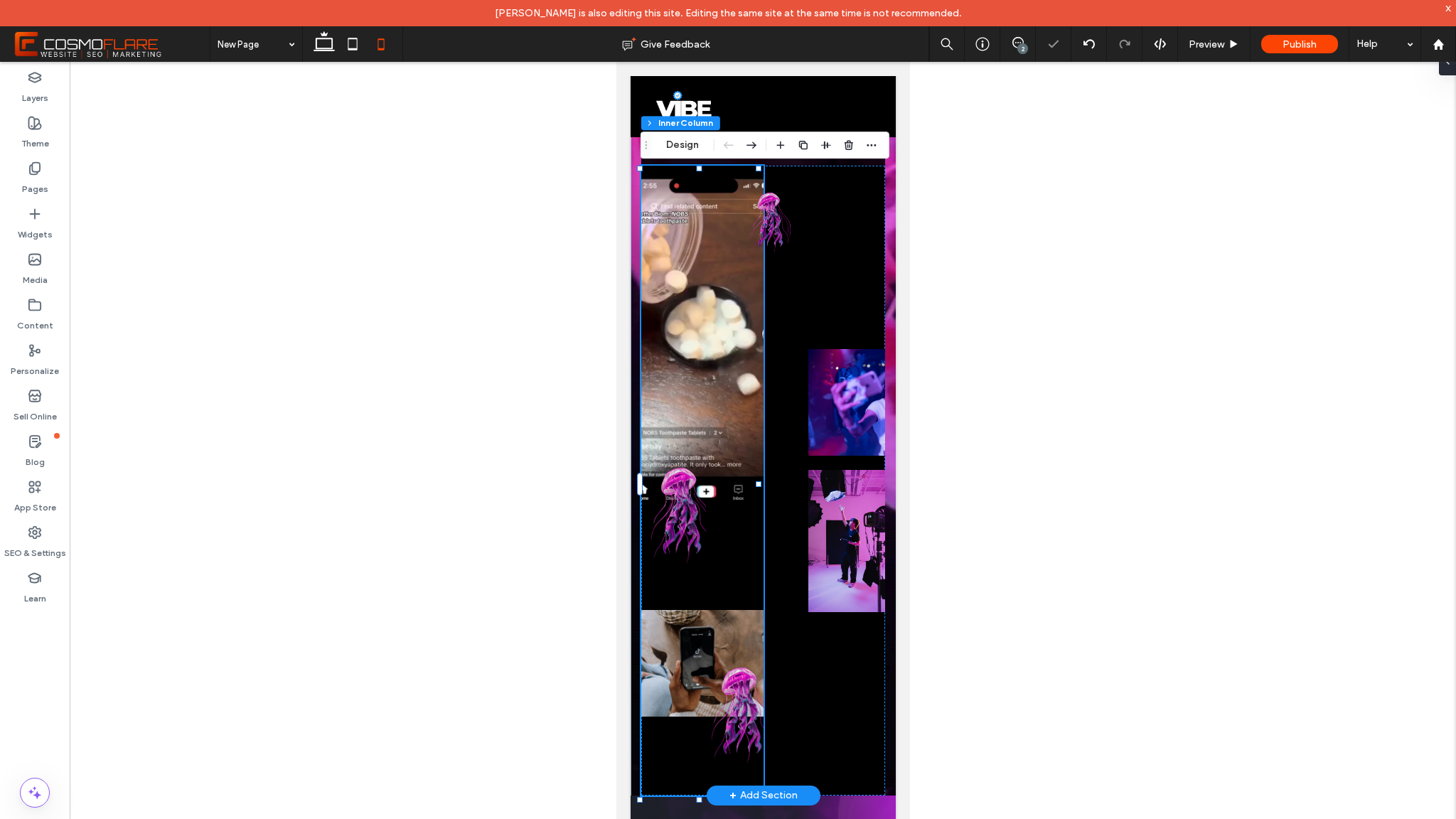
click at [676, 529] on img at bounding box center [673, 510] width 65 height 170
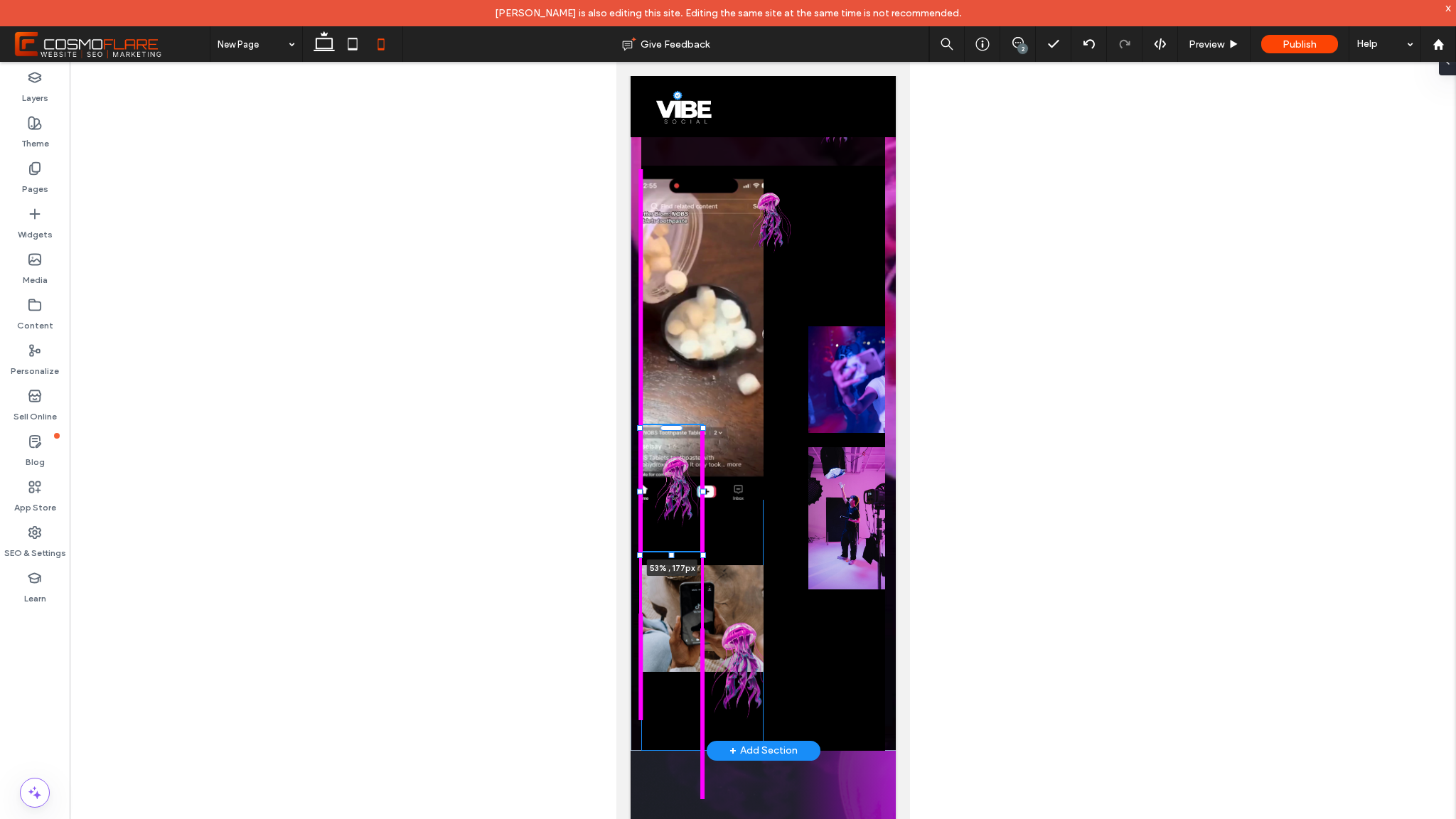
drag, startPoint x: 701, startPoint y: 597, endPoint x: 701, endPoint y: 552, distance: 45.0
click at [701, 552] on div at bounding box center [703, 555] width 6 height 6
type input "****"
type input "***"
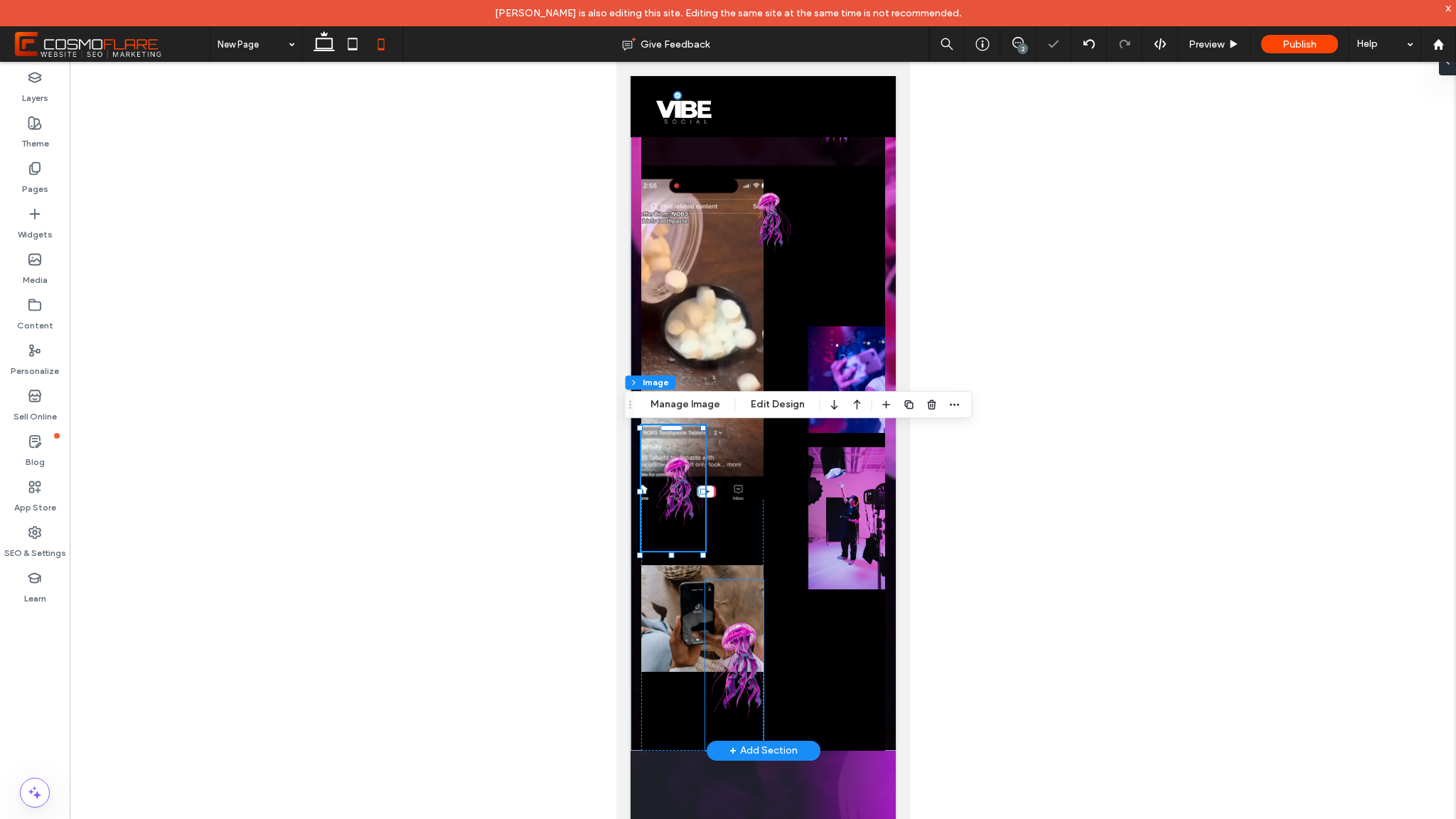
click at [749, 672] on img at bounding box center [733, 666] width 58 height 170
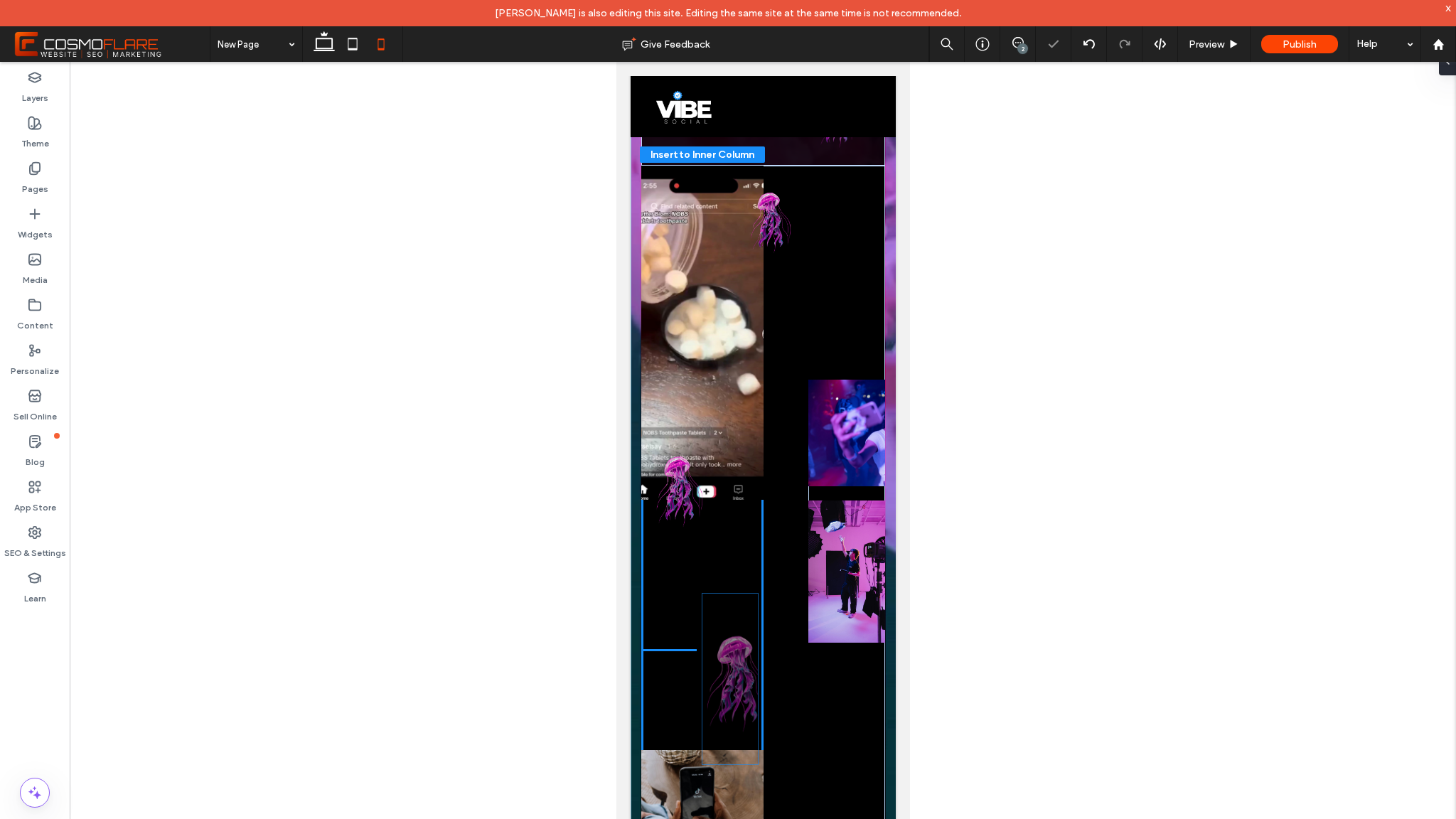
drag, startPoint x: 701, startPoint y: 584, endPoint x: 701, endPoint y: 595, distance: 11.0
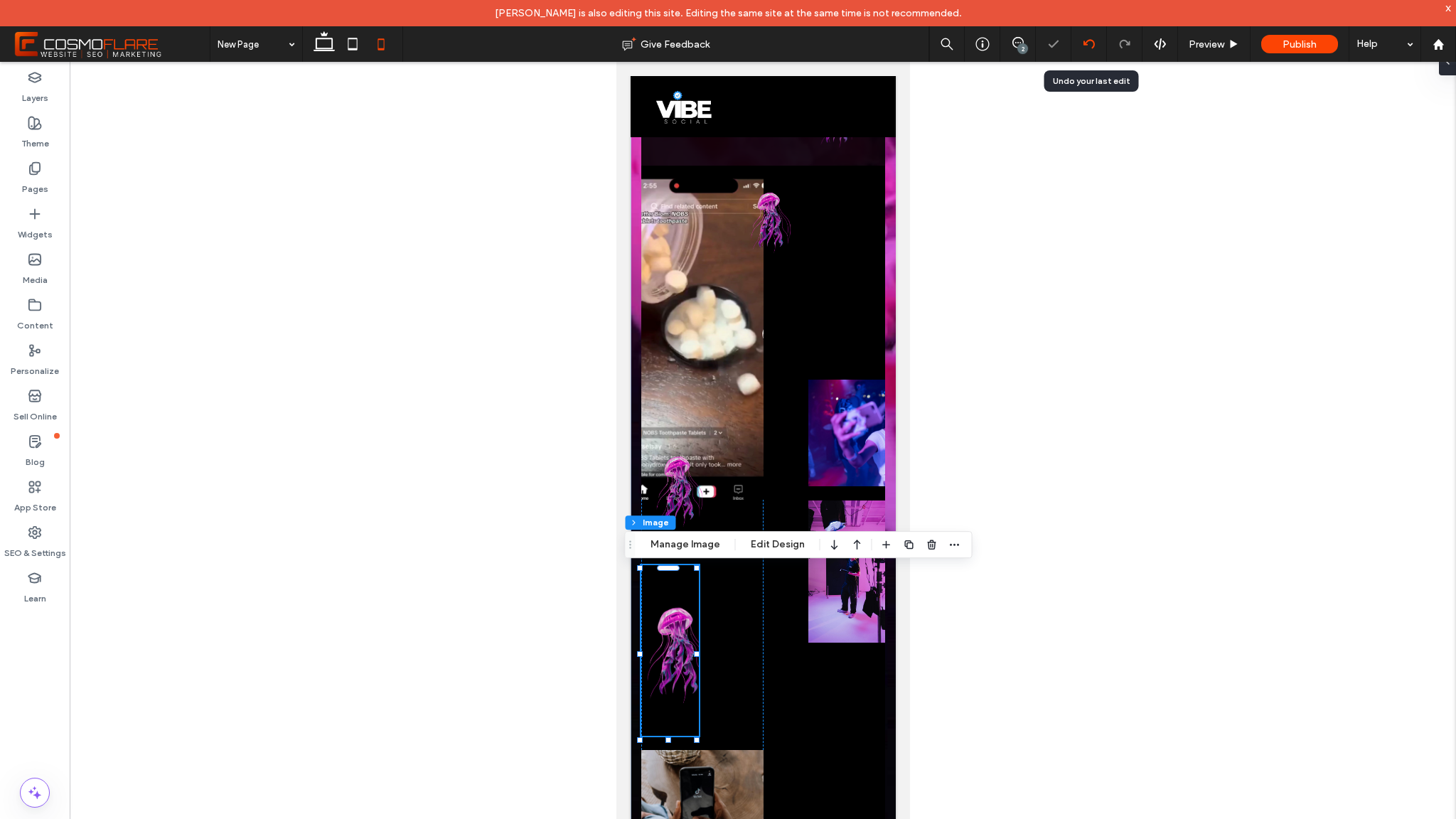
click at [1095, 49] on div at bounding box center [1089, 44] width 35 height 11
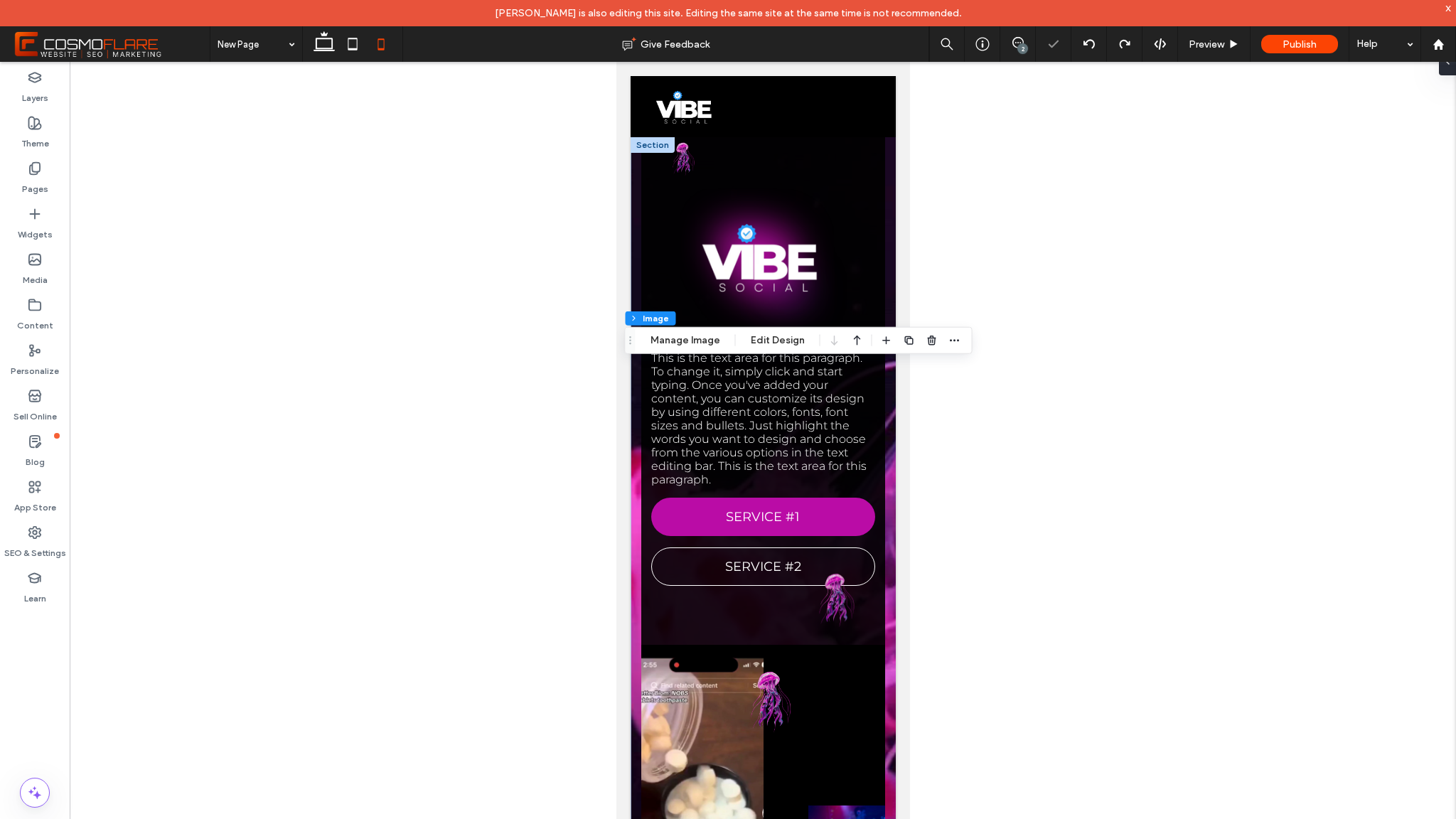
scroll to position [702, 0]
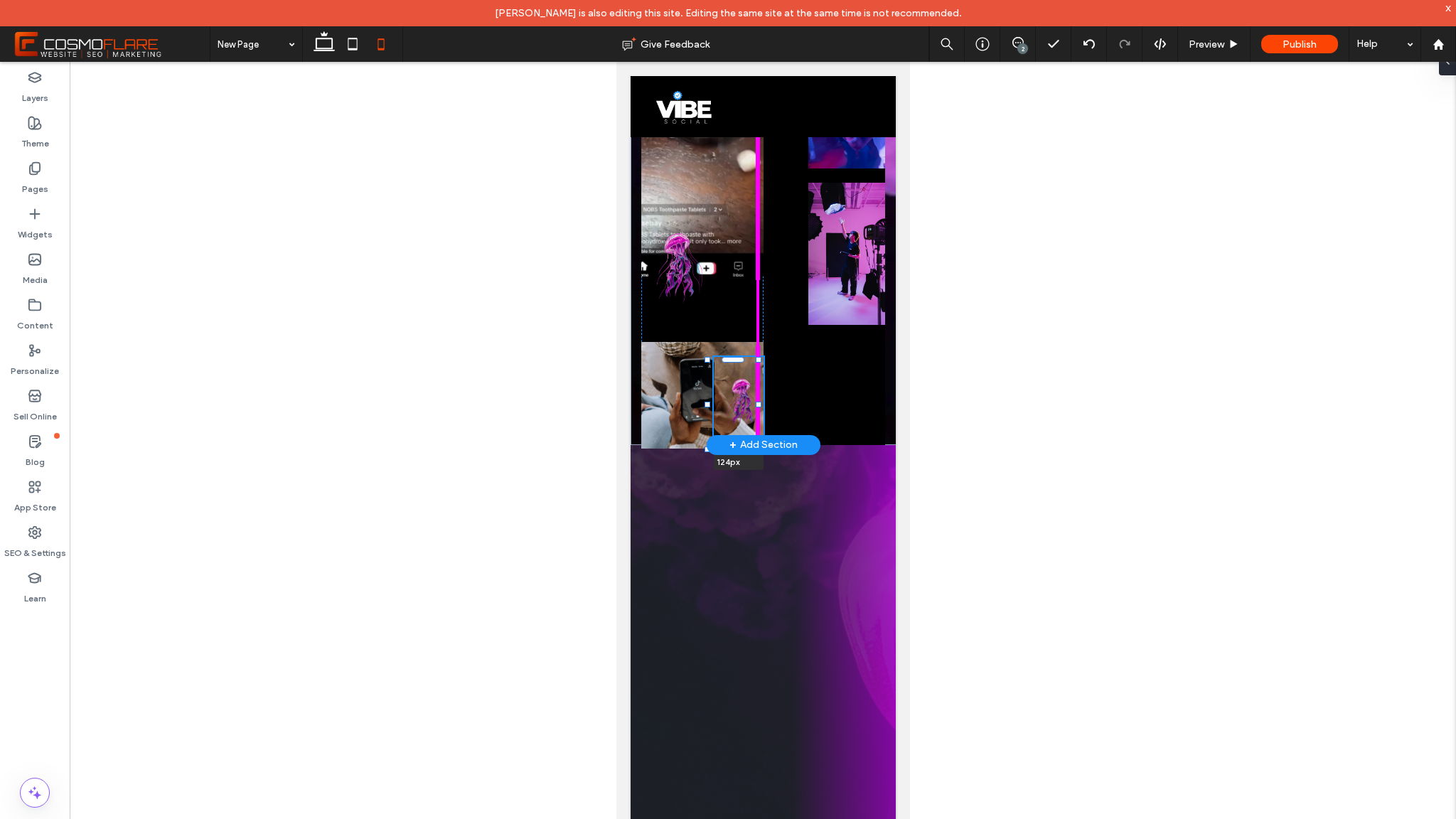
drag, startPoint x: 701, startPoint y: 359, endPoint x: 707, endPoint y: 442, distance: 83.2
type input "**"
type input "****"
type input "***"
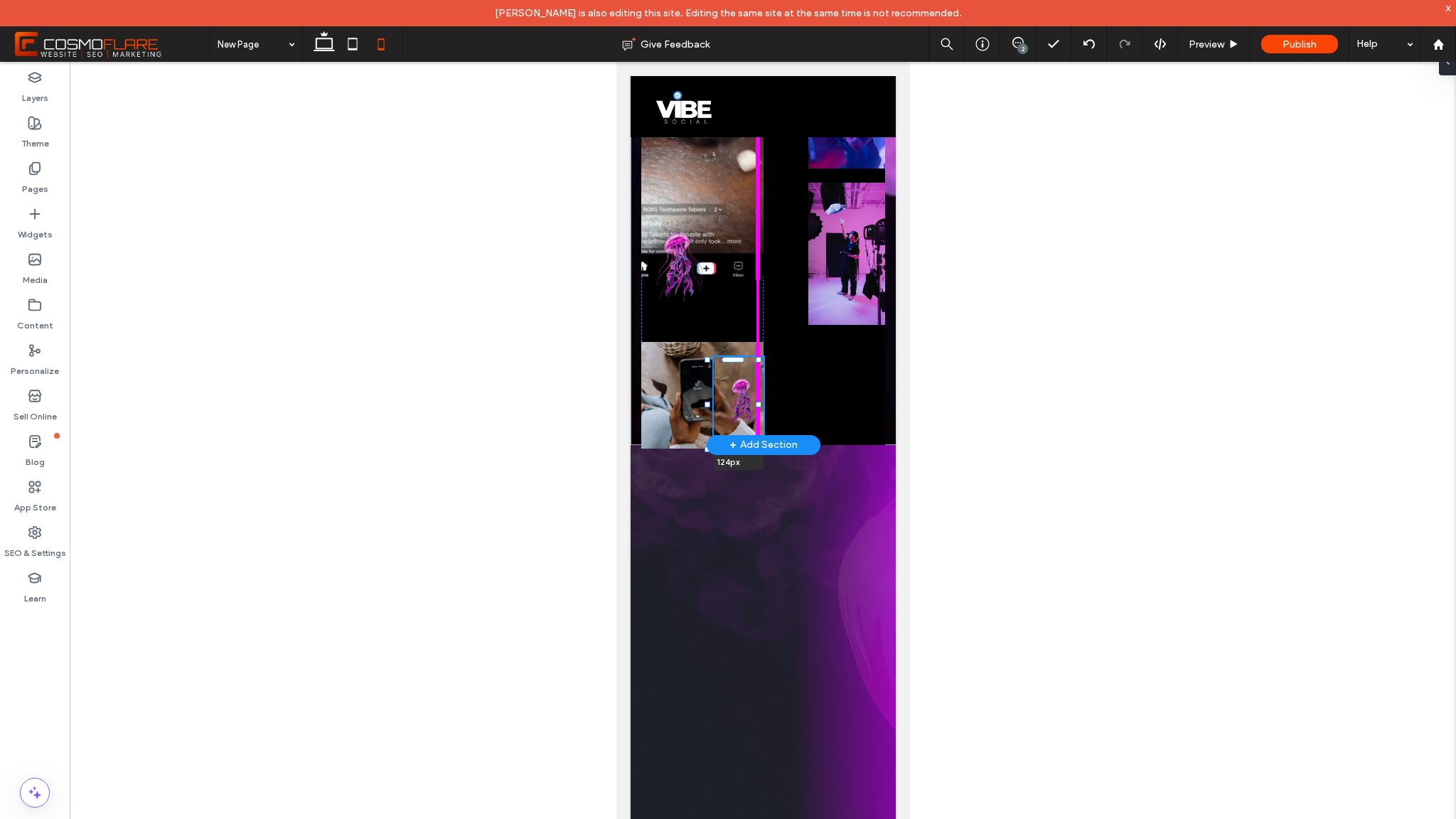
type input "***"
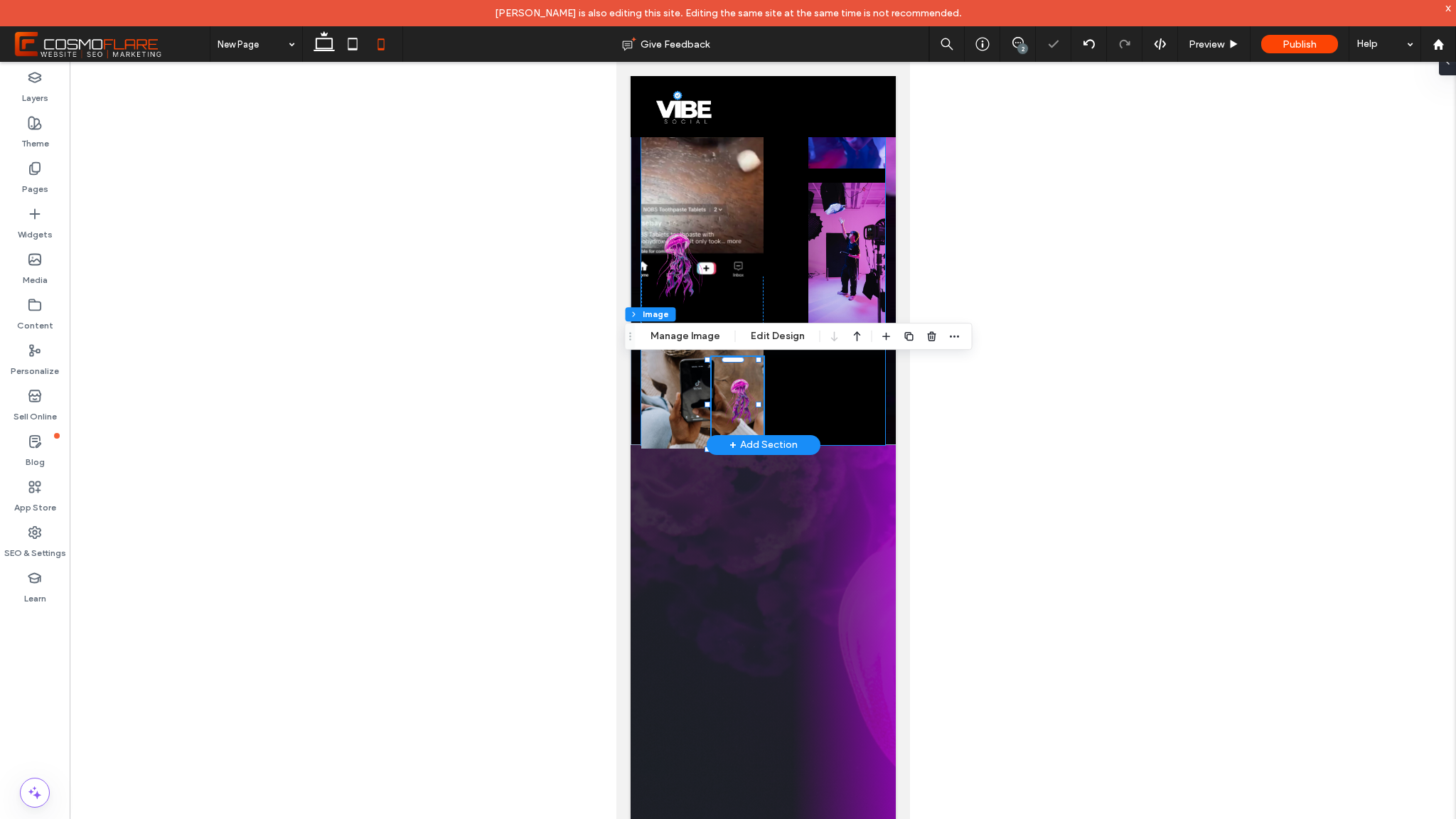
click at [822, 355] on div "42% , 124px" at bounding box center [763, 194] width 244 height 503
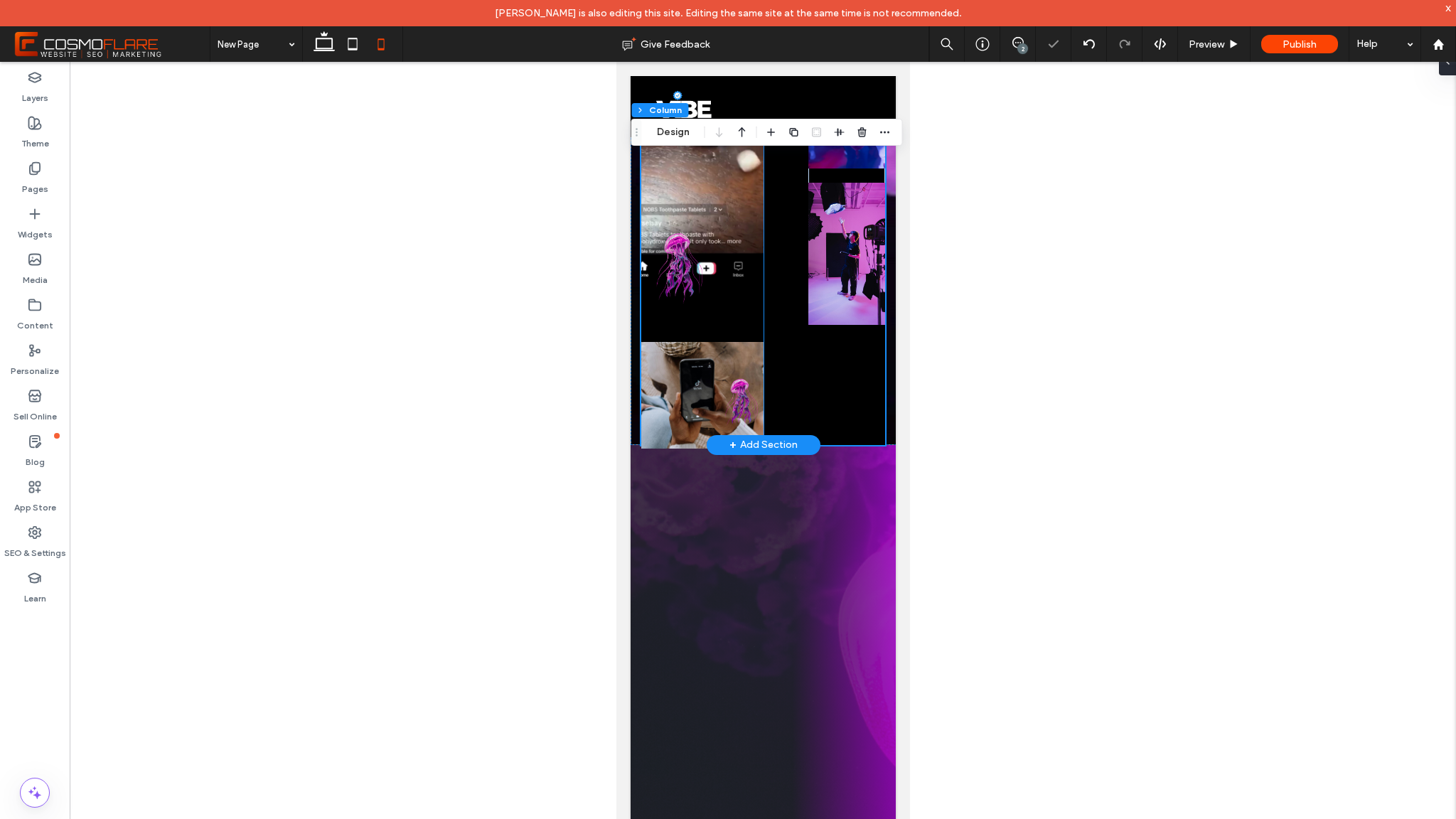
click at [725, 399] on img at bounding box center [737, 401] width 52 height 89
click at [737, 395] on img at bounding box center [737, 401] width 52 height 89
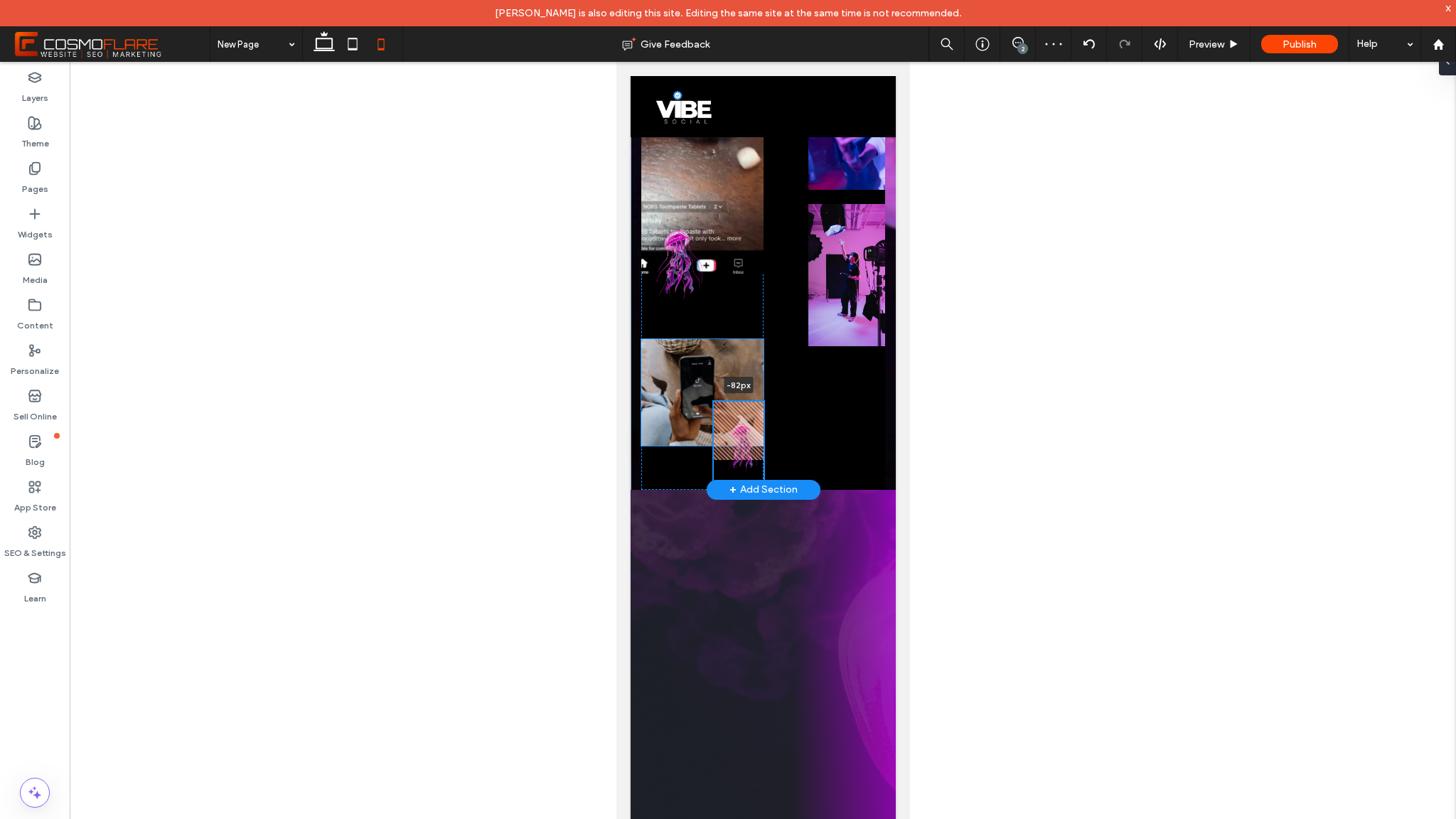
scroll to position [705, 0]
drag, startPoint x: 734, startPoint y: 357, endPoint x: 740, endPoint y: 405, distance: 48.4
click at [740, 405] on div at bounding box center [732, 405] width 23 height 6
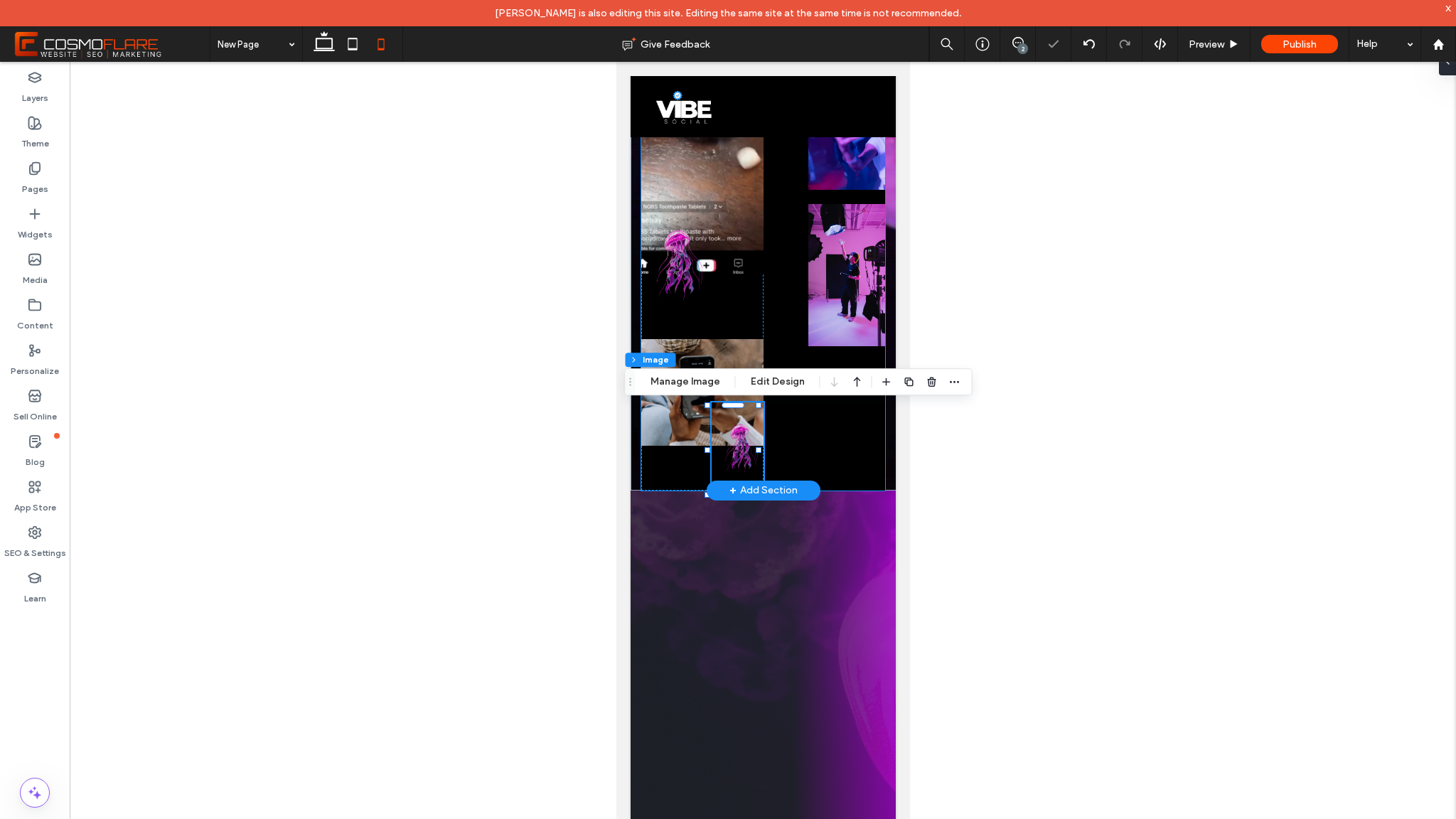
click at [801, 414] on div "-81px" at bounding box center [763, 215] width 244 height 551
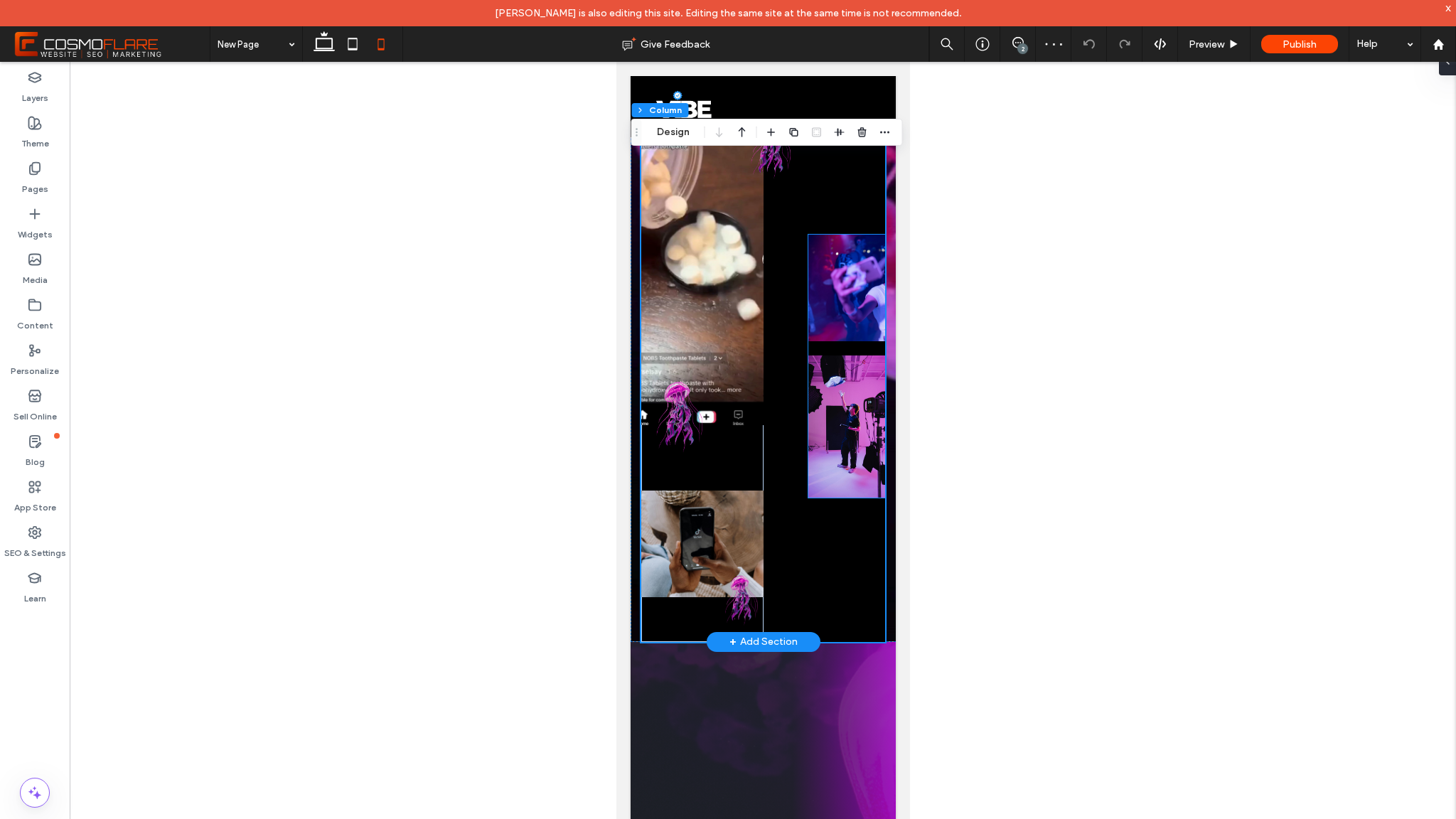
scroll to position [496, 0]
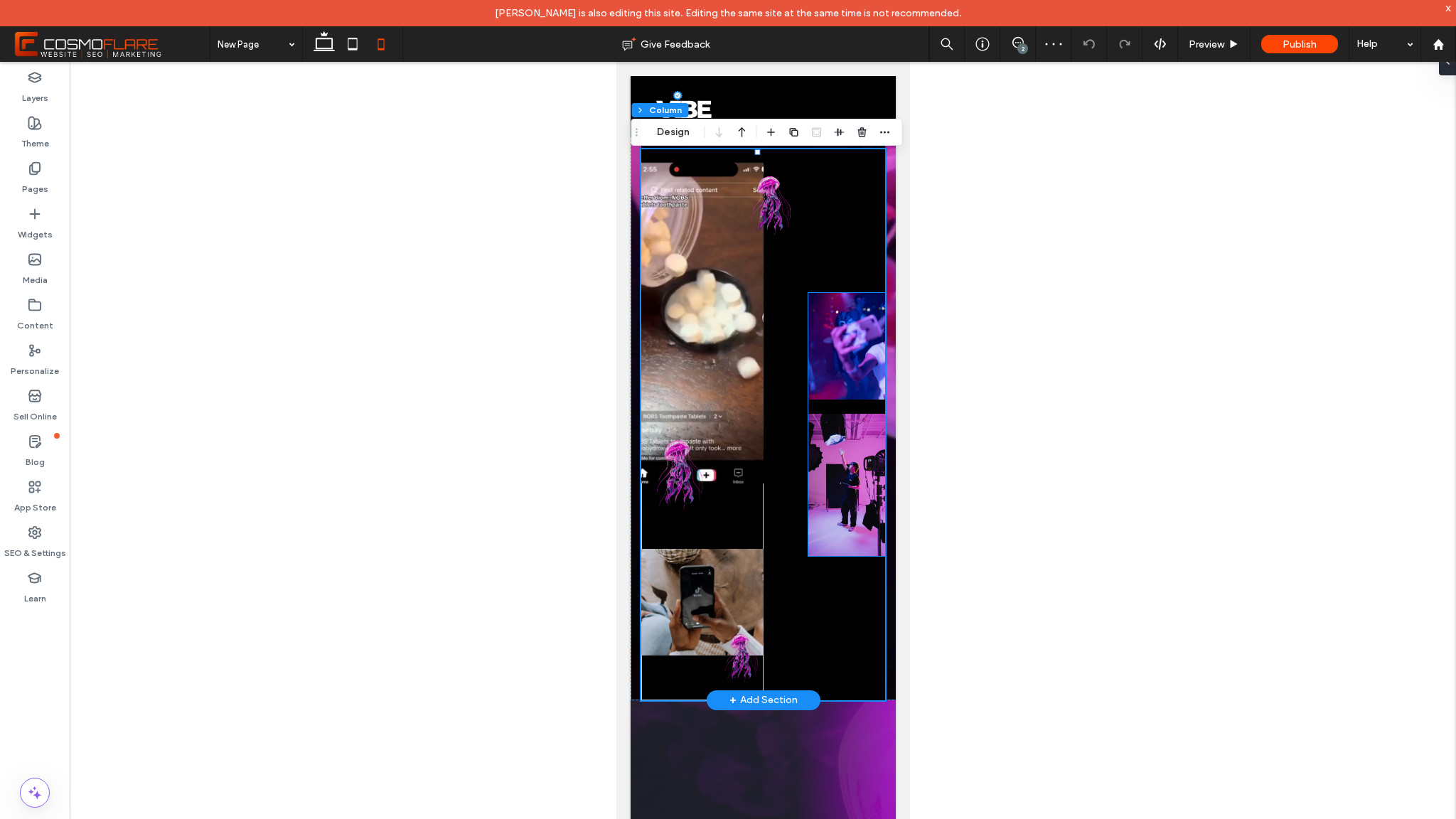
click at [816, 406] on div at bounding box center [846, 424] width 77 height 263
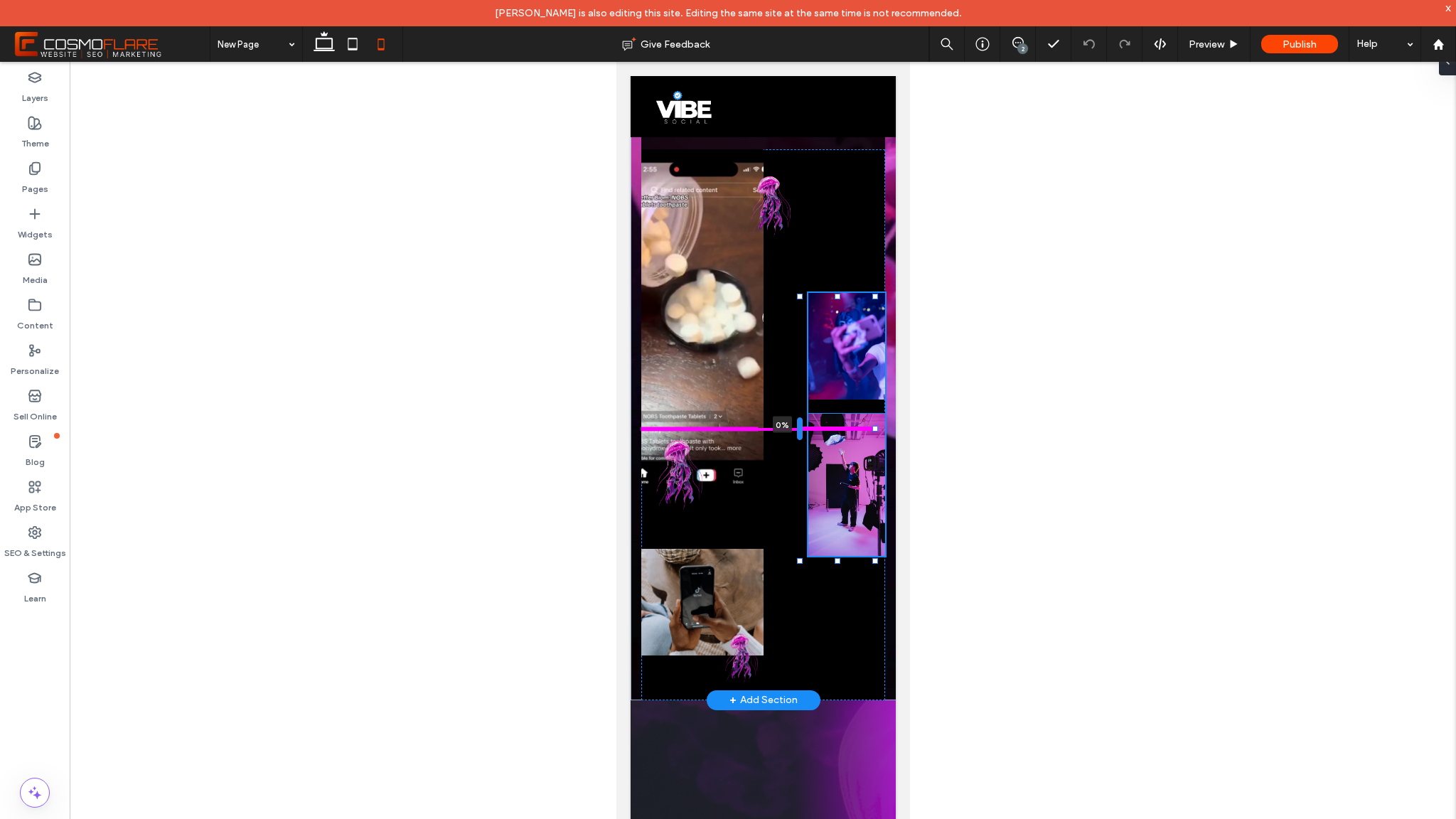
click at [800, 433] on div at bounding box center [800, 429] width 6 height 23
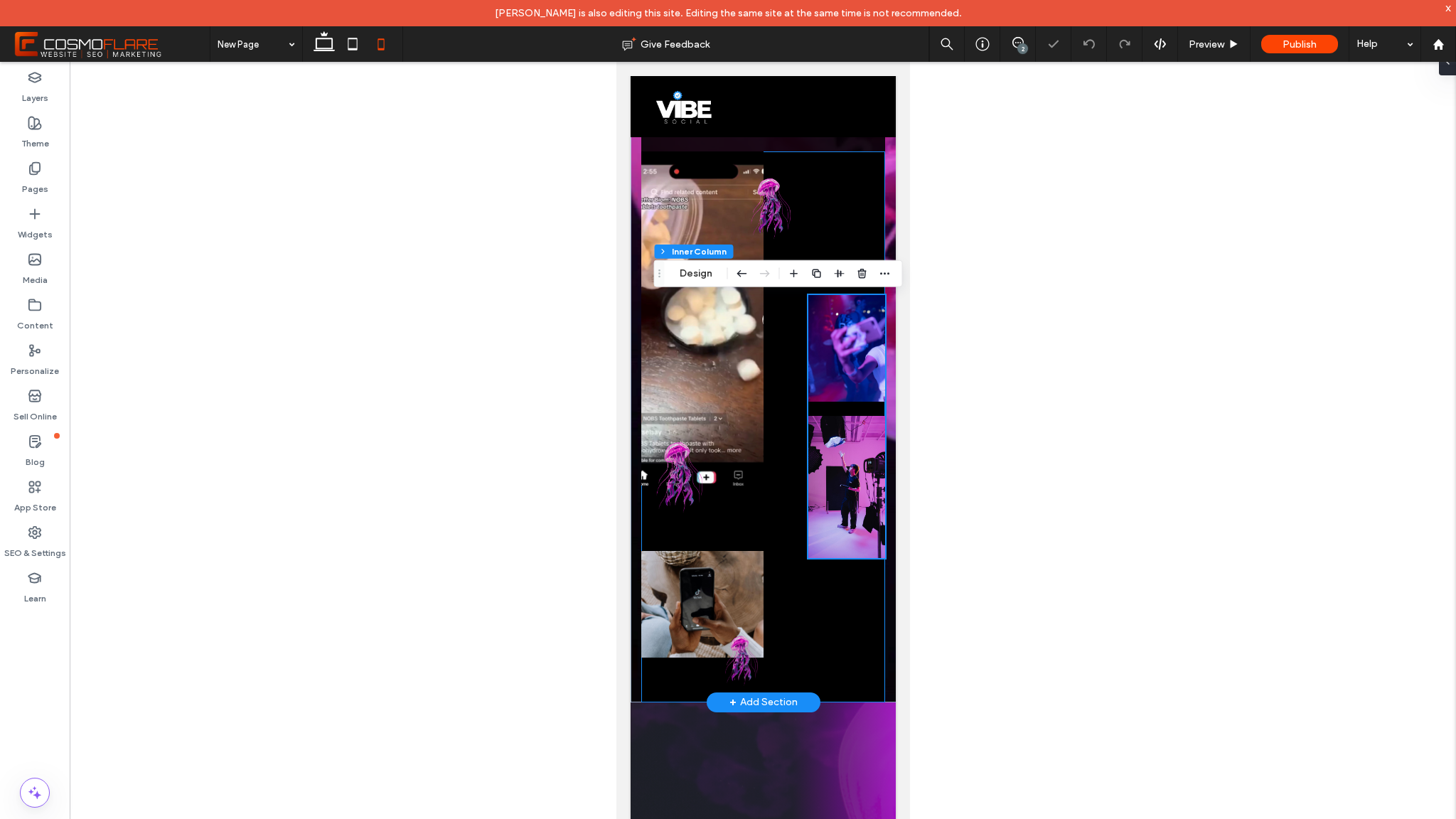
scroll to position [493, 0]
click at [776, 297] on div "0%" at bounding box center [763, 427] width 244 height 551
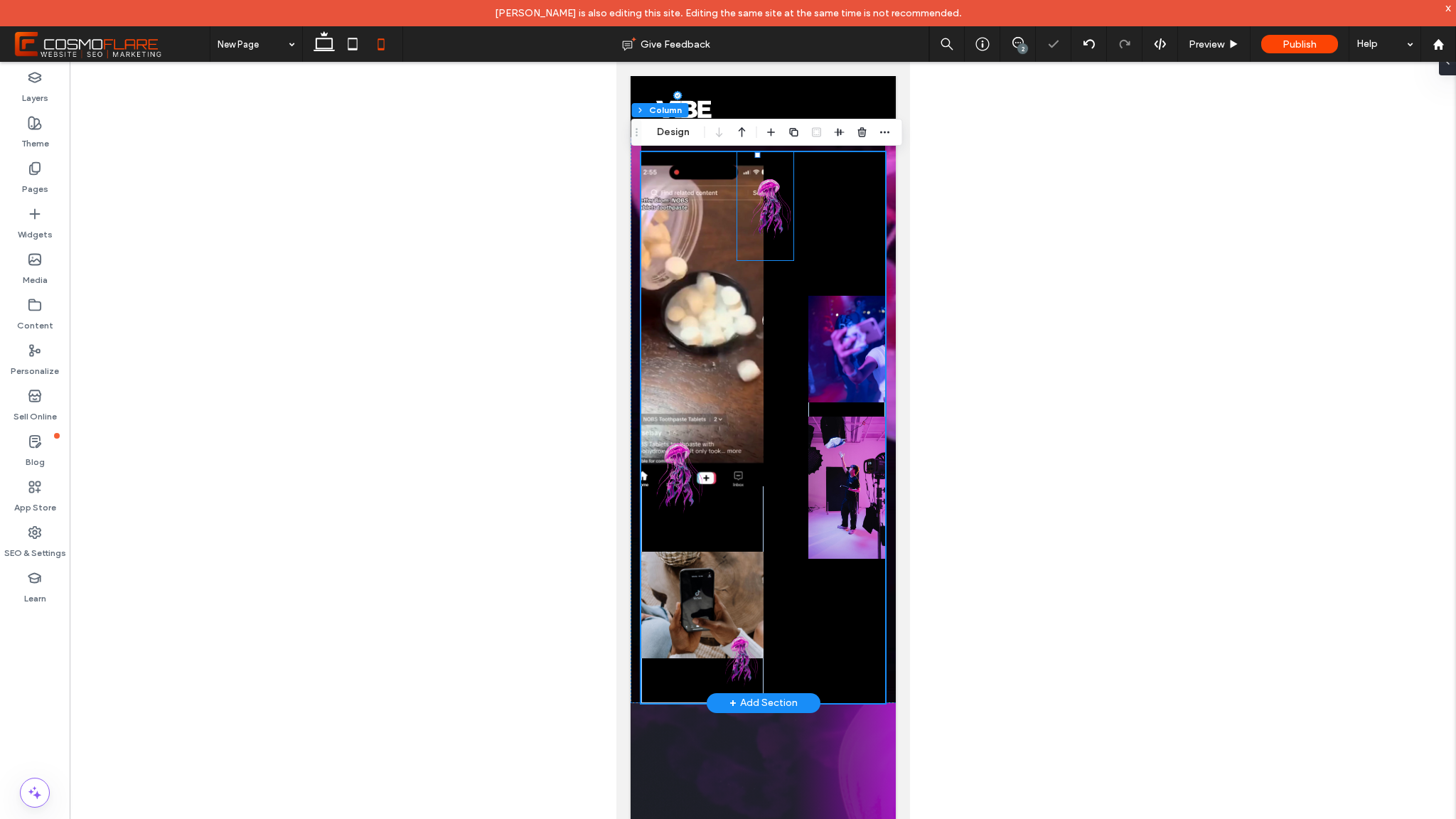
click at [772, 210] on img at bounding box center [765, 206] width 56 height 108
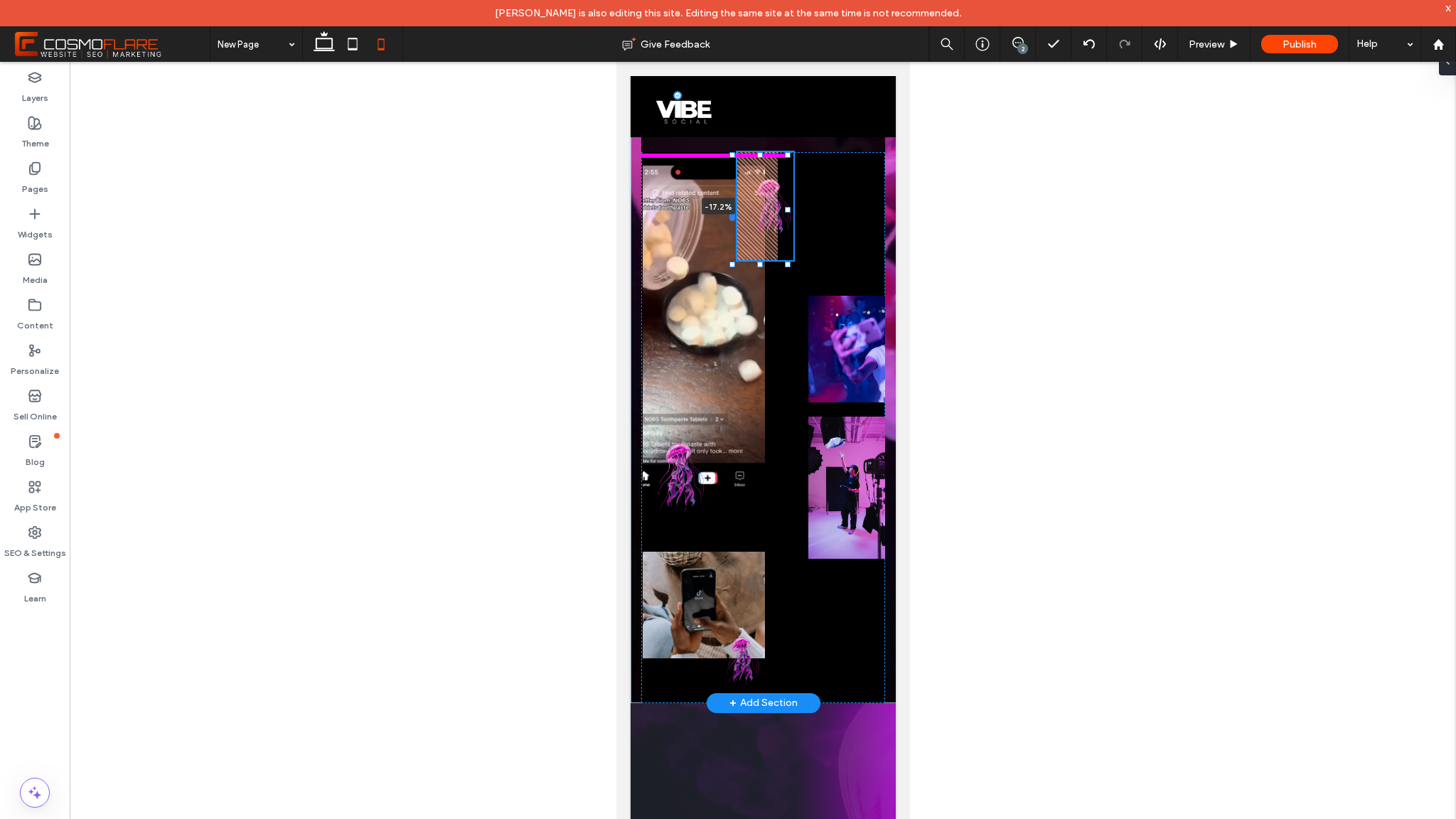
click at [731, 217] on div at bounding box center [732, 210] width 6 height 23
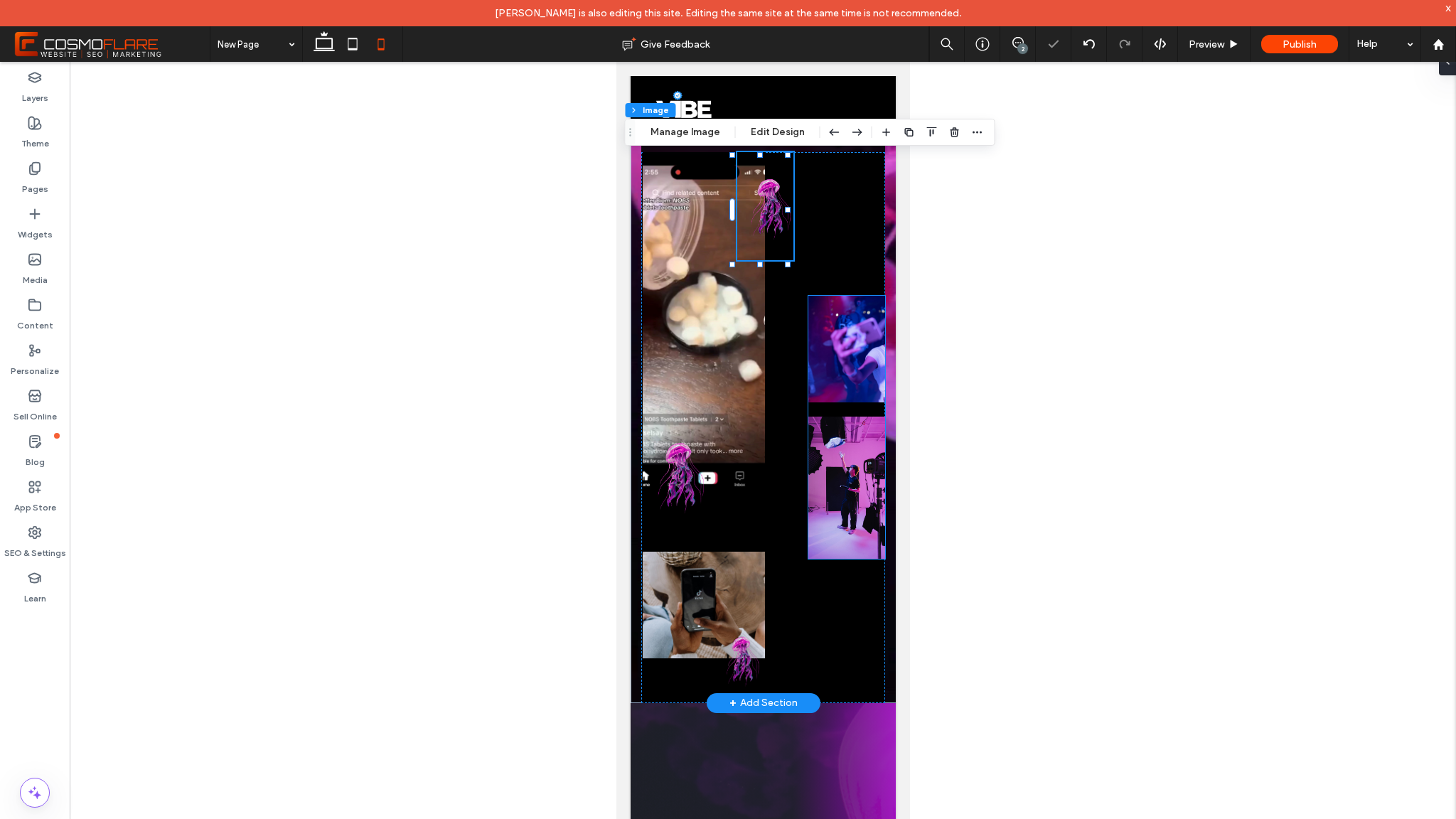
click at [812, 320] on img at bounding box center [846, 349] width 77 height 107
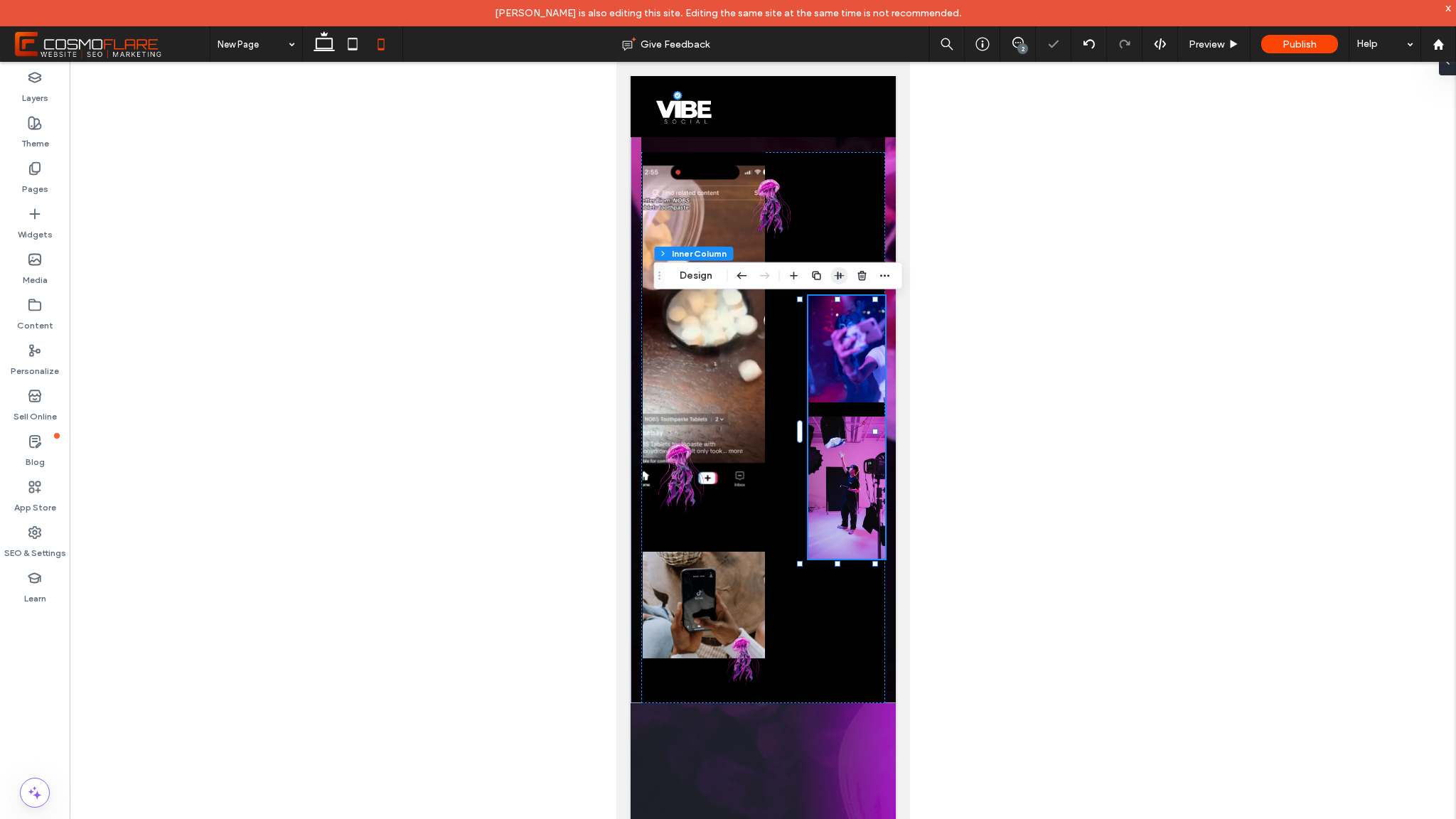
click at [832, 274] on span "button" at bounding box center [839, 275] width 17 height 17
click at [702, 274] on button "Design" at bounding box center [696, 275] width 51 height 17
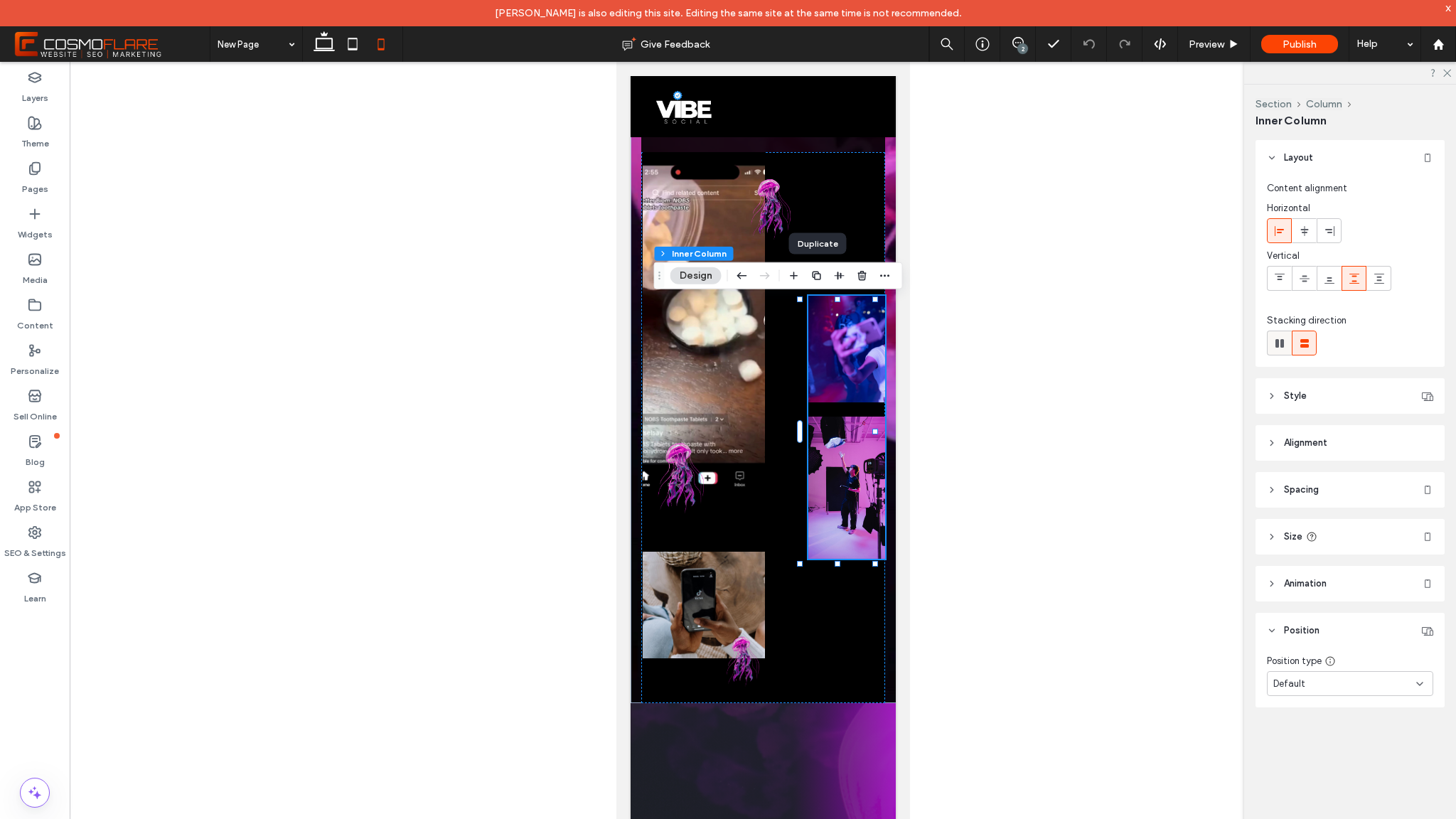
click at [1275, 343] on use at bounding box center [1280, 344] width 9 height 9
type input "*"
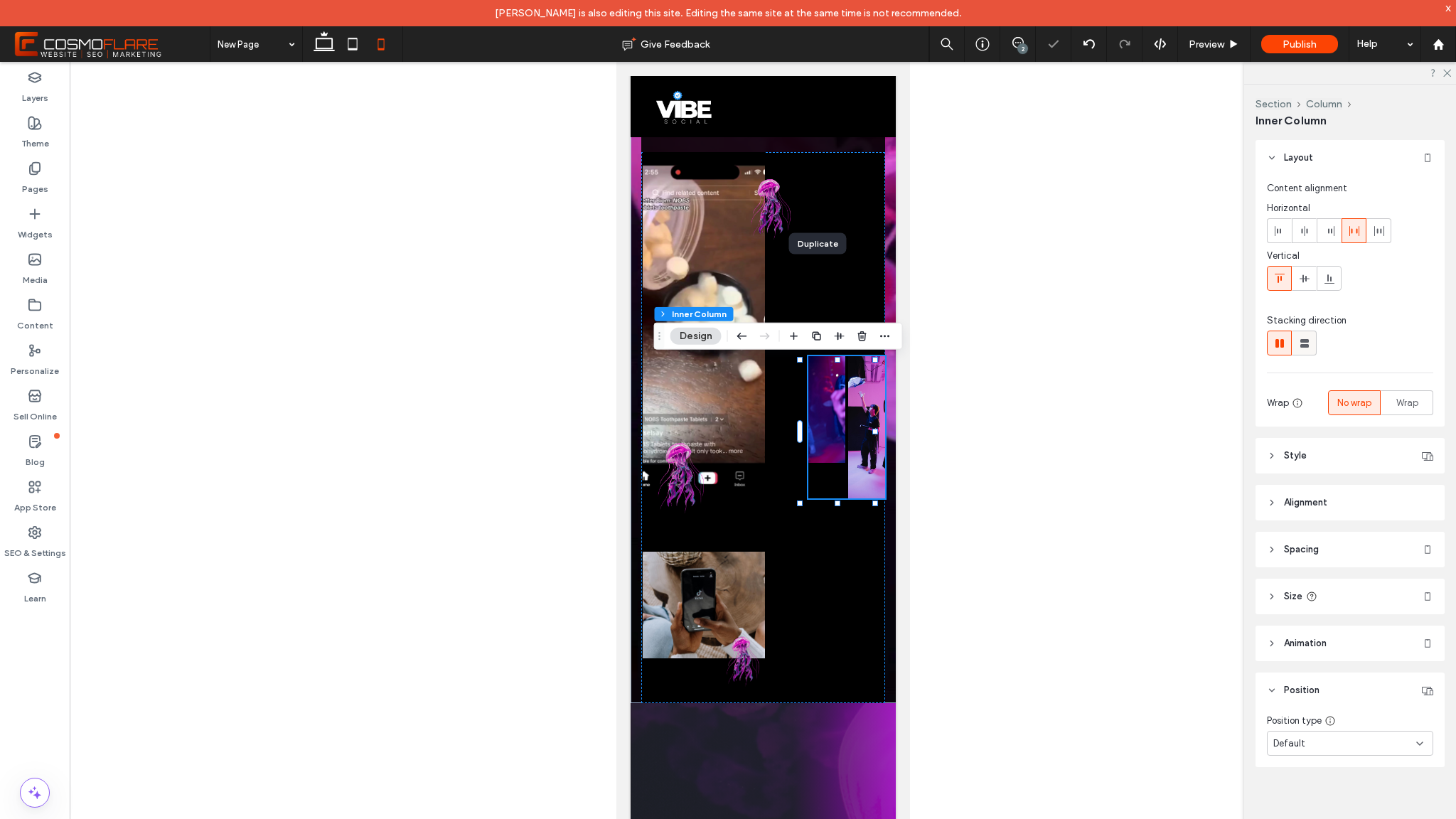
click at [1302, 342] on use at bounding box center [1305, 344] width 9 height 9
type input "**"
type input "****"
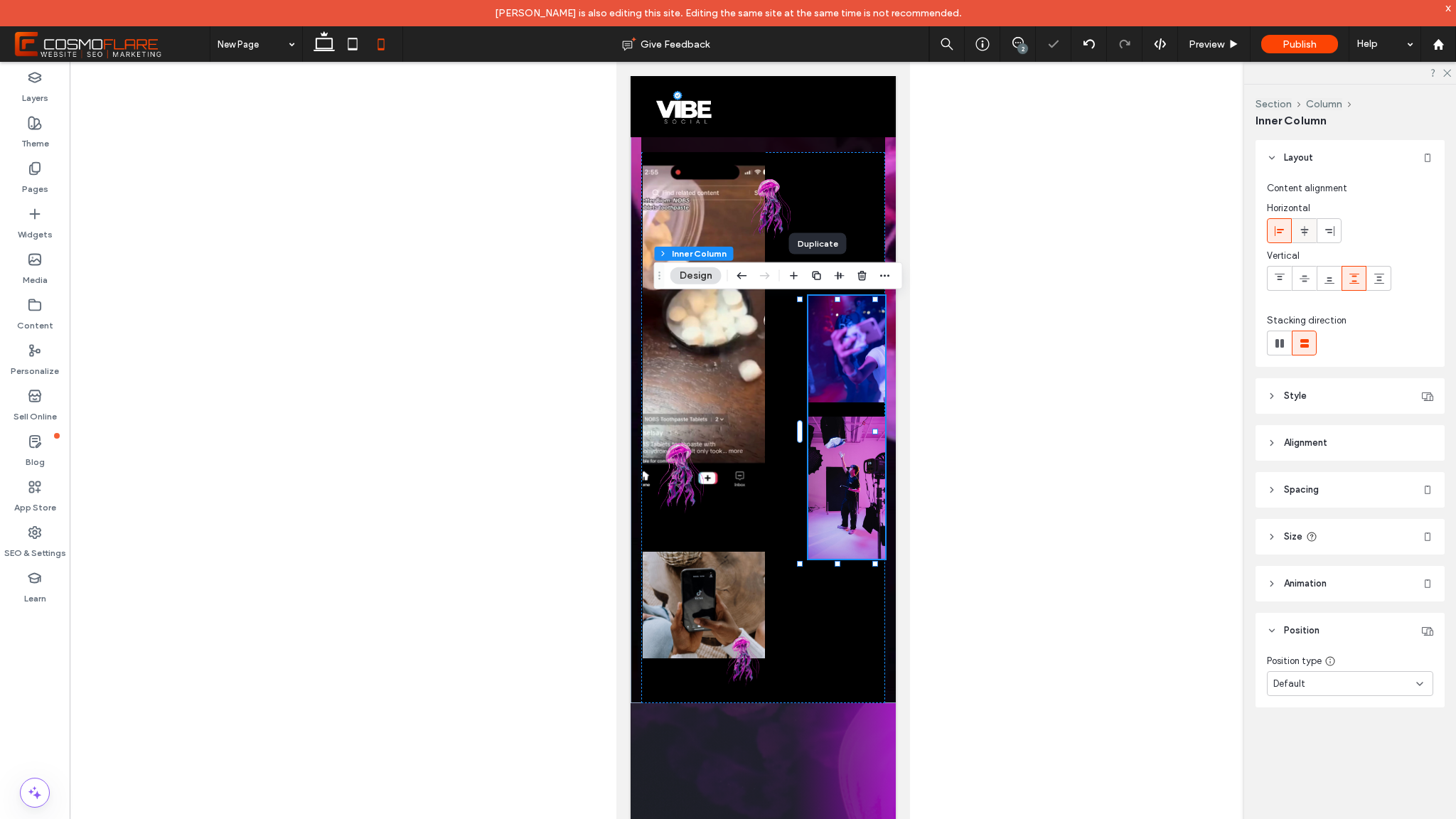
click at [1303, 226] on icon at bounding box center [1304, 231] width 11 height 11
click at [1293, 227] on div at bounding box center [1304, 231] width 24 height 24
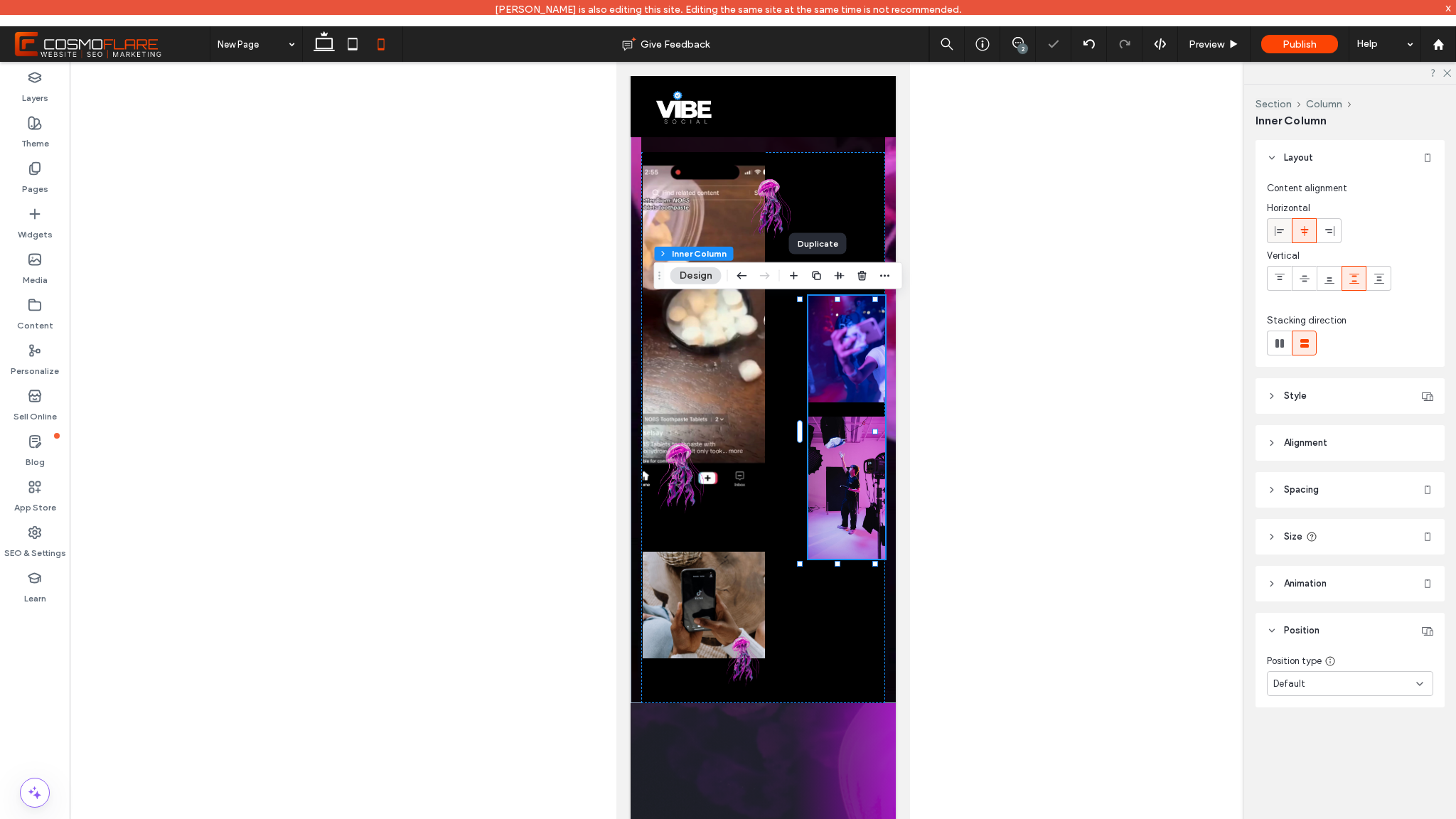
click at [1286, 229] on div at bounding box center [1280, 231] width 24 height 24
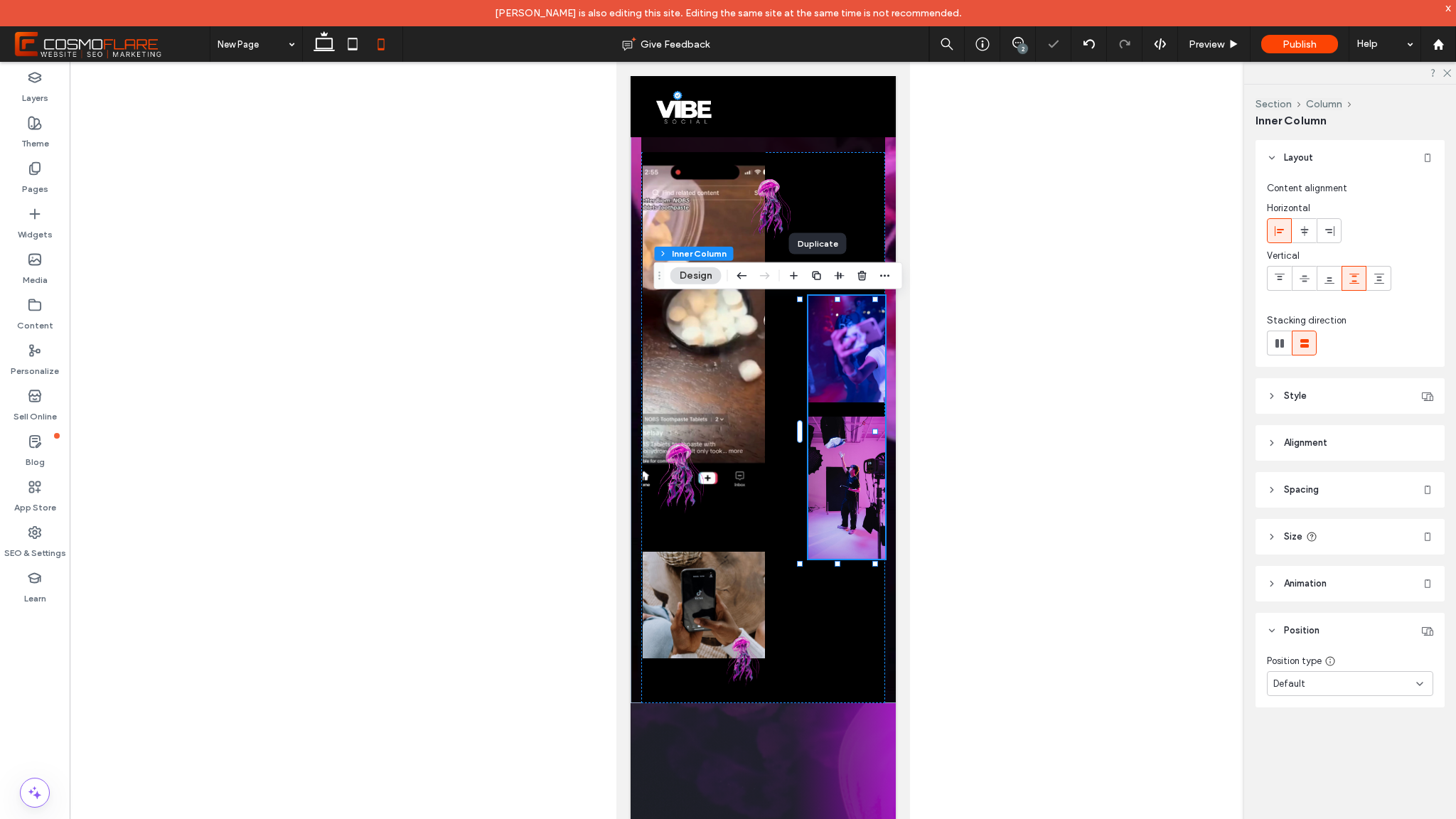
click at [1308, 495] on span "Spacing" at bounding box center [1301, 490] width 35 height 14
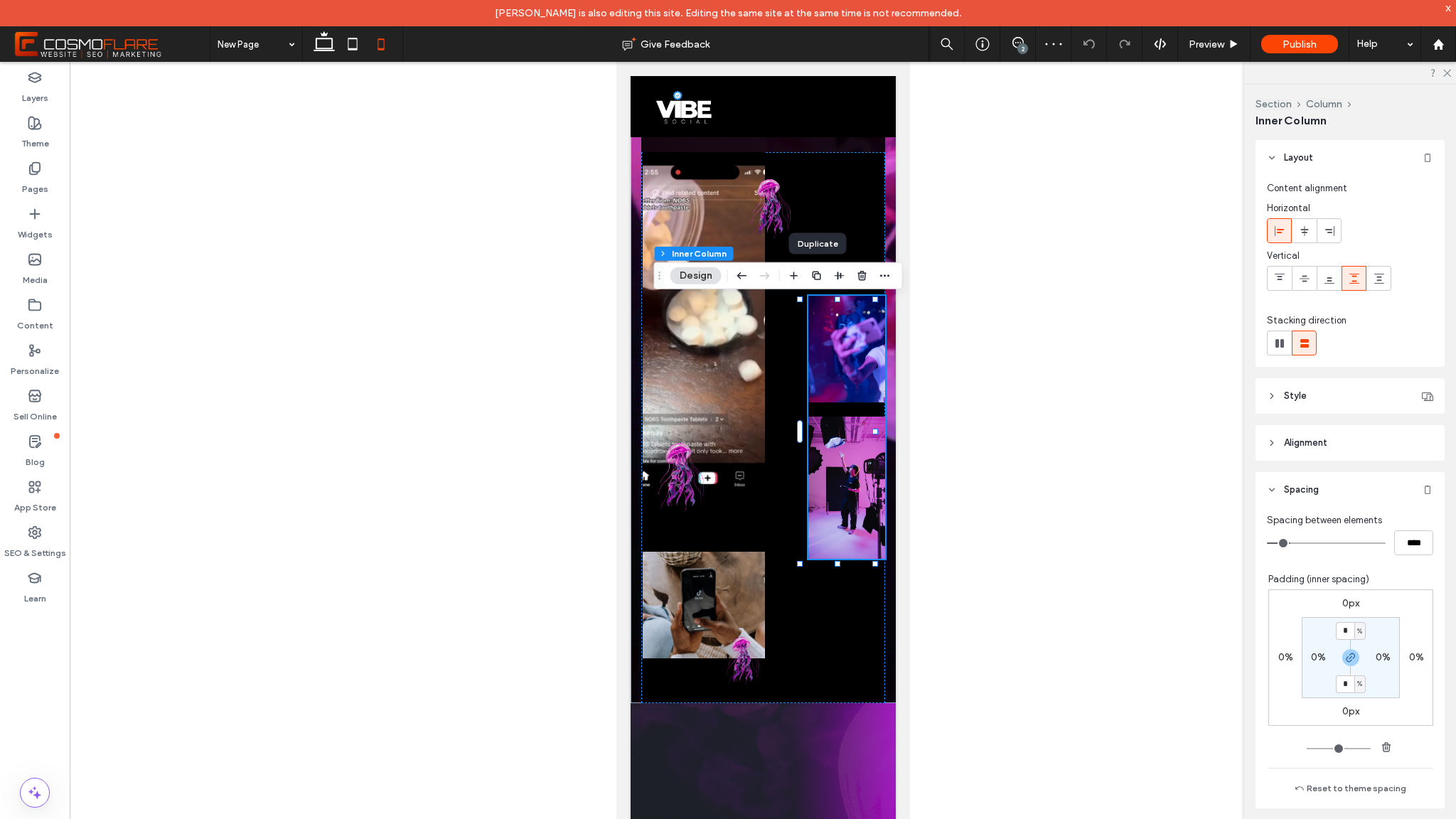
type input "**"
type input "****"
type input "**"
type input "****"
type input "**"
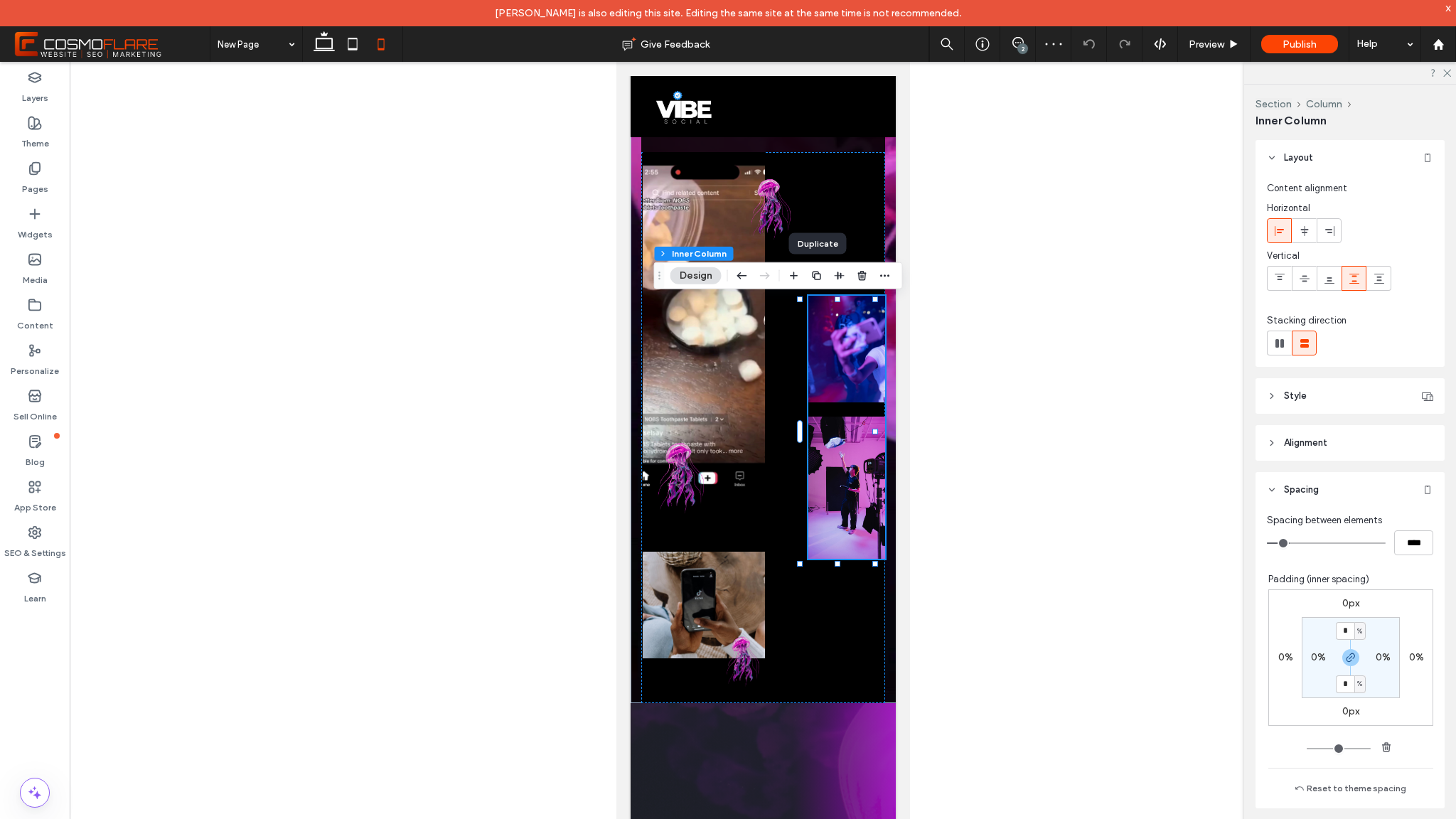
type input "****"
type input "*"
type input "***"
type input "*"
type input "***"
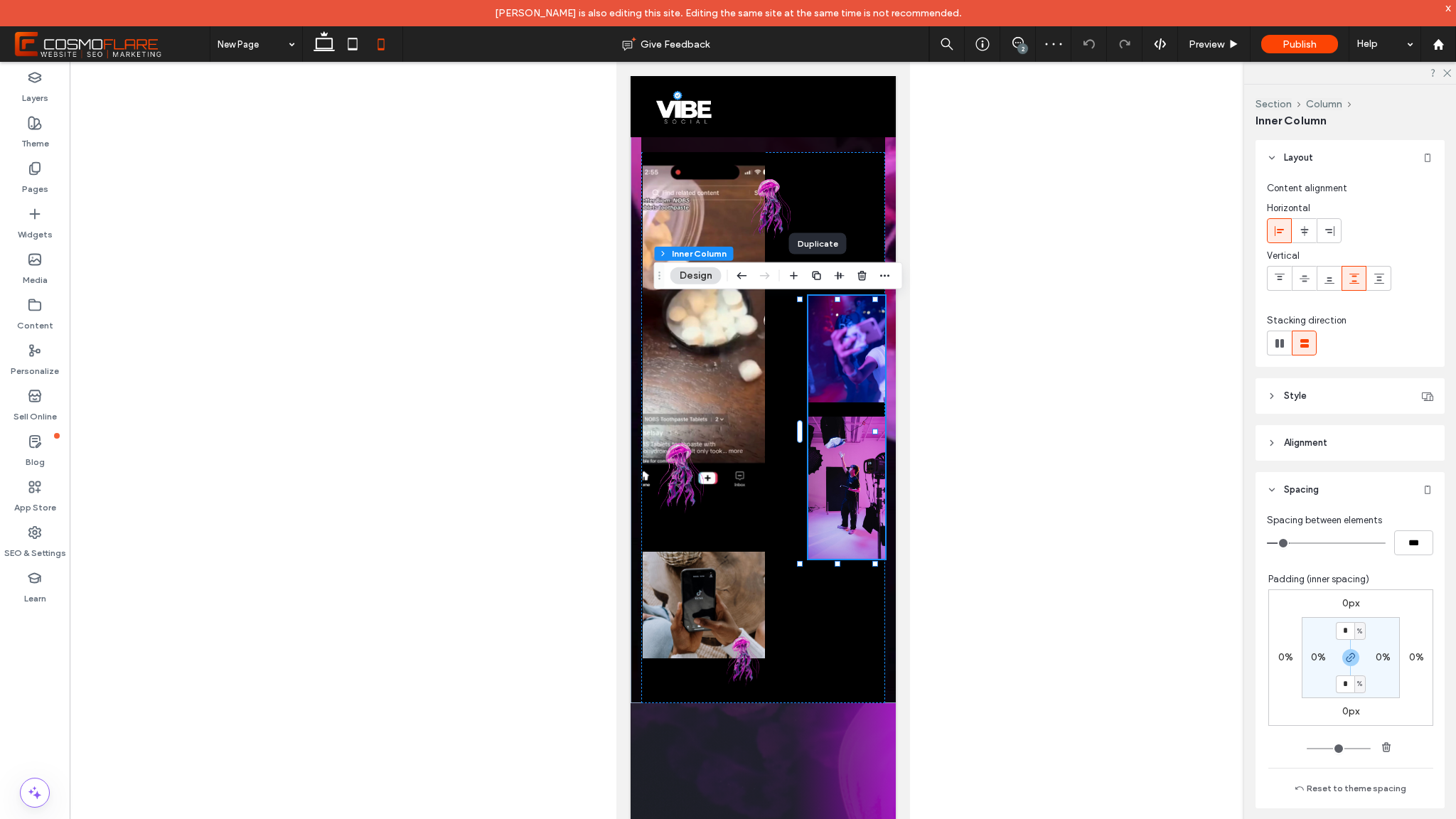
type input "*"
type input "***"
type input "*"
type input "***"
drag, startPoint x: 1292, startPoint y: 543, endPoint x: 1269, endPoint y: 542, distance: 23.0
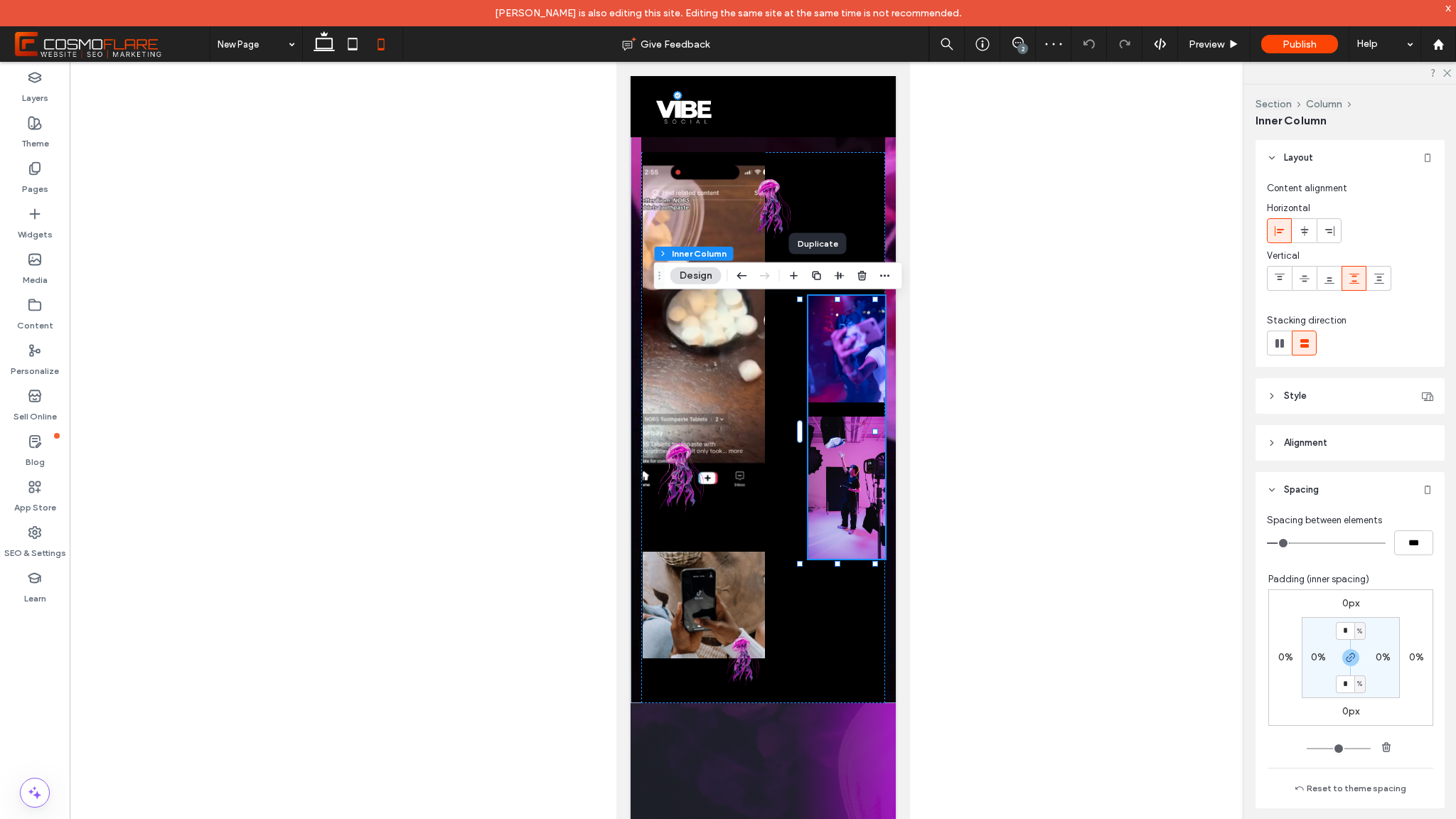
click at [1269, 542] on input "range" at bounding box center [1326, 543] width 119 height 1
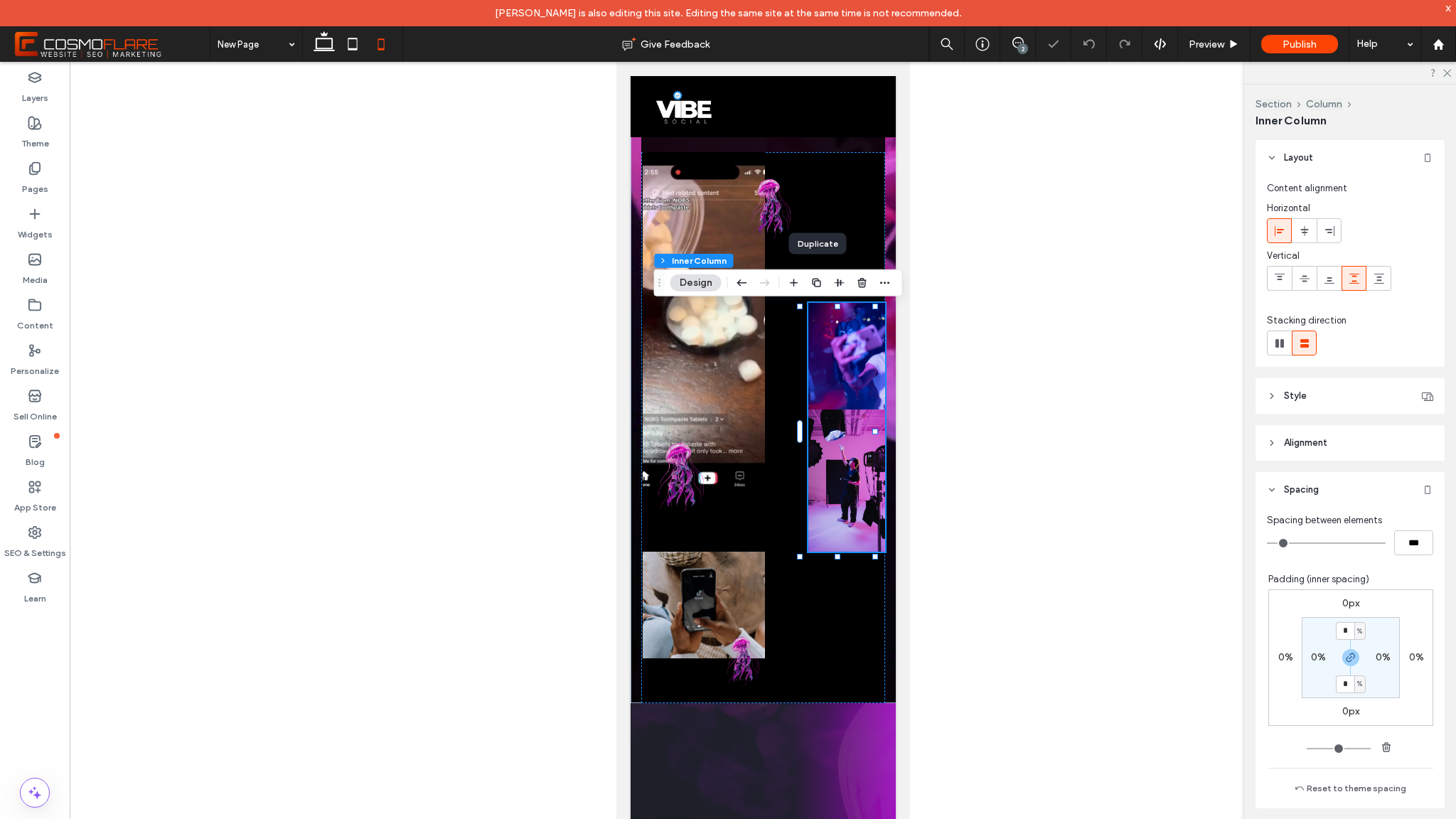
type input "*"
type input "***"
type input "*"
type input "***"
type input "*"
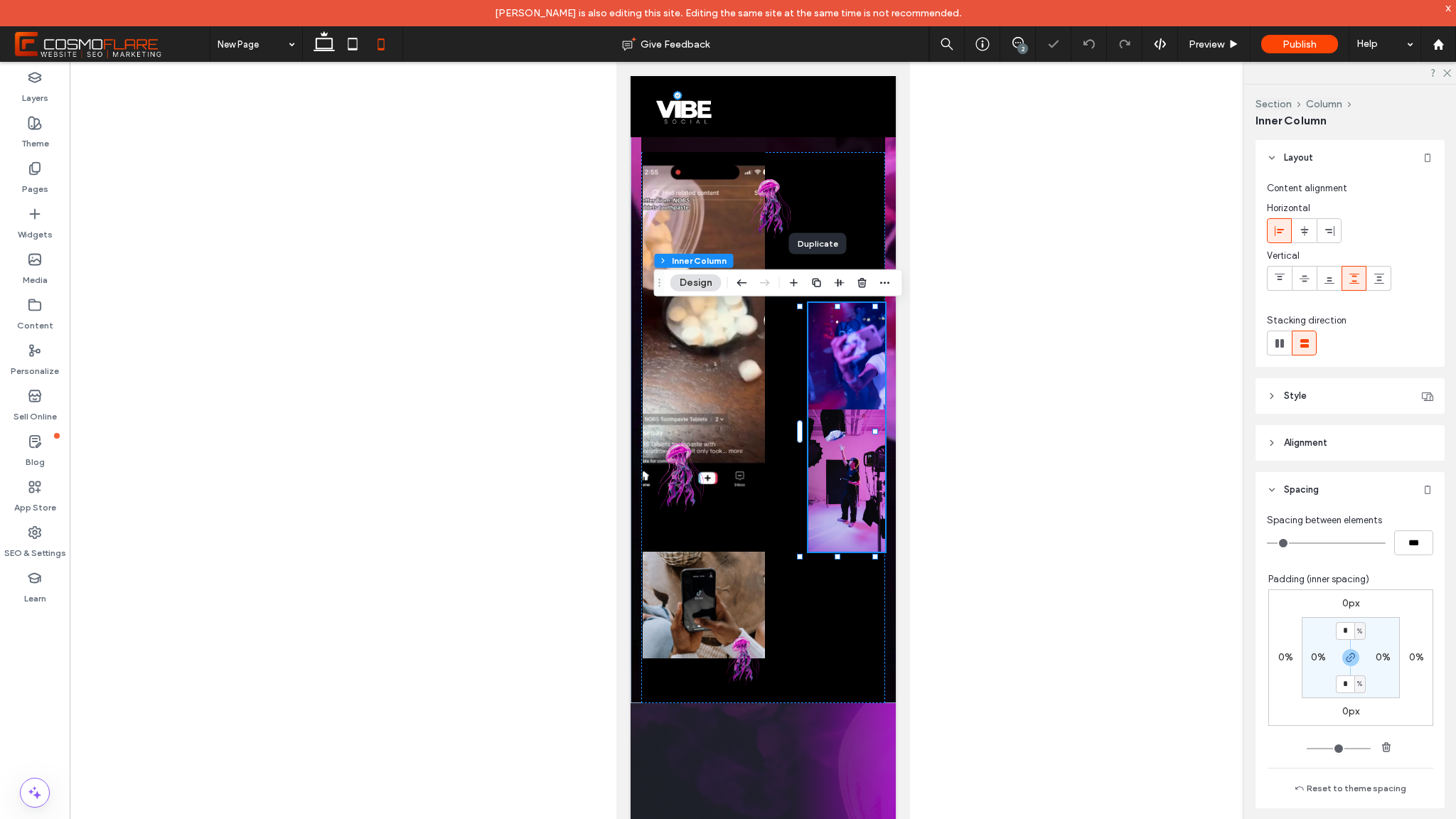
type input "***"
type input "*"
type input "***"
type input "*"
type input "***"
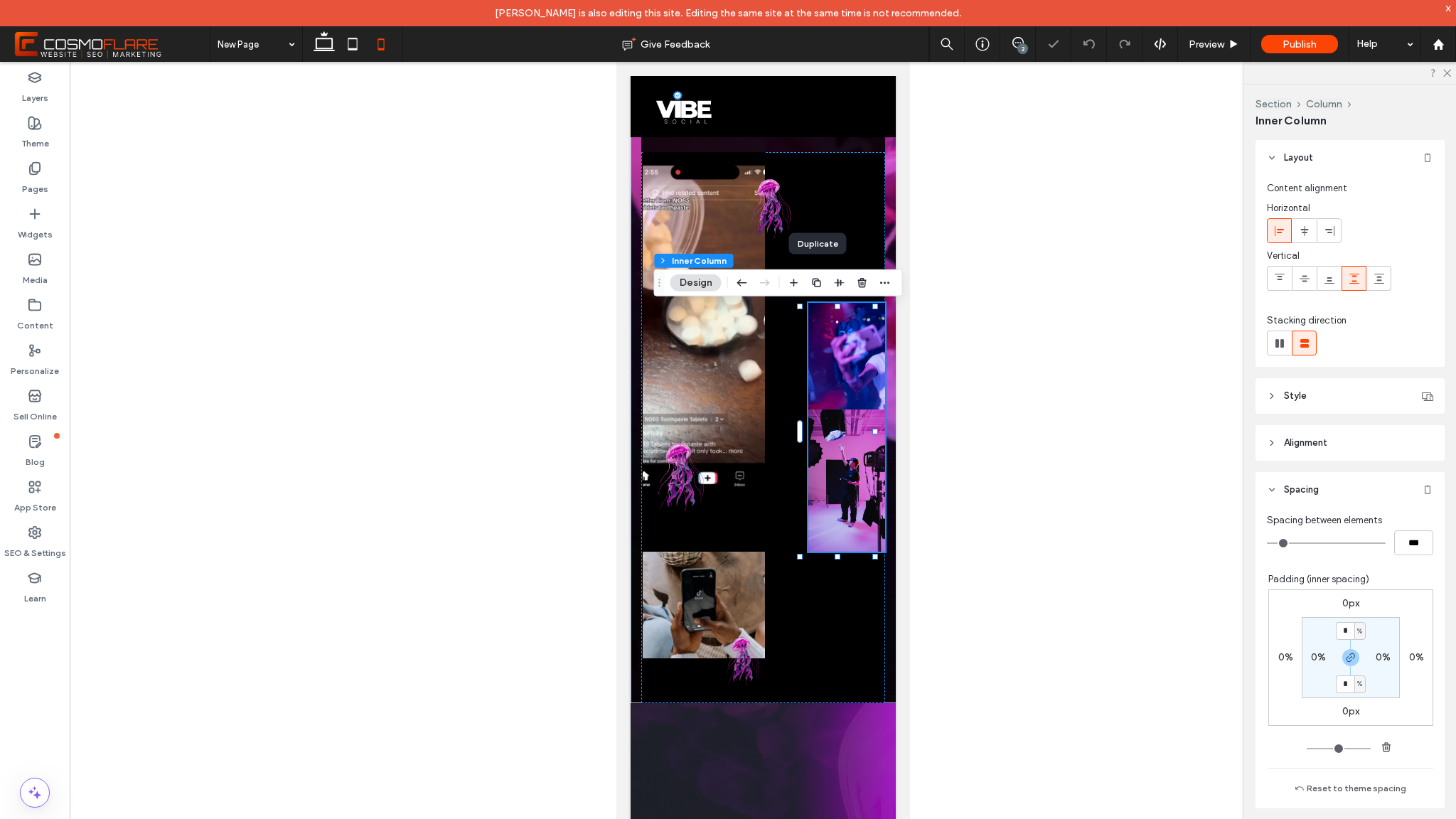
type input "**"
type input "****"
type input "**"
type input "****"
type input "**"
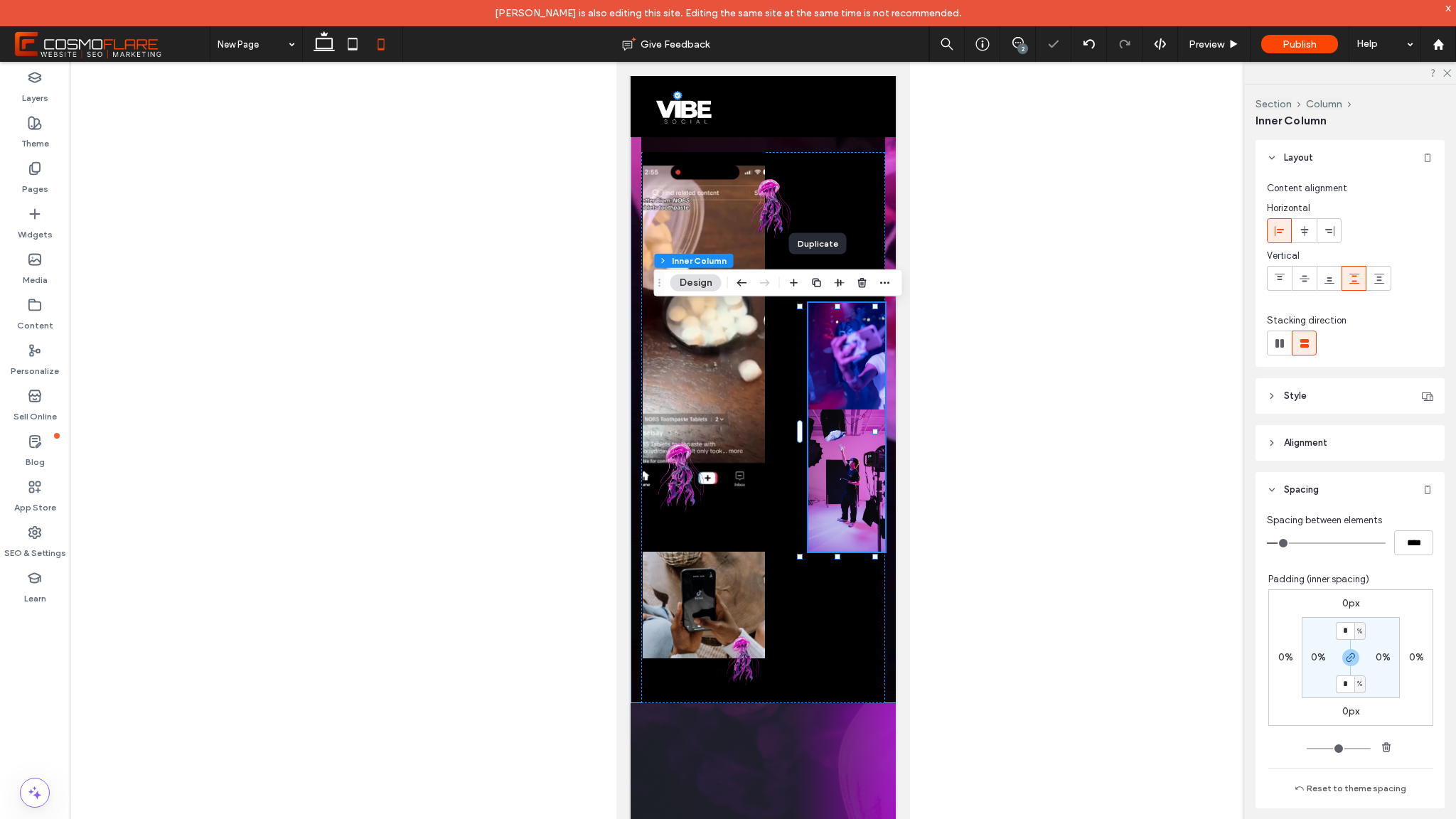
type input "****"
drag, startPoint x: 1275, startPoint y: 542, endPoint x: 1286, endPoint y: 542, distance: 11.0
type input "**"
click at [1286, 542] on input "range" at bounding box center [1326, 543] width 119 height 1
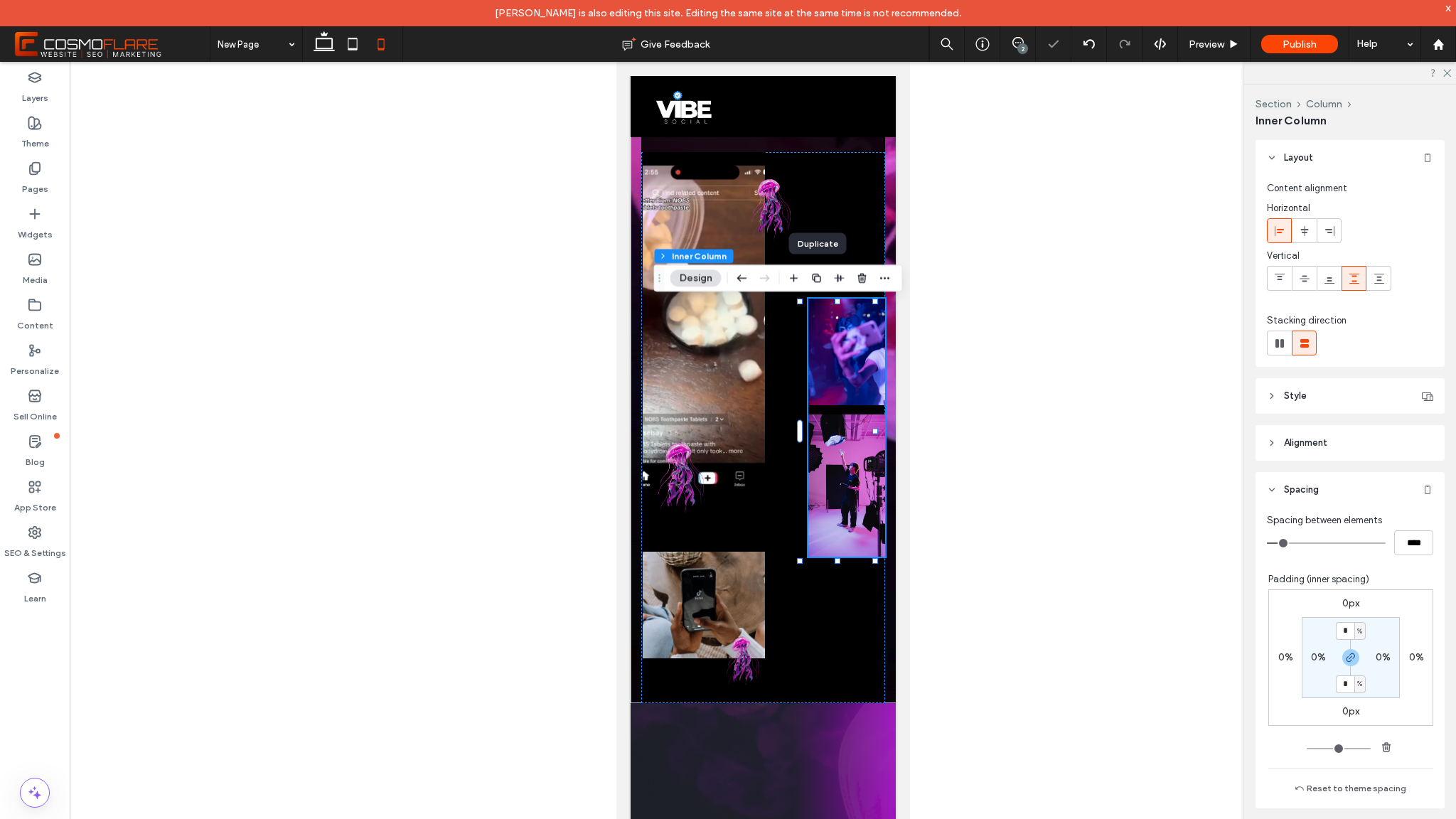
click at [1269, 444] on icon at bounding box center [1272, 443] width 10 height 10
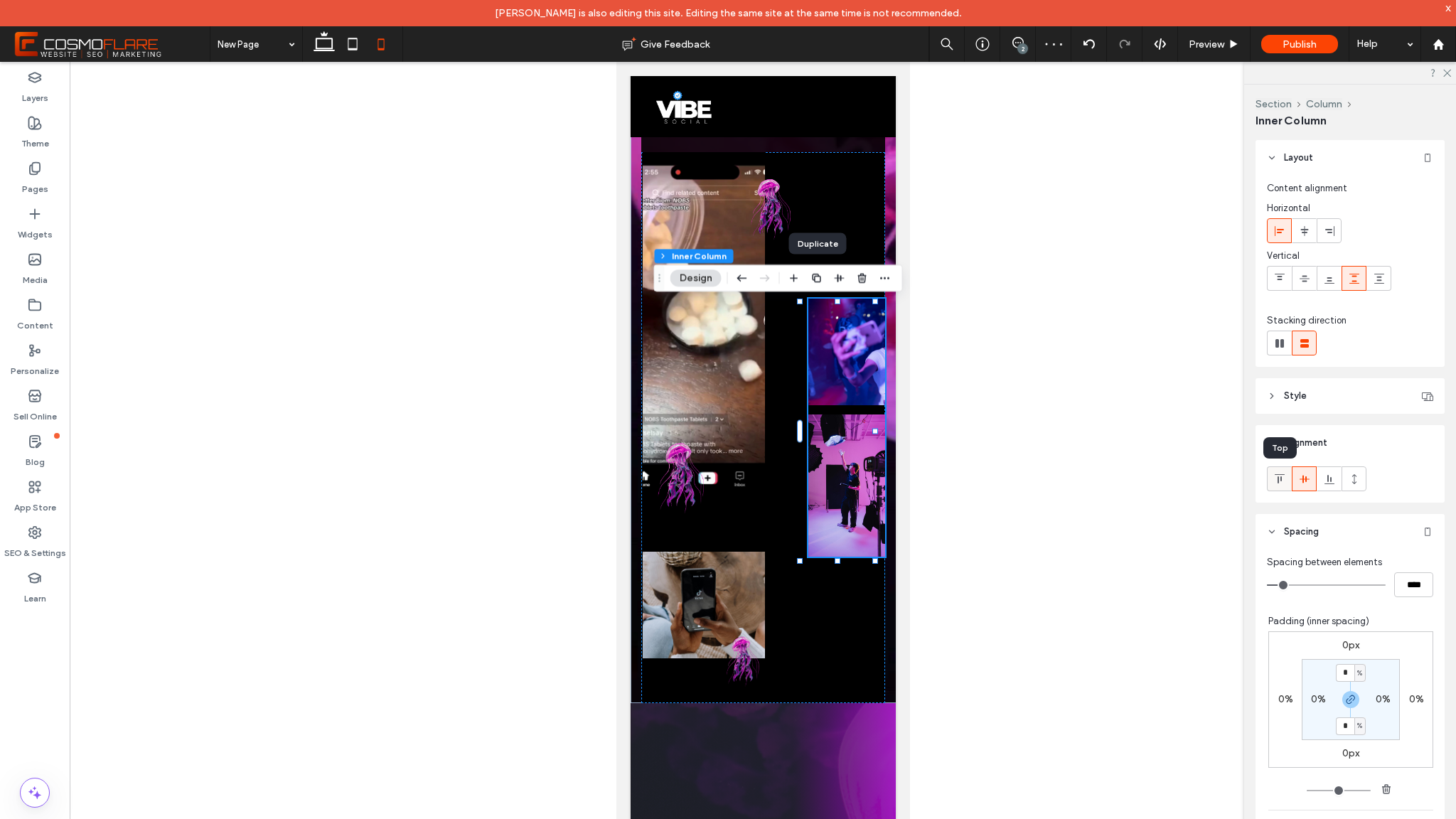
click at [1279, 483] on icon at bounding box center [1279, 479] width 11 height 11
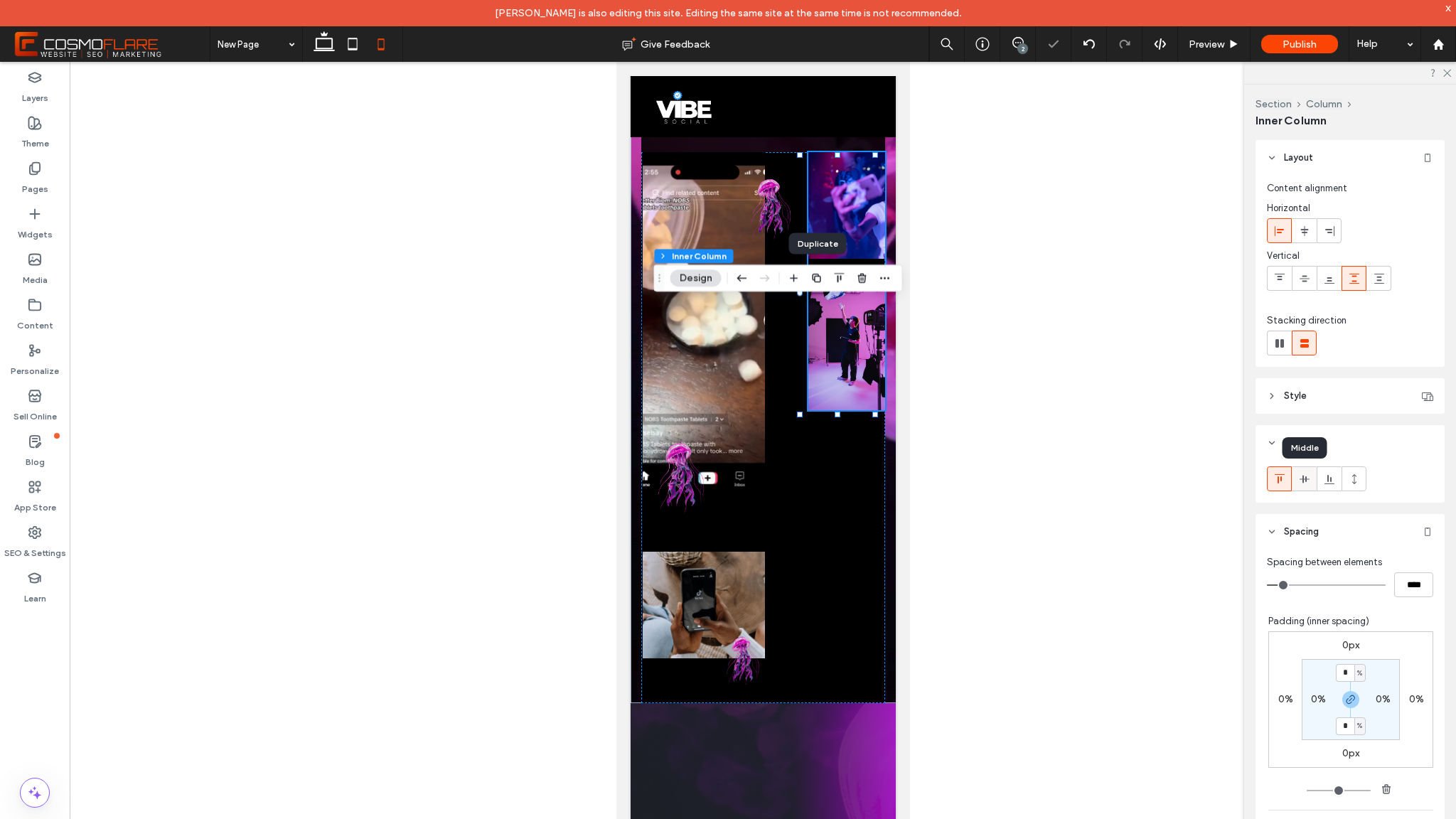
click at [1302, 480] on use at bounding box center [1303, 479] width 10 height 8
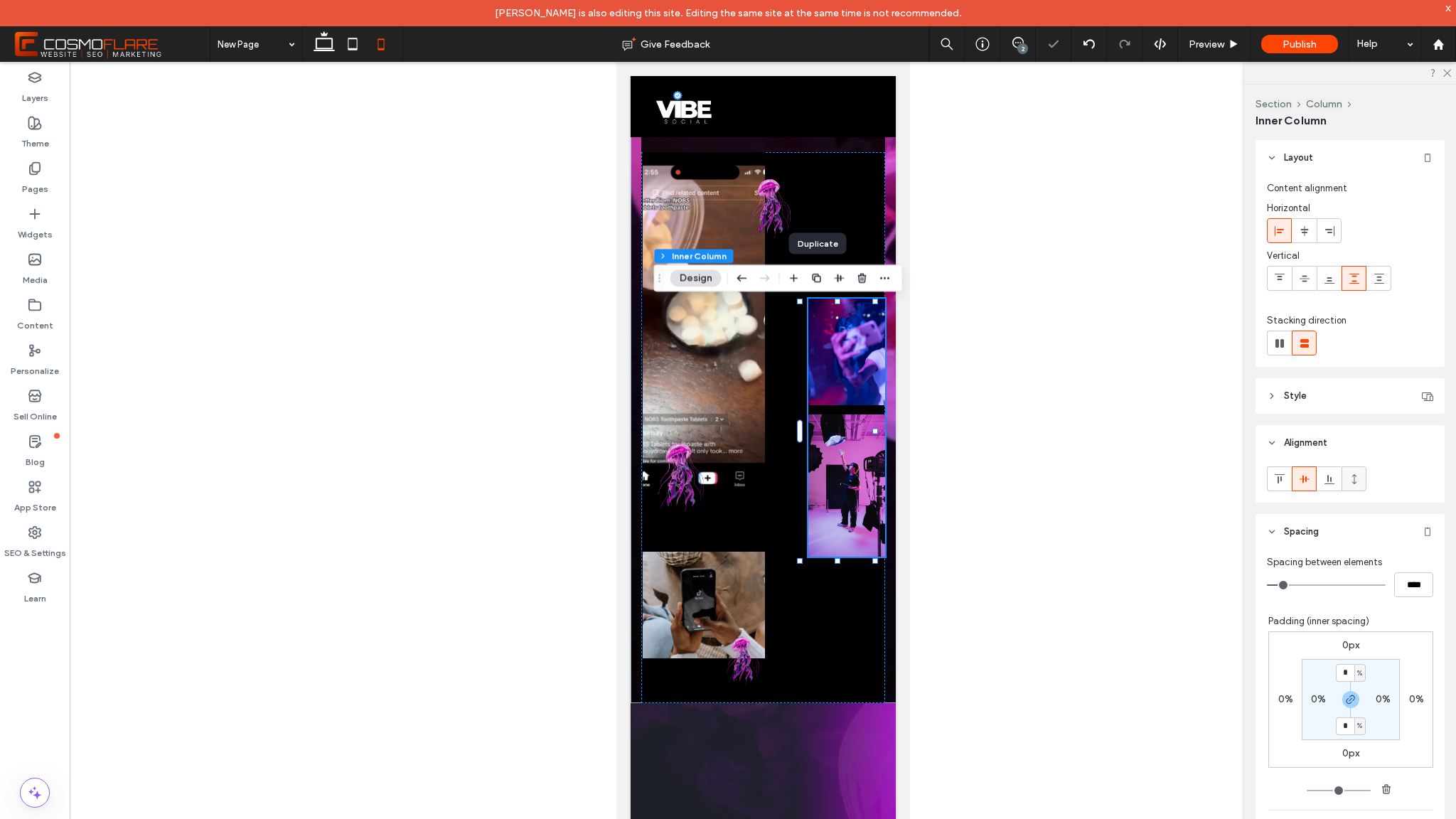
click at [1364, 478] on div at bounding box center [1354, 479] width 24 height 24
type input "***"
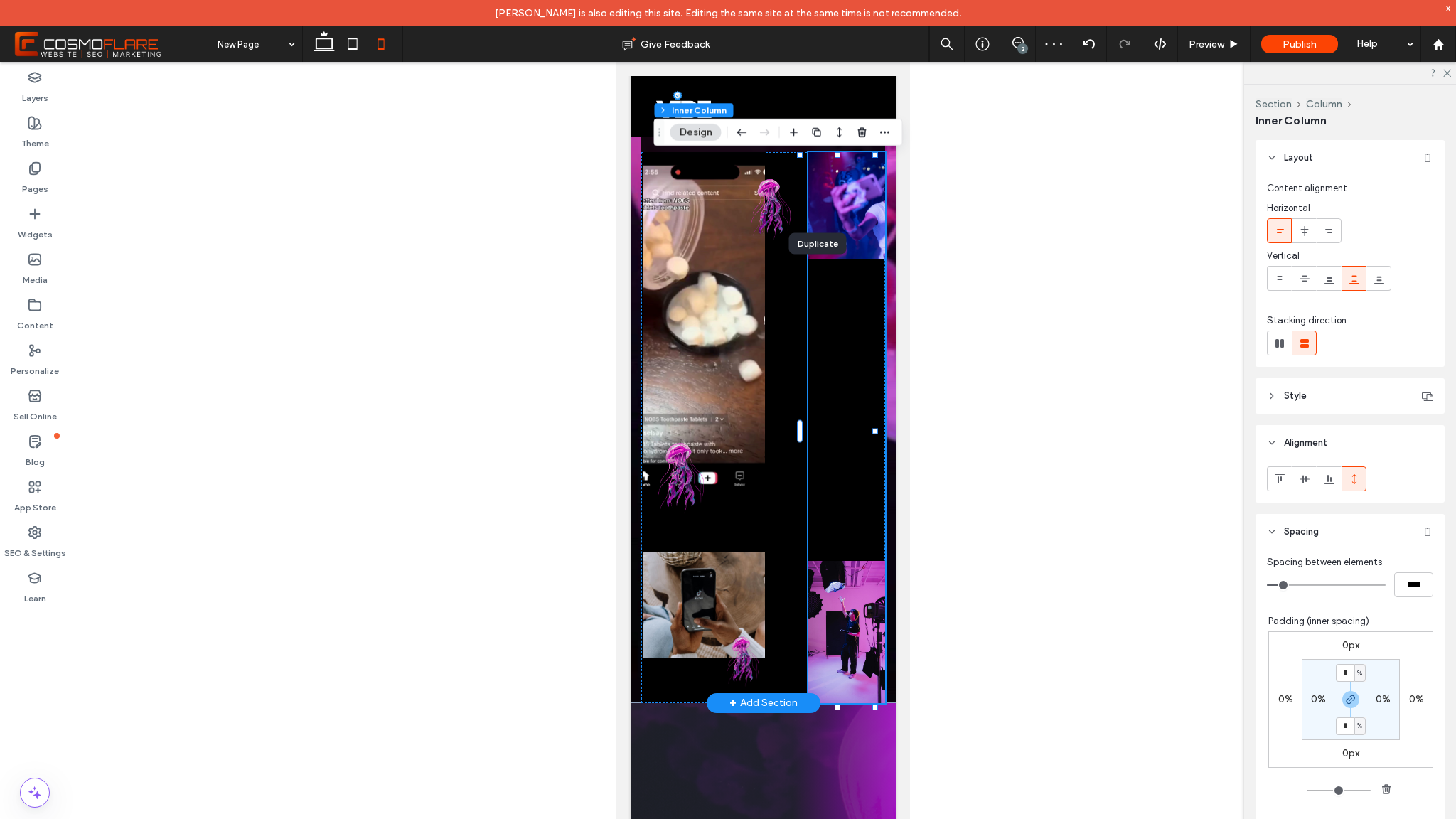
click at [848, 233] on img at bounding box center [846, 205] width 77 height 107
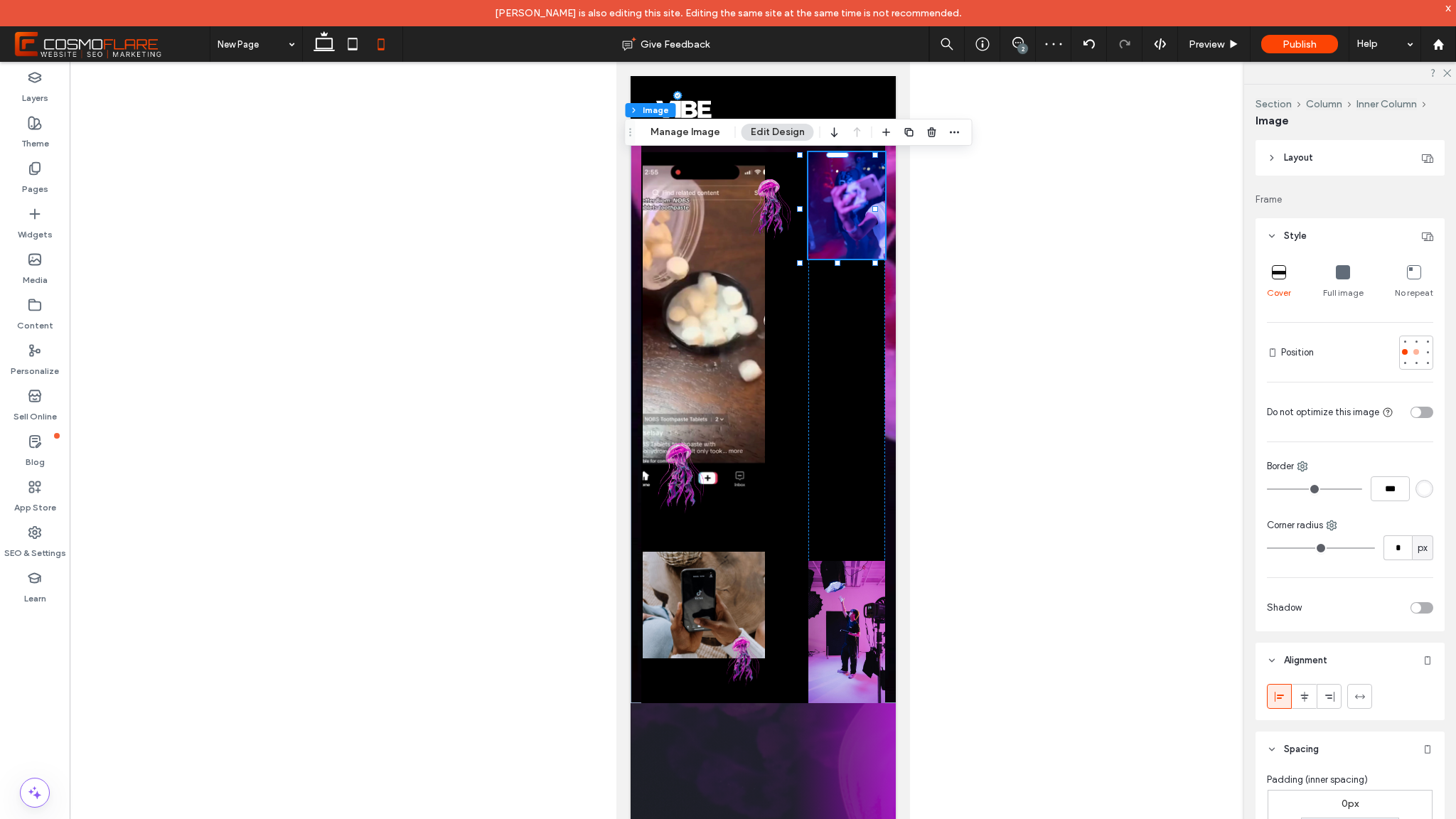
scroll to position [0, 0]
click at [1413, 350] on div at bounding box center [1416, 352] width 6 height 6
click at [862, 336] on div at bounding box center [846, 427] width 77 height 551
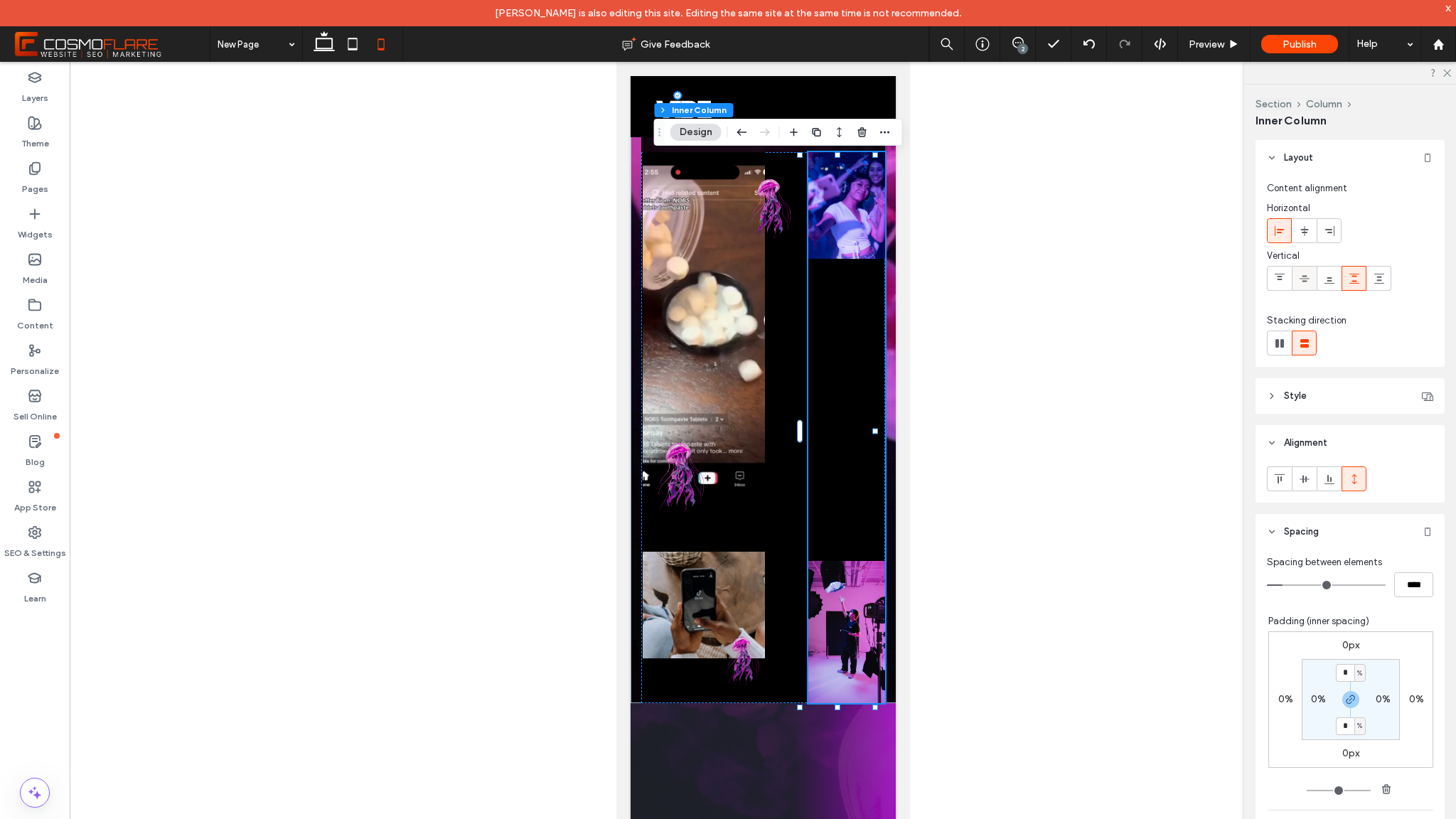
click at [1308, 286] on span at bounding box center [1304, 278] width 11 height 24
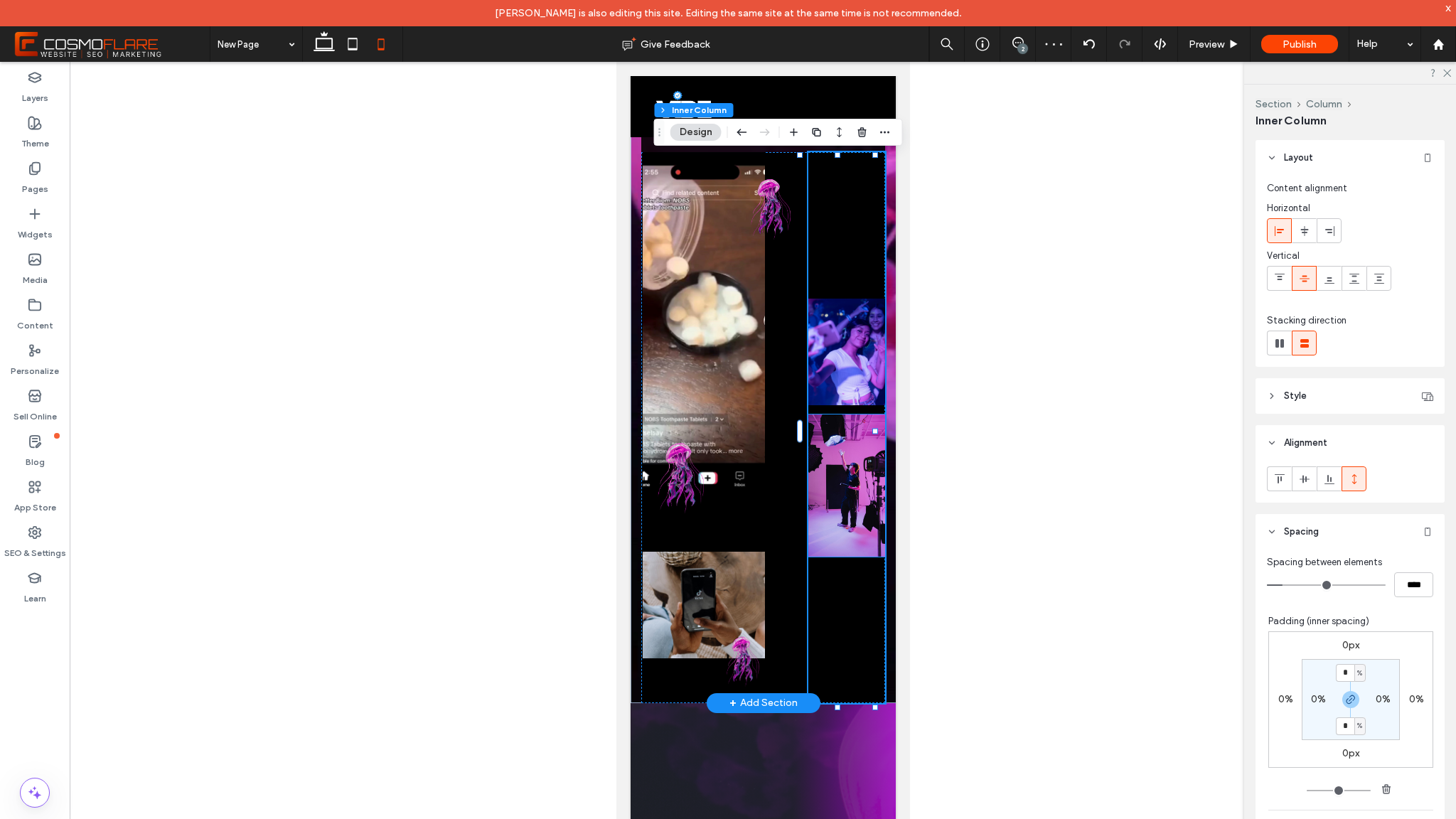
click at [832, 505] on img at bounding box center [846, 485] width 77 height 142
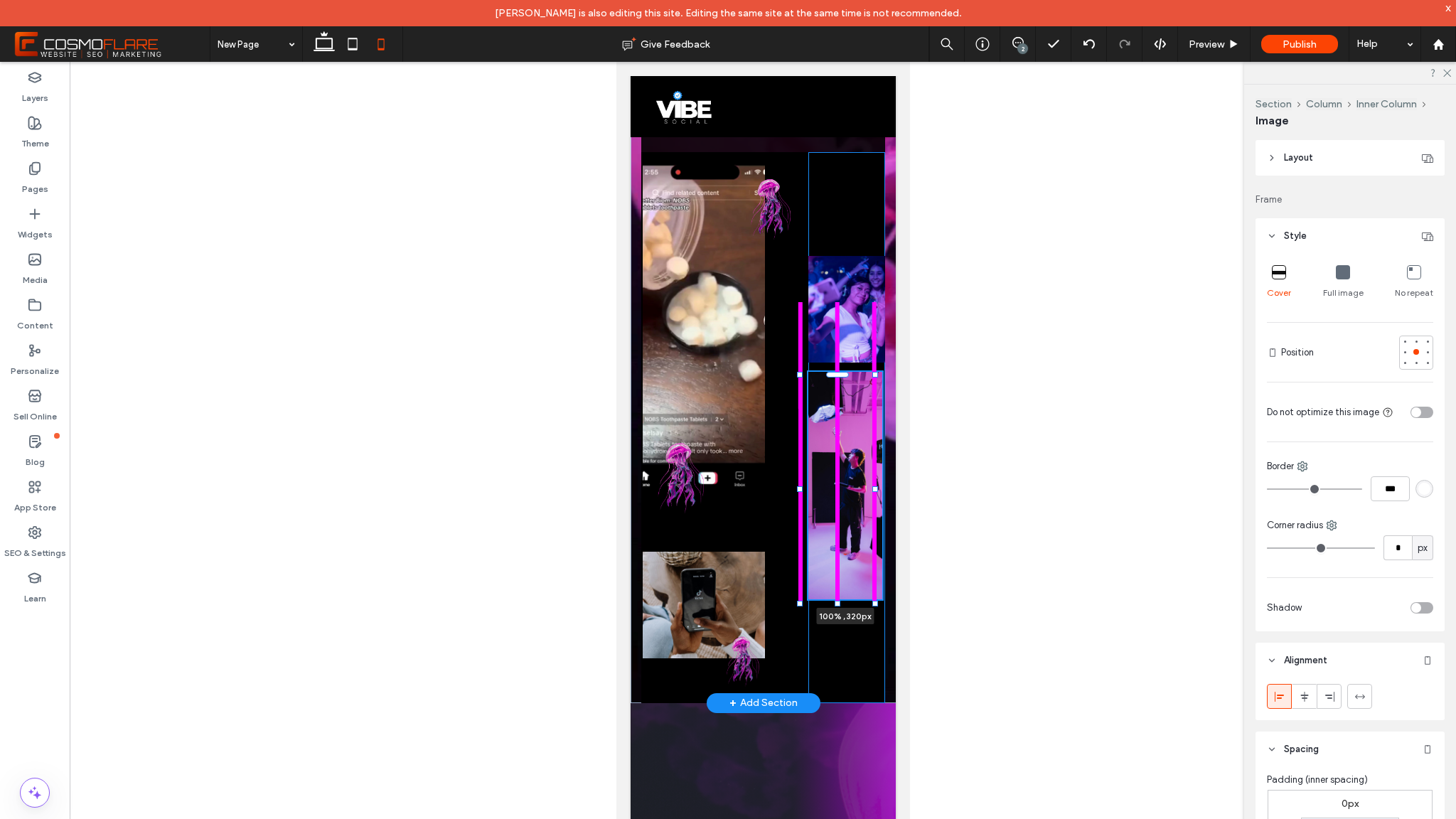
drag, startPoint x: 836, startPoint y: 562, endPoint x: 815, endPoint y: 604, distance: 47.0
click at [815, 604] on div "This is the text area for this paragraph. To change it, simply click and start …" at bounding box center [763, 173] width 266 height 1059
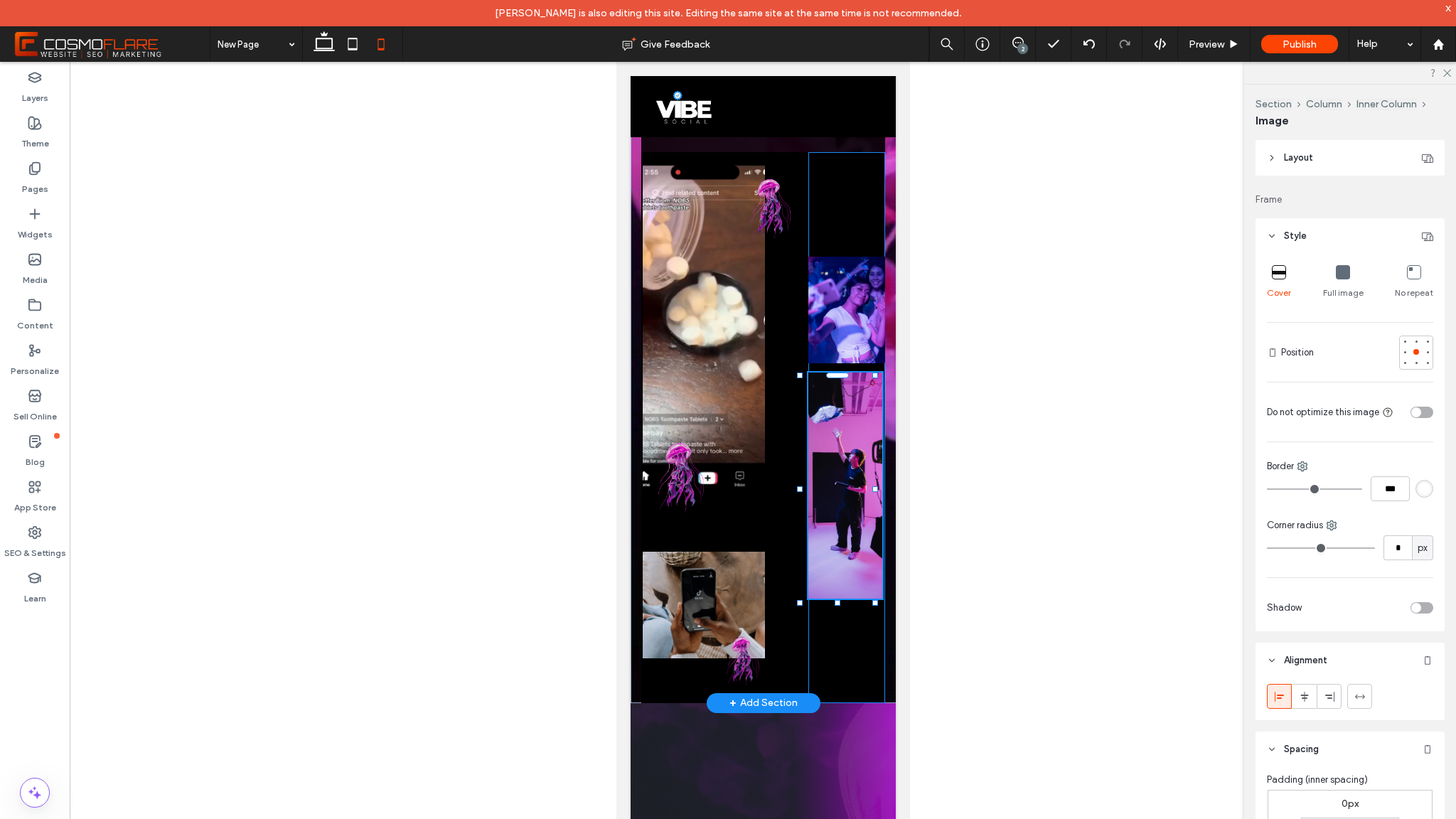
type input "***"
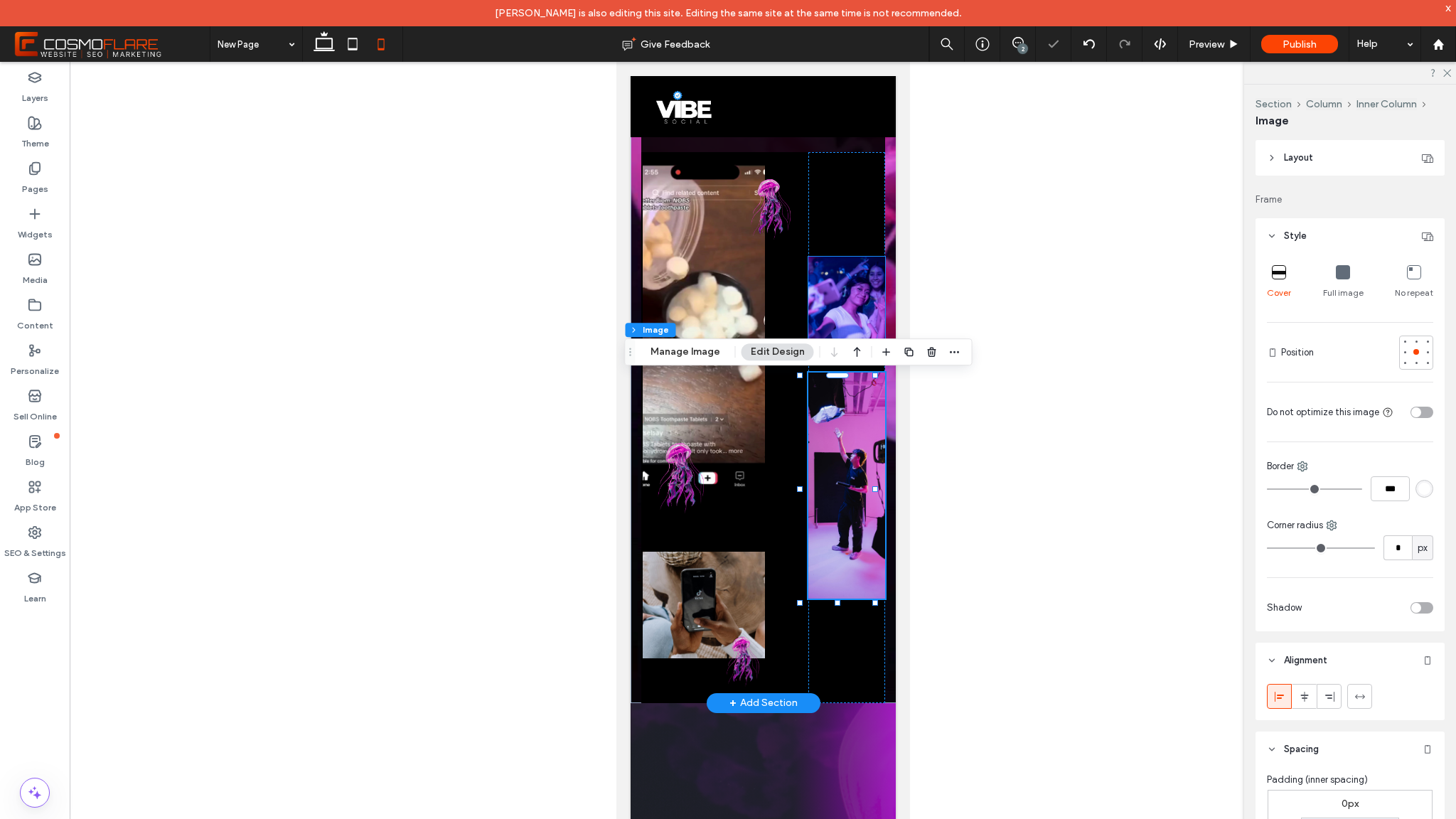
click at [845, 314] on img at bounding box center [846, 310] width 77 height 107
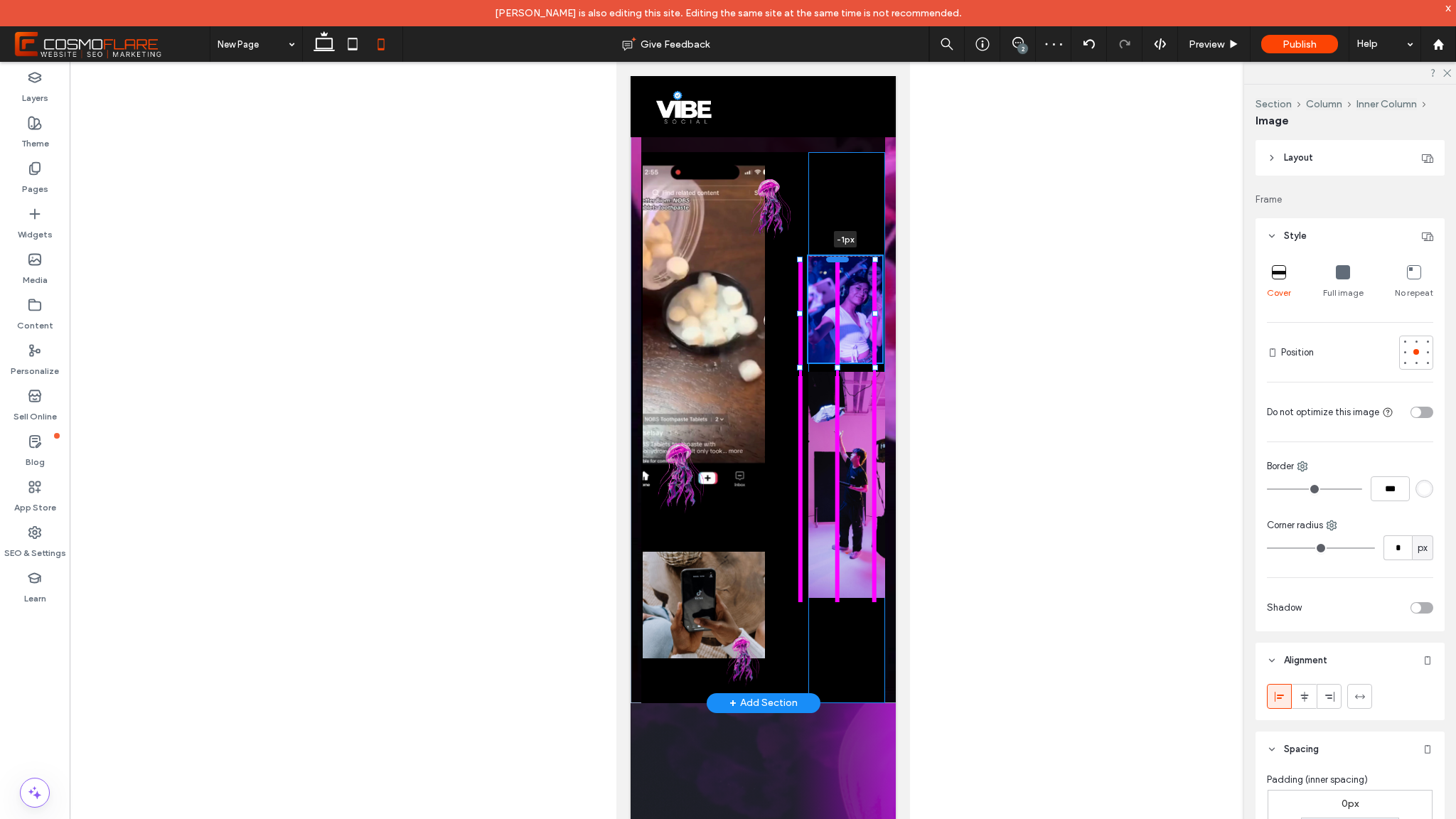
click at [833, 258] on div at bounding box center [836, 259] width 23 height 6
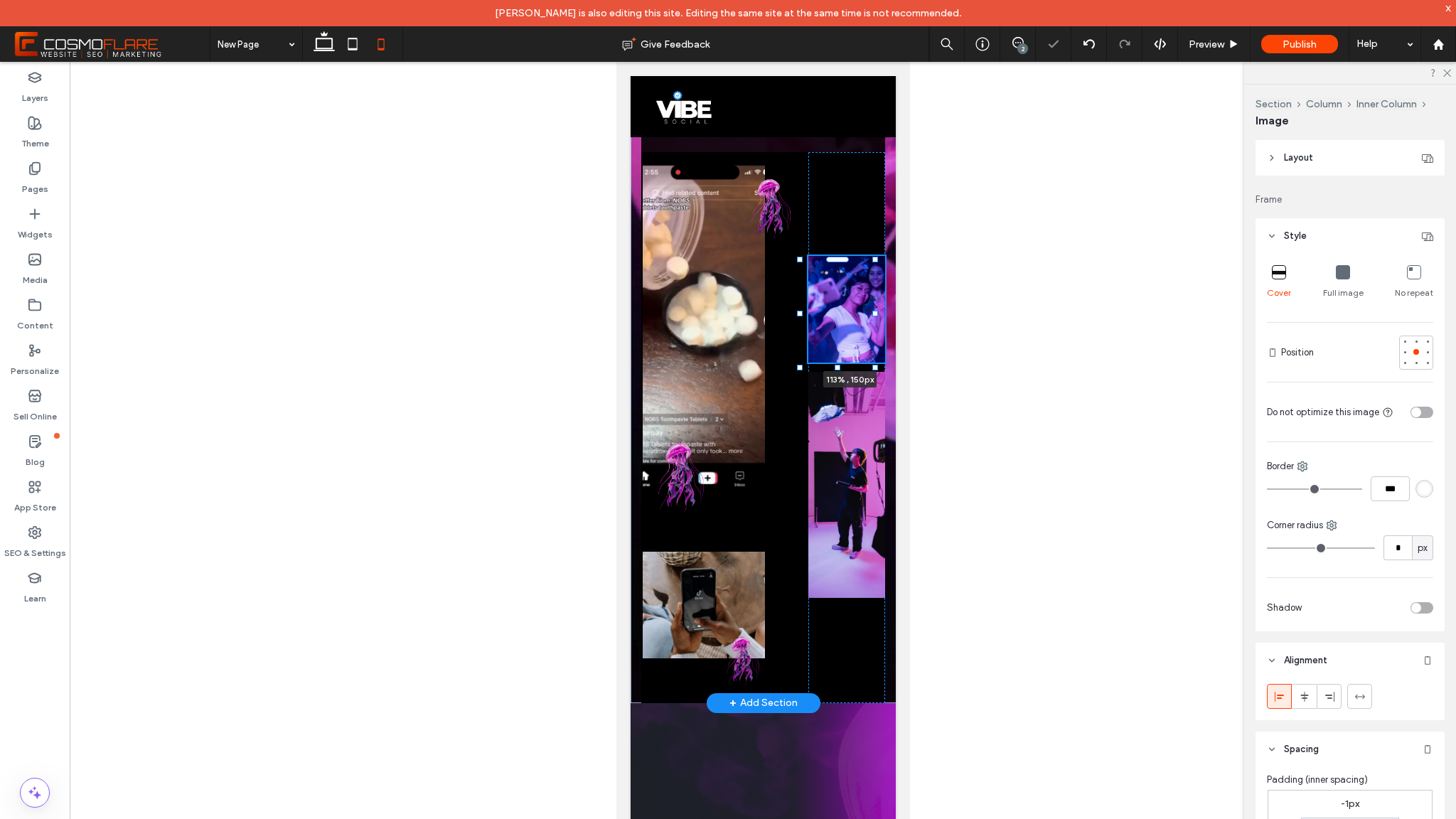
drag, startPoint x: 800, startPoint y: 312, endPoint x: 787, endPoint y: 311, distance: 13.0
click at [787, 311] on div "This is the text area for this paragraph. To change it, simply click and start …" at bounding box center [763, 173] width 266 height 1059
click at [787, 311] on div "118% , 150px" at bounding box center [763, 427] width 244 height 551
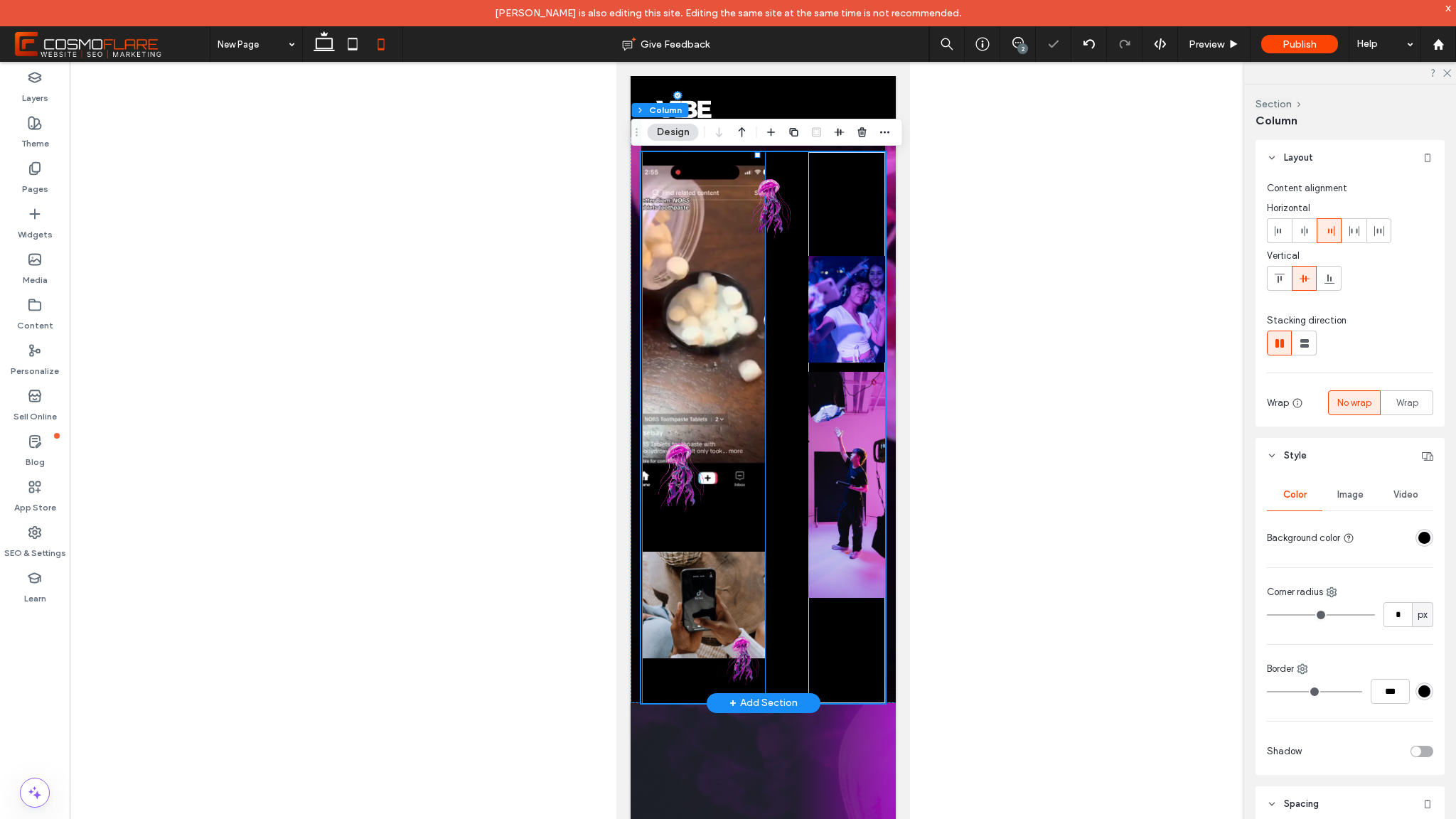
click at [723, 371] on video at bounding box center [703, 319] width 122 height 334
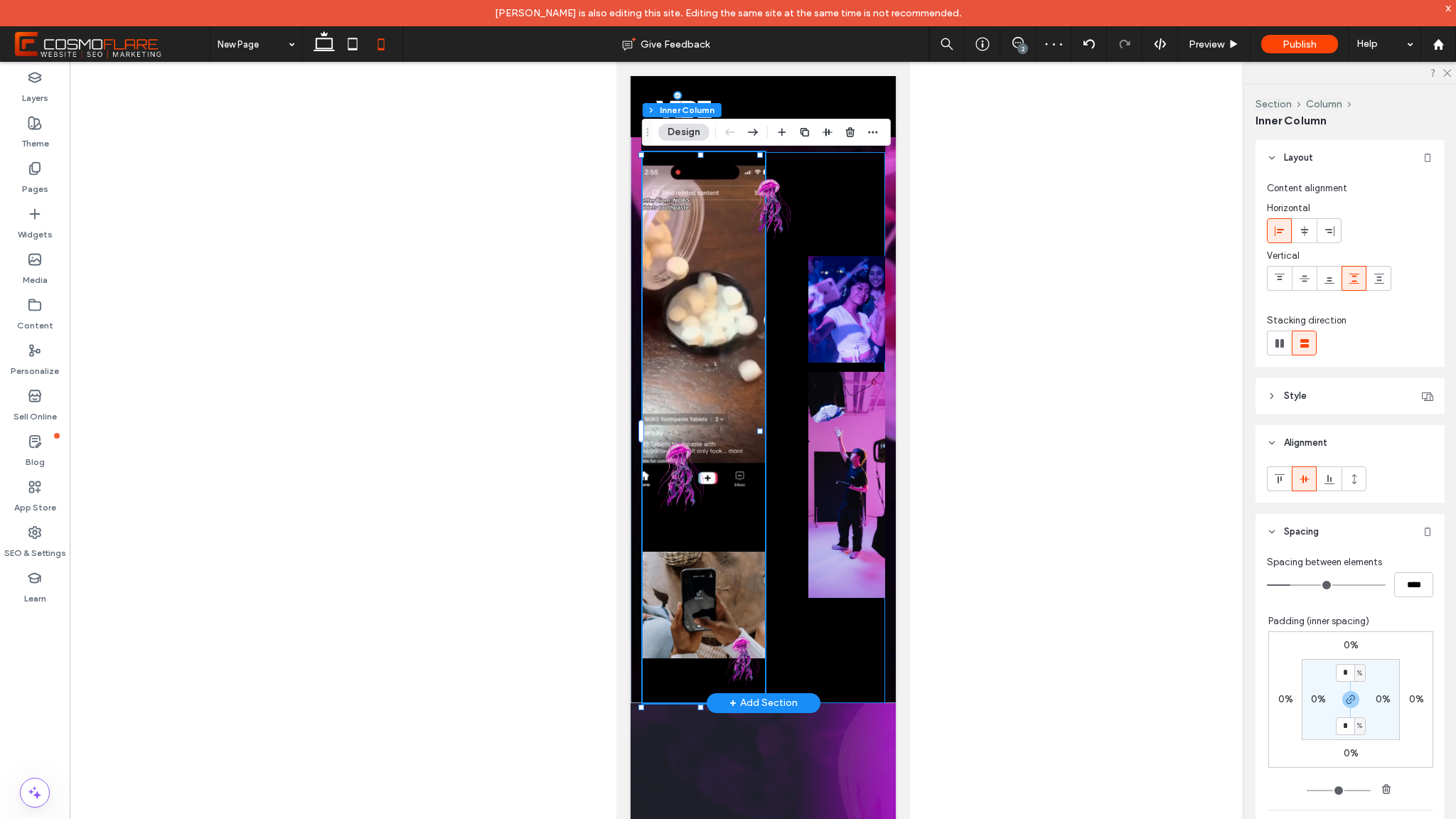
click at [769, 395] on div at bounding box center [763, 427] width 244 height 551
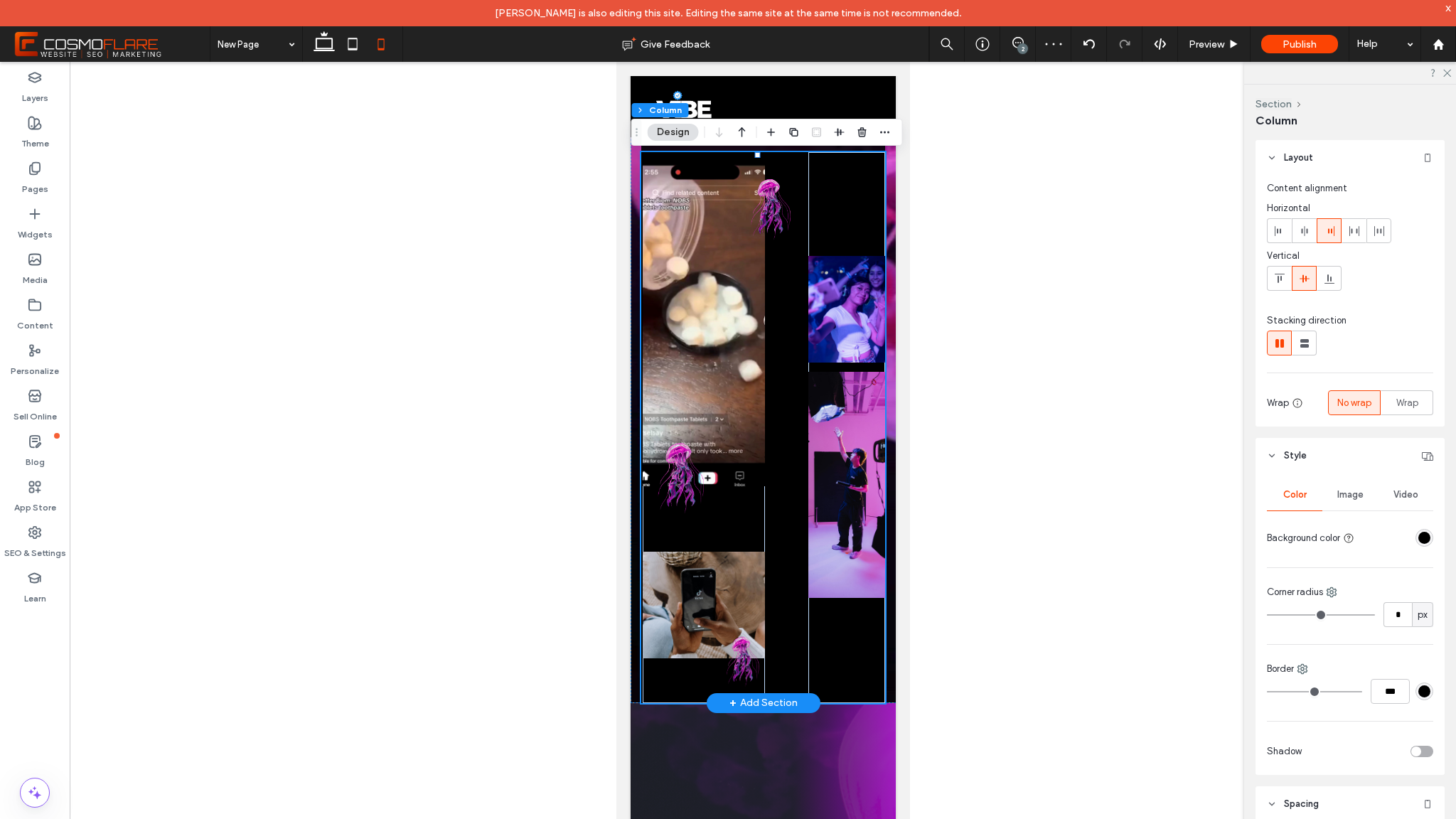
click at [774, 391] on div at bounding box center [763, 427] width 244 height 551
click at [790, 162] on div at bounding box center [763, 427] width 244 height 551
click at [1301, 336] on icon at bounding box center [1304, 343] width 14 height 14
type input "**"
type input "****"
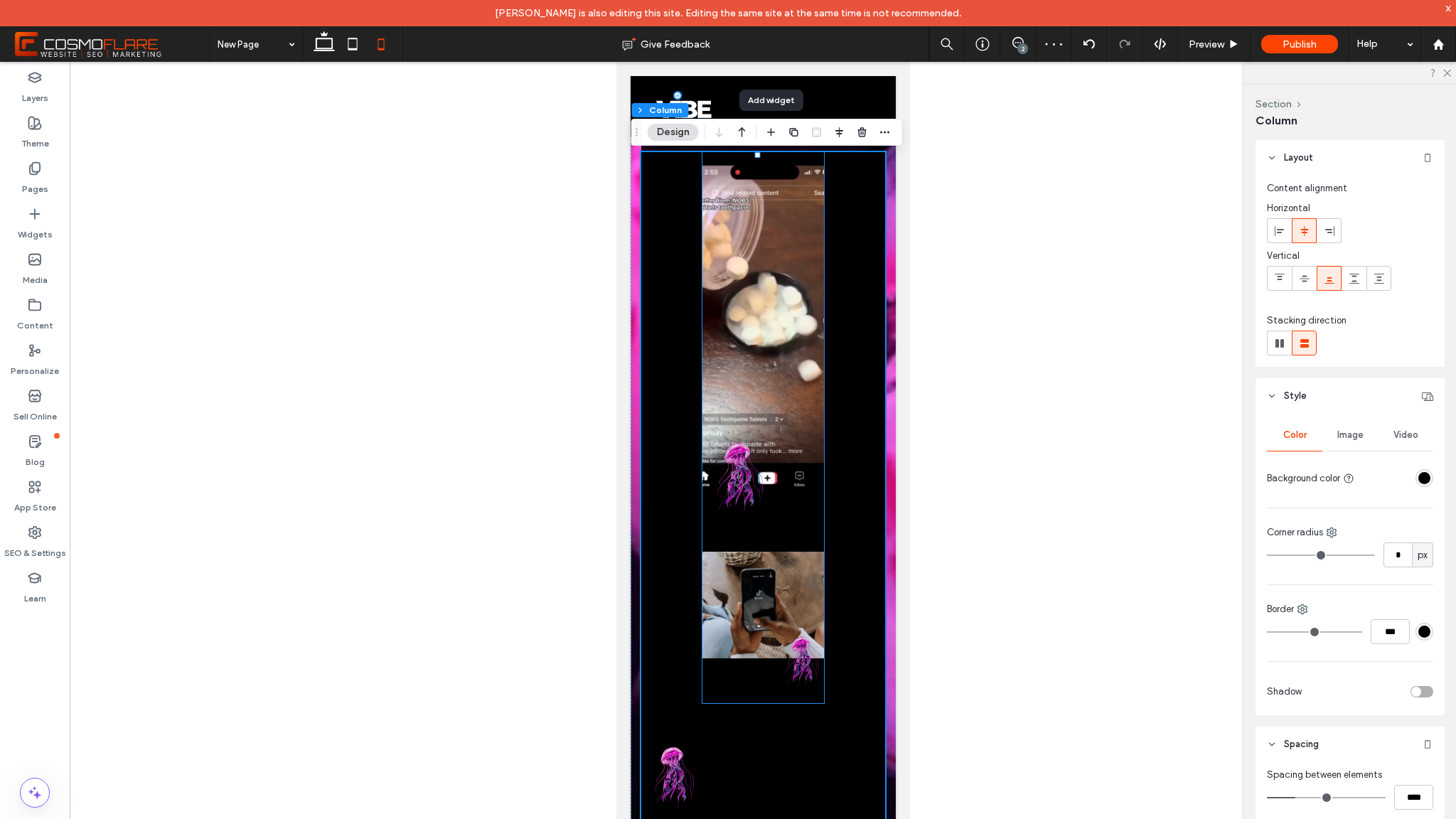
click at [728, 467] on img at bounding box center [733, 474] width 64 height 126
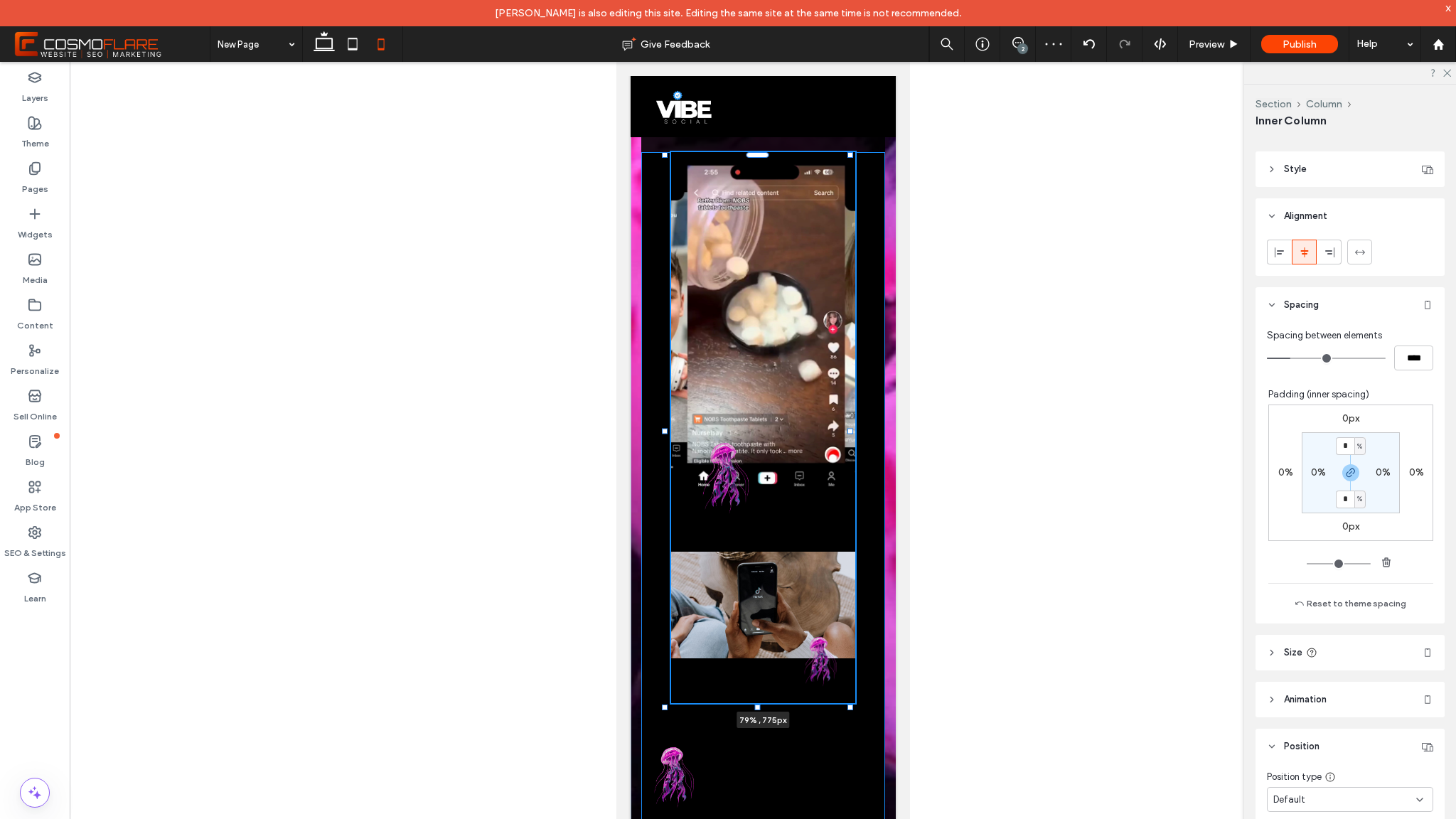
scroll to position [267, 0]
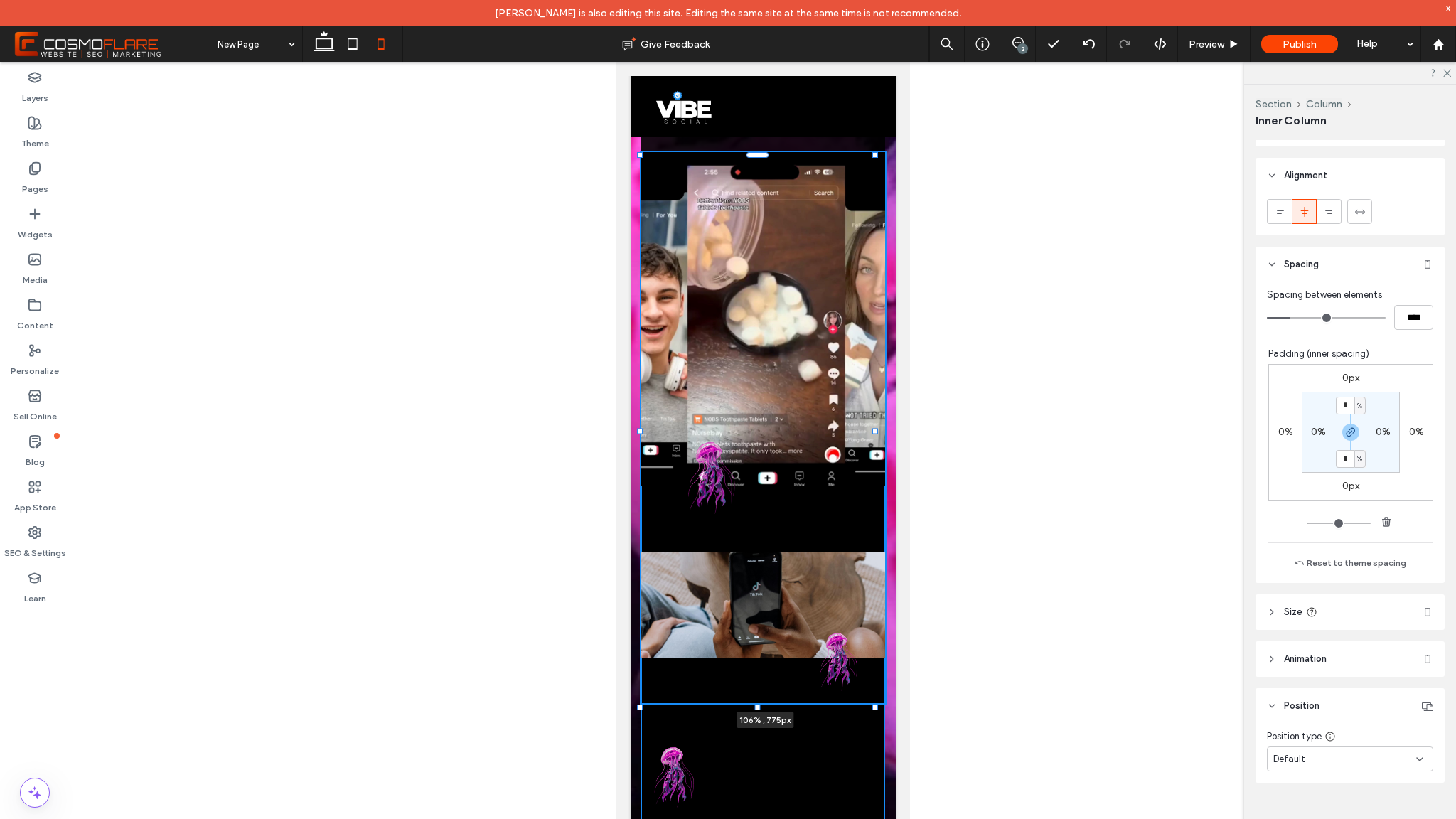
drag, startPoint x: 817, startPoint y: 432, endPoint x: 882, endPoint y: 435, distance: 65.1
click at [882, 435] on div "This is the text area for this paragraph. To change it, simply click and start …" at bounding box center [763, 415] width 266 height 1543
type input "***"
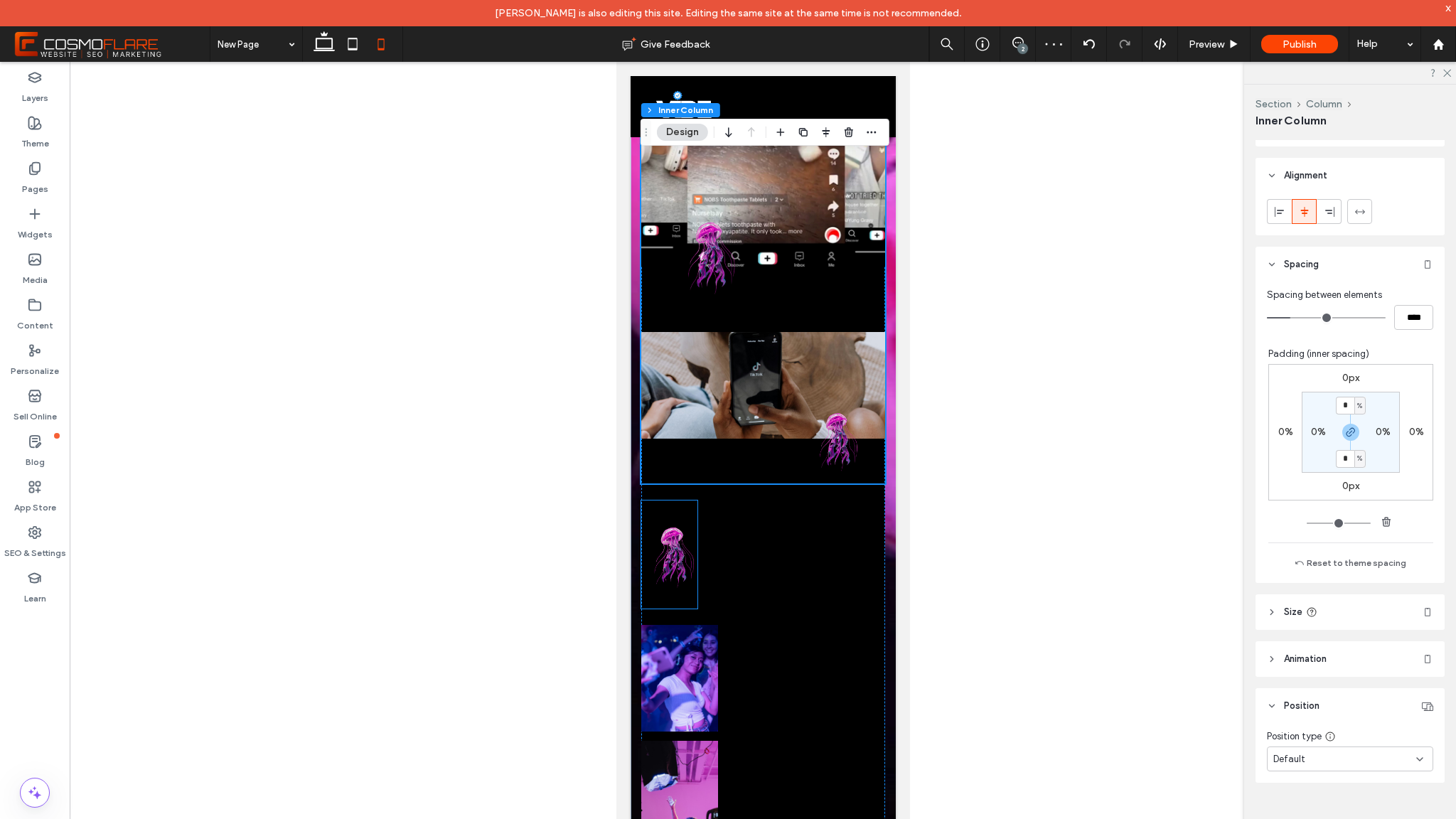
scroll to position [713, 0]
click at [703, 648] on img at bounding box center [679, 677] width 77 height 107
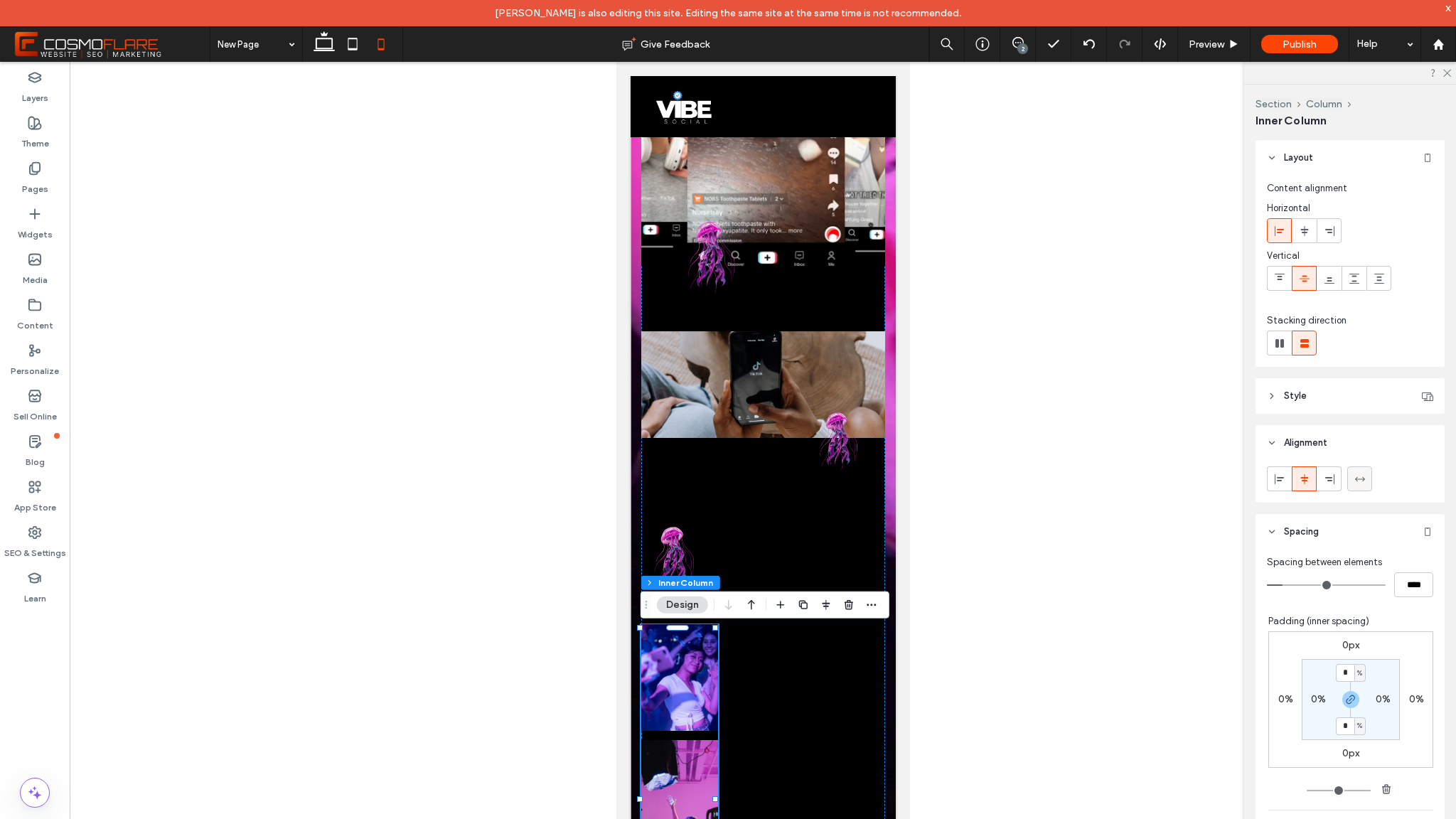
click at [1366, 477] on div at bounding box center [1360, 479] width 24 height 24
type input "***"
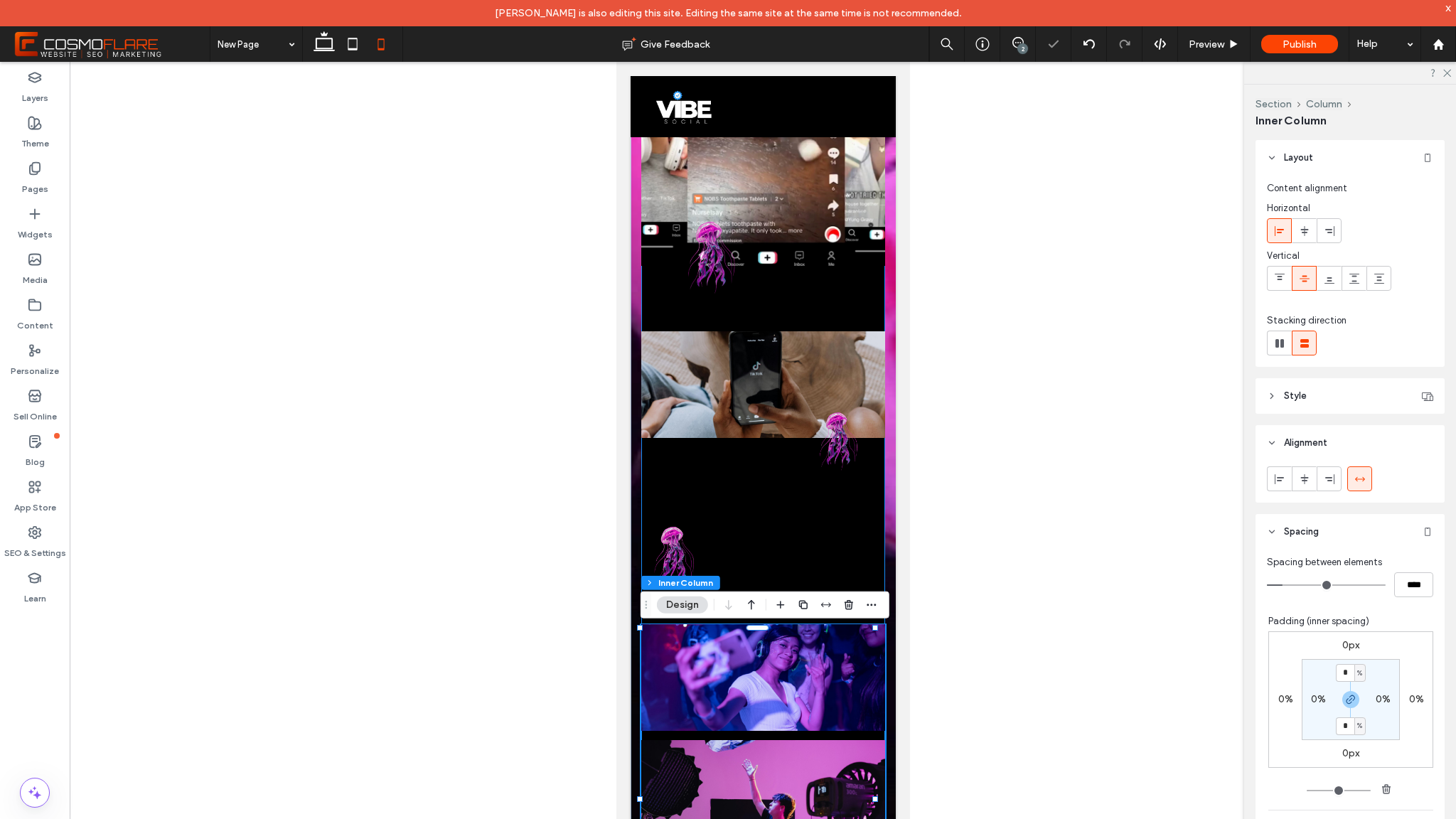
click at [741, 528] on div at bounding box center [763, 449] width 244 height 1035
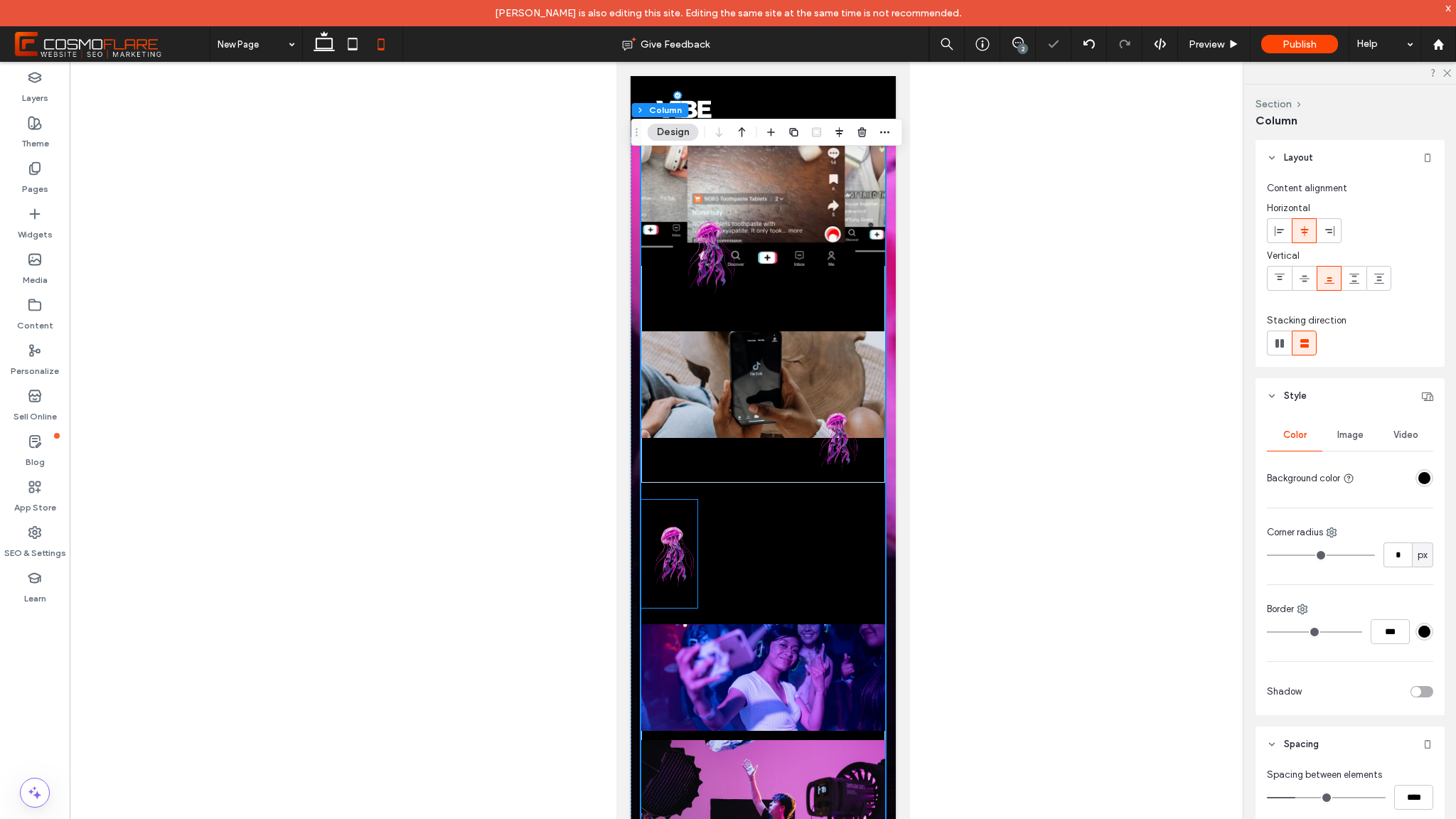
click at [668, 559] on img at bounding box center [669, 554] width 56 height 108
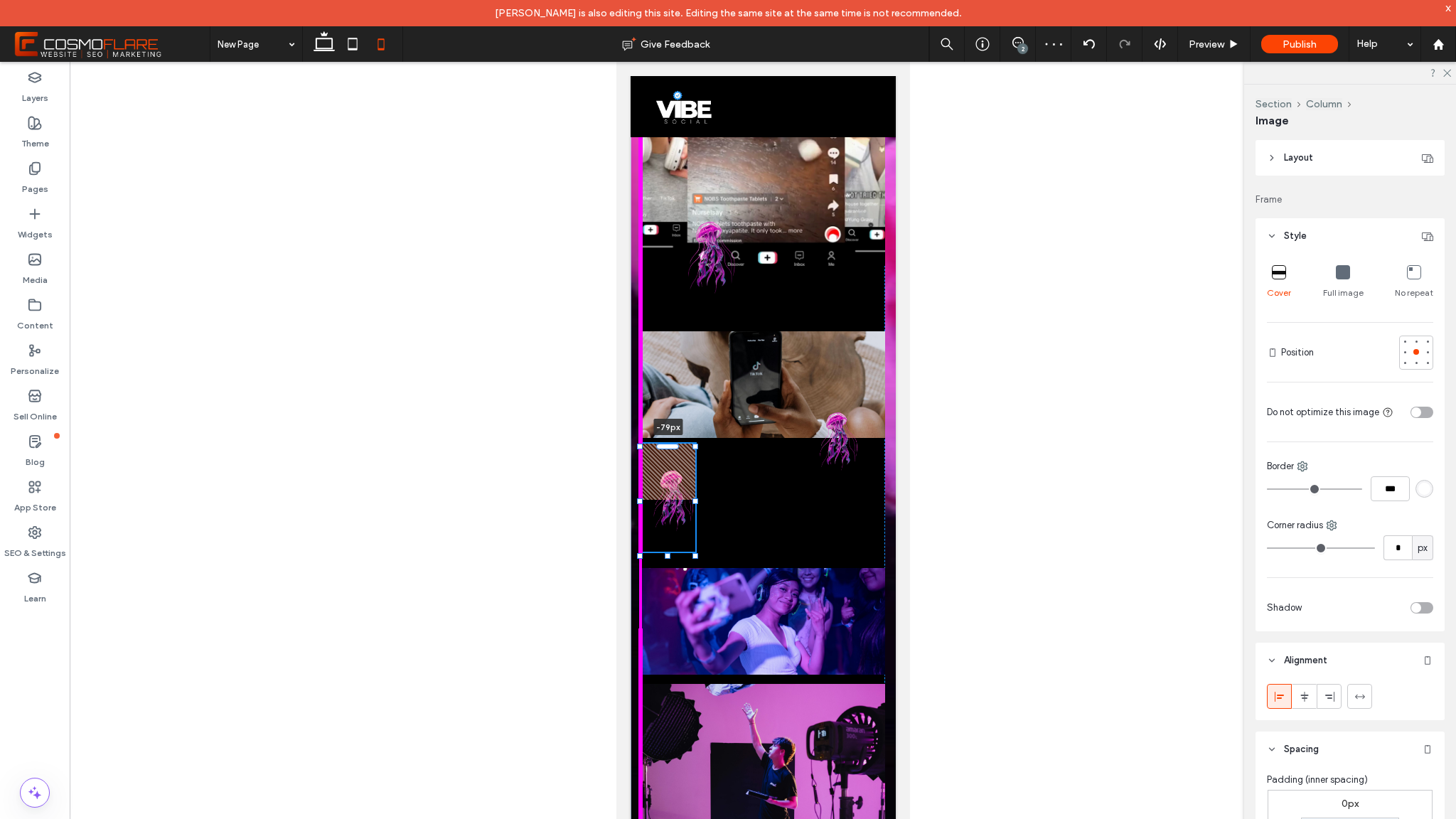
drag, startPoint x: 673, startPoint y: 501, endPoint x: 682, endPoint y: 444, distance: 57.7
click at [682, 444] on div "This is the text area for this paragraph. To change it, simply click and start …" at bounding box center [763, 167] width 266 height 1487
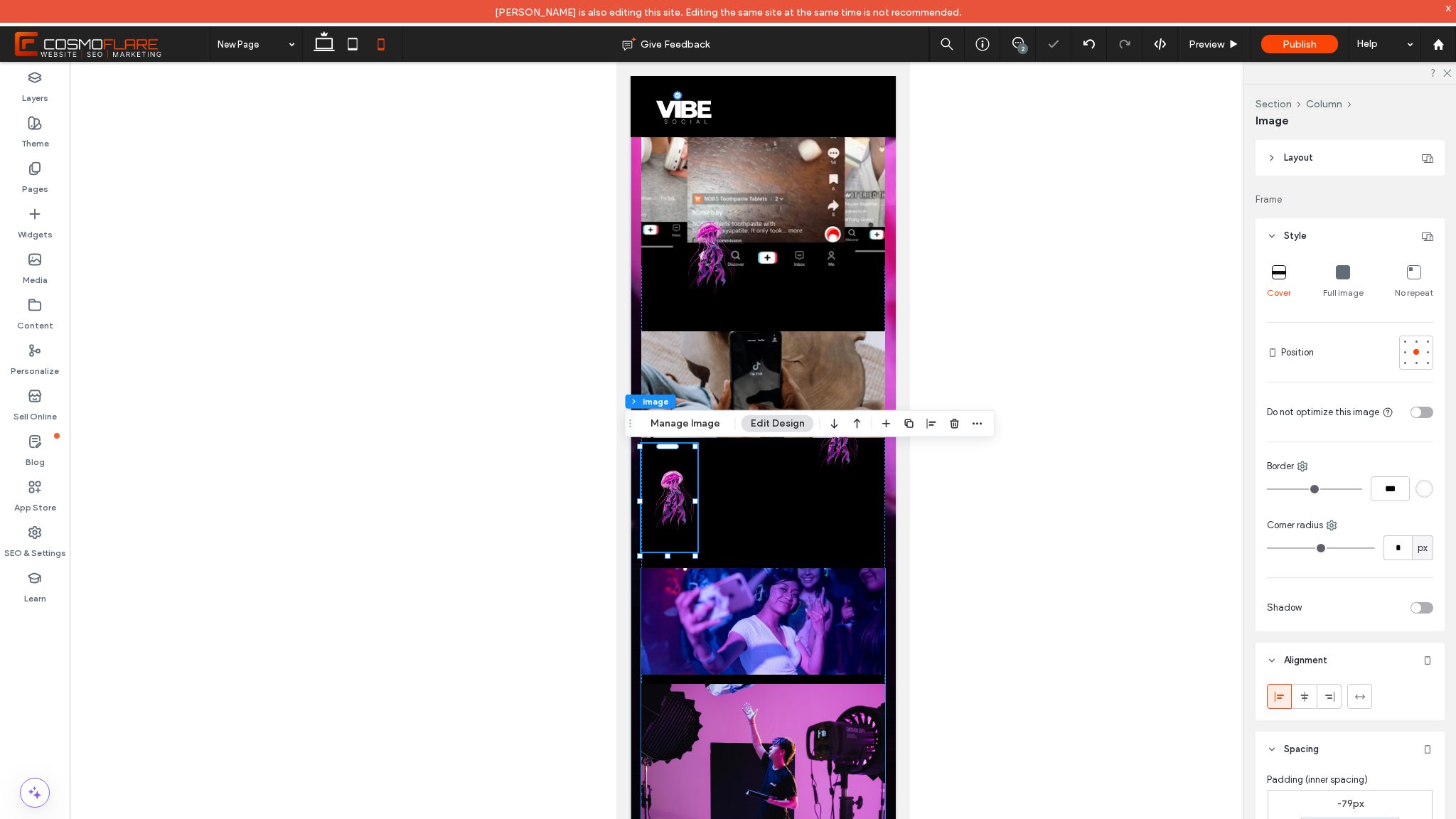
click at [744, 573] on img at bounding box center [763, 621] width 244 height 107
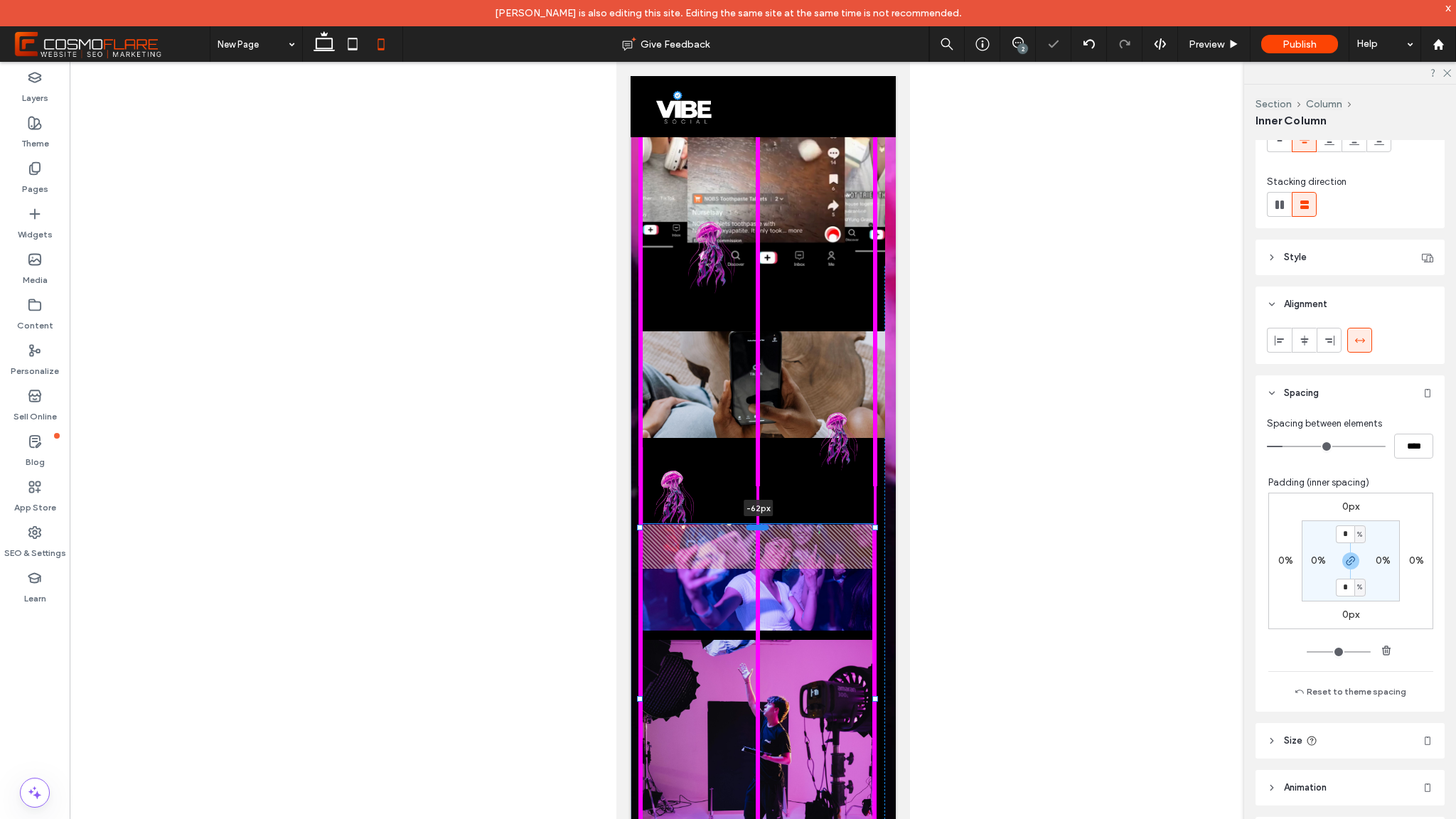
scroll to position [267, 0]
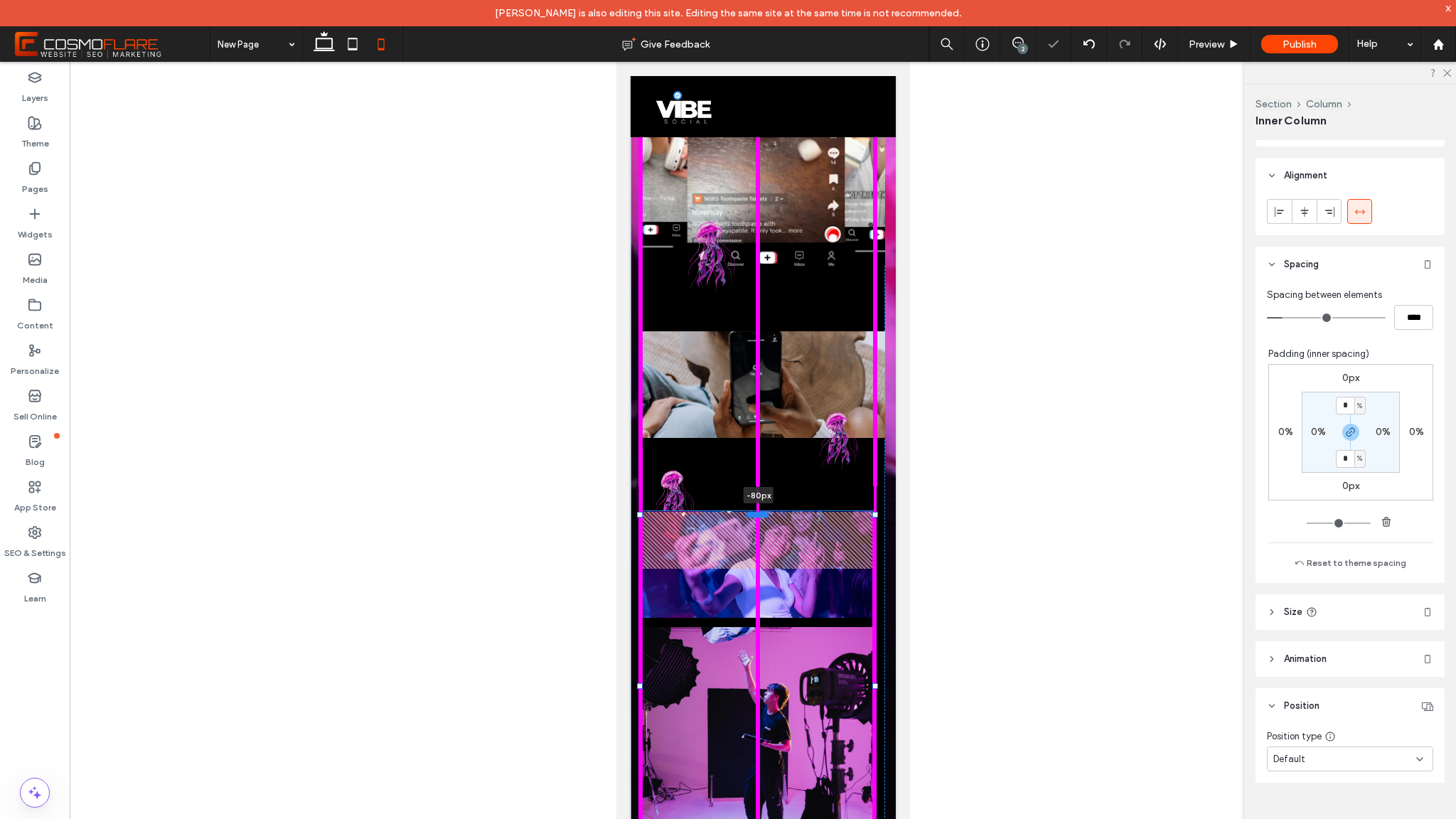
drag, startPoint x: 749, startPoint y: 569, endPoint x: 746, endPoint y: 514, distance: 55.1
click at [746, 514] on div at bounding box center [757, 514] width 23 height 6
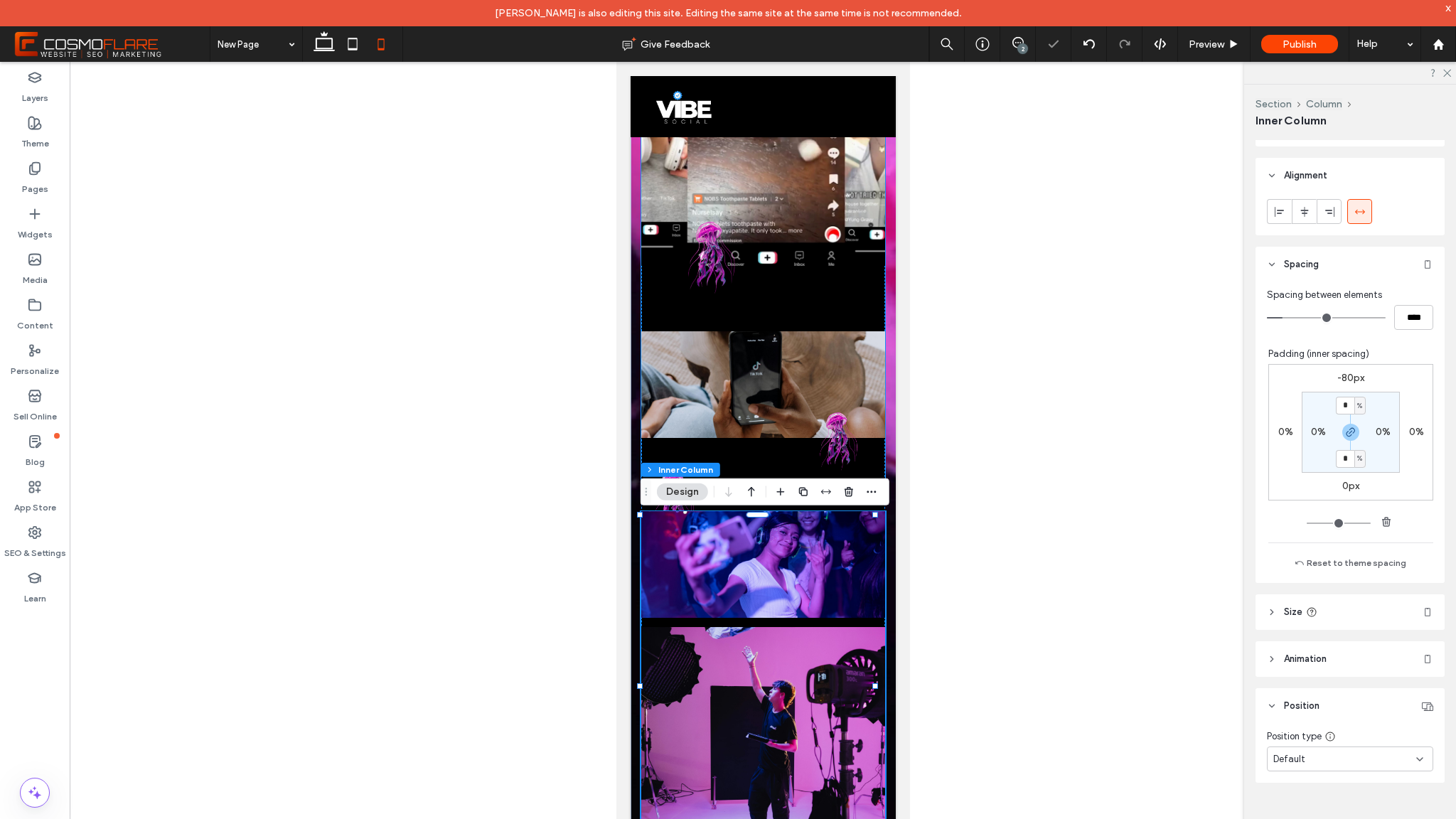
click at [712, 458] on div at bounding box center [763, 207] width 244 height 551
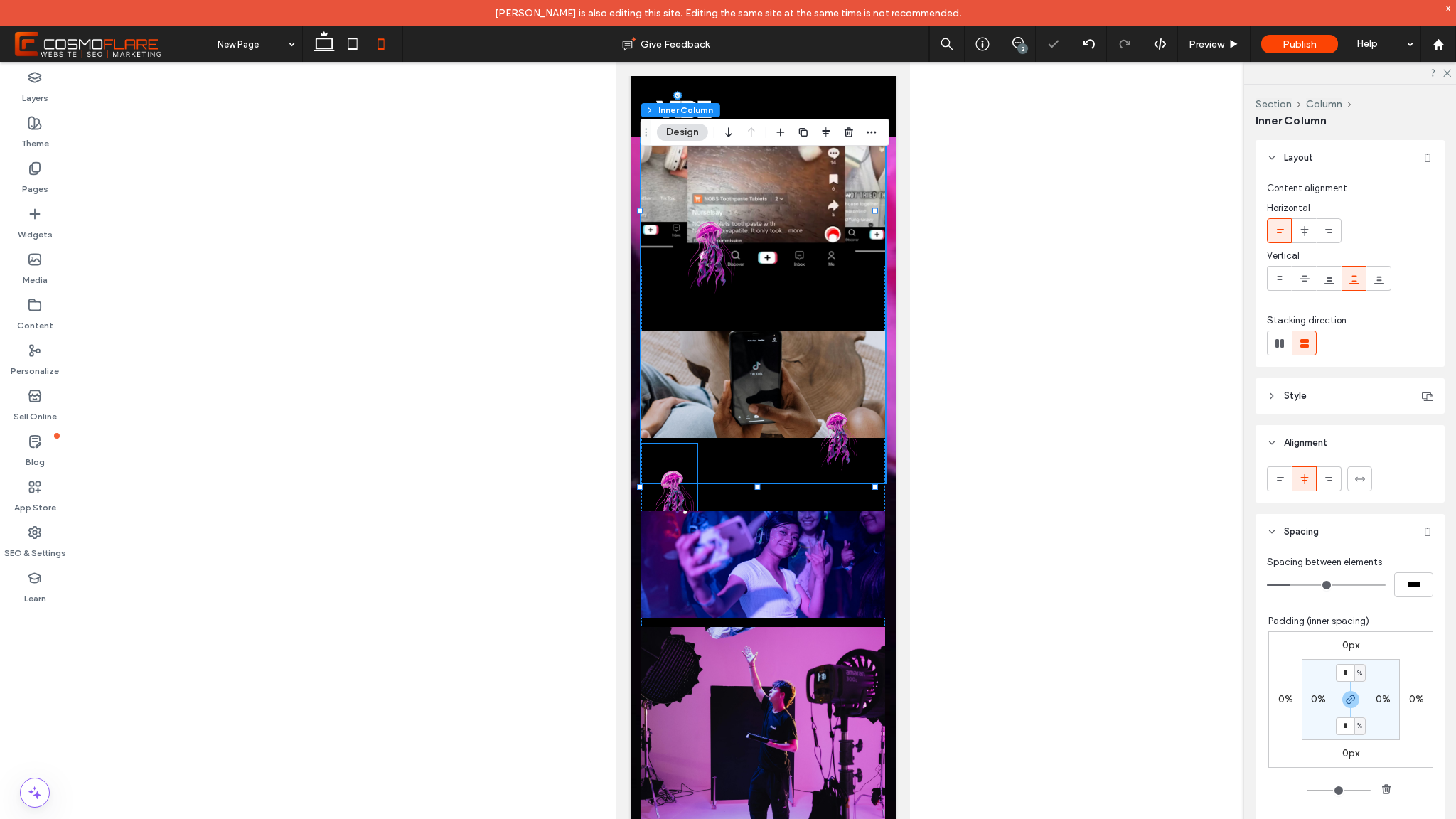
click at [663, 505] on img at bounding box center [669, 498] width 56 height 108
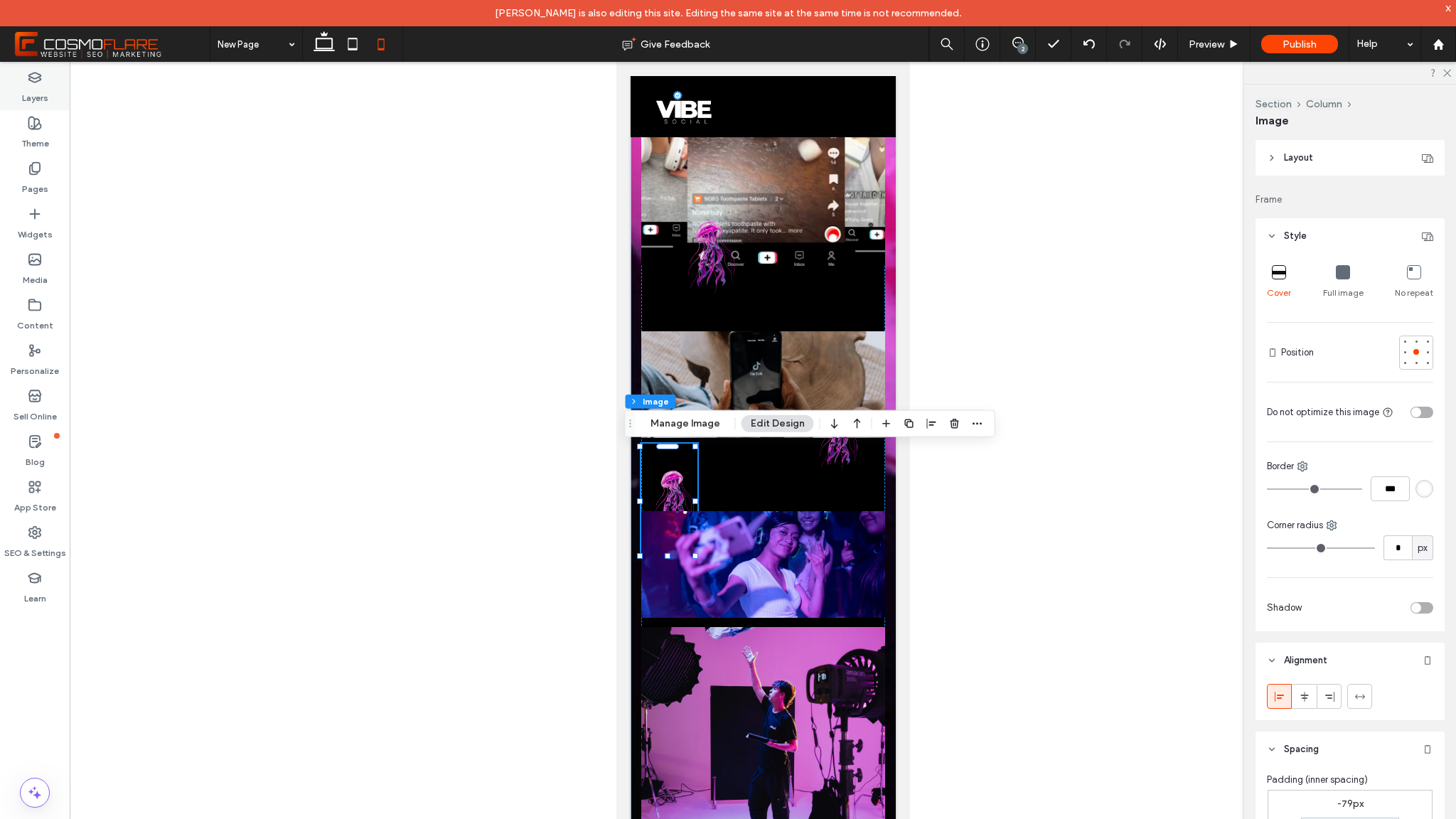
click at [42, 88] on label "Layers" at bounding box center [35, 94] width 27 height 20
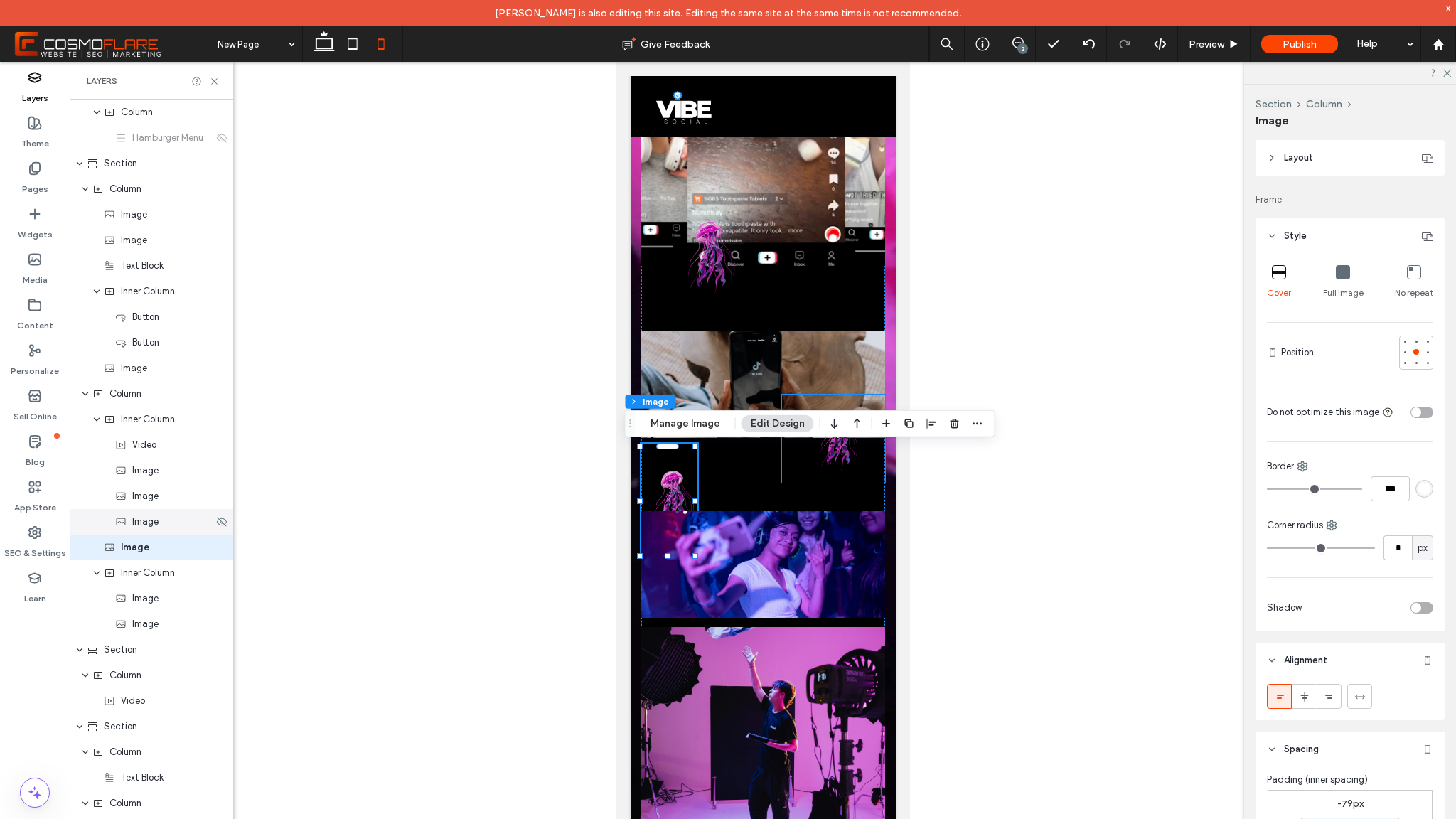
scroll to position [280, 0]
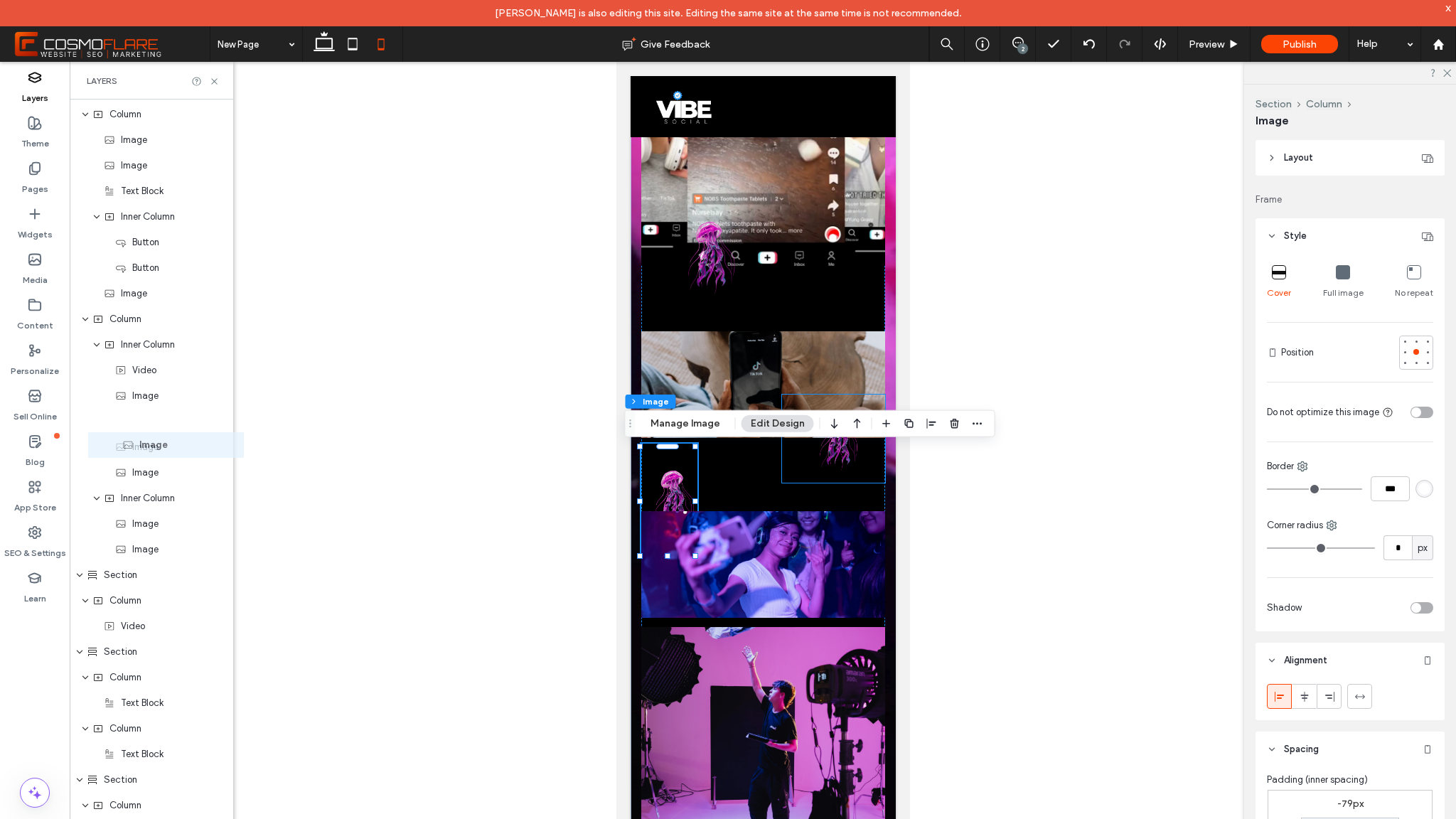
drag, startPoint x: 135, startPoint y: 475, endPoint x: 153, endPoint y: 447, distance: 33.3
click at [685, 463] on img at bounding box center [669, 498] width 56 height 108
click at [217, 475] on use at bounding box center [221, 472] width 10 height 10
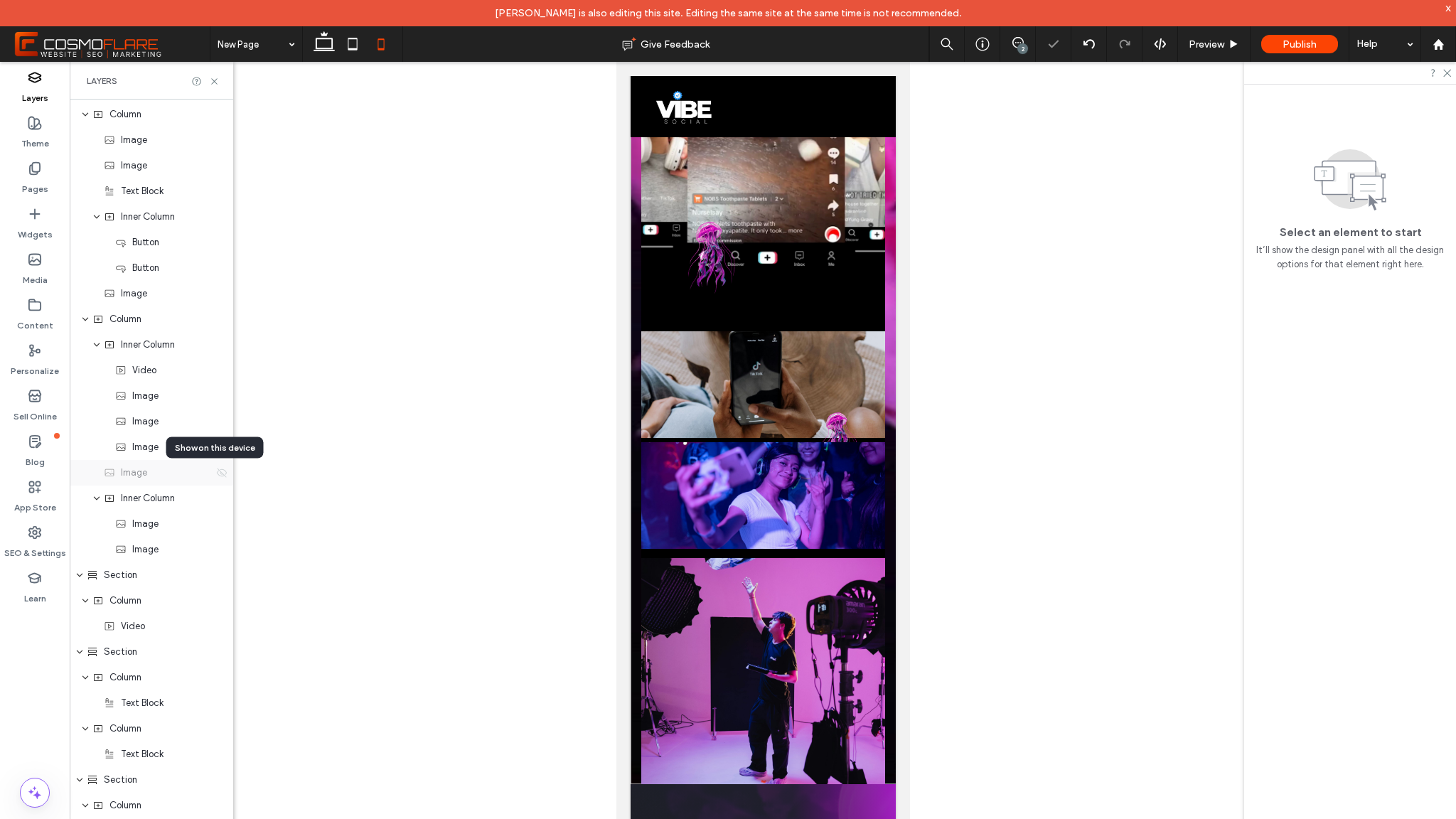
click at [217, 475] on use at bounding box center [221, 472] width 10 height 10
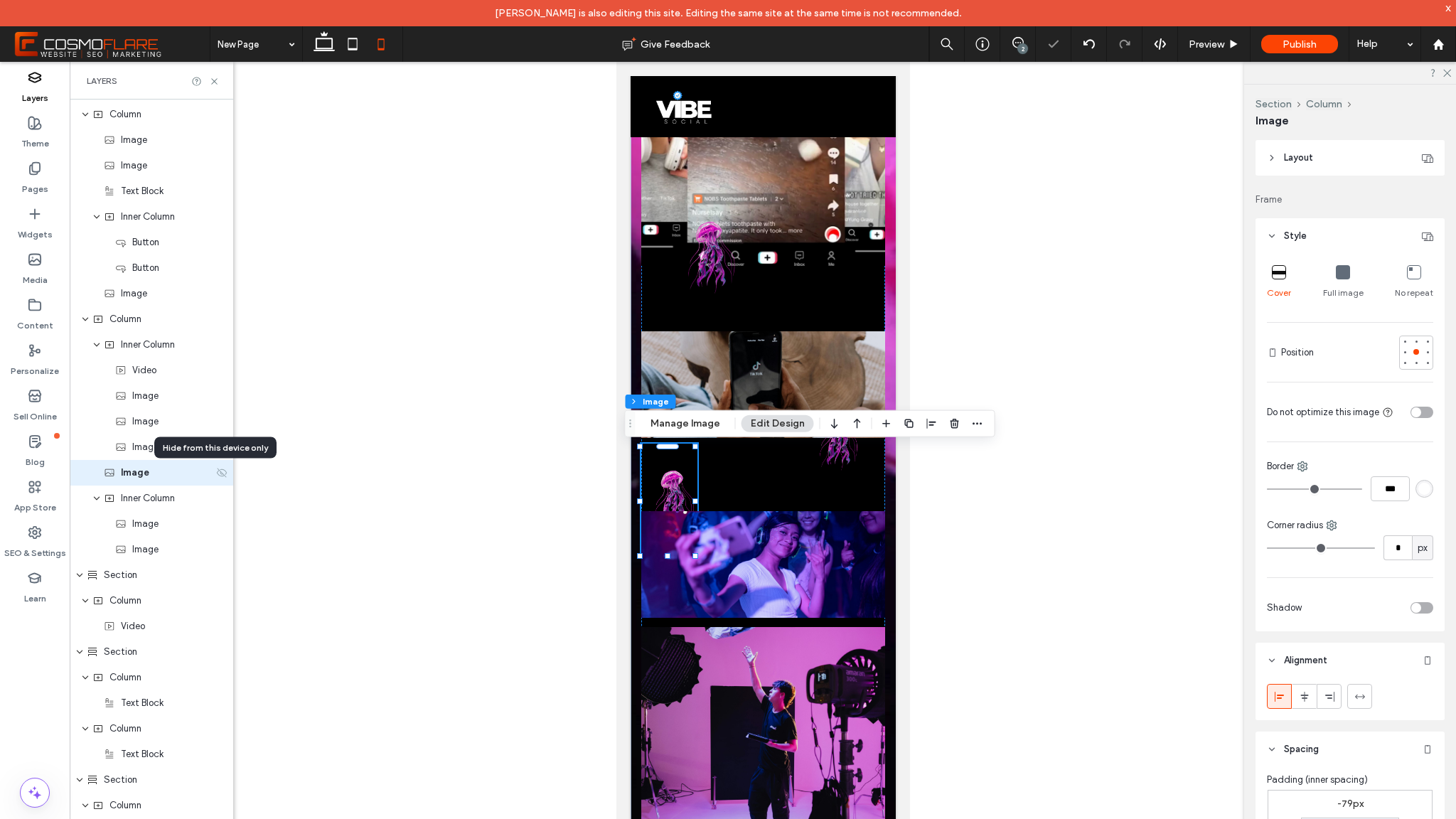
click at [217, 473] on use at bounding box center [221, 472] width 10 height 10
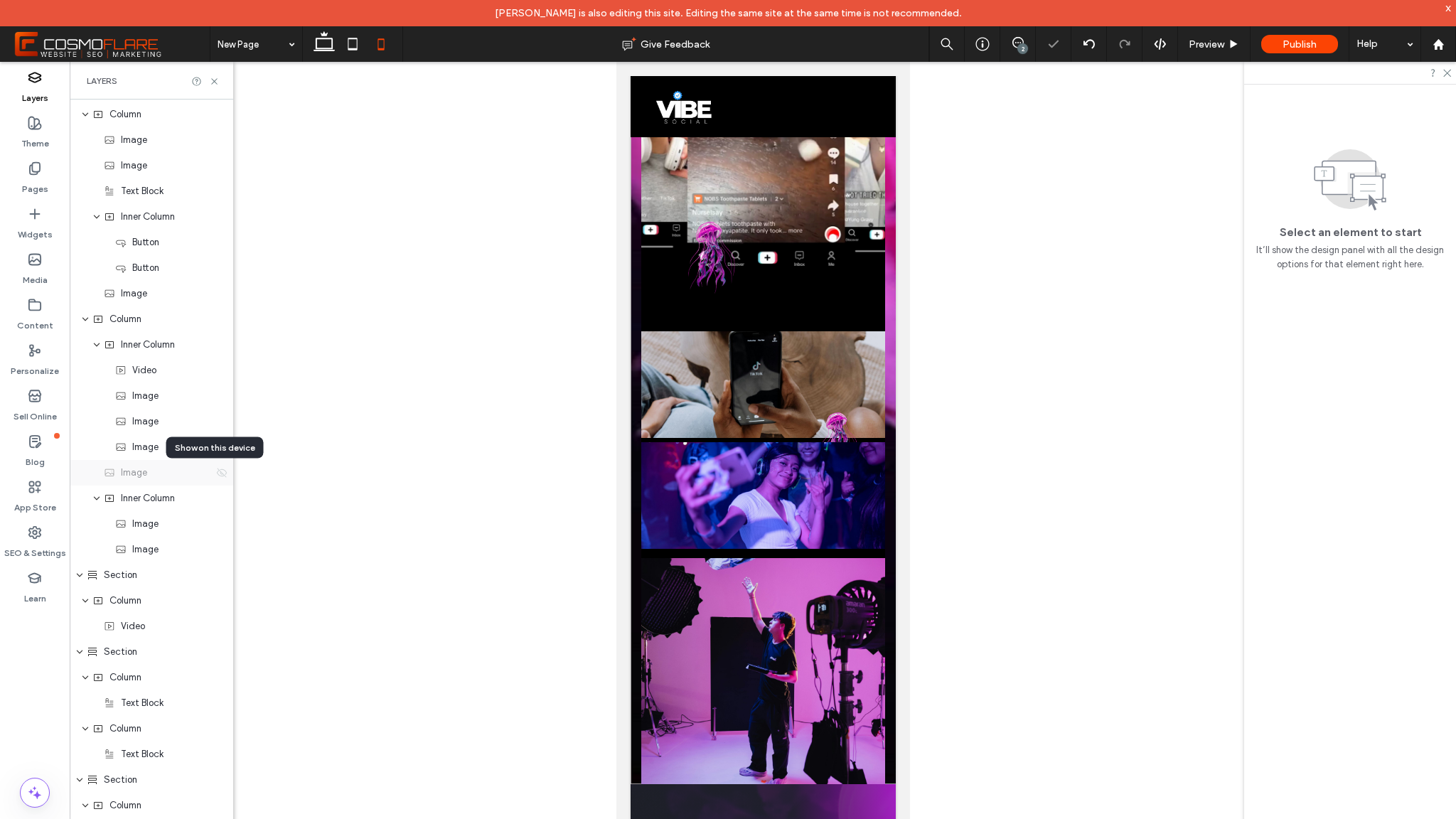
click at [217, 473] on use at bounding box center [221, 472] width 10 height 10
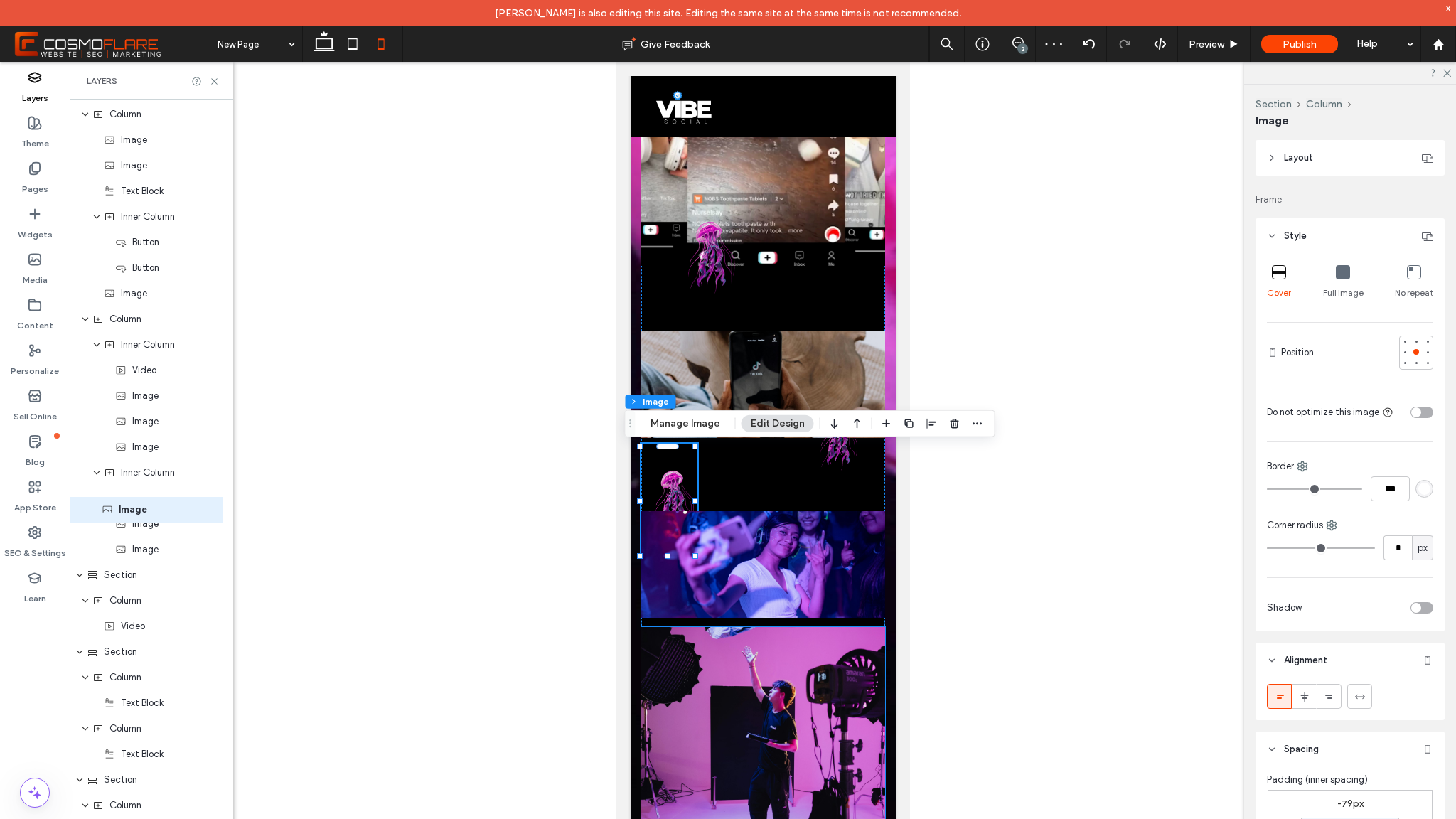
drag, startPoint x: 162, startPoint y: 480, endPoint x: 160, endPoint y: 517, distance: 37.1
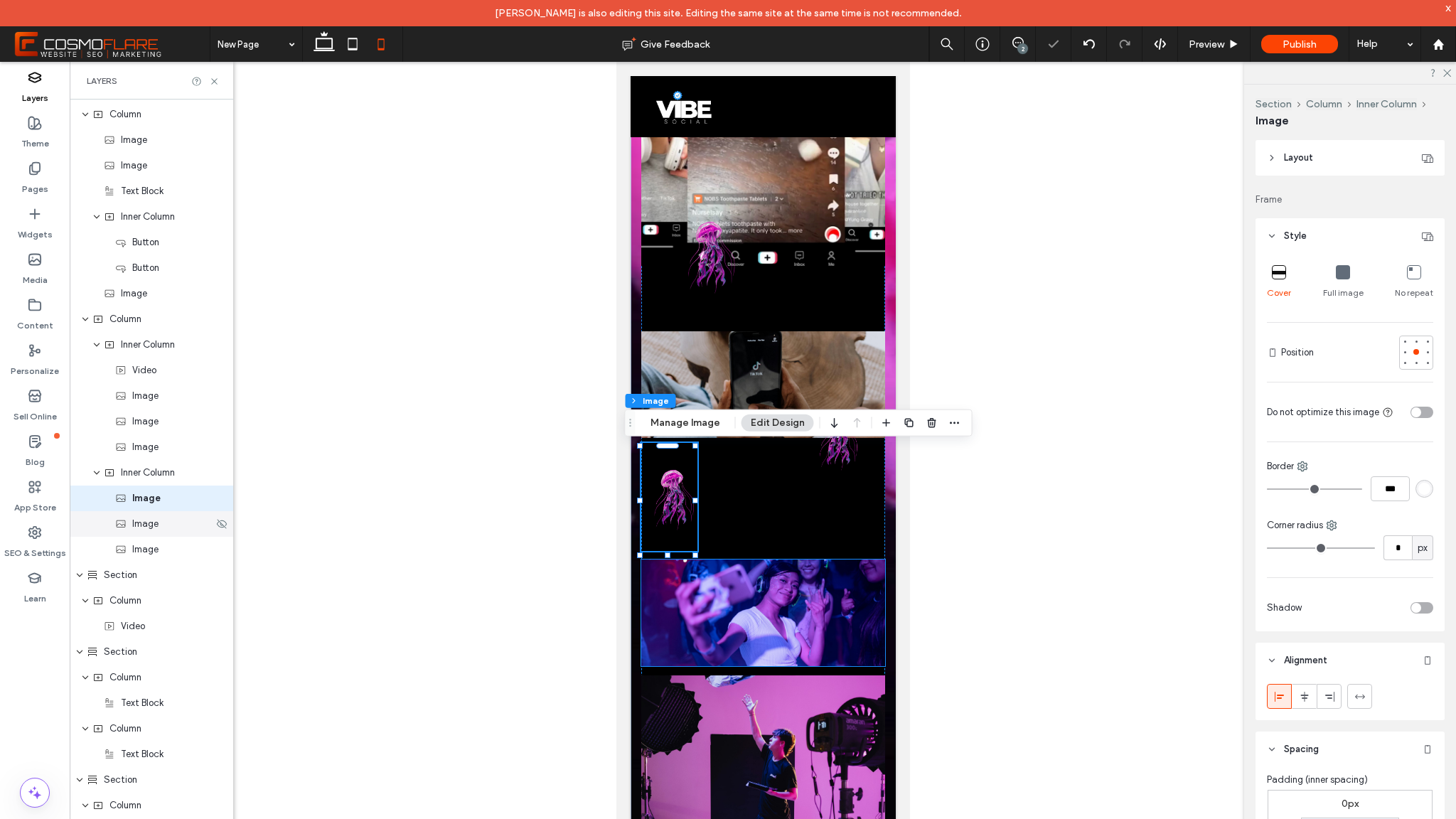
scroll to position [305, 0]
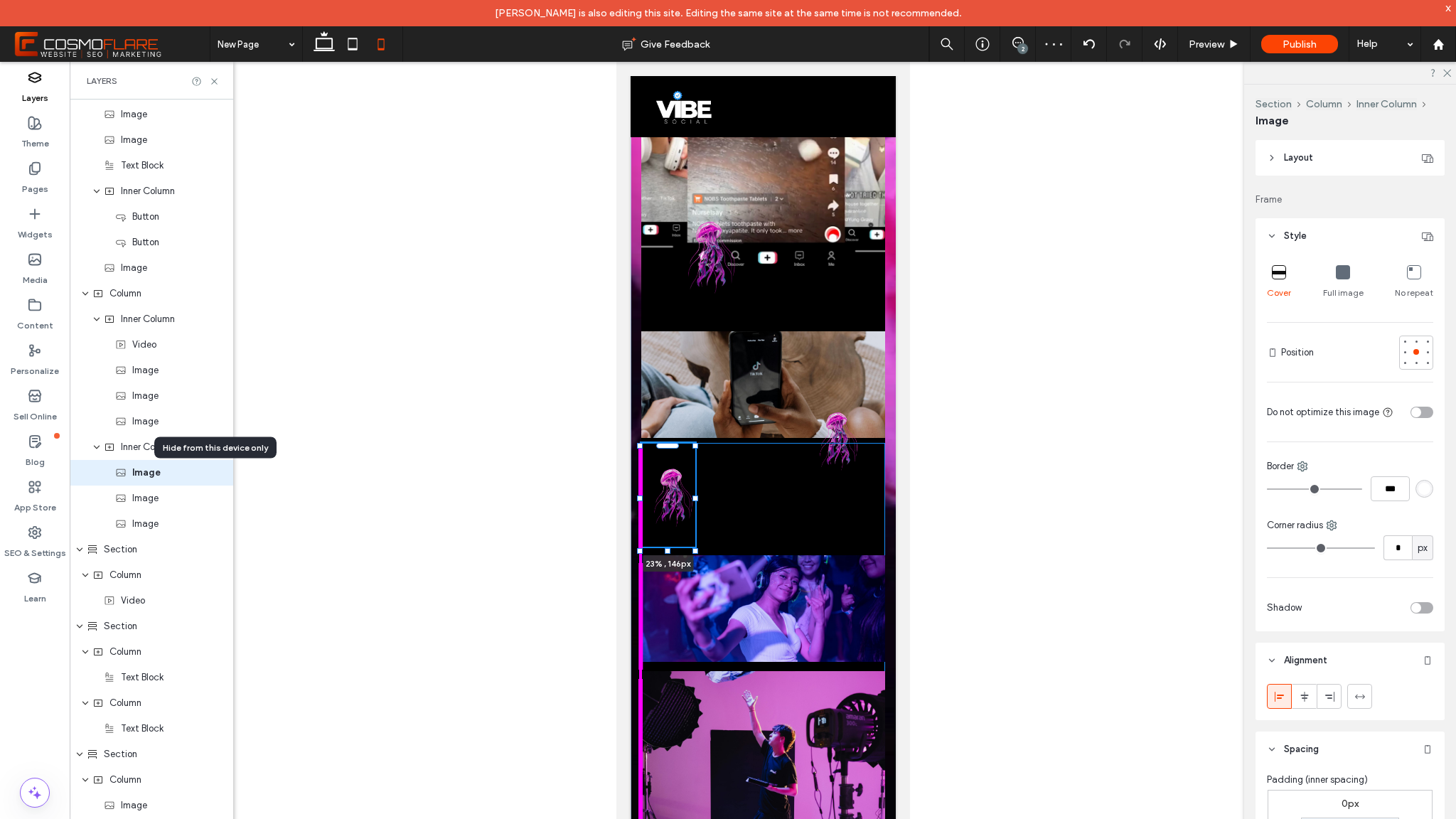
drag, startPoint x: 666, startPoint y: 553, endPoint x: 684, endPoint y: 550, distance: 18.2
click at [670, 551] on div "This is the text area for this paragraph. To change it, simply click and start …" at bounding box center [763, 160] width 266 height 1473
type input "***"
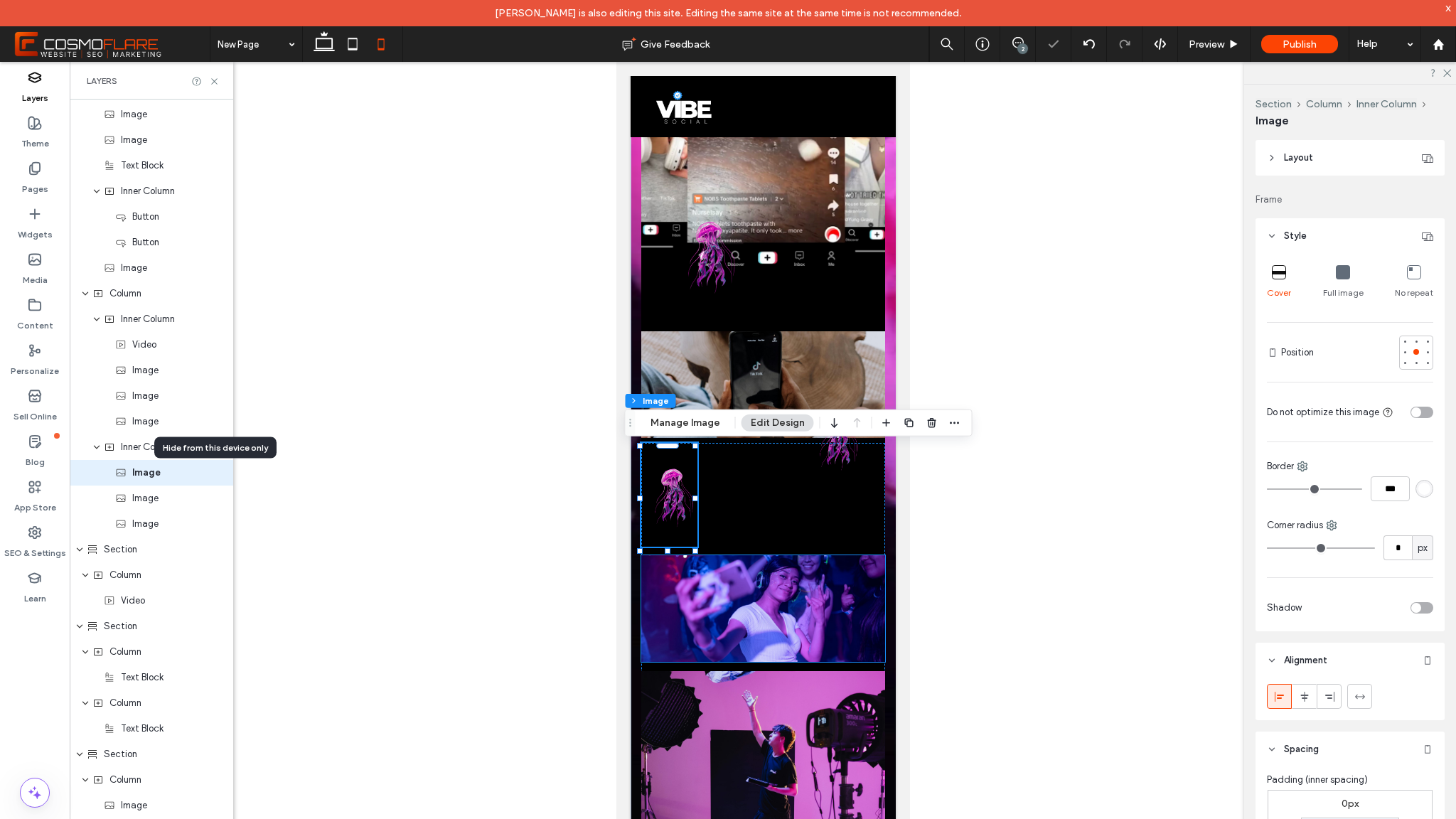
click at [698, 576] on img at bounding box center [763, 609] width 244 height 107
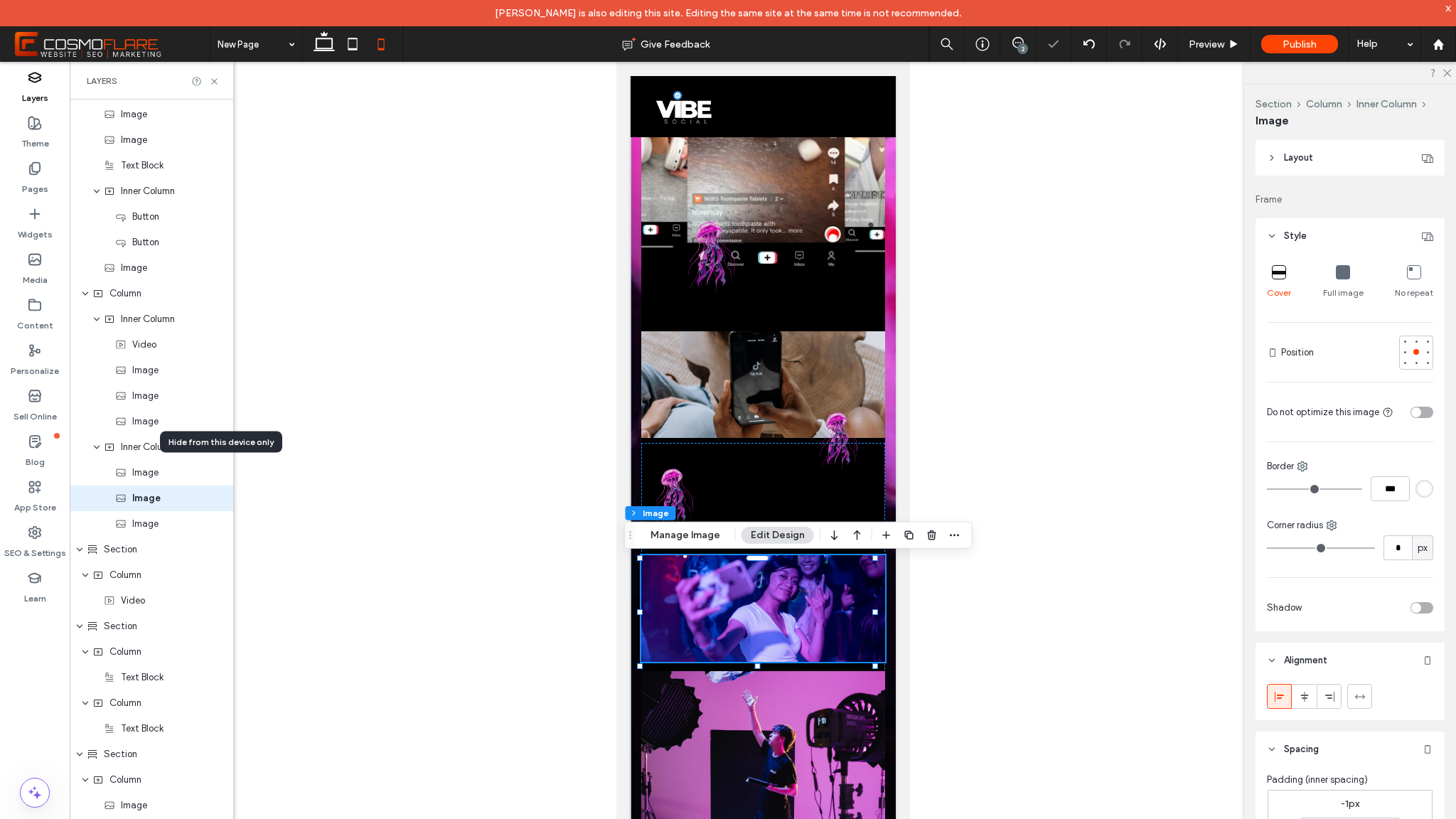
scroll to position [331, 0]
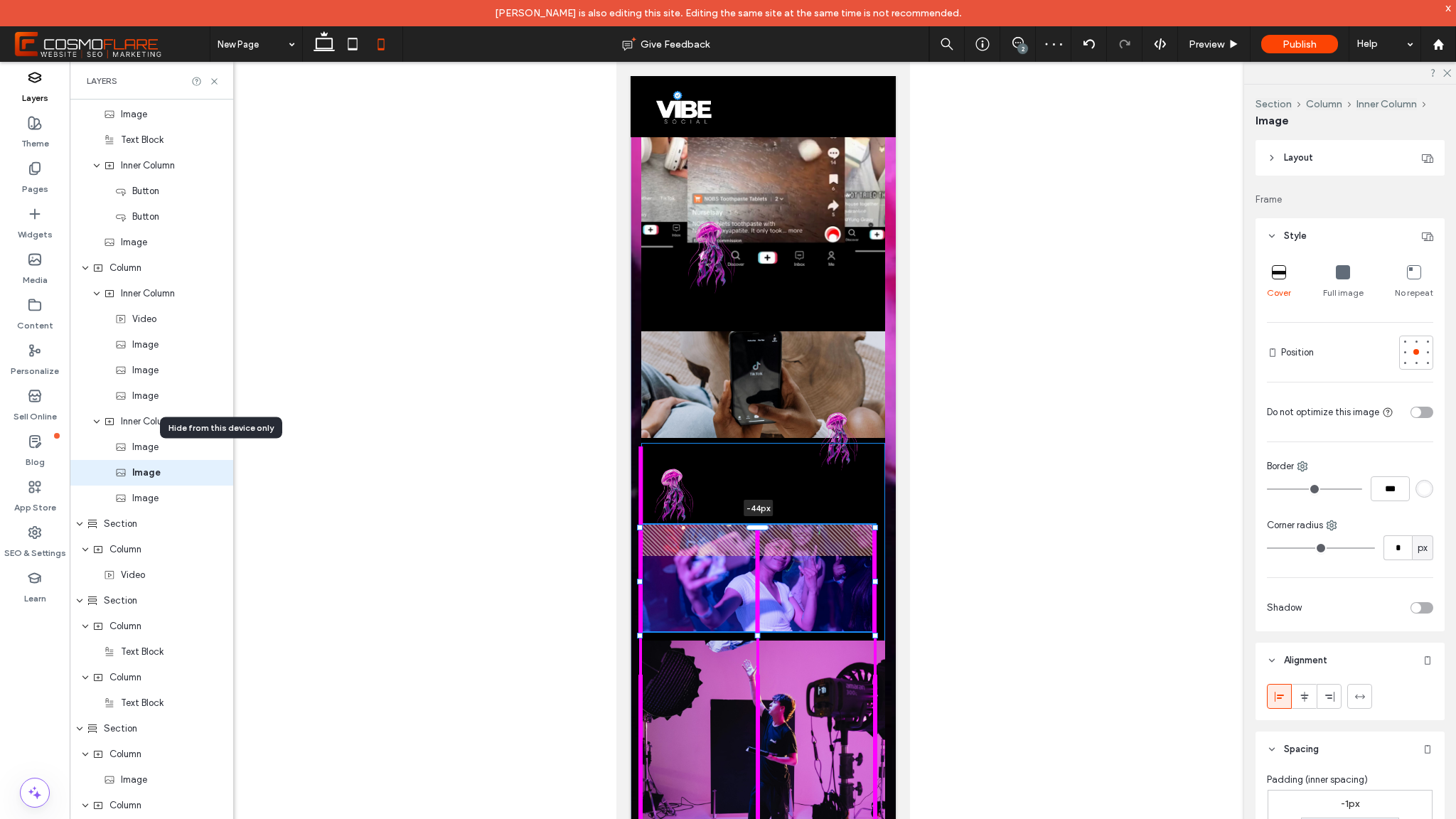
drag, startPoint x: 749, startPoint y: 558, endPoint x: 742, endPoint y: 527, distance: 31.8
click at [641, 528] on div at bounding box center [640, 528] width 1 height 1
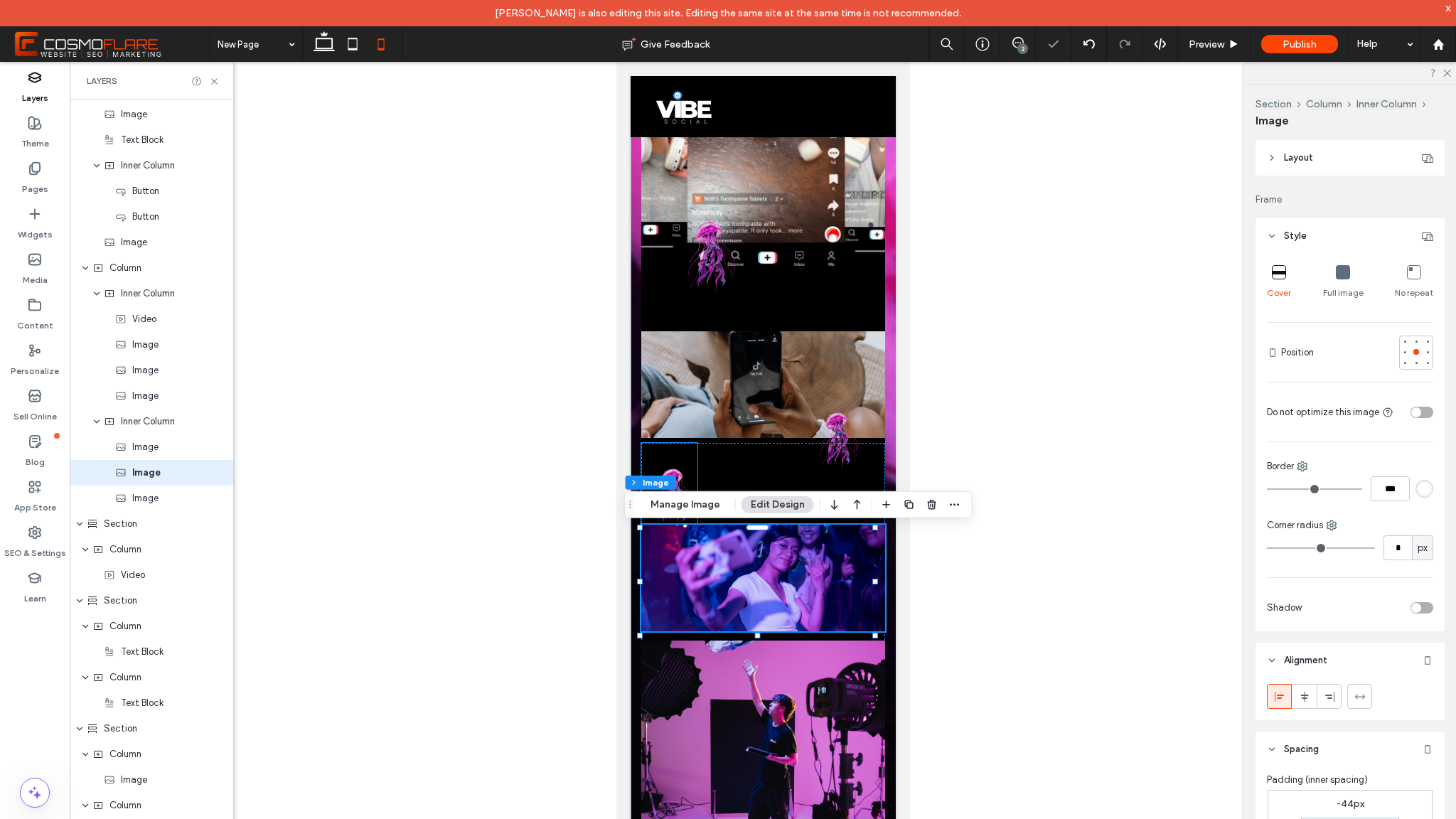
click at [675, 468] on img at bounding box center [669, 495] width 56 height 104
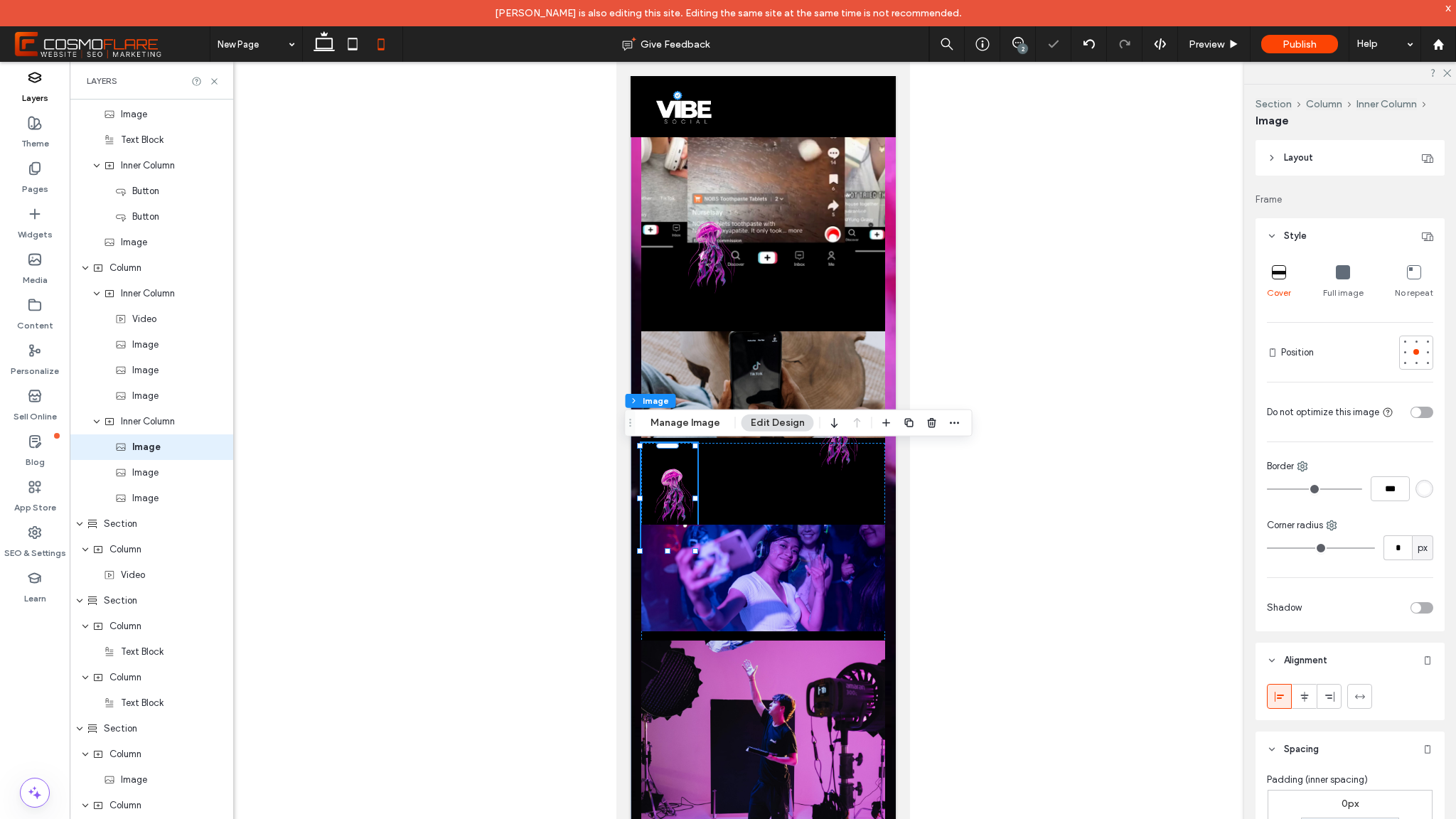
scroll to position [305, 0]
click at [763, 483] on div at bounding box center [763, 655] width 244 height 424
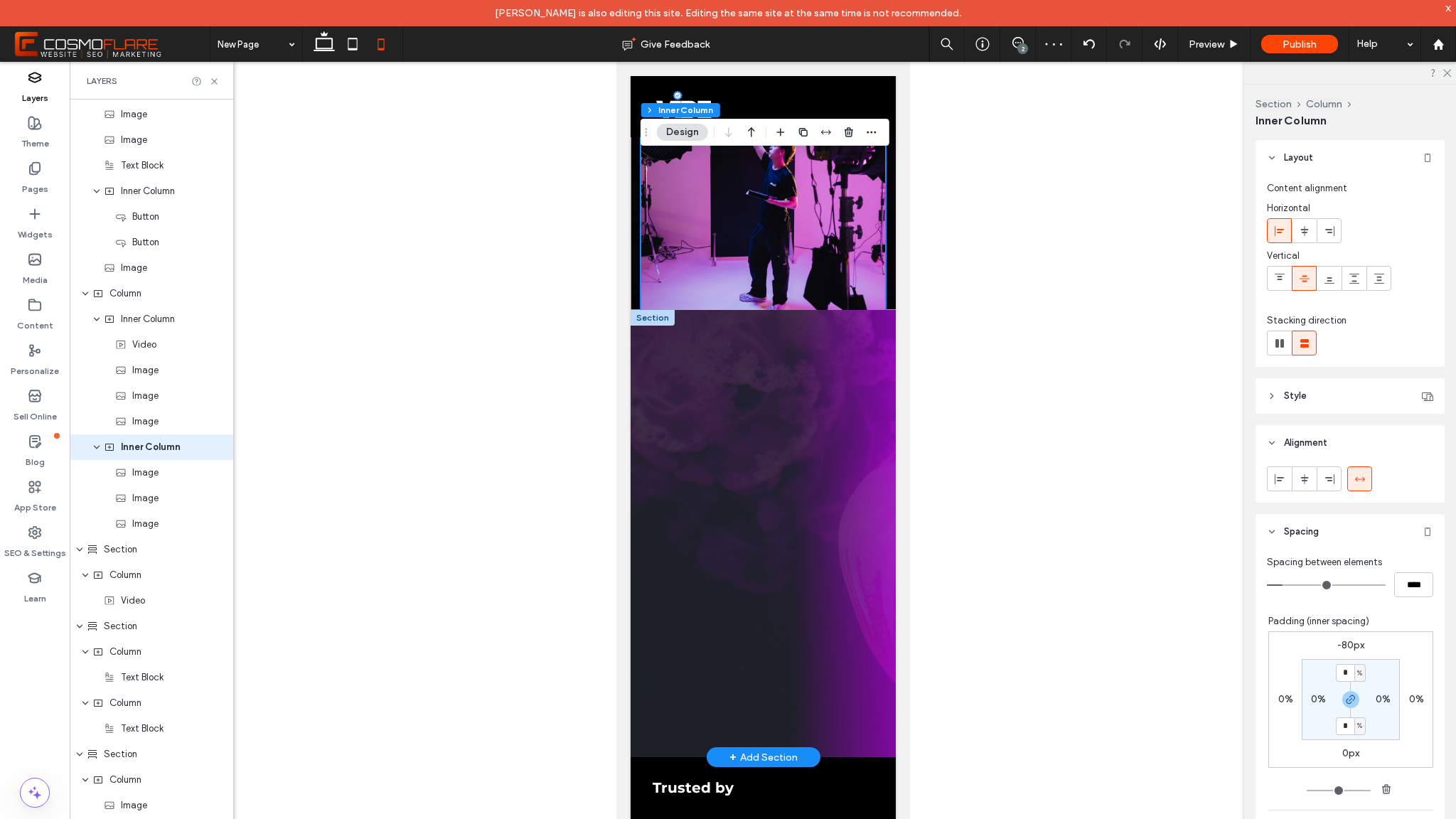
scroll to position [1279, 0]
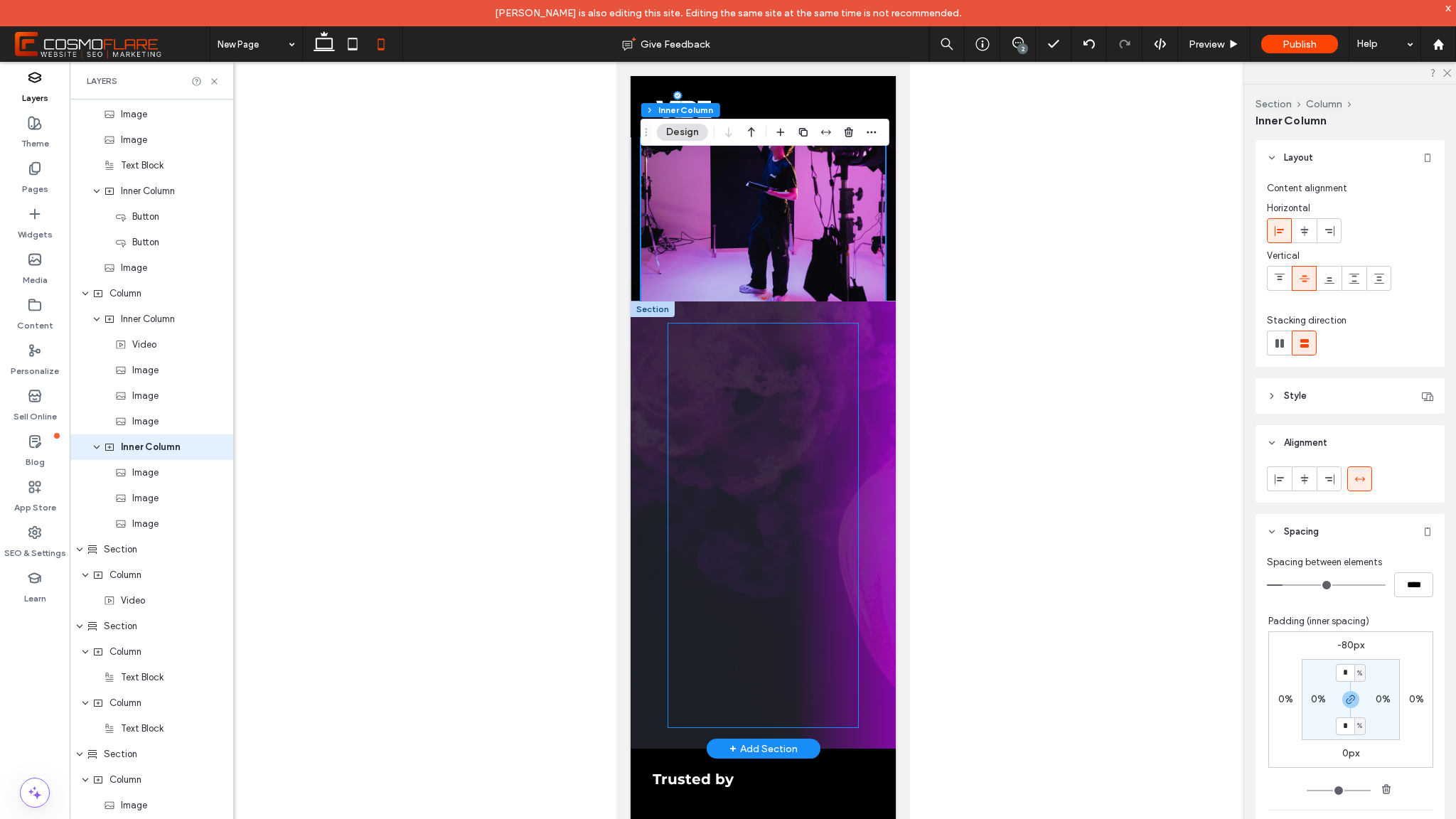
click at [688, 547] on div at bounding box center [762, 526] width 189 height 404
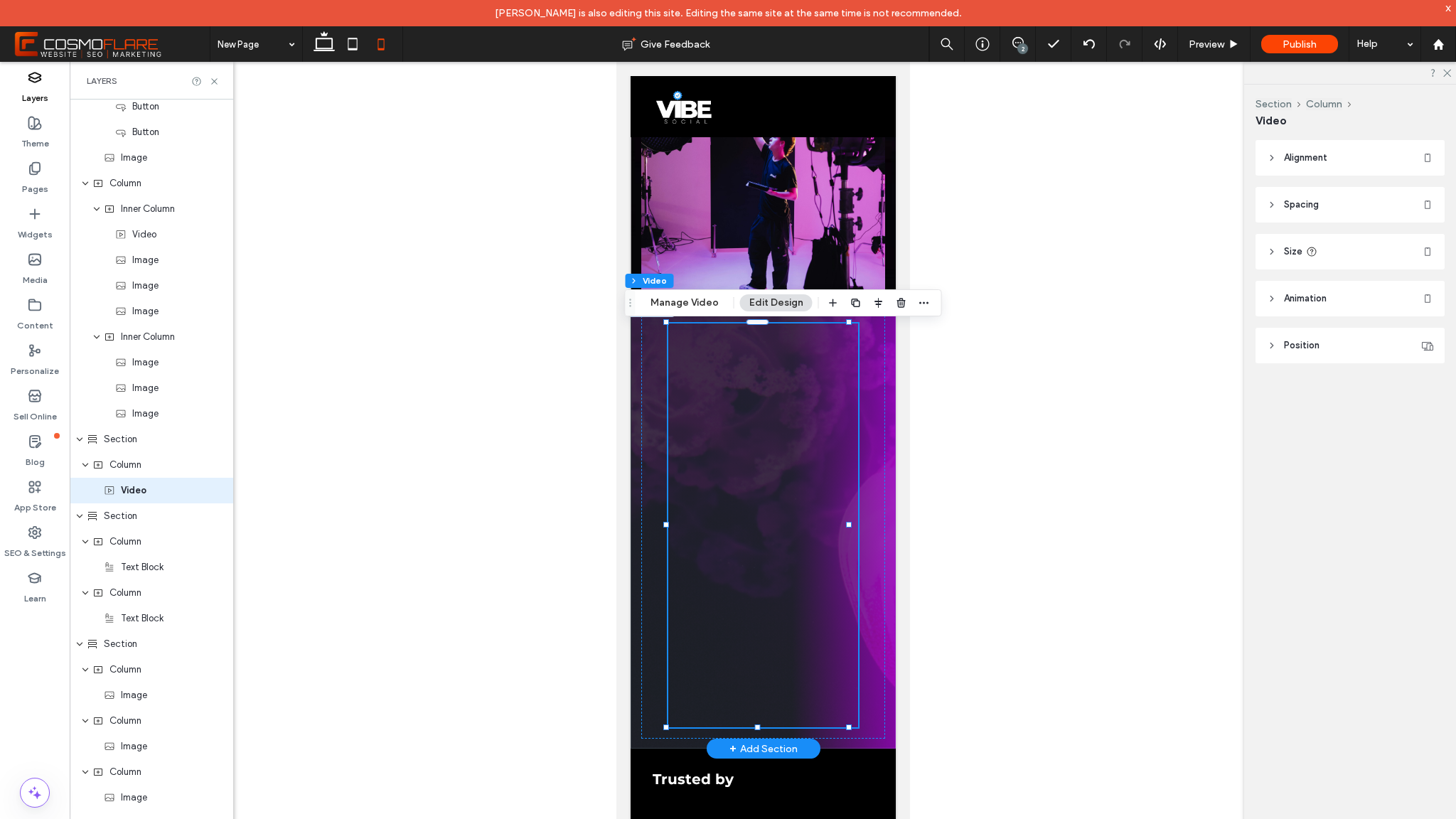
scroll to position [433, 0]
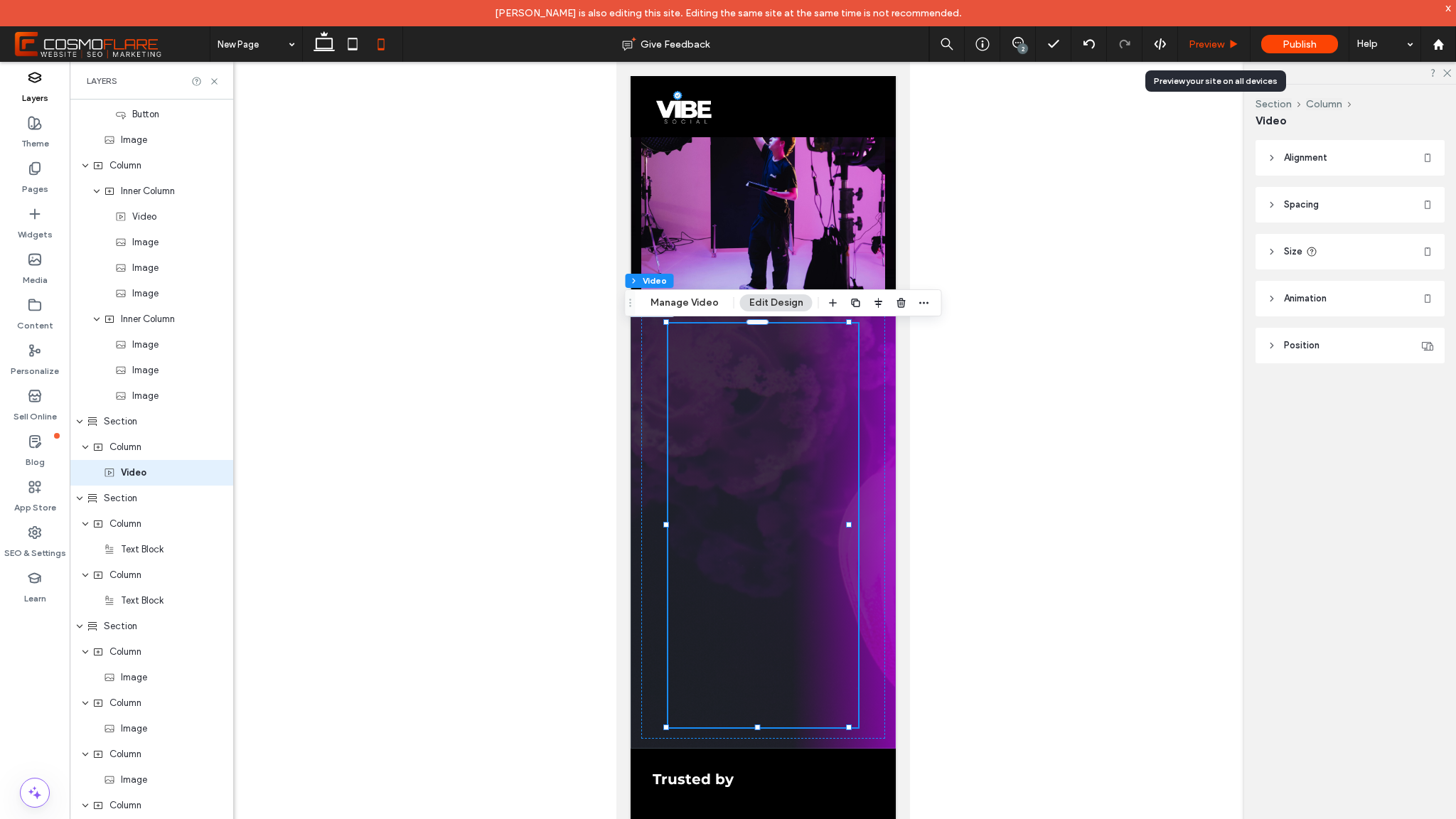
click at [1244, 44] on div "Preview" at bounding box center [1213, 44] width 72 height 12
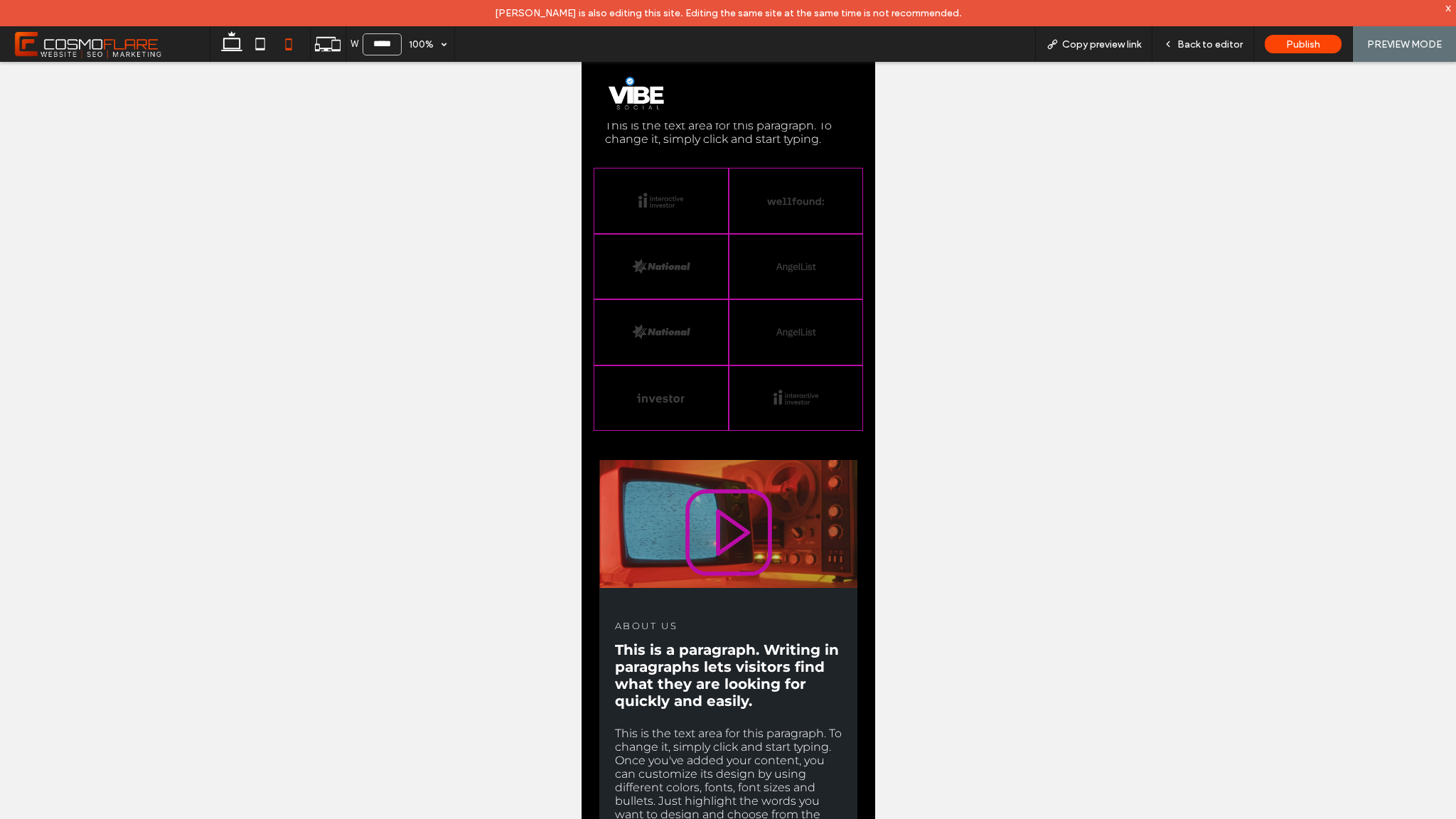
scroll to position [1970, 0]
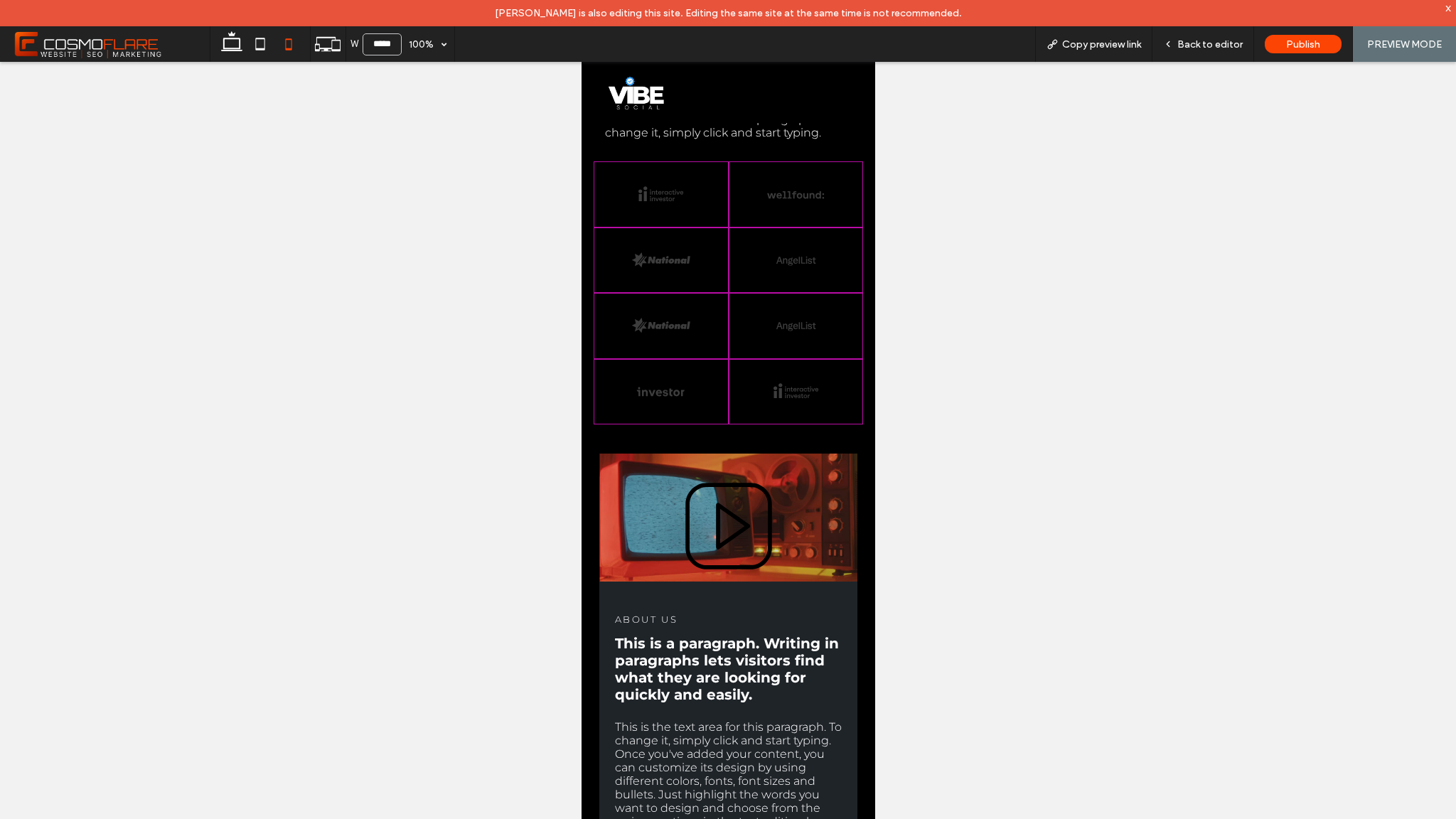
click at [727, 525] on icon at bounding box center [728, 527] width 89 height 89
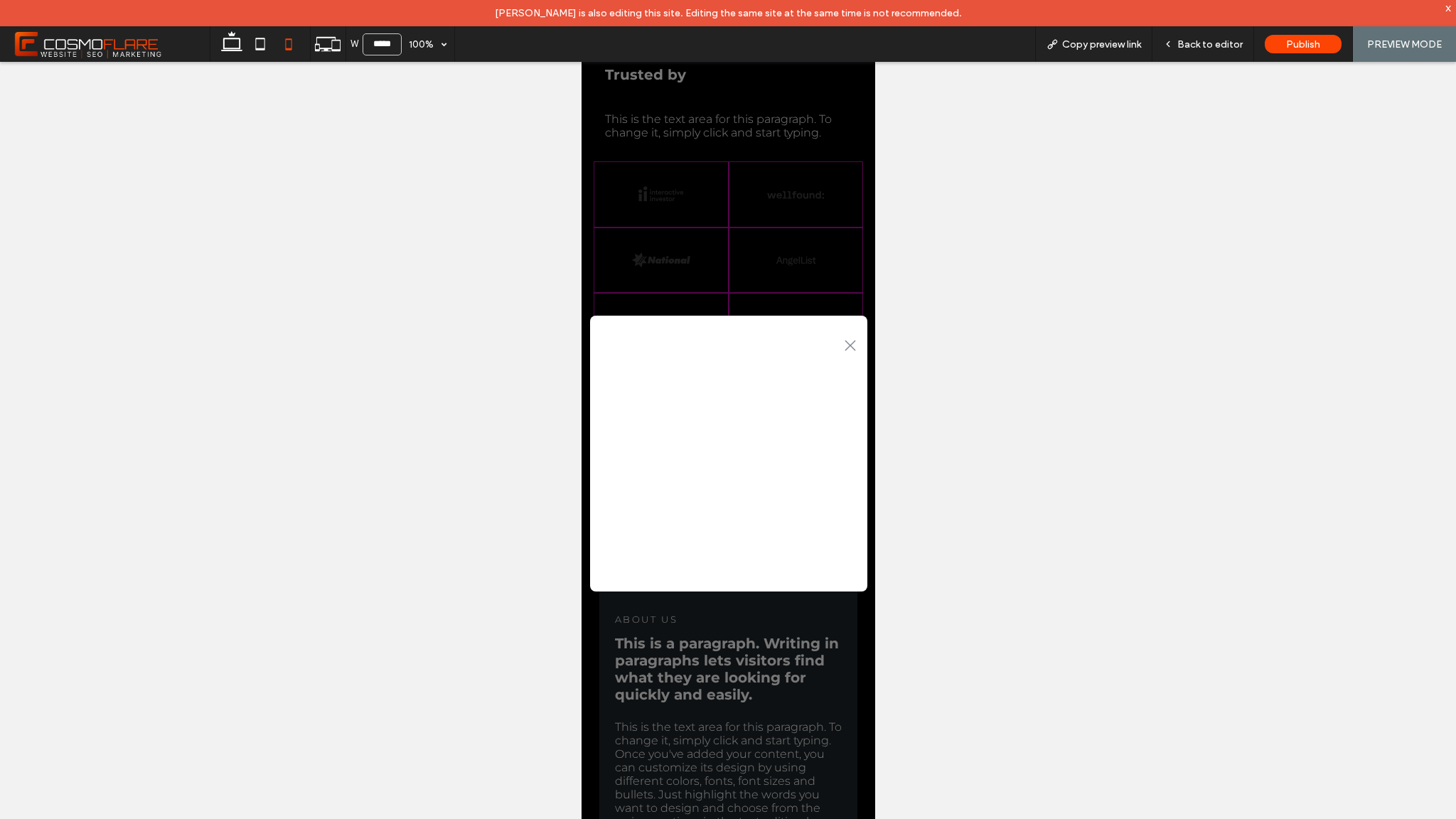
scroll to position [1976, 0]
click at [847, 347] on icon at bounding box center [849, 345] width 10 height 10
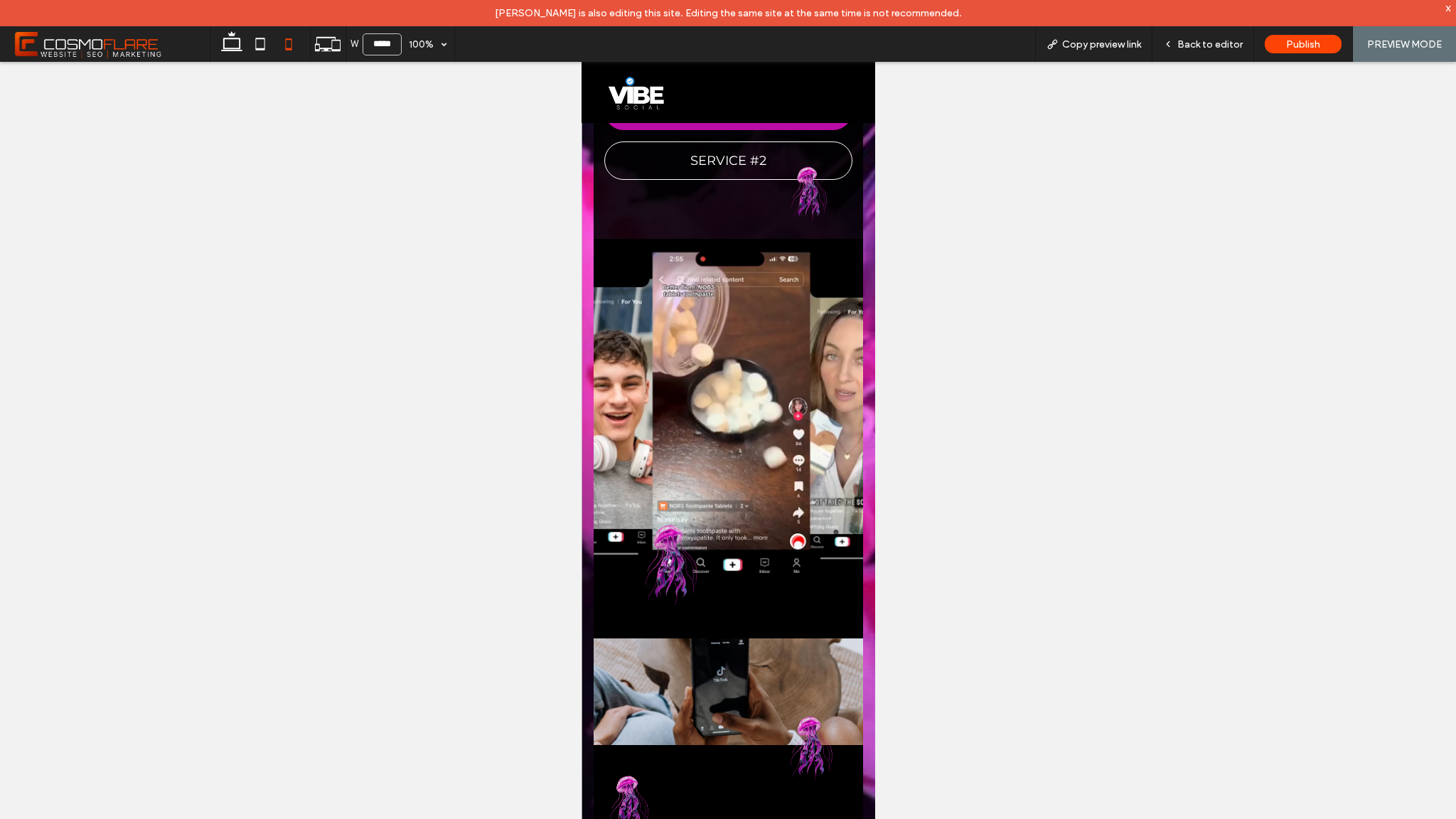
scroll to position [597, 0]
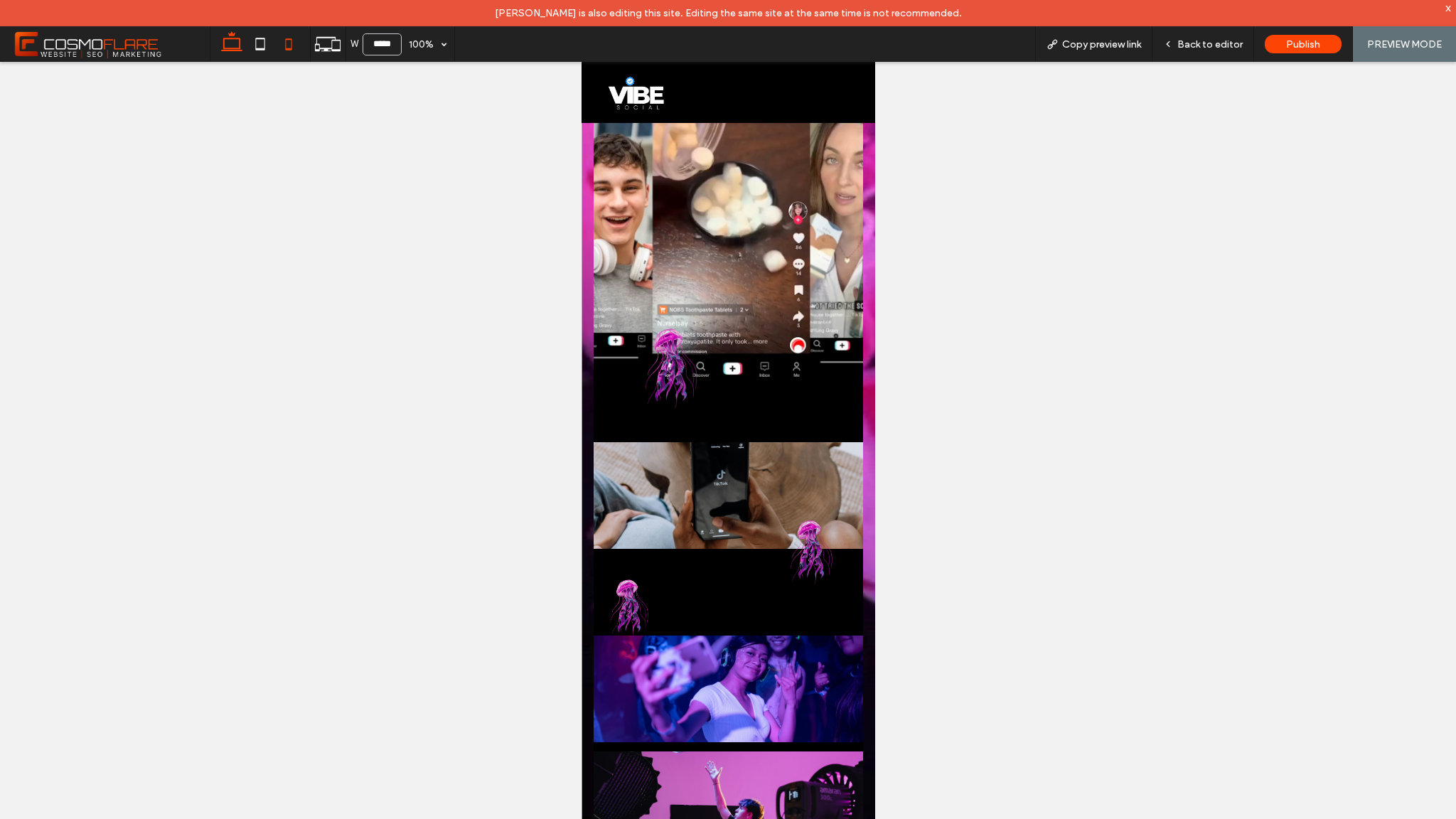
drag, startPoint x: 243, startPoint y: 42, endPoint x: 243, endPoint y: 7, distance: 35.0
click at [243, 42] on icon at bounding box center [232, 44] width 29 height 29
type input "******"
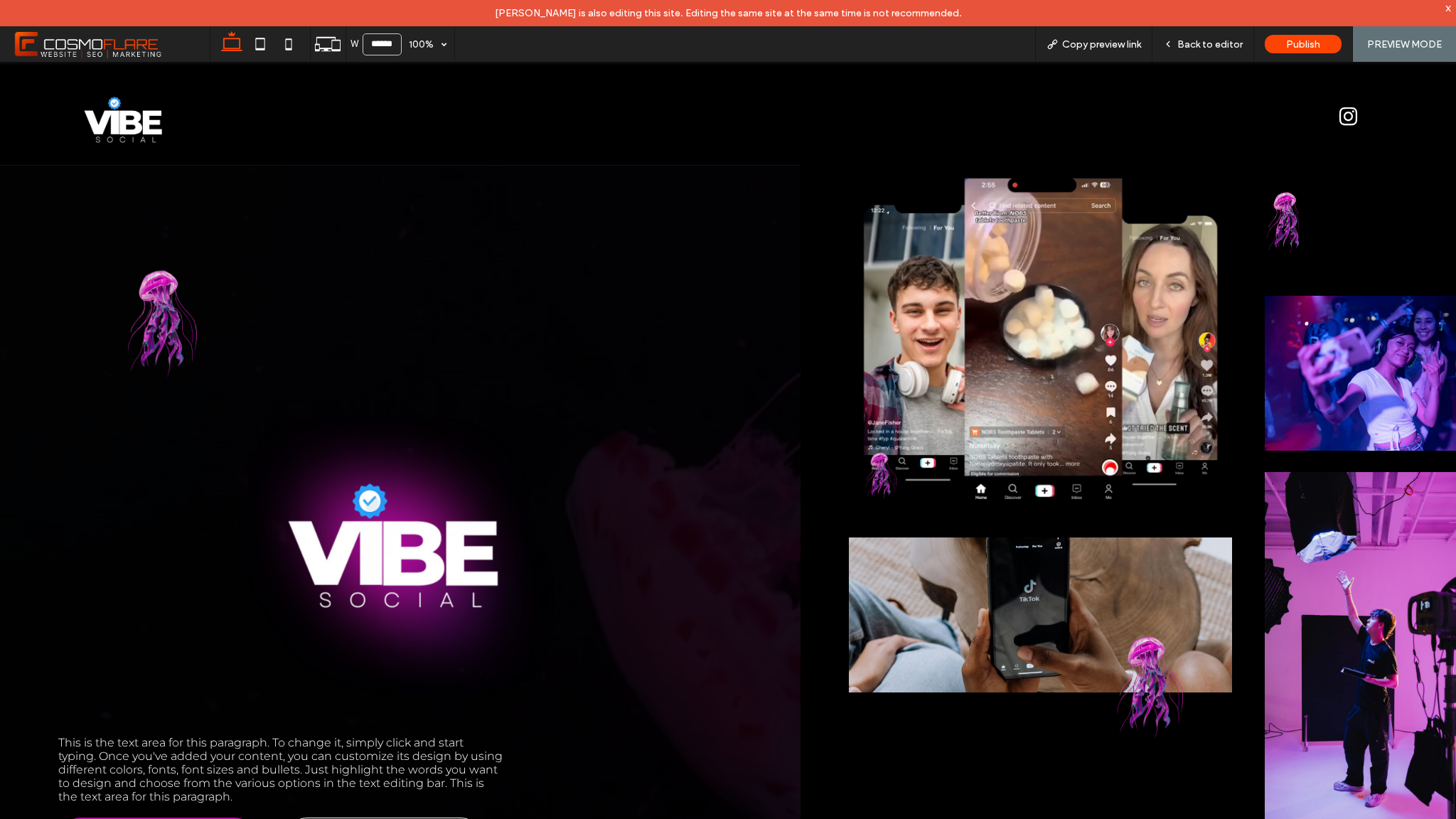
scroll to position [17, 0]
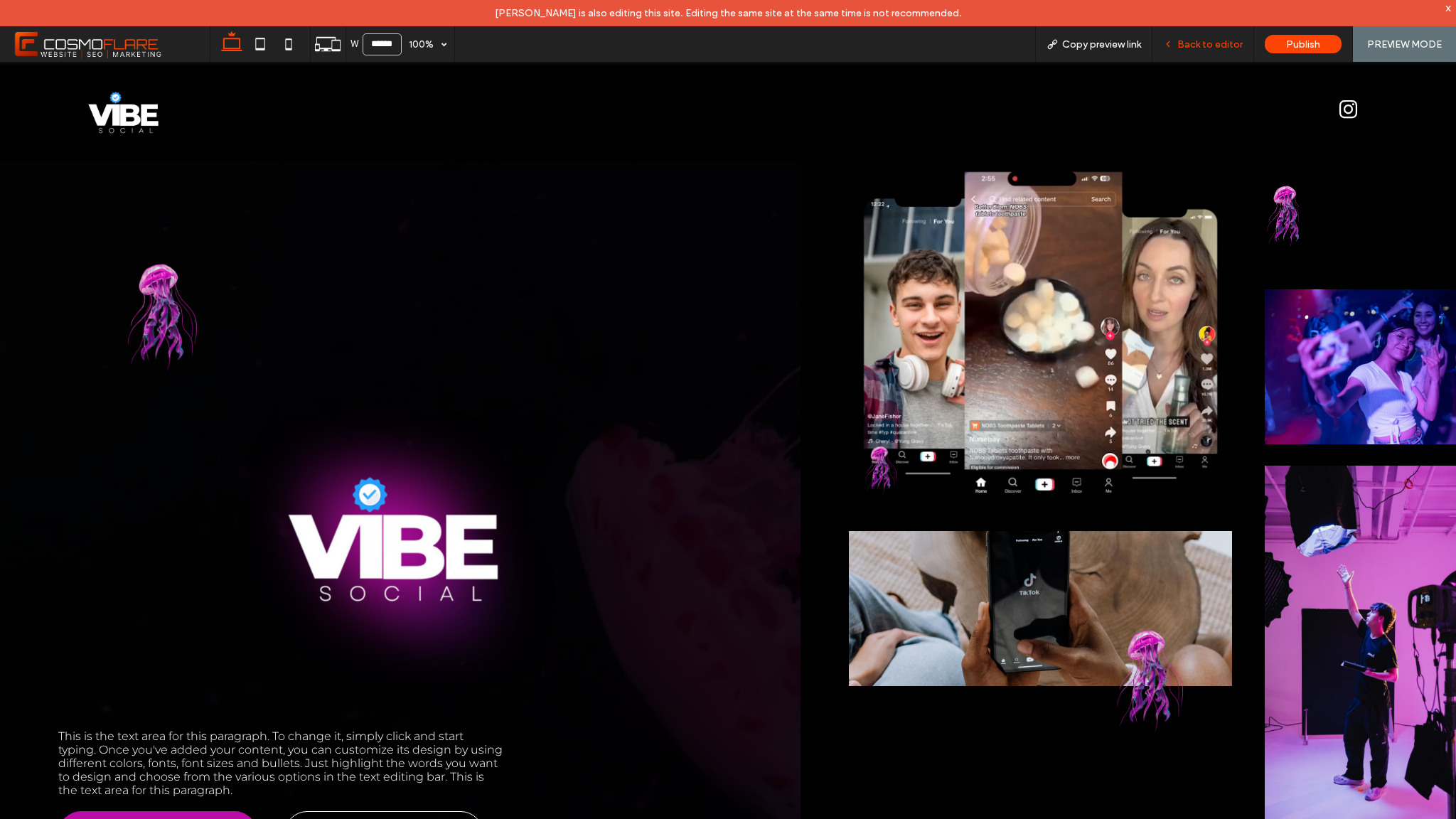
click at [1206, 44] on span "Back to editor" at bounding box center [1210, 44] width 66 height 12
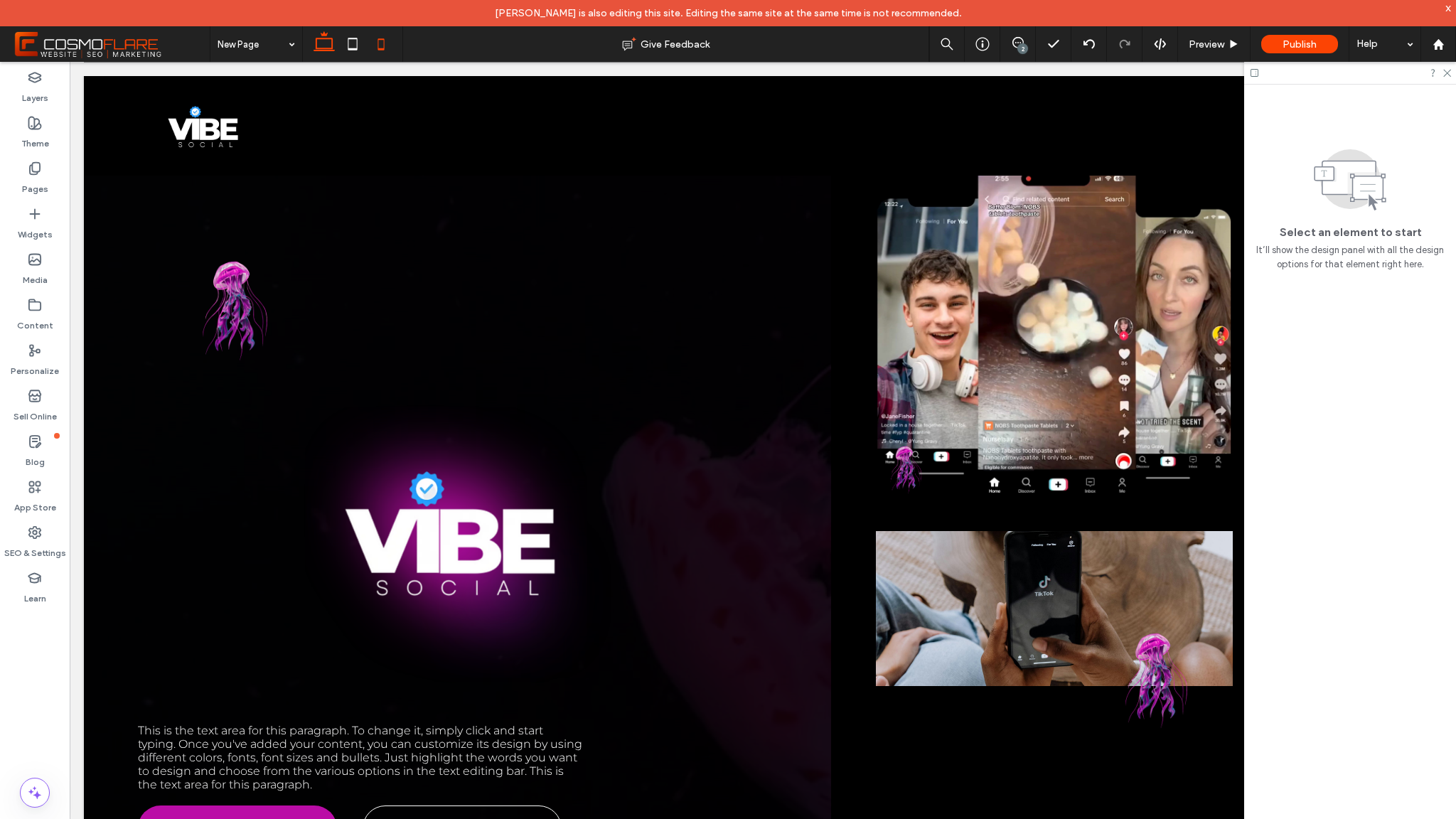
click at [378, 44] on use at bounding box center [381, 44] width 7 height 11
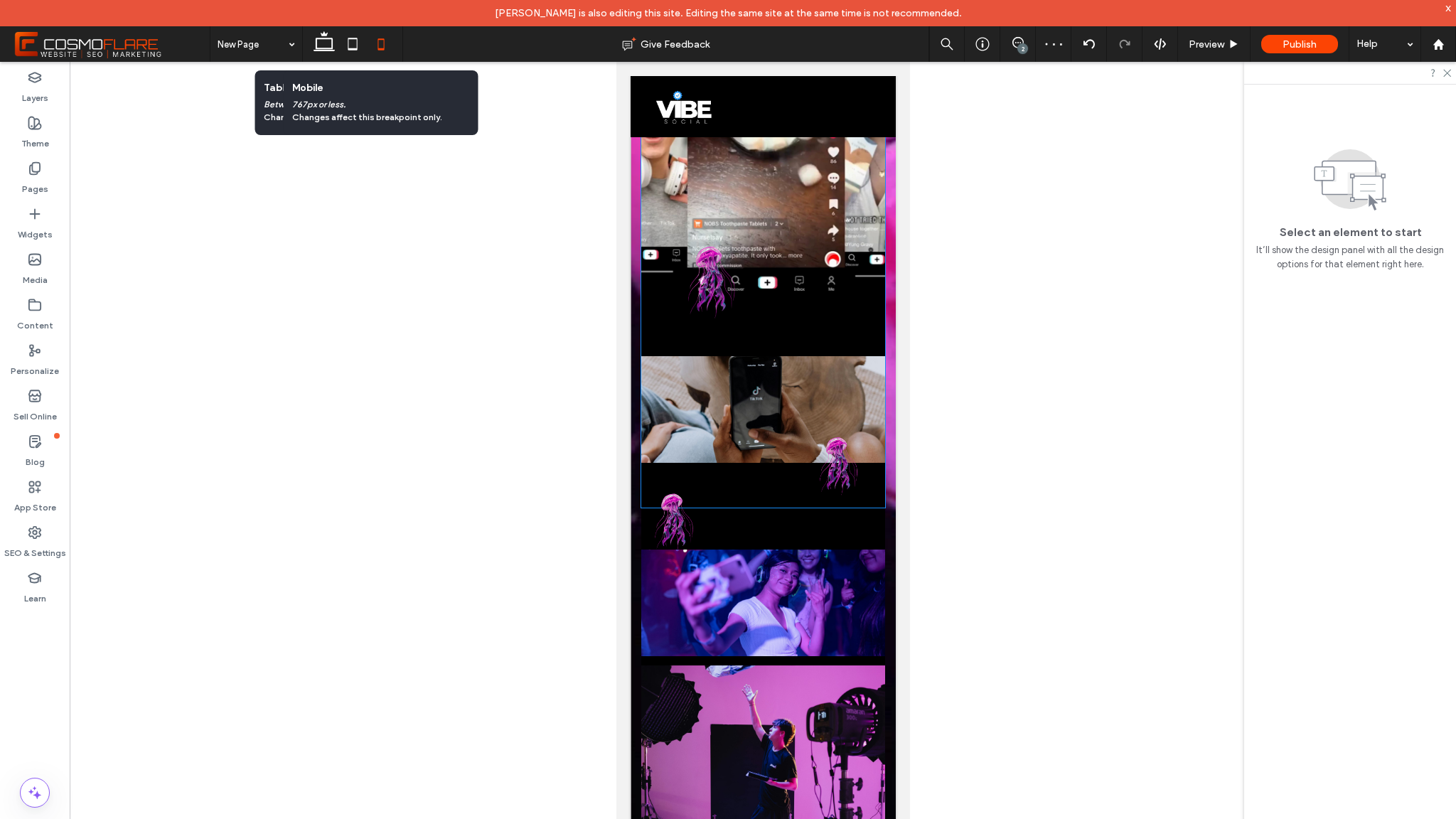
scroll to position [700, 0]
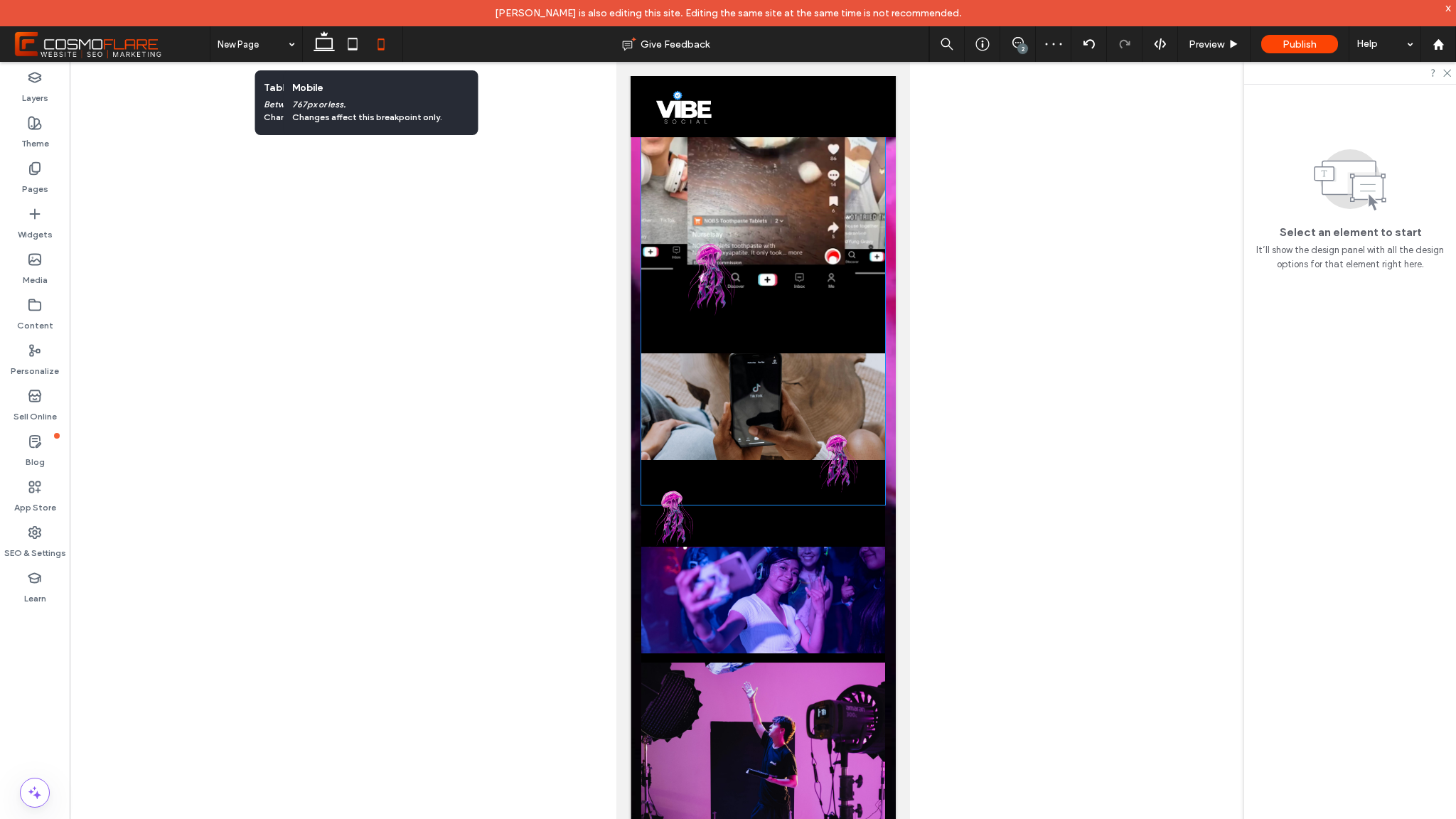
click at [832, 463] on img at bounding box center [833, 461] width 104 height 89
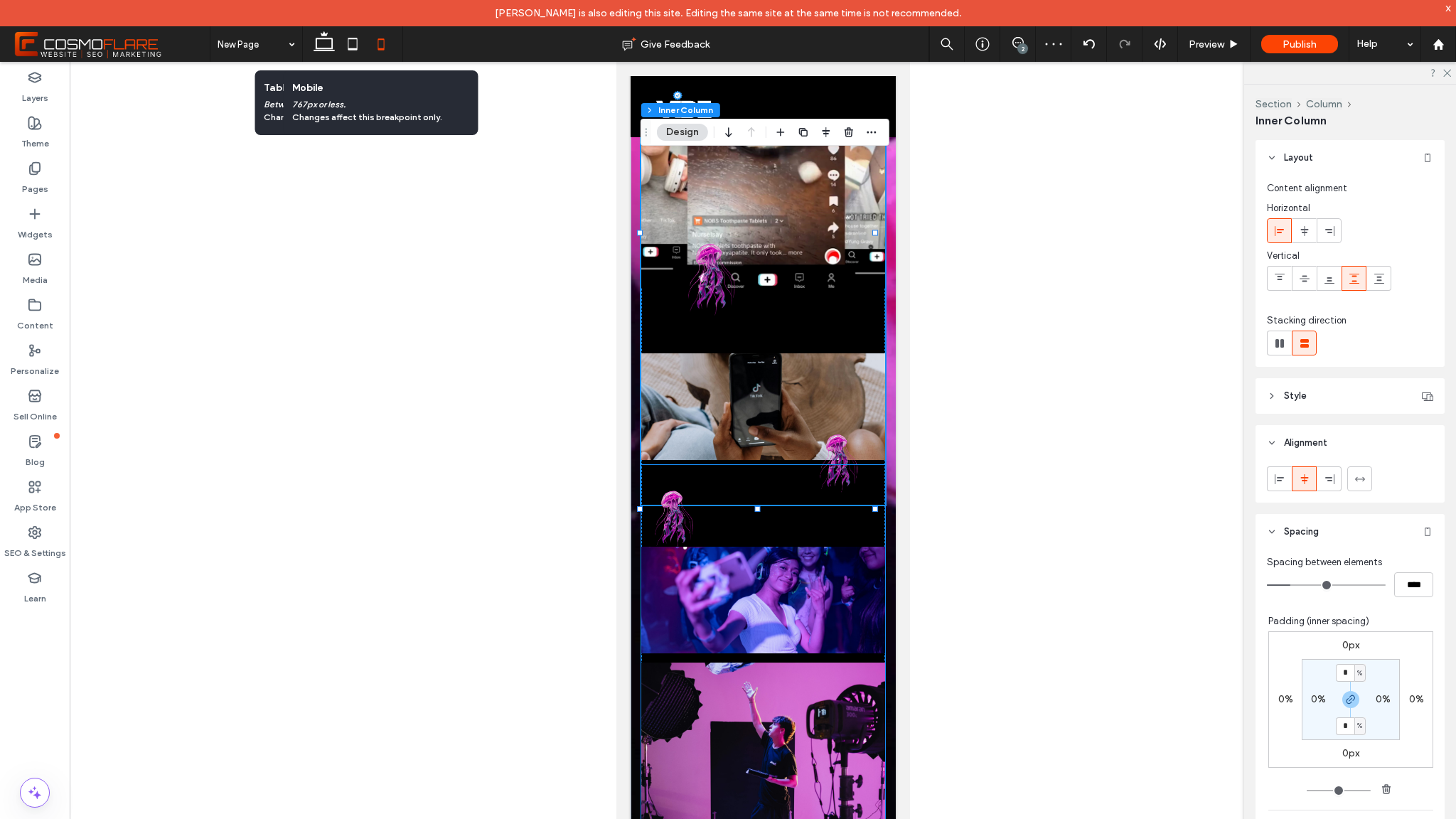
click at [668, 508] on img at bounding box center [669, 516] width 56 height 104
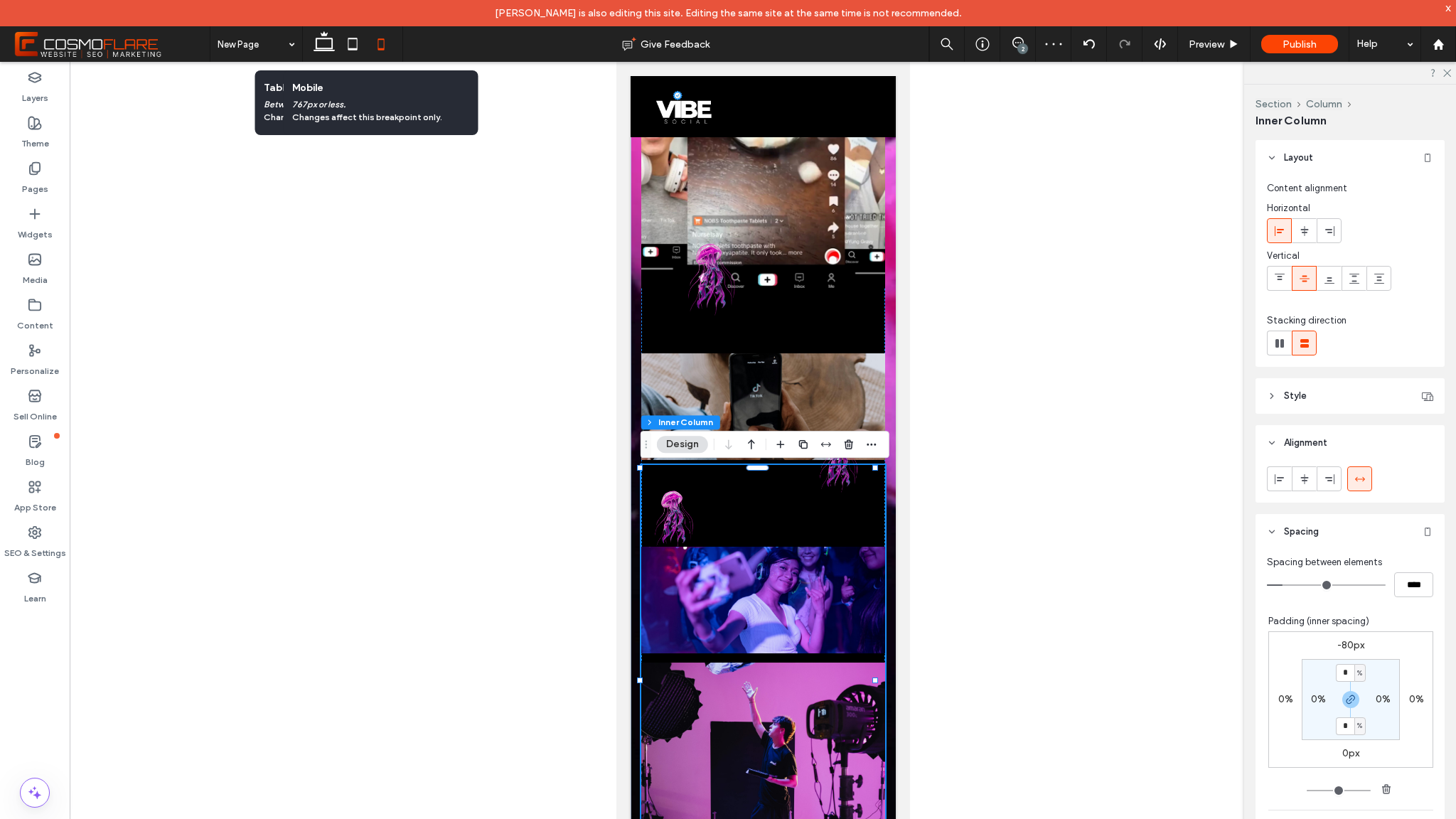
click at [673, 510] on img at bounding box center [669, 516] width 56 height 104
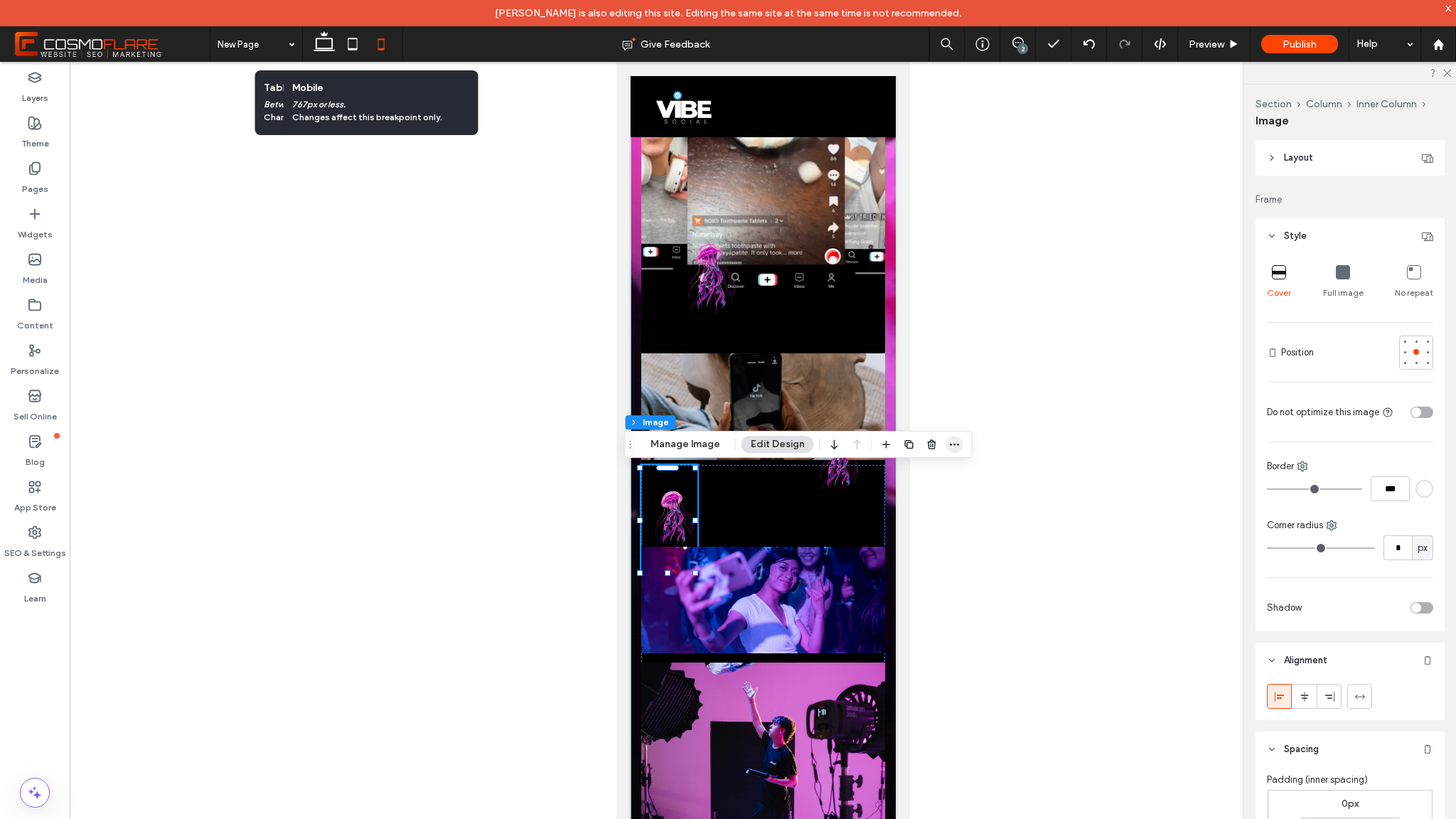
click at [953, 446] on icon "button" at bounding box center [954, 444] width 11 height 11
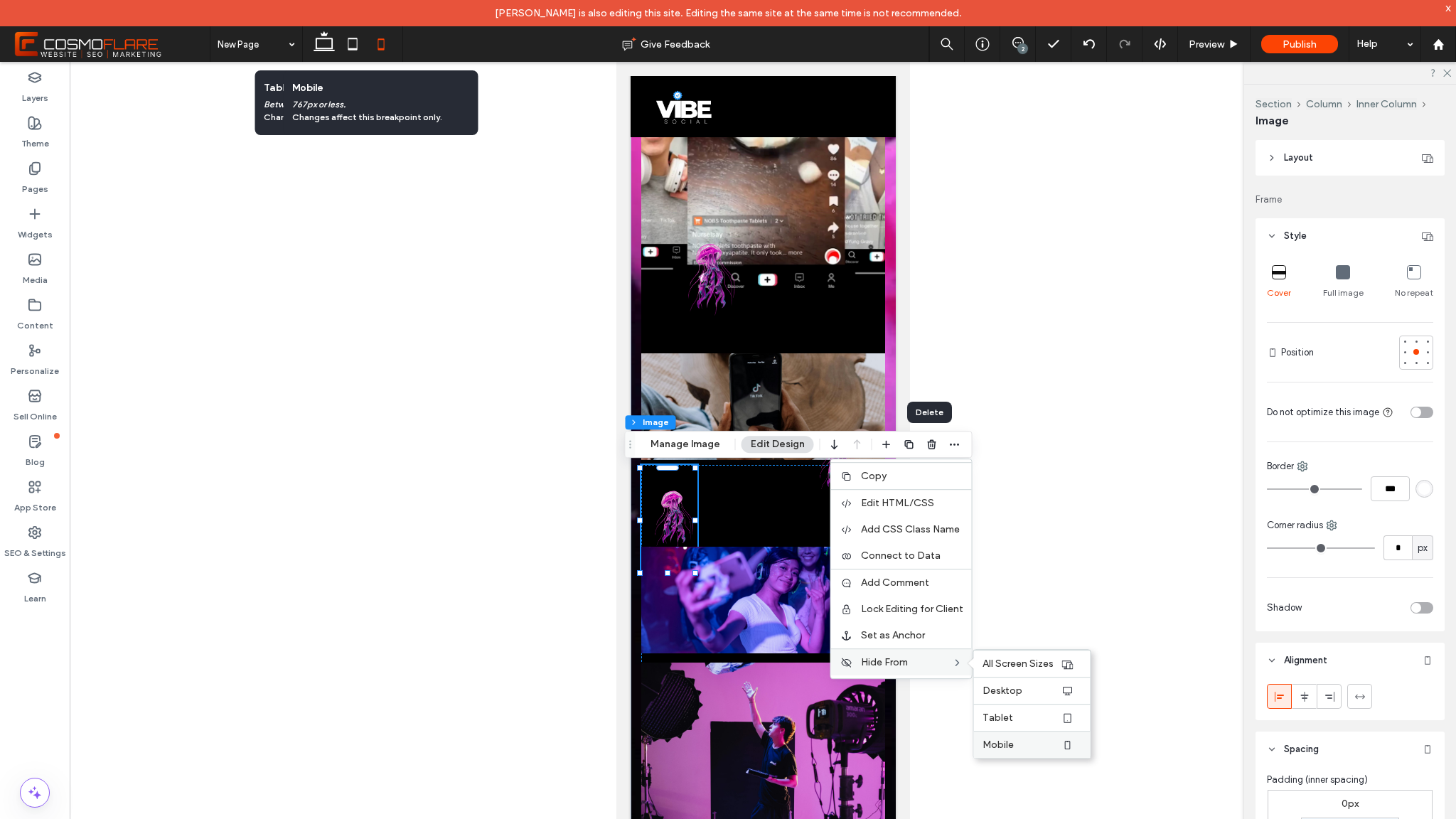
click at [1026, 736] on div "Mobile" at bounding box center [1033, 744] width 117 height 27
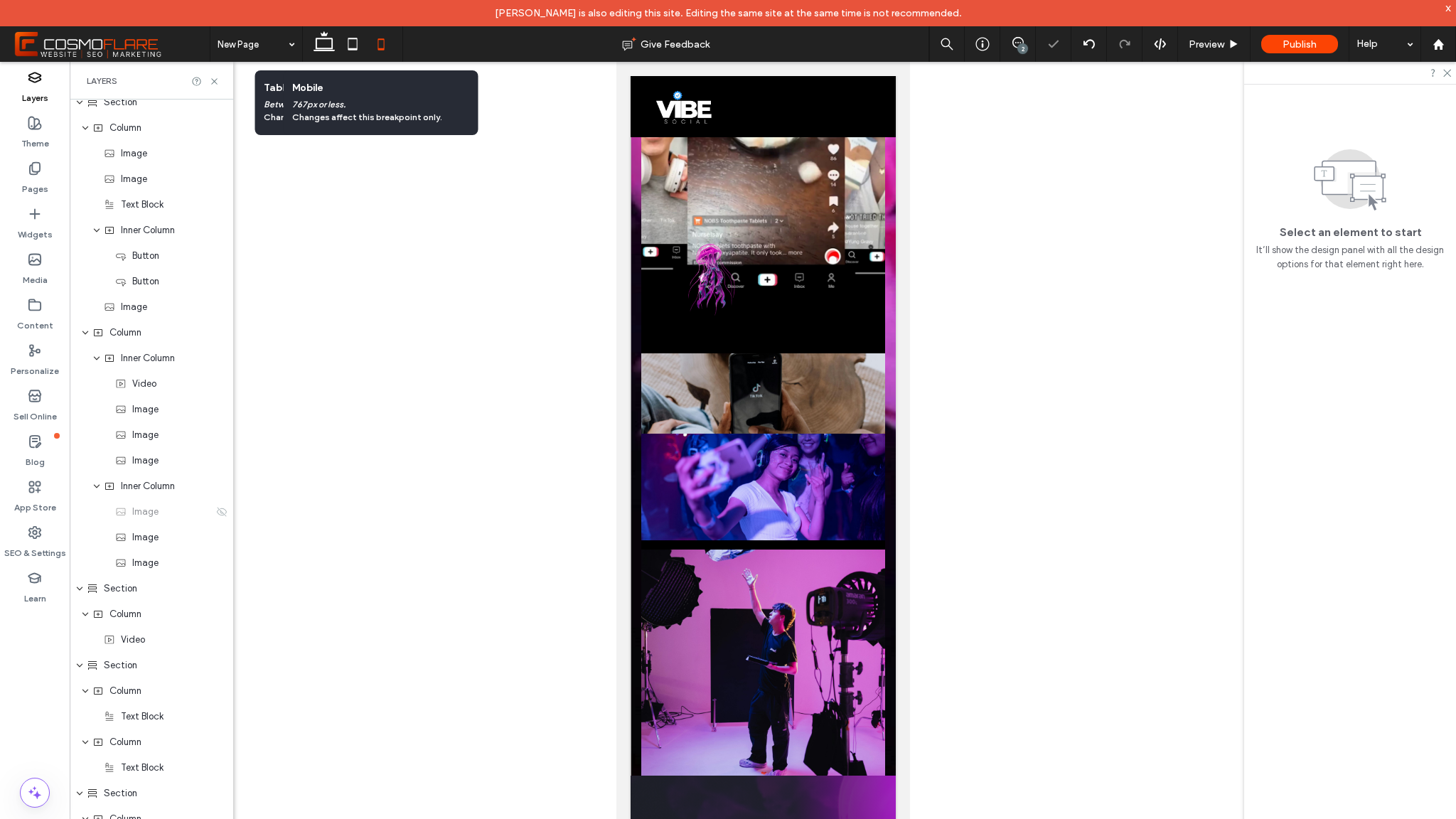
scroll to position [305, 0]
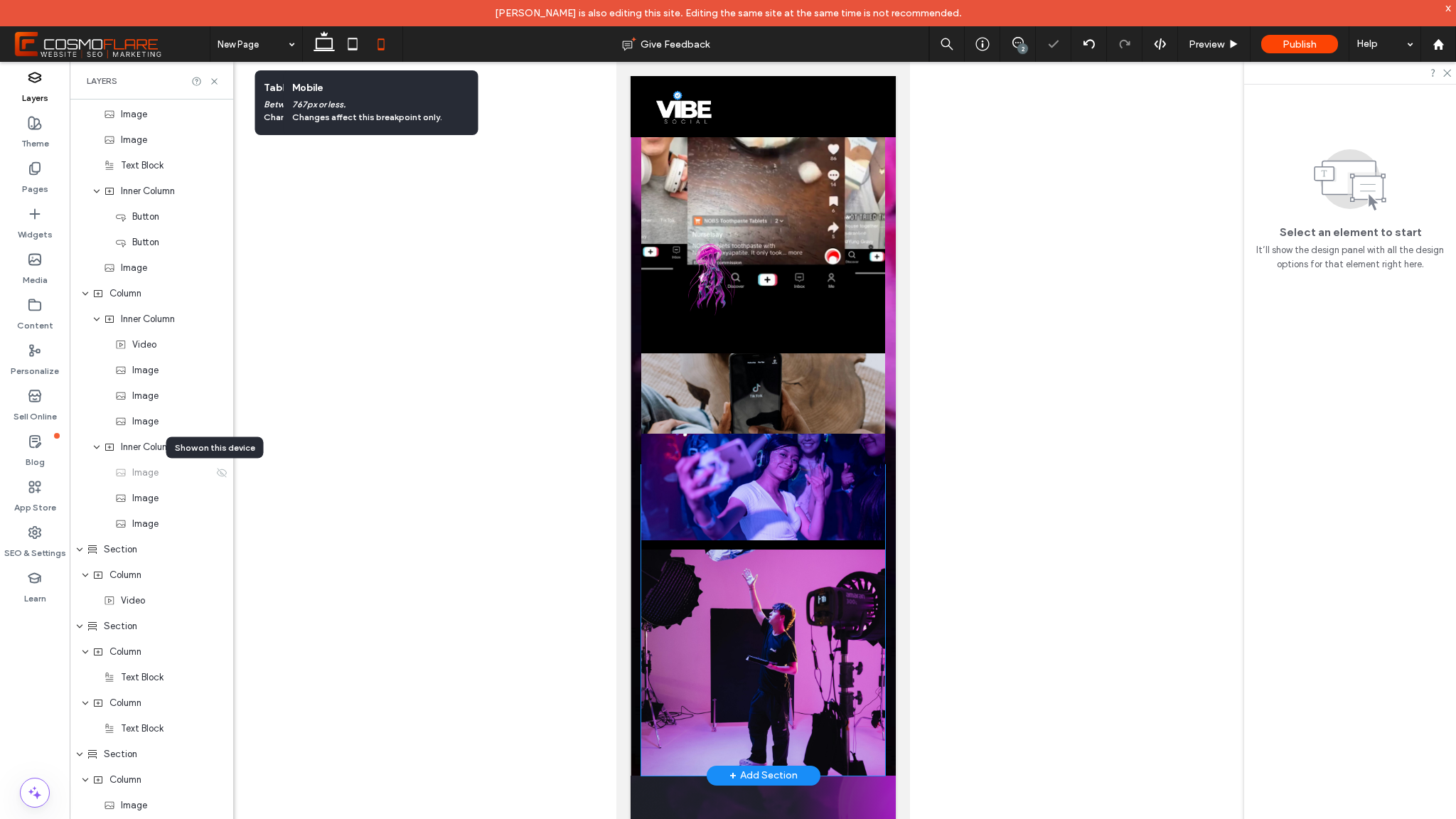
click at [772, 469] on img at bounding box center [763, 487] width 244 height 107
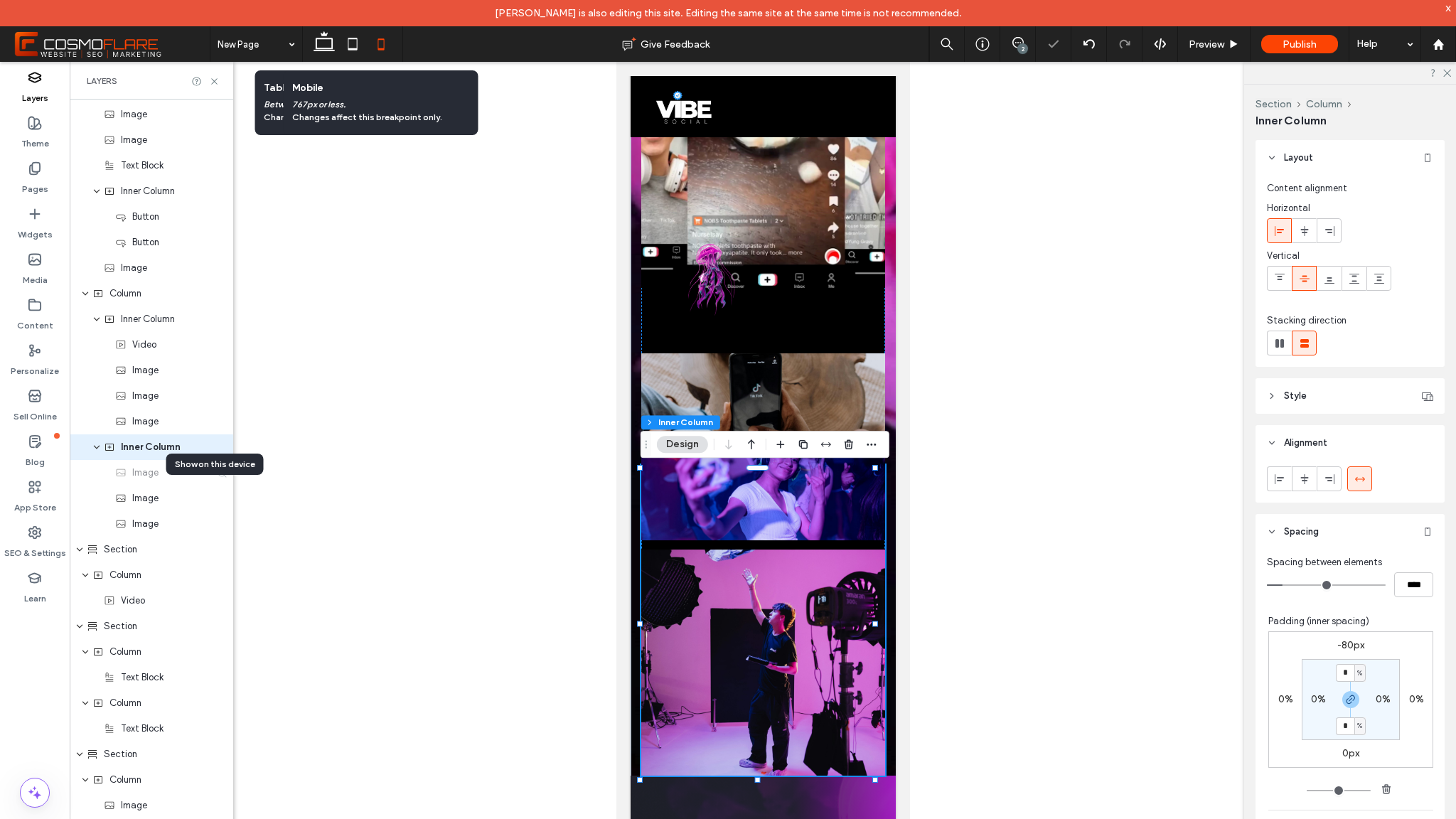
scroll to position [280, 0]
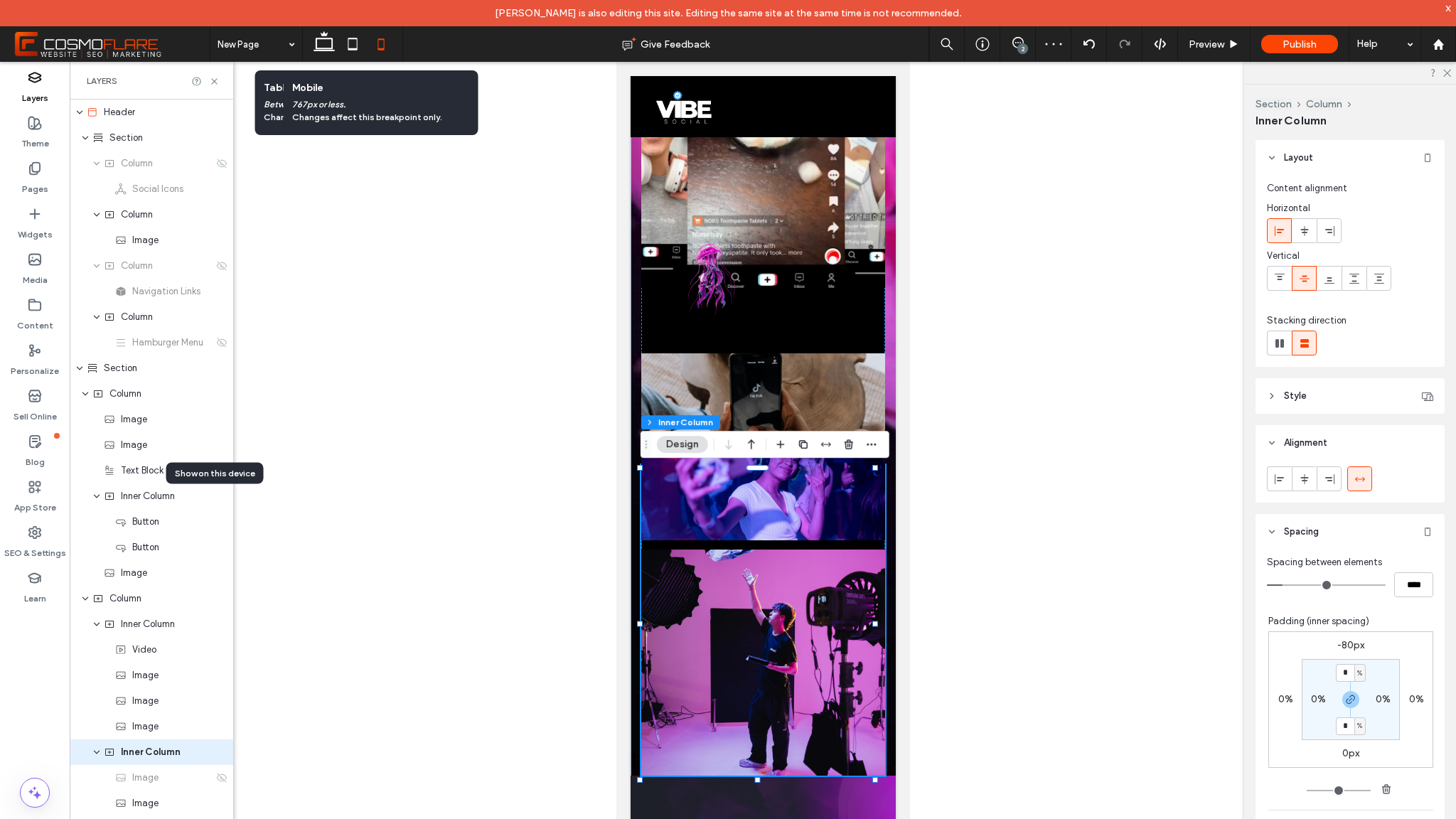
scroll to position [280, 0]
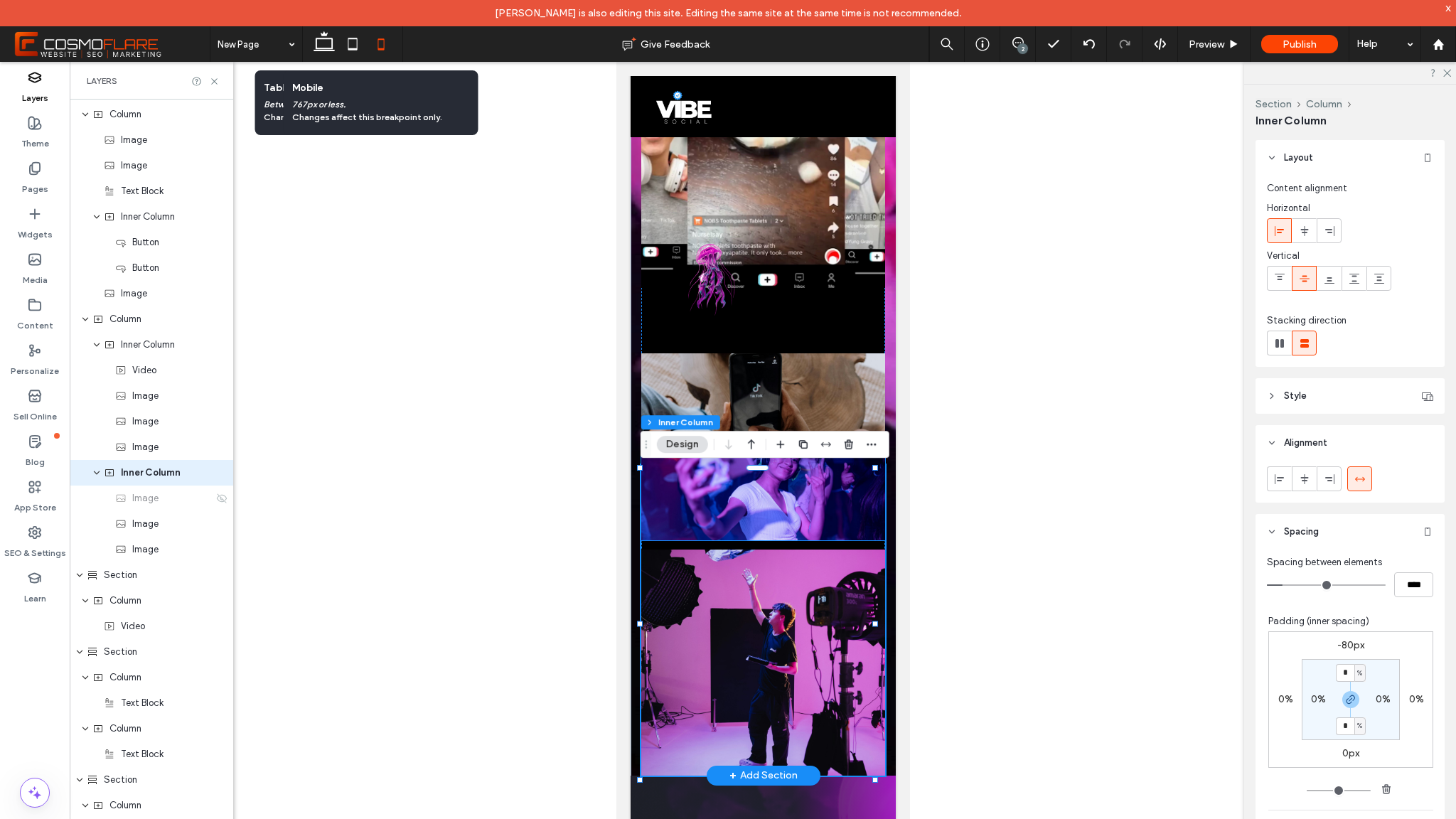
click at [780, 529] on img at bounding box center [763, 487] width 244 height 107
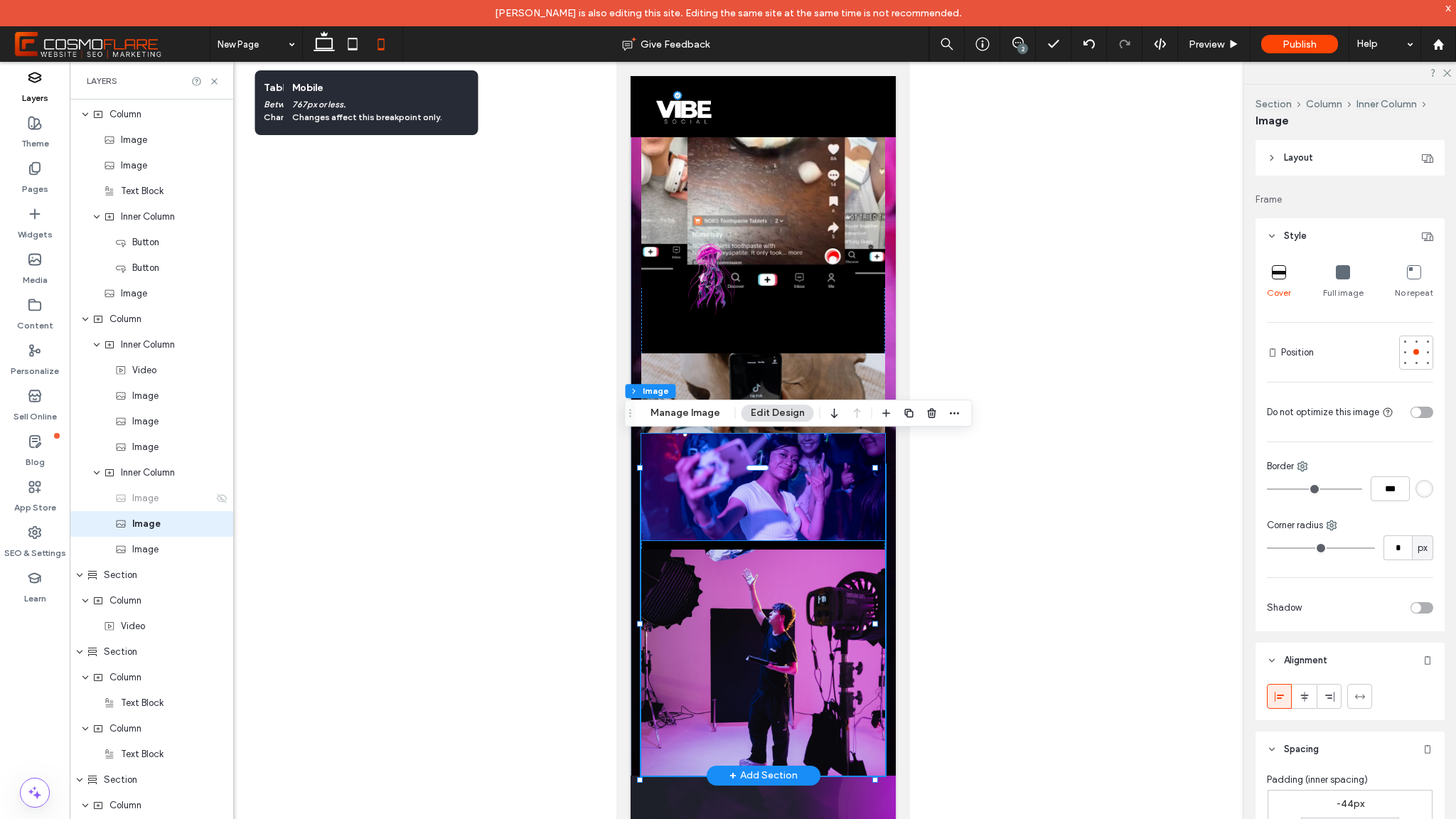
scroll to position [331, 0]
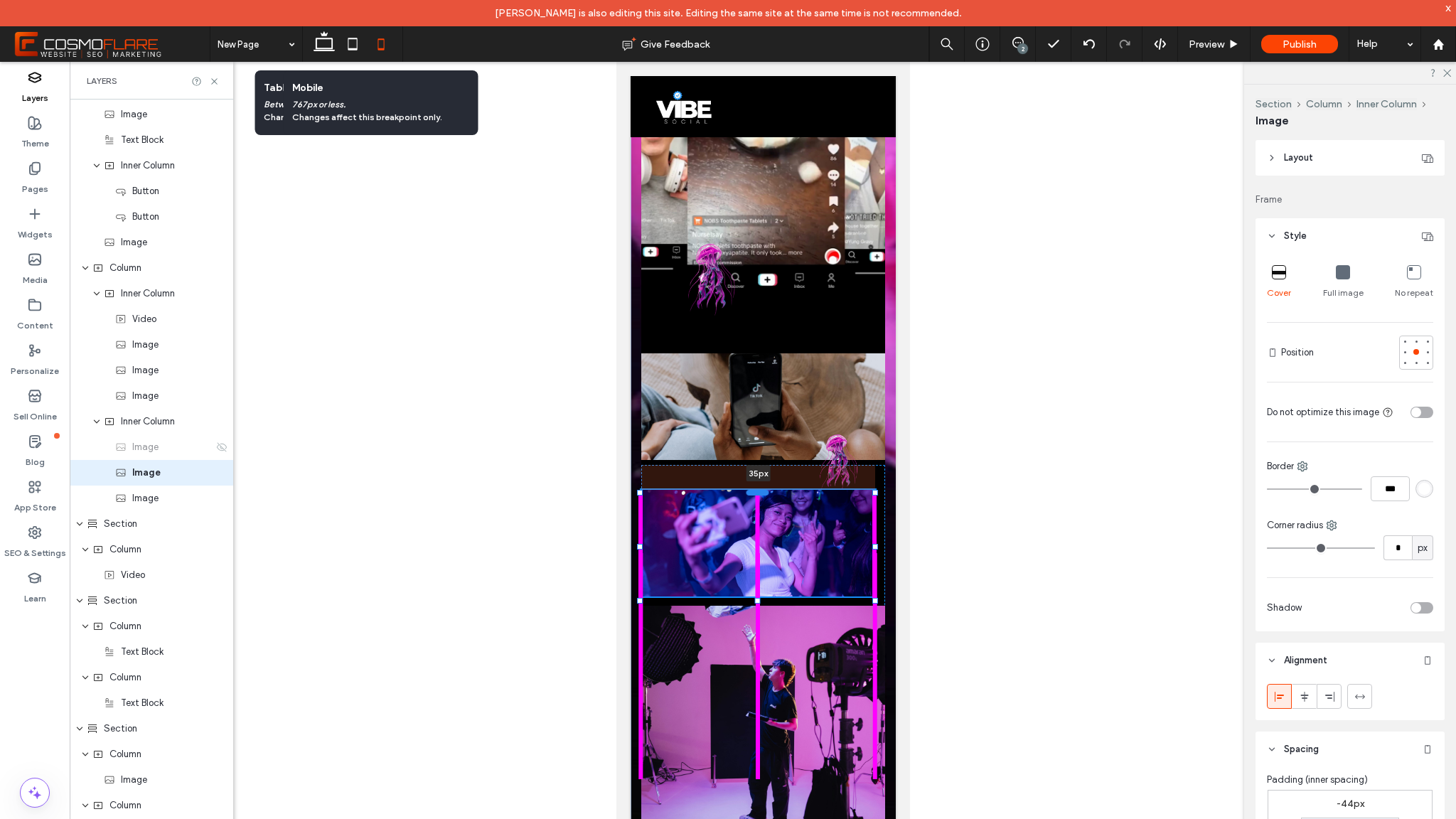
drag, startPoint x: 758, startPoint y: 436, endPoint x: 765, endPoint y: 492, distance: 56.4
click at [765, 492] on div at bounding box center [757, 492] width 23 height 6
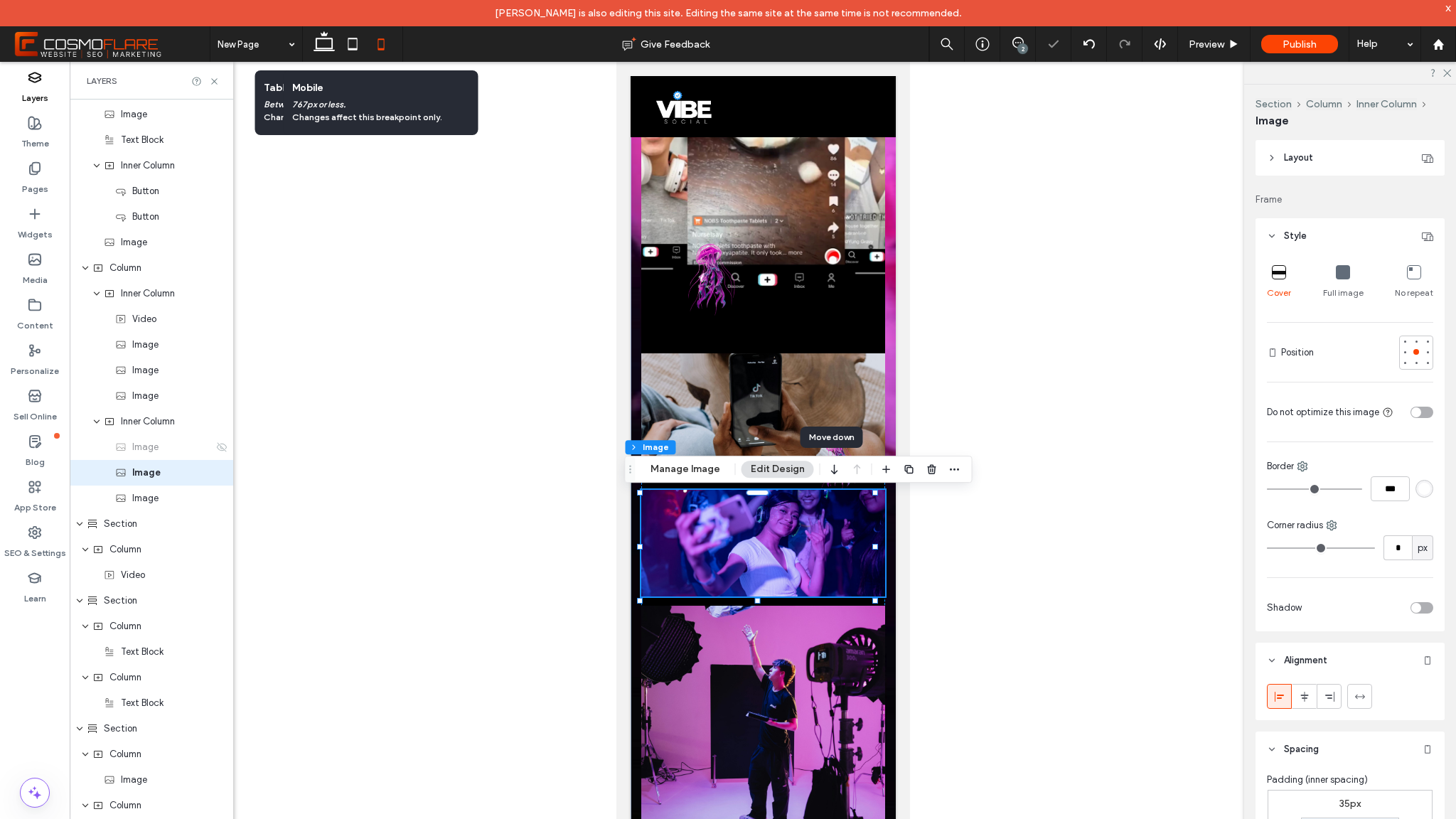
click at [996, 434] on div at bounding box center [763, 452] width 1387 height 780
click at [926, 398] on div at bounding box center [763, 452] width 1387 height 780
click at [768, 343] on div at bounding box center [763, 229] width 244 height 551
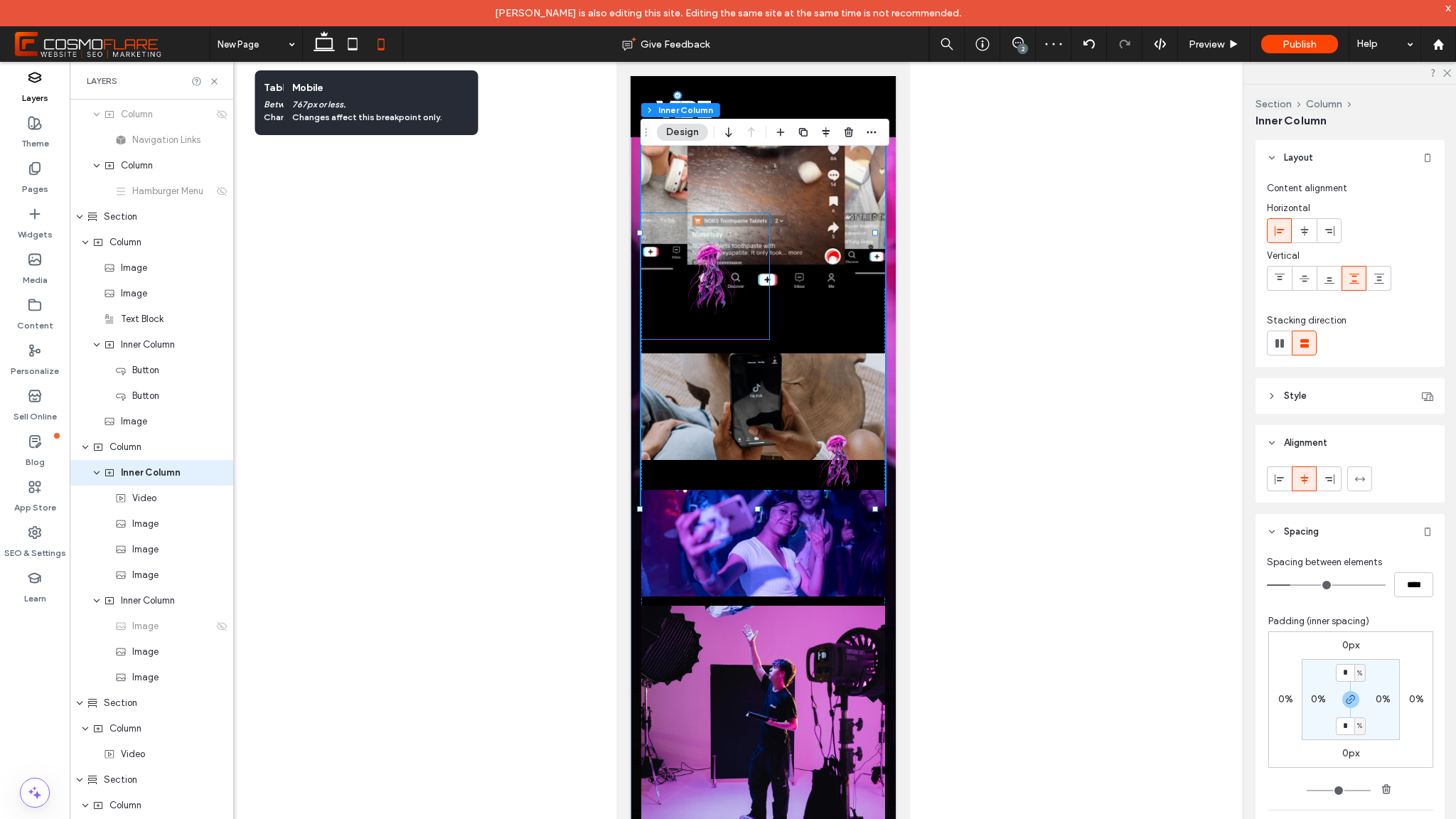
click at [711, 244] on img at bounding box center [705, 276] width 128 height 126
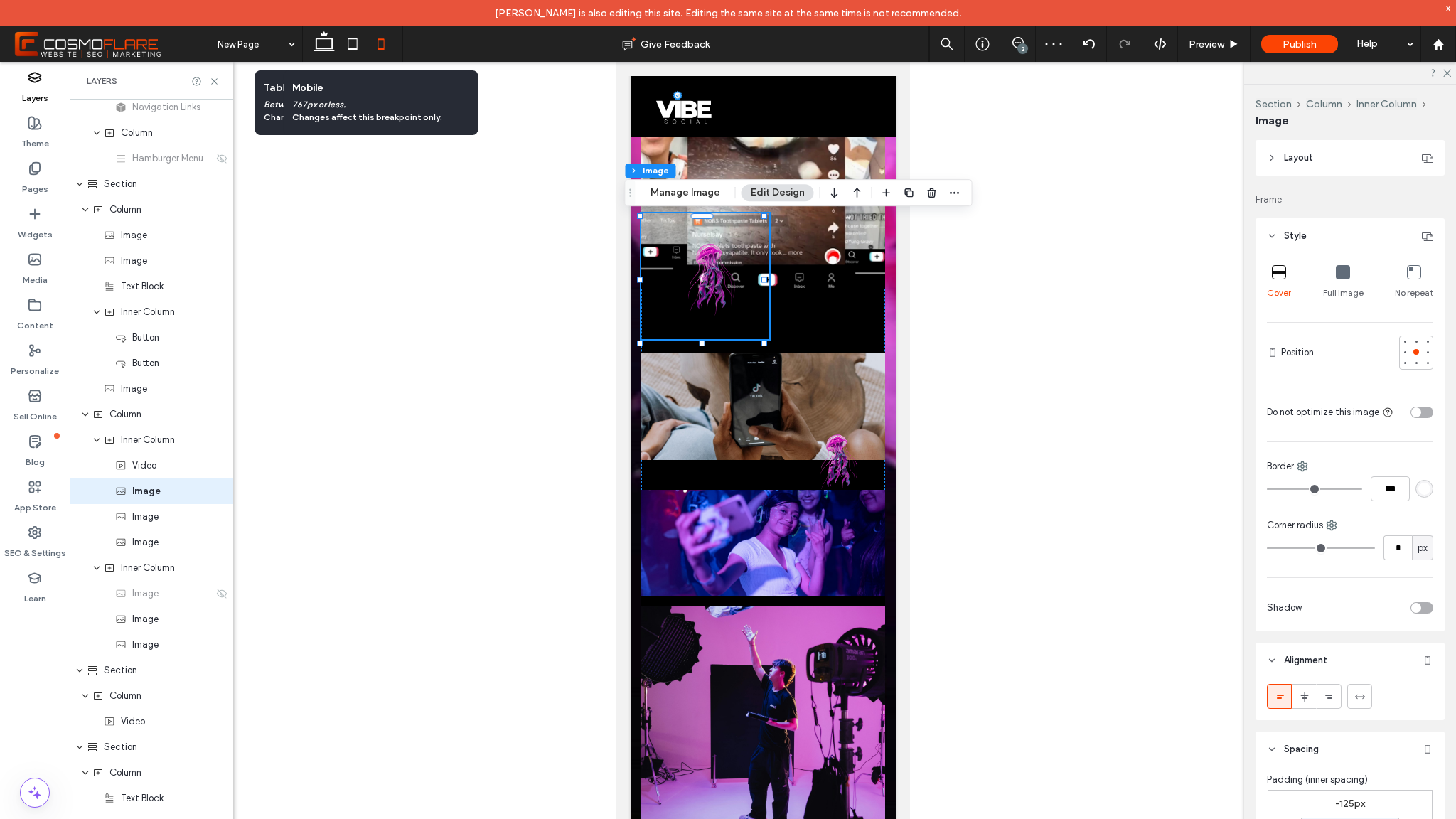
scroll to position [203, 0]
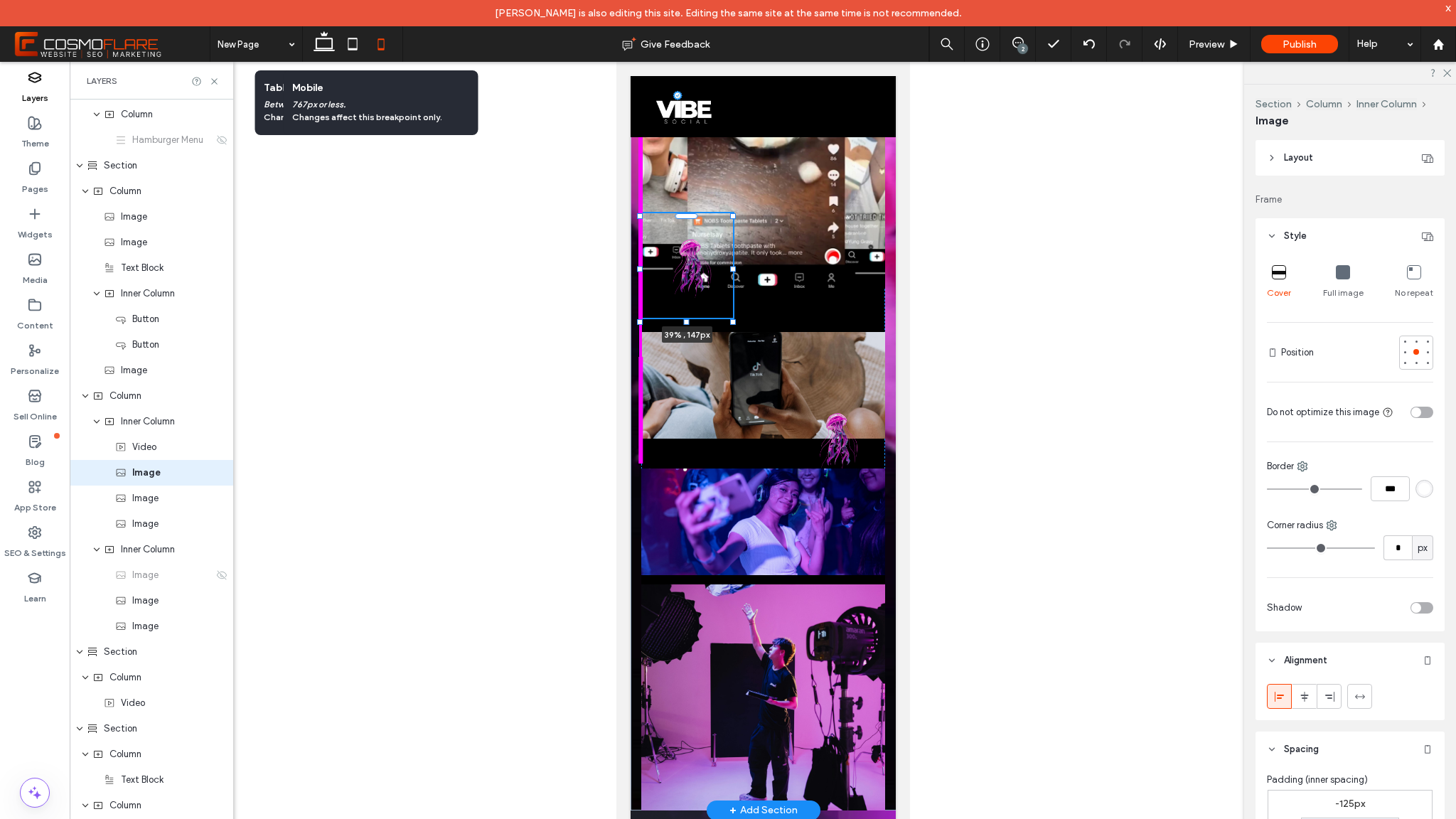
drag, startPoint x: 764, startPoint y: 215, endPoint x: 698, endPoint y: 222, distance: 66.4
click at [733, 237] on div "This is the text area for this paragraph. To change it, simply click and start …" at bounding box center [763, 128] width 266 height 1365
type input "**"
type input "****"
type input "***"
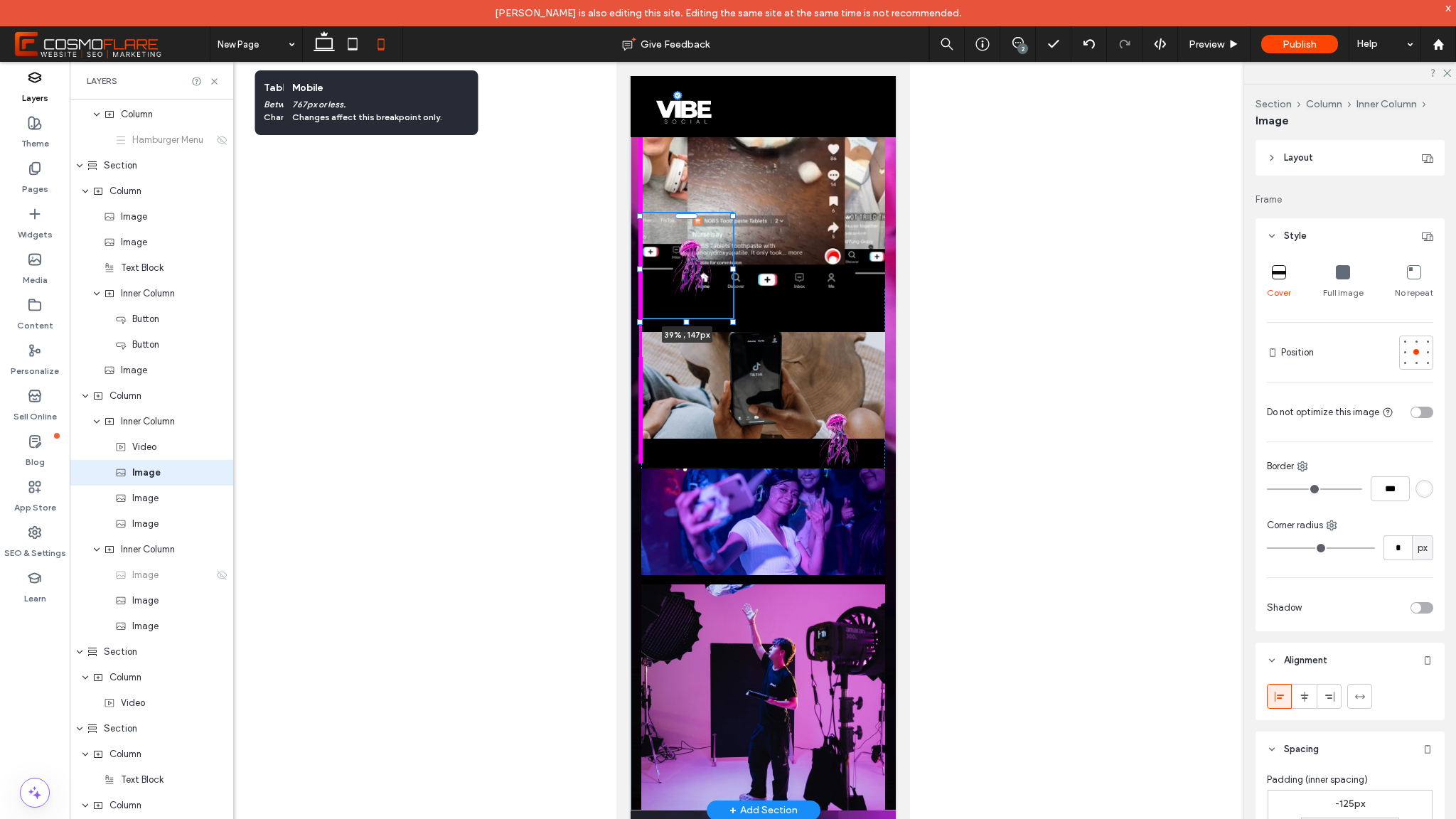
type input "***"
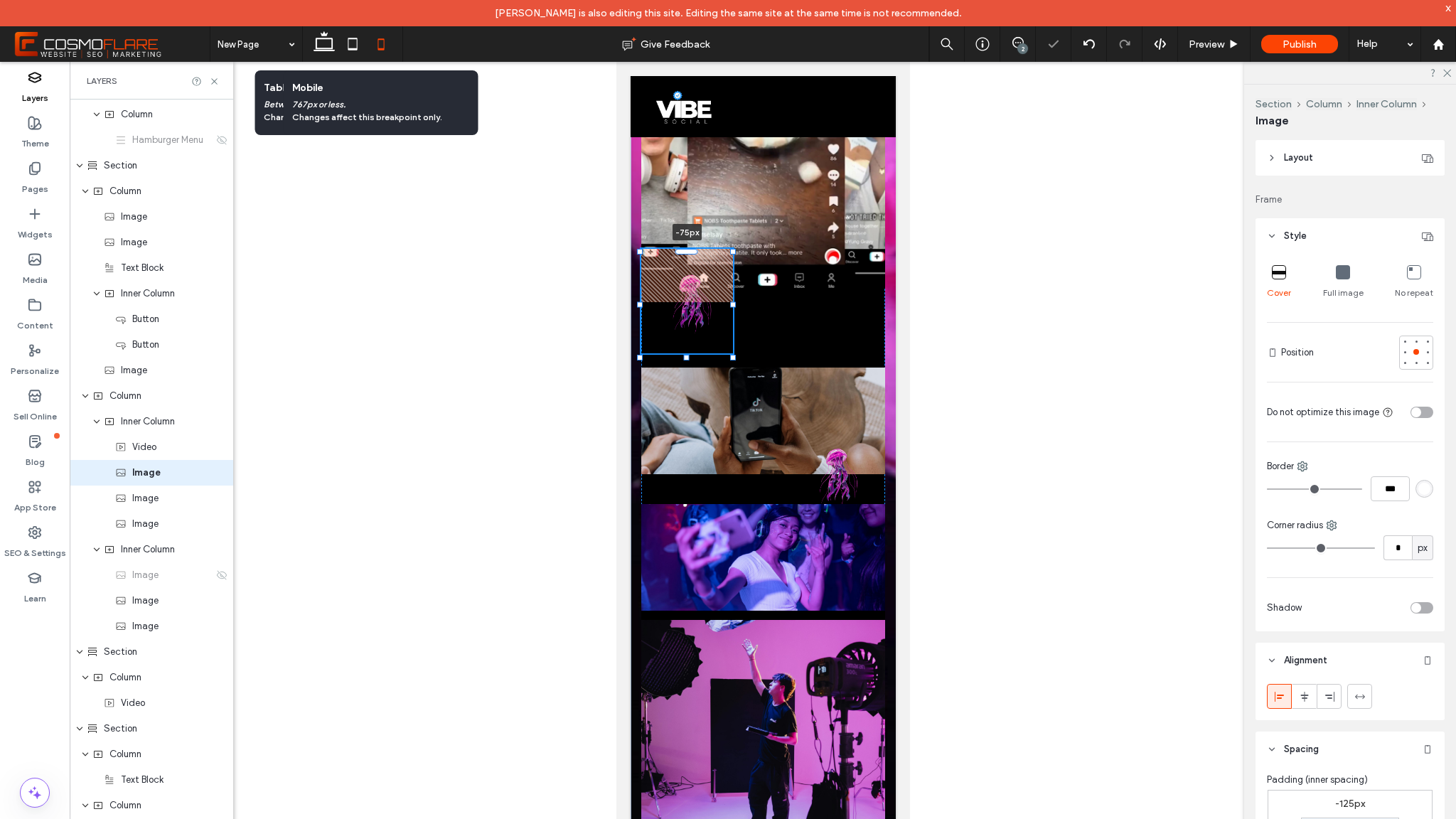
drag, startPoint x: 686, startPoint y: 213, endPoint x: 673, endPoint y: 252, distance: 41.1
click at [674, 248] on div "This is the text area for this paragraph. To change it, simply click and start …" at bounding box center [763, 146] width 266 height 1400
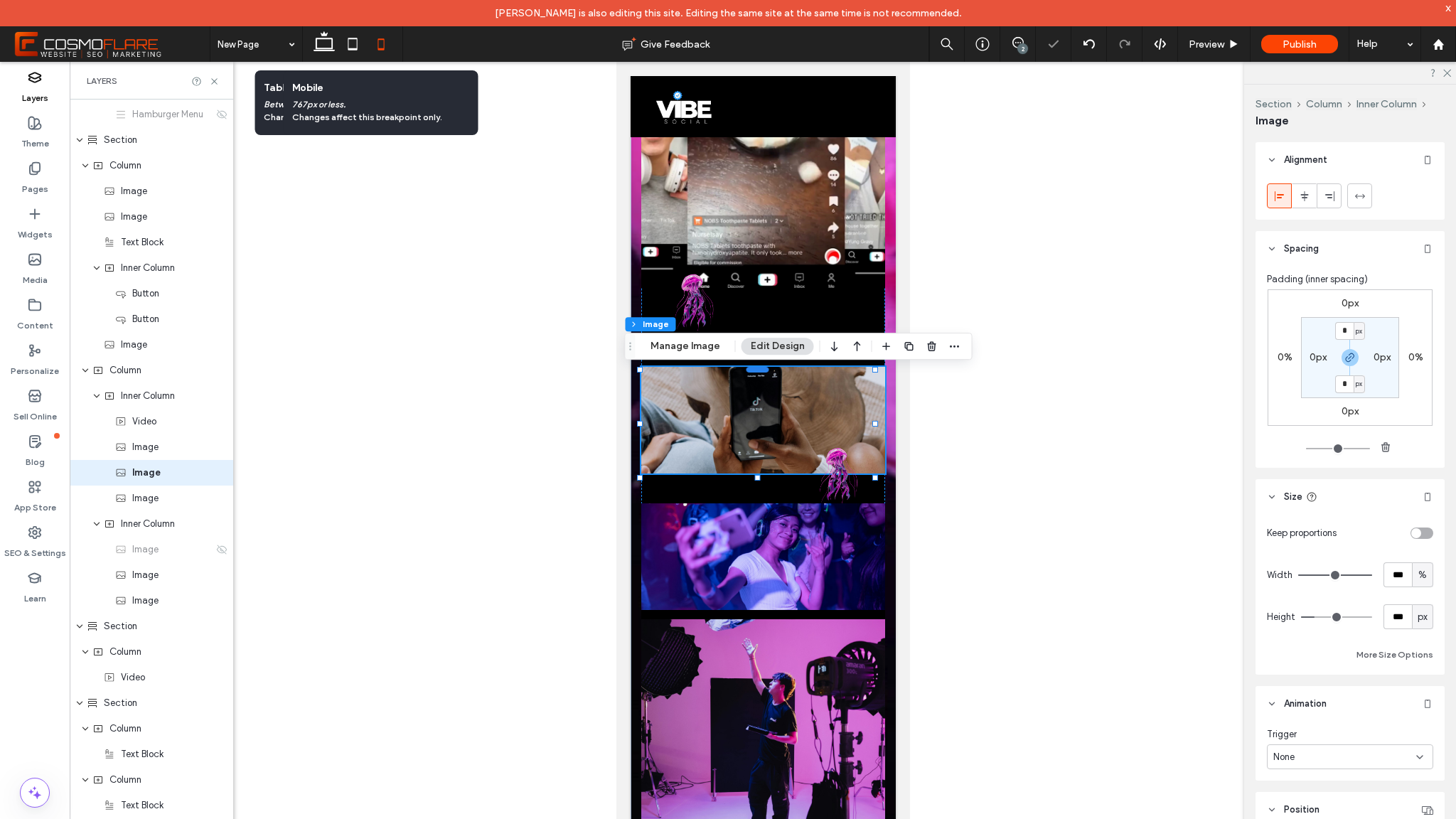
scroll to position [503, 0]
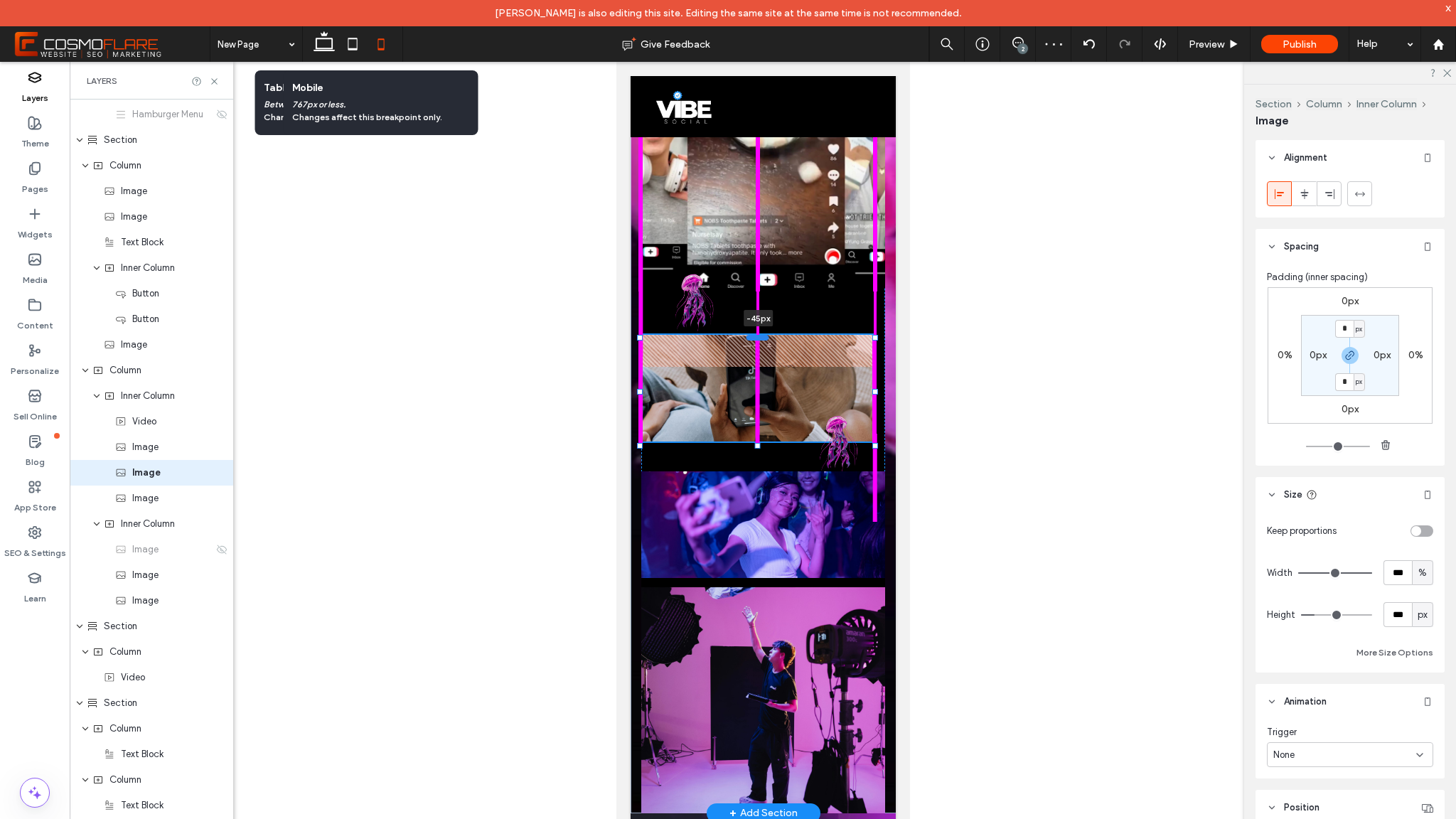
drag, startPoint x: 763, startPoint y: 370, endPoint x: 759, endPoint y: 338, distance: 32.2
click at [759, 338] on div at bounding box center [757, 337] width 23 height 6
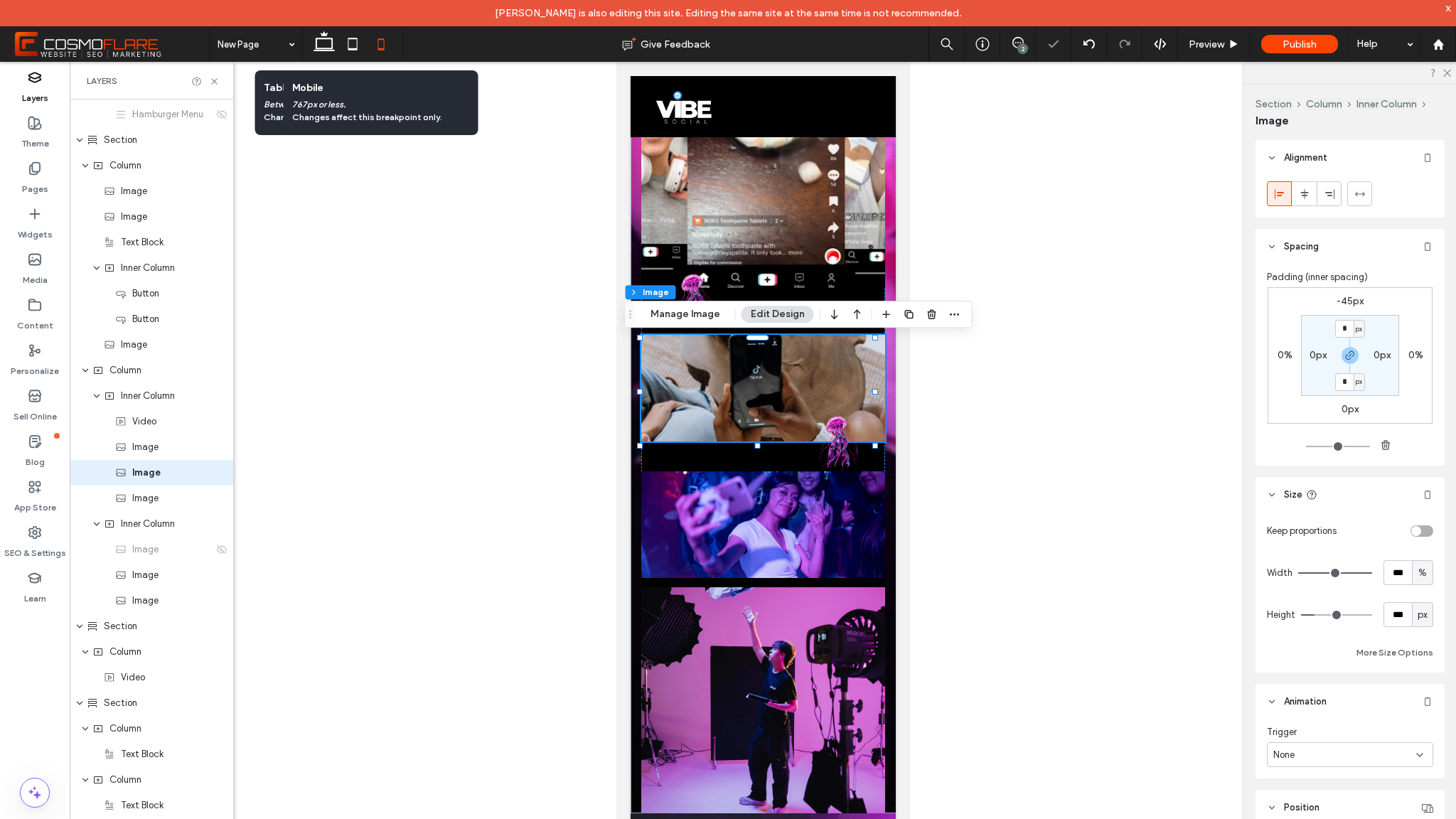
click at [932, 477] on div at bounding box center [763, 452] width 1387 height 780
click at [915, 513] on div at bounding box center [763, 452] width 1387 height 780
click at [1218, 53] on div "Preview" at bounding box center [1214, 44] width 72 height 35
click at [1233, 37] on div "Preview" at bounding box center [1214, 44] width 72 height 35
click at [1230, 41] on icon at bounding box center [1234, 44] width 10 height 10
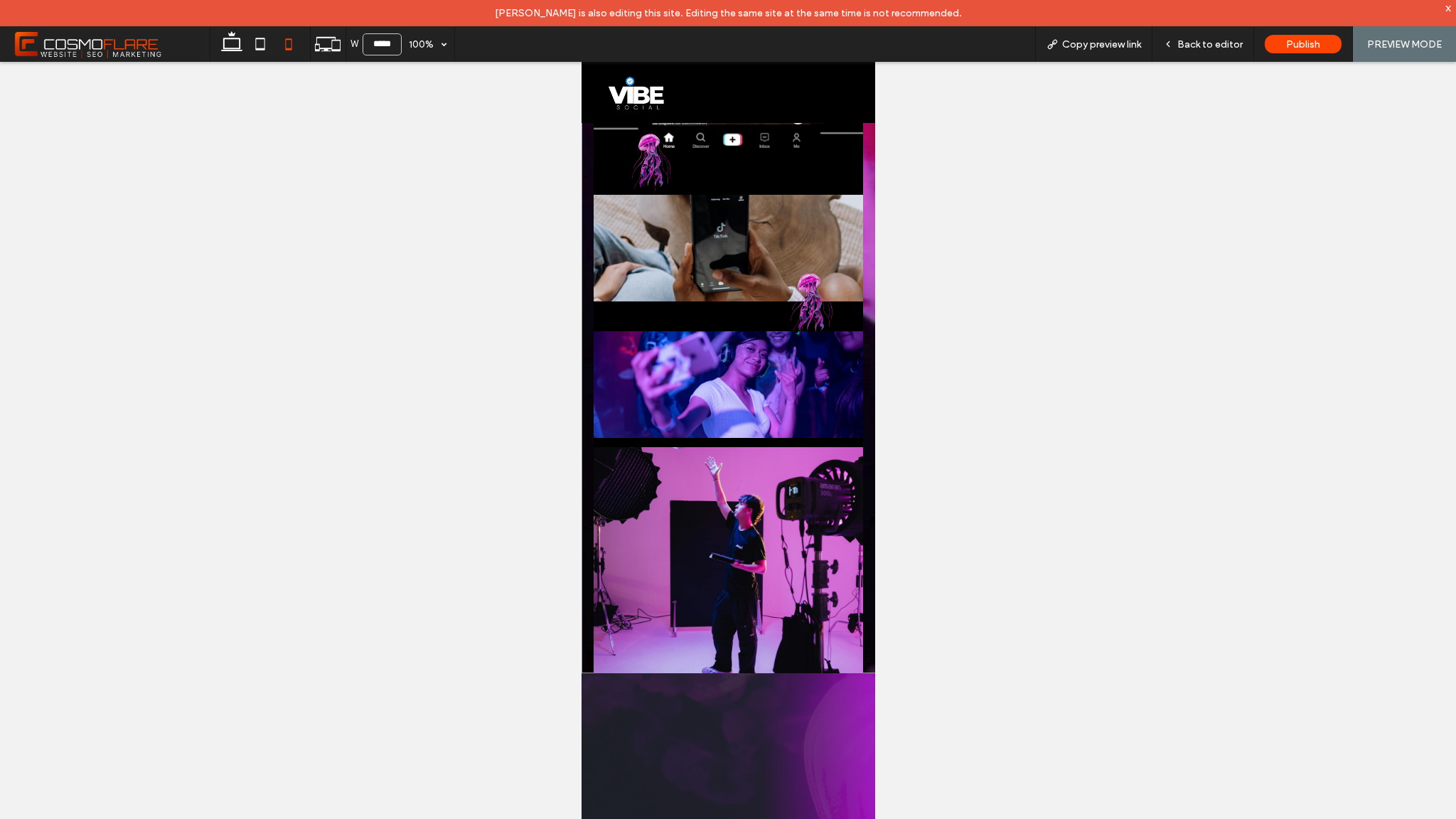
scroll to position [826, 0]
click at [1219, 44] on span "Back to editor" at bounding box center [1210, 44] width 66 height 12
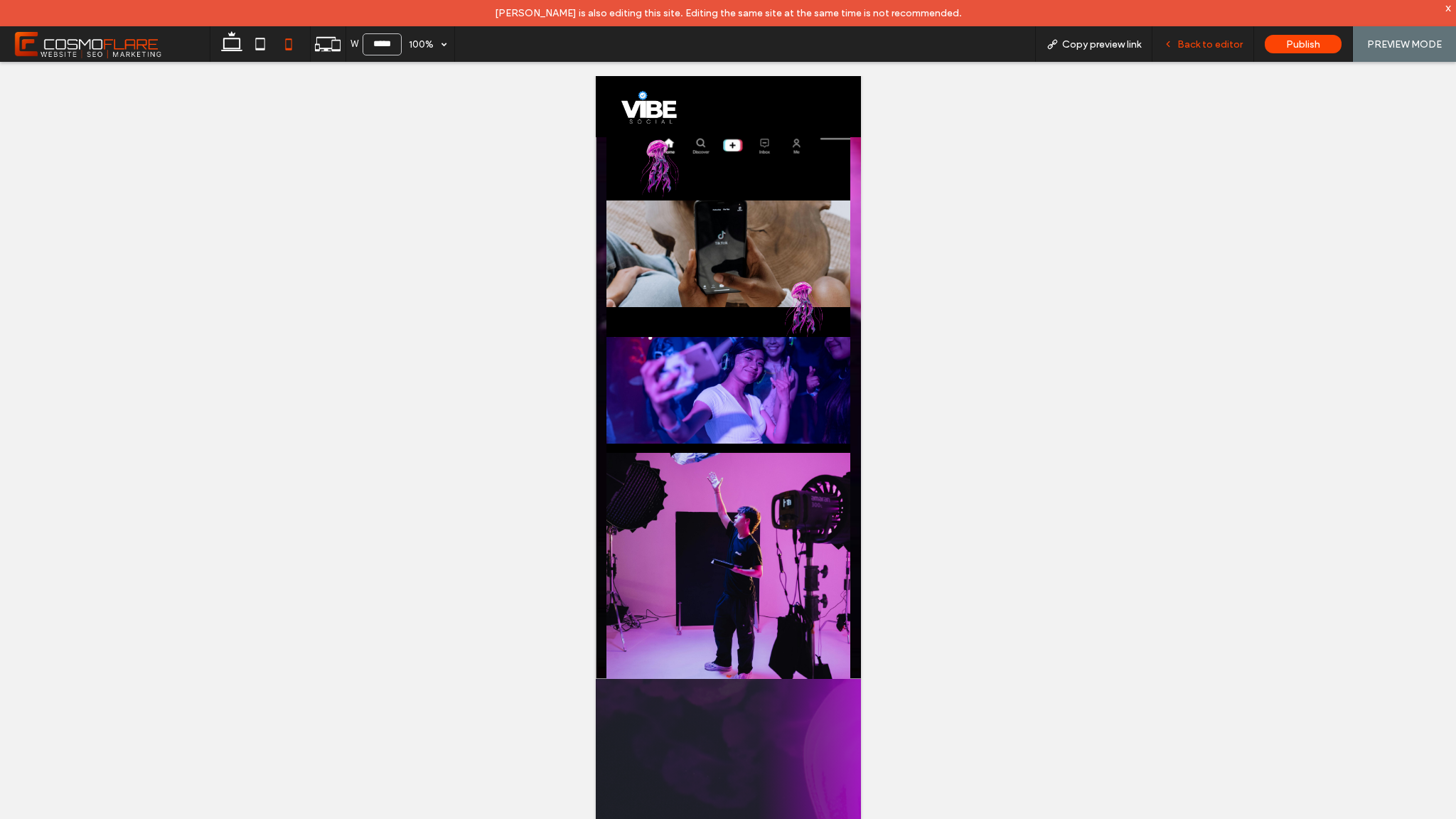
scroll to position [832, 0]
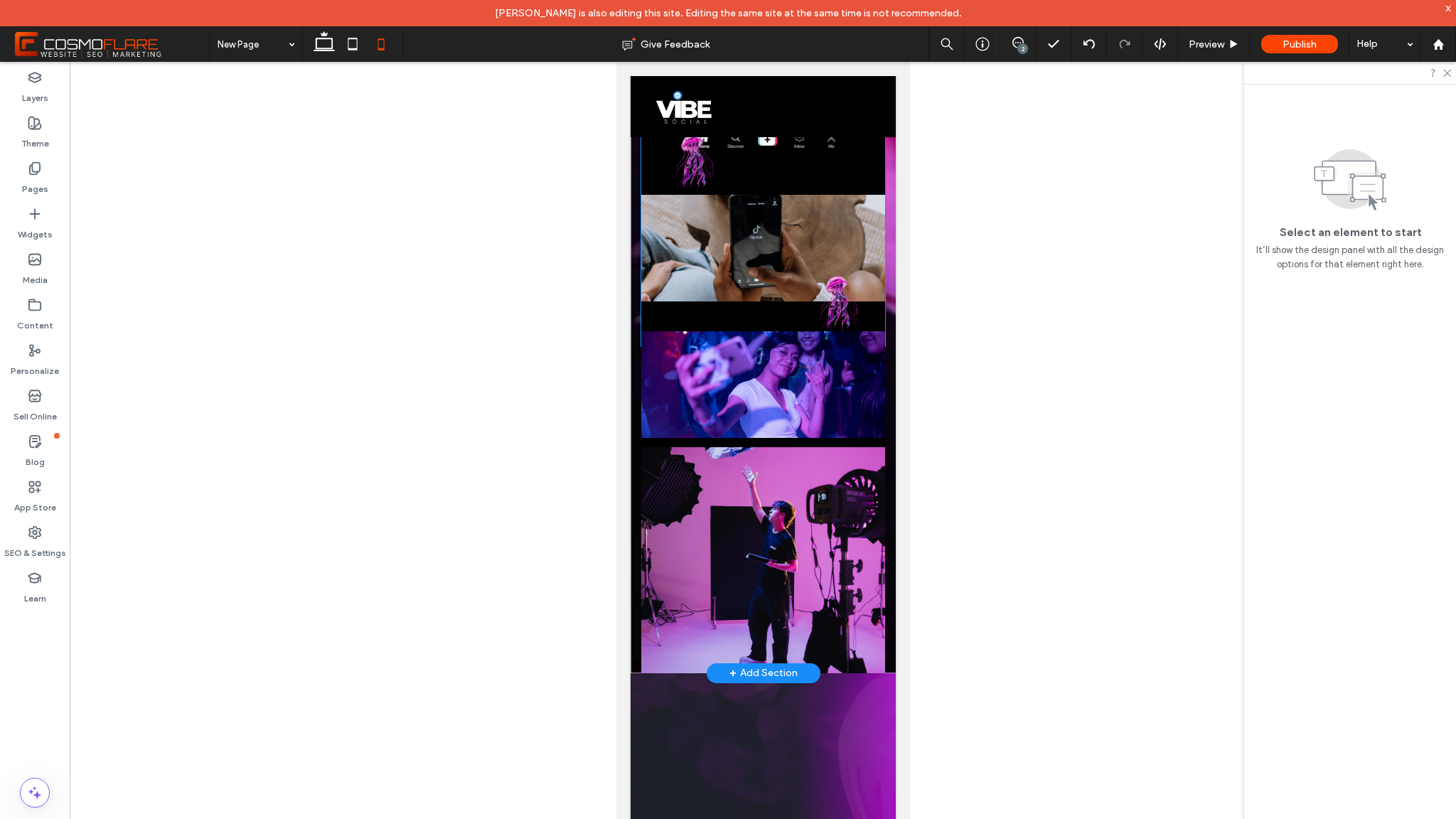
click at [758, 261] on img at bounding box center [763, 248] width 244 height 107
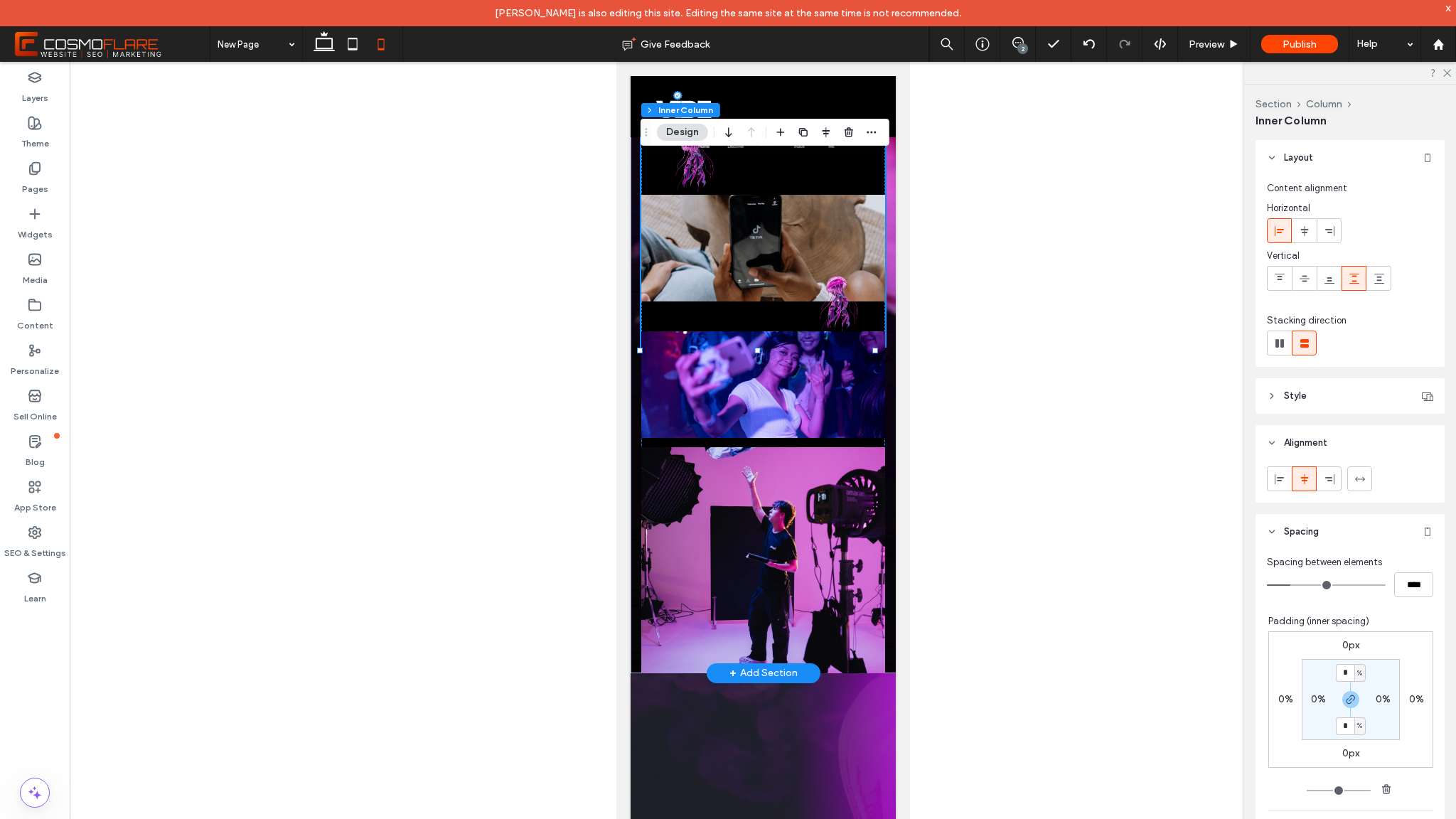
click at [756, 266] on img at bounding box center [763, 248] width 244 height 107
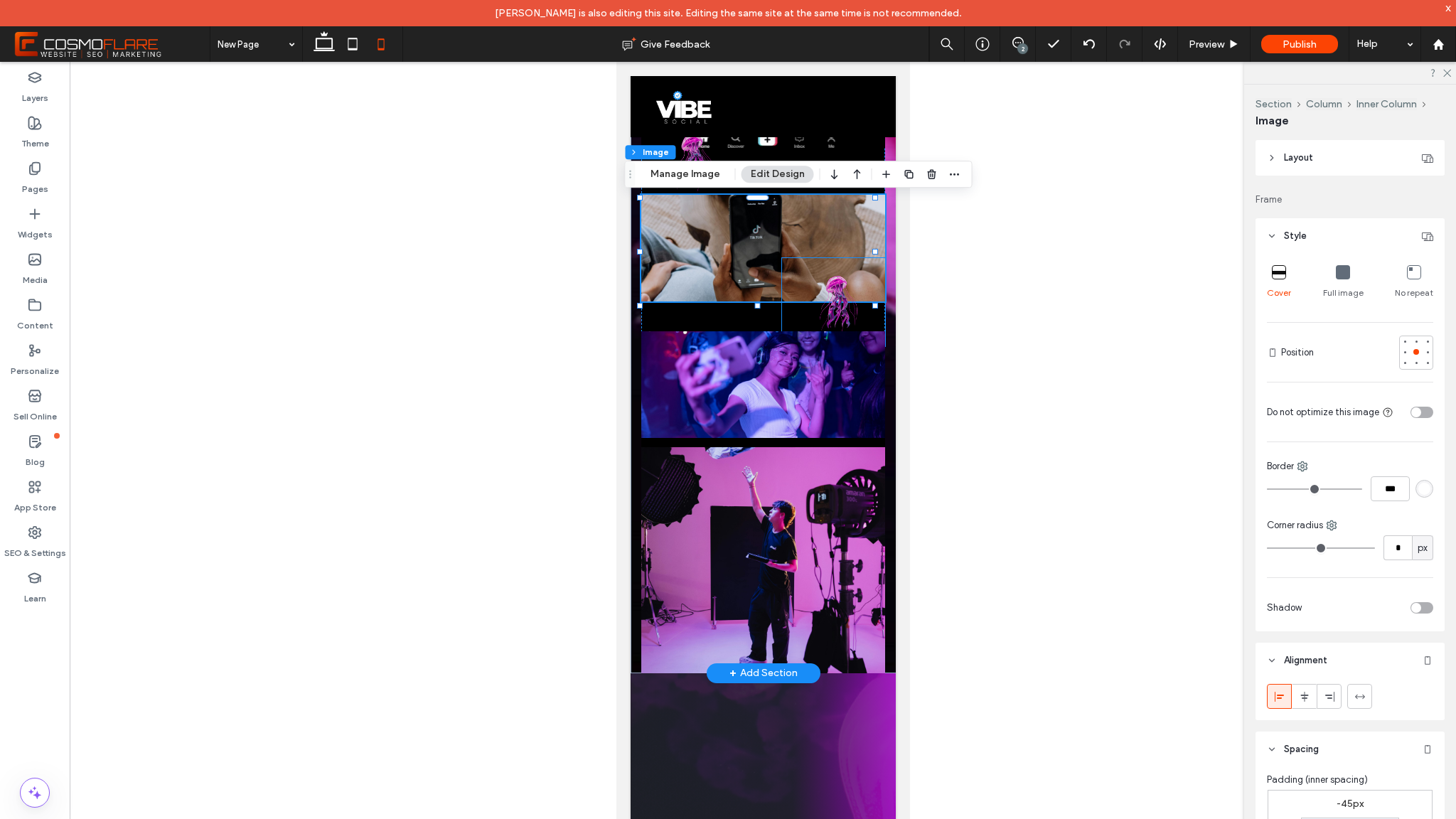
click at [833, 291] on img at bounding box center [833, 303] width 104 height 89
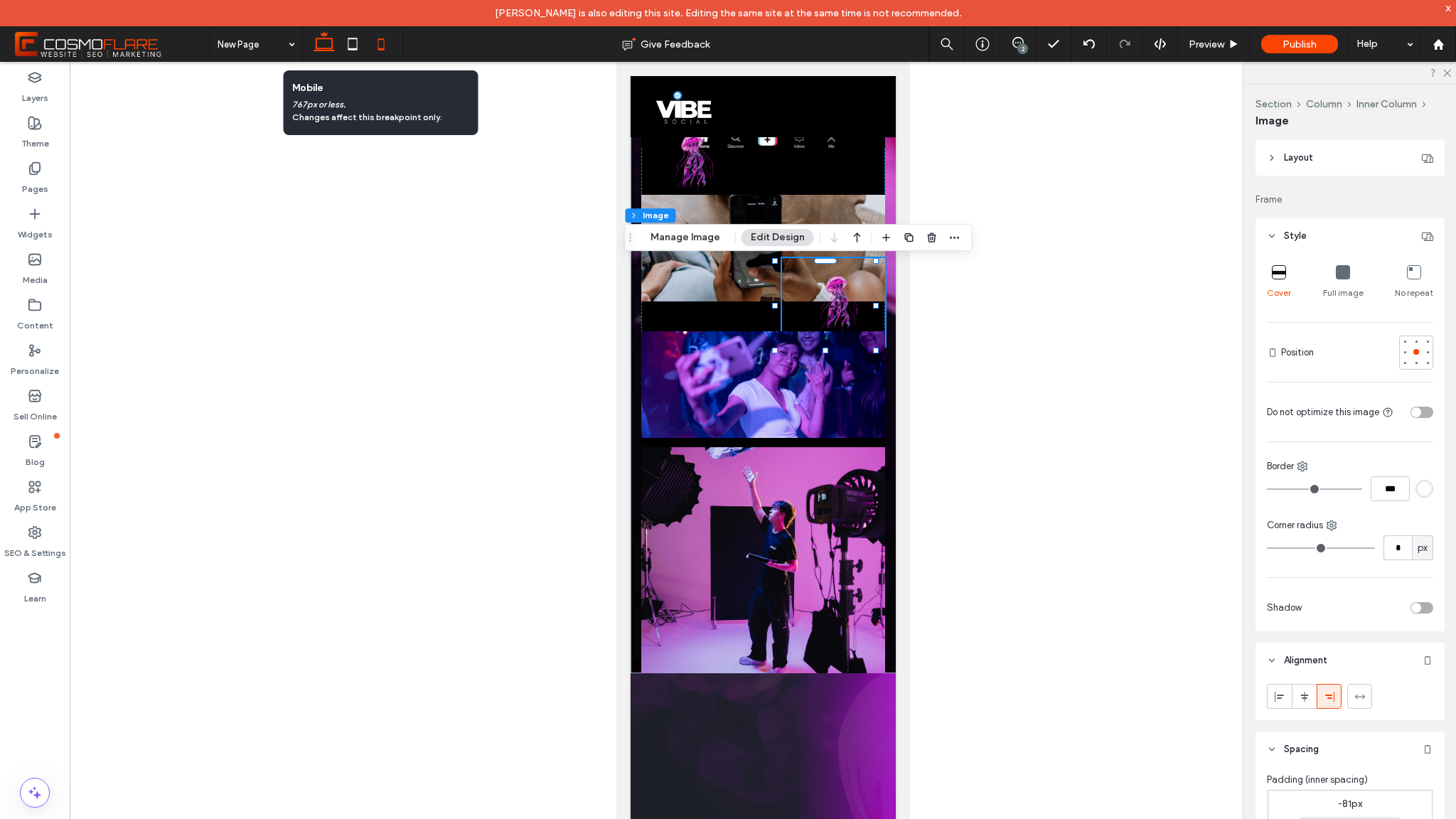
click at [331, 47] on use at bounding box center [324, 41] width 21 height 20
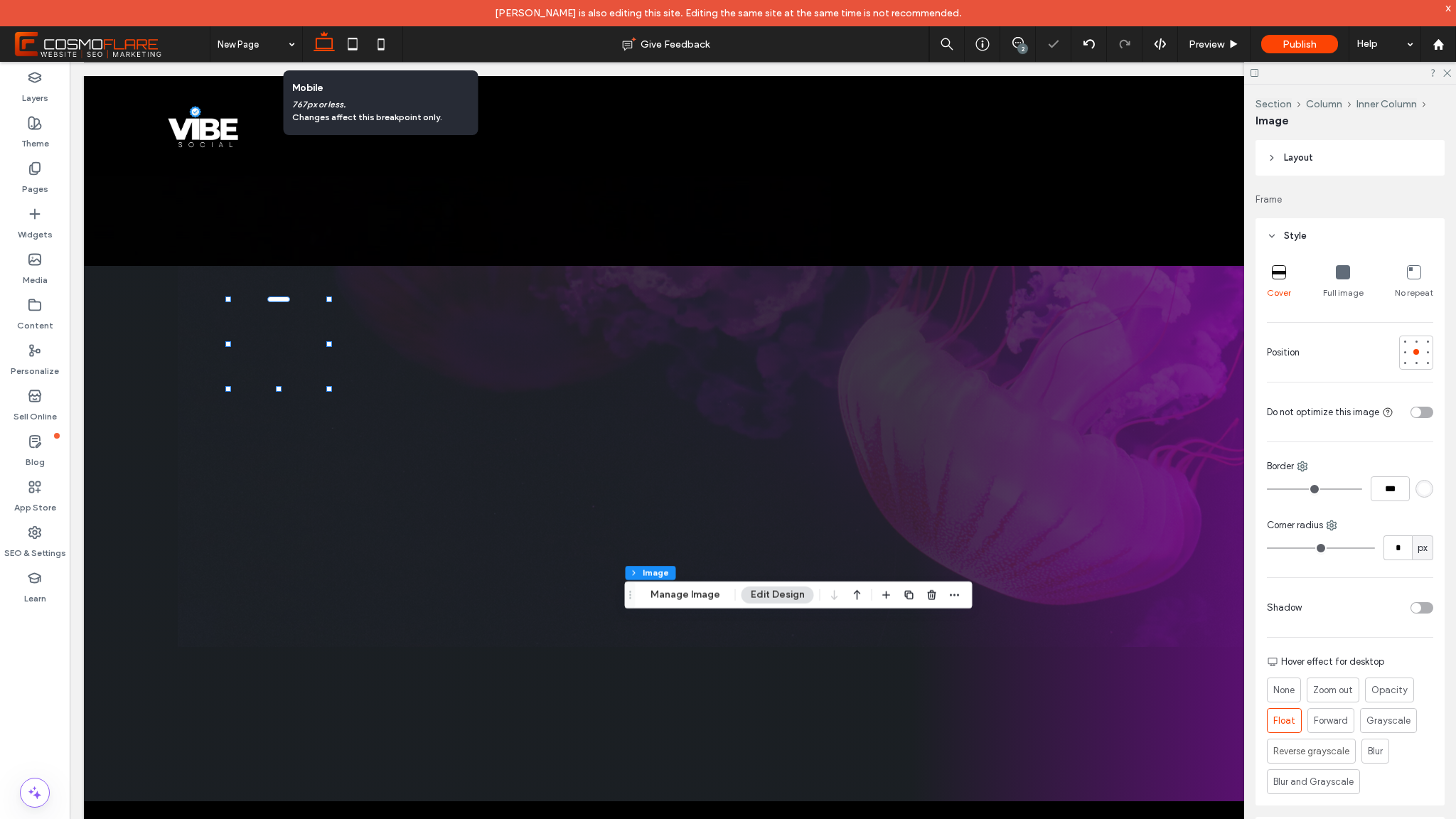
type input "**"
type input "****"
type input "***"
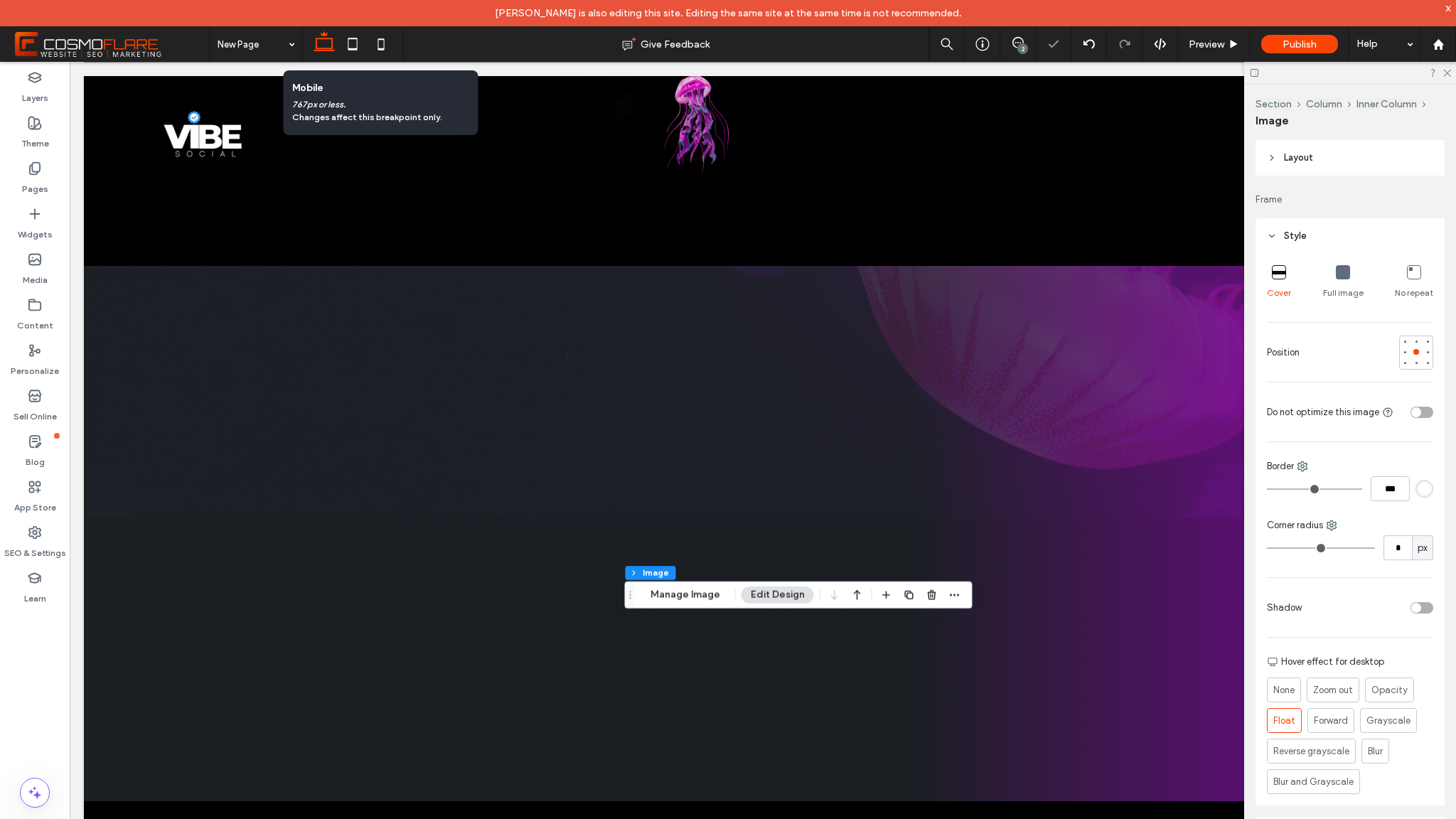
scroll to position [0, 0]
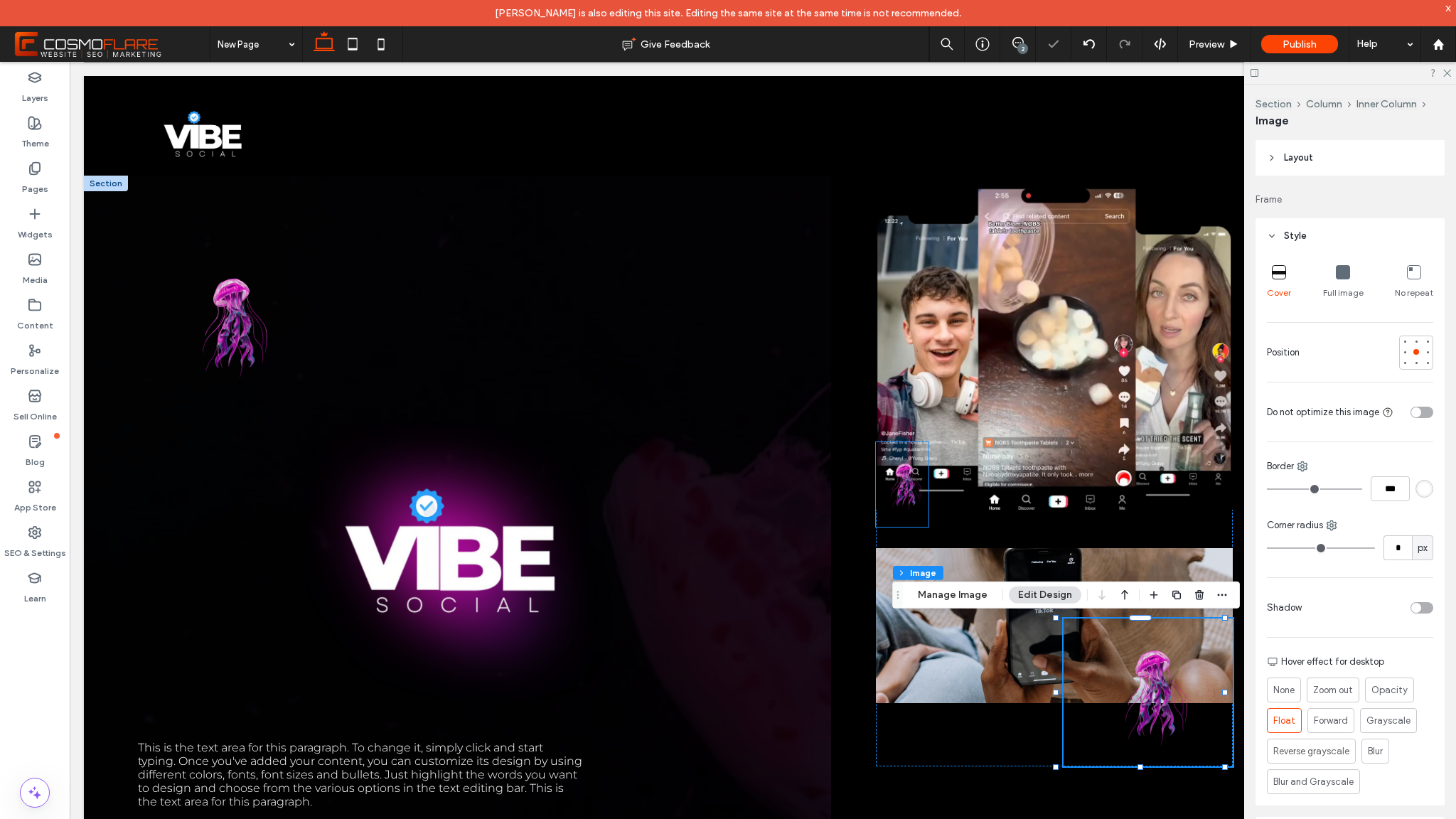
click at [904, 480] on img at bounding box center [902, 485] width 52 height 85
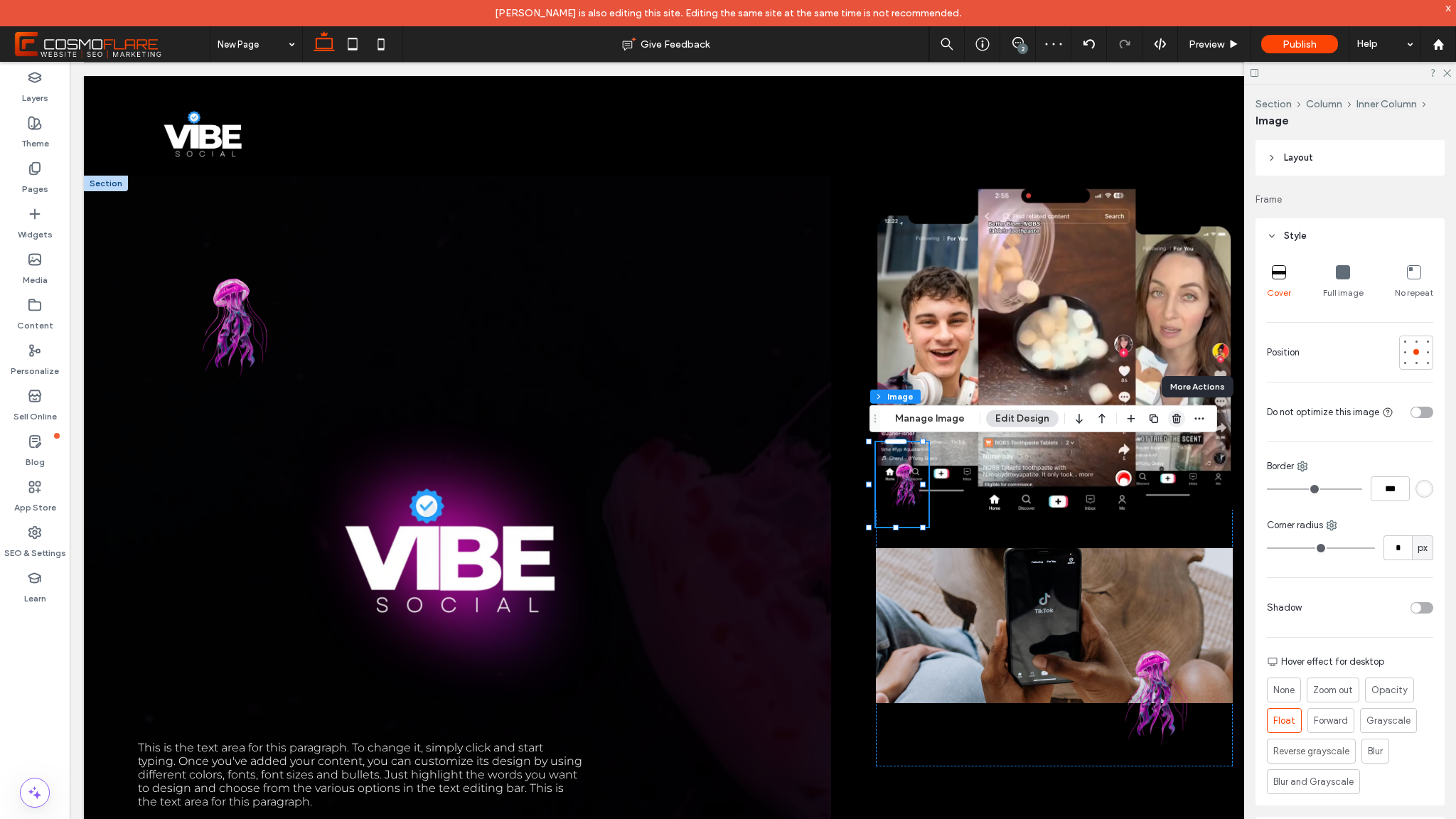
click at [1176, 415] on icon "button" at bounding box center [1176, 418] width 11 height 11
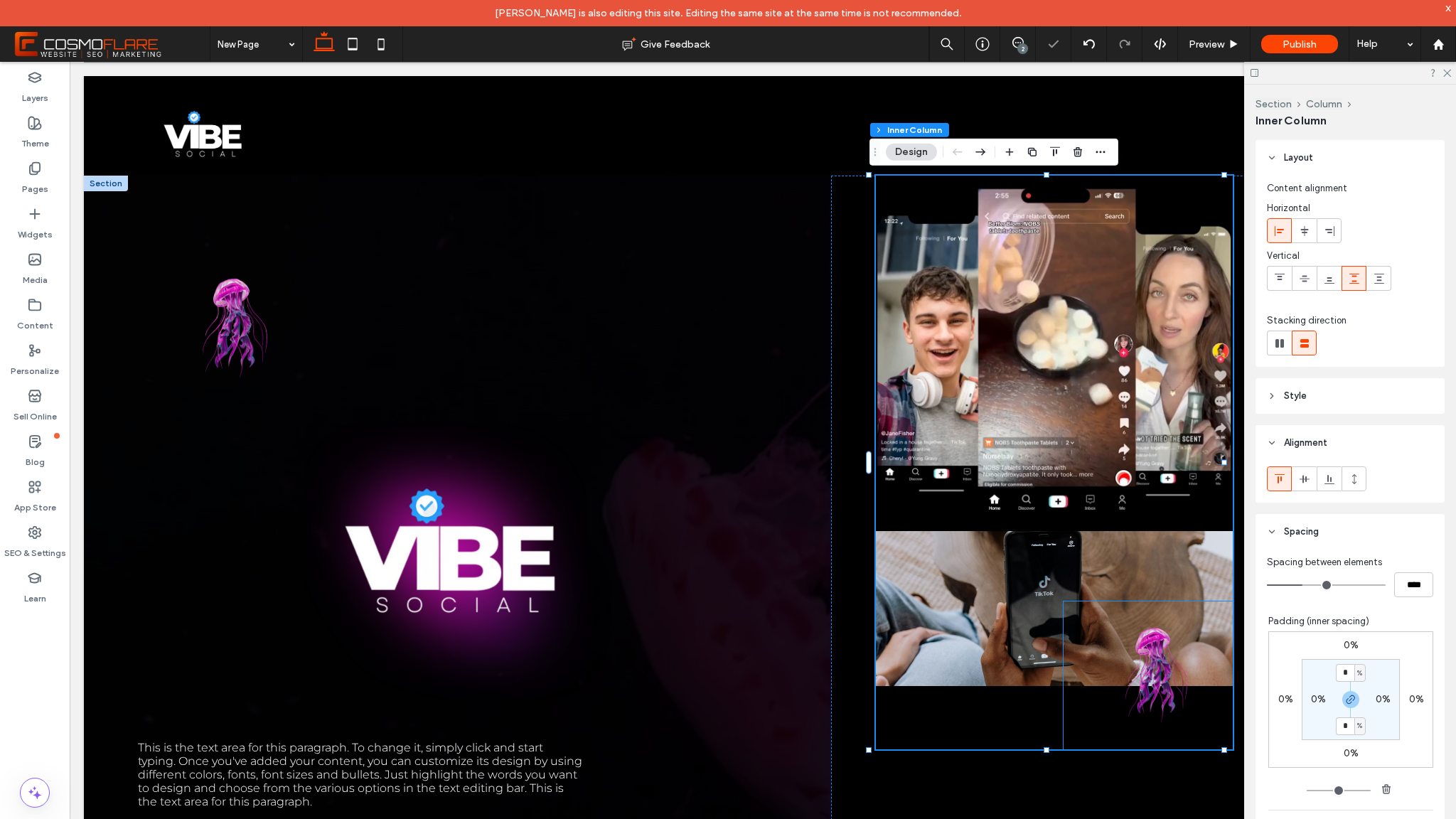
click at [1141, 646] on img at bounding box center [1148, 670] width 168 height 148
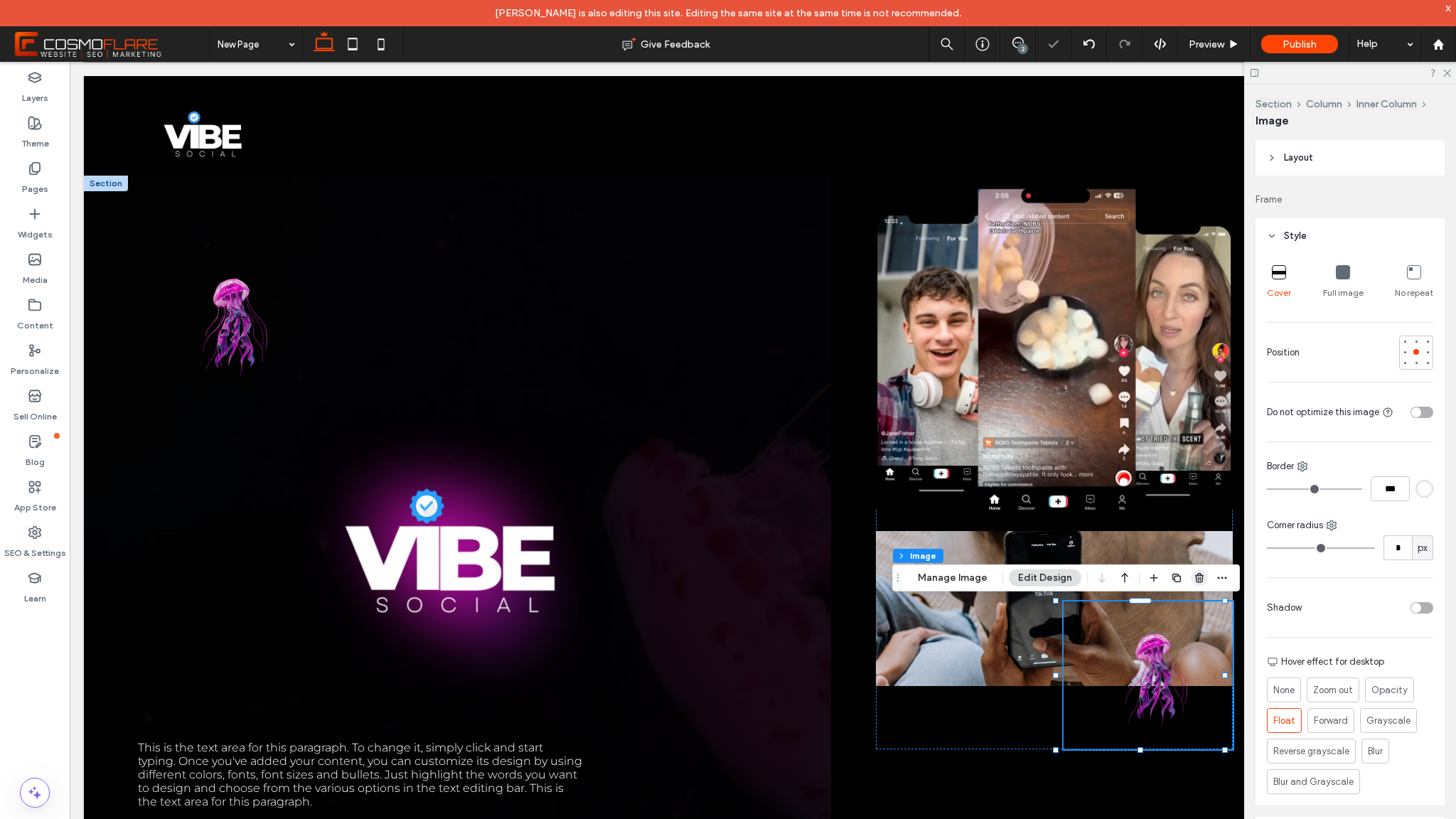
click at [1195, 579] on use "button" at bounding box center [1199, 578] width 9 height 10
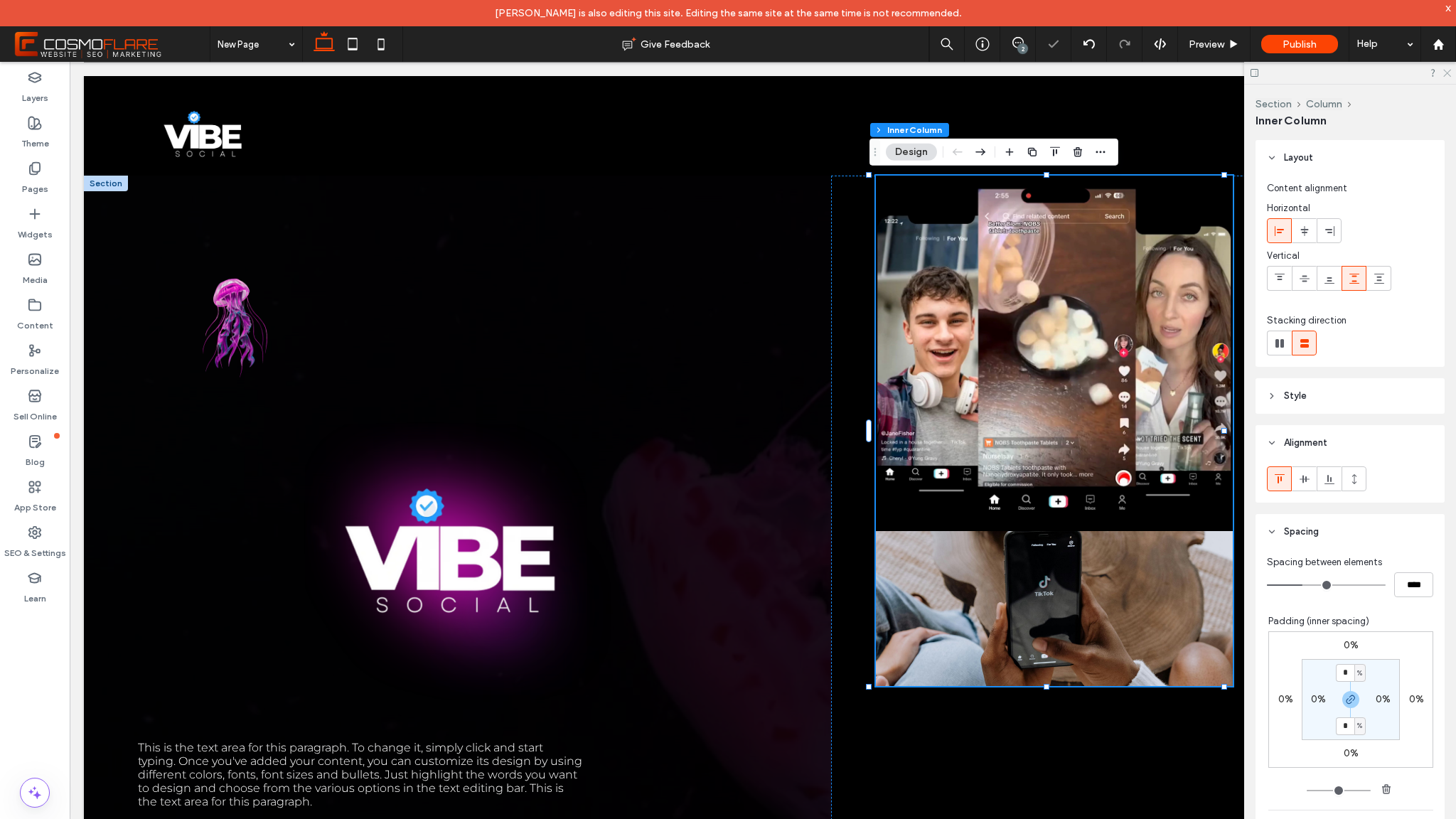
click at [1449, 71] on icon at bounding box center [1446, 72] width 10 height 10
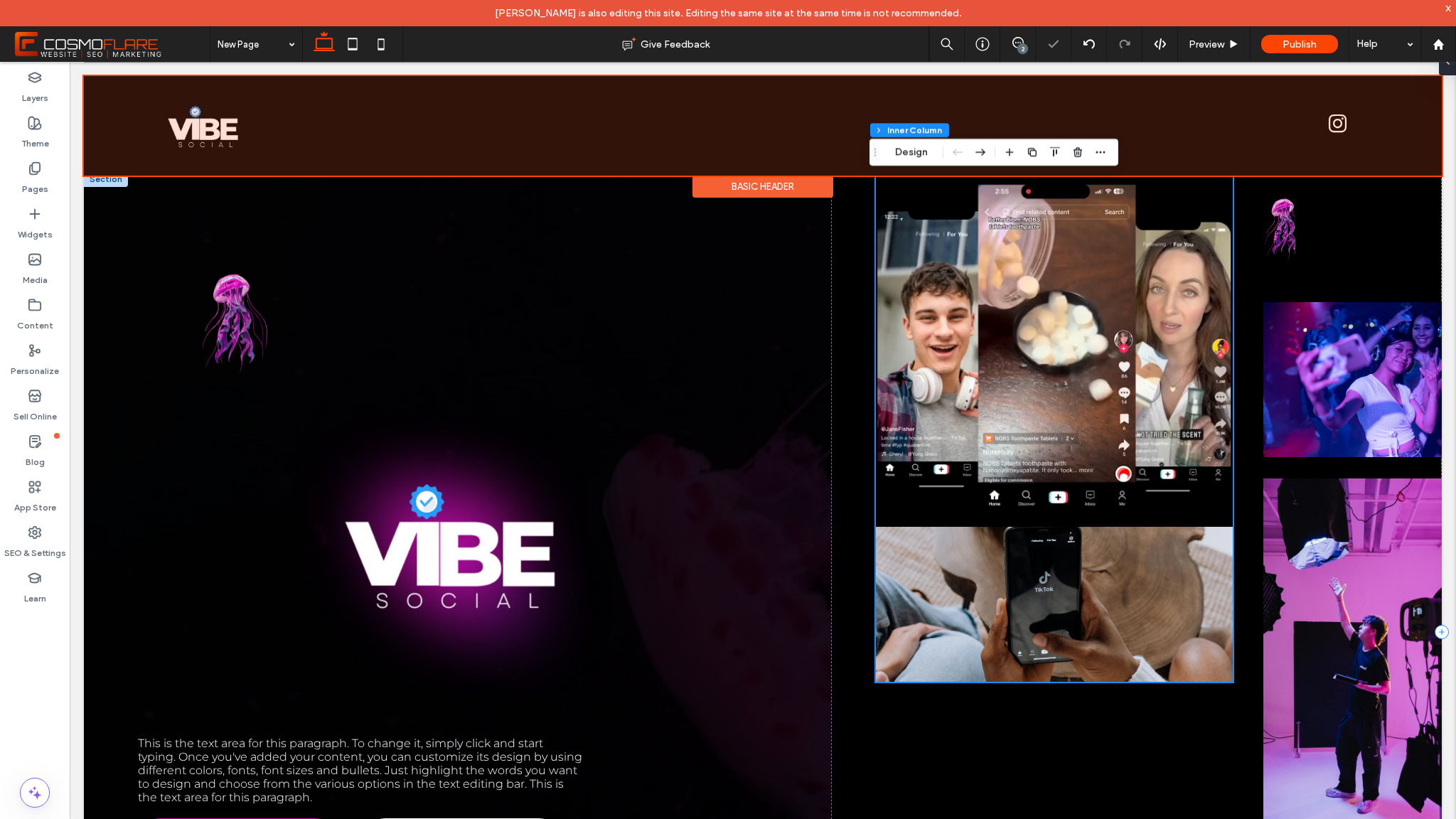
scroll to position [1, 0]
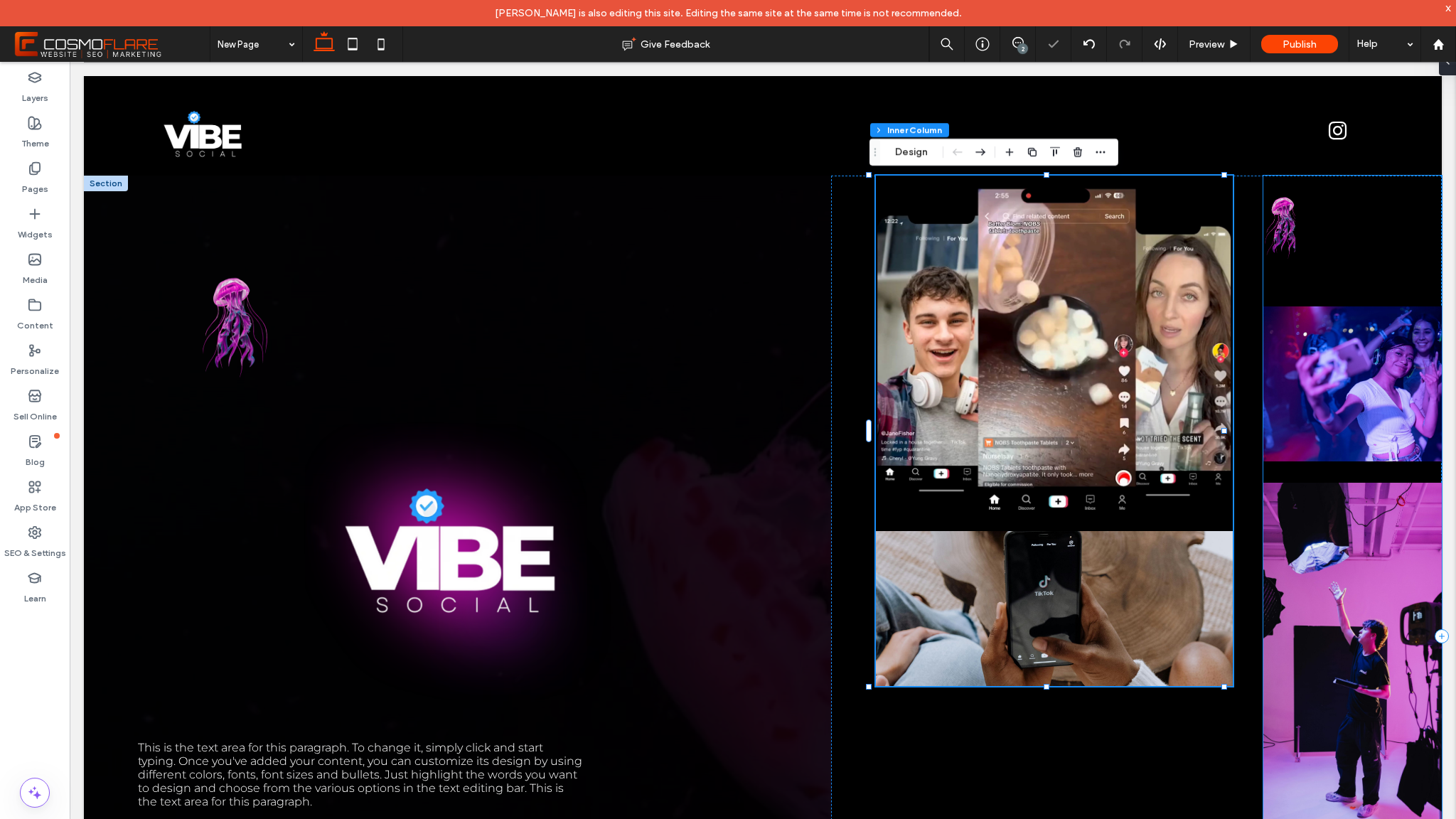
click at [1268, 224] on img at bounding box center [1279, 224] width 32 height 109
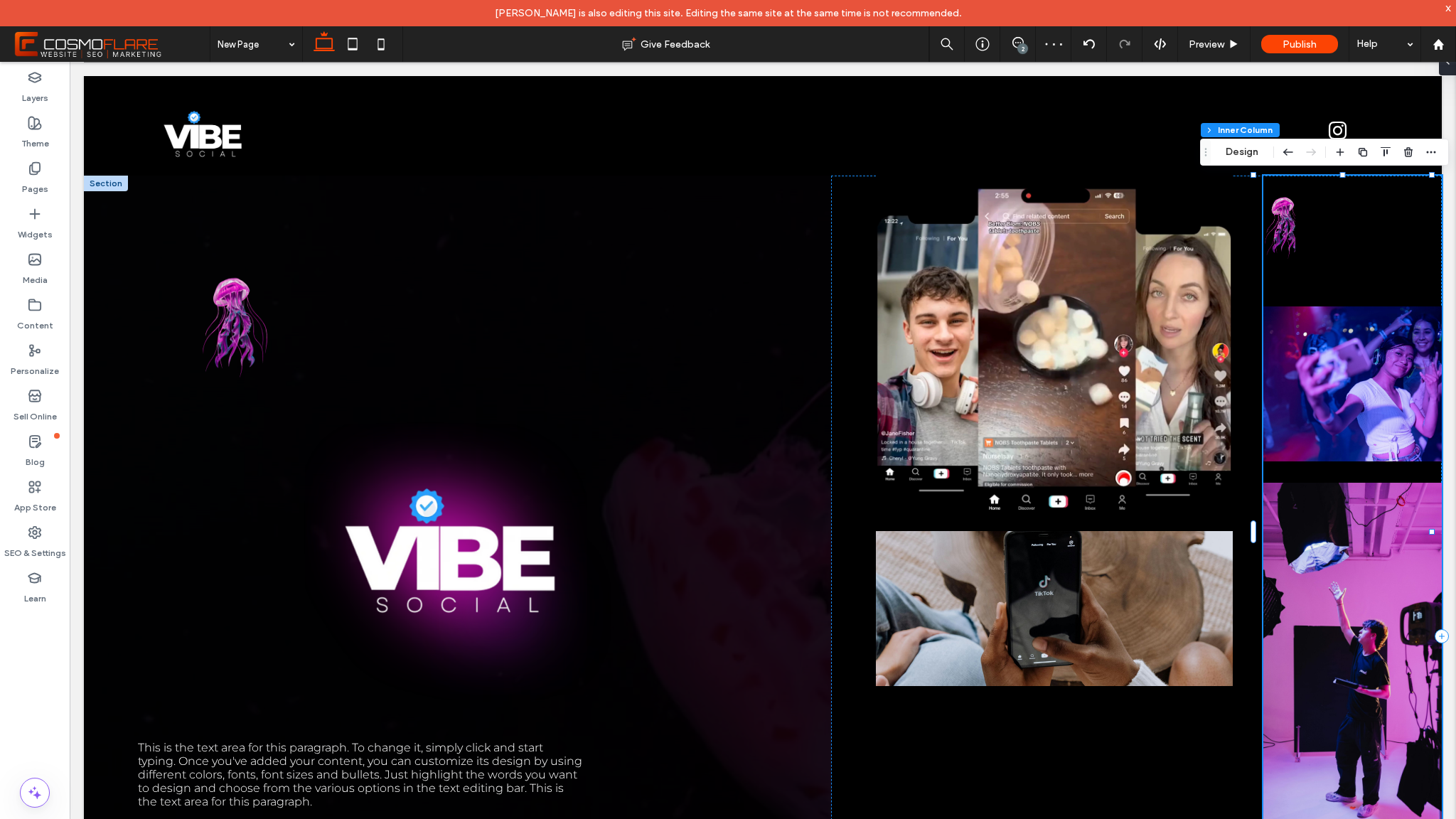
click at [1280, 221] on img at bounding box center [1279, 224] width 32 height 109
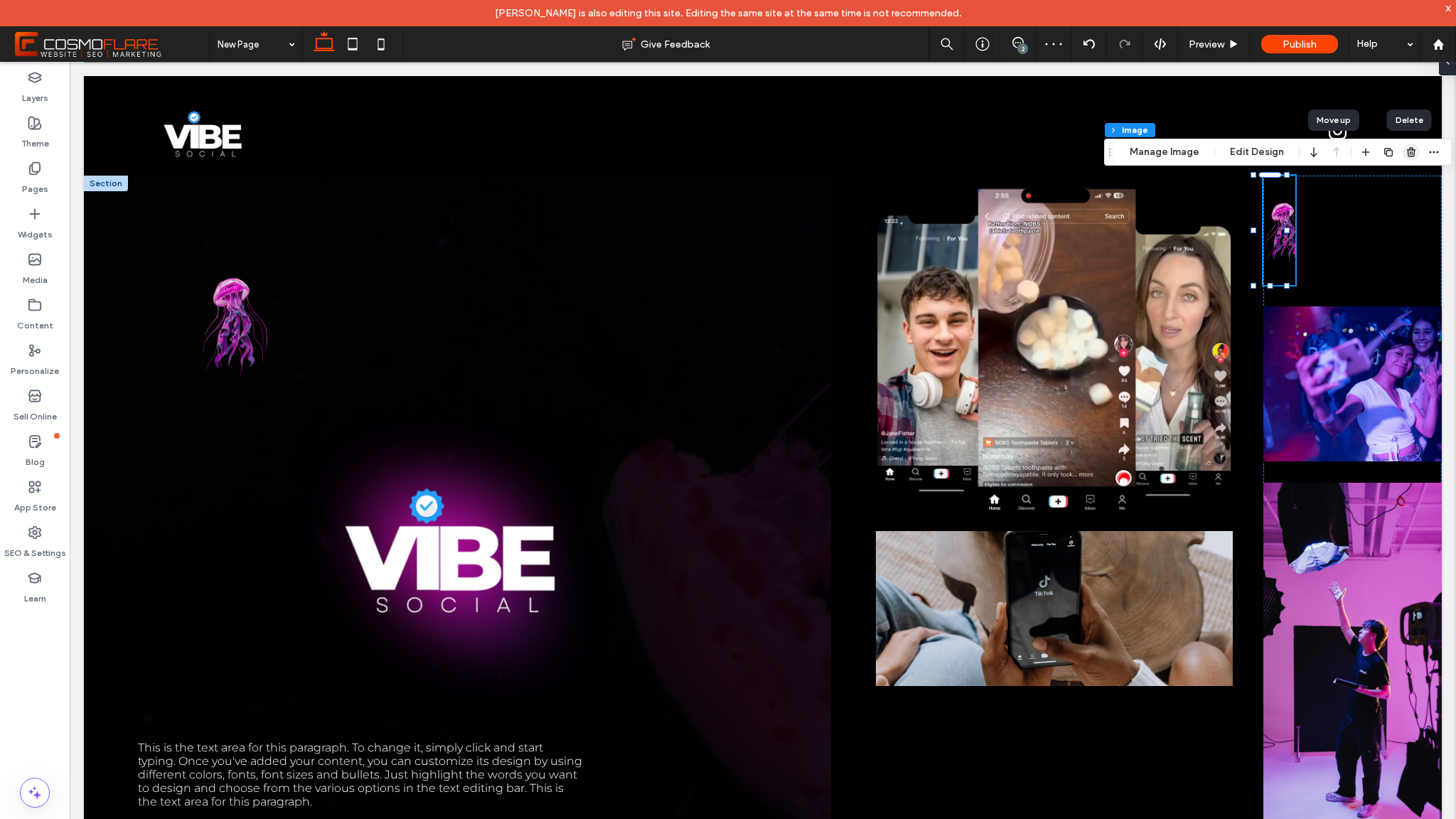
click at [1406, 148] on icon "button" at bounding box center [1411, 152] width 11 height 11
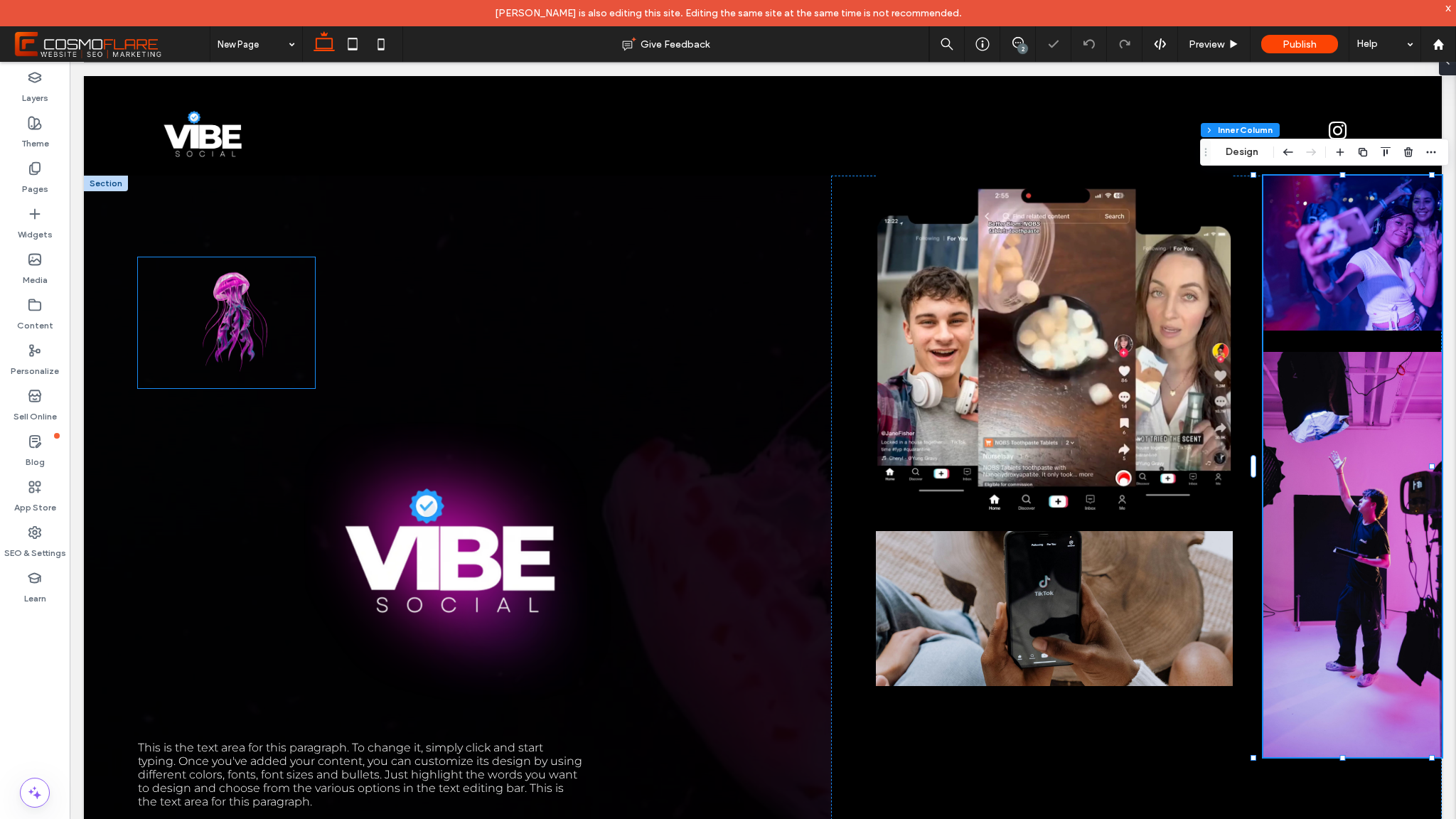
click at [245, 294] on img at bounding box center [226, 317] width 177 height 131
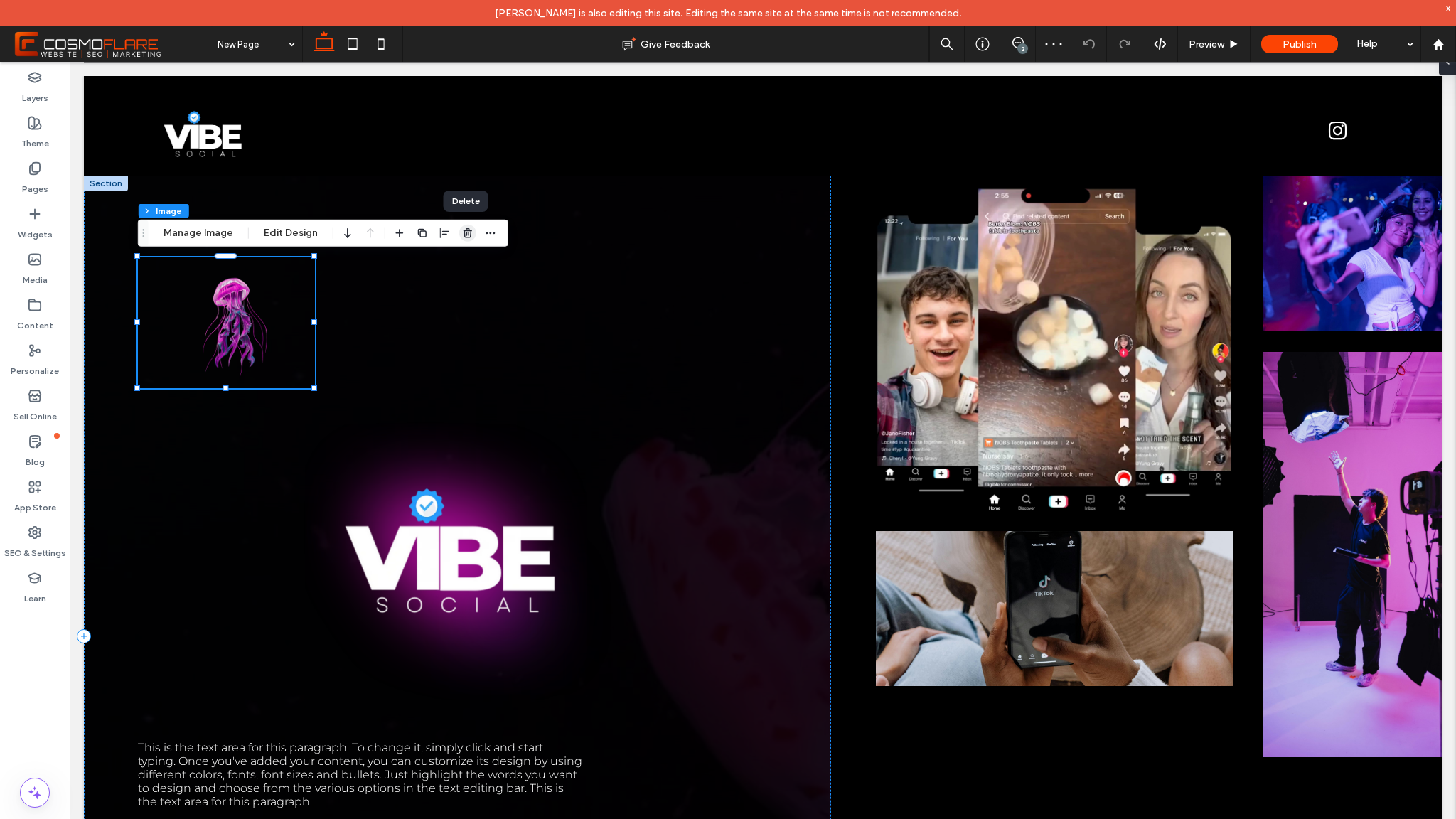
click at [463, 228] on use "button" at bounding box center [468, 232] width 9 height 10
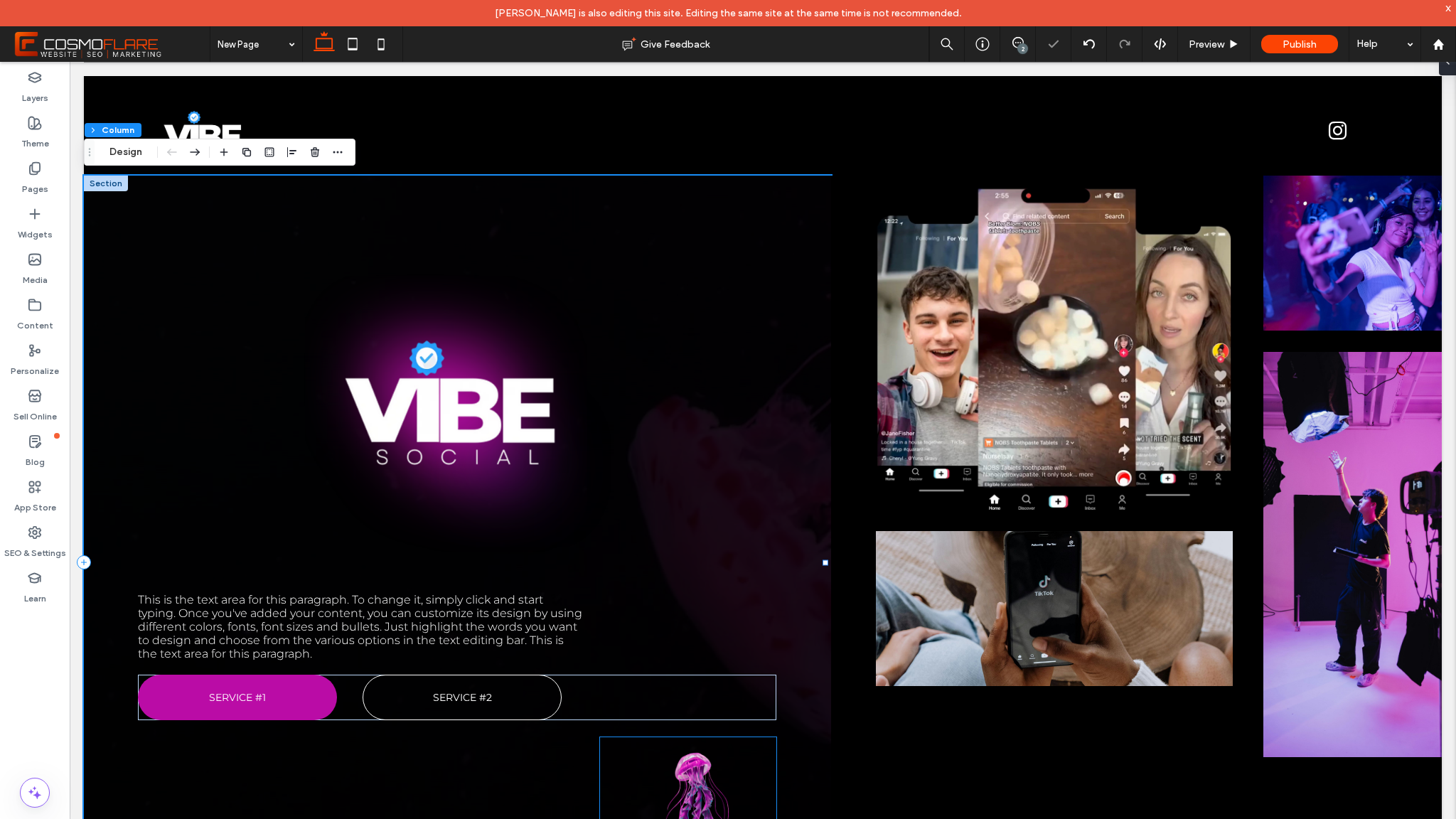
click at [717, 770] on img at bounding box center [688, 797] width 176 height 131
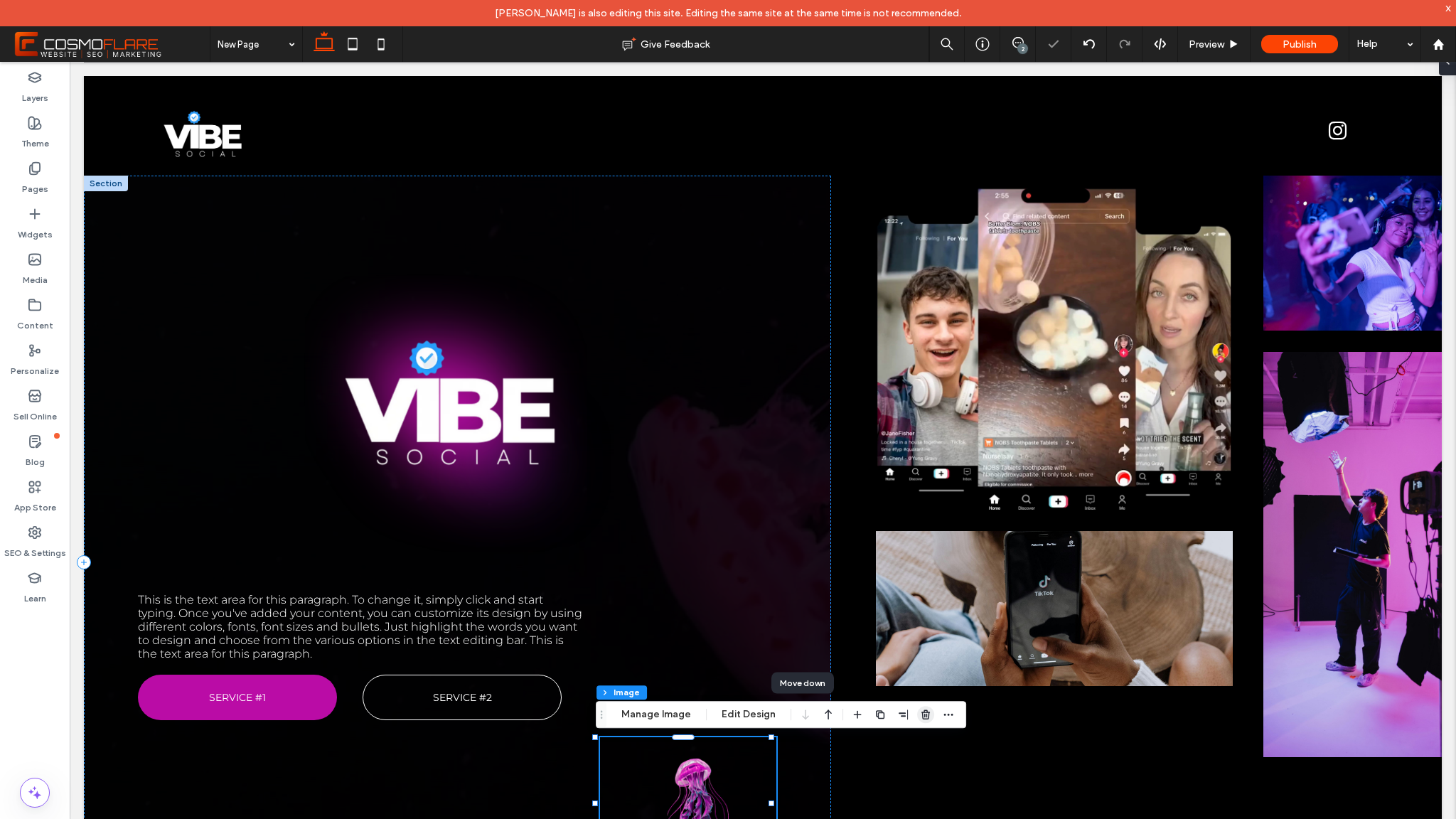
click at [923, 711] on use "button" at bounding box center [926, 715] width 9 height 10
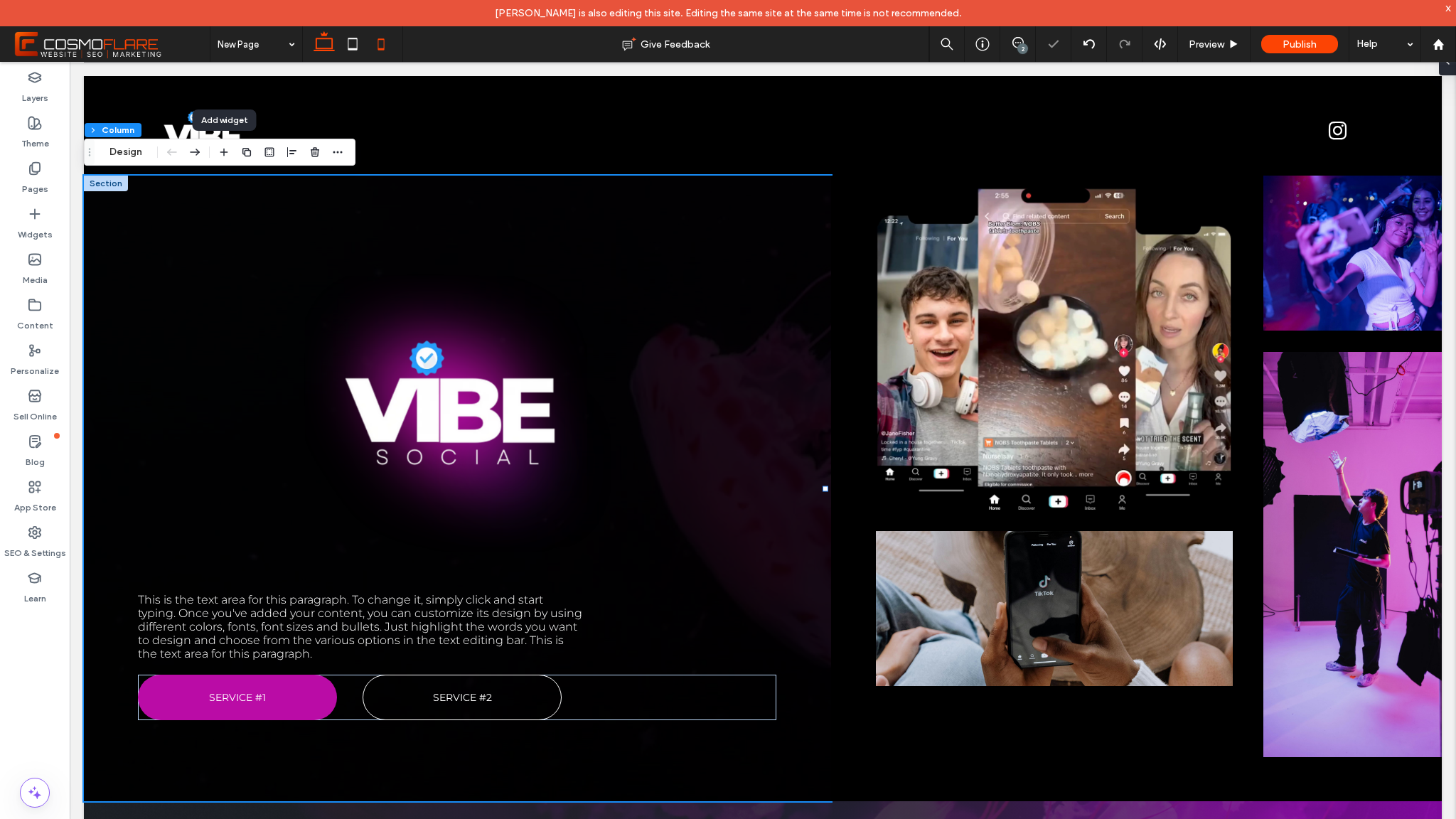
click at [378, 42] on use at bounding box center [381, 44] width 7 height 11
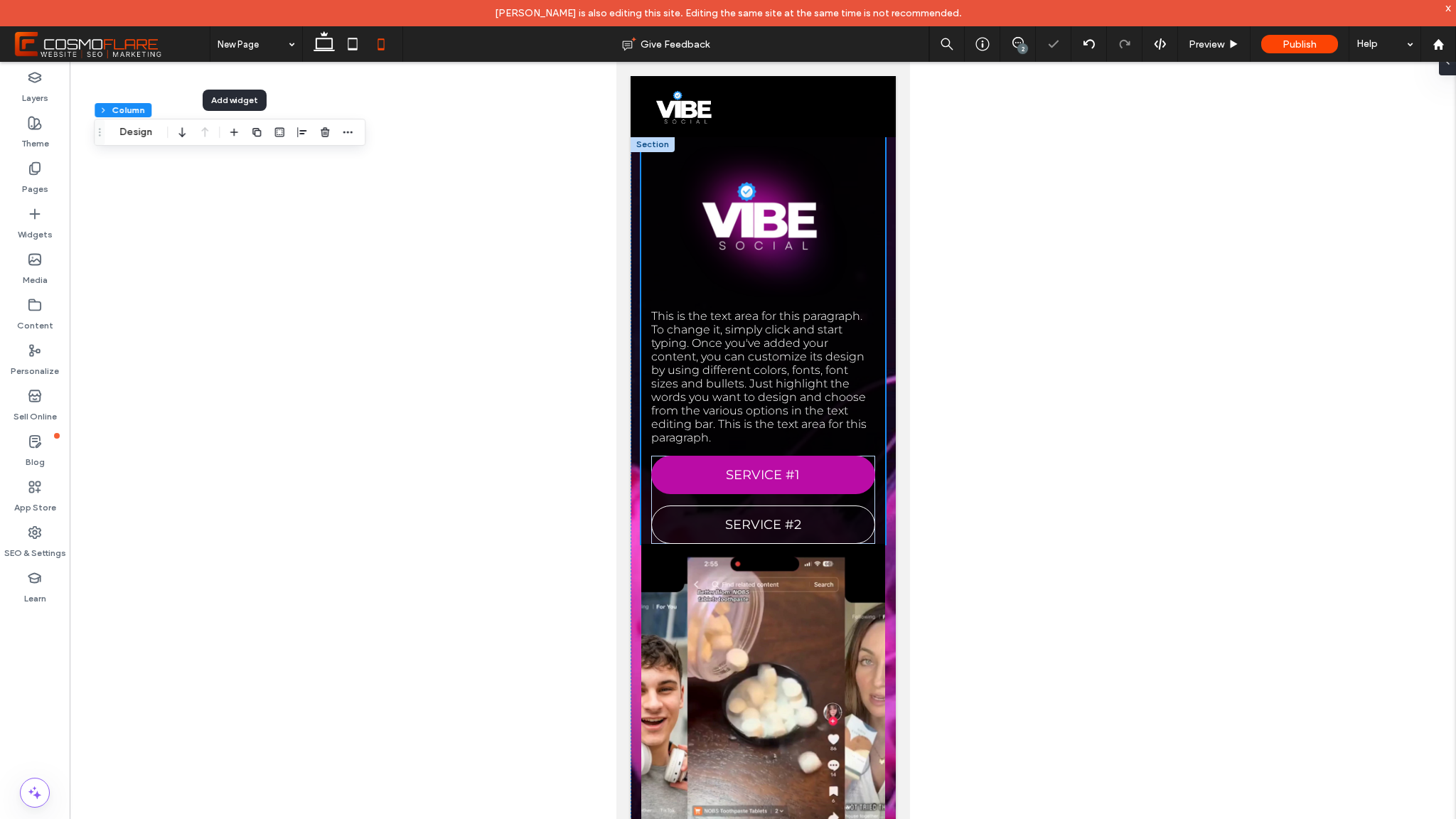
type input "*"
type input "***"
type input "*"
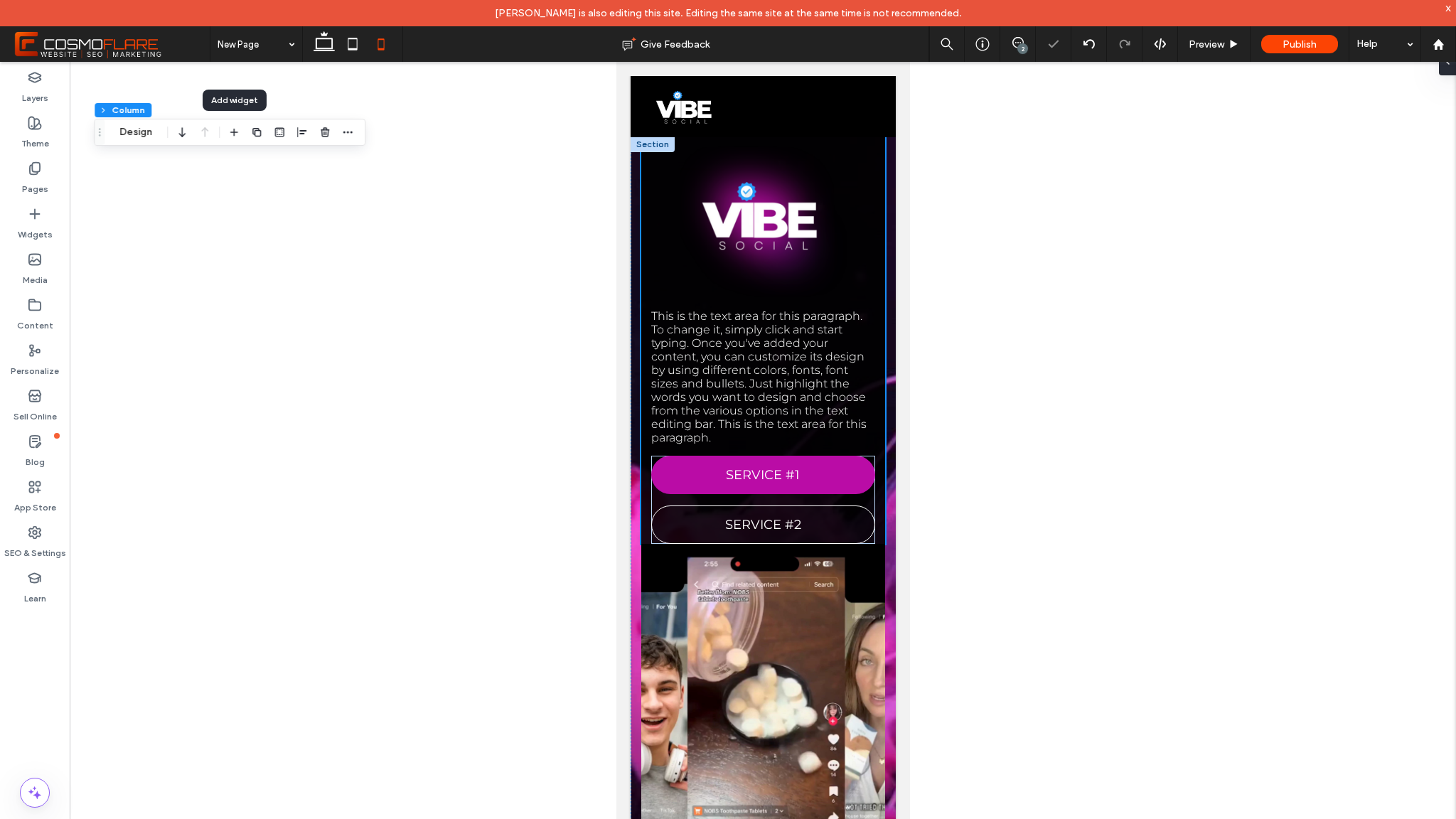
type input "*"
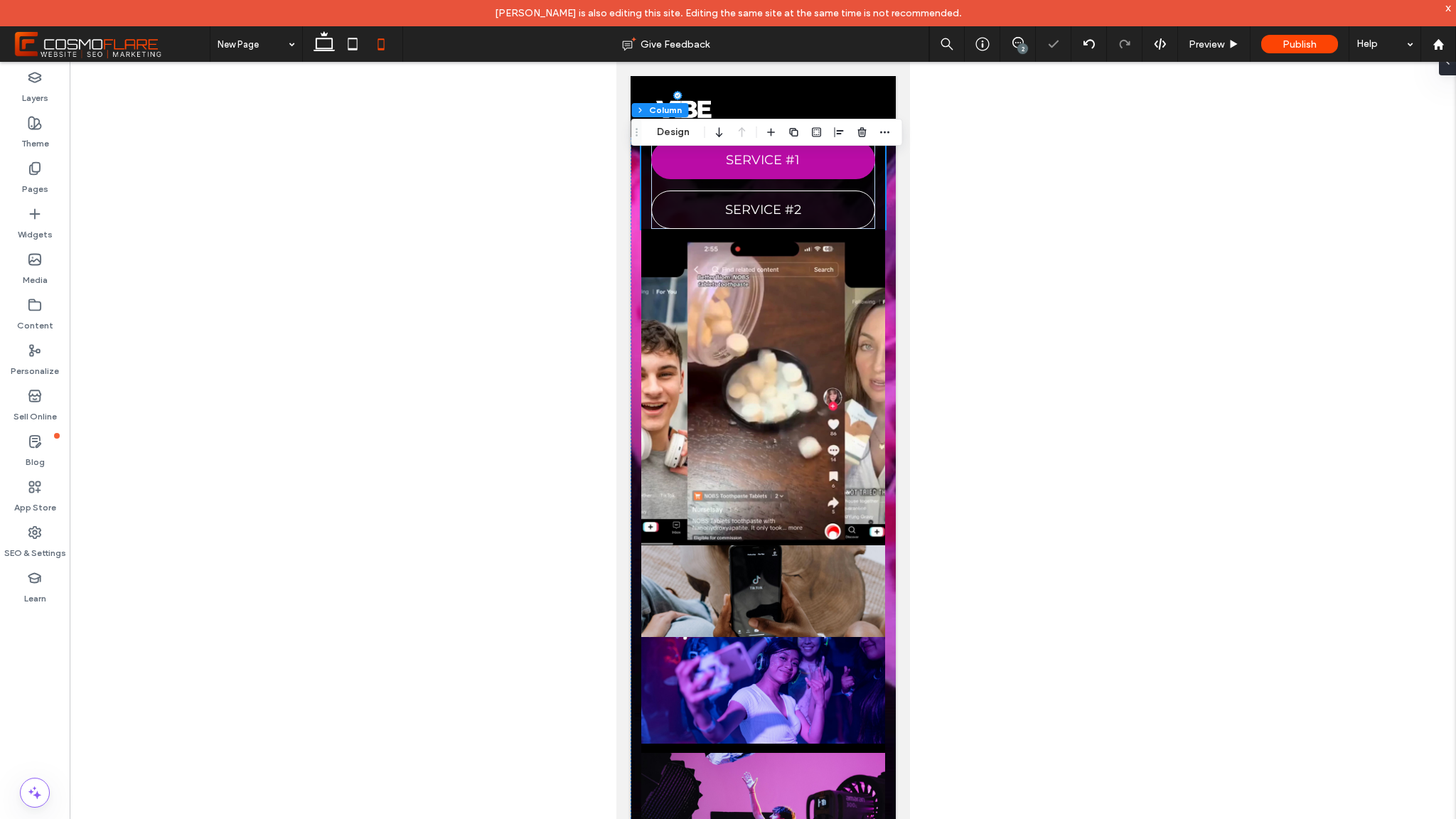
scroll to position [313, 0]
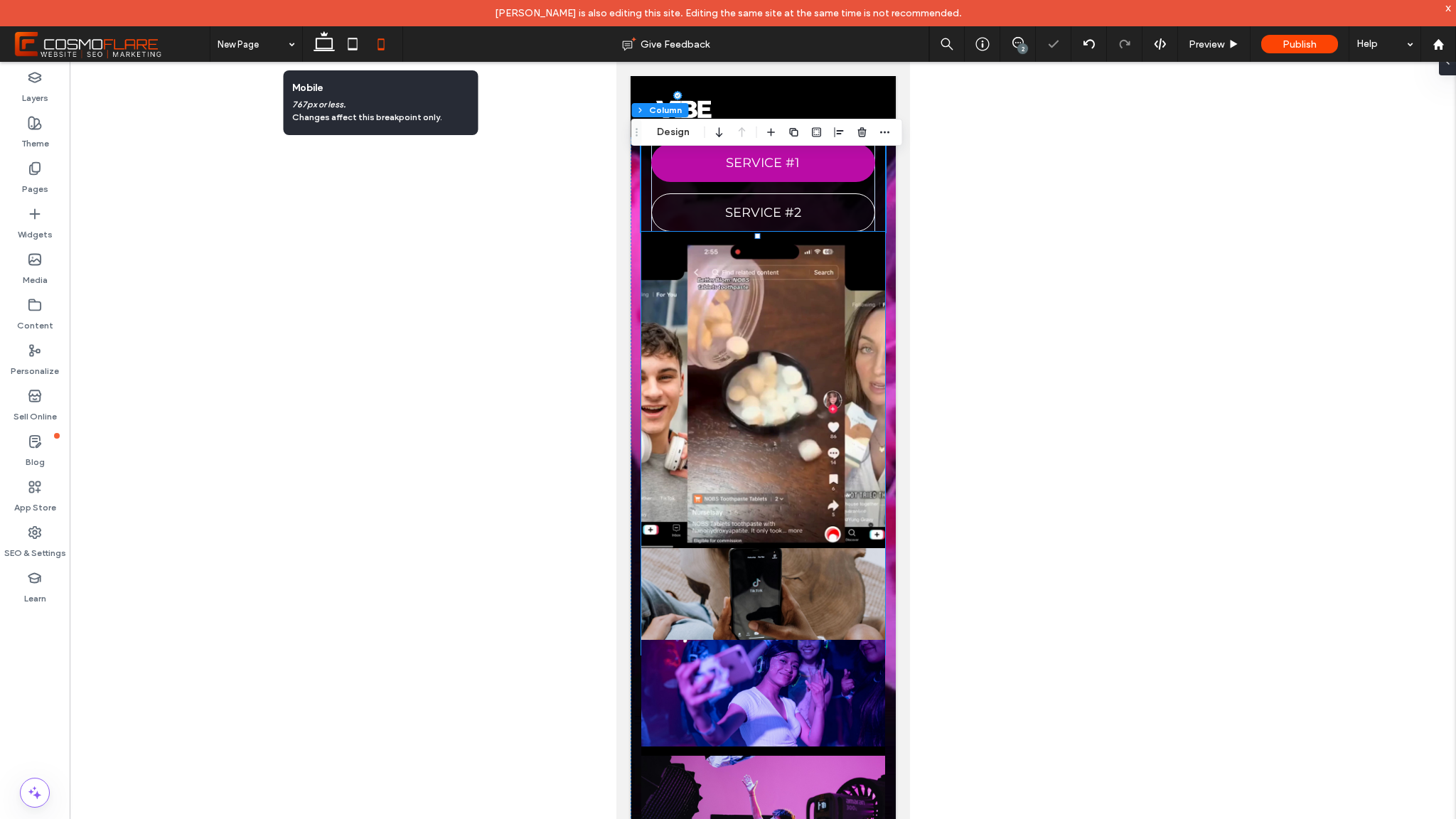
click at [811, 596] on img at bounding box center [763, 601] width 244 height 107
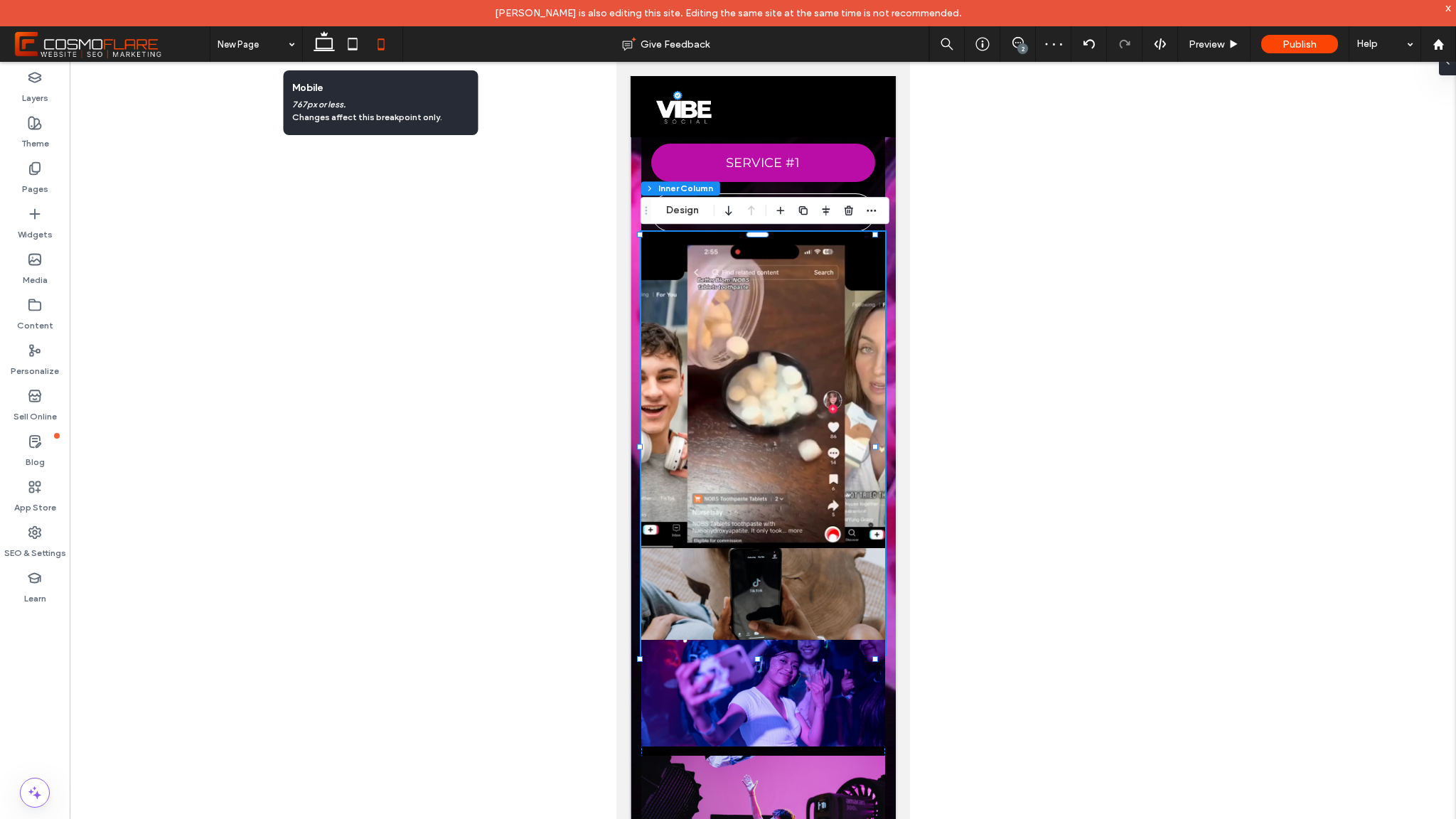
click at [814, 585] on img at bounding box center [763, 601] width 244 height 107
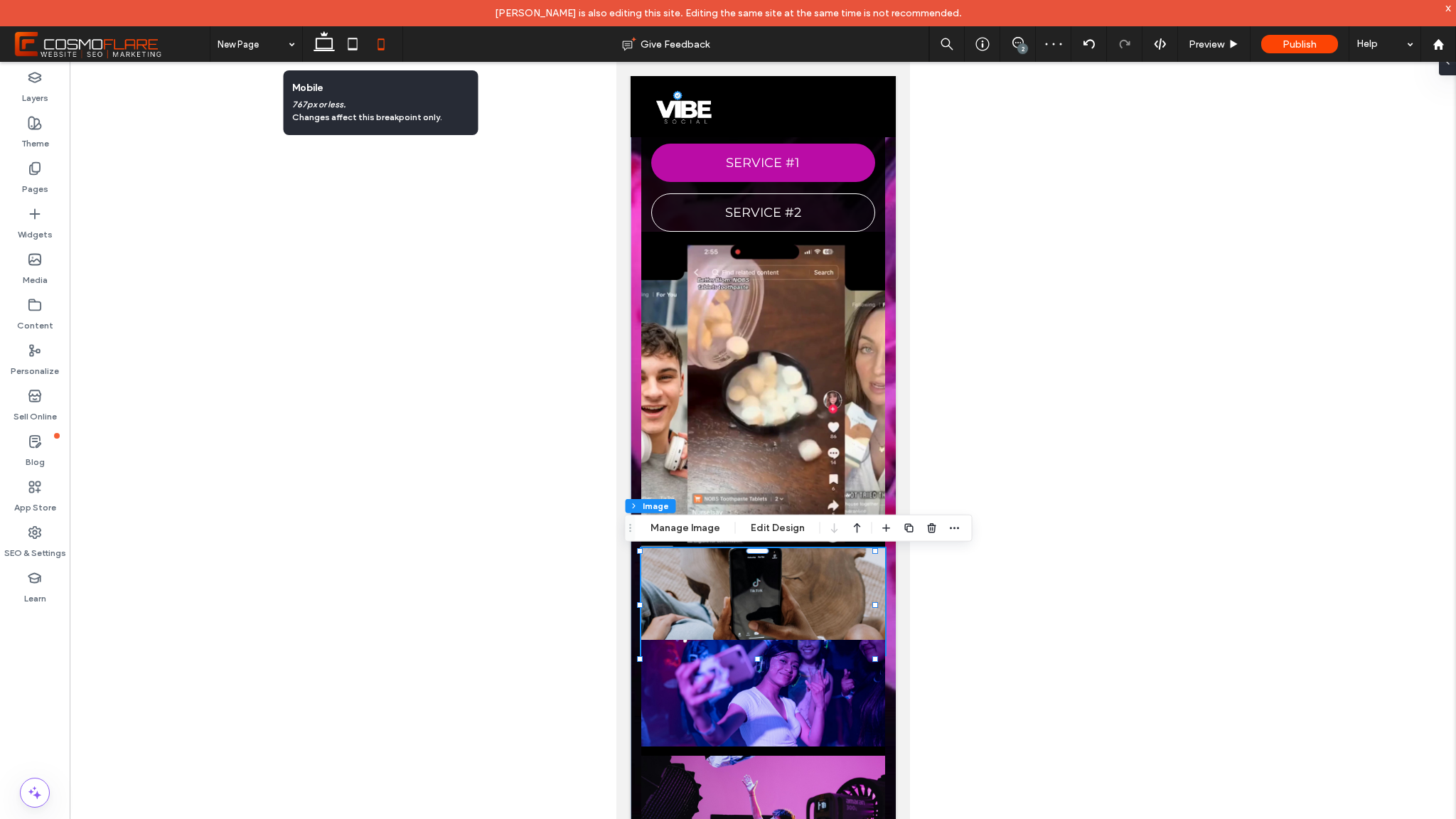
click at [839, 609] on img at bounding box center [763, 601] width 244 height 107
click at [956, 528] on use "button" at bounding box center [954, 528] width 10 height 2
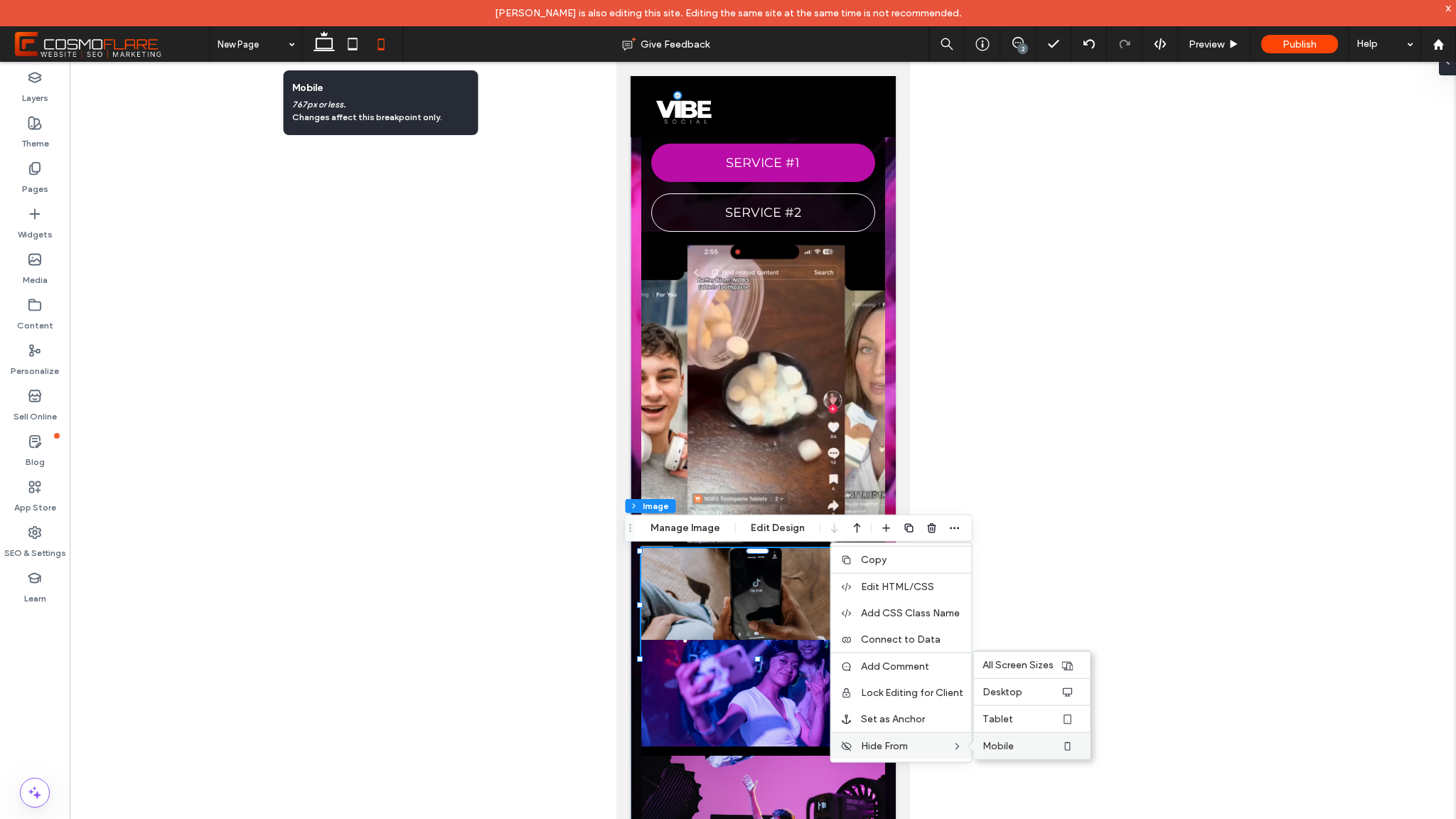
click at [999, 747] on span "Mobile" at bounding box center [998, 746] width 31 height 12
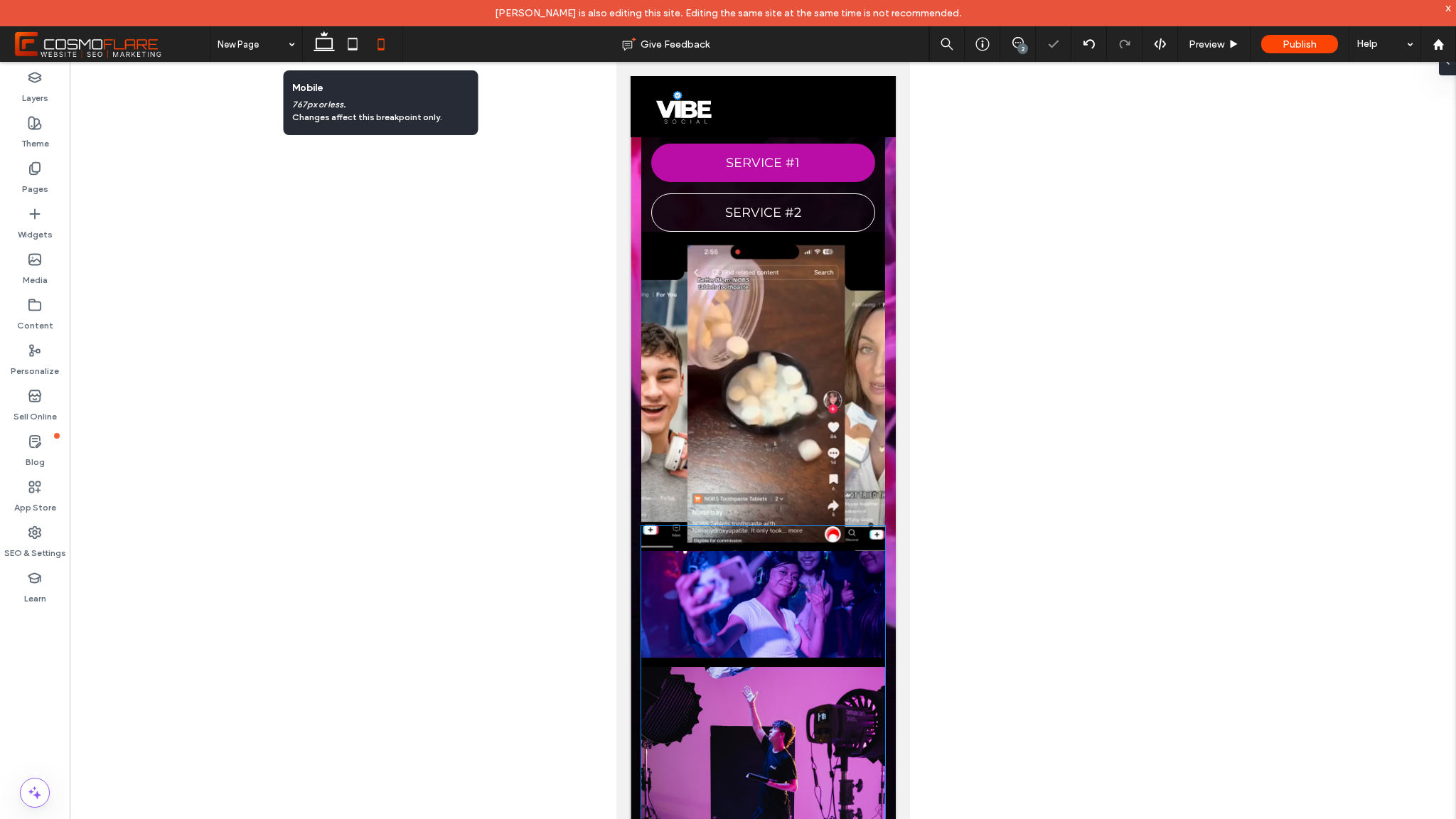
click at [833, 621] on img at bounding box center [763, 604] width 244 height 107
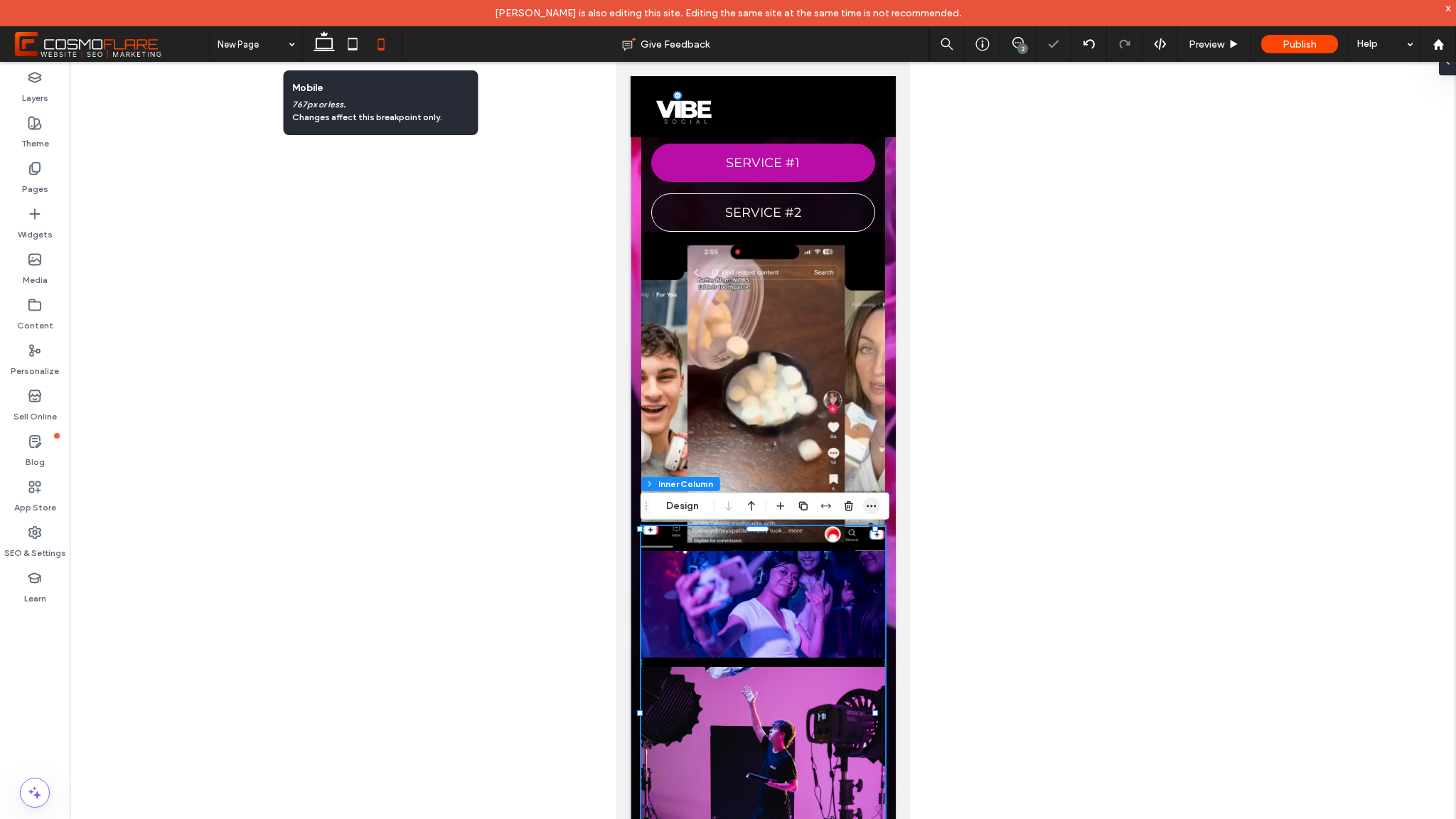
click at [876, 505] on icon "button" at bounding box center [871, 506] width 11 height 11
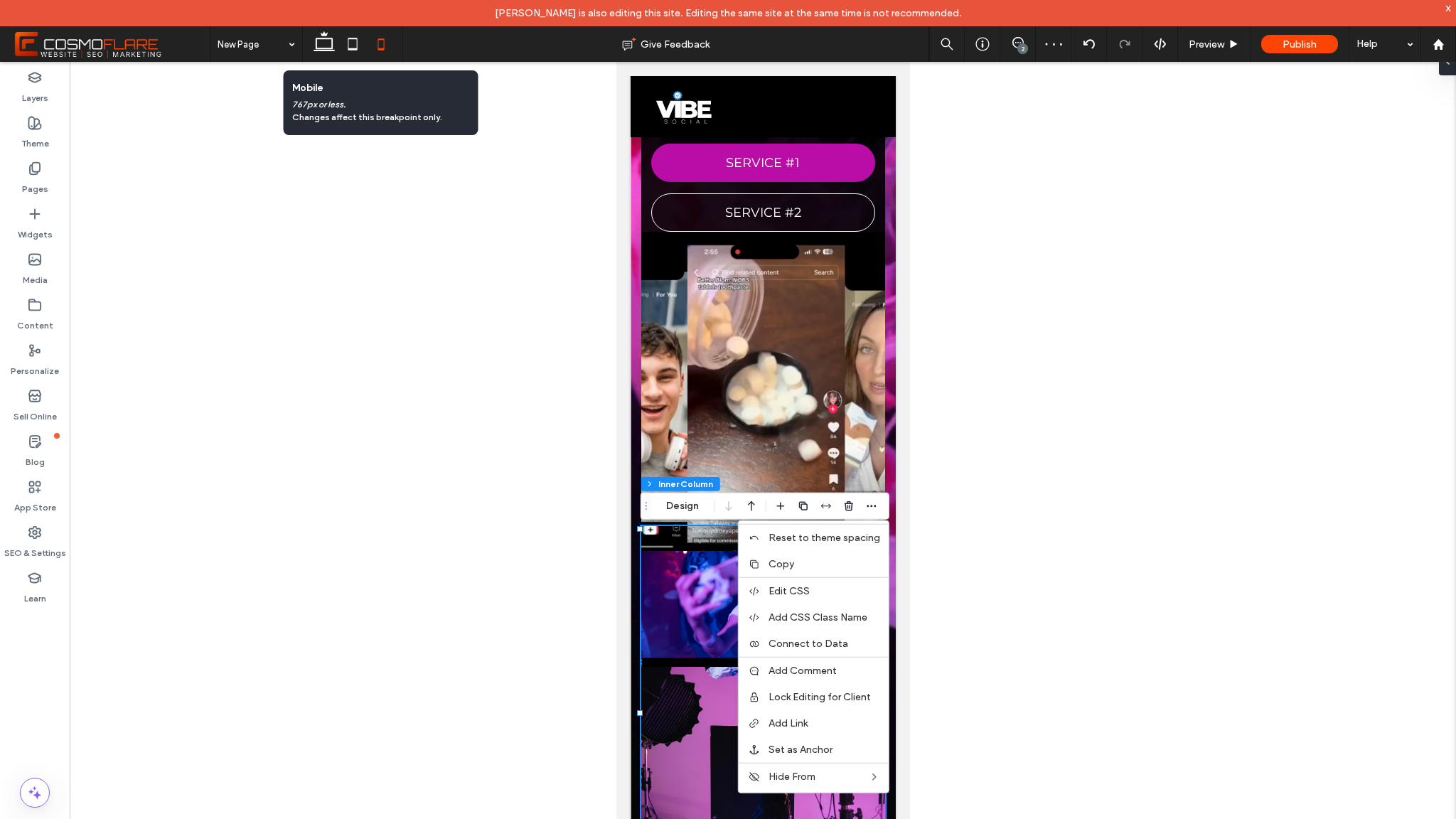
click at [917, 781] on div at bounding box center [763, 452] width 1387 height 780
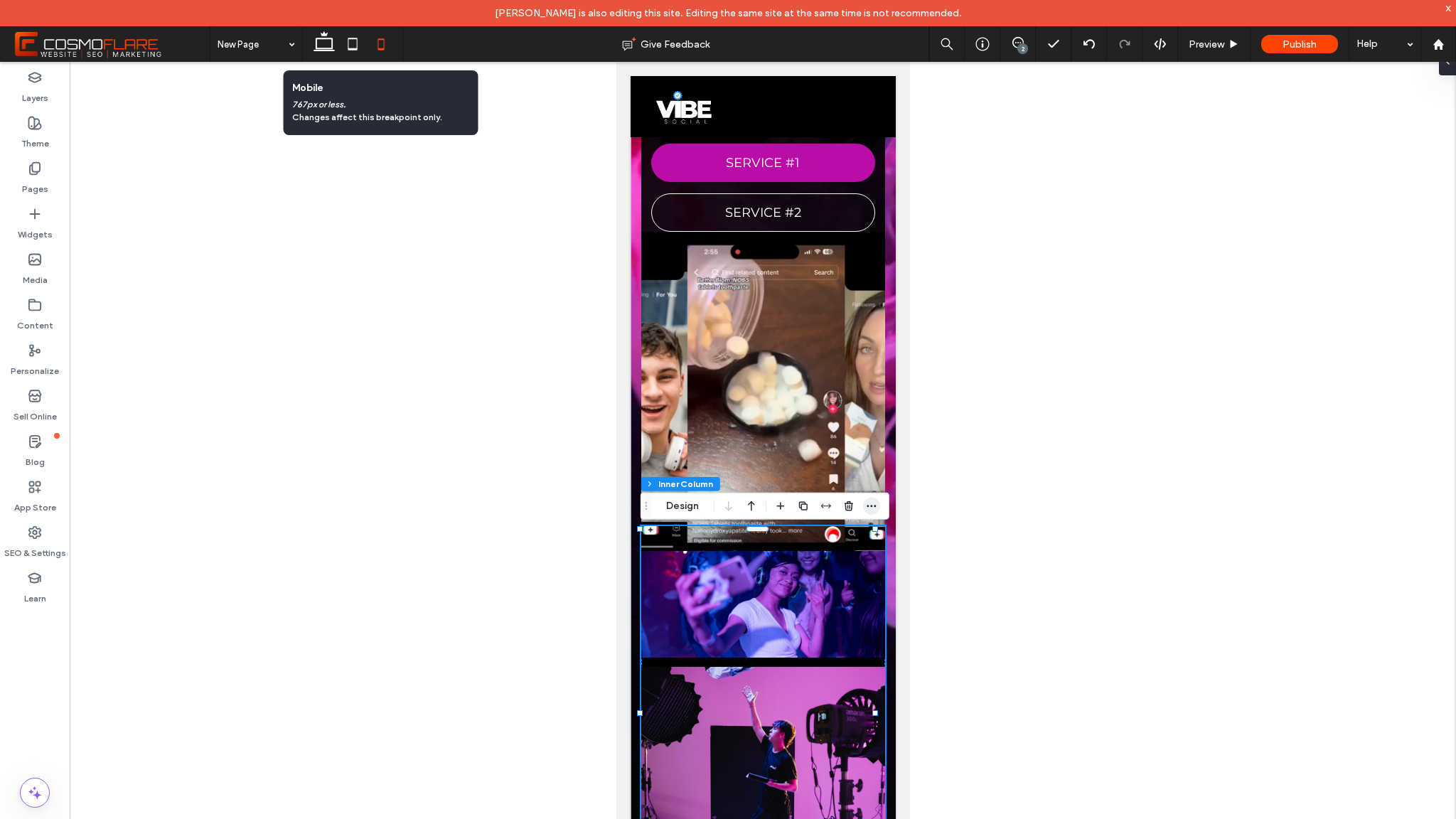
click at [869, 504] on icon "button" at bounding box center [871, 506] width 11 height 11
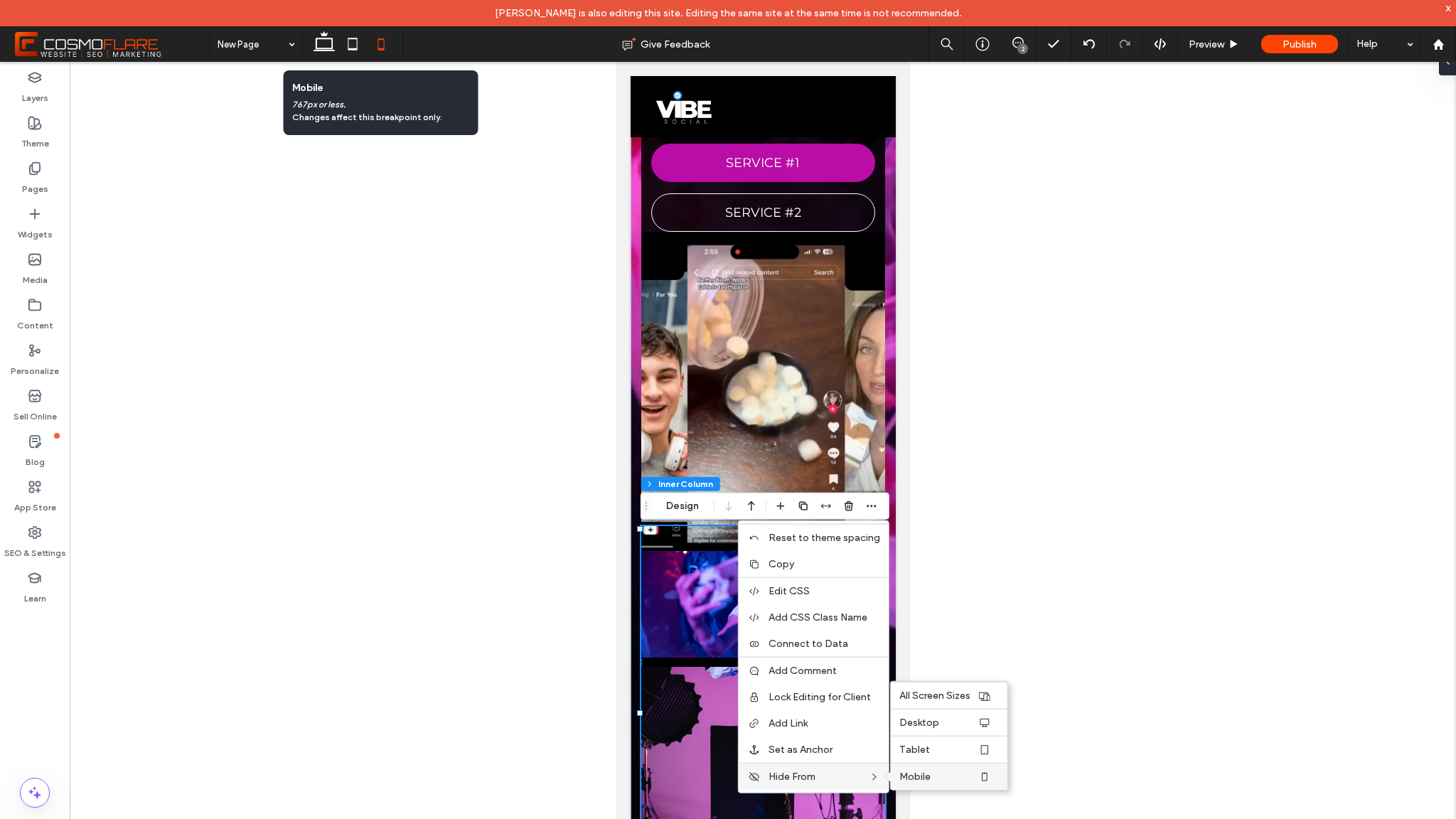
click at [912, 781] on span "Mobile" at bounding box center [915, 777] width 31 height 12
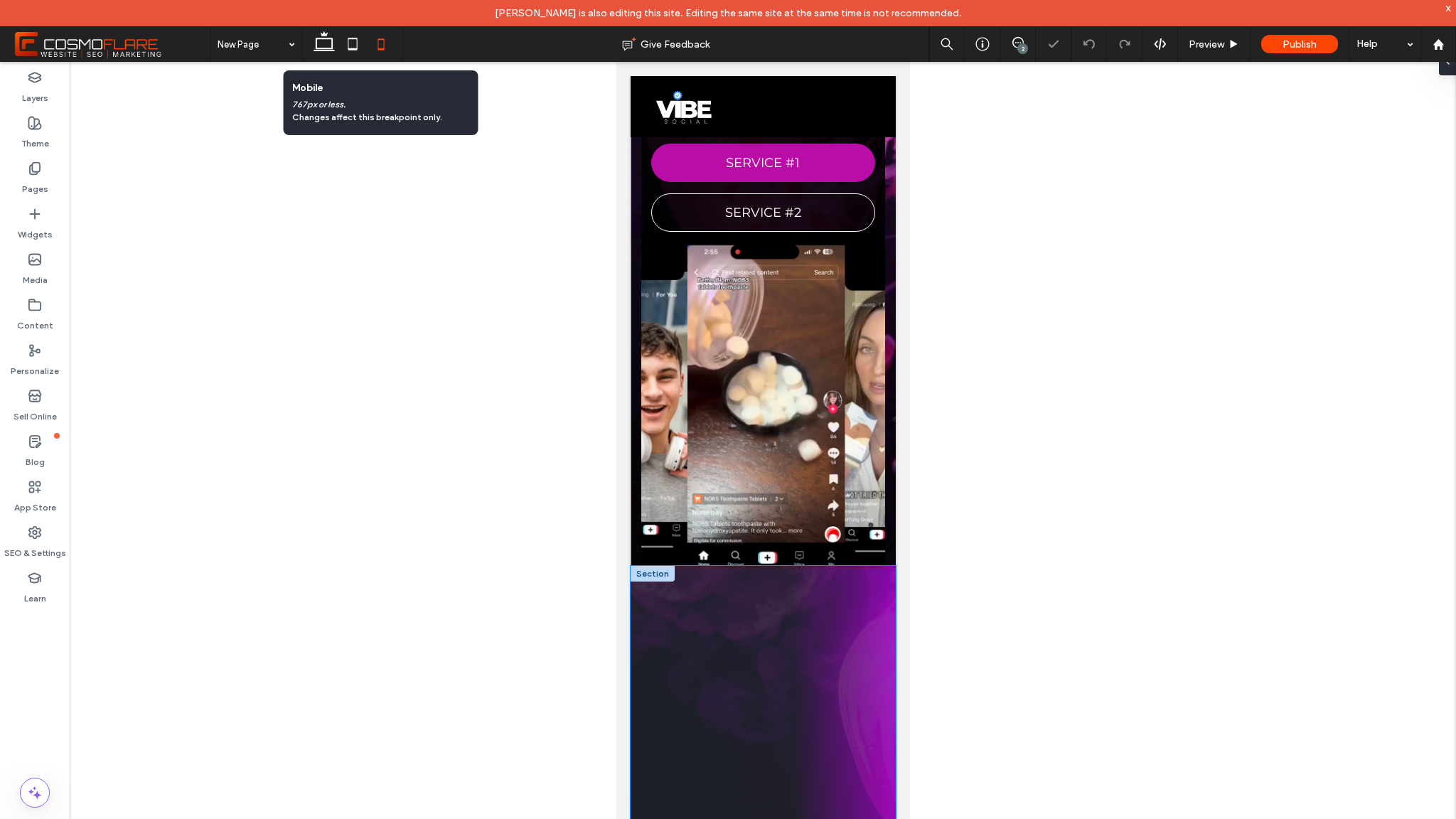
click at [760, 573] on div at bounding box center [763, 789] width 266 height 448
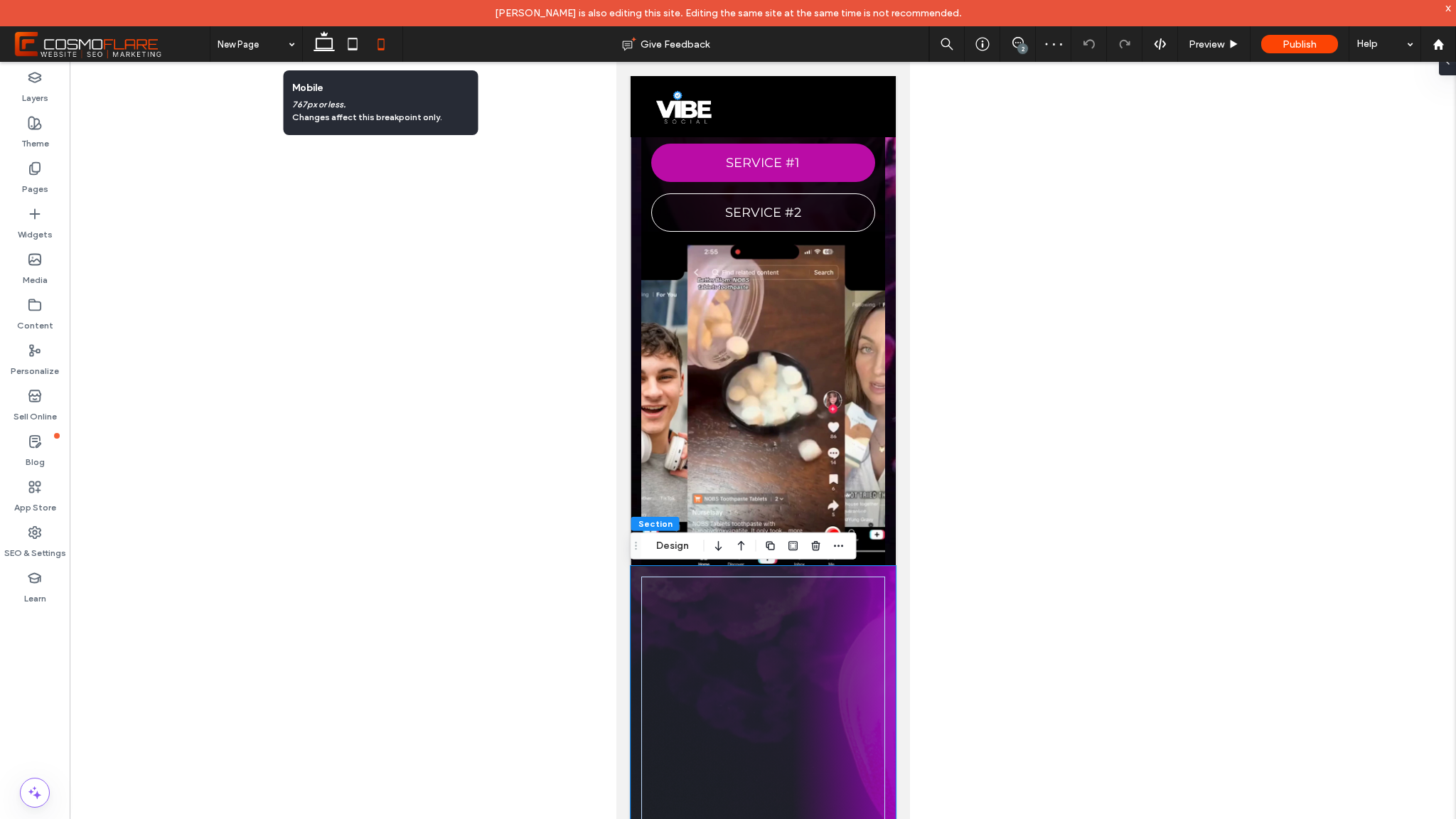
click at [730, 570] on div at bounding box center [763, 789] width 266 height 448
click at [792, 615] on div at bounding box center [762, 790] width 189 height 404
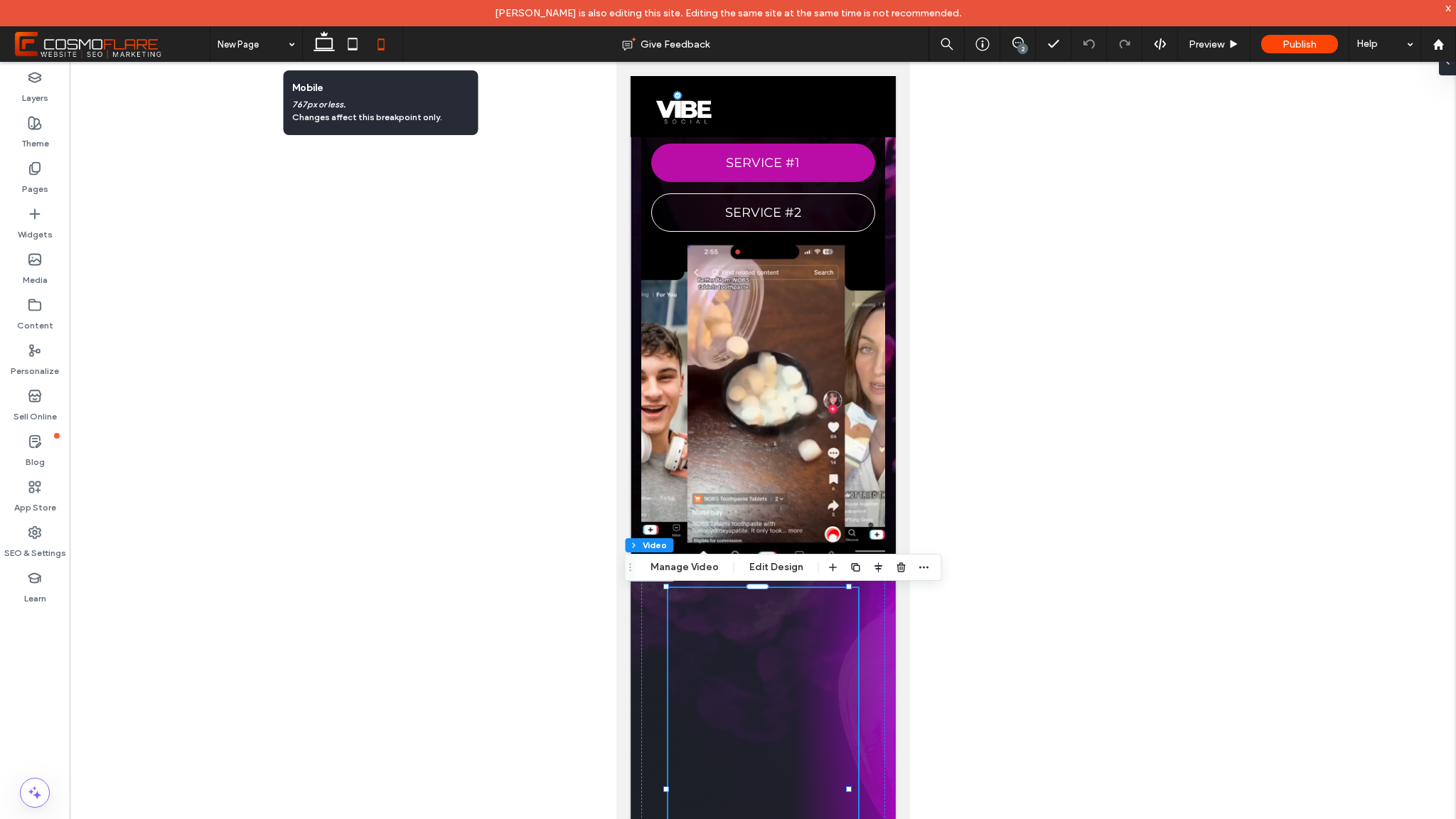
click at [574, 561] on div at bounding box center [763, 452] width 1387 height 780
click at [733, 472] on video at bounding box center [763, 398] width 244 height 334
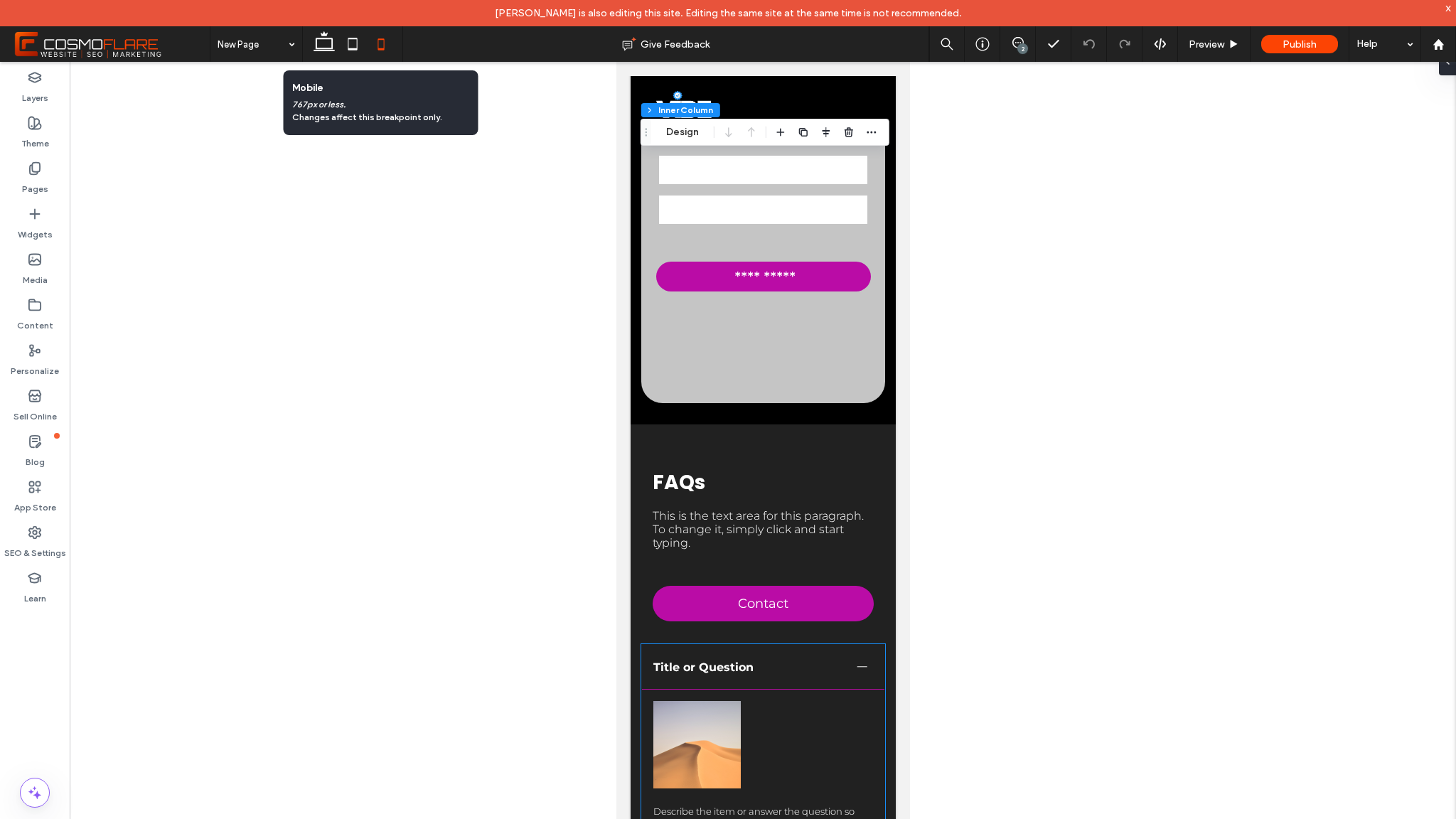
scroll to position [3574, 0]
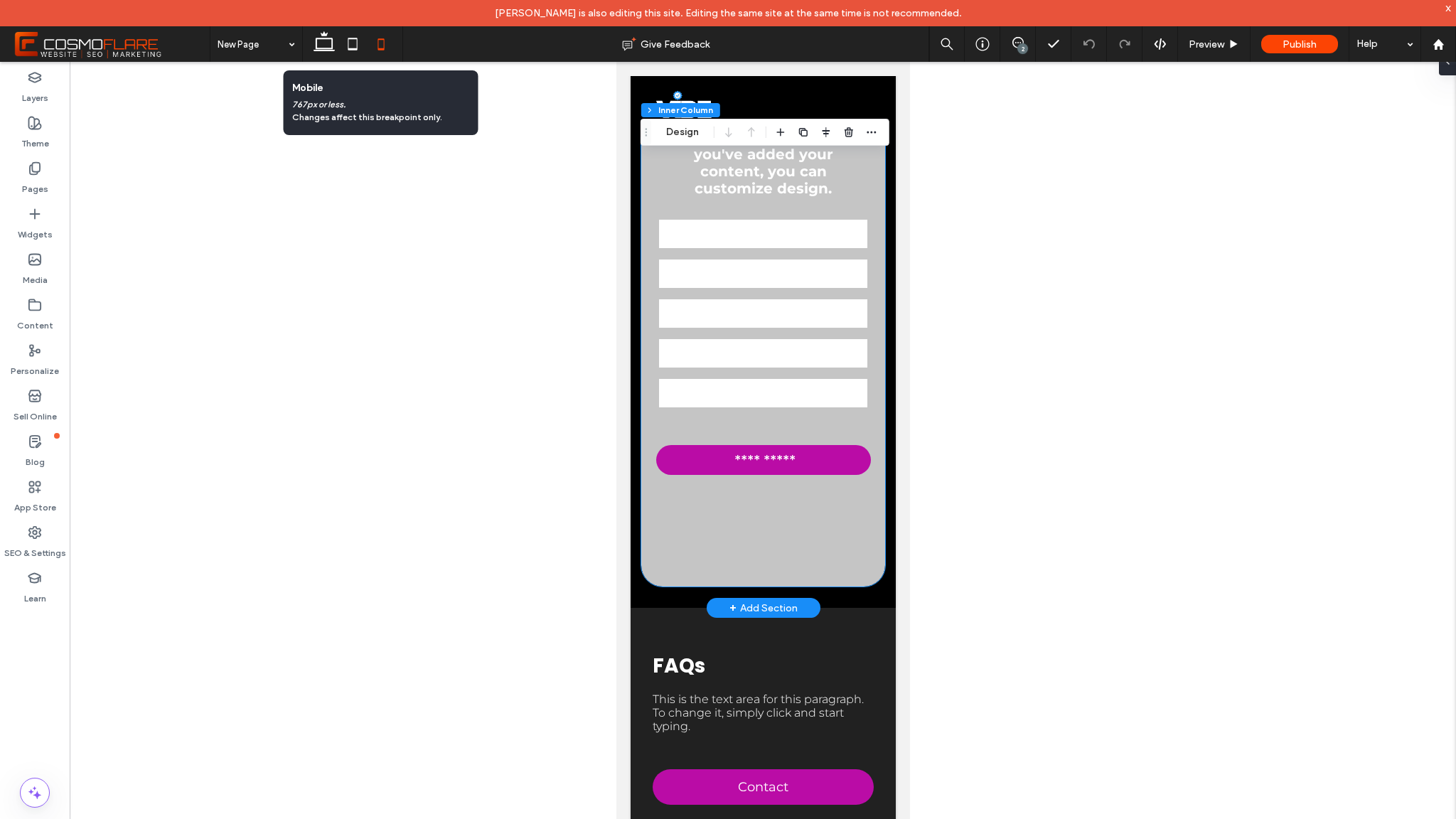
click at [696, 587] on div "**********" at bounding box center [763, 327] width 244 height 521
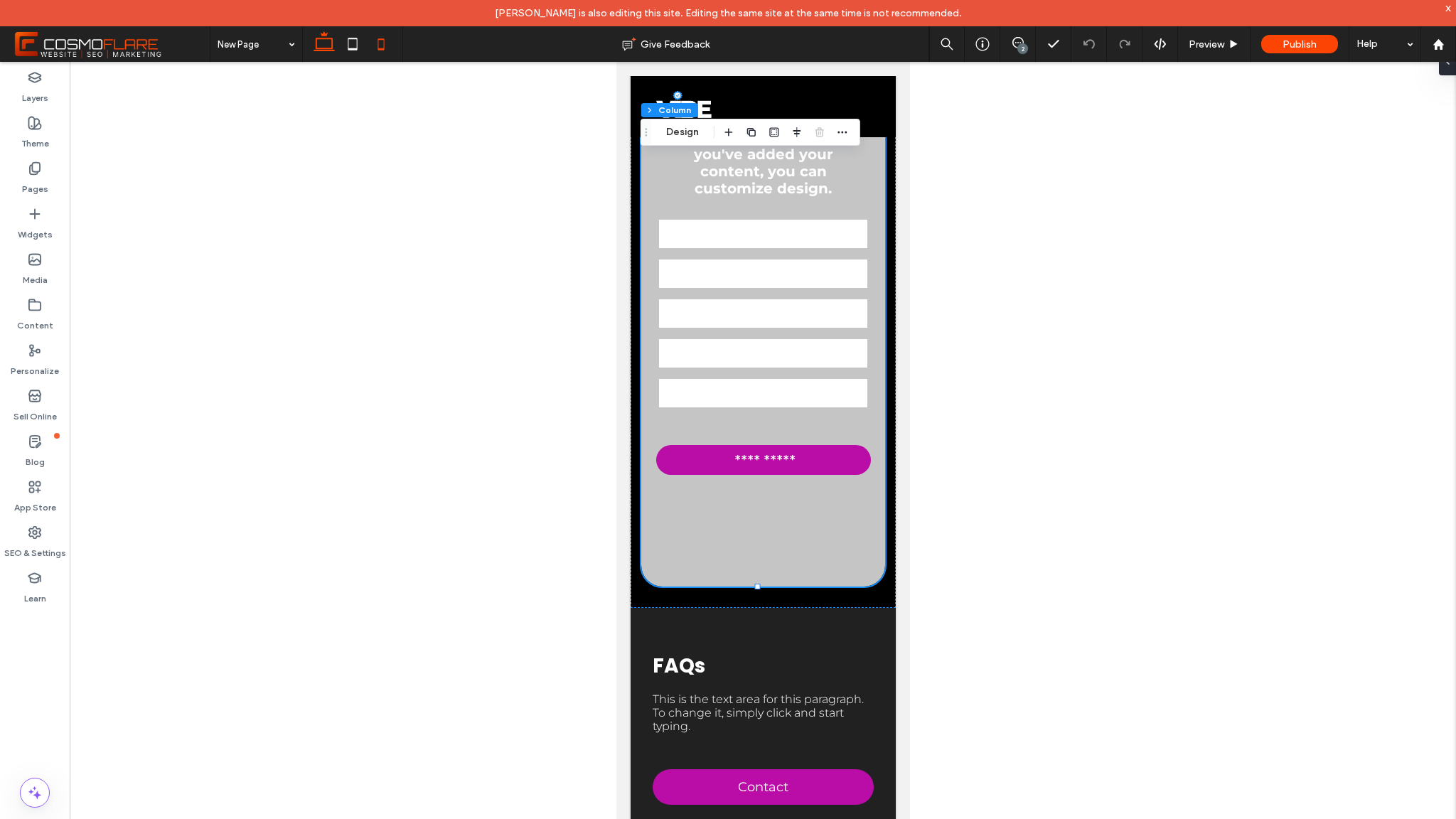
click at [327, 52] on icon at bounding box center [324, 44] width 29 height 29
type input "**"
type input "****"
type input "*"
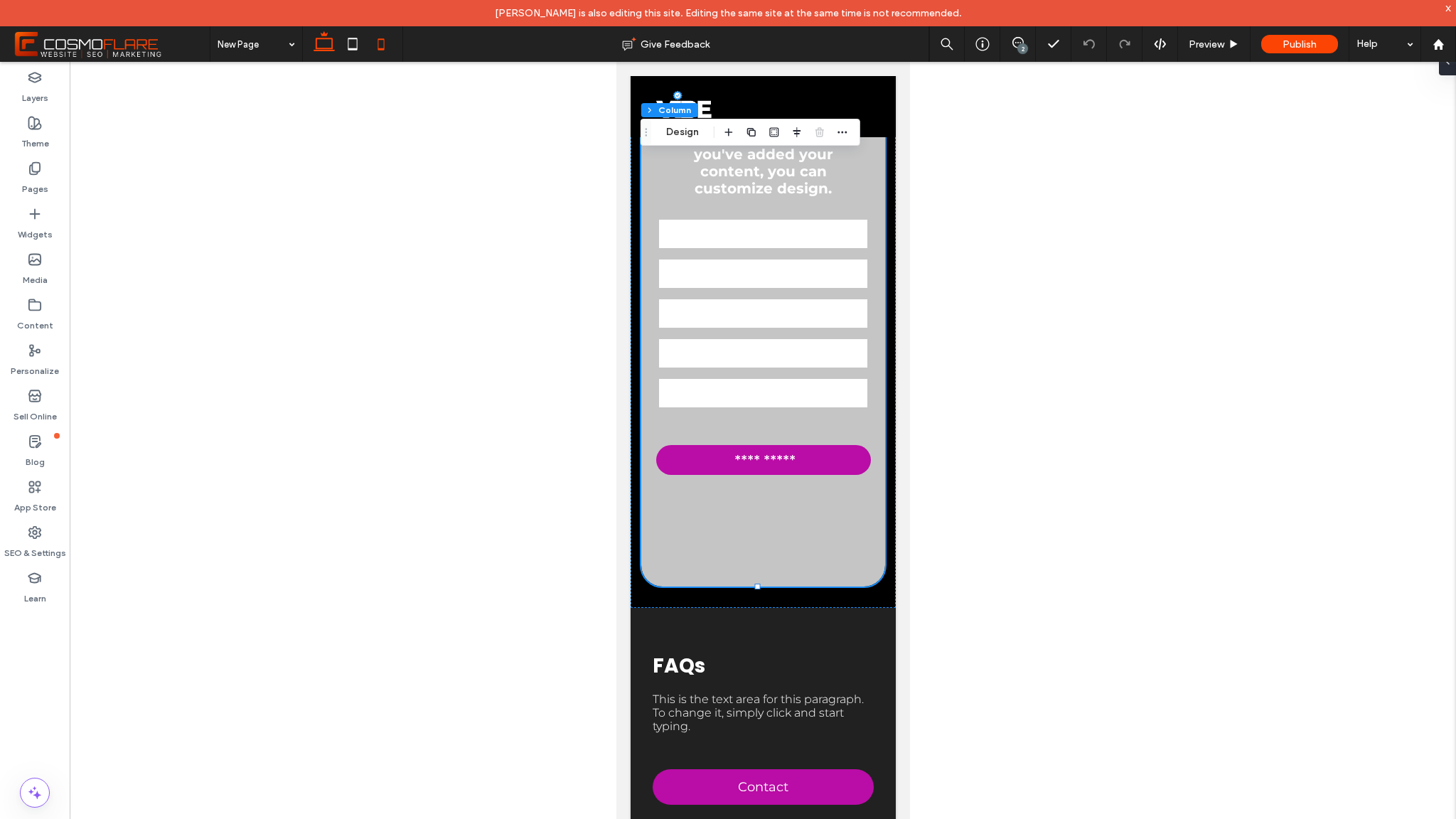
type input "*"
type input "****"
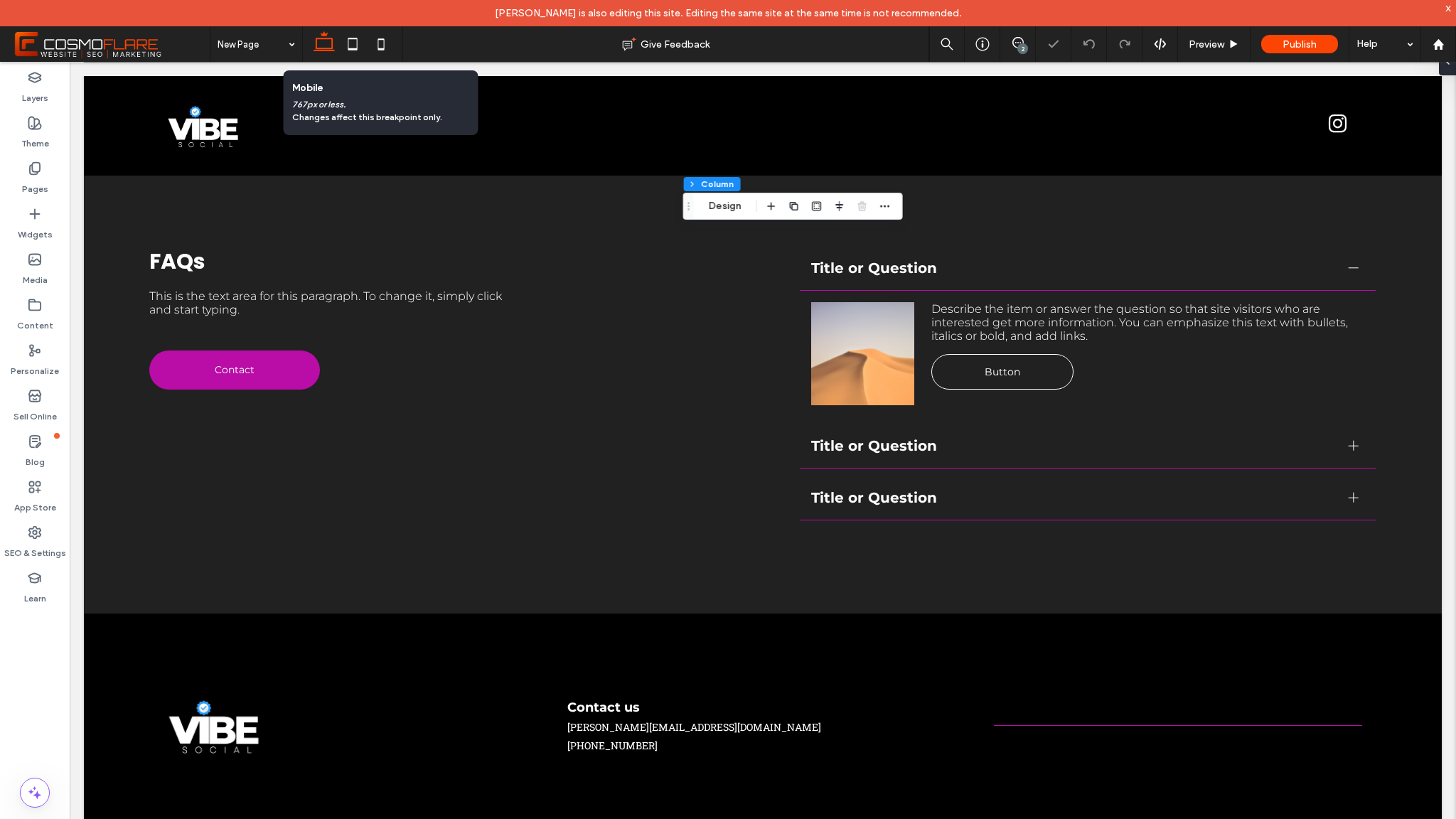
scroll to position [2926, 0]
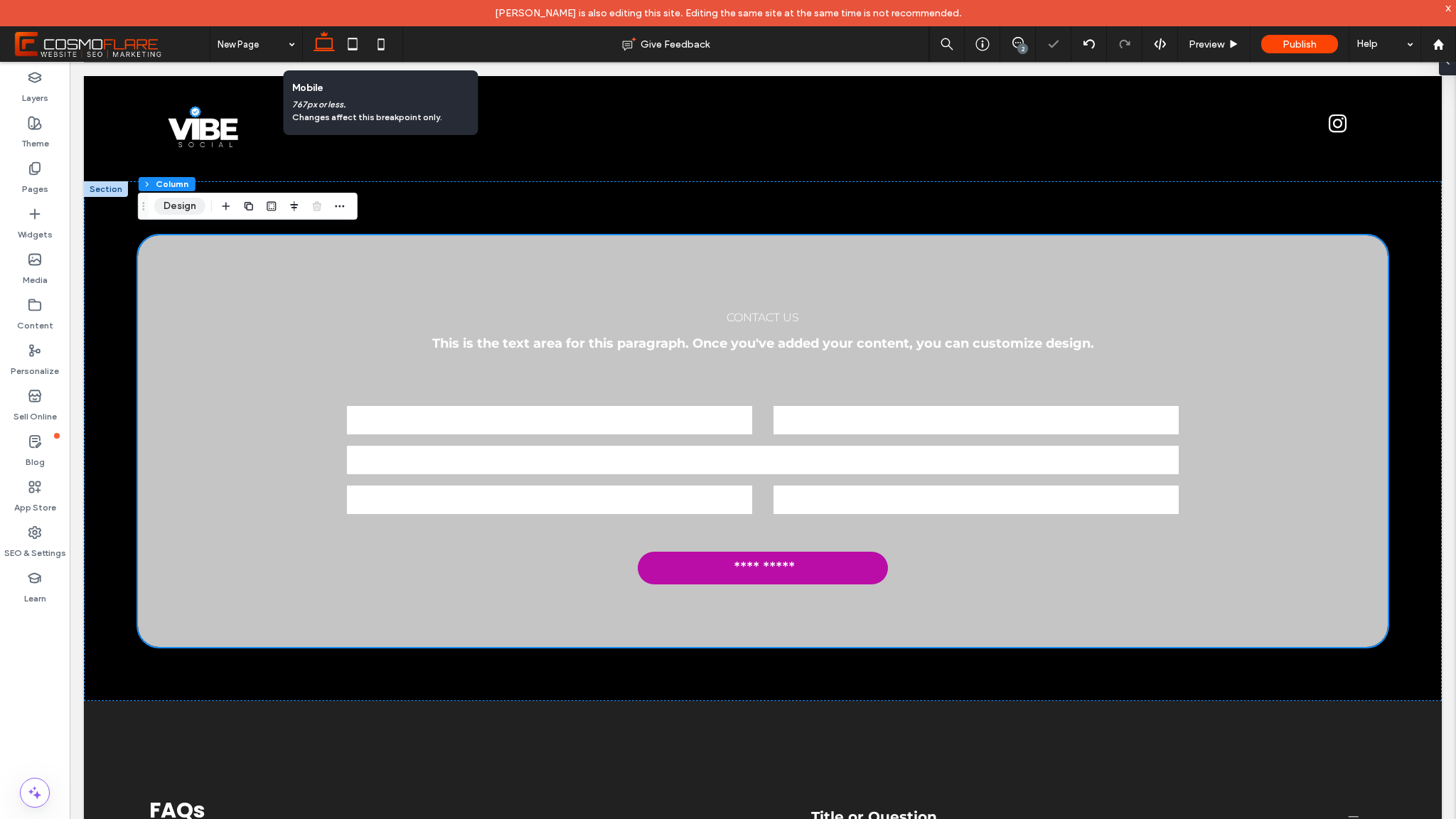
click at [179, 213] on button "Design" at bounding box center [179, 206] width 51 height 17
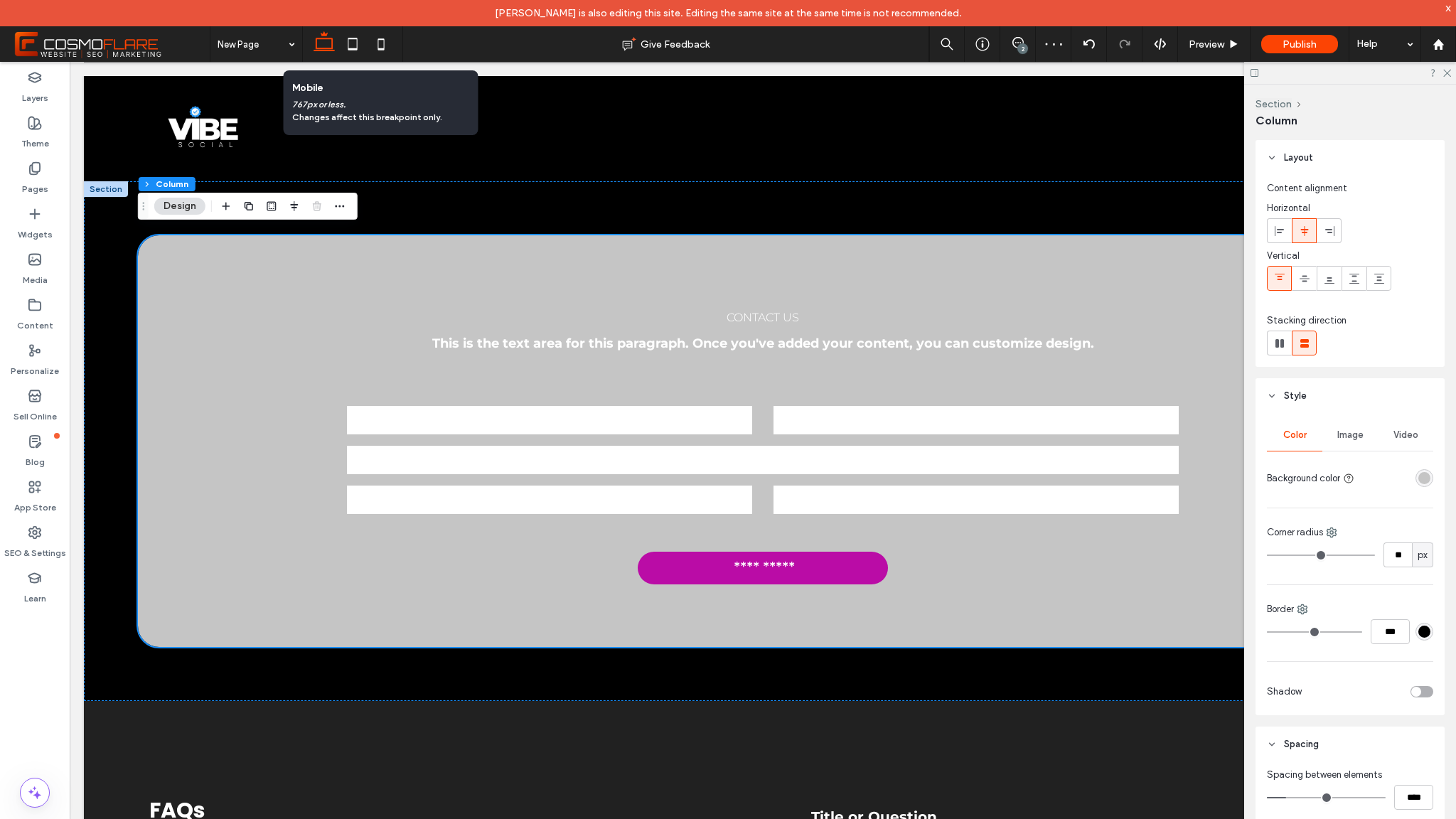
click at [1419, 483] on div "rgba(197,197,197,1)" at bounding box center [1424, 478] width 12 height 12
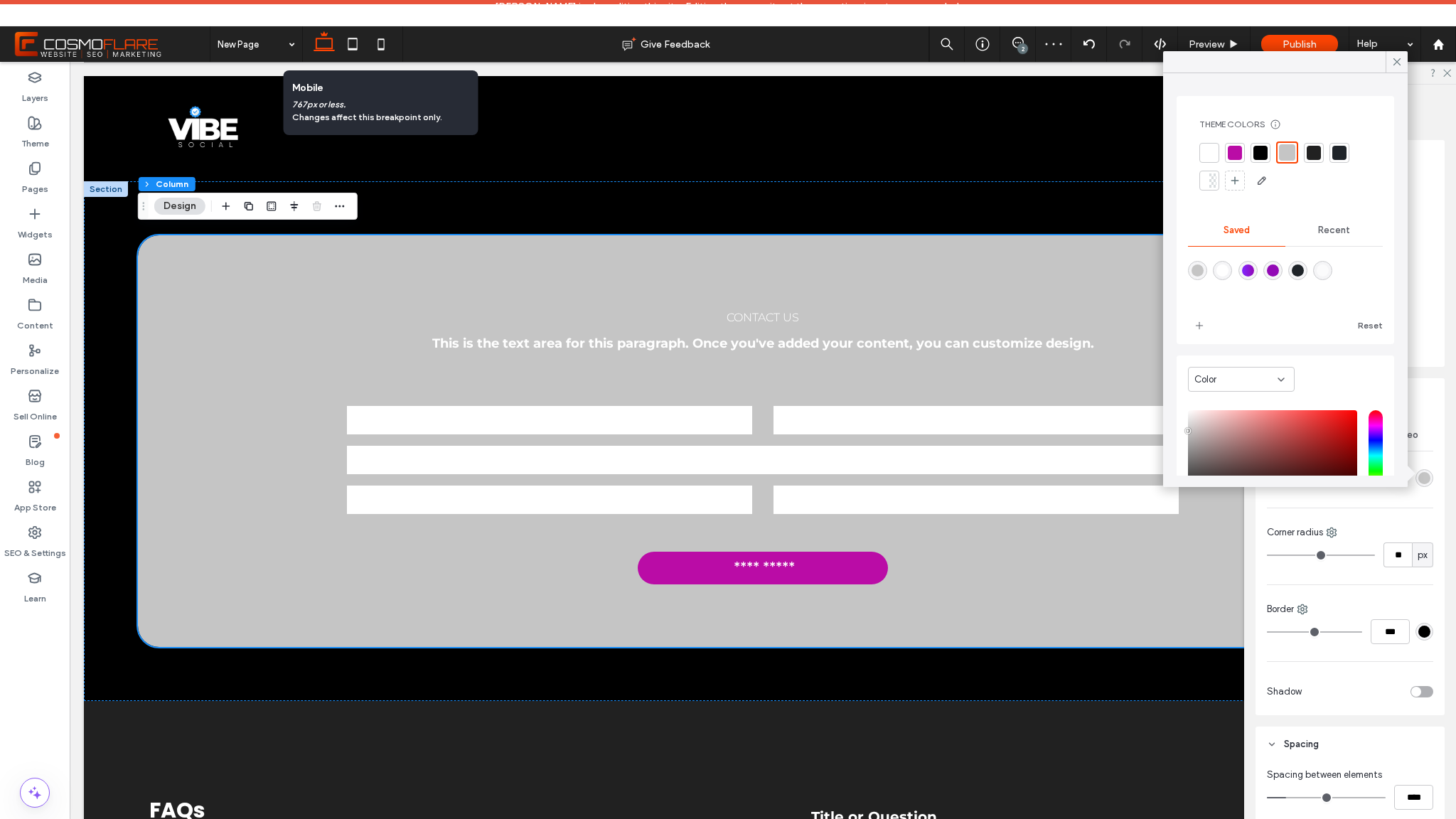
click at [1279, 276] on div "rgba(146,9,181,1)" at bounding box center [1273, 271] width 12 height 12
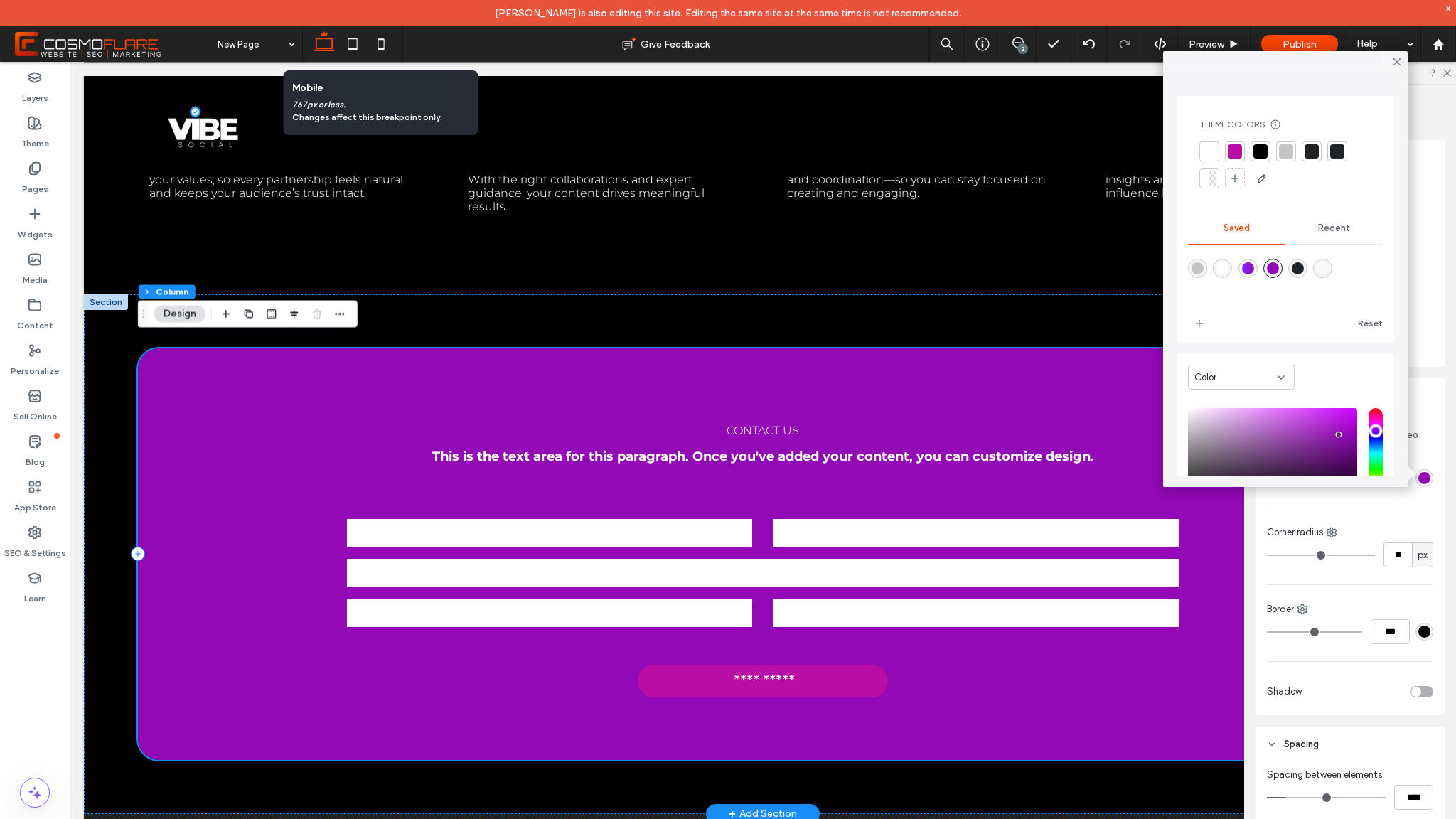
scroll to position [2832, 0]
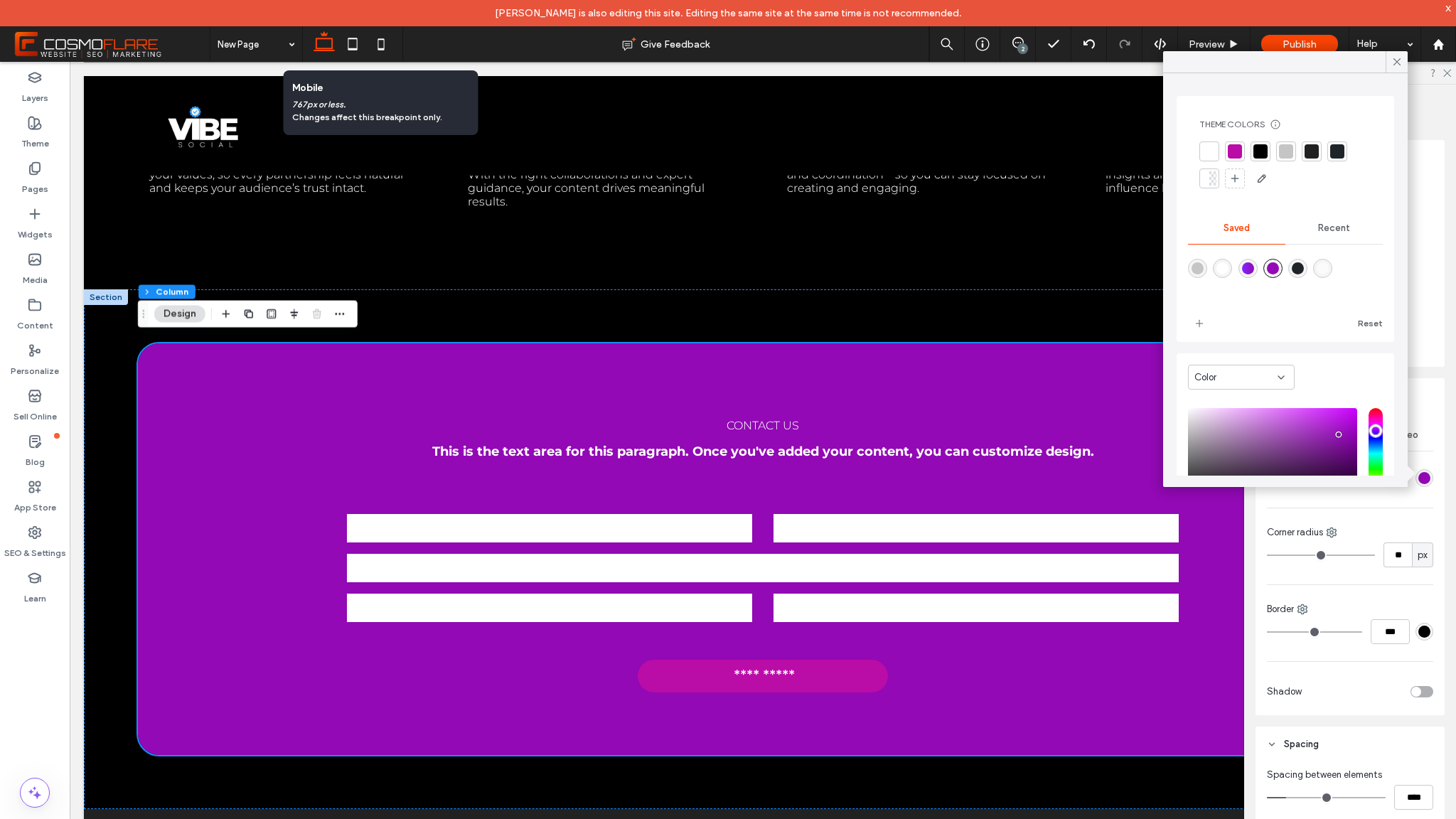
click at [1250, 266] on div "linear-gradient(90deg,rgba(129,39,255,1) 0%,rgba(146,9,181,1) 100%)" at bounding box center [1248, 269] width 12 height 12
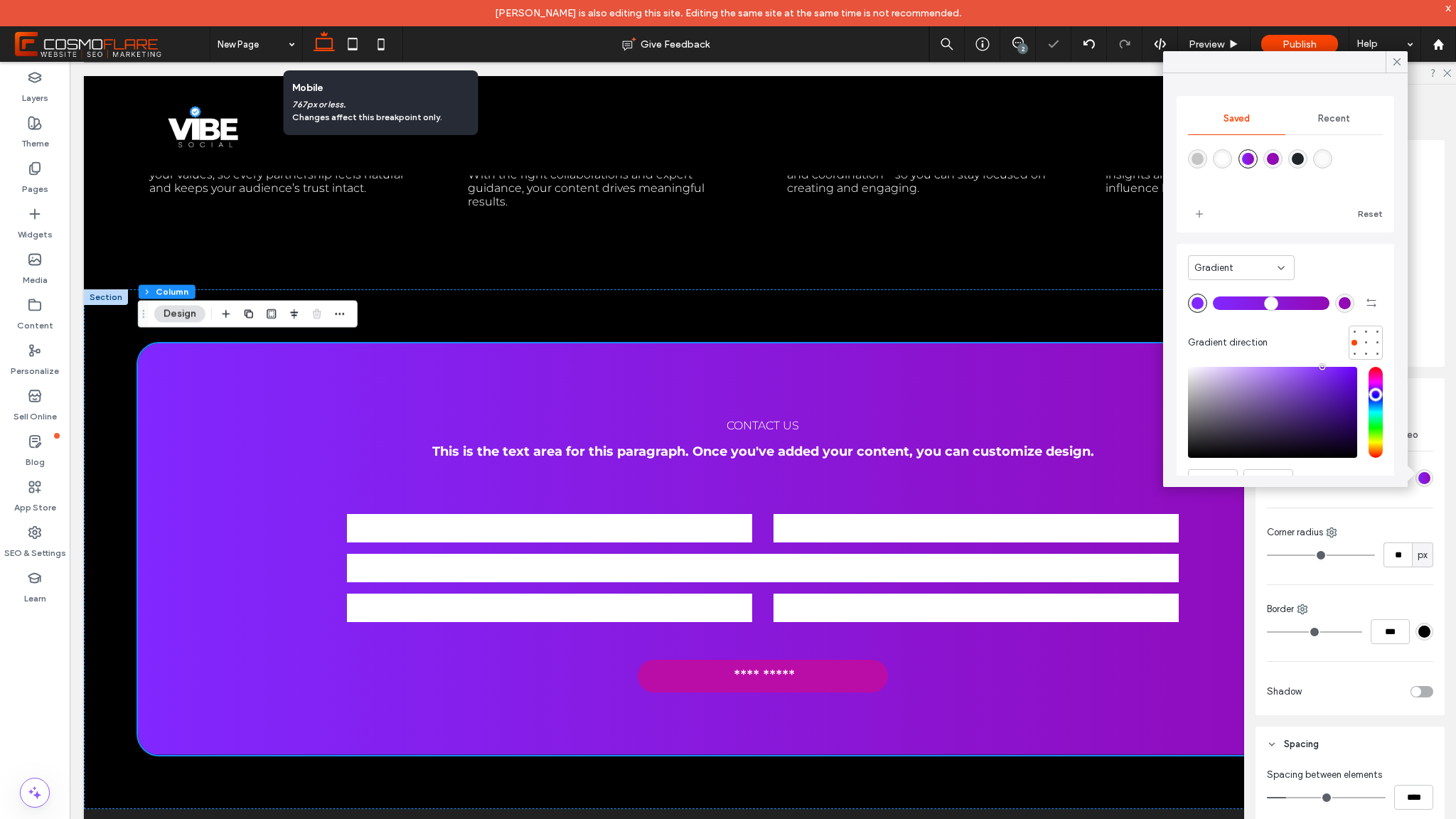
click at [1252, 157] on div "linear-gradient(90deg,rgba(129,39,255,1) 0%,rgba(146,9,181,1) 100%)" at bounding box center [1248, 159] width 12 height 12
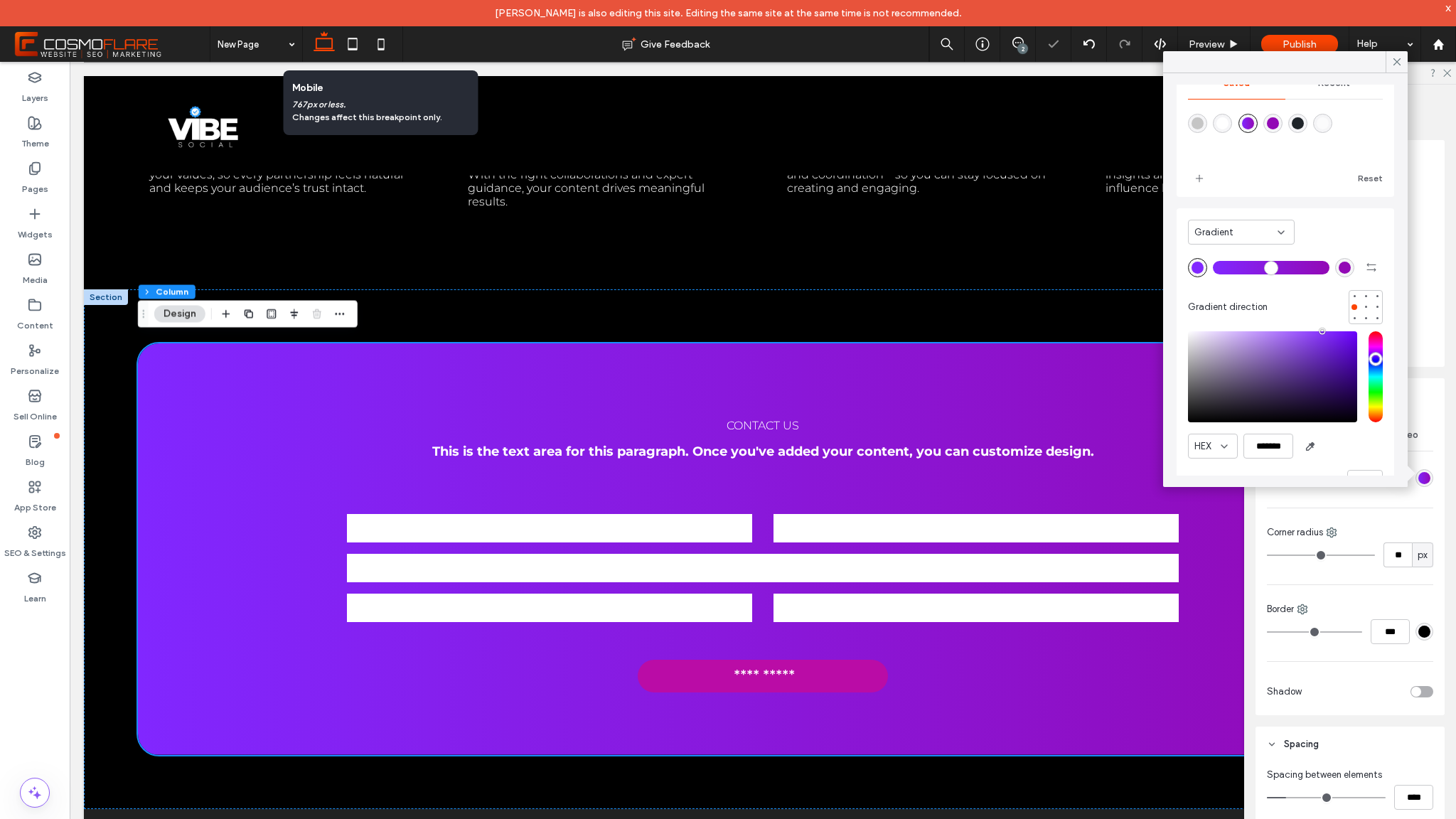
scroll to position [72, 0]
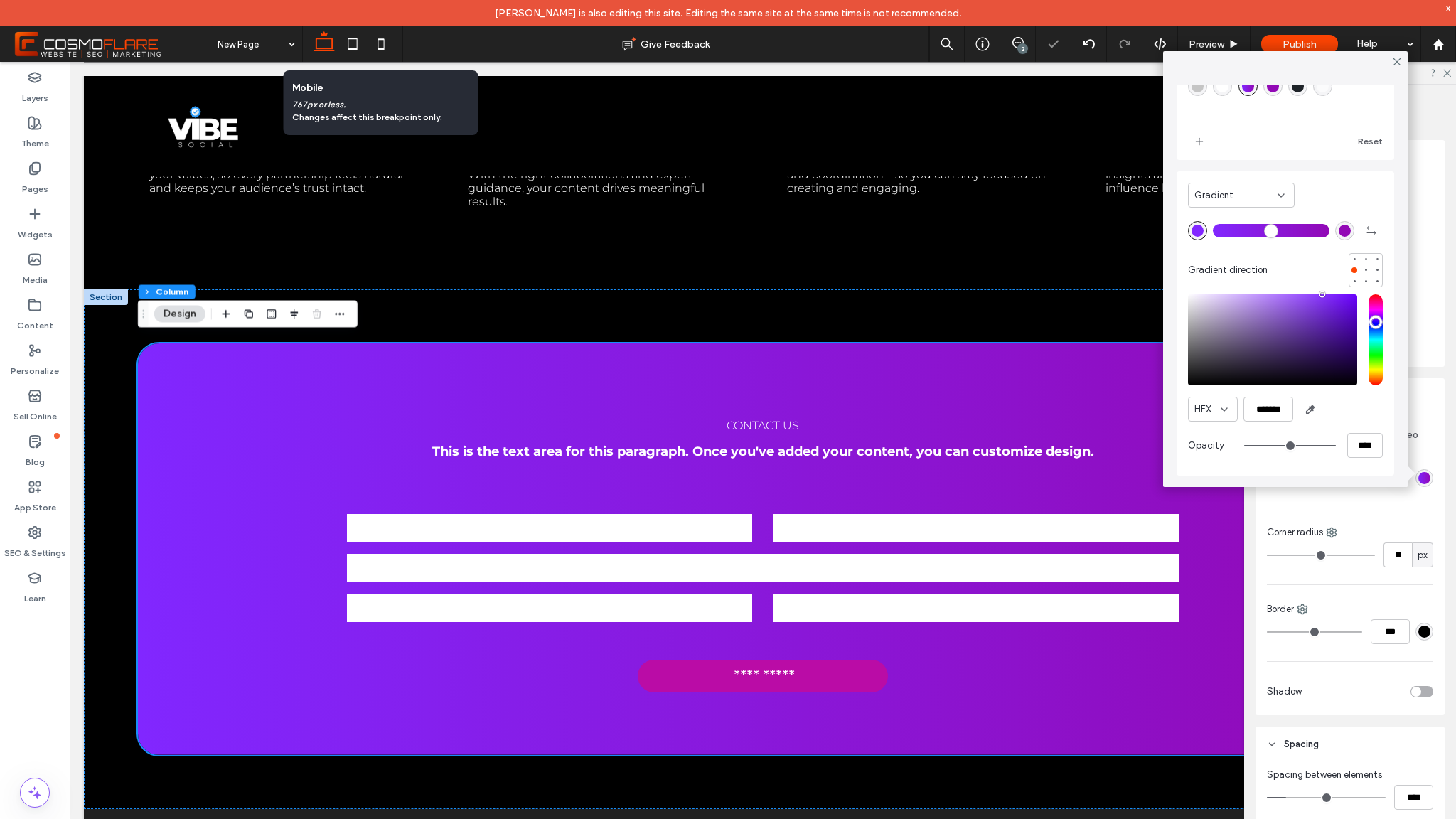
click at [1306, 375] on div "saturation and value" at bounding box center [1272, 339] width 169 height 91
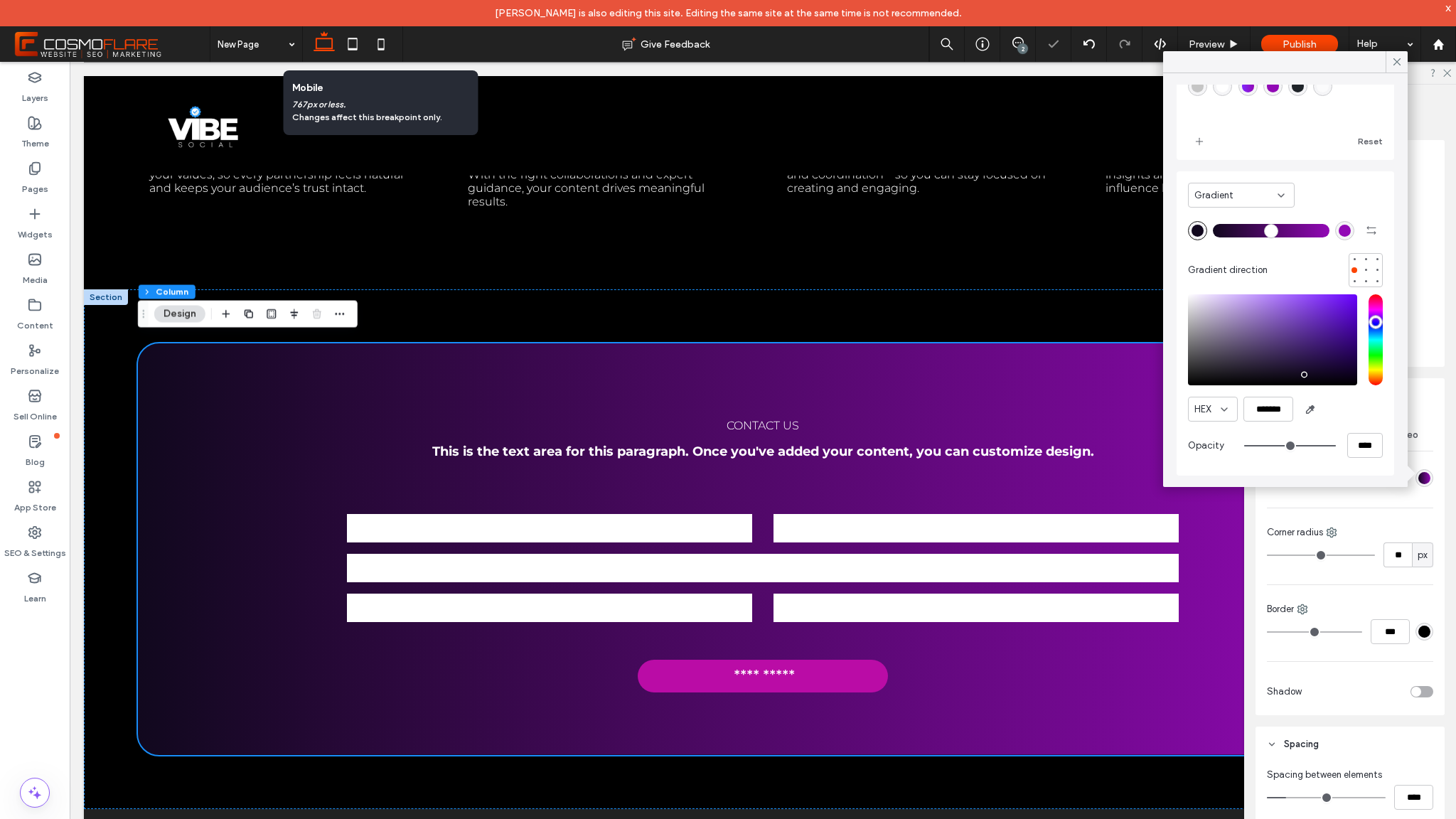
click at [1234, 381] on div "saturation and value" at bounding box center [1272, 339] width 169 height 91
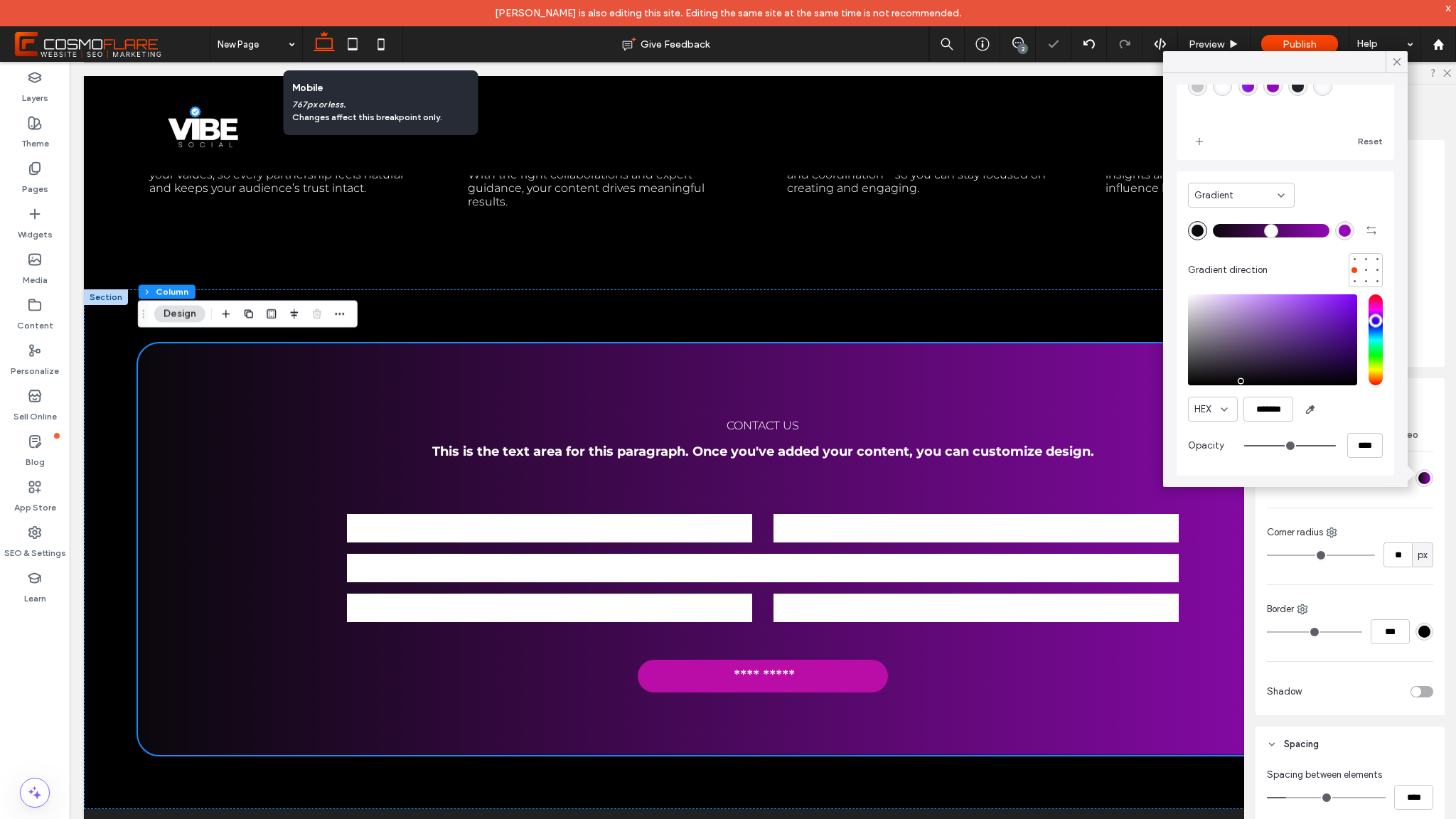
click at [1207, 376] on div "saturation and value" at bounding box center [1272, 339] width 169 height 91
type input "*******"
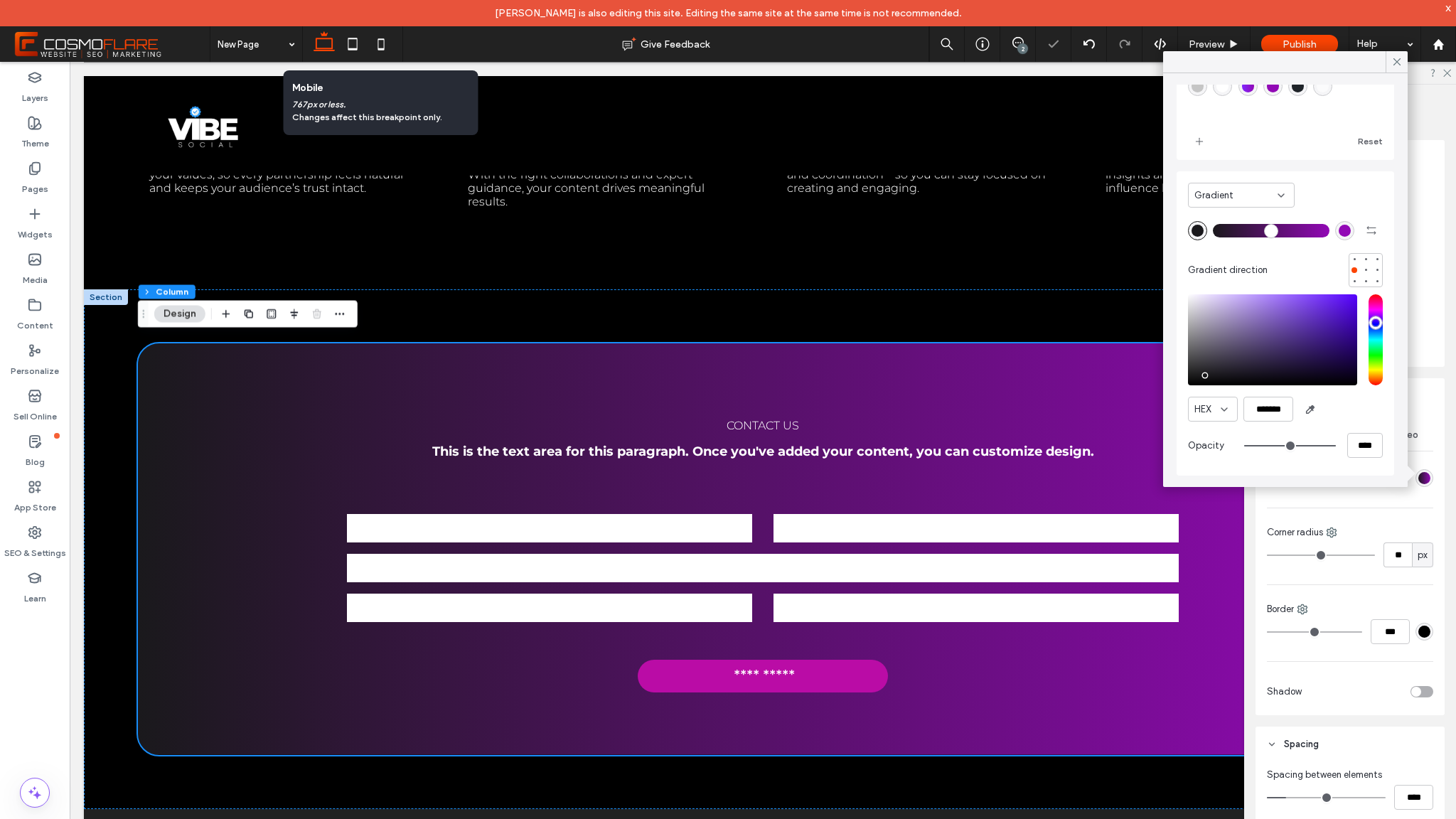
click at [1261, 202] on div "Gradient" at bounding box center [1235, 195] width 83 height 14
click at [1337, 184] on div "Gradient Gradient direction" at bounding box center [1286, 232] width 195 height 108
click at [1394, 66] on icon at bounding box center [1396, 61] width 13 height 13
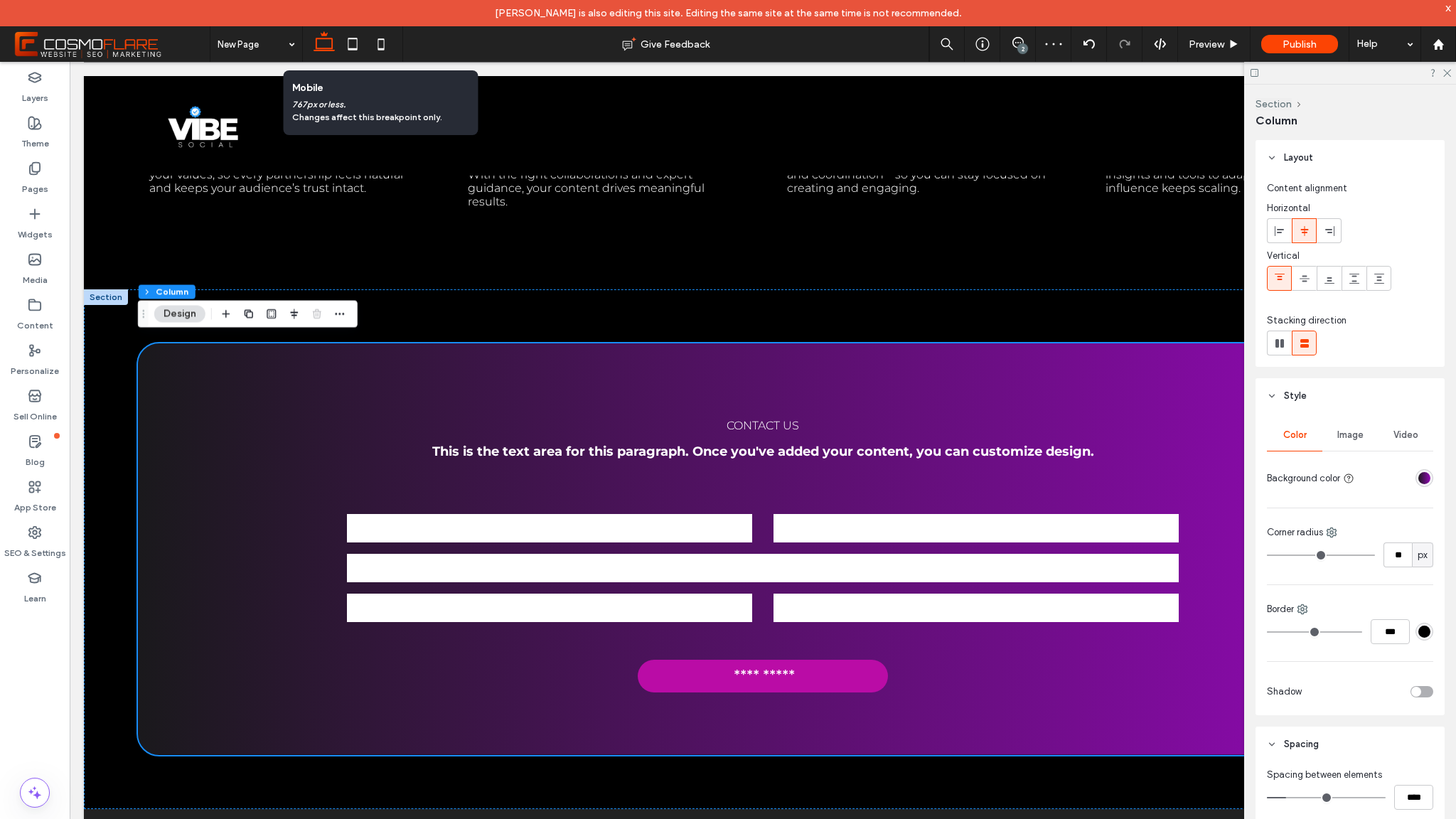
click at [1393, 430] on span "Video" at bounding box center [1406, 435] width 25 height 11
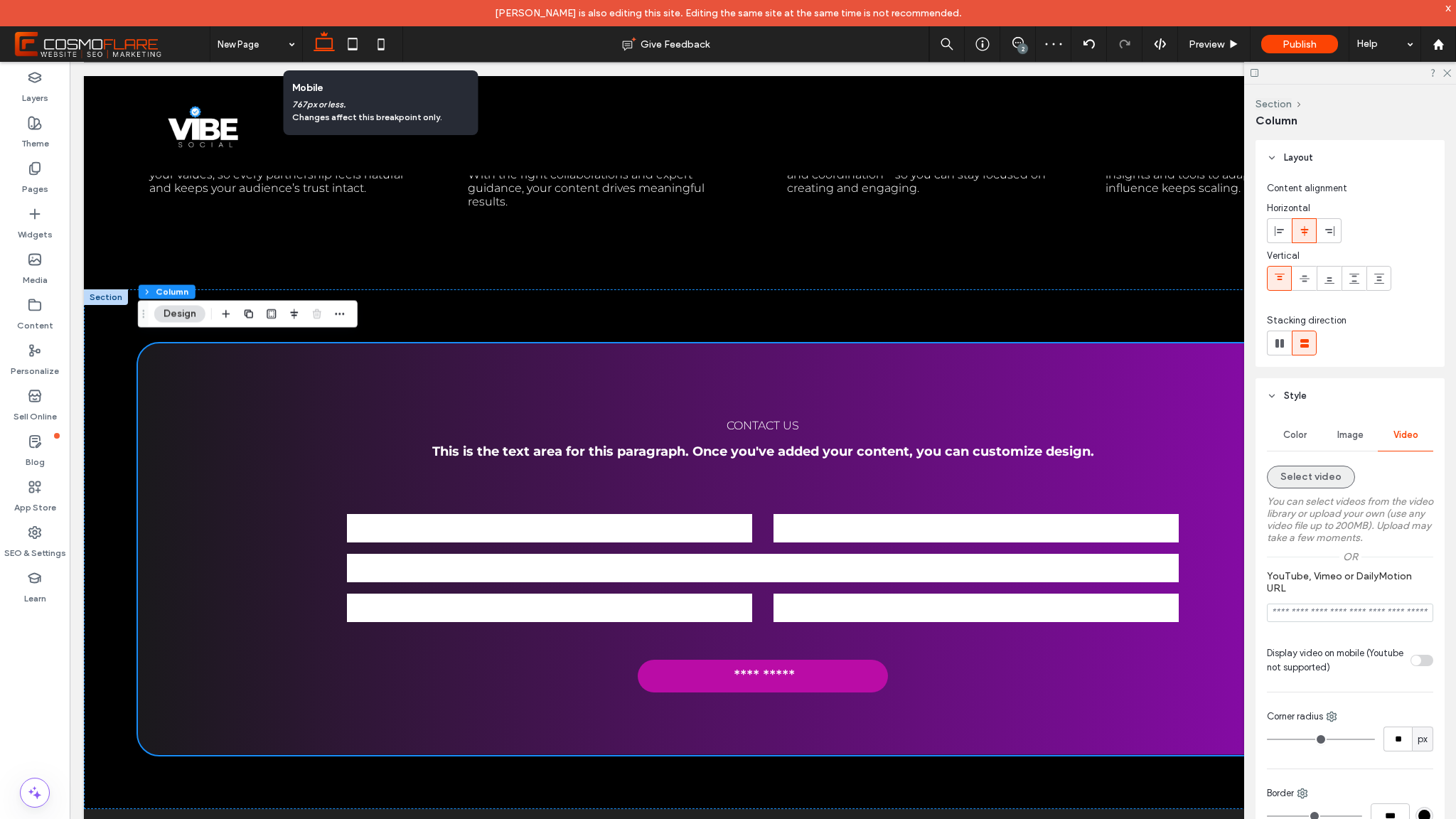
click at [1311, 483] on button "Select video" at bounding box center [1311, 477] width 89 height 23
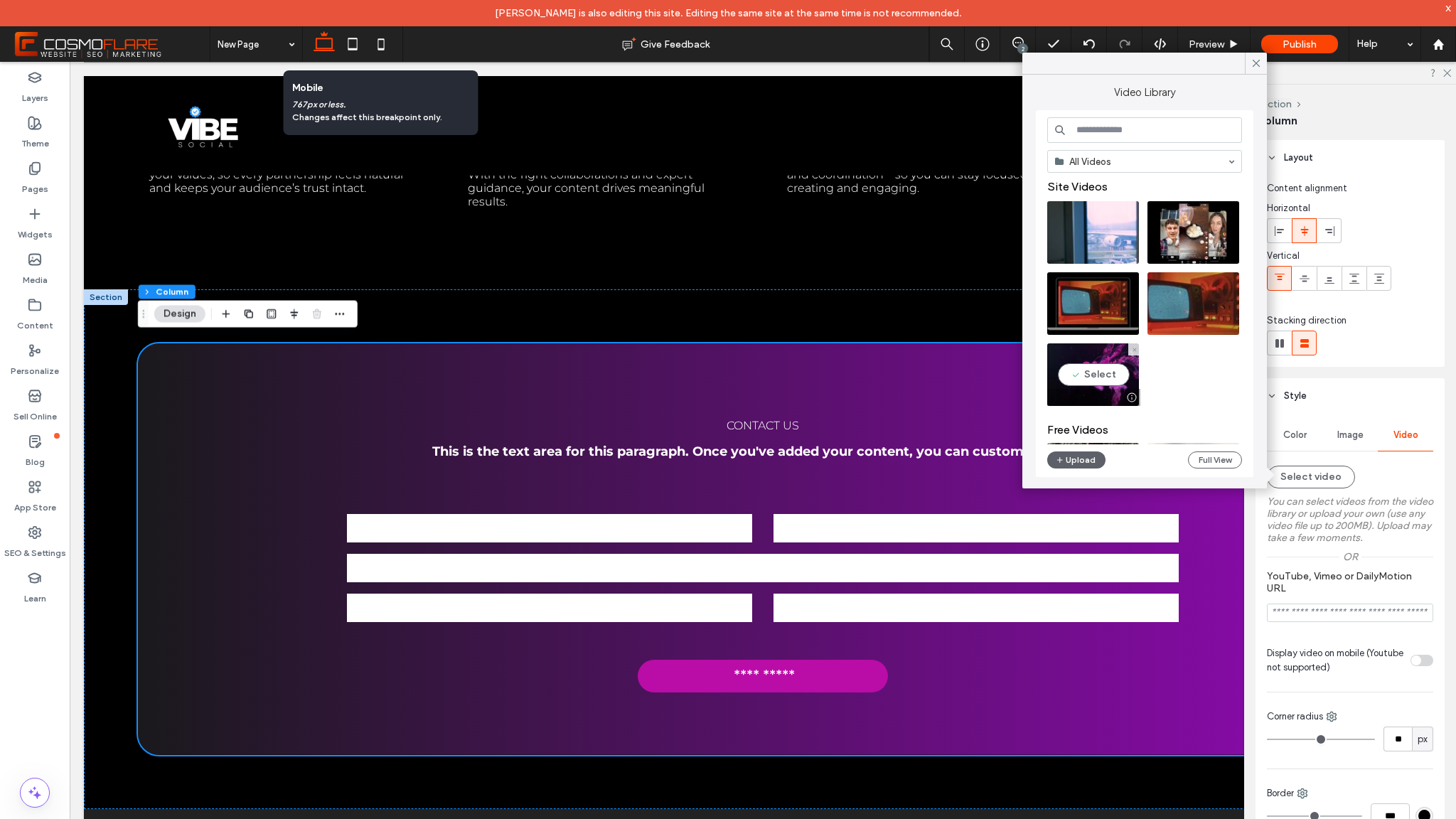
click at [1112, 388] on video at bounding box center [1093, 375] width 91 height 63
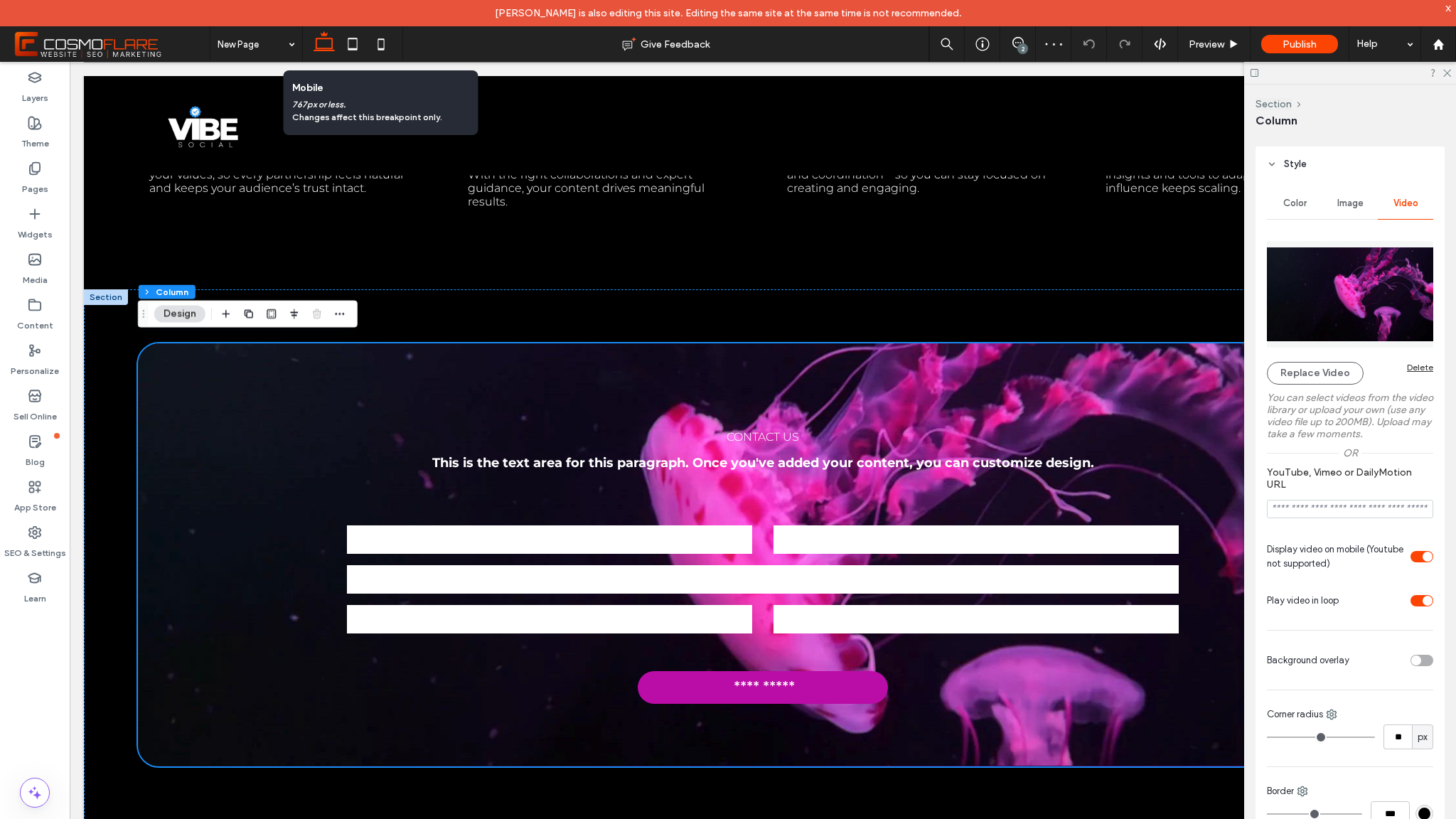
scroll to position [335, 0]
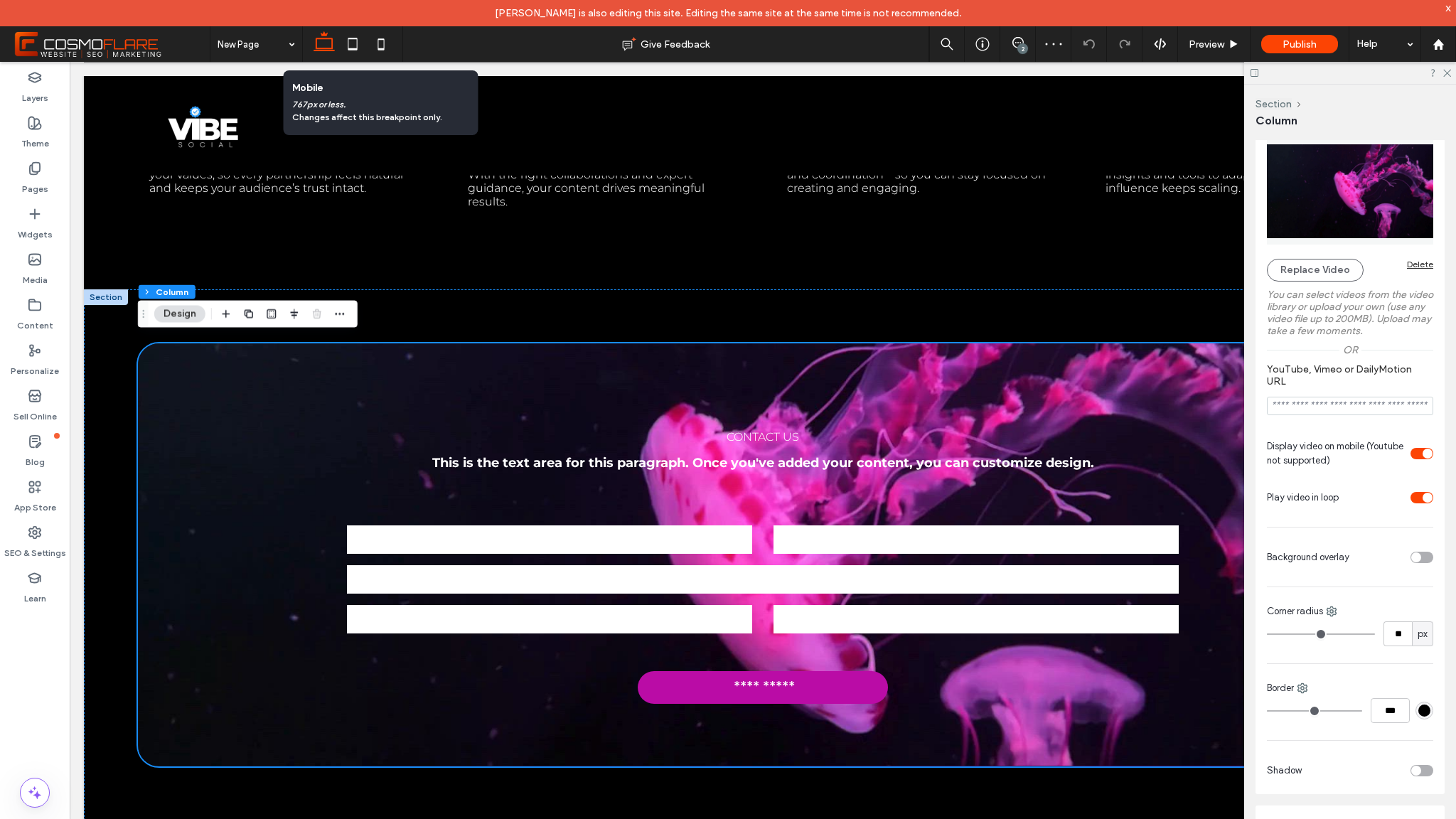
click at [1413, 562] on div "toggle" at bounding box center [1421, 557] width 23 height 11
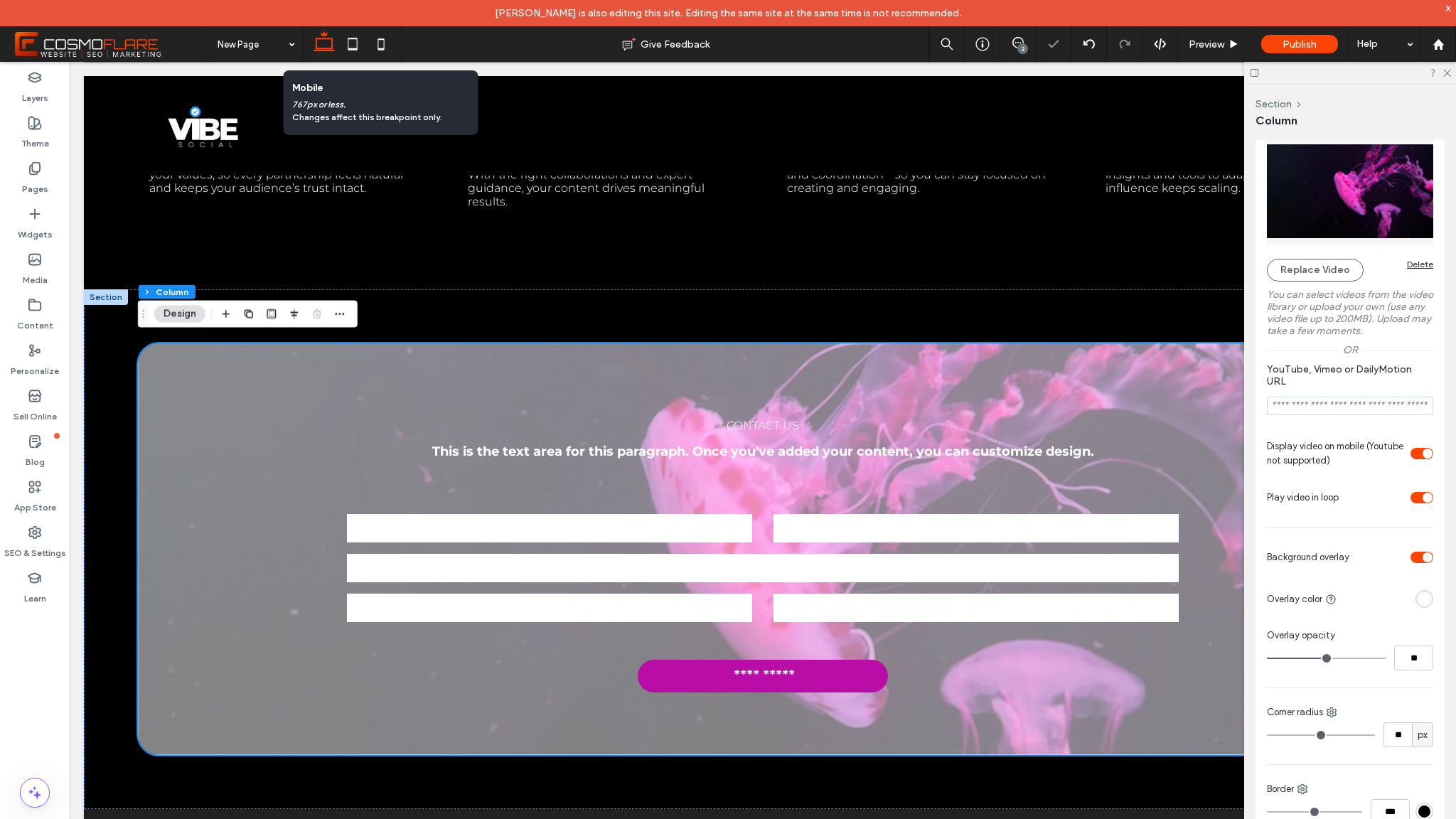
click at [1419, 604] on div "rgba(255, 255, 255, 1)" at bounding box center [1424, 599] width 12 height 12
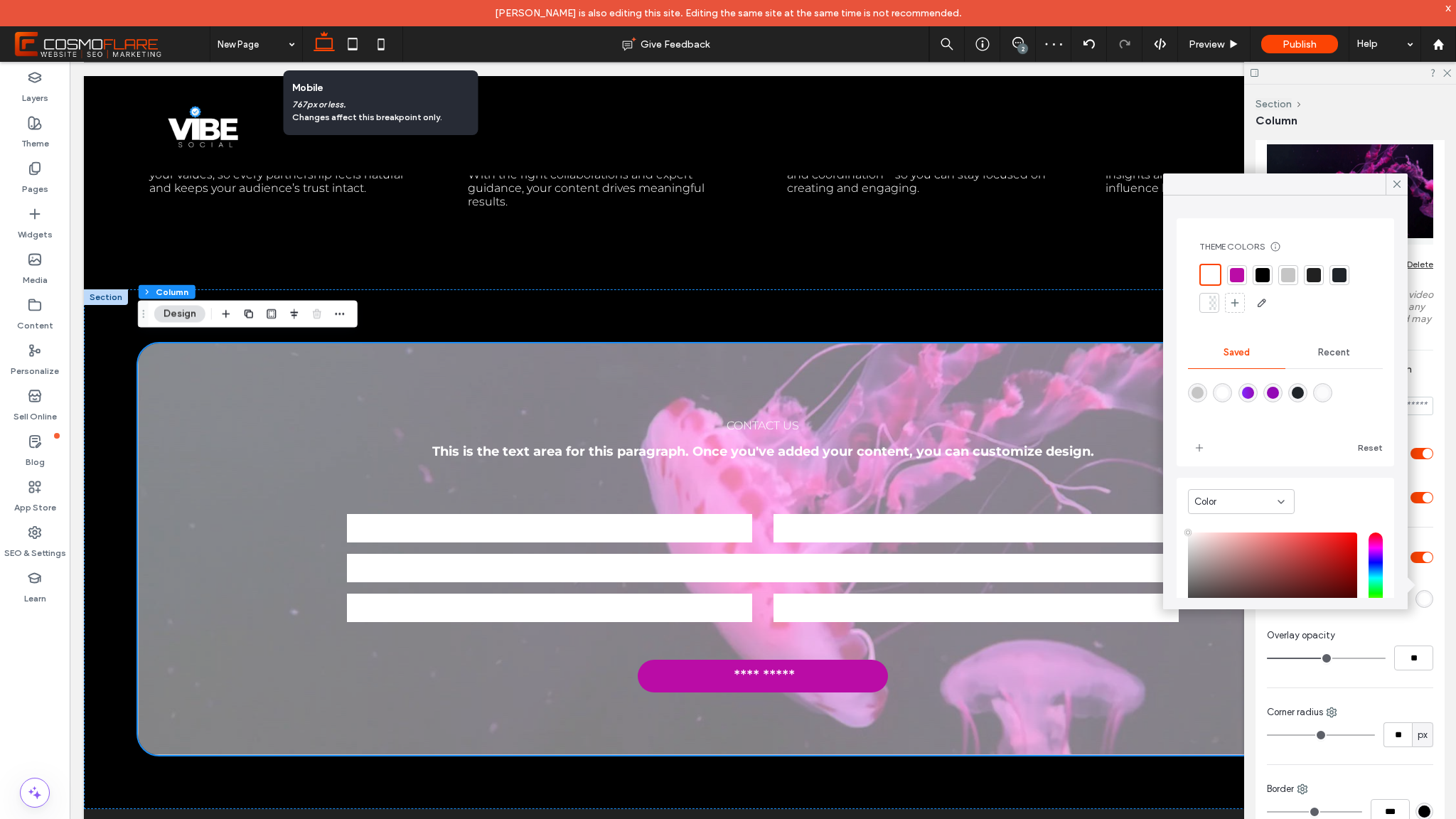
click at [1263, 275] on div at bounding box center [1262, 274] width 14 height 14
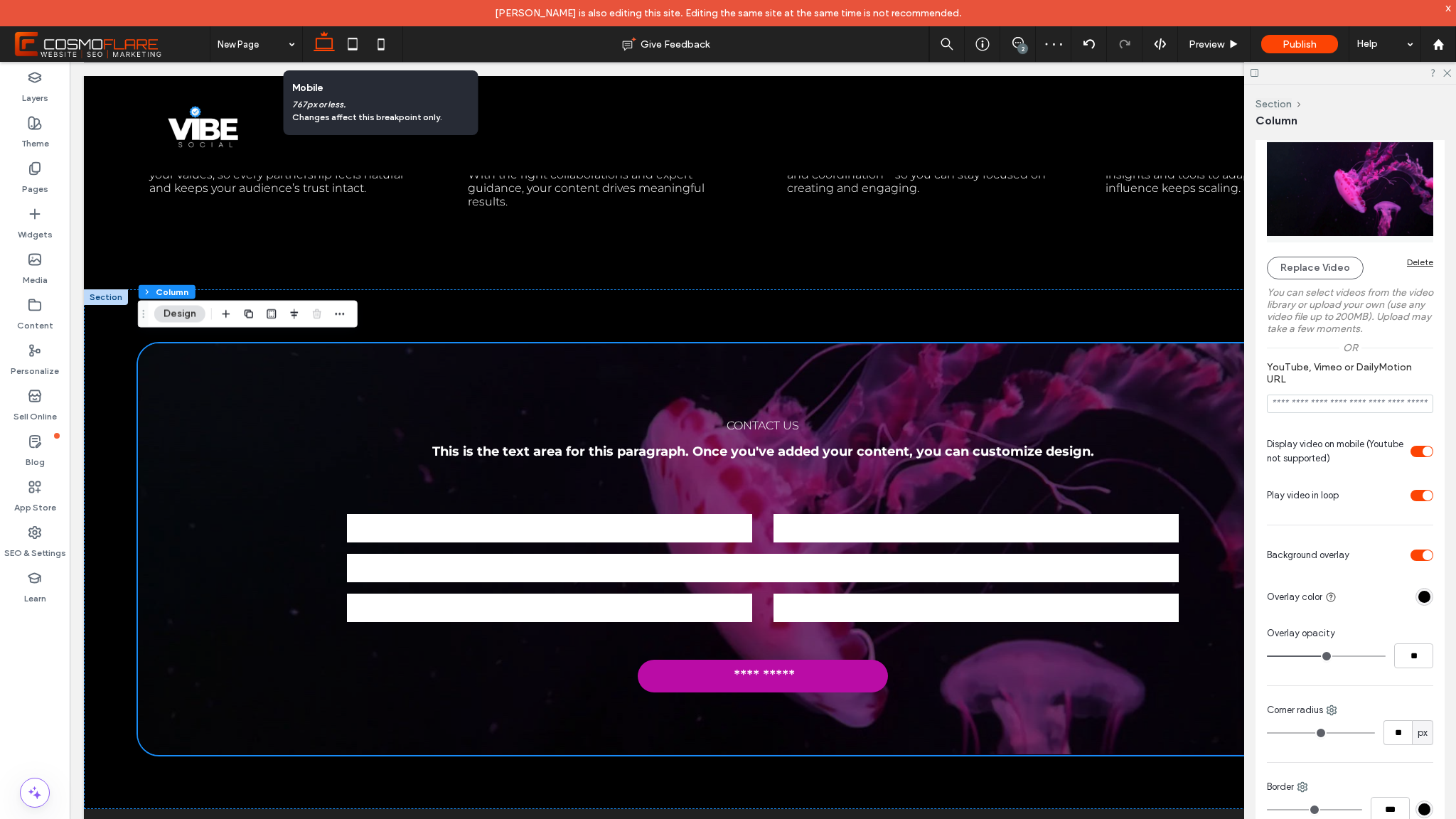
scroll to position [338, 0]
type input "**"
click at [1361, 657] on input "range" at bounding box center [1326, 656] width 119 height 1
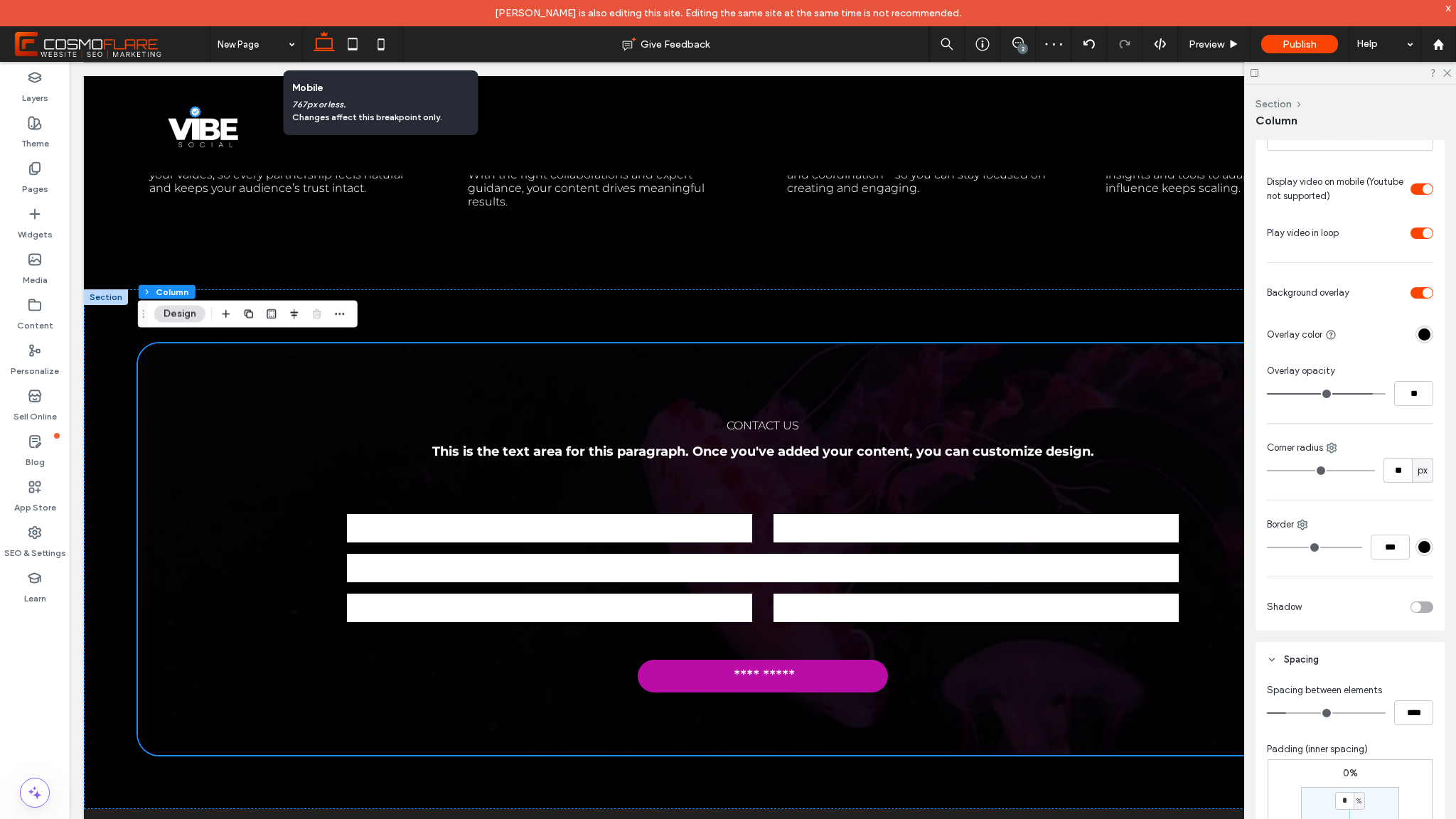
scroll to position [693, 0]
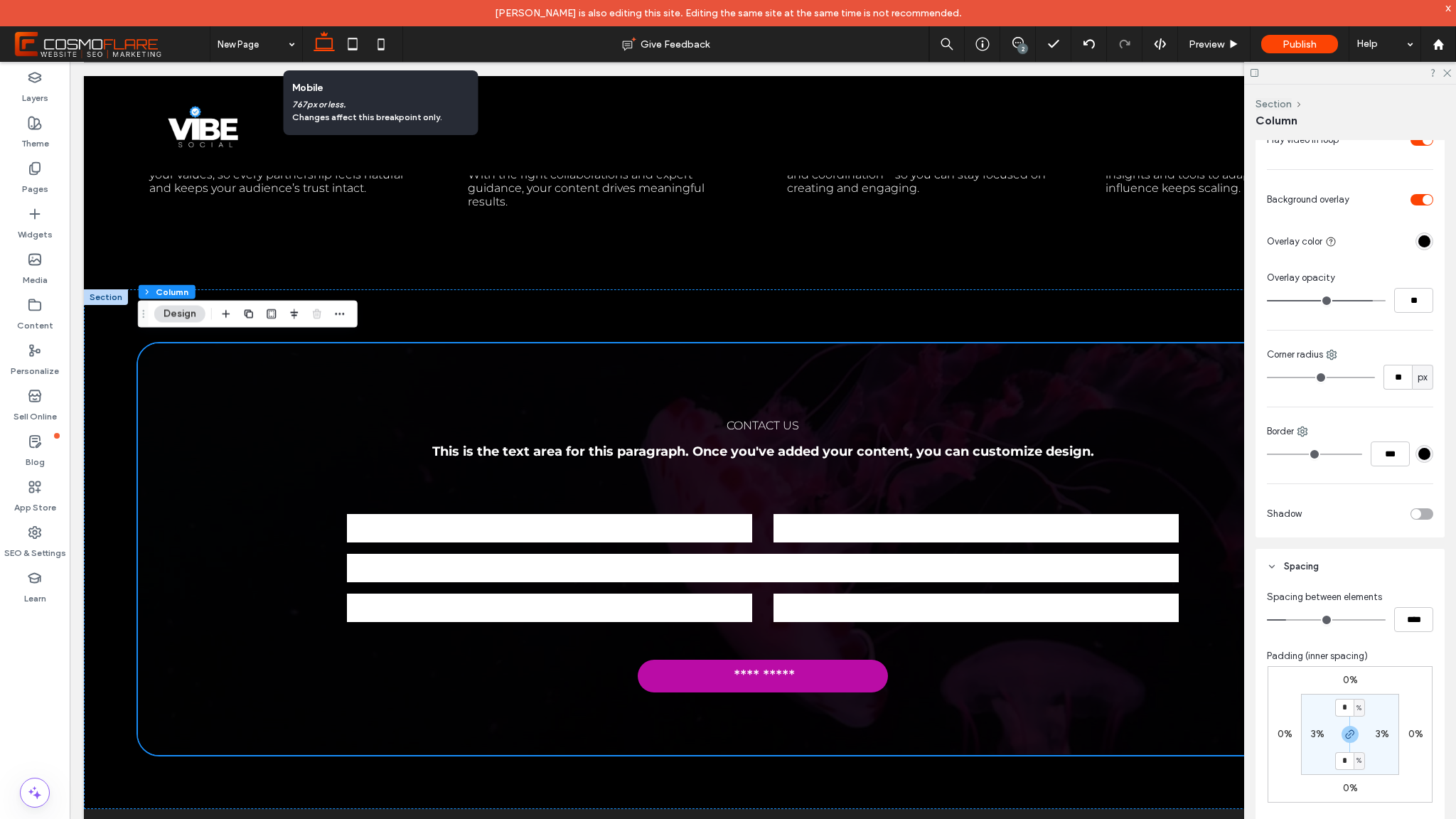
click at [1418, 511] on div "toggle" at bounding box center [1421, 514] width 23 height 11
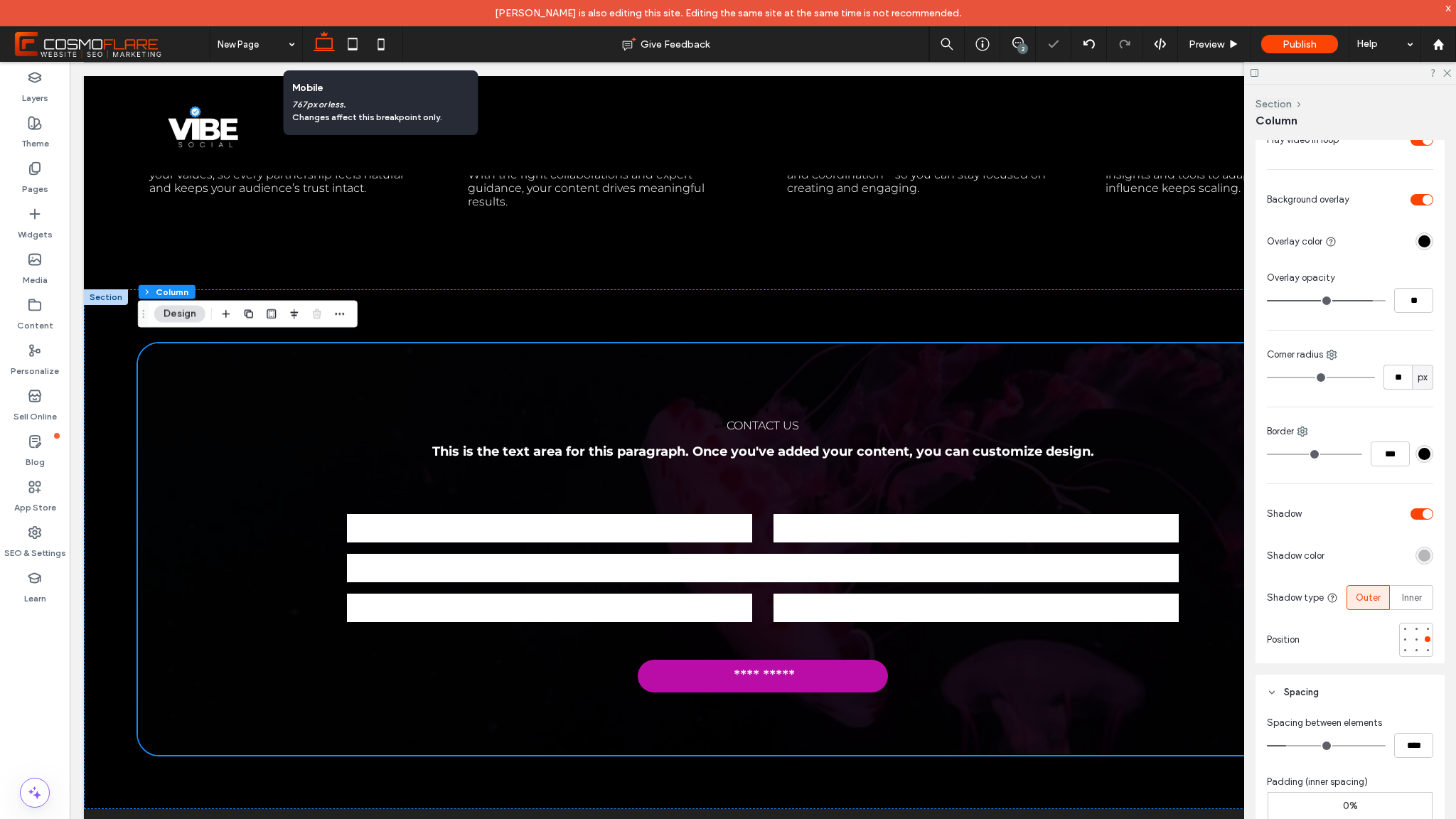
click at [1418, 553] on div "rgba(0, 0, 0, 0.25)" at bounding box center [1424, 556] width 12 height 12
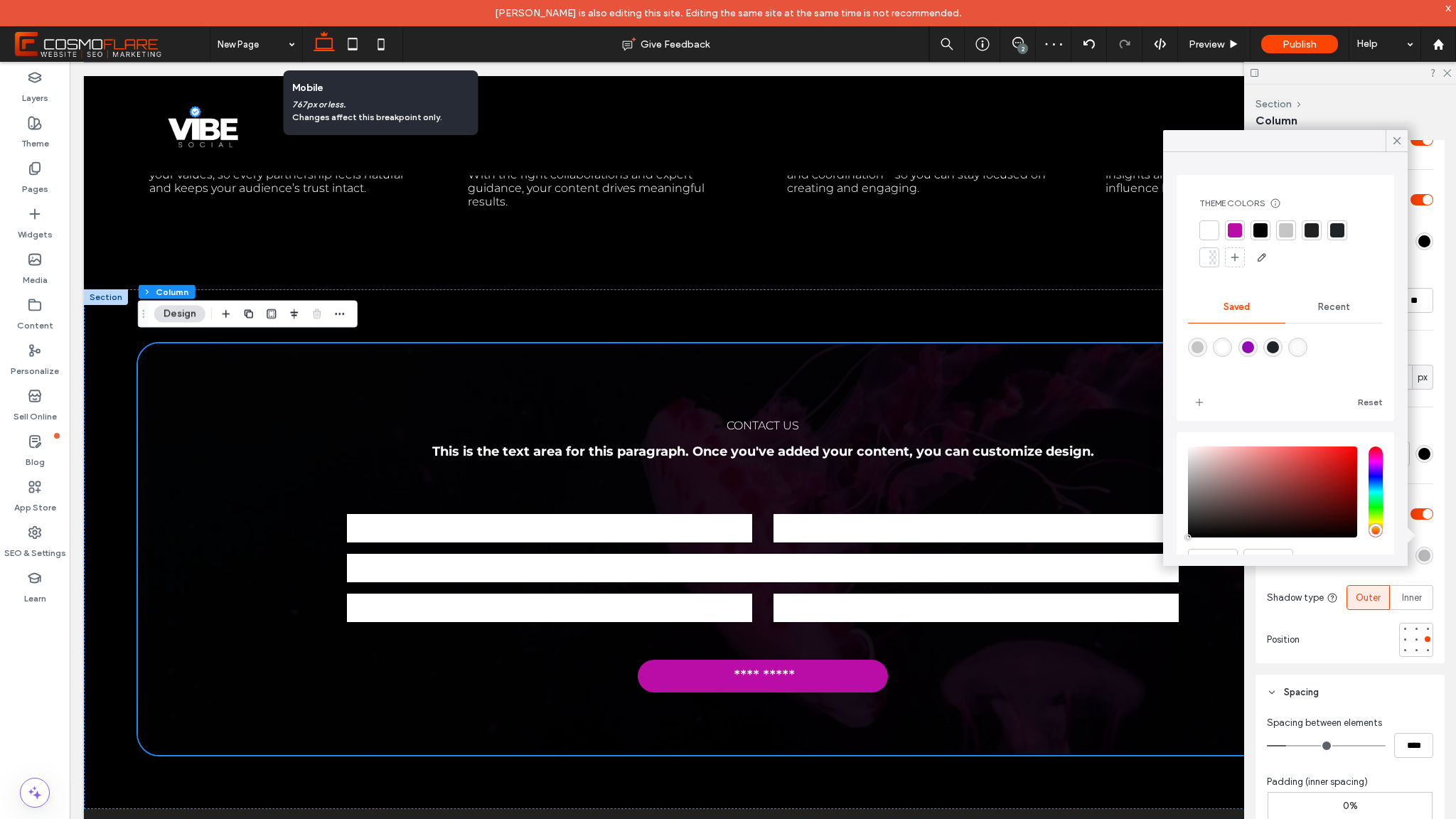
click at [1252, 342] on div "rgba(146,9,181,1)" at bounding box center [1248, 348] width 12 height 12
type input "*******"
type input "***"
type input "****"
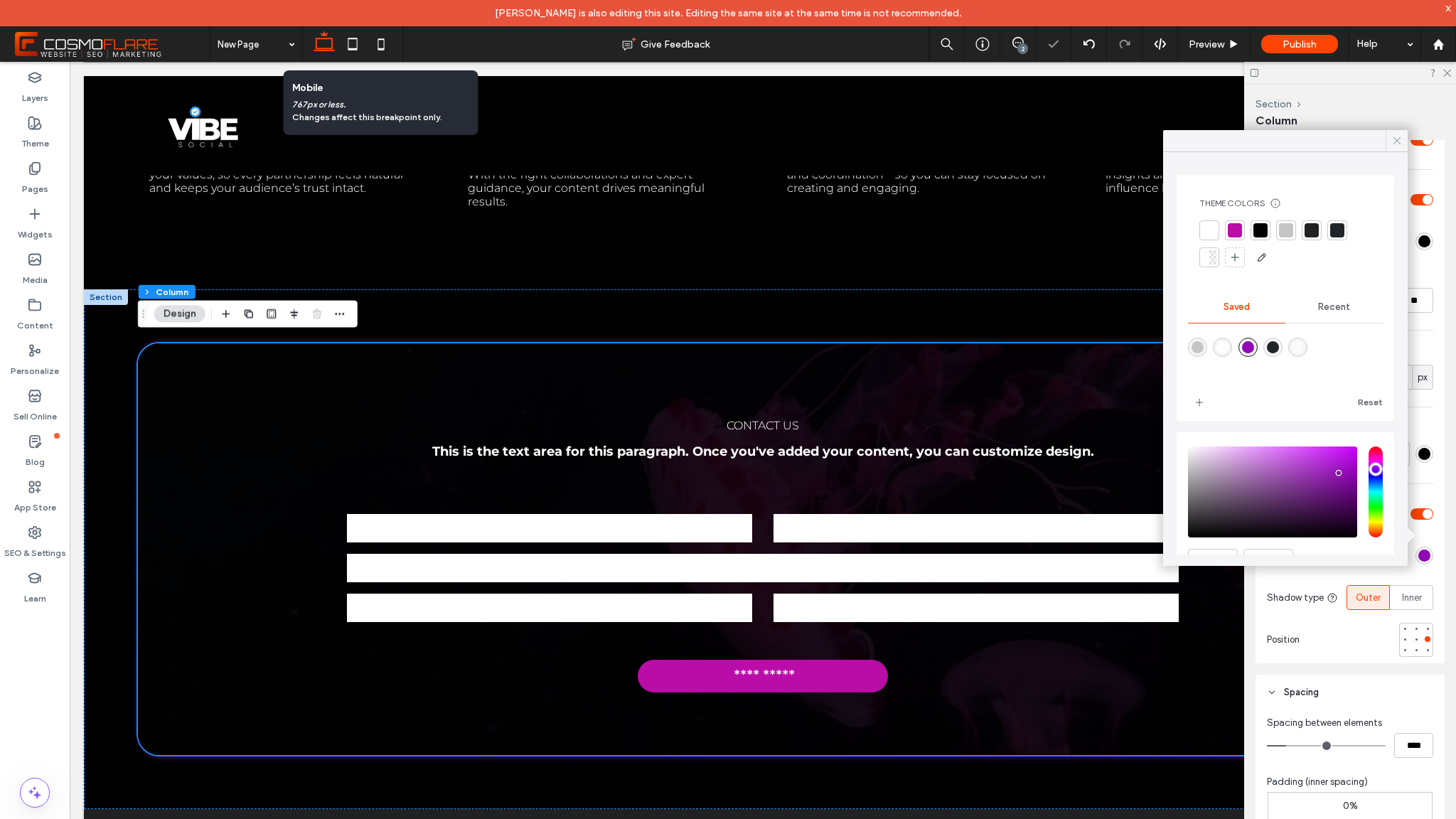
click at [1396, 147] on icon at bounding box center [1396, 140] width 13 height 13
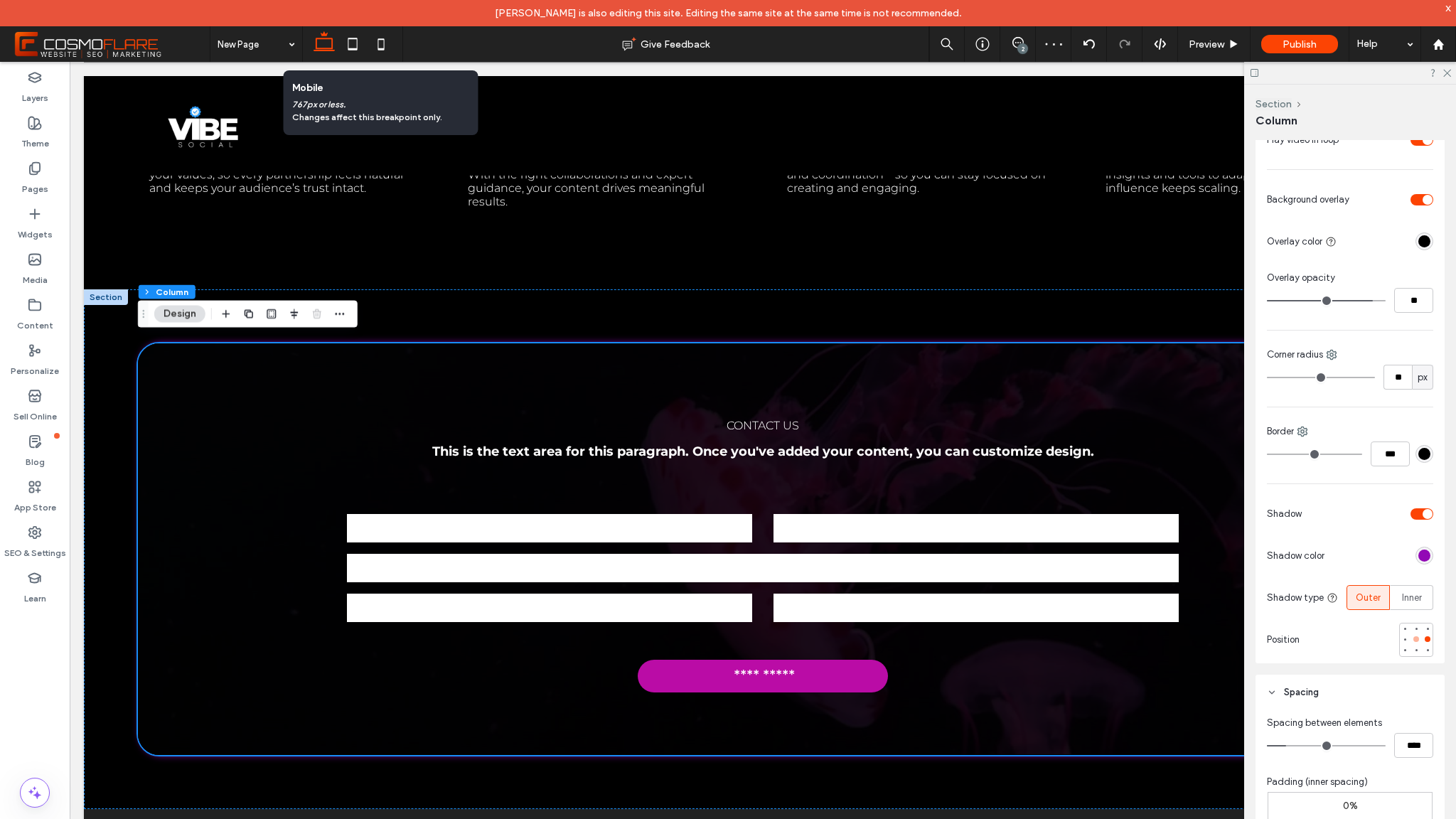
click at [1413, 638] on div at bounding box center [1416, 640] width 6 height 6
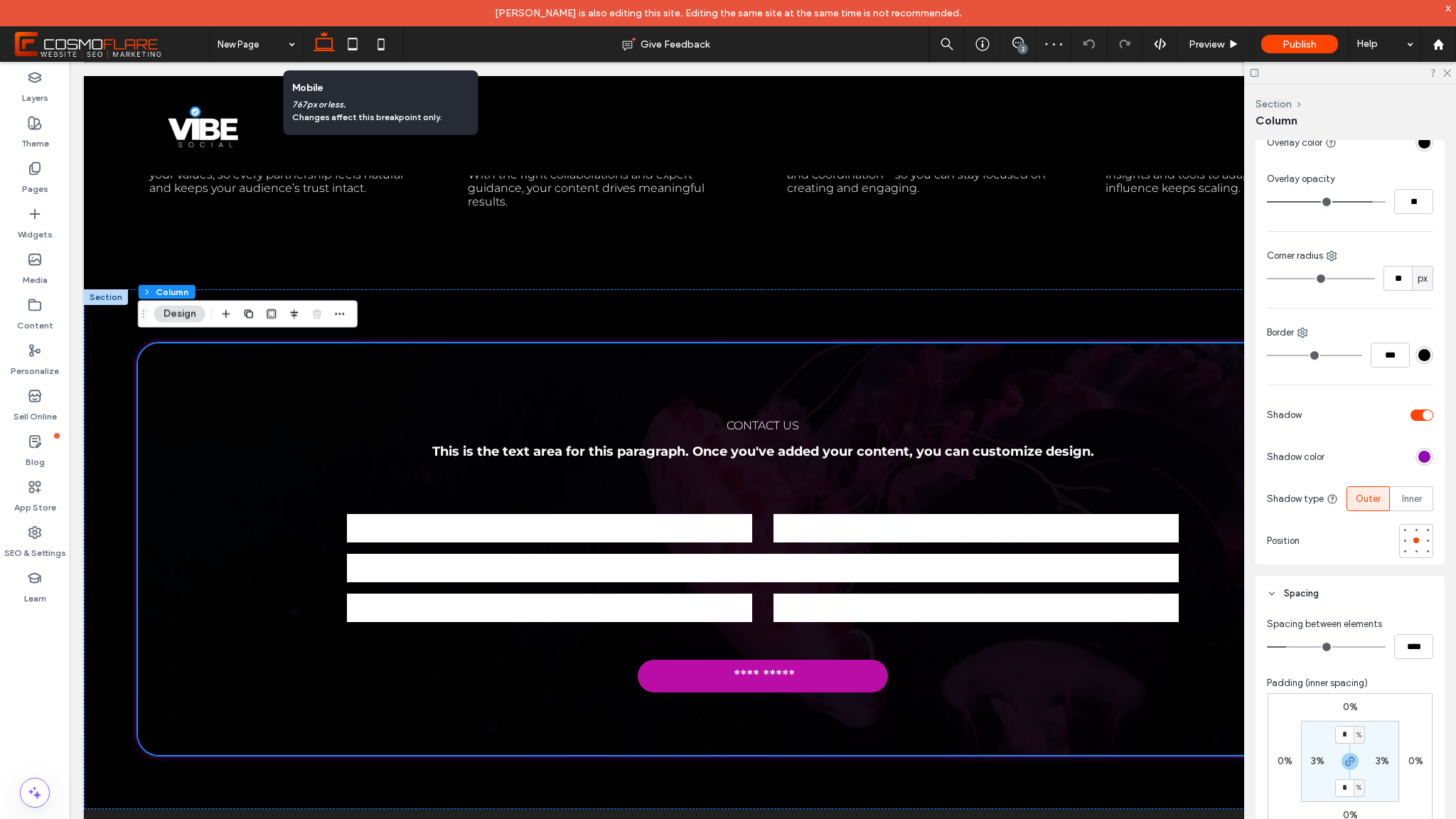
scroll to position [867, 0]
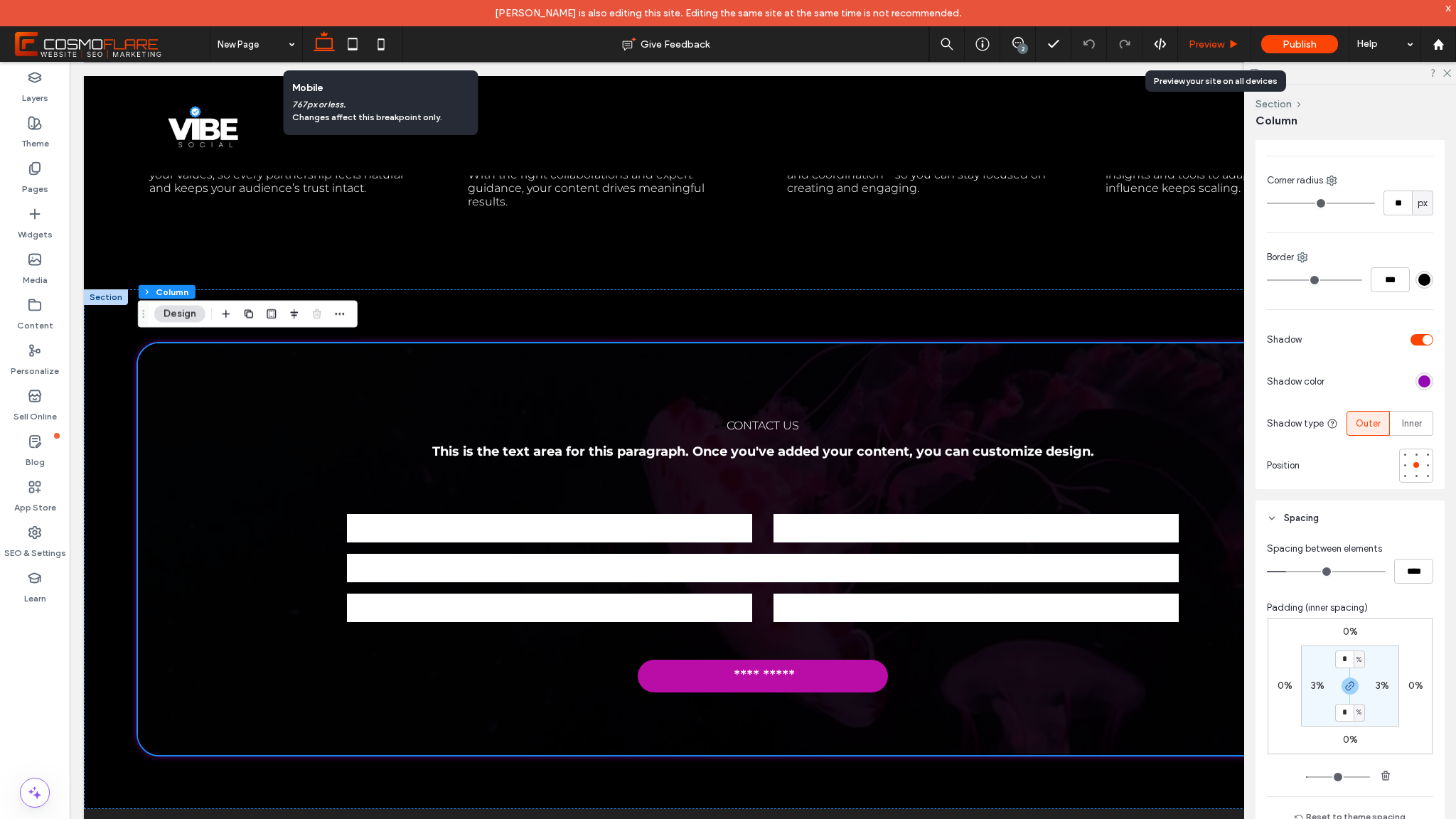
click at [1235, 44] on use at bounding box center [1235, 44] width 7 height 8
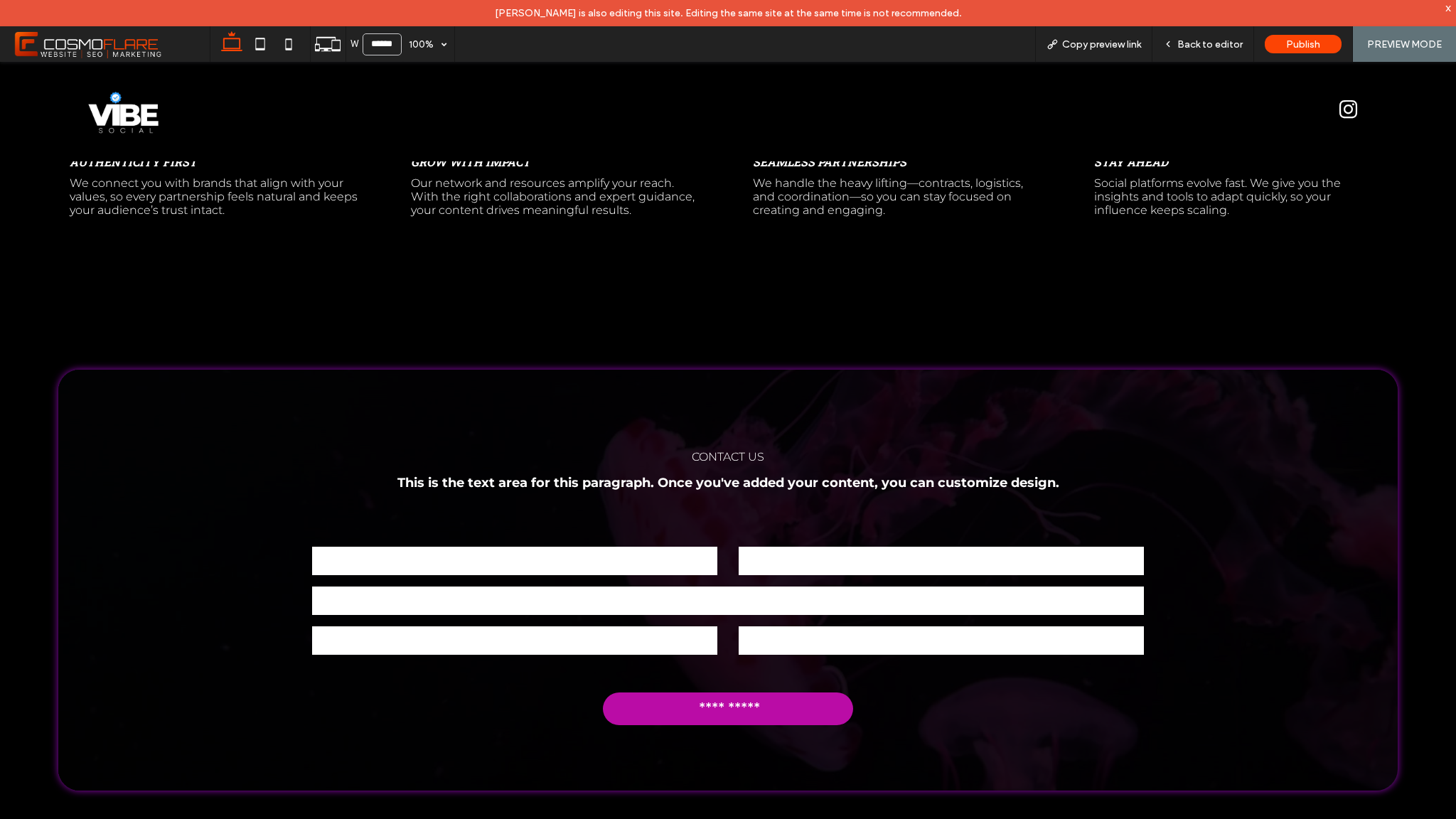
scroll to position [2875, 0]
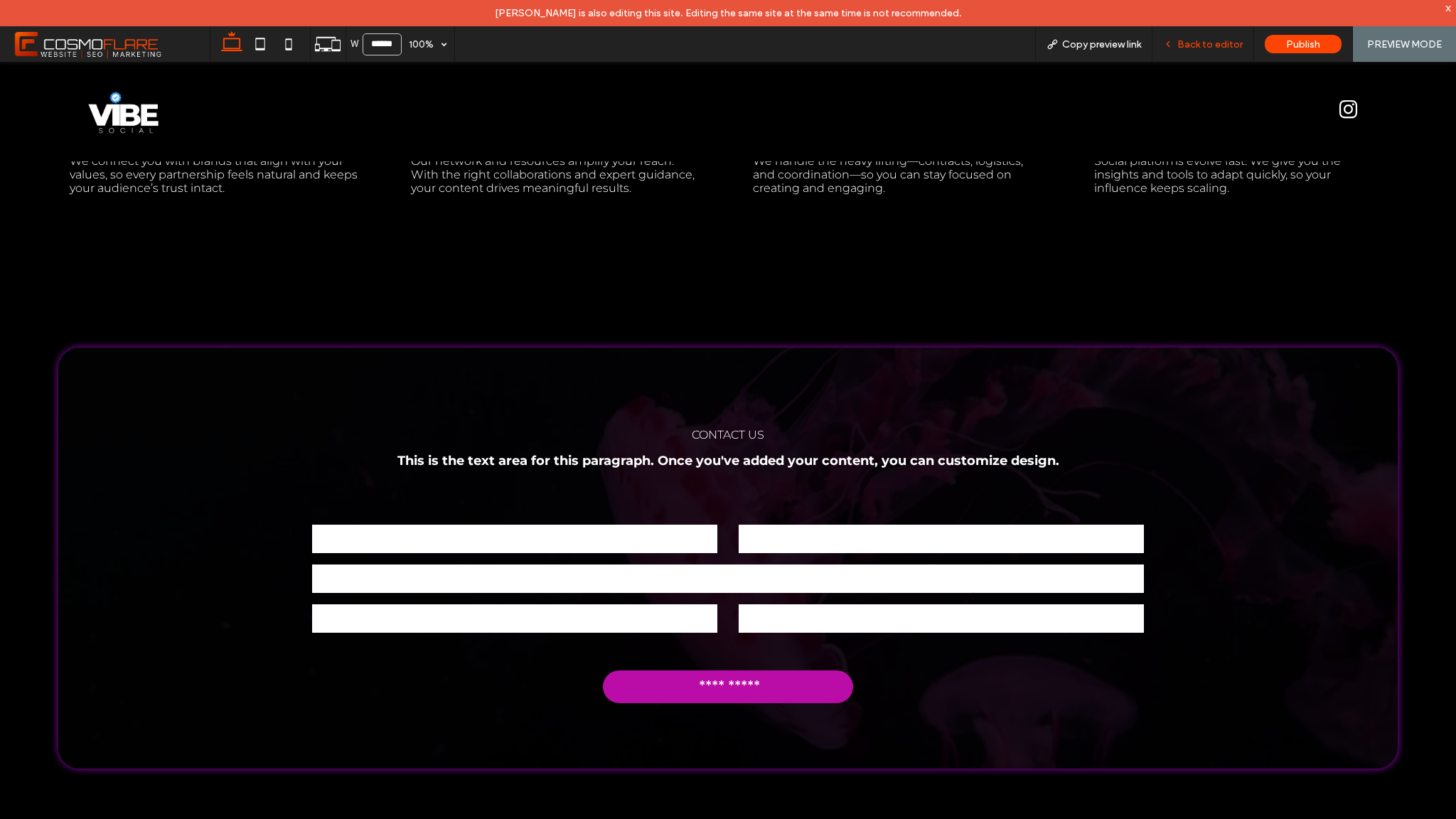
click at [1219, 46] on span "Back to editor" at bounding box center [1210, 44] width 66 height 12
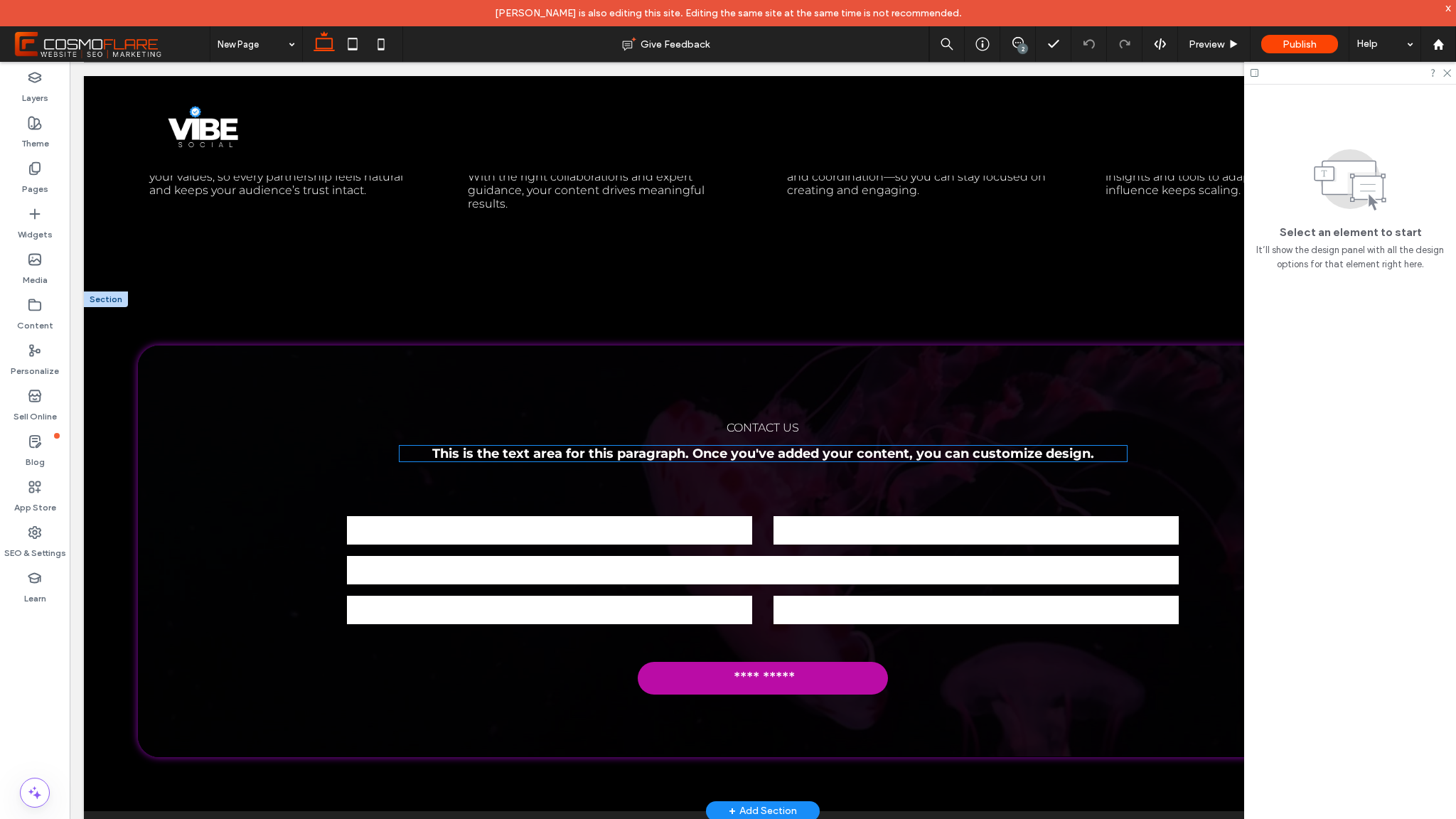
scroll to position [2815, 0]
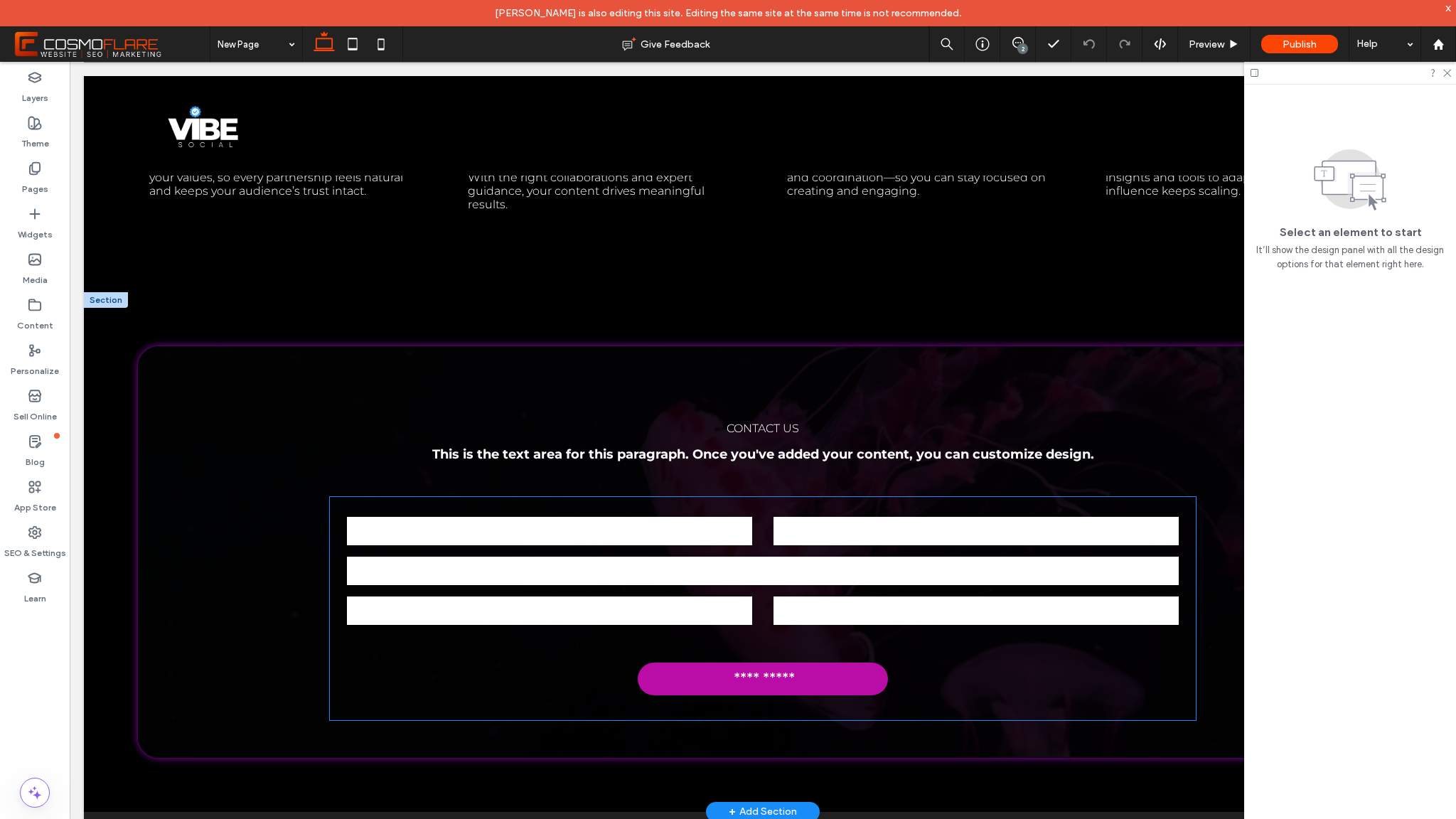
click at [639, 517] on input "text" at bounding box center [549, 531] width 405 height 29
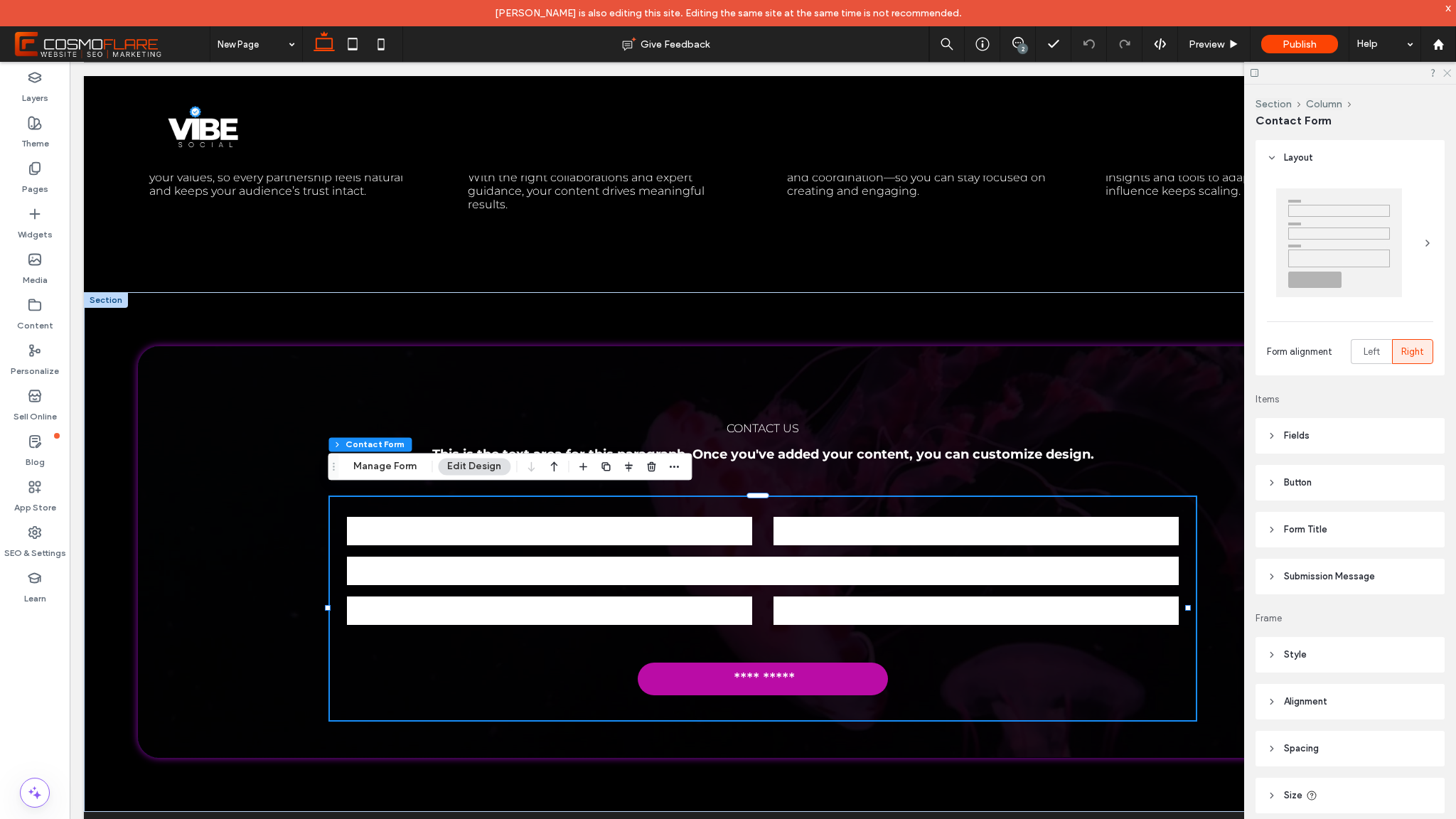
click at [1448, 72] on use at bounding box center [1447, 73] width 8 height 8
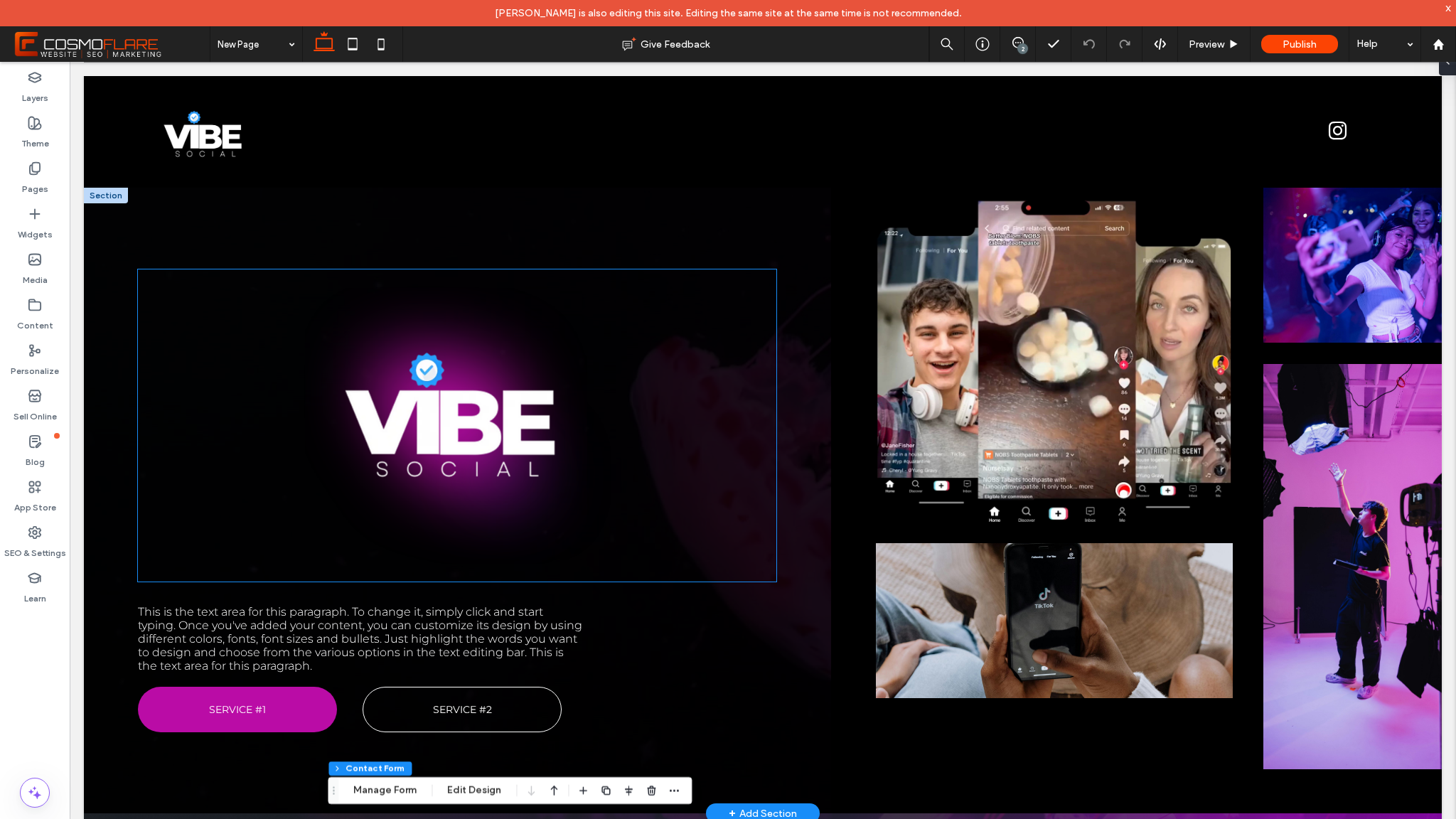
scroll to position [3, 0]
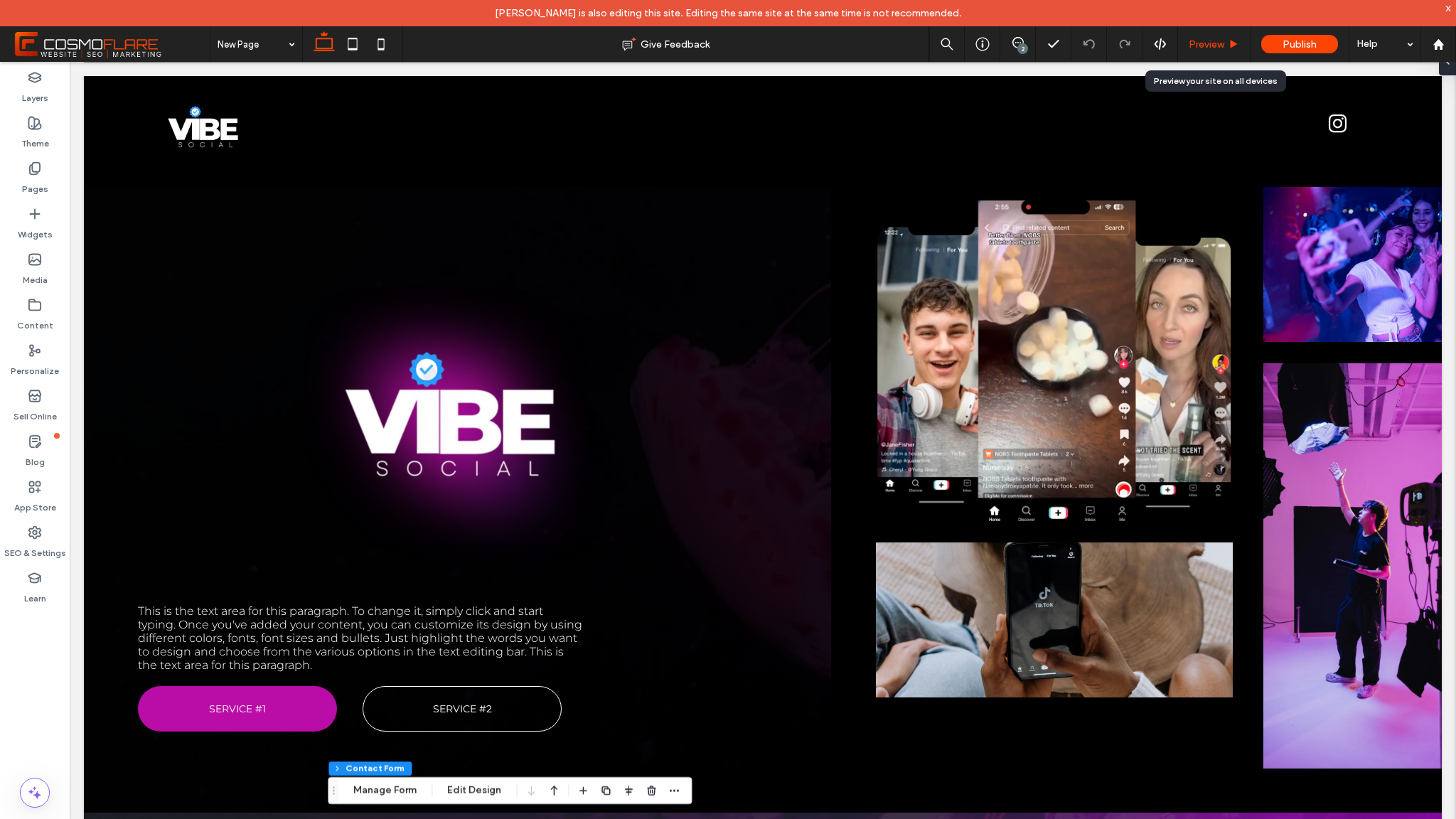
click at [1230, 45] on icon at bounding box center [1234, 44] width 10 height 10
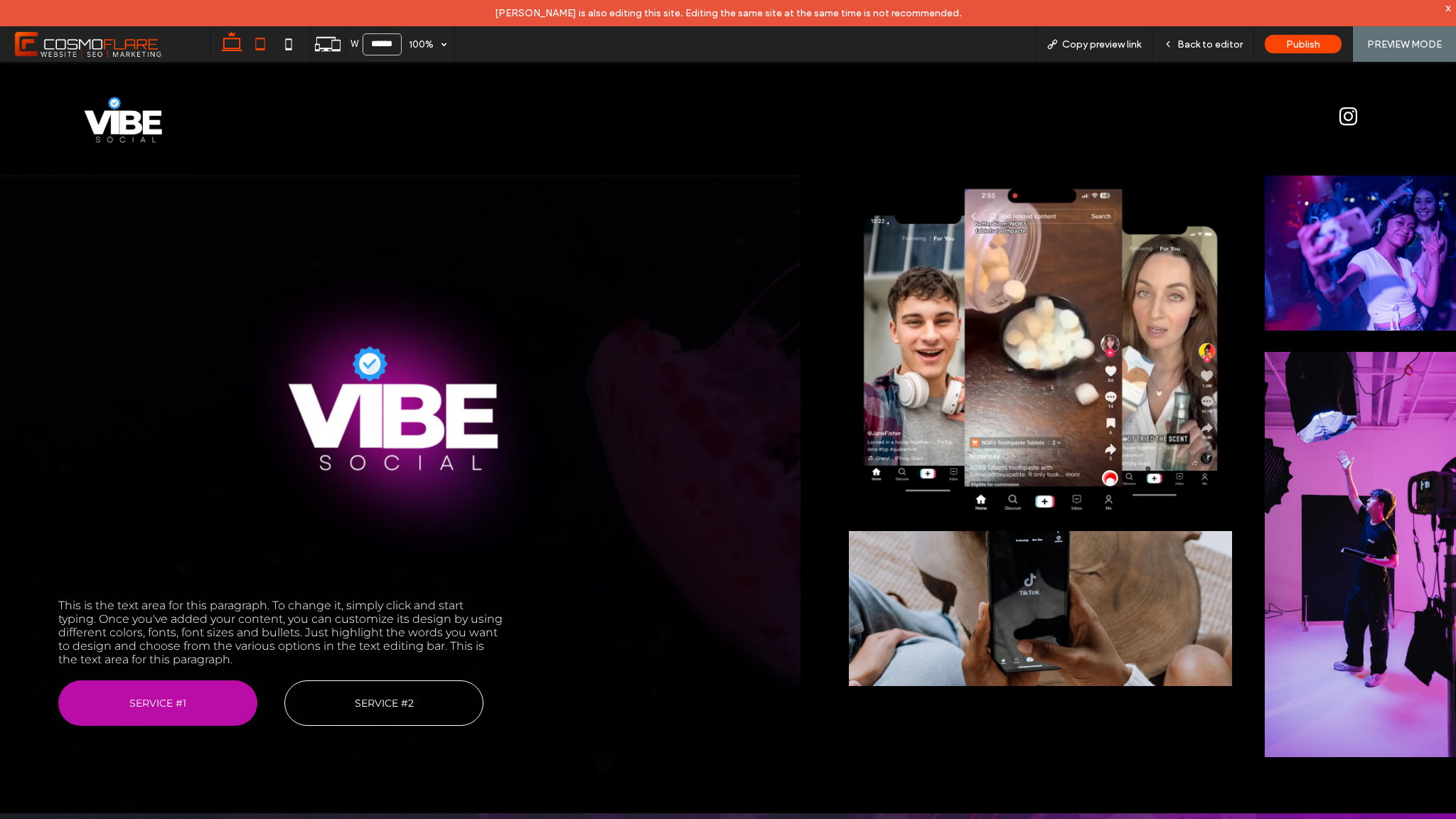
click at [260, 50] on icon at bounding box center [260, 44] width 29 height 29
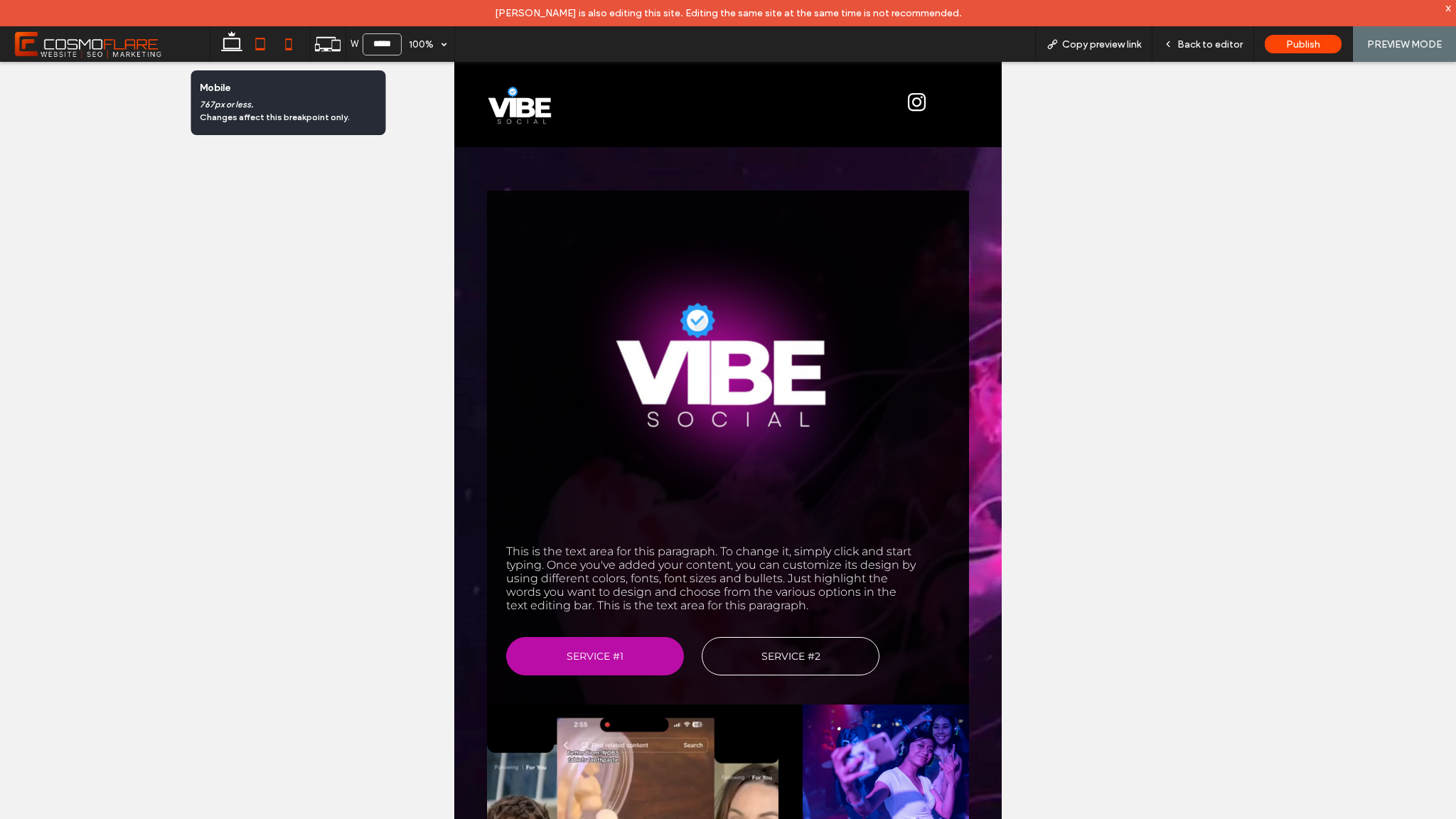
click at [288, 44] on icon at bounding box center [288, 44] width 29 height 29
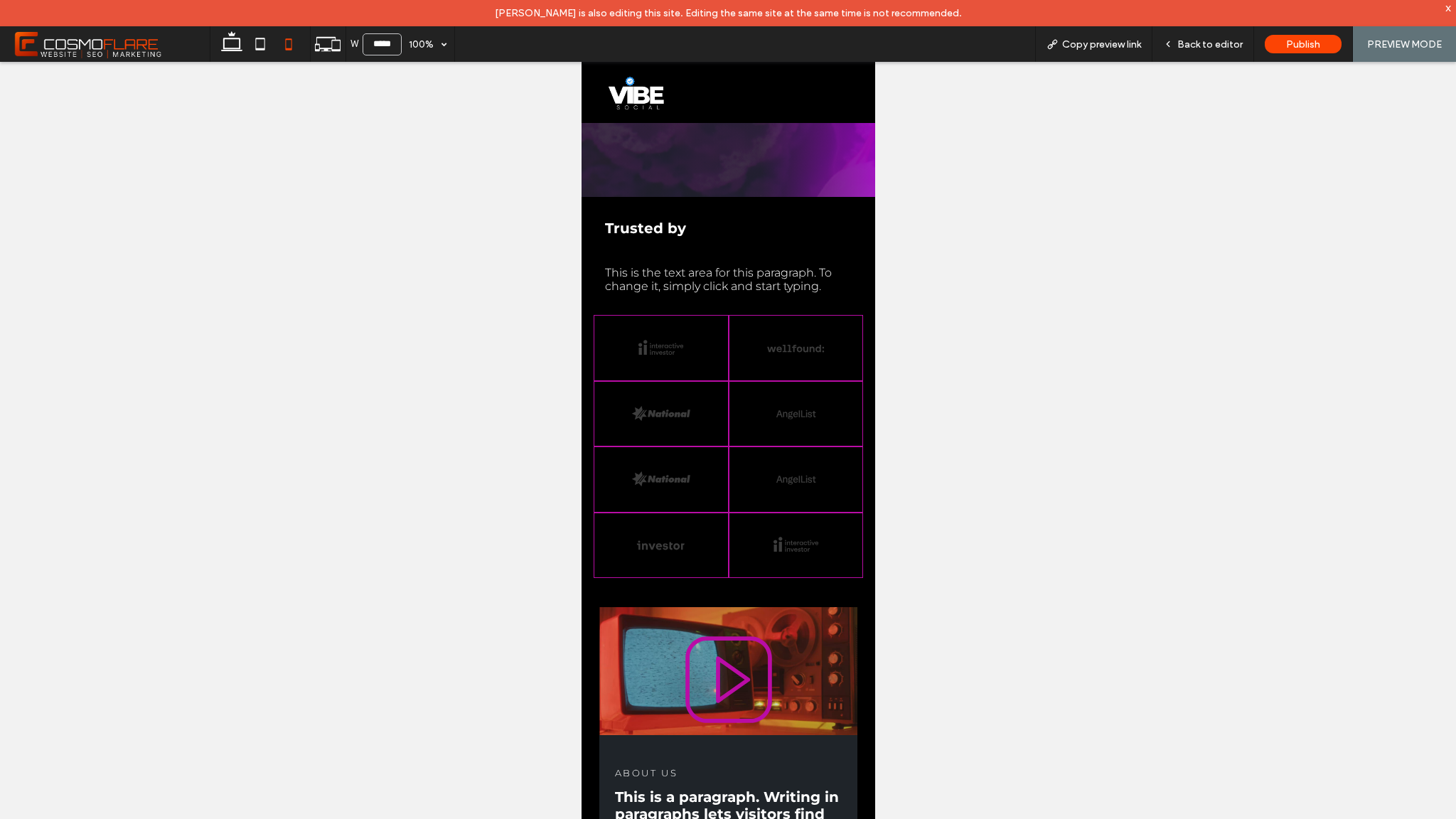
scroll to position [1130, 0]
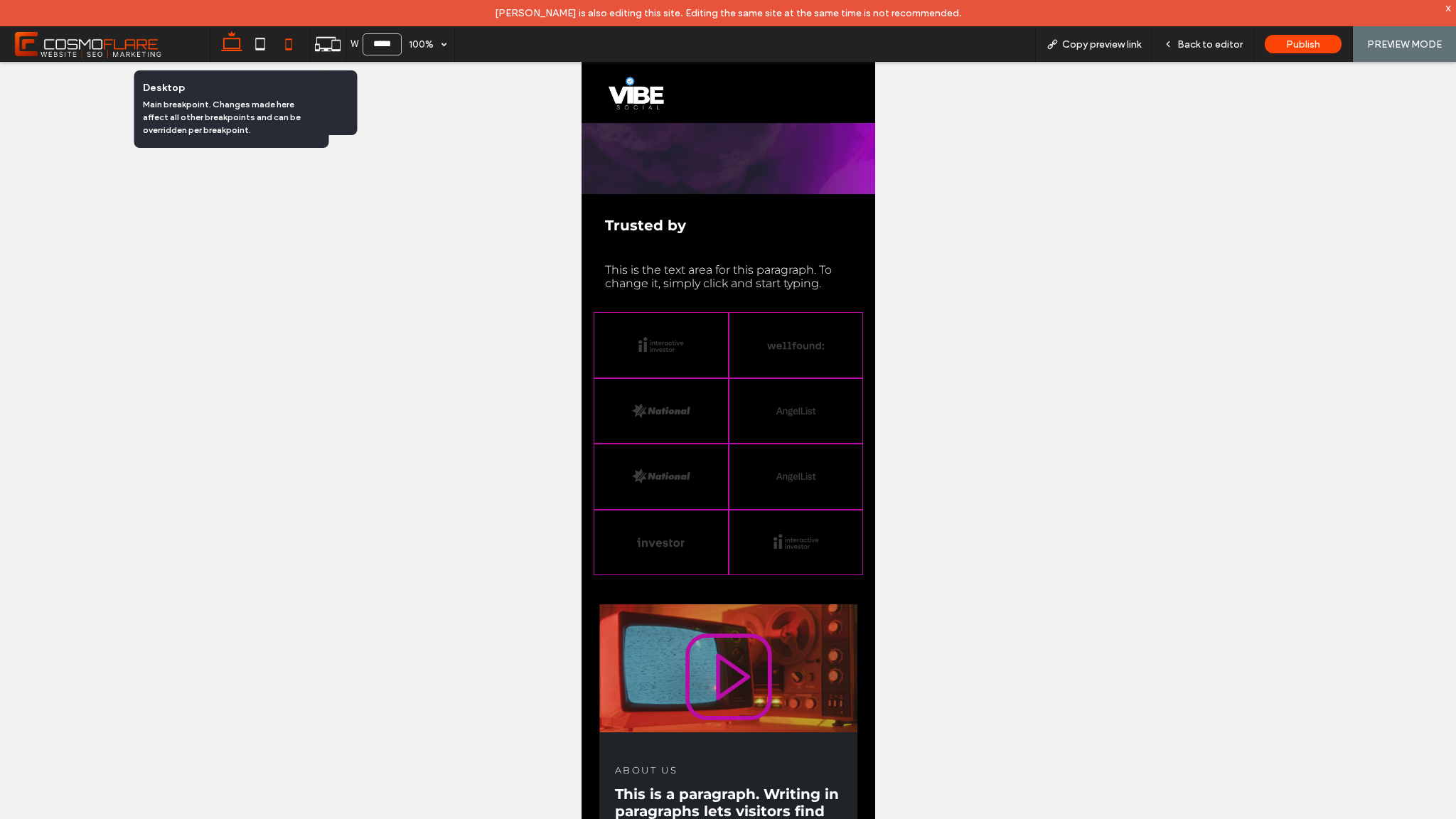
click at [236, 38] on use at bounding box center [232, 41] width 21 height 20
type input "******"
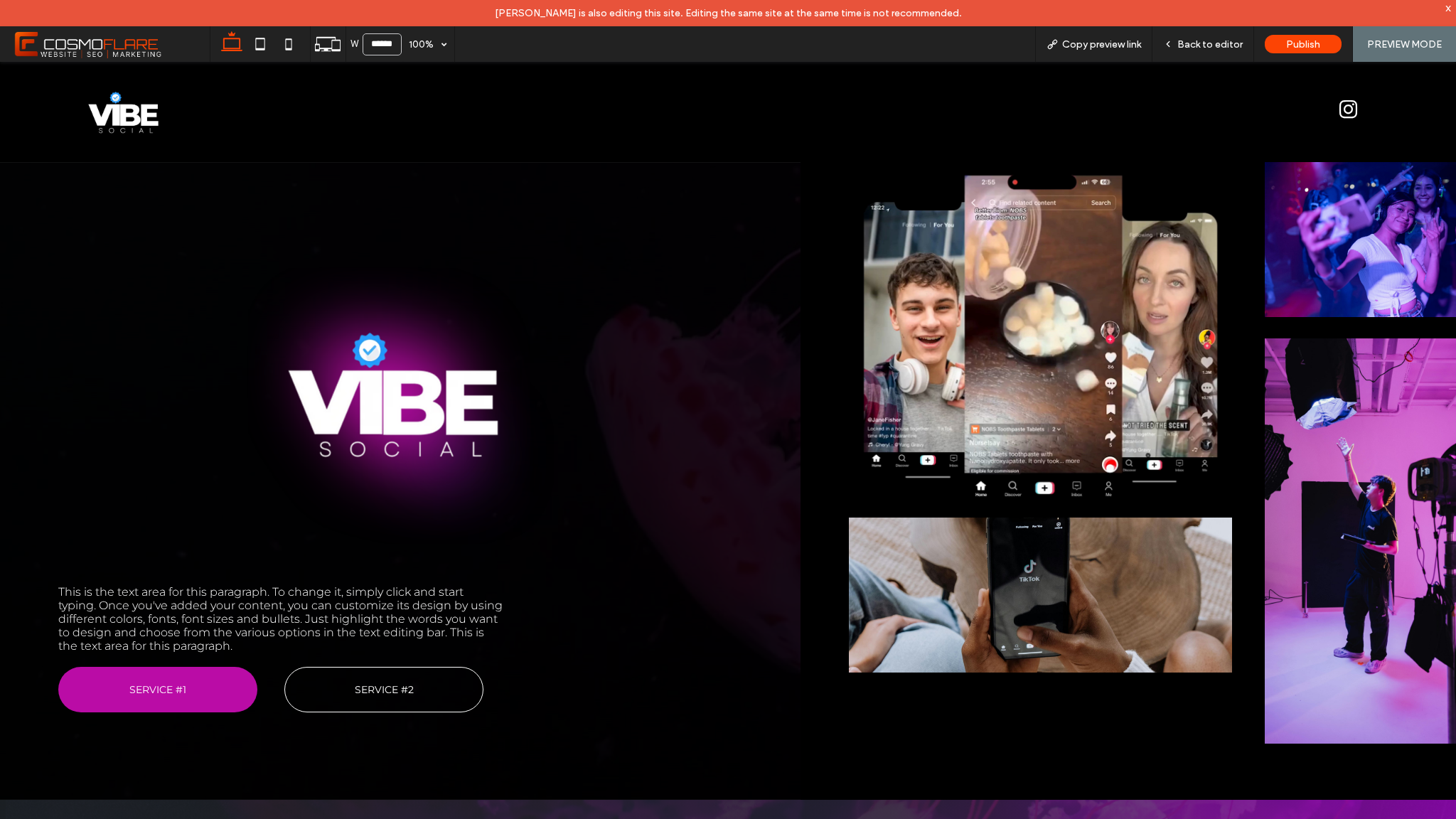
scroll to position [0, 0]
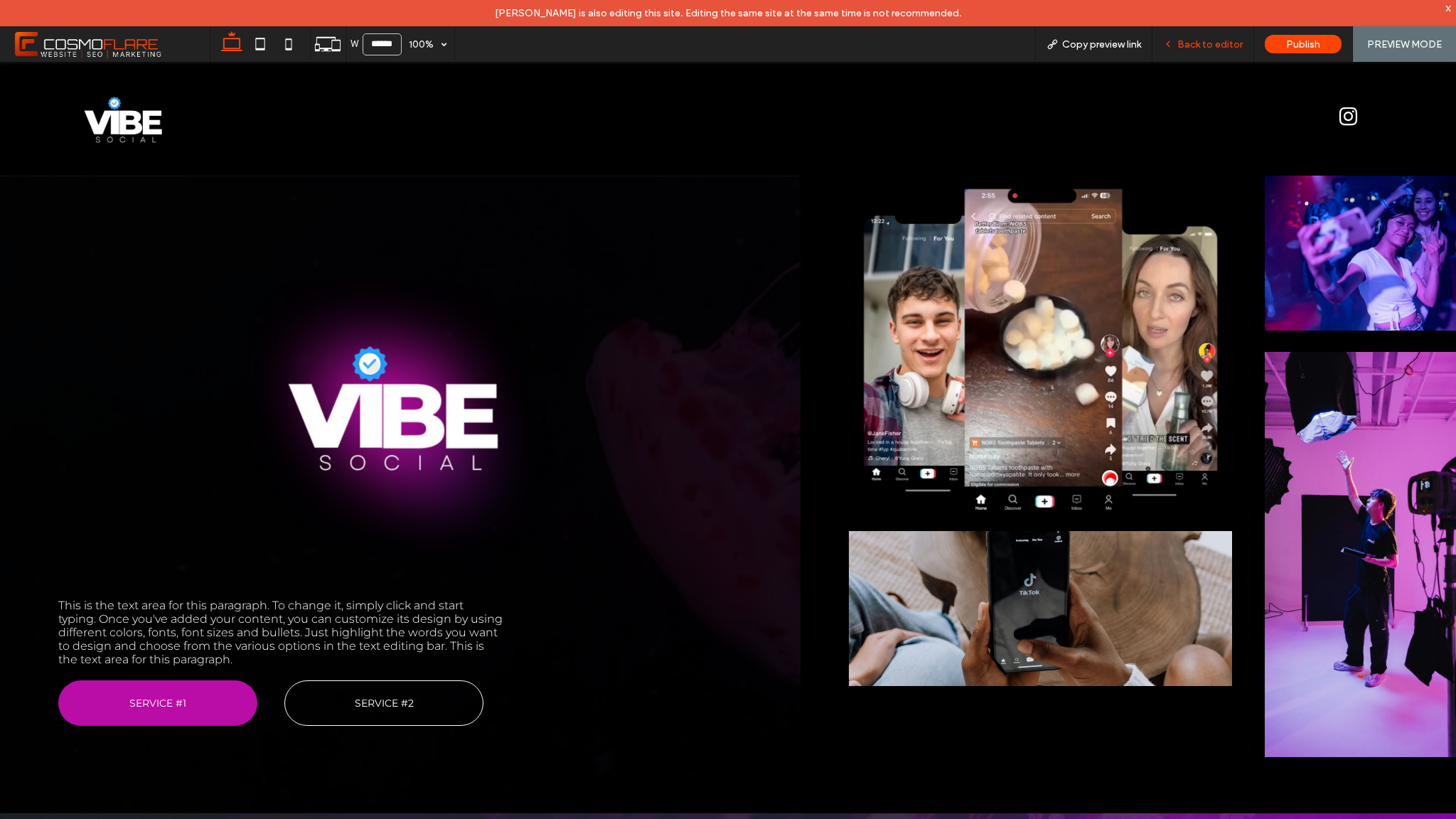
click at [1198, 49] on span "Back to editor" at bounding box center [1210, 44] width 66 height 12
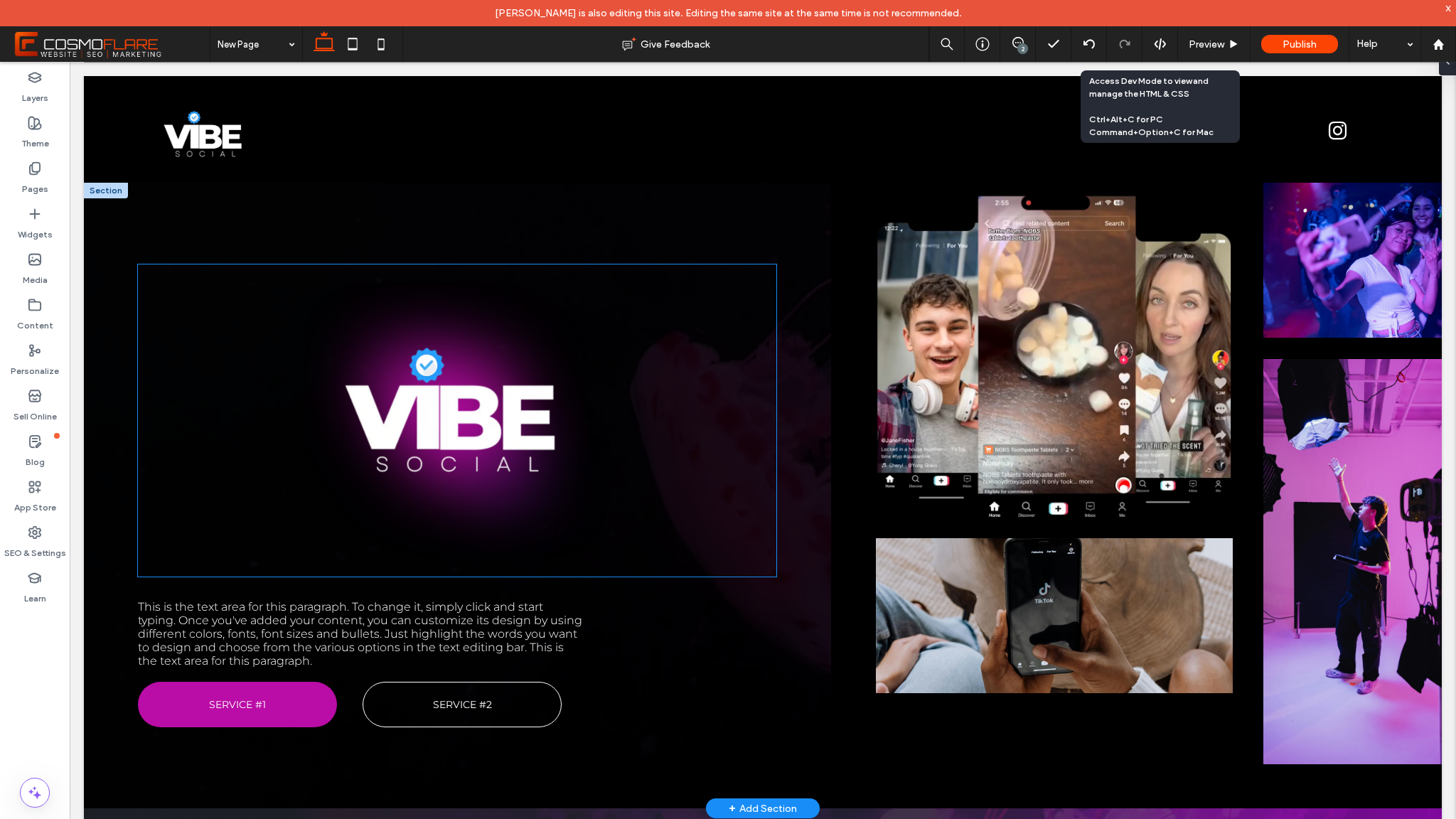
scroll to position [4, 0]
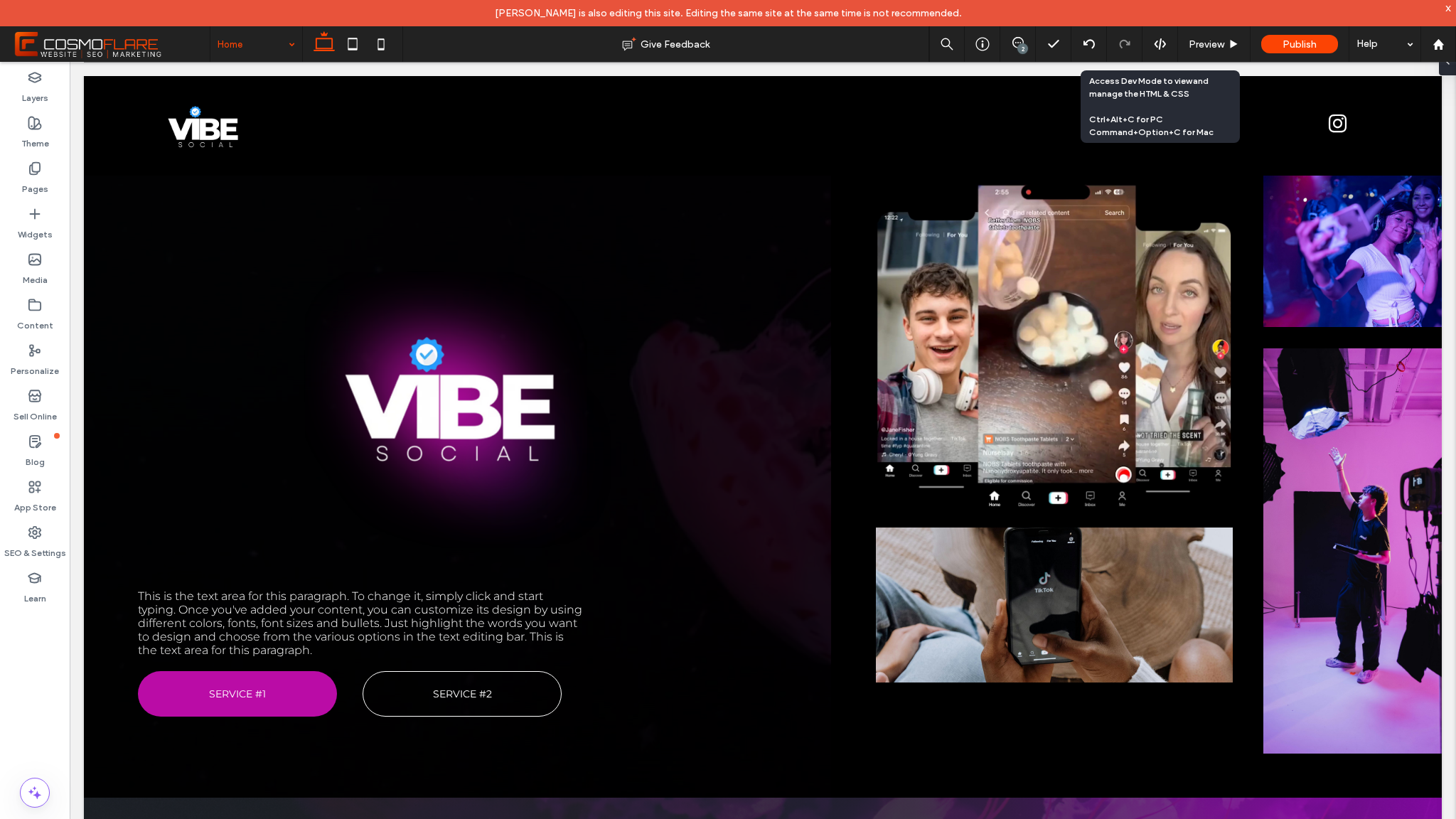
click at [257, 47] on input at bounding box center [252, 44] width 70 height 35
click at [1429, 55] on div at bounding box center [1438, 44] width 35 height 35
